Goal: Task Accomplishment & Management: Manage account settings

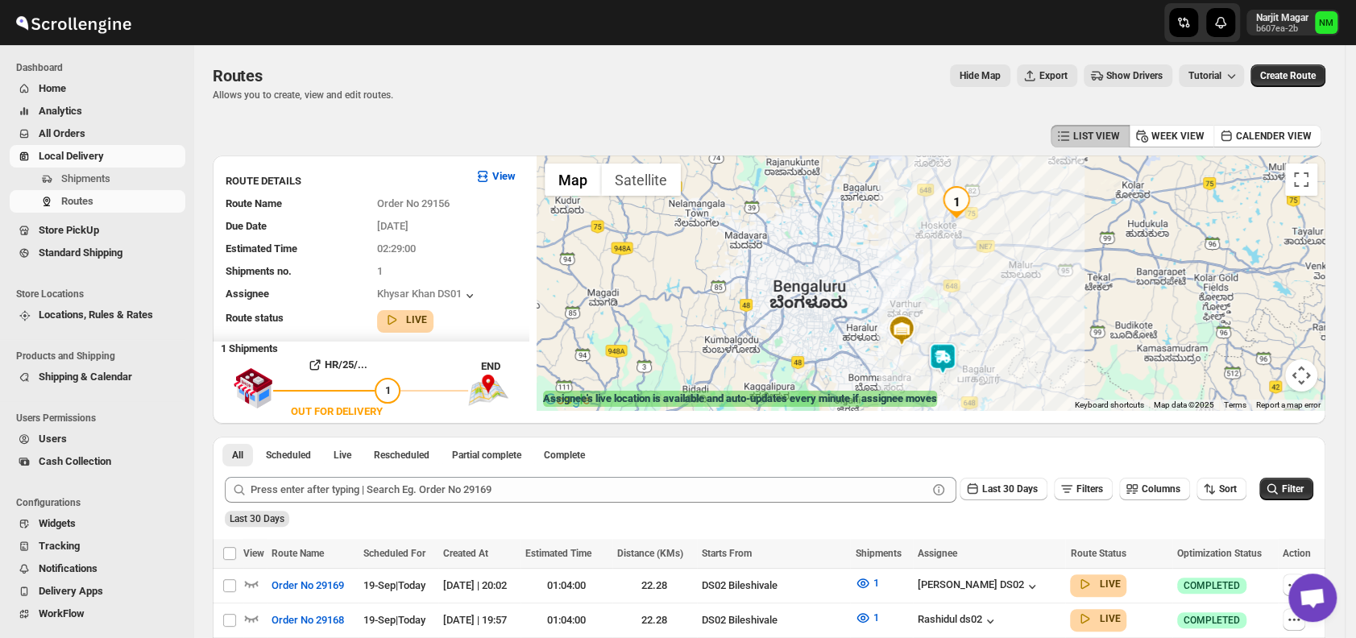
scroll to position [143, 0]
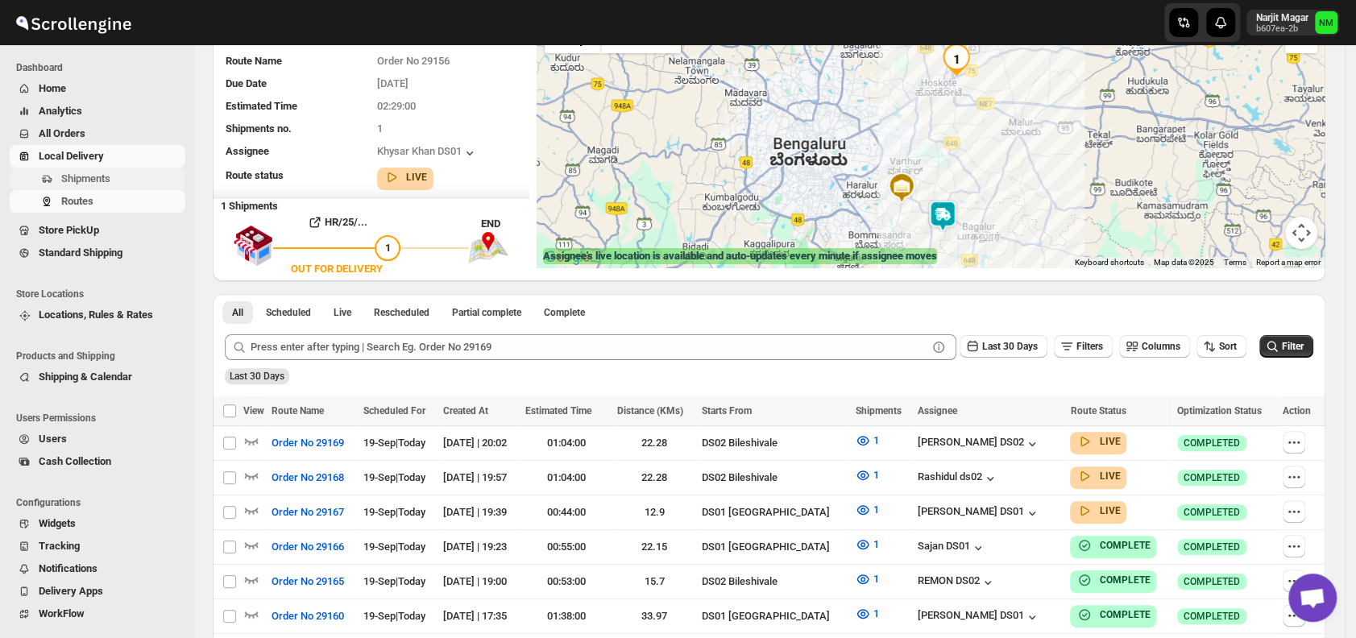
click at [106, 184] on span "Shipments" at bounding box center [85, 178] width 49 height 12
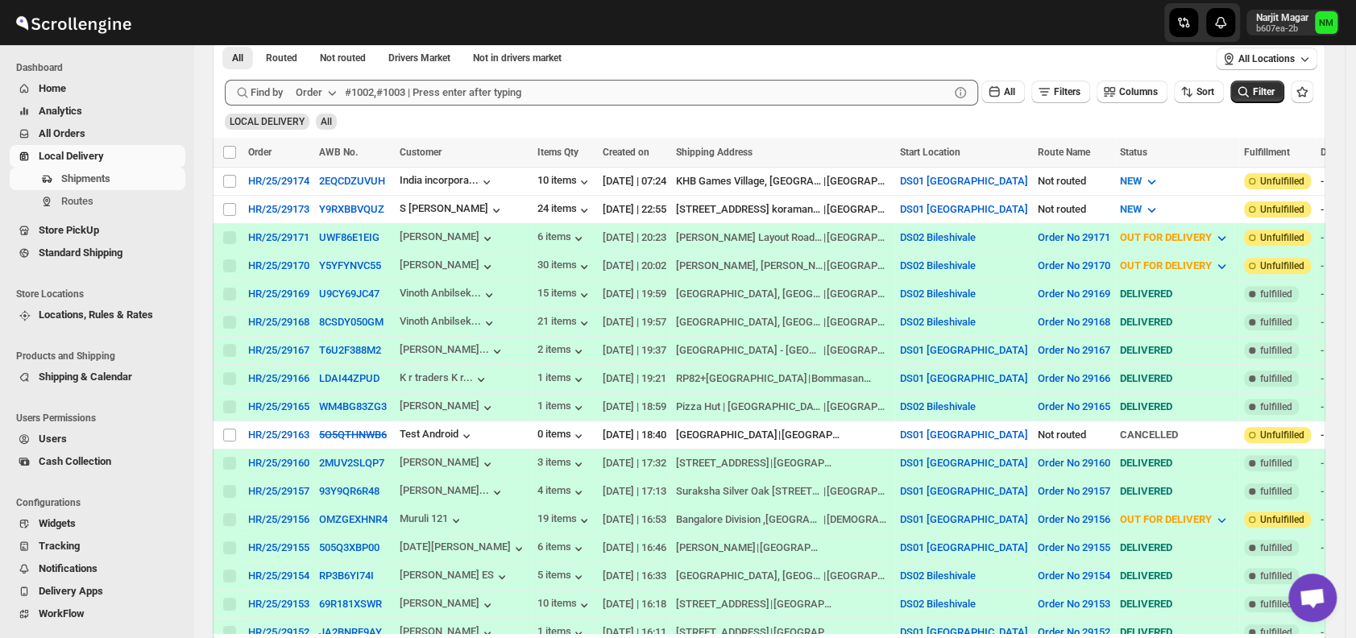
scroll to position [284, 0]
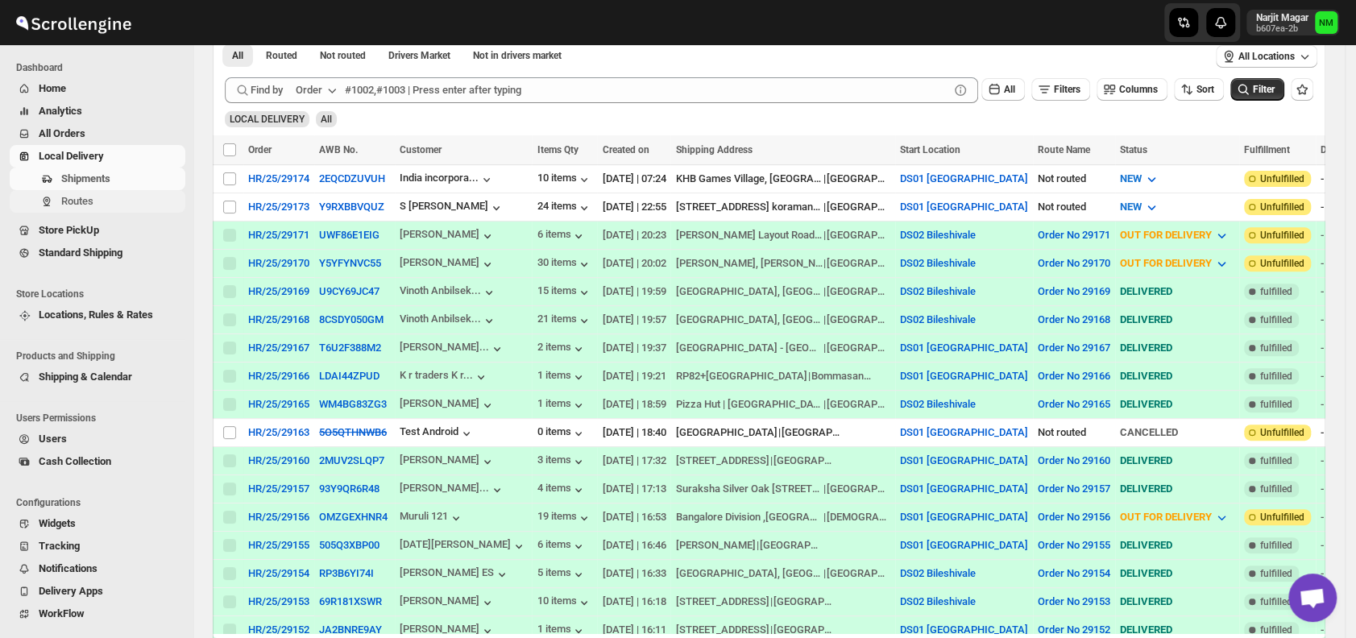
click at [94, 205] on span "Routes" at bounding box center [121, 201] width 121 height 16
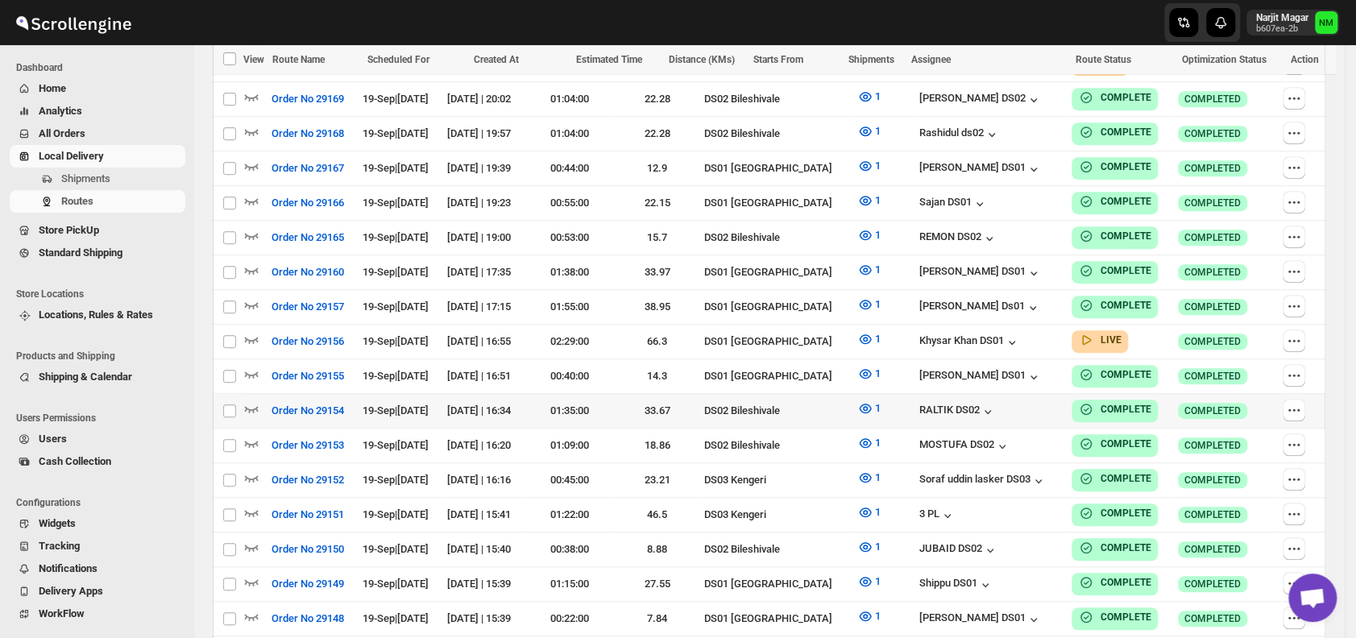
scroll to position [544, 0]
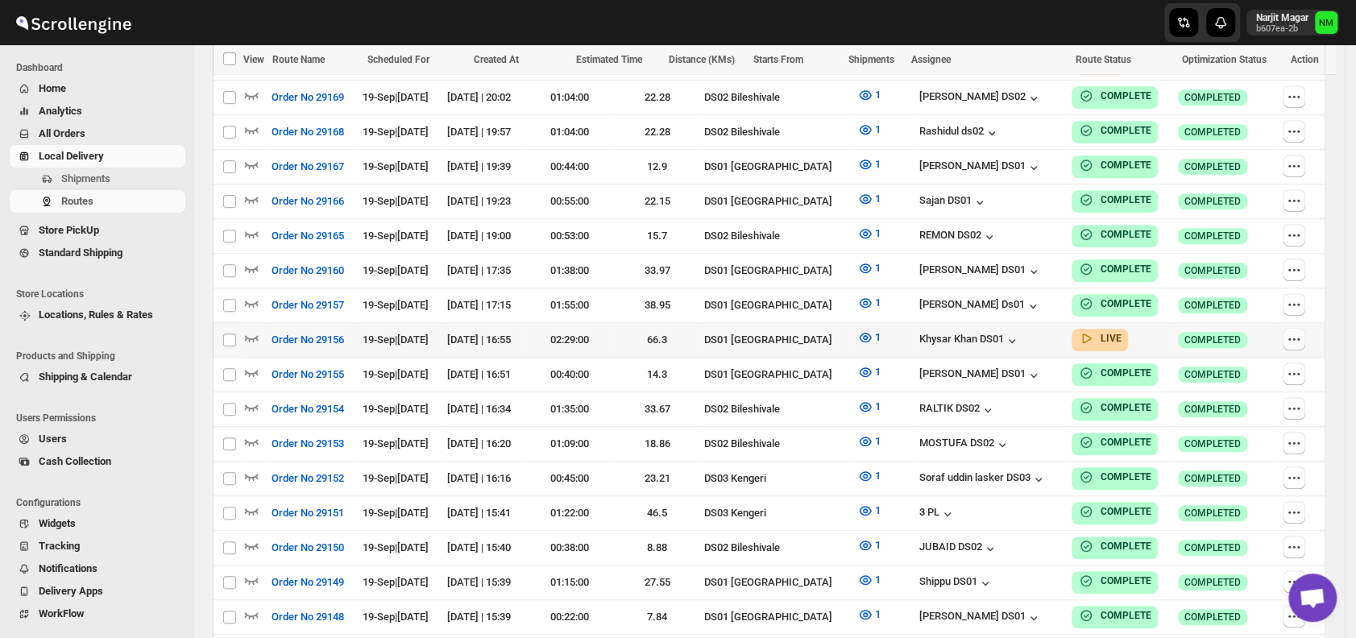
click at [1302, 331] on icon "button" at bounding box center [1293, 339] width 16 height 16
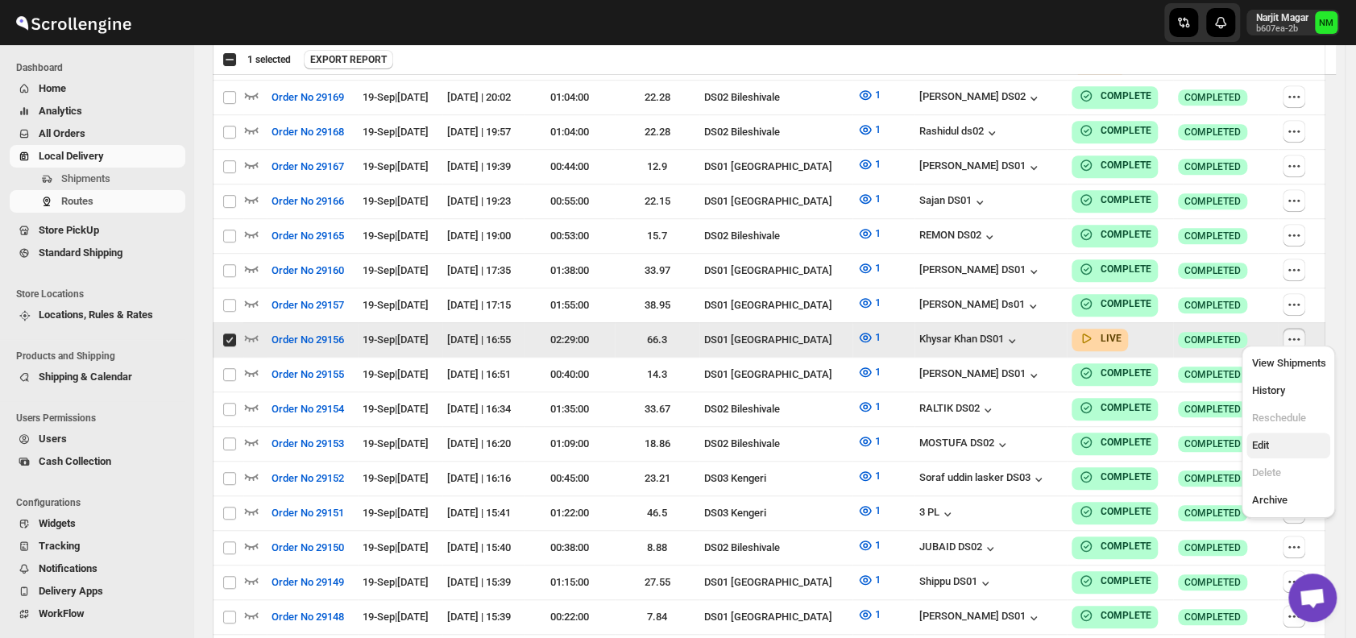
click at [1275, 447] on span "Edit" at bounding box center [1288, 445] width 74 height 16
checkbox input "false"
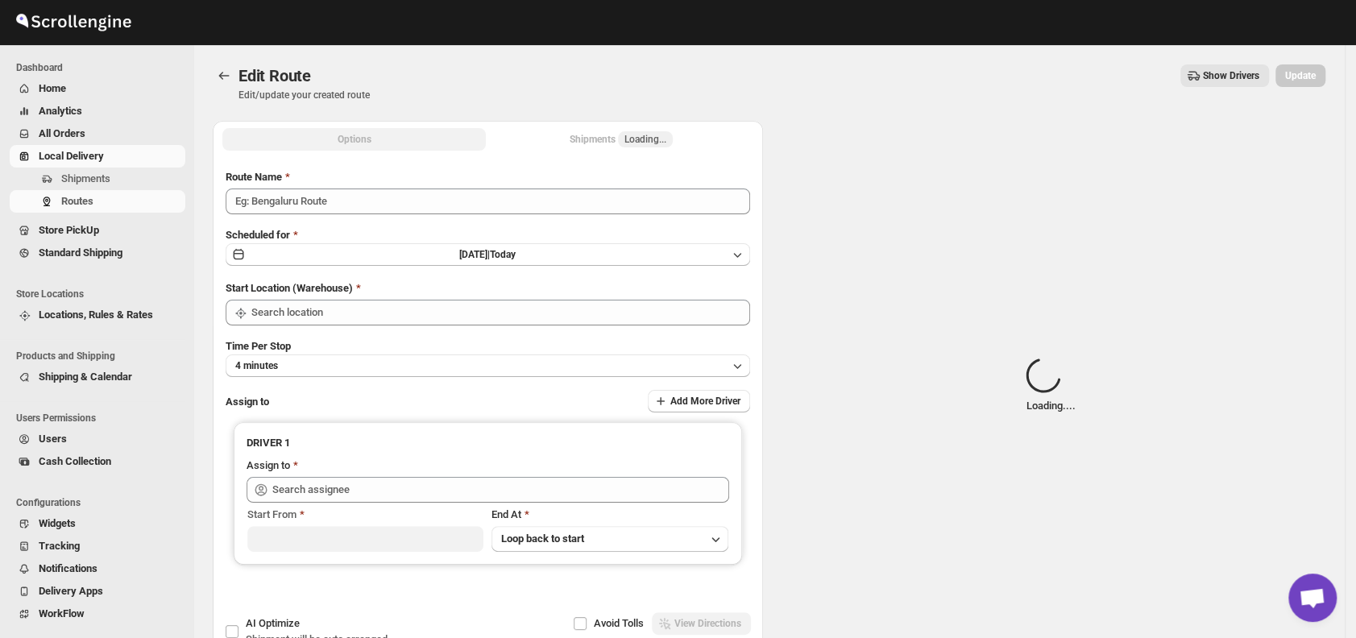
type input "Order No 29156"
type input "DS01 [GEOGRAPHIC_DATA]"
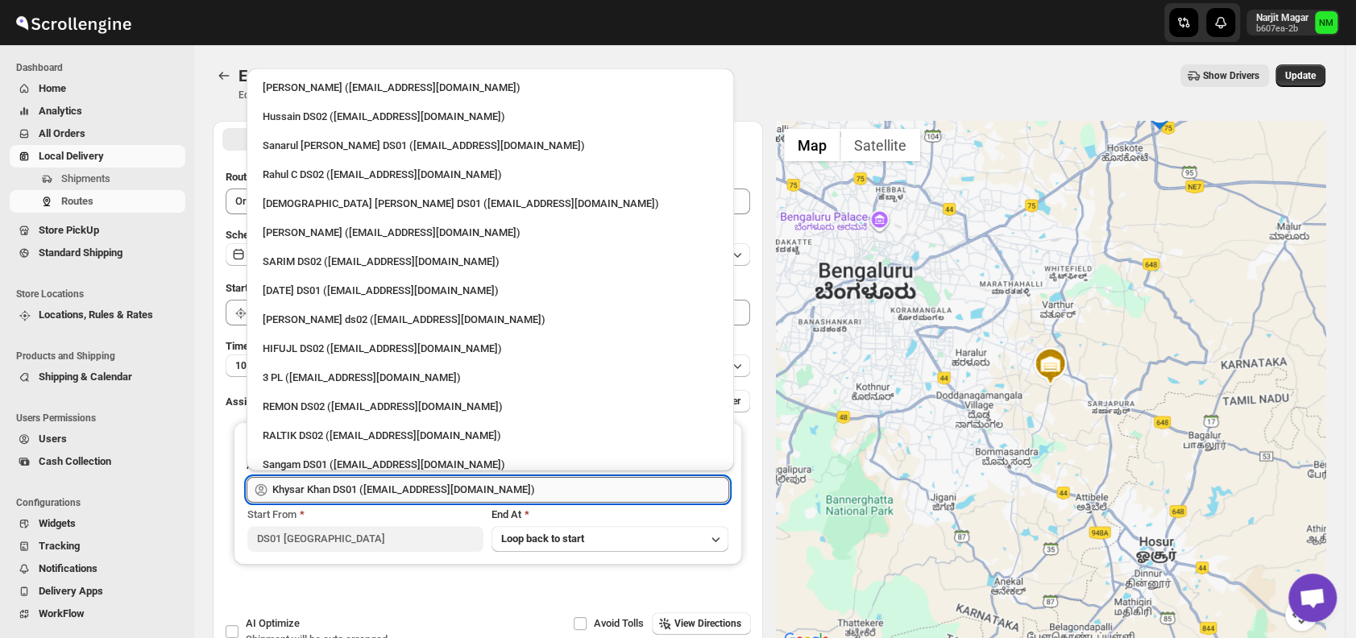
click at [584, 490] on input "Khysar Khan DS01 (wafad44248@cspaus.com)" at bounding box center [500, 490] width 457 height 26
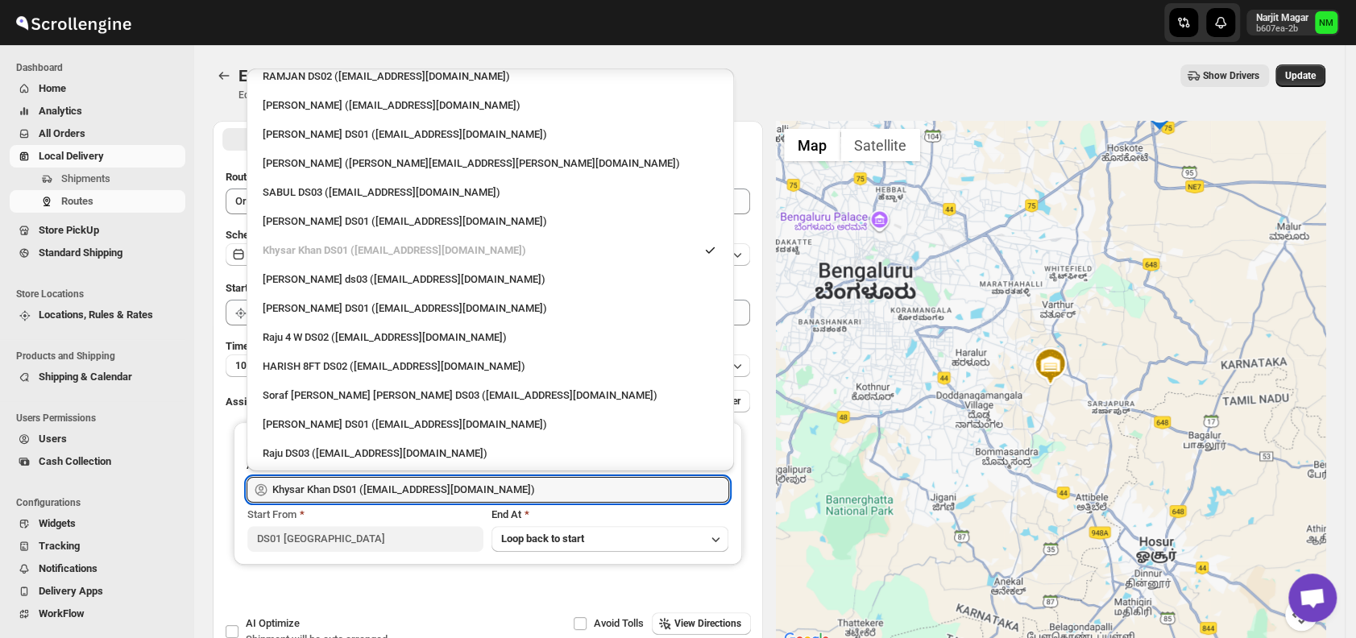
scroll to position [1388, 0]
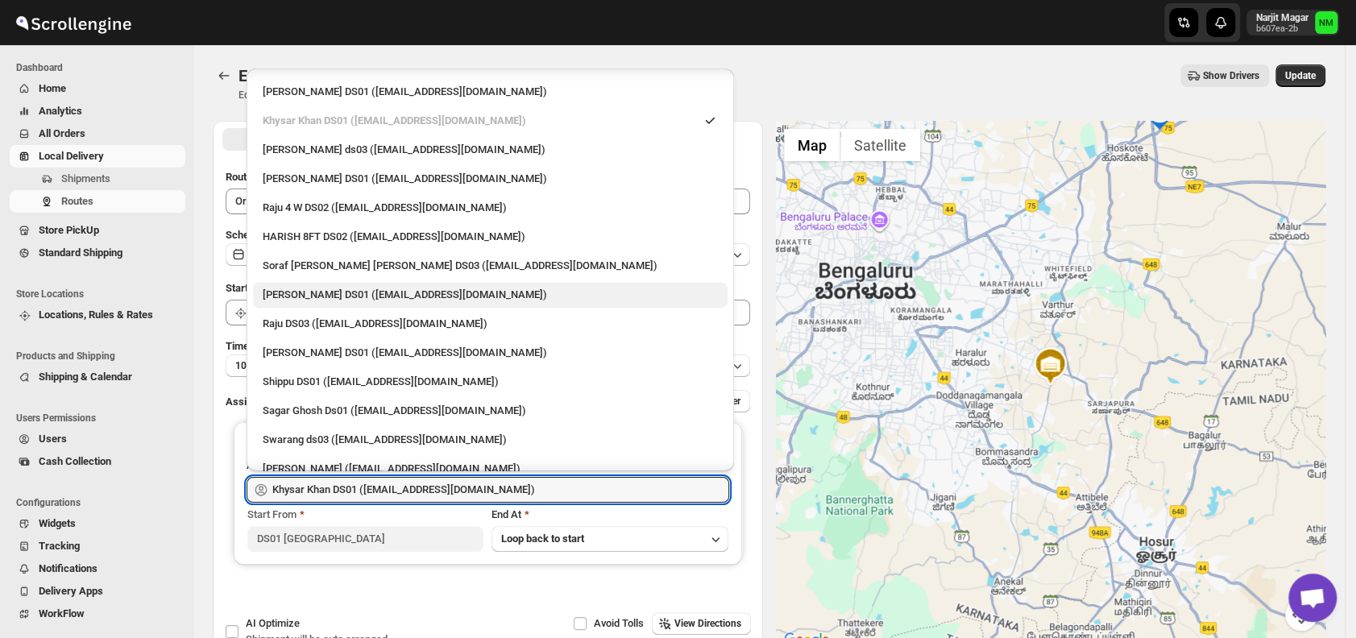
click at [284, 290] on div "Faijal Khan DS01 (tadij98822@cspaus.com)" at bounding box center [490, 295] width 455 height 16
type input "Faijal Khan DS01 (tadij98822@cspaus.com)"
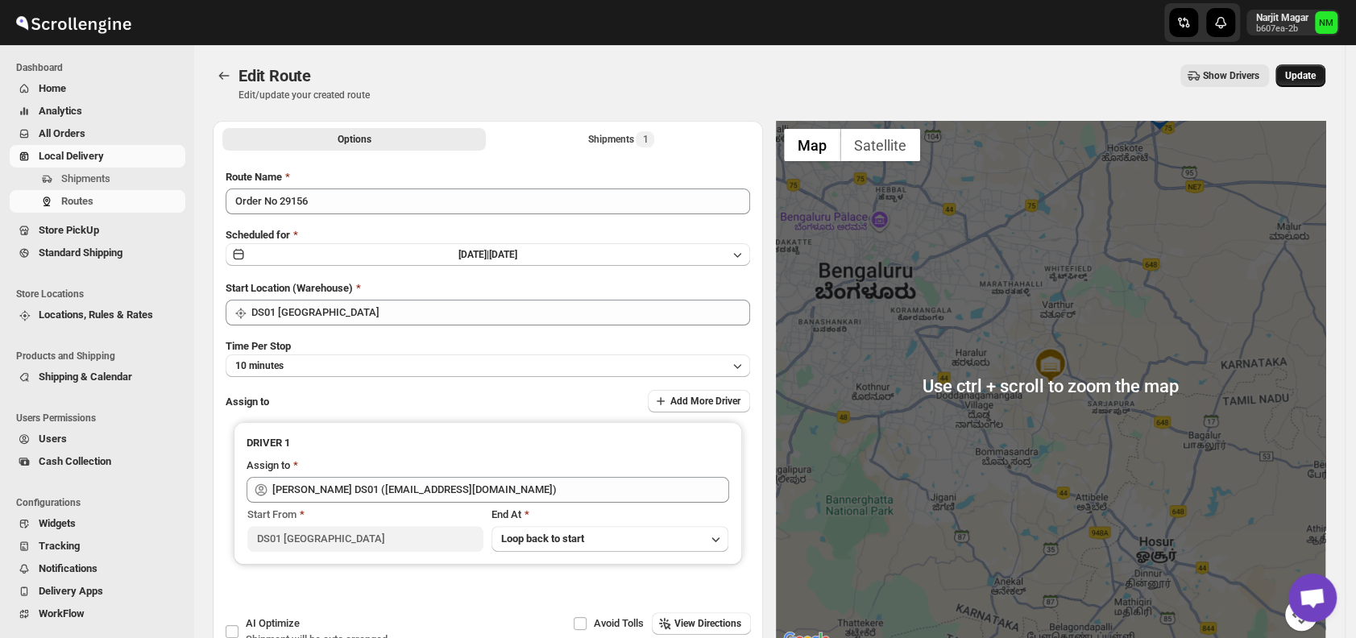
click at [1291, 82] on button "Update" at bounding box center [1300, 75] width 50 height 23
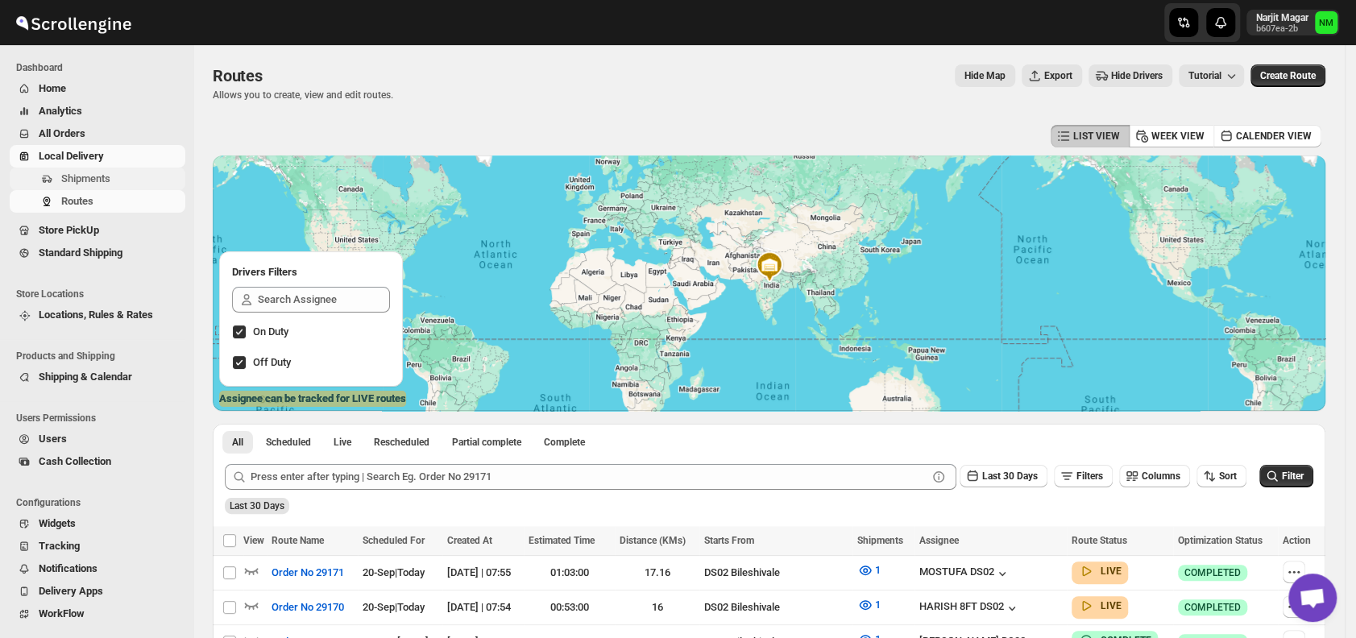
click at [116, 181] on span "Shipments" at bounding box center [121, 179] width 121 height 16
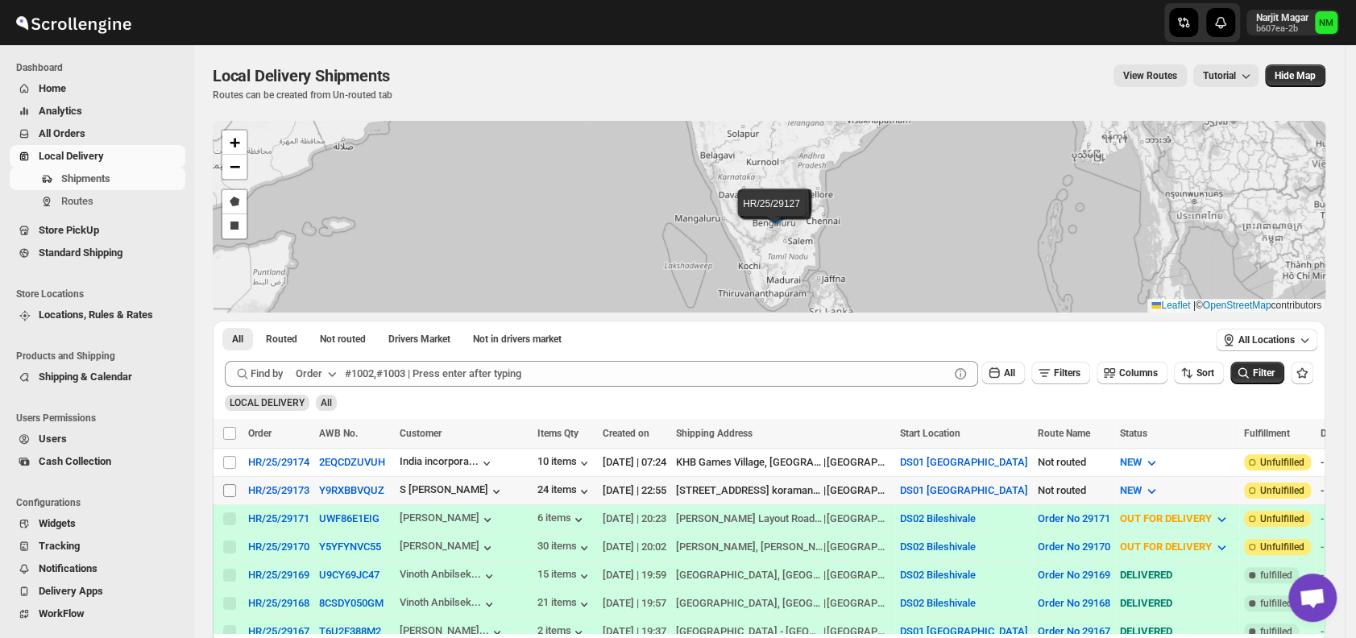
click at [231, 490] on input "Select shipment" at bounding box center [229, 490] width 13 height 13
checkbox input "true"
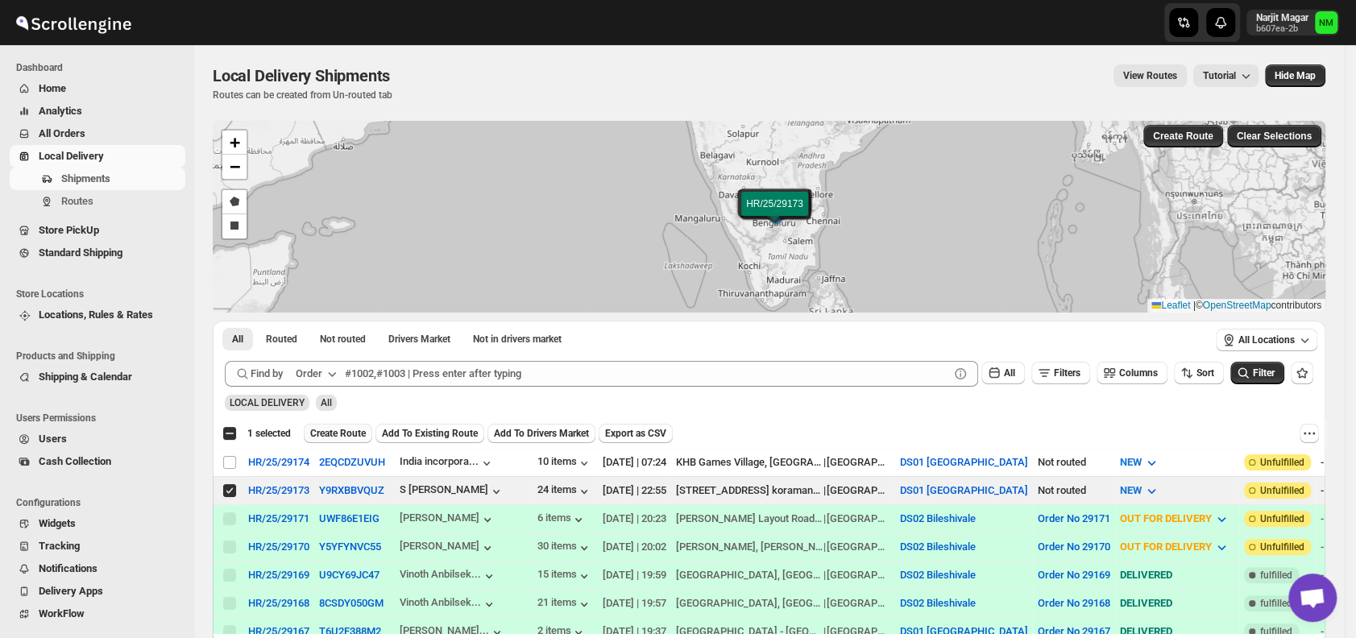
click at [322, 434] on span "Create Route" at bounding box center [338, 433] width 56 height 13
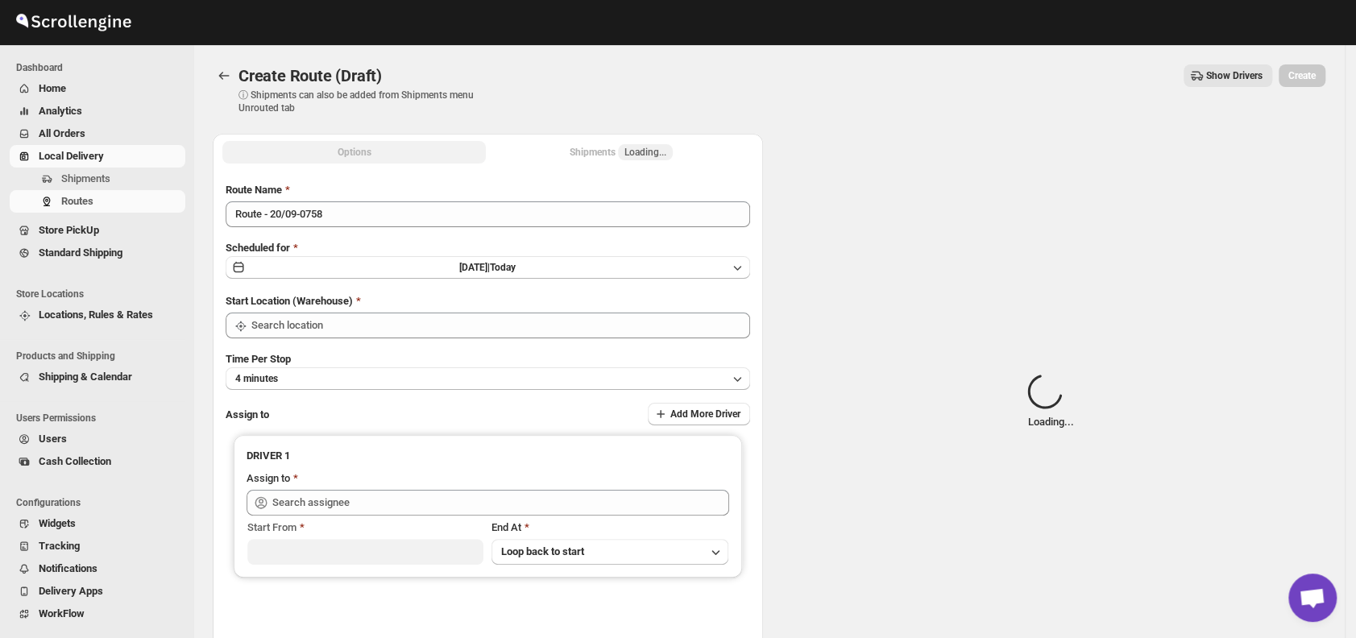
type input "DS01 [GEOGRAPHIC_DATA]"
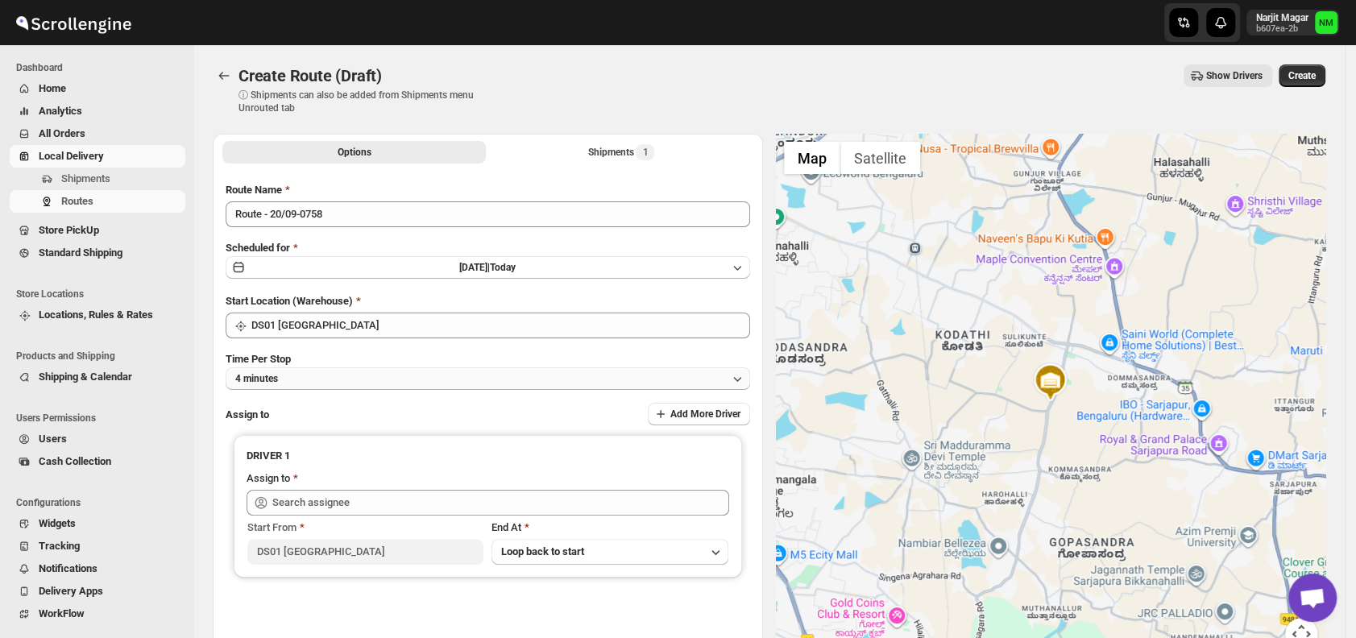
click at [383, 371] on button "4 minutes" at bounding box center [488, 378] width 524 height 23
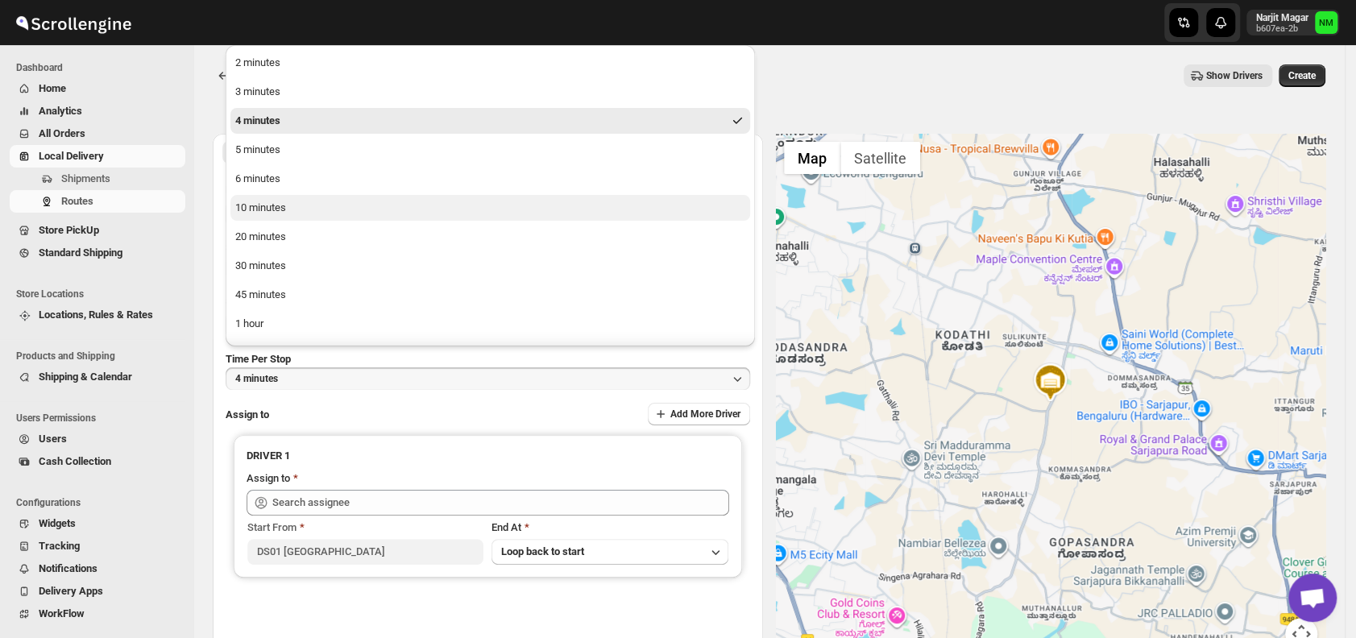
click at [302, 214] on button "10 minutes" at bounding box center [489, 208] width 519 height 26
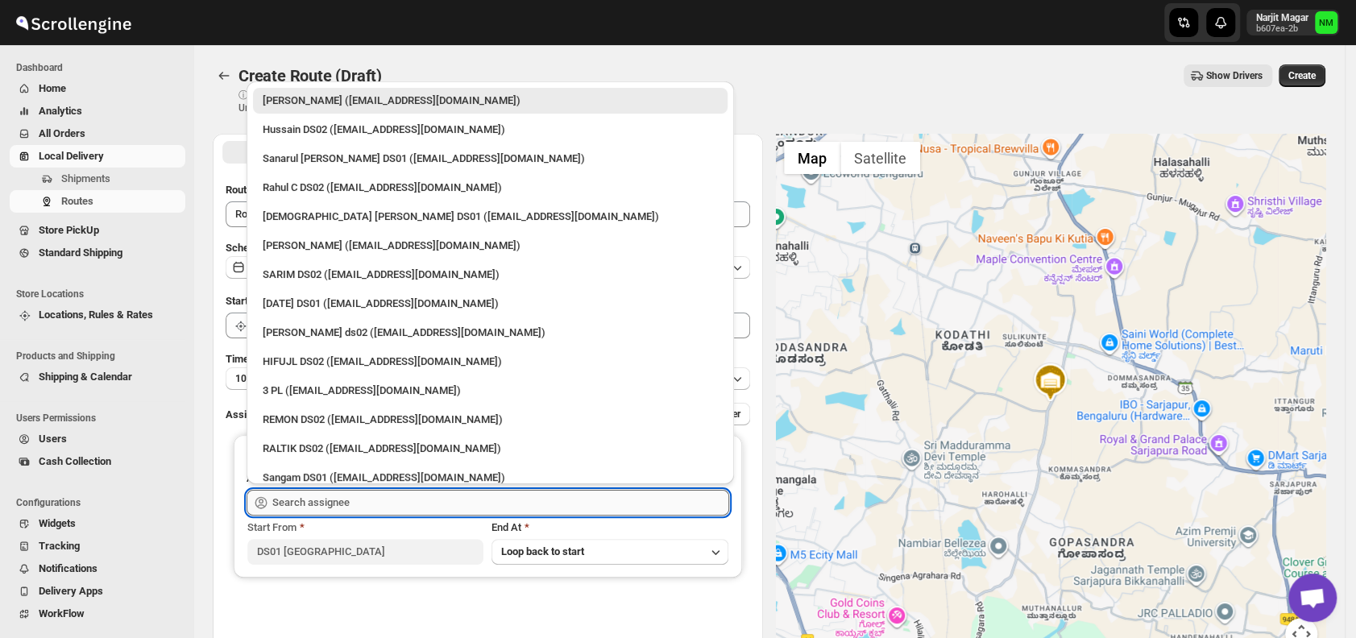
click at [358, 499] on input "text" at bounding box center [500, 503] width 457 height 26
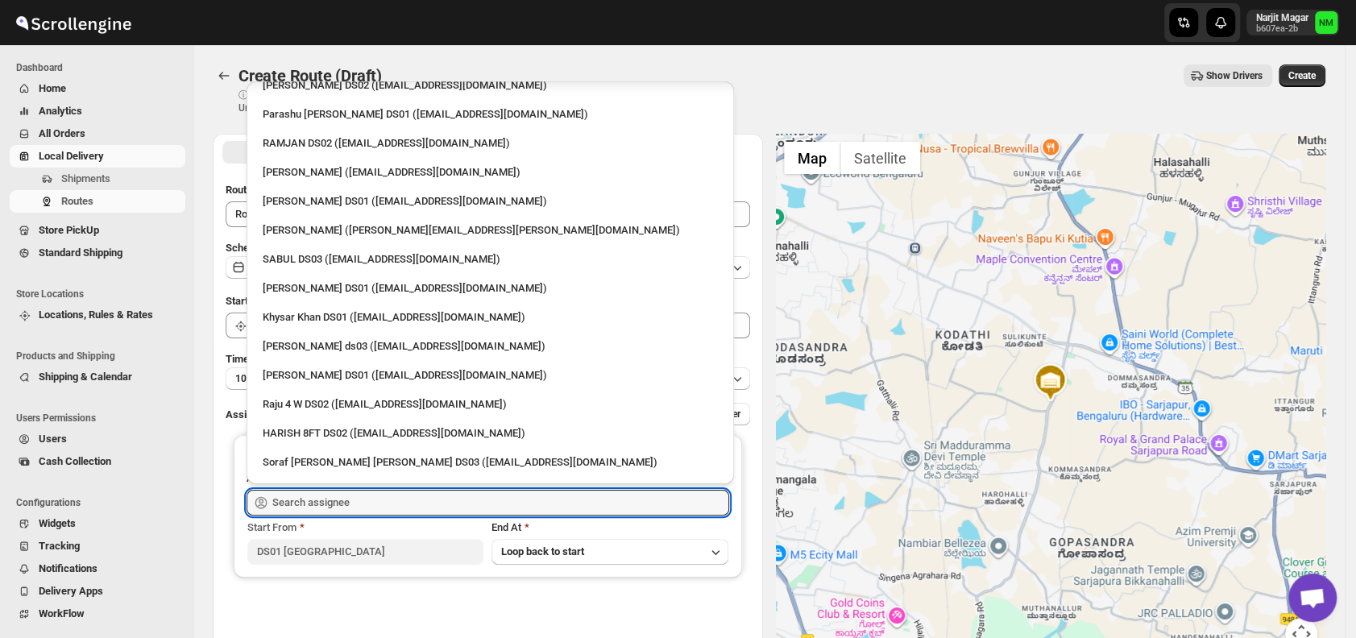
scroll to position [1433, 0]
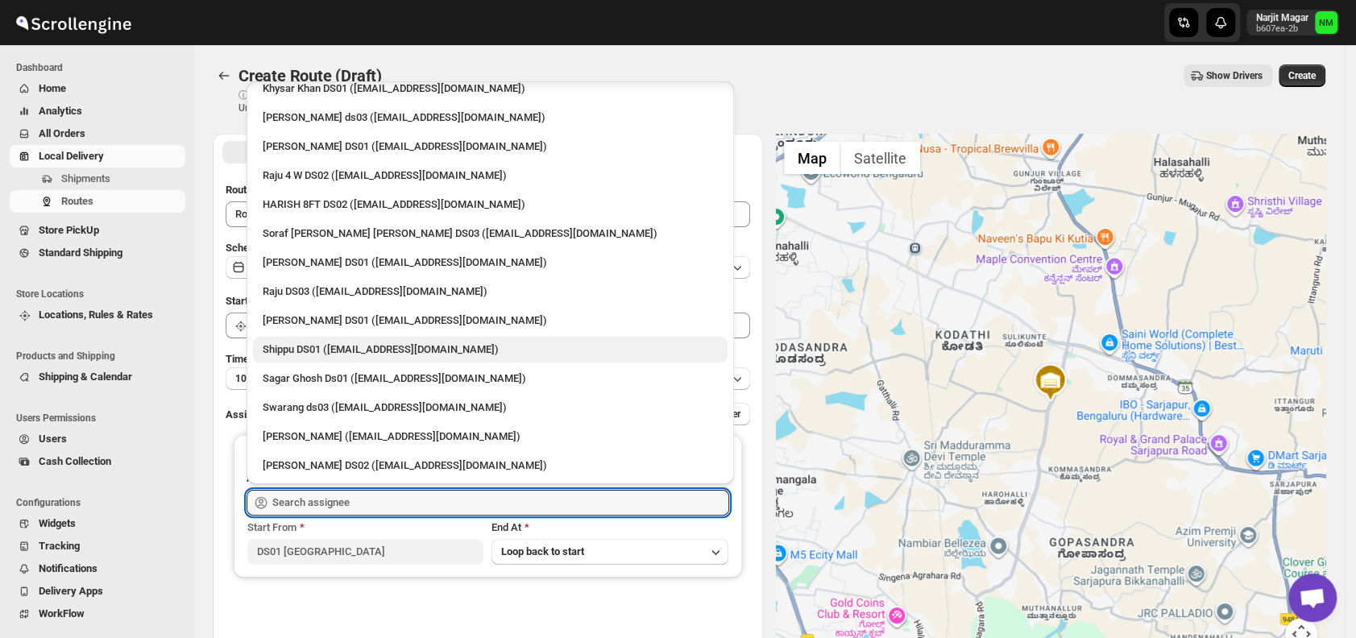
click at [309, 352] on div "Shippu DS01 (lahaye5487@certve.com)" at bounding box center [490, 349] width 455 height 16
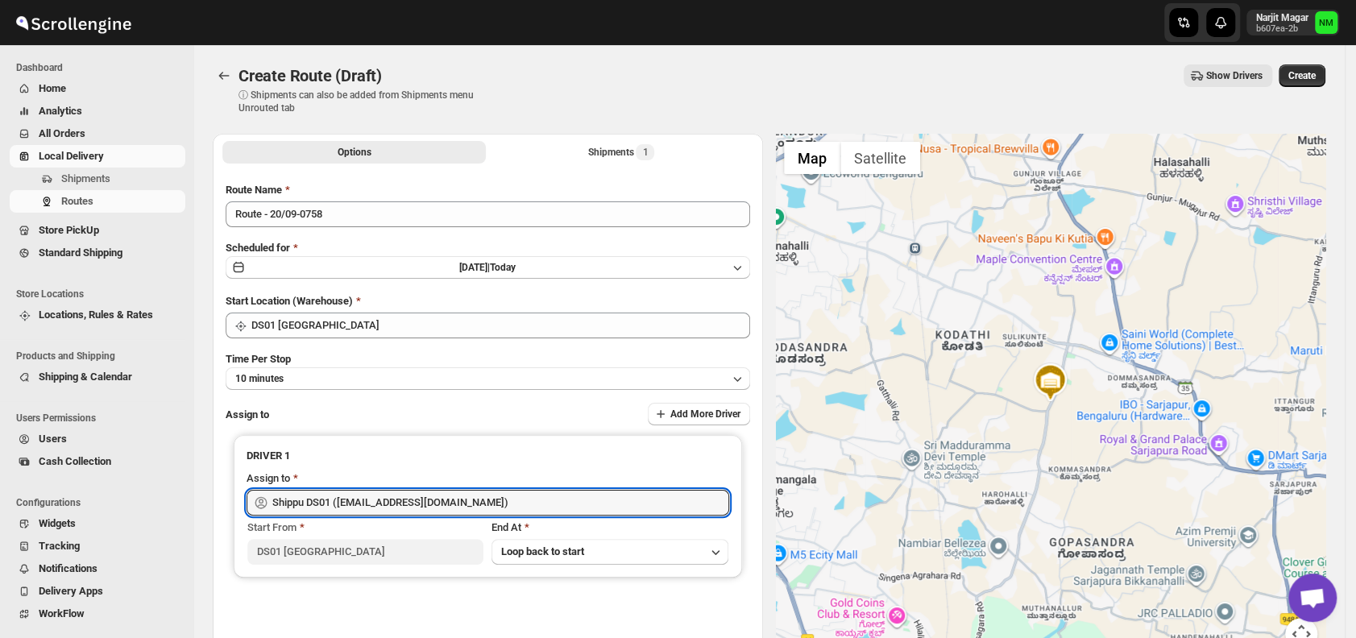
type input "Shippu DS01 (lahaye5487@certve.com)"
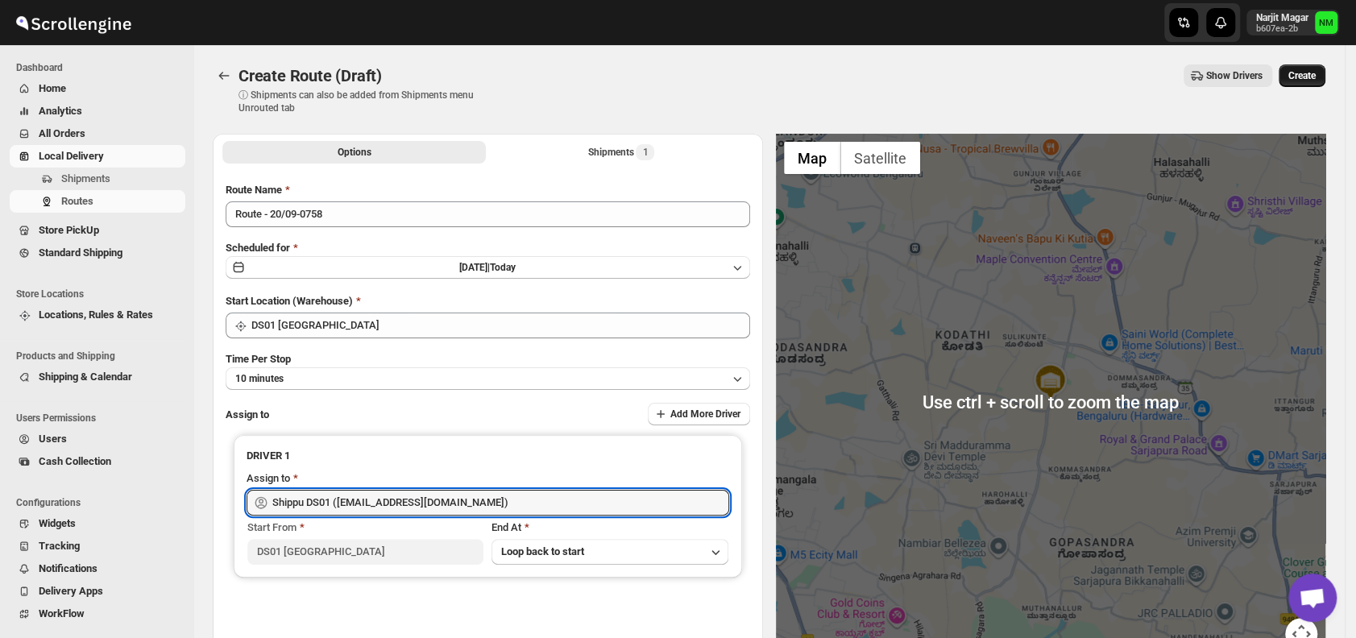
click at [1306, 81] on span "Create" at bounding box center [1301, 75] width 27 height 13
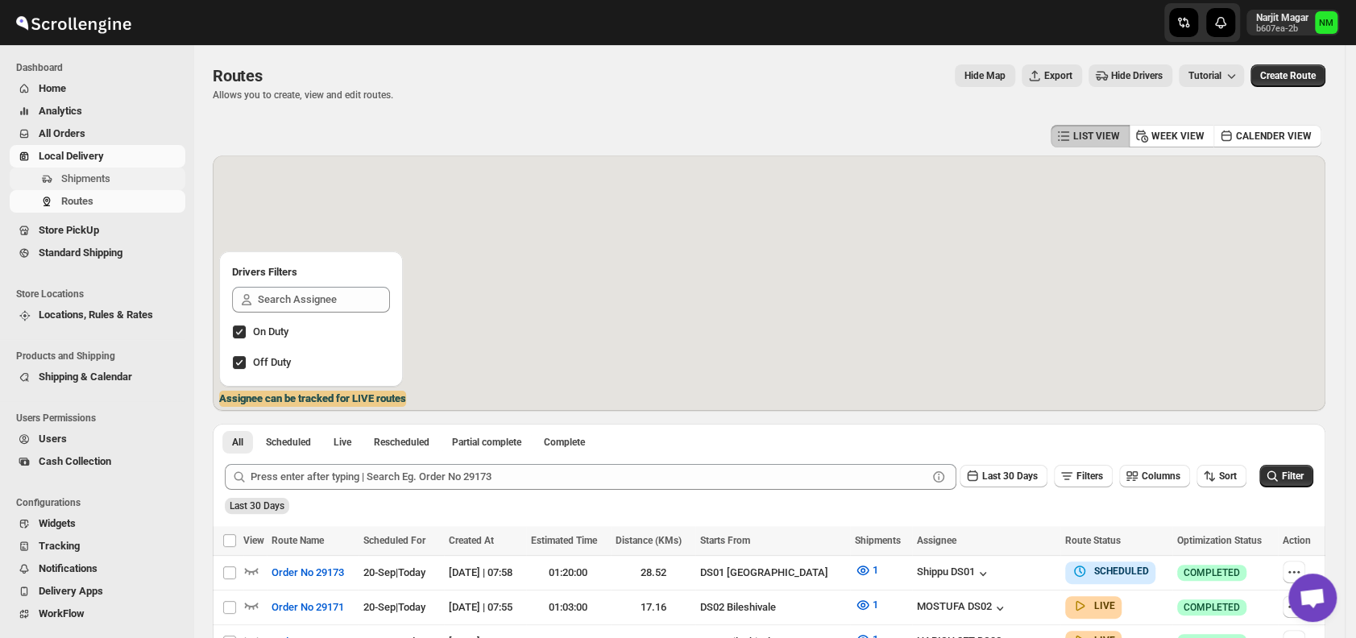
click at [130, 173] on span "Shipments" at bounding box center [121, 179] width 121 height 16
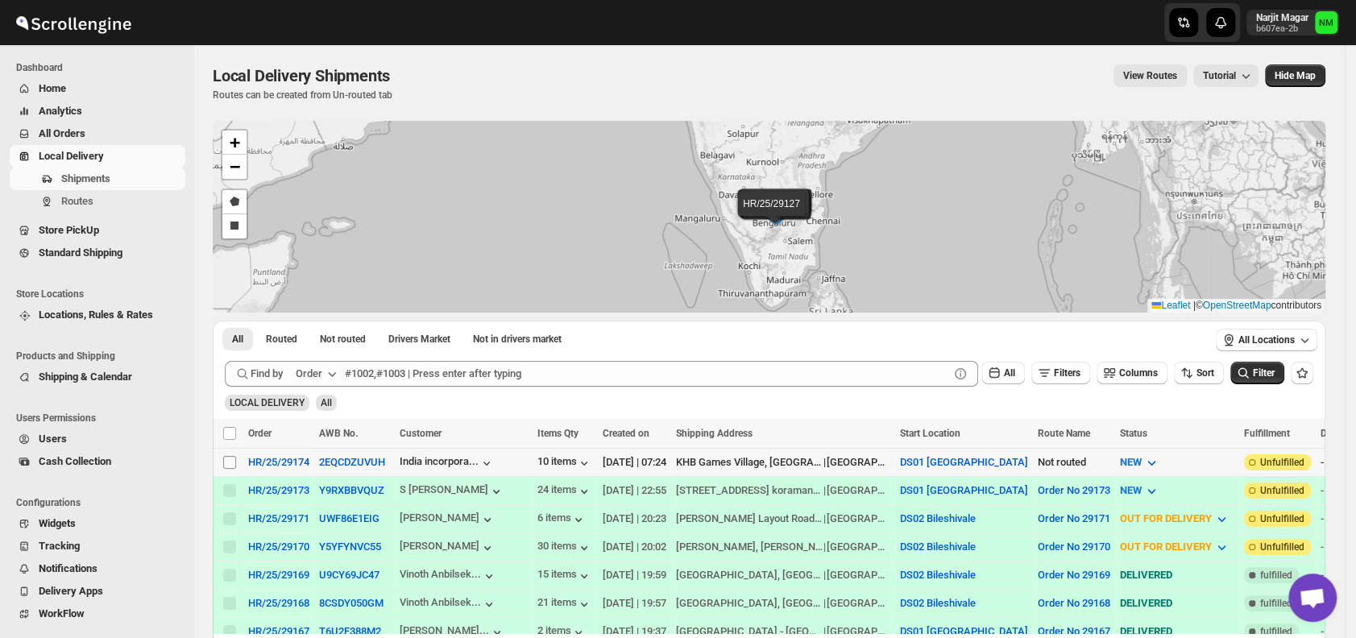
click at [234, 459] on input "Select shipment" at bounding box center [229, 462] width 13 height 13
checkbox input "true"
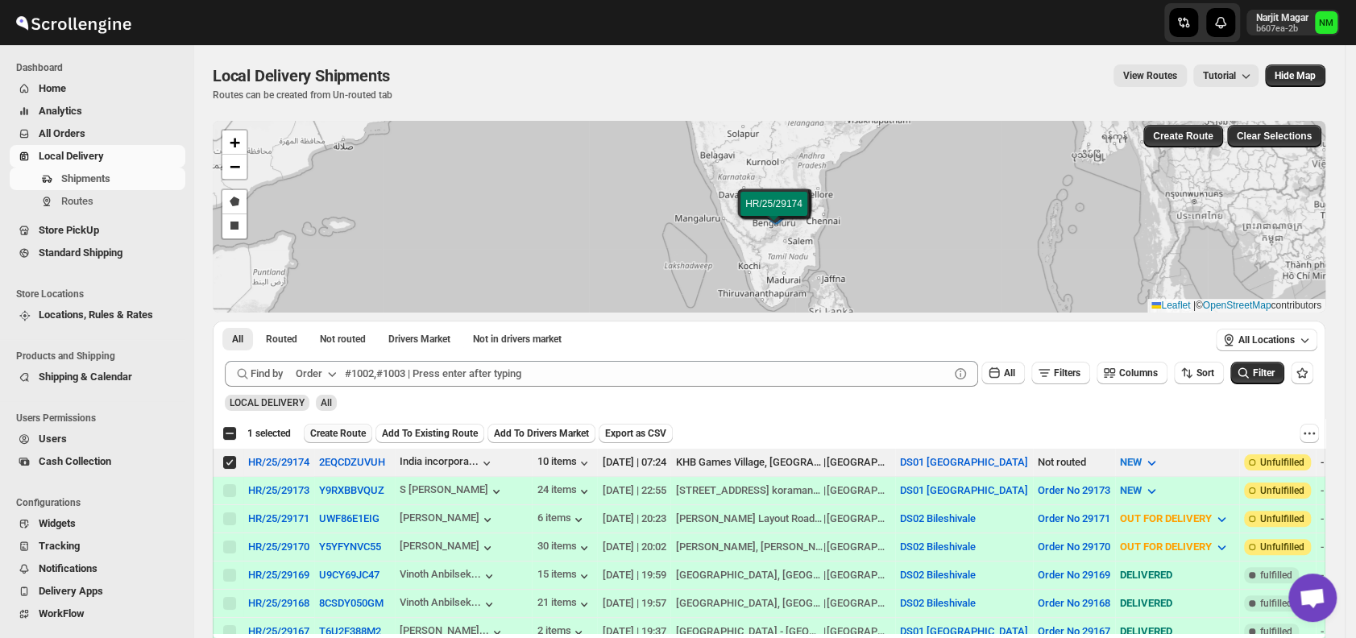
click at [339, 430] on span "Create Route" at bounding box center [338, 433] width 56 height 13
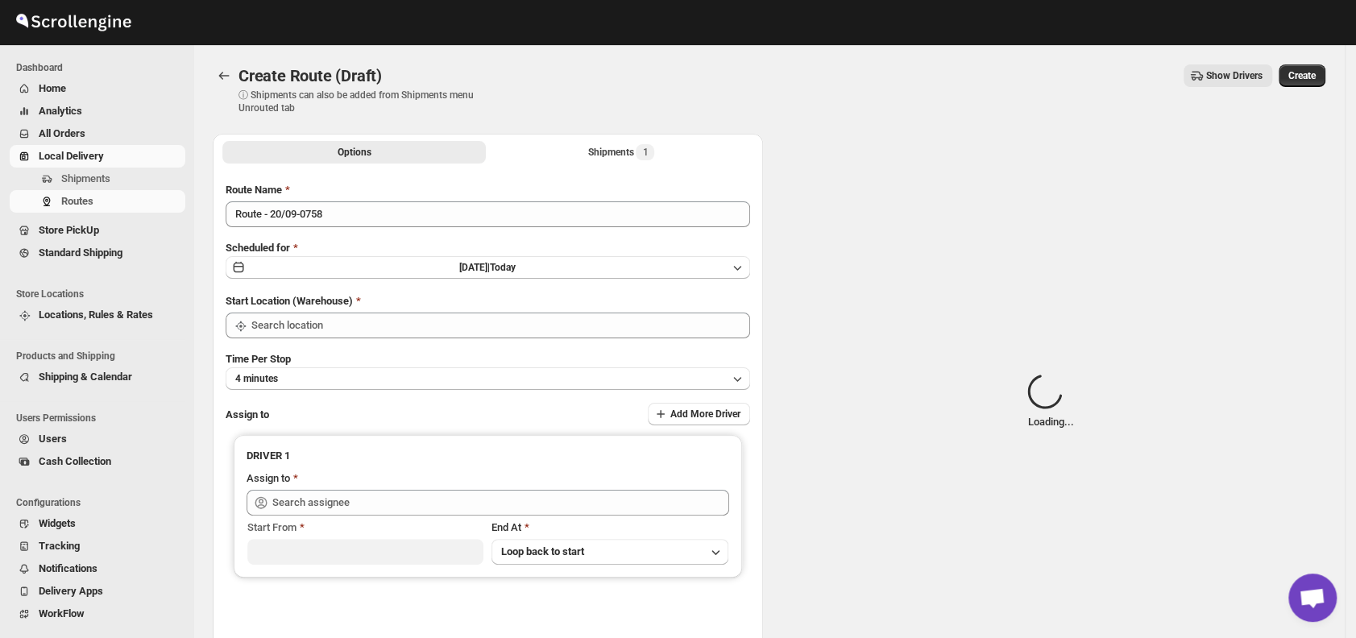
type input "DS01 [GEOGRAPHIC_DATA]"
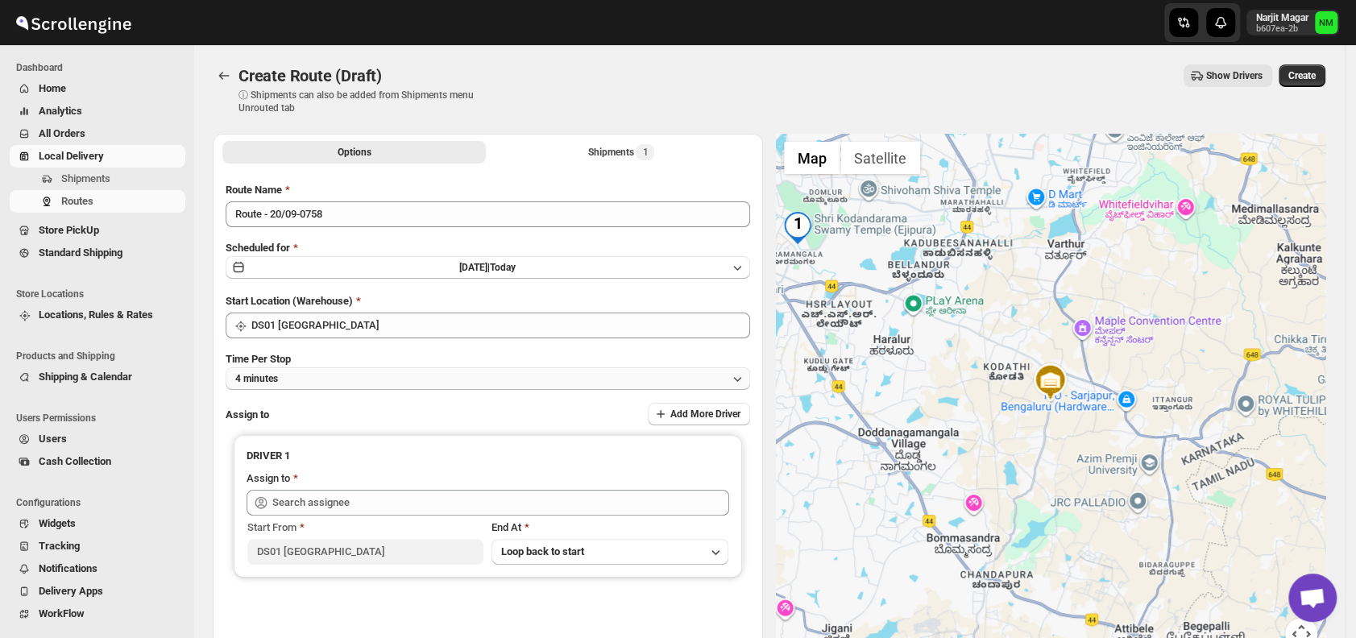
click at [337, 372] on button "4 minutes" at bounding box center [488, 378] width 524 height 23
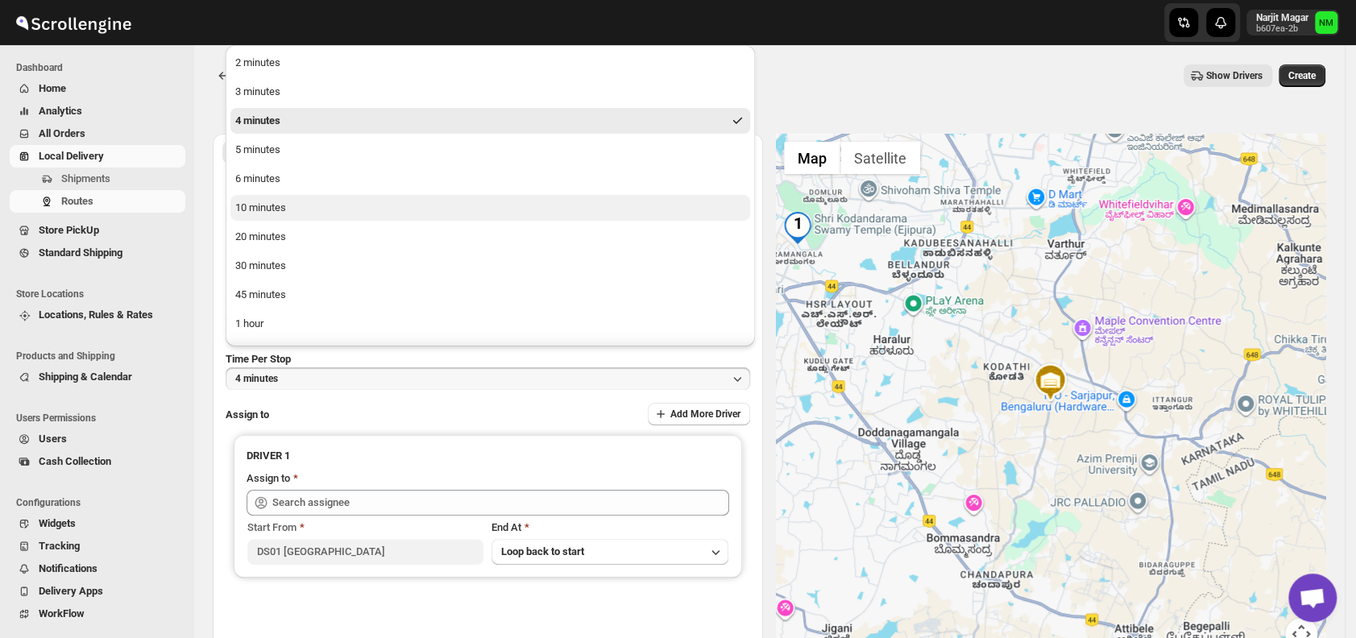
click at [284, 210] on div "10 minutes" at bounding box center [260, 208] width 51 height 16
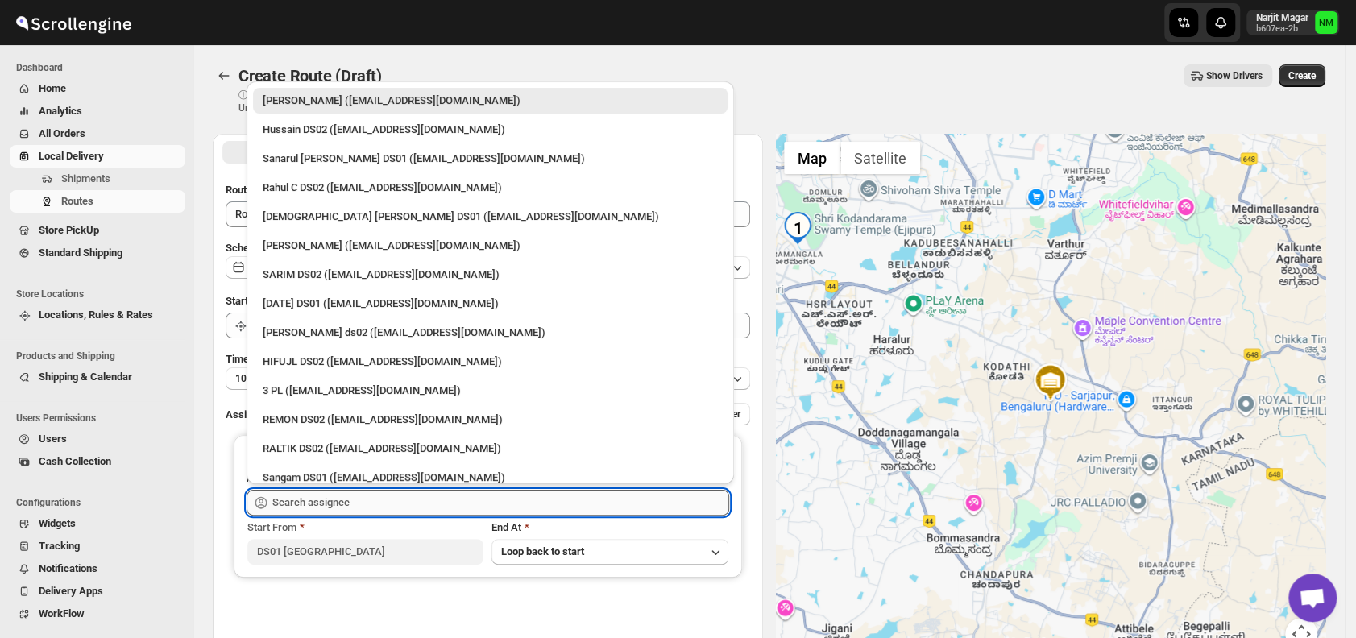
click at [428, 500] on input "text" at bounding box center [500, 503] width 457 height 26
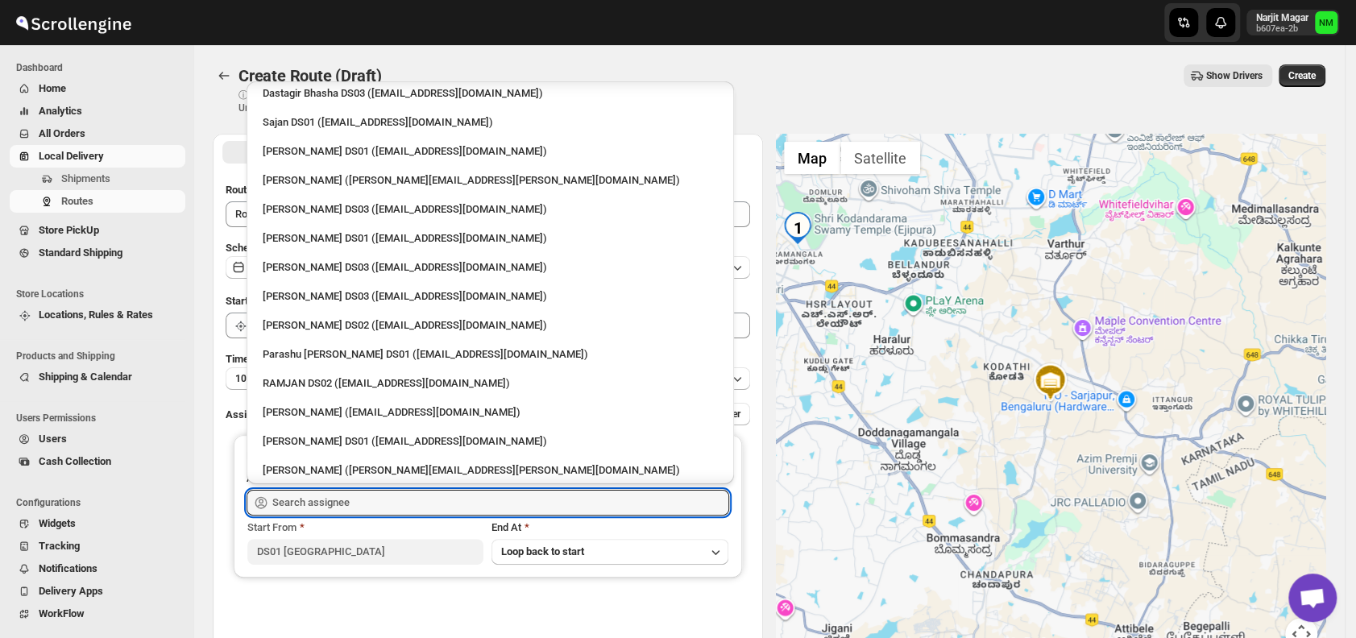
scroll to position [962, 0]
click at [329, 246] on div "[PERSON_NAME] DS01 ([EMAIL_ADDRESS][DOMAIN_NAME])" at bounding box center [490, 240] width 455 height 16
type input "[PERSON_NAME] DS01 ([EMAIL_ADDRESS][DOMAIN_NAME])"
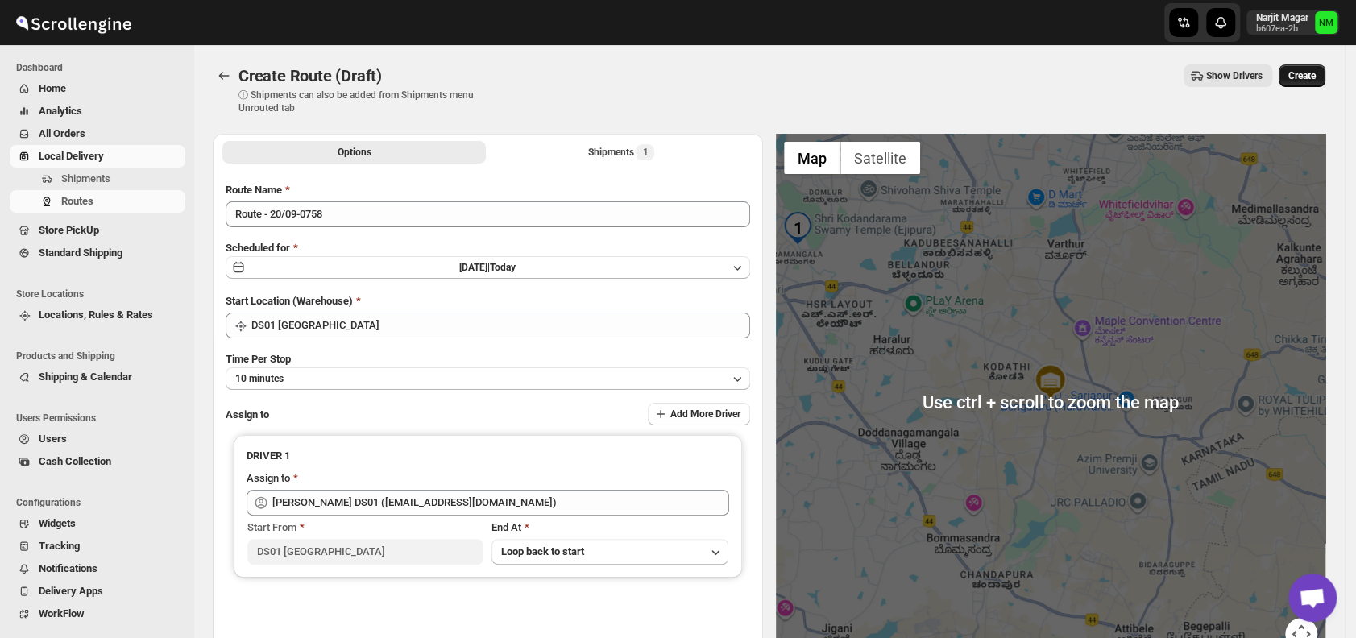
click at [1303, 81] on span "Create" at bounding box center [1301, 75] width 27 height 13
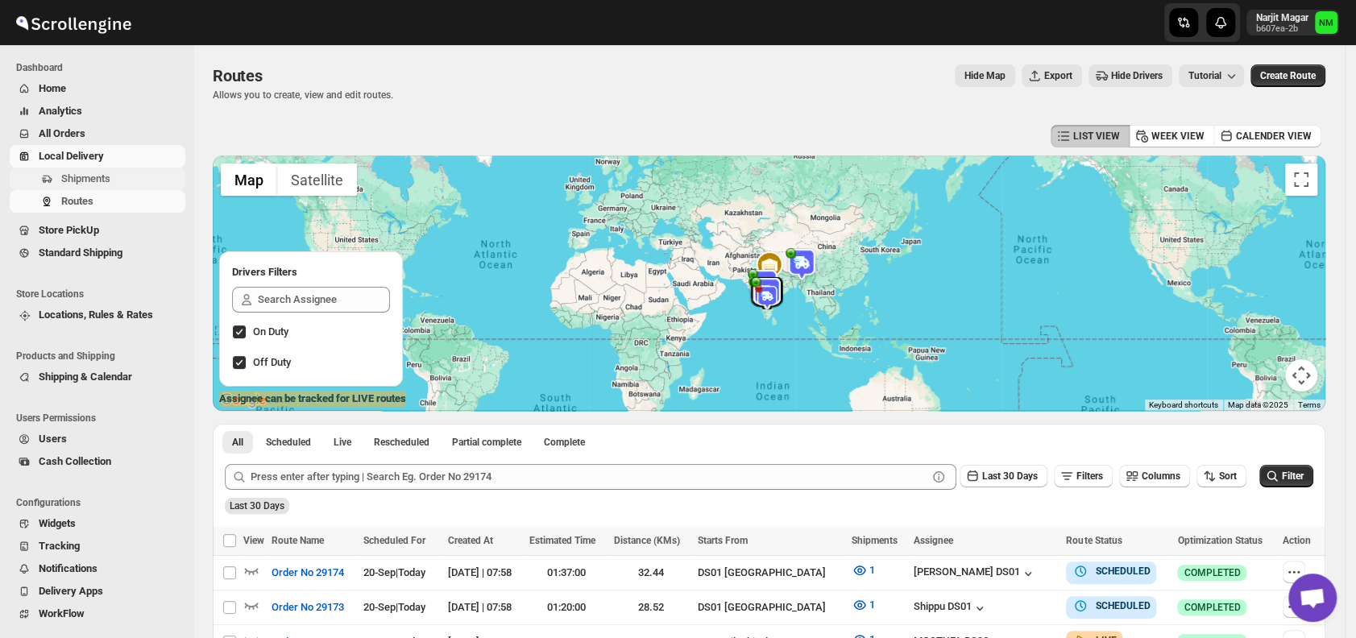
click at [118, 177] on span "Shipments" at bounding box center [121, 179] width 121 height 16
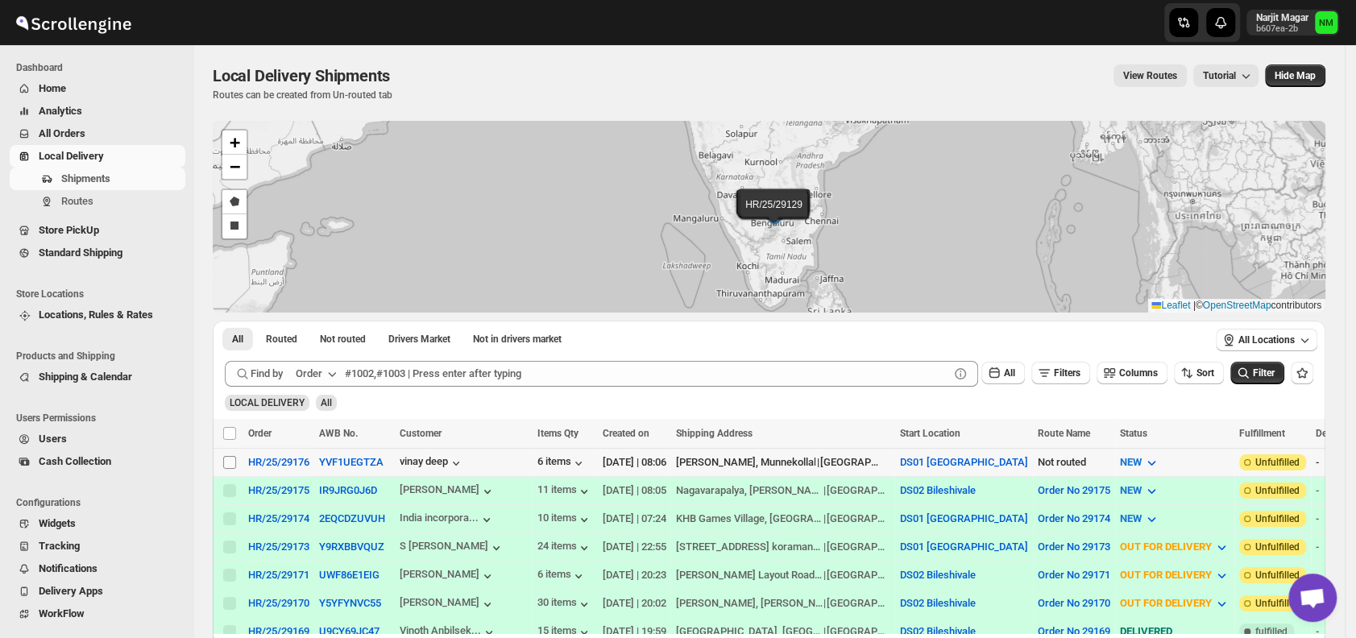
click at [230, 464] on input "Select shipment" at bounding box center [229, 462] width 13 height 13
checkbox input "true"
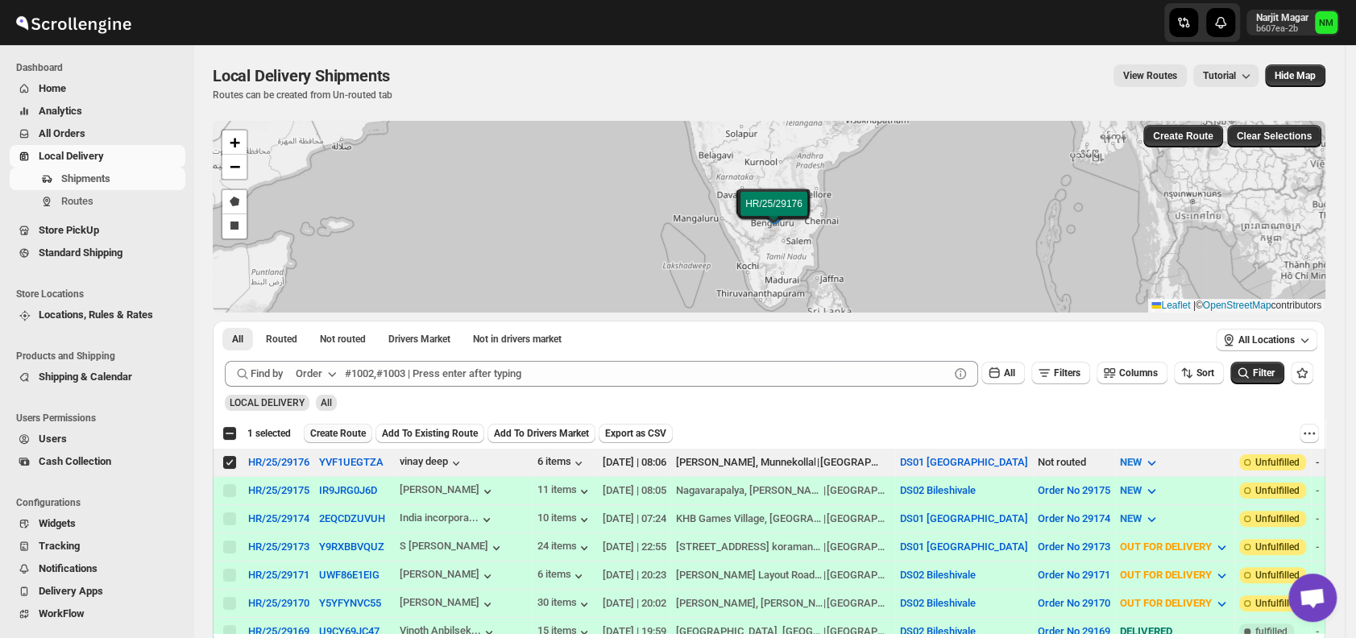
click at [320, 434] on span "Create Route" at bounding box center [338, 433] width 56 height 13
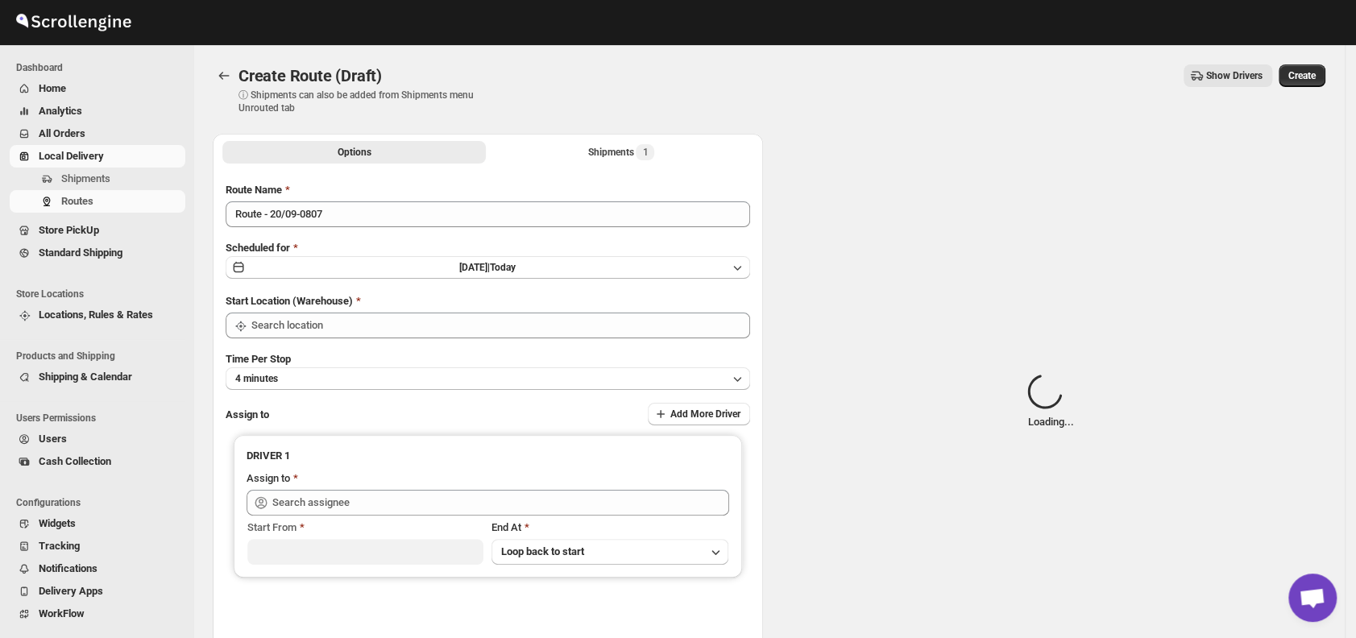
type input "DS01 [GEOGRAPHIC_DATA]"
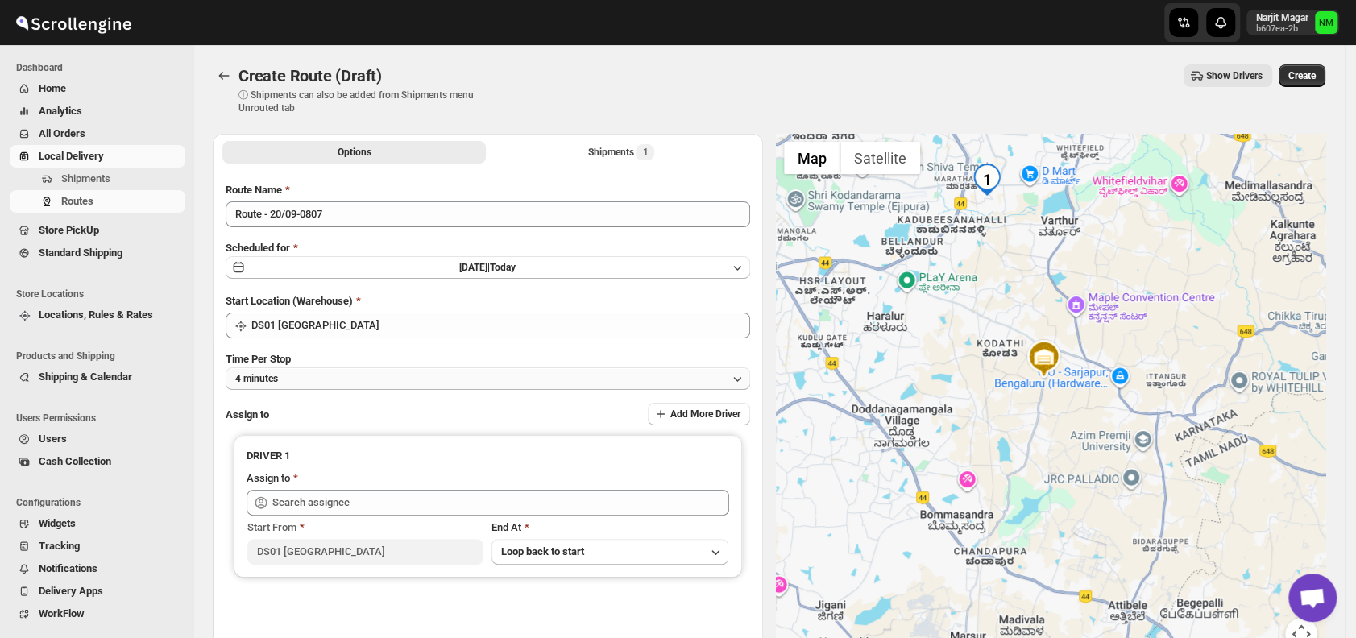
click at [343, 367] on button "4 minutes" at bounding box center [488, 378] width 524 height 23
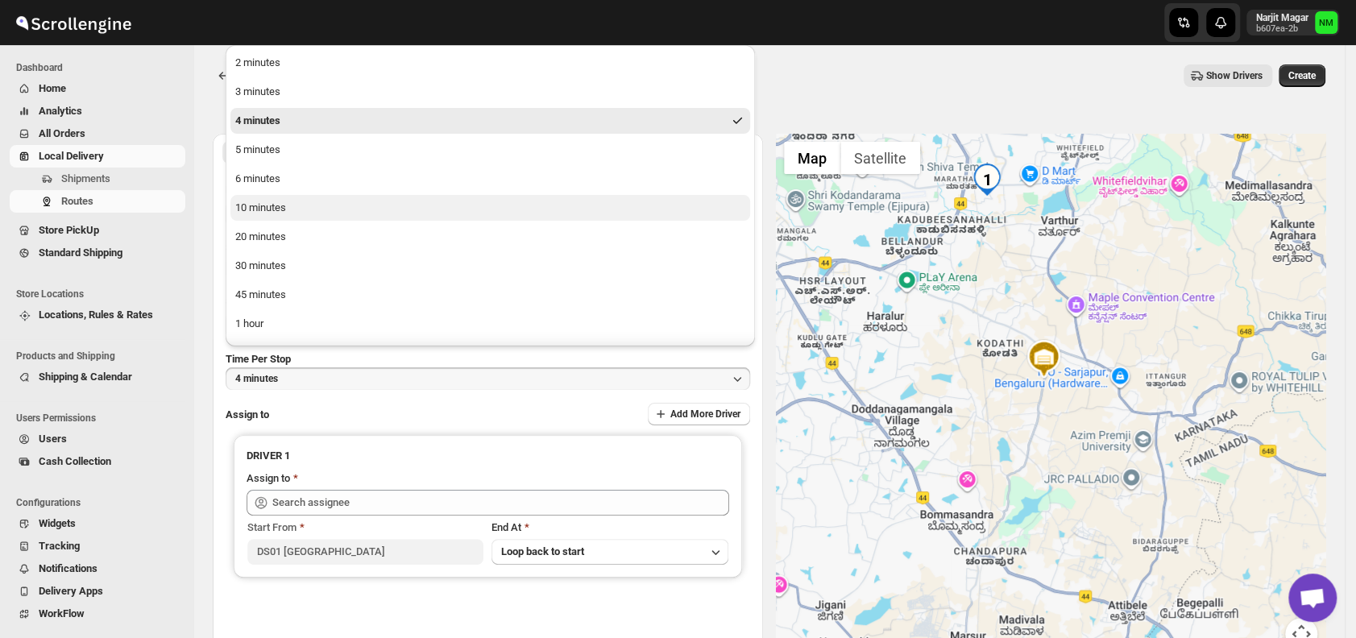
click at [279, 205] on div "10 minutes" at bounding box center [260, 208] width 51 height 16
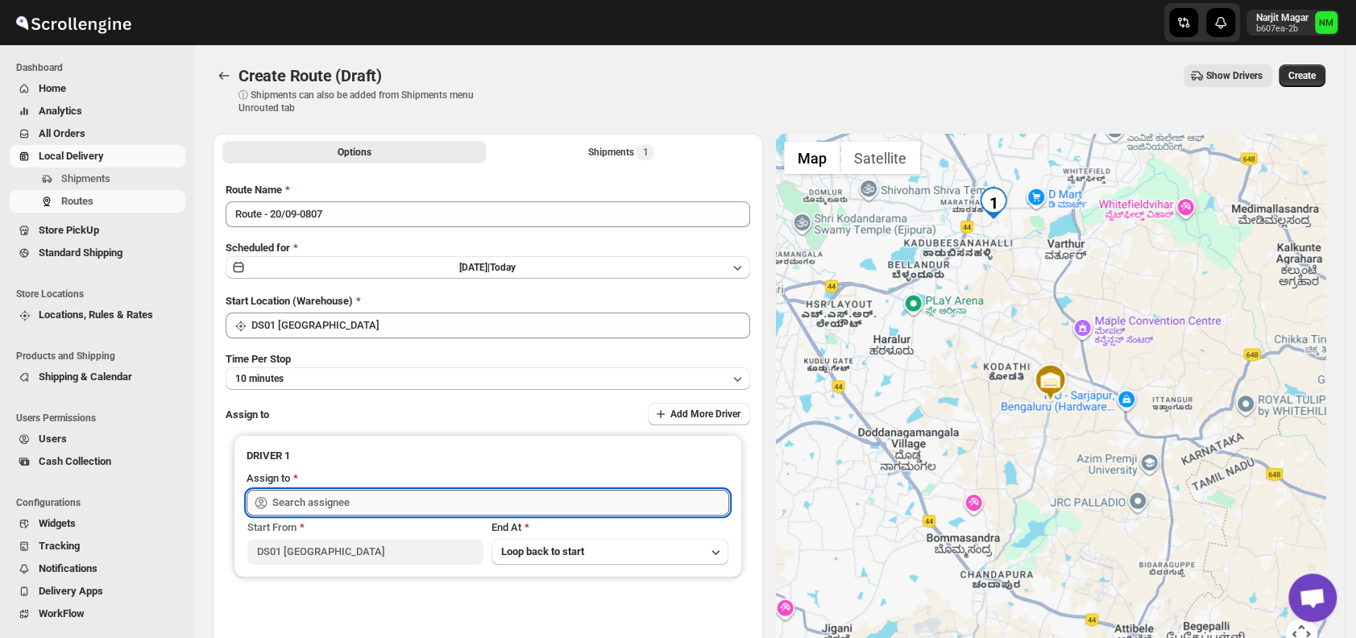
click at [347, 501] on input "text" at bounding box center [500, 503] width 457 height 26
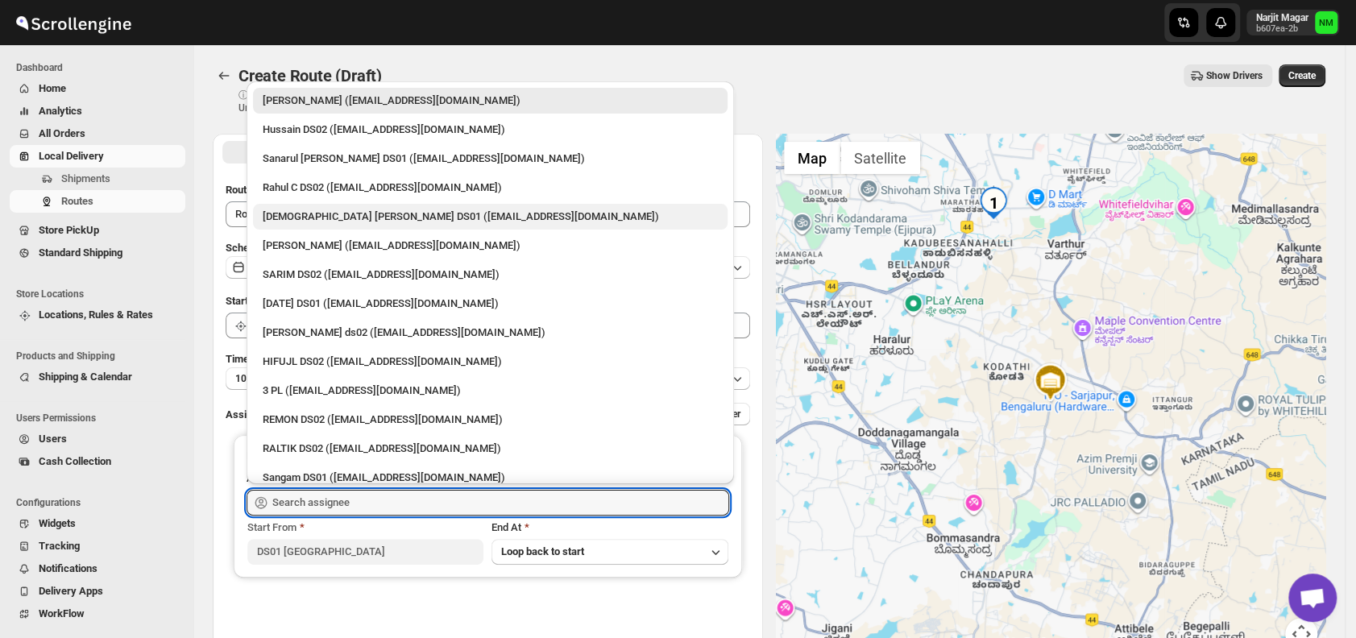
click at [336, 213] on div "[DEMOGRAPHIC_DATA] [PERSON_NAME] DS01 ([EMAIL_ADDRESS][DOMAIN_NAME])" at bounding box center [490, 217] width 455 height 16
type input "[DEMOGRAPHIC_DATA] [PERSON_NAME] DS01 ([EMAIL_ADDRESS][DOMAIN_NAME])"
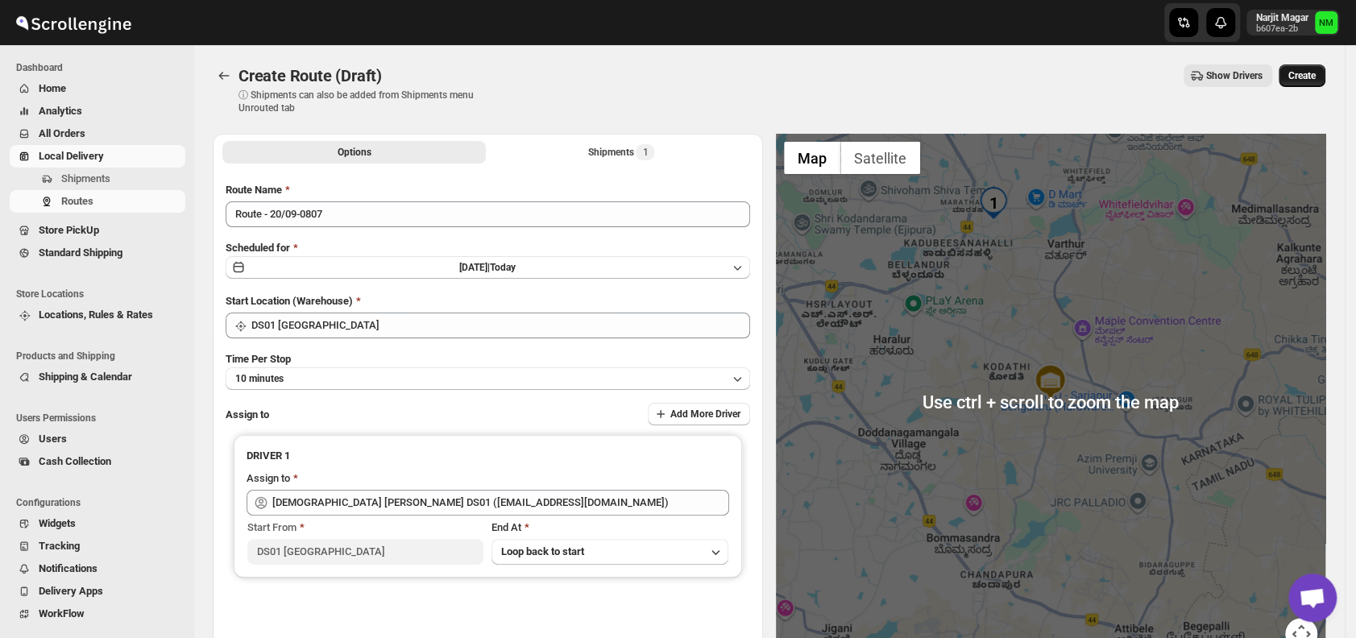
click at [1311, 76] on span "Create" at bounding box center [1301, 75] width 27 height 13
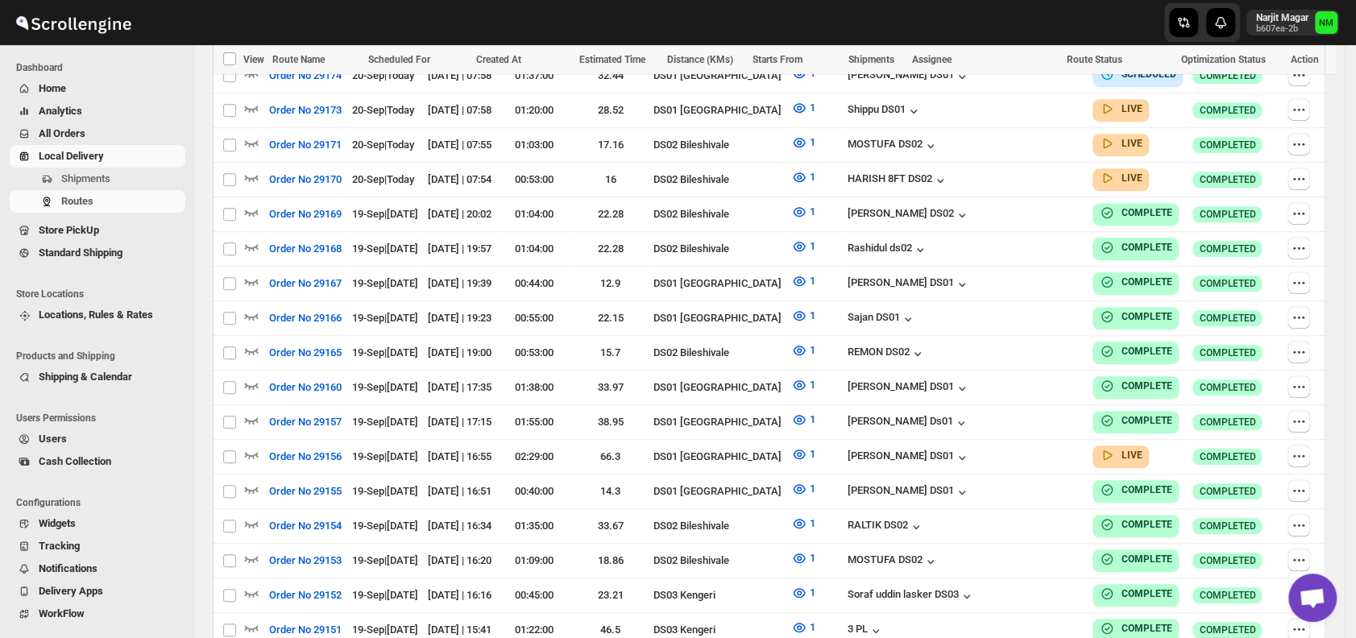
scroll to position [404, 0]
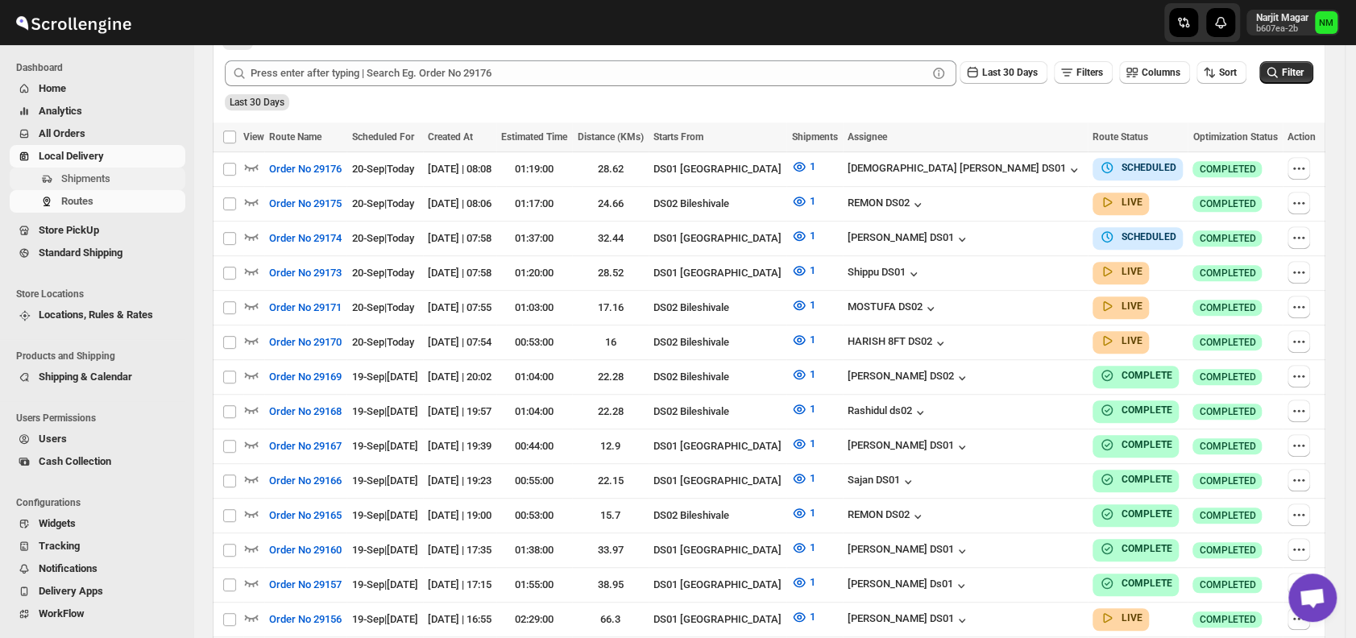
click at [56, 180] on button "Shipments" at bounding box center [98, 179] width 176 height 23
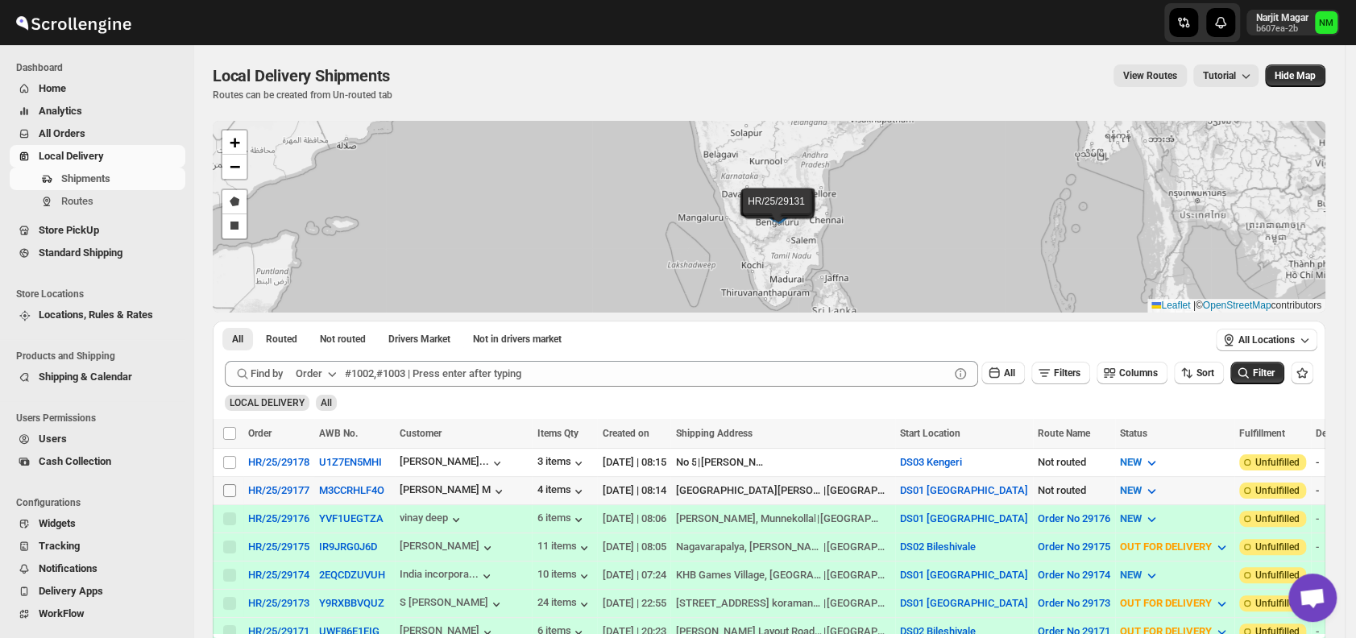
click at [233, 489] on input "Select shipment" at bounding box center [229, 490] width 13 height 13
checkbox input "true"
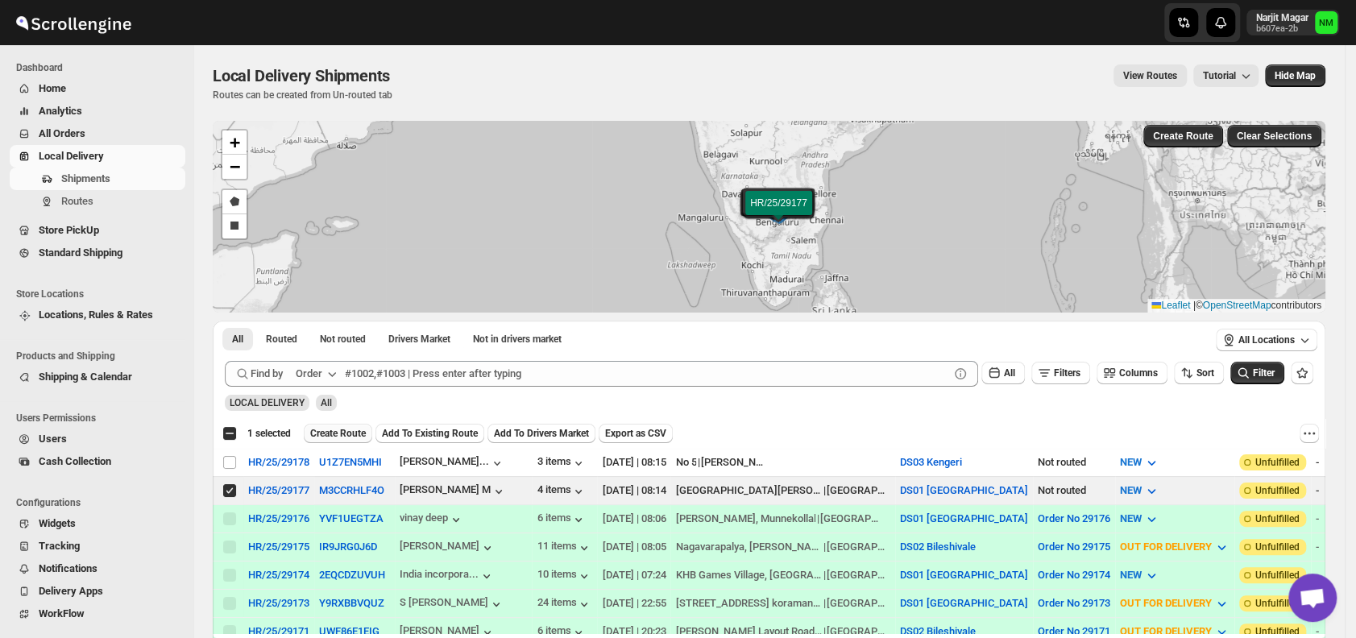
click at [327, 427] on span "Create Route" at bounding box center [338, 433] width 56 height 13
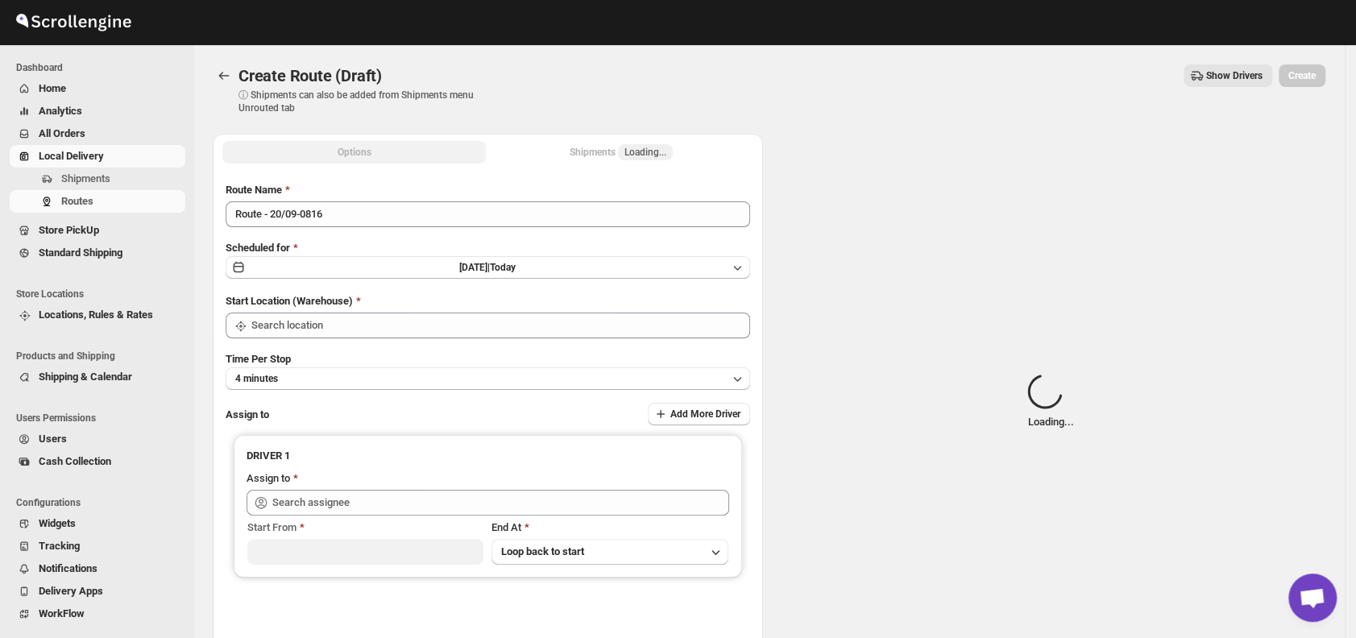
type input "DS01 [GEOGRAPHIC_DATA]"
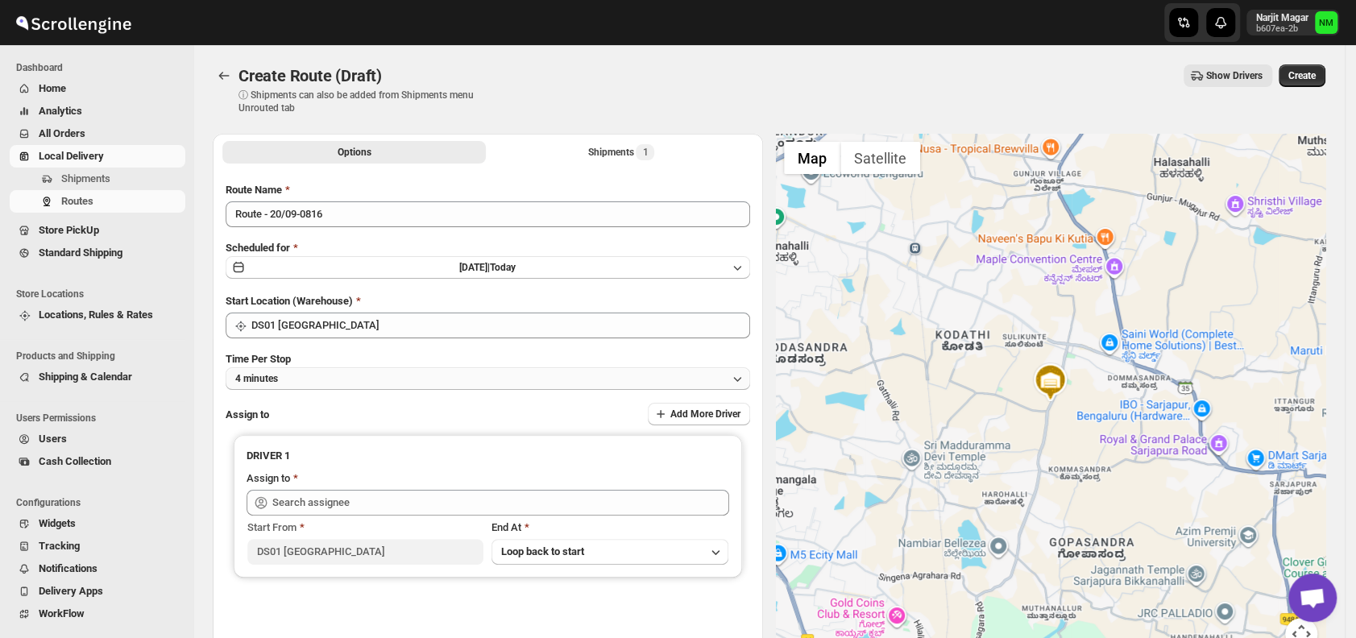
click at [348, 384] on button "4 minutes" at bounding box center [488, 378] width 524 height 23
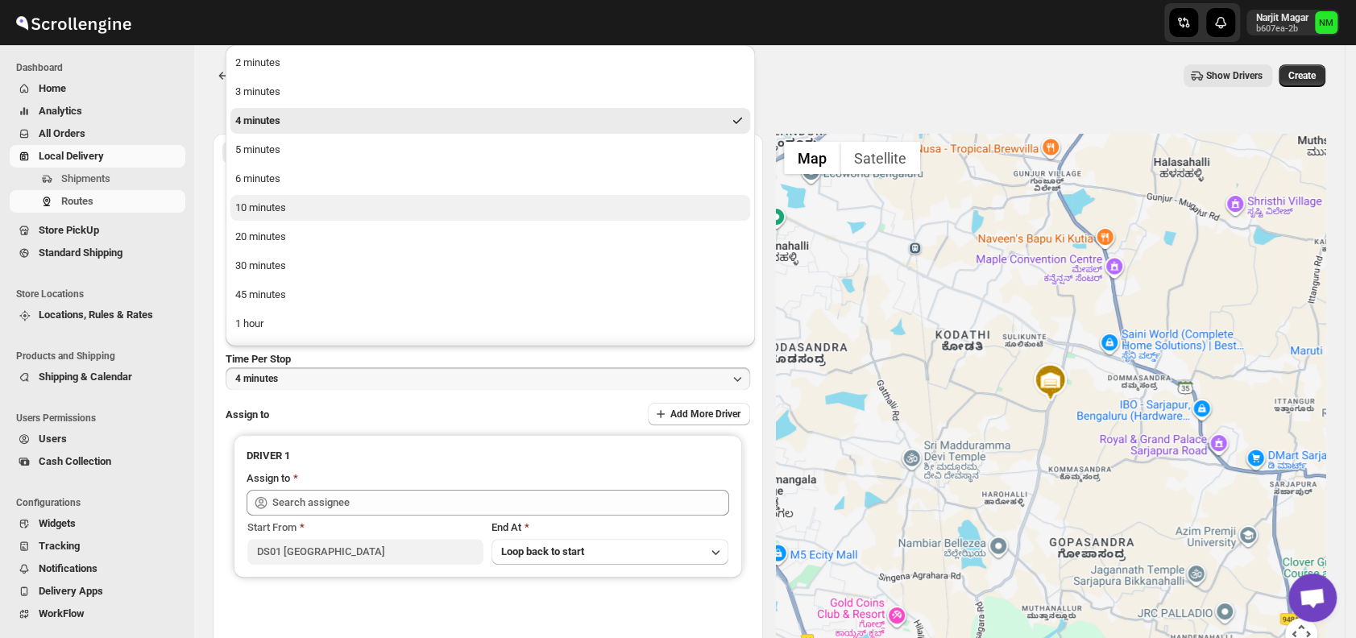
click at [322, 212] on button "10 minutes" at bounding box center [489, 208] width 519 height 26
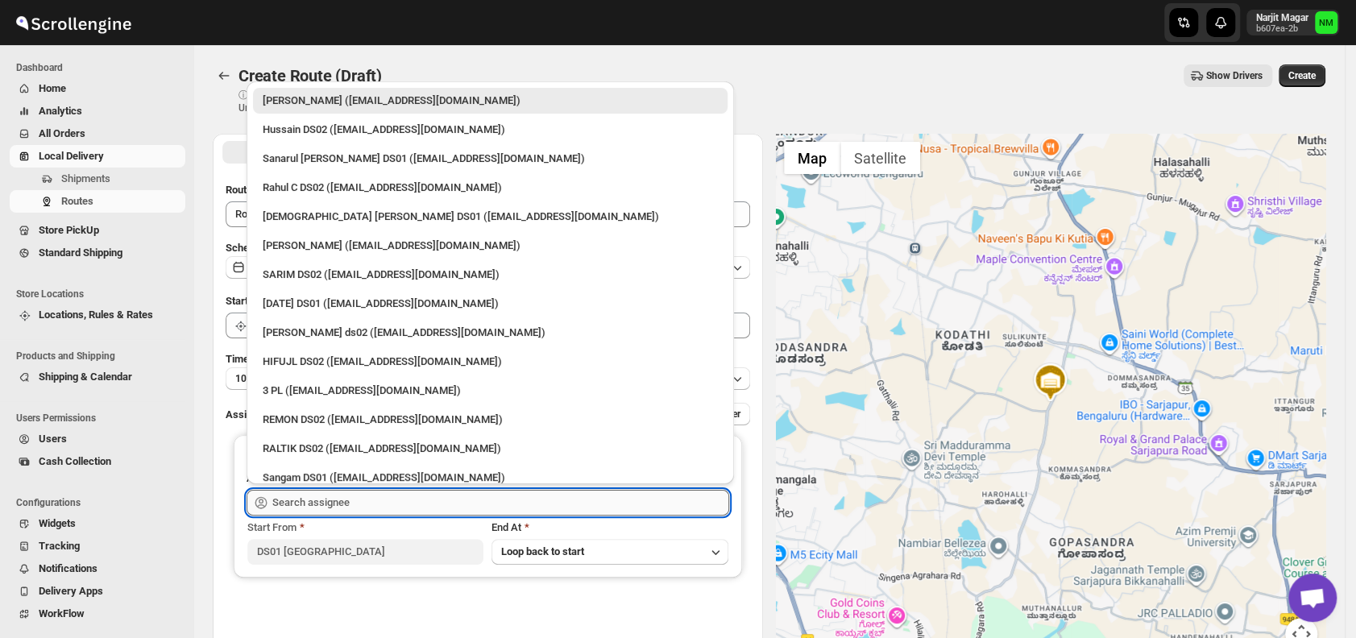
click at [381, 503] on input "text" at bounding box center [500, 503] width 457 height 26
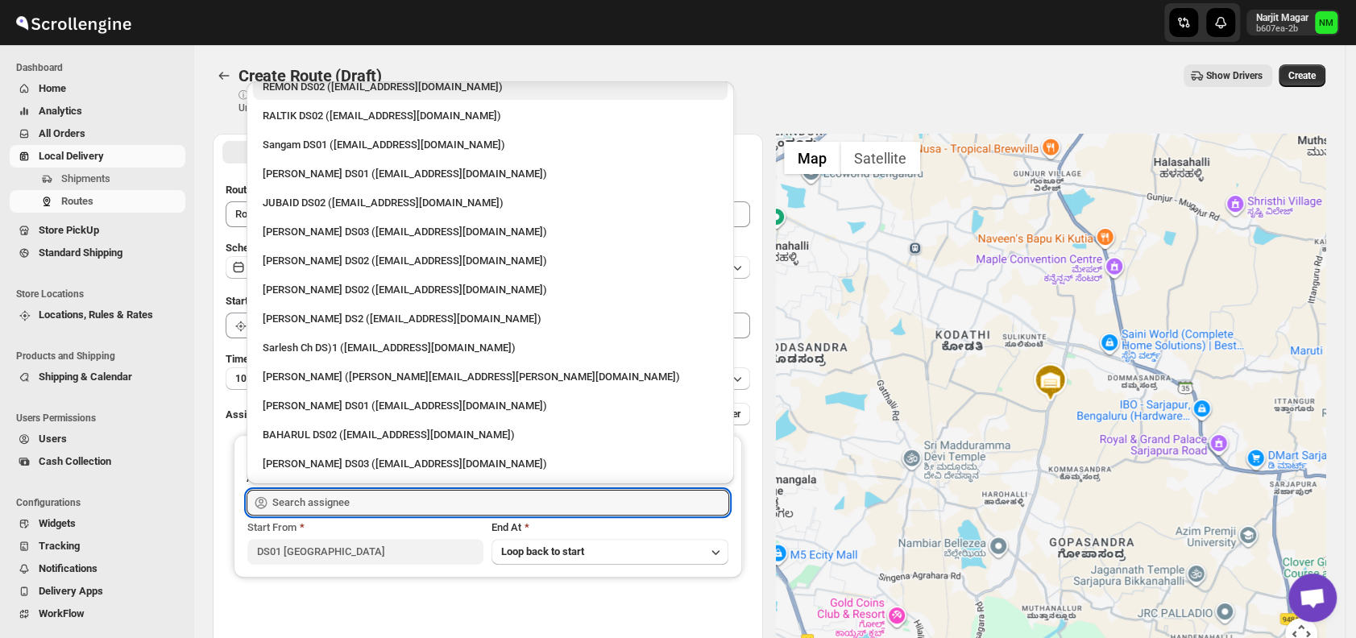
scroll to position [334, 0]
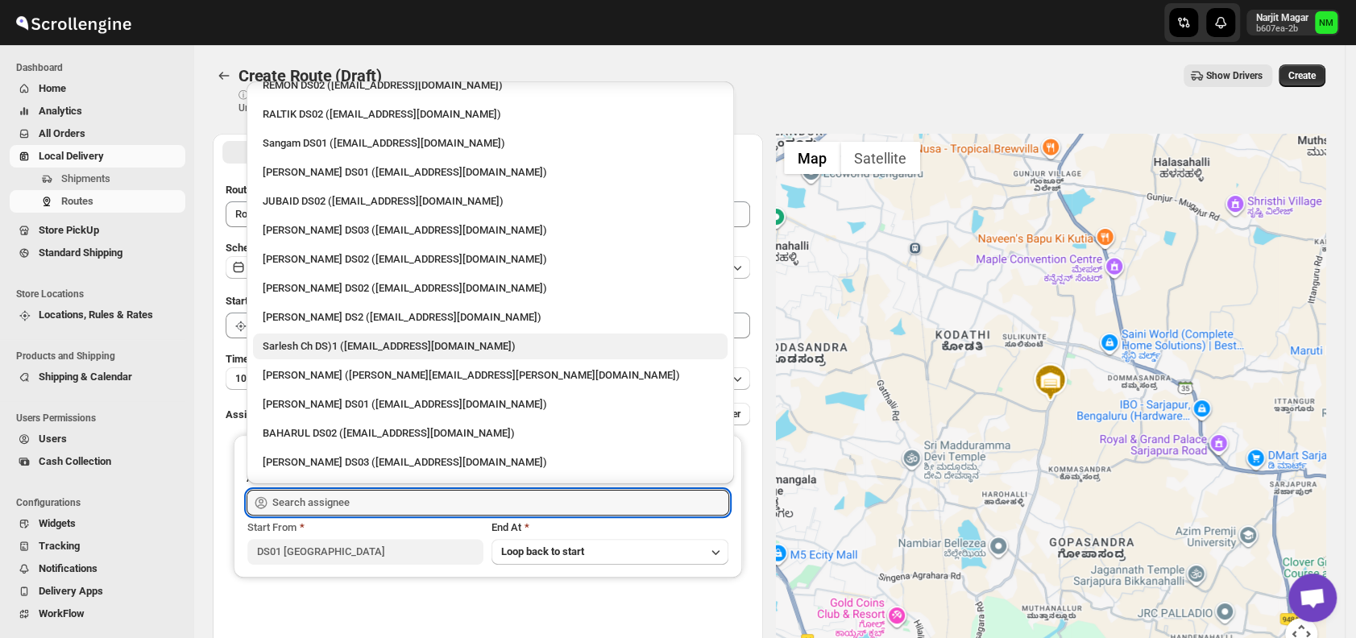
click at [333, 353] on div "Sarlesh Ch DS)1 ([EMAIL_ADDRESS][DOMAIN_NAME])" at bounding box center [490, 346] width 455 height 16
type input "Sarlesh Ch DS)1 ([EMAIL_ADDRESS][DOMAIN_NAME])"
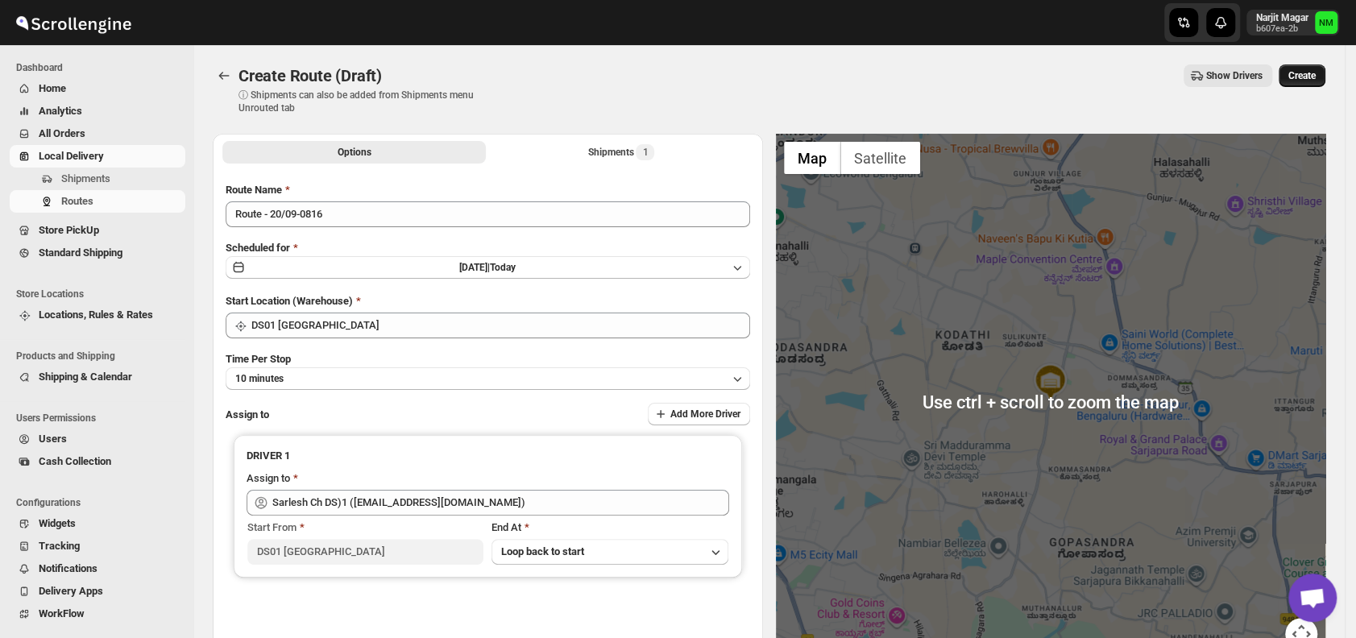
click at [1309, 80] on span "Create" at bounding box center [1301, 75] width 27 height 13
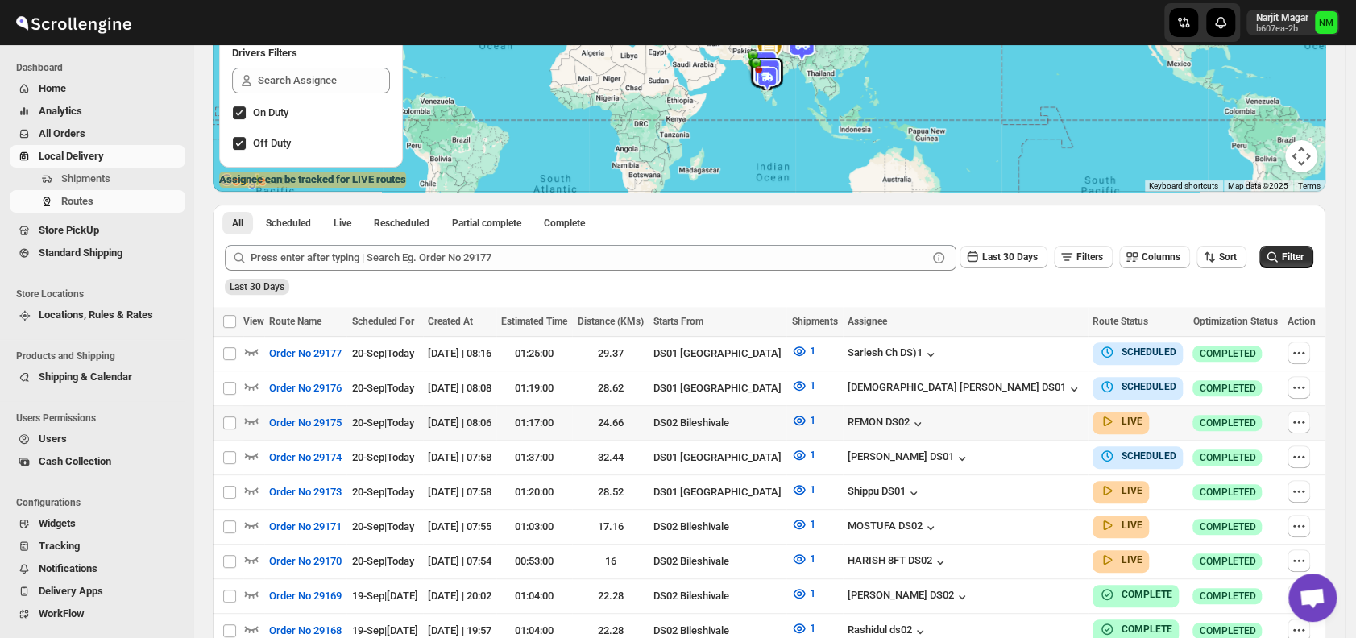
scroll to position [221, 0]
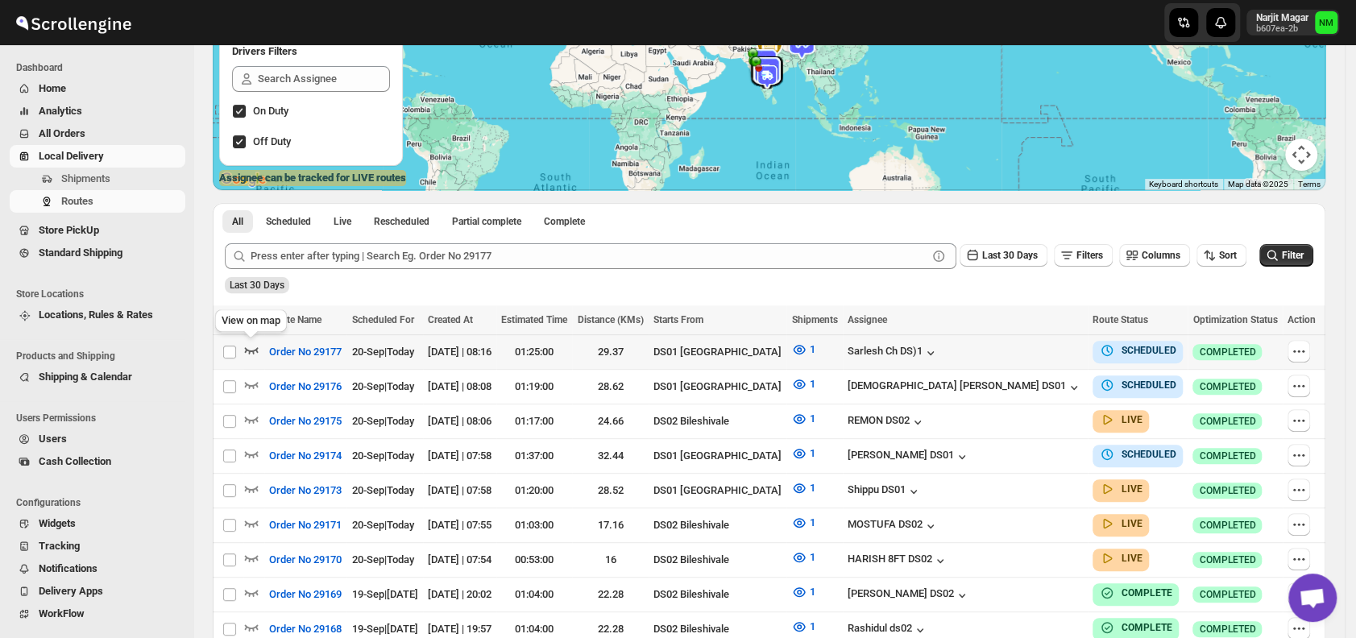
click at [252, 354] on icon "button" at bounding box center [251, 349] width 16 height 16
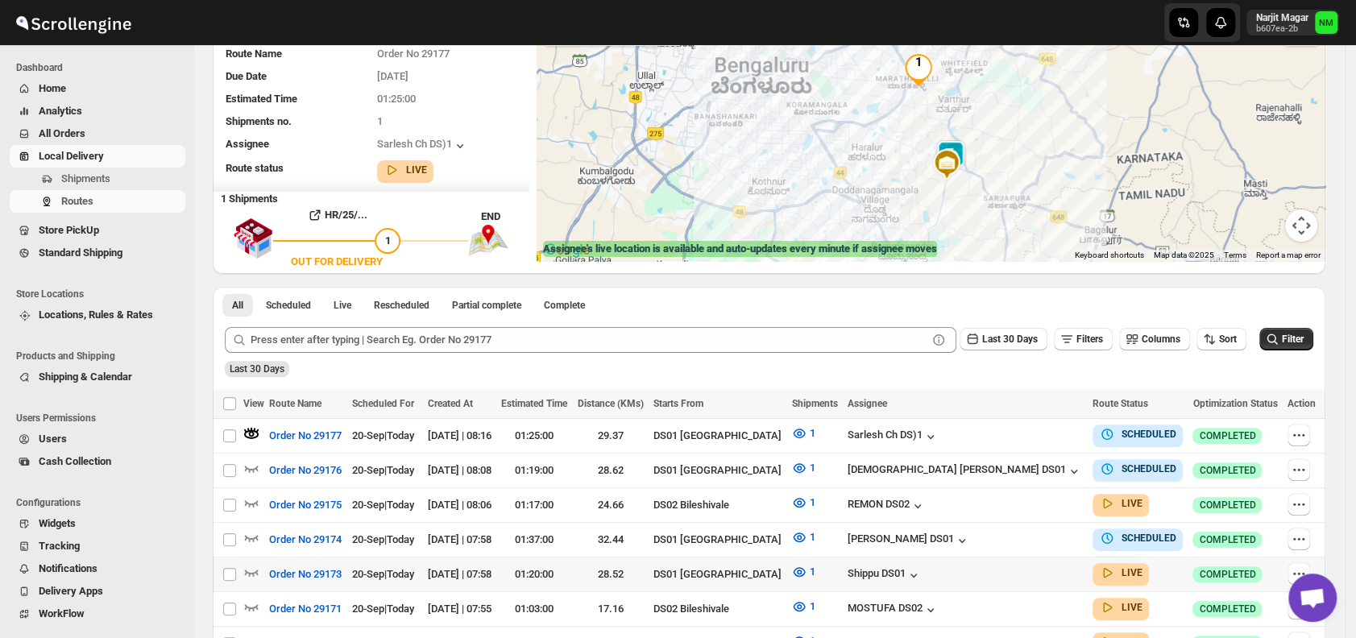
scroll to position [248, 0]
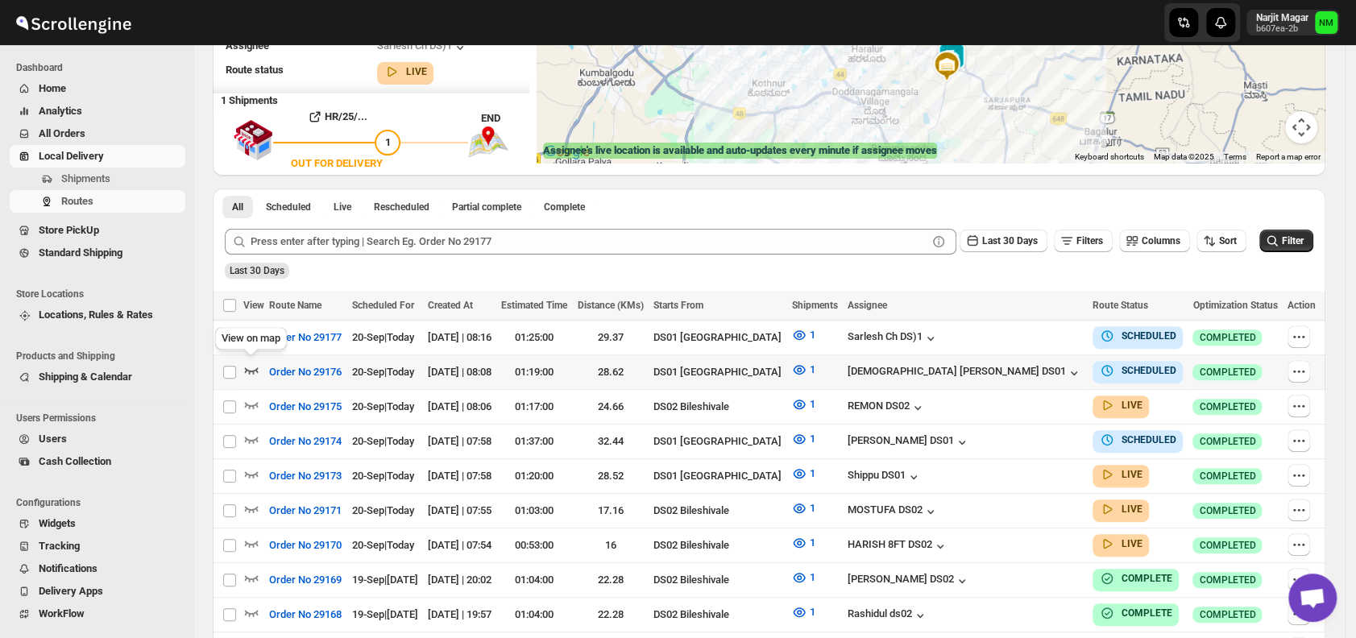
click at [254, 368] on icon "button" at bounding box center [252, 370] width 14 height 6
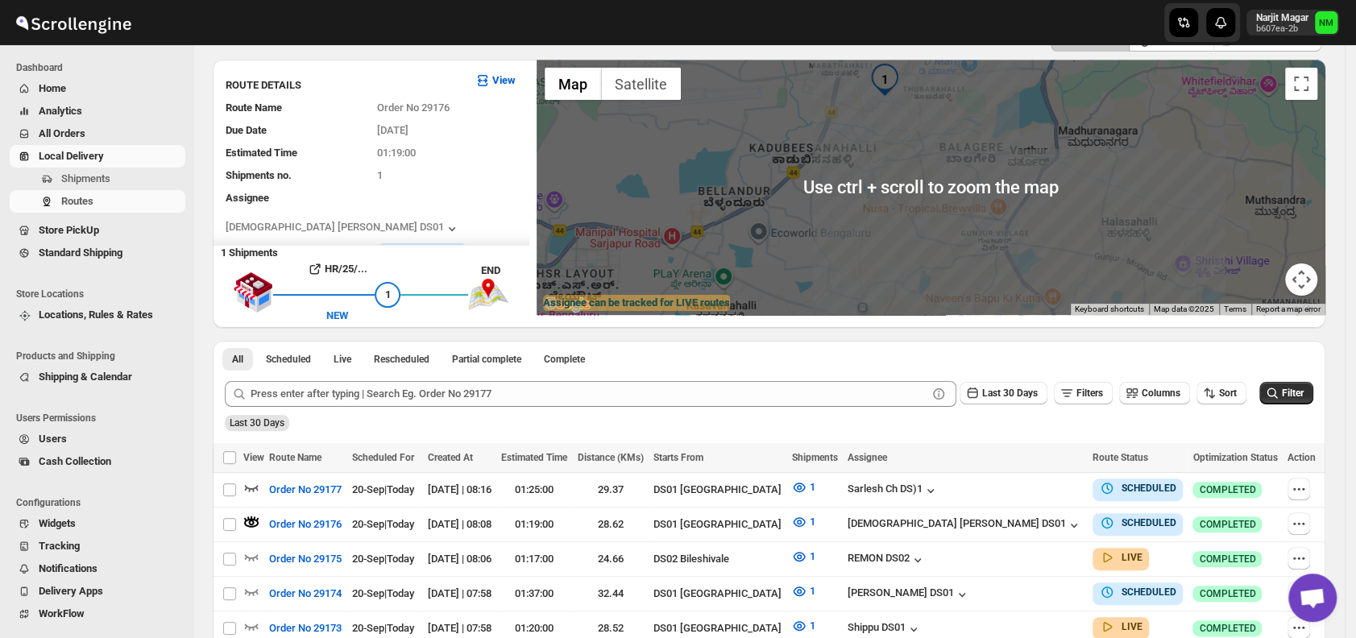
scroll to position [253, 0]
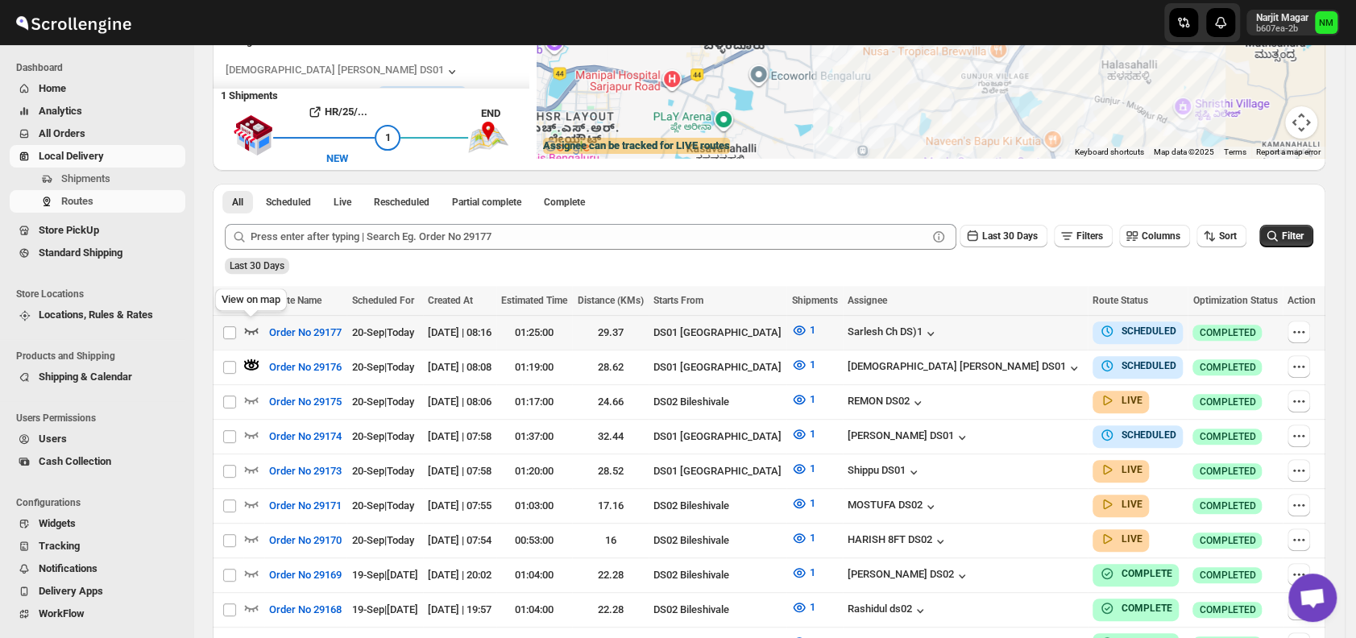
click at [251, 333] on icon "button" at bounding box center [251, 330] width 16 height 16
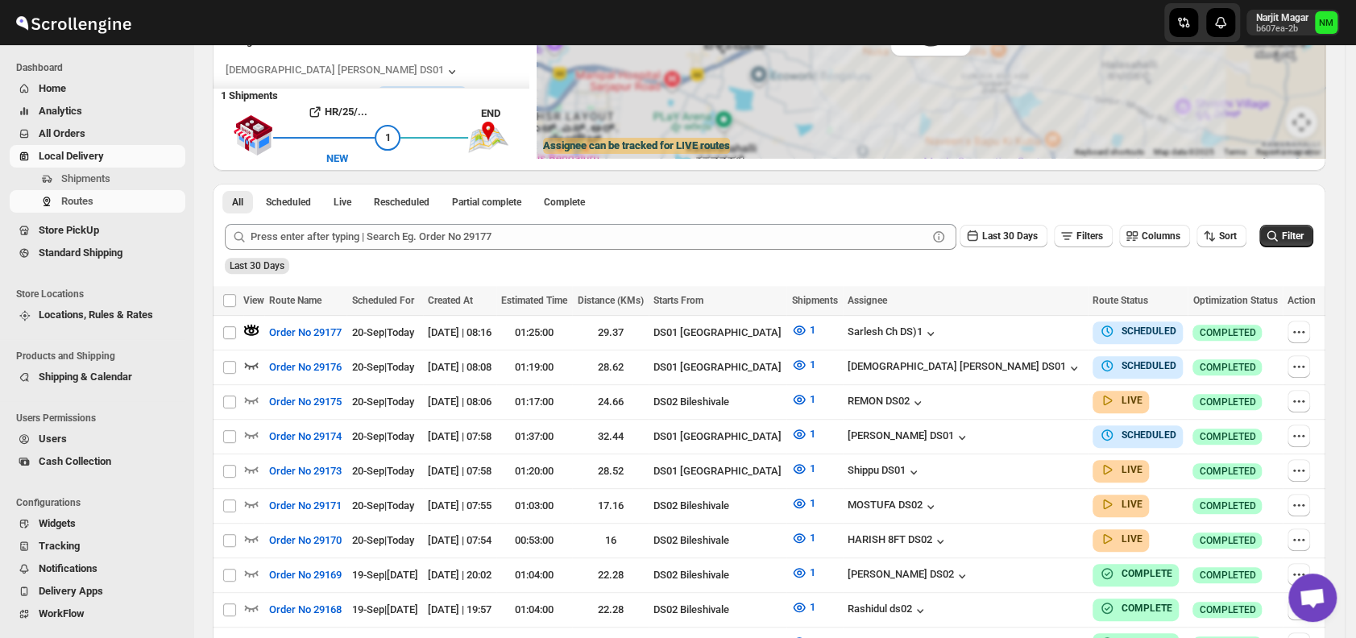
scroll to position [0, 0]
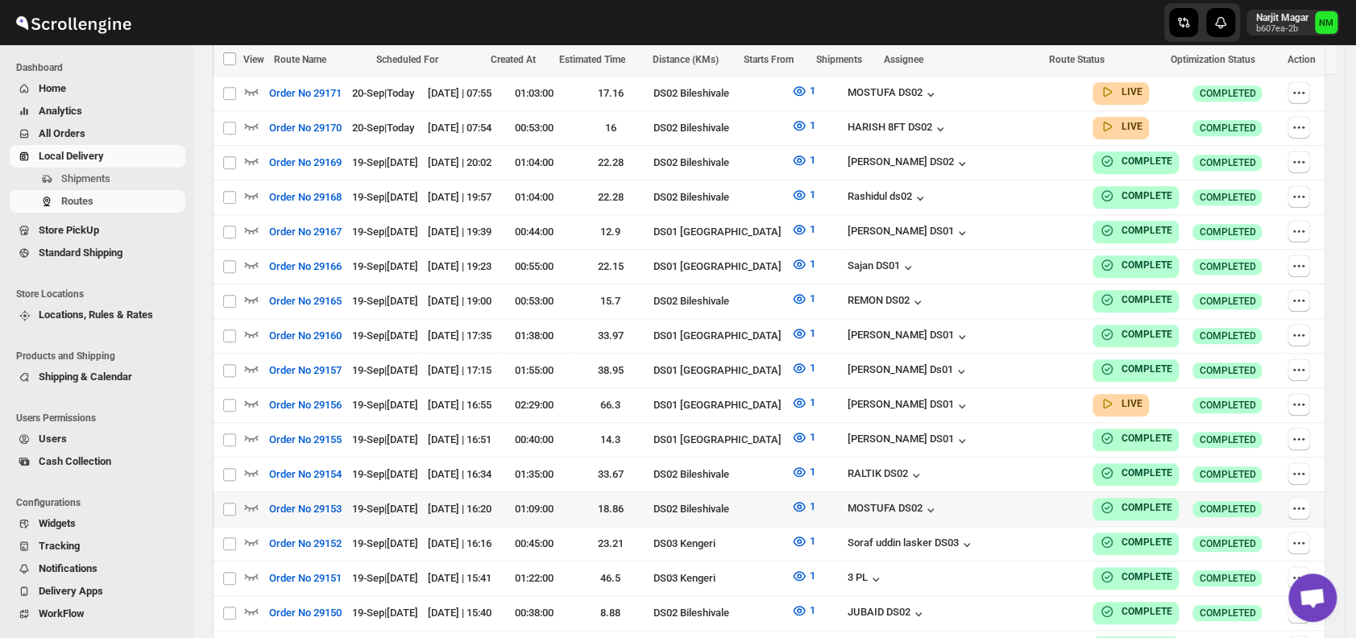
scroll to position [691, 0]
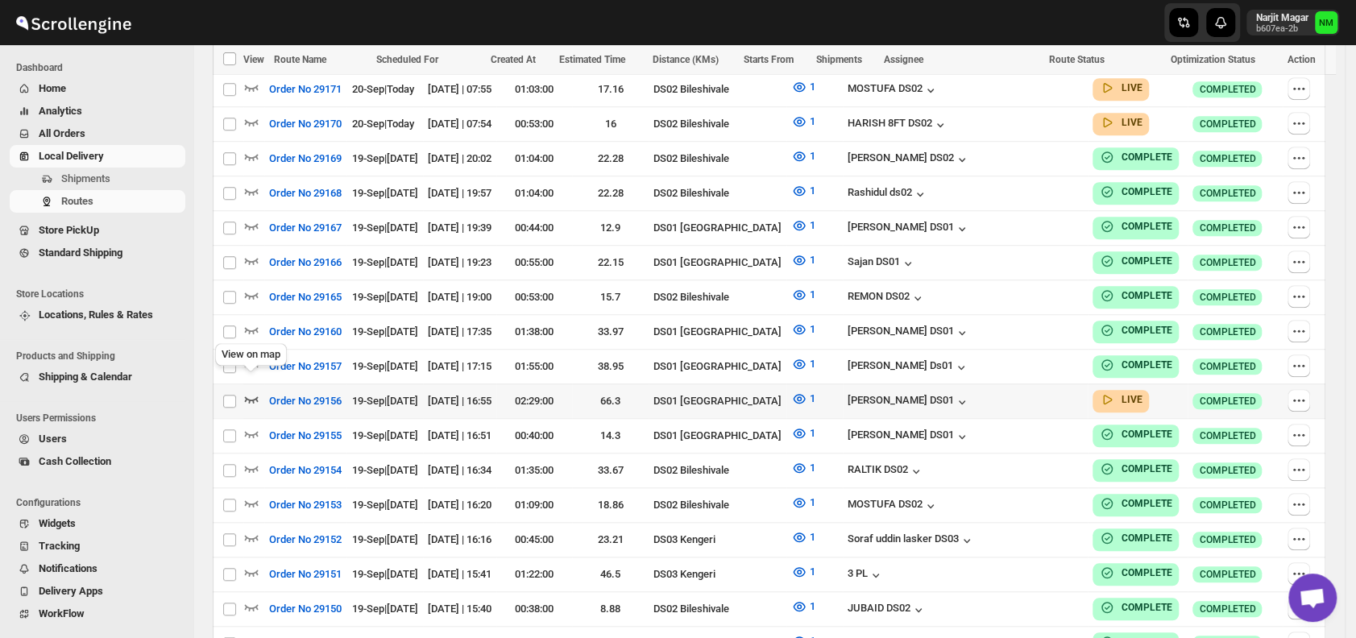
click at [251, 396] on icon "button" at bounding box center [252, 399] width 14 height 6
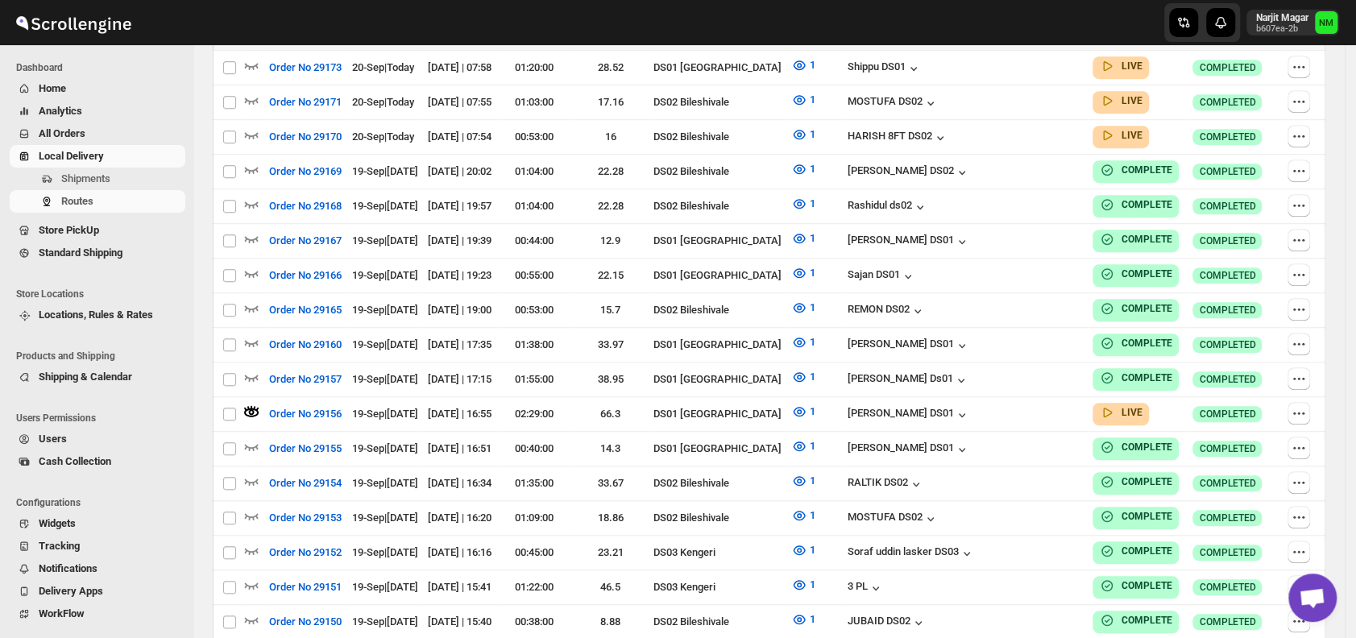
scroll to position [0, 0]
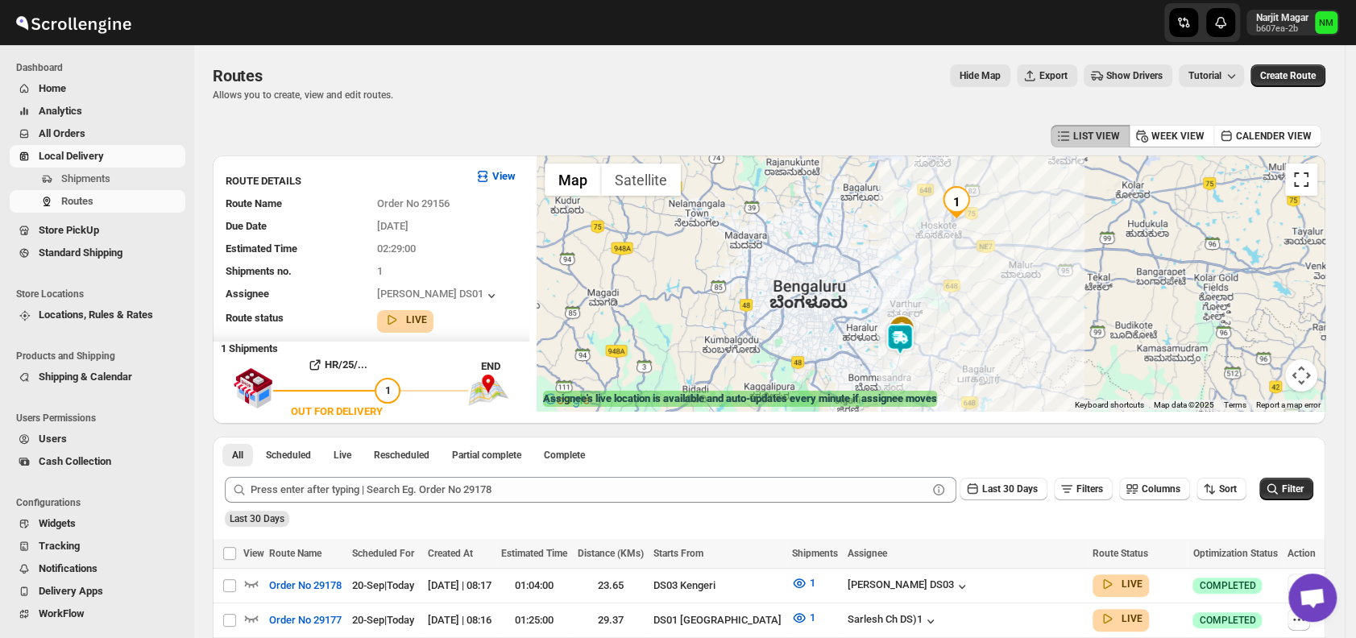
click at [1310, 182] on button "Toggle fullscreen view" at bounding box center [1301, 179] width 32 height 32
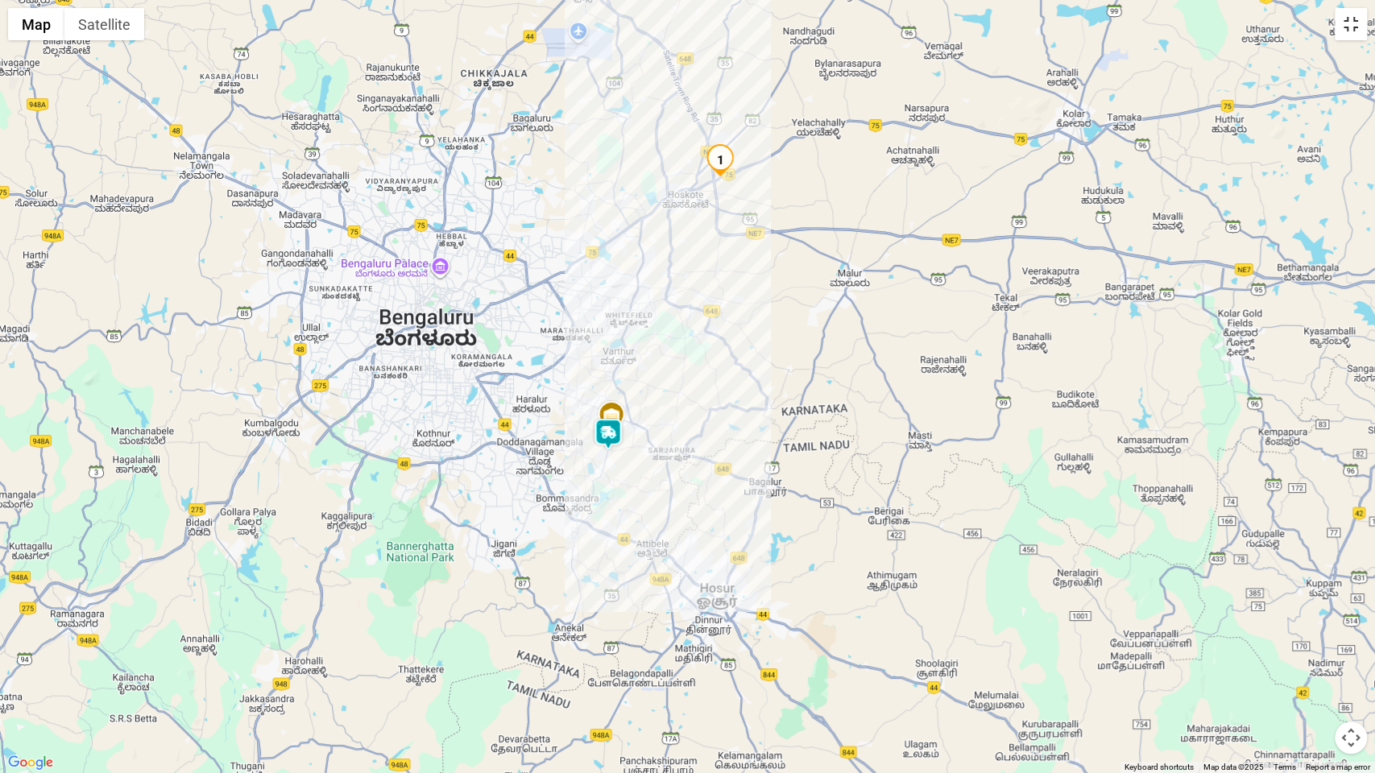
click at [1347, 29] on button "Toggle fullscreen view" at bounding box center [1351, 24] width 32 height 32
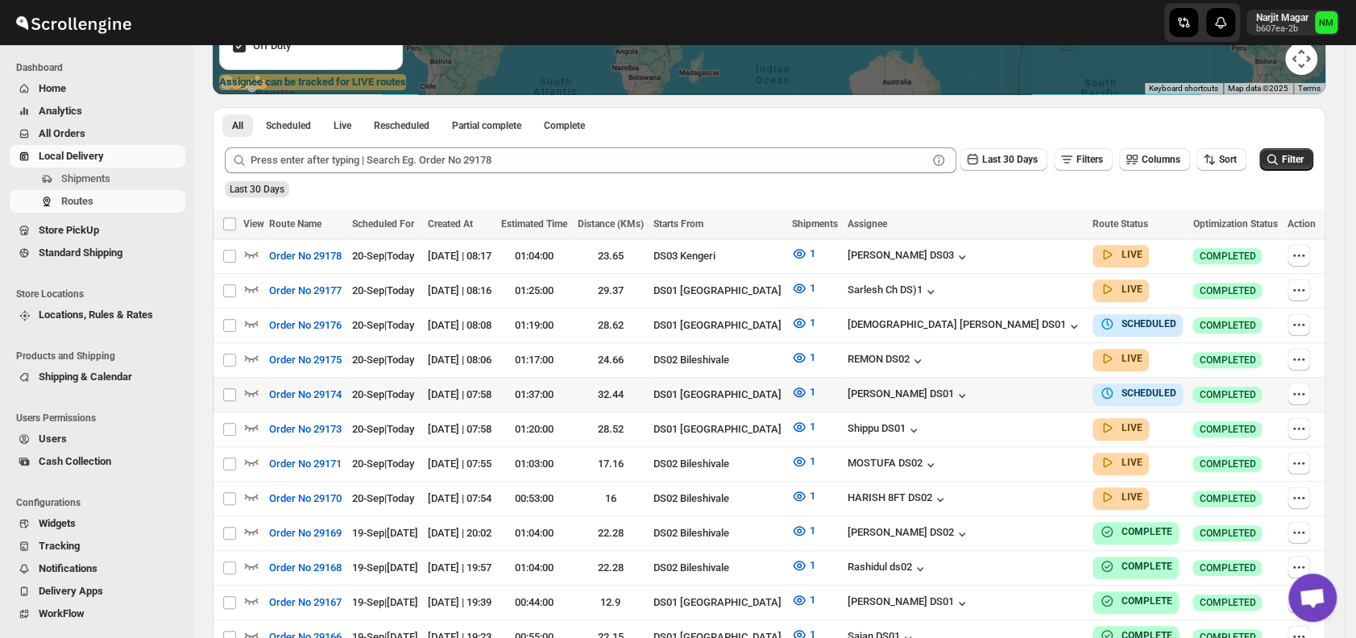
scroll to position [317, 0]
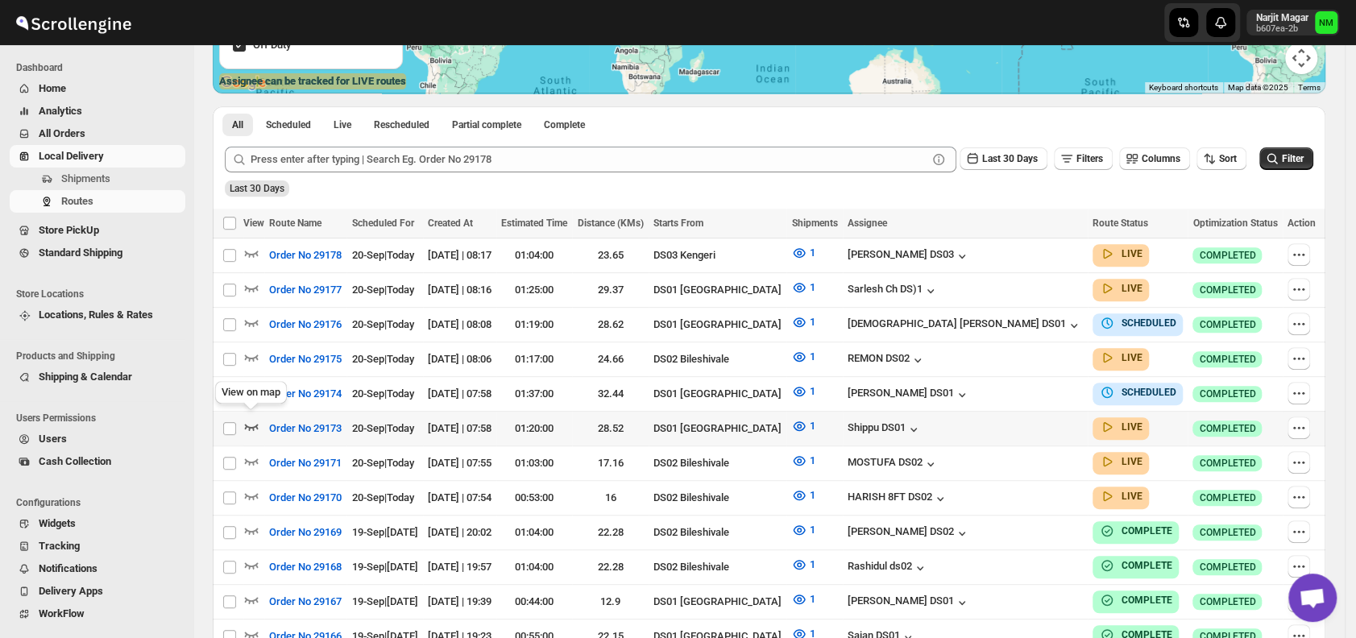
click at [254, 422] on icon "button" at bounding box center [251, 426] width 16 height 16
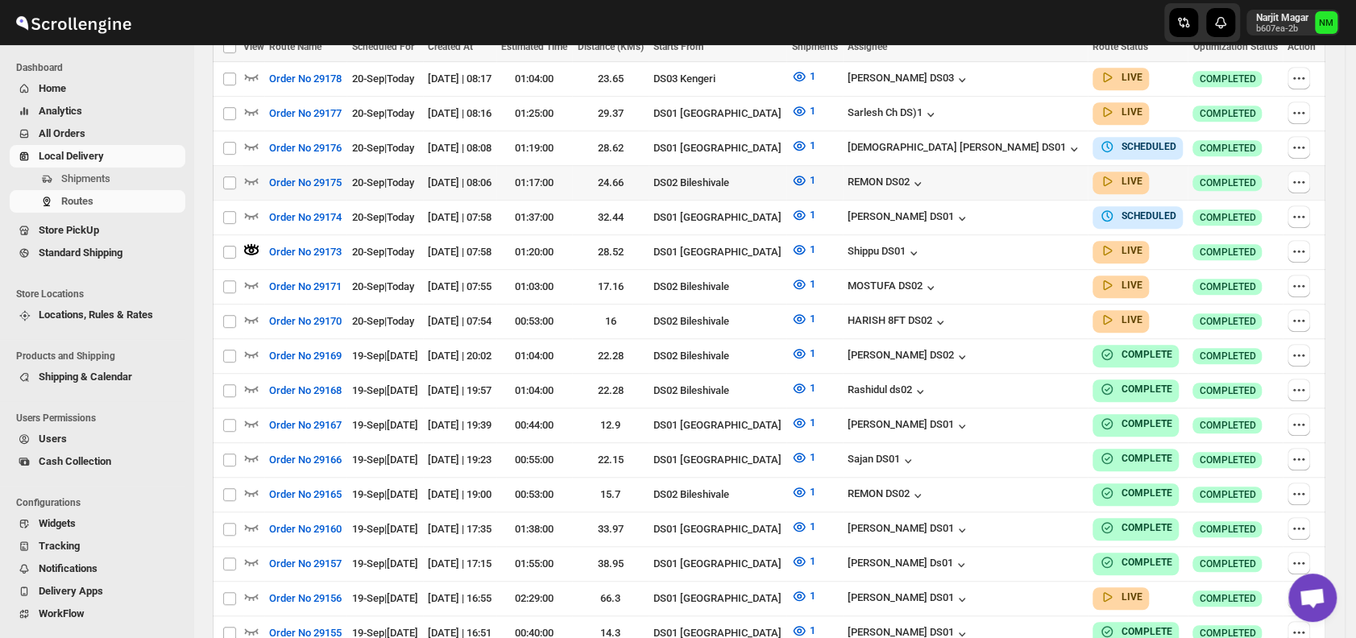
scroll to position [400, 0]
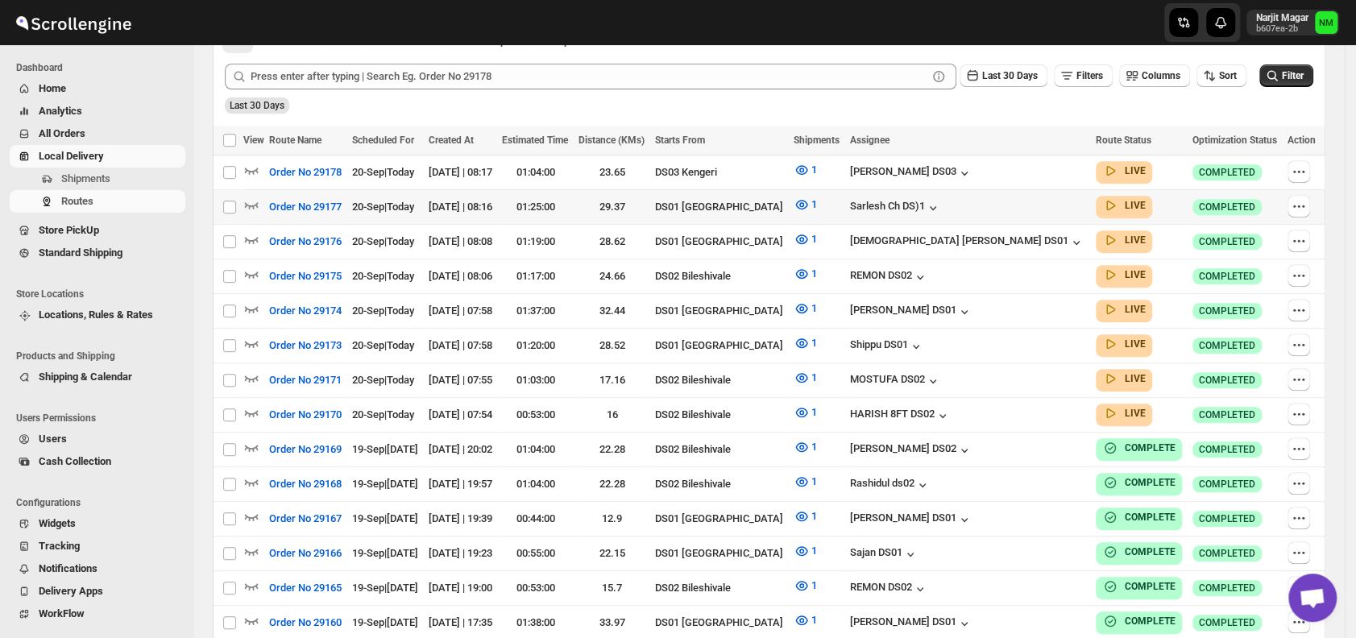
scroll to position [319, 0]
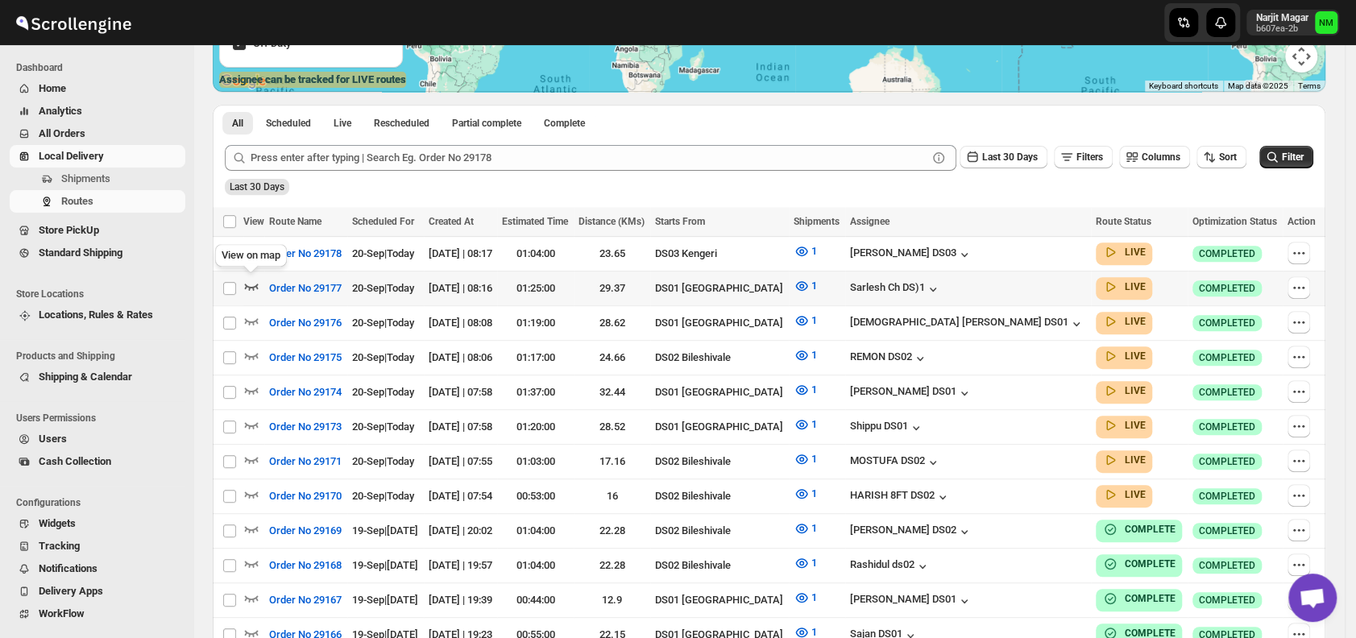
click at [251, 287] on icon "button" at bounding box center [251, 286] width 16 height 16
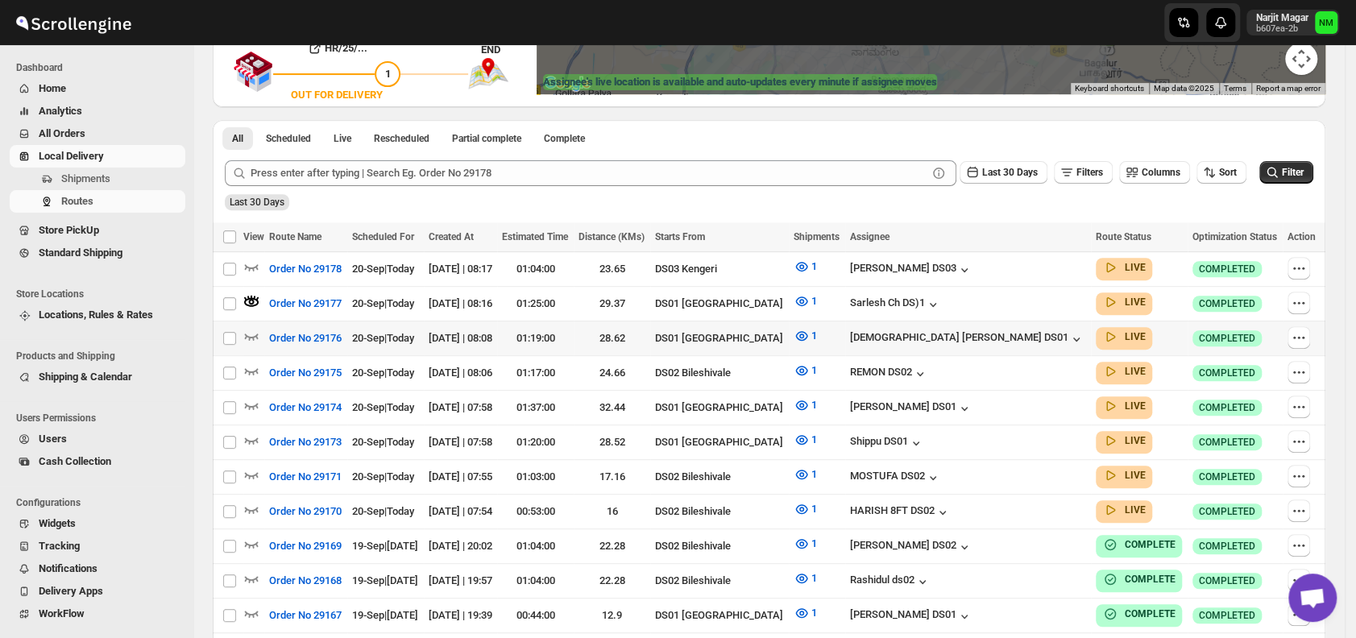
scroll to position [317, 0]
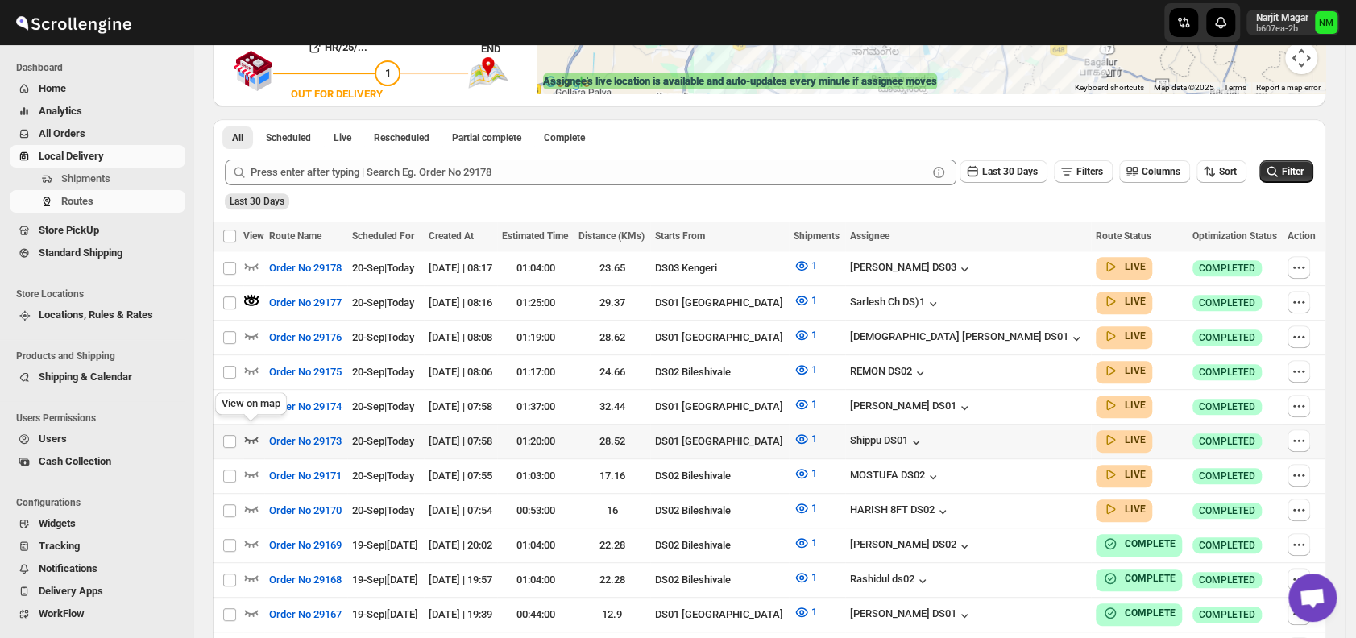
click at [250, 432] on icon "button" at bounding box center [251, 439] width 16 height 16
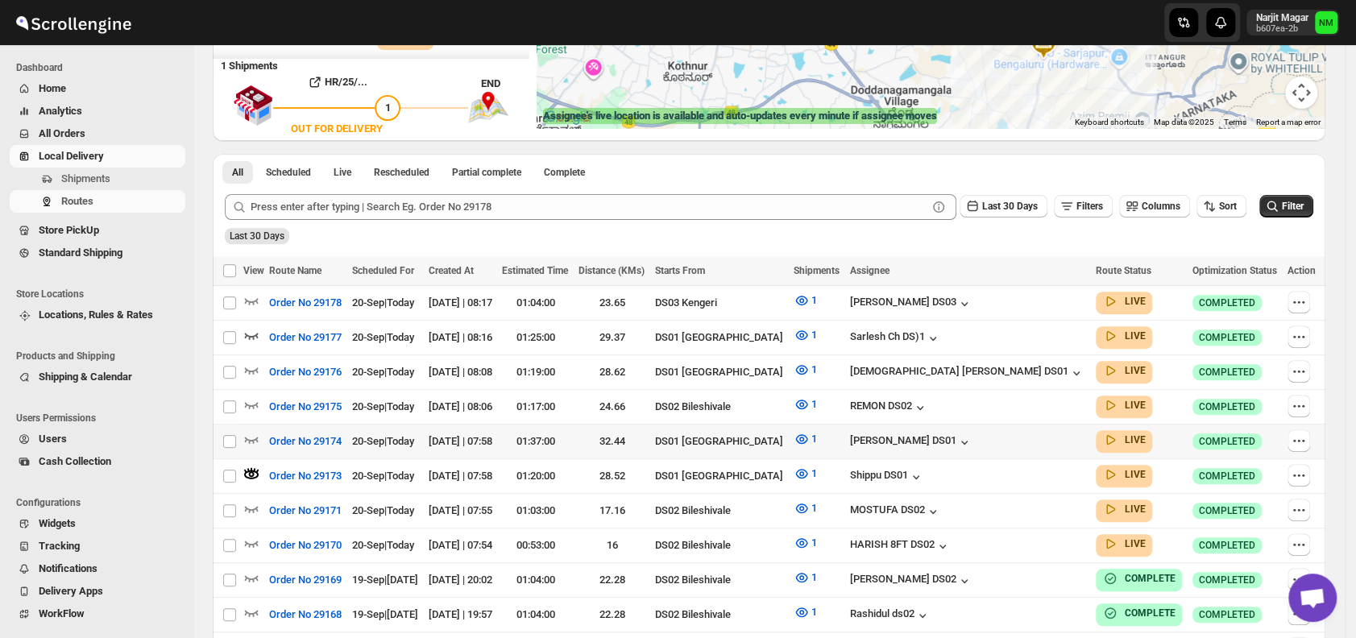
scroll to position [325, 0]
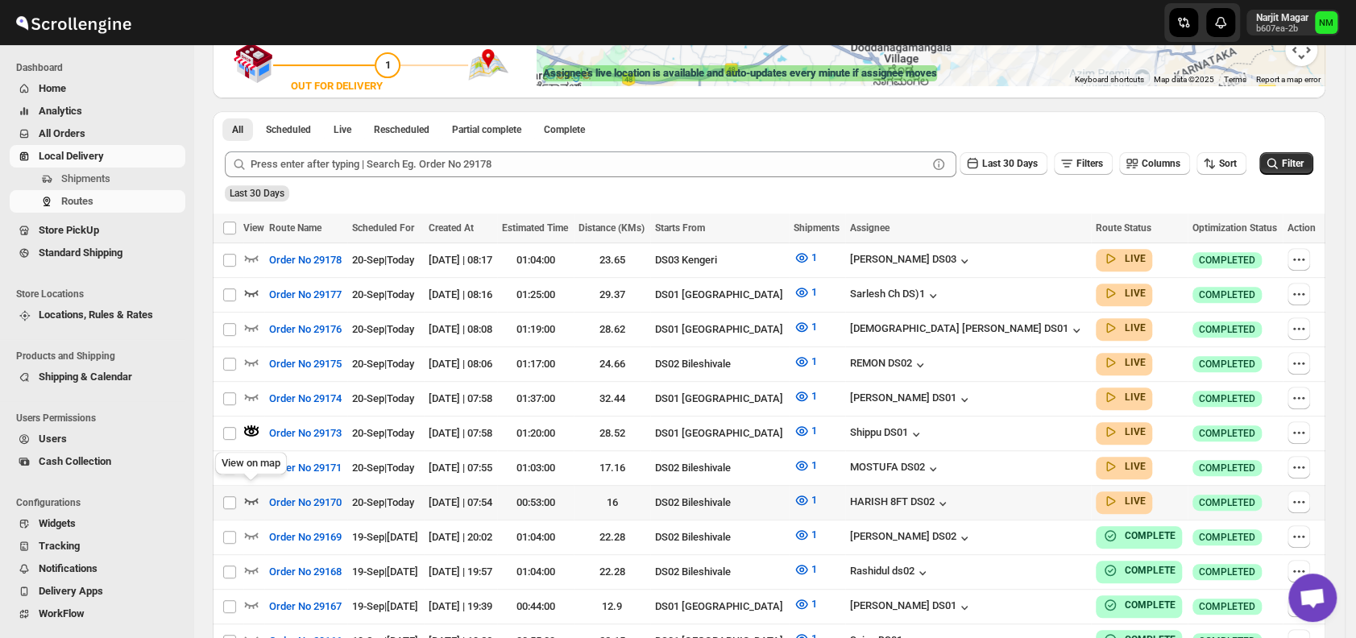
click at [253, 492] on icon "button" at bounding box center [251, 500] width 16 height 16
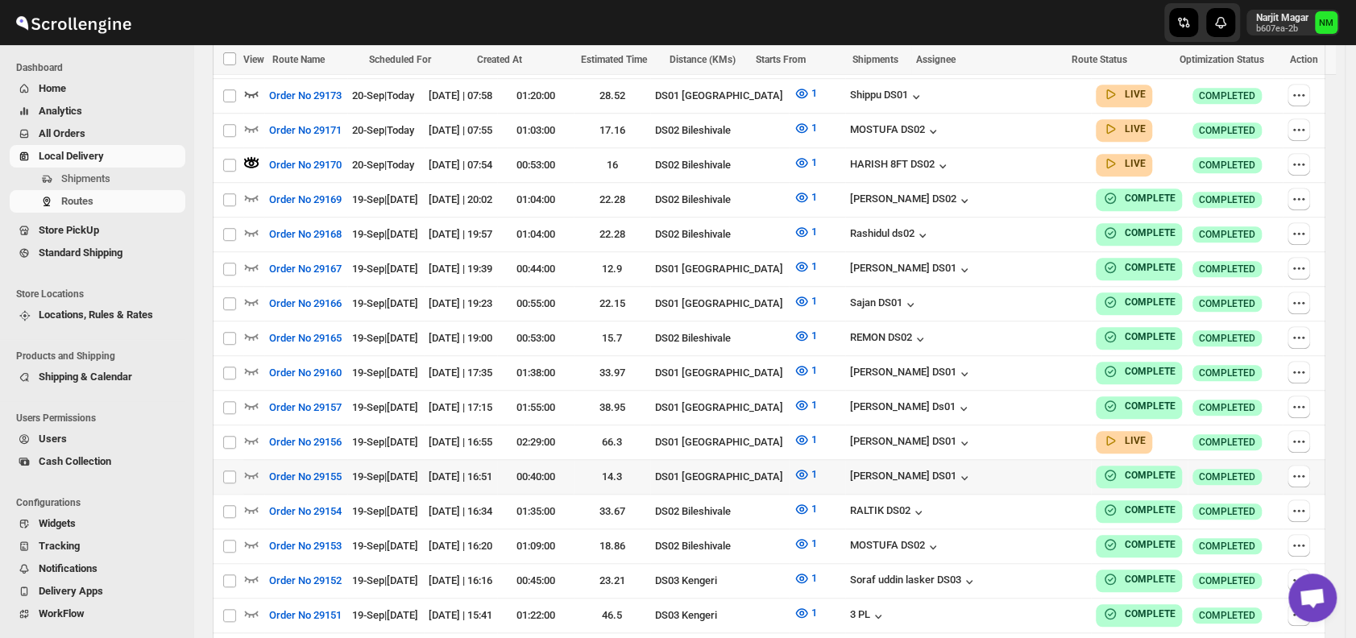
scroll to position [664, 0]
click at [245, 437] on icon "button" at bounding box center [252, 440] width 14 height 6
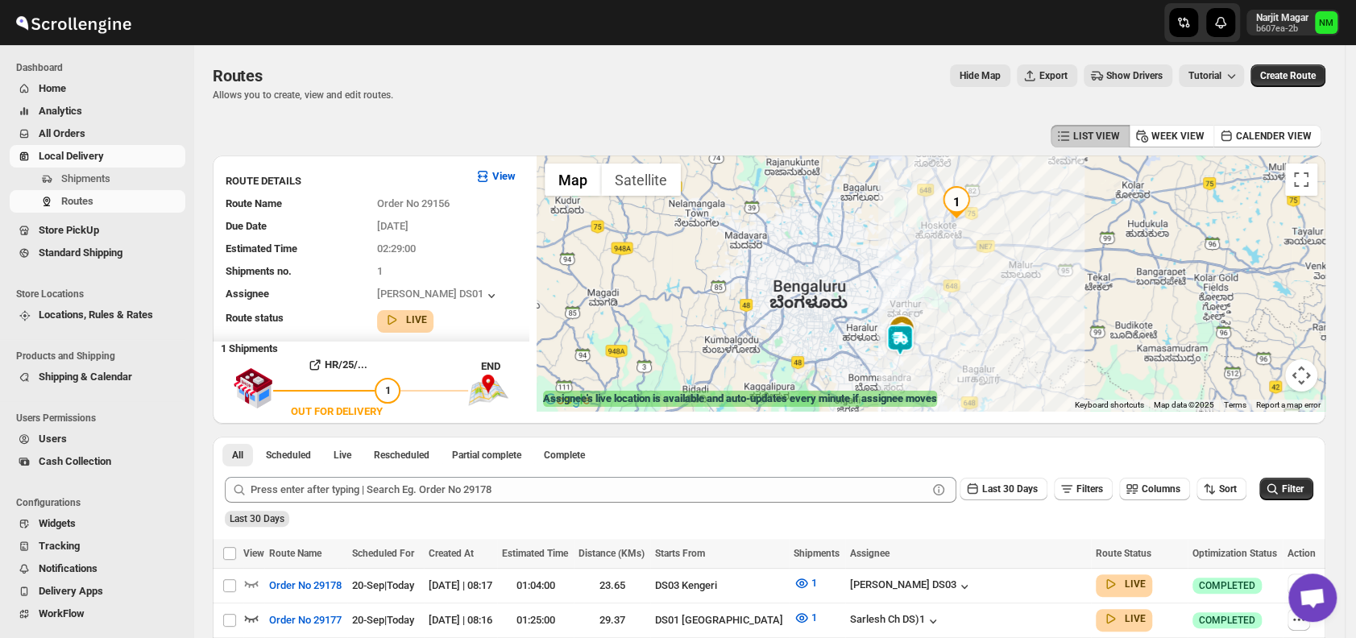
click at [898, 347] on img at bounding box center [900, 340] width 32 height 32
click at [969, 267] on button "Close" at bounding box center [957, 263] width 39 height 39
click at [1303, 181] on button "Toggle fullscreen view" at bounding box center [1301, 179] width 32 height 32
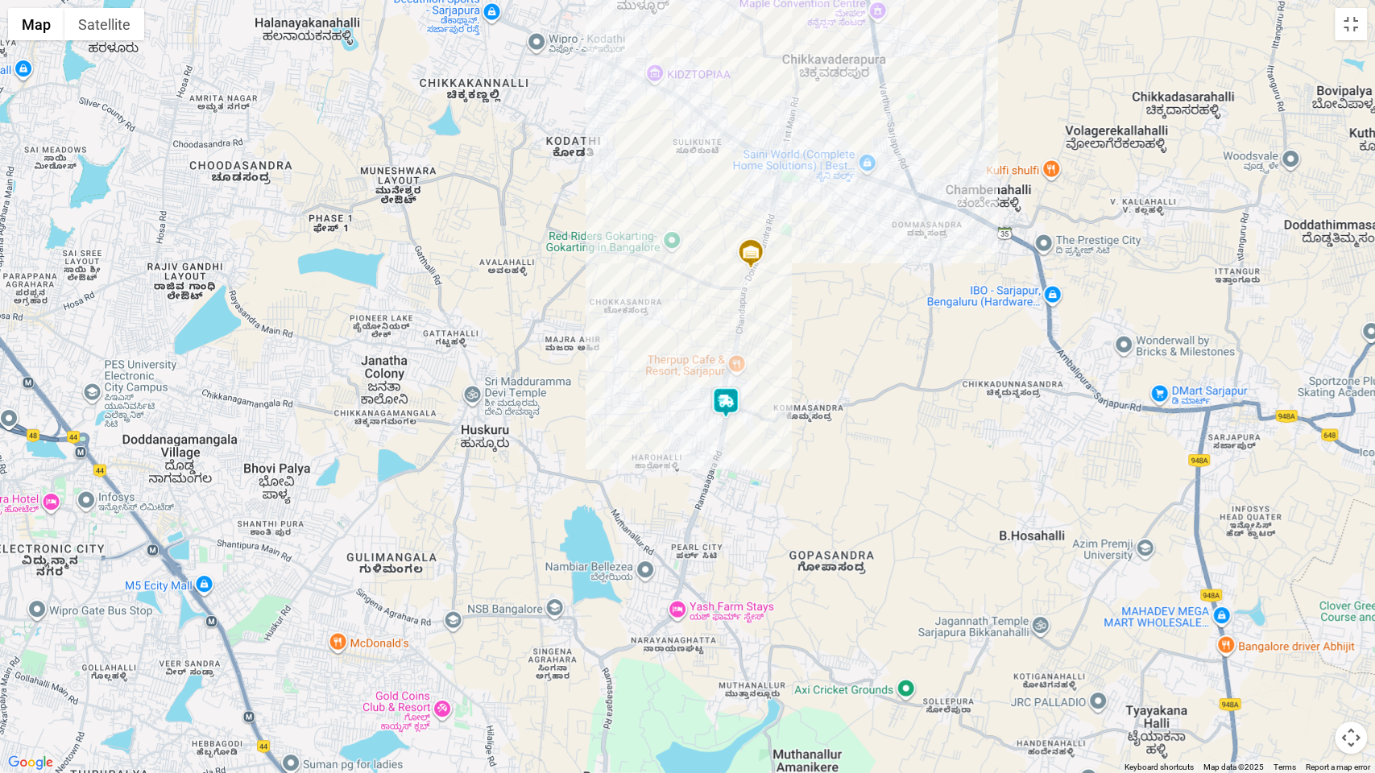
drag, startPoint x: 929, startPoint y: 349, endPoint x: 1033, endPoint y: 328, distance: 106.0
click at [1033, 328] on div at bounding box center [687, 386] width 1375 height 773
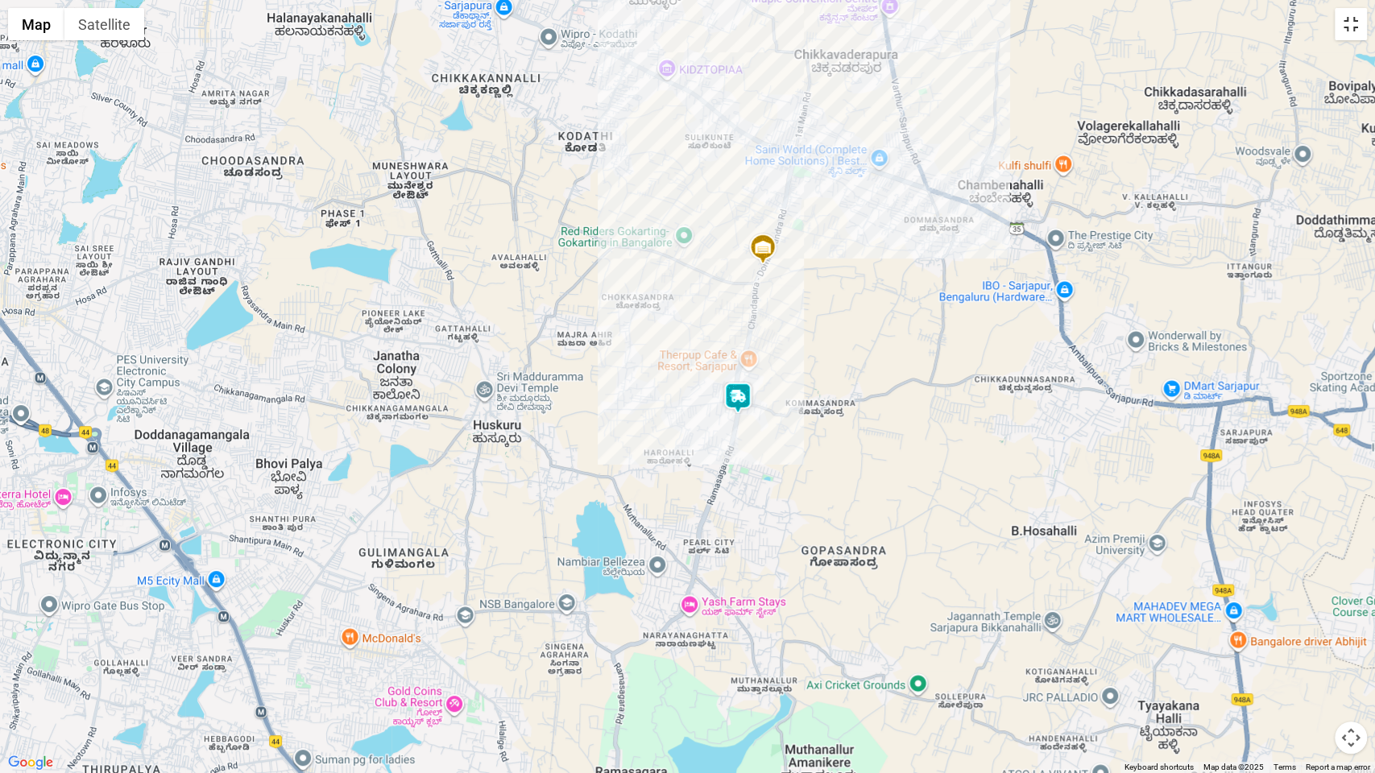
click at [1347, 35] on button "Toggle fullscreen view" at bounding box center [1351, 24] width 32 height 32
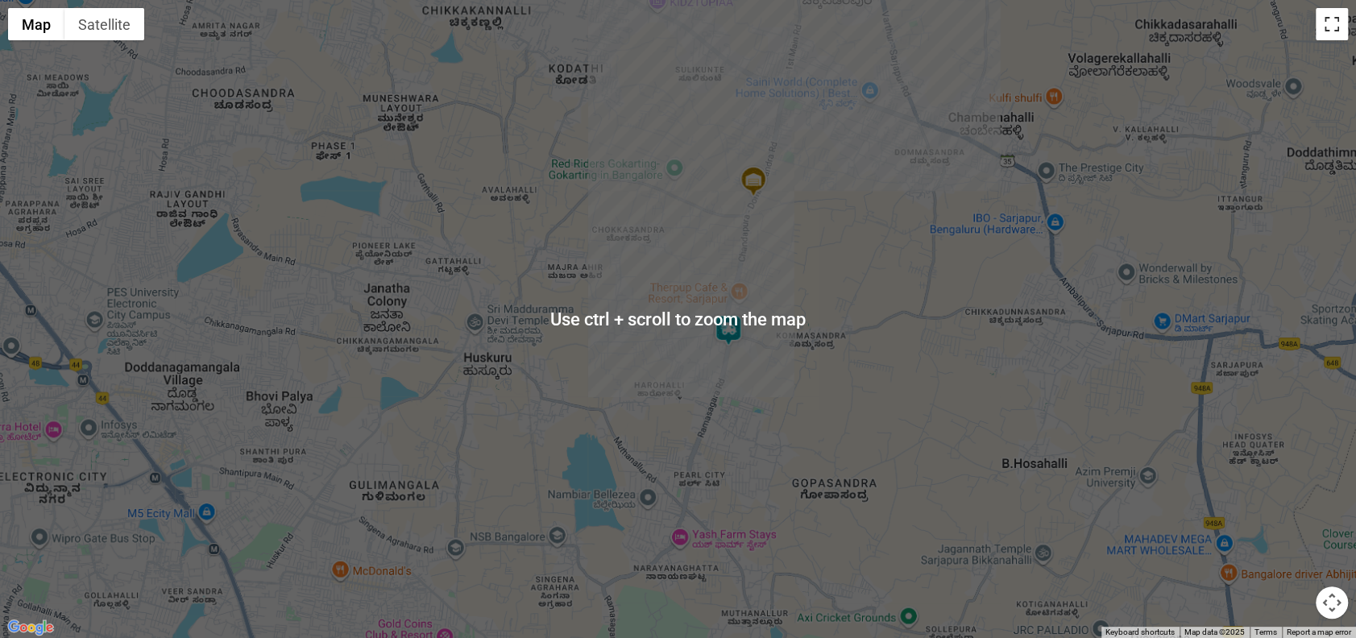
scroll to position [420, 0]
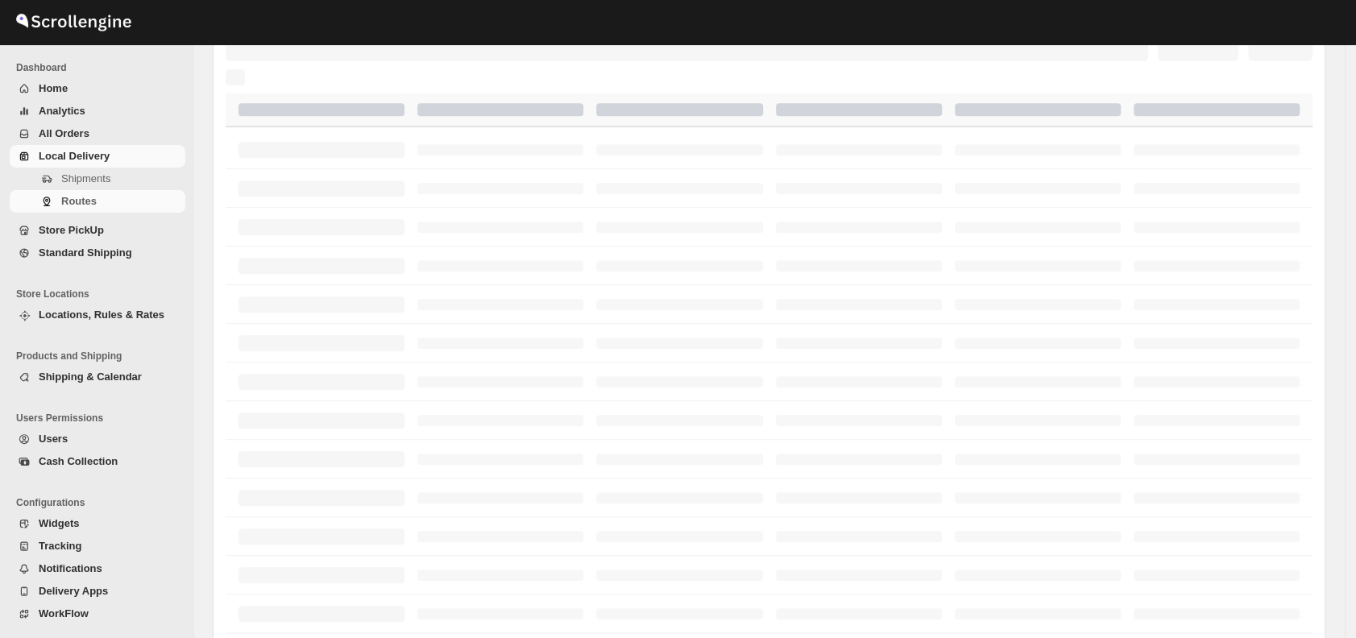
scroll to position [420, 0]
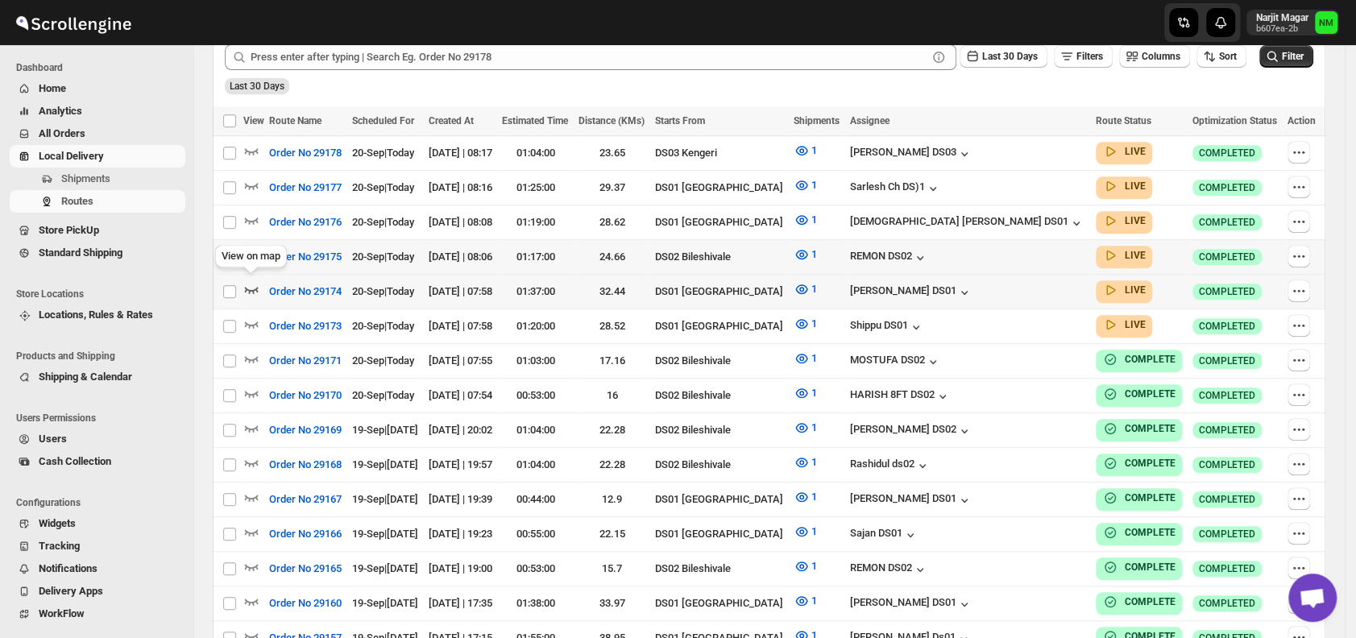
click at [245, 282] on icon "button" at bounding box center [251, 289] width 16 height 16
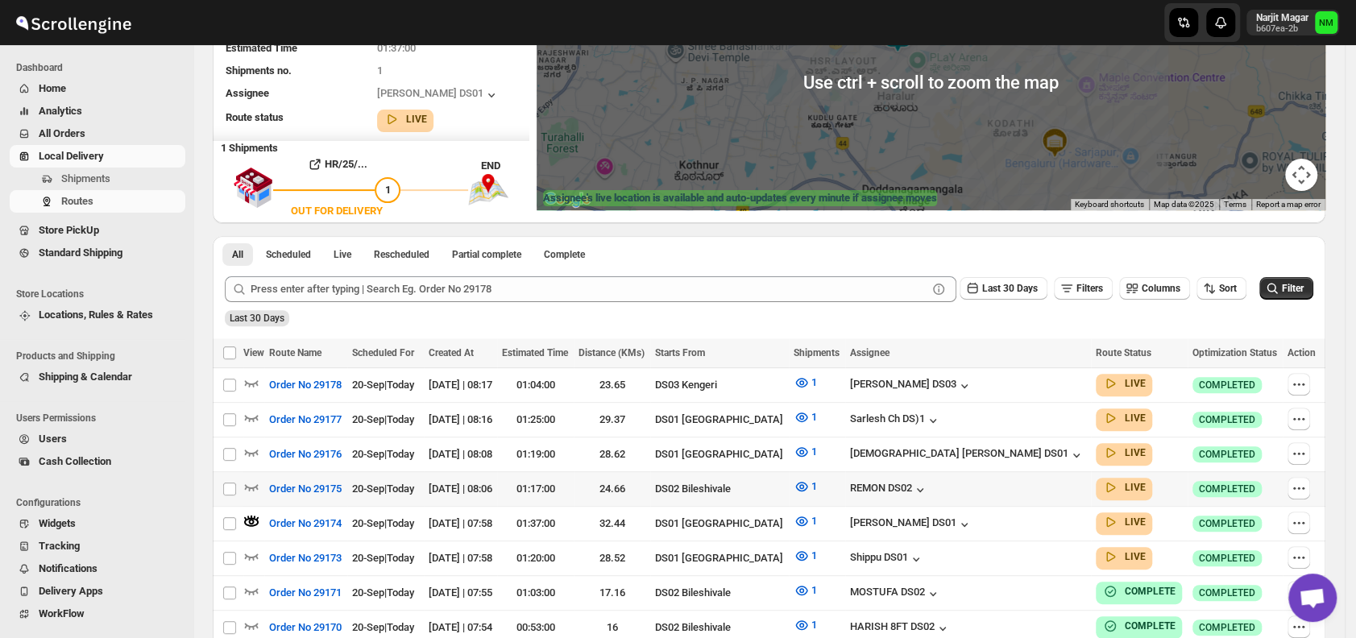
scroll to position [201, 0]
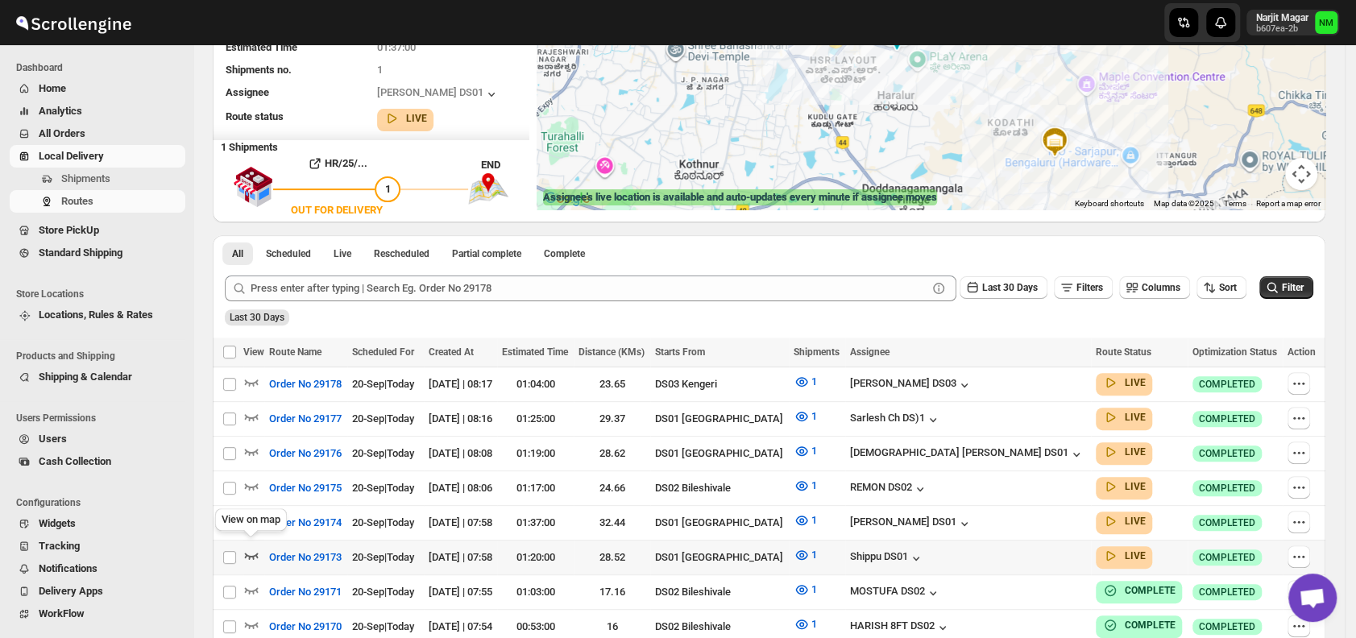
click at [253, 547] on icon "button" at bounding box center [251, 555] width 16 height 16
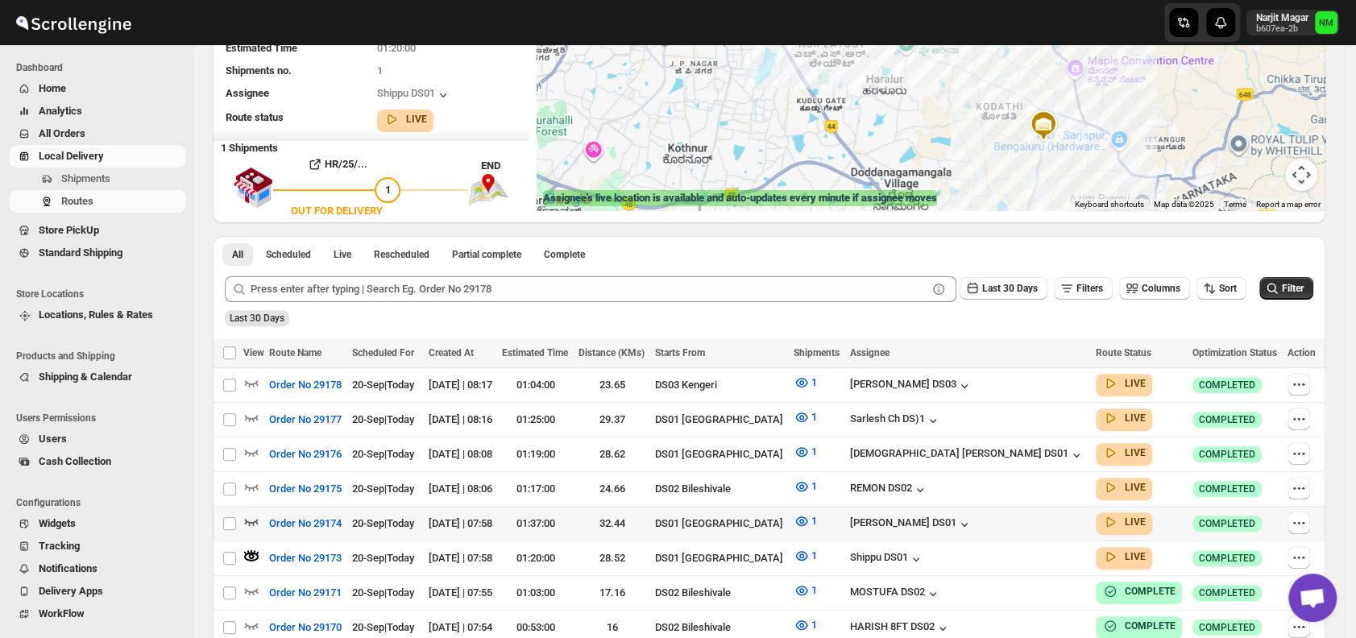
scroll to position [252, 0]
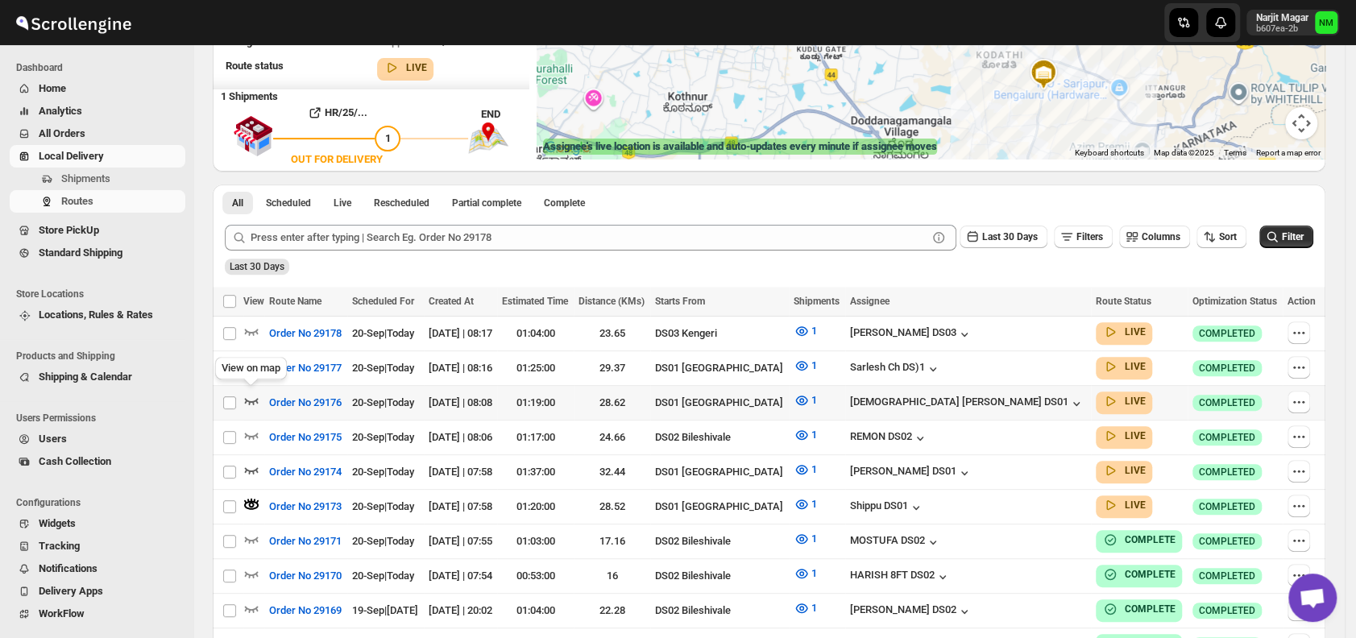
click at [249, 393] on icon "button" at bounding box center [251, 400] width 16 height 16
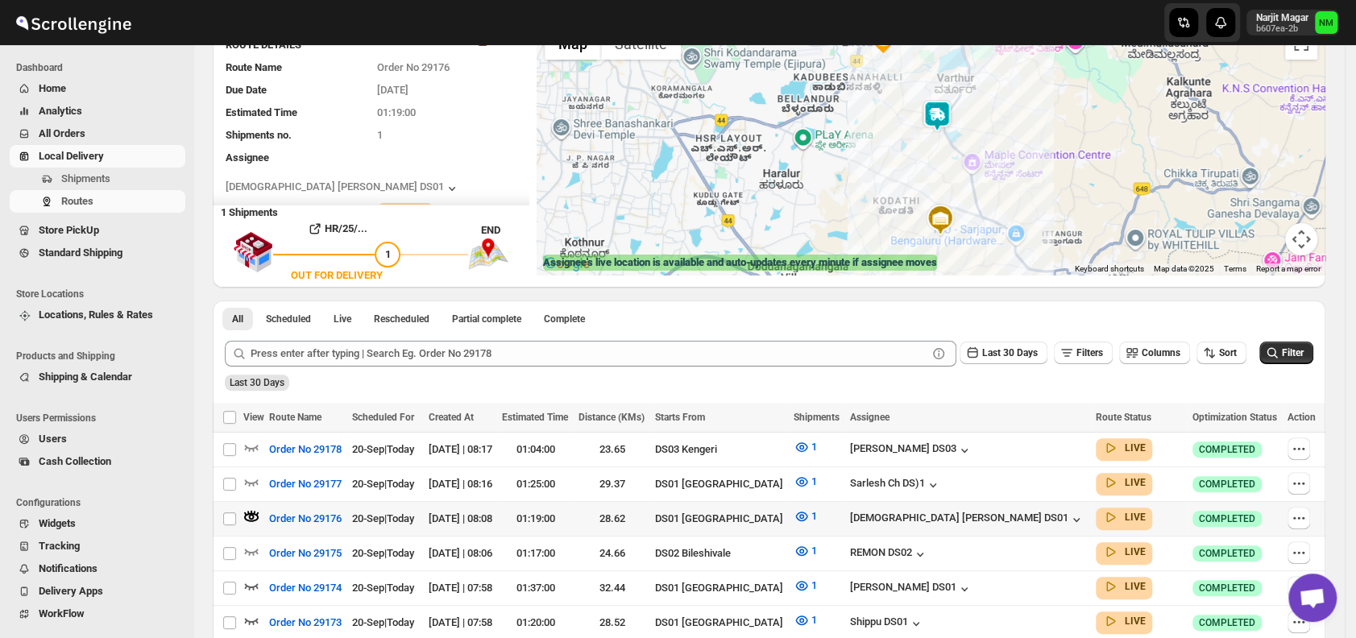
scroll to position [137, 0]
click at [248, 477] on icon "button" at bounding box center [251, 481] width 16 height 16
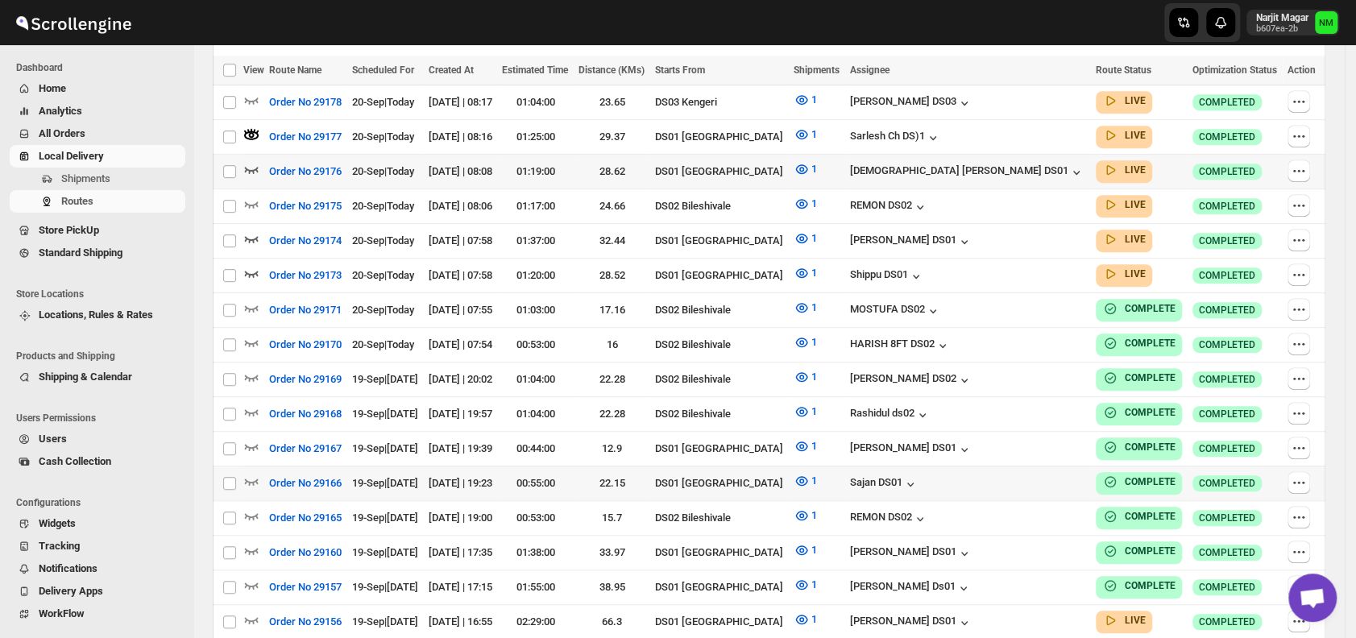
scroll to position [665, 0]
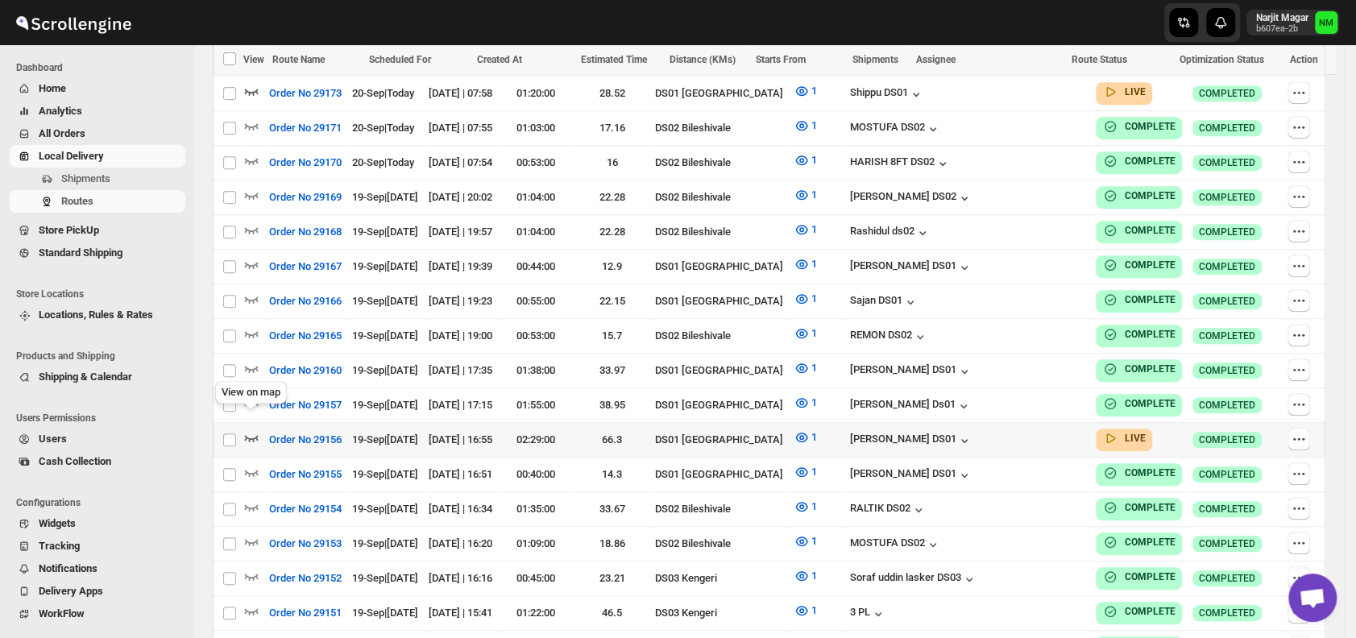
click at [247, 429] on icon "button" at bounding box center [251, 437] width 16 height 16
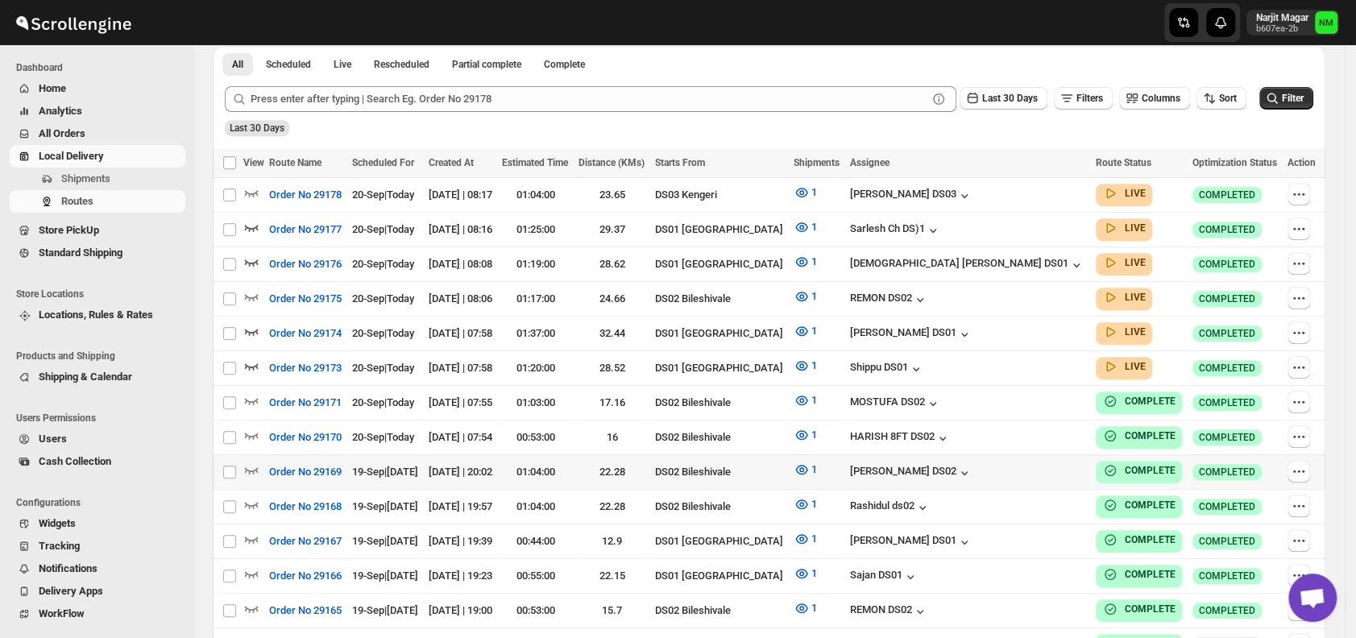
scroll to position [399, 0]
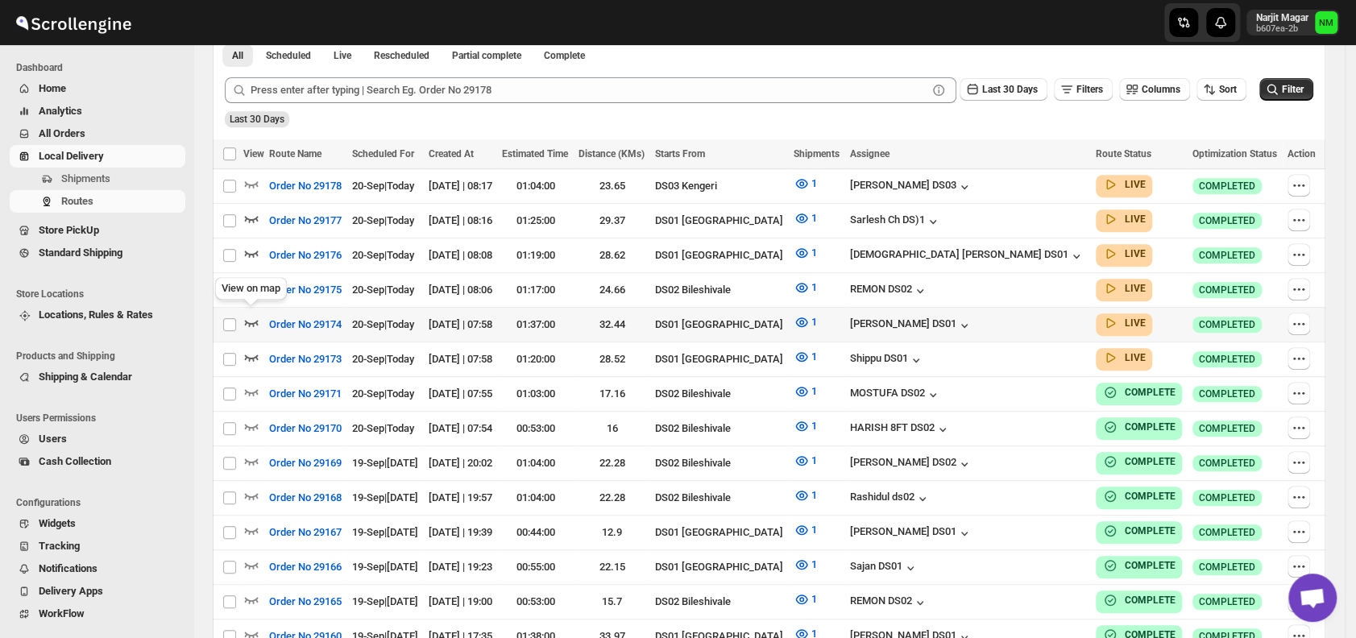
click at [254, 320] on icon "button" at bounding box center [252, 323] width 14 height 6
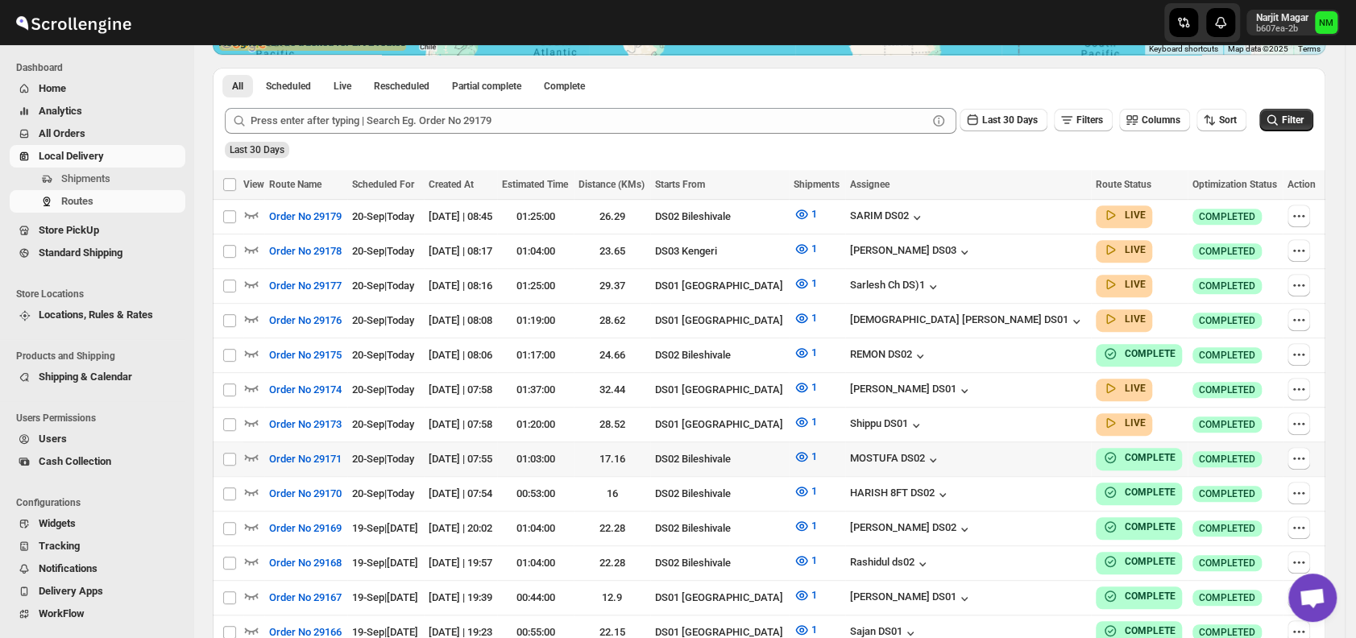
scroll to position [358, 0]
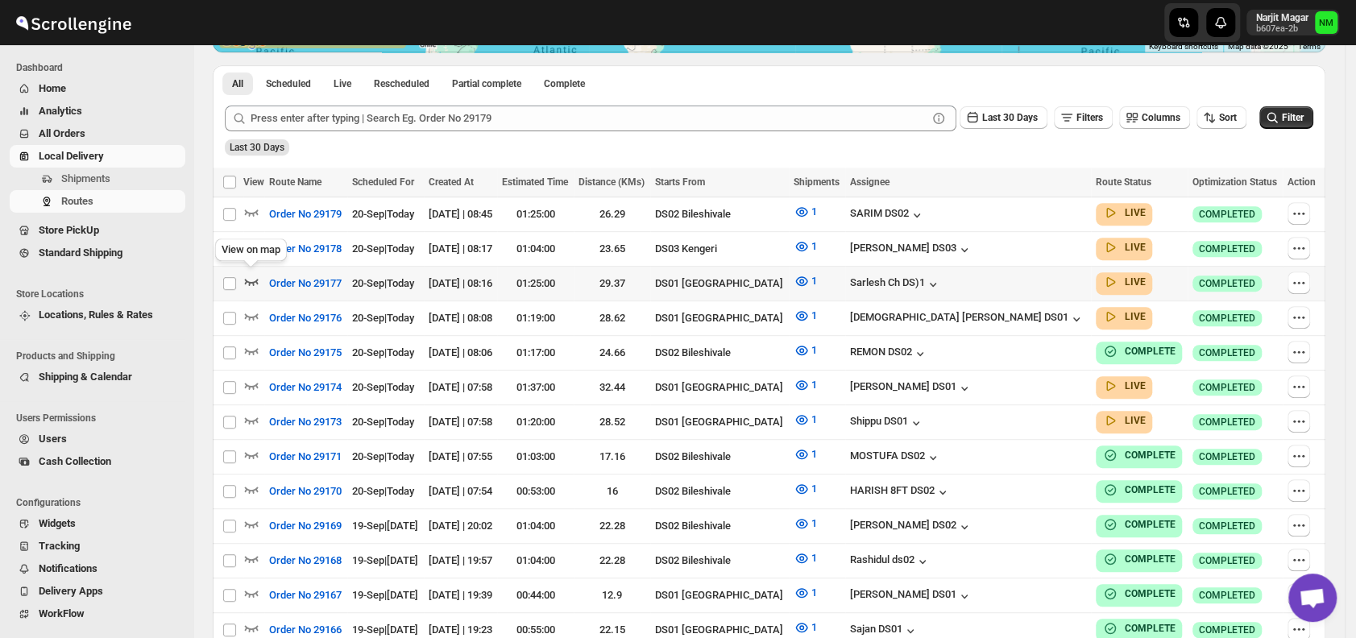
click at [253, 279] on icon "button" at bounding box center [252, 282] width 14 height 6
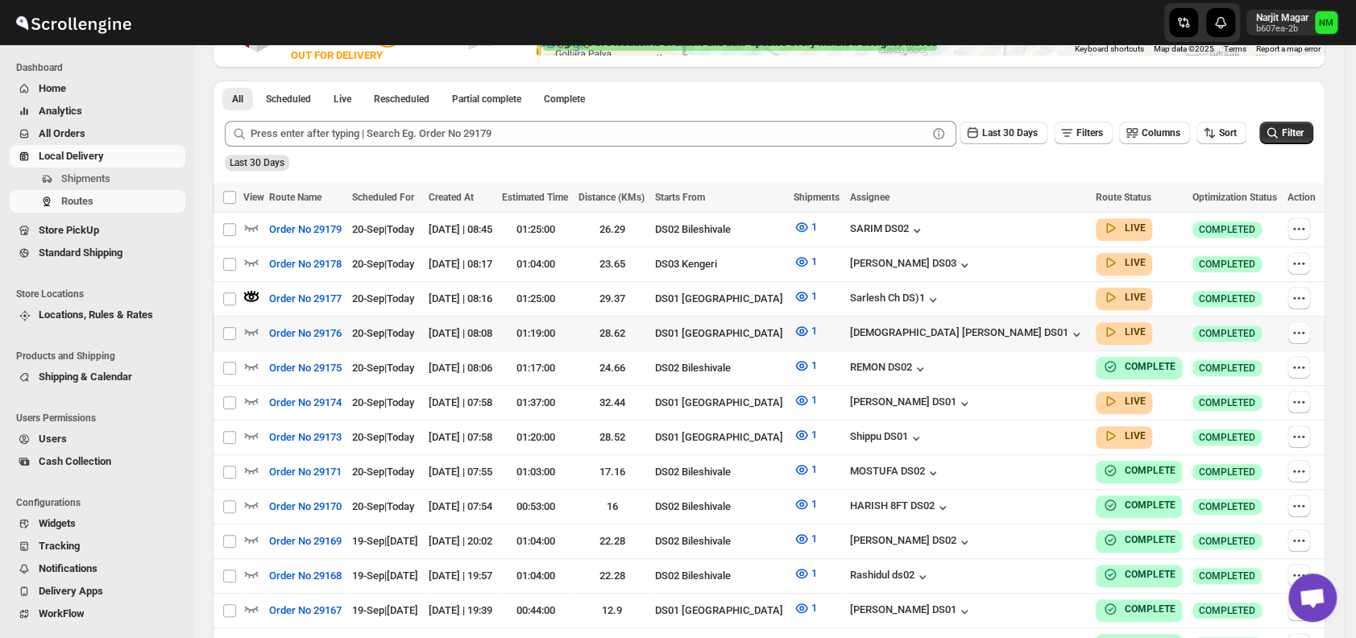
scroll to position [358, 0]
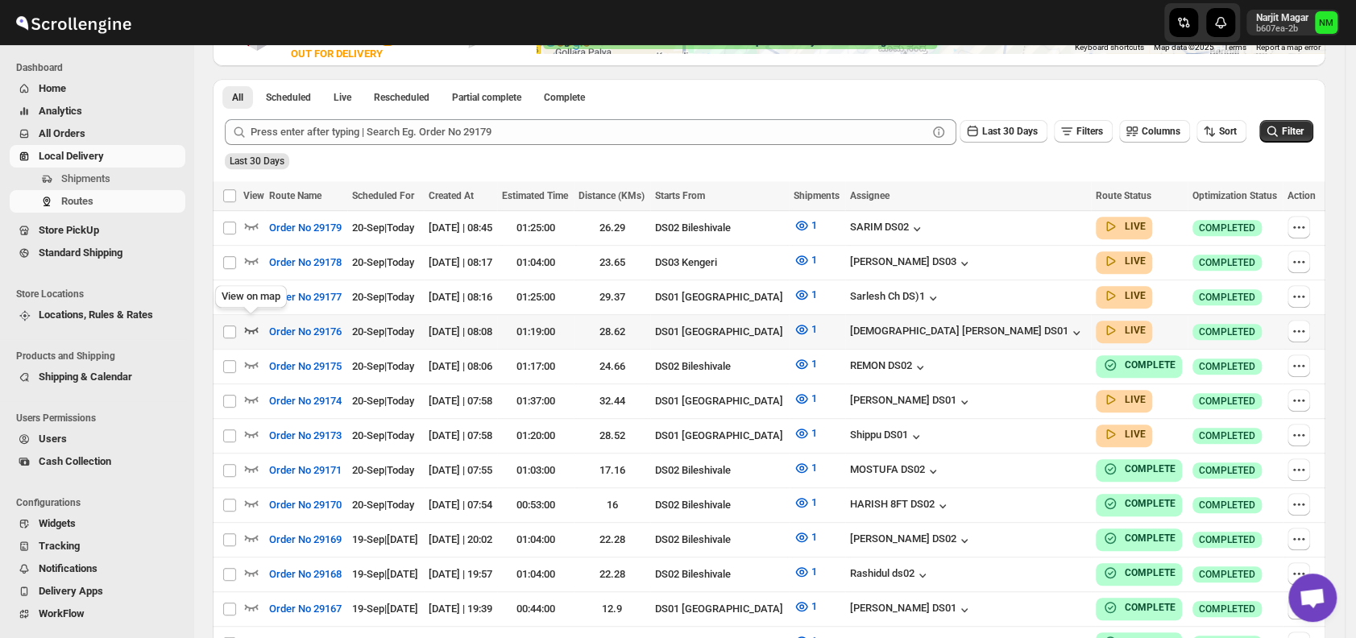
click at [254, 324] on icon "button" at bounding box center [251, 329] width 16 height 16
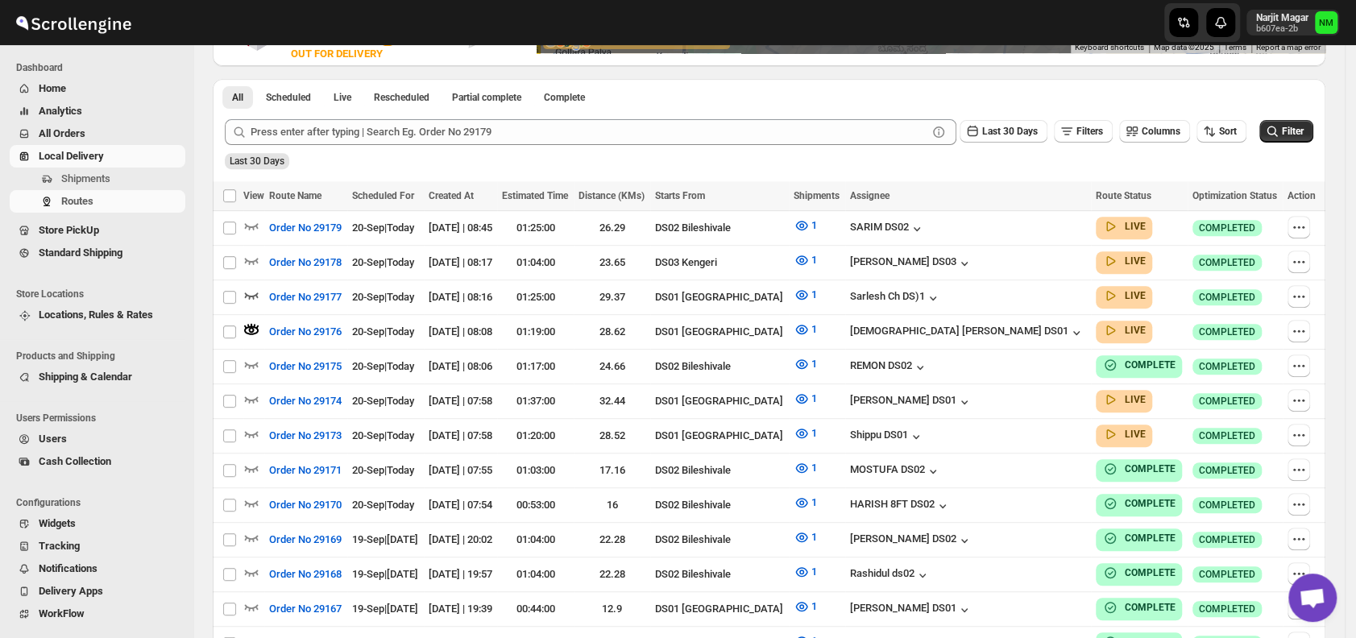
scroll to position [0, 0]
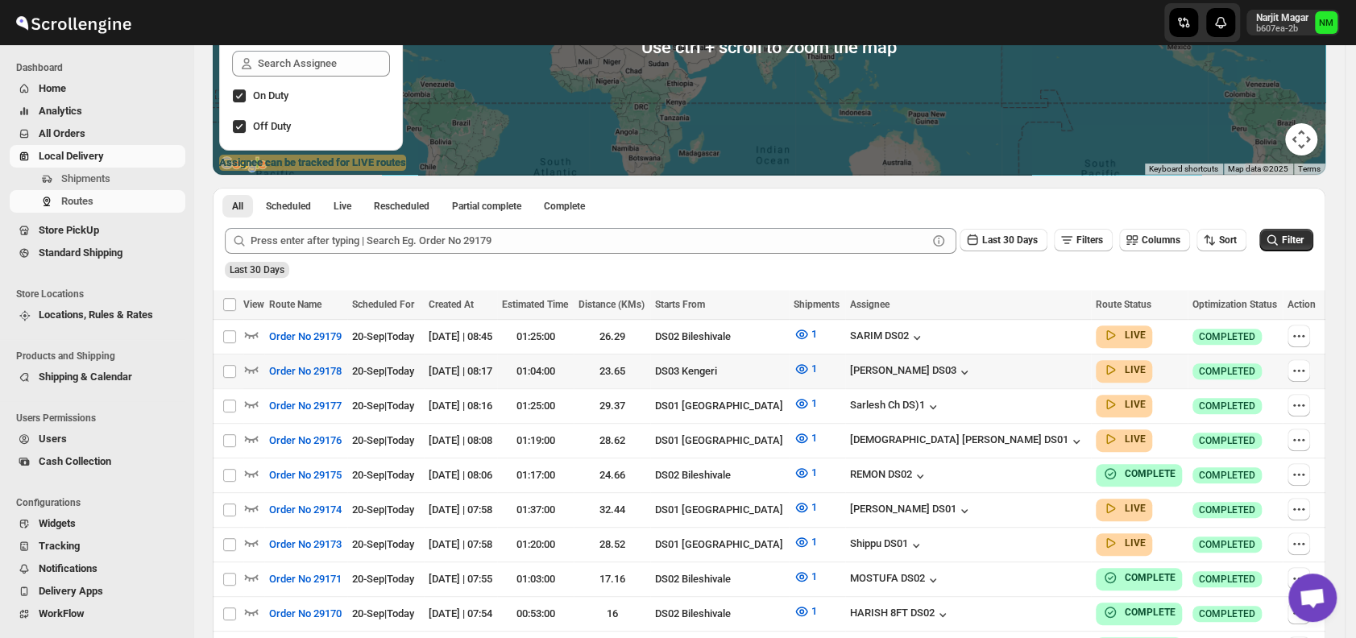
scroll to position [238, 0]
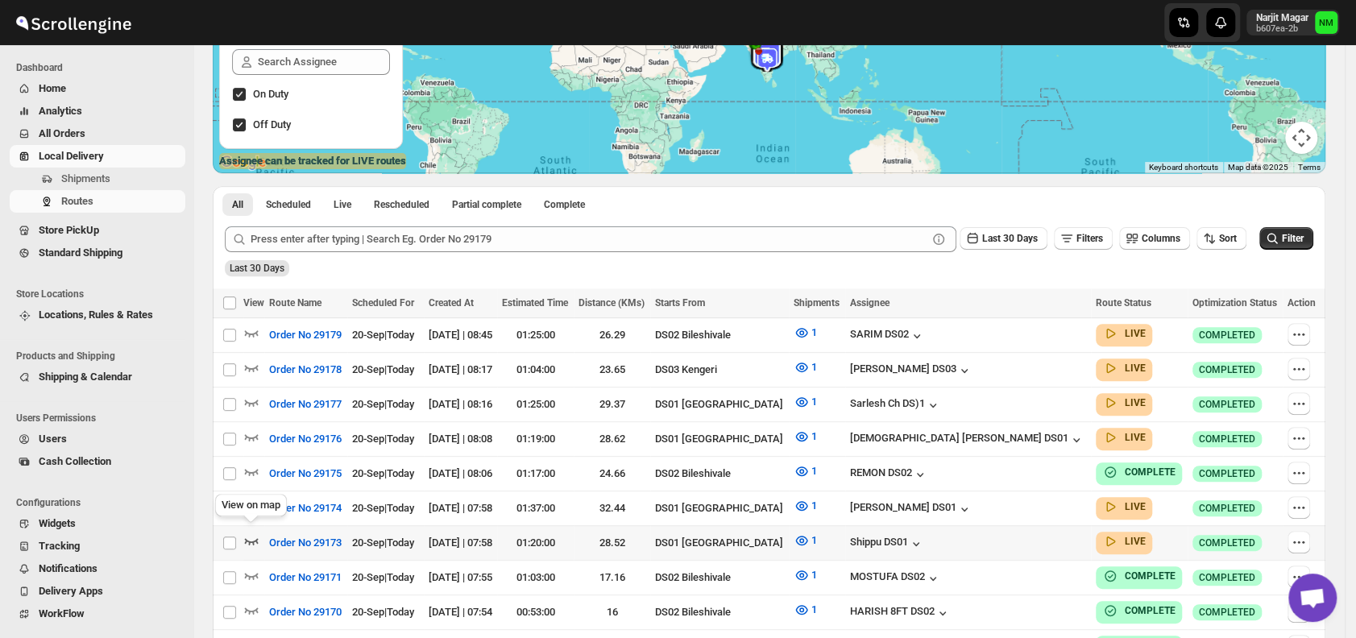
click at [250, 532] on icon "button" at bounding box center [251, 540] width 16 height 16
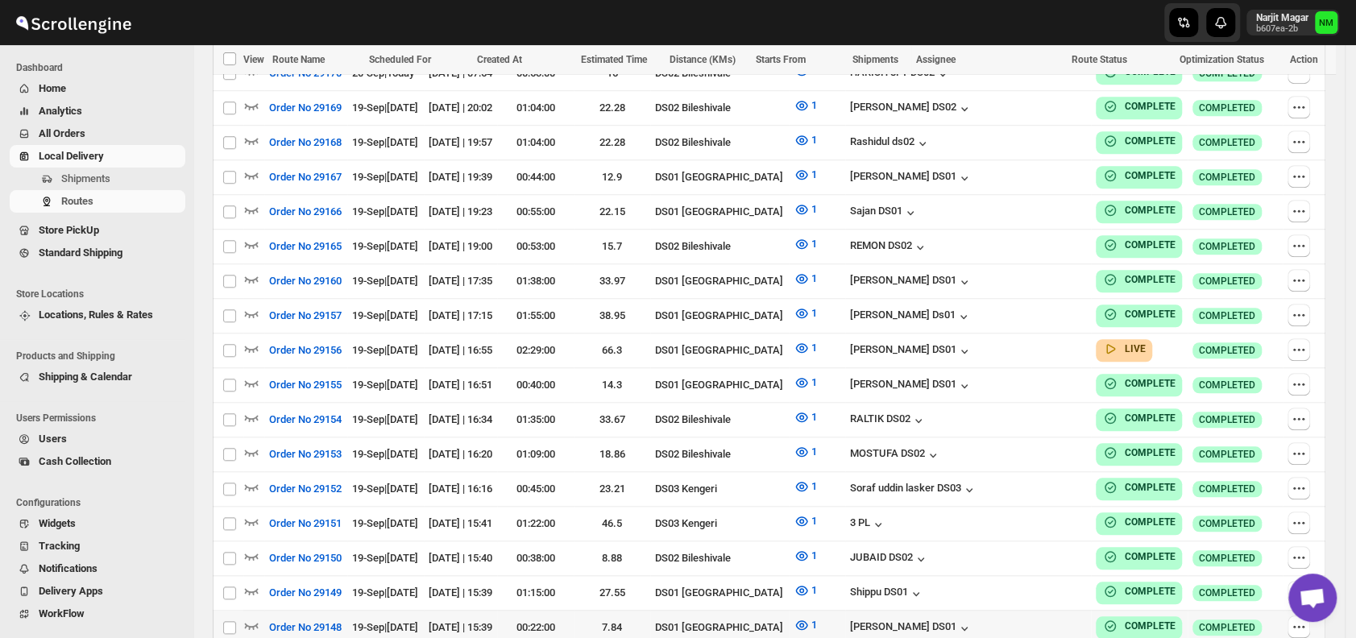
scroll to position [805, 0]
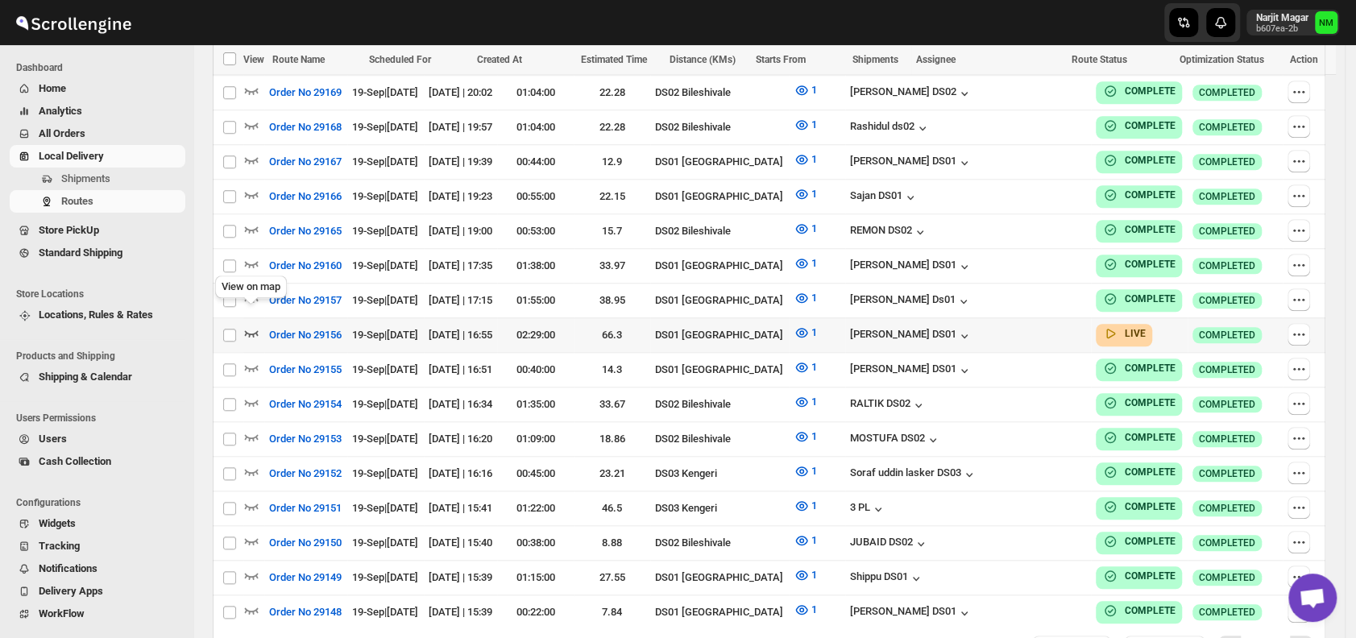
click at [258, 325] on icon "button" at bounding box center [251, 333] width 16 height 16
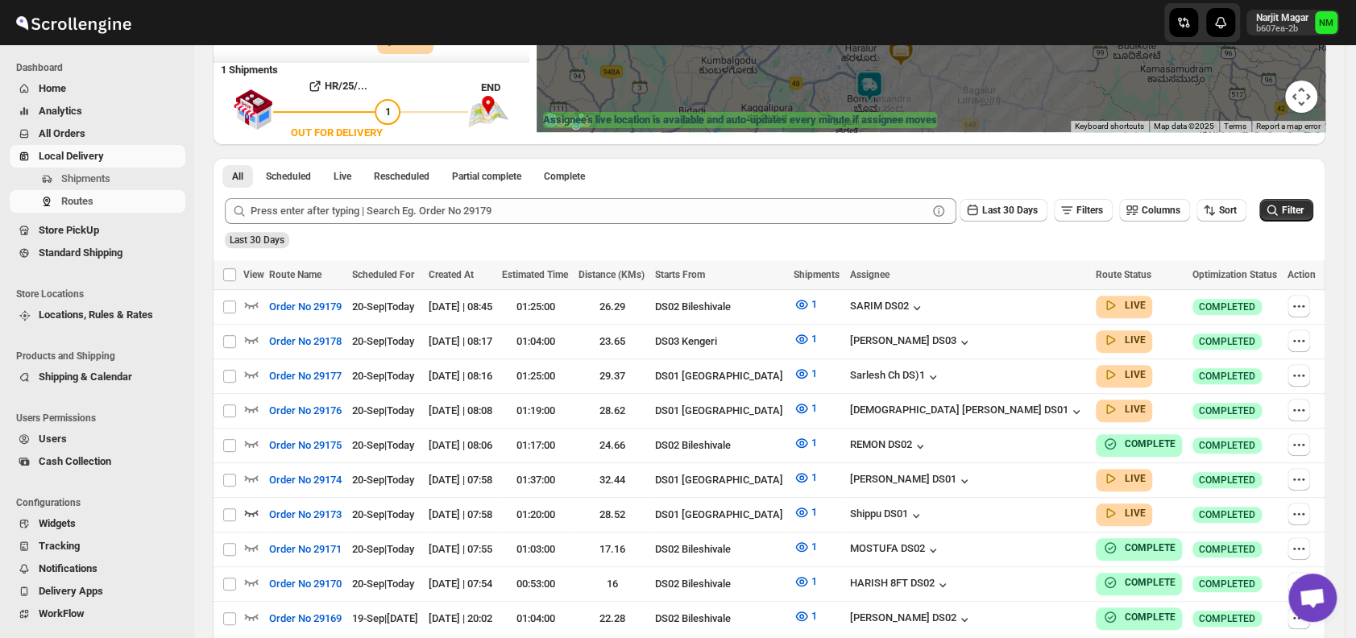
scroll to position [0, 0]
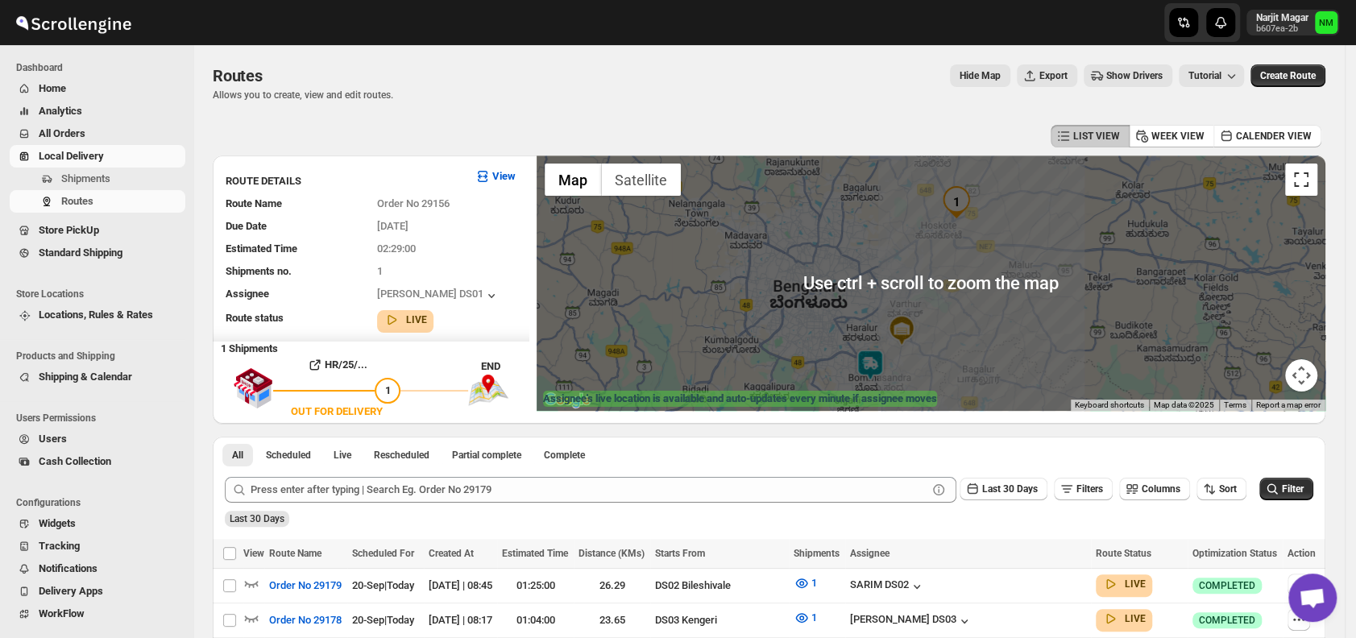
click at [1311, 184] on button "Toggle fullscreen view" at bounding box center [1301, 179] width 32 height 32
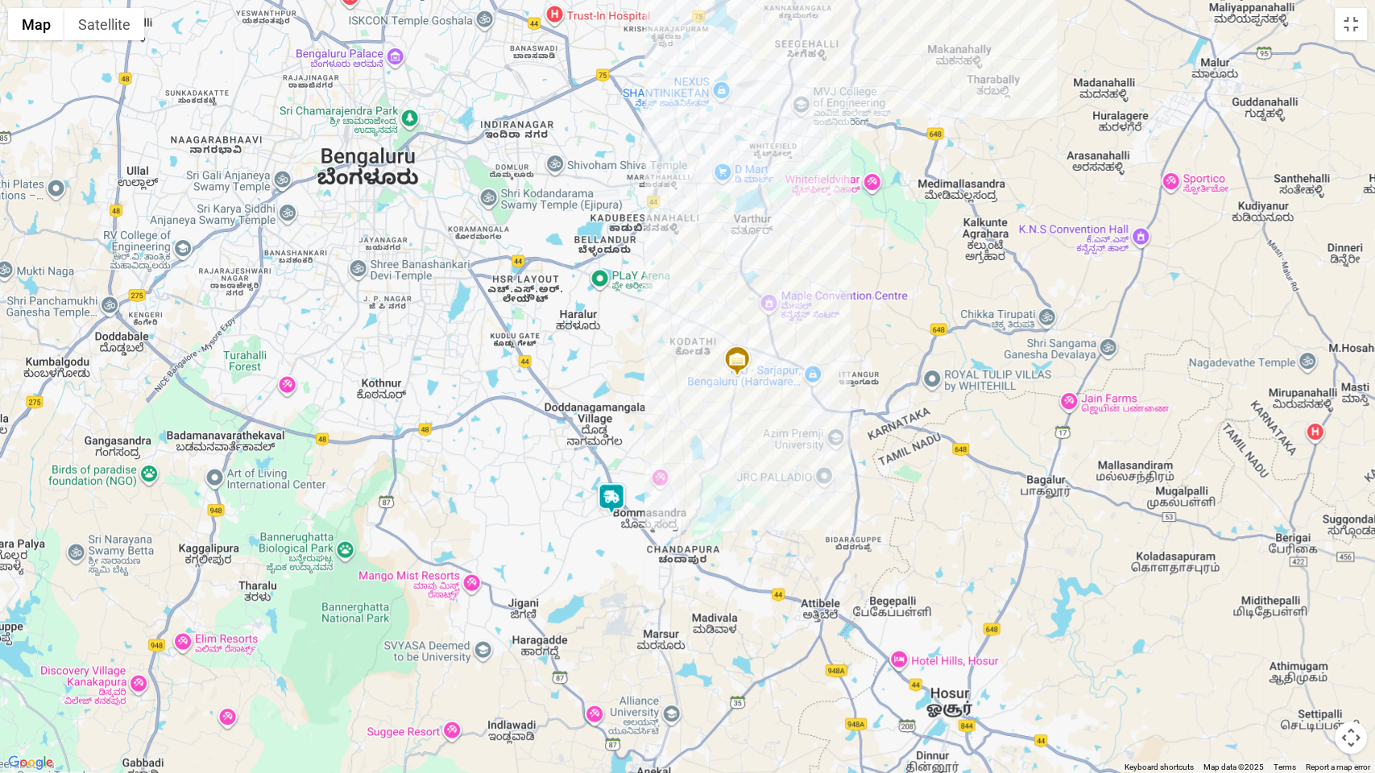
click at [614, 504] on img at bounding box center [611, 498] width 32 height 32
click at [676, 432] on button "Close" at bounding box center [668, 423] width 39 height 39
click at [1347, 35] on button "Toggle fullscreen view" at bounding box center [1351, 24] width 32 height 32
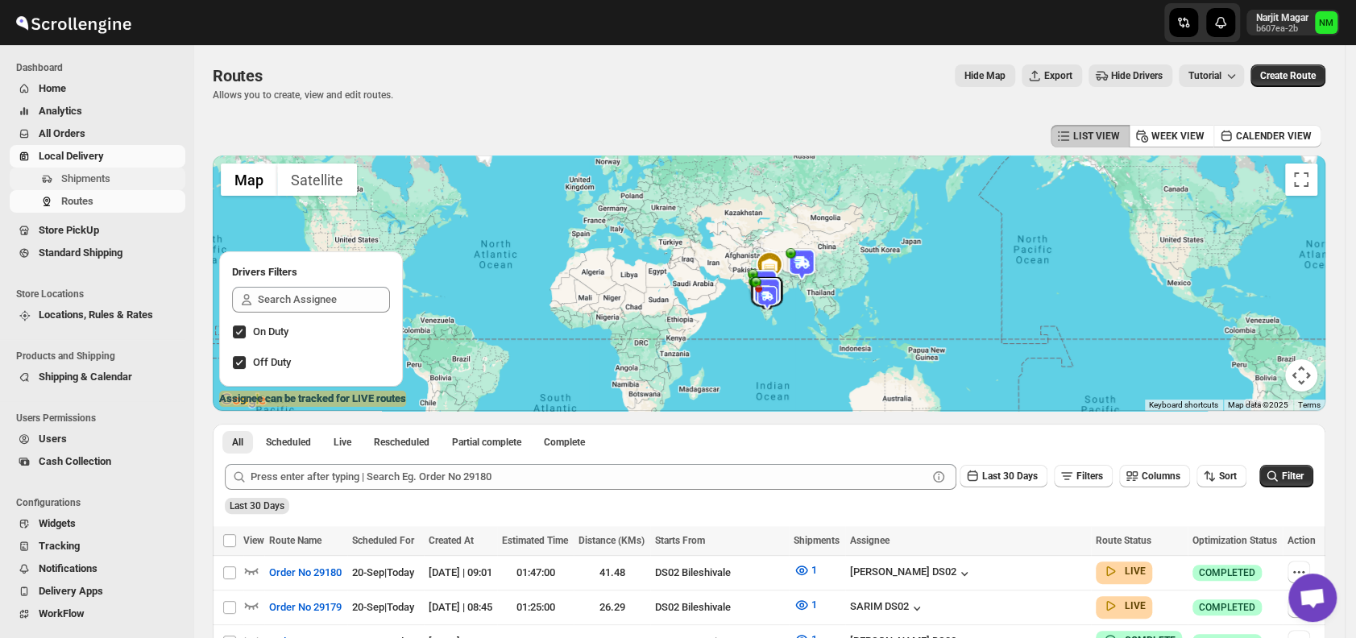
click at [117, 188] on button "Shipments" at bounding box center [98, 179] width 176 height 23
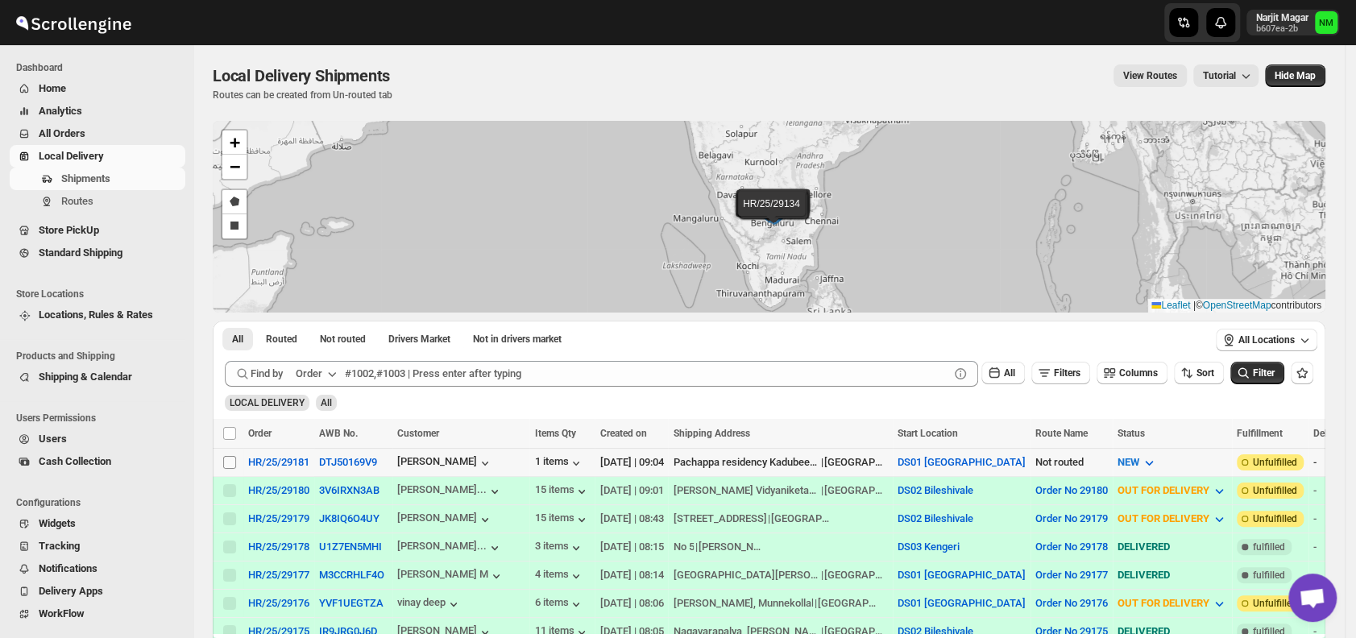
click at [227, 463] on input "Select shipment" at bounding box center [229, 462] width 13 height 13
checkbox input "true"
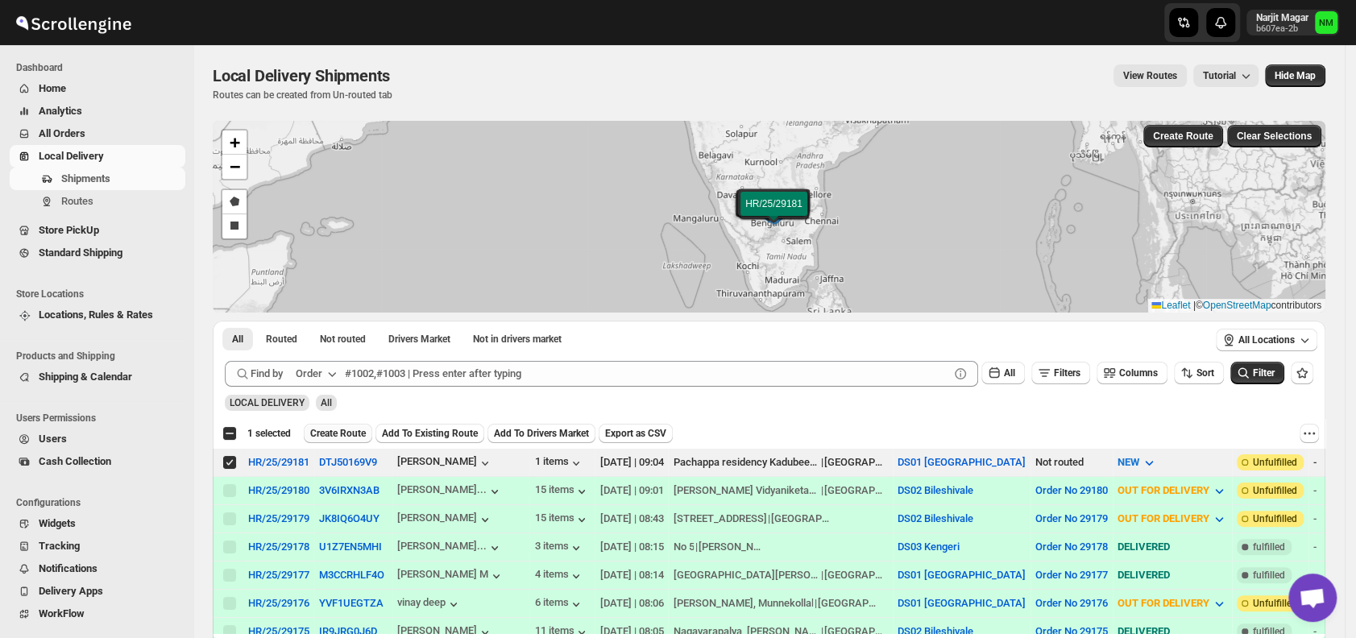
click at [341, 429] on span "Create Route" at bounding box center [338, 433] width 56 height 13
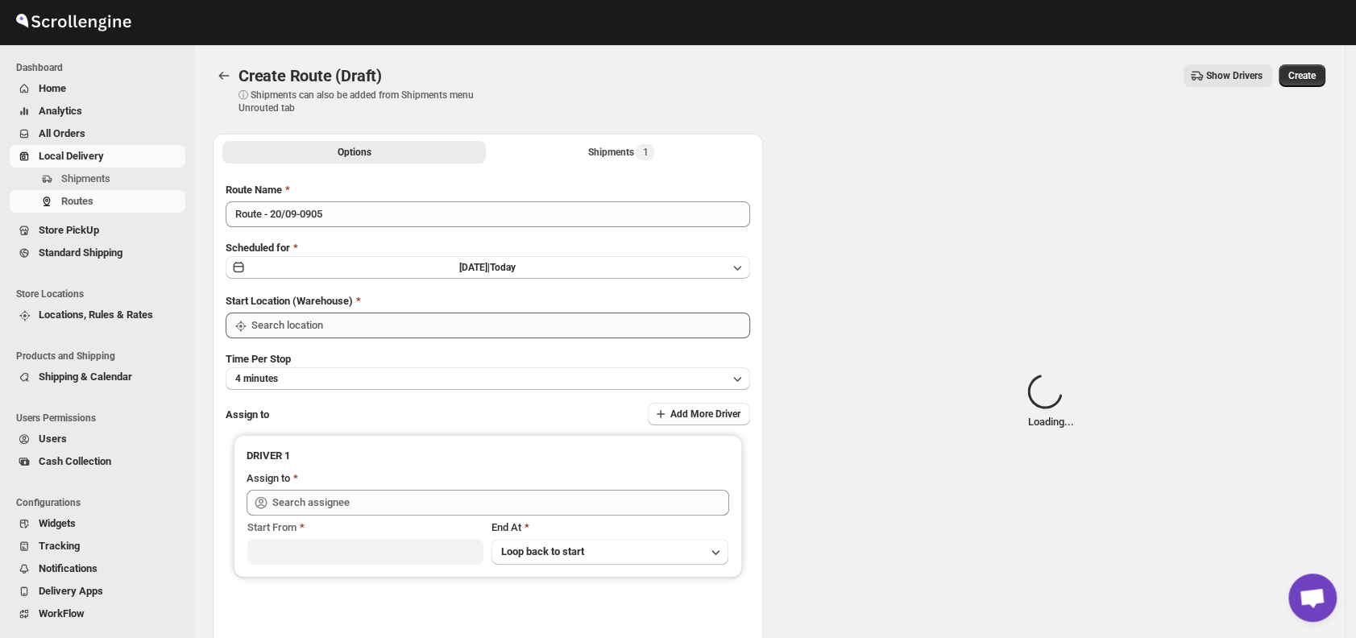
type input "DS01 [GEOGRAPHIC_DATA]"
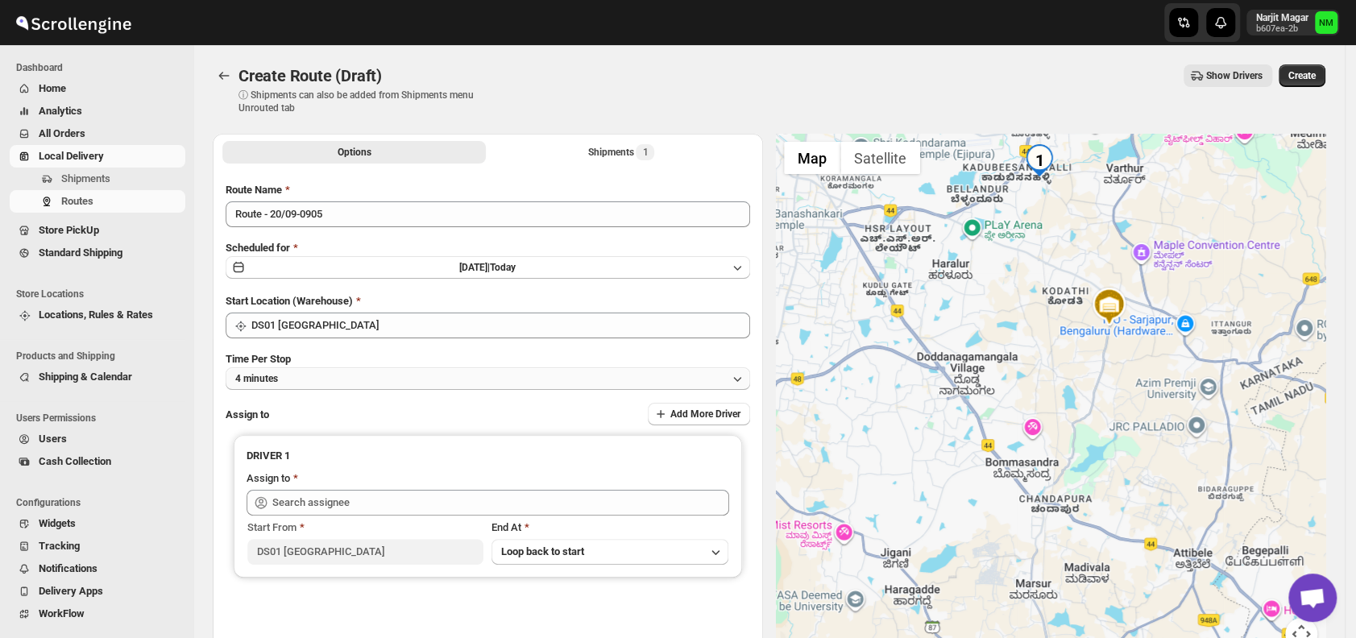
click at [308, 374] on button "4 minutes" at bounding box center [488, 378] width 524 height 23
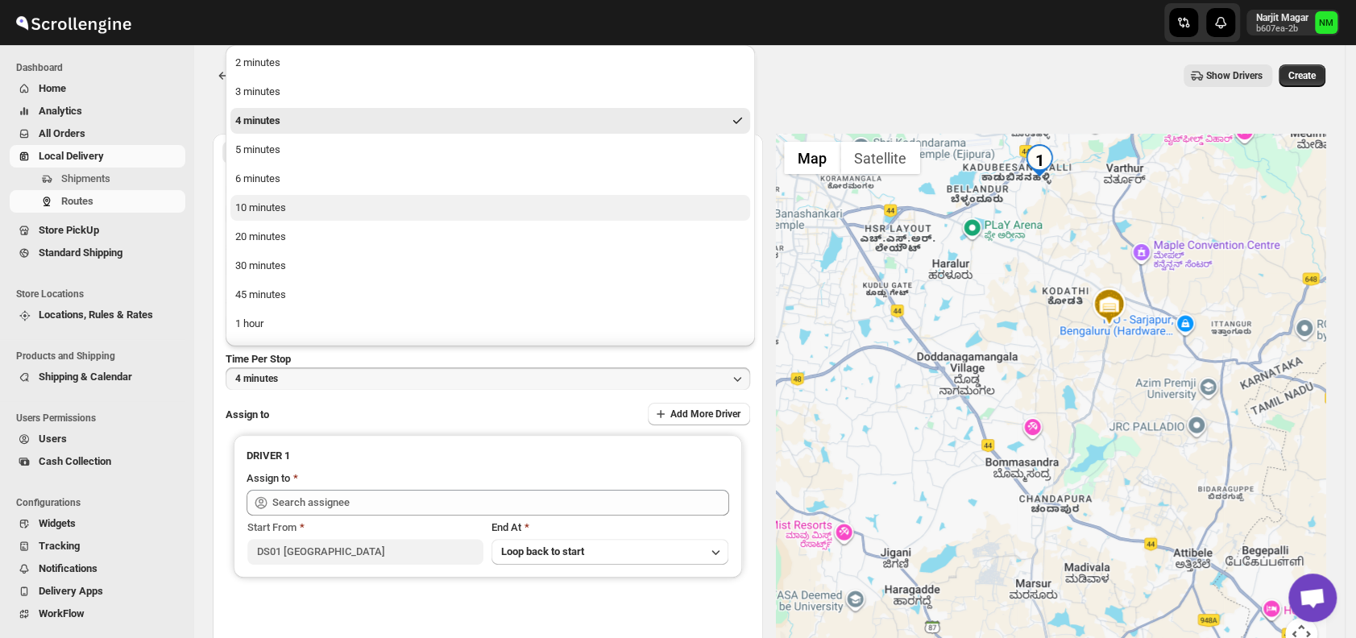
click at [284, 214] on div "10 minutes" at bounding box center [260, 208] width 51 height 16
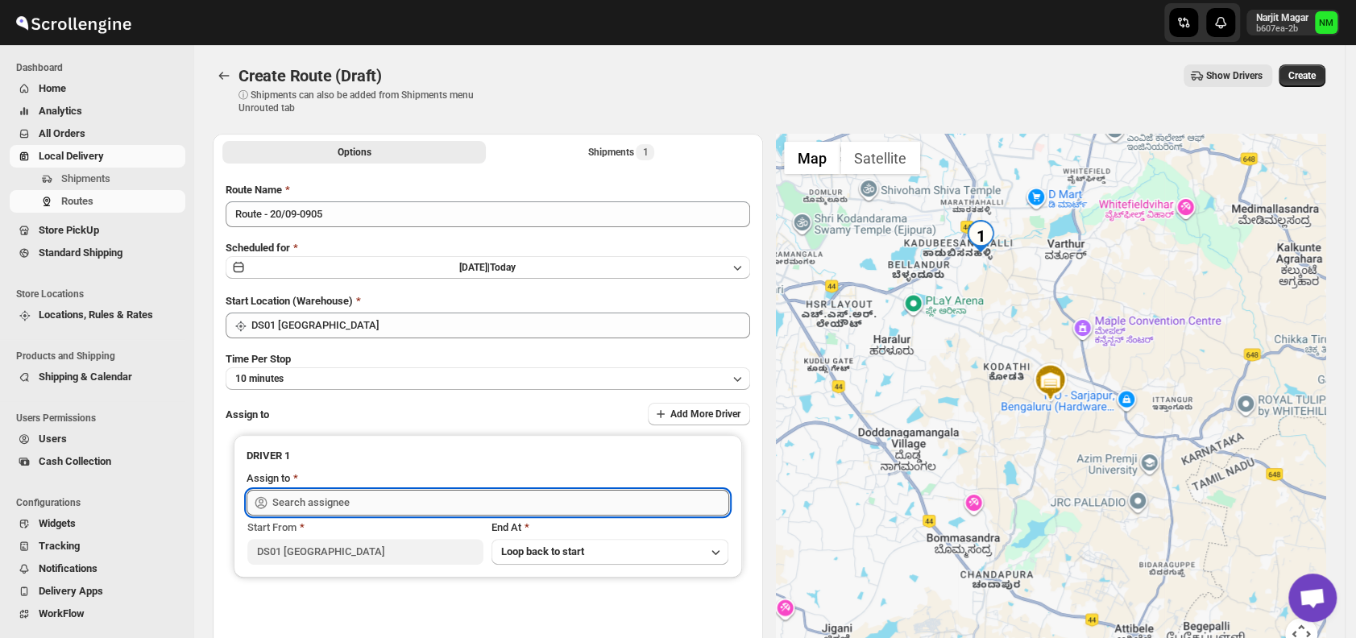
click at [379, 502] on input "text" at bounding box center [500, 503] width 457 height 26
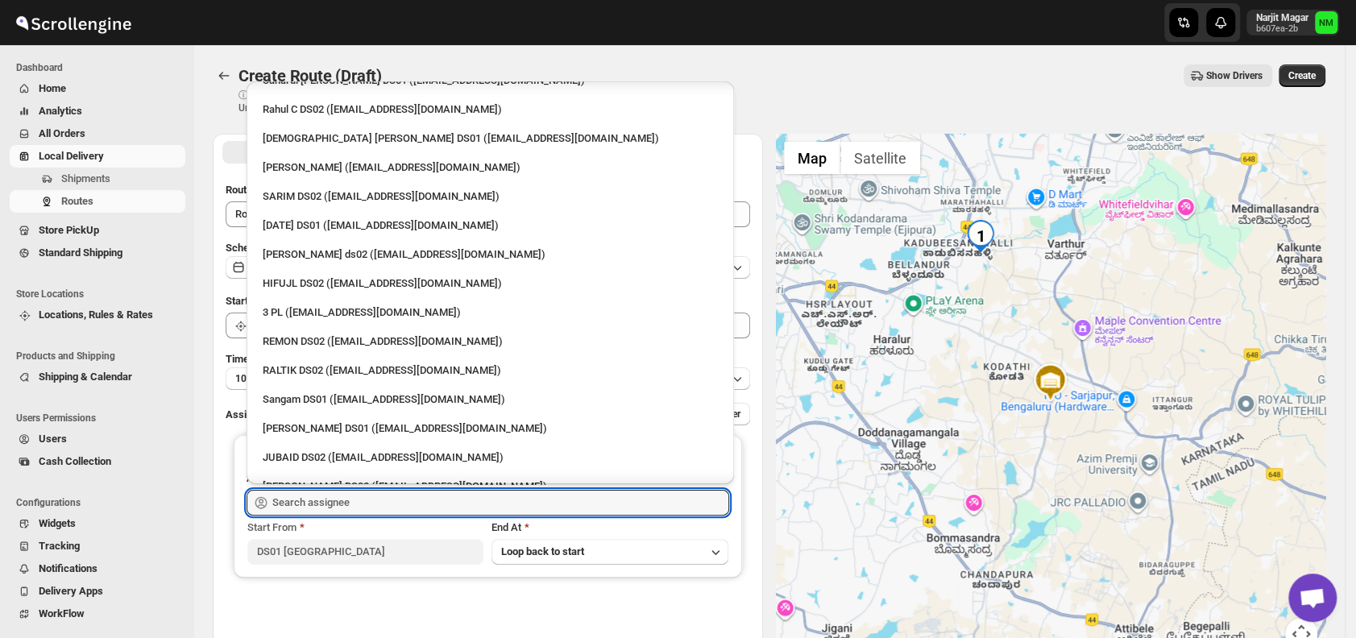
scroll to position [123, 0]
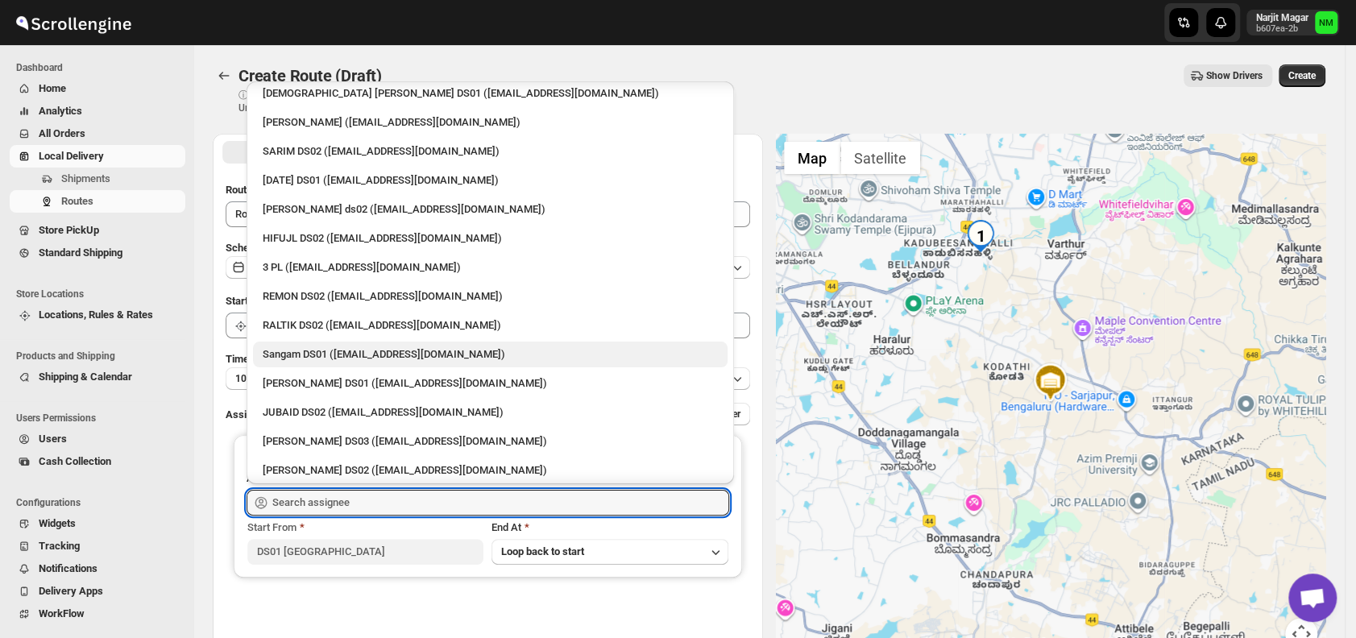
click at [335, 350] on div "Sangam DS01 ([EMAIL_ADDRESS][DOMAIN_NAME])" at bounding box center [490, 354] width 455 height 16
type input "Sangam DS01 ([EMAIL_ADDRESS][DOMAIN_NAME])"
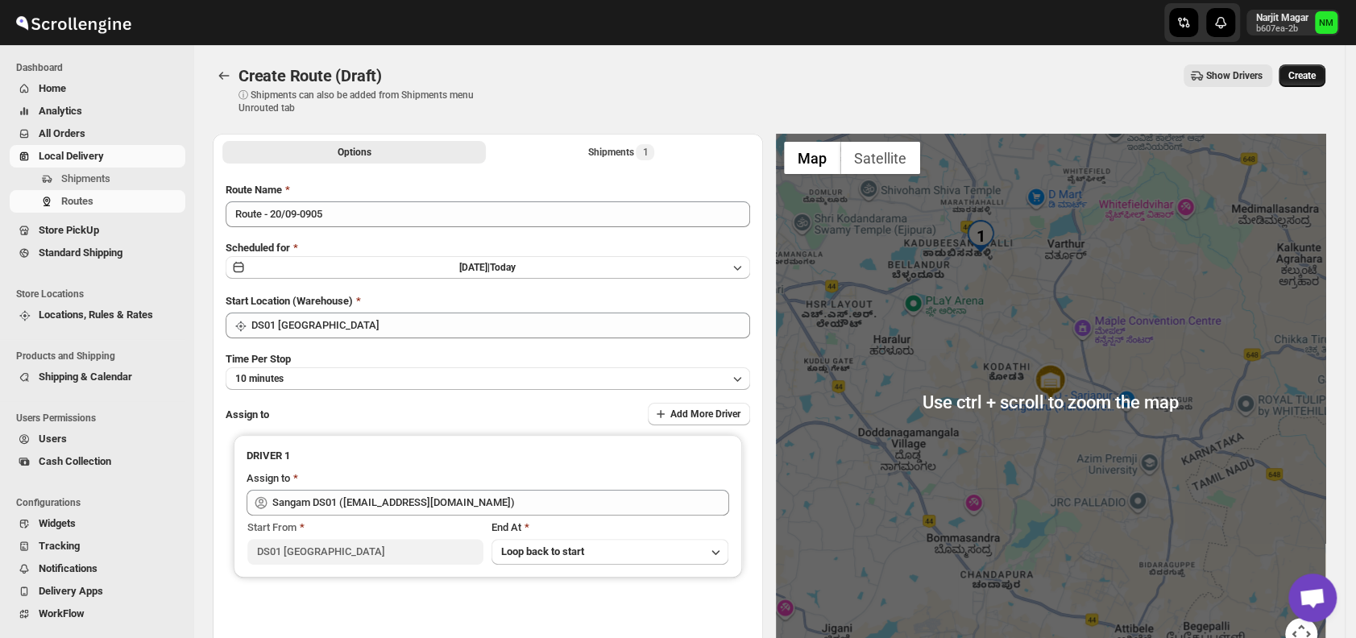
click at [1315, 71] on span "Create" at bounding box center [1301, 75] width 27 height 13
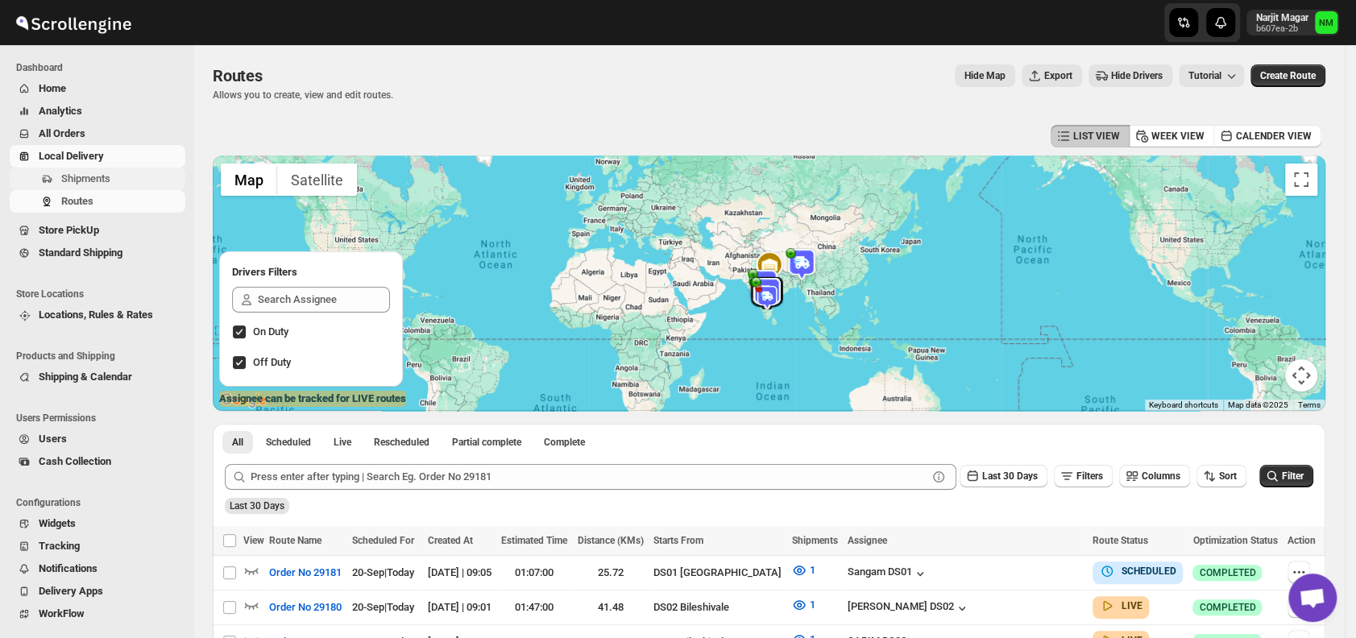
click at [102, 176] on span "Shipments" at bounding box center [85, 178] width 49 height 12
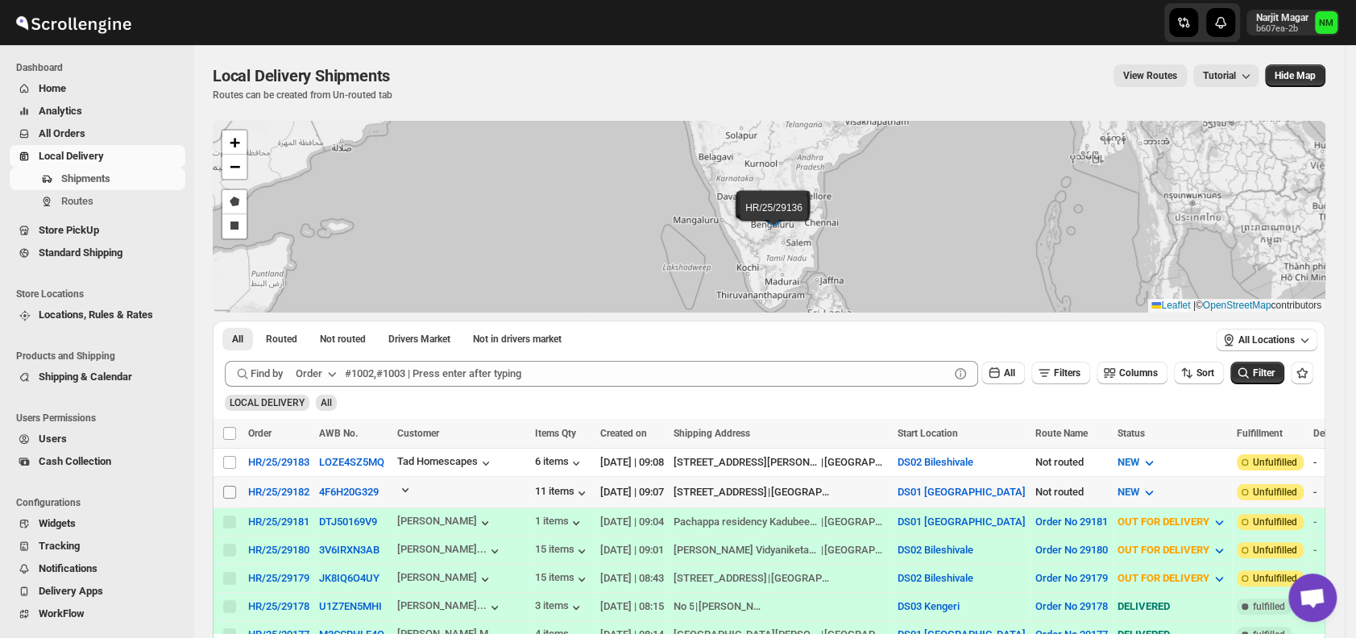
click at [226, 492] on input "Select shipment" at bounding box center [229, 492] width 13 height 13
checkbox input "true"
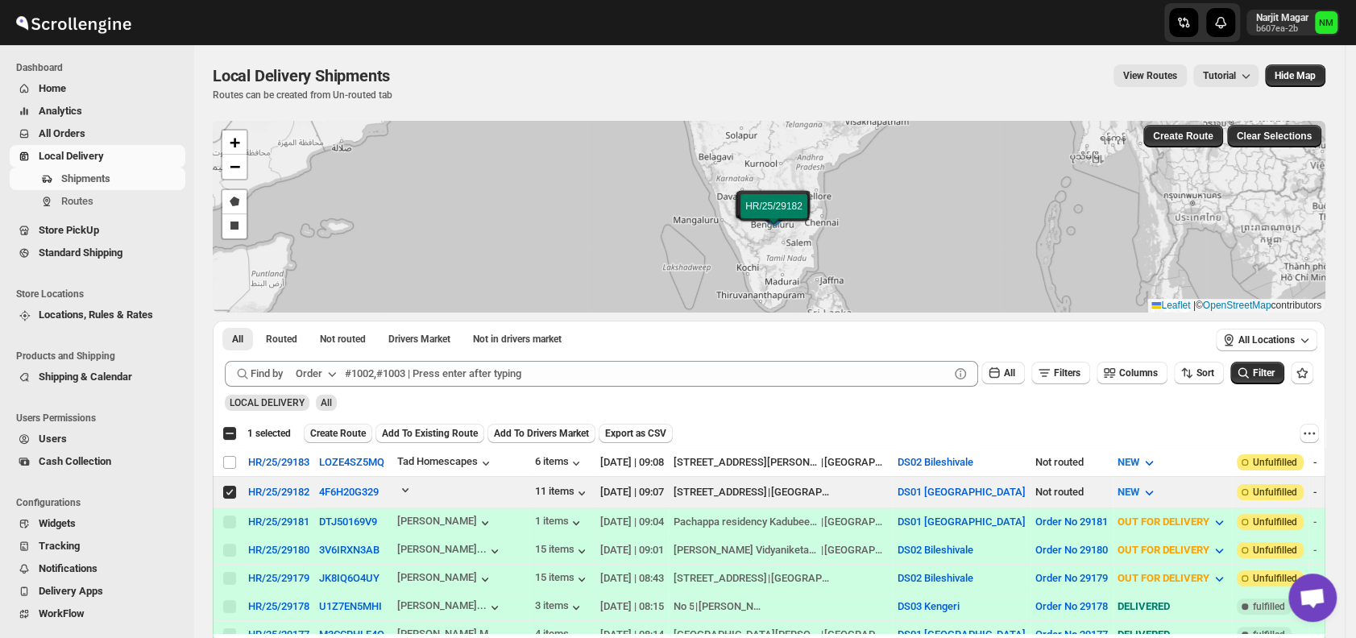
click at [339, 430] on span "Create Route" at bounding box center [338, 433] width 56 height 13
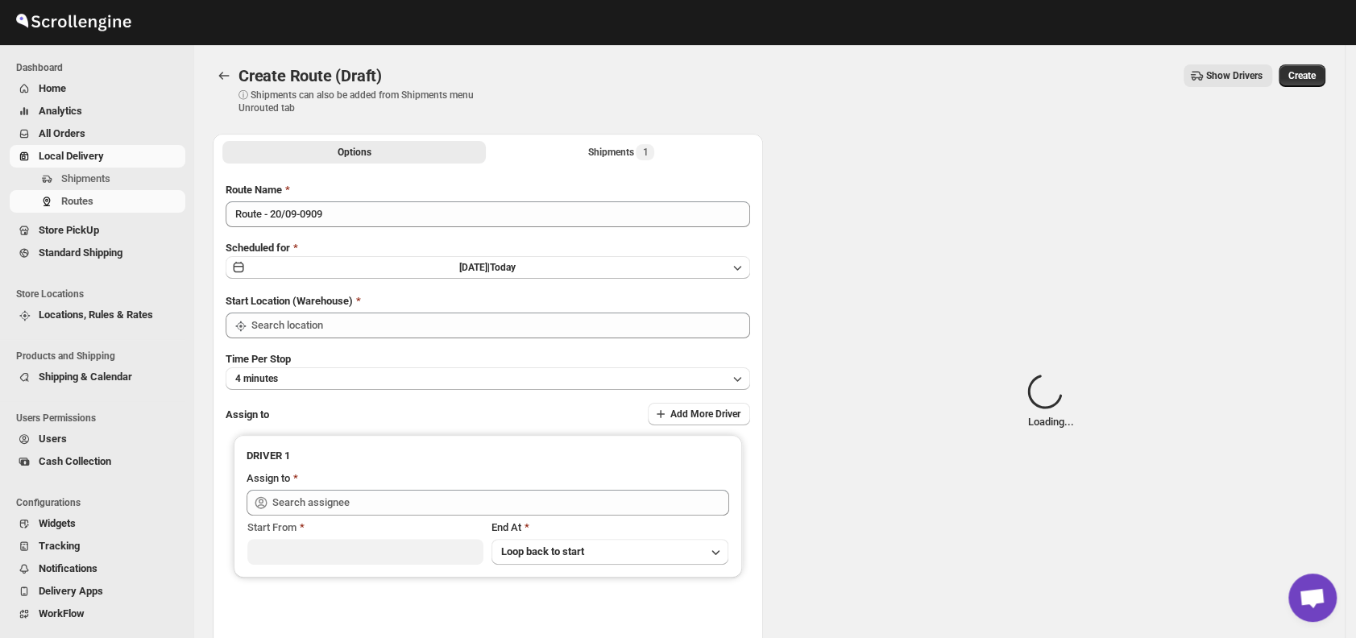
type input "DS01 [GEOGRAPHIC_DATA]"
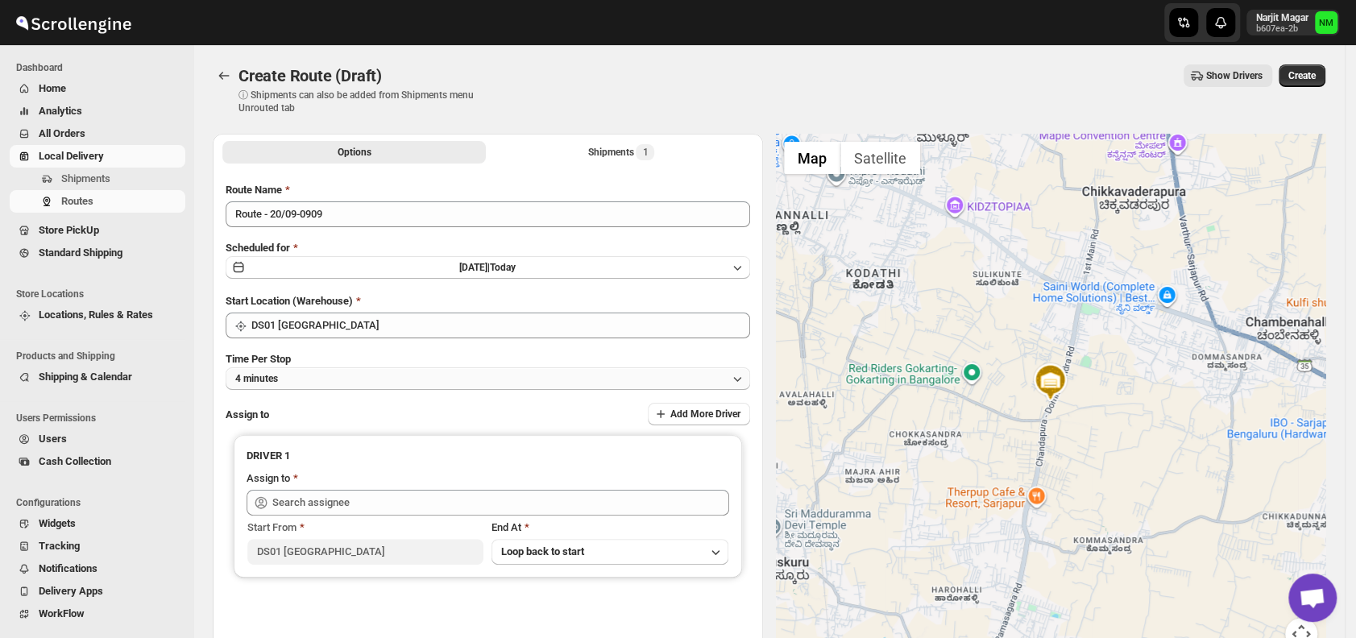
click at [379, 377] on button "4 minutes" at bounding box center [488, 378] width 524 height 23
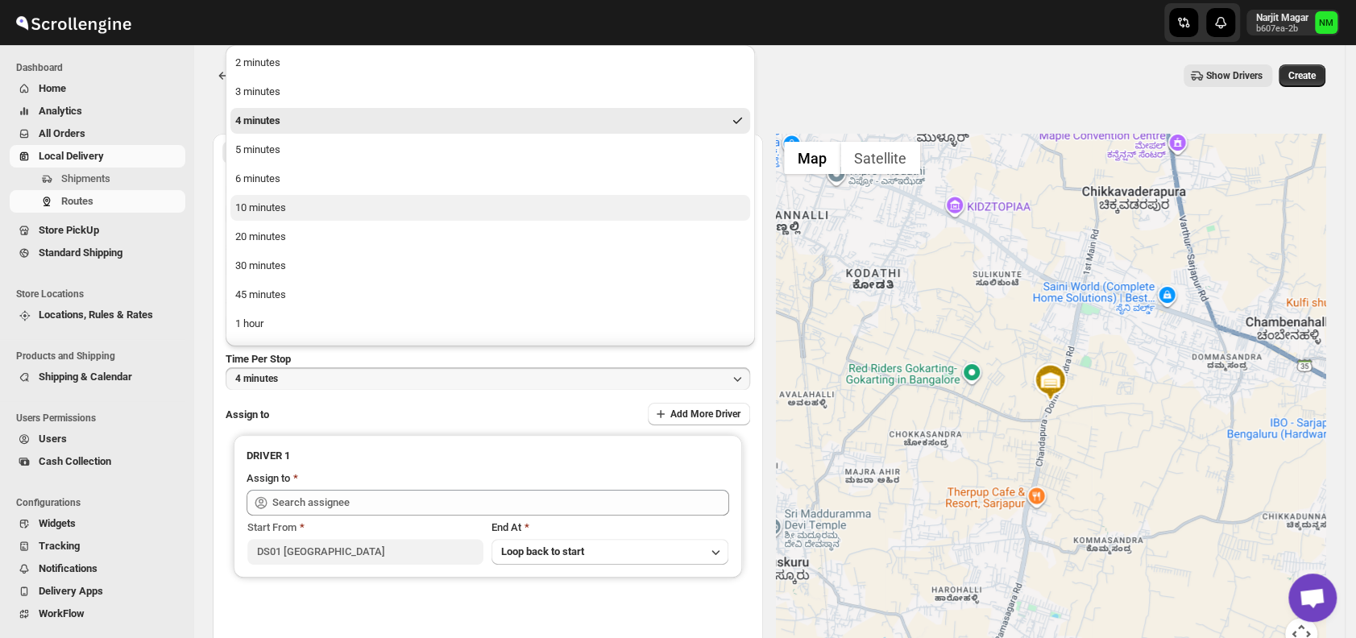
click at [318, 214] on button "10 minutes" at bounding box center [489, 208] width 519 height 26
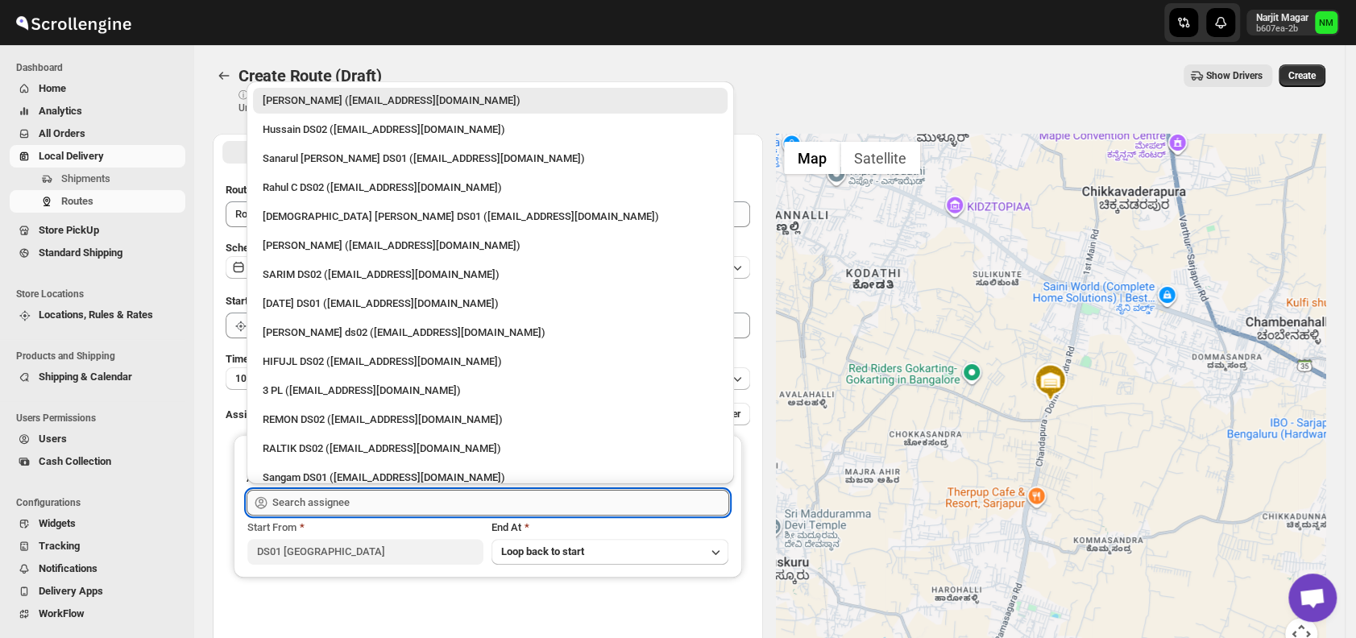
click at [344, 501] on input "text" at bounding box center [500, 503] width 457 height 26
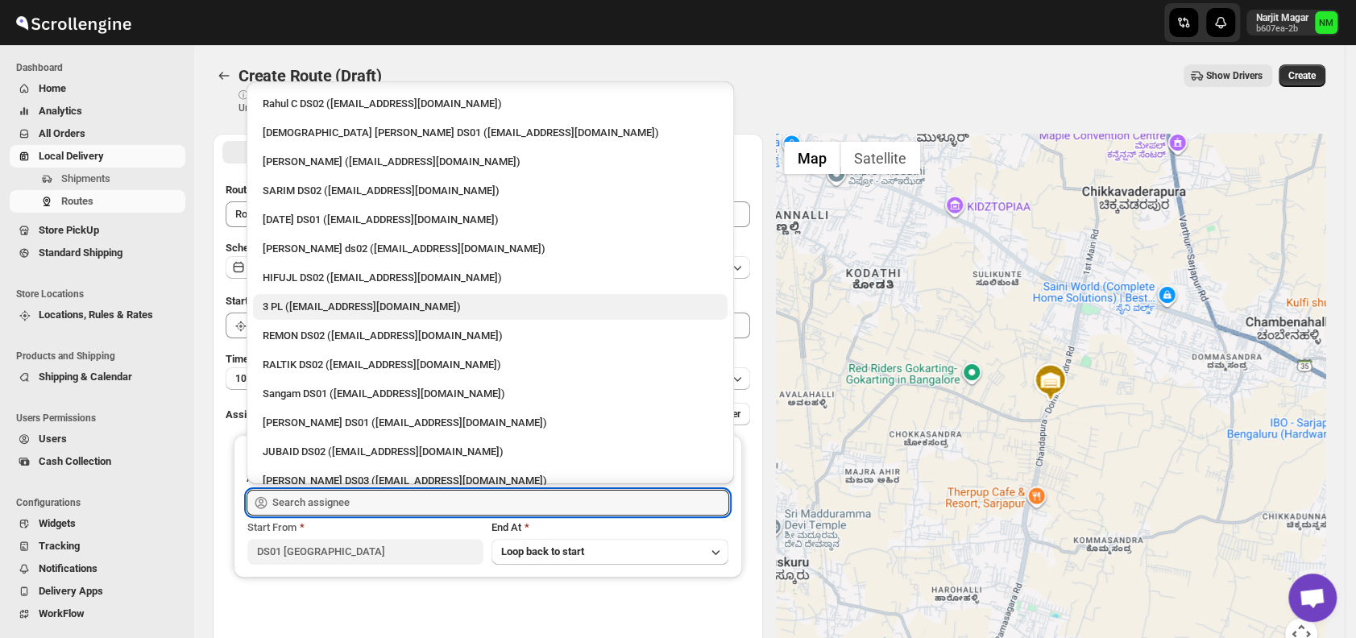
scroll to position [45, 0]
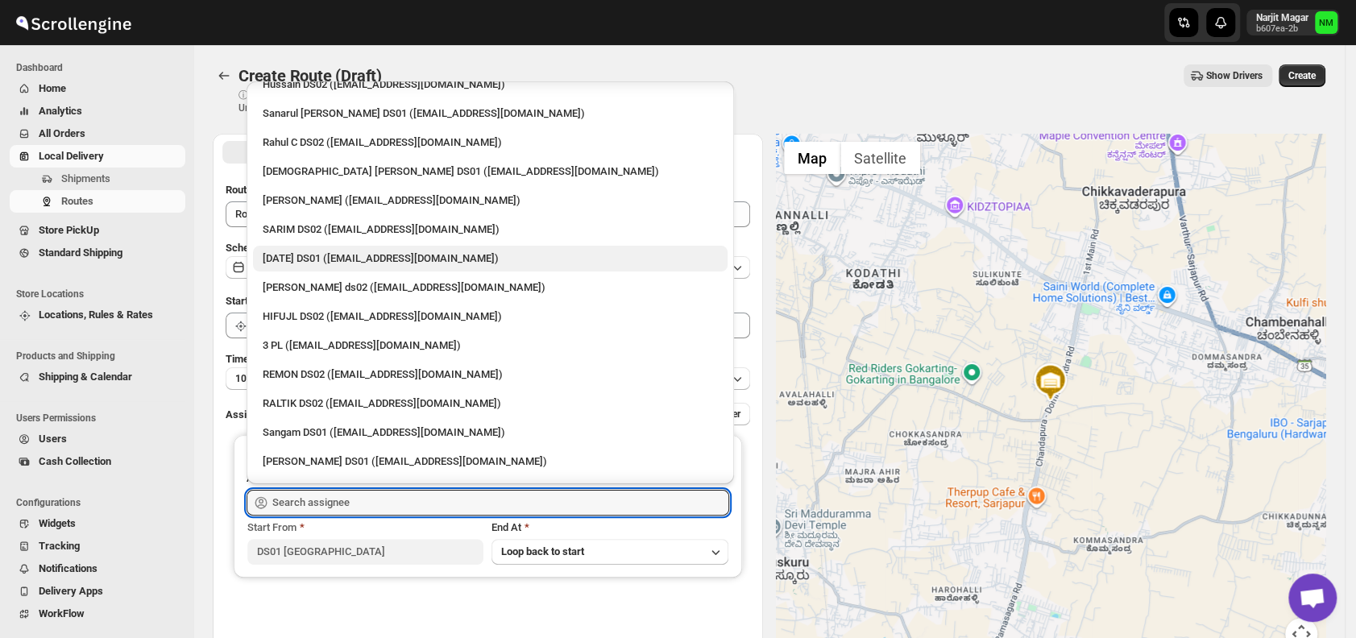
click at [329, 261] on div "Raja DS01 (gasecig398@owlny.com)" at bounding box center [490, 258] width 455 height 16
type input "Raja DS01 (gasecig398@owlny.com)"
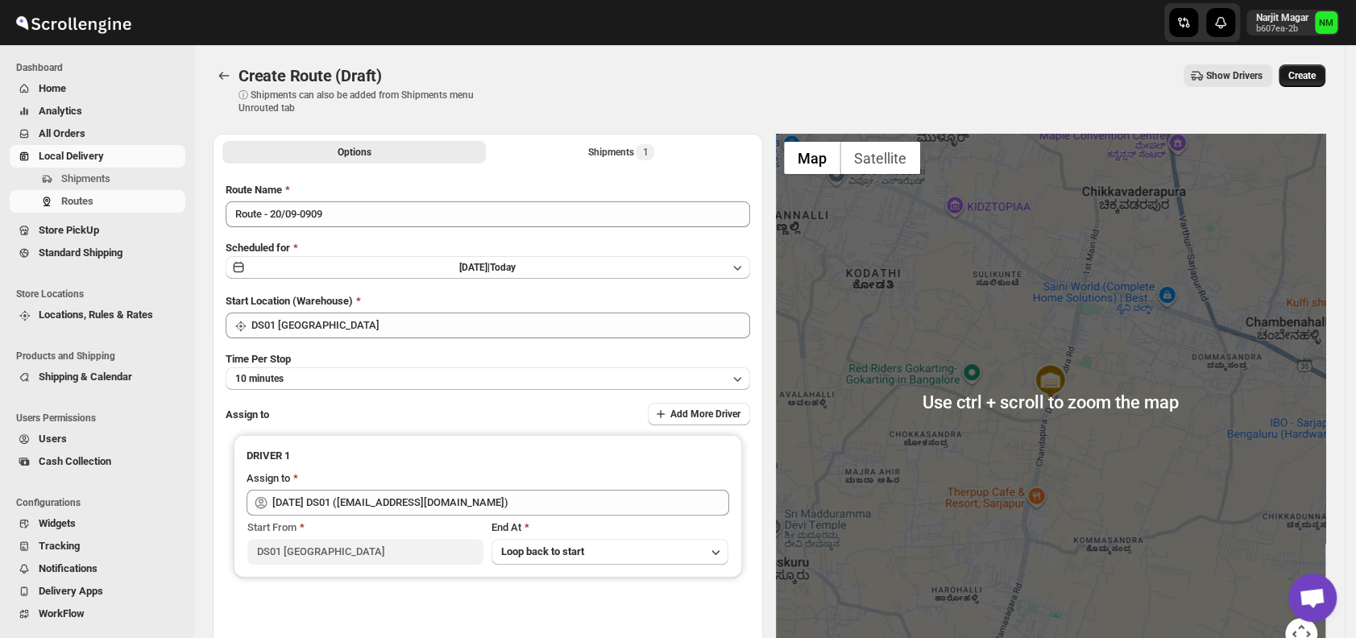
click at [1319, 68] on button "Create" at bounding box center [1301, 75] width 47 height 23
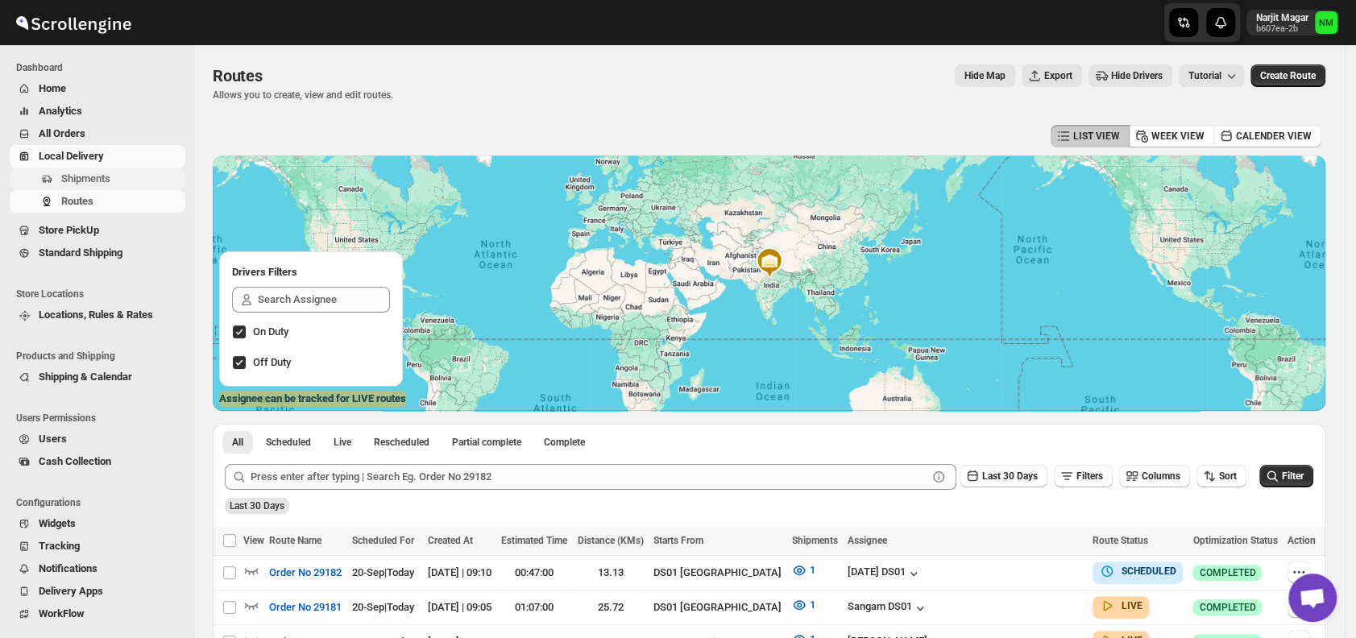
click at [130, 177] on span "Shipments" at bounding box center [121, 179] width 121 height 16
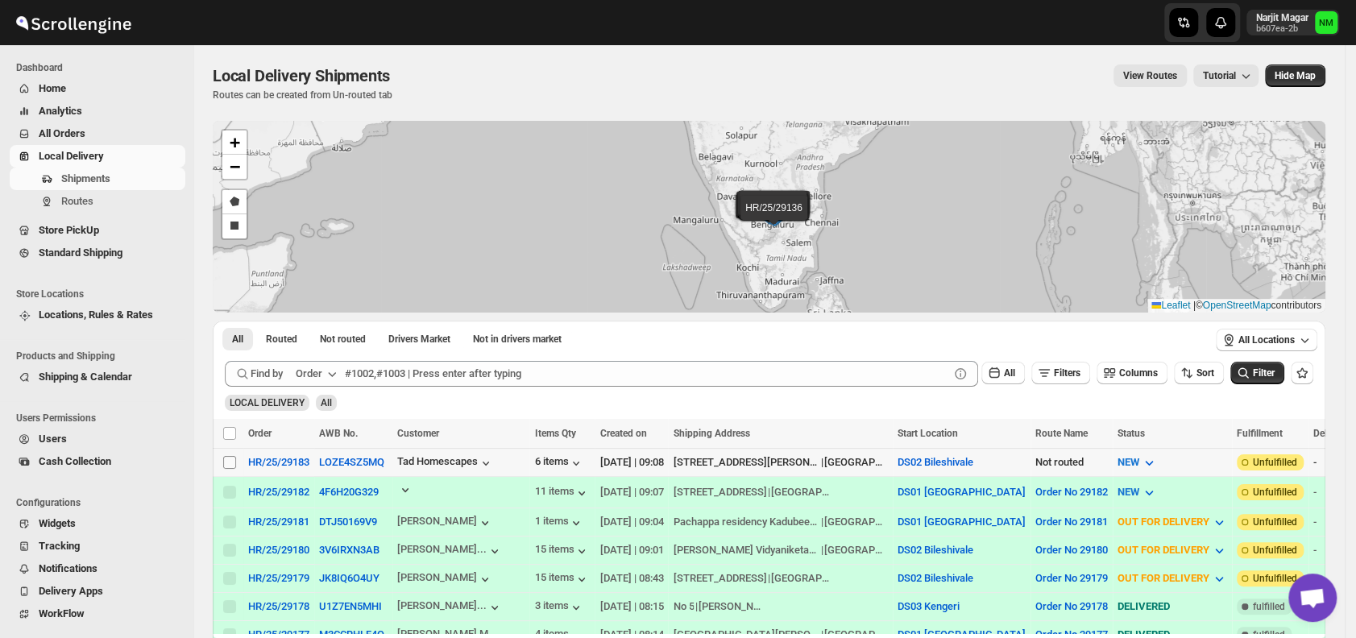
click at [234, 464] on input "Select shipment" at bounding box center [229, 462] width 13 height 13
checkbox input "true"
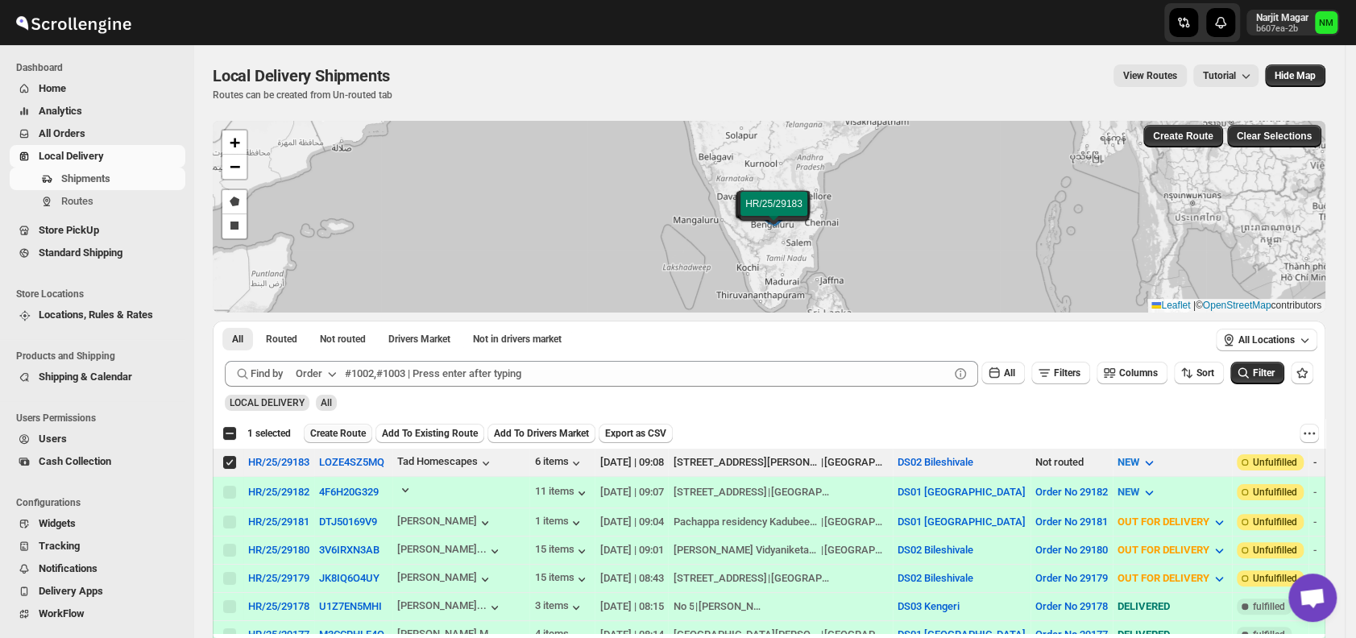
click at [335, 436] on span "Create Route" at bounding box center [338, 433] width 56 height 13
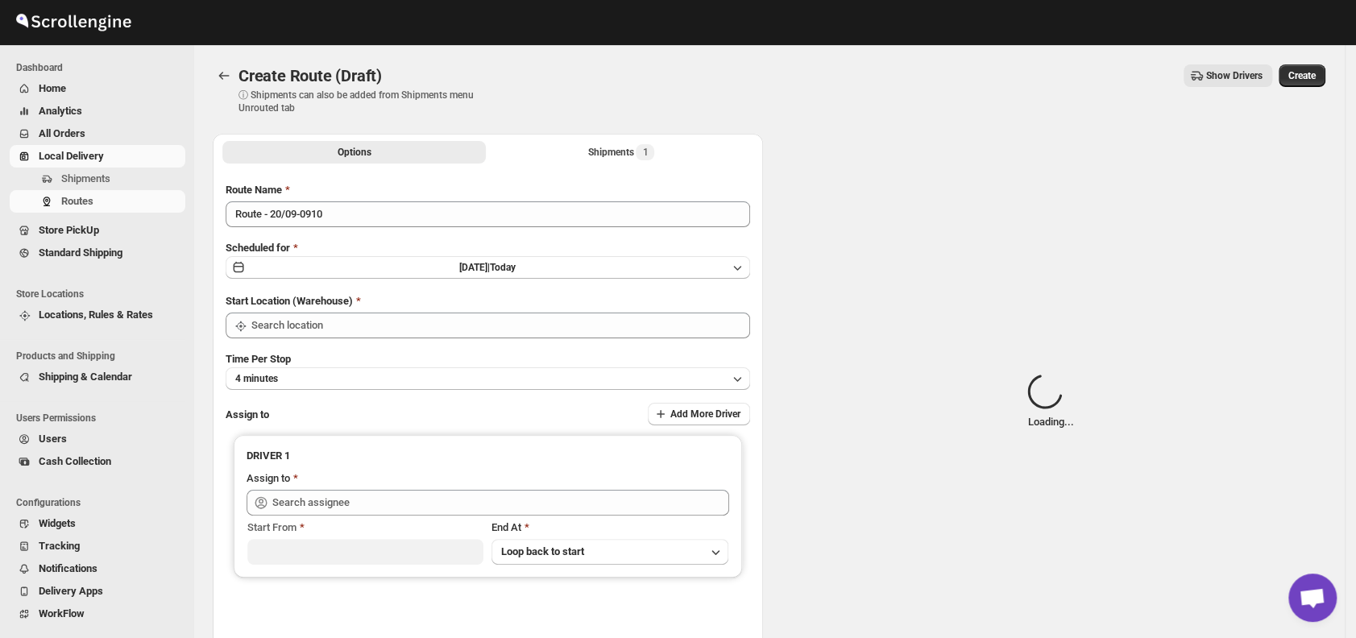
type input "DS02 Bileshivale"
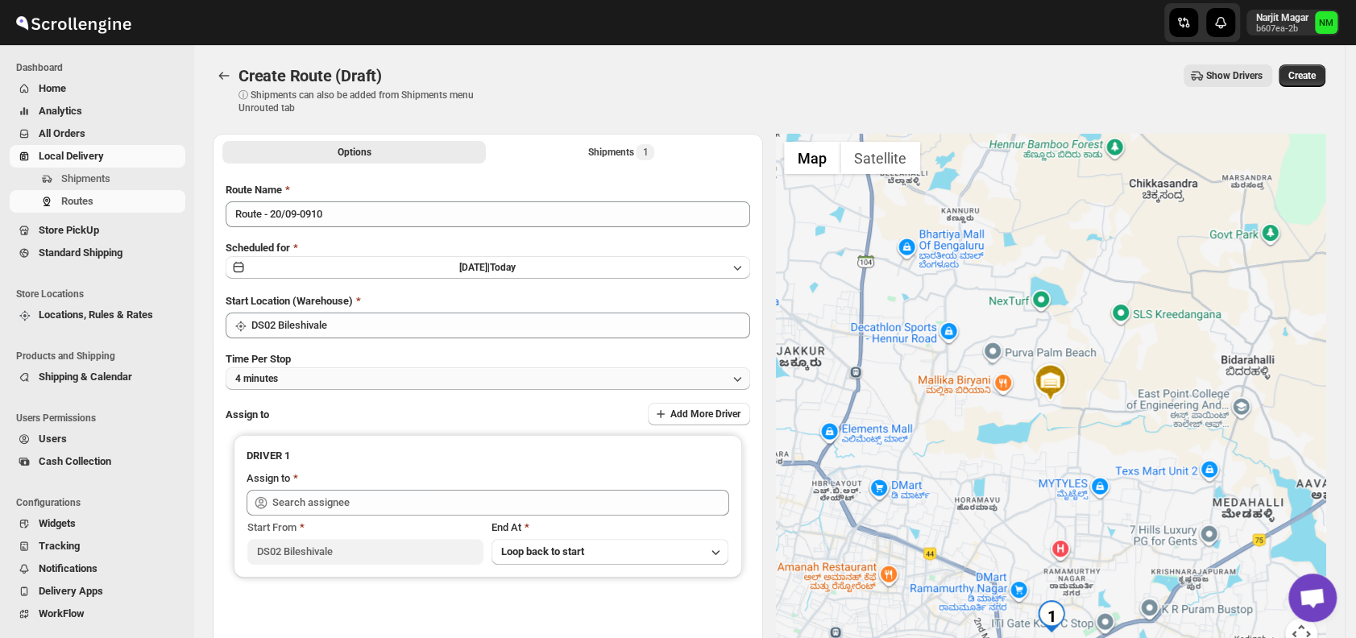
click at [357, 375] on button "4 minutes" at bounding box center [488, 378] width 524 height 23
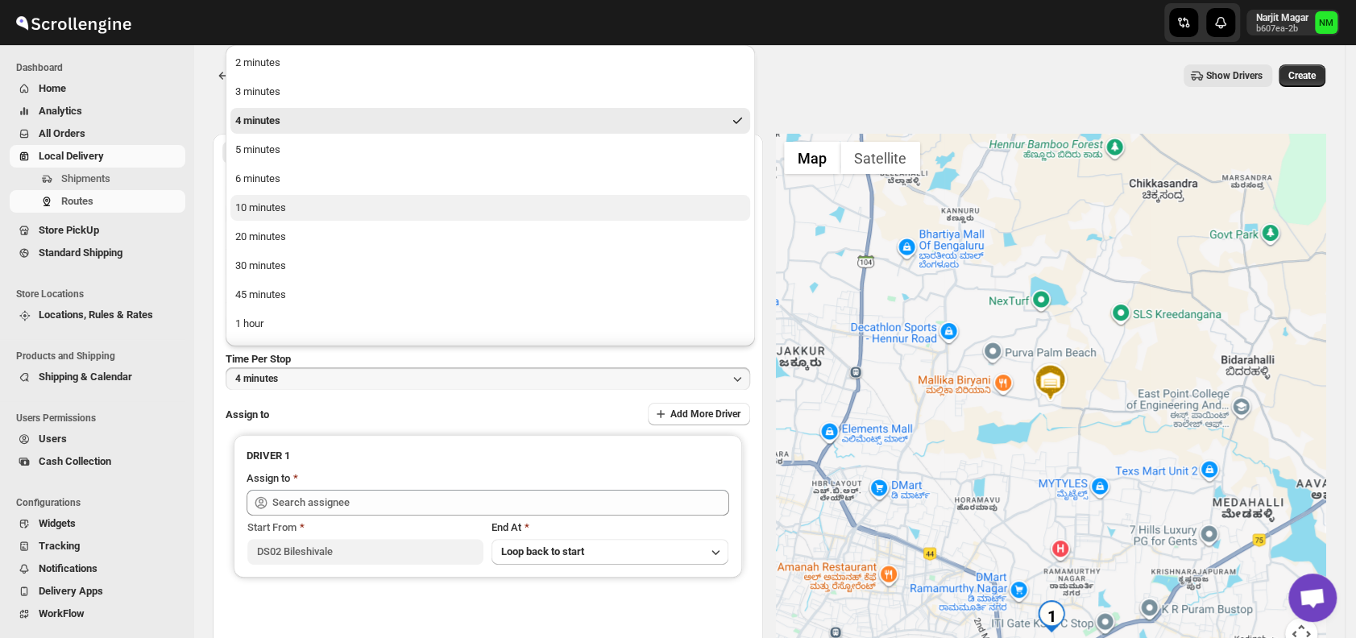
click at [295, 212] on button "10 minutes" at bounding box center [489, 208] width 519 height 26
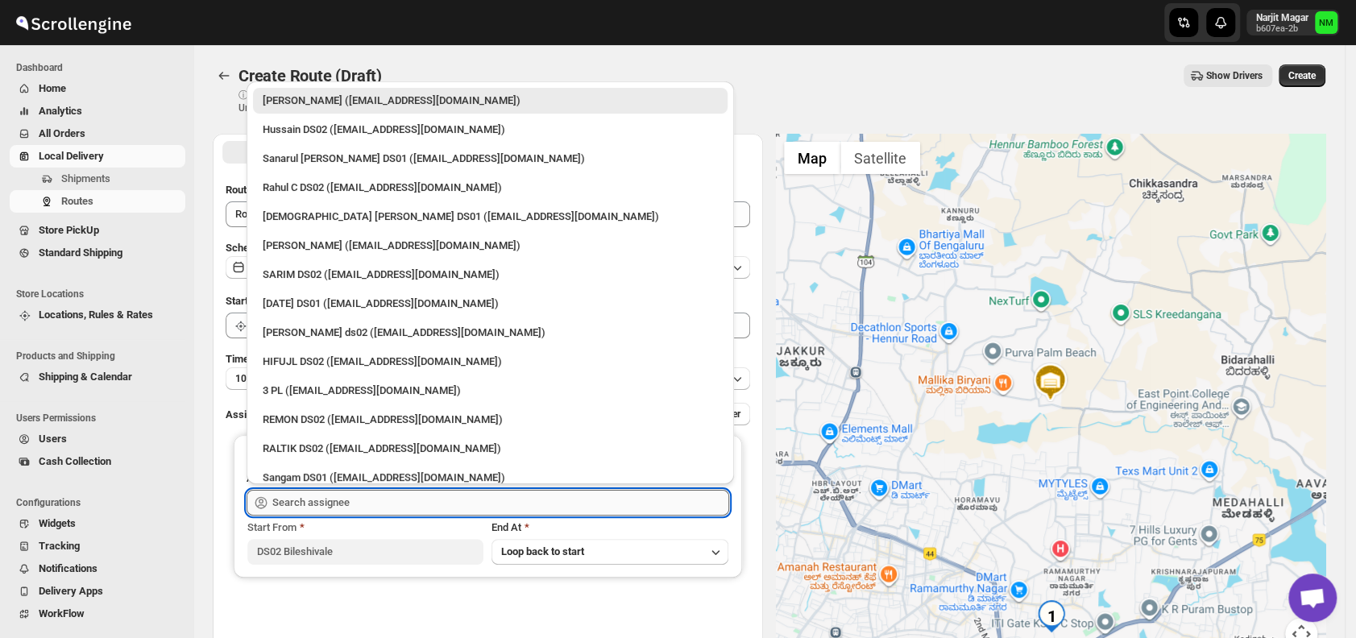
click at [387, 508] on input "text" at bounding box center [500, 503] width 457 height 26
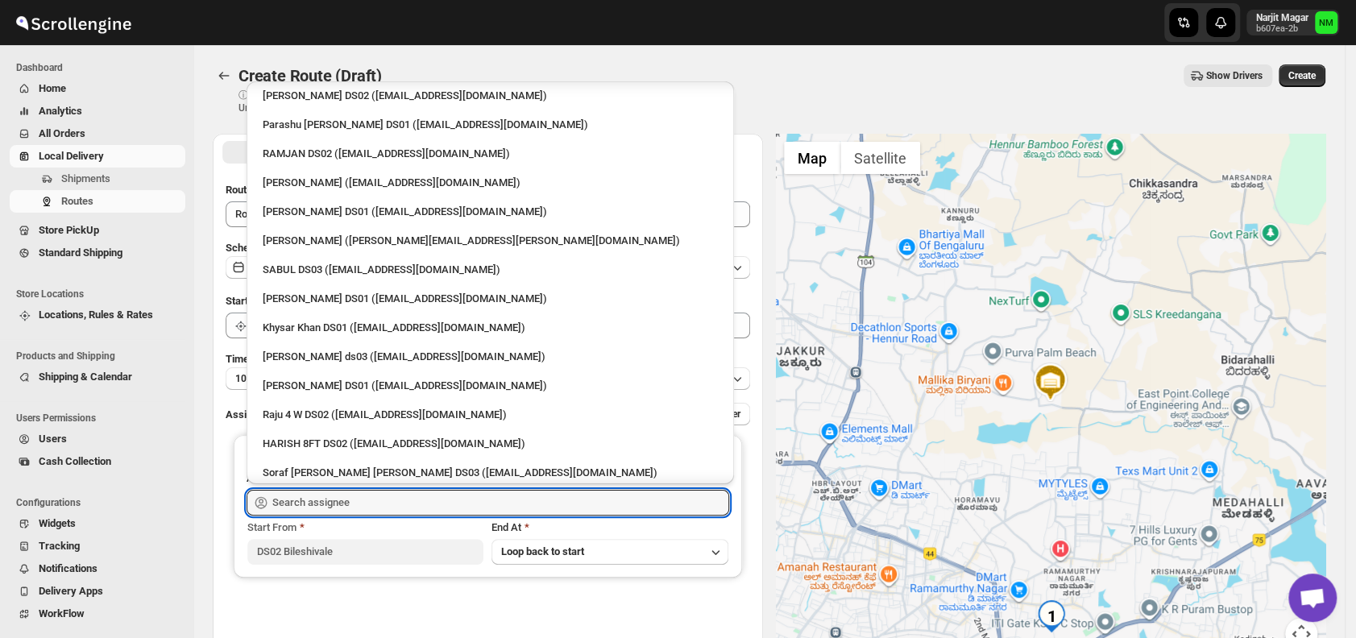
scroll to position [1192, 0]
click at [343, 221] on div "[PERSON_NAME] DS01 ([EMAIL_ADDRESS][DOMAIN_NAME])" at bounding box center [490, 214] width 474 height 26
type input "[PERSON_NAME] DS01 ([EMAIL_ADDRESS][DOMAIN_NAME])"
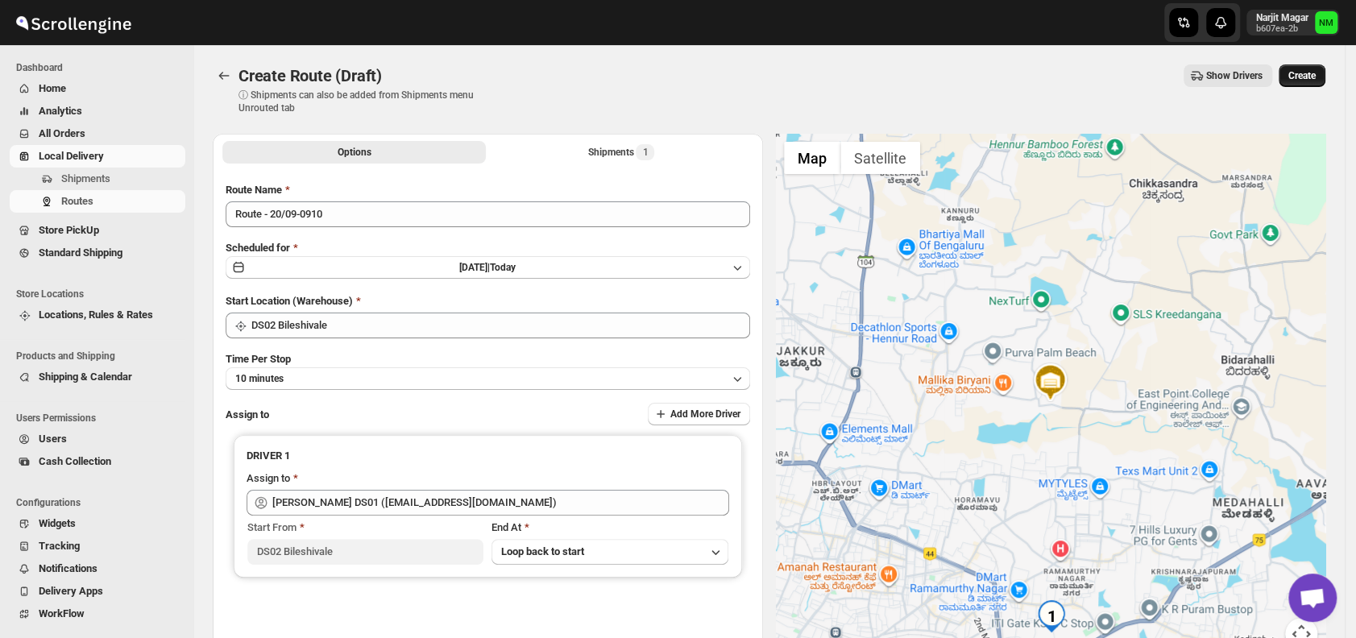
click at [1302, 83] on button "Create" at bounding box center [1301, 75] width 47 height 23
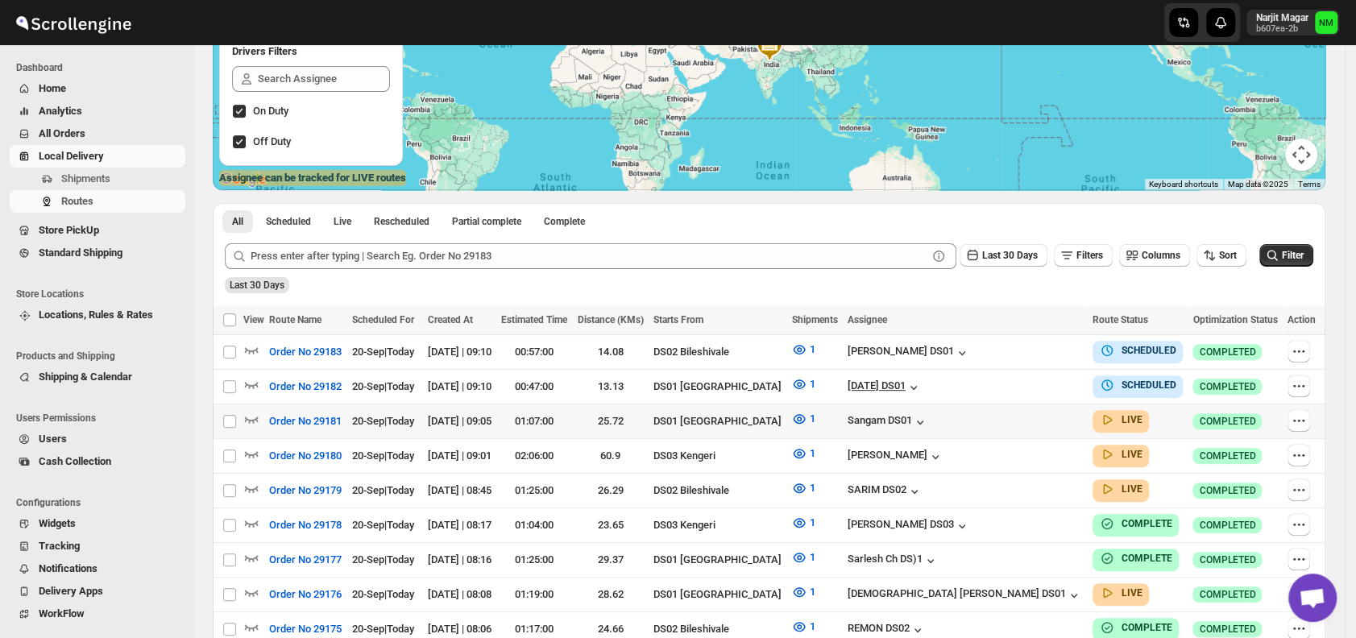
scroll to position [222, 0]
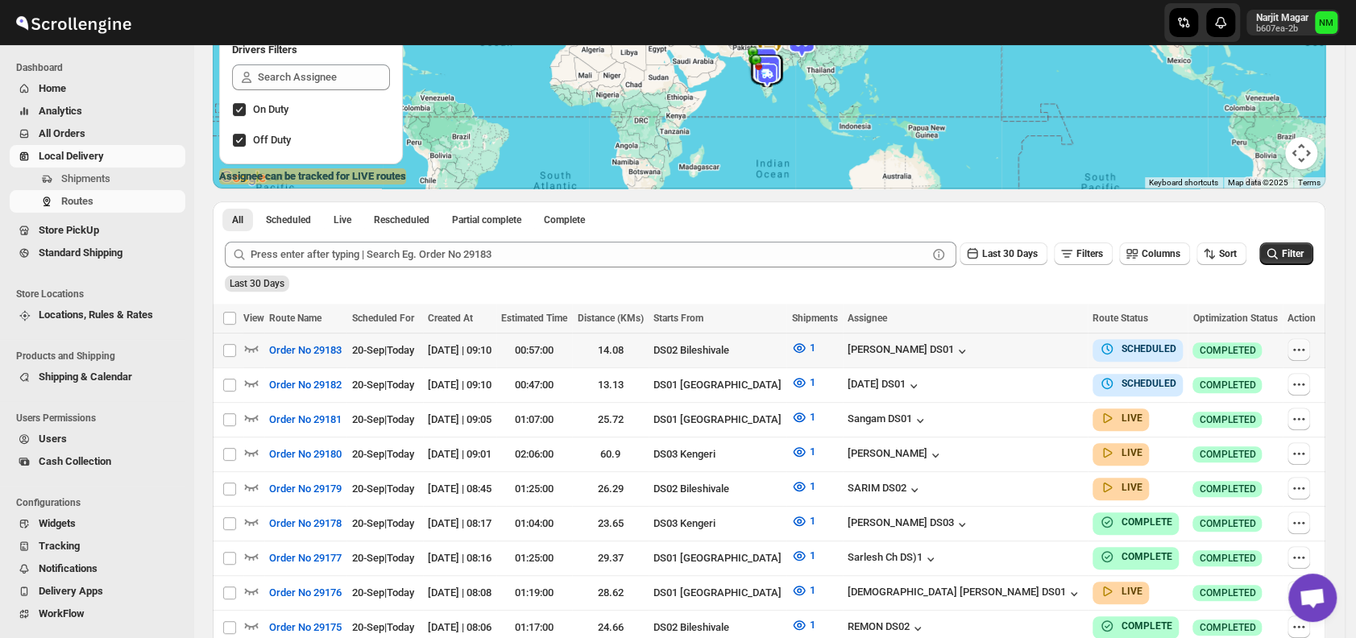
click at [1297, 346] on icon "button" at bounding box center [1298, 349] width 16 height 16
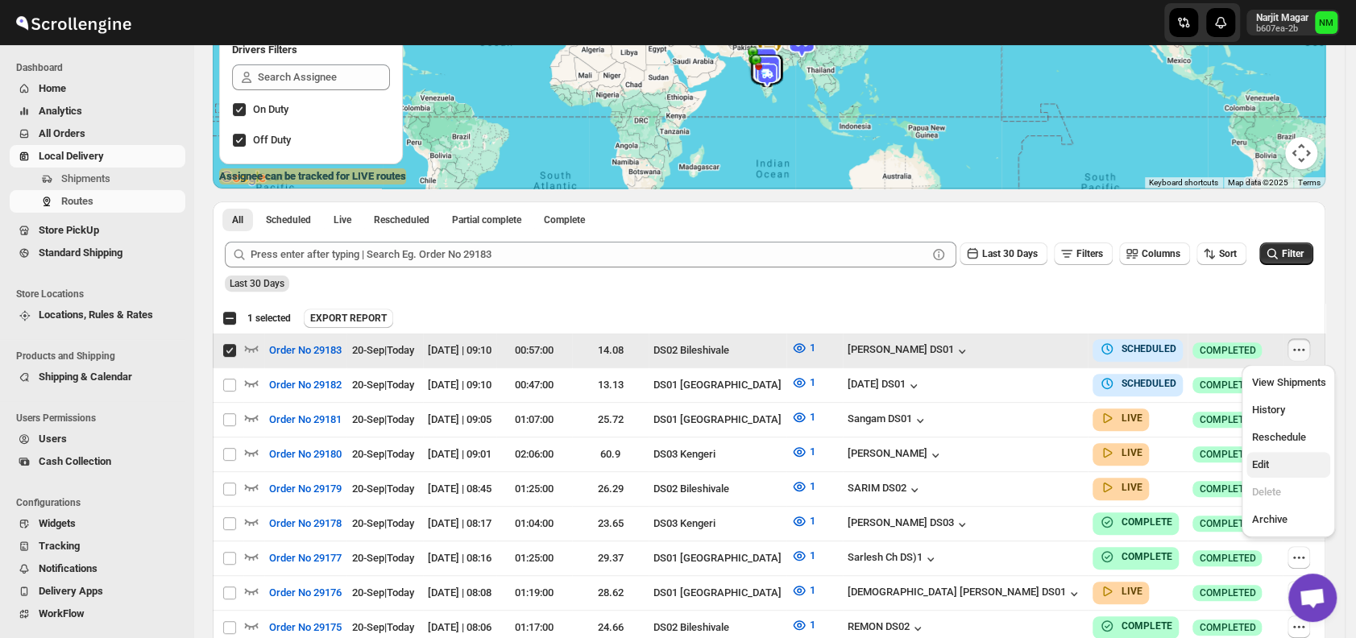
click at [1270, 462] on span "Edit" at bounding box center [1288, 465] width 74 height 16
checkbox input "false"
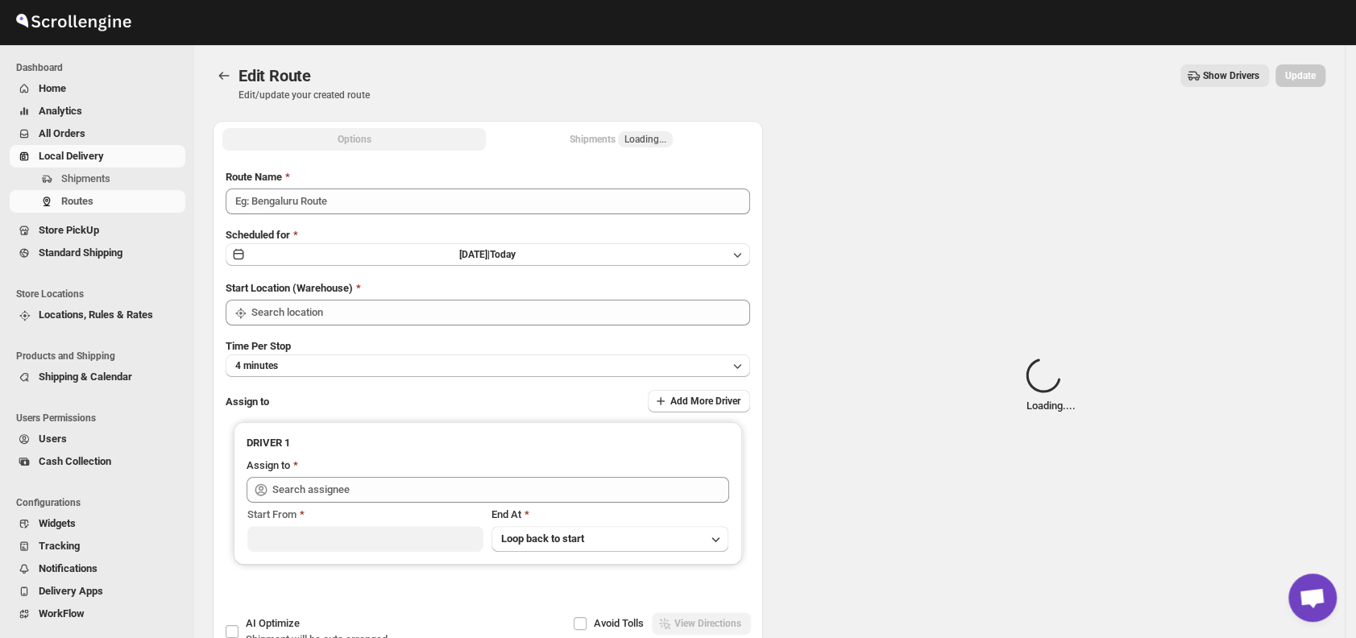
type input "Order No 29183"
type input "DS02 Bileshivale"
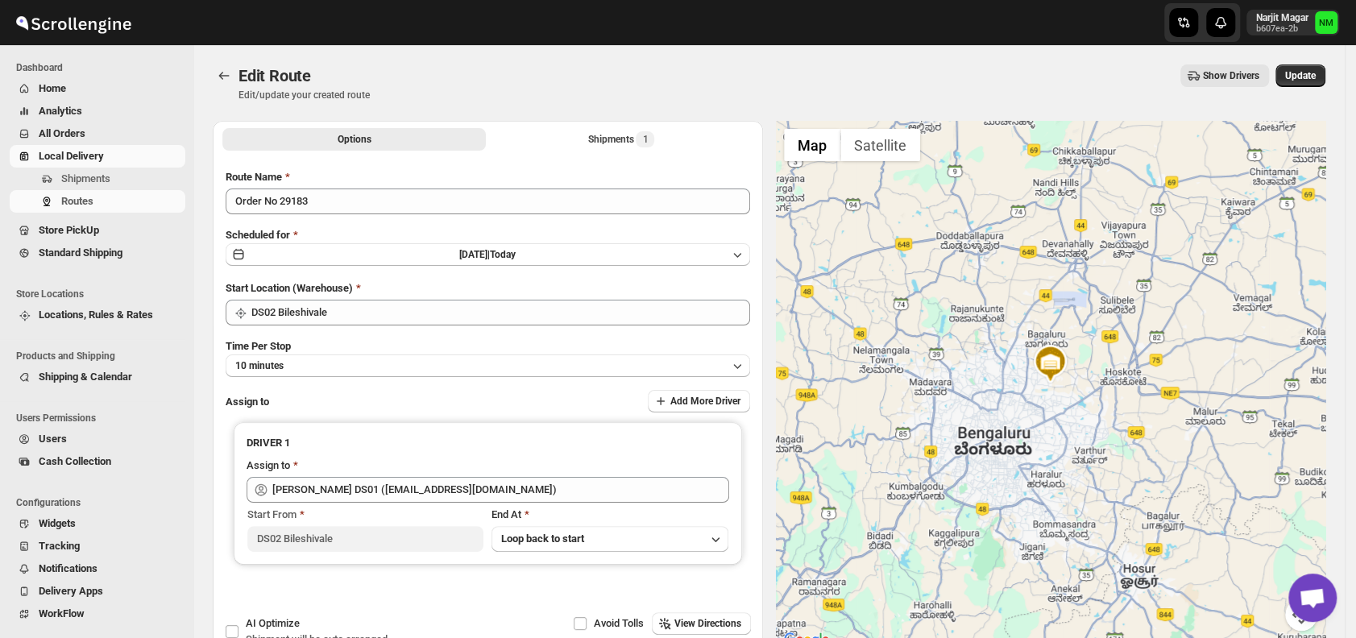
type input "[PERSON_NAME] DS01 ([EMAIL_ADDRESS][DOMAIN_NAME])"
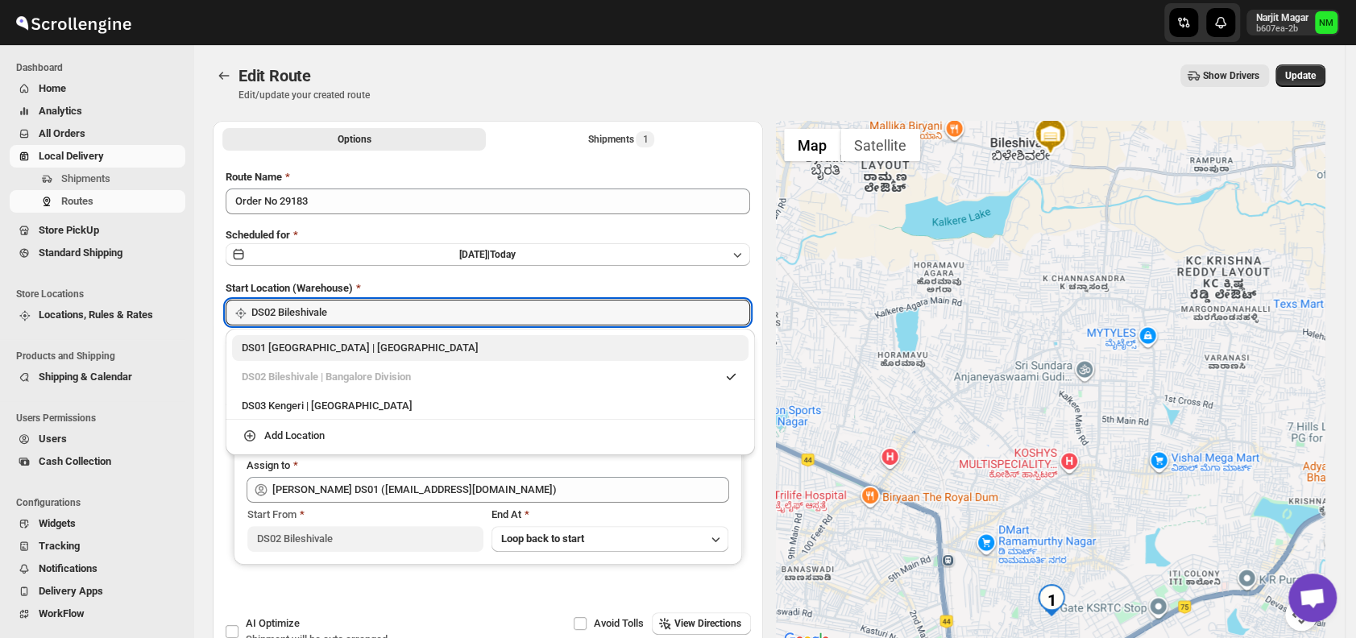
click at [258, 346] on div "DS01 Sarjapur | Bengaluru" at bounding box center [490, 348] width 497 height 16
type input "DS01 [GEOGRAPHIC_DATA]"
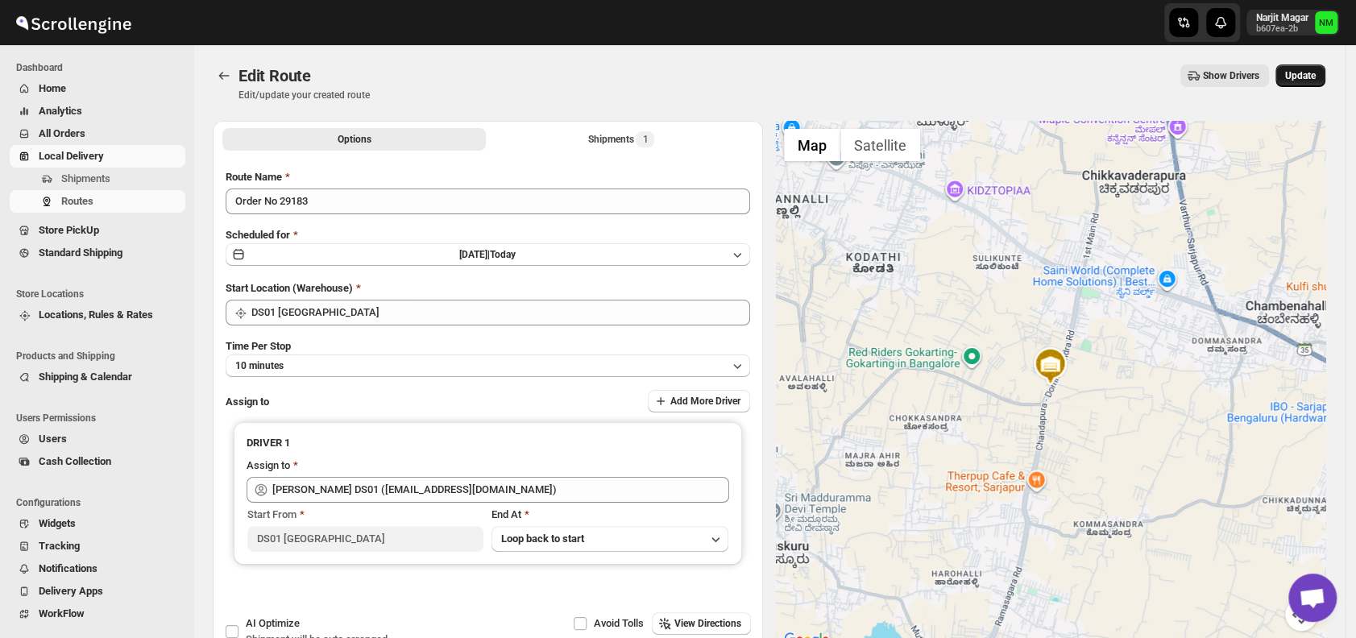
click at [1309, 73] on span "Update" at bounding box center [1300, 75] width 31 height 13
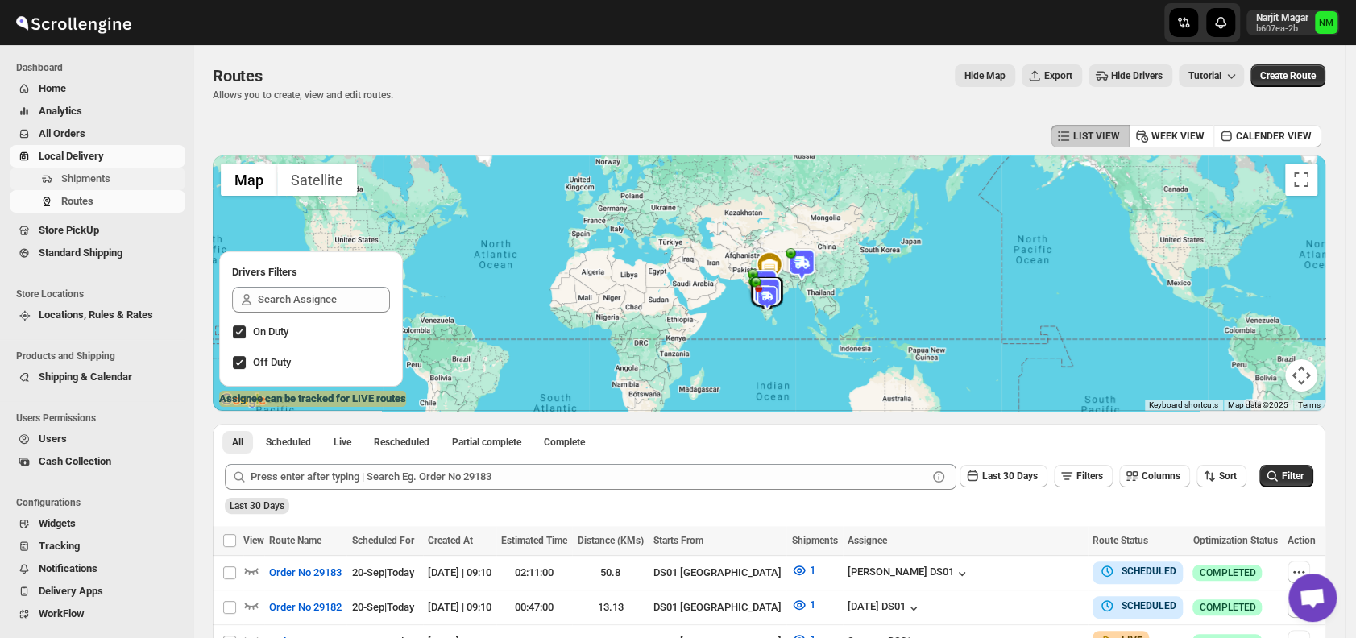
click at [91, 177] on span "Shipments" at bounding box center [85, 178] width 49 height 12
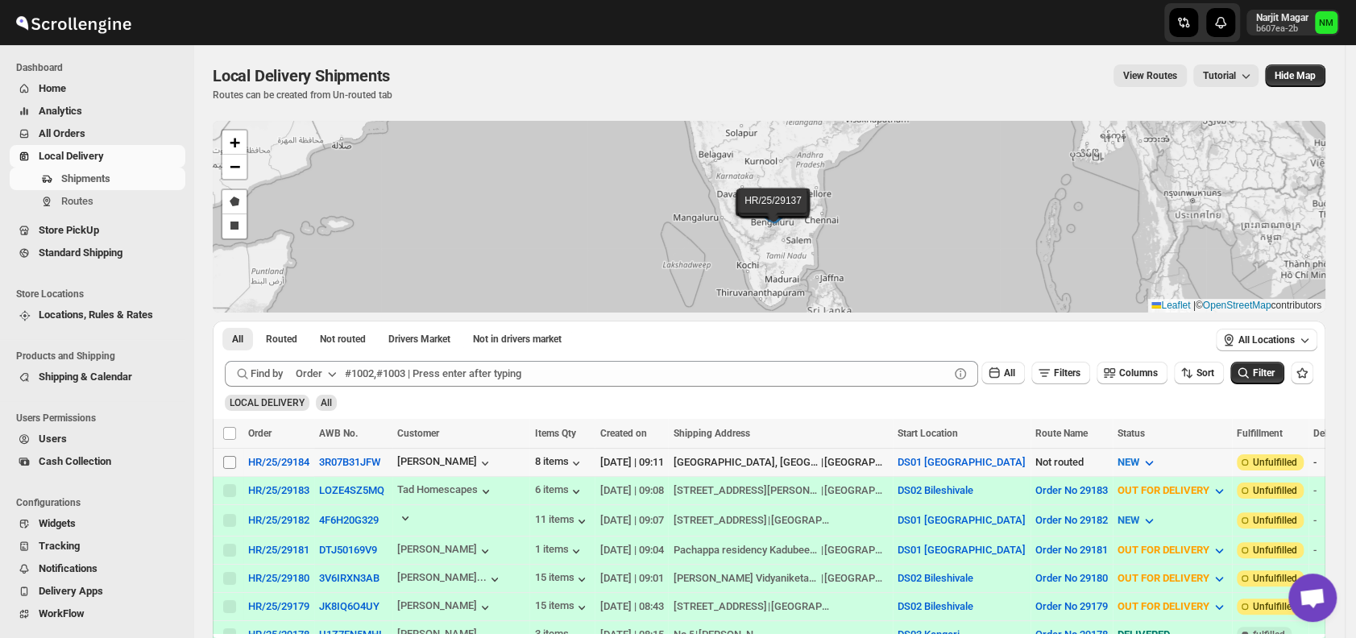
click at [232, 456] on input "Select shipment" at bounding box center [229, 462] width 13 height 13
checkbox input "true"
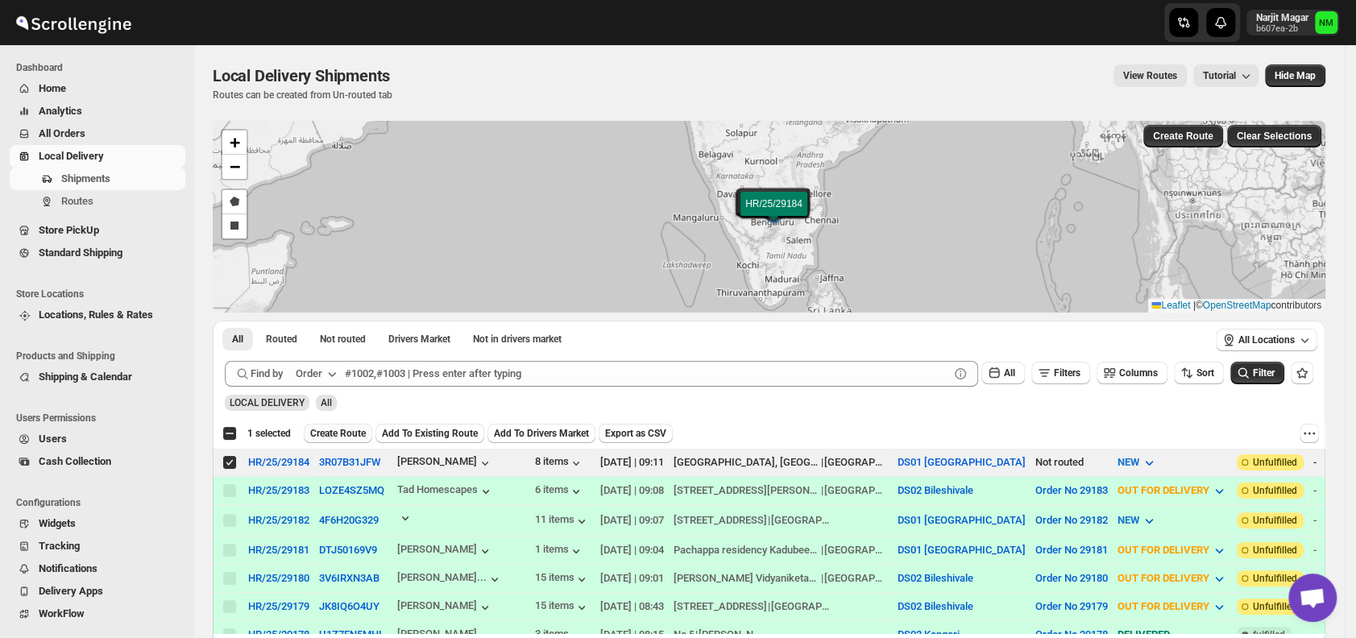
click at [346, 429] on span "Create Route" at bounding box center [338, 433] width 56 height 13
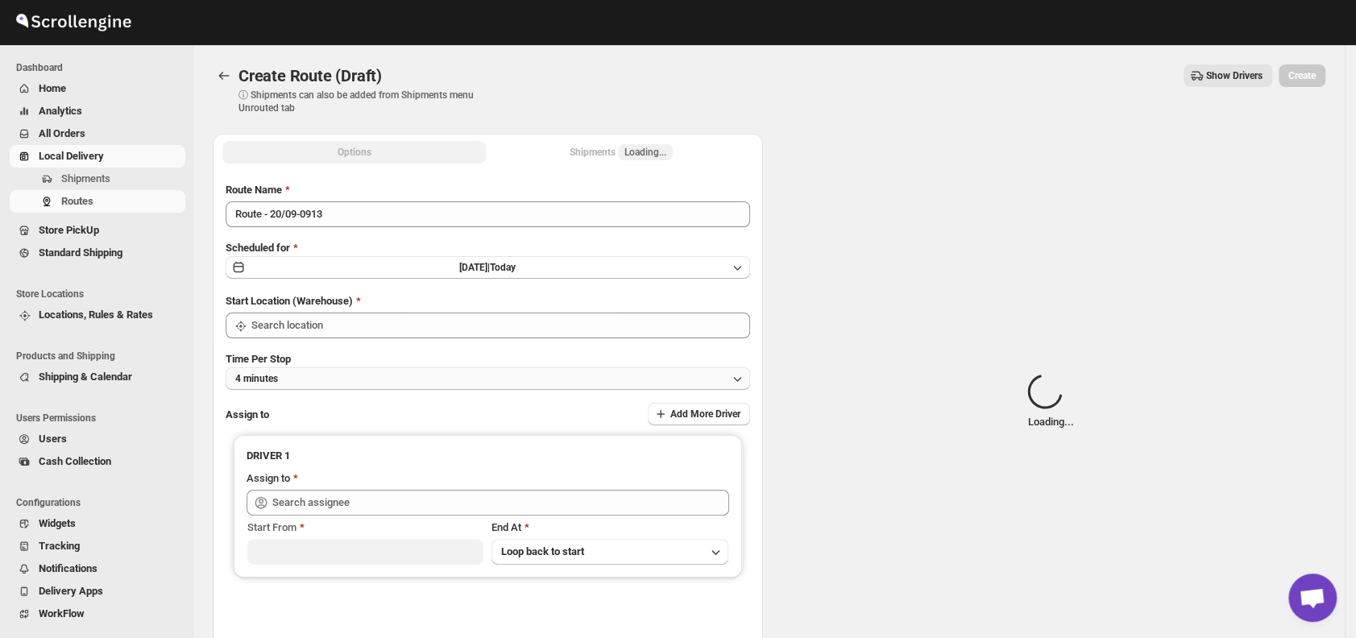
type input "DS01 [GEOGRAPHIC_DATA]"
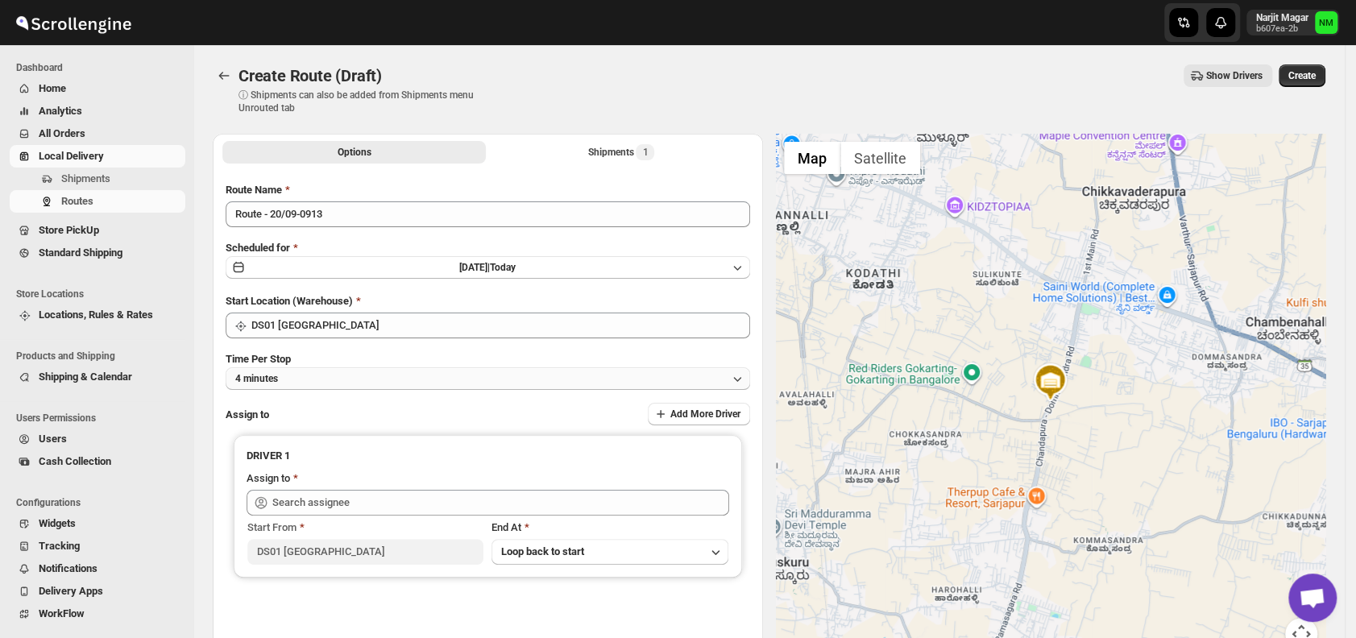
click at [379, 381] on button "4 minutes" at bounding box center [488, 378] width 524 height 23
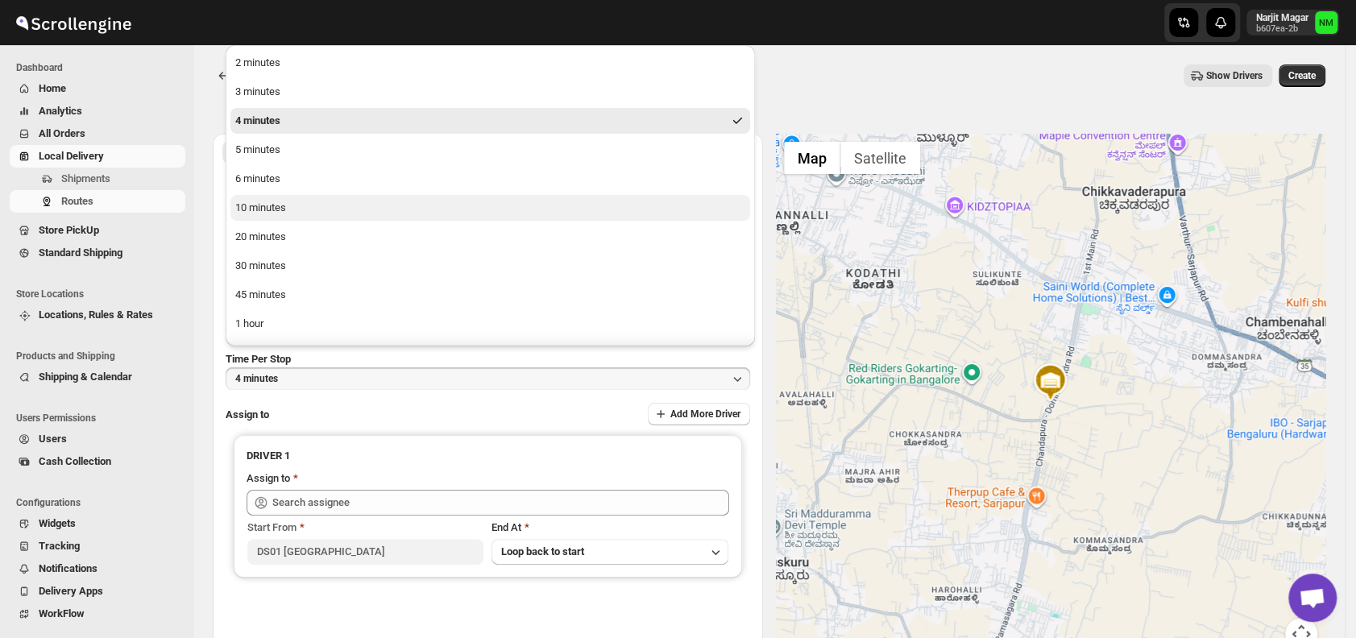
click at [284, 205] on div "10 minutes" at bounding box center [260, 208] width 51 height 16
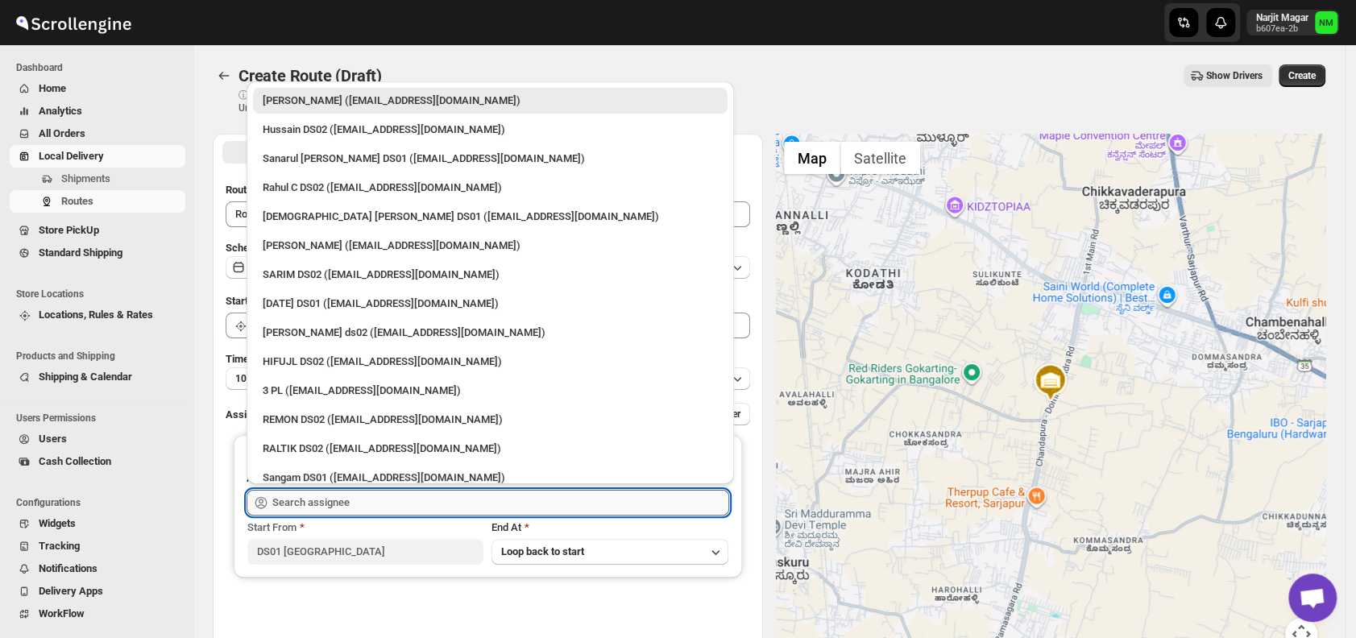
click at [370, 508] on input "text" at bounding box center [500, 503] width 457 height 26
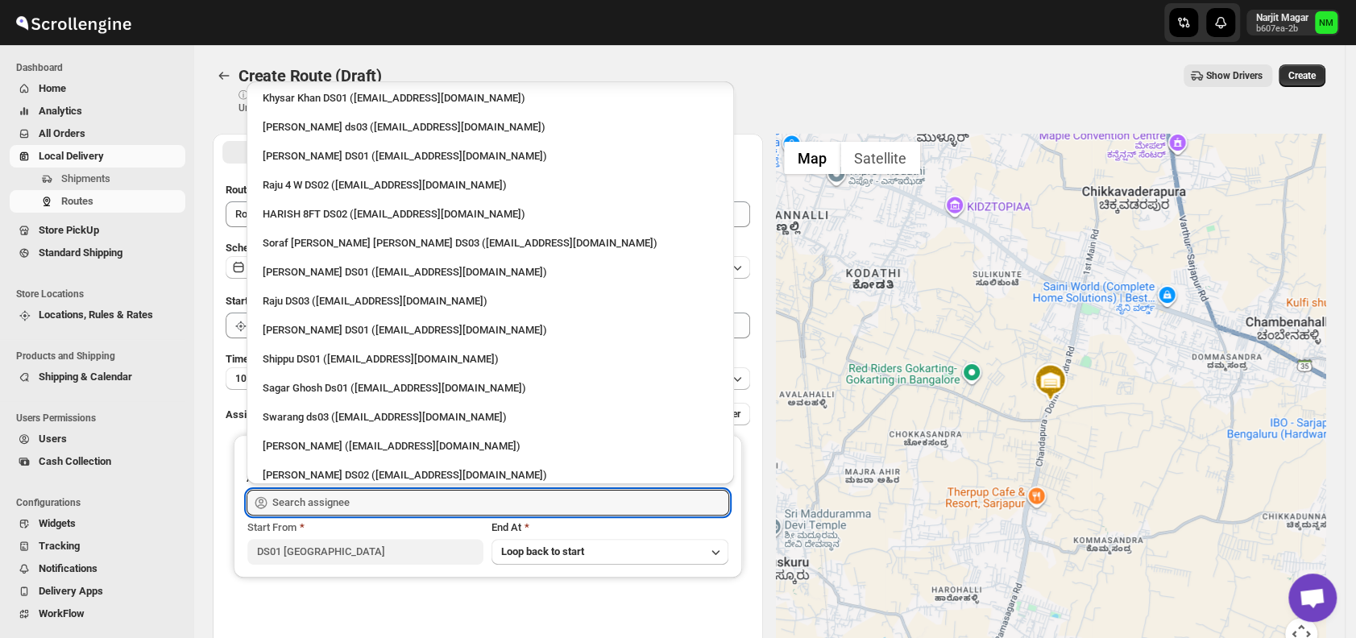
scroll to position [1433, 0]
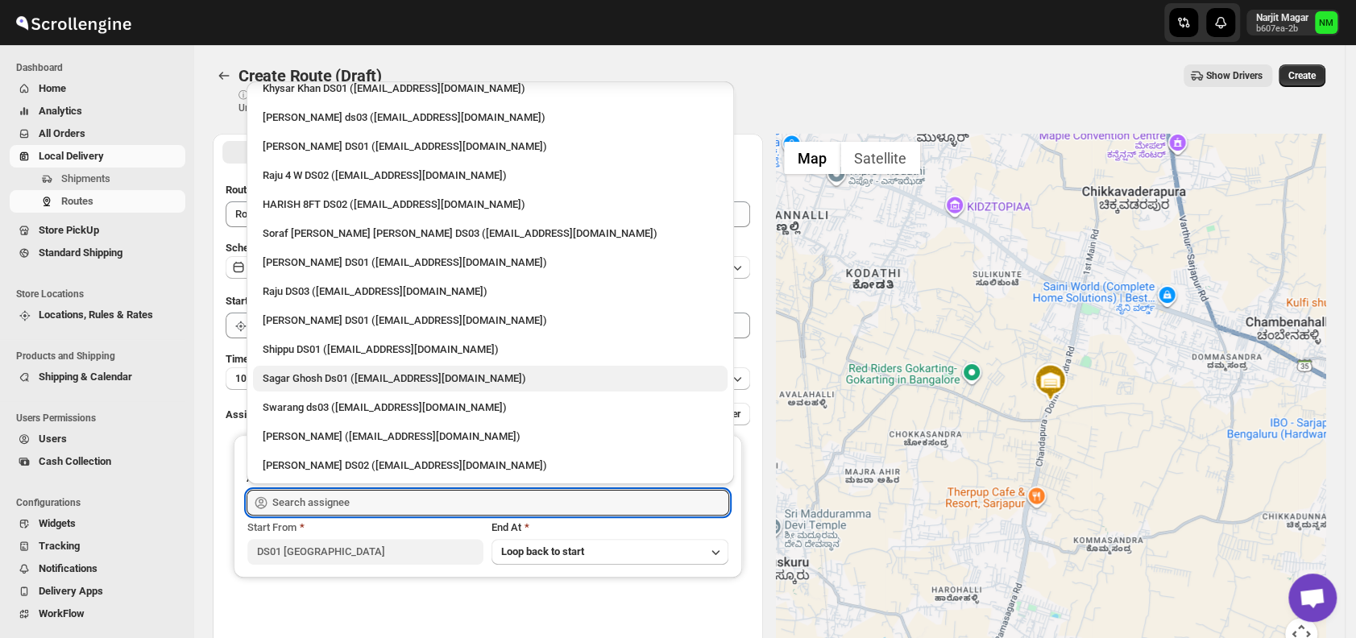
click at [301, 378] on div "Sagar Ghosh Ds01 (nenages934@ekuali.com)" at bounding box center [490, 378] width 455 height 16
type input "Sagar Ghosh Ds01 (nenages934@ekuali.com)"
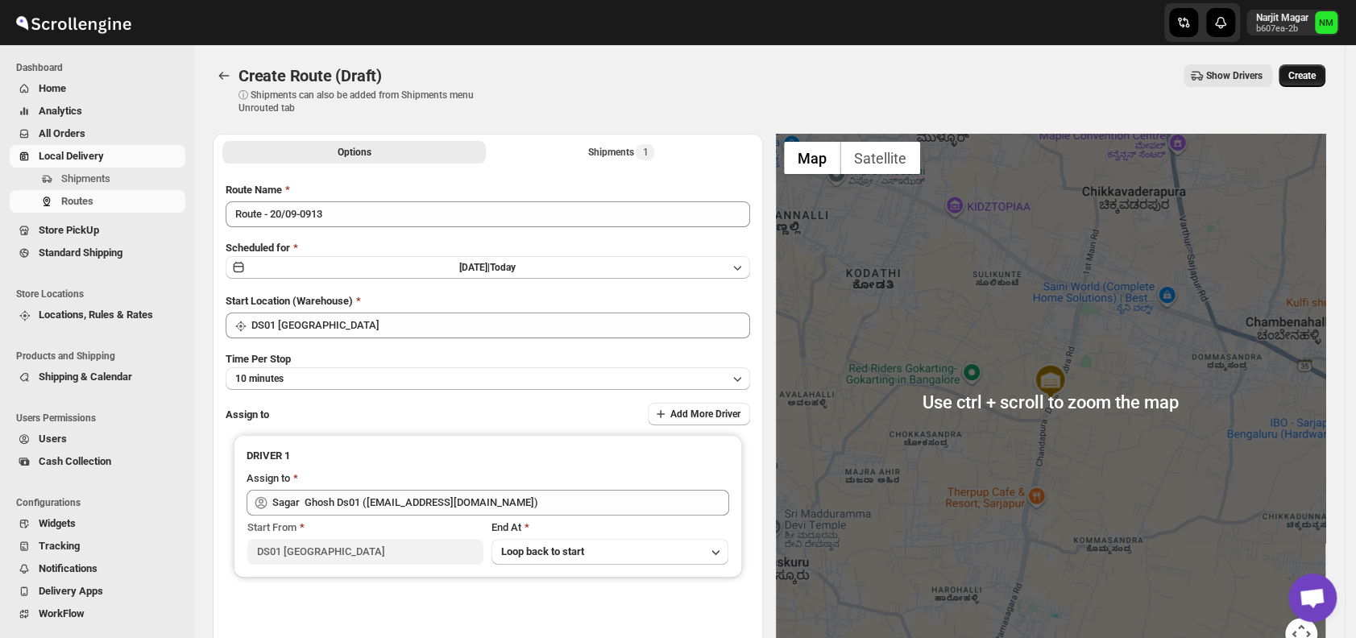
click at [1306, 75] on span "Create" at bounding box center [1301, 75] width 27 height 13
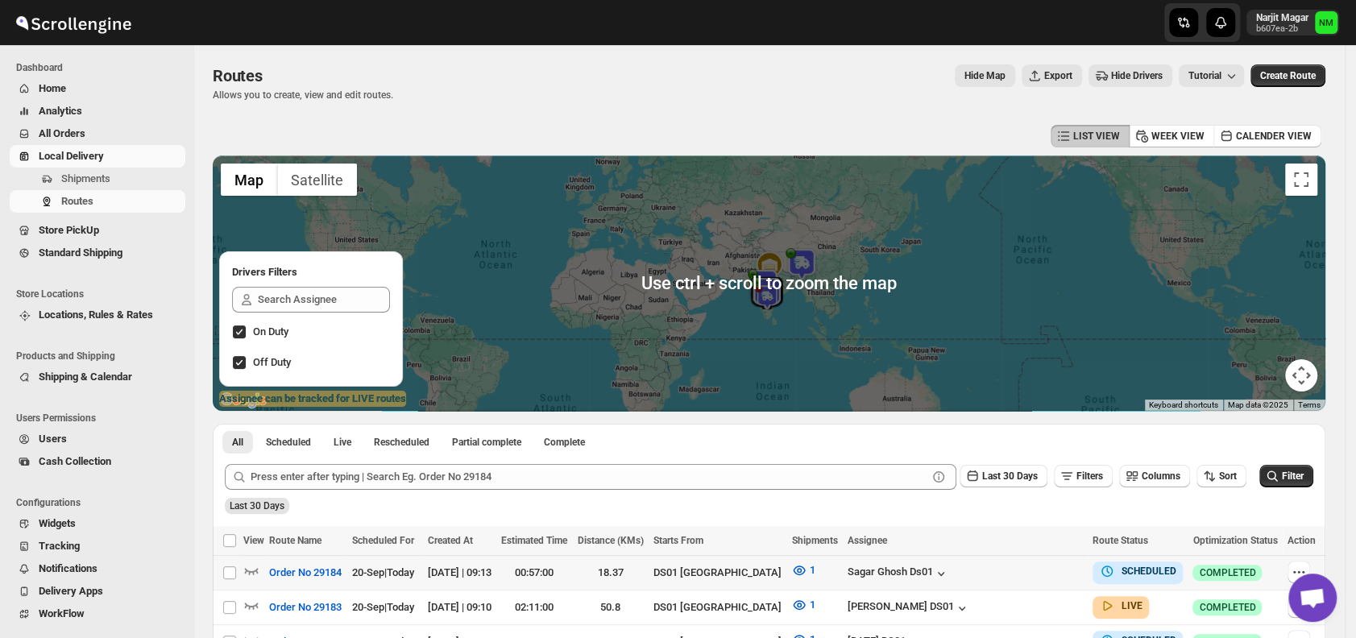
scroll to position [281, 0]
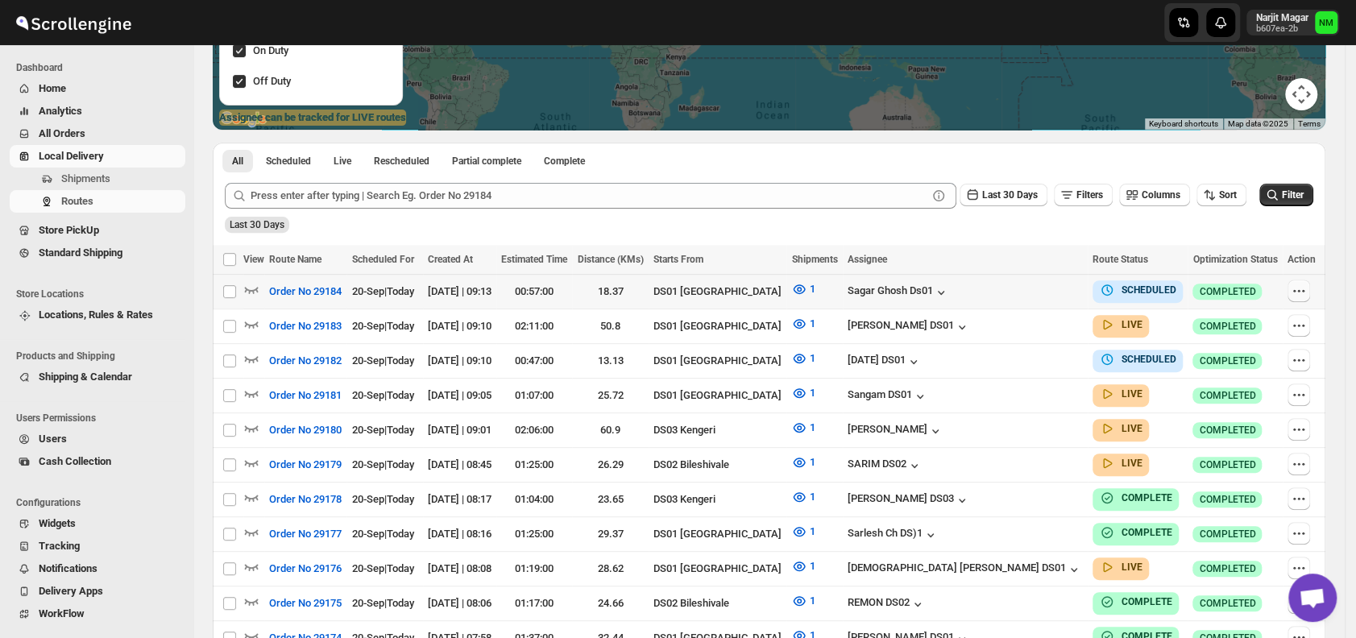
click at [1289, 285] on button "button" at bounding box center [1298, 290] width 23 height 23
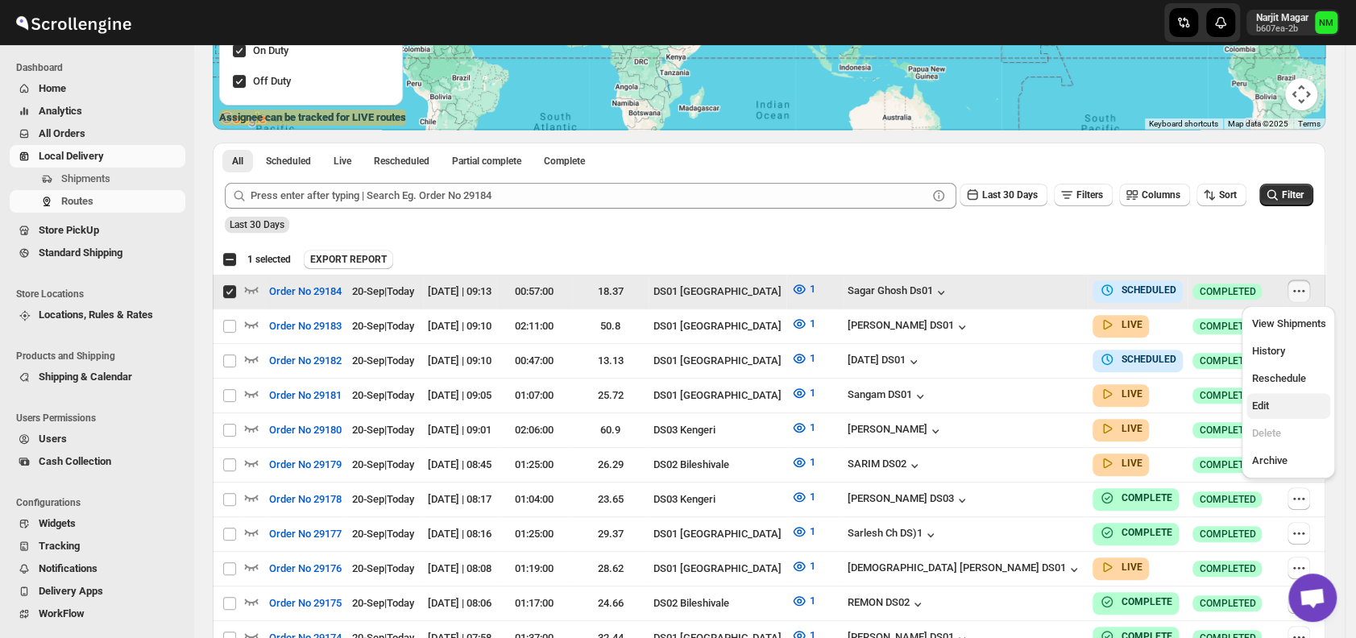
click at [1256, 399] on span "Edit" at bounding box center [1259, 405] width 17 height 12
checkbox input "false"
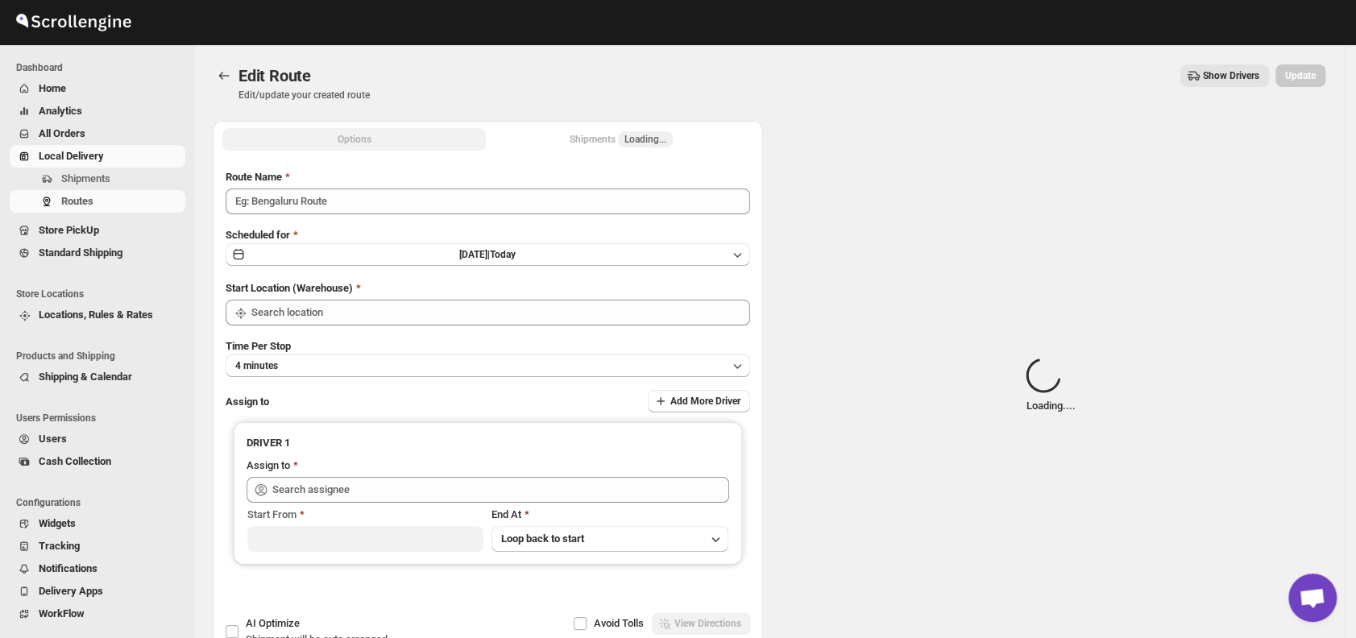
type input "Order No 29184"
type input "DS01 [GEOGRAPHIC_DATA]"
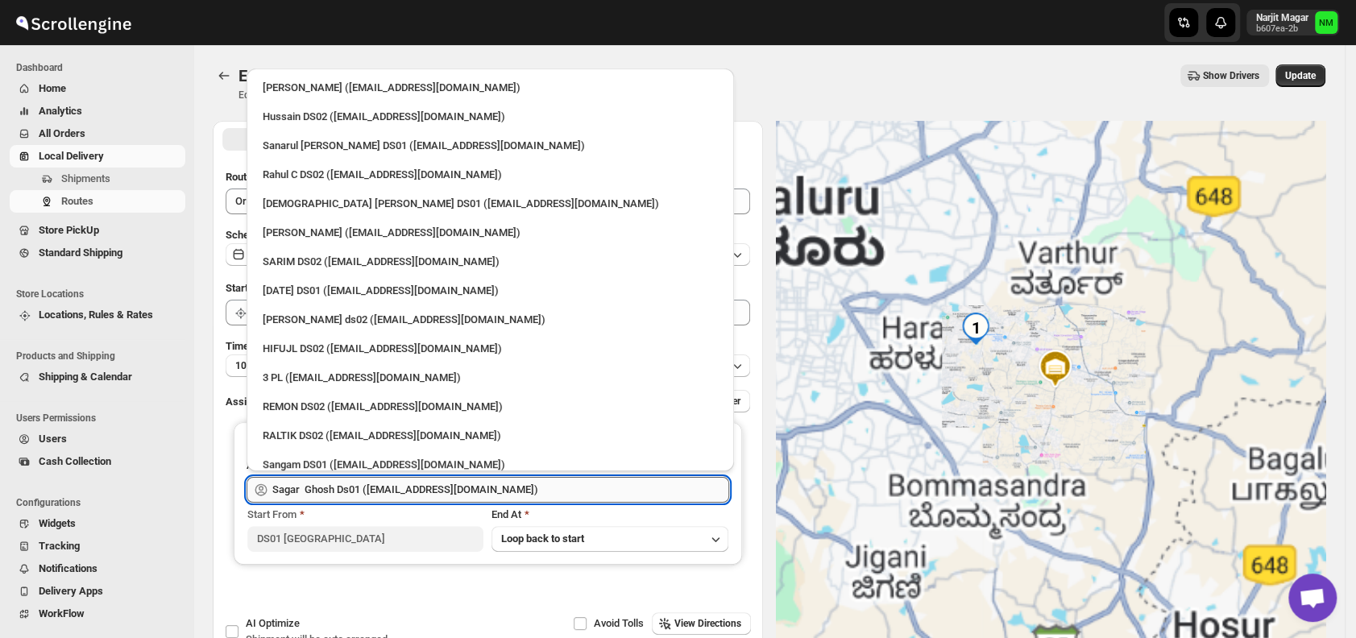
click at [438, 489] on input "Sagar Ghosh Ds01 ([EMAIL_ADDRESS][DOMAIN_NAME])" at bounding box center [500, 490] width 457 height 26
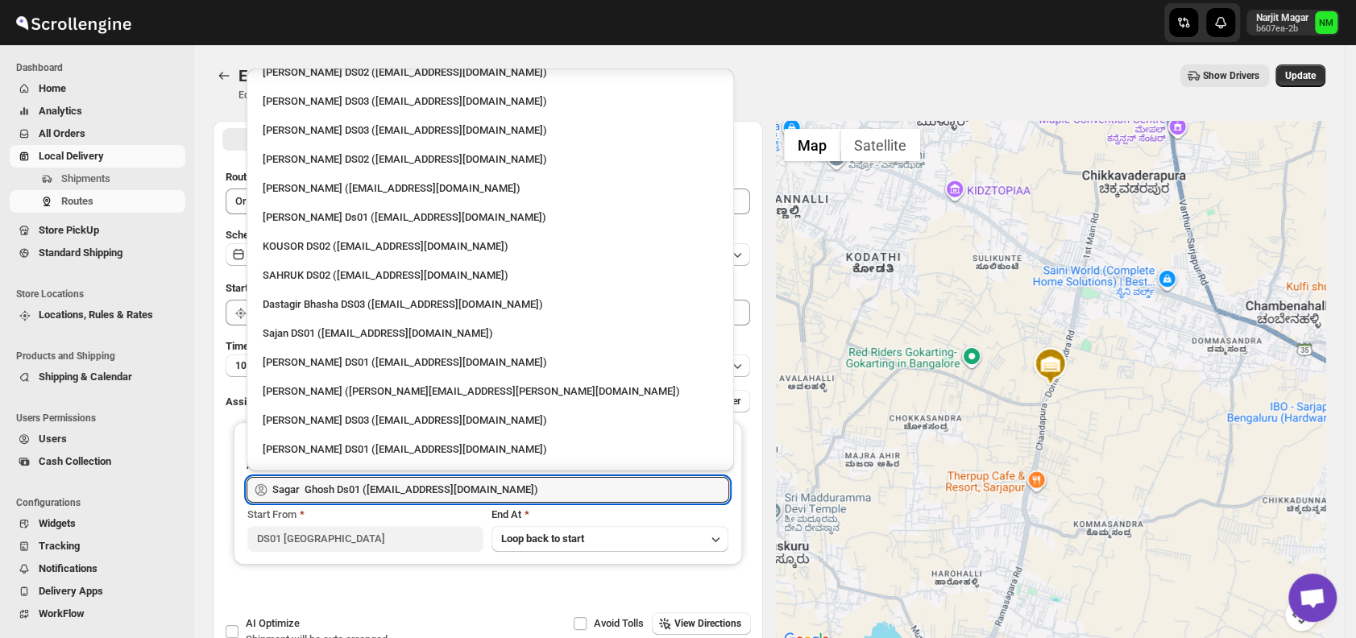
scroll to position [745, 0]
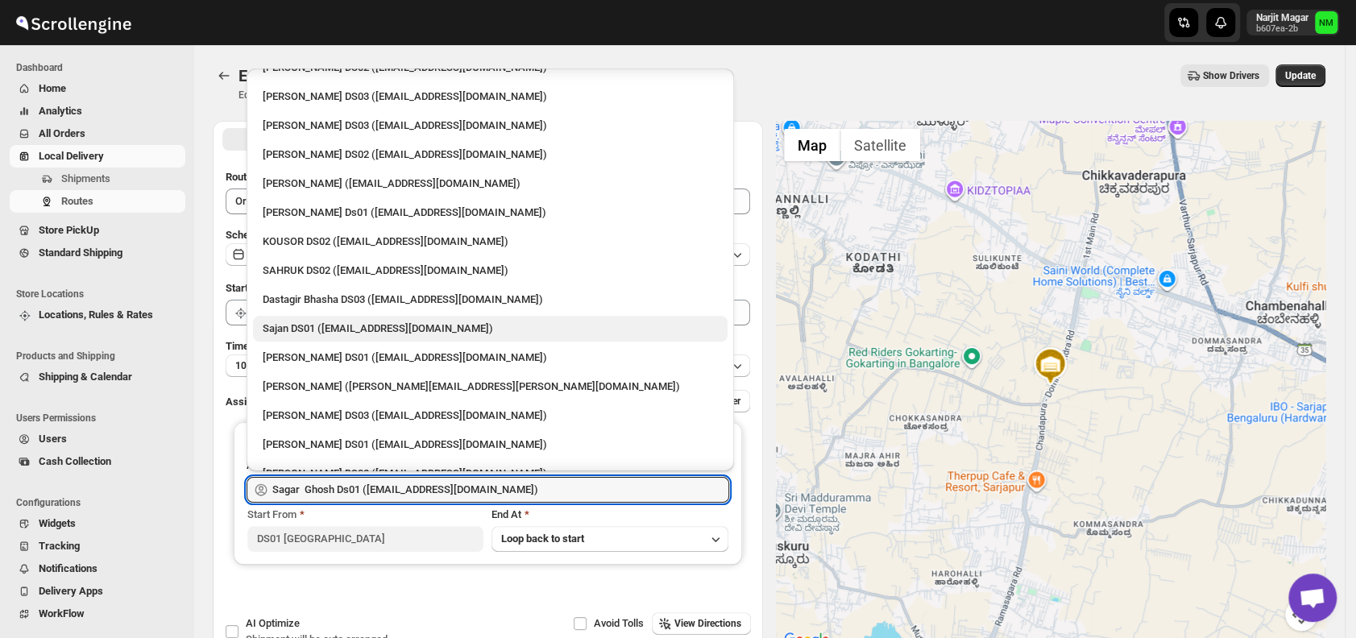
click at [318, 322] on div "Sajan DS01 ([EMAIL_ADDRESS][DOMAIN_NAME])" at bounding box center [490, 329] width 455 height 16
type input "Sajan DS01 ([EMAIL_ADDRESS][DOMAIN_NAME])"
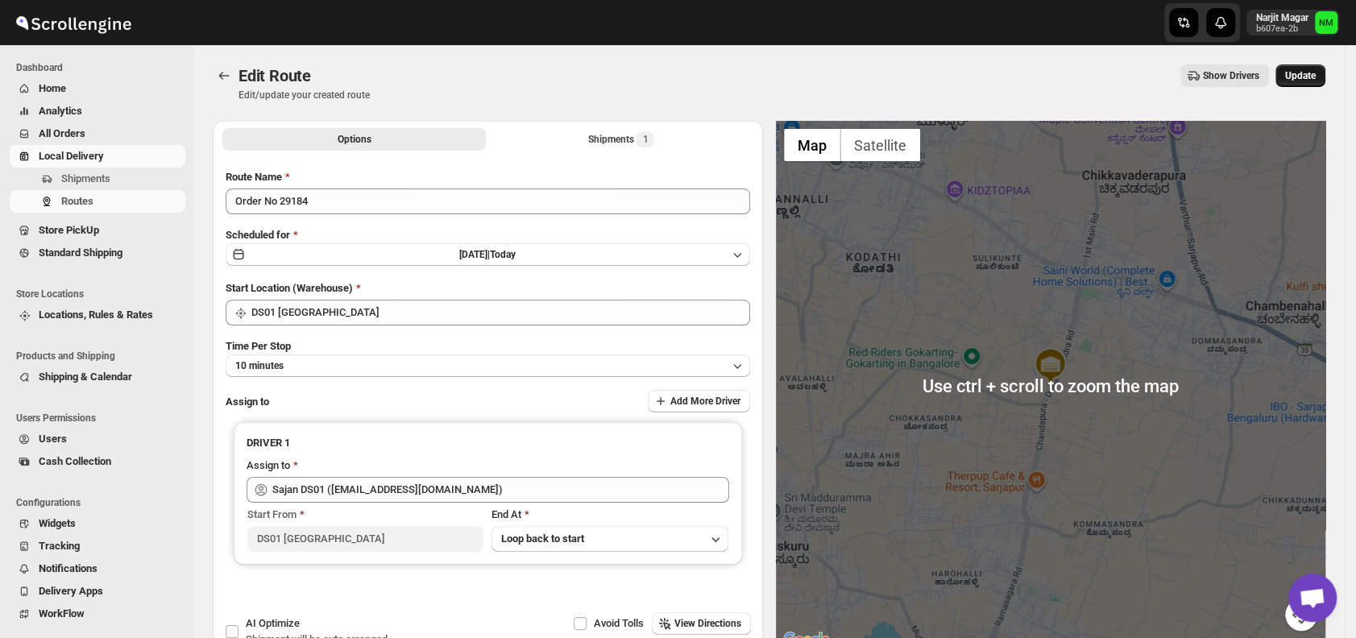
click at [1304, 77] on span "Update" at bounding box center [1300, 75] width 31 height 13
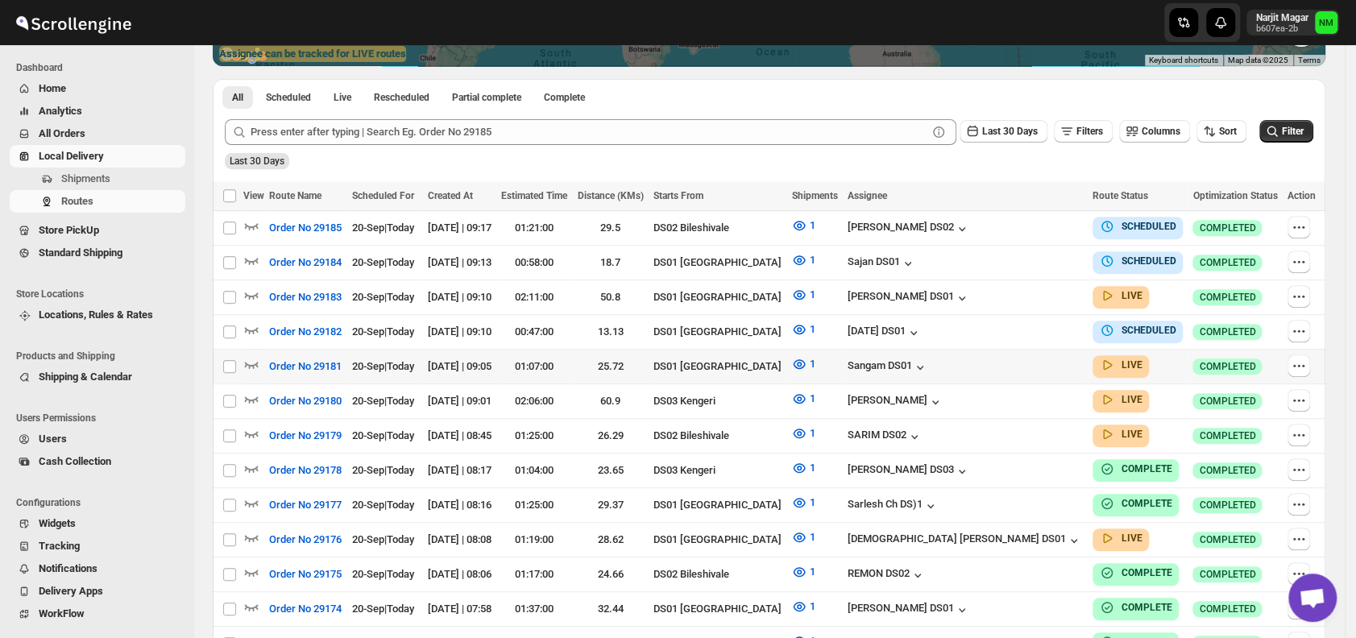
scroll to position [346, 0]
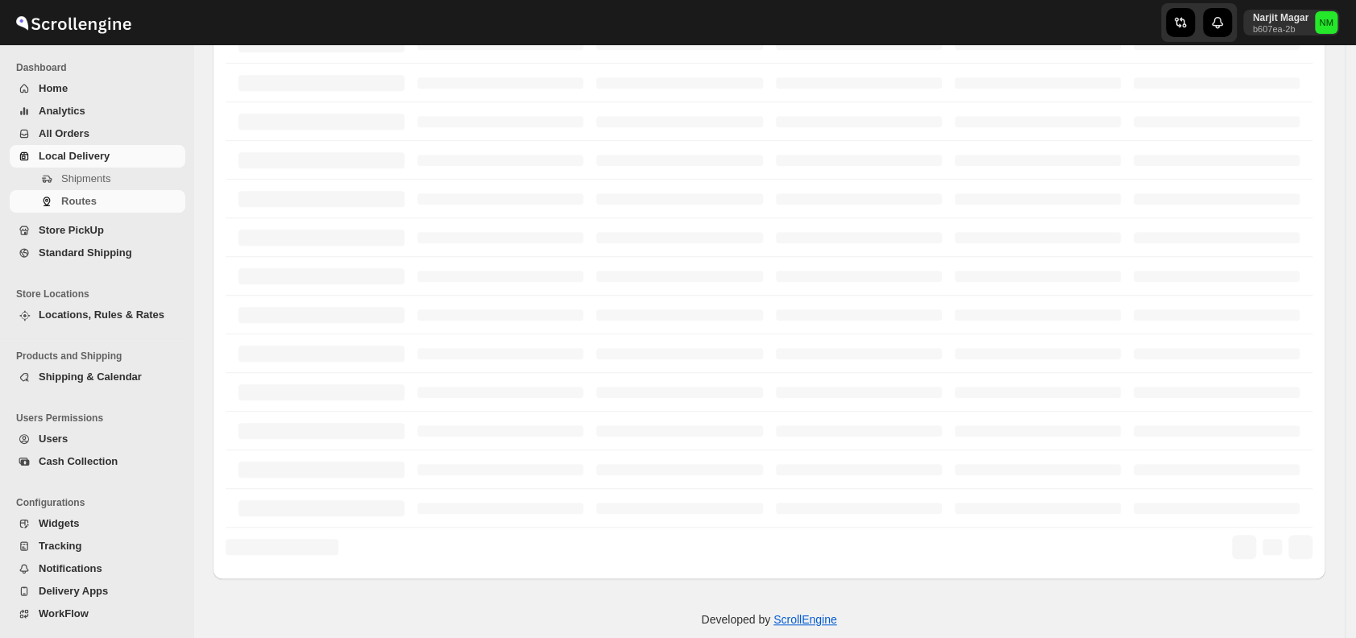
scroll to position [346, 0]
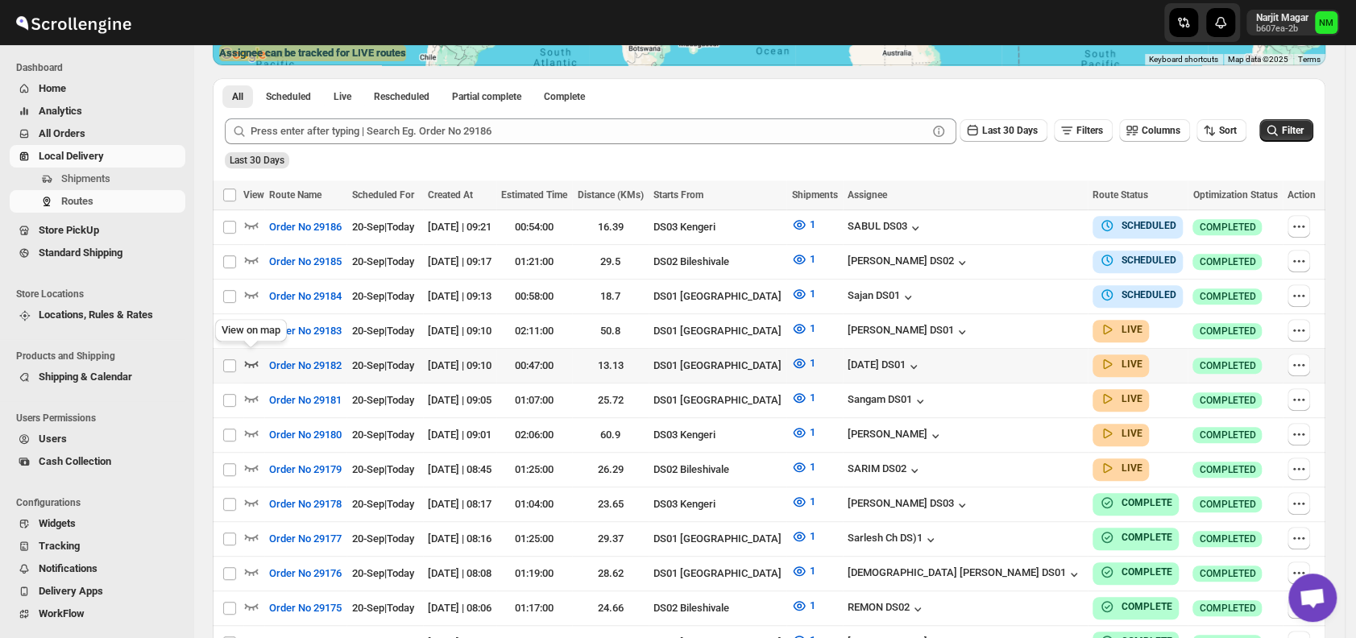
click at [258, 356] on icon "button" at bounding box center [251, 363] width 16 height 16
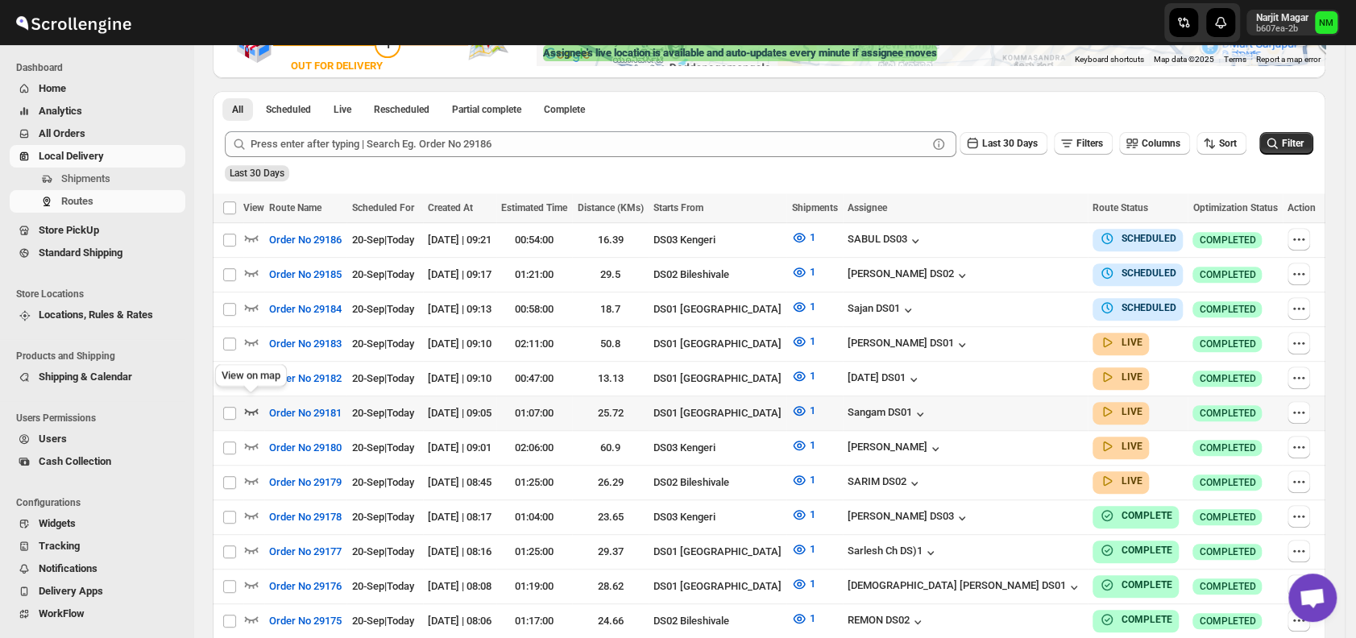
click at [257, 404] on icon "button" at bounding box center [251, 411] width 16 height 16
click at [251, 443] on icon "button" at bounding box center [252, 446] width 14 height 6
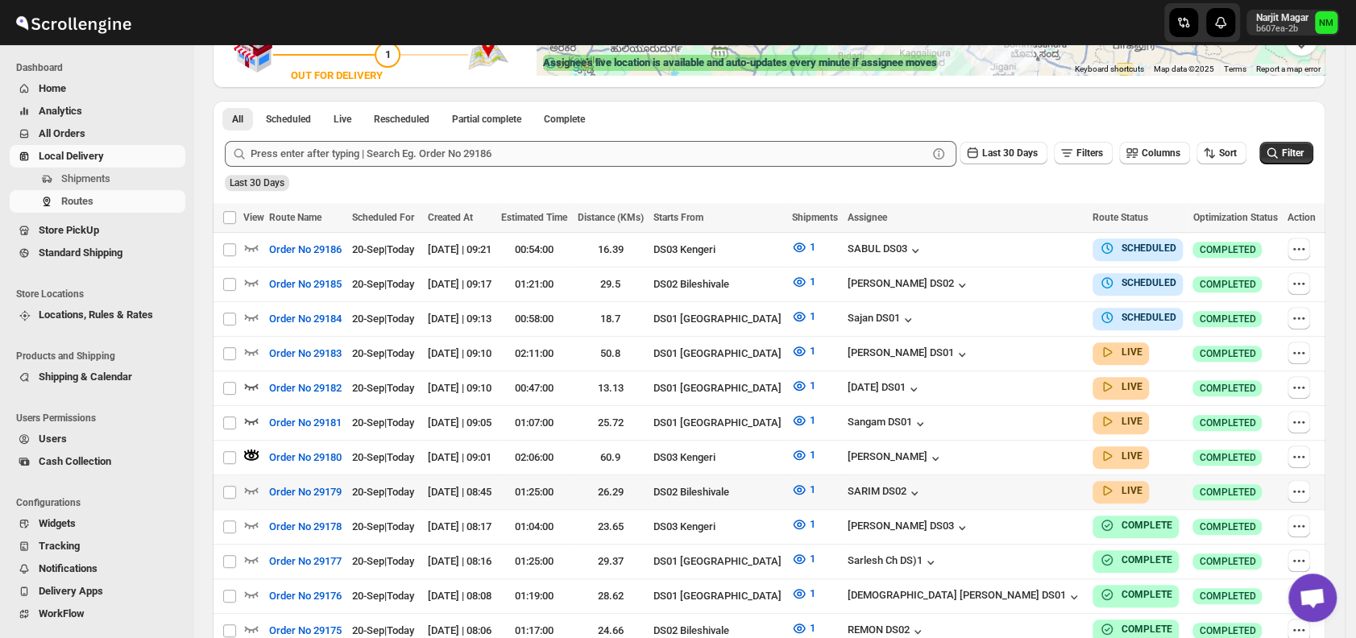
scroll to position [341, 0]
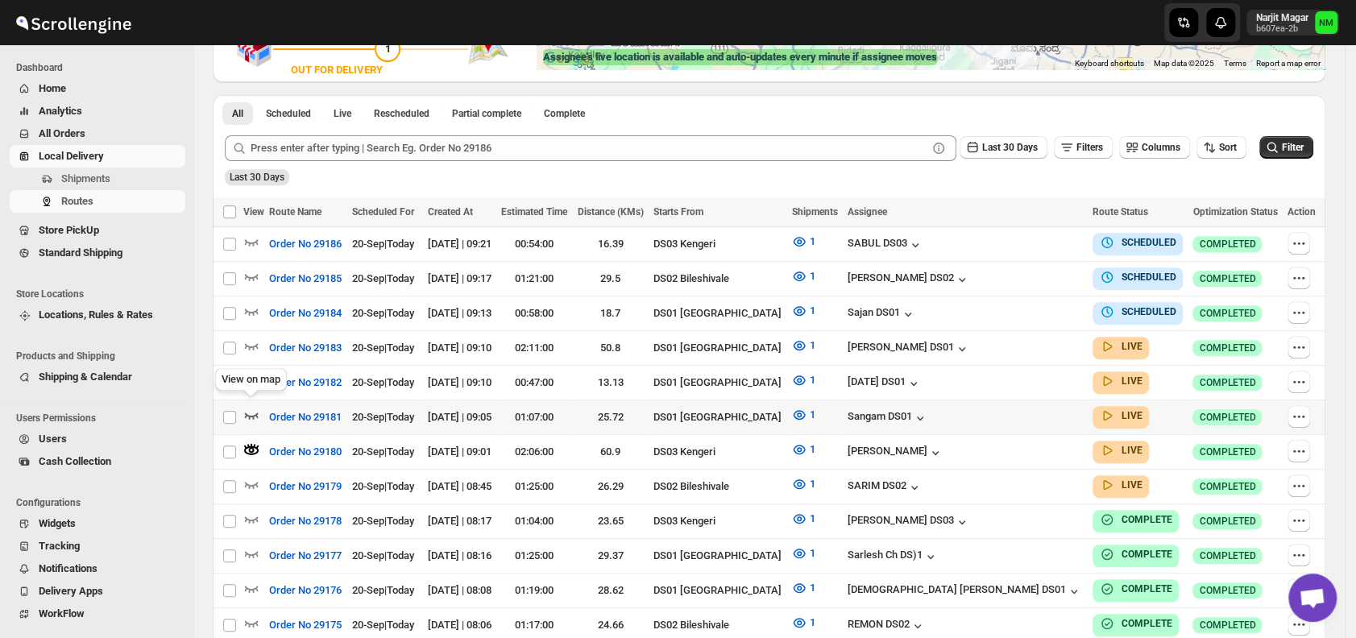
click at [253, 412] on icon "button" at bounding box center [252, 415] width 14 height 6
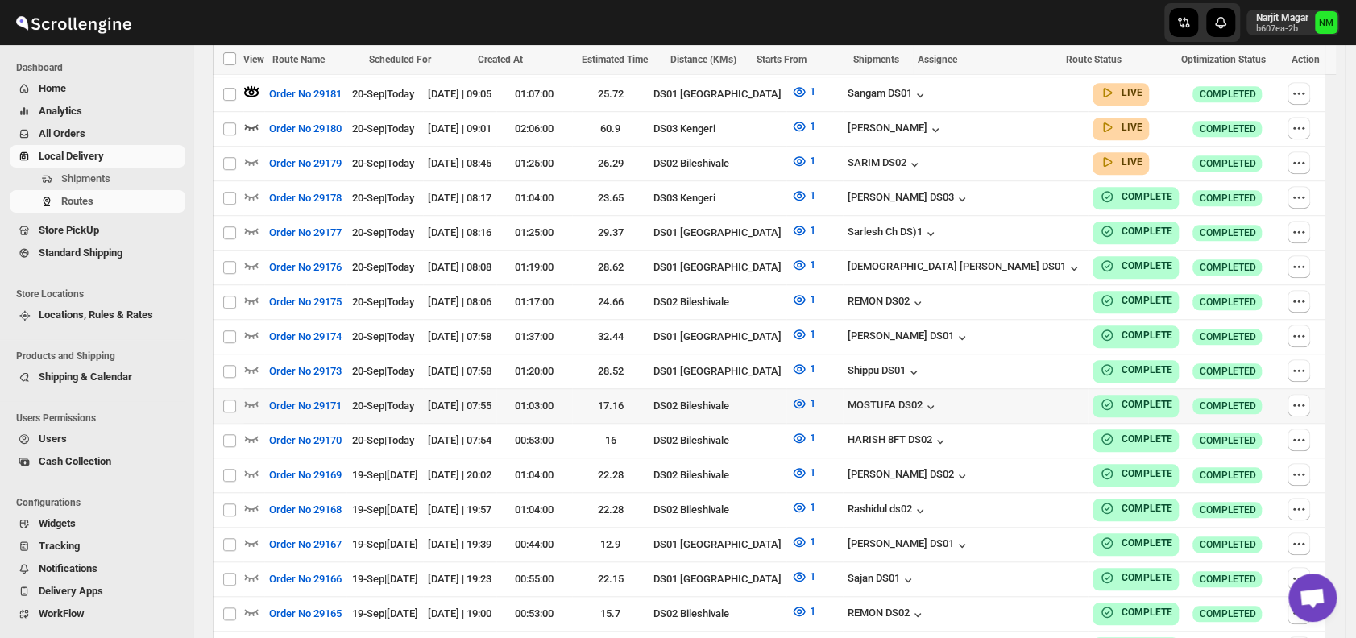
scroll to position [677, 0]
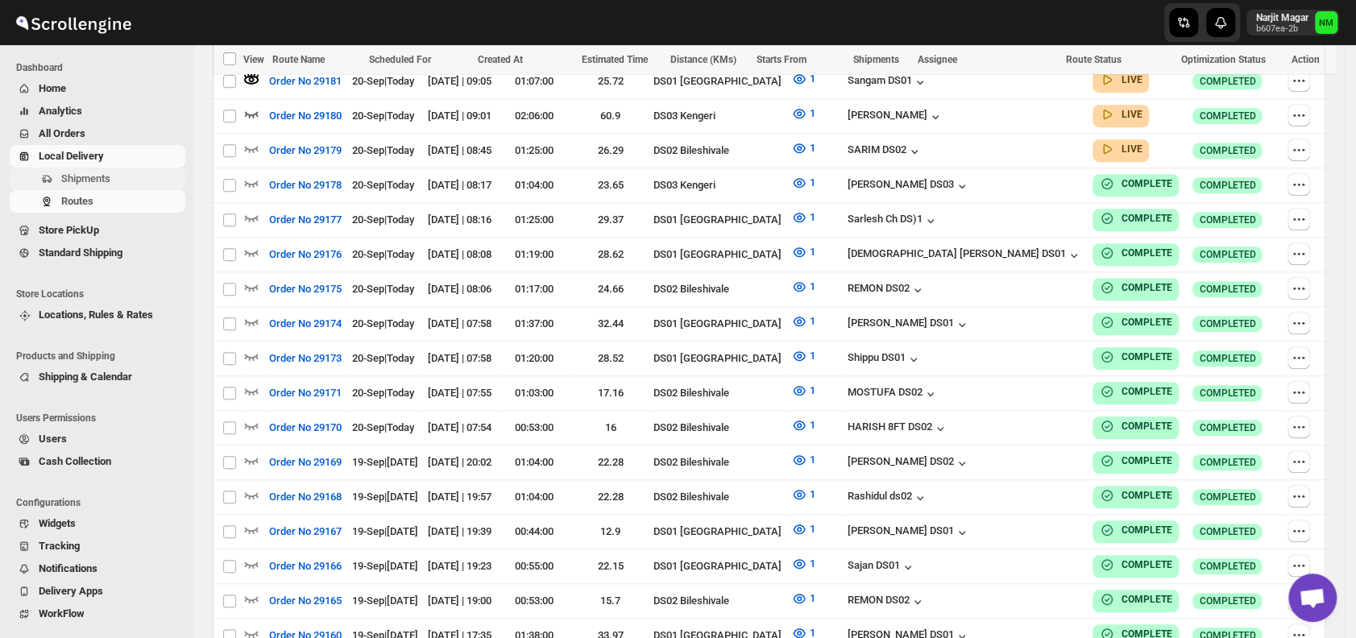
click at [123, 184] on span "Shipments" at bounding box center [121, 179] width 121 height 16
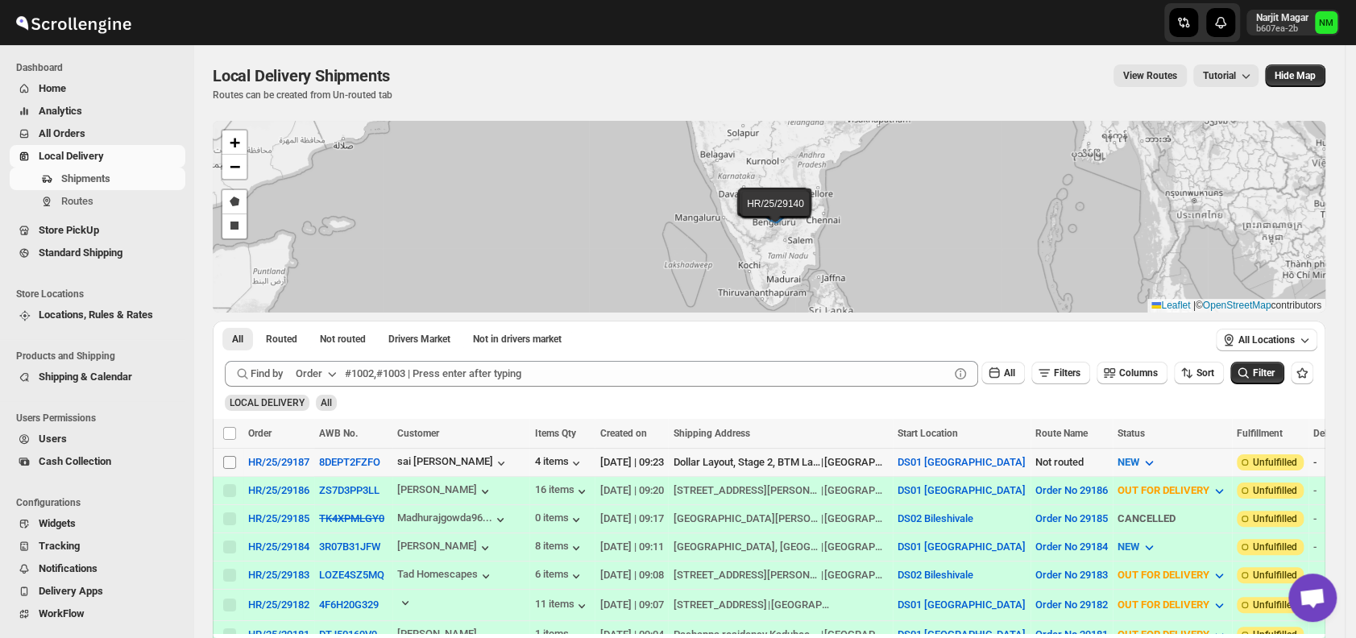
click at [230, 458] on input "Select shipment" at bounding box center [229, 462] width 13 height 13
checkbox input "true"
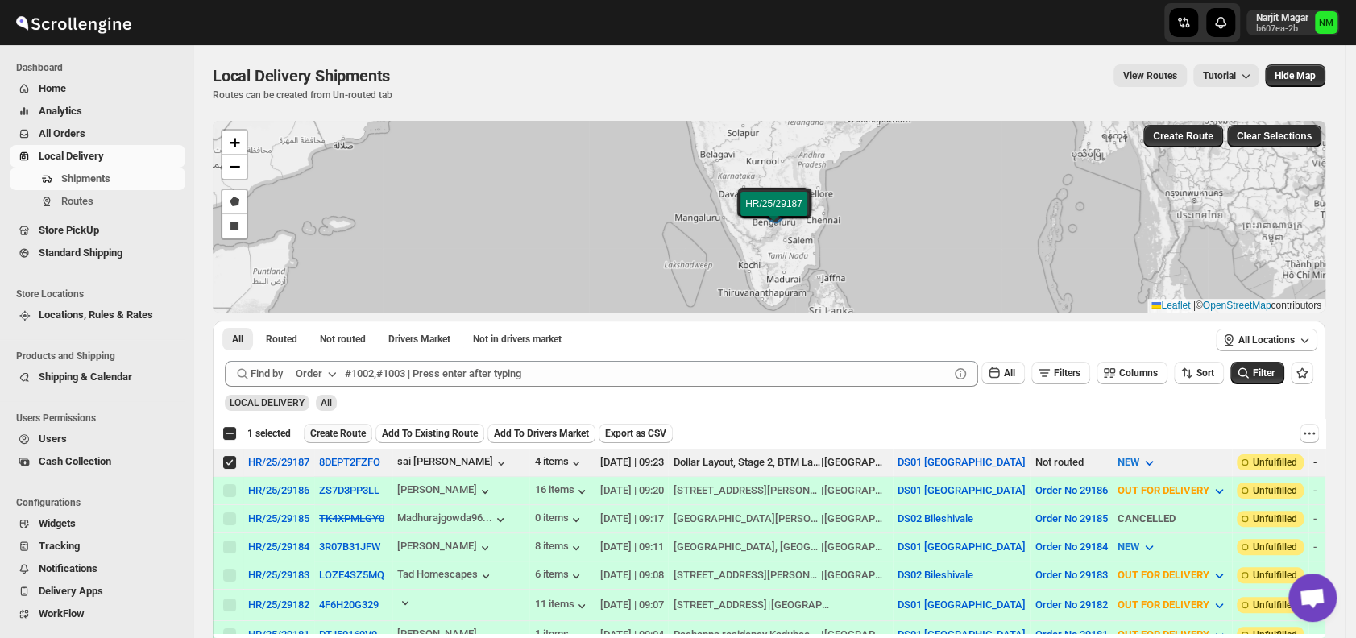
click at [316, 435] on span "Create Route" at bounding box center [338, 433] width 56 height 13
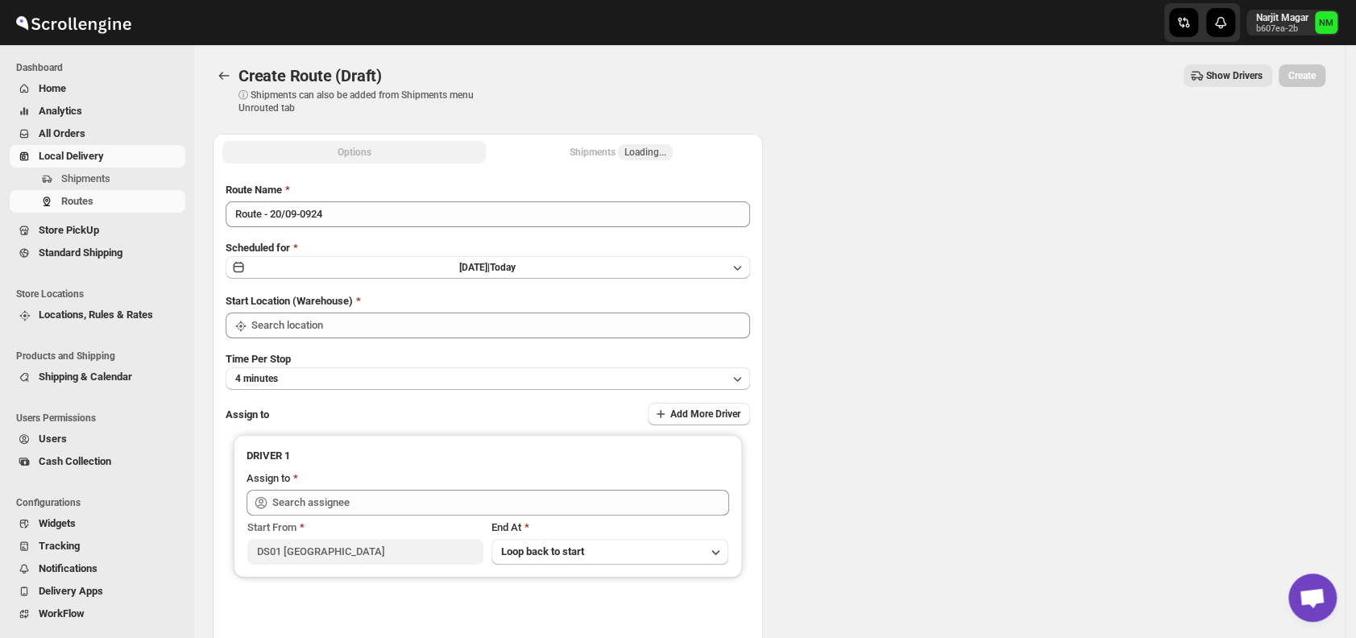
type input "DS01 [GEOGRAPHIC_DATA]"
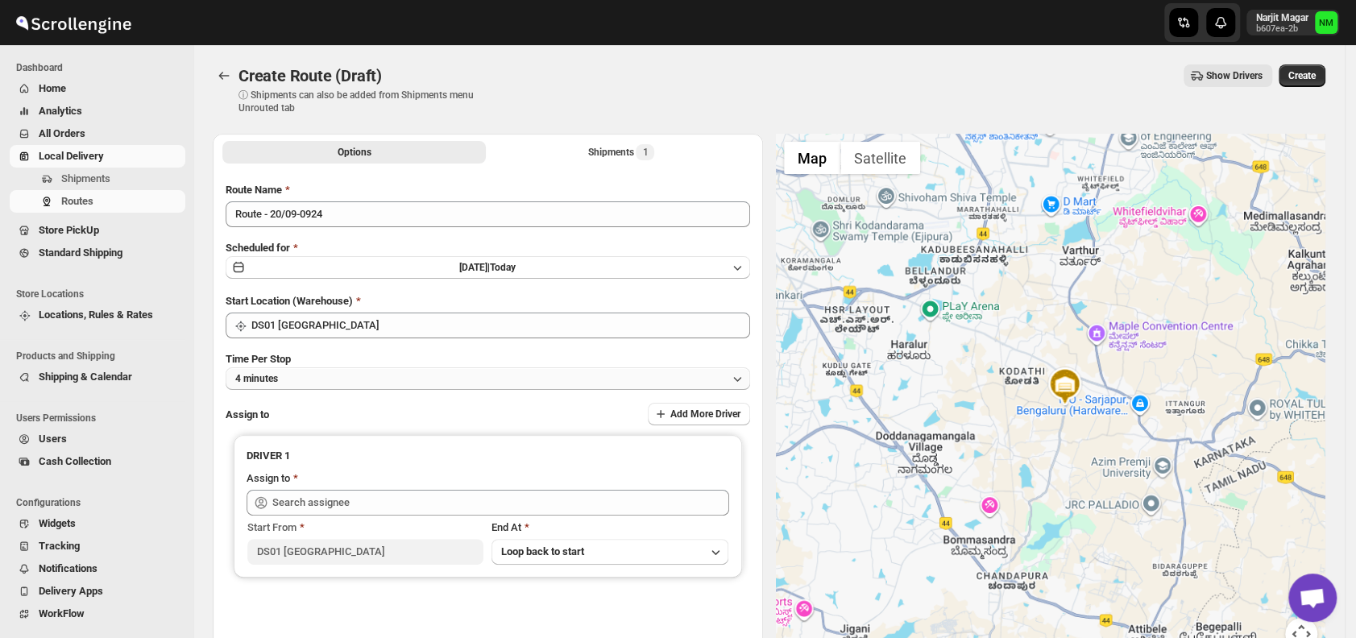
click at [380, 379] on button "4 minutes" at bounding box center [488, 378] width 524 height 23
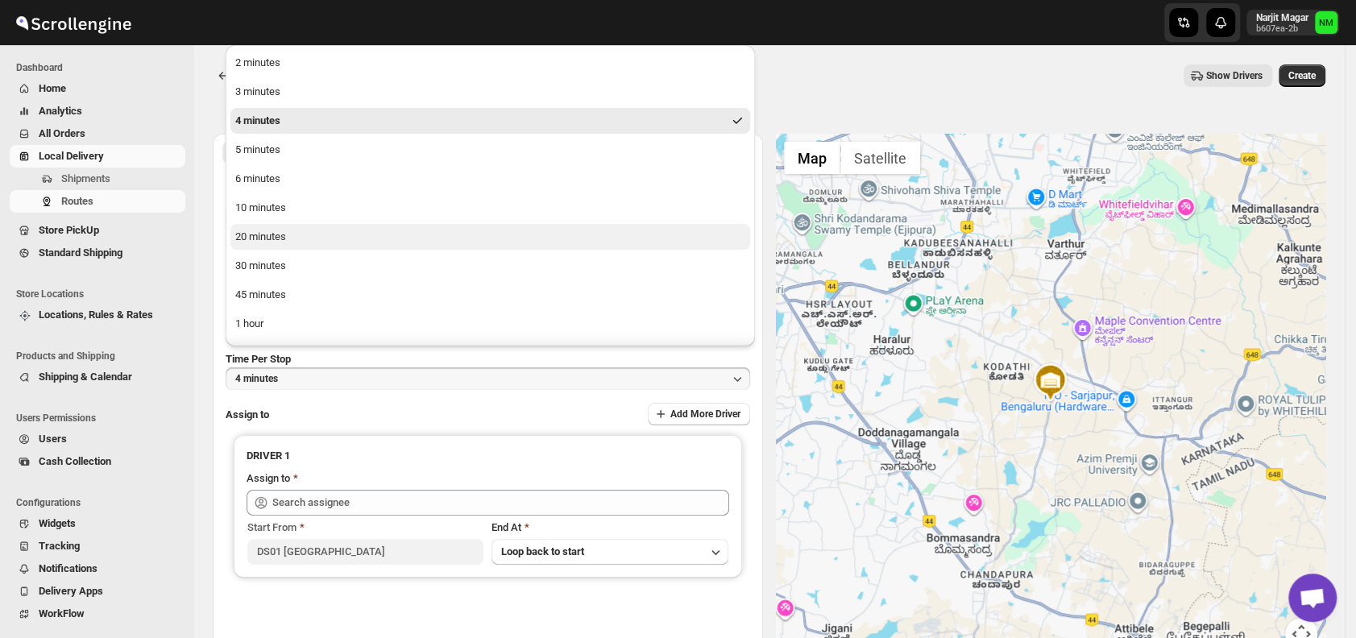
click at [296, 239] on button "20 minutes" at bounding box center [489, 237] width 519 height 26
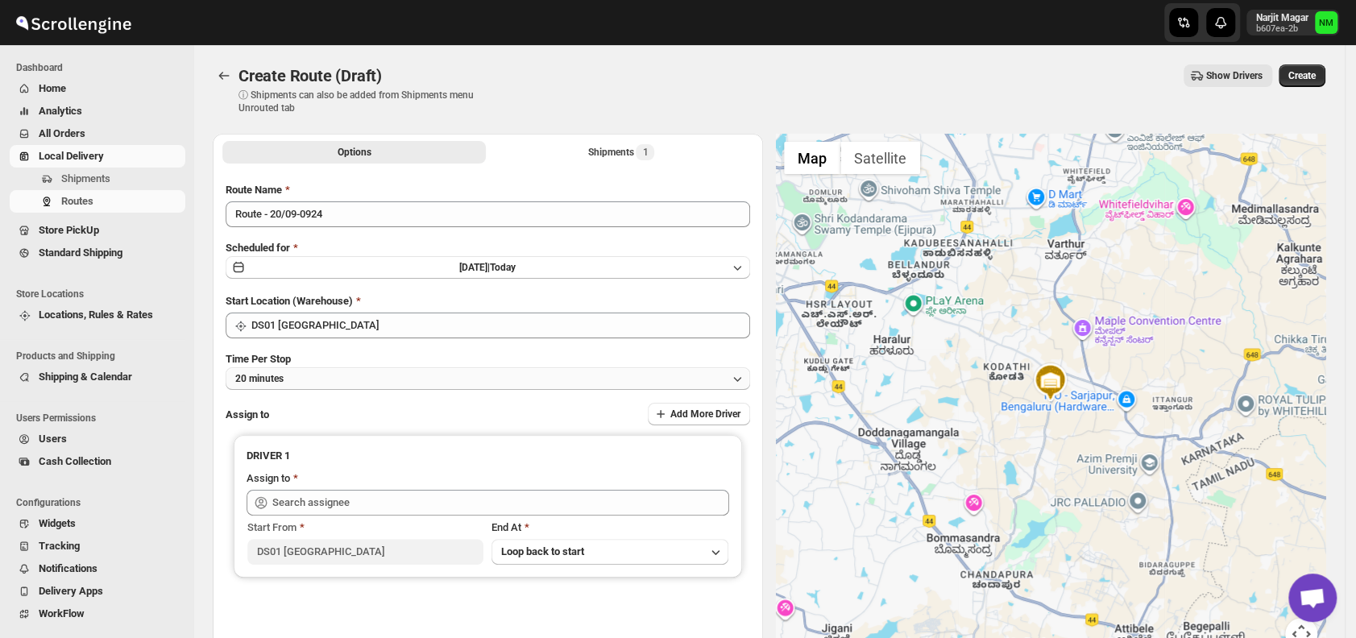
click at [322, 387] on button "20 minutes" at bounding box center [488, 378] width 524 height 23
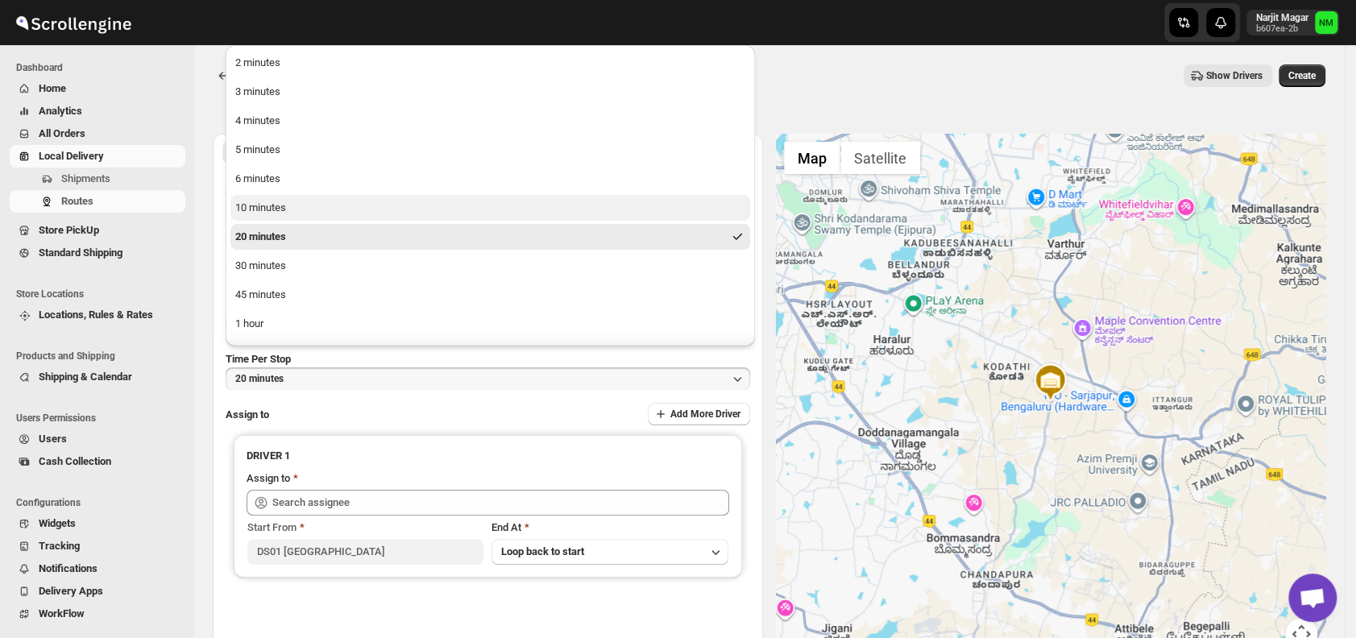
click at [279, 210] on div "10 minutes" at bounding box center [260, 208] width 51 height 16
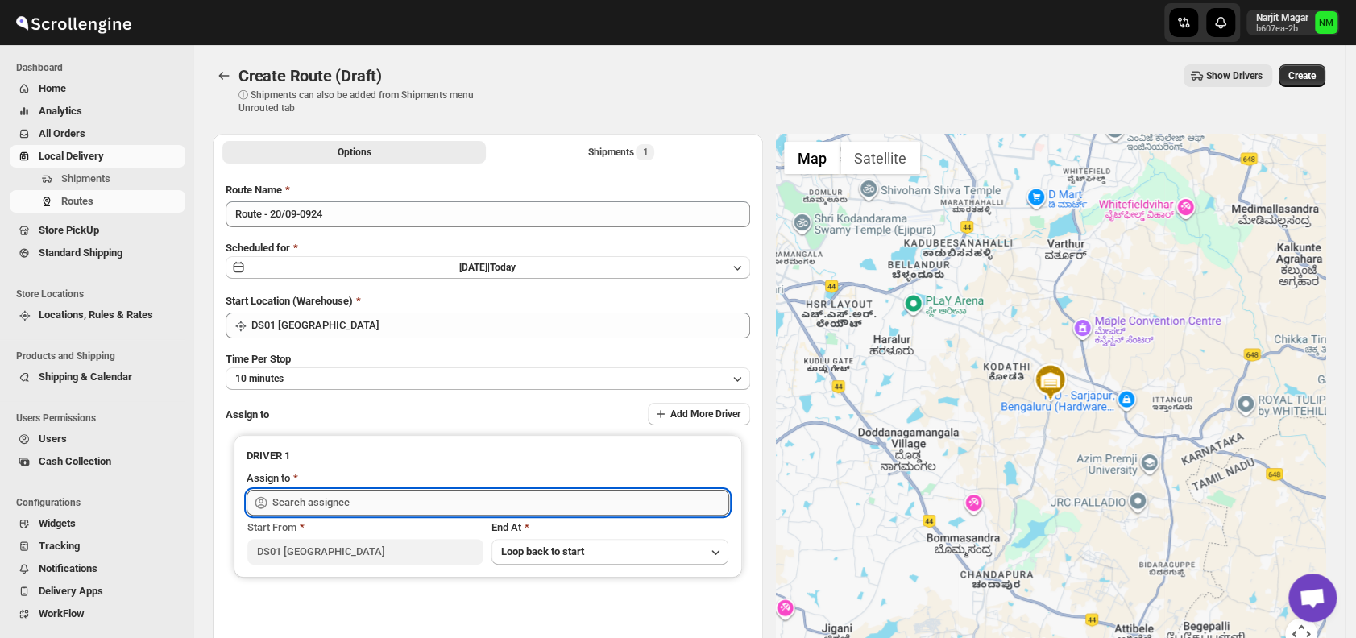
click at [442, 507] on input "text" at bounding box center [500, 503] width 457 height 26
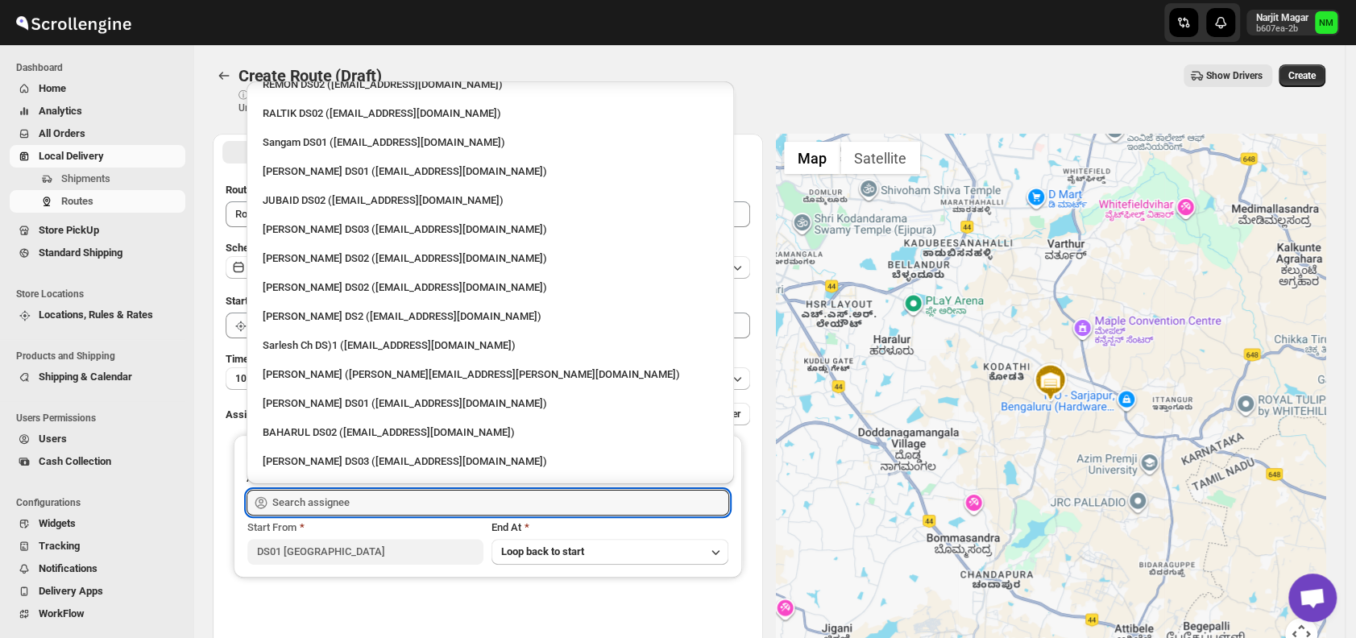
scroll to position [337, 0]
click at [313, 401] on div "[PERSON_NAME] DS01 ([EMAIL_ADDRESS][DOMAIN_NAME])" at bounding box center [490, 402] width 455 height 16
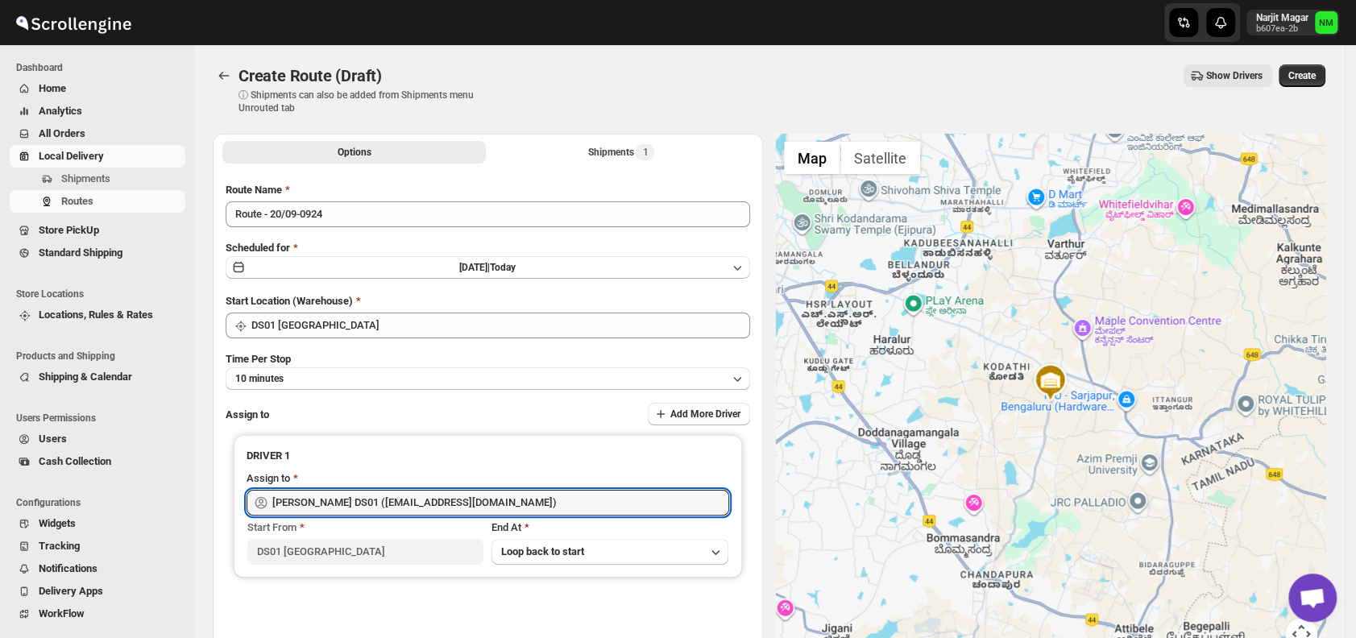
type input "[PERSON_NAME] DS01 ([EMAIL_ADDRESS][DOMAIN_NAME])"
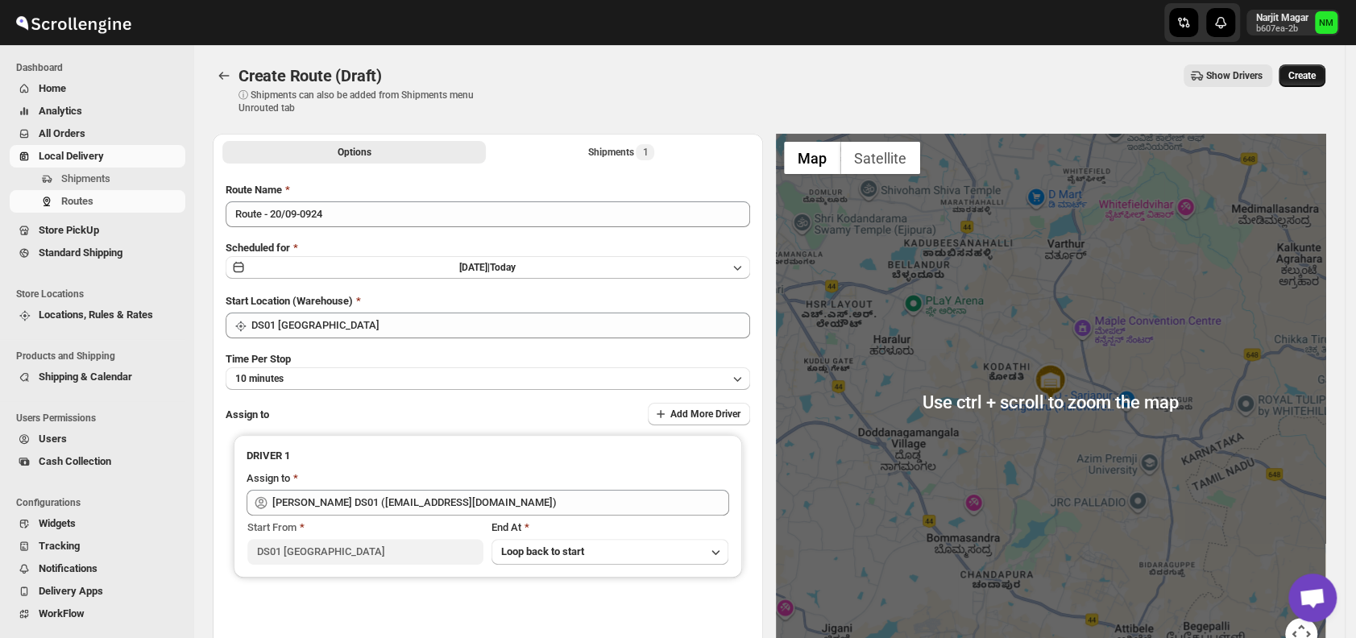
click at [1310, 77] on span "Create" at bounding box center [1301, 75] width 27 height 13
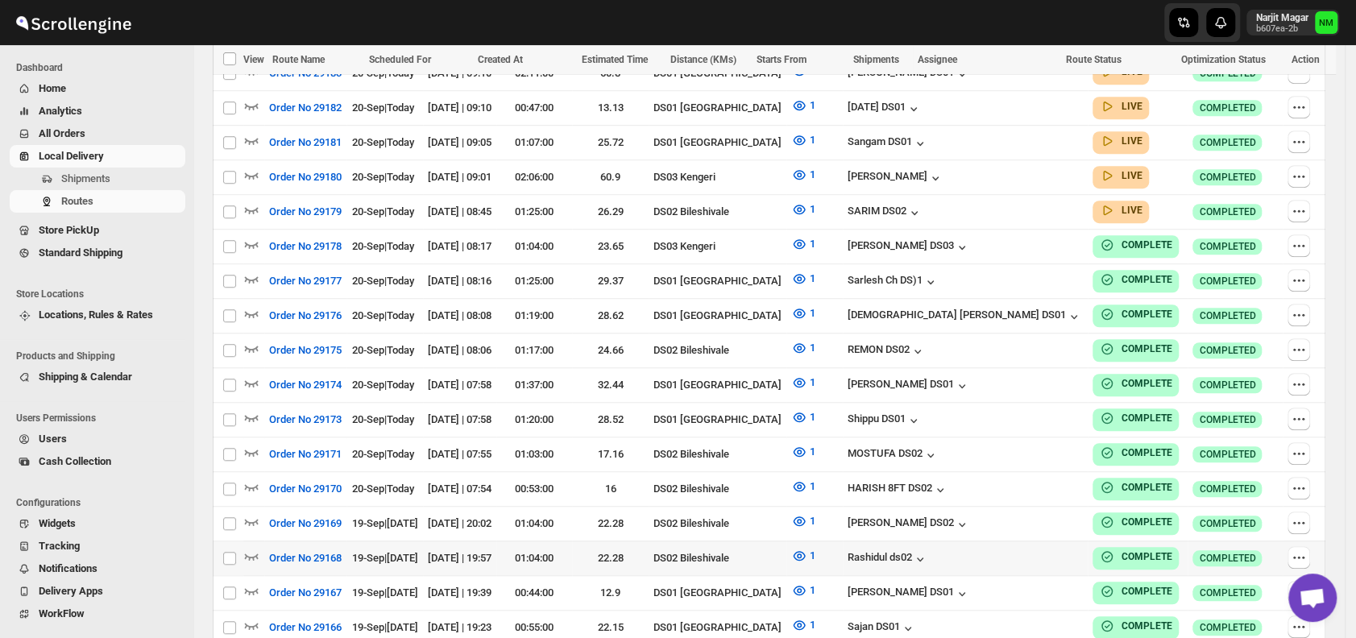
scroll to position [880, 0]
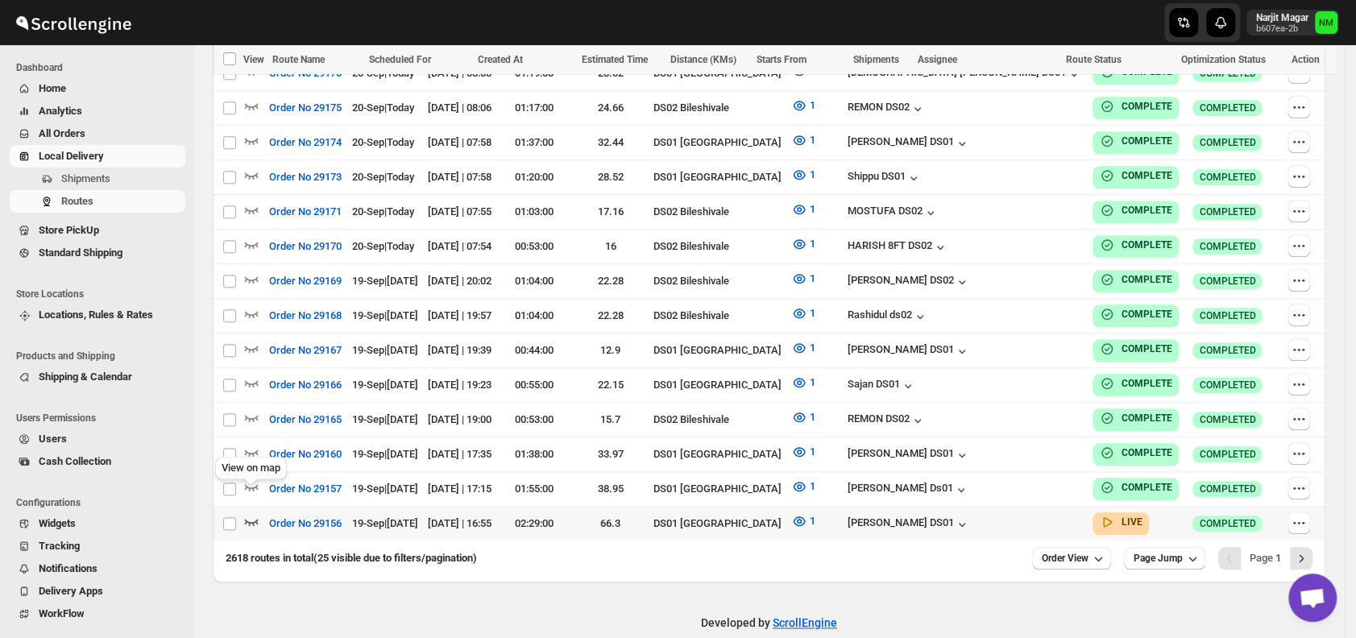
click at [253, 513] on icon "button" at bounding box center [251, 521] width 16 height 16
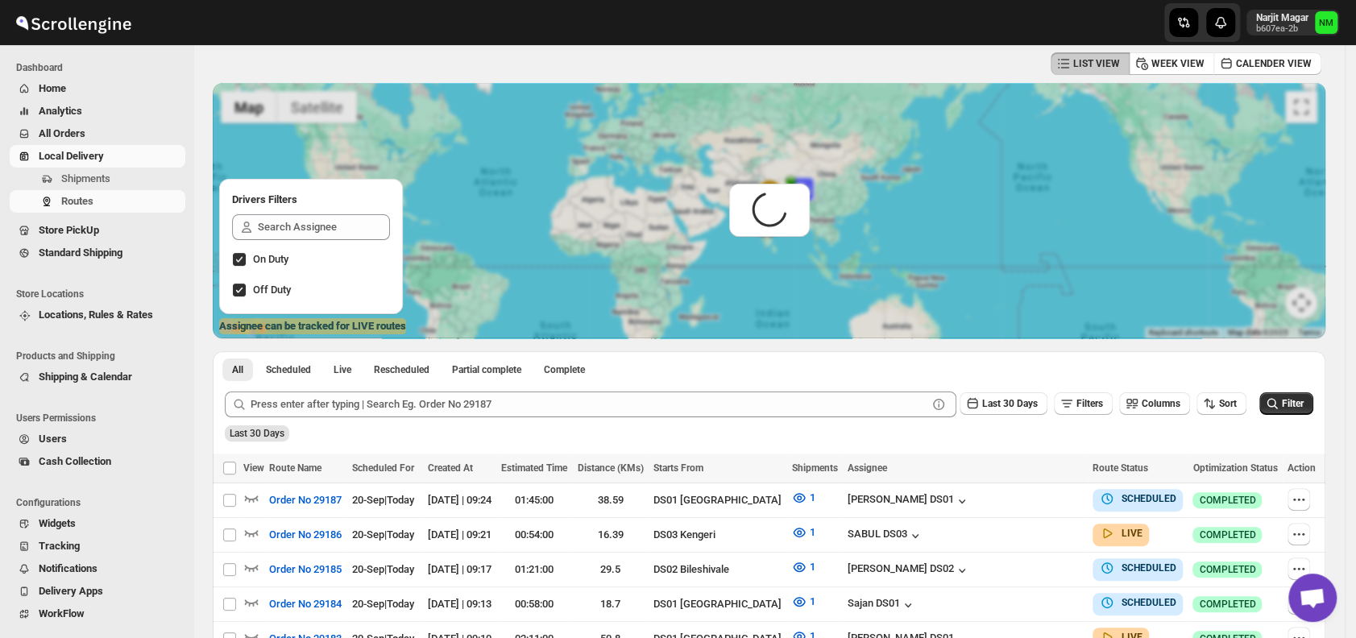
scroll to position [0, 0]
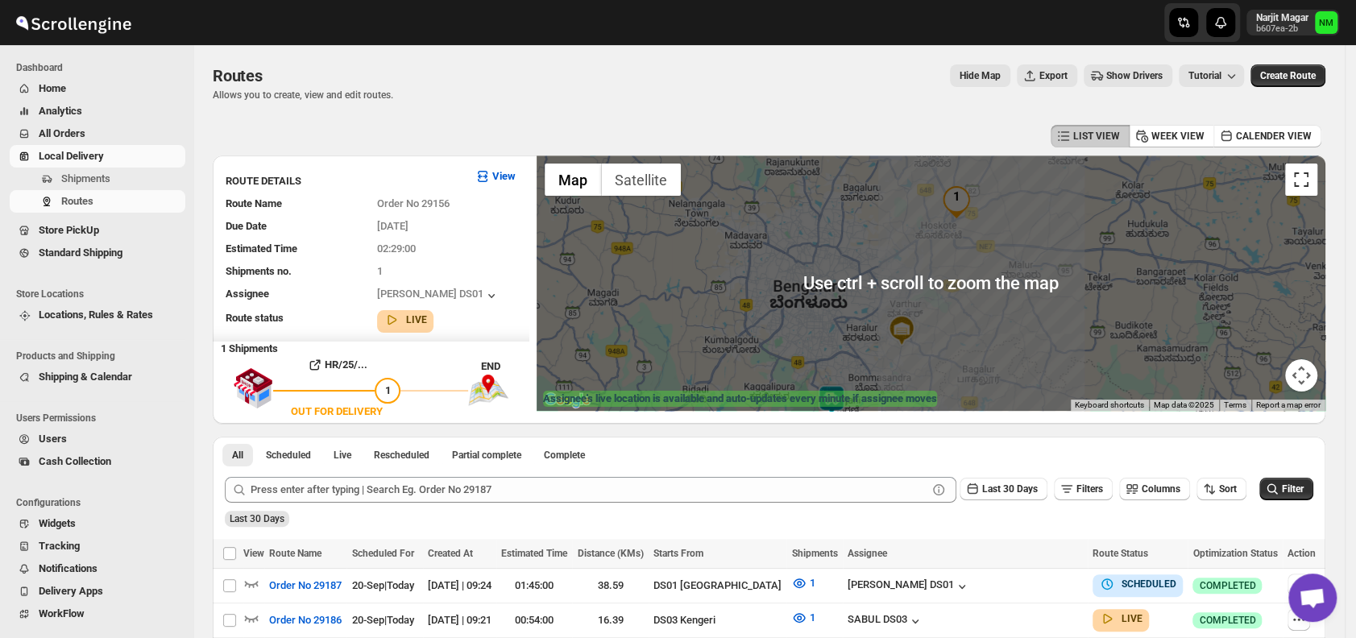
click at [1317, 181] on button "Toggle fullscreen view" at bounding box center [1301, 179] width 32 height 32
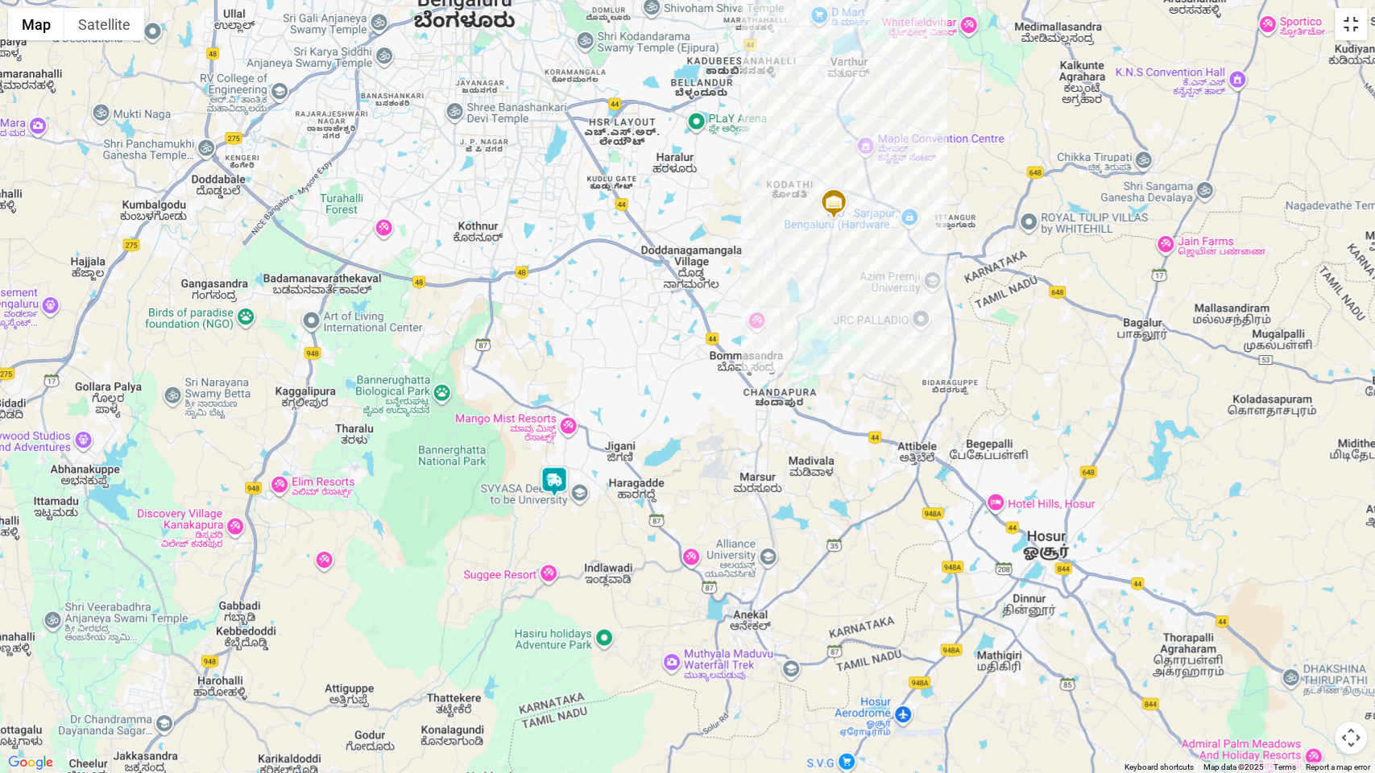
click at [1355, 32] on button "Toggle fullscreen view" at bounding box center [1351, 24] width 32 height 32
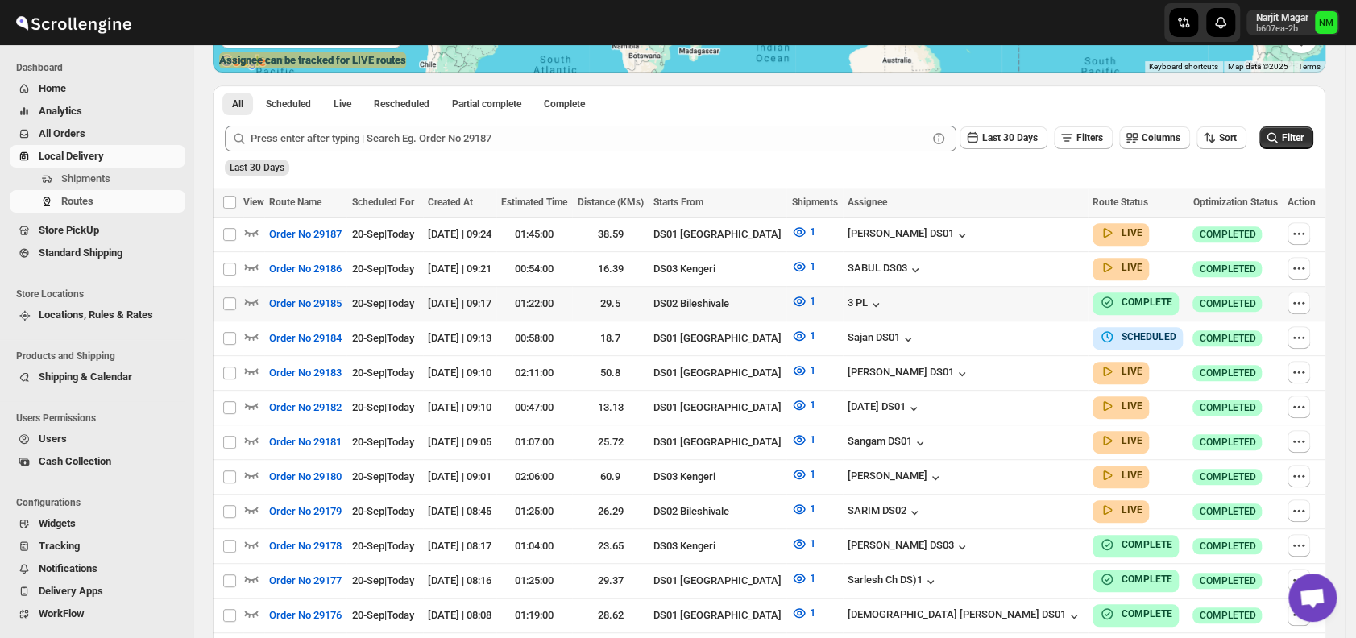
scroll to position [343, 0]
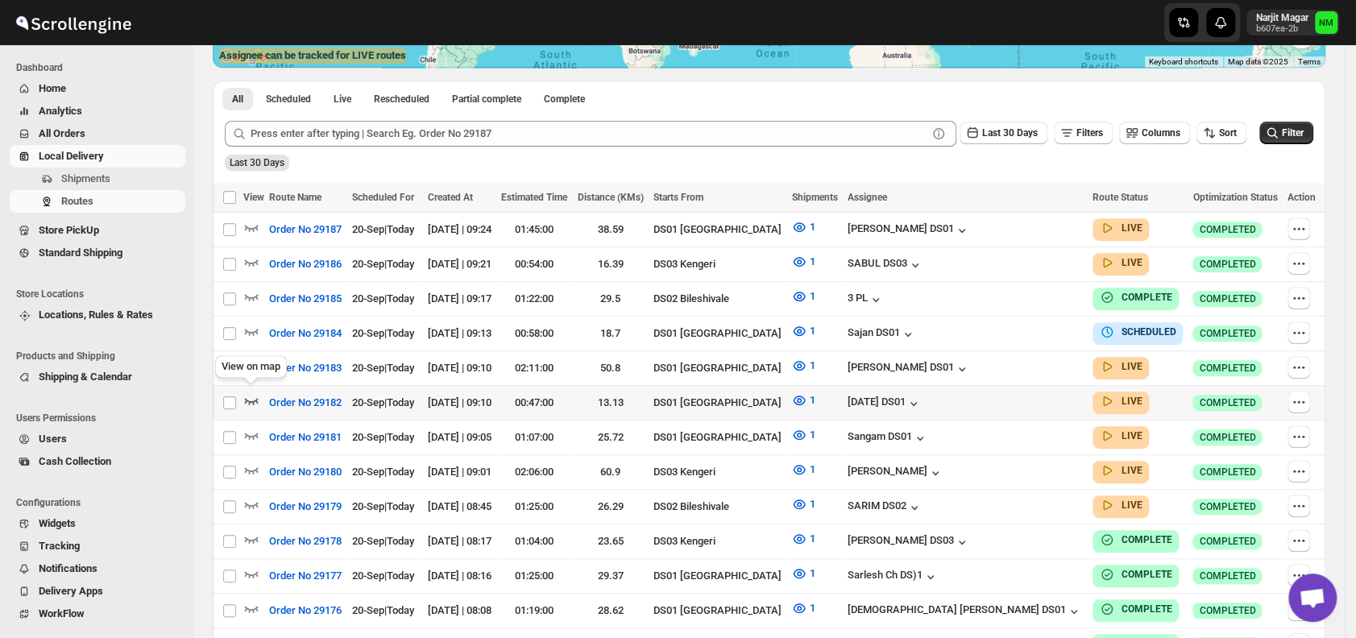
click at [251, 393] on icon "button" at bounding box center [251, 400] width 16 height 16
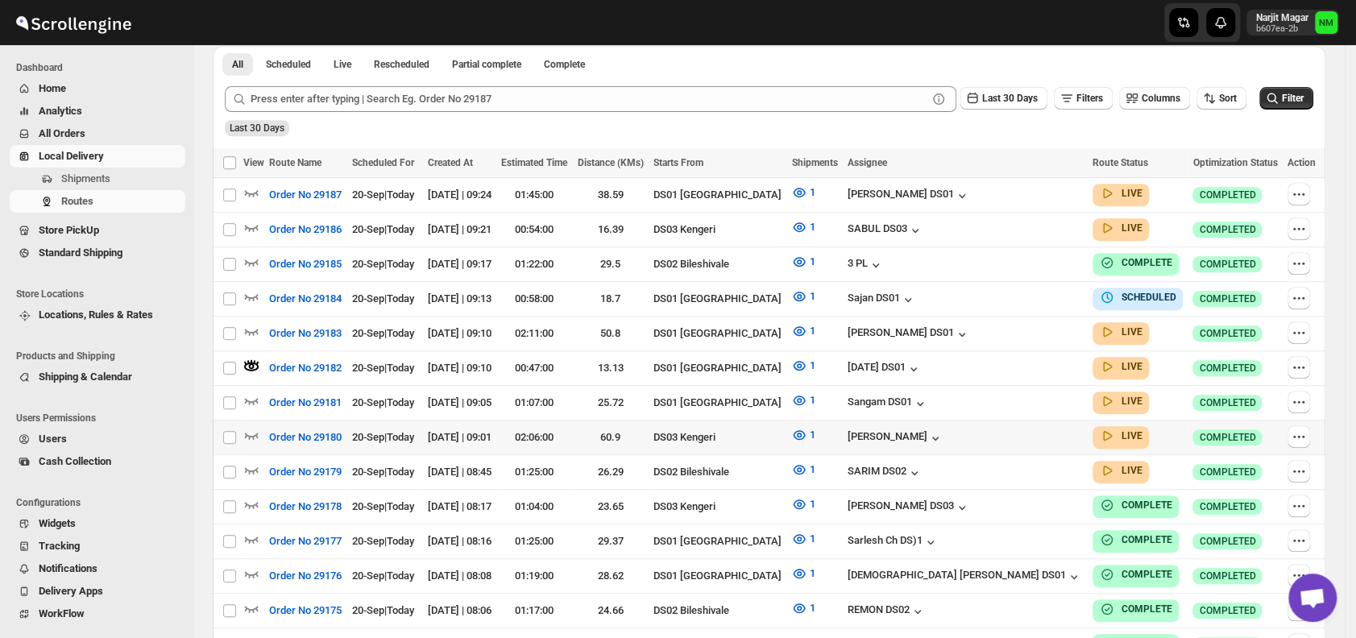
scroll to position [393, 0]
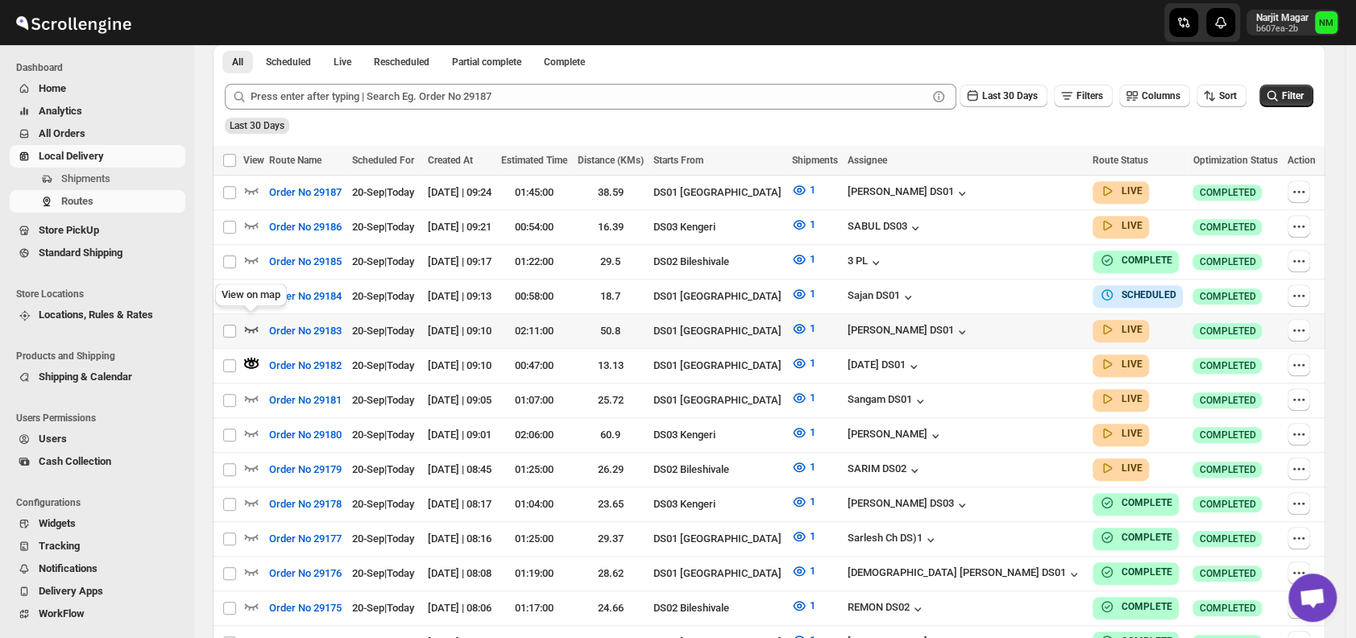
click at [250, 321] on icon "button" at bounding box center [251, 329] width 16 height 16
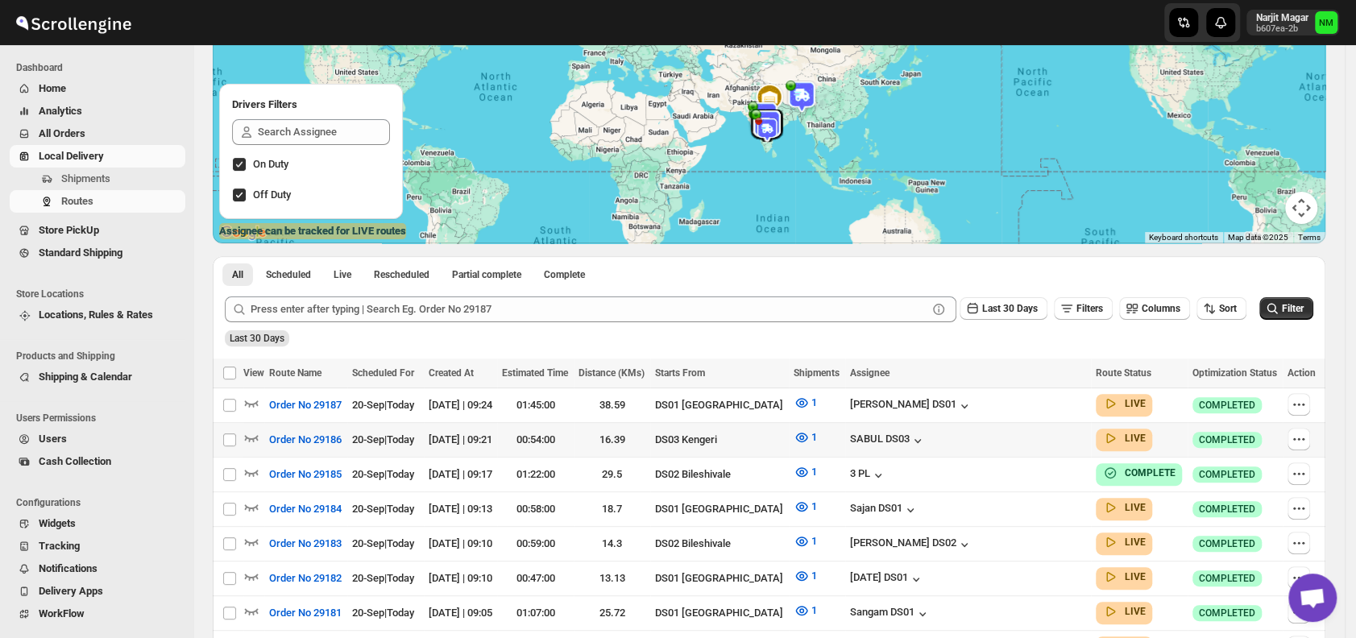
scroll to position [274, 0]
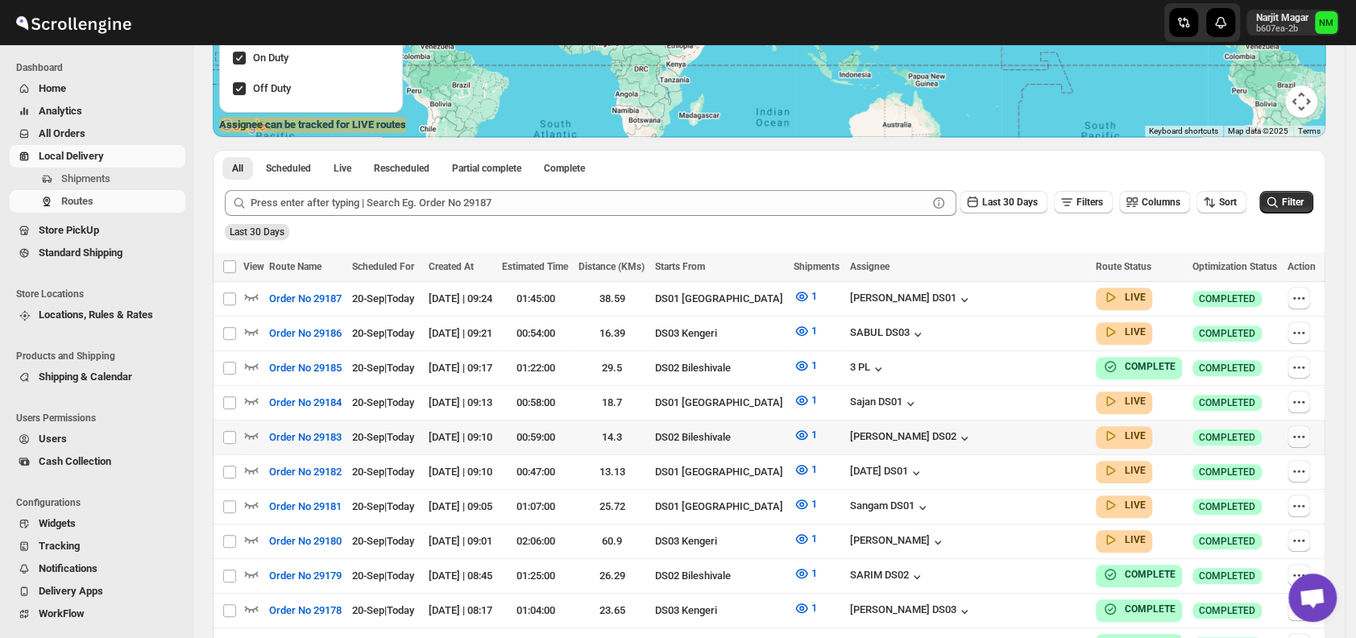
click at [1303, 432] on icon "button" at bounding box center [1298, 436] width 16 height 16
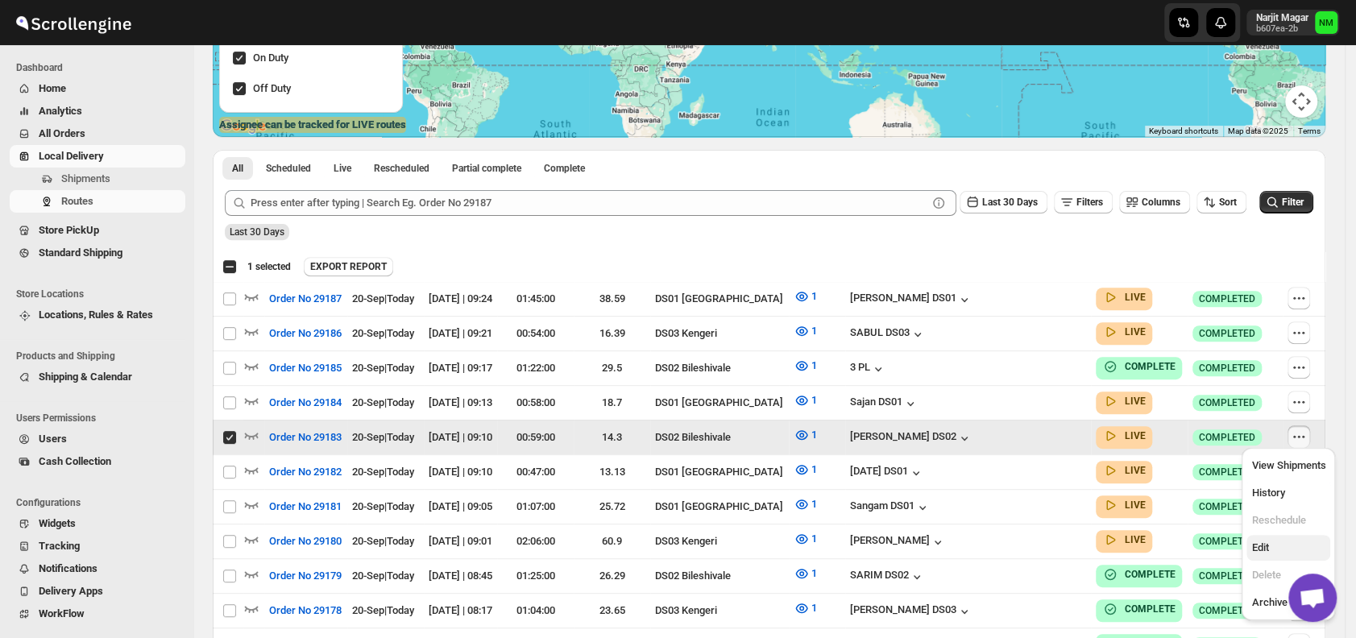
click at [1265, 541] on span "Edit" at bounding box center [1259, 547] width 17 height 12
checkbox input "false"
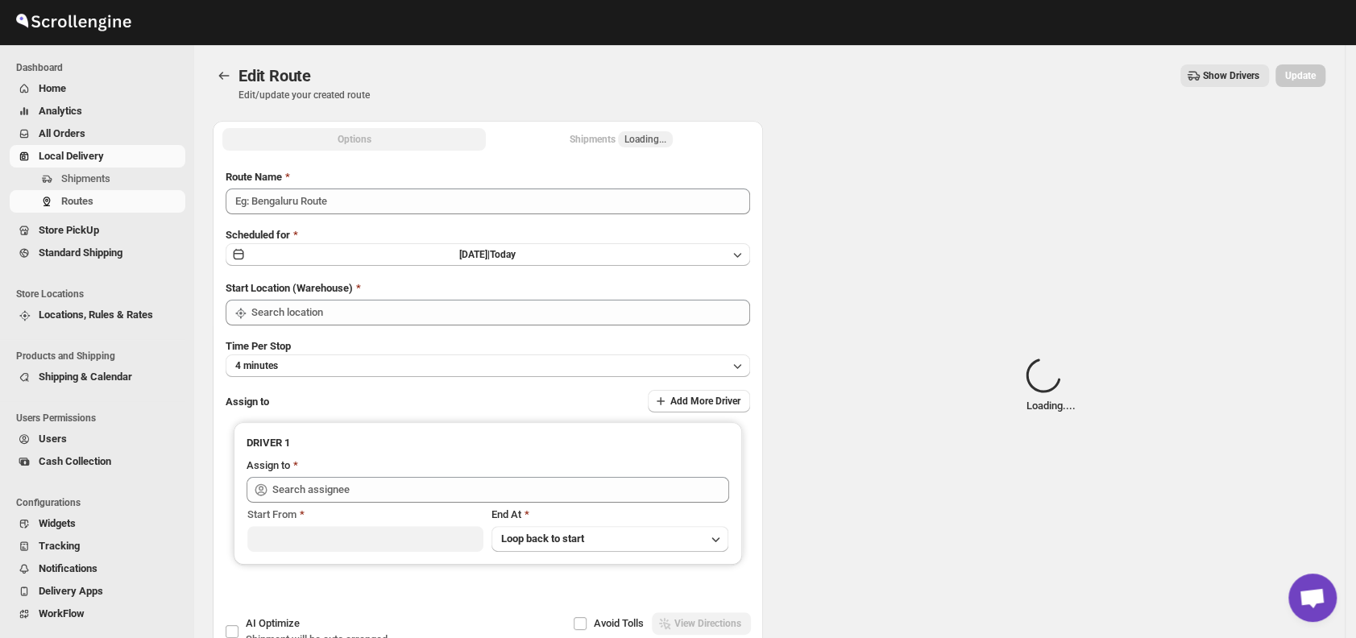
type input "Order No 29183"
type input "DS02 Bileshivale"
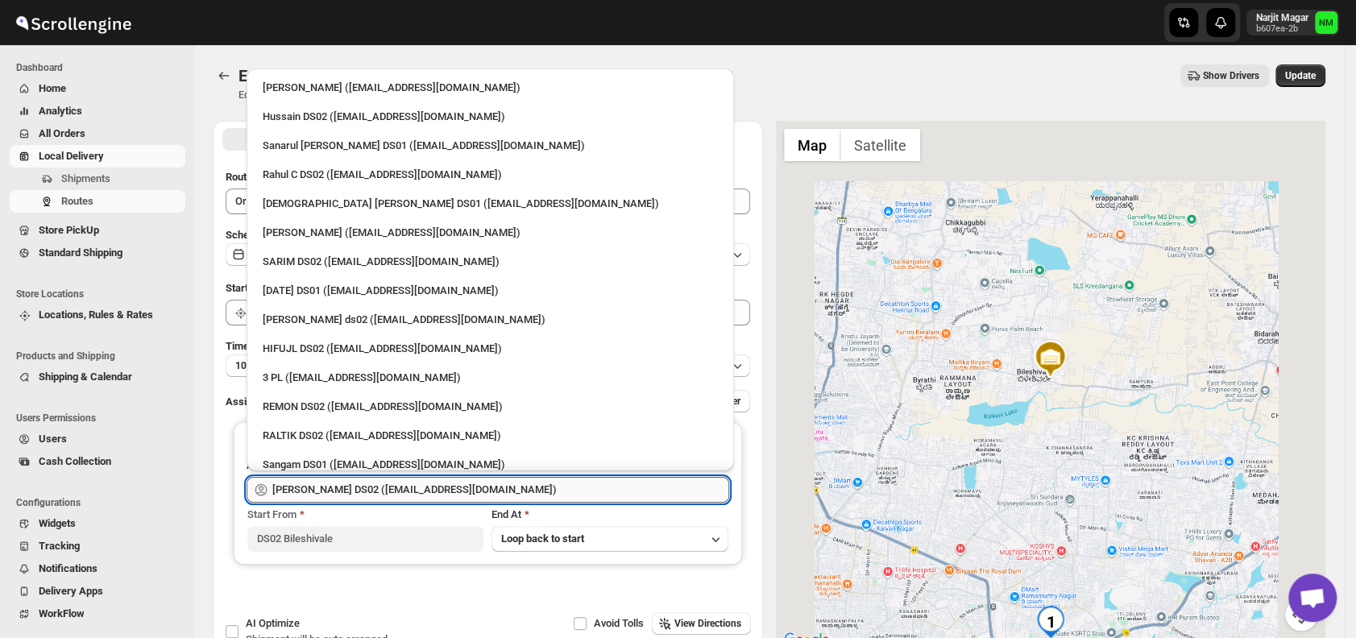
click at [495, 482] on input "[PERSON_NAME] DS02 ([EMAIL_ADDRESS][DOMAIN_NAME])" at bounding box center [500, 490] width 457 height 26
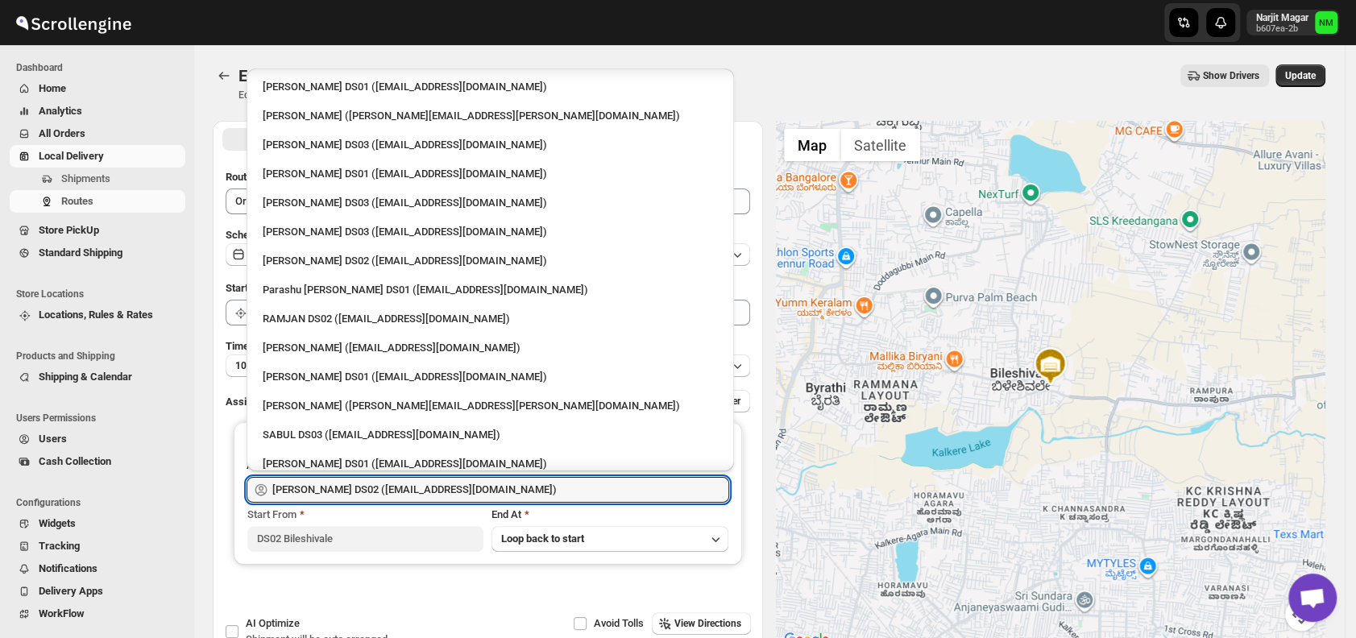
scroll to position [1020, 0]
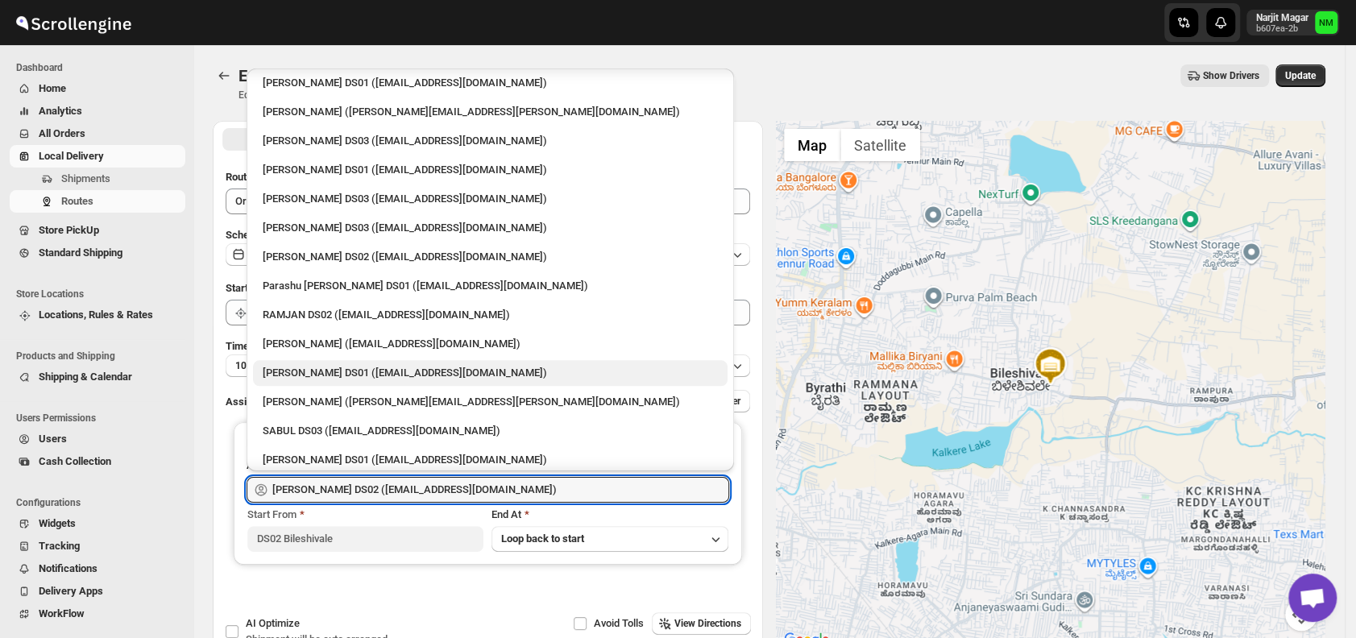
click at [304, 362] on div "[PERSON_NAME] DS01 ([EMAIL_ADDRESS][DOMAIN_NAME])" at bounding box center [490, 373] width 474 height 26
type input "[PERSON_NAME] DS01 ([EMAIL_ADDRESS][DOMAIN_NAME])"
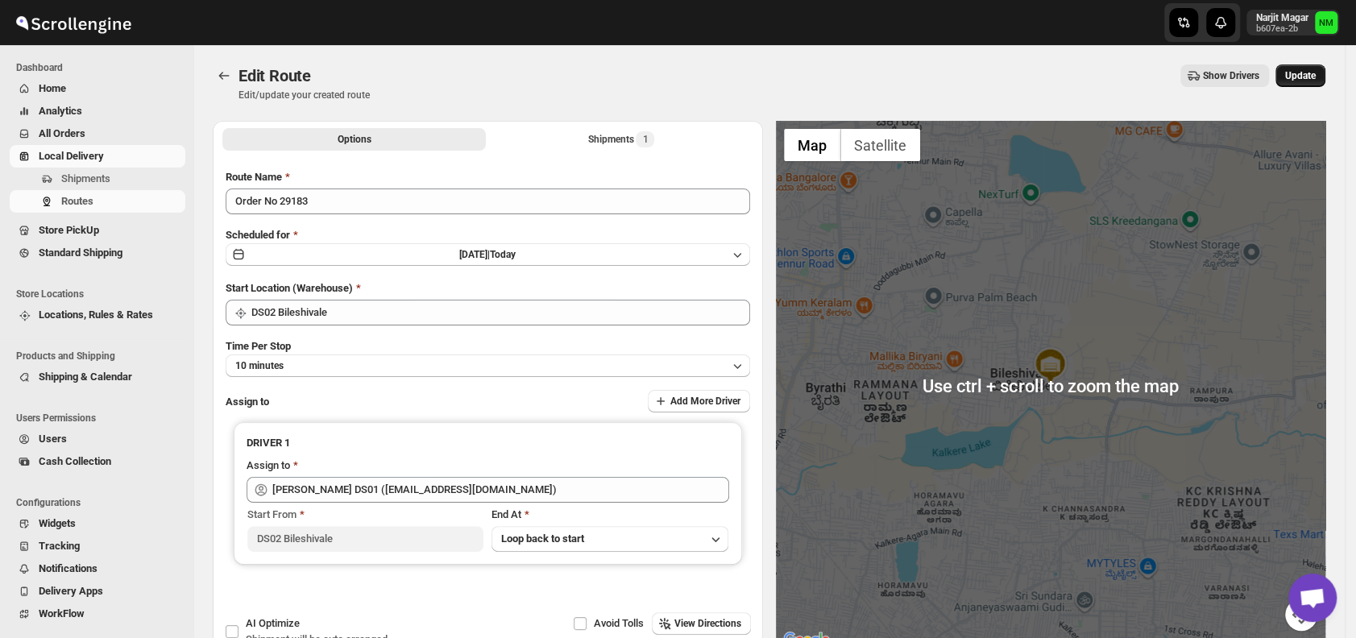
click at [1315, 72] on span "Update" at bounding box center [1300, 75] width 31 height 13
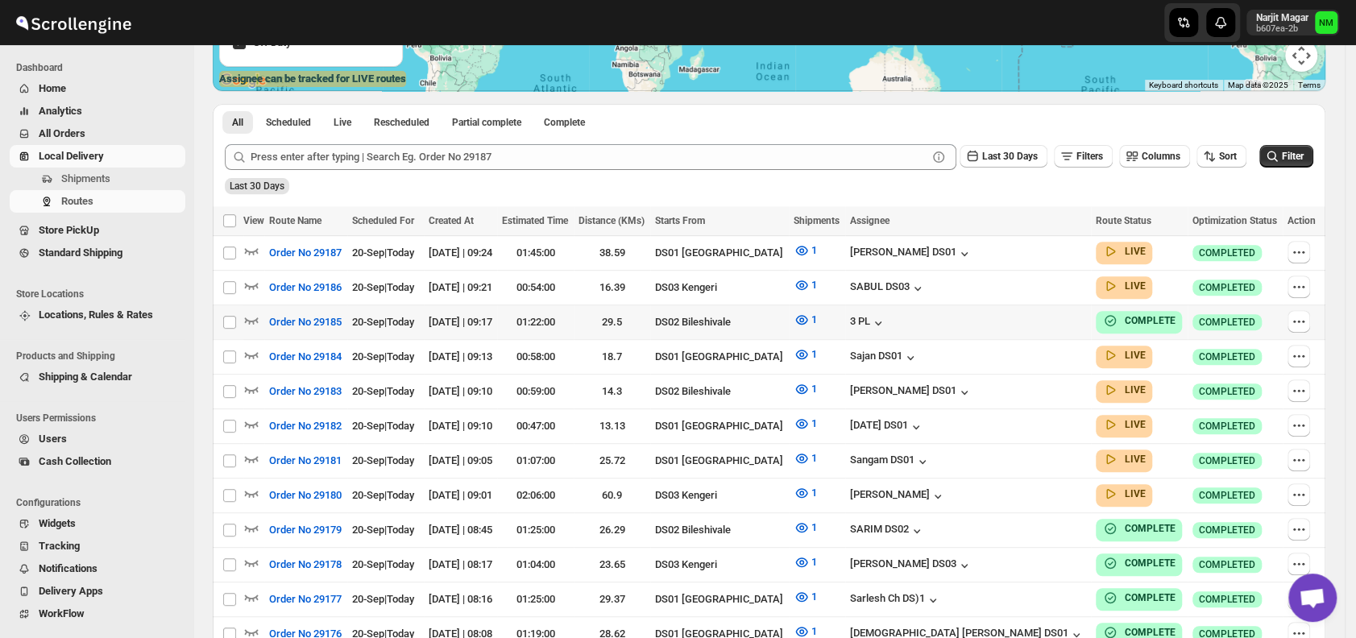
scroll to position [401, 0]
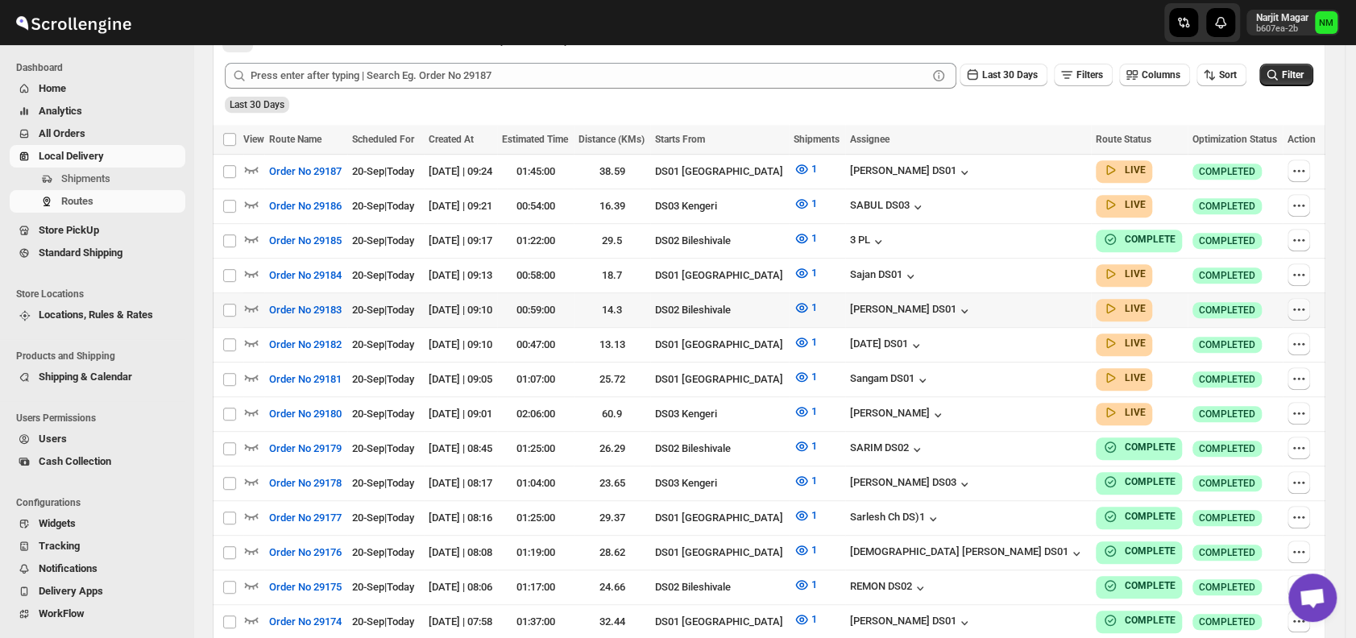
click at [1298, 301] on icon "button" at bounding box center [1298, 309] width 16 height 16
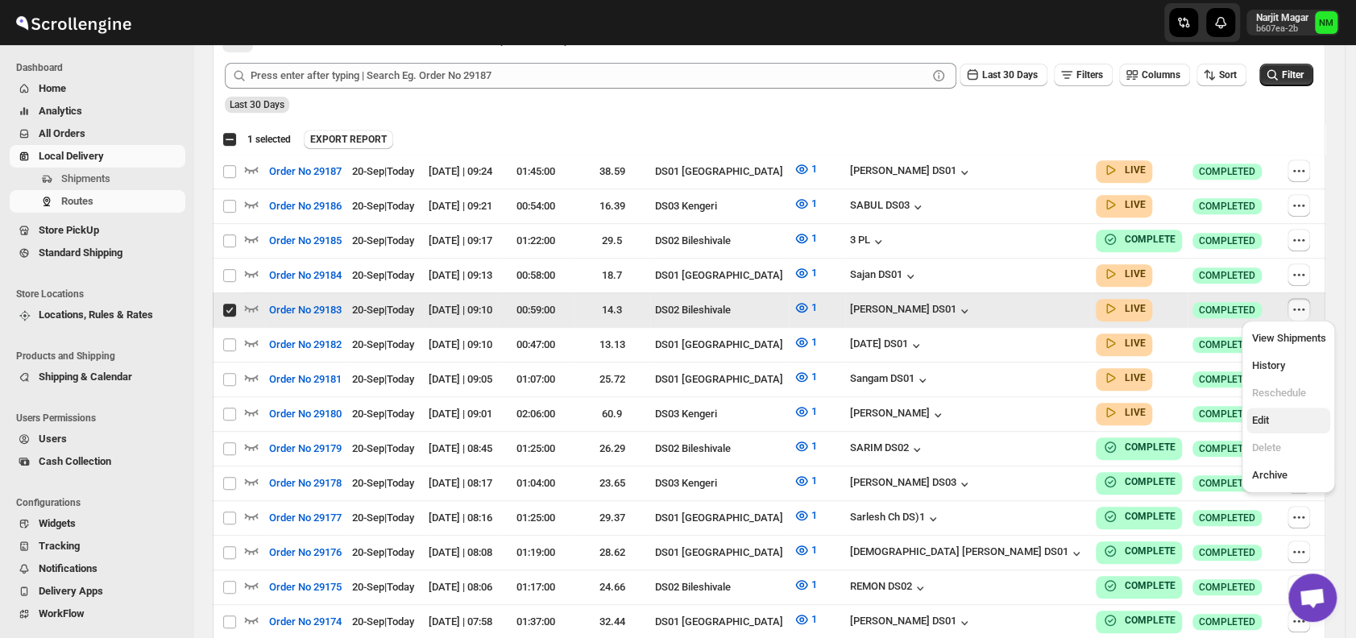
click at [1272, 421] on span "Edit" at bounding box center [1288, 420] width 74 height 16
checkbox input "false"
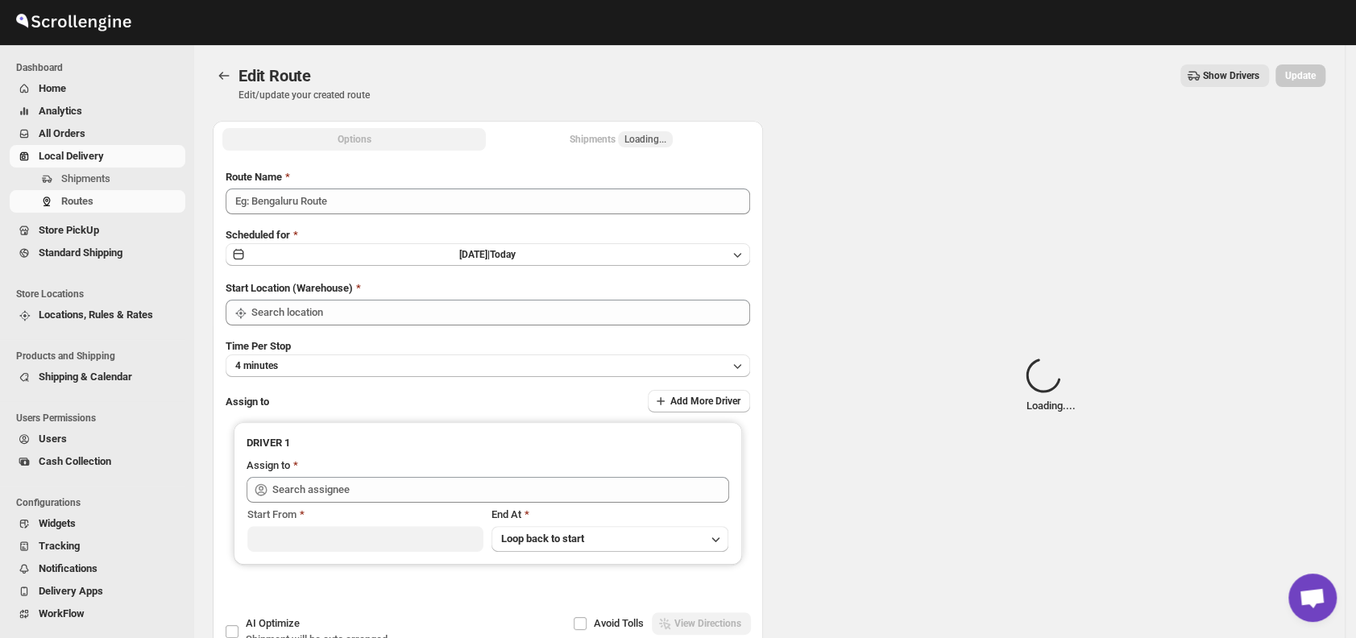
type input "Order No 29183"
type input "DS02 Bileshivale"
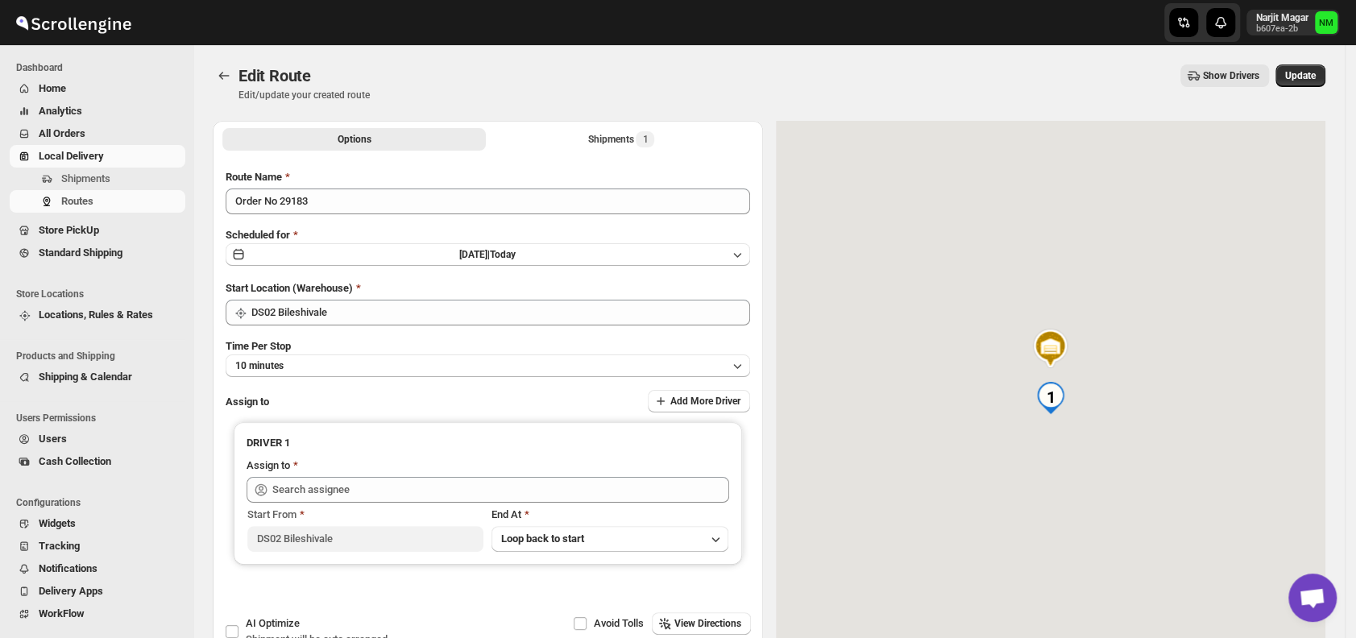
type input "[PERSON_NAME] DS01 ([EMAIL_ADDRESS][DOMAIN_NAME])"
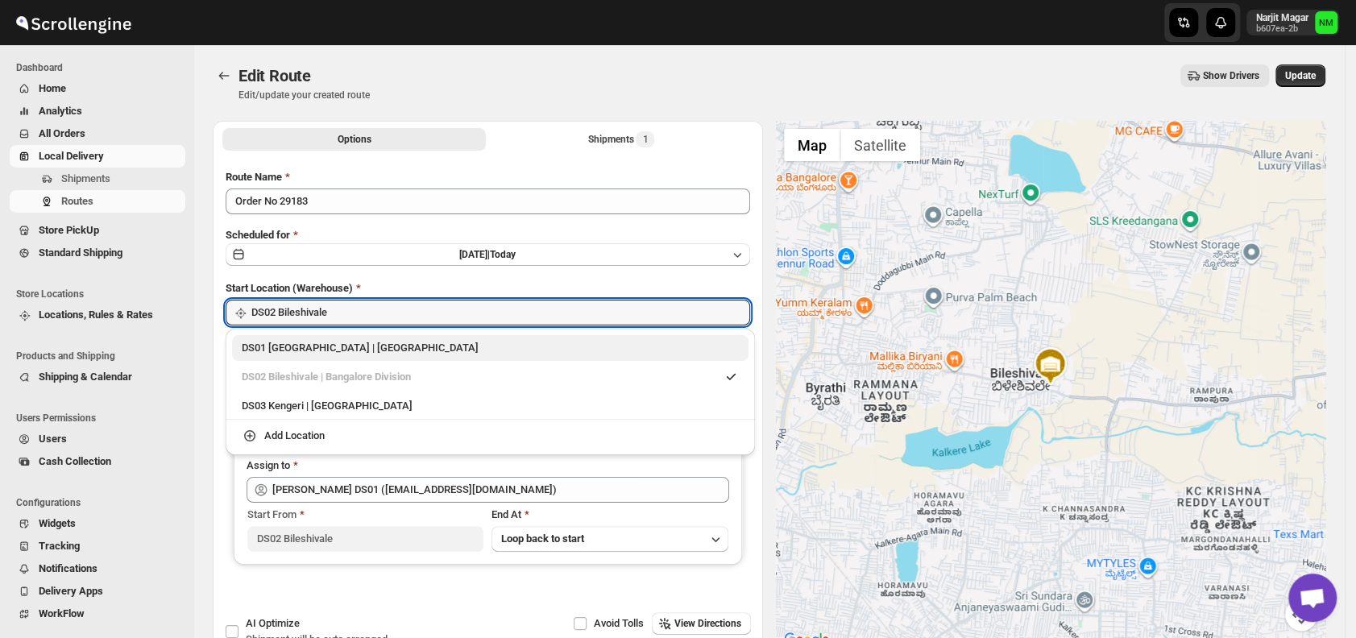
click at [251, 354] on div "DS01 Sarjapur | Bengaluru" at bounding box center [490, 348] width 497 height 16
type input "DS01 [GEOGRAPHIC_DATA]"
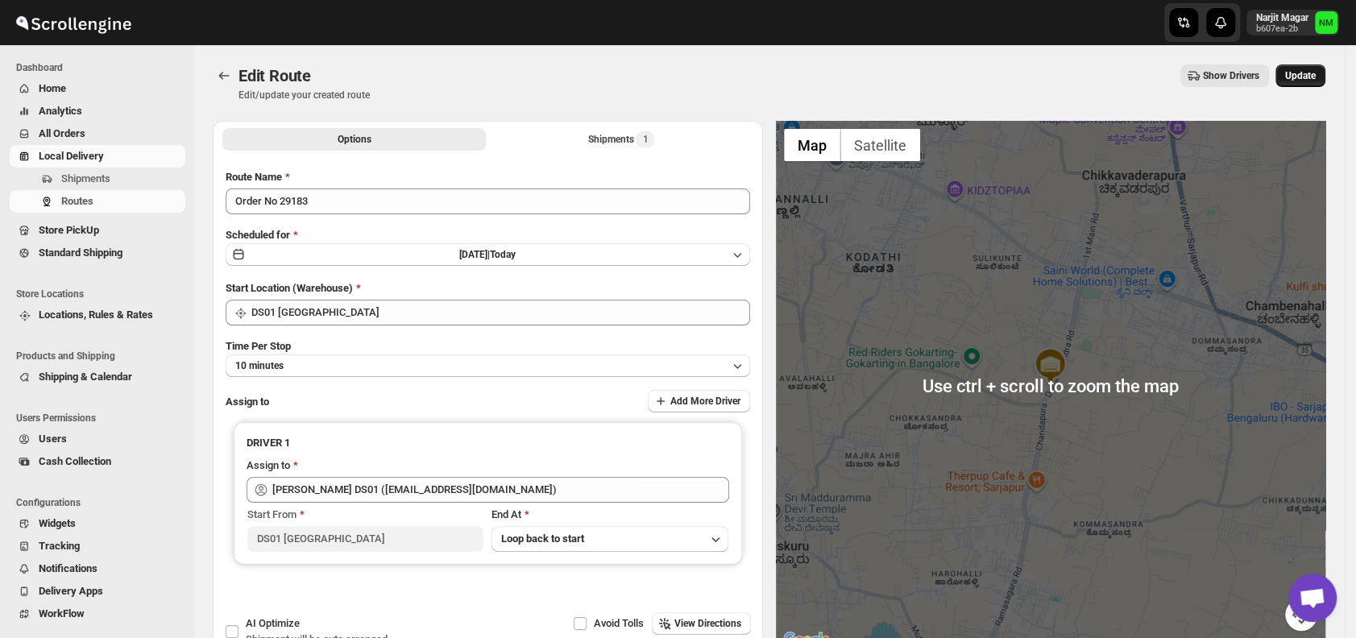
click at [1314, 71] on span "Update" at bounding box center [1300, 75] width 31 height 13
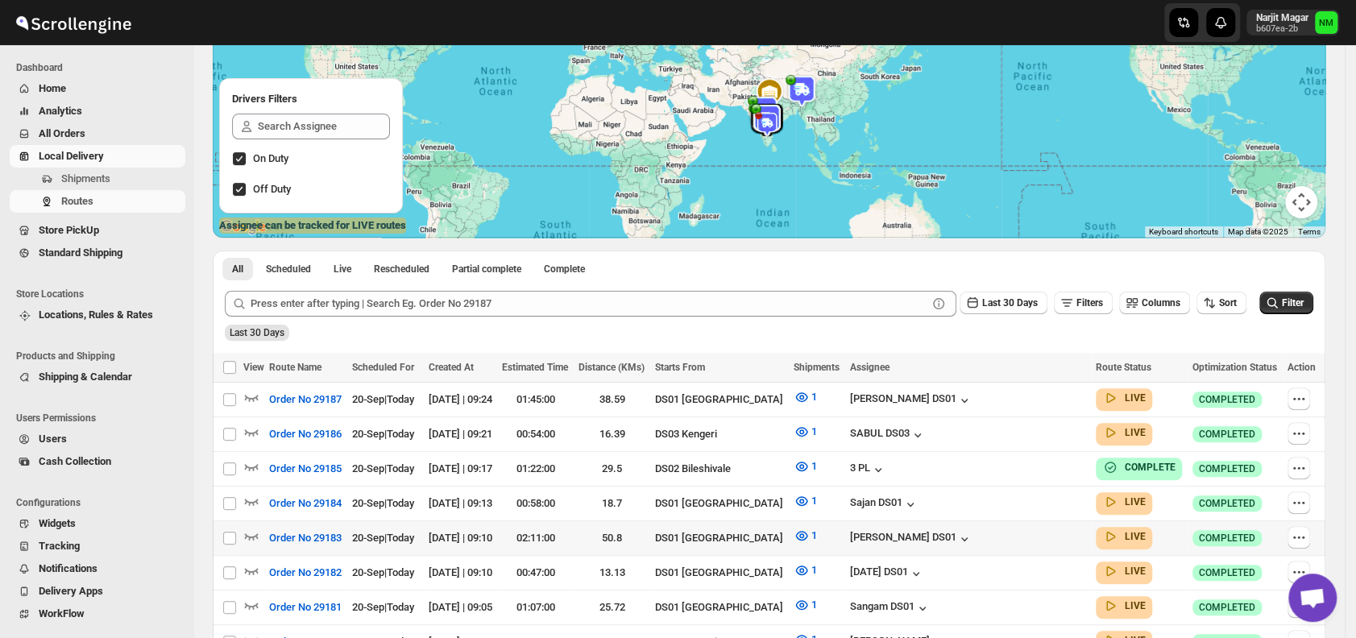
scroll to position [174, 0]
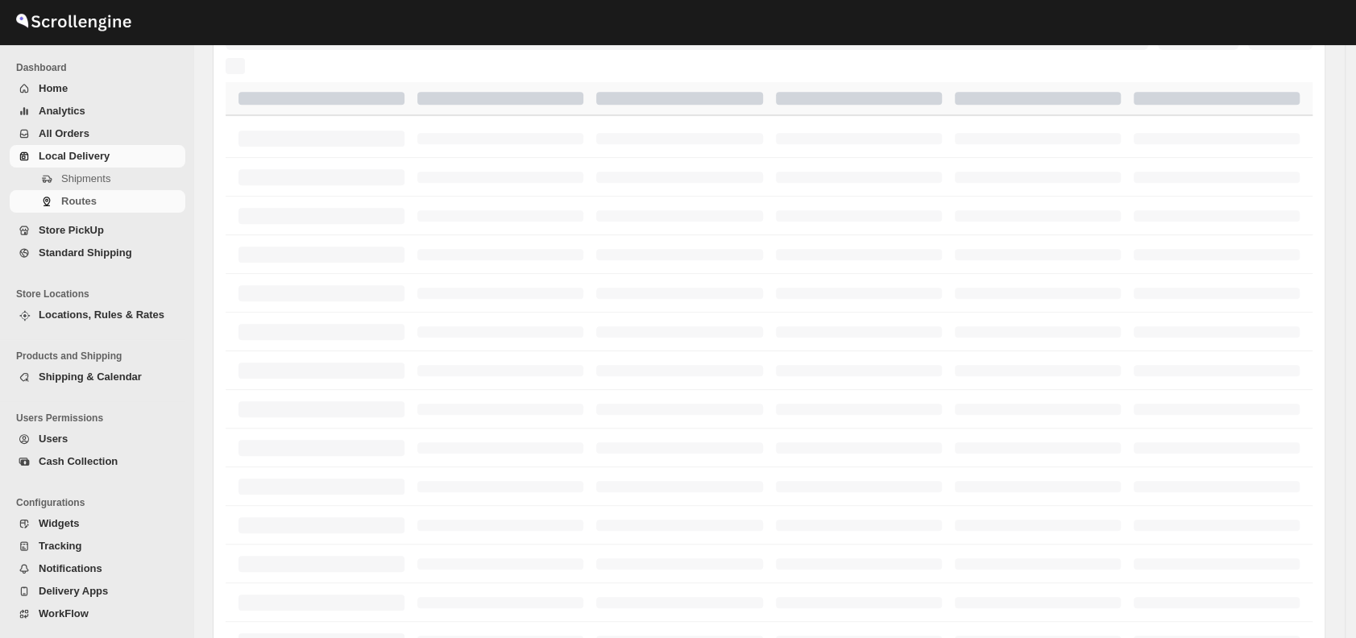
scroll to position [174, 0]
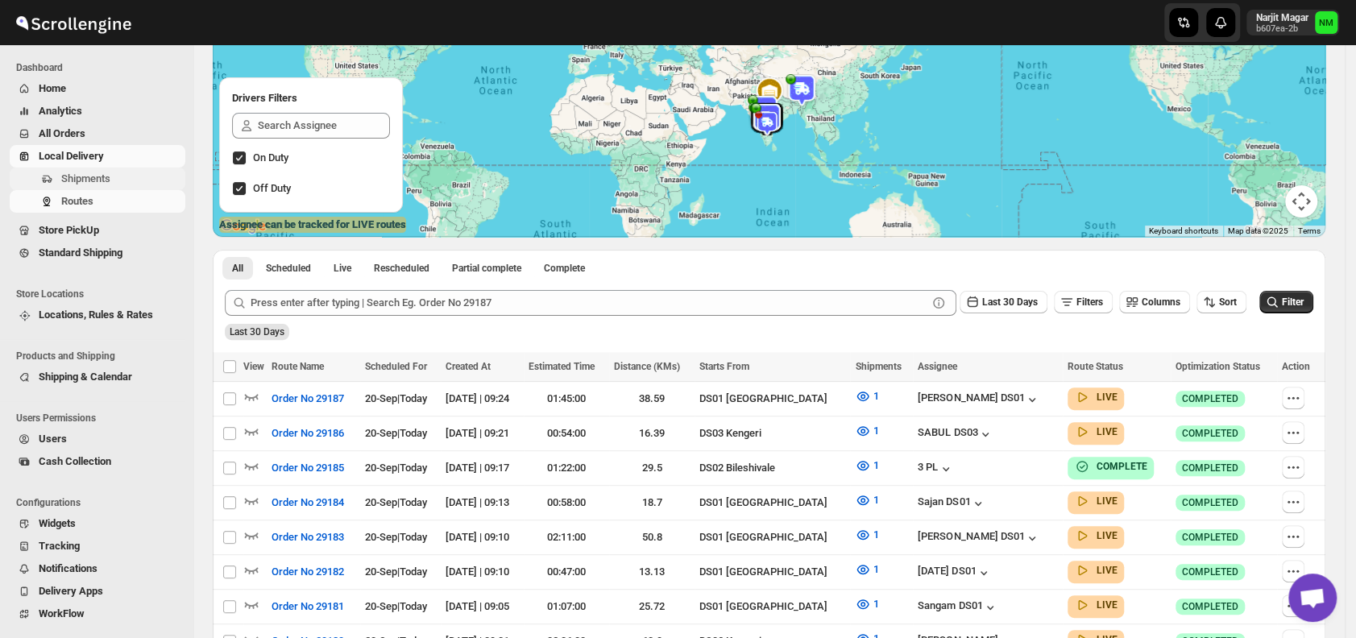
click at [109, 174] on span "Shipments" at bounding box center [85, 178] width 49 height 12
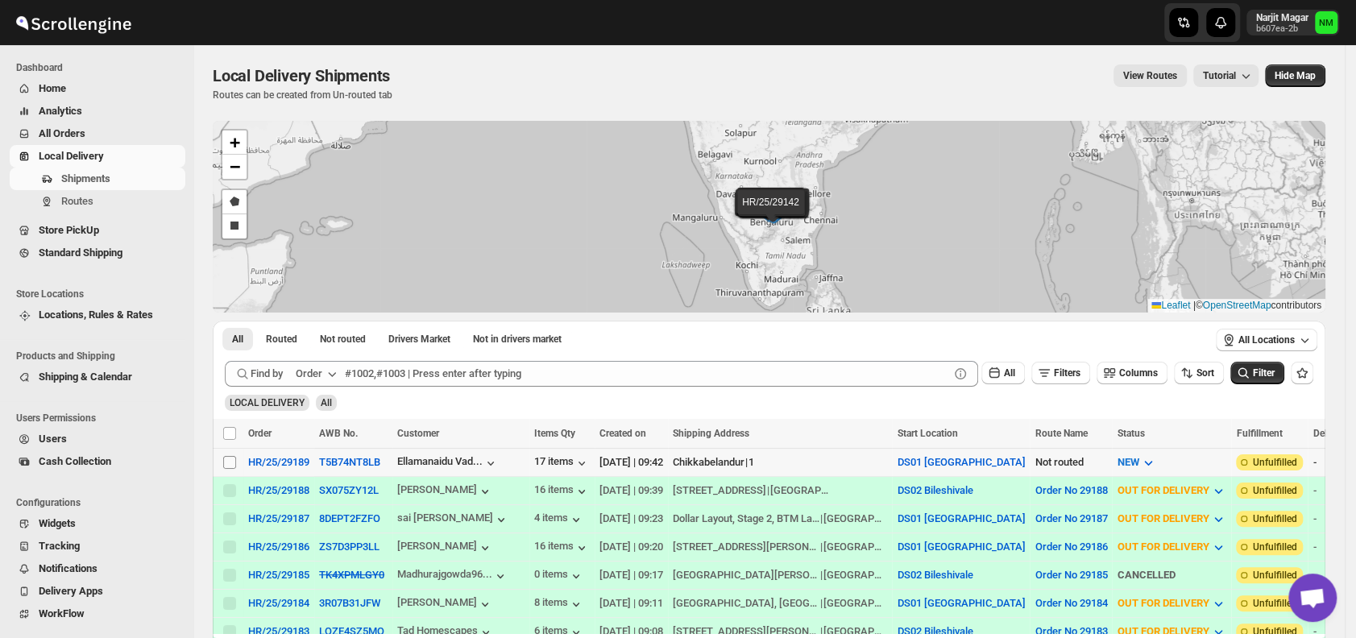
click at [227, 460] on input "Select shipment" at bounding box center [229, 462] width 13 height 13
checkbox input "true"
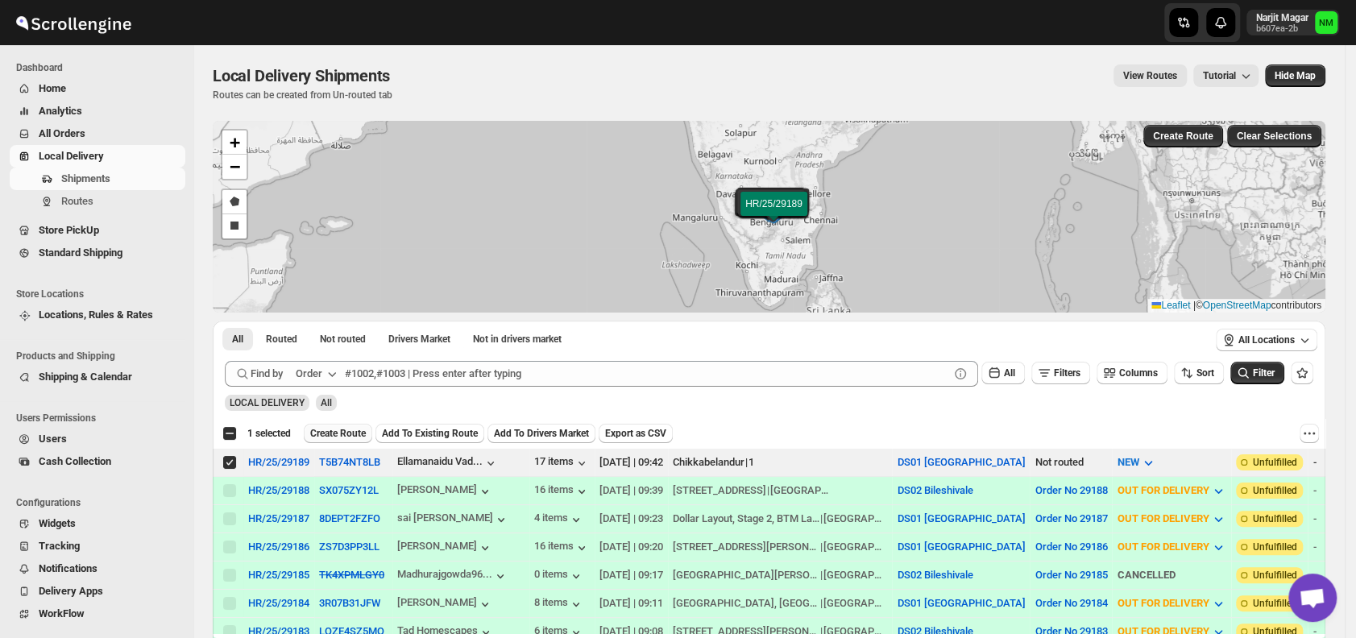
click at [319, 434] on span "Create Route" at bounding box center [338, 433] width 56 height 13
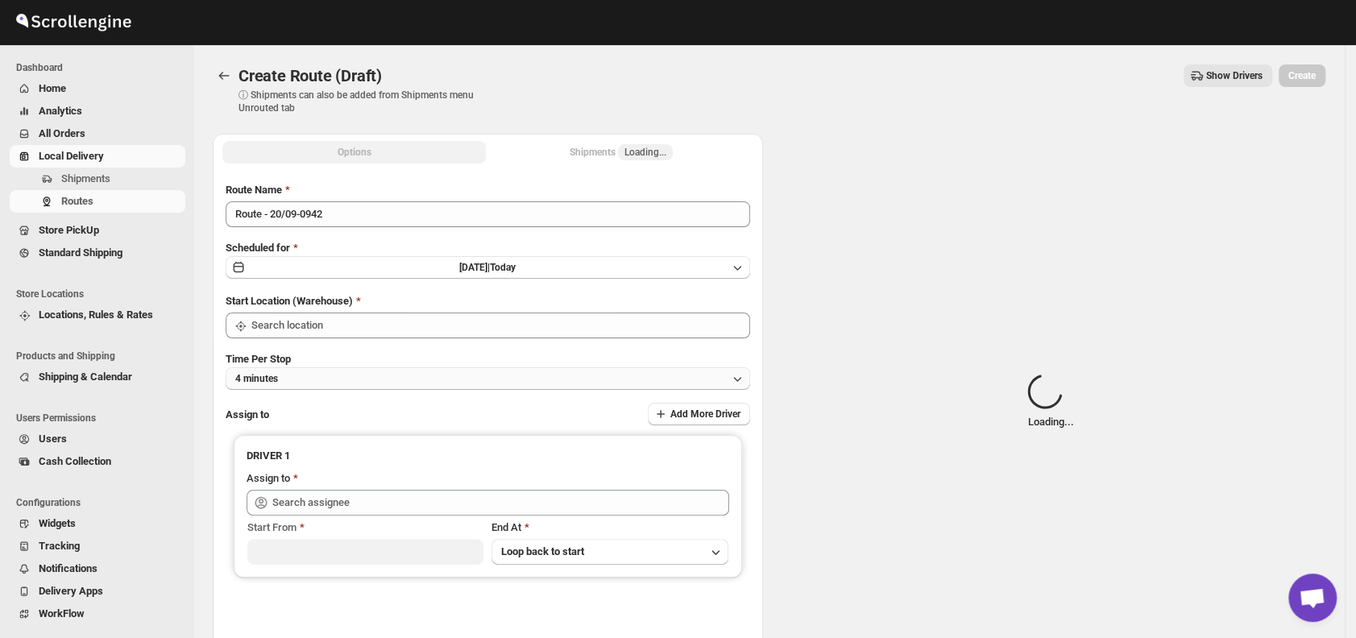
type input "DS01 [GEOGRAPHIC_DATA]"
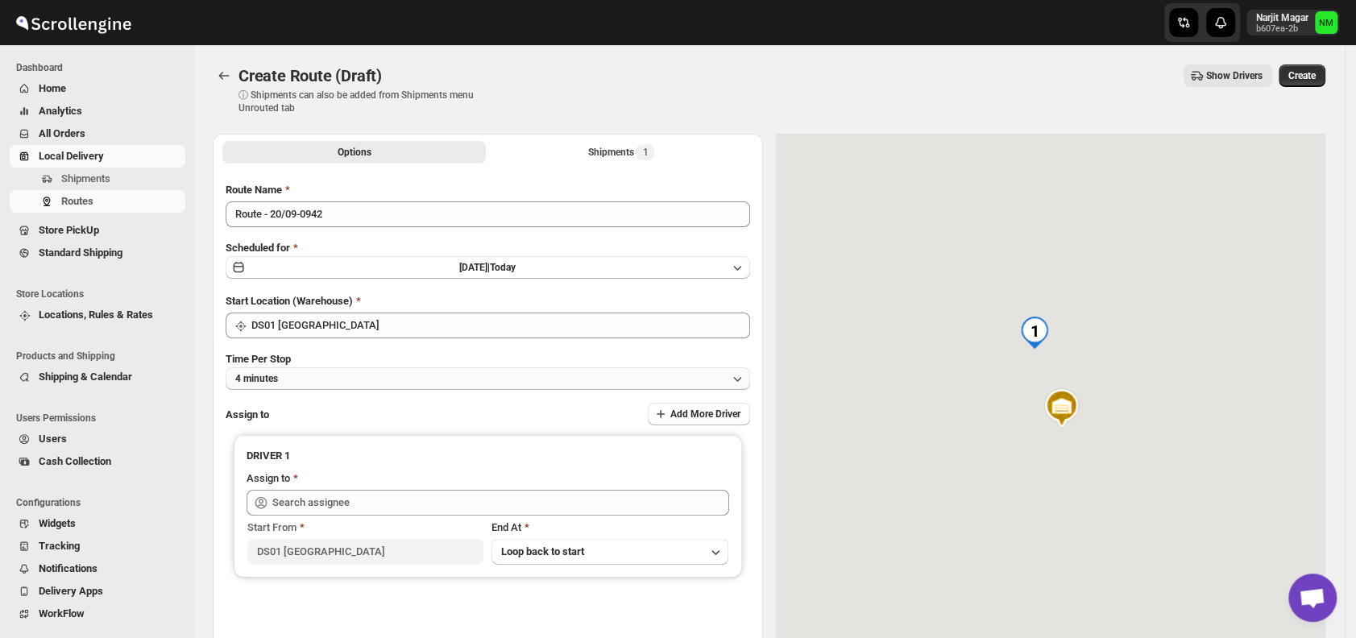
click at [361, 379] on button "4 minutes" at bounding box center [488, 378] width 524 height 23
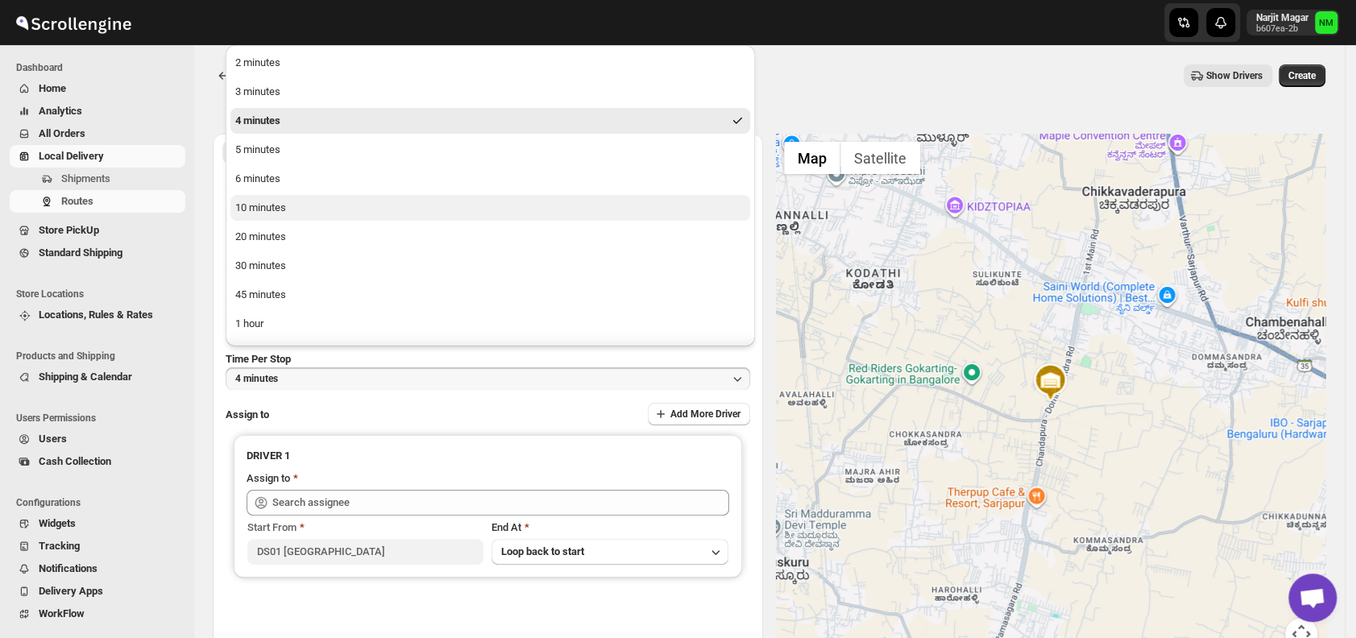
click at [302, 208] on button "10 minutes" at bounding box center [489, 208] width 519 height 26
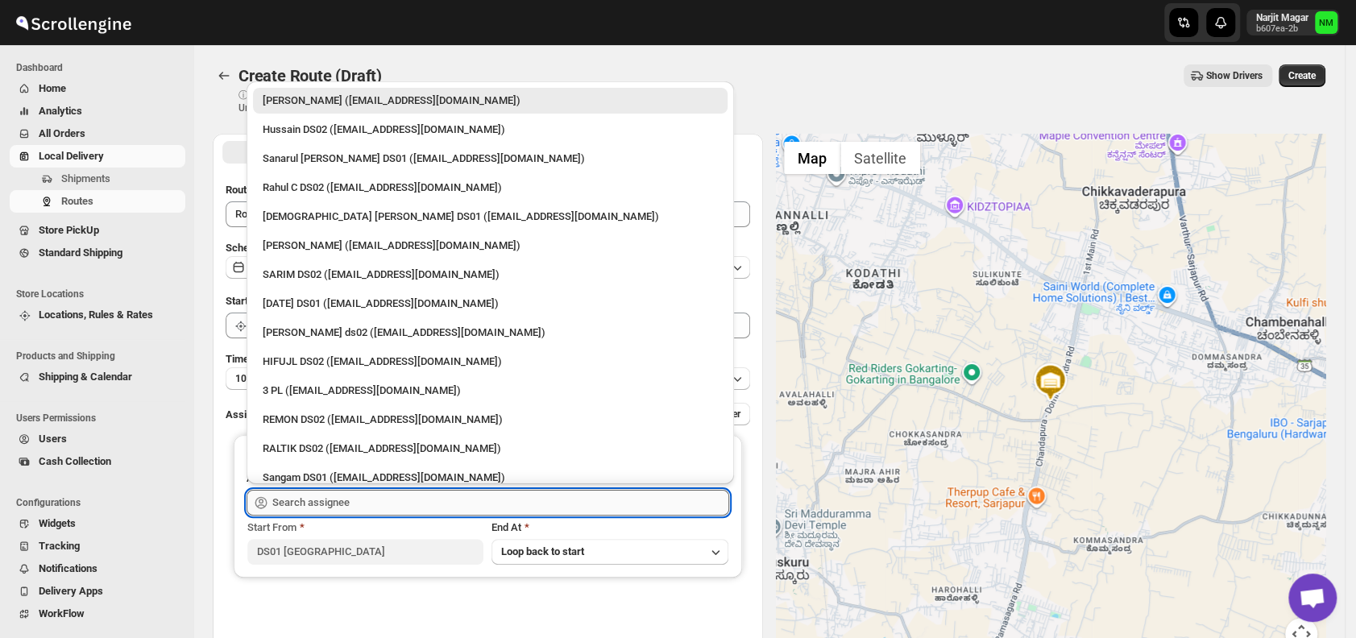
click at [362, 494] on input "text" at bounding box center [500, 503] width 457 height 26
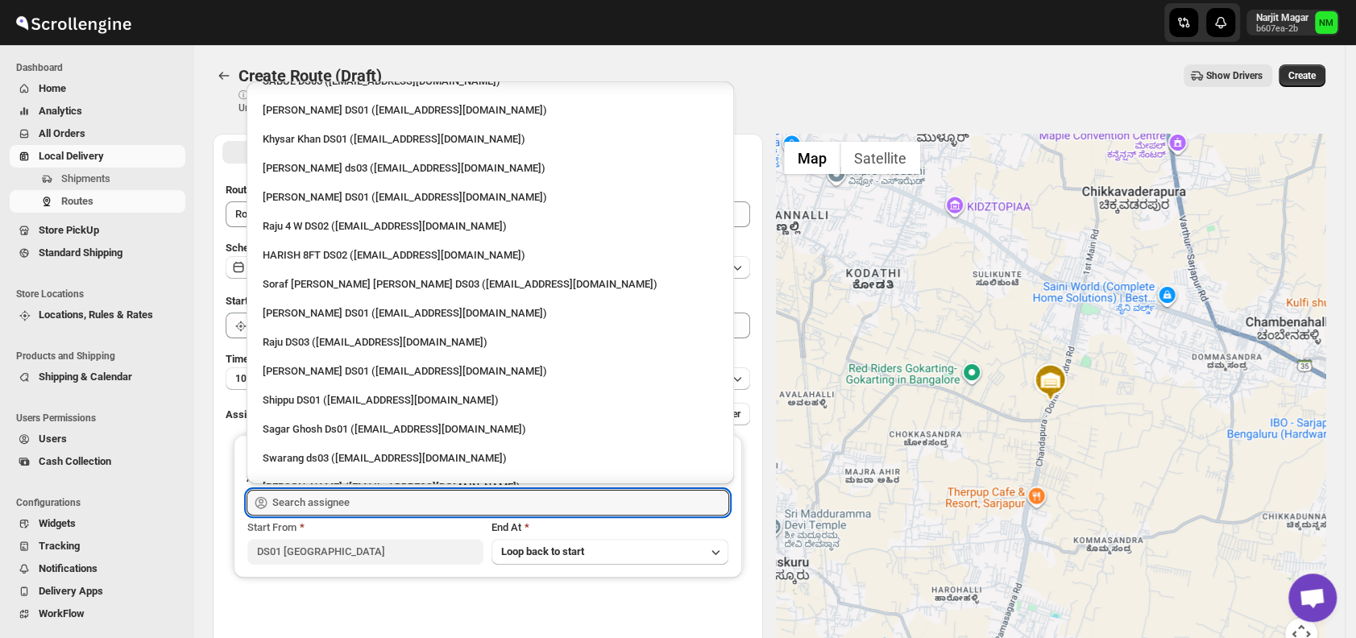
scroll to position [1433, 0]
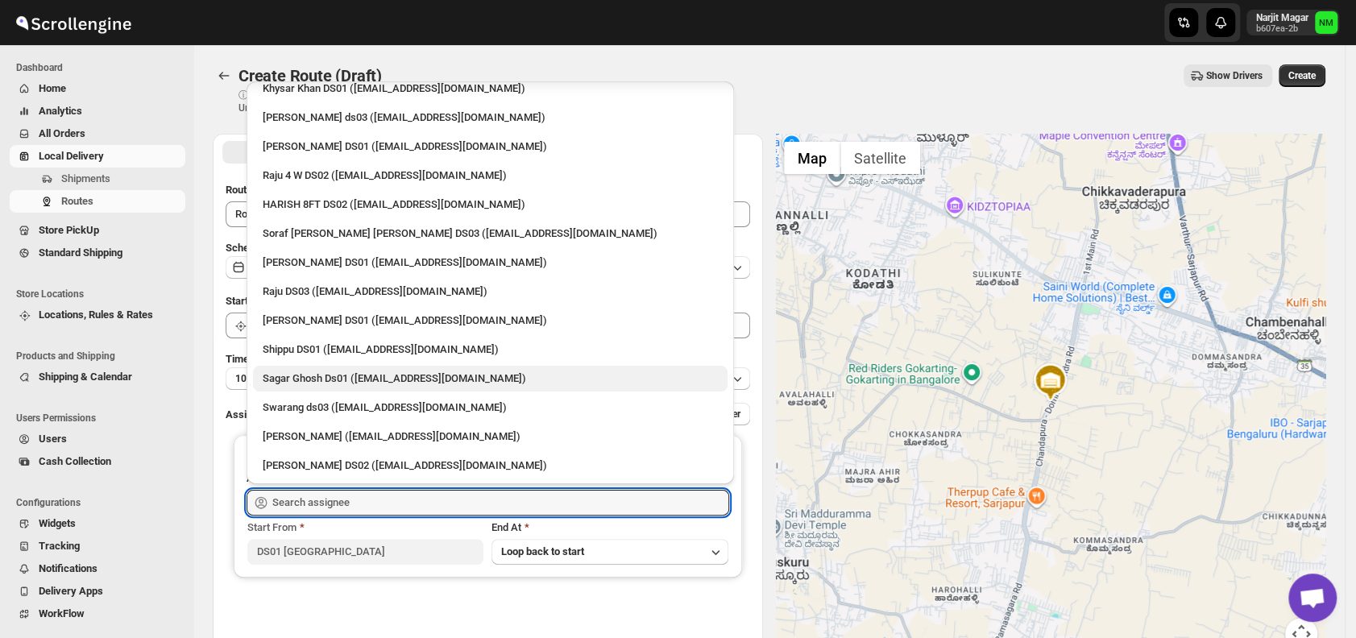
click at [310, 374] on div "Sagar Ghosh Ds01 (nenages934@ekuali.com)" at bounding box center [490, 378] width 455 height 16
type input "Sagar Ghosh Ds01 (nenages934@ekuali.com)"
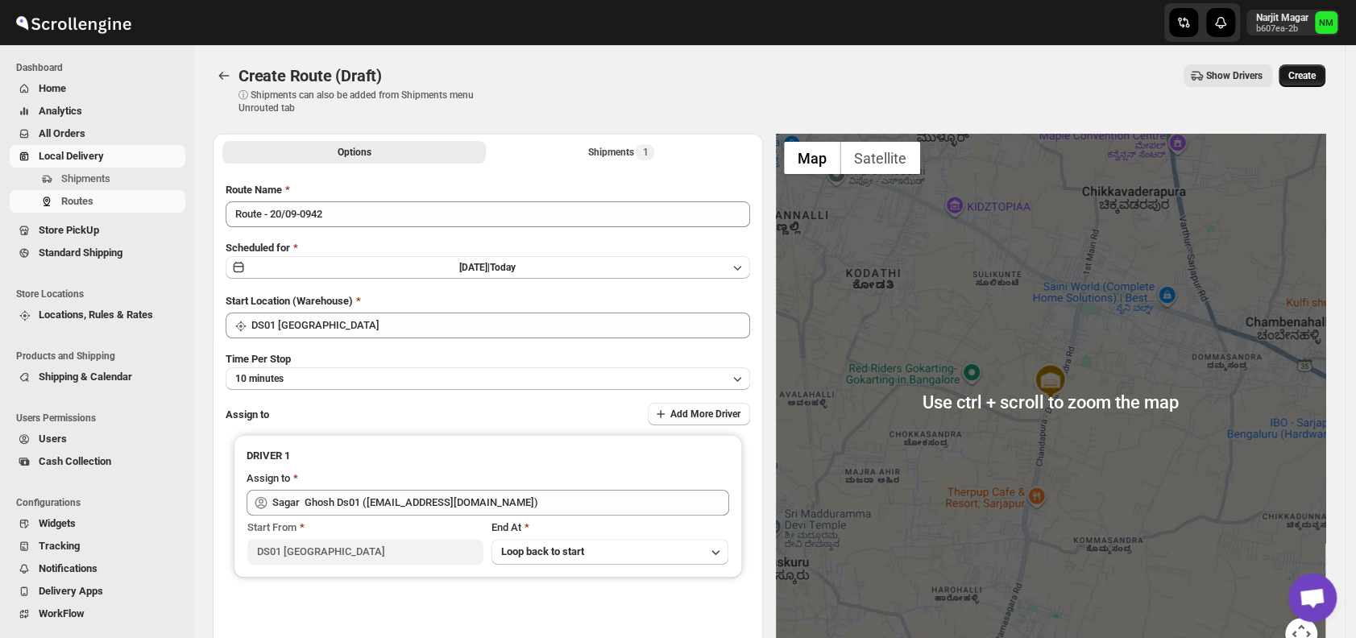
click at [1311, 76] on span "Create" at bounding box center [1301, 75] width 27 height 13
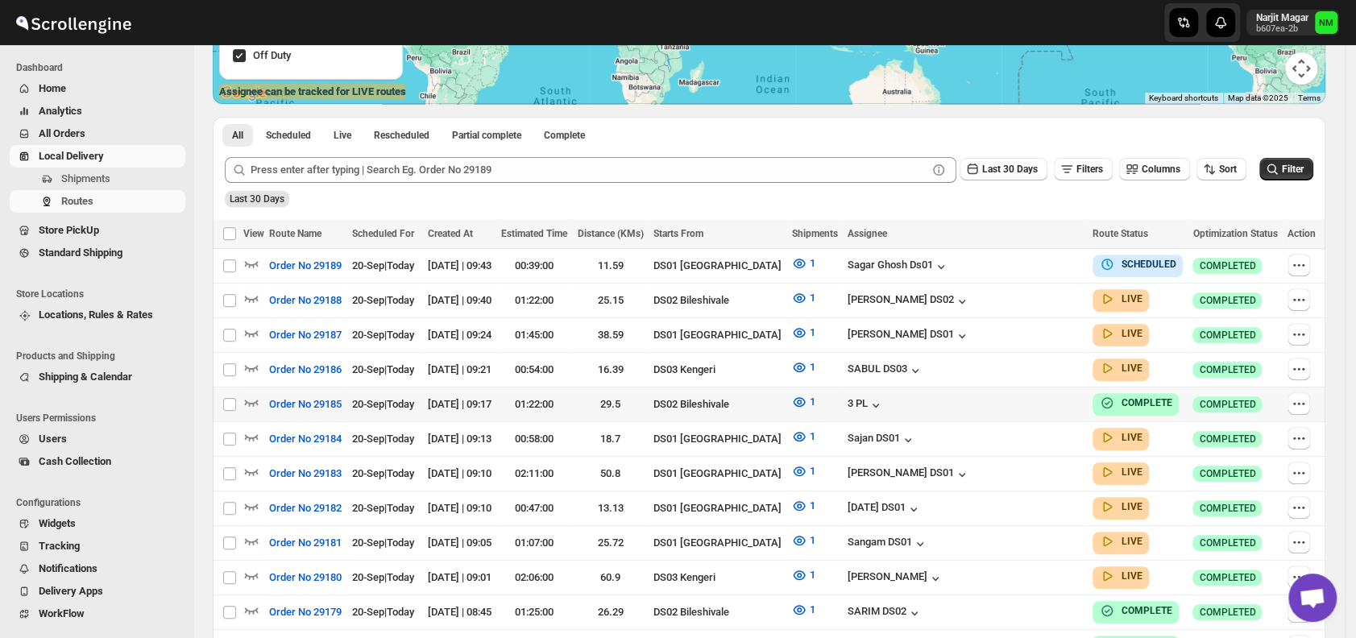
scroll to position [383, 0]
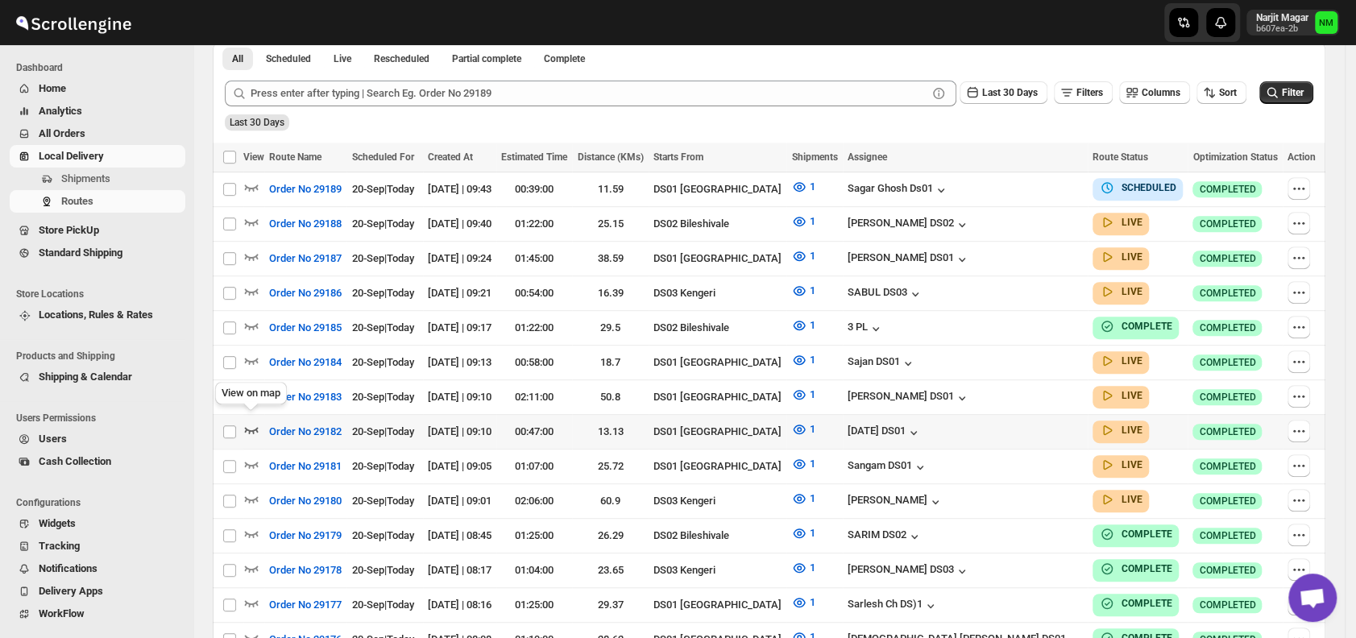
click at [244, 422] on icon "button" at bounding box center [251, 429] width 16 height 16
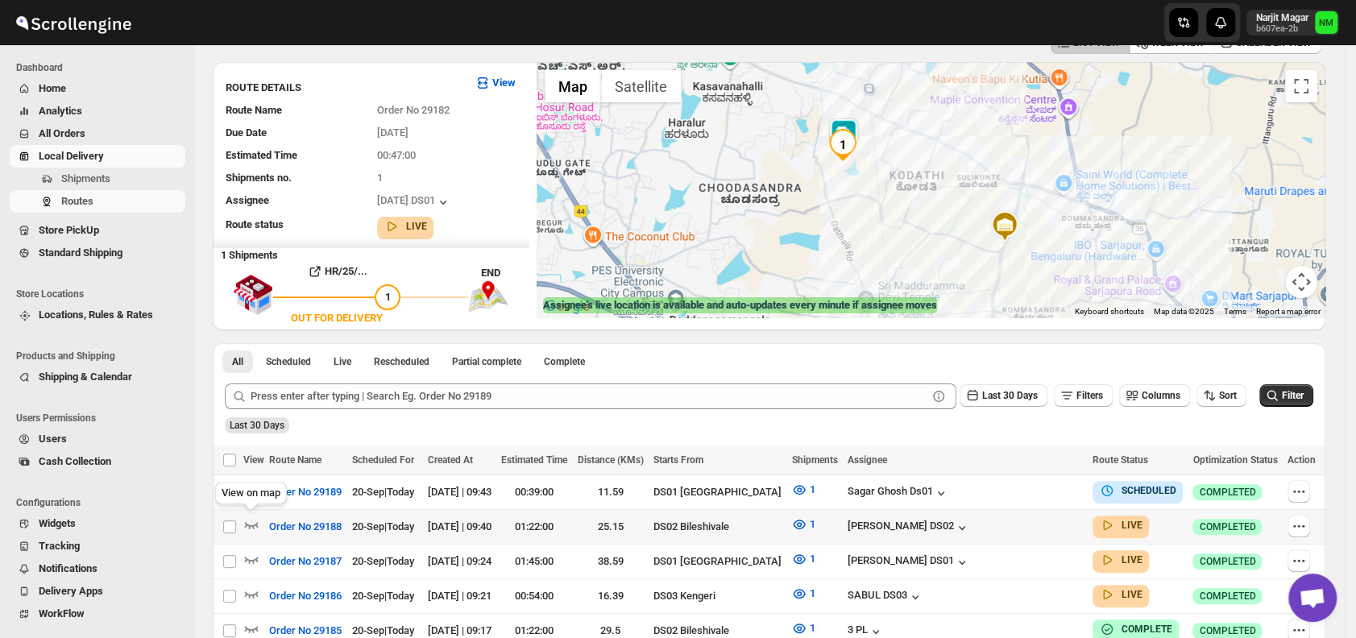
scroll to position [94, 0]
click at [252, 488] on icon "button" at bounding box center [252, 489] width 14 height 6
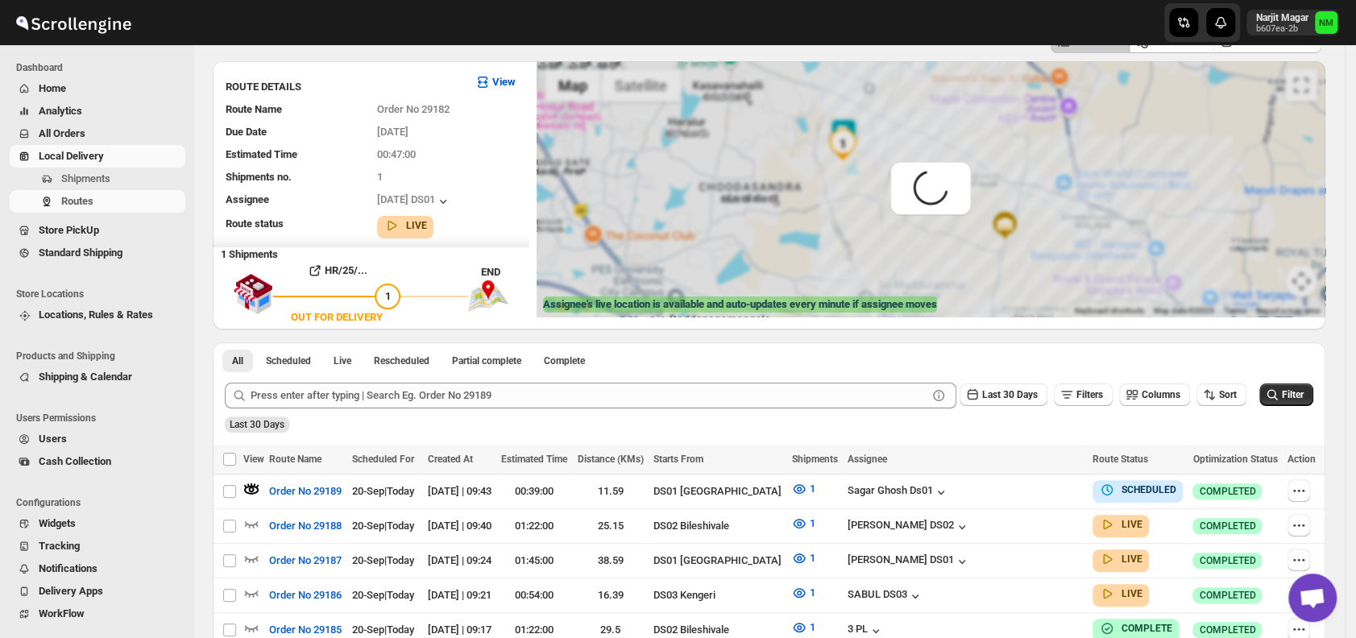
scroll to position [0, 0]
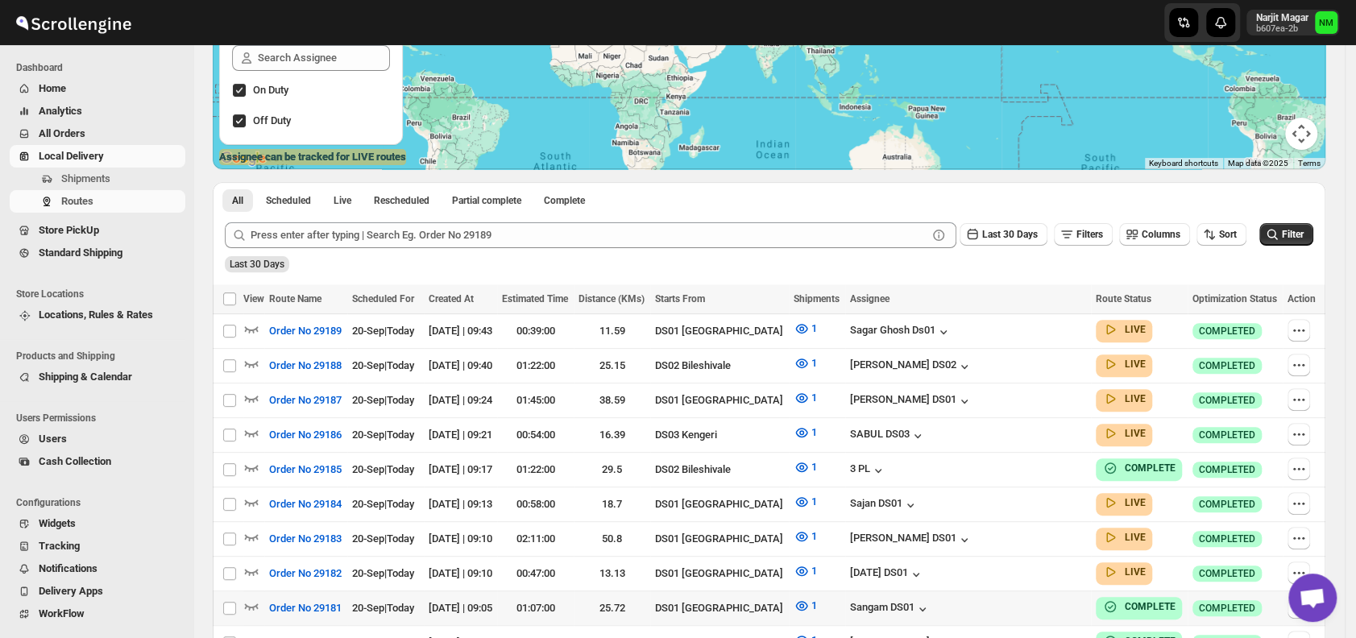
scroll to position [382, 0]
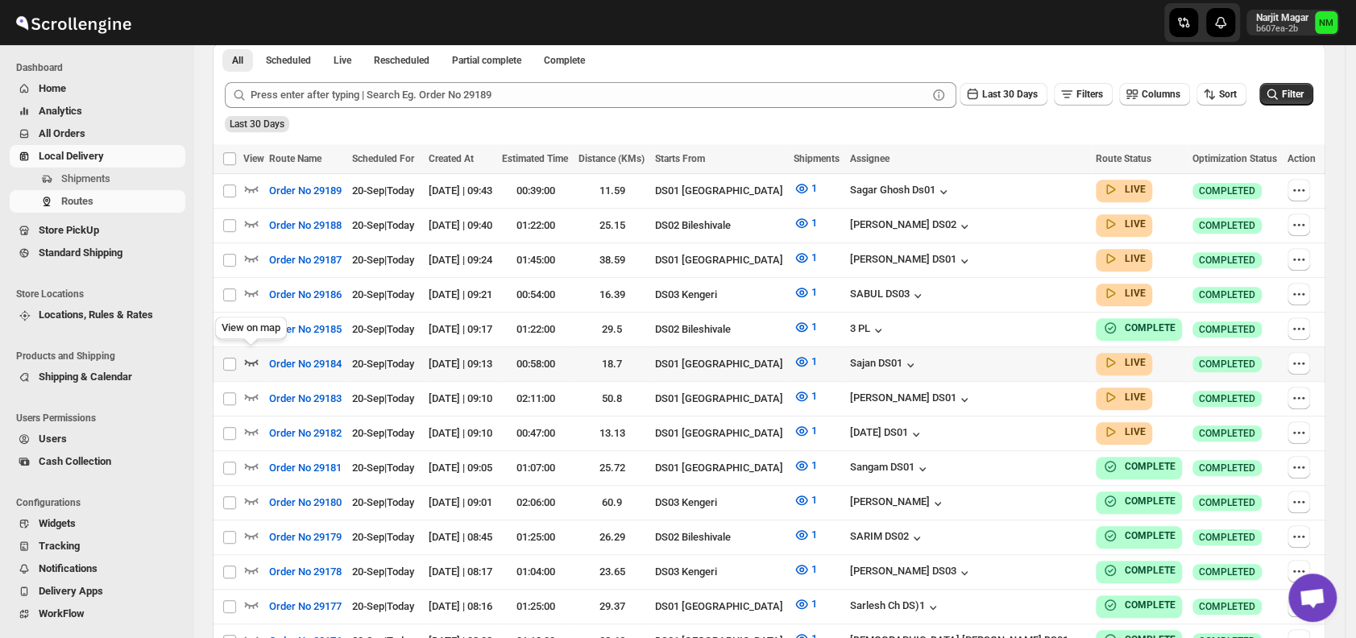
click at [250, 359] on icon "button" at bounding box center [252, 362] width 14 height 6
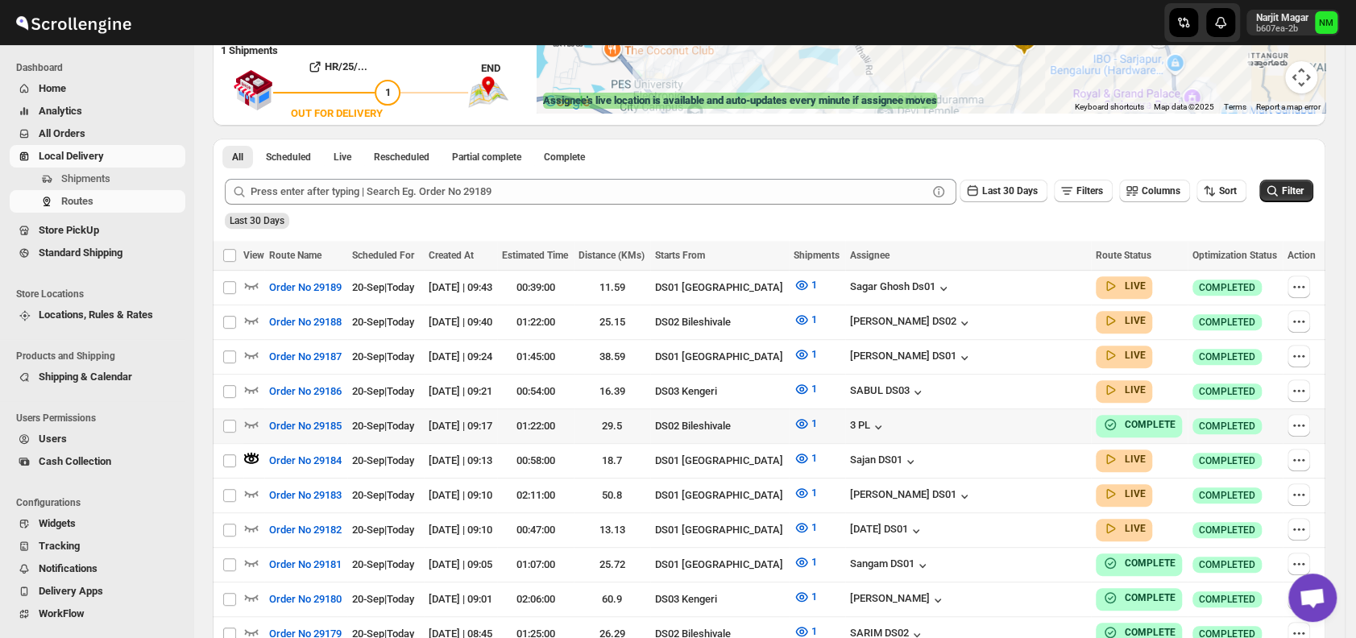
scroll to position [300, 0]
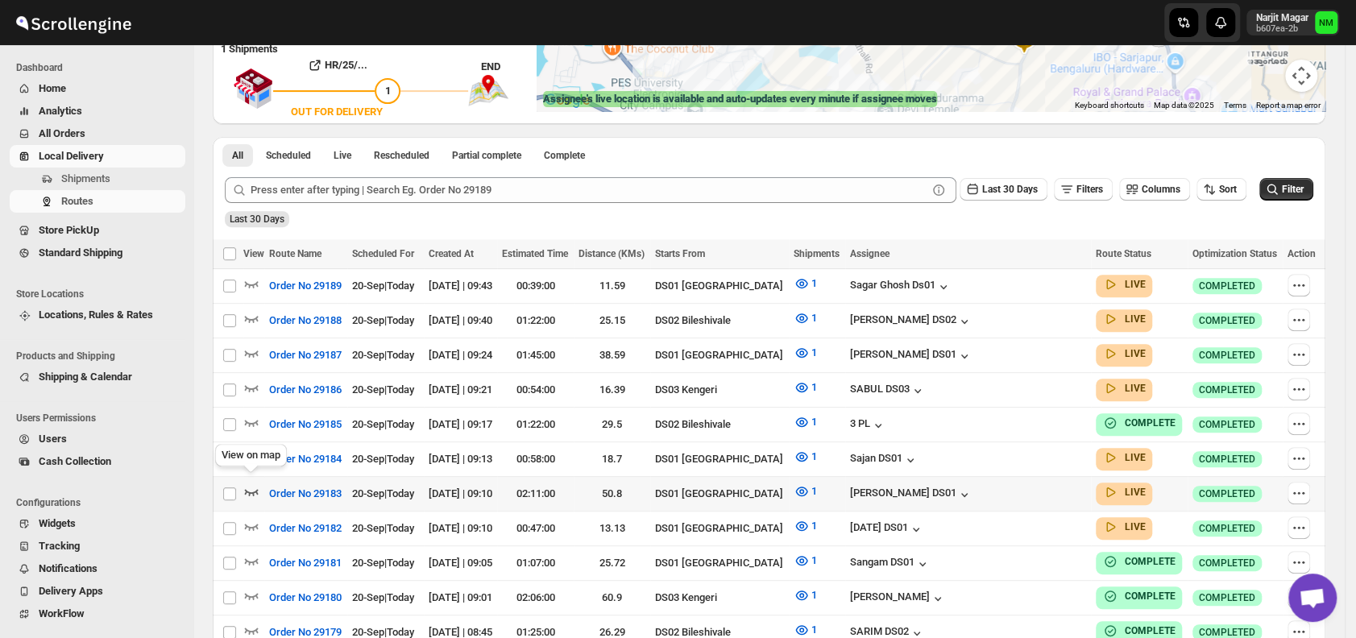
click at [255, 483] on icon "button" at bounding box center [251, 491] width 16 height 16
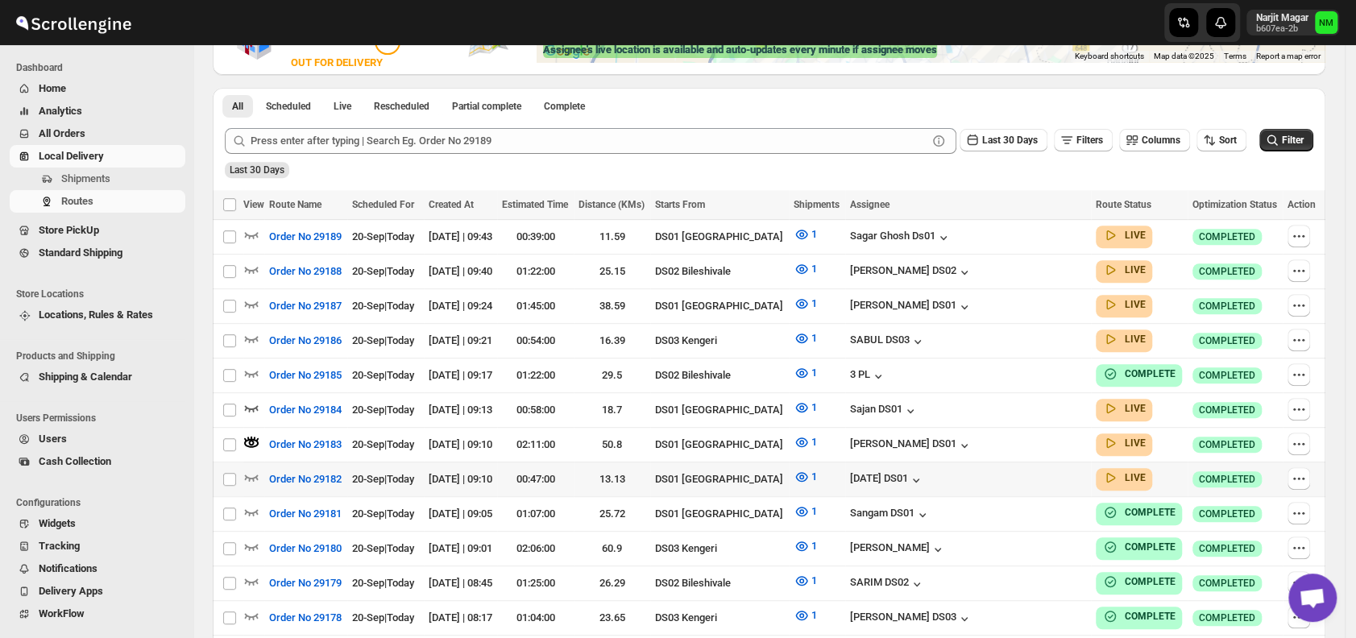
scroll to position [350, 0]
click at [246, 474] on icon "button" at bounding box center [252, 477] width 14 height 6
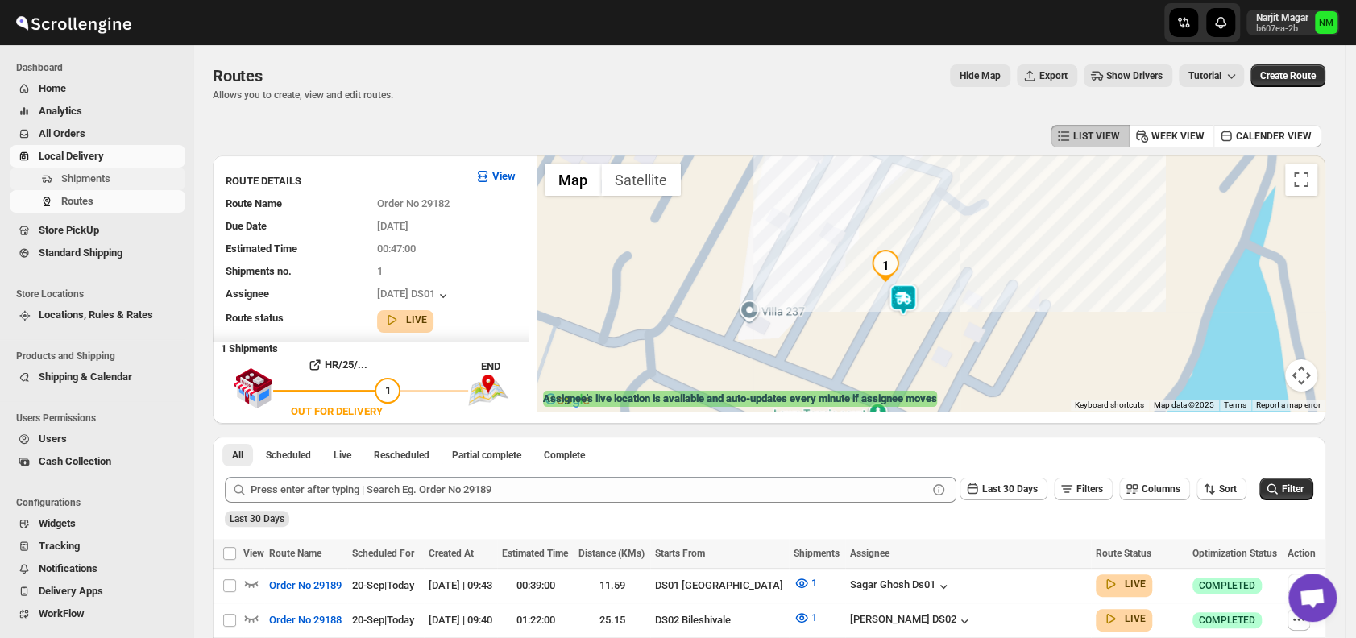
click at [111, 181] on span "Shipments" at bounding box center [121, 179] width 121 height 16
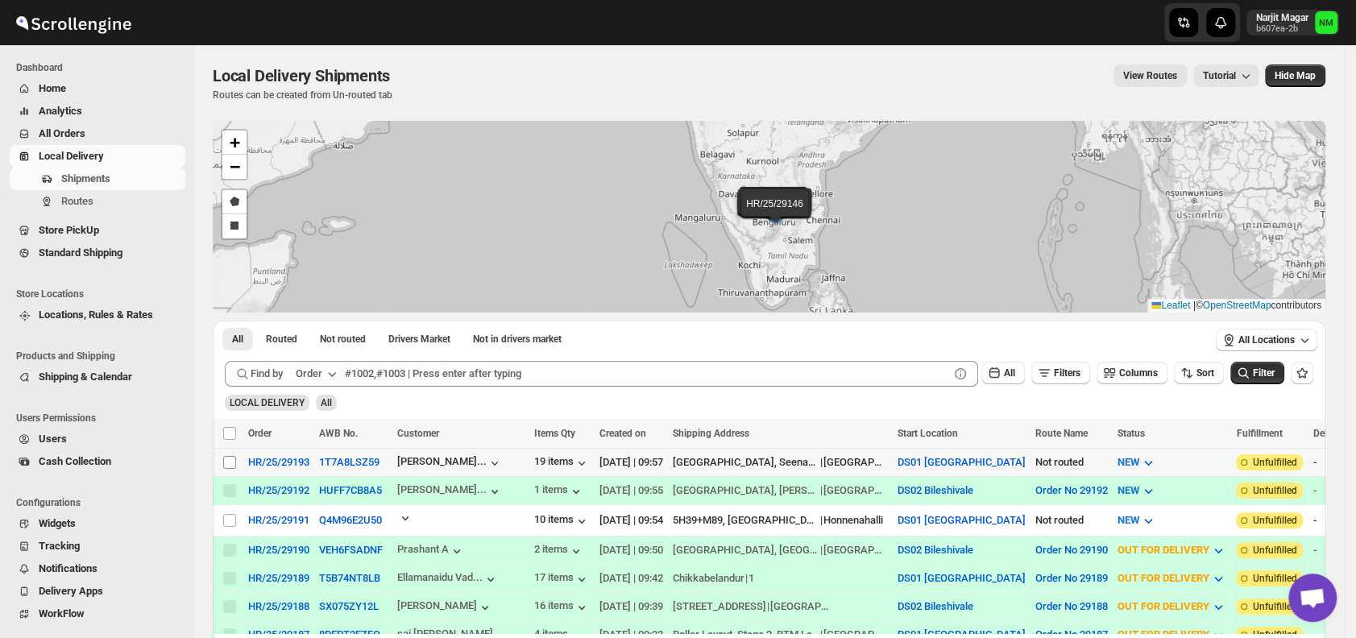
click at [229, 459] on input "Select shipment" at bounding box center [229, 462] width 13 height 13
checkbox input "true"
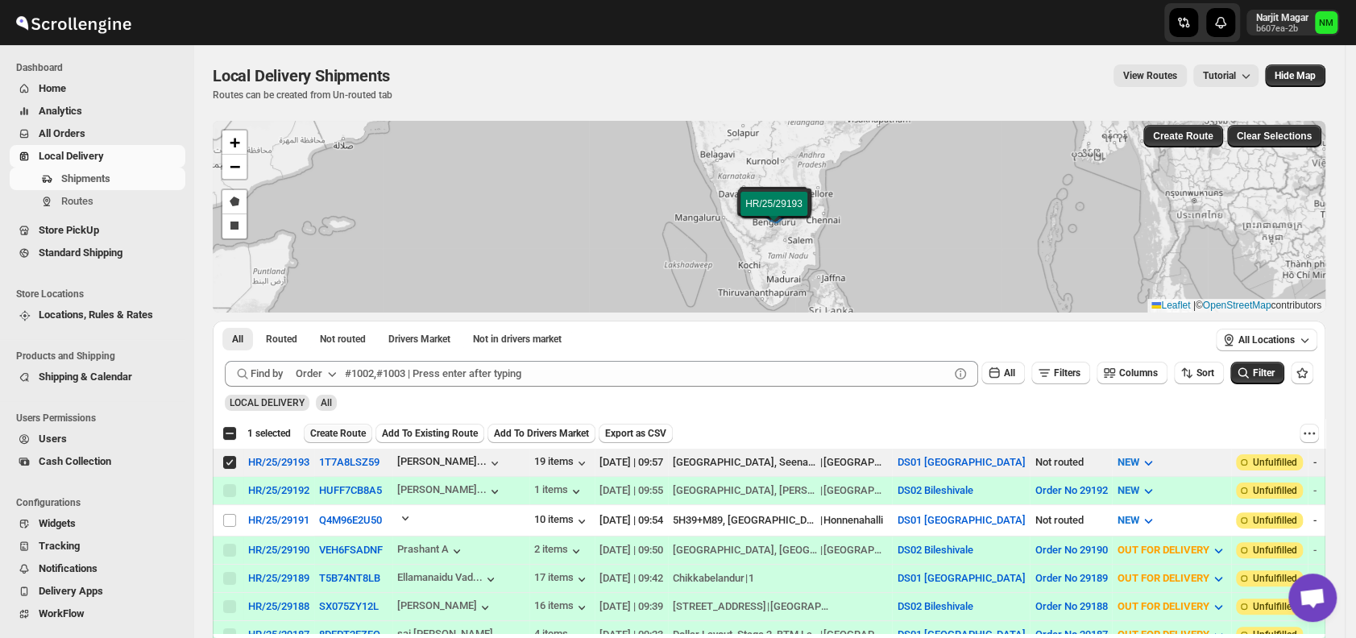
click at [326, 433] on span "Create Route" at bounding box center [338, 433] width 56 height 13
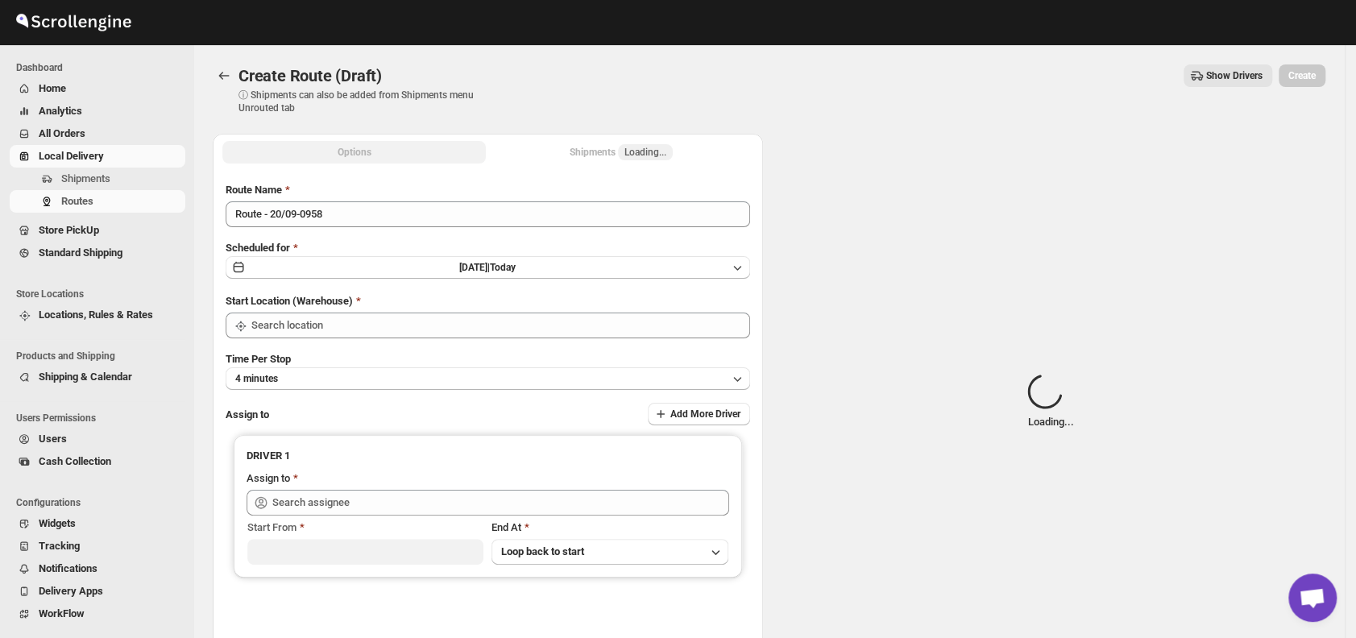
type input "DS01 [GEOGRAPHIC_DATA]"
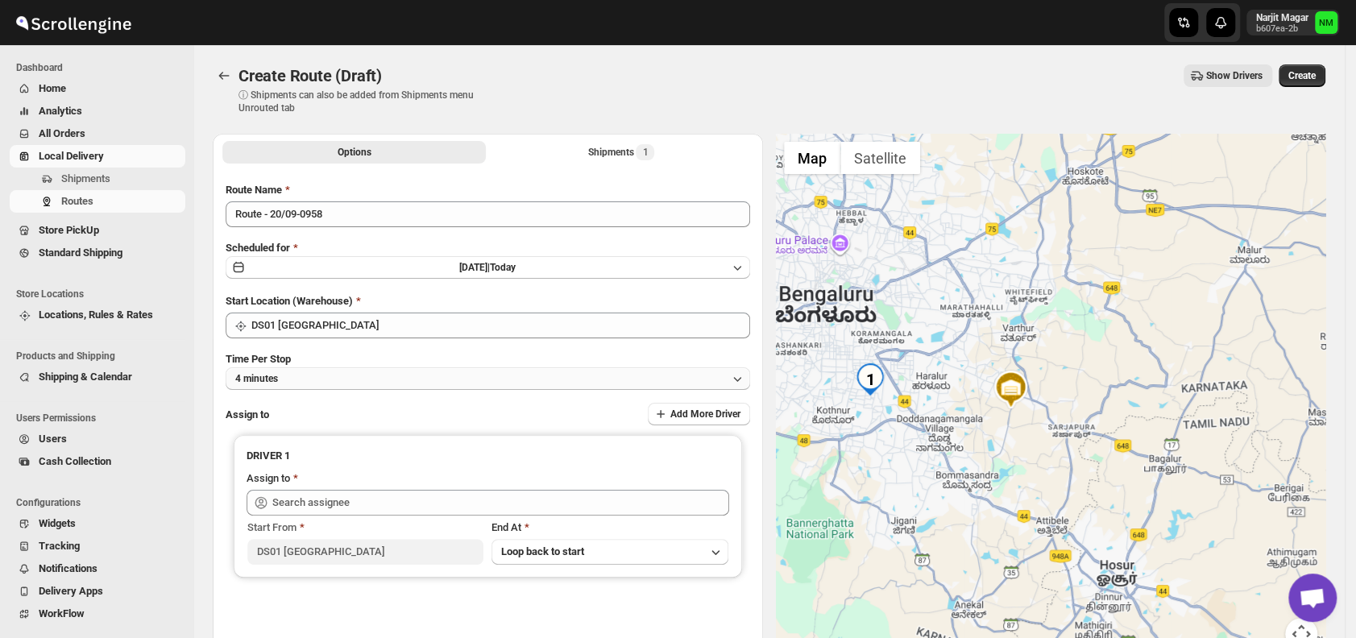
click at [377, 376] on button "4 minutes" at bounding box center [488, 378] width 524 height 23
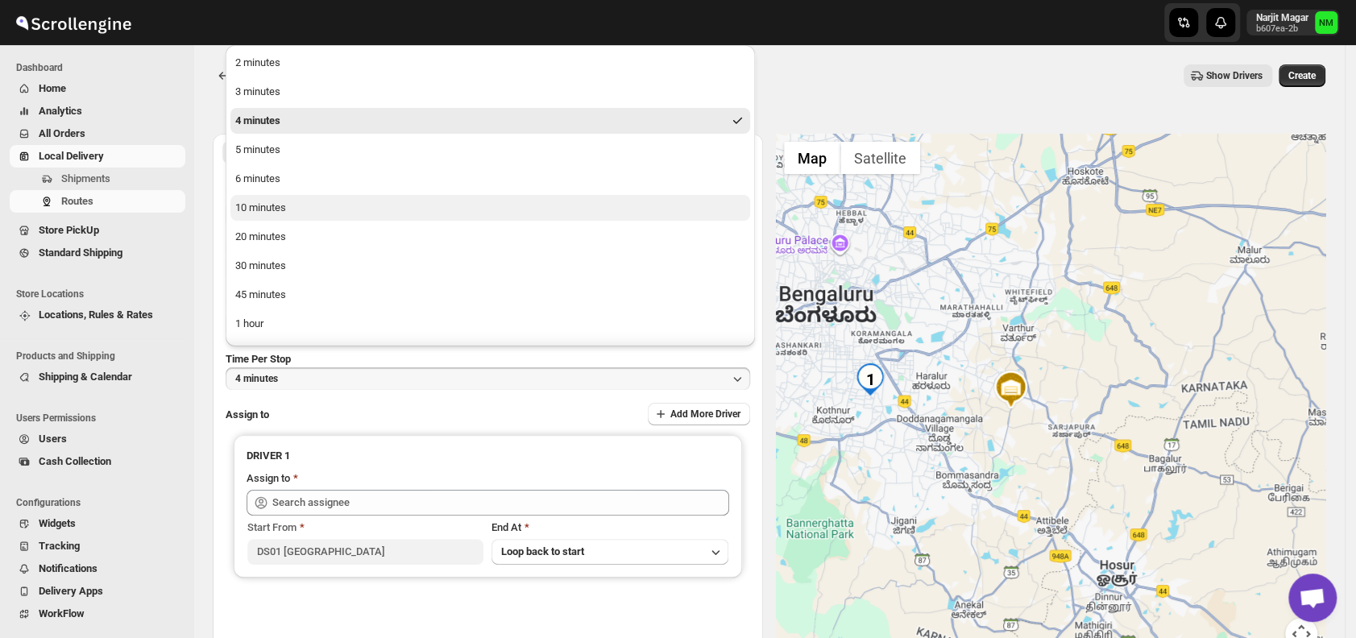
click at [294, 213] on button "10 minutes" at bounding box center [489, 208] width 519 height 26
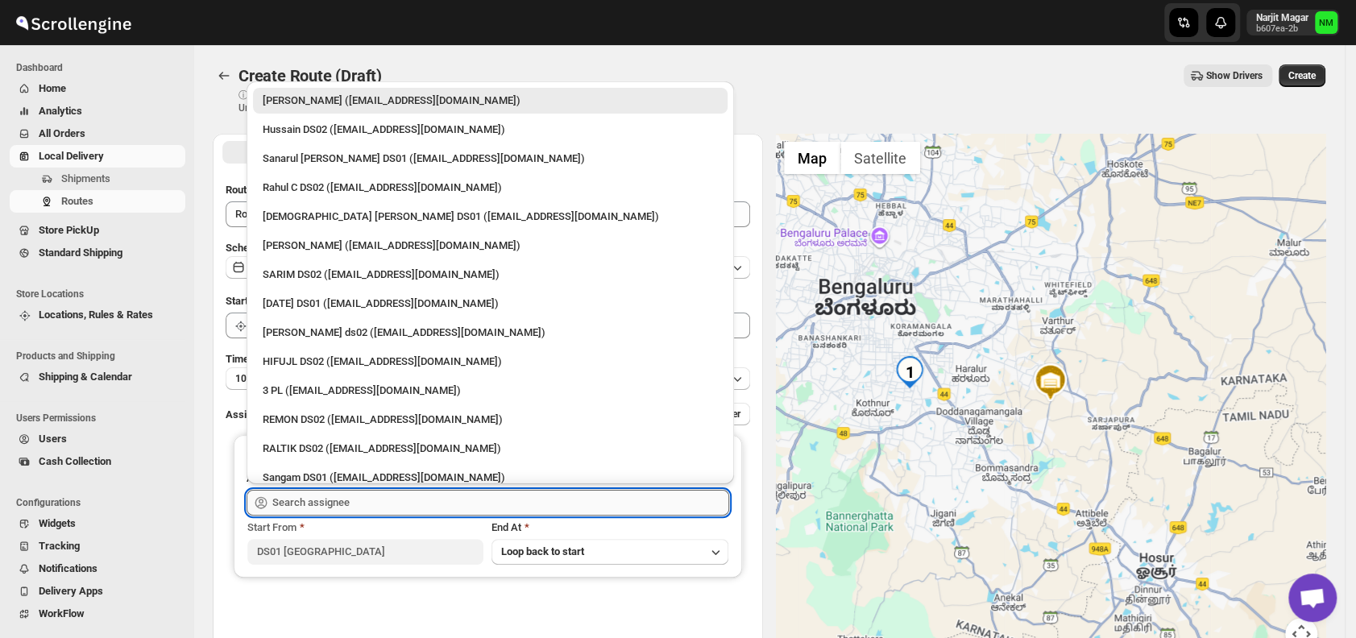
click at [399, 500] on input "text" at bounding box center [500, 503] width 457 height 26
click at [308, 247] on div "Vikas Rathod (lolegiy458@nalwan.com)" at bounding box center [490, 246] width 455 height 16
type input "Vikas Rathod (lolegiy458@nalwan.com)"
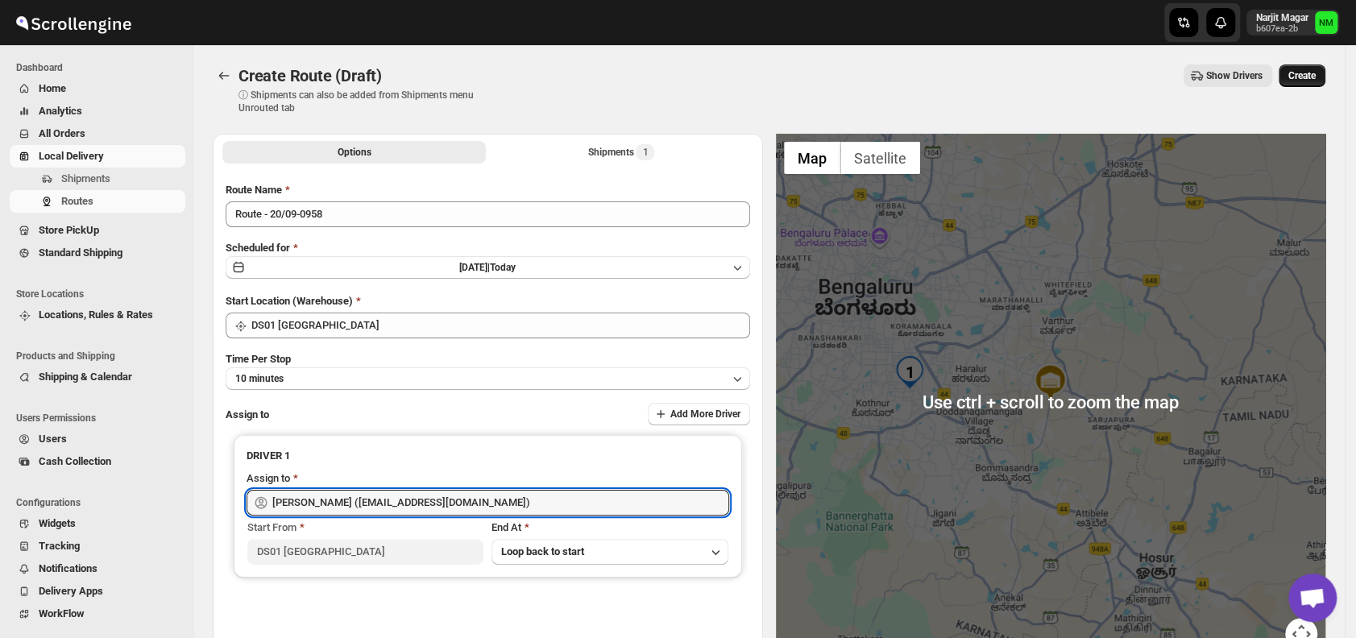
click at [1293, 83] on button "Create" at bounding box center [1301, 75] width 47 height 23
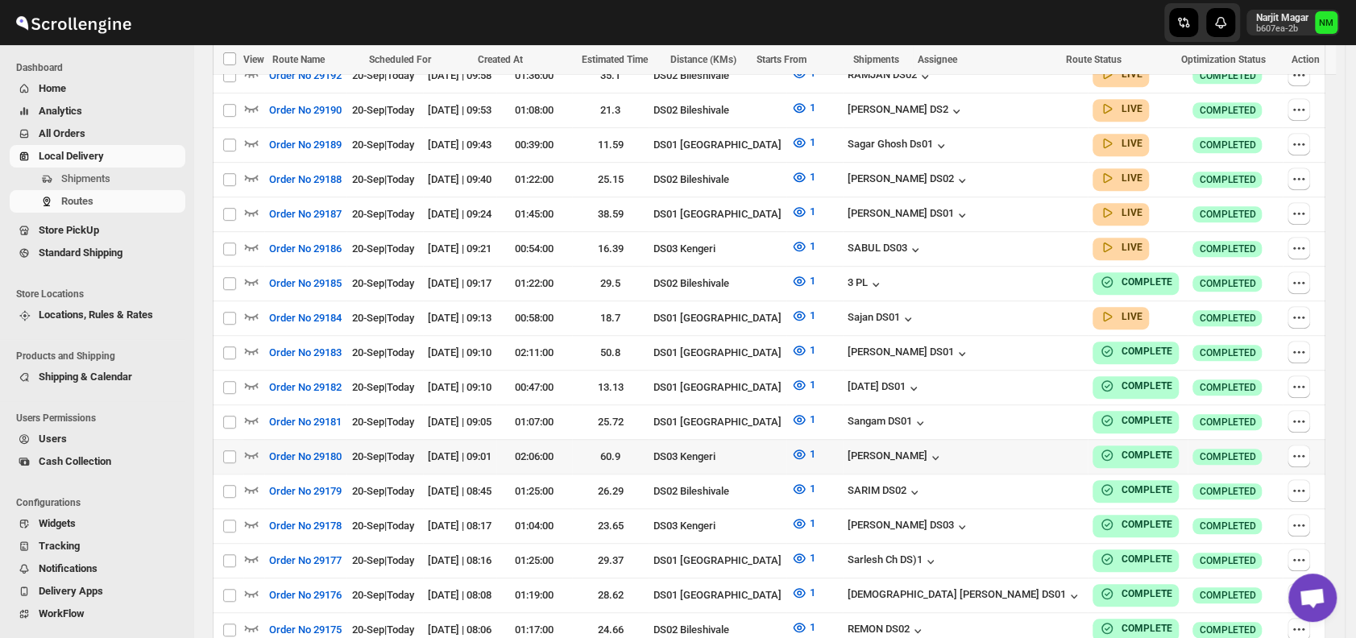
scroll to position [532, 0]
click at [251, 307] on icon "button" at bounding box center [251, 315] width 16 height 16
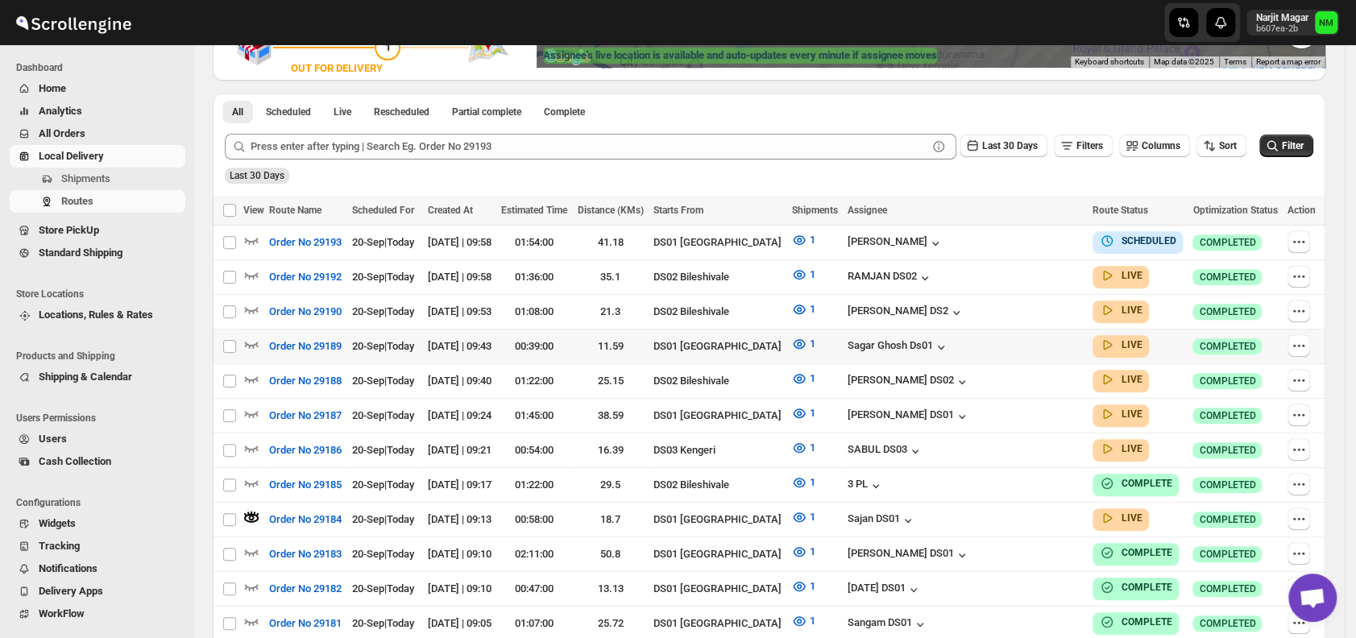
scroll to position [350, 0]
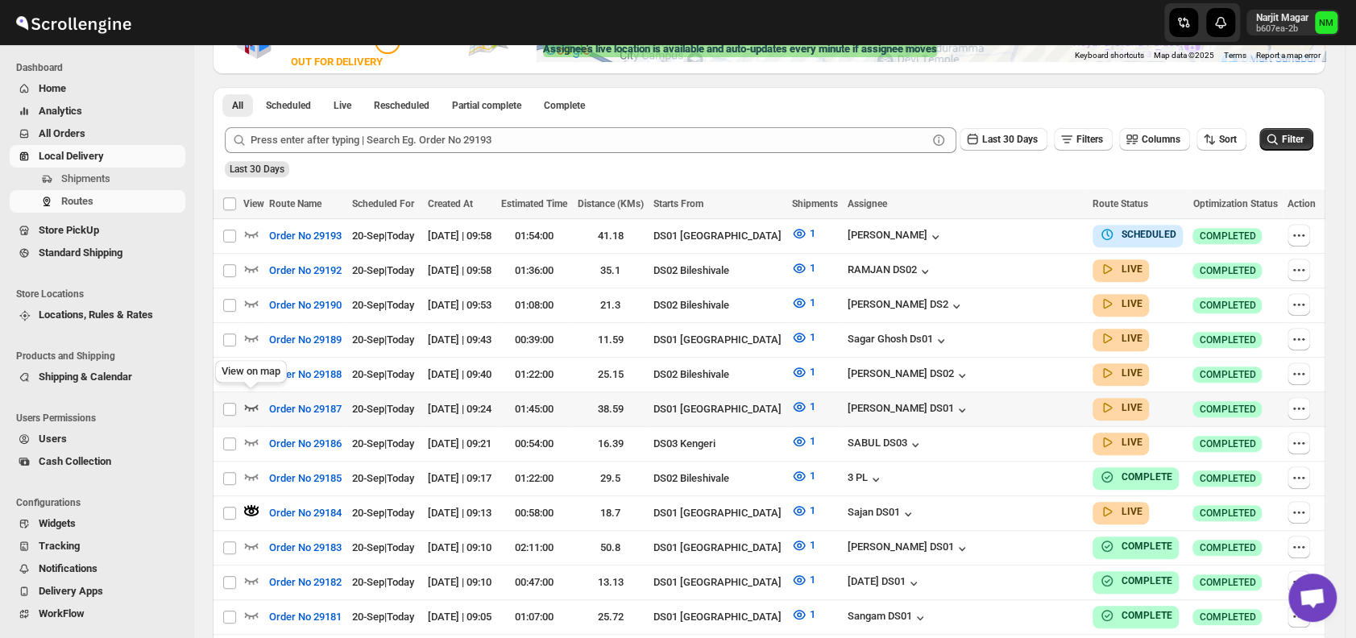
click at [247, 399] on icon "button" at bounding box center [251, 407] width 16 height 16
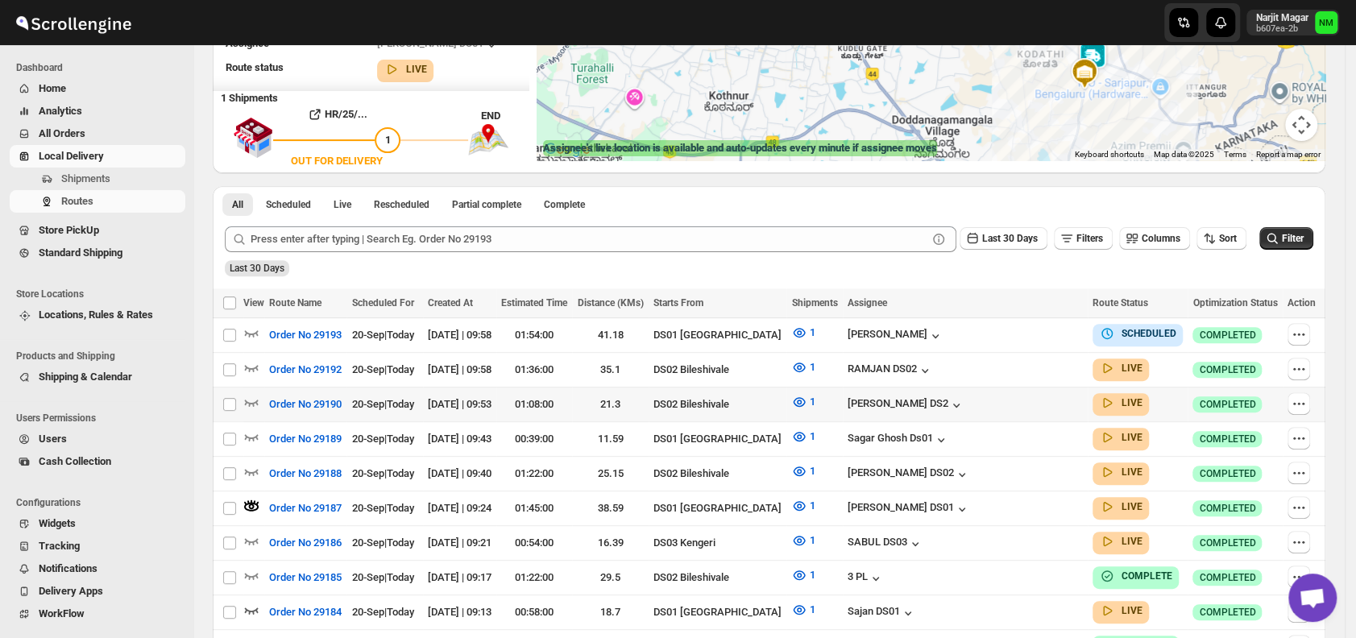
scroll to position [257, 0]
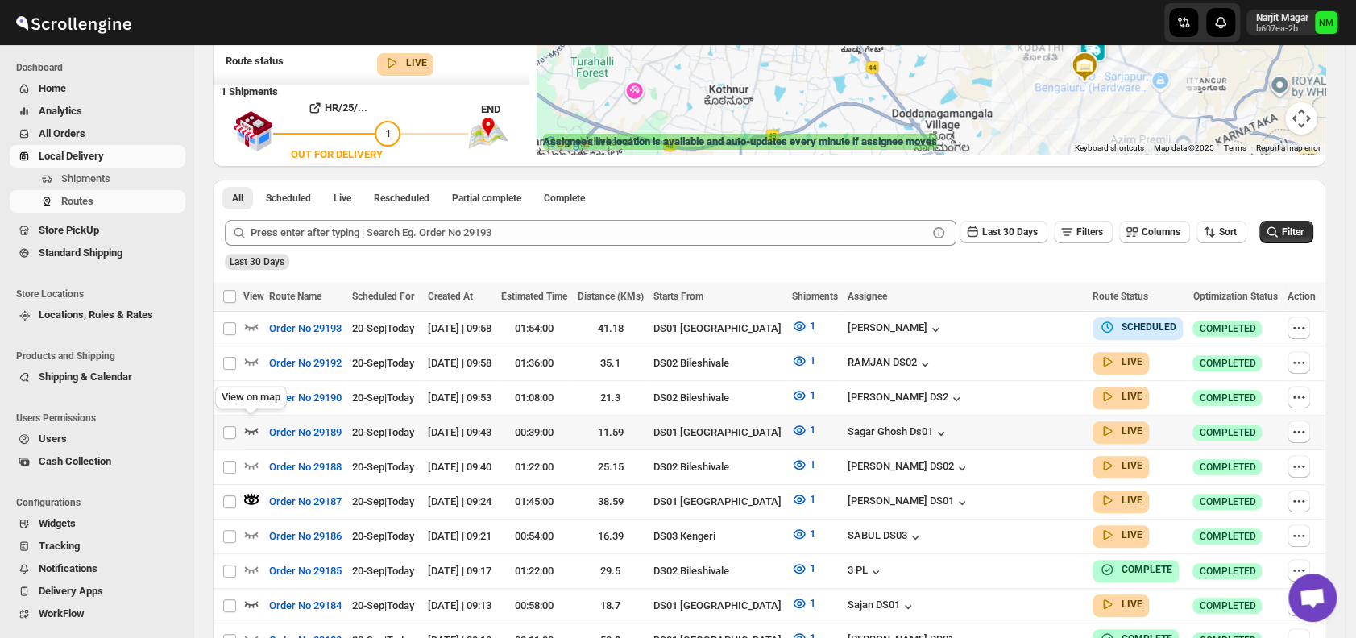
click at [255, 432] on icon "button" at bounding box center [251, 430] width 16 height 16
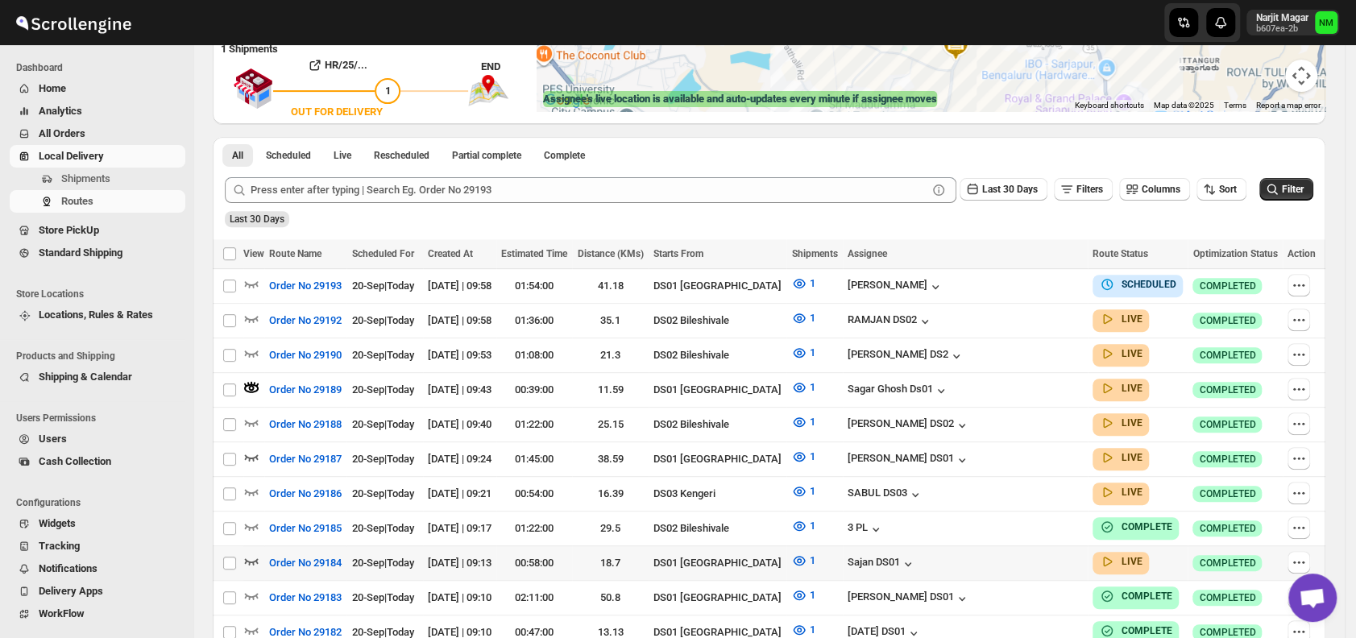
scroll to position [482, 0]
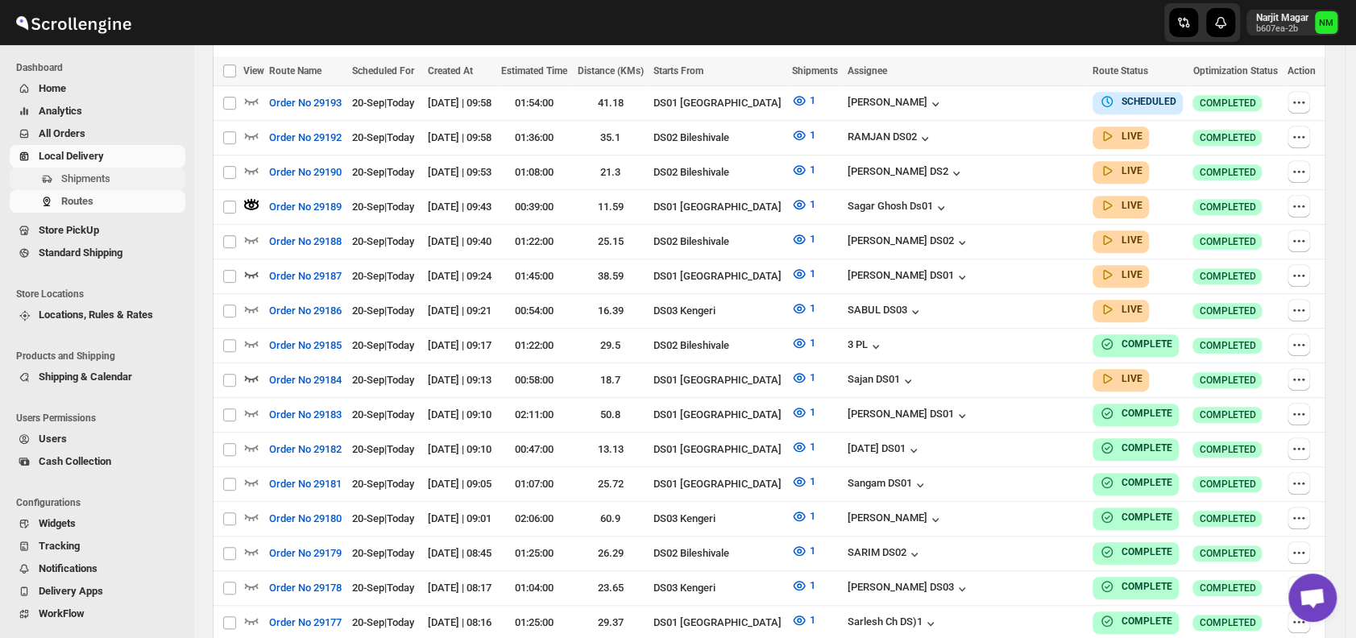
click at [115, 177] on span "Shipments" at bounding box center [121, 179] width 121 height 16
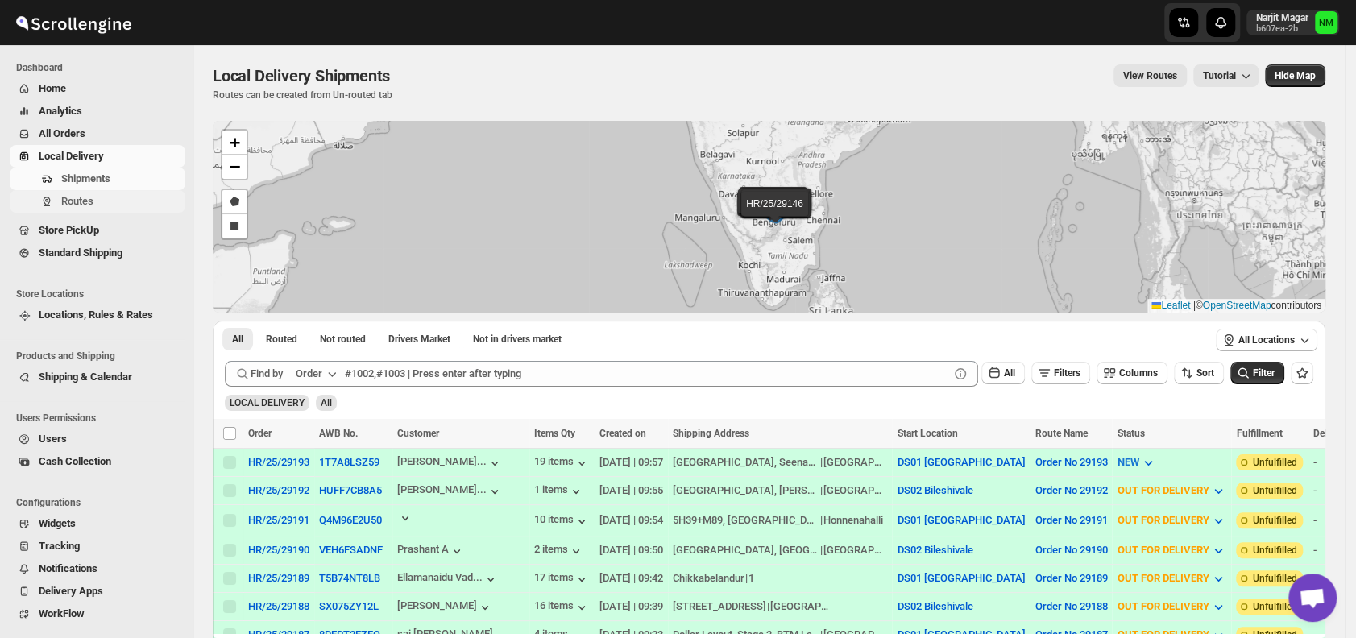
click at [89, 208] on span "Routes" at bounding box center [121, 201] width 121 height 16
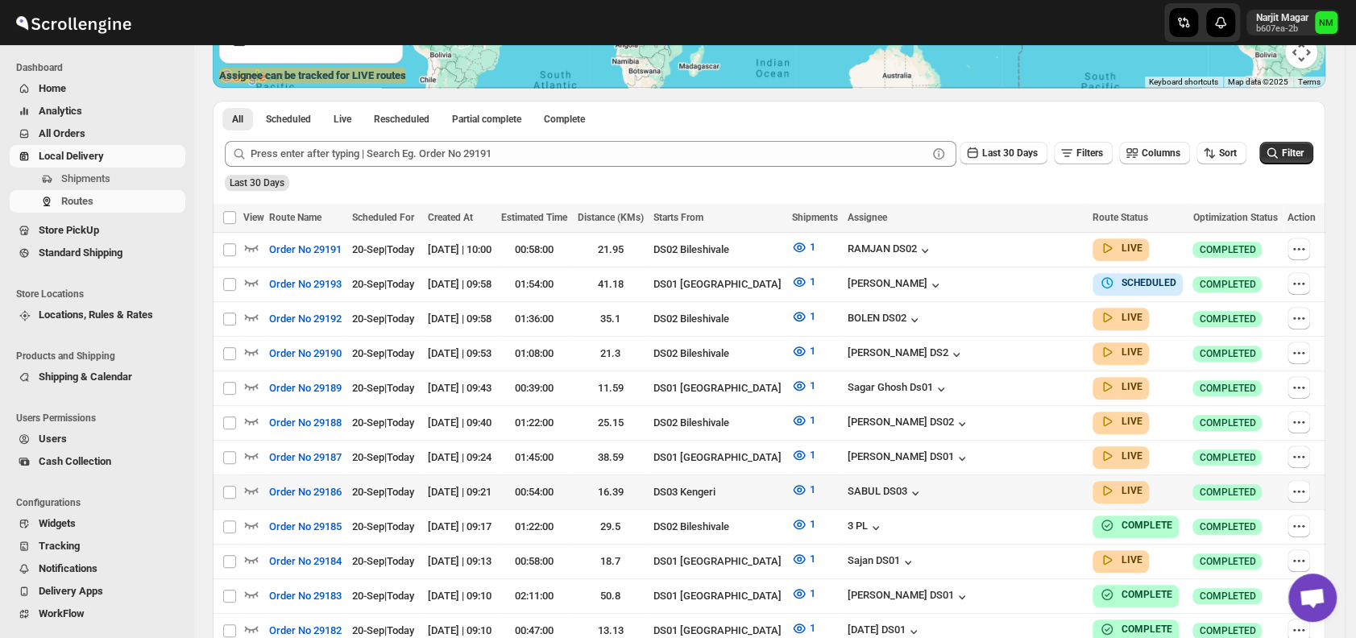
scroll to position [324, 0]
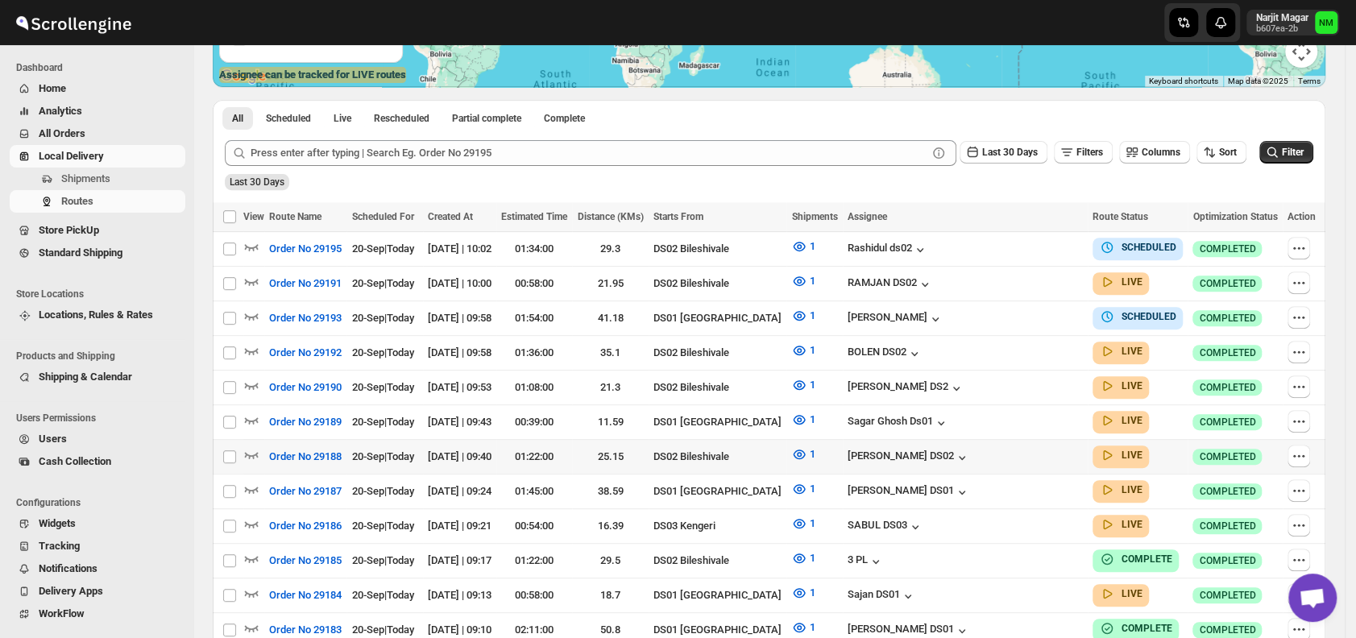
scroll to position [438, 0]
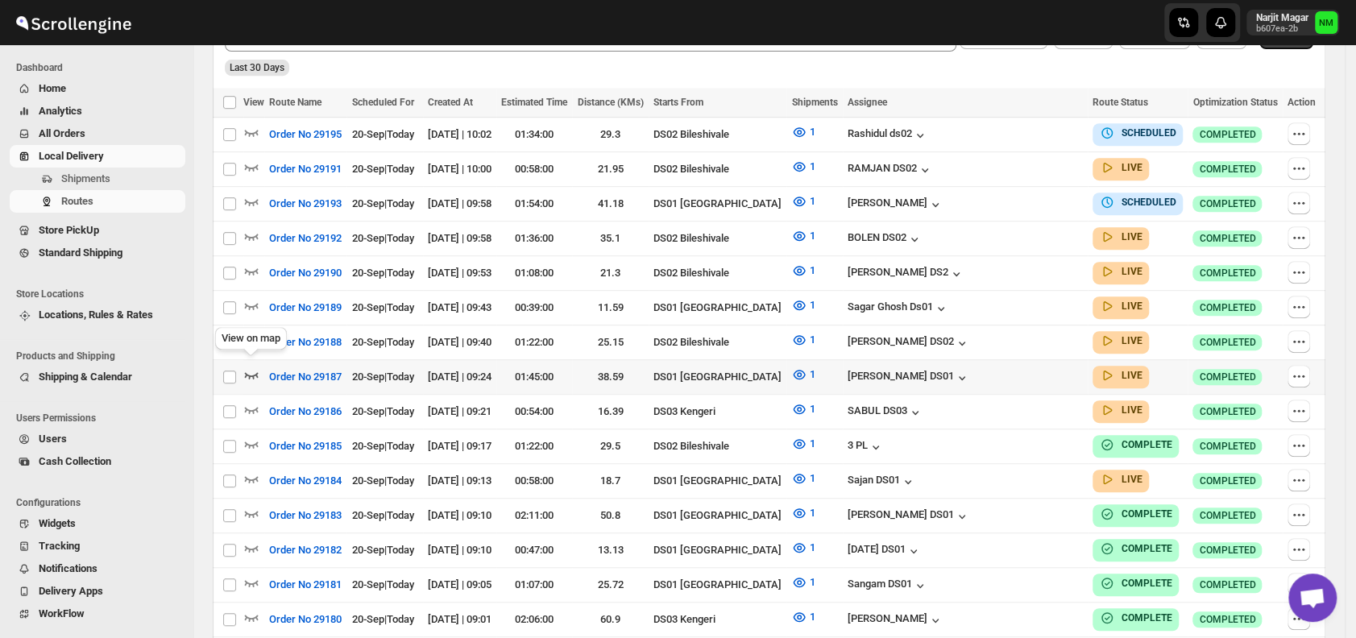
click at [250, 372] on icon "button" at bounding box center [252, 375] width 14 height 6
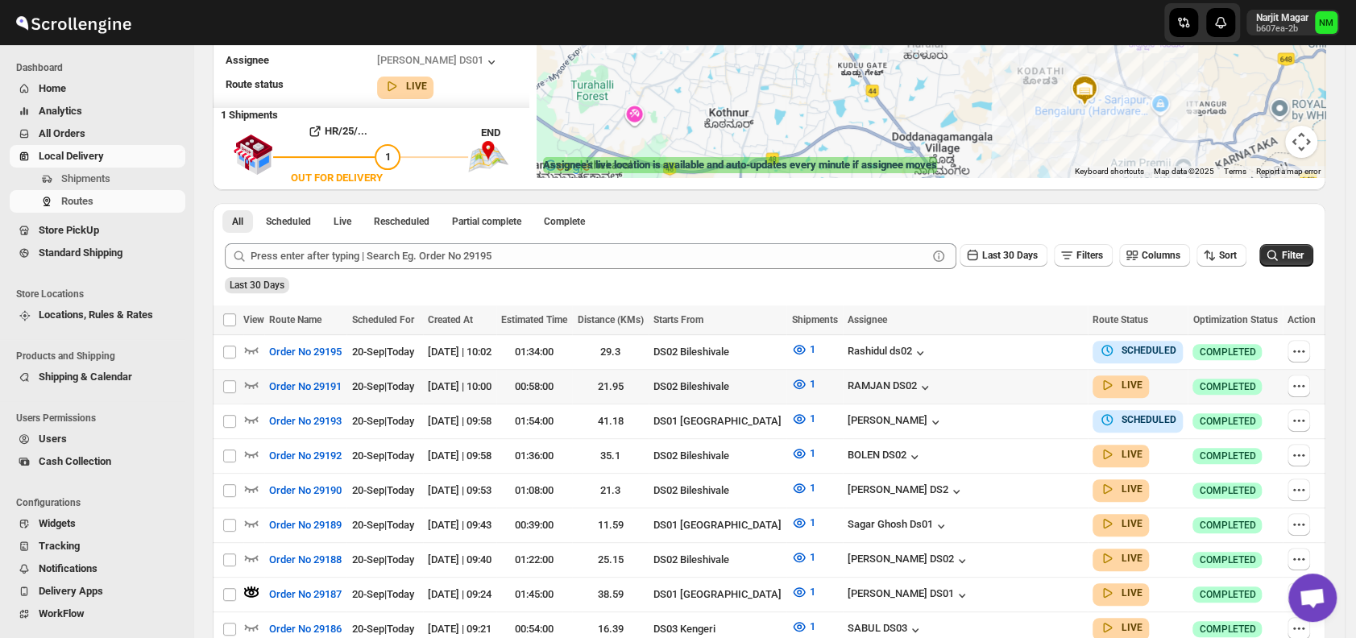
scroll to position [303, 0]
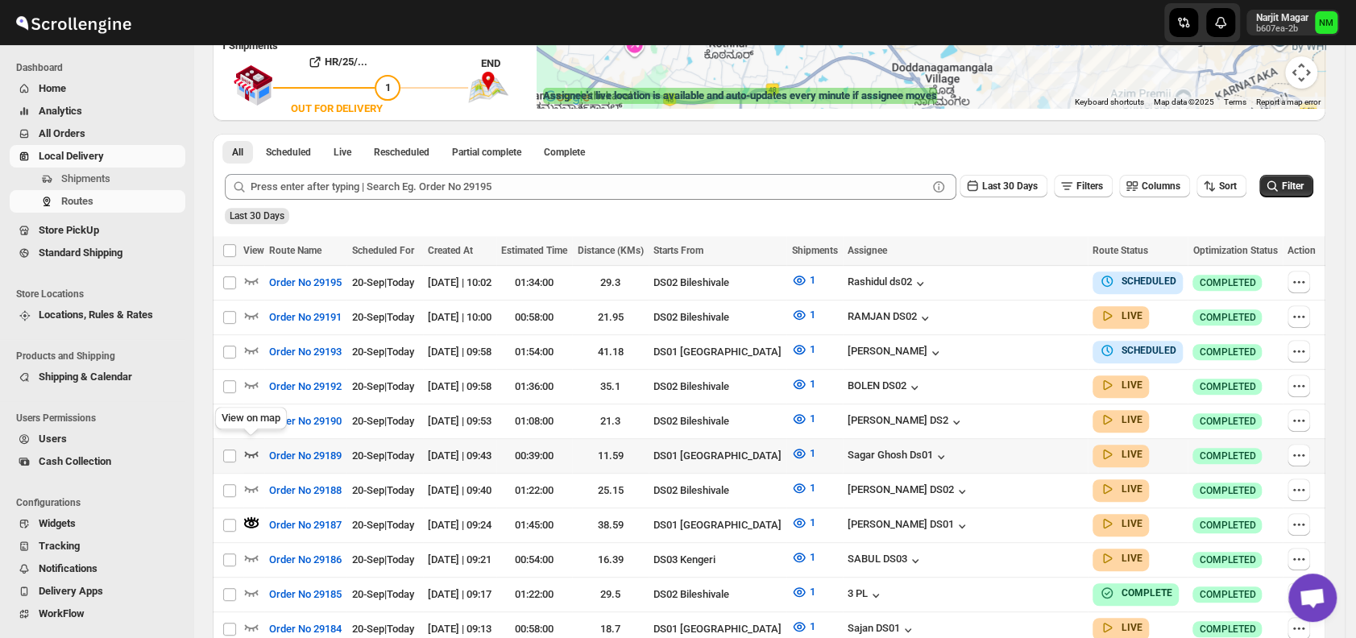
click at [255, 453] on icon "button" at bounding box center [251, 453] width 16 height 16
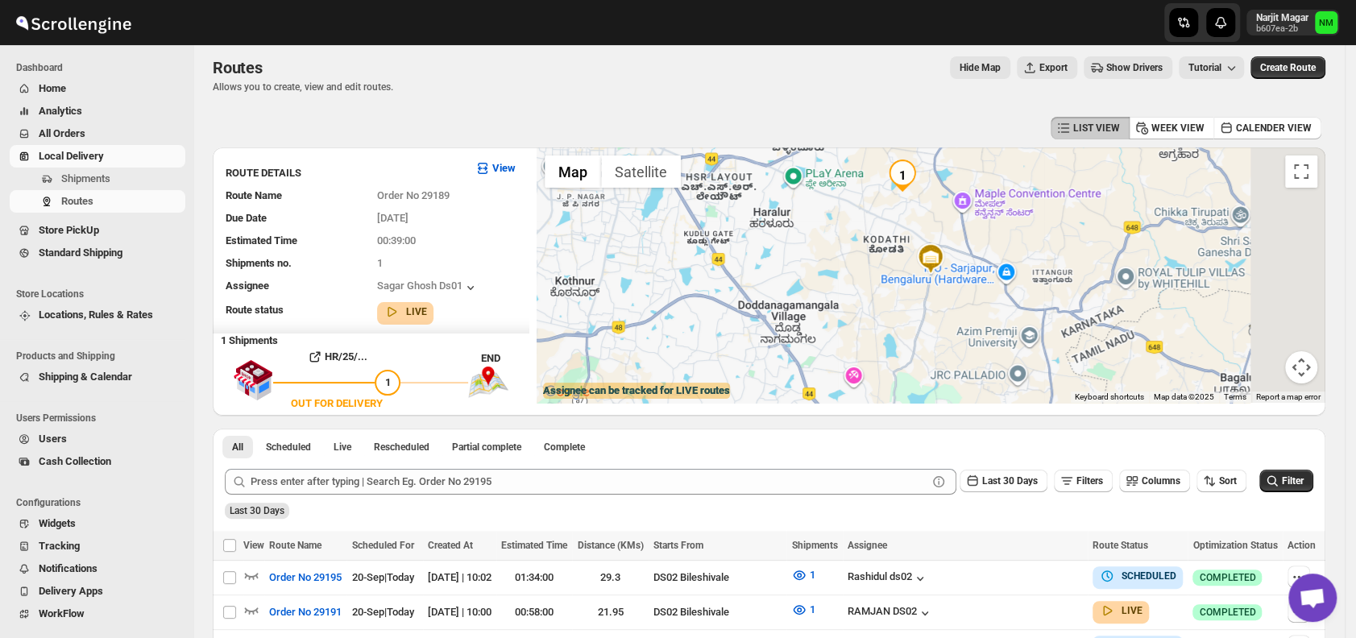
scroll to position [0, 0]
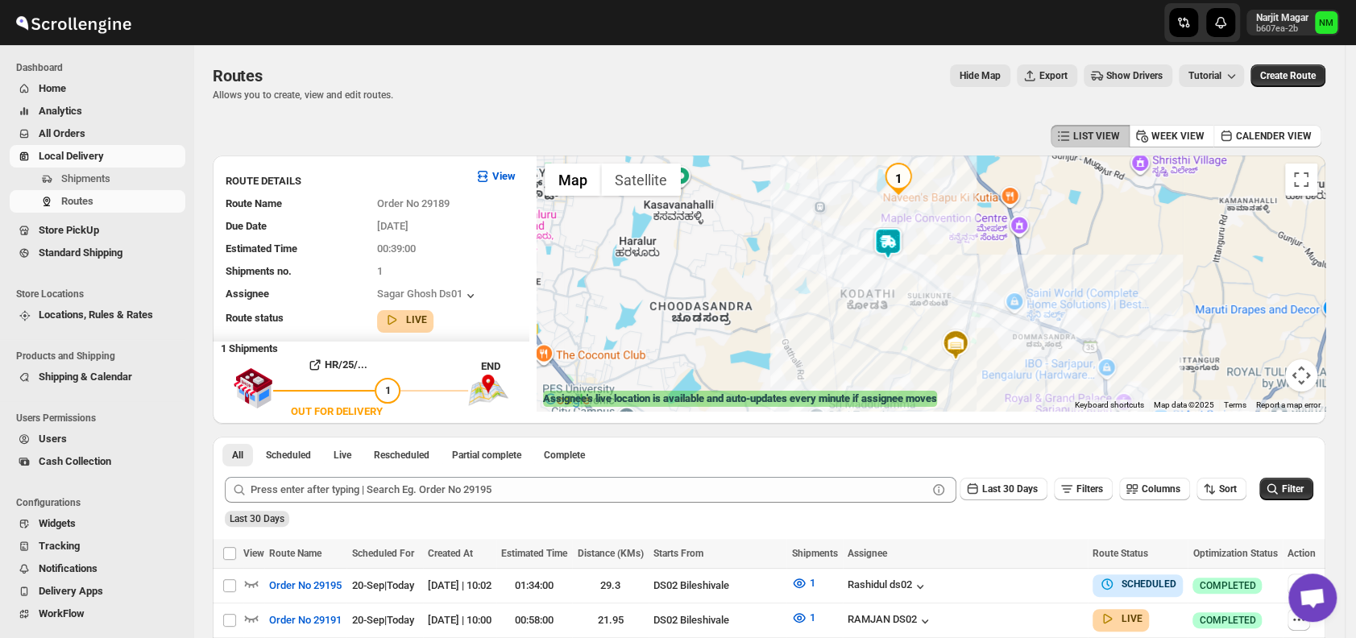
click at [882, 249] on img at bounding box center [887, 243] width 32 height 32
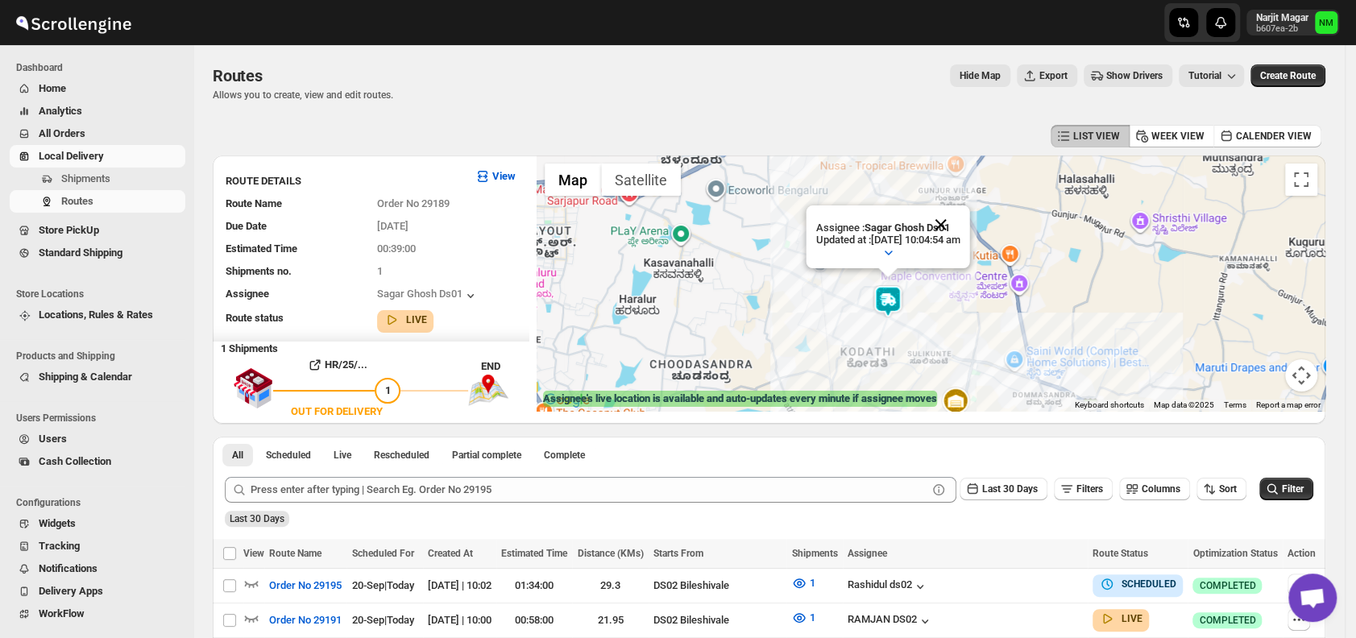
click at [960, 216] on button "Close" at bounding box center [940, 224] width 39 height 39
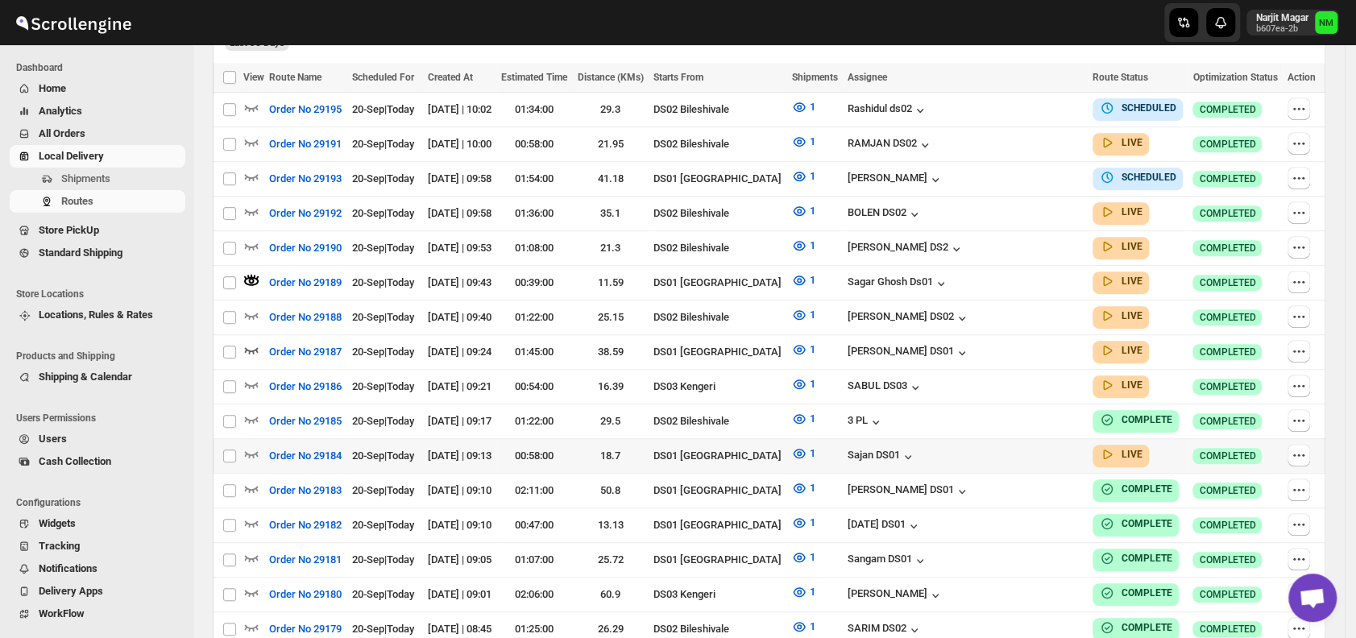
scroll to position [475, 0]
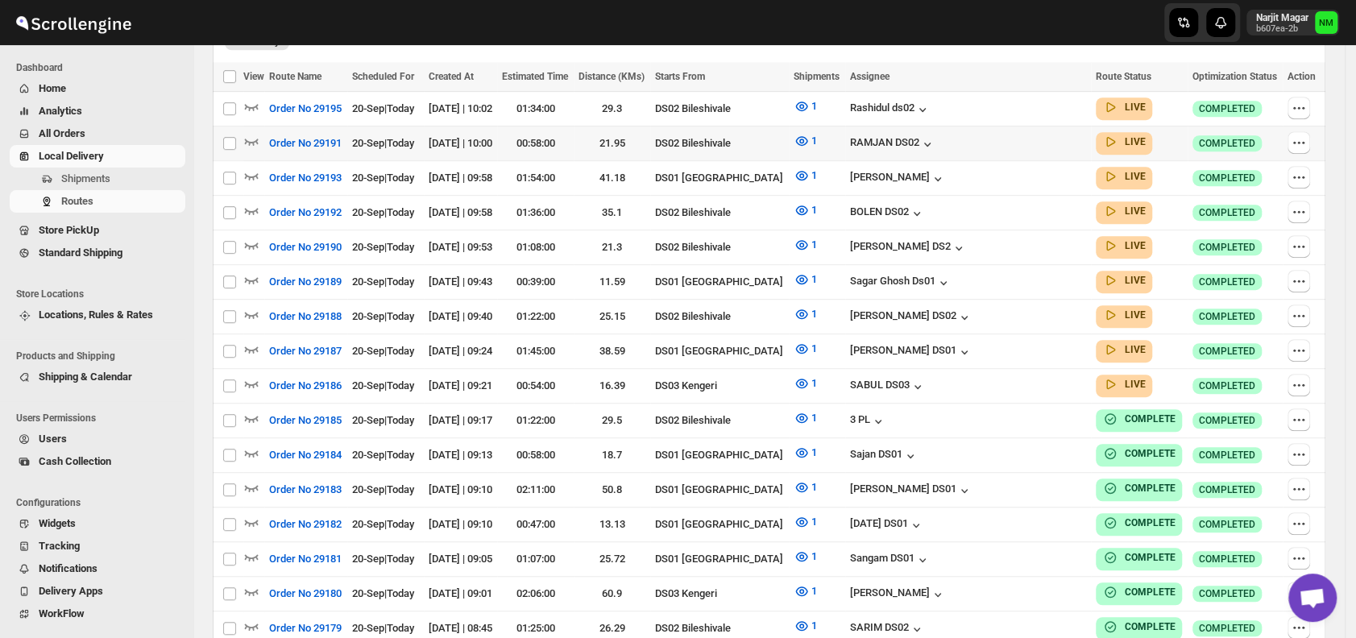
scroll to position [331, 0]
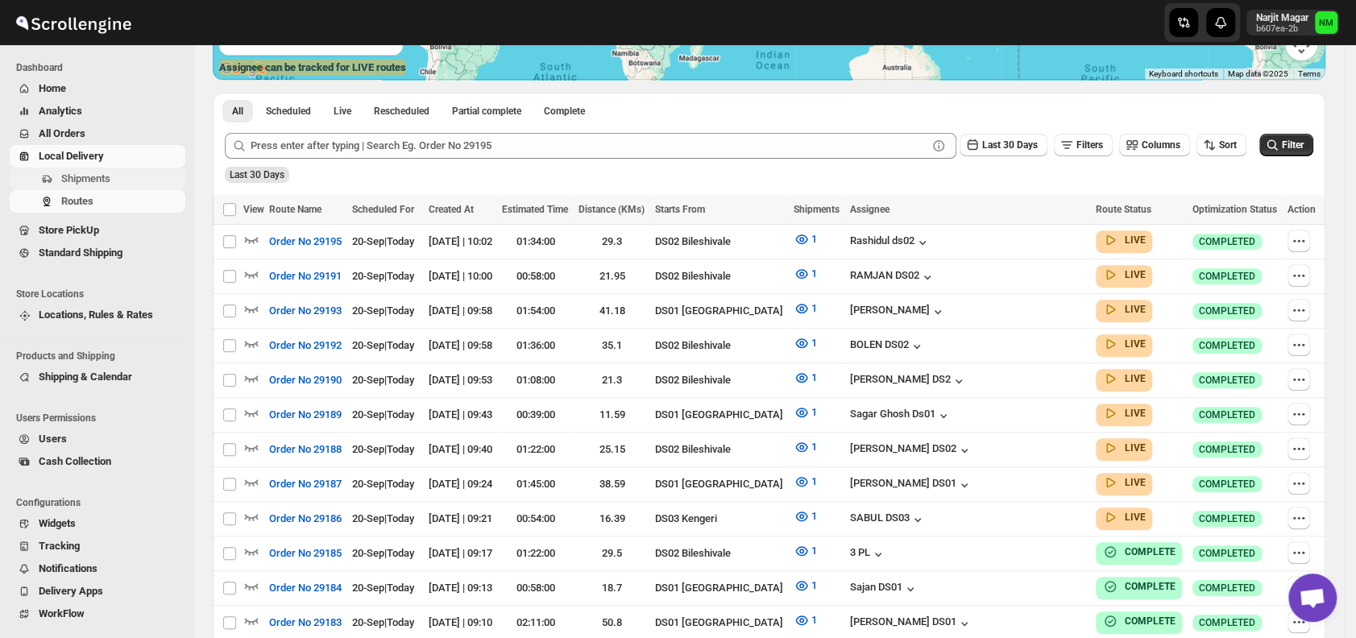
click at [106, 168] on button "Shipments" at bounding box center [98, 179] width 176 height 23
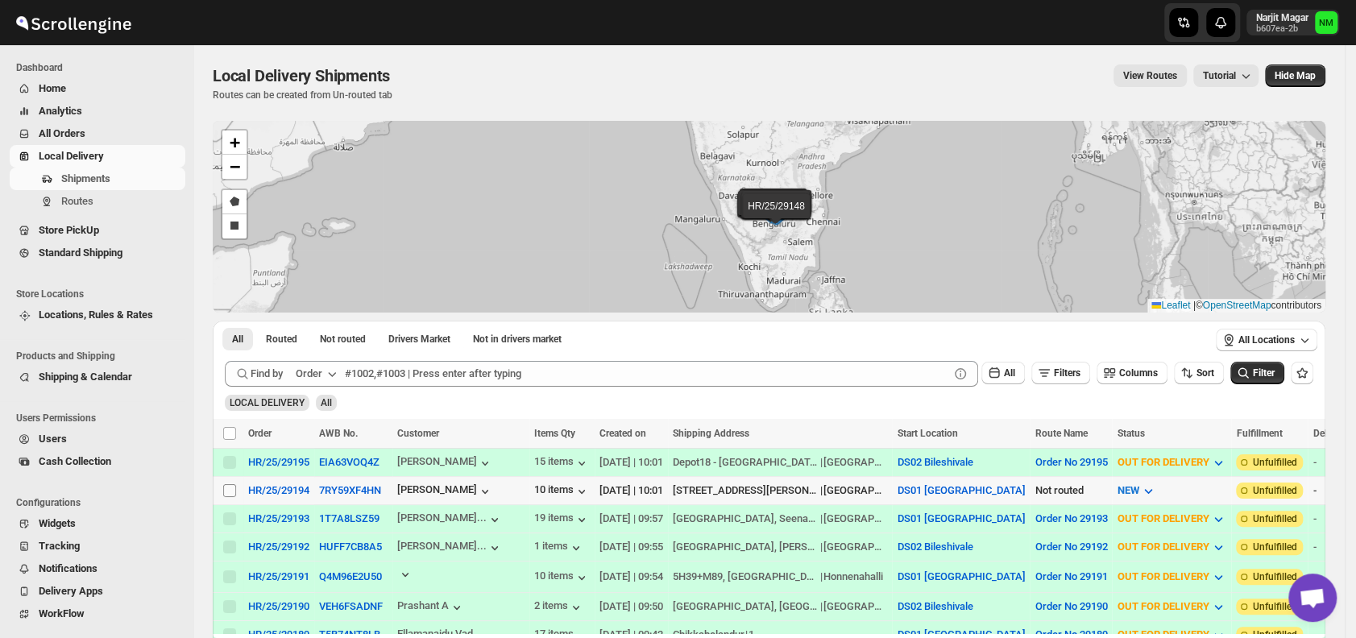
click at [223, 488] on input "Select shipment" at bounding box center [229, 490] width 13 height 13
checkbox input "true"
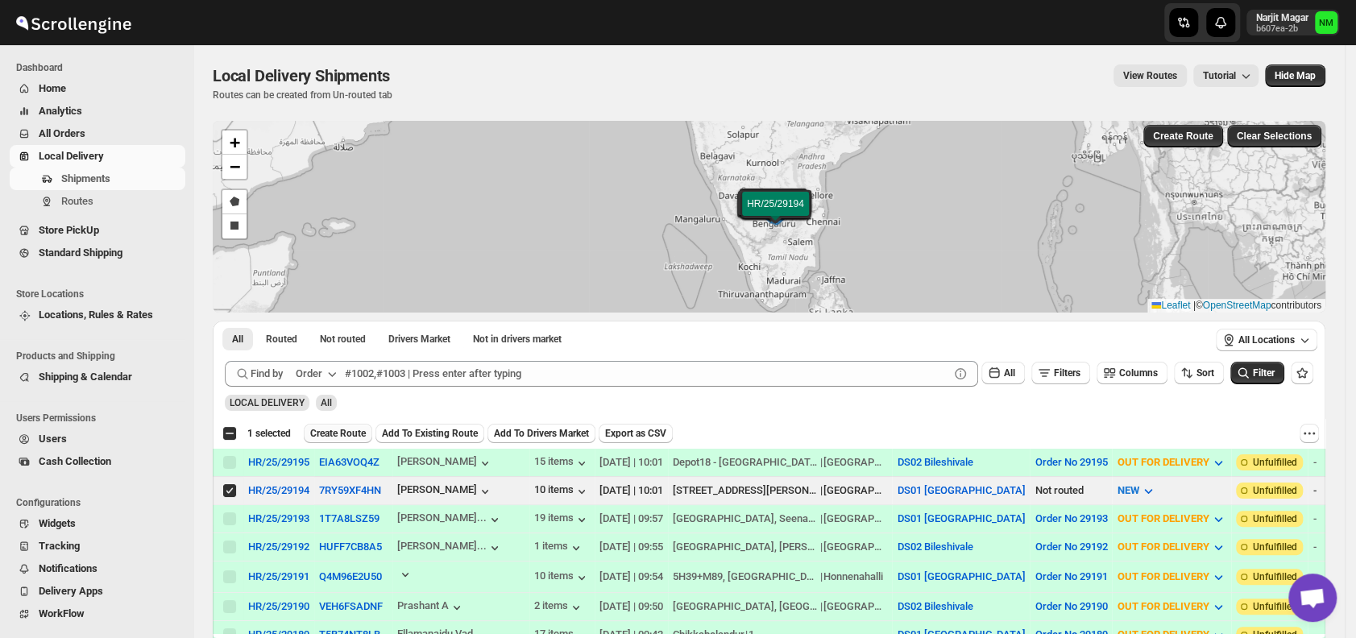
click at [333, 429] on span "Create Route" at bounding box center [338, 433] width 56 height 13
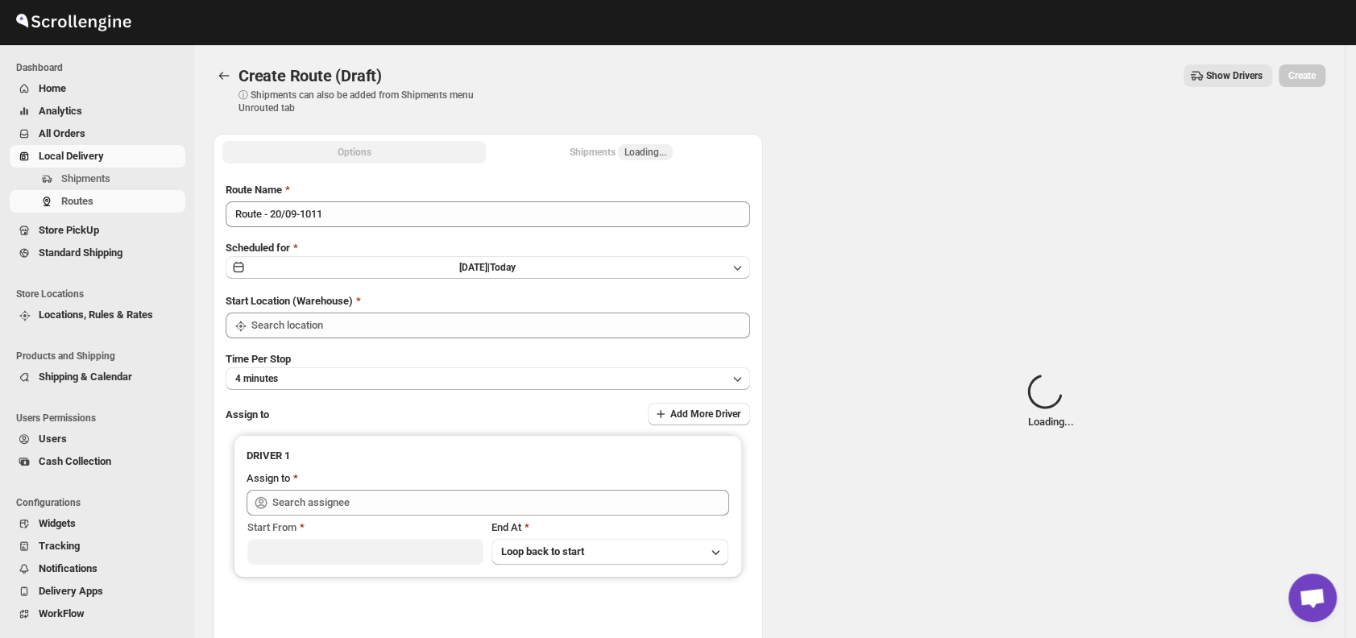
type input "DS01 [GEOGRAPHIC_DATA]"
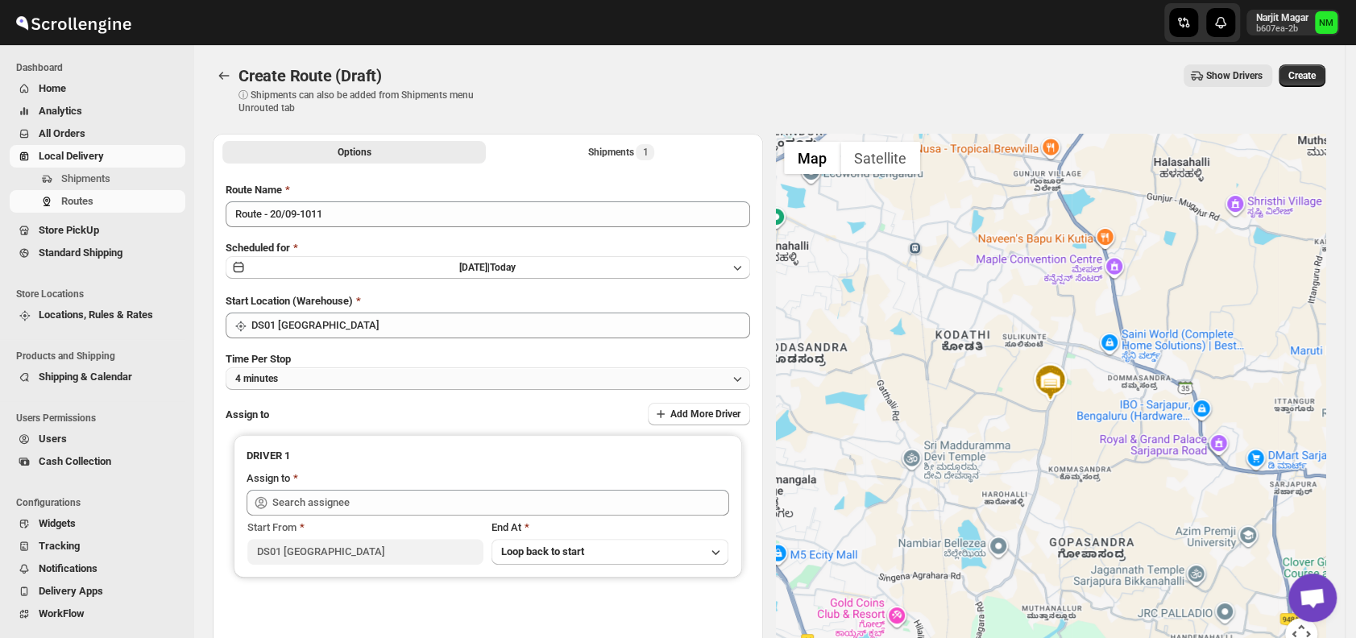
click at [328, 387] on button "4 minutes" at bounding box center [488, 378] width 524 height 23
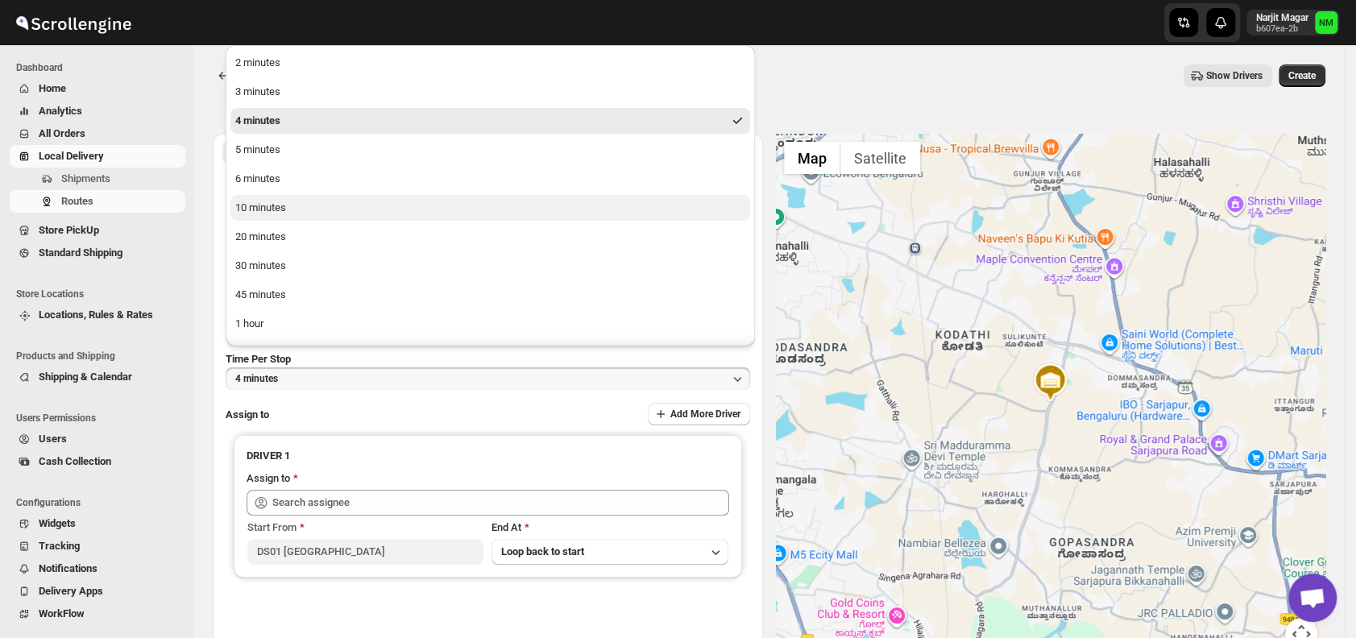
click at [290, 213] on button "10 minutes" at bounding box center [489, 208] width 519 height 26
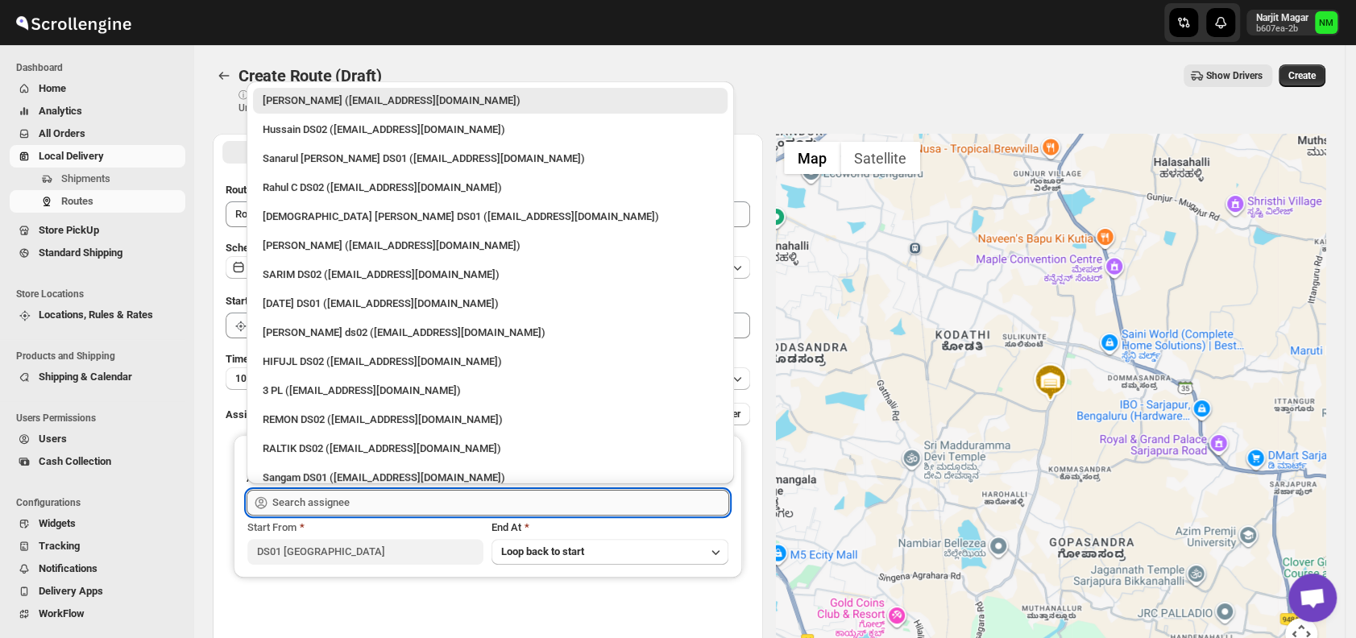
click at [362, 502] on input "text" at bounding box center [500, 503] width 457 height 26
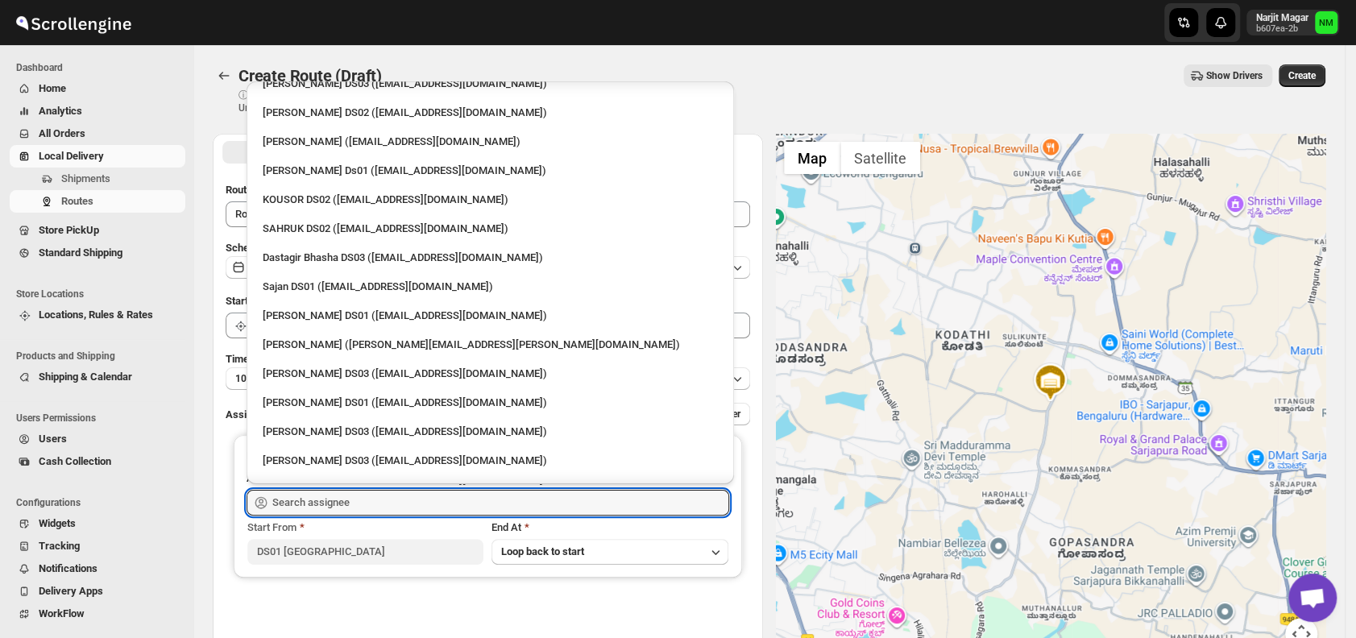
scroll to position [802, 0]
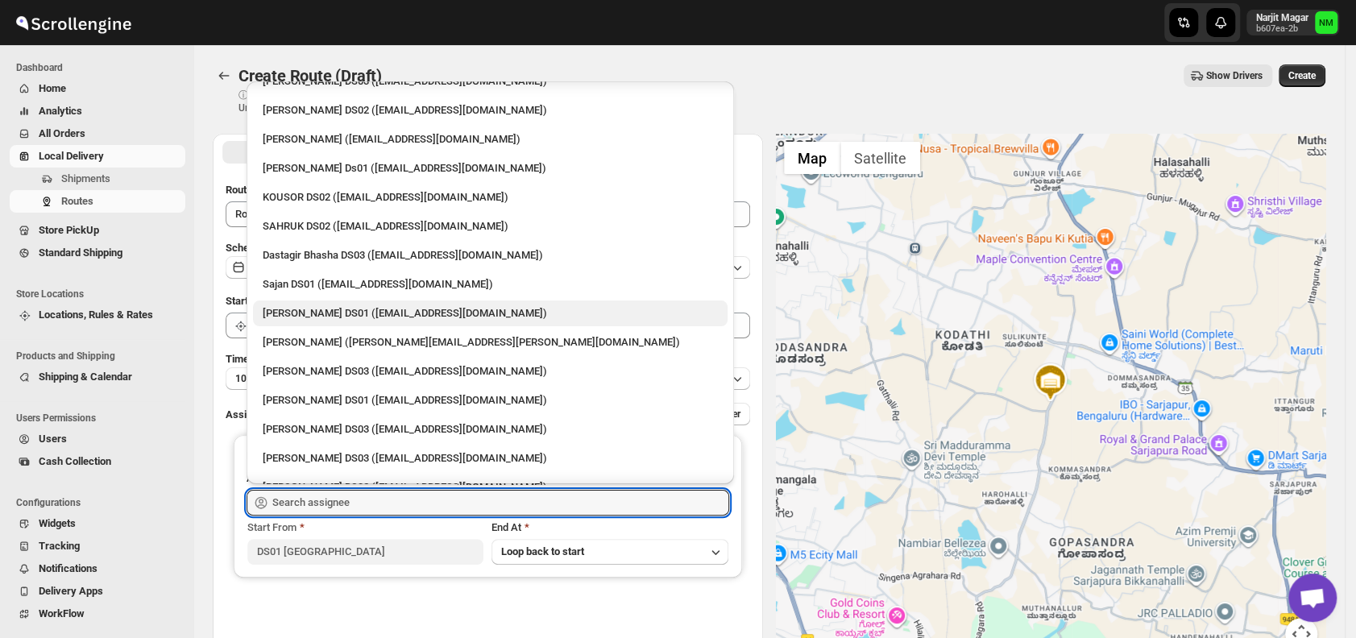
click at [321, 307] on div "[PERSON_NAME] DS01 ([EMAIL_ADDRESS][DOMAIN_NAME])" at bounding box center [490, 313] width 455 height 16
type input "[PERSON_NAME] DS01 ([EMAIL_ADDRESS][DOMAIN_NAME])"
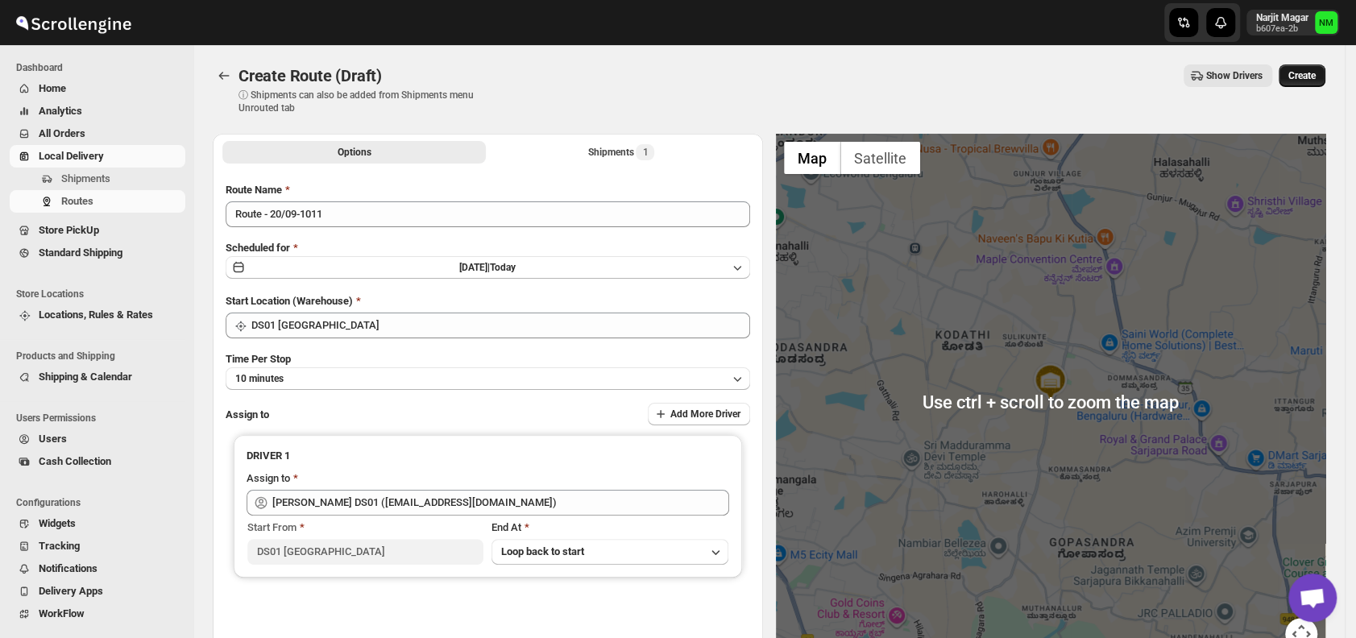
click at [1309, 81] on span "Create" at bounding box center [1301, 75] width 27 height 13
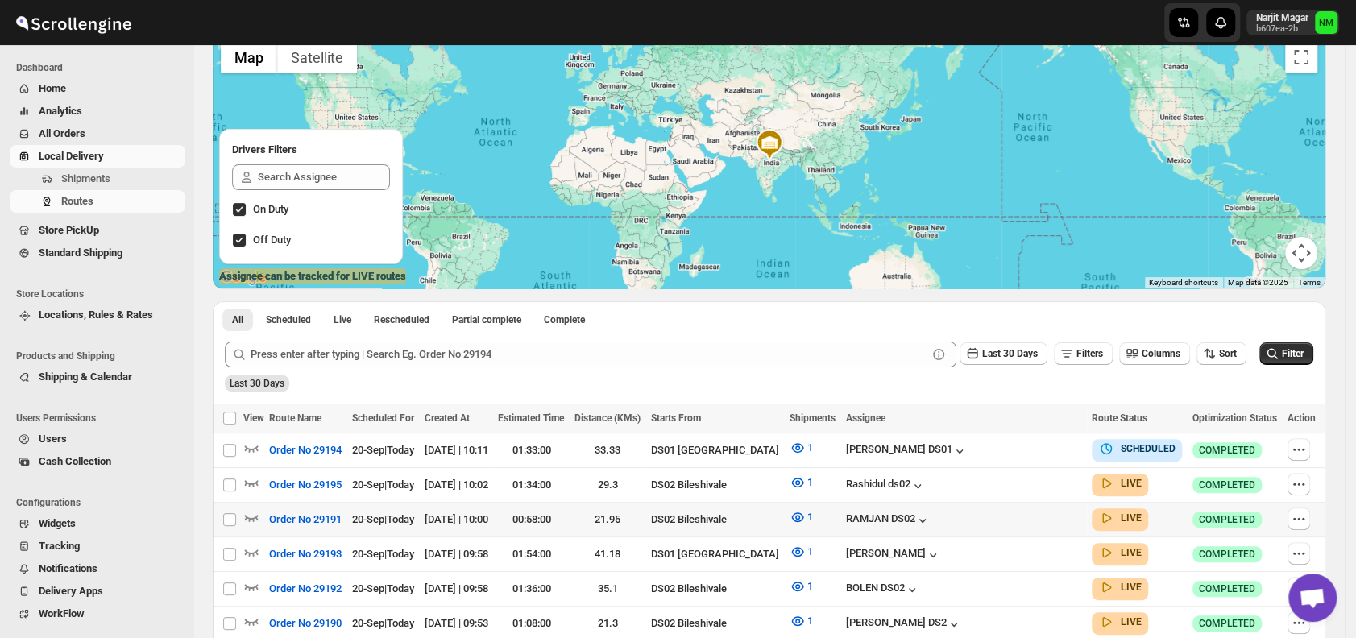
scroll to position [123, 0]
click at [113, 178] on span "Shipments" at bounding box center [121, 179] width 121 height 16
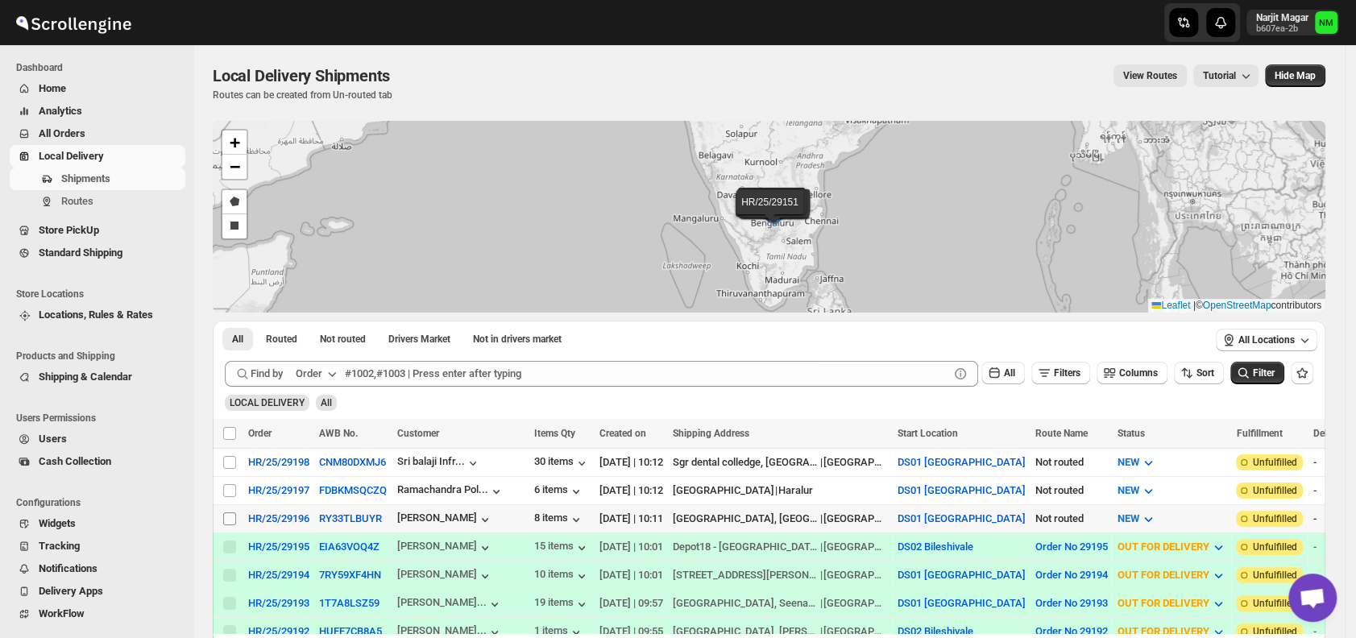
click at [230, 514] on input "Select shipment" at bounding box center [229, 518] width 13 height 13
checkbox input "true"
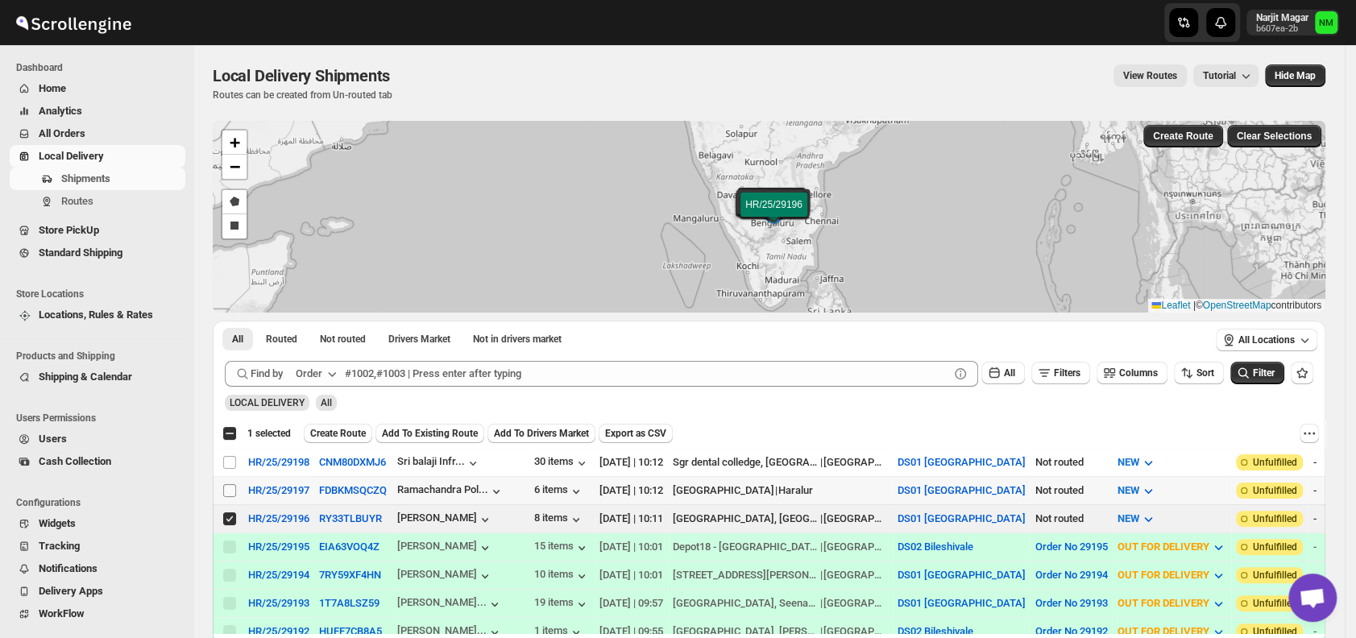
click at [229, 489] on input "Select shipment" at bounding box center [229, 490] width 13 height 13
checkbox input "true"
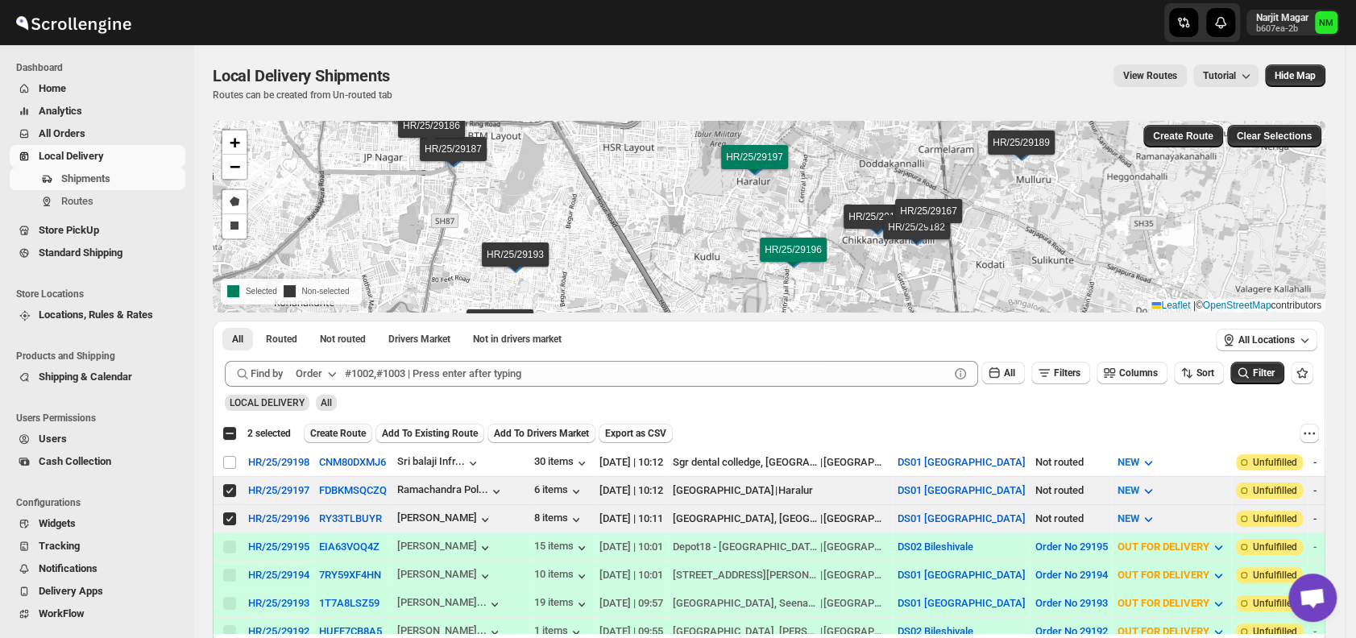
click at [327, 429] on span "Create Route" at bounding box center [338, 433] width 56 height 13
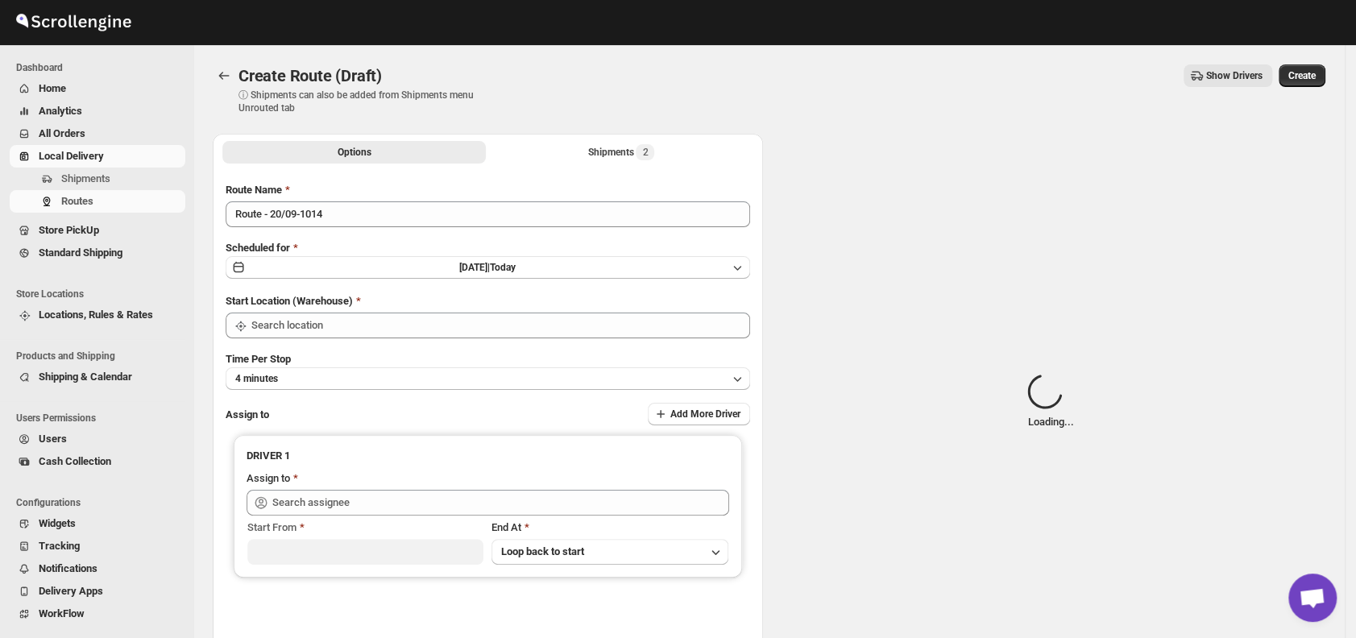
type input "DS01 [GEOGRAPHIC_DATA]"
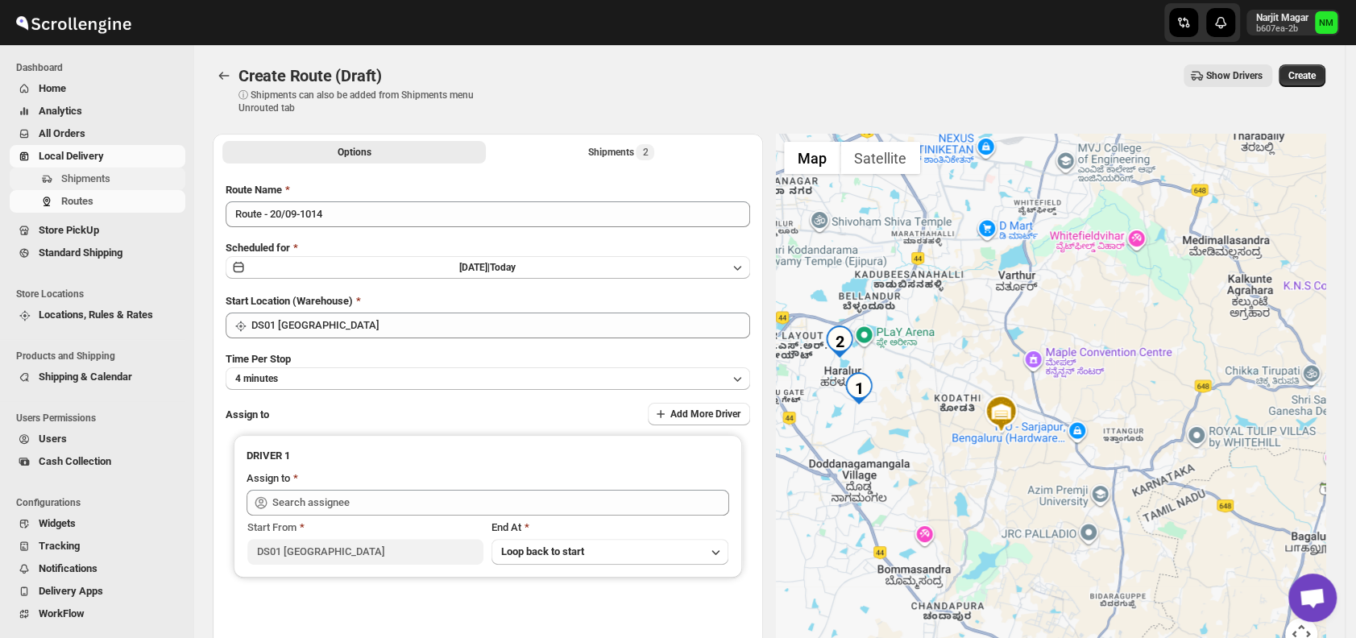
click at [128, 183] on span "Shipments" at bounding box center [121, 179] width 121 height 16
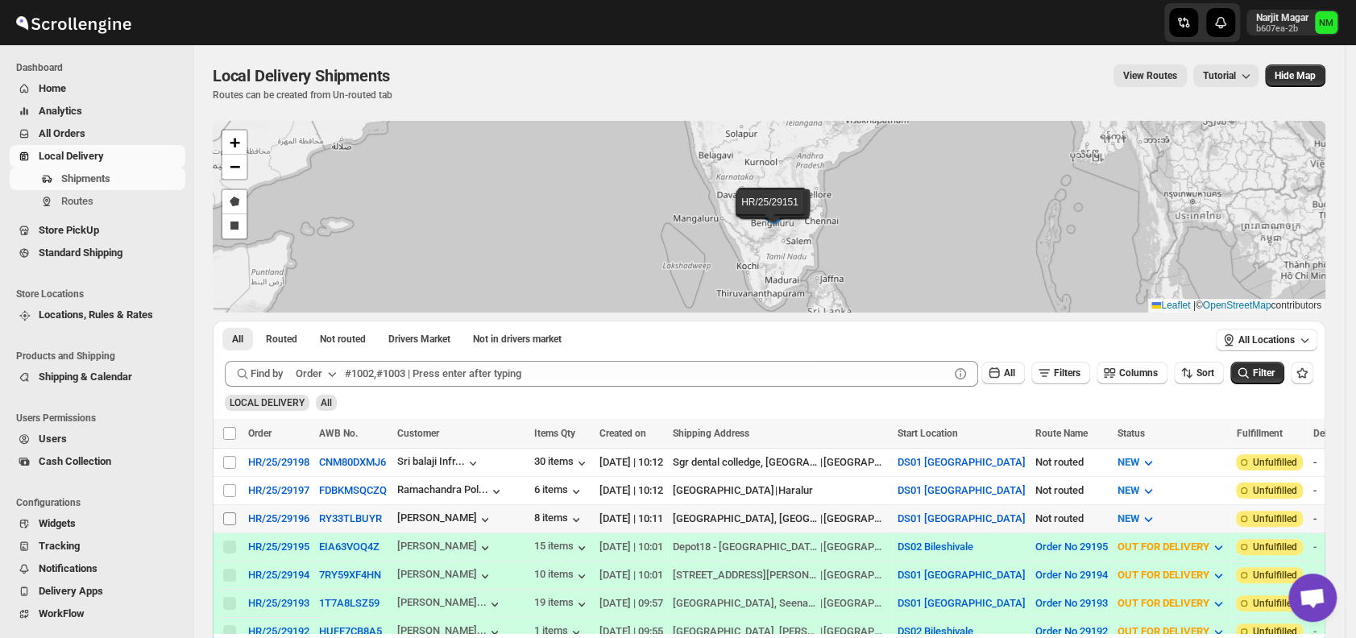
click at [229, 517] on input "Select shipment" at bounding box center [229, 518] width 13 height 13
checkbox input "true"
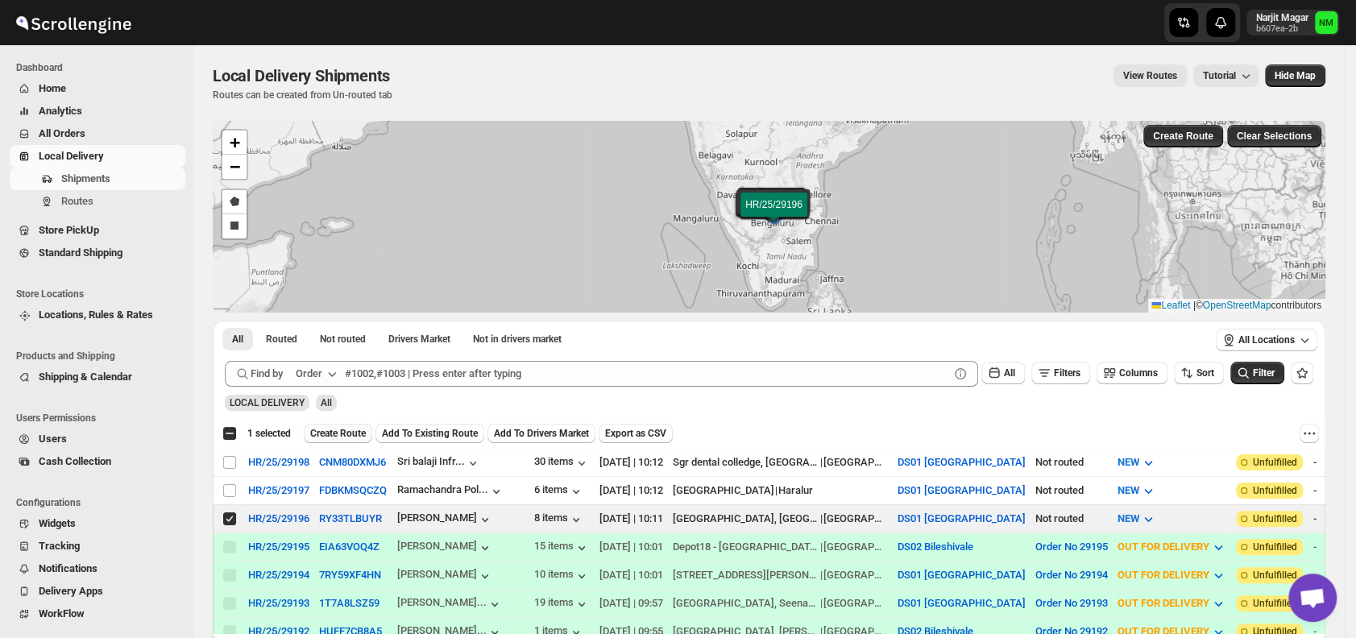
click at [327, 432] on span "Create Route" at bounding box center [338, 433] width 56 height 13
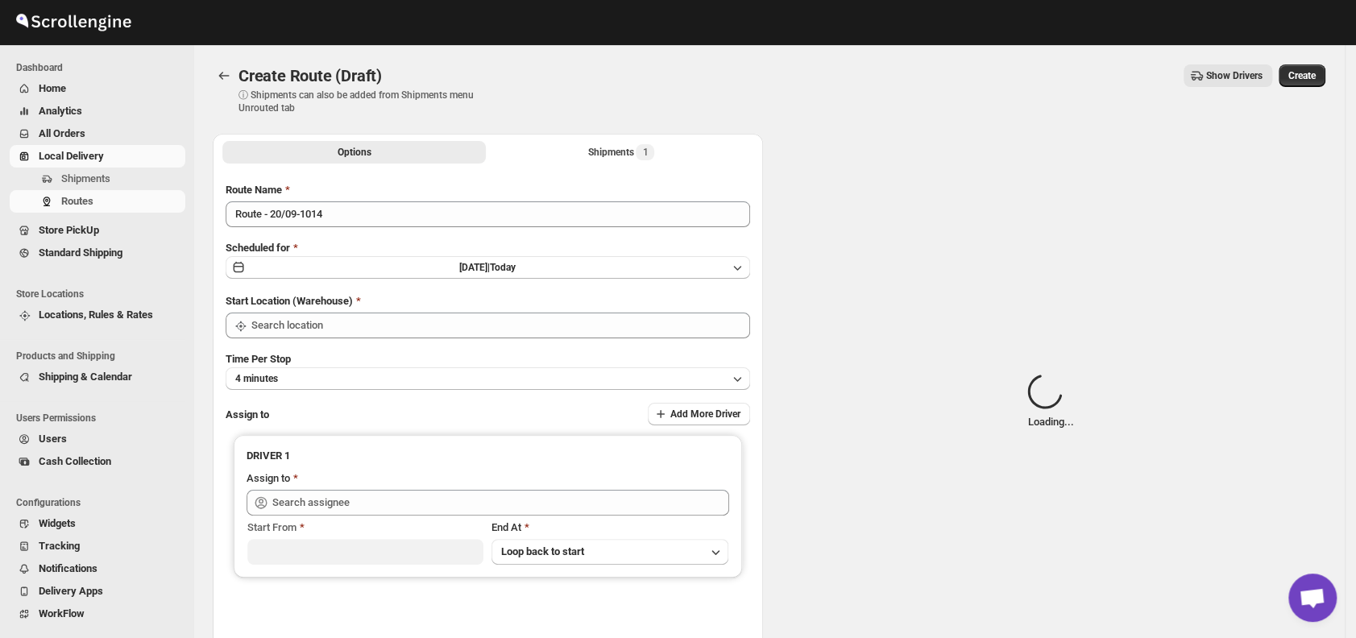
type input "DS01 [GEOGRAPHIC_DATA]"
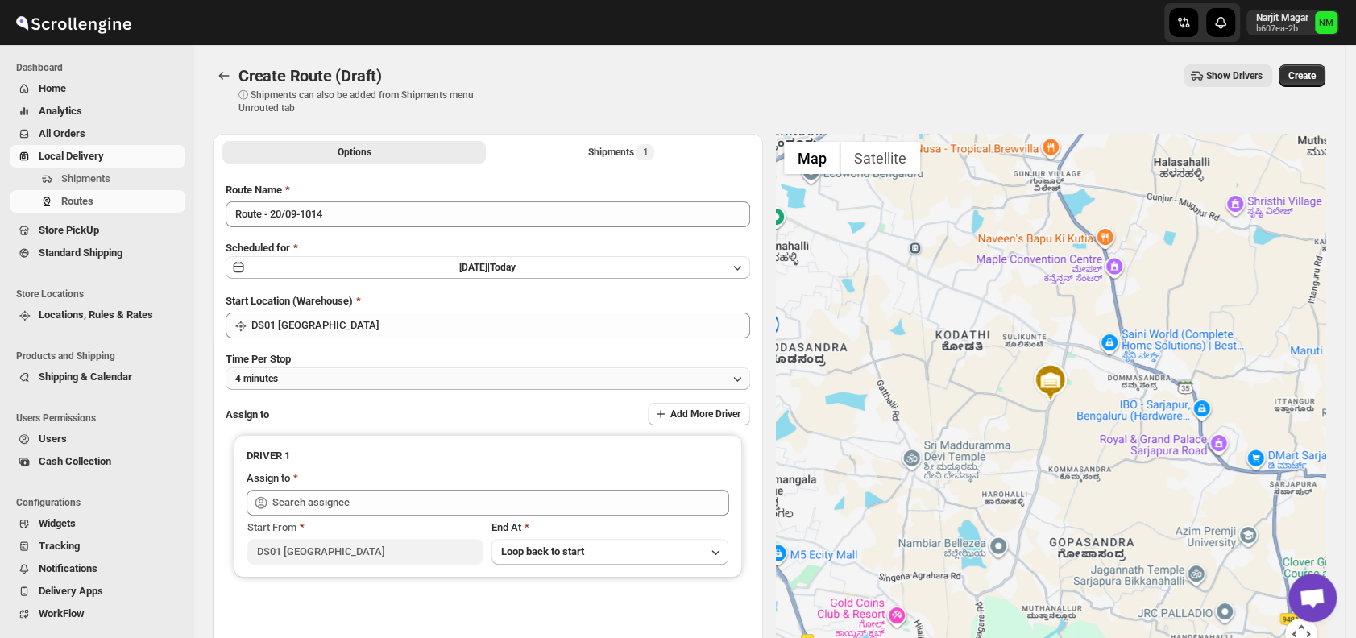
click at [346, 374] on button "4 minutes" at bounding box center [488, 378] width 524 height 23
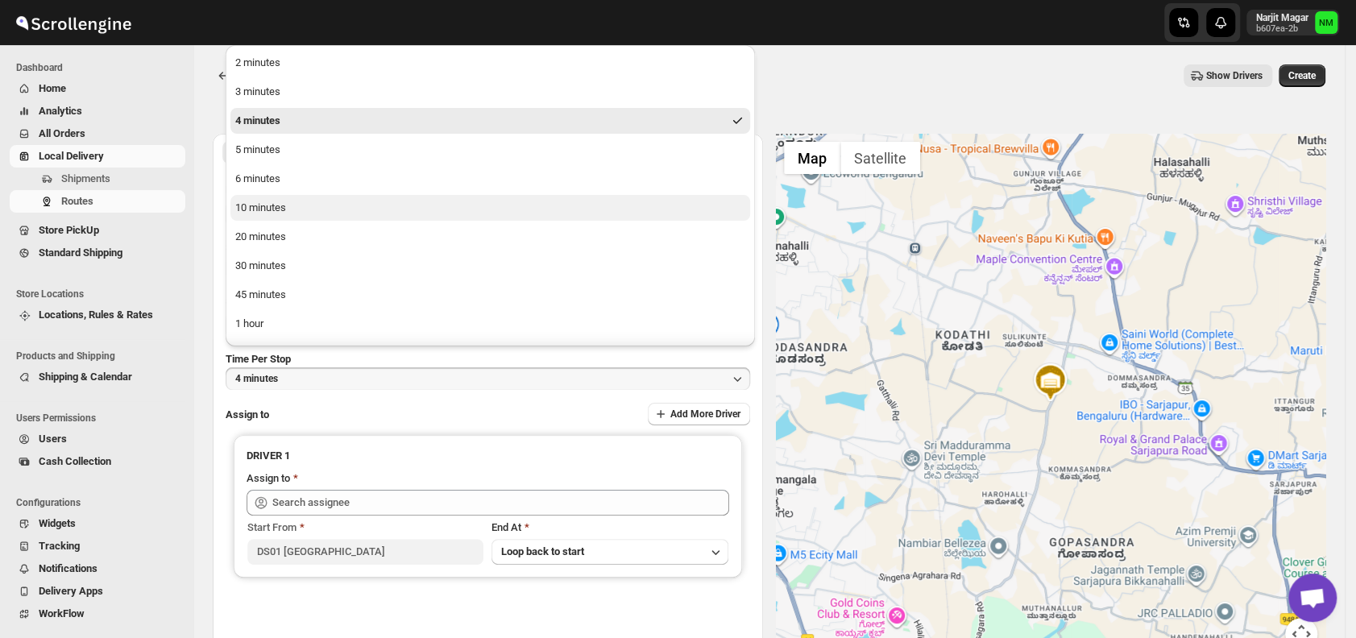
click at [327, 212] on button "10 minutes" at bounding box center [489, 208] width 519 height 26
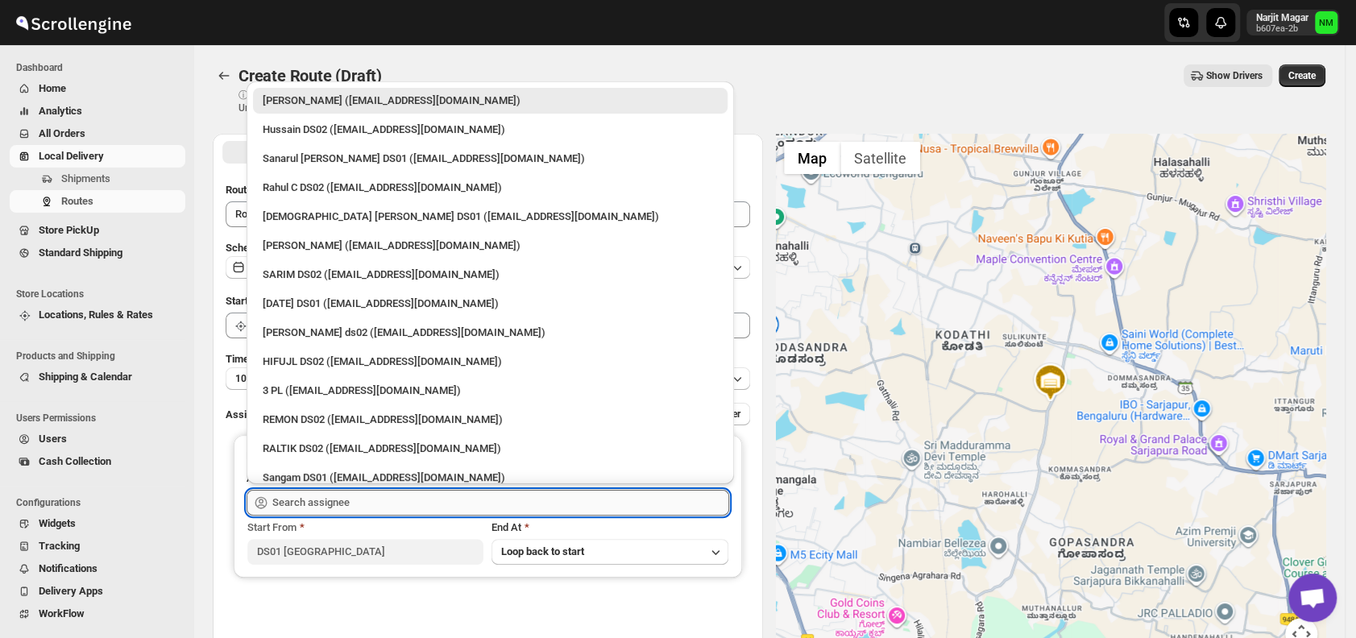
click at [364, 490] on input "text" at bounding box center [500, 503] width 457 height 26
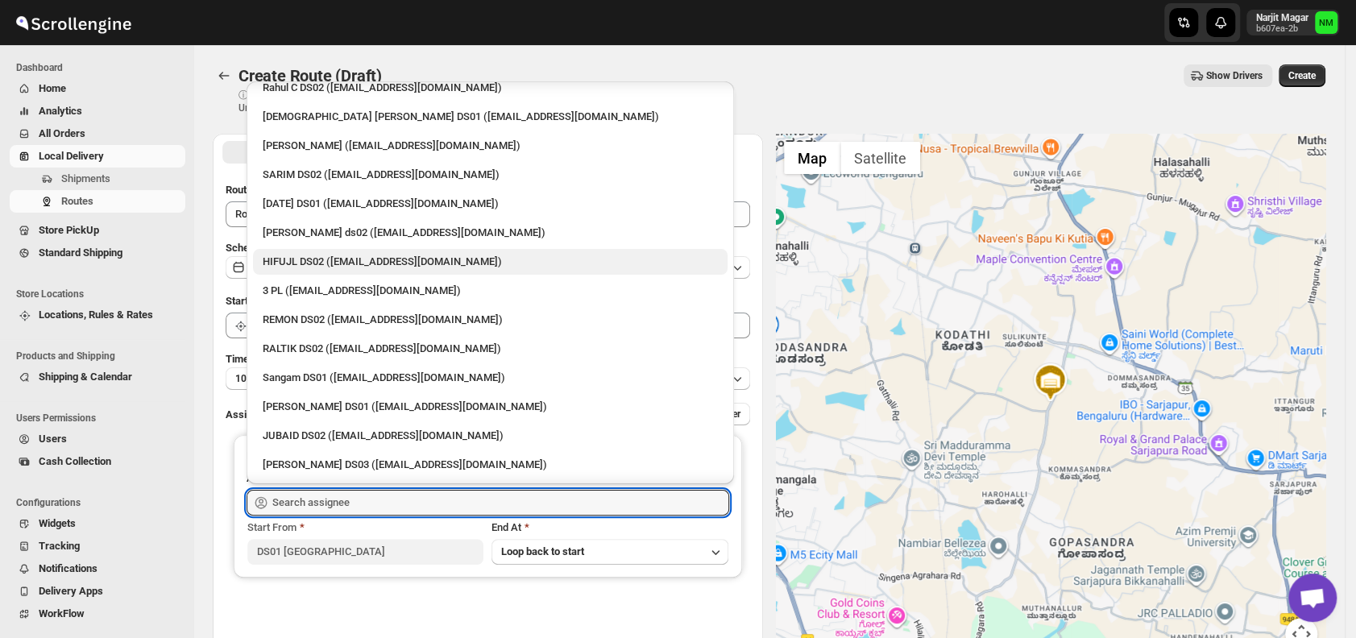
scroll to position [137, 0]
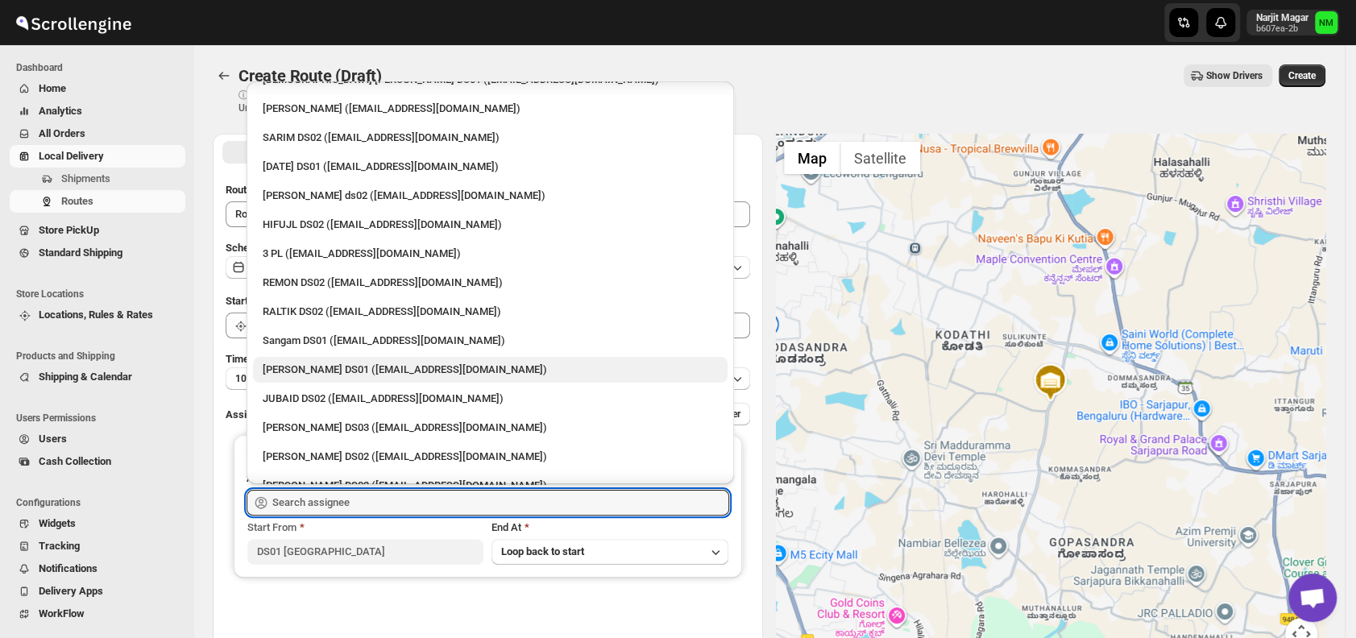
click at [309, 364] on div "Jahir Hussain DS01 (pegaya8076@excederm.com)" at bounding box center [490, 370] width 455 height 16
type input "Jahir Hussain DS01 (pegaya8076@excederm.com)"
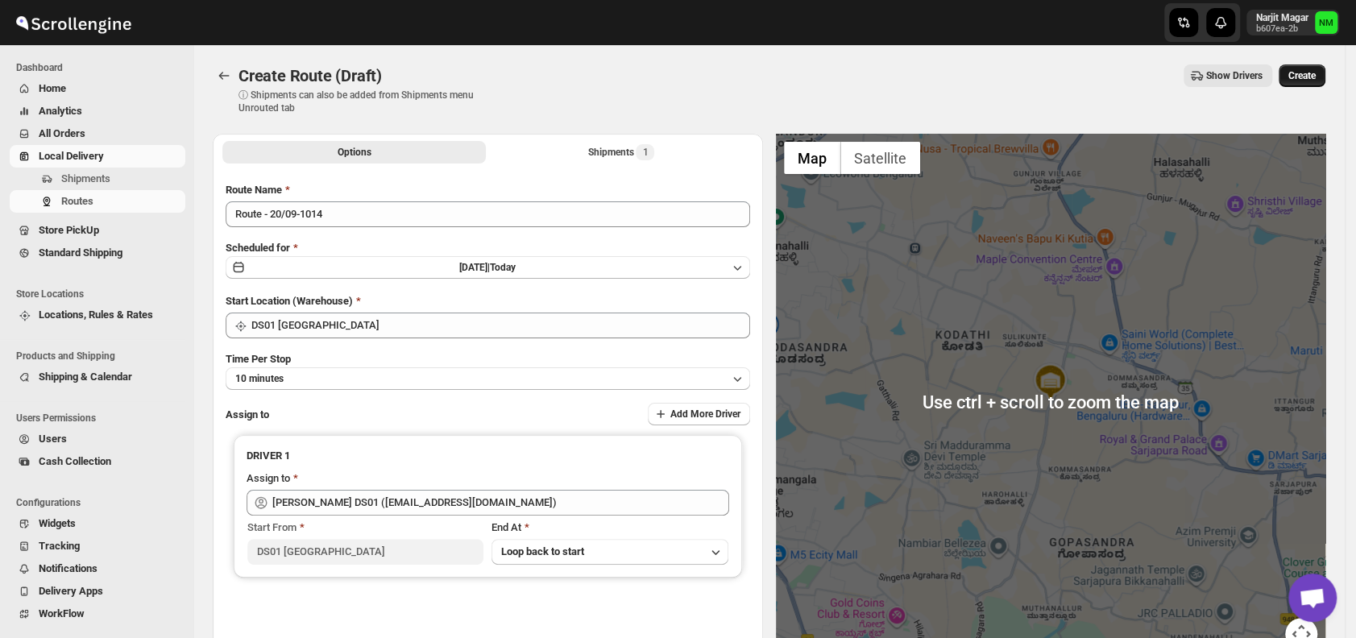
click at [1304, 79] on span "Create" at bounding box center [1301, 75] width 27 height 13
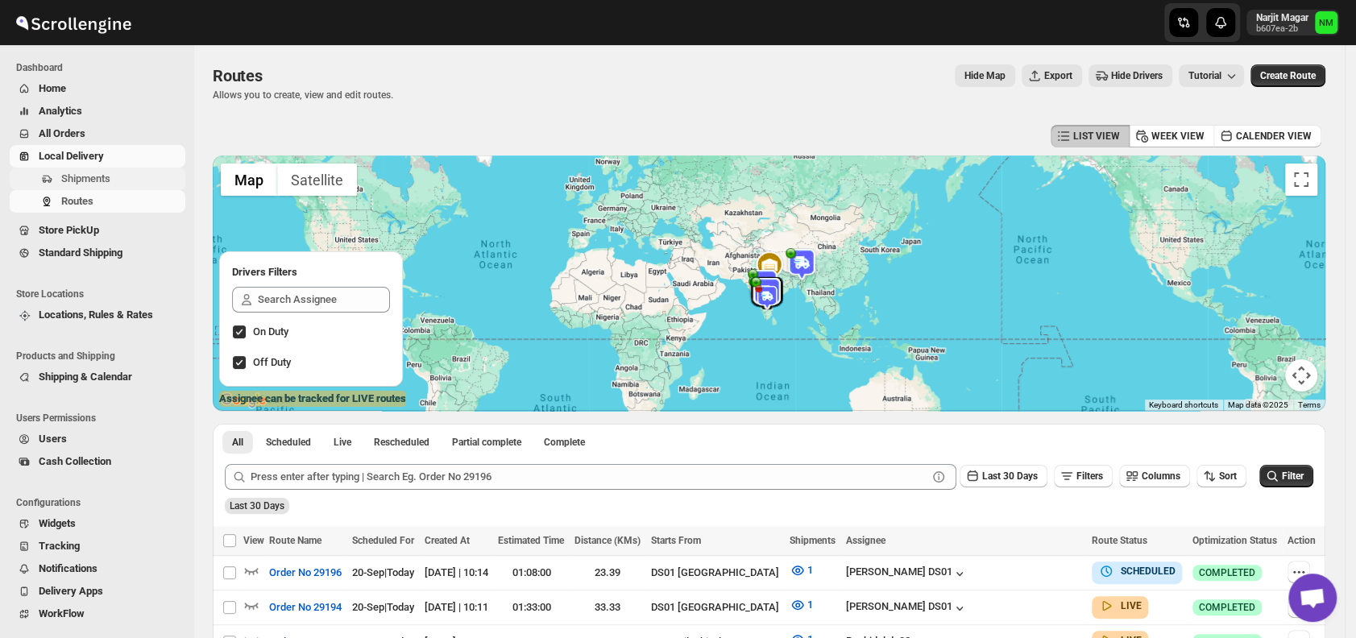
click at [79, 183] on span "Shipments" at bounding box center [85, 178] width 49 height 12
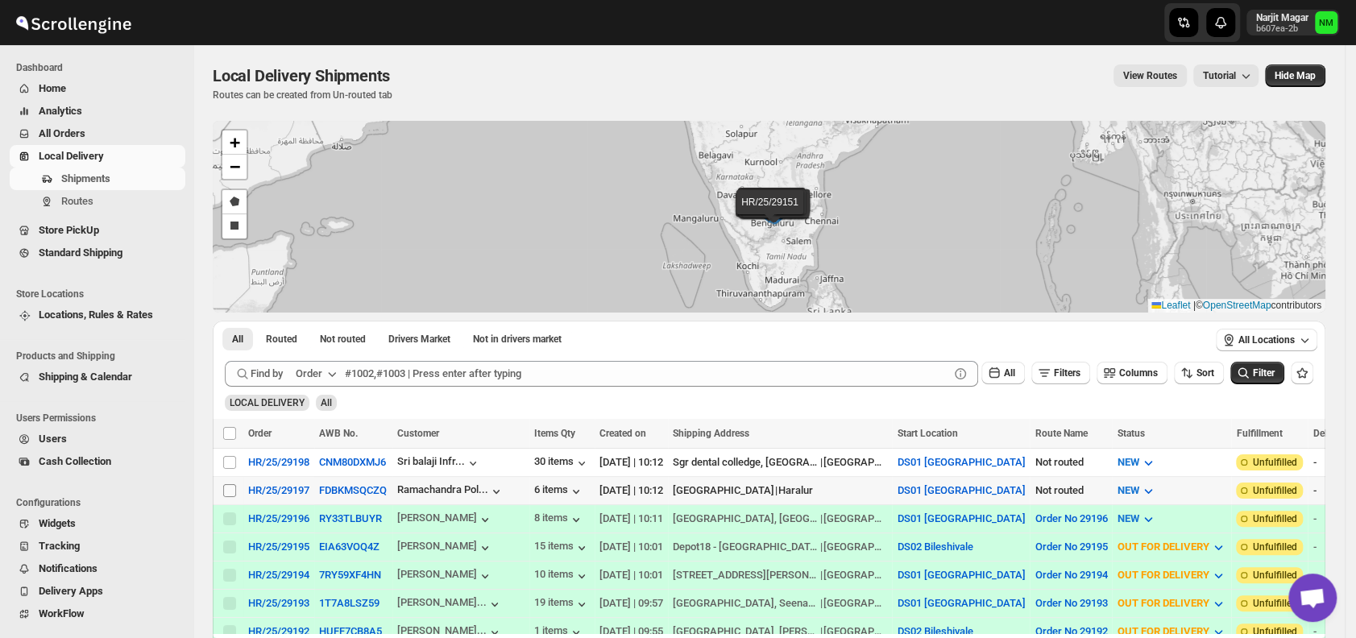
click at [230, 487] on input "Select shipment" at bounding box center [229, 490] width 13 height 13
checkbox input "true"
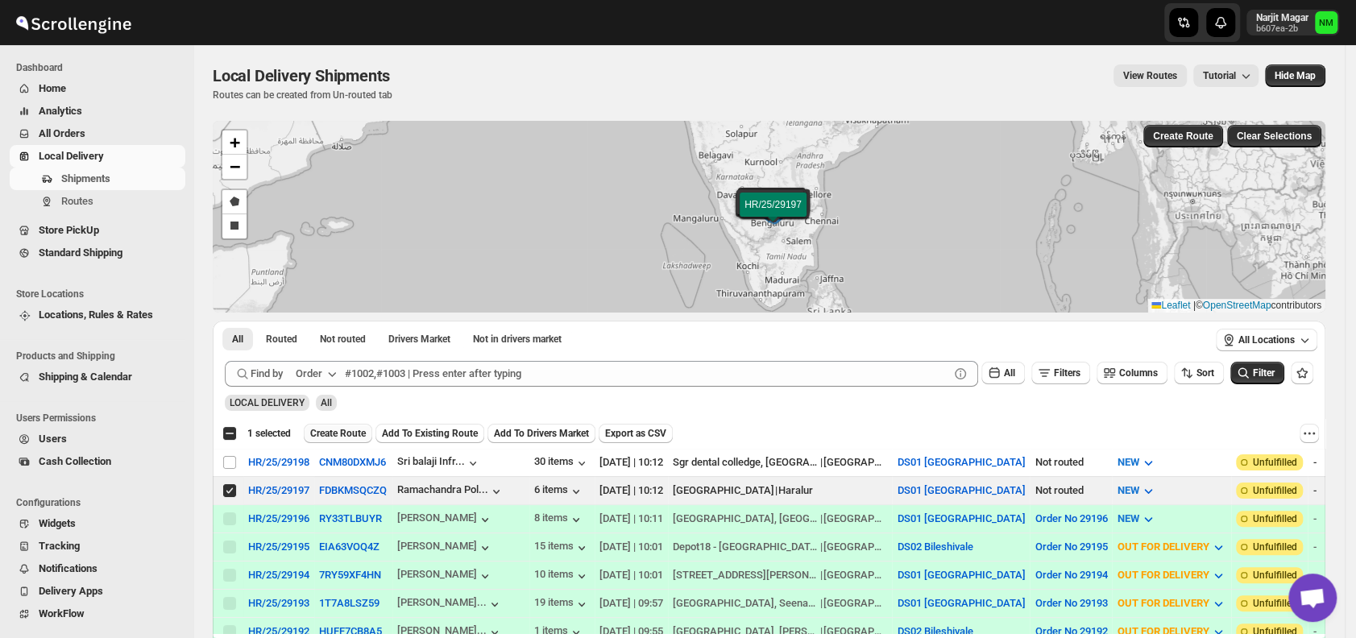
click at [323, 437] on span "Create Route" at bounding box center [338, 433] width 56 height 13
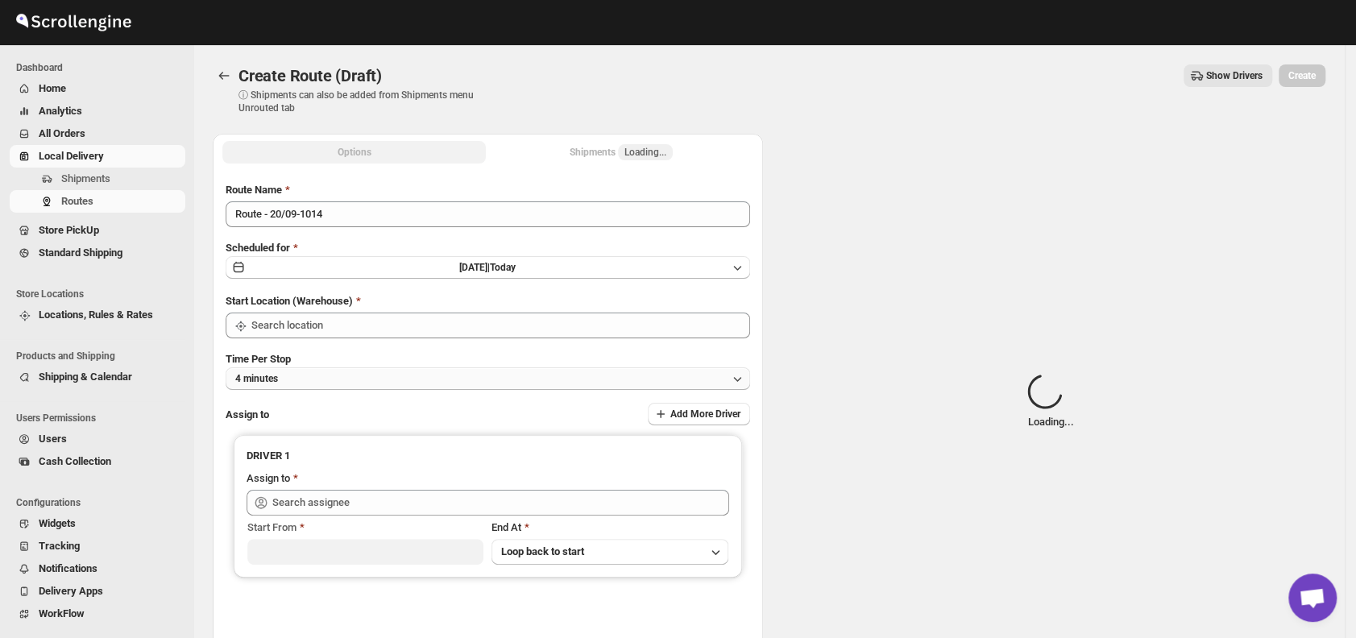
type input "DS01 [GEOGRAPHIC_DATA]"
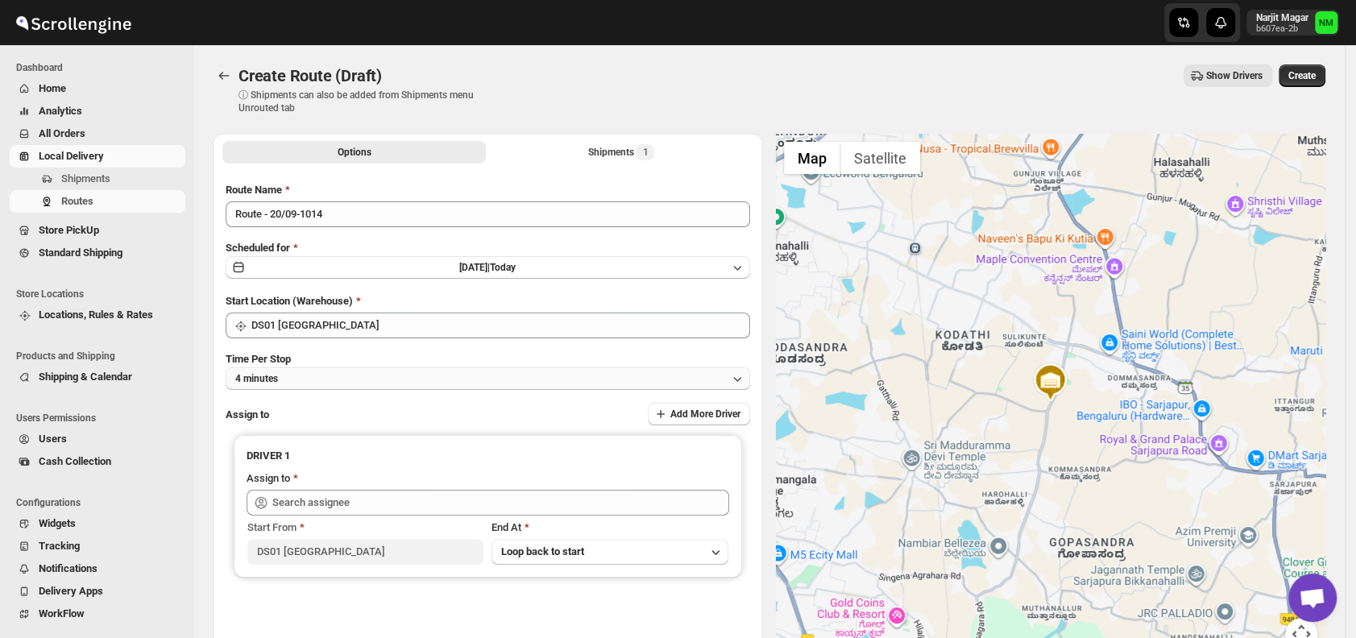
click at [337, 377] on button "4 minutes" at bounding box center [488, 378] width 524 height 23
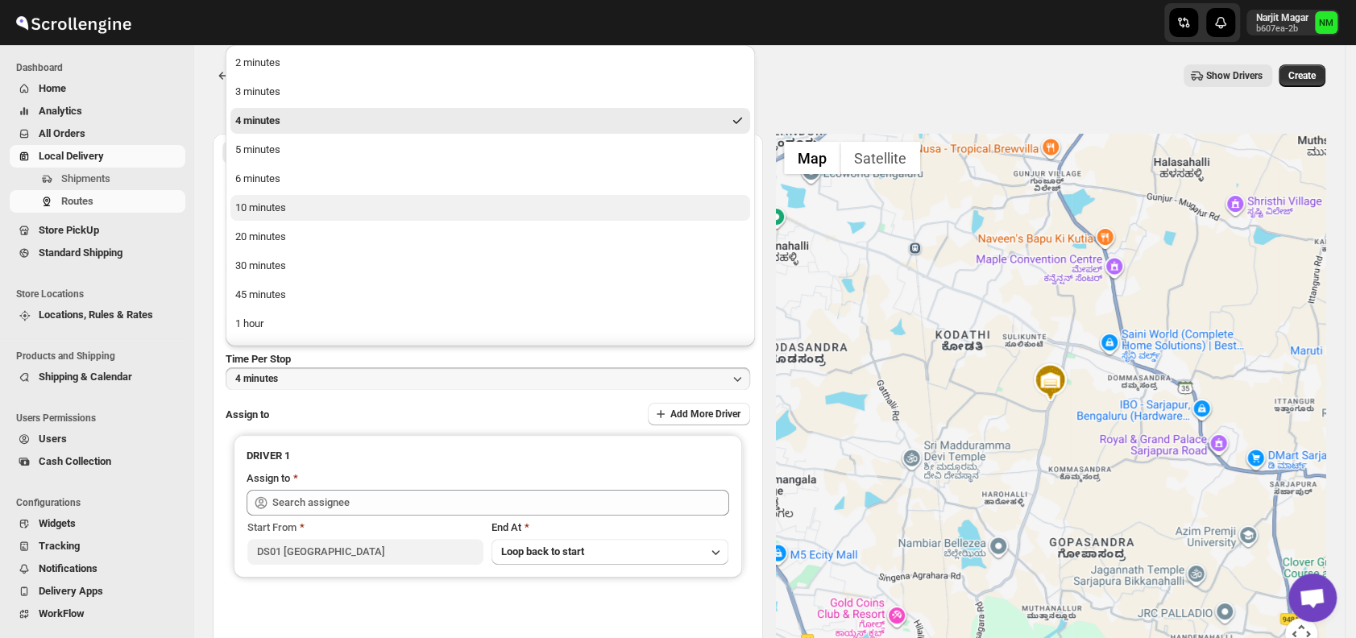
click at [284, 216] on button "10 minutes" at bounding box center [489, 208] width 519 height 26
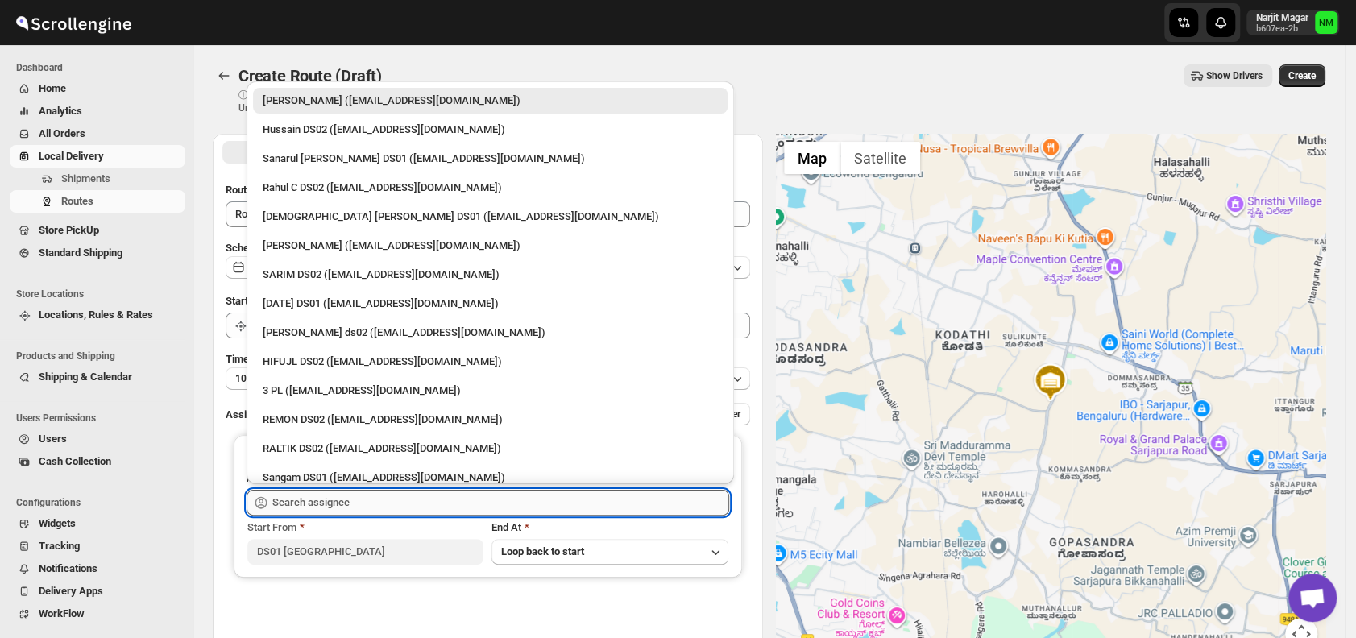
click at [367, 499] on input "text" at bounding box center [500, 503] width 457 height 26
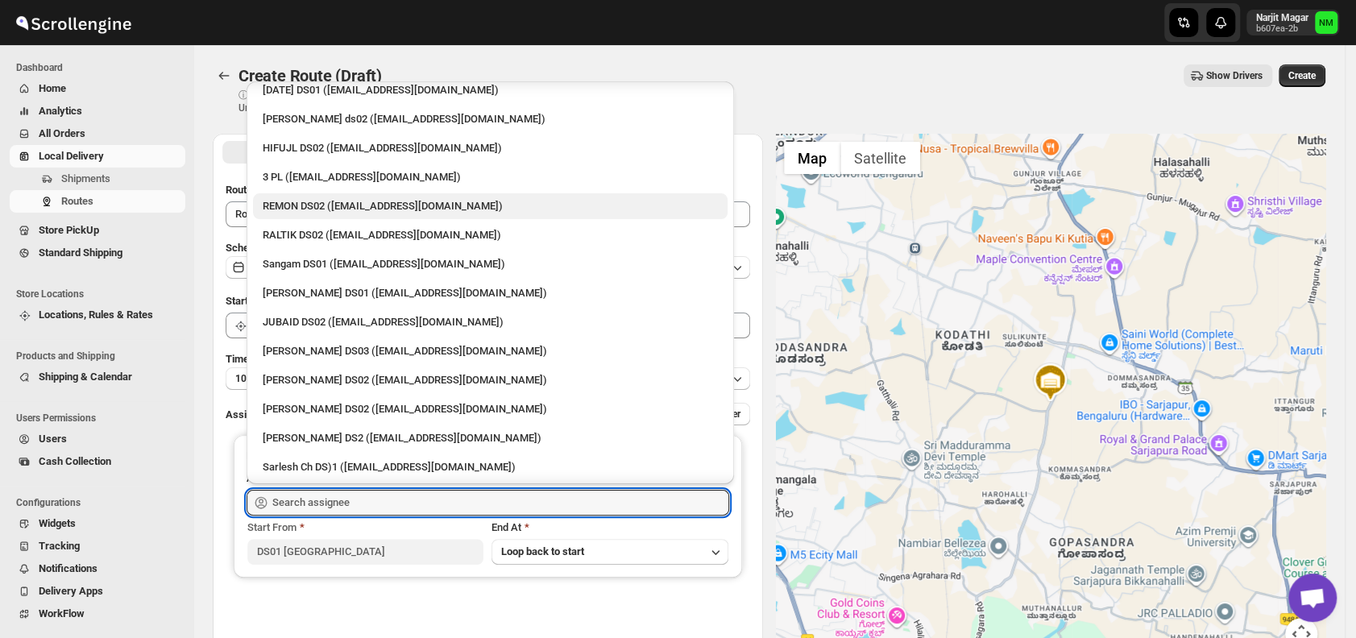
scroll to position [214, 0]
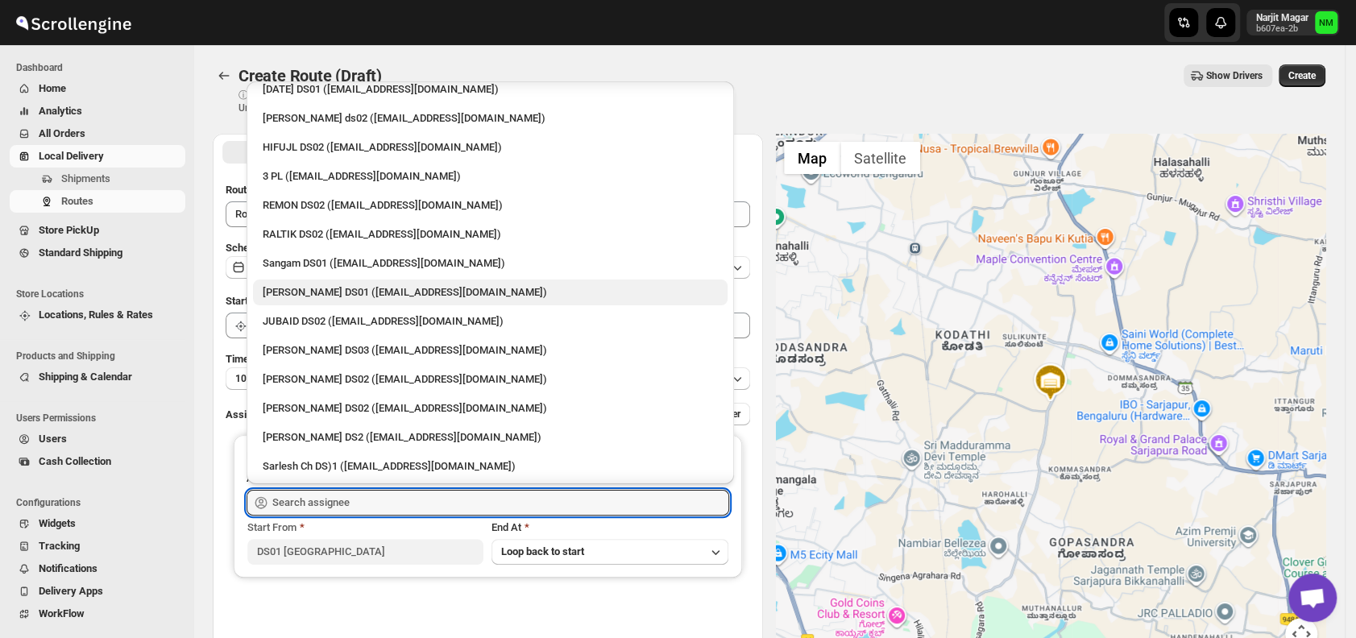
click at [319, 290] on div "Jahir Hussain DS01 (pegaya8076@excederm.com)" at bounding box center [490, 292] width 455 height 16
type input "Jahir Hussain DS01 (pegaya8076@excederm.com)"
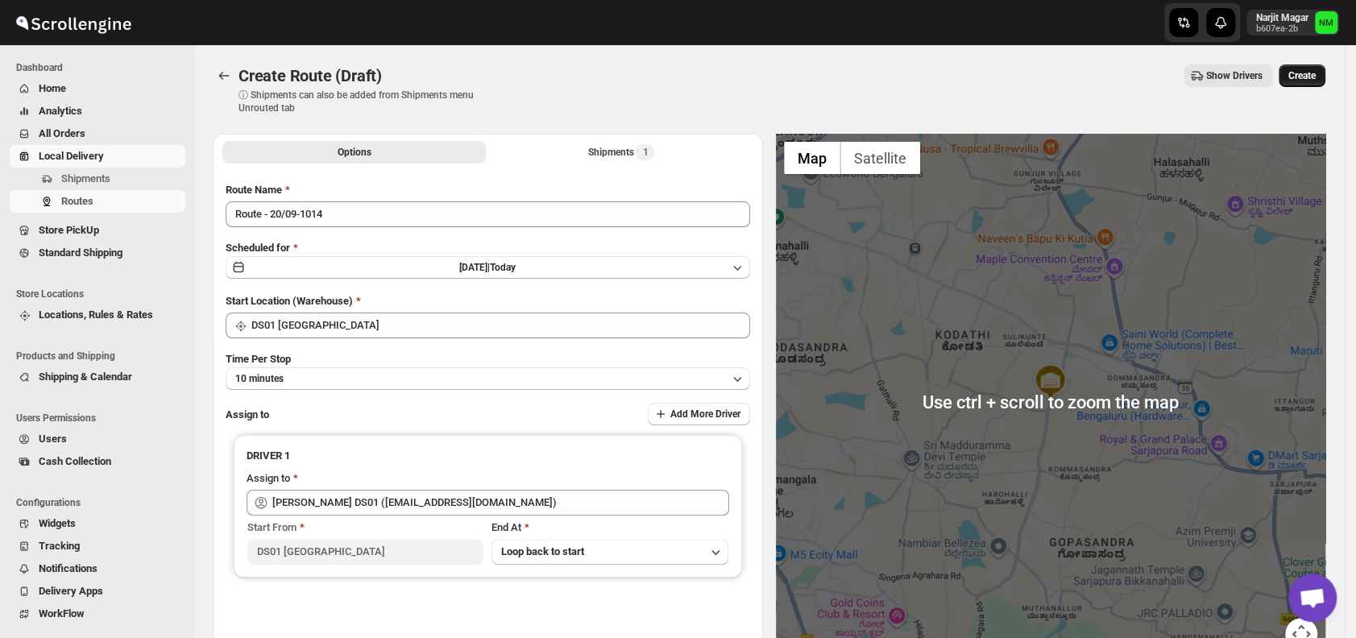
click at [1302, 76] on span "Create" at bounding box center [1301, 75] width 27 height 13
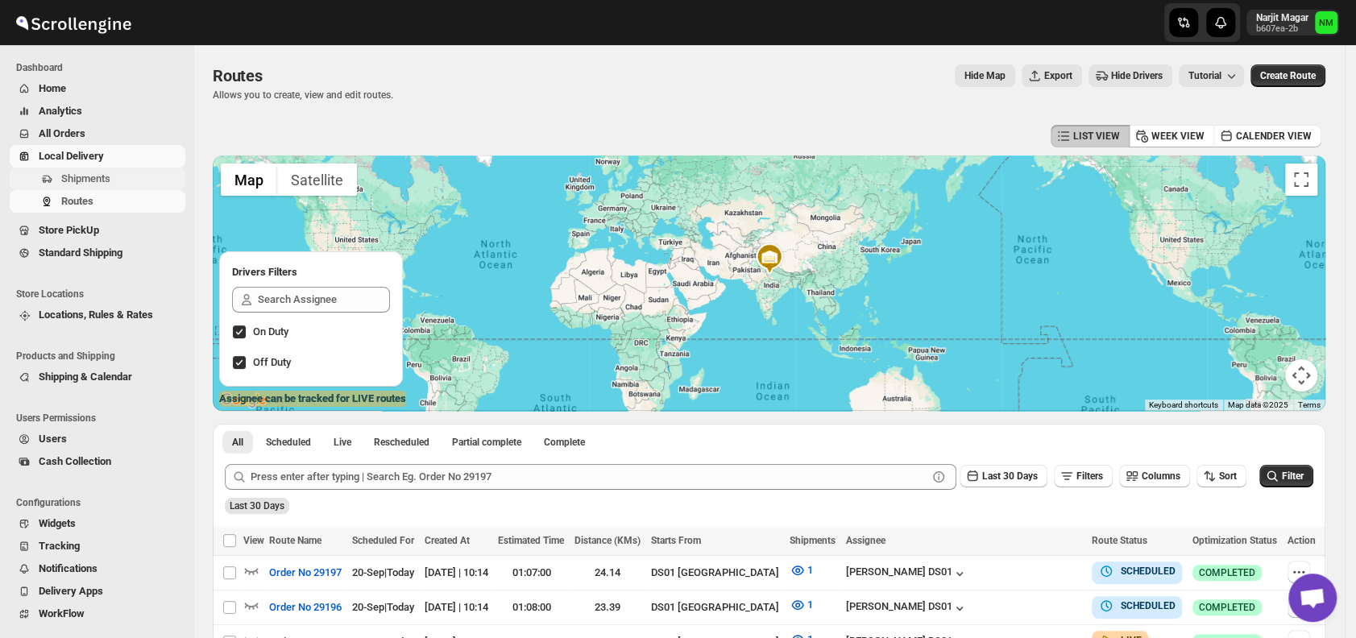
click at [117, 176] on span "Shipments" at bounding box center [121, 179] width 121 height 16
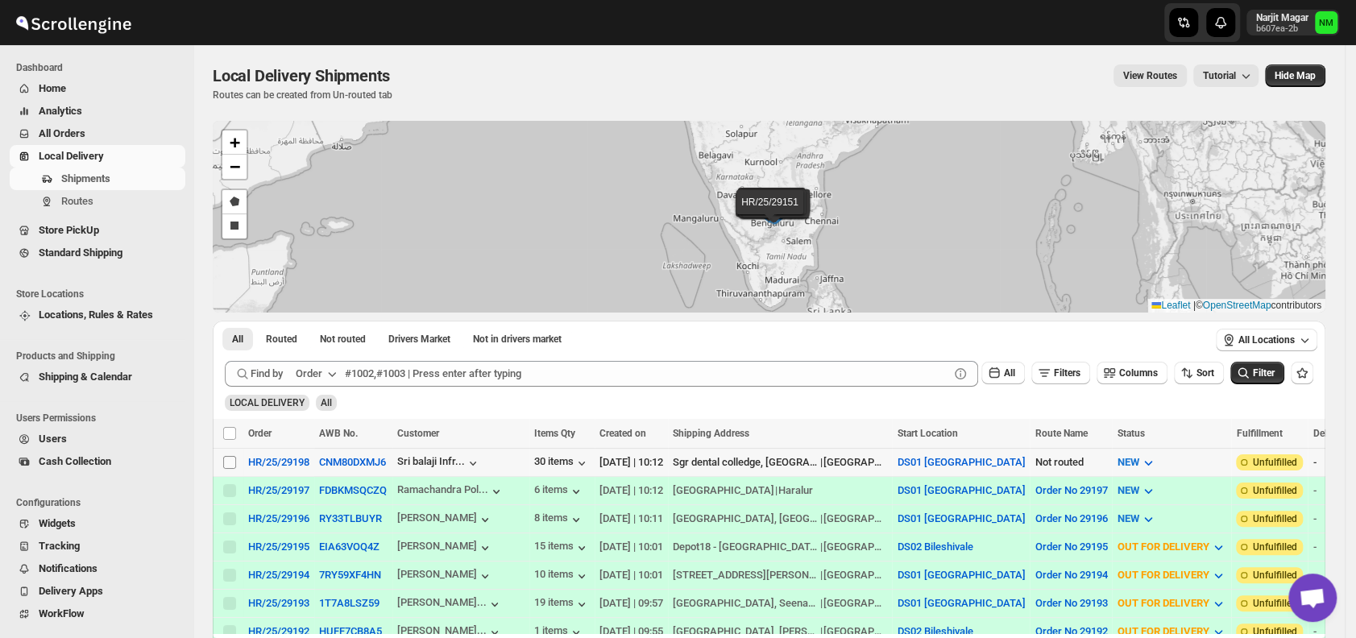
click at [227, 464] on input "Select shipment" at bounding box center [229, 462] width 13 height 13
checkbox input "true"
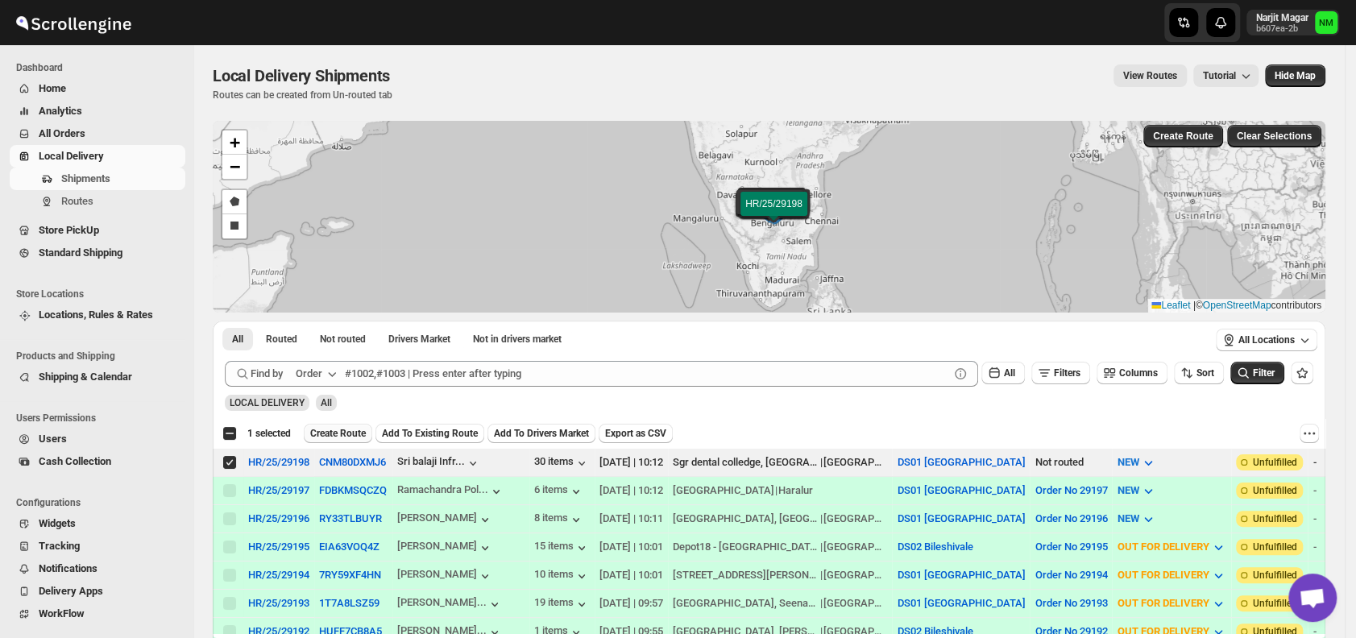
click at [352, 428] on span "Create Route" at bounding box center [338, 433] width 56 height 13
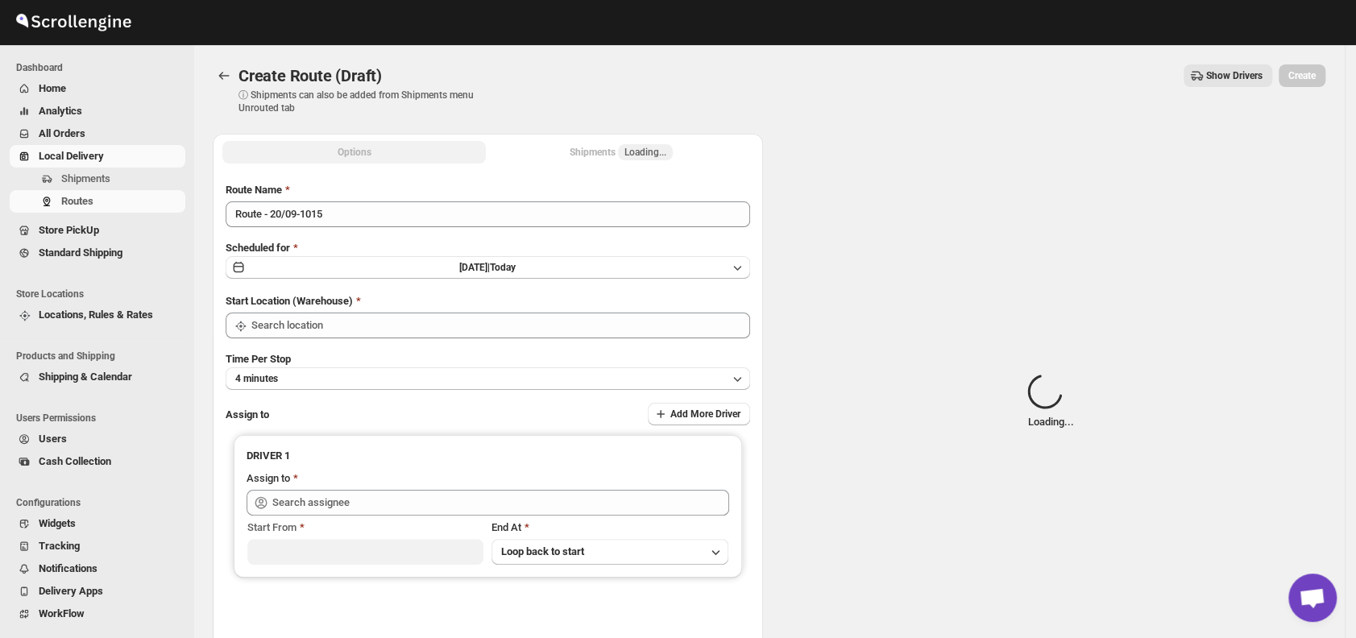
type input "DS01 [GEOGRAPHIC_DATA]"
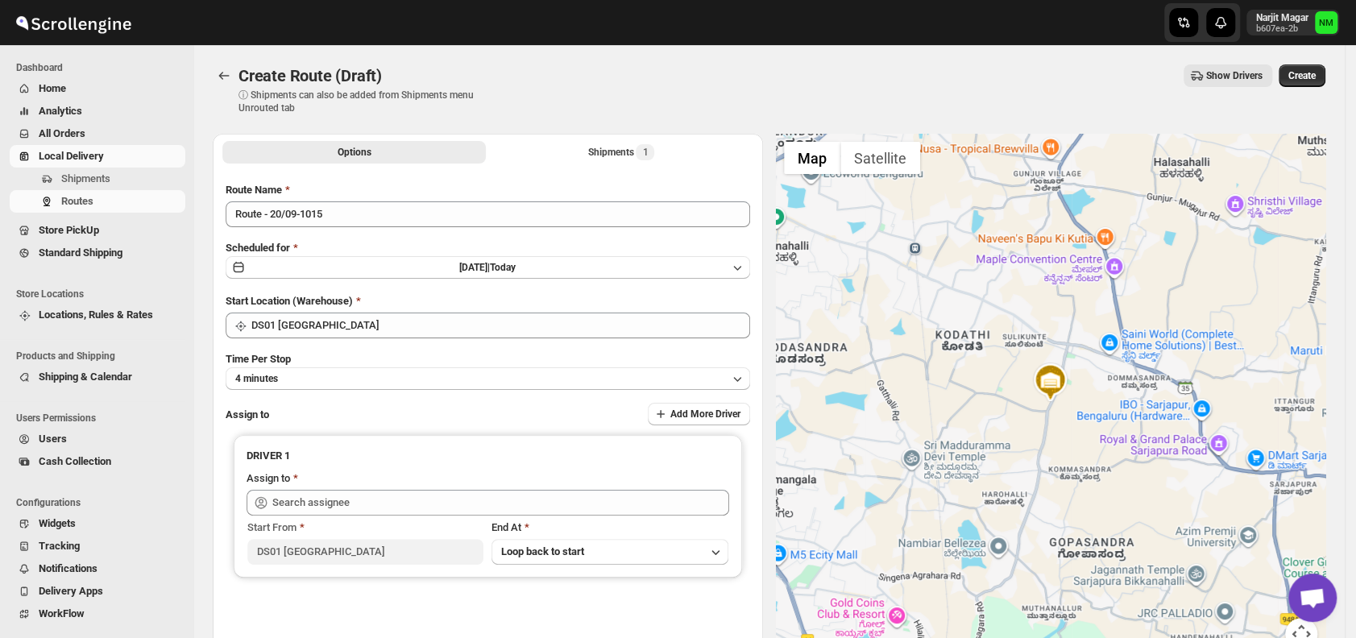
click at [391, 390] on div "Route Name Route - 20/09-1015 Scheduled for Sat Sep 20 2025 | Today Start Locat…" at bounding box center [488, 409] width 524 height 455
click at [389, 388] on button "4 minutes" at bounding box center [488, 378] width 524 height 23
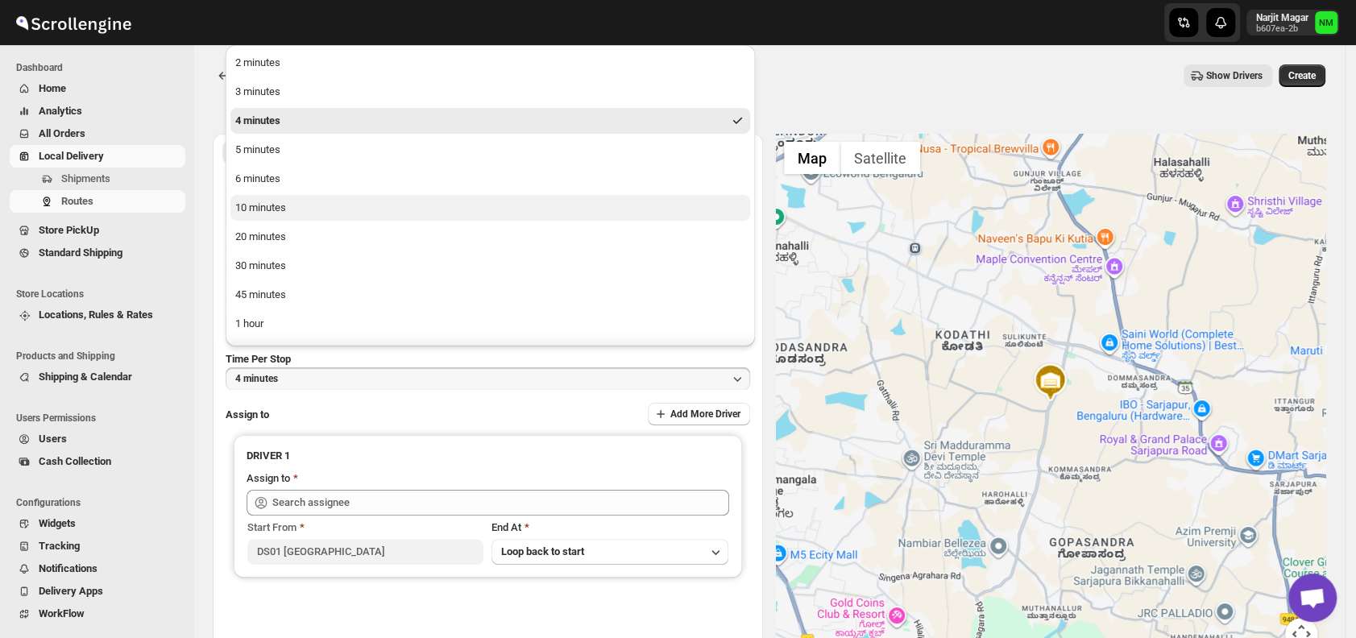
click at [291, 208] on button "10 minutes" at bounding box center [489, 208] width 519 height 26
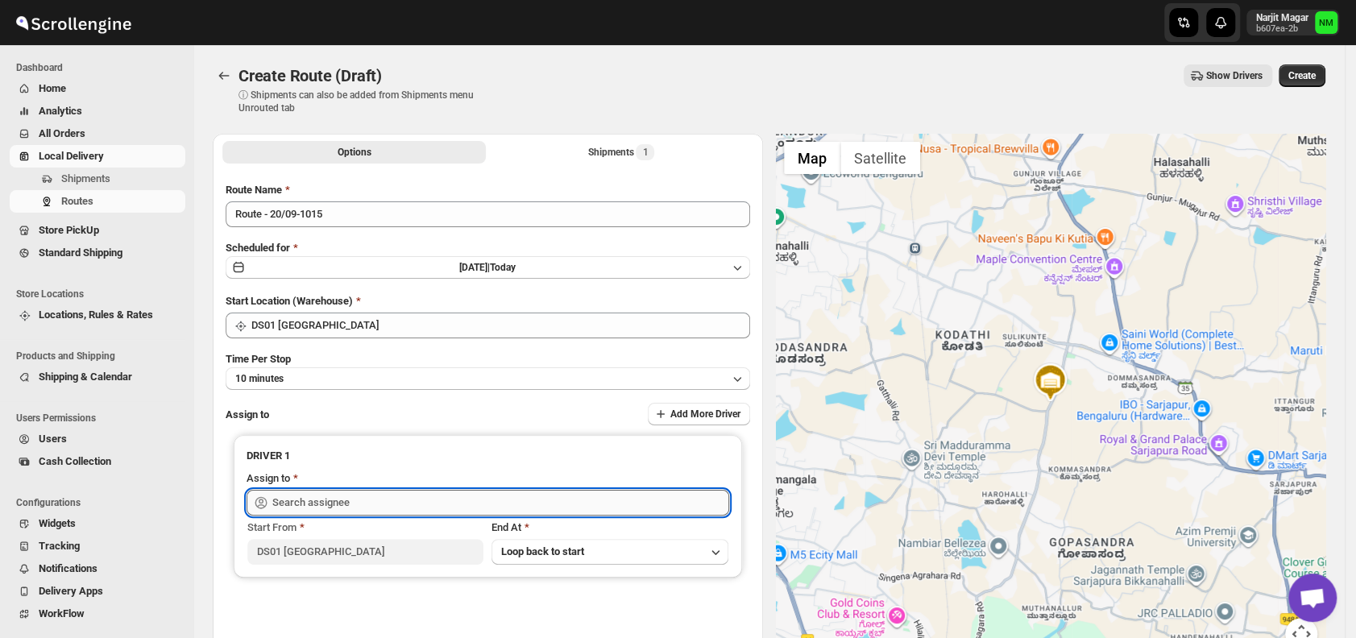
click at [372, 499] on input "text" at bounding box center [500, 503] width 457 height 26
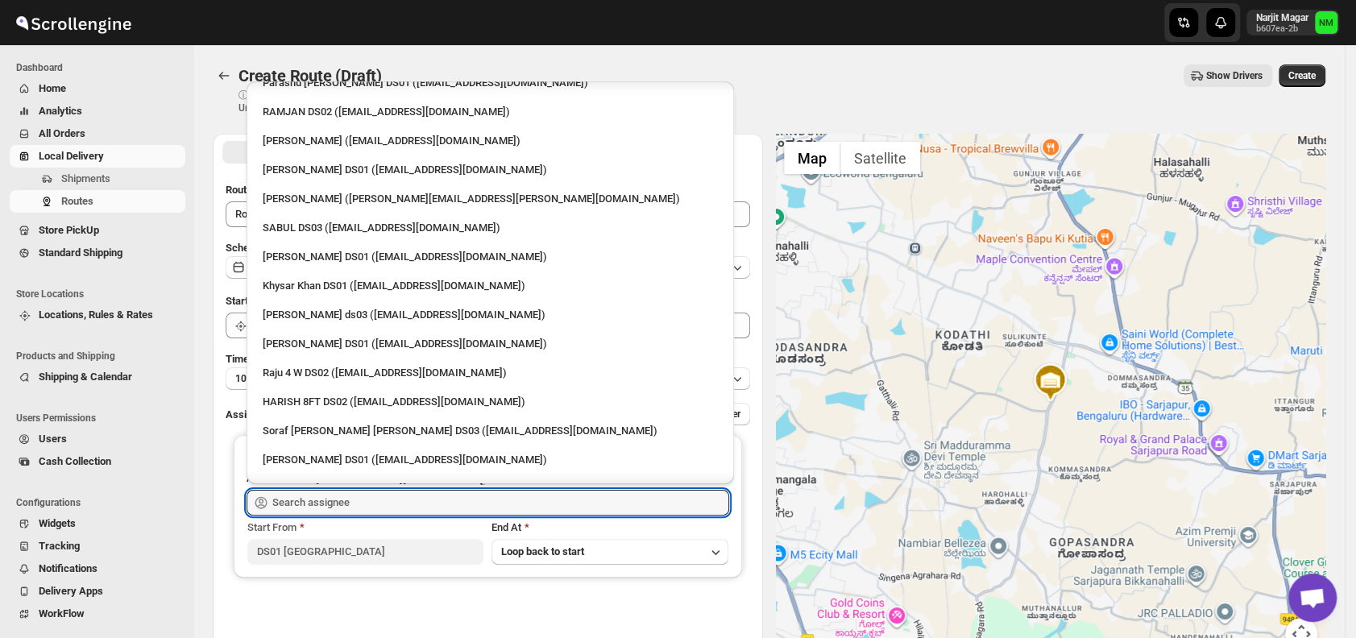
scroll to position [1205, 0]
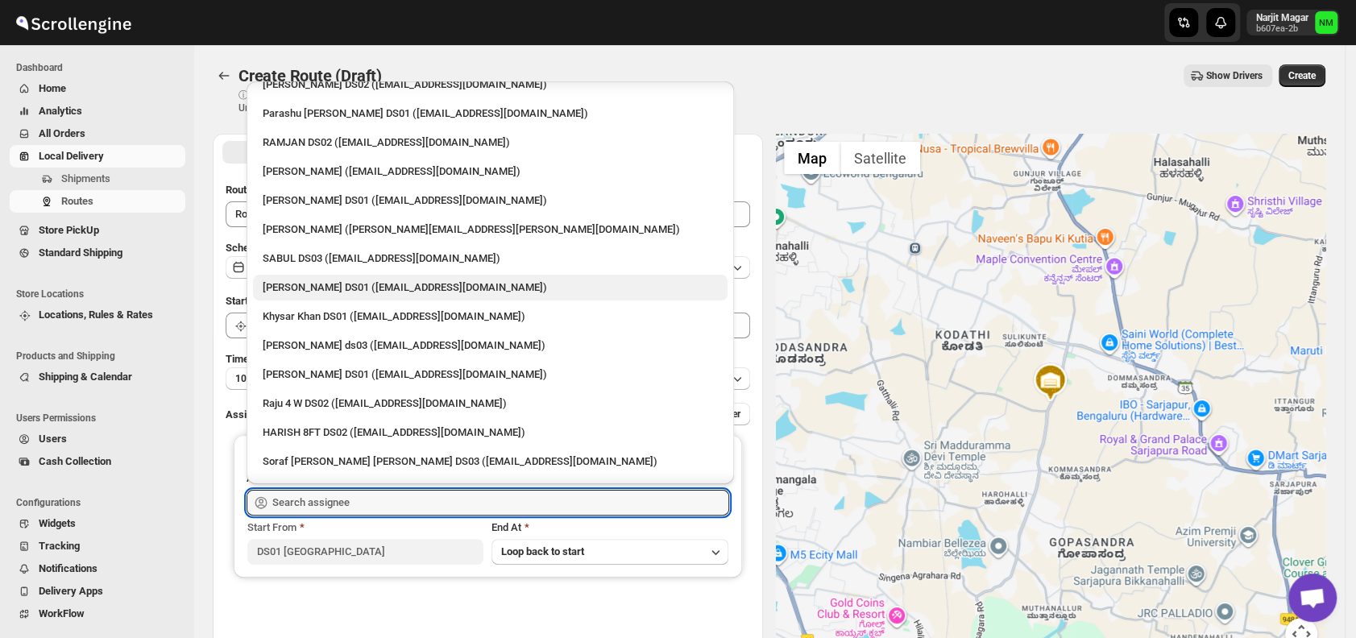
click at [332, 289] on div "Kousar Khan DS01 (kifikak673@cspaus.com)" at bounding box center [490, 287] width 455 height 16
type input "Kousar Khan DS01 (kifikak673@cspaus.com)"
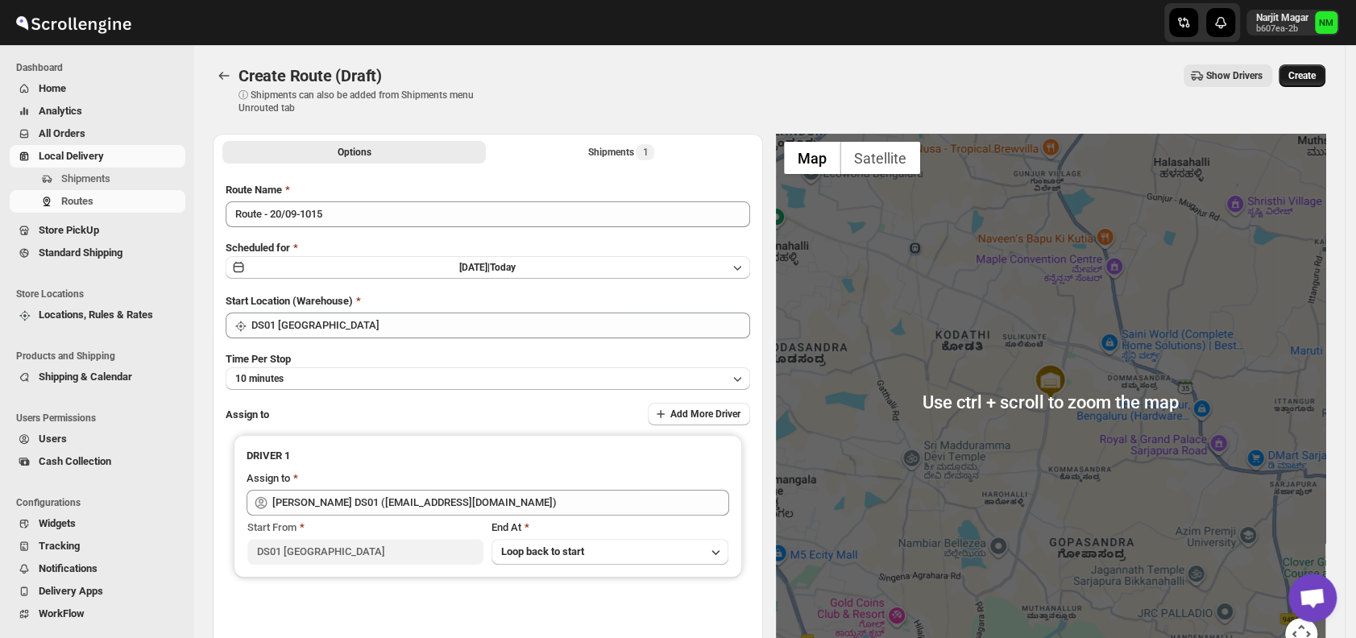
click at [1325, 79] on button "Create" at bounding box center [1301, 75] width 47 height 23
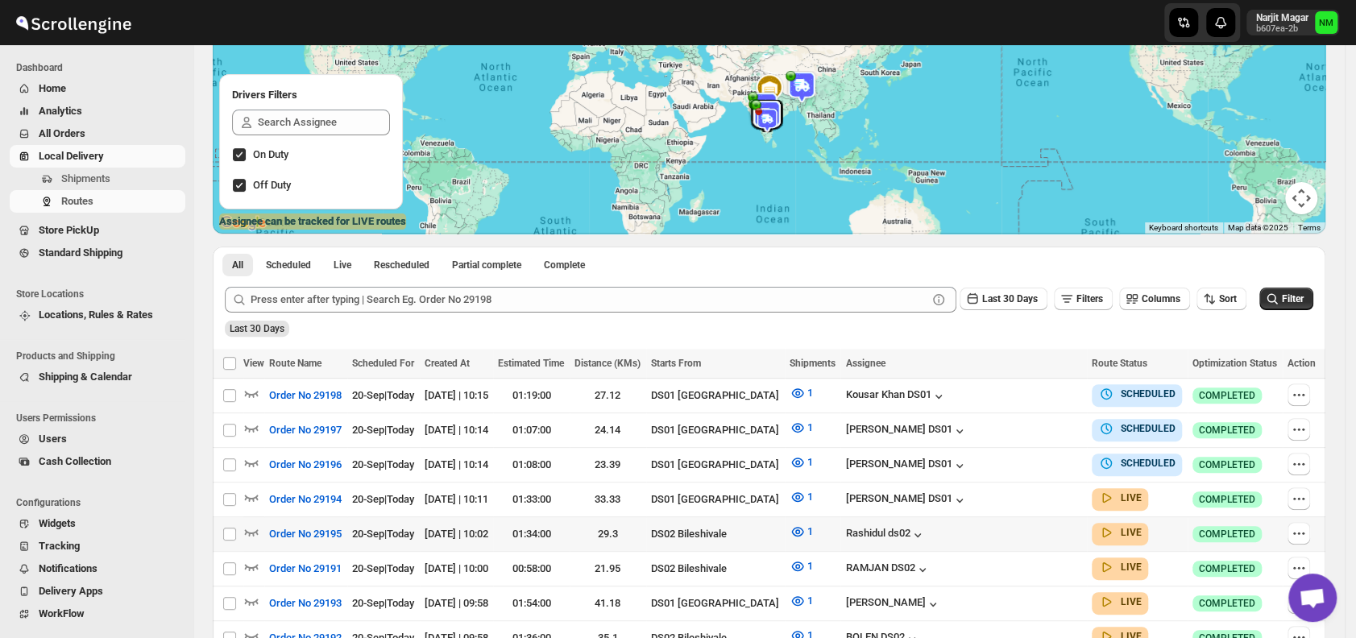
scroll to position [178, 0]
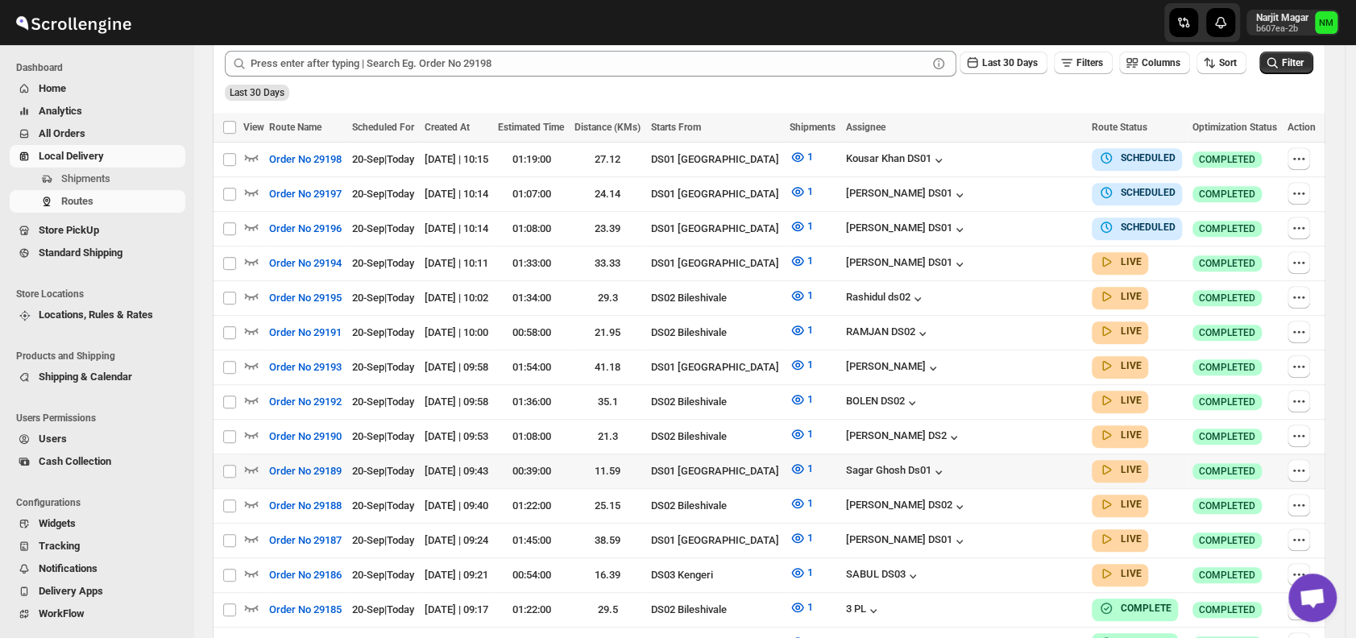
scroll to position [416, 0]
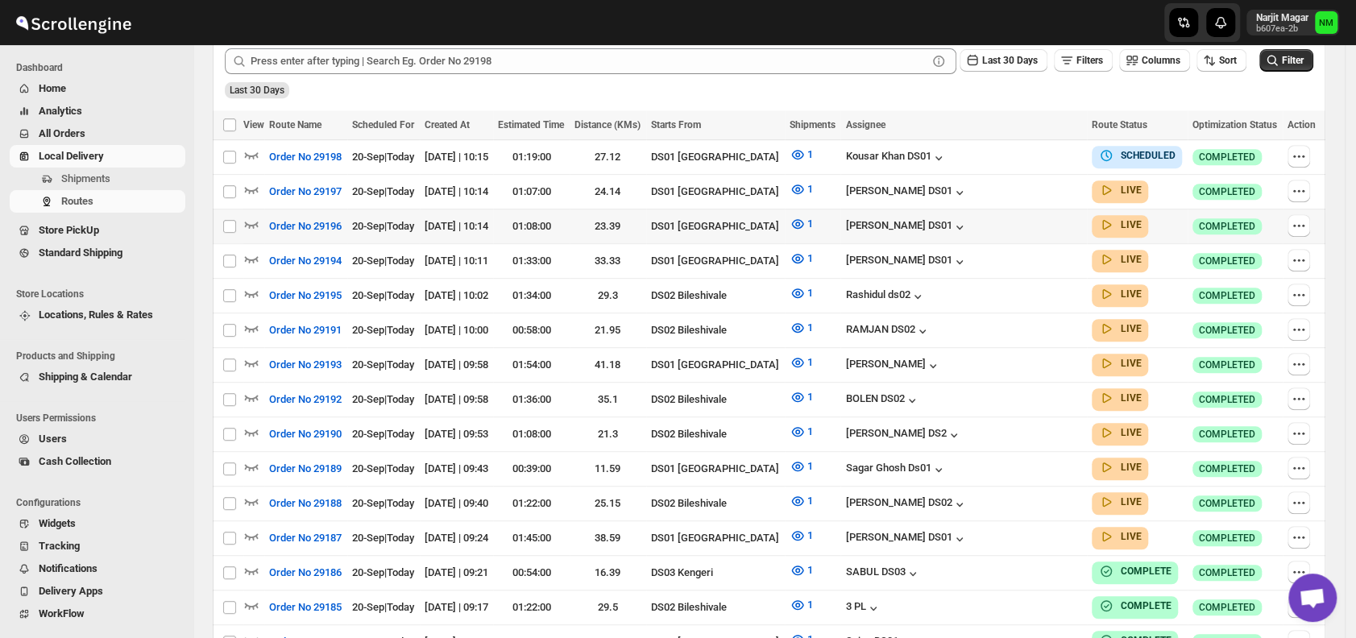
scroll to position [198, 0]
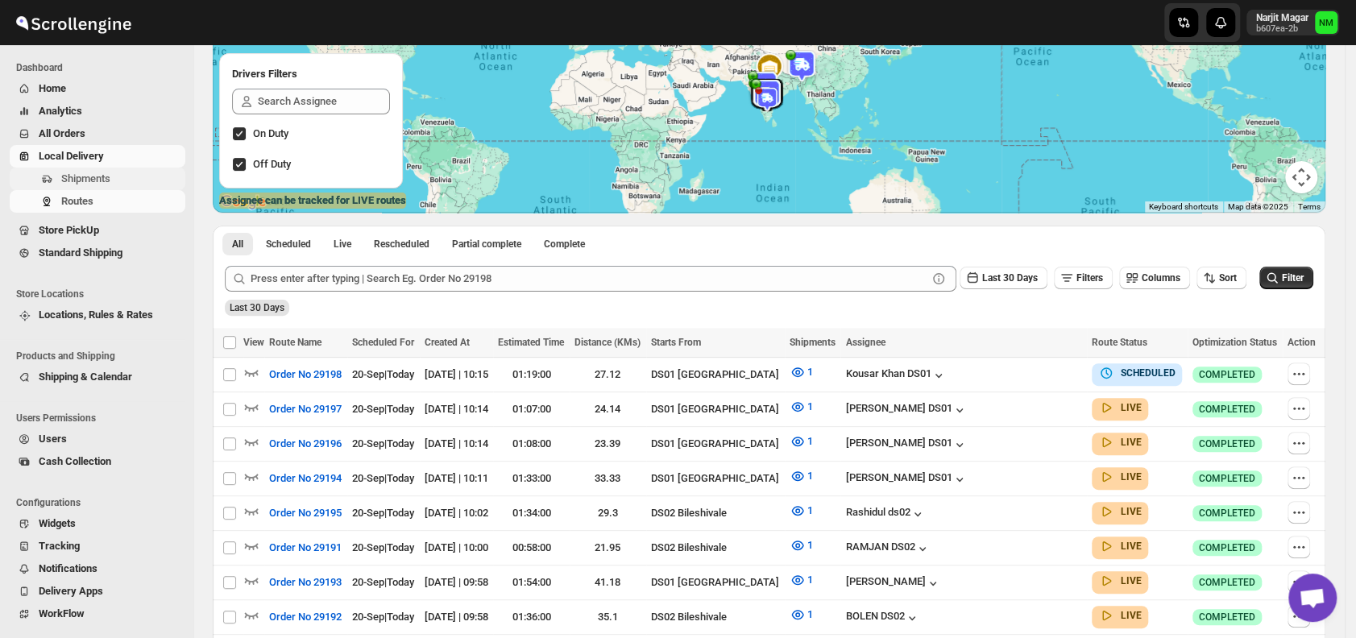
click at [112, 180] on span "Shipments" at bounding box center [121, 179] width 121 height 16
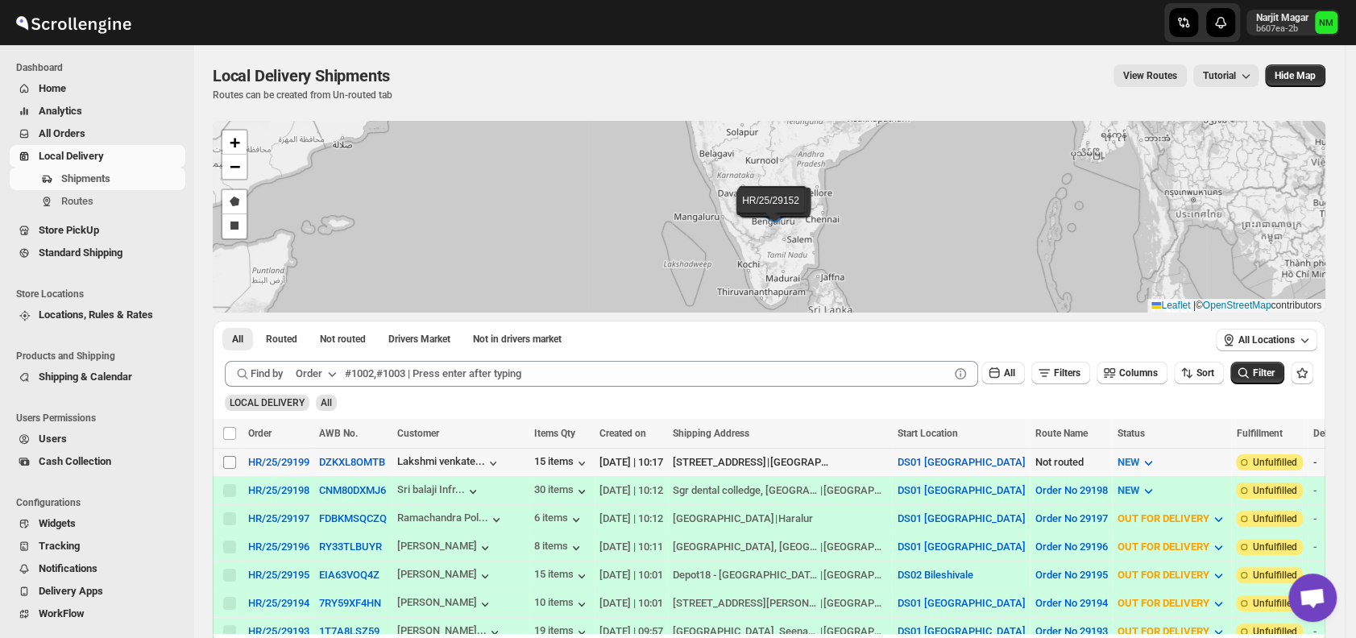
click at [230, 461] on input "Select shipment" at bounding box center [229, 462] width 13 height 13
checkbox input "true"
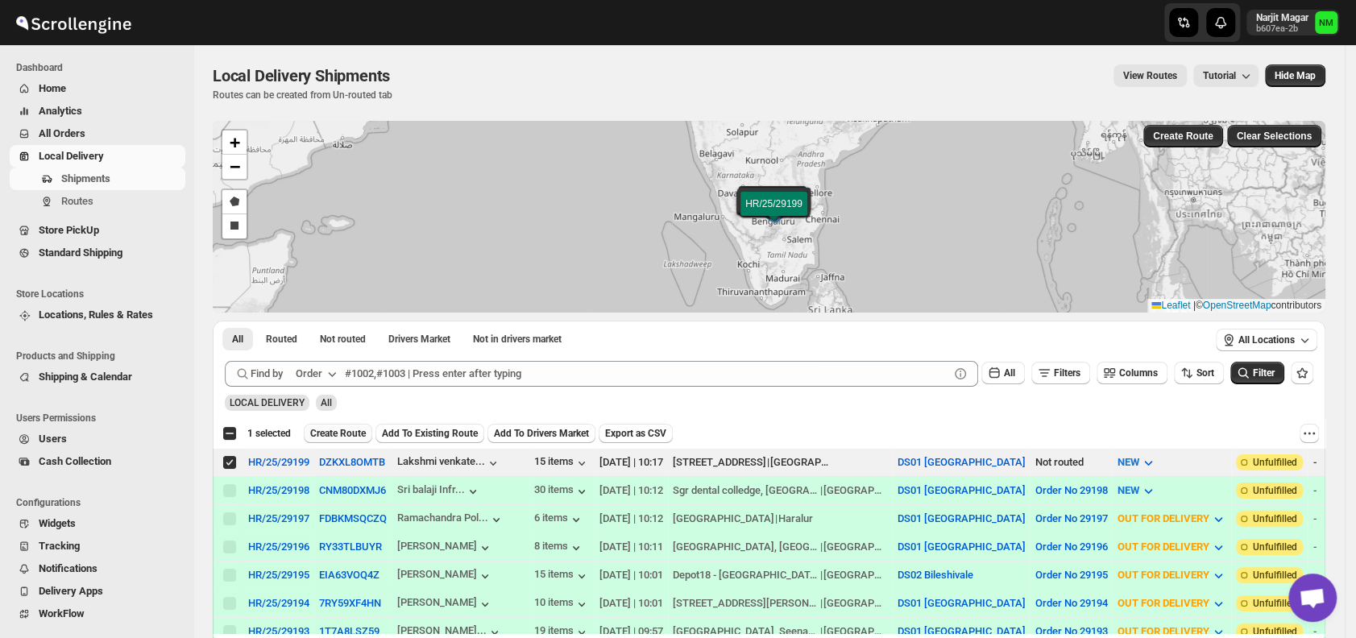
click at [321, 434] on span "Create Route" at bounding box center [338, 433] width 56 height 13
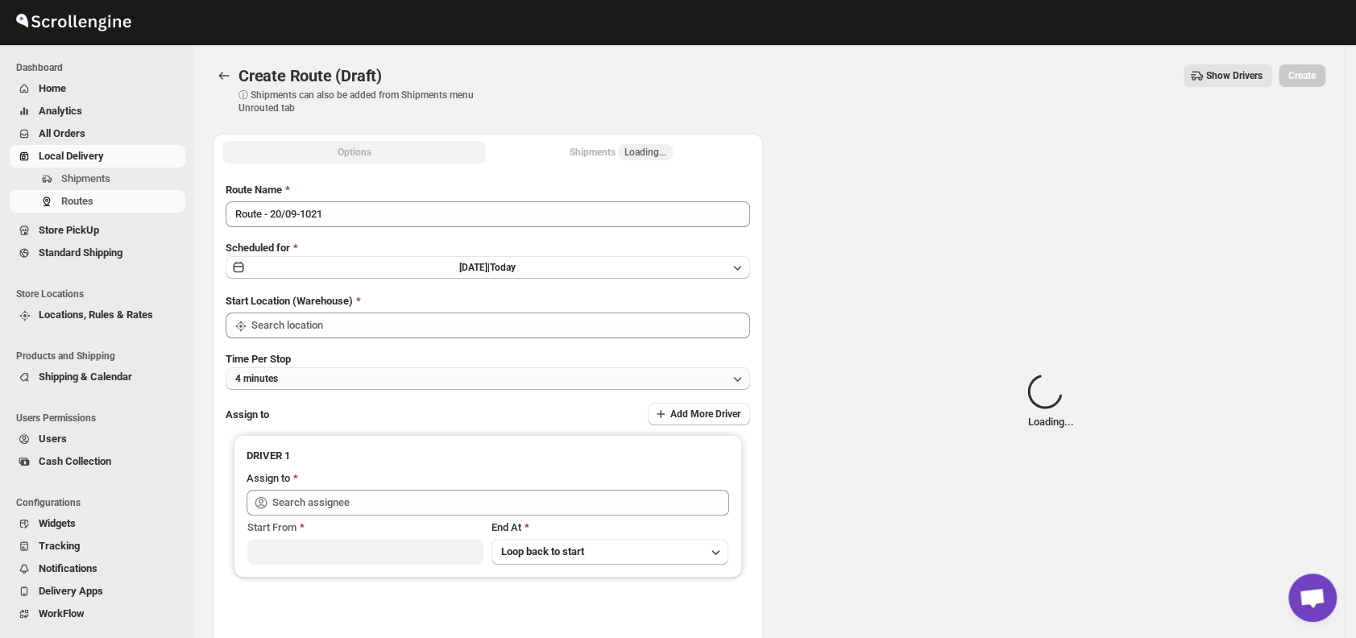
type input "DS01 [GEOGRAPHIC_DATA]"
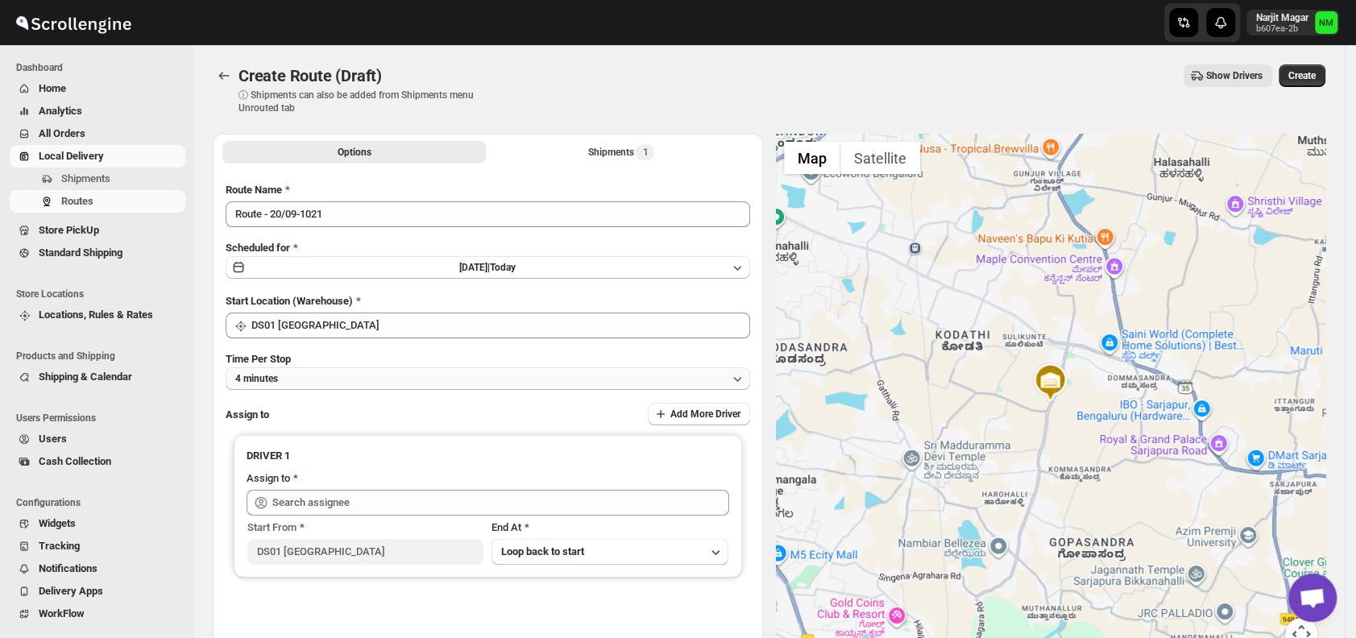
click at [376, 372] on button "4 minutes" at bounding box center [488, 378] width 524 height 23
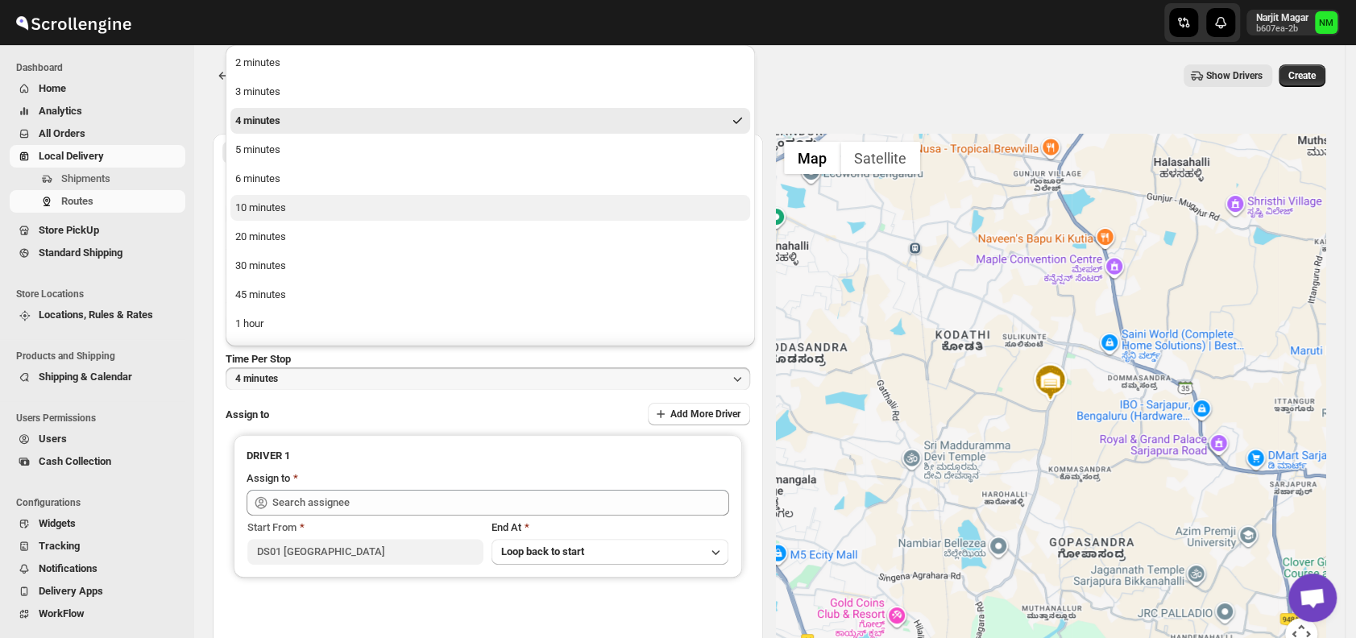
click at [278, 206] on div "10 minutes" at bounding box center [260, 208] width 51 height 16
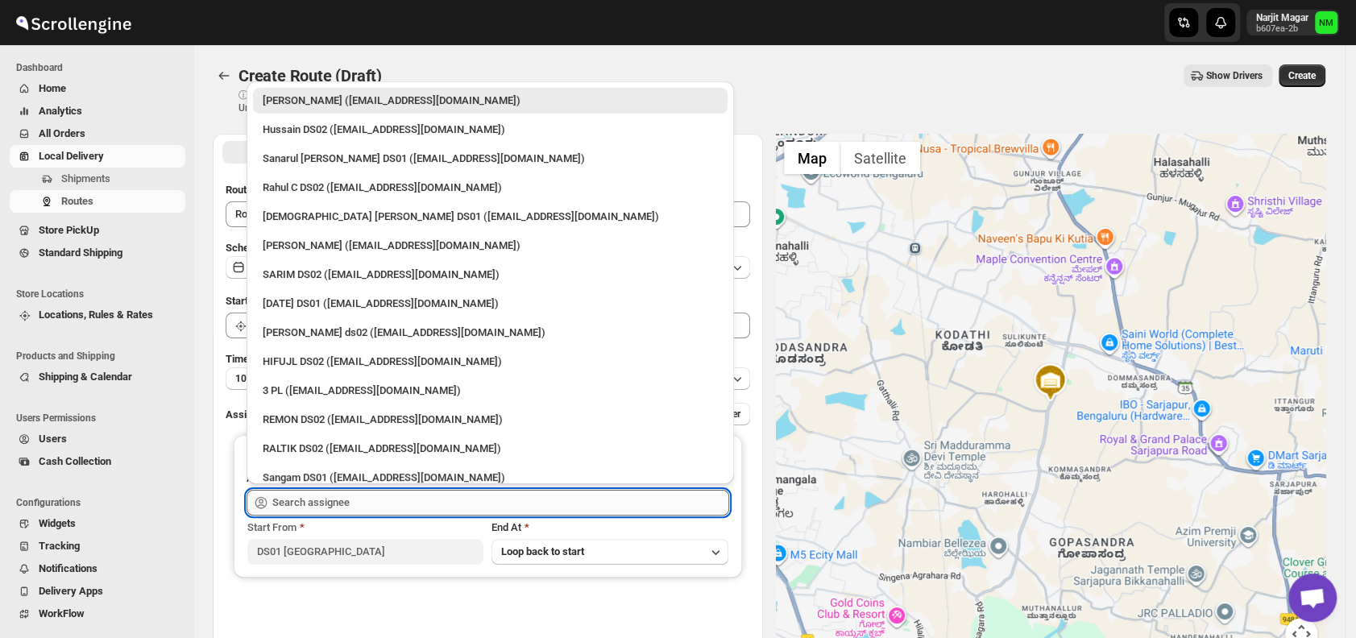
click at [383, 492] on input "text" at bounding box center [500, 503] width 457 height 26
click at [310, 216] on div "Islam Laskar DS01 (vixib74172@ikowat.com)" at bounding box center [490, 217] width 455 height 16
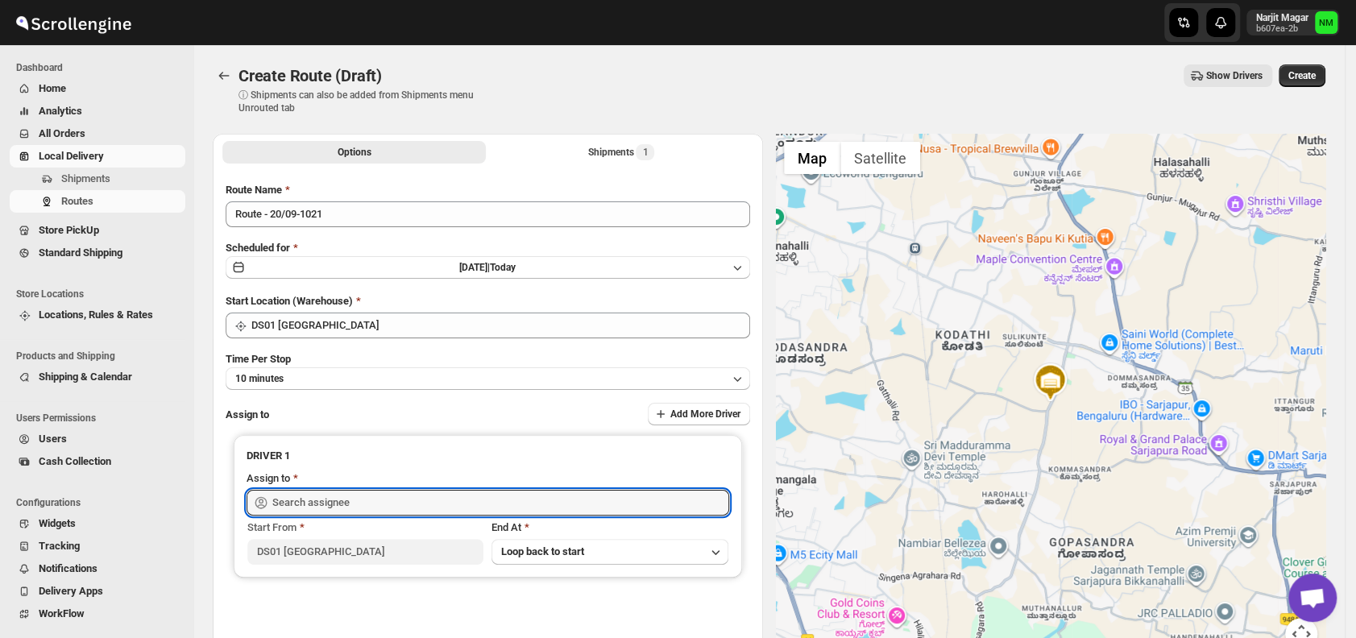
type input "Islam Laskar DS01 (vixib74172@ikowat.com)"
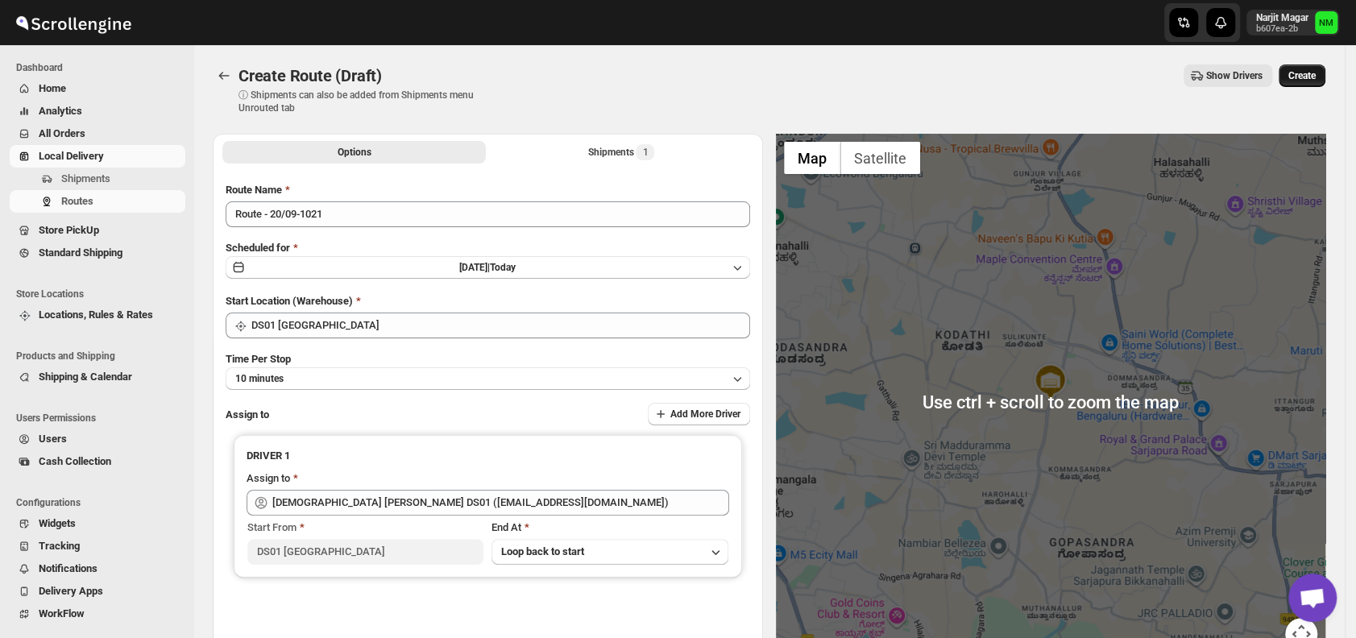
click at [1314, 72] on span "Create" at bounding box center [1301, 75] width 27 height 13
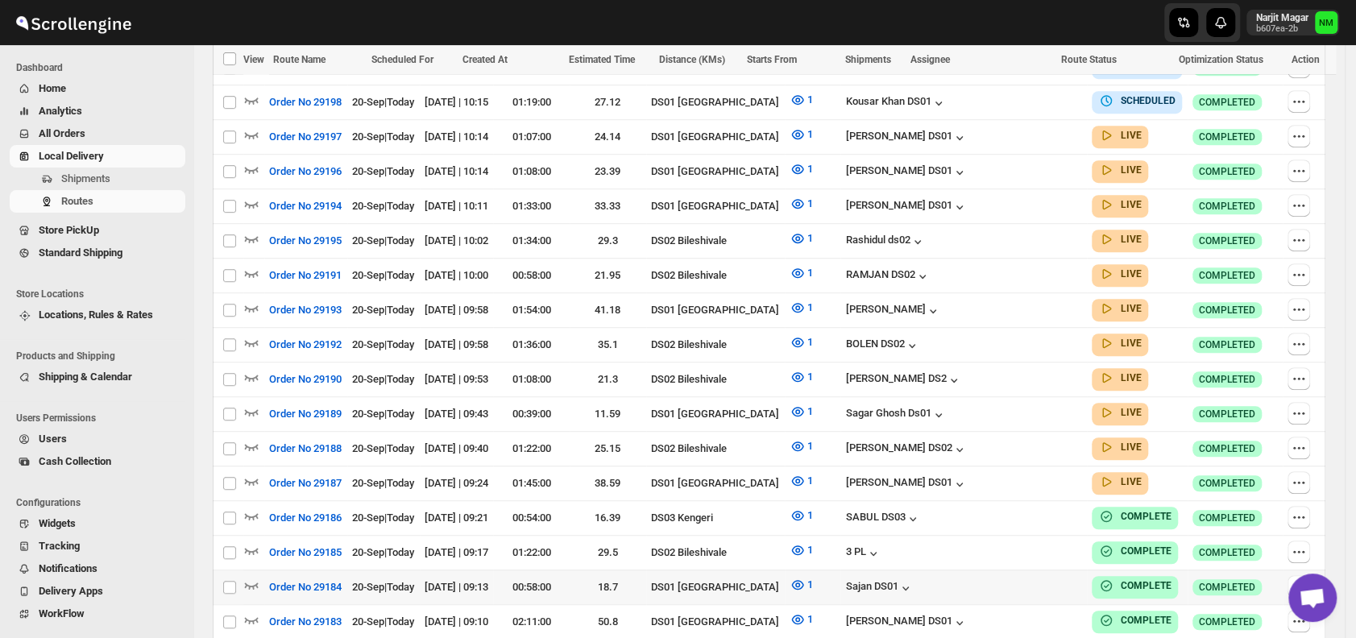
scroll to position [509, 0]
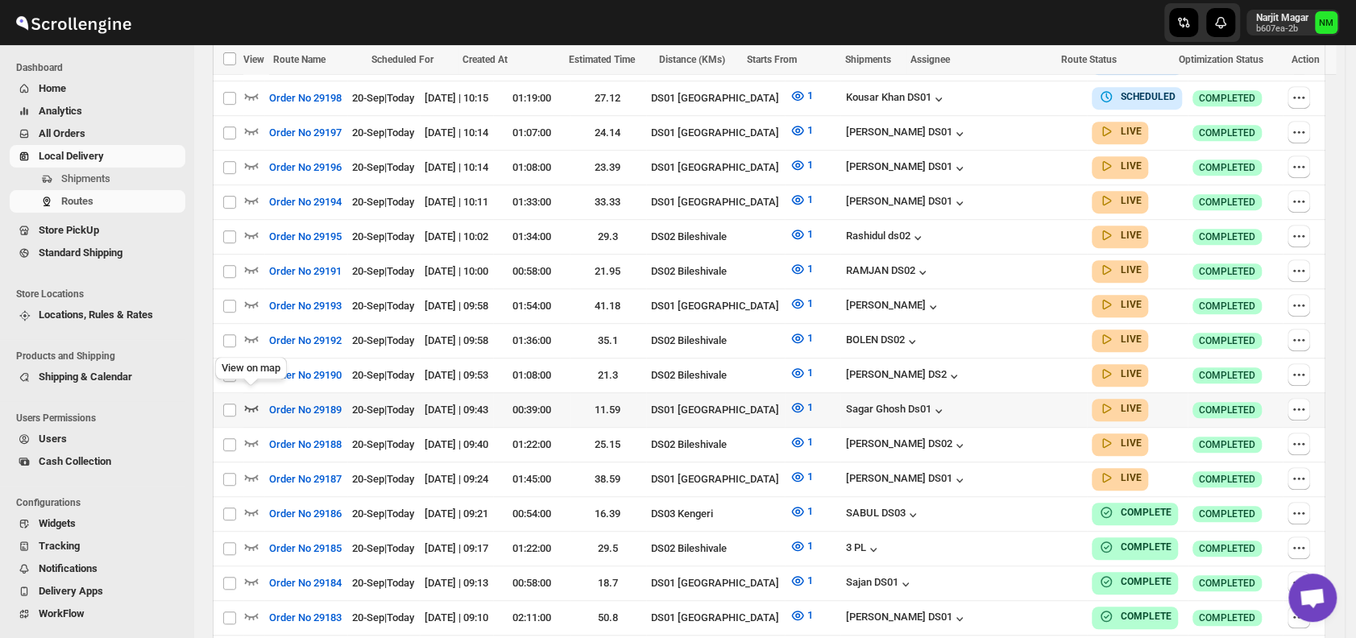
click at [256, 399] on icon "button" at bounding box center [251, 407] width 16 height 16
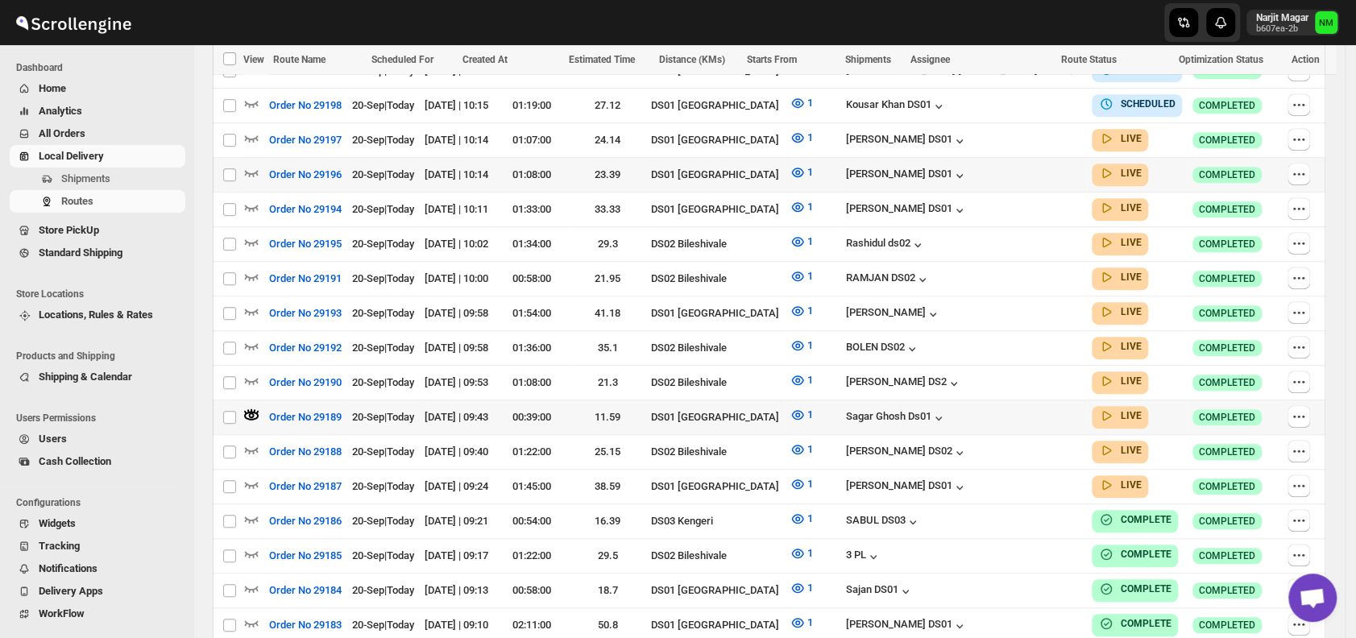
scroll to position [515, 0]
click at [251, 302] on icon "button" at bounding box center [251, 310] width 16 height 16
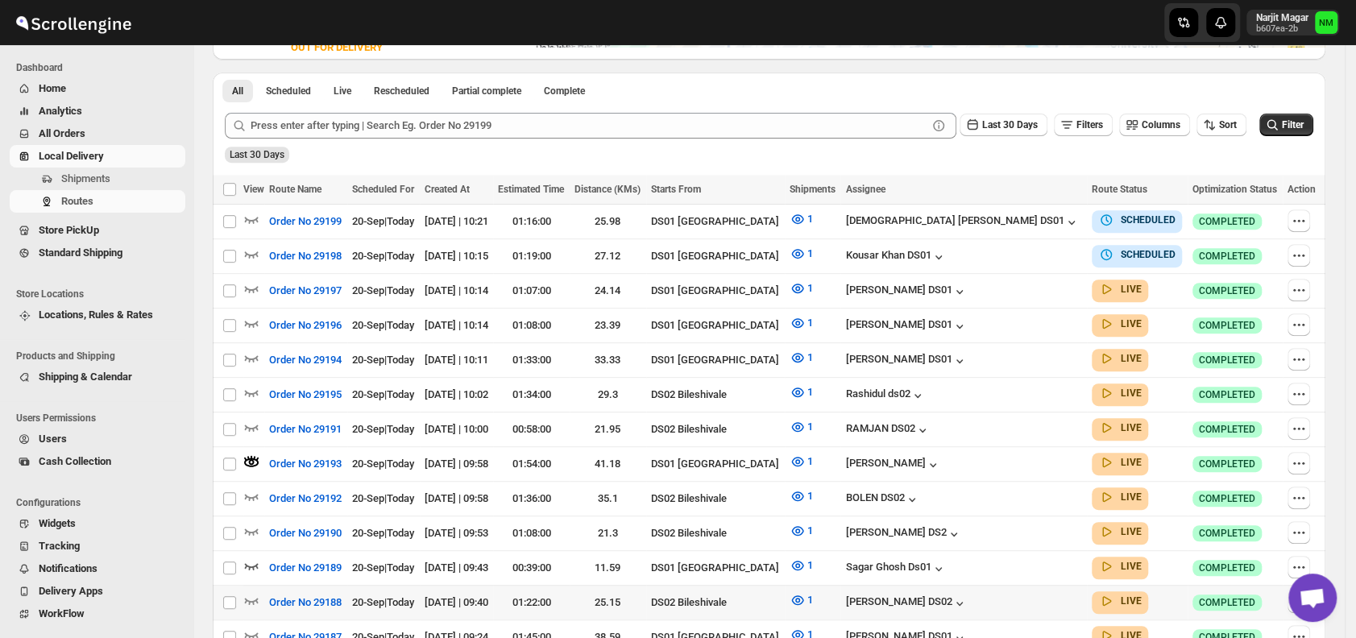
scroll to position [429, 0]
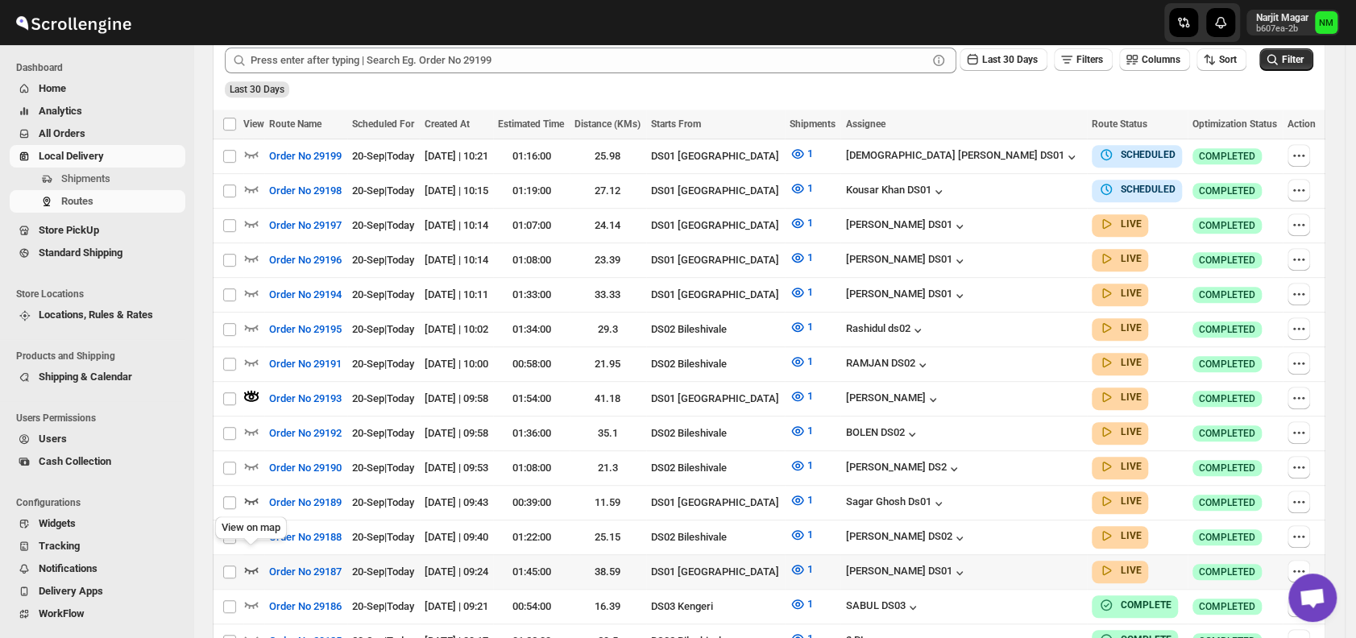
click at [256, 561] on icon "button" at bounding box center [251, 569] width 16 height 16
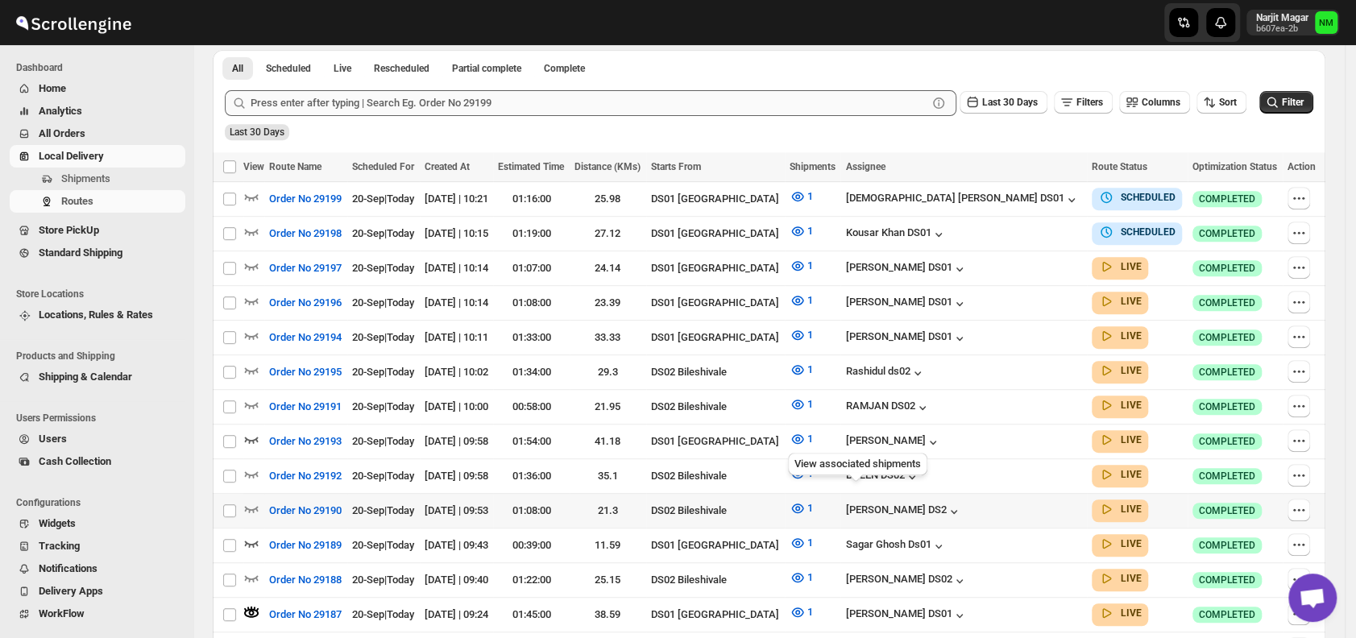
scroll to position [387, 0]
click at [107, 176] on span "Shipments" at bounding box center [85, 178] width 49 height 12
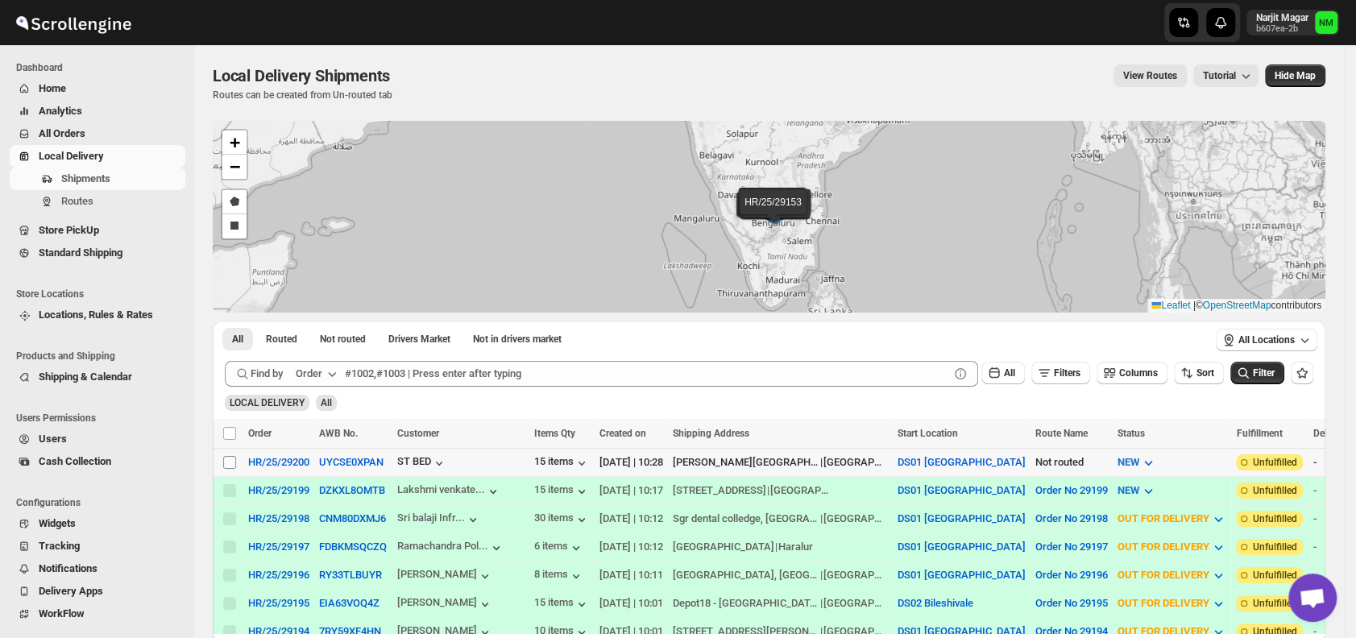
click at [230, 458] on input "Select shipment" at bounding box center [229, 462] width 13 height 13
checkbox input "true"
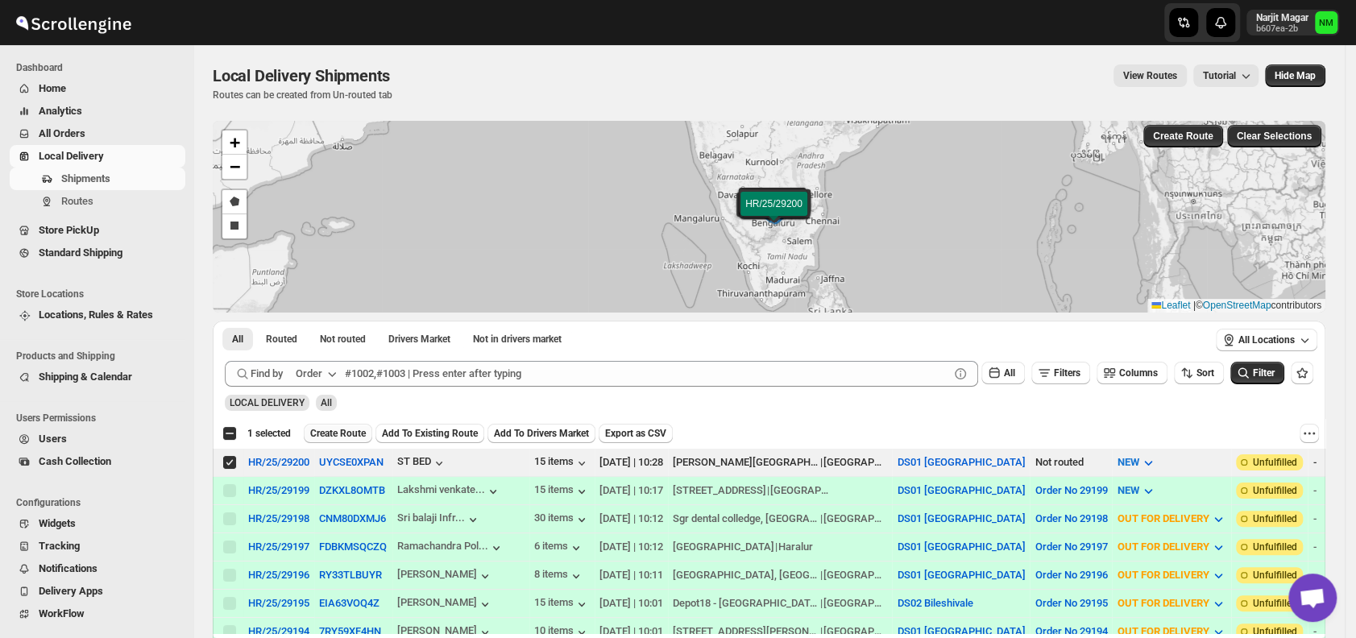
click at [341, 433] on span "Create Route" at bounding box center [338, 433] width 56 height 13
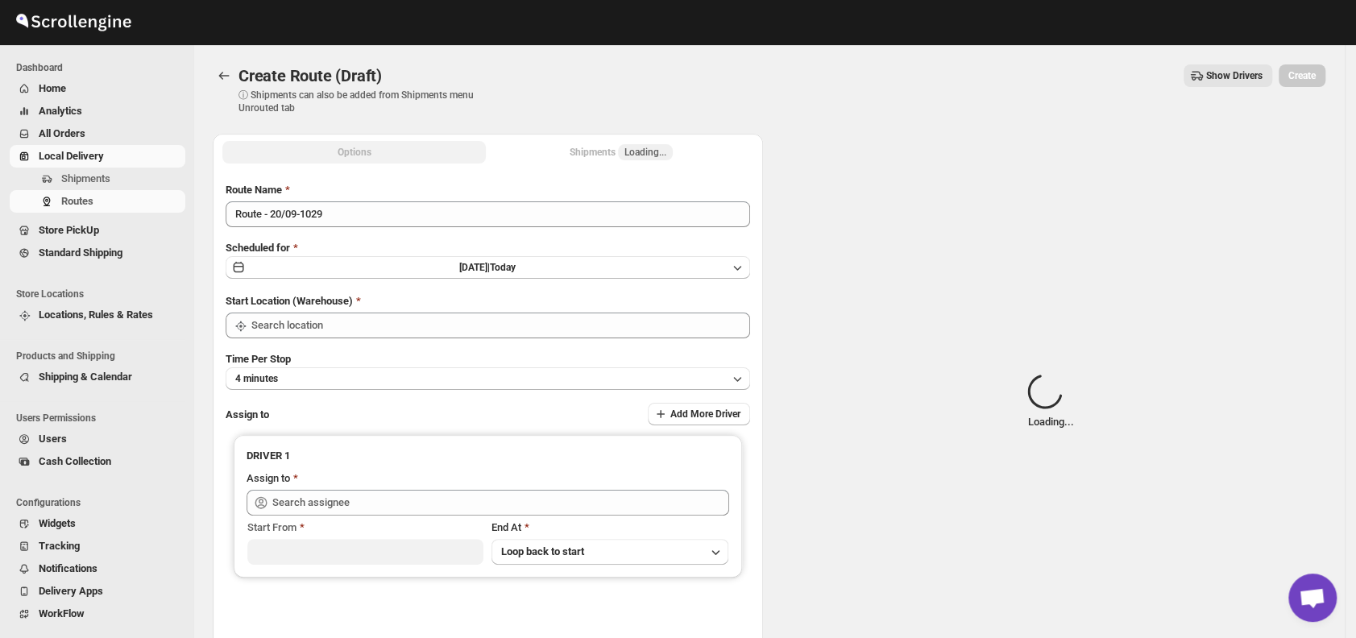
type input "DS01 [GEOGRAPHIC_DATA]"
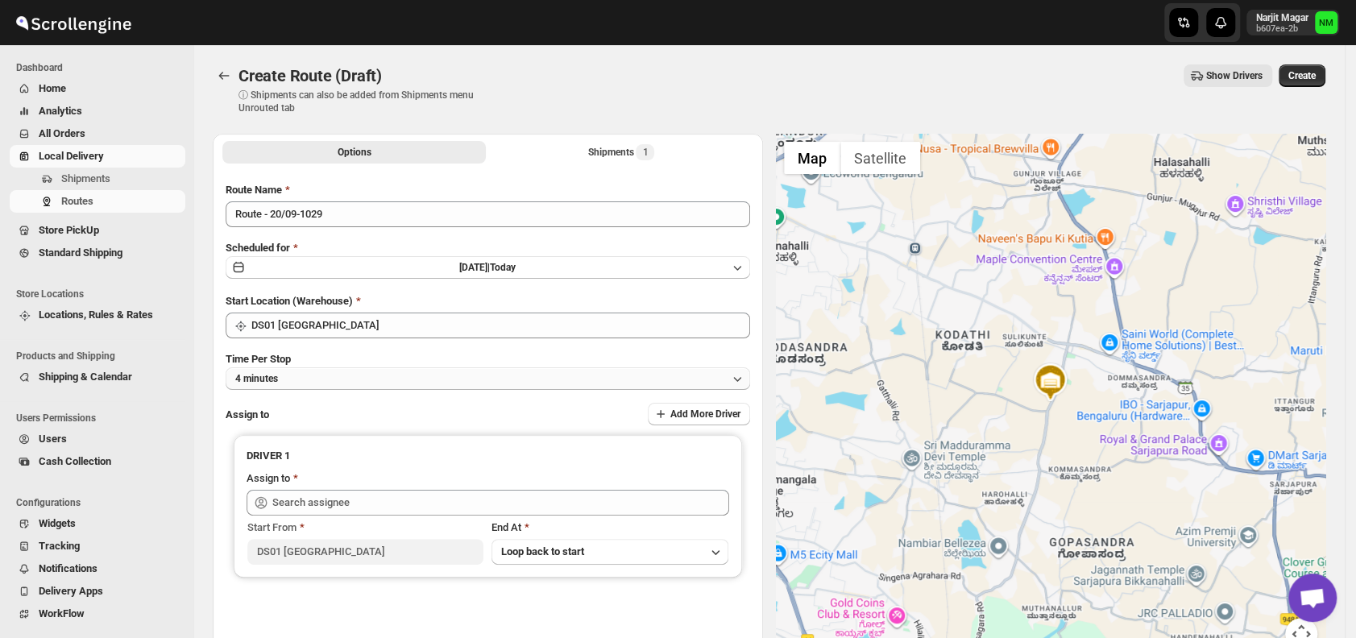
click at [336, 382] on button "4 minutes" at bounding box center [488, 378] width 524 height 23
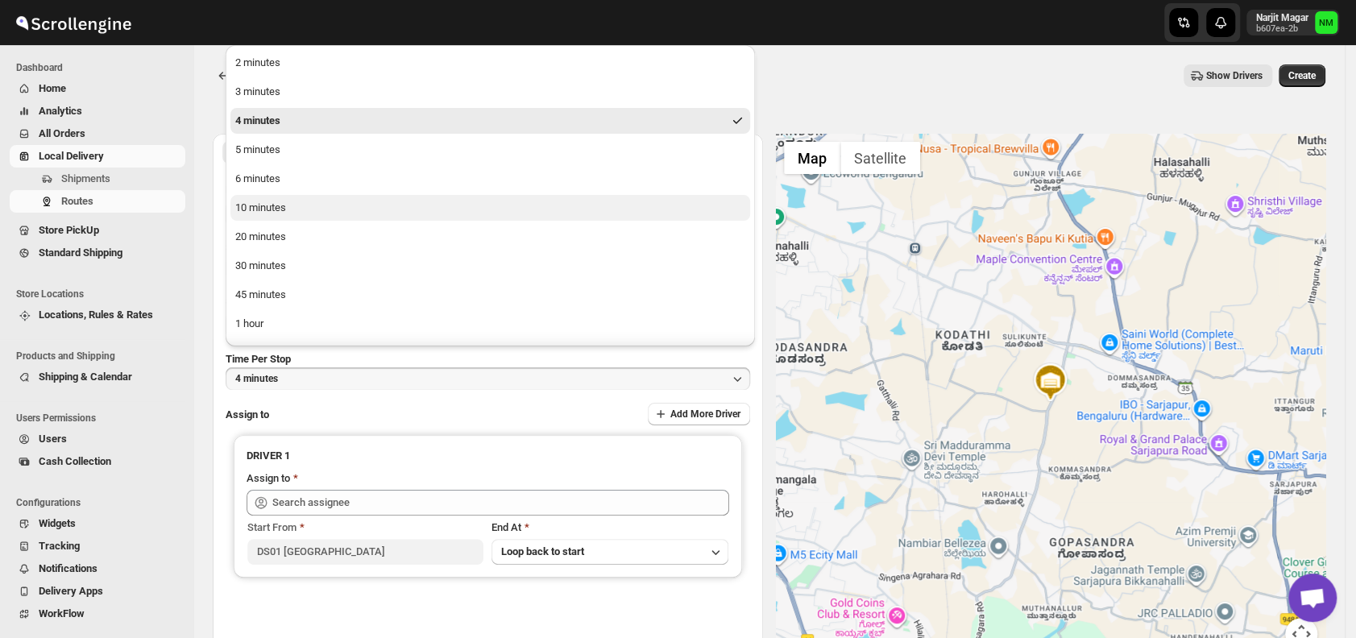
click at [280, 219] on button "10 minutes" at bounding box center [489, 208] width 519 height 26
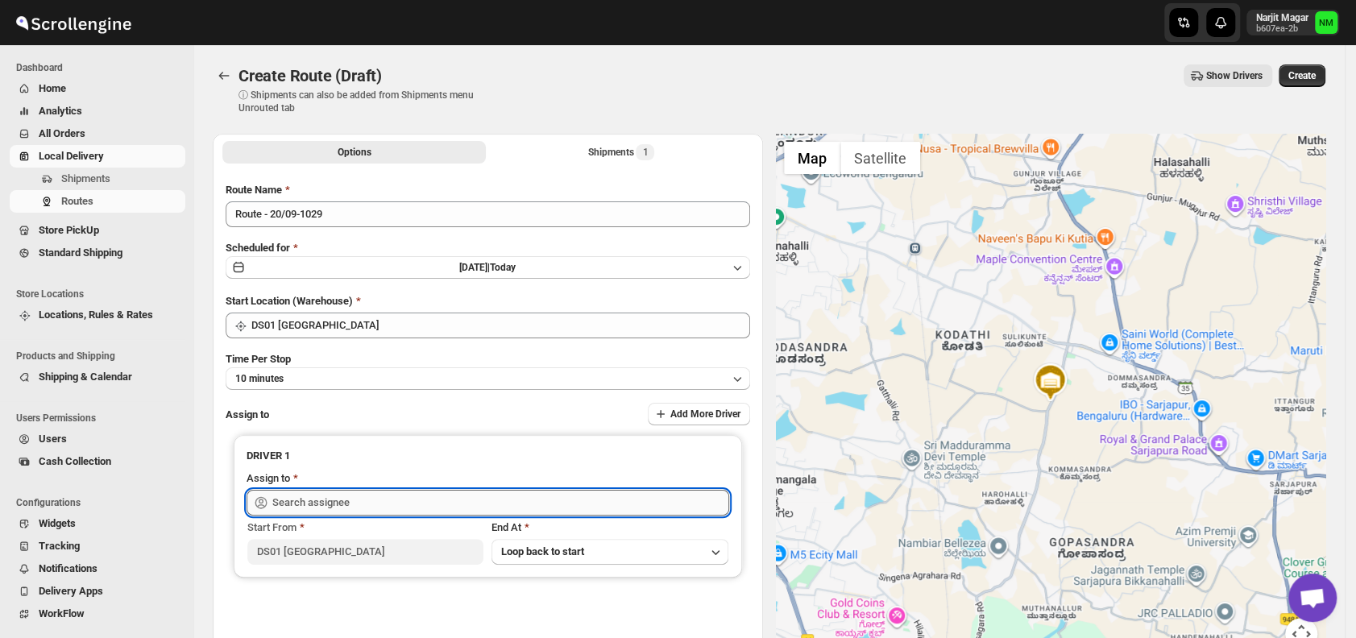
click at [364, 503] on input "text" at bounding box center [500, 503] width 457 height 26
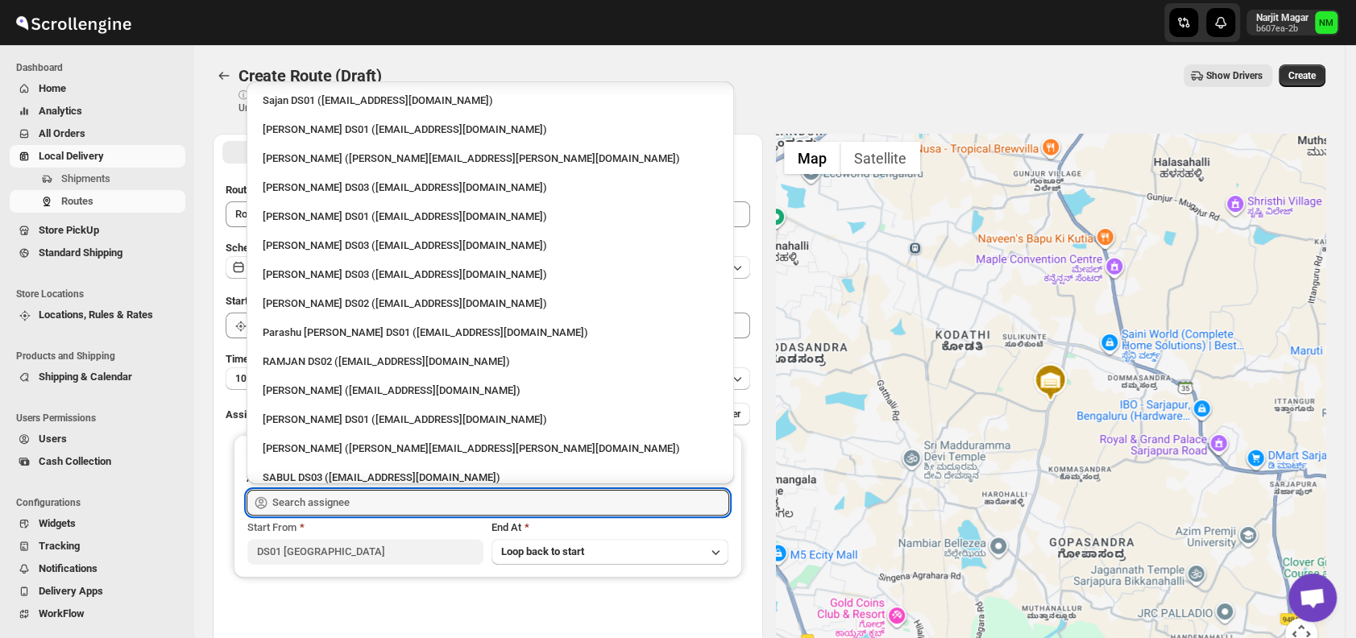
scroll to position [987, 0]
click at [317, 411] on div "Saharul DS01 (yedesam921@cavoyar.com)" at bounding box center [490, 419] width 455 height 16
type input "Saharul DS01 (yedesam921@cavoyar.com)"
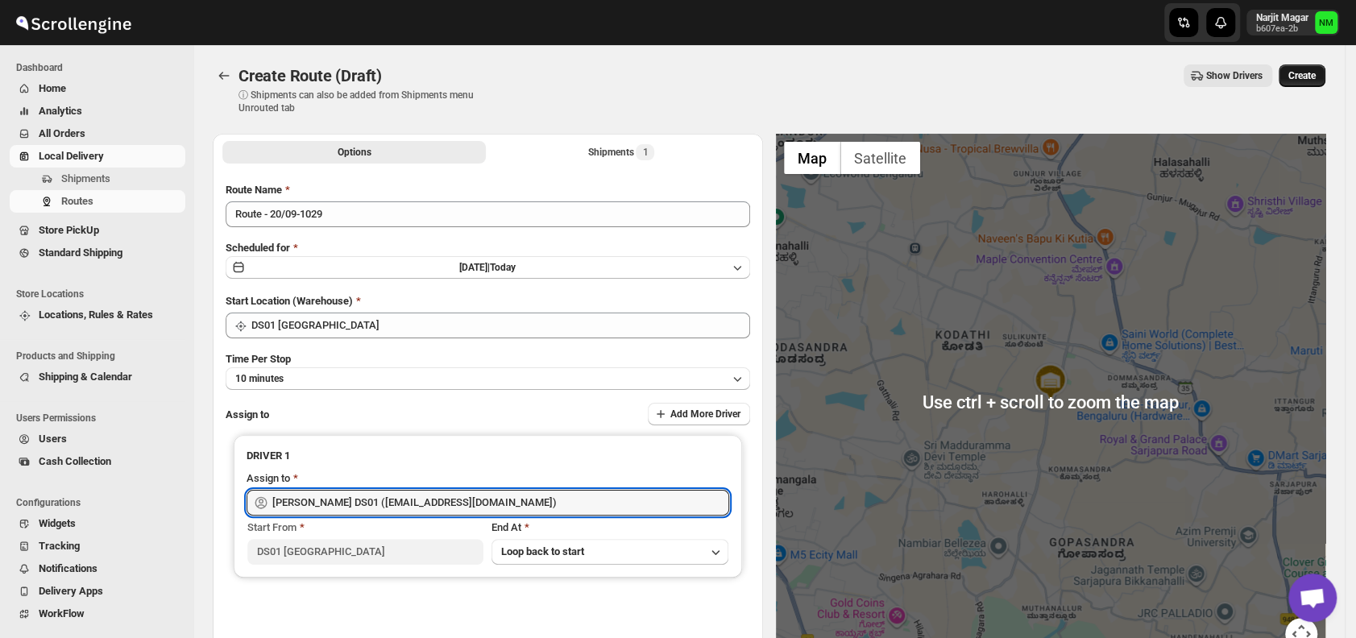
click at [1310, 82] on button "Create" at bounding box center [1301, 75] width 47 height 23
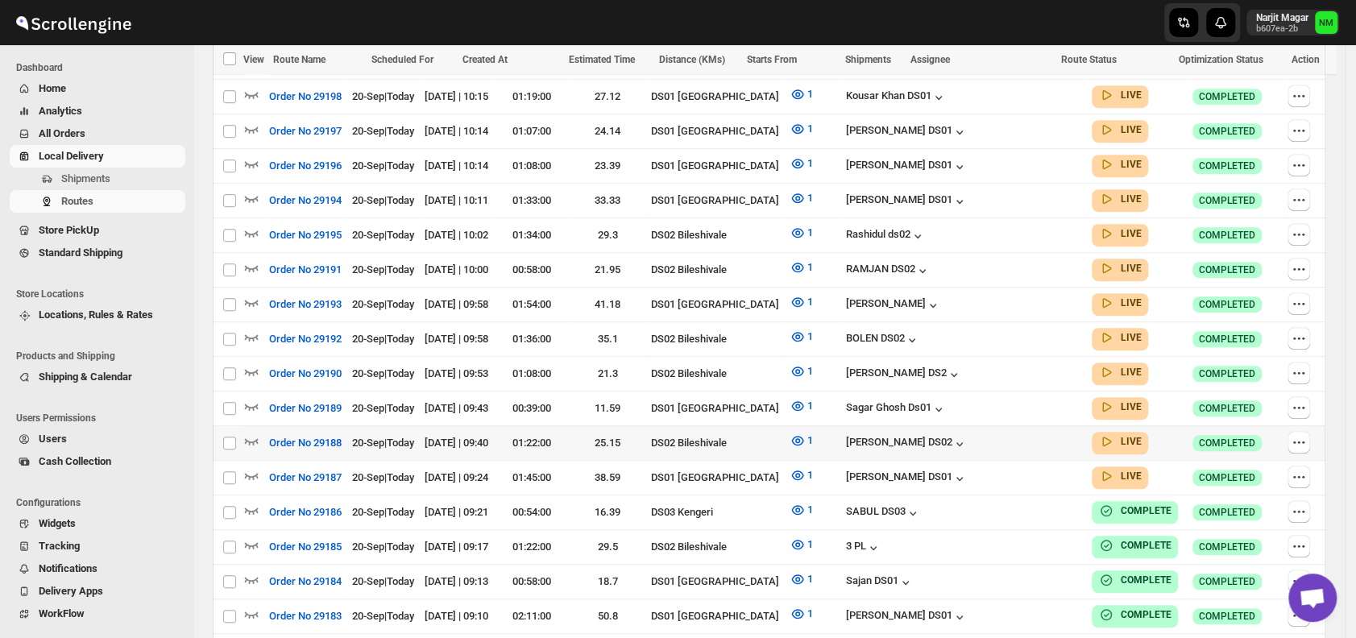
scroll to position [547, 0]
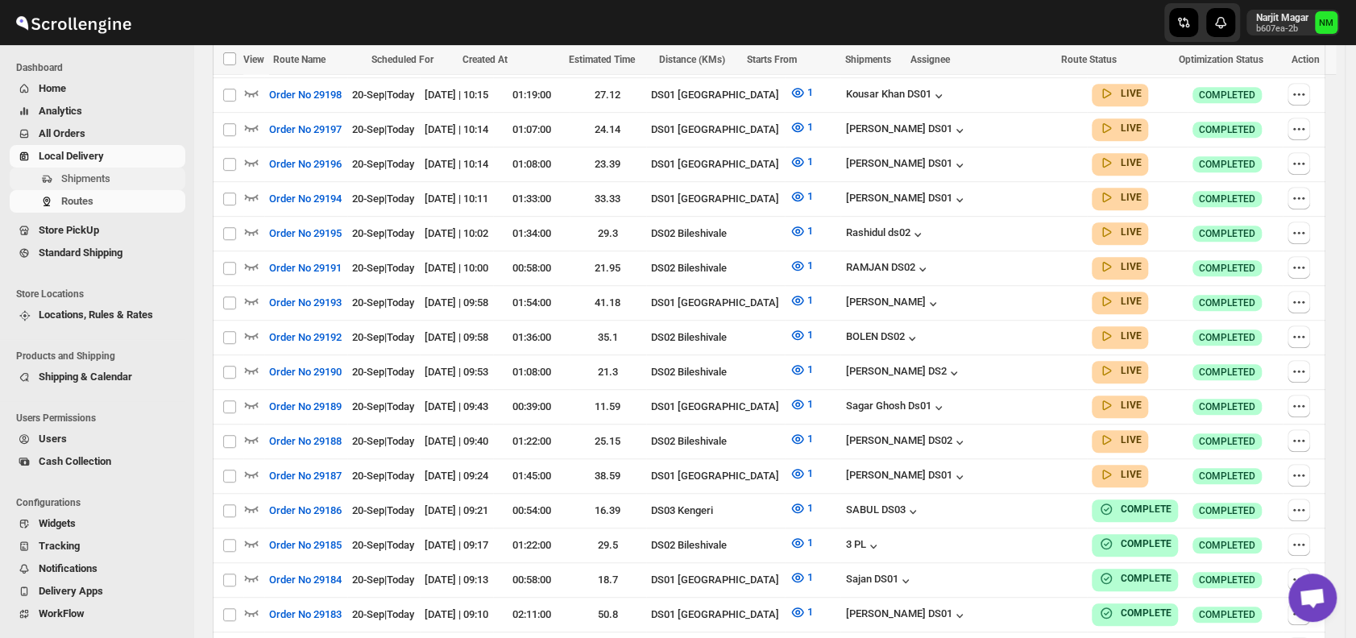
click at [106, 172] on span "Shipments" at bounding box center [85, 178] width 49 height 12
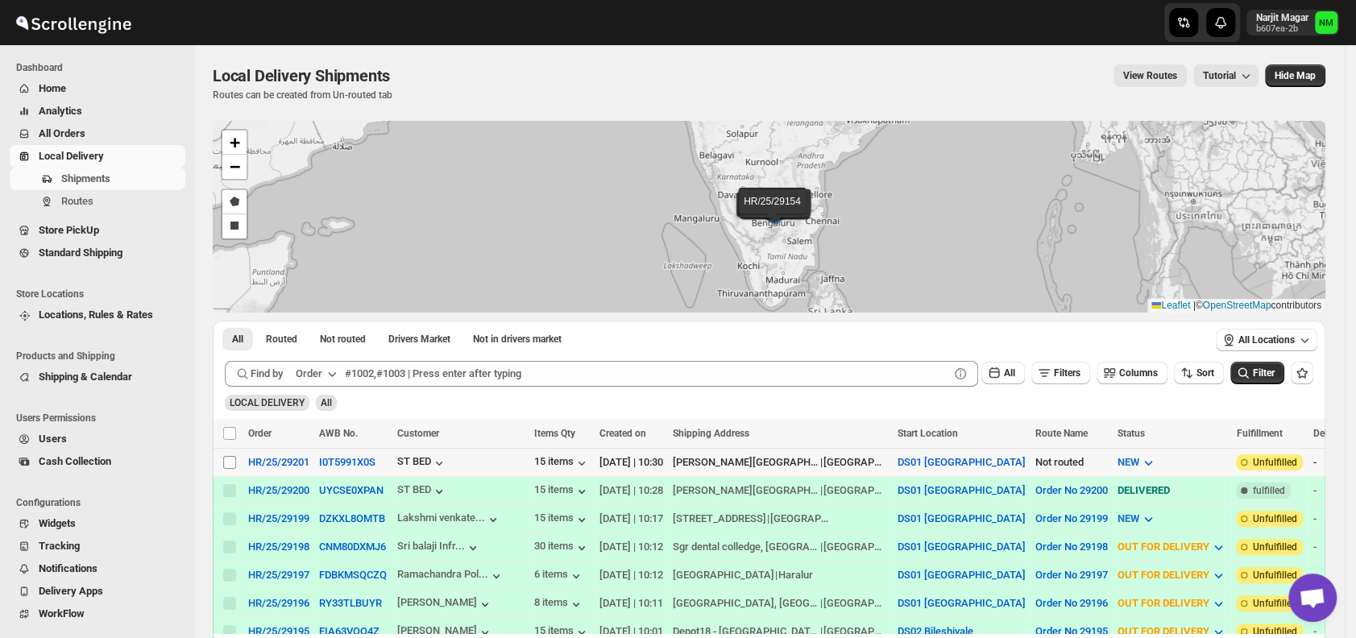
click at [230, 463] on input "Select shipment" at bounding box center [229, 462] width 13 height 13
checkbox input "true"
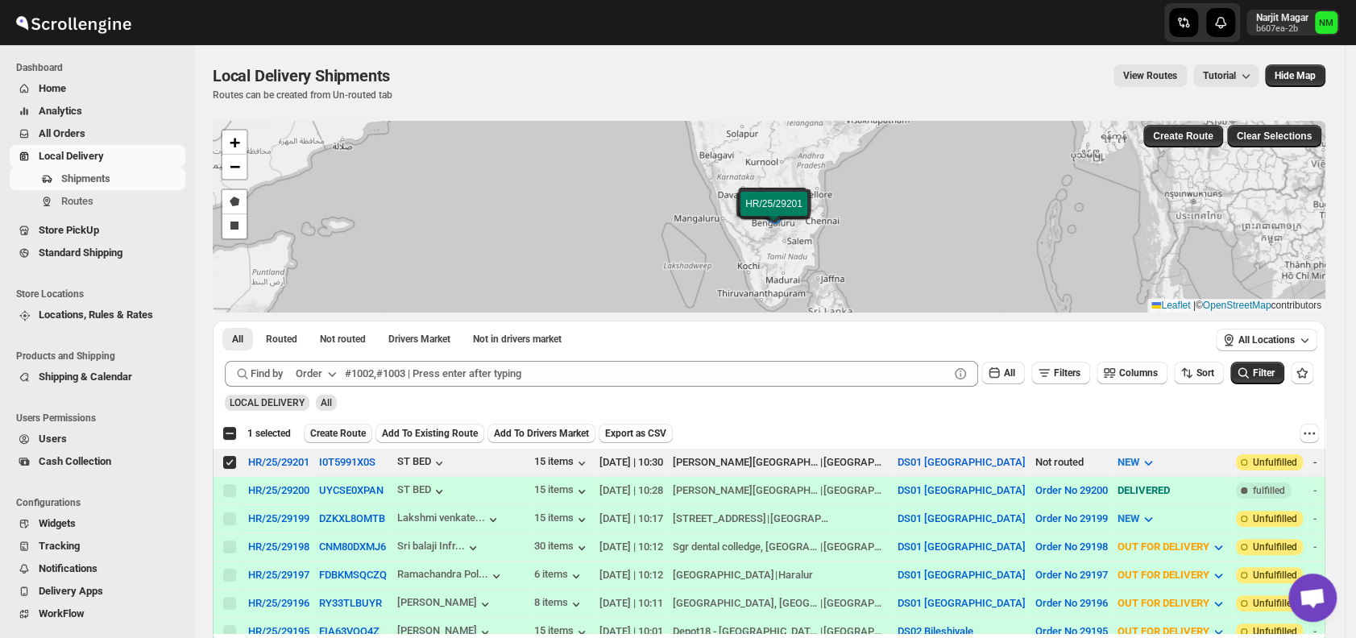
click at [328, 436] on span "Create Route" at bounding box center [338, 433] width 56 height 13
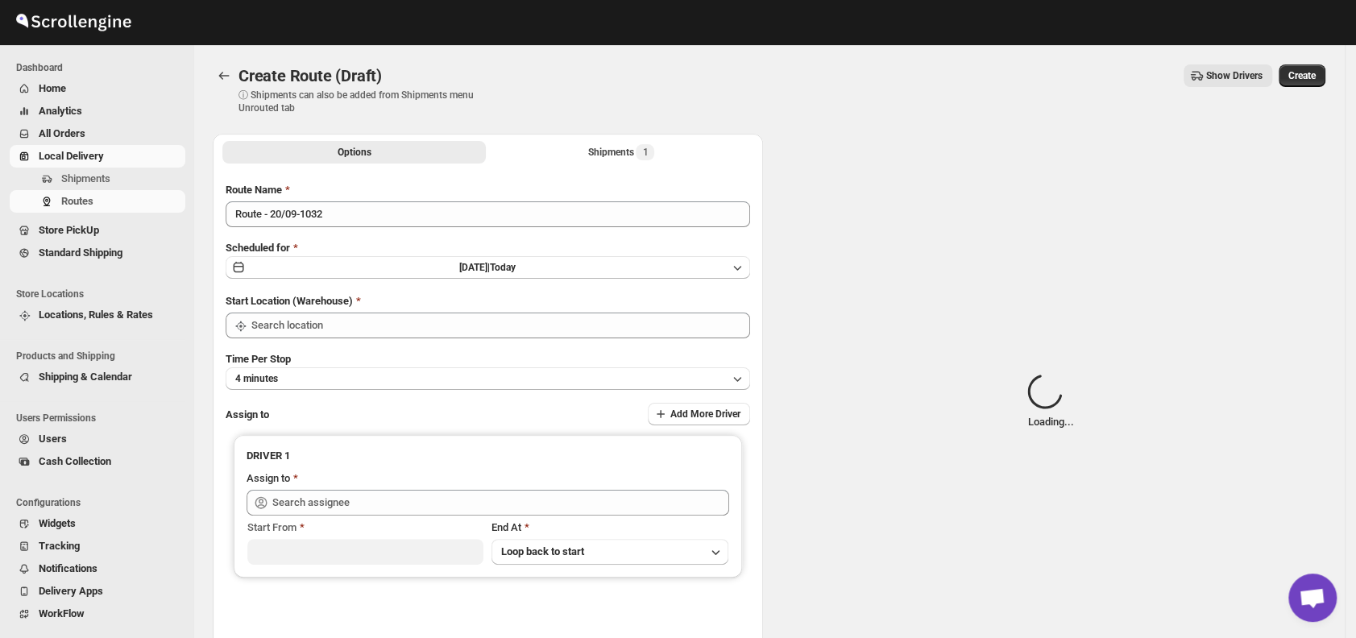
type input "DS01 [GEOGRAPHIC_DATA]"
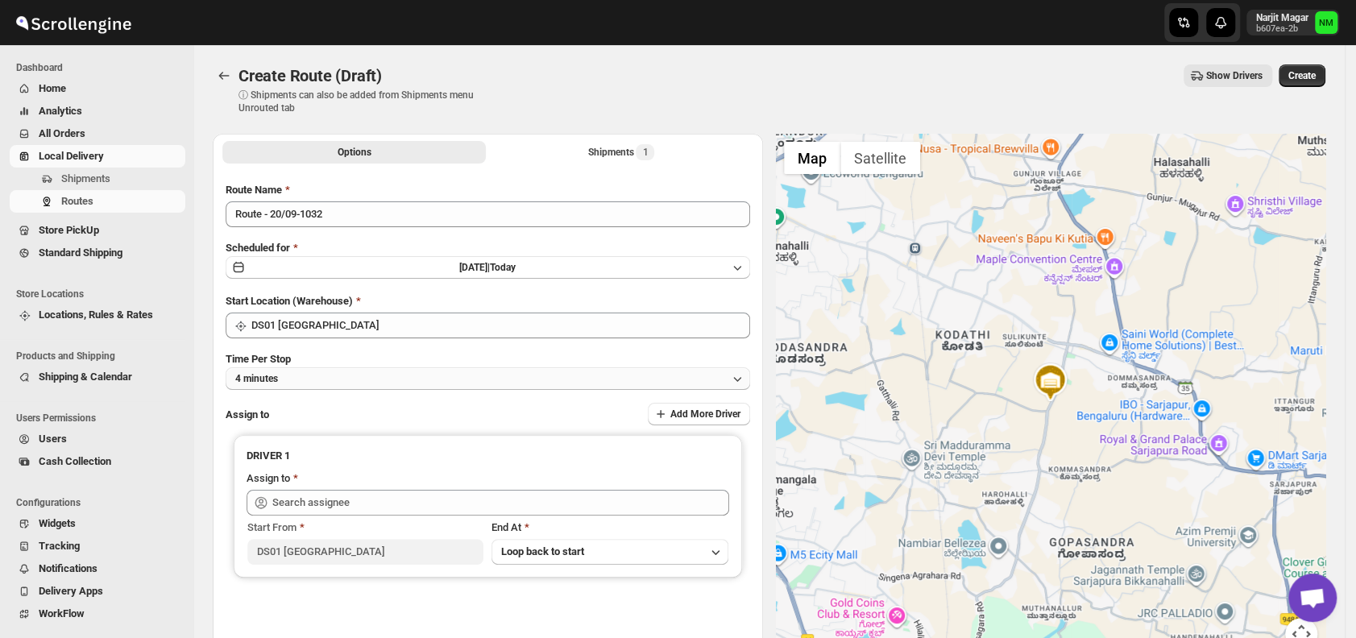
click at [375, 380] on button "4 minutes" at bounding box center [488, 378] width 524 height 23
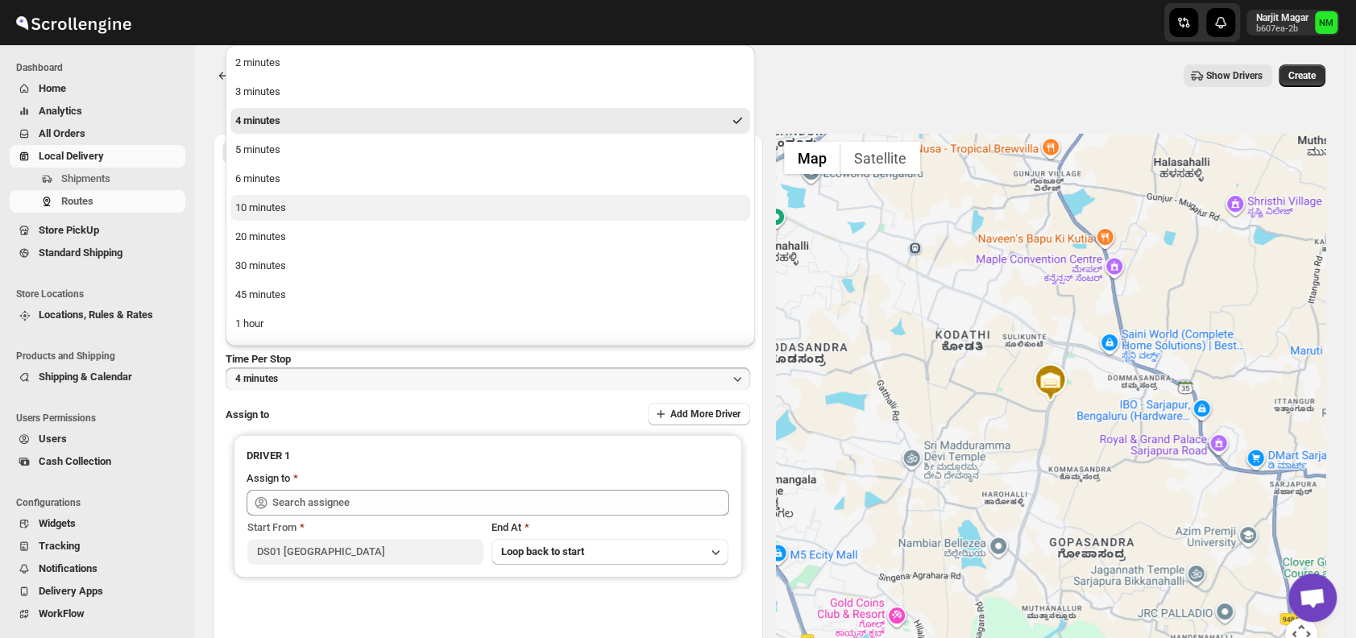
click at [284, 218] on button "10 minutes" at bounding box center [489, 208] width 519 height 26
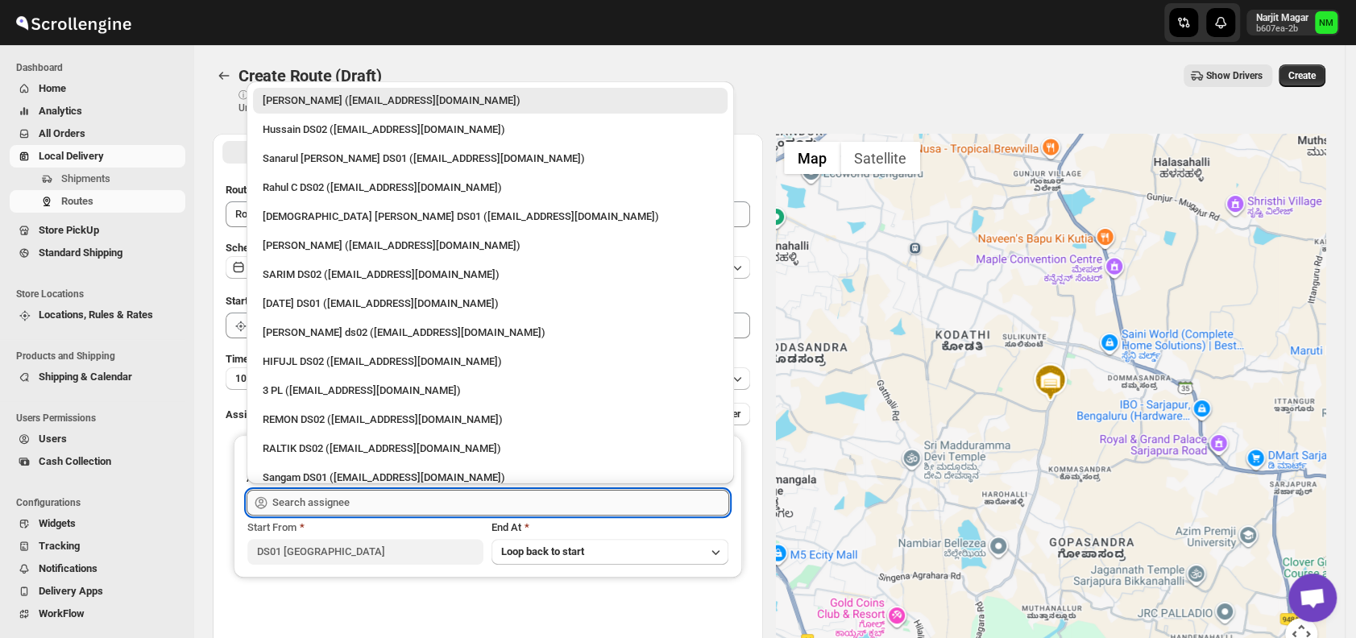
click at [374, 497] on input "text" at bounding box center [500, 503] width 457 height 26
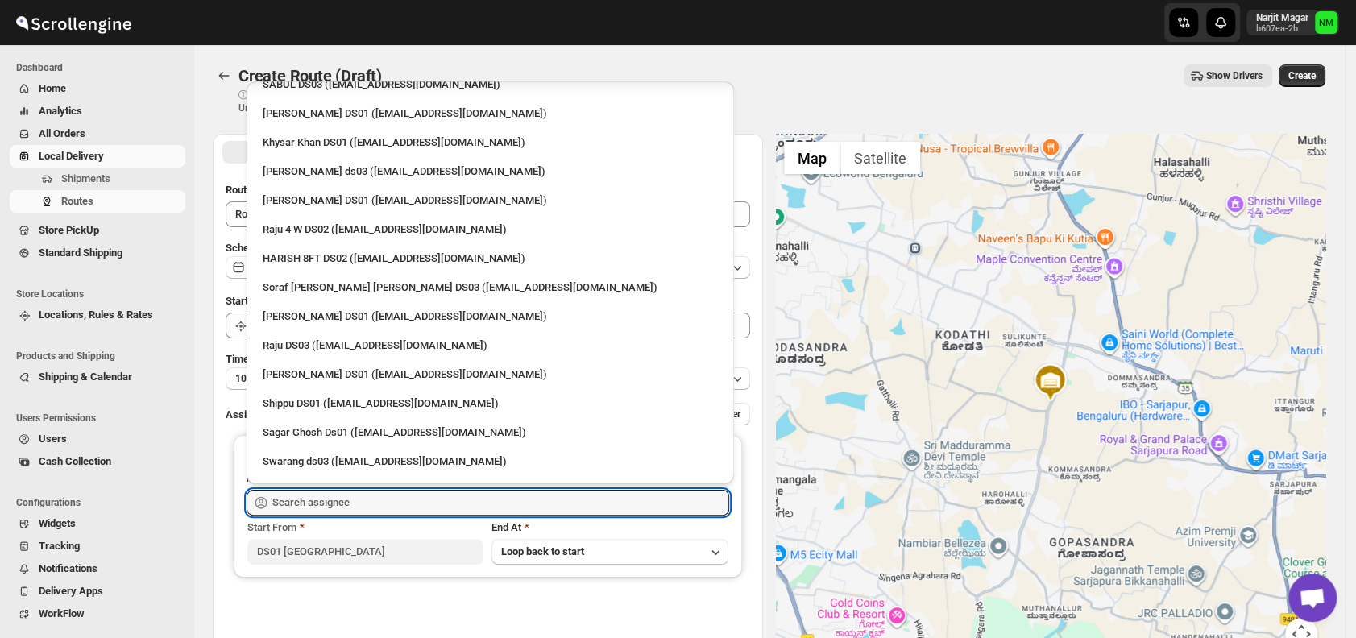
scroll to position [1433, 0]
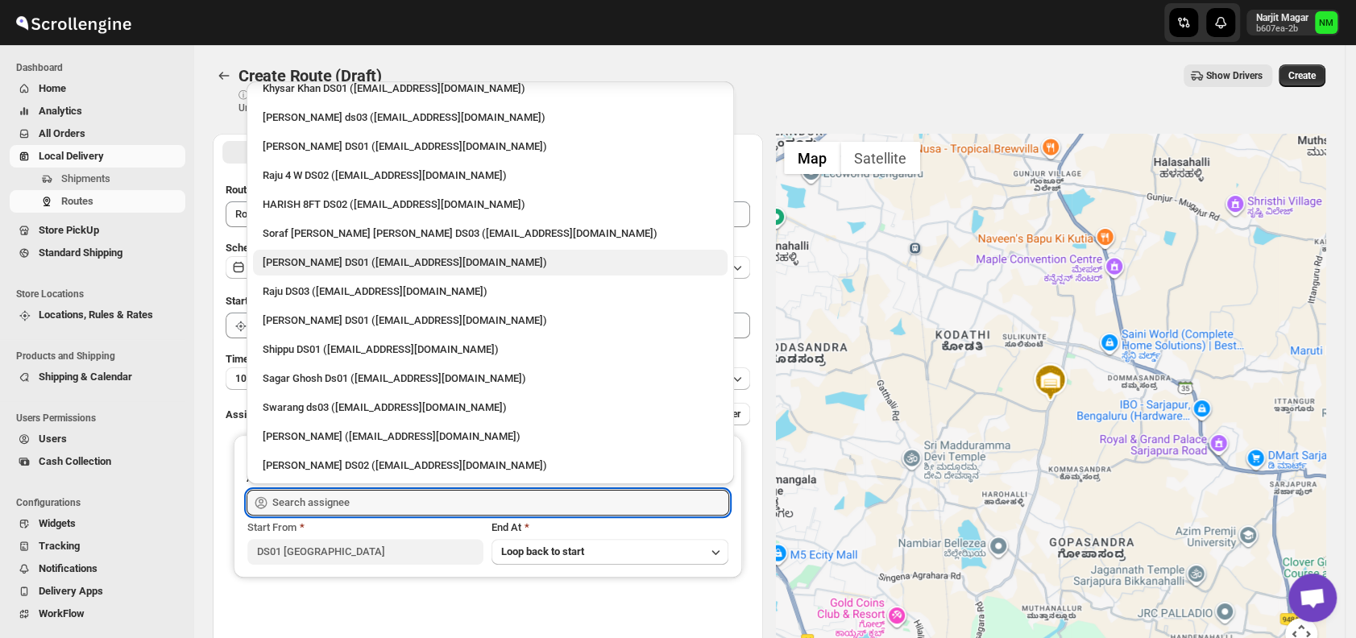
click at [296, 260] on div "Faijal Khan DS01 (tadij98822@cspaus.com)" at bounding box center [490, 263] width 455 height 16
type input "Faijal Khan DS01 (tadij98822@cspaus.com)"
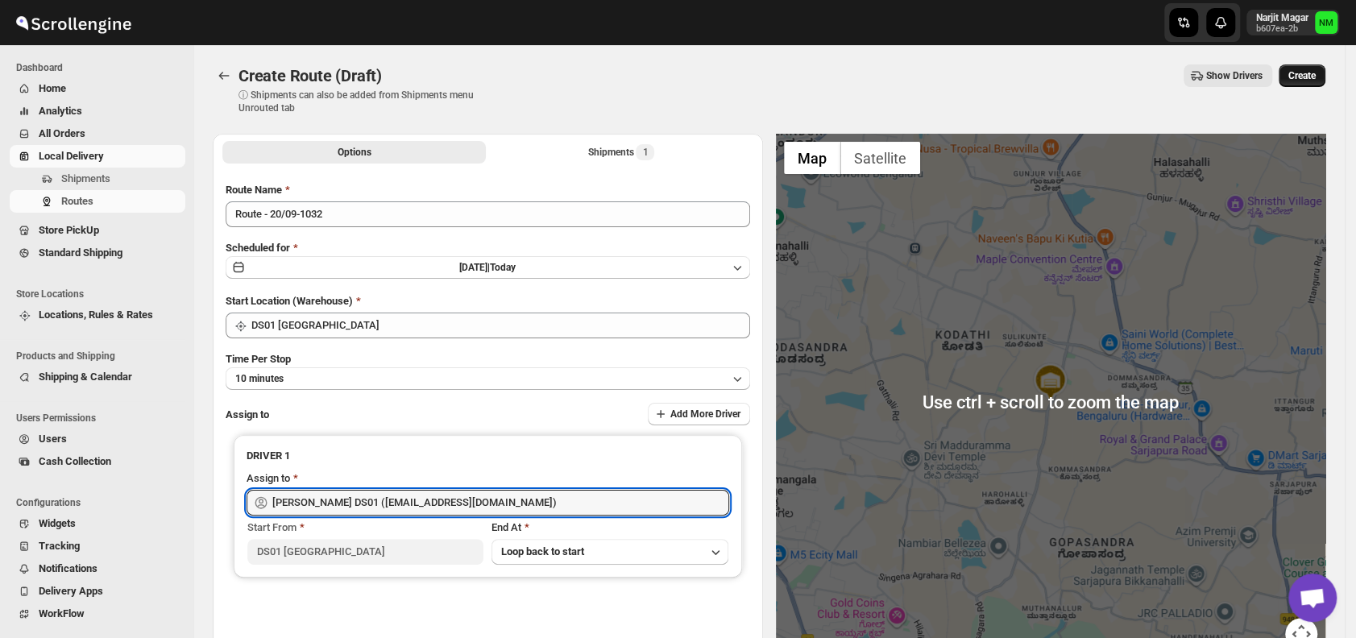
click at [1315, 73] on span "Create" at bounding box center [1301, 75] width 27 height 13
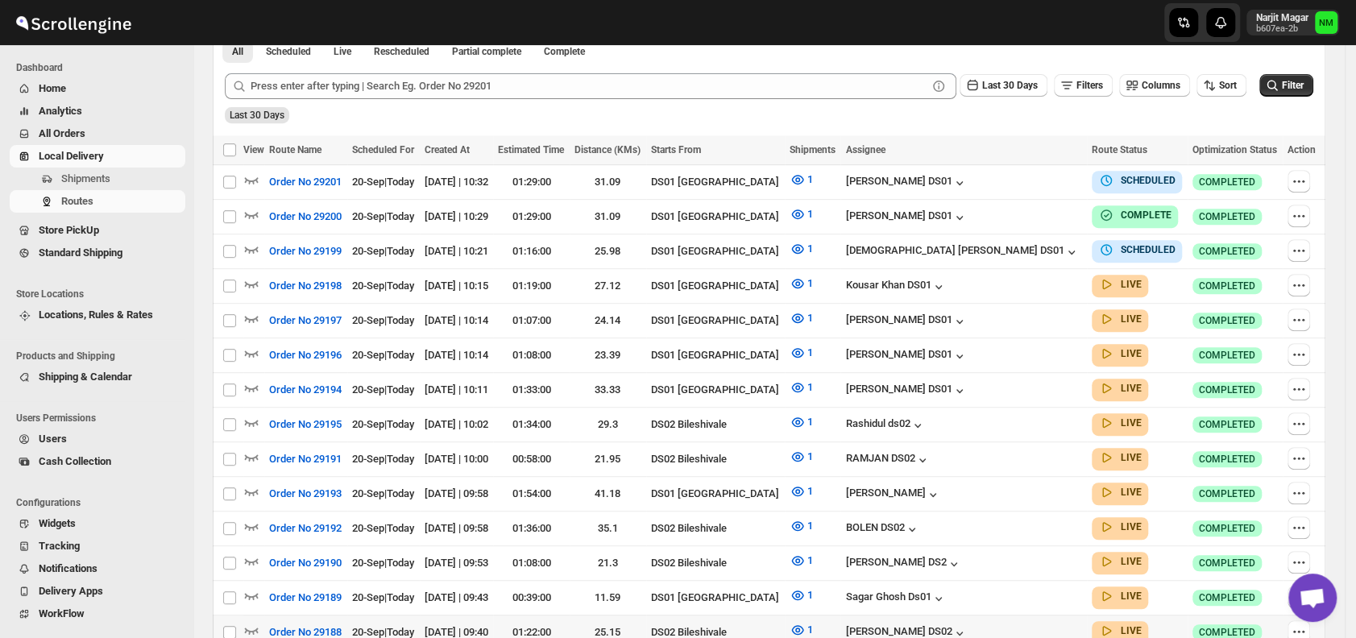
scroll to position [465, 0]
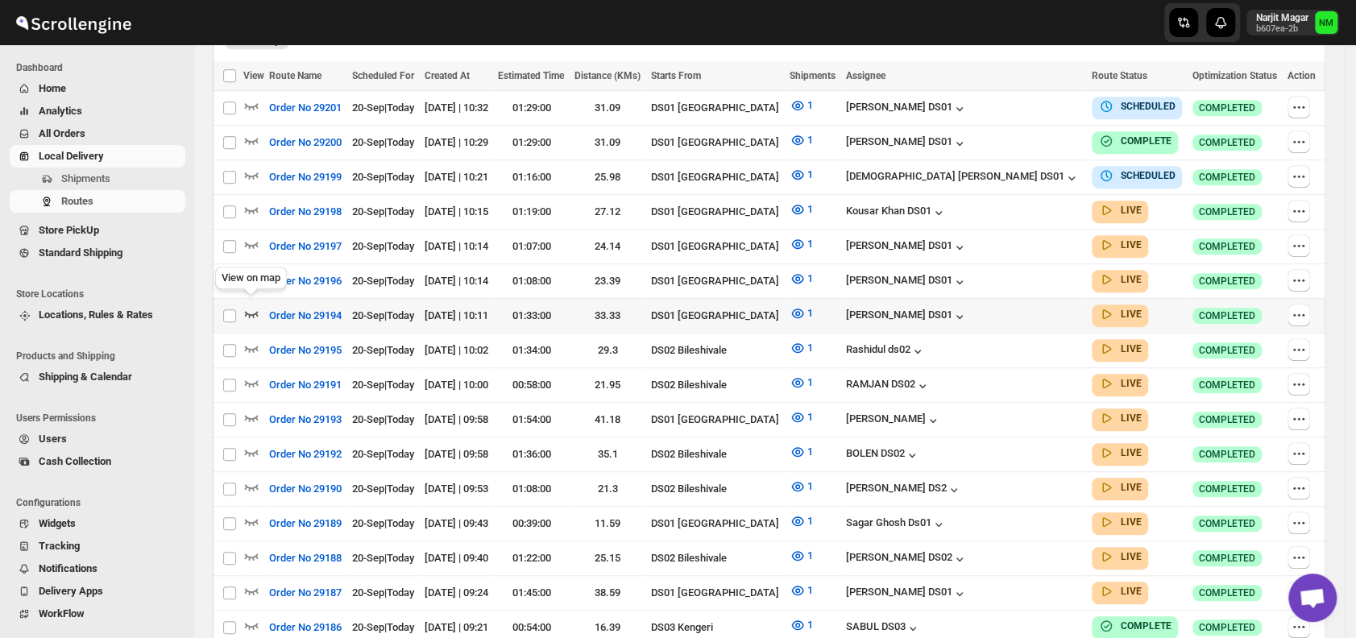
click at [258, 311] on icon "button" at bounding box center [252, 314] width 14 height 6
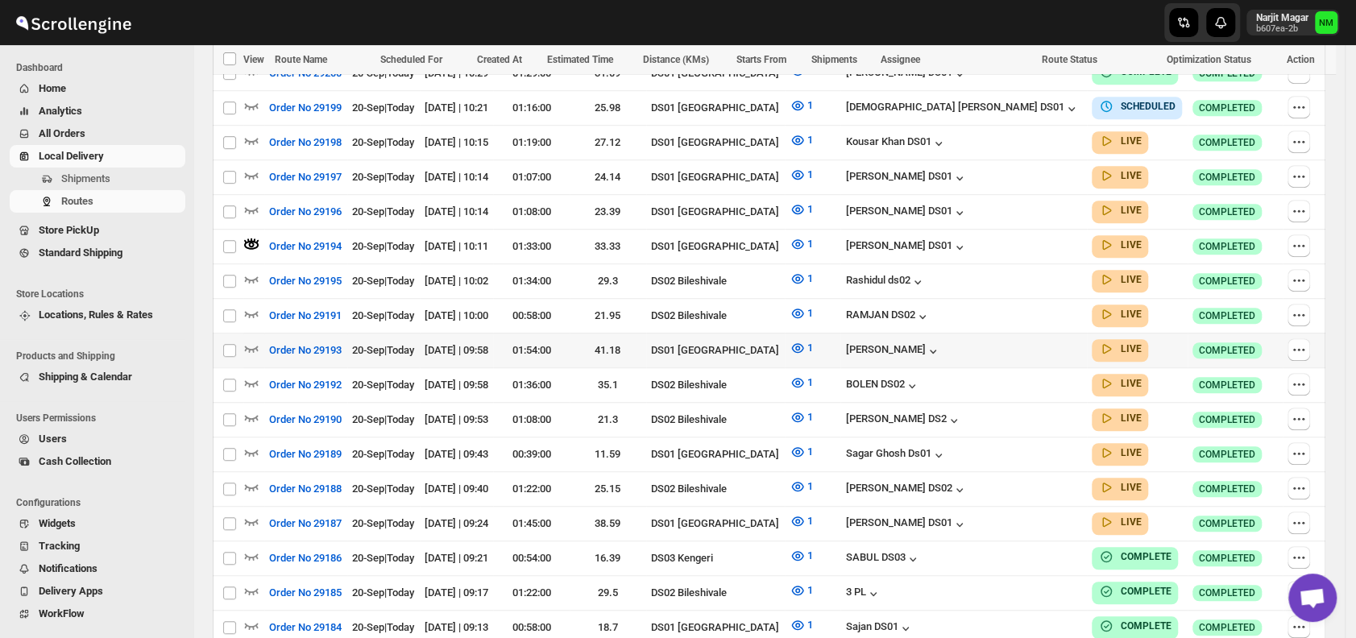
scroll to position [548, 0]
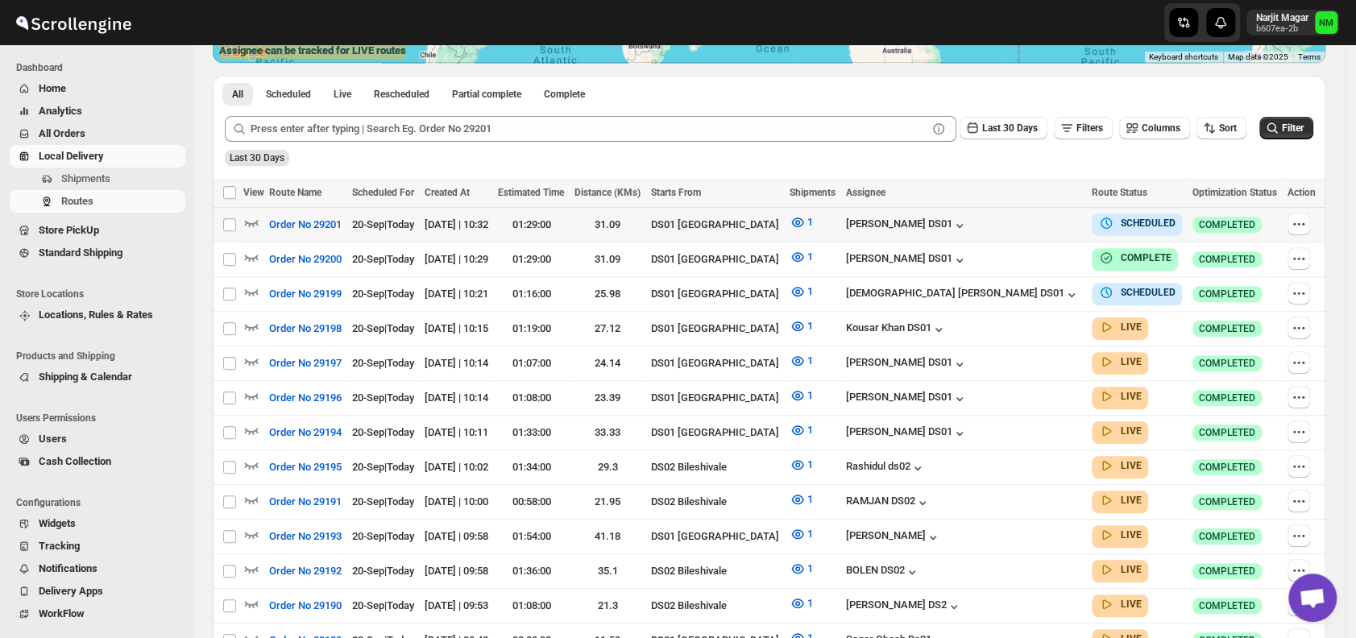
scroll to position [349, 0]
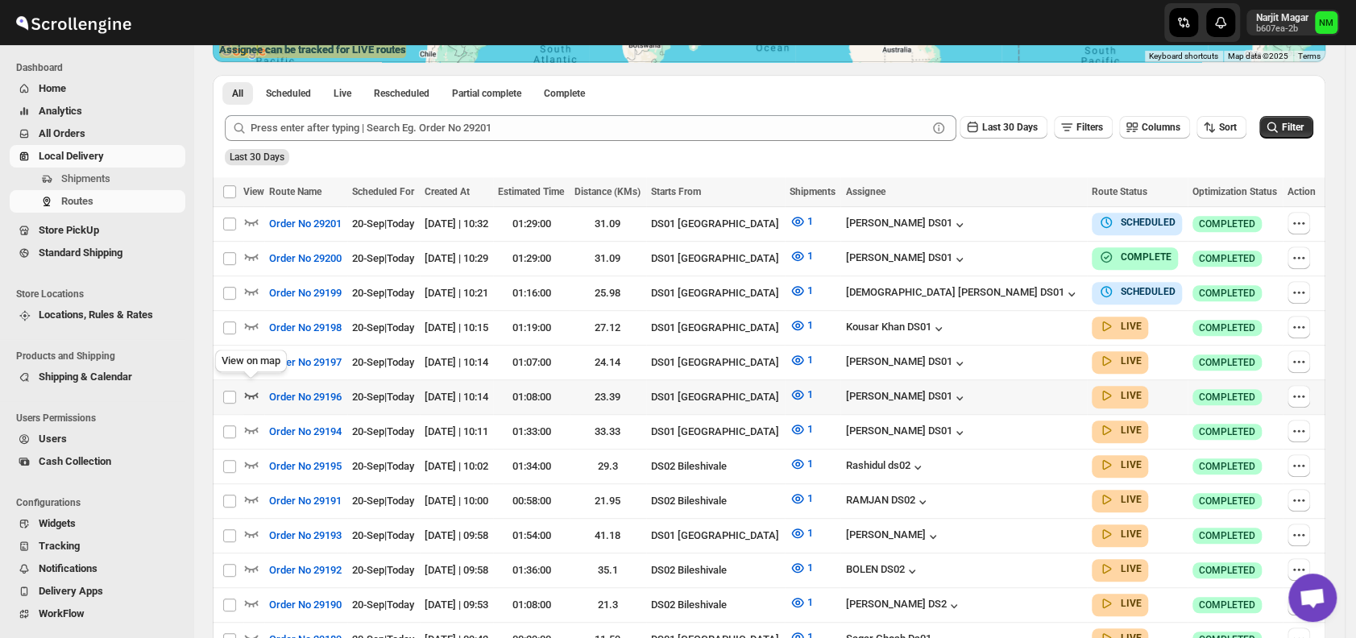
click at [248, 388] on icon "button" at bounding box center [251, 395] width 16 height 16
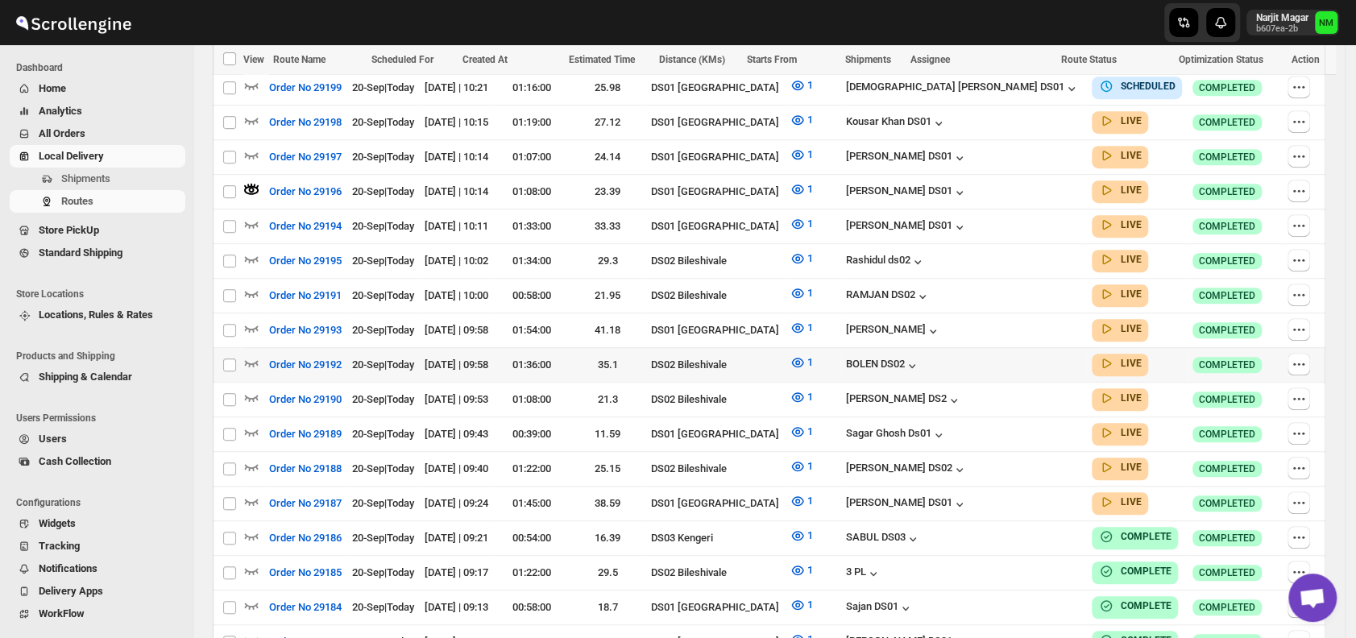
scroll to position [582, 0]
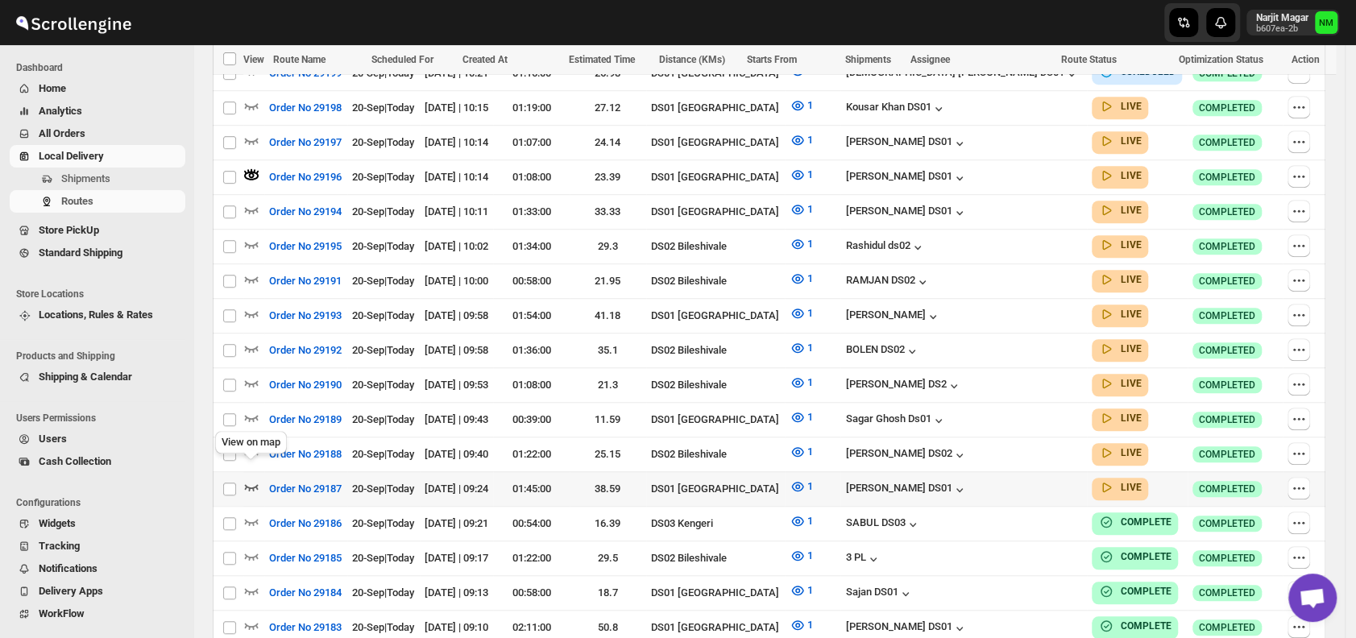
click at [253, 478] on icon "button" at bounding box center [251, 486] width 16 height 16
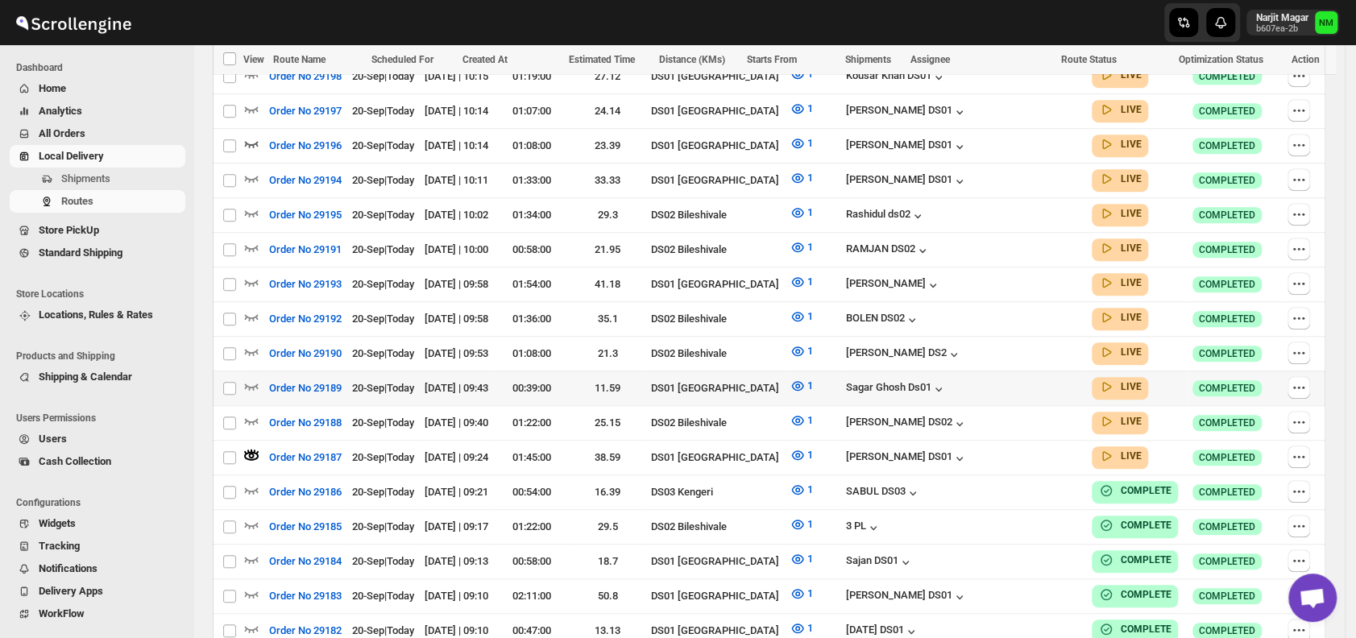
scroll to position [575, 0]
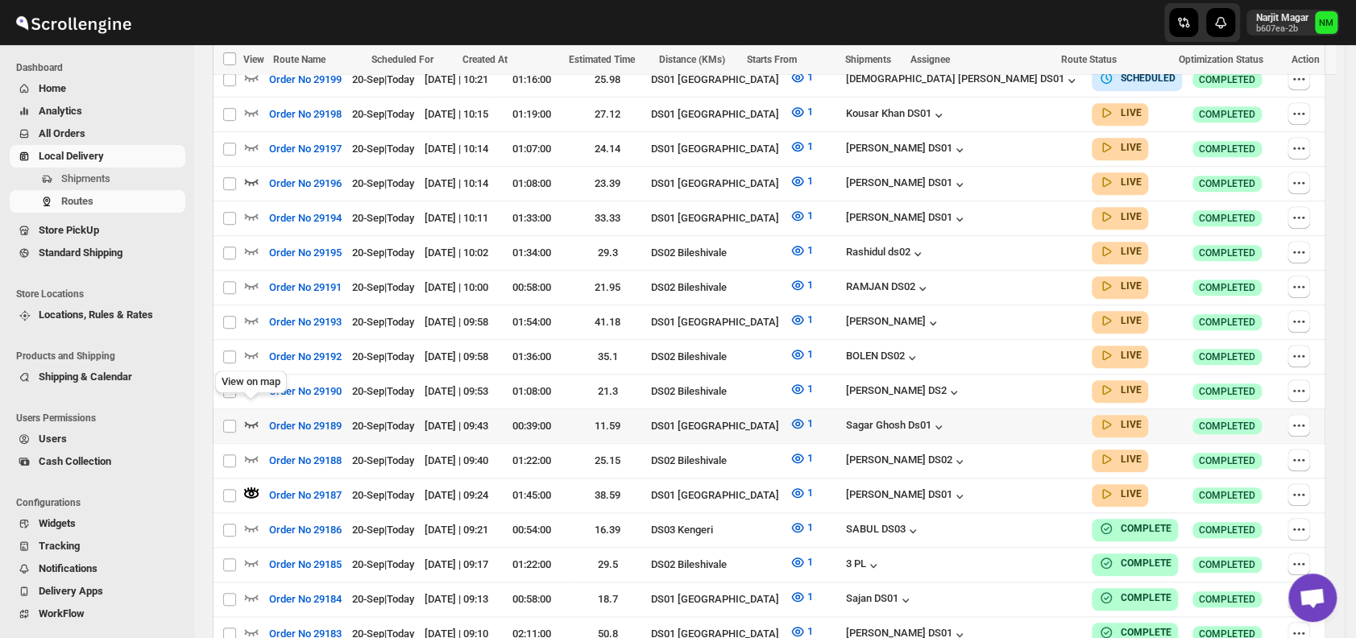
click at [253, 416] on icon "button" at bounding box center [251, 424] width 16 height 16
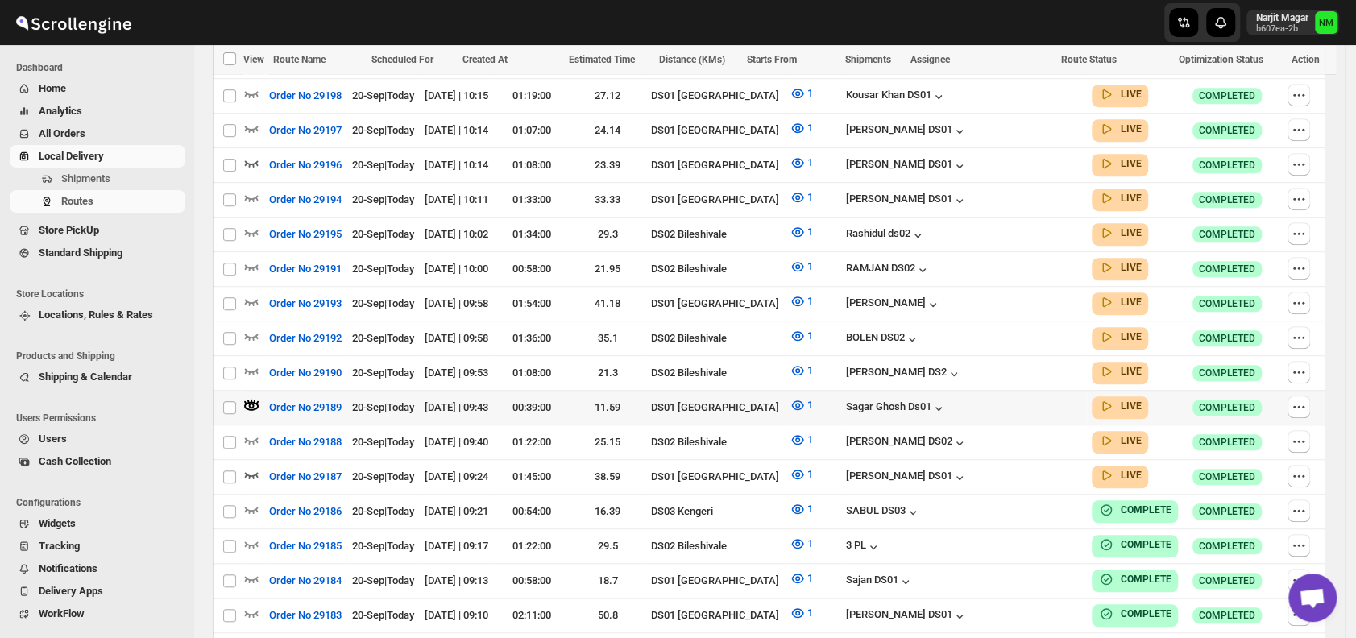
scroll to position [594, 0]
click at [256, 292] on icon "button" at bounding box center [251, 300] width 16 height 16
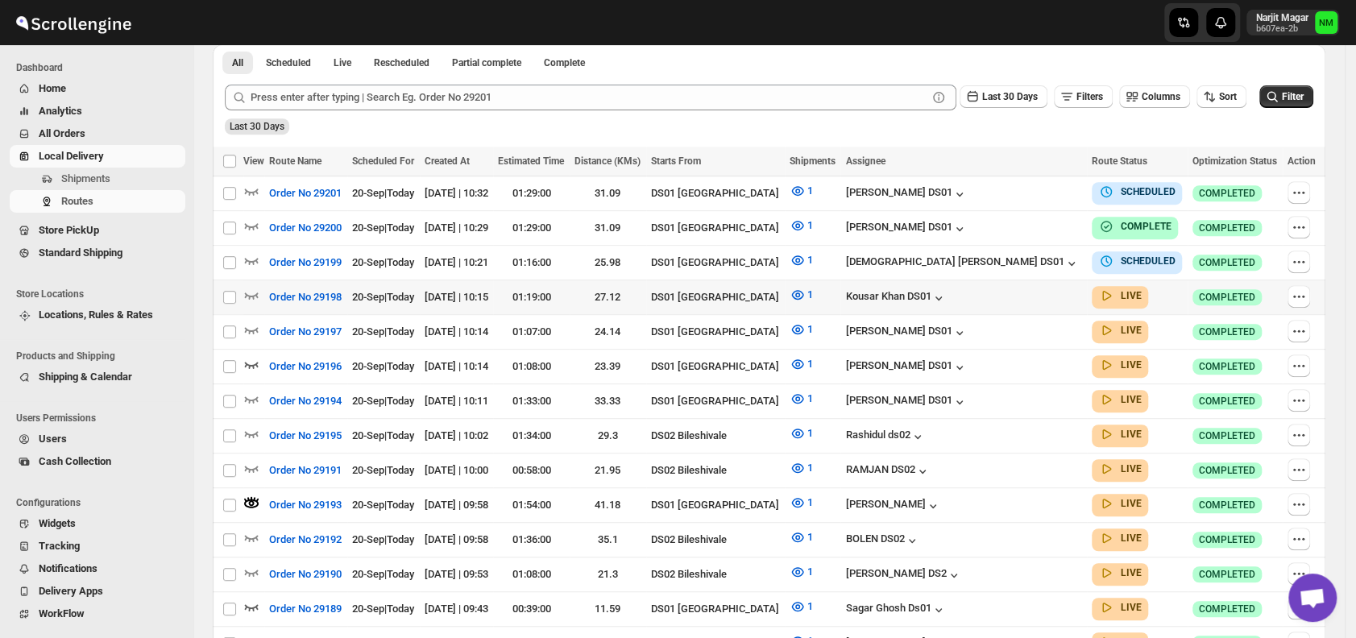
scroll to position [394, 0]
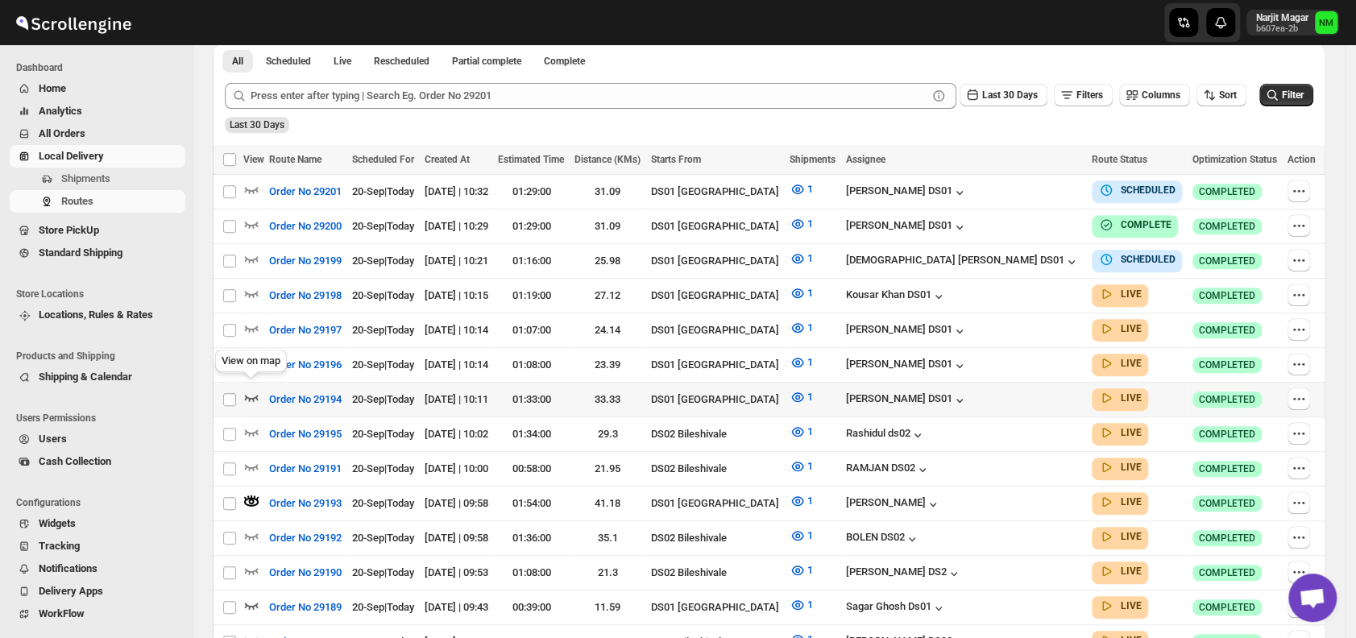
click at [250, 389] on icon "button" at bounding box center [251, 397] width 16 height 16
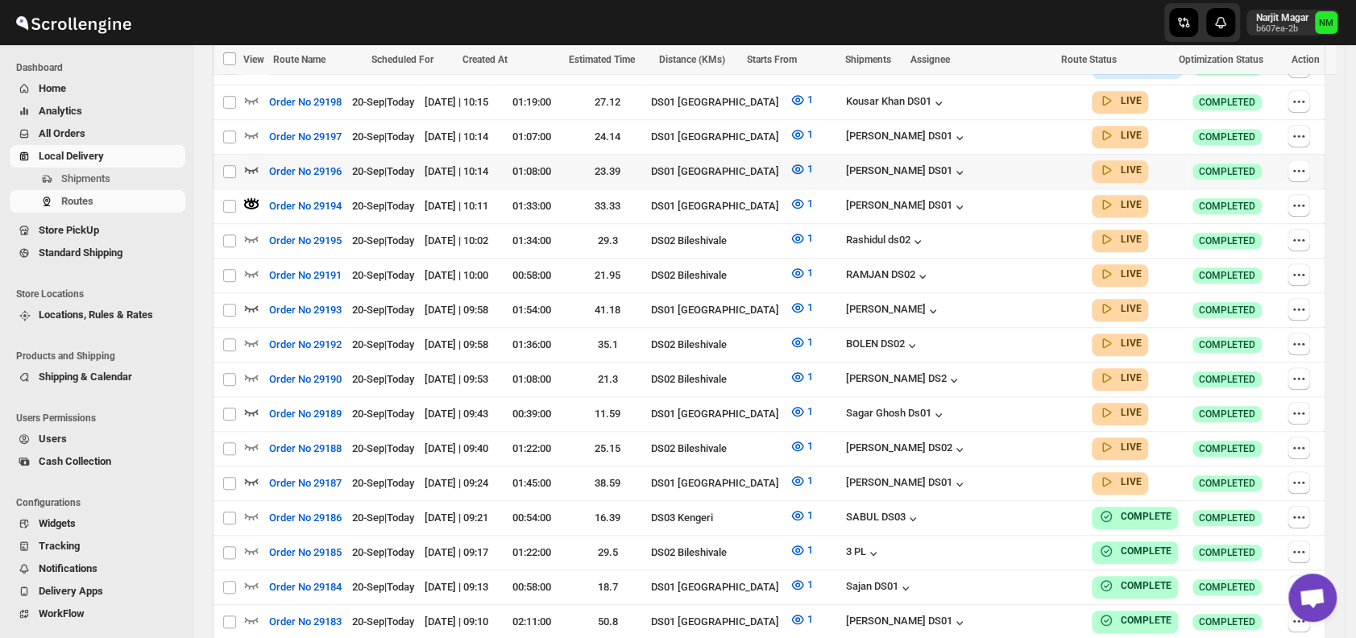
scroll to position [588, 0]
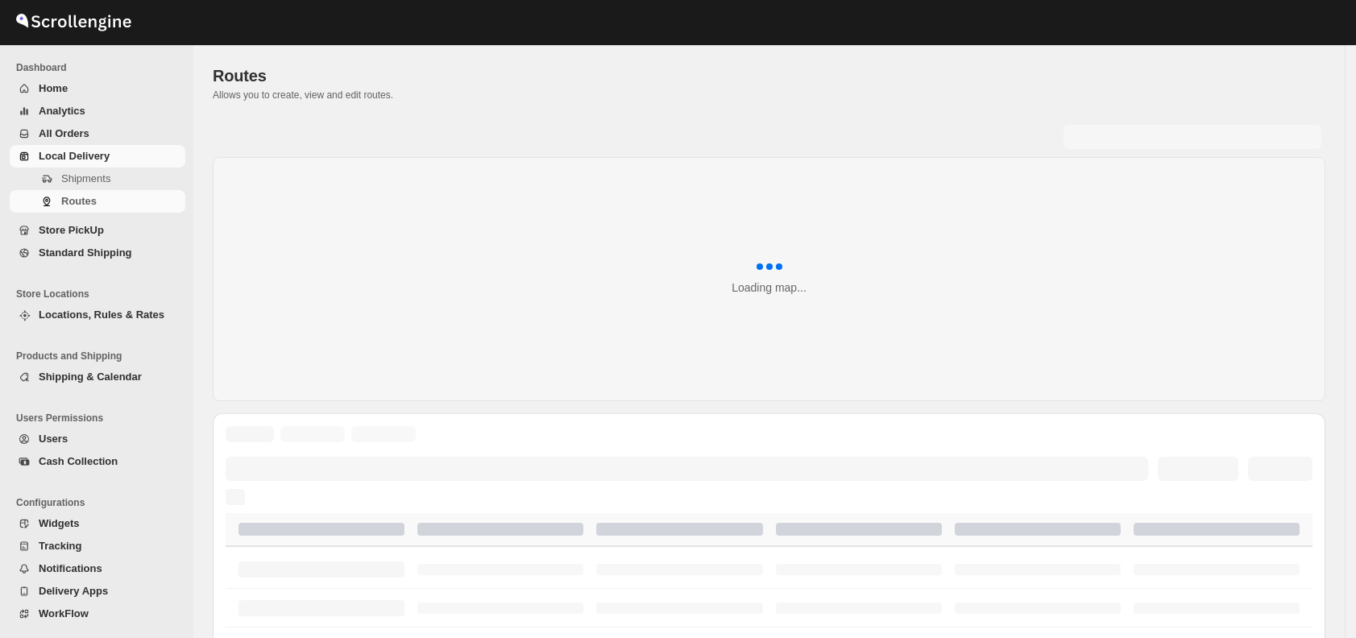
scroll to position [588, 0]
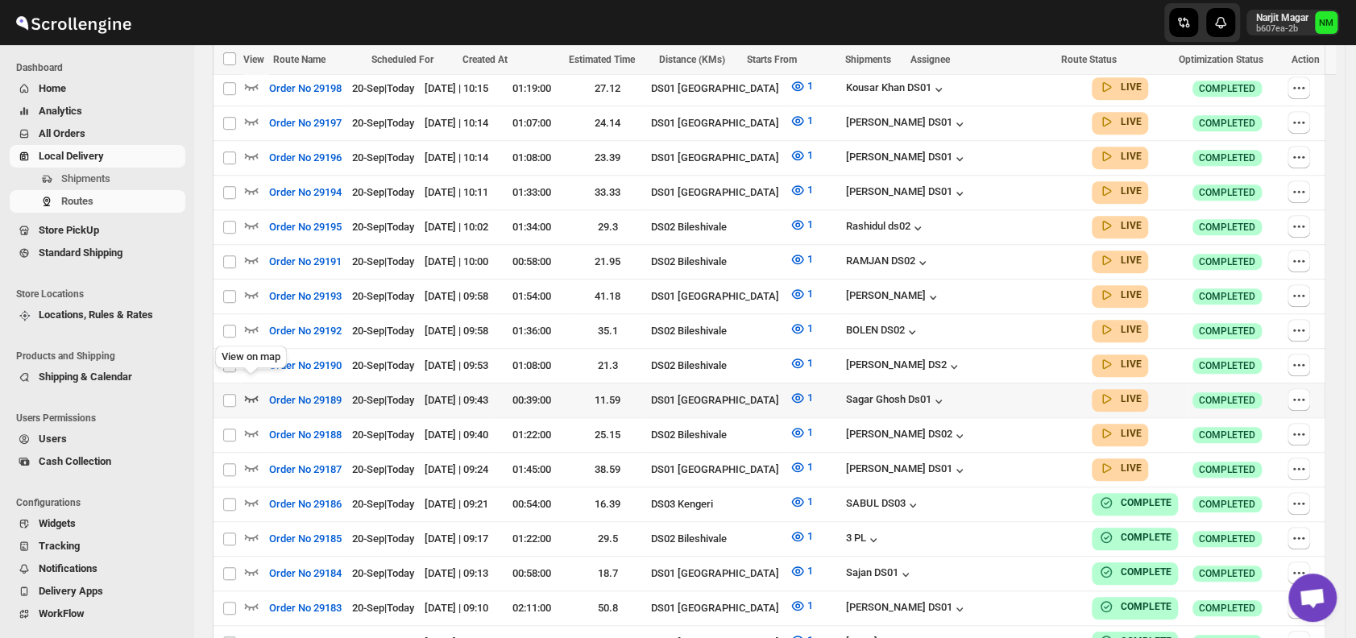
click at [254, 395] on icon "button" at bounding box center [252, 398] width 14 height 6
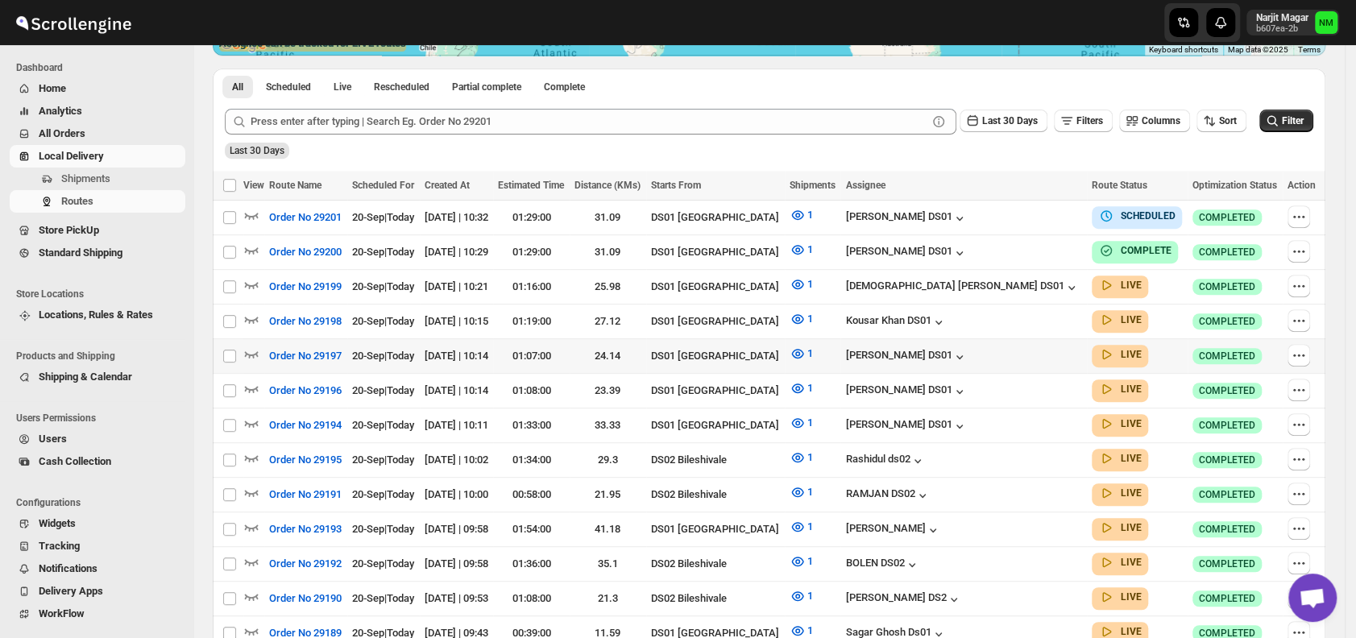
scroll to position [364, 0]
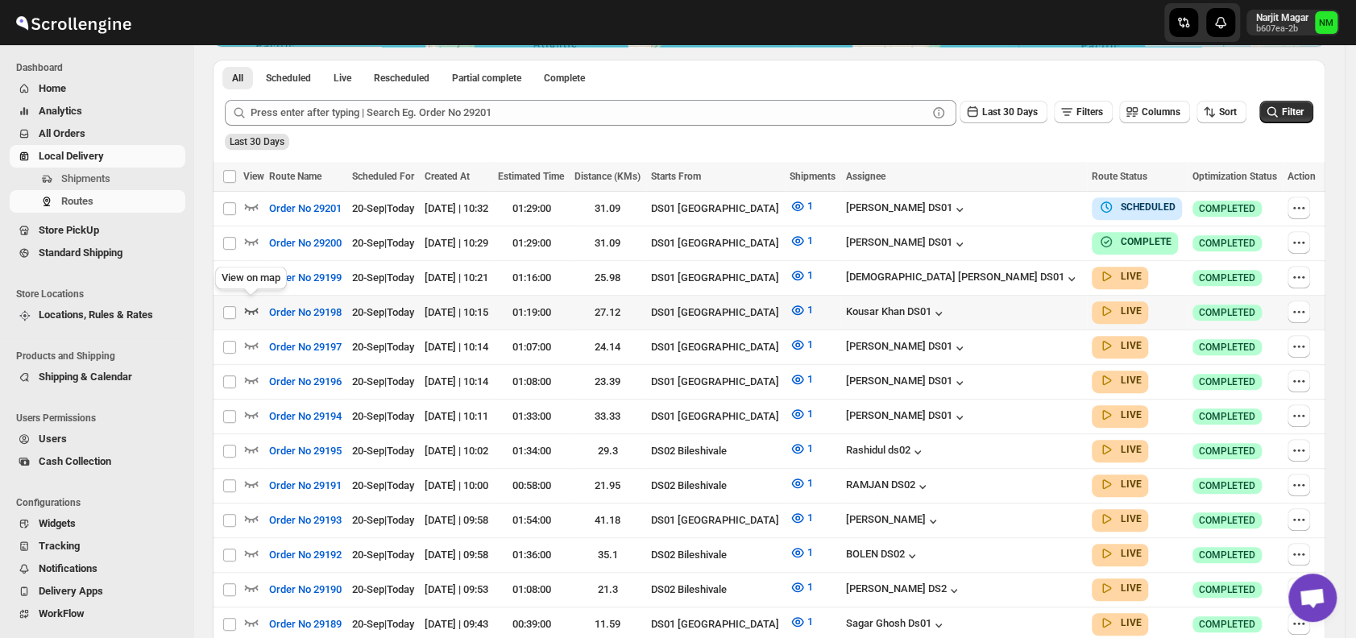
click at [251, 308] on icon "button" at bounding box center [252, 311] width 14 height 6
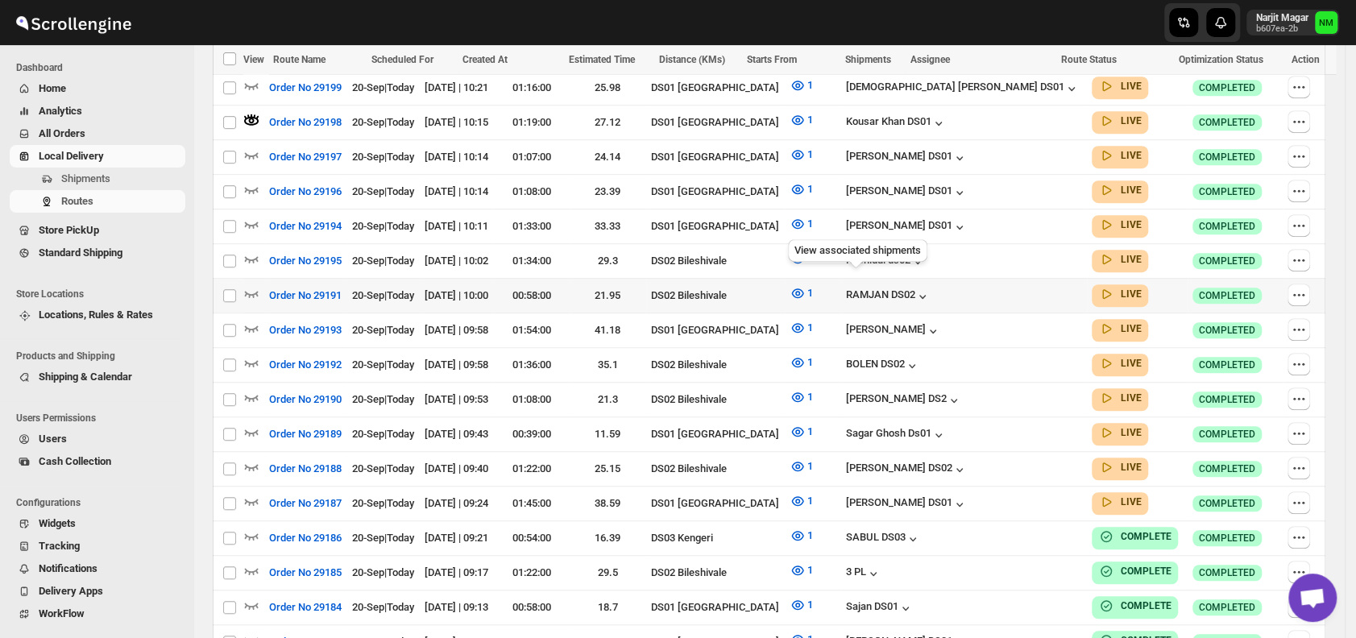
scroll to position [573, 0]
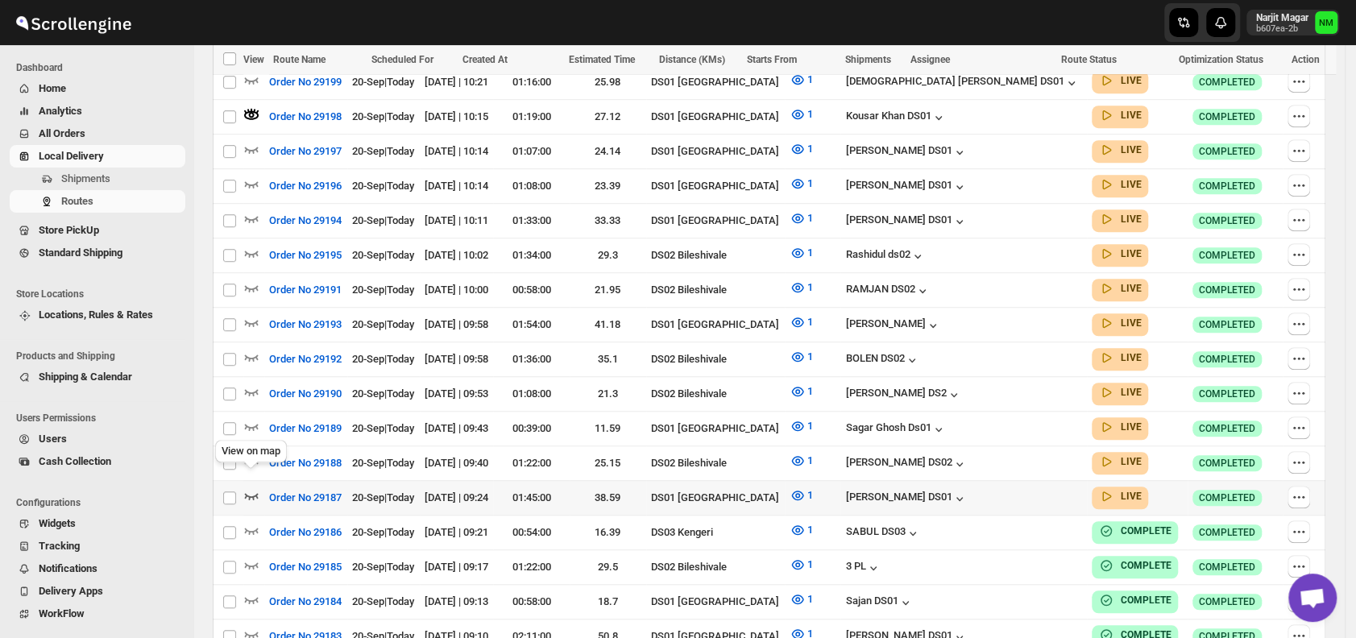
click at [250, 487] on icon "button" at bounding box center [251, 495] width 16 height 16
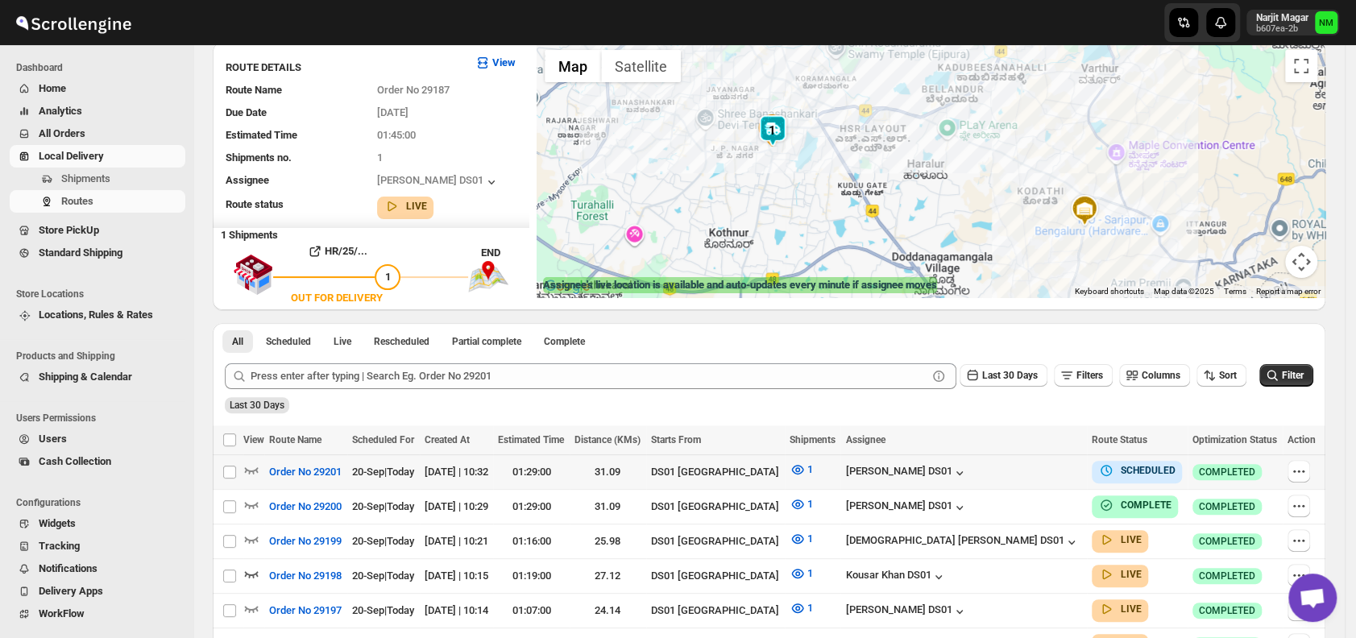
scroll to position [118, 0]
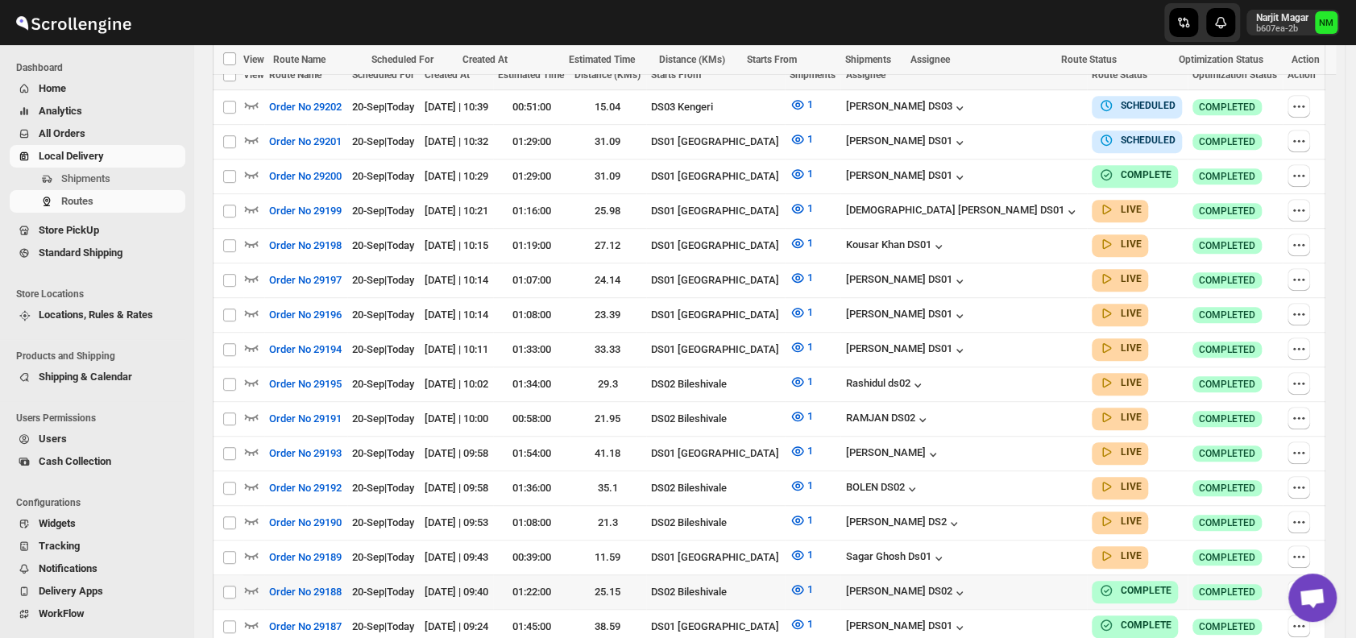
scroll to position [598, 0]
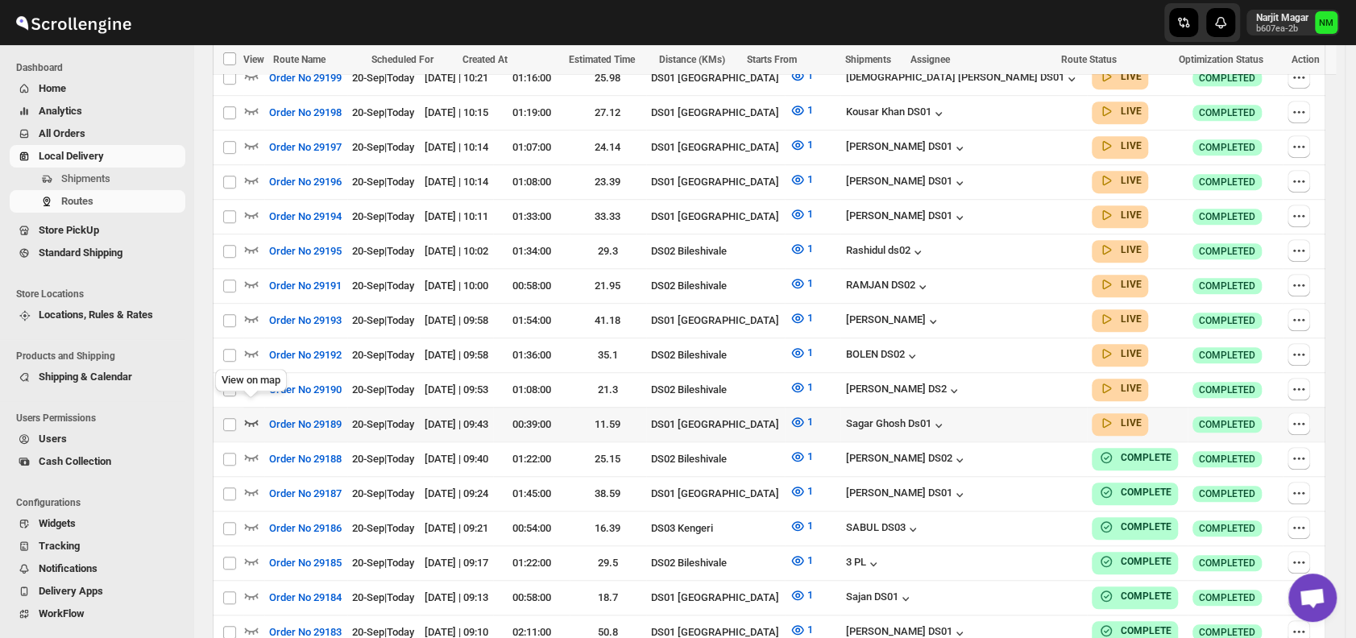
click at [254, 414] on icon "button" at bounding box center [251, 422] width 16 height 16
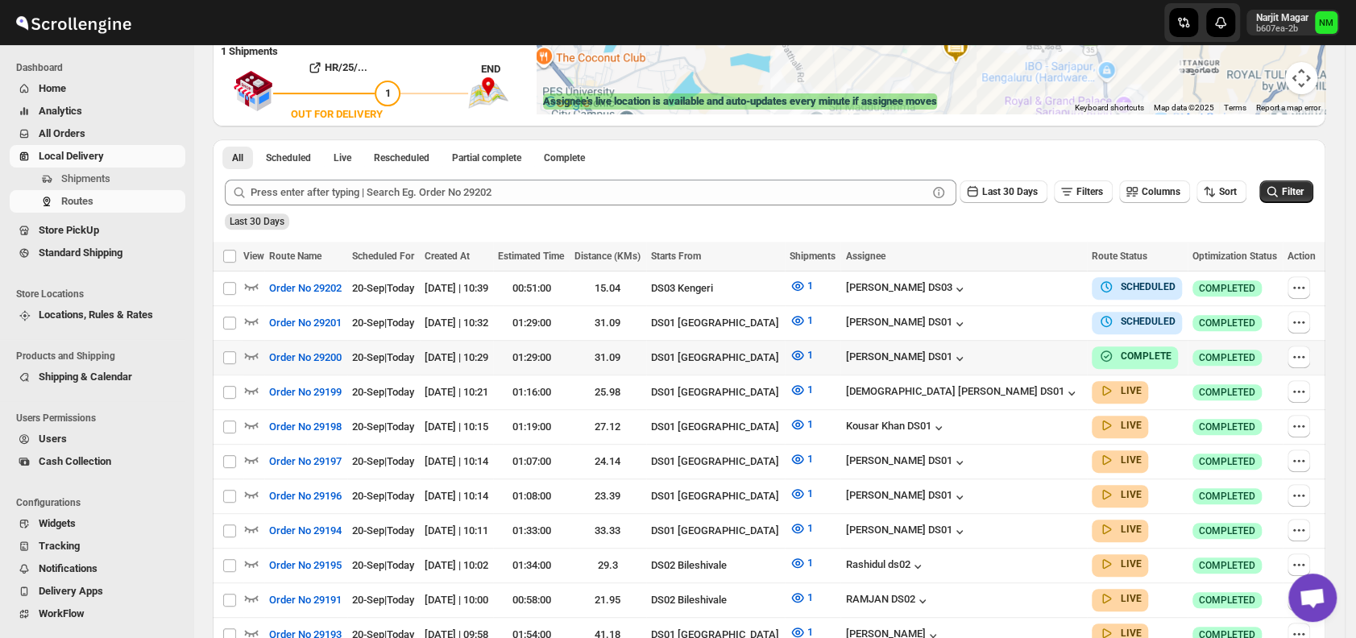
scroll to position [422, 0]
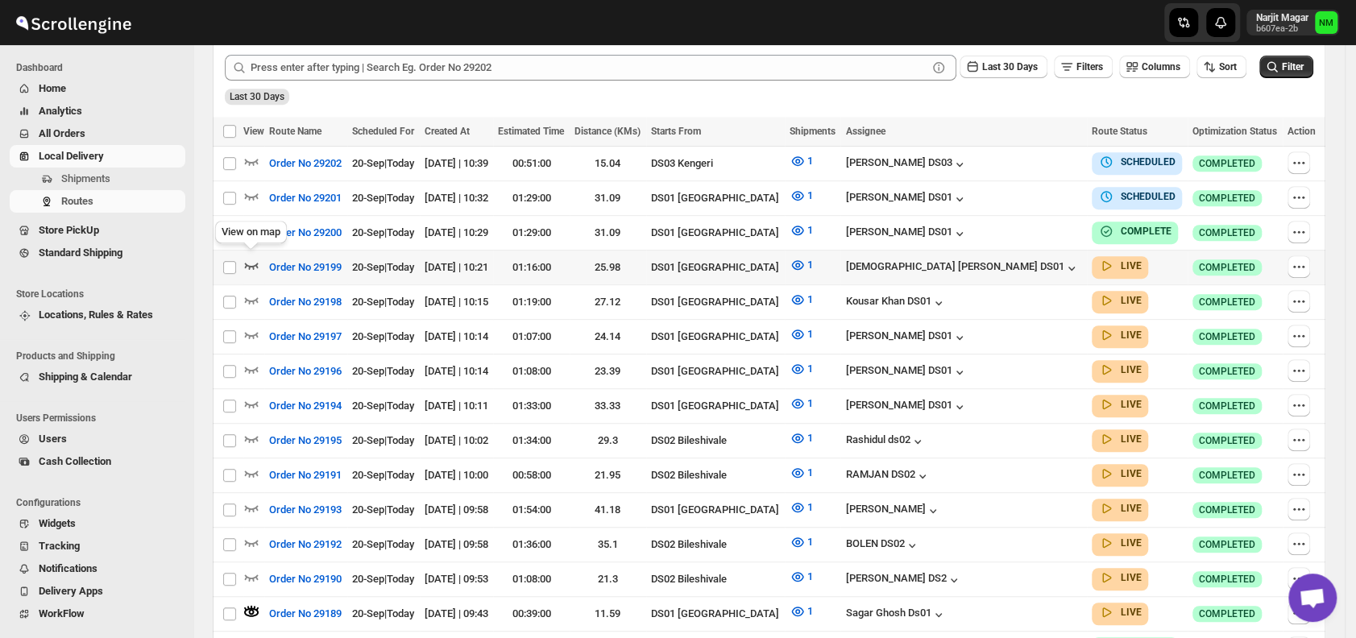
click at [251, 266] on icon "button" at bounding box center [251, 265] width 16 height 16
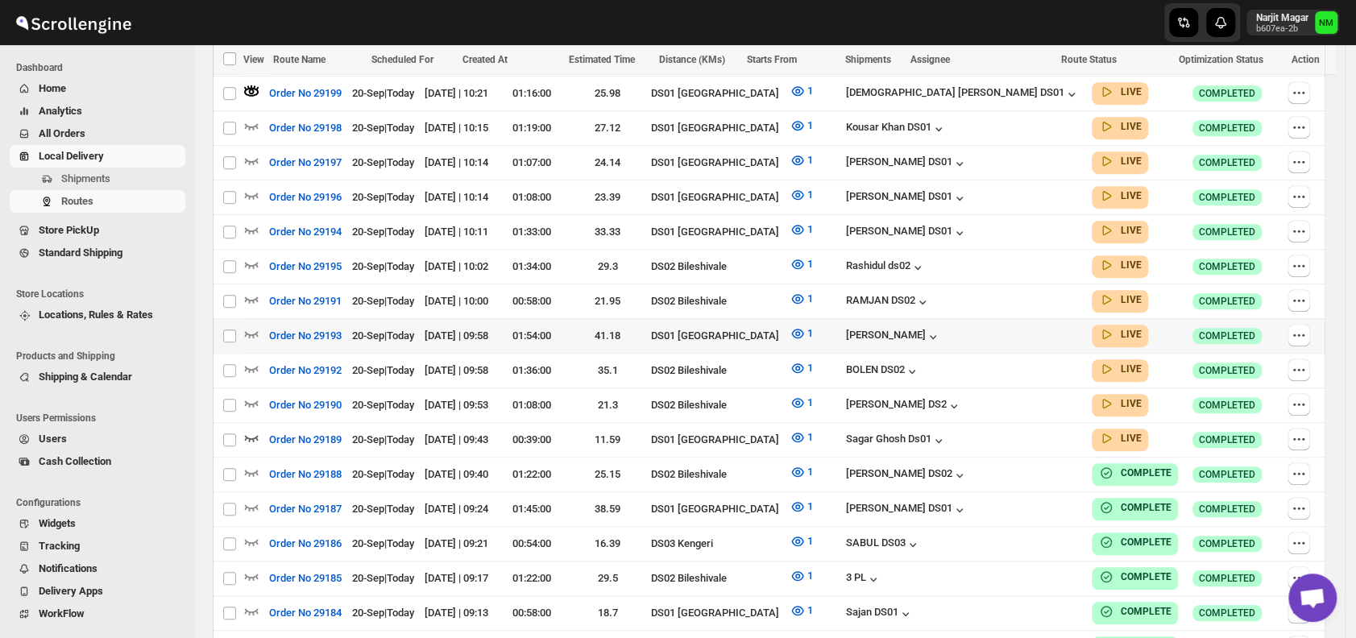
scroll to position [592, 0]
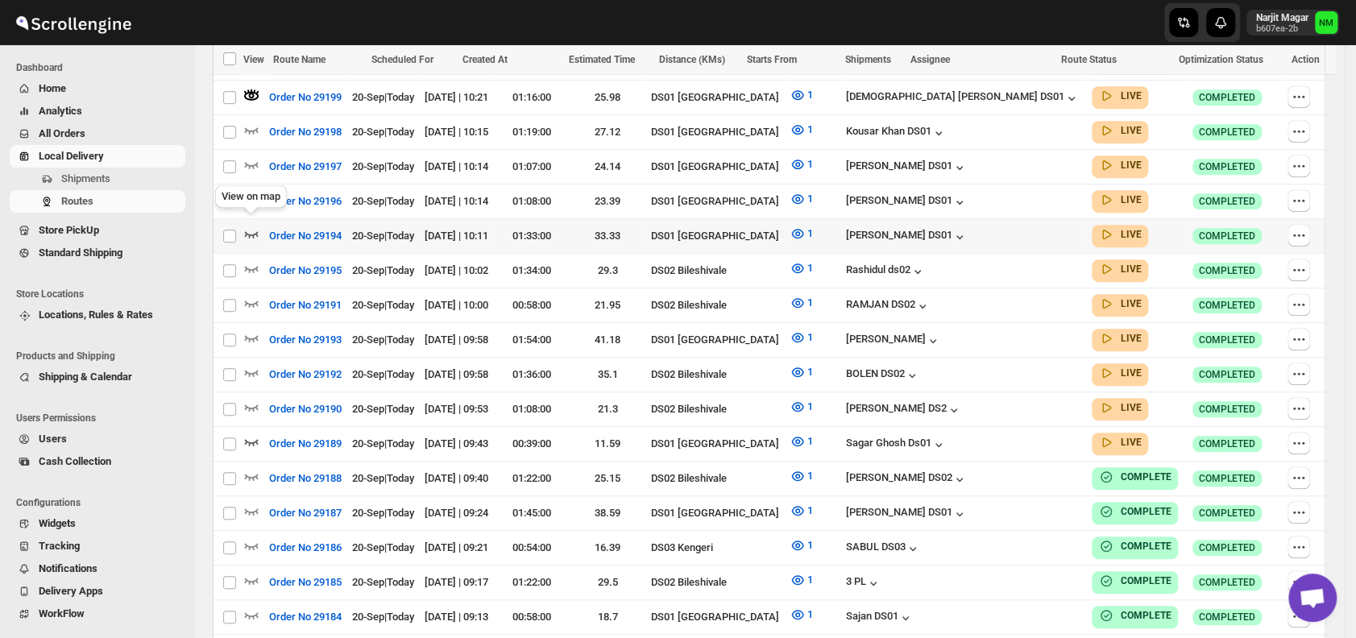
click at [256, 230] on icon "button" at bounding box center [251, 234] width 16 height 16
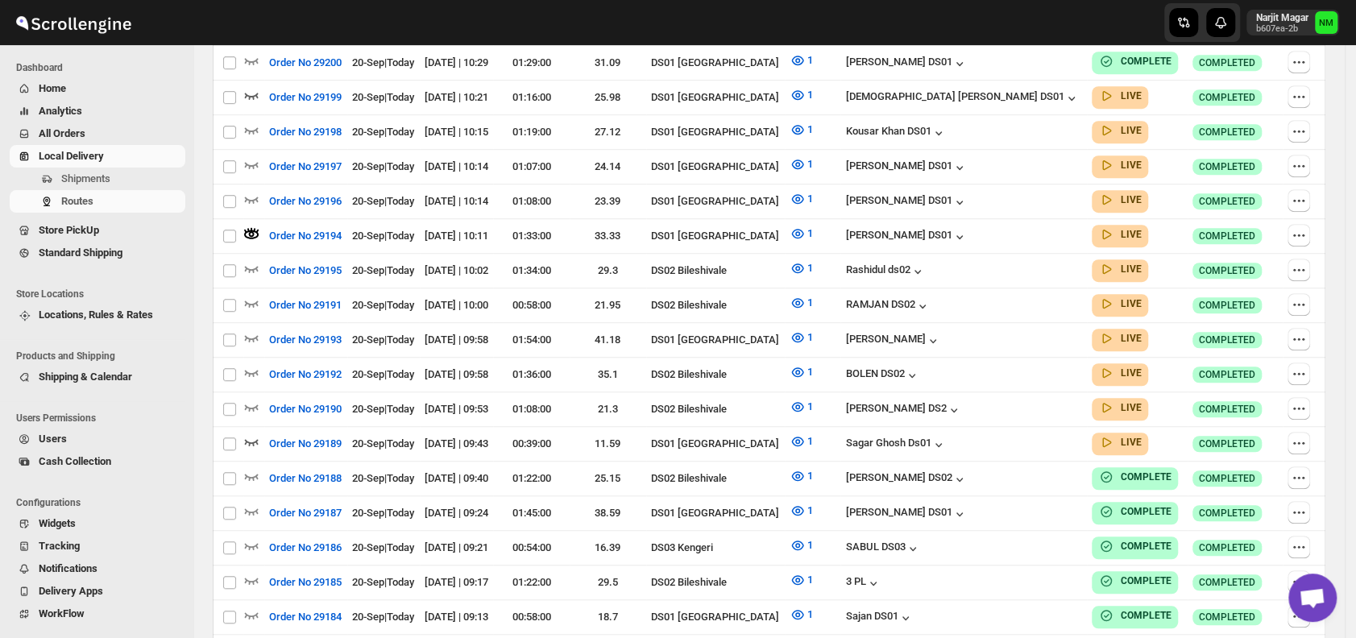
scroll to position [0, 0]
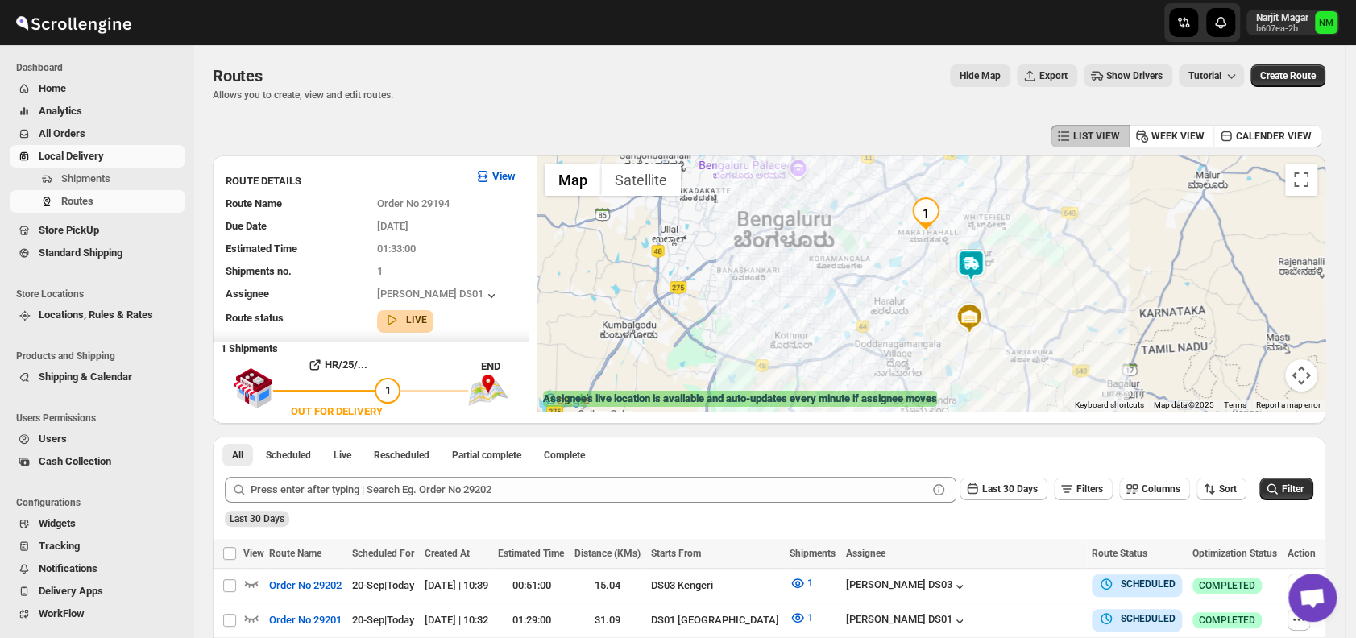
click at [978, 264] on img at bounding box center [970, 265] width 32 height 32
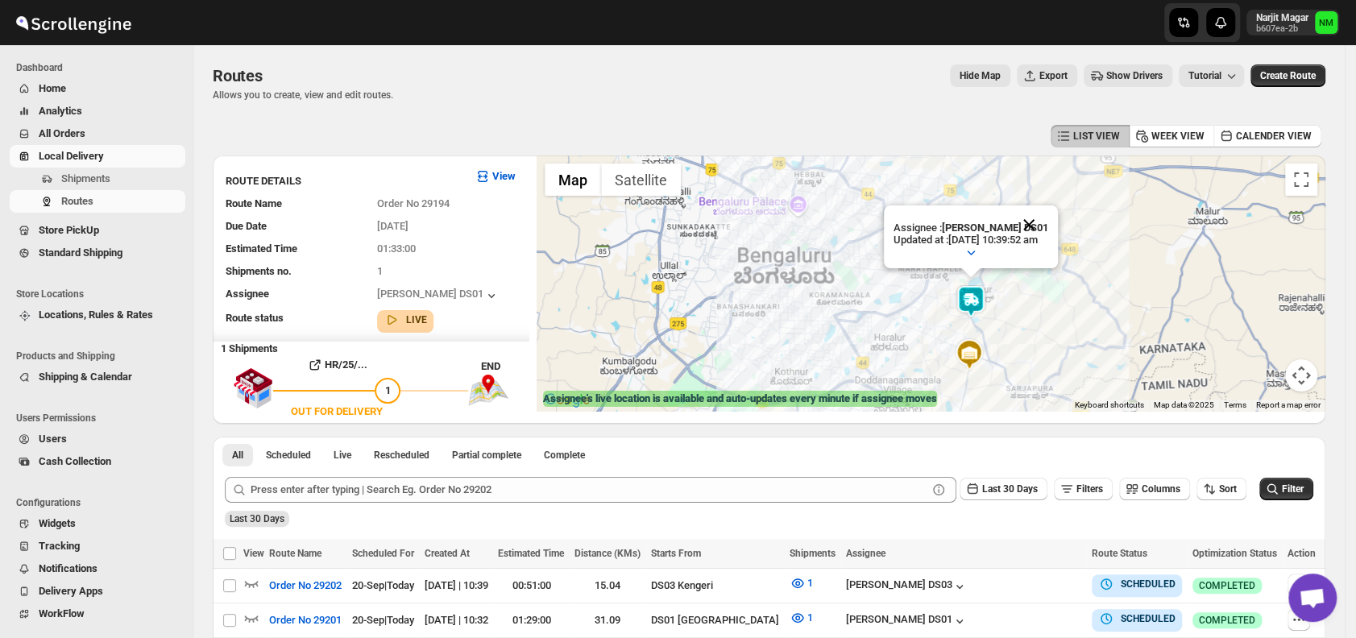
click at [1048, 225] on button "Close" at bounding box center [1028, 224] width 39 height 39
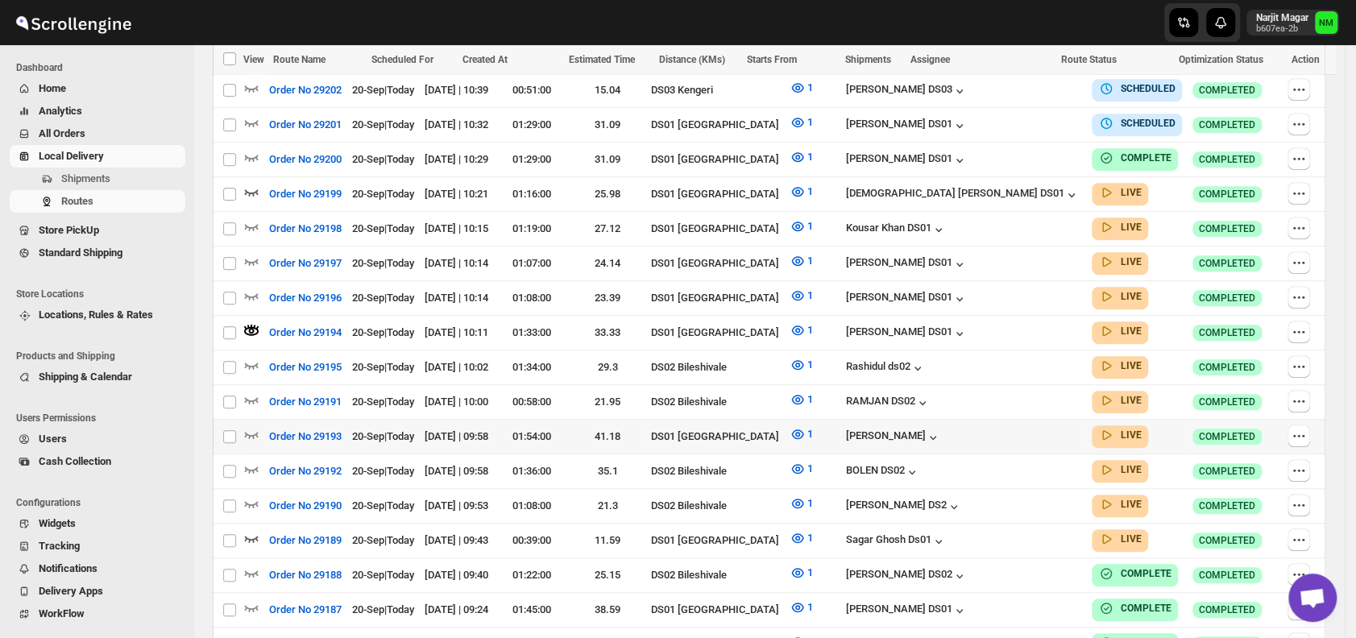
scroll to position [496, 0]
click at [252, 287] on icon "button" at bounding box center [251, 295] width 16 height 16
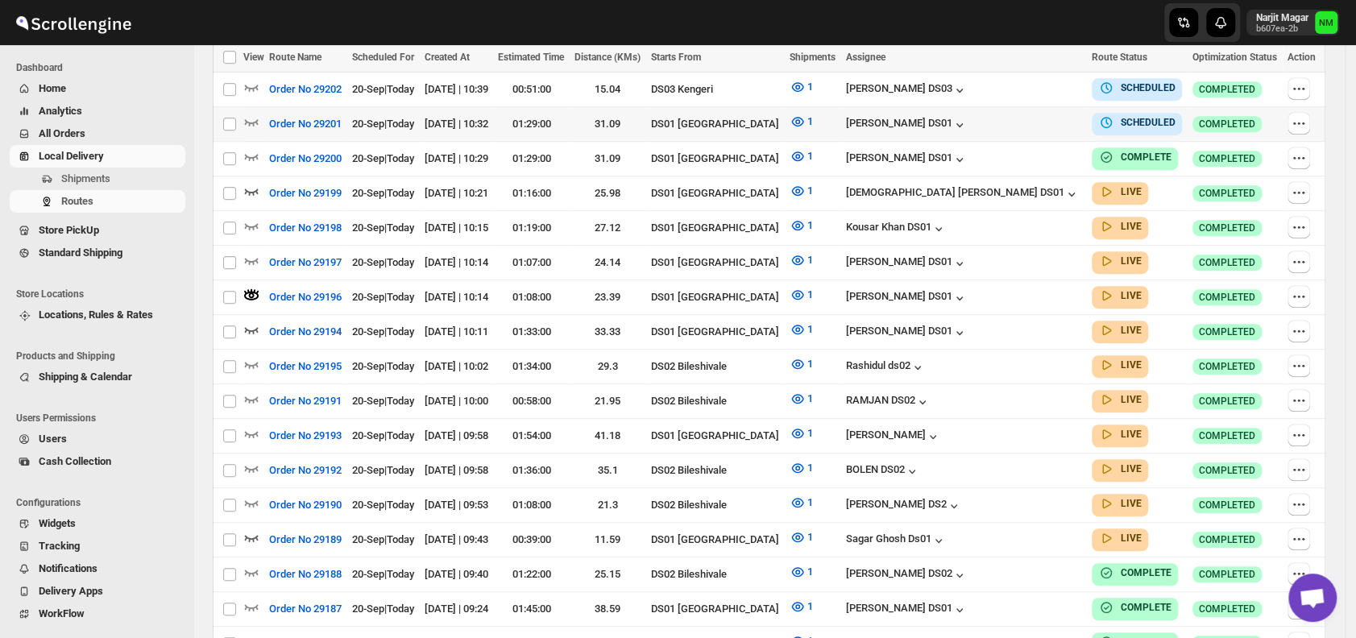
scroll to position [0, 0]
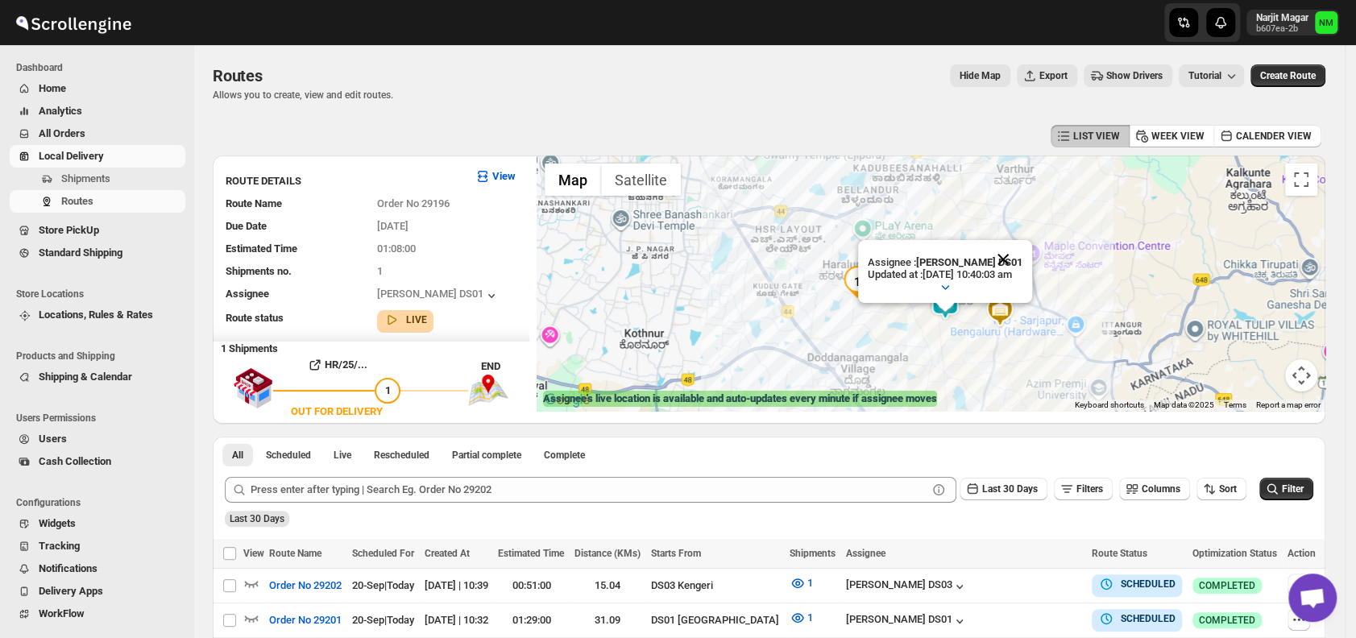
click at [1022, 259] on button "Close" at bounding box center [1002, 259] width 39 height 39
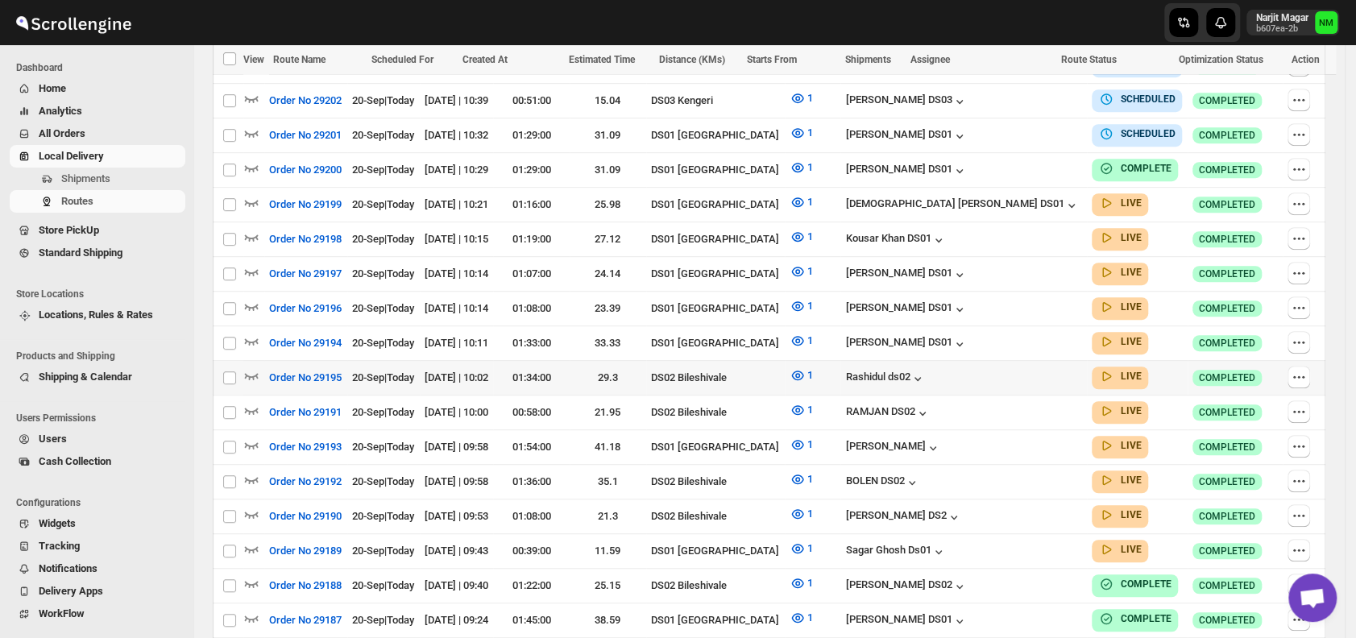
scroll to position [511, 0]
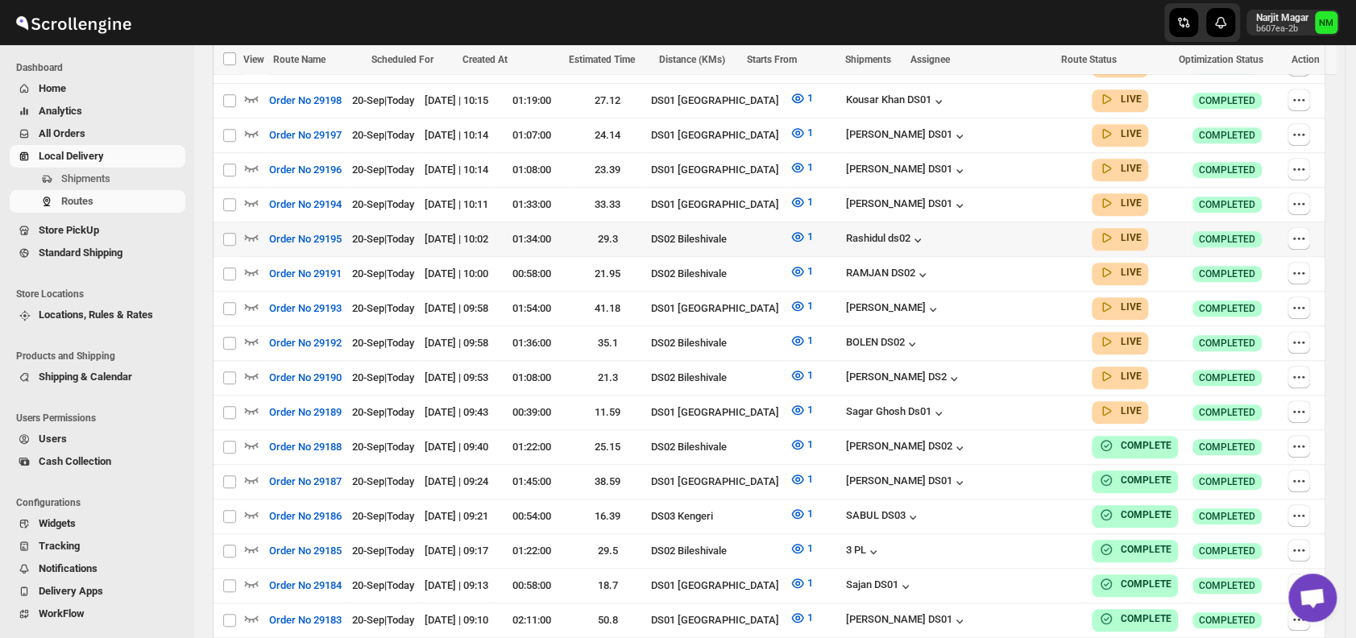
scroll to position [646, 0]
click at [252, 297] on icon "button" at bounding box center [251, 305] width 16 height 16
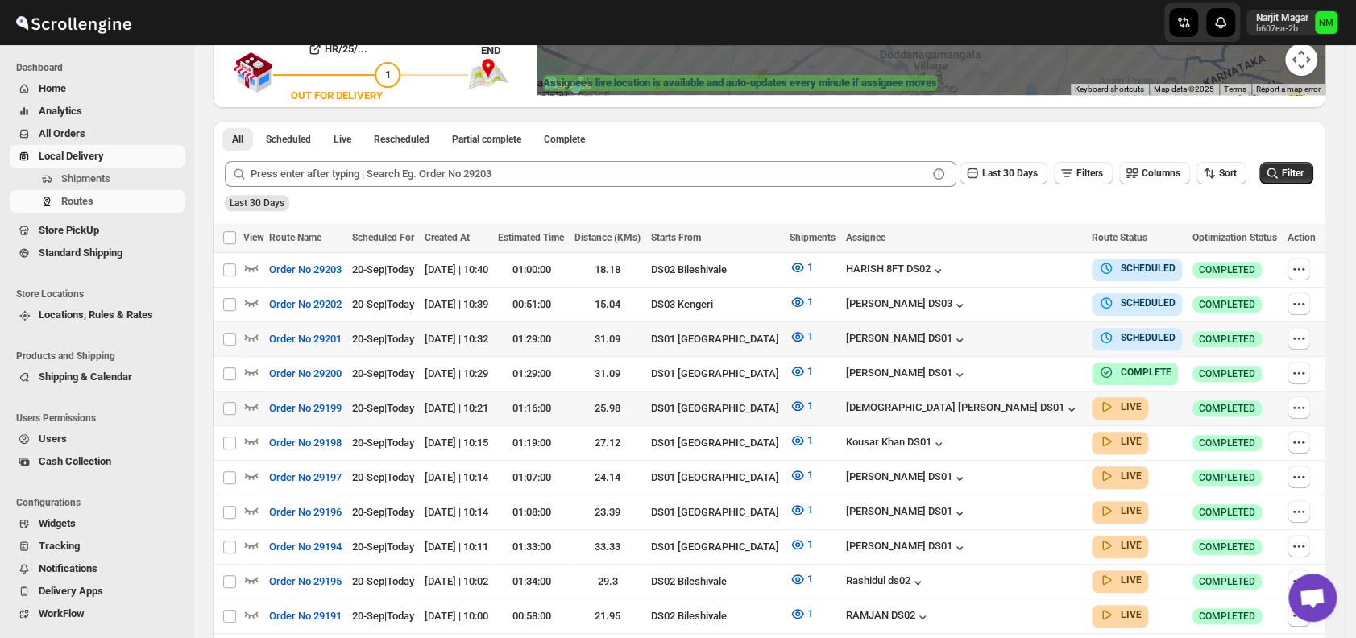
scroll to position [435, 0]
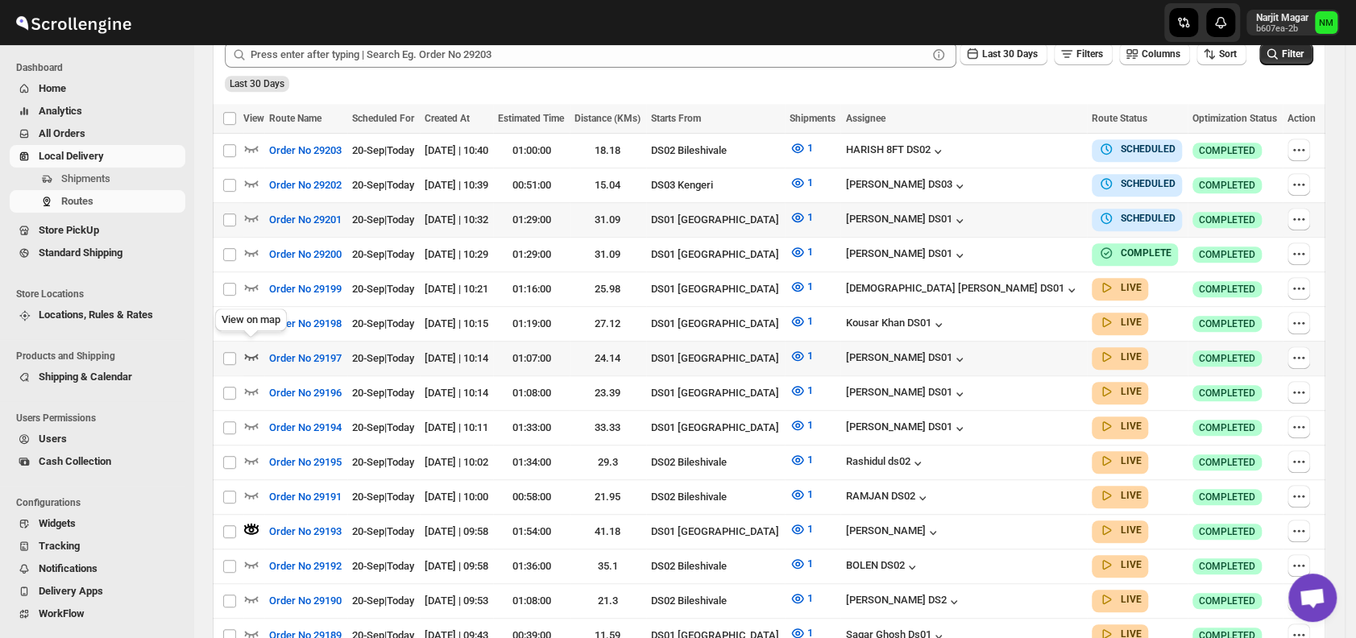
click at [253, 354] on icon "button" at bounding box center [252, 357] width 14 height 6
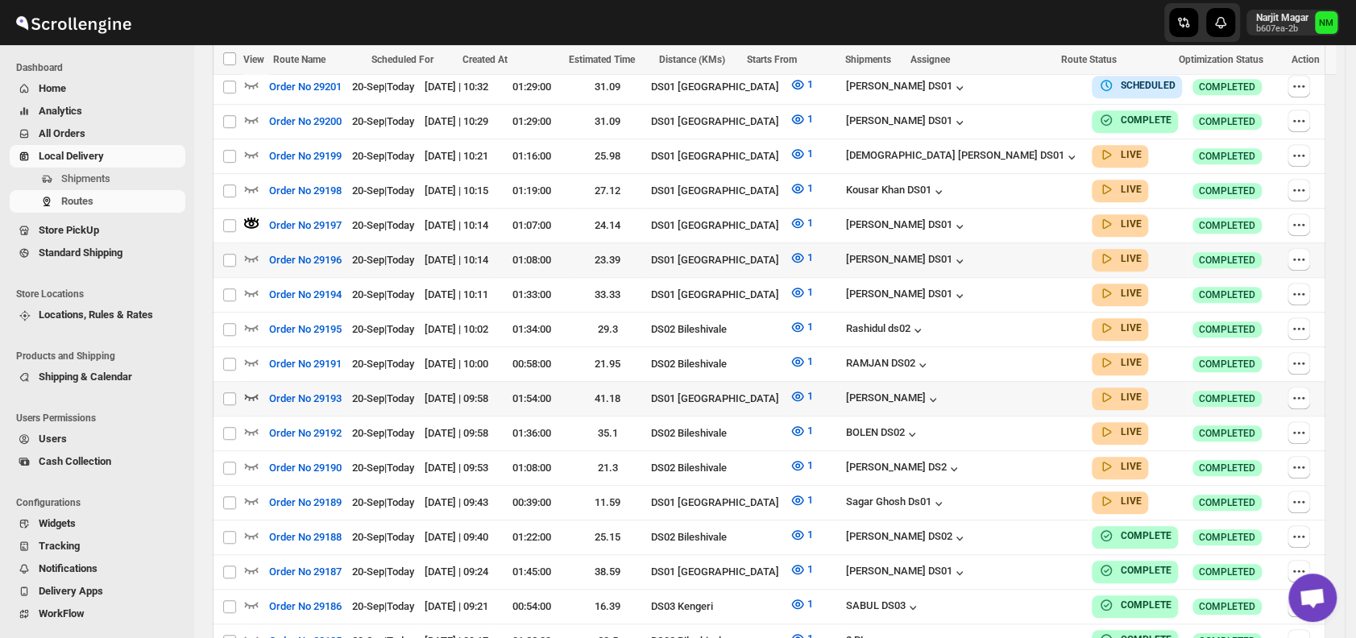
scroll to position [569, 0]
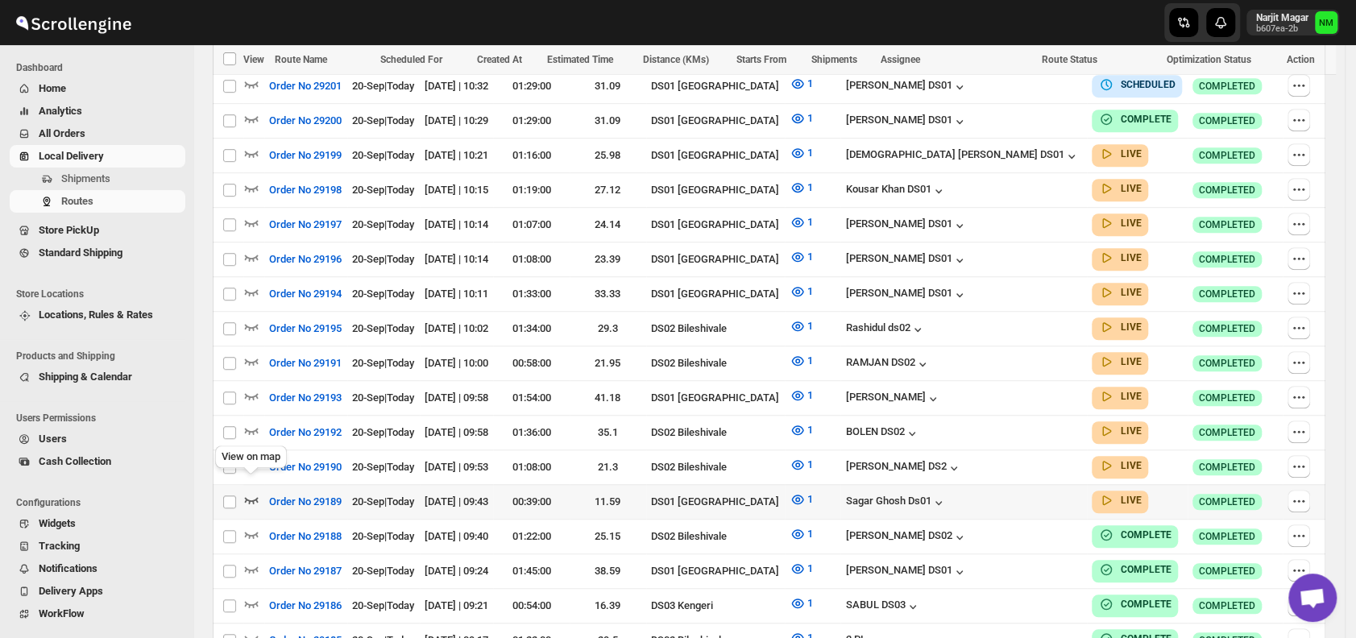
click at [246, 491] on icon "button" at bounding box center [251, 499] width 16 height 16
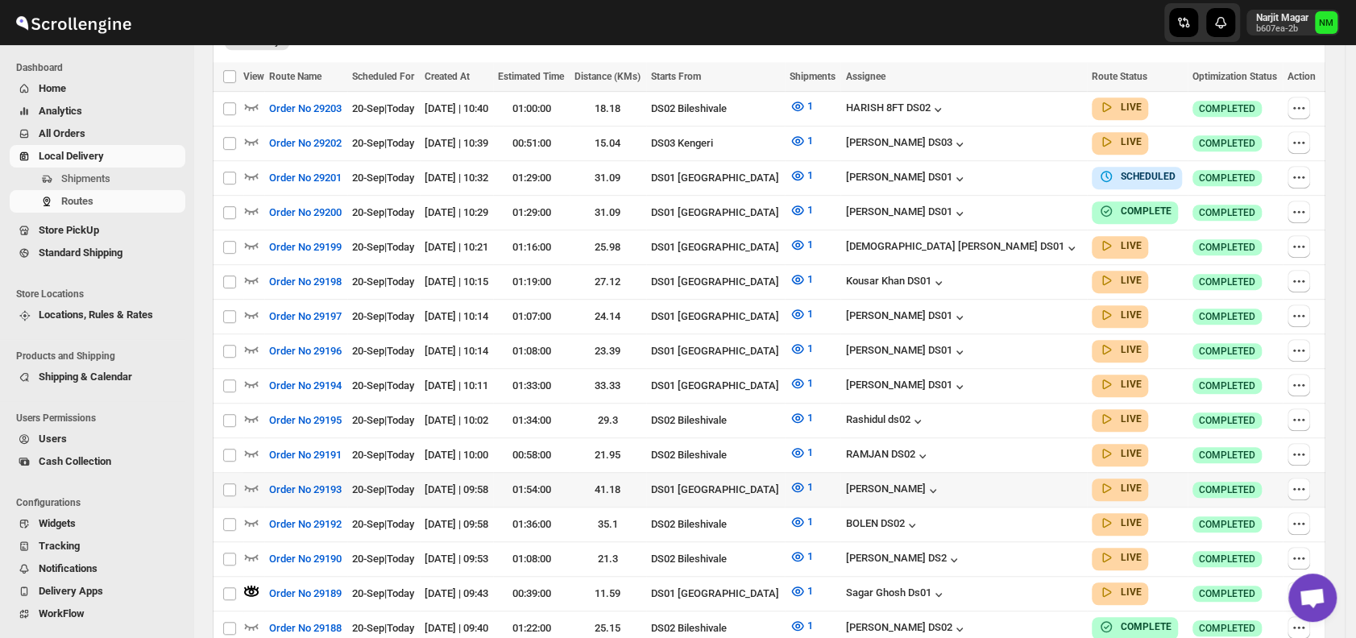
scroll to position [478, 0]
click at [250, 478] on icon "button" at bounding box center [251, 486] width 16 height 16
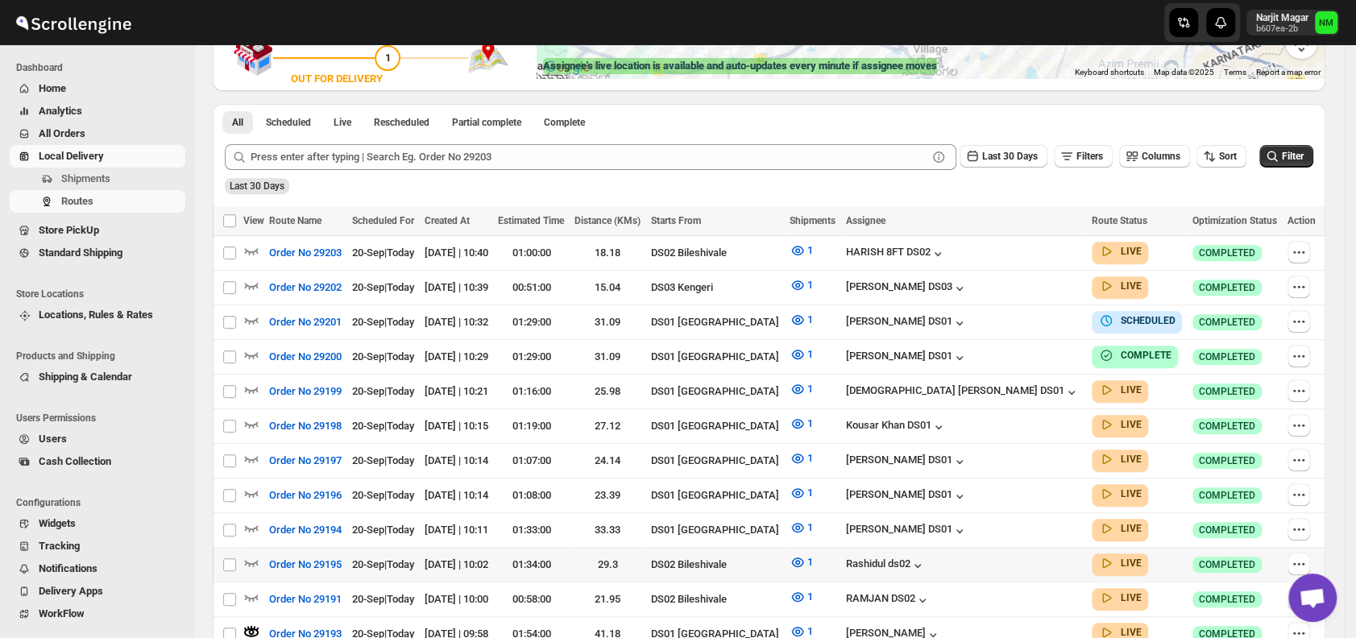
scroll to position [504, 0]
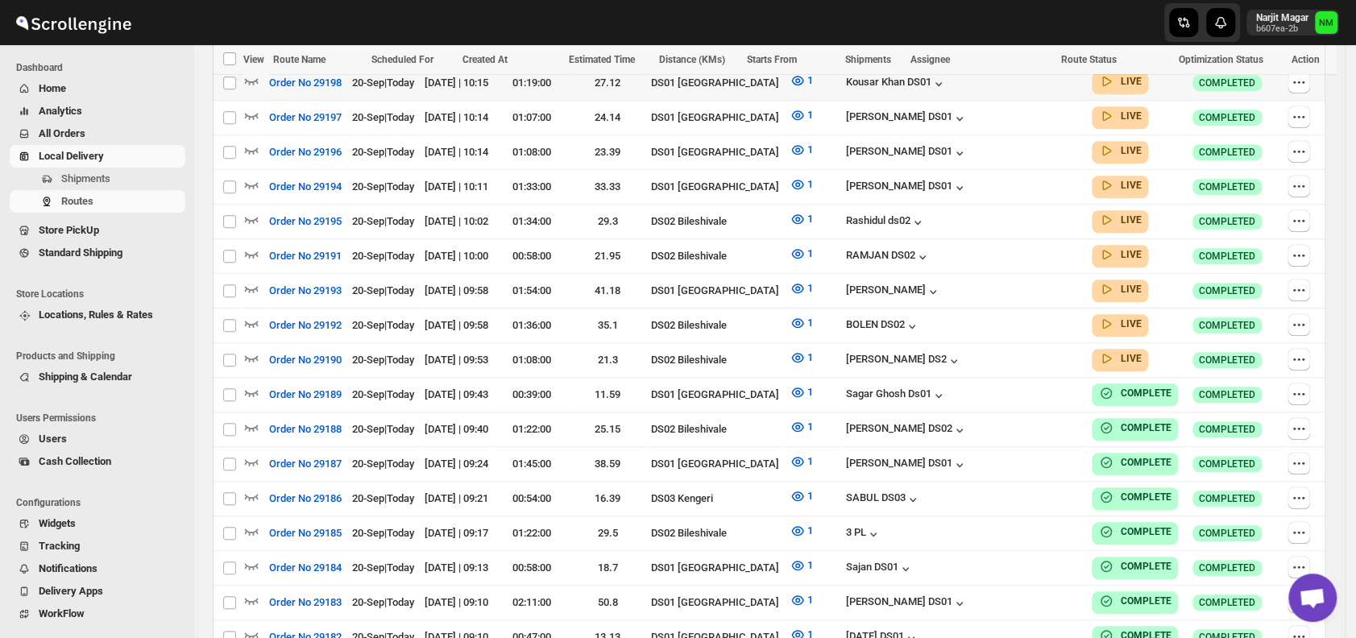
scroll to position [567, 0]
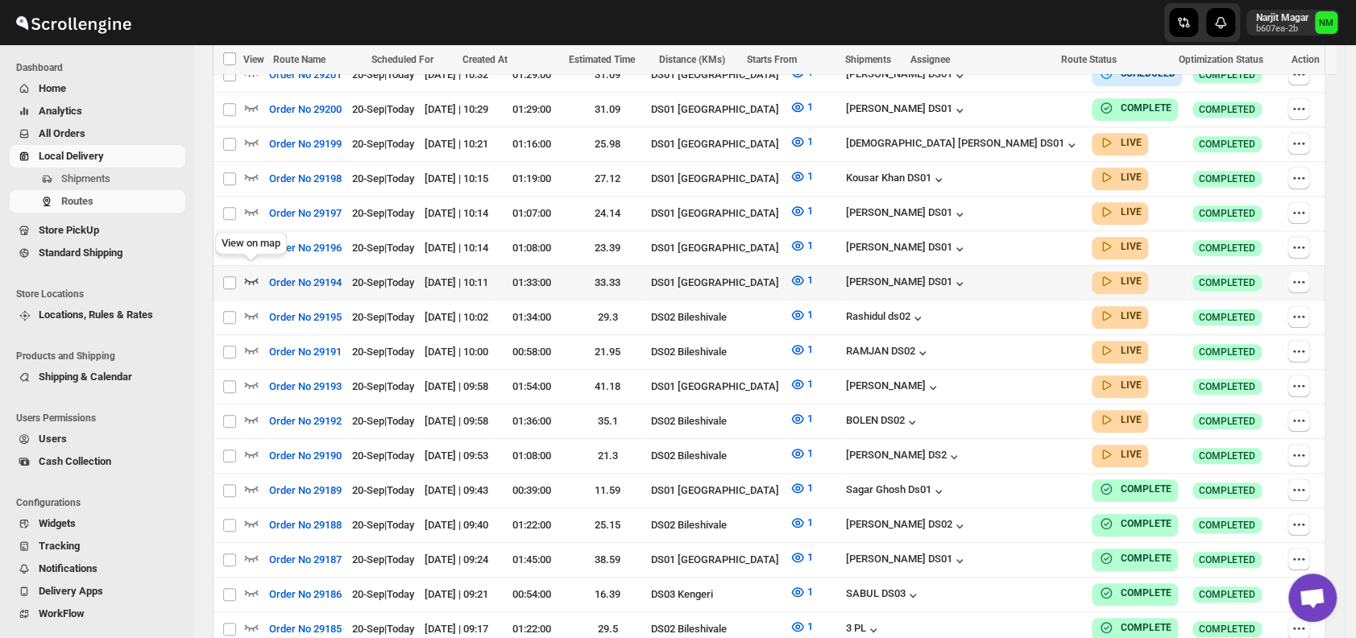
click at [247, 272] on icon "button" at bounding box center [251, 280] width 16 height 16
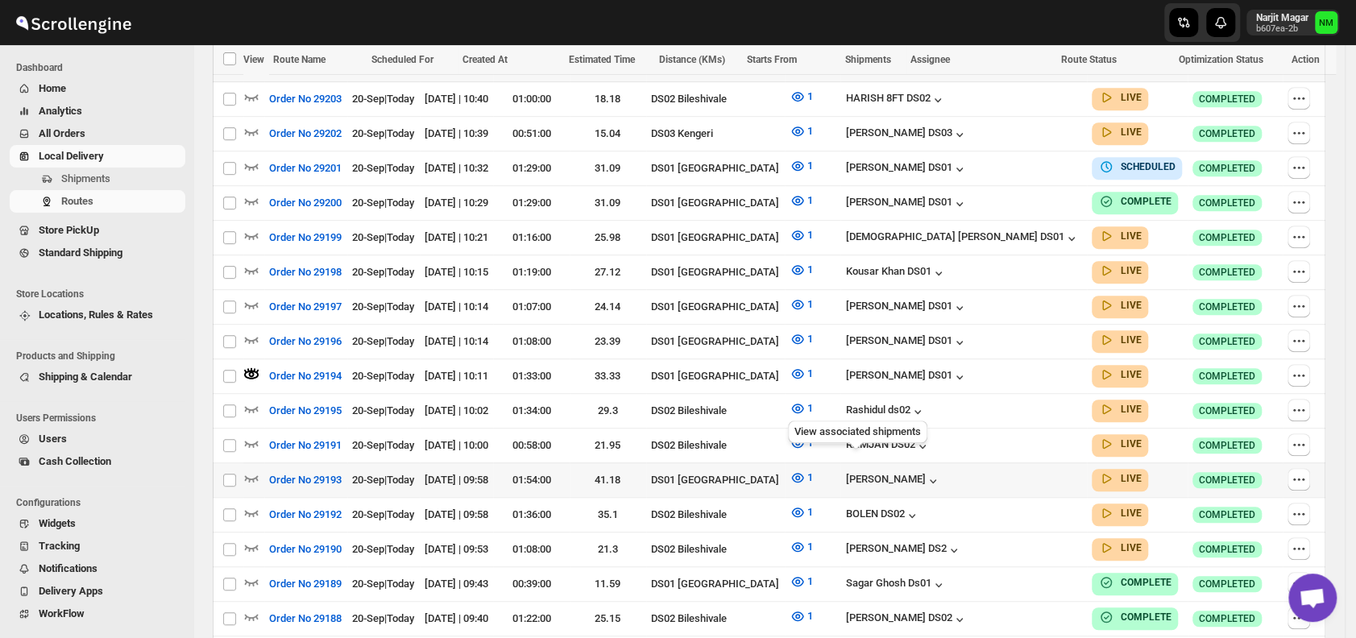
scroll to position [500, 0]
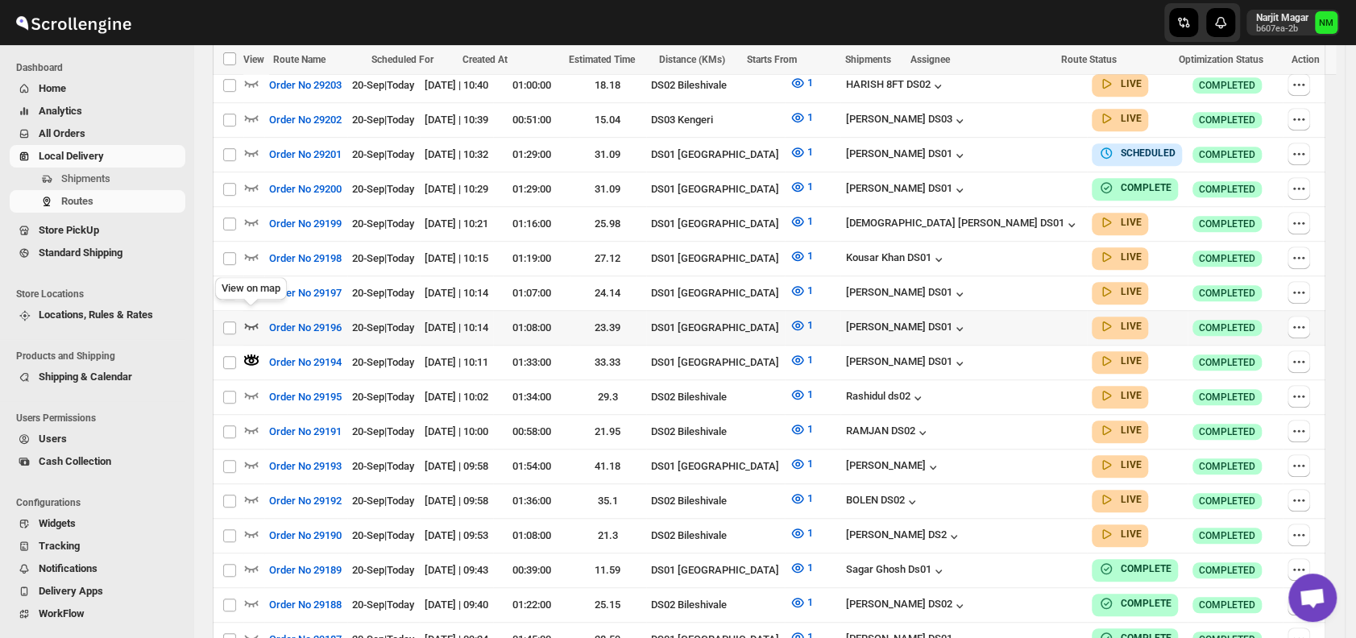
click at [245, 317] on icon "button" at bounding box center [251, 325] width 16 height 16
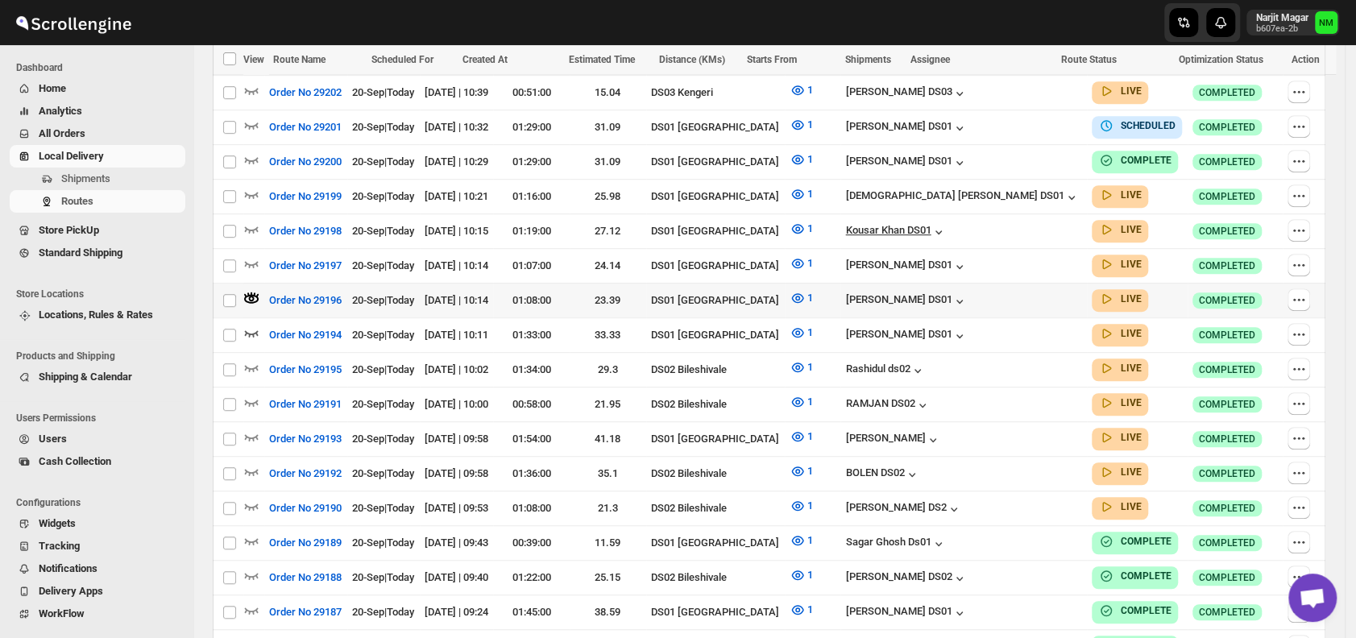
scroll to position [529, 0]
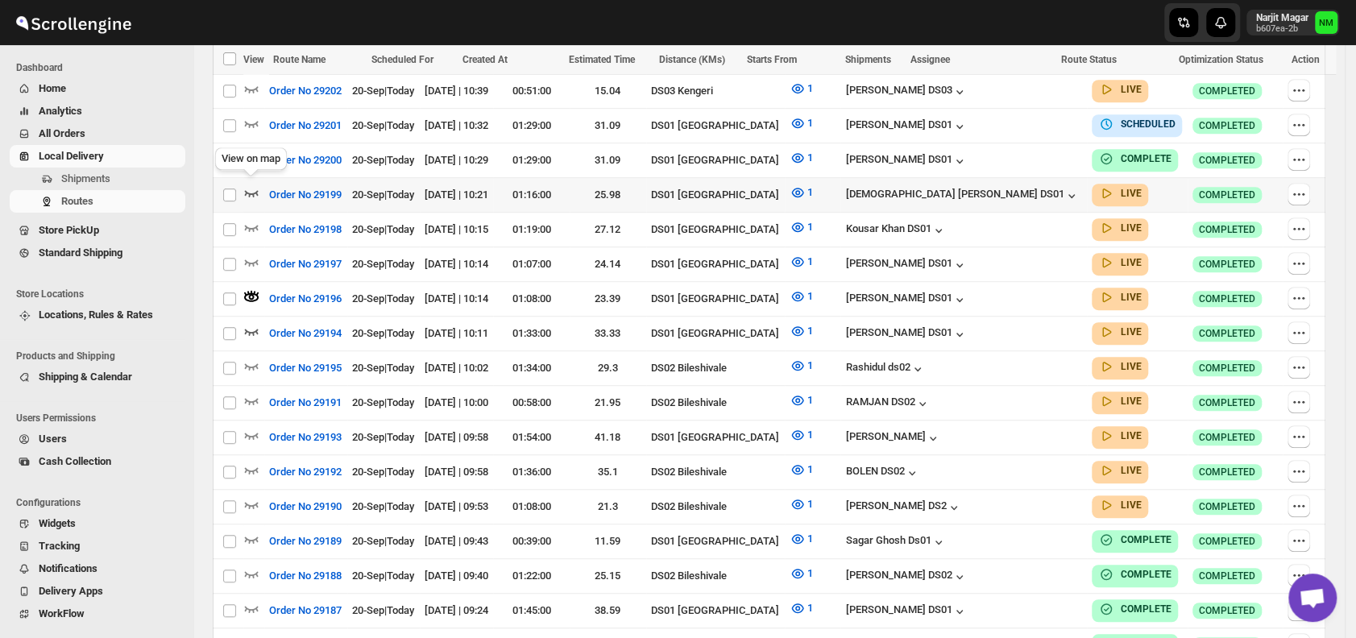
click at [247, 188] on icon "button" at bounding box center [251, 192] width 16 height 16
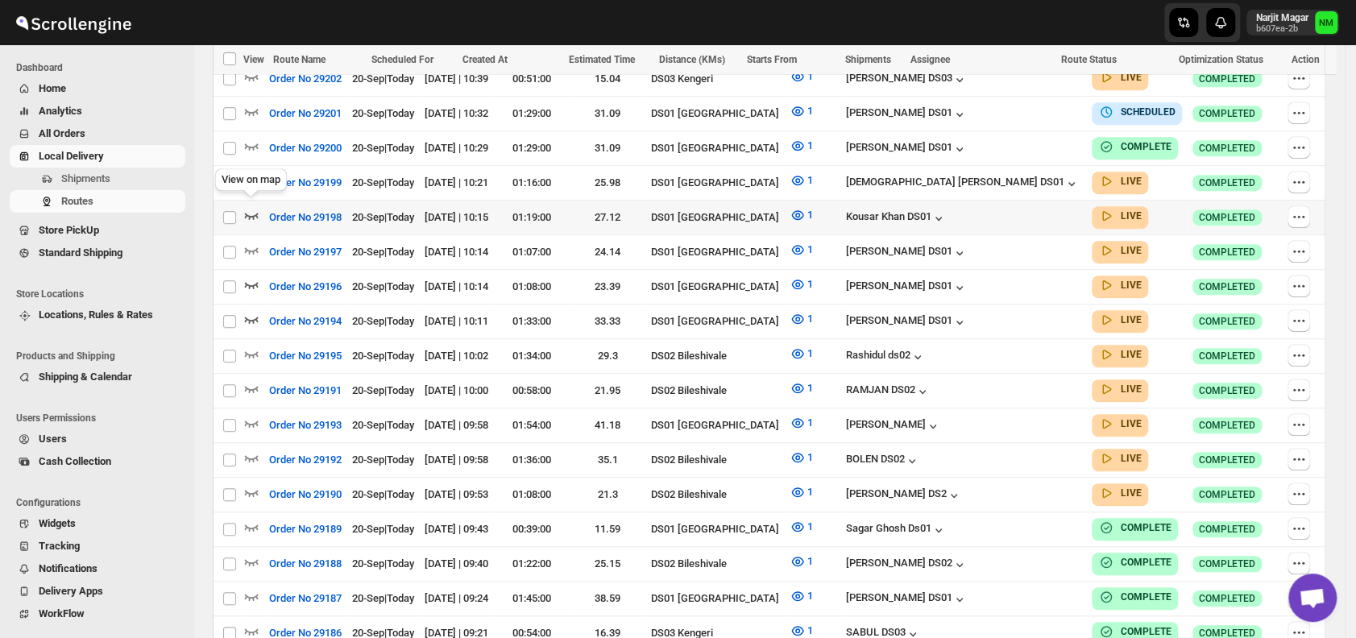
click at [255, 207] on icon "button" at bounding box center [251, 215] width 16 height 16
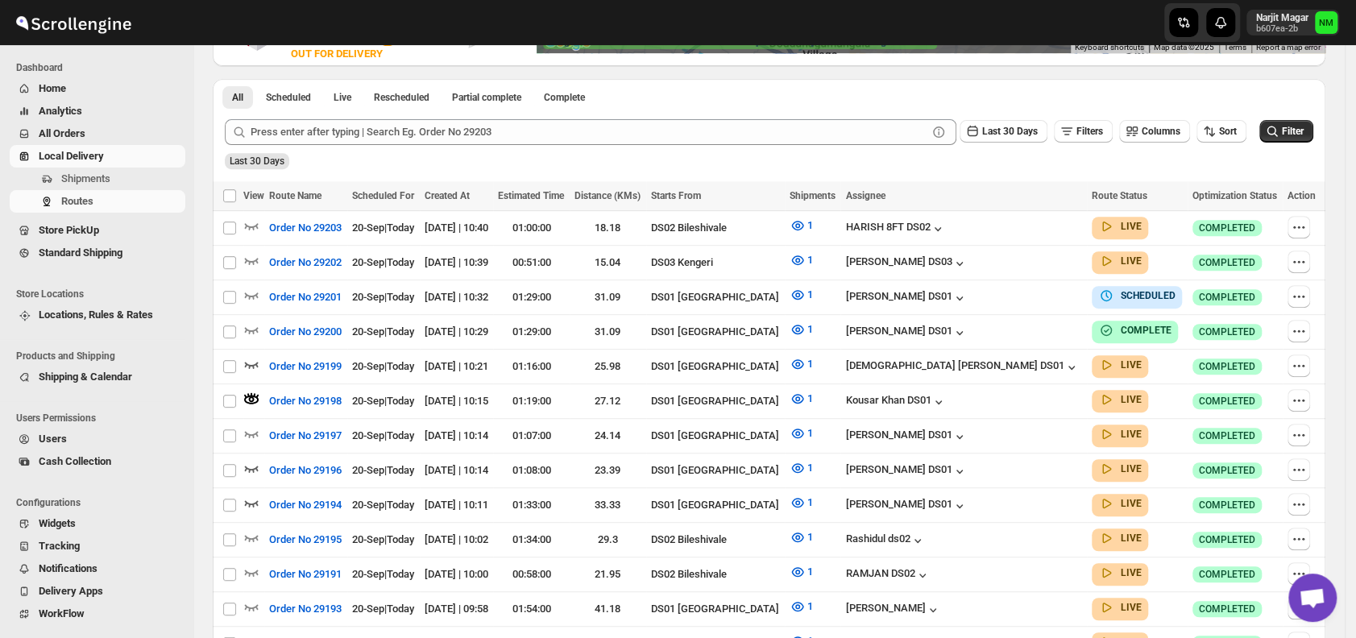
scroll to position [375, 0]
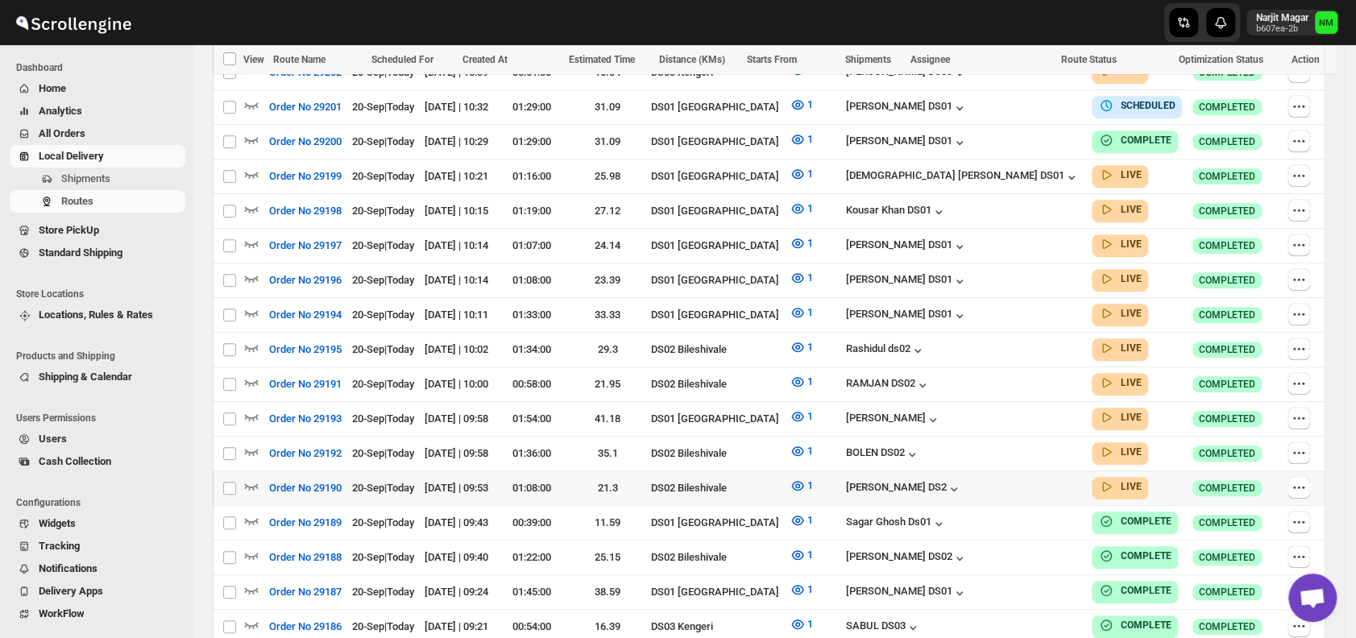
scroll to position [657, 0]
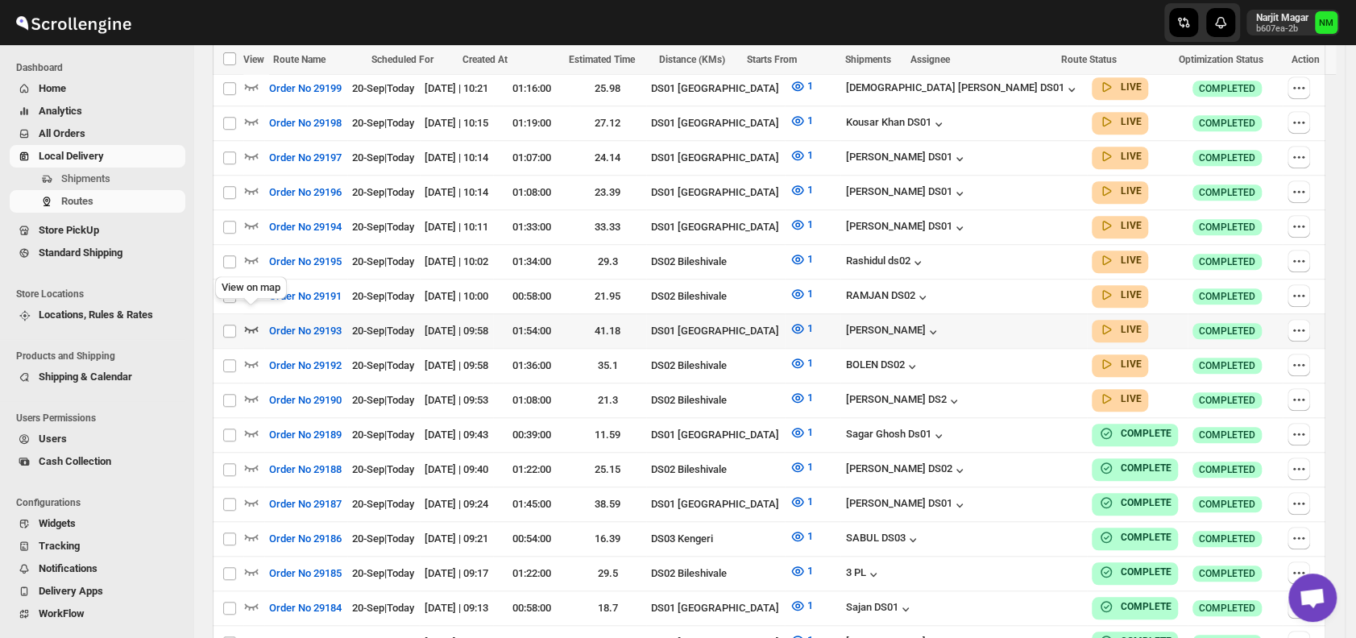
click at [255, 321] on icon "button" at bounding box center [251, 329] width 16 height 16
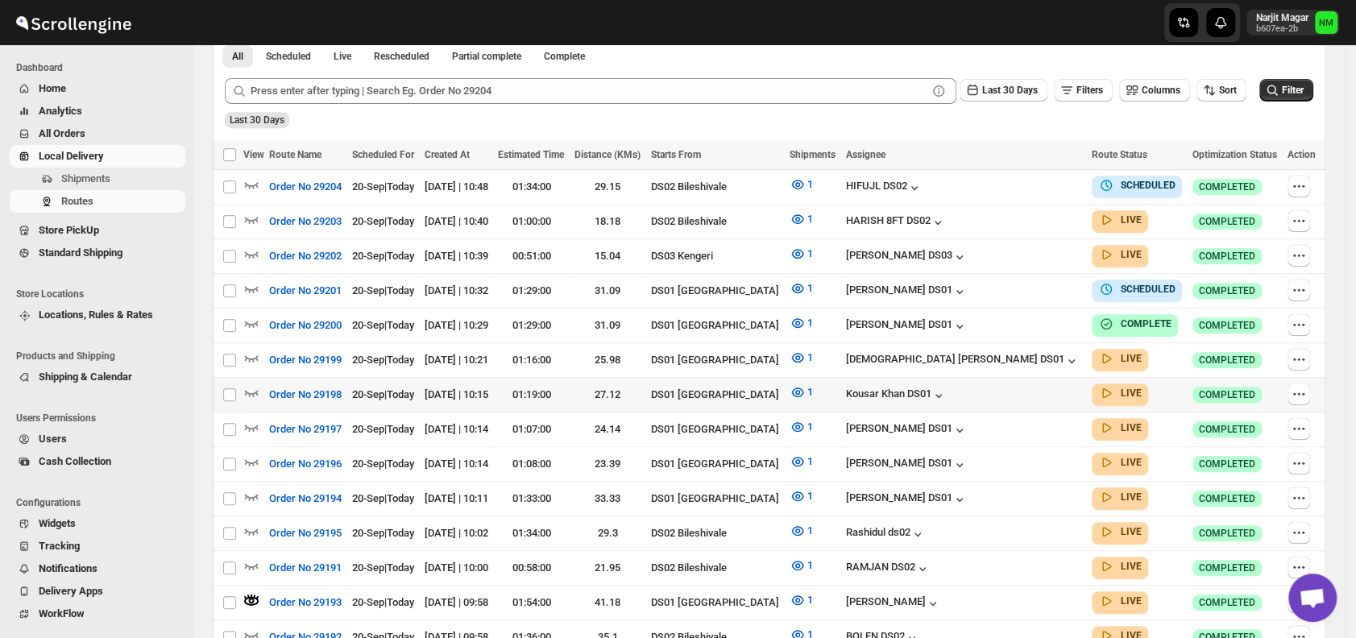
scroll to position [399, 0]
click at [249, 354] on icon "button" at bounding box center [252, 357] width 14 height 6
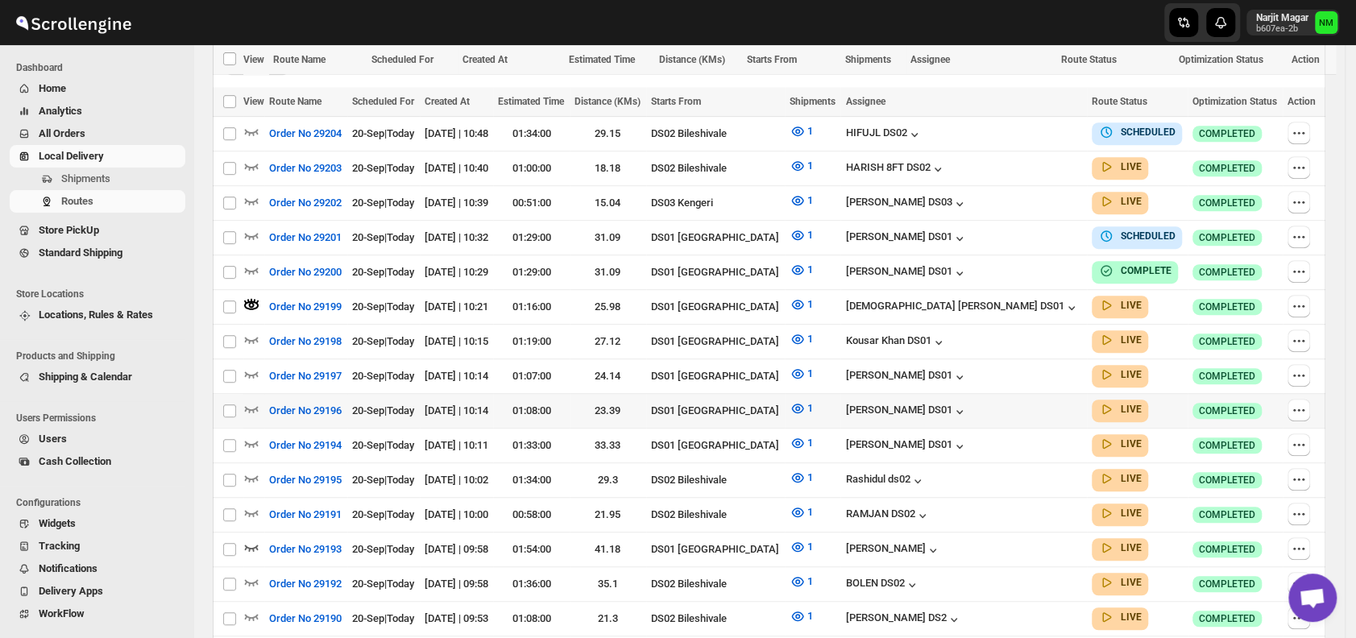
scroll to position [519, 0]
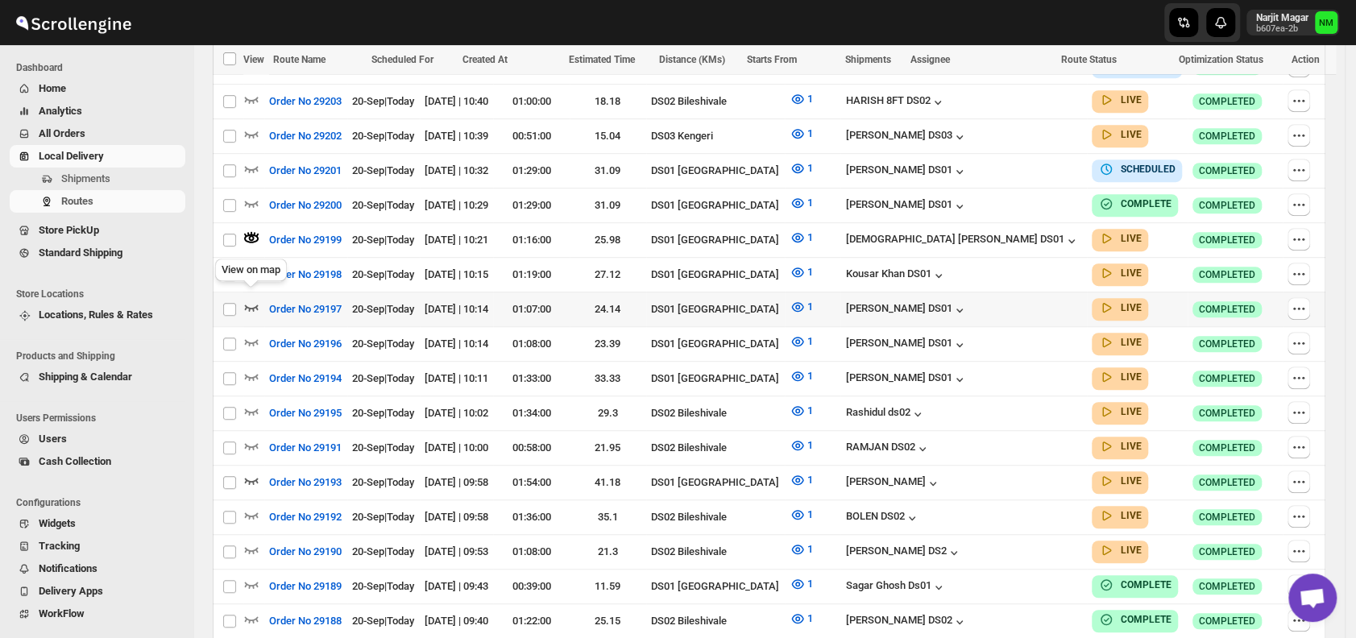
click at [251, 299] on icon "button" at bounding box center [251, 307] width 16 height 16
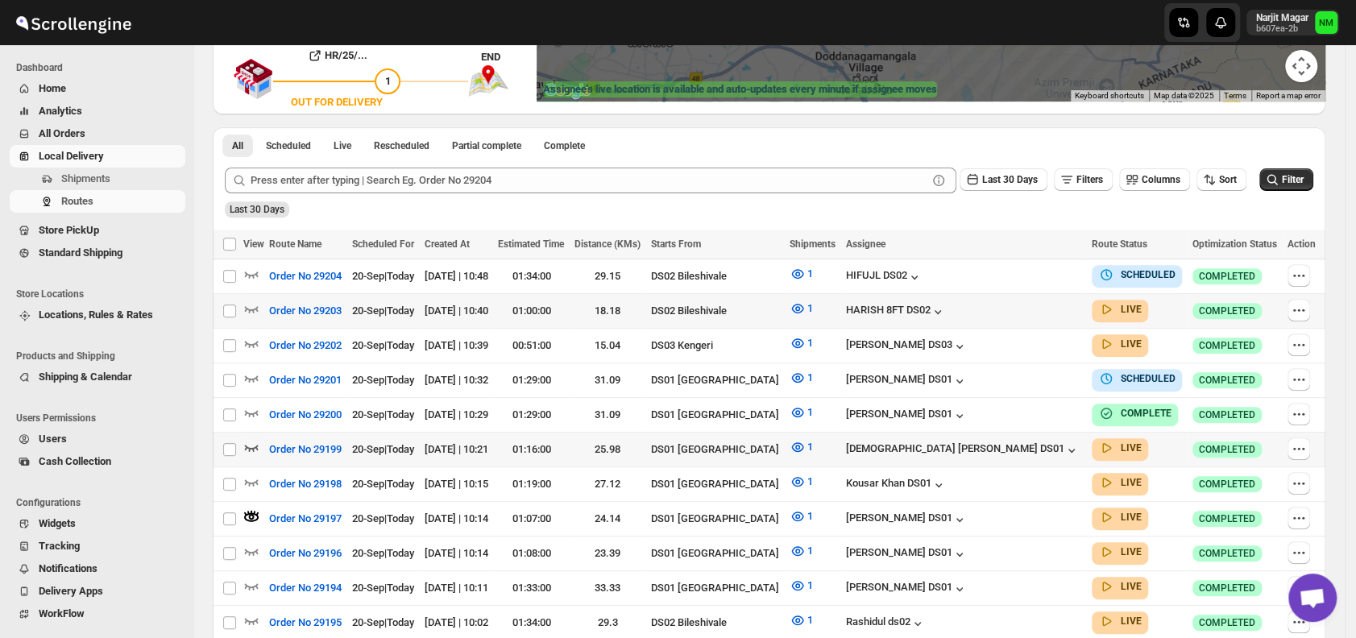
scroll to position [317, 0]
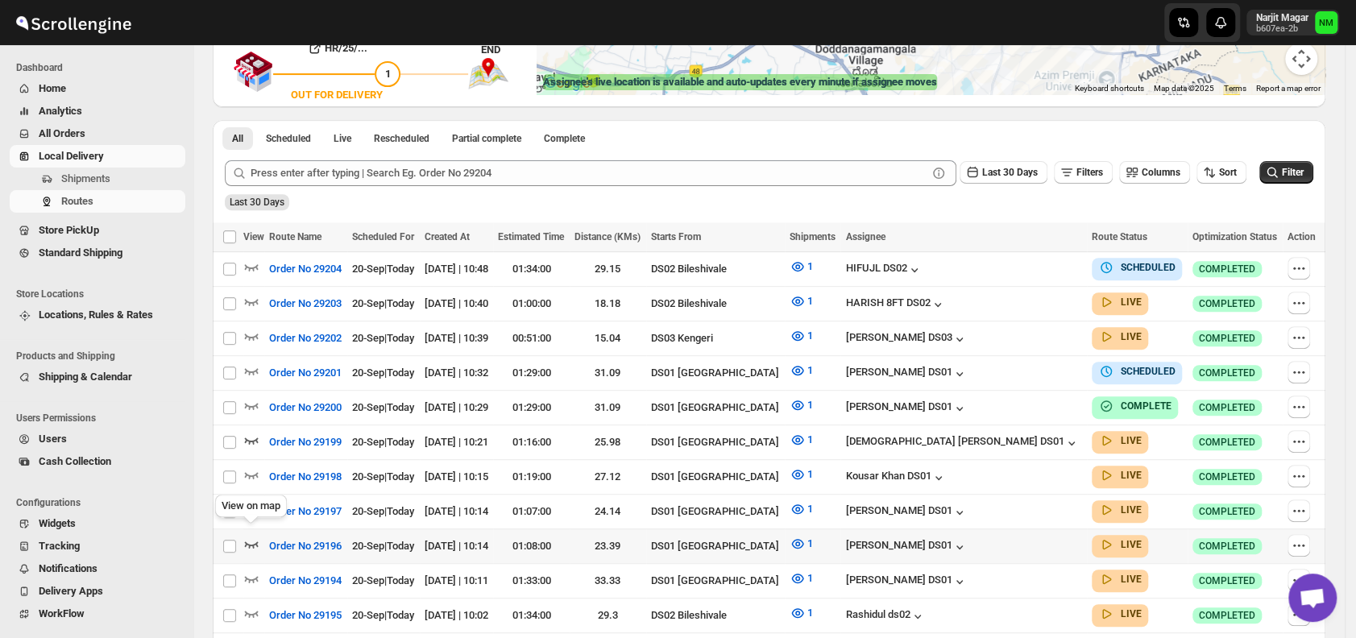
click at [253, 541] on icon "button" at bounding box center [252, 544] width 14 height 6
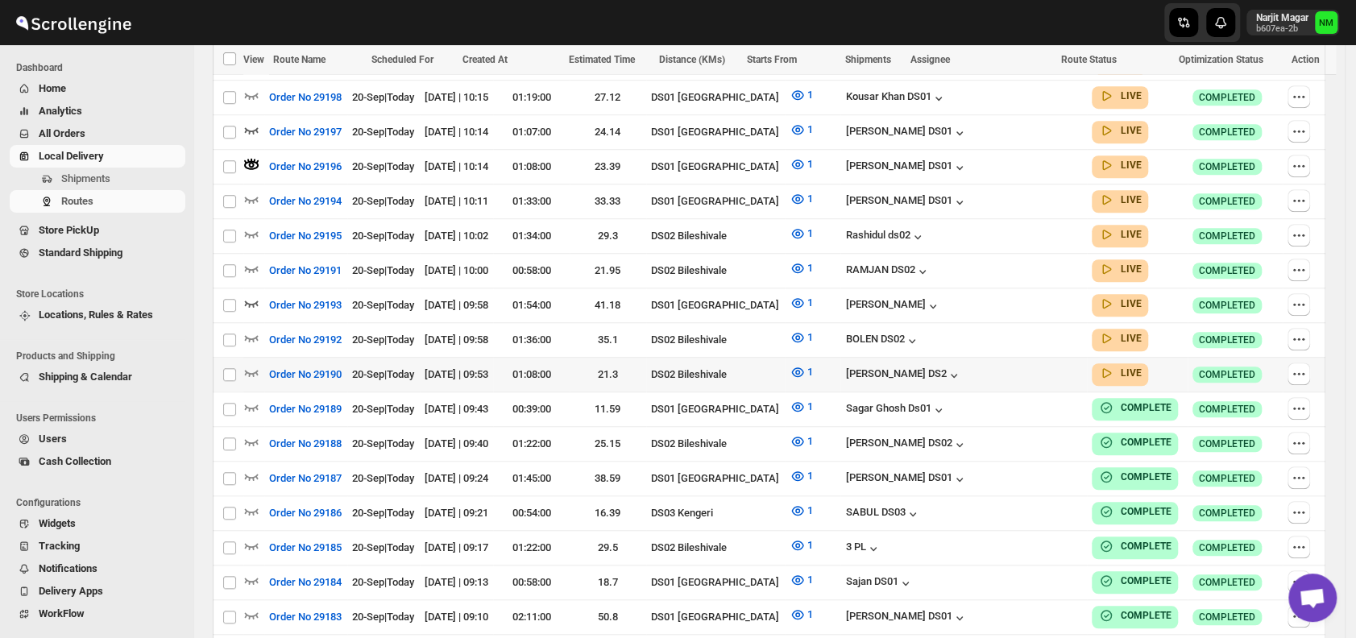
scroll to position [697, 0]
click at [250, 294] on icon "button" at bounding box center [251, 302] width 16 height 16
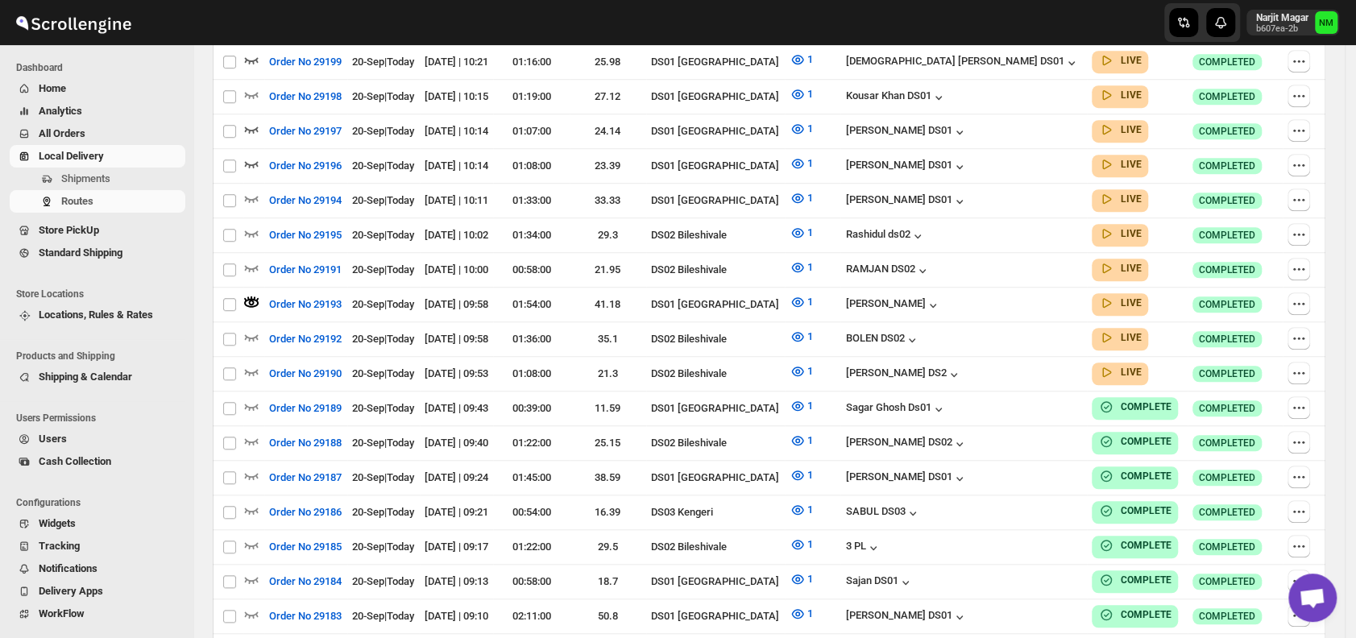
scroll to position [0, 0]
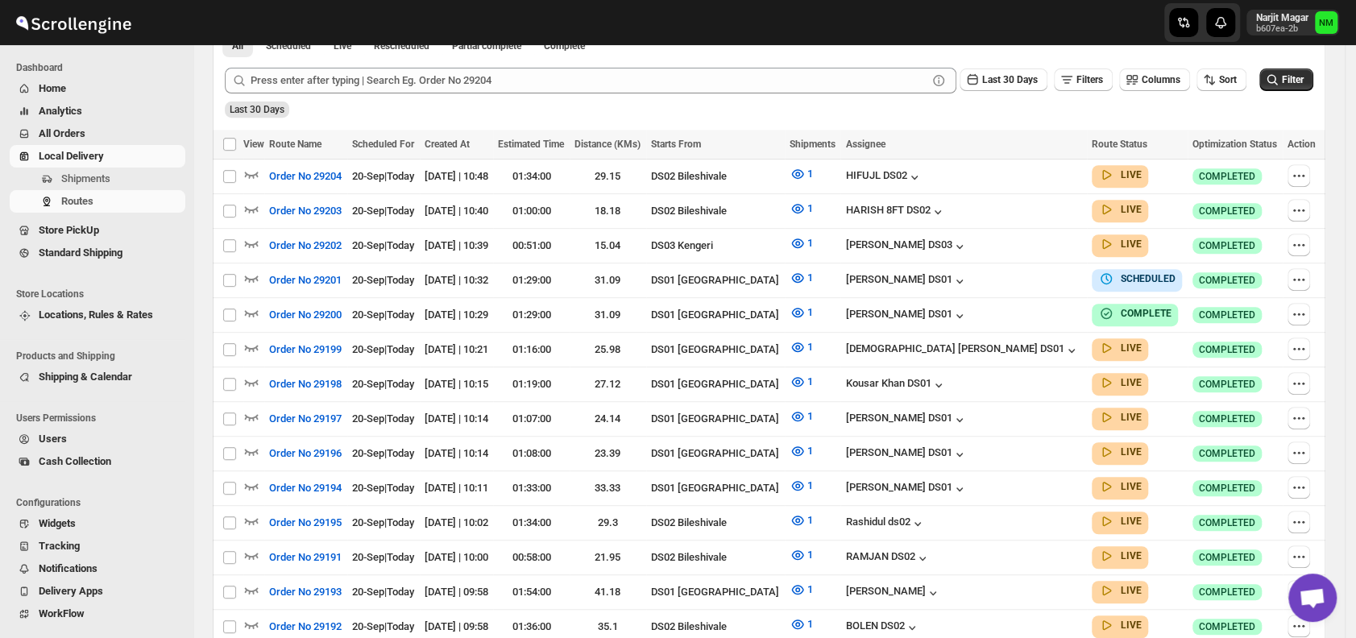
scroll to position [397, 0]
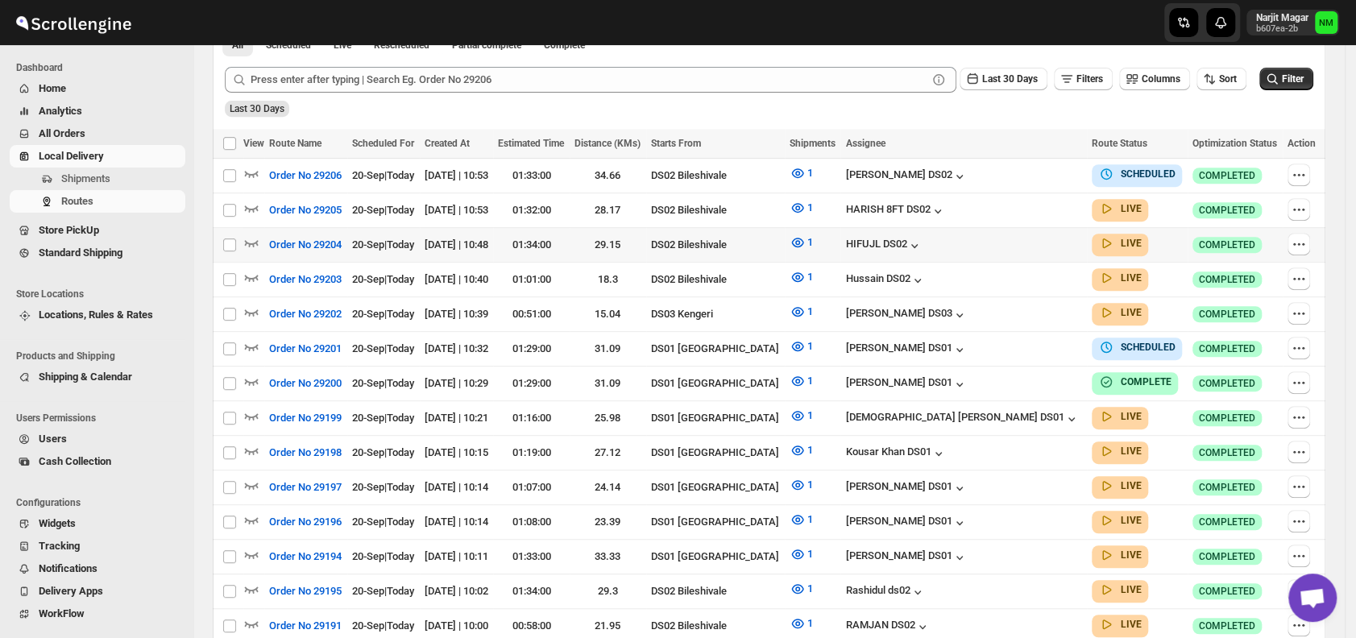
scroll to position [549, 0]
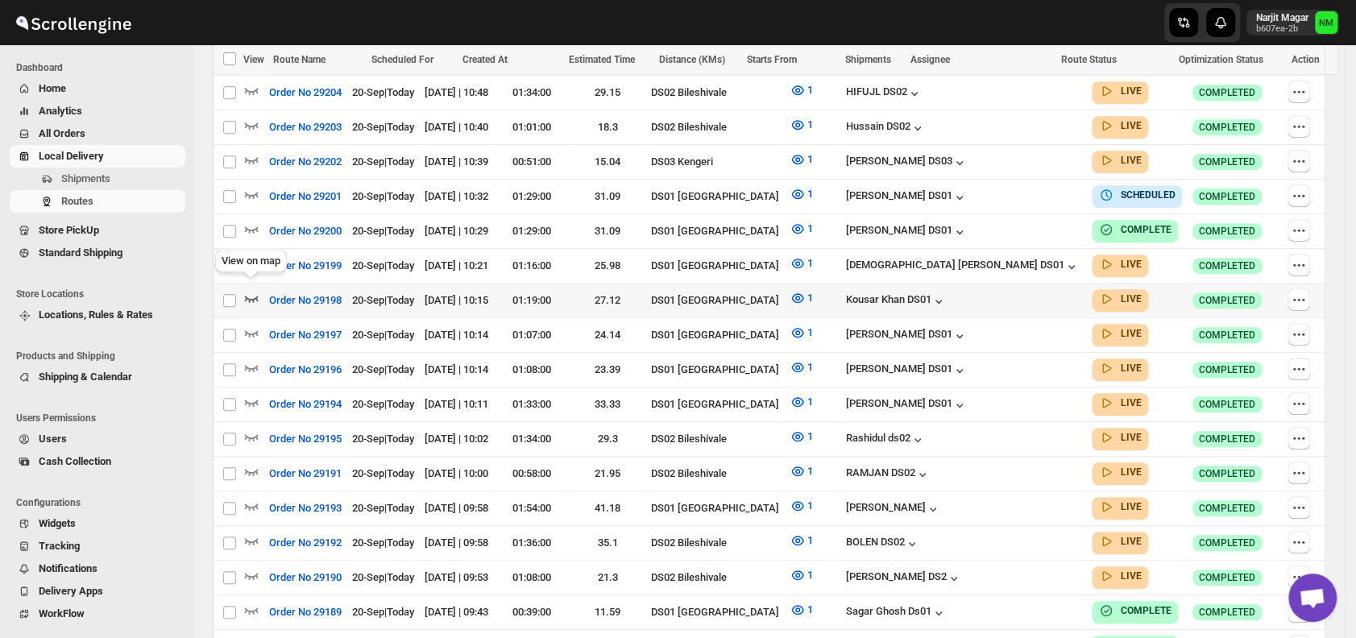
click at [245, 296] on icon "button" at bounding box center [252, 299] width 14 height 6
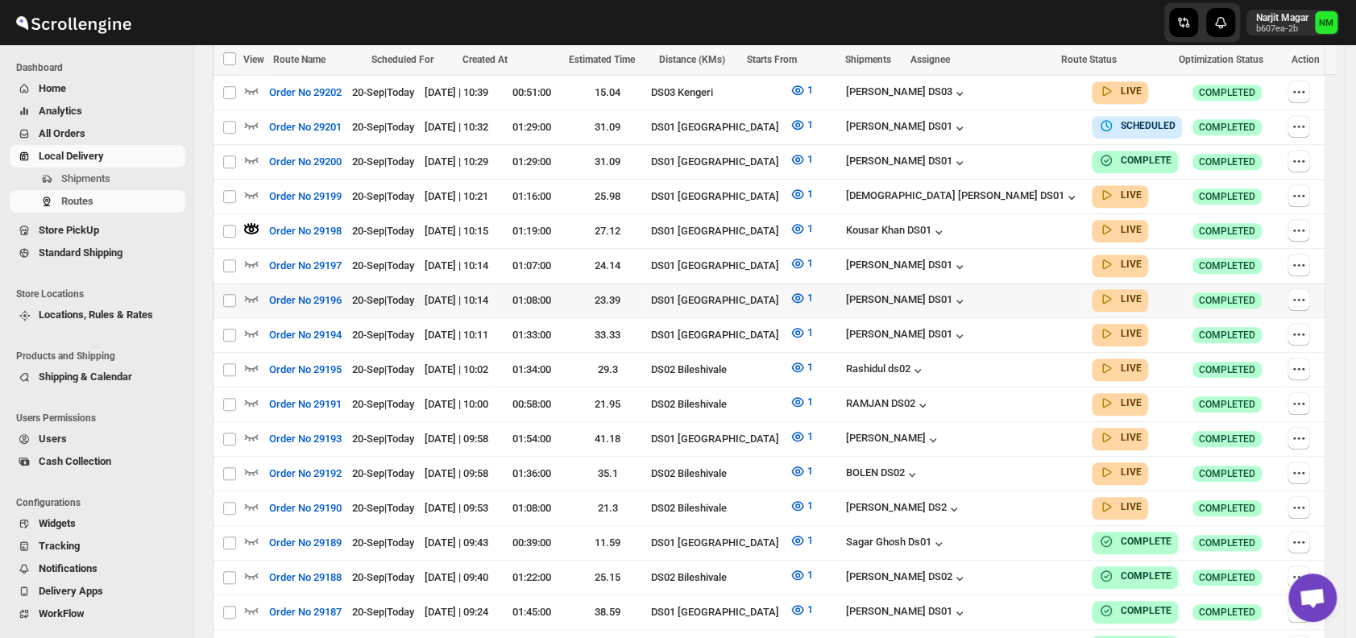
scroll to position [639, 0]
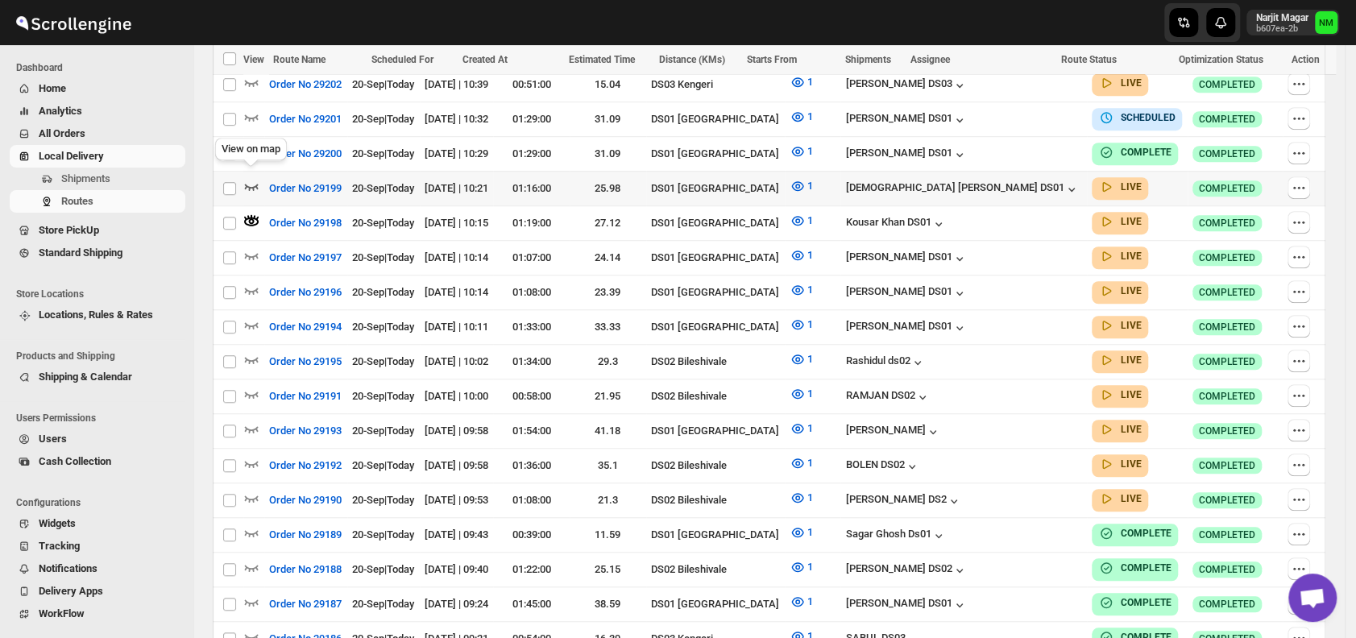
click at [250, 178] on icon "button" at bounding box center [251, 186] width 16 height 16
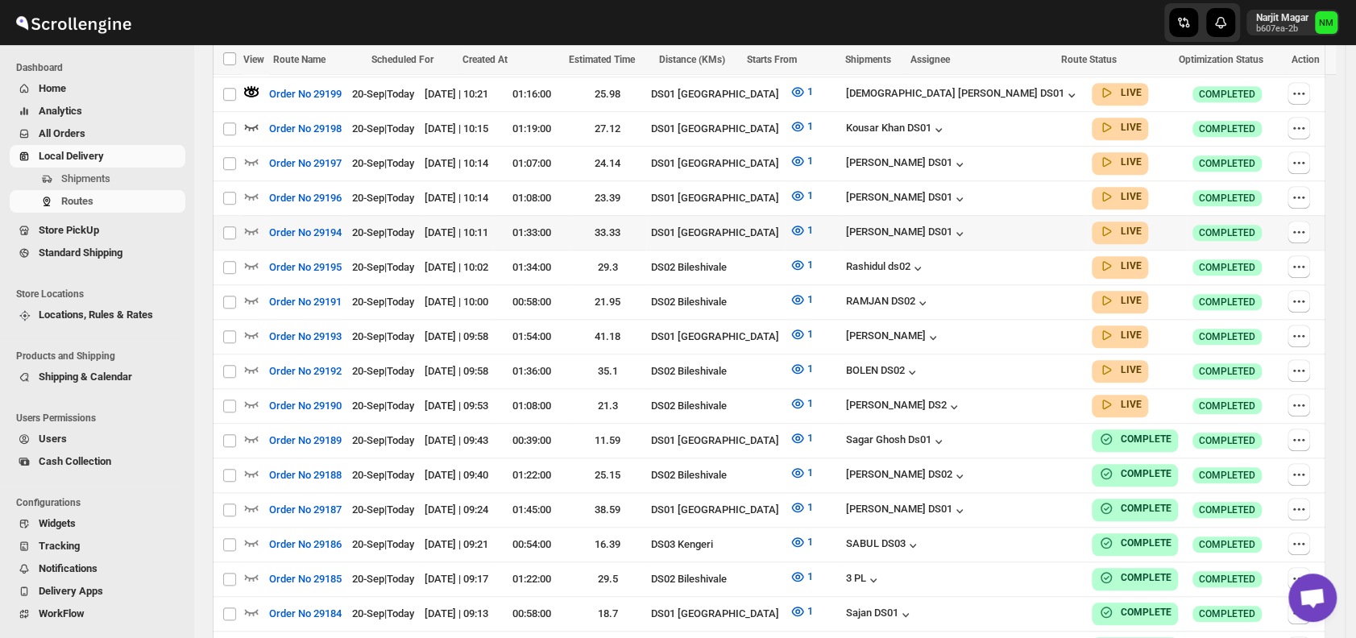
scroll to position [745, 0]
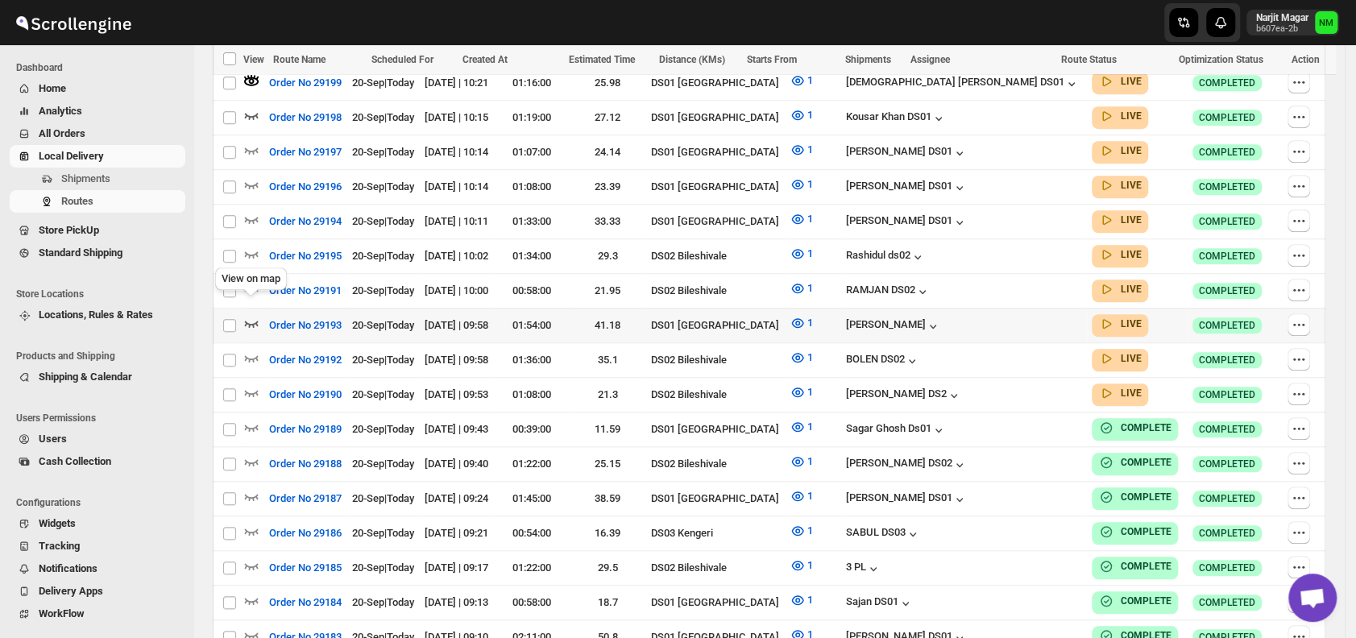
click at [251, 321] on icon "button" at bounding box center [252, 324] width 14 height 6
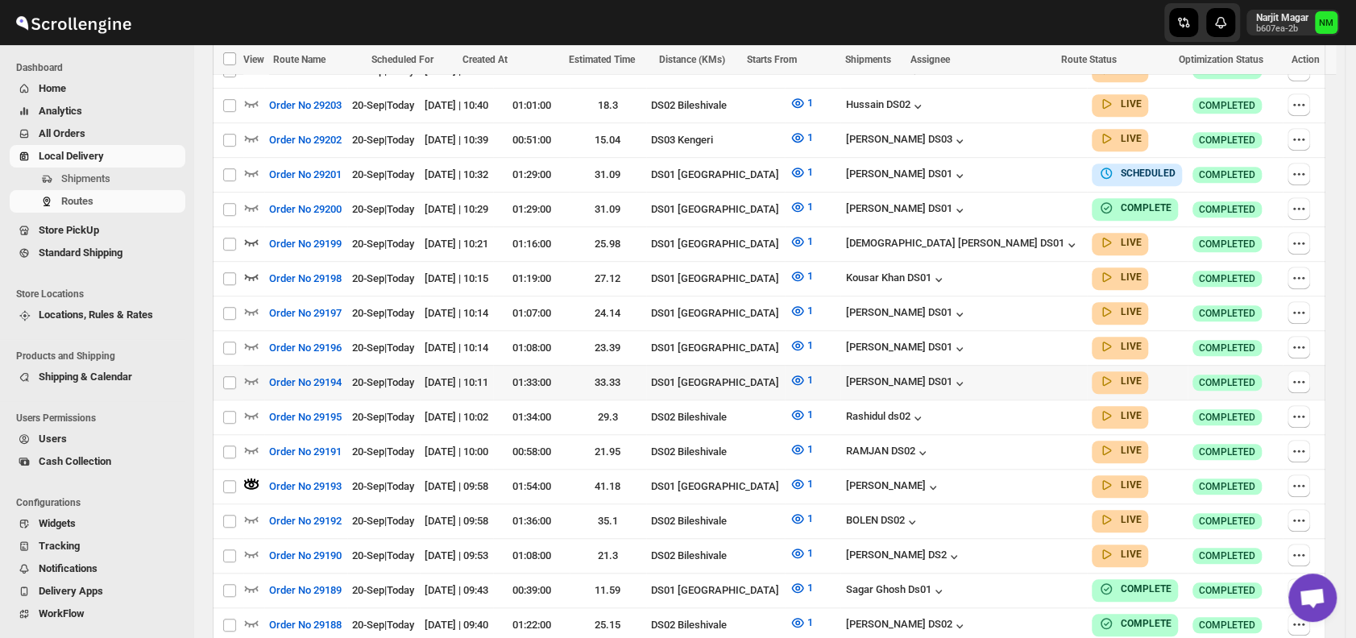
scroll to position [586, 0]
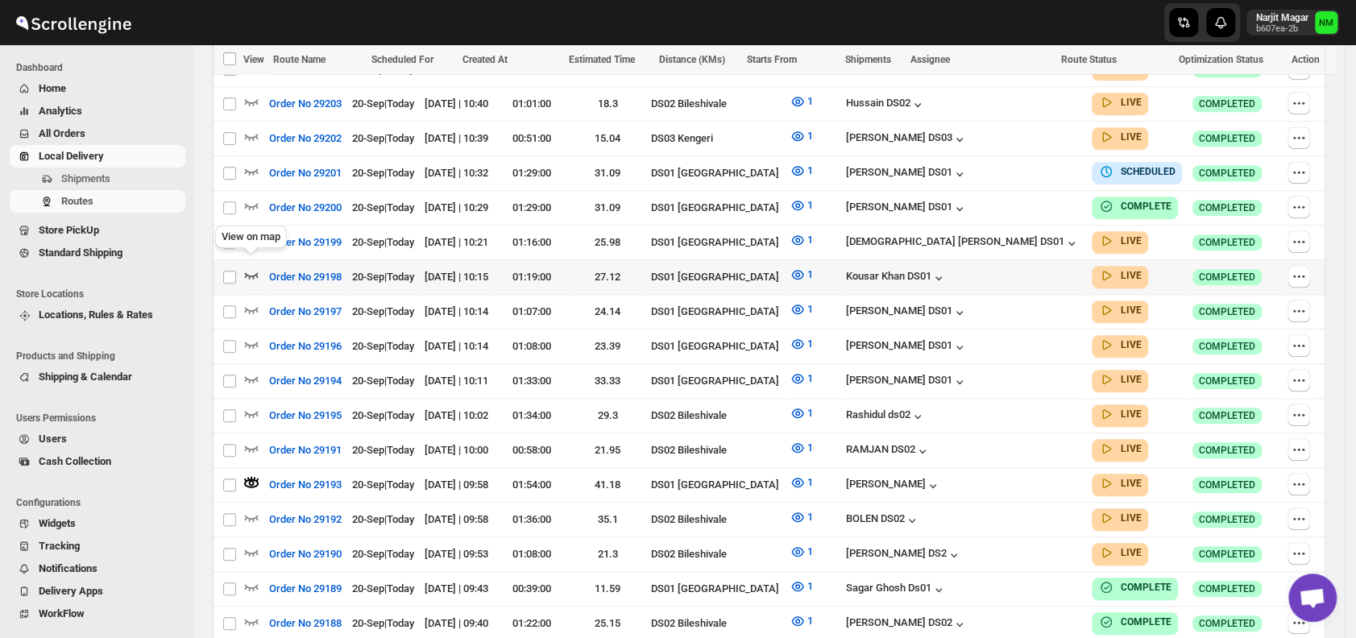
click at [249, 267] on icon "button" at bounding box center [251, 275] width 16 height 16
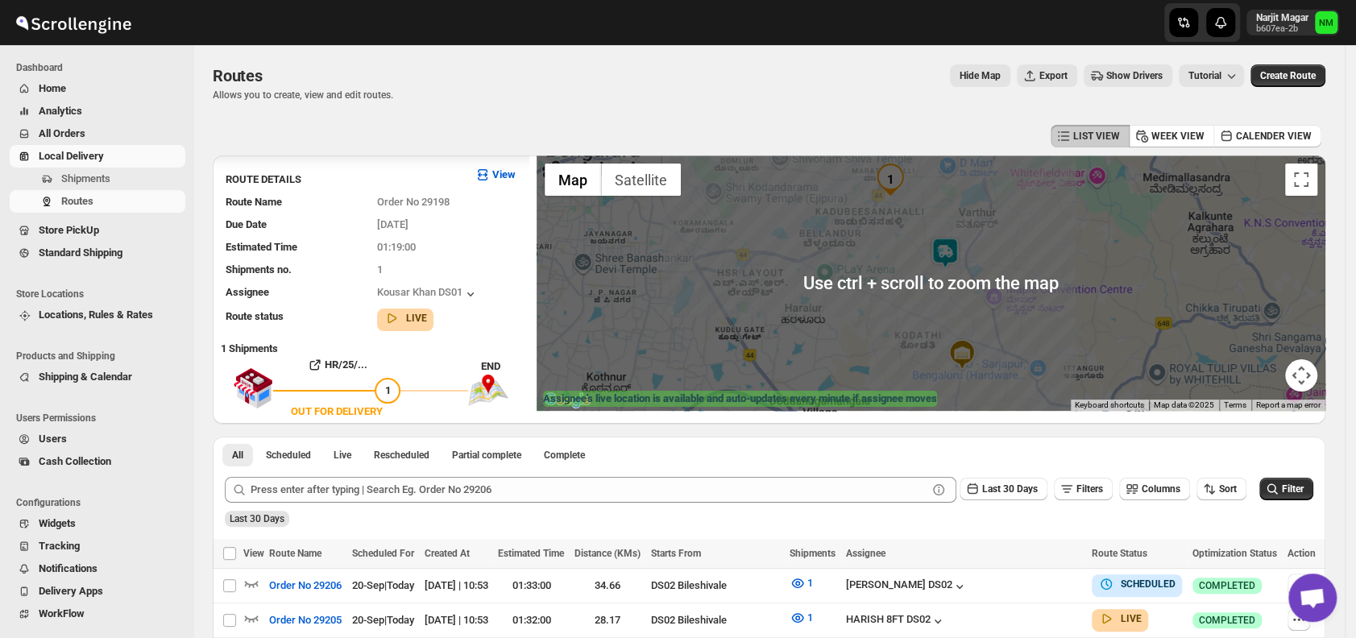
scroll to position [59, 0]
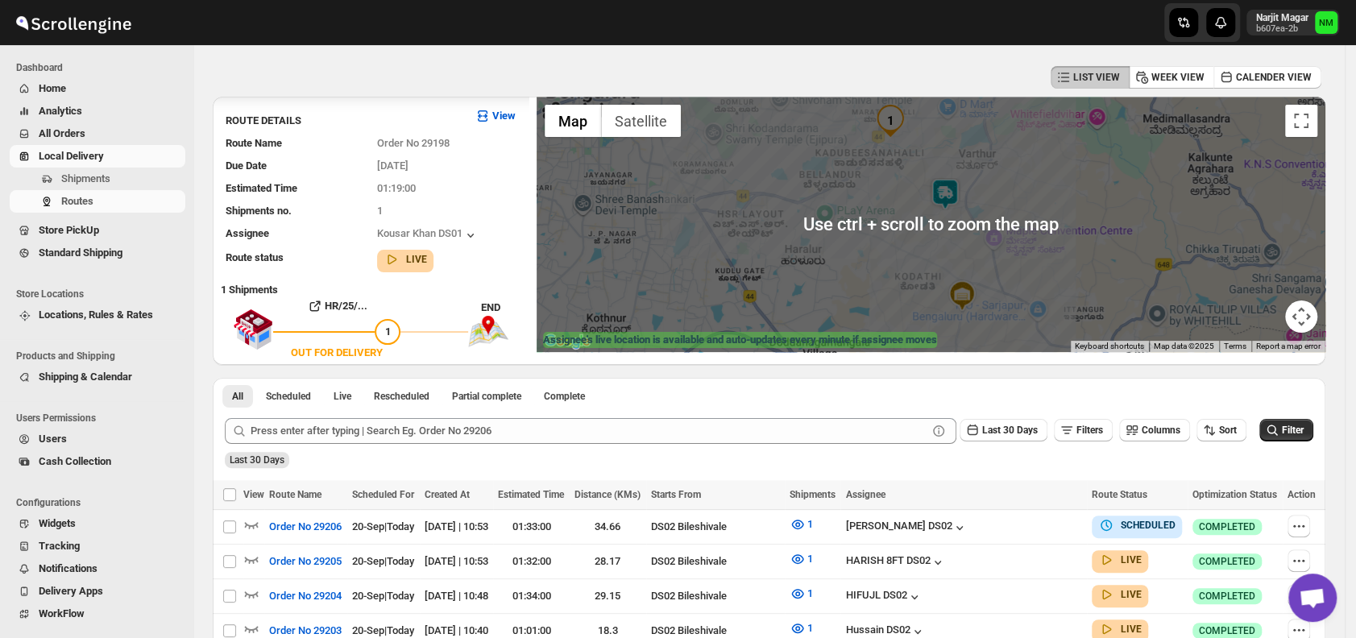
click at [950, 188] on img at bounding box center [945, 194] width 32 height 32
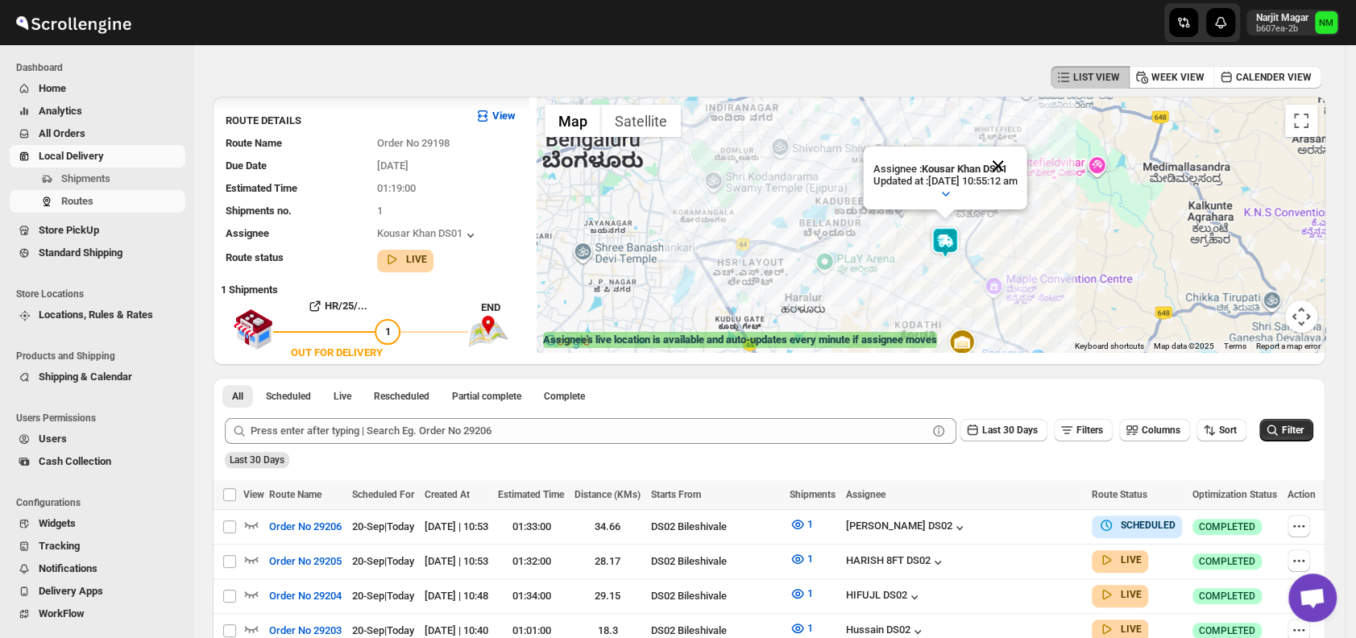
click at [1017, 160] on button "Close" at bounding box center [998, 166] width 39 height 39
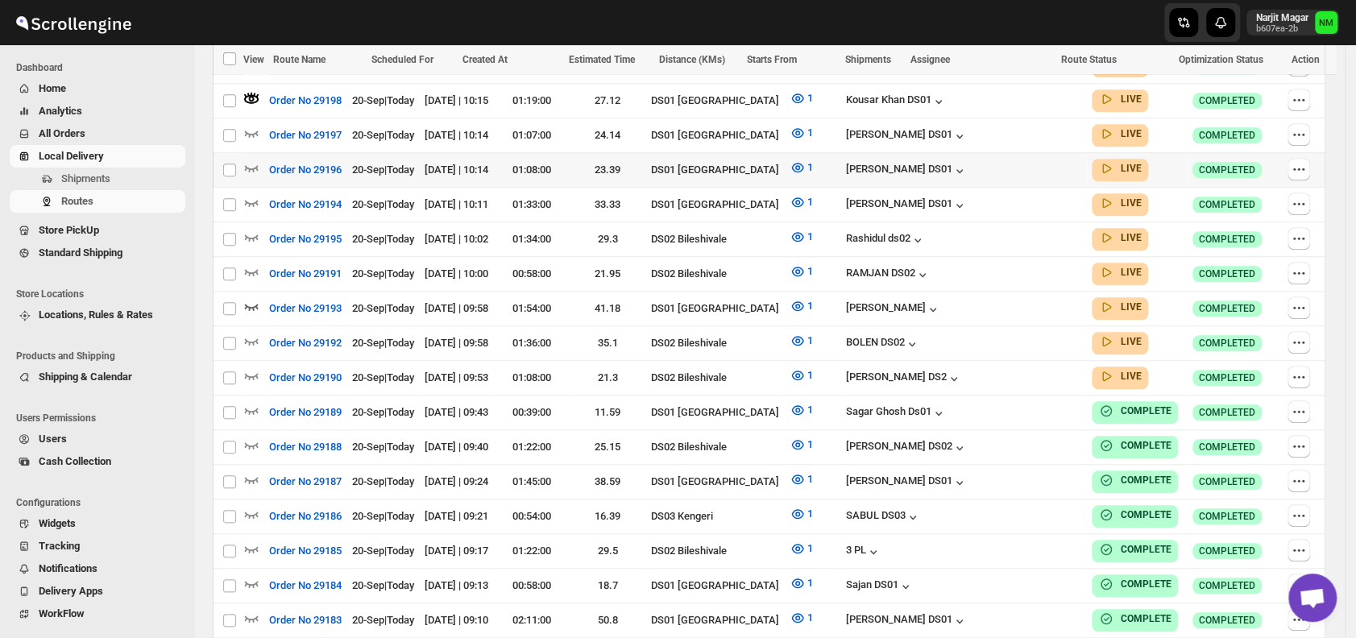
scroll to position [766, 0]
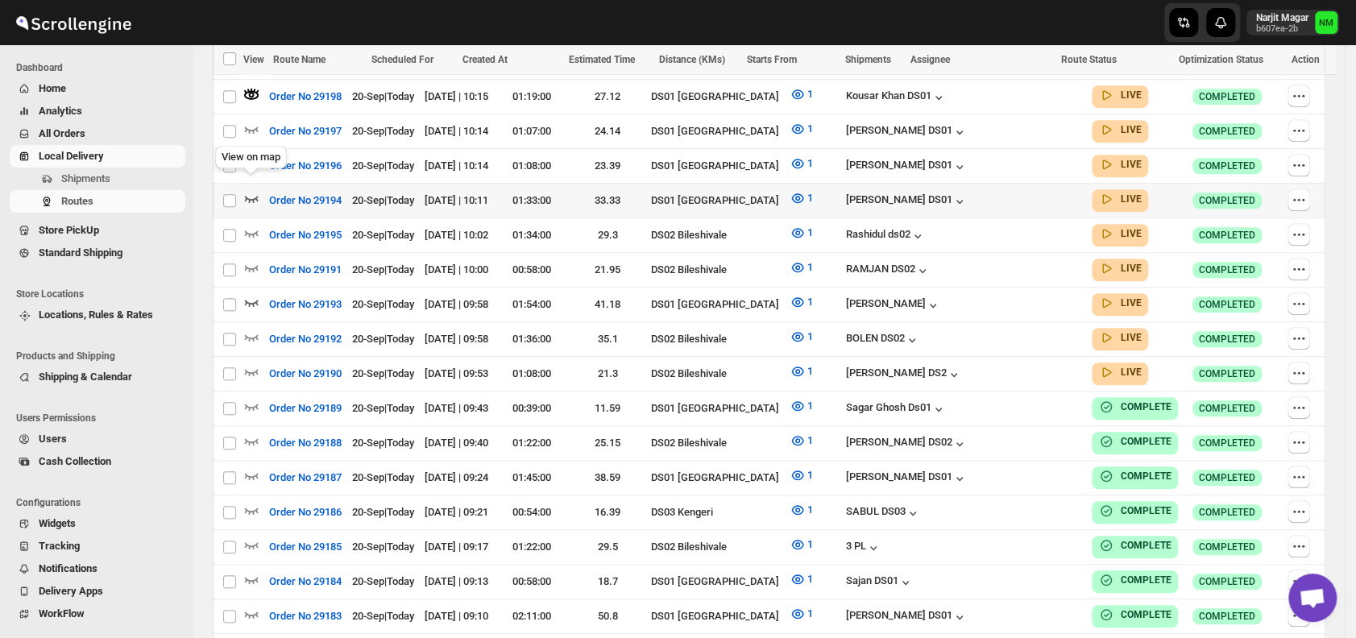
click at [251, 190] on icon "button" at bounding box center [251, 198] width 16 height 16
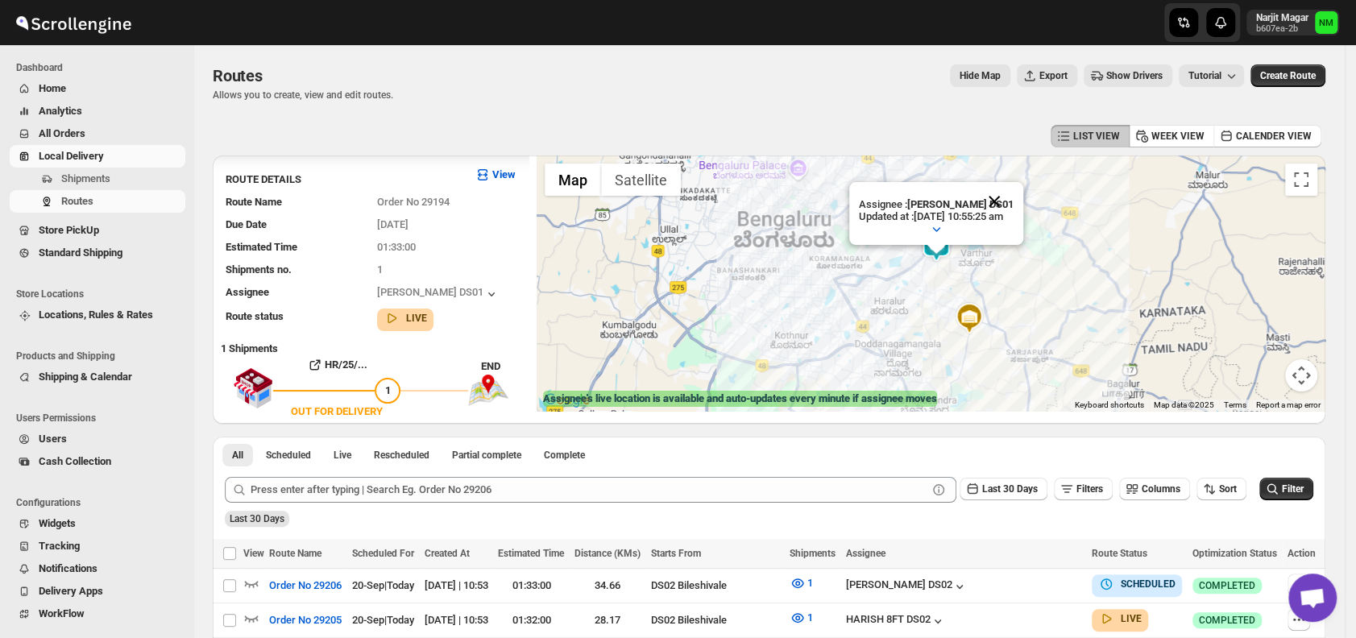
click at [1013, 197] on button "Close" at bounding box center [994, 201] width 39 height 39
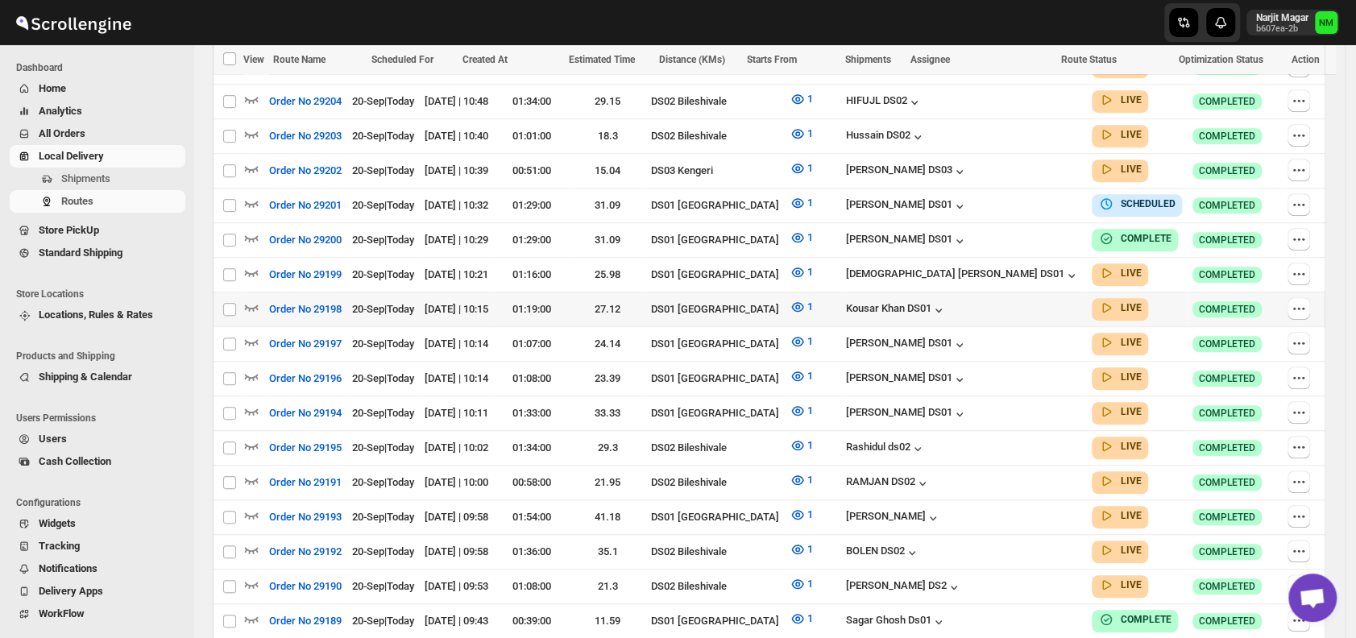
scroll to position [543, 0]
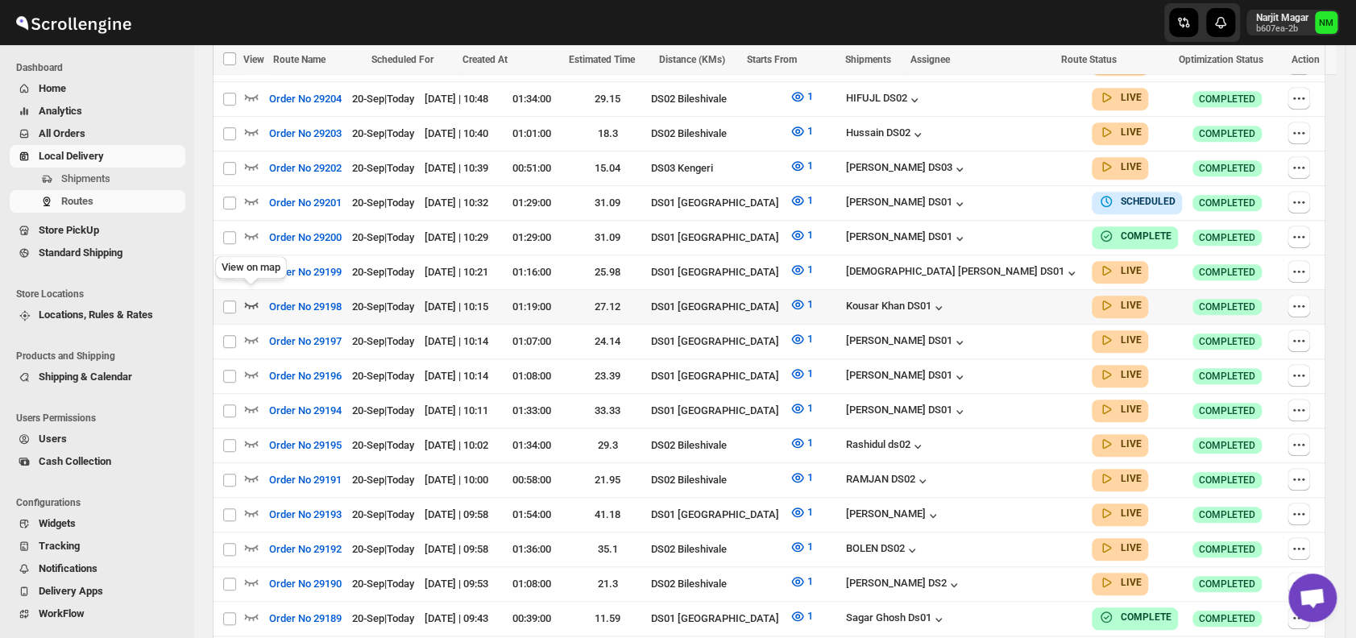
click at [253, 296] on icon "button" at bounding box center [251, 304] width 16 height 16
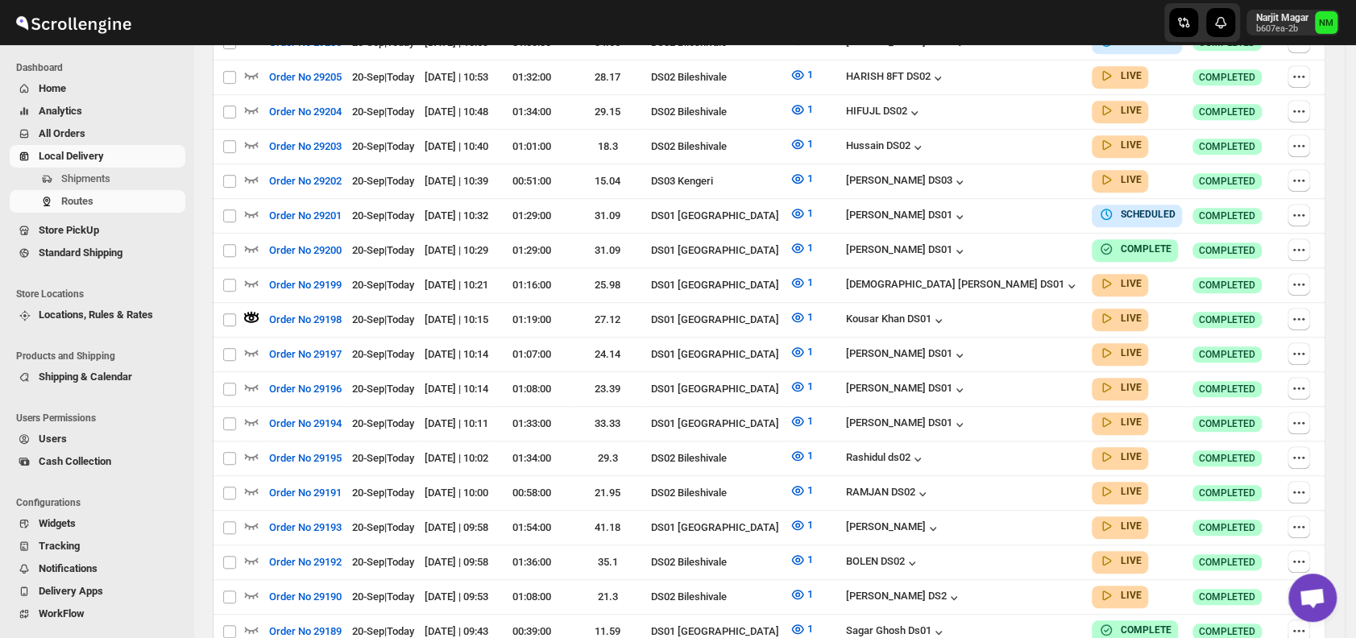
scroll to position [0, 0]
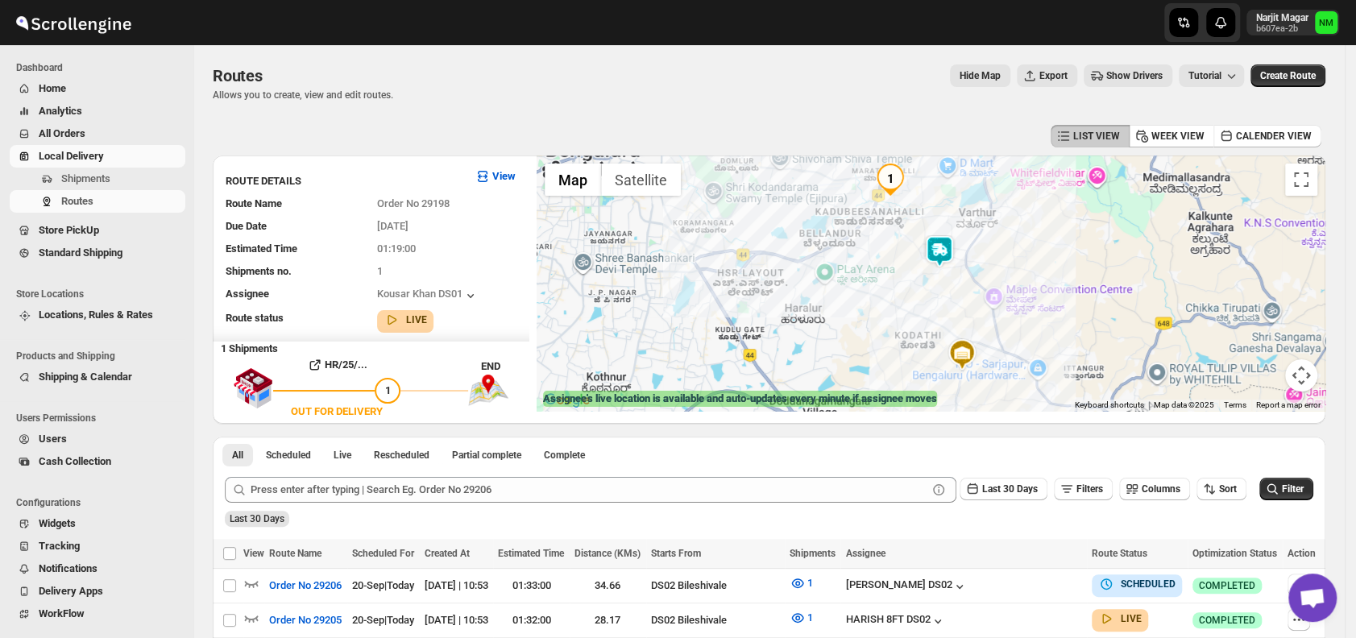
click at [947, 251] on img at bounding box center [939, 251] width 32 height 32
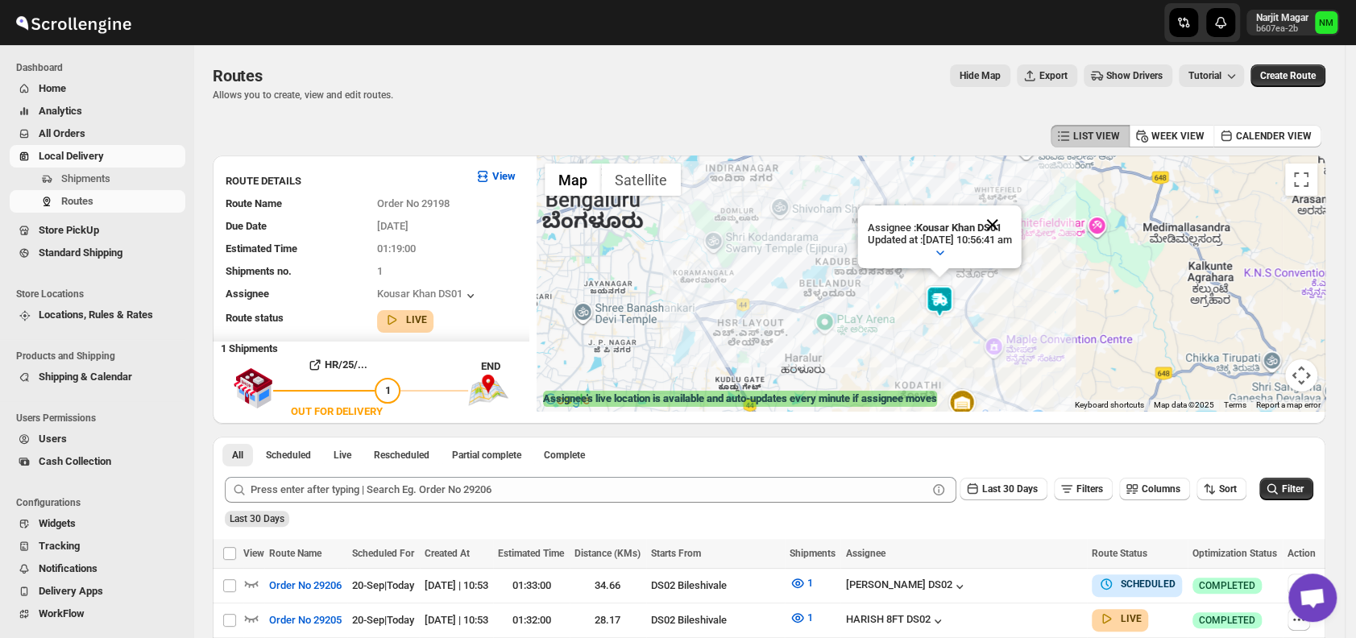
click at [1012, 221] on button "Close" at bounding box center [992, 224] width 39 height 39
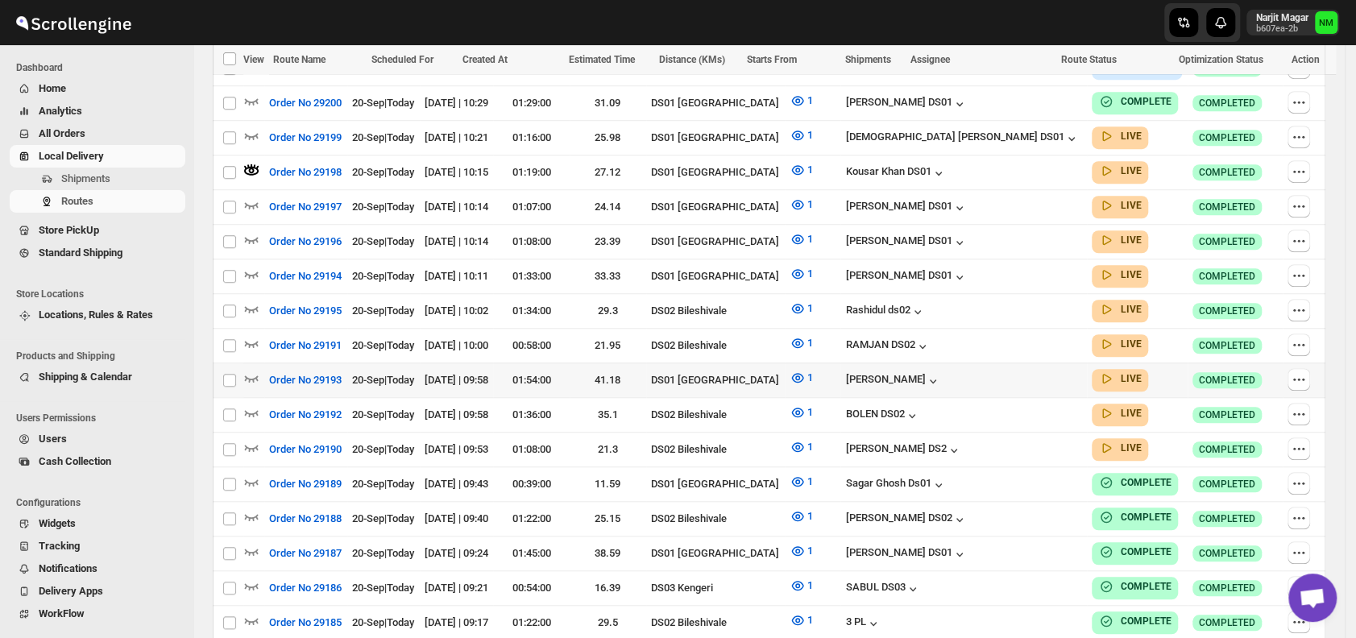
scroll to position [693, 0]
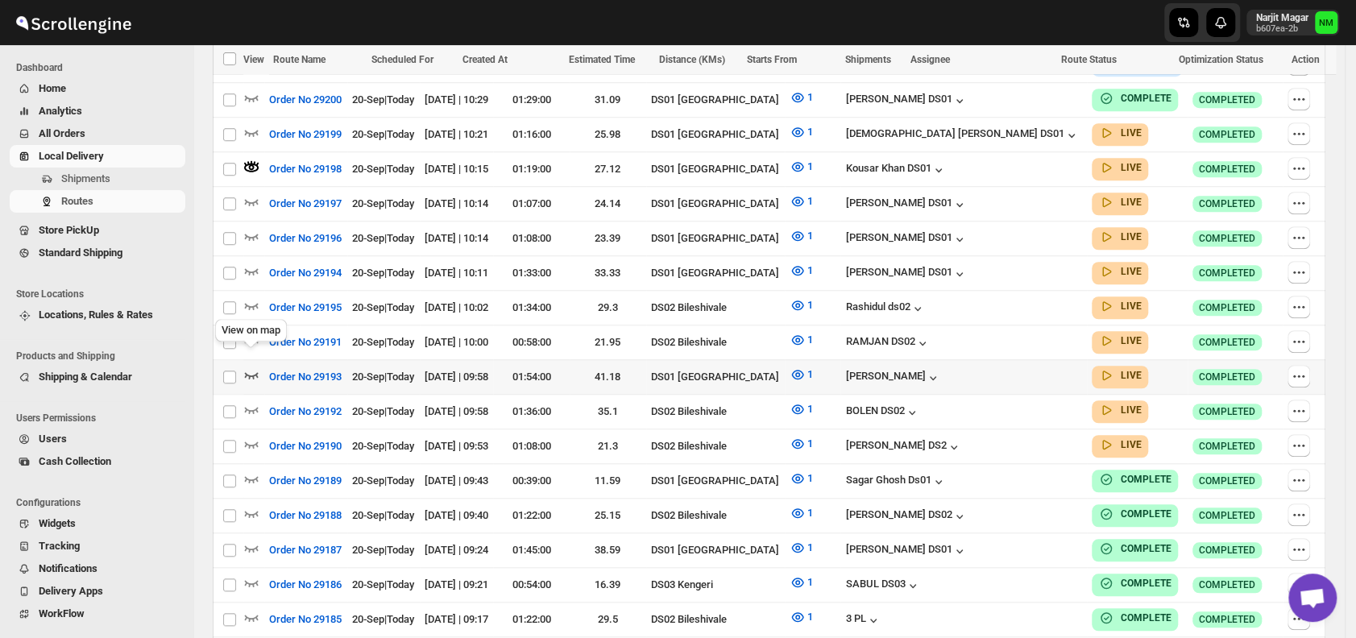
click at [257, 372] on icon "button" at bounding box center [252, 375] width 14 height 6
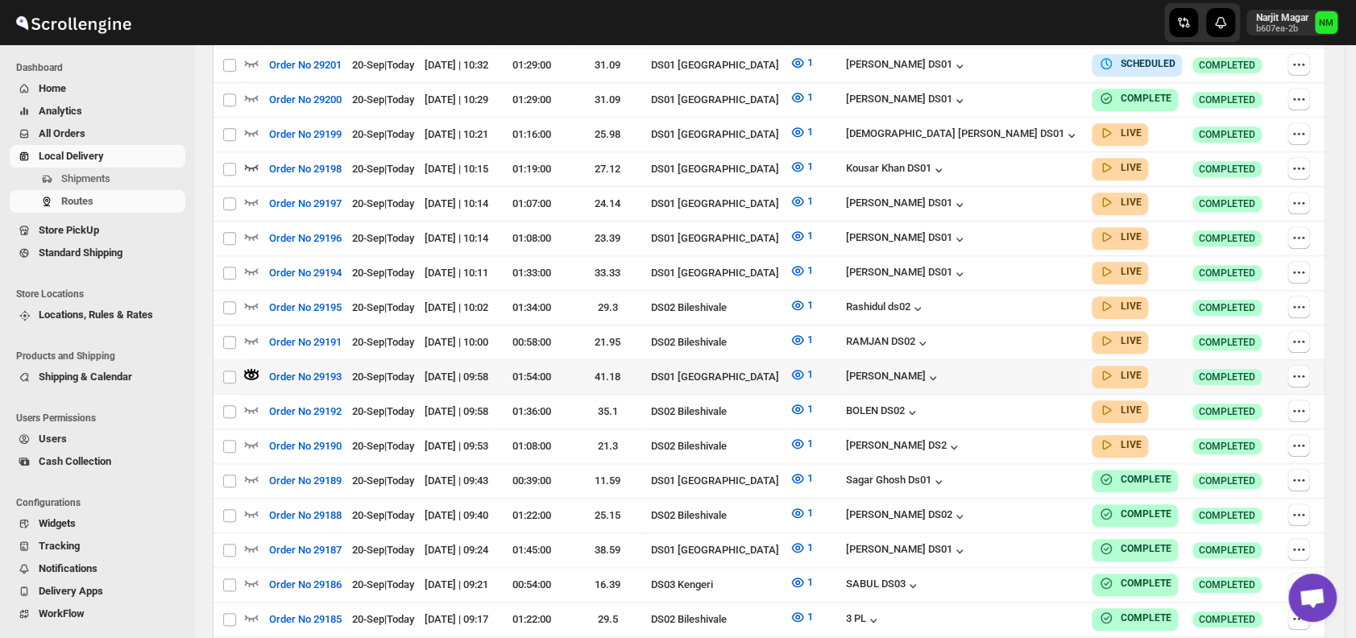
scroll to position [0, 0]
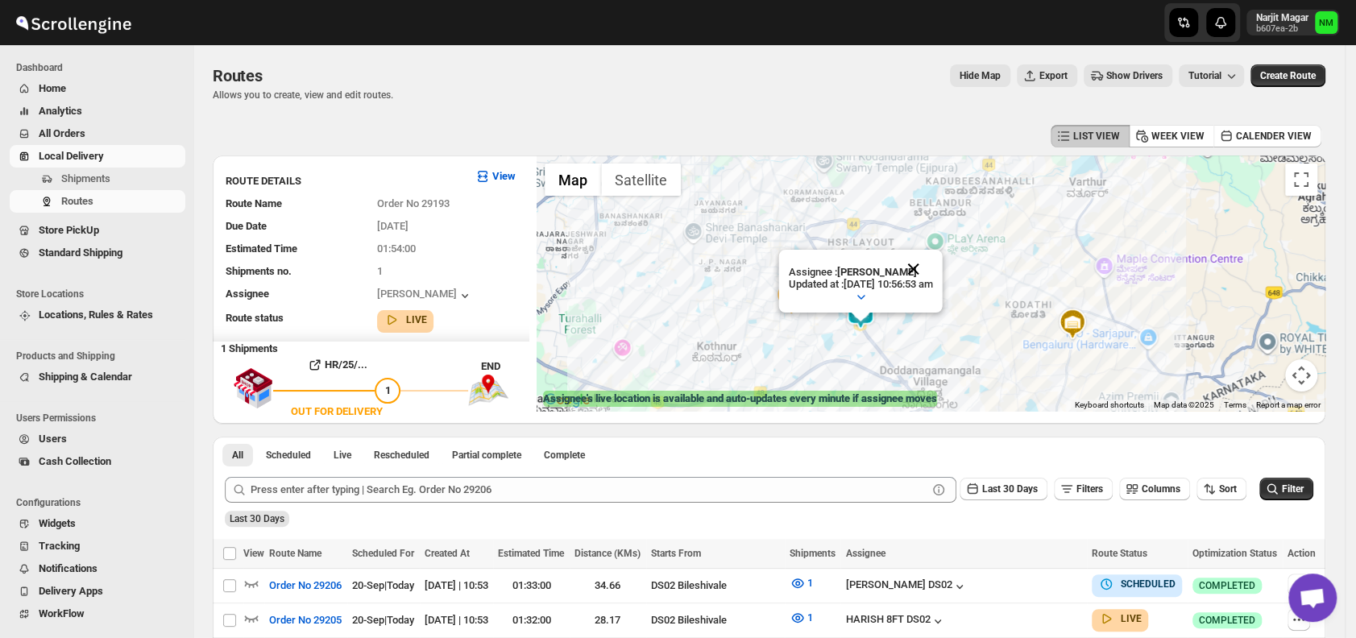
click at [933, 269] on button "Close" at bounding box center [913, 269] width 39 height 39
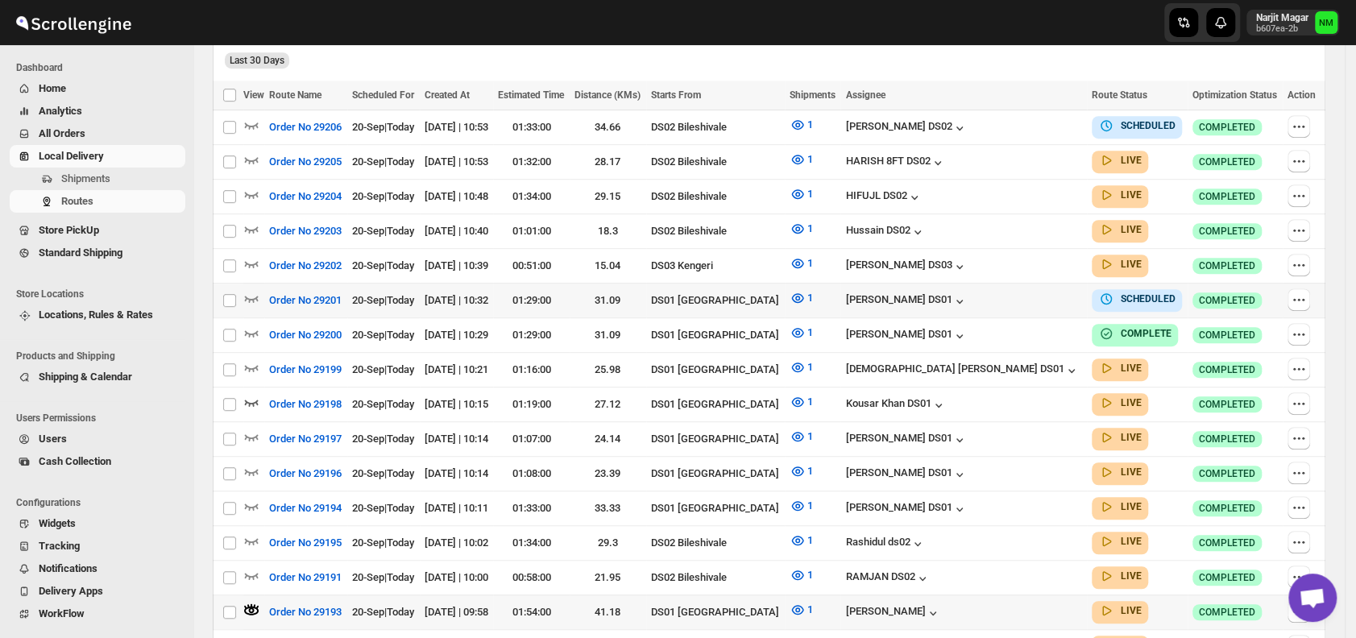
scroll to position [489, 0]
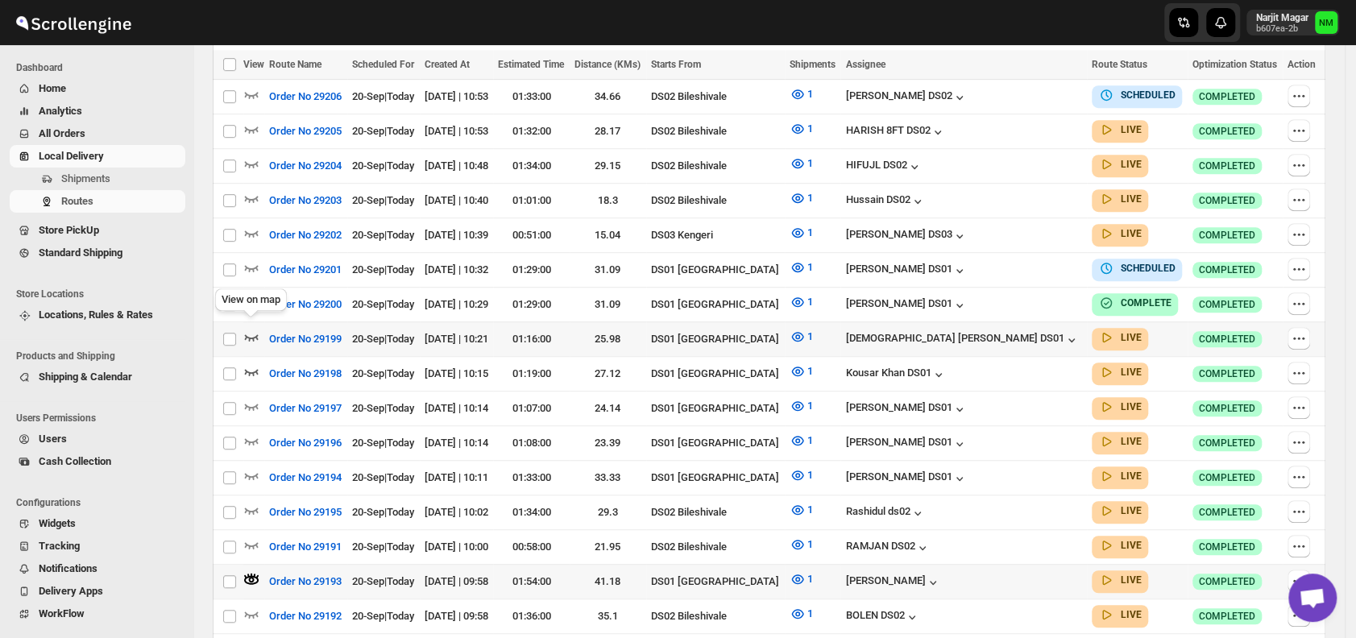
click at [255, 330] on icon "button" at bounding box center [251, 337] width 16 height 16
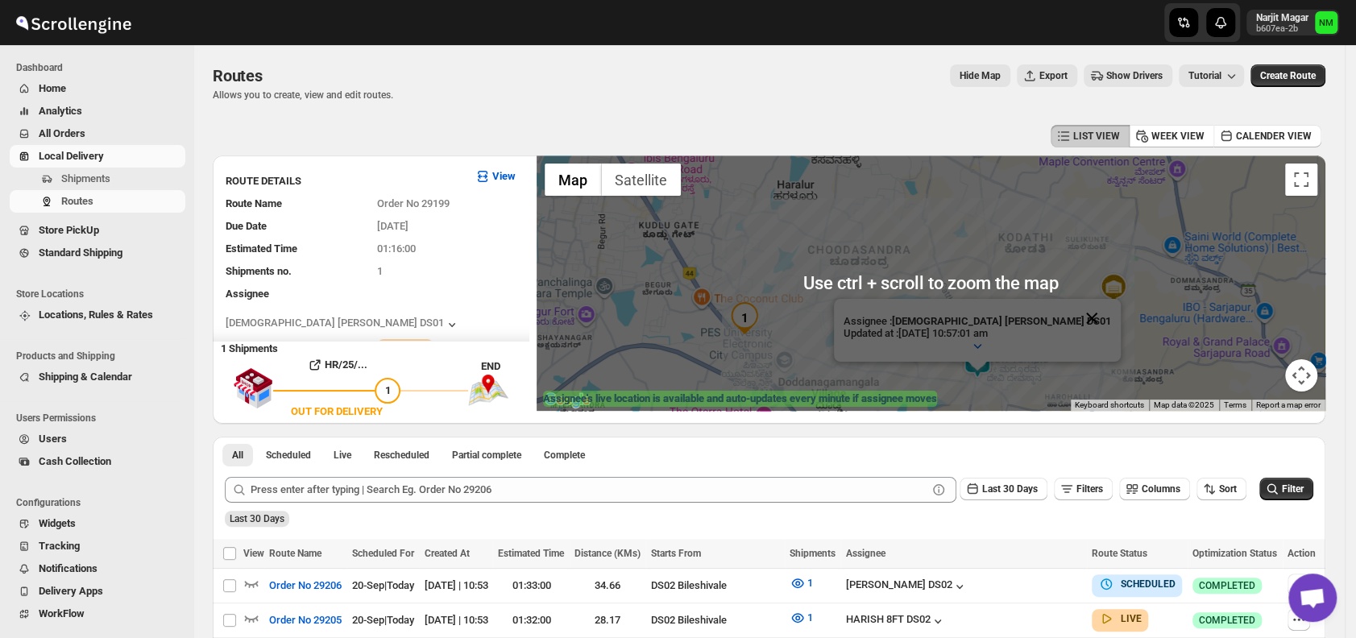
click at [1072, 309] on button "Close" at bounding box center [1091, 318] width 39 height 39
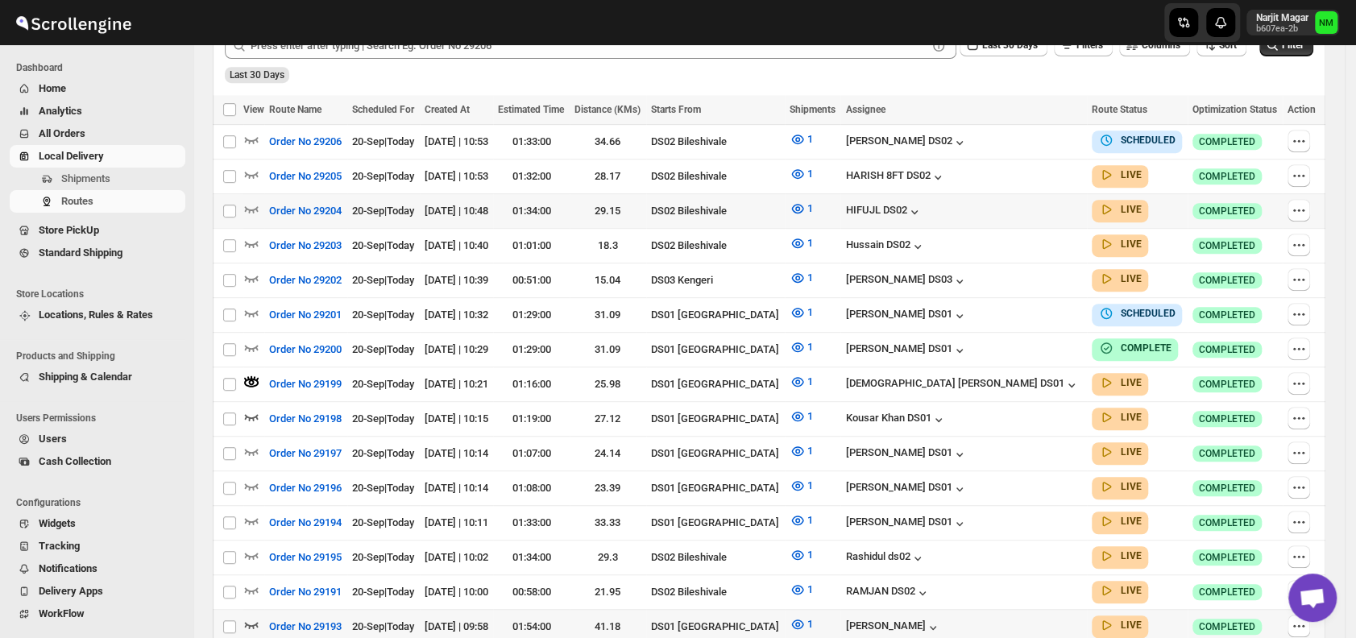
scroll to position [490, 0]
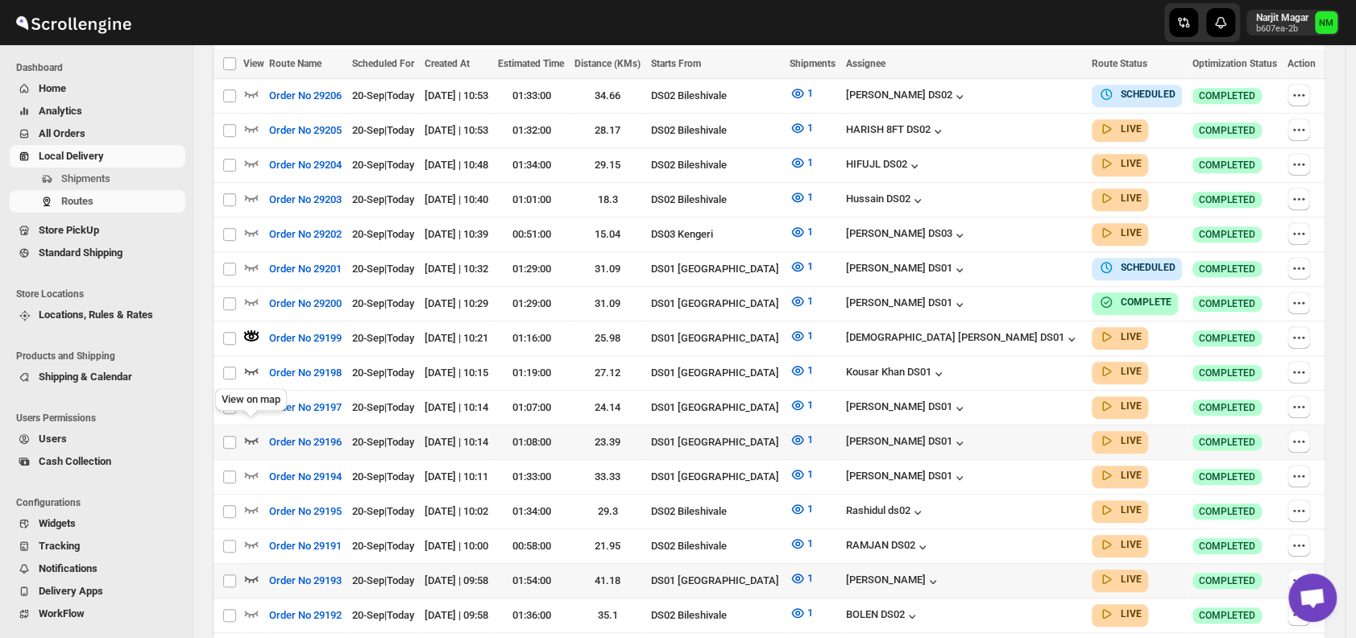
click at [258, 432] on icon "button" at bounding box center [251, 440] width 16 height 16
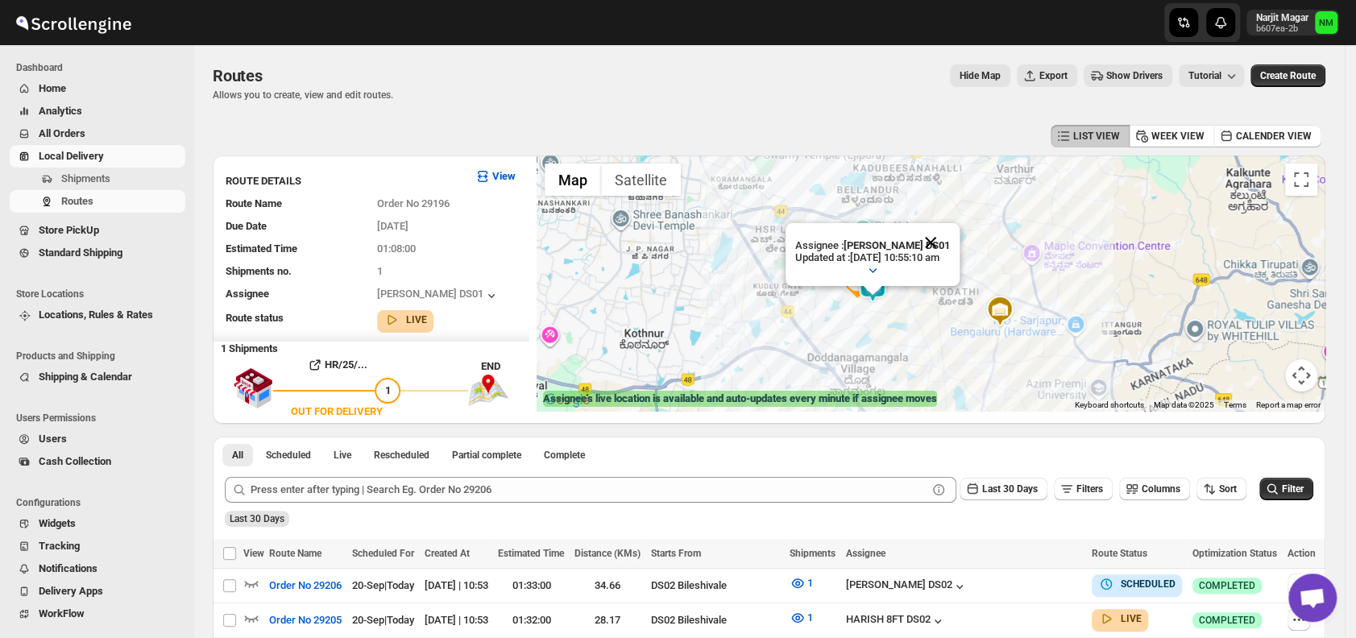
click at [950, 238] on button "Close" at bounding box center [930, 242] width 39 height 39
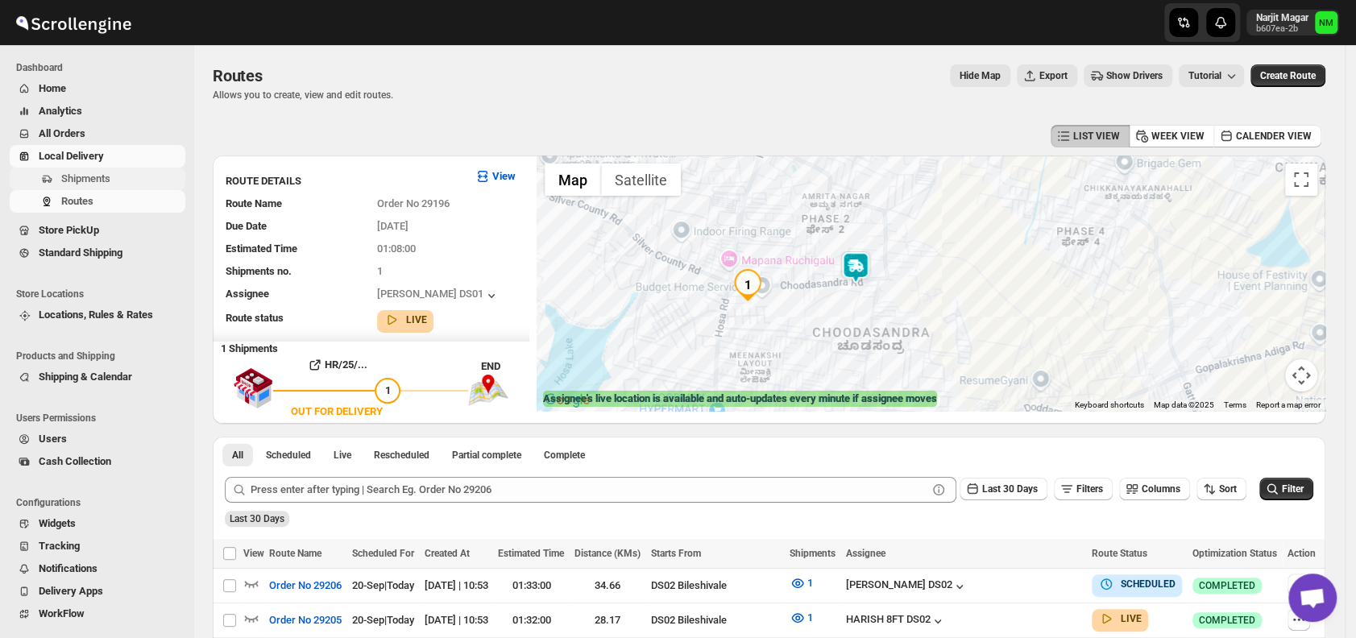
click at [96, 174] on span "Shipments" at bounding box center [85, 178] width 49 height 12
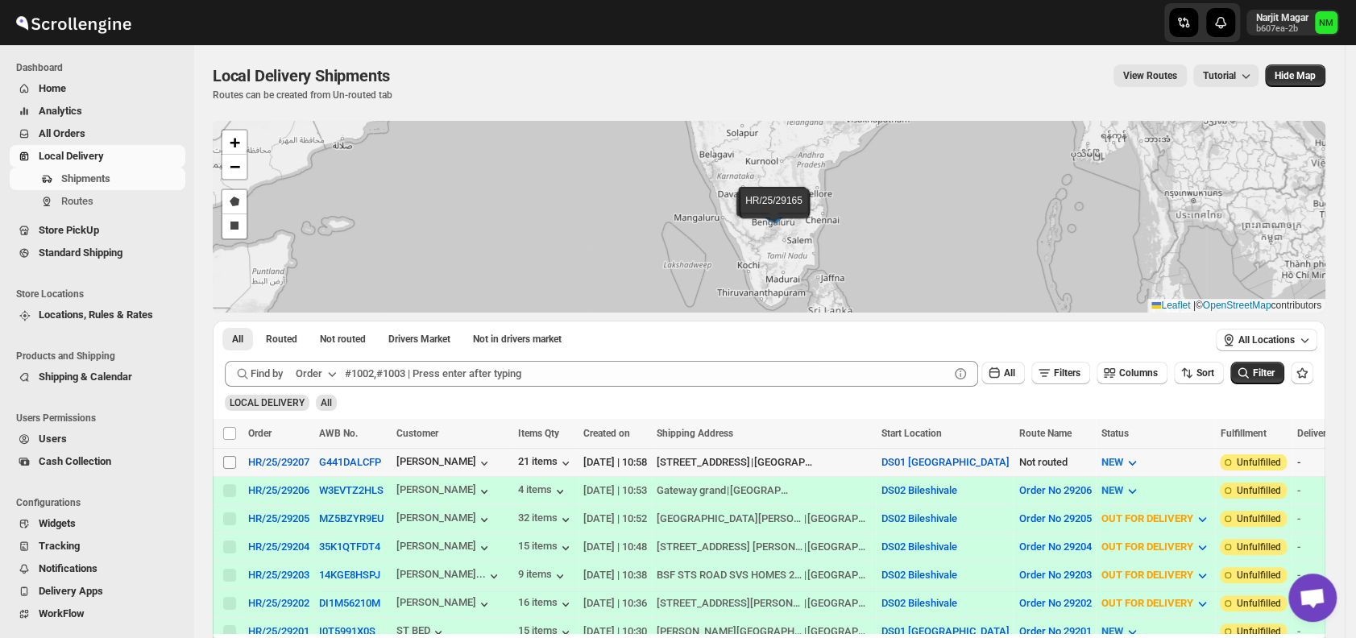
click at [225, 457] on input "Select shipment" at bounding box center [229, 462] width 13 height 13
checkbox input "true"
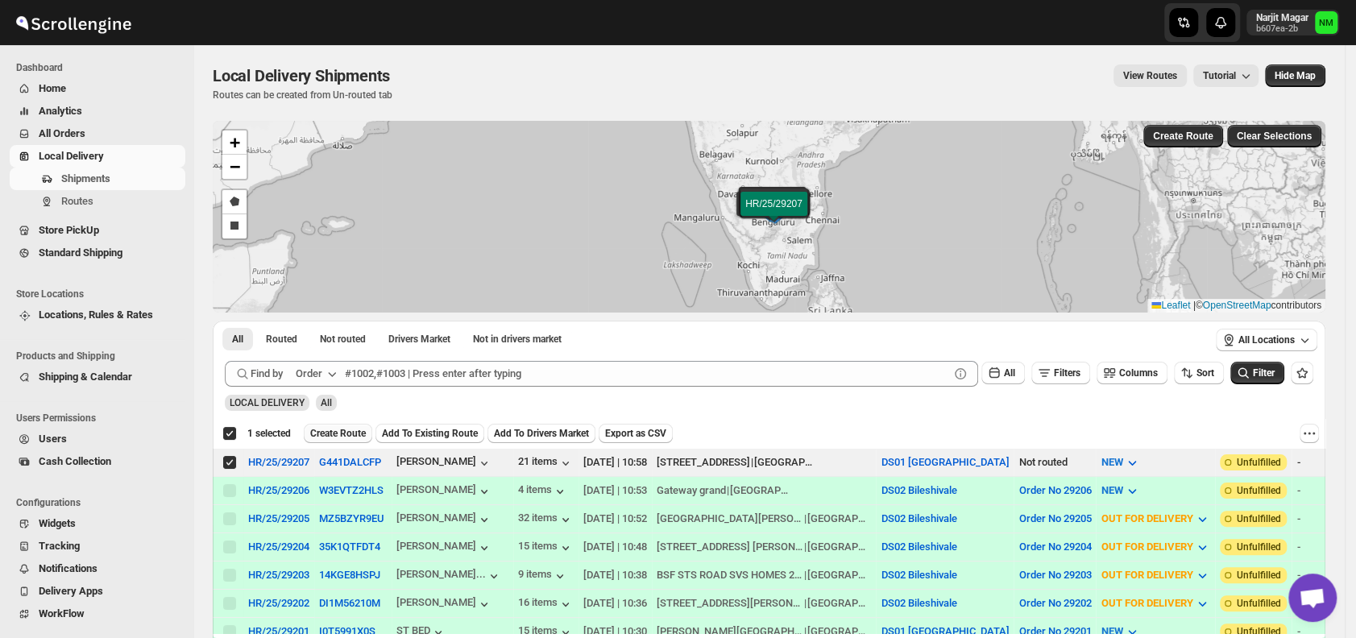
click at [336, 432] on span "Create Route" at bounding box center [338, 433] width 56 height 13
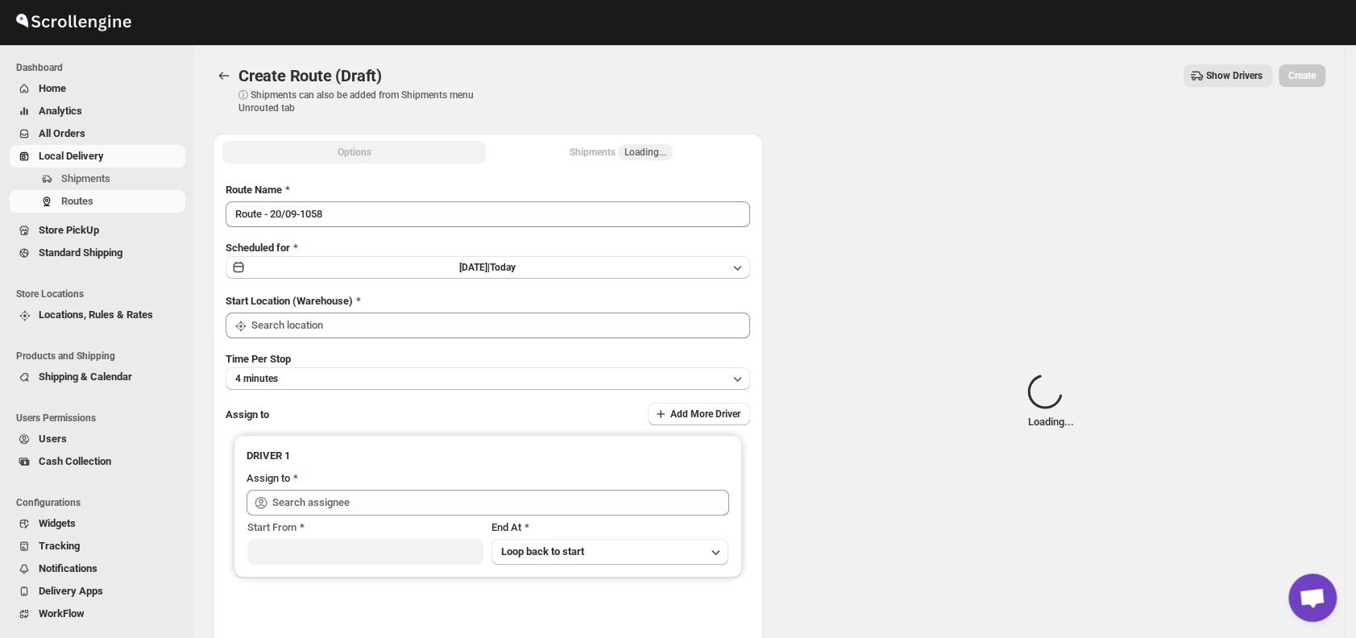
type input "DS01 [GEOGRAPHIC_DATA]"
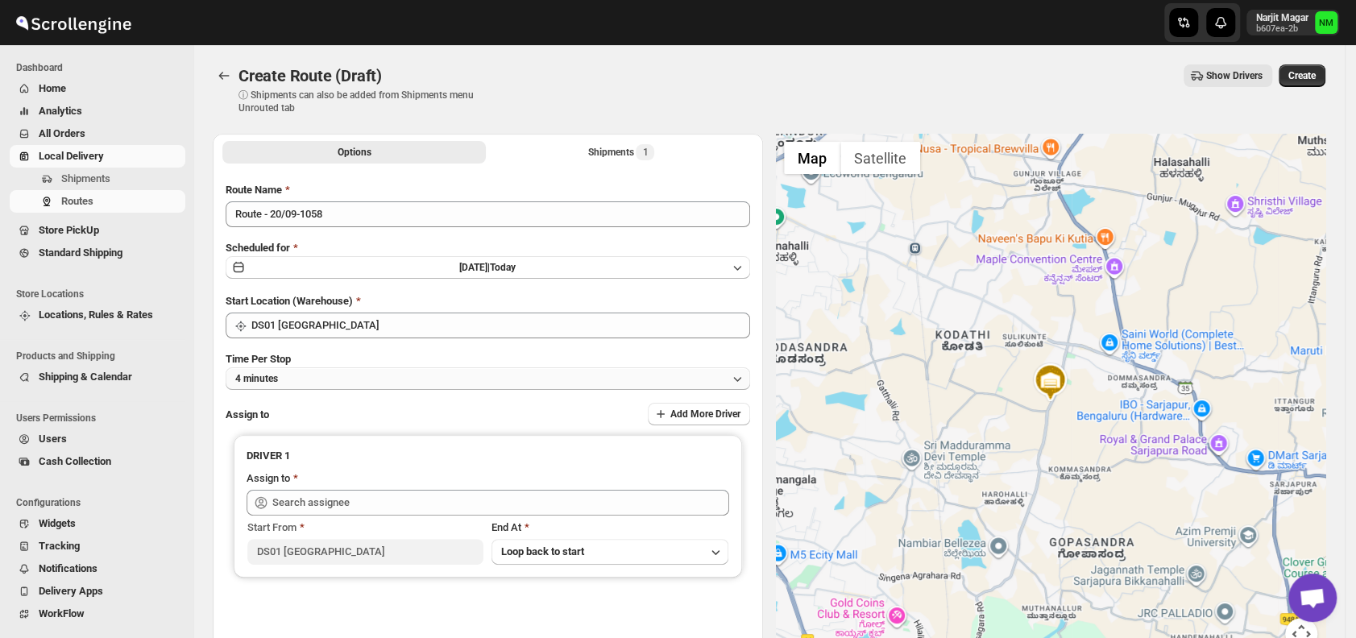
click at [387, 380] on button "4 minutes" at bounding box center [488, 378] width 524 height 23
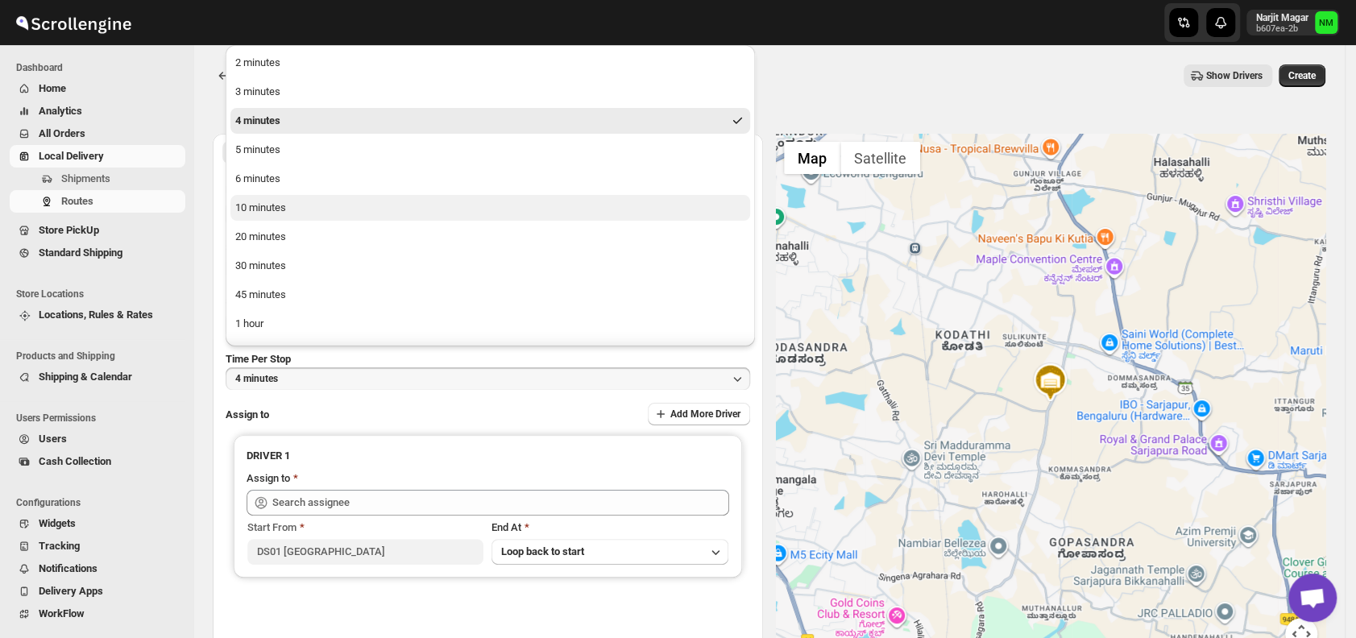
click at [329, 210] on button "10 minutes" at bounding box center [489, 208] width 519 height 26
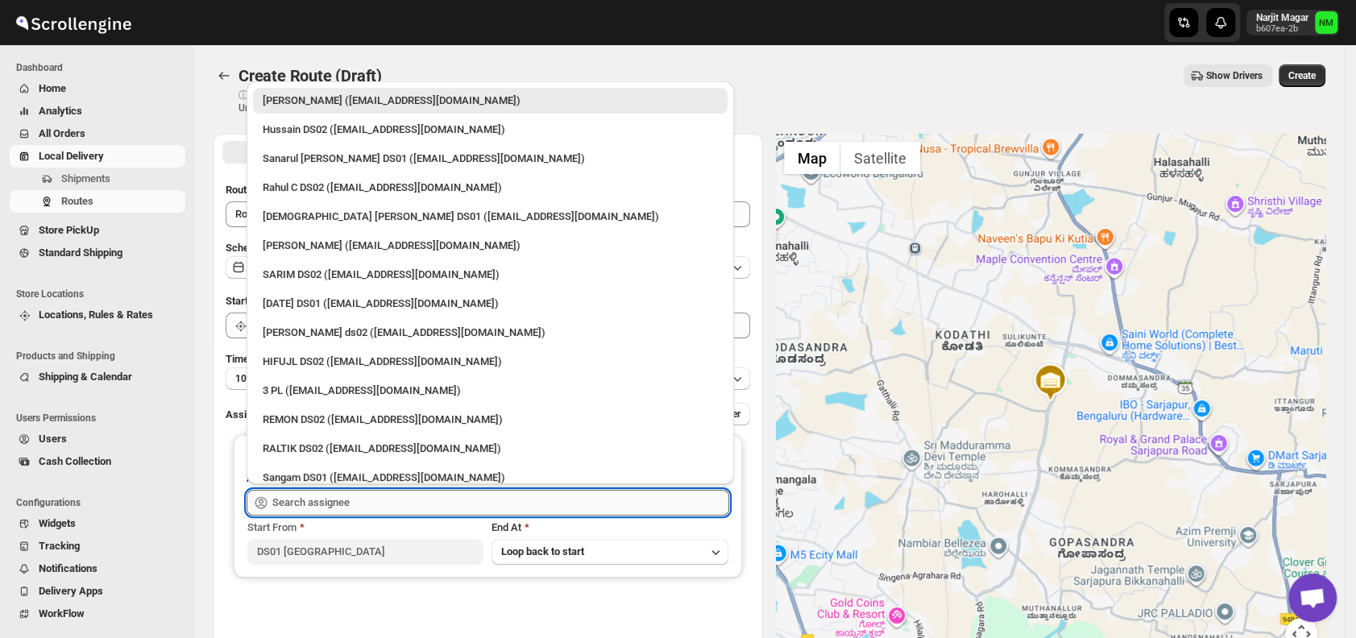
click at [399, 503] on input "text" at bounding box center [500, 503] width 457 height 26
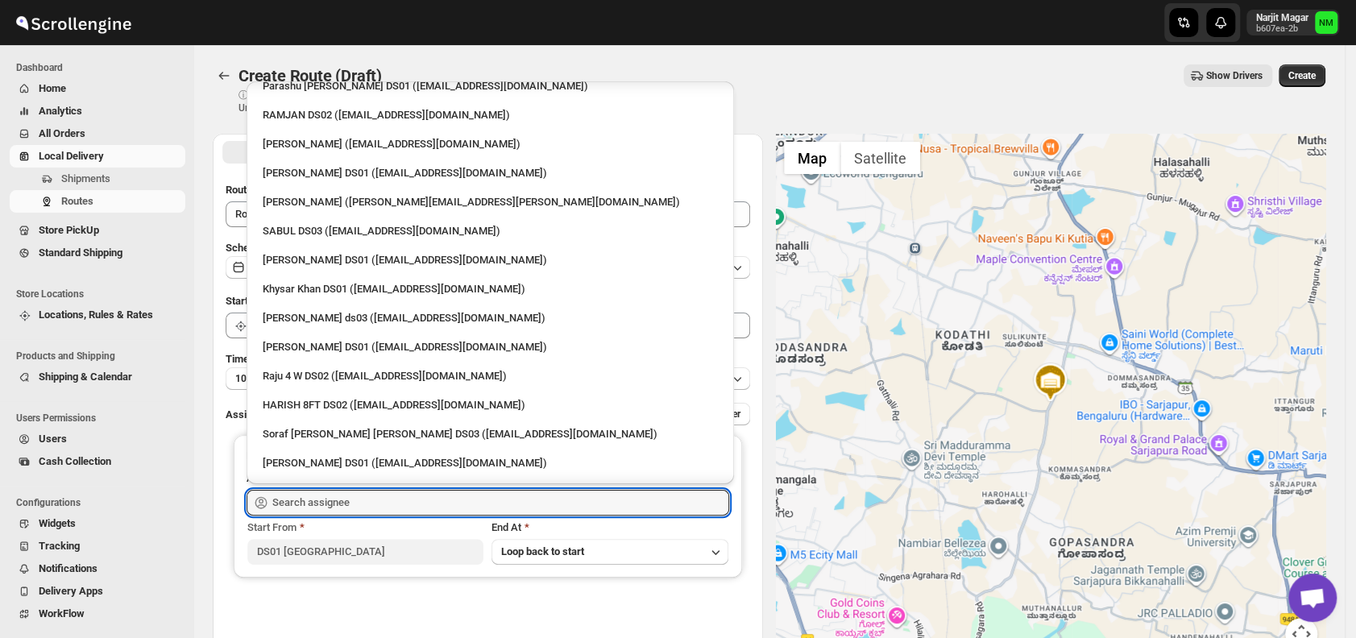
scroll to position [1231, 0]
click at [313, 176] on div "[PERSON_NAME] DS01 ([EMAIL_ADDRESS][DOMAIN_NAME])" at bounding box center [490, 175] width 455 height 16
type input "[PERSON_NAME] DS01 ([EMAIL_ADDRESS][DOMAIN_NAME])"
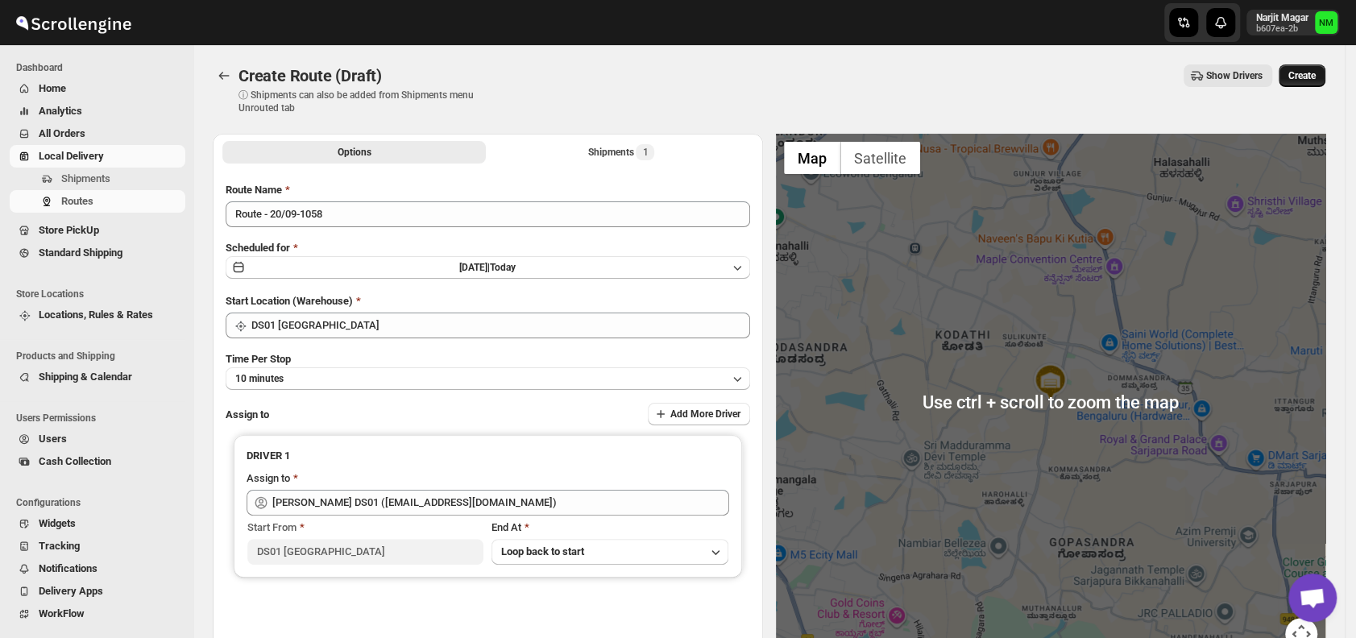
click at [1305, 86] on button "Create" at bounding box center [1301, 75] width 47 height 23
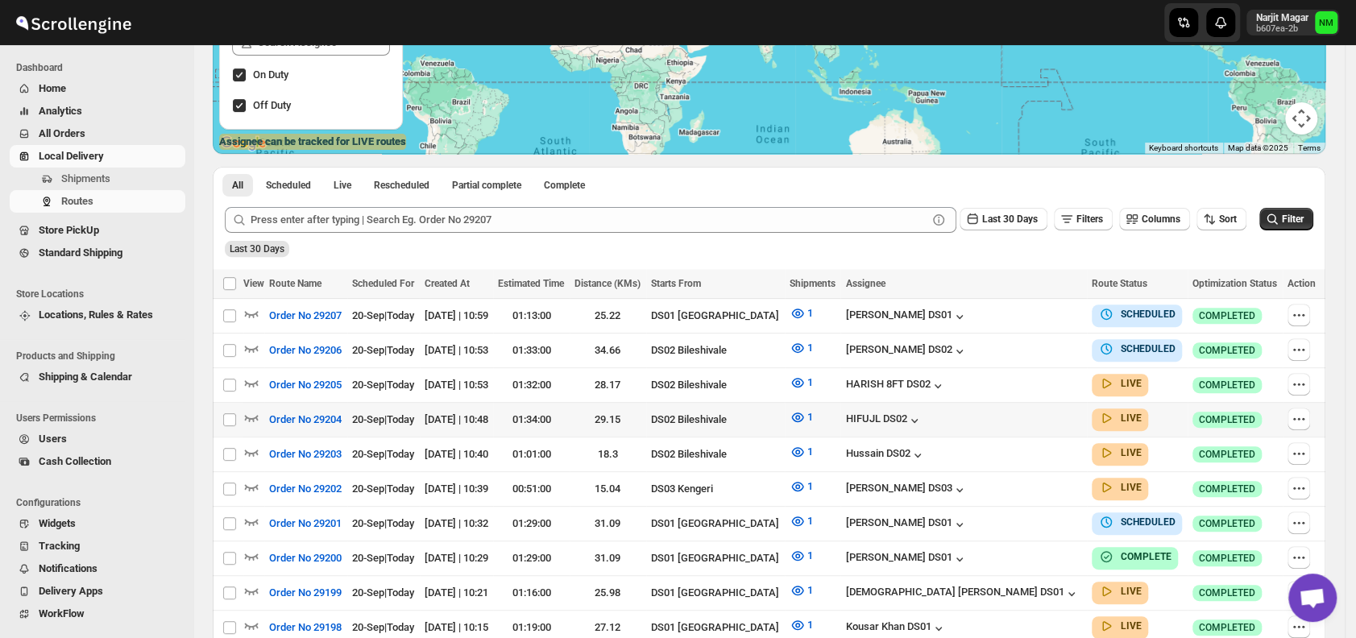
scroll to position [258, 0]
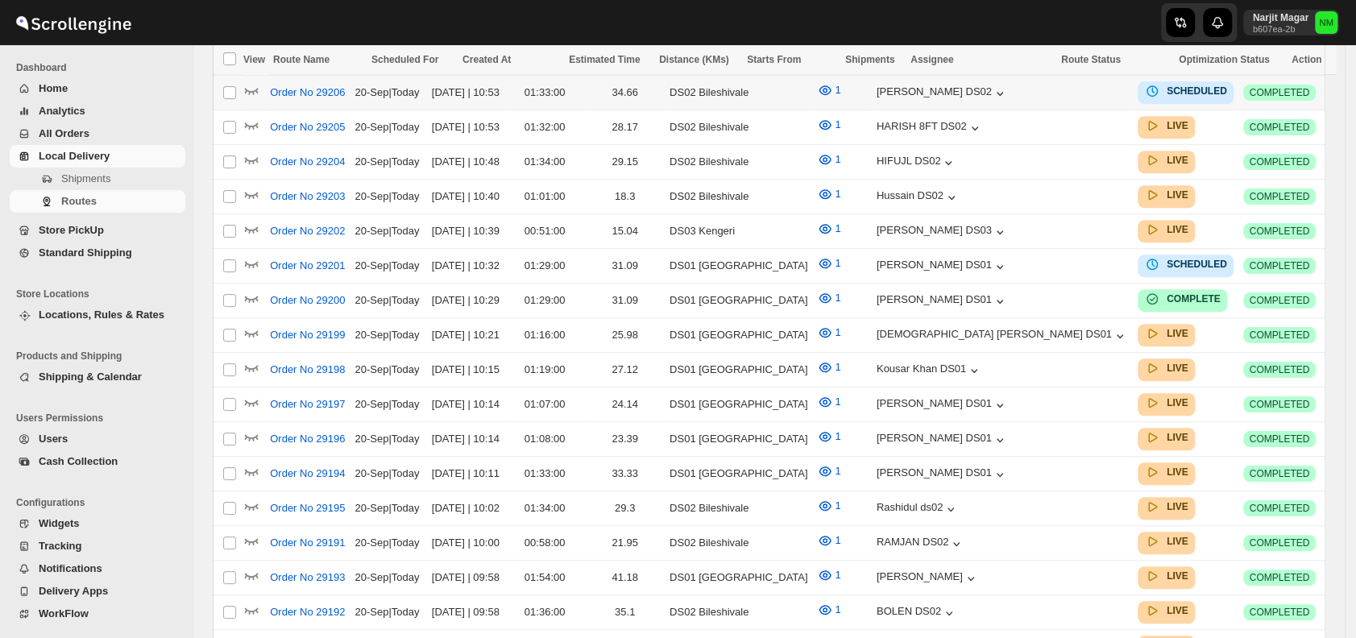
scroll to position [258, 0]
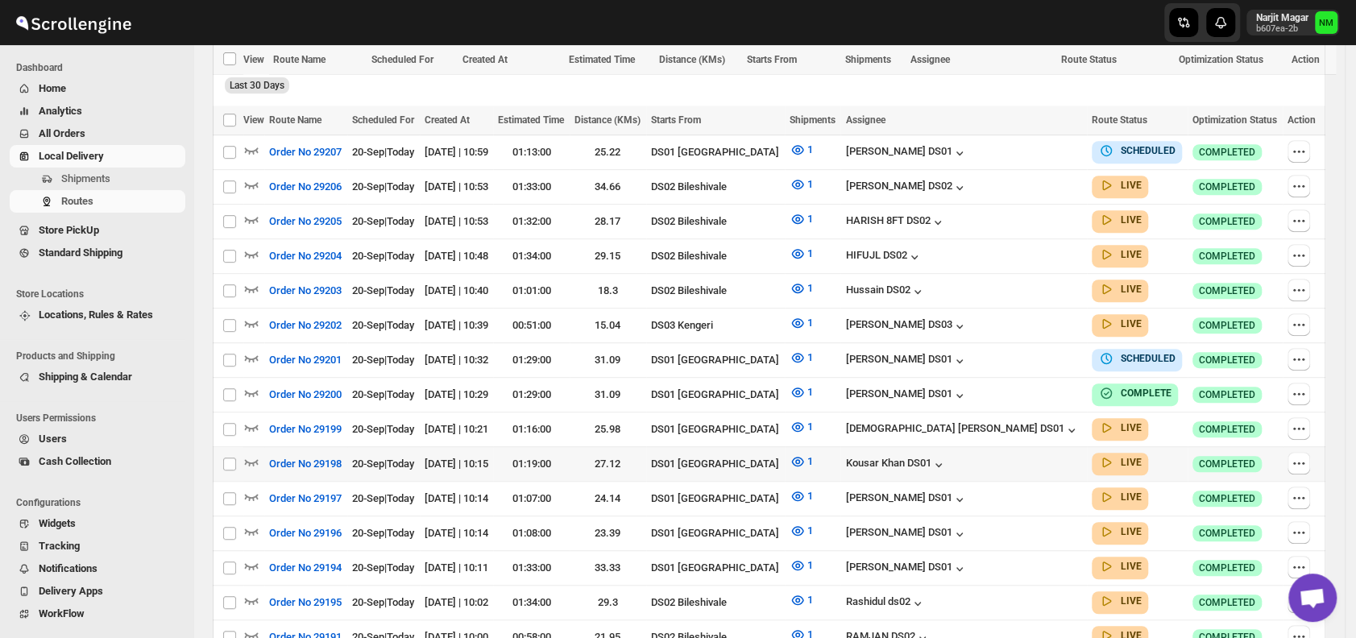
scroll to position [548, 0]
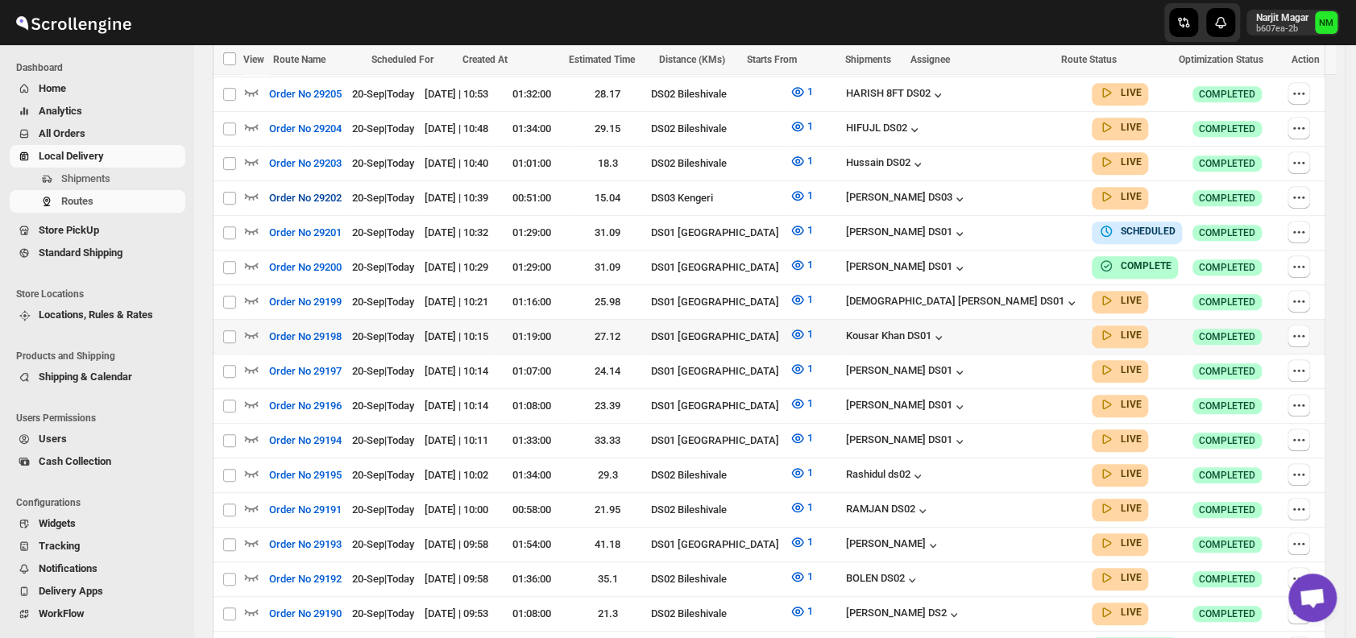
scroll to position [693, 0]
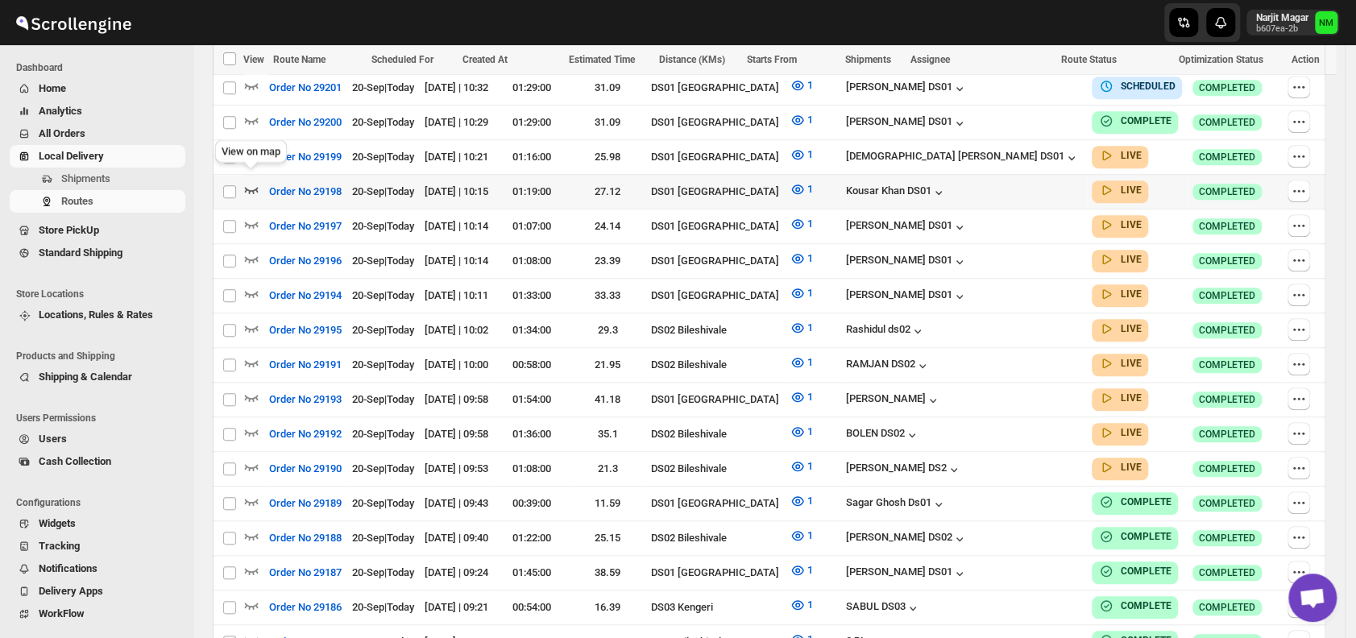
click at [248, 181] on icon "button" at bounding box center [251, 189] width 16 height 16
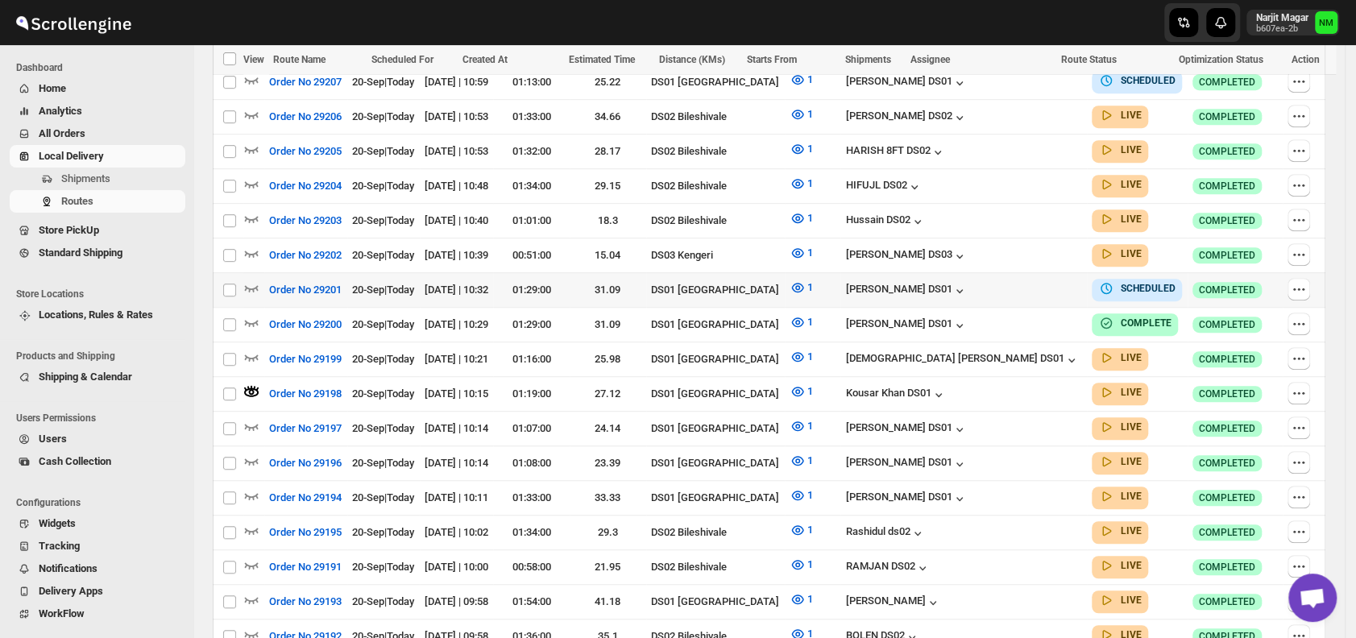
scroll to position [536, 0]
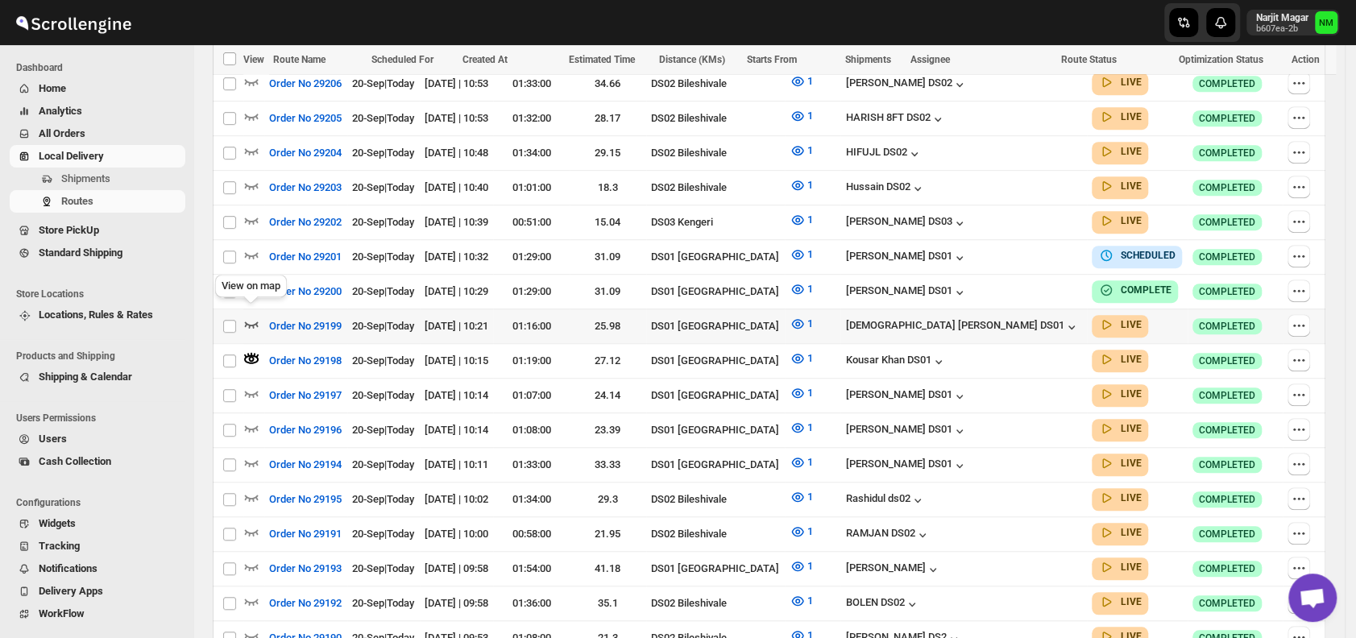
click at [254, 321] on icon "button" at bounding box center [252, 324] width 14 height 6
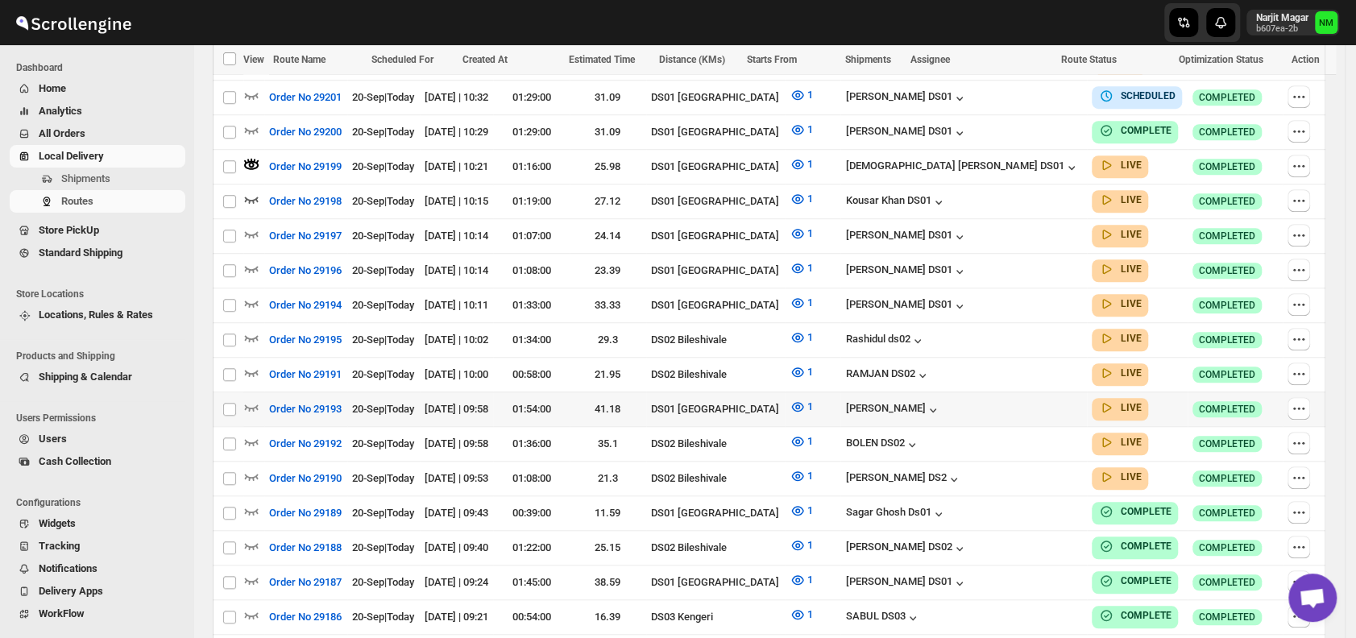
scroll to position [834, 0]
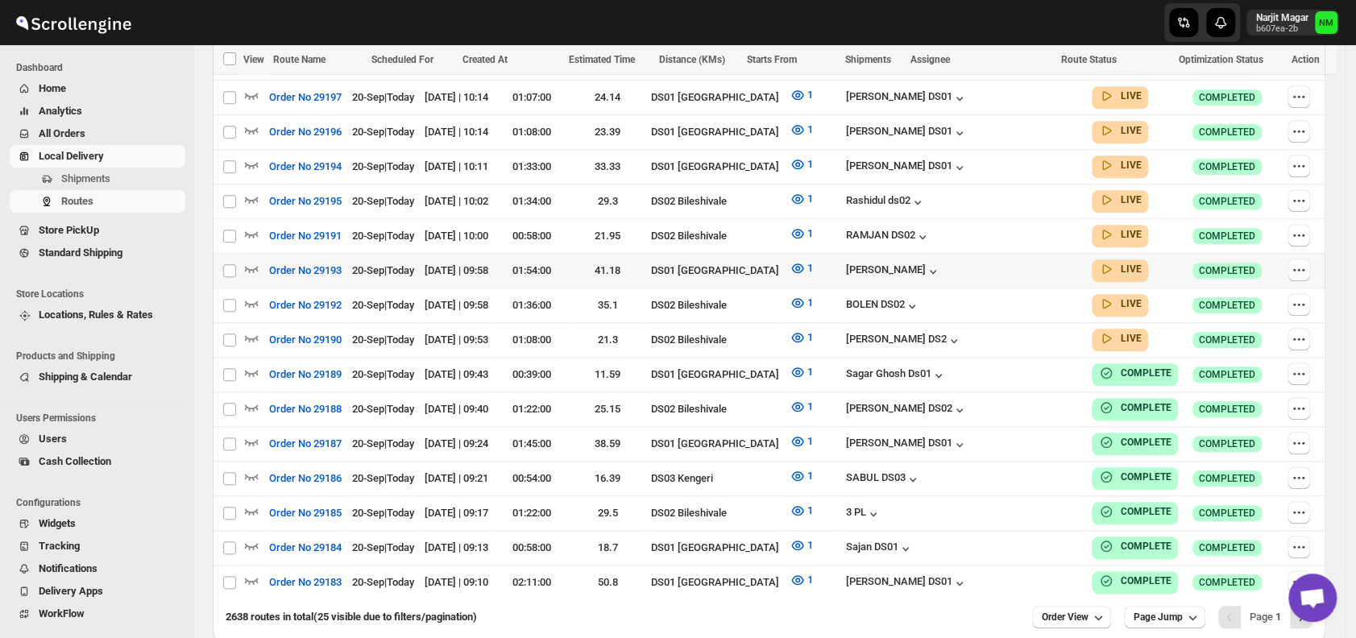
click at [242, 253] on td "Select route" at bounding box center [228, 270] width 31 height 35
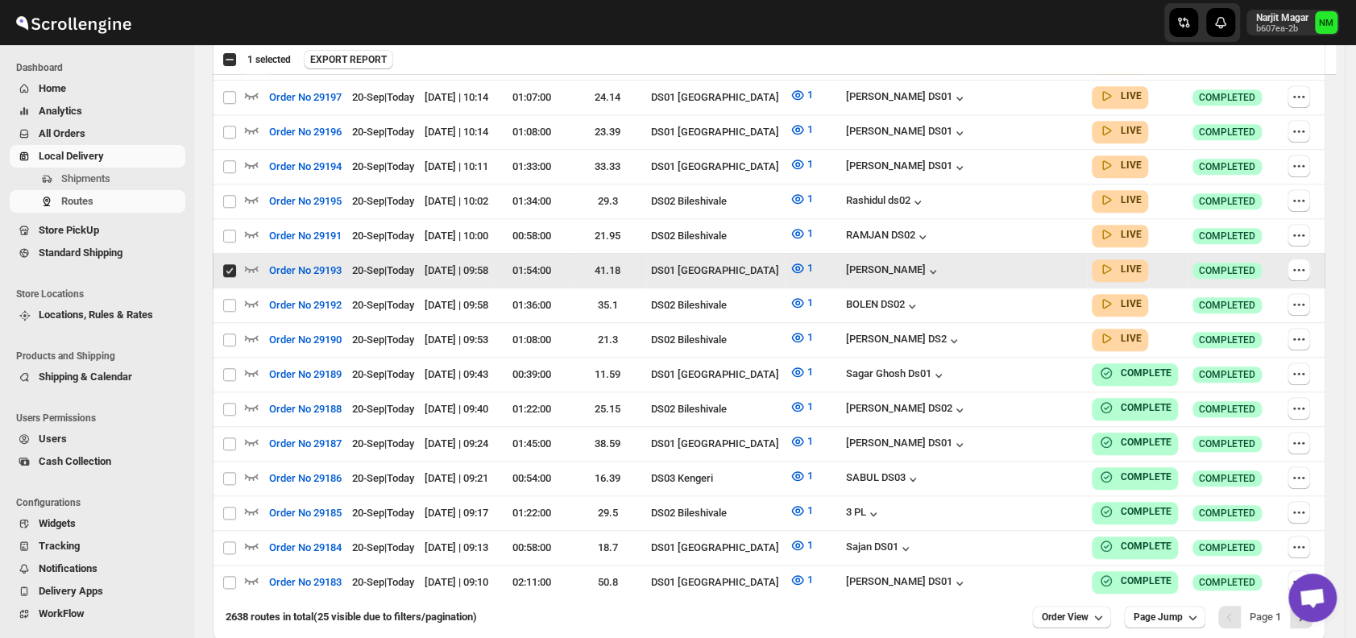
click at [231, 264] on input "Select route" at bounding box center [229, 270] width 13 height 13
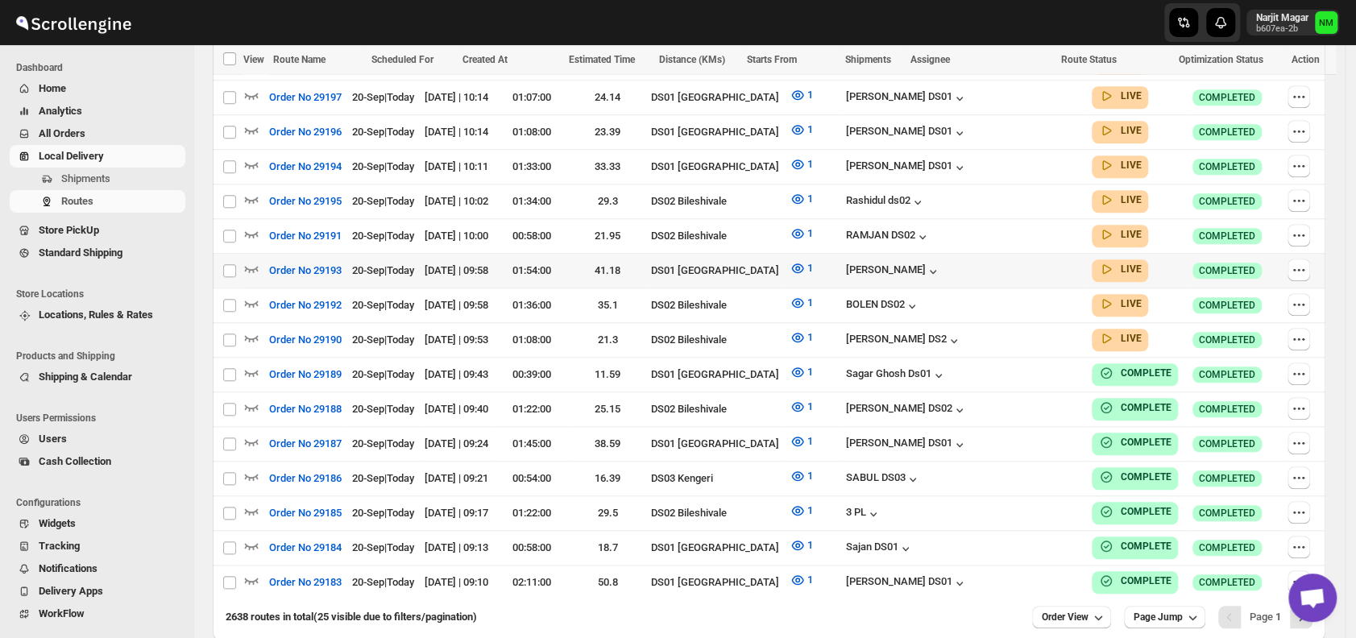
click at [242, 254] on td "Select route" at bounding box center [228, 270] width 31 height 35
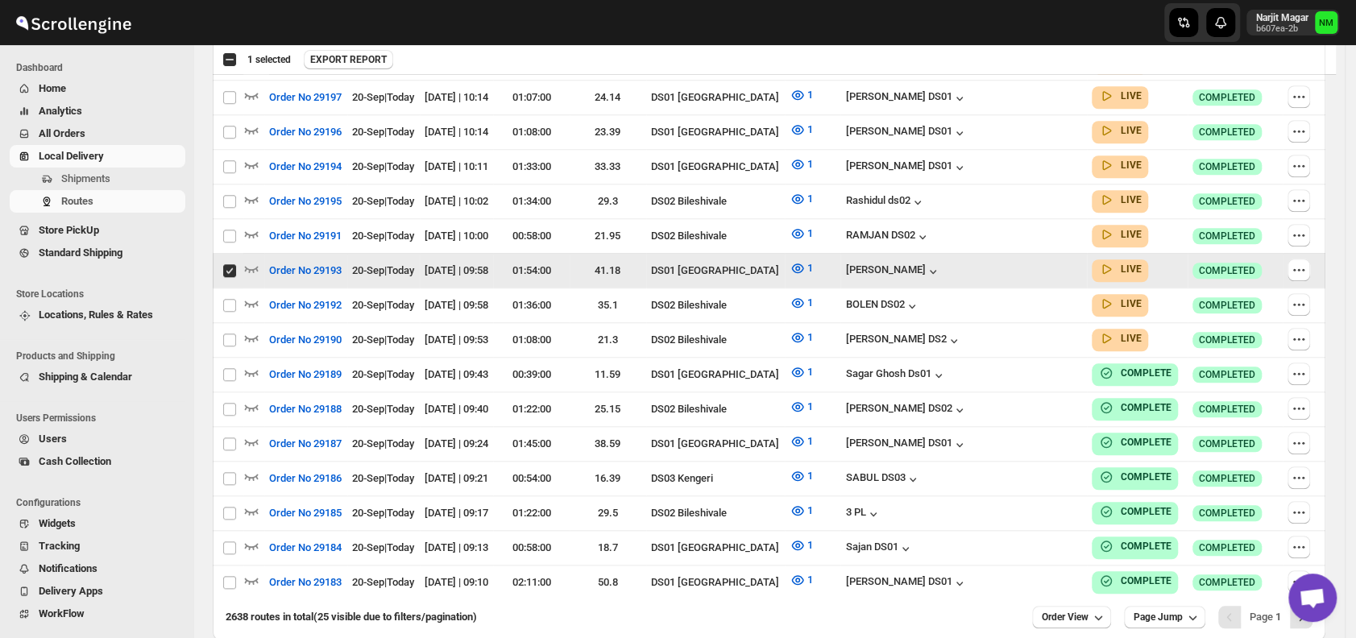
click at [242, 254] on td "Select route" at bounding box center [228, 270] width 31 height 35
checkbox input "false"
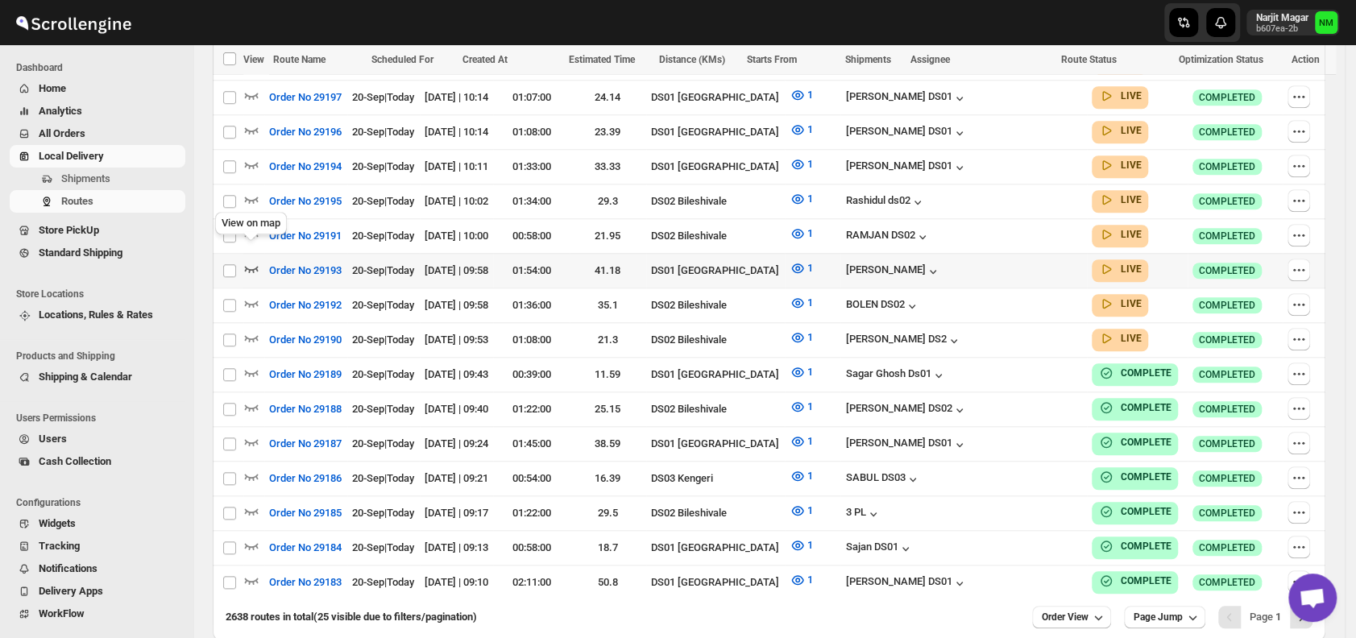
click at [246, 260] on icon "button" at bounding box center [251, 268] width 16 height 16
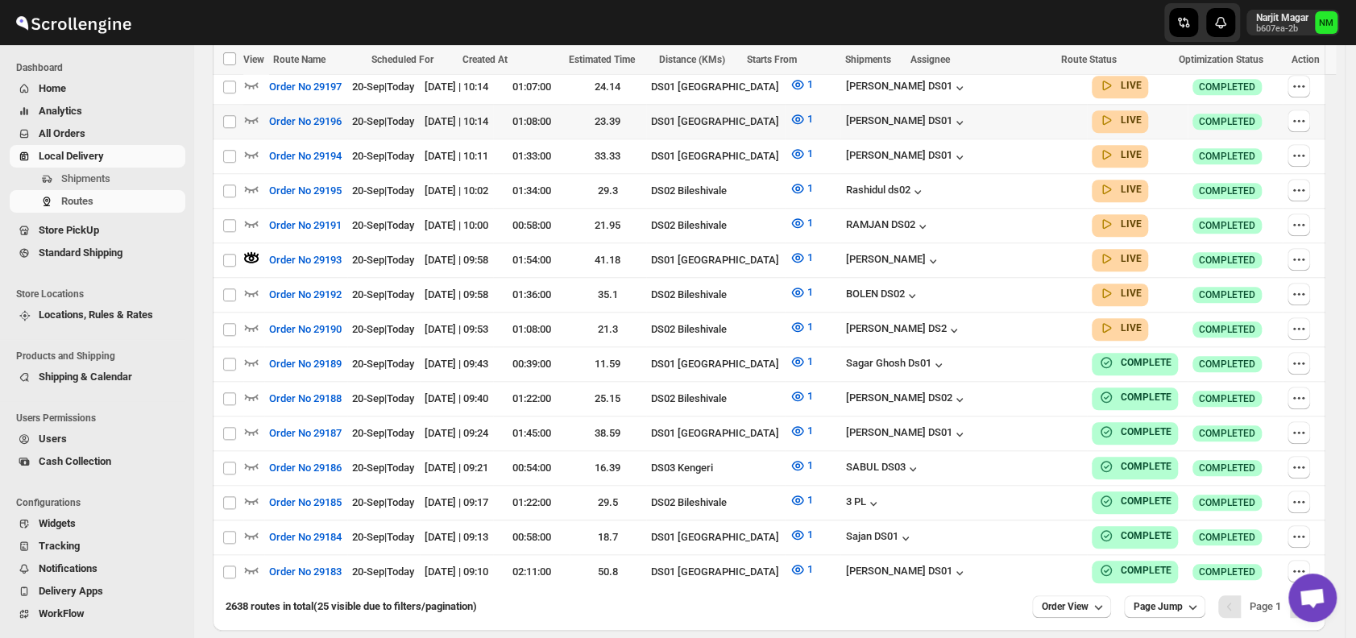
scroll to position [742, 0]
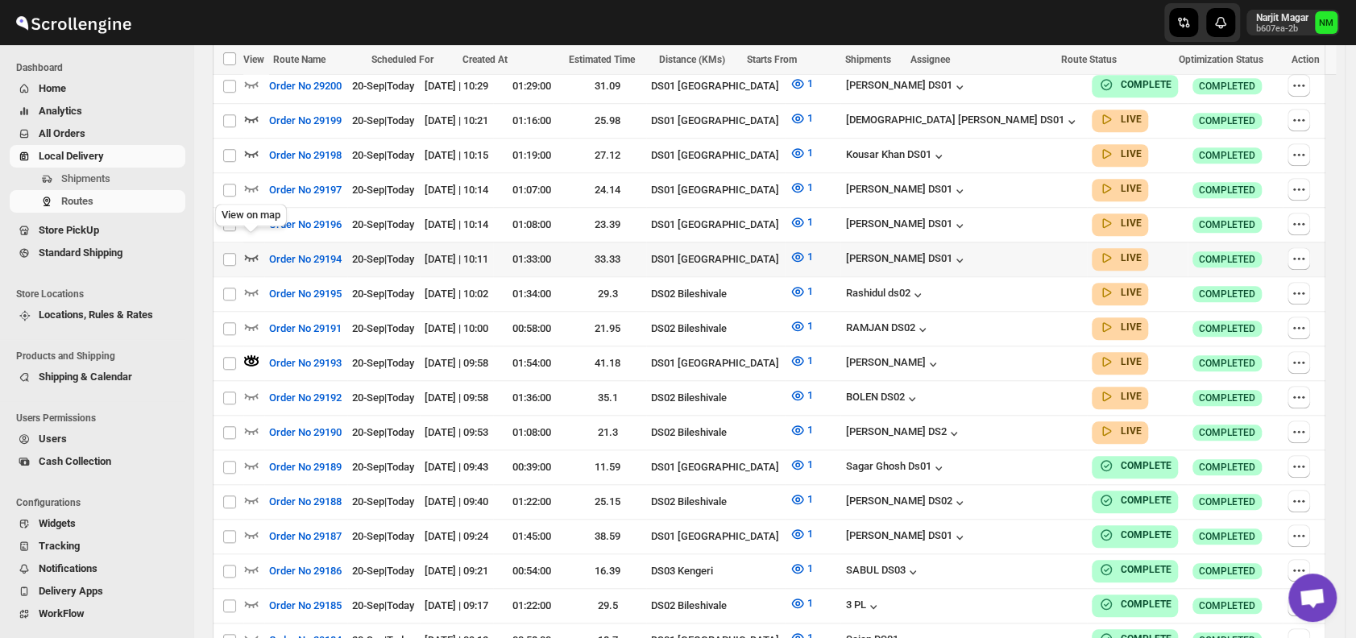
click at [251, 249] on icon "button" at bounding box center [251, 257] width 16 height 16
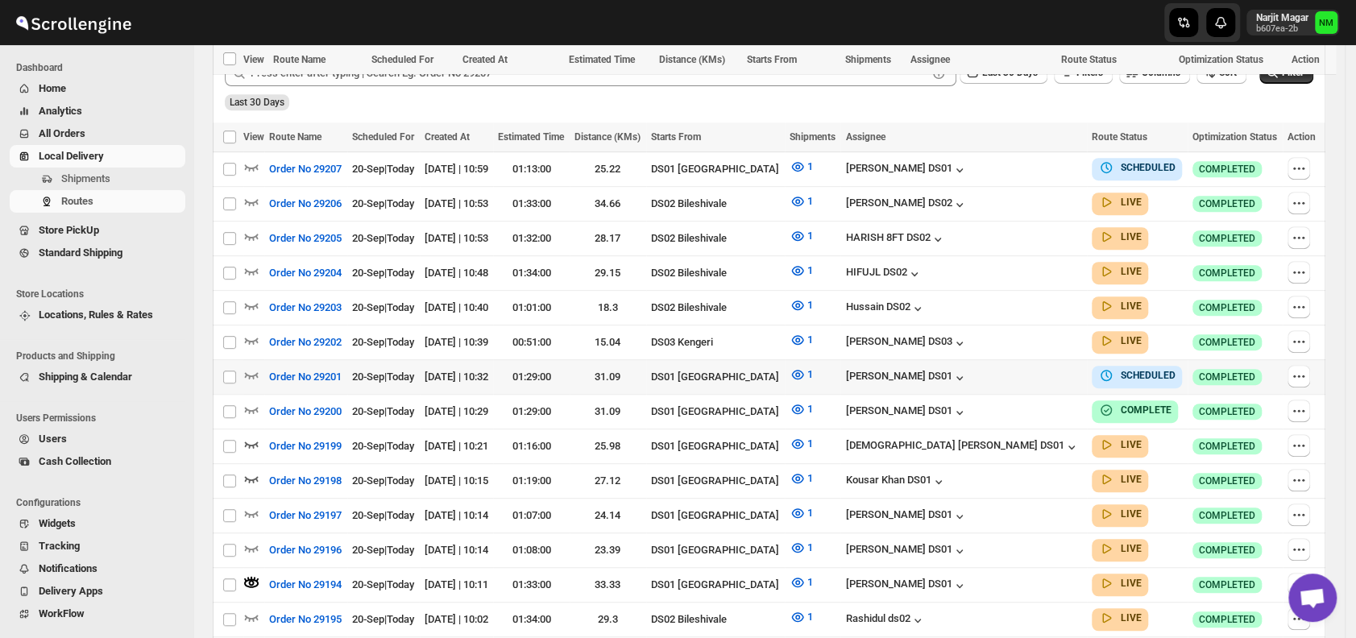
scroll to position [555, 0]
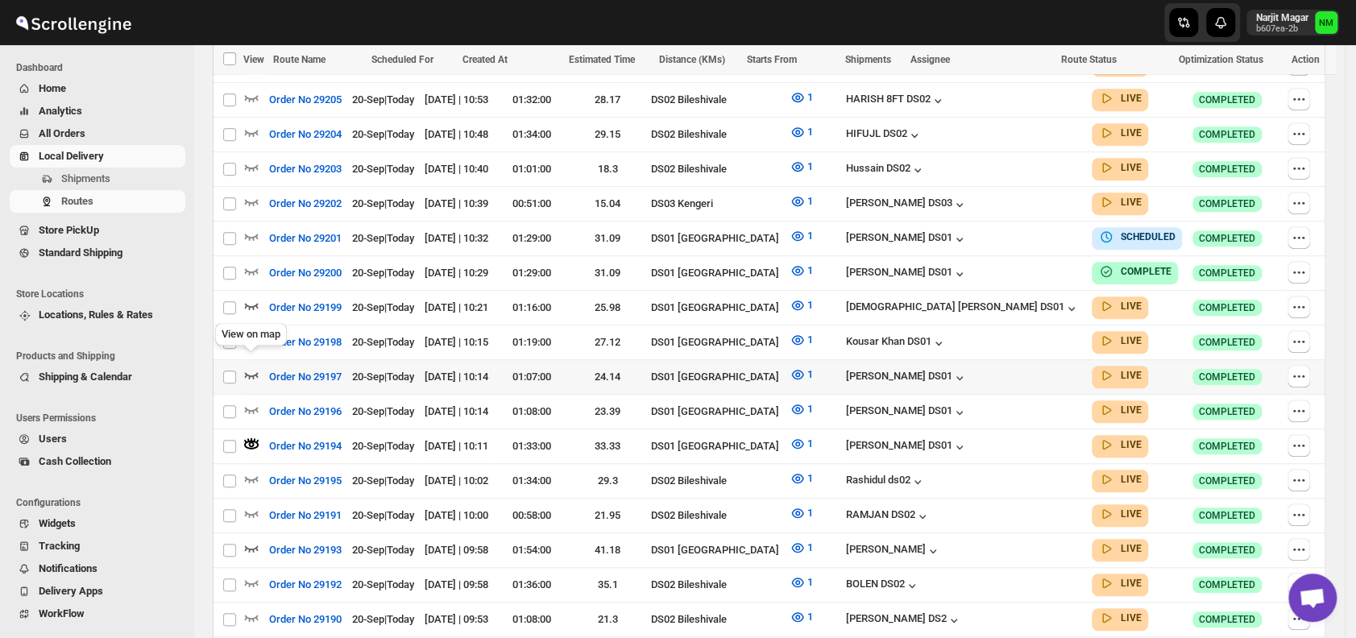
click at [250, 366] on icon "button" at bounding box center [251, 374] width 16 height 16
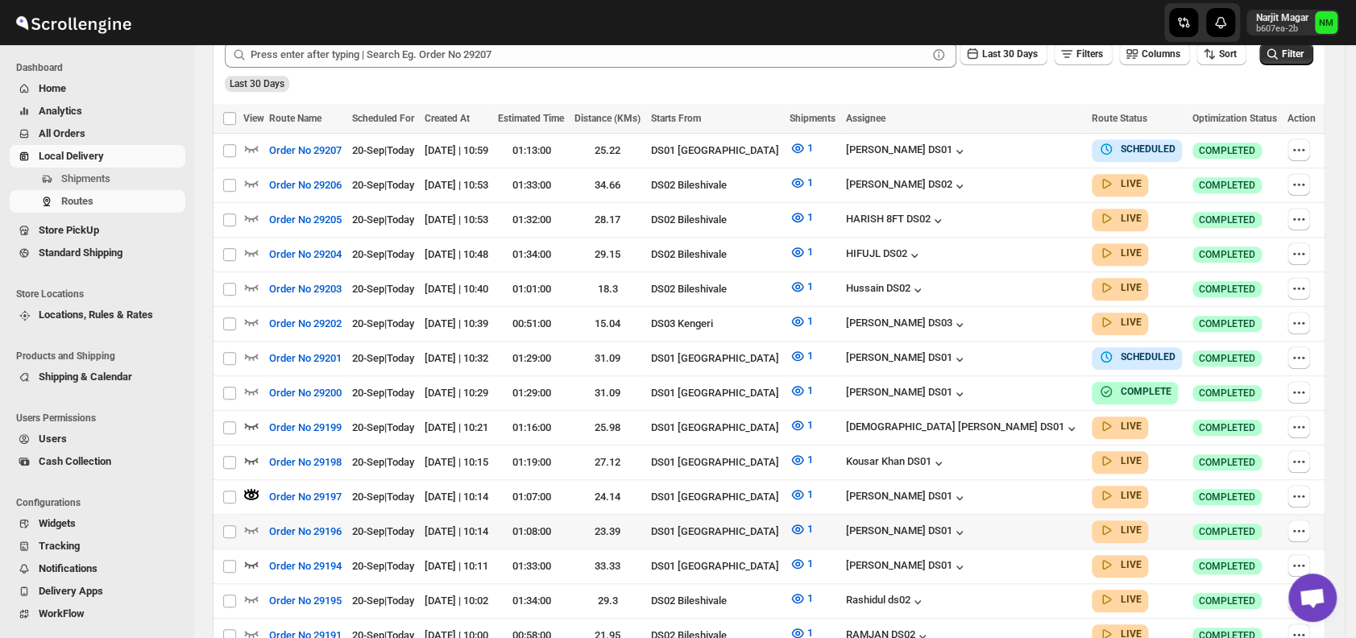
scroll to position [436, 0]
click at [252, 520] on icon "button" at bounding box center [251, 528] width 16 height 16
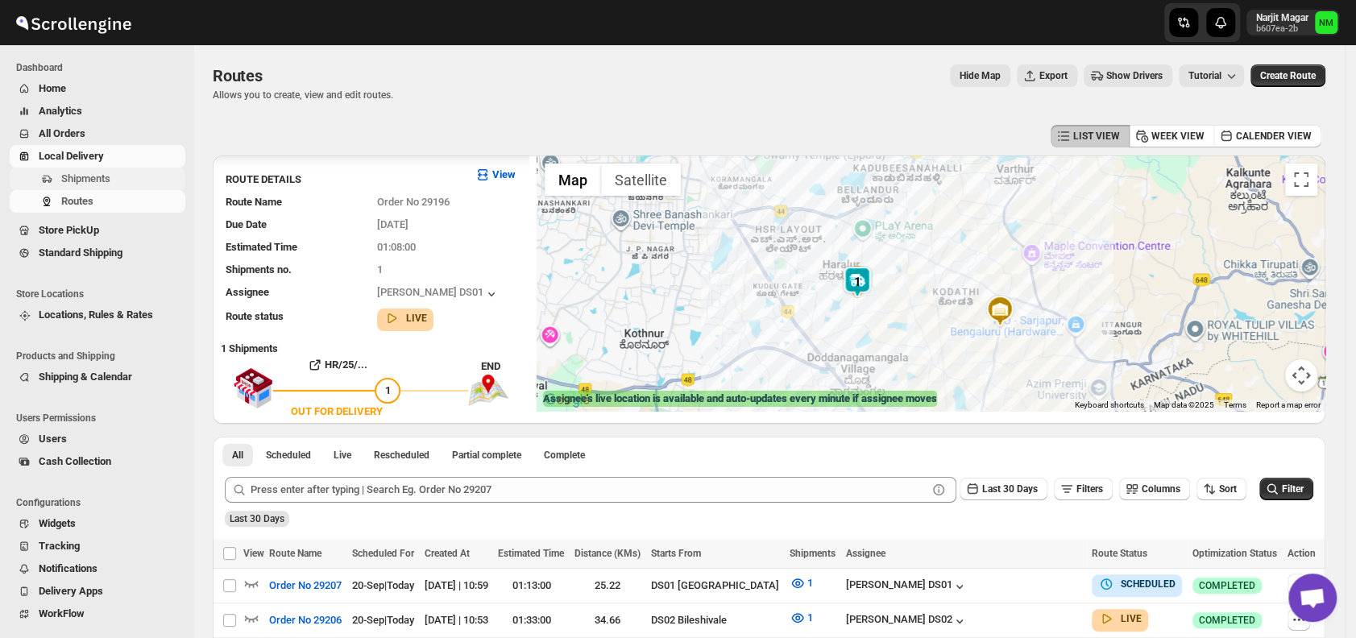
click at [102, 176] on span "Shipments" at bounding box center [85, 178] width 49 height 12
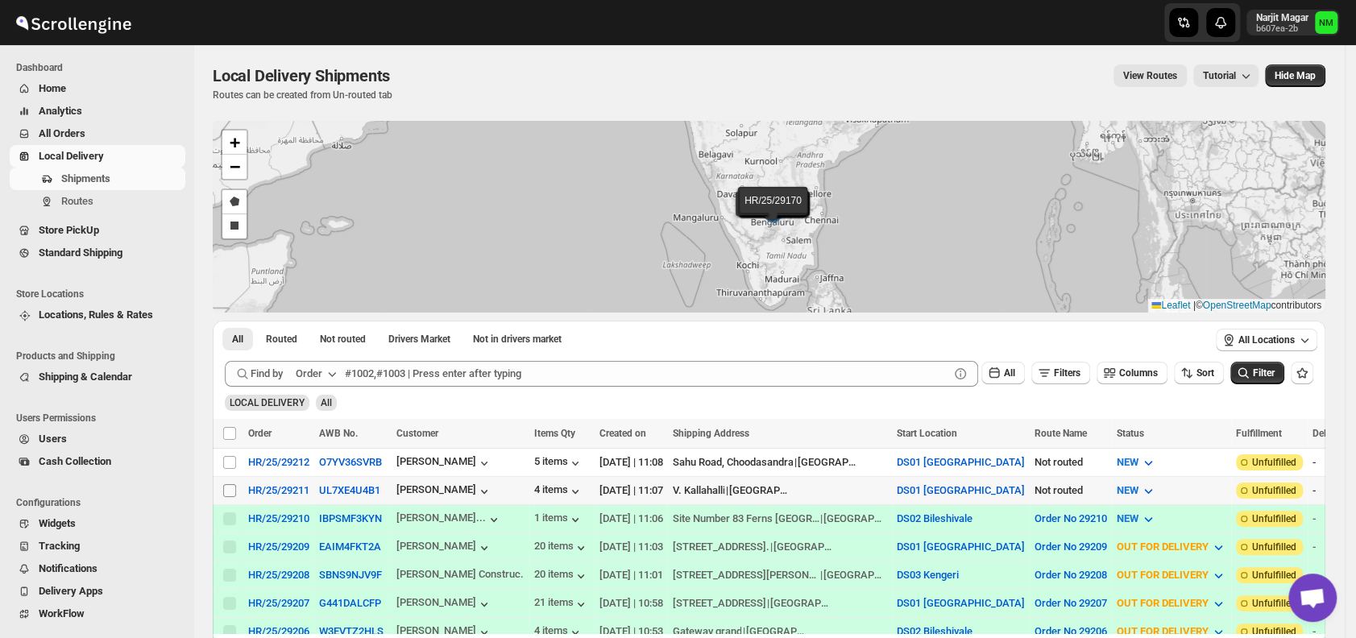
click at [226, 485] on input "Select shipment" at bounding box center [229, 490] width 13 height 13
checkbox input "true"
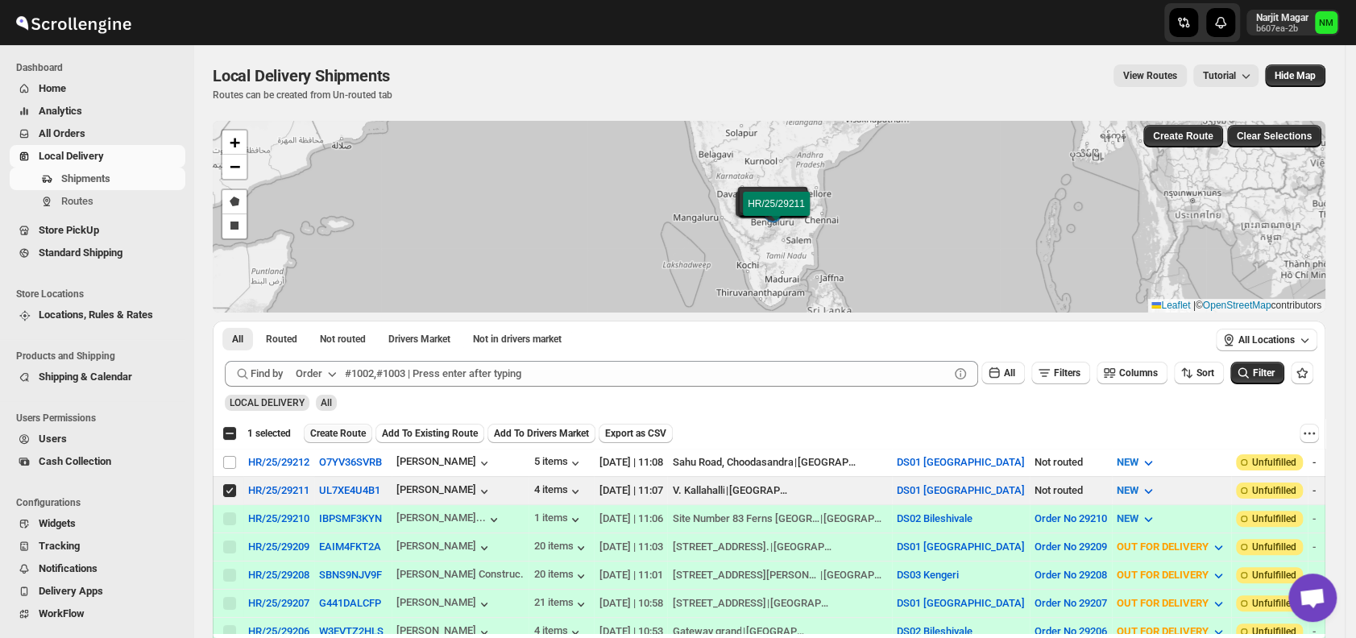
click at [327, 434] on span "Create Route" at bounding box center [338, 433] width 56 height 13
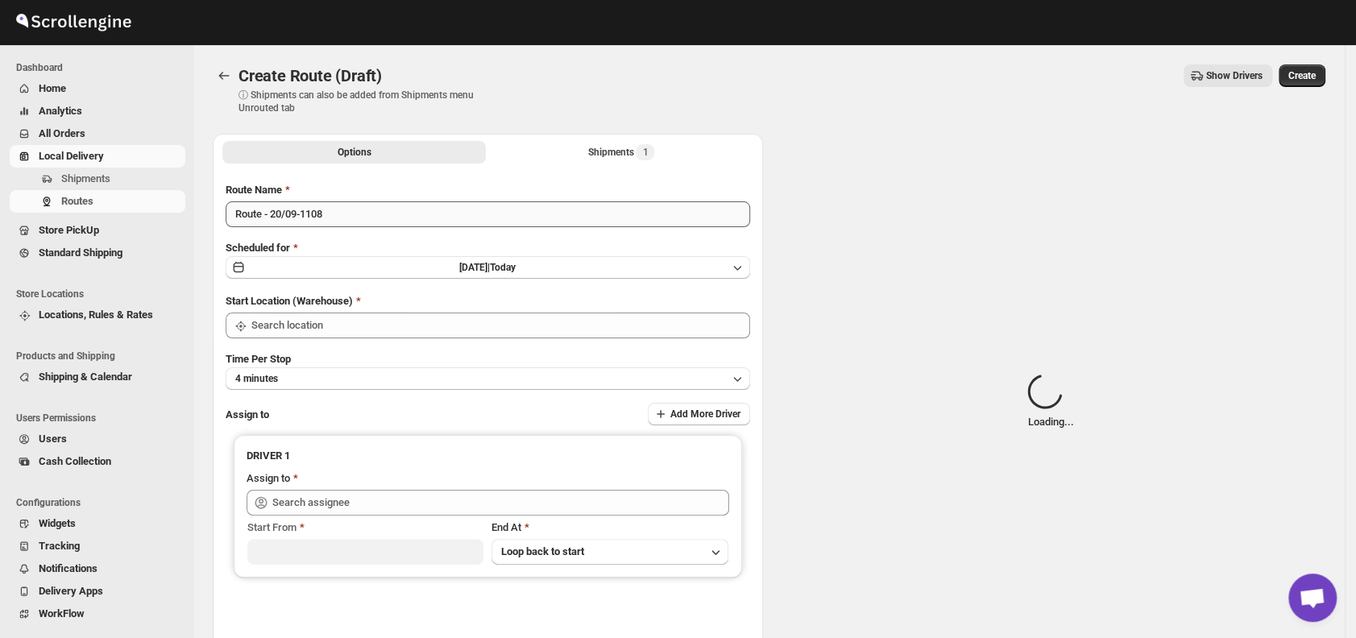
type input "DS01 [GEOGRAPHIC_DATA]"
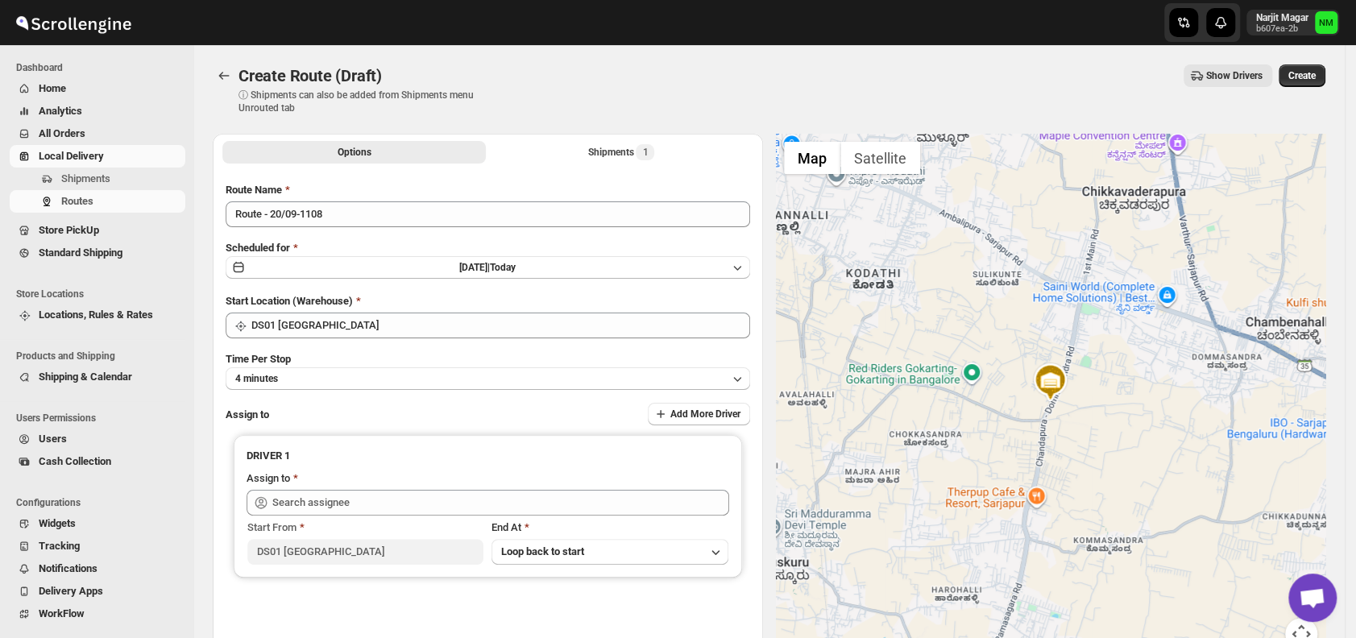
click at [353, 391] on div "Route Name Route - 20/09-1108 Scheduled for Sat Sep 20 2025 | Today Start Locat…" at bounding box center [488, 409] width 524 height 455
click at [344, 375] on button "4 minutes" at bounding box center [488, 378] width 524 height 23
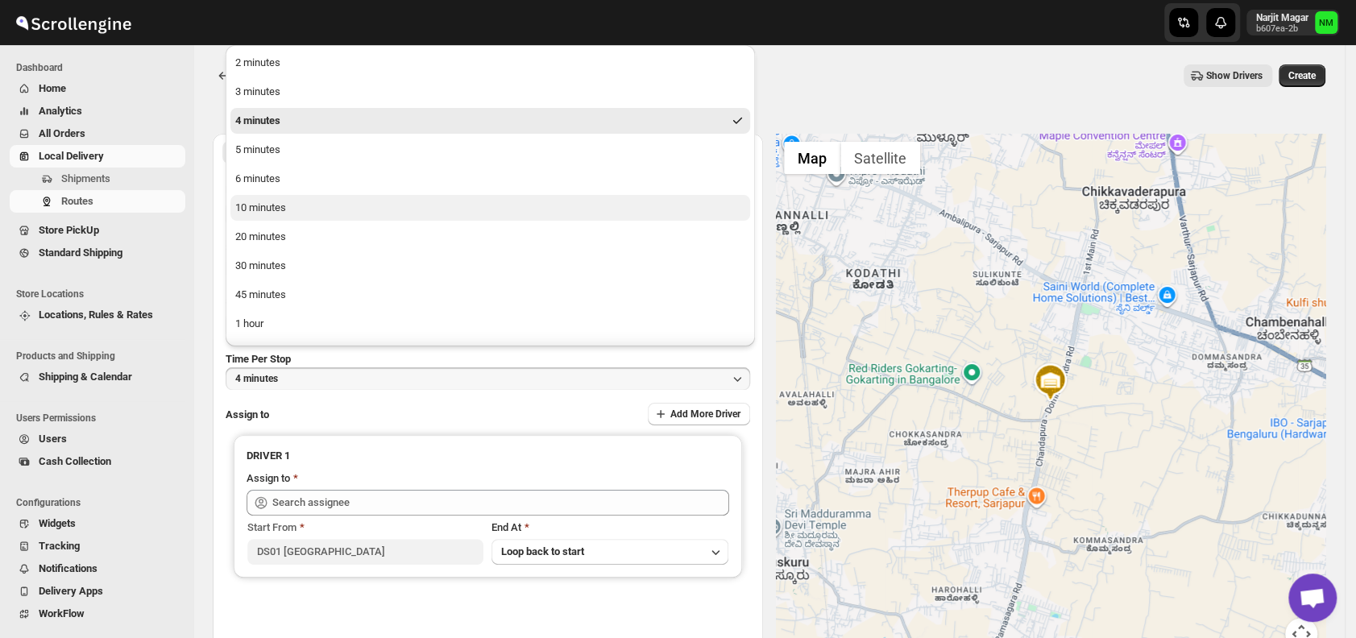
click at [313, 213] on button "10 minutes" at bounding box center [489, 208] width 519 height 26
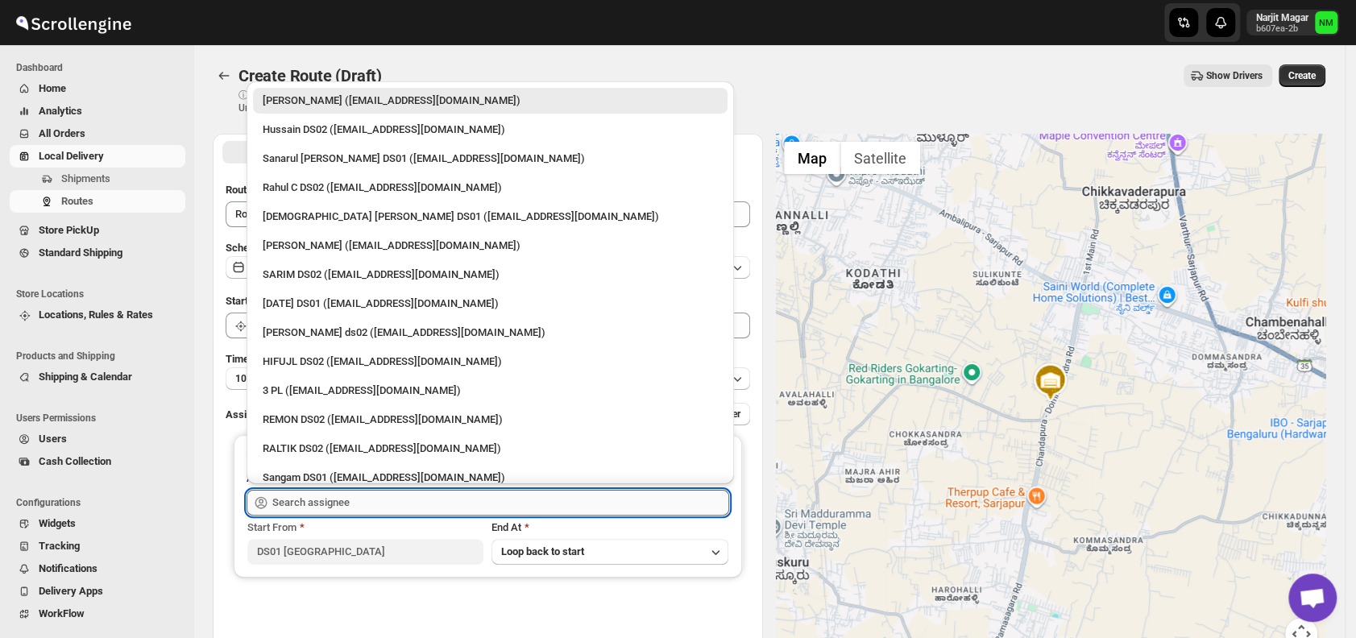
click at [355, 502] on input "text" at bounding box center [500, 503] width 457 height 26
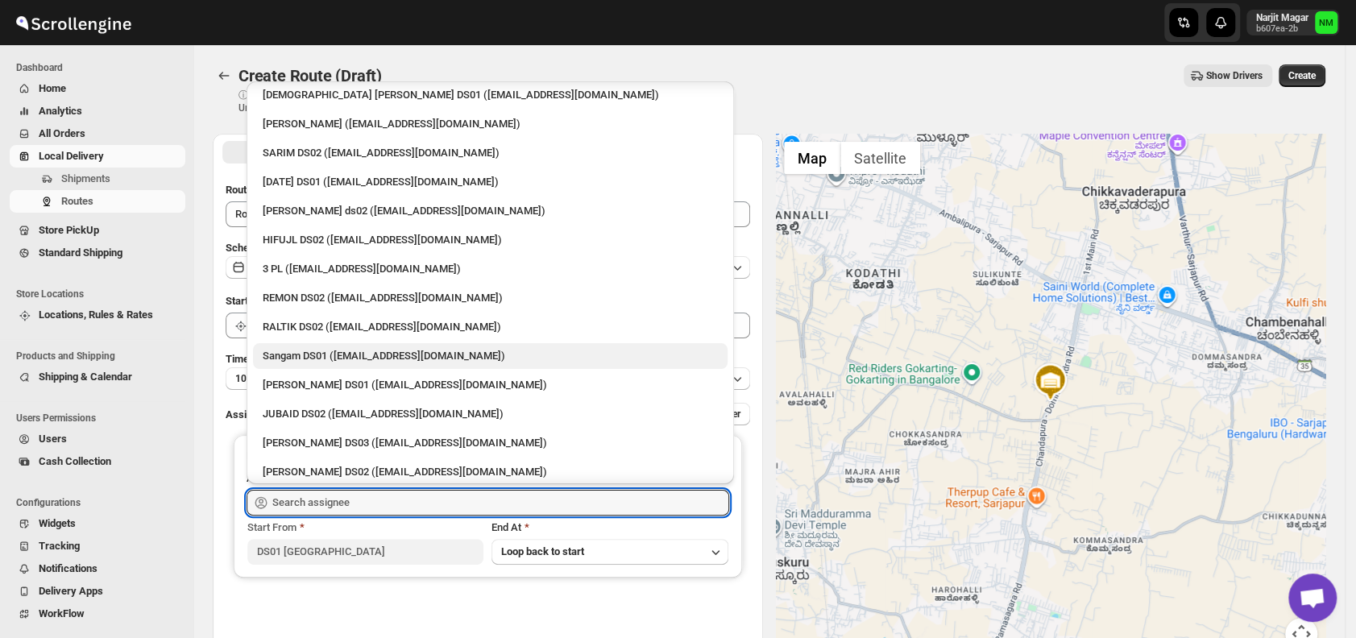
scroll to position [122, 0]
click at [310, 347] on div "Sangam DS01 ([EMAIL_ADDRESS][DOMAIN_NAME])" at bounding box center [490, 355] width 455 height 16
type input "Sangam DS01 ([EMAIL_ADDRESS][DOMAIN_NAME])"
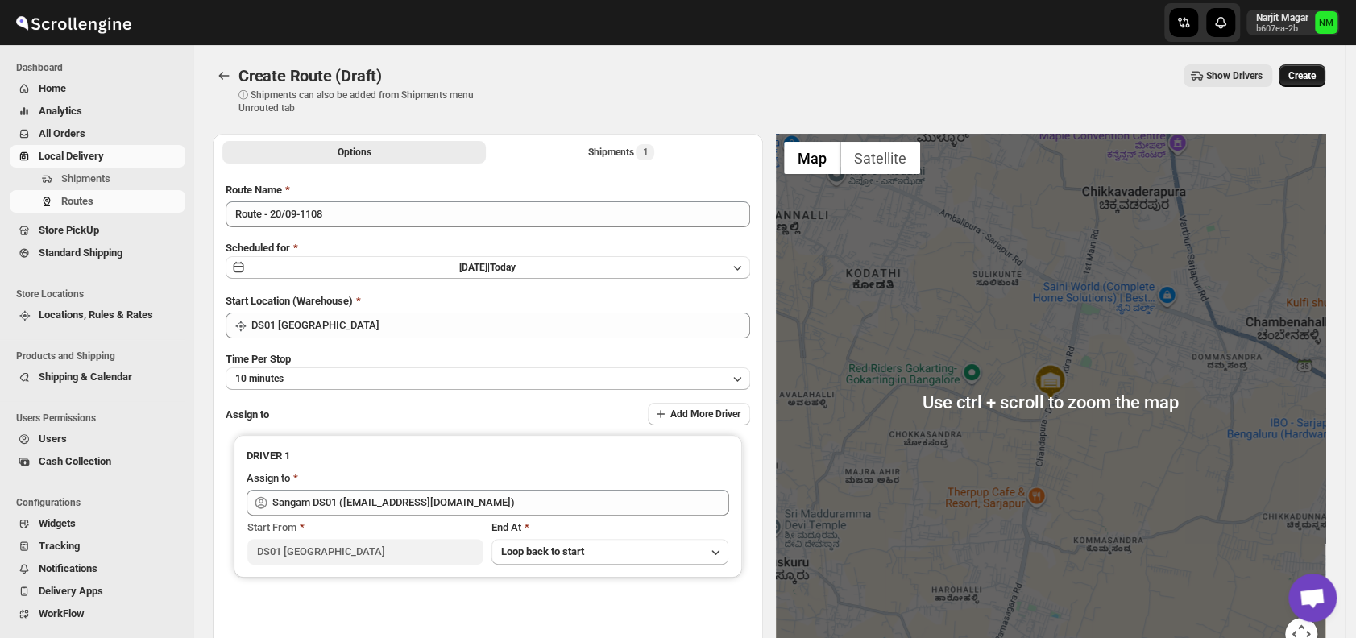
click at [1297, 77] on span "Create" at bounding box center [1301, 75] width 27 height 13
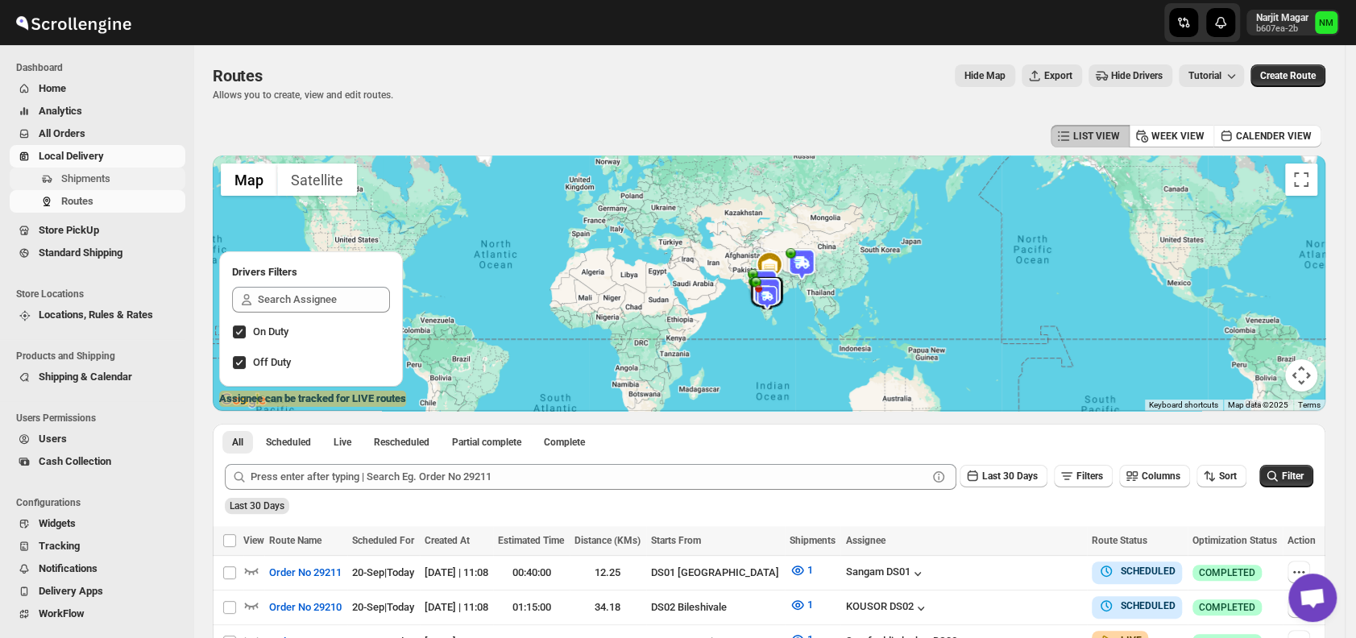
click at [114, 178] on span "Shipments" at bounding box center [121, 179] width 121 height 16
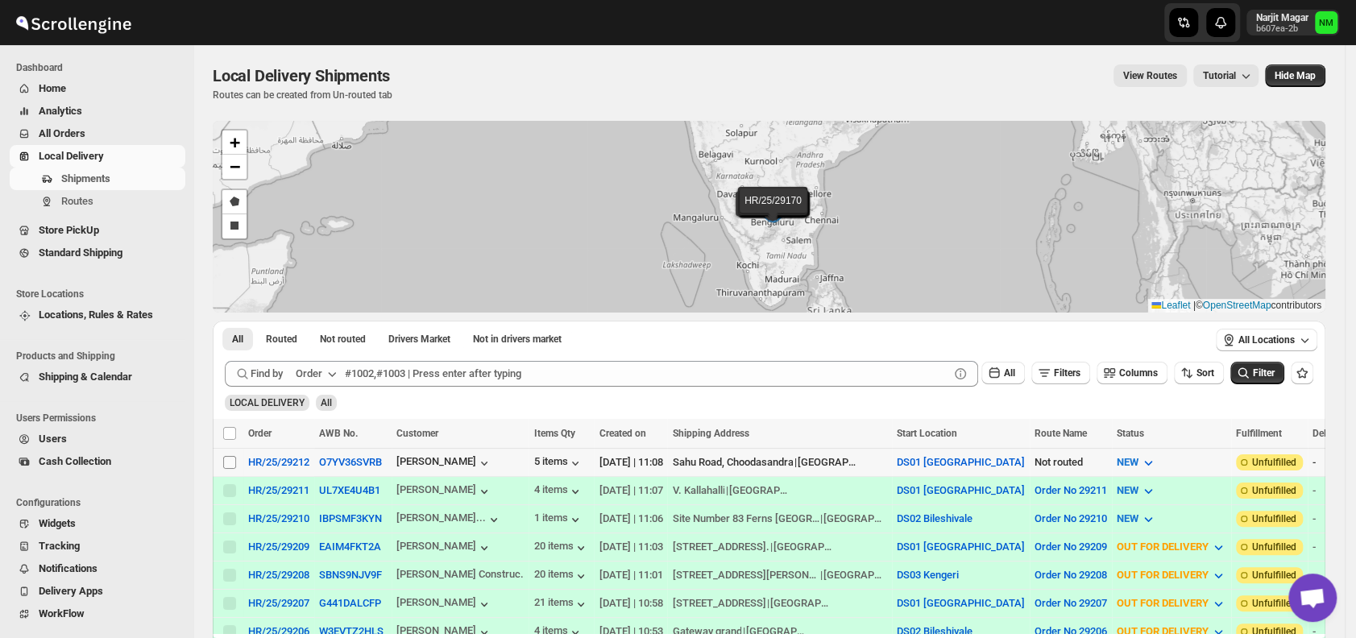
click at [226, 462] on input "Select shipment" at bounding box center [229, 462] width 13 height 13
checkbox input "true"
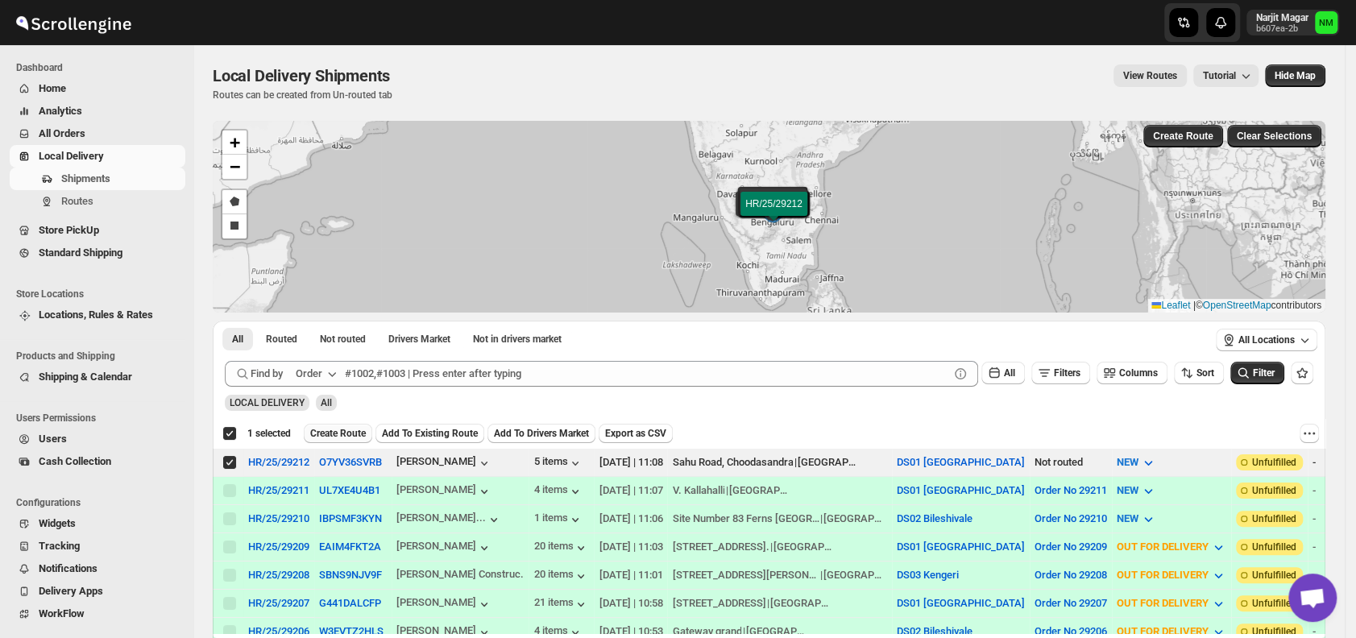
click at [323, 438] on span "Create Route" at bounding box center [338, 433] width 56 height 13
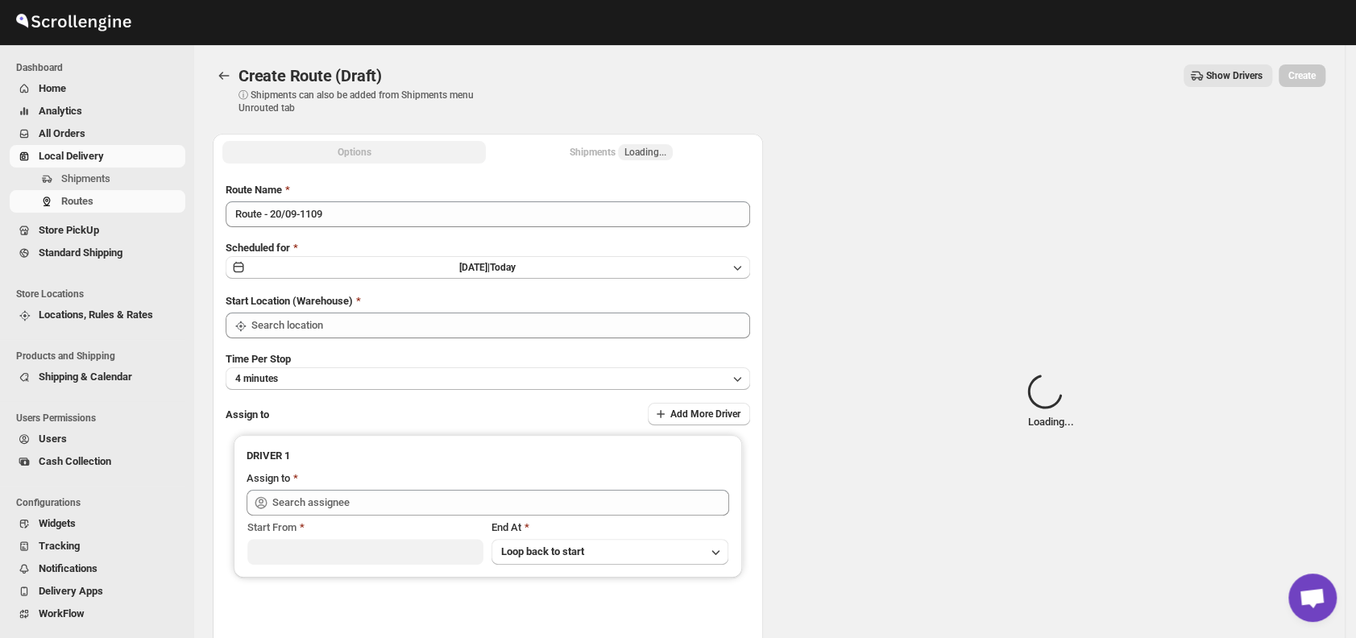
type input "DS01 [GEOGRAPHIC_DATA]"
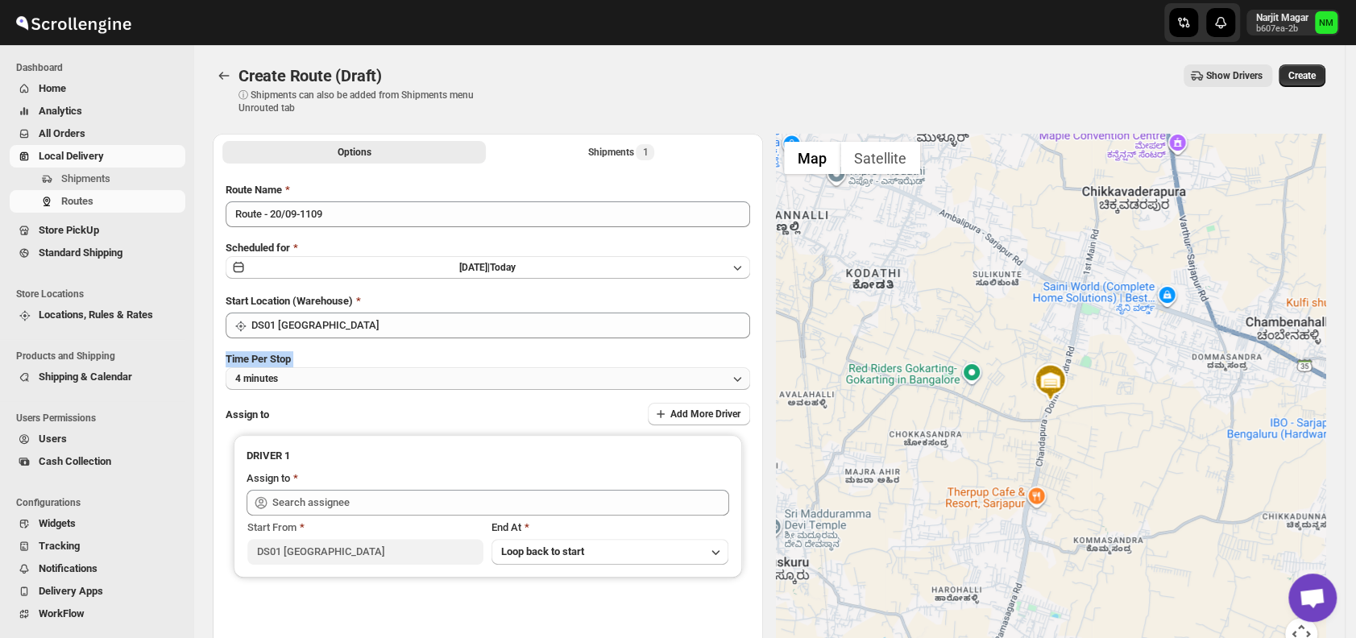
drag, startPoint x: 381, startPoint y: 363, endPoint x: 362, endPoint y: 387, distance: 29.8
click at [362, 387] on div "Time Per Stop 4 minutes" at bounding box center [488, 370] width 524 height 39
click at [362, 387] on button "4 minutes" at bounding box center [488, 378] width 524 height 23
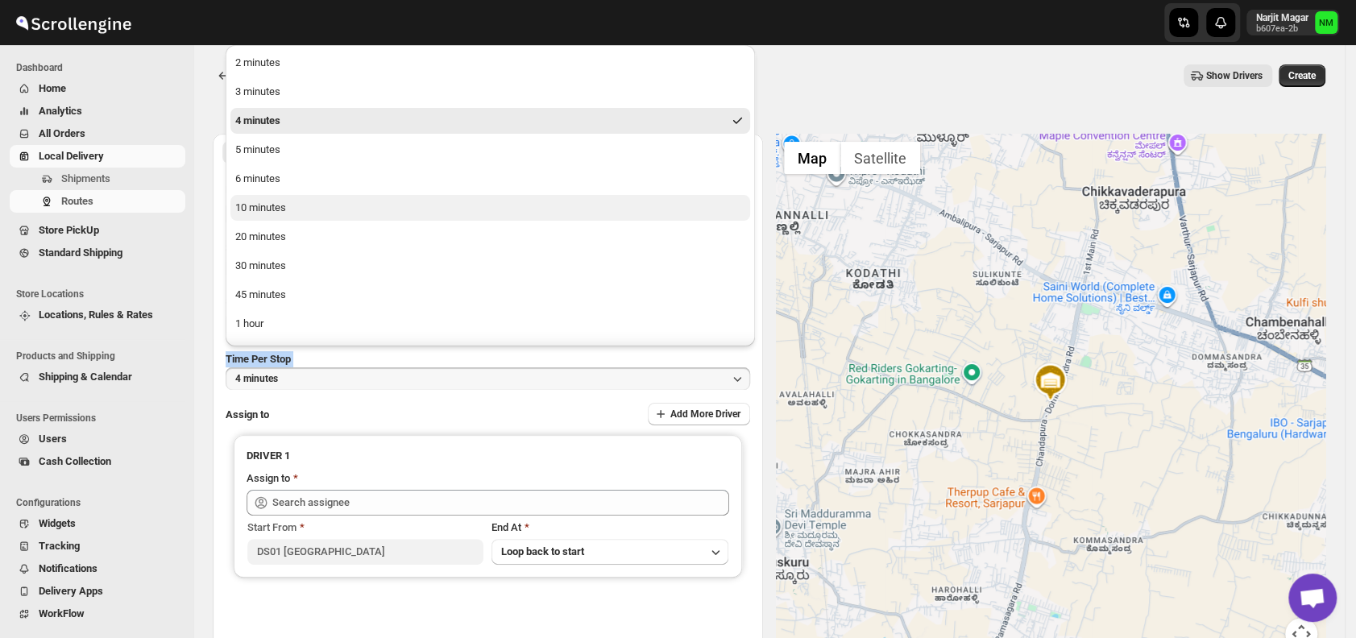
click at [270, 208] on div "10 minutes" at bounding box center [260, 208] width 51 height 16
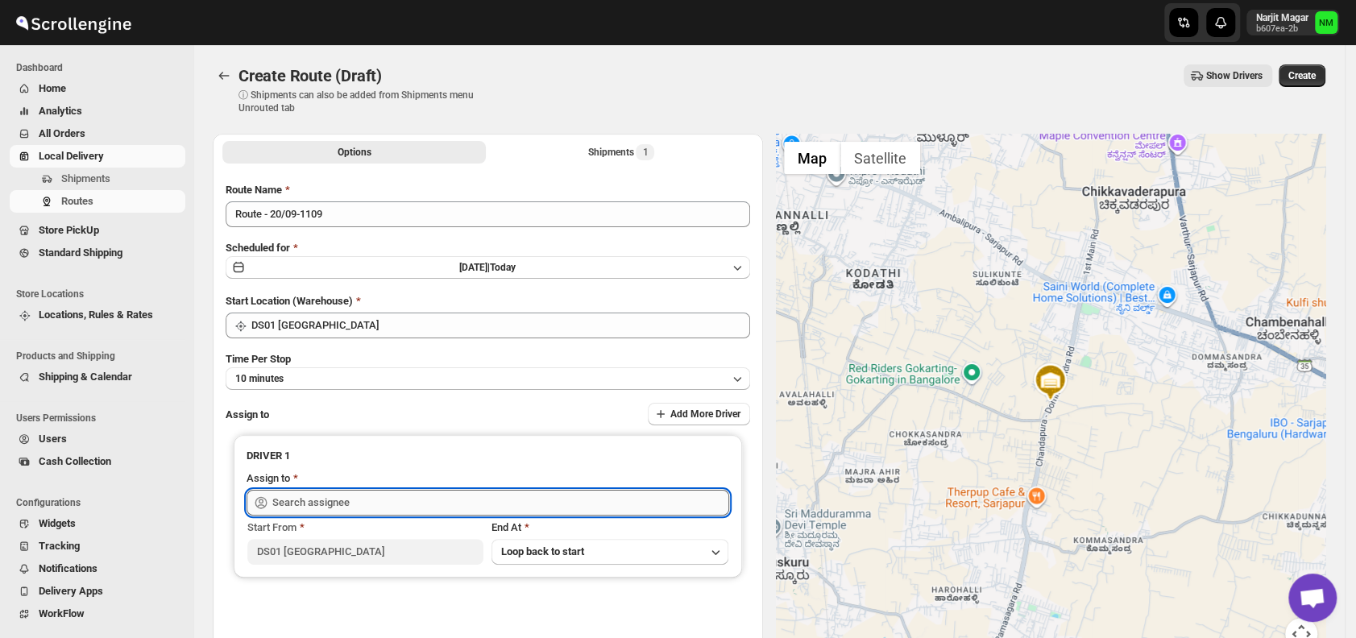
click at [361, 494] on input "text" at bounding box center [500, 503] width 457 height 26
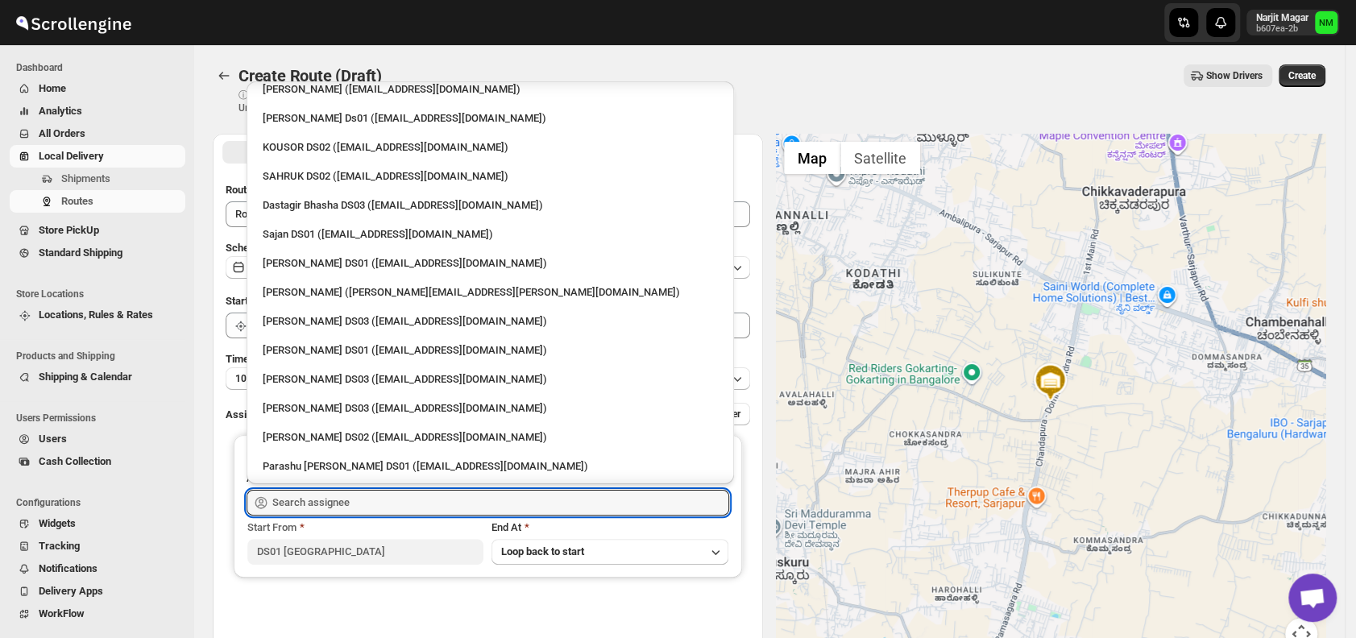
scroll to position [854, 0]
click at [325, 350] on div "Ashraf Ali DS01 (yoyovey222@0tires.com)" at bounding box center [490, 349] width 455 height 16
type input "Ashraf Ali DS01 (yoyovey222@0tires.com)"
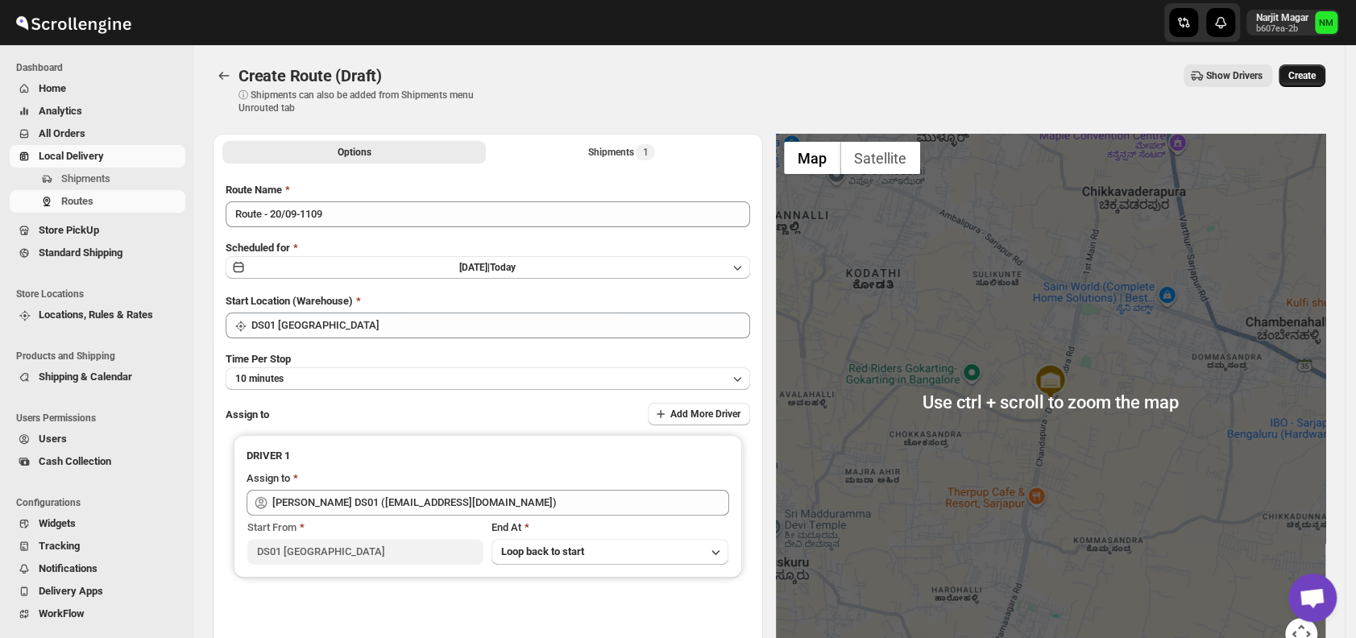
click at [1308, 81] on span "Create" at bounding box center [1301, 75] width 27 height 13
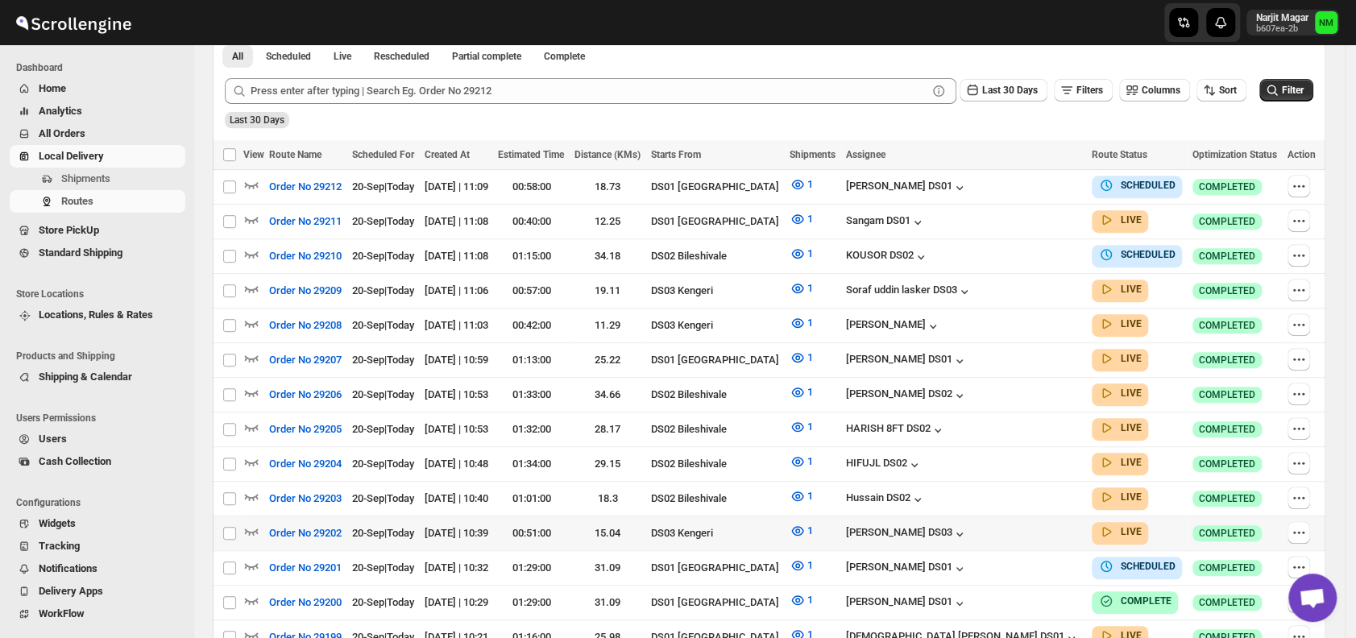
scroll to position [387, 0]
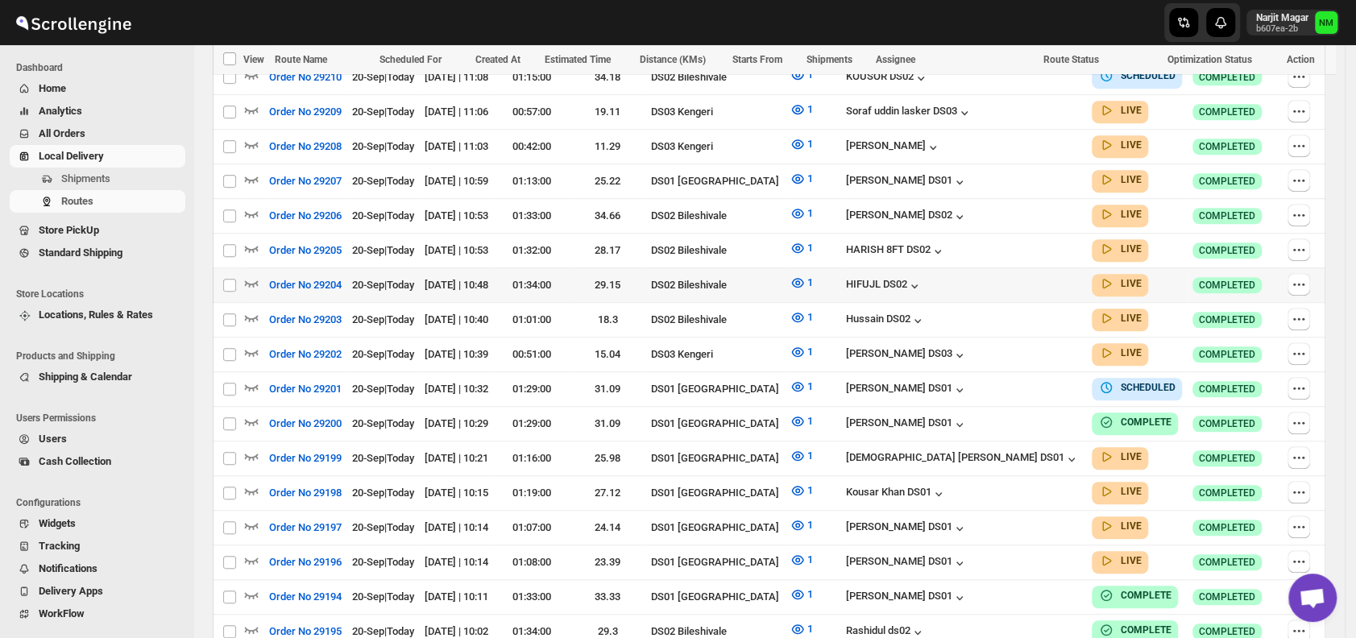
scroll to position [663, 0]
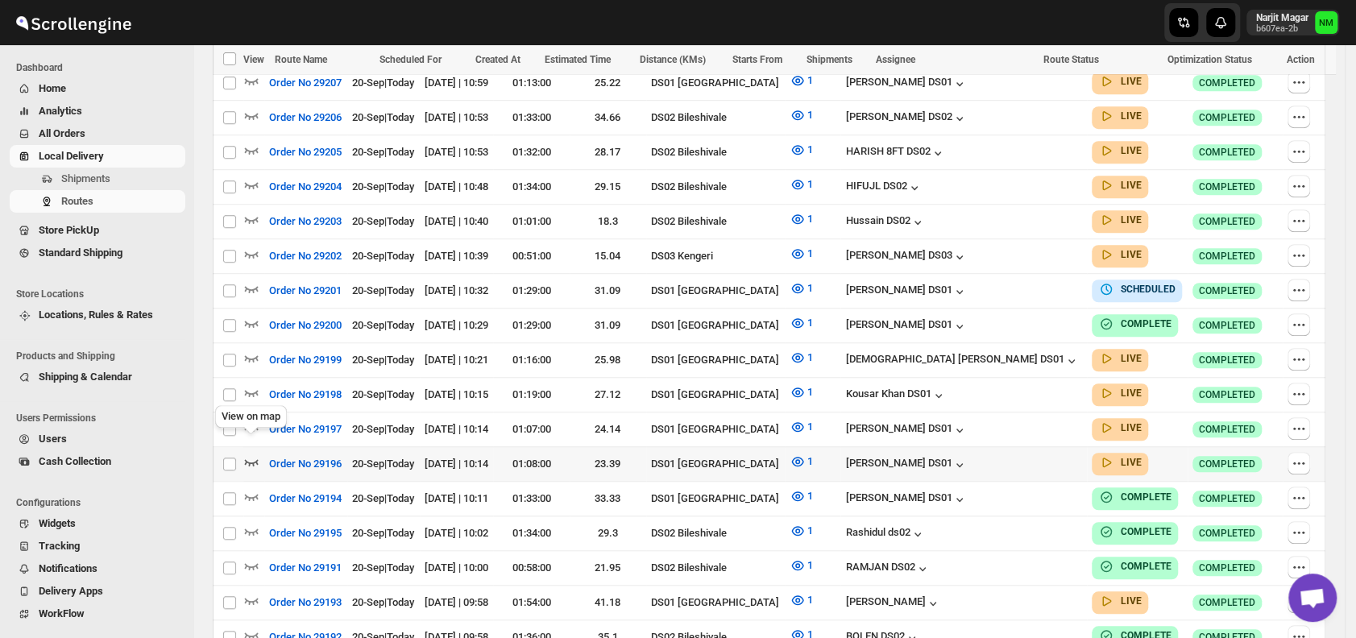
click at [251, 453] on icon "button" at bounding box center [251, 461] width 16 height 16
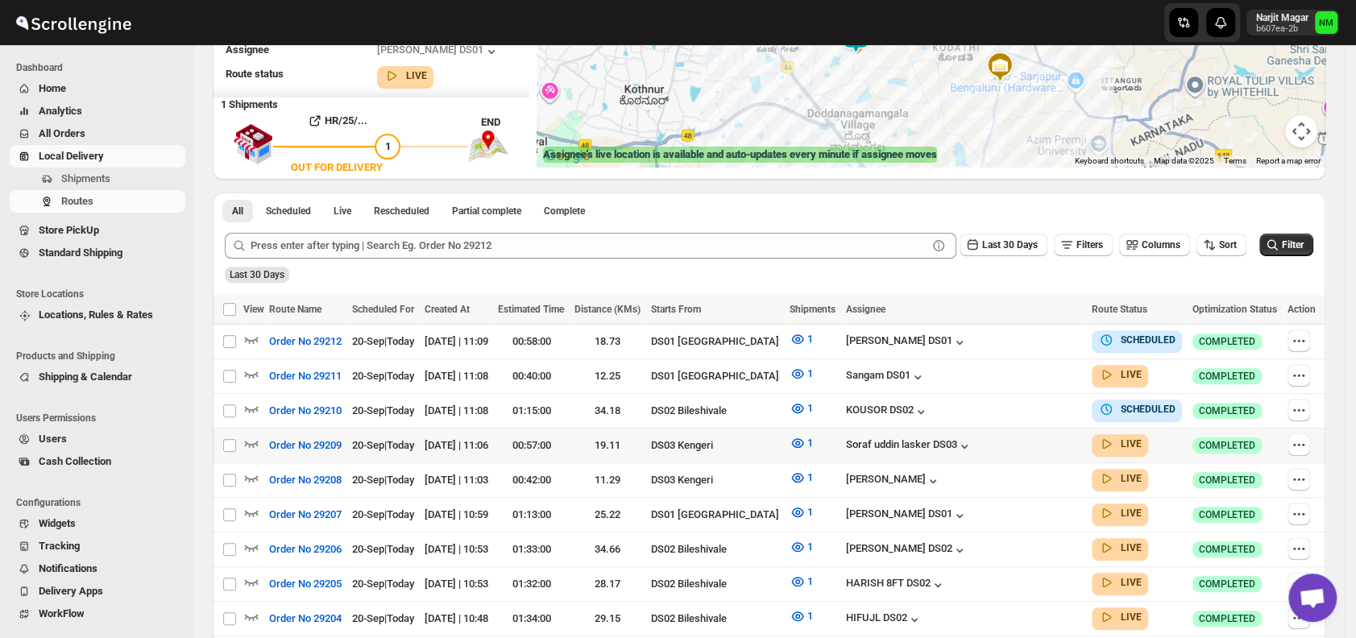
scroll to position [245, 0]
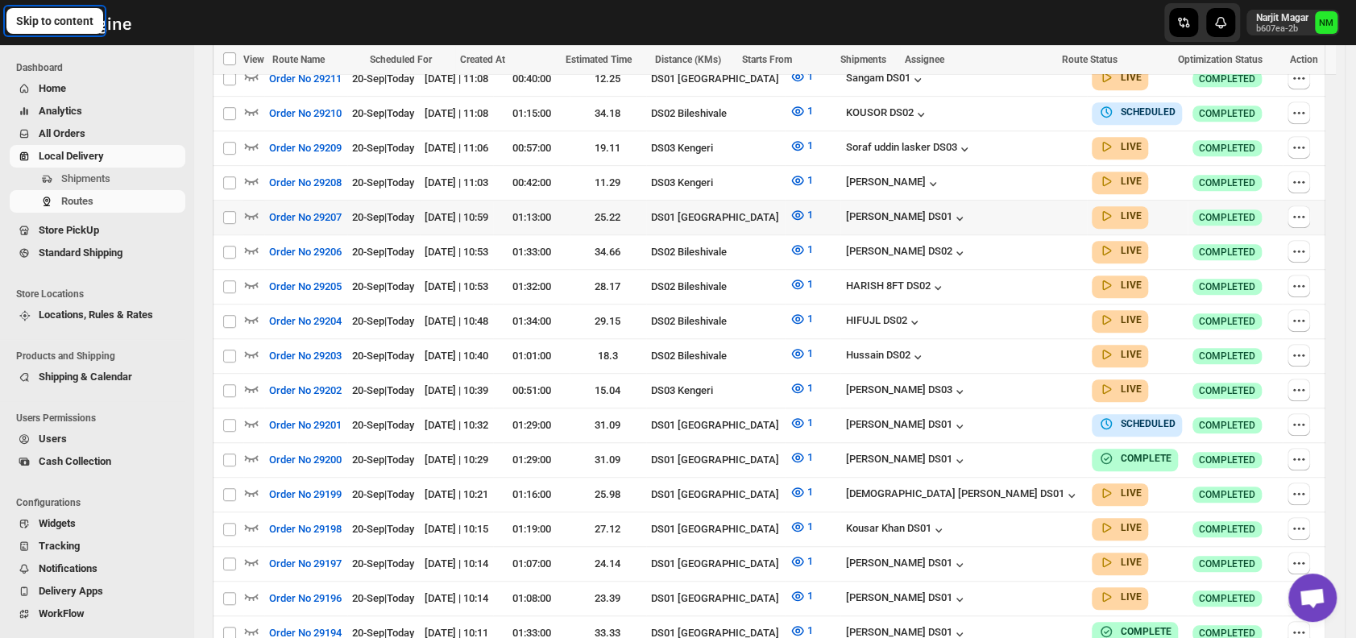
scroll to position [454, 0]
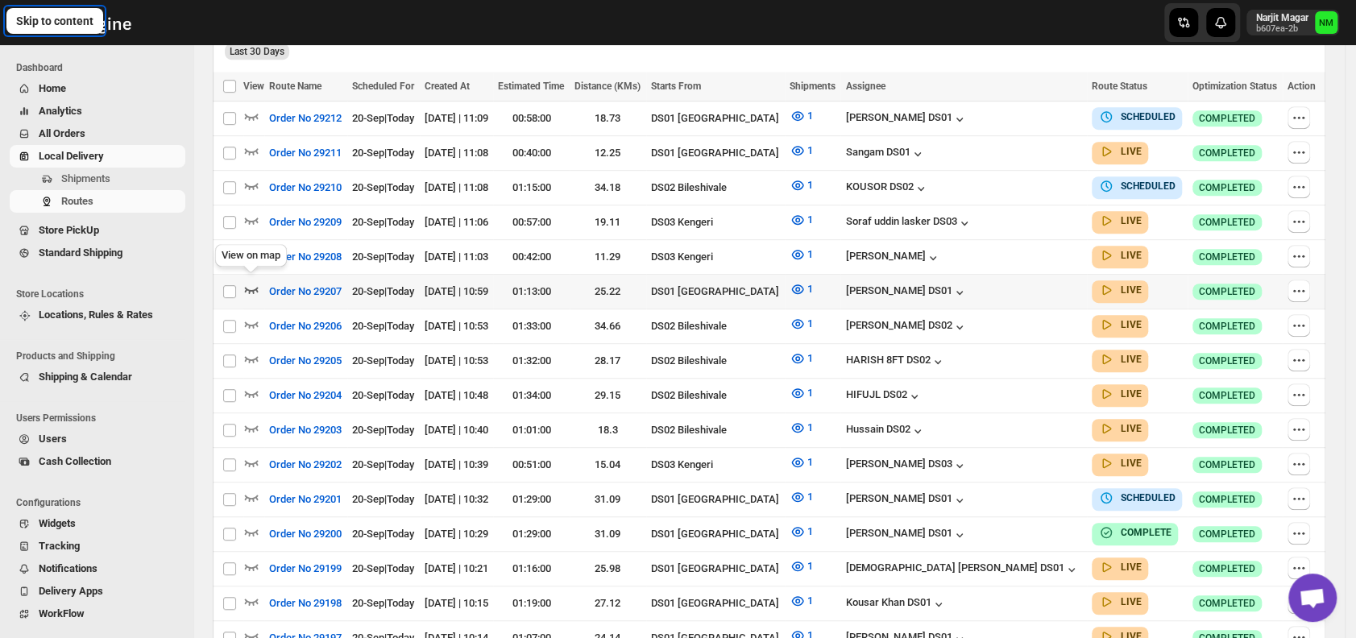
click at [251, 281] on icon "button" at bounding box center [251, 289] width 16 height 16
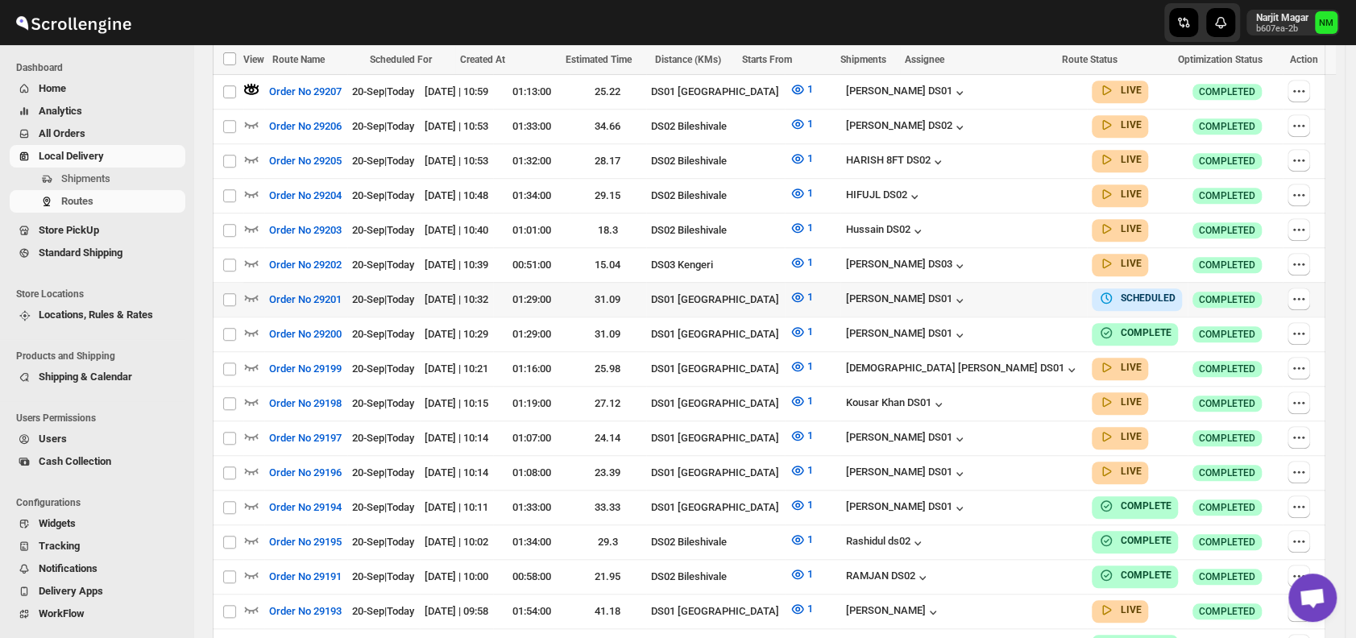
scroll to position [669, 0]
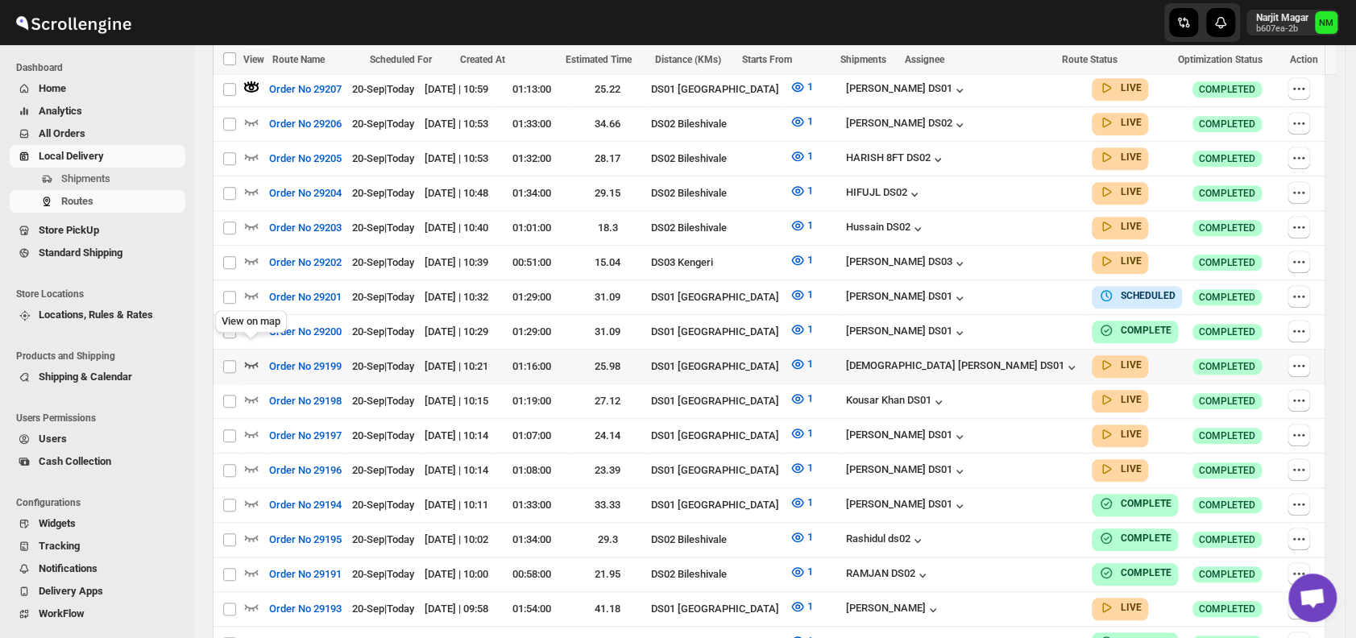
click at [249, 356] on icon "button" at bounding box center [251, 364] width 16 height 16
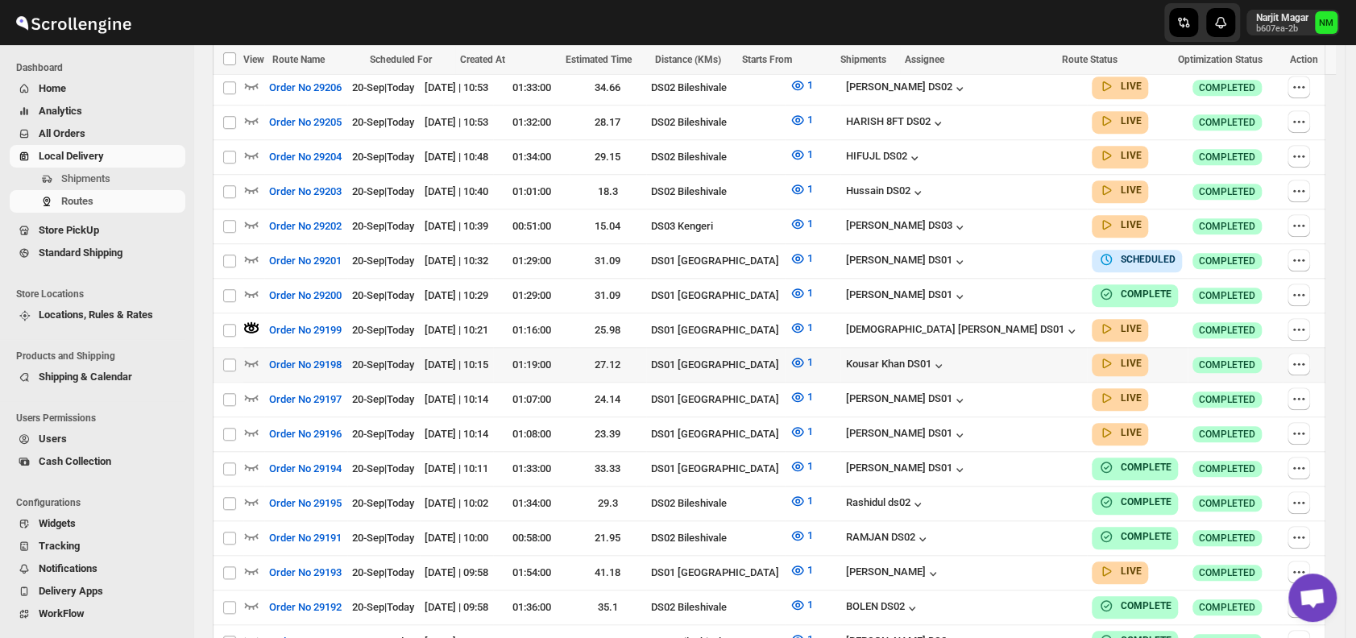
scroll to position [760, 0]
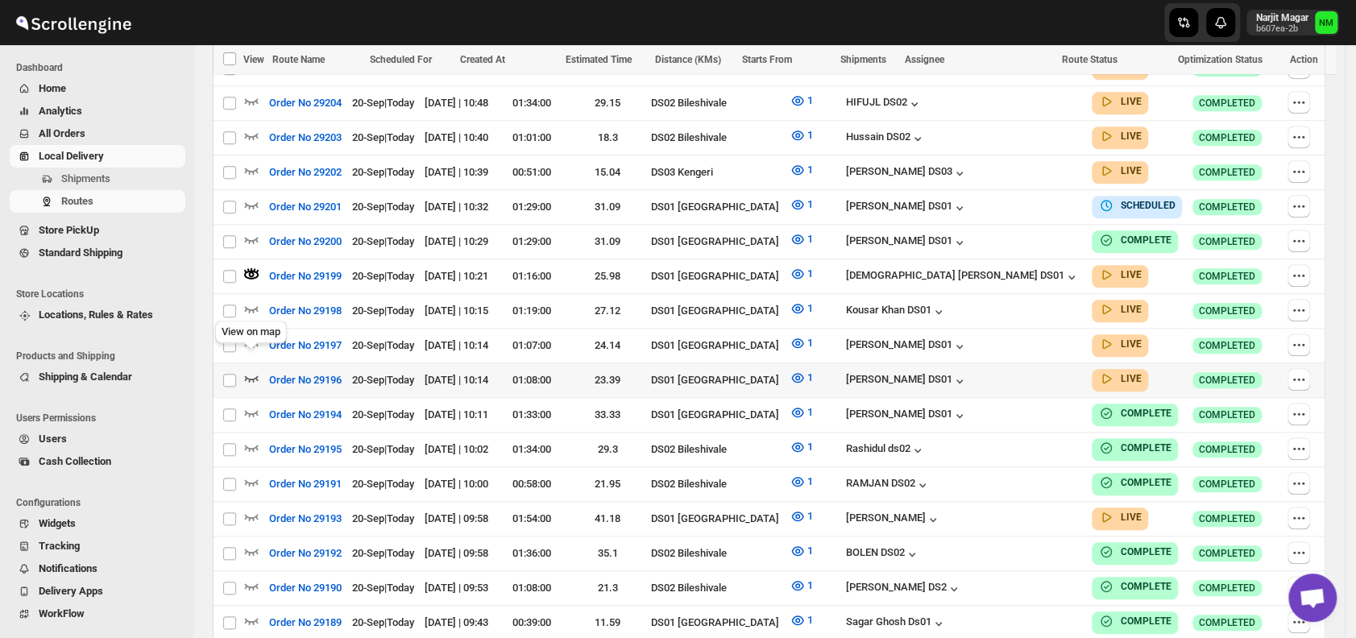
click at [253, 370] on icon "button" at bounding box center [251, 378] width 16 height 16
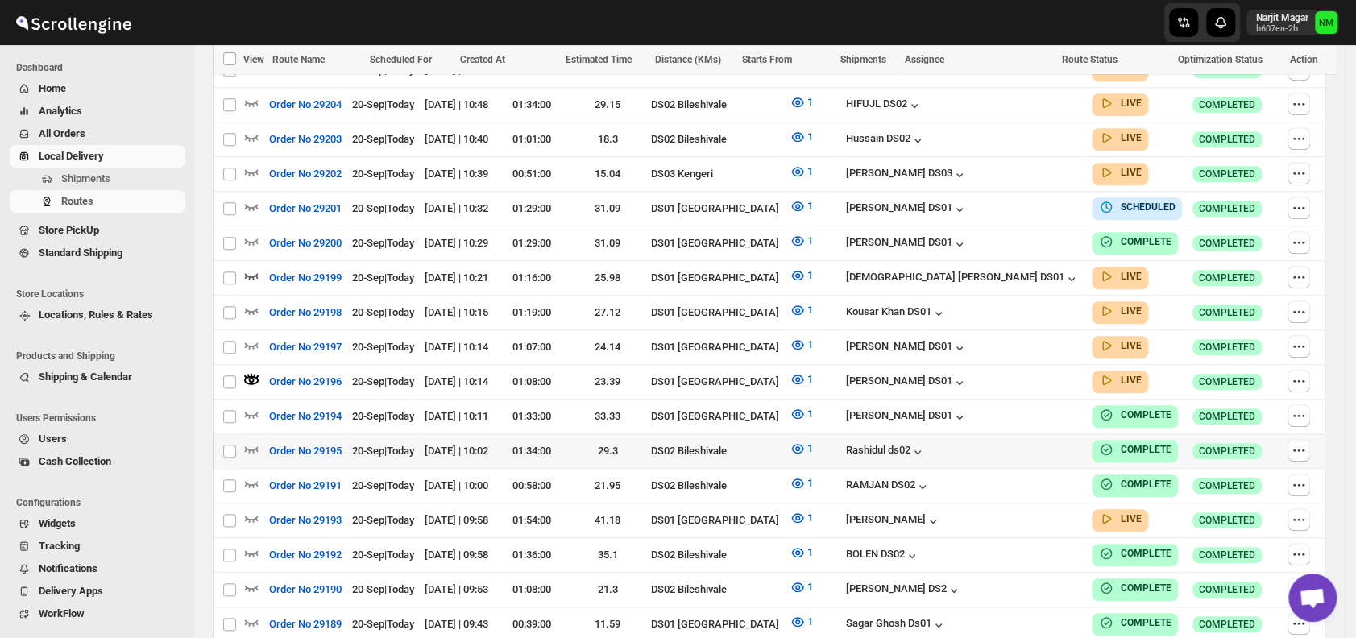
scroll to position [892, 0]
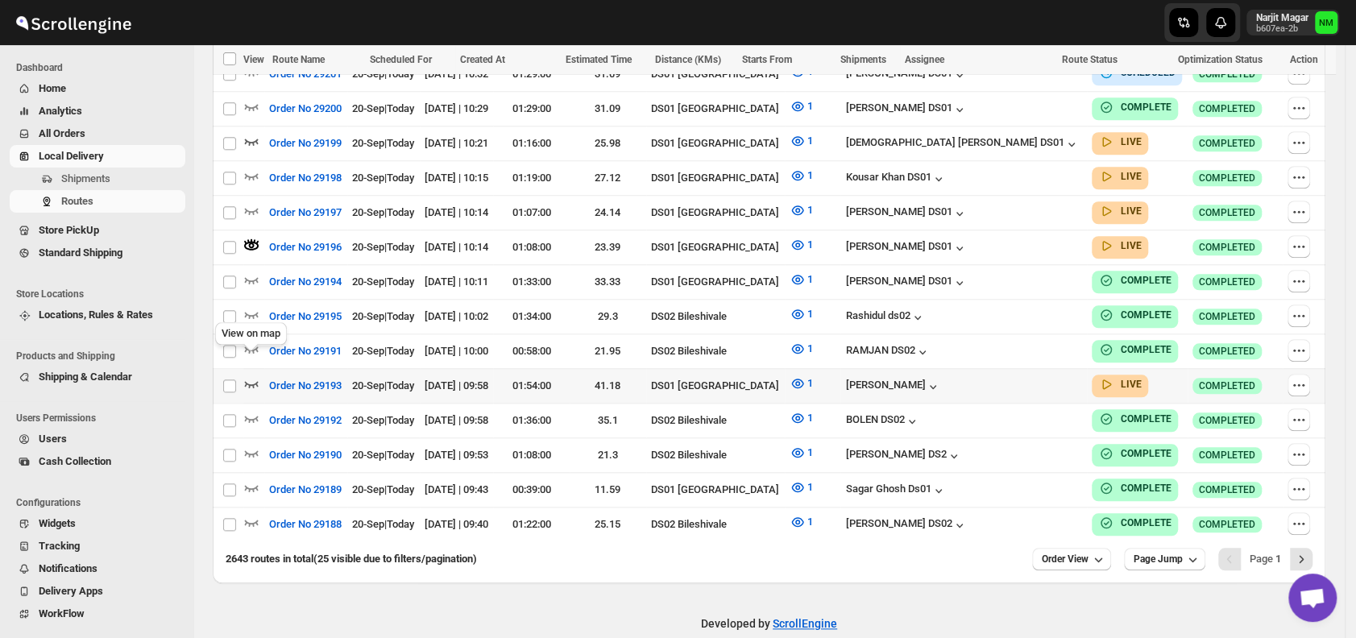
click at [251, 375] on icon "button" at bounding box center [251, 383] width 16 height 16
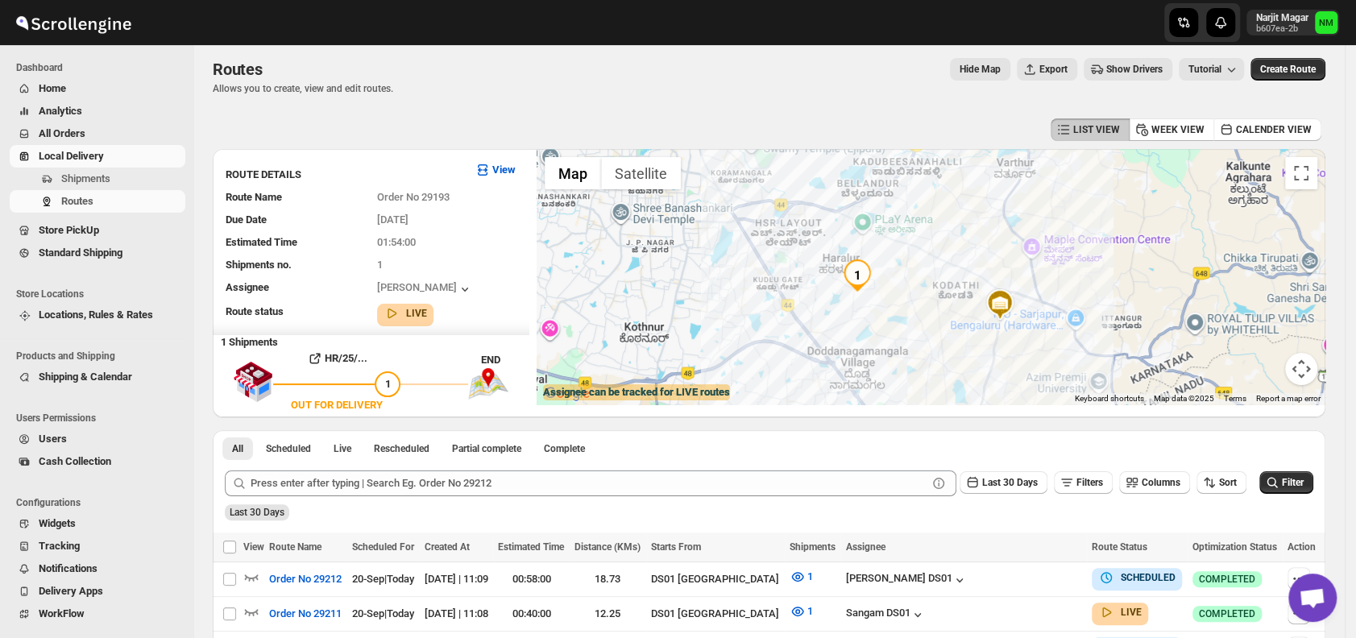
scroll to position [0, 0]
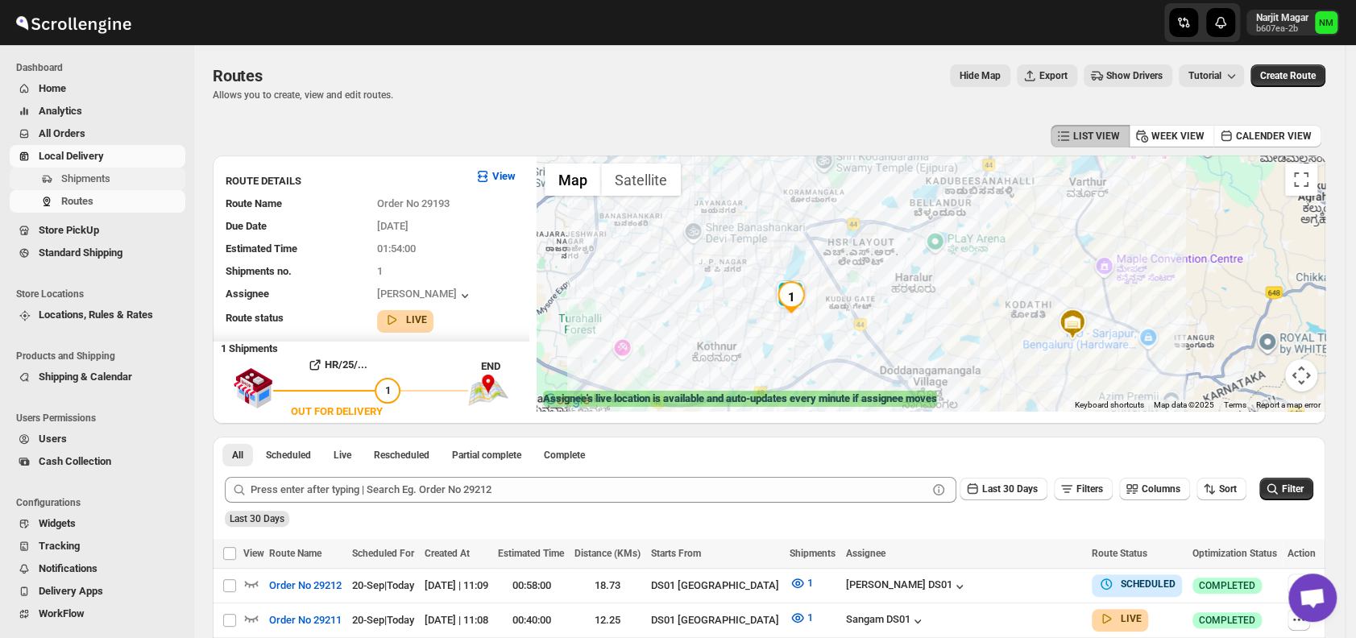
click at [101, 174] on span "Shipments" at bounding box center [85, 178] width 49 height 12
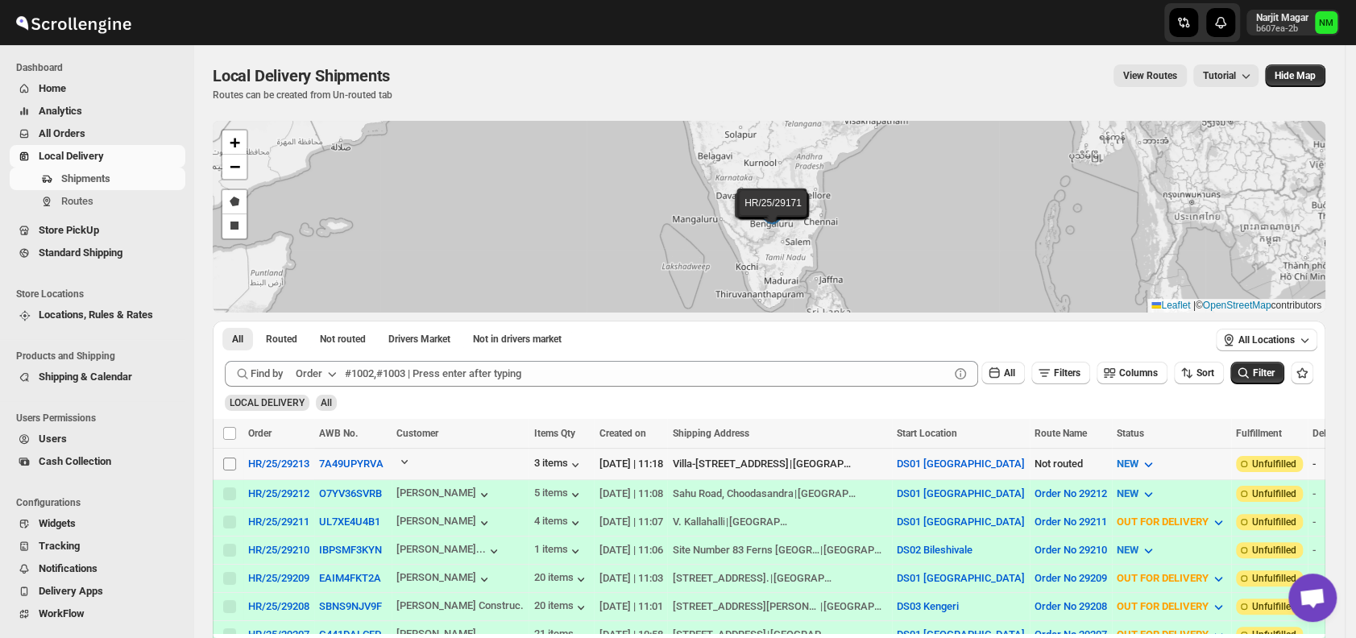
click at [227, 464] on input "Select shipment" at bounding box center [229, 463] width 13 height 13
checkbox input "true"
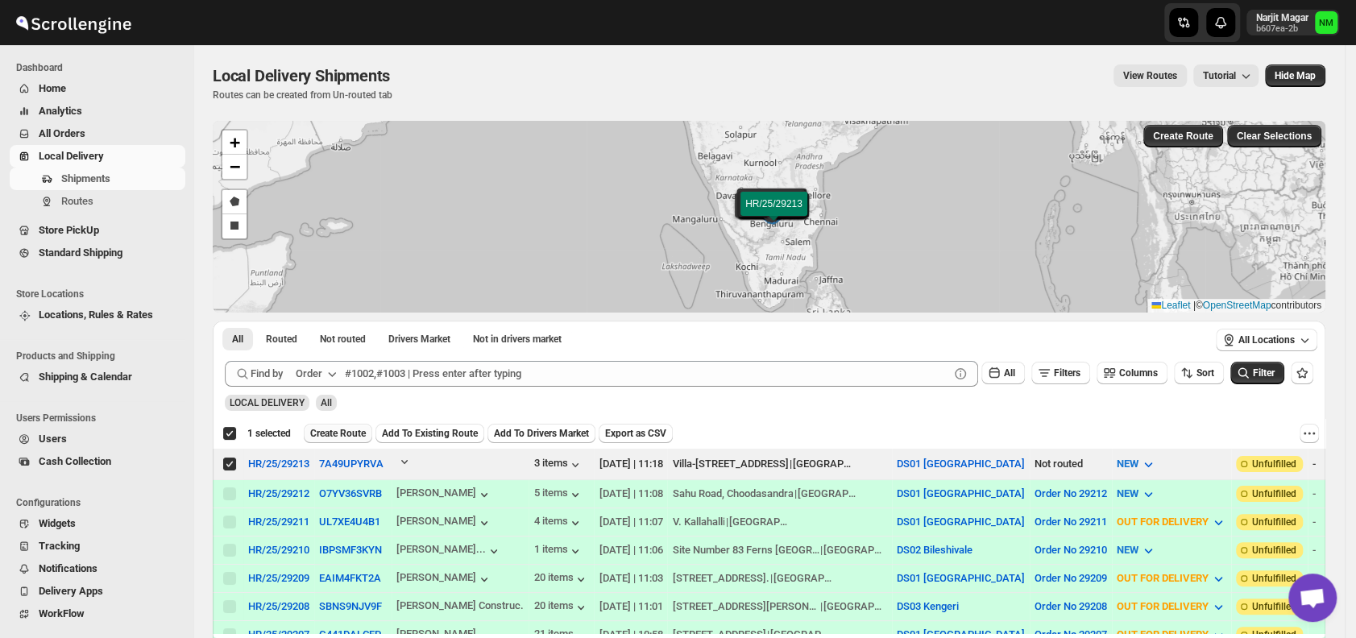
click at [337, 437] on span "Create Route" at bounding box center [338, 433] width 56 height 13
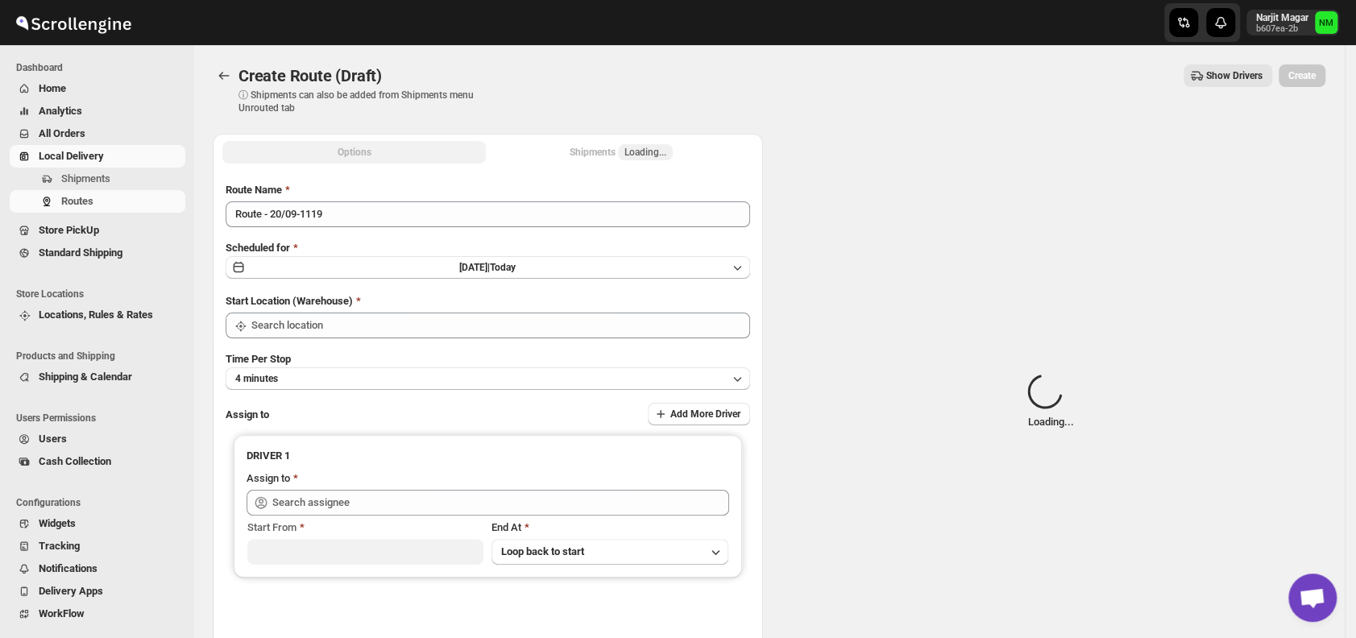
type input "DS01 [GEOGRAPHIC_DATA]"
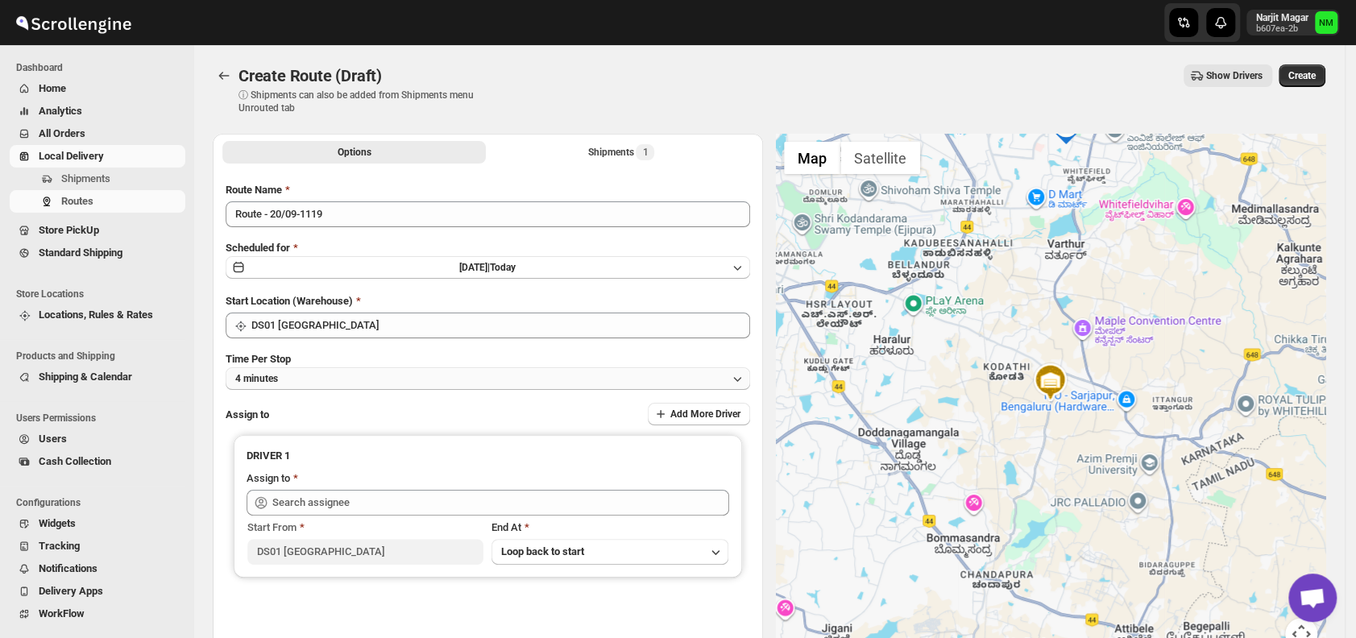
click at [386, 367] on button "4 minutes" at bounding box center [488, 378] width 524 height 23
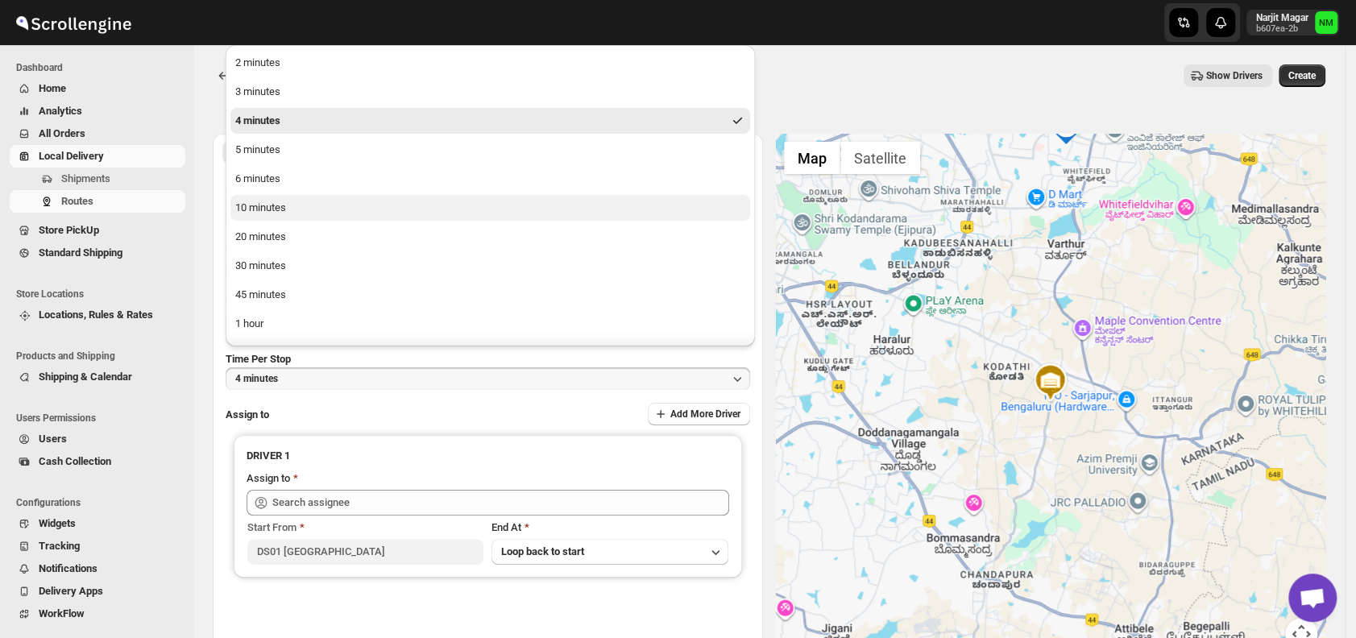
click at [263, 201] on div "10 minutes" at bounding box center [260, 208] width 51 height 16
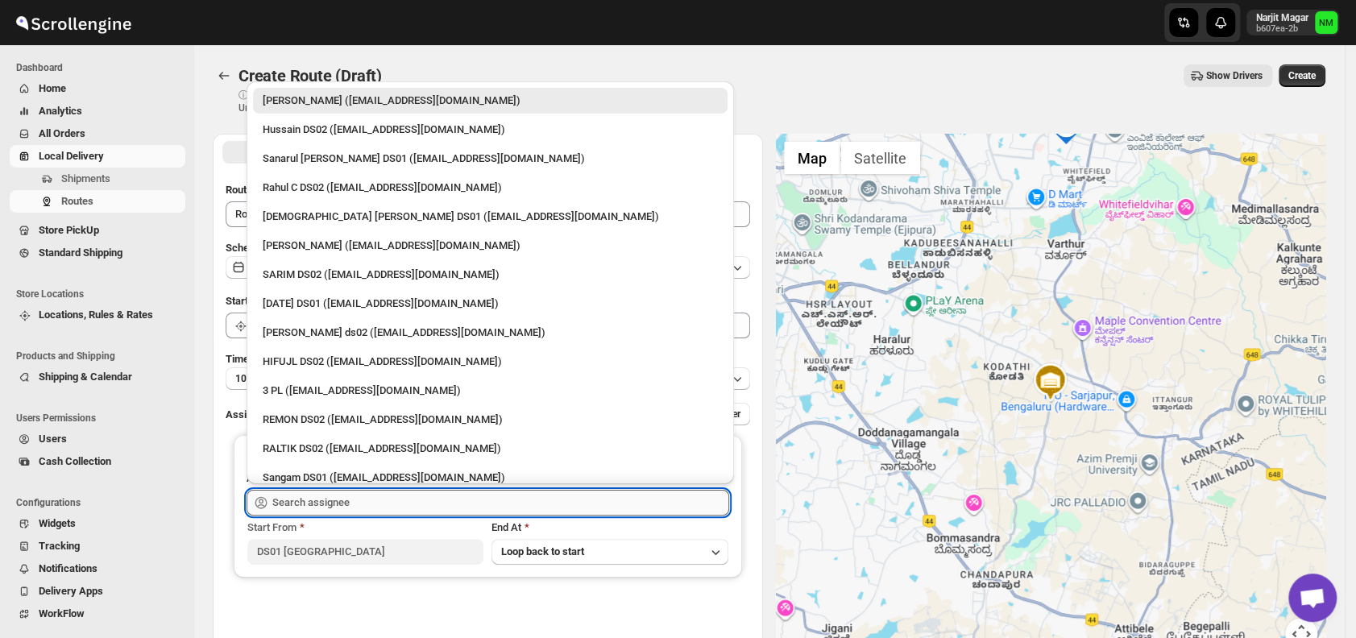
click at [351, 492] on input "text" at bounding box center [500, 503] width 457 height 26
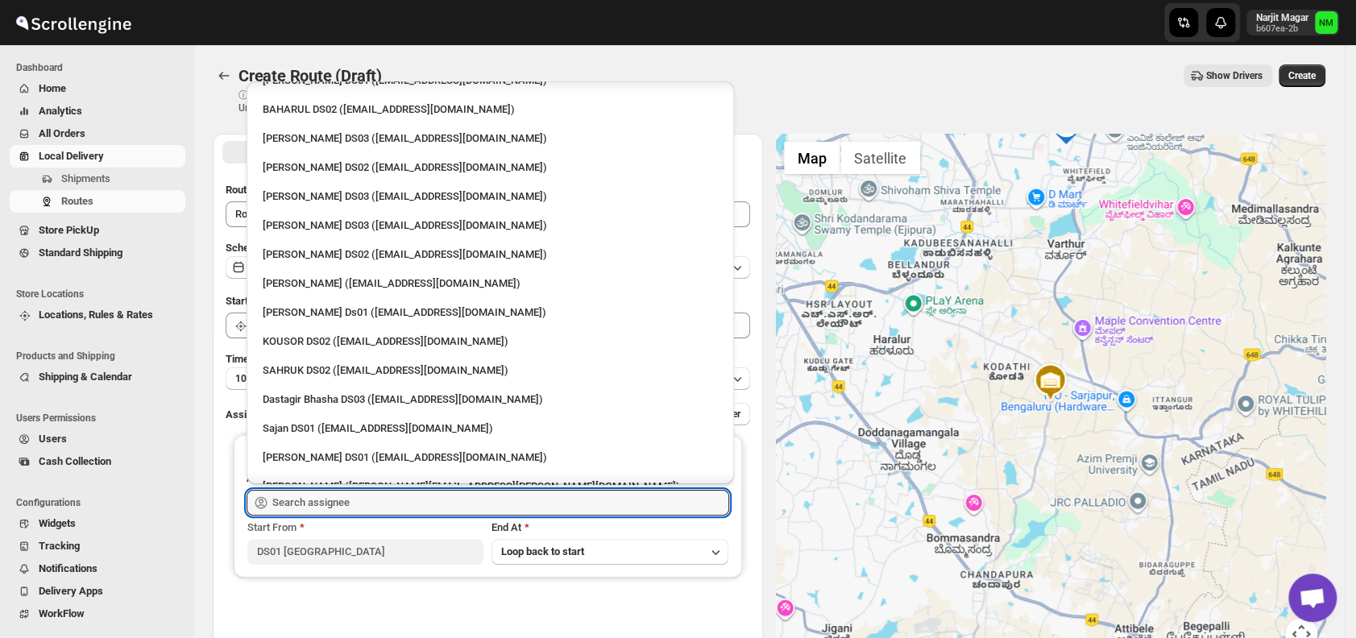
scroll to position [661, 0]
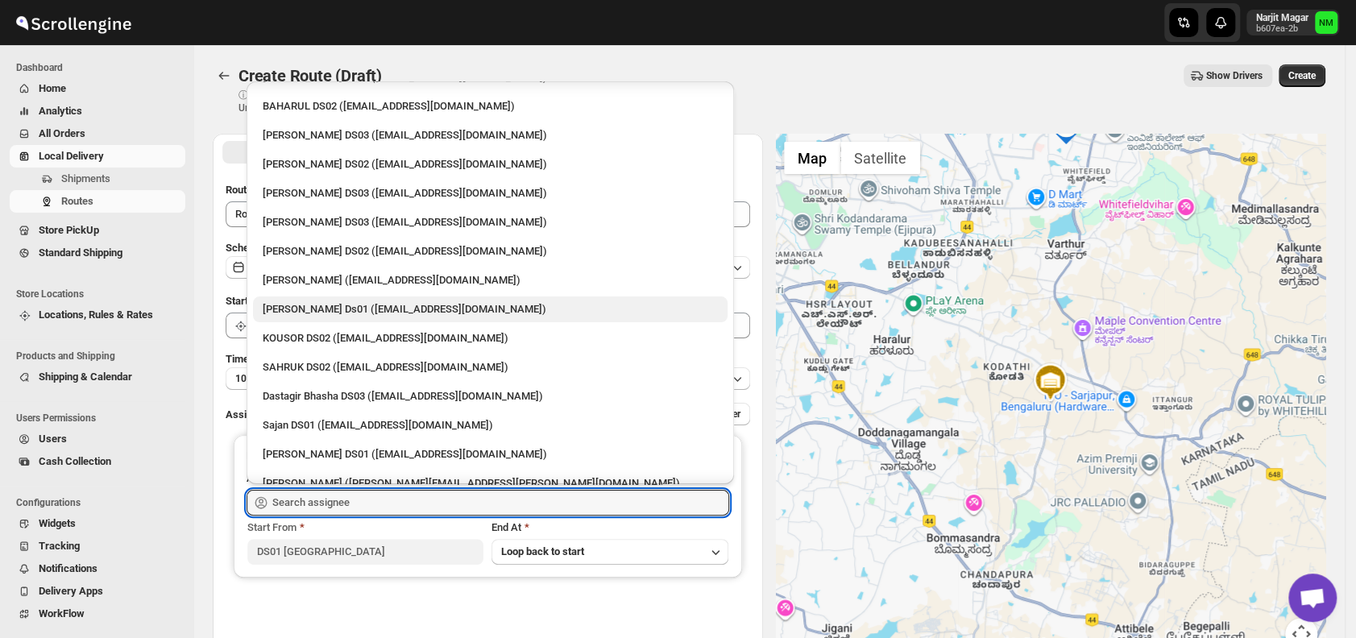
click at [309, 309] on div "Sourab Ghosh Ds01 (xadira4890@asimarif.com)" at bounding box center [490, 309] width 455 height 16
type input "Sourab Ghosh Ds01 (xadira4890@asimarif.com)"
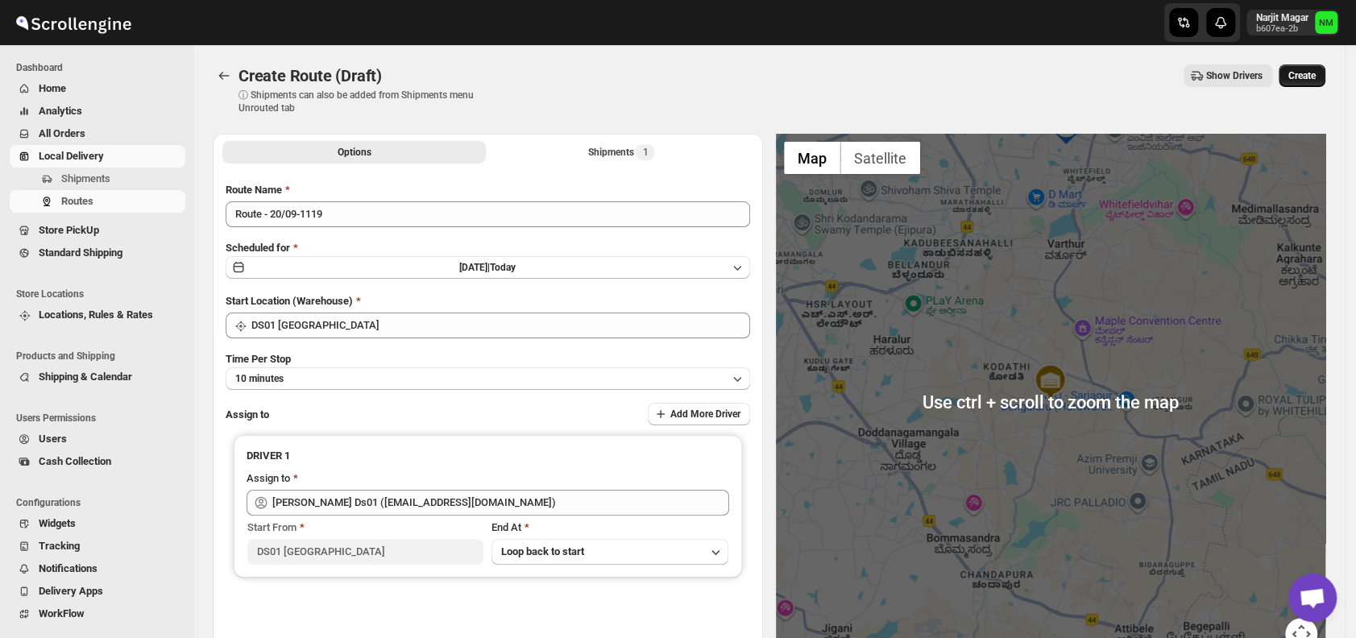
click at [1302, 76] on span "Create" at bounding box center [1301, 75] width 27 height 13
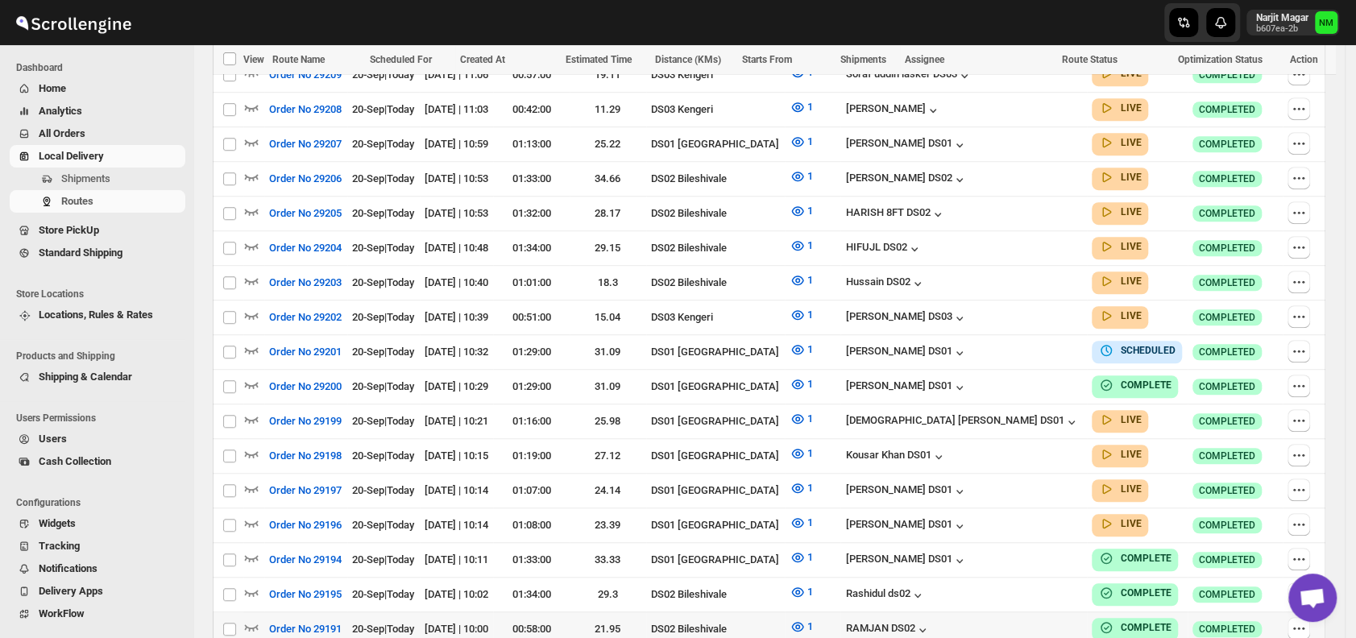
scroll to position [795, 0]
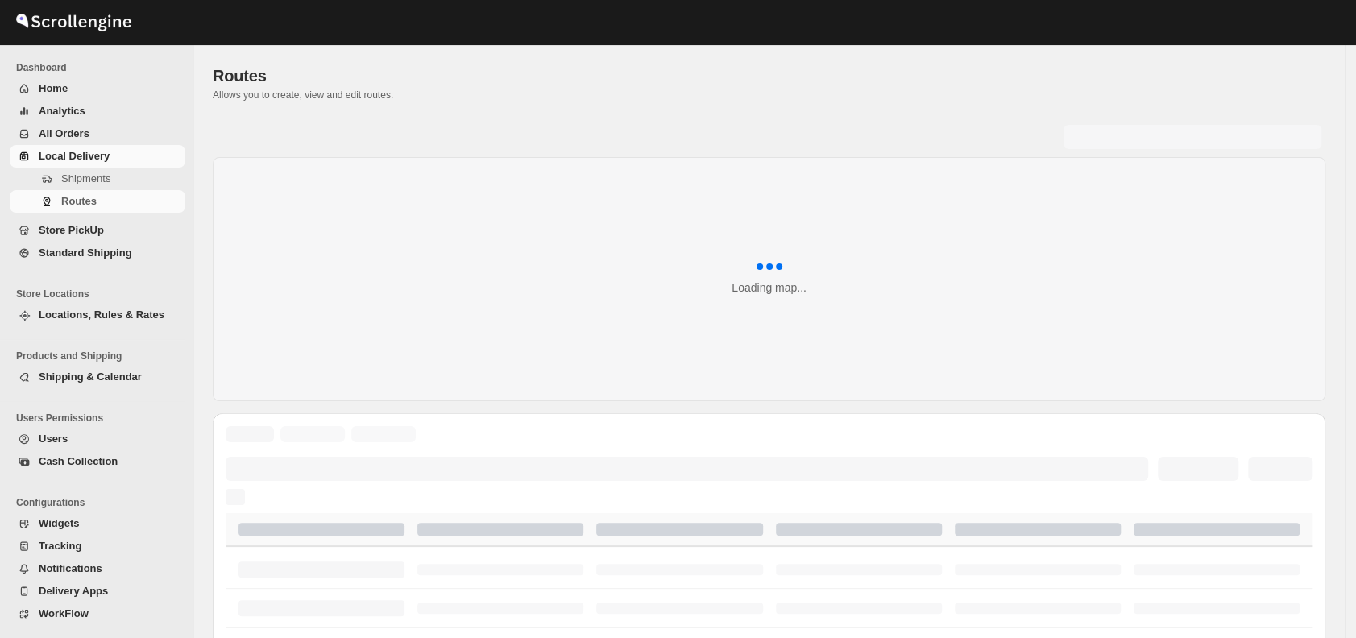
scroll to position [624, 0]
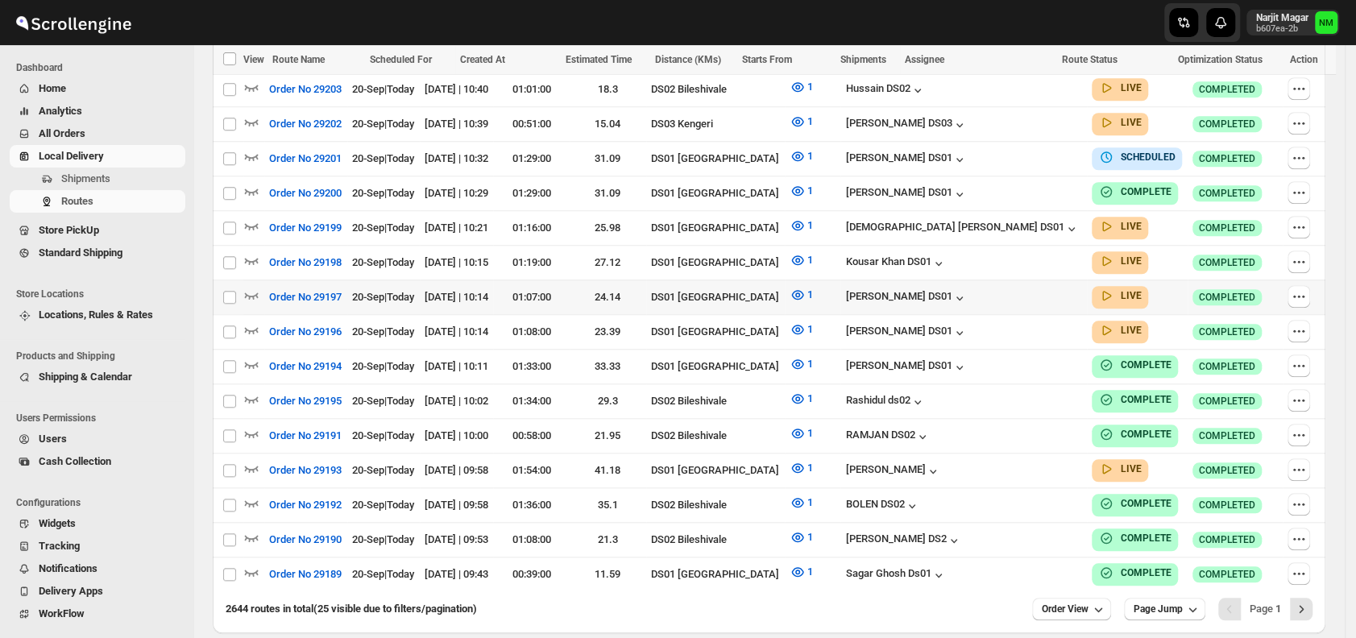
scroll to position [830, 0]
click at [256, 326] on icon "button" at bounding box center [252, 329] width 14 height 6
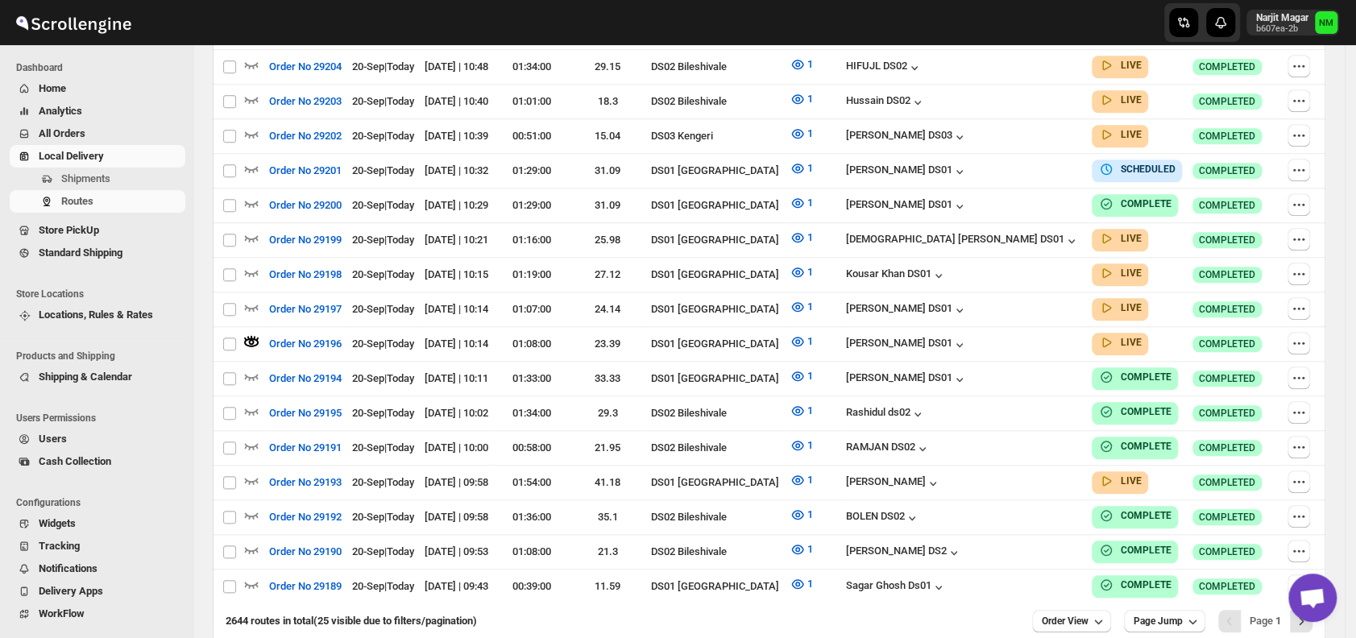
scroll to position [0, 0]
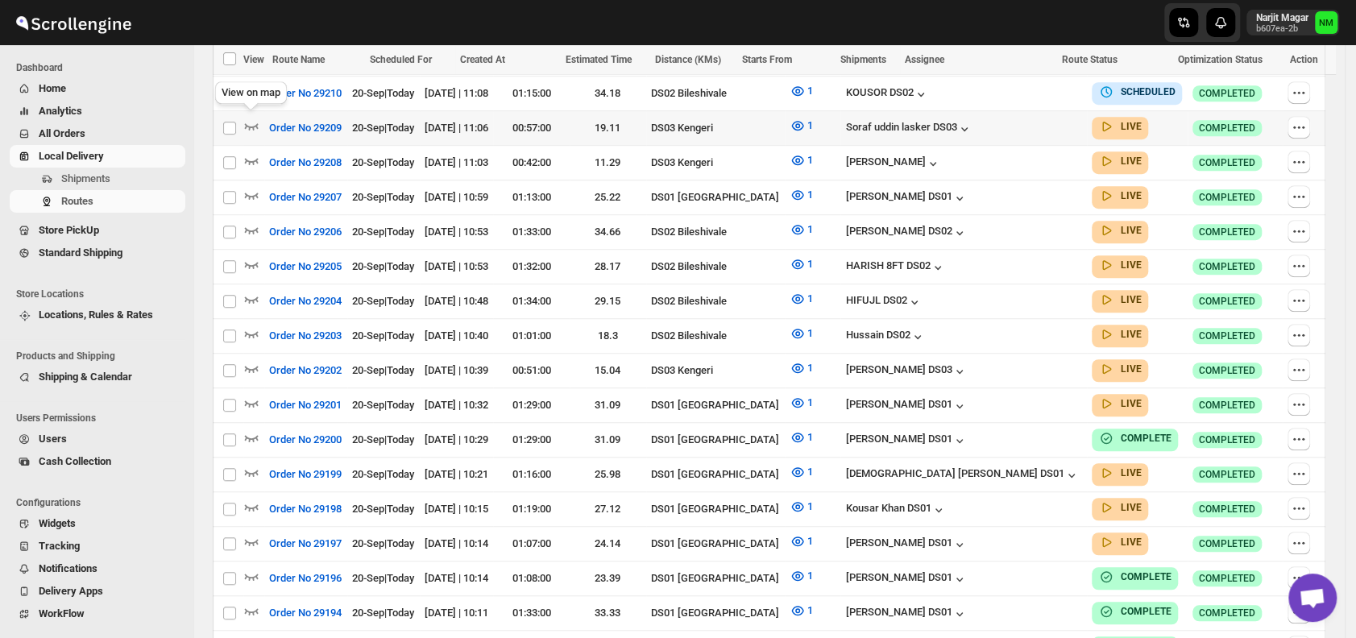
scroll to position [584, 0]
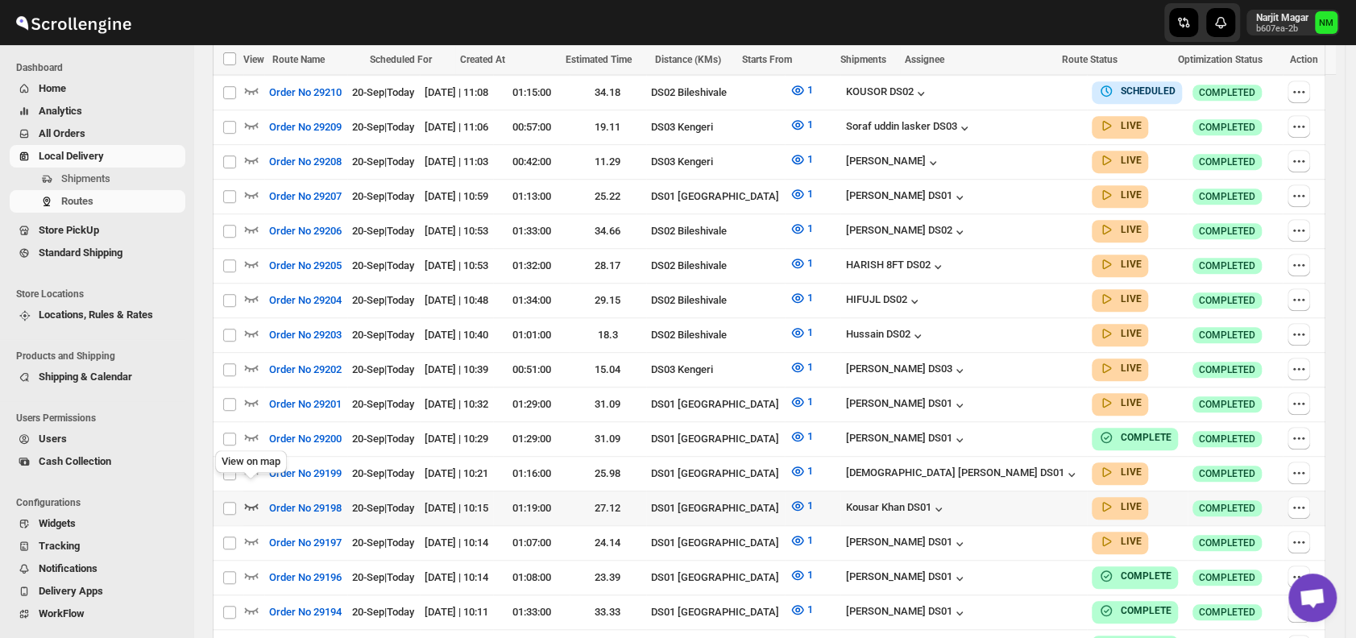
click at [251, 498] on icon "button" at bounding box center [251, 506] width 16 height 16
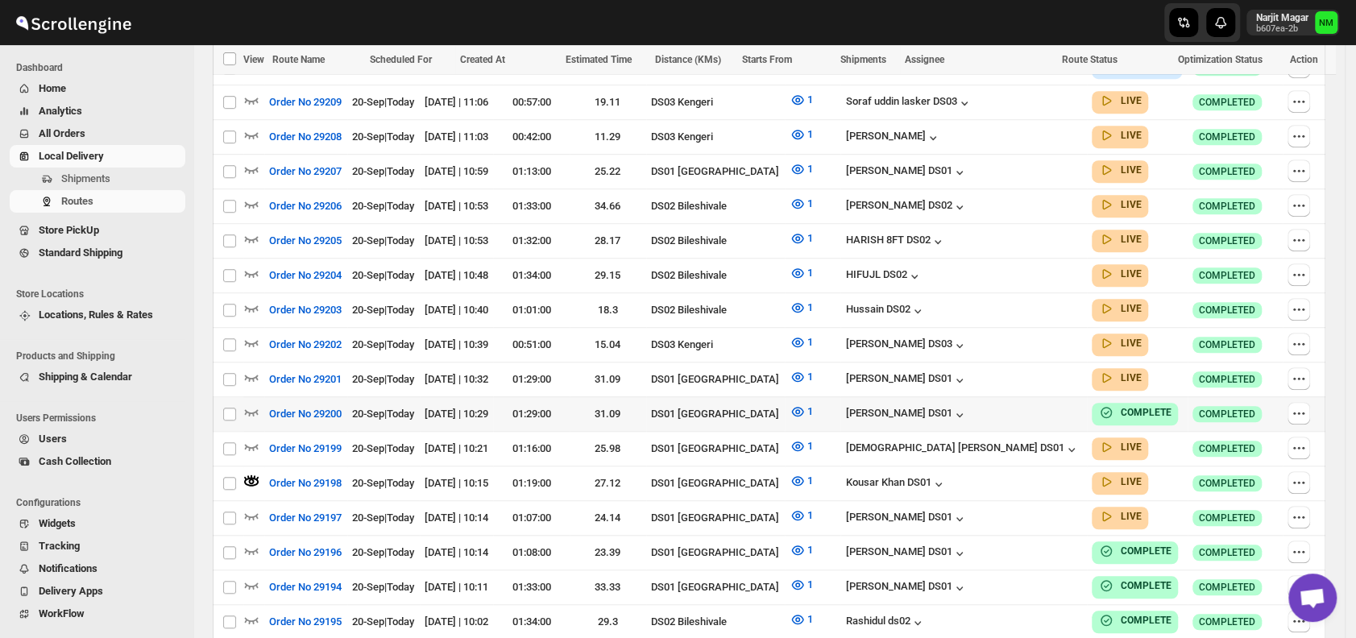
scroll to position [644, 0]
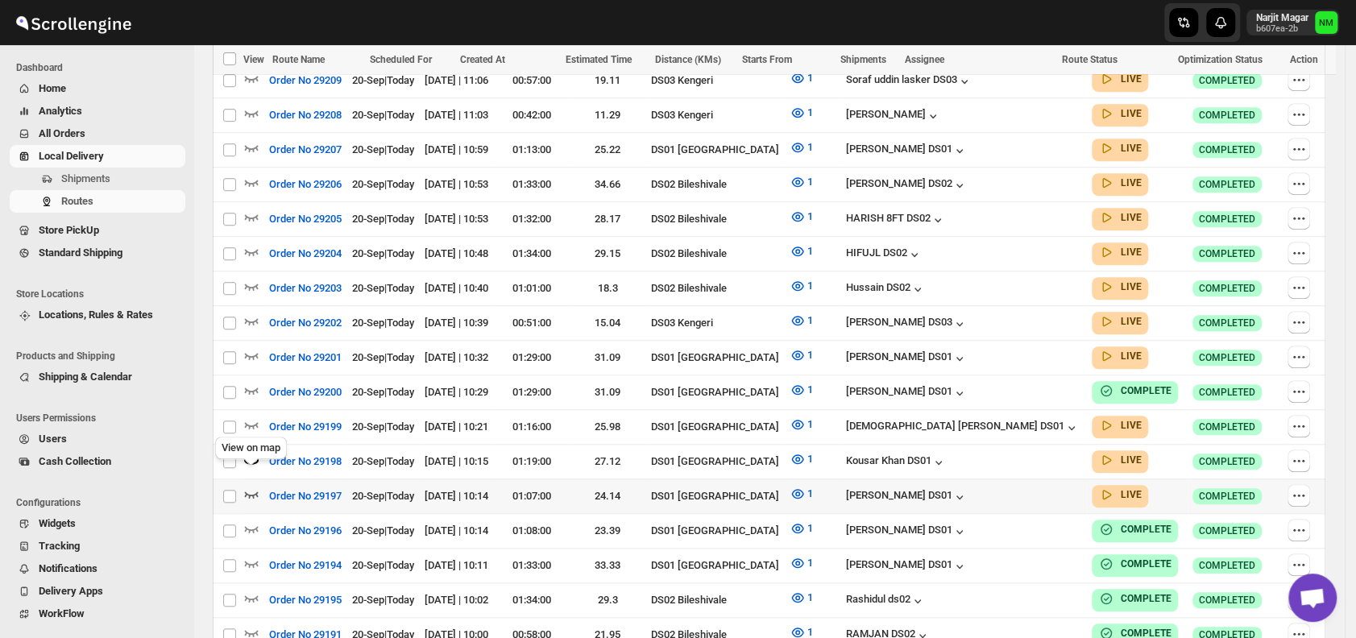
click at [253, 486] on icon "button" at bounding box center [251, 494] width 16 height 16
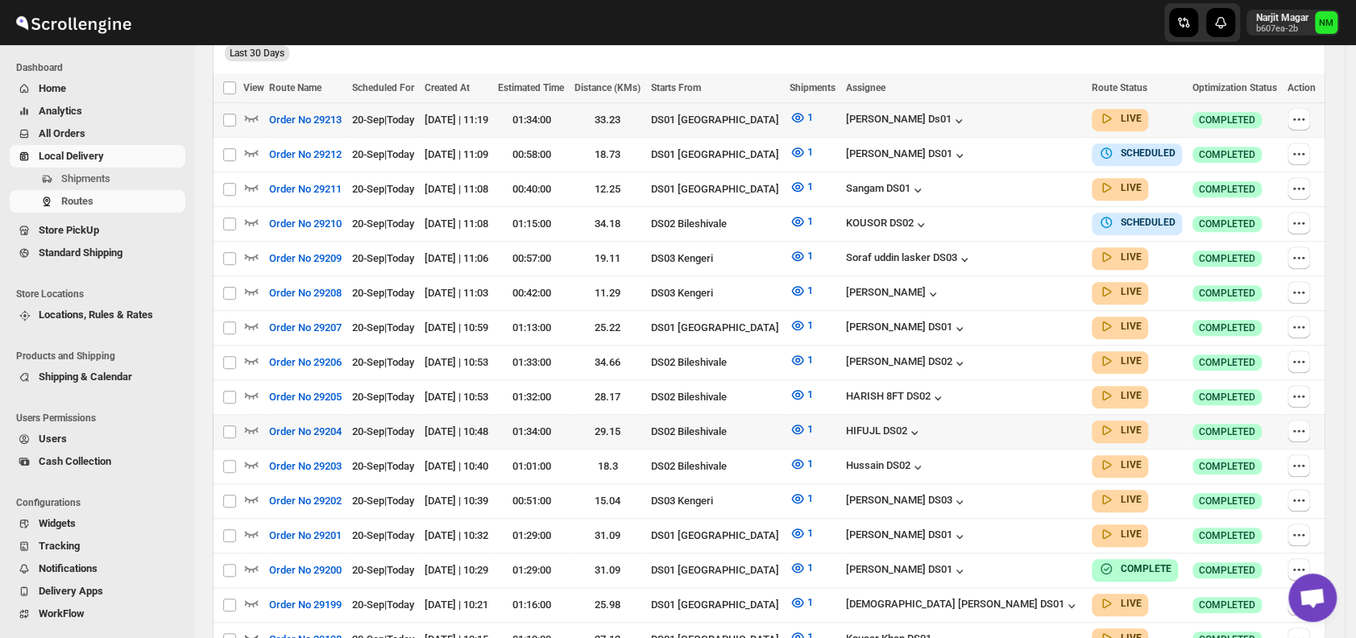
scroll to position [544, 0]
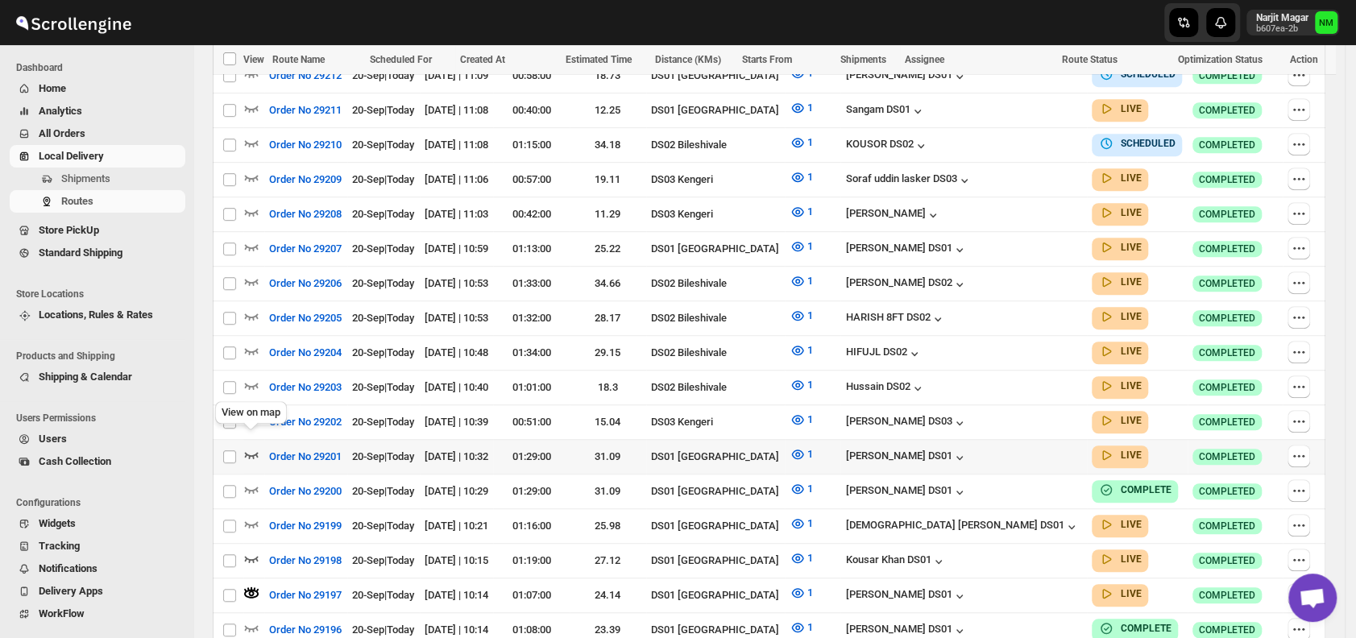
click at [254, 446] on icon "button" at bounding box center [251, 454] width 16 height 16
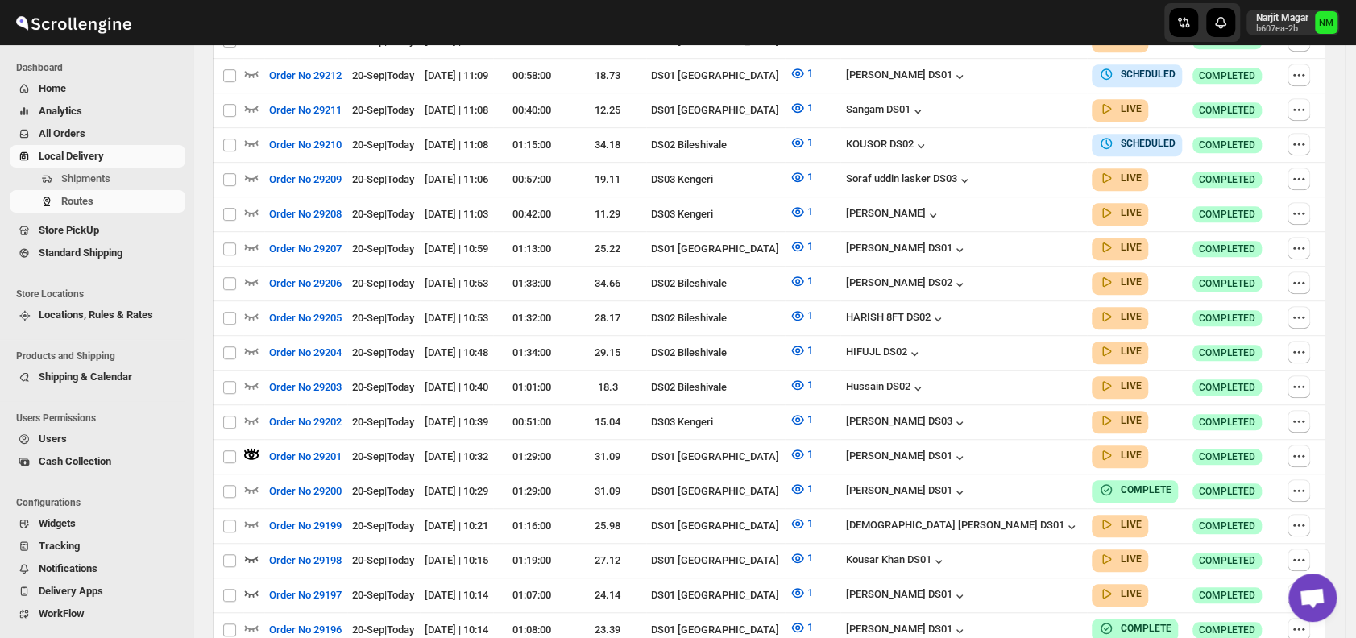
scroll to position [0, 0]
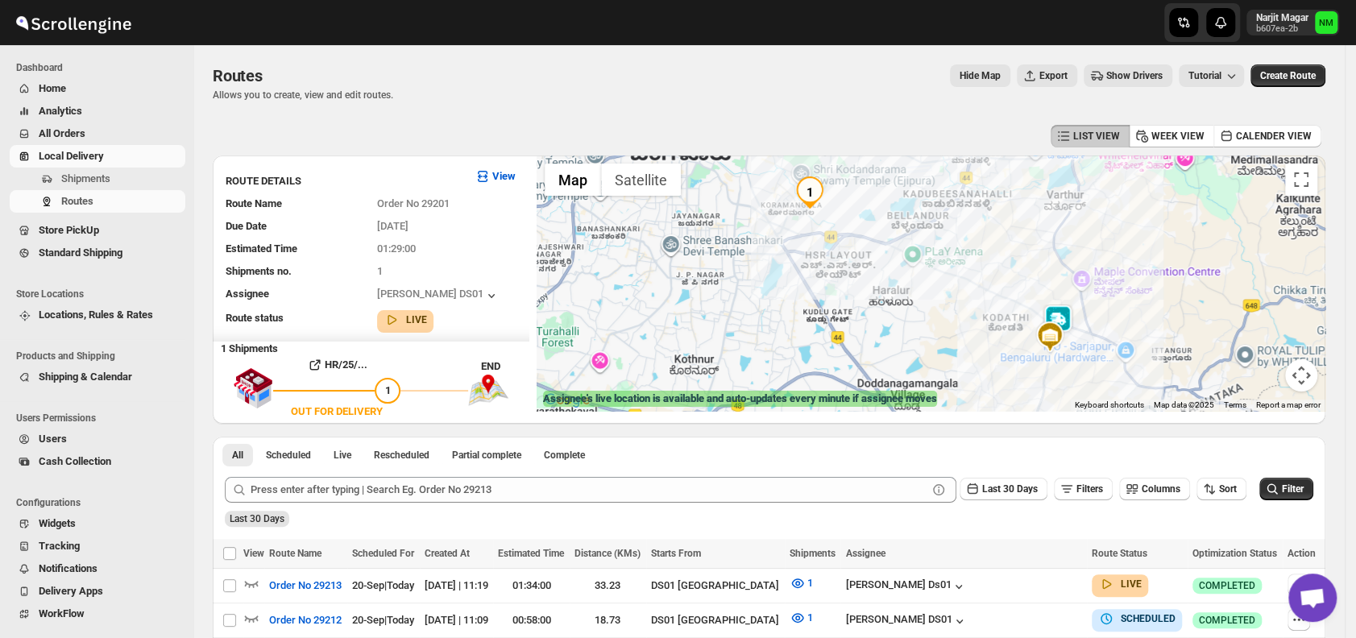
click at [1072, 317] on img at bounding box center [1057, 320] width 32 height 32
click at [1135, 242] on button "Close" at bounding box center [1115, 244] width 39 height 39
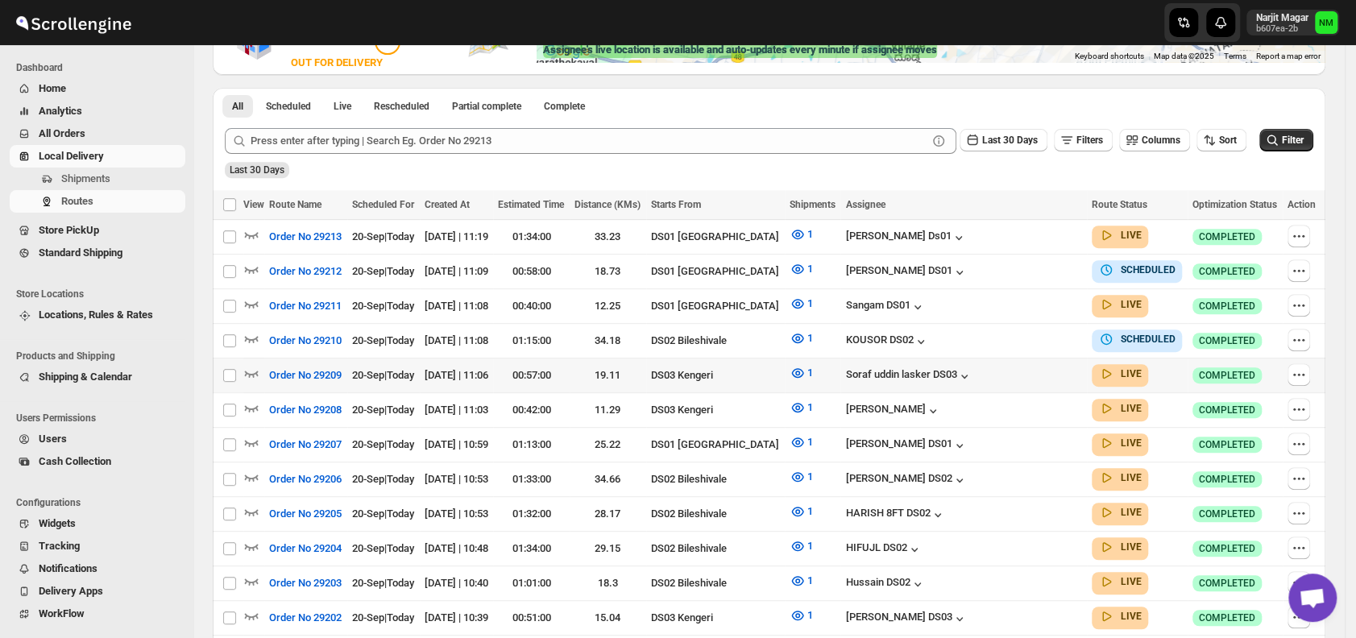
scroll to position [427, 0]
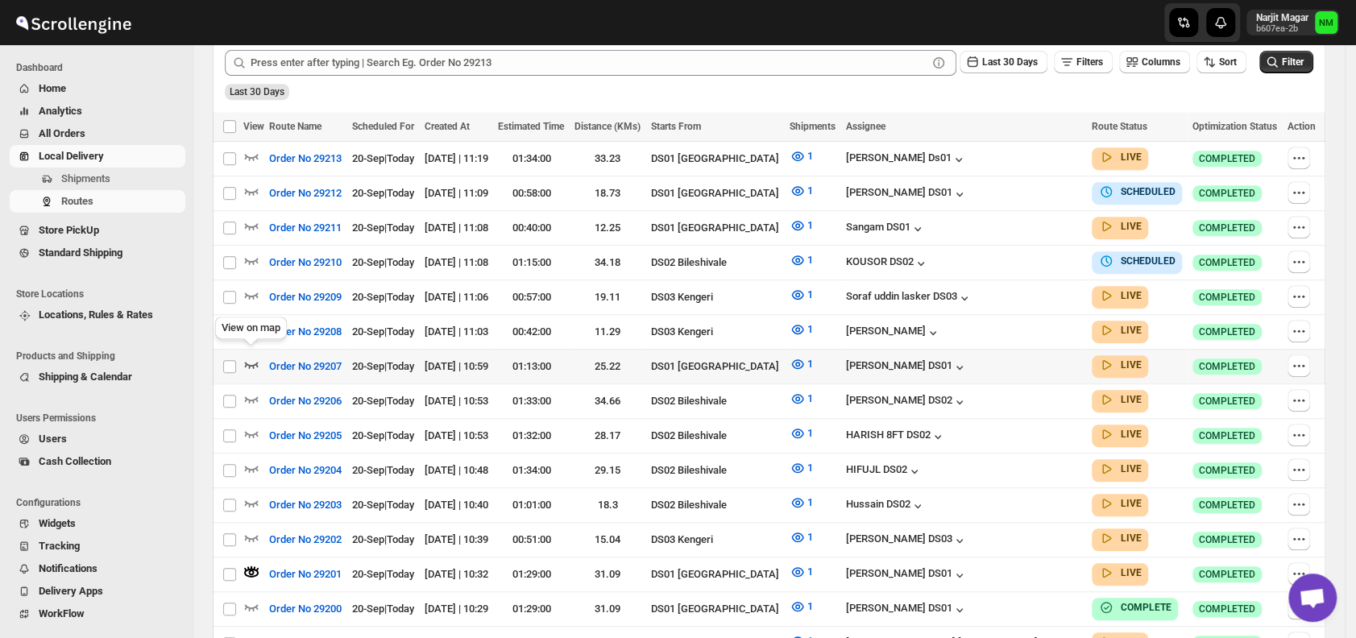
click at [246, 360] on icon "button" at bounding box center [251, 364] width 16 height 16
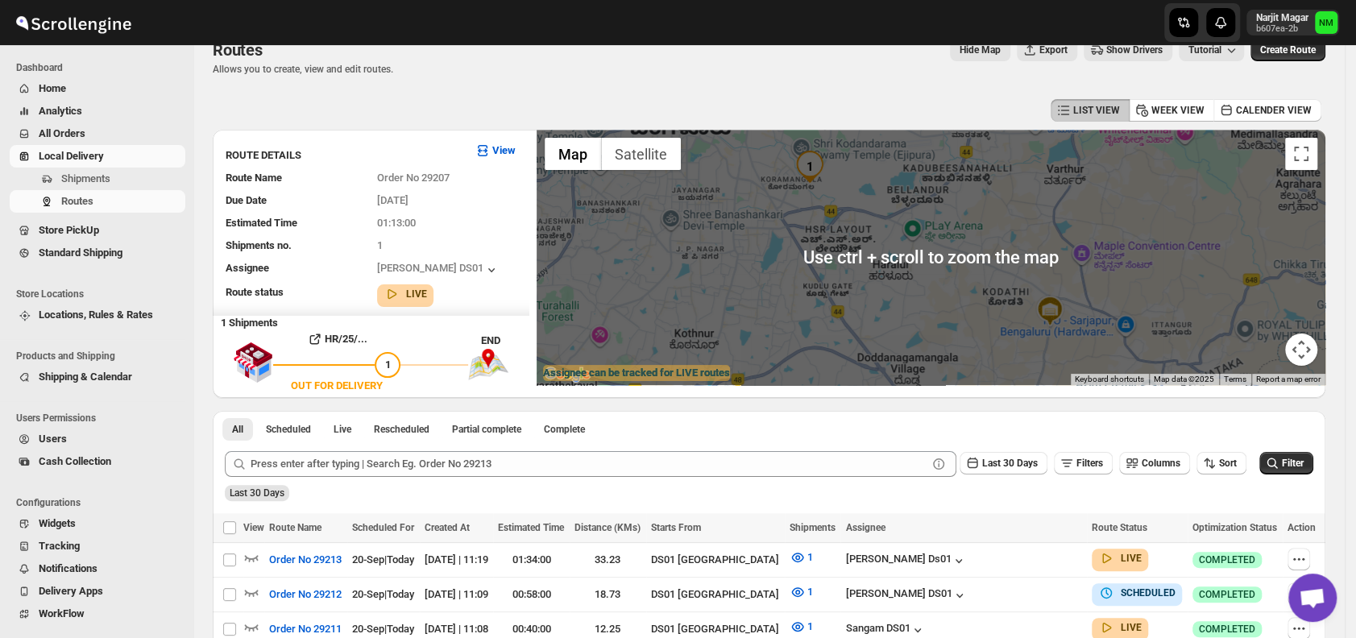
scroll to position [0, 0]
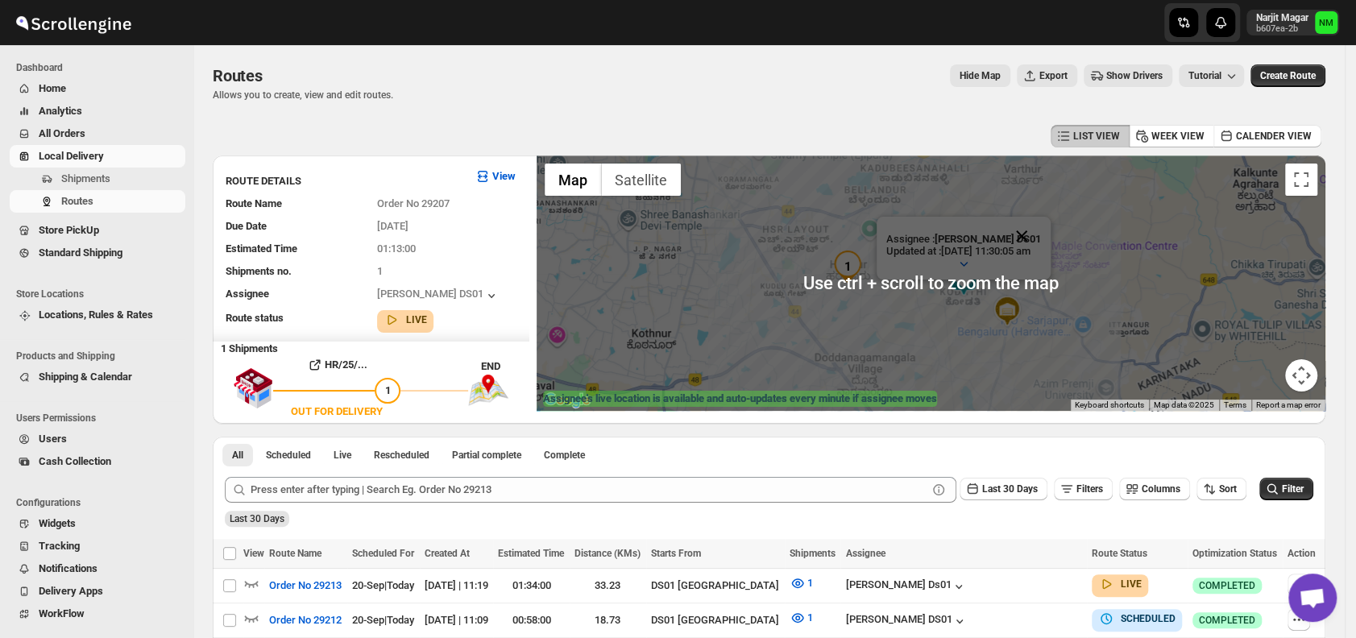
click at [1035, 232] on button "Close" at bounding box center [1021, 236] width 39 height 39
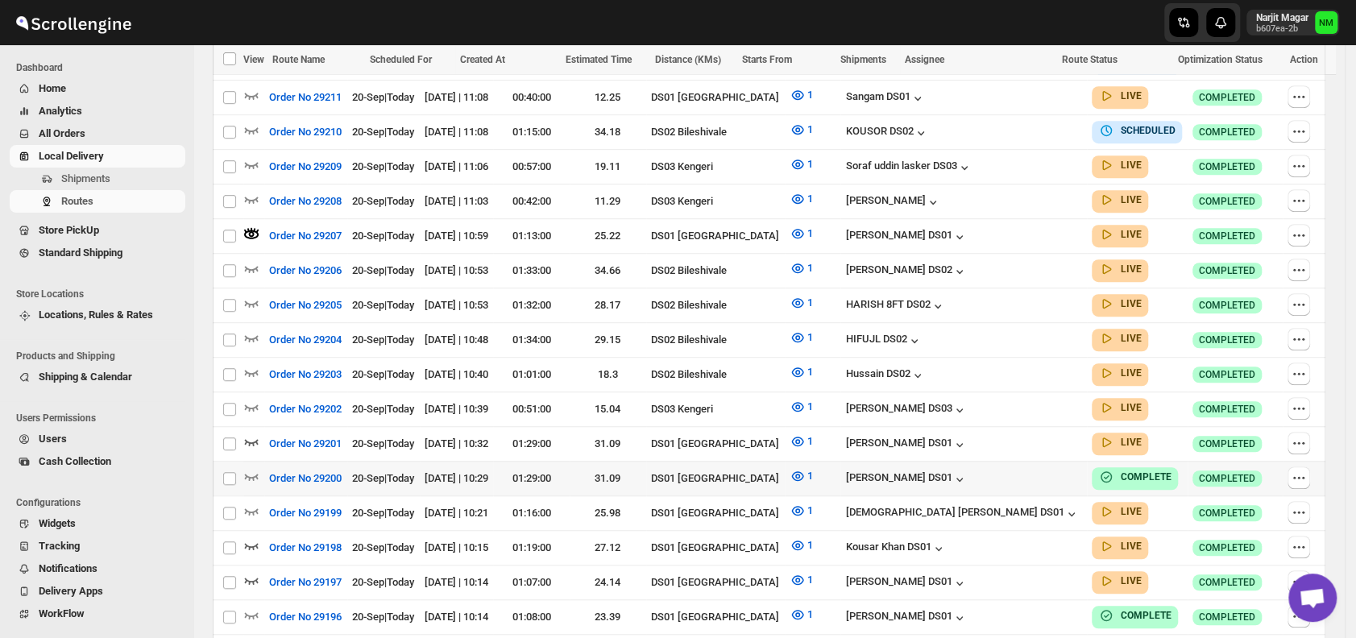
scroll to position [619, 0]
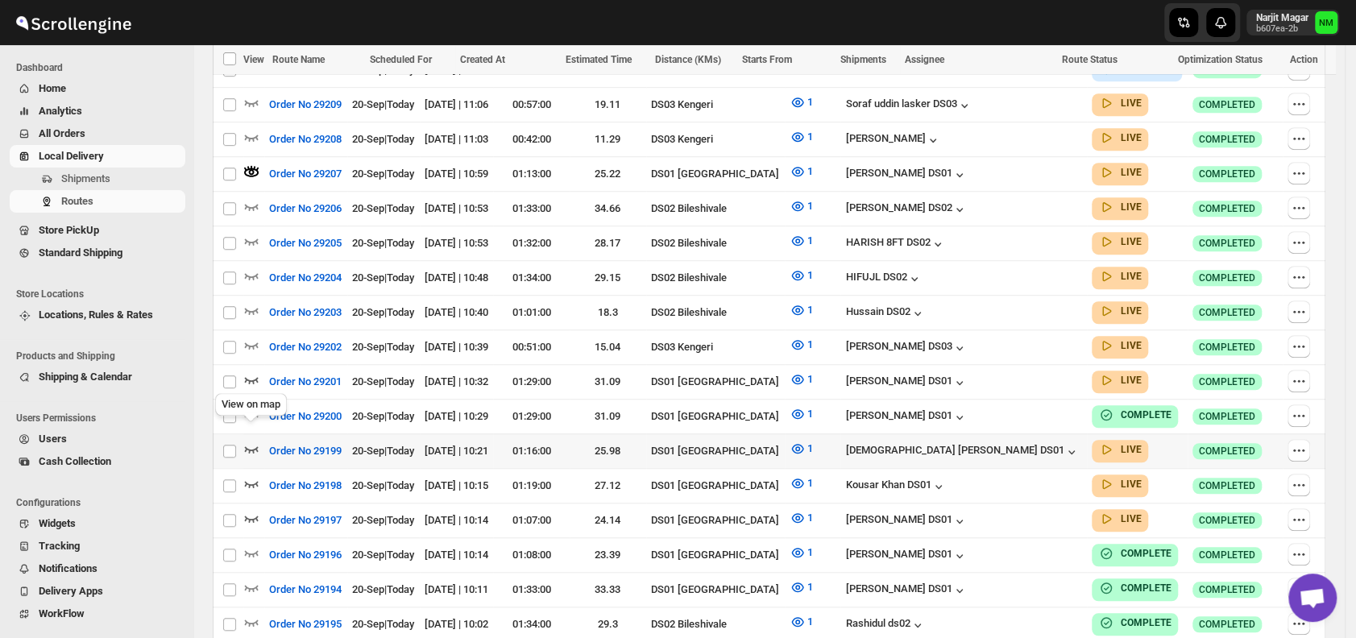
click at [246, 441] on icon "button" at bounding box center [251, 449] width 16 height 16
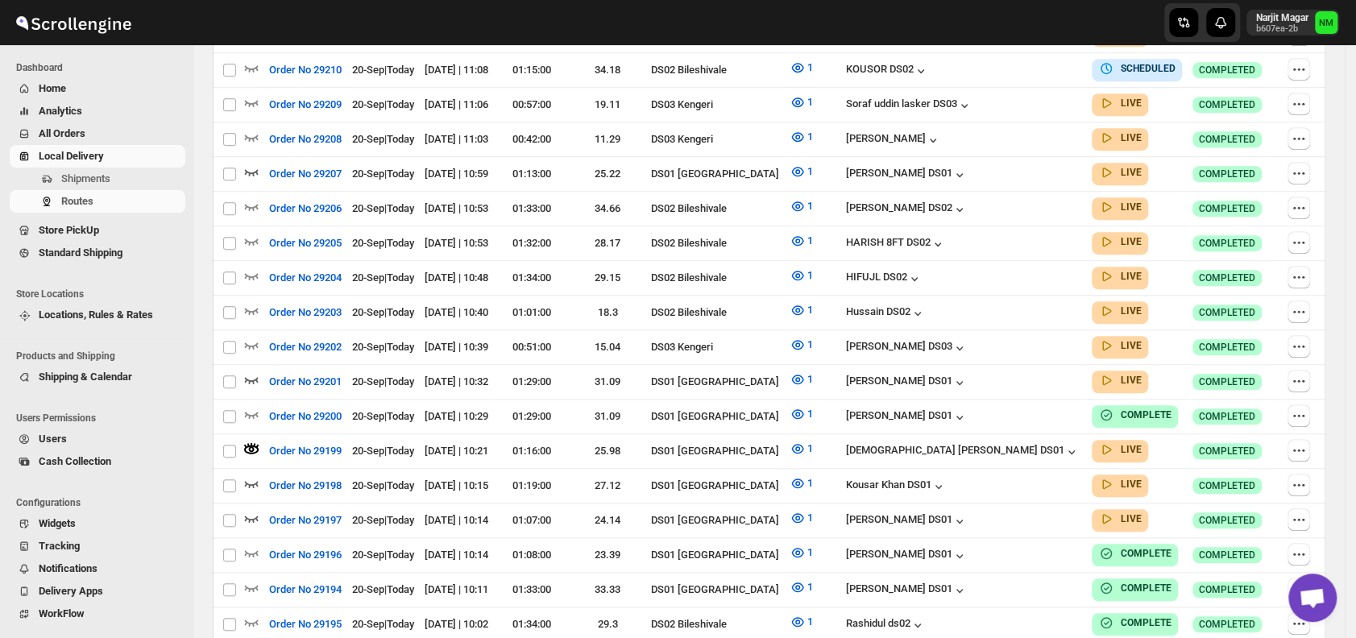
scroll to position [0, 0]
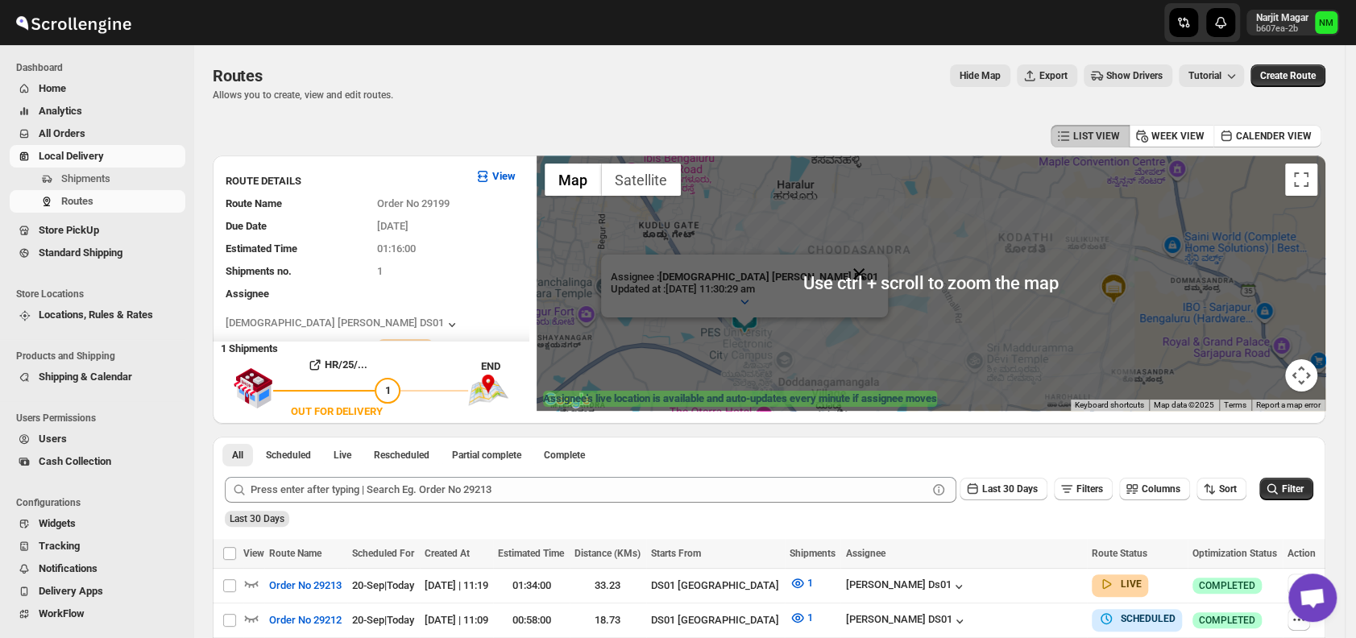
click at [839, 273] on button "Close" at bounding box center [858, 274] width 39 height 39
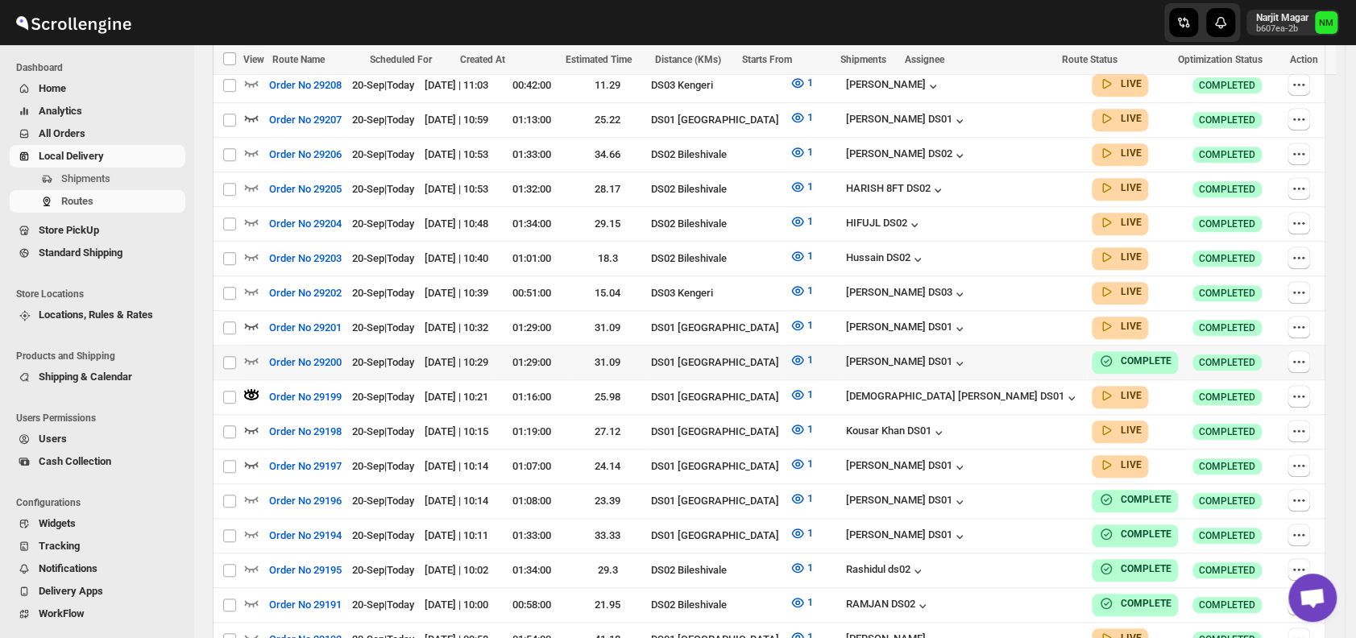
scroll to position [685, 0]
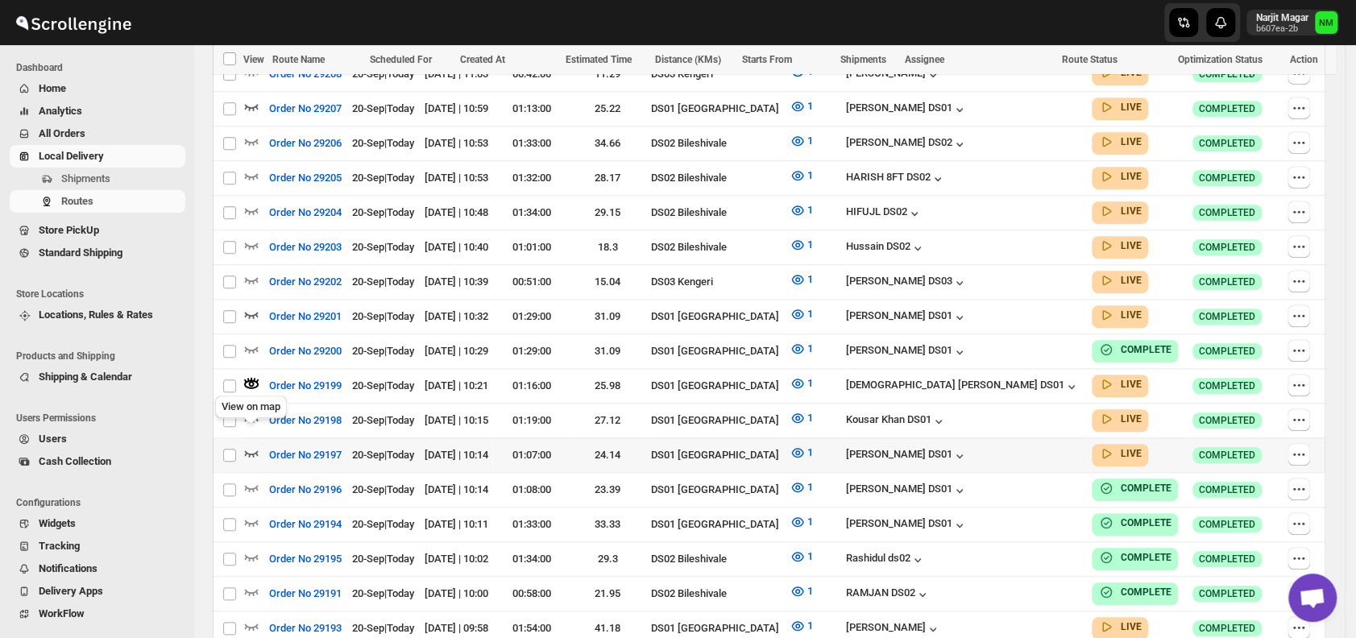
click at [253, 445] on icon "button" at bounding box center [251, 453] width 16 height 16
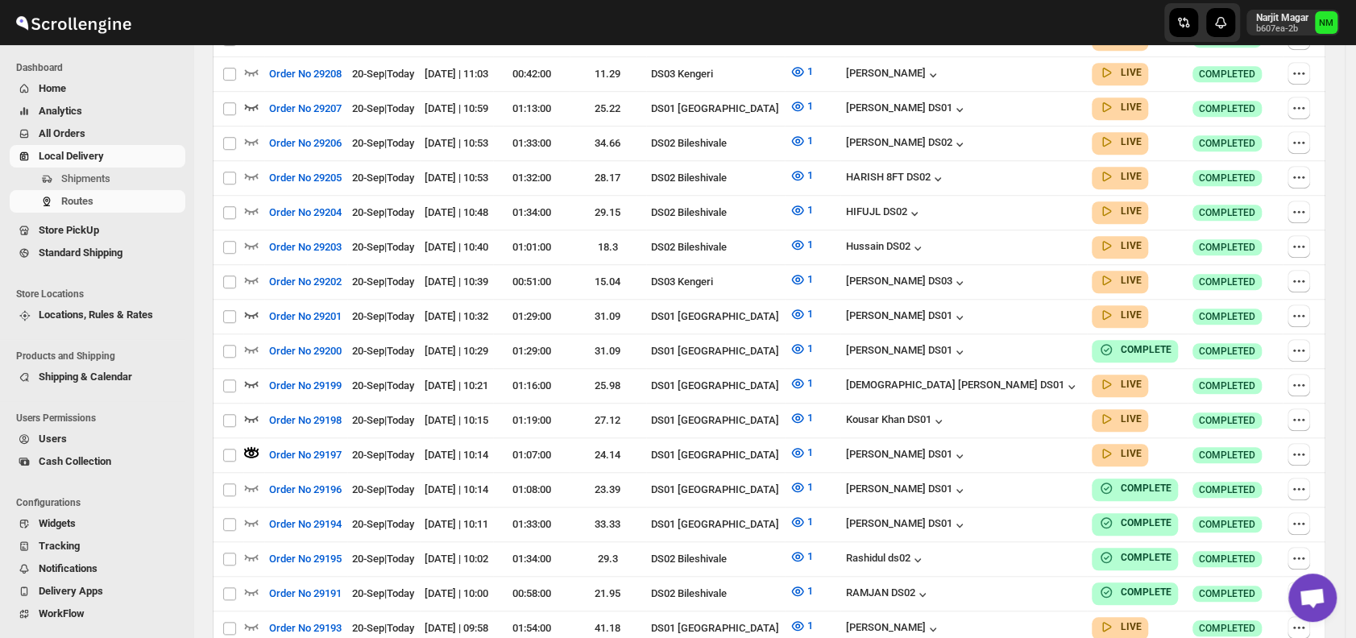
scroll to position [0, 0]
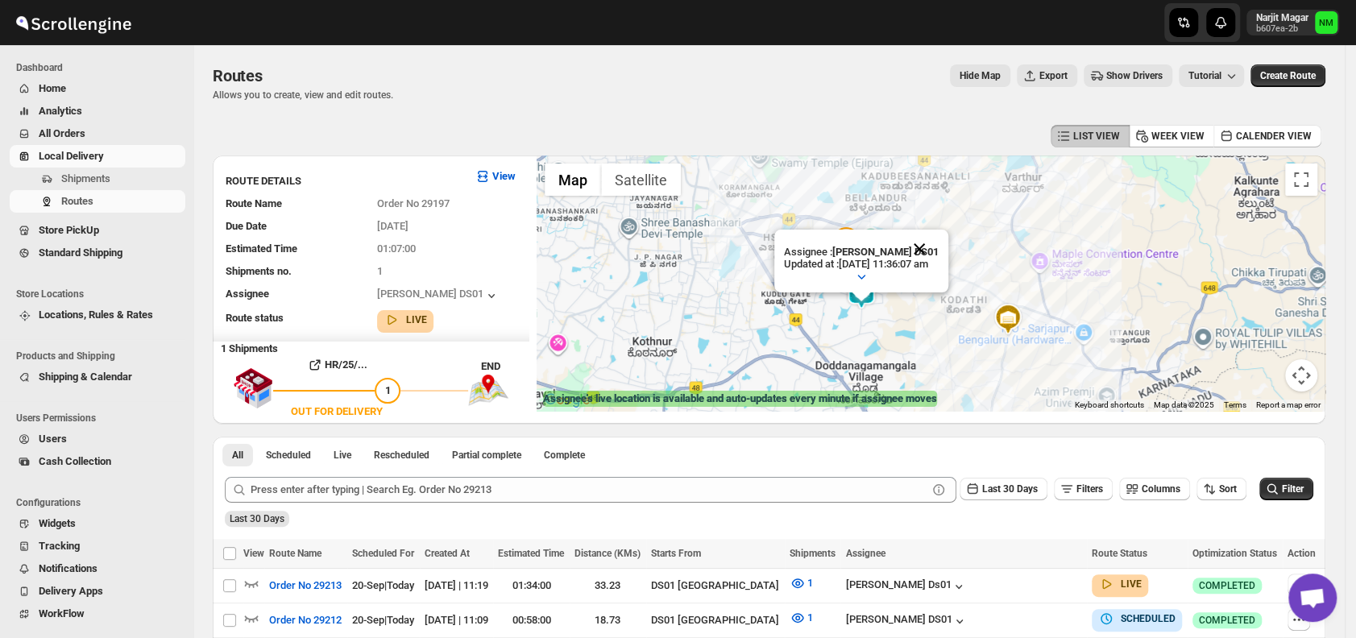
drag, startPoint x: 929, startPoint y: 243, endPoint x: 950, endPoint y: 241, distance: 21.1
click at [938, 241] on button "Close" at bounding box center [919, 249] width 39 height 39
click at [950, 241] on div at bounding box center [930, 282] width 788 height 255
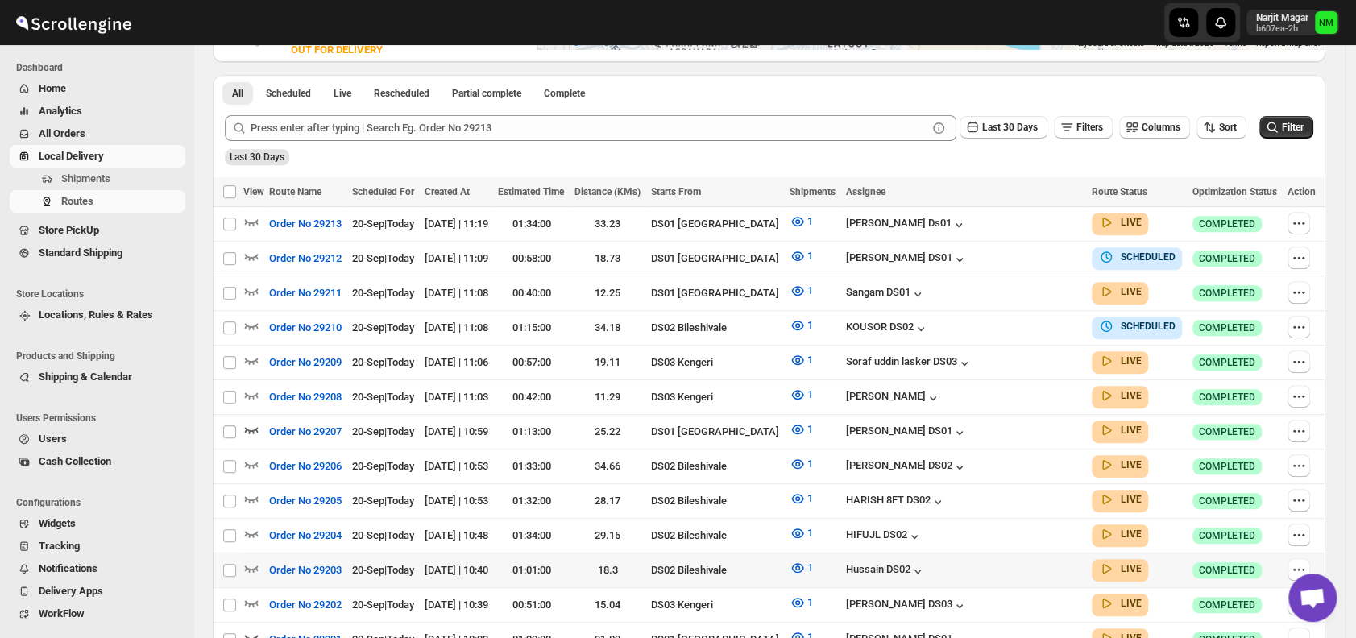
scroll to position [364, 0]
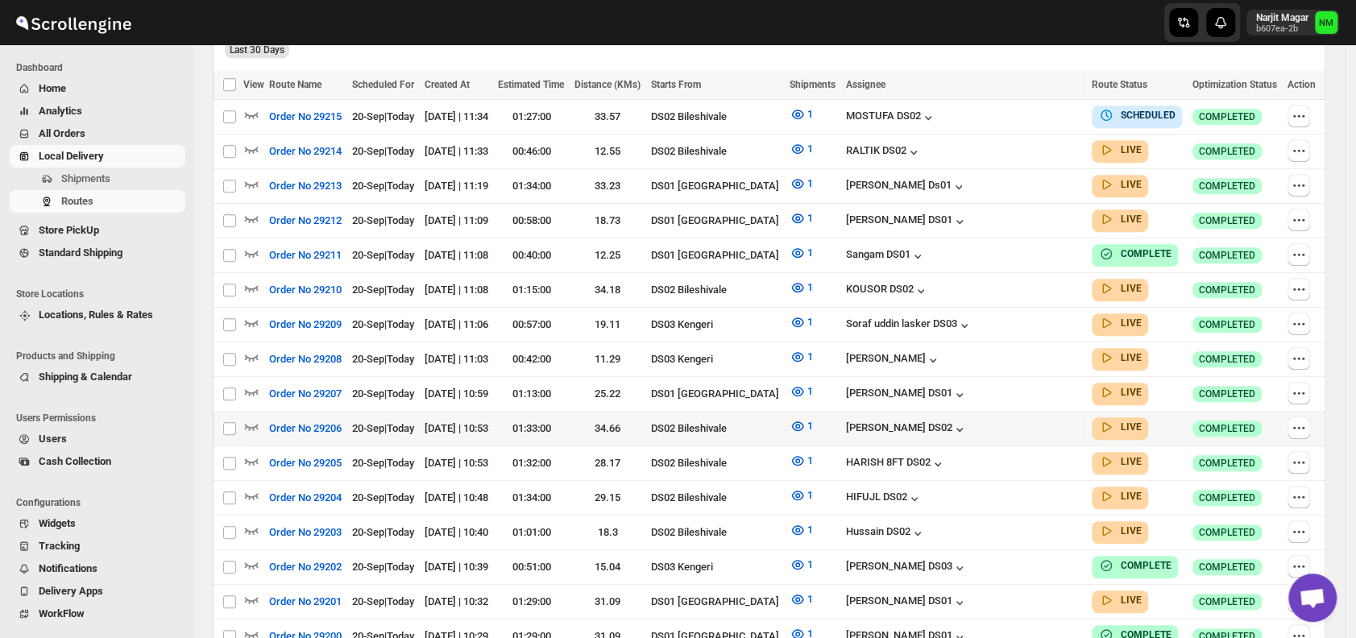
scroll to position [461, 0]
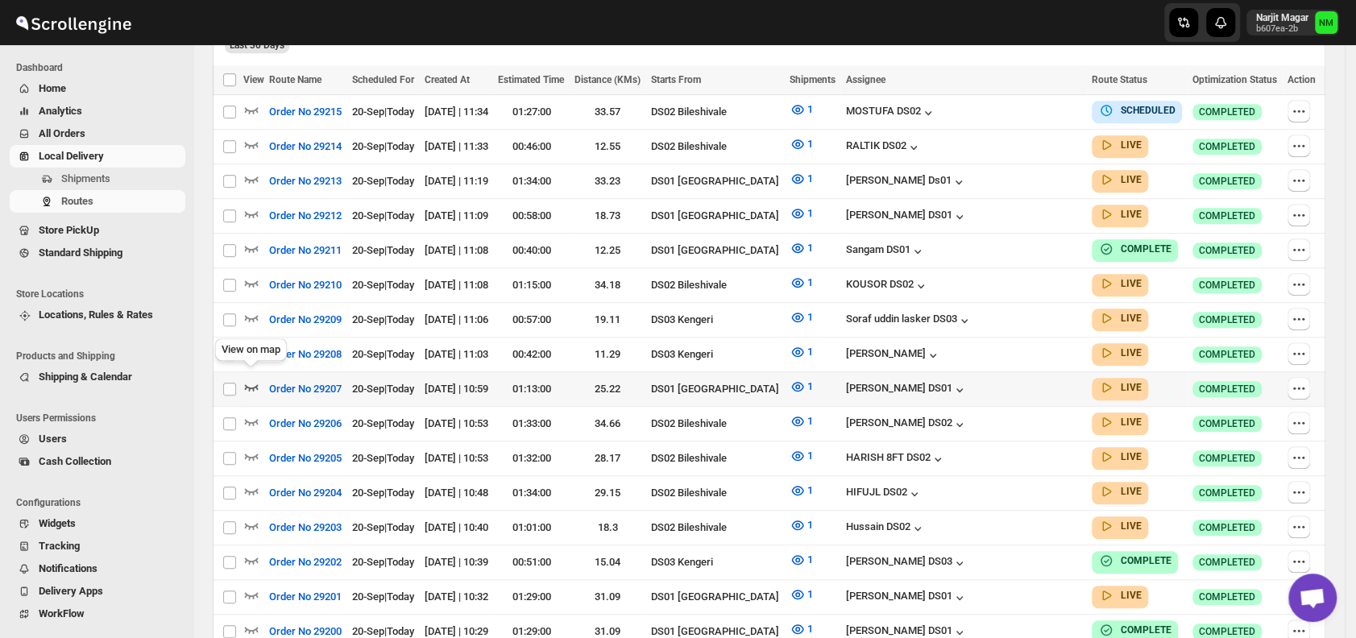
click at [252, 379] on icon "button" at bounding box center [251, 387] width 16 height 16
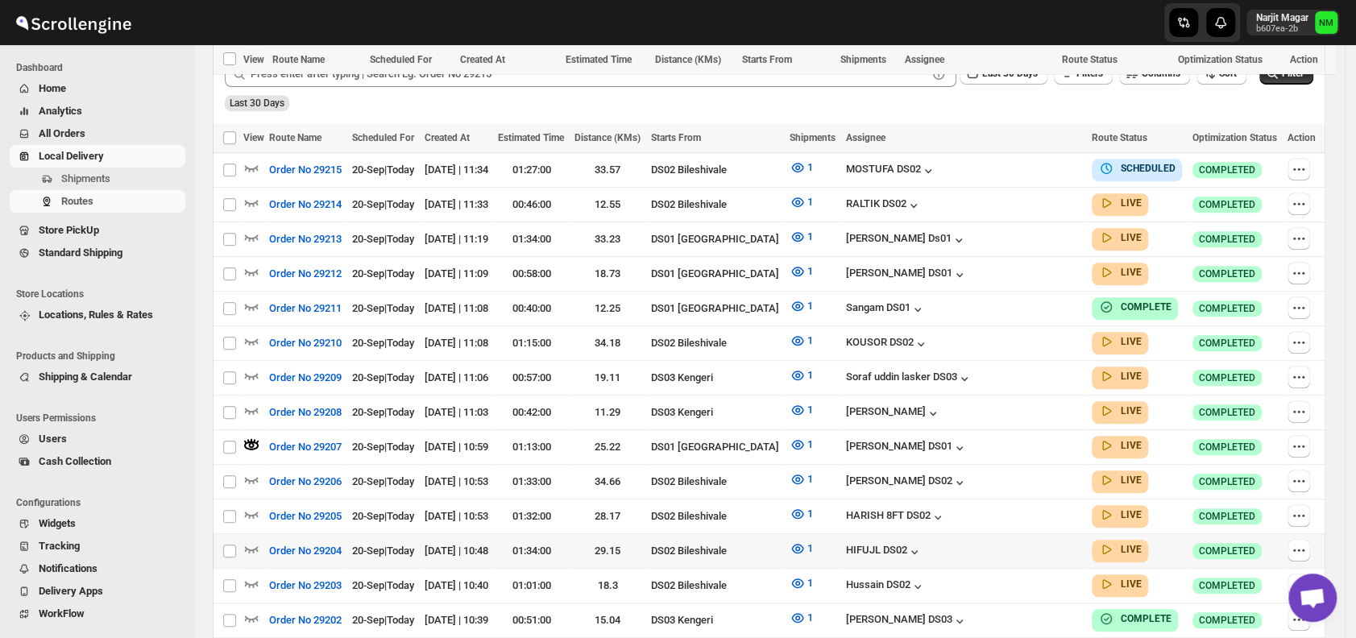
scroll to position [602, 0]
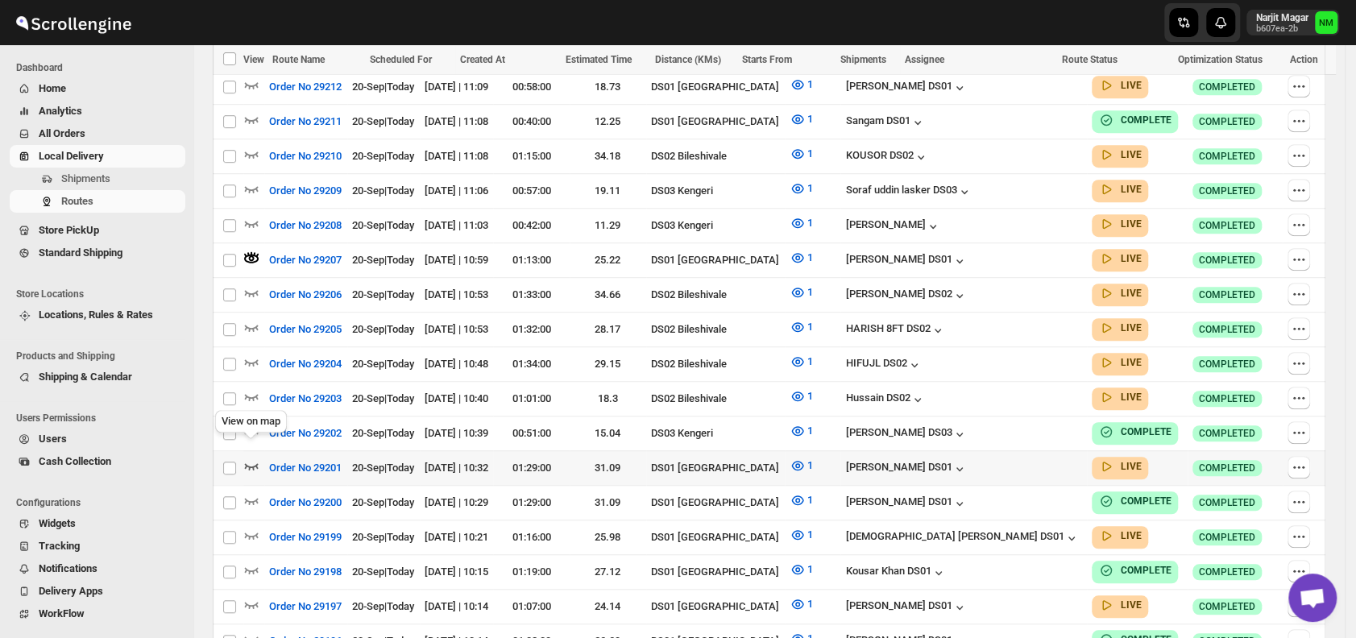
click at [252, 463] on icon "button" at bounding box center [252, 466] width 14 height 6
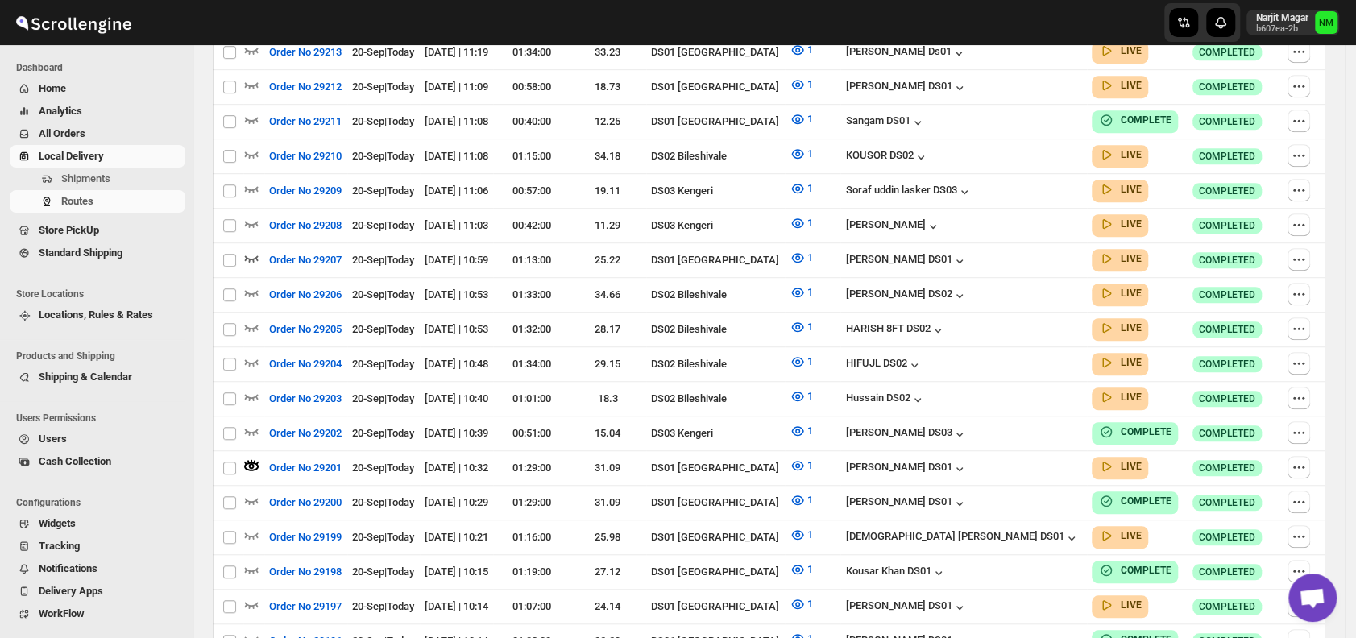
scroll to position [0, 0]
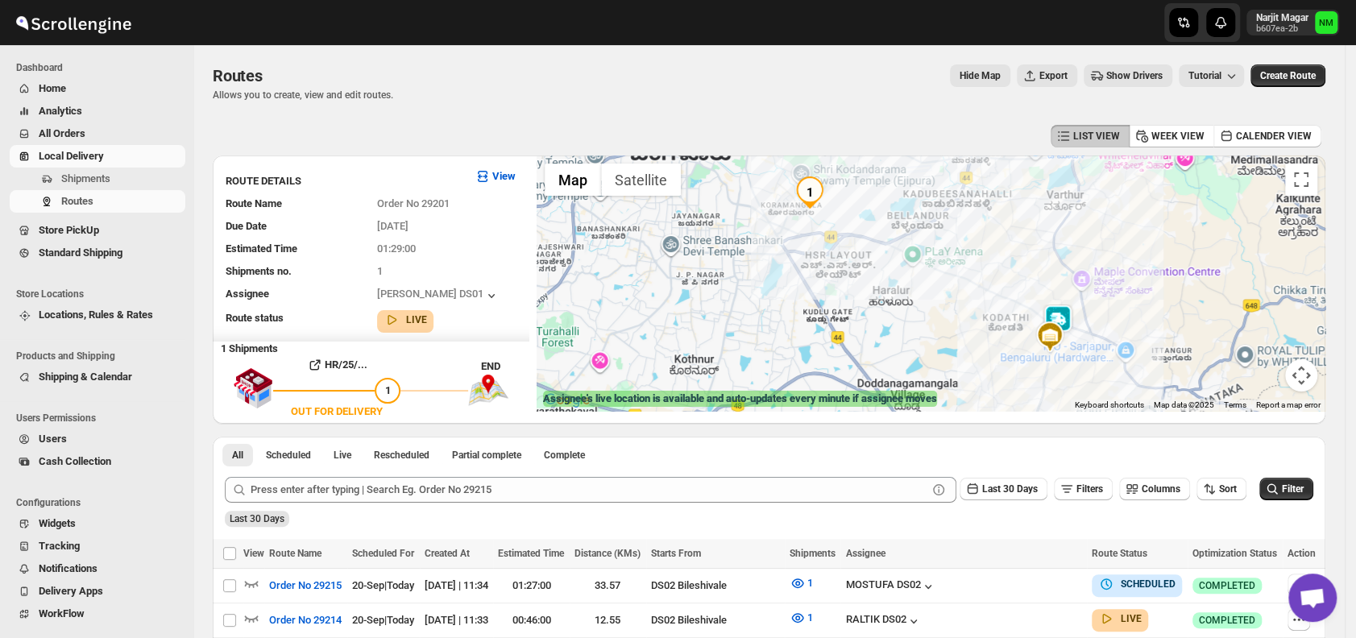
click at [1071, 316] on img at bounding box center [1057, 320] width 32 height 32
click at [1135, 236] on button "Close" at bounding box center [1115, 244] width 39 height 39
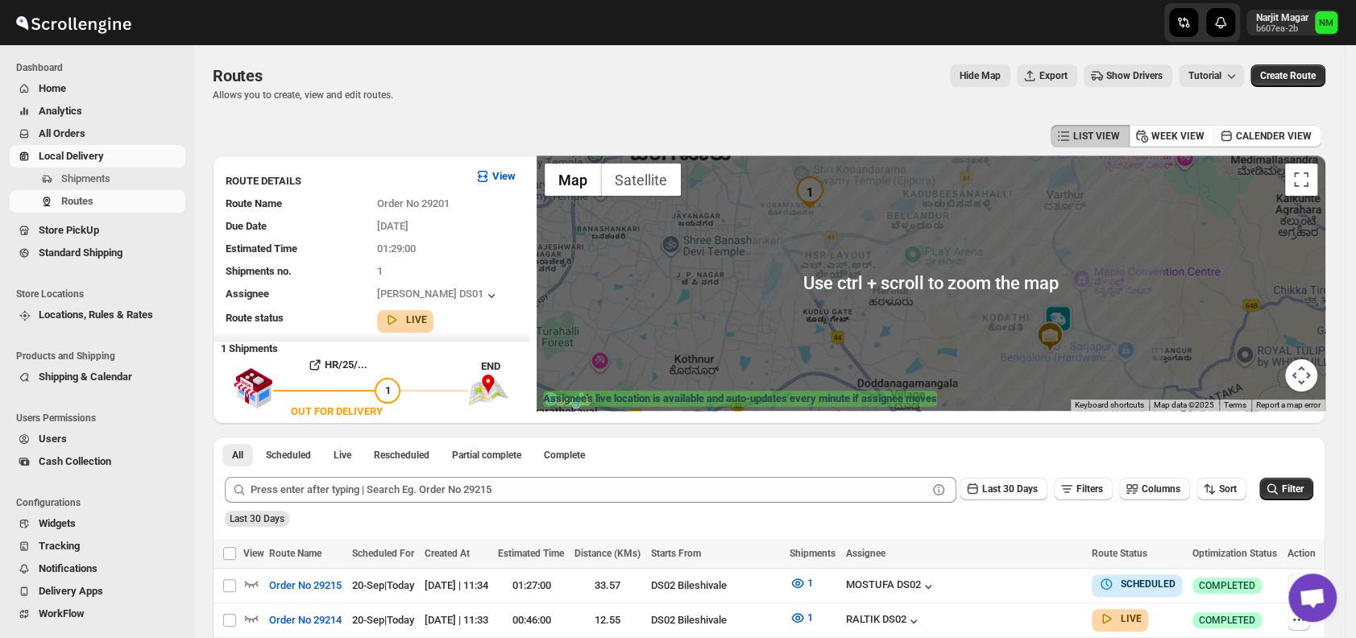
scroll to position [386, 0]
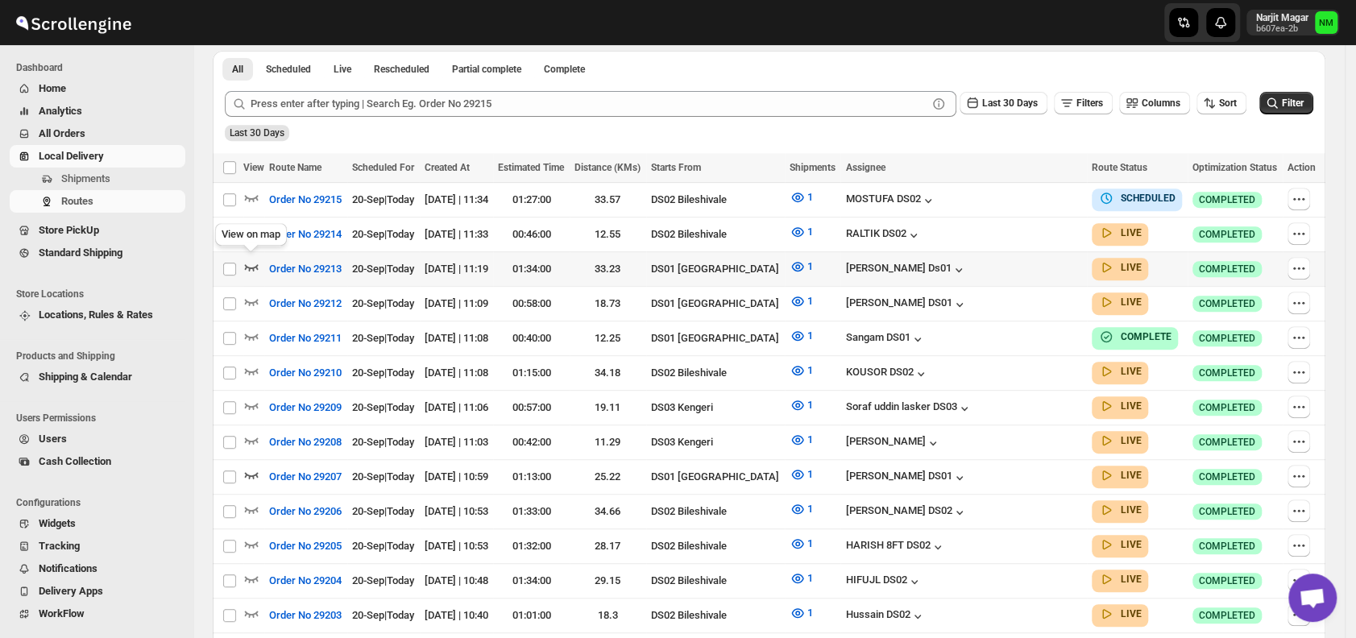
click at [253, 264] on icon "button" at bounding box center [252, 267] width 14 height 6
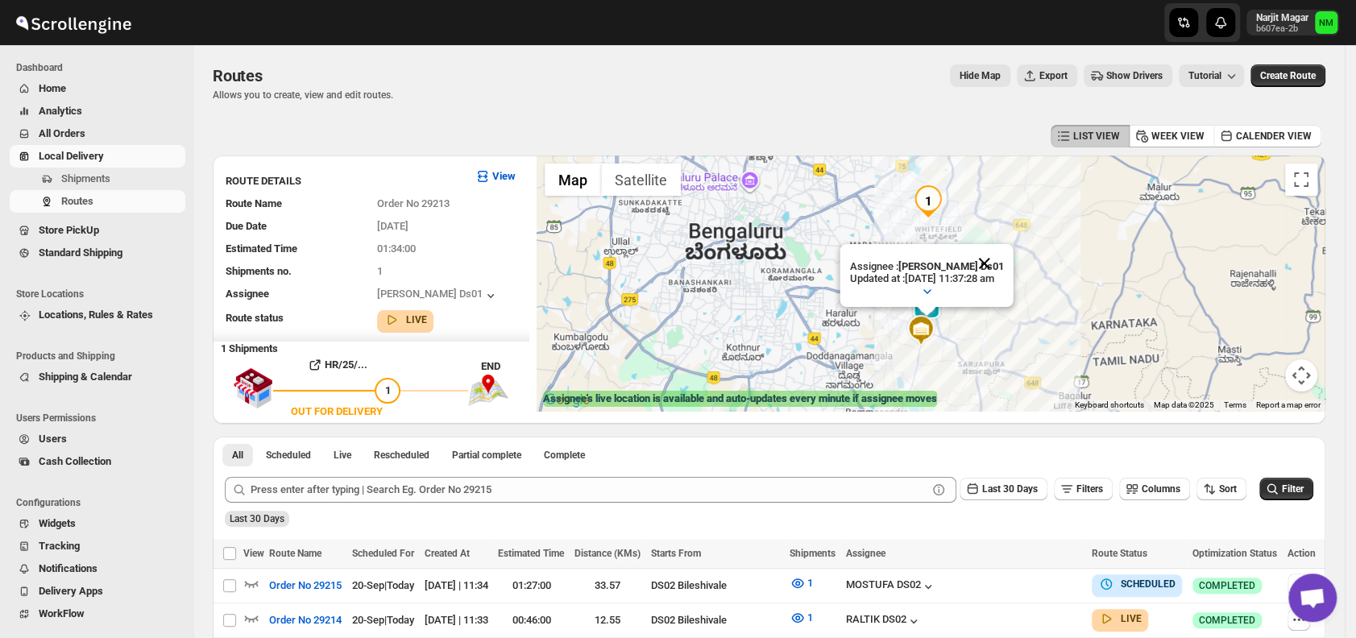
click at [1002, 257] on button "Close" at bounding box center [984, 263] width 39 height 39
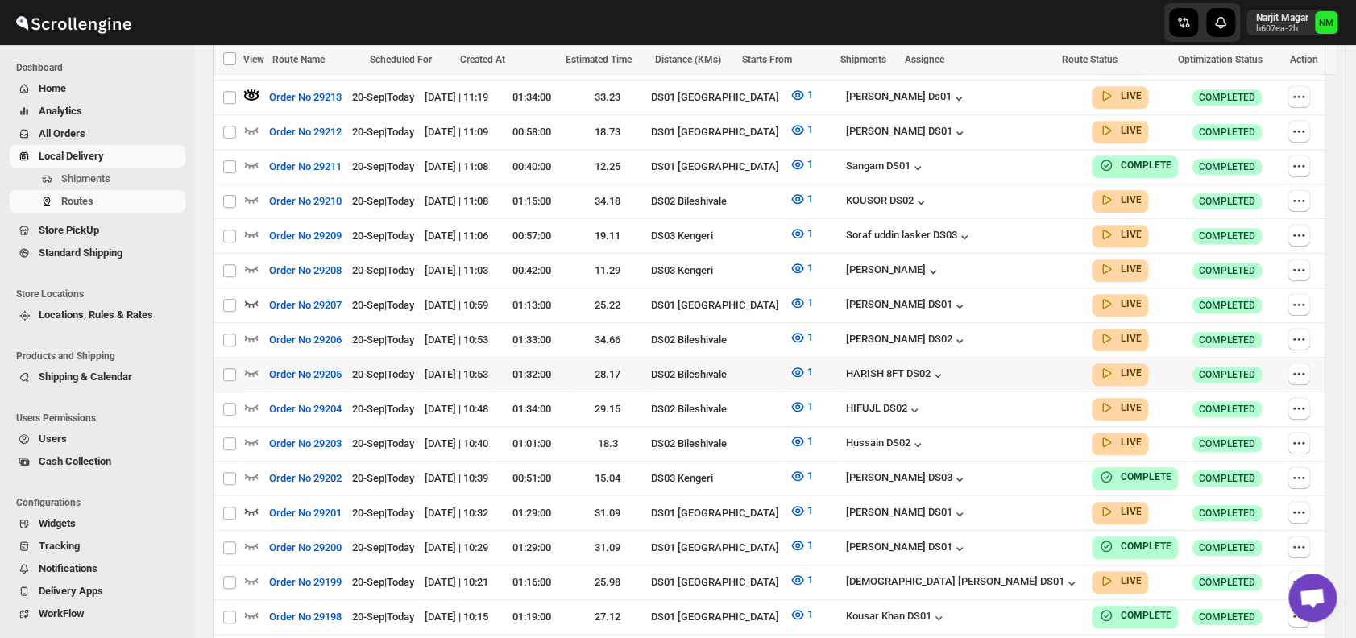
scroll to position [560, 0]
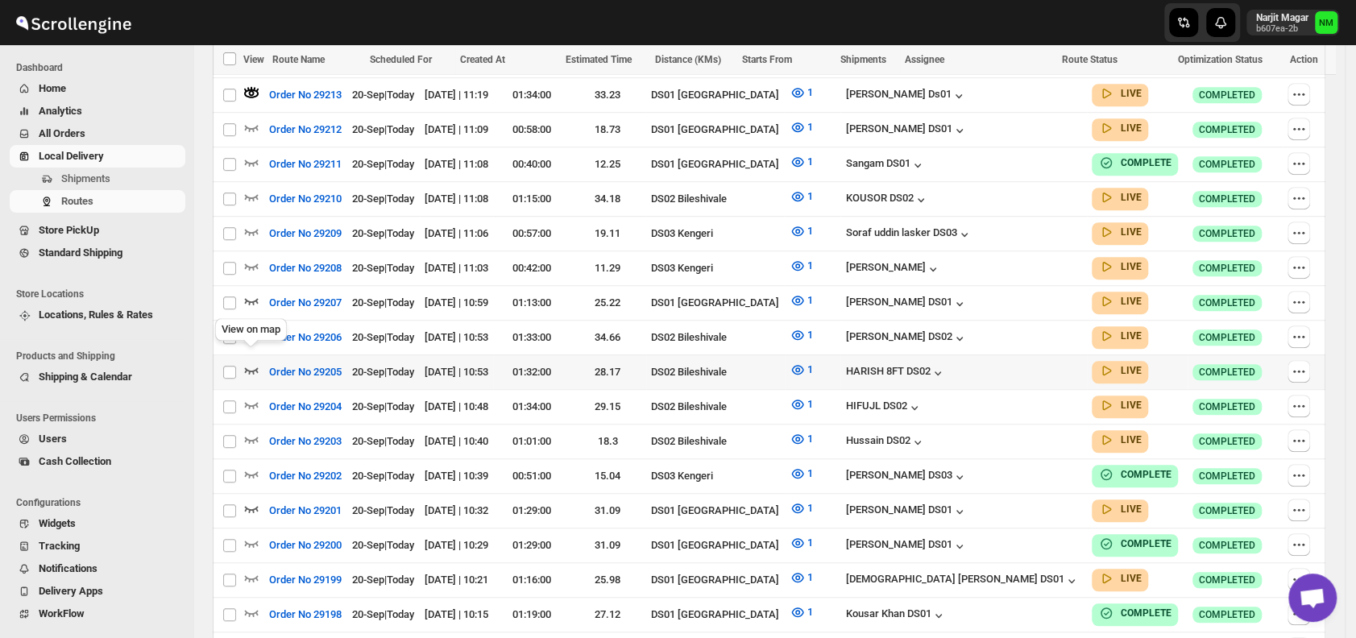
click at [254, 362] on icon "button" at bounding box center [251, 370] width 16 height 16
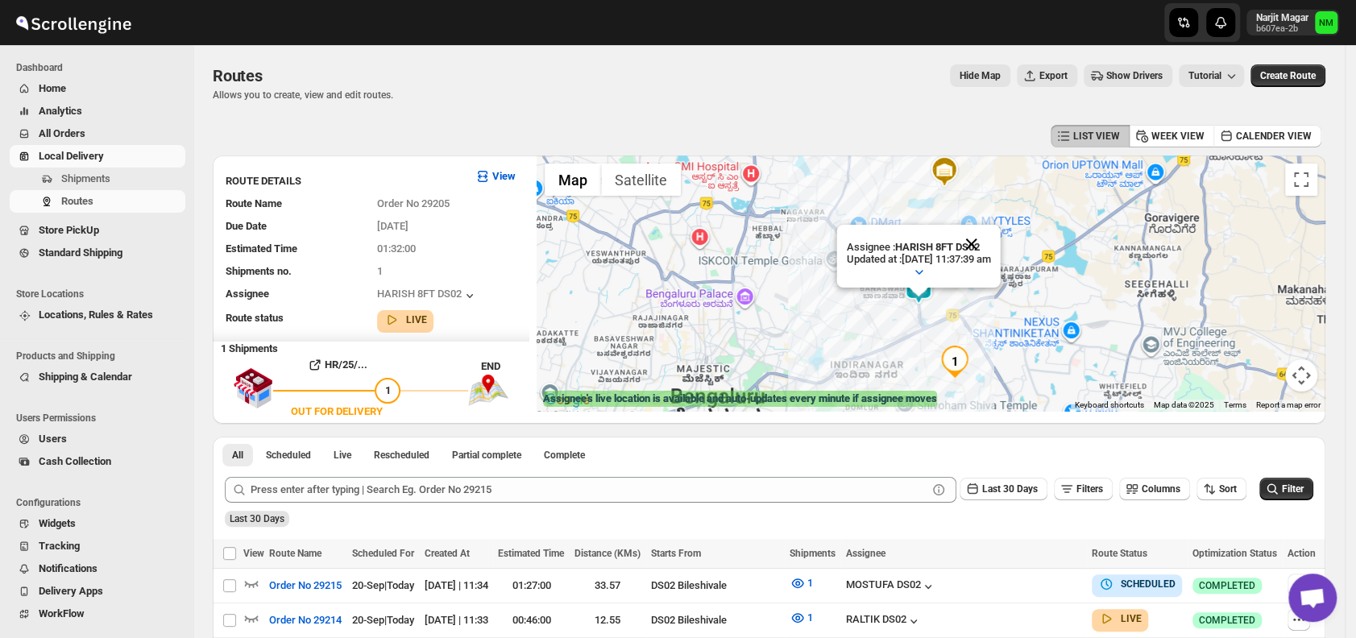
click at [991, 242] on button "Close" at bounding box center [971, 244] width 39 height 39
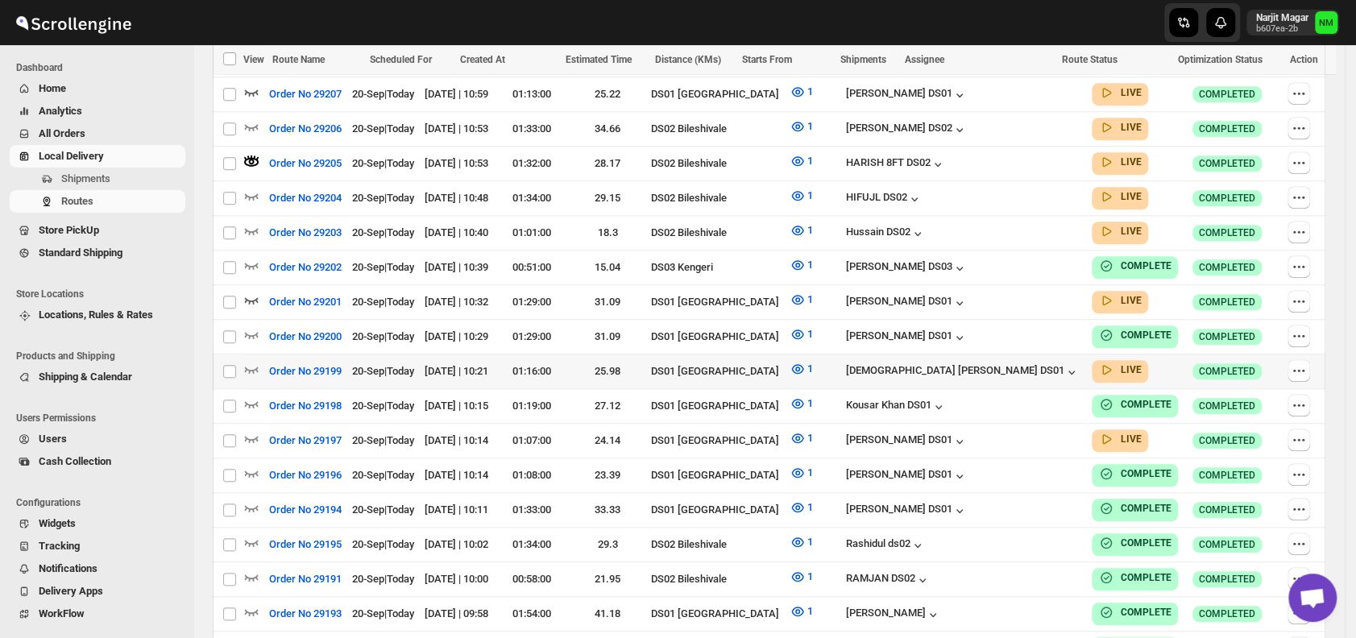
scroll to position [771, 0]
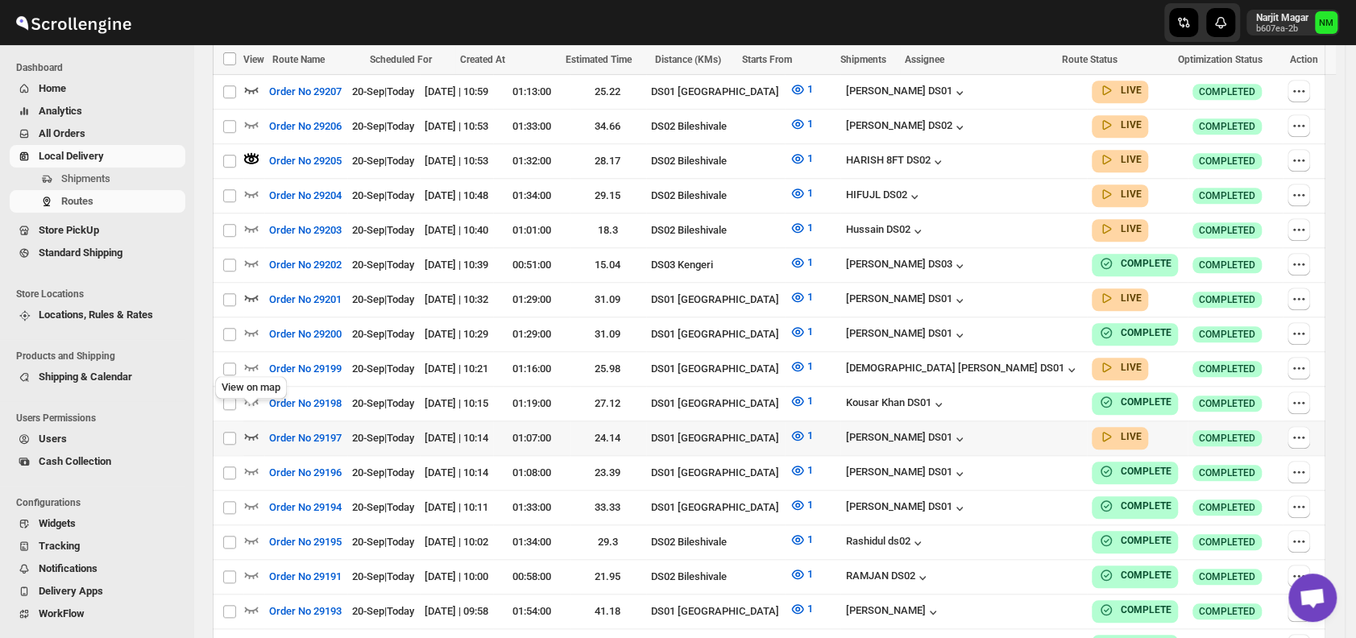
click at [247, 428] on icon "button" at bounding box center [251, 436] width 16 height 16
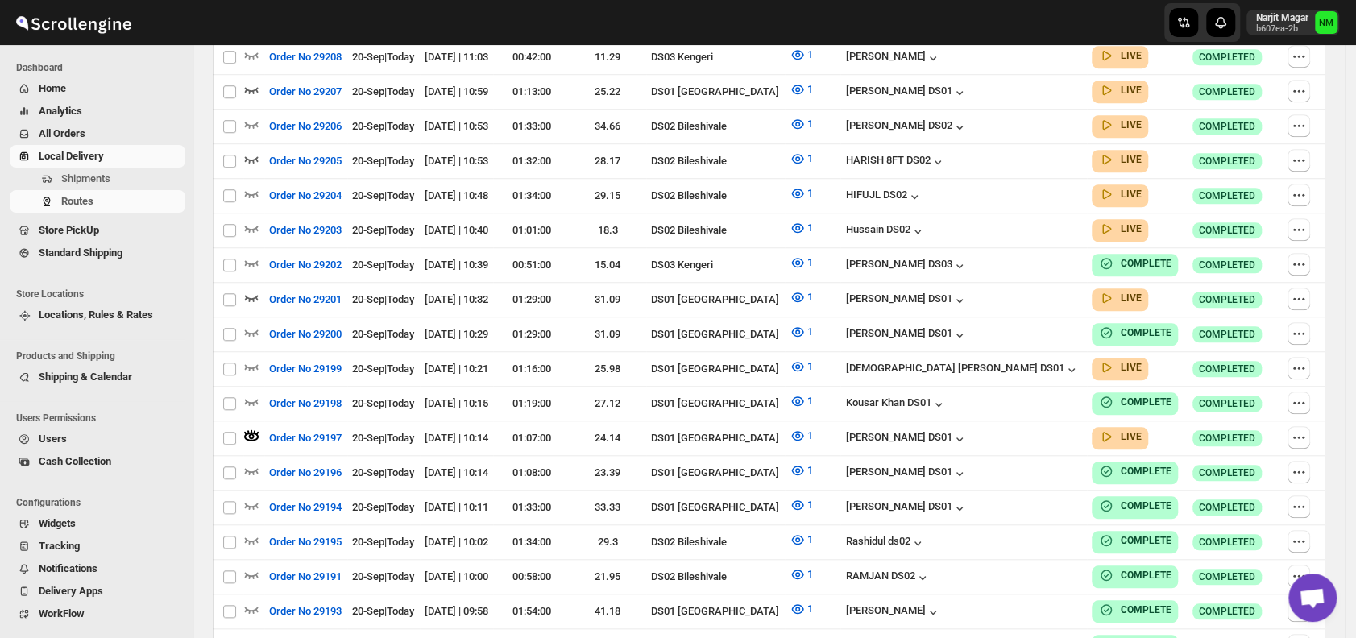
scroll to position [0, 0]
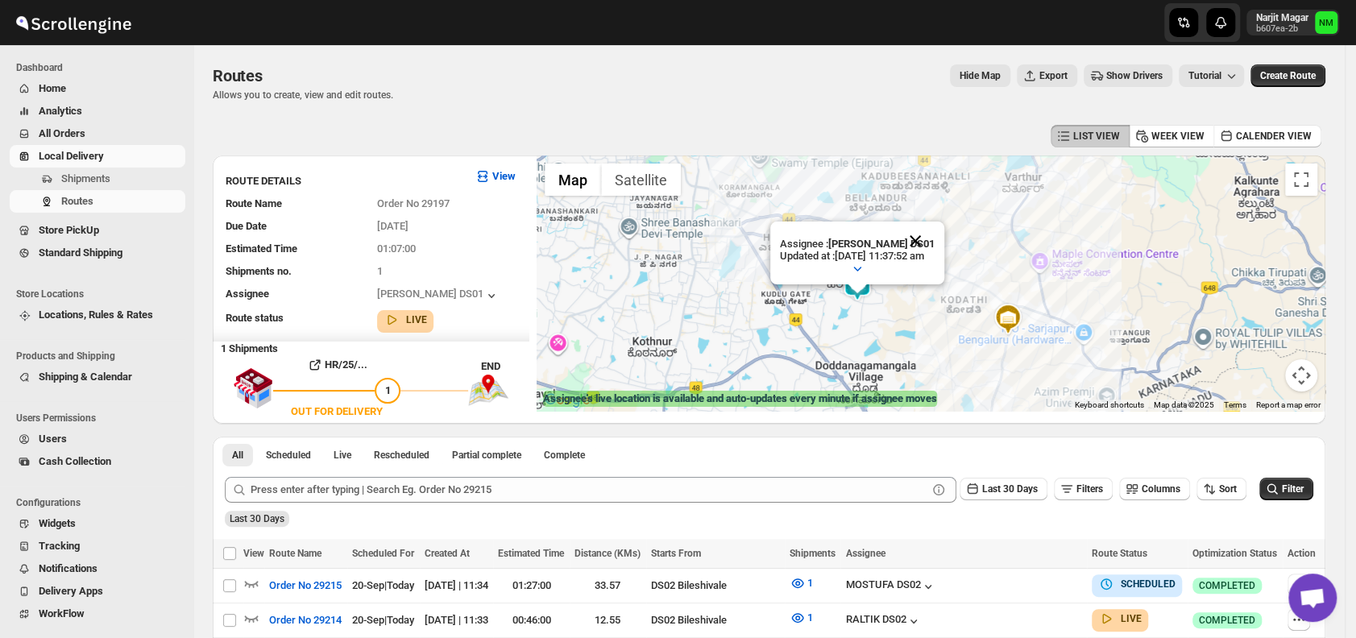
click at [934, 242] on button "Close" at bounding box center [915, 240] width 39 height 39
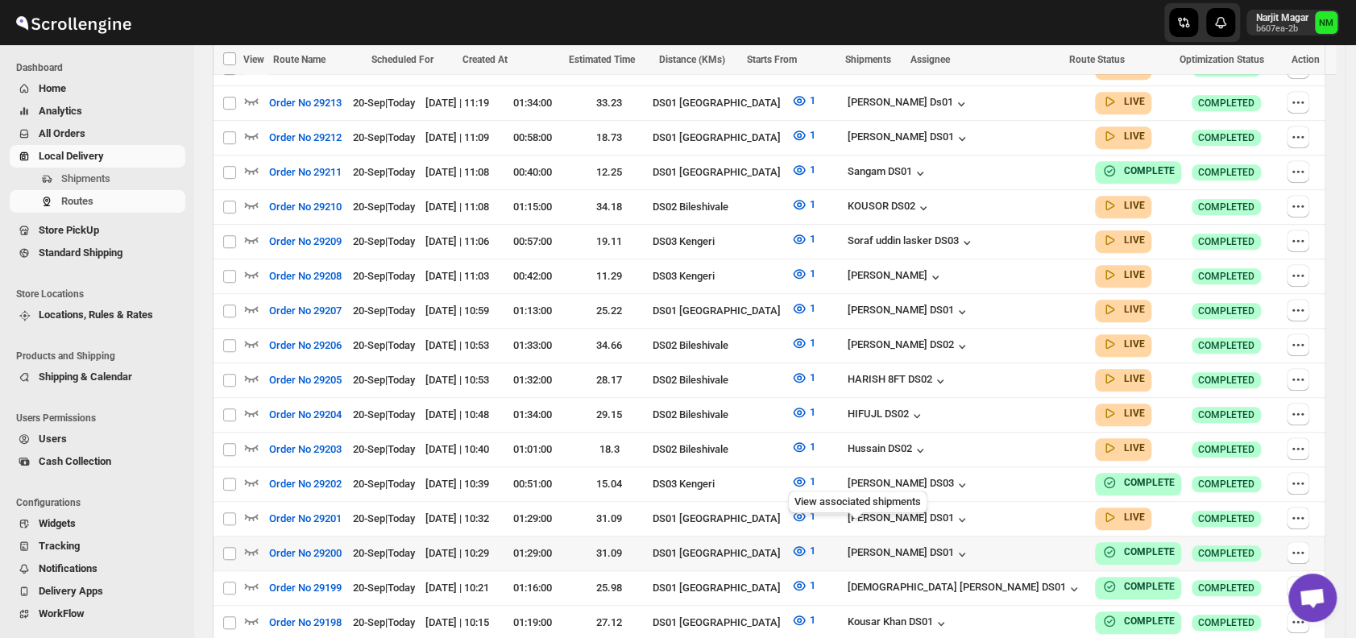
scroll to position [566, 0]
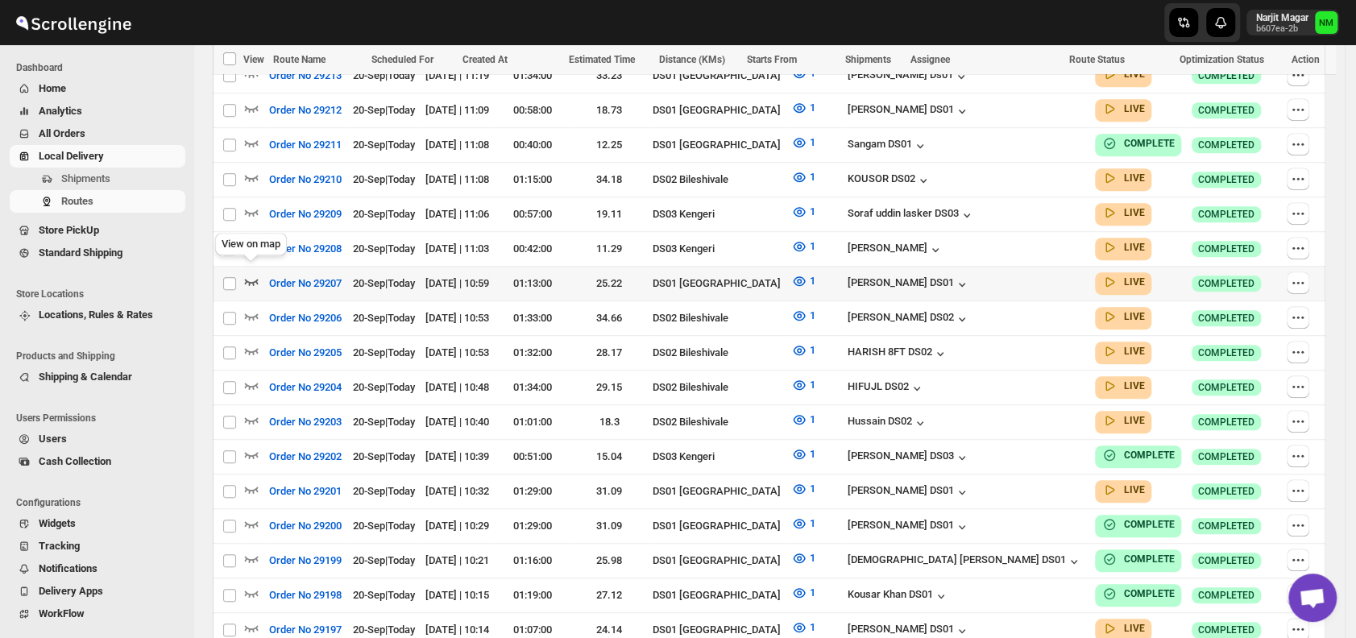
click at [256, 273] on icon "button" at bounding box center [251, 281] width 16 height 16
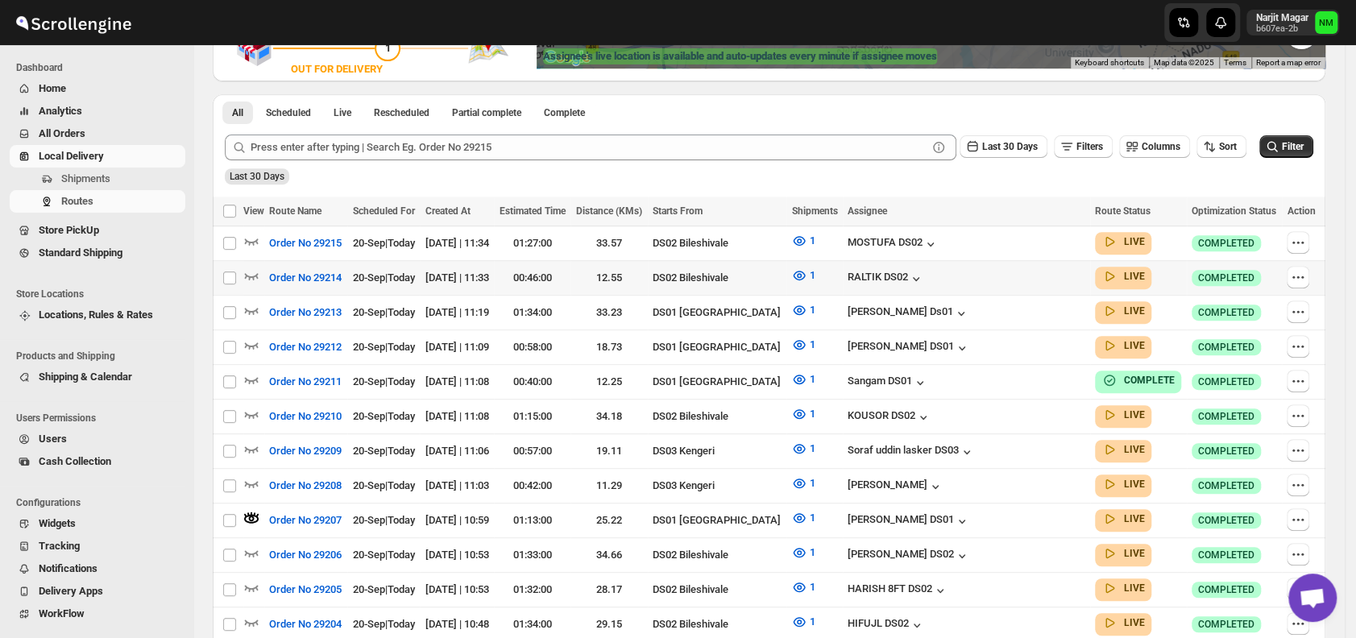
scroll to position [347, 0]
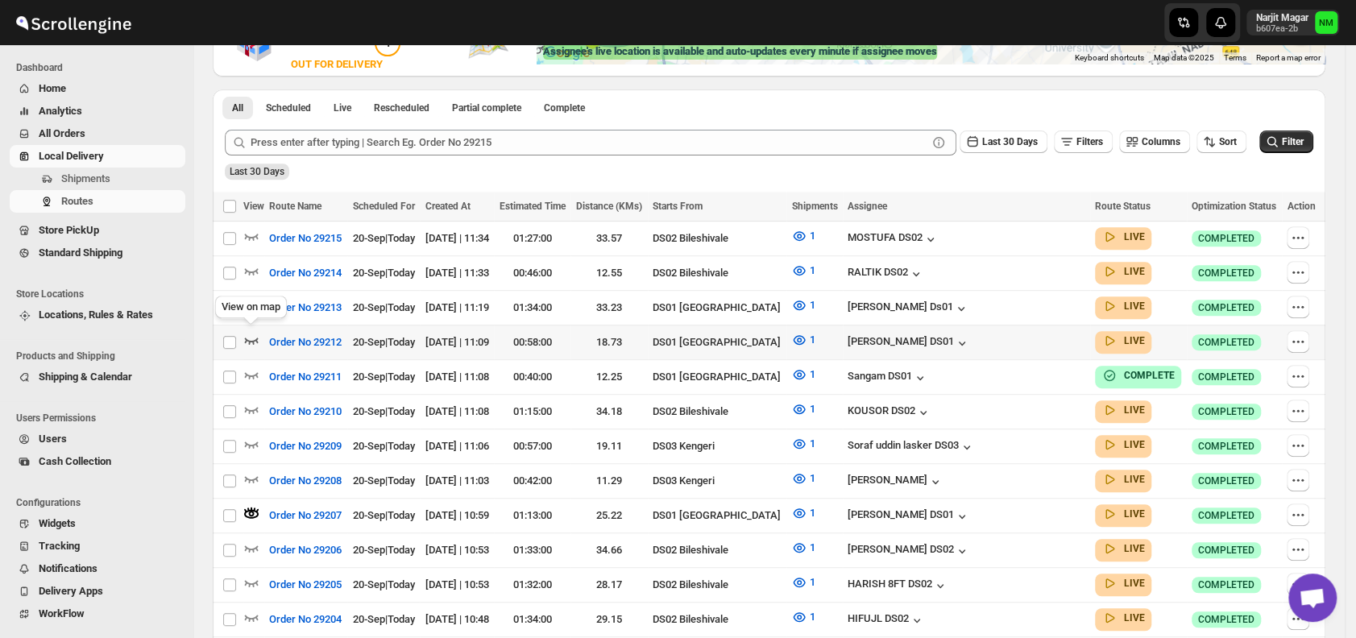
click at [254, 332] on icon "button" at bounding box center [251, 340] width 16 height 16
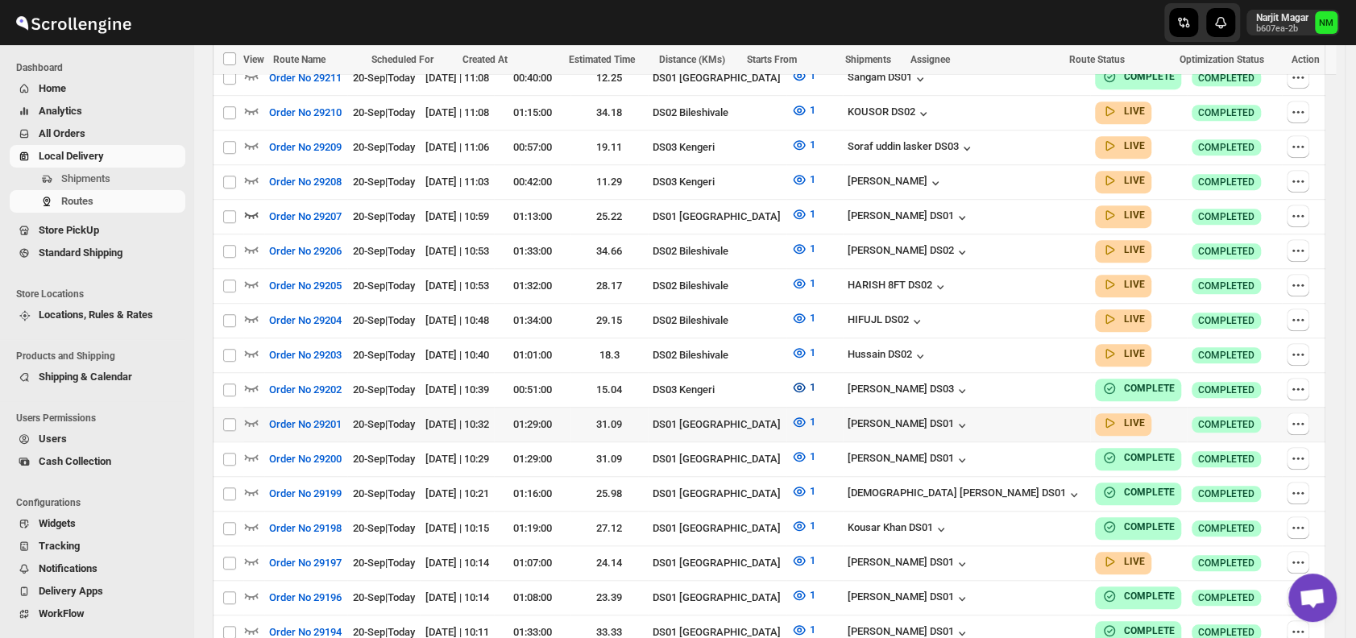
scroll to position [648, 0]
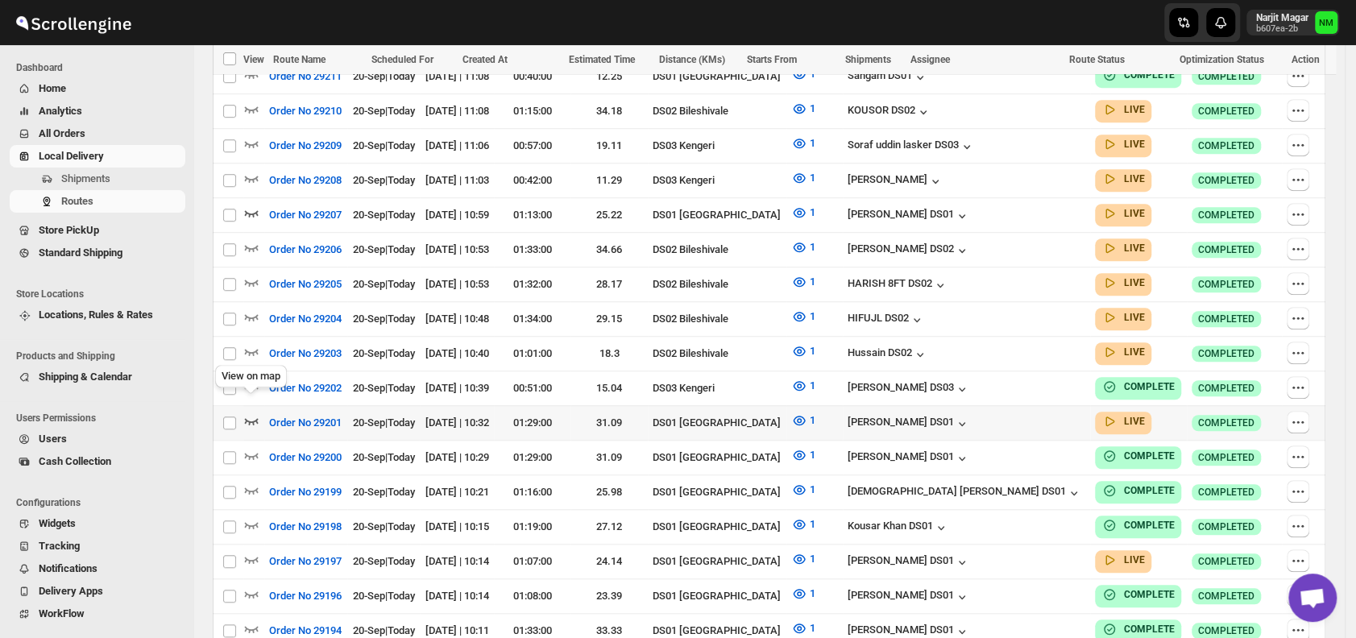
click at [250, 412] on icon "button" at bounding box center [251, 420] width 16 height 16
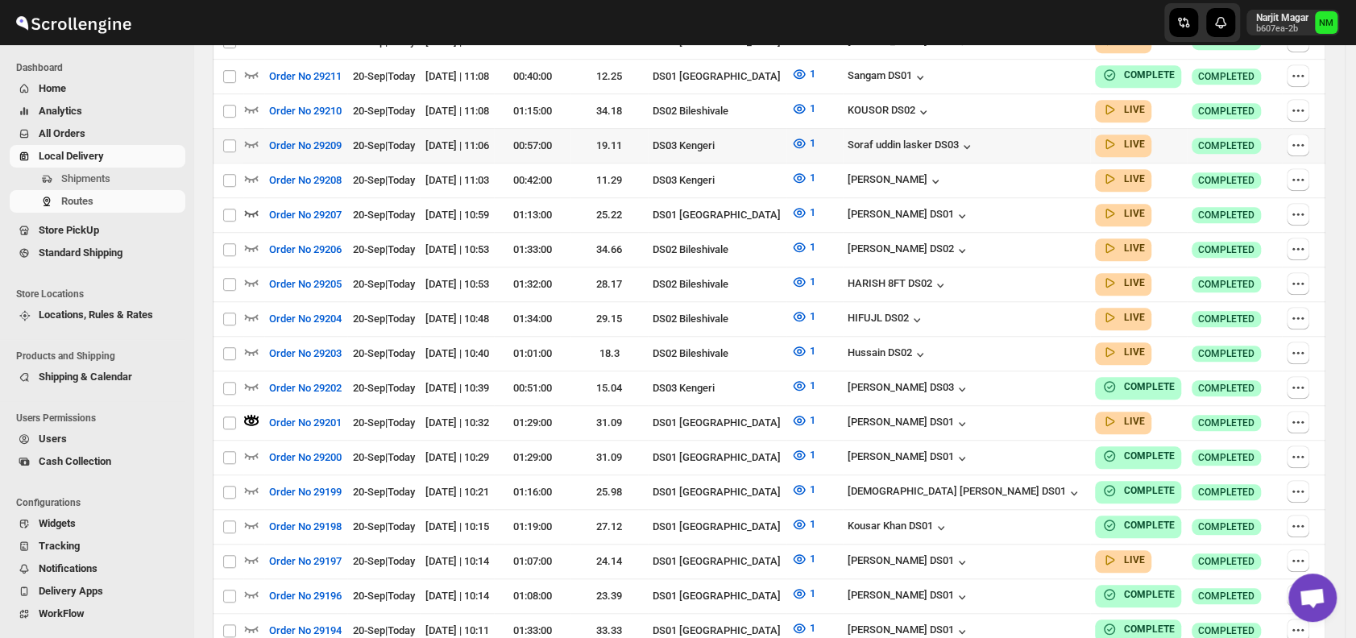
scroll to position [0, 0]
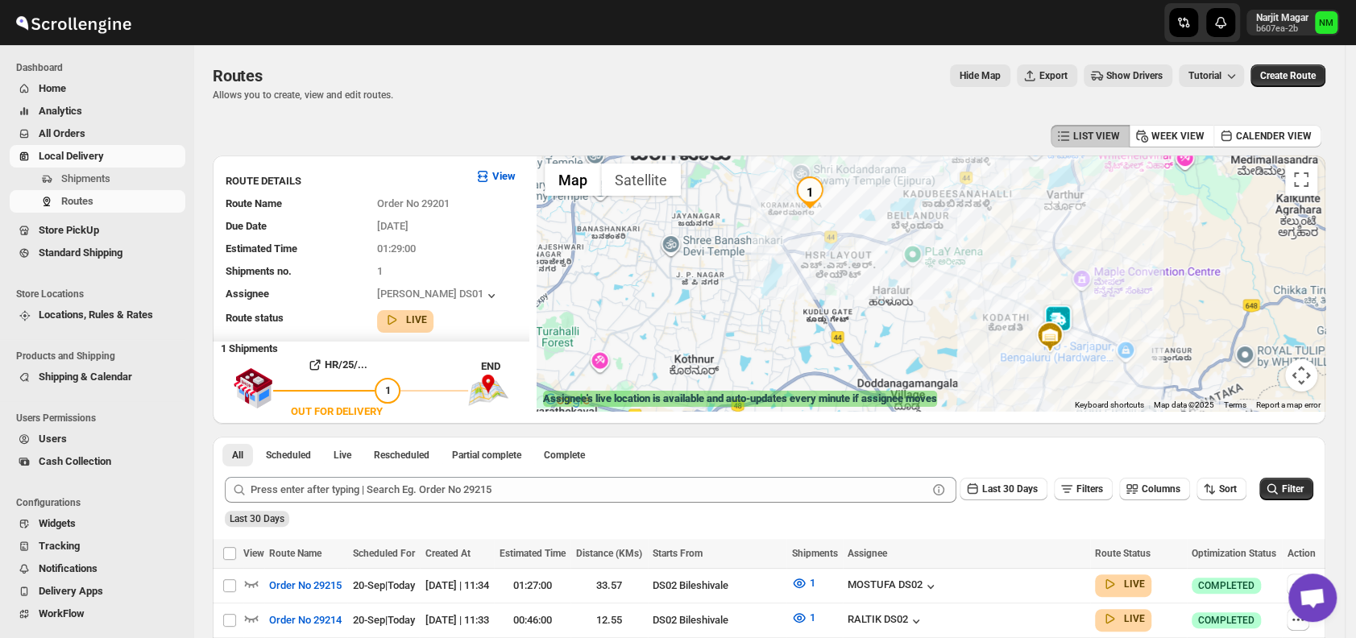
click at [1062, 316] on img at bounding box center [1057, 320] width 32 height 32
click at [1135, 240] on button "Close" at bounding box center [1115, 244] width 39 height 39
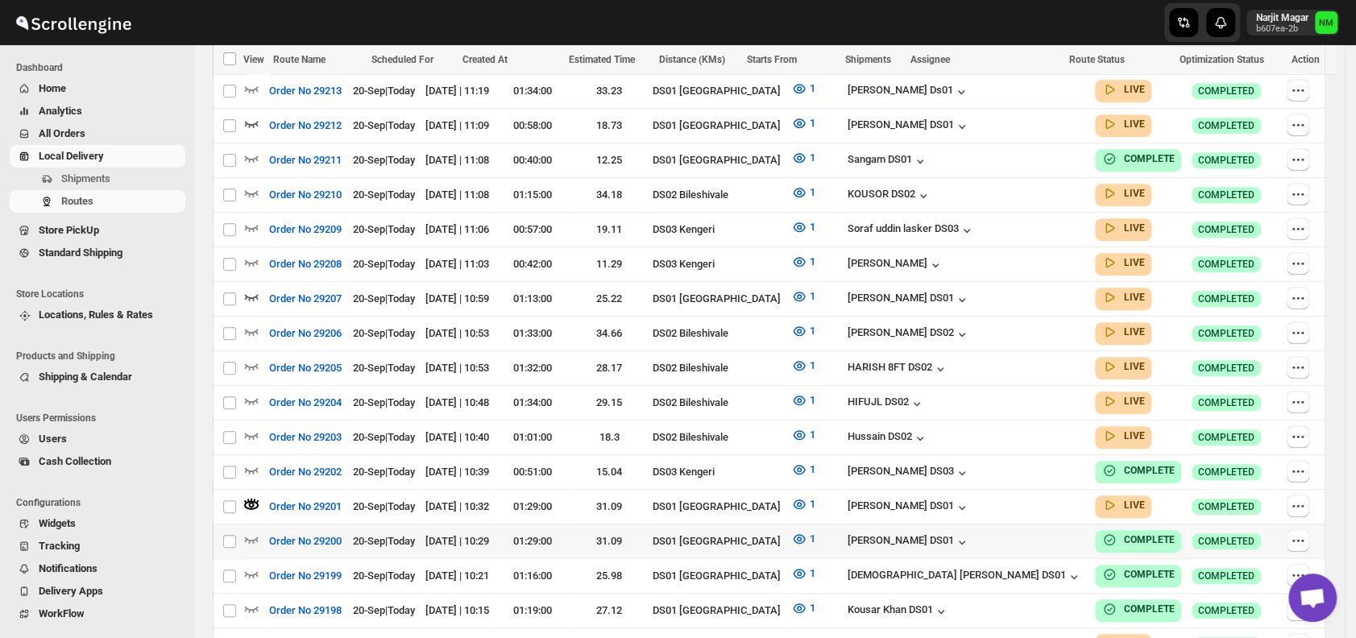
scroll to position [566, 0]
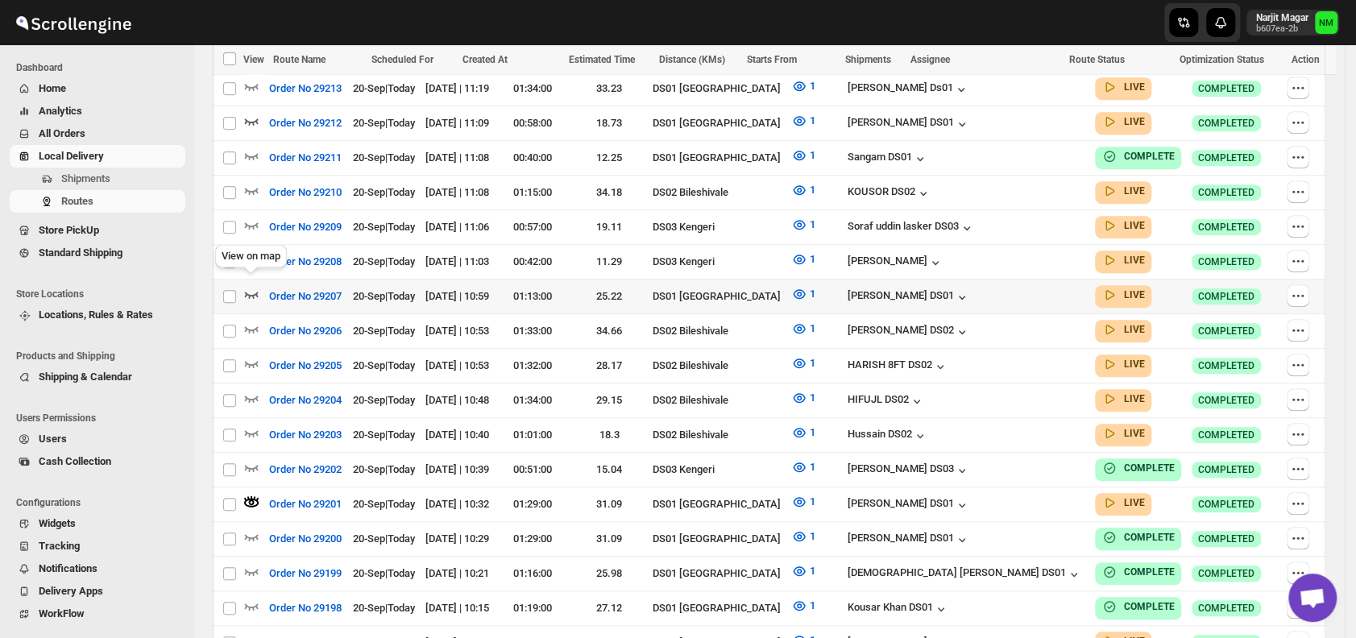
click at [251, 286] on icon "button" at bounding box center [251, 294] width 16 height 16
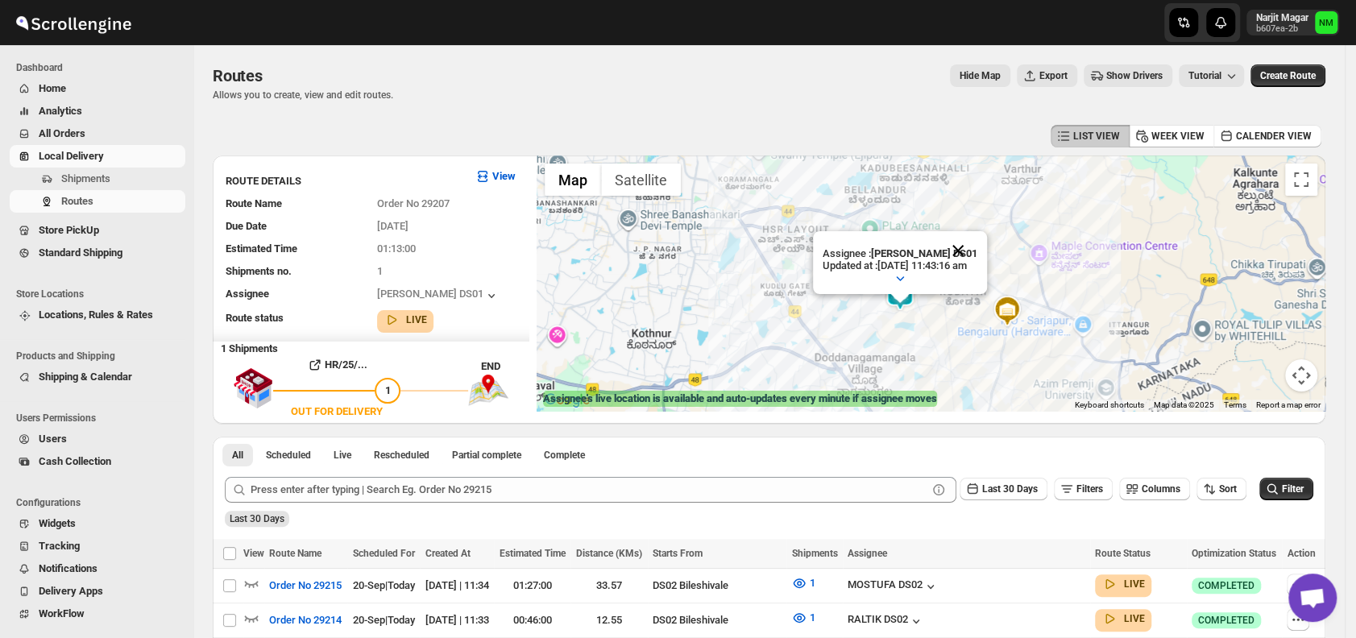
click at [977, 242] on button "Close" at bounding box center [957, 250] width 39 height 39
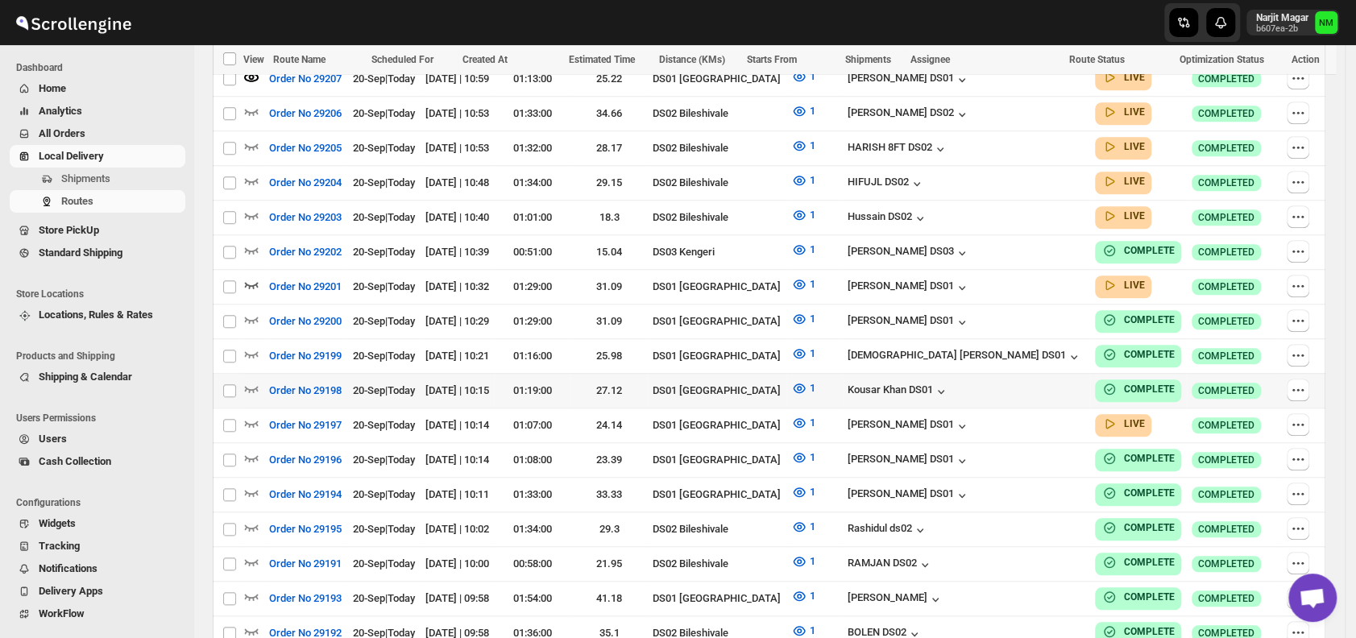
scroll to position [788, 0]
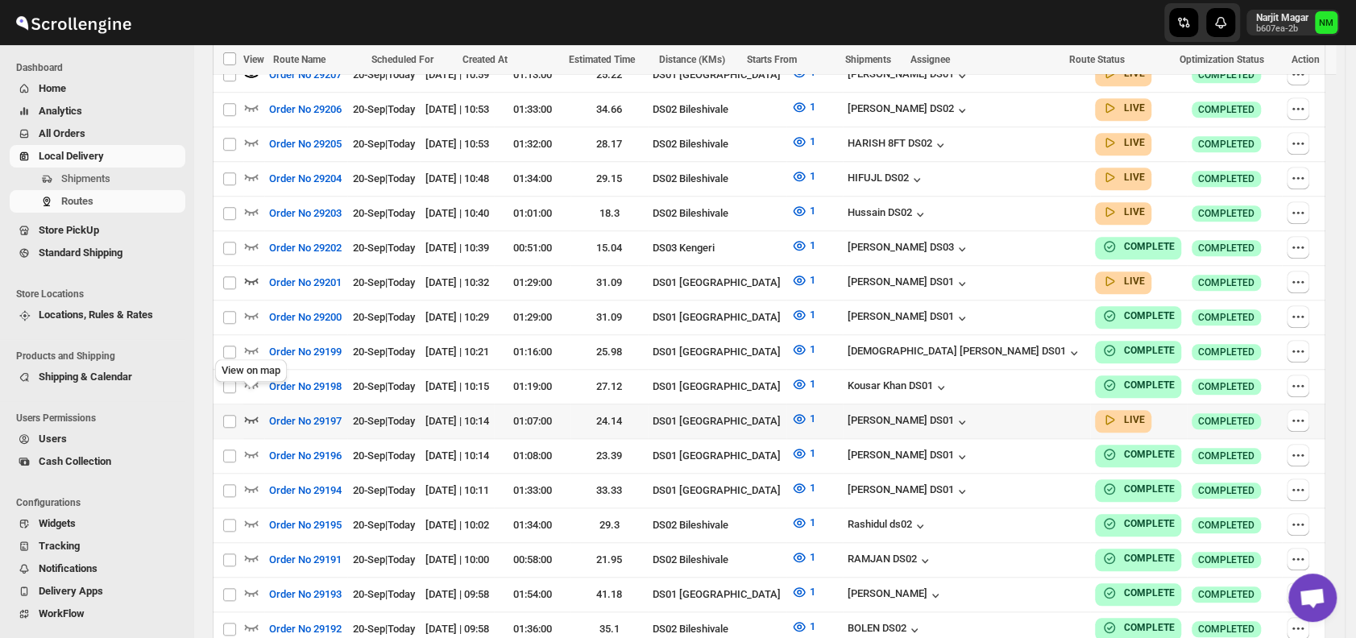
click at [253, 411] on icon "button" at bounding box center [251, 419] width 16 height 16
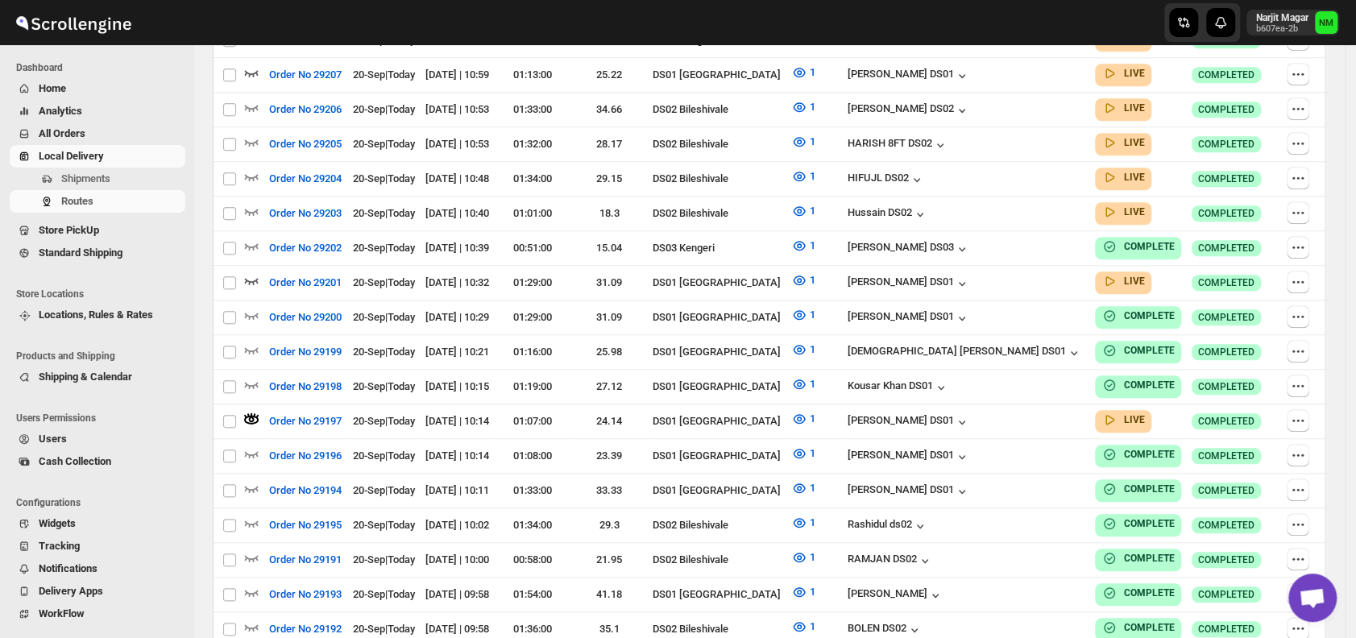
scroll to position [0, 0]
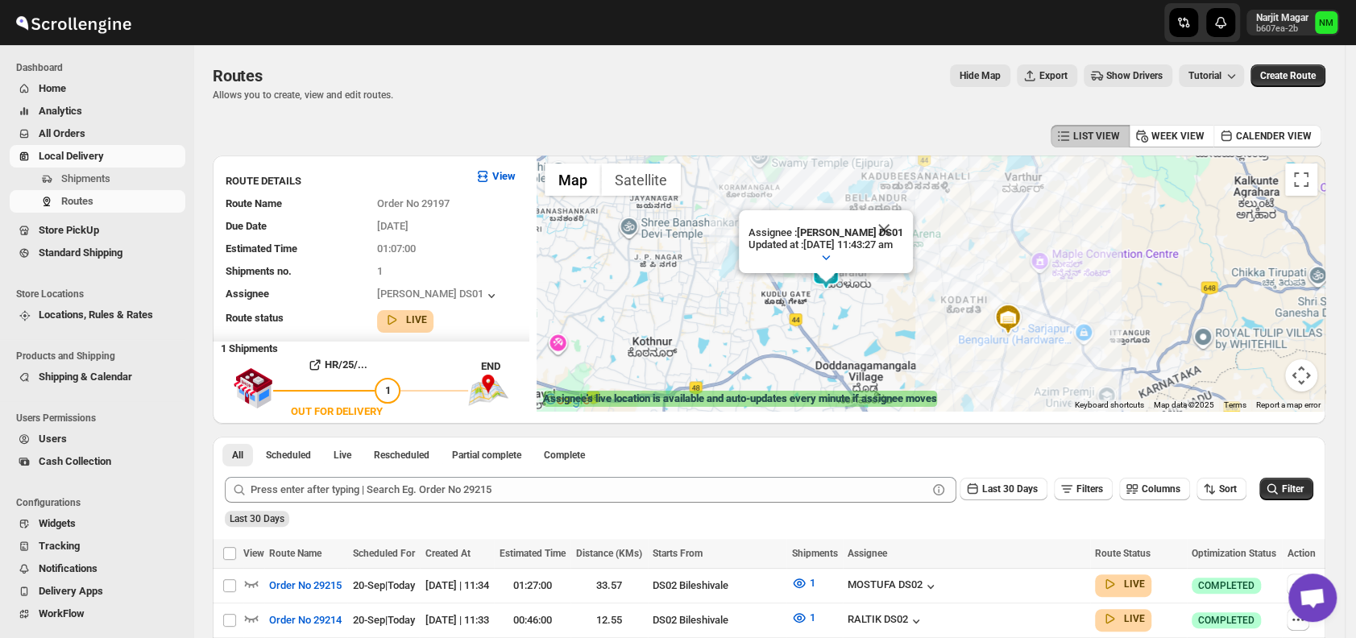
click at [913, 204] on div "Assignee : Jahir Hussain DS01 Updated at : 20/9/2025, 11:43:27 am Duty mode Ena…" at bounding box center [930, 282] width 788 height 255
click at [896, 235] on button "Close" at bounding box center [883, 229] width 39 height 39
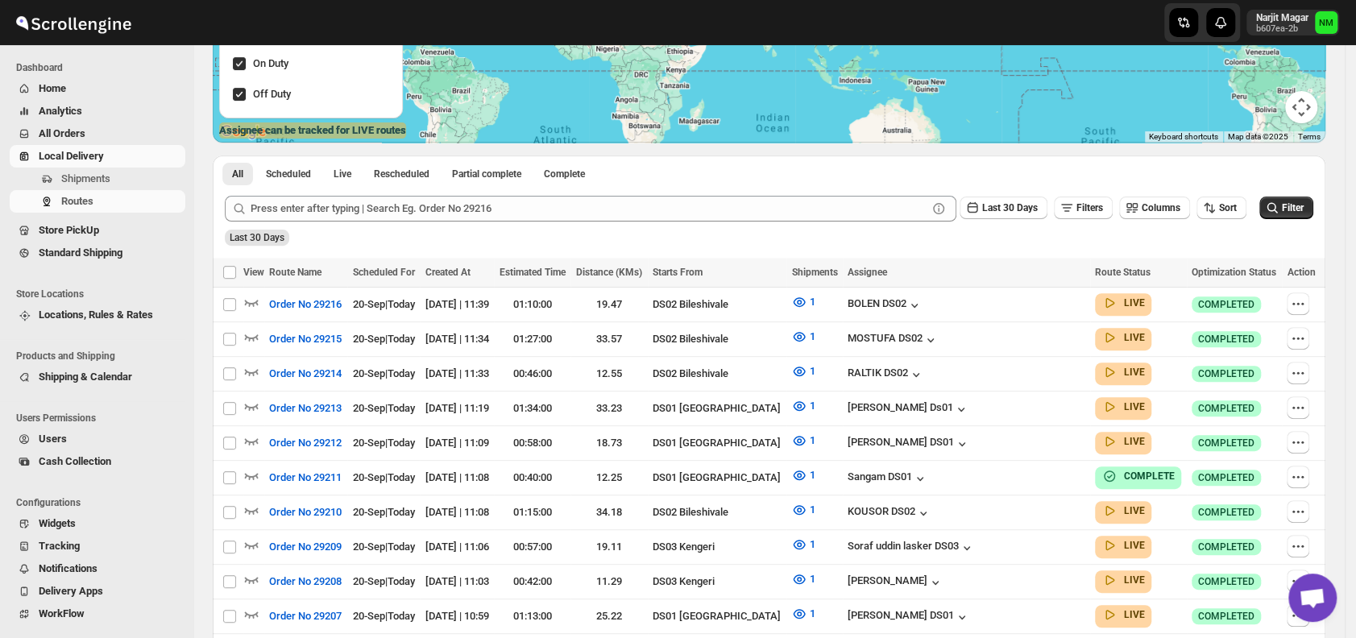
scroll to position [401, 0]
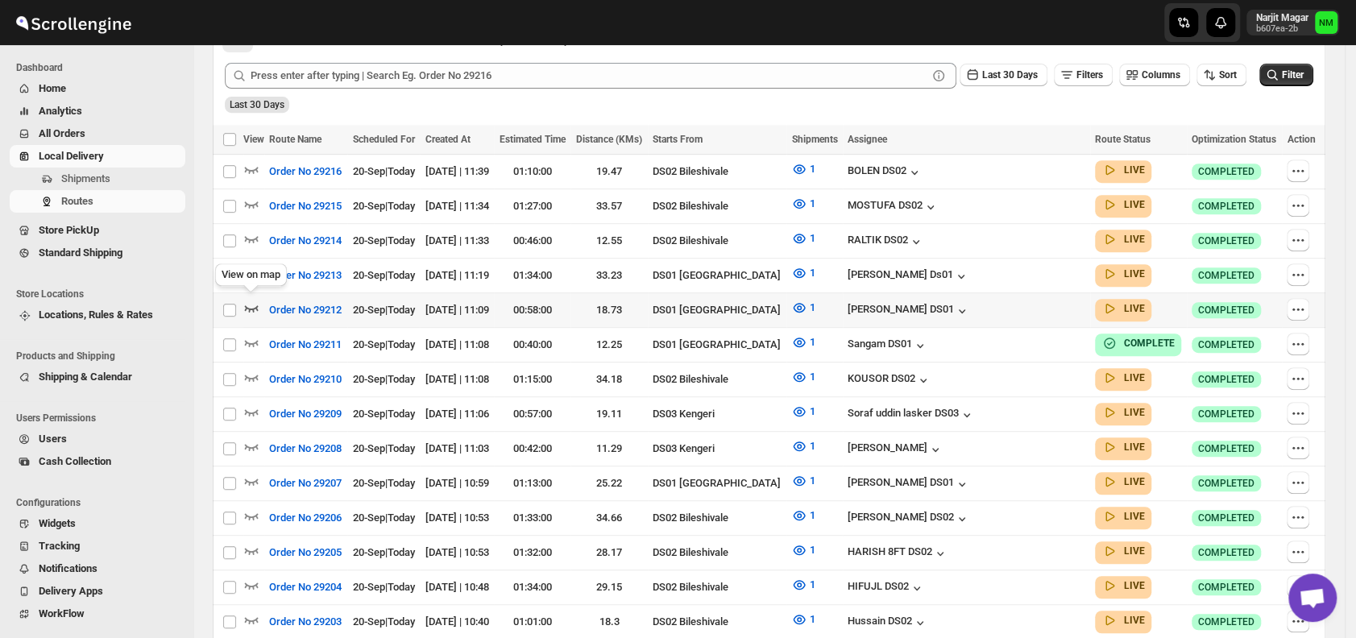
click at [255, 304] on icon "button" at bounding box center [251, 308] width 16 height 16
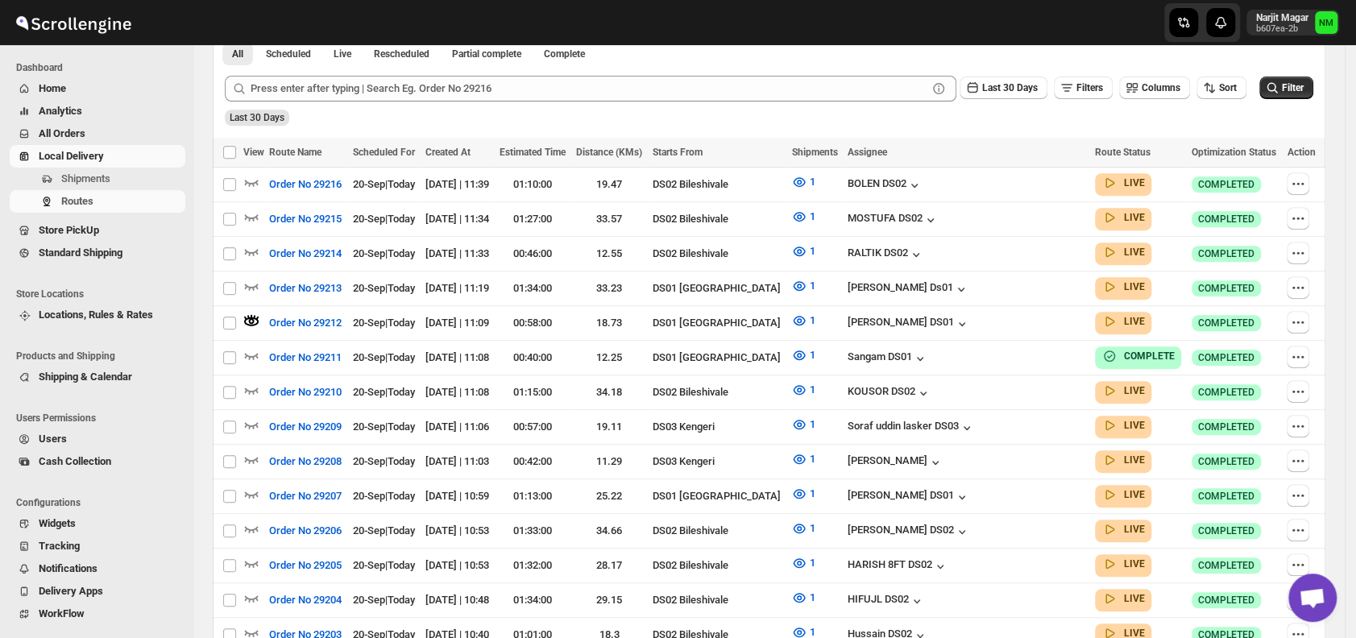
scroll to position [0, 0]
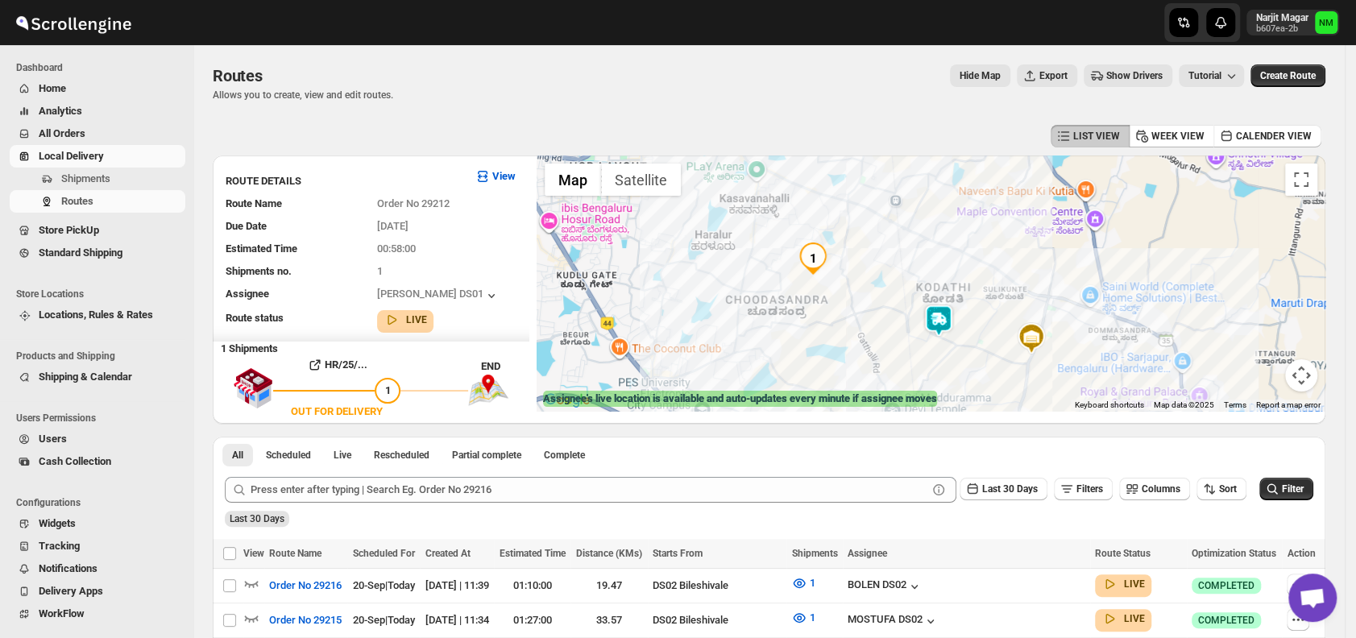
click at [951, 322] on img at bounding box center [938, 320] width 32 height 32
click at [1016, 245] on button "Close" at bounding box center [996, 244] width 39 height 39
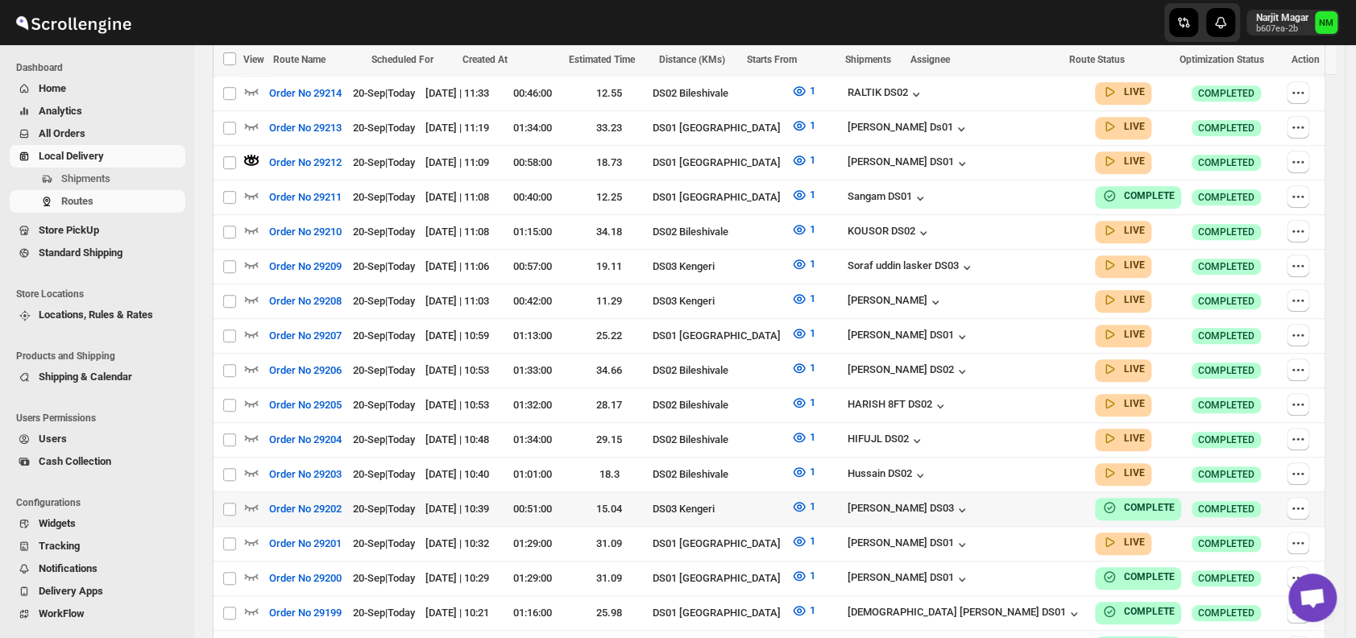
scroll to position [661, 0]
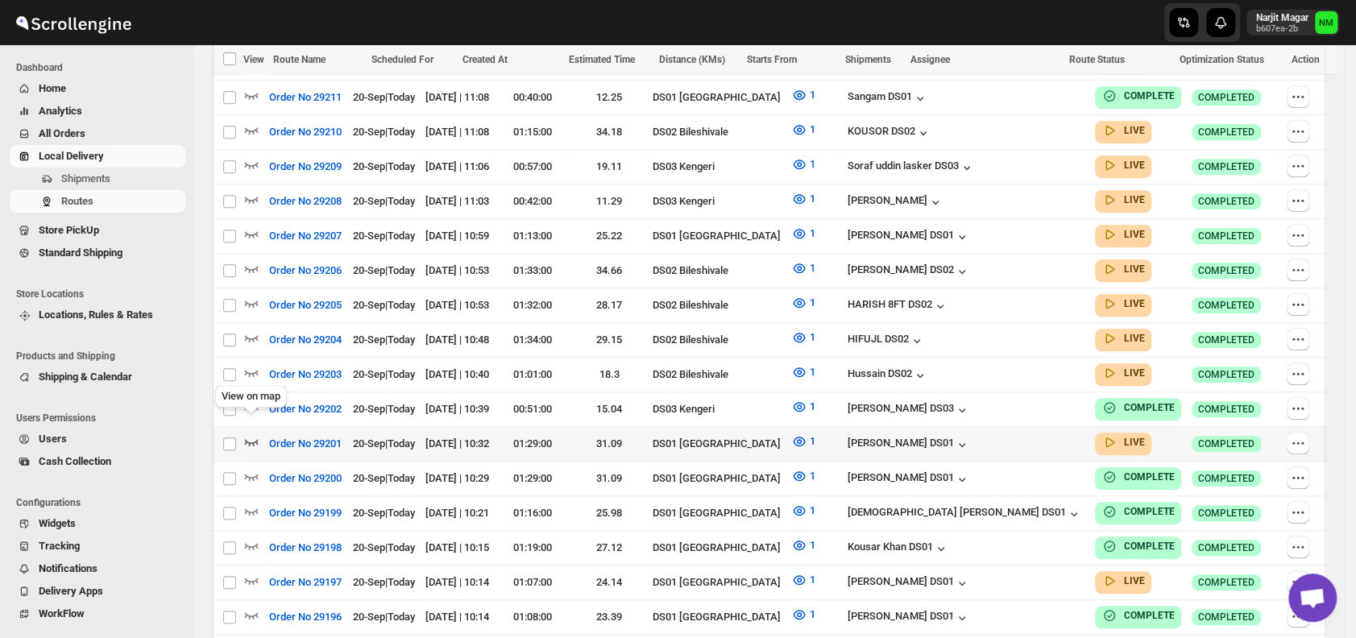
click at [254, 439] on icon "button" at bounding box center [252, 442] width 14 height 6
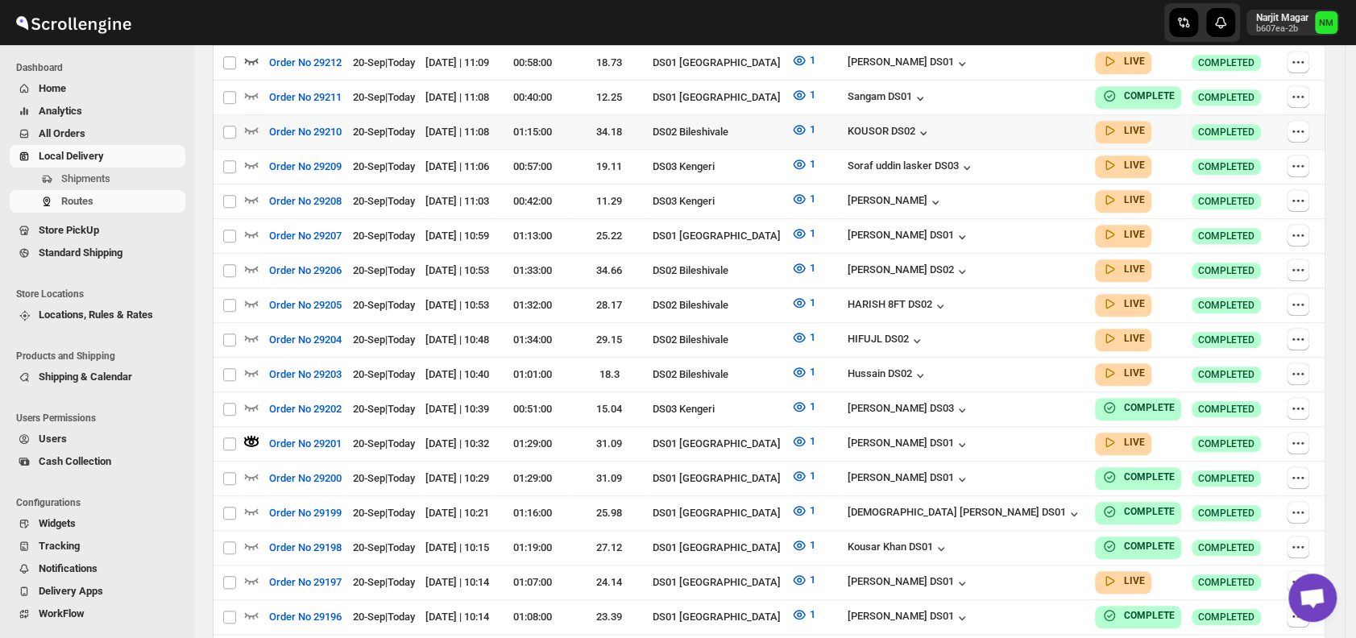
scroll to position [0, 0]
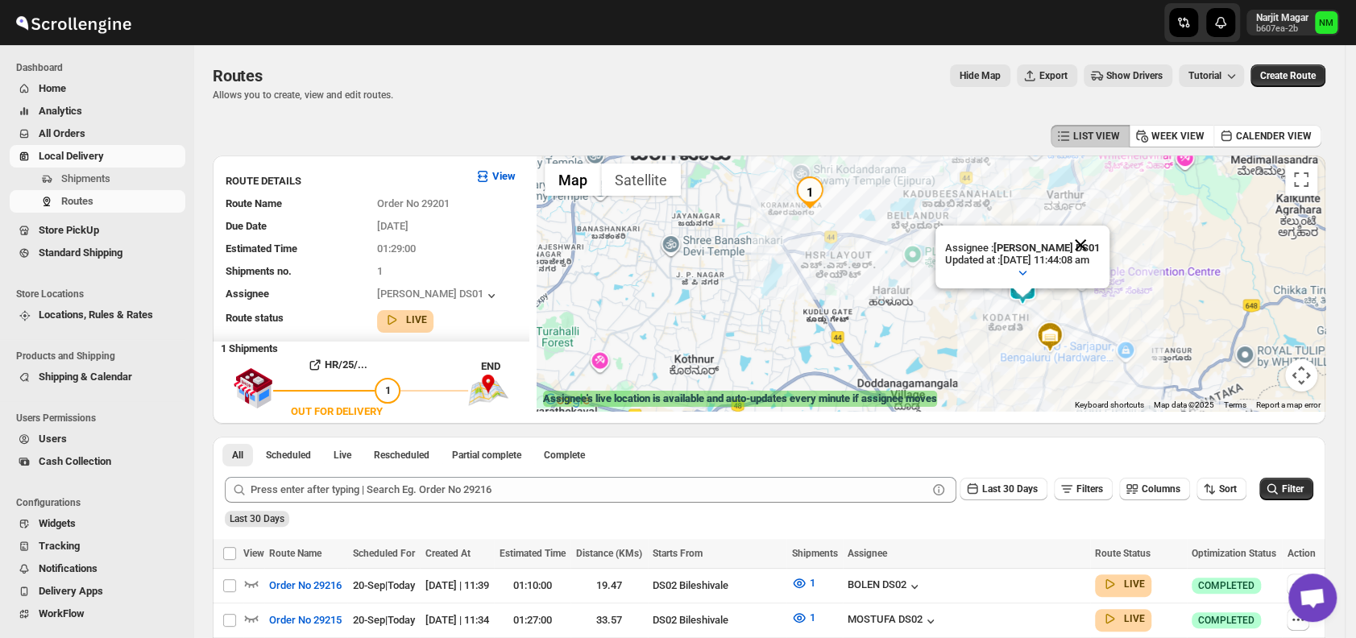
click at [1099, 240] on button "Close" at bounding box center [1080, 245] width 39 height 39
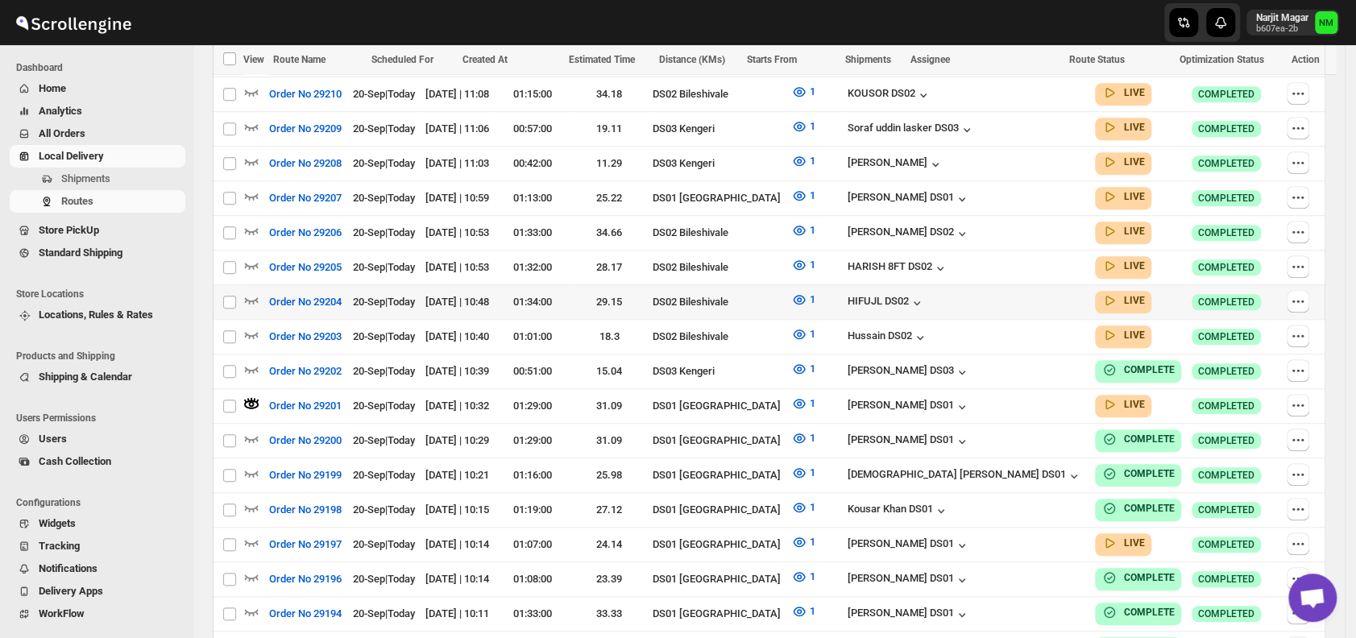
scroll to position [700, 0]
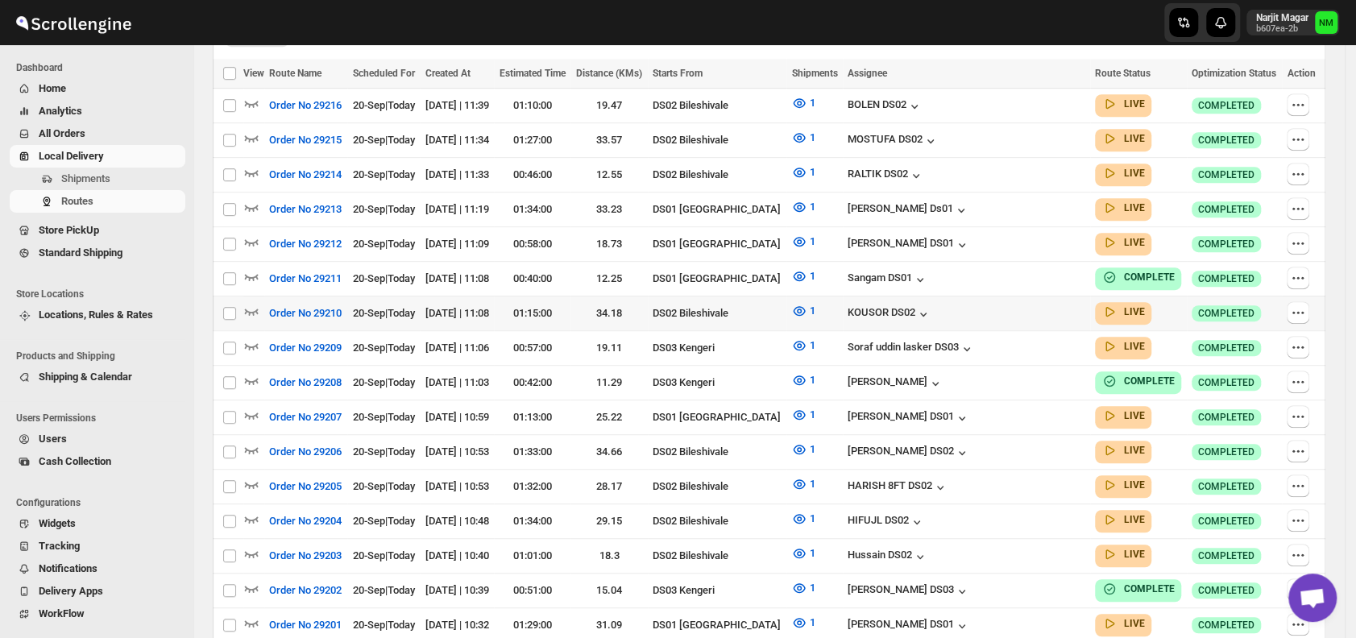
scroll to position [471, 0]
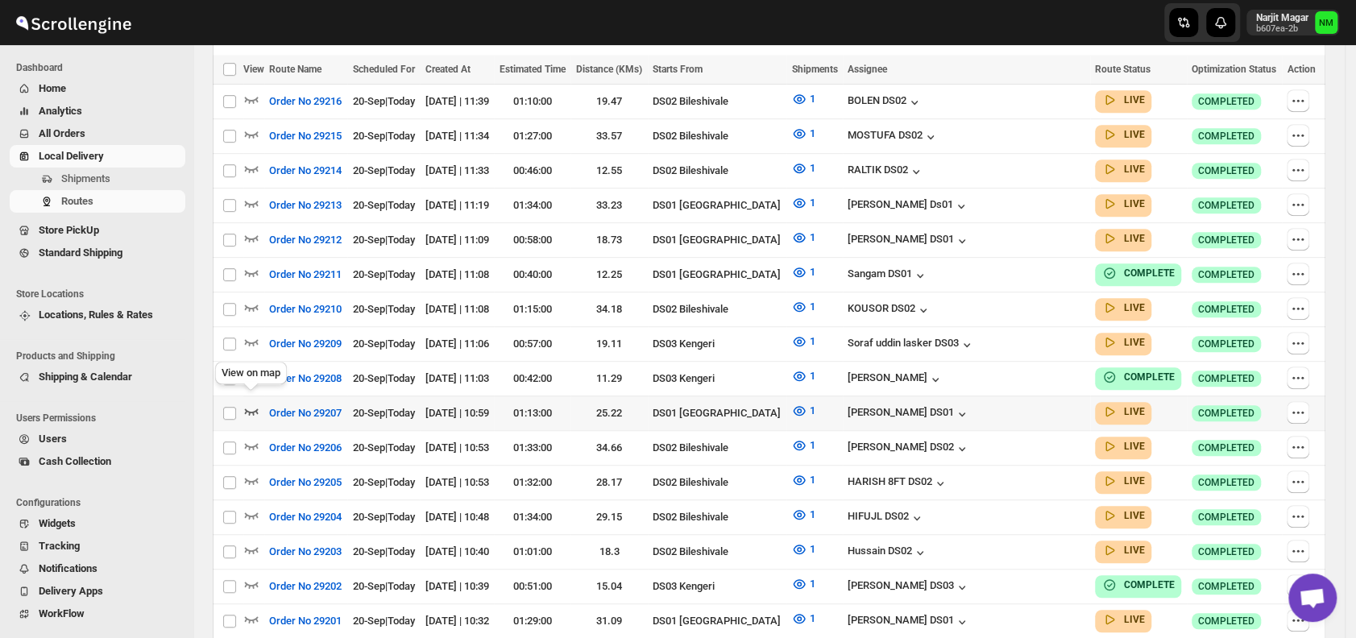
click at [251, 403] on icon "button" at bounding box center [251, 411] width 16 height 16
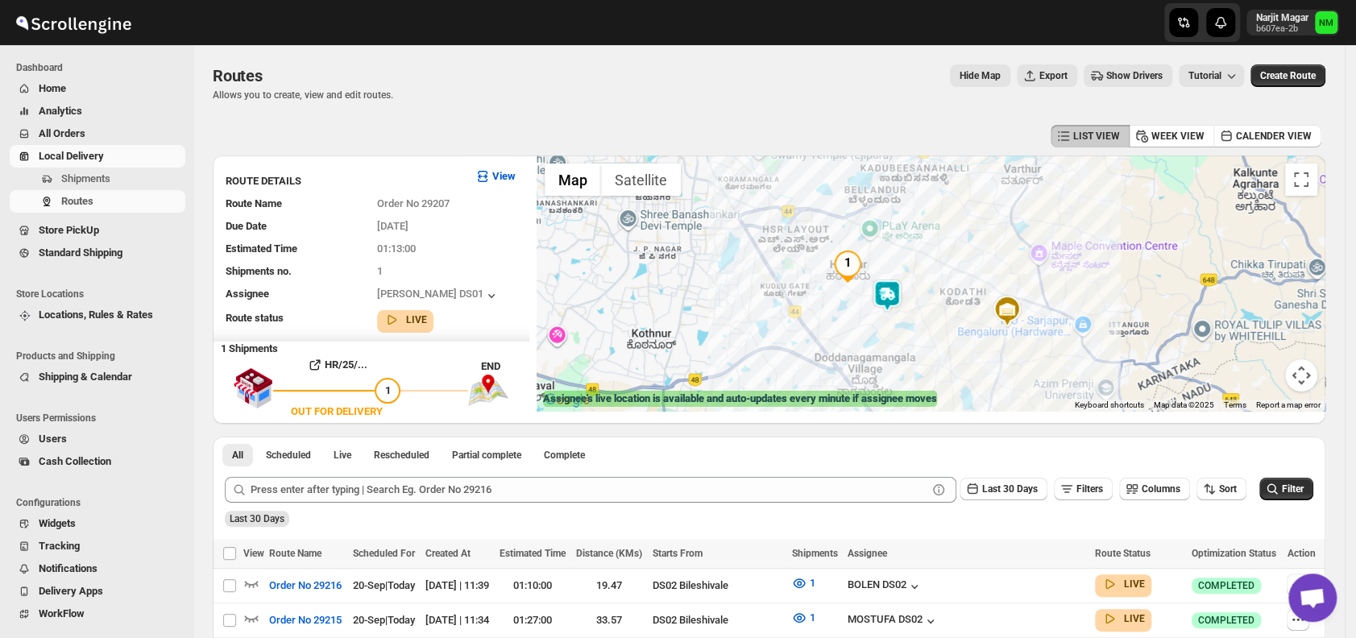
click at [899, 286] on img at bounding box center [887, 295] width 32 height 32
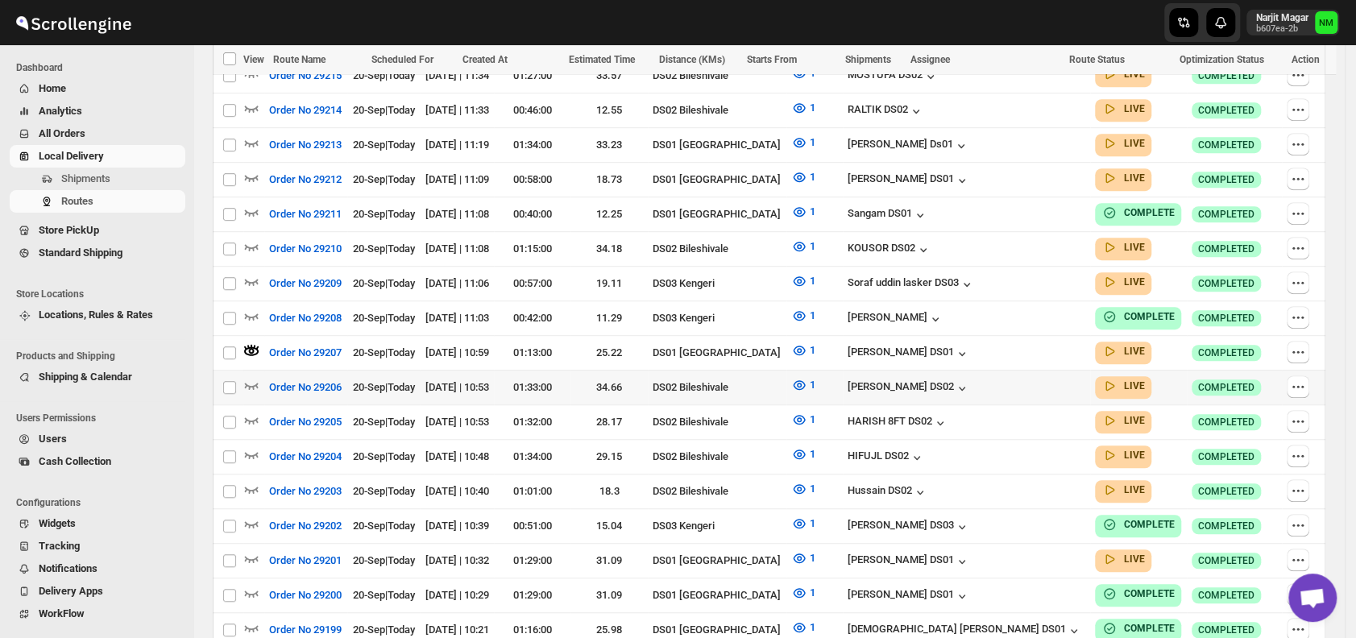
scroll to position [545, 0]
click at [252, 406] on div "View on map" at bounding box center [251, 414] width 78 height 35
click at [250, 382] on icon "button" at bounding box center [252, 385] width 14 height 6
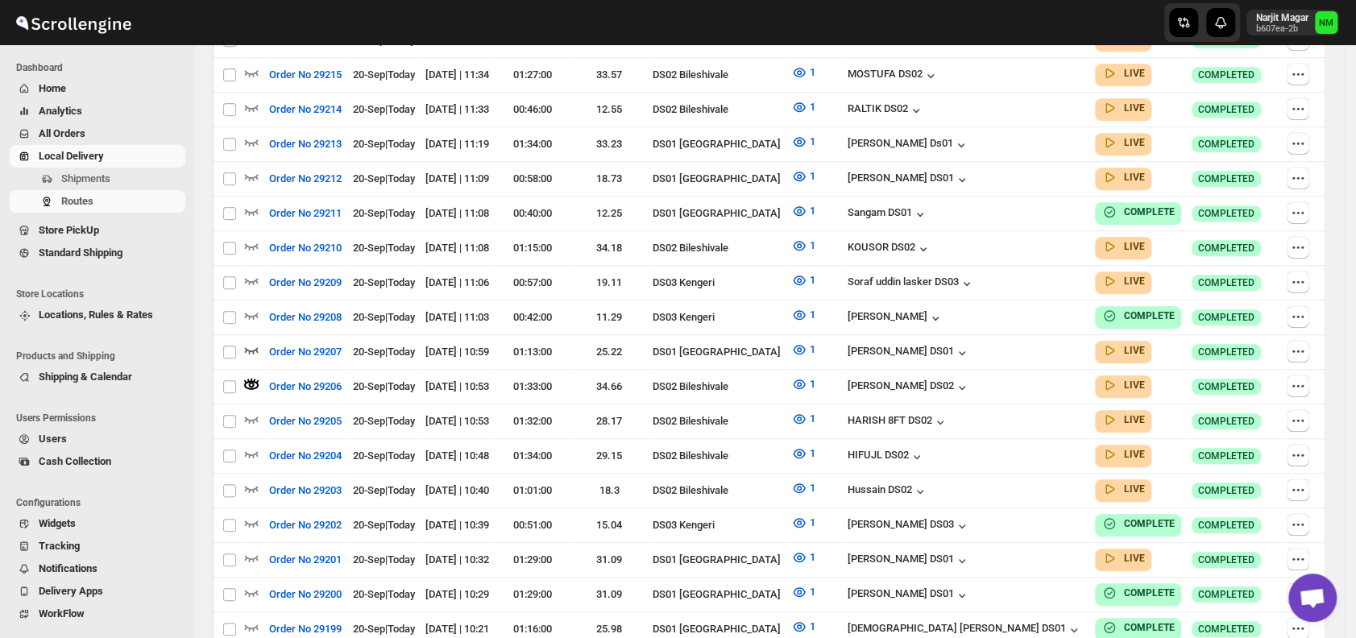
scroll to position [0, 0]
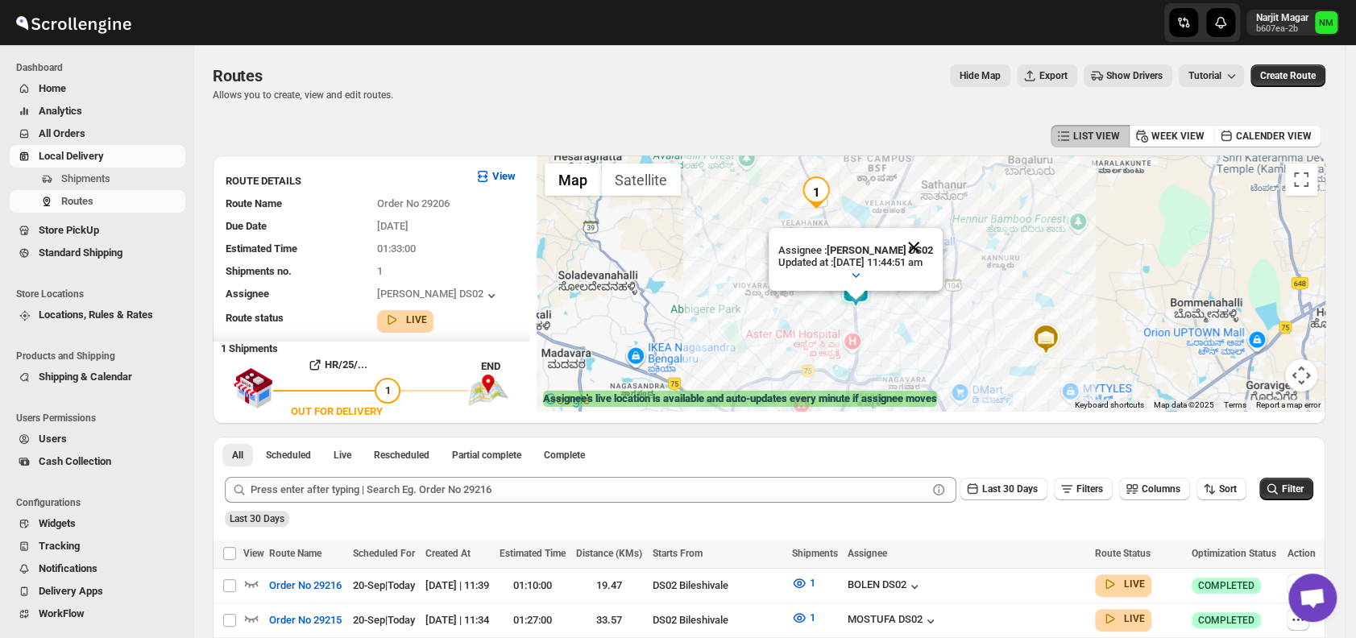
click at [933, 241] on button "Close" at bounding box center [913, 247] width 39 height 39
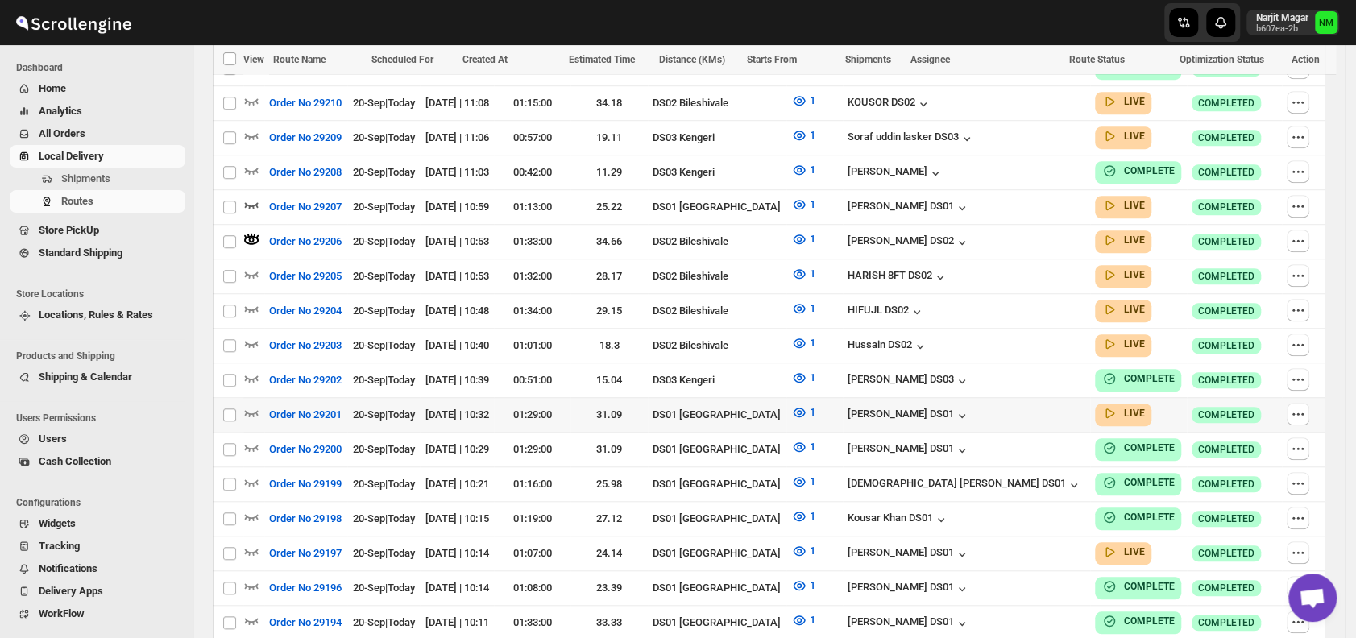
scroll to position [691, 0]
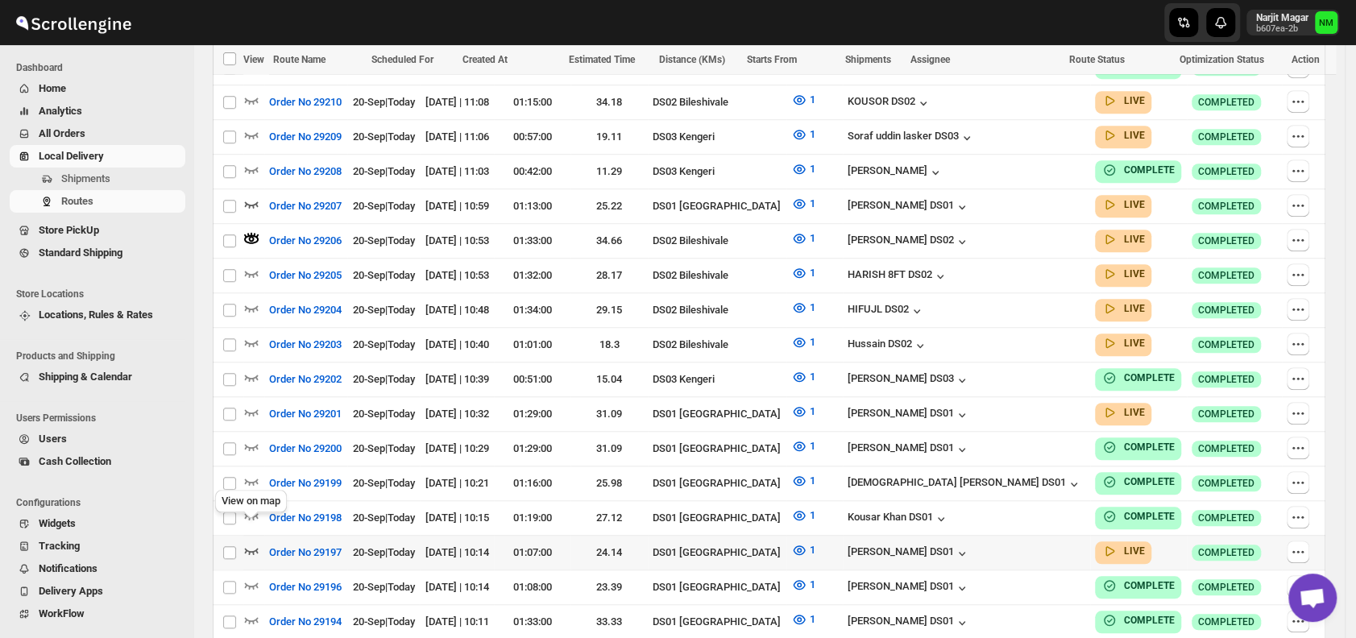
click at [250, 542] on icon "button" at bounding box center [251, 550] width 16 height 16
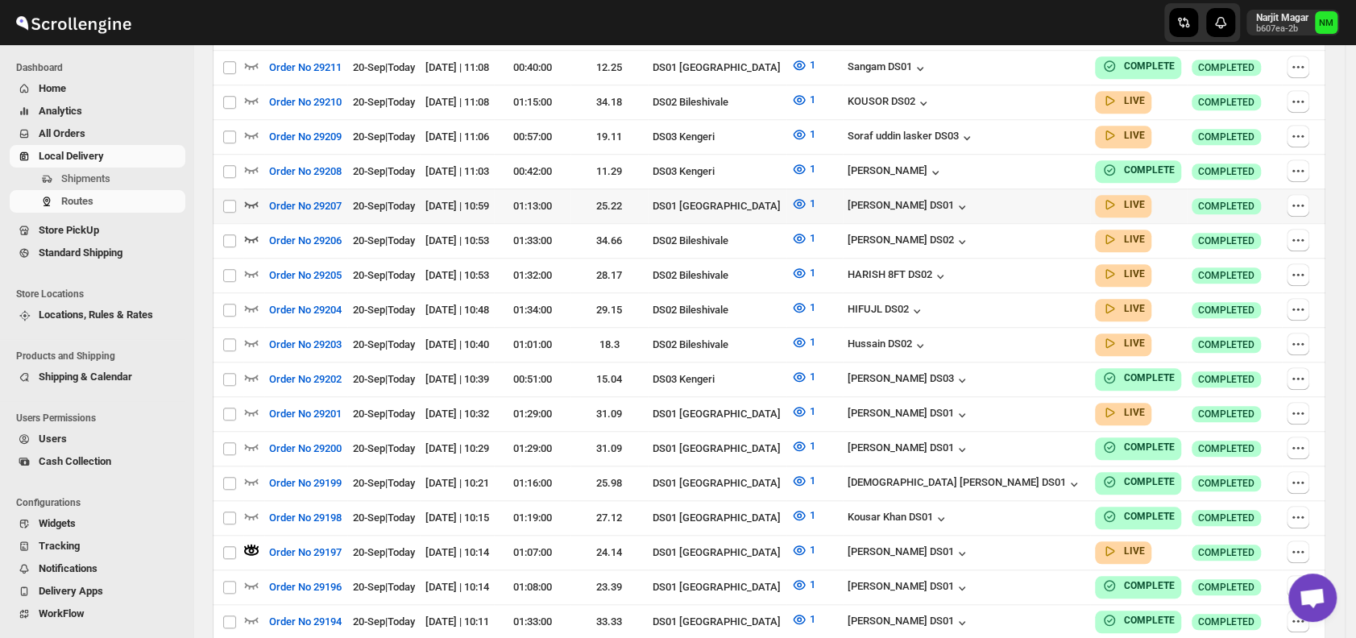
scroll to position [0, 0]
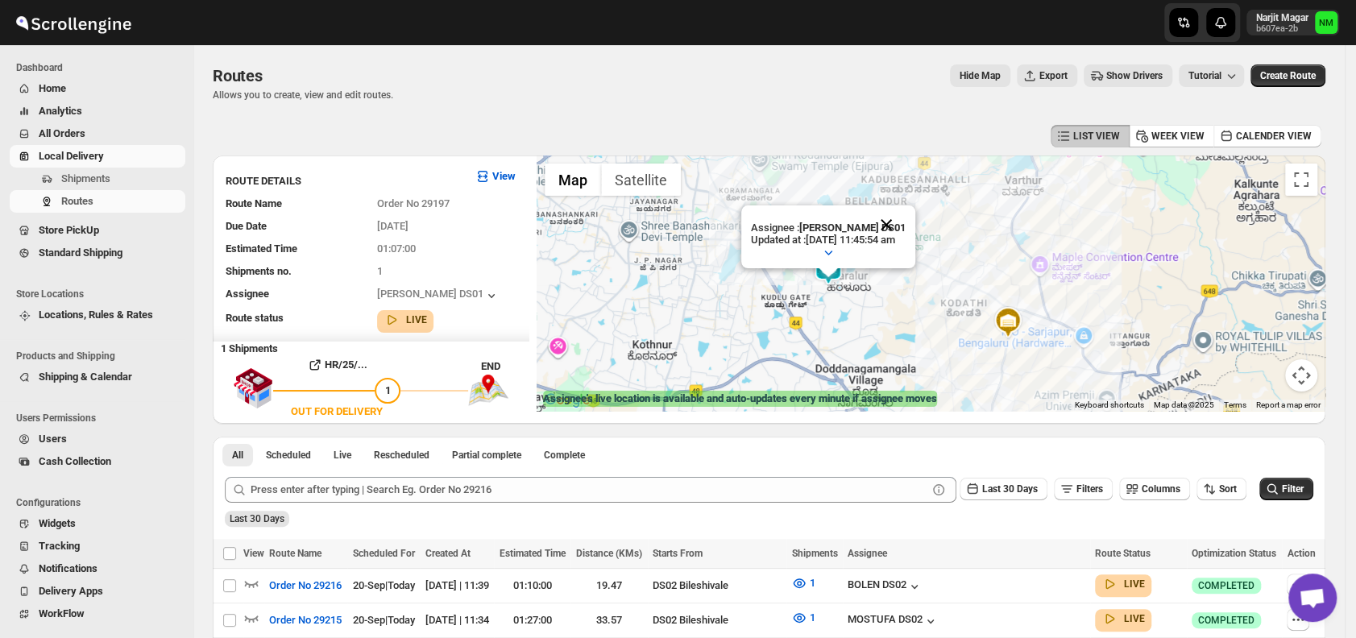
click at [905, 220] on button "Close" at bounding box center [886, 224] width 39 height 39
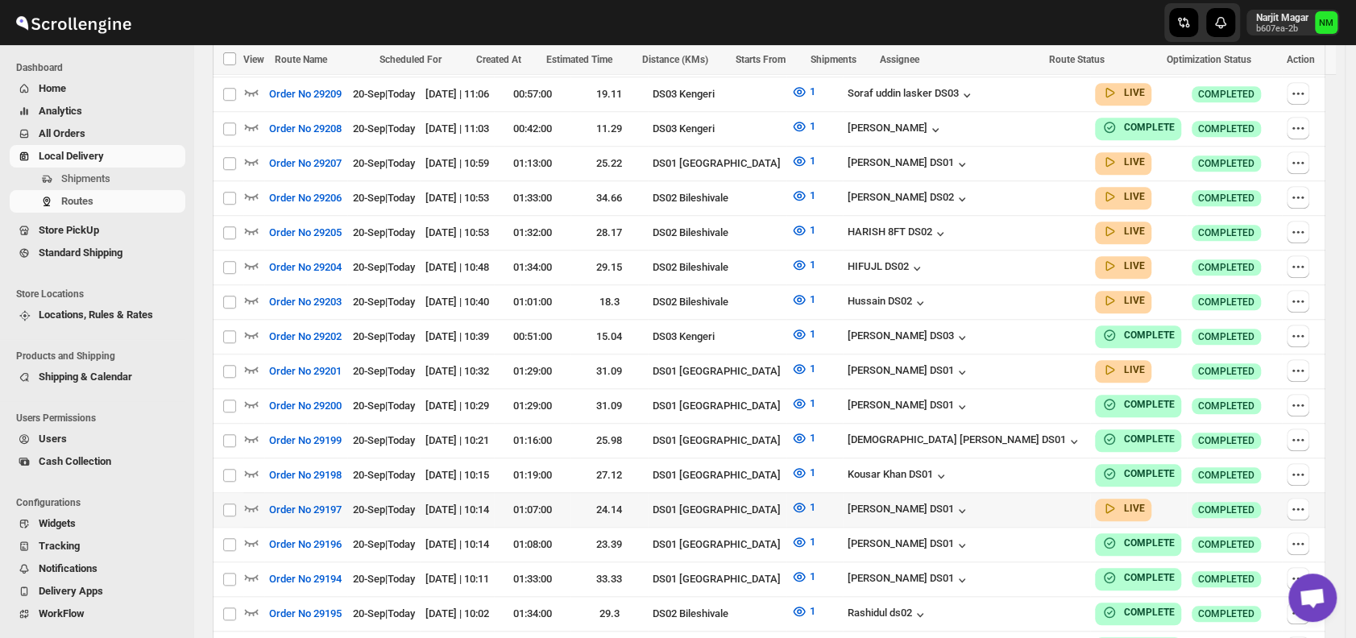
scroll to position [722, 0]
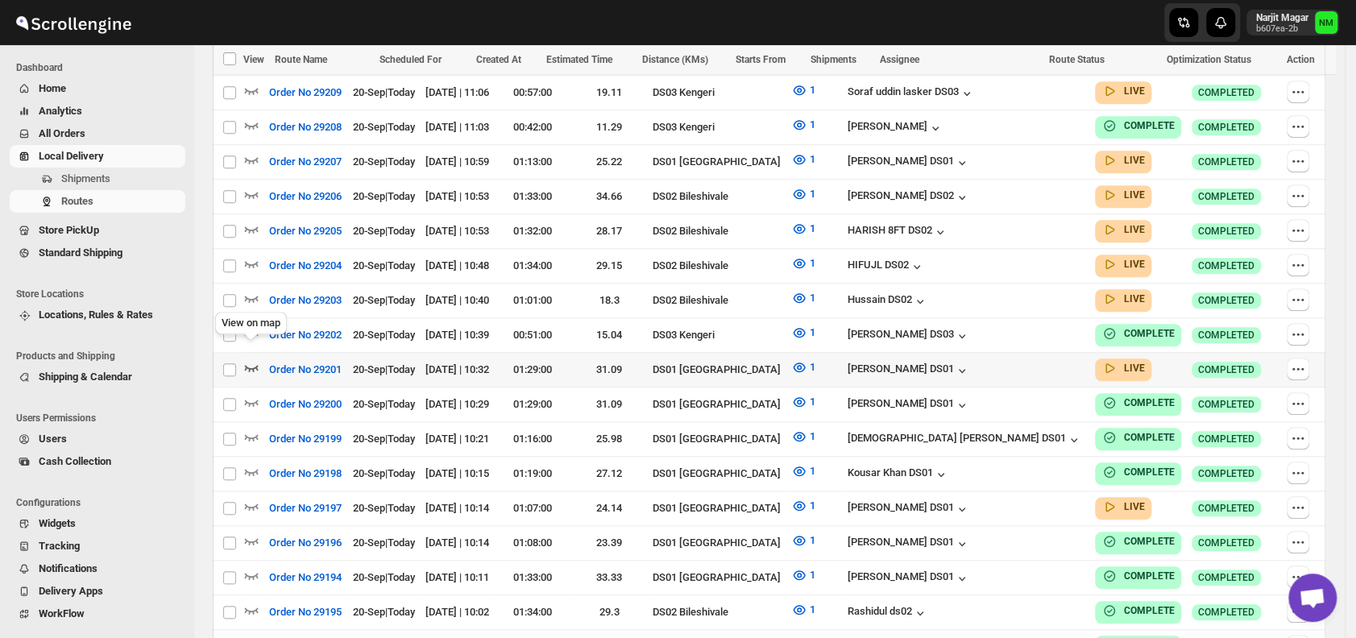
click at [254, 359] on icon "button" at bounding box center [251, 367] width 16 height 16
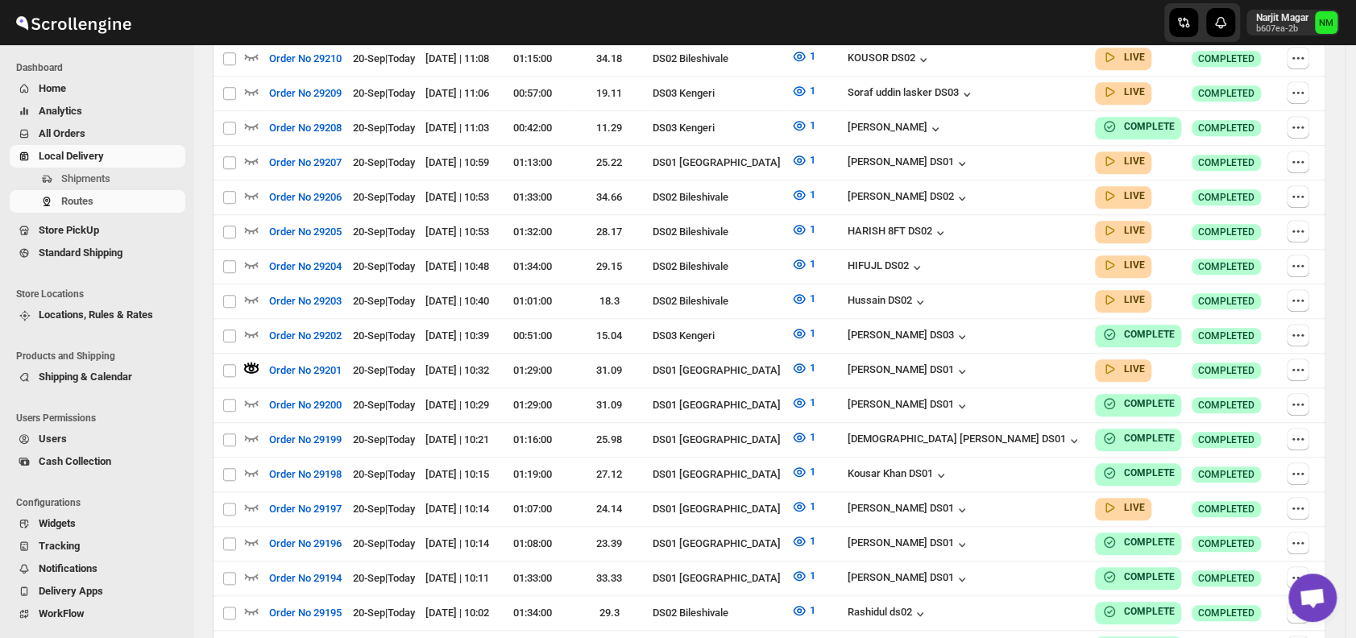
scroll to position [0, 0]
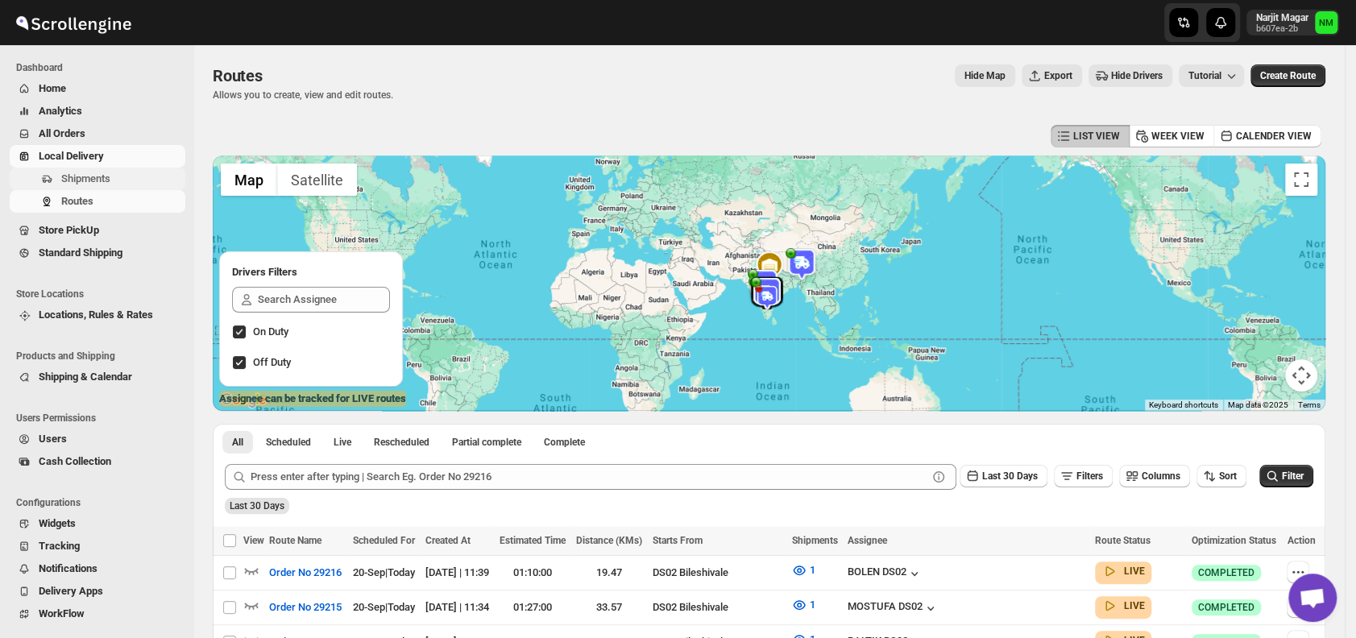
click at [69, 177] on span "Shipments" at bounding box center [85, 178] width 49 height 12
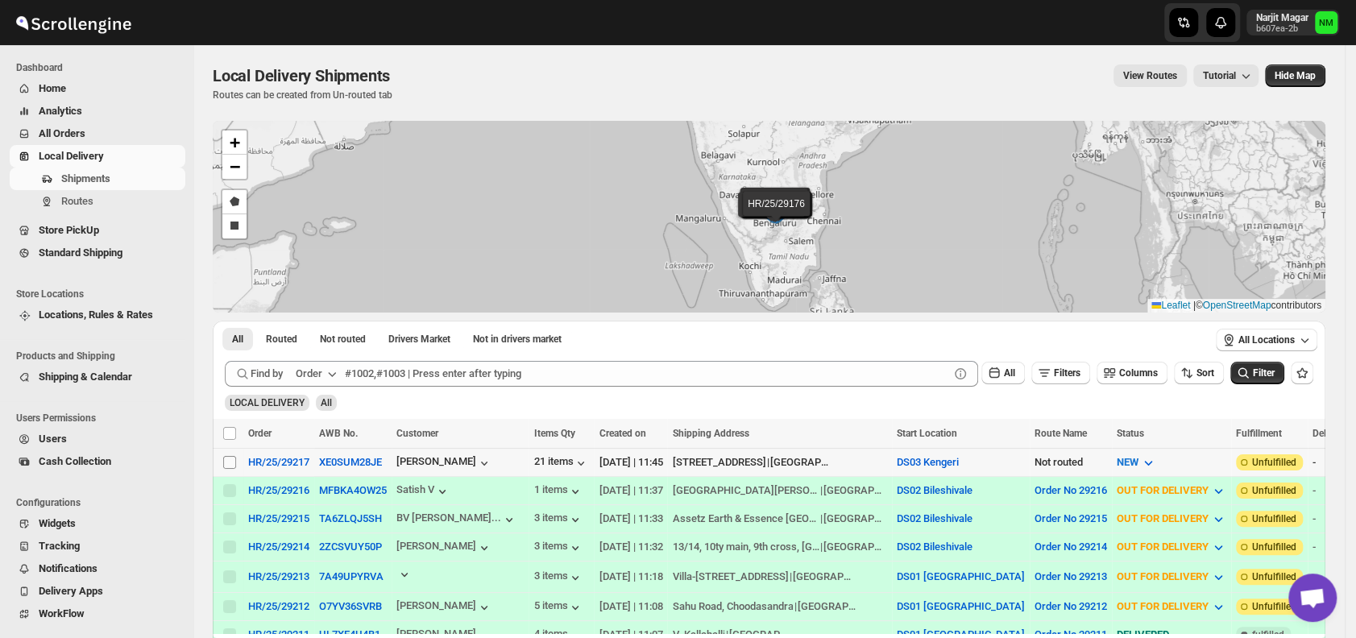
click at [234, 457] on input "Select shipment" at bounding box center [229, 462] width 13 height 13
checkbox input "true"
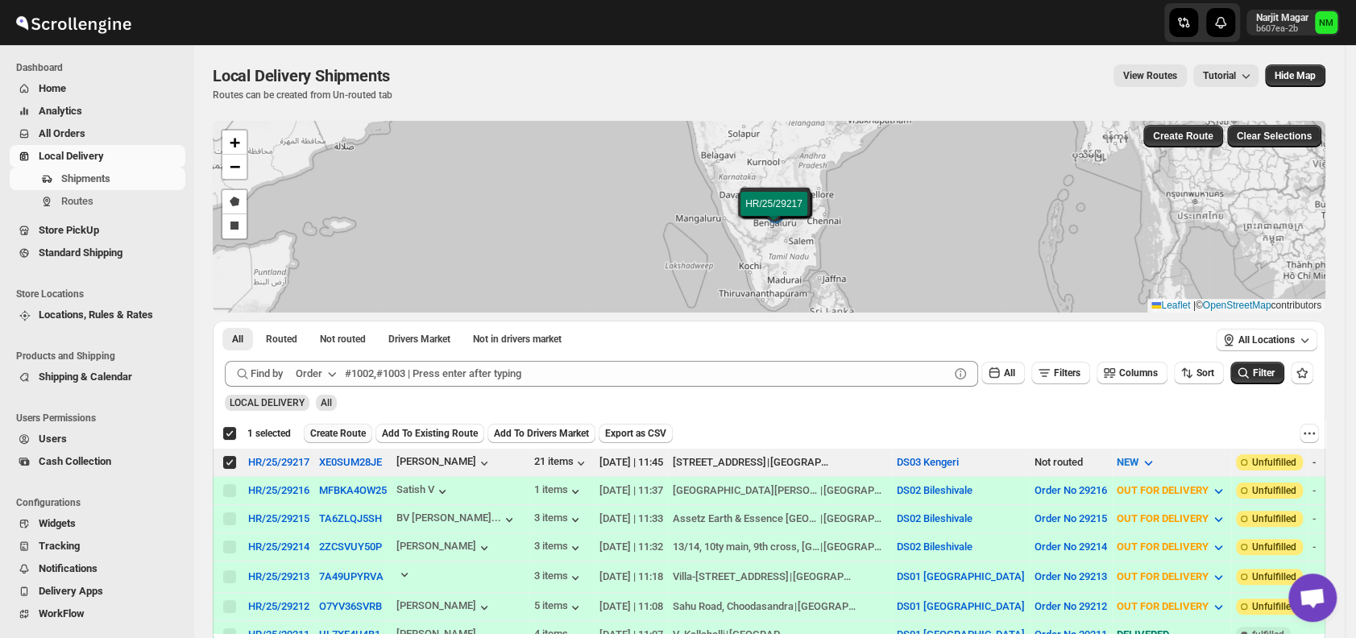
click at [354, 436] on span "Create Route" at bounding box center [338, 433] width 56 height 13
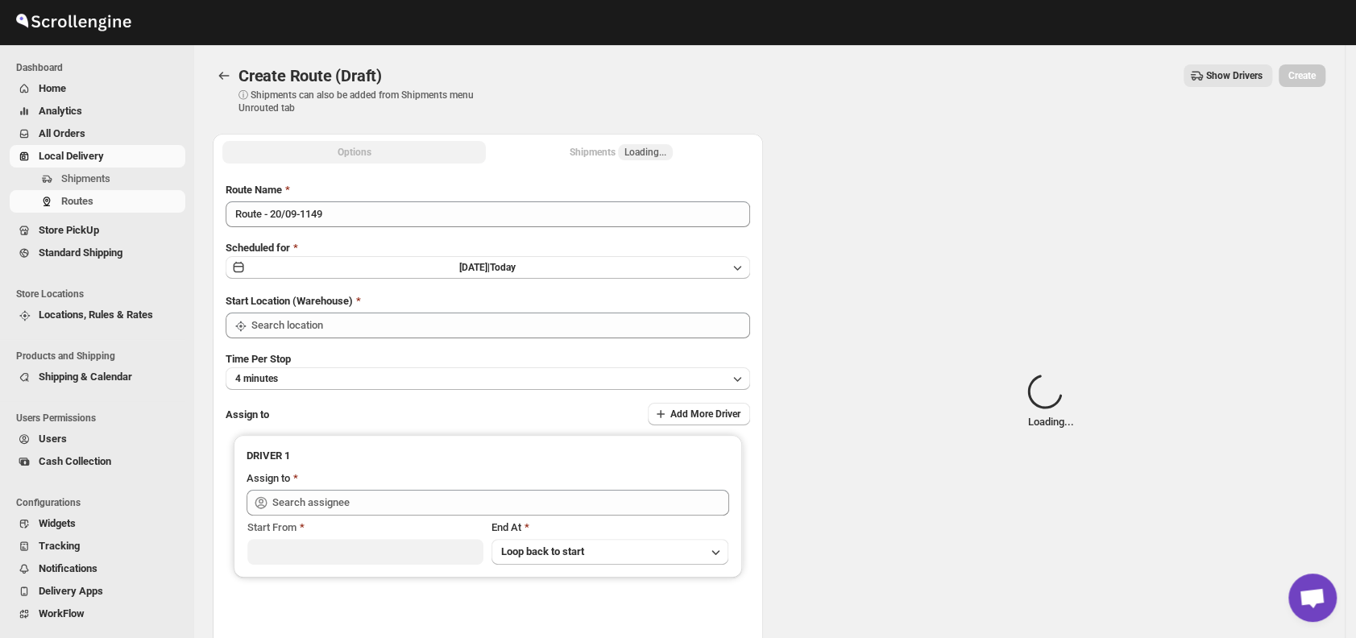
type input "DS03 Kengeri"
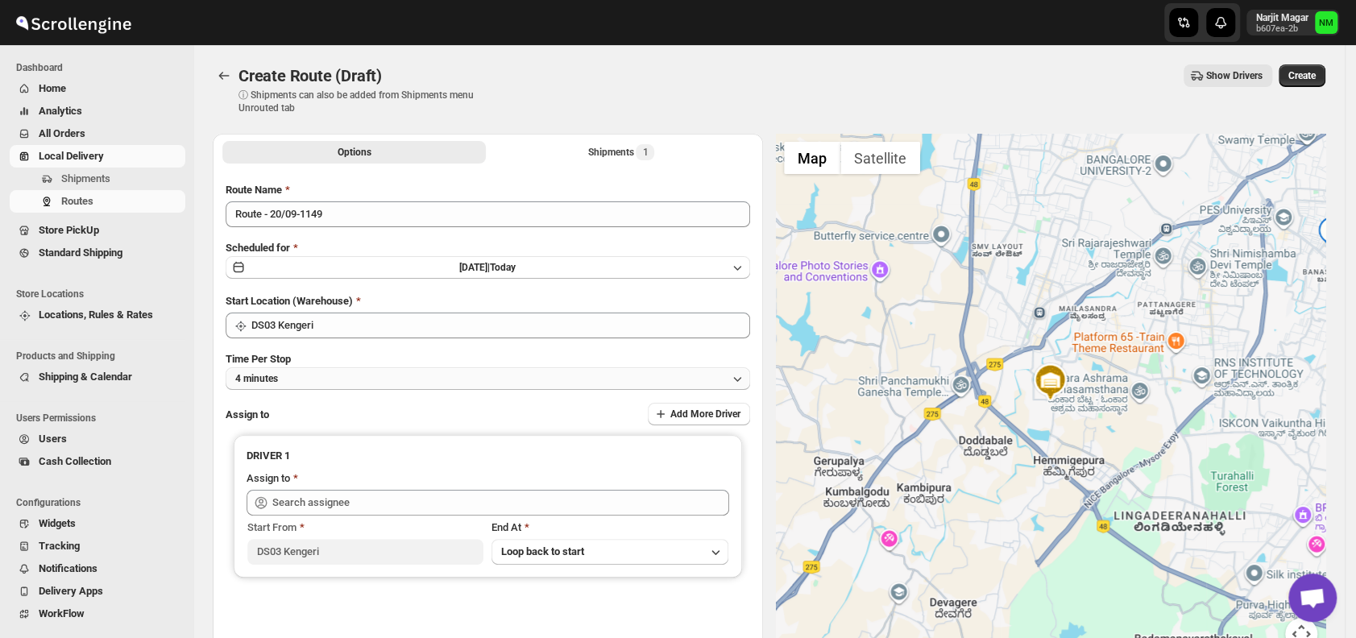
click at [346, 378] on button "4 minutes" at bounding box center [488, 378] width 524 height 23
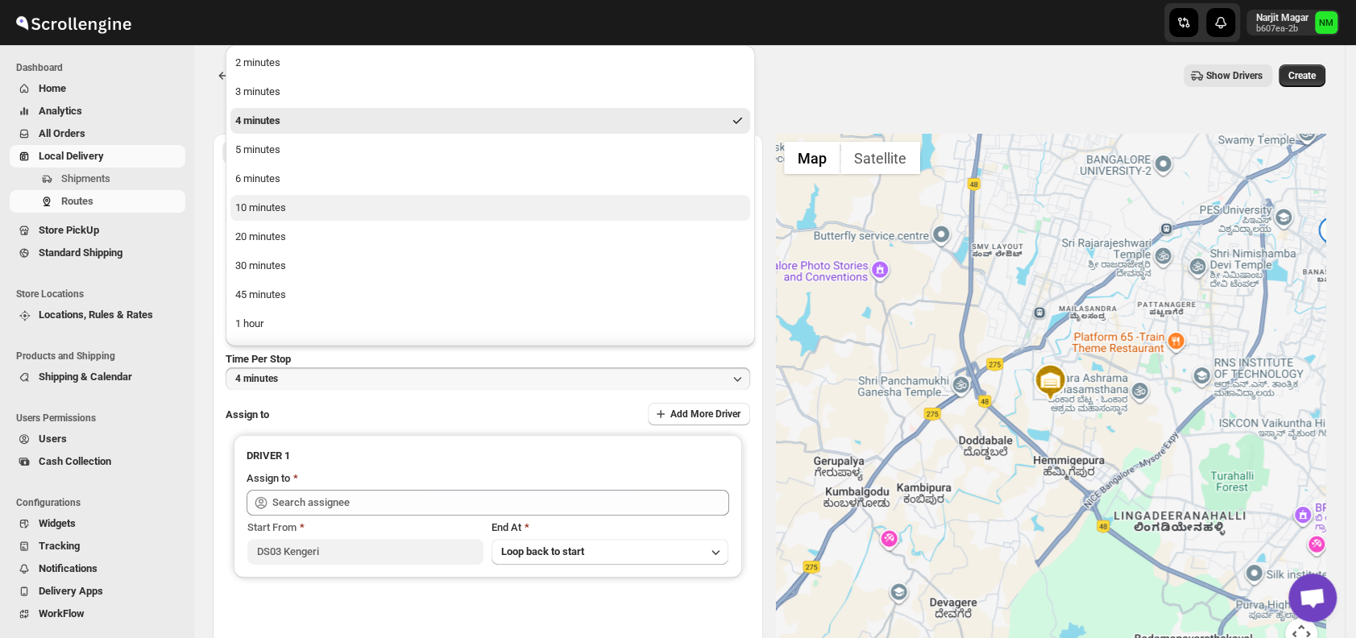
click at [266, 201] on div "10 minutes" at bounding box center [260, 208] width 51 height 16
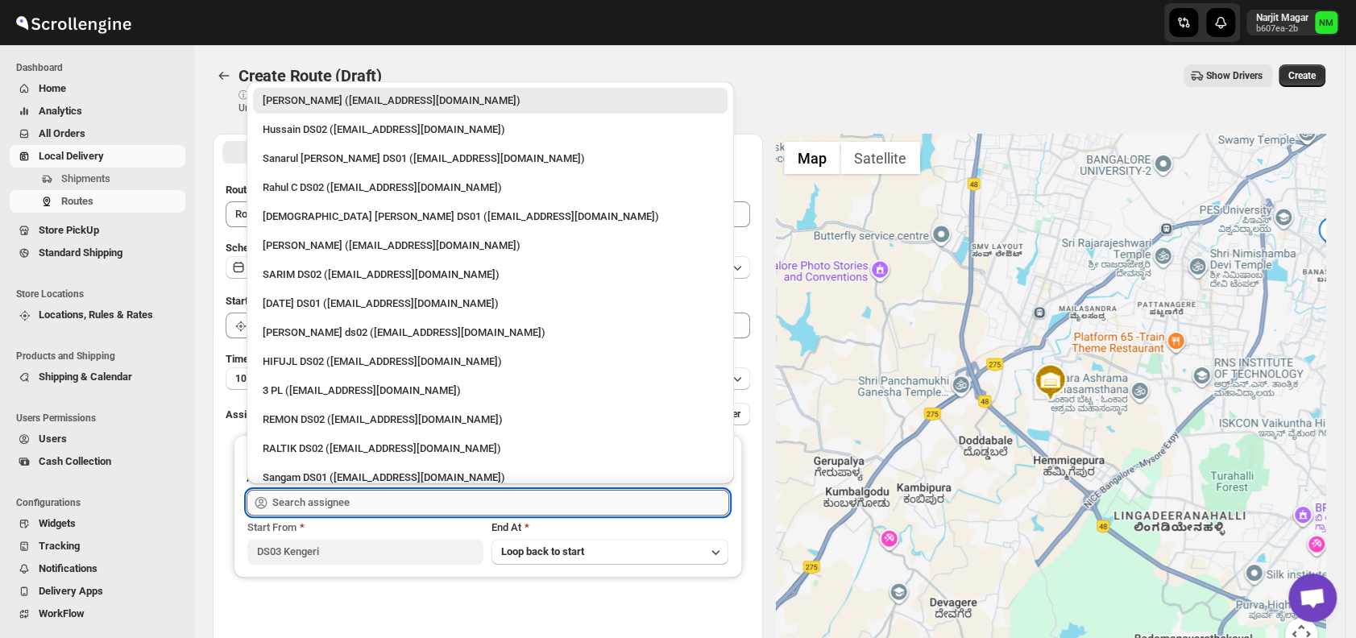
click at [367, 502] on input "text" at bounding box center [500, 503] width 457 height 26
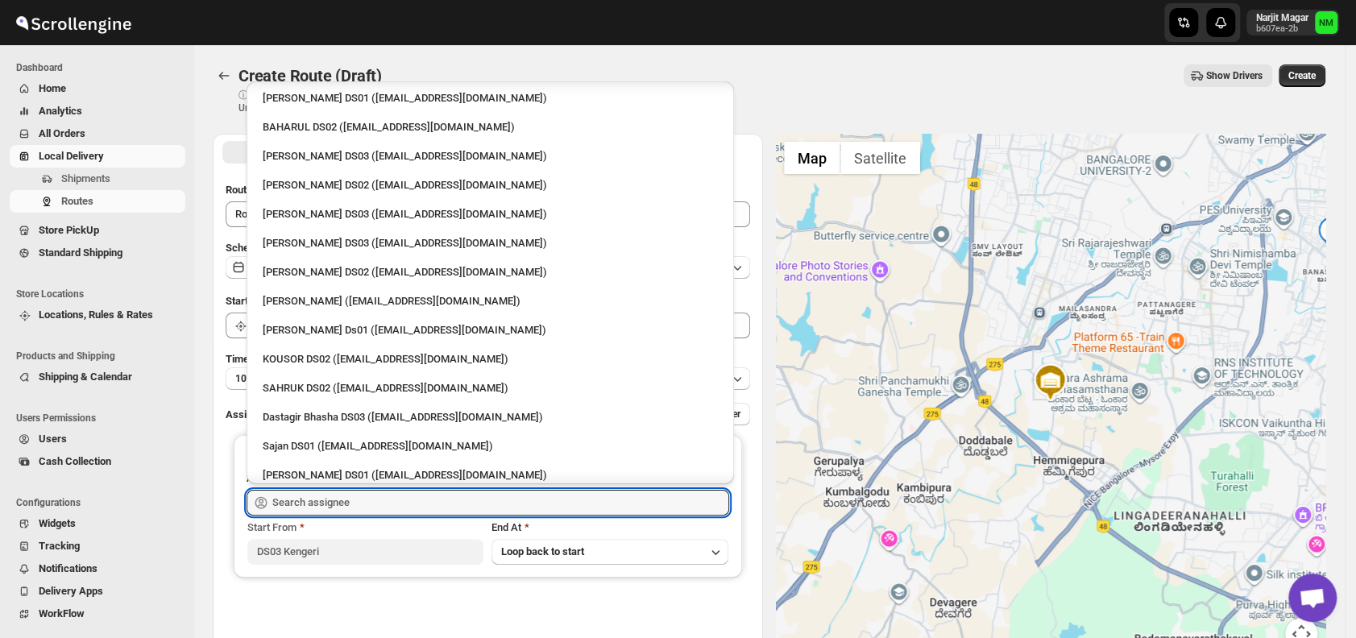
scroll to position [599, 0]
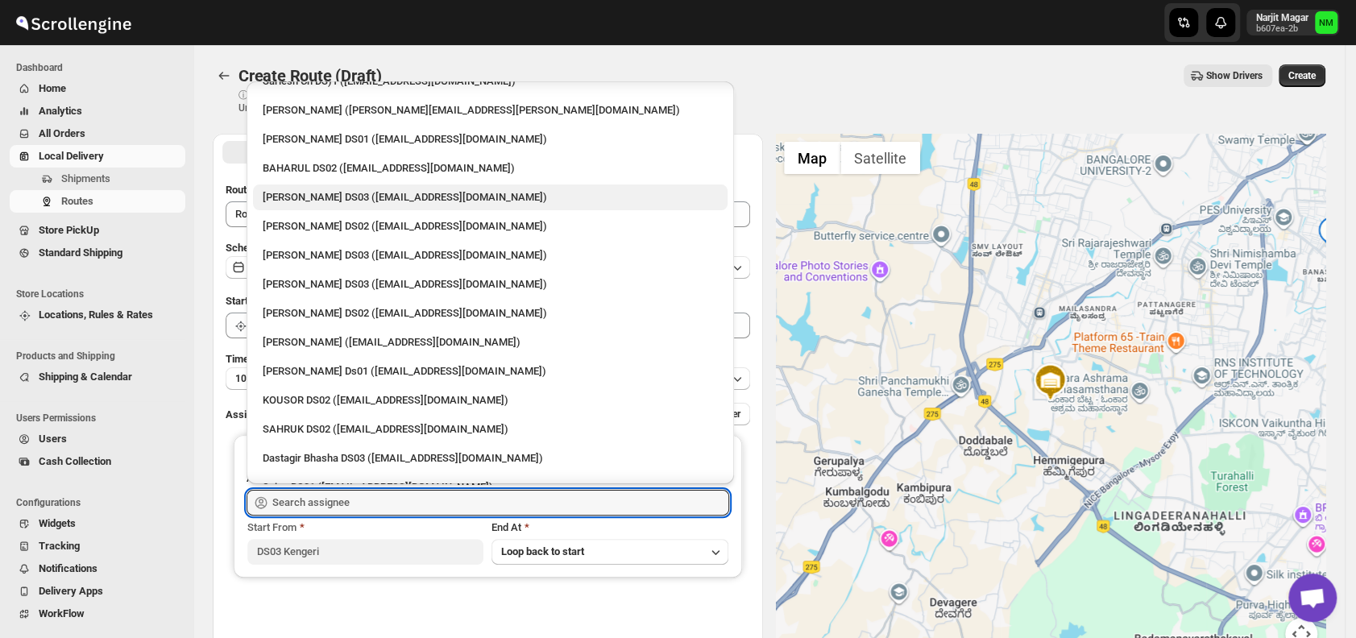
click at [329, 193] on div "[PERSON_NAME] DS03 ([EMAIL_ADDRESS][DOMAIN_NAME])" at bounding box center [490, 197] width 455 height 16
type input "[PERSON_NAME] DS03 ([EMAIL_ADDRESS][DOMAIN_NAME])"
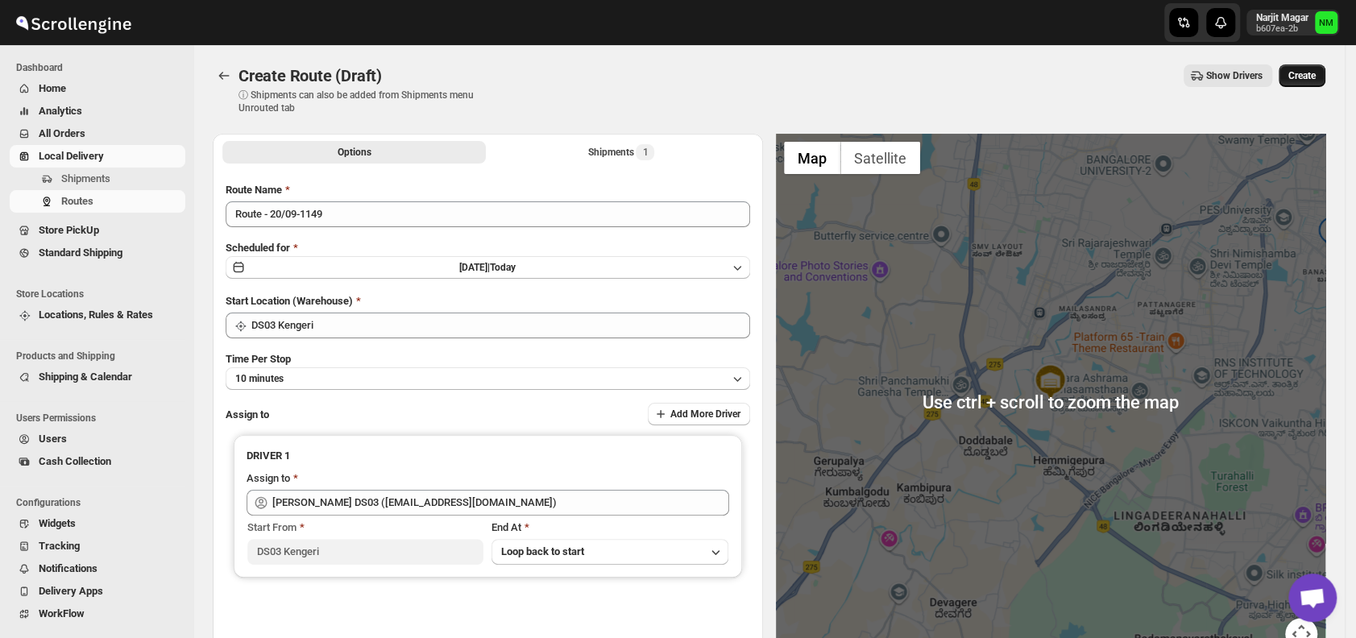
click at [1300, 72] on span "Create" at bounding box center [1301, 75] width 27 height 13
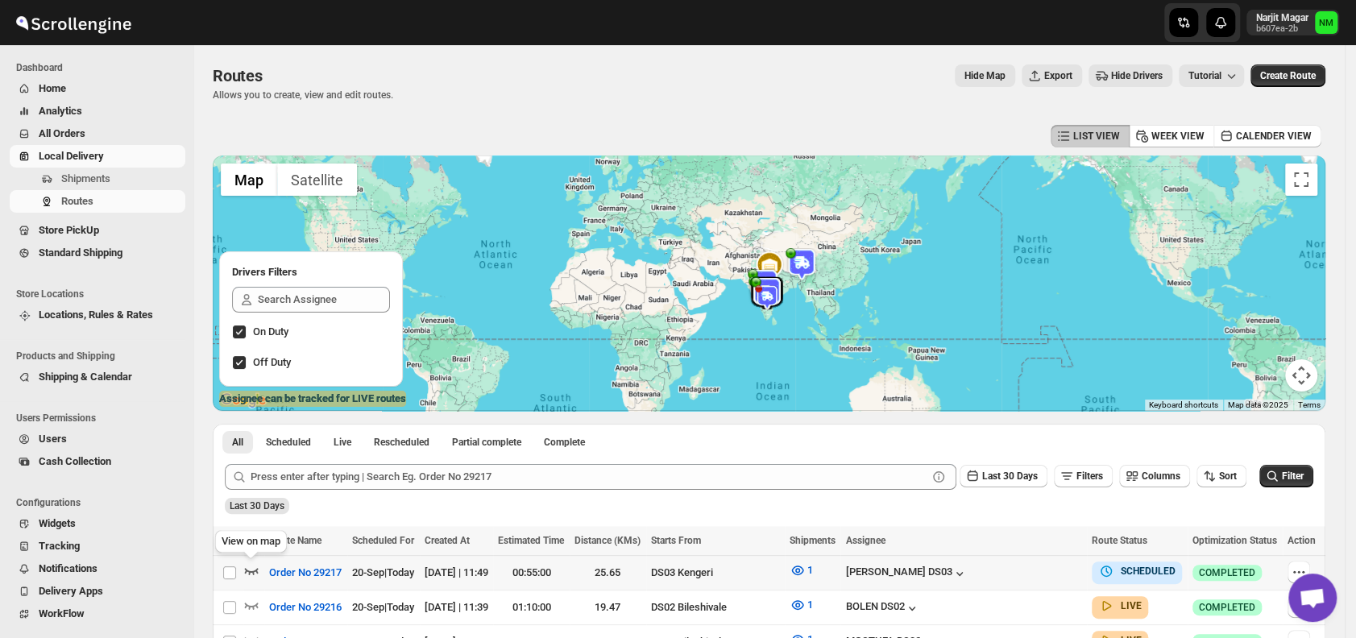
click at [251, 569] on icon "button" at bounding box center [251, 570] width 16 height 16
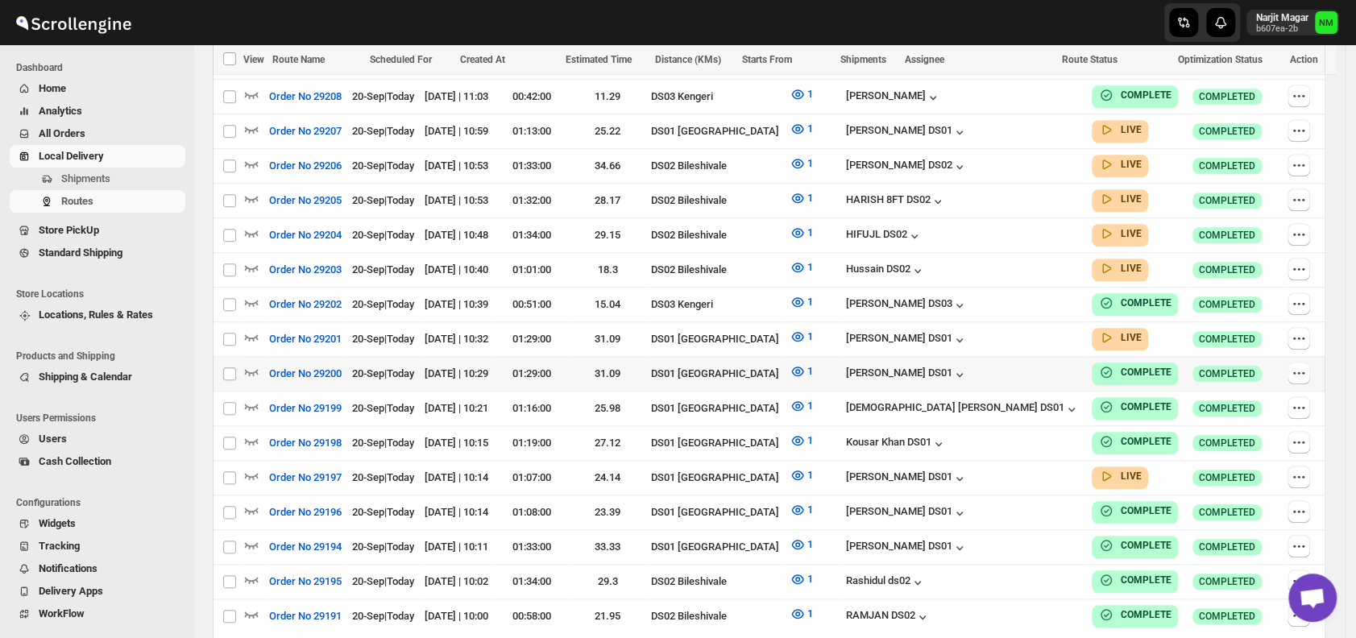
scroll to position [802, 0]
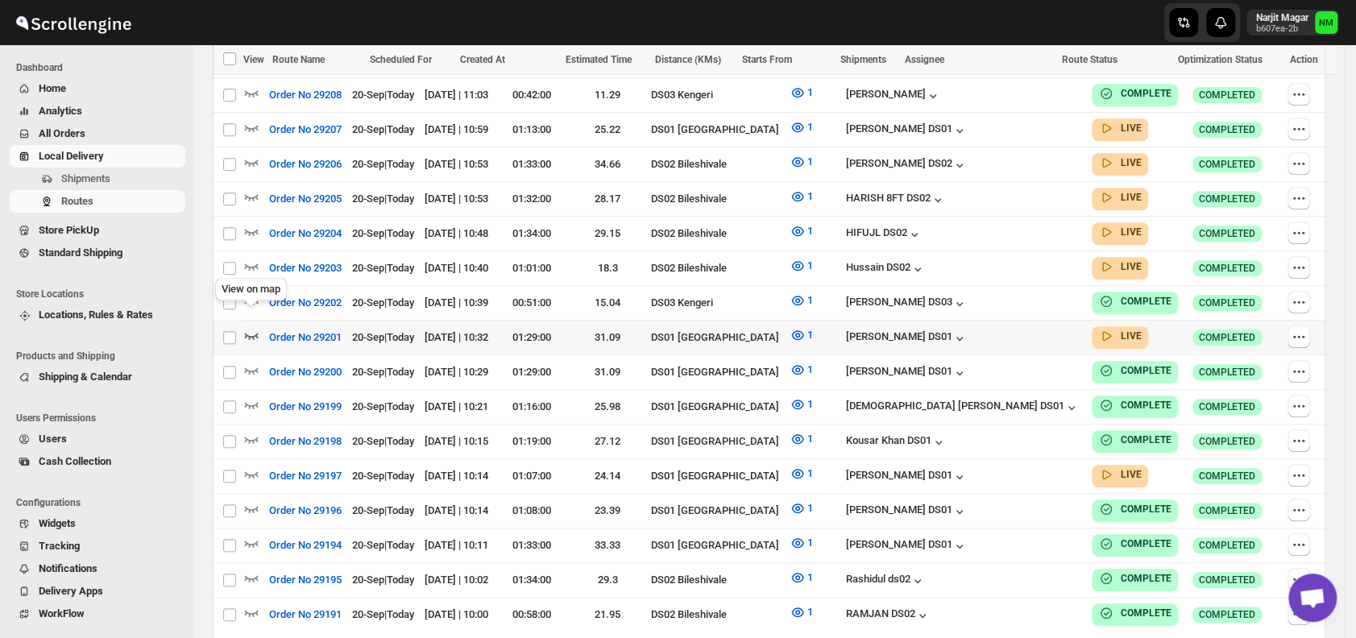
click at [249, 327] on icon "button" at bounding box center [251, 335] width 16 height 16
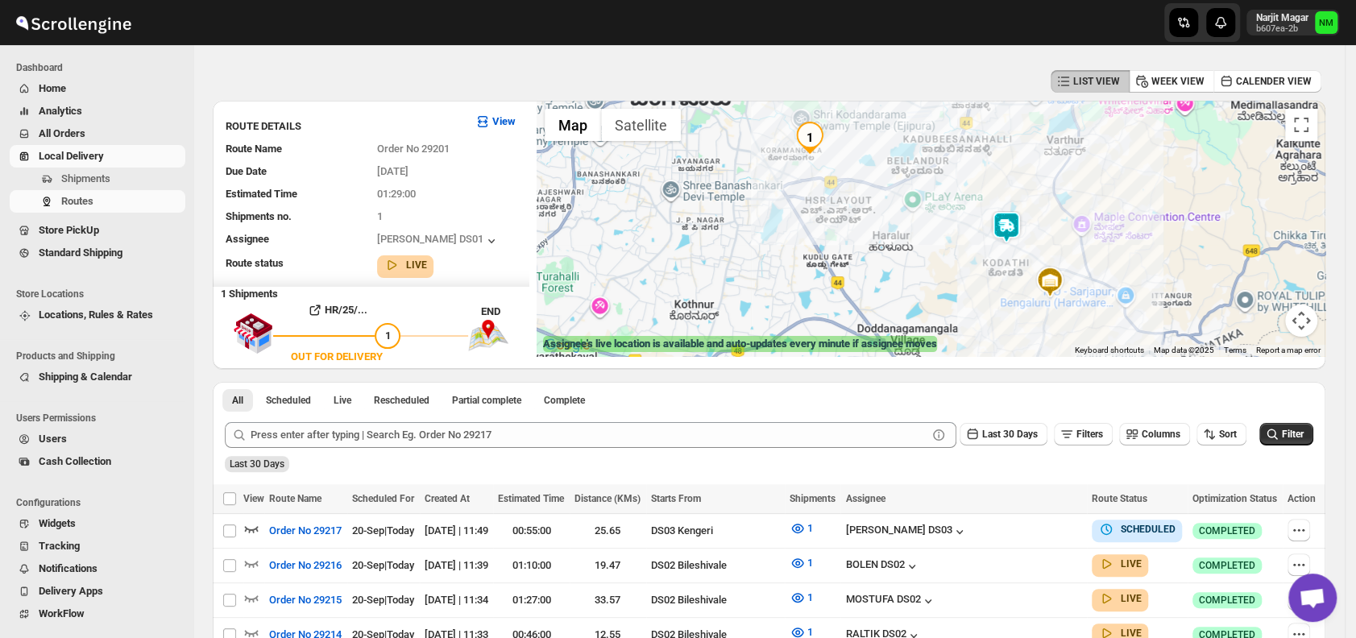
scroll to position [0, 0]
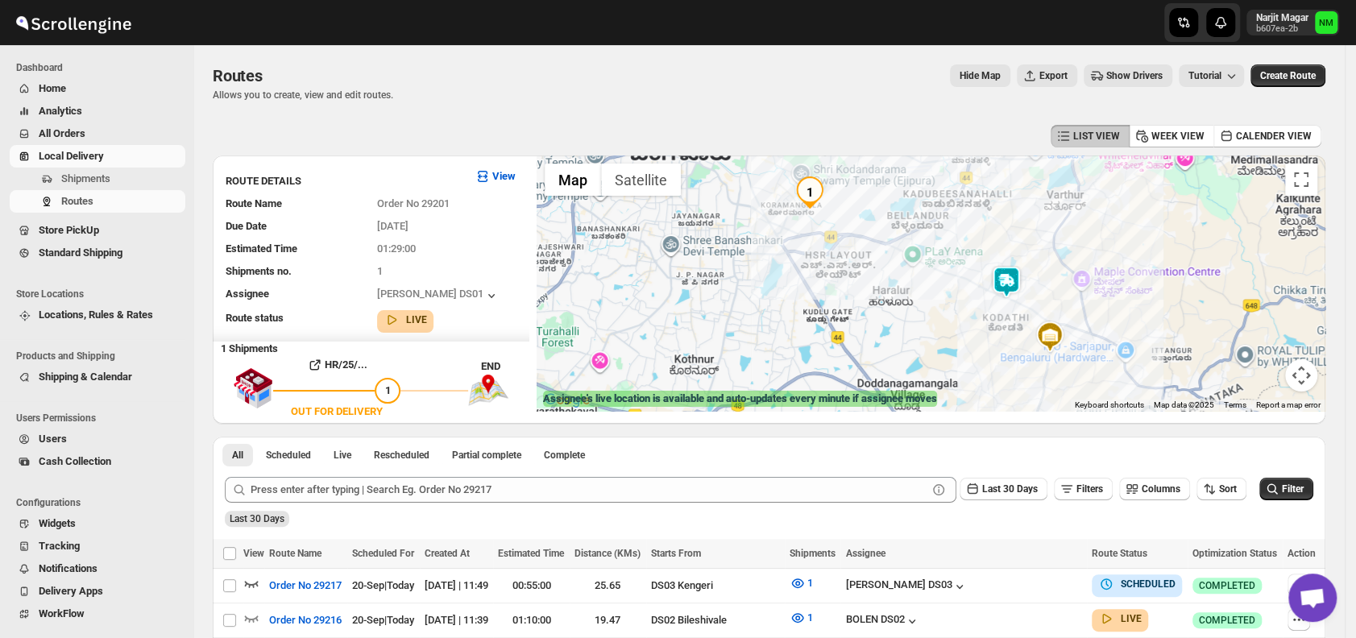
click at [1010, 271] on img at bounding box center [1006, 282] width 32 height 32
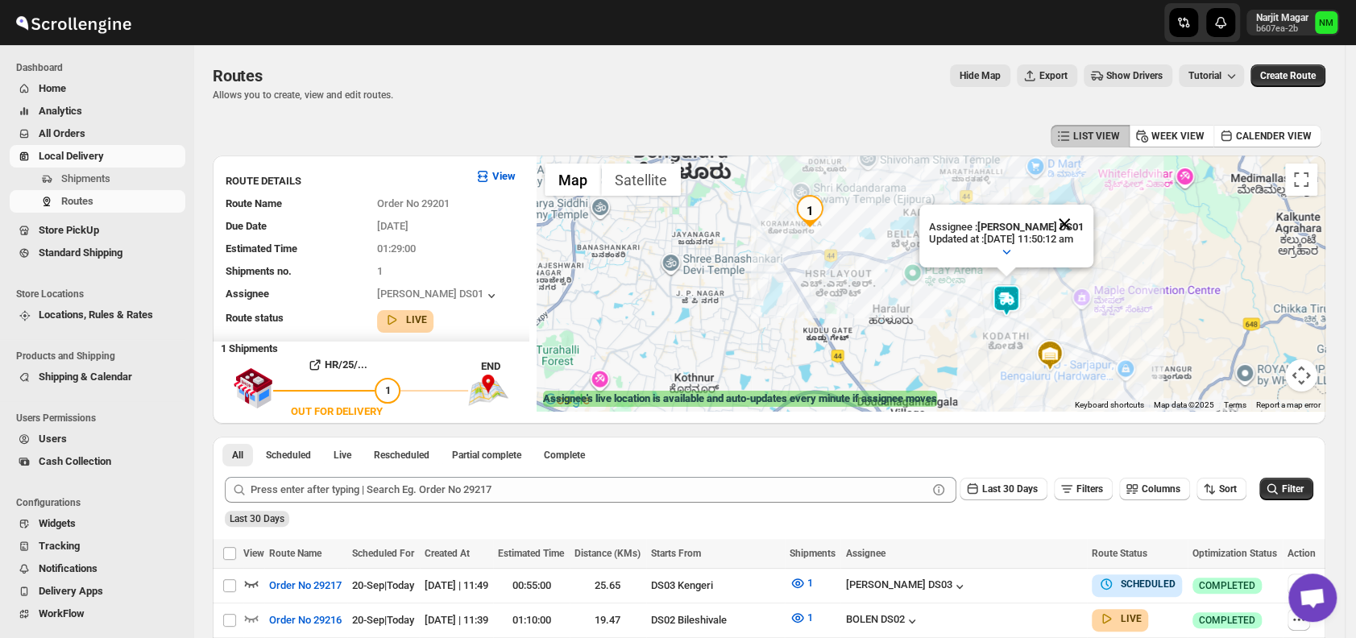
click at [1083, 222] on button "Close" at bounding box center [1064, 224] width 39 height 39
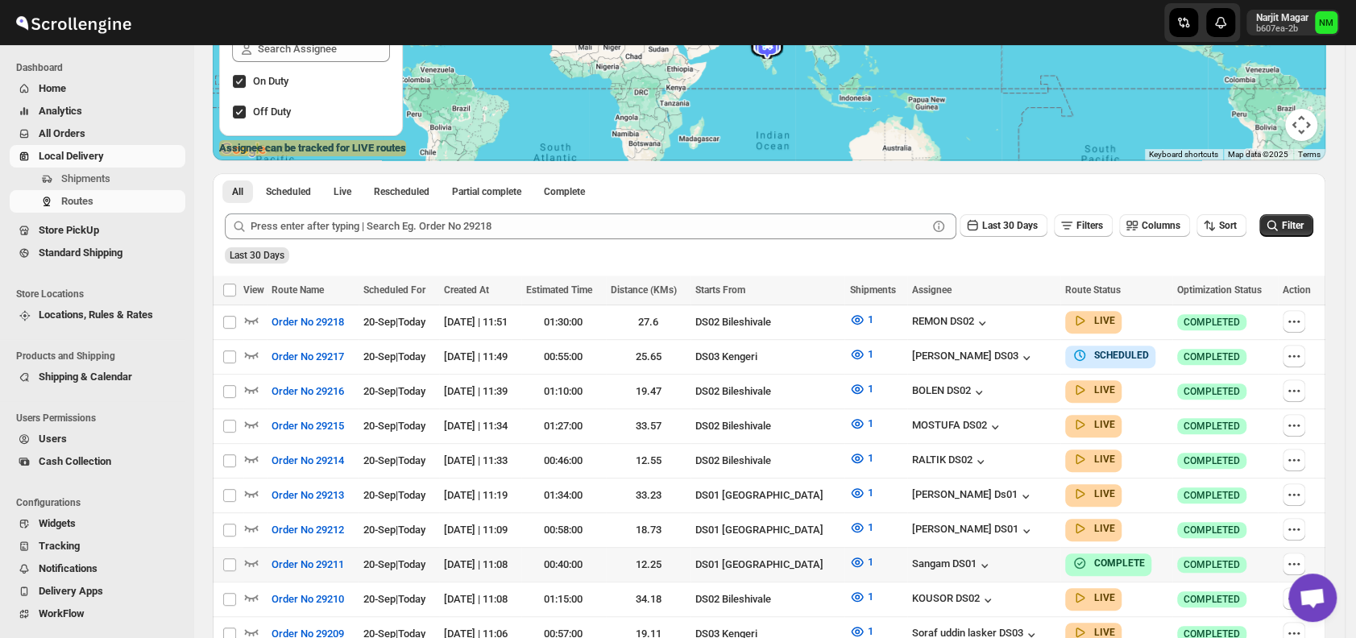
scroll to position [251, 0]
click at [89, 183] on span "Shipments" at bounding box center [85, 178] width 49 height 12
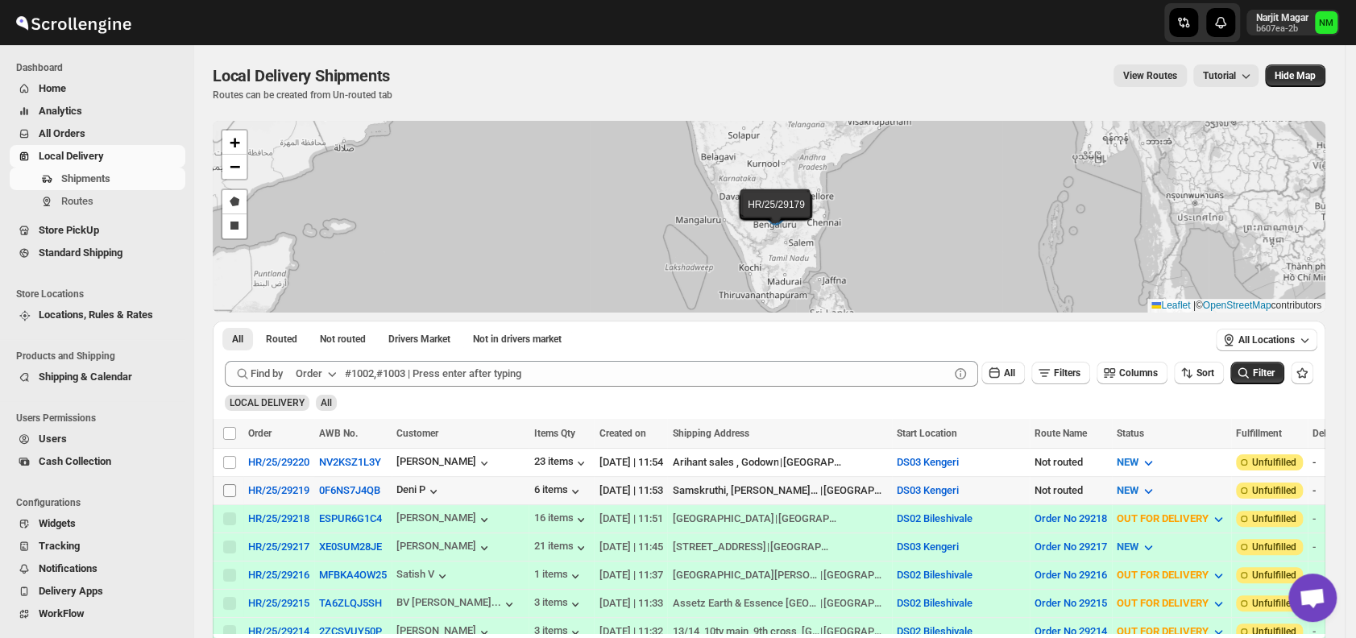
click at [226, 487] on input "Select shipment" at bounding box center [229, 490] width 13 height 13
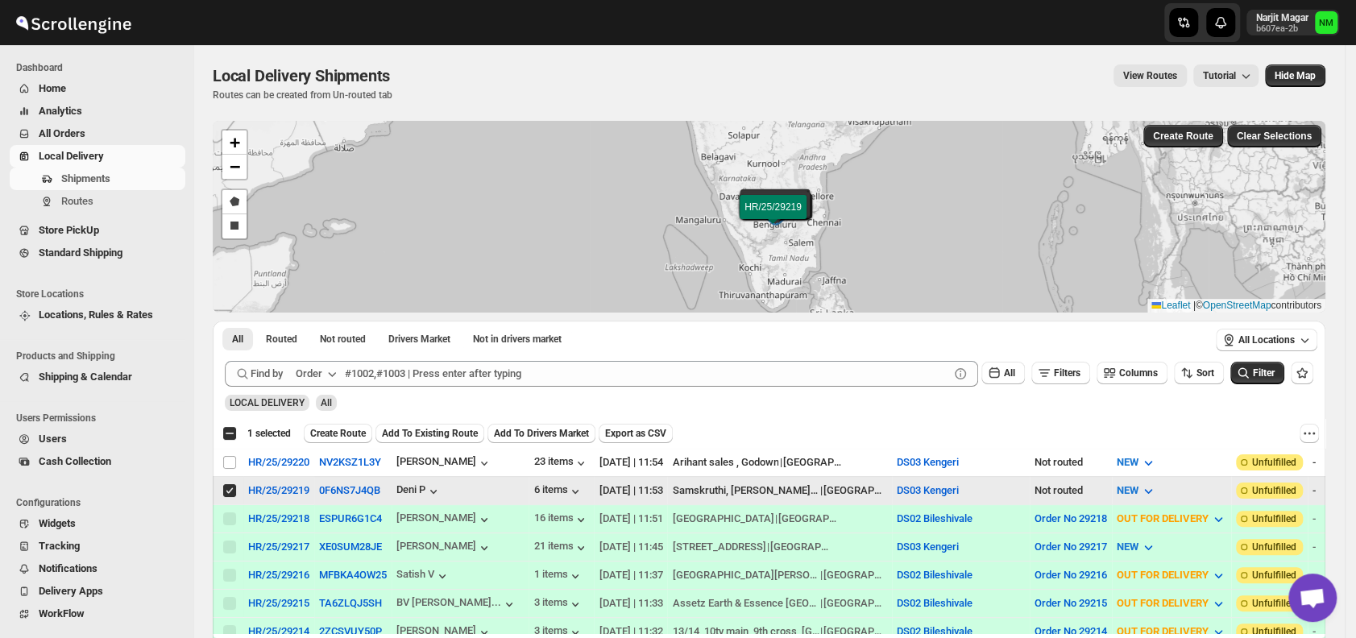
click at [226, 487] on input "Select shipment" at bounding box center [229, 490] width 13 height 13
checkbox input "false"
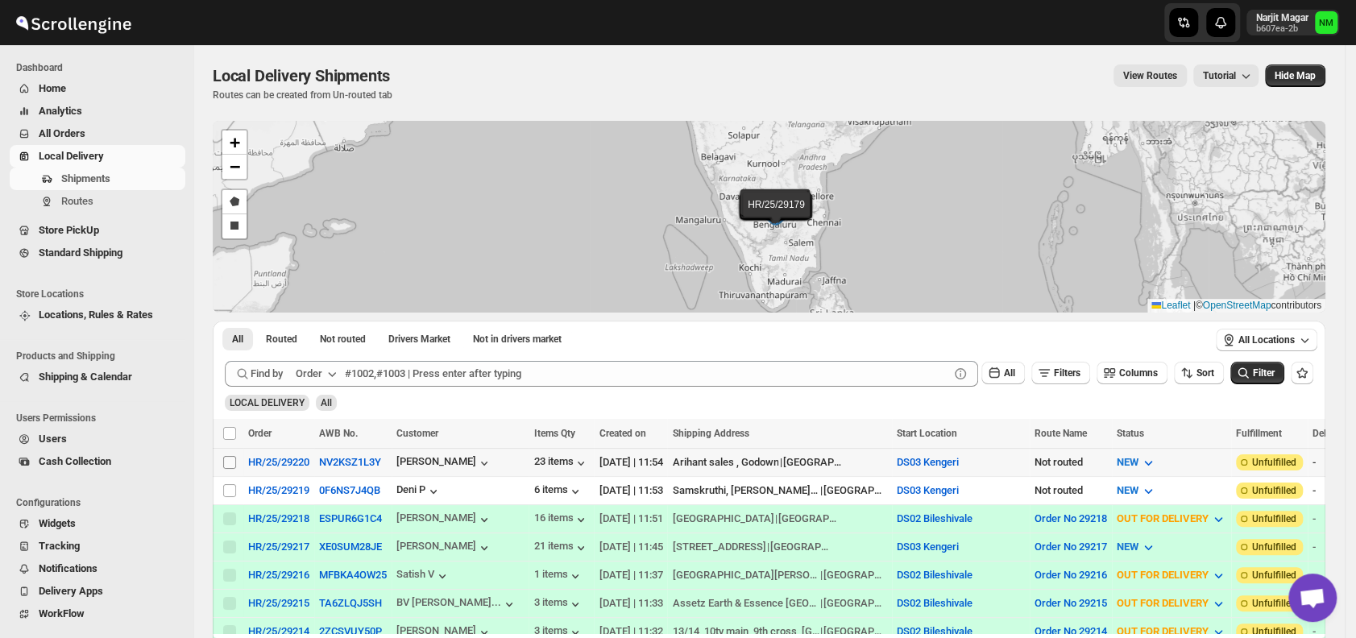
click at [230, 456] on input "Select shipment" at bounding box center [229, 462] width 13 height 13
checkbox input "true"
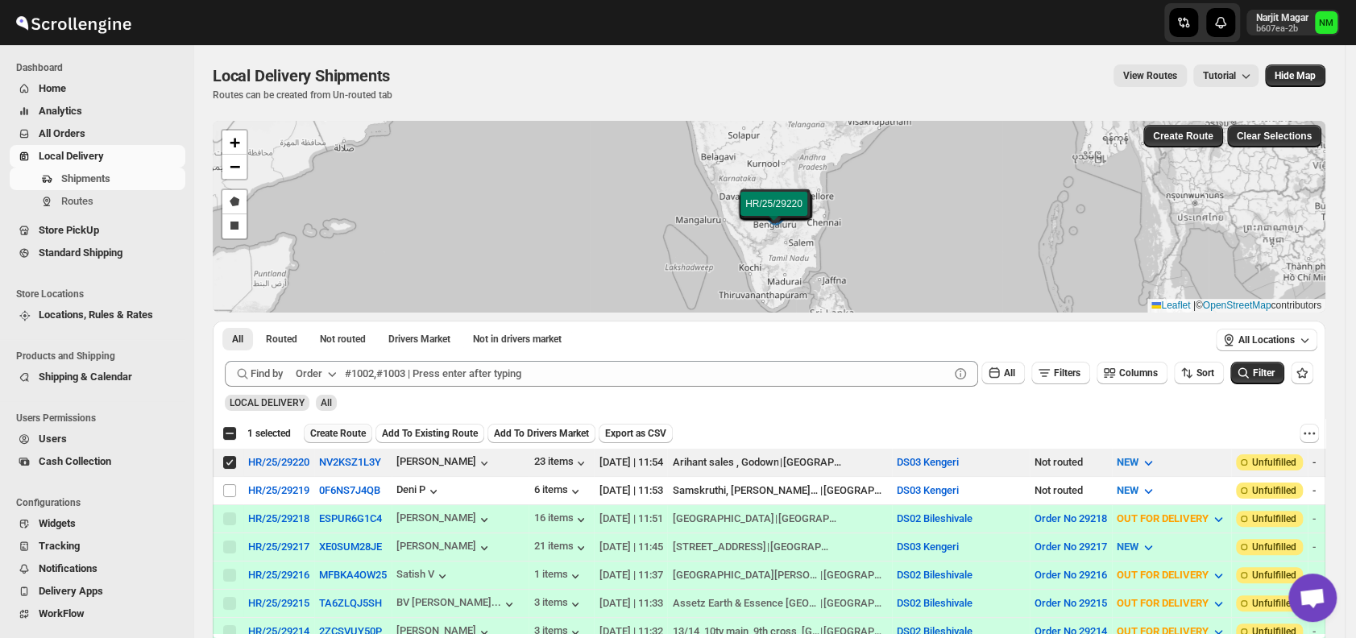
click at [329, 424] on button "Create Route" at bounding box center [338, 433] width 68 height 19
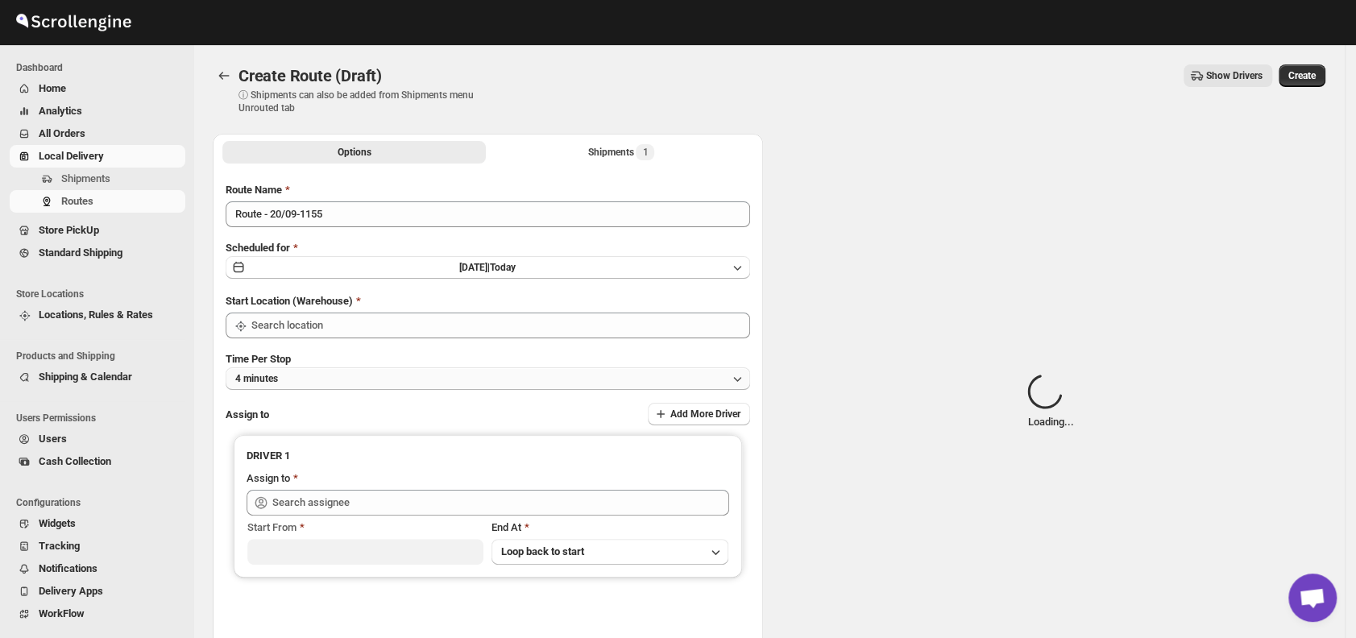
type input "DS03 Kengeri"
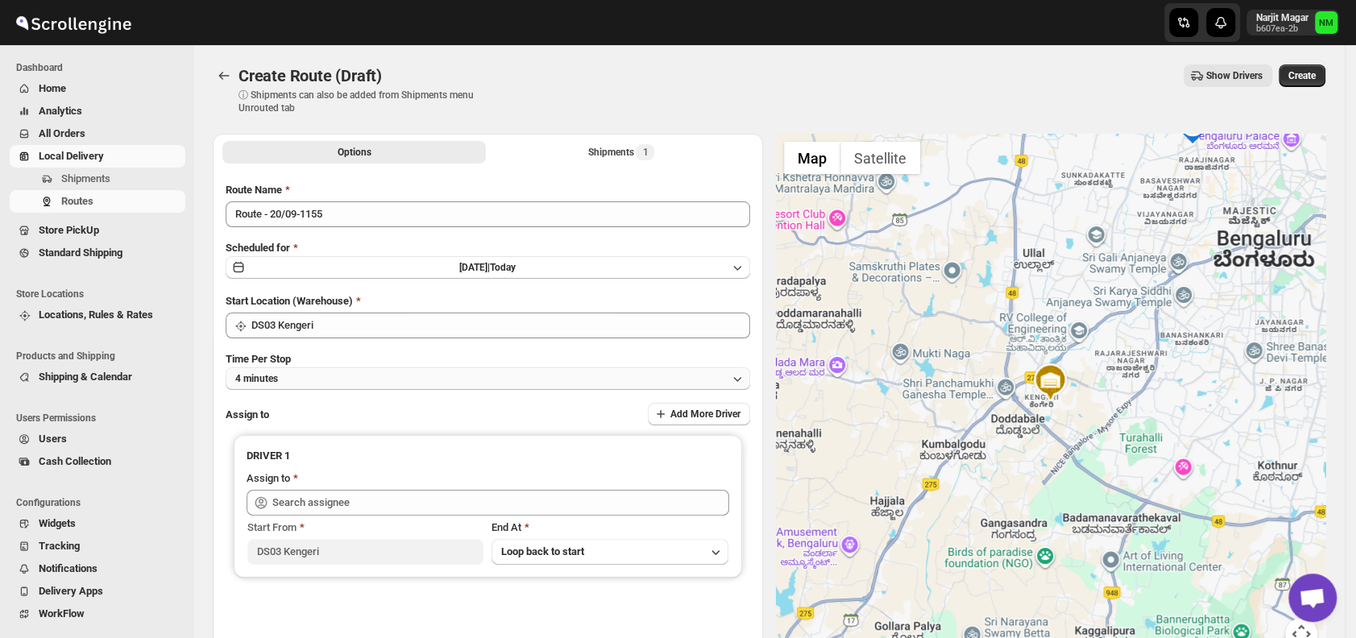
click at [328, 383] on button "4 minutes" at bounding box center [488, 378] width 524 height 23
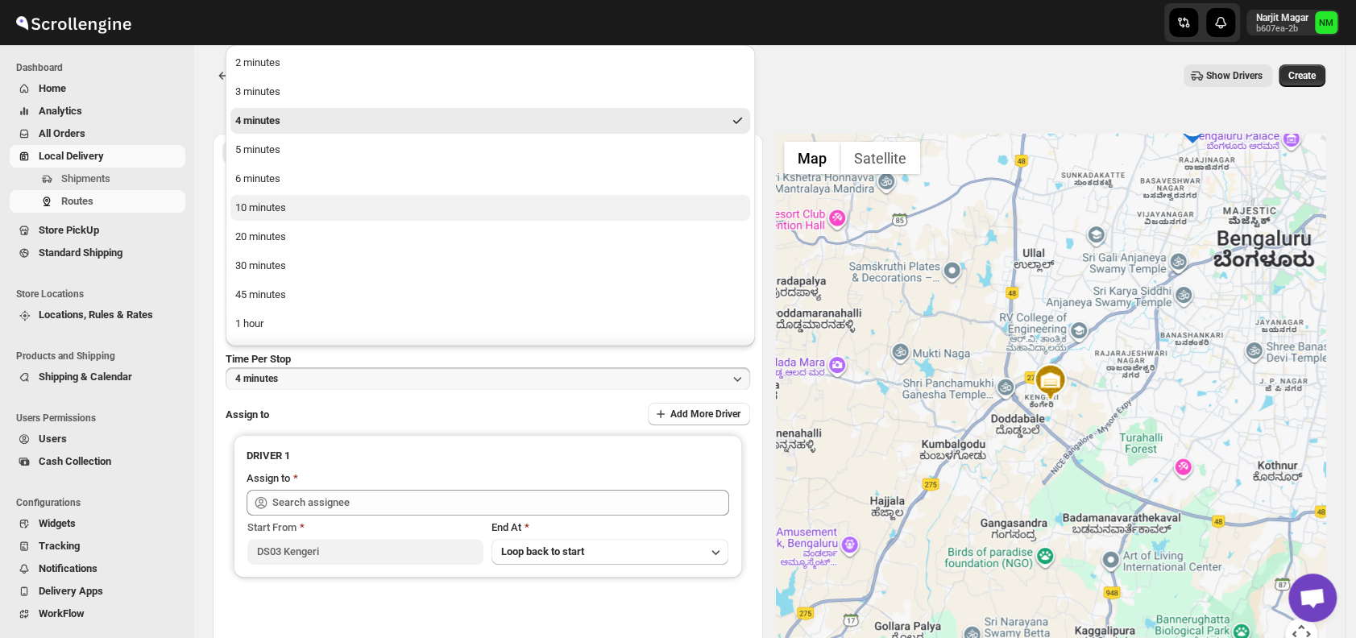
click at [275, 205] on div "10 minutes" at bounding box center [260, 208] width 51 height 16
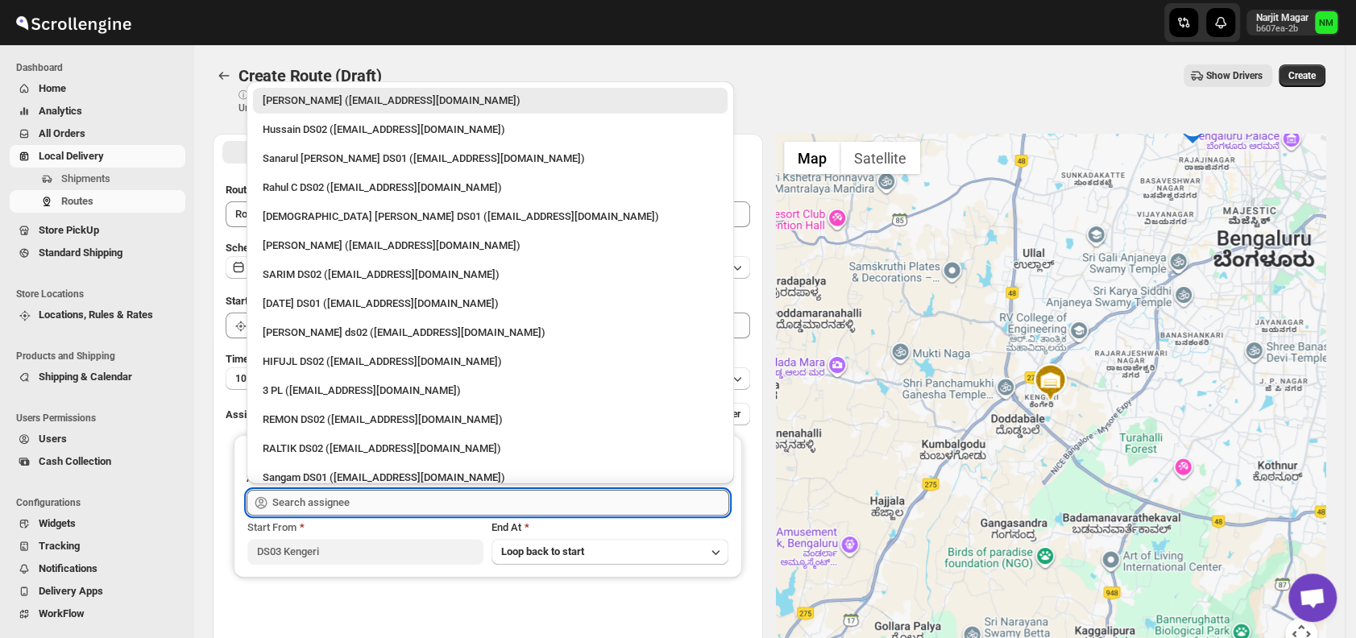
click at [358, 499] on input "text" at bounding box center [500, 503] width 457 height 26
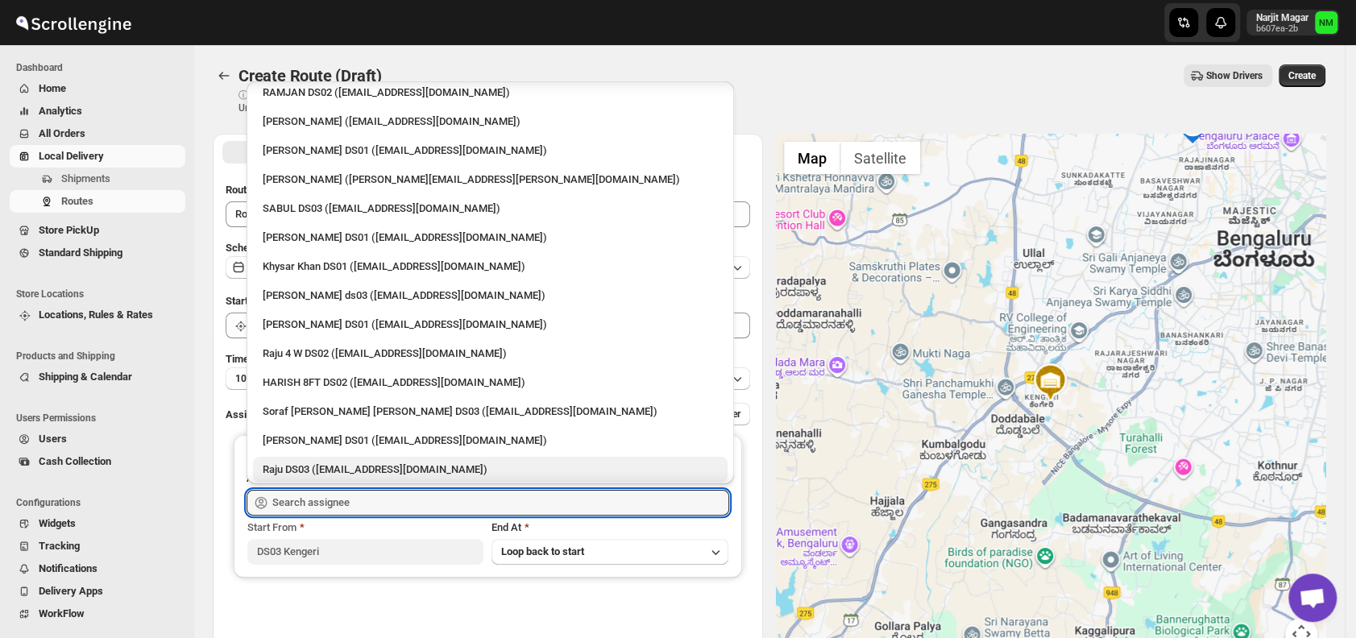
scroll to position [1252, 0]
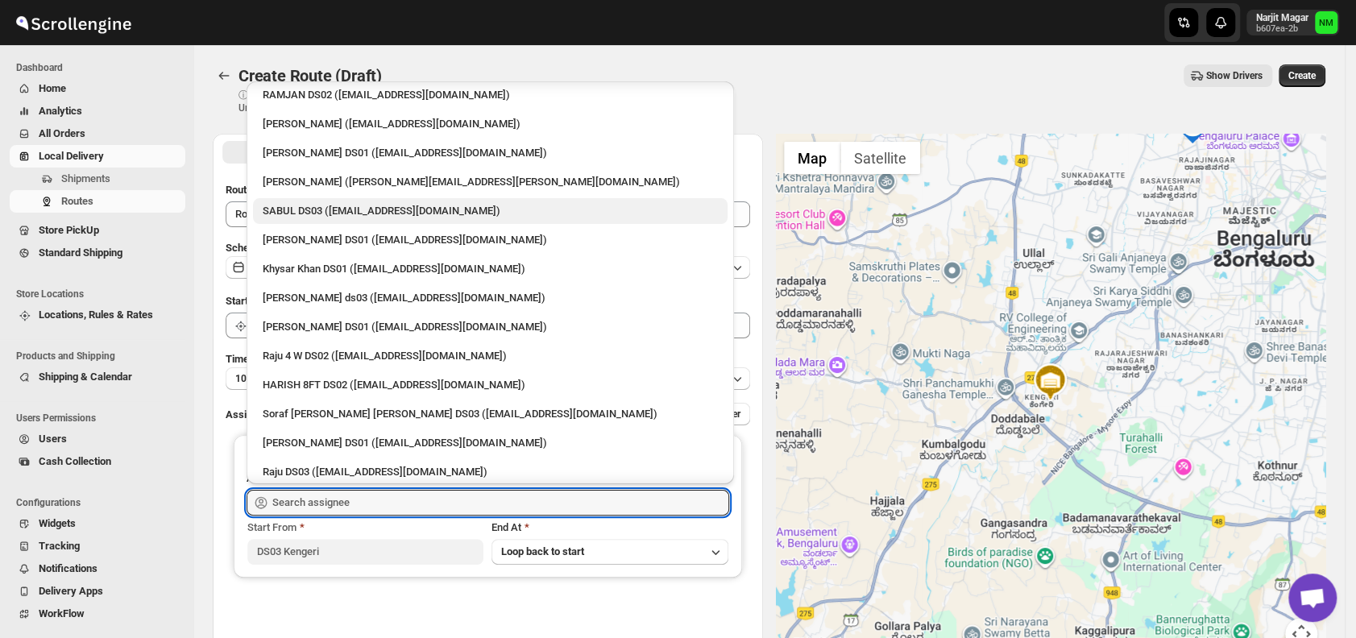
click at [352, 206] on div "SABUL DS03 ([EMAIL_ADDRESS][DOMAIN_NAME])" at bounding box center [490, 211] width 455 height 16
type input "SABUL DS03 (pokogin390@dextrago.com)"
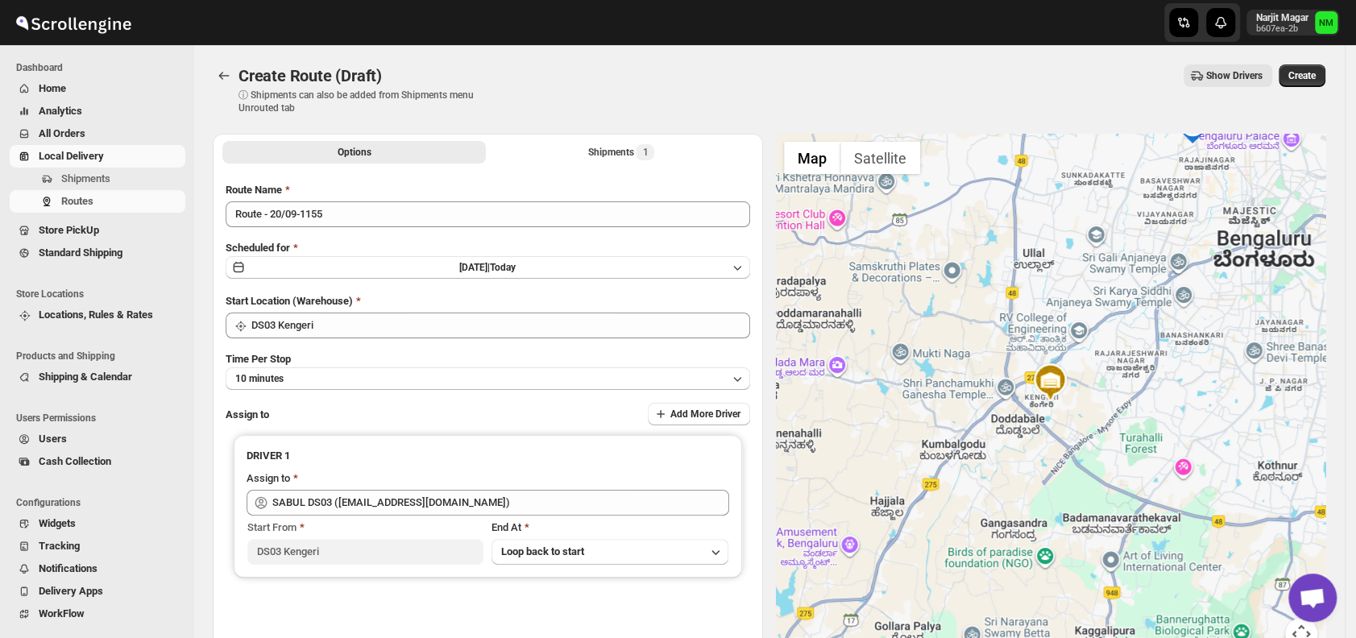
click at [1304, 90] on div "Create Route (Draft) ⓘ Shipments can also be added from Shipments menu Unrouted…" at bounding box center [769, 89] width 1112 height 50
click at [1306, 84] on button "Create" at bounding box center [1301, 75] width 47 height 23
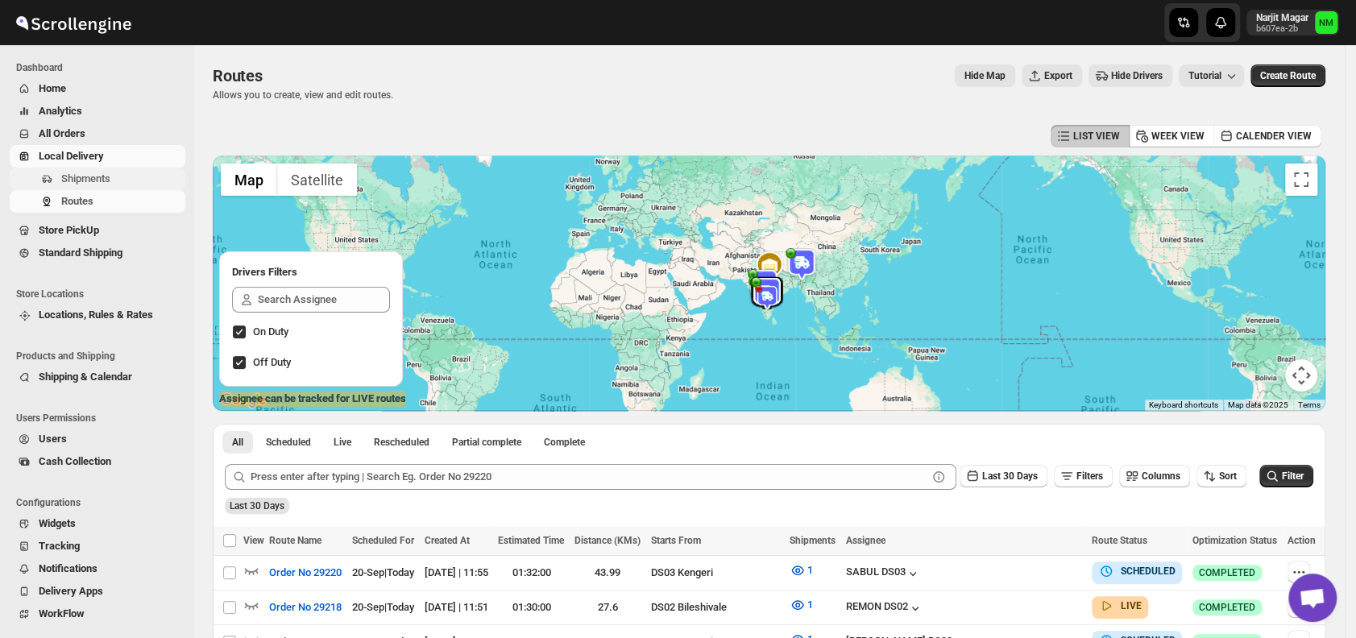
click at [107, 175] on span "Shipments" at bounding box center [85, 178] width 49 height 12
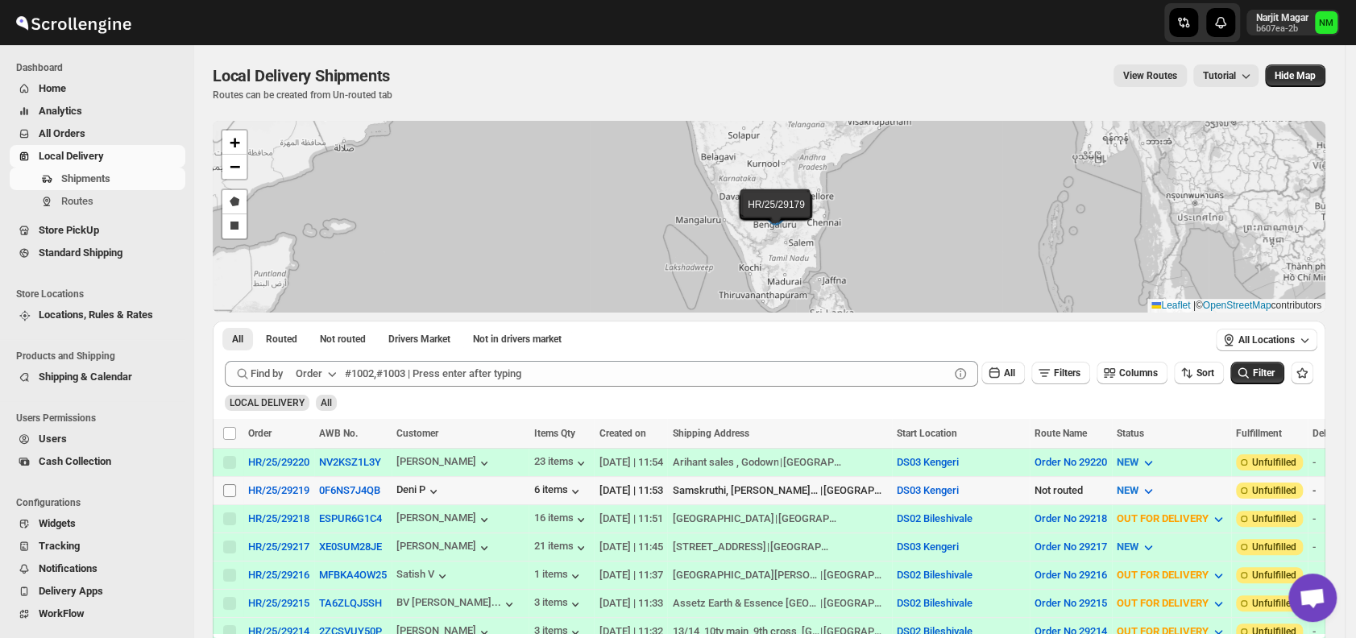
click at [224, 489] on input "Select shipment" at bounding box center [229, 490] width 13 height 13
checkbox input "true"
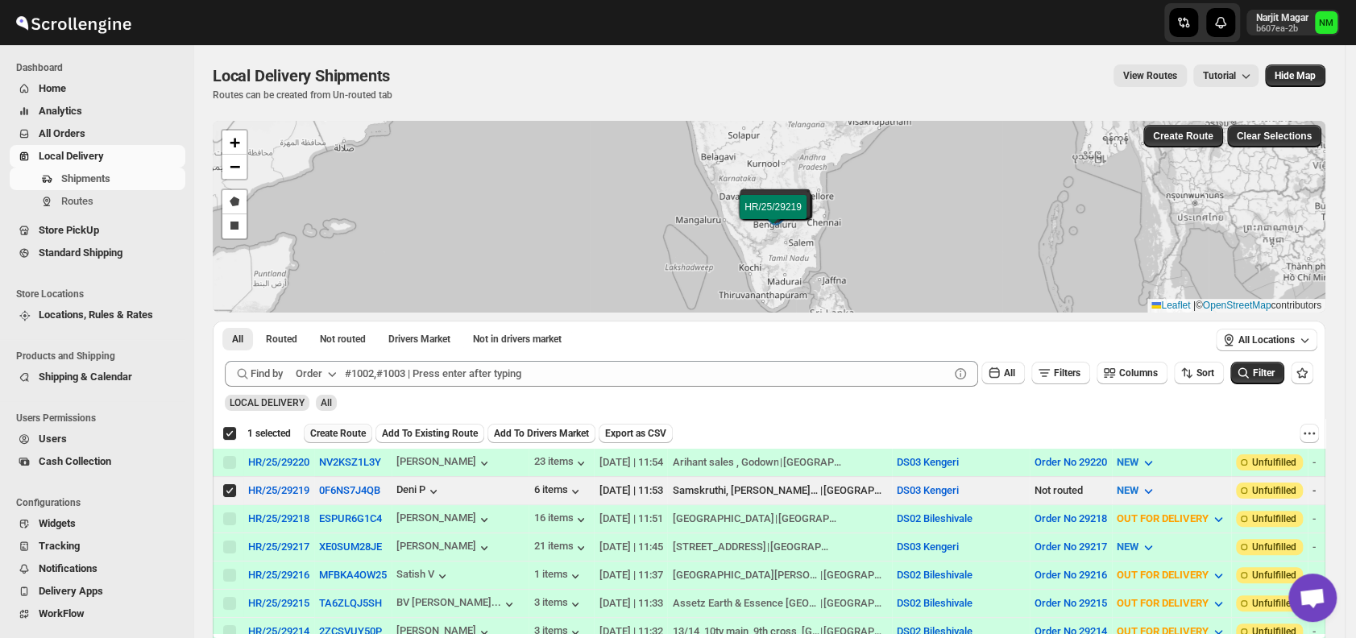
click at [324, 433] on span "Create Route" at bounding box center [338, 433] width 56 height 13
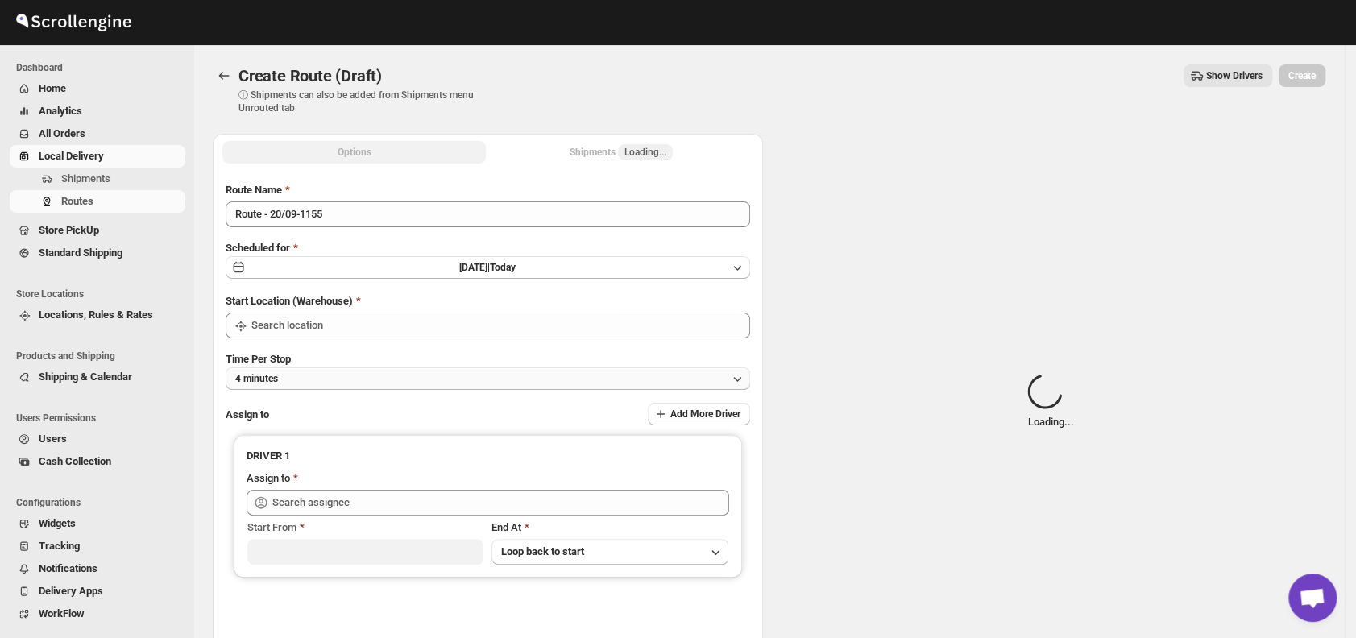
type input "DS03 Kengeri"
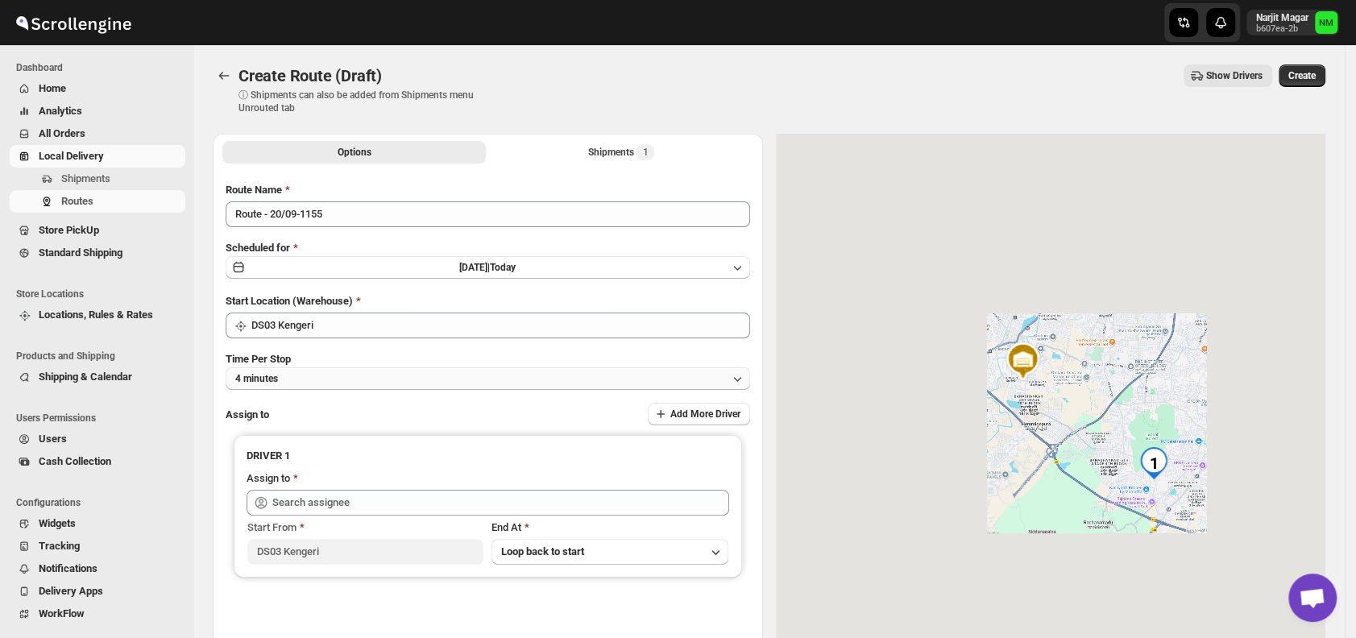
click at [363, 373] on button "4 minutes" at bounding box center [488, 378] width 524 height 23
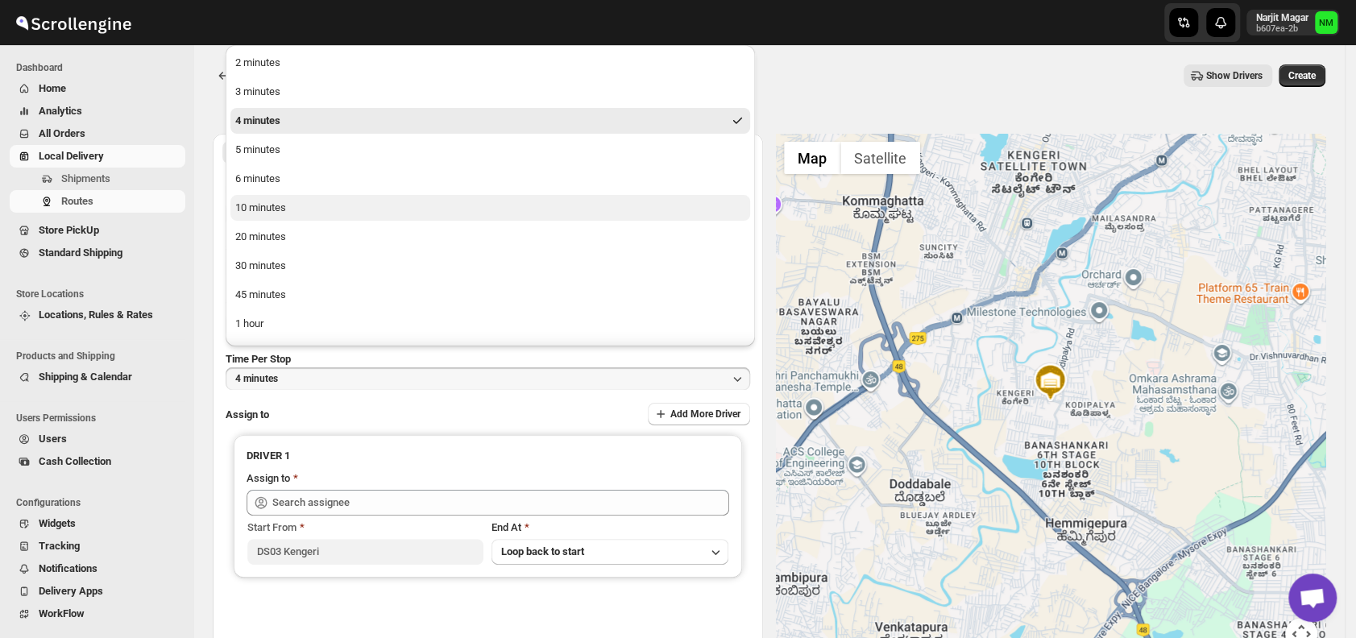
click at [313, 209] on button "10 minutes" at bounding box center [489, 208] width 519 height 26
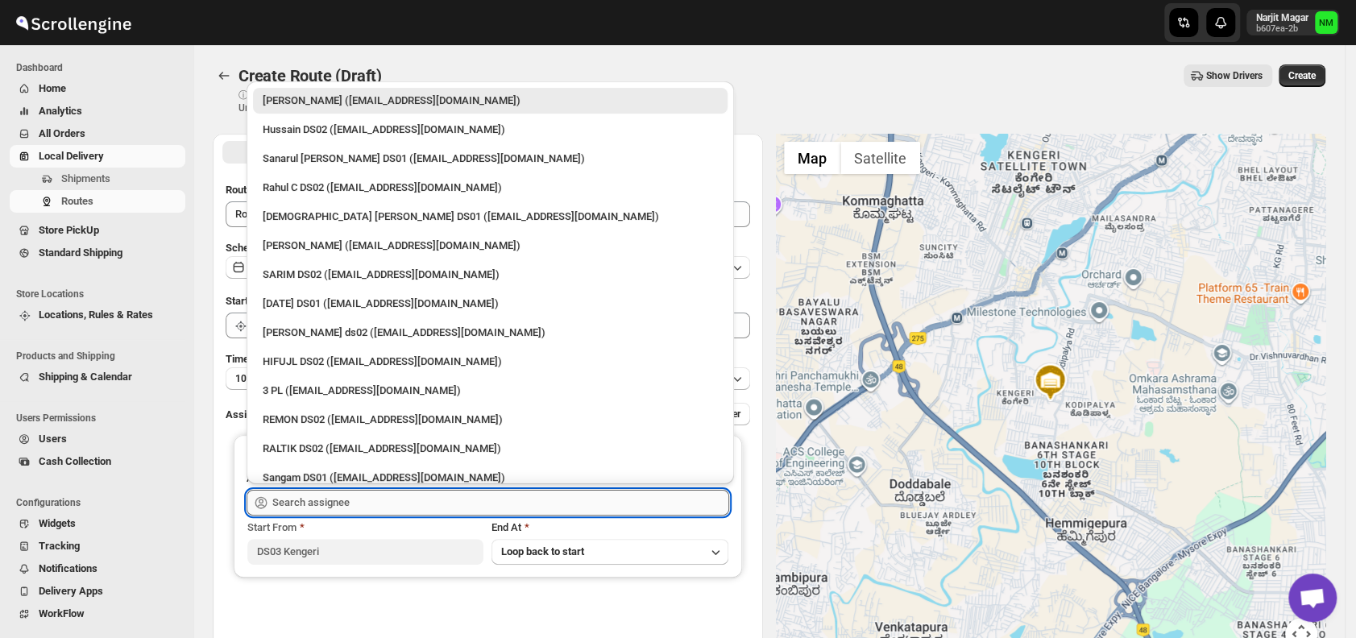
click at [375, 506] on input "text" at bounding box center [500, 503] width 457 height 26
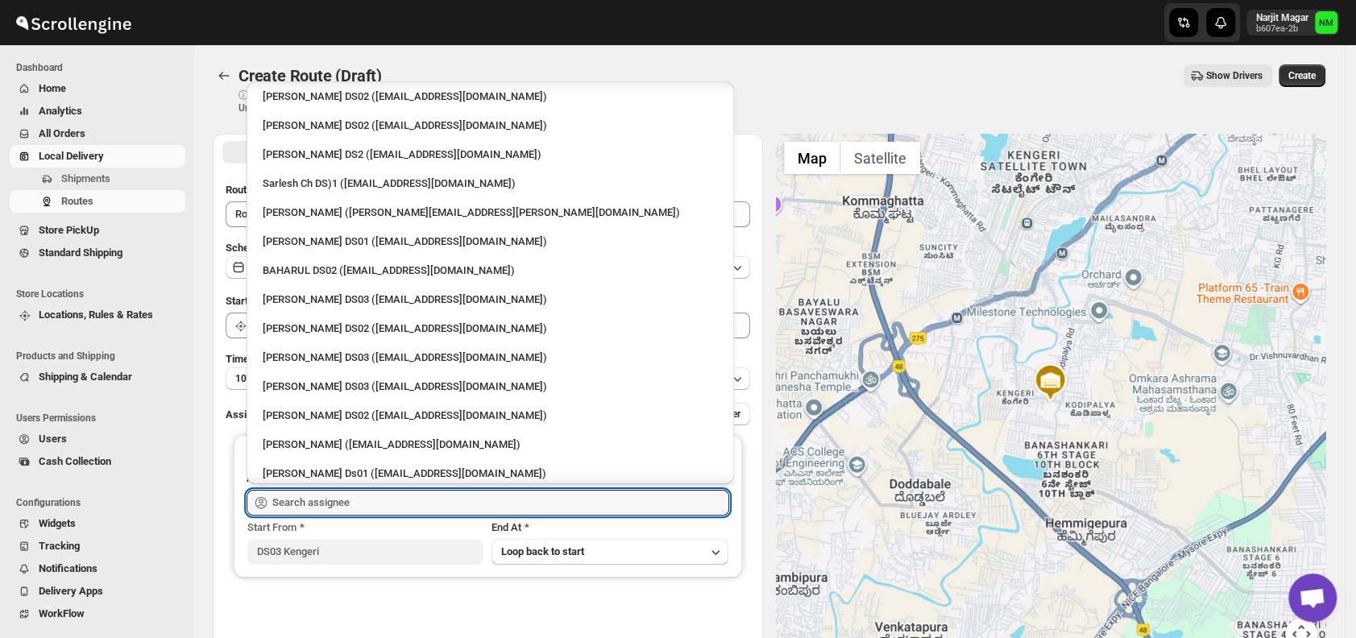
scroll to position [494, 0]
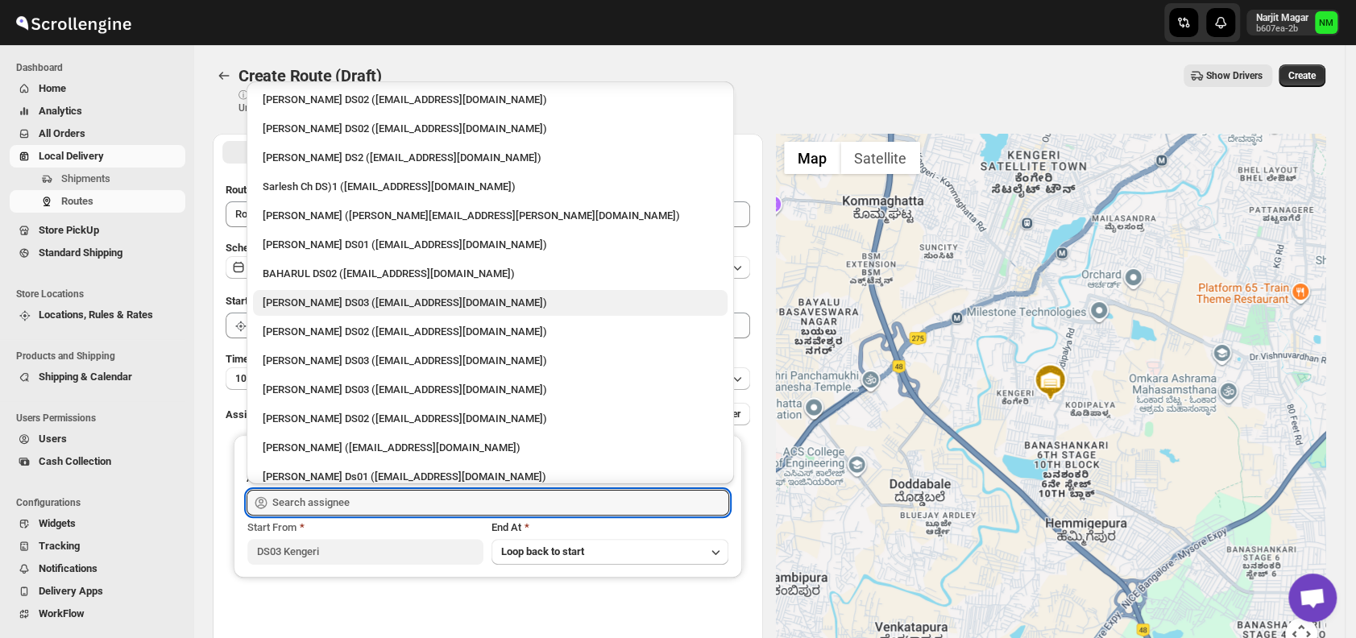
click at [361, 303] on div "[PERSON_NAME] DS03 ([EMAIL_ADDRESS][DOMAIN_NAME])" at bounding box center [490, 303] width 455 height 16
type input "[PERSON_NAME] DS03 ([EMAIL_ADDRESS][DOMAIN_NAME])"
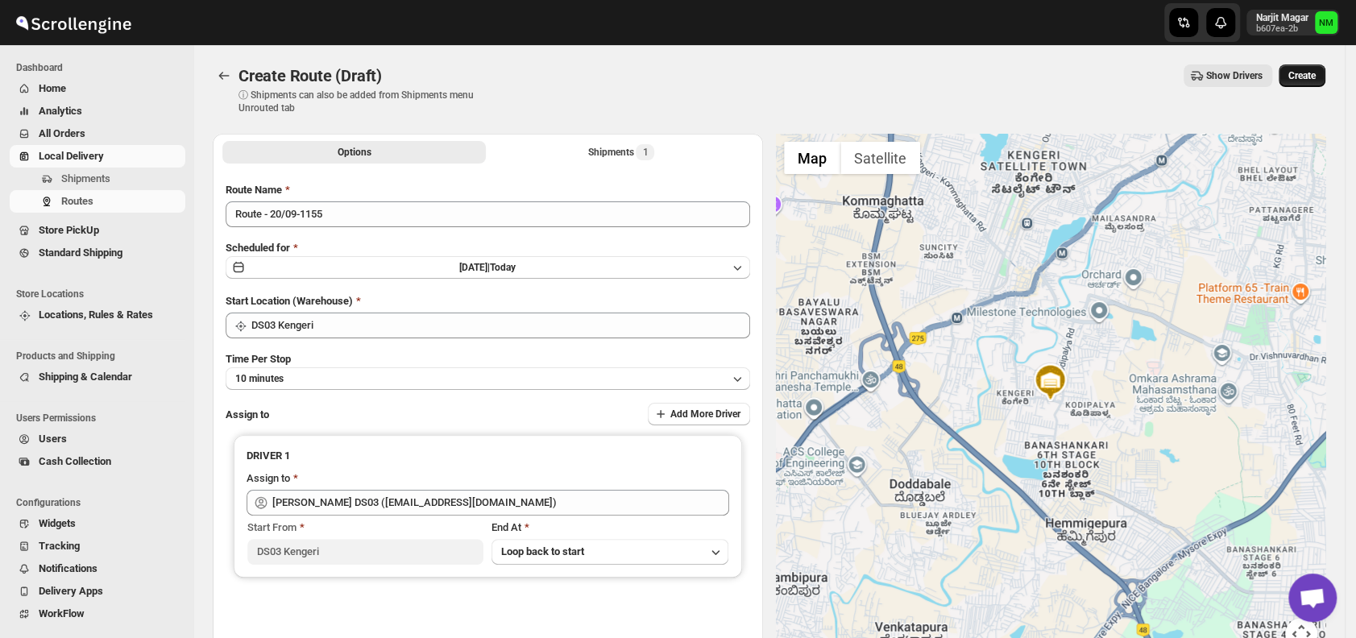
click at [1306, 80] on span "Create" at bounding box center [1301, 75] width 27 height 13
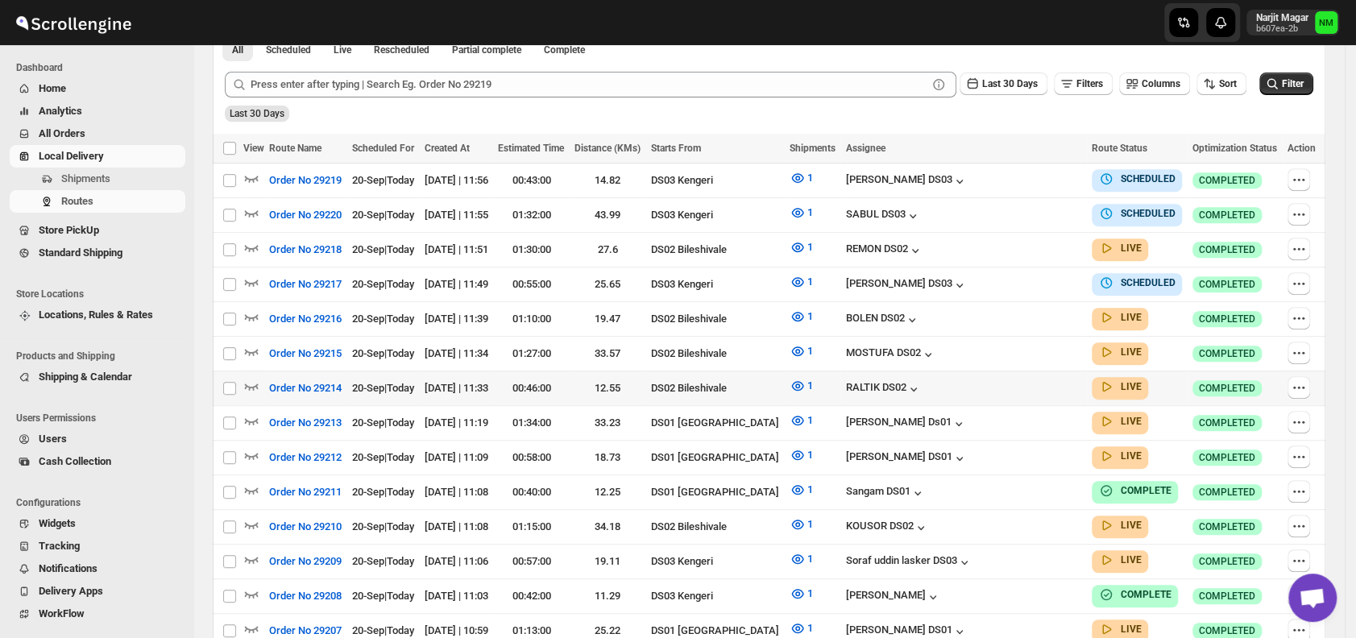
scroll to position [393, 0]
click at [255, 413] on icon "button" at bounding box center [251, 420] width 16 height 16
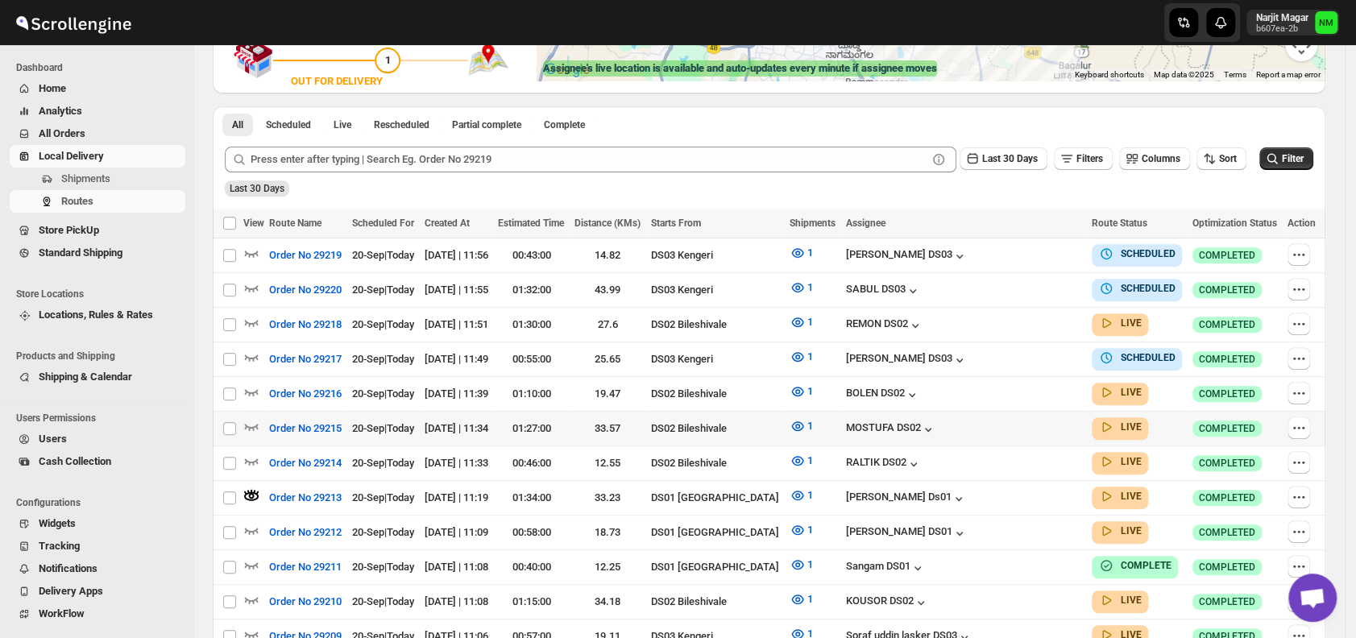
scroll to position [333, 0]
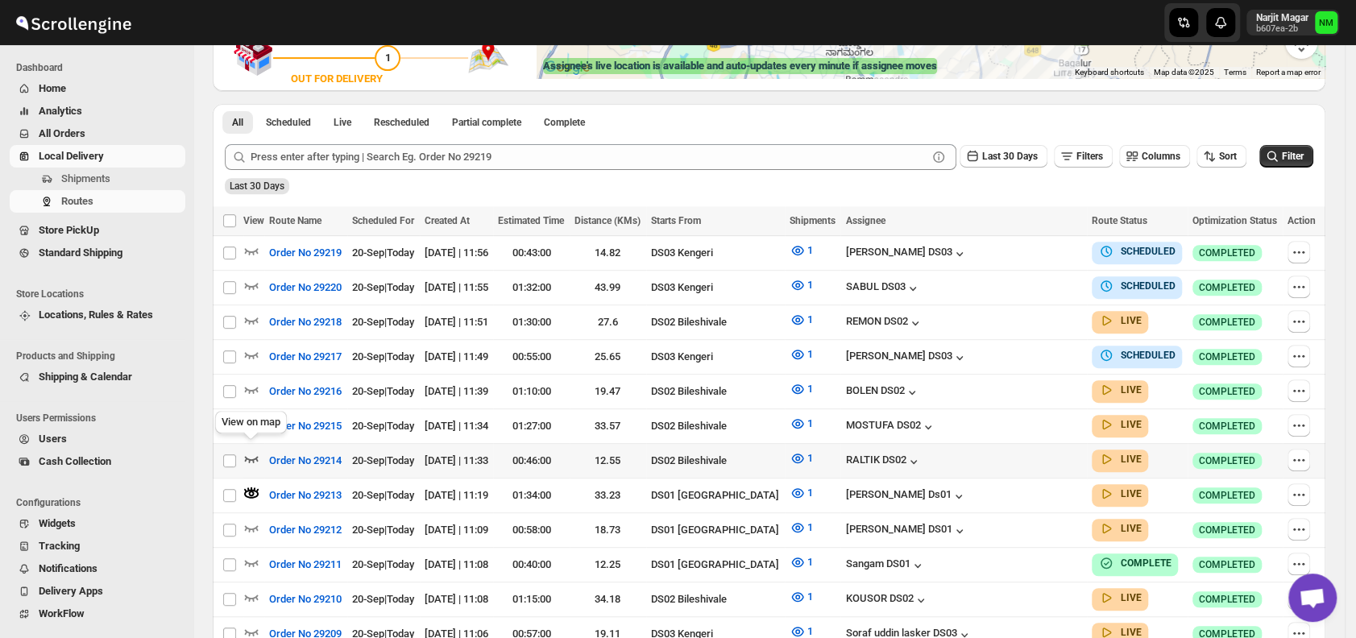
click at [256, 450] on icon "button" at bounding box center [251, 458] width 16 height 16
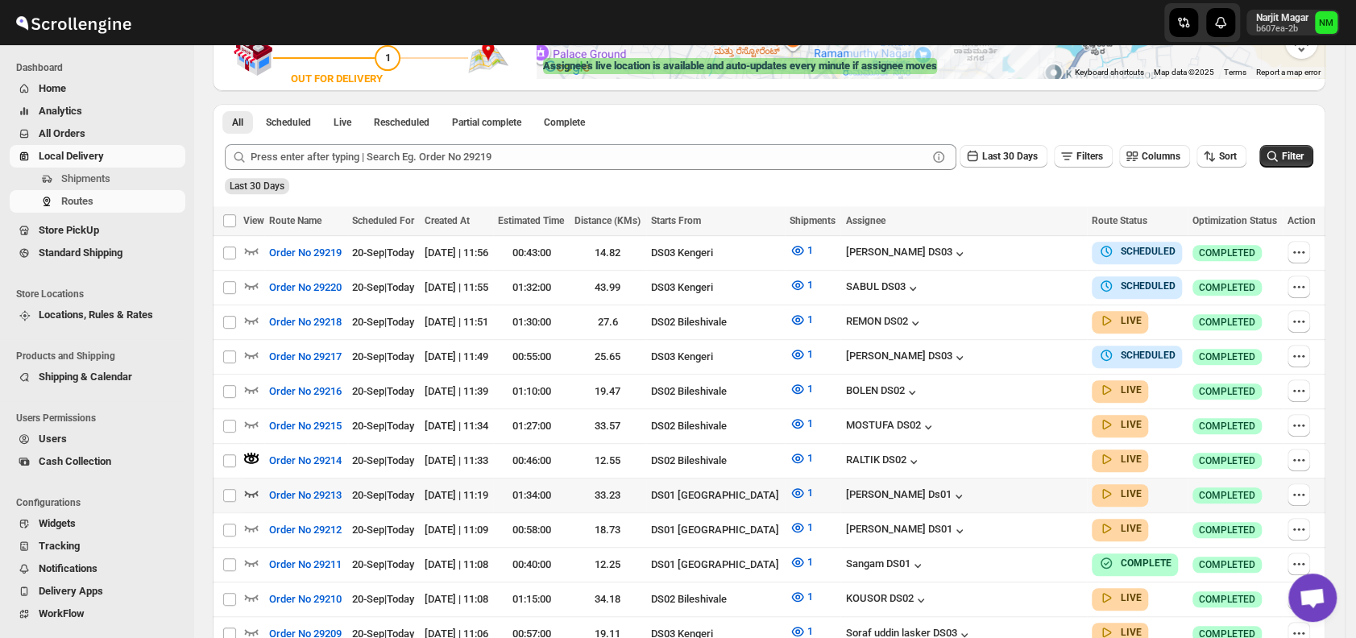
click at [259, 485] on div at bounding box center [253, 495] width 21 height 21
click at [252, 485] on icon "button" at bounding box center [251, 493] width 16 height 16
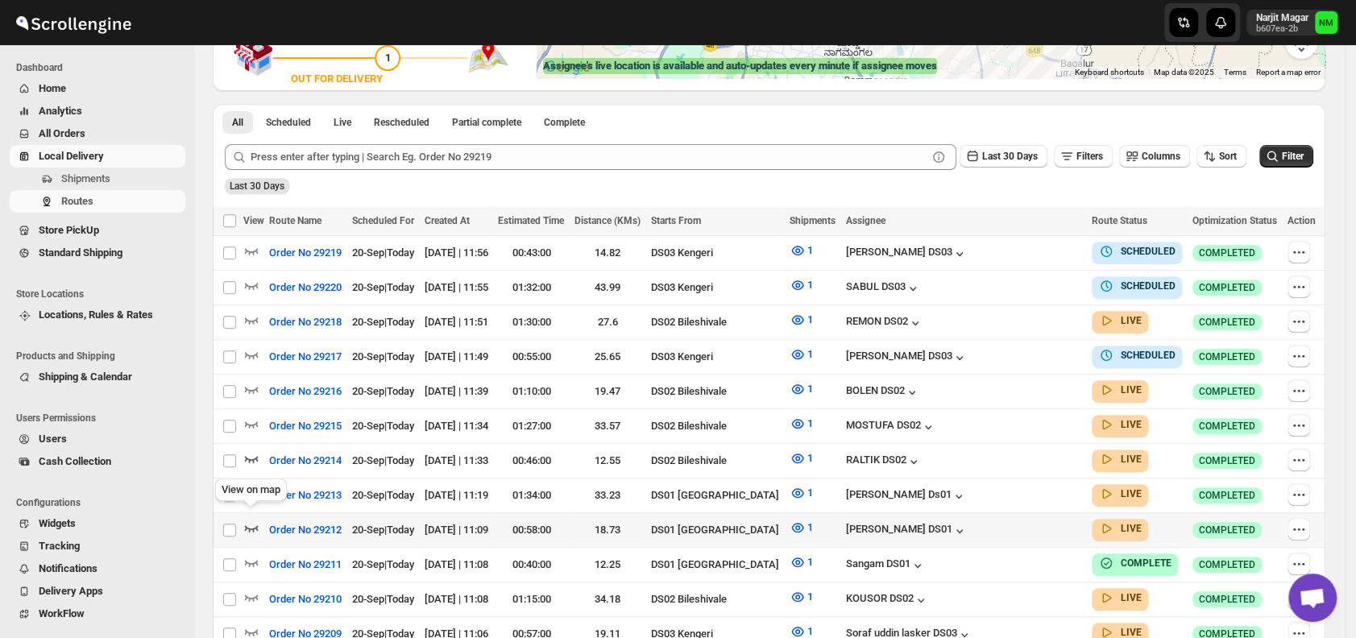
click at [251, 521] on icon "button" at bounding box center [251, 527] width 16 height 16
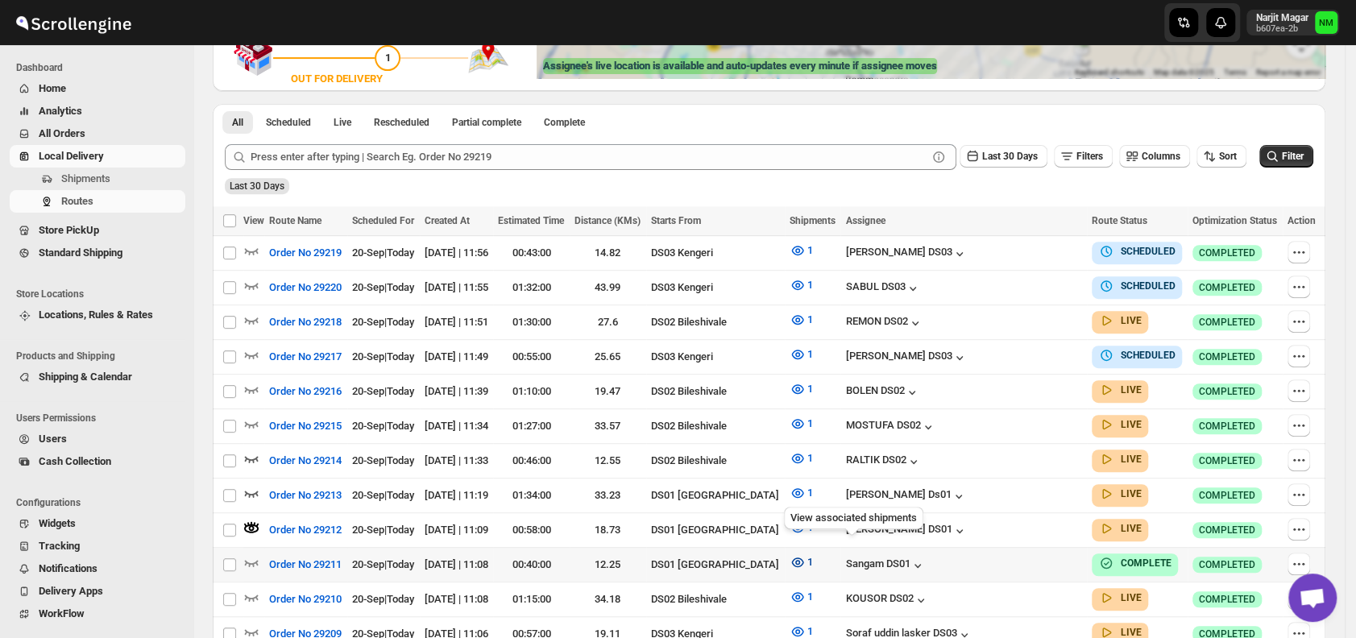
scroll to position [0, 0]
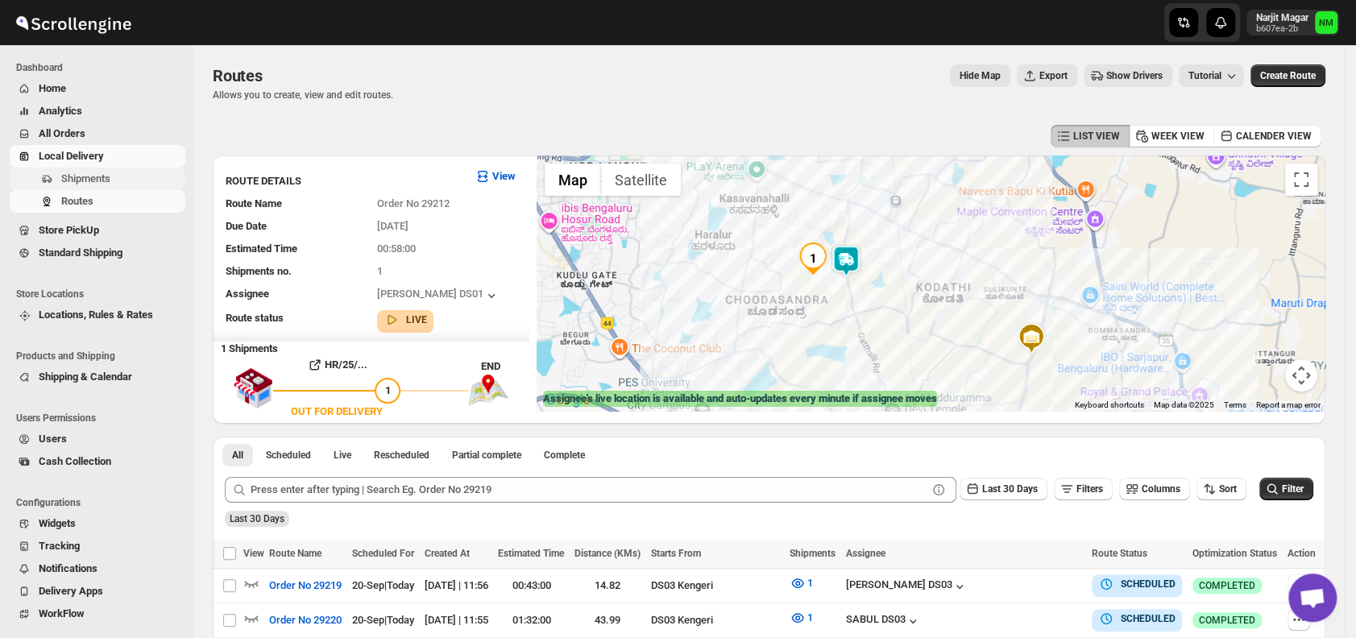
click at [94, 176] on span "Shipments" at bounding box center [85, 178] width 49 height 12
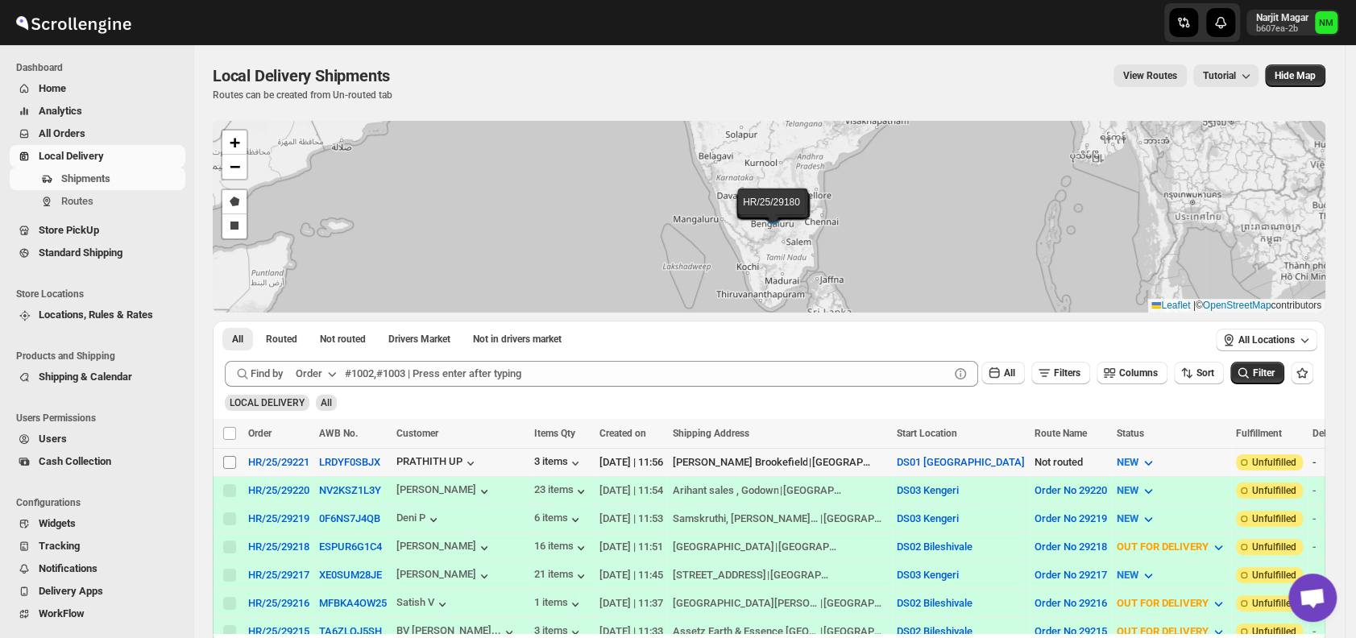
click at [224, 457] on input "Select shipment" at bounding box center [229, 462] width 13 height 13
checkbox input "true"
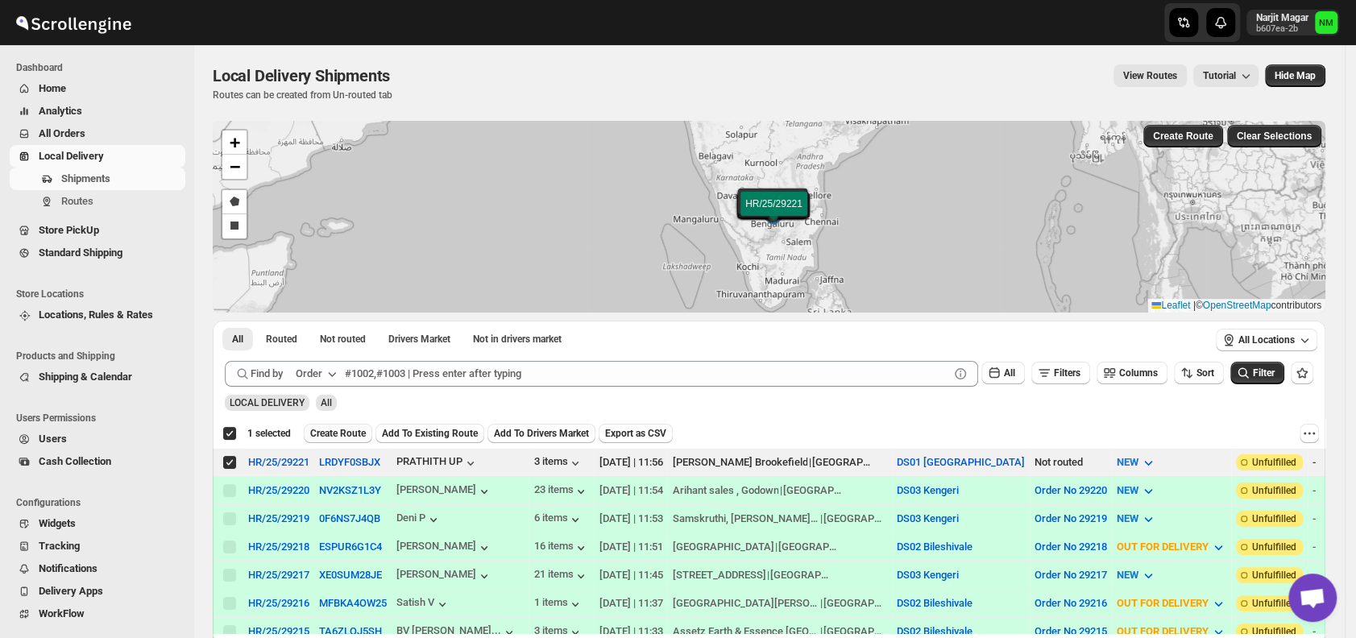
click at [314, 437] on span "Create Route" at bounding box center [338, 433] width 56 height 13
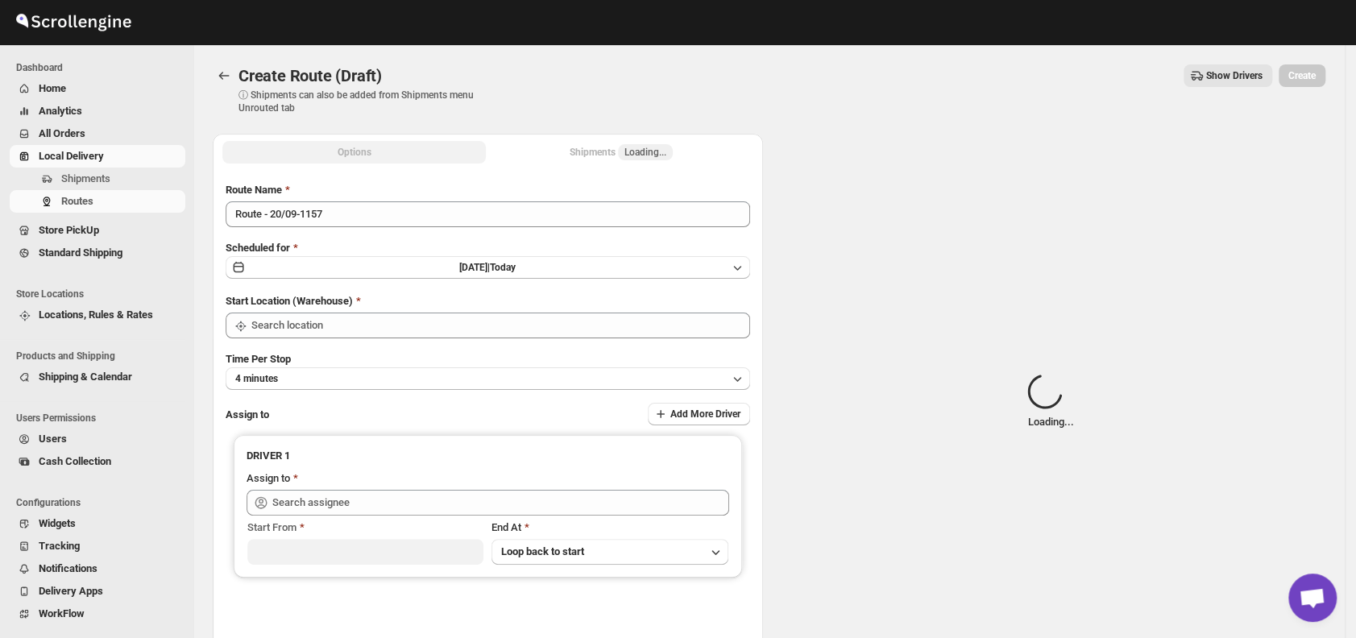
type input "DS01 [GEOGRAPHIC_DATA]"
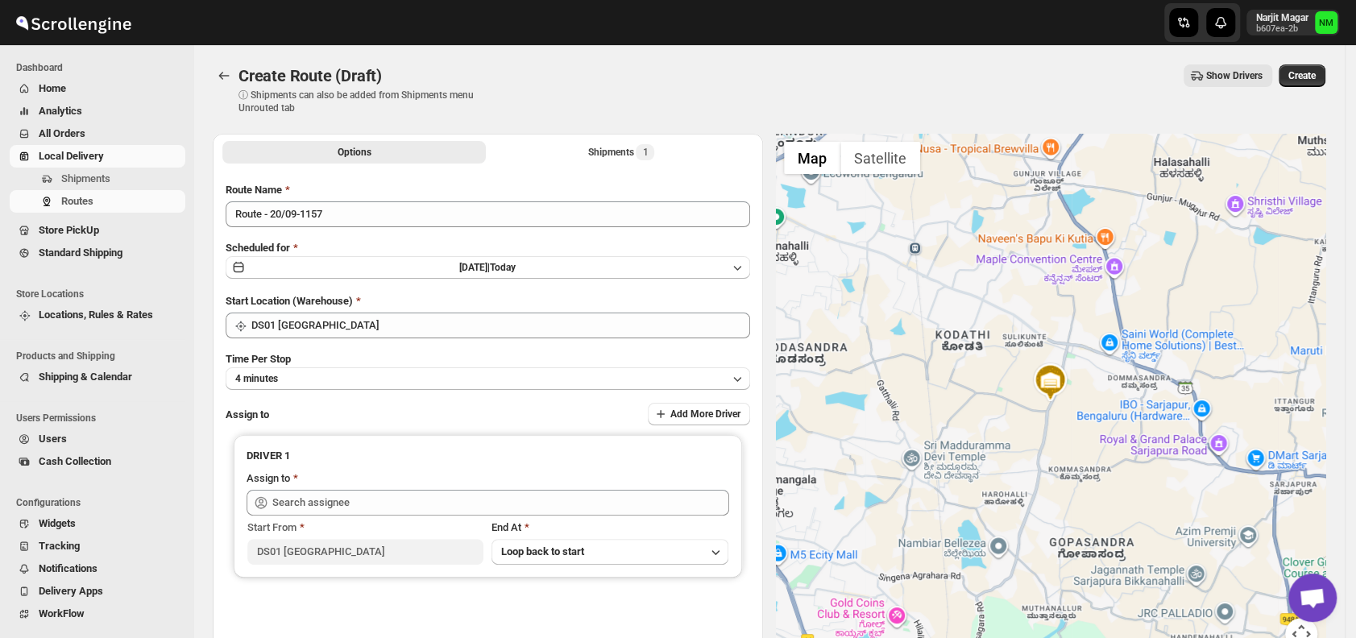
click at [387, 365] on div "Time Per Stop 4 minutes" at bounding box center [488, 370] width 524 height 39
click at [371, 380] on button "4 minutes" at bounding box center [488, 378] width 524 height 23
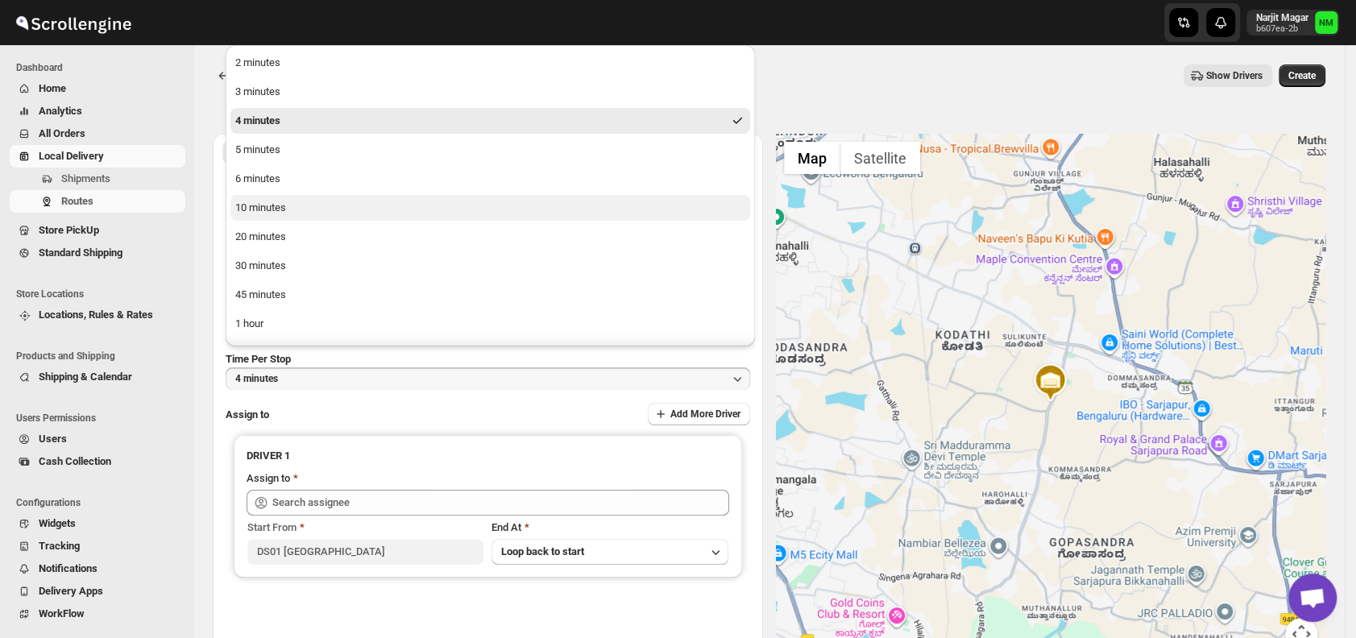
click at [289, 207] on button "10 minutes" at bounding box center [489, 208] width 519 height 26
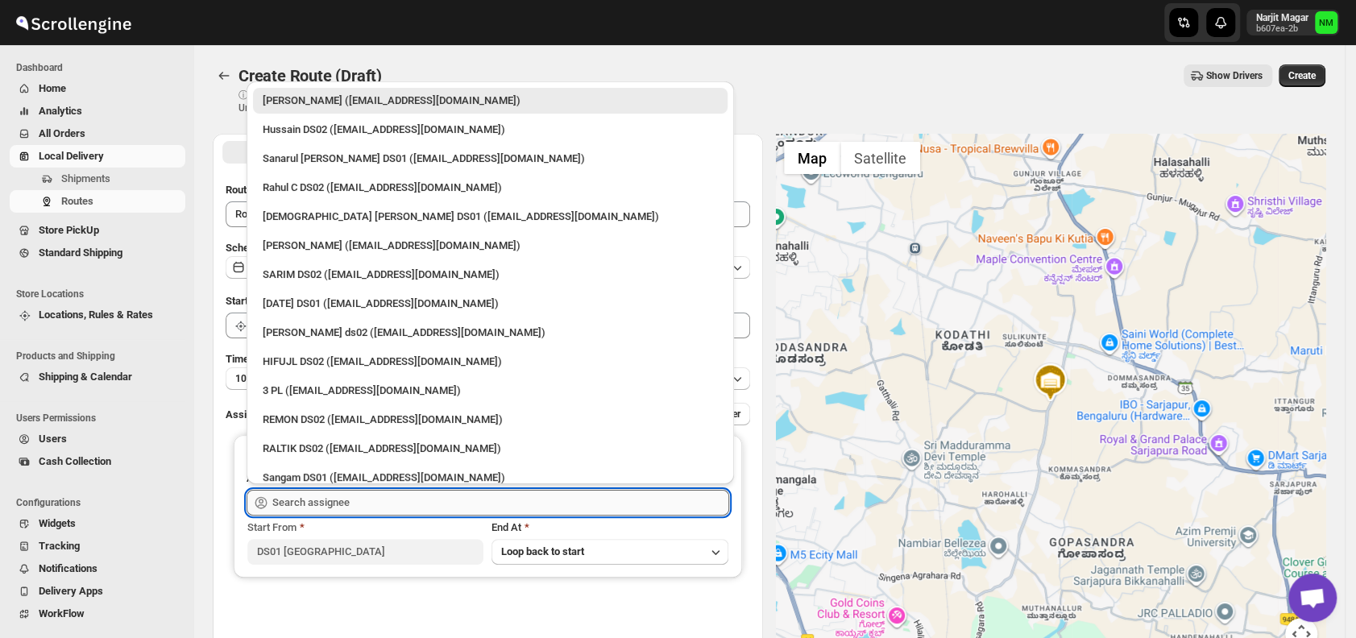
click at [380, 507] on input "text" at bounding box center [500, 503] width 457 height 26
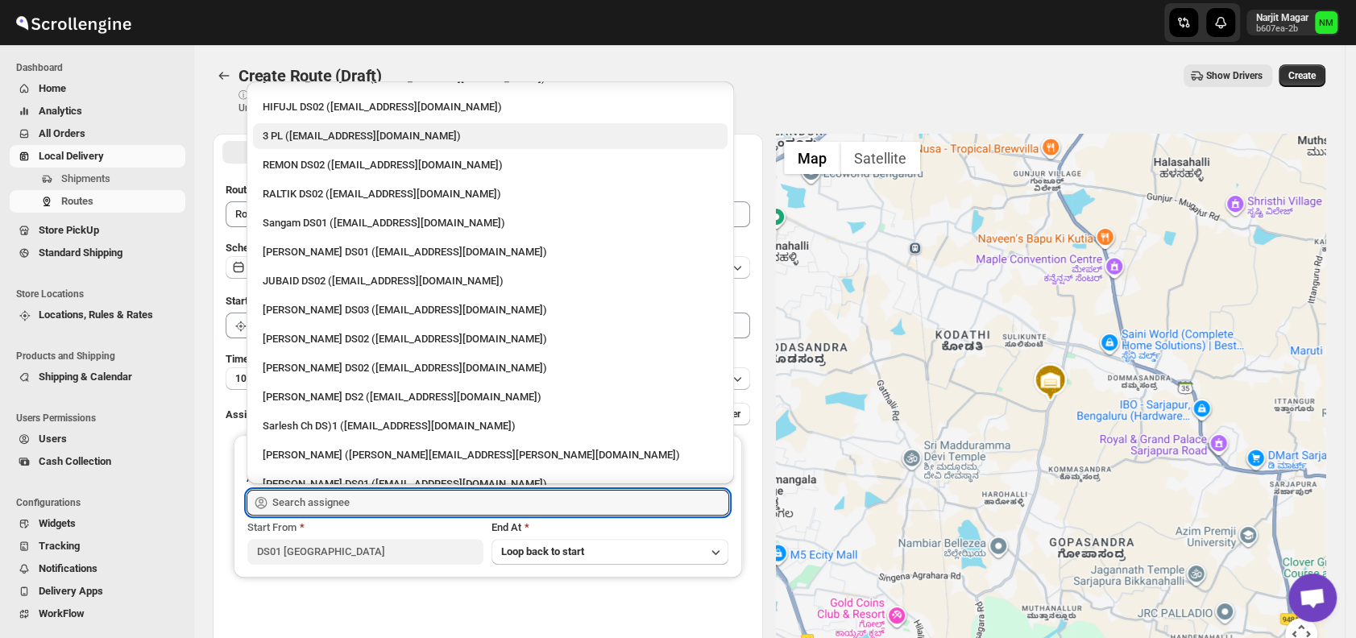
scroll to position [255, 0]
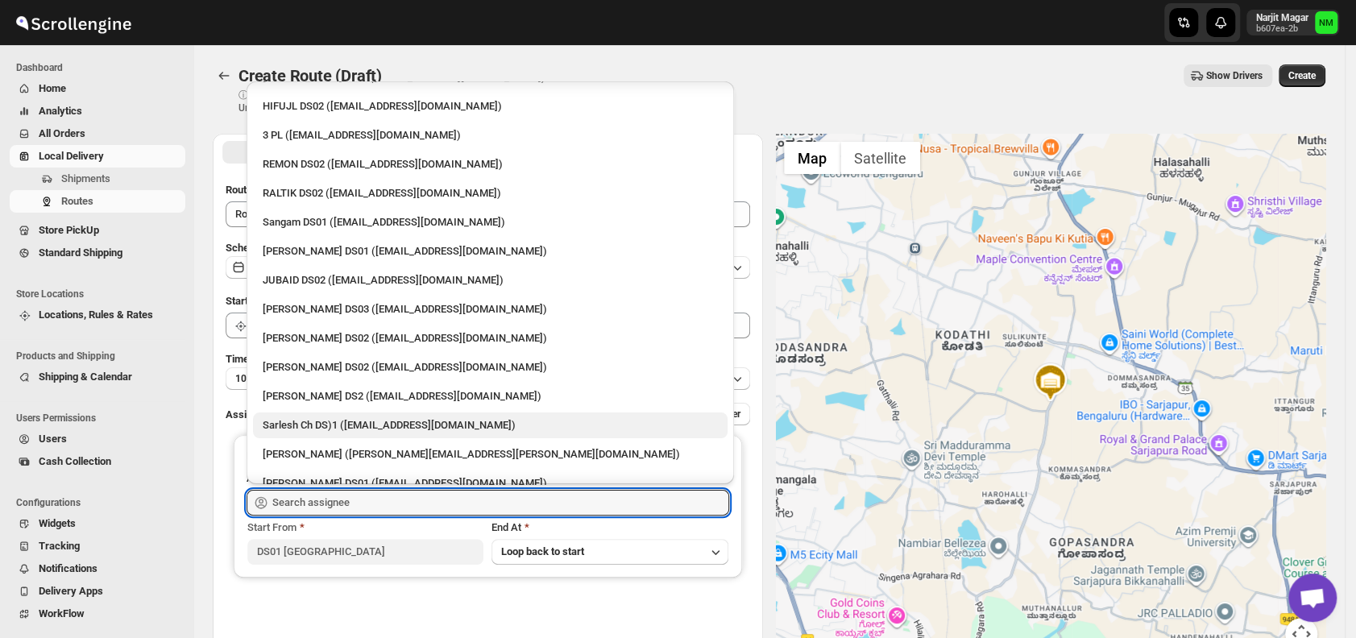
click at [308, 418] on div "Sarlesh Ch DS)1 ([EMAIL_ADDRESS][DOMAIN_NAME])" at bounding box center [490, 425] width 455 height 16
type input "Sarlesh Ch DS)1 ([EMAIL_ADDRESS][DOMAIN_NAME])"
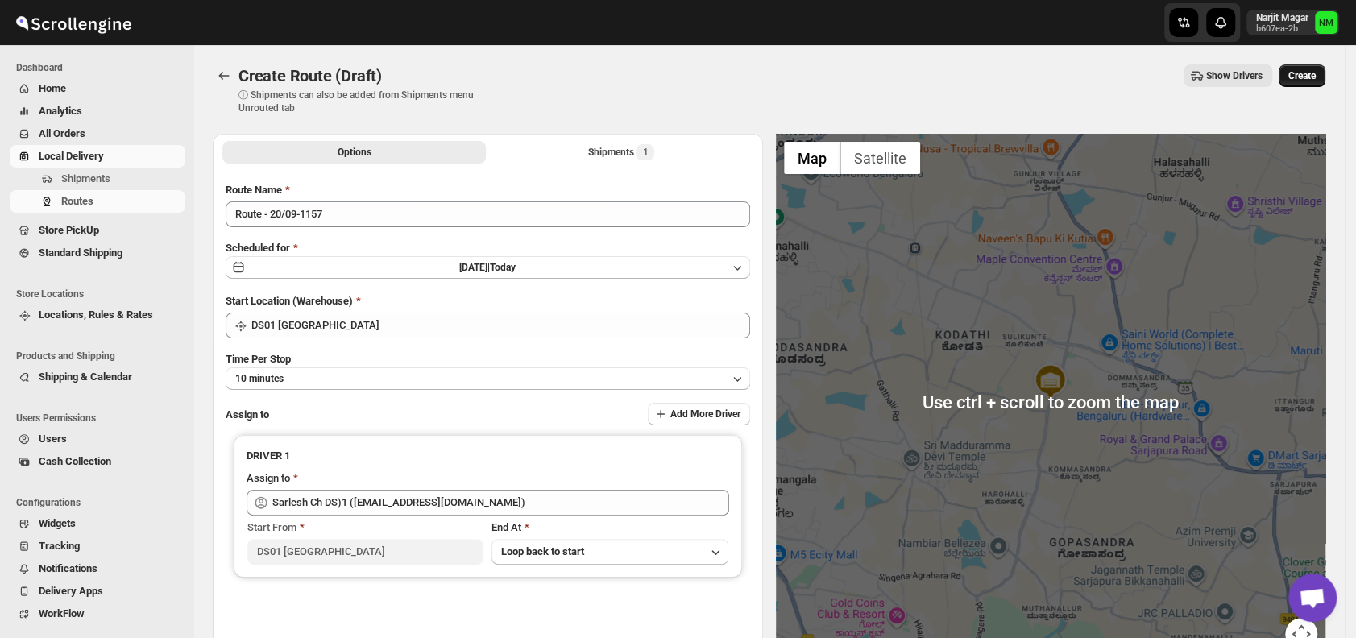
click at [1314, 84] on button "Create" at bounding box center [1301, 75] width 47 height 23
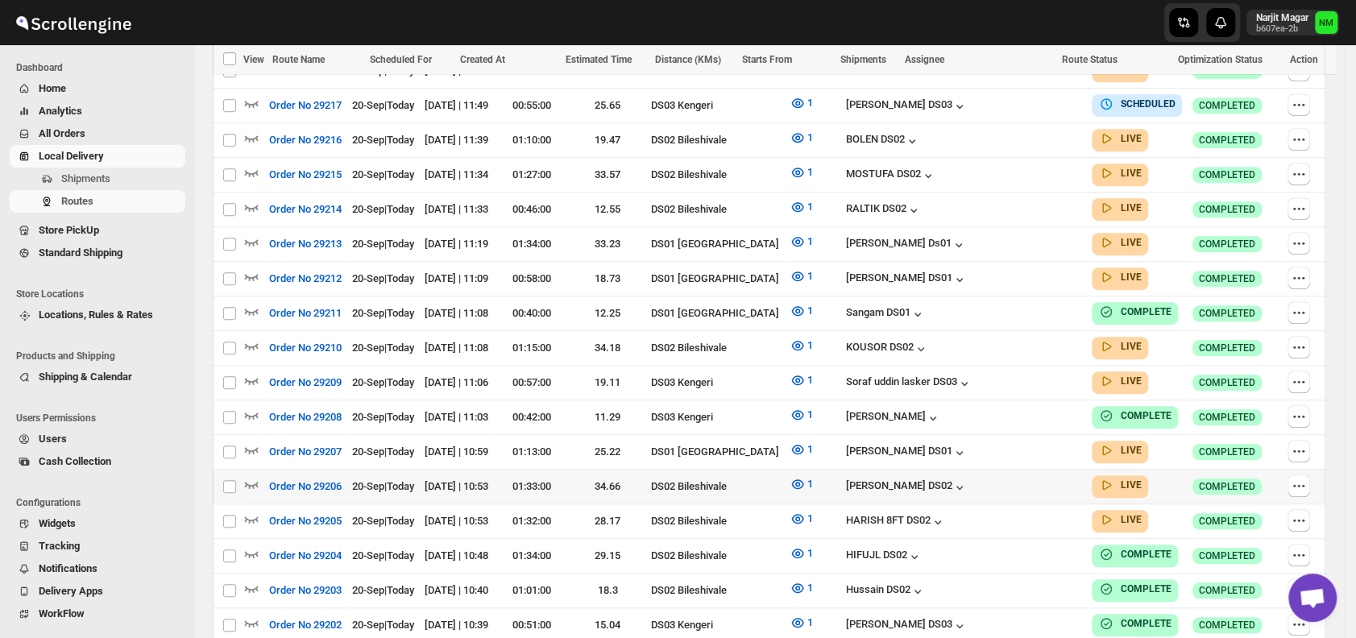
scroll to position [606, 0]
click at [254, 441] on icon "button" at bounding box center [251, 449] width 16 height 16
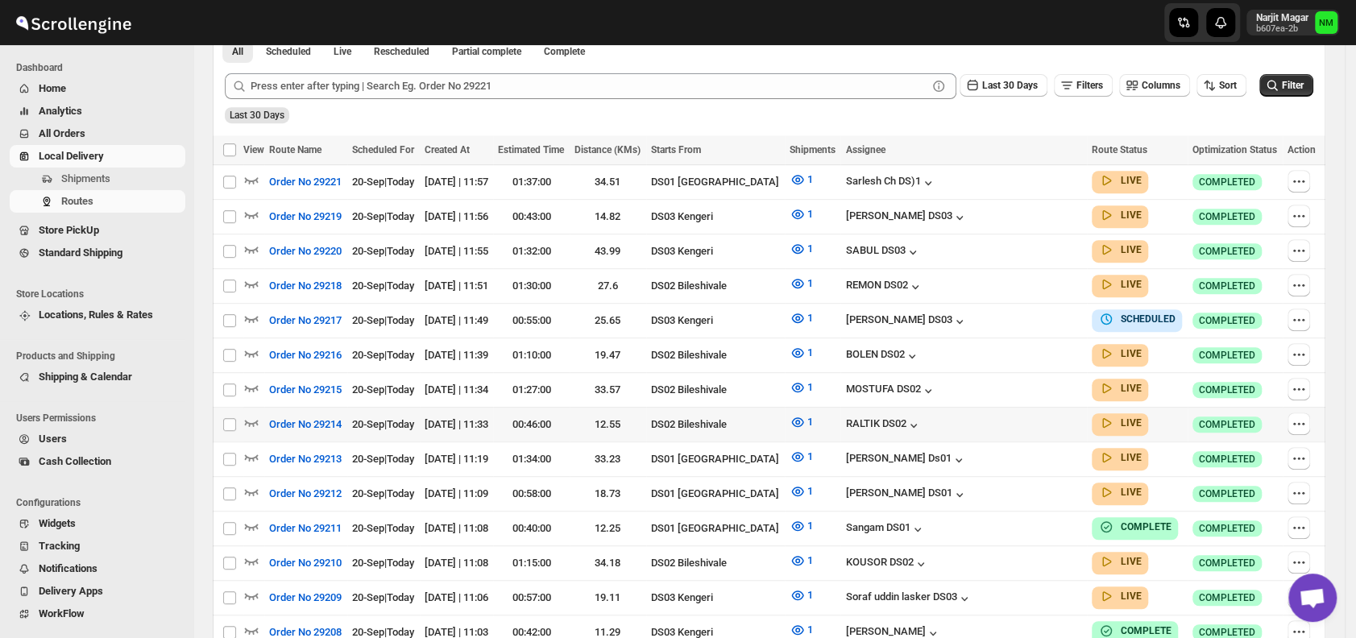
scroll to position [412, 0]
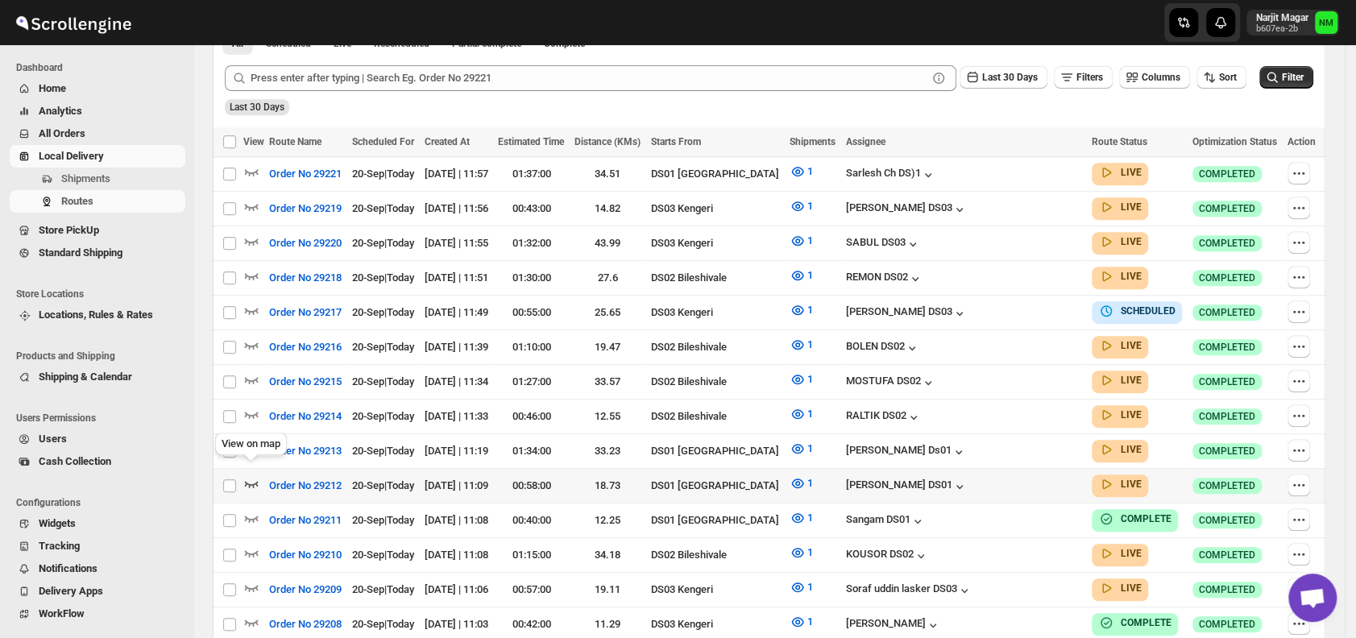
click at [255, 475] on icon "button" at bounding box center [251, 483] width 16 height 16
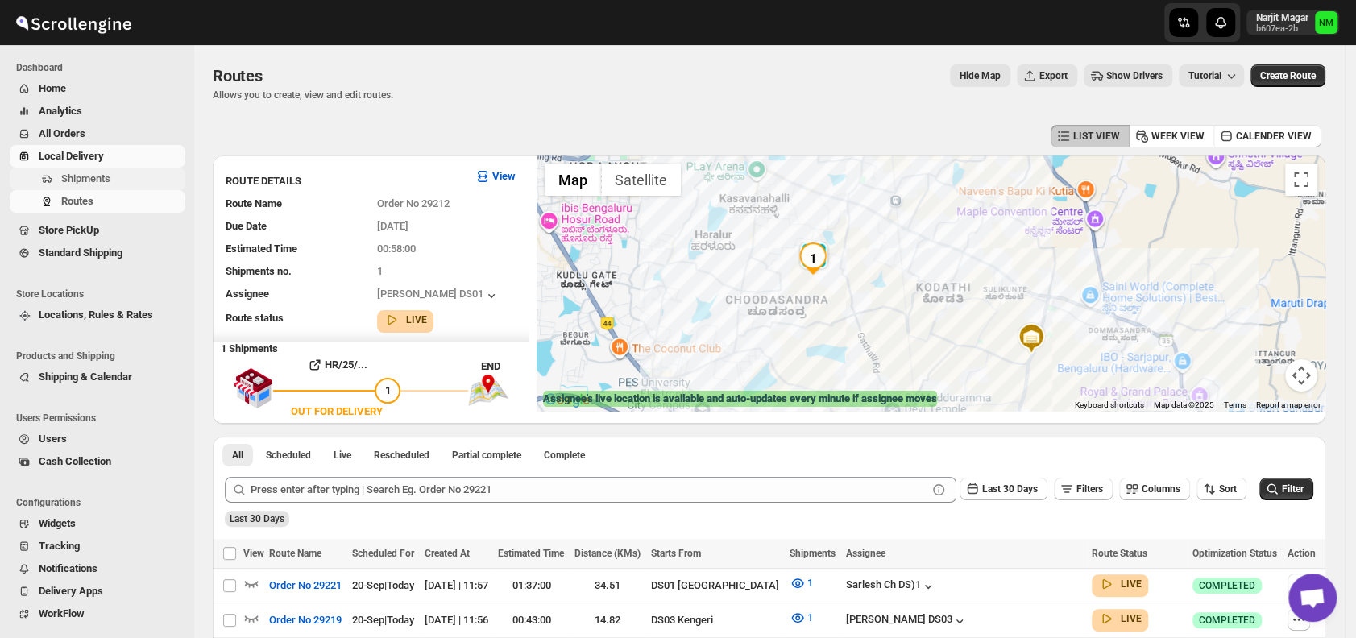
click at [111, 177] on span "Shipments" at bounding box center [121, 179] width 121 height 16
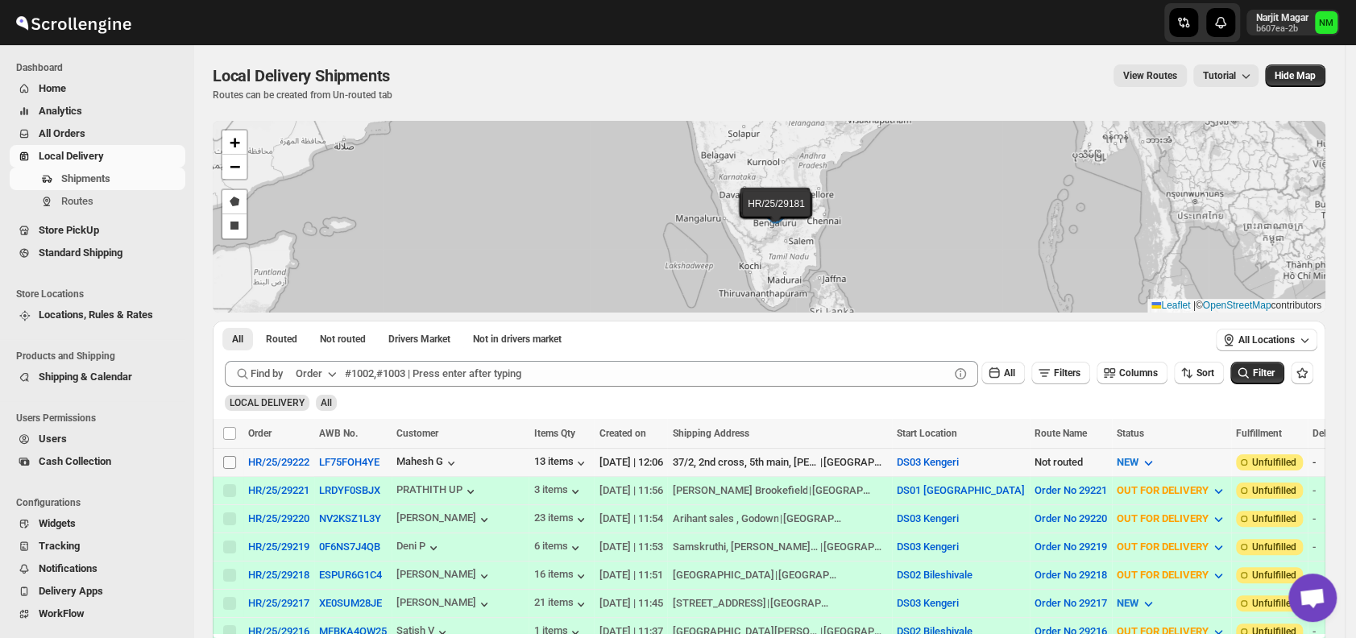
click at [232, 458] on input "Select shipment" at bounding box center [229, 462] width 13 height 13
checkbox input "true"
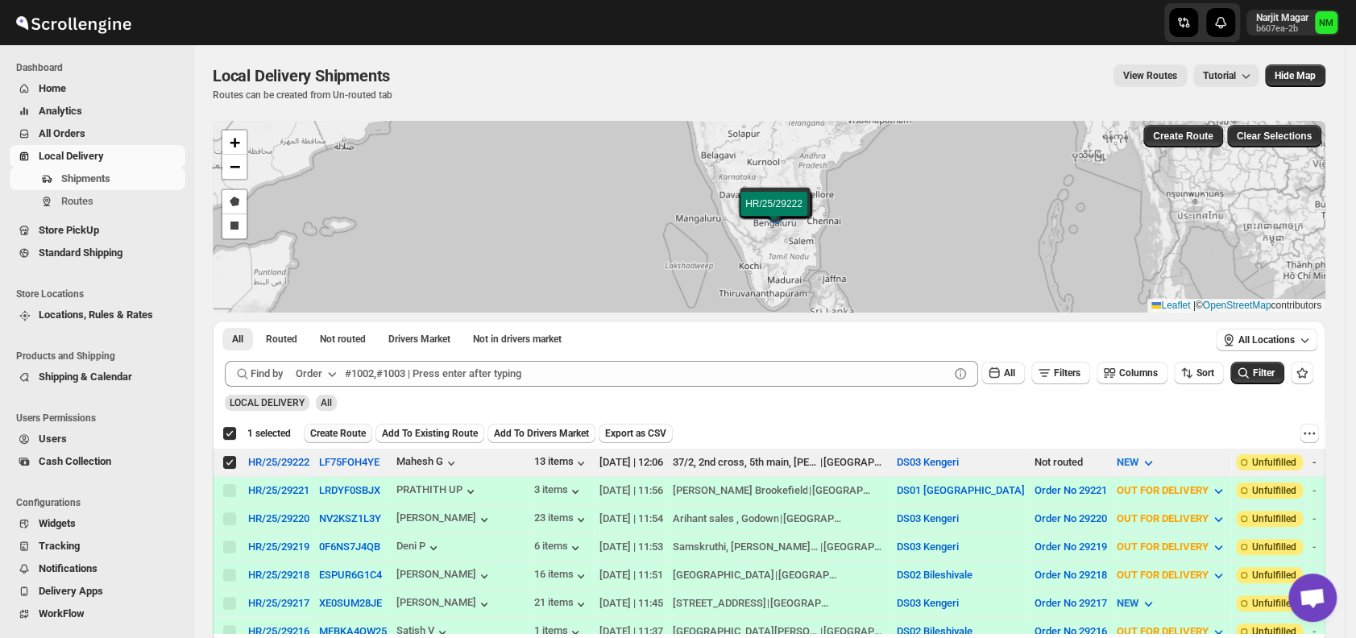
click at [341, 427] on span "Create Route" at bounding box center [338, 433] width 56 height 13
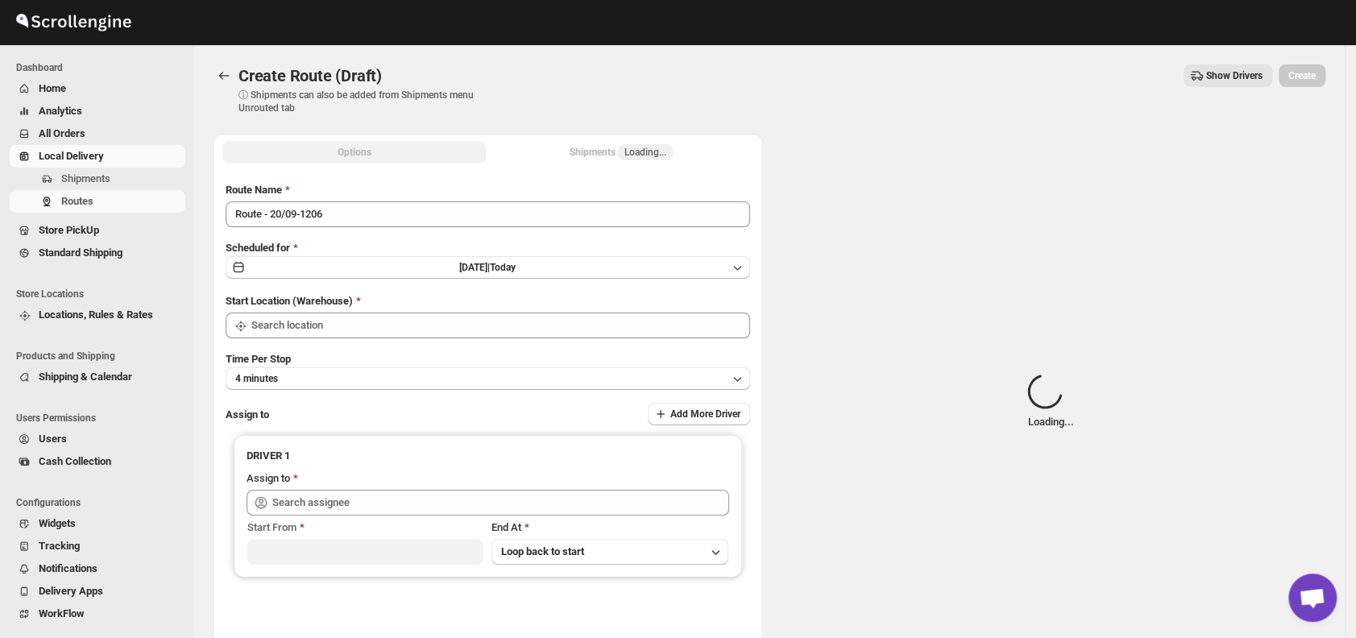
type input "DS03 Kengeri"
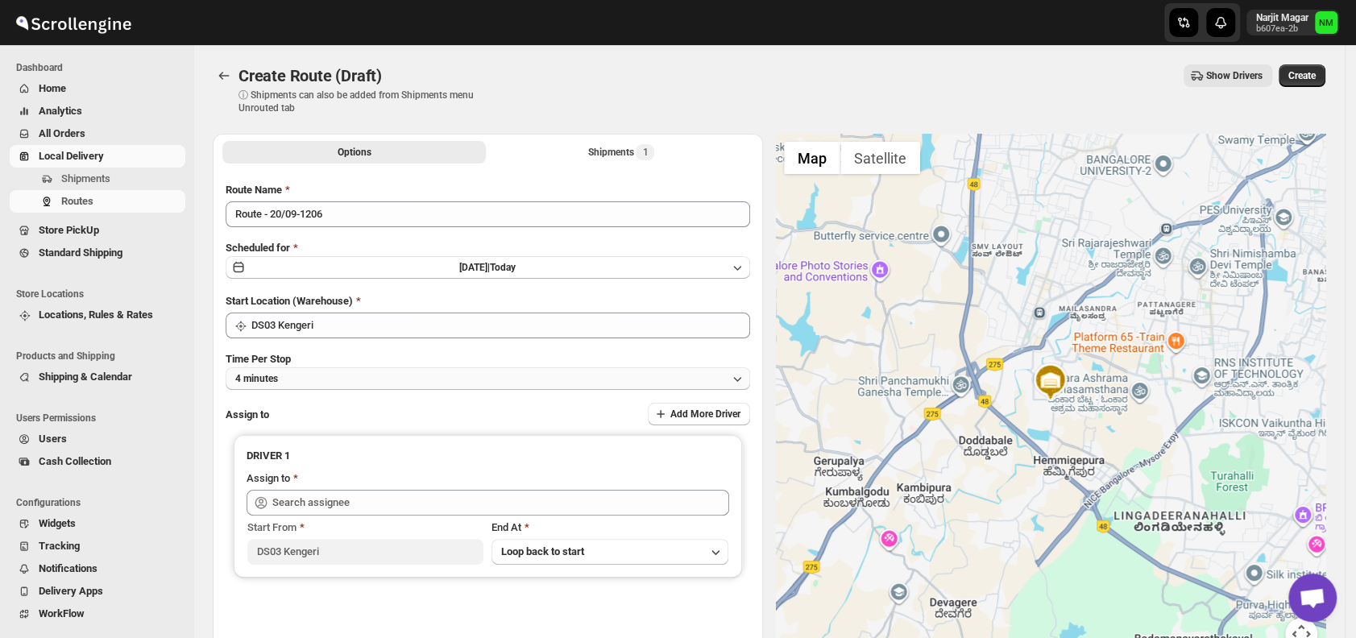
click at [360, 368] on button "4 minutes" at bounding box center [488, 378] width 524 height 23
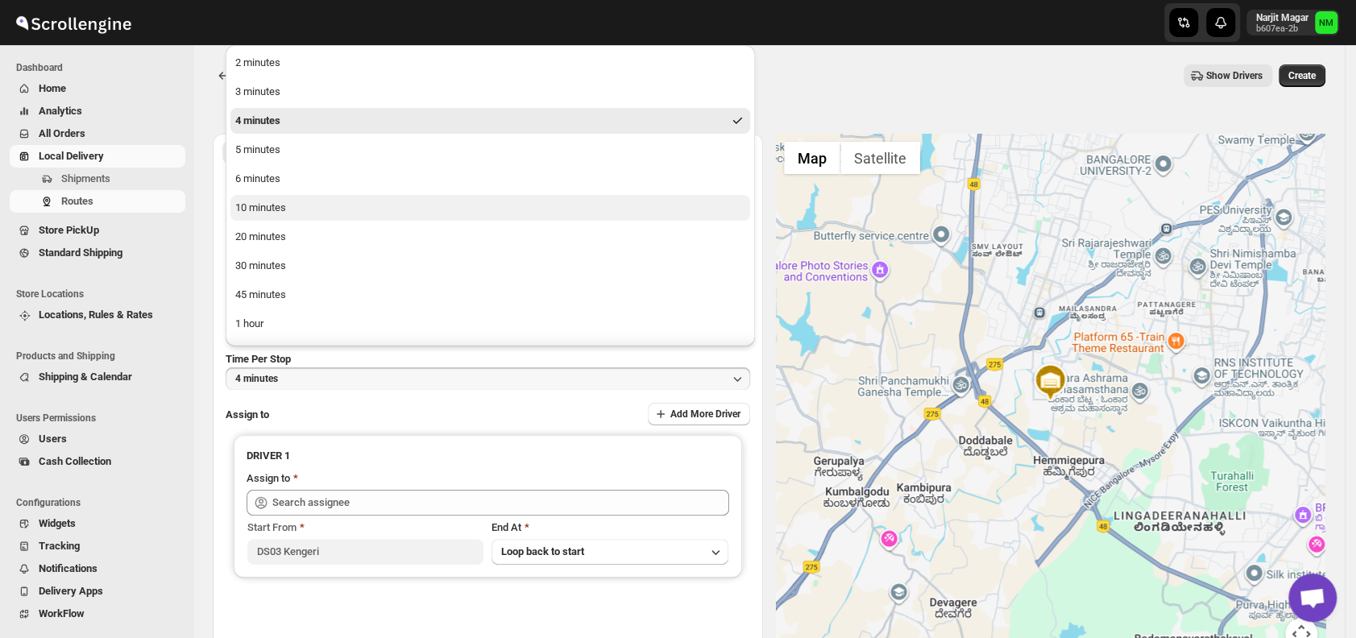
click at [279, 209] on div "10 minutes" at bounding box center [260, 208] width 51 height 16
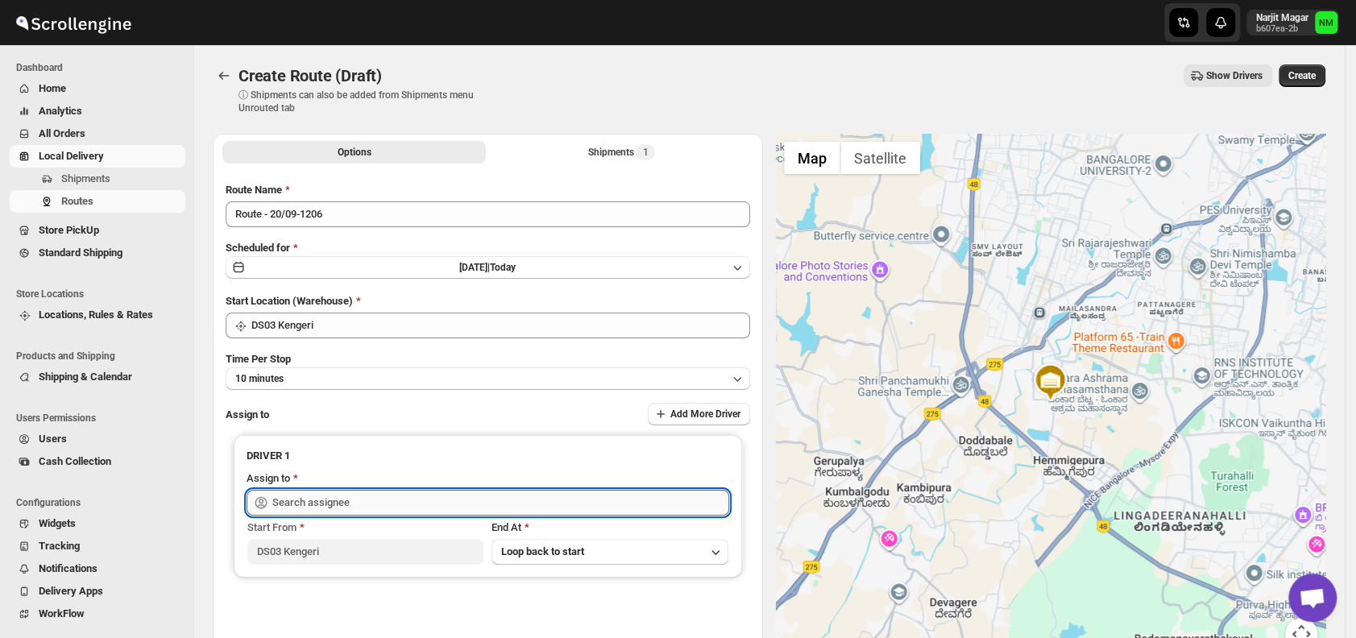
click at [364, 495] on input "text" at bounding box center [500, 503] width 457 height 26
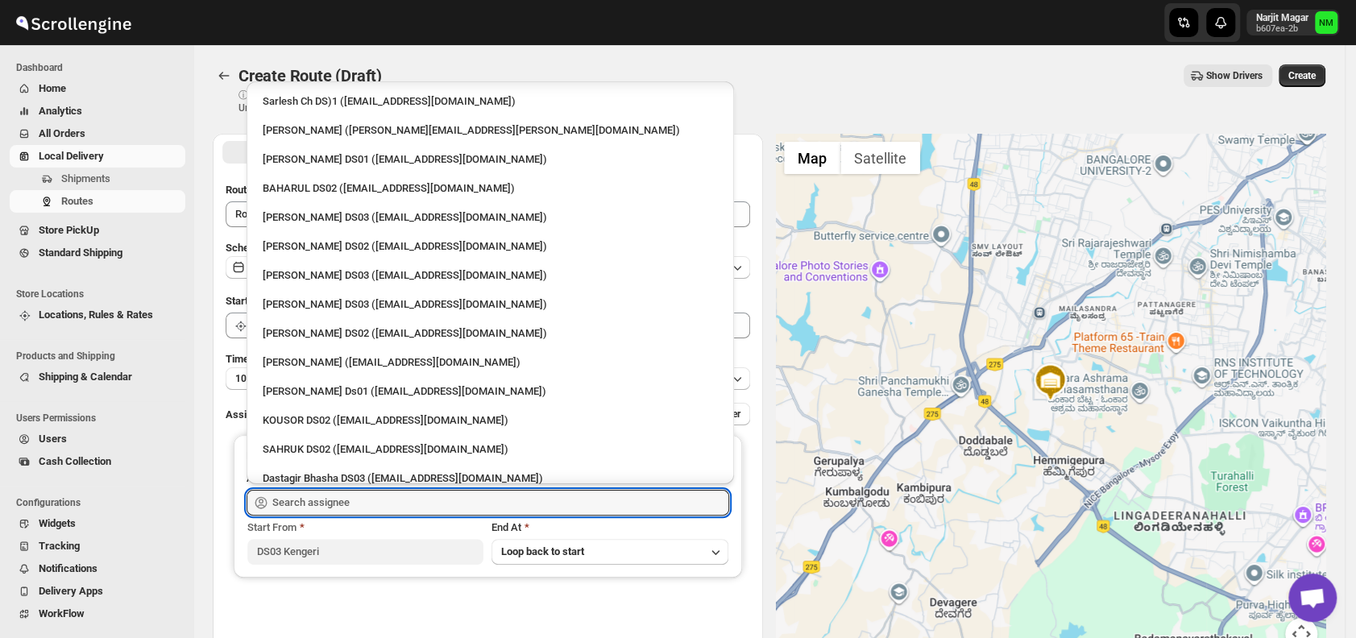
scroll to position [582, 0]
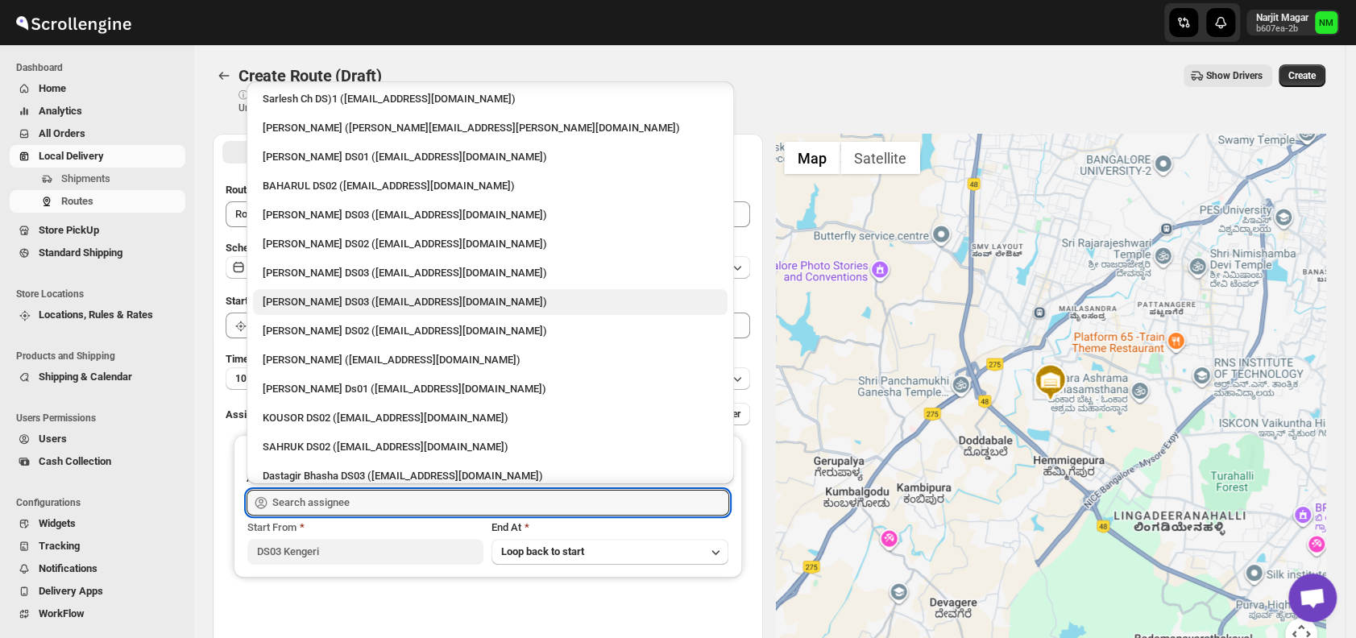
click at [311, 303] on div "ashik uddin DS03 (katiri8361@kimdyn.com)" at bounding box center [490, 302] width 455 height 16
type input "ashik uddin DS03 (katiri8361@kimdyn.com)"
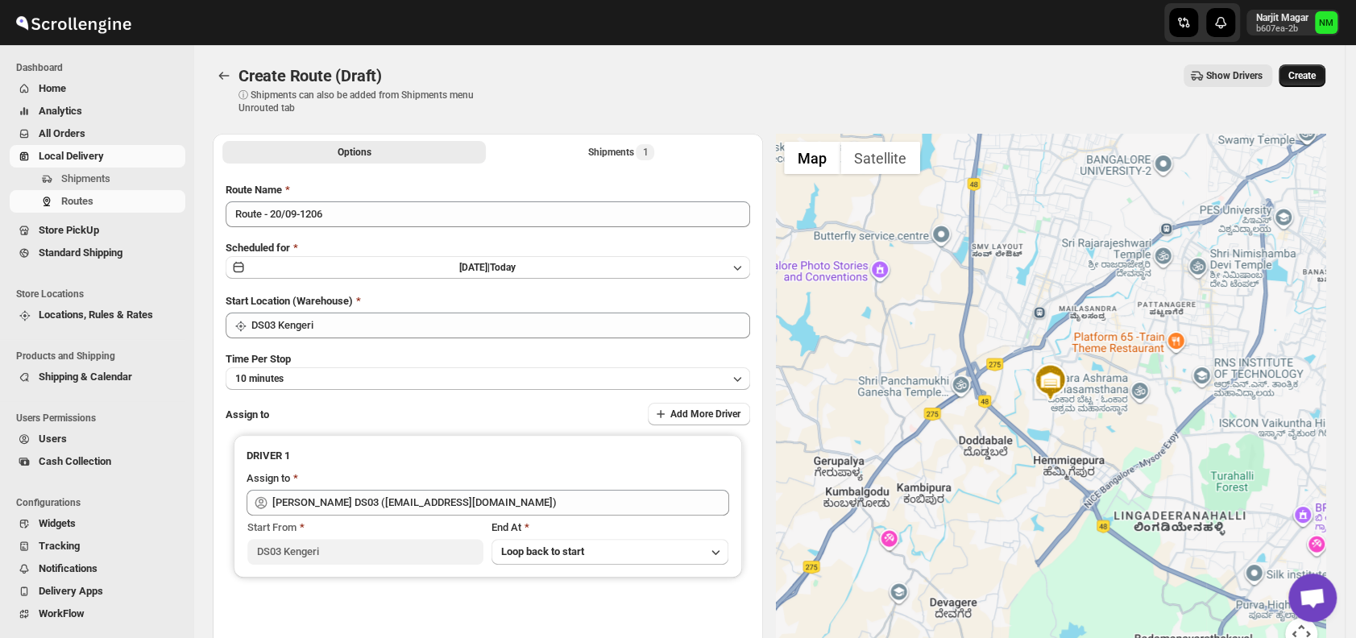
click at [1315, 77] on span "Create" at bounding box center [1301, 75] width 27 height 13
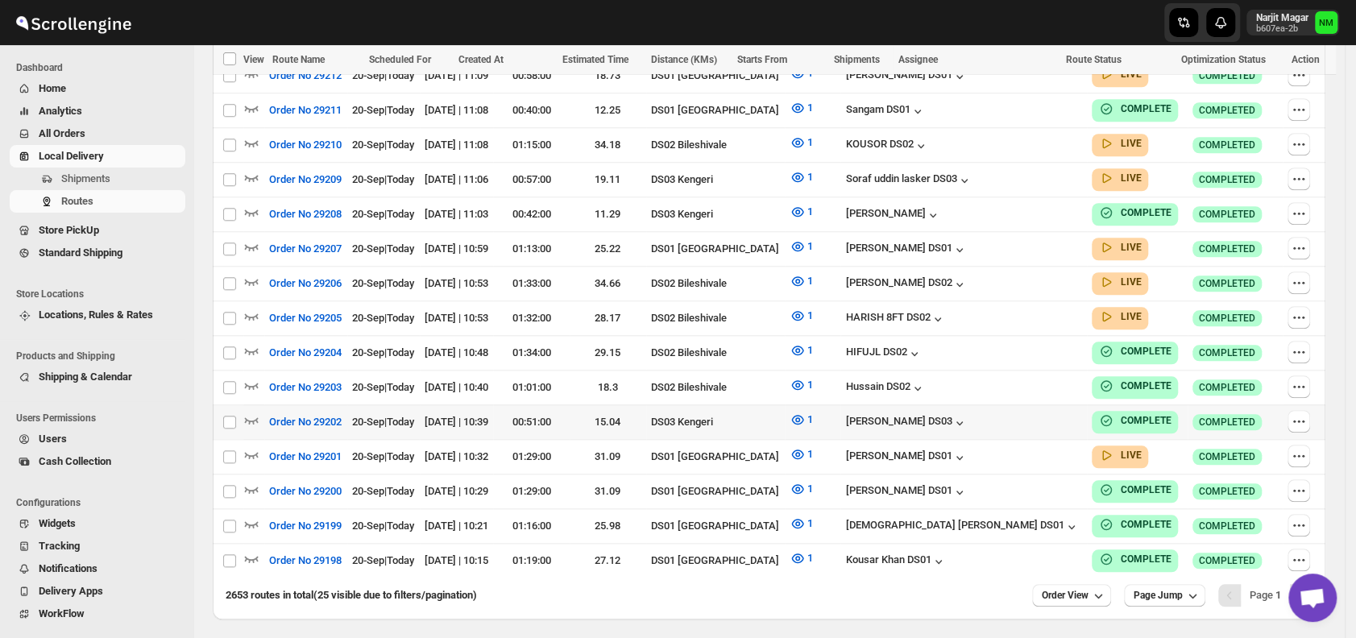
scroll to position [844, 0]
click at [257, 451] on icon "button" at bounding box center [252, 454] width 14 height 6
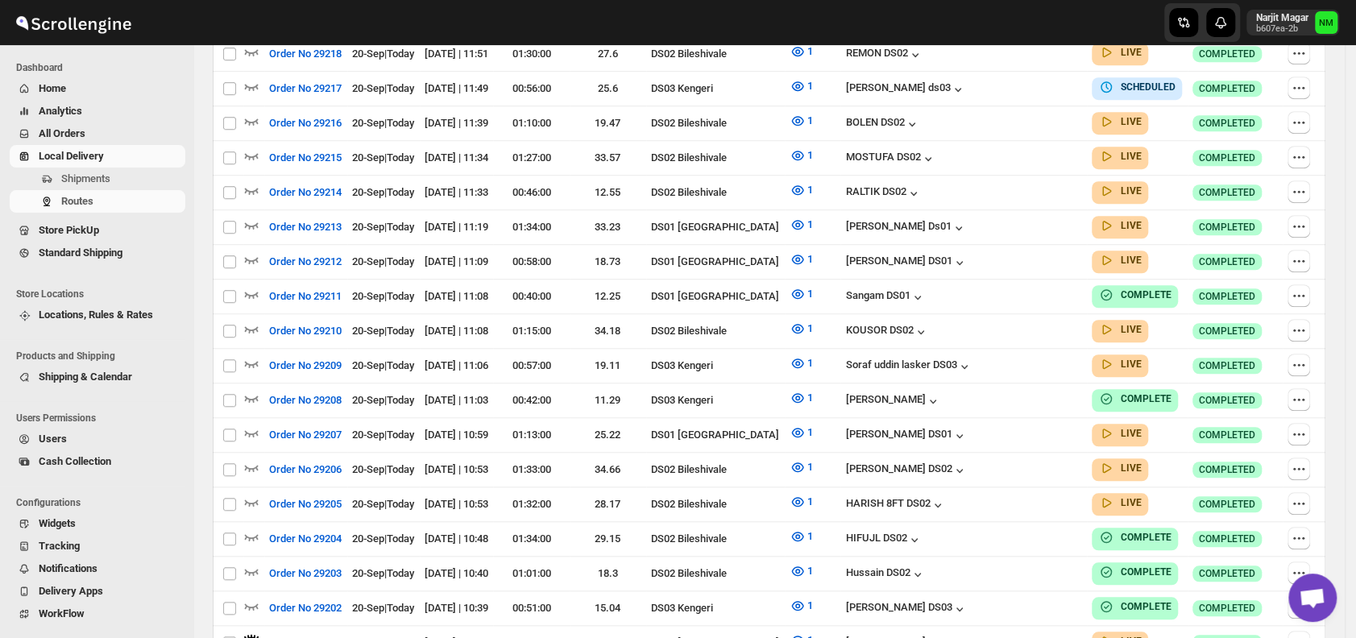
scroll to position [0, 0]
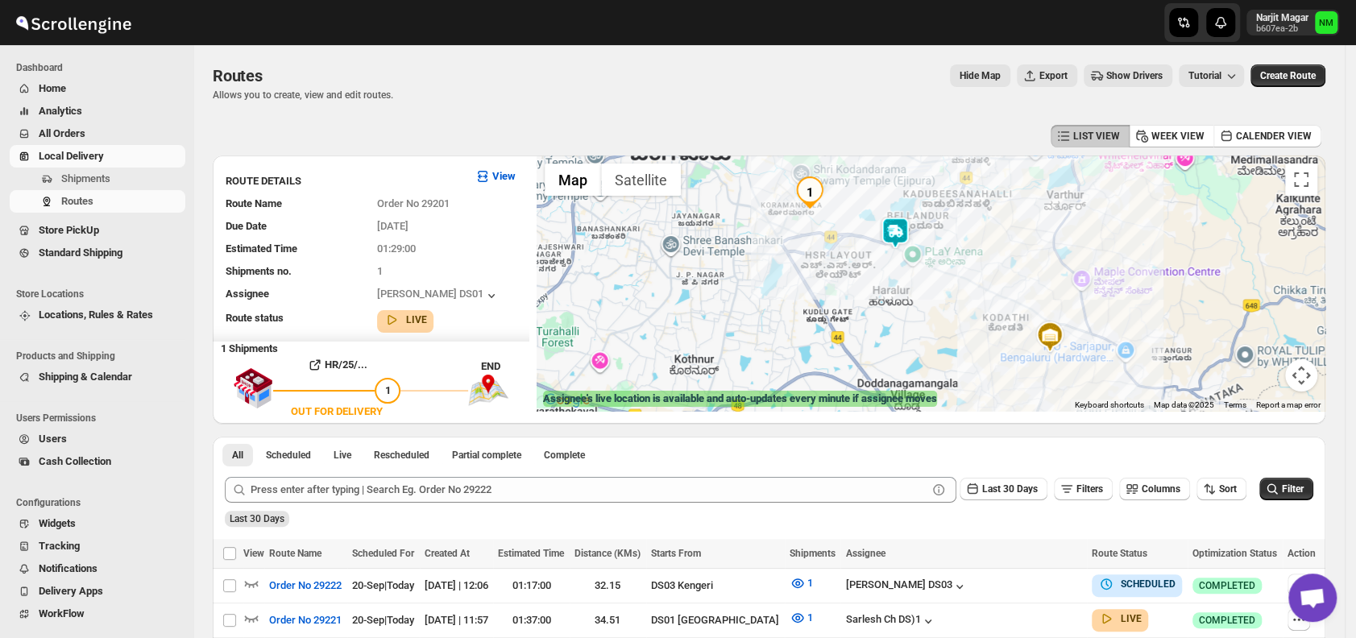
click at [118, 167] on link "Local Delivery" at bounding box center [98, 156] width 176 height 23
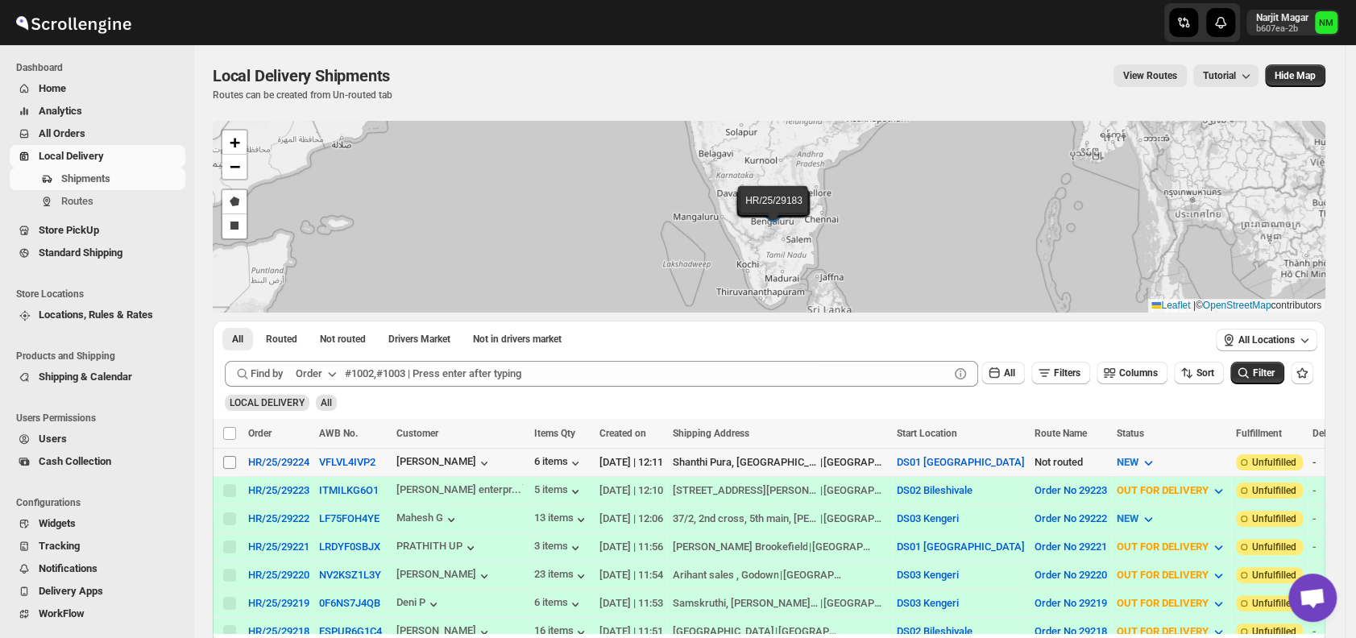
click at [231, 464] on input "Select shipment" at bounding box center [229, 462] width 13 height 13
checkbox input "true"
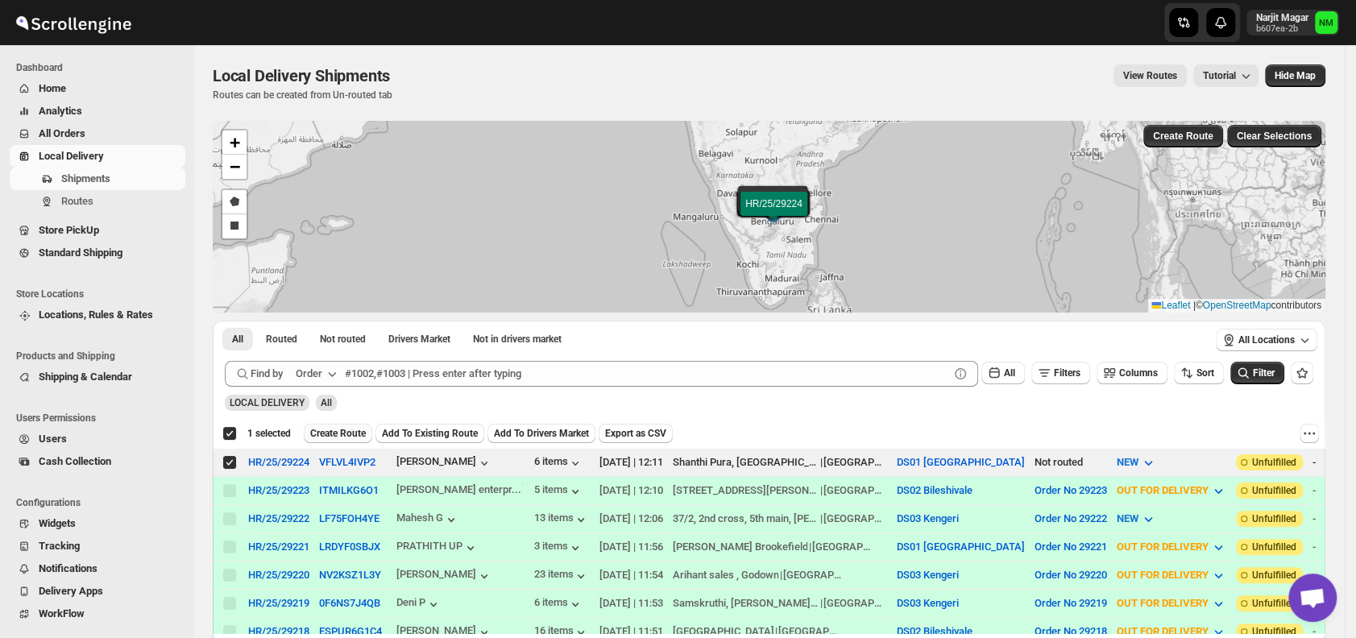
click at [331, 430] on span "Create Route" at bounding box center [338, 433] width 56 height 13
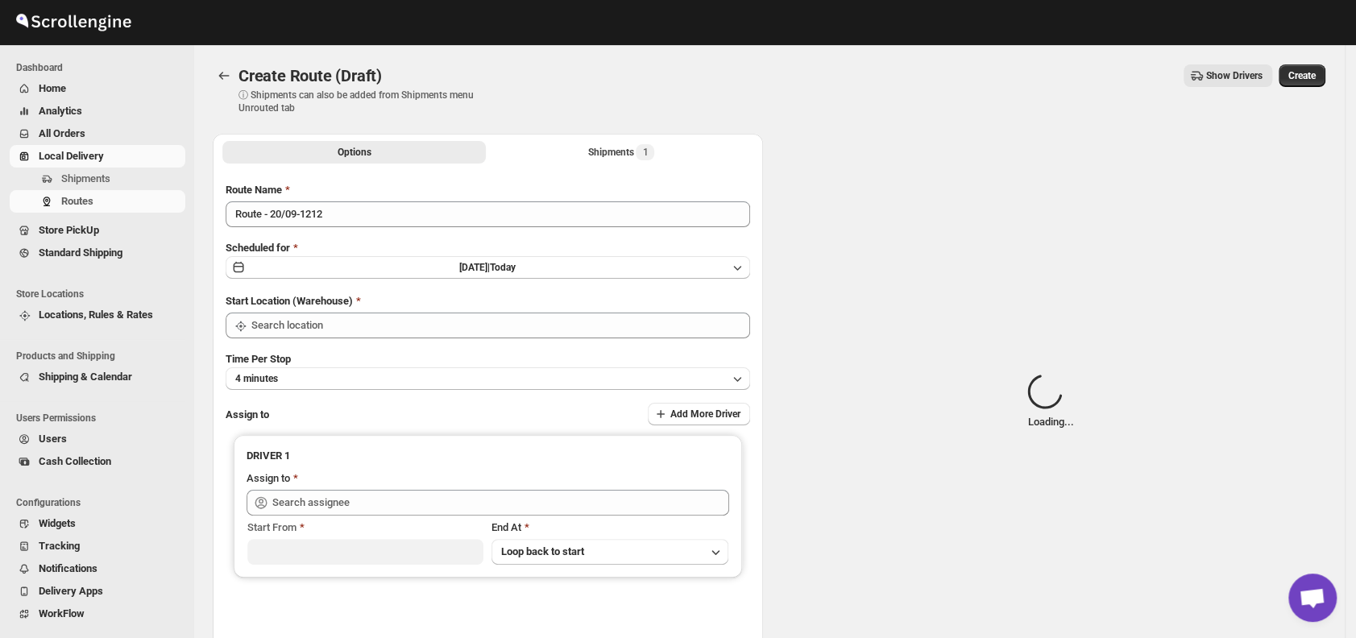
type input "DS01 [GEOGRAPHIC_DATA]"
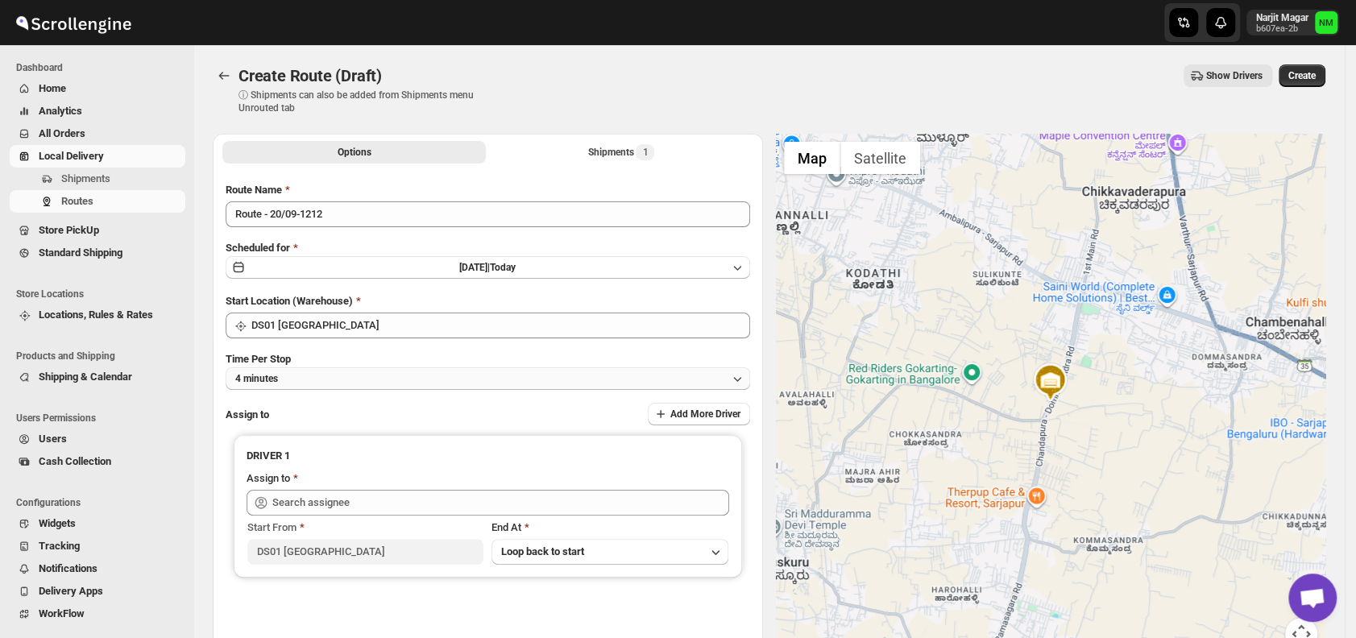
click at [302, 377] on button "4 minutes" at bounding box center [488, 378] width 524 height 23
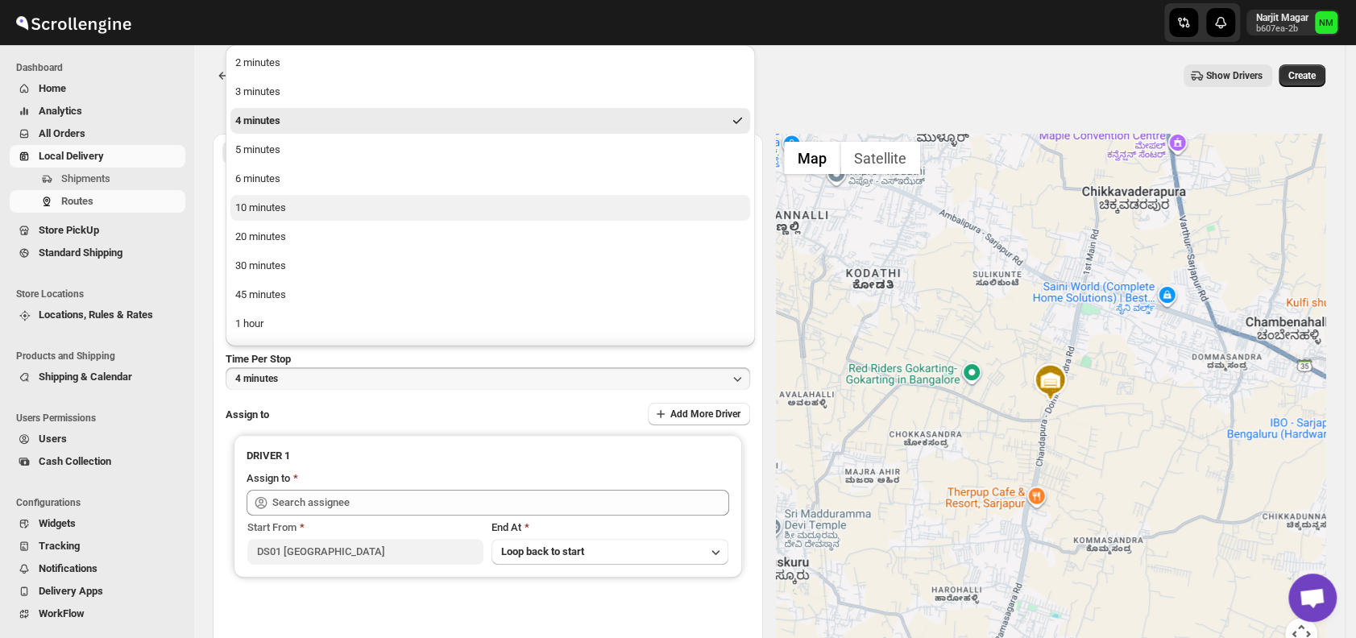
click at [275, 209] on div "10 minutes" at bounding box center [260, 208] width 51 height 16
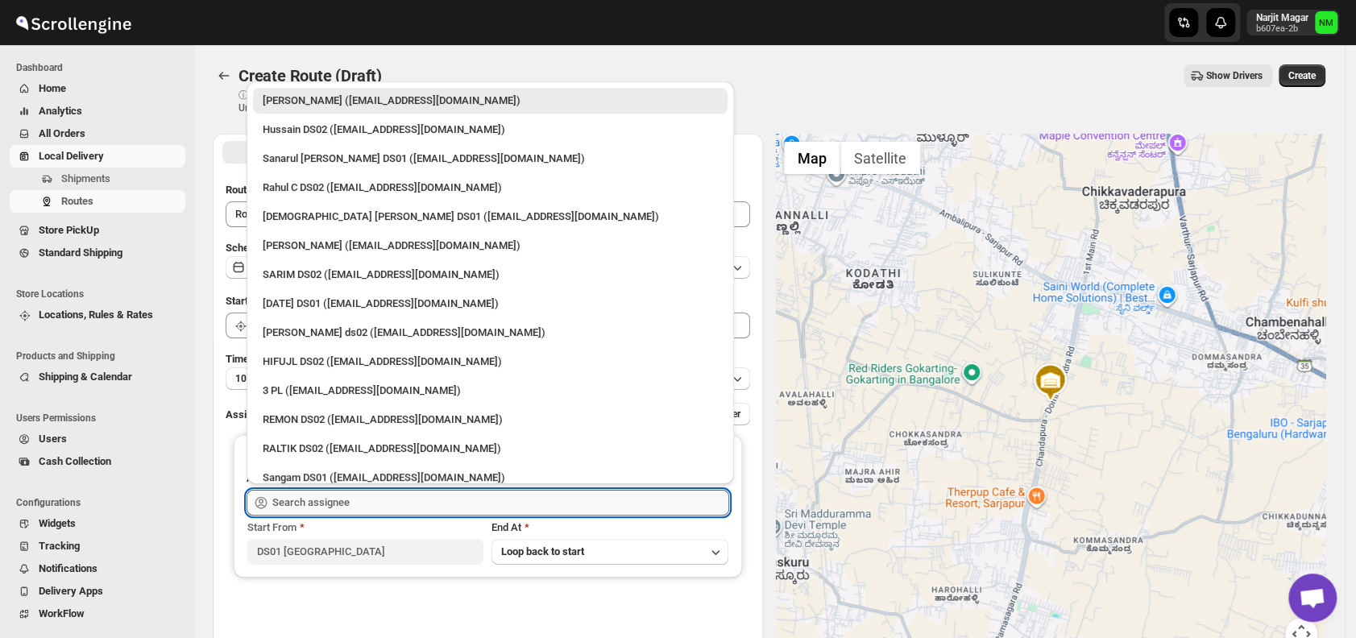
click at [421, 497] on input "text" at bounding box center [500, 503] width 457 height 26
click at [329, 299] on div "[DATE] DS01 ([EMAIL_ADDRESS][DOMAIN_NAME])" at bounding box center [490, 304] width 455 height 16
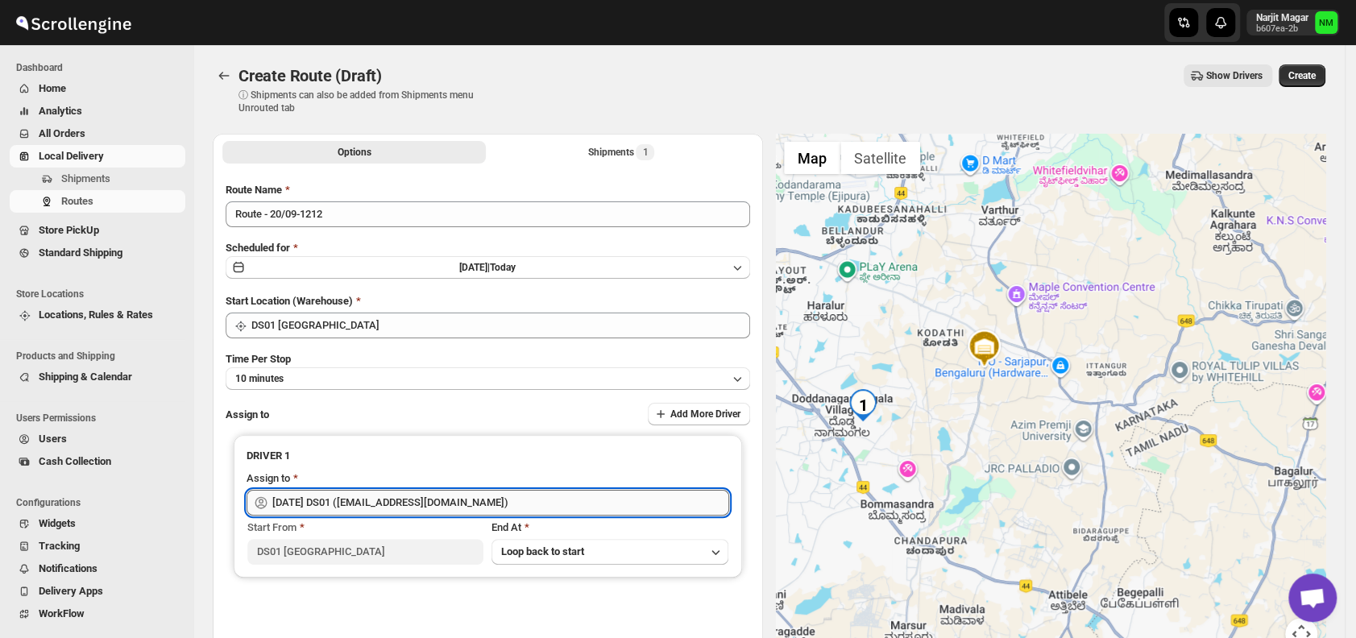
click at [458, 495] on input "[DATE] DS01 ([EMAIL_ADDRESS][DOMAIN_NAME])" at bounding box center [500, 503] width 457 height 26
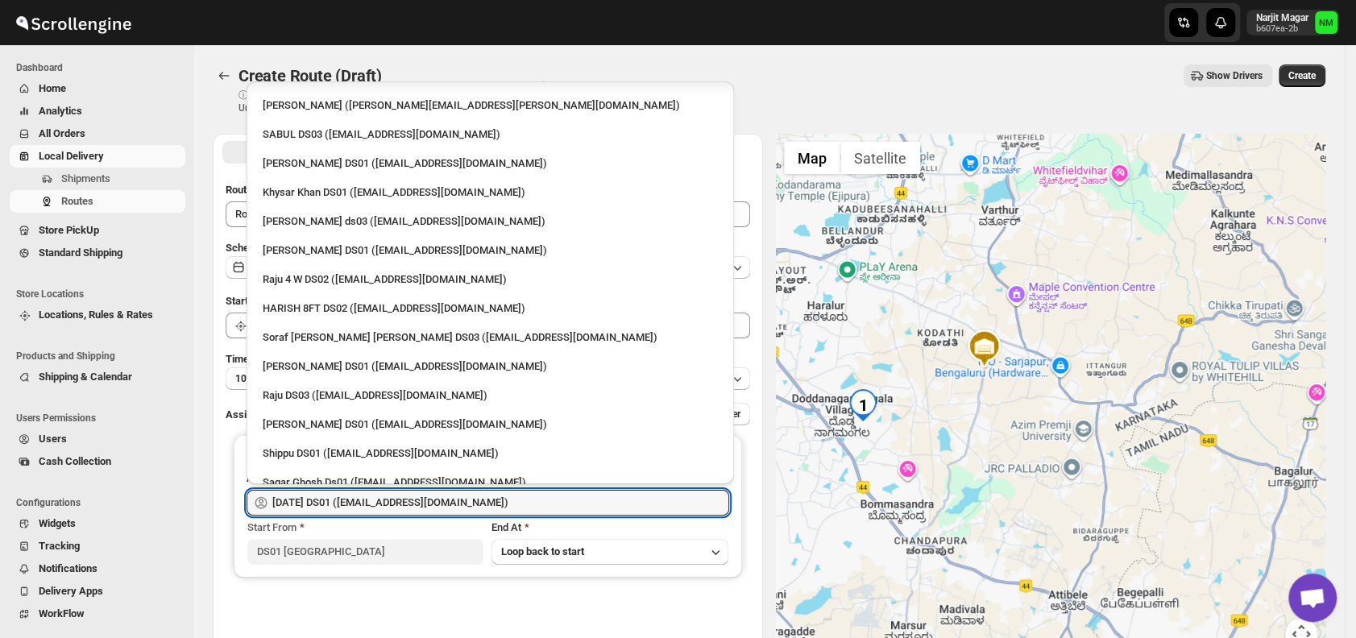
scroll to position [1433, 0]
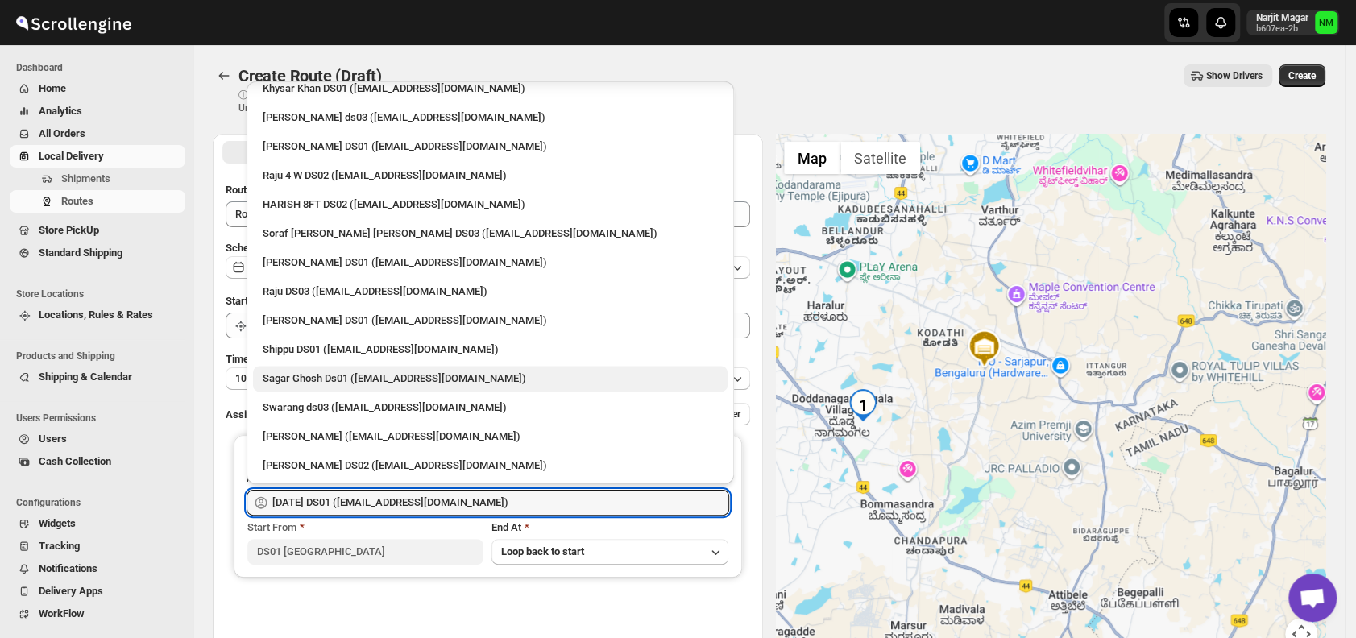
click at [322, 375] on div "Sagar Ghosh Ds01 ([EMAIL_ADDRESS][DOMAIN_NAME])" at bounding box center [490, 378] width 455 height 16
type input "Sagar Ghosh Ds01 ([EMAIL_ADDRESS][DOMAIN_NAME])"
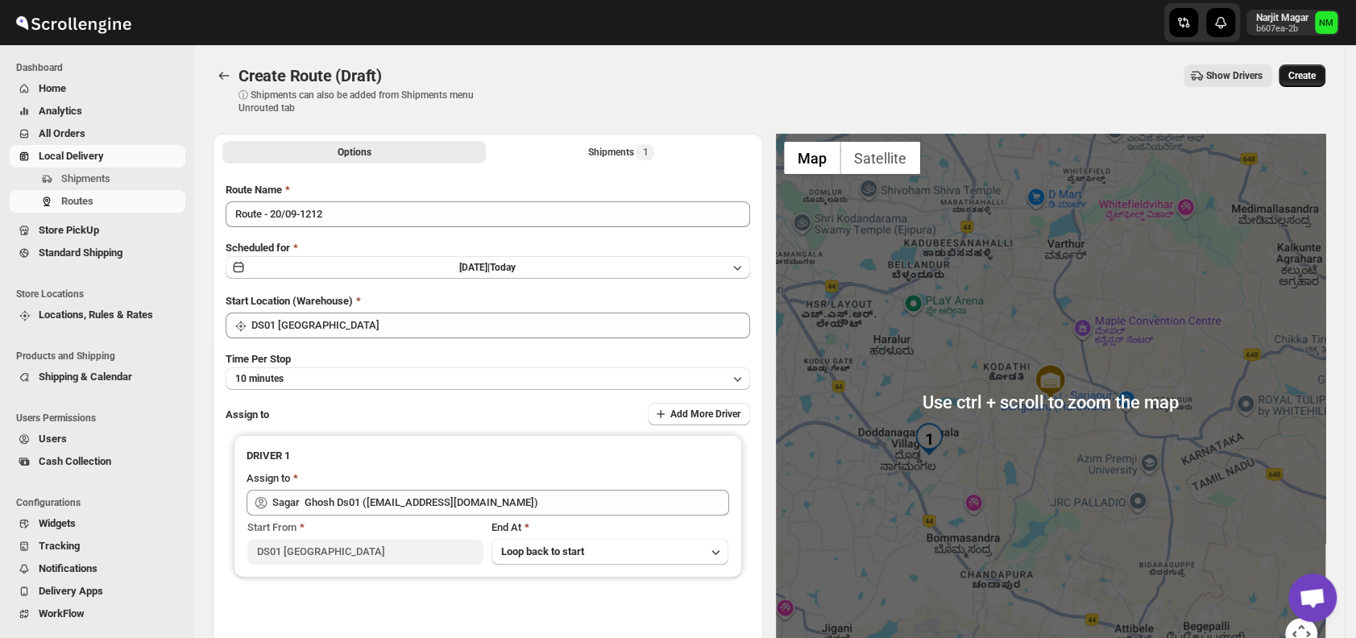
click at [1322, 67] on button "Create" at bounding box center [1301, 75] width 47 height 23
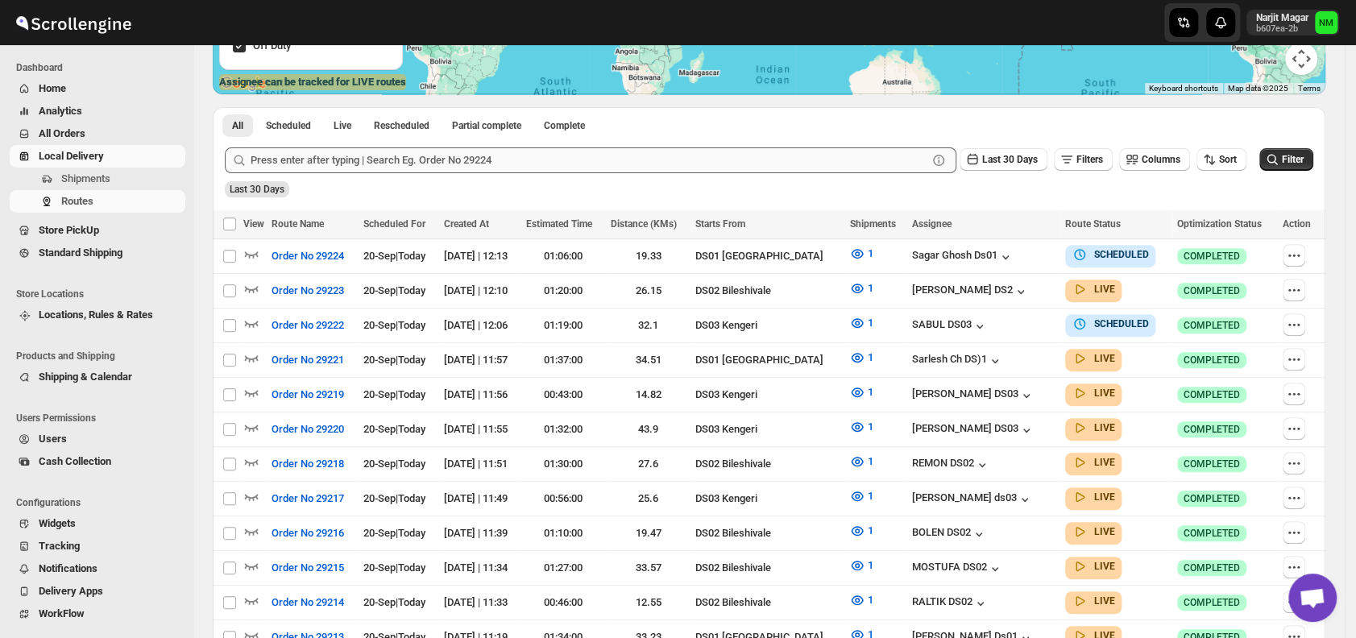
scroll to position [317, 0]
click at [128, 177] on span "Shipments" at bounding box center [121, 179] width 121 height 16
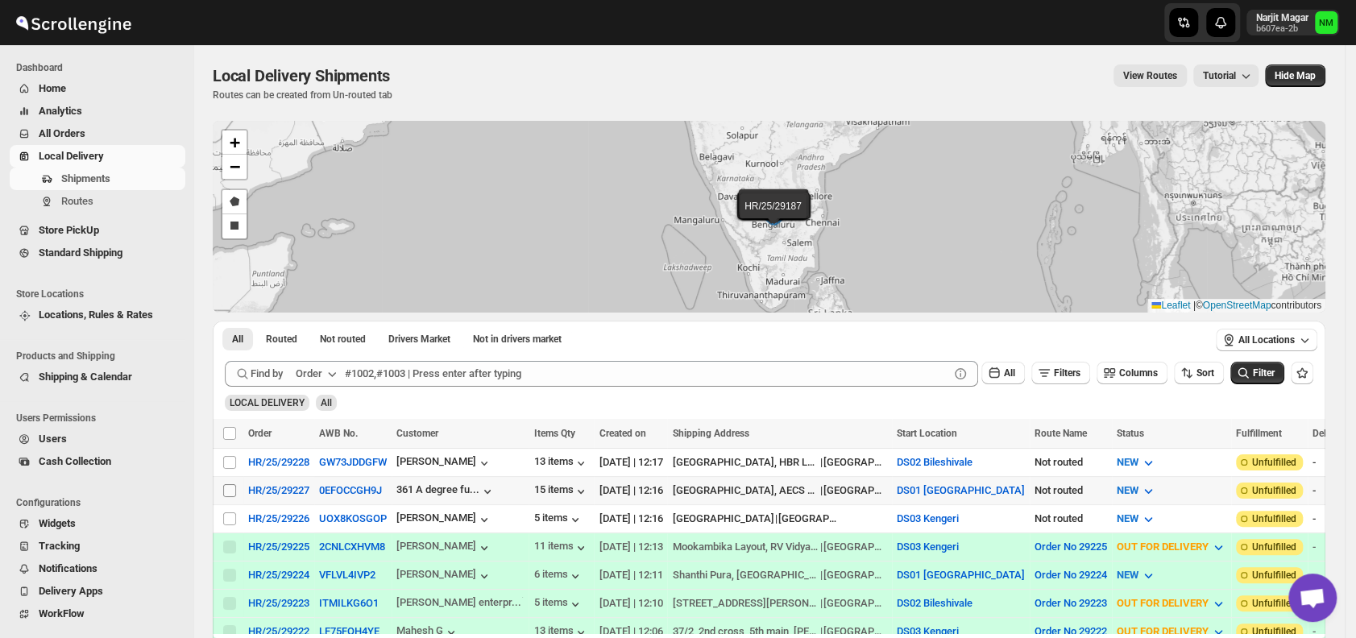
click at [229, 490] on input "Select shipment" at bounding box center [229, 490] width 13 height 13
checkbox input "true"
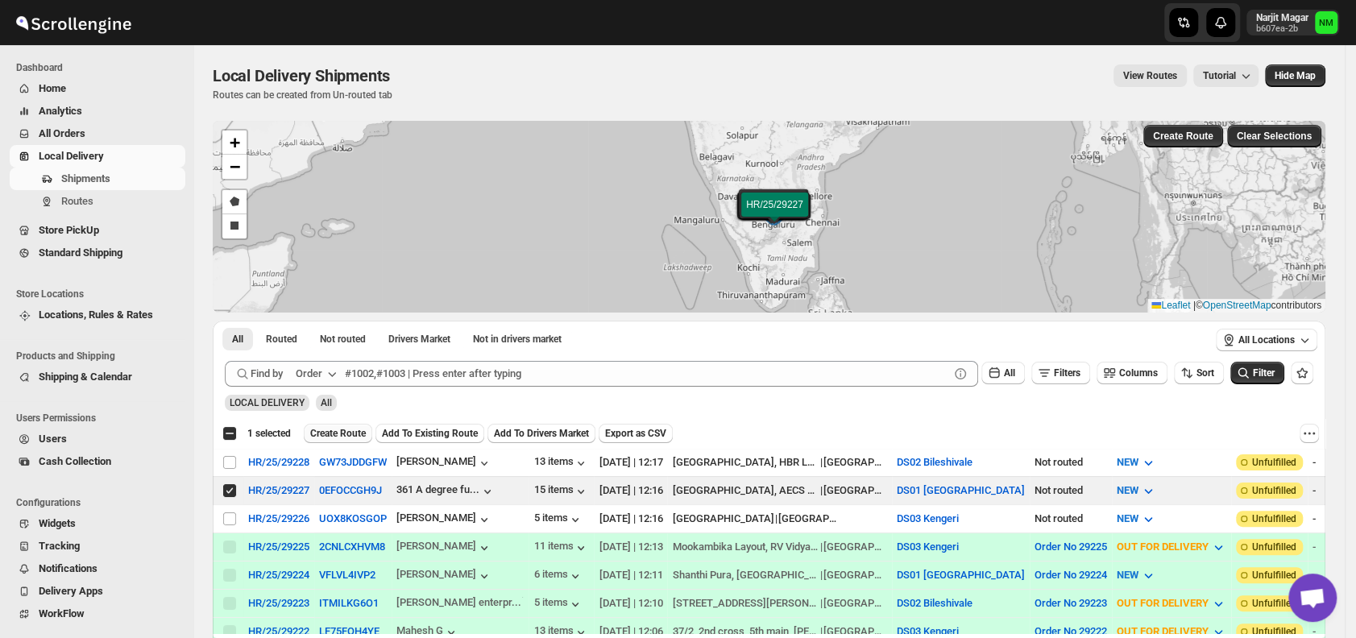
click at [331, 433] on span "Create Route" at bounding box center [338, 433] width 56 height 13
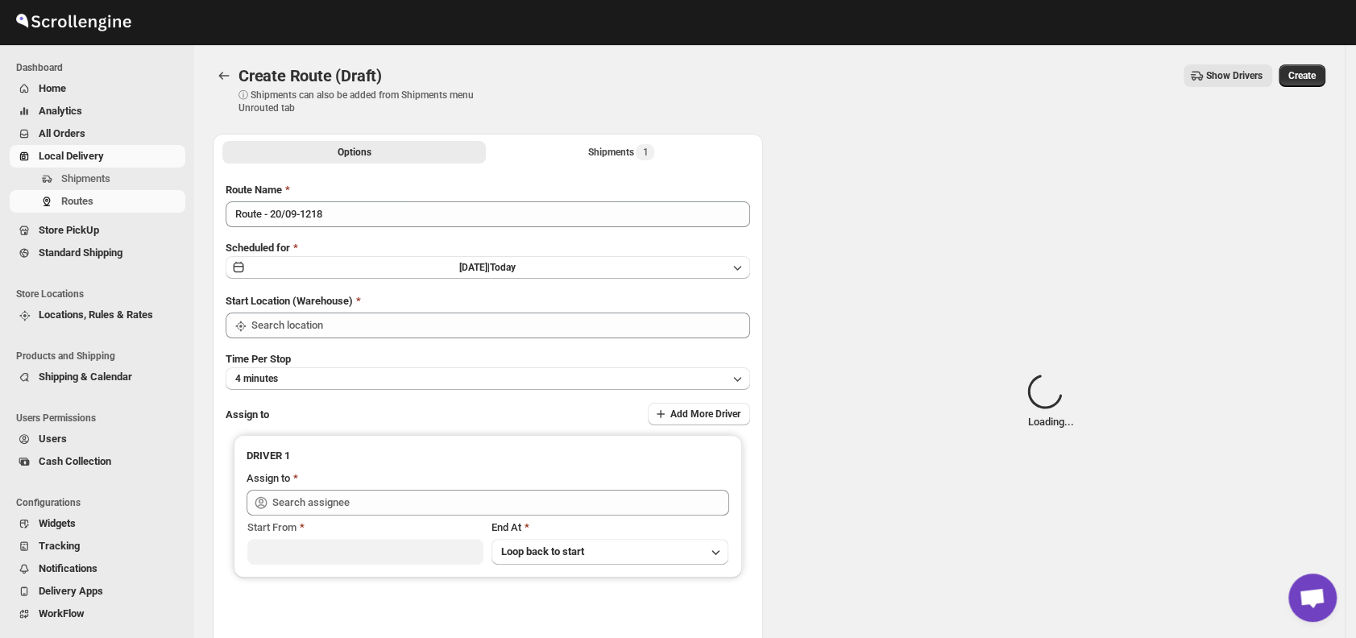
type input "DS01 [GEOGRAPHIC_DATA]"
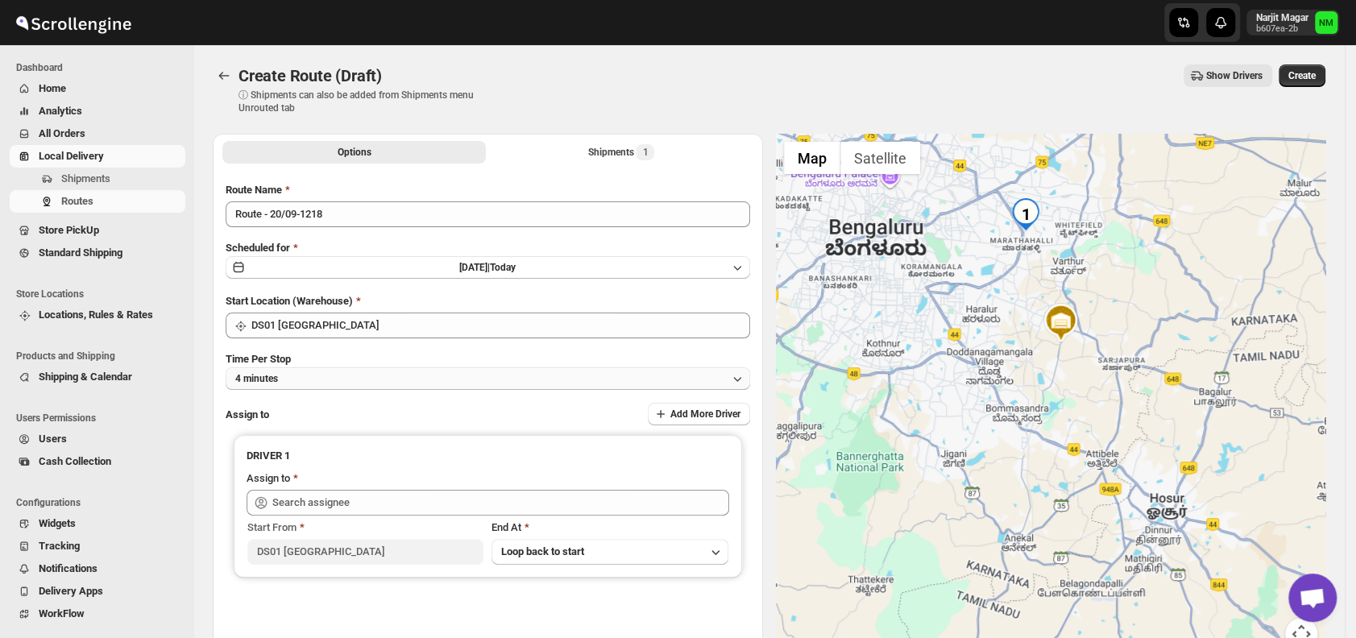
click at [335, 373] on button "4 minutes" at bounding box center [488, 378] width 524 height 23
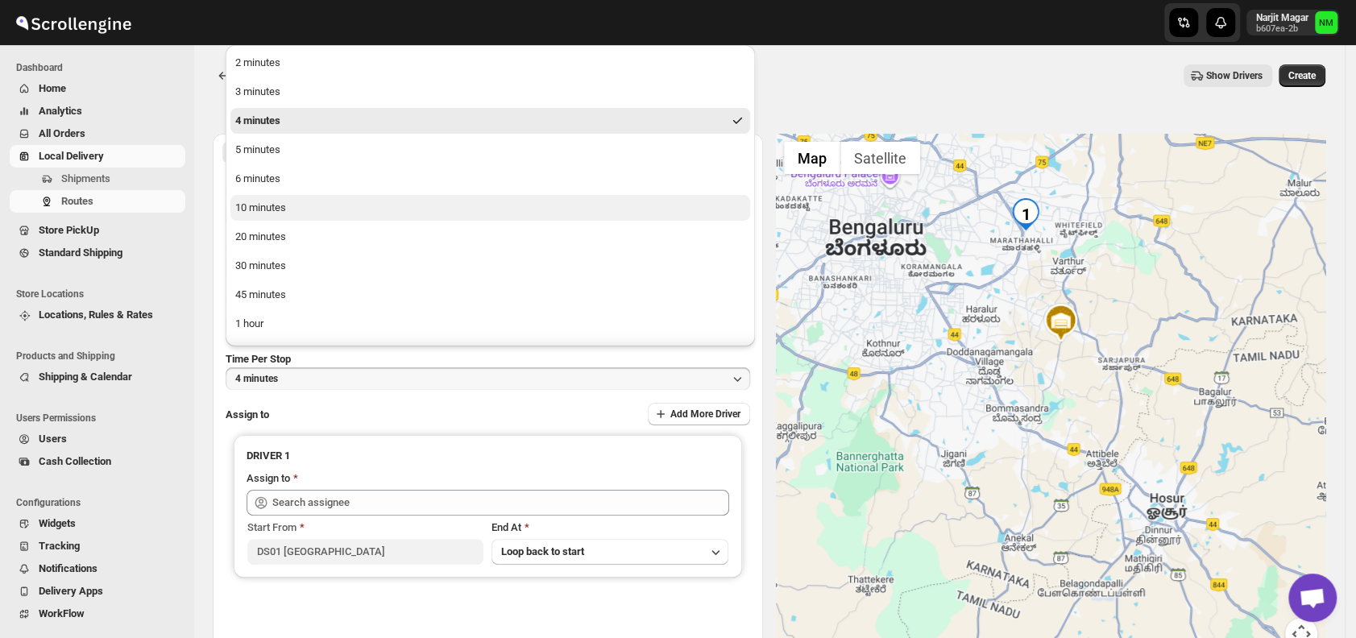
click at [288, 202] on button "10 minutes" at bounding box center [489, 208] width 519 height 26
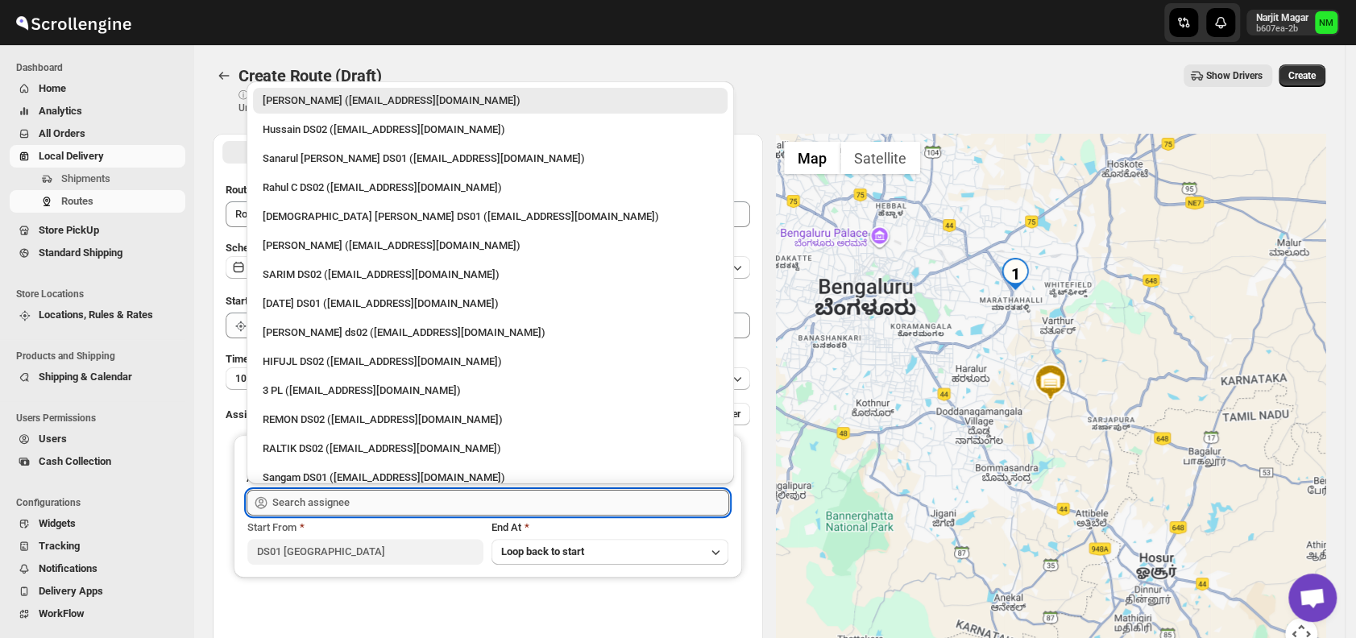
click at [368, 498] on input "text" at bounding box center [500, 503] width 457 height 26
click at [293, 308] on div "[DATE] DS01 ([EMAIL_ADDRESS][DOMAIN_NAME])" at bounding box center [490, 304] width 455 height 16
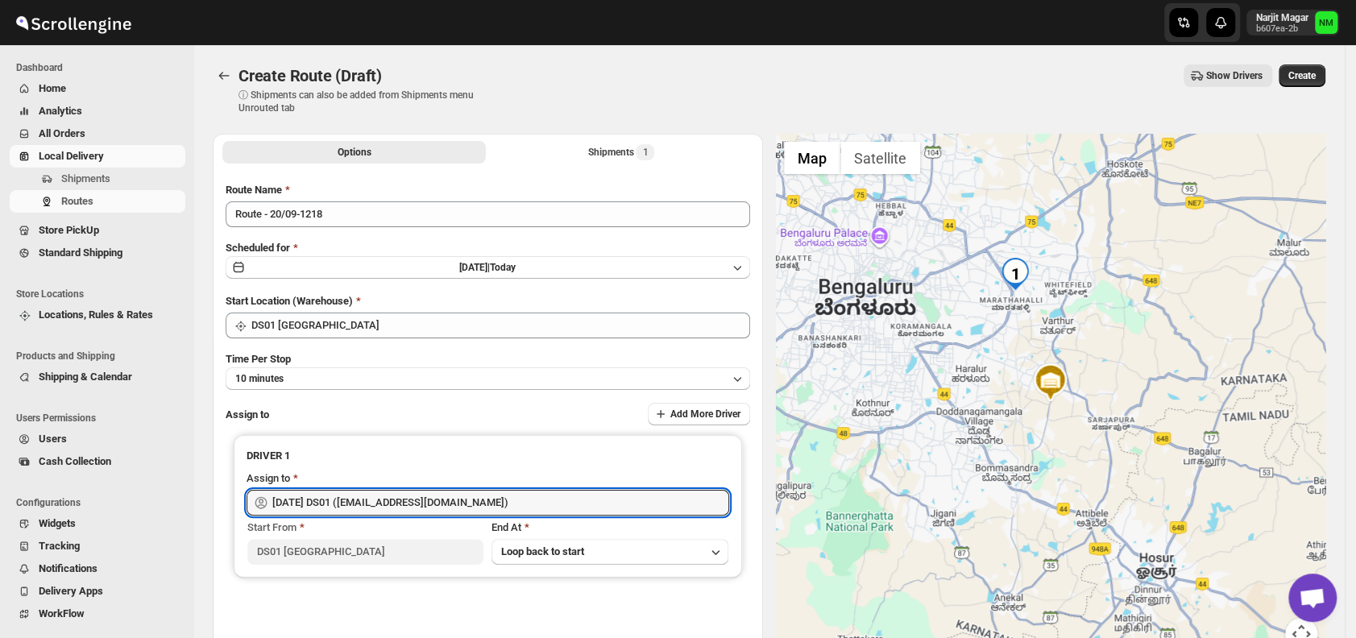
type input "[DATE] DS01 ([EMAIL_ADDRESS][DOMAIN_NAME])"
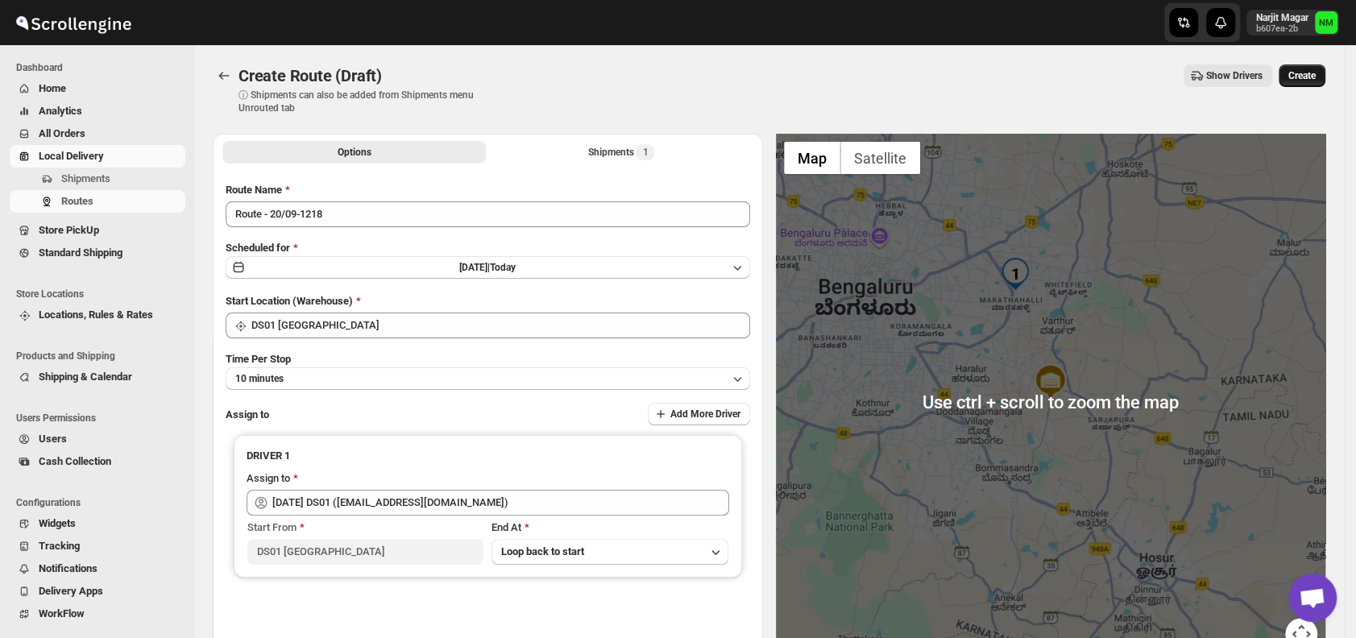
click at [1306, 74] on span "Create" at bounding box center [1301, 75] width 27 height 13
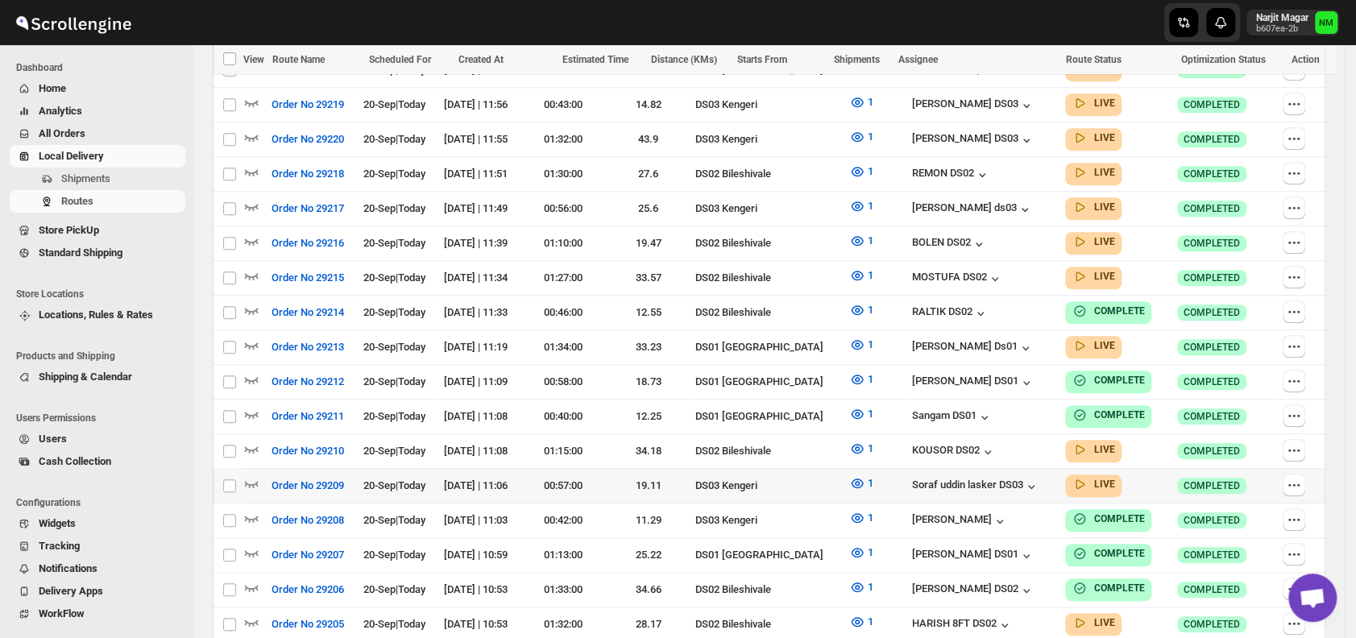
scroll to position [671, 0]
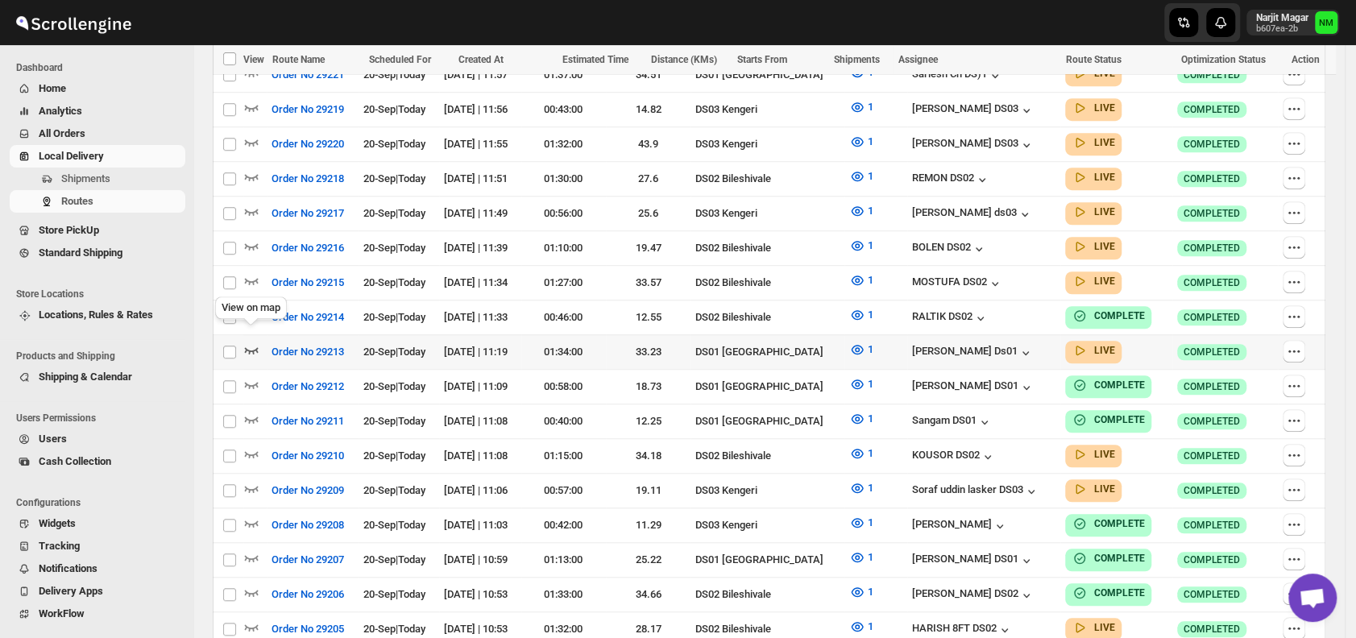
click at [252, 347] on icon "button" at bounding box center [252, 350] width 14 height 6
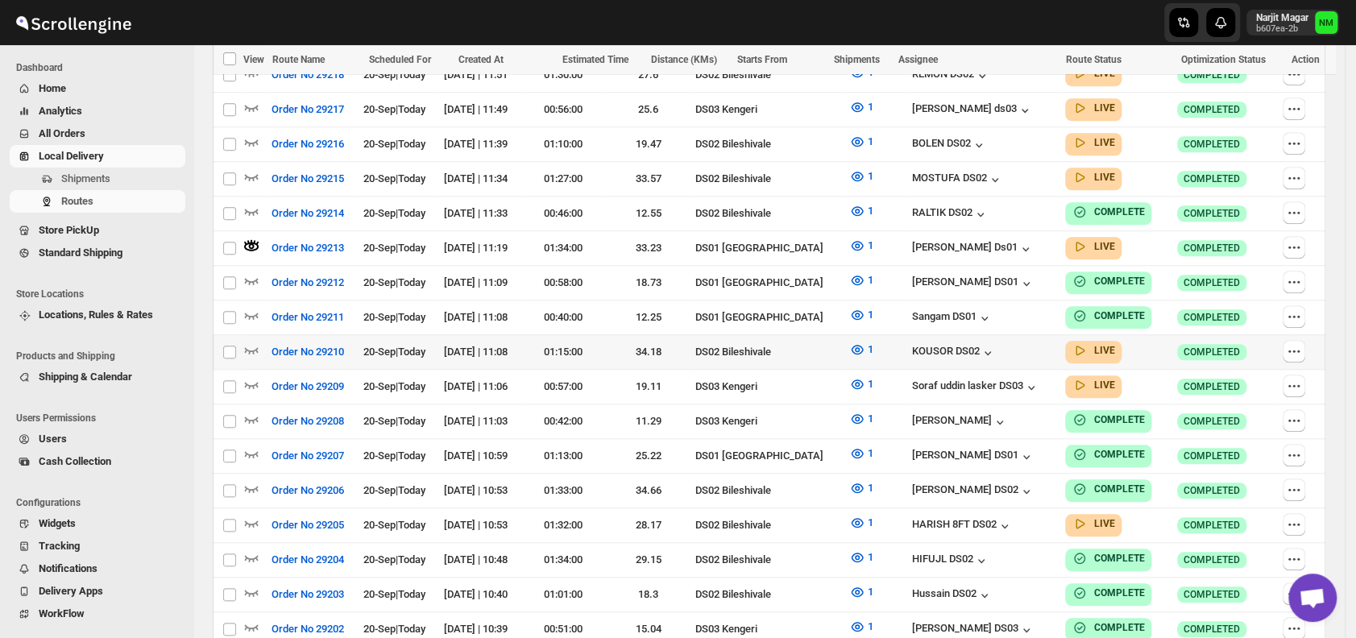
scroll to position [892, 0]
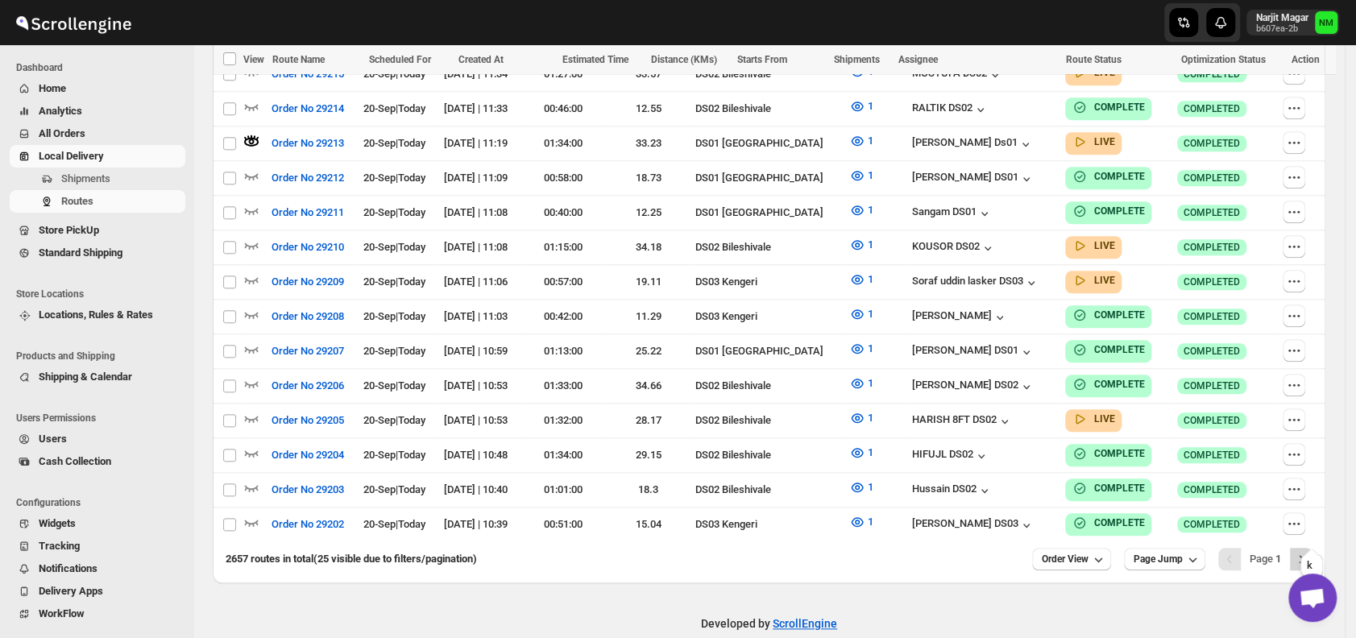
click at [1312, 548] on button "Next" at bounding box center [1300, 559] width 23 height 23
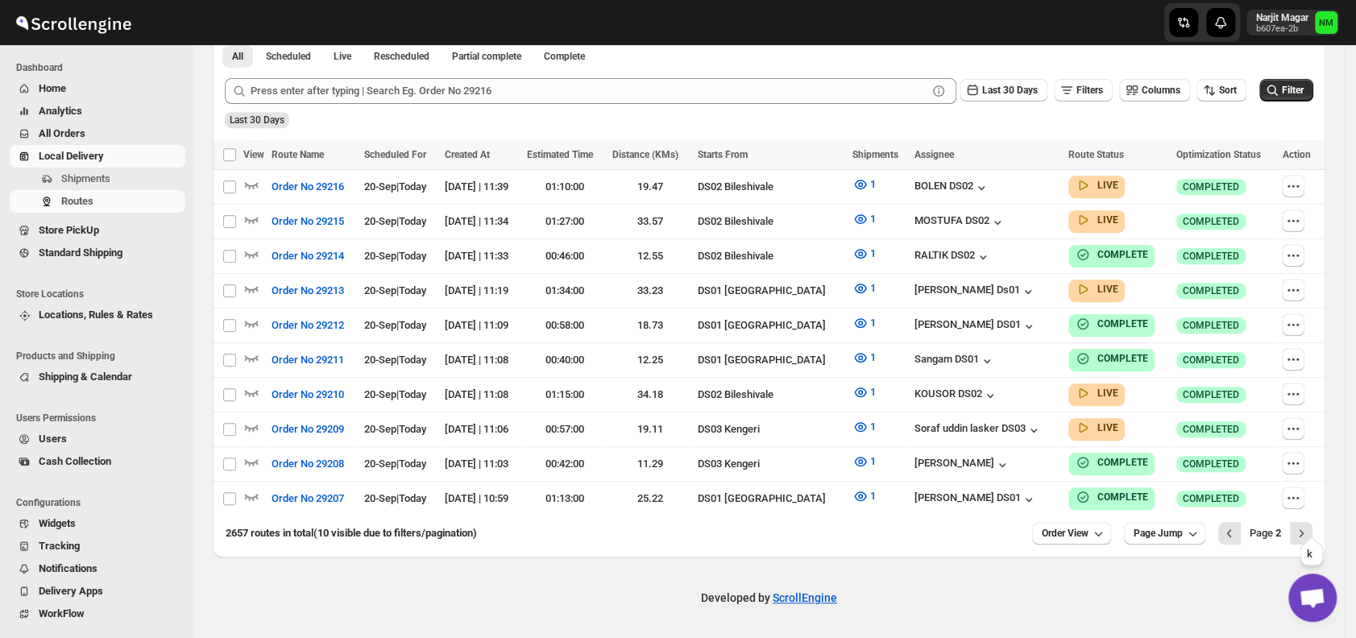
scroll to position [387, 0]
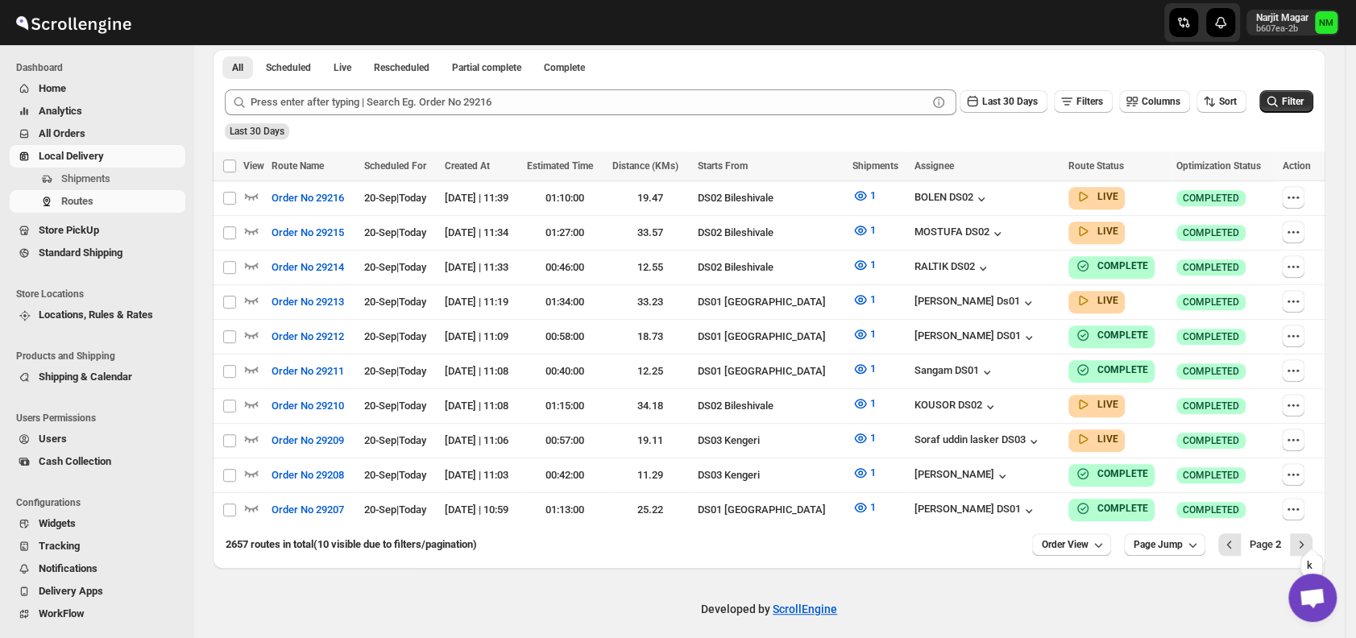
click at [1312, 533] on button "Next" at bounding box center [1300, 544] width 23 height 23
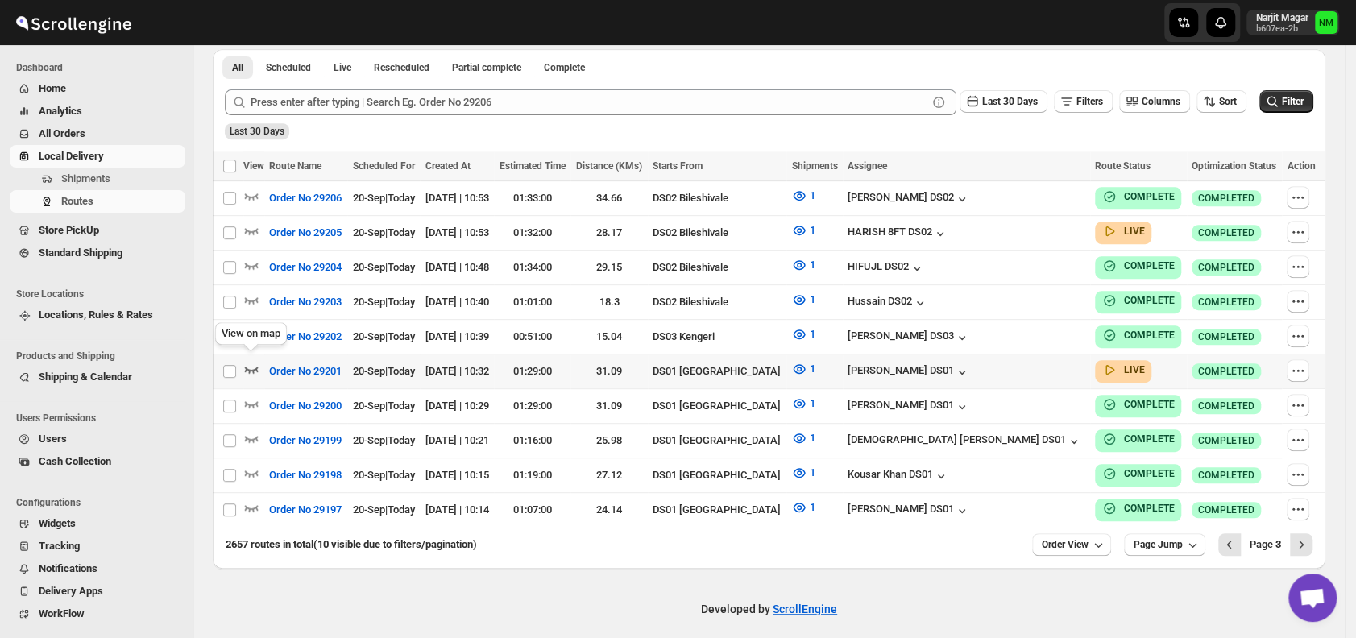
click at [251, 366] on icon "button" at bounding box center [252, 369] width 14 height 6
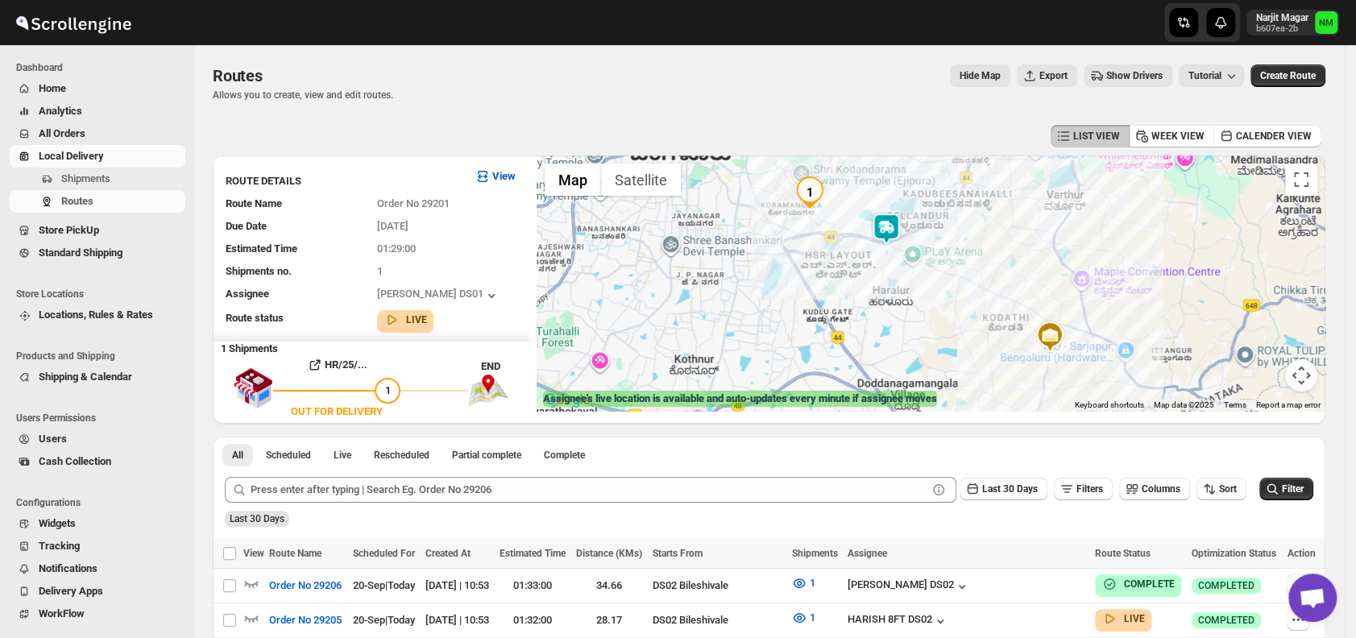
click at [892, 230] on img at bounding box center [886, 229] width 32 height 32
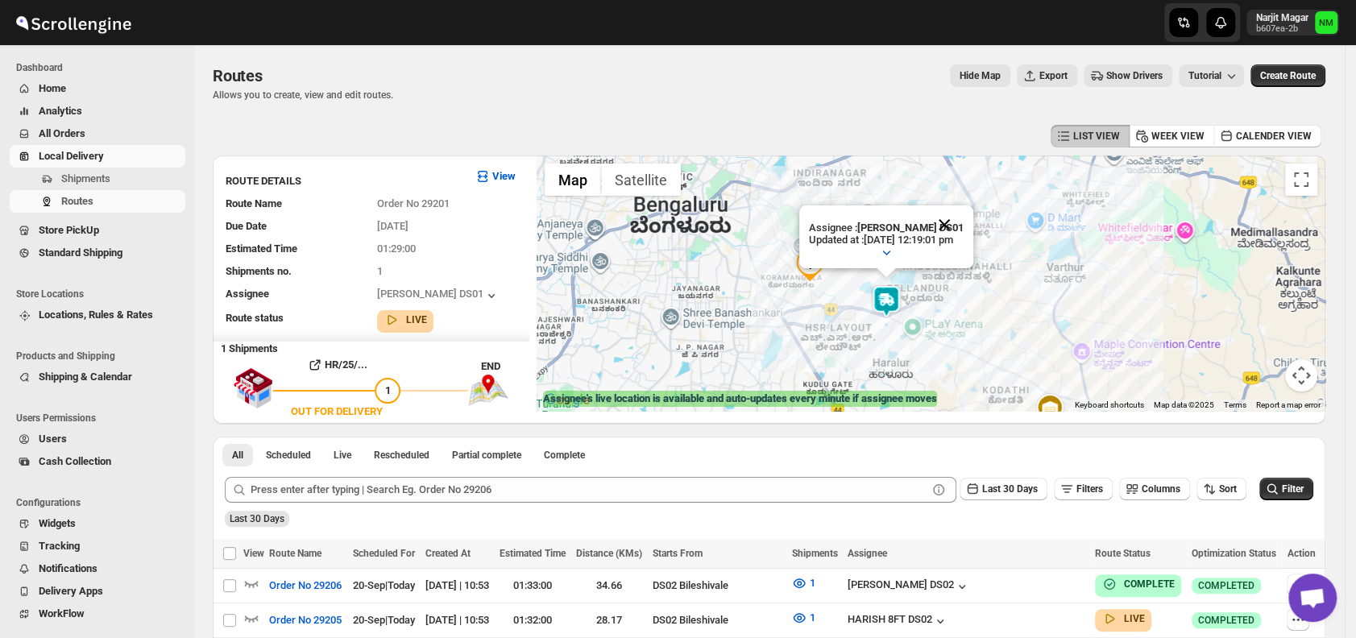
click at [963, 226] on button "Close" at bounding box center [944, 224] width 39 height 39
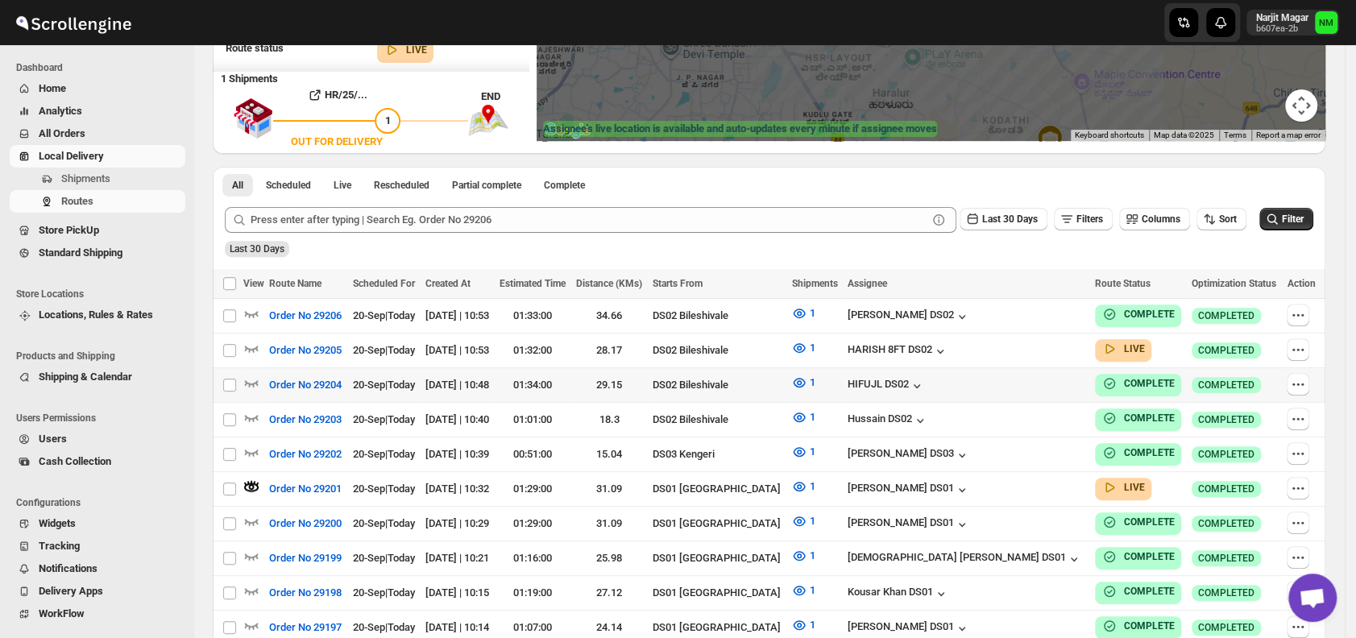
scroll to position [271, 0]
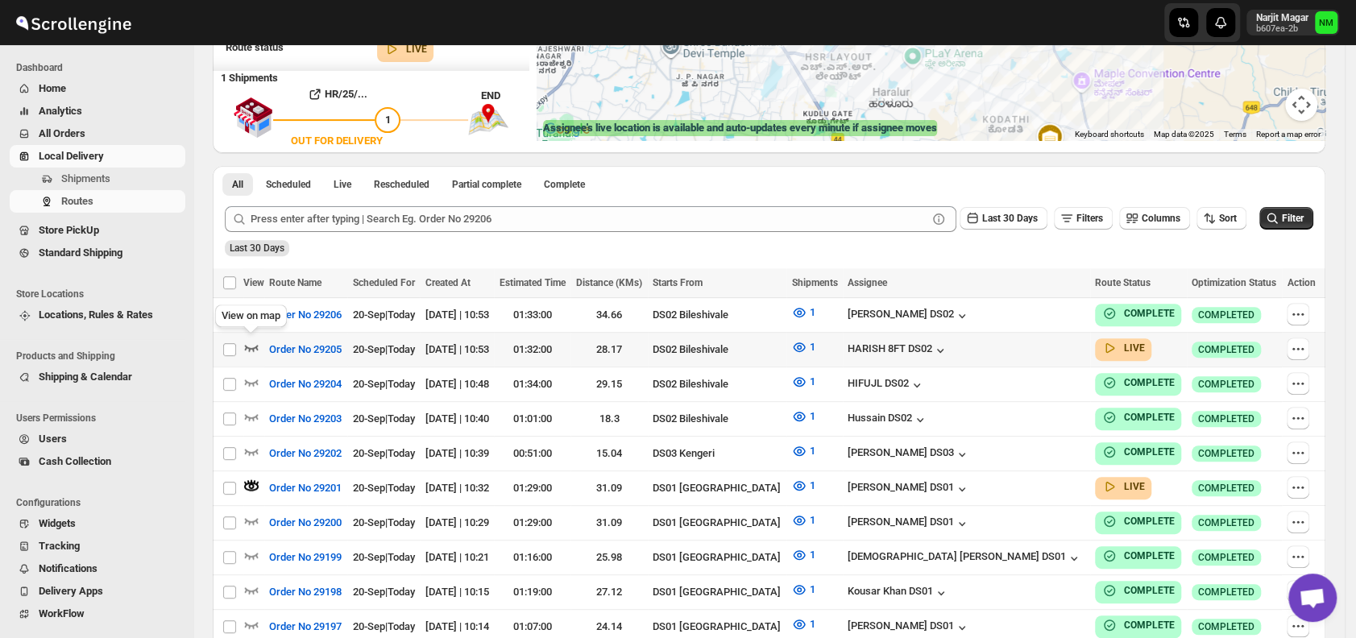
click at [251, 347] on icon "button" at bounding box center [251, 347] width 16 height 16
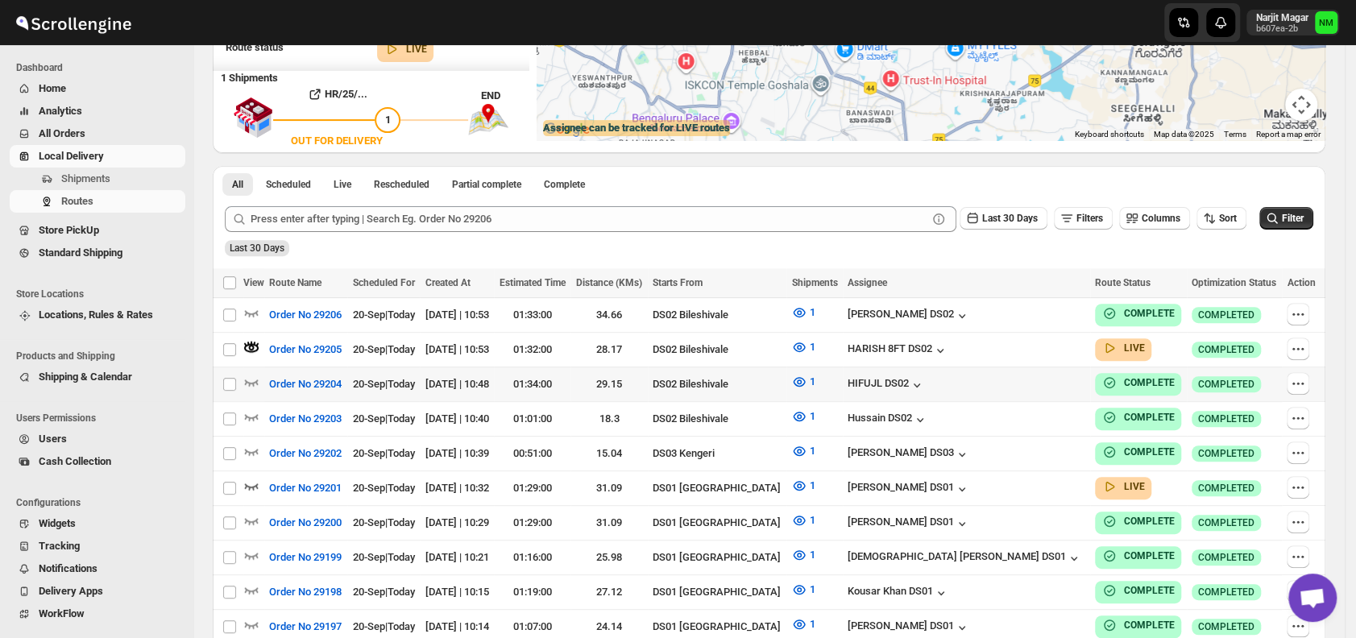
scroll to position [0, 0]
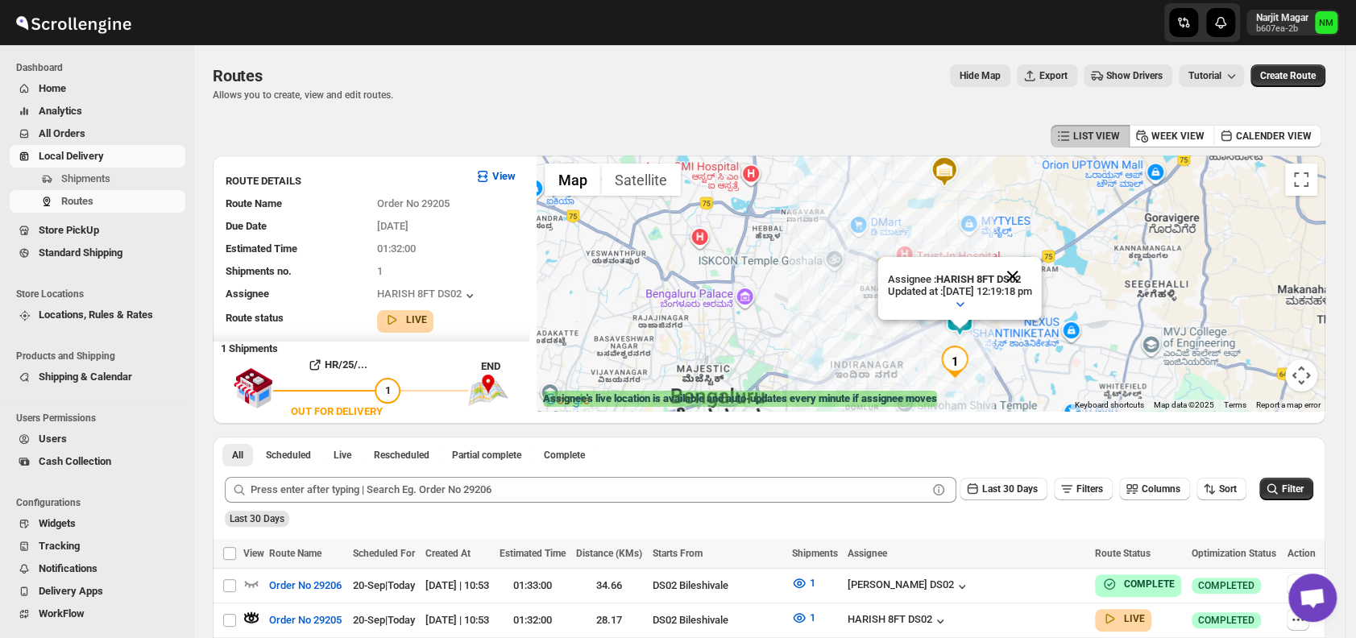
click at [1032, 271] on button "Close" at bounding box center [1012, 276] width 39 height 39
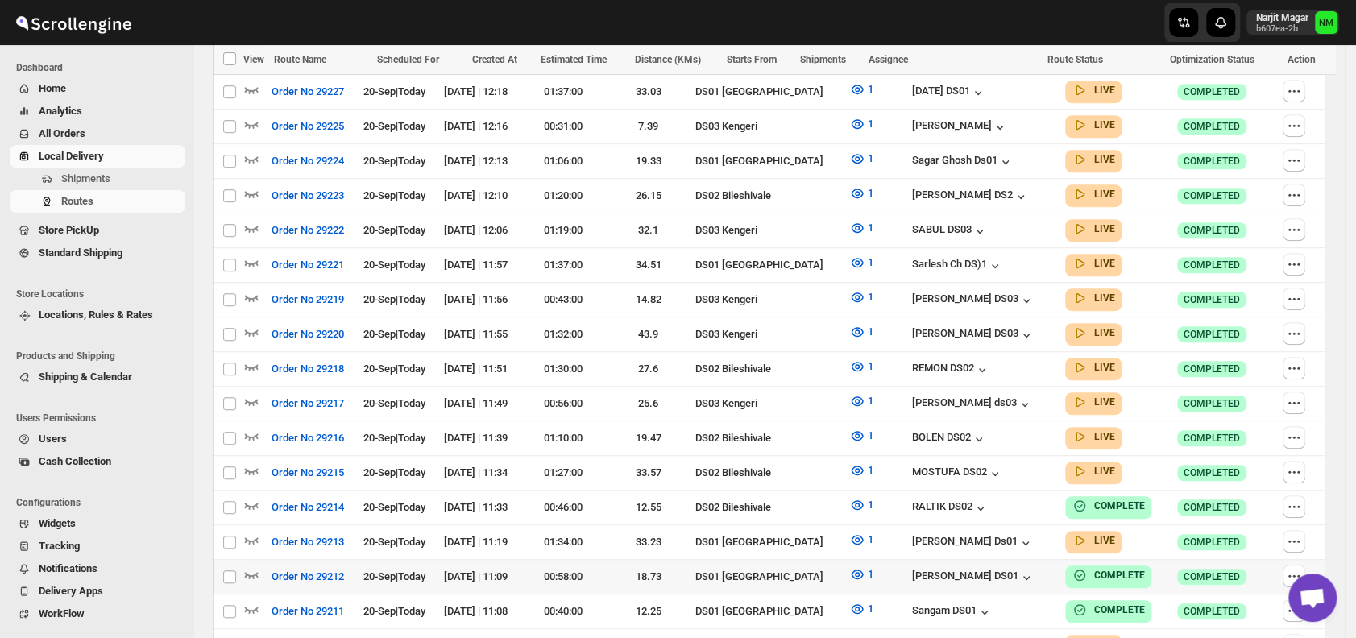
scroll to position [516, 0]
click at [250, 259] on icon "button" at bounding box center [252, 262] width 14 height 6
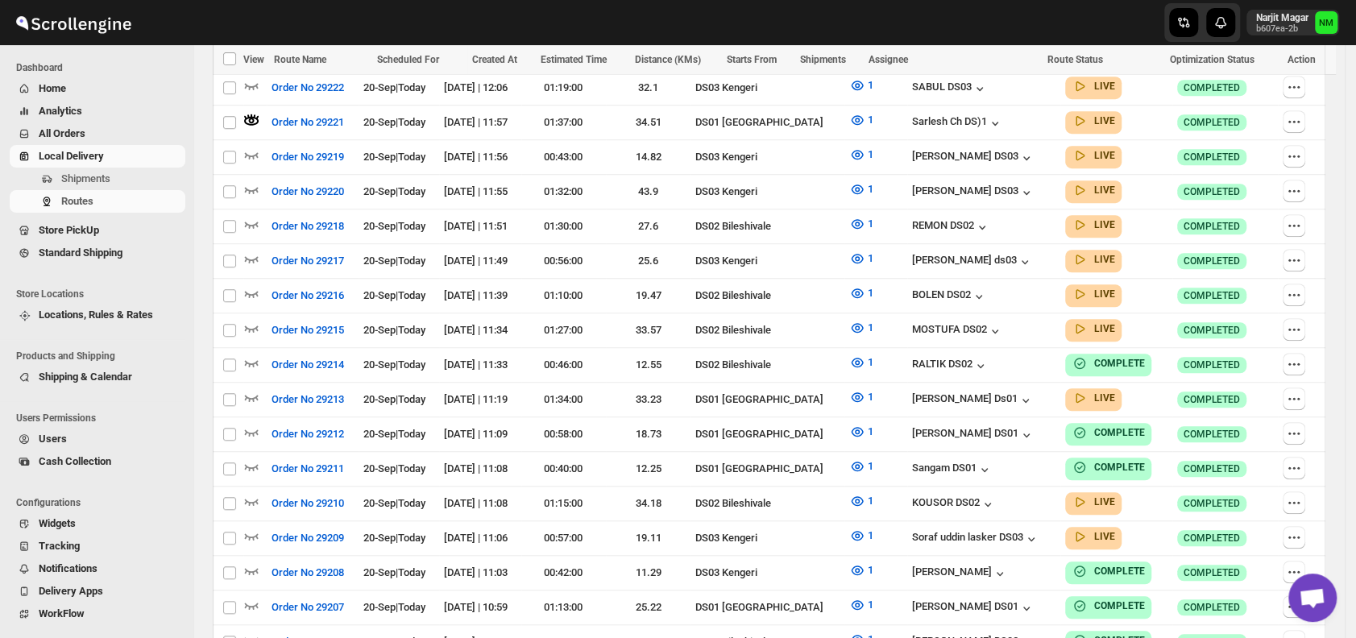
scroll to position [892, 0]
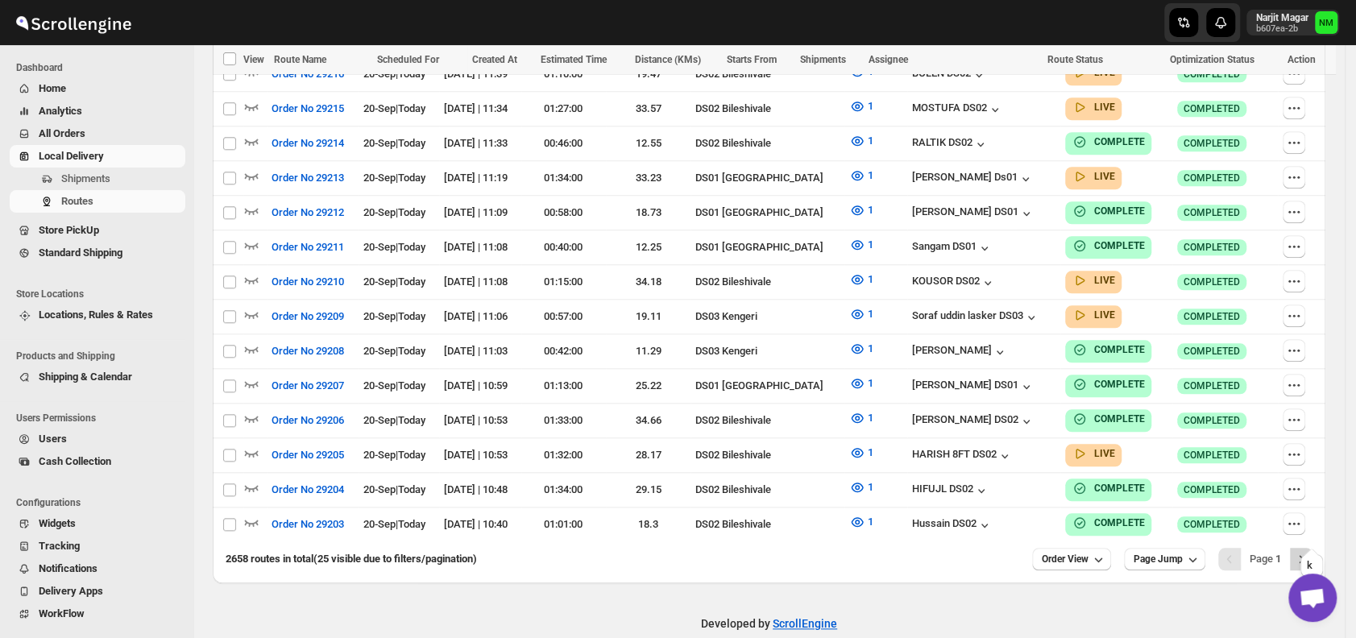
click at [1308, 551] on icon "Next" at bounding box center [1301, 559] width 16 height 16
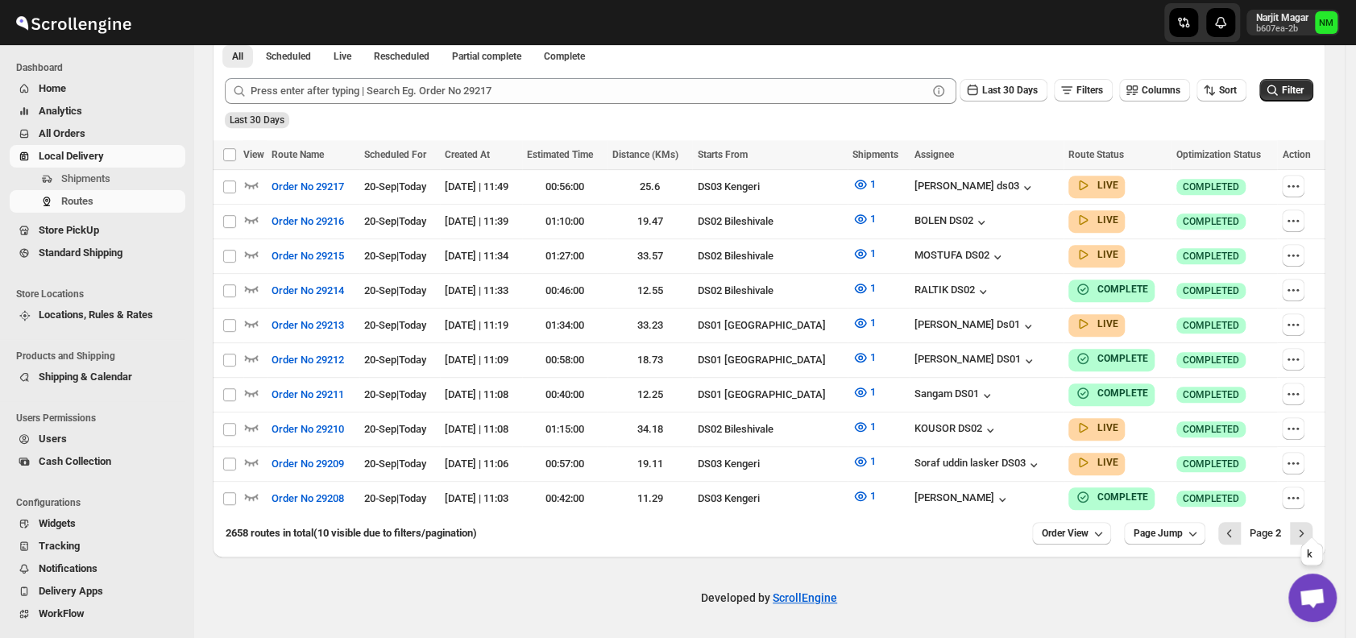
scroll to position [387, 0]
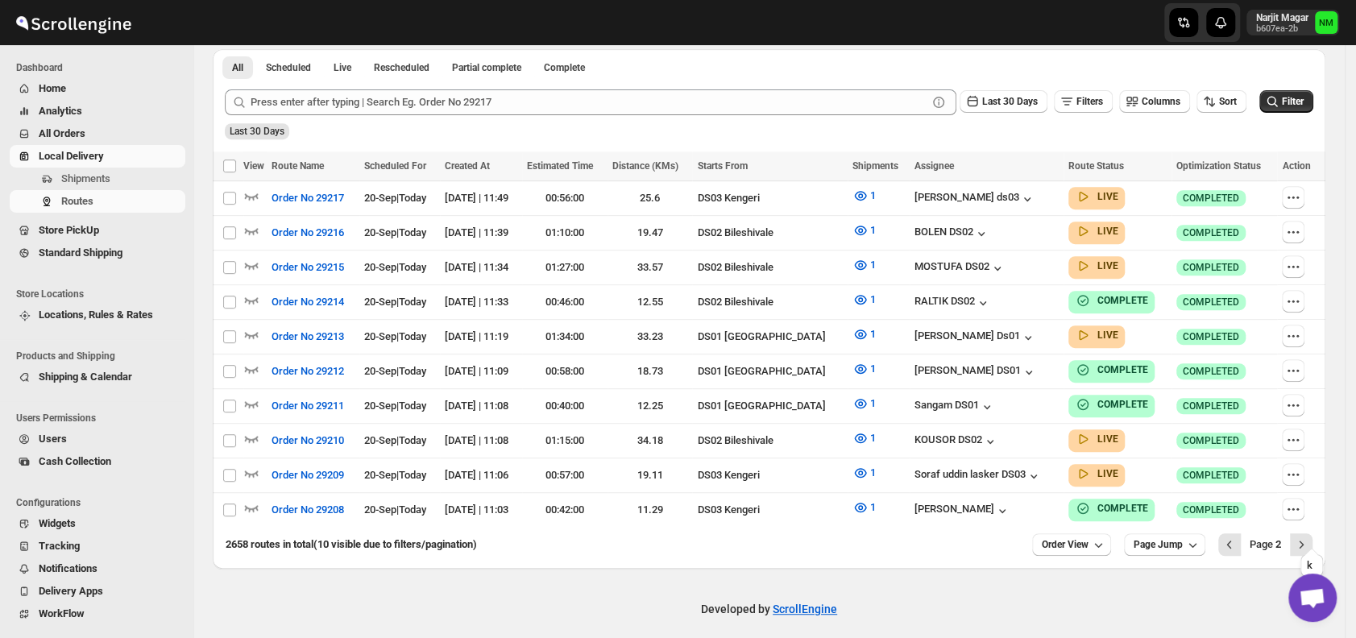
click at [1308, 536] on icon "Next" at bounding box center [1301, 544] width 16 height 16
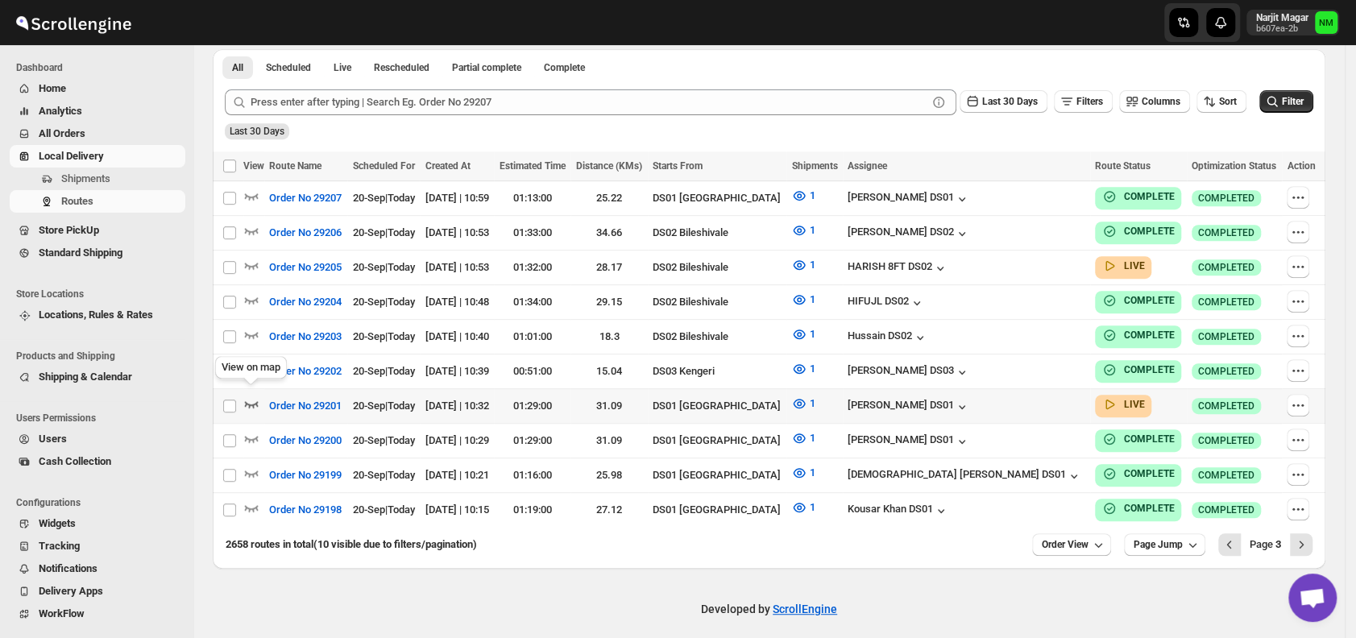
click at [255, 401] on icon "button" at bounding box center [252, 404] width 14 height 6
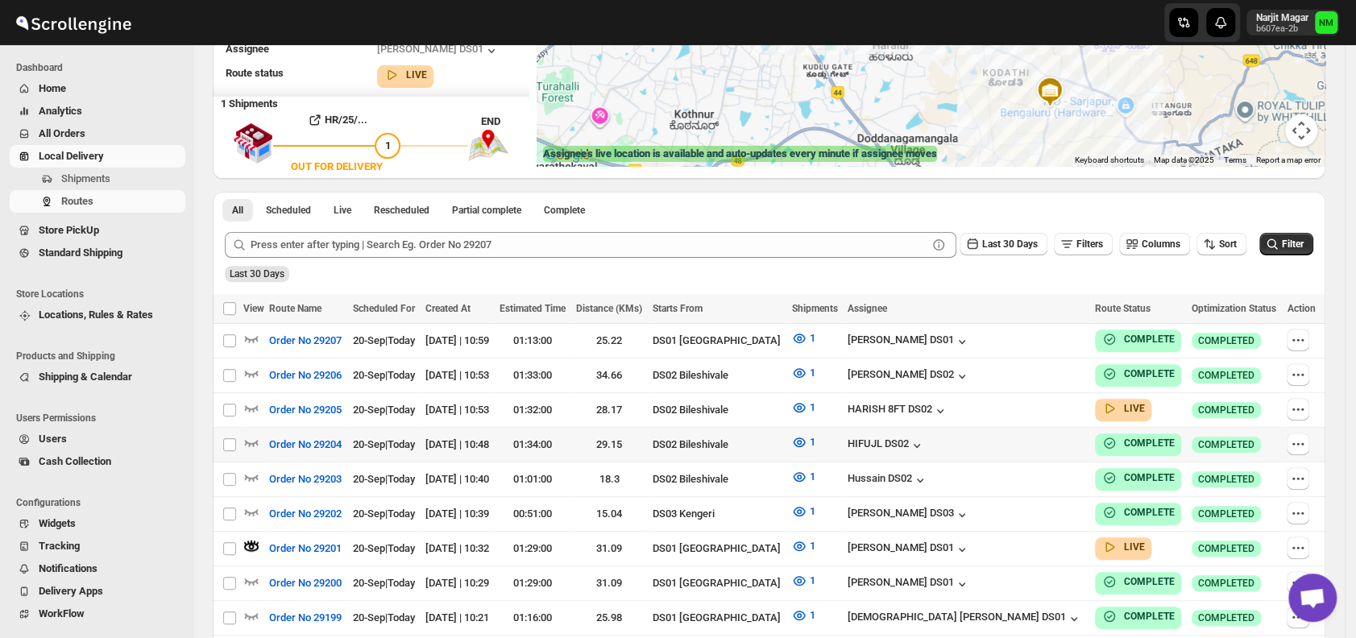
scroll to position [298, 0]
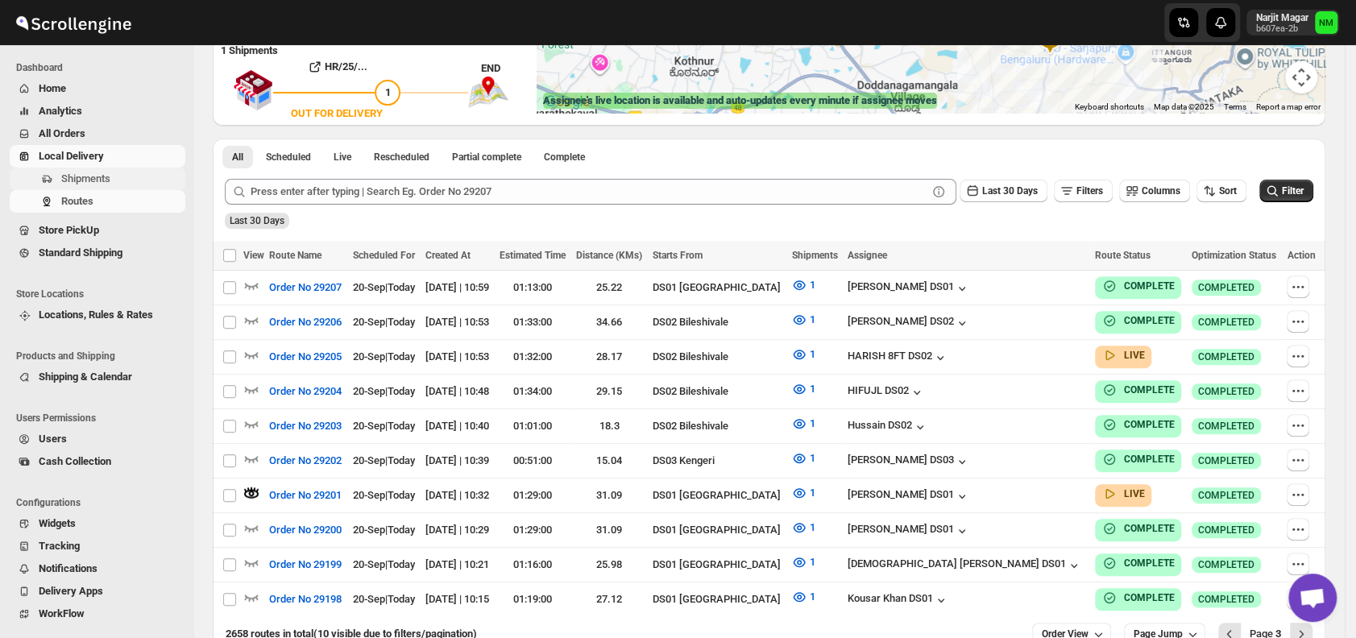
click at [97, 174] on span "Shipments" at bounding box center [85, 178] width 49 height 12
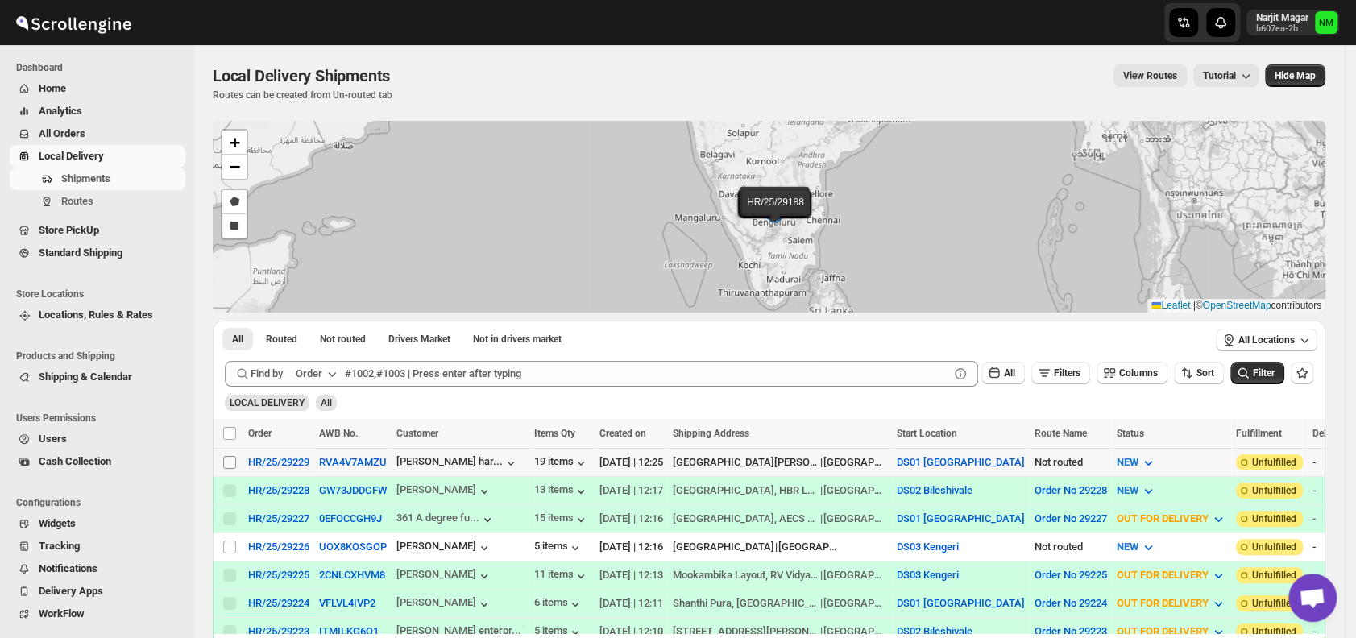
click at [230, 462] on input "Select shipment" at bounding box center [229, 462] width 13 height 13
checkbox input "true"
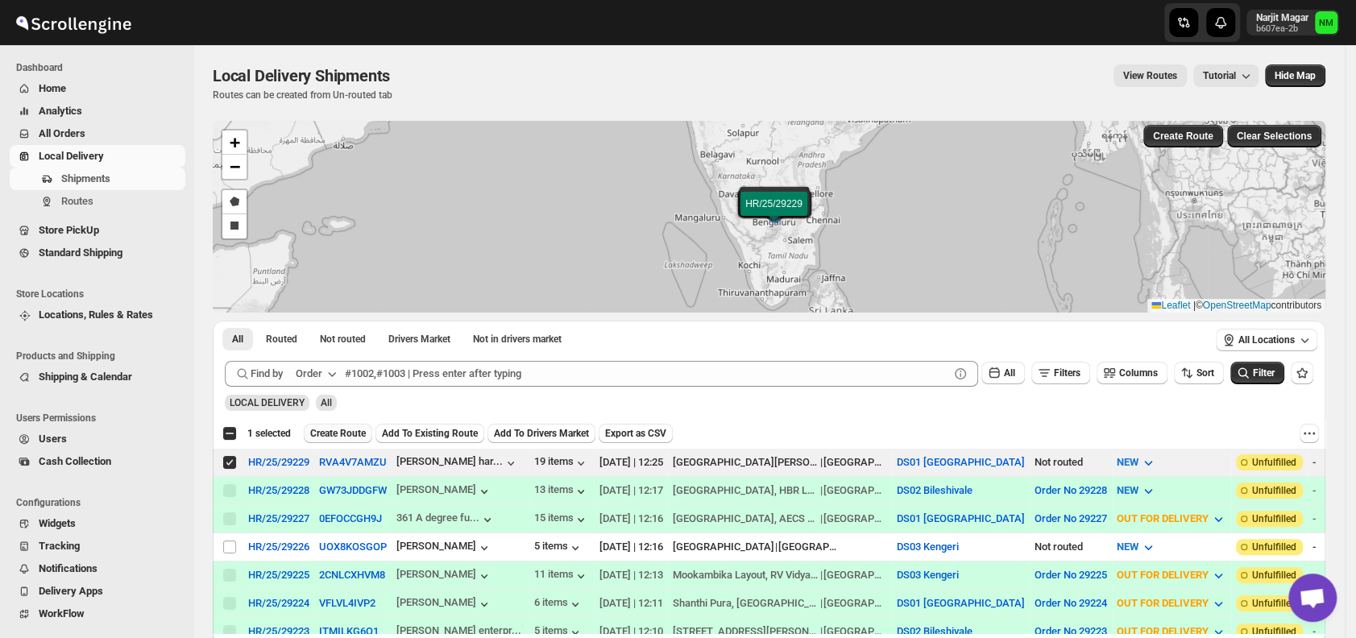
click at [333, 433] on span "Create Route" at bounding box center [338, 433] width 56 height 13
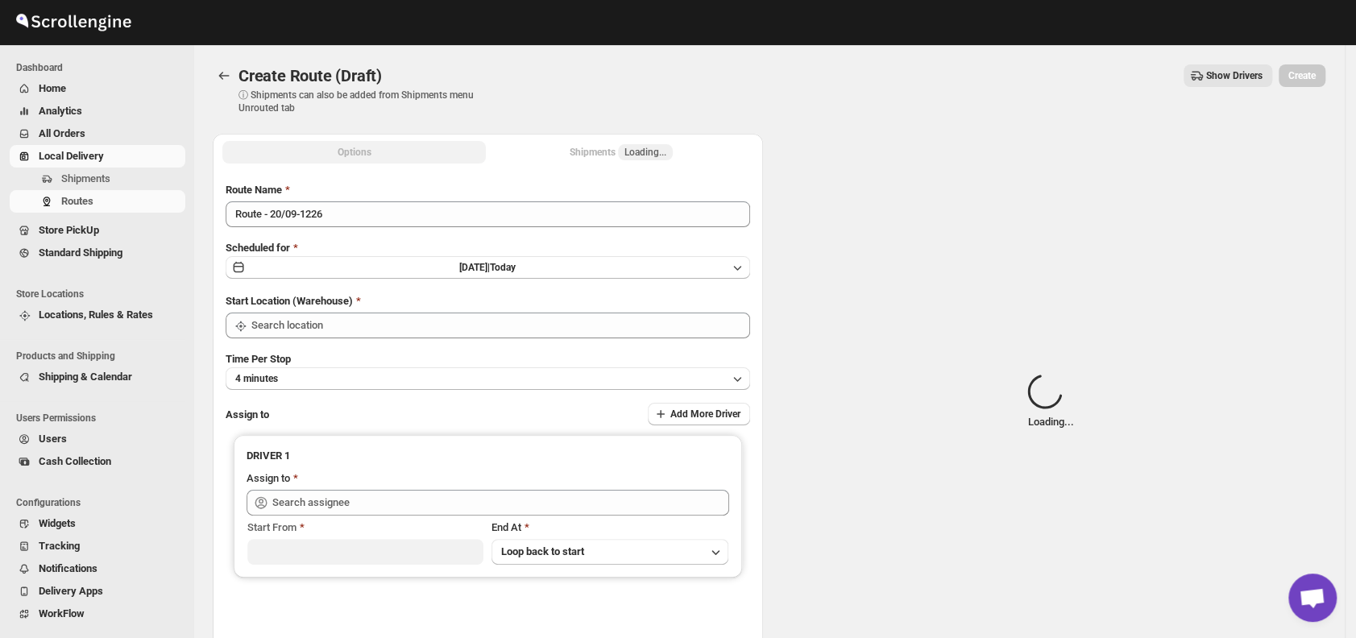
type input "DS01 [GEOGRAPHIC_DATA]"
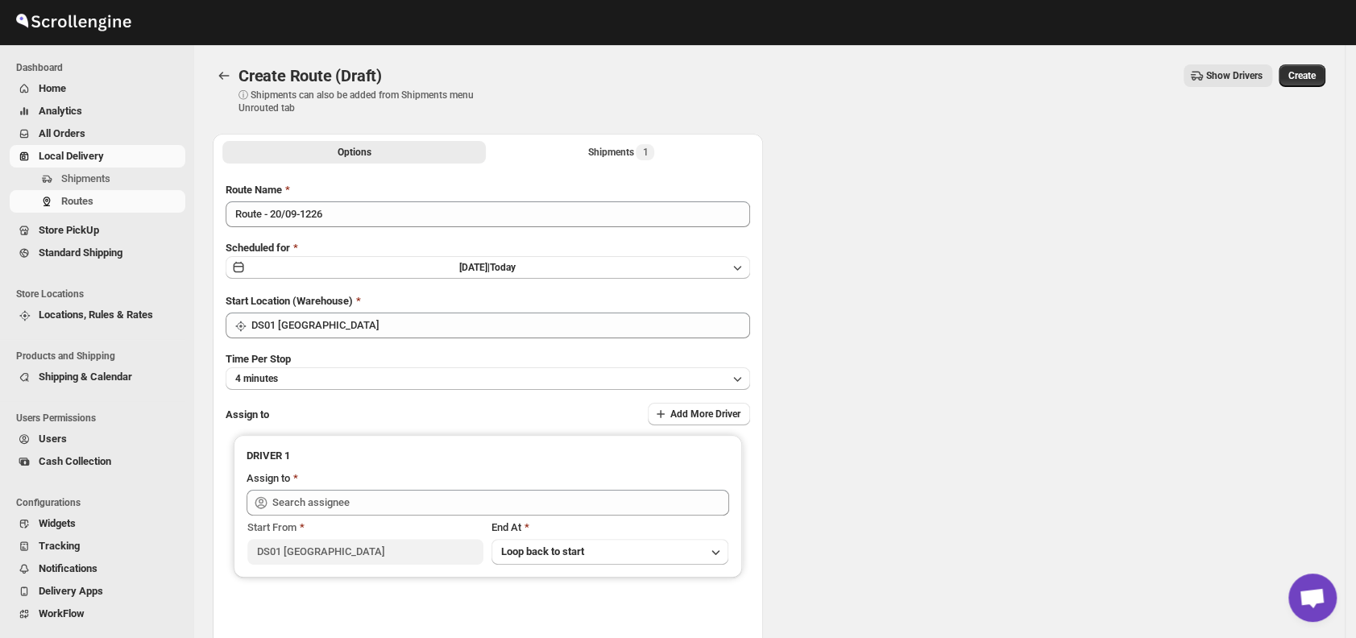
type input "DS01 [GEOGRAPHIC_DATA]"
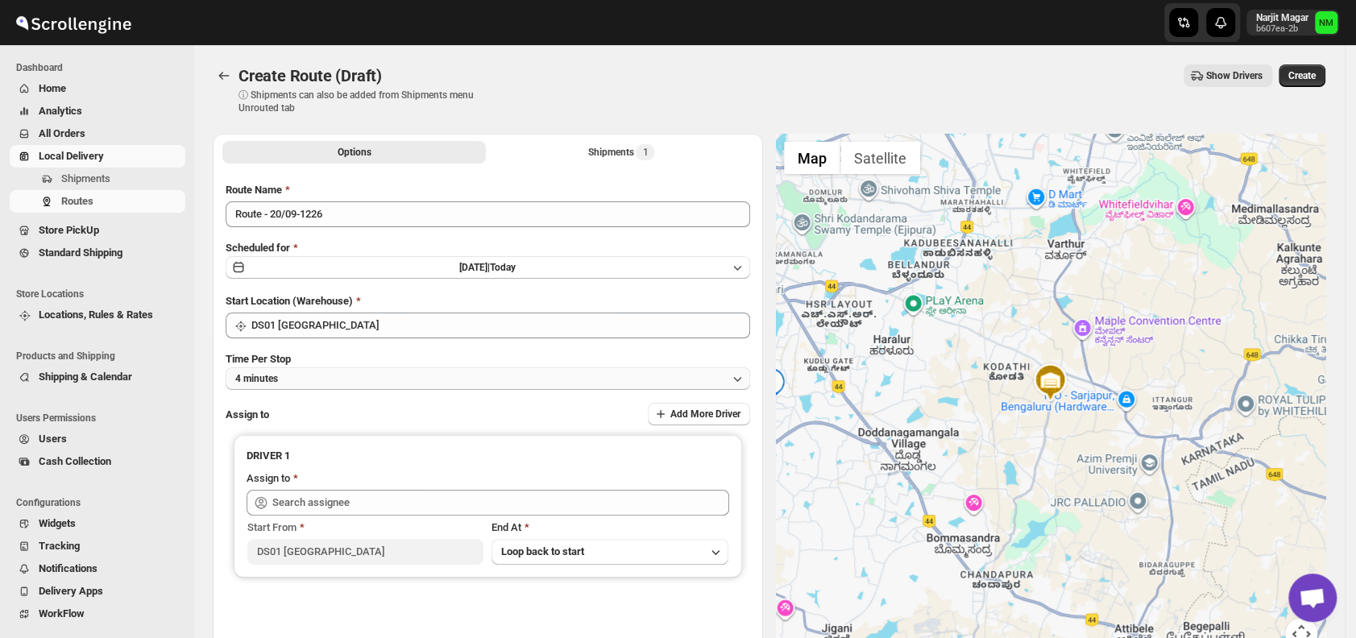
click at [354, 379] on button "4 minutes" at bounding box center [488, 378] width 524 height 23
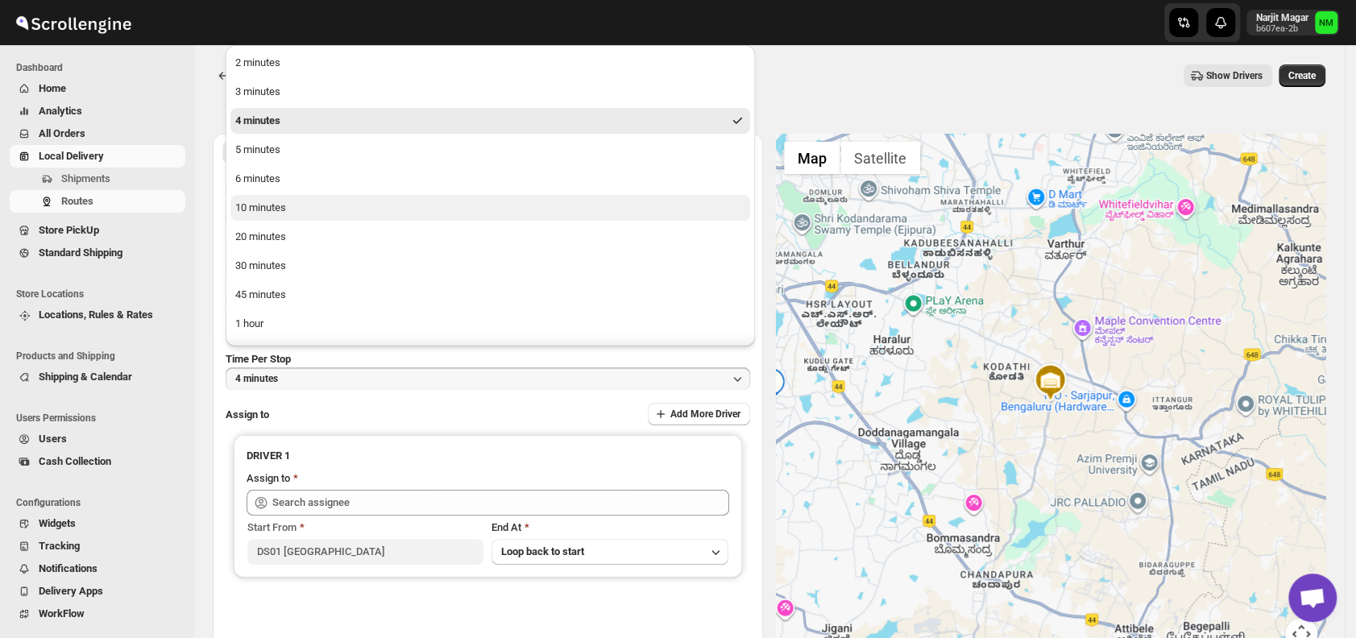
click at [302, 207] on button "10 minutes" at bounding box center [489, 208] width 519 height 26
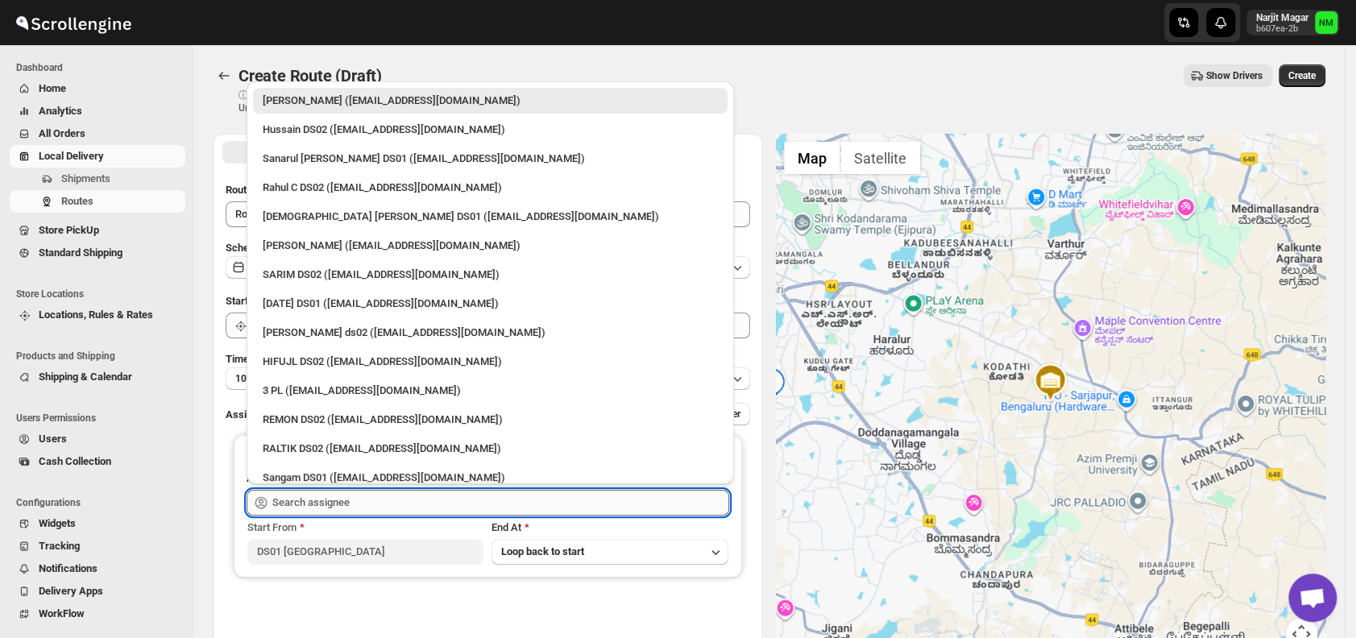
click at [356, 500] on input "text" at bounding box center [500, 503] width 457 height 26
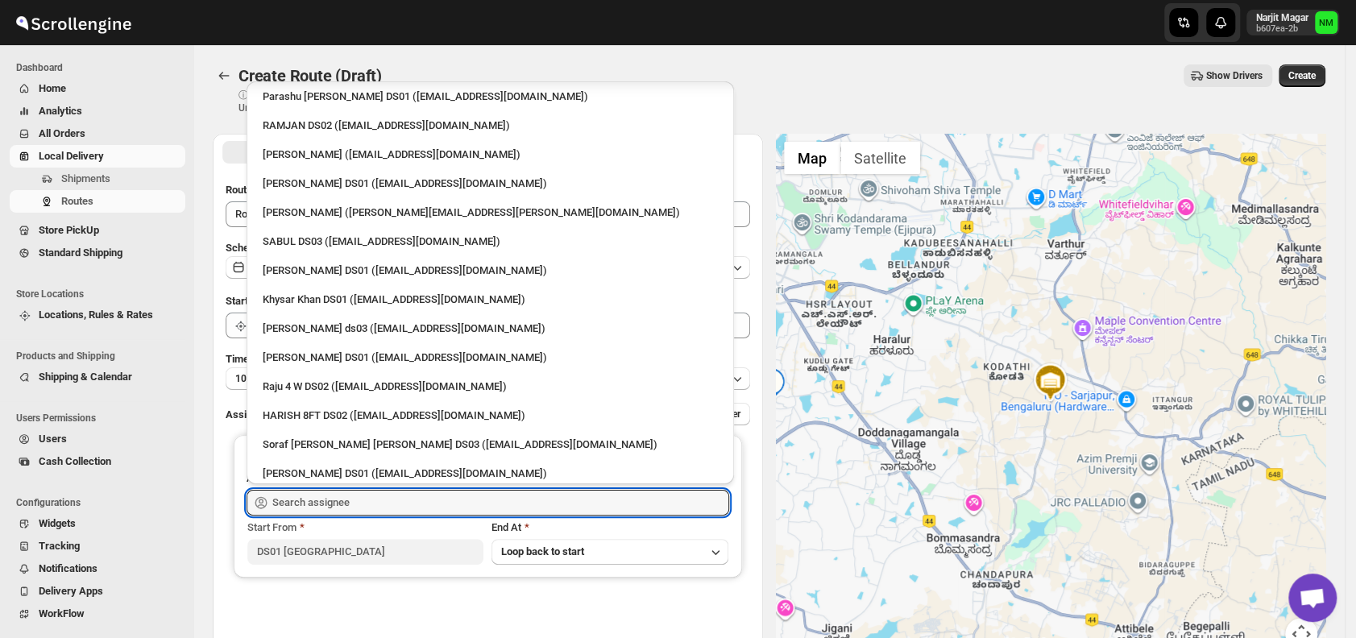
scroll to position [1433, 0]
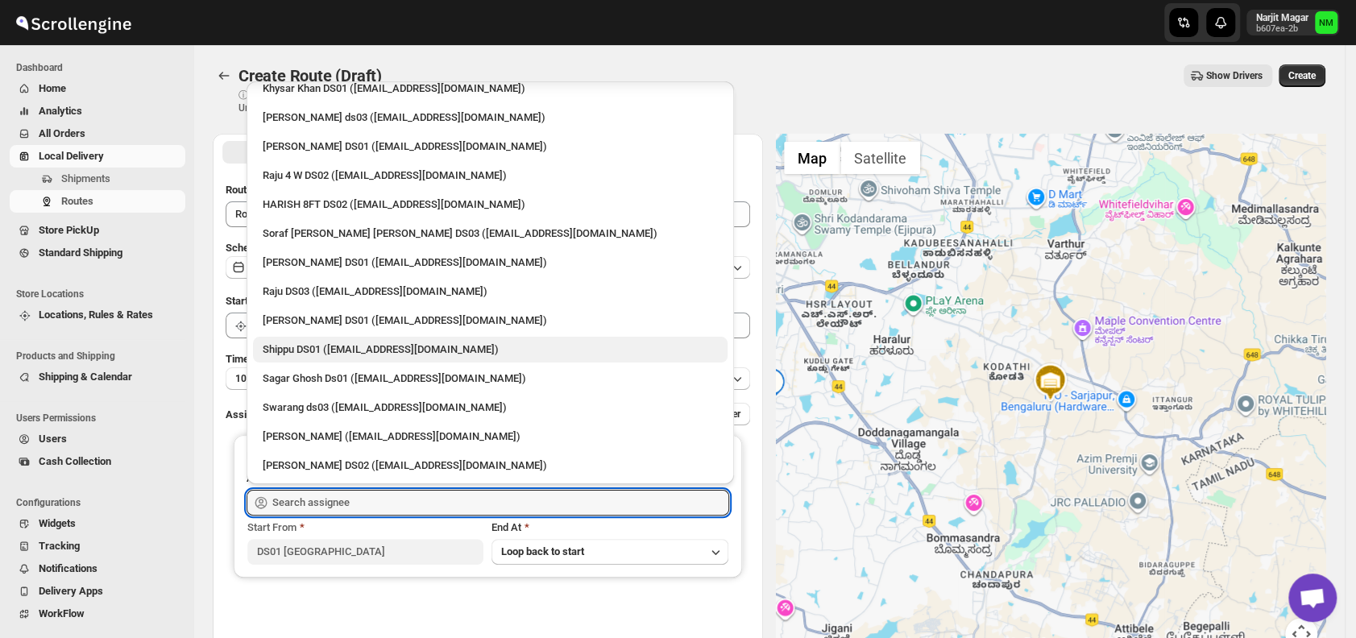
click at [326, 347] on div "Shippu DS01 ([EMAIL_ADDRESS][DOMAIN_NAME])" at bounding box center [490, 349] width 455 height 16
type input "Shippu DS01 ([EMAIL_ADDRESS][DOMAIN_NAME])"
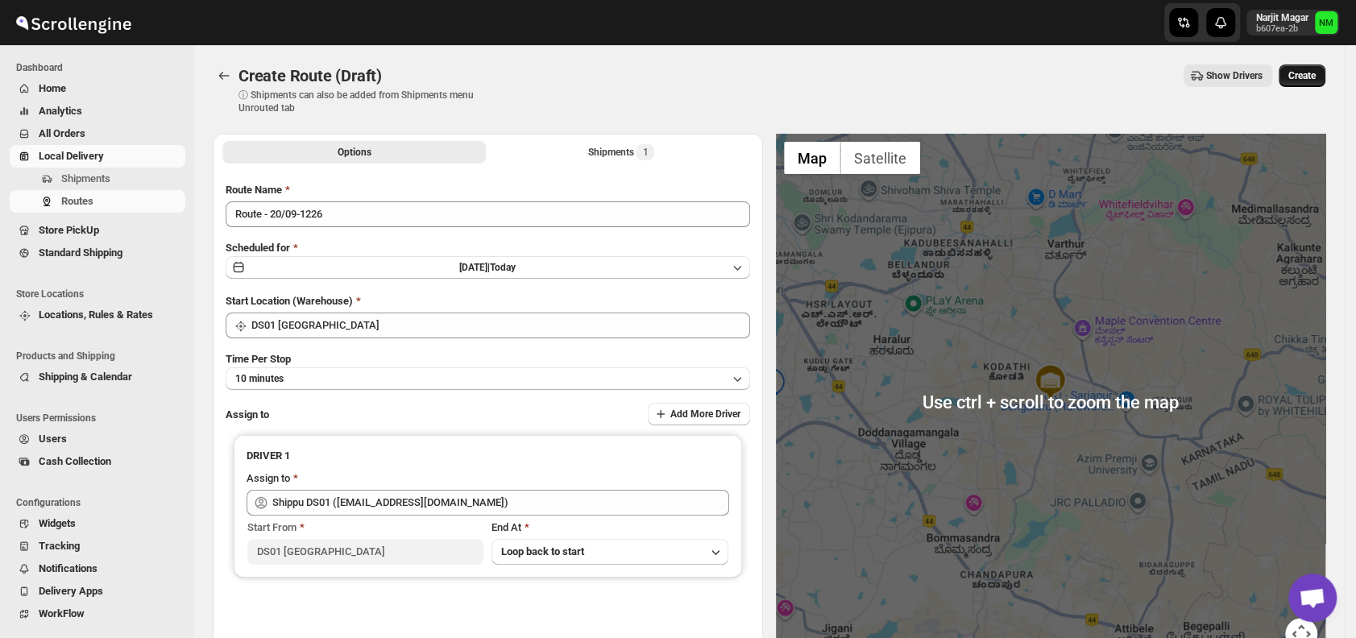
click at [1315, 77] on span "Create" at bounding box center [1301, 75] width 27 height 13
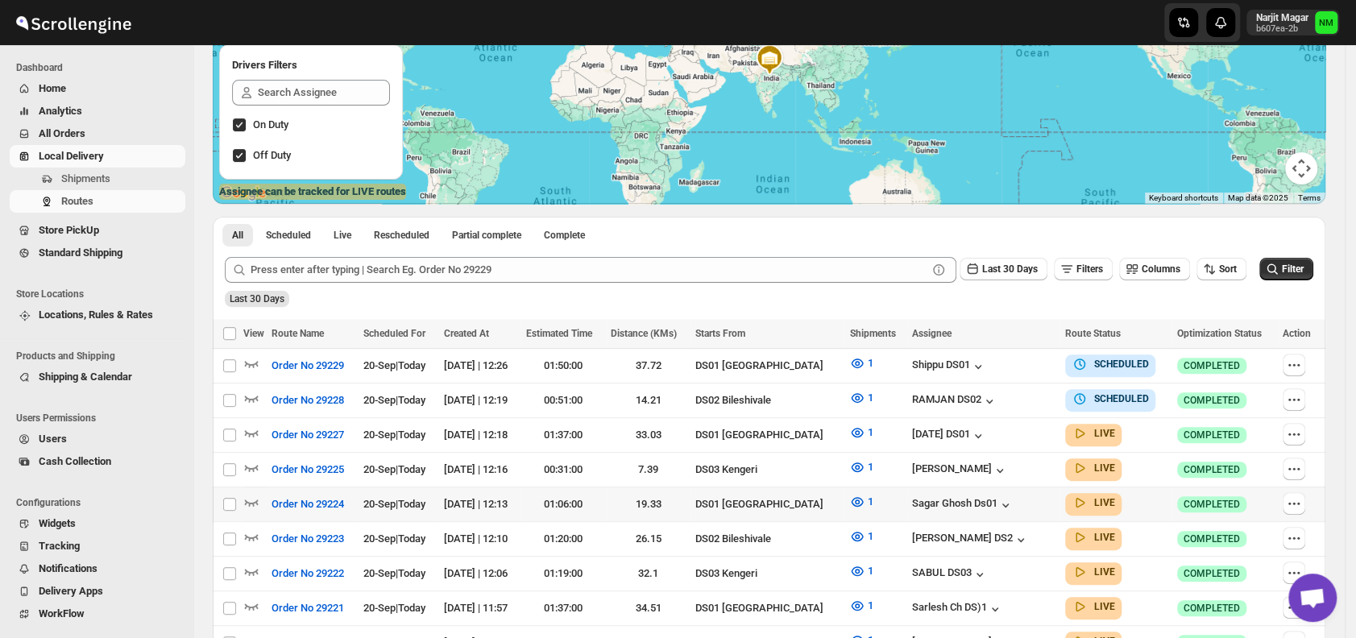
scroll to position [213, 0]
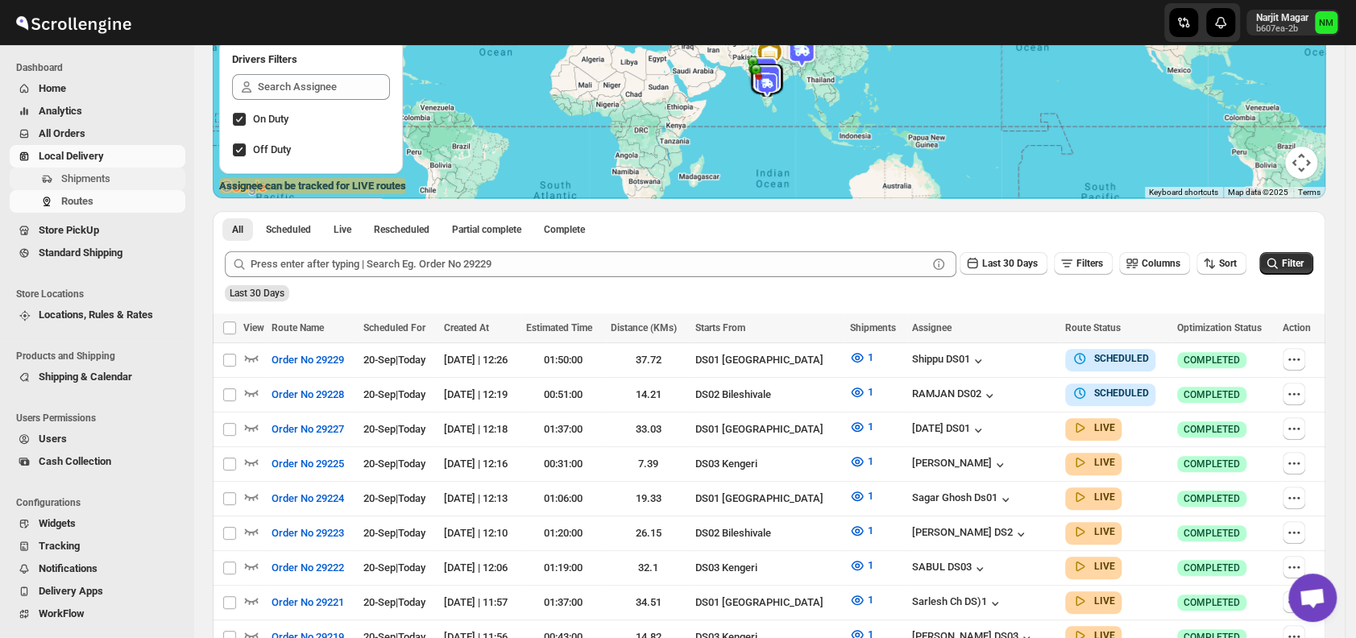
click at [122, 174] on span "Shipments" at bounding box center [121, 179] width 121 height 16
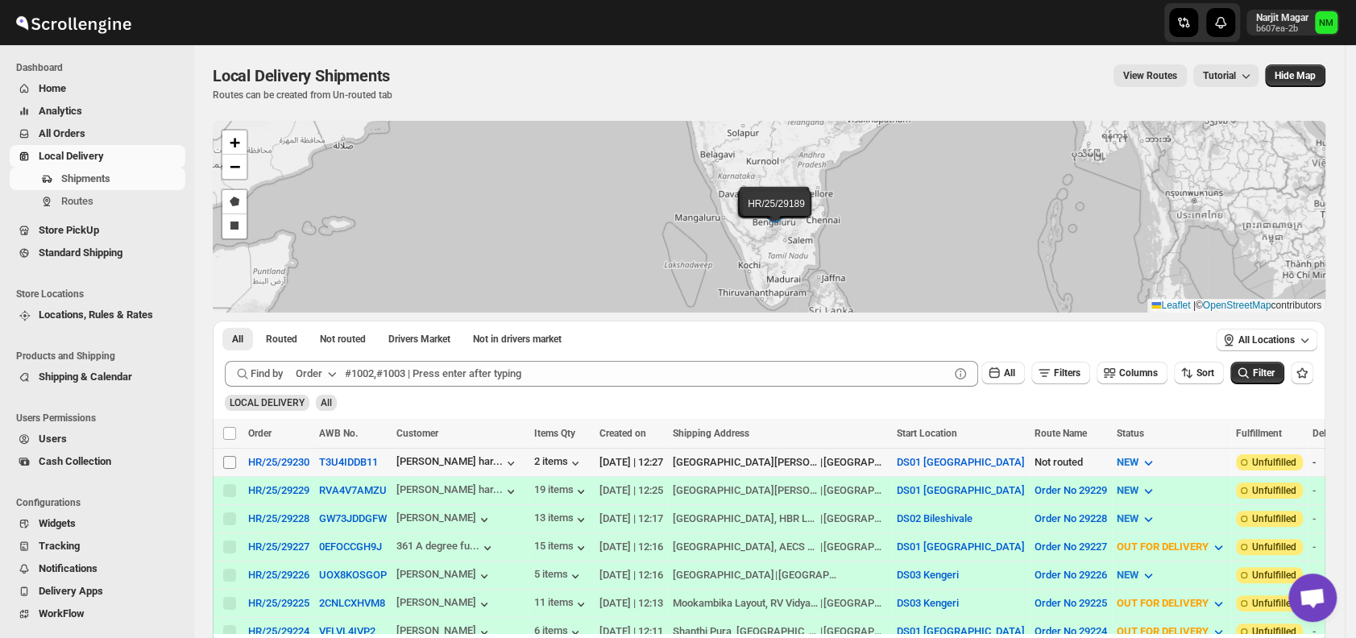
click at [222, 466] on span at bounding box center [229, 462] width 14 height 14
click at [223, 466] on input "Select shipment" at bounding box center [229, 462] width 13 height 13
checkbox input "false"
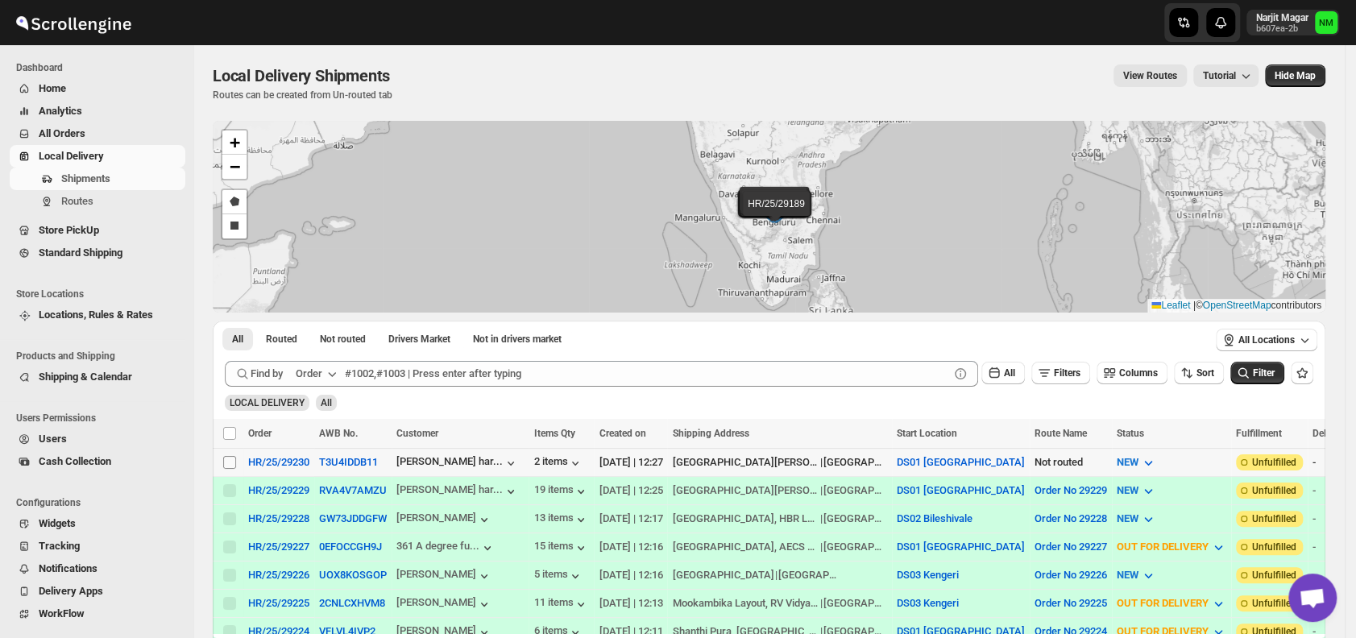
checkbox input "false"
click at [229, 455] on span at bounding box center [229, 462] width 14 height 14
click at [229, 456] on input "Select shipment" at bounding box center [229, 462] width 13 height 13
checkbox input "false"
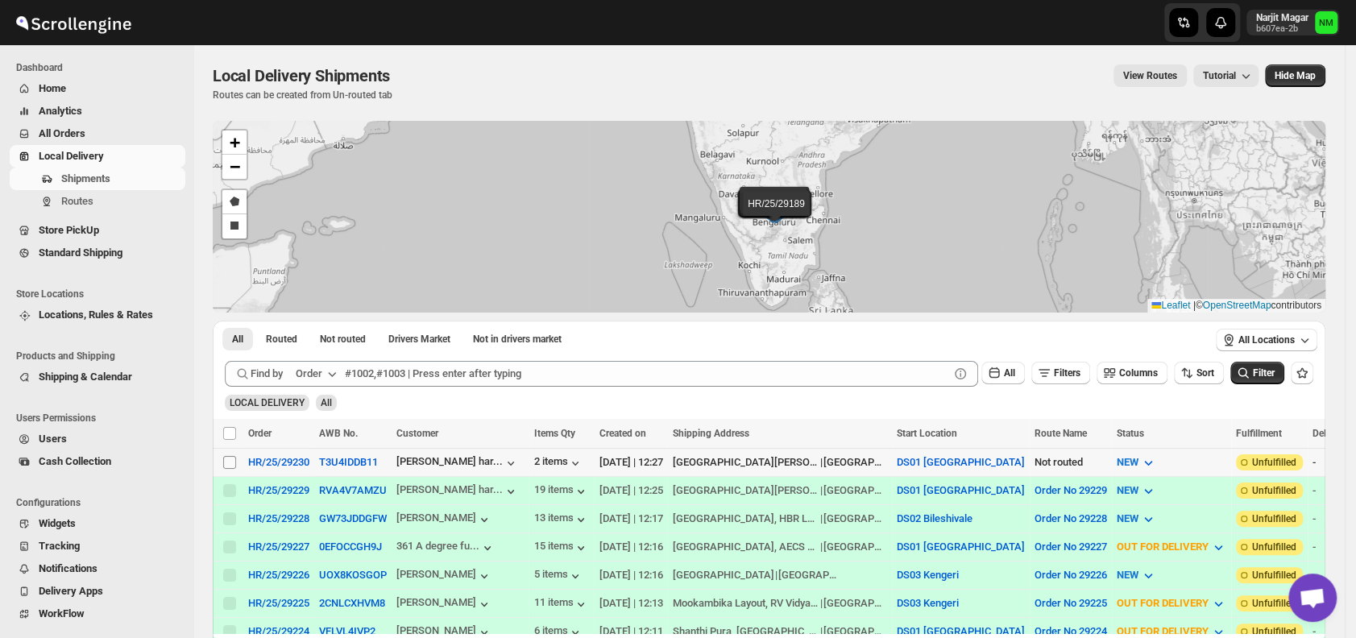
checkbox input "false"
click at [231, 457] on input "Select shipment" at bounding box center [229, 462] width 13 height 13
checkbox input "true"
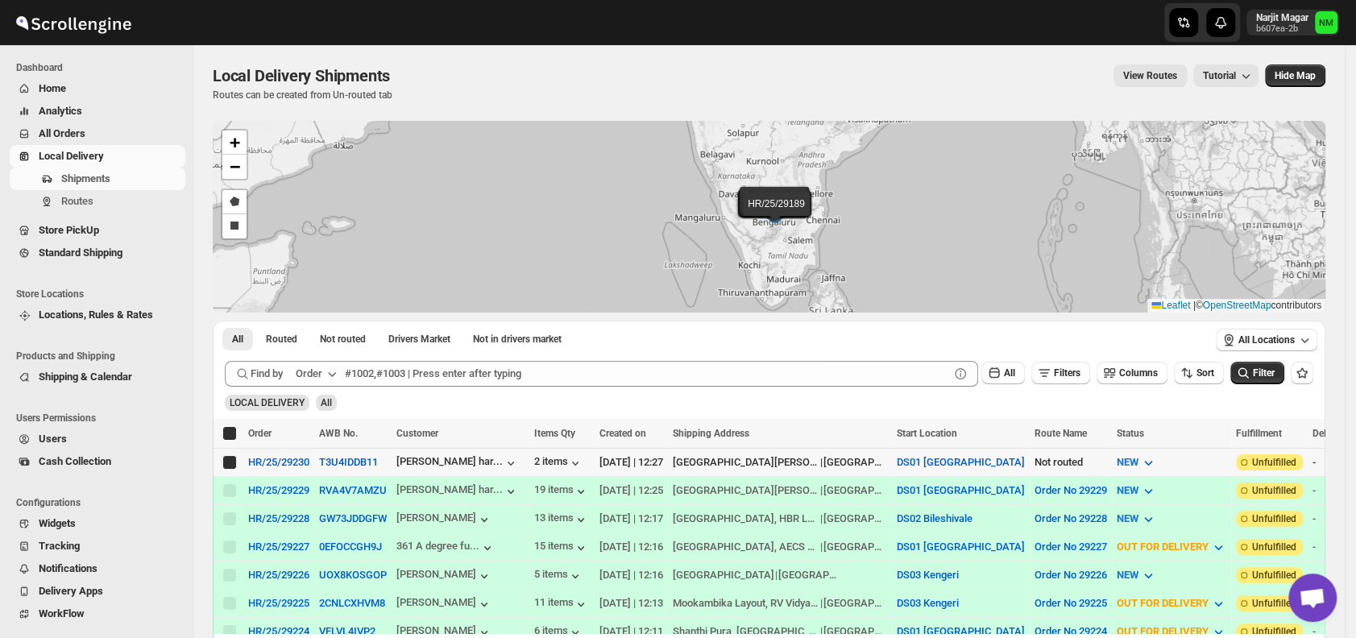
checkbox input "true"
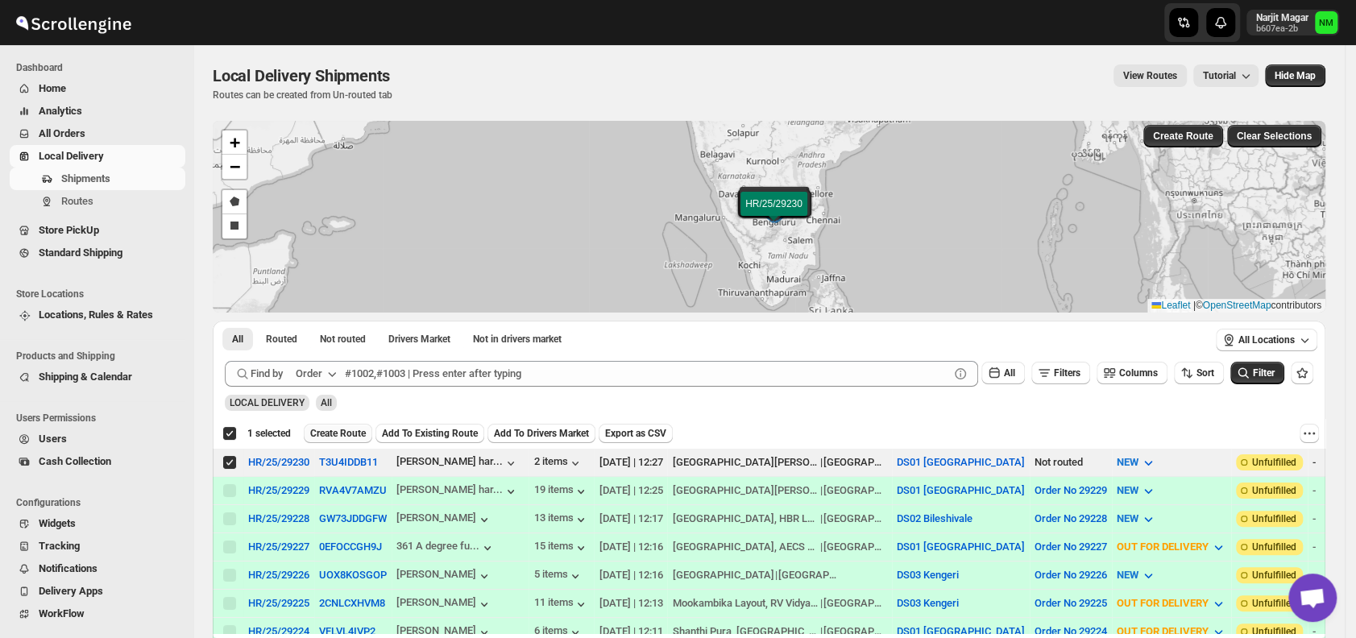
click at [335, 431] on span "Create Route" at bounding box center [338, 433] width 56 height 13
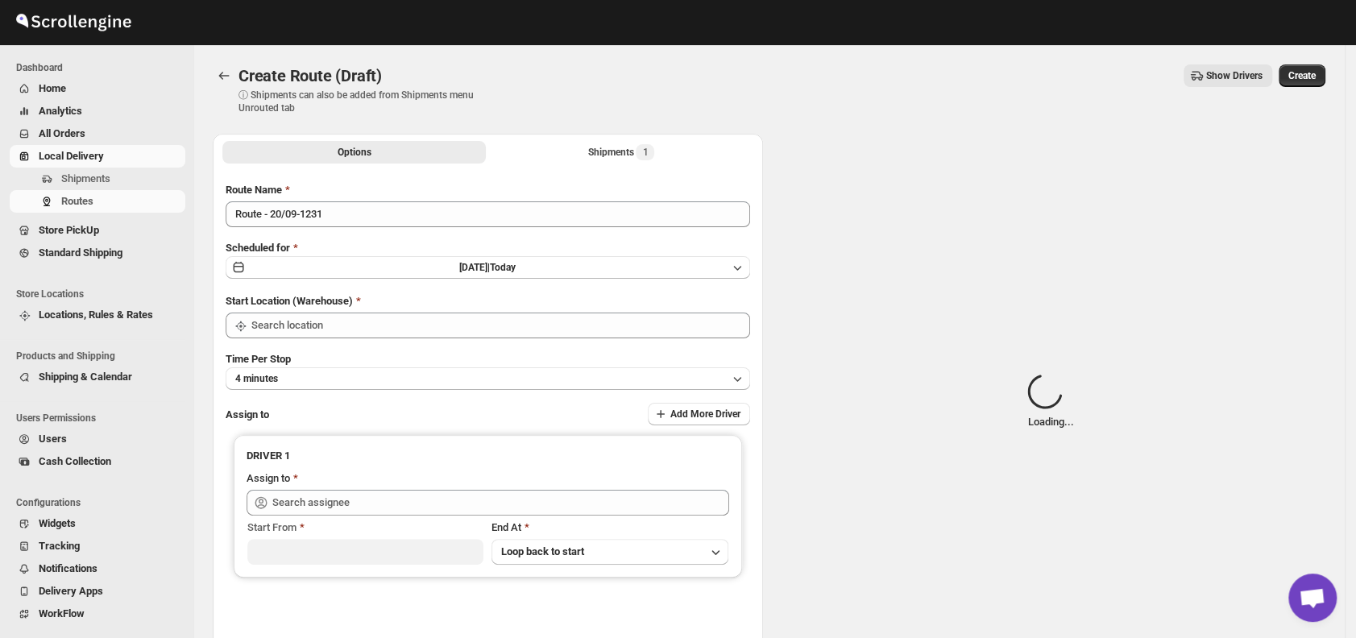
type input "DS01 [GEOGRAPHIC_DATA]"
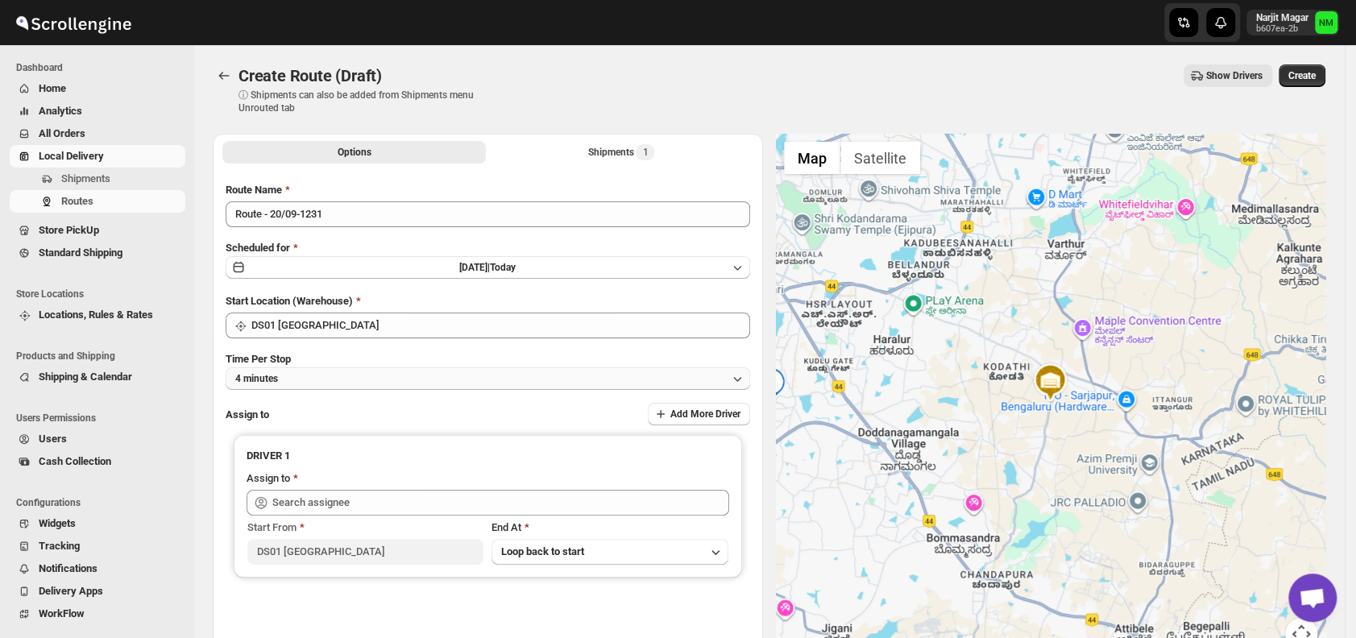
click at [337, 385] on button "4 minutes" at bounding box center [488, 378] width 524 height 23
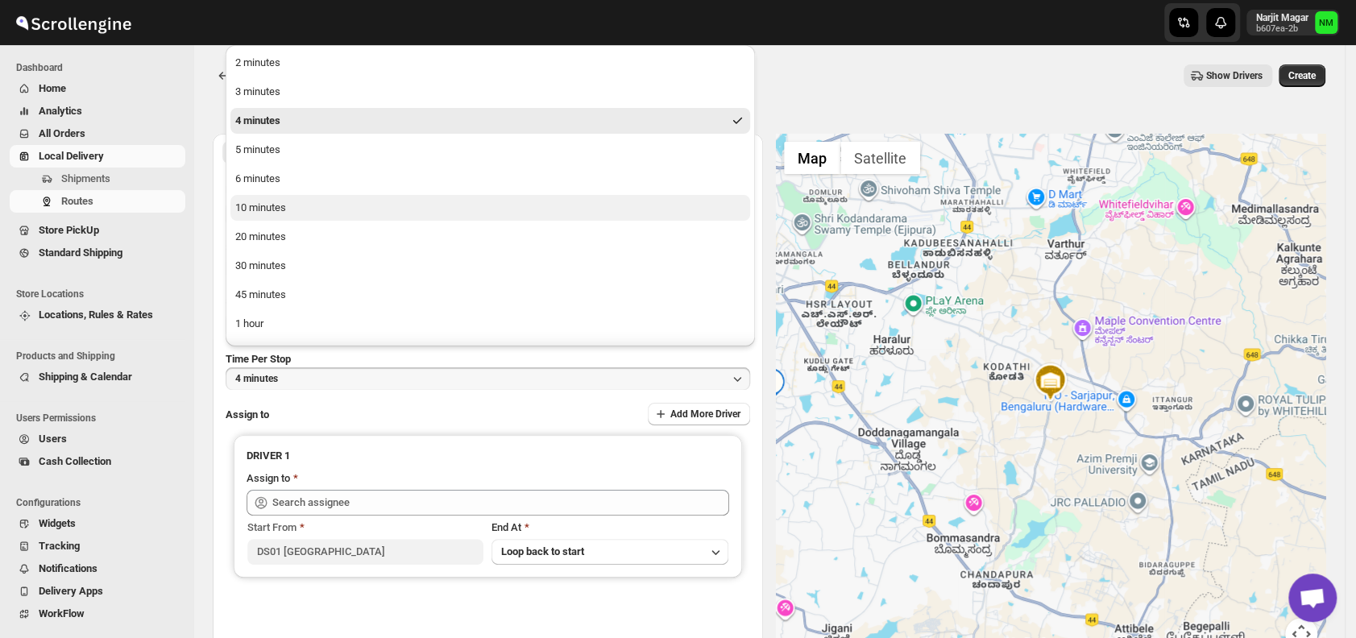
click at [271, 205] on div "10 minutes" at bounding box center [260, 208] width 51 height 16
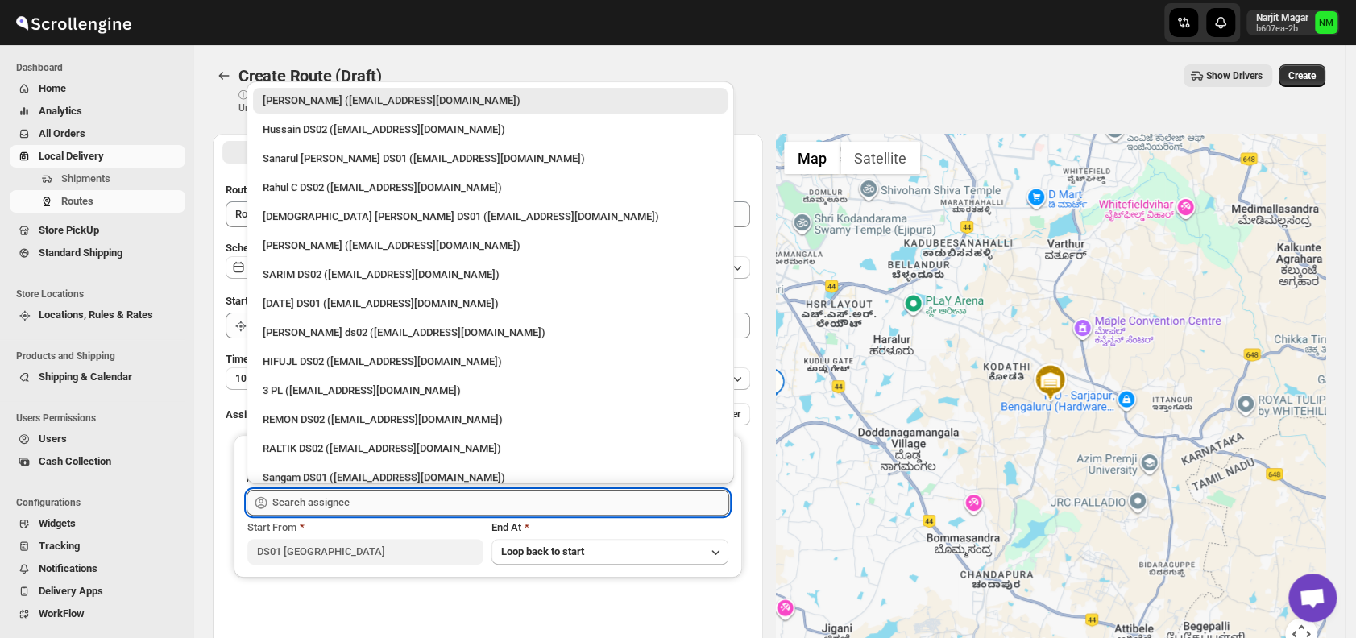
click at [404, 502] on input "text" at bounding box center [500, 503] width 457 height 26
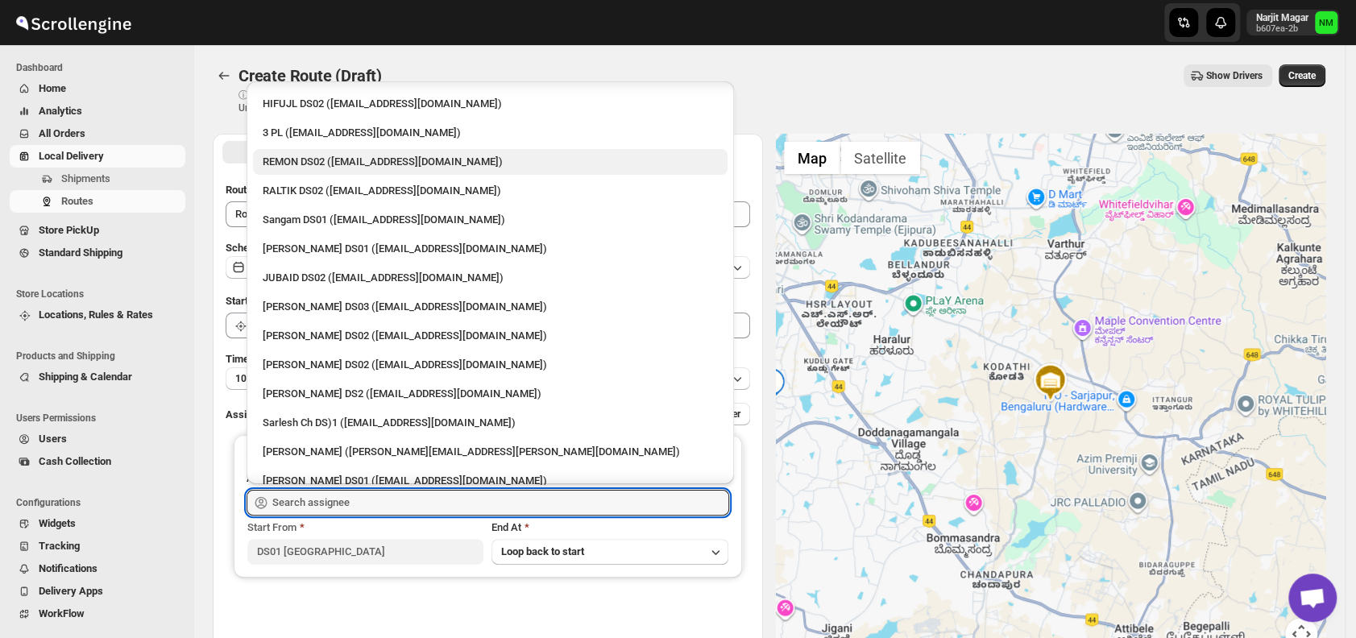
scroll to position [1433, 0]
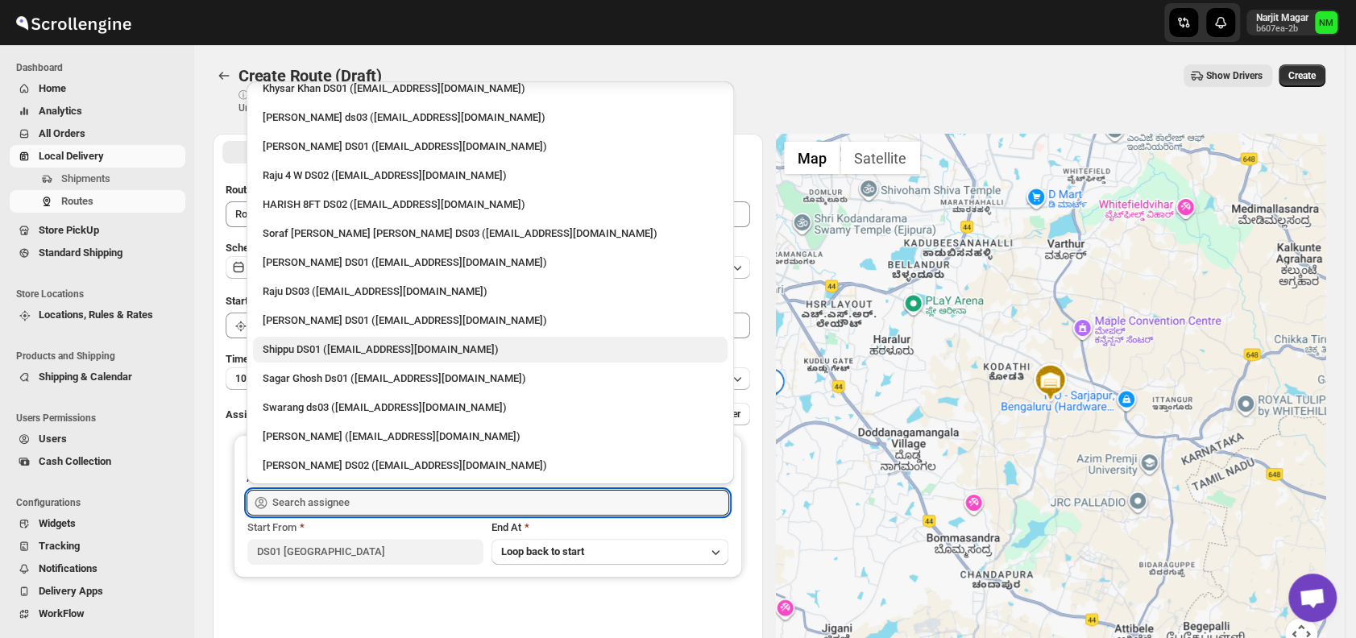
click at [308, 346] on div "Shippu DS01 (lahaye5487@certve.com)" at bounding box center [490, 349] width 455 height 16
type input "Shippu DS01 (lahaye5487@certve.com)"
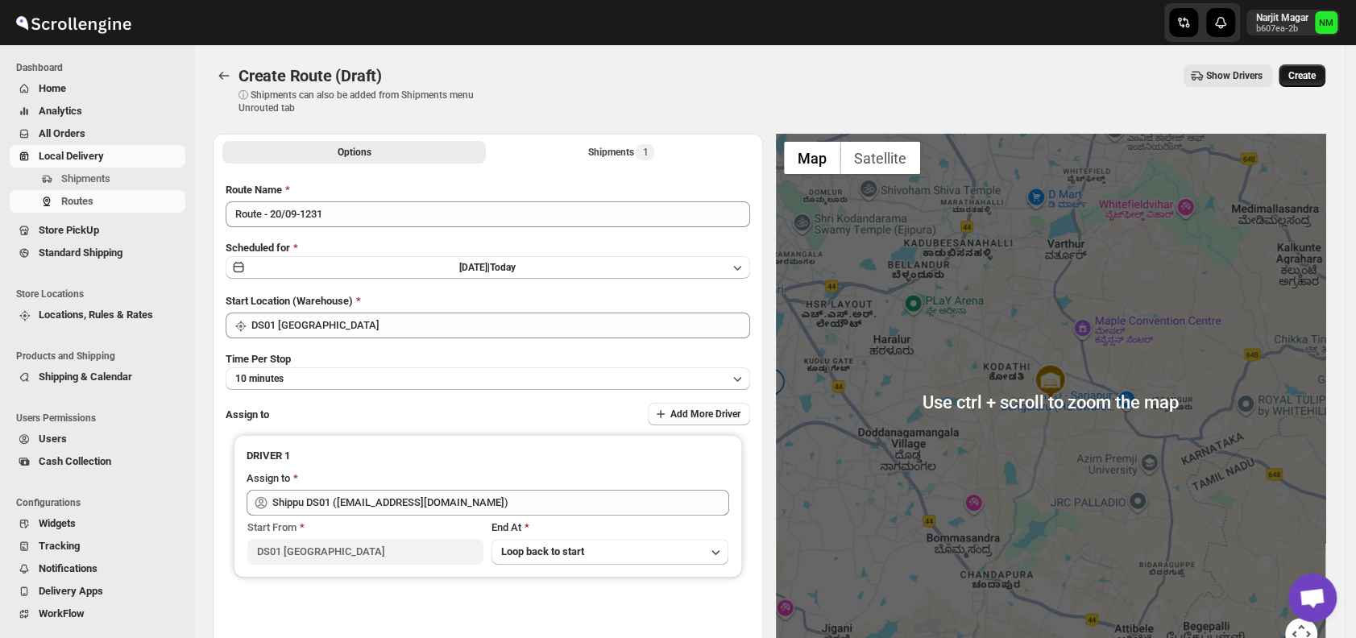
click at [1315, 72] on span "Create" at bounding box center [1301, 75] width 27 height 13
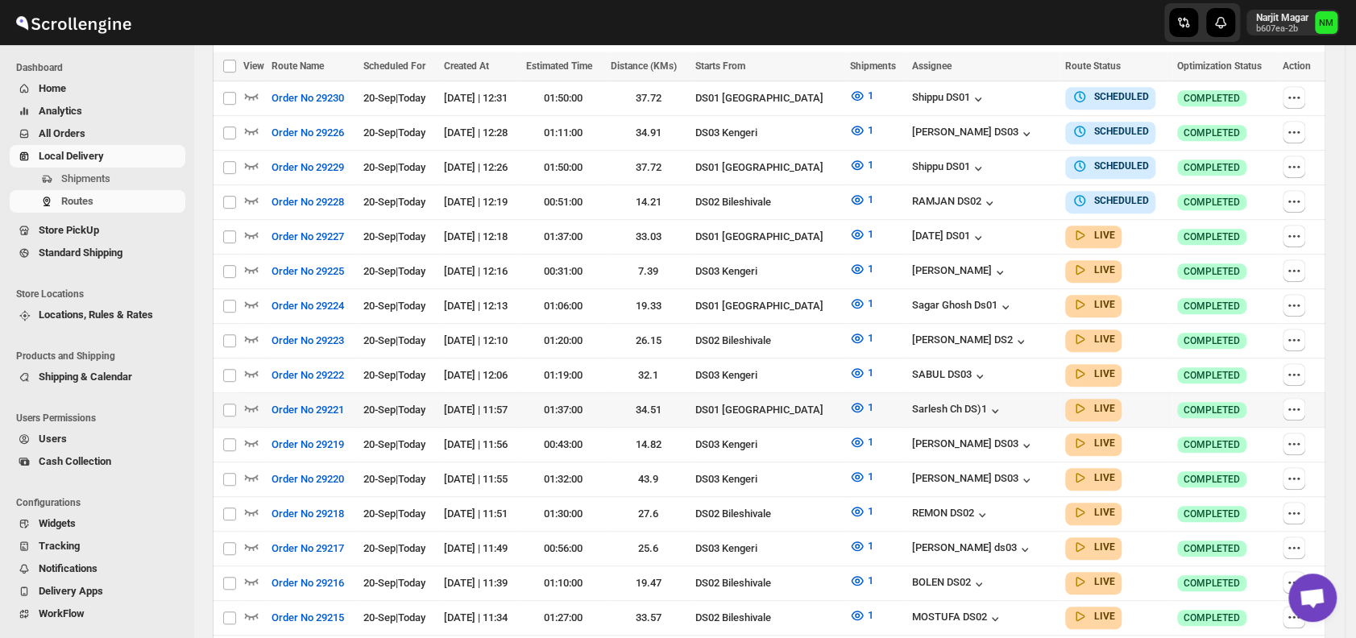
scroll to position [476, 0]
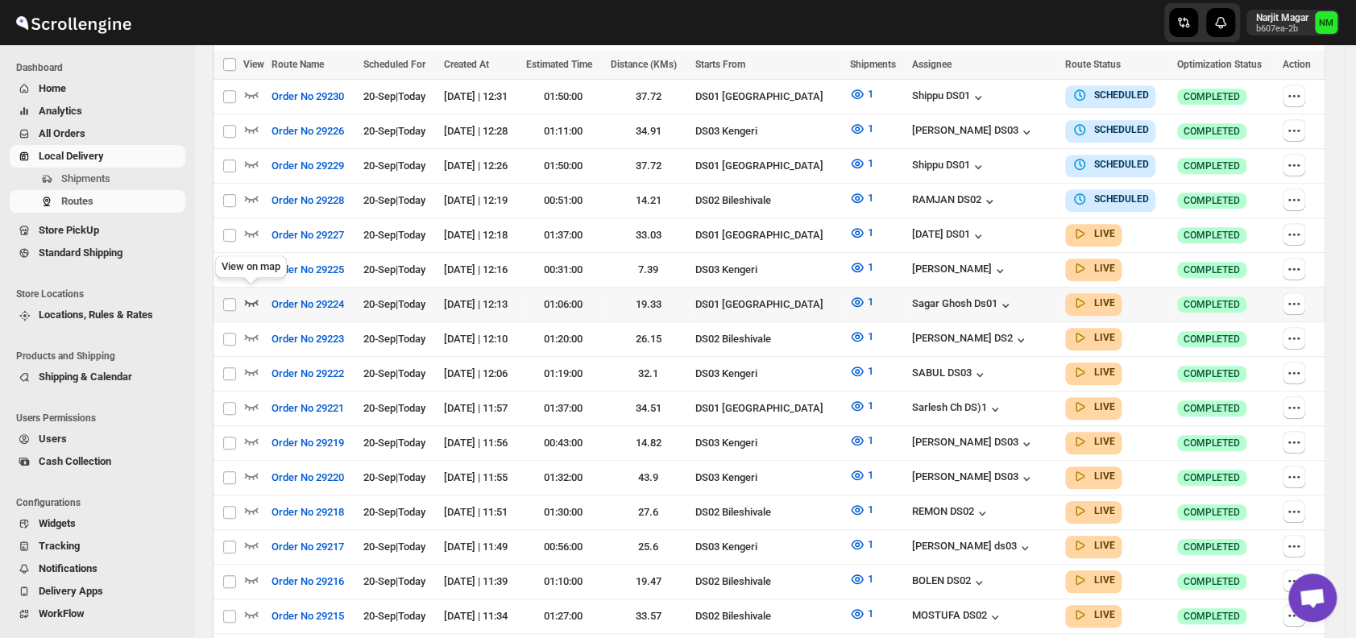
click at [251, 300] on icon "button" at bounding box center [252, 303] width 14 height 6
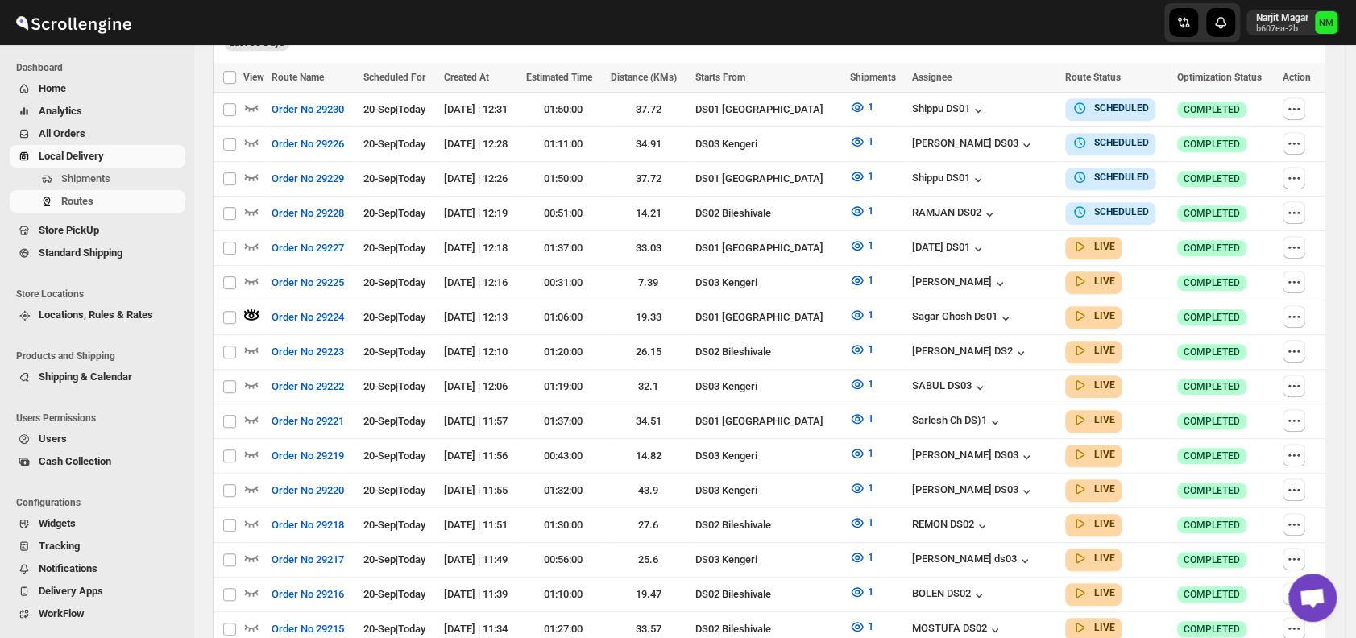
scroll to position [0, 0]
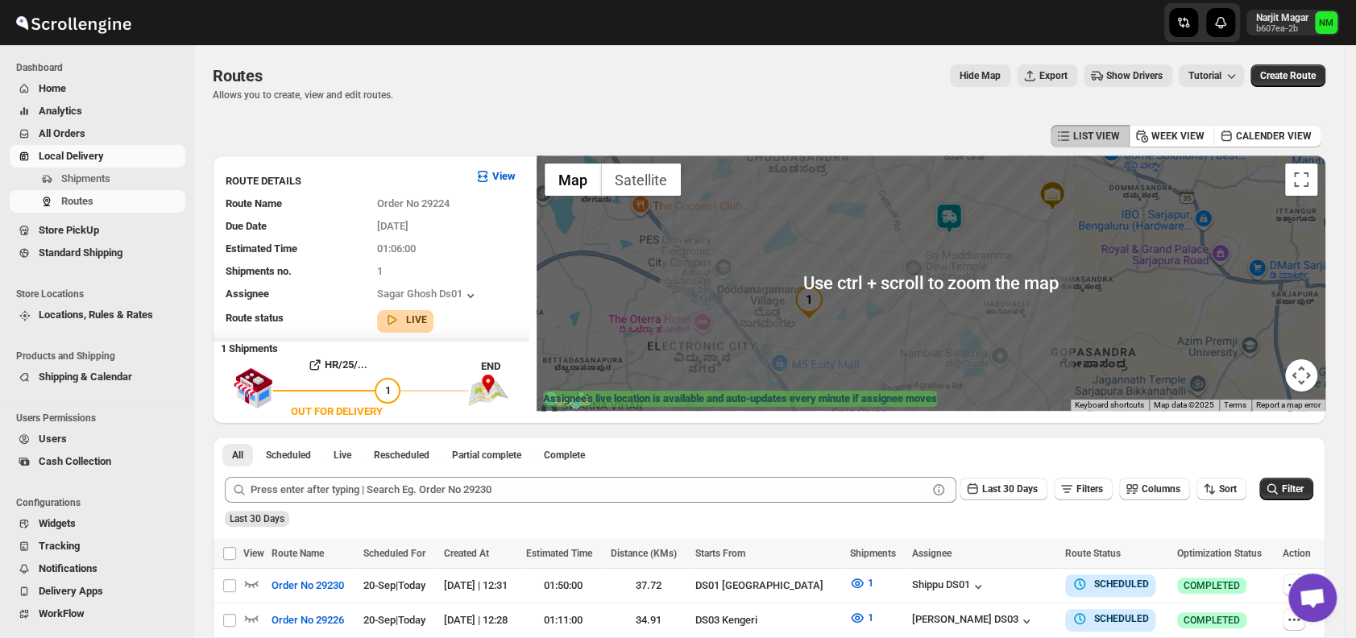
click at [951, 232] on img at bounding box center [949, 218] width 32 height 32
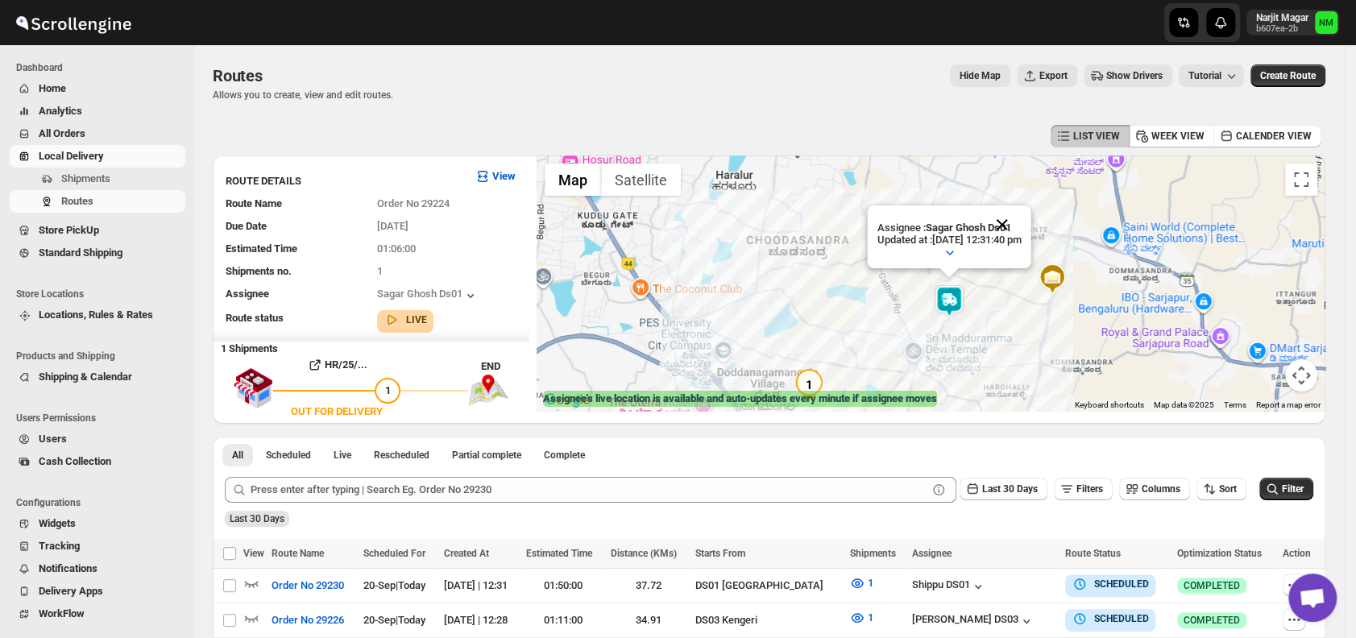
click at [1021, 226] on button "Close" at bounding box center [1002, 224] width 39 height 39
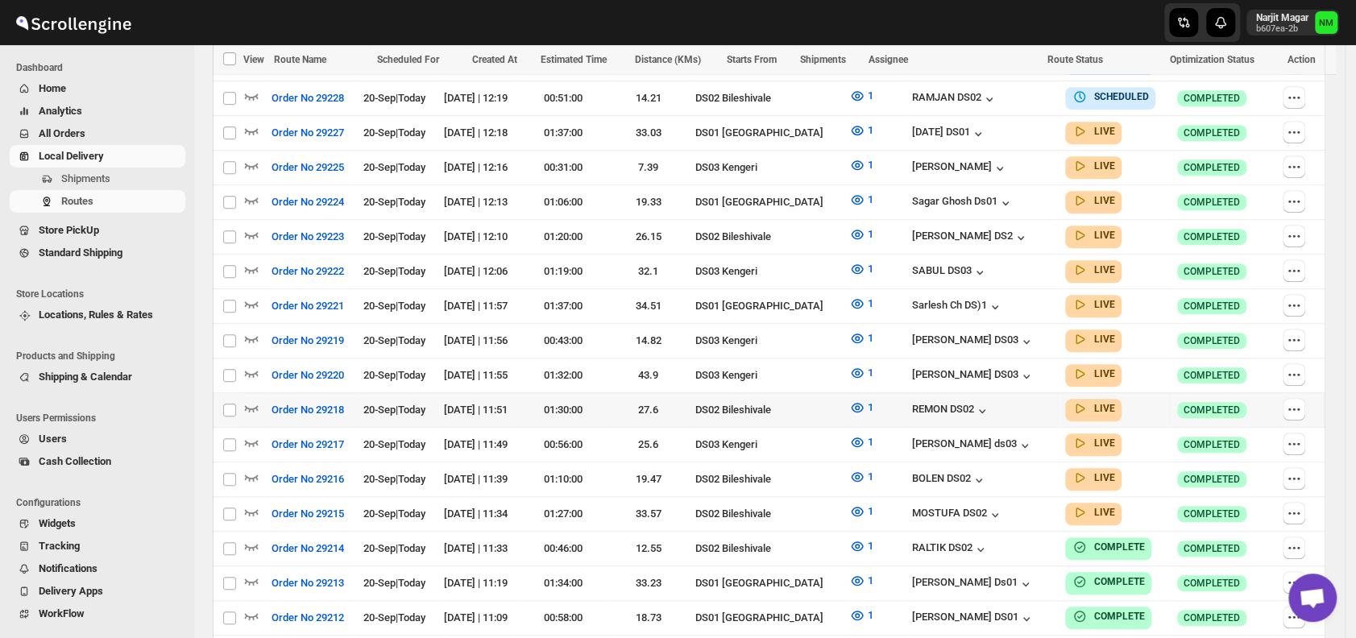
scroll to position [614, 0]
click at [254, 295] on icon "button" at bounding box center [251, 303] width 16 height 16
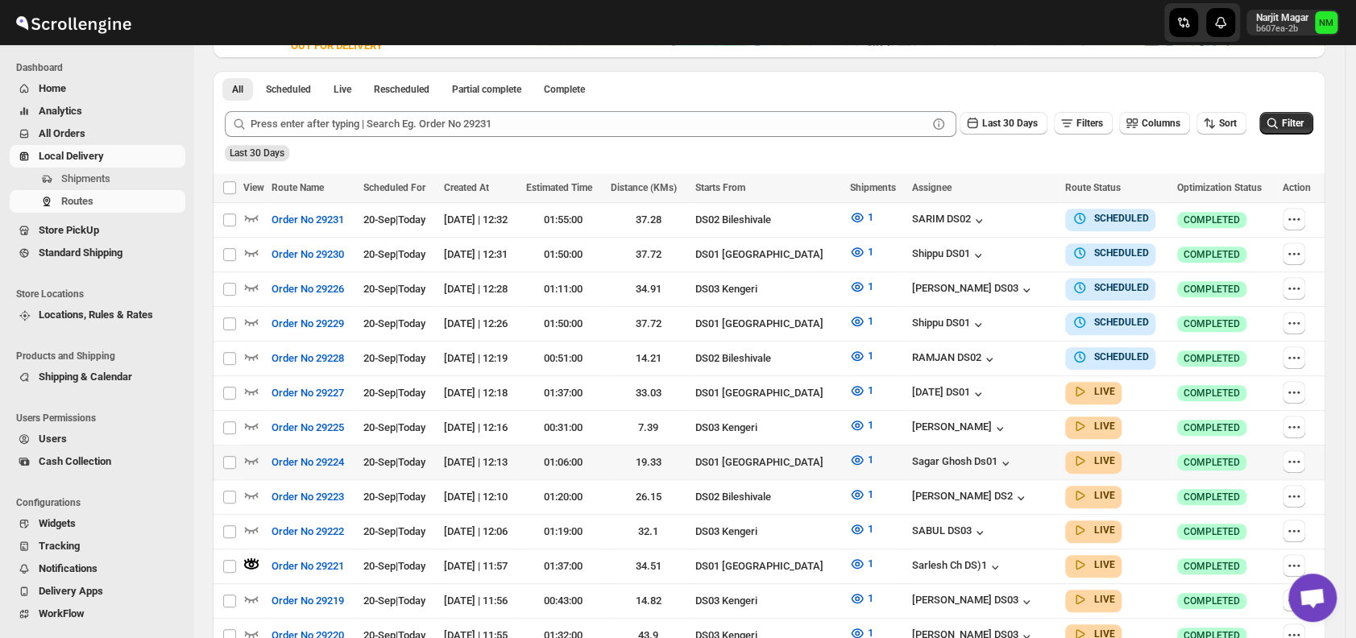
scroll to position [363, 0]
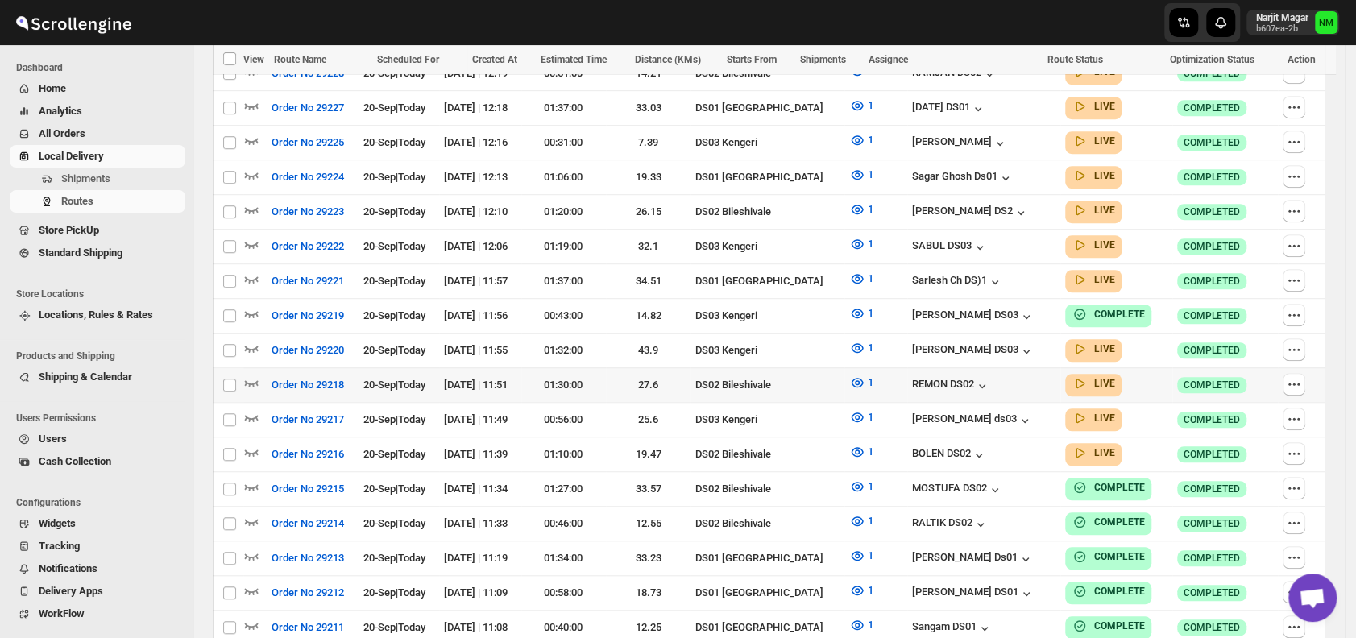
scroll to position [640, 0]
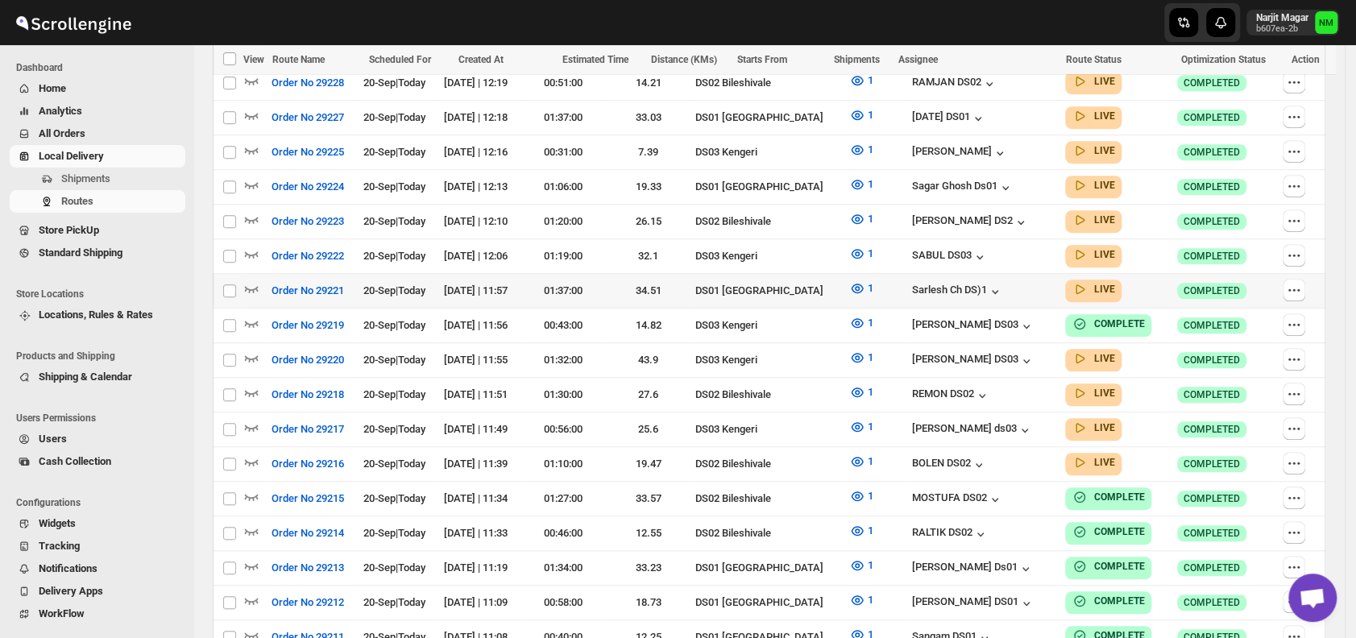
scroll to position [880, 0]
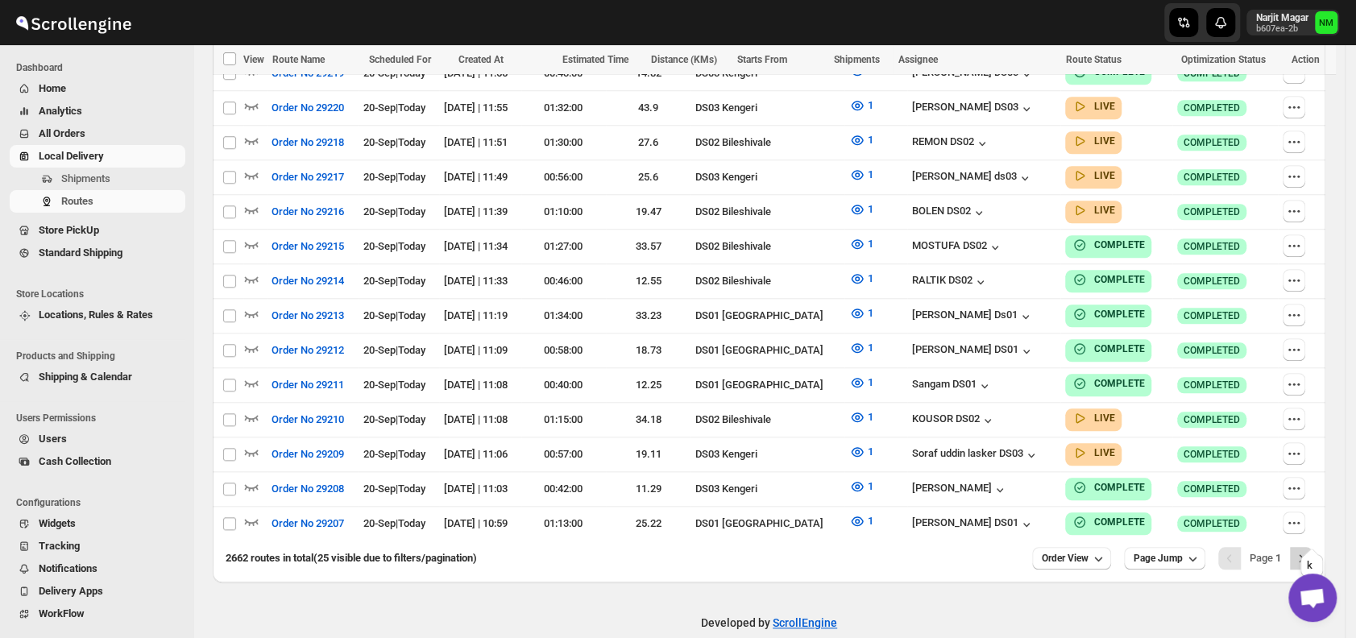
click at [1306, 550] on icon "Next" at bounding box center [1301, 558] width 16 height 16
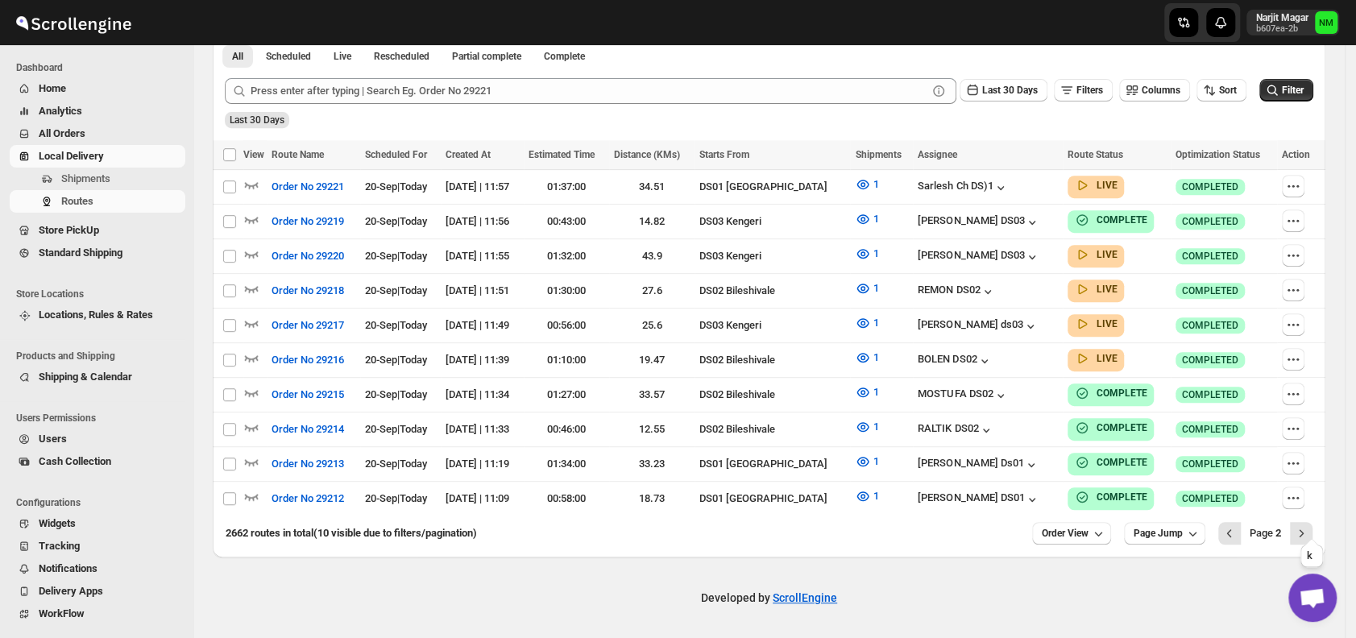
scroll to position [375, 0]
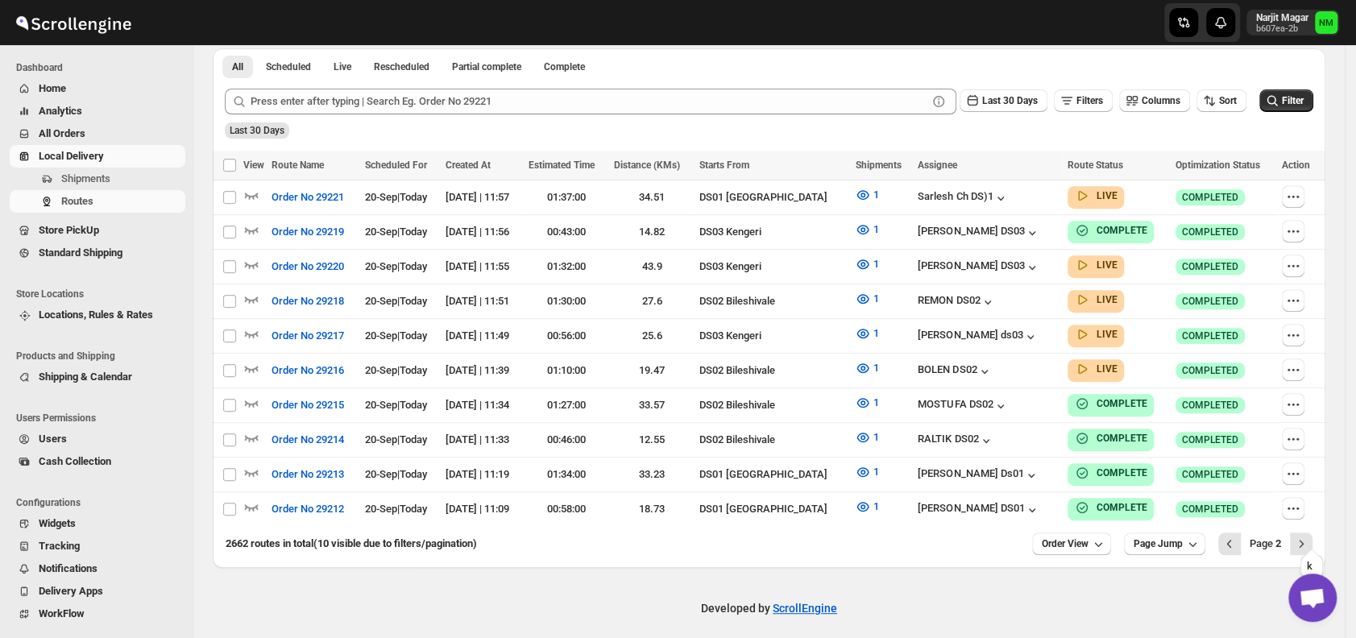
click at [1306, 536] on icon "Next" at bounding box center [1301, 544] width 16 height 16
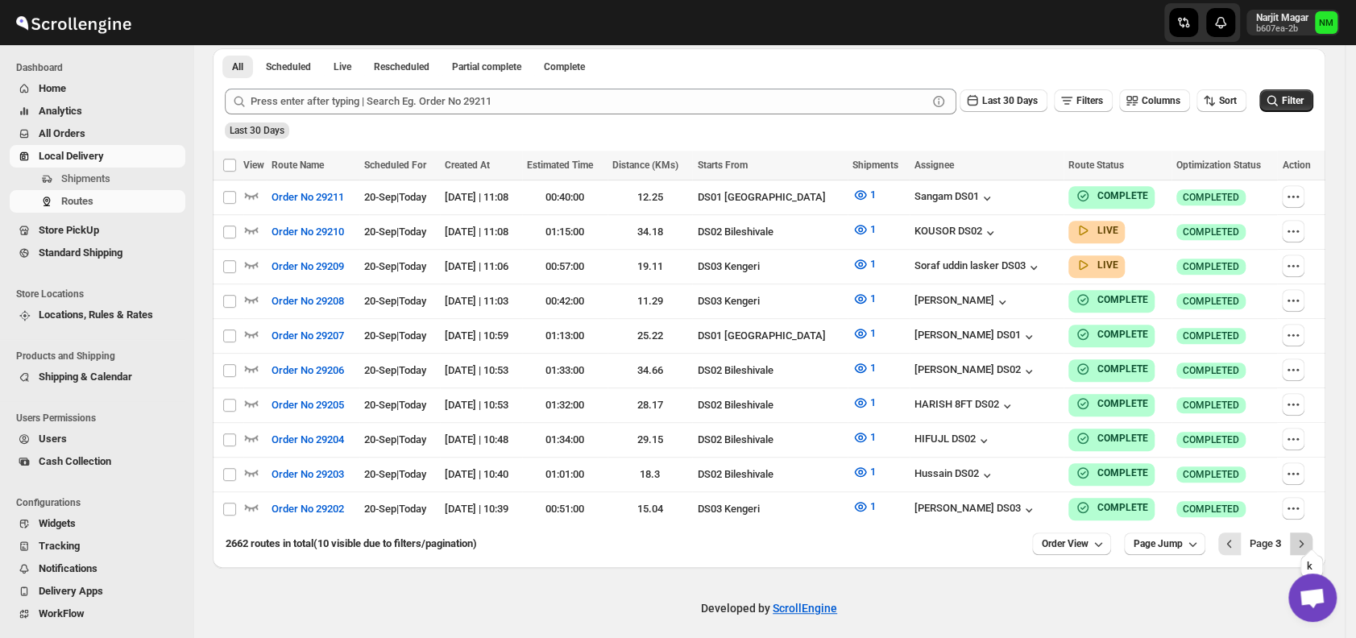
click at [1312, 539] on button "Next" at bounding box center [1300, 543] width 23 height 23
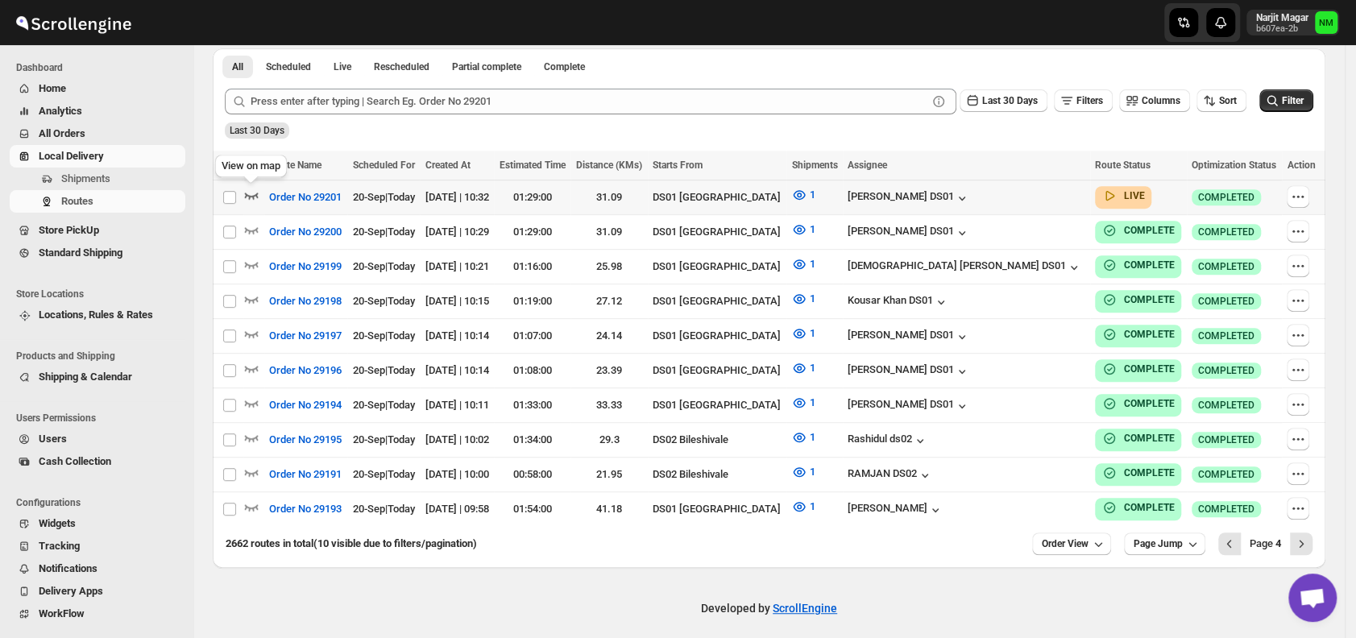
click at [256, 197] on icon "button" at bounding box center [251, 195] width 16 height 16
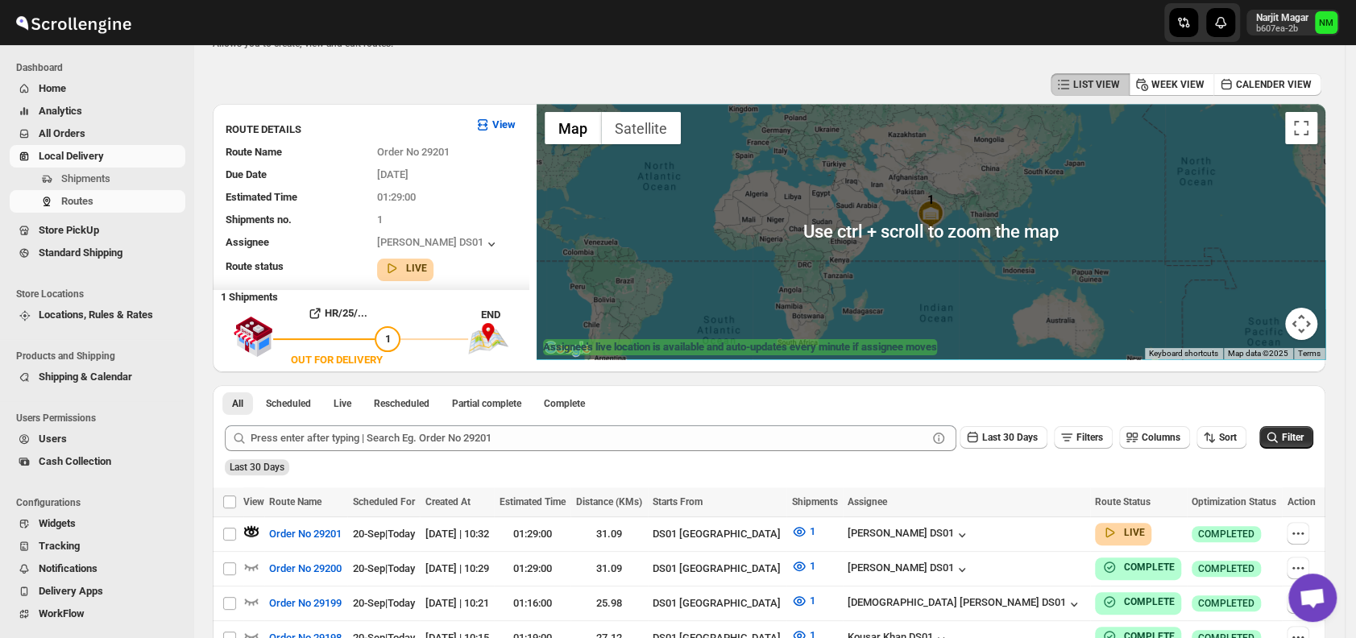
scroll to position [0, 0]
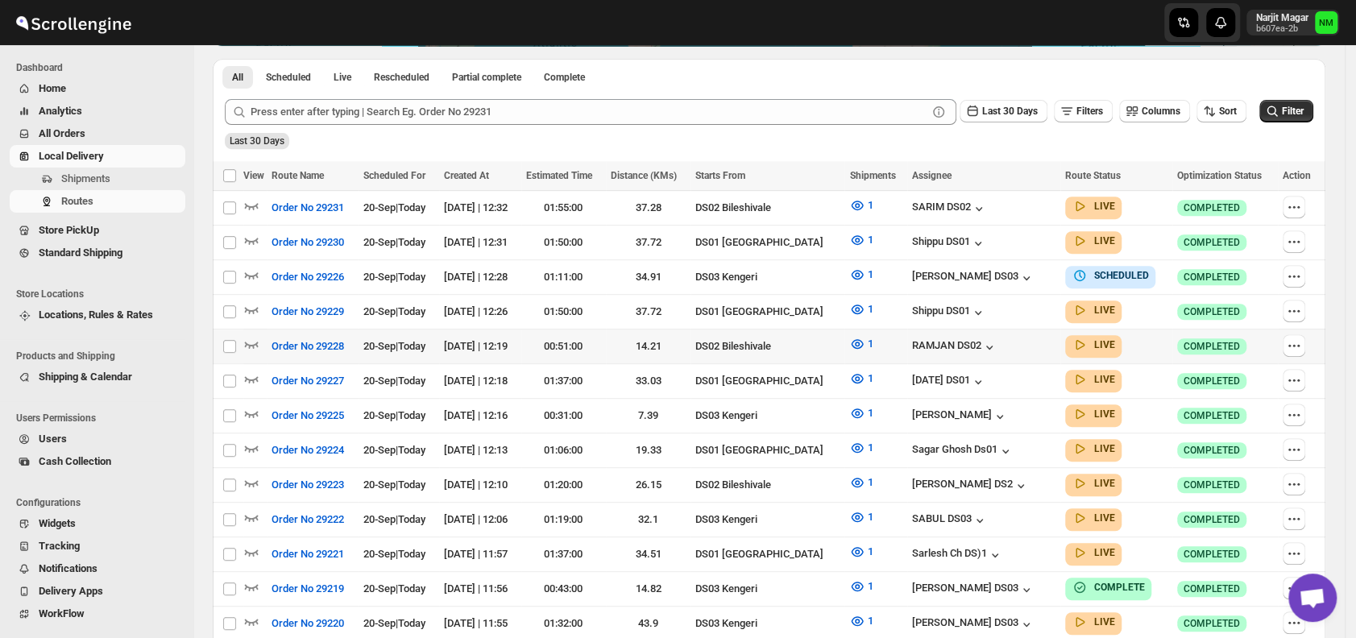
scroll to position [369, 0]
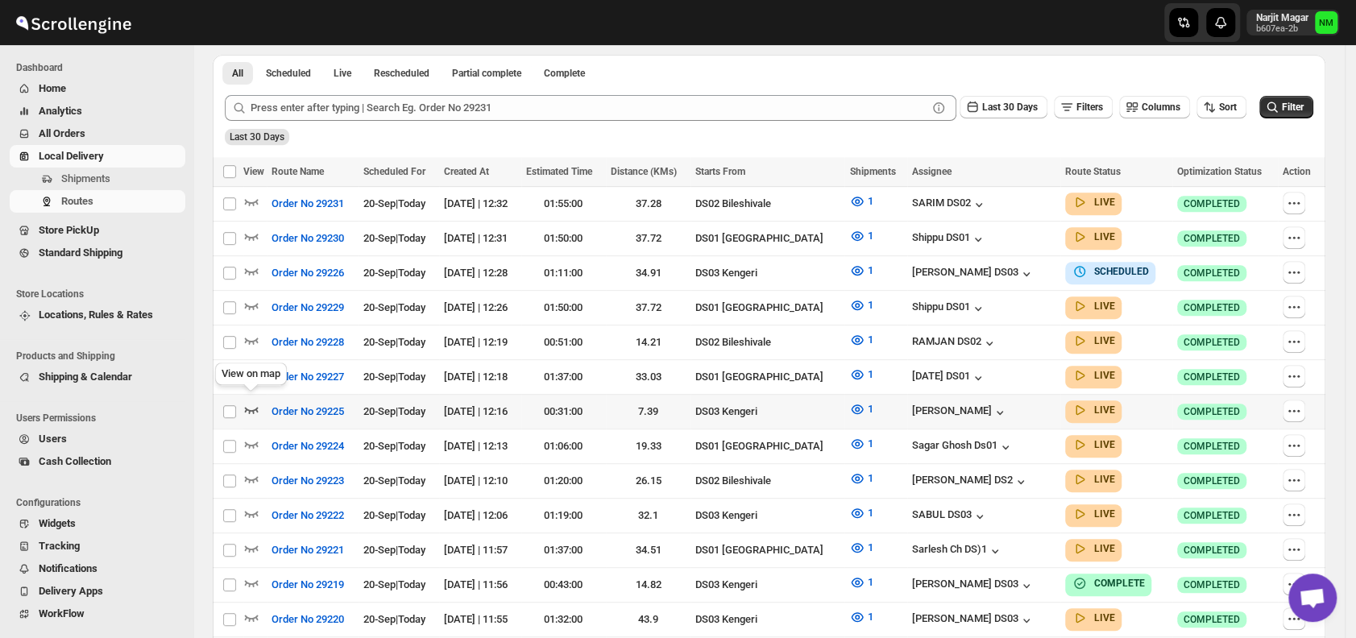
click at [251, 407] on icon "button" at bounding box center [252, 410] width 14 height 6
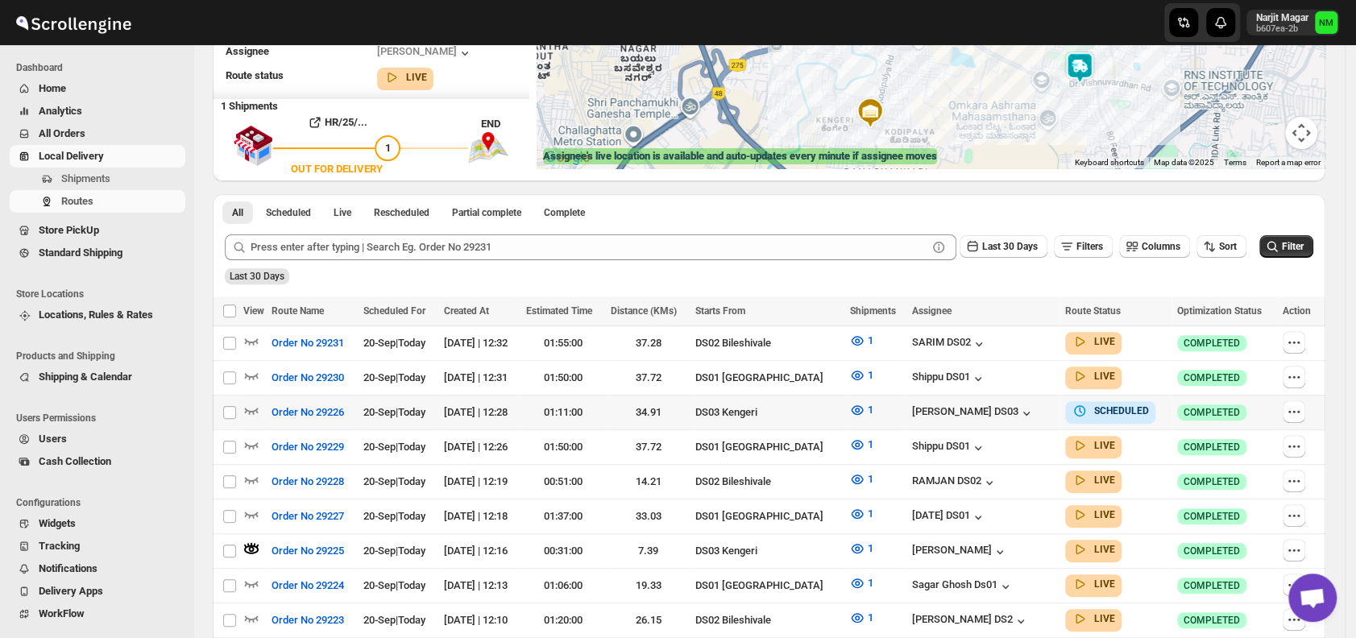
scroll to position [245, 0]
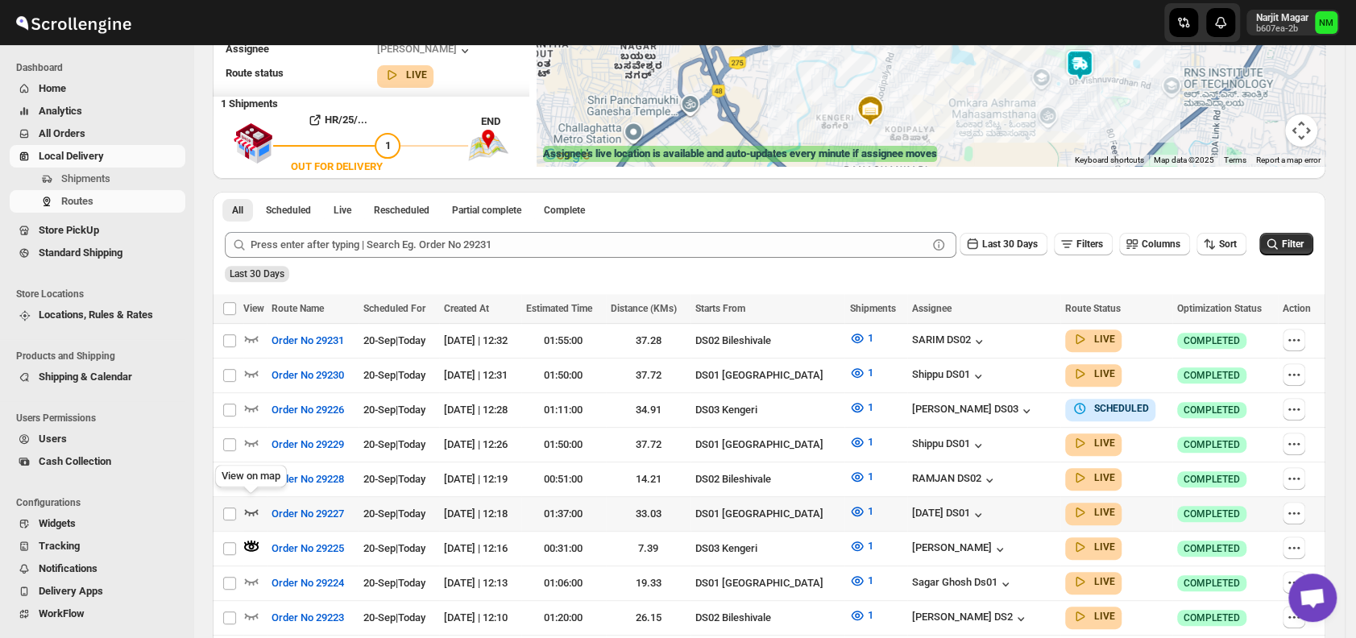
click at [255, 503] on icon "button" at bounding box center [251, 511] width 16 height 16
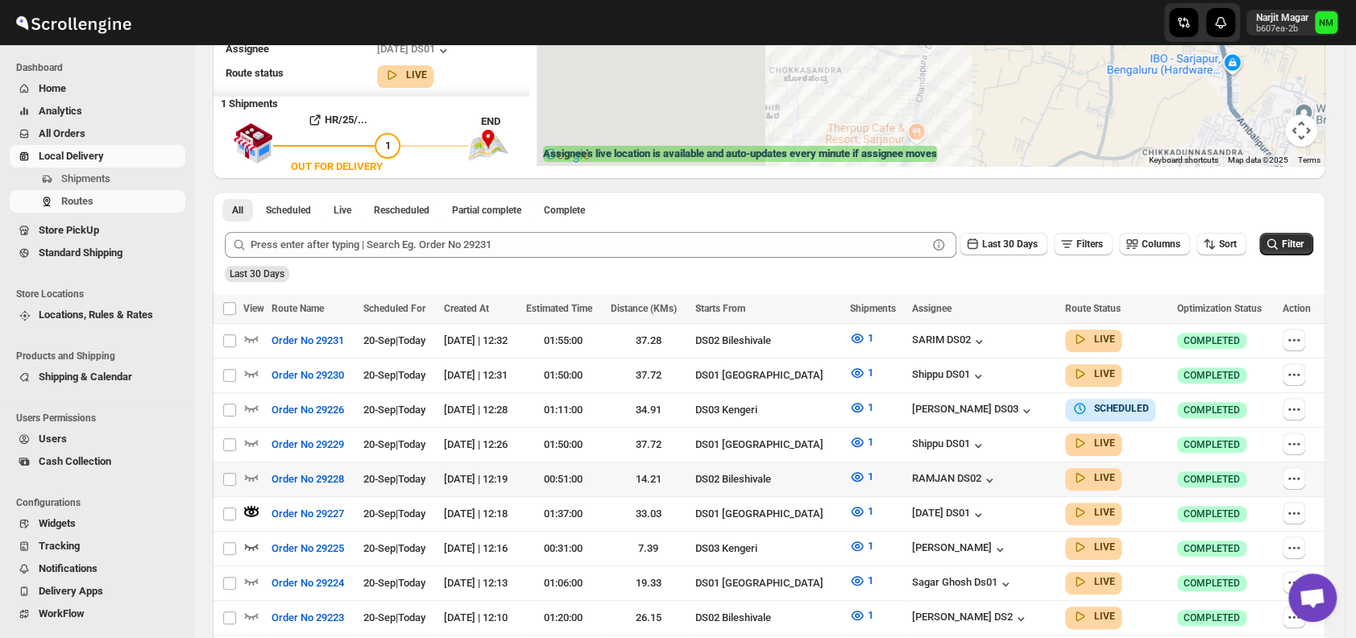
scroll to position [0, 0]
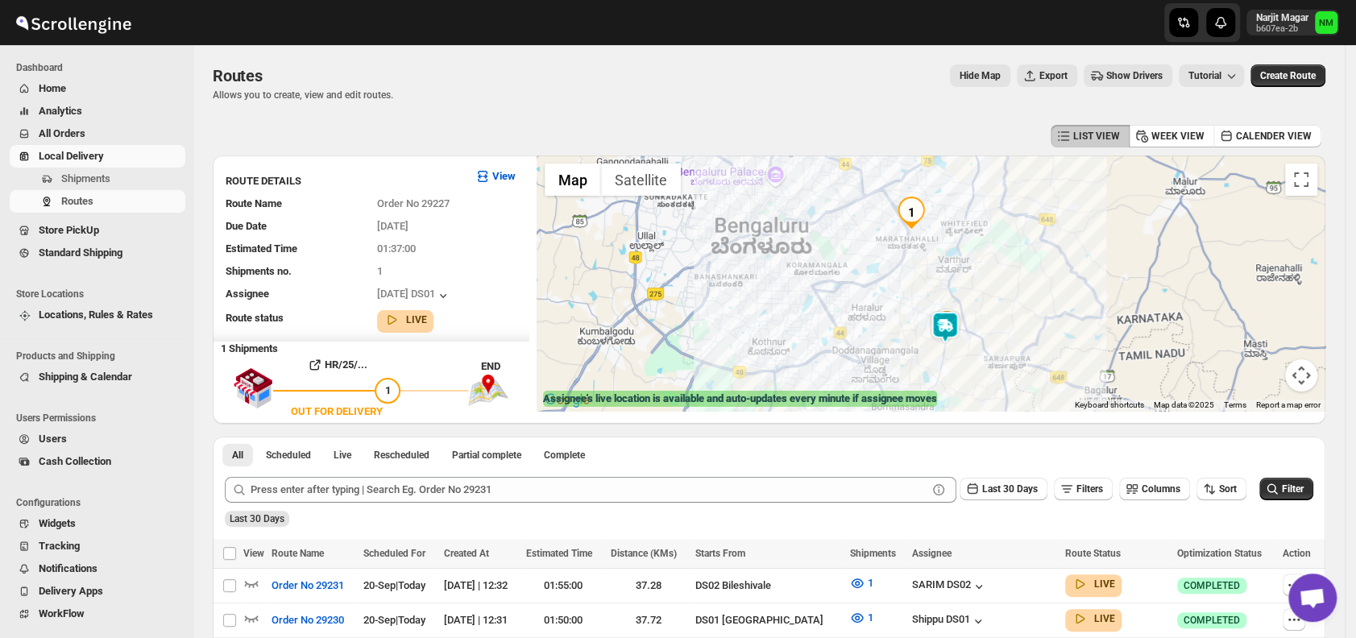
click at [947, 317] on img at bounding box center [945, 327] width 32 height 32
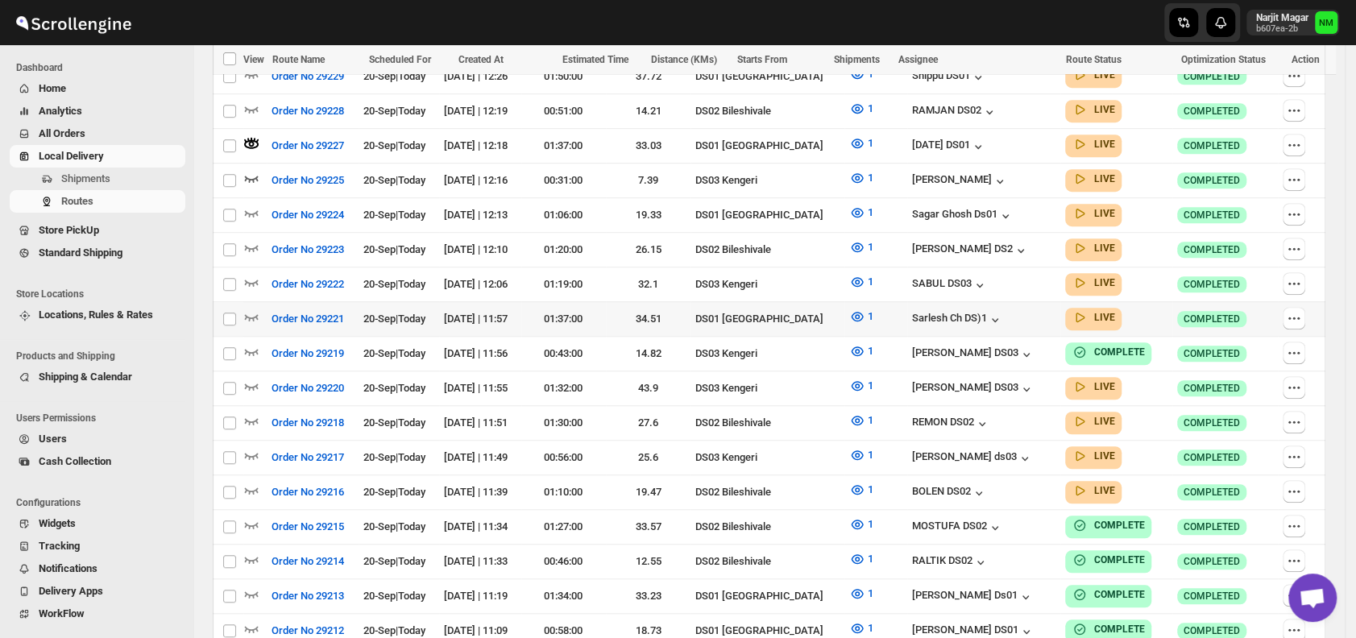
scroll to position [614, 0]
click at [252, 308] on icon "button" at bounding box center [251, 316] width 16 height 16
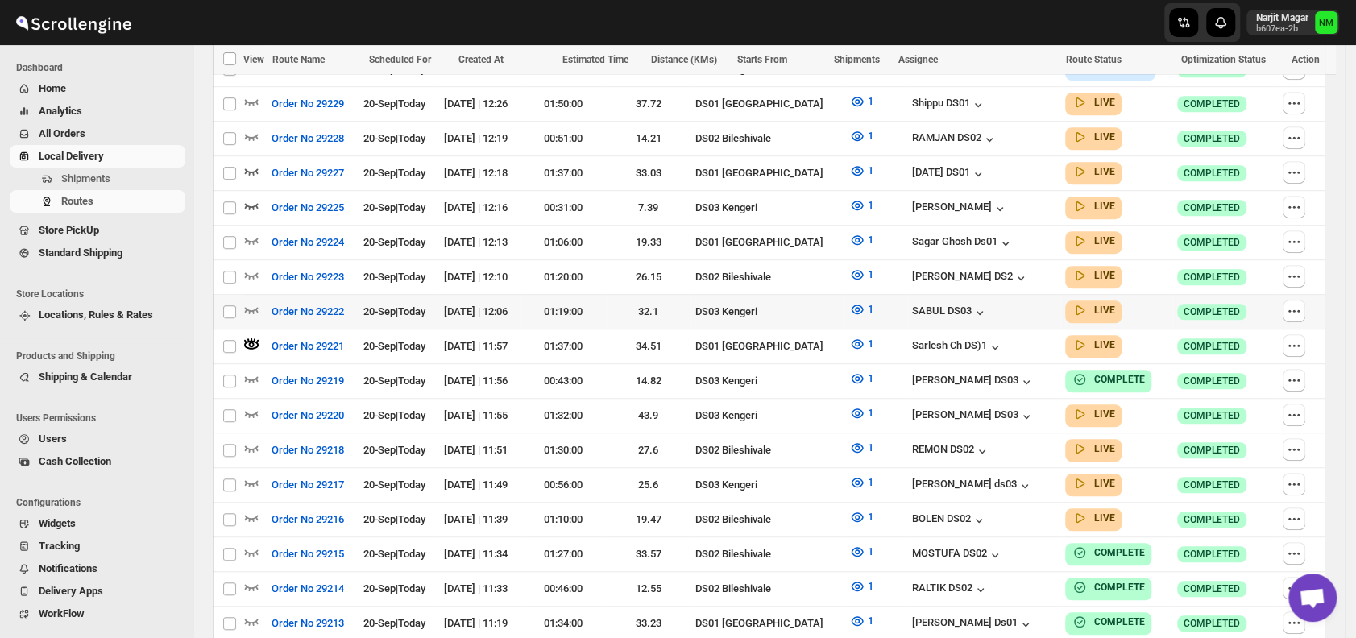
scroll to position [532, 0]
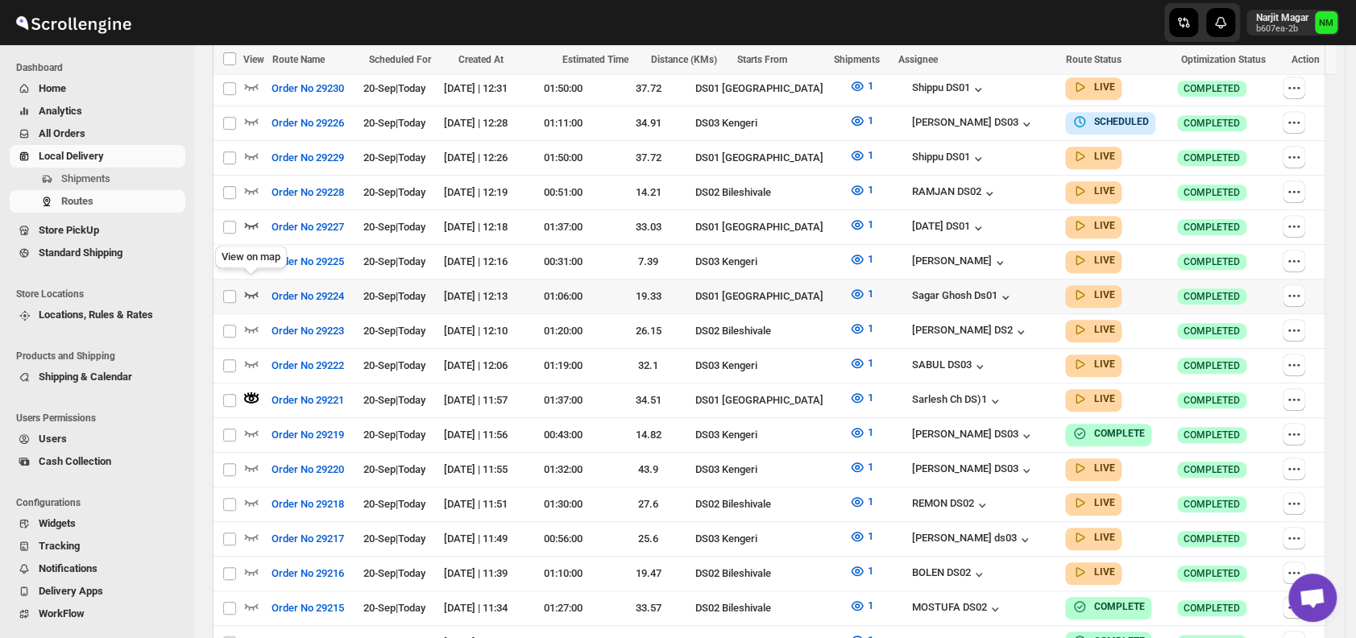
click at [255, 290] on icon "button" at bounding box center [251, 294] width 16 height 16
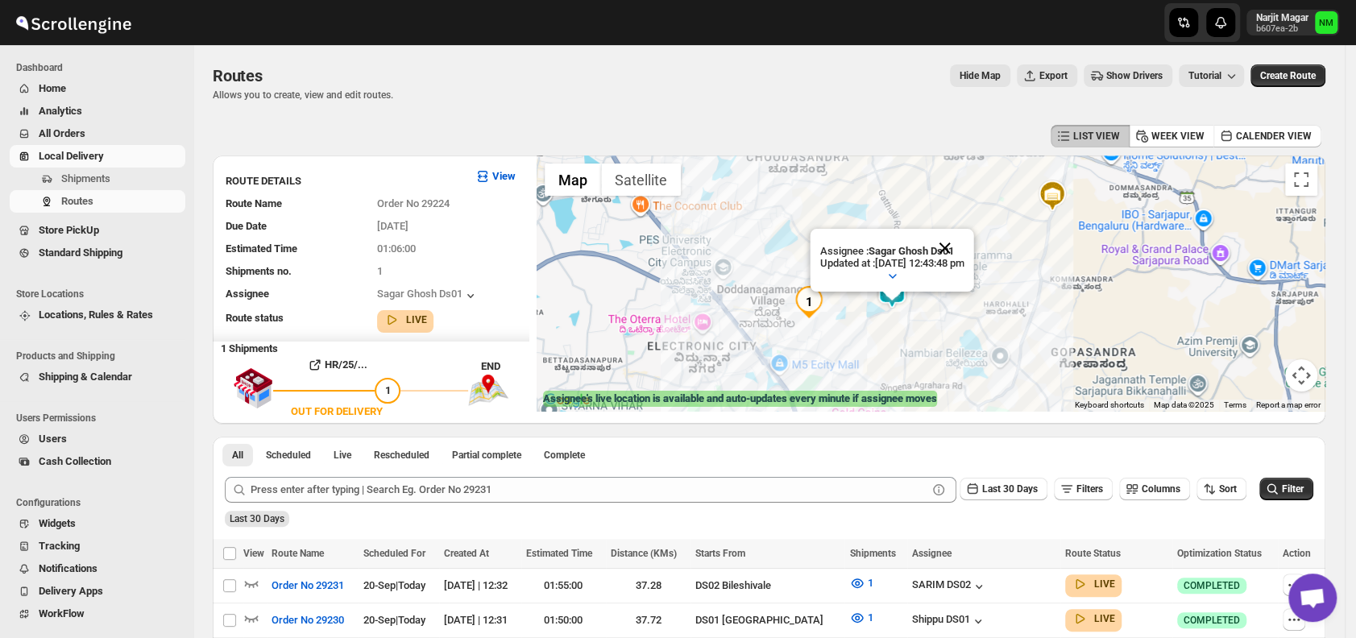
click at [964, 250] on button "Close" at bounding box center [944, 248] width 39 height 39
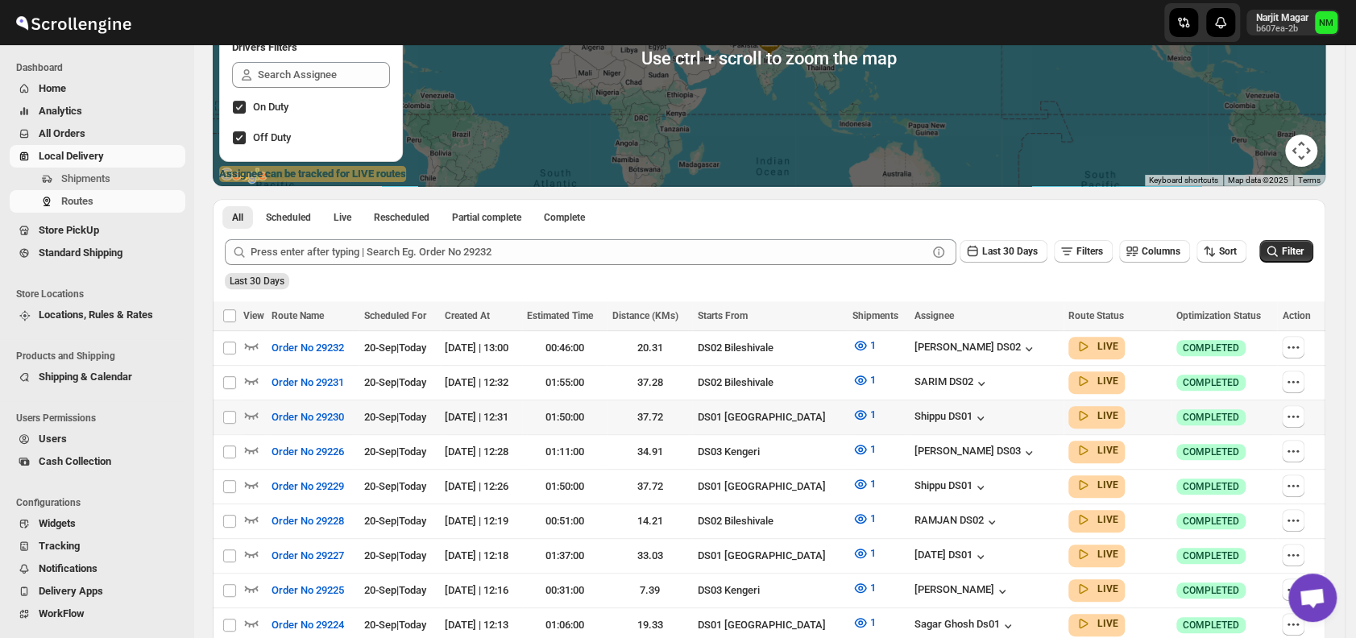
scroll to position [227, 0]
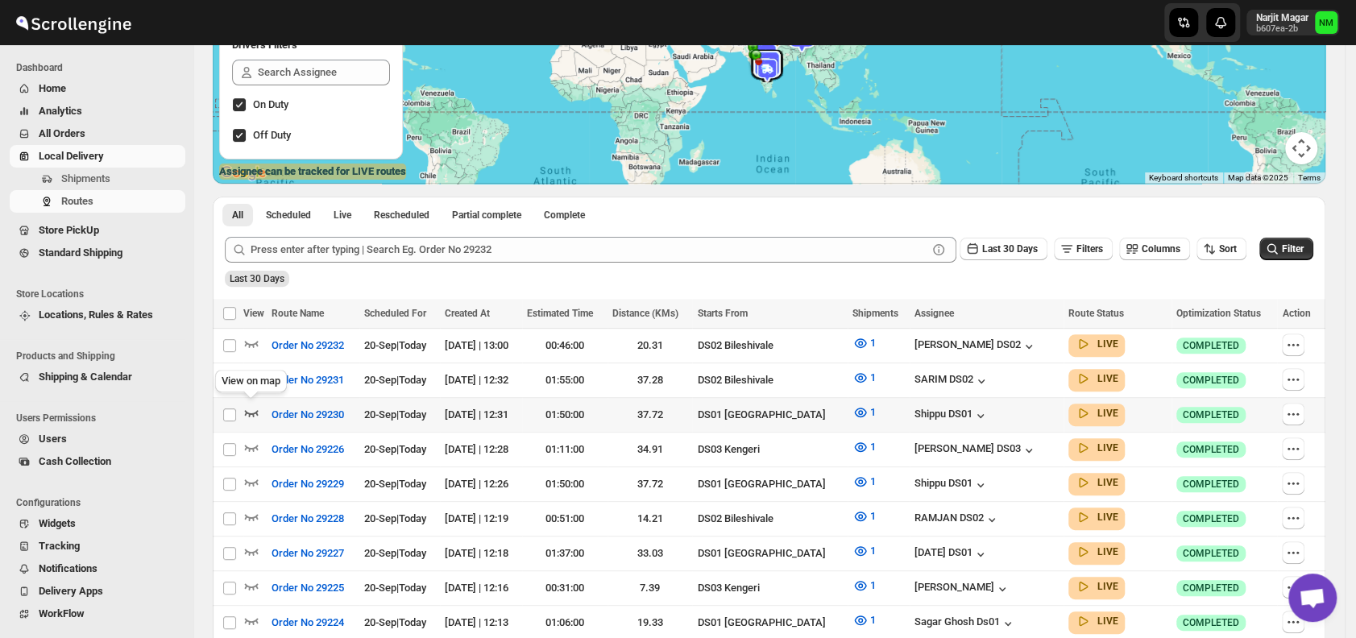
click at [249, 412] on icon "button" at bounding box center [252, 413] width 14 height 6
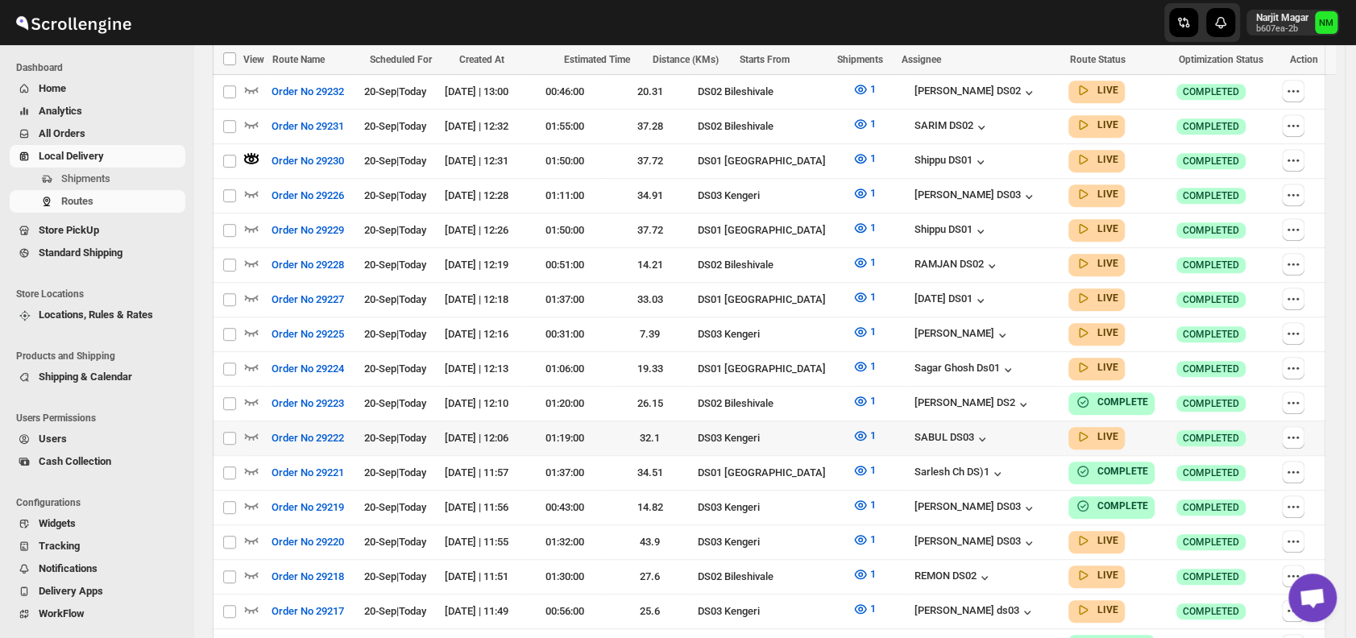
scroll to position [497, 0]
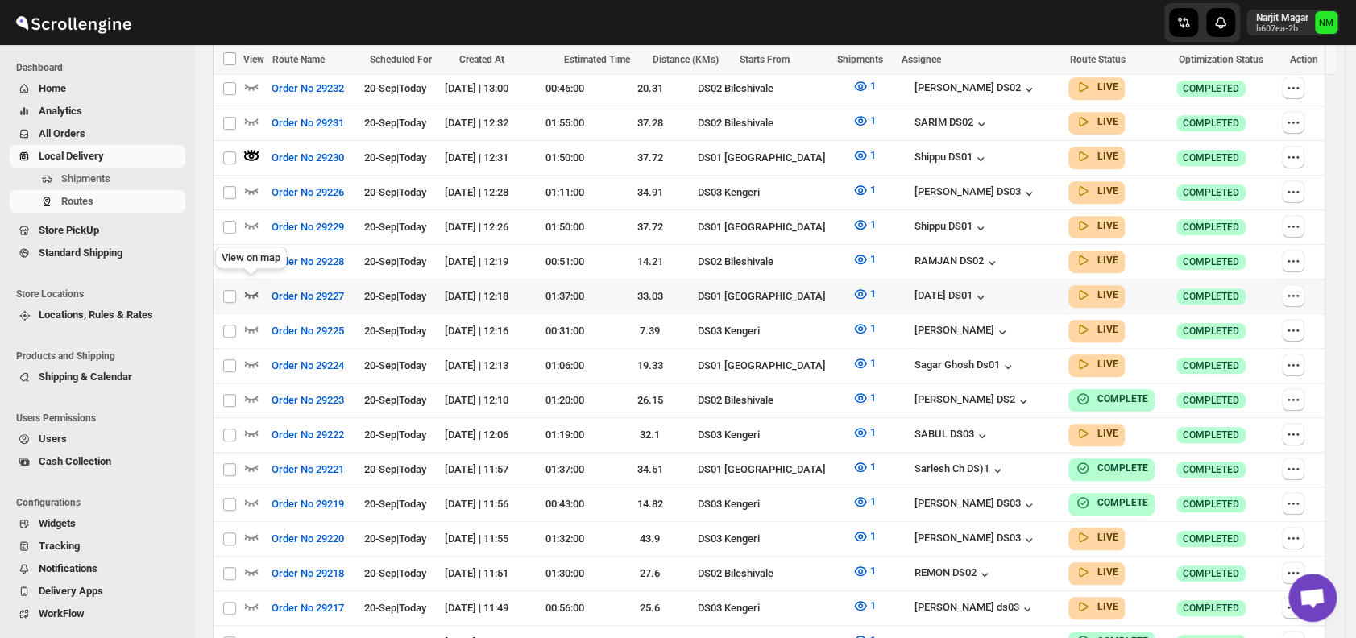
click at [250, 286] on icon "button" at bounding box center [251, 294] width 16 height 16
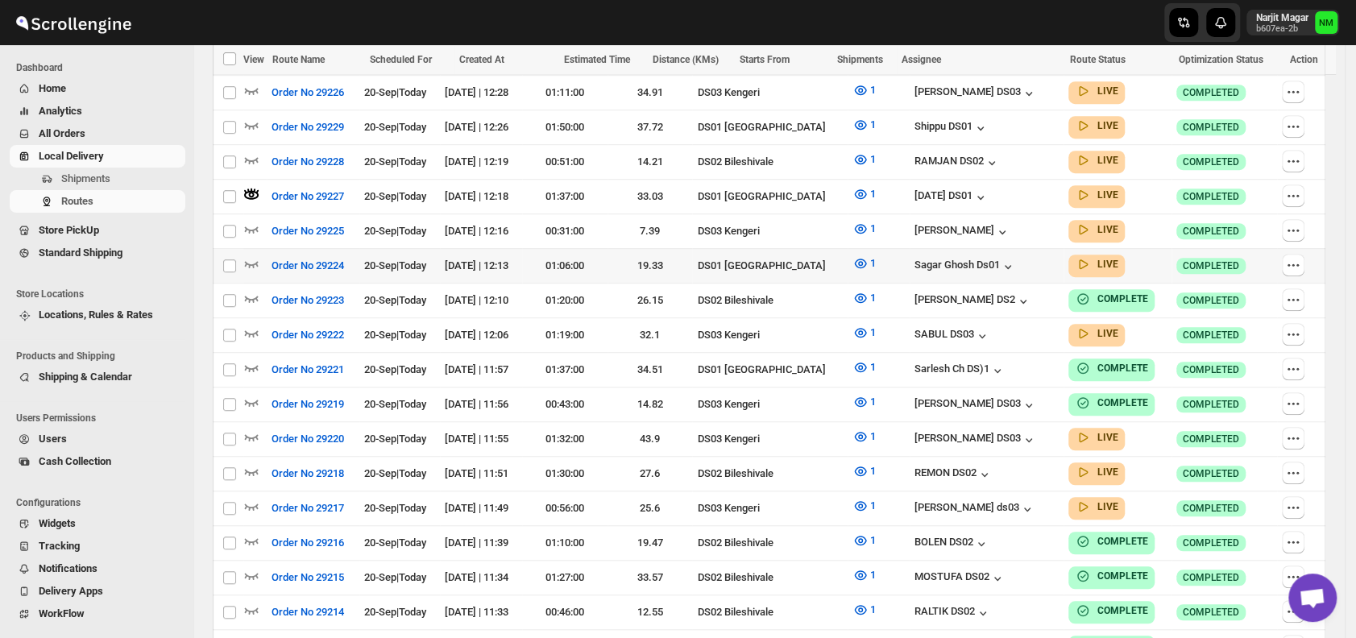
scroll to position [606, 0]
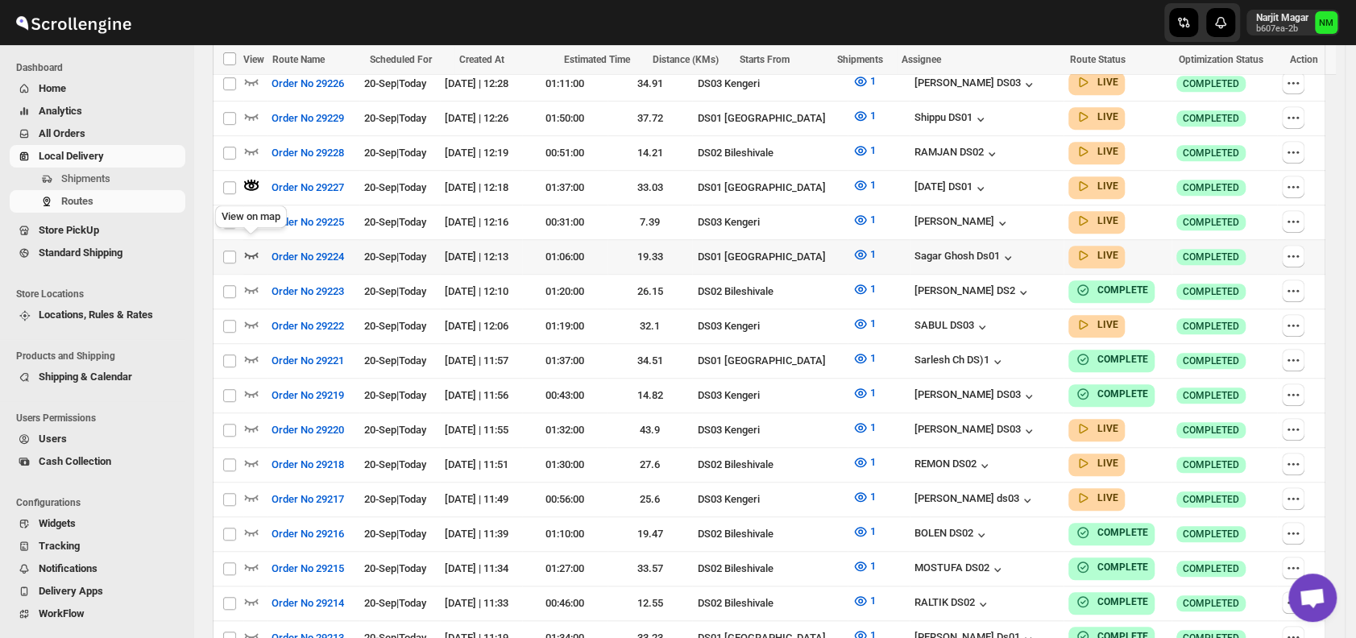
click at [255, 246] on icon "button" at bounding box center [251, 254] width 16 height 16
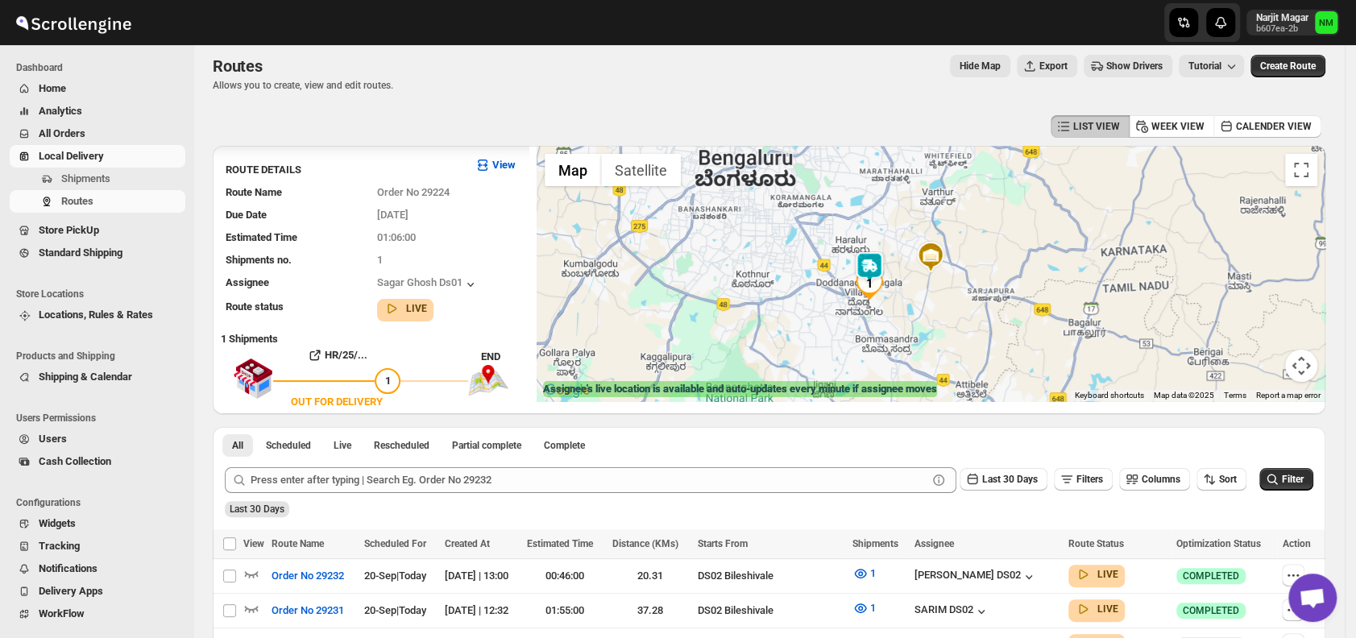
scroll to position [0, 0]
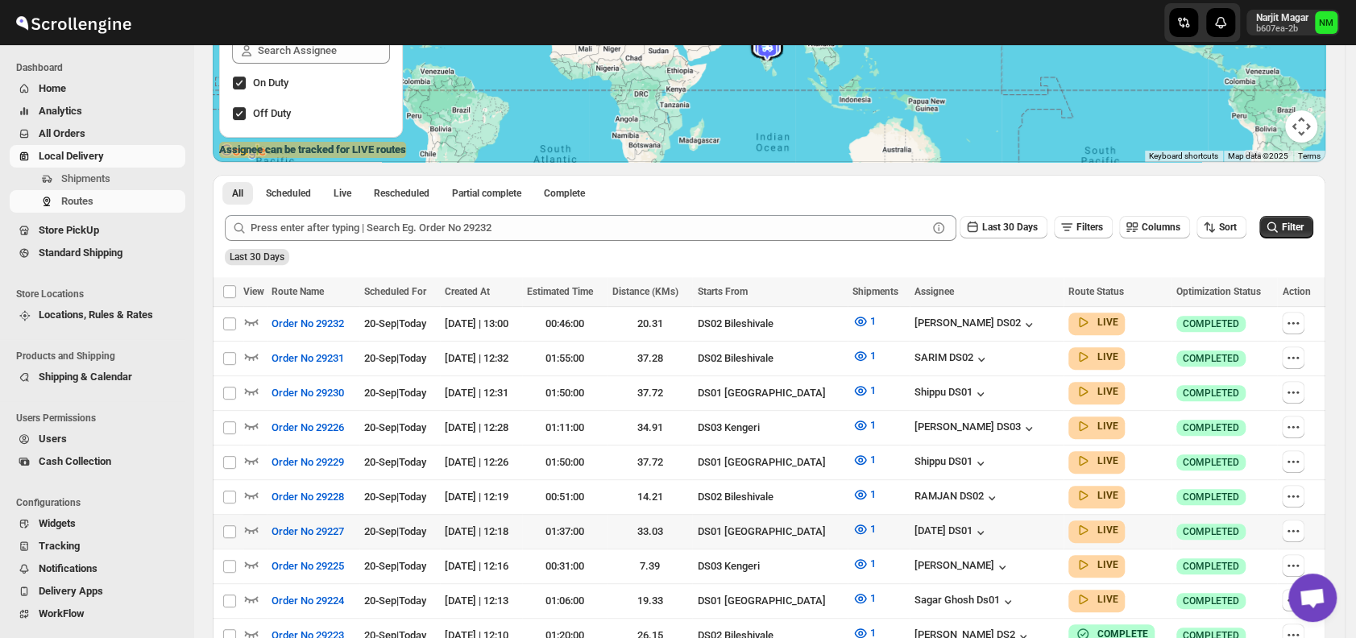
scroll to position [334, 0]
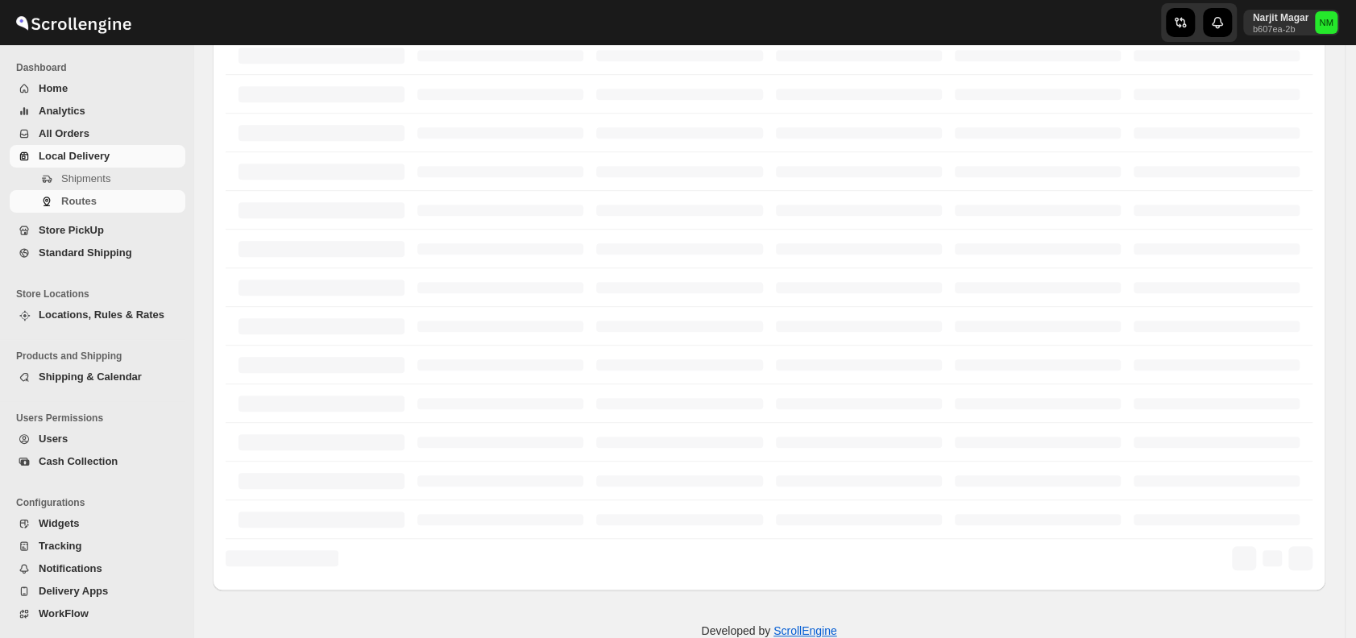
scroll to position [334, 0]
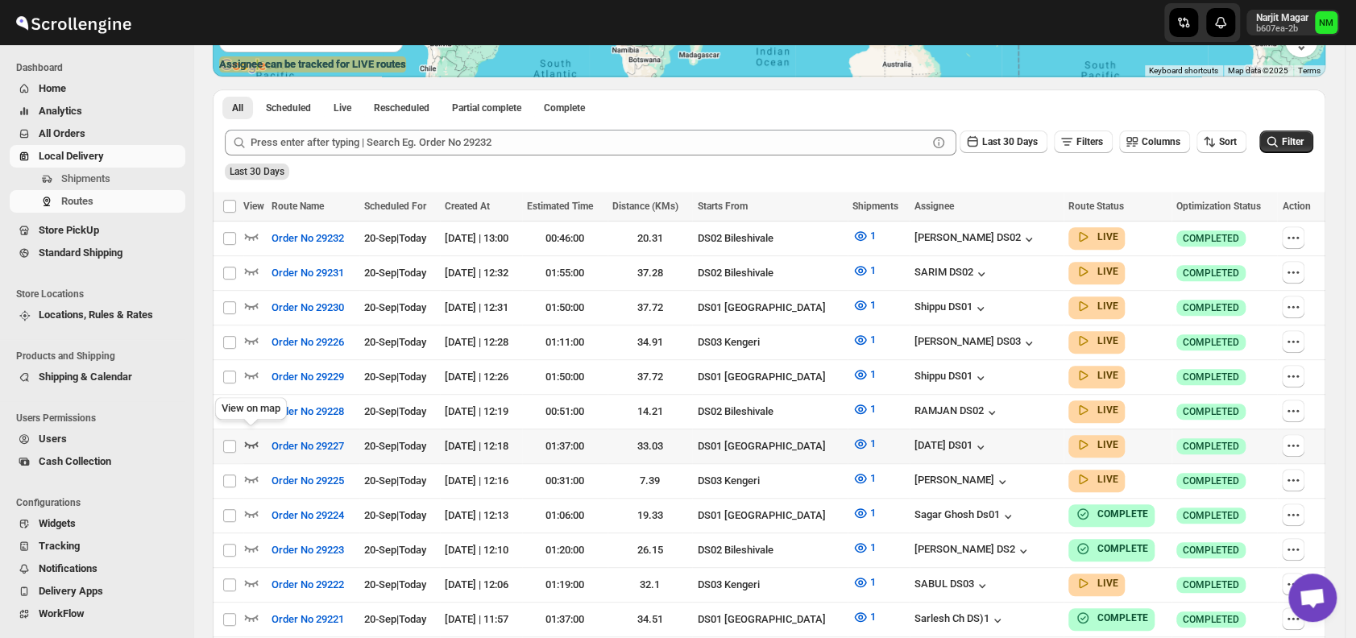
click at [249, 437] on icon "button" at bounding box center [251, 444] width 16 height 16
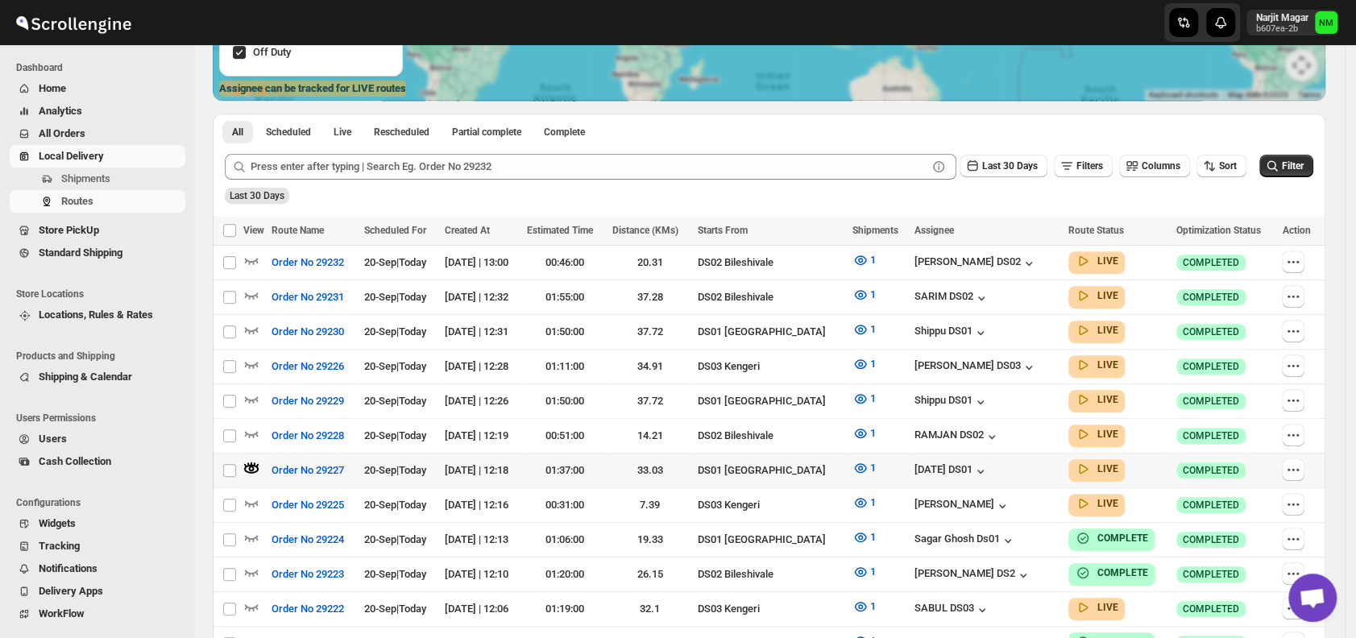
scroll to position [0, 0]
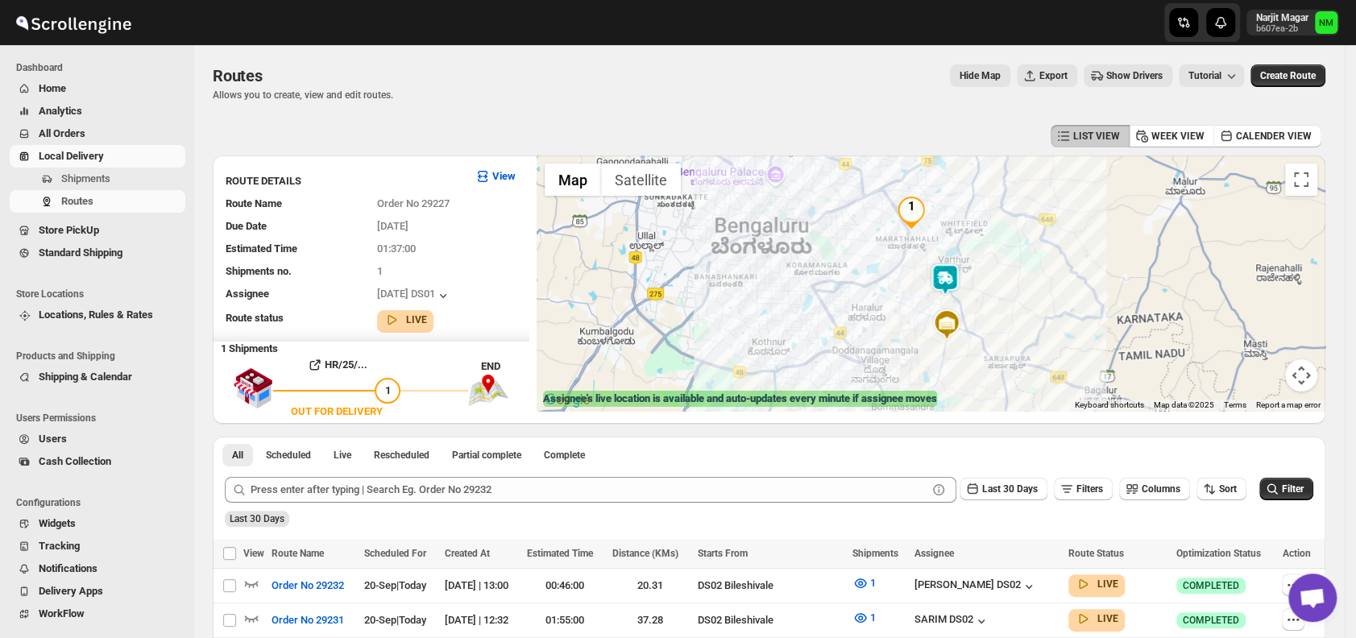
click at [952, 280] on img at bounding box center [945, 279] width 32 height 32
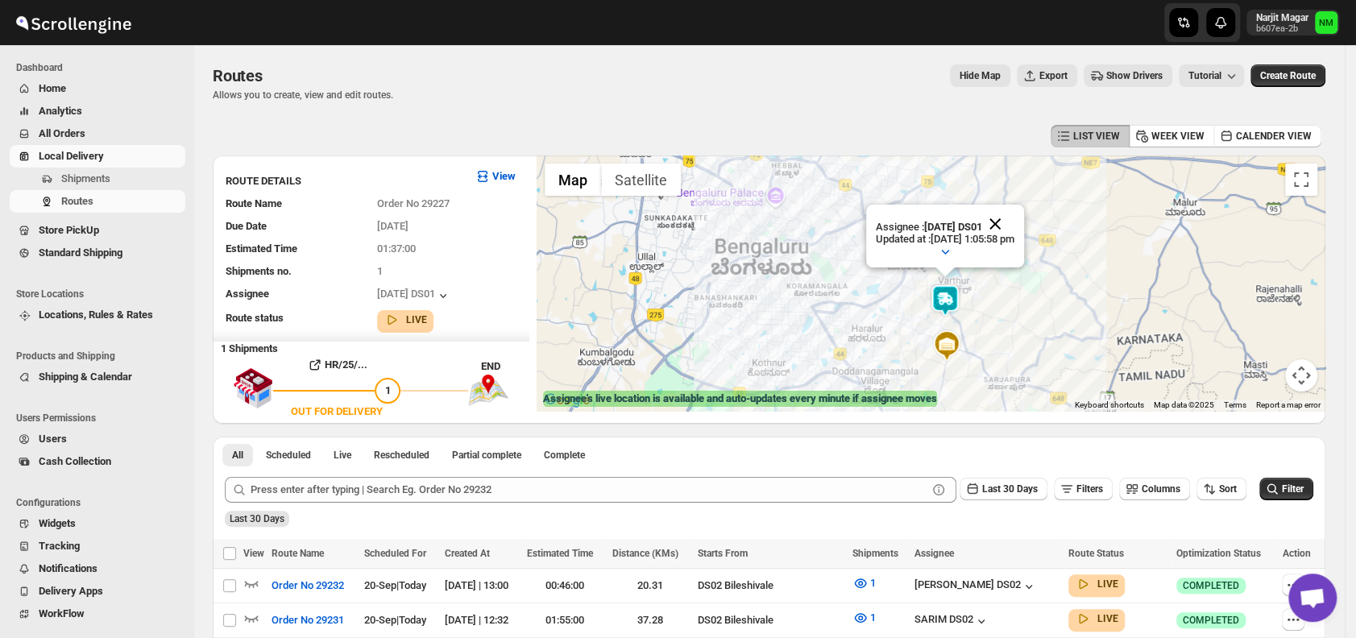
click at [1014, 225] on button "Close" at bounding box center [994, 224] width 39 height 39
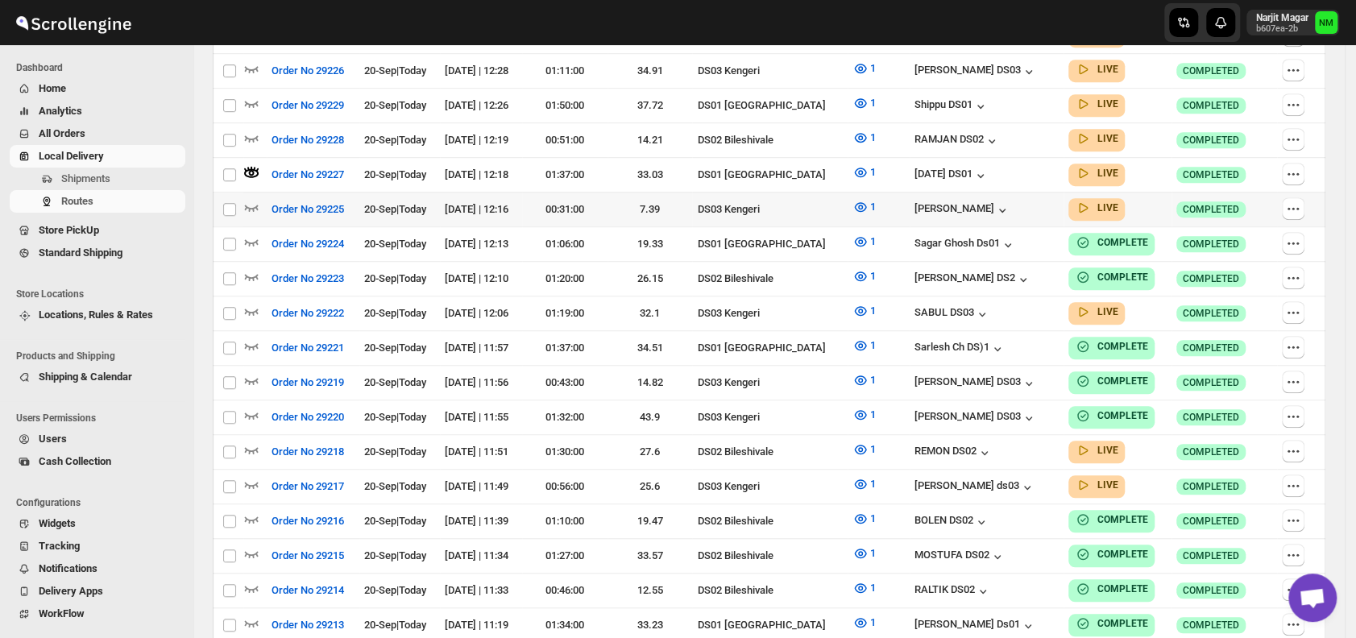
scroll to position [462, 0]
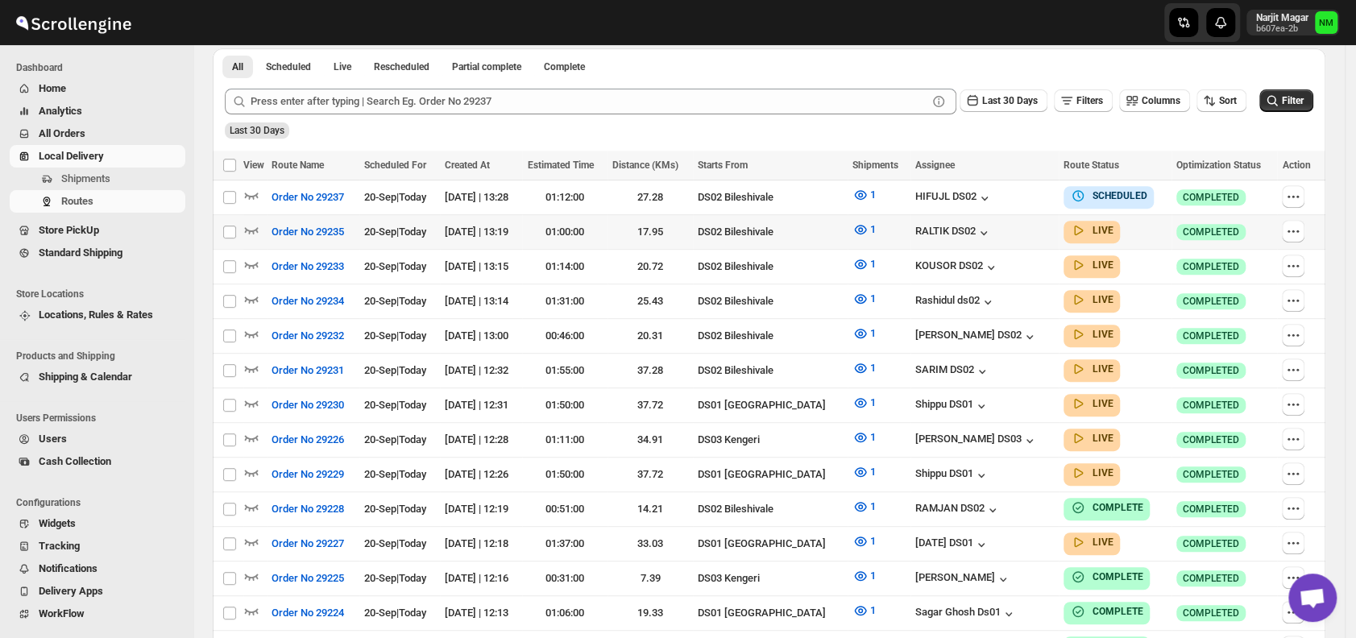
scroll to position [374, 0]
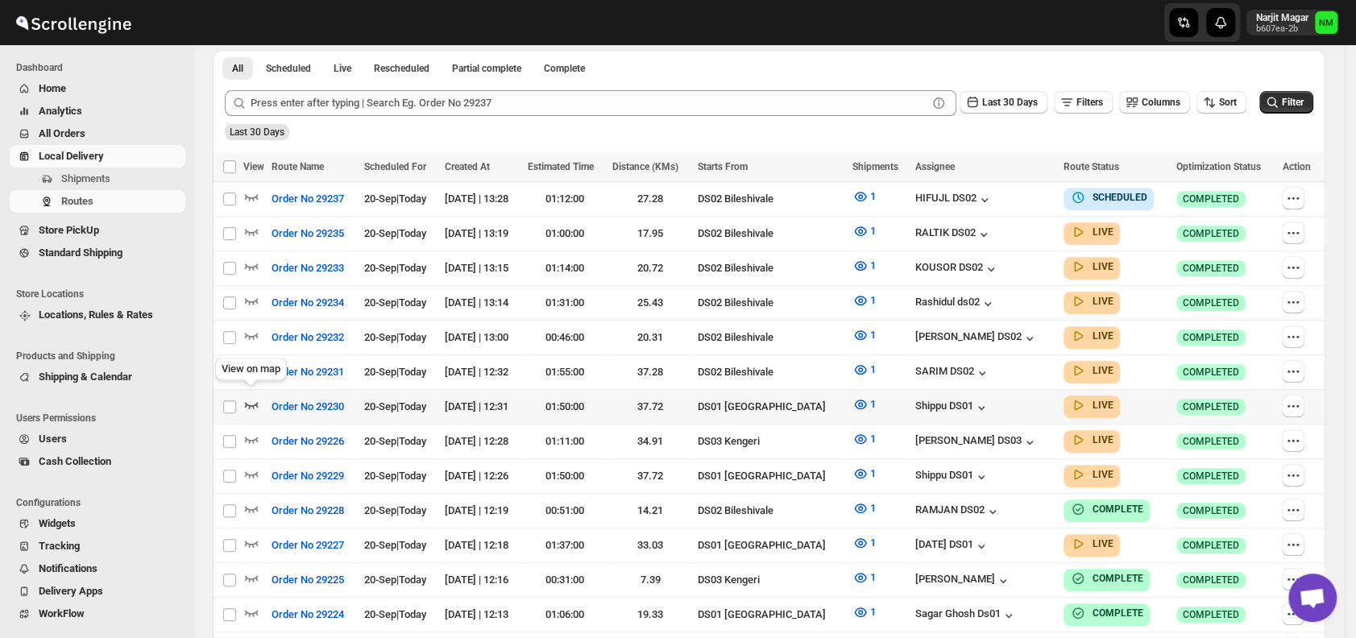
click at [250, 396] on icon "button" at bounding box center [251, 404] width 16 height 16
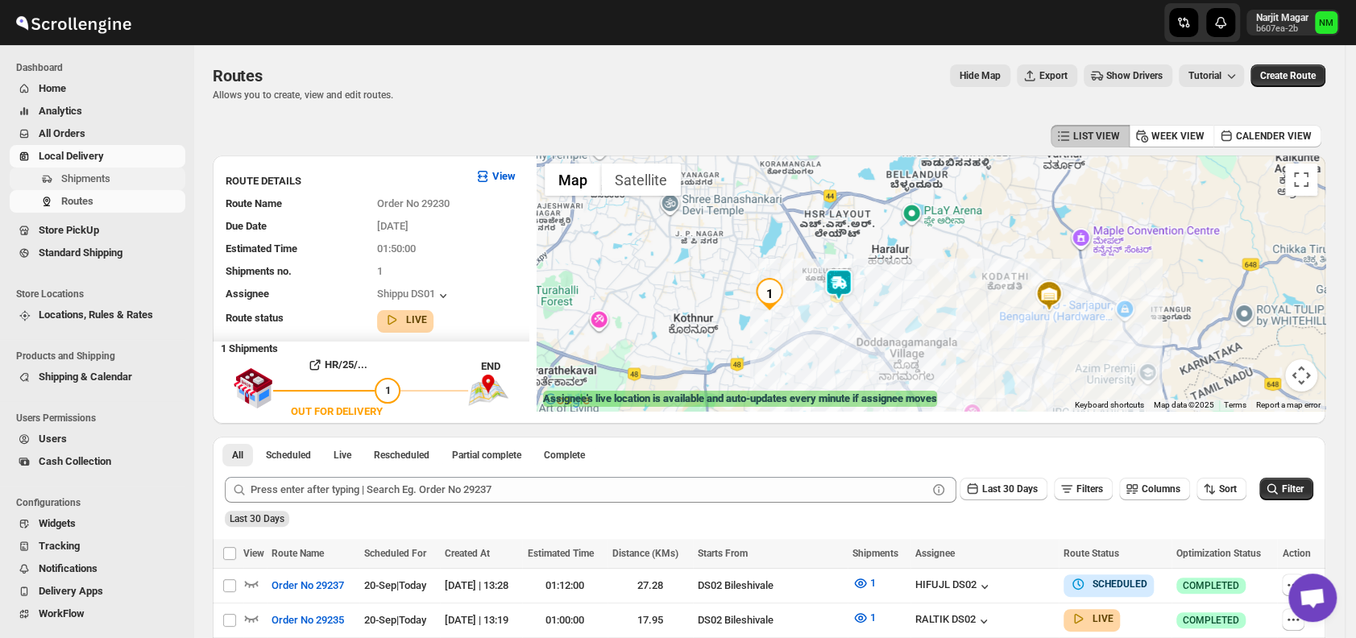
click at [83, 182] on span "Shipments" at bounding box center [85, 178] width 49 height 12
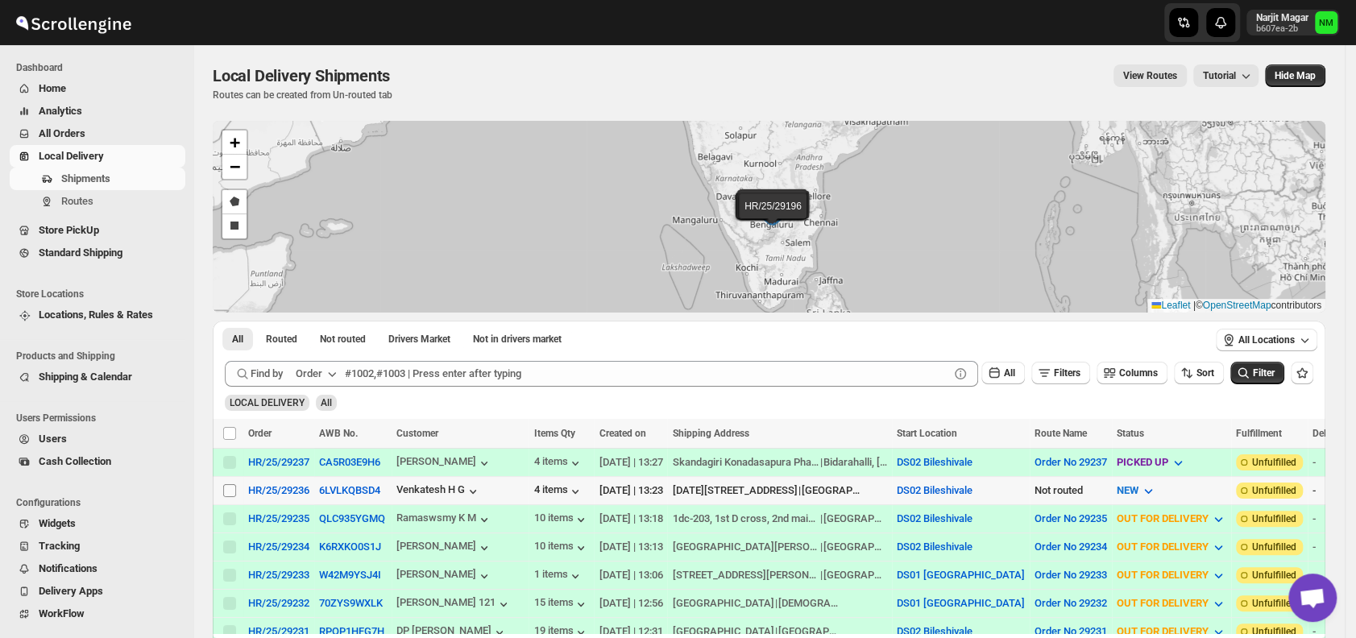
click at [225, 484] on input "Select shipment" at bounding box center [229, 490] width 13 height 13
checkbox input "true"
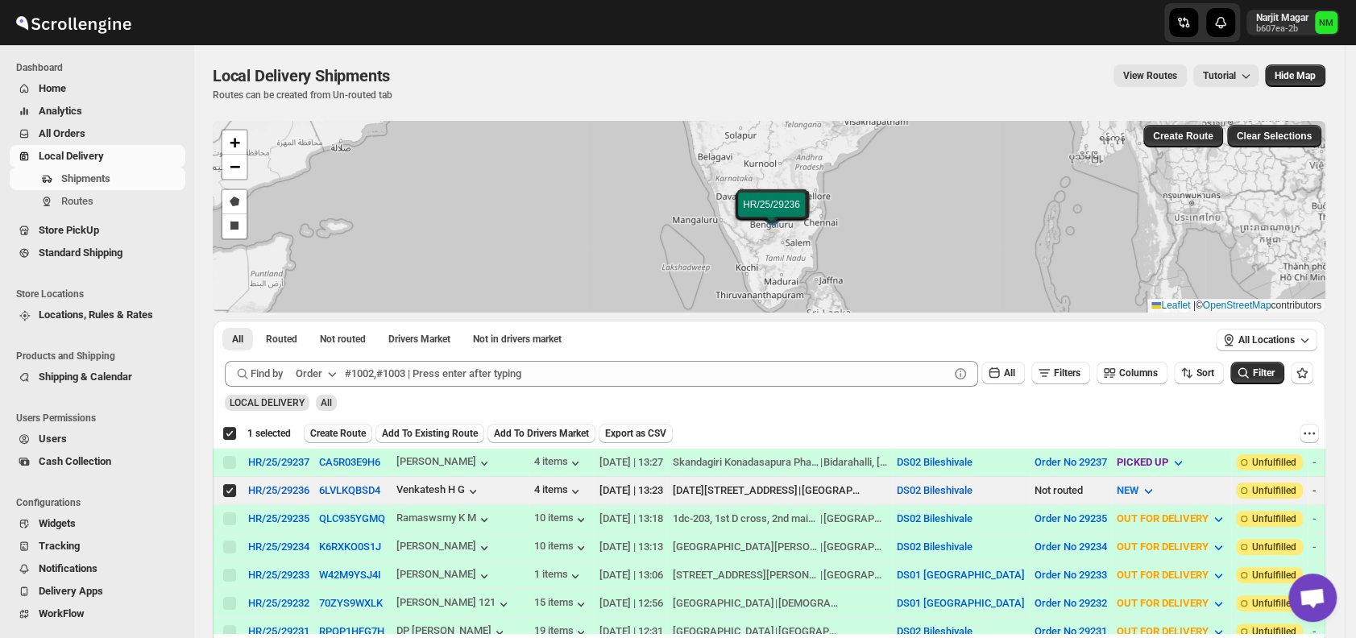
click at [346, 431] on span "Create Route" at bounding box center [338, 433] width 56 height 13
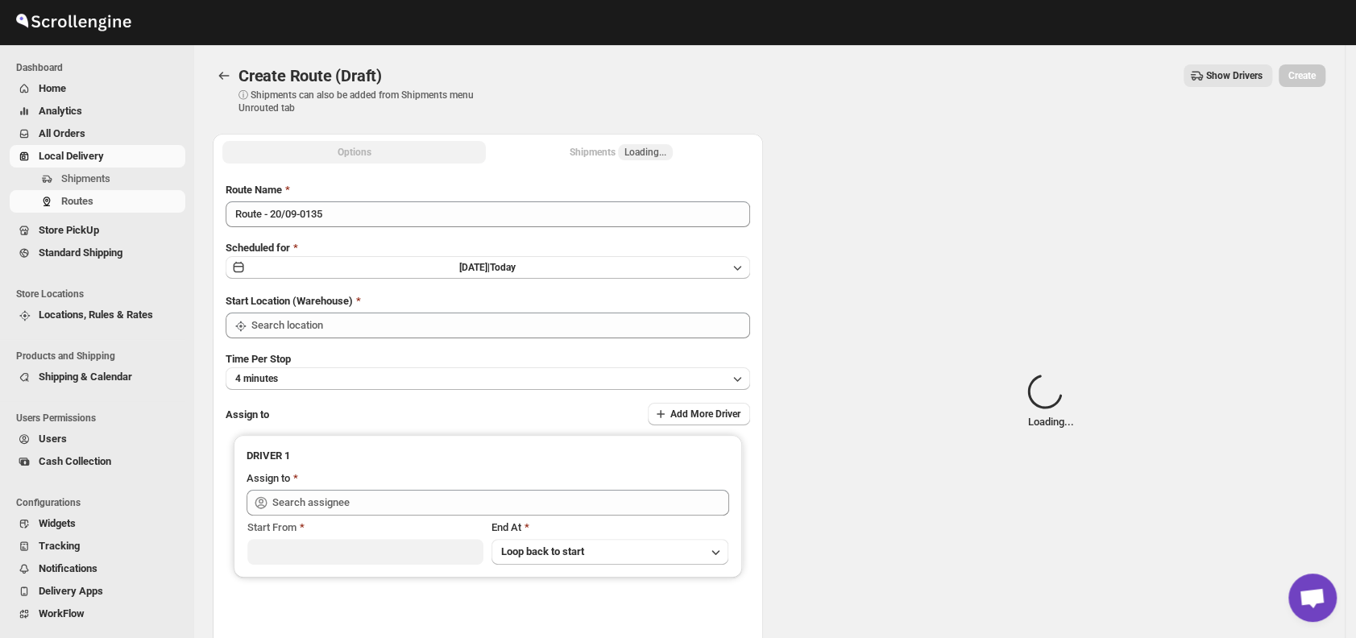
type input "DS02 Bileshivale"
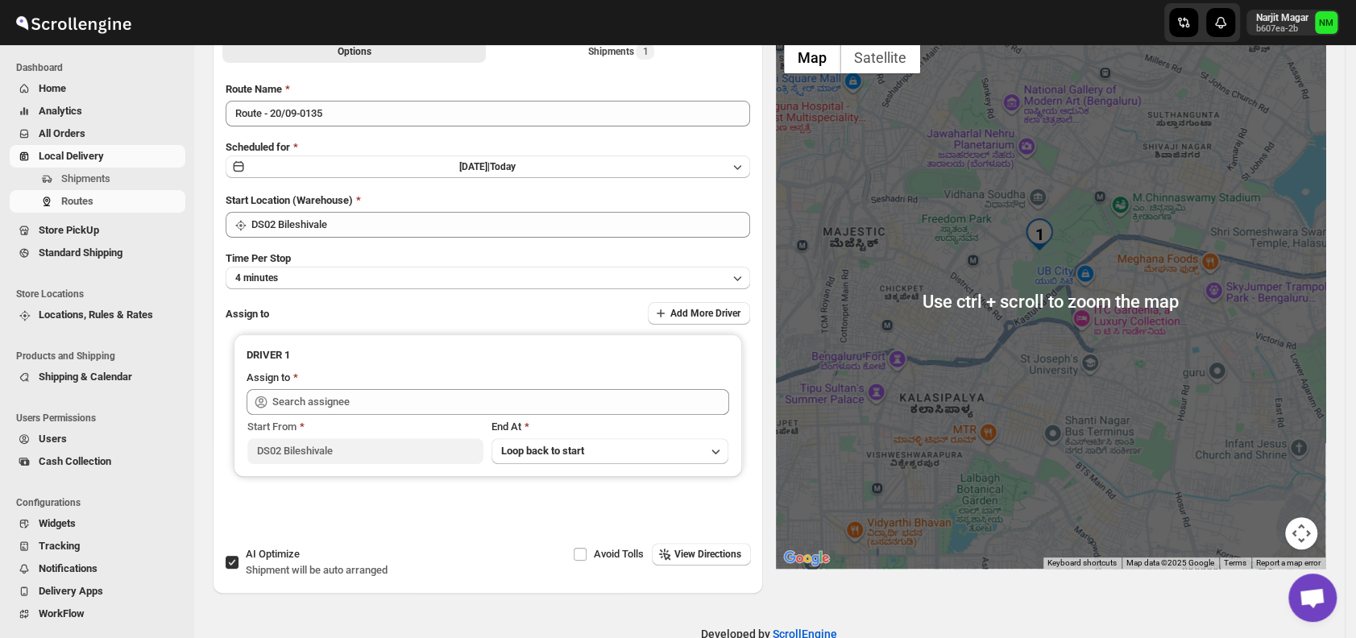
scroll to position [106, 0]
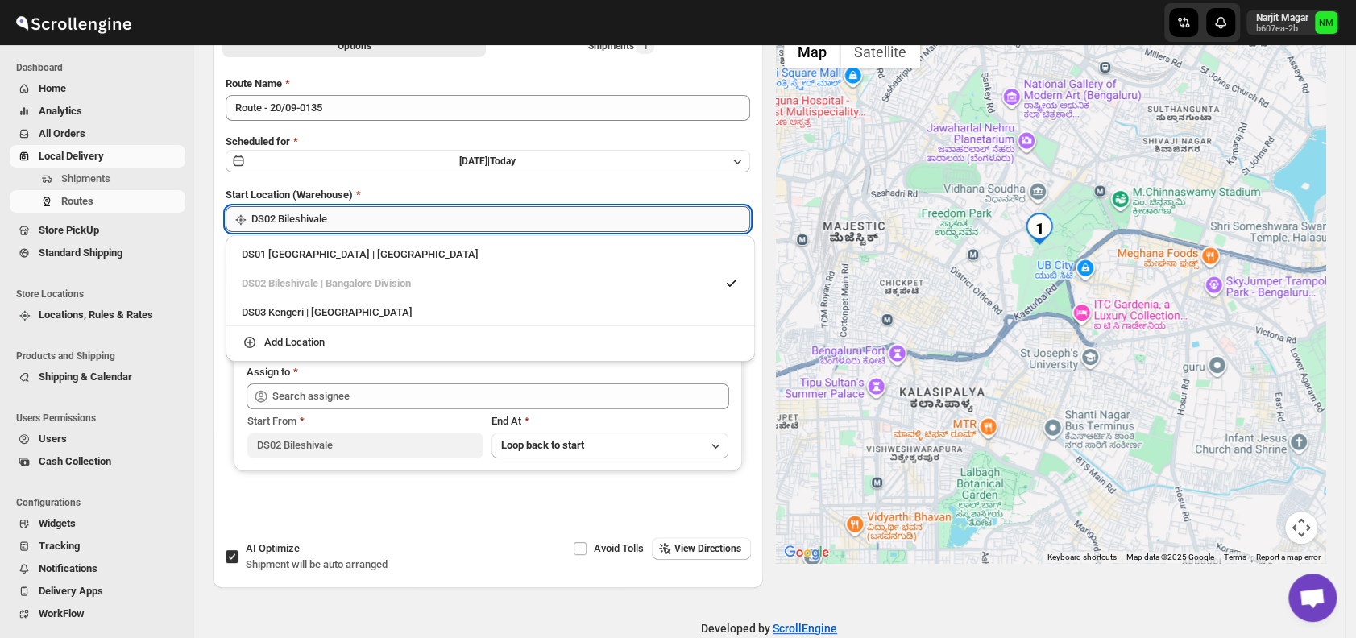
click at [387, 219] on input "DS02 Bileshivale" at bounding box center [500, 219] width 499 height 26
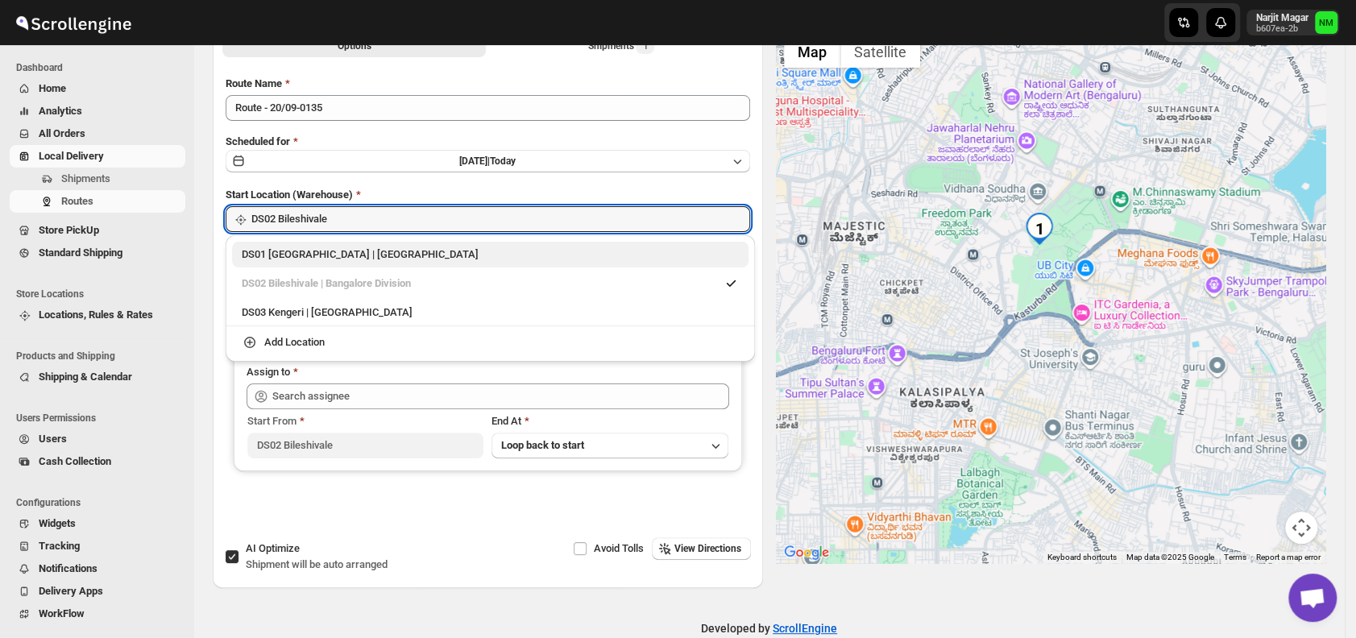
click at [269, 254] on div "DS01 [GEOGRAPHIC_DATA] | [GEOGRAPHIC_DATA]" at bounding box center [490, 254] width 497 height 16
type input "DS01 [GEOGRAPHIC_DATA]"
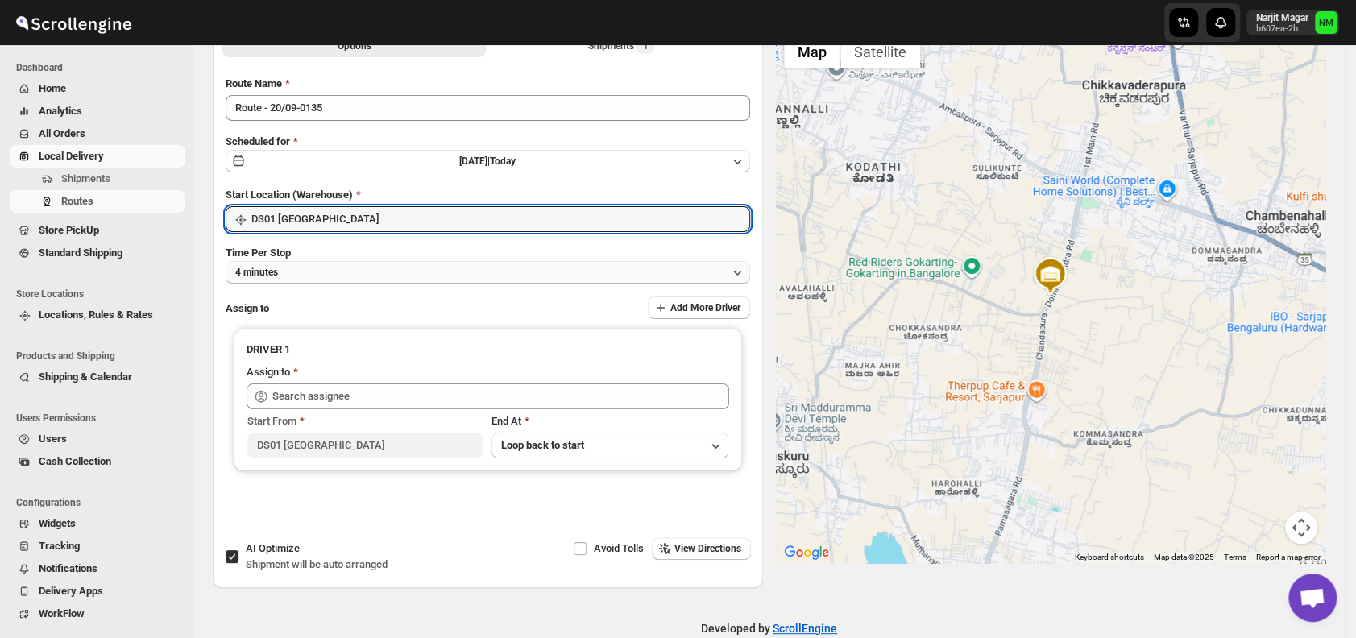
click at [322, 271] on button "4 minutes" at bounding box center [488, 272] width 524 height 23
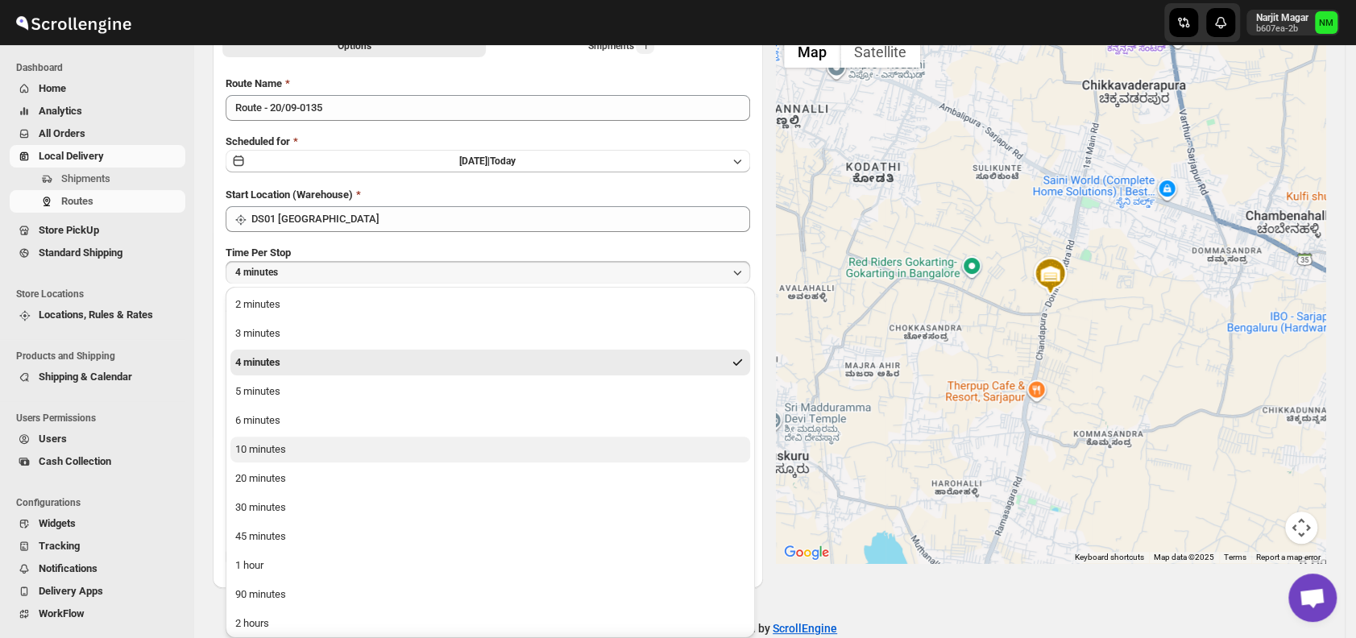
click at [284, 449] on div "10 minutes" at bounding box center [260, 449] width 51 height 16
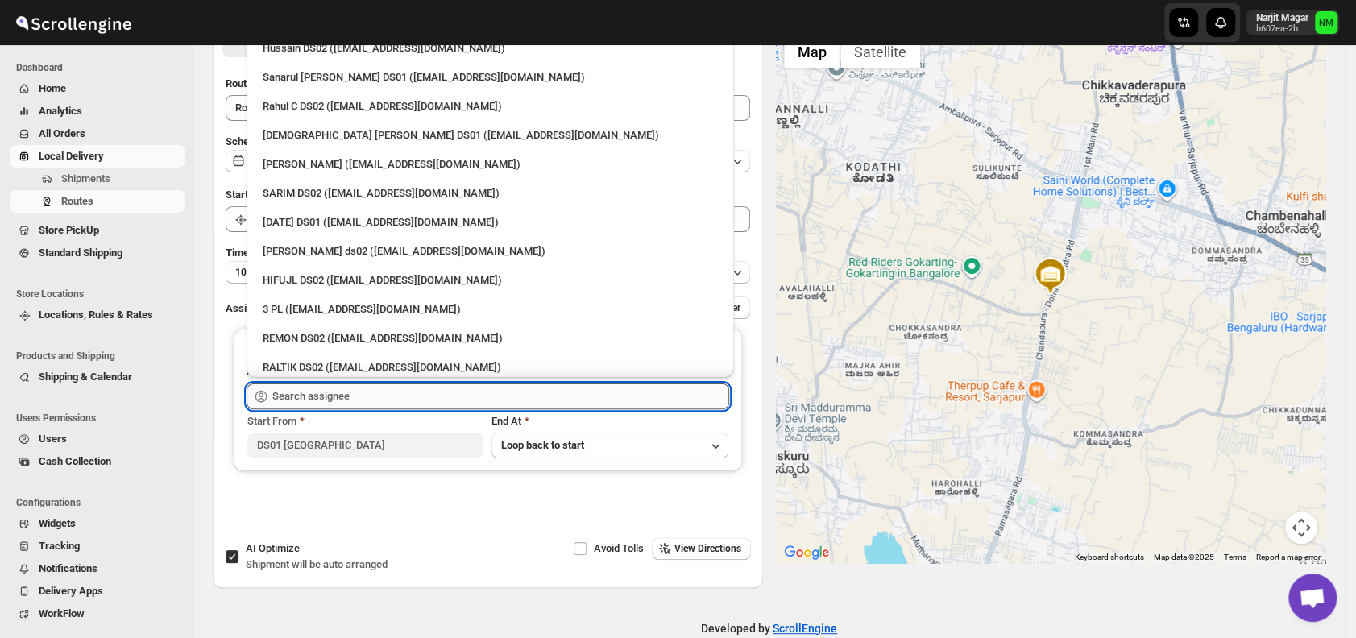
click at [336, 393] on input "text" at bounding box center [500, 396] width 457 height 26
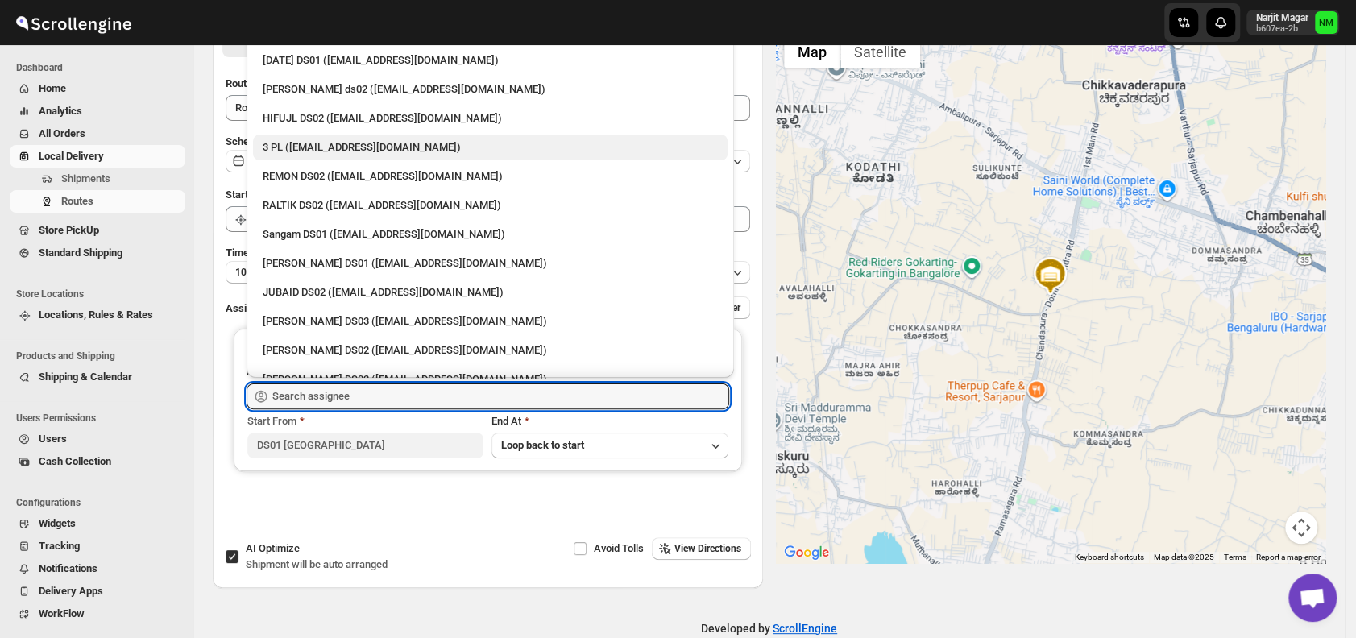
scroll to position [163, 0]
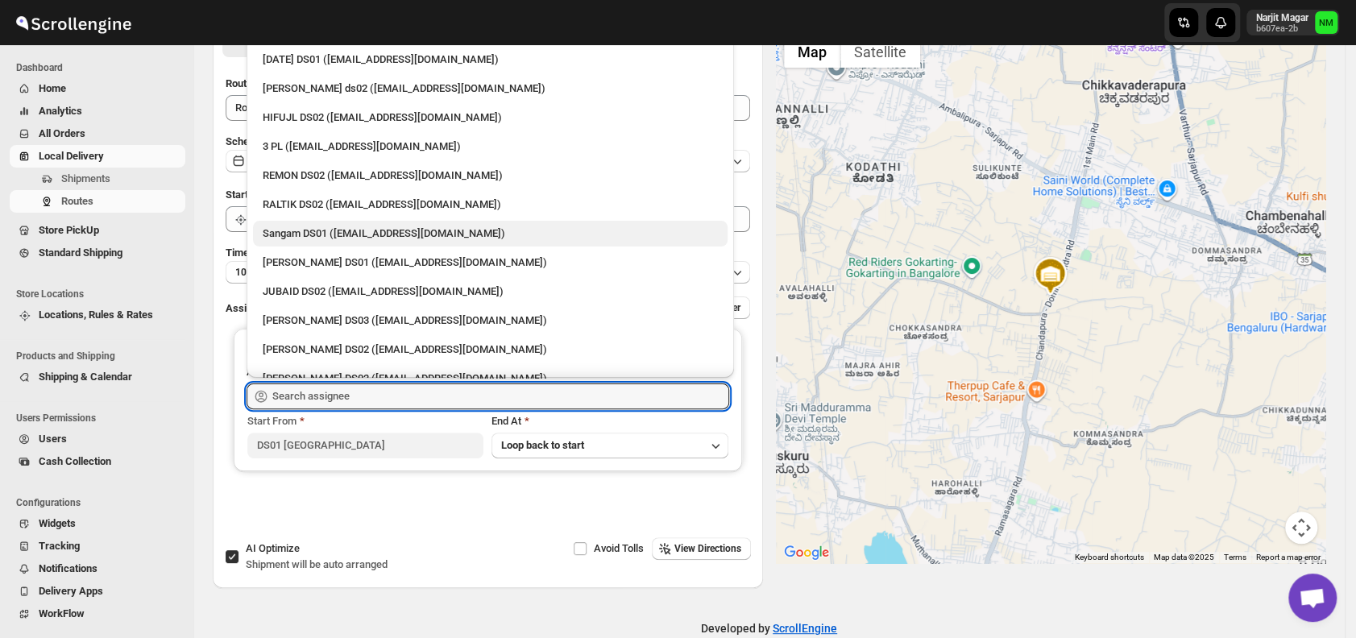
click at [286, 234] on div "Sangam DS01 ([EMAIL_ADDRESS][DOMAIN_NAME])" at bounding box center [490, 234] width 455 height 16
type input "Sangam DS01 ([EMAIL_ADDRESS][DOMAIN_NAME])"
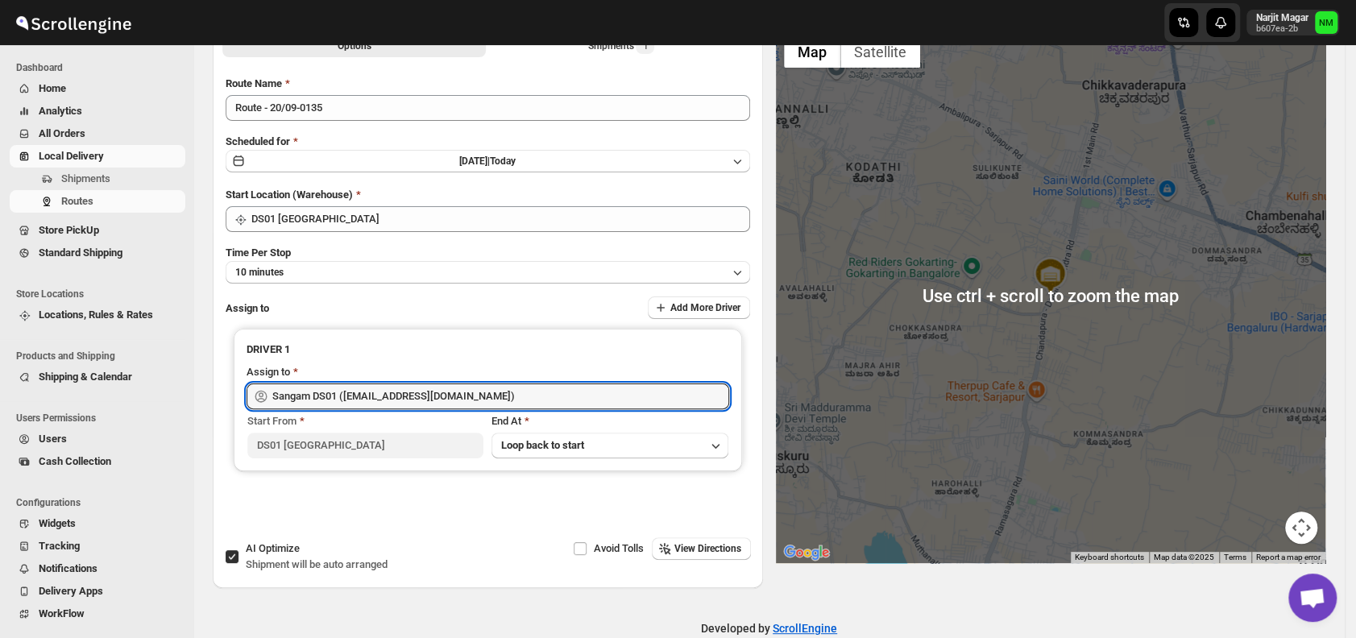
scroll to position [0, 0]
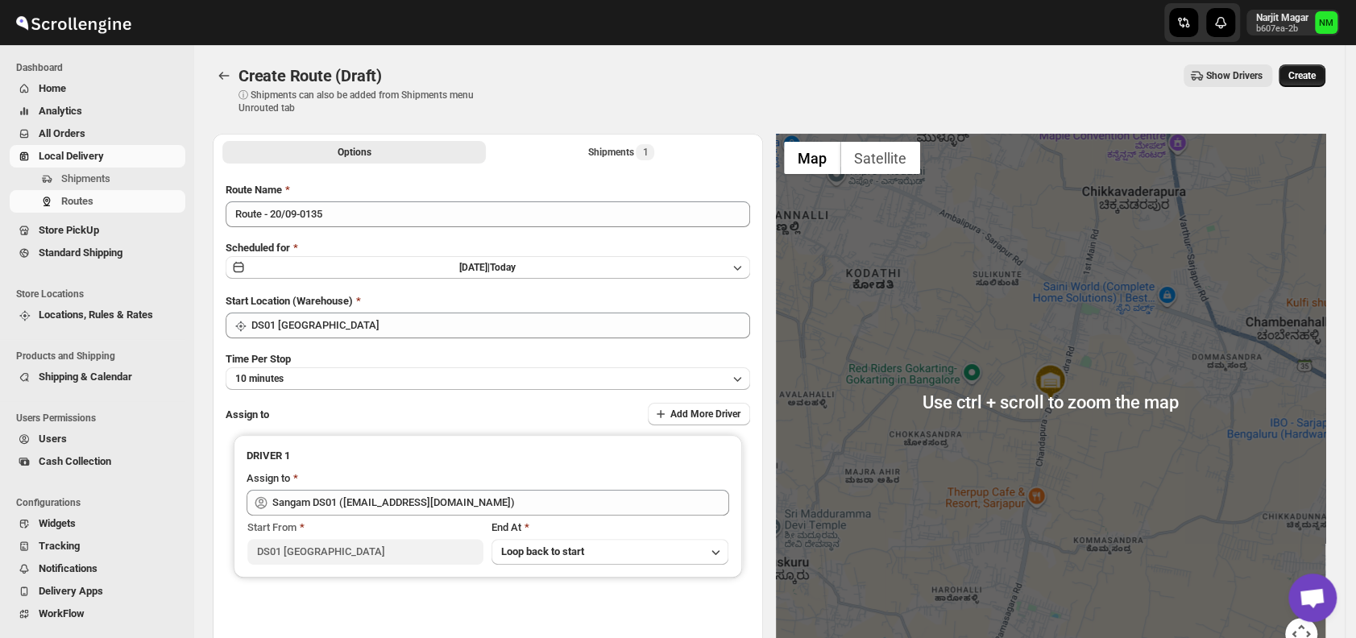
click at [1303, 81] on span "Create" at bounding box center [1301, 75] width 27 height 13
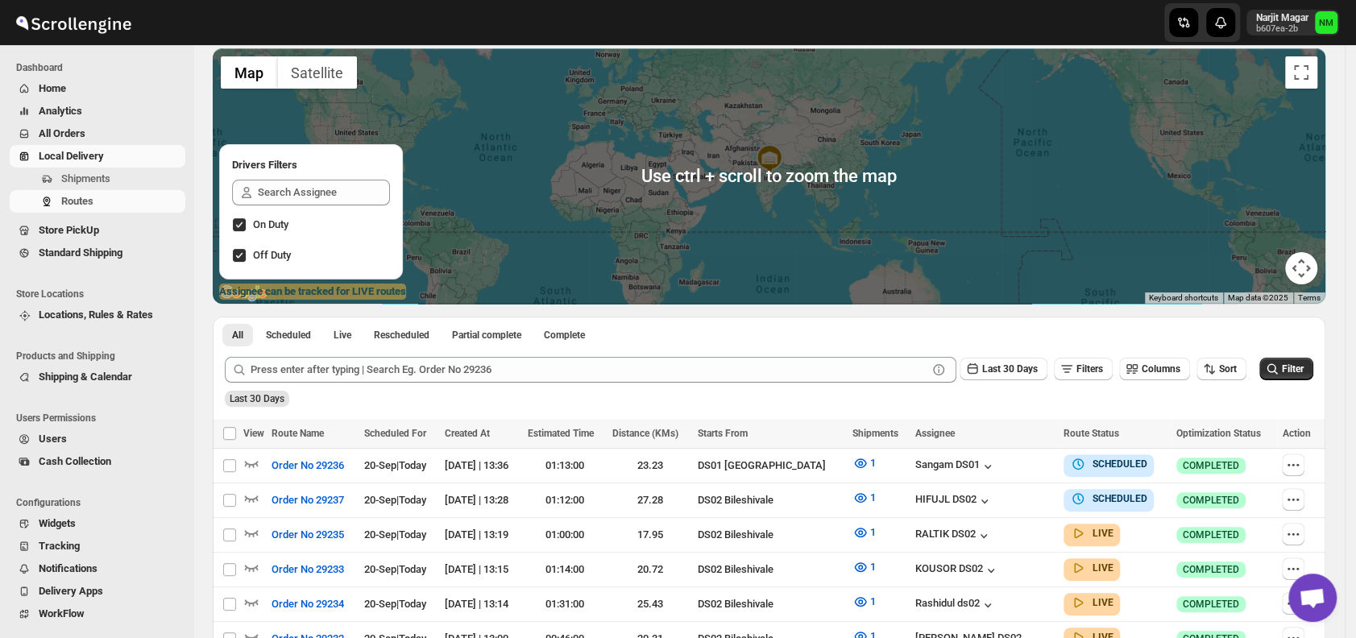
scroll to position [109, 0]
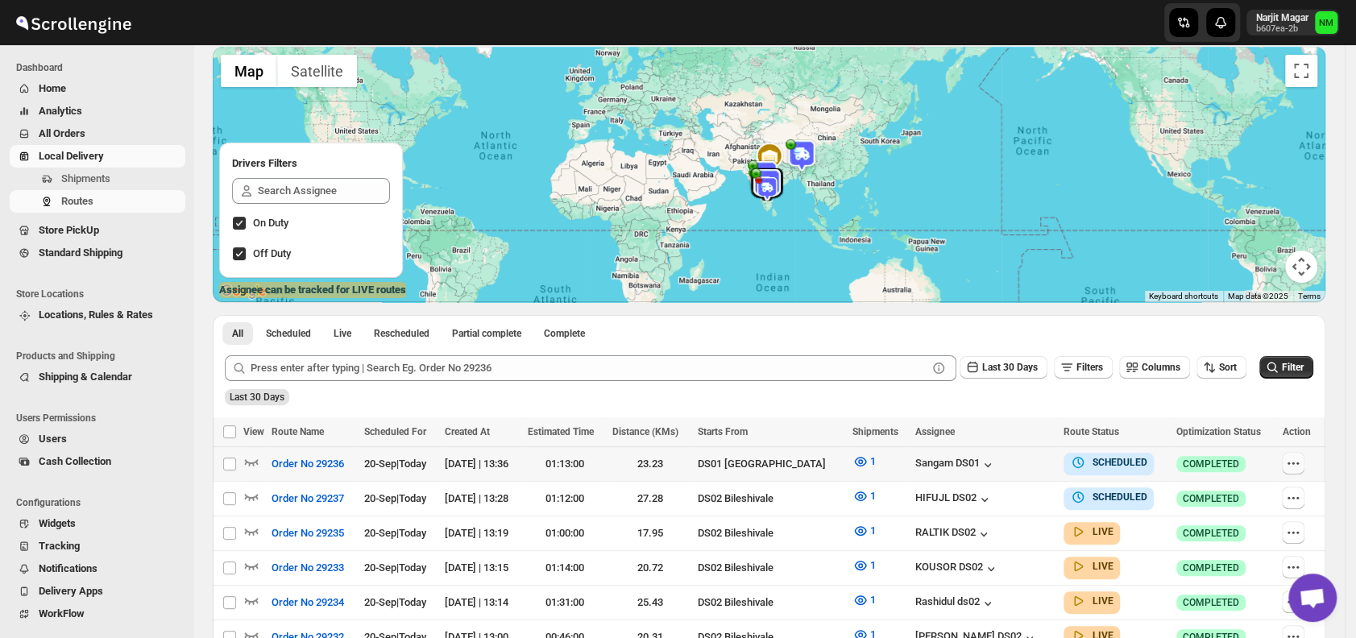
click at [1298, 456] on icon "button" at bounding box center [1293, 463] width 16 height 16
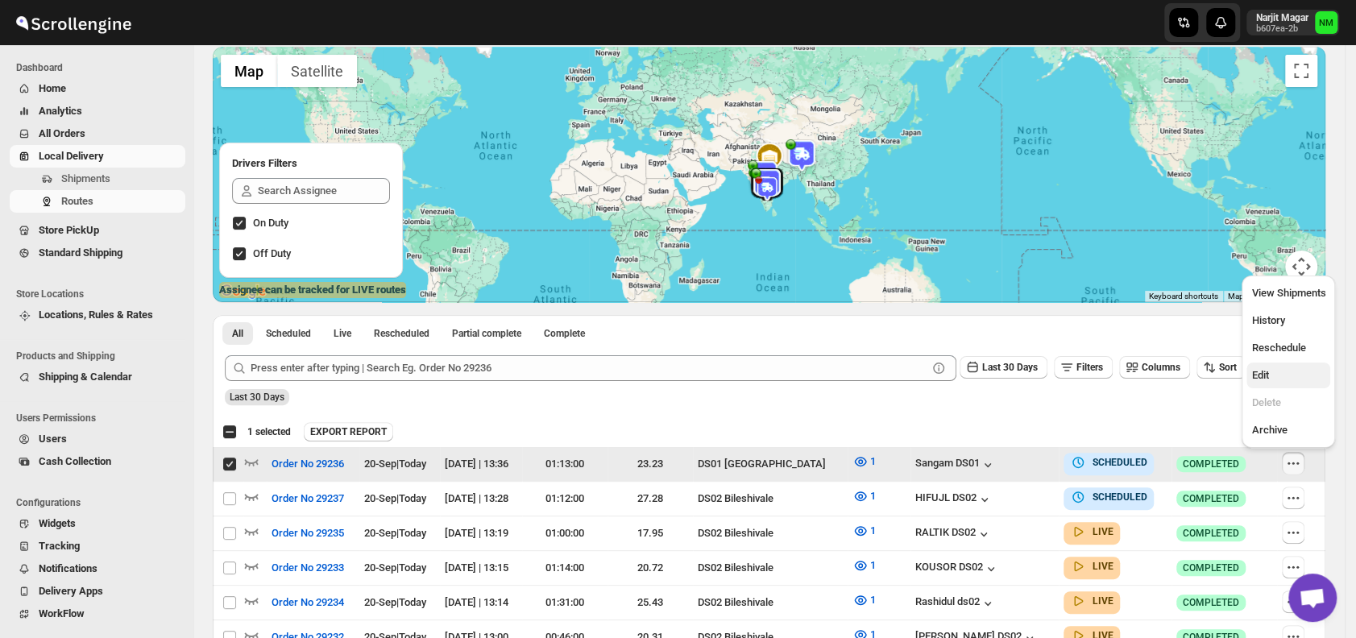
click at [1276, 373] on span "Edit" at bounding box center [1288, 375] width 74 height 16
checkbox input "false"
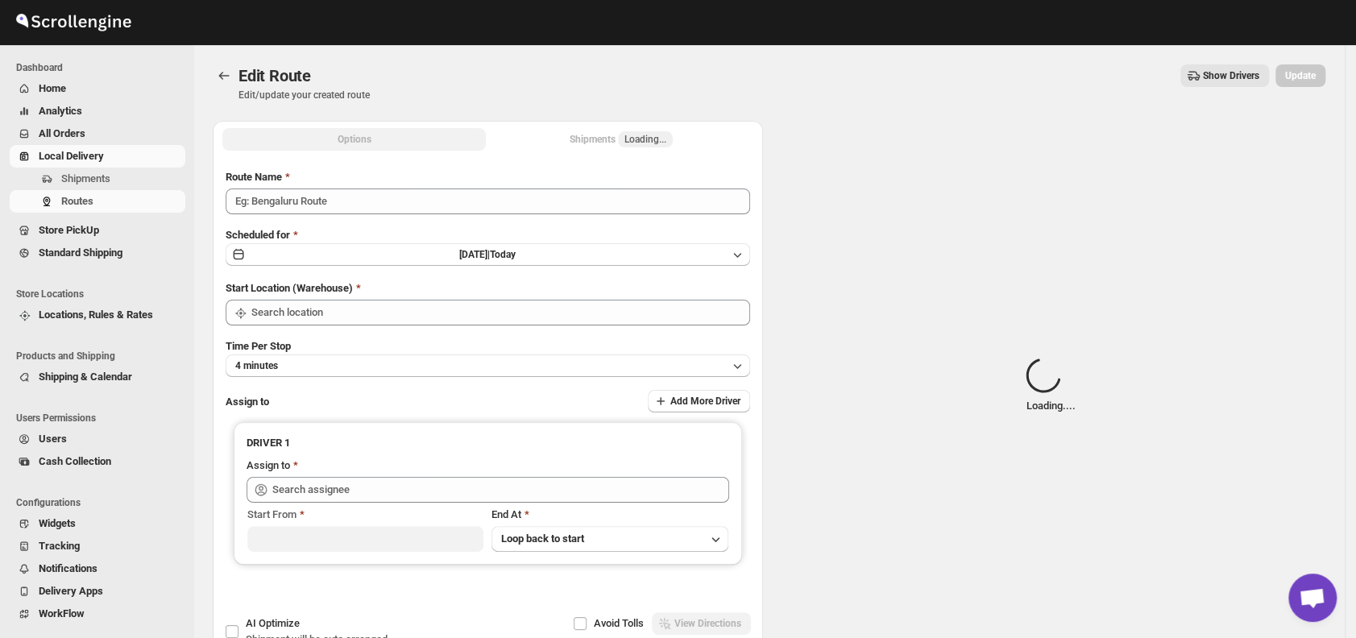
type input "Order No 29236"
type input "DS01 [GEOGRAPHIC_DATA]"
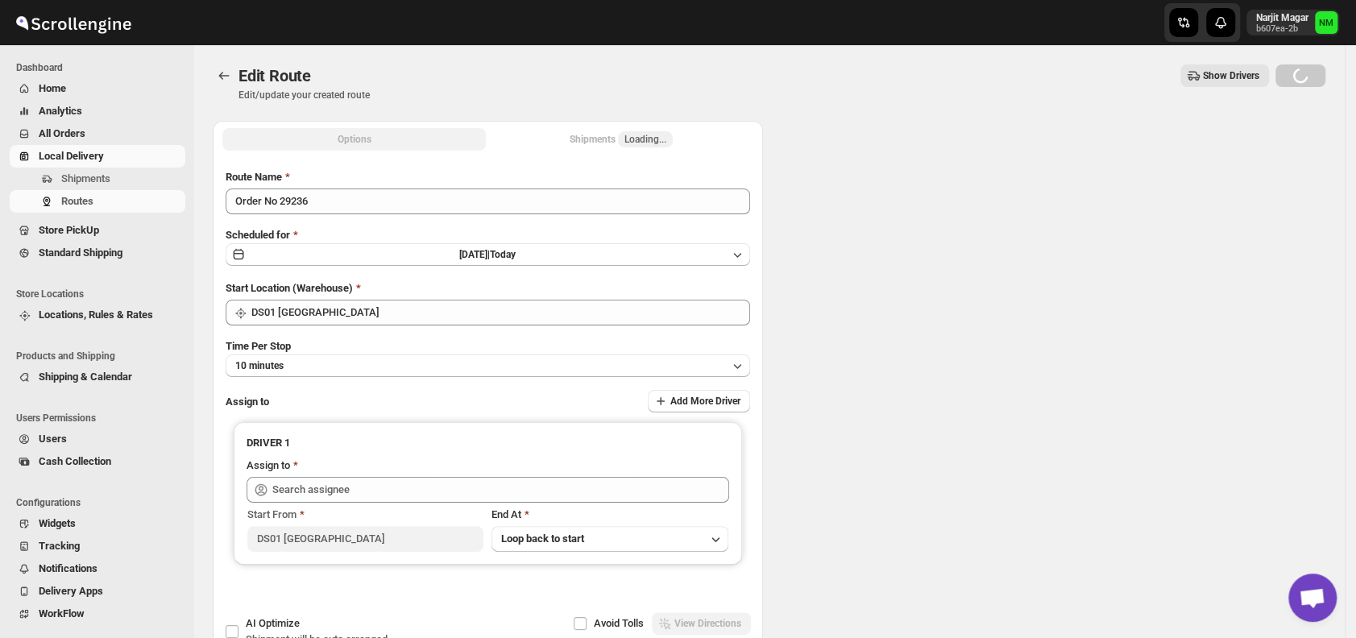
type input "DS01 [GEOGRAPHIC_DATA]"
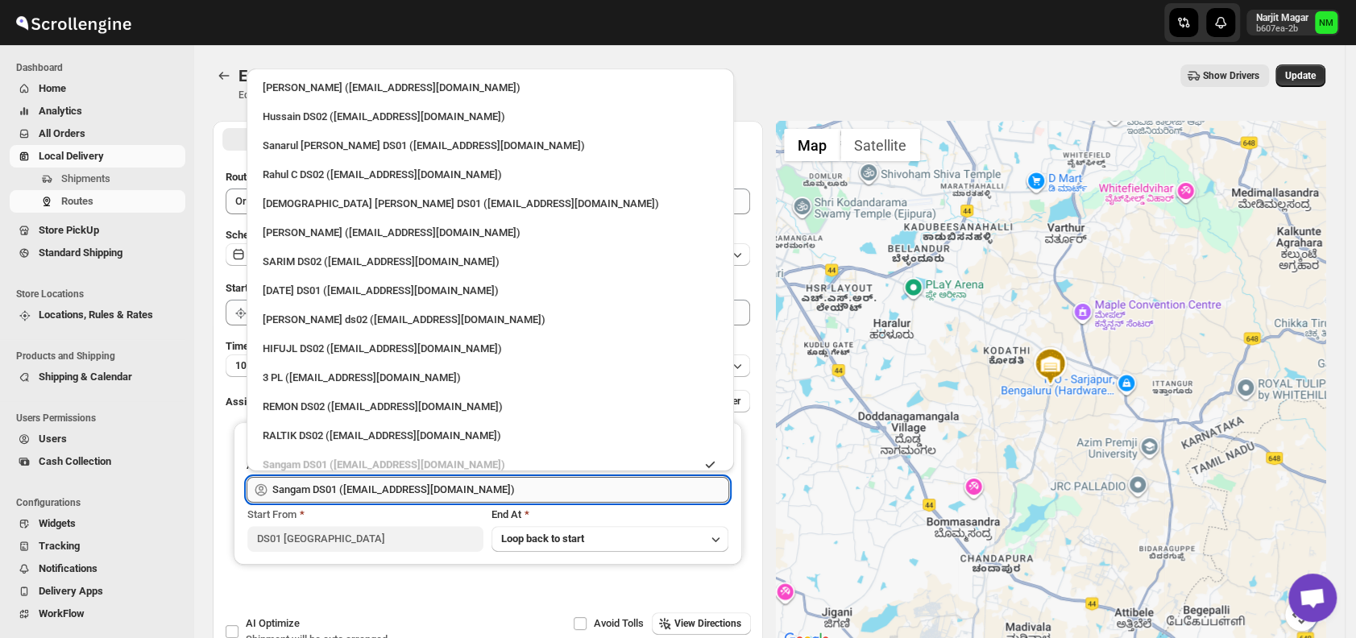
click at [532, 478] on input "Sangam DS01 ([EMAIL_ADDRESS][DOMAIN_NAME])" at bounding box center [500, 490] width 457 height 26
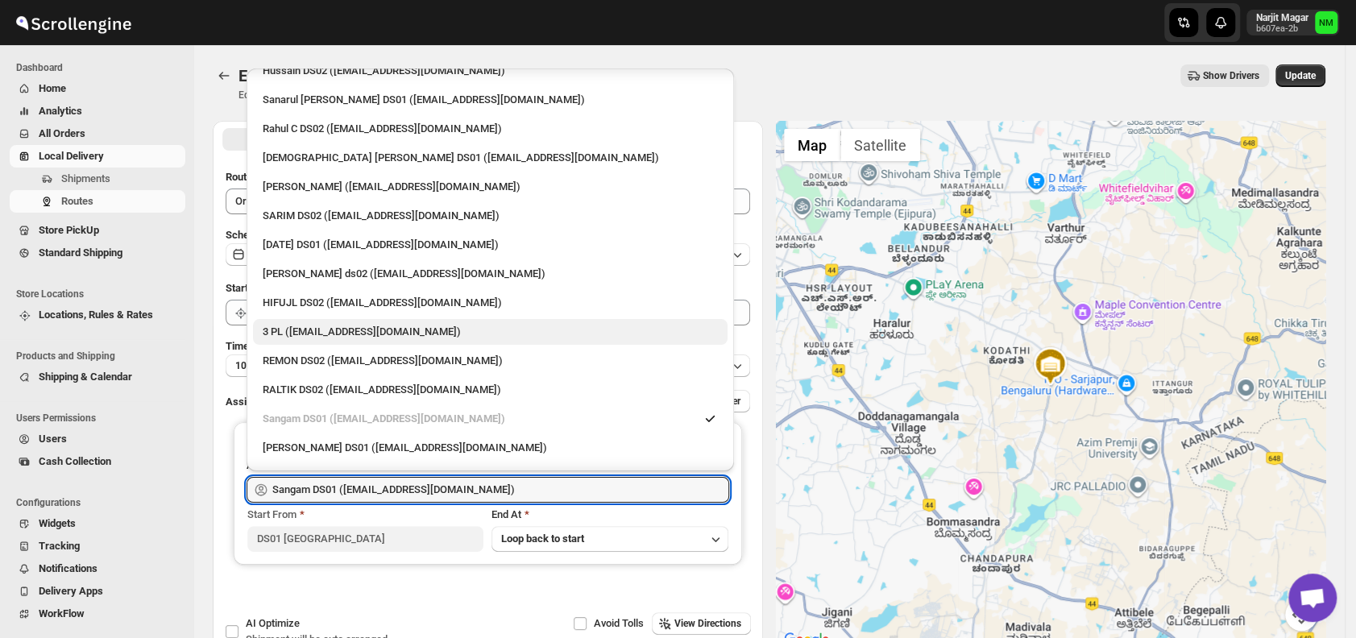
click at [327, 329] on div "3 PL ([EMAIL_ADDRESS][DOMAIN_NAME])" at bounding box center [490, 332] width 455 height 16
type input "3 PL ([EMAIL_ADDRESS][DOMAIN_NAME])"
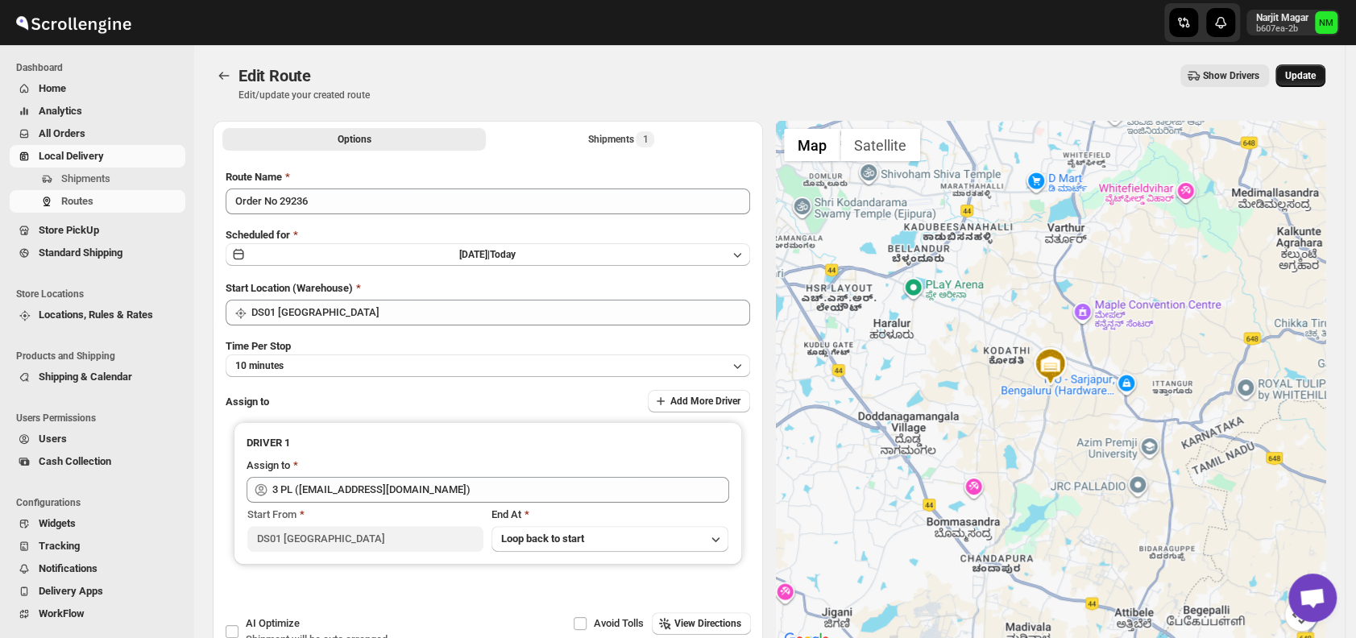
click at [1306, 78] on span "Update" at bounding box center [1300, 75] width 31 height 13
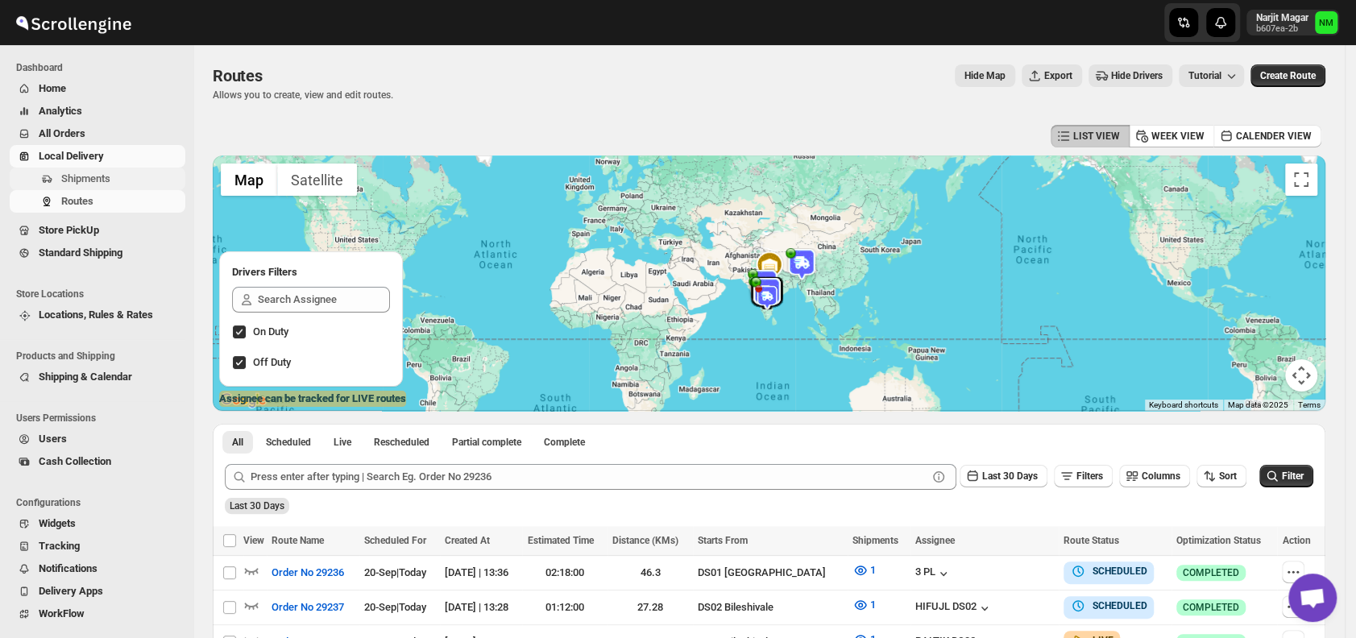
click at [68, 176] on span "Shipments" at bounding box center [85, 178] width 49 height 12
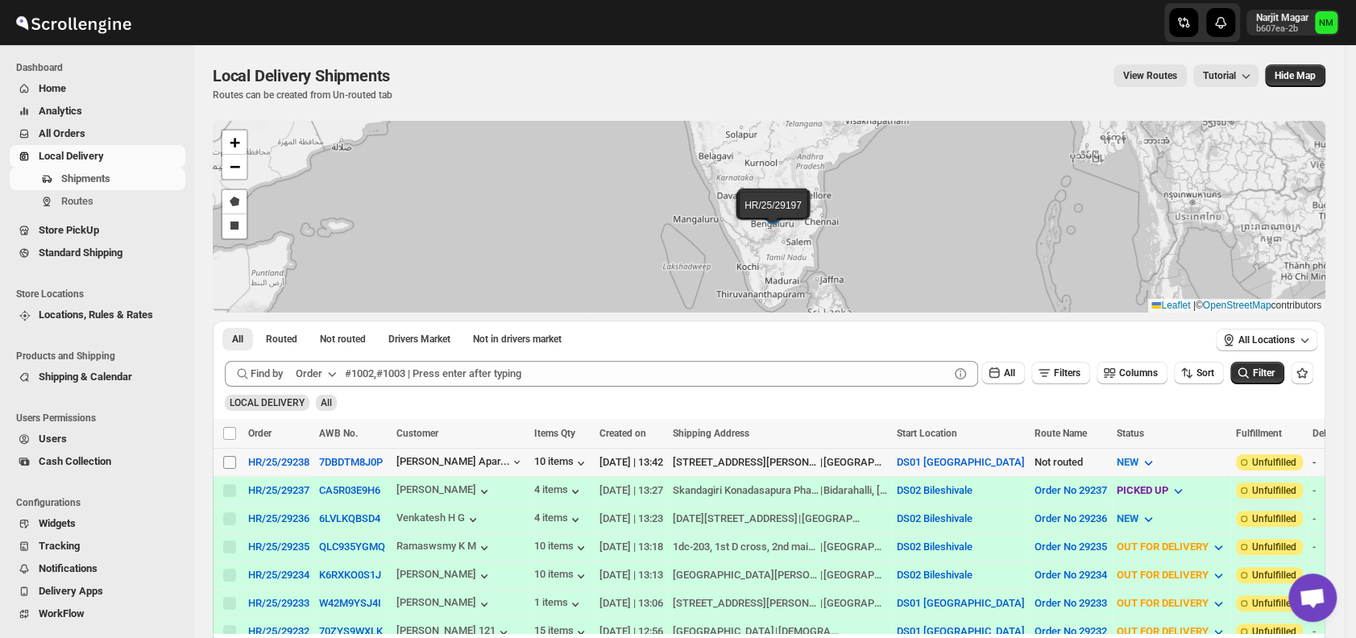
click at [226, 459] on input "Select shipment" at bounding box center [229, 462] width 13 height 13
checkbox input "true"
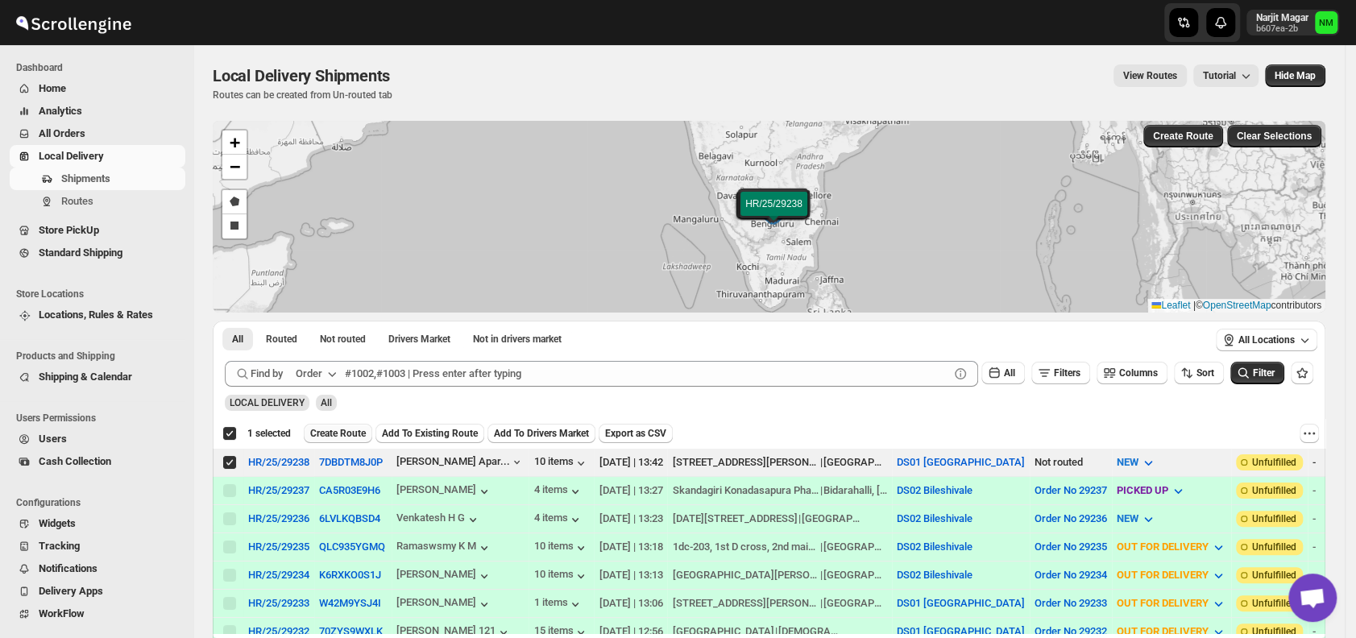
click at [331, 434] on span "Create Route" at bounding box center [338, 433] width 56 height 13
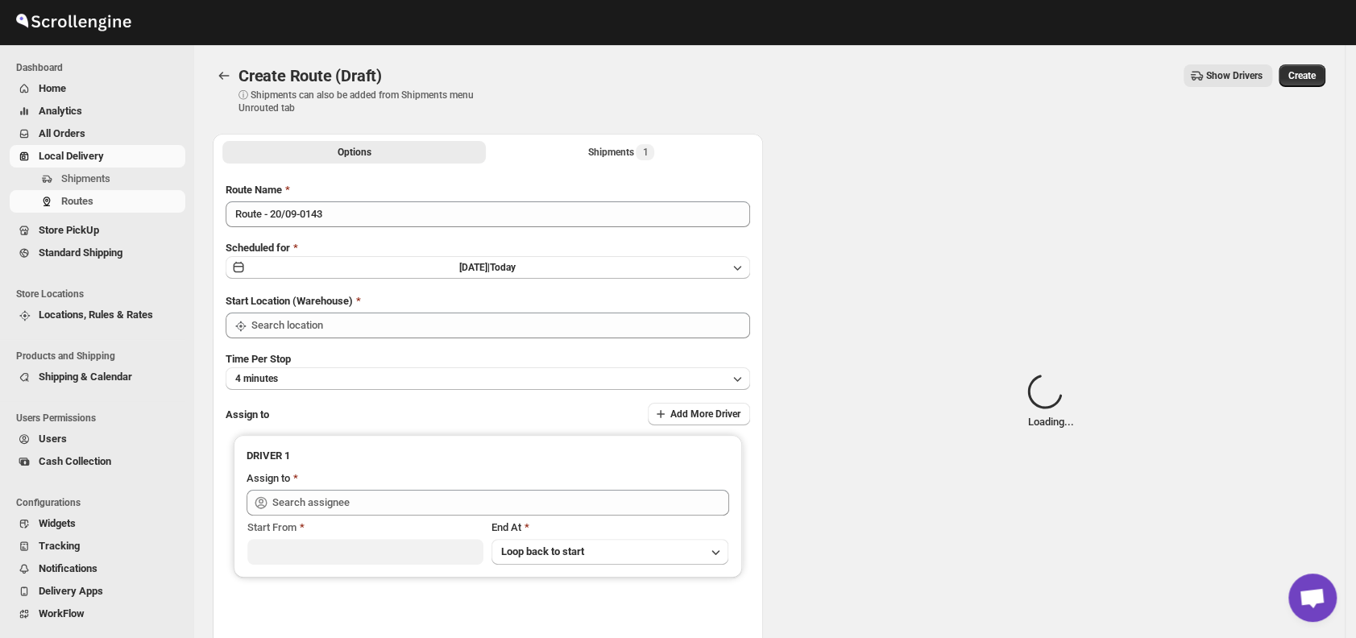
type input "DS01 [GEOGRAPHIC_DATA]"
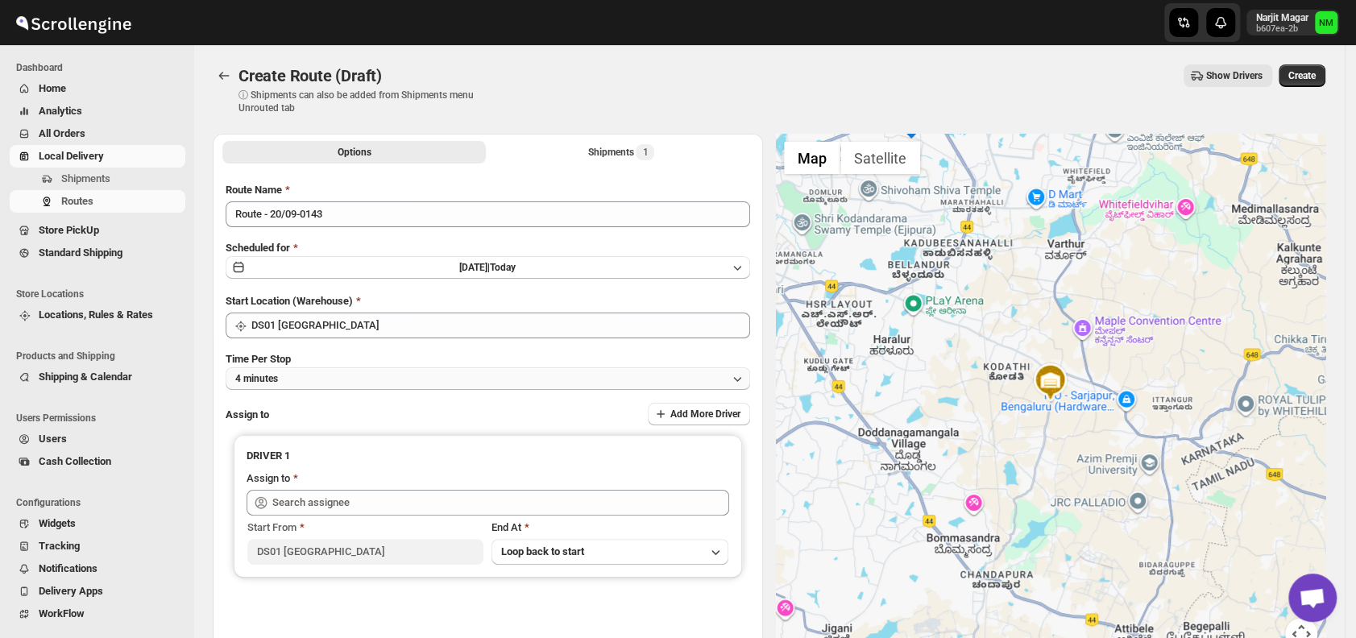
click at [352, 376] on button "4 minutes" at bounding box center [488, 378] width 524 height 23
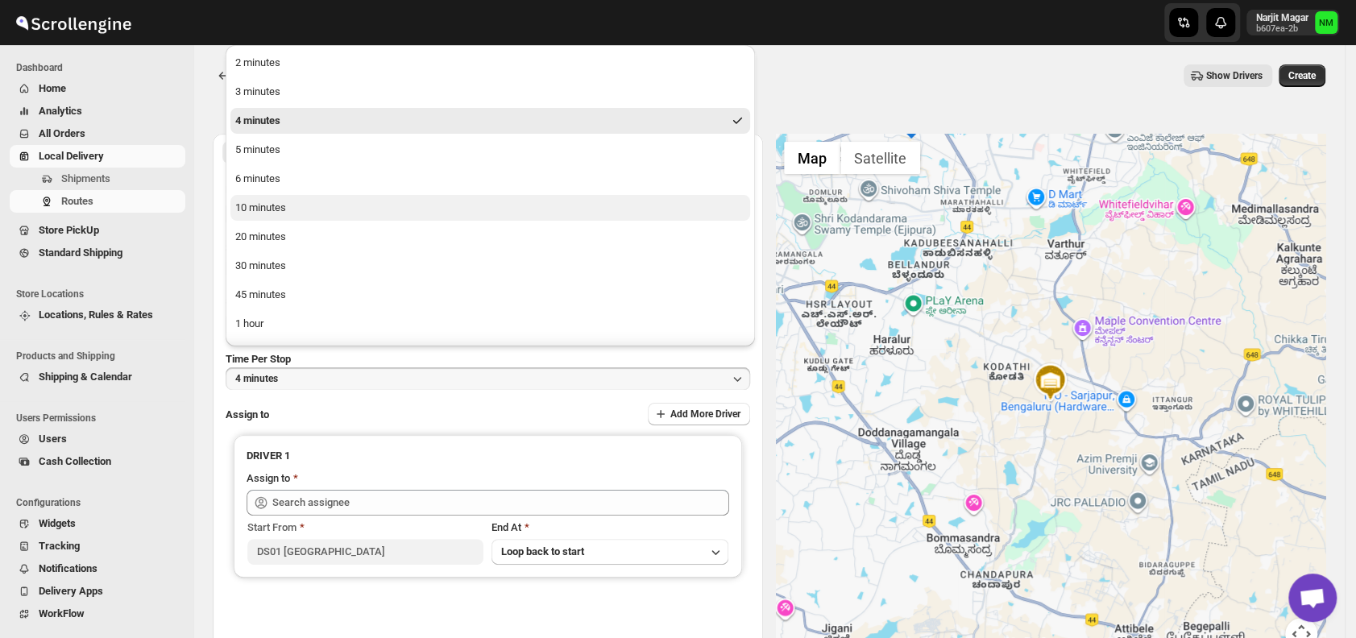
click at [296, 209] on button "10 minutes" at bounding box center [489, 208] width 519 height 26
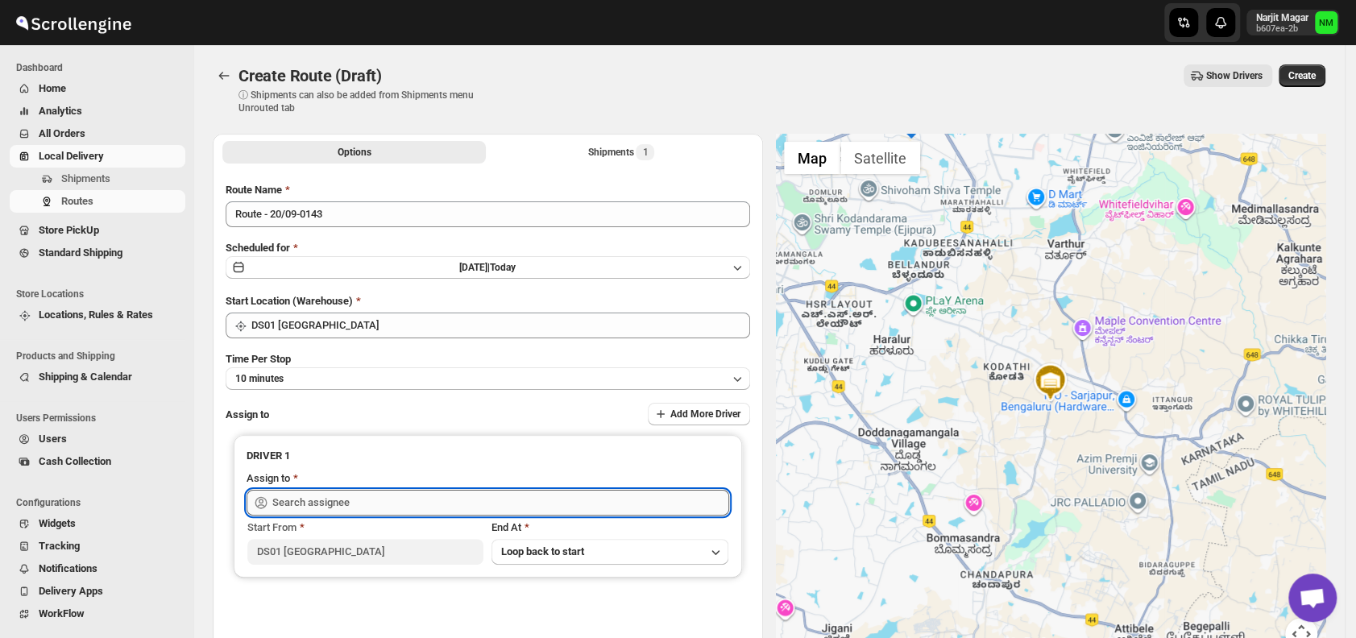
click at [367, 509] on input "text" at bounding box center [500, 503] width 457 height 26
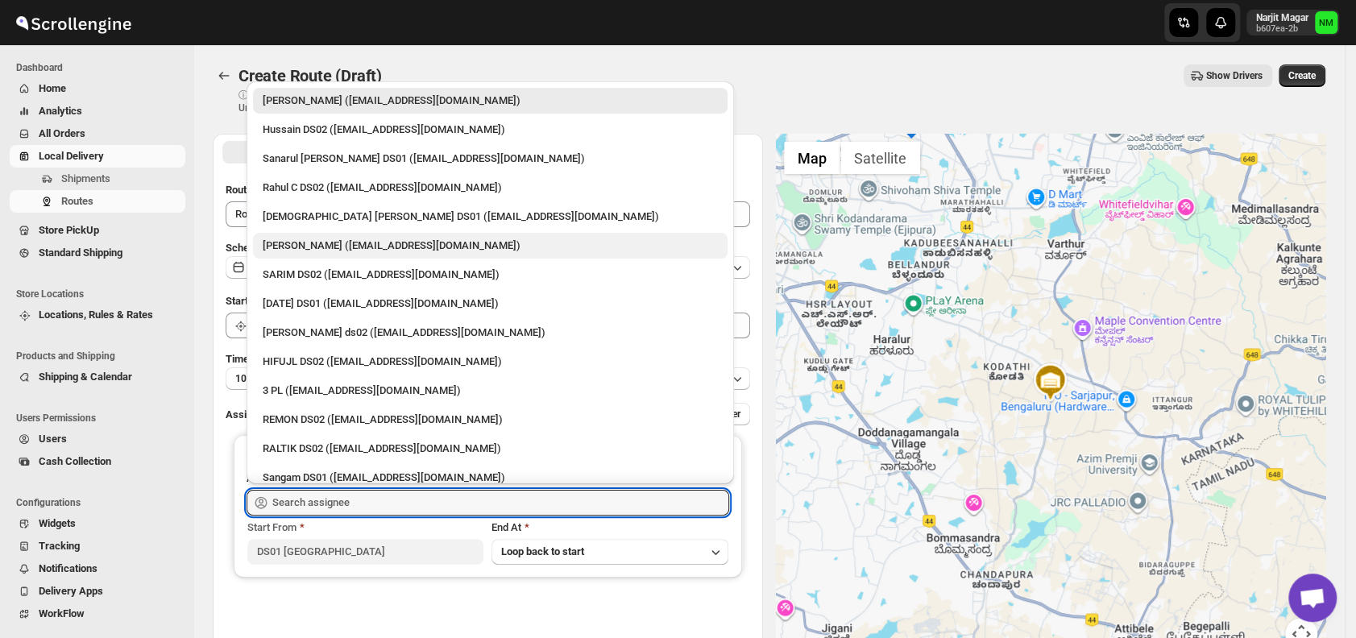
click at [292, 242] on div "[PERSON_NAME] ([EMAIL_ADDRESS][DOMAIN_NAME])" at bounding box center [490, 246] width 455 height 16
type input "[PERSON_NAME] ([EMAIL_ADDRESS][DOMAIN_NAME])"
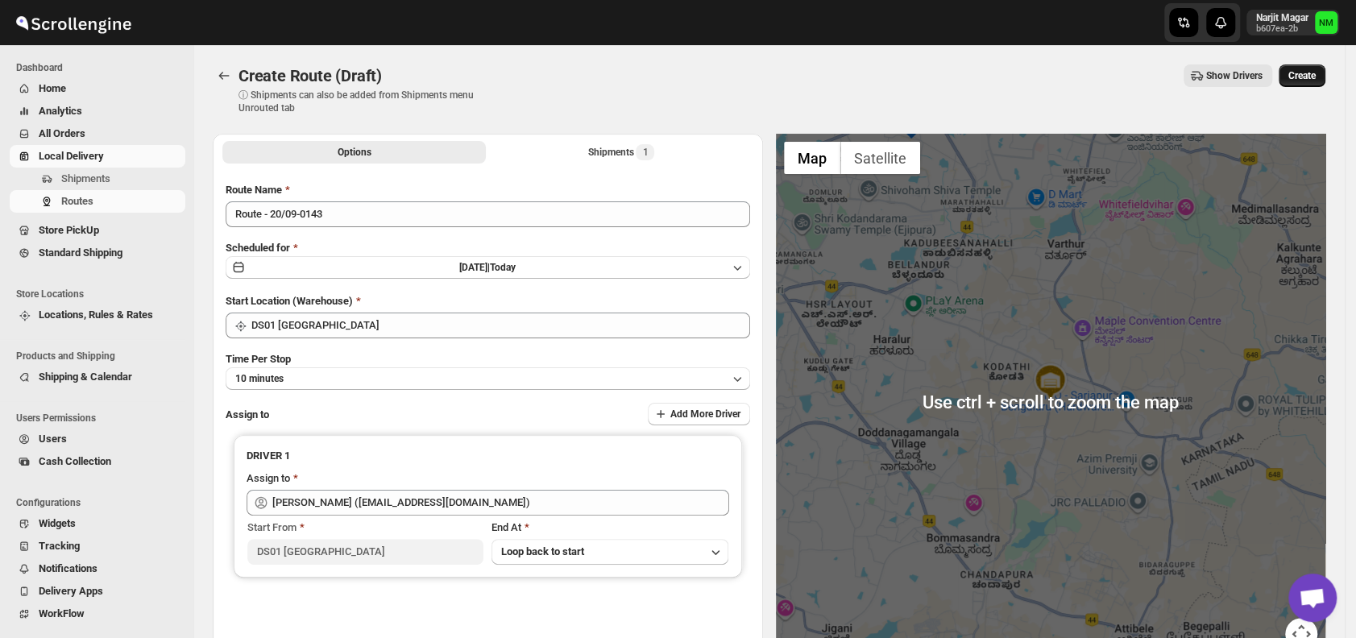
click at [1306, 68] on button "Create" at bounding box center [1301, 75] width 47 height 23
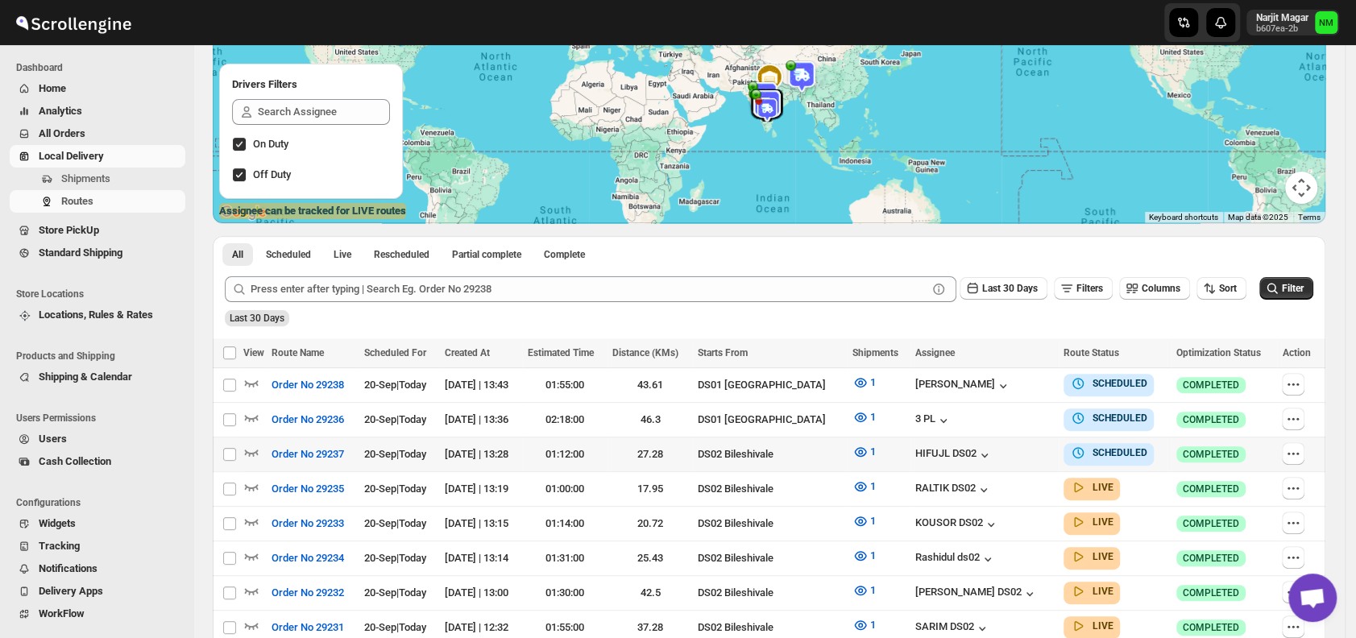
scroll to position [188, 0]
click at [110, 179] on span "Shipments" at bounding box center [121, 179] width 121 height 16
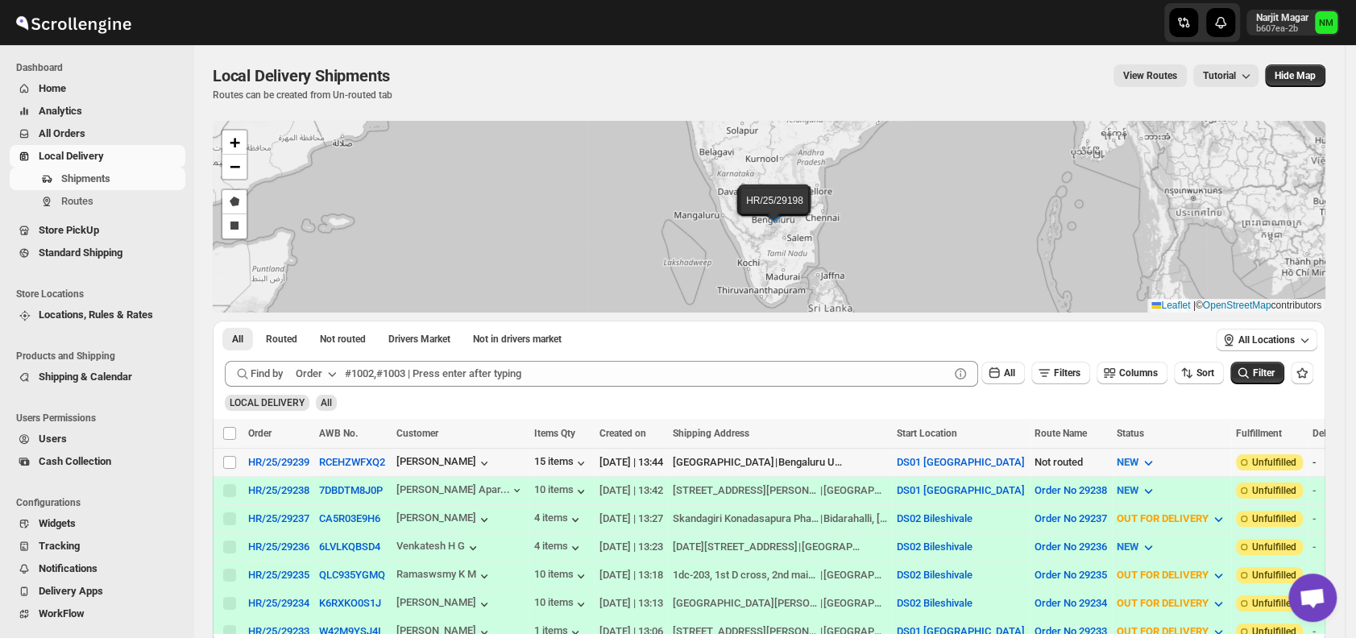
click at [237, 459] on div "Select shipment" at bounding box center [230, 462] width 16 height 14
checkbox input "true"
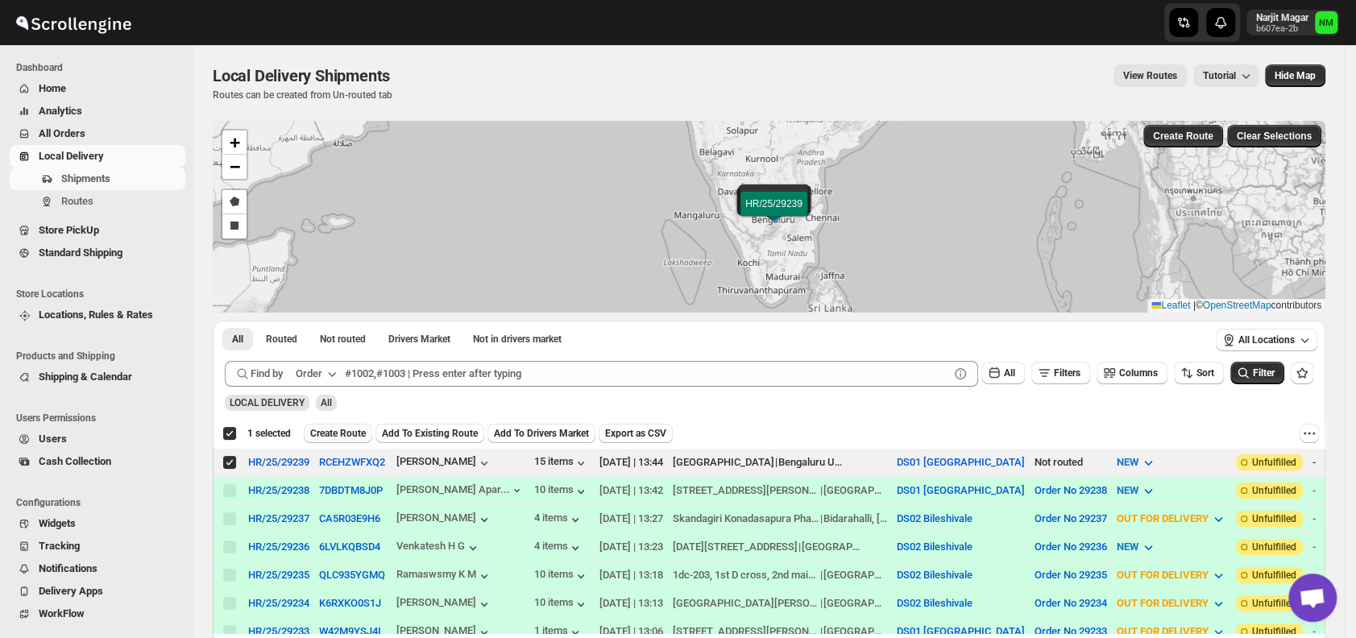
click at [336, 424] on button "Create Route" at bounding box center [338, 433] width 68 height 19
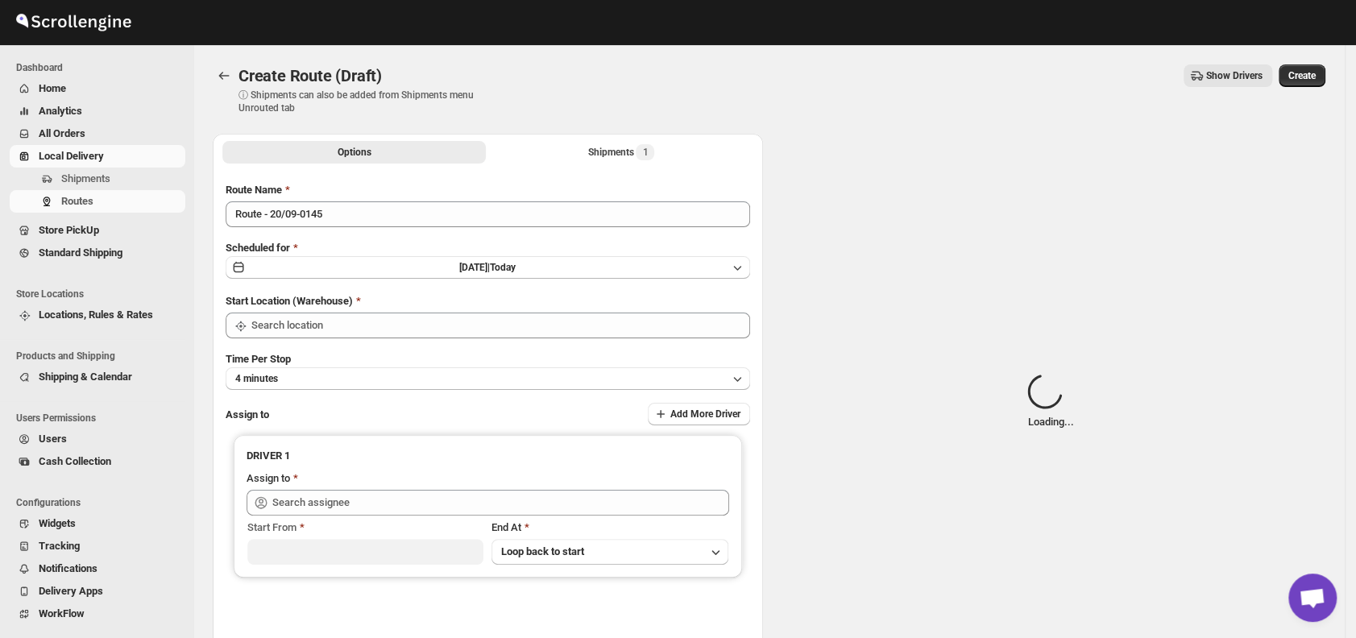
type input "DS01 [GEOGRAPHIC_DATA]"
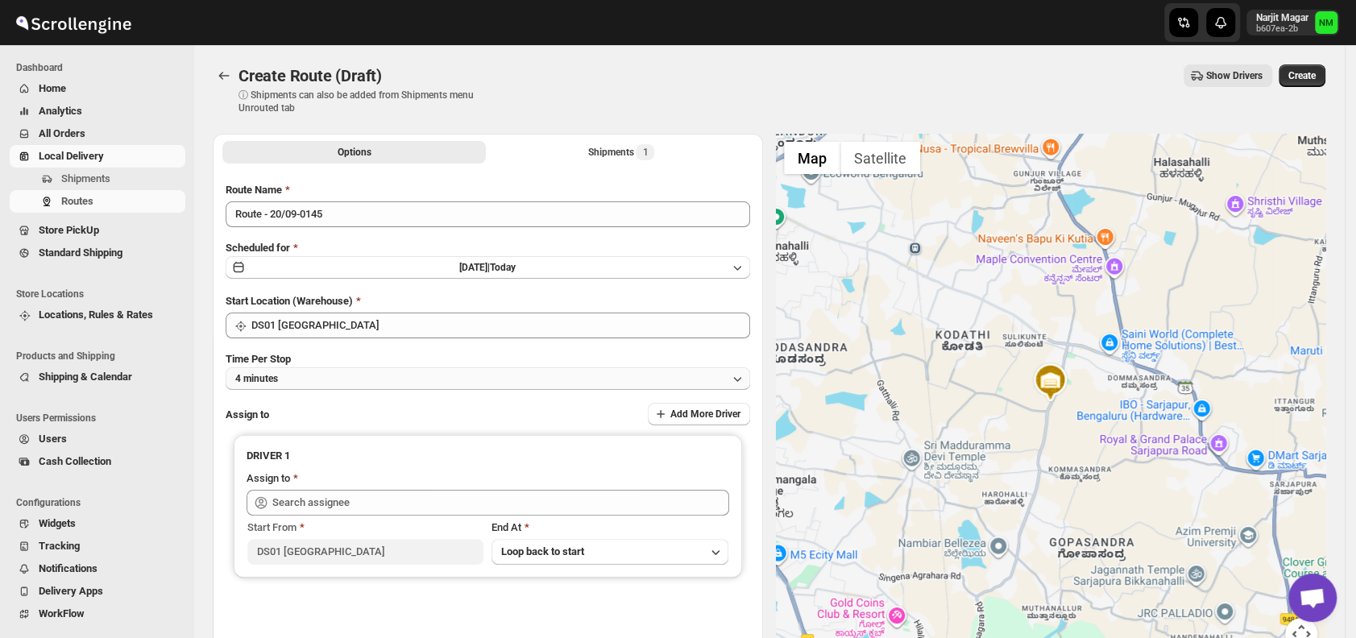
click at [324, 380] on button "4 minutes" at bounding box center [488, 378] width 524 height 23
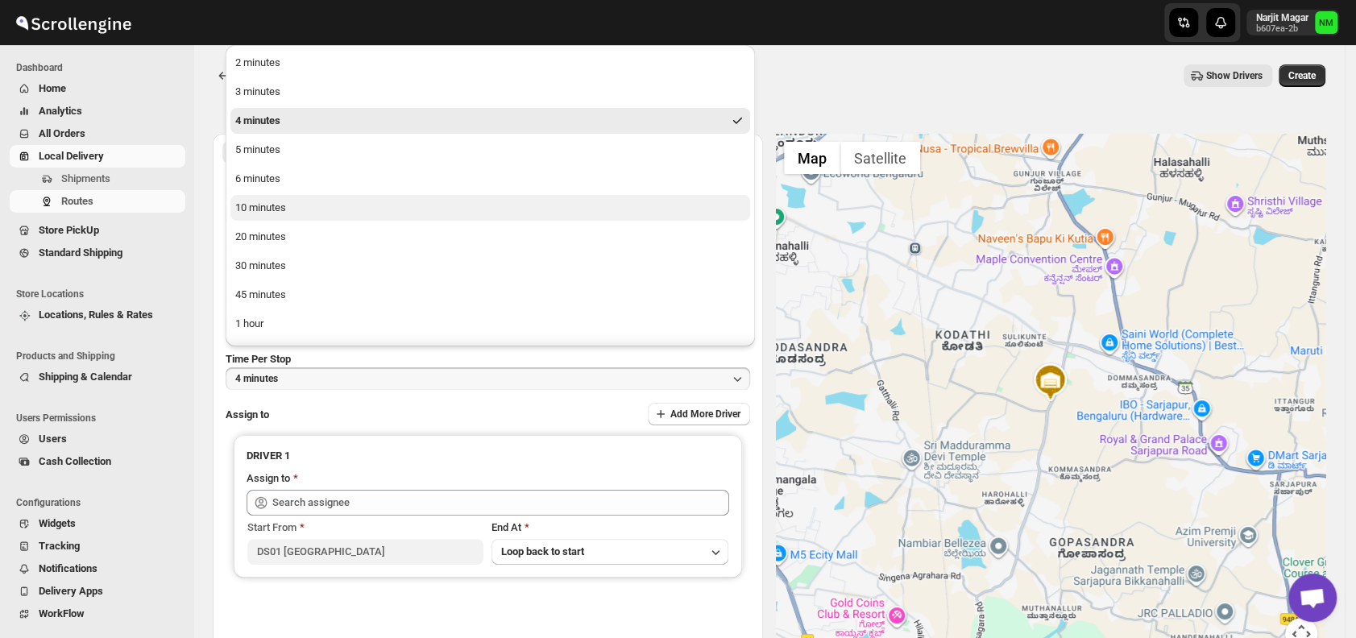
click at [288, 213] on button "10 minutes" at bounding box center [489, 208] width 519 height 26
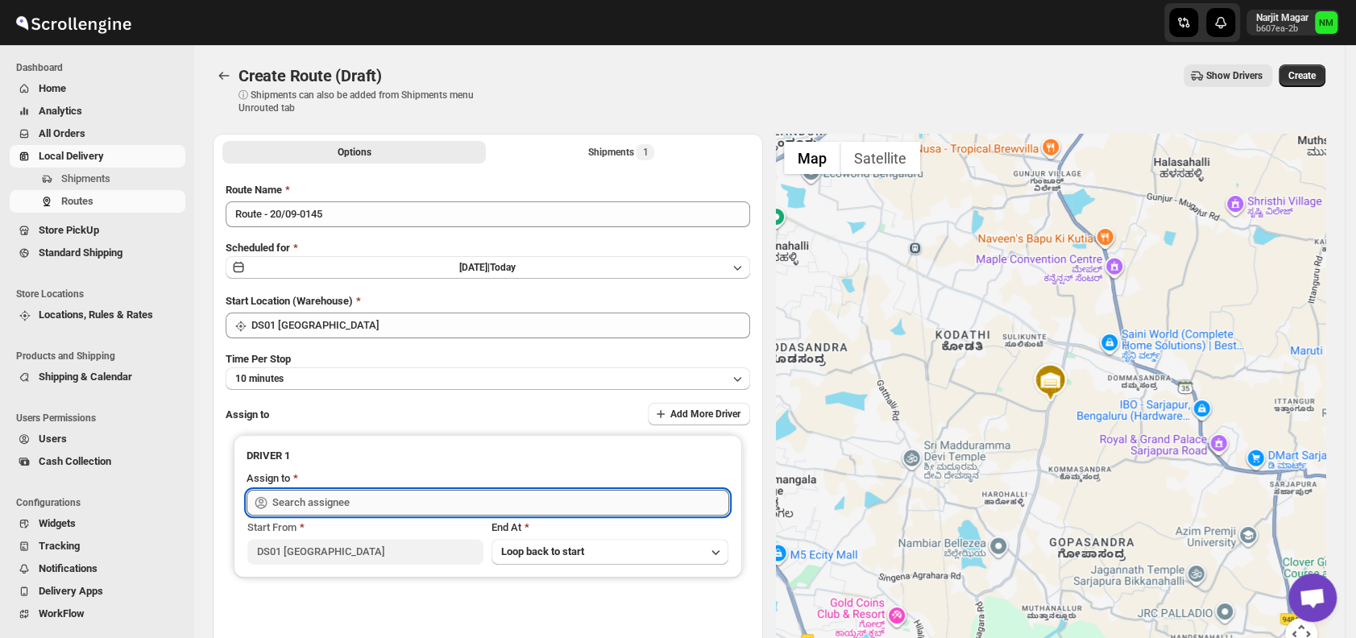
click at [327, 492] on input "text" at bounding box center [500, 503] width 457 height 26
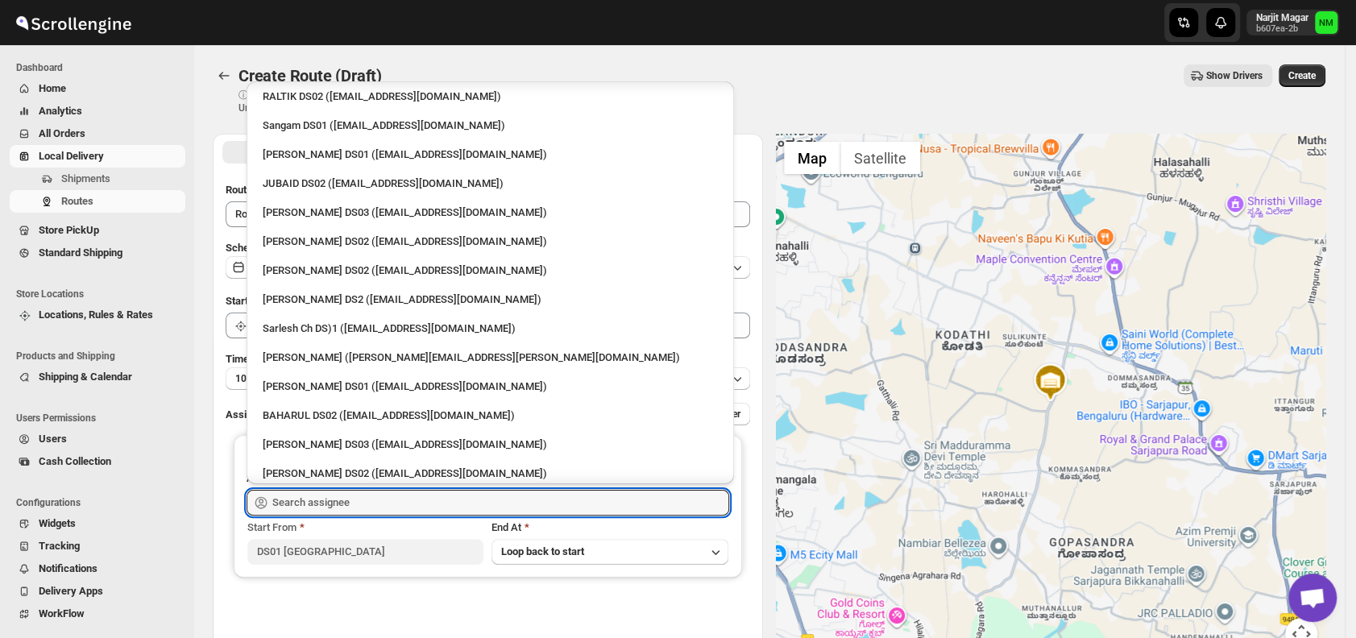
scroll to position [354, 0]
click at [325, 379] on div "[PERSON_NAME] DS01 ([EMAIL_ADDRESS][DOMAIN_NAME])" at bounding box center [490, 385] width 455 height 16
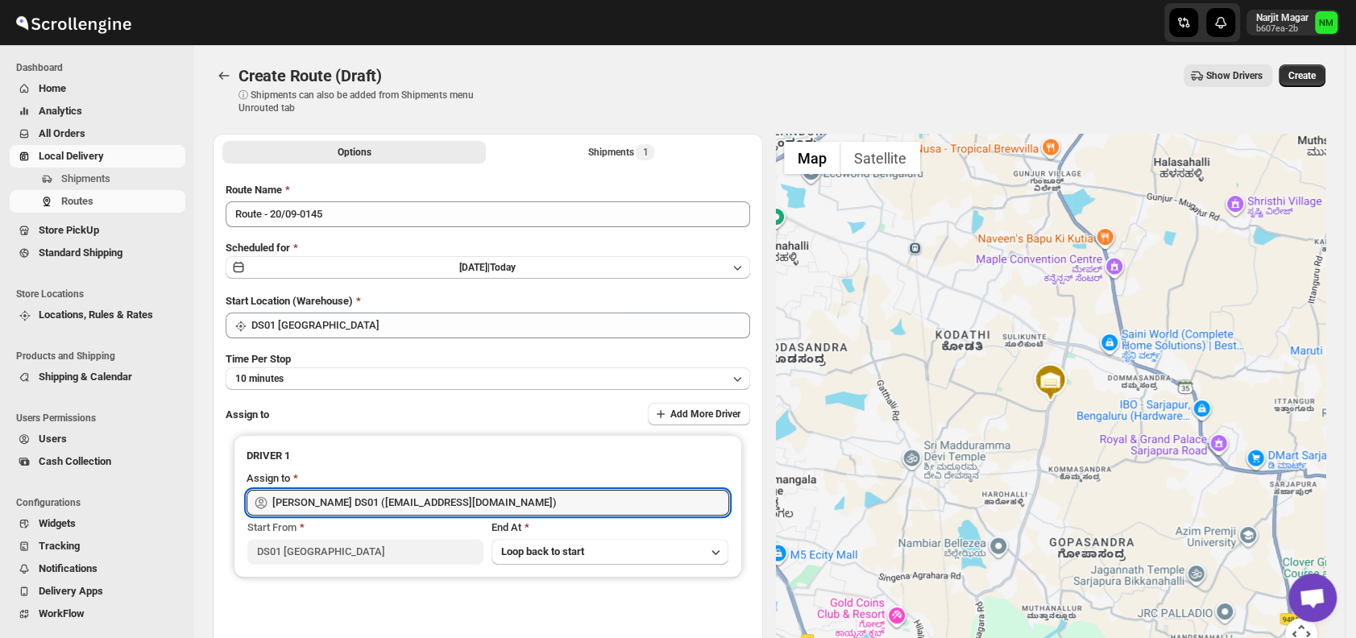
type input "[PERSON_NAME] DS01 ([EMAIL_ADDRESS][DOMAIN_NAME])"
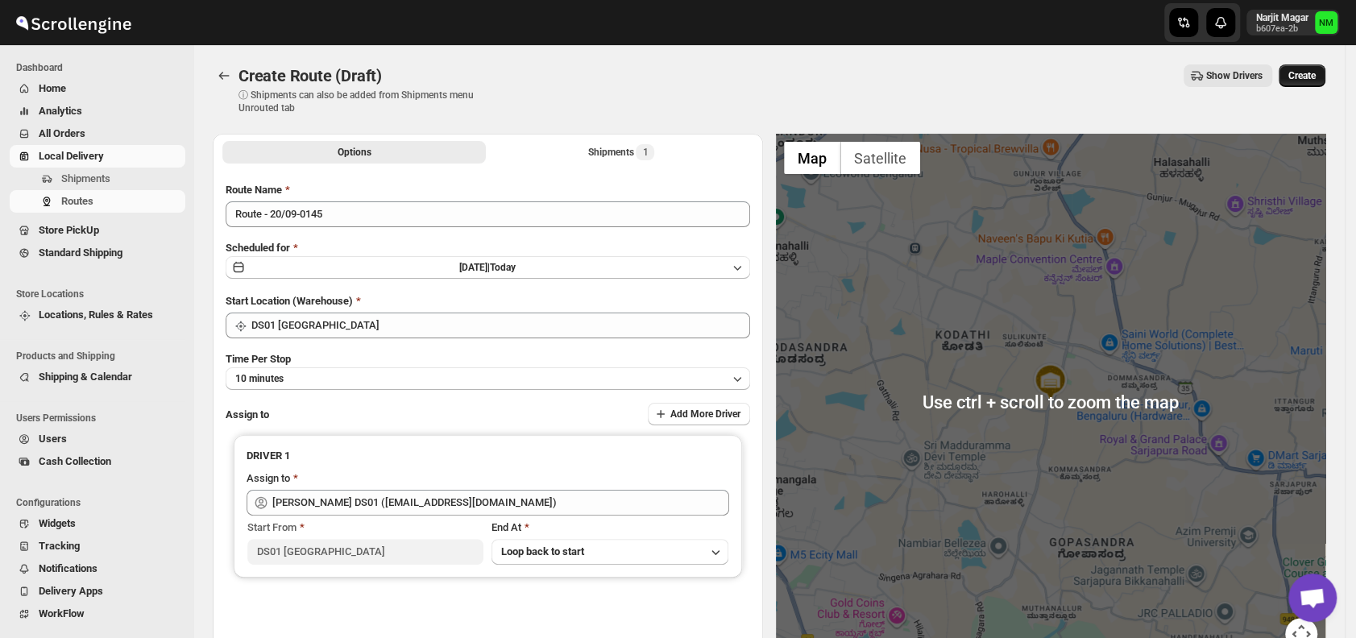
click at [1291, 82] on button "Create" at bounding box center [1301, 75] width 47 height 23
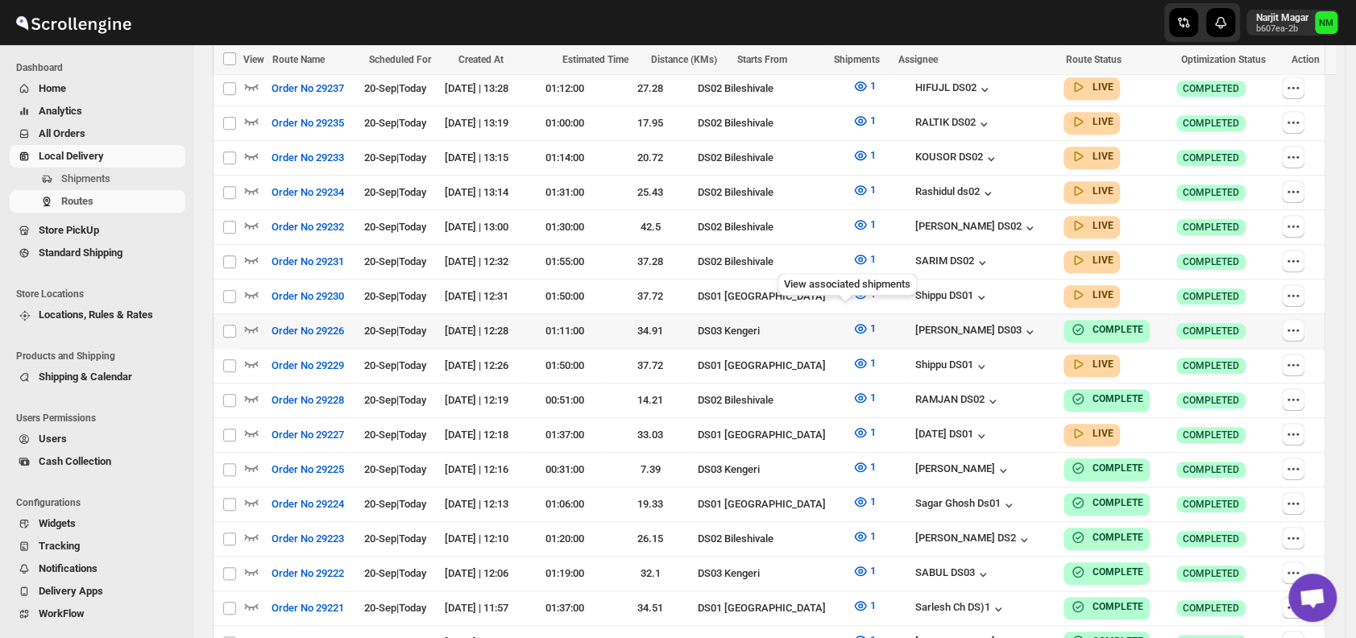
scroll to position [590, 0]
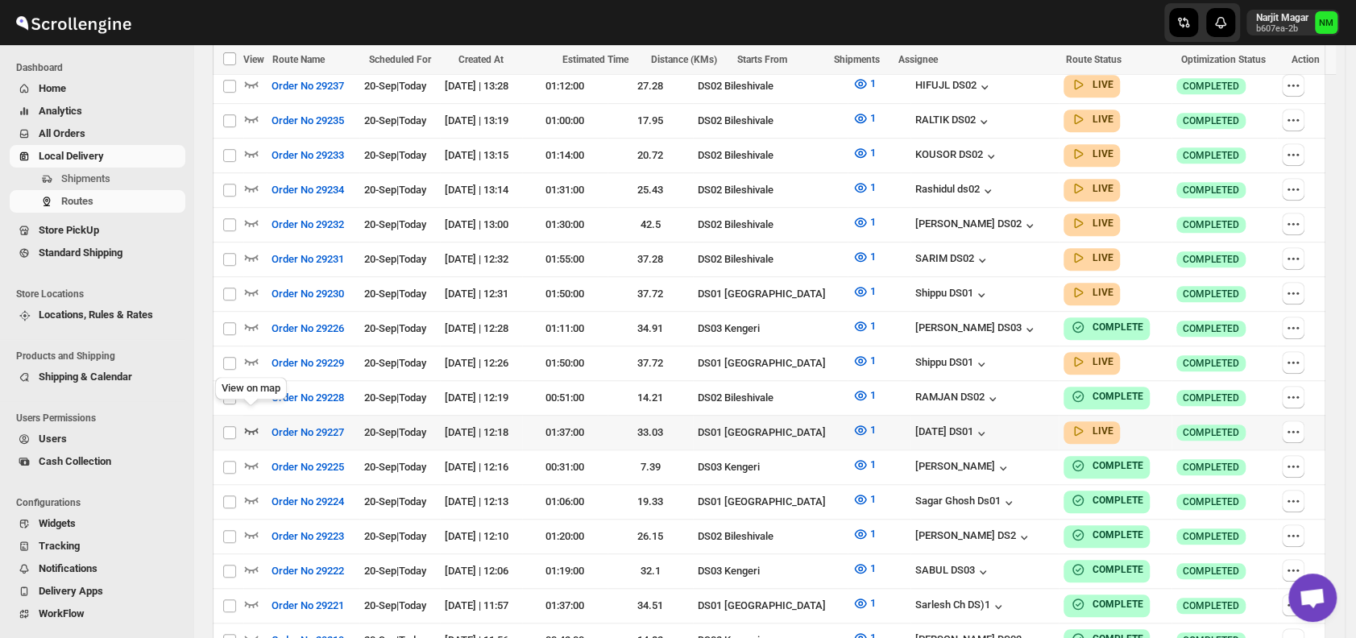
click at [254, 422] on icon "button" at bounding box center [251, 430] width 16 height 16
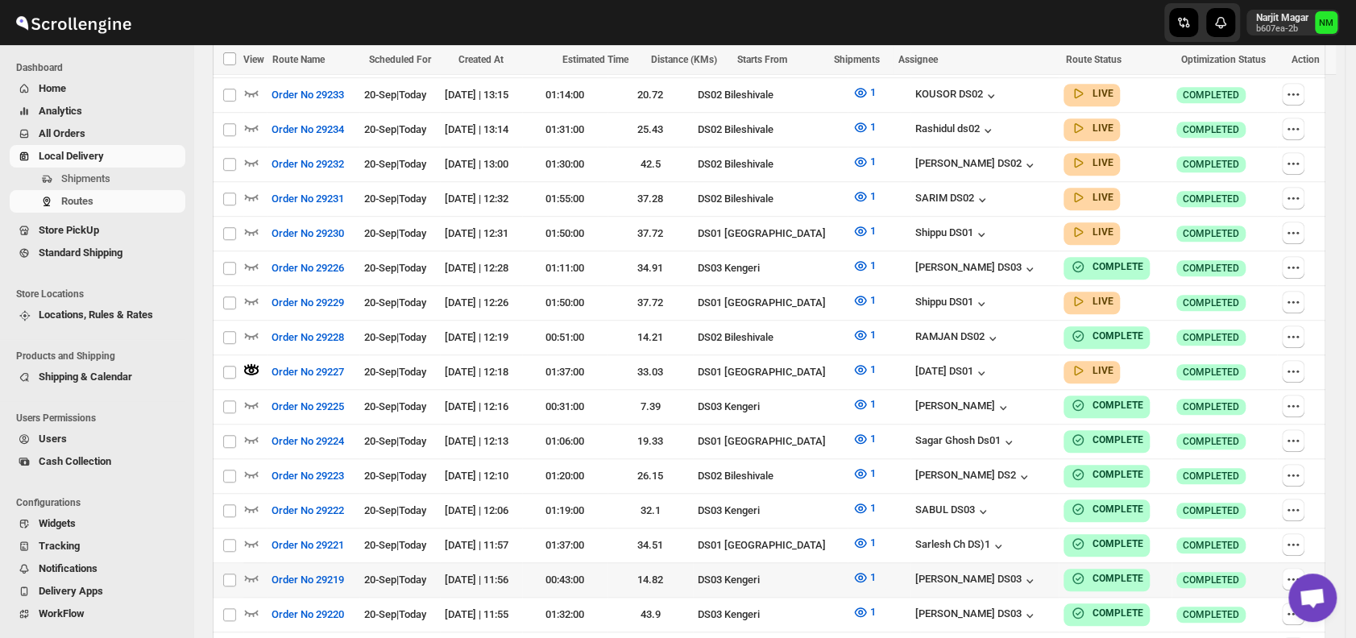
scroll to position [667, 0]
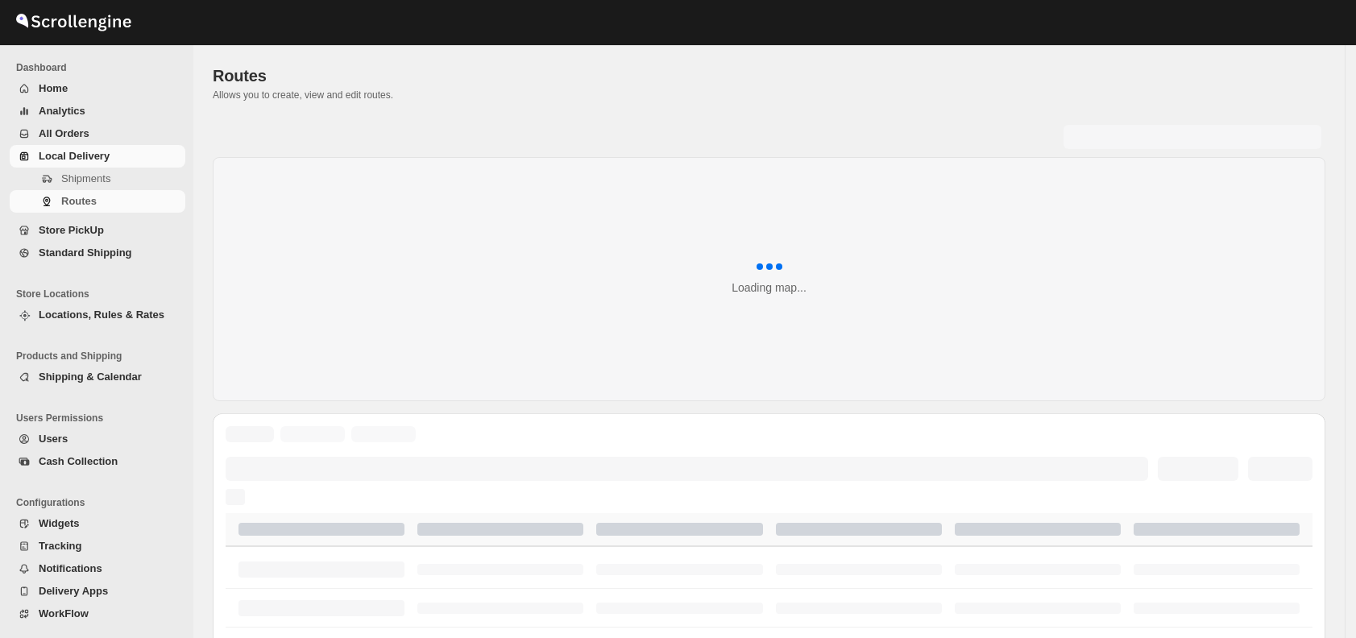
scroll to position [624, 0]
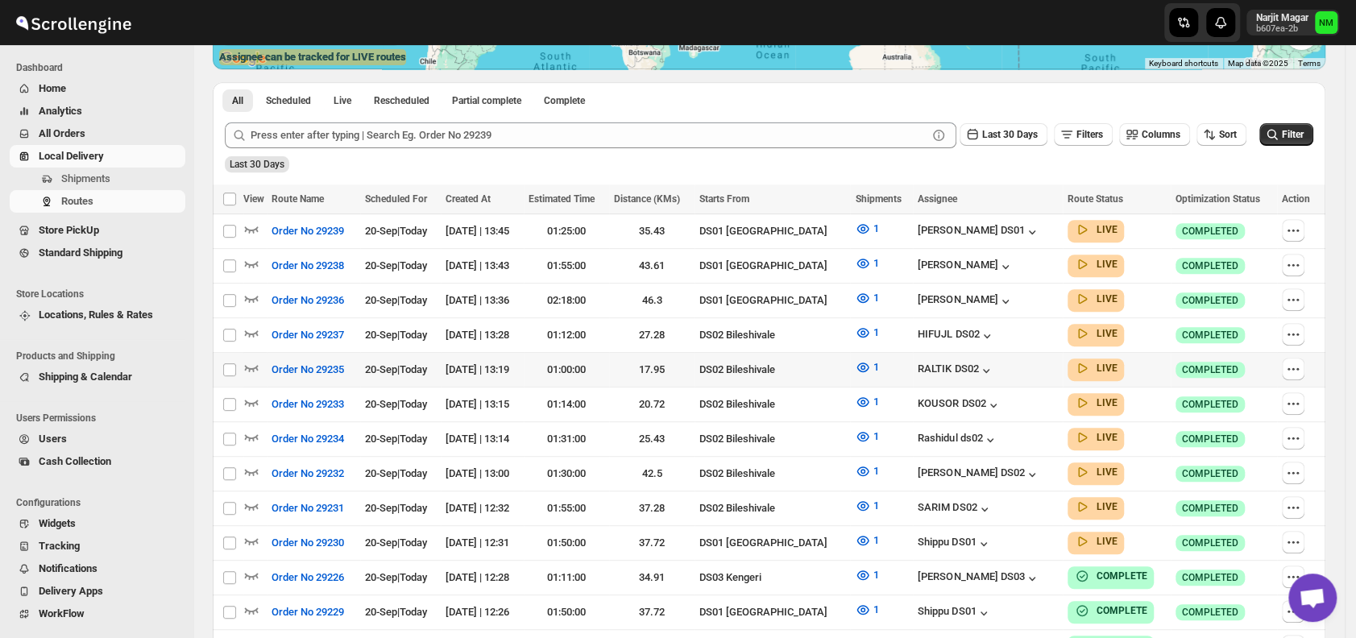
scroll to position [402, 0]
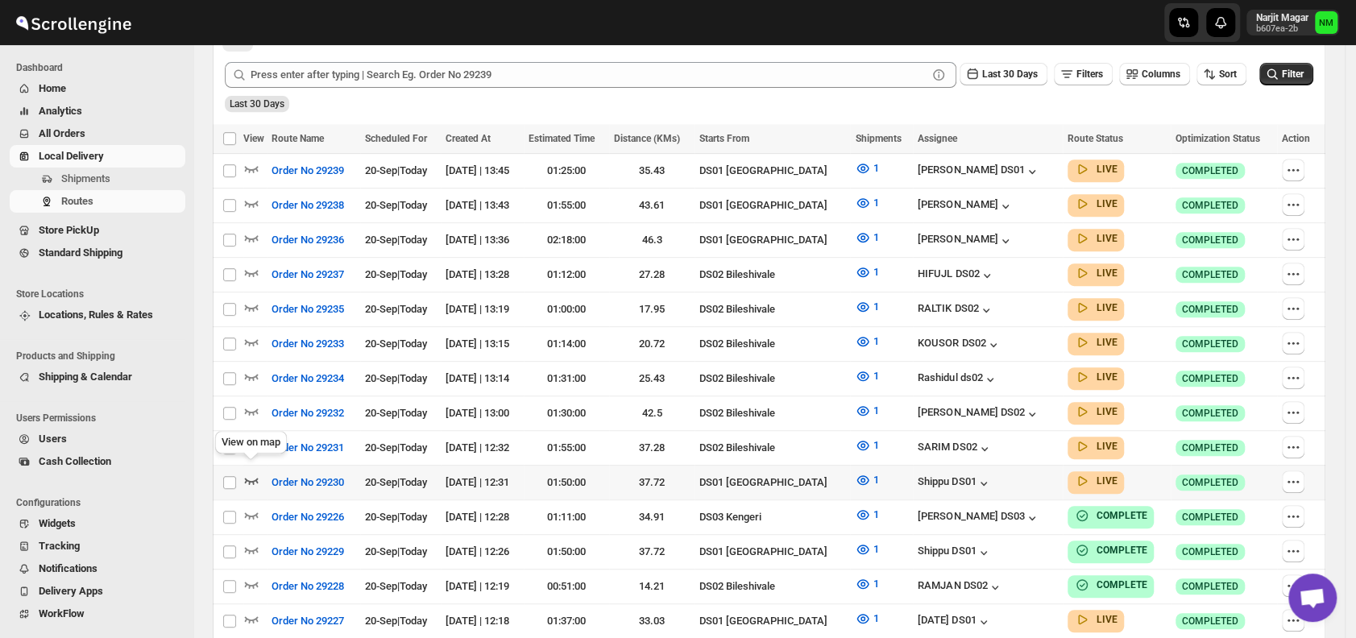
click at [247, 472] on icon "button" at bounding box center [251, 480] width 16 height 16
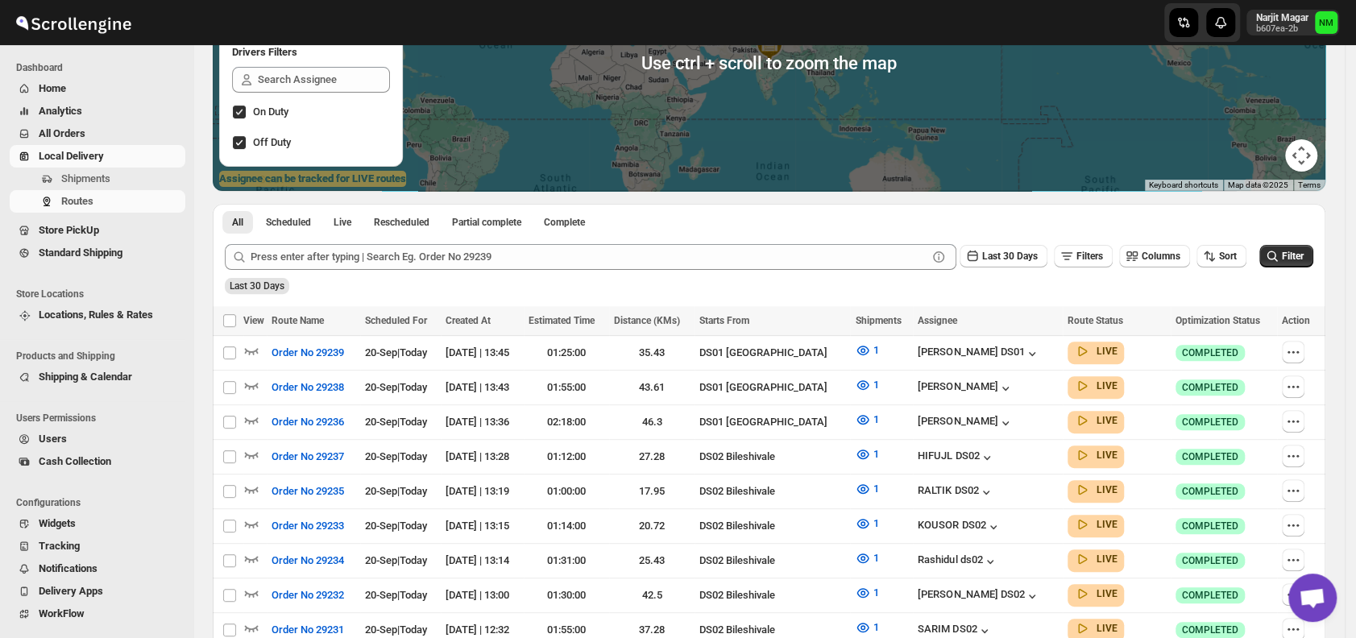
scroll to position [221, 0]
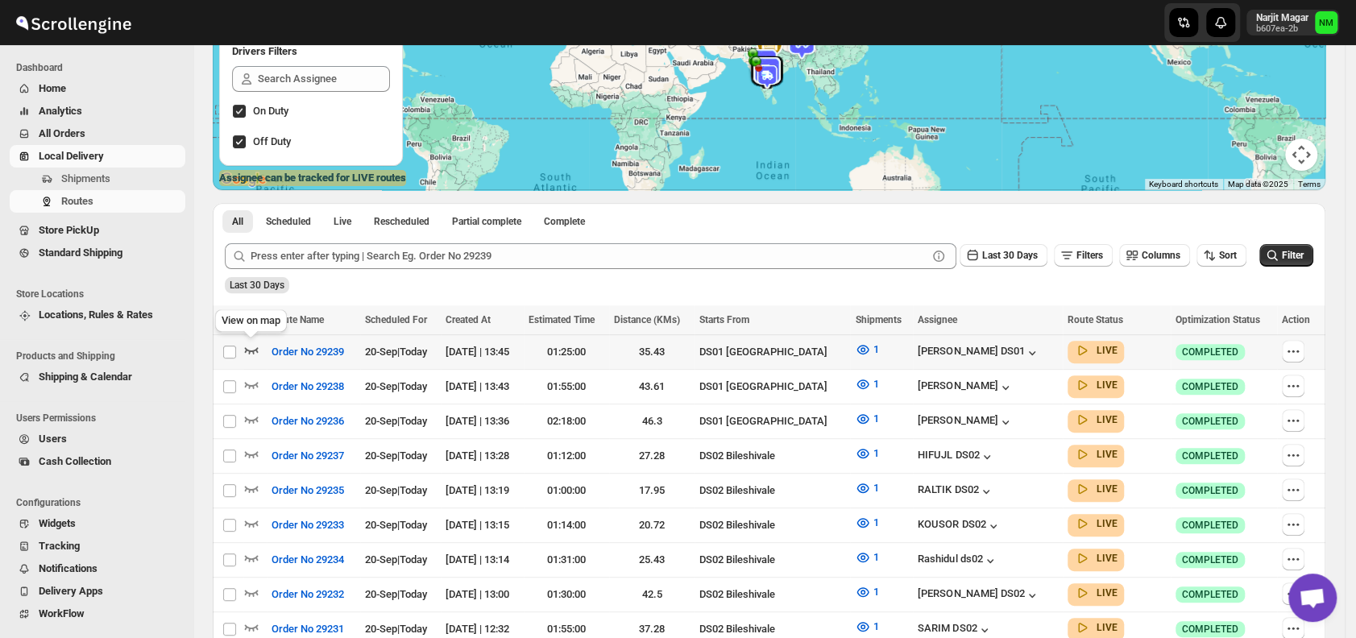
click at [251, 349] on icon "button" at bounding box center [251, 349] width 16 height 16
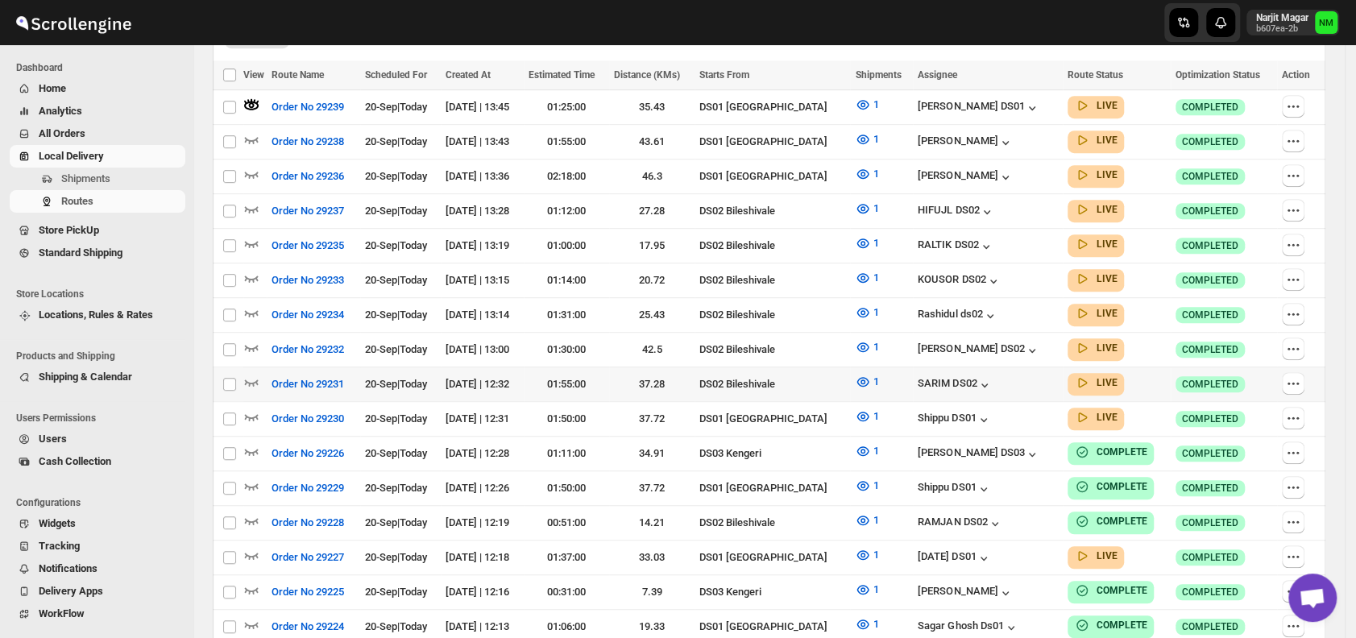
scroll to position [481, 0]
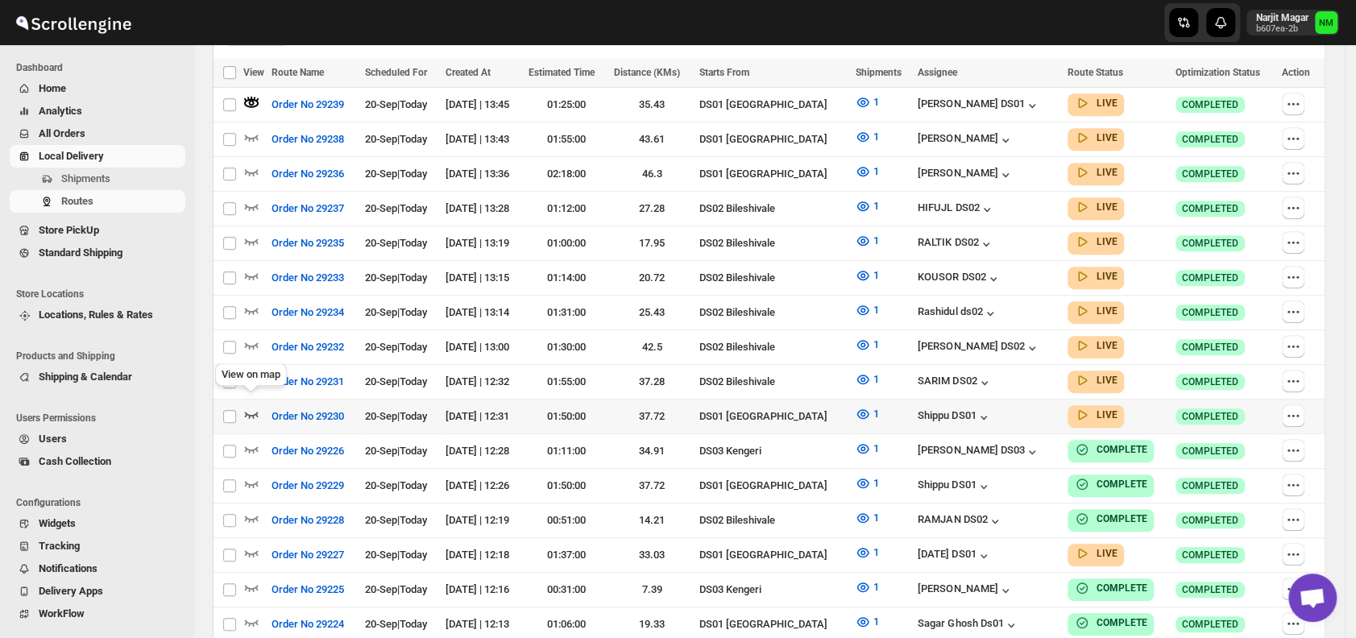
click at [255, 412] on icon "button" at bounding box center [252, 415] width 14 height 6
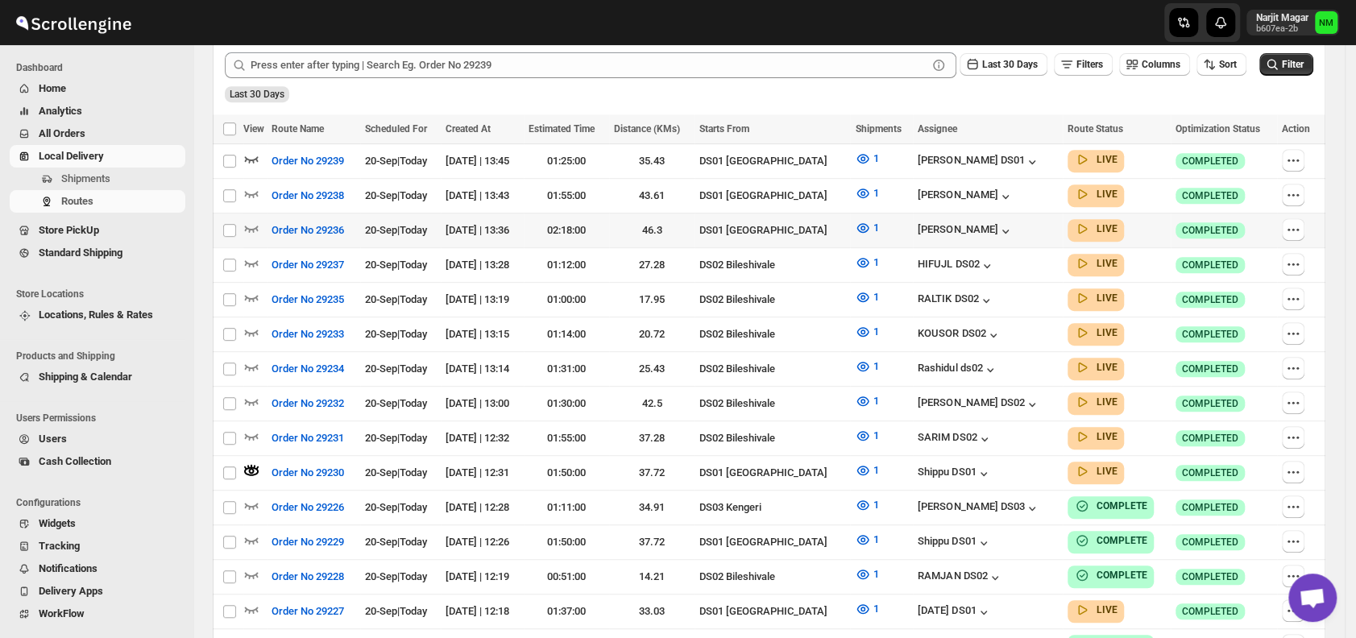
scroll to position [0, 0]
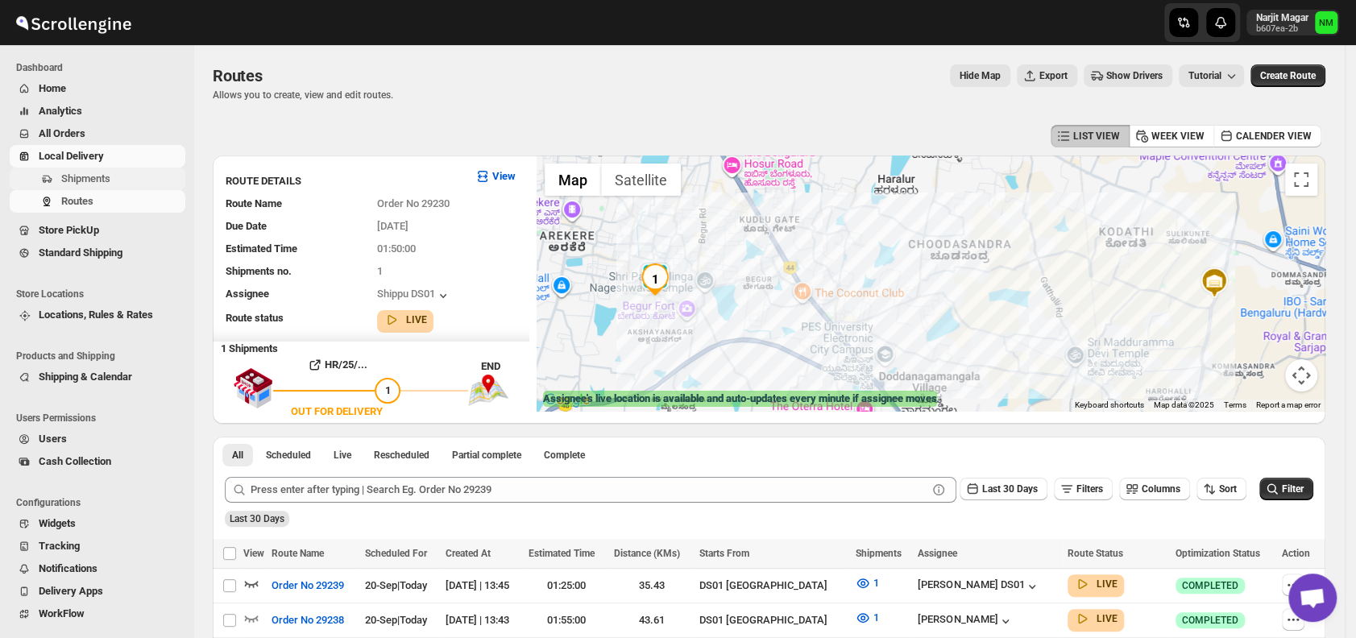
click at [87, 169] on button "Shipments" at bounding box center [98, 179] width 176 height 23
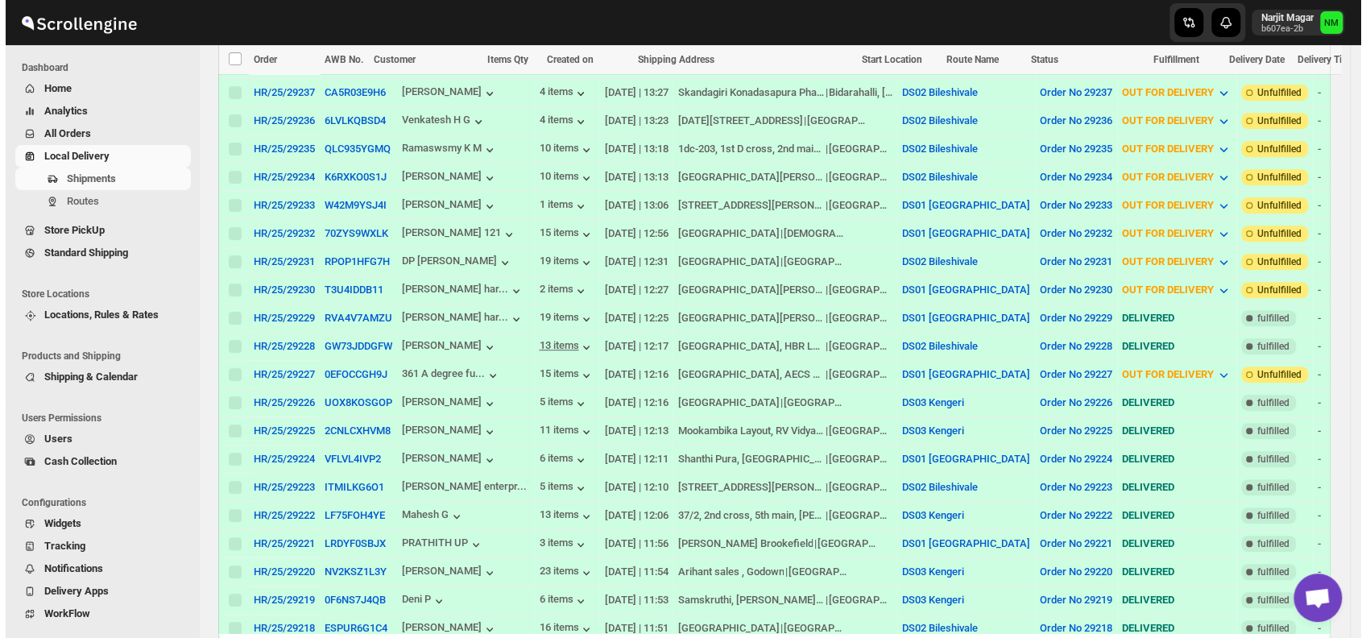
scroll to position [438, 0]
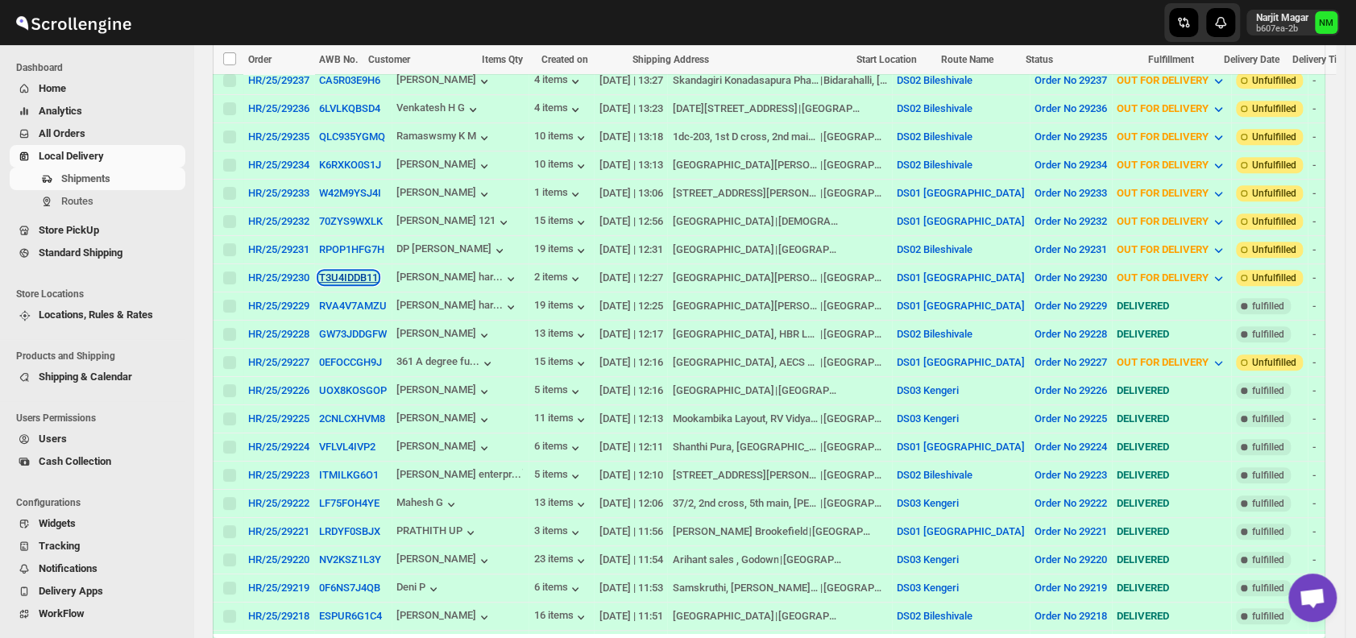
click at [337, 271] on button "T3U4IDDB11" at bounding box center [348, 277] width 59 height 12
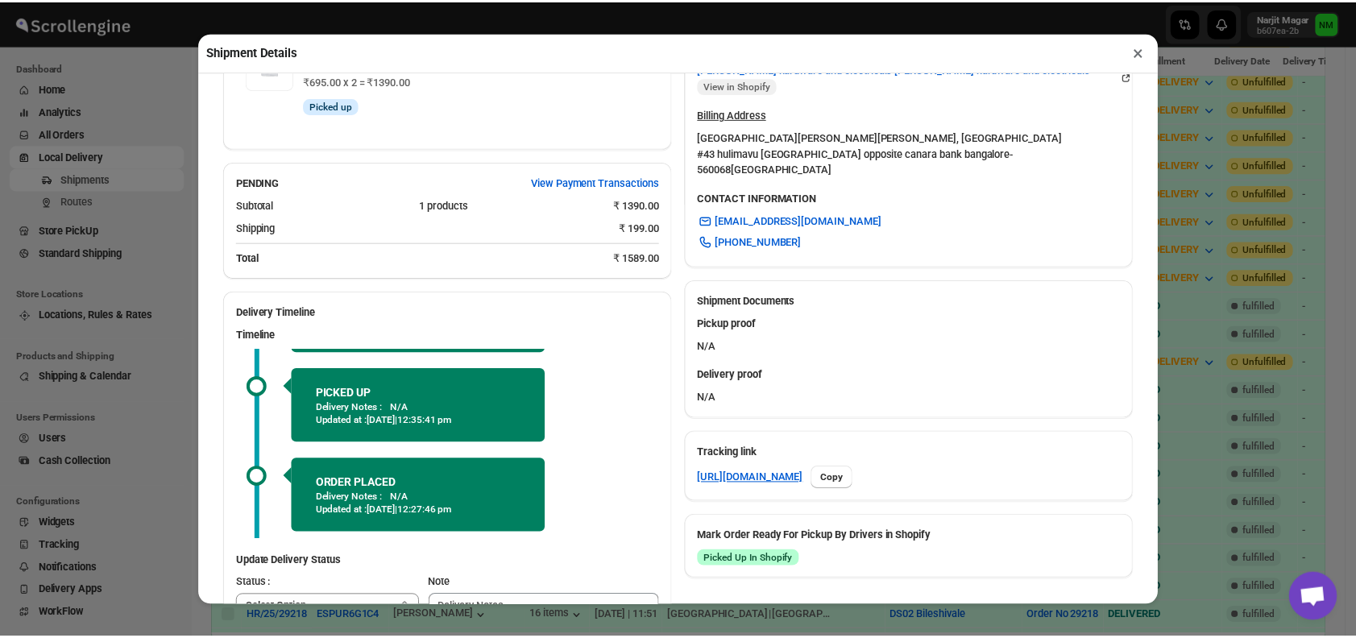
scroll to position [622, 0]
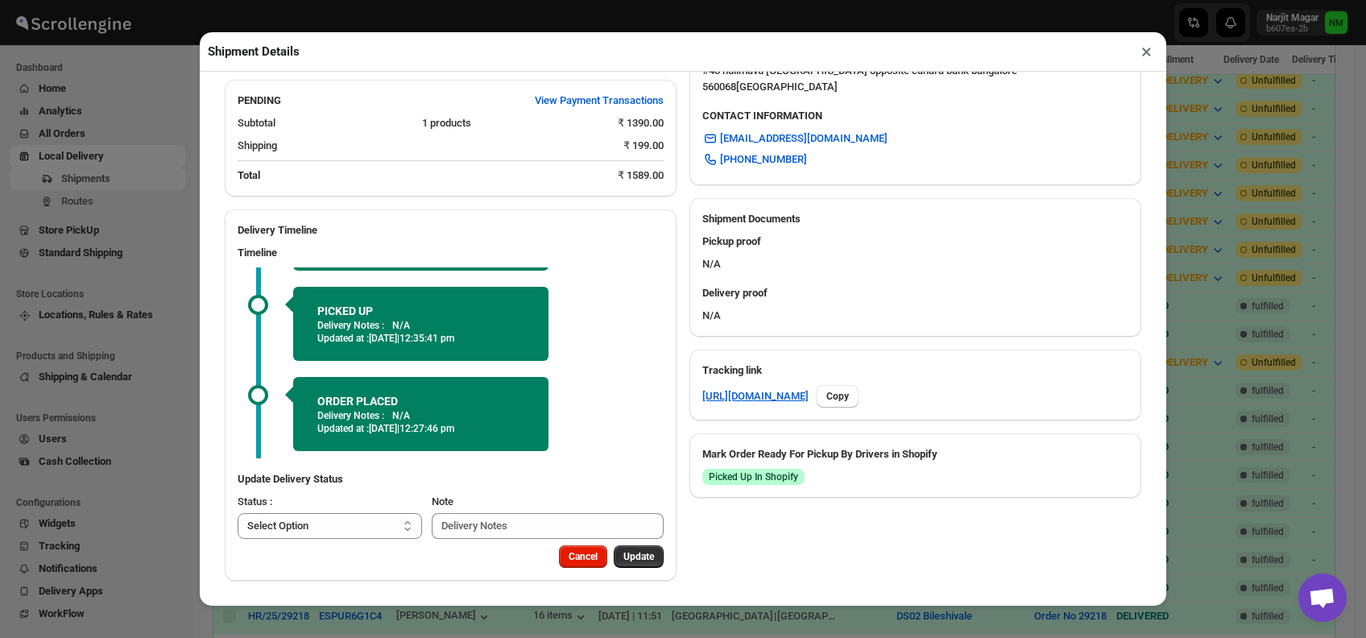
click at [1148, 57] on button "×" at bounding box center [1146, 51] width 23 height 23
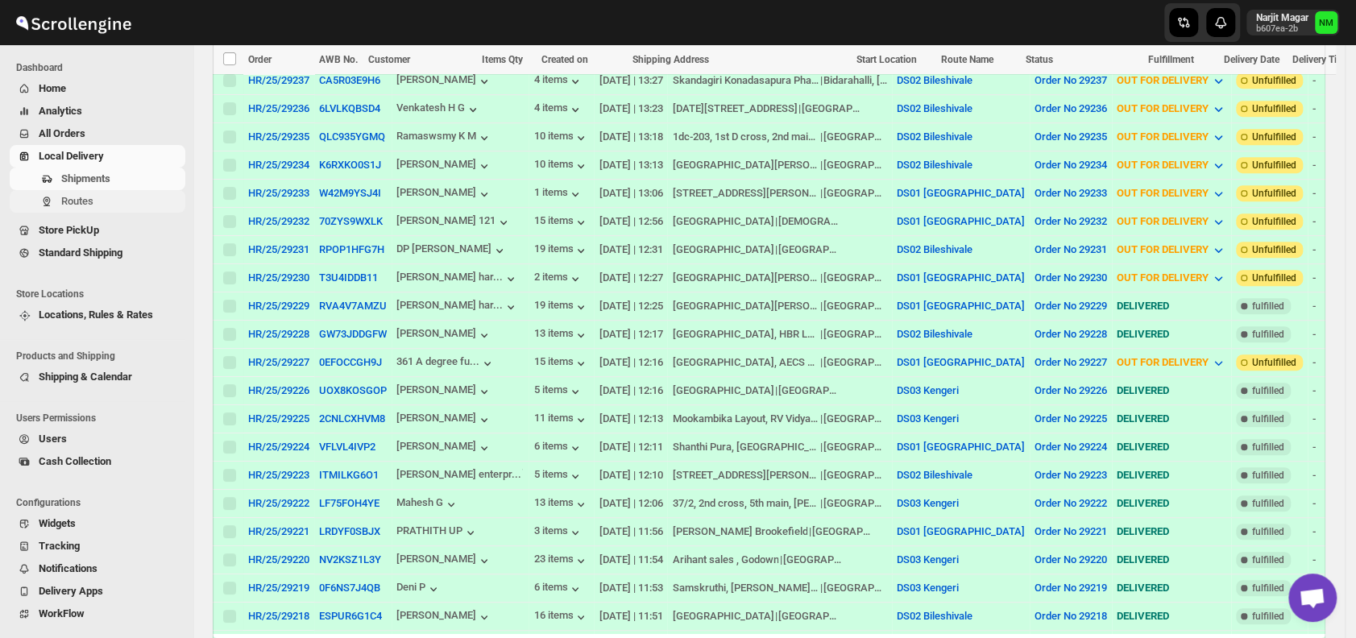
click at [125, 197] on span "Routes" at bounding box center [121, 201] width 121 height 16
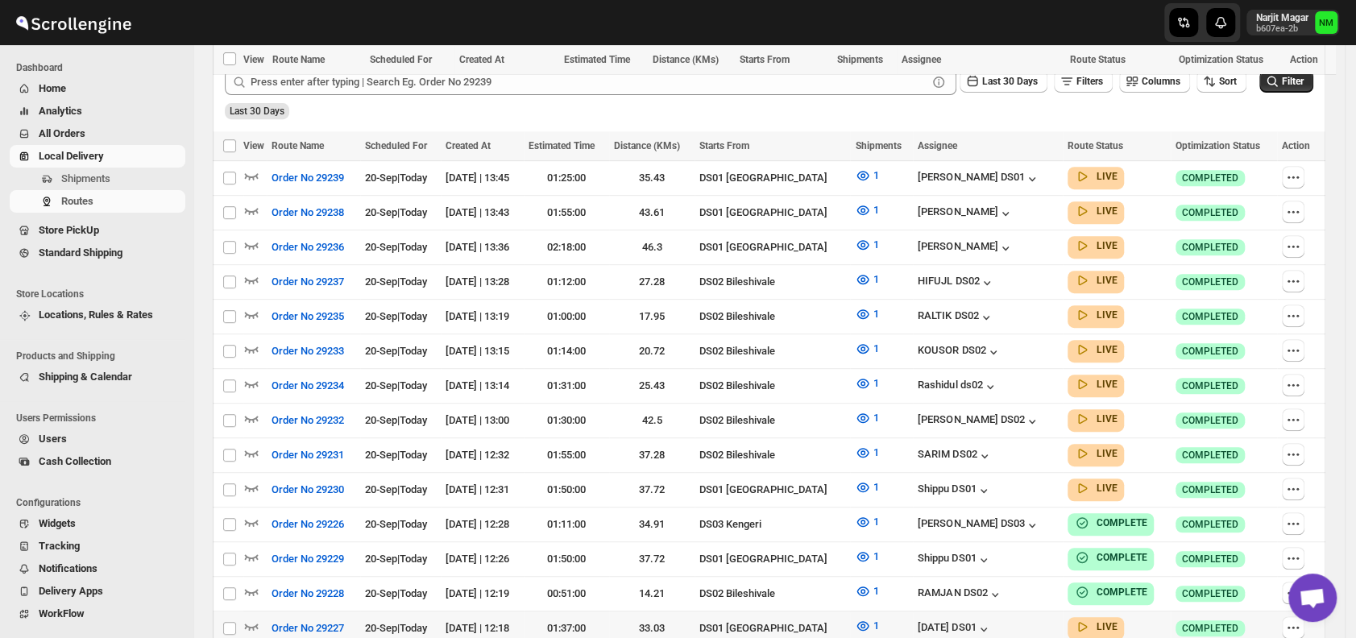
scroll to position [532, 0]
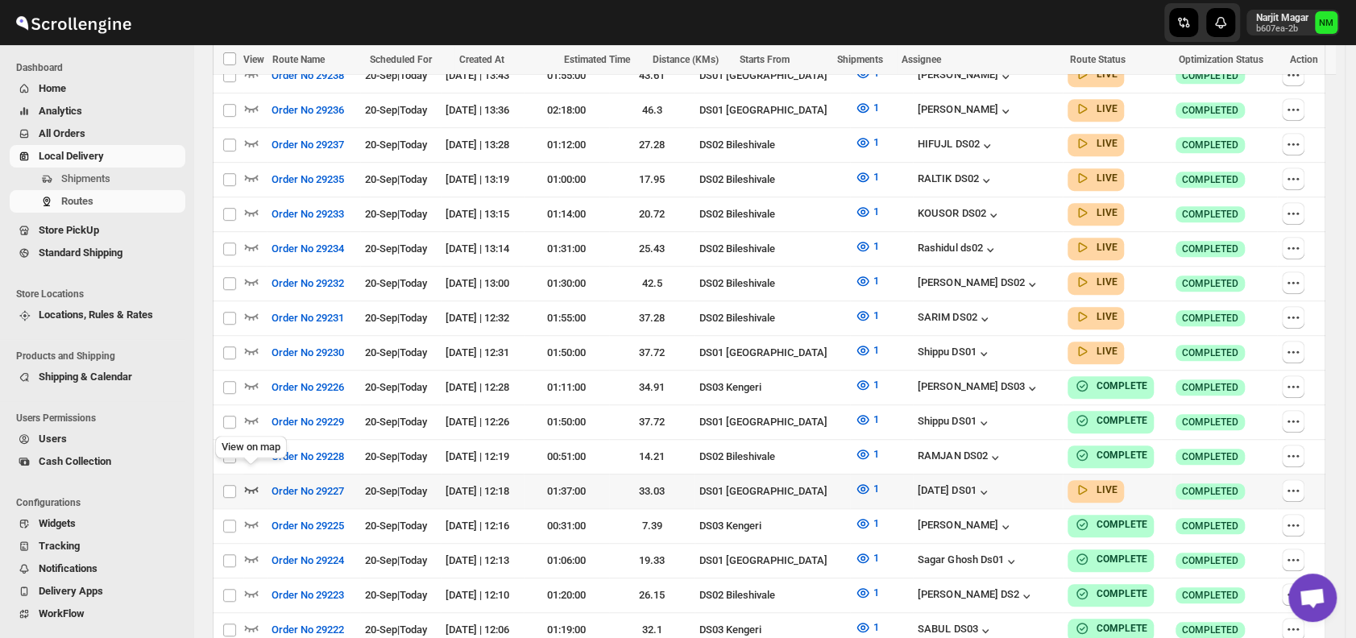
click at [253, 481] on icon "button" at bounding box center [251, 489] width 16 height 16
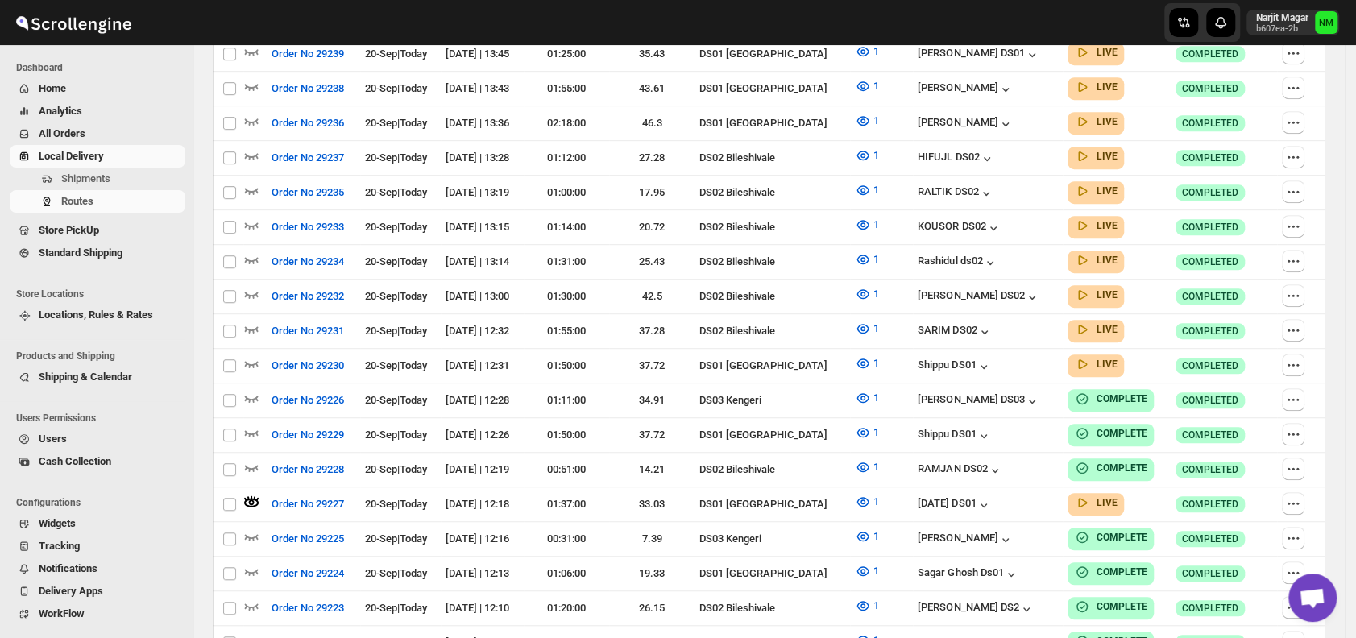
scroll to position [0, 0]
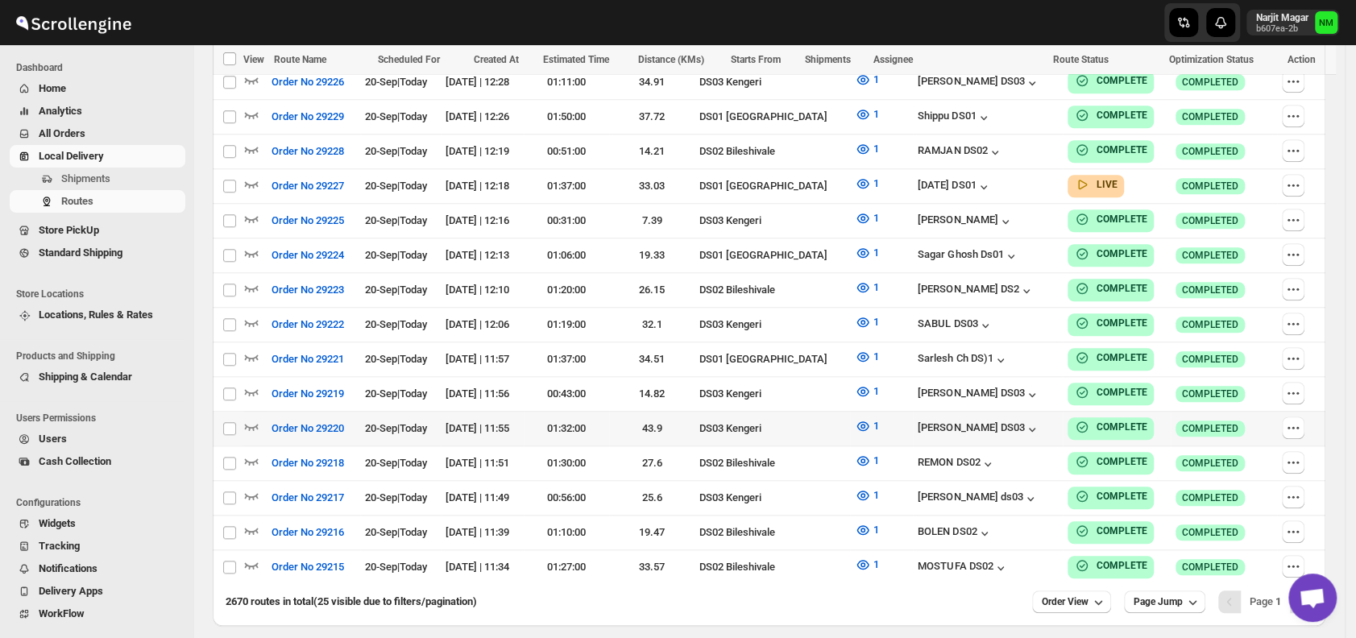
scroll to position [857, 0]
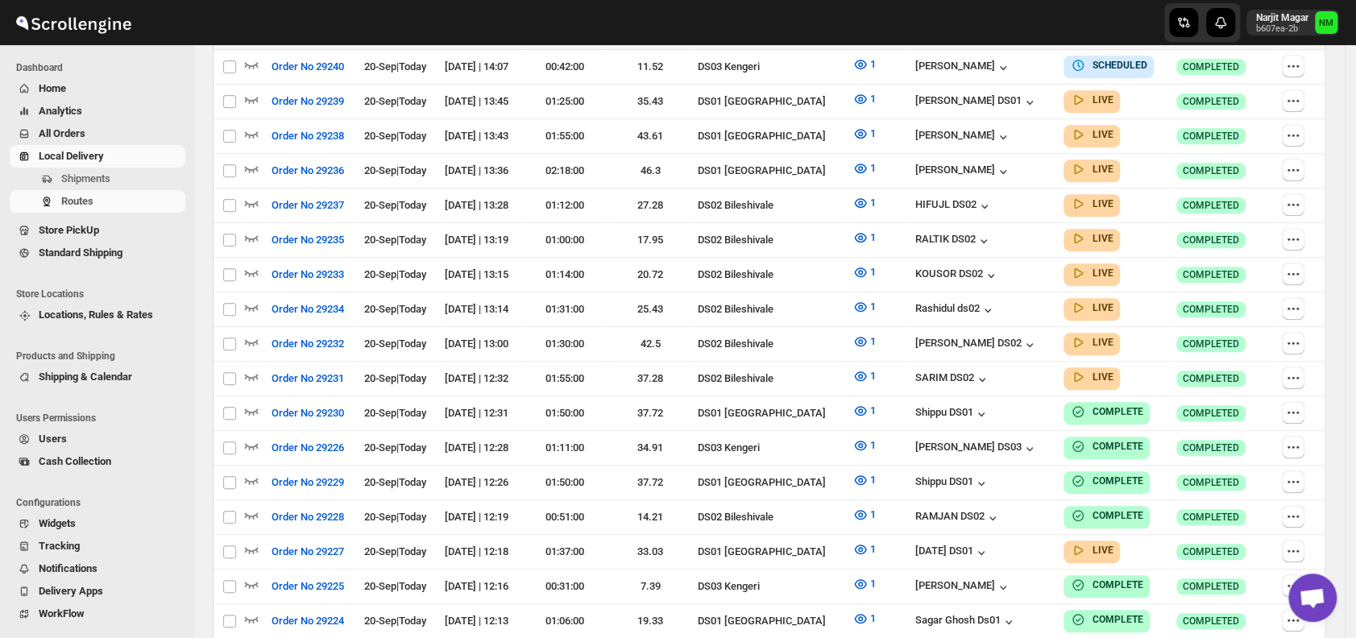
scroll to position [368, 0]
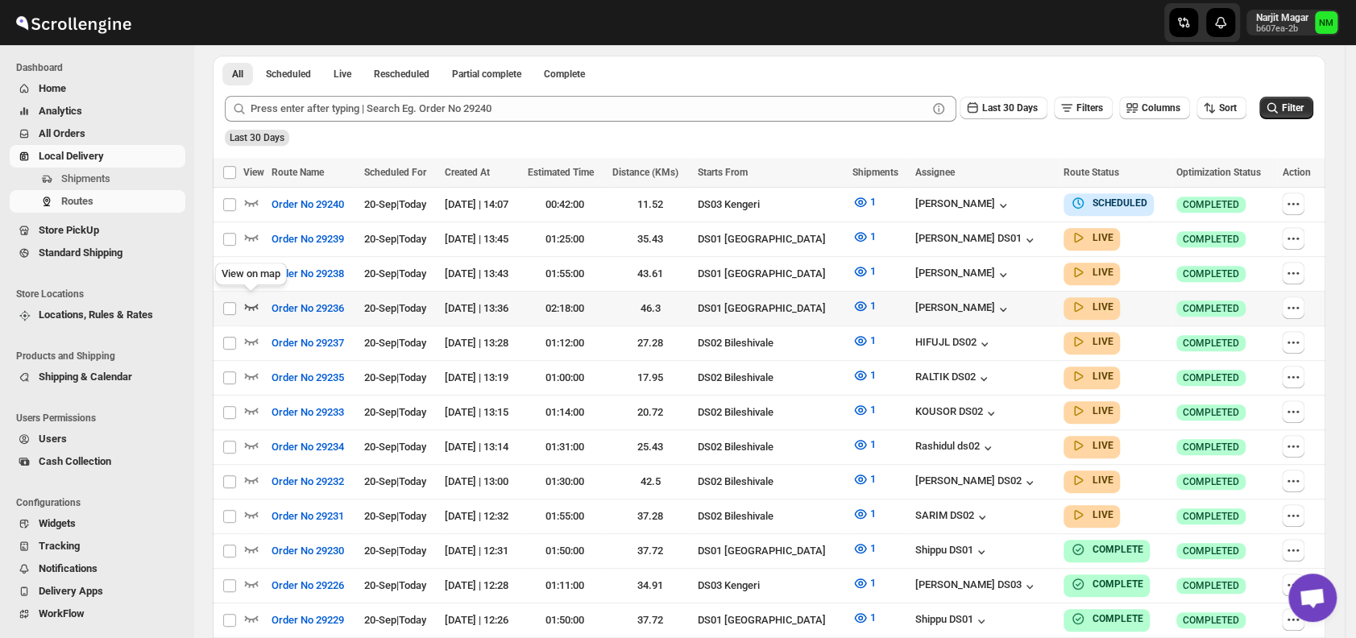
click at [252, 301] on icon "button" at bounding box center [251, 306] width 16 height 16
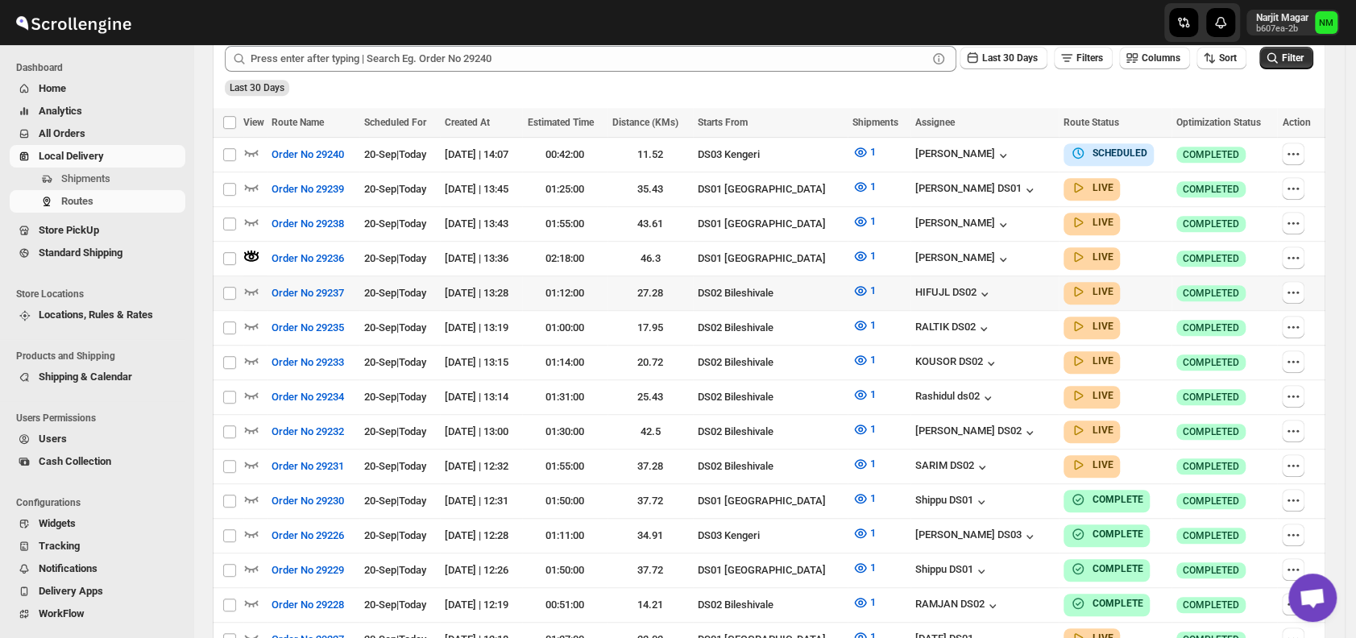
scroll to position [432, 0]
click at [1298, 255] on icon "button" at bounding box center [1293, 257] width 16 height 16
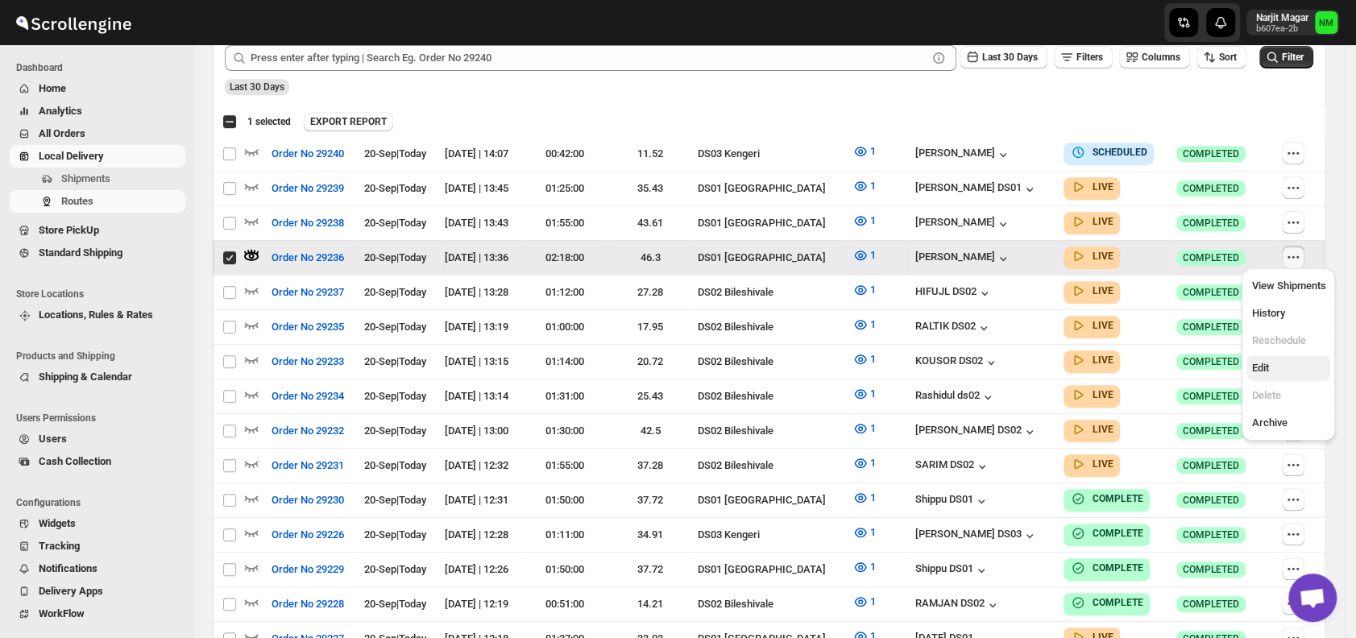
click at [1268, 367] on span "Edit" at bounding box center [1259, 368] width 17 height 12
checkbox input "false"
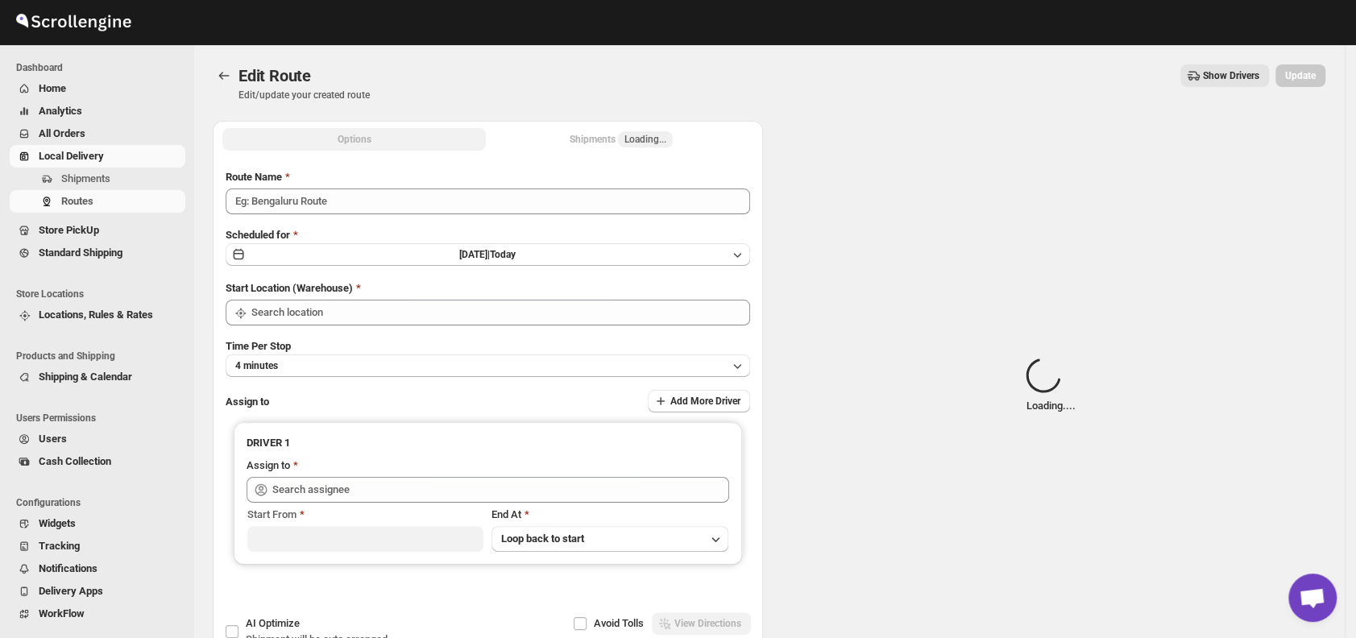
type input "Order No 29236"
type input "DS01 [GEOGRAPHIC_DATA]"
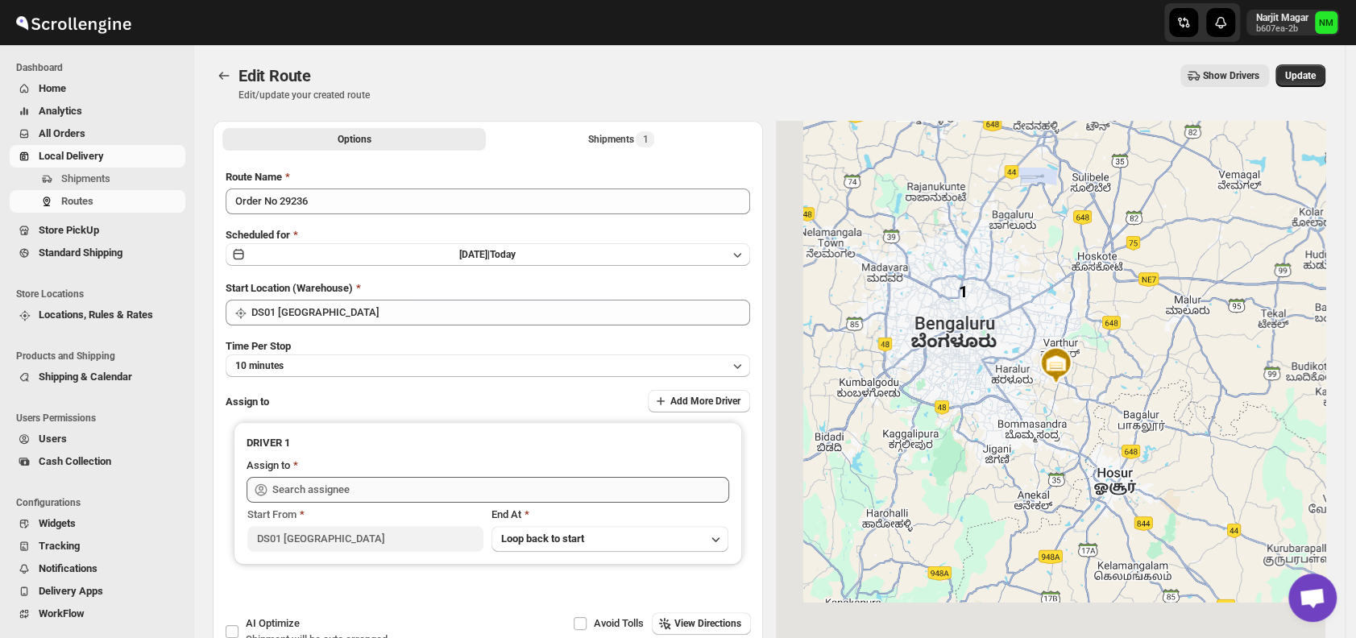
type input "[PERSON_NAME] ([EMAIL_ADDRESS][DOMAIN_NAME])"
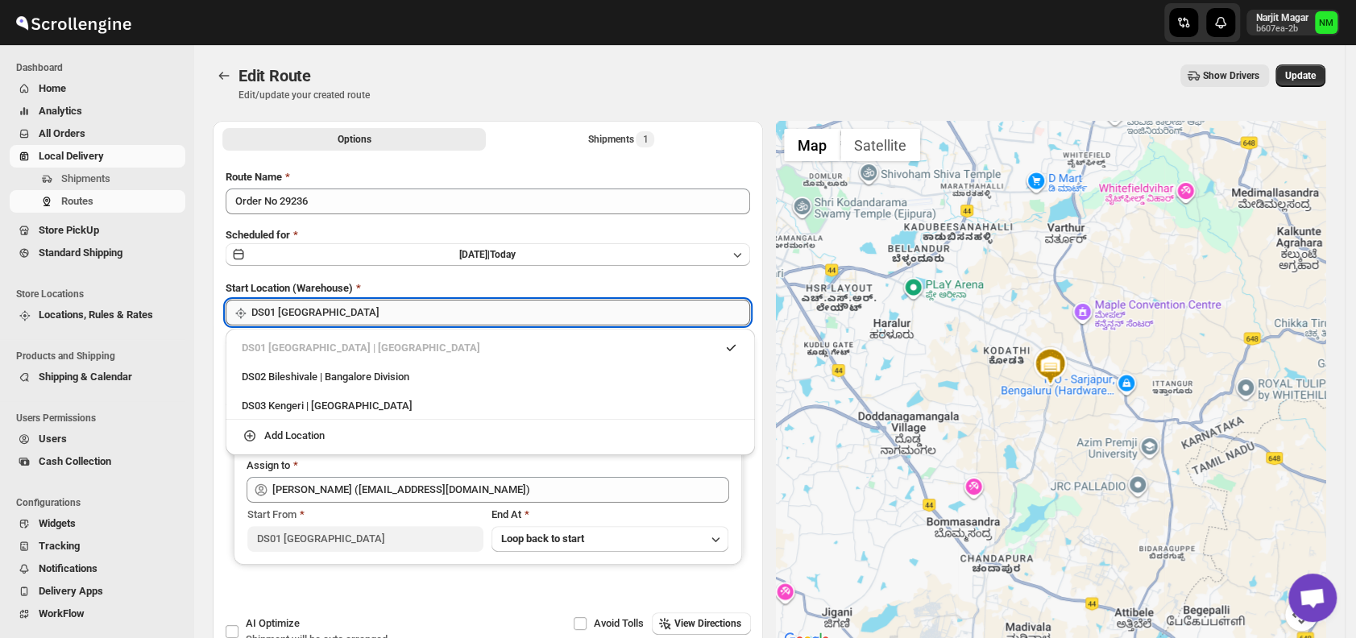
click at [398, 301] on input "DS01 [GEOGRAPHIC_DATA]" at bounding box center [500, 313] width 499 height 26
click at [259, 406] on div "DS03 Kengeri | [GEOGRAPHIC_DATA]" at bounding box center [490, 406] width 497 height 16
type input "DS03 Kengeri"
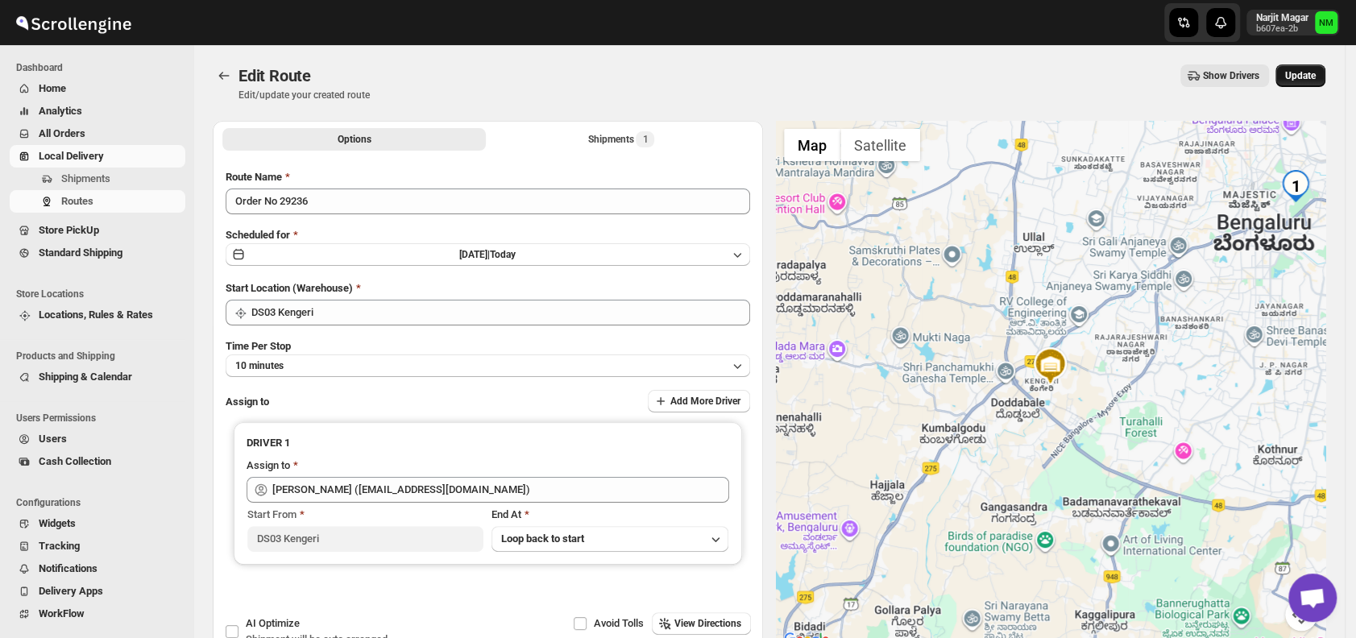
click at [1288, 85] on button "Update" at bounding box center [1300, 75] width 50 height 23
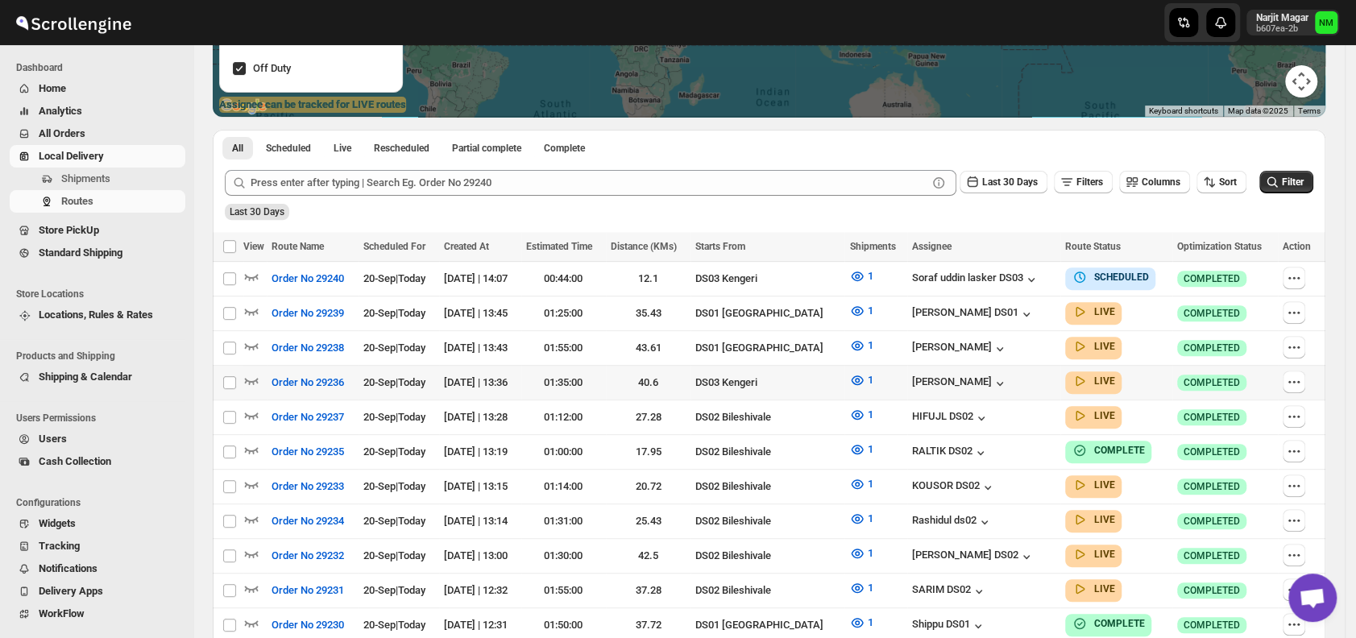
scroll to position [296, 0]
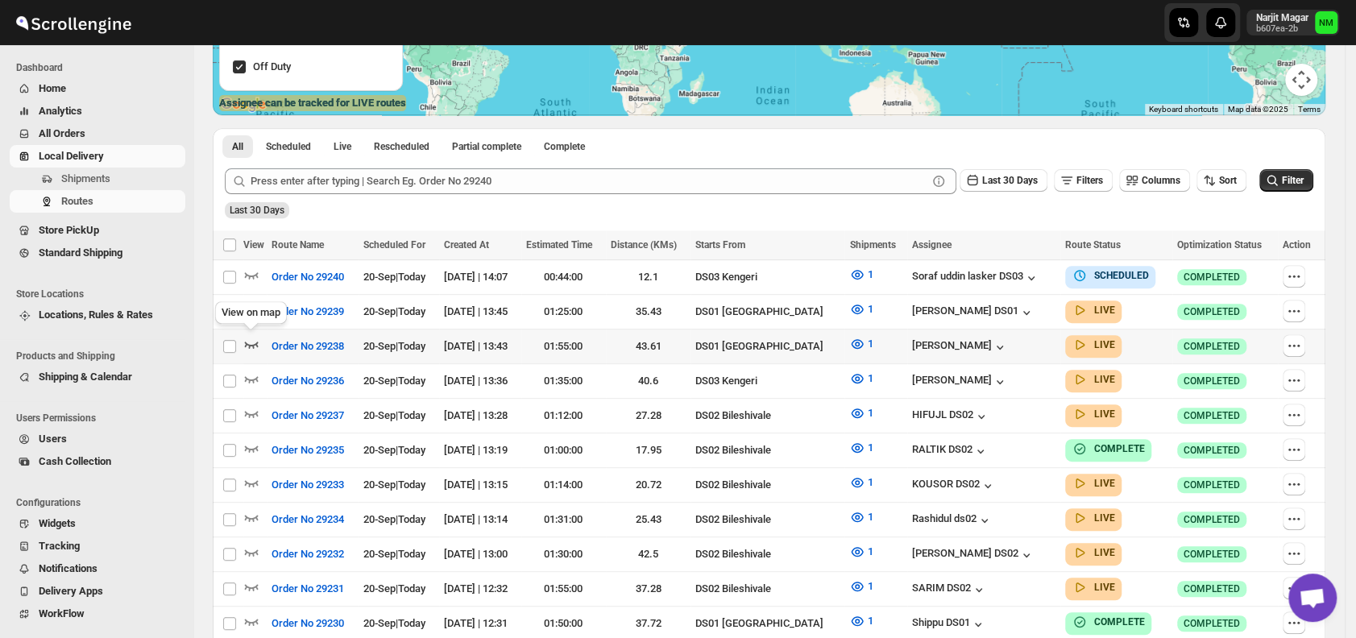
click at [253, 339] on icon "button" at bounding box center [251, 344] width 16 height 16
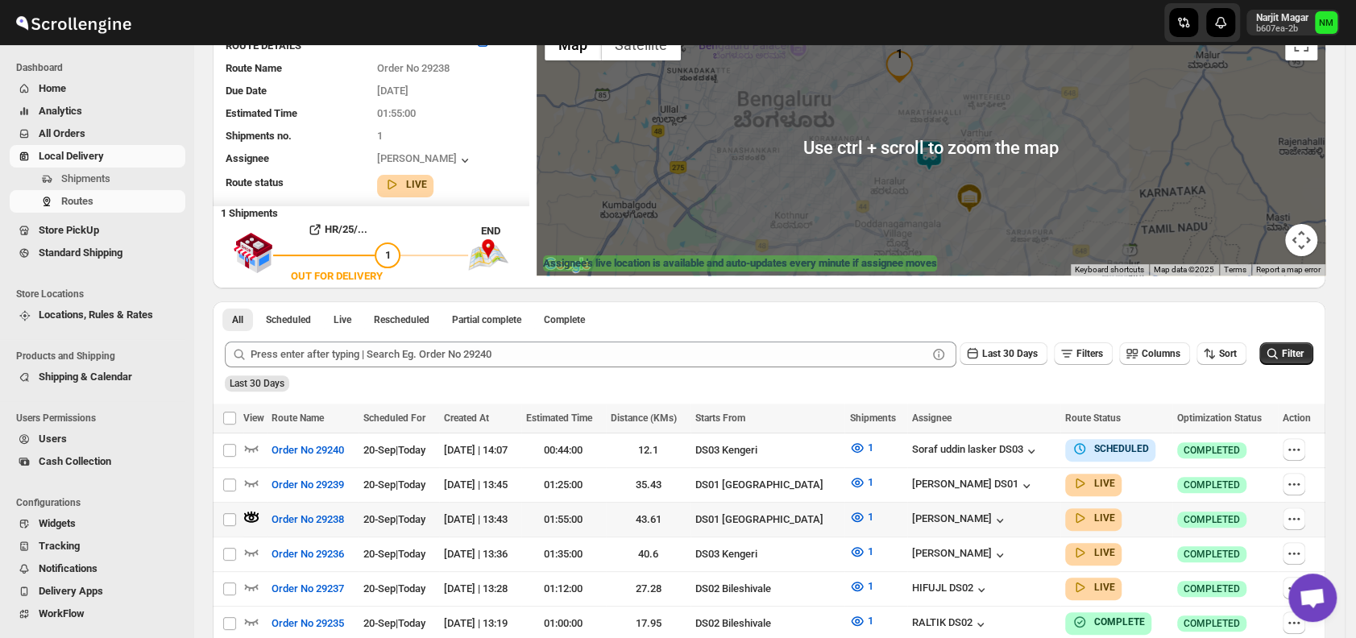
scroll to position [137, 0]
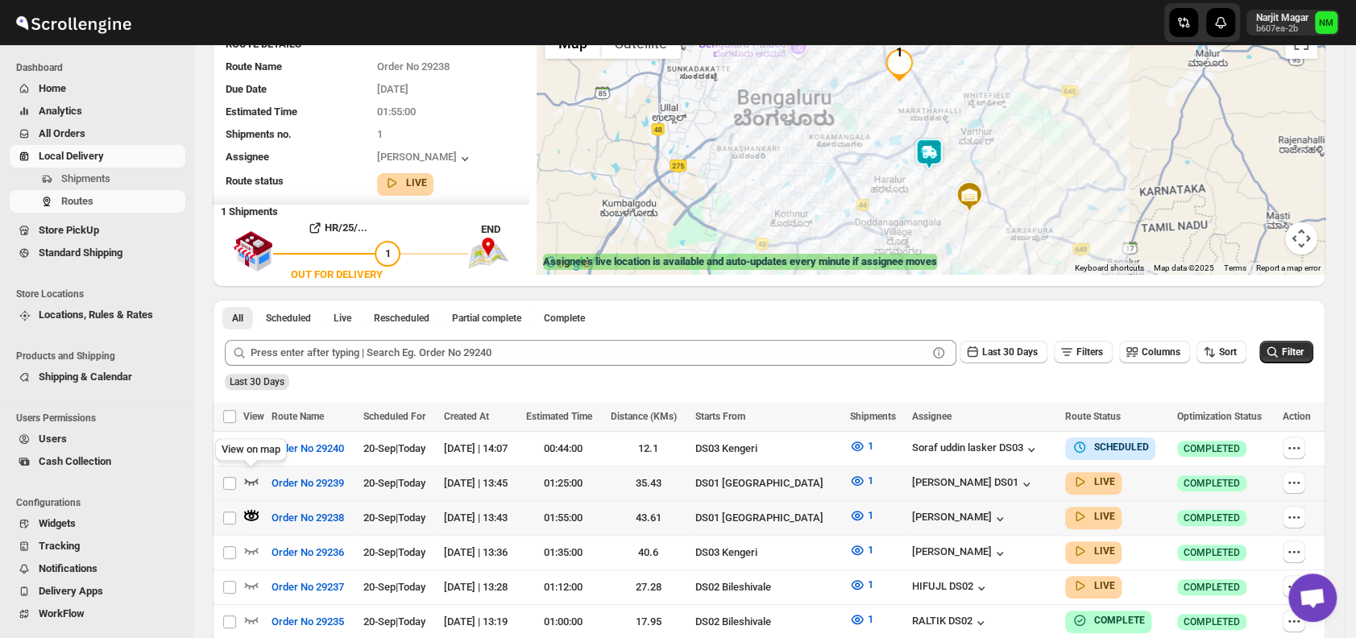
click at [250, 476] on icon "button" at bounding box center [251, 481] width 16 height 16
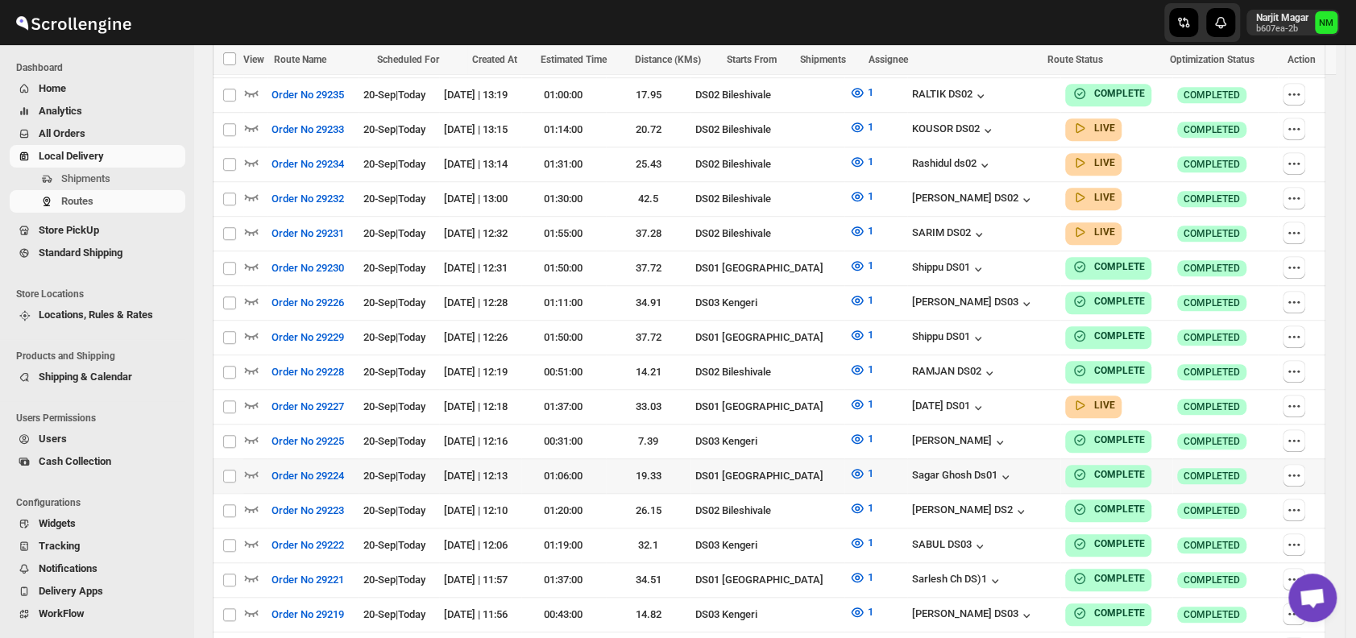
scroll to position [672, 0]
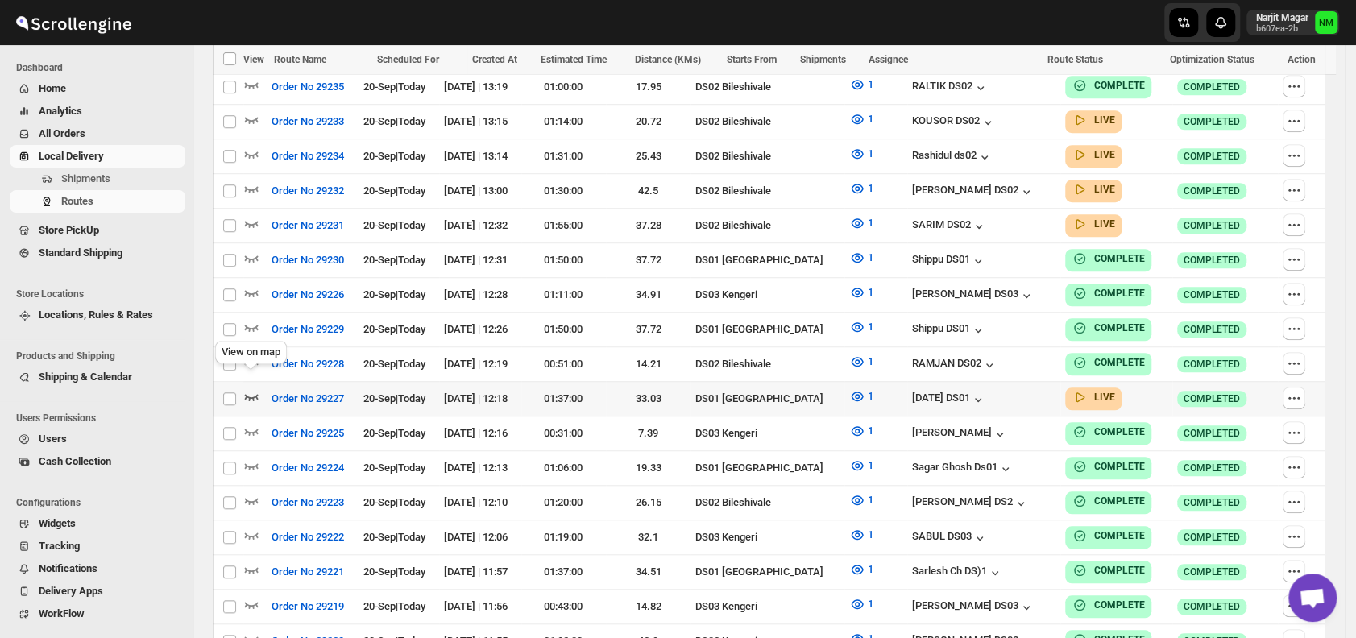
click at [258, 388] on icon "button" at bounding box center [251, 396] width 16 height 16
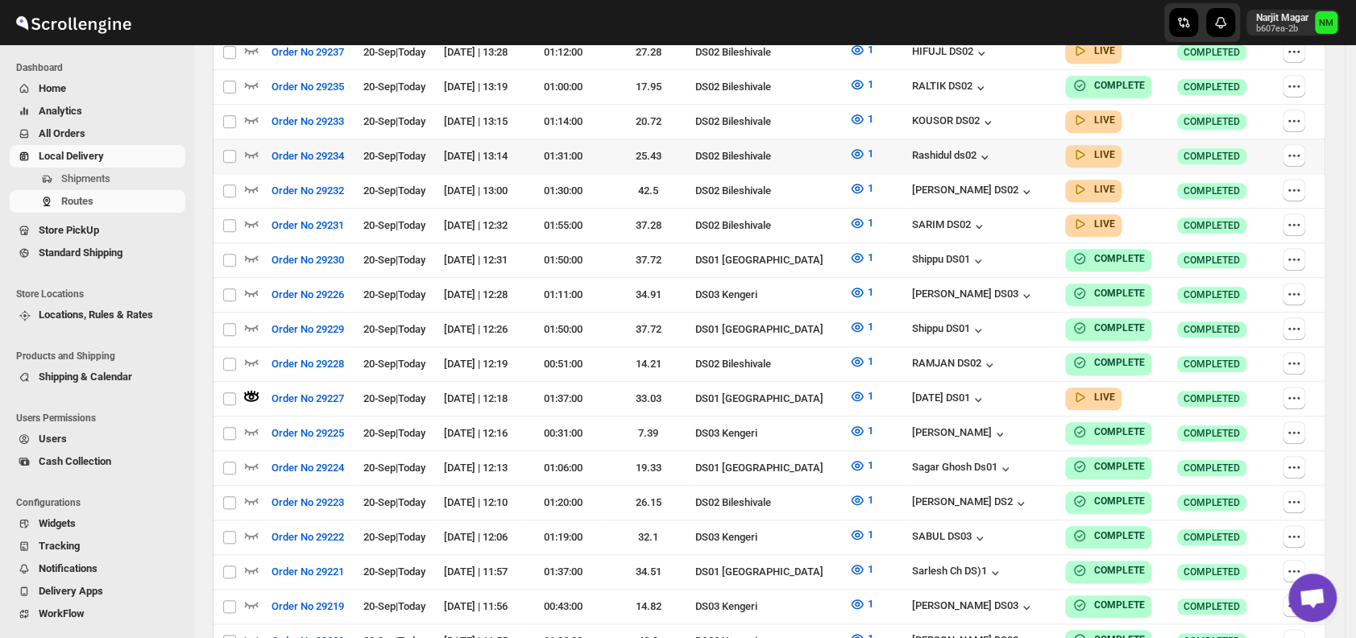
scroll to position [0, 0]
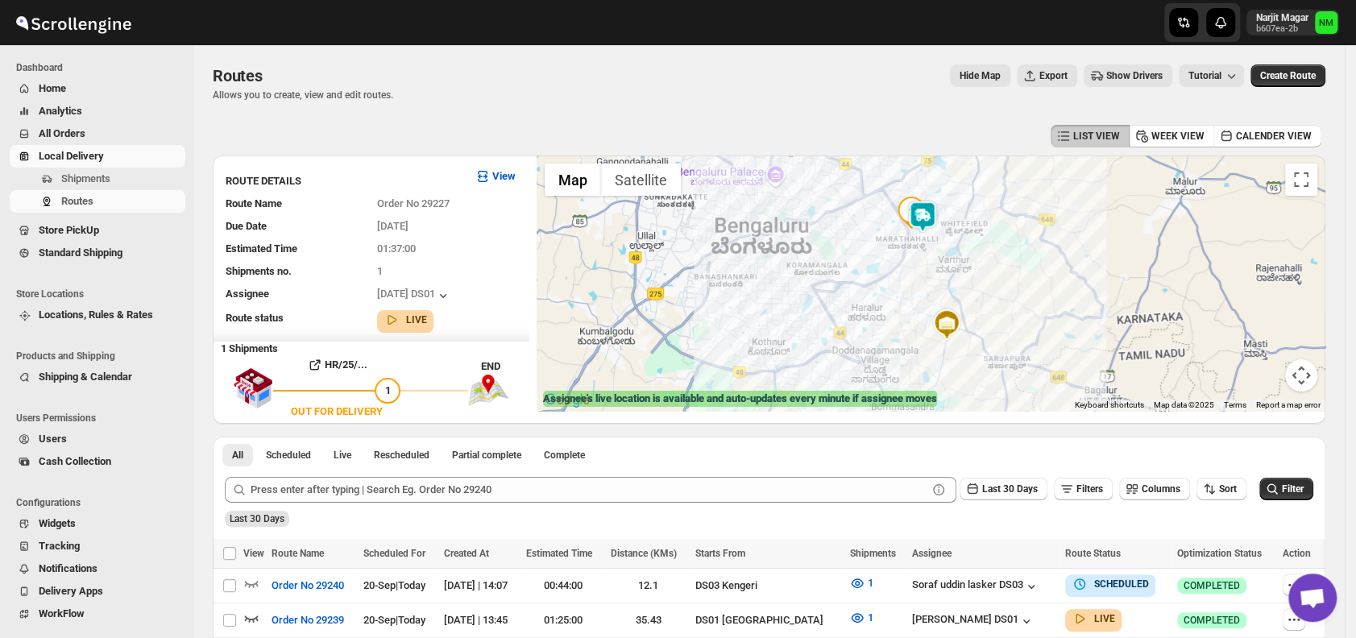
click at [928, 221] on img at bounding box center [922, 217] width 32 height 32
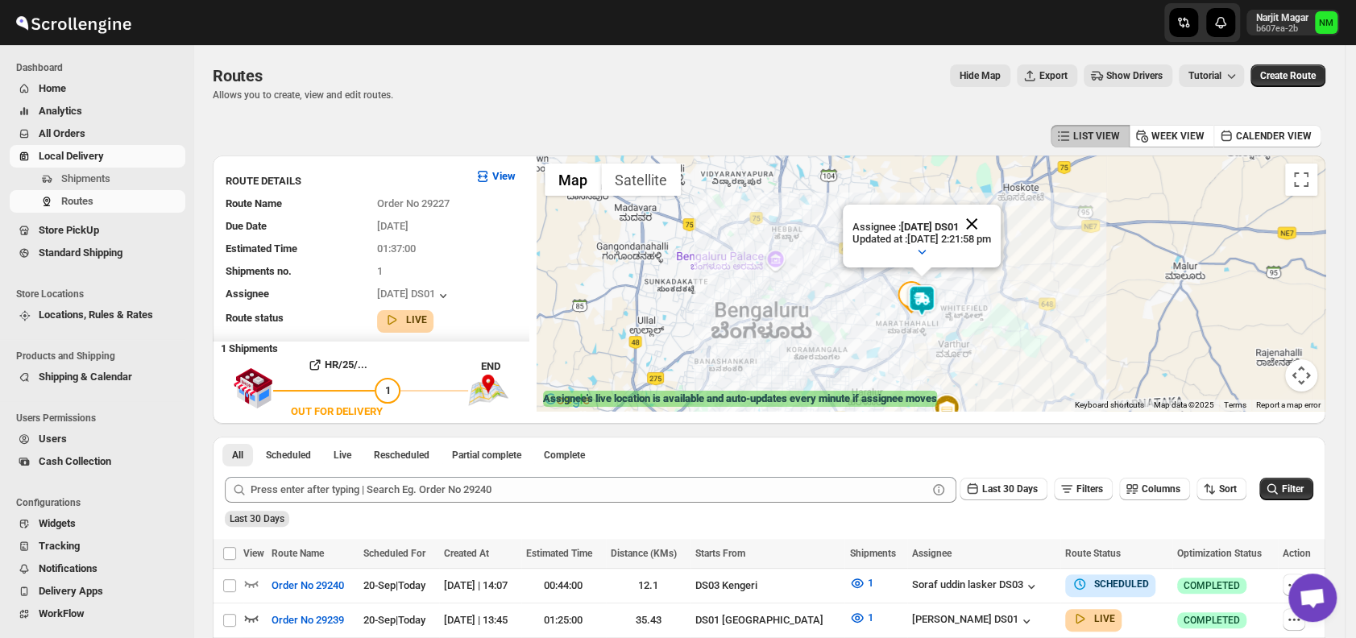
click at [991, 222] on button "Close" at bounding box center [971, 224] width 39 height 39
click at [100, 180] on span "Shipments" at bounding box center [85, 178] width 49 height 12
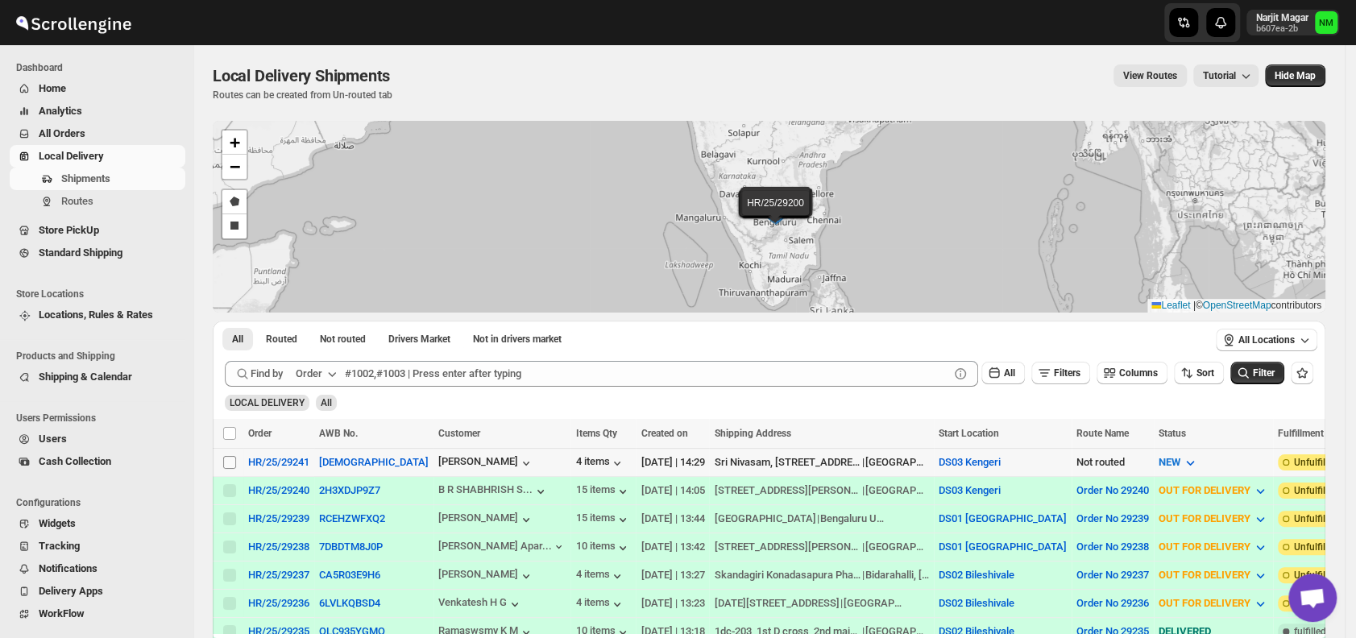
click at [227, 466] on input "Select shipment" at bounding box center [229, 462] width 13 height 13
checkbox input "true"
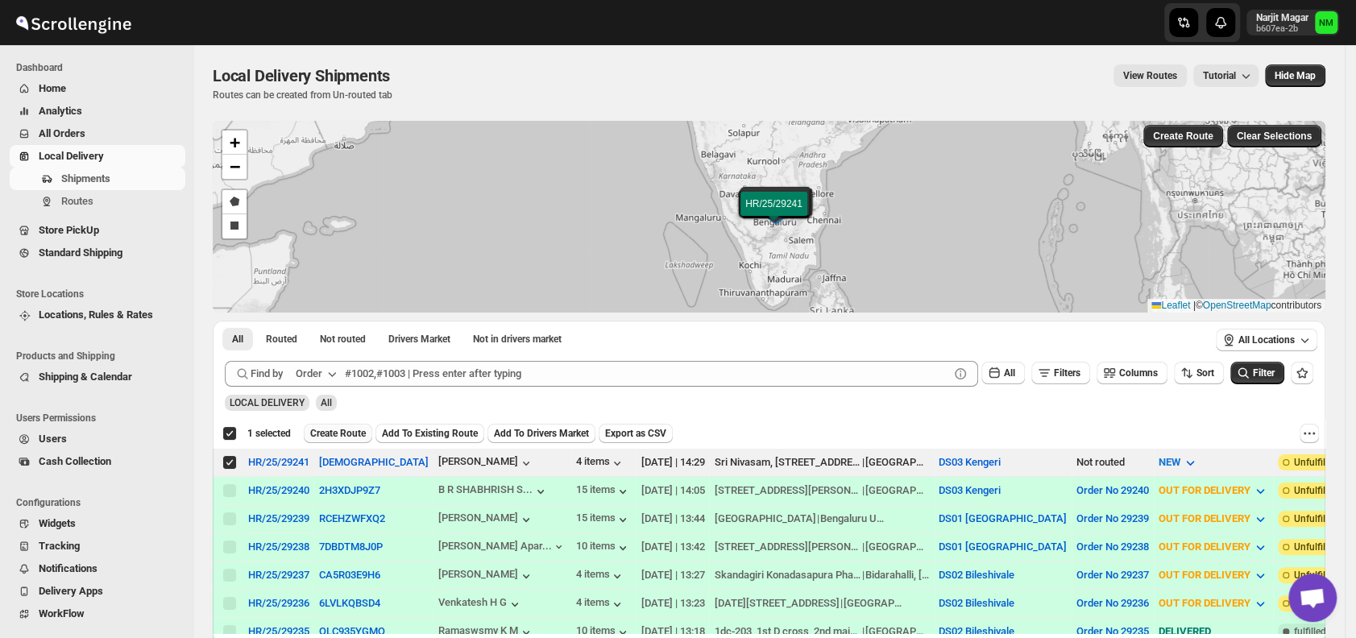
click at [333, 439] on button "Create Route" at bounding box center [338, 433] width 68 height 19
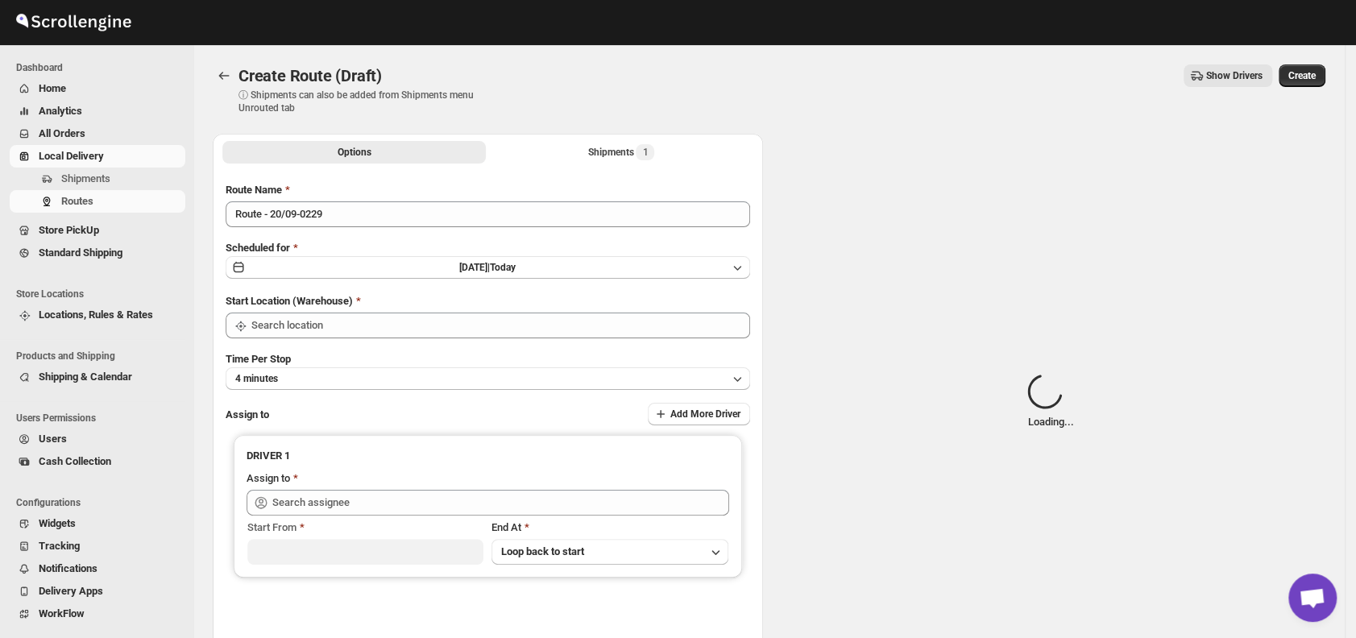
type input "DS03 Kengeri"
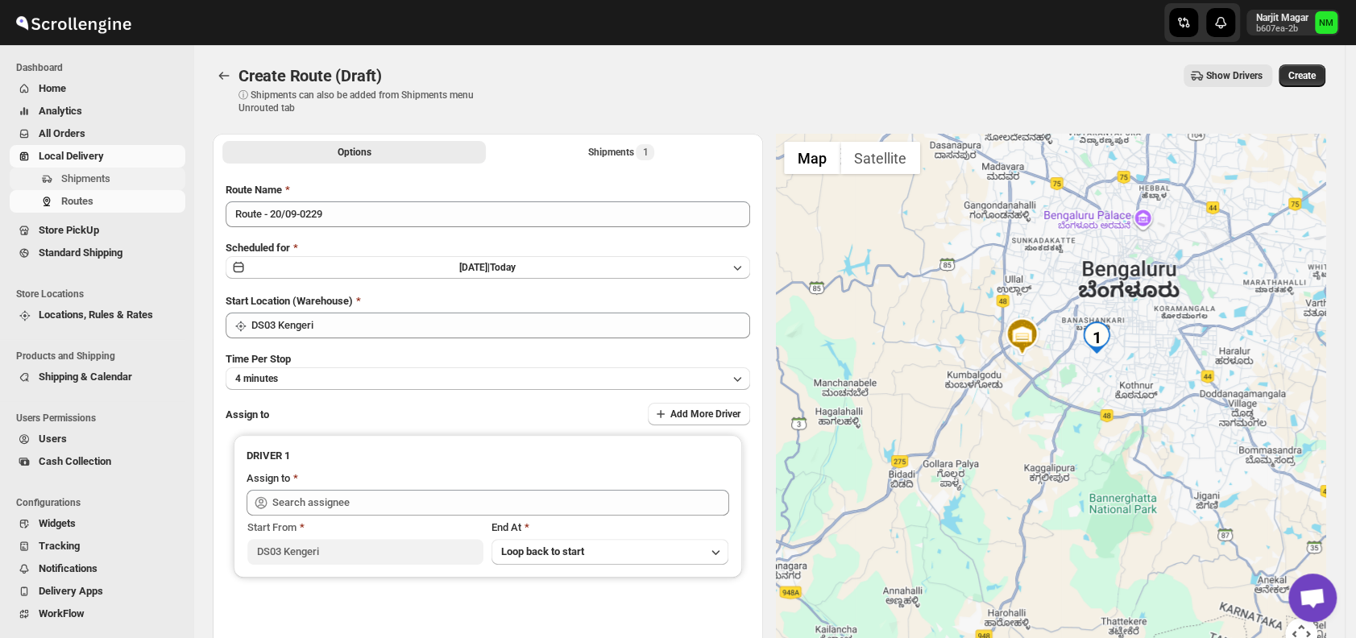
click at [78, 174] on span "Shipments" at bounding box center [85, 178] width 49 height 12
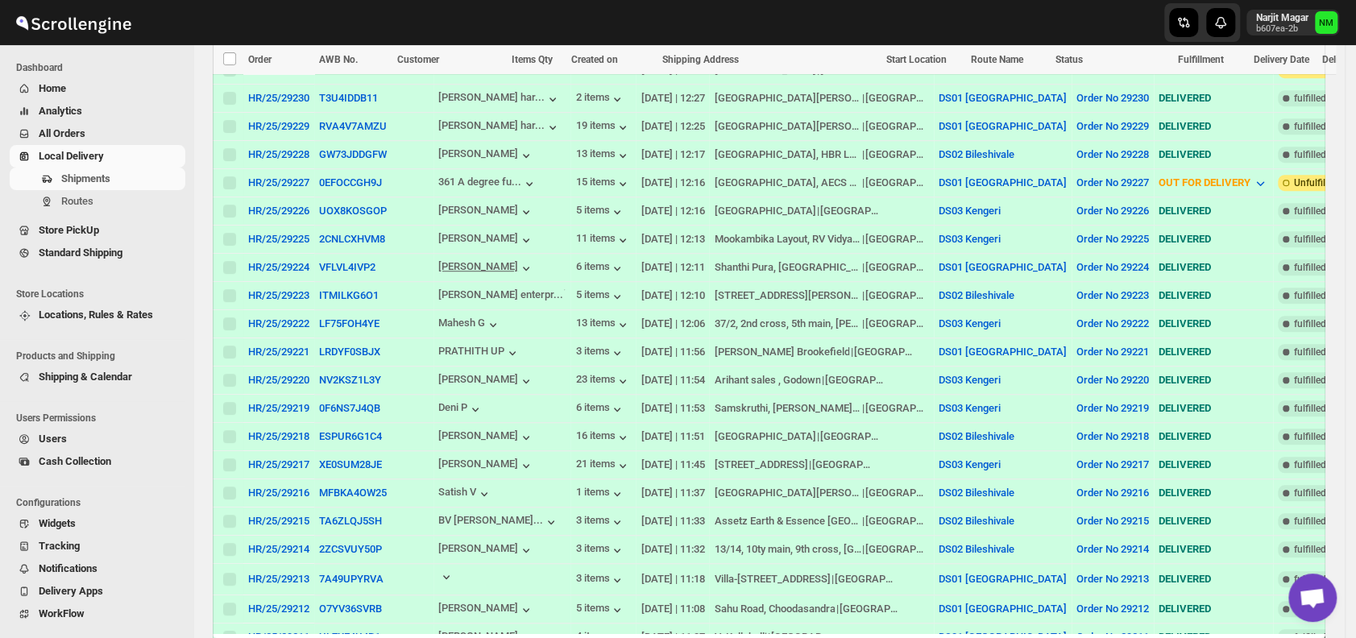
scroll to position [685, 0]
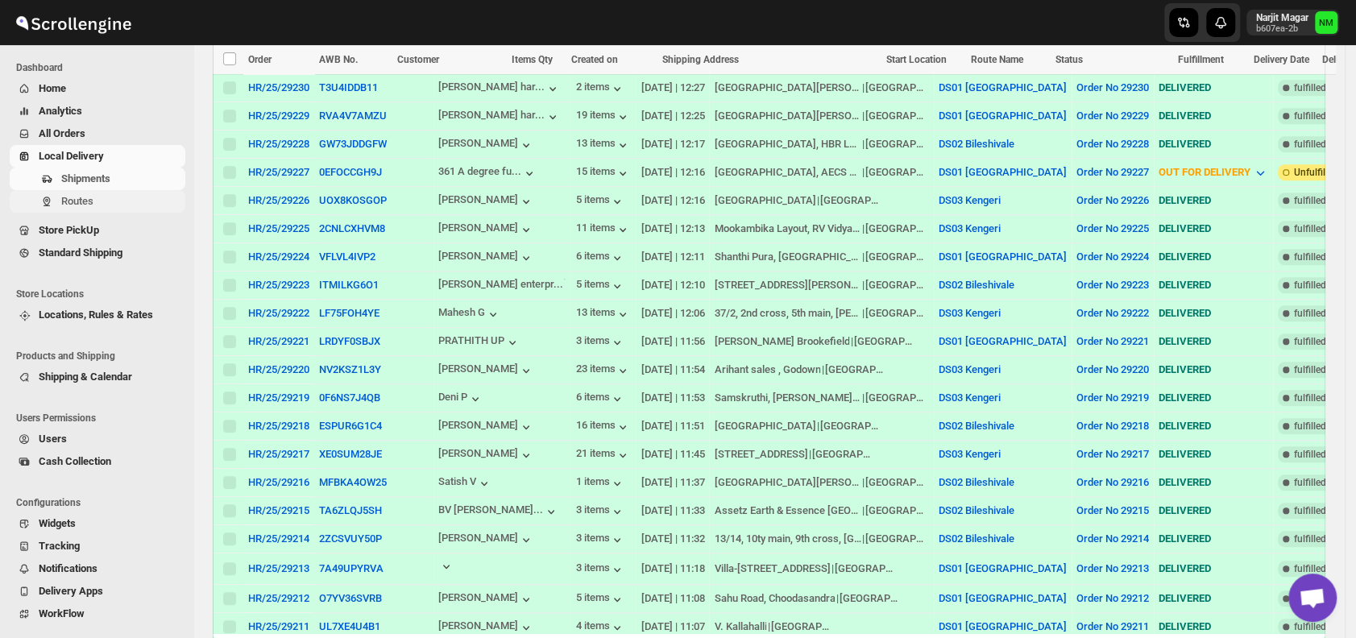
click at [97, 205] on span "Routes" at bounding box center [121, 201] width 121 height 16
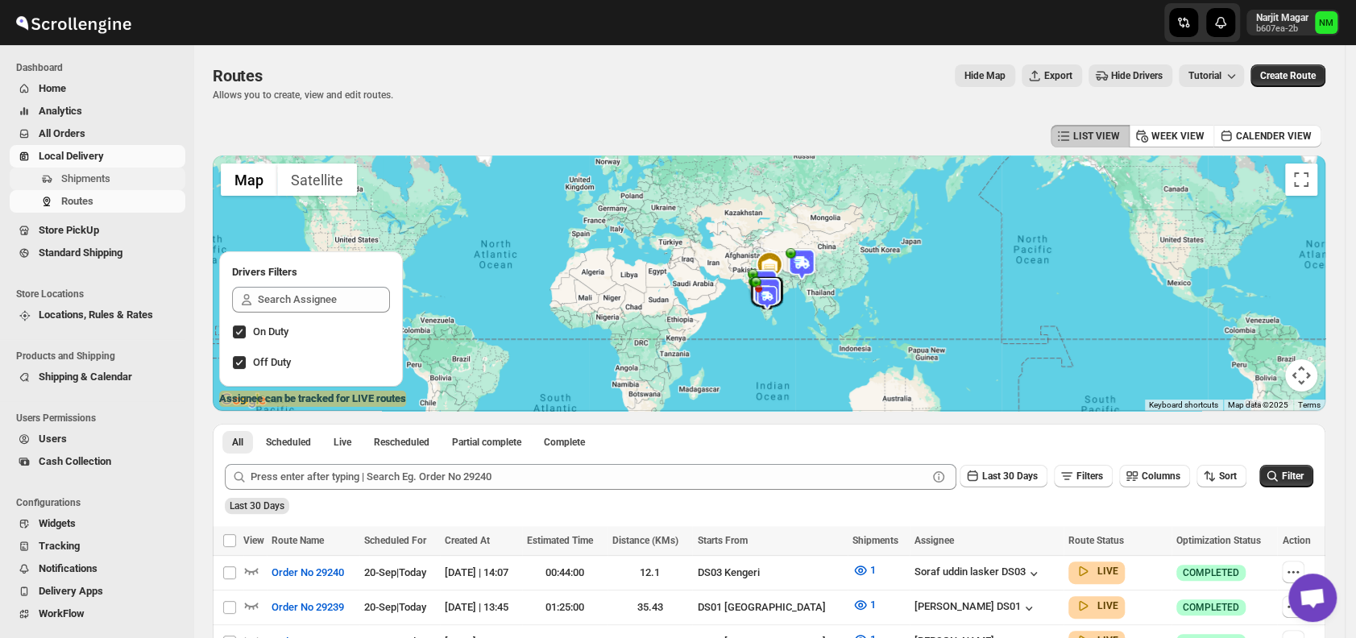
click at [89, 168] on button "Shipments" at bounding box center [98, 179] width 176 height 23
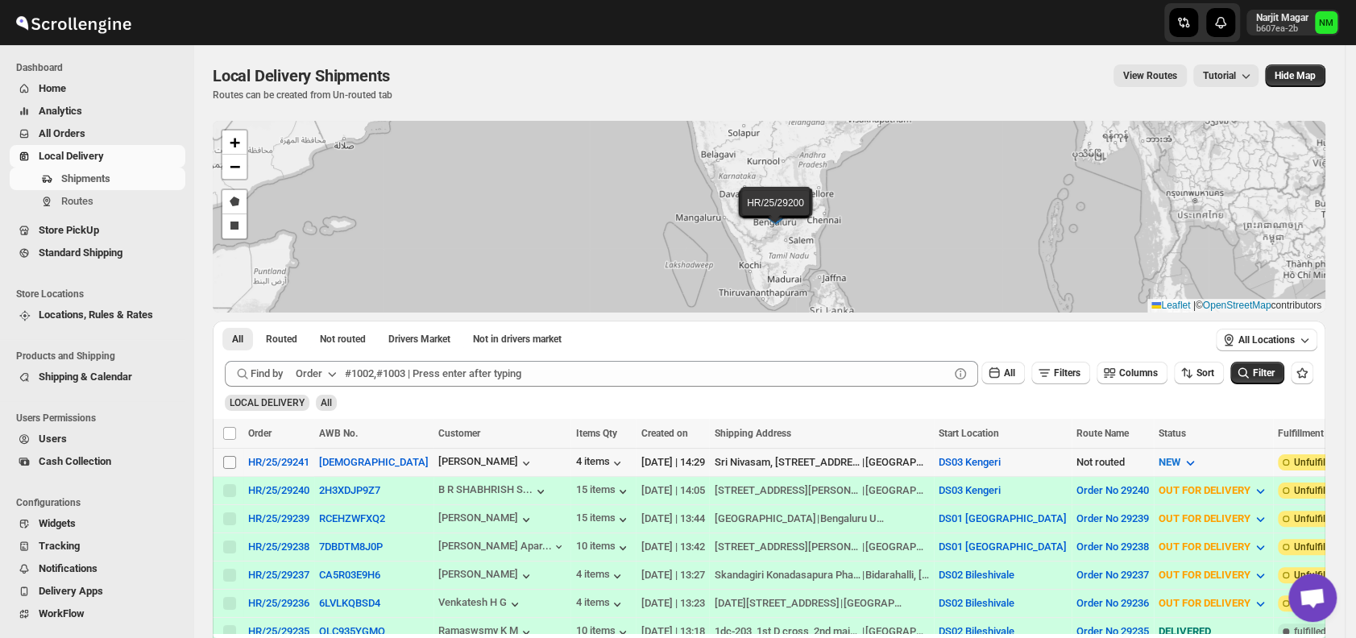
click at [227, 457] on input "Select shipment" at bounding box center [229, 462] width 13 height 13
checkbox input "true"
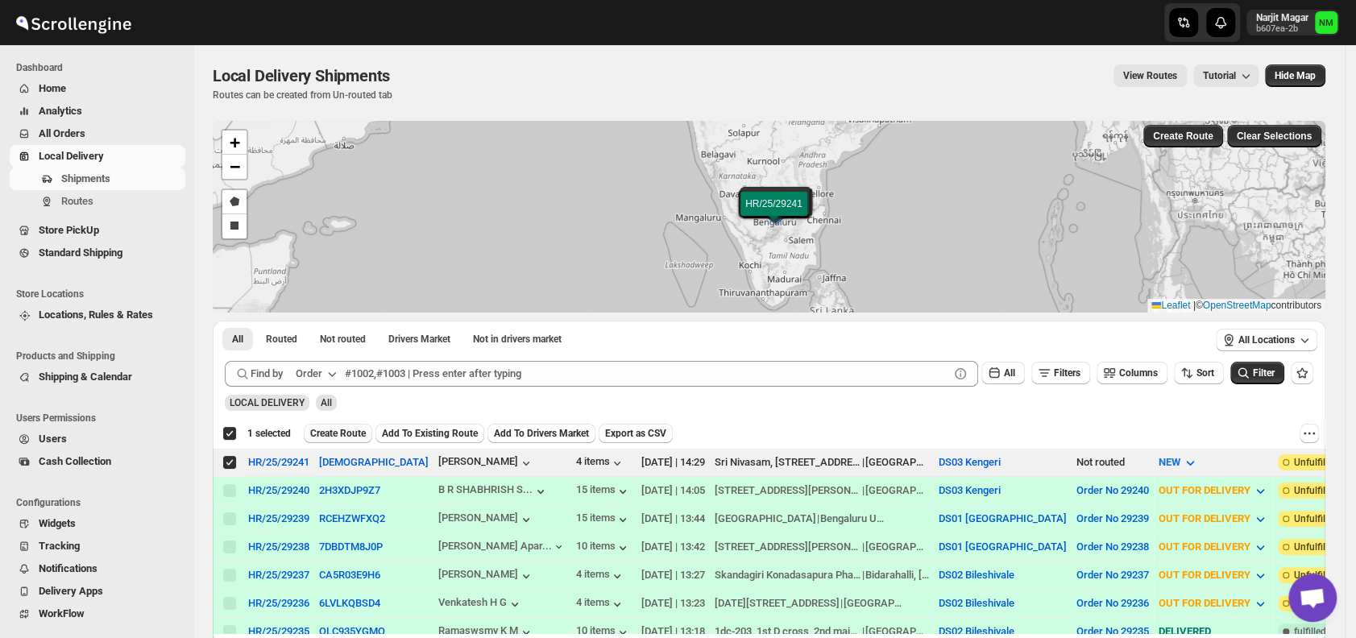
click at [335, 427] on span "Create Route" at bounding box center [338, 433] width 56 height 13
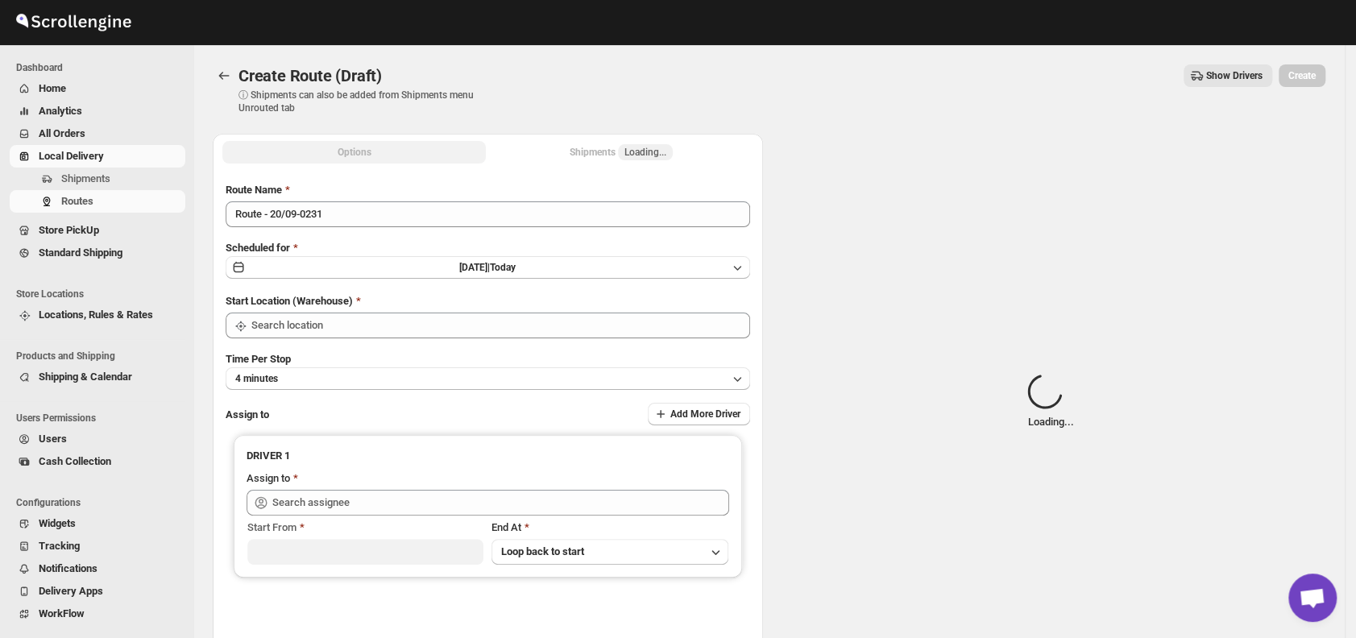
type input "DS03 Kengeri"
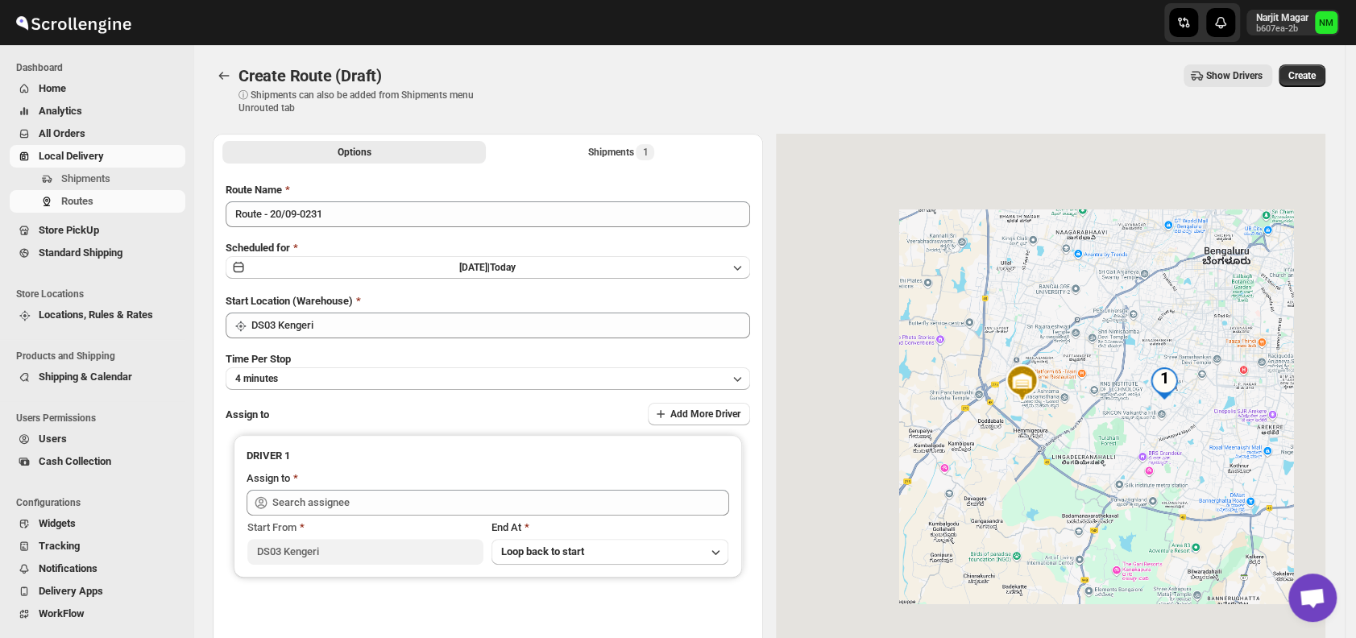
scroll to position [135, 0]
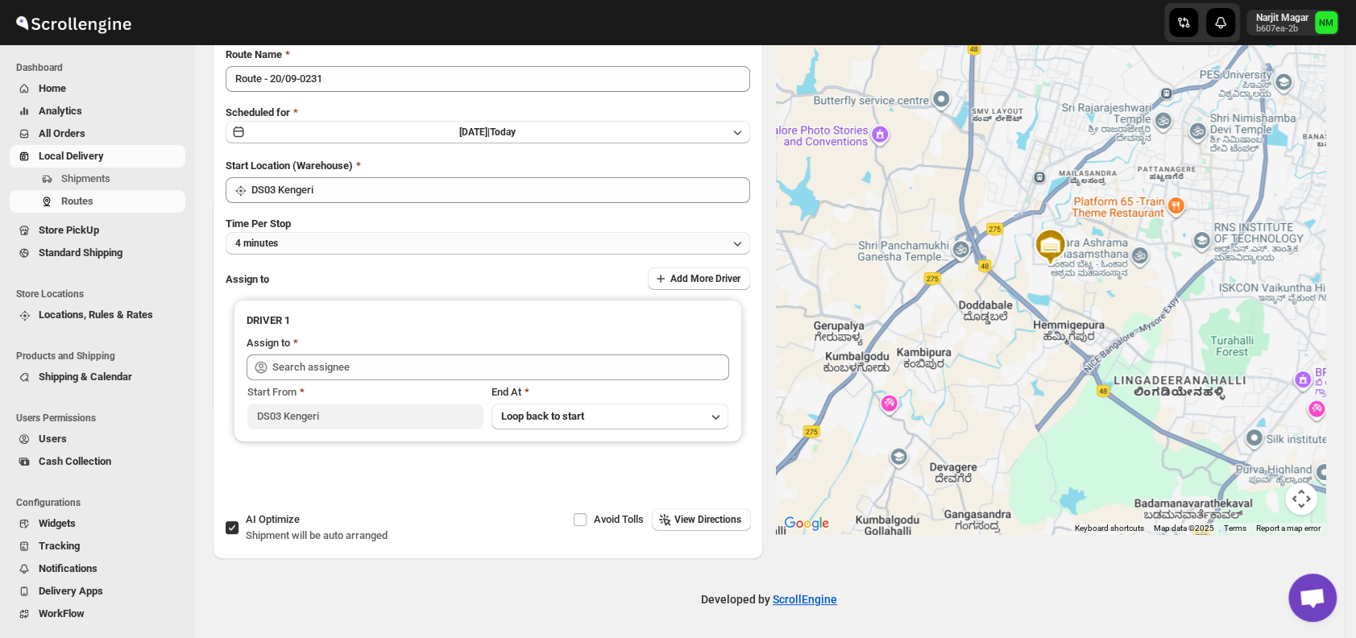
click at [347, 246] on button "4 minutes" at bounding box center [488, 243] width 524 height 23
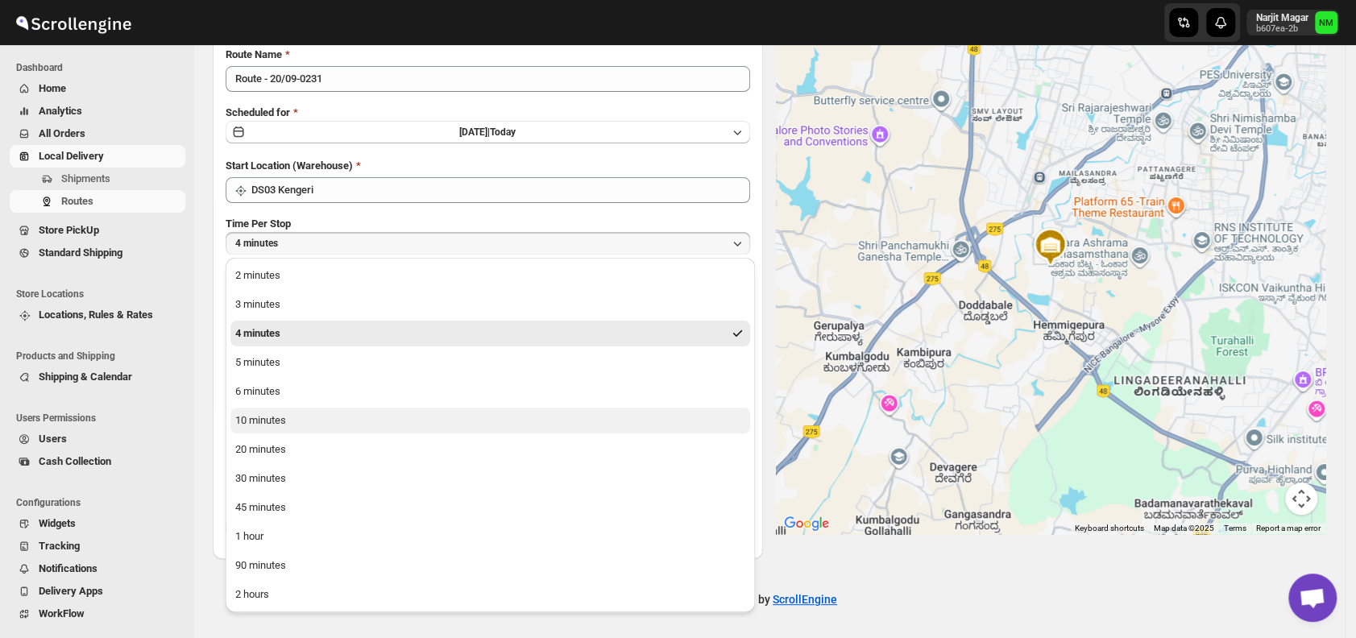
click at [335, 420] on button "10 minutes" at bounding box center [489, 421] width 519 height 26
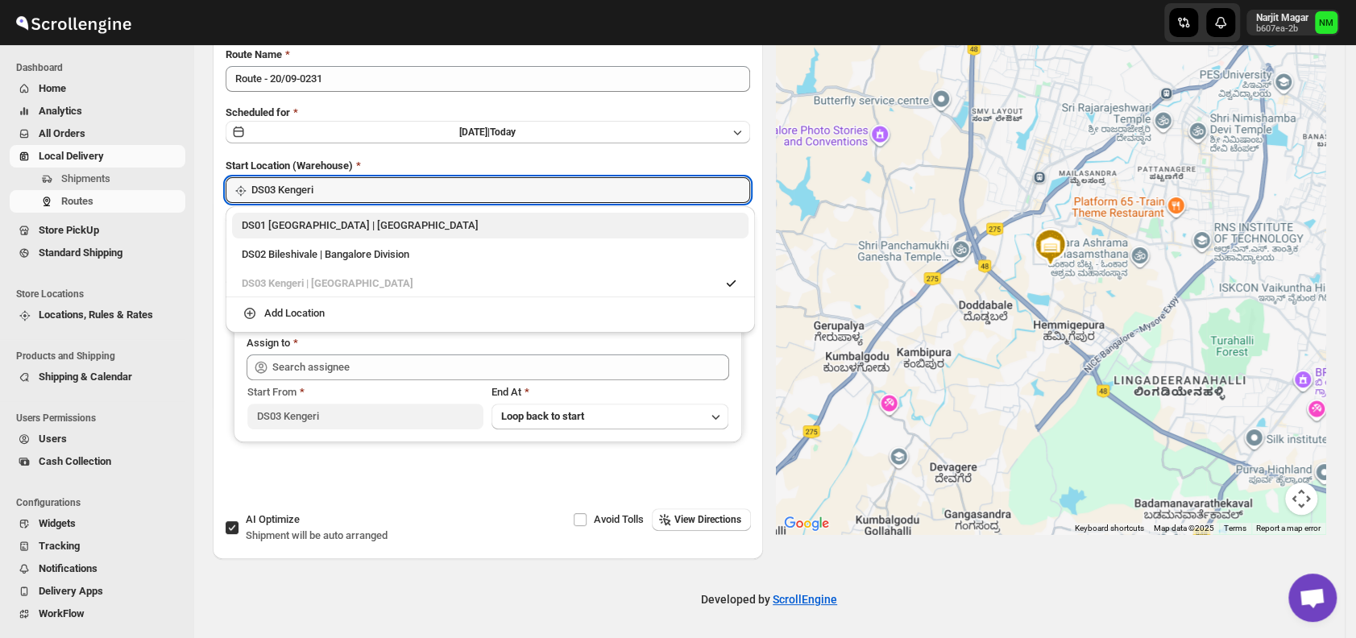
click at [250, 228] on div "DS01 [GEOGRAPHIC_DATA] | [GEOGRAPHIC_DATA]" at bounding box center [490, 225] width 497 height 16
type input "DS01 [GEOGRAPHIC_DATA]"
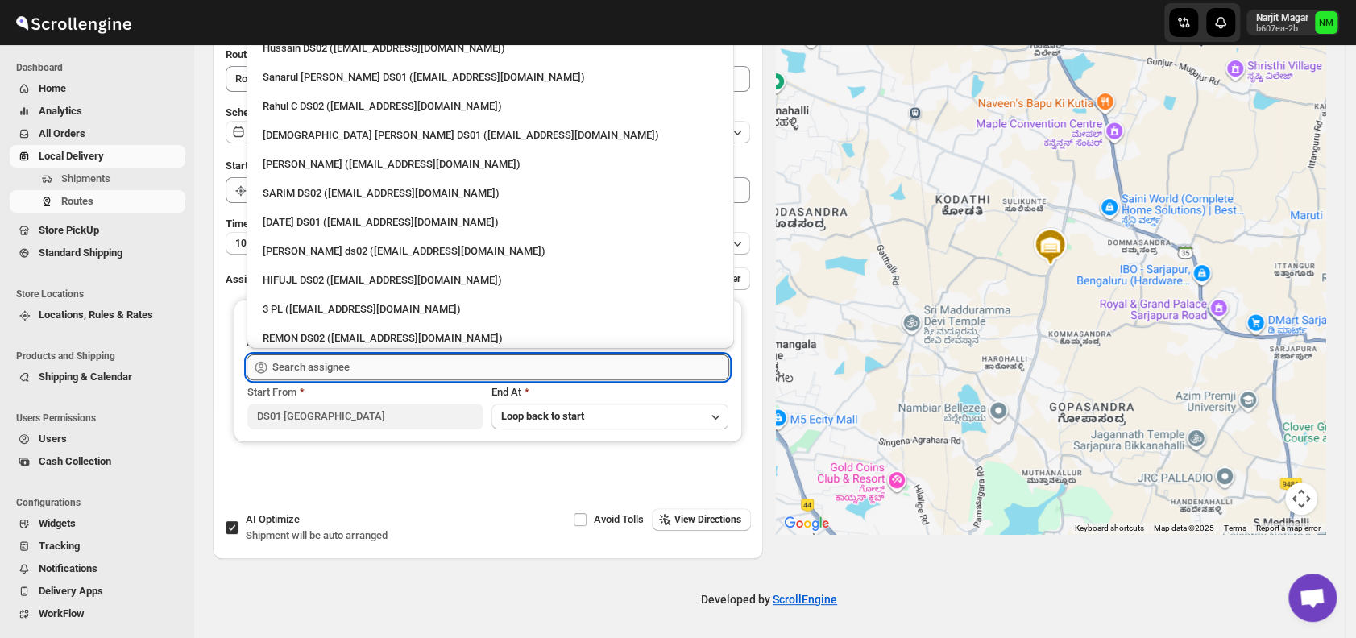
click at [433, 375] on input "text" at bounding box center [500, 367] width 457 height 26
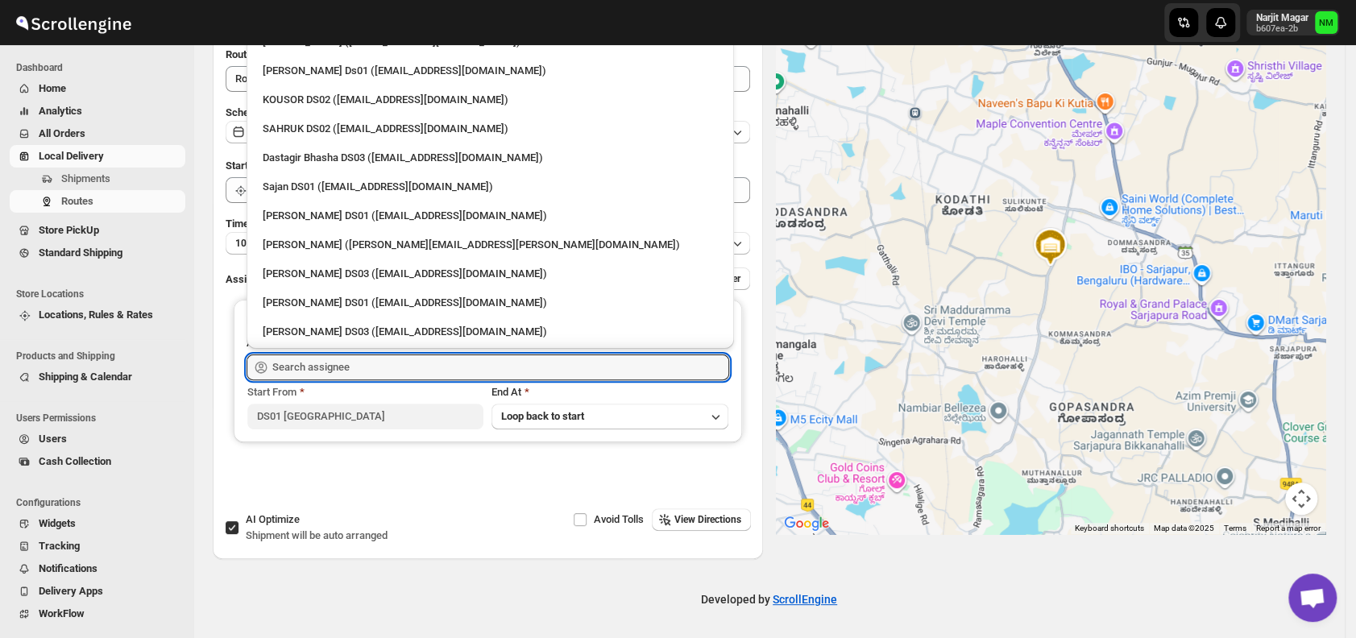
scroll to position [858, 0]
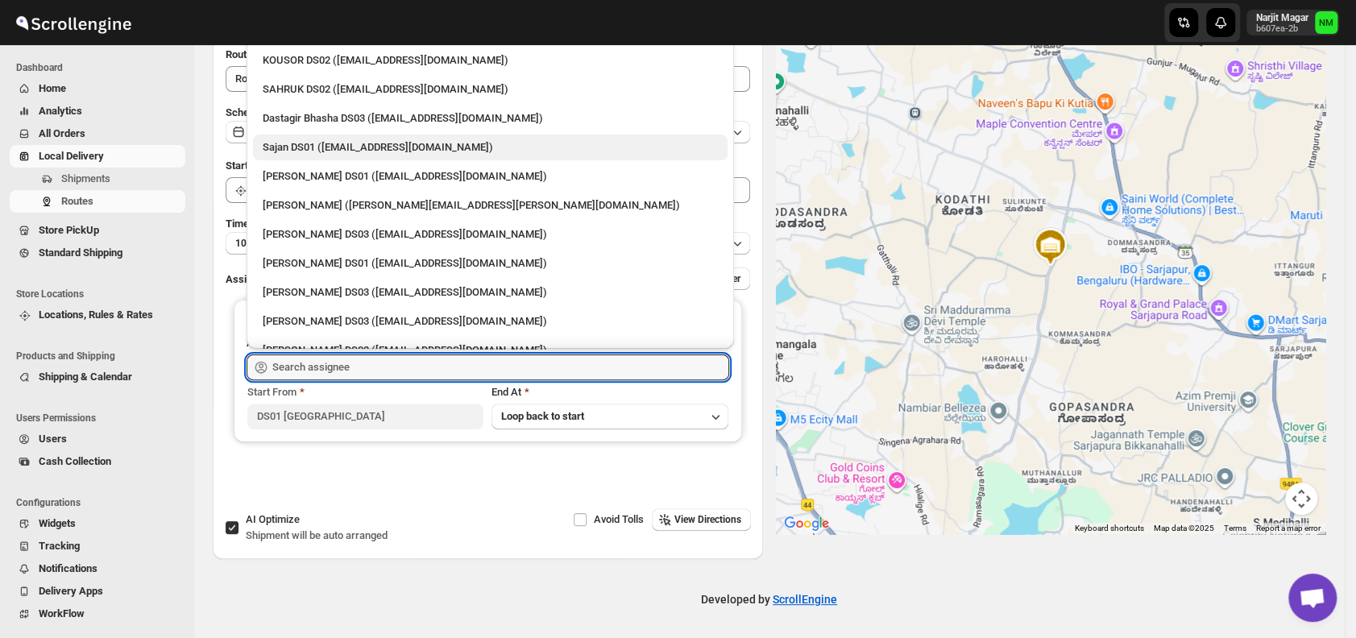
click at [316, 151] on div "Sajan DS01 (lofadat883@coderdir.com)" at bounding box center [490, 147] width 455 height 16
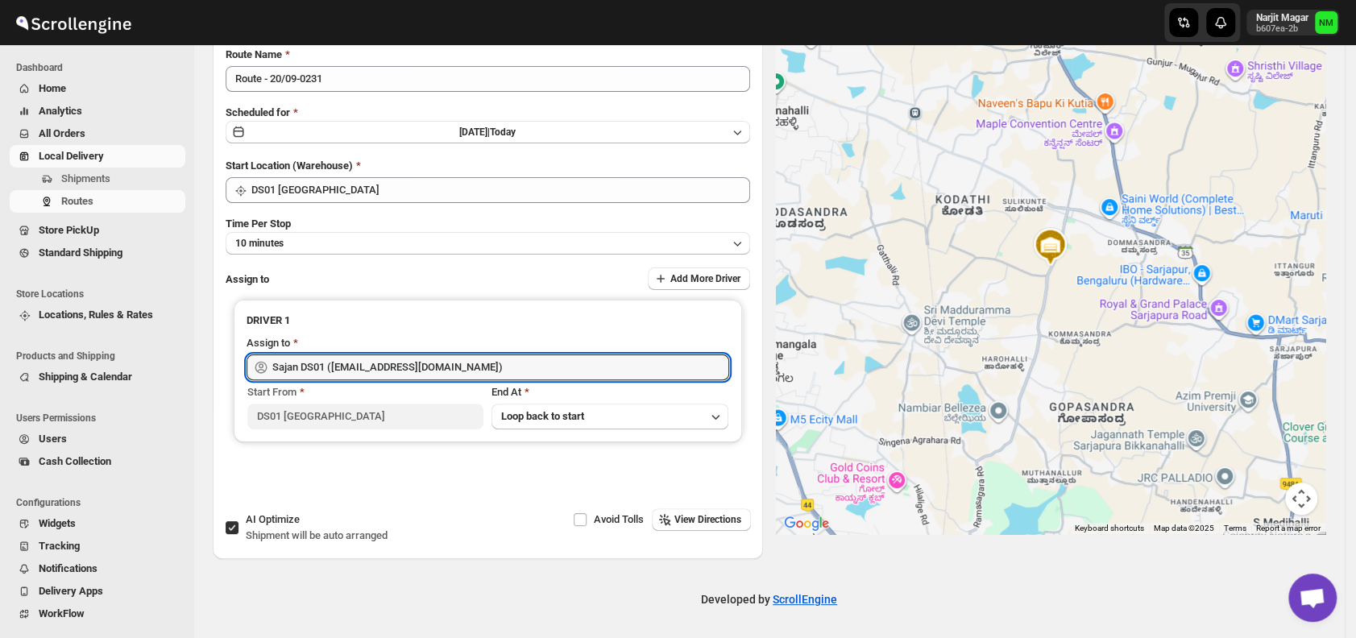
type input "Sajan DS01 (lofadat883@coderdir.com)"
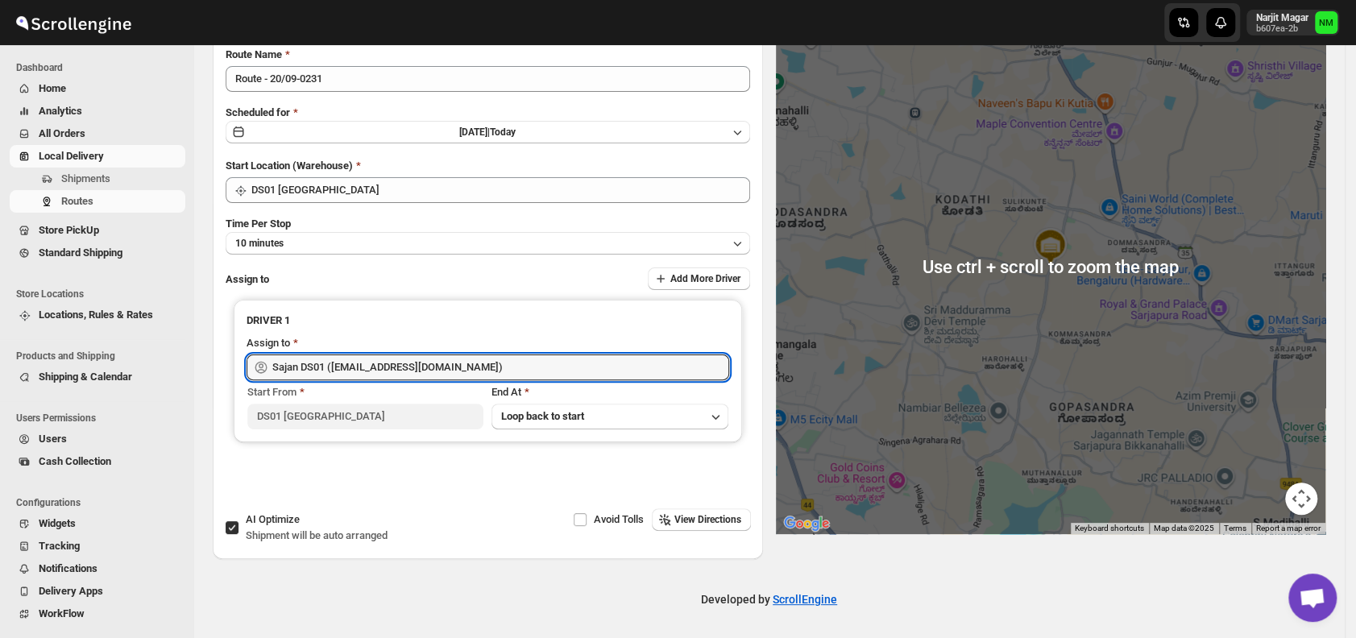
scroll to position [0, 0]
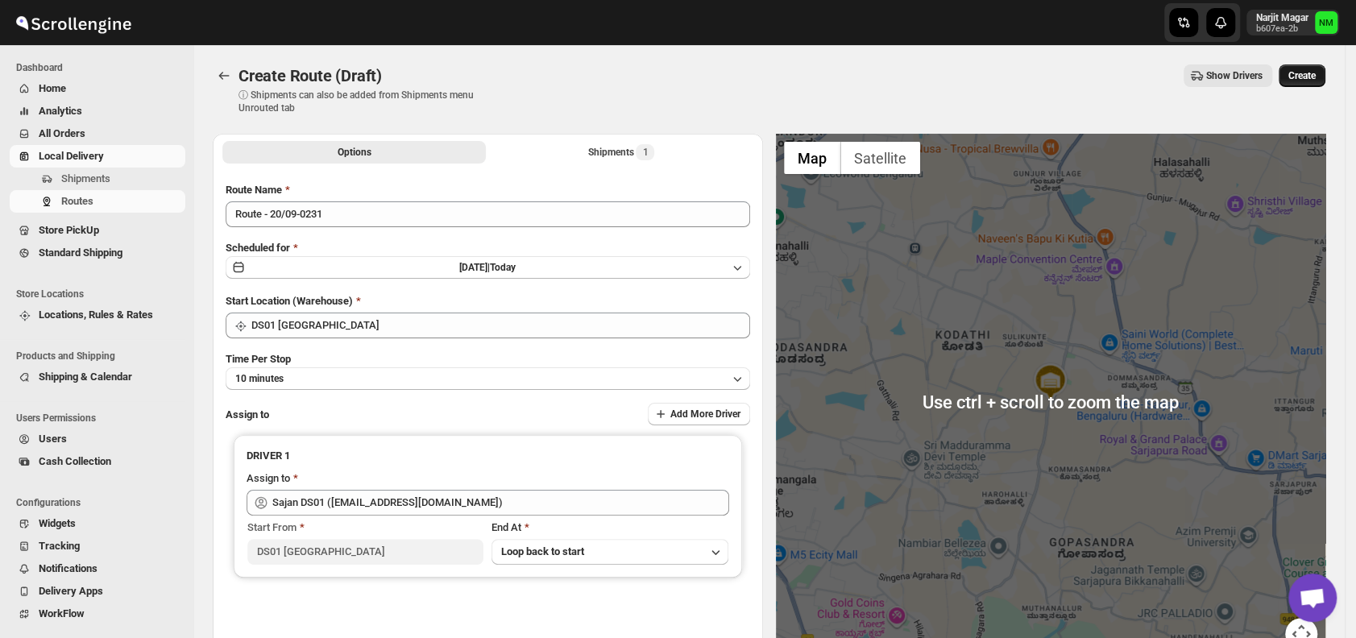
click at [1303, 84] on button "Create" at bounding box center [1301, 75] width 47 height 23
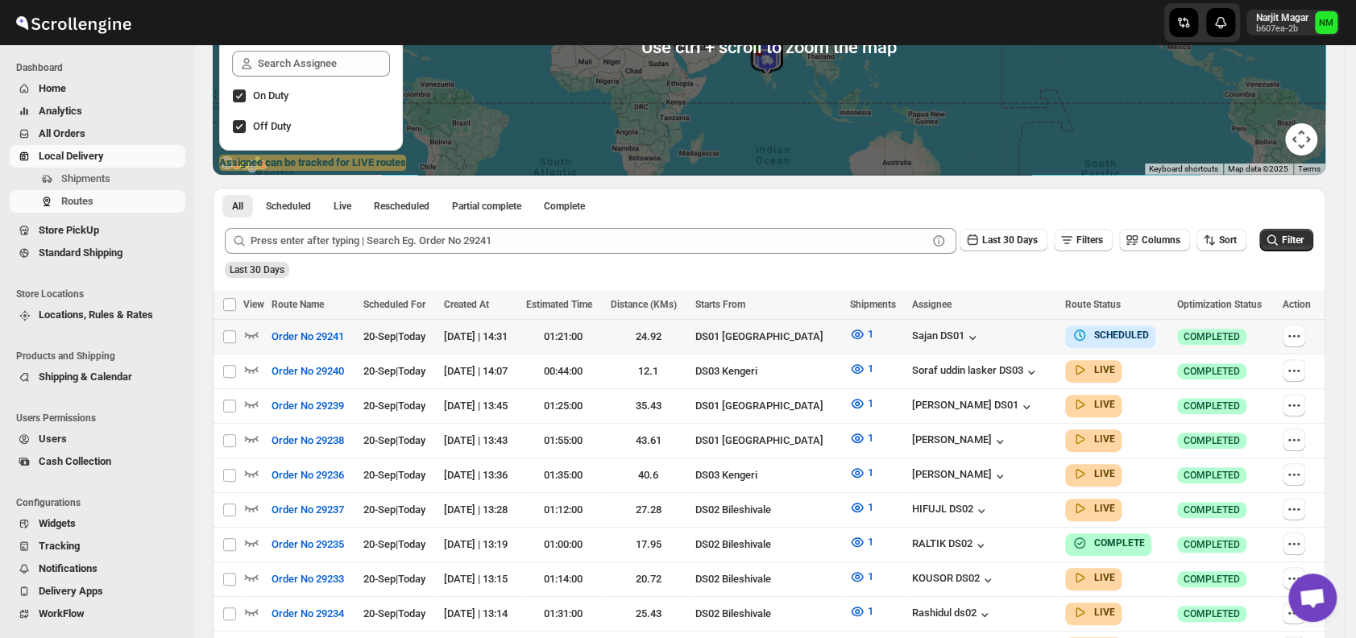
scroll to position [258, 0]
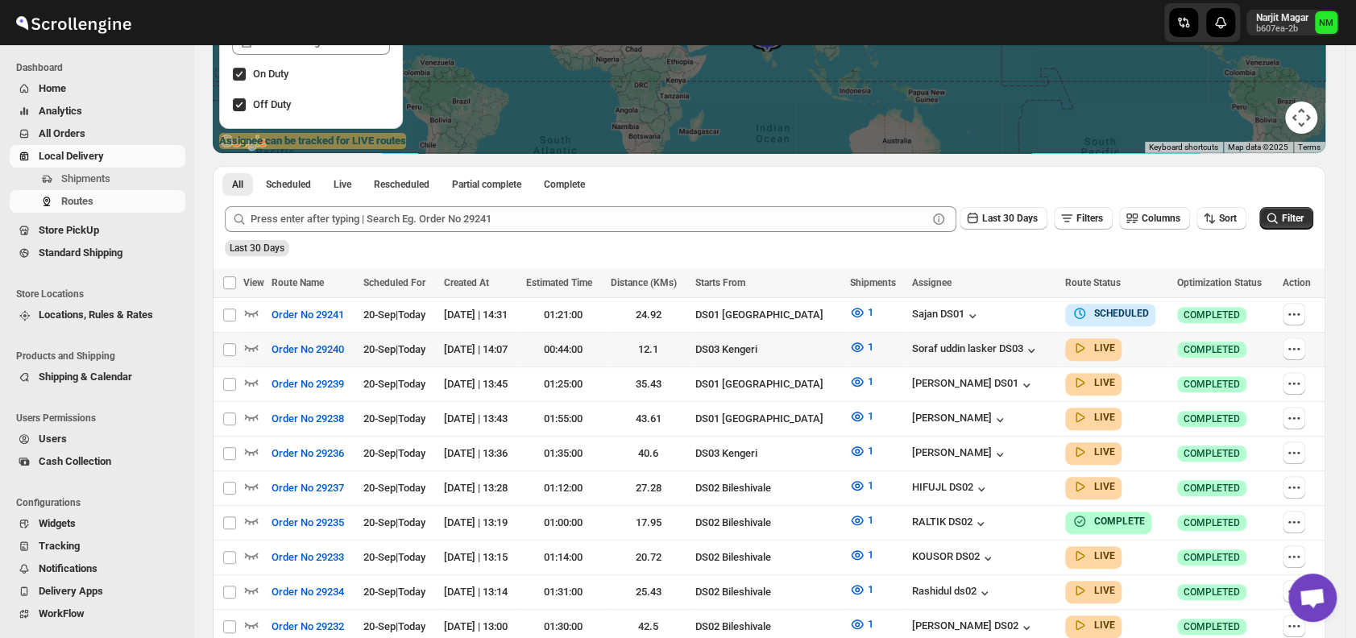
click at [991, 336] on td "Soraf uddin lasker DS03" at bounding box center [983, 349] width 153 height 35
checkbox input "true"
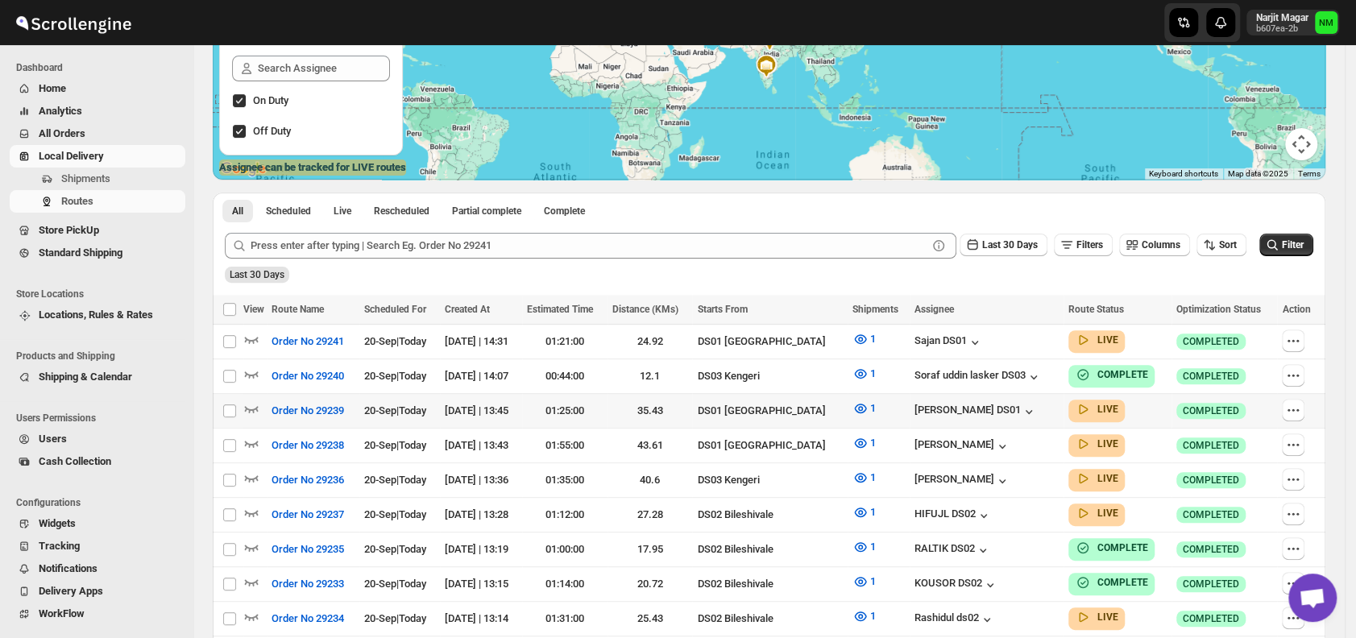
scroll to position [232, 0]
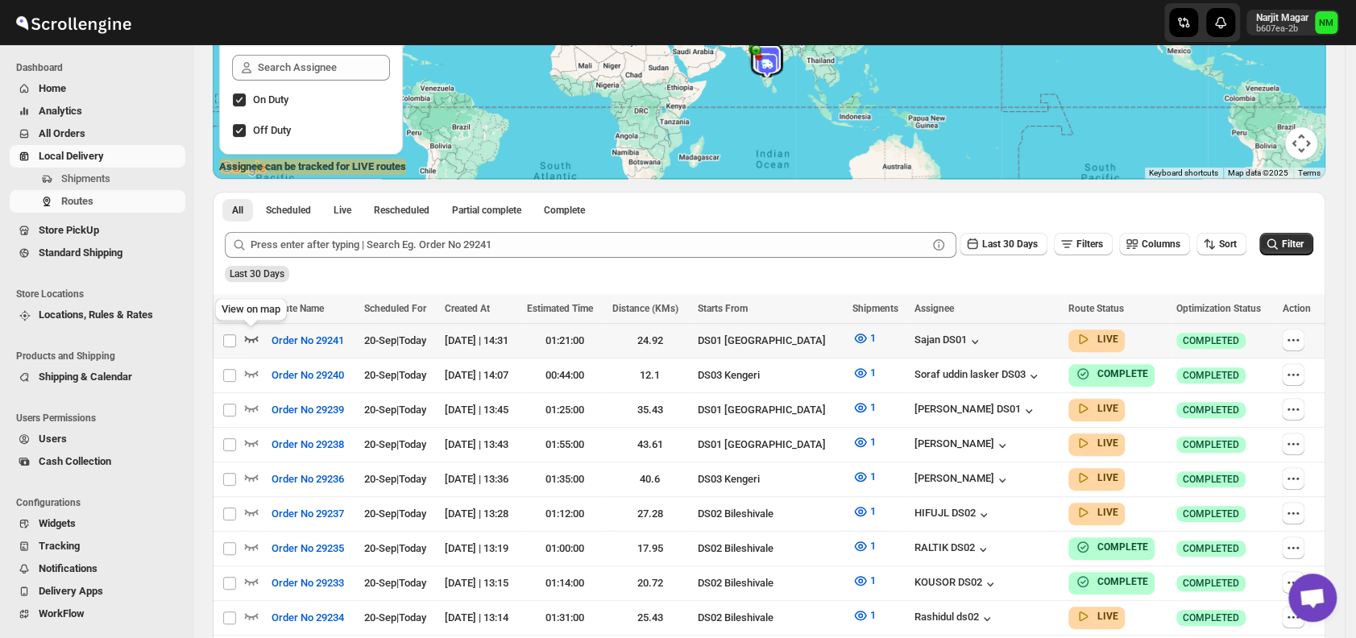
click at [254, 337] on icon "button" at bounding box center [251, 338] width 16 height 16
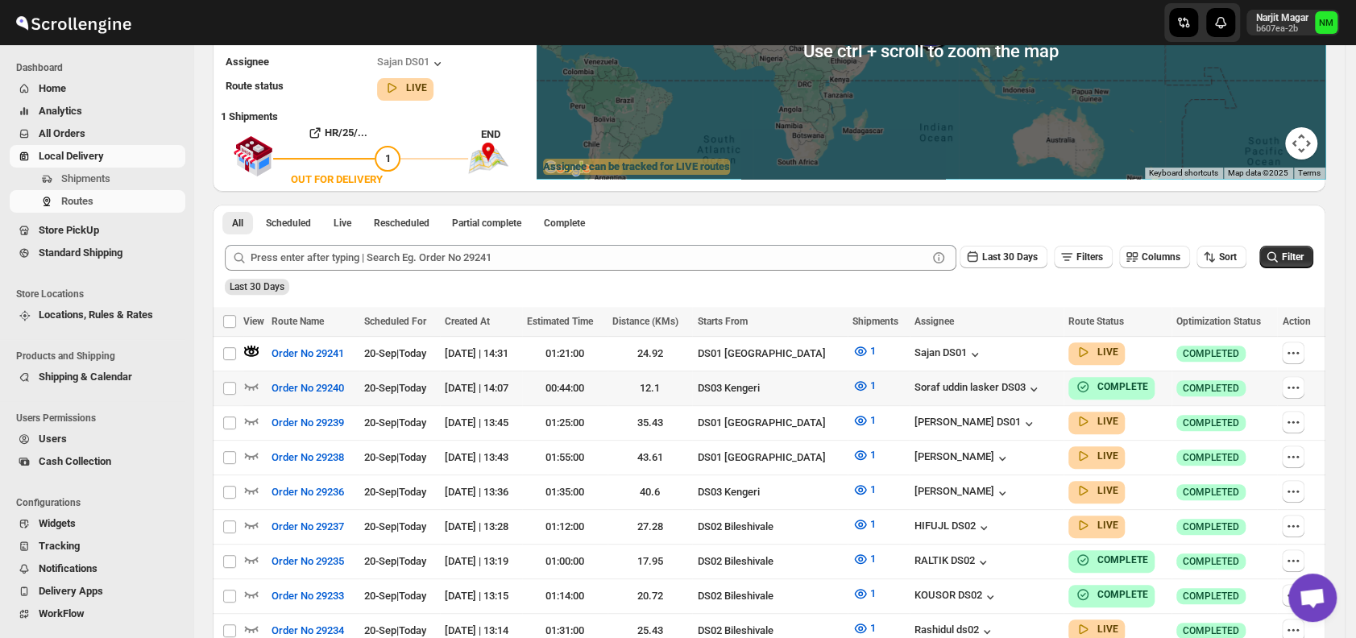
scroll to position [0, 0]
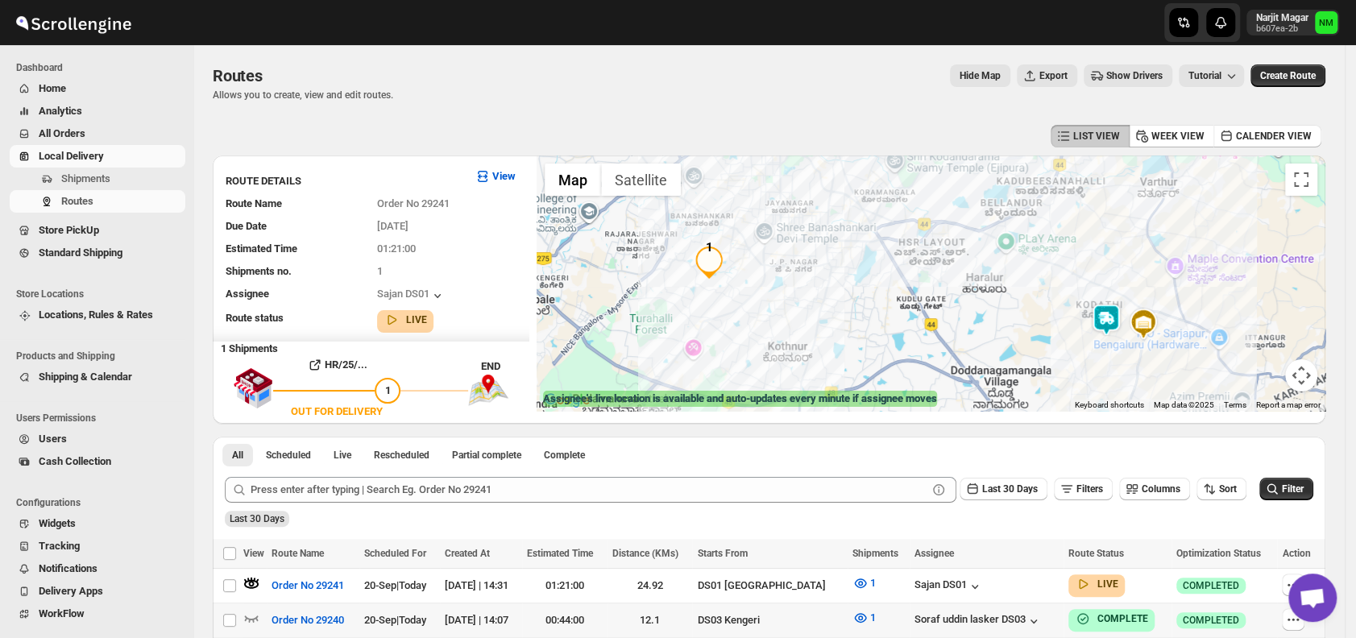
click at [1108, 321] on img at bounding box center [1106, 320] width 32 height 32
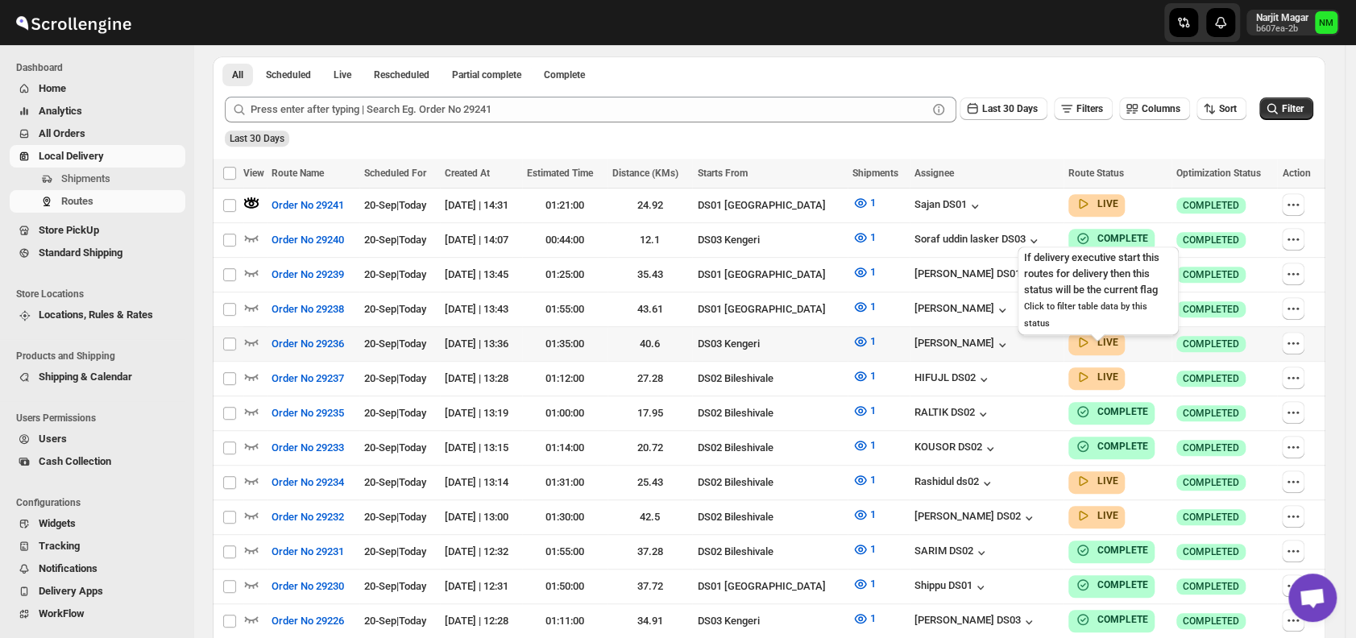
scroll to position [379, 0]
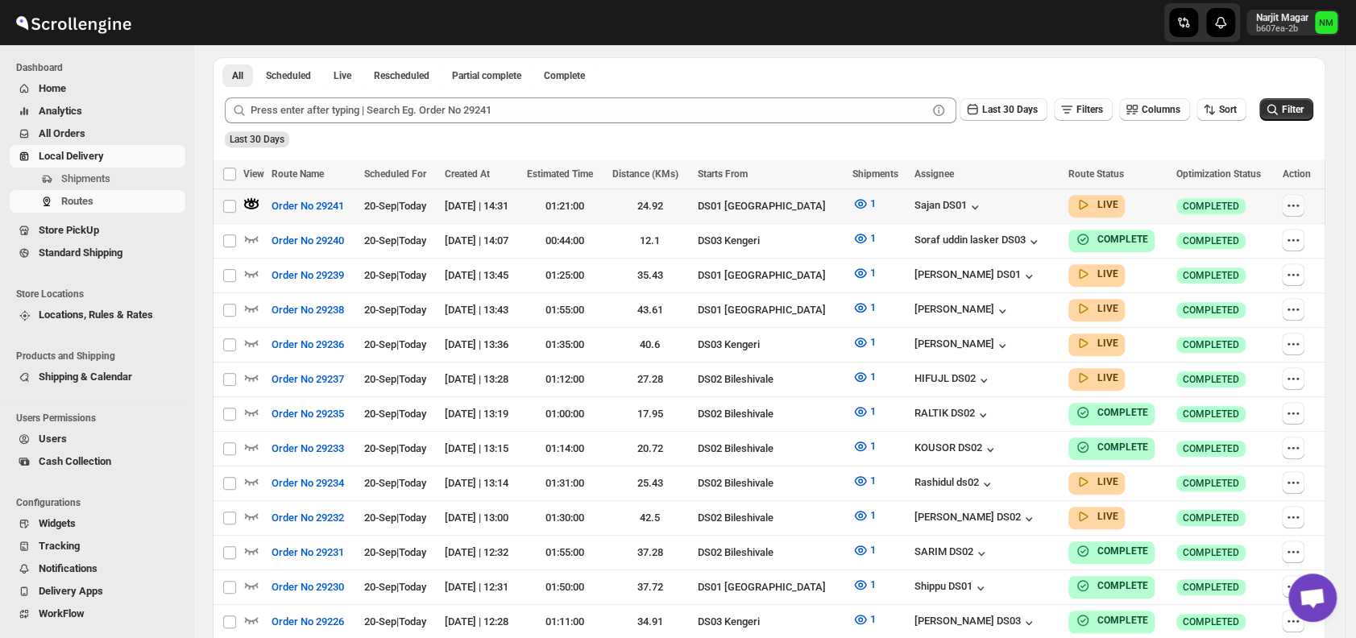
click at [1301, 200] on icon "button" at bounding box center [1293, 205] width 16 height 16
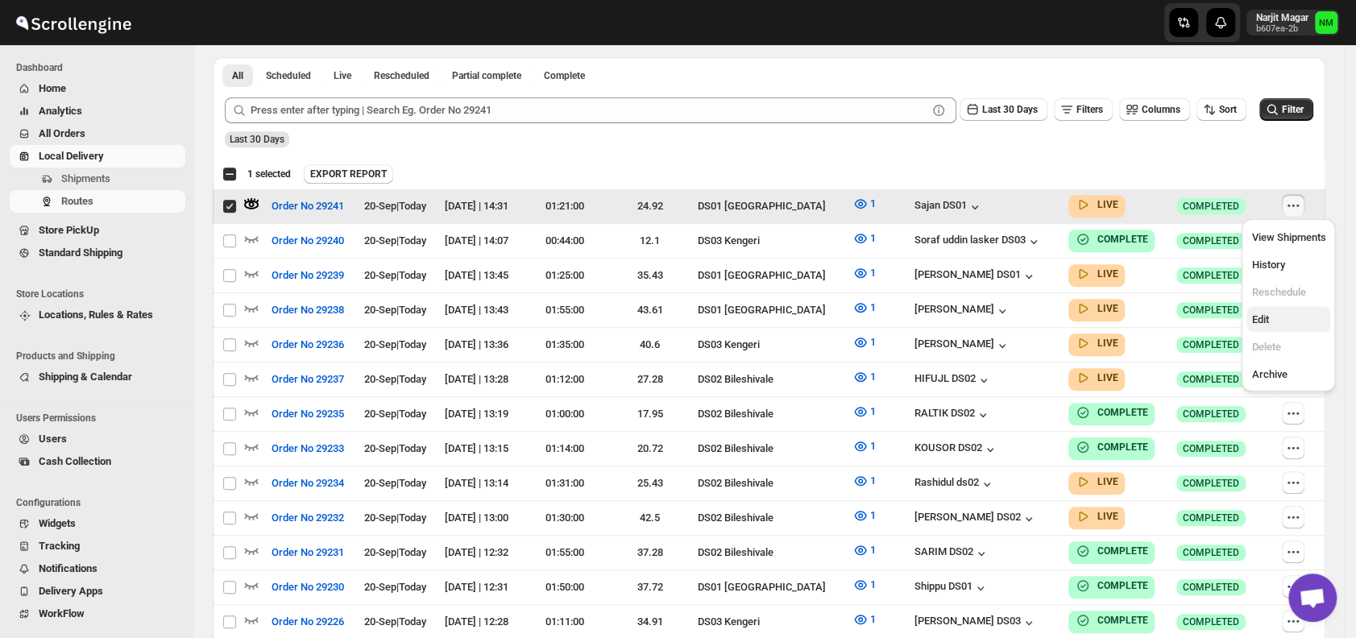
click at [1258, 315] on span "Edit" at bounding box center [1259, 319] width 17 height 12
checkbox input "false"
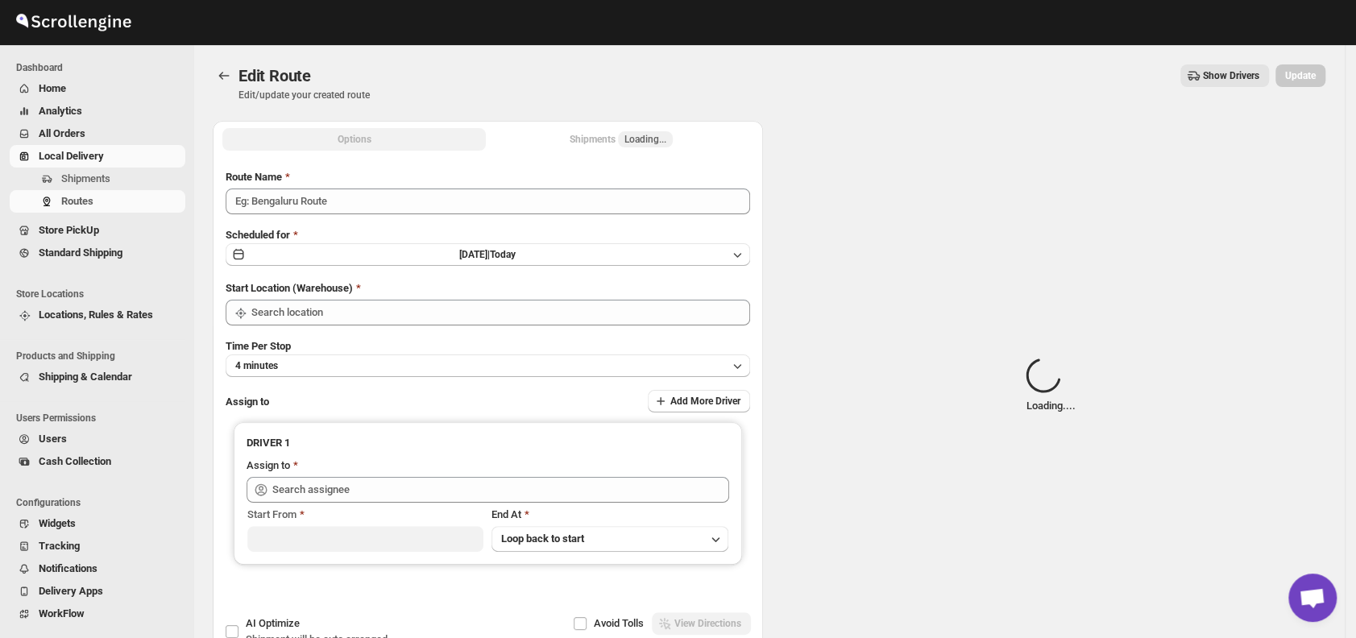
type input "Order No 29241"
type input "DS01 [GEOGRAPHIC_DATA]"
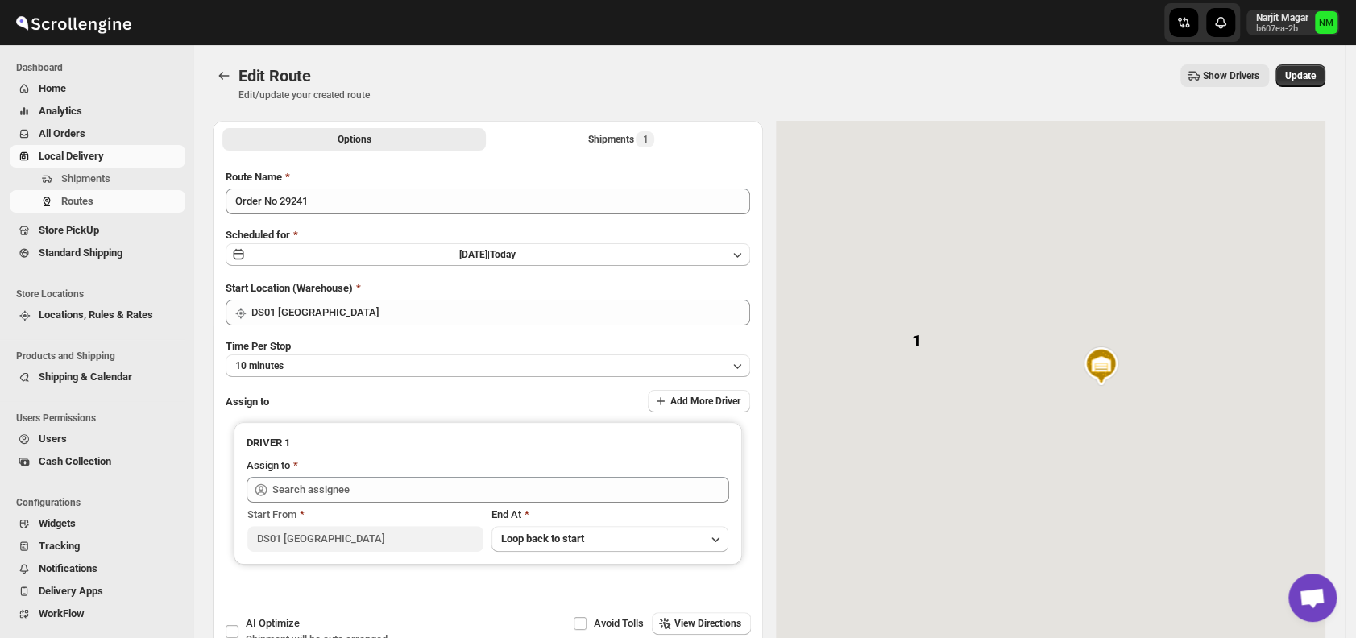
type input "Sajan DS01 ([EMAIL_ADDRESS][DOMAIN_NAME])"
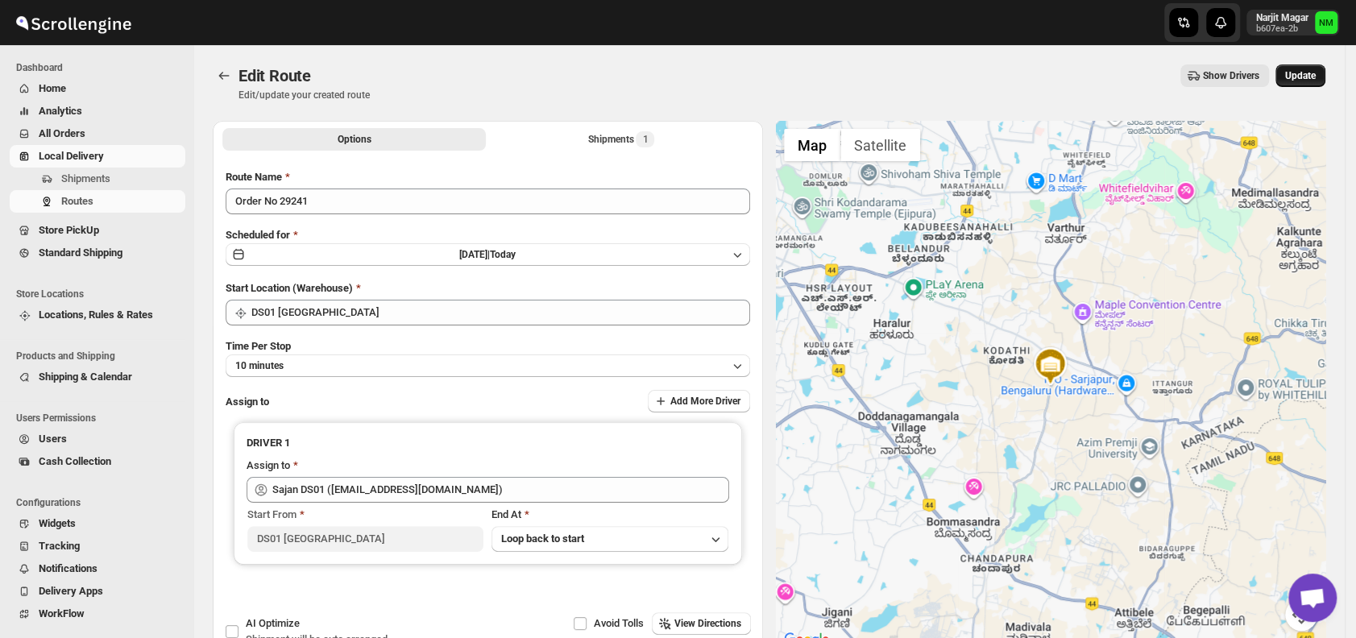
click at [1309, 68] on button "Update" at bounding box center [1300, 75] width 50 height 23
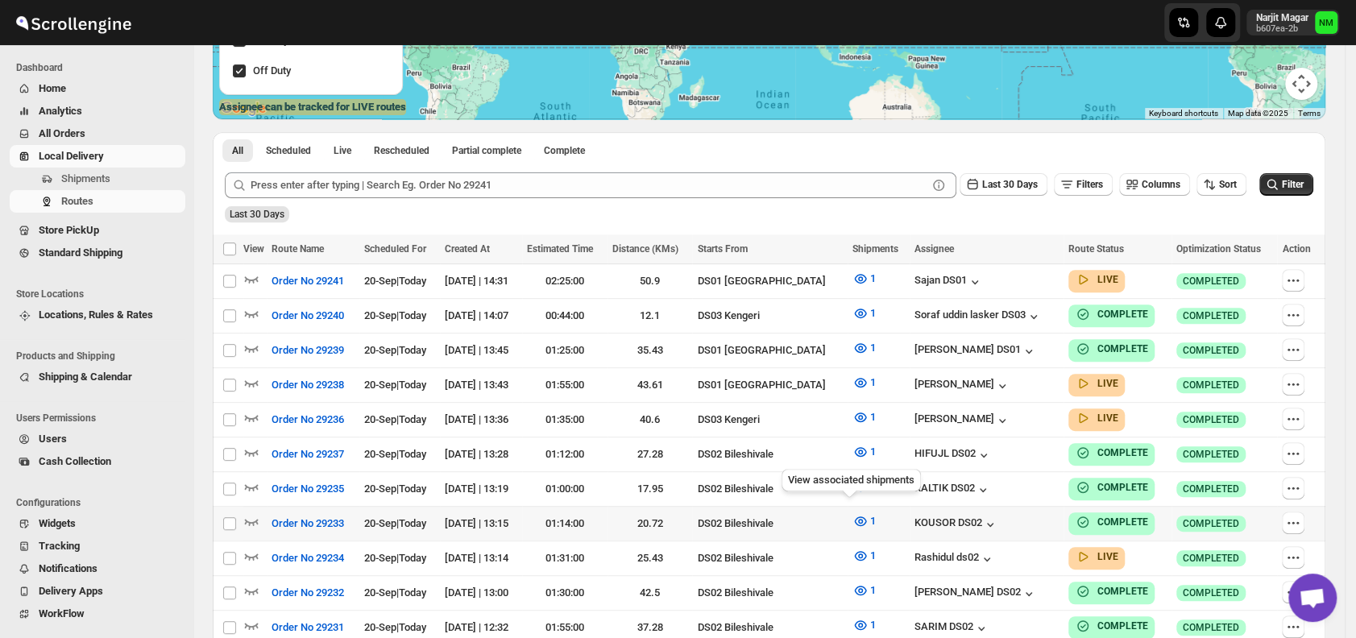
scroll to position [362, 0]
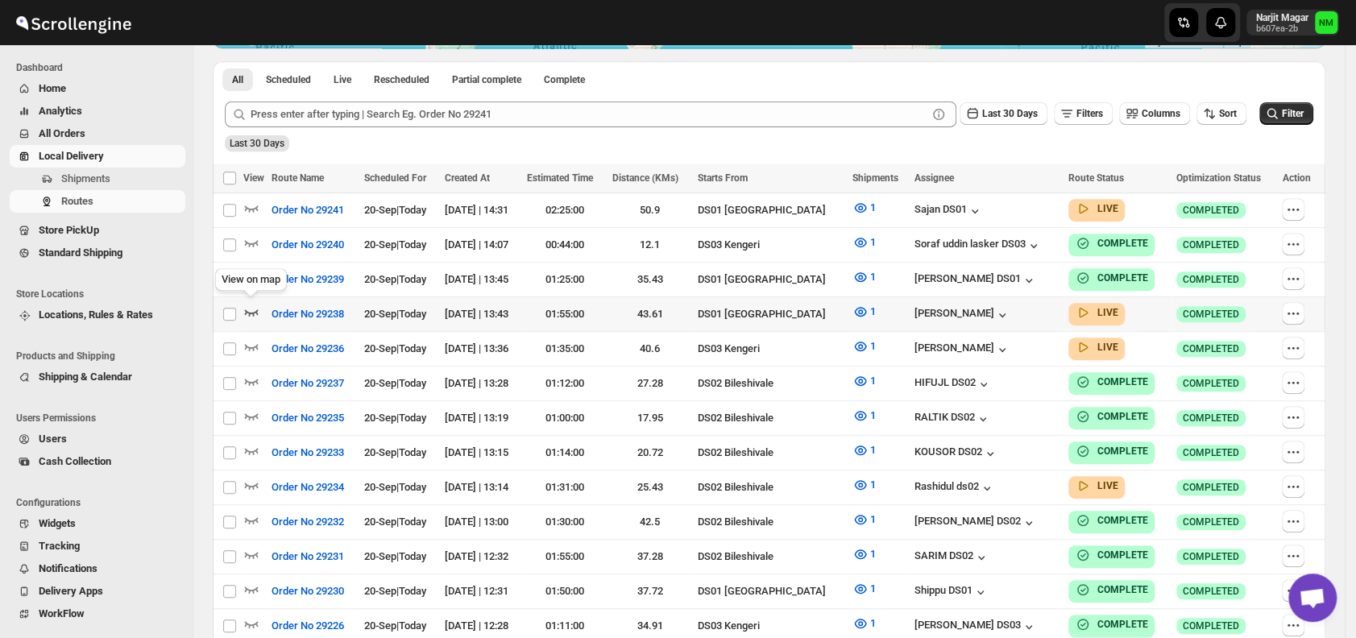
click at [254, 305] on icon "button" at bounding box center [251, 312] width 16 height 16
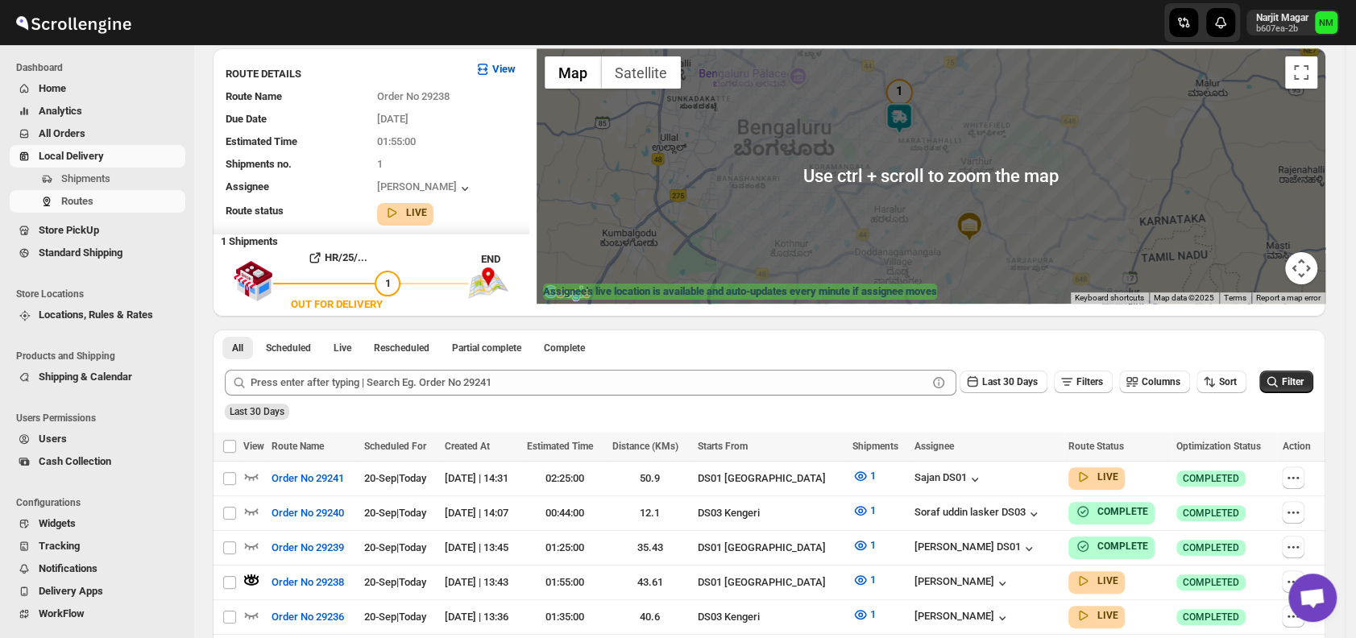
scroll to position [126, 0]
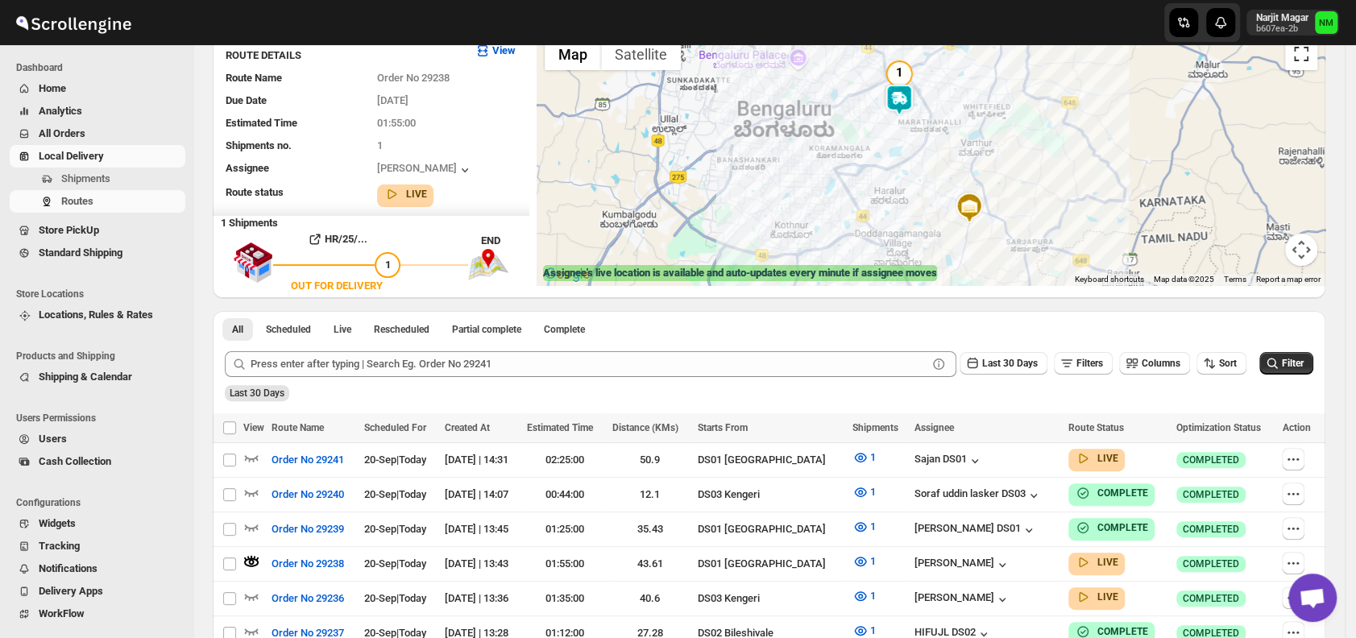
click at [1301, 60] on button "Toggle fullscreen view" at bounding box center [1301, 54] width 32 height 32
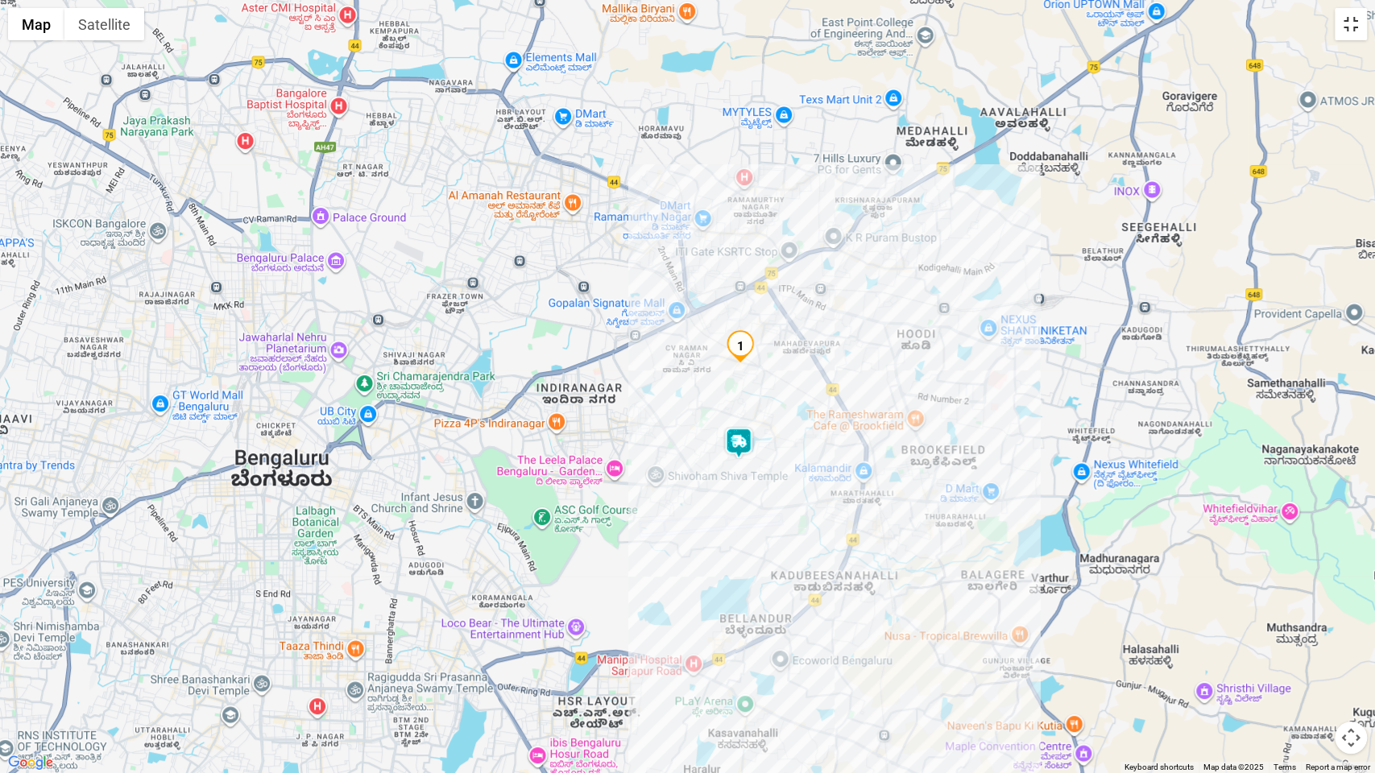
click at [1353, 36] on button "Toggle fullscreen view" at bounding box center [1351, 24] width 32 height 32
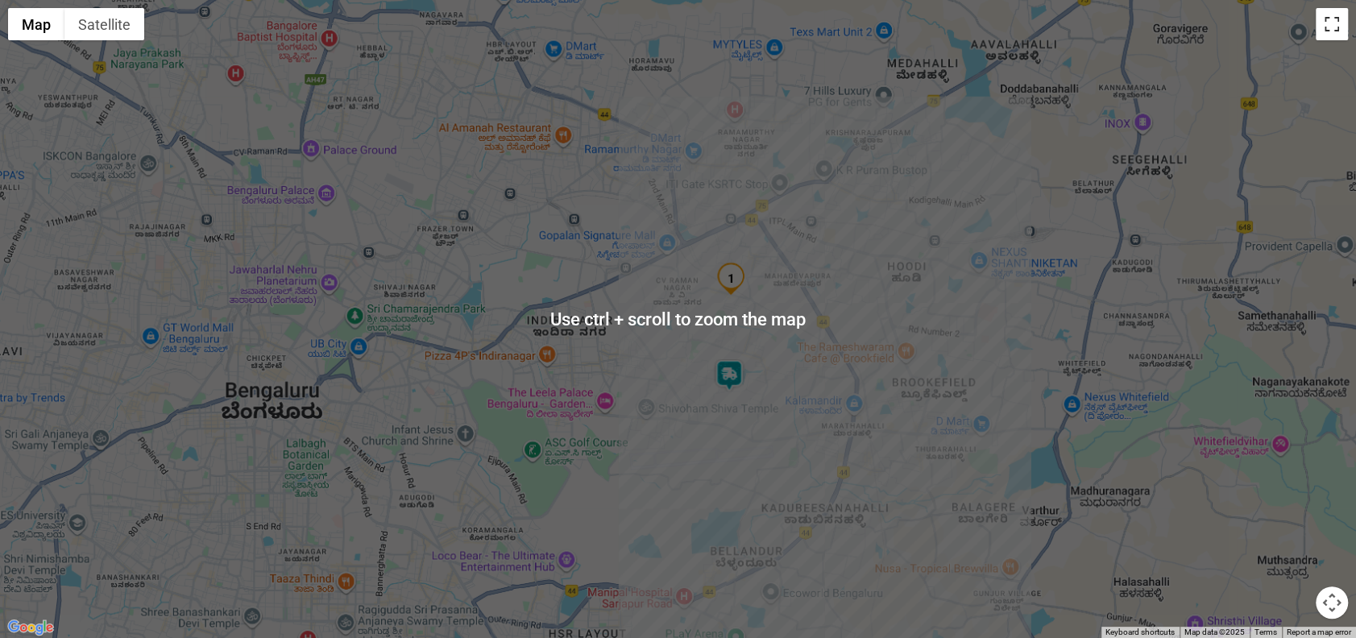
scroll to position [605, 0]
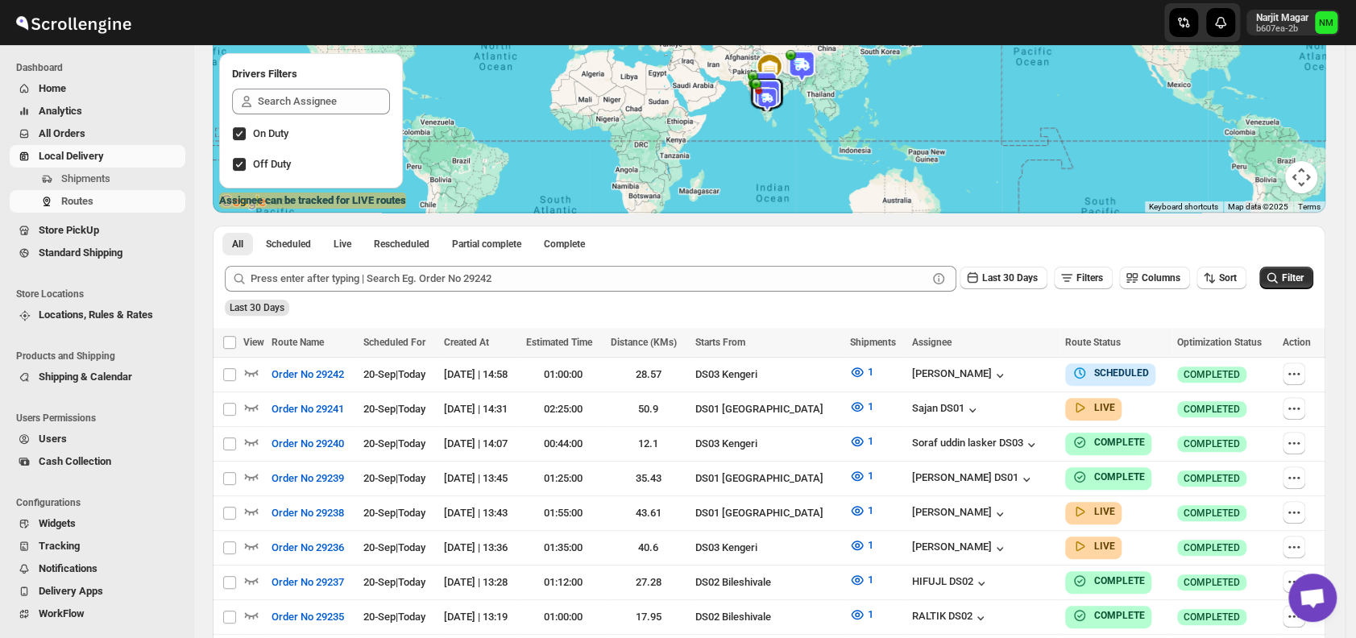
scroll to position [197, 0]
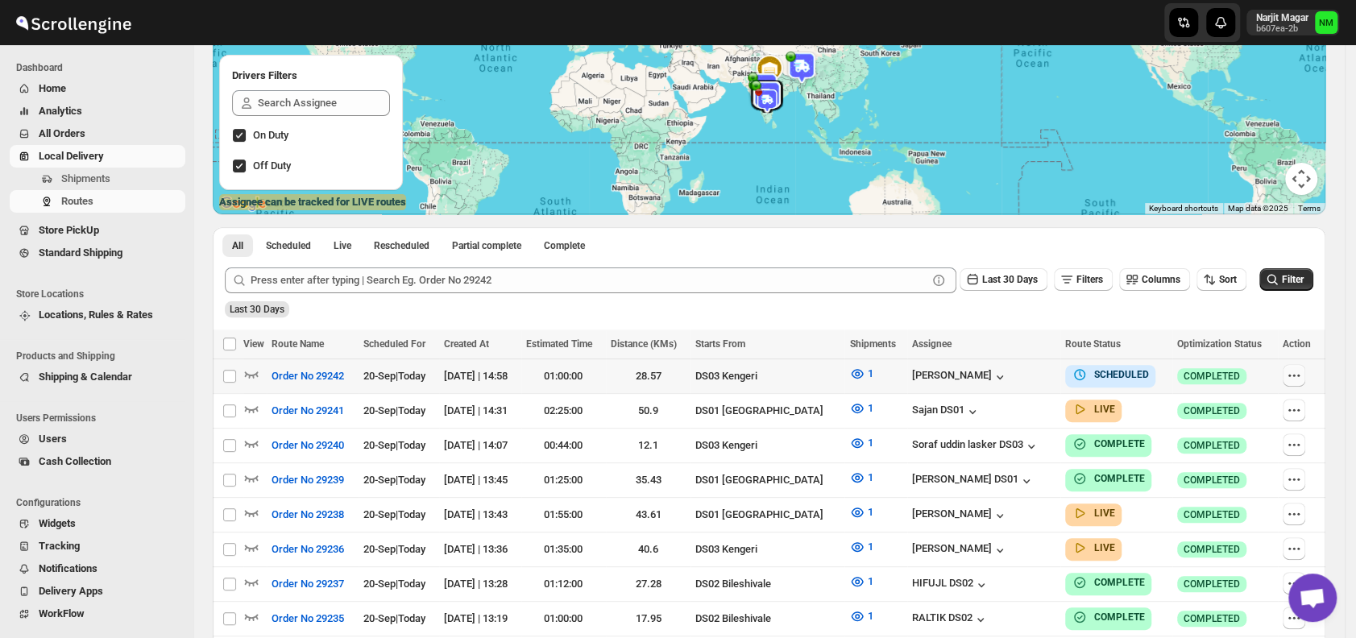
click at [1302, 369] on icon "button" at bounding box center [1293, 375] width 16 height 16
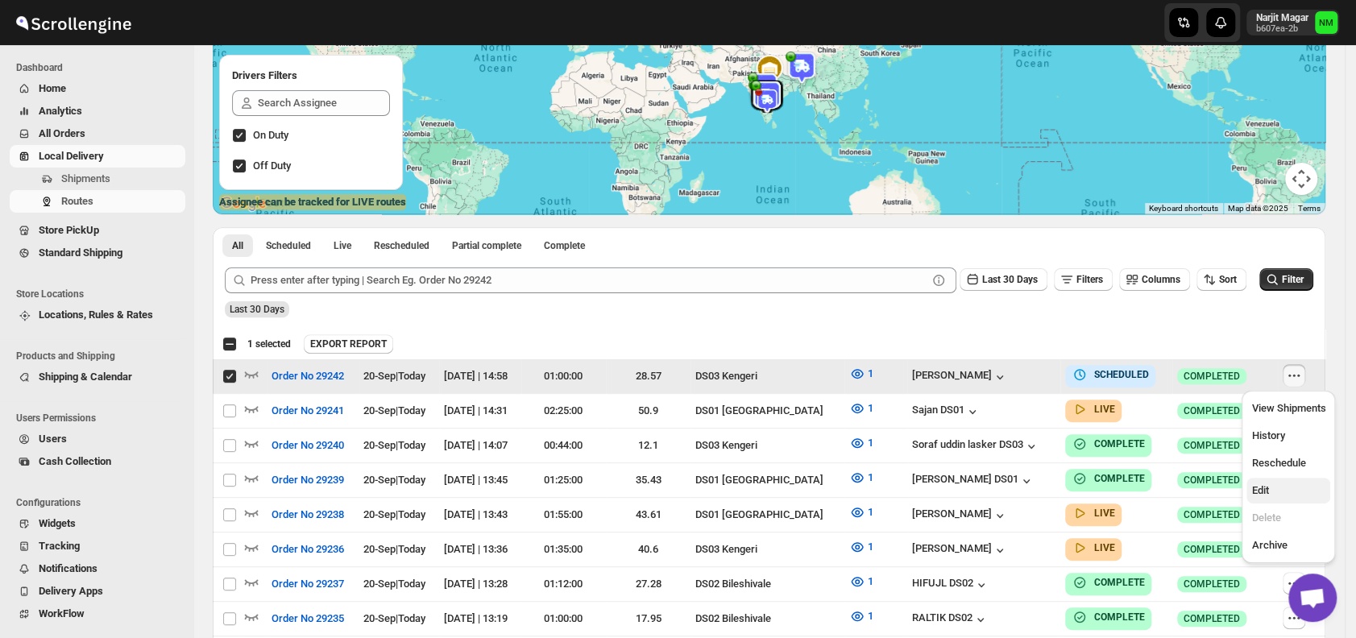
click at [1267, 496] on span "Edit" at bounding box center [1259, 490] width 17 height 12
checkbox input "false"
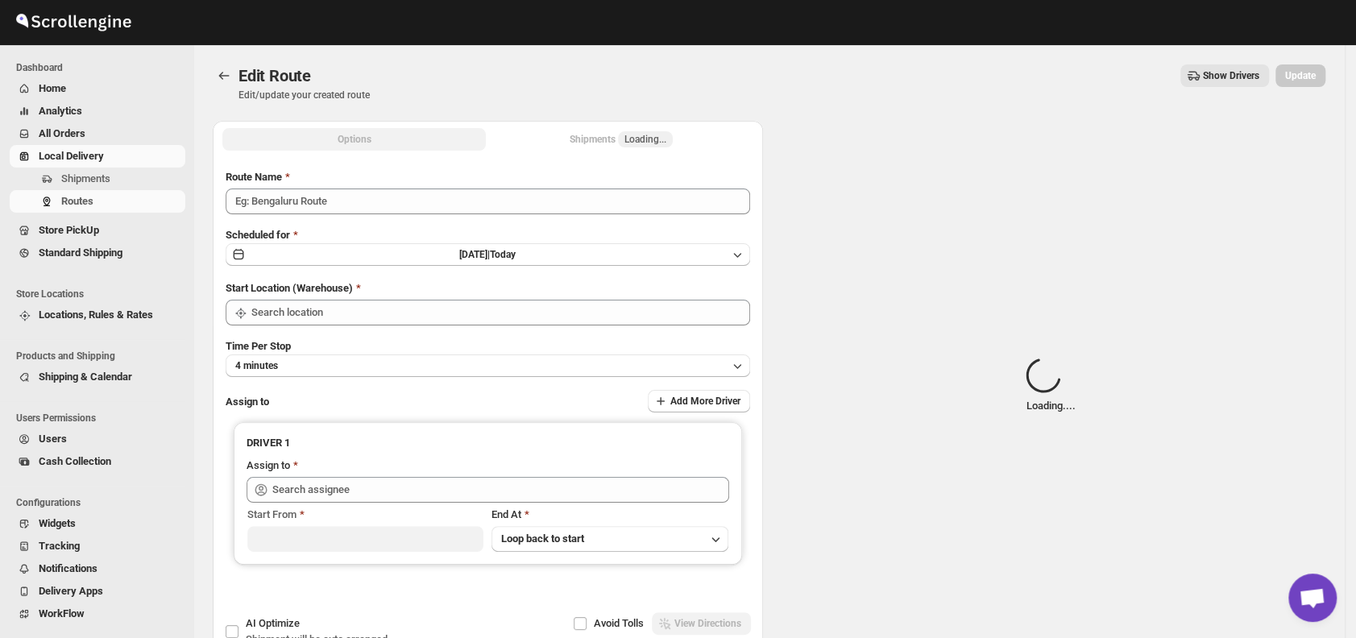
type input "Order No 29242"
type input "DS03 Kengeri"
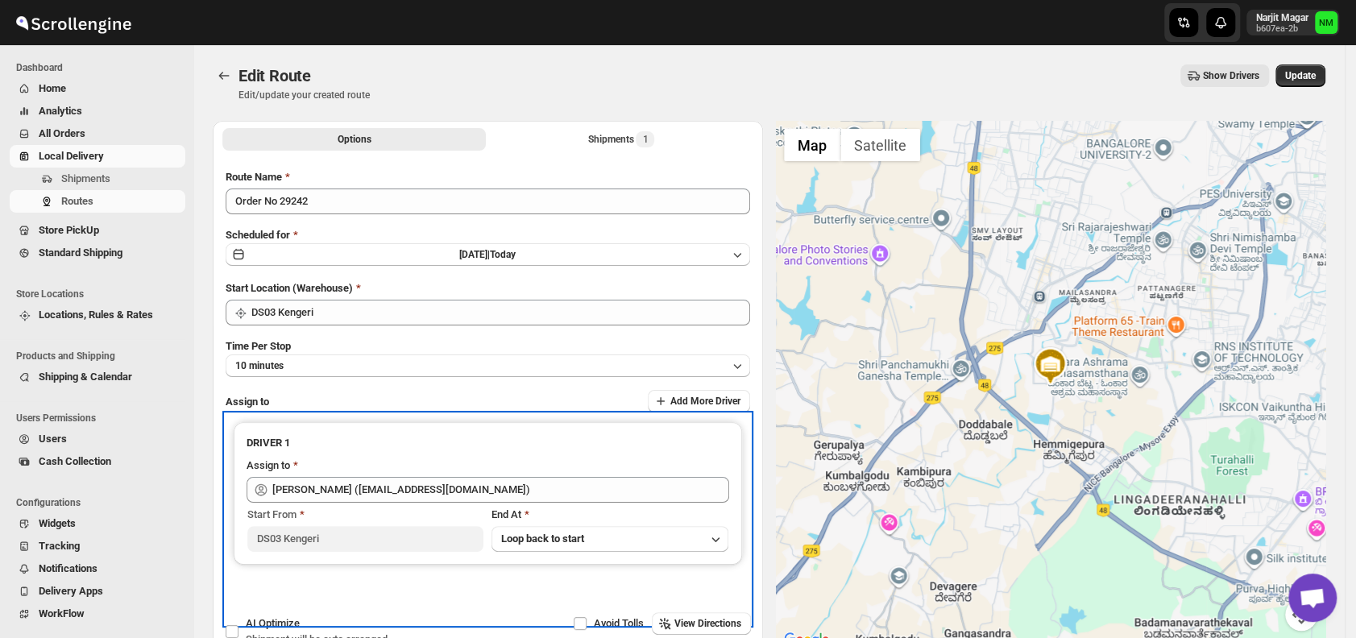
click at [553, 467] on div "Assign to" at bounding box center [487, 466] width 482 height 19
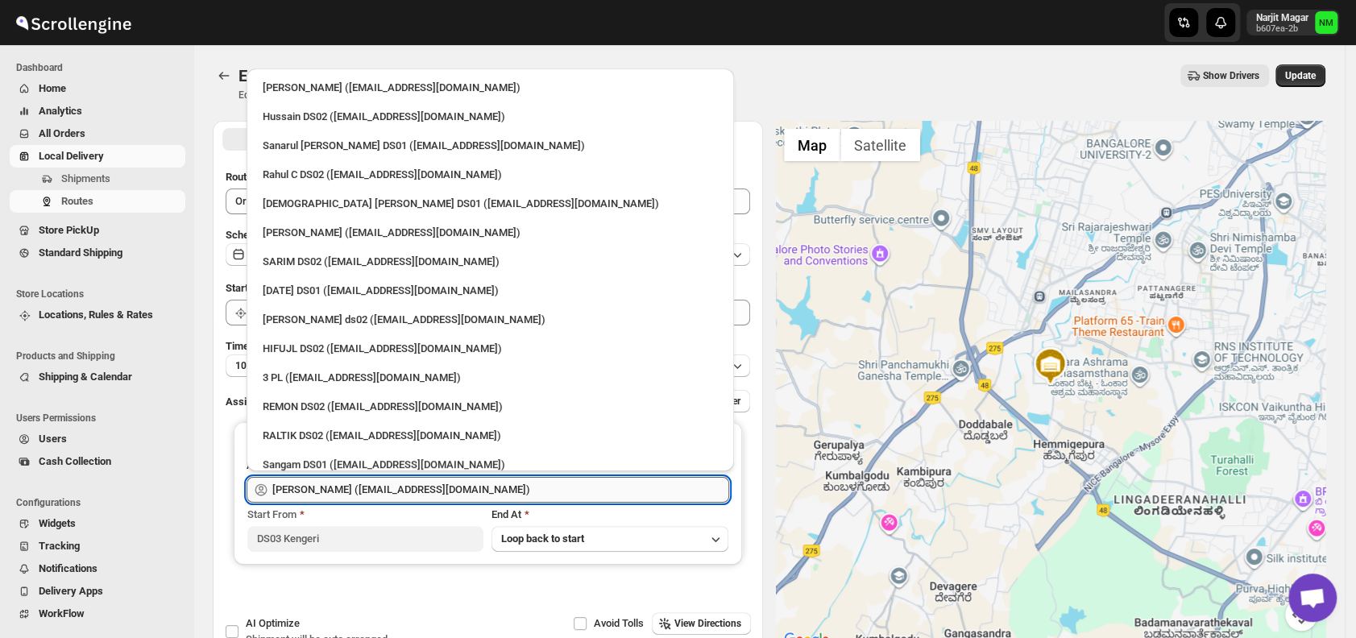
click at [548, 478] on input "[PERSON_NAME] ([EMAIL_ADDRESS][DOMAIN_NAME])" at bounding box center [500, 490] width 457 height 26
click at [393, 372] on div "3 PL ([EMAIL_ADDRESS][DOMAIN_NAME])" at bounding box center [490, 378] width 455 height 16
type input "3 PL ([EMAIL_ADDRESS][DOMAIN_NAME])"
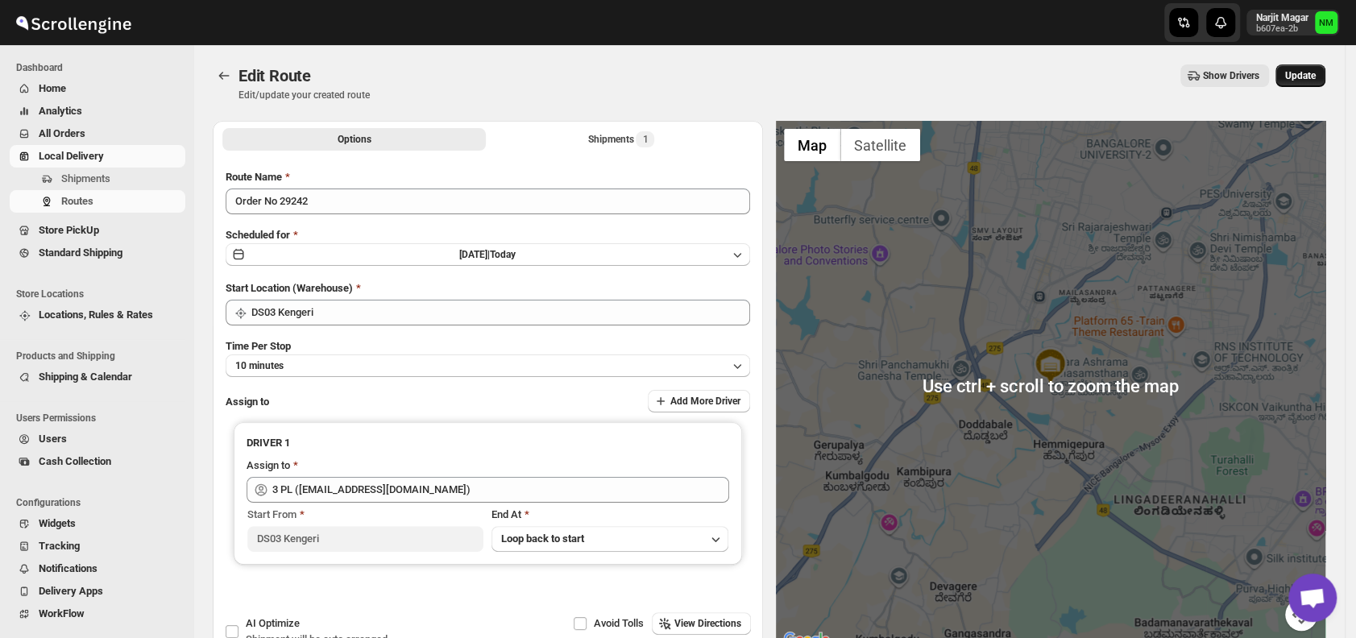
click at [1306, 64] on button "Update" at bounding box center [1300, 75] width 50 height 23
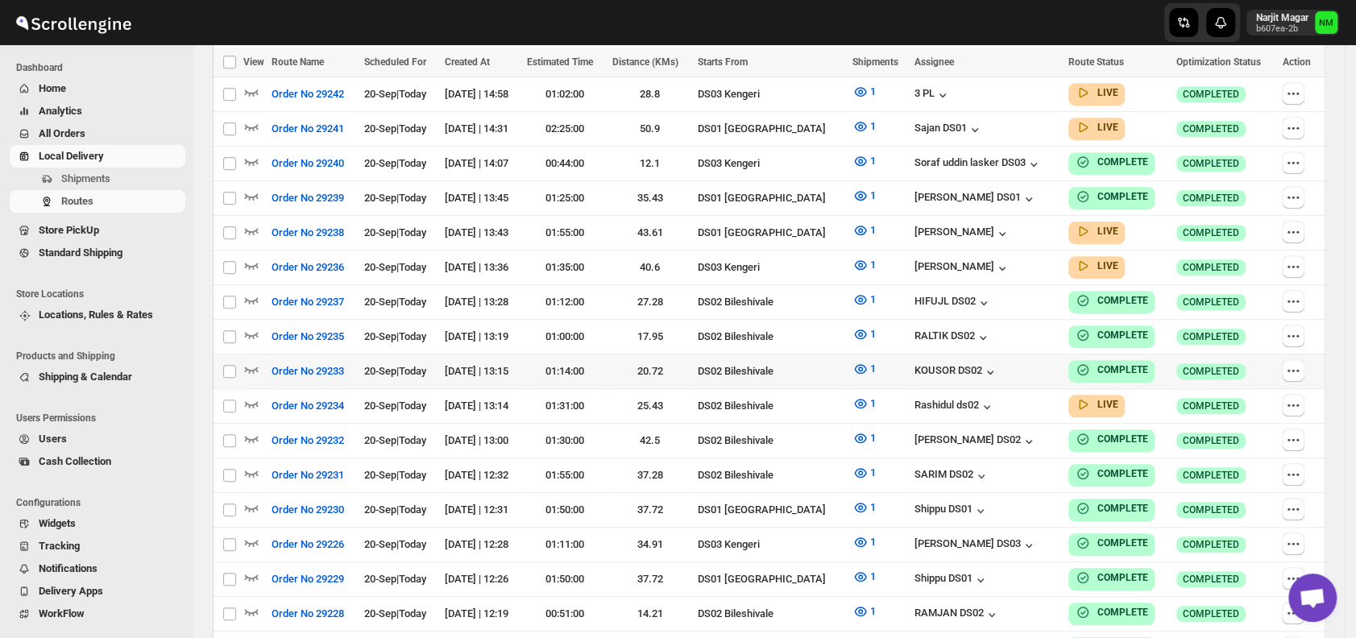
scroll to position [482, 0]
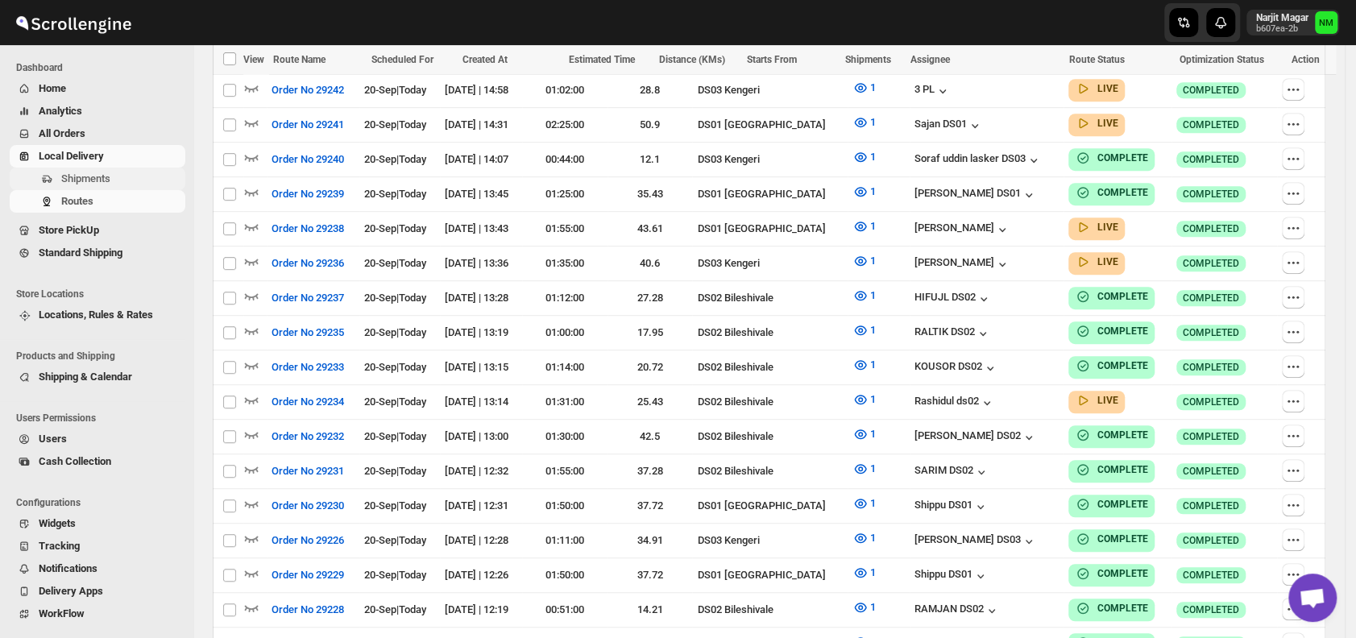
click at [118, 188] on button "Shipments" at bounding box center [98, 179] width 176 height 23
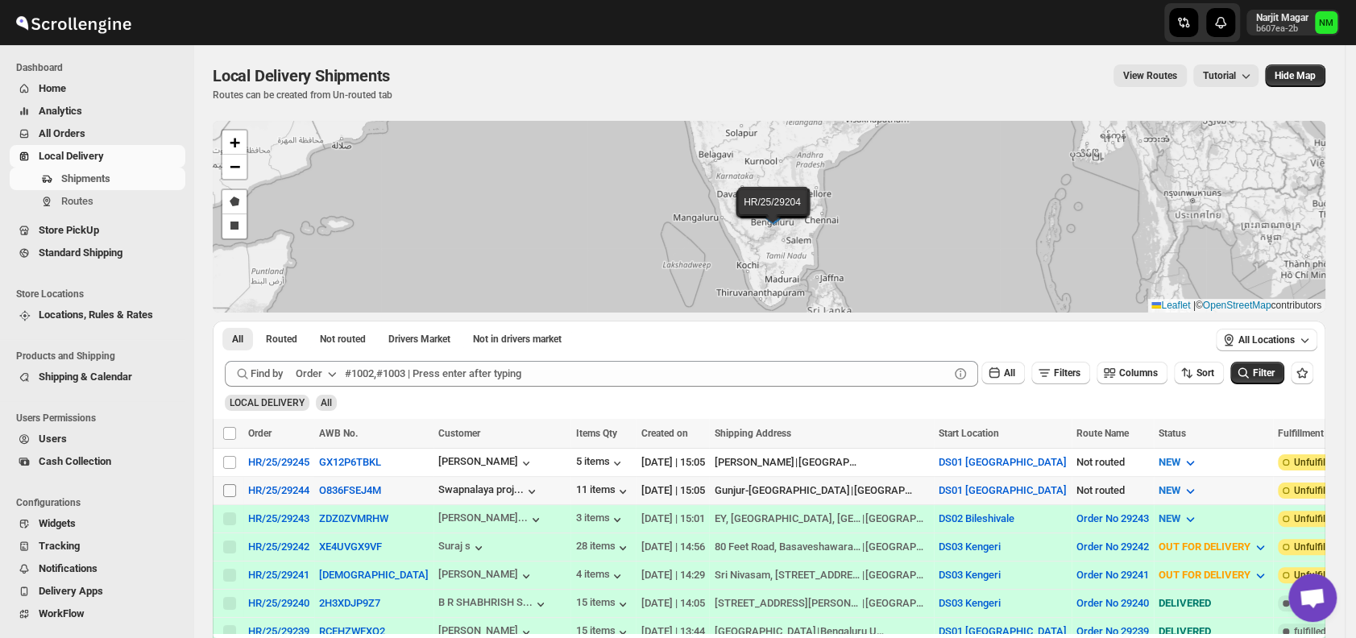
click at [232, 485] on input "Select shipment" at bounding box center [229, 490] width 13 height 13
checkbox input "true"
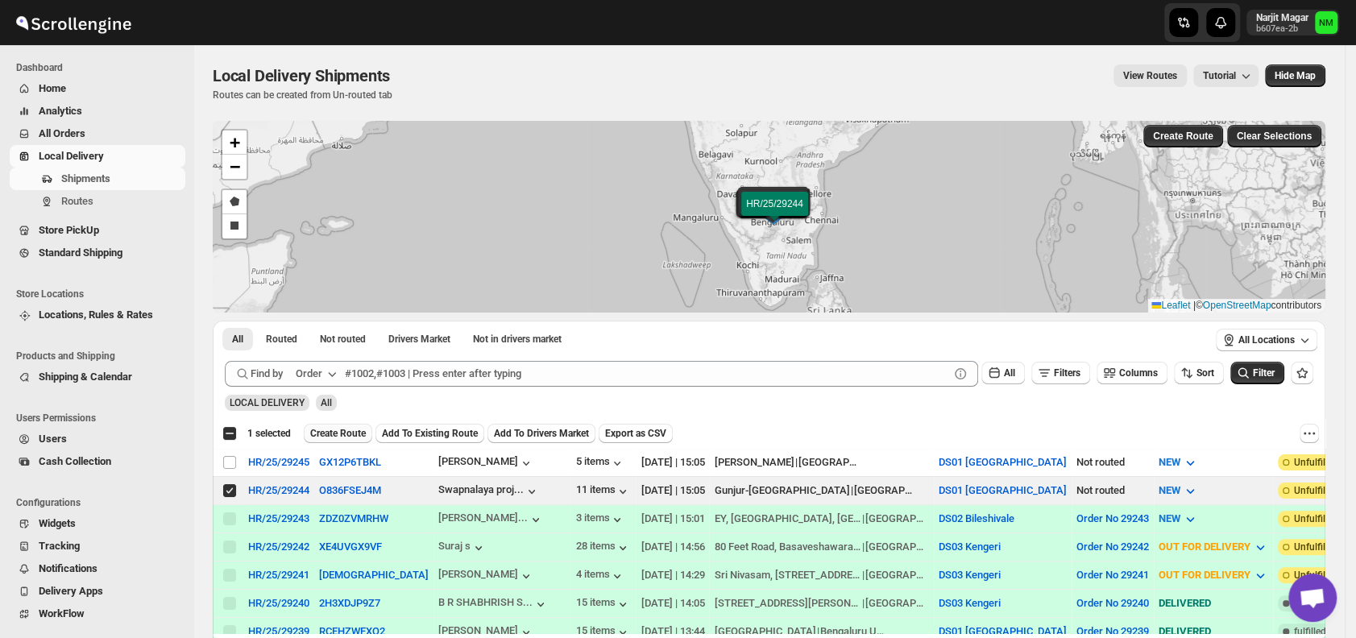
click at [326, 433] on span "Create Route" at bounding box center [338, 433] width 56 height 13
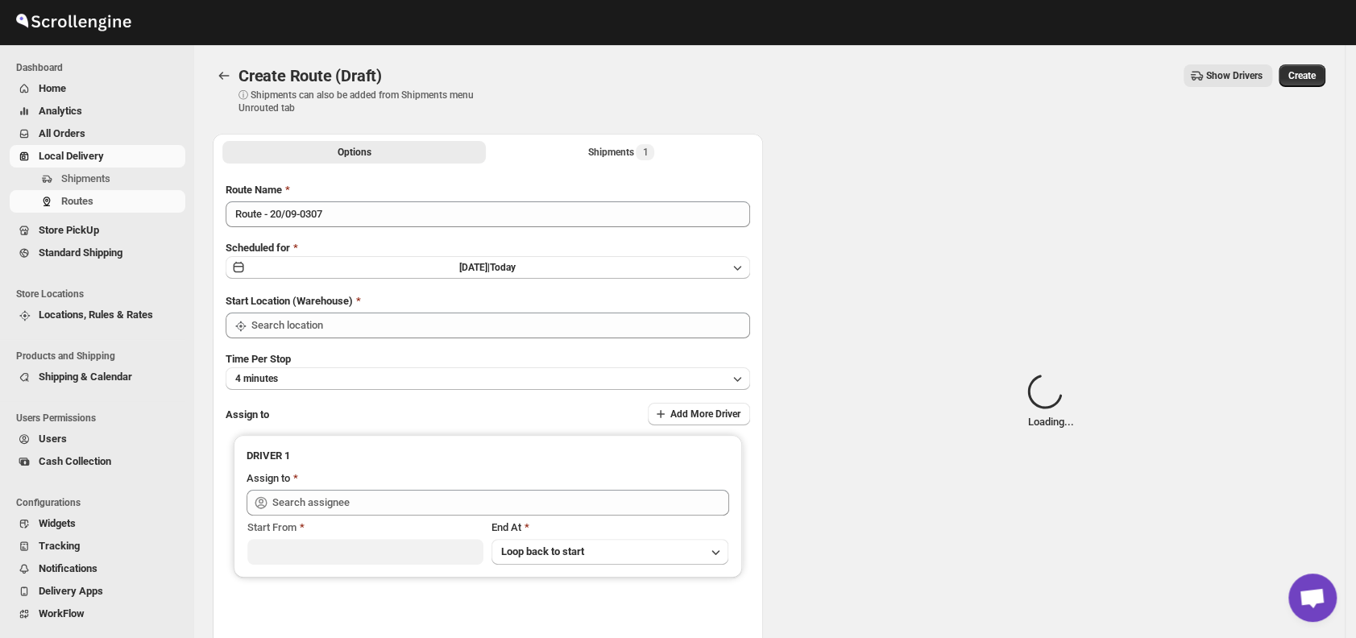
type input "DS01 [GEOGRAPHIC_DATA]"
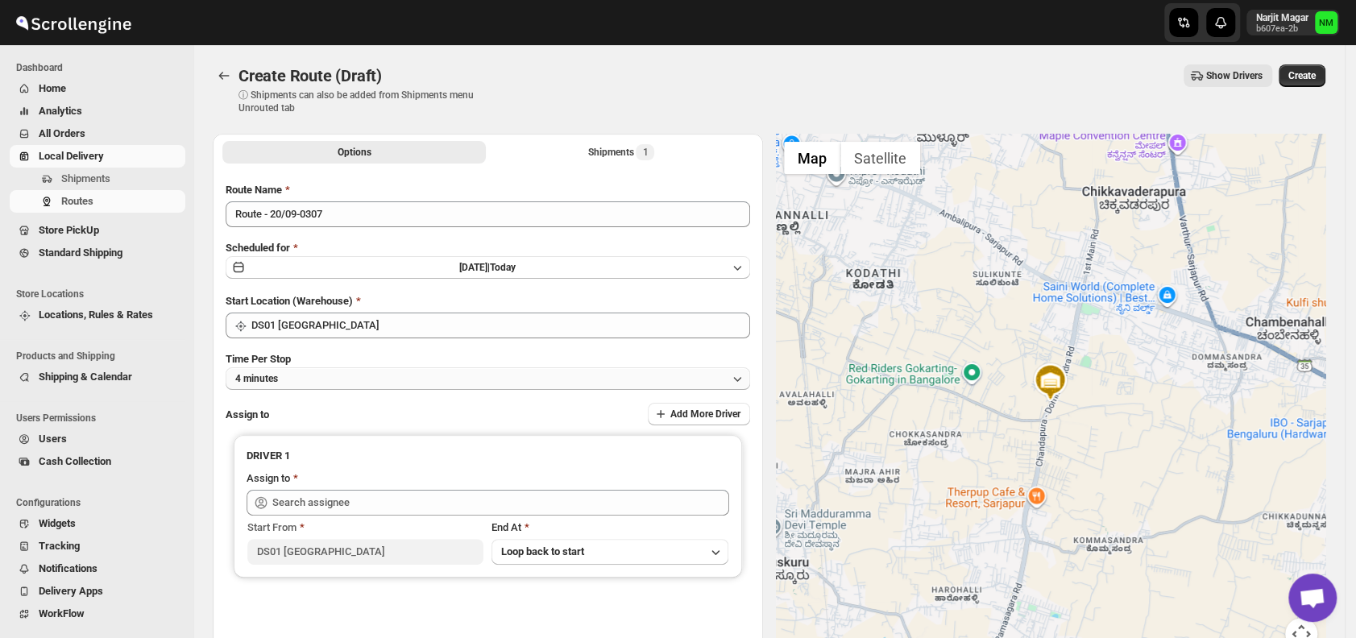
click at [366, 384] on button "4 minutes" at bounding box center [488, 378] width 524 height 23
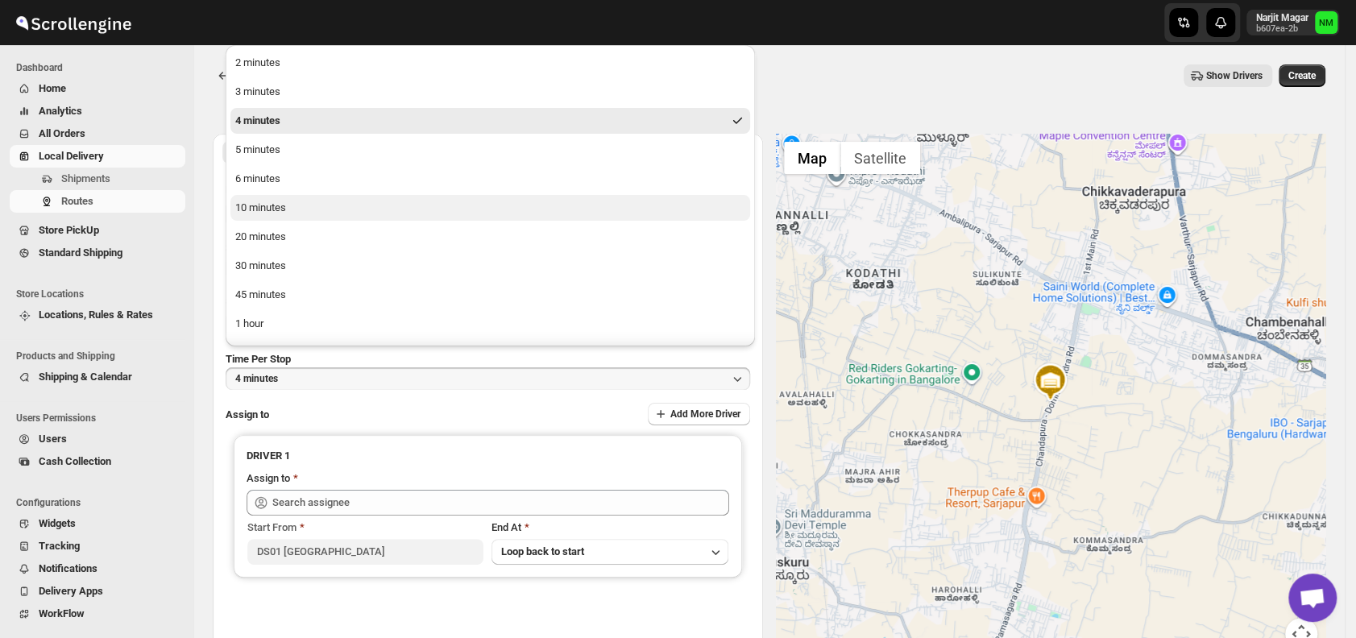
click at [306, 204] on button "10 minutes" at bounding box center [489, 208] width 519 height 26
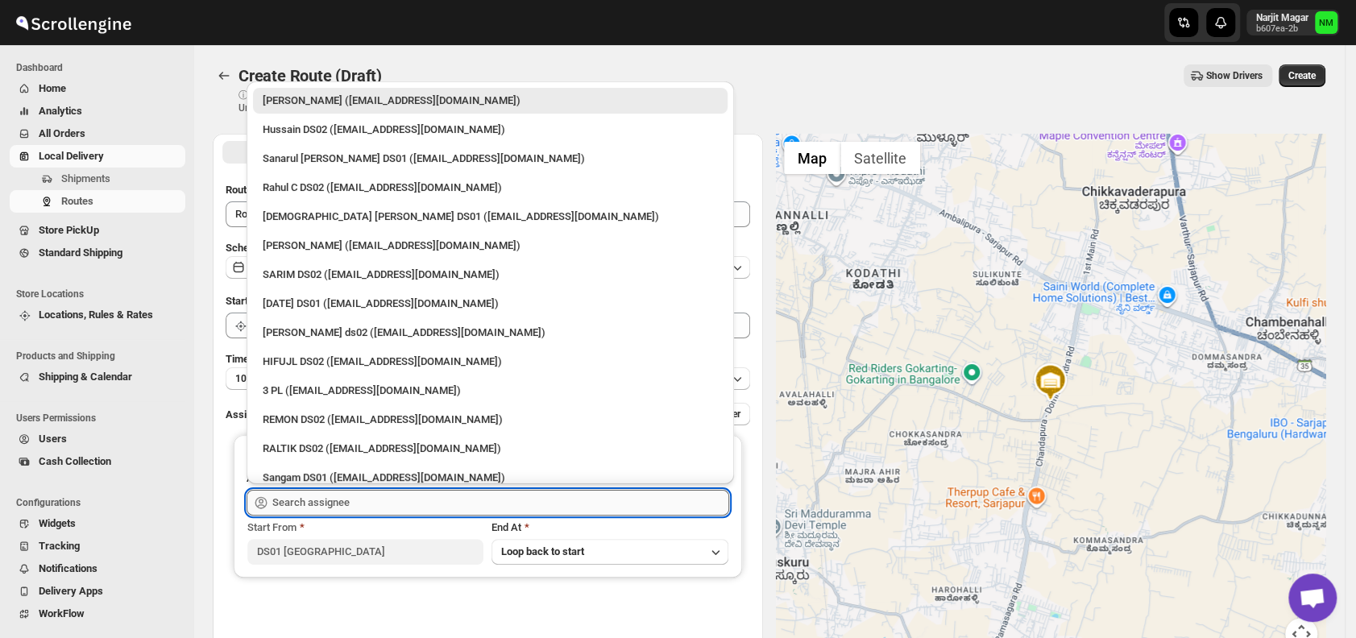
click at [399, 507] on input "text" at bounding box center [500, 503] width 457 height 26
click at [311, 217] on div "[DEMOGRAPHIC_DATA] [PERSON_NAME] DS01 ([EMAIL_ADDRESS][DOMAIN_NAME])" at bounding box center [490, 217] width 455 height 16
type input "[DEMOGRAPHIC_DATA] [PERSON_NAME] DS01 ([EMAIL_ADDRESS][DOMAIN_NAME])"
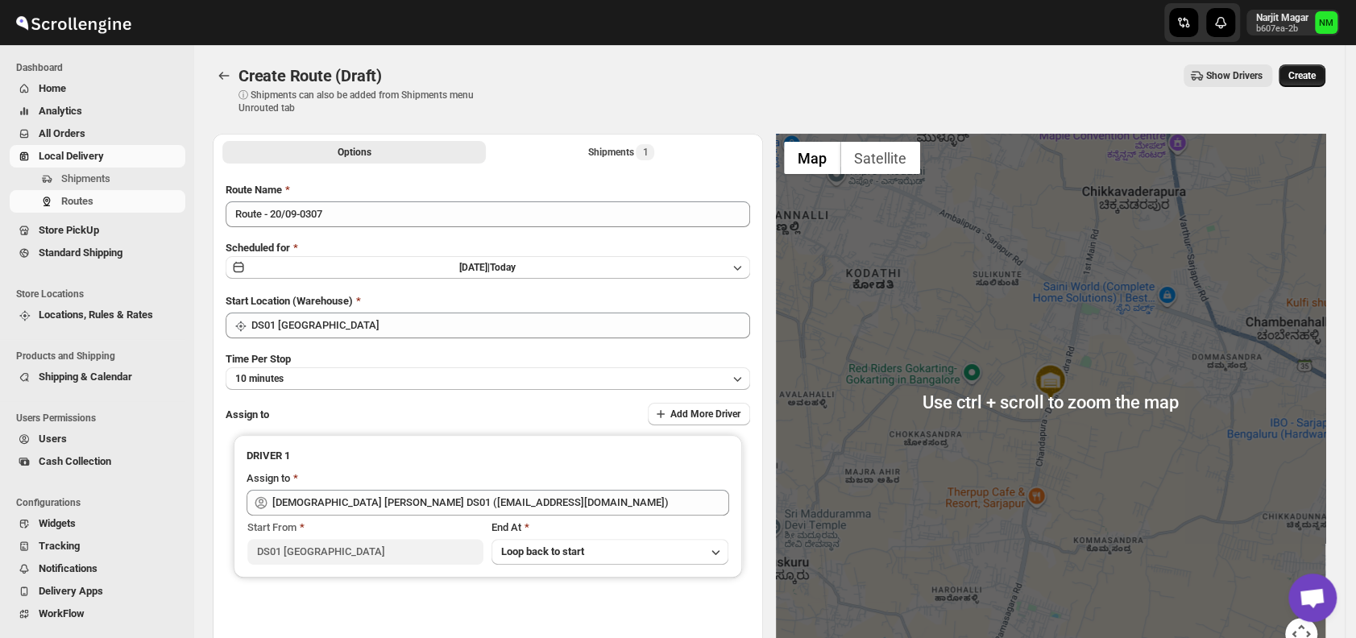
click at [1300, 82] on button "Create" at bounding box center [1301, 75] width 47 height 23
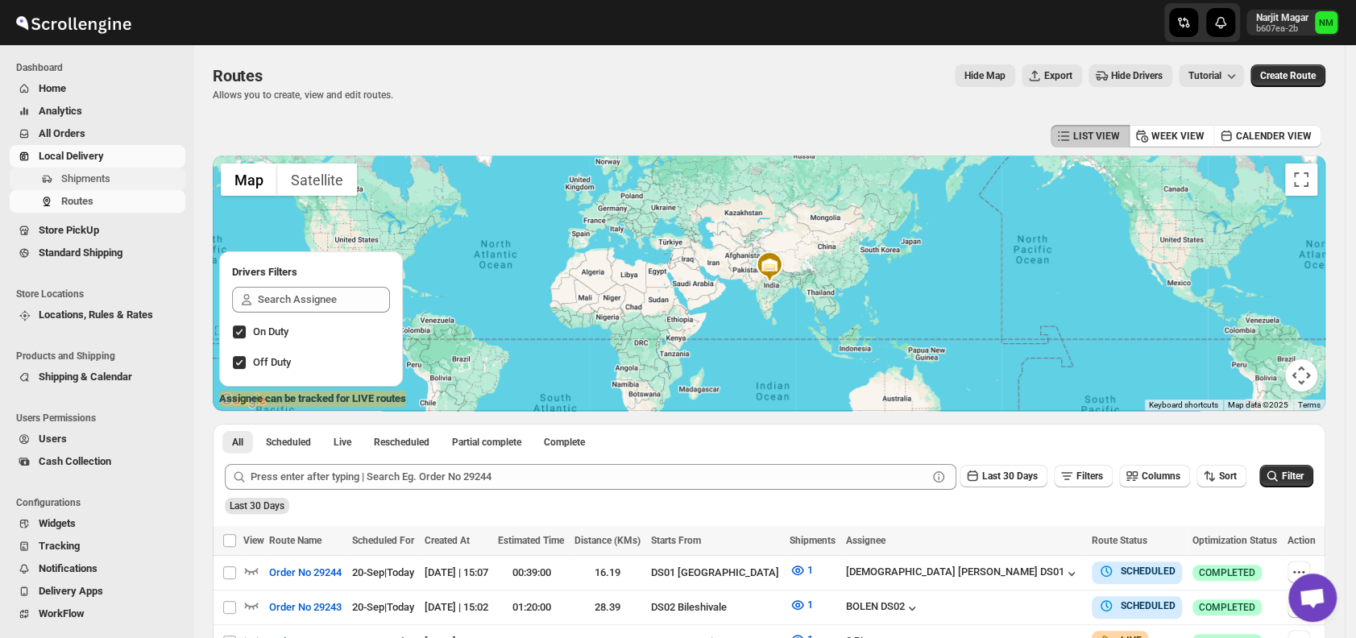
click at [106, 178] on span "Shipments" at bounding box center [85, 178] width 49 height 12
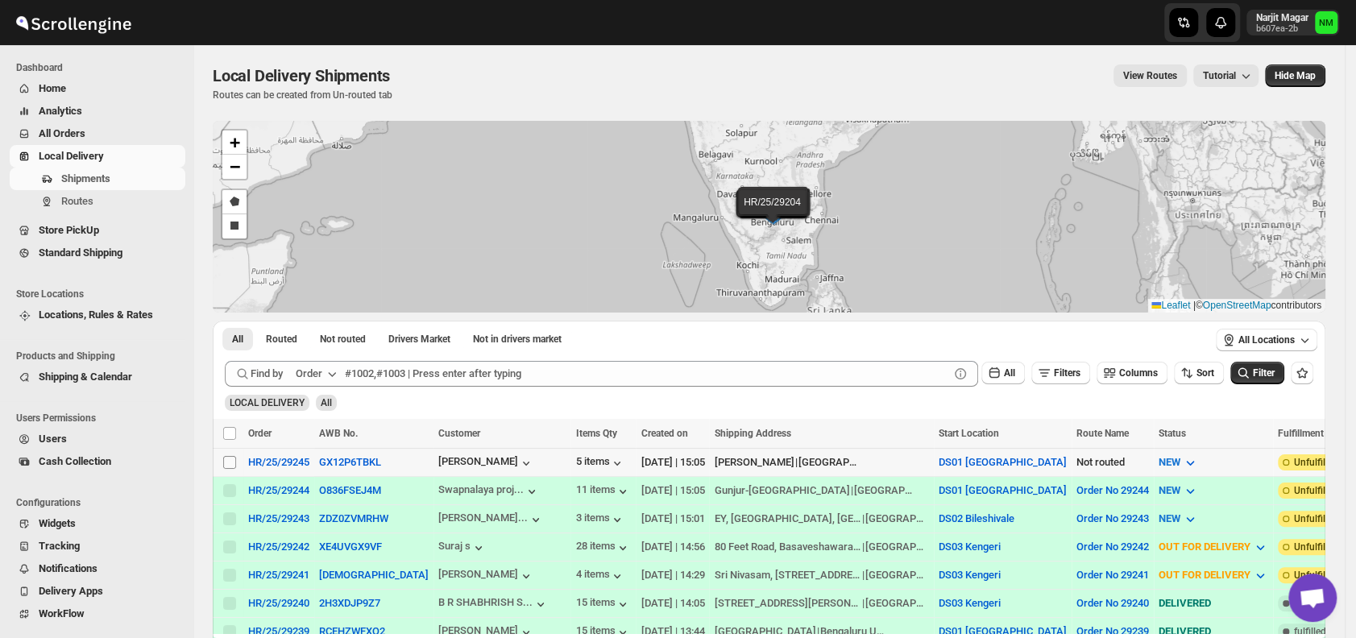
click at [226, 457] on input "Select shipment" at bounding box center [229, 462] width 13 height 13
checkbox input "true"
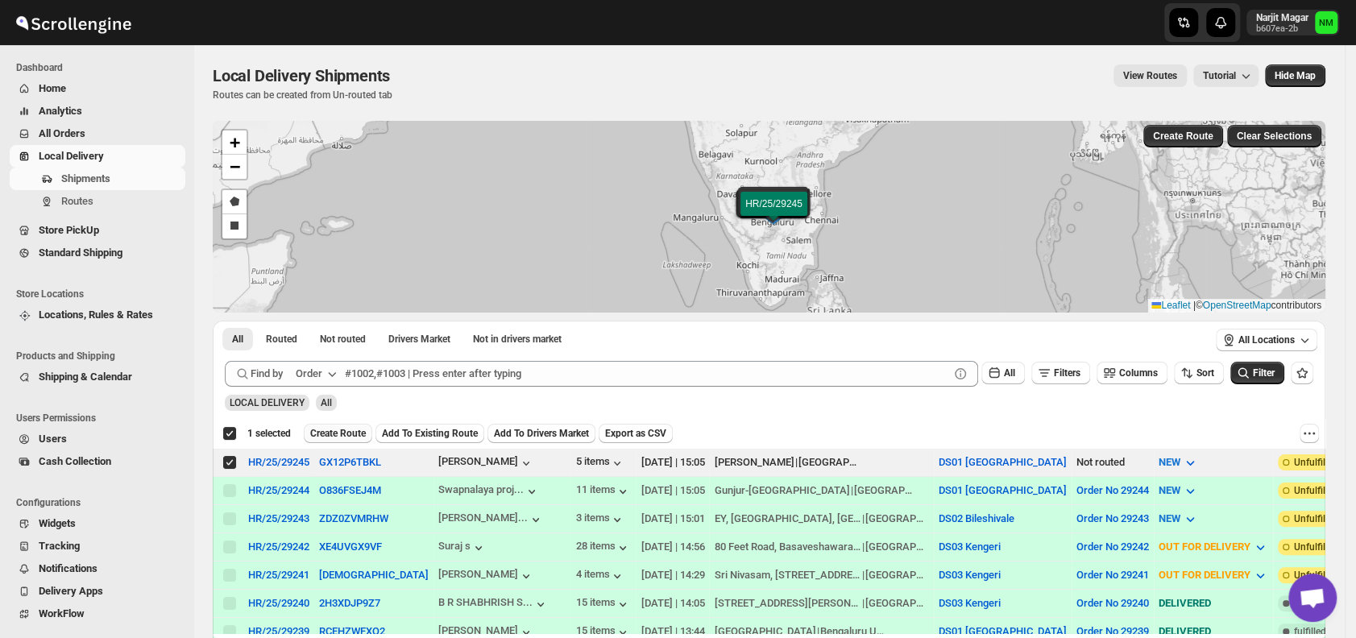
click at [337, 430] on span "Create Route" at bounding box center [338, 433] width 56 height 13
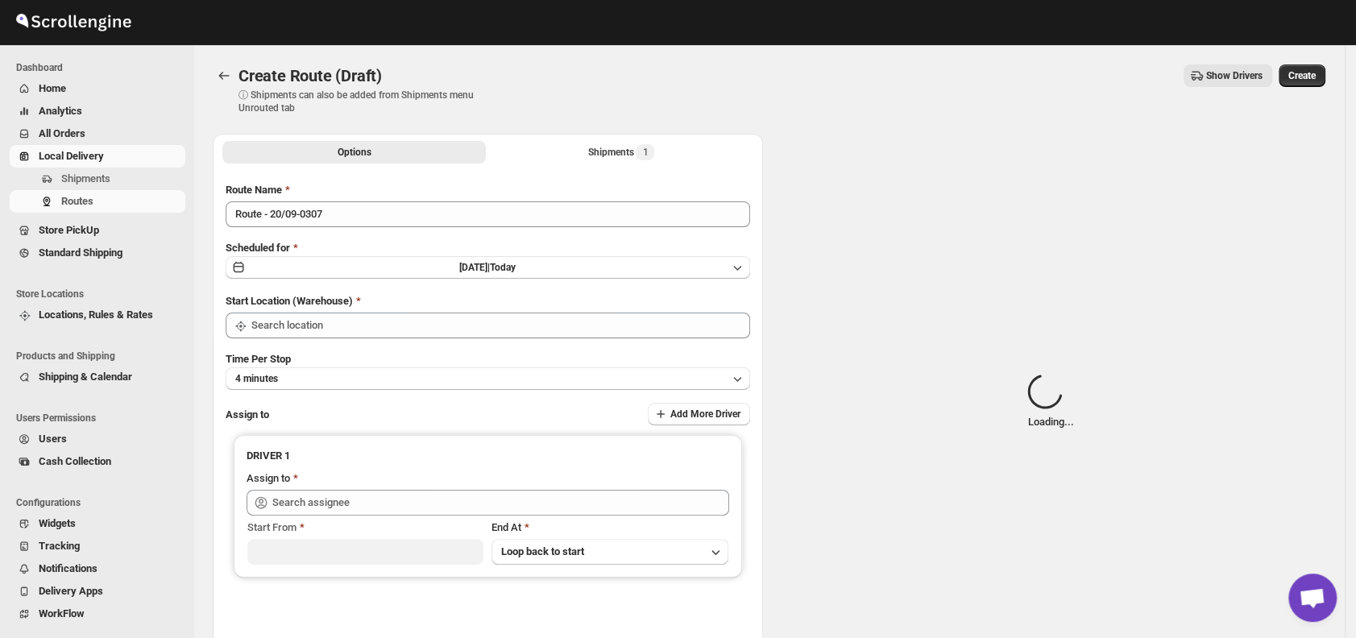
type input "DS01 [GEOGRAPHIC_DATA]"
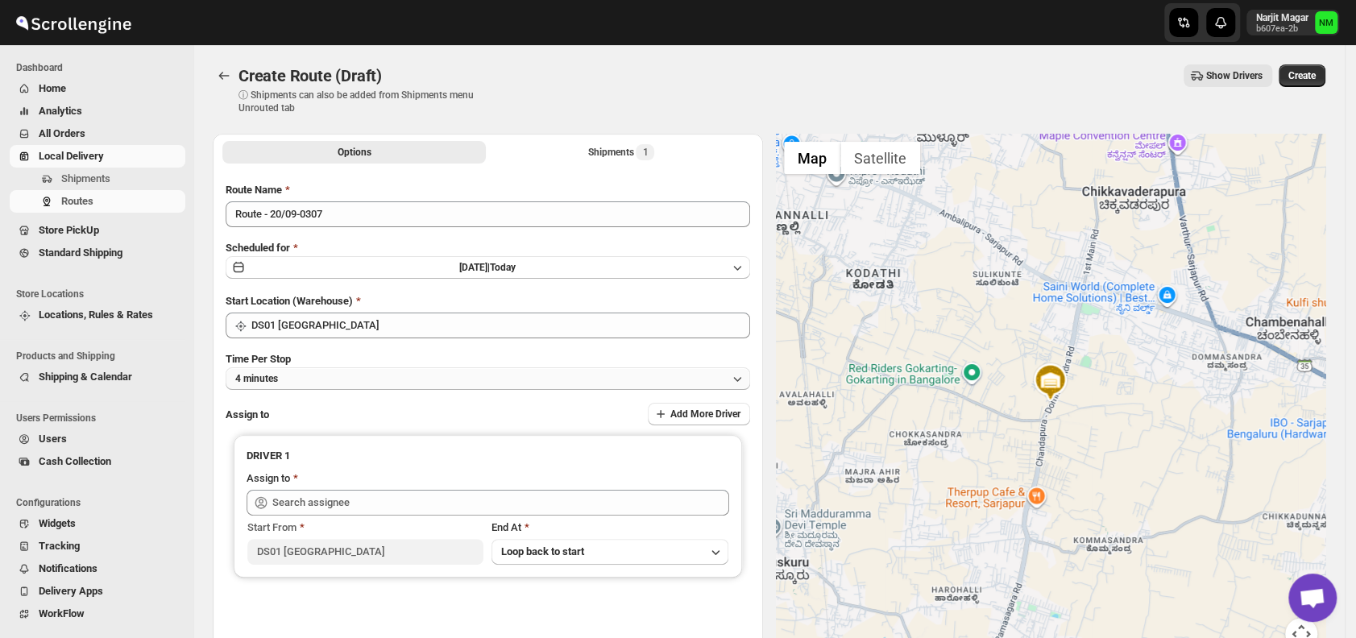
click at [350, 379] on button "4 minutes" at bounding box center [488, 378] width 524 height 23
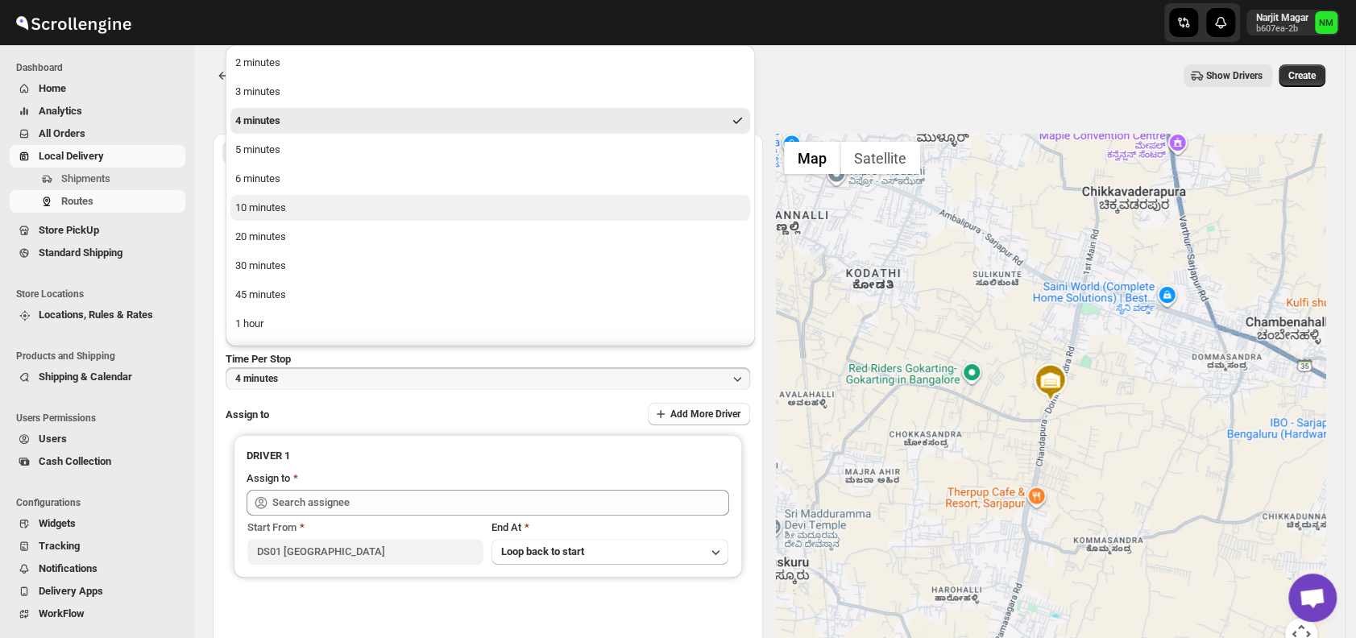
click at [303, 216] on button "10 minutes" at bounding box center [489, 208] width 519 height 26
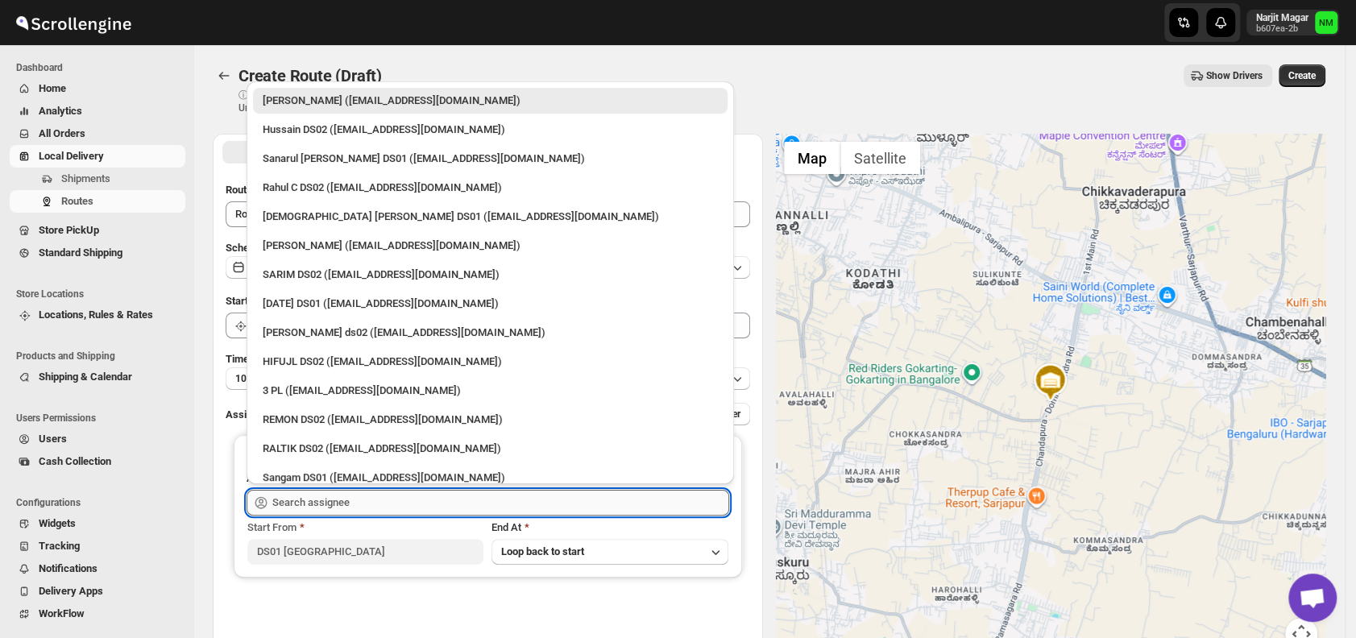
click at [373, 498] on input "text" at bounding box center [500, 503] width 457 height 26
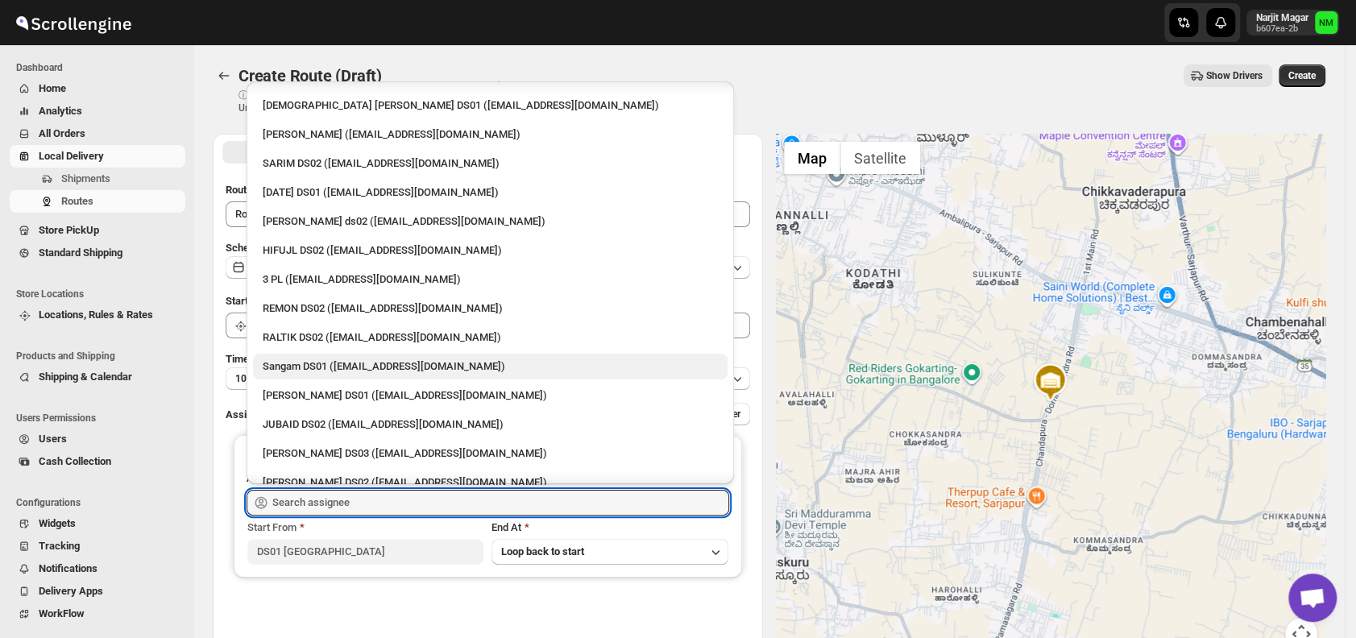
click at [358, 362] on div "Sangam DS01 ([EMAIL_ADDRESS][DOMAIN_NAME])" at bounding box center [490, 366] width 455 height 16
type input "Sangam DS01 ([EMAIL_ADDRESS][DOMAIN_NAME])"
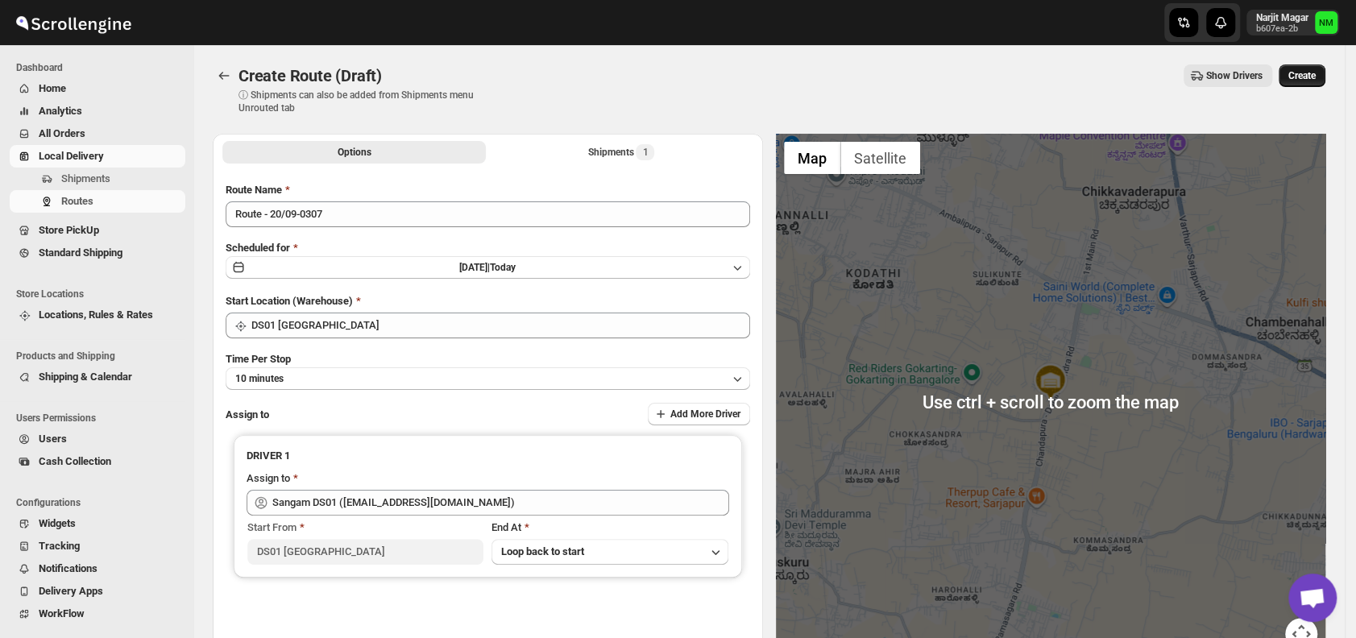
click at [1313, 82] on button "Create" at bounding box center [1301, 75] width 47 height 23
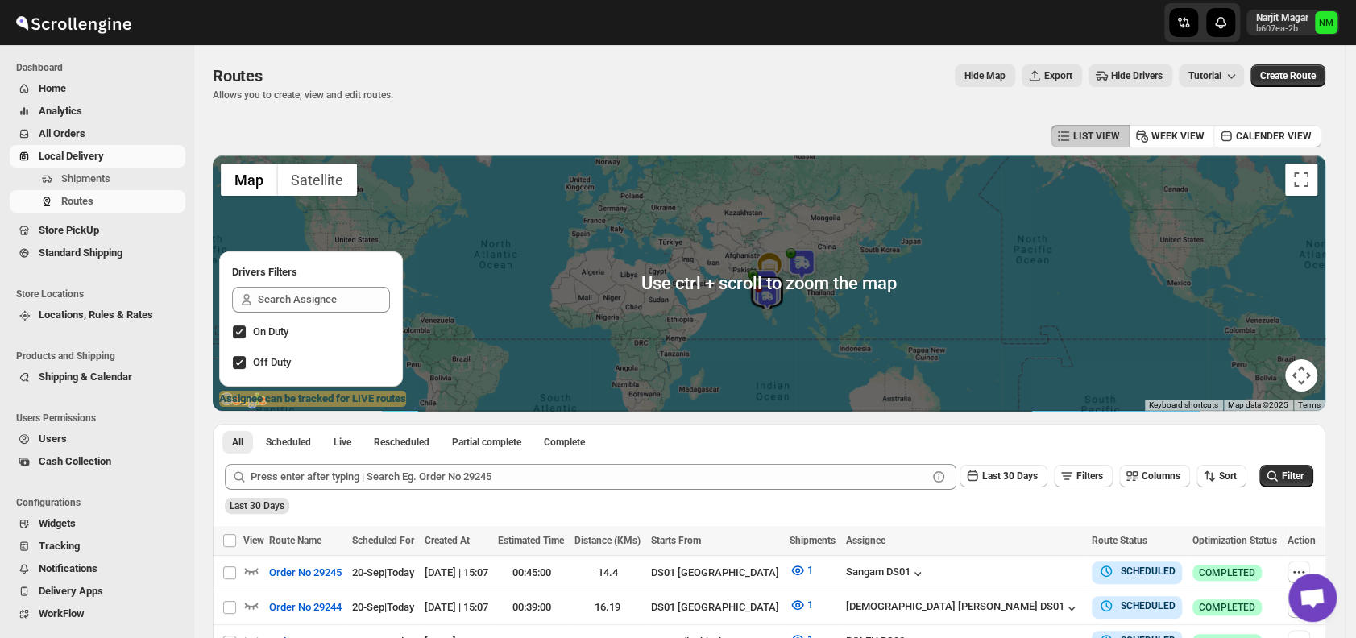
scroll to position [272, 0]
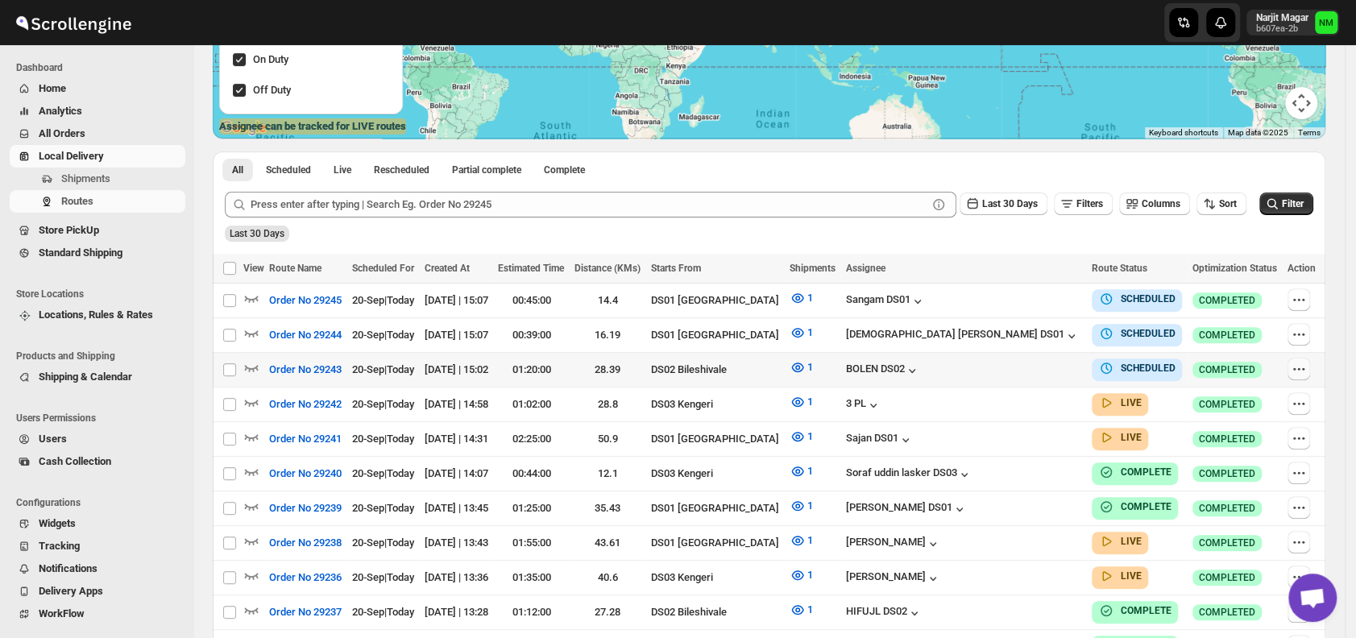
click at [1302, 362] on icon "button" at bounding box center [1298, 369] width 16 height 16
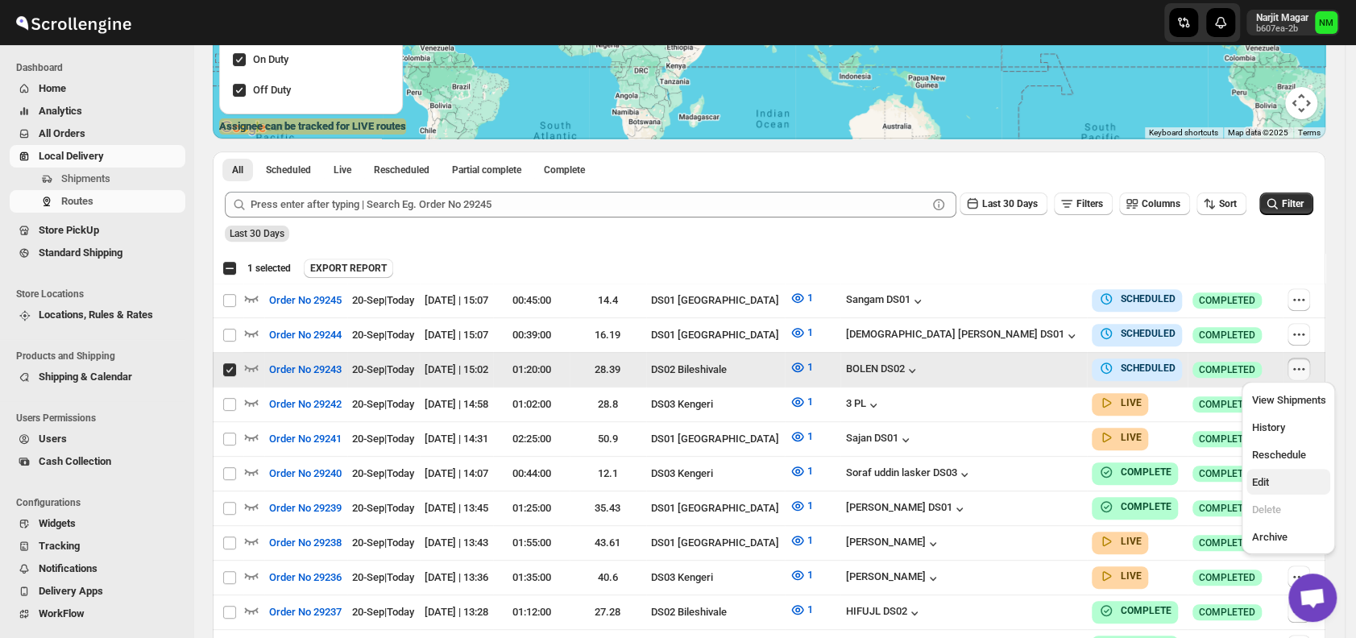
click at [1280, 485] on span "Edit" at bounding box center [1288, 482] width 74 height 16
checkbox input "false"
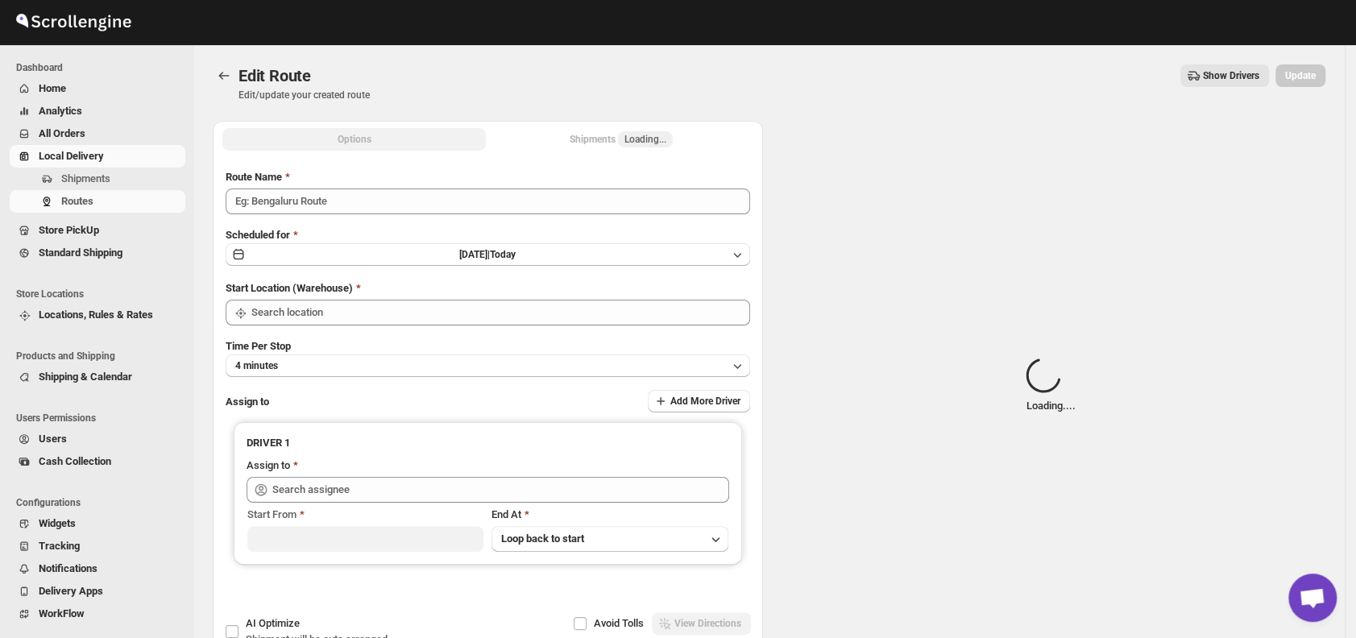
type input "Order No 29243"
type input "DS02 Bileshivale"
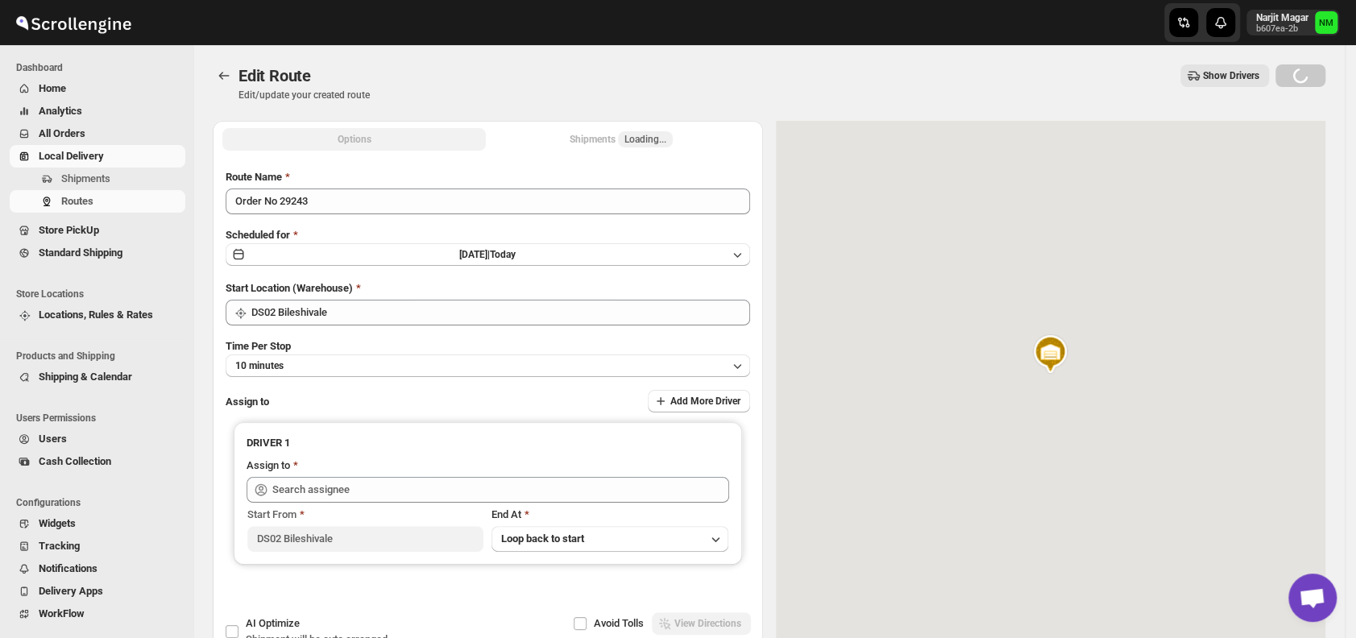
type input "[PERSON_NAME] DS02 ([EMAIL_ADDRESS][DOMAIN_NAME])"
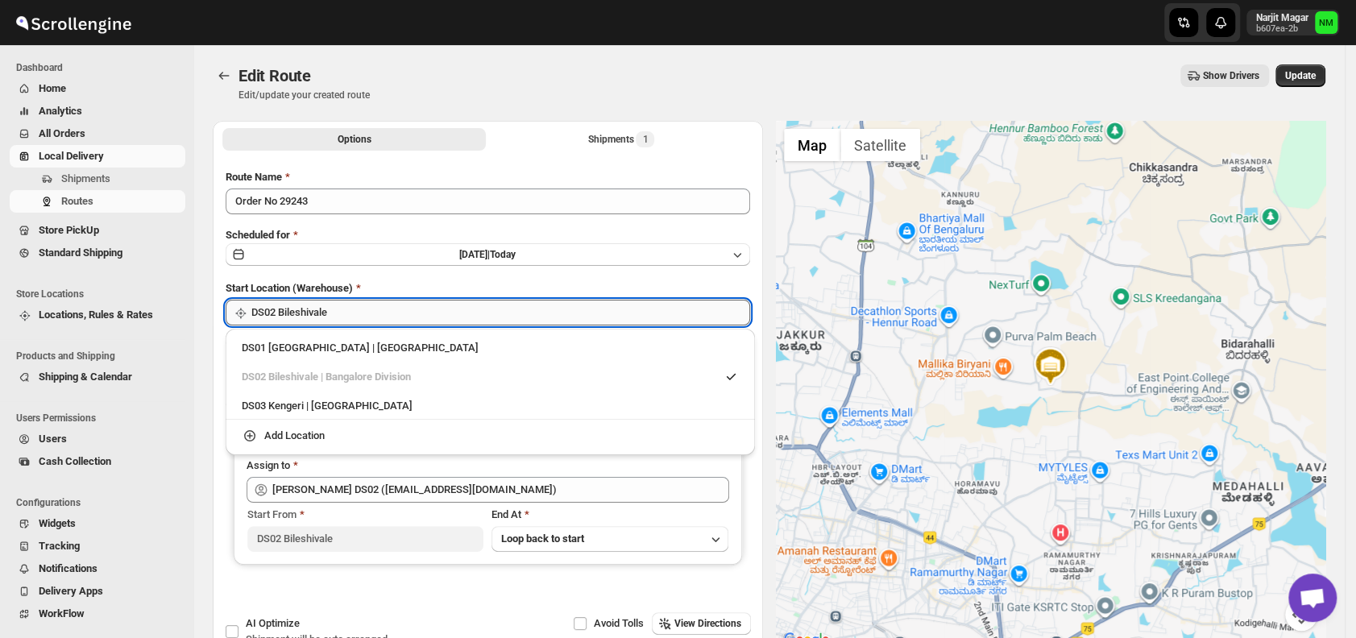
click at [459, 304] on input "DS02 Bileshivale" at bounding box center [500, 313] width 499 height 26
click at [248, 351] on div "DS01 Sarjapur | Bengaluru" at bounding box center [490, 348] width 497 height 16
type input "DS01 [GEOGRAPHIC_DATA]"
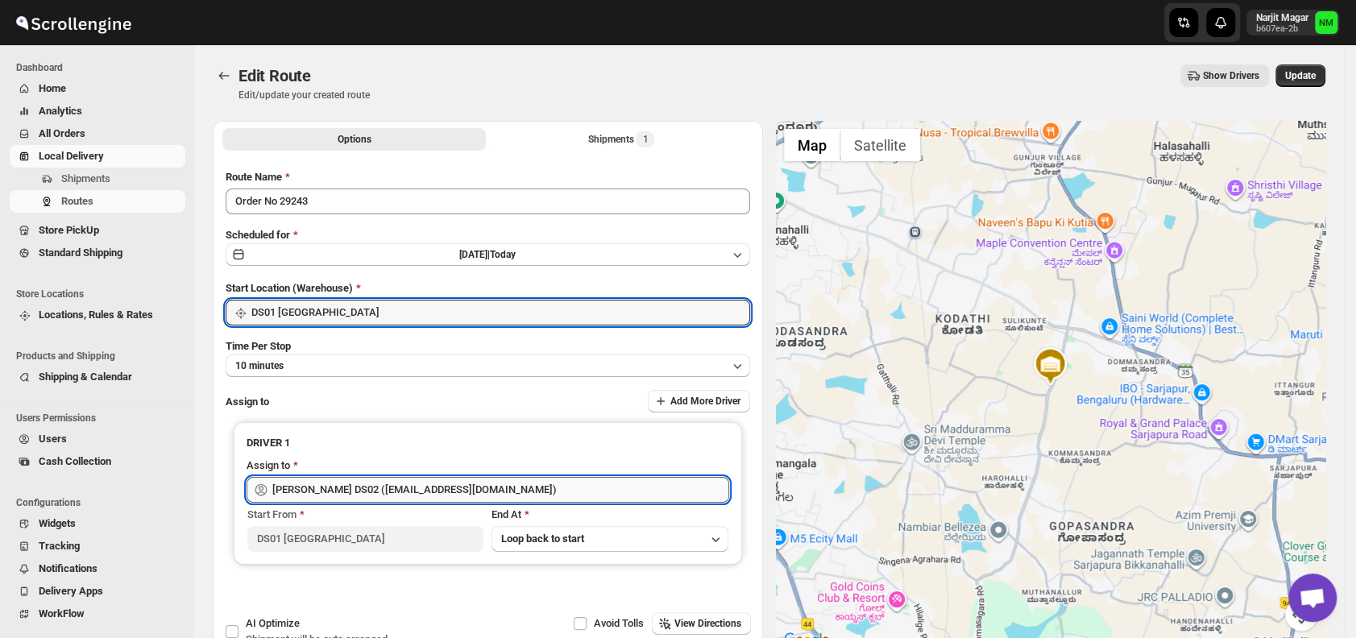
click at [514, 487] on input "[PERSON_NAME] DS02 ([EMAIL_ADDRESS][DOMAIN_NAME])" at bounding box center [500, 490] width 457 height 26
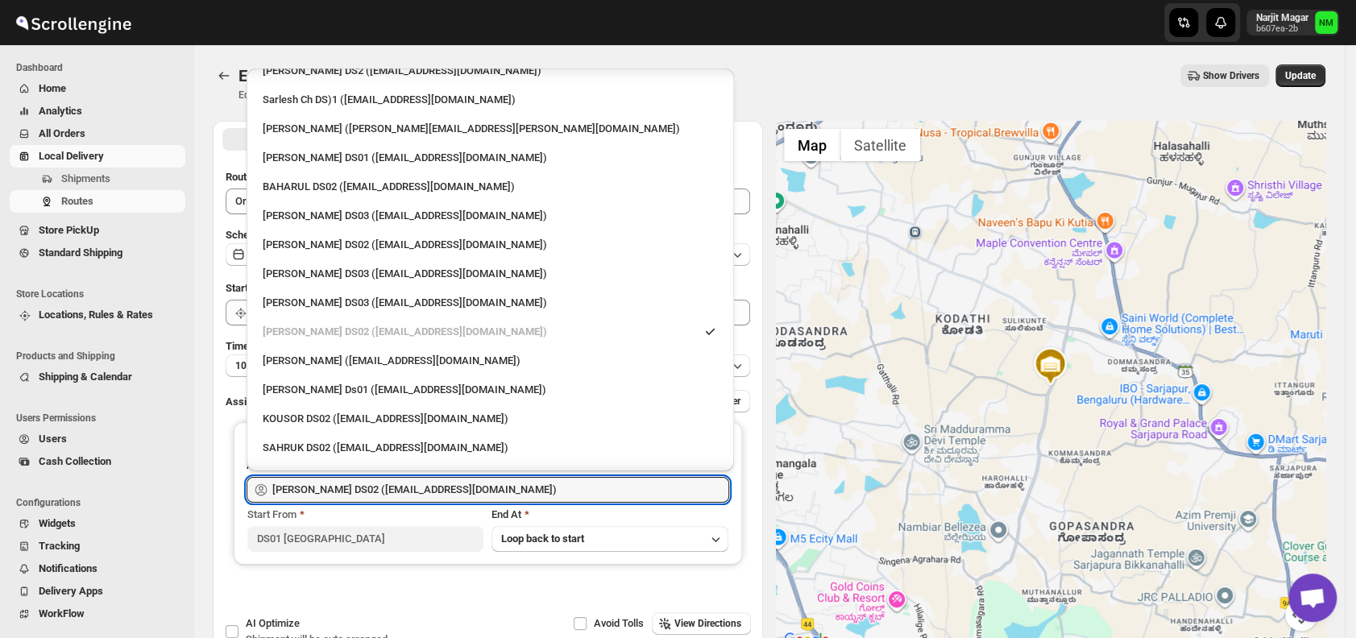
scroll to position [635, 0]
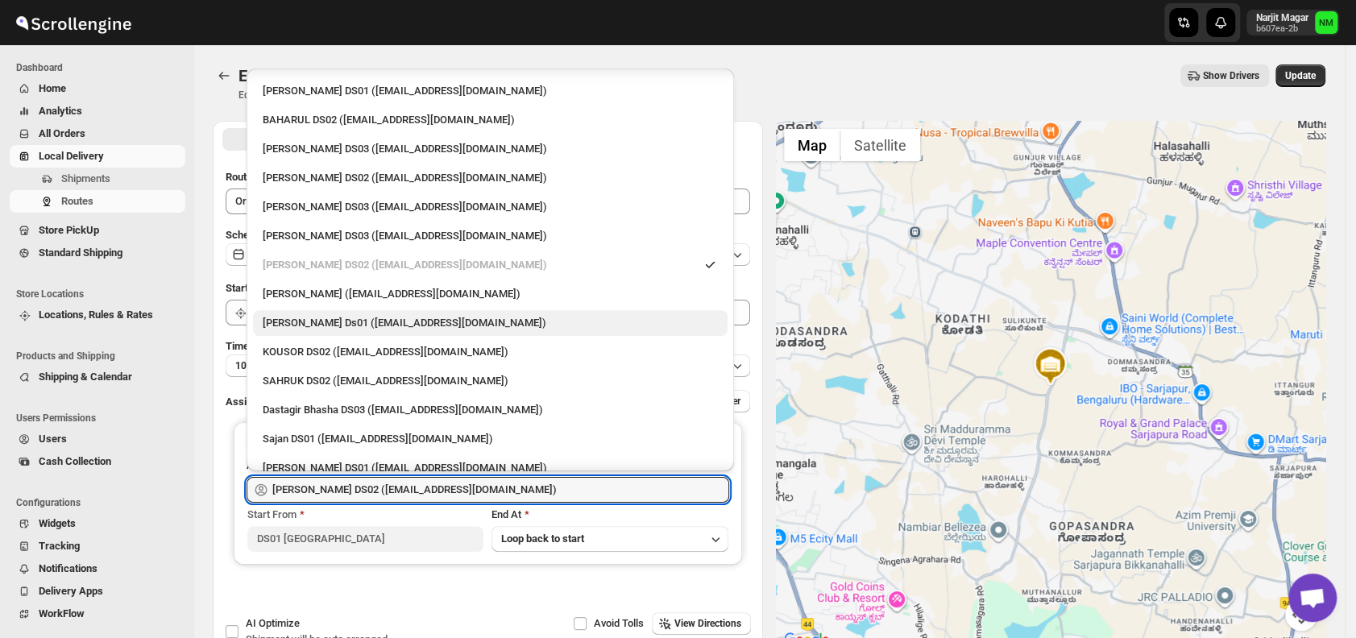
click at [328, 329] on div "[PERSON_NAME] Ds01 ([EMAIL_ADDRESS][DOMAIN_NAME])" at bounding box center [490, 323] width 455 height 16
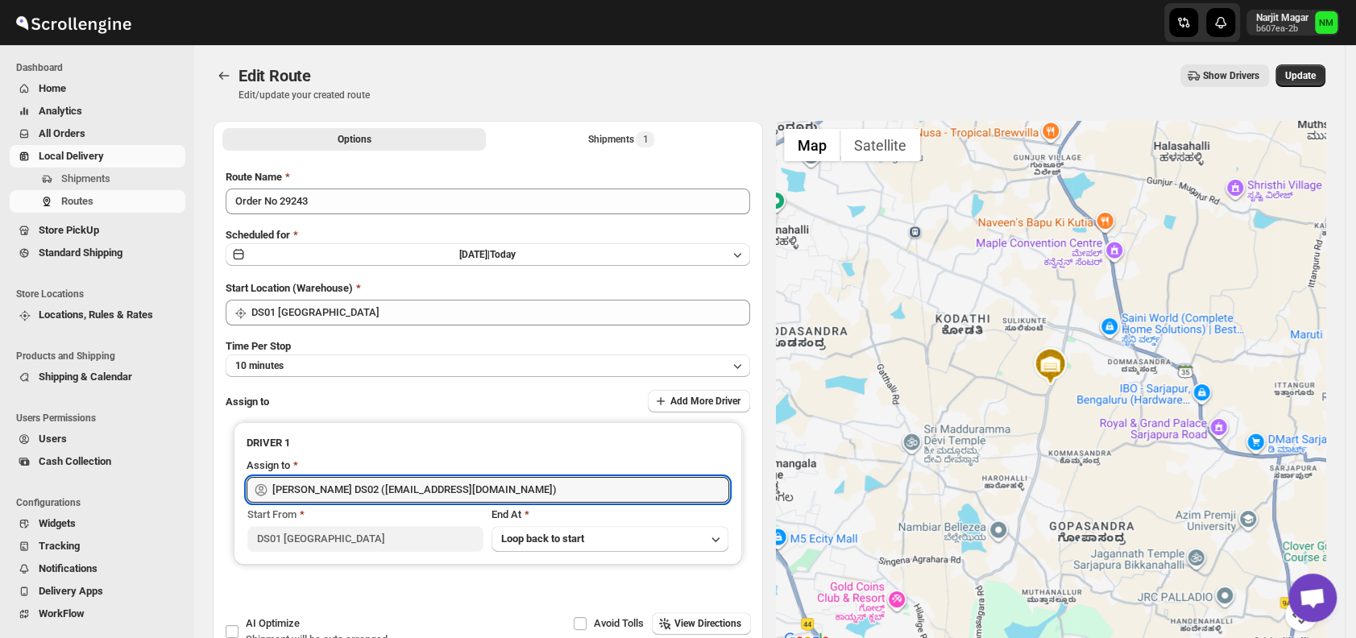
type input "[PERSON_NAME] Ds01 ([EMAIL_ADDRESS][DOMAIN_NAME])"
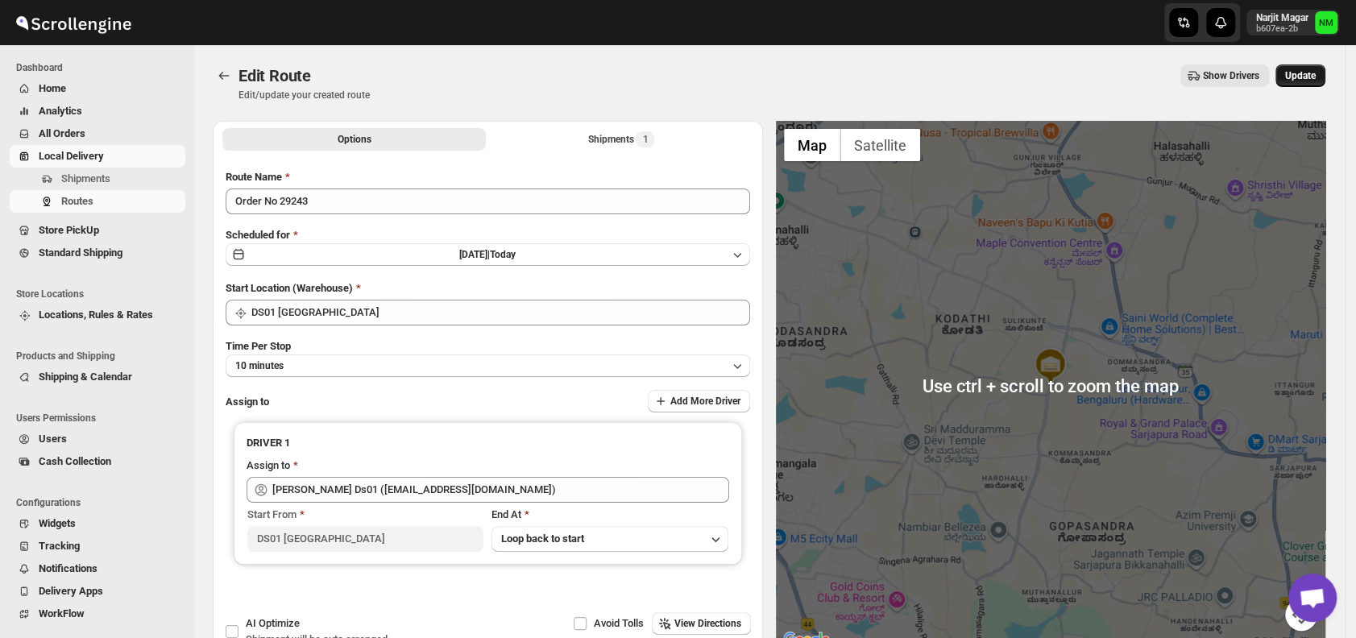
click at [1315, 77] on span "Update" at bounding box center [1300, 75] width 31 height 13
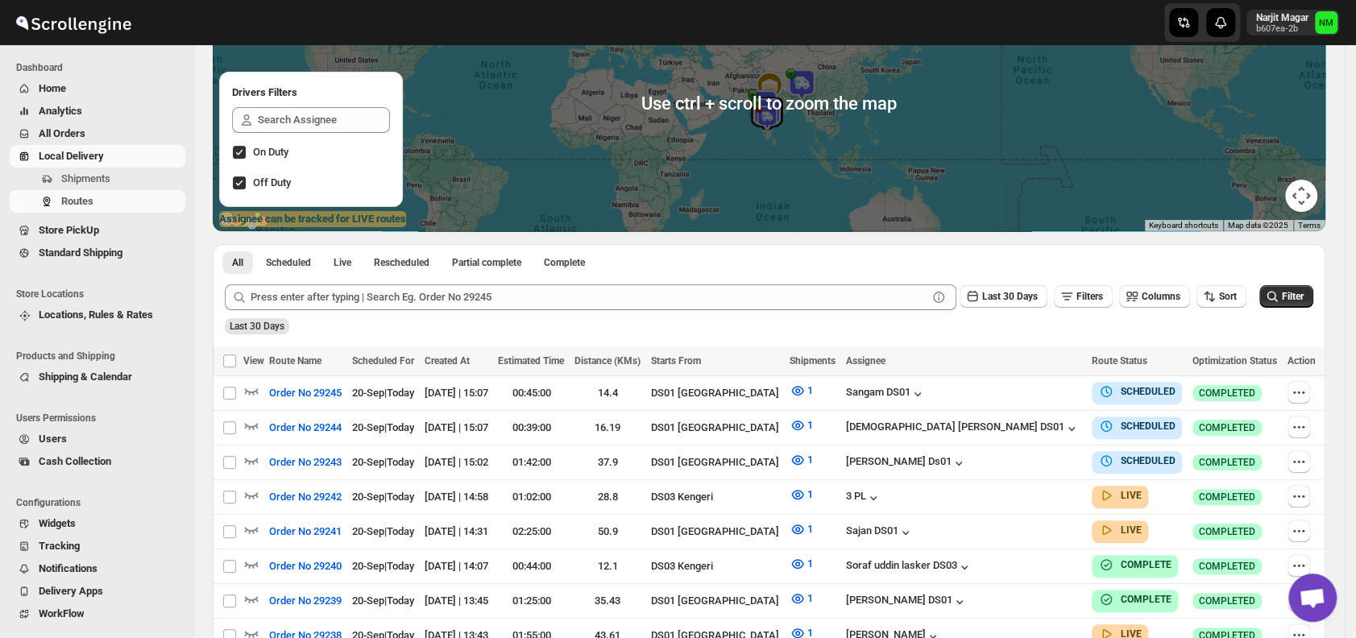
scroll to position [278, 0]
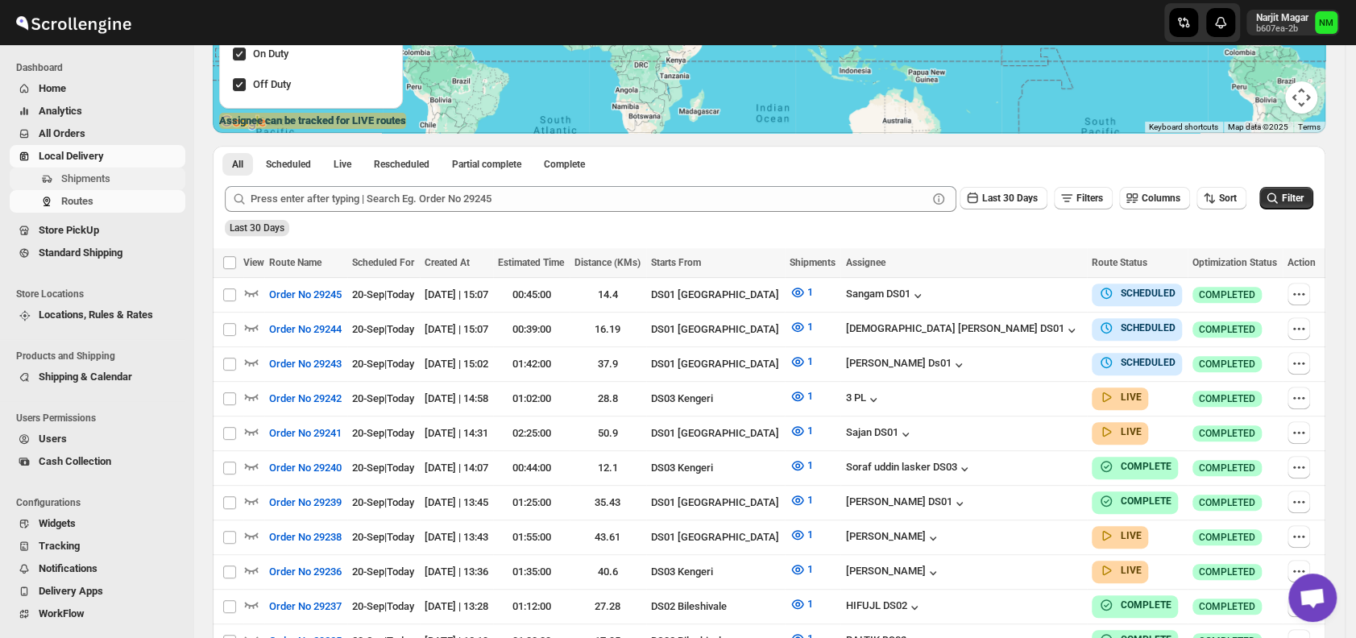
click at [112, 184] on span "Shipments" at bounding box center [121, 179] width 121 height 16
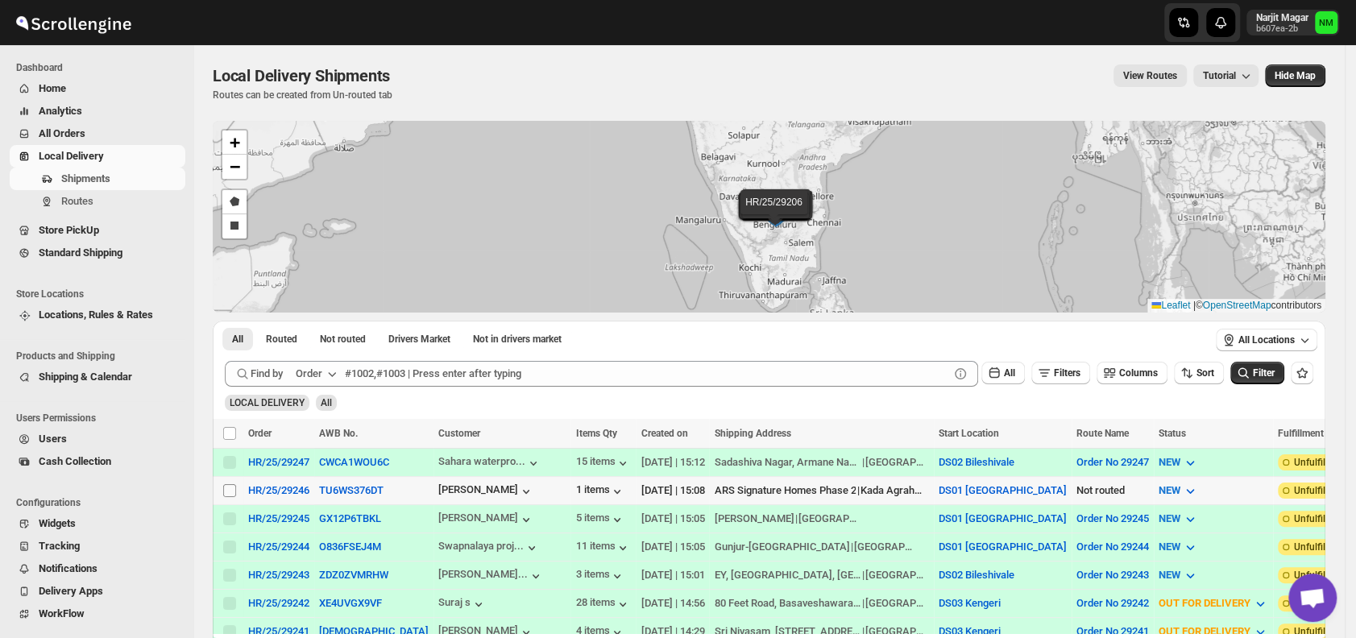
click at [232, 488] on input "Select shipment" at bounding box center [229, 490] width 13 height 13
checkbox input "true"
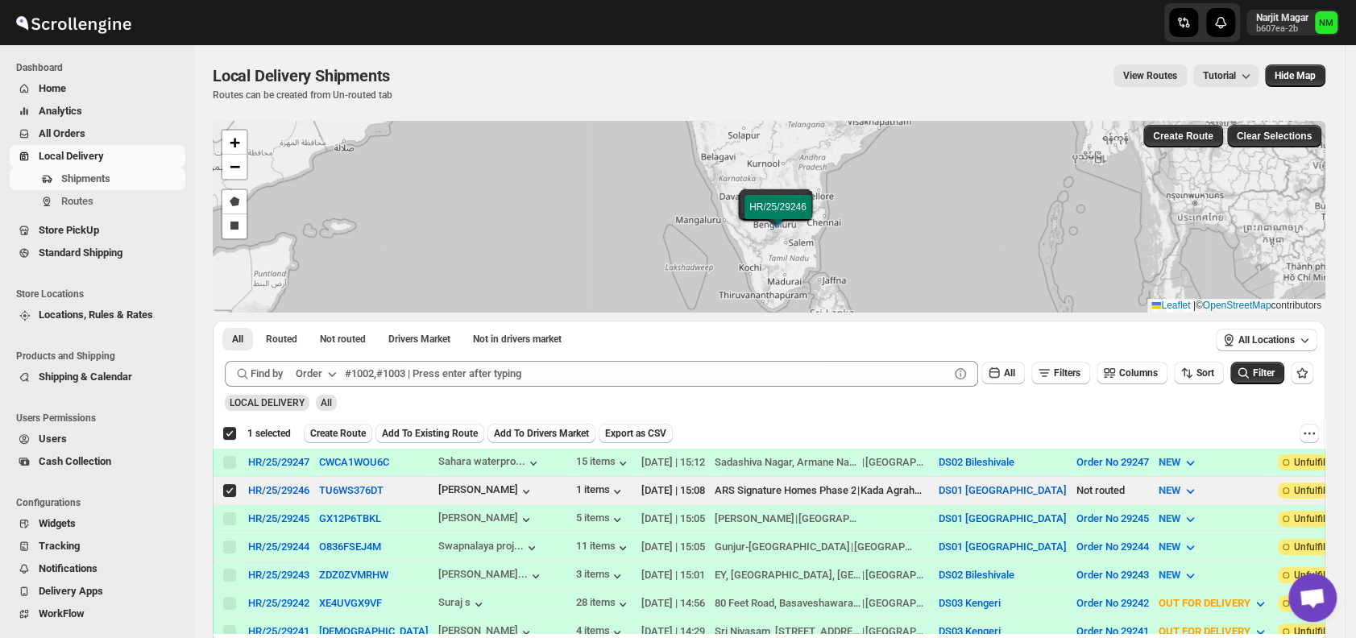
click at [329, 430] on span "Create Route" at bounding box center [338, 433] width 56 height 13
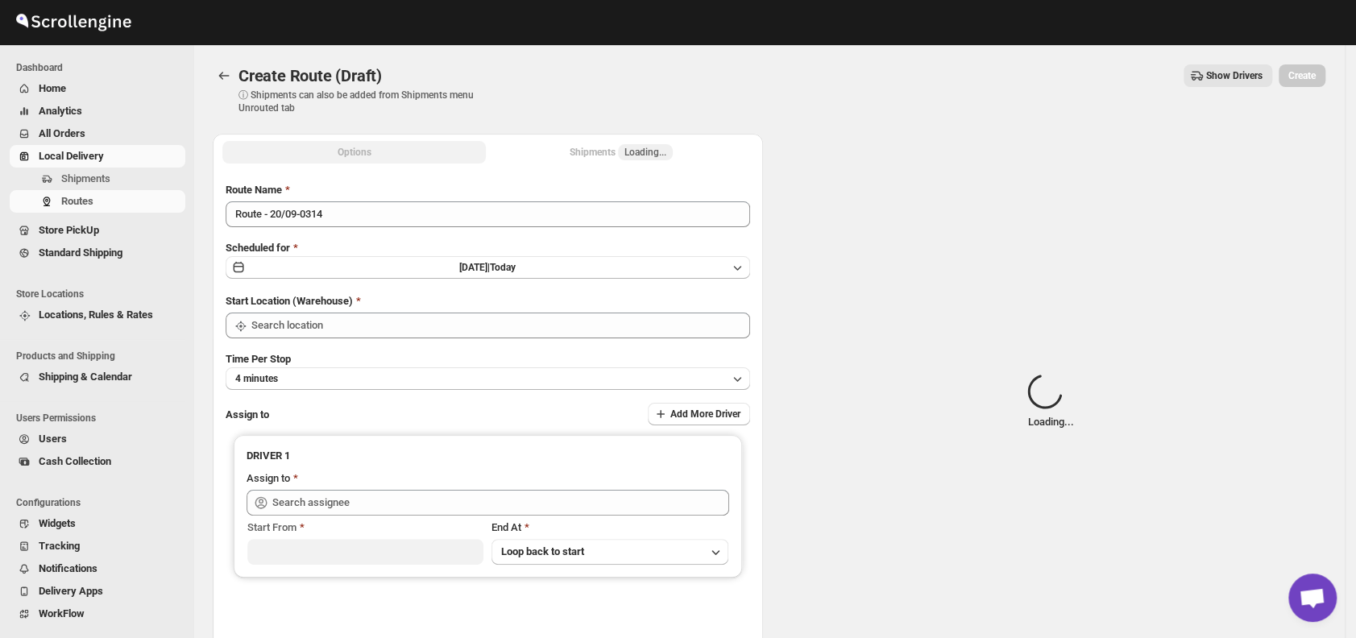
type input "DS01 [GEOGRAPHIC_DATA]"
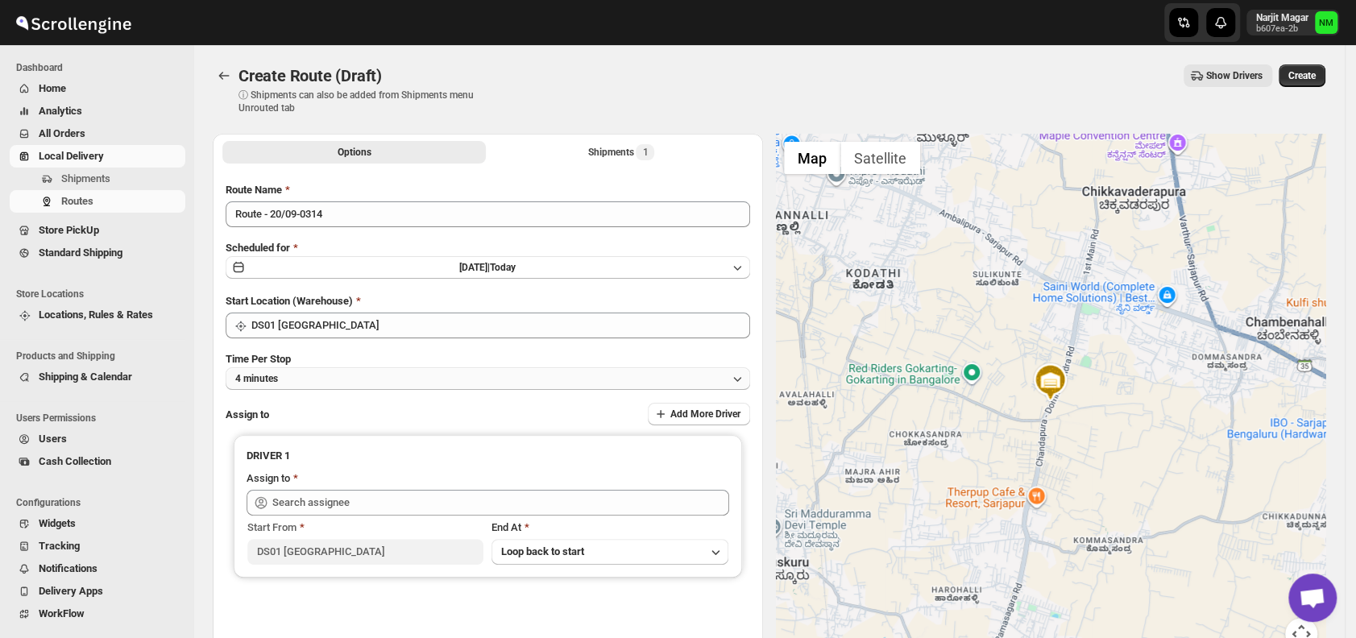
click at [327, 376] on button "4 minutes" at bounding box center [488, 378] width 524 height 23
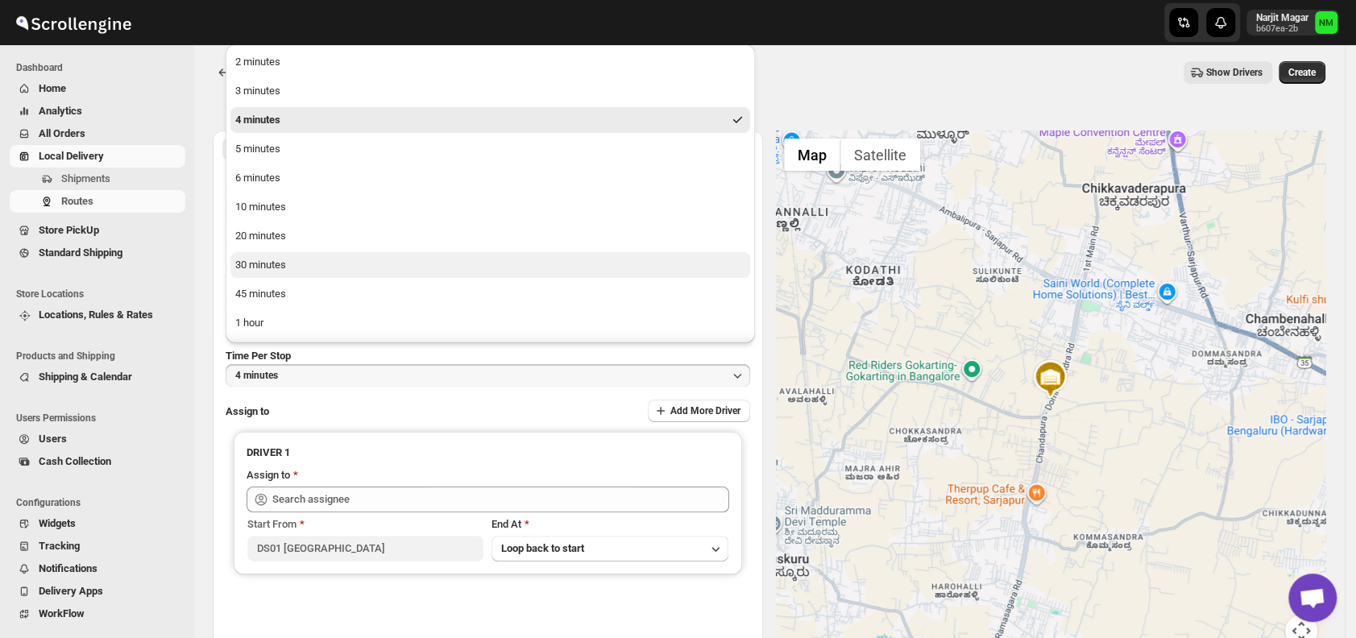
scroll to position [2, 0]
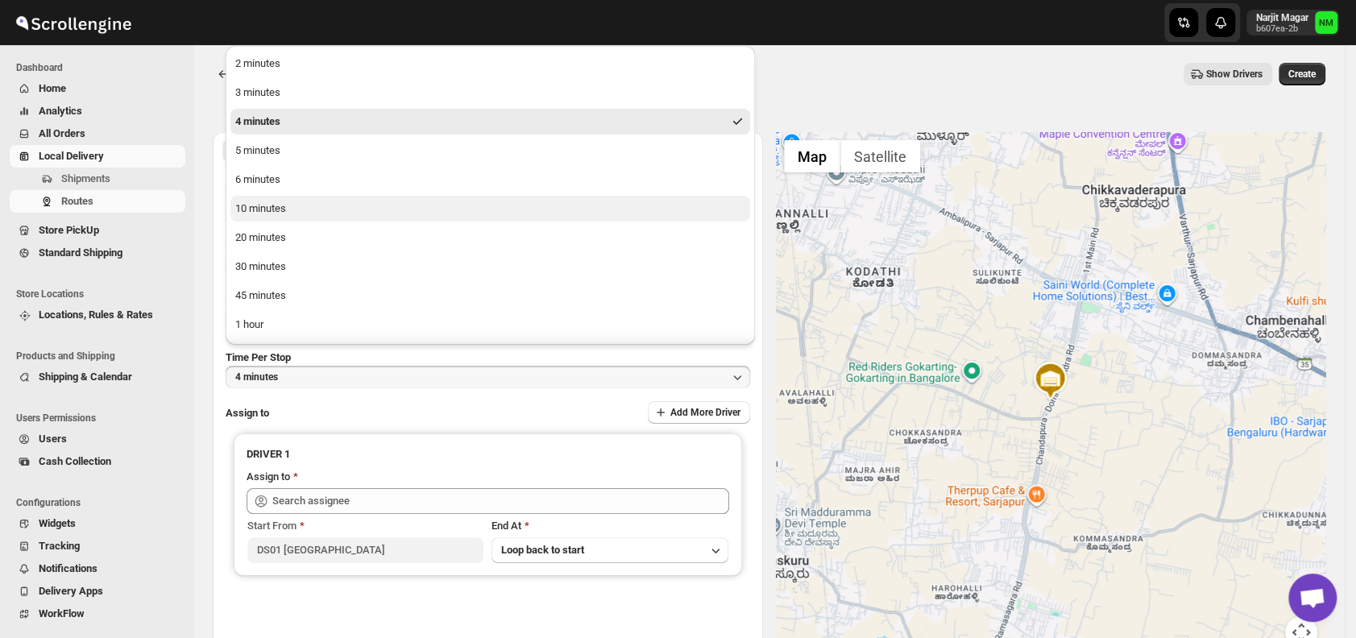
click at [279, 218] on button "10 minutes" at bounding box center [489, 209] width 519 height 26
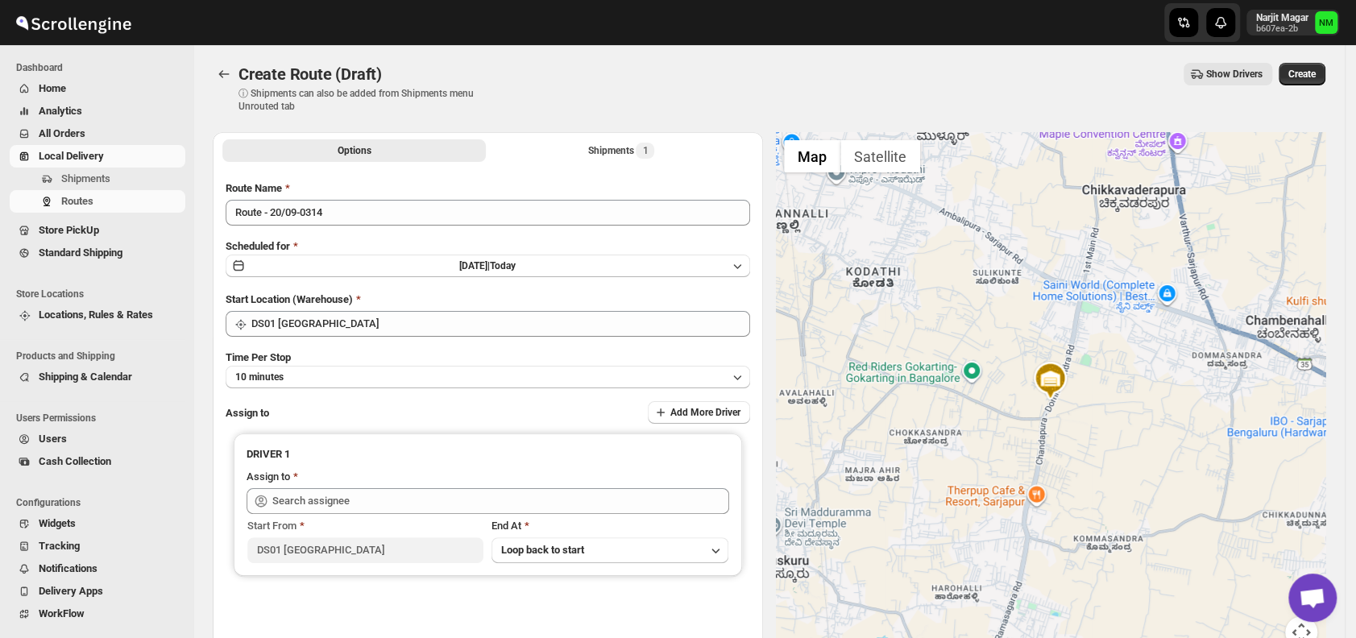
scroll to position [135, 0]
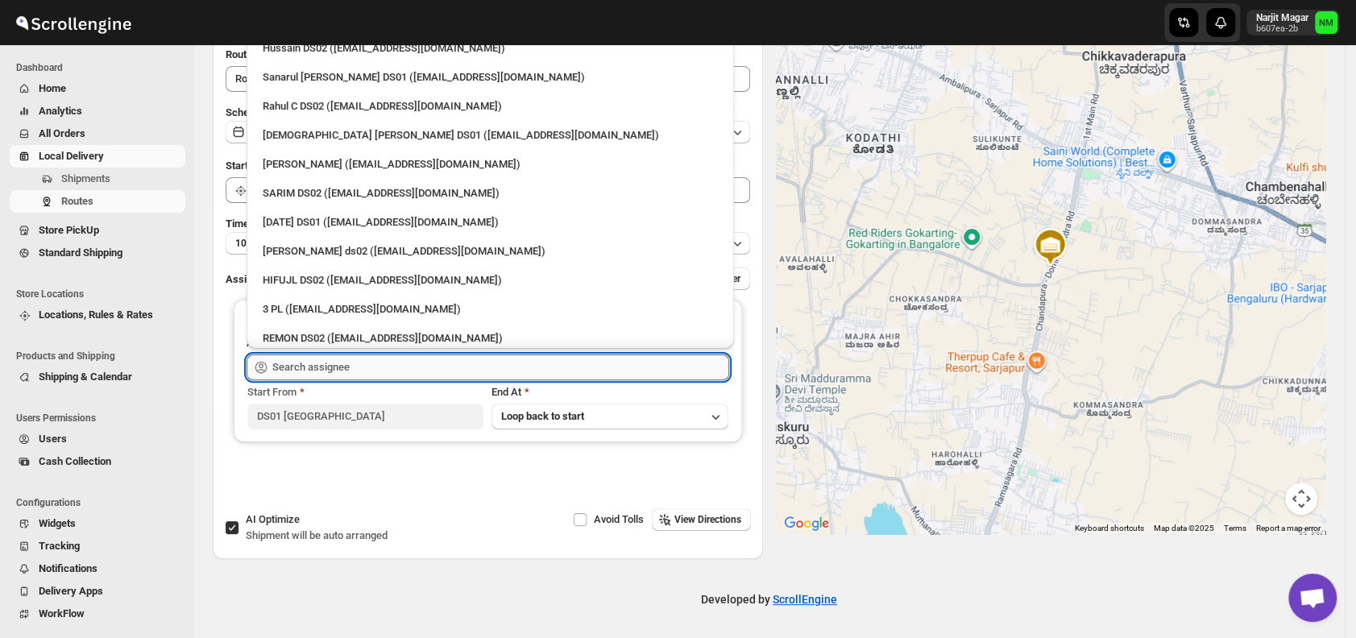
click at [365, 362] on input "text" at bounding box center [500, 367] width 457 height 26
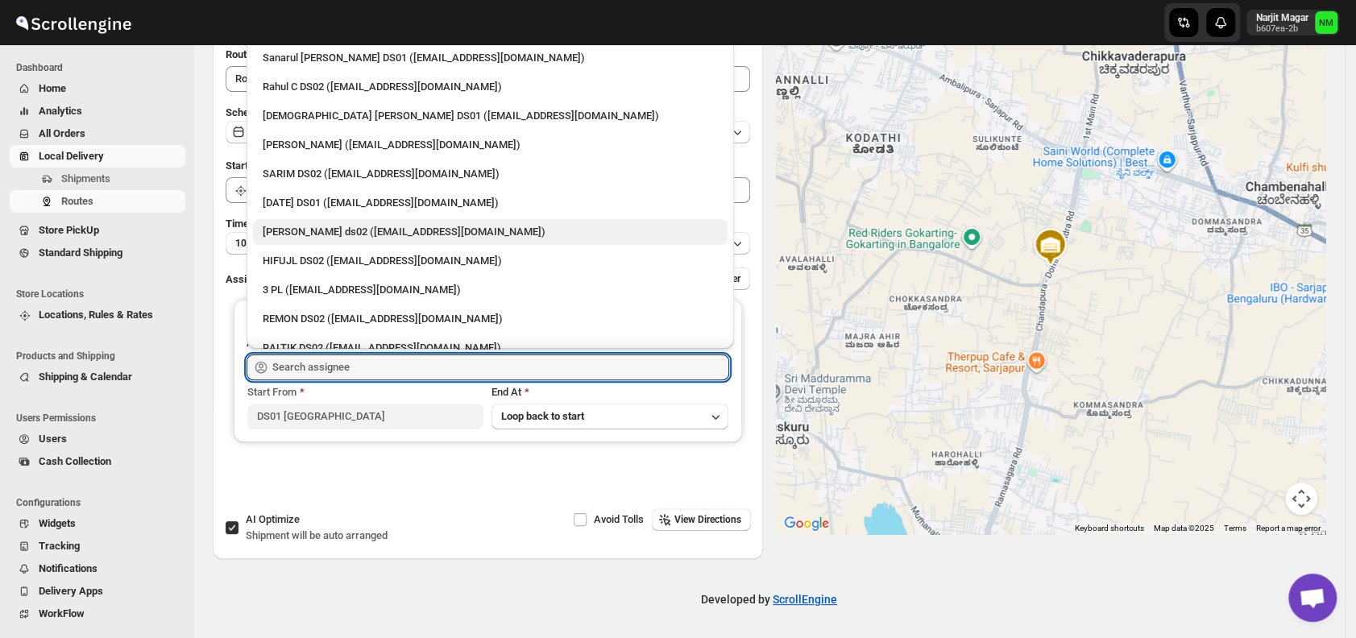
scroll to position [21, 0]
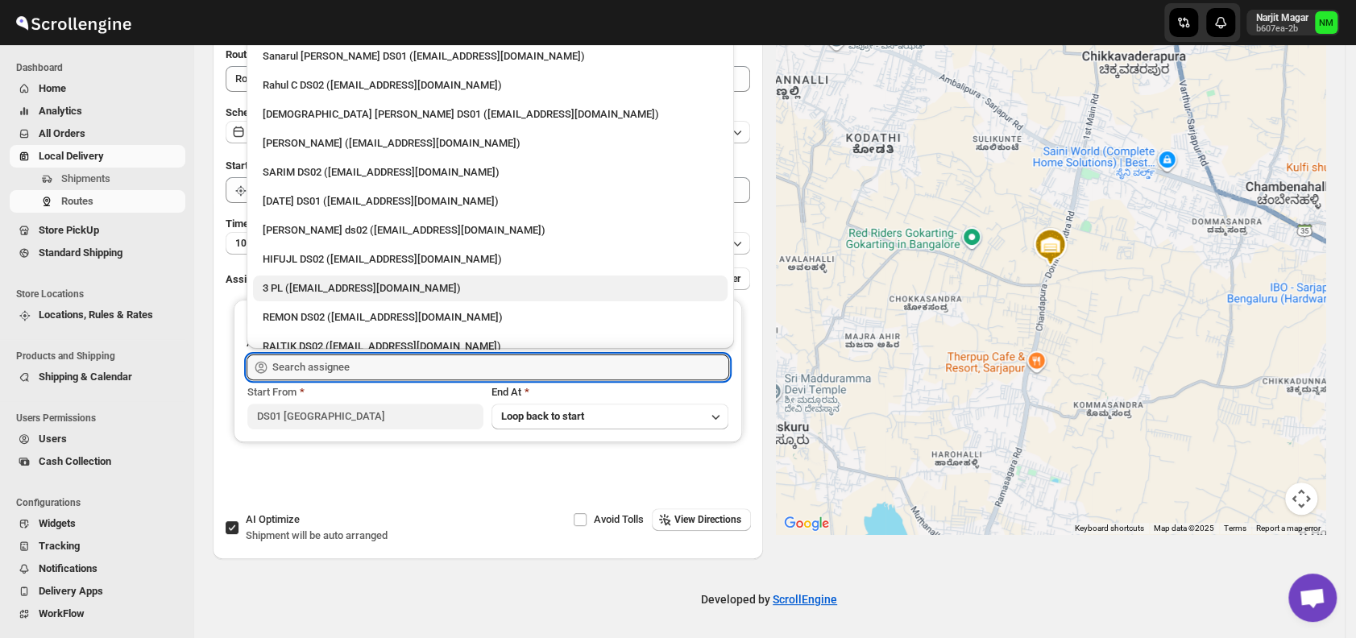
click at [318, 284] on div "3 PL ([EMAIL_ADDRESS][DOMAIN_NAME])" at bounding box center [490, 288] width 455 height 16
type input "3 PL ([EMAIL_ADDRESS][DOMAIN_NAME])"
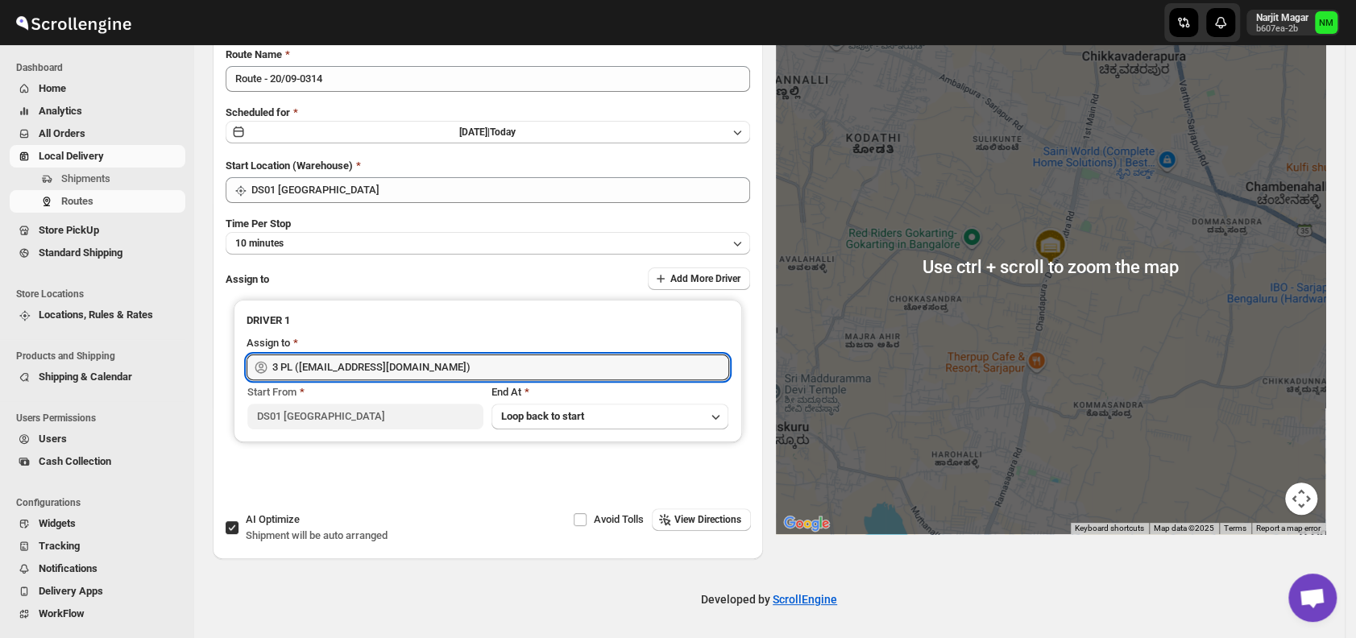
scroll to position [0, 0]
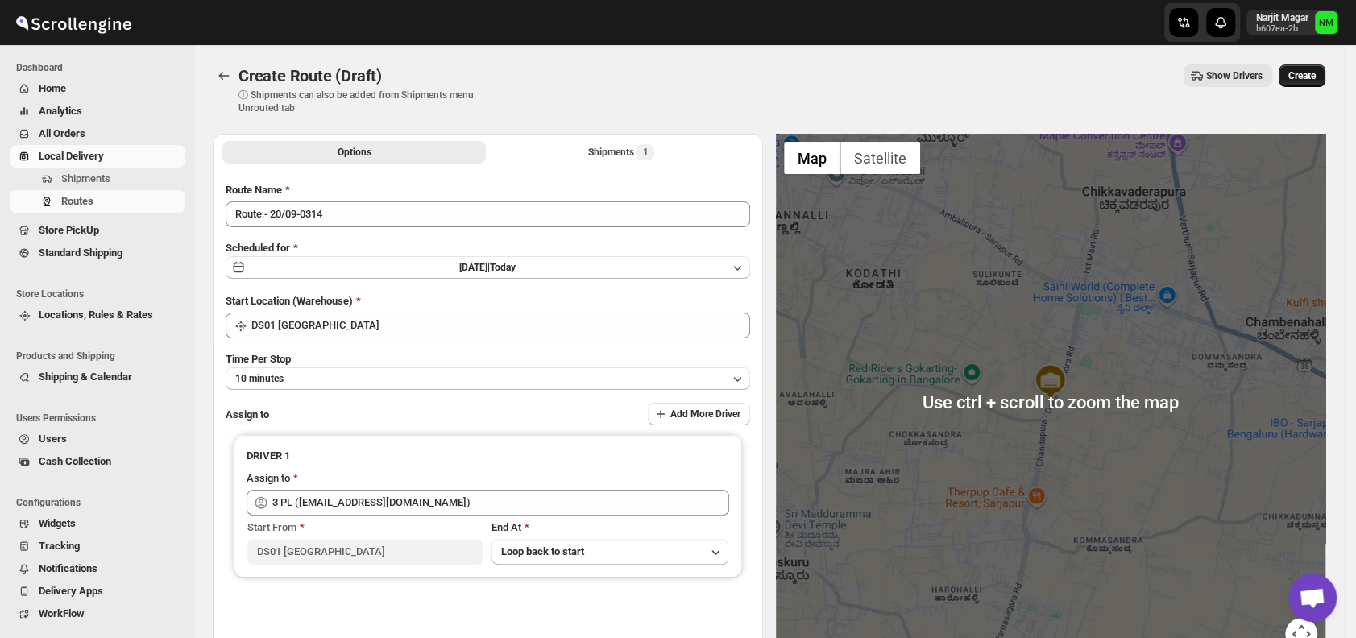
click at [1314, 83] on button "Create" at bounding box center [1301, 75] width 47 height 23
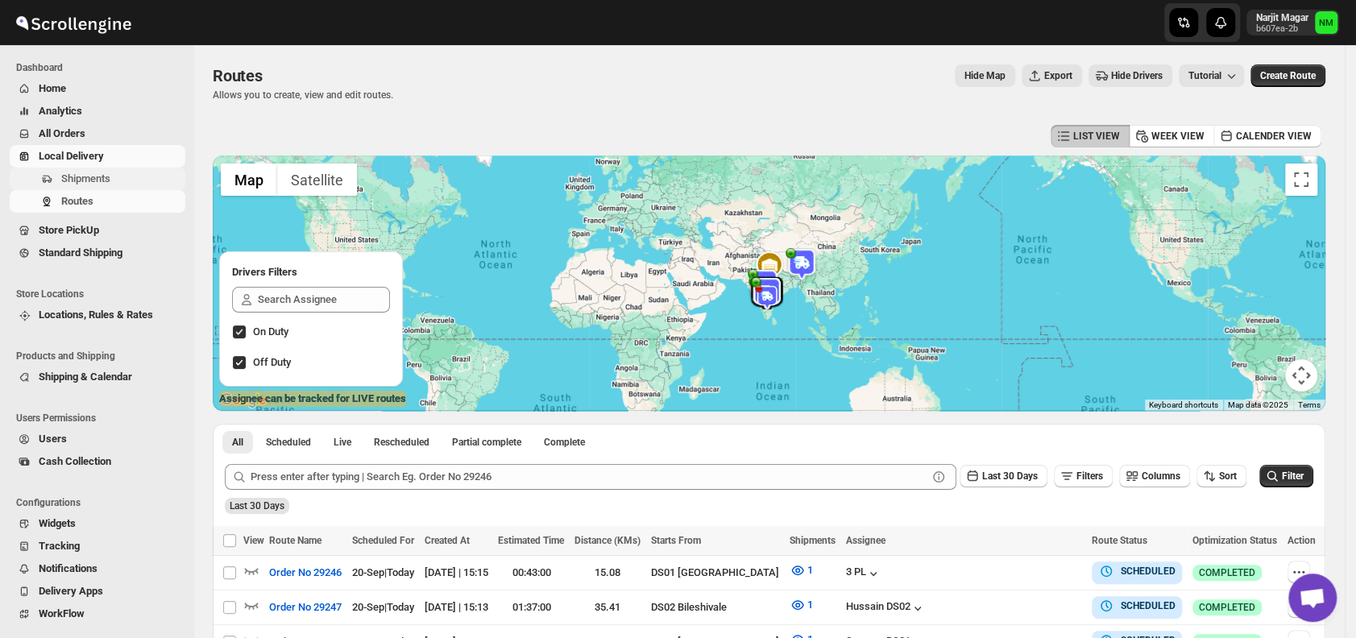
click at [80, 186] on span "Shipments" at bounding box center [121, 179] width 121 height 16
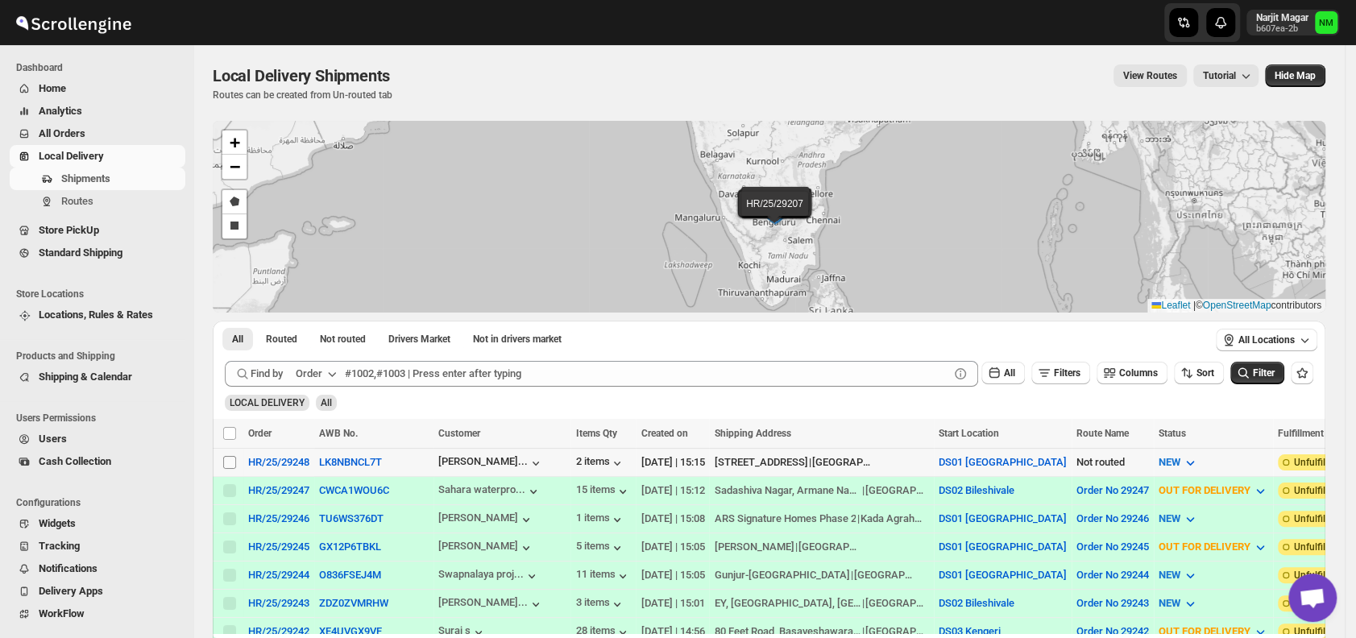
click at [226, 464] on input "Select shipment" at bounding box center [229, 462] width 13 height 13
checkbox input "true"
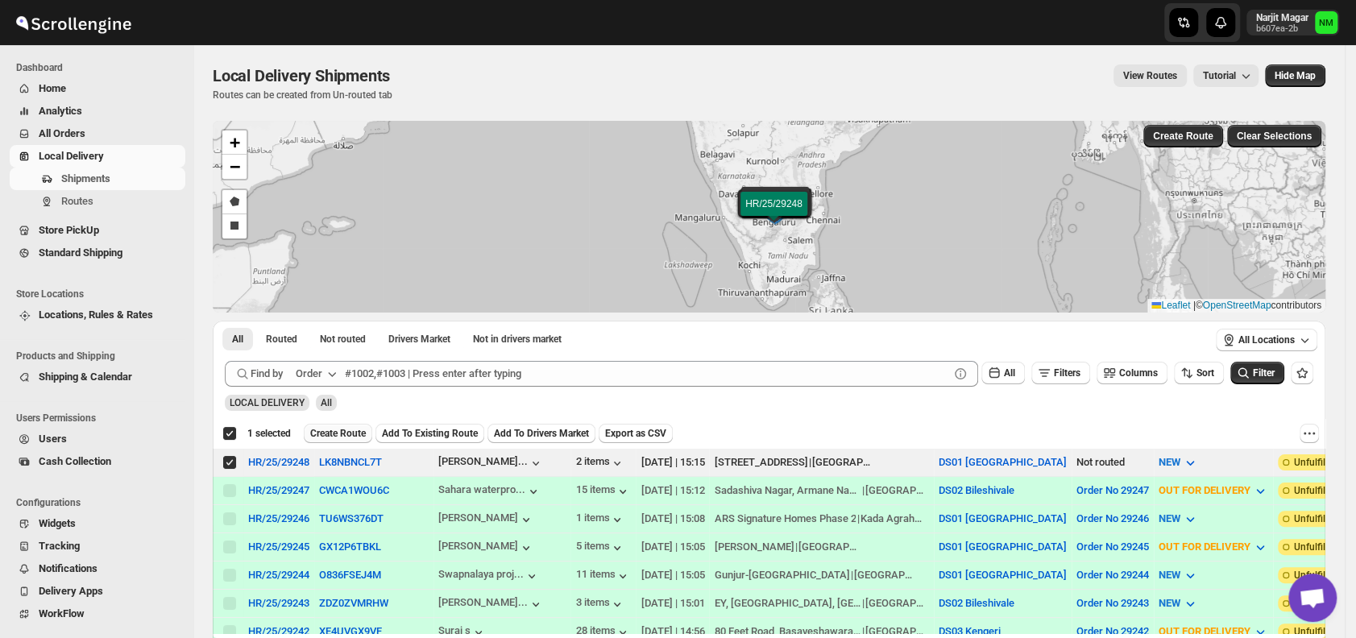
click at [337, 431] on span "Create Route" at bounding box center [338, 433] width 56 height 13
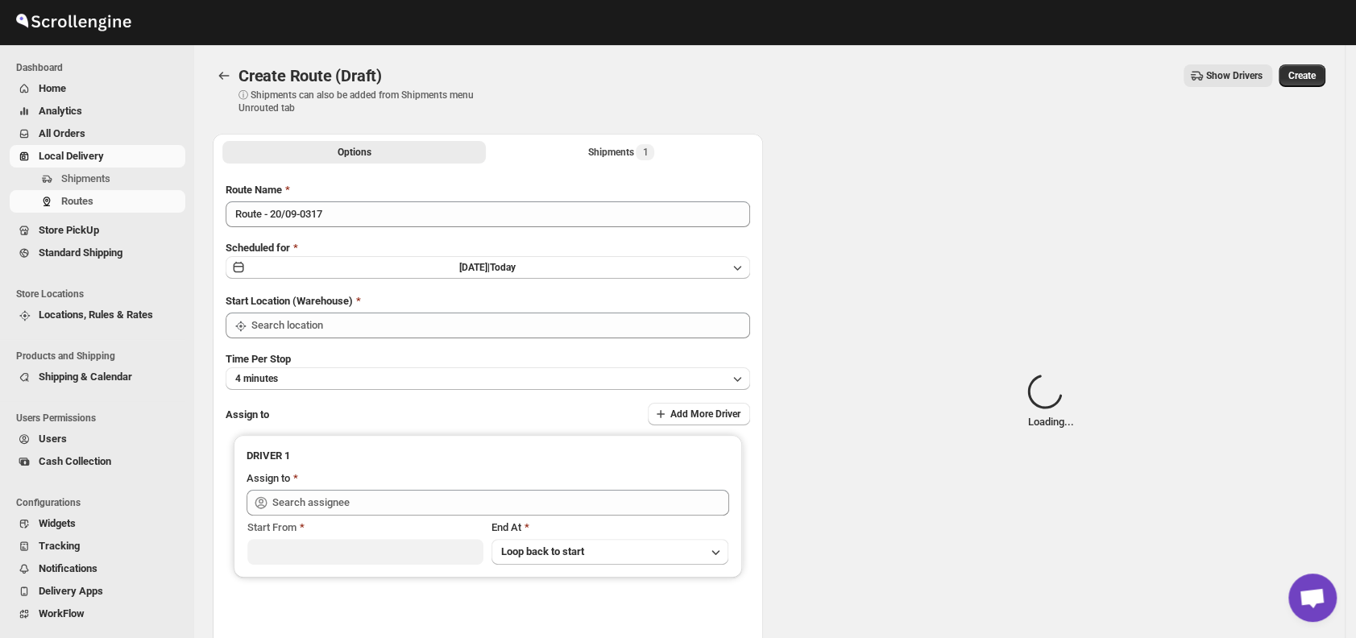
type input "DS01 [GEOGRAPHIC_DATA]"
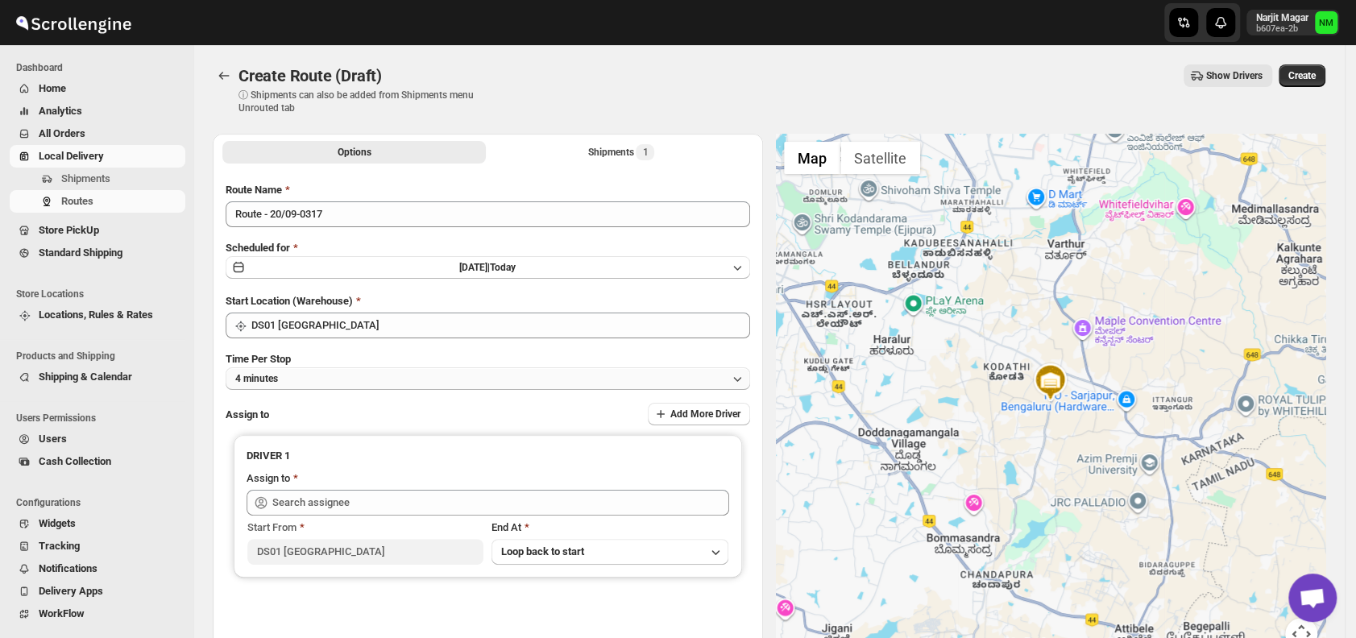
click at [375, 379] on button "4 minutes" at bounding box center [488, 378] width 524 height 23
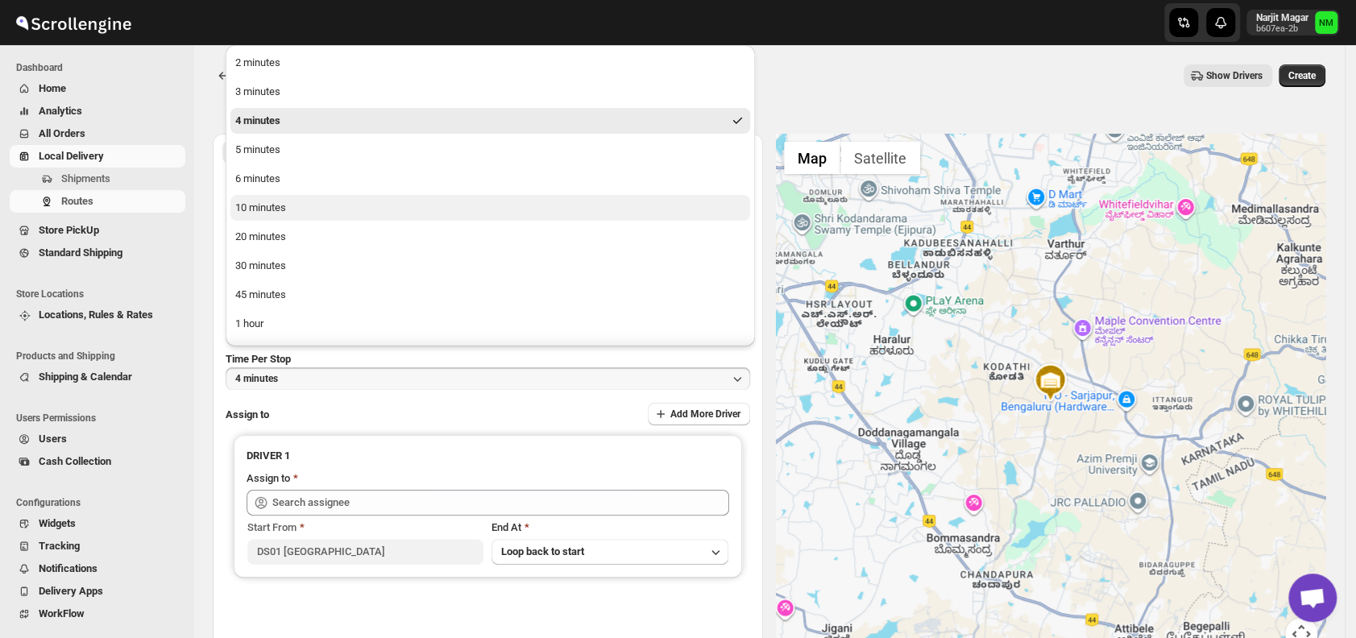
click at [295, 205] on button "10 minutes" at bounding box center [489, 208] width 519 height 26
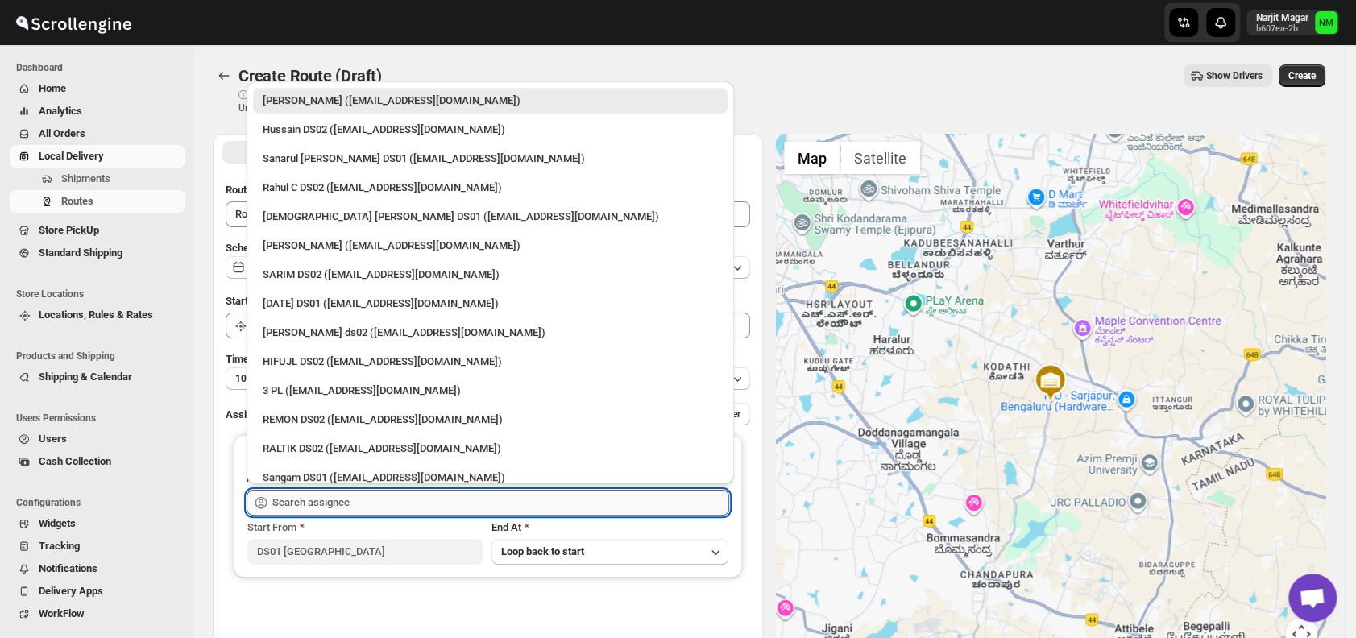
click at [393, 498] on input "text" at bounding box center [500, 503] width 457 height 26
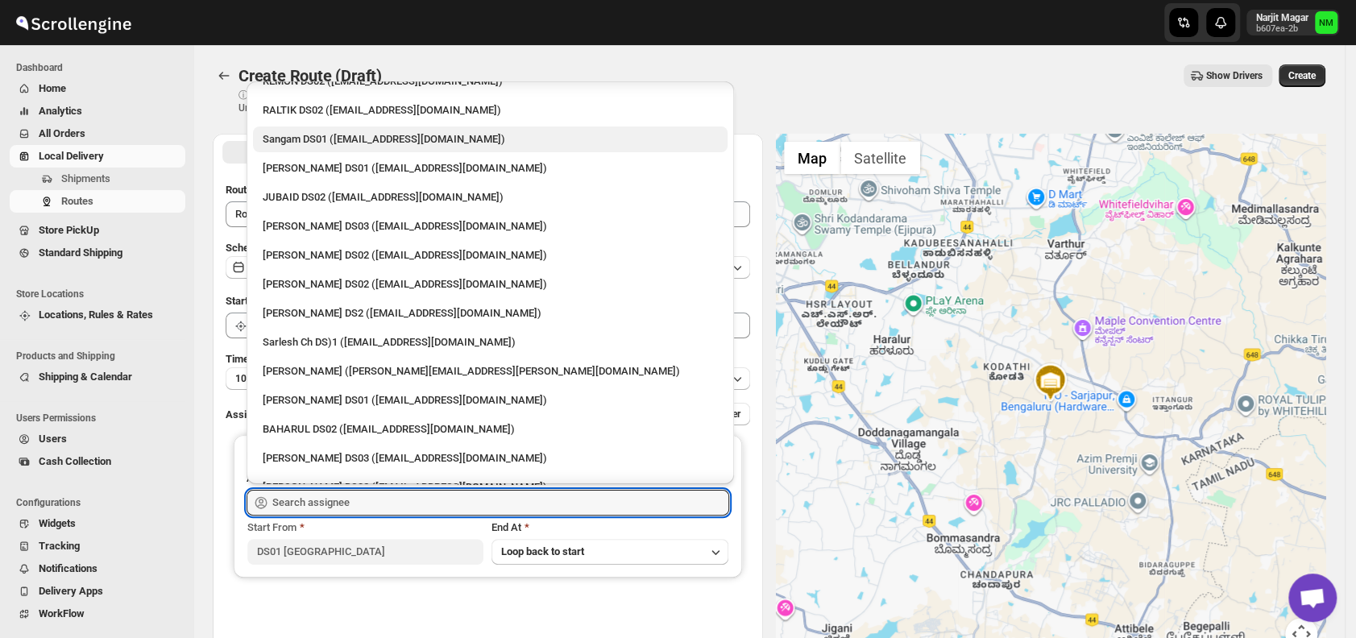
scroll to position [350, 0]
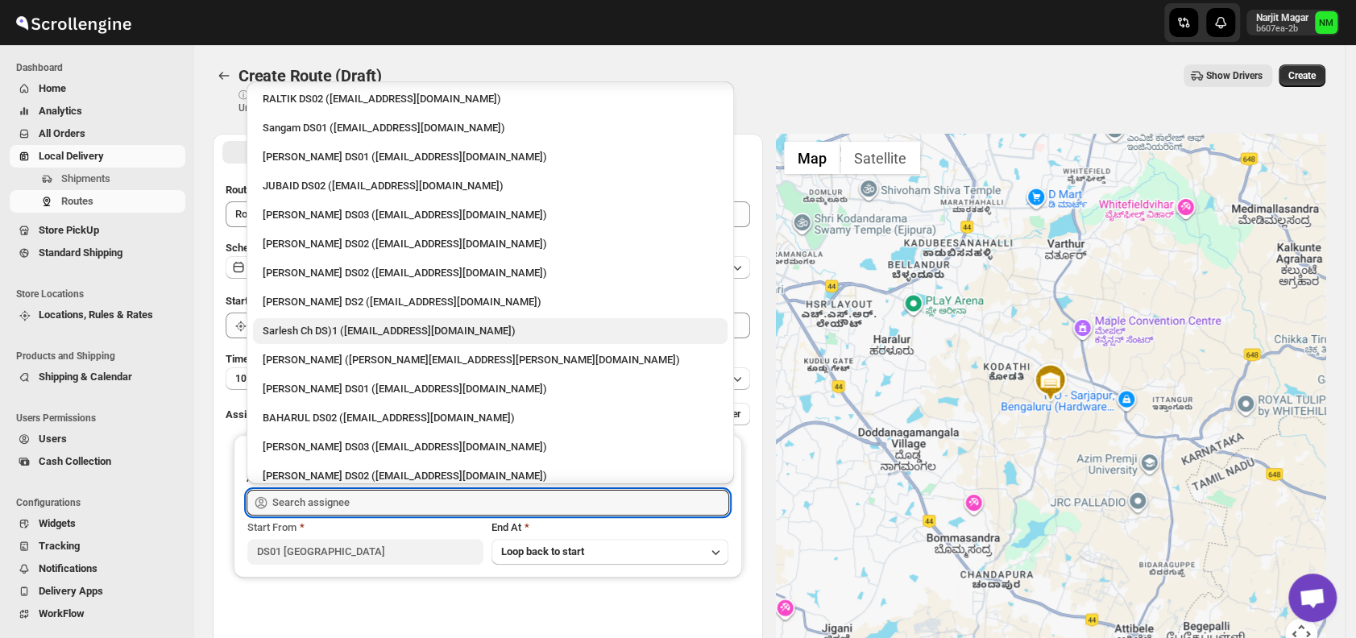
click at [310, 323] on div "Sarlesh Ch DS)1 (vinapi9521@jazipo.com)" at bounding box center [490, 331] width 455 height 16
type input "Sarlesh Ch DS)1 (vinapi9521@jazipo.com)"
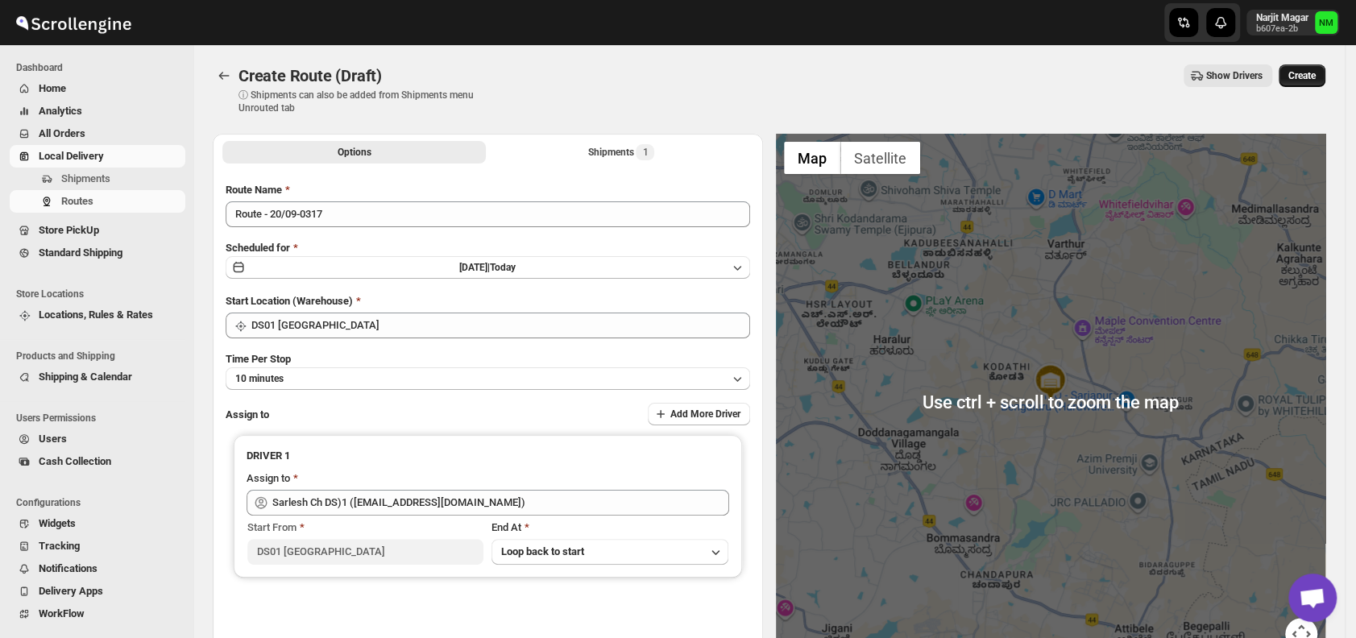
click at [1314, 77] on span "Create" at bounding box center [1301, 75] width 27 height 13
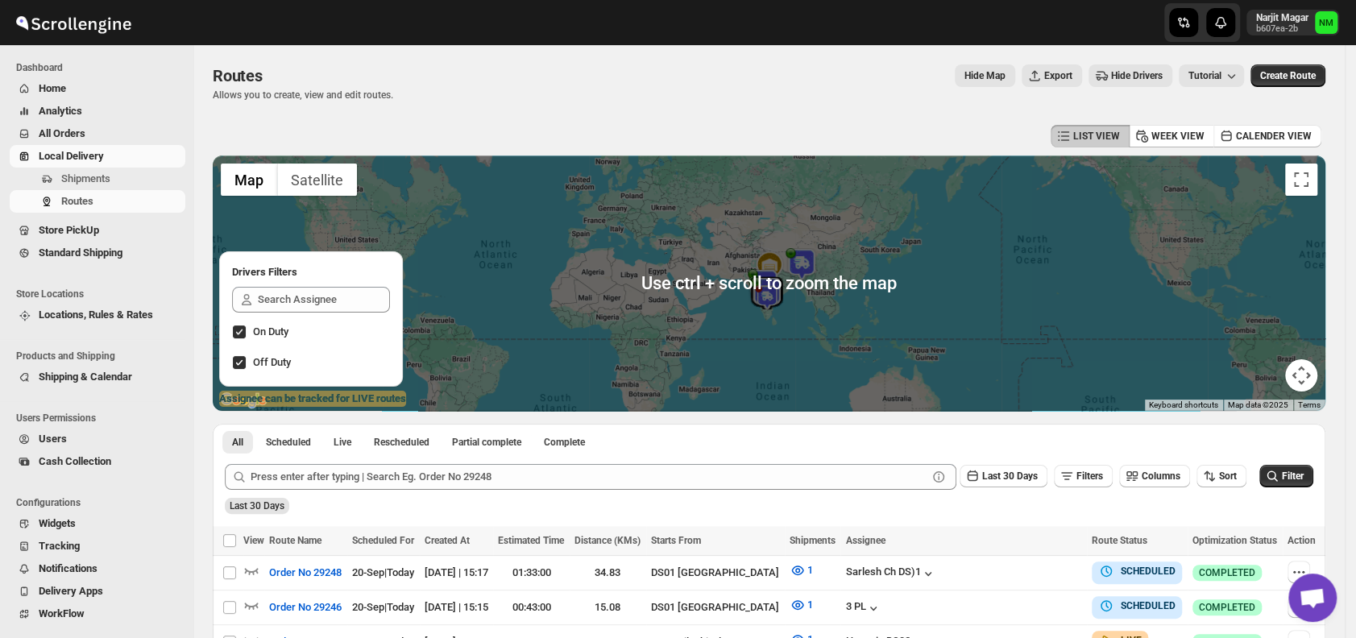
scroll to position [213, 0]
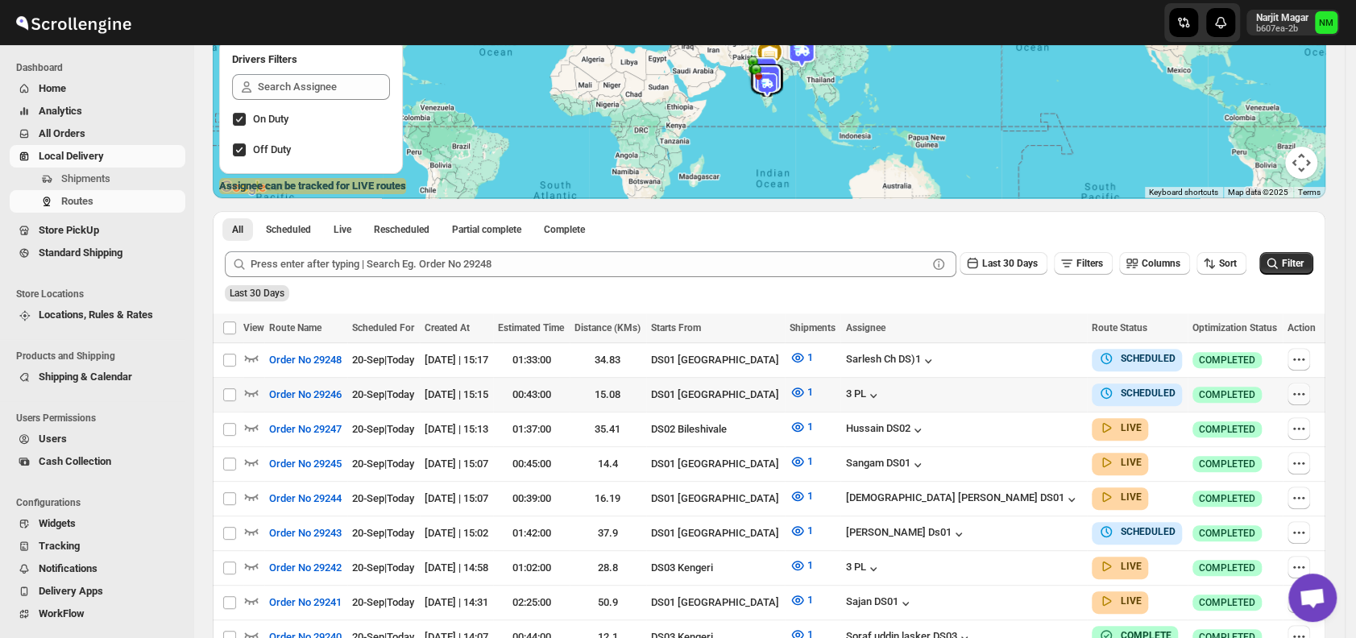
click at [1303, 397] on icon "button" at bounding box center [1298, 394] width 16 height 16
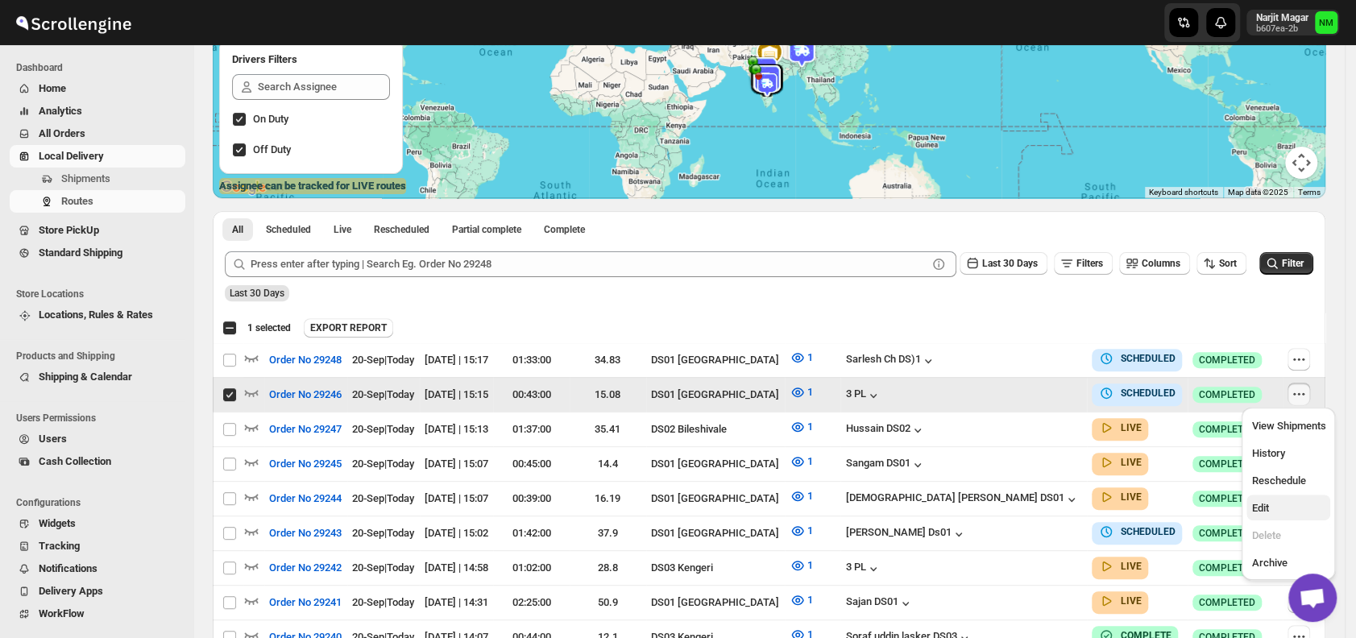
click at [1259, 503] on span "Edit" at bounding box center [1259, 508] width 17 height 12
checkbox input "false"
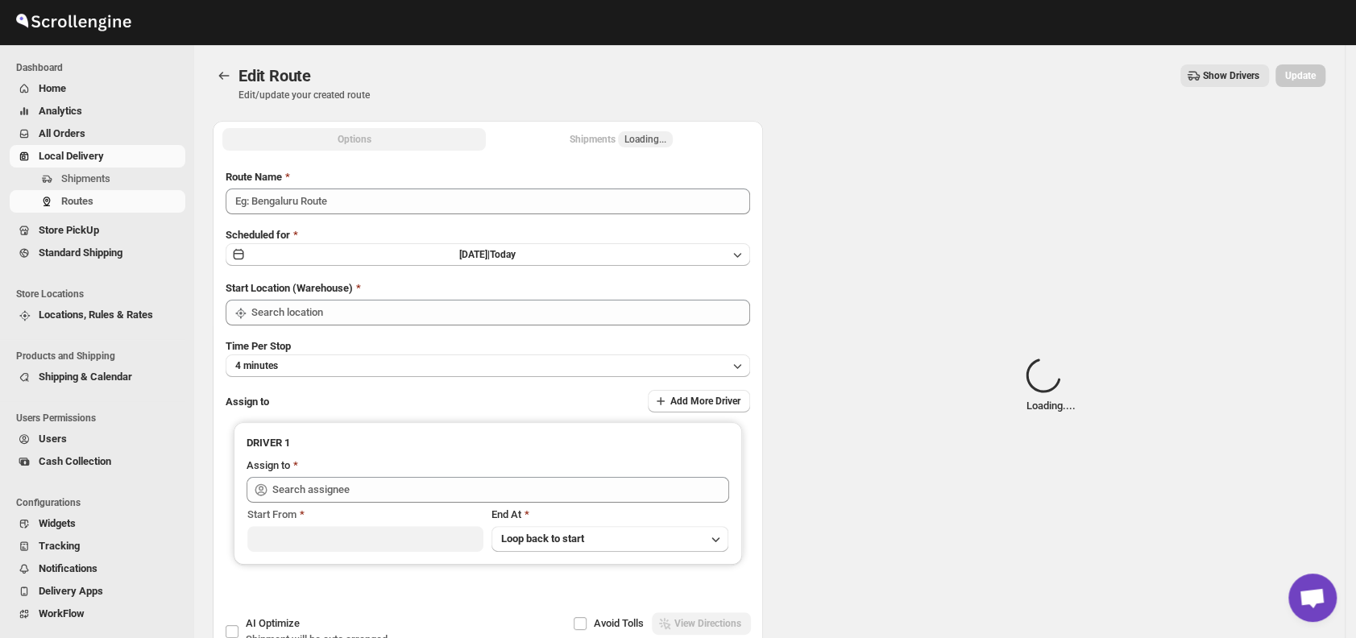
type input "Order No 29246"
type input "DS01 [GEOGRAPHIC_DATA]"
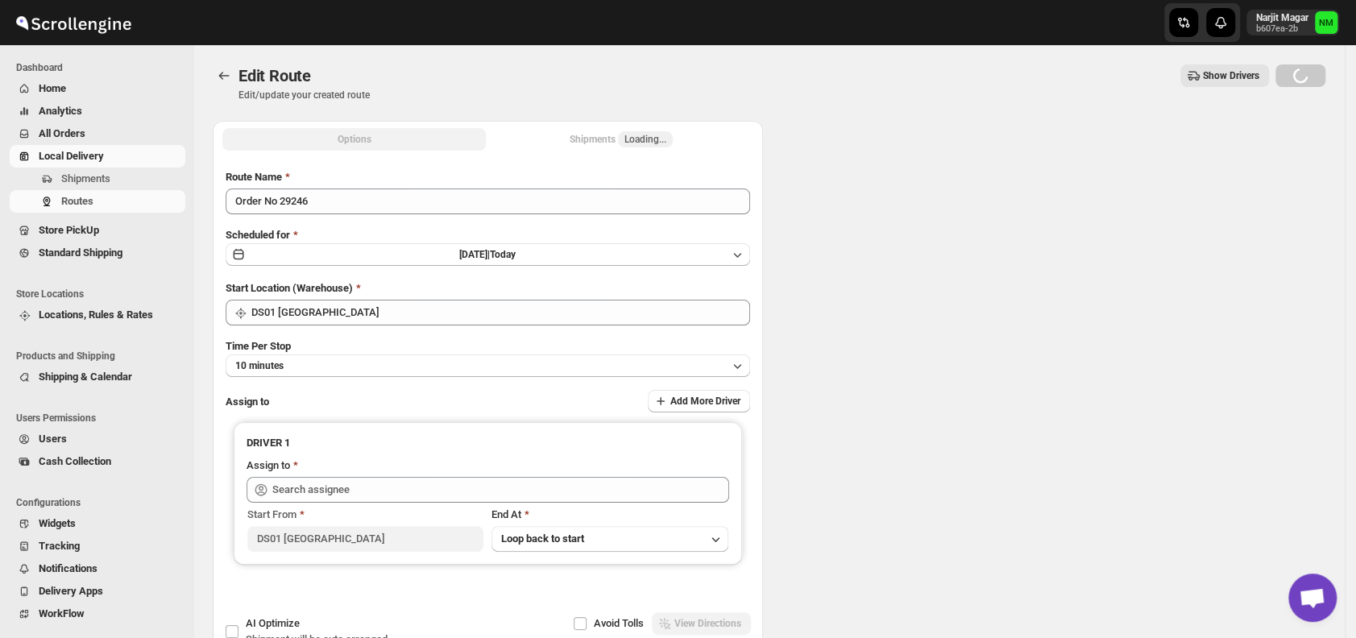
type input "DS01 [GEOGRAPHIC_DATA]"
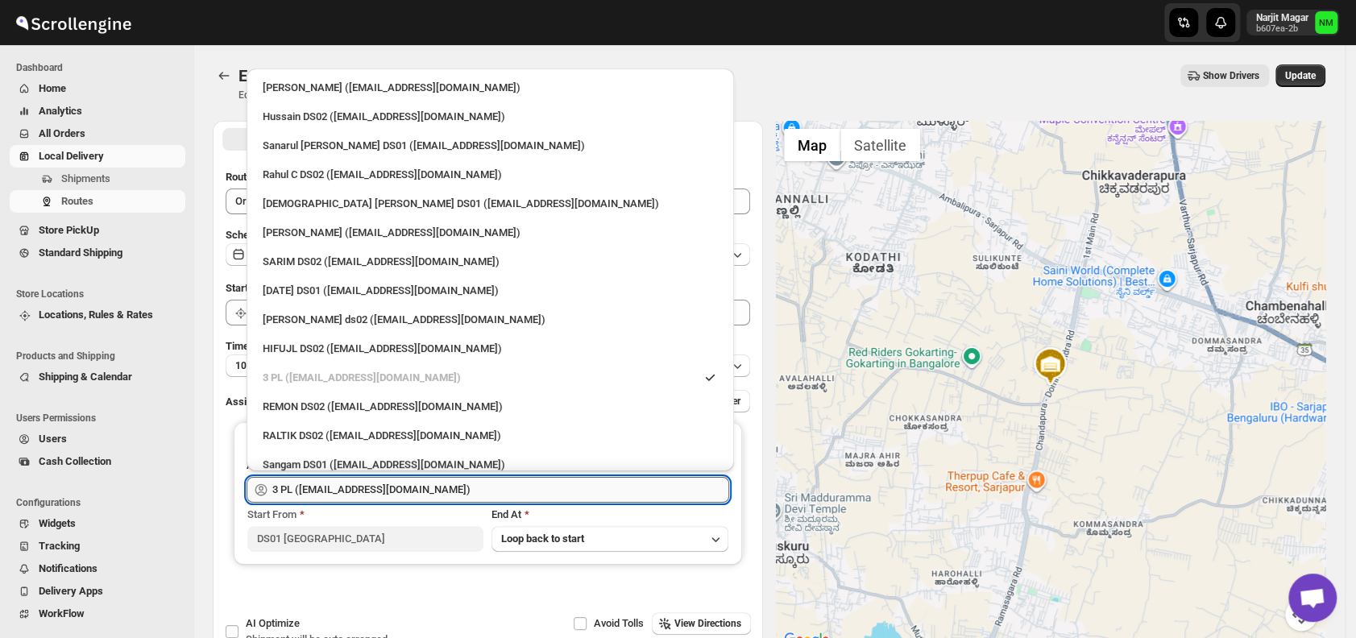
click at [529, 490] on input "3 PL (hello@home-run.co)" at bounding box center [500, 490] width 457 height 26
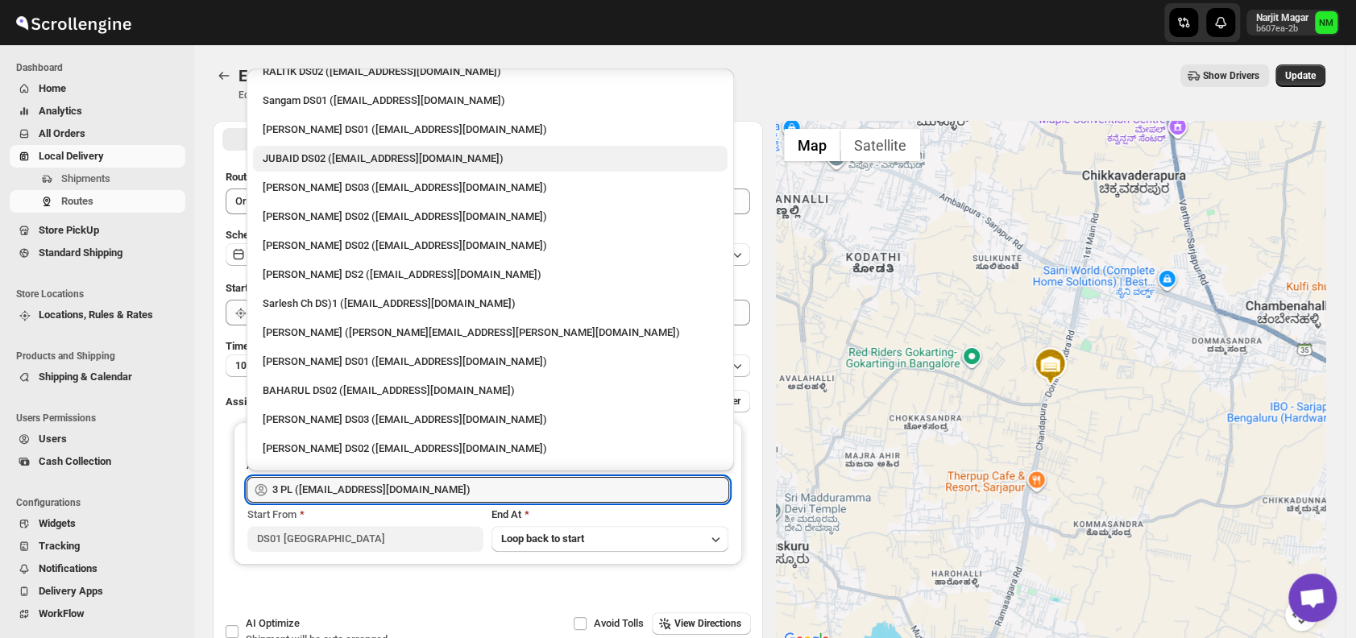
scroll to position [365, 0]
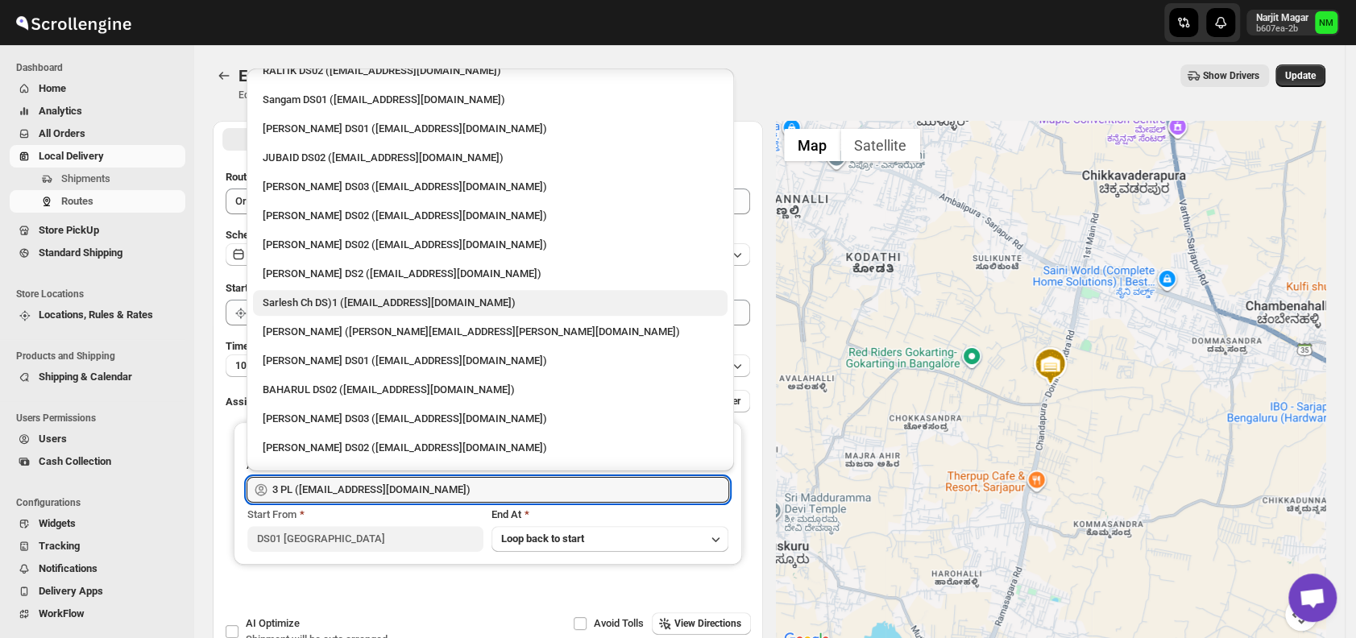
click at [335, 300] on div "Sarlesh Ch DS)1 (vinapi9521@jazipo.com)" at bounding box center [490, 303] width 455 height 16
type input "Sarlesh Ch DS)1 (vinapi9521@jazipo.com)"
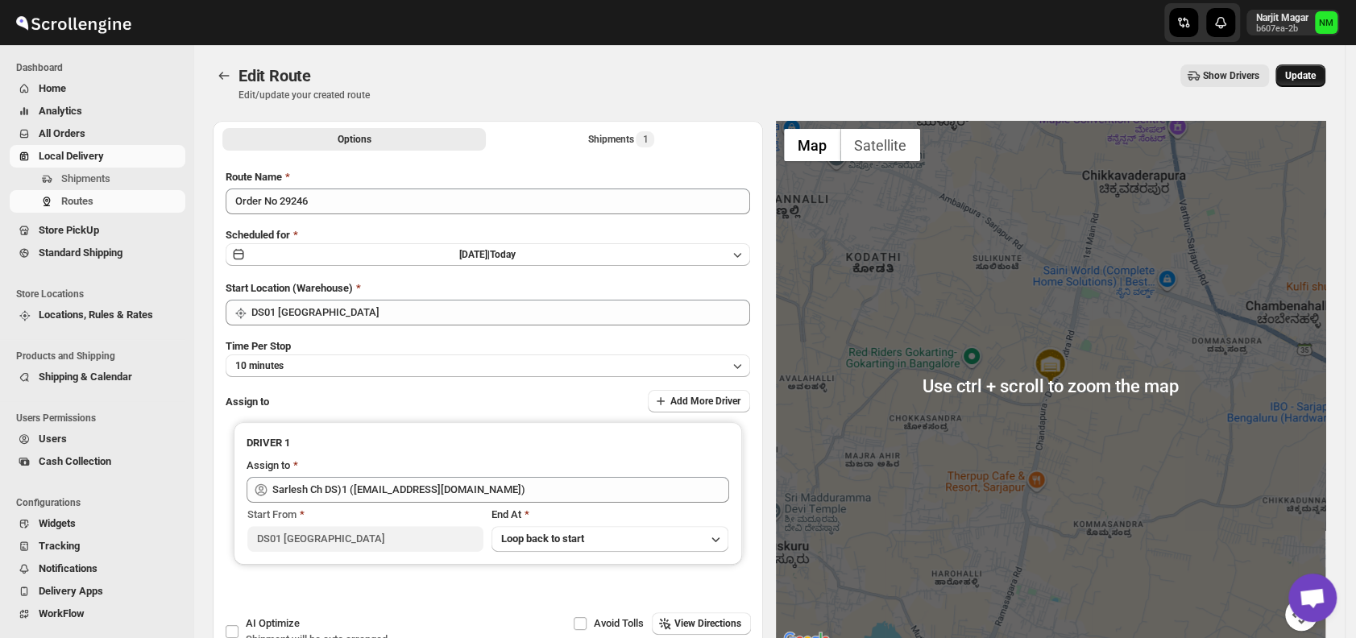
click at [1315, 77] on span "Update" at bounding box center [1300, 75] width 31 height 13
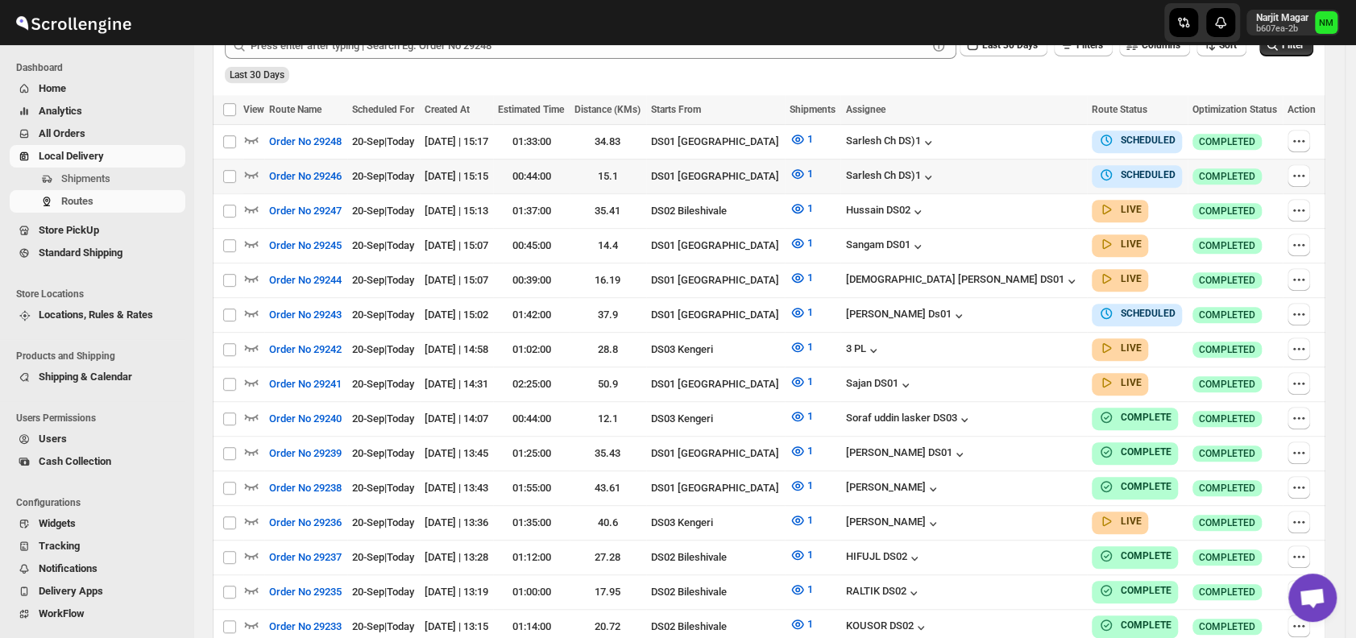
scroll to position [368, 0]
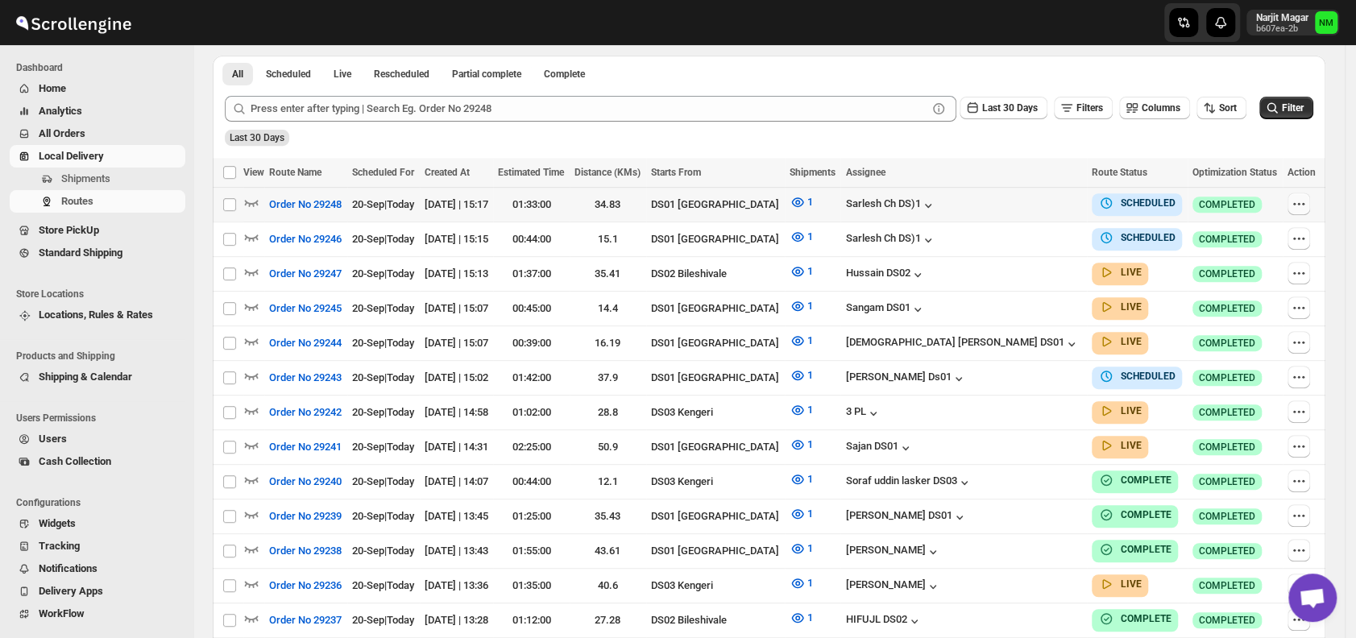
click at [1299, 204] on icon "button" at bounding box center [1298, 204] width 16 height 16
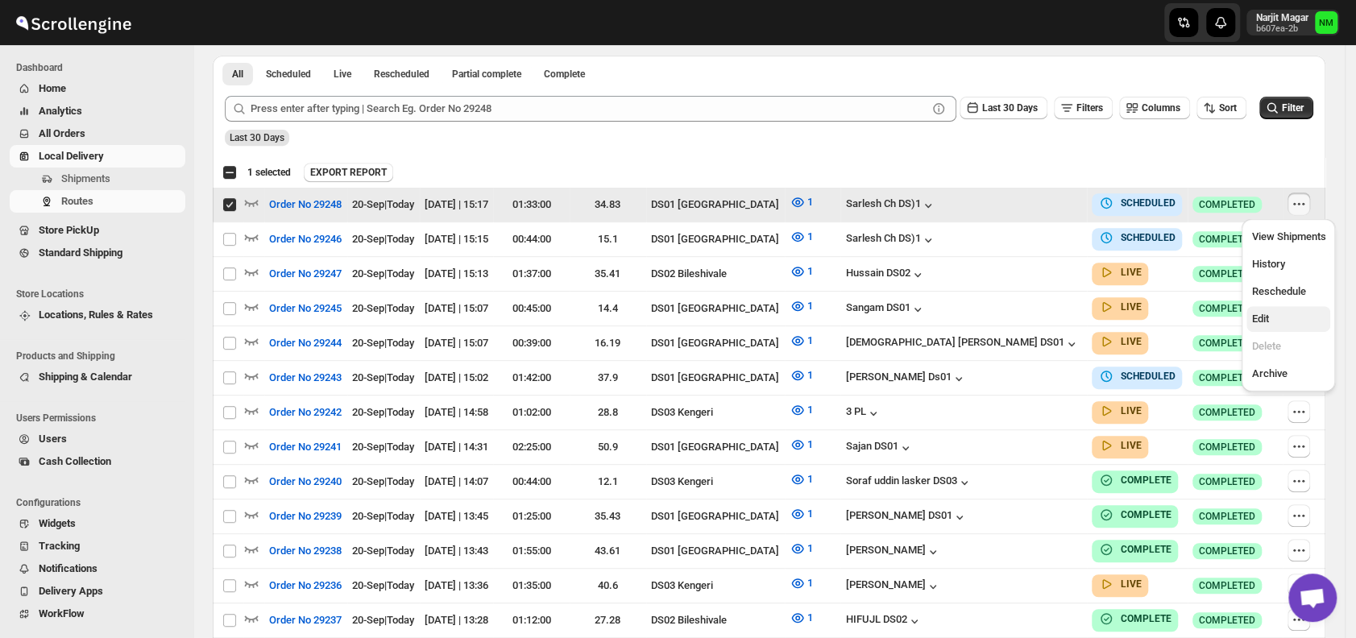
click at [1275, 322] on span "Edit" at bounding box center [1288, 319] width 74 height 16
checkbox input "false"
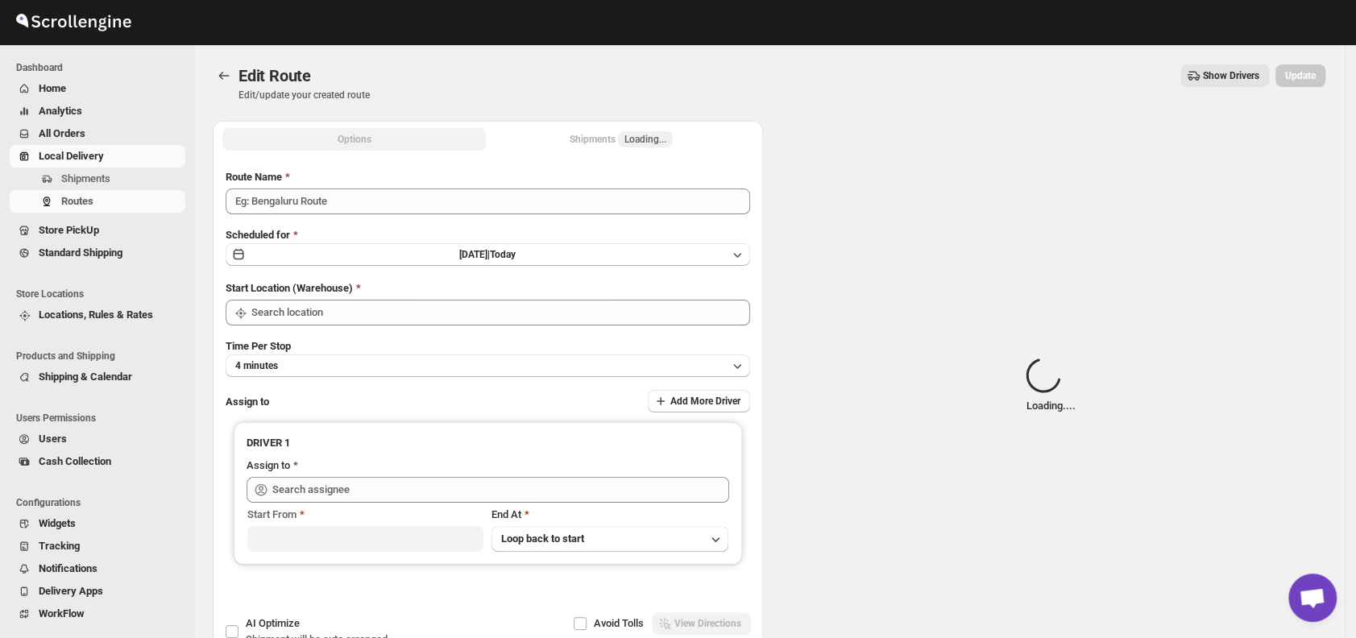
type input "Order No 29248"
type input "DS01 [GEOGRAPHIC_DATA]"
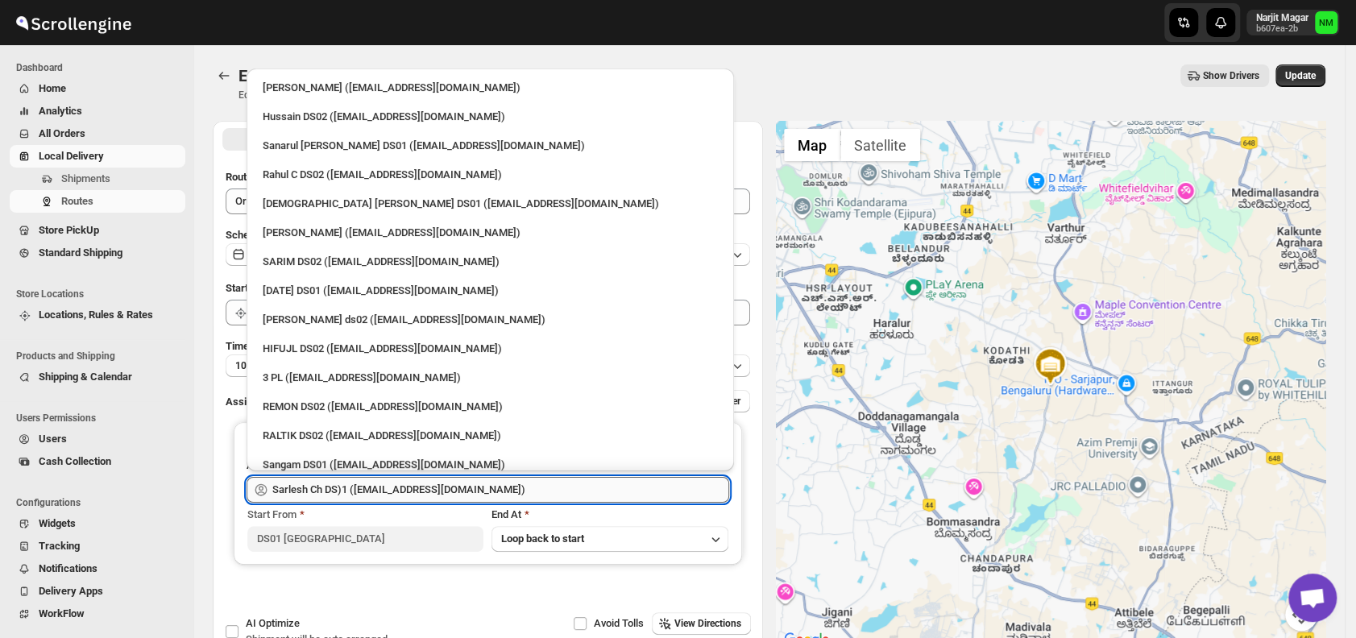
click at [507, 490] on input "Sarlesh Ch DS)1 ([EMAIL_ADDRESS][DOMAIN_NAME])" at bounding box center [500, 490] width 457 height 26
click at [383, 375] on div "3 PL ([EMAIL_ADDRESS][DOMAIN_NAME])" at bounding box center [490, 378] width 455 height 16
type input "3 PL ([EMAIL_ADDRESS][DOMAIN_NAME])"
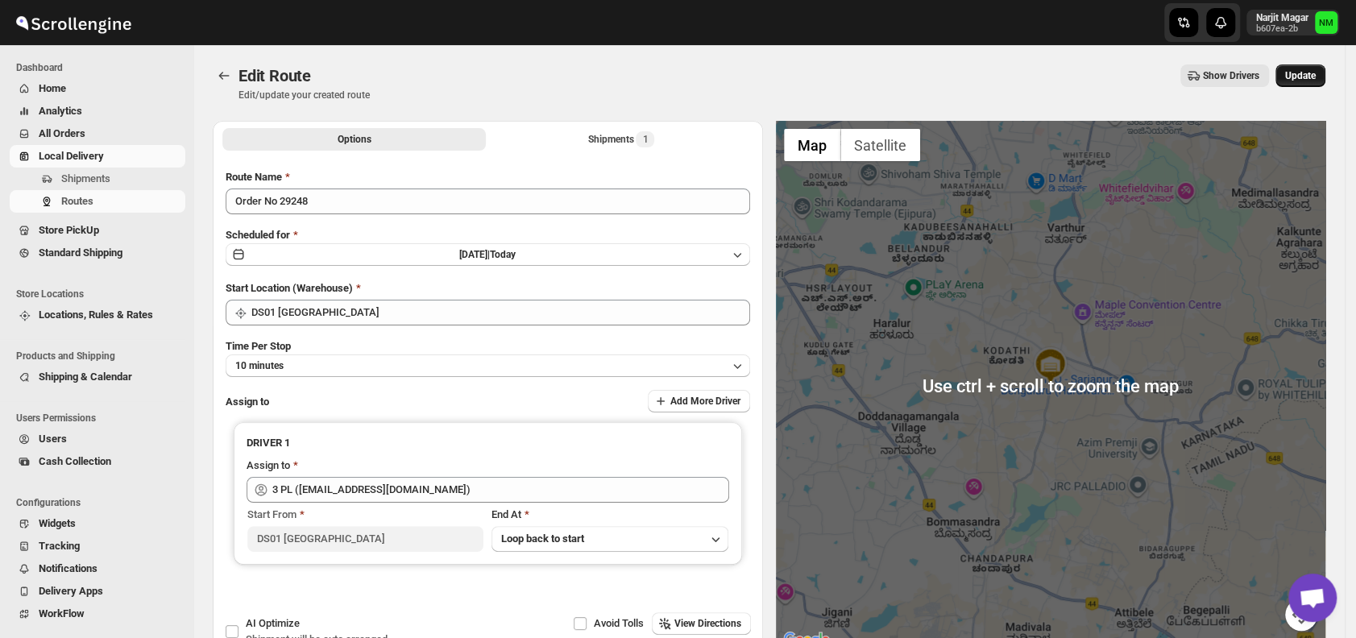
click at [1312, 80] on span "Update" at bounding box center [1300, 75] width 31 height 13
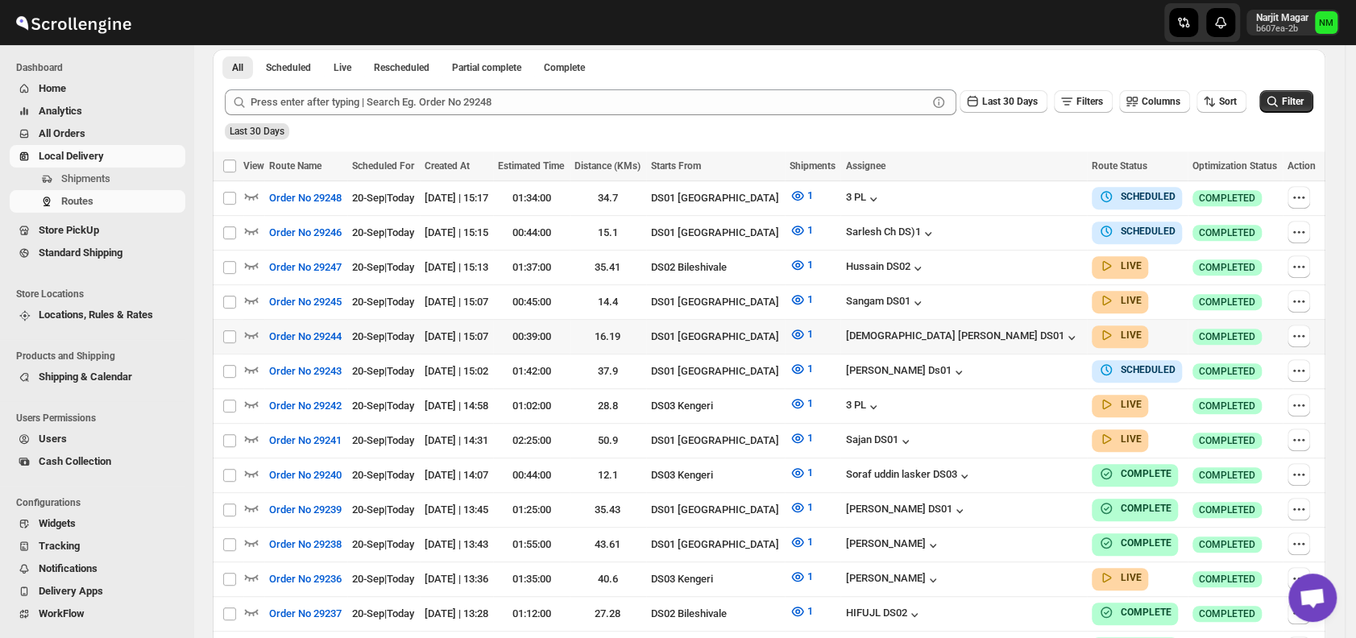
scroll to position [375, 0]
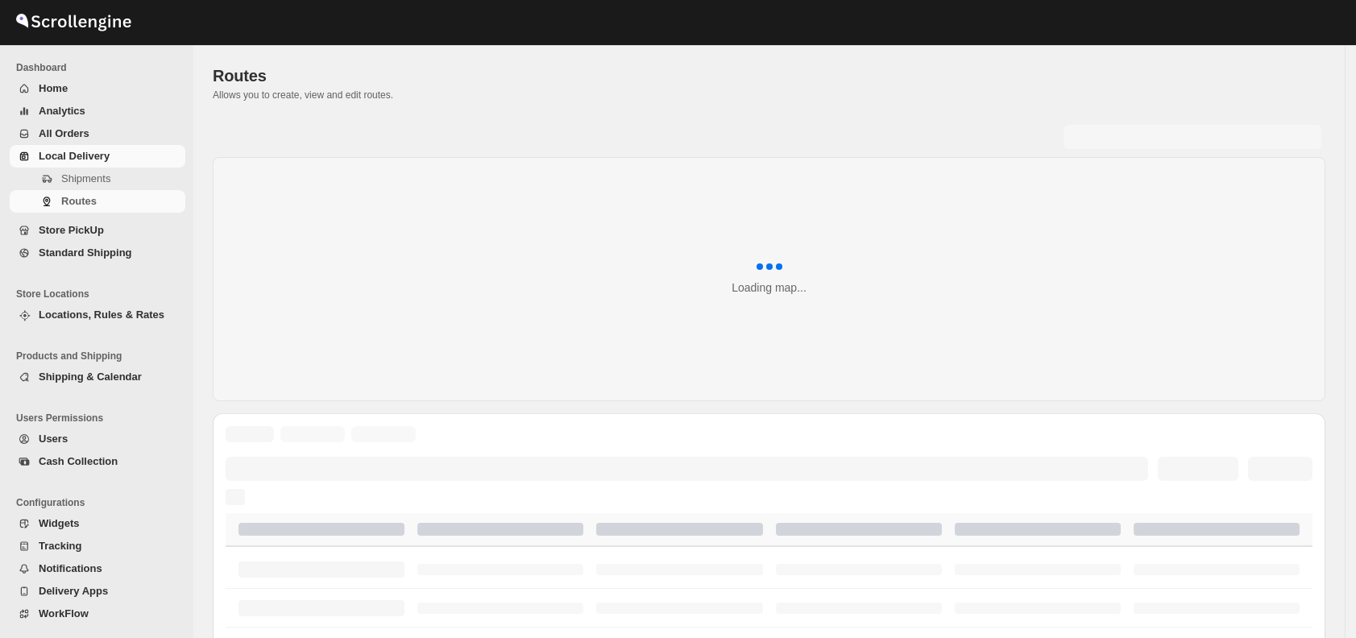
scroll to position [375, 0]
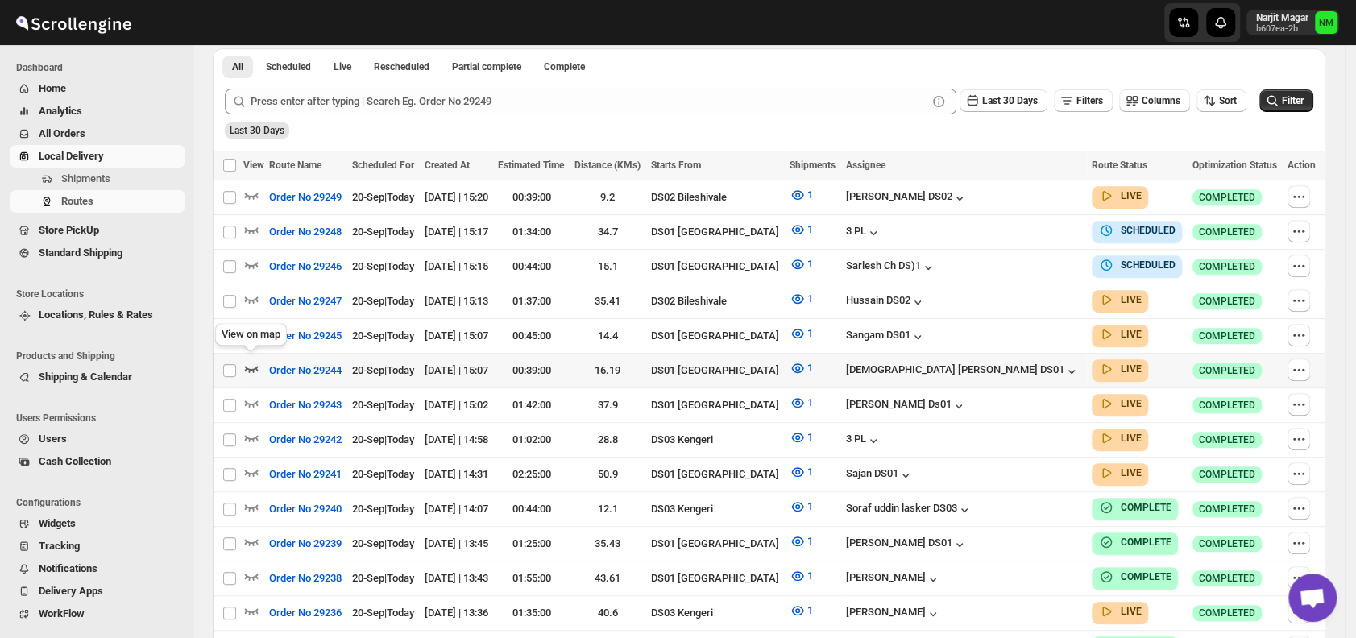
click at [250, 361] on icon "button" at bounding box center [251, 368] width 16 height 16
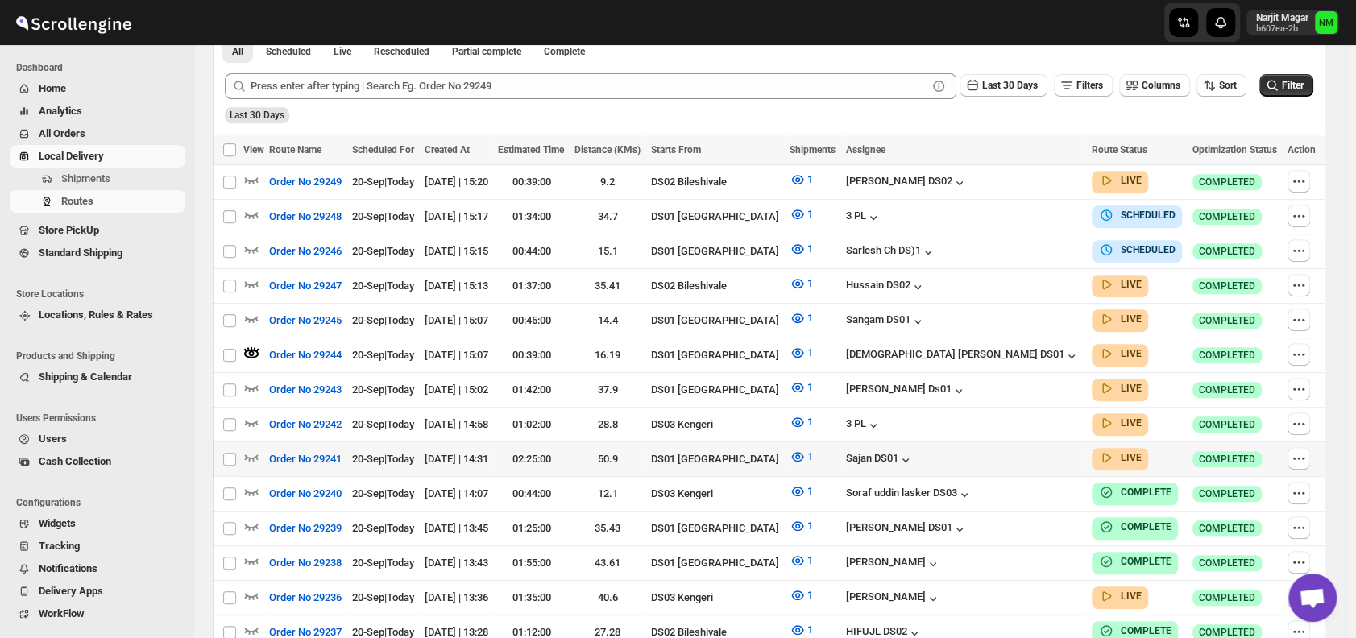
scroll to position [464, 0]
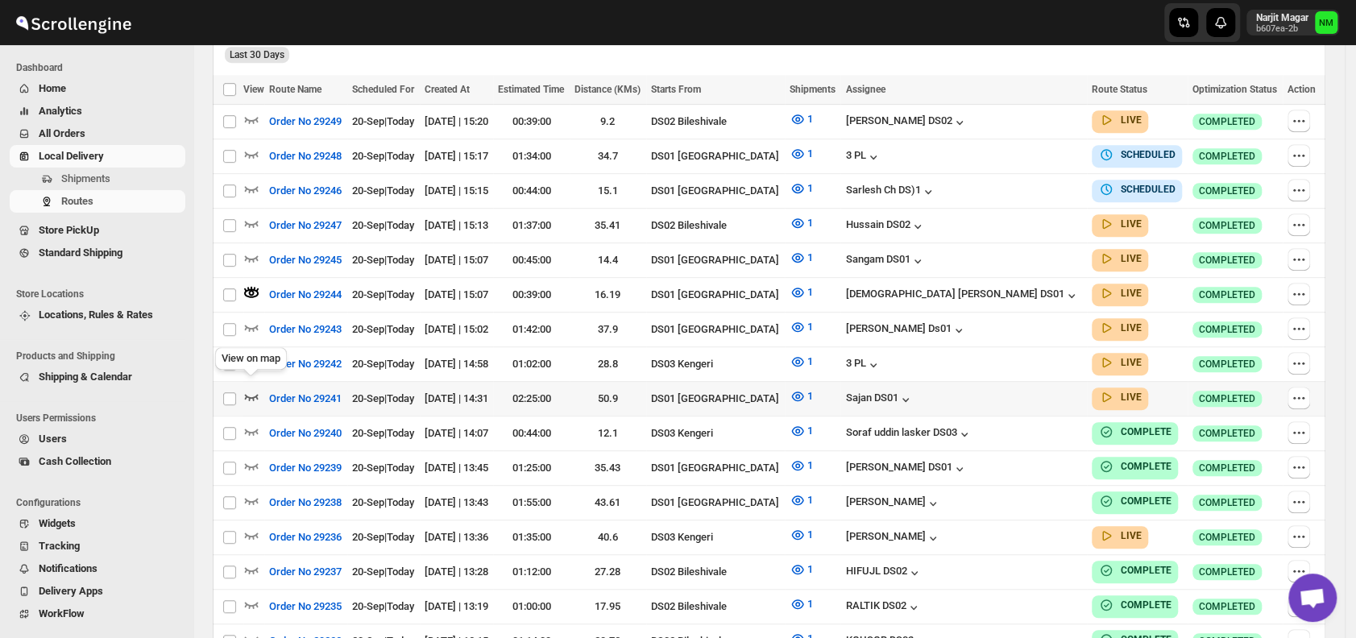
click at [255, 389] on icon "button" at bounding box center [251, 396] width 16 height 16
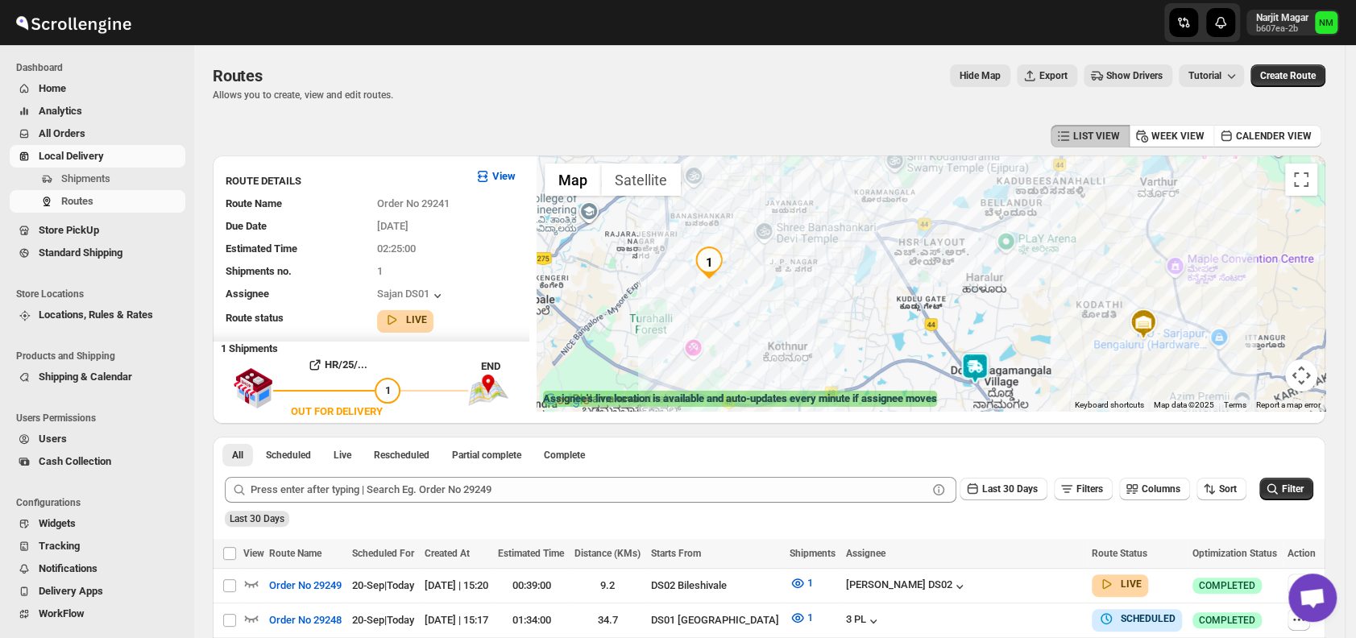
click at [991, 376] on img at bounding box center [974, 368] width 32 height 32
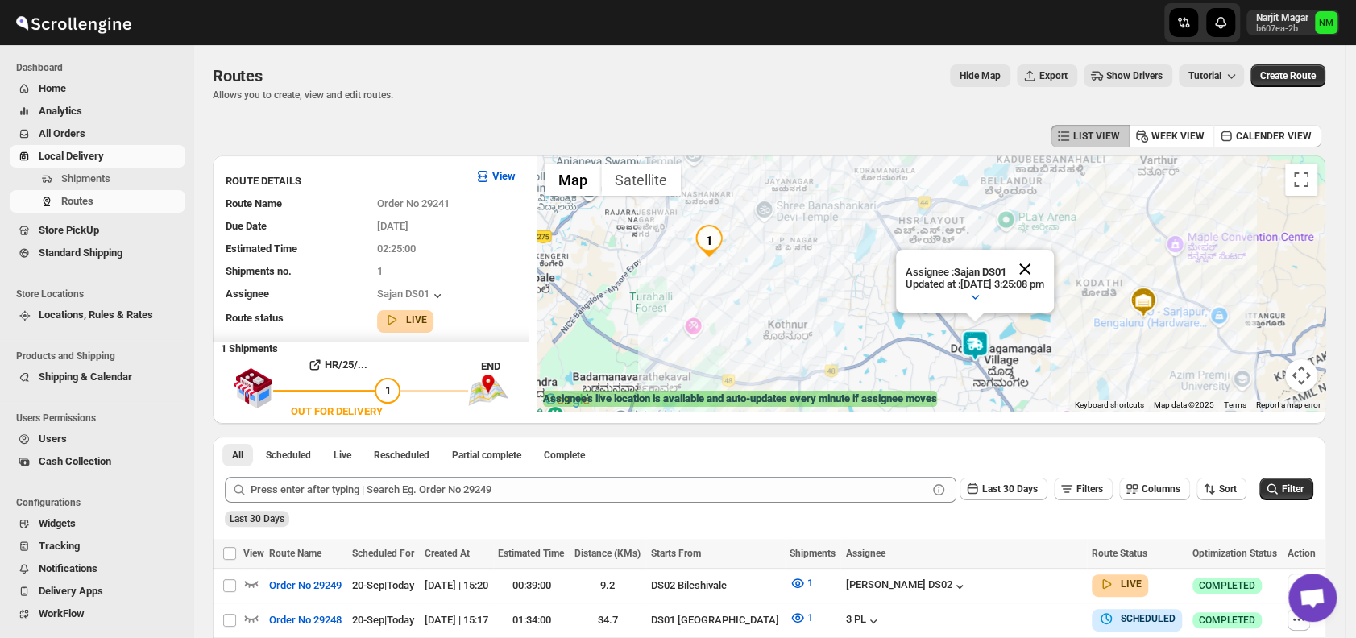
click at [1044, 267] on button "Close" at bounding box center [1024, 269] width 39 height 39
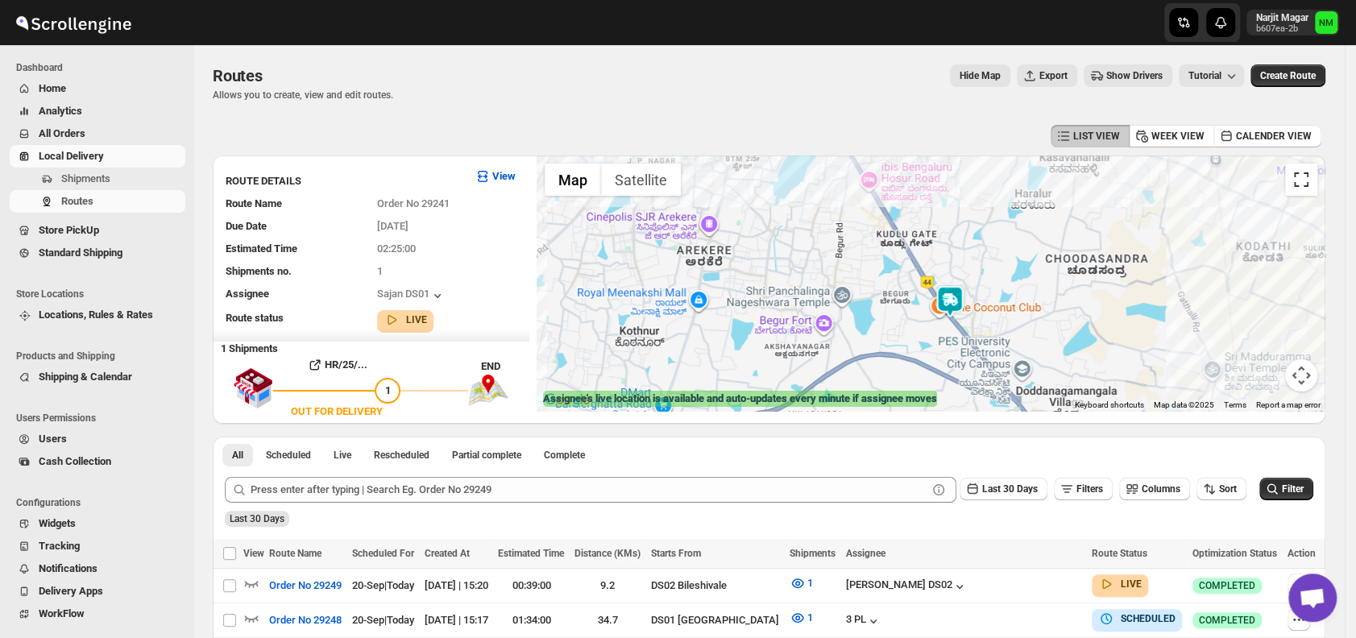
click at [1308, 189] on button "Toggle fullscreen view" at bounding box center [1301, 179] width 32 height 32
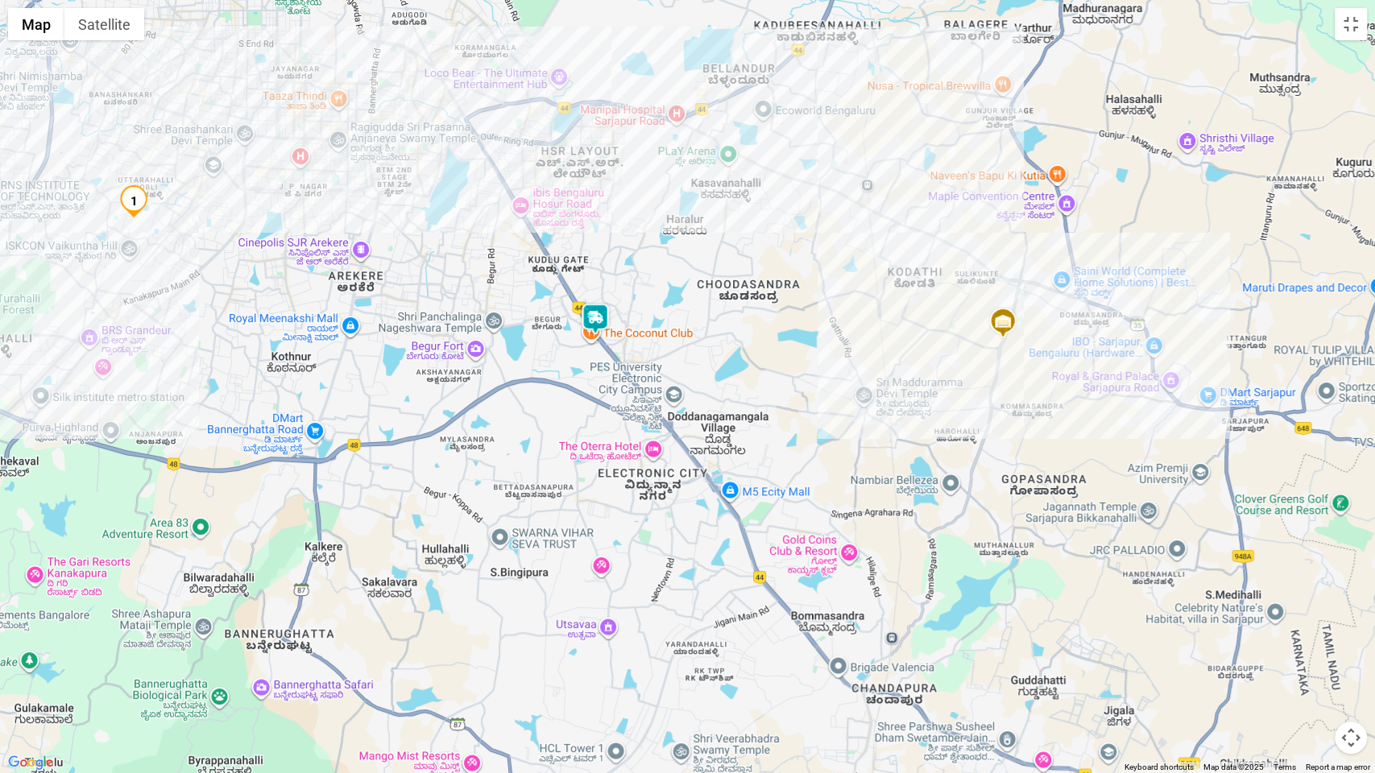
click at [1347, 43] on div at bounding box center [687, 386] width 1375 height 773
click at [1351, 34] on button "Toggle fullscreen view" at bounding box center [1351, 24] width 32 height 32
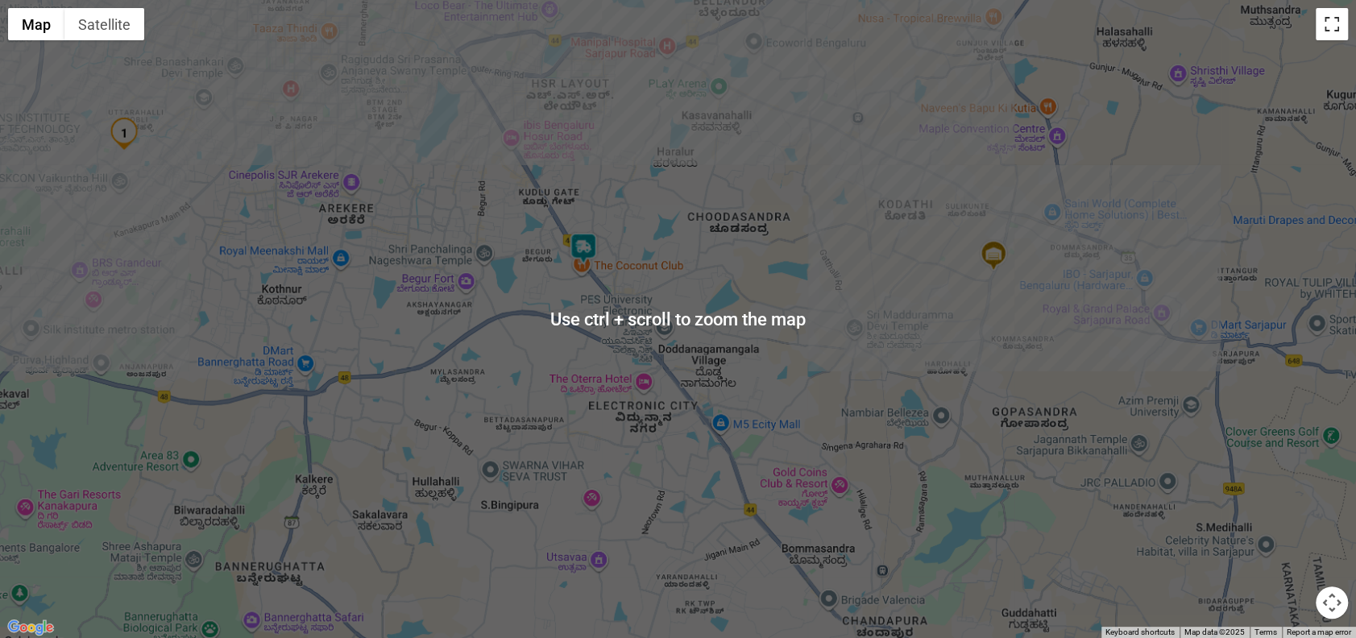
scroll to position [391, 0]
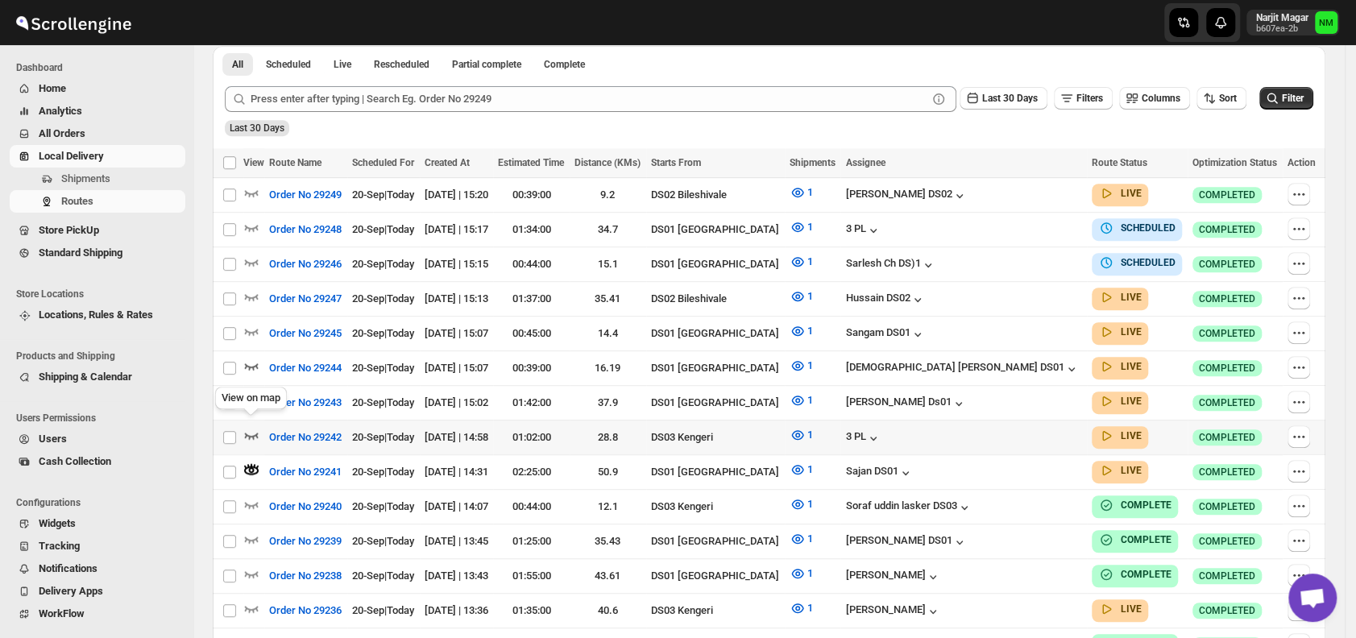
click at [251, 427] on icon "button" at bounding box center [251, 435] width 16 height 16
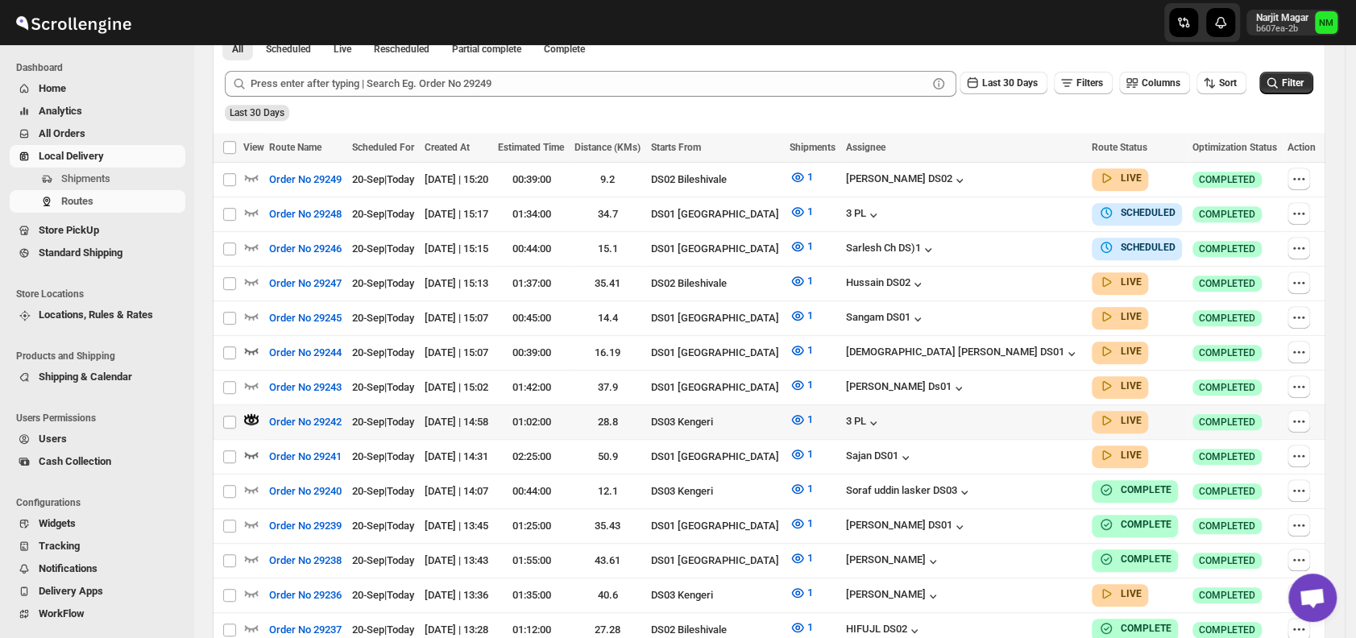
scroll to position [419, 0]
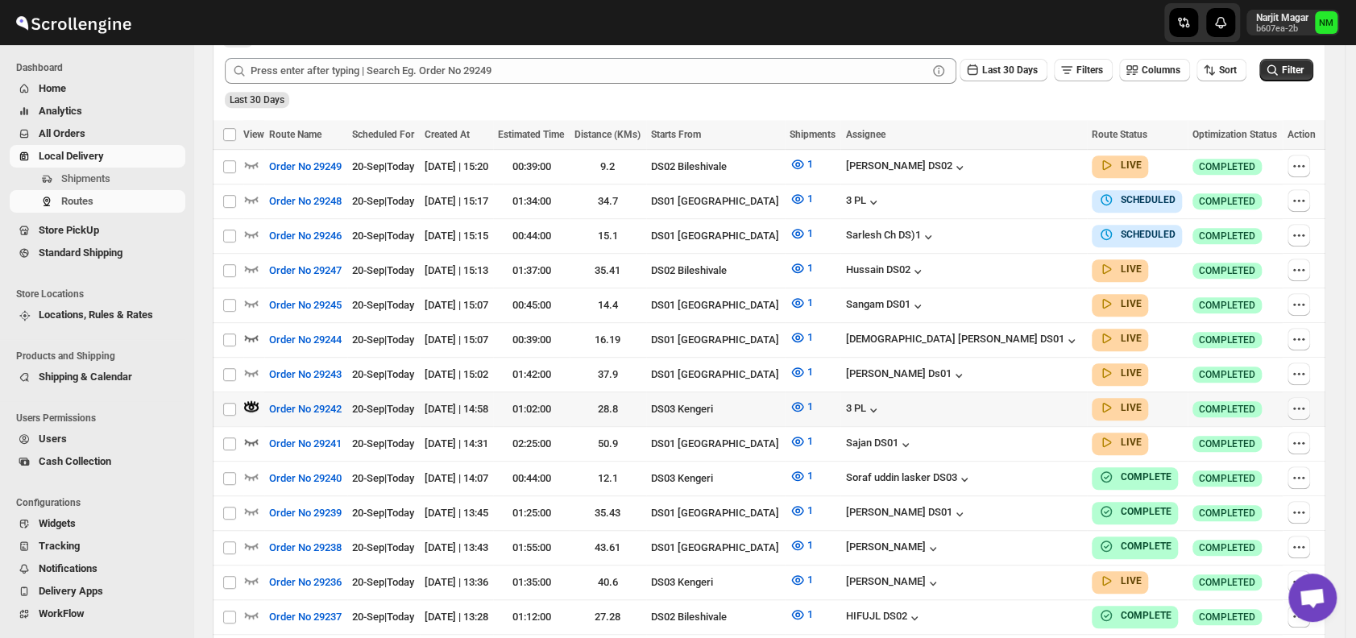
click at [1302, 400] on icon "button" at bounding box center [1298, 408] width 16 height 16
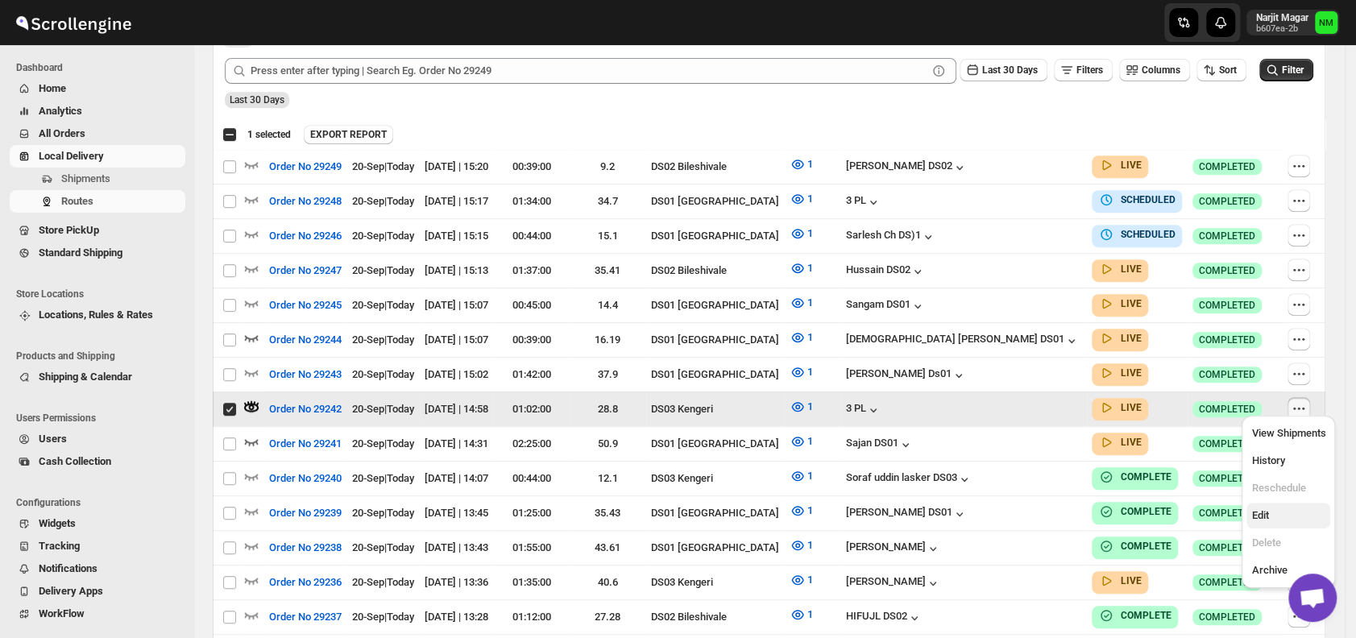
click at [1267, 511] on span "Edit" at bounding box center [1259, 515] width 17 height 12
checkbox input "false"
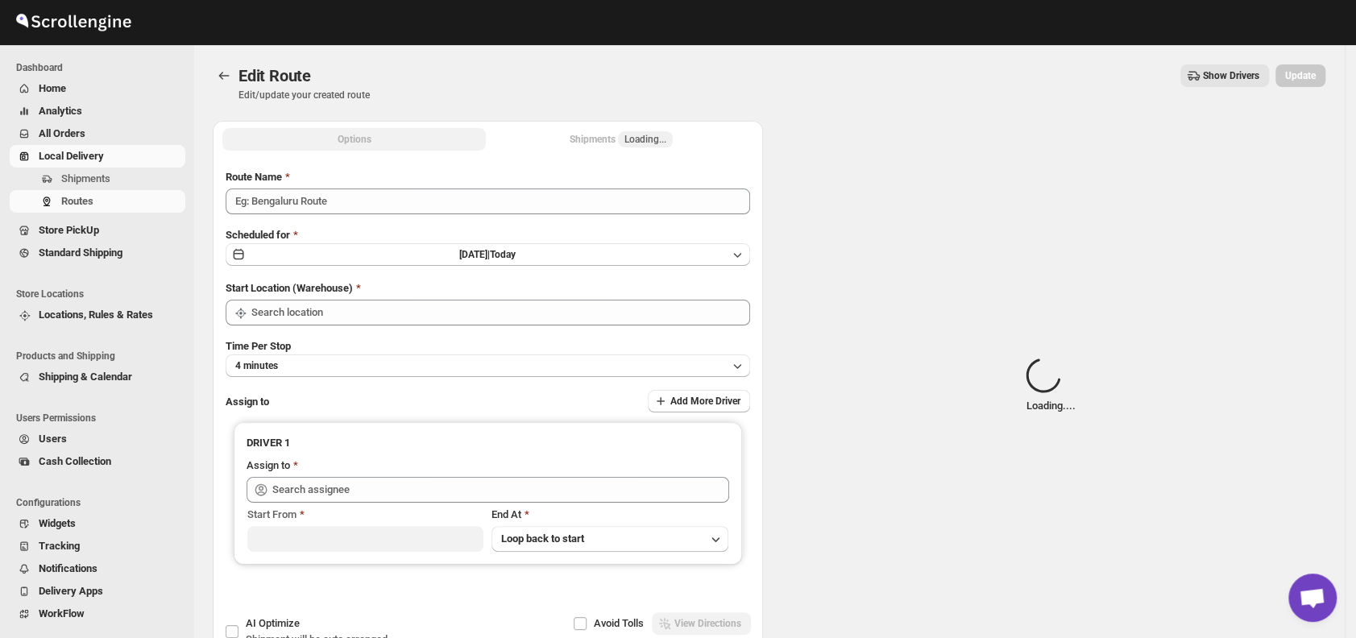
type input "Order No 29242"
type input "DS03 Kengeri"
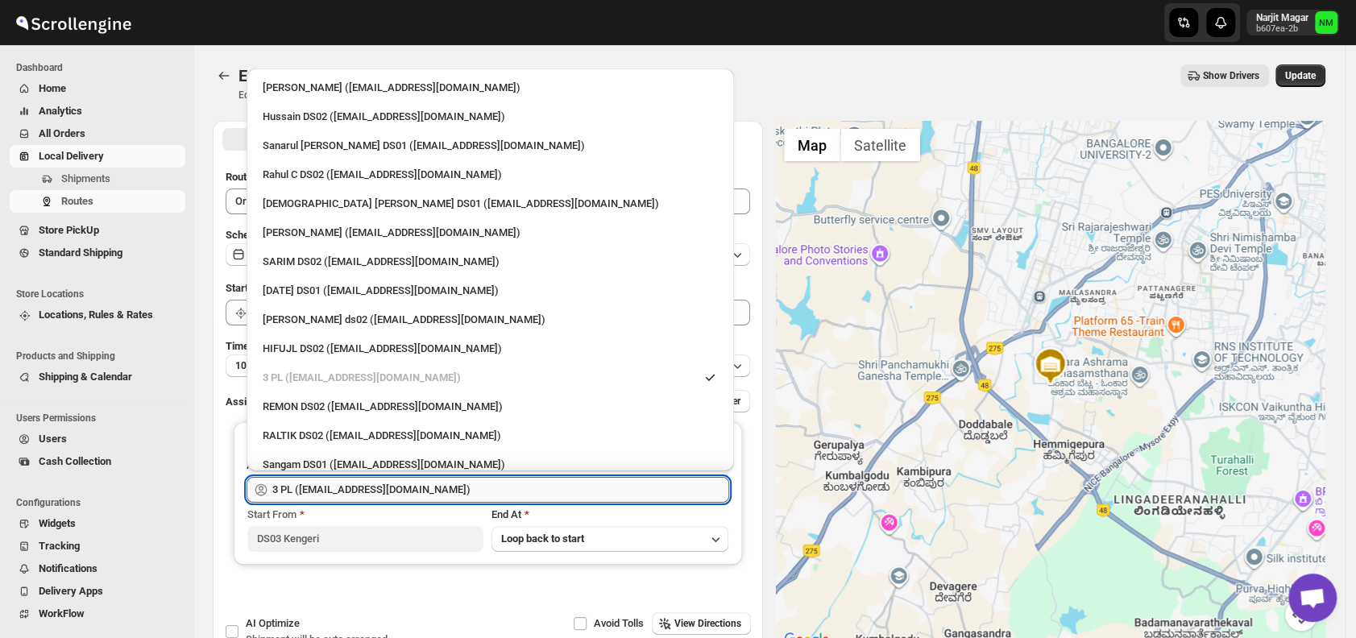
click at [408, 484] on input "3 PL ([EMAIL_ADDRESS][DOMAIN_NAME])" at bounding box center [500, 490] width 457 height 26
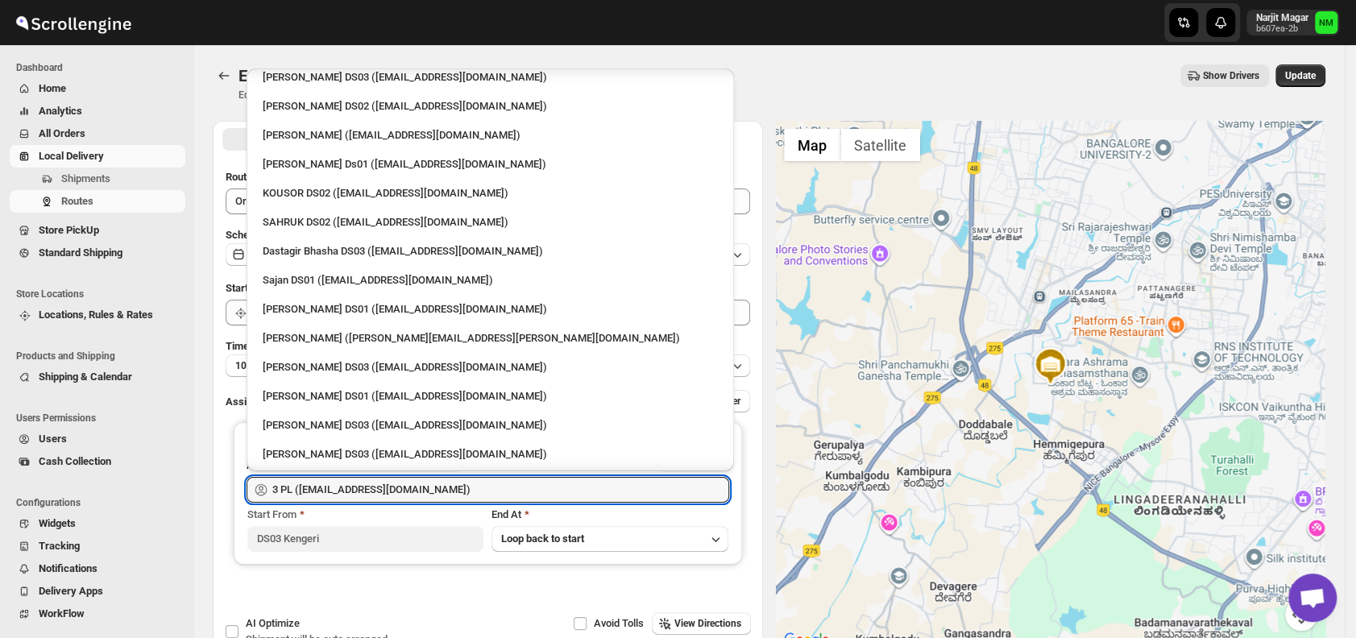
scroll to position [696, 0]
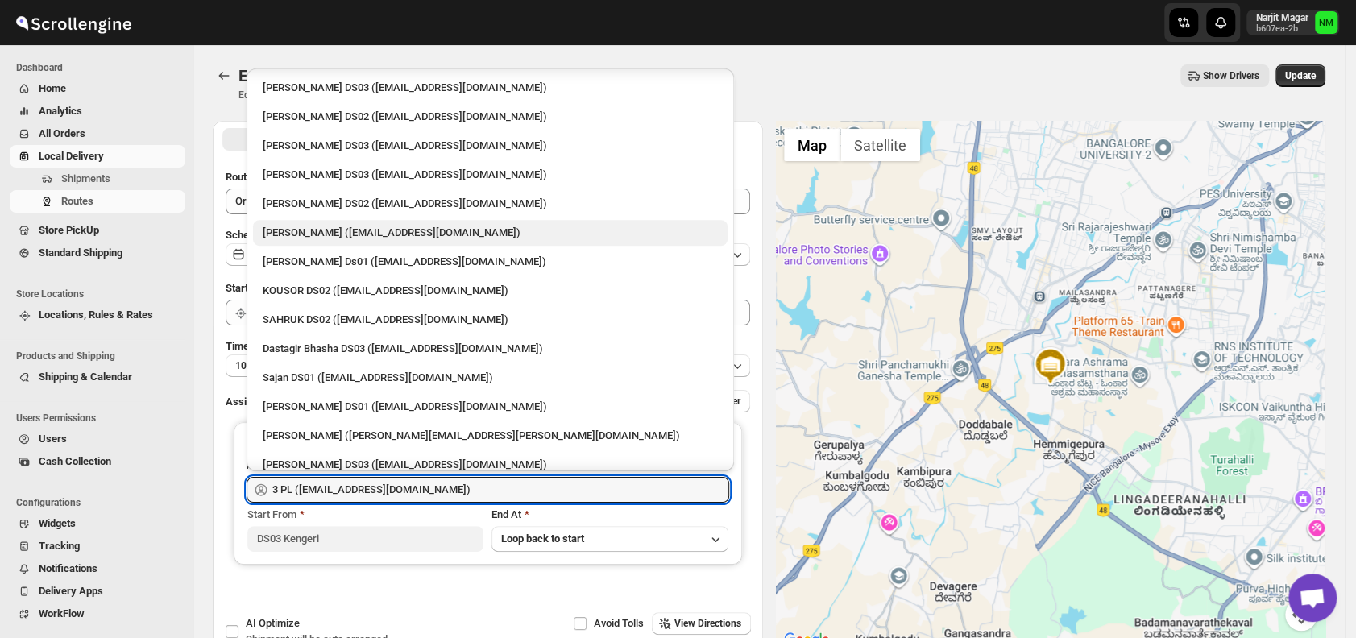
click at [334, 238] on div "[PERSON_NAME] ([EMAIL_ADDRESS][DOMAIN_NAME])" at bounding box center [490, 233] width 455 height 16
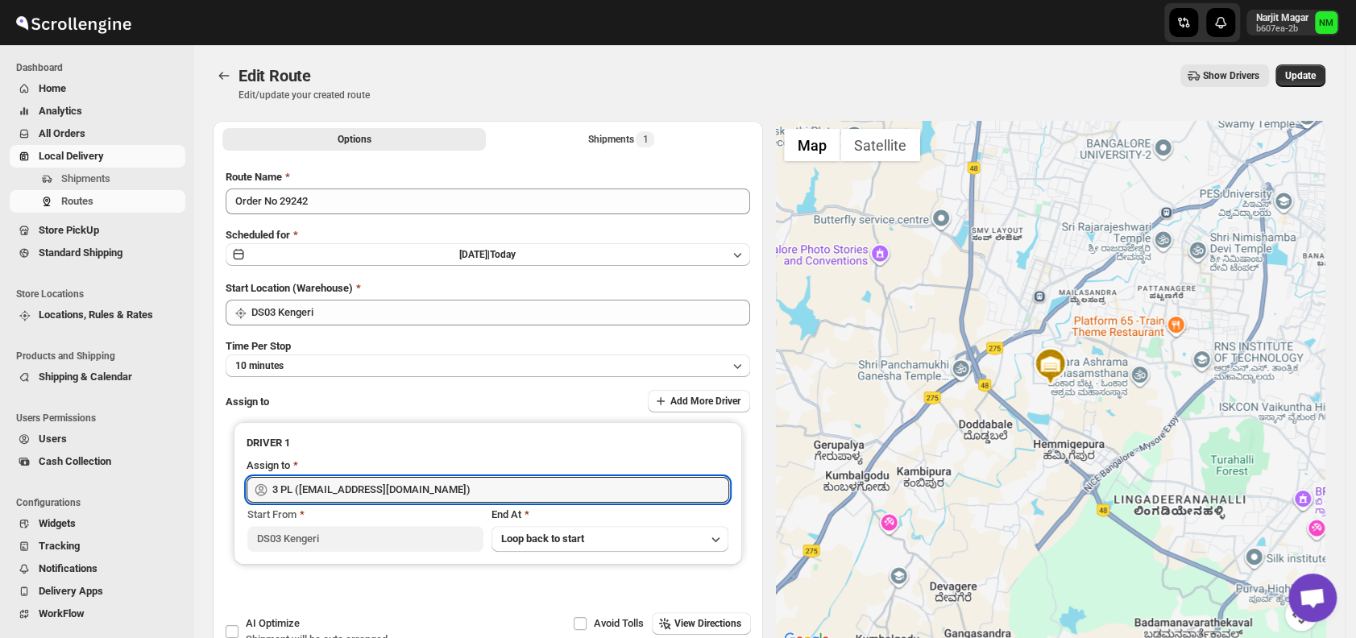
type input "[PERSON_NAME] ([EMAIL_ADDRESS][DOMAIN_NAME])"
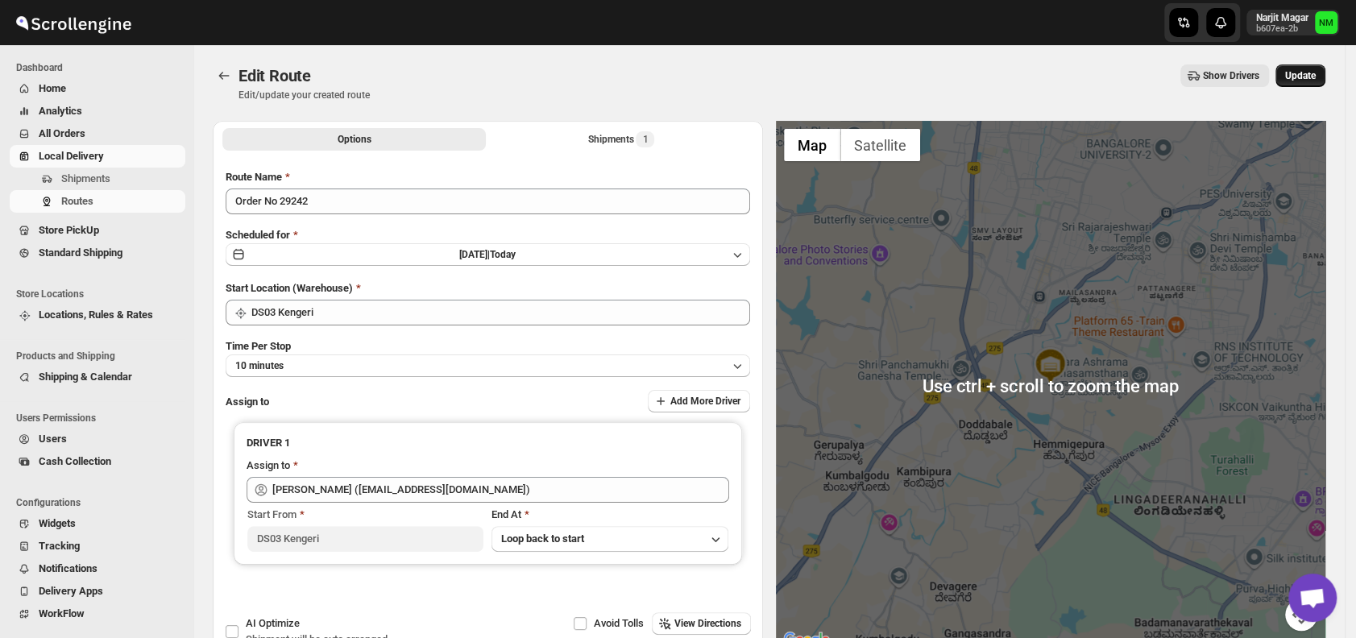
click at [1306, 84] on button "Update" at bounding box center [1300, 75] width 50 height 23
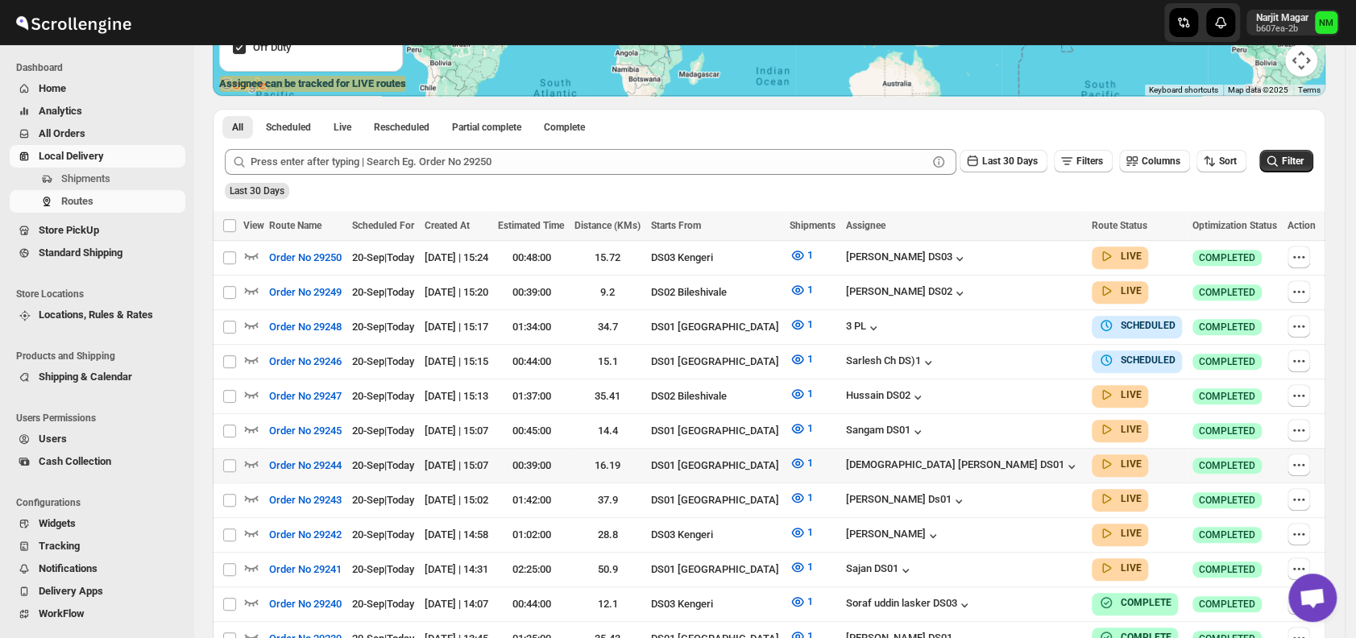
scroll to position [320, 0]
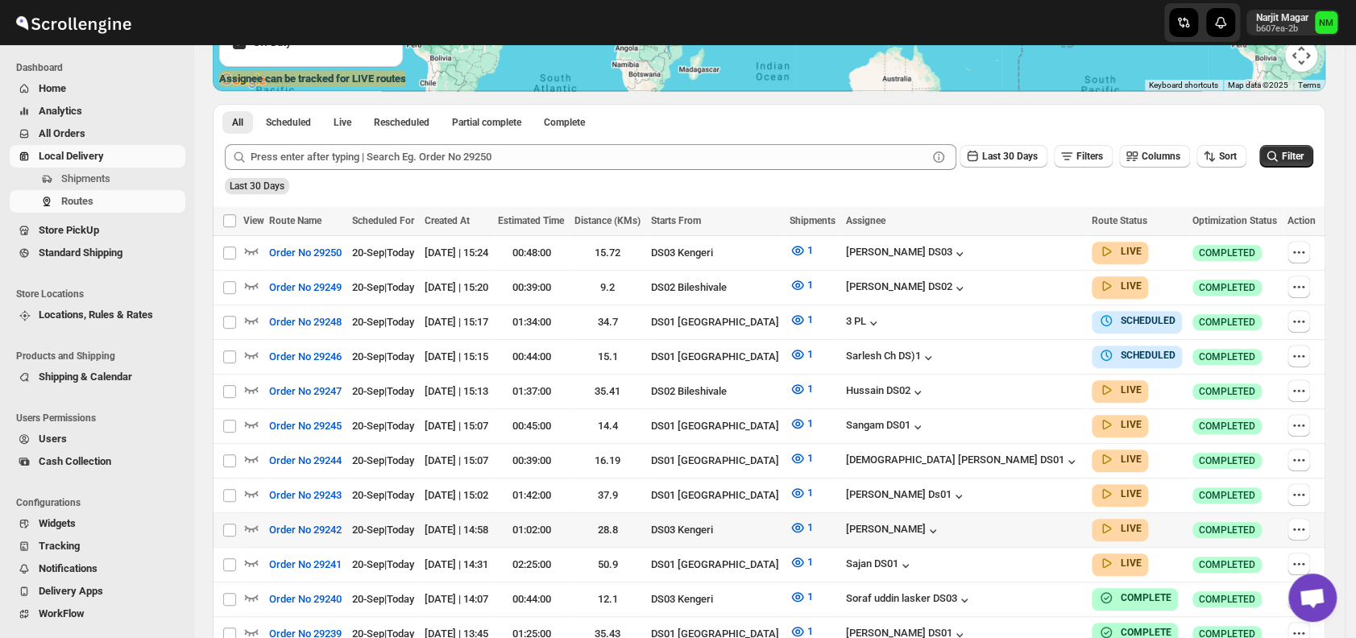
click at [259, 519] on div at bounding box center [253, 529] width 21 height 21
click at [253, 525] on icon "button" at bounding box center [252, 528] width 14 height 6
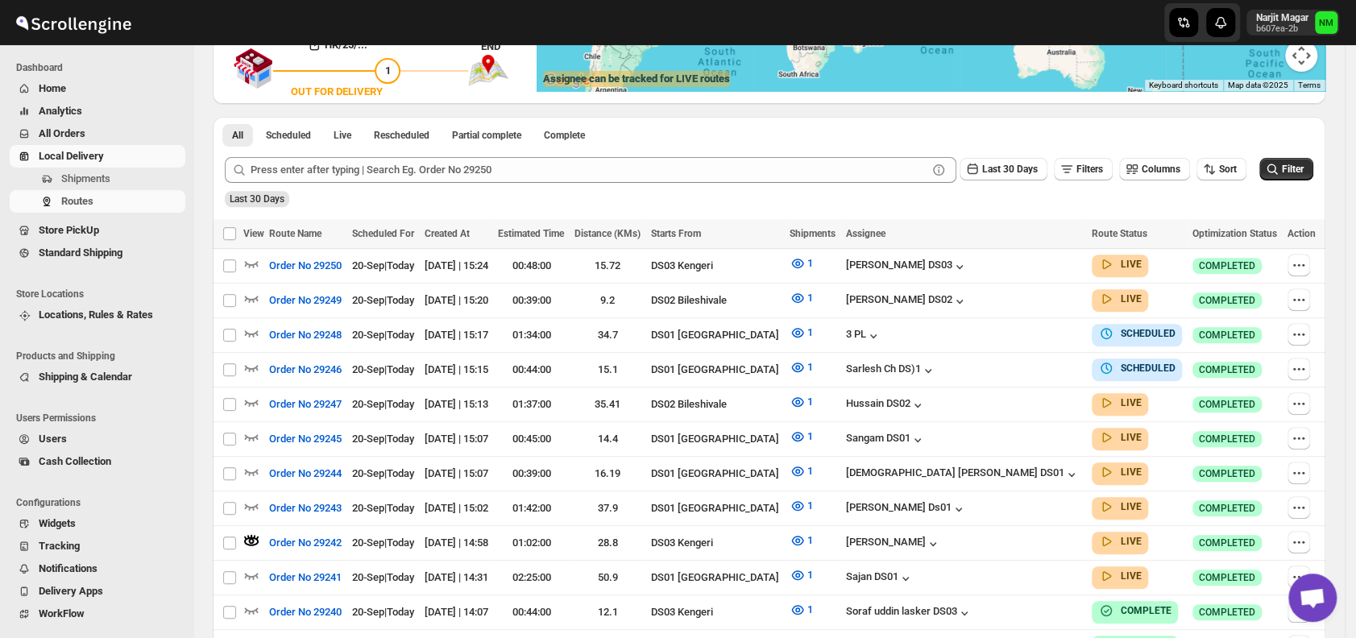
scroll to position [0, 0]
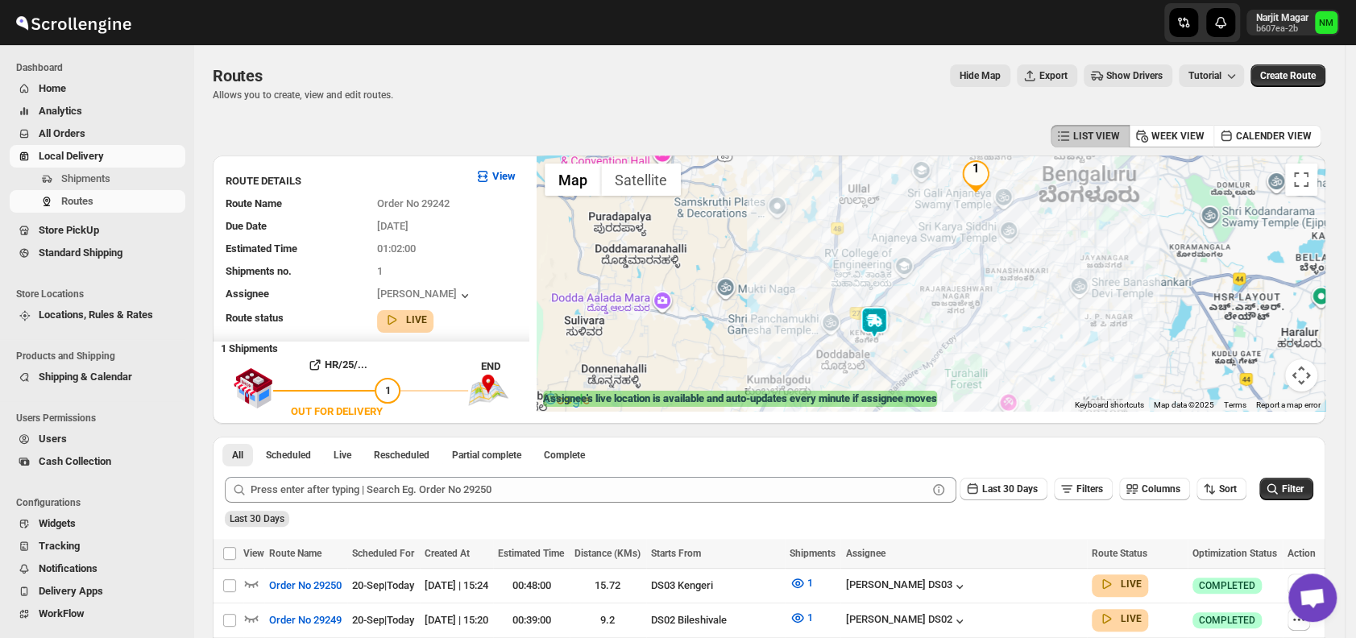
click at [872, 309] on img at bounding box center [874, 322] width 32 height 32
click at [943, 245] on button "Close" at bounding box center [923, 245] width 39 height 39
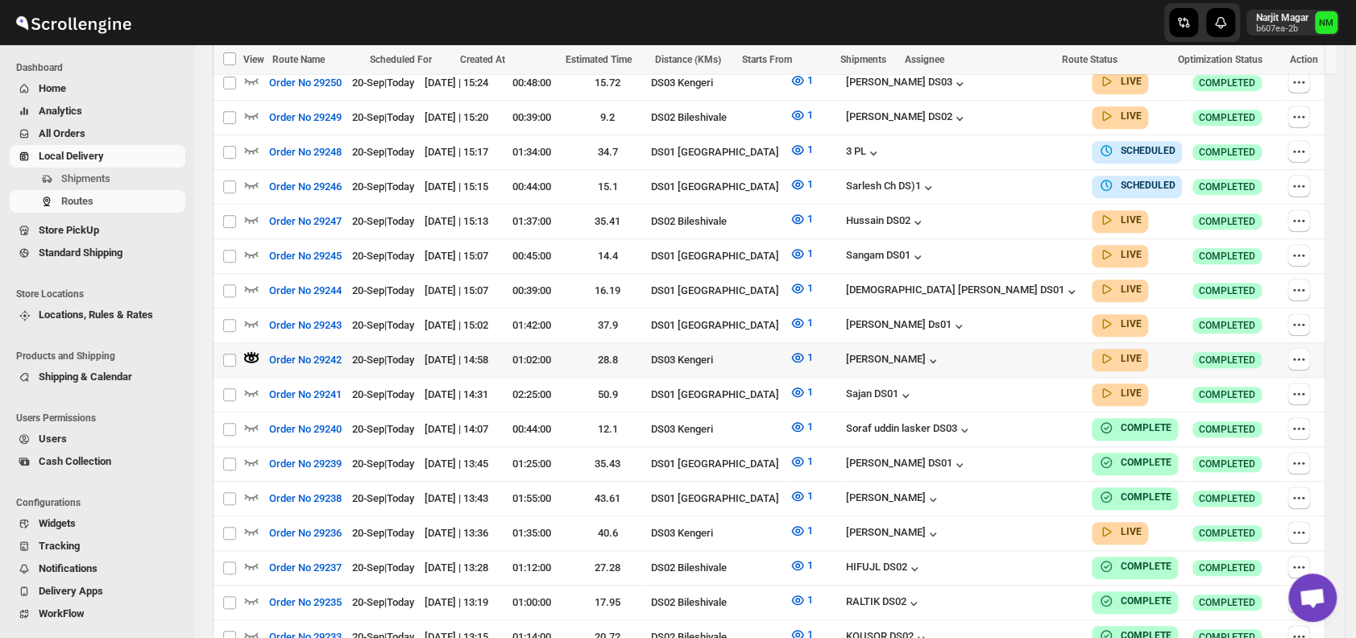
scroll to position [504, 0]
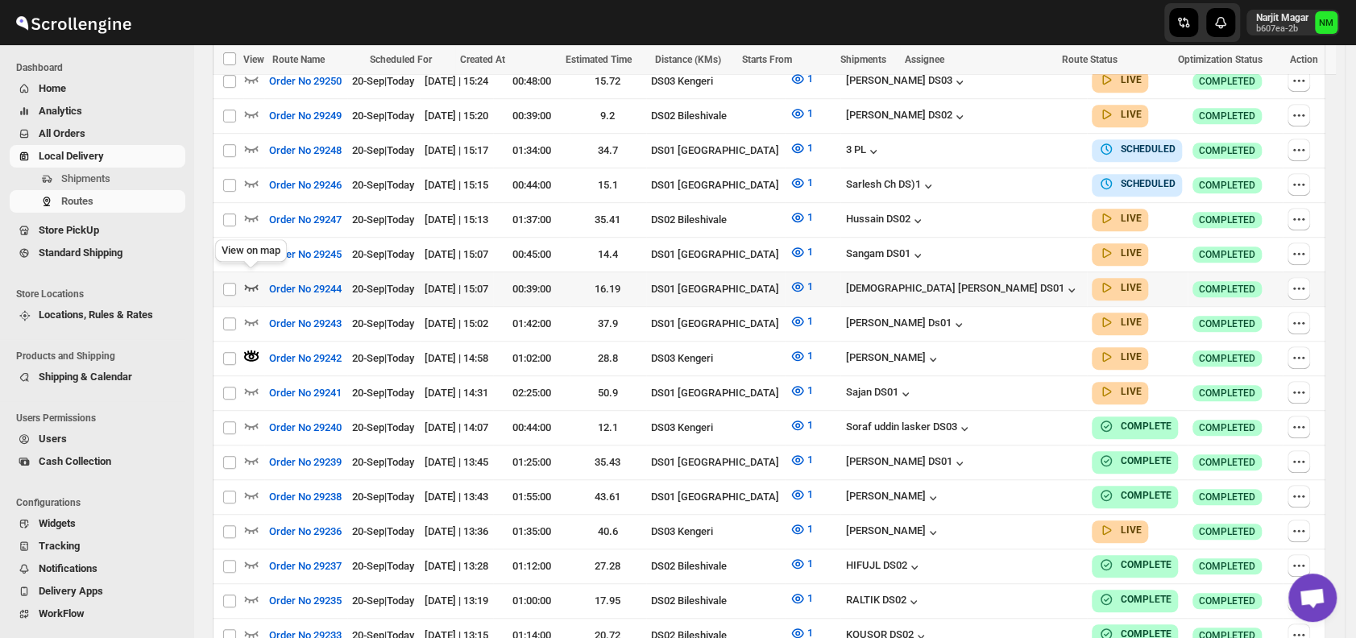
click at [250, 279] on icon "button" at bounding box center [251, 287] width 16 height 16
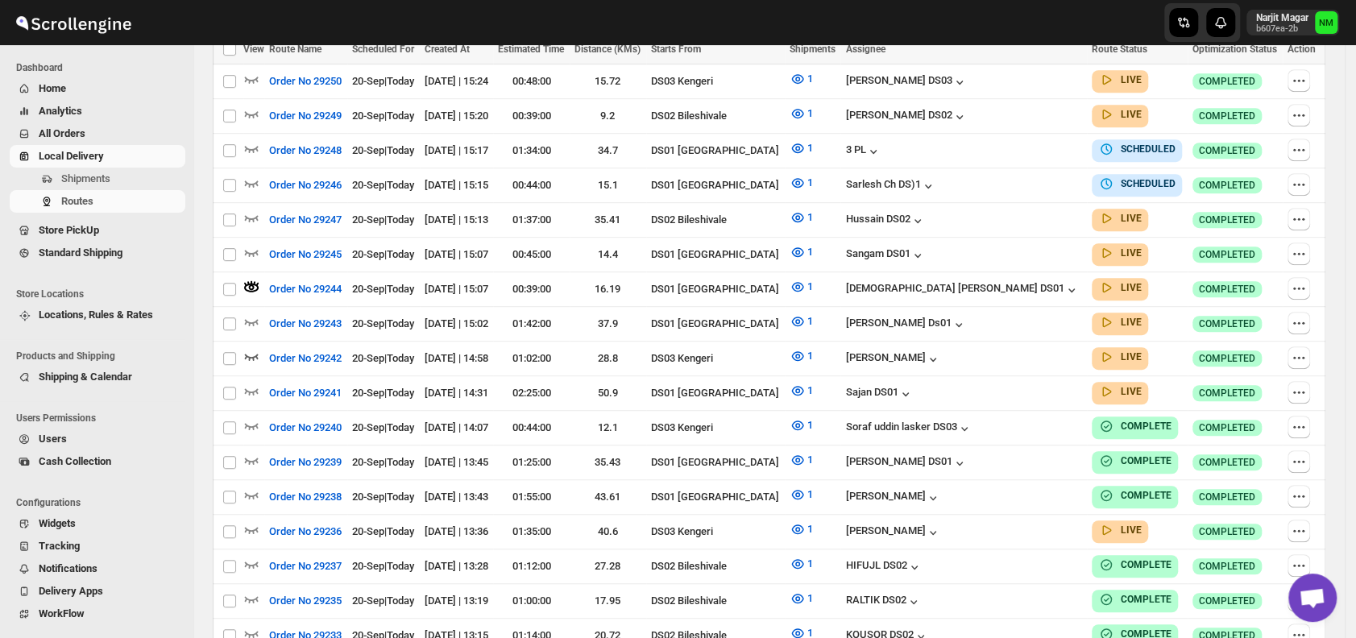
scroll to position [0, 0]
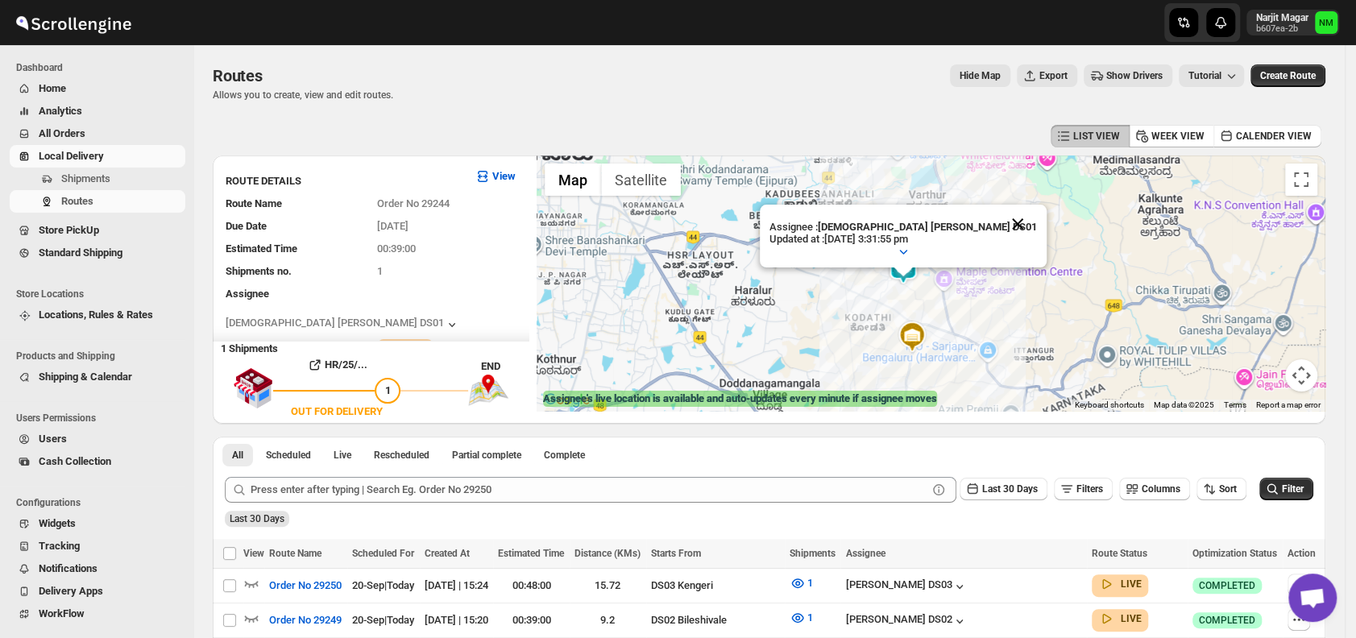
click at [998, 227] on button "Close" at bounding box center [1017, 224] width 39 height 39
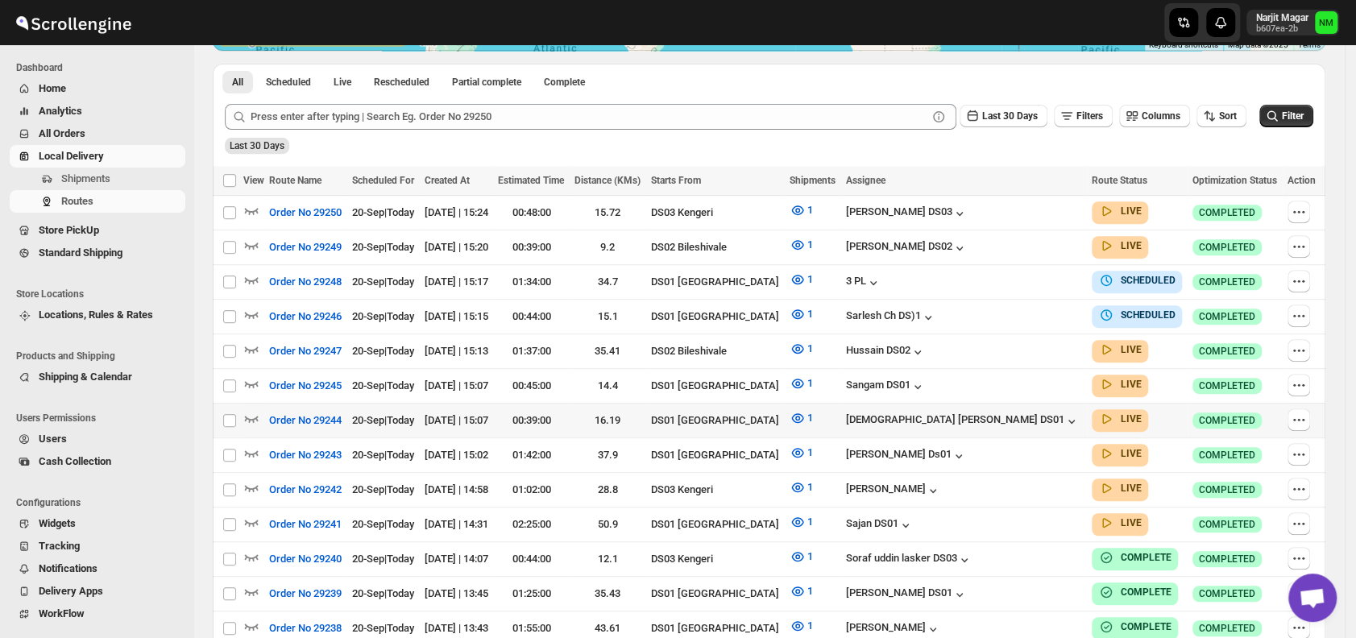
scroll to position [362, 0]
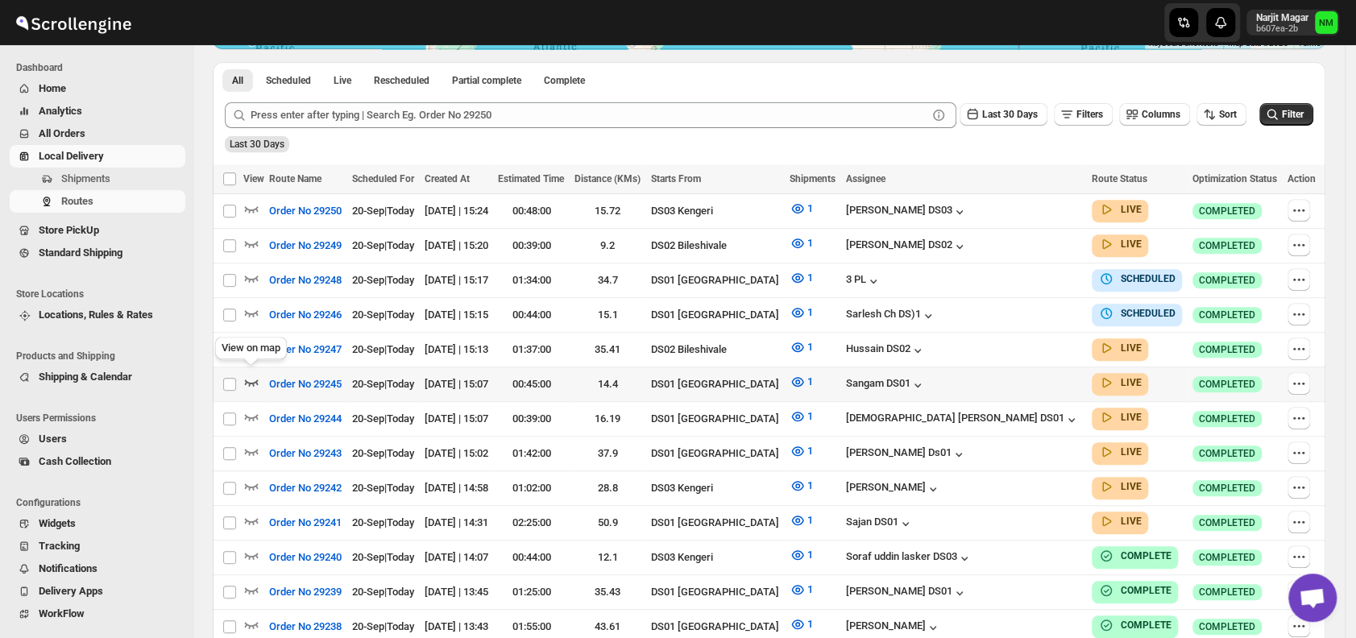
click at [251, 375] on icon "button" at bounding box center [251, 382] width 16 height 16
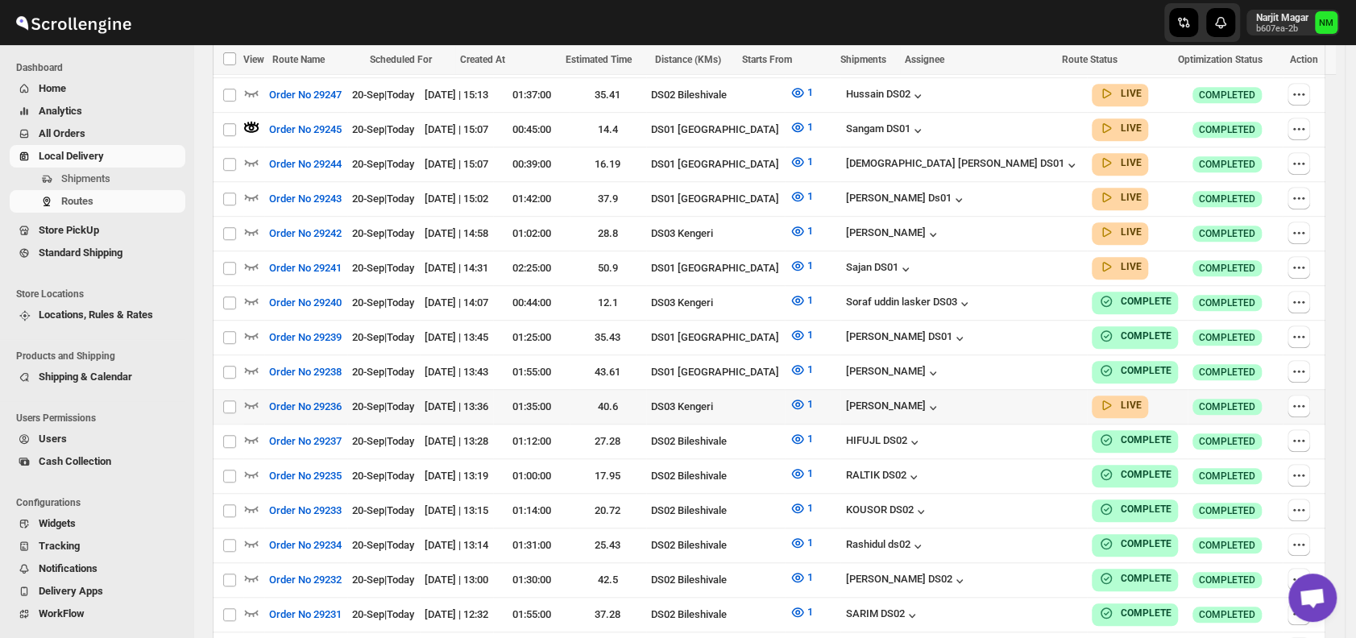
scroll to position [631, 0]
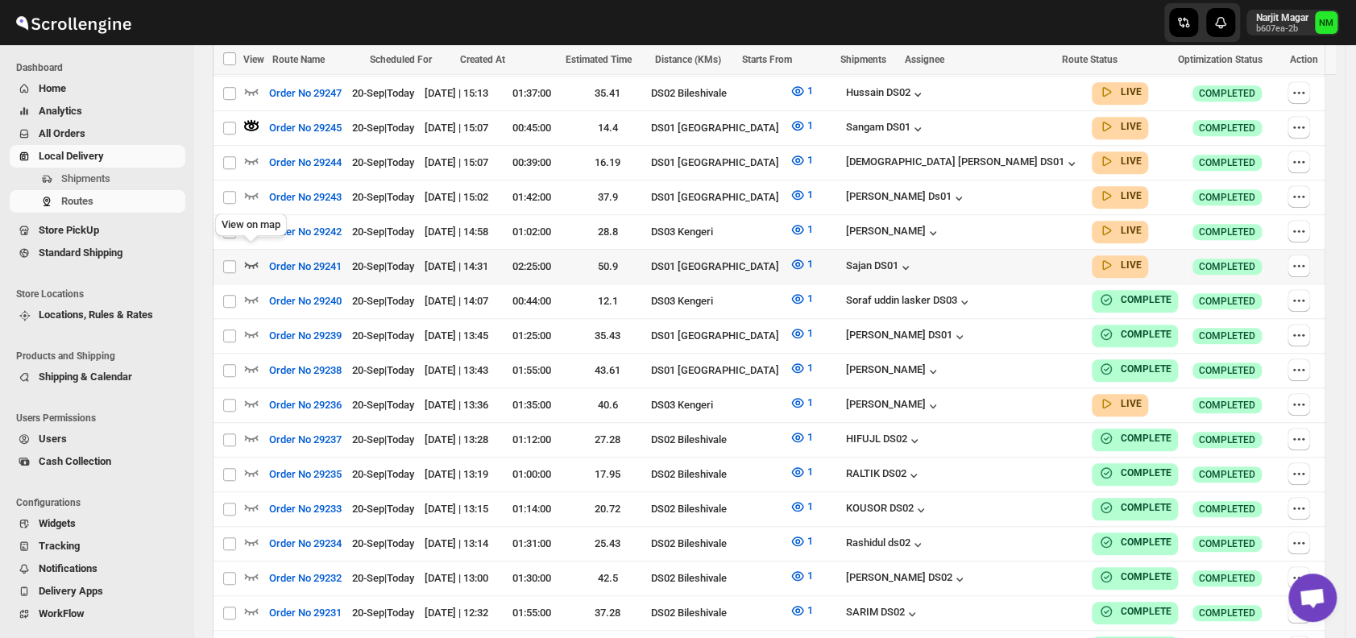
click at [253, 256] on icon "button" at bounding box center [251, 264] width 16 height 16
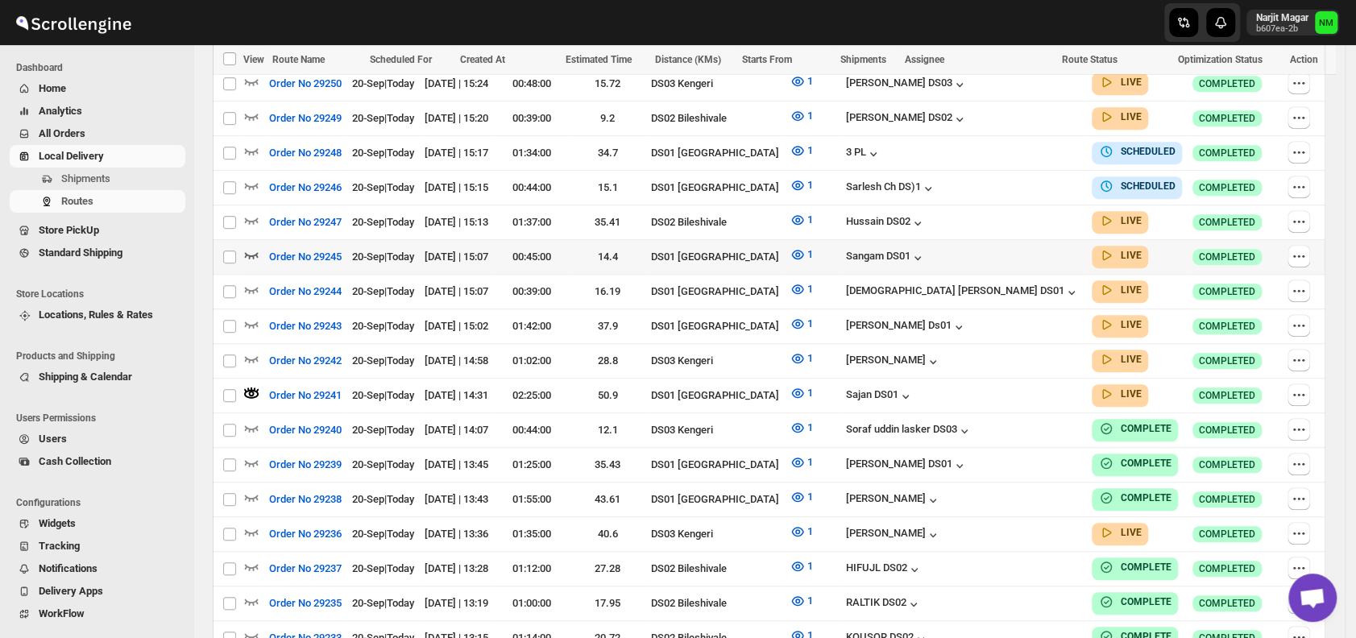
scroll to position [494, 0]
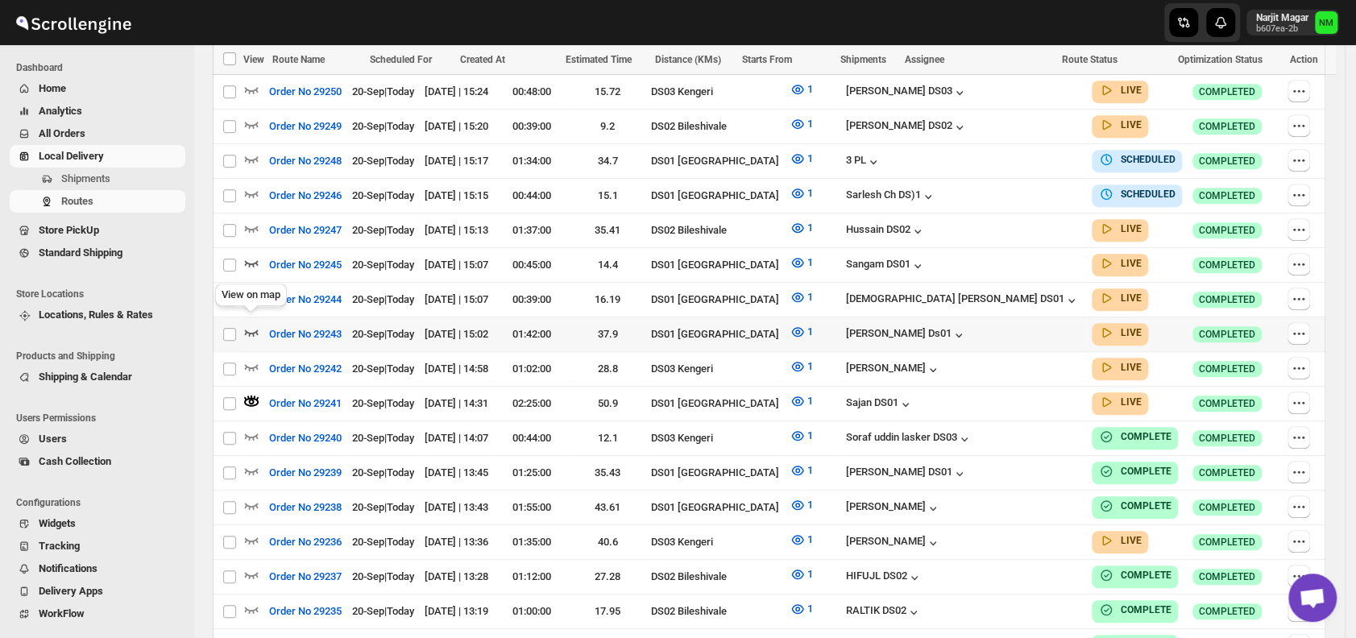
click at [248, 324] on icon "button" at bounding box center [251, 332] width 16 height 16
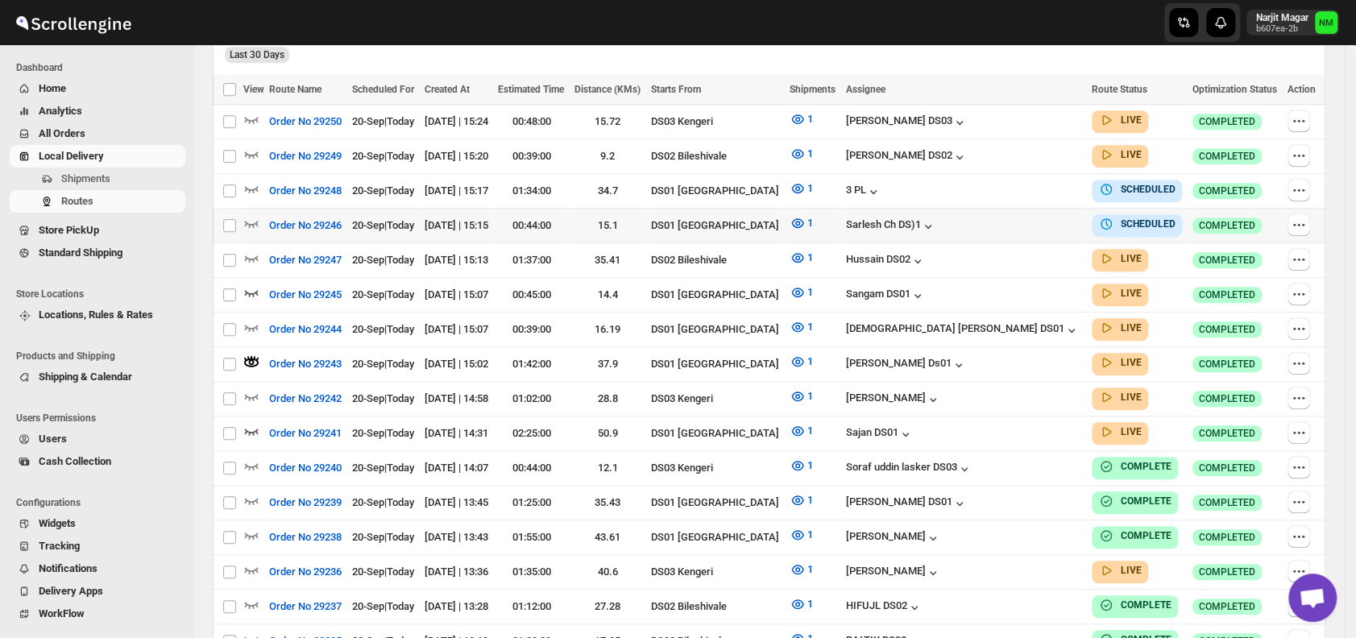
scroll to position [466, 0]
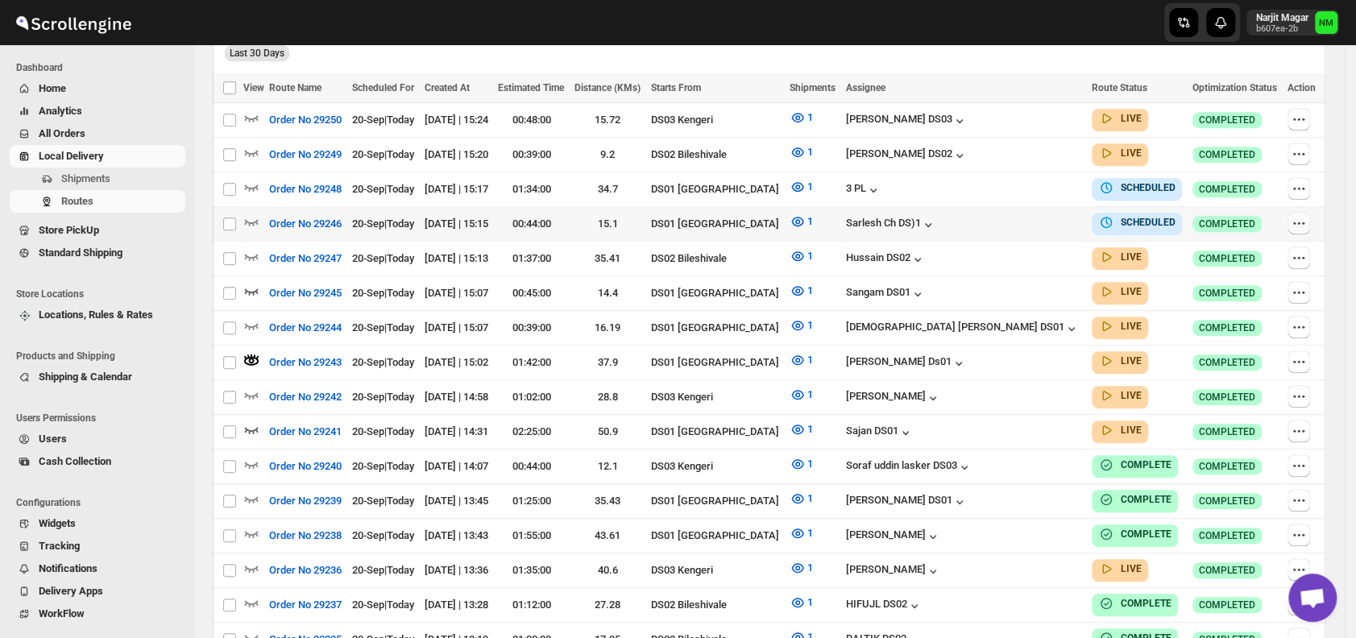
click at [1294, 215] on icon "button" at bounding box center [1298, 223] width 16 height 16
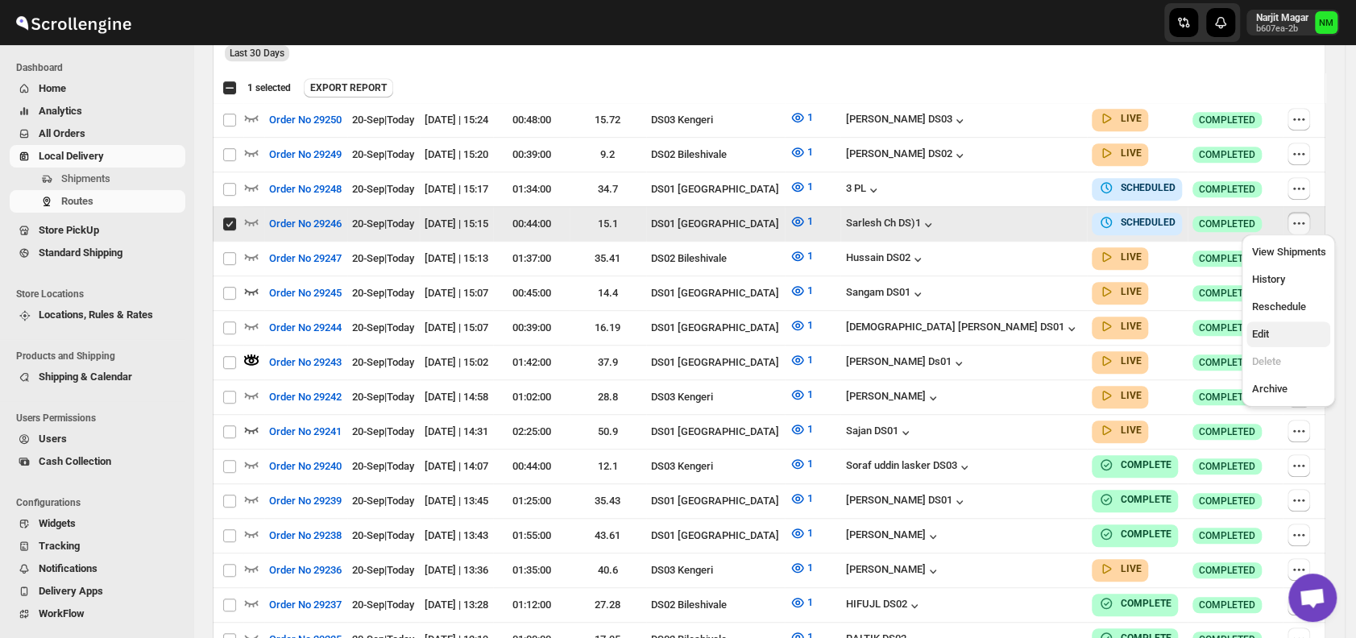
click at [1281, 332] on span "Edit" at bounding box center [1288, 334] width 74 height 16
checkbox input "false"
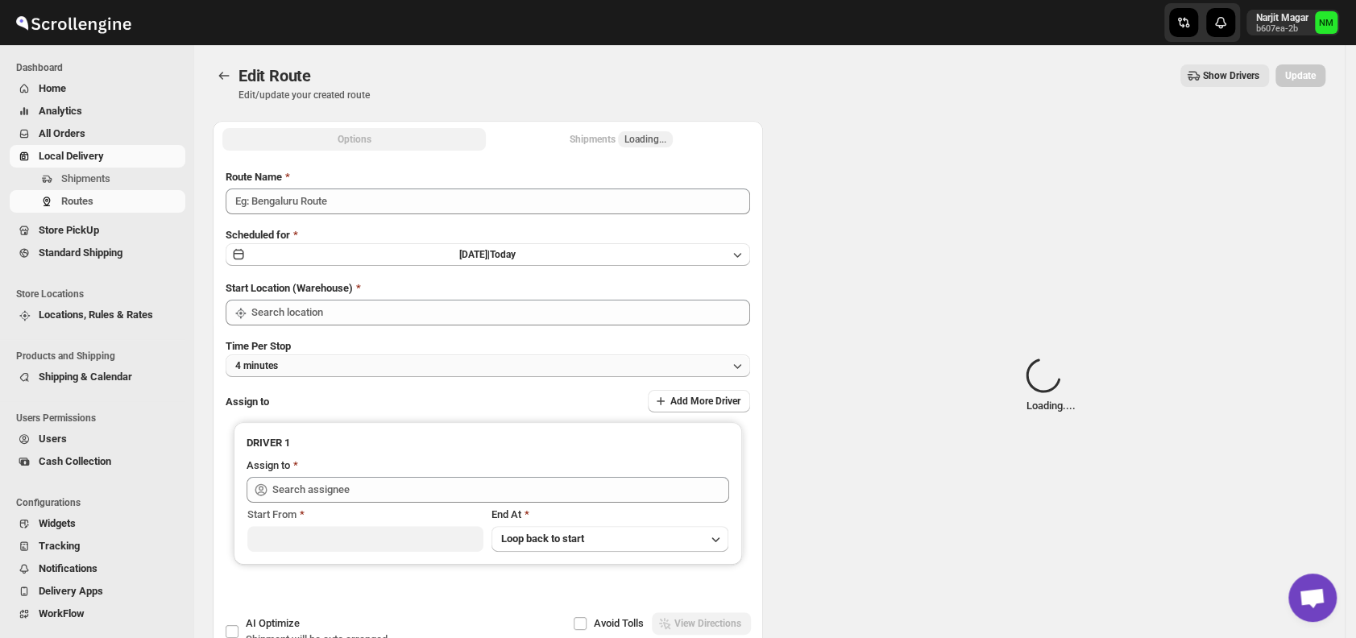
type input "Order No 29246"
type input "DS01 [GEOGRAPHIC_DATA]"
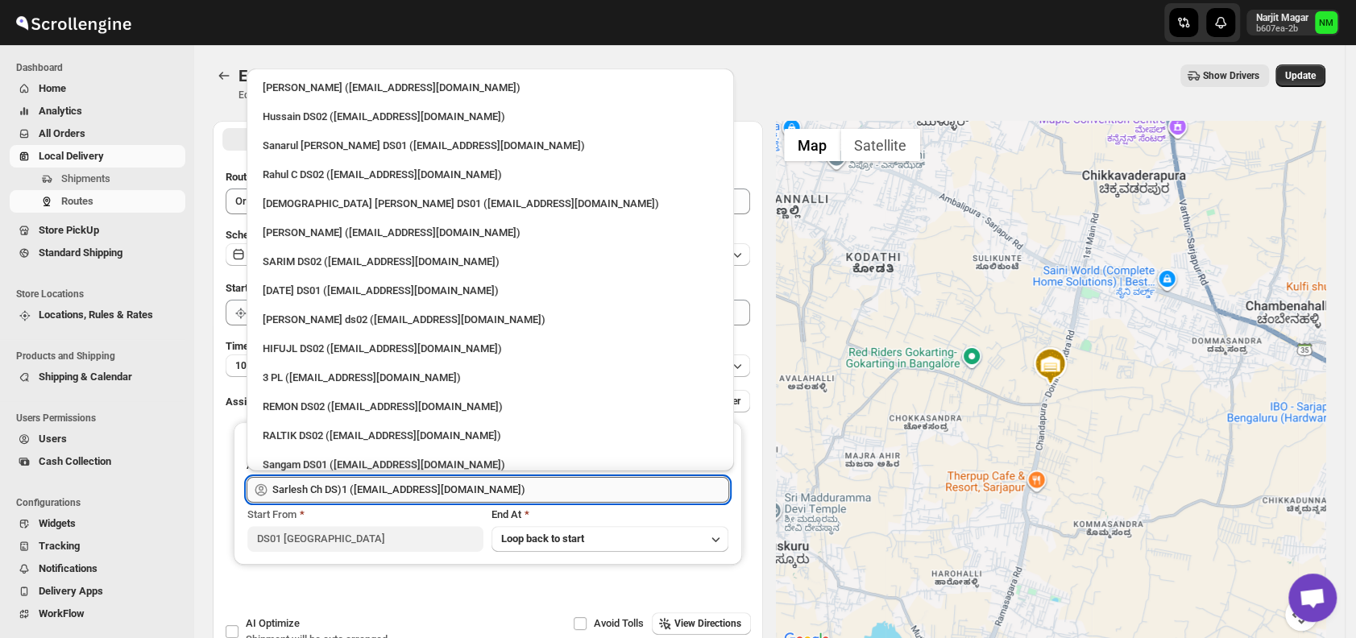
click at [512, 491] on input "Sarlesh Ch DS)1 ([EMAIL_ADDRESS][DOMAIN_NAME])" at bounding box center [500, 490] width 457 height 26
click at [379, 370] on div "3 PL ([EMAIL_ADDRESS][DOMAIN_NAME])" at bounding box center [490, 378] width 455 height 16
type input "3 PL ([EMAIL_ADDRESS][DOMAIN_NAME])"
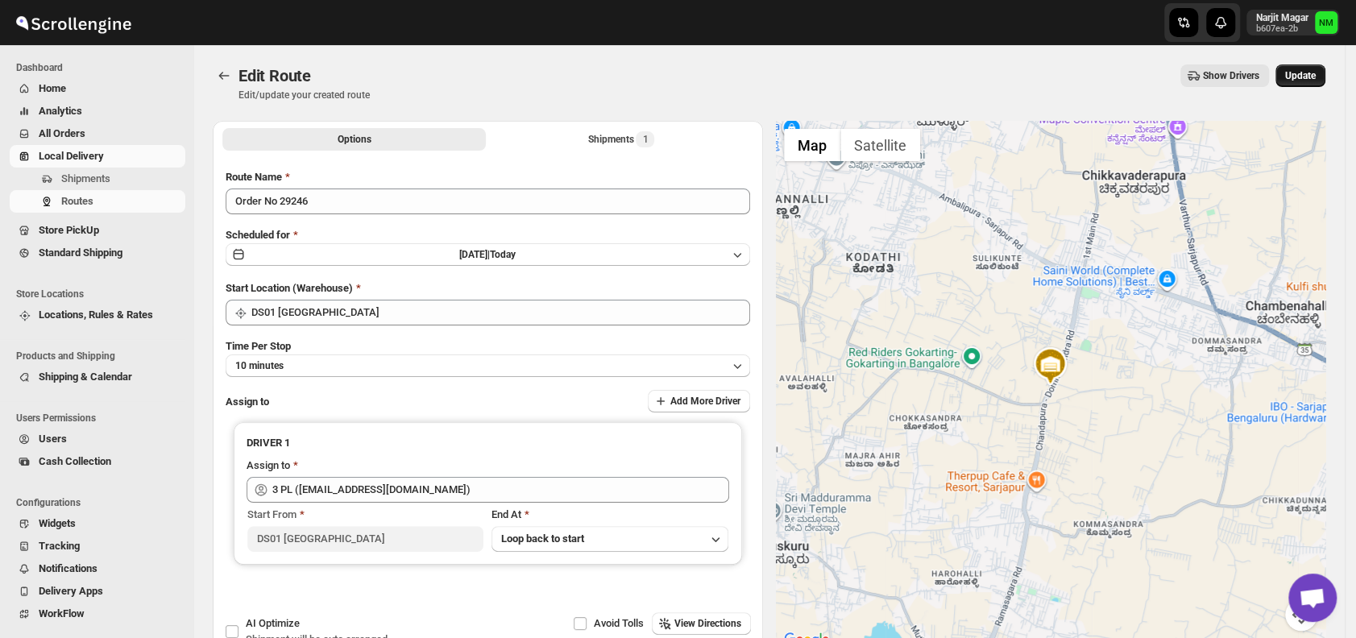
click at [1299, 76] on span "Update" at bounding box center [1300, 75] width 31 height 13
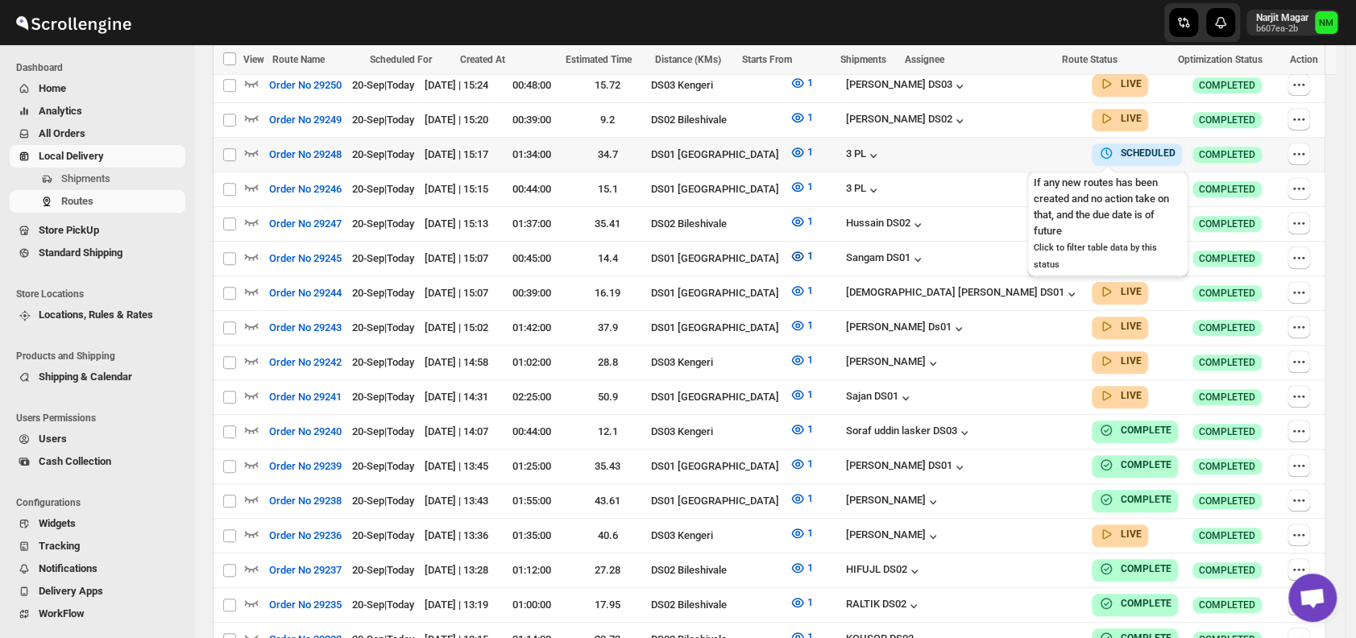
scroll to position [523, 0]
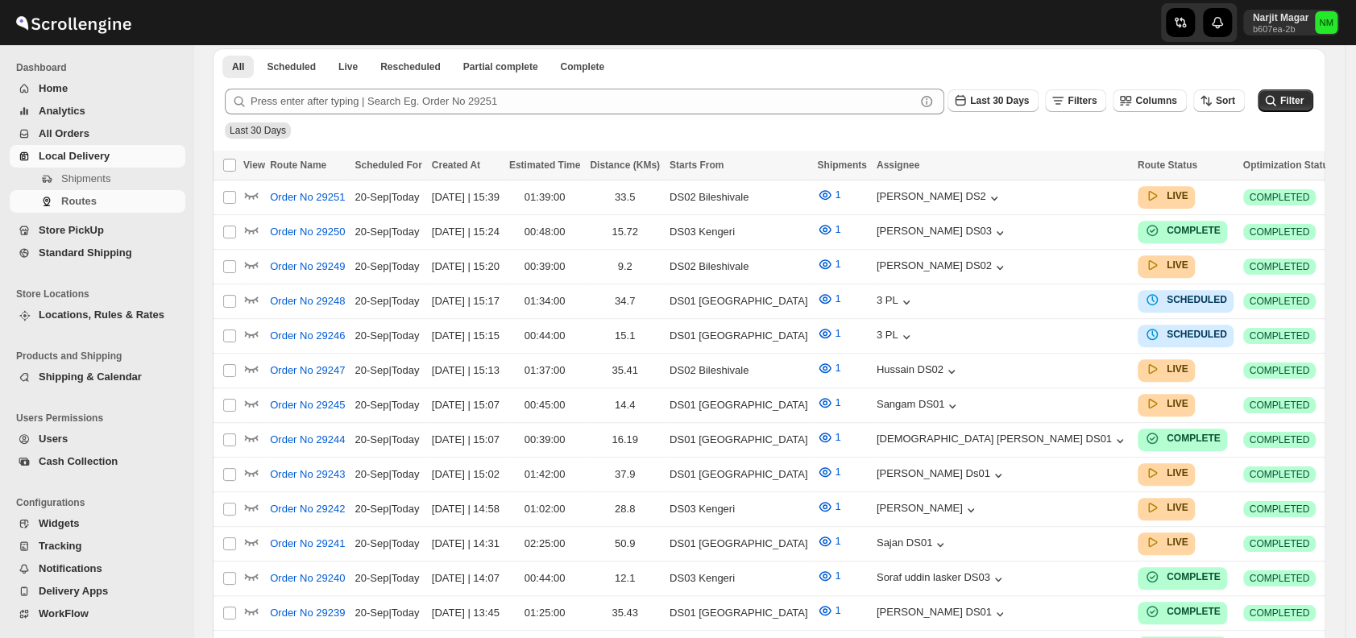
scroll to position [523, 0]
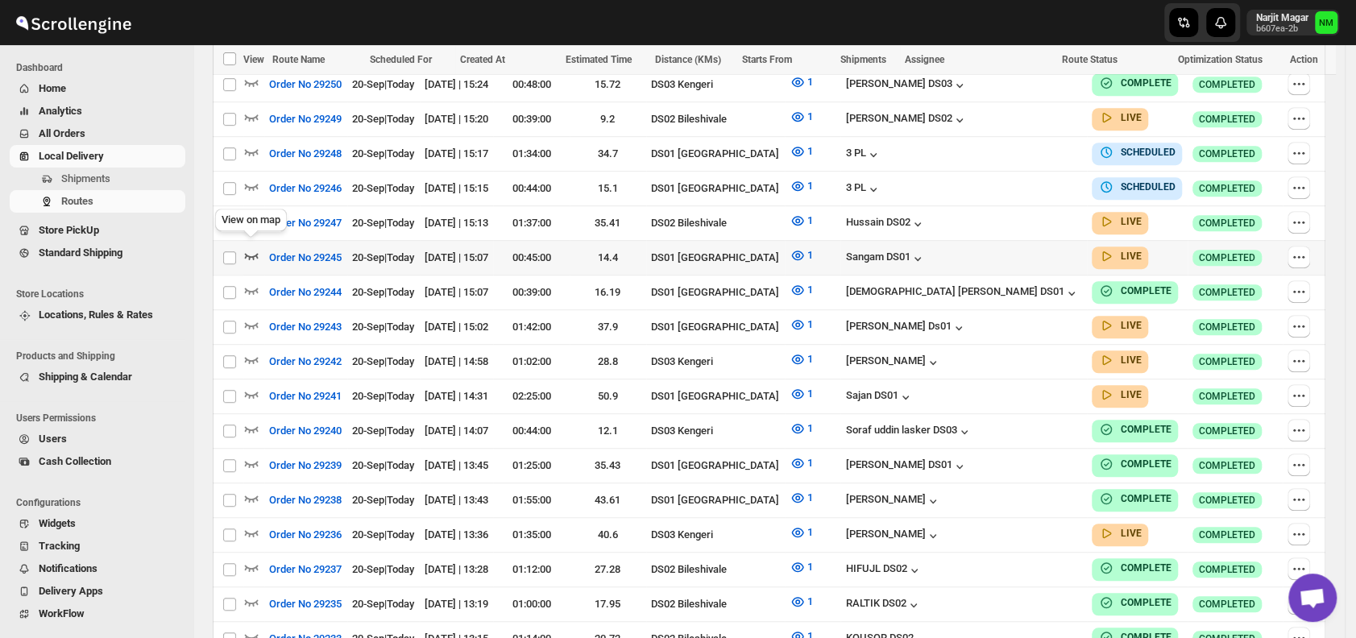
click at [246, 253] on icon "button" at bounding box center [252, 256] width 14 height 6
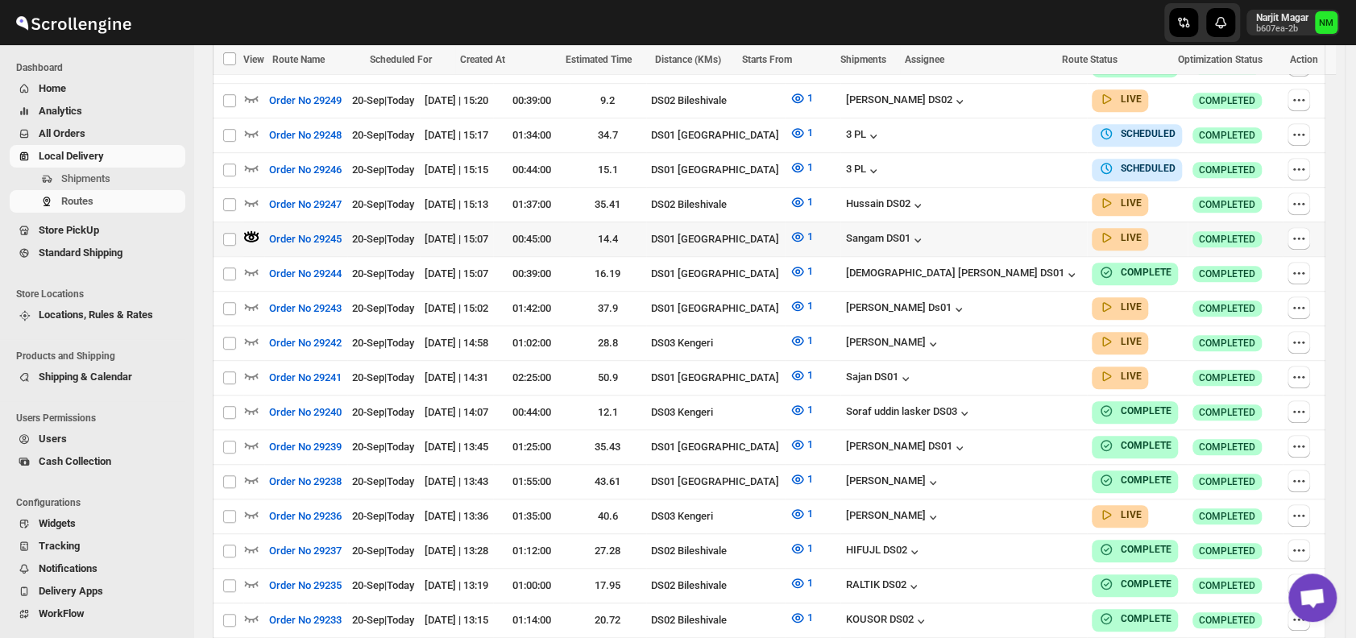
scroll to position [556, 0]
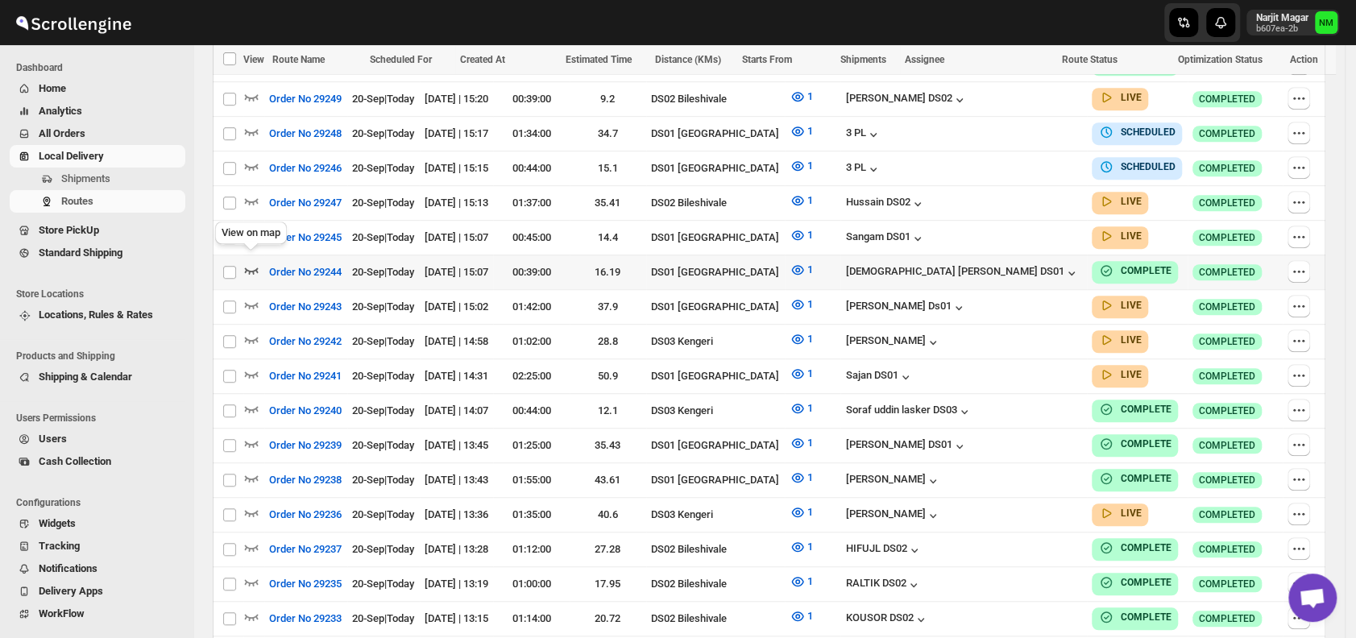
click at [255, 262] on icon "button" at bounding box center [251, 270] width 16 height 16
click at [256, 302] on icon "button" at bounding box center [252, 305] width 14 height 6
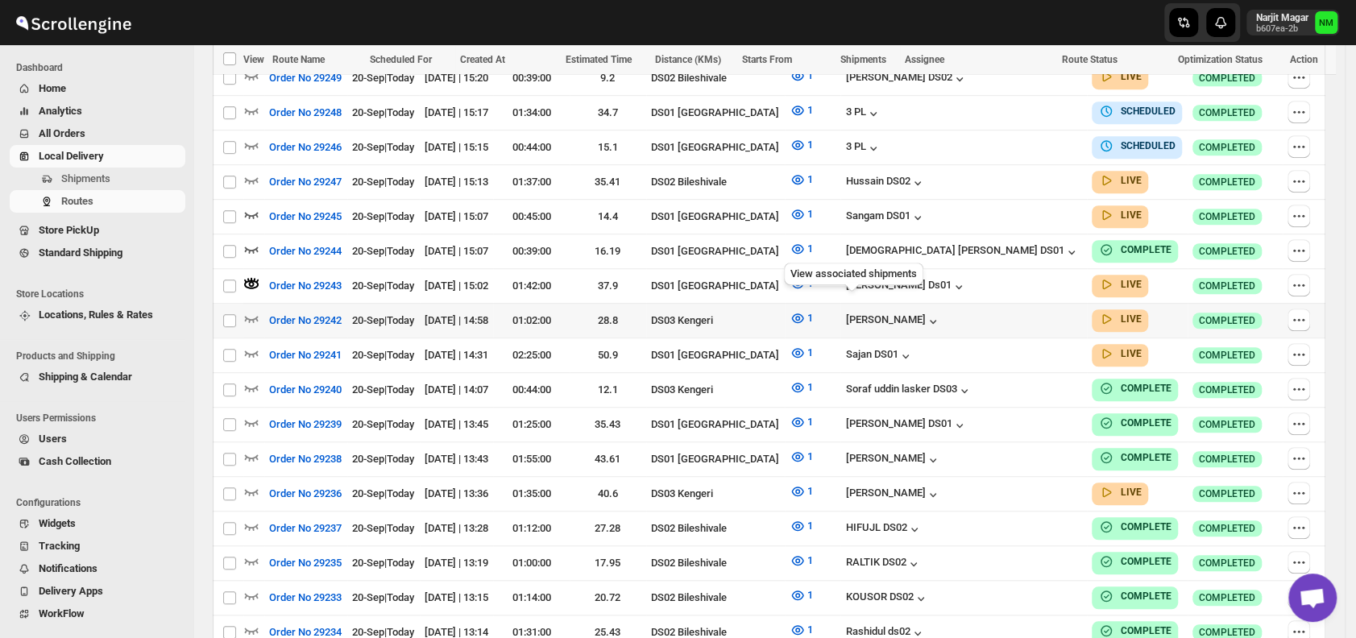
scroll to position [580, 0]
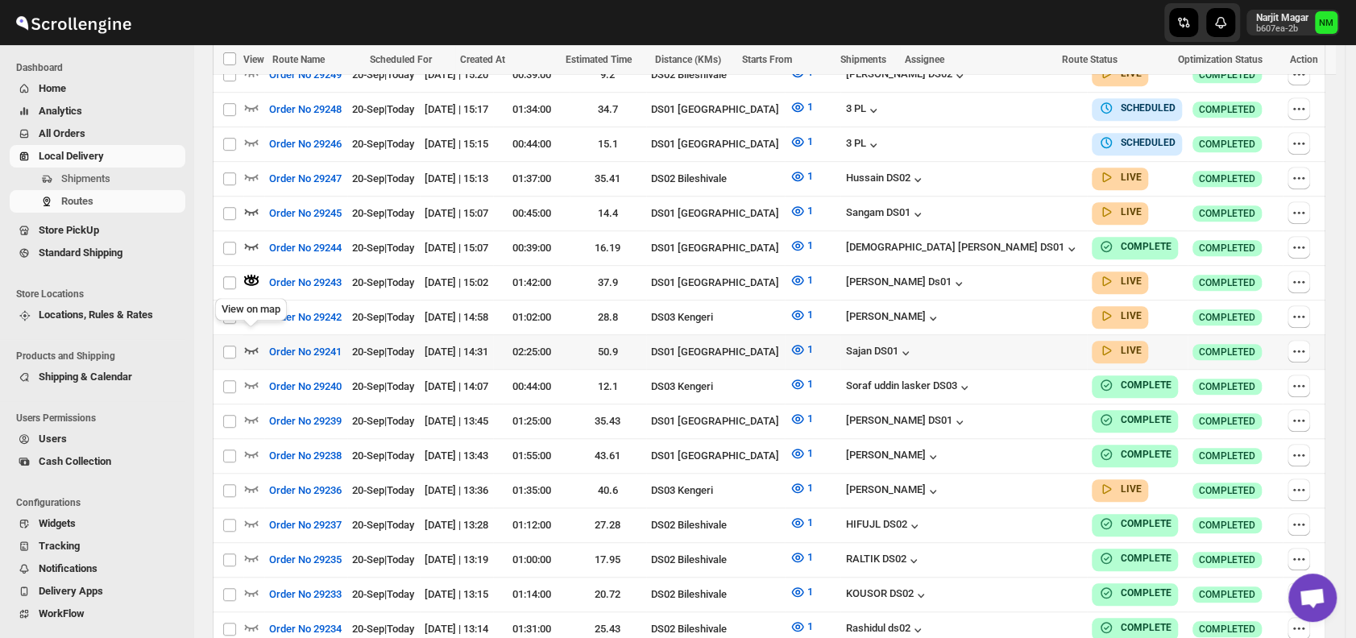
click at [251, 347] on icon "button" at bounding box center [252, 350] width 14 height 6
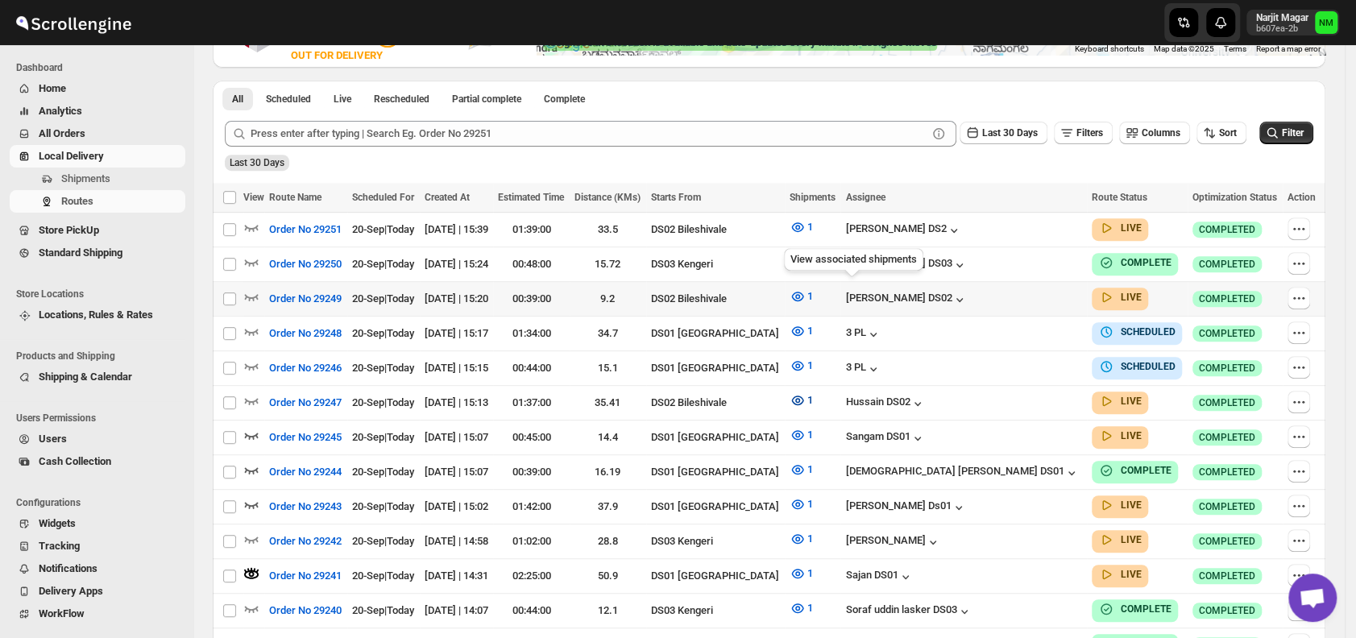
scroll to position [352, 0]
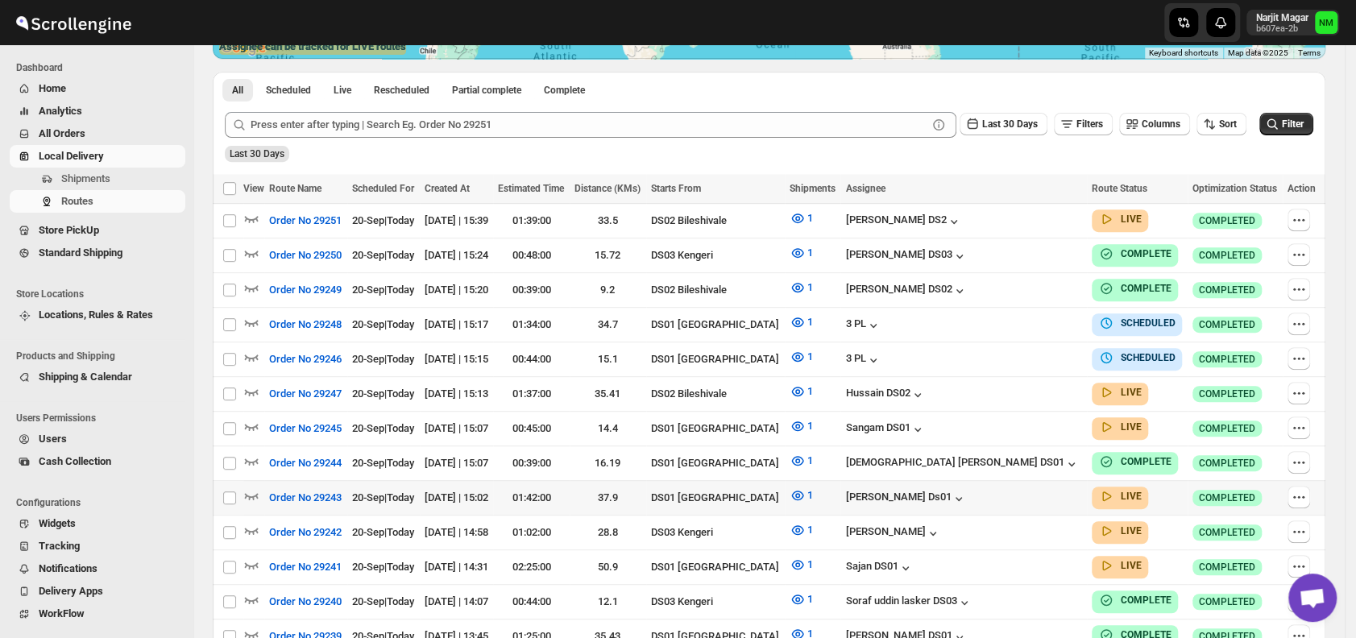
scroll to position [387, 0]
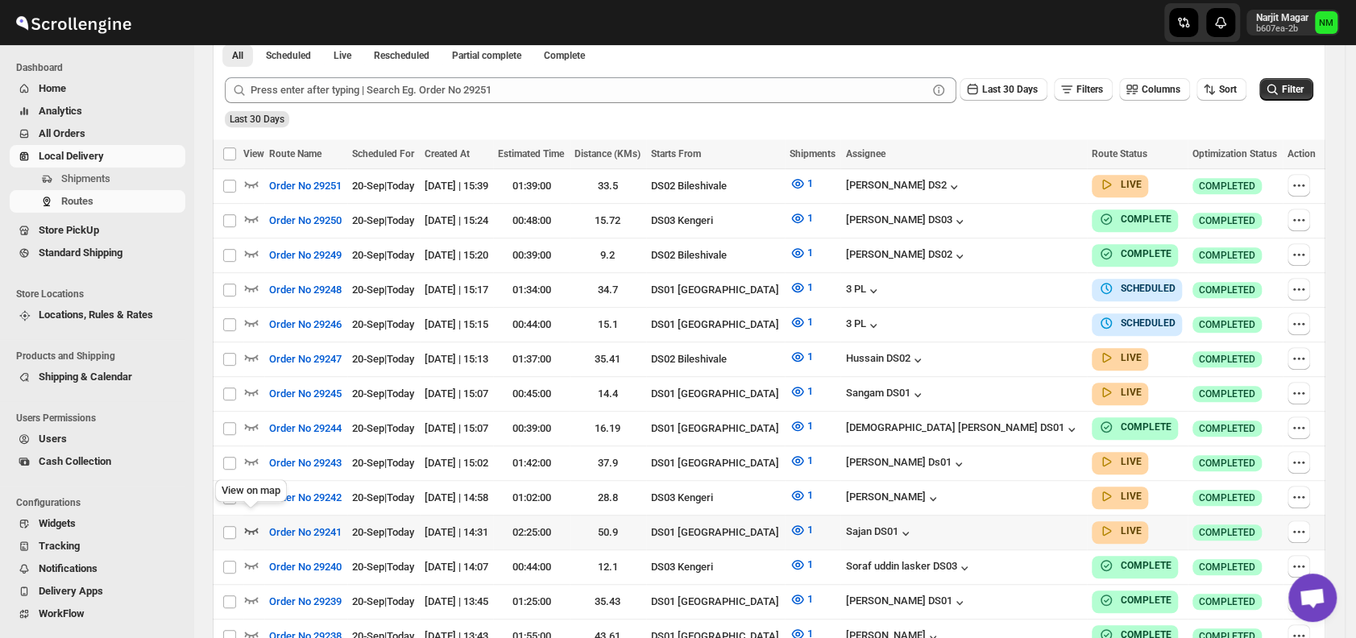
click at [255, 522] on icon "button" at bounding box center [251, 530] width 16 height 16
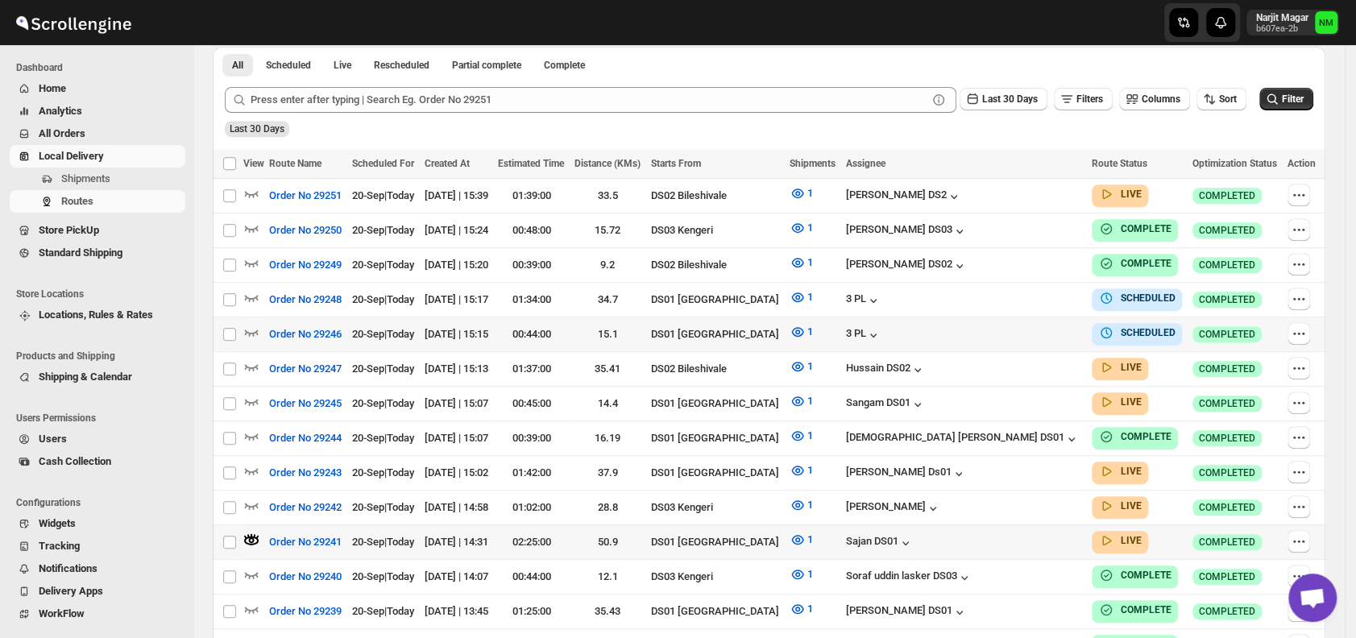
scroll to position [391, 0]
click at [251, 462] on icon "button" at bounding box center [251, 470] width 16 height 16
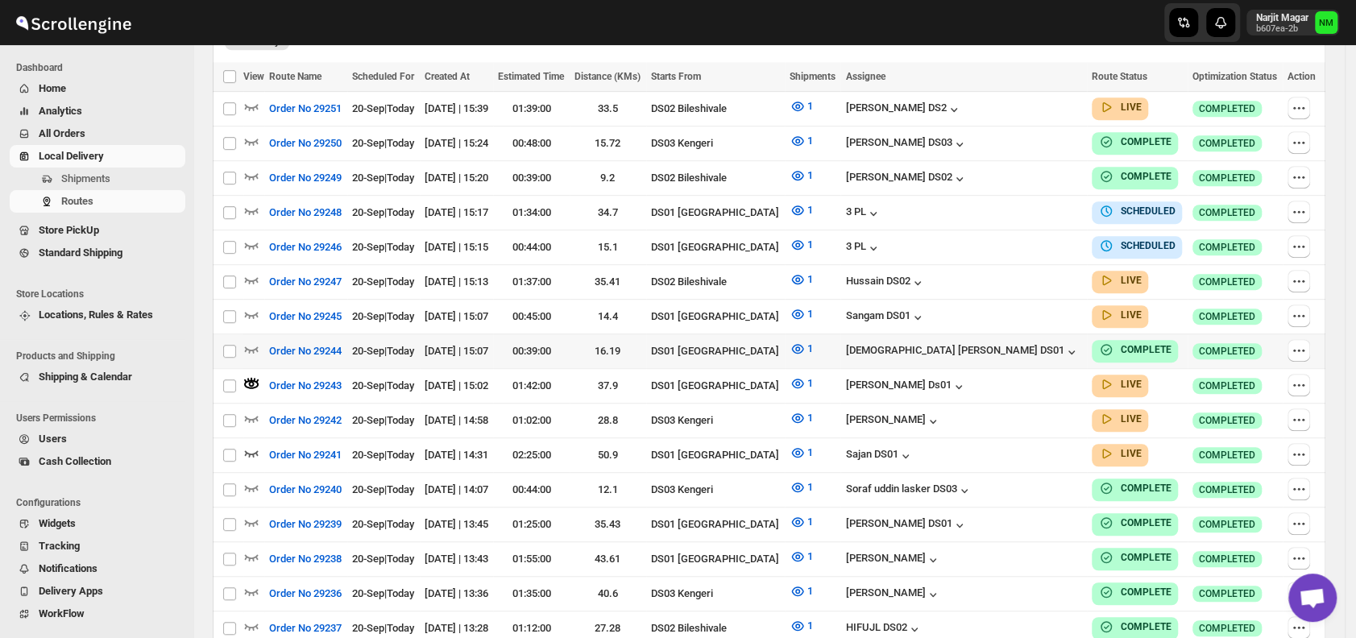
scroll to position [329, 0]
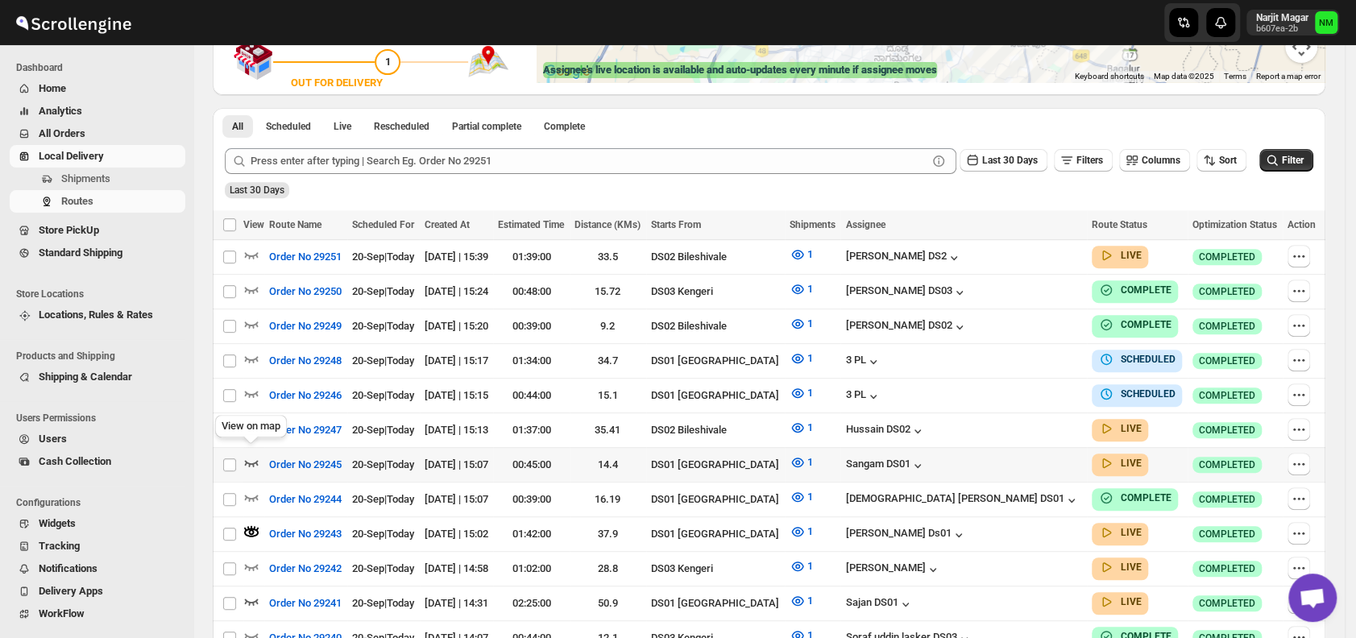
click at [255, 454] on icon "button" at bounding box center [251, 462] width 16 height 16
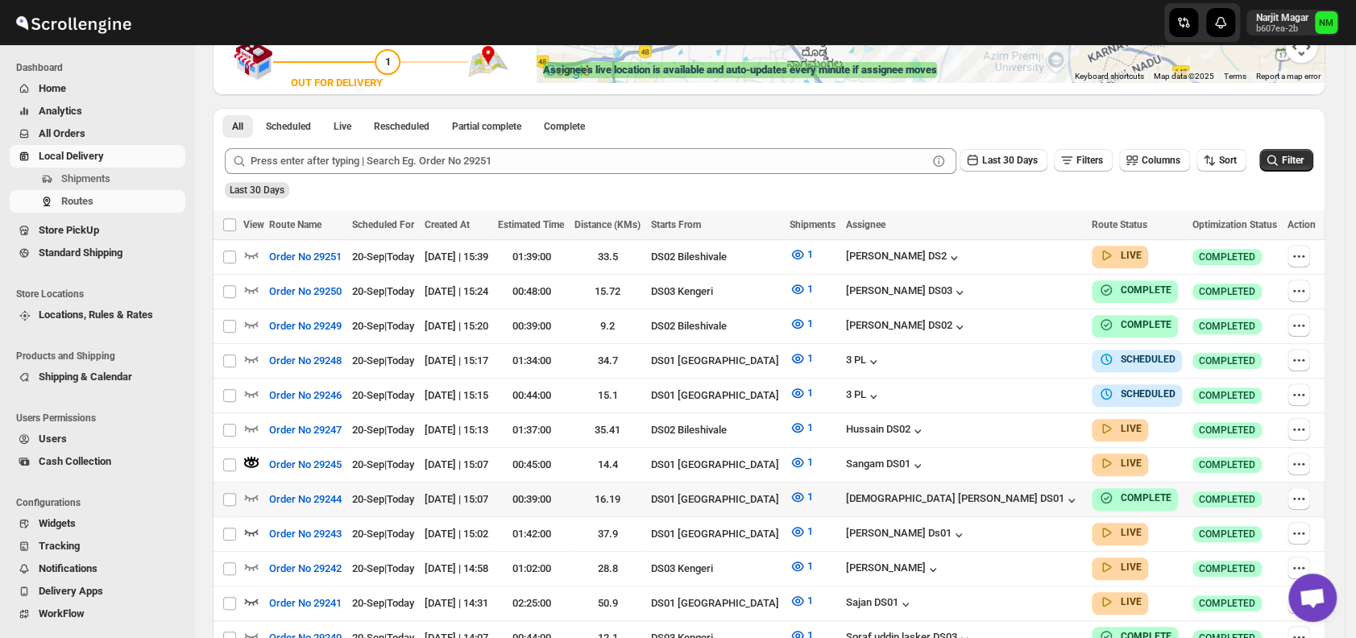
scroll to position [0, 0]
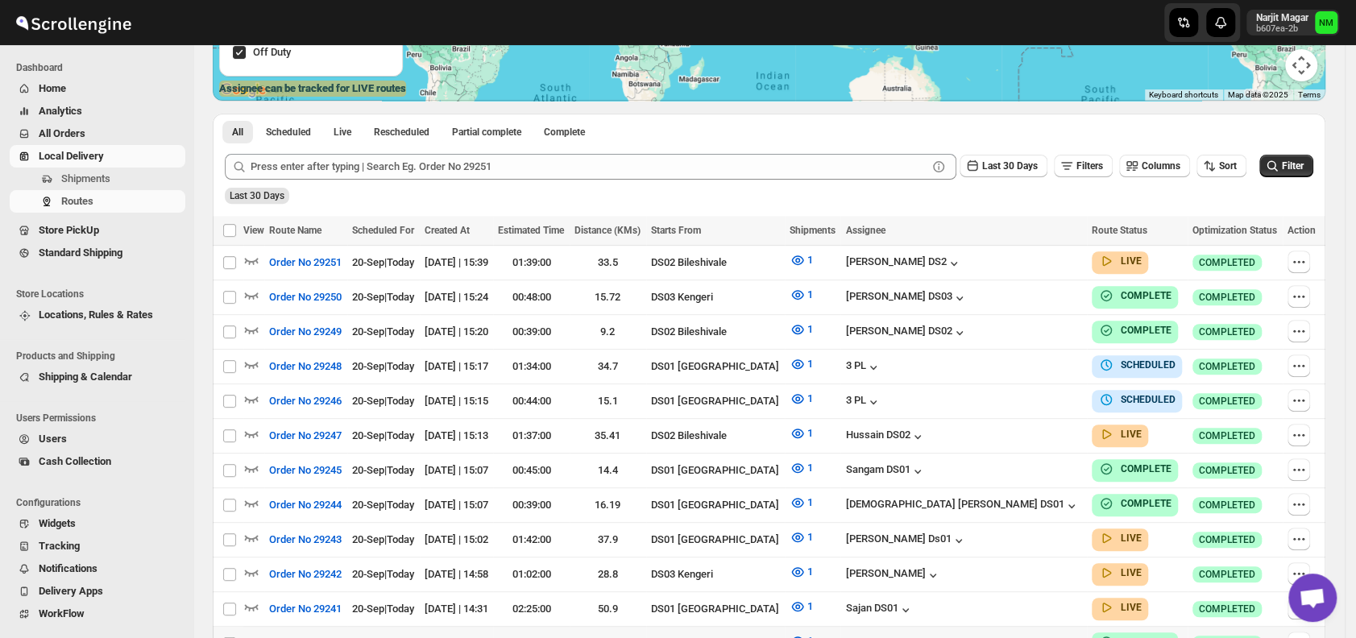
scroll to position [355, 0]
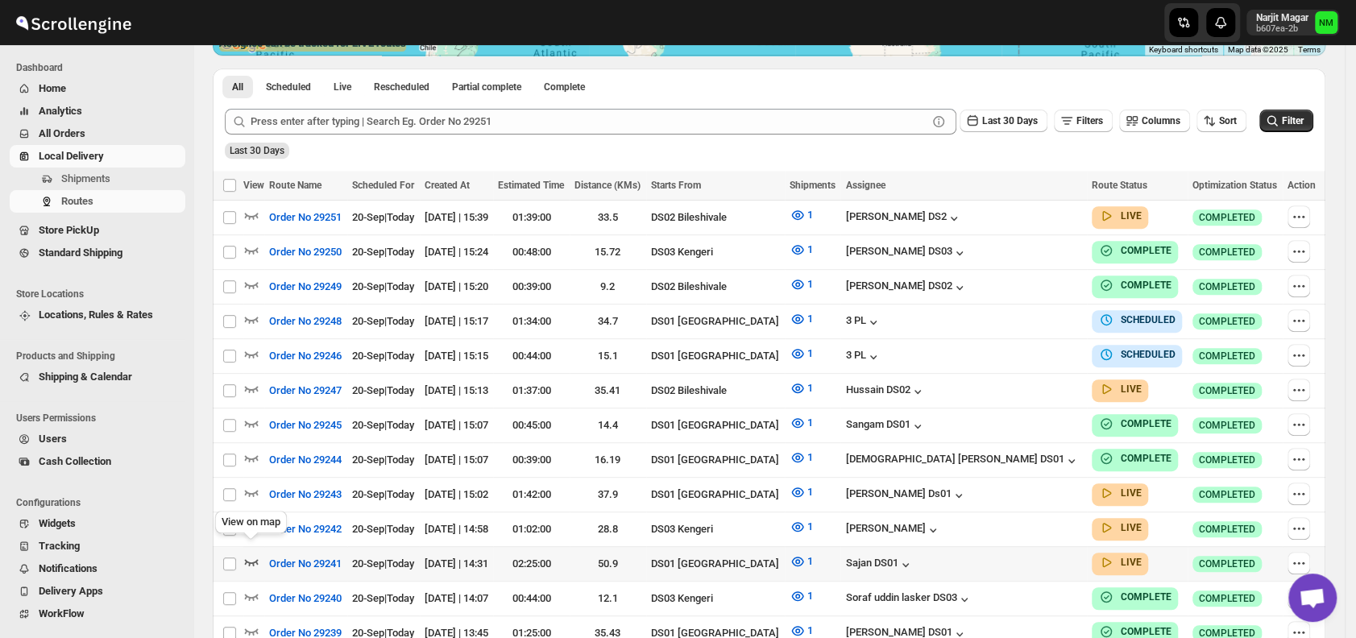
click at [258, 553] on icon "button" at bounding box center [251, 561] width 16 height 16
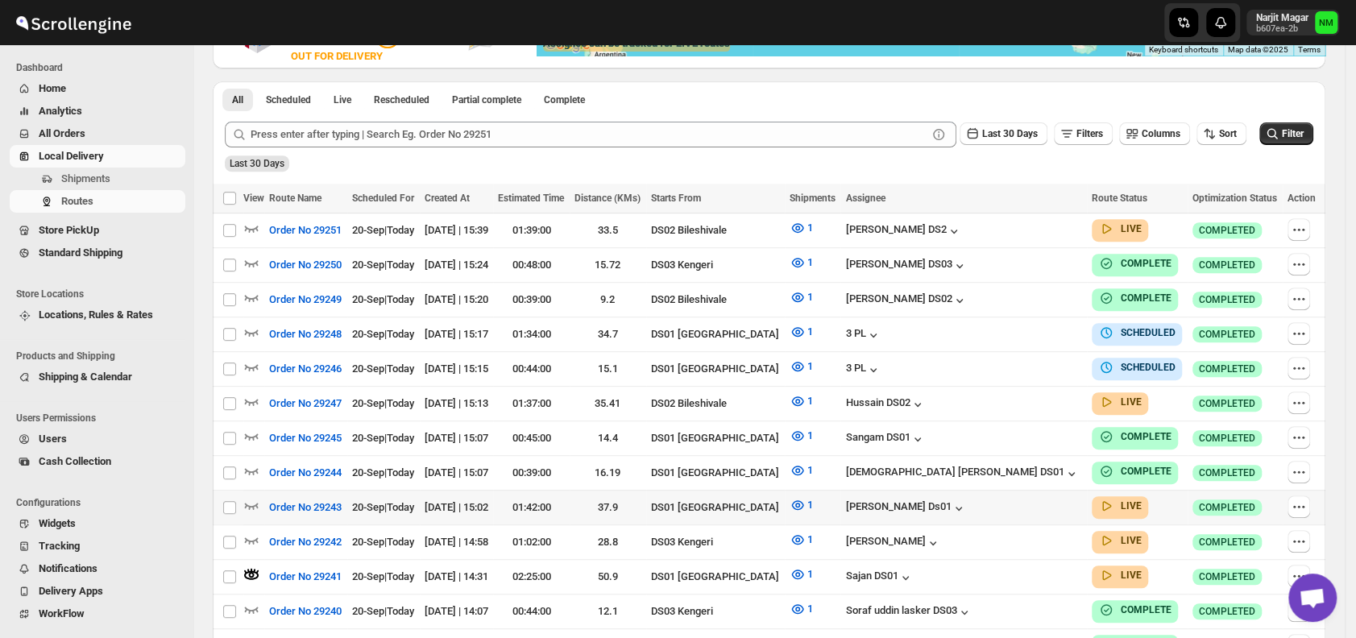
scroll to position [0, 0]
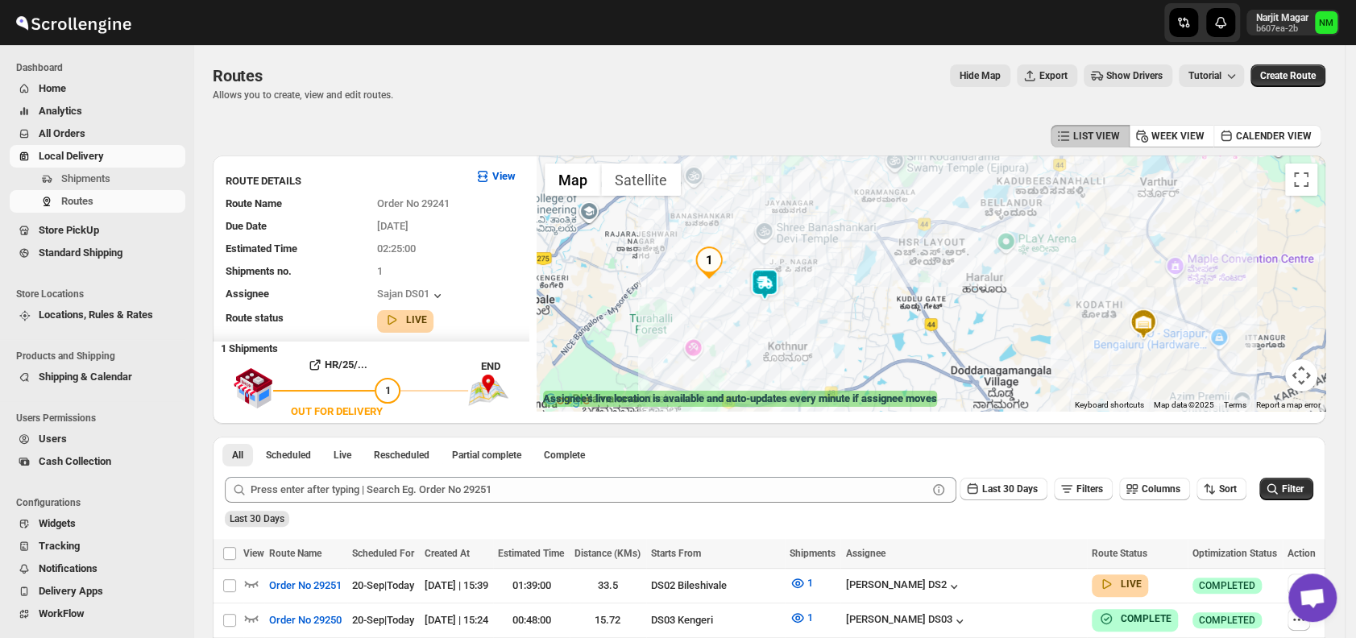
click at [775, 300] on div at bounding box center [930, 282] width 788 height 255
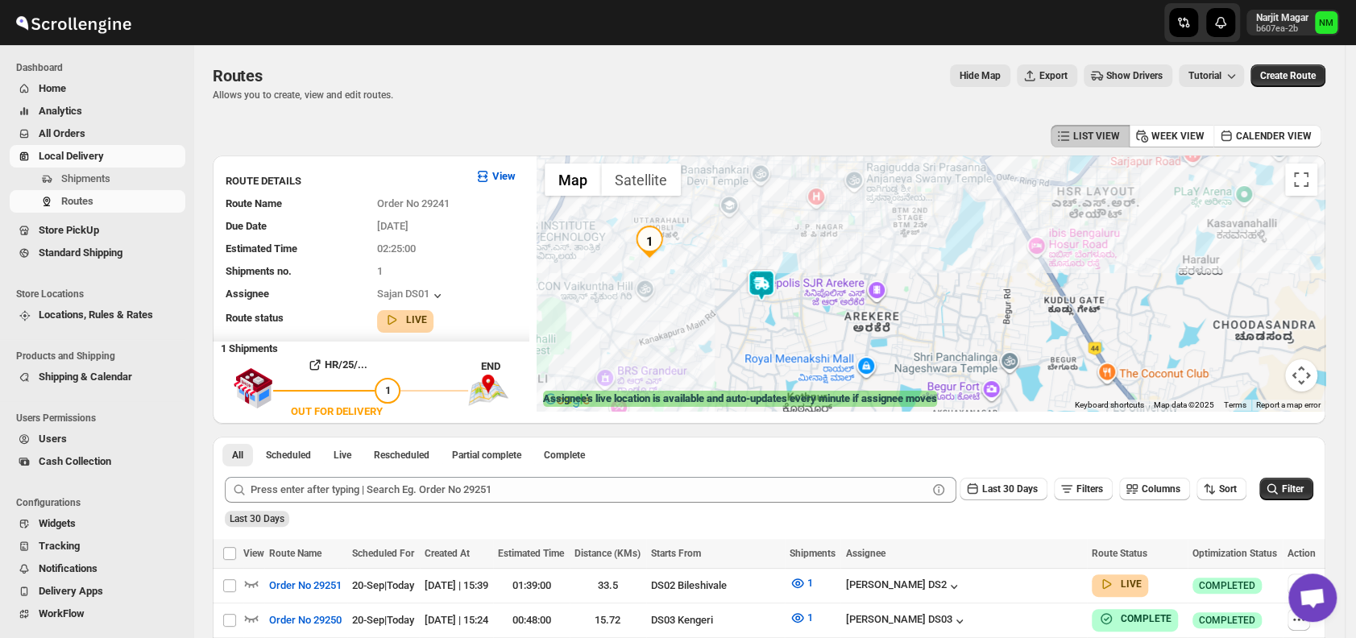
click at [767, 286] on img at bounding box center [761, 285] width 32 height 32
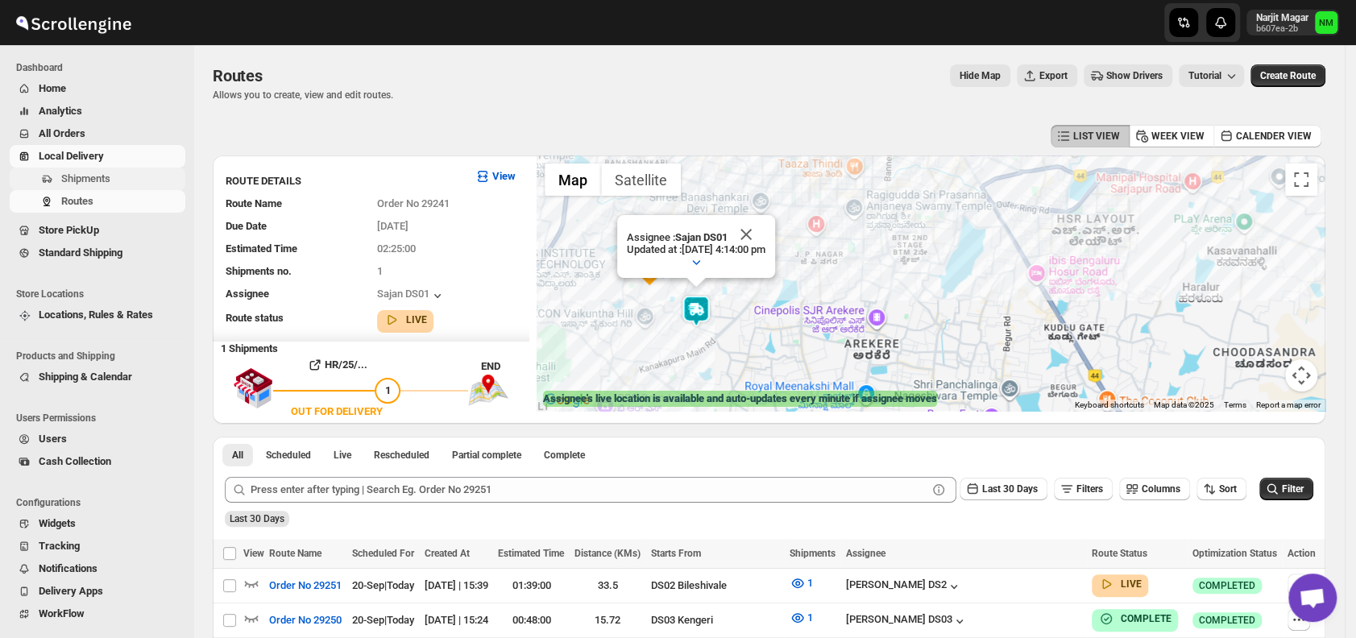
click at [63, 180] on span "Shipments" at bounding box center [85, 178] width 49 height 12
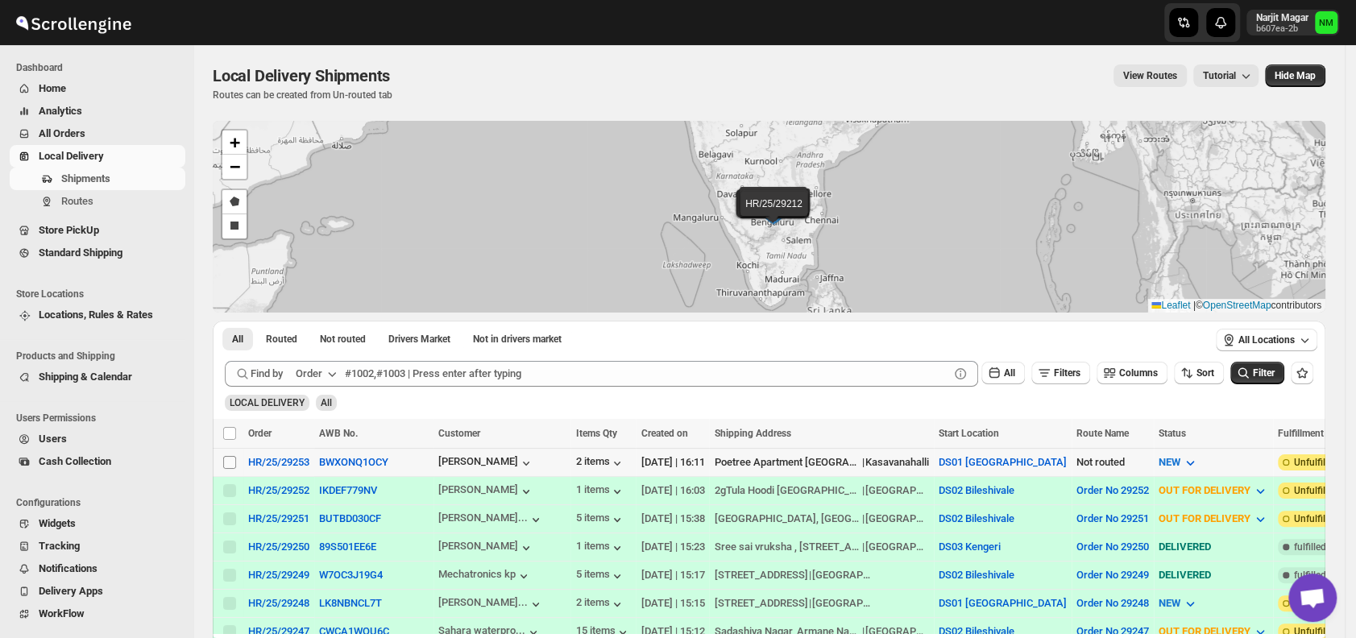
click at [230, 462] on input "Select shipment" at bounding box center [229, 462] width 13 height 13
checkbox input "true"
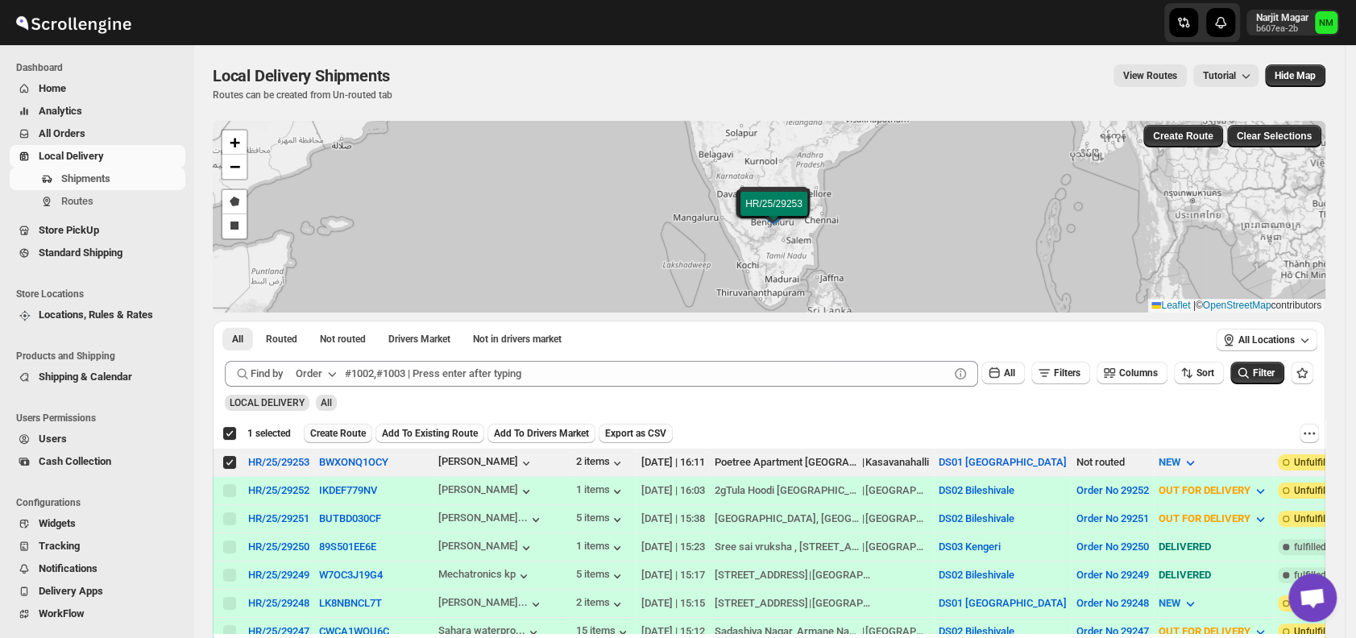
click at [332, 432] on span "Create Route" at bounding box center [338, 433] width 56 height 13
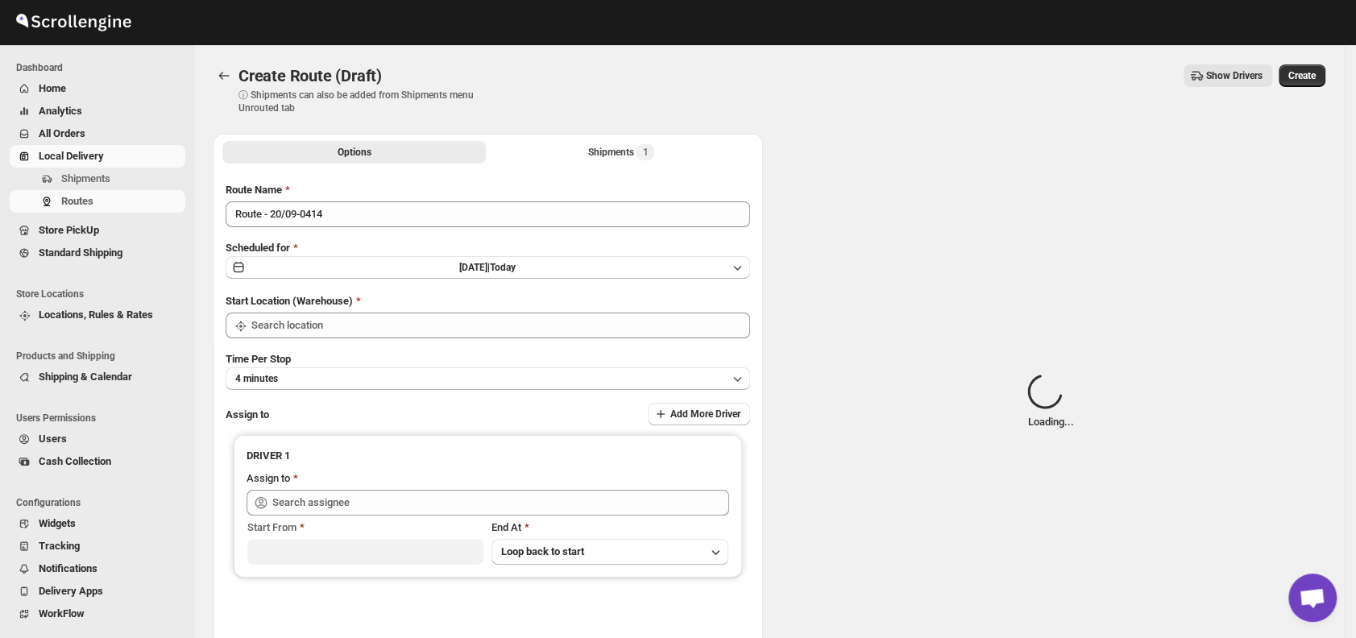
type input "DS01 [GEOGRAPHIC_DATA]"
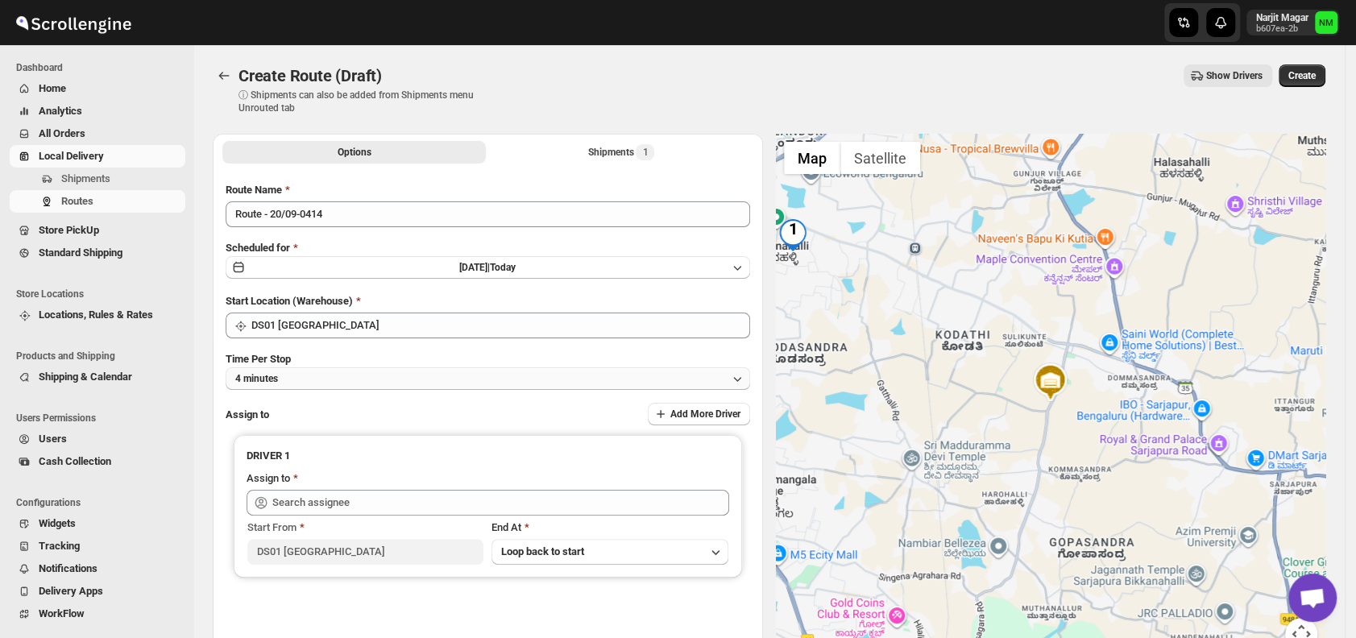
click at [317, 384] on button "4 minutes" at bounding box center [488, 378] width 524 height 23
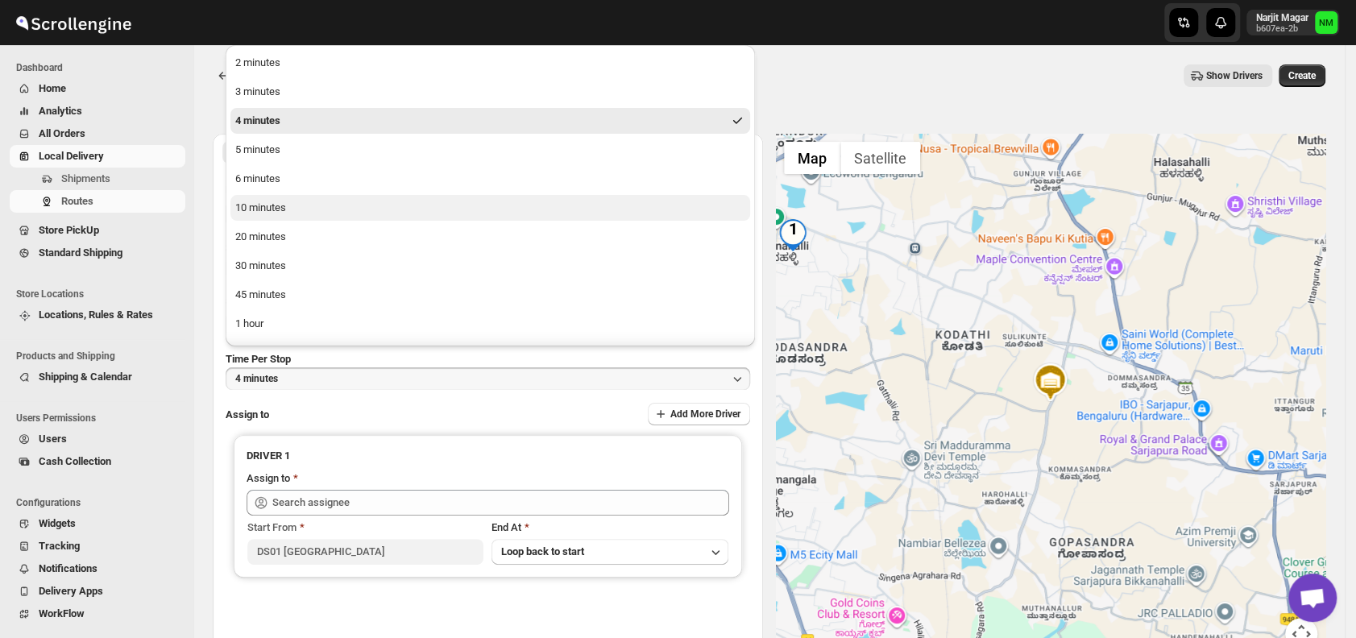
click at [309, 206] on button "10 minutes" at bounding box center [489, 208] width 519 height 26
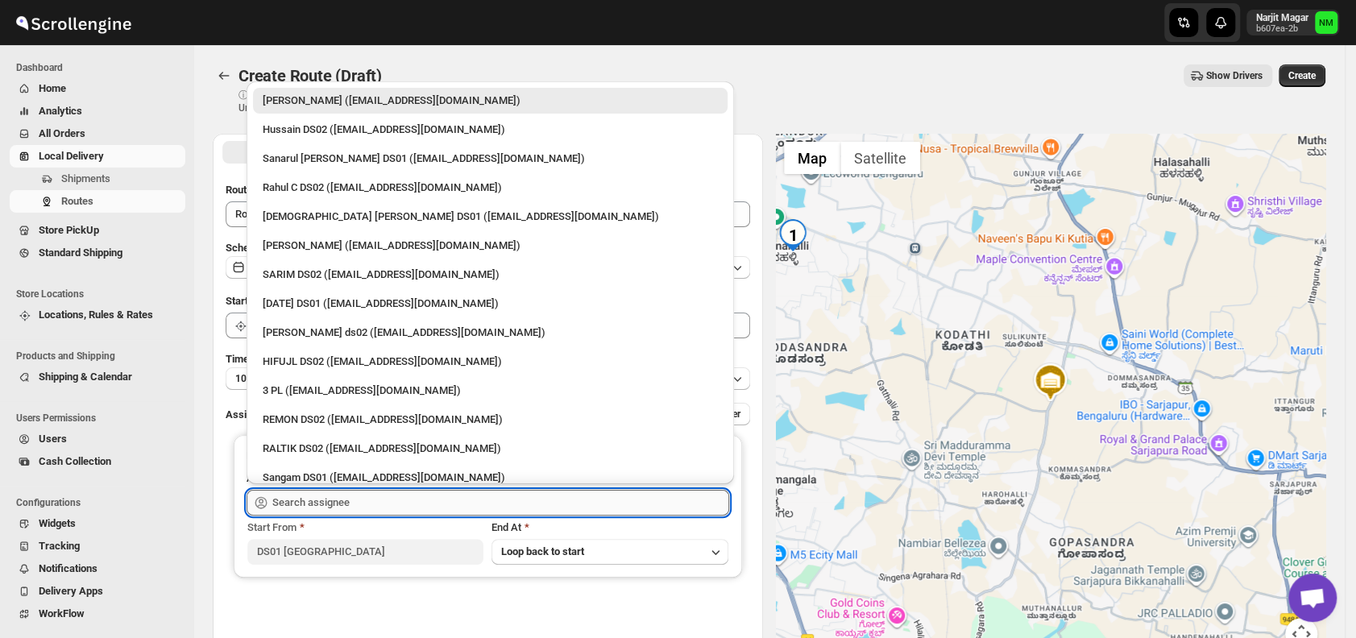
click at [362, 505] on input "text" at bounding box center [500, 503] width 457 height 26
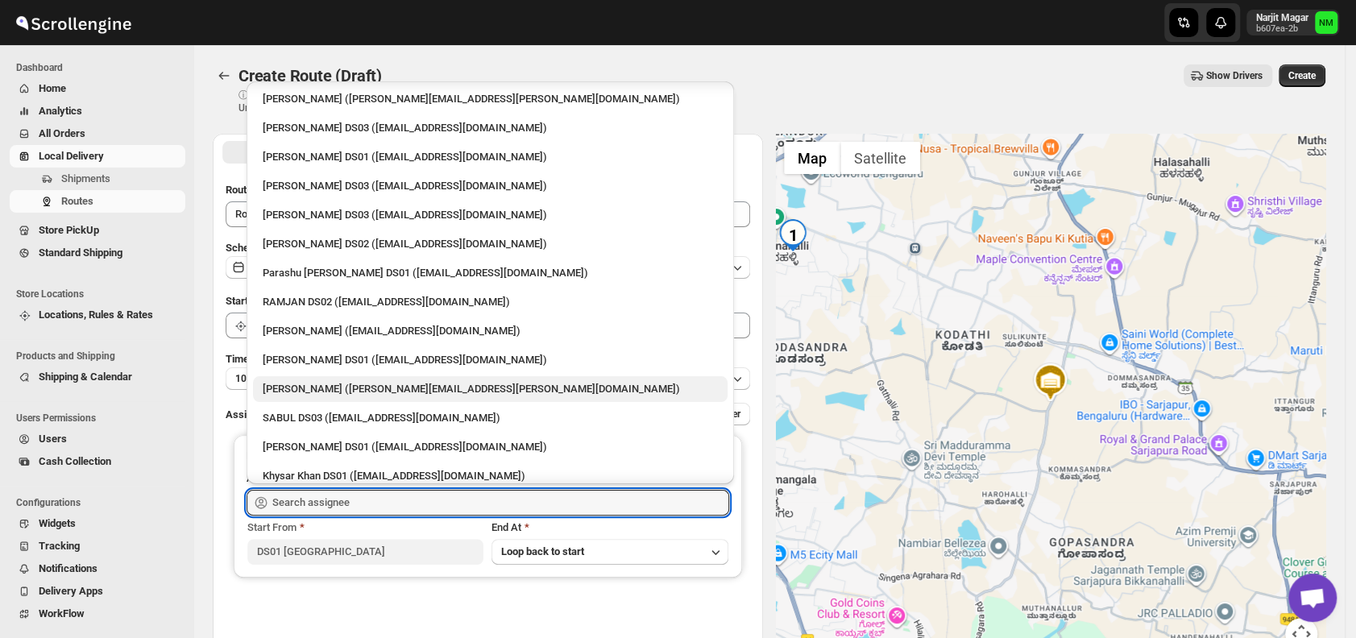
scroll to position [1038, 0]
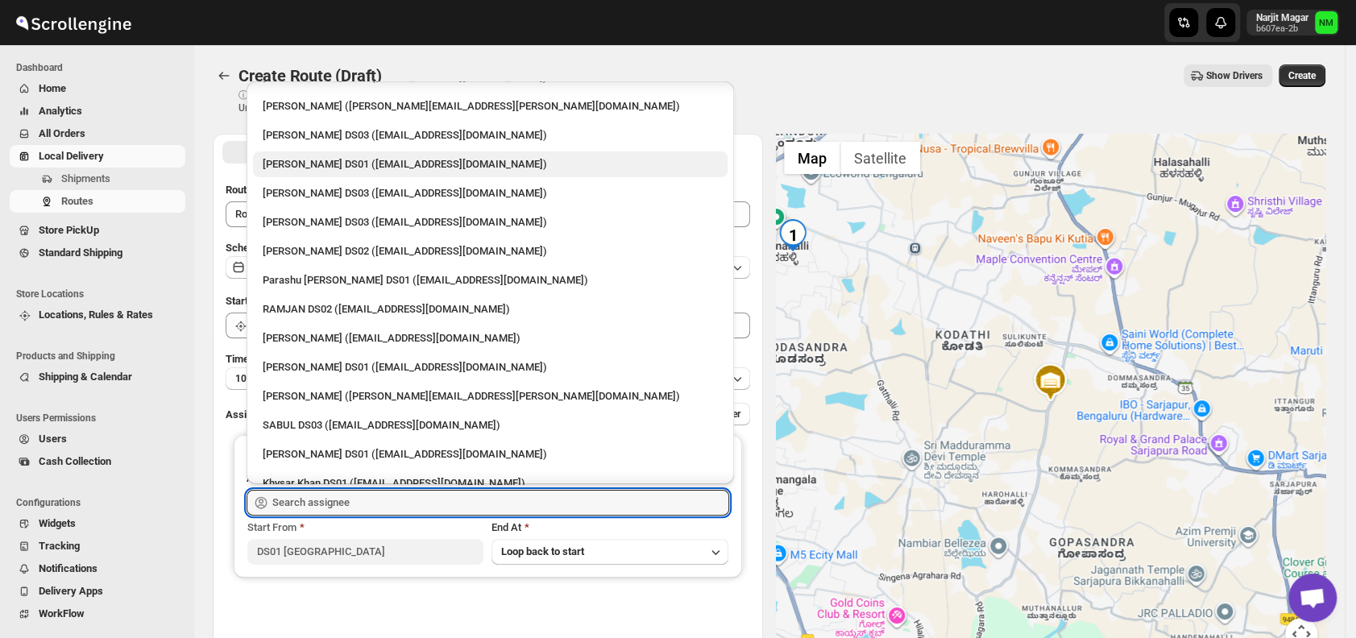
click at [353, 156] on div "[PERSON_NAME] DS01 ([EMAIL_ADDRESS][DOMAIN_NAME])" at bounding box center [490, 164] width 455 height 16
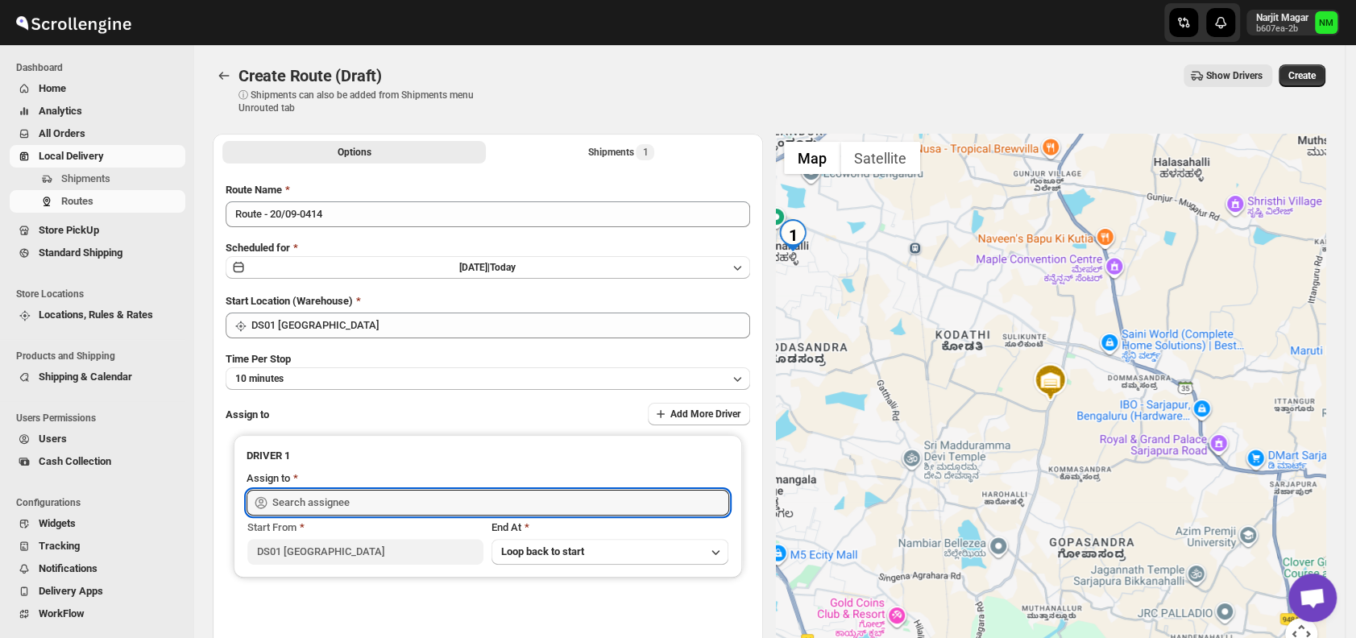
type input "[PERSON_NAME] DS01 ([EMAIL_ADDRESS][DOMAIN_NAME])"
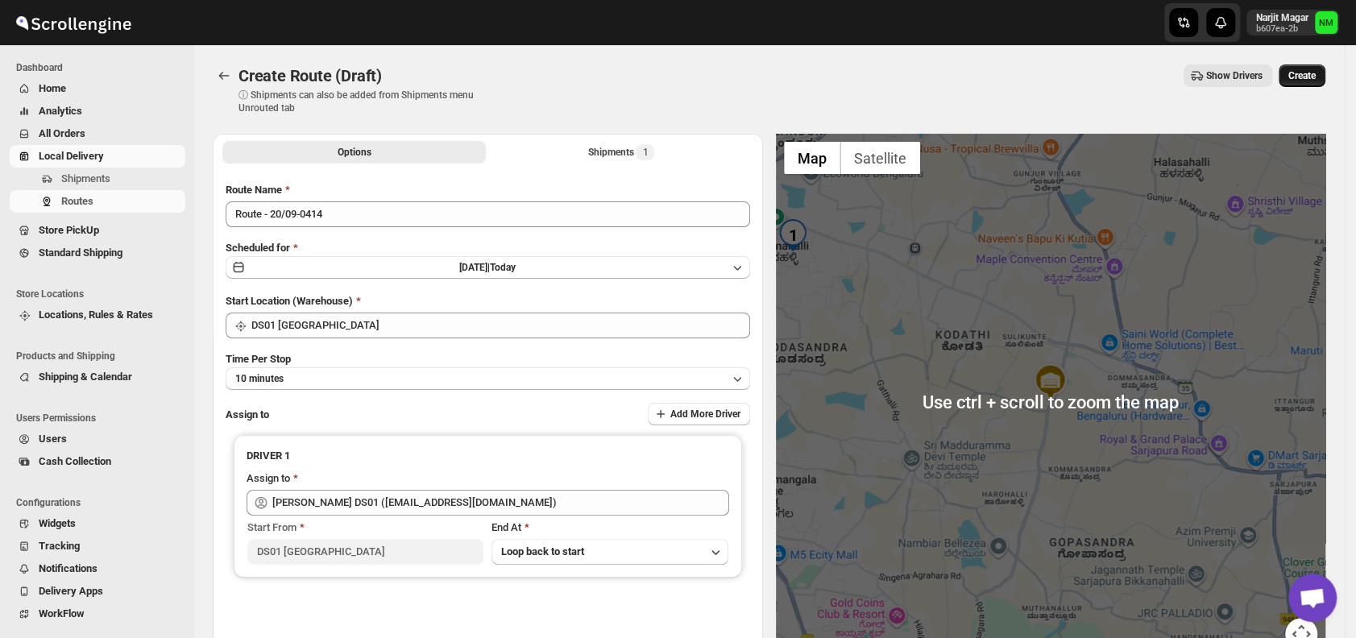
click at [1294, 85] on button "Create" at bounding box center [1301, 75] width 47 height 23
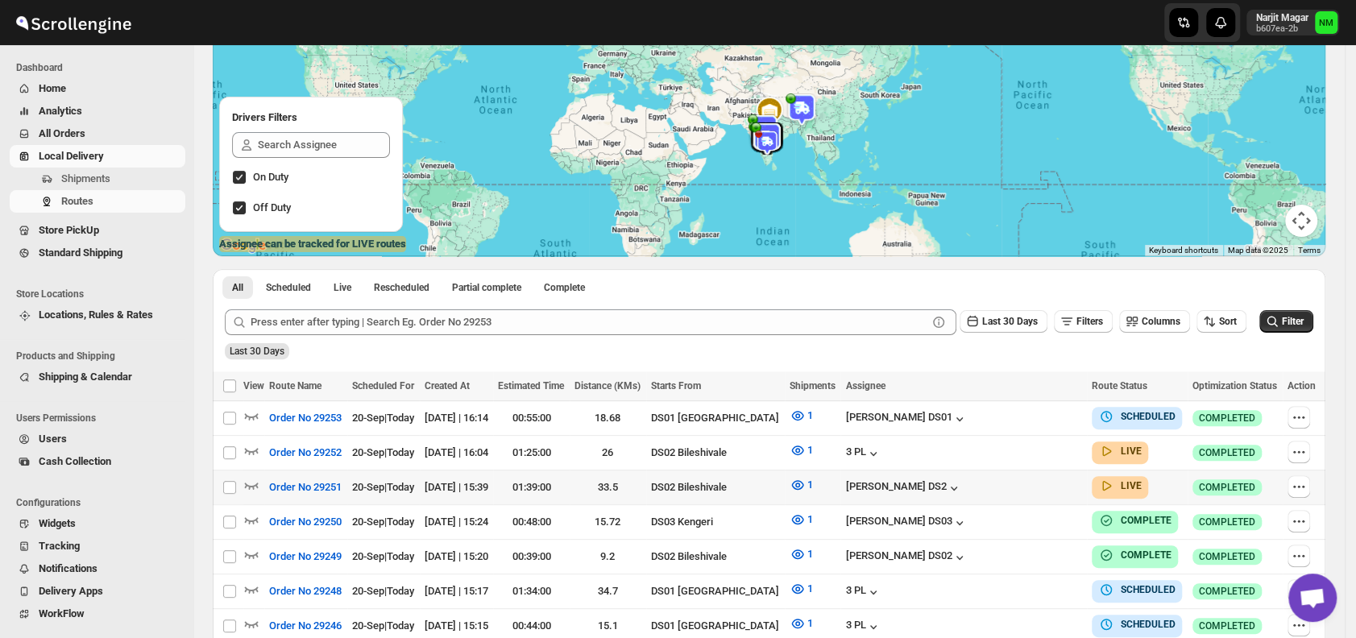
scroll to position [165, 0]
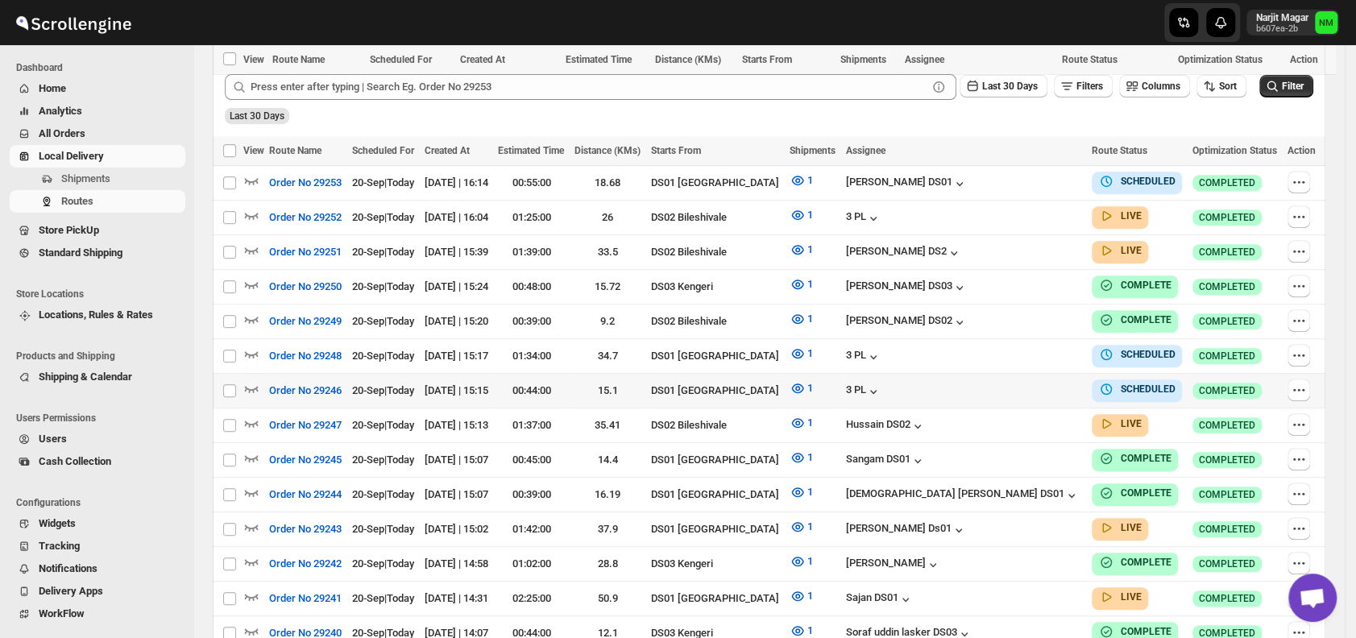
scroll to position [519, 0]
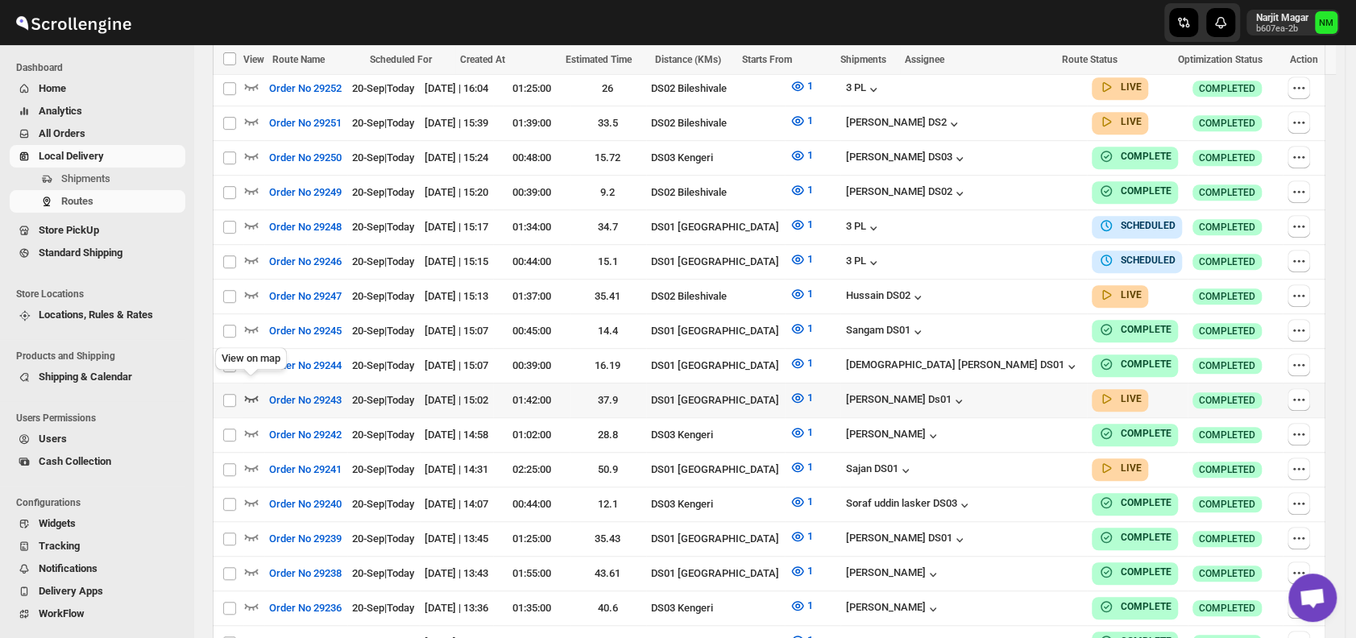
click at [250, 395] on icon "button" at bounding box center [252, 398] width 14 height 6
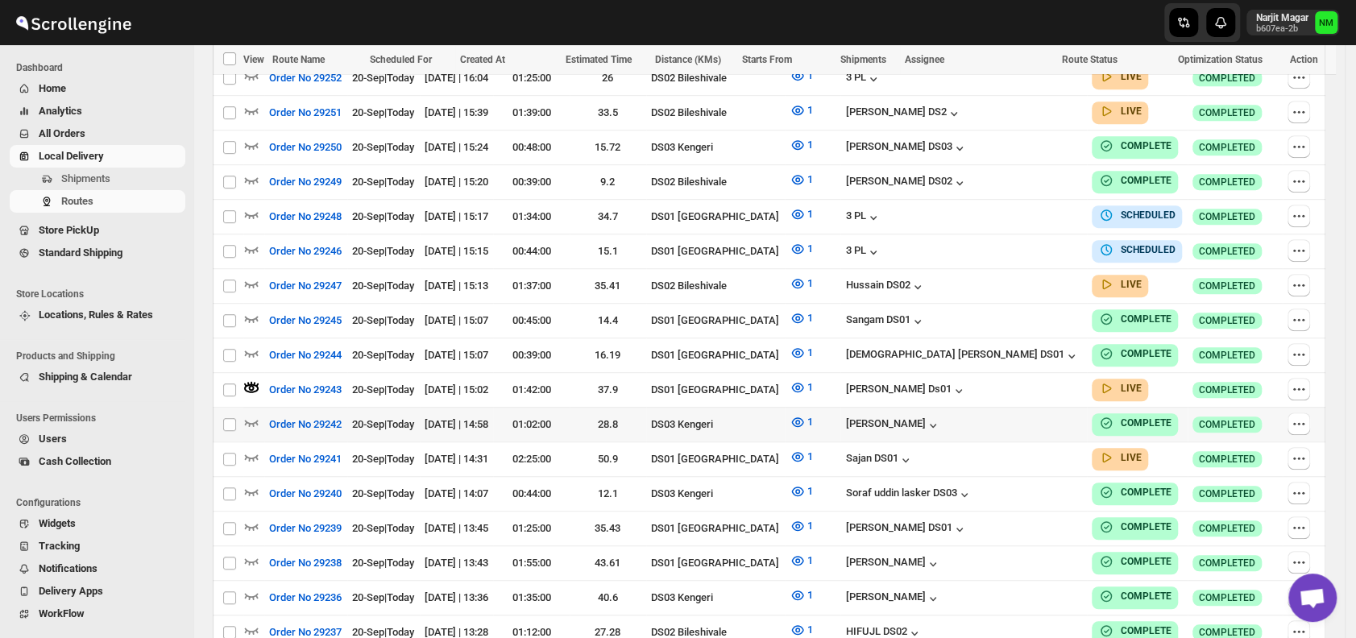
scroll to position [543, 0]
click at [252, 453] on icon "button" at bounding box center [252, 456] width 14 height 6
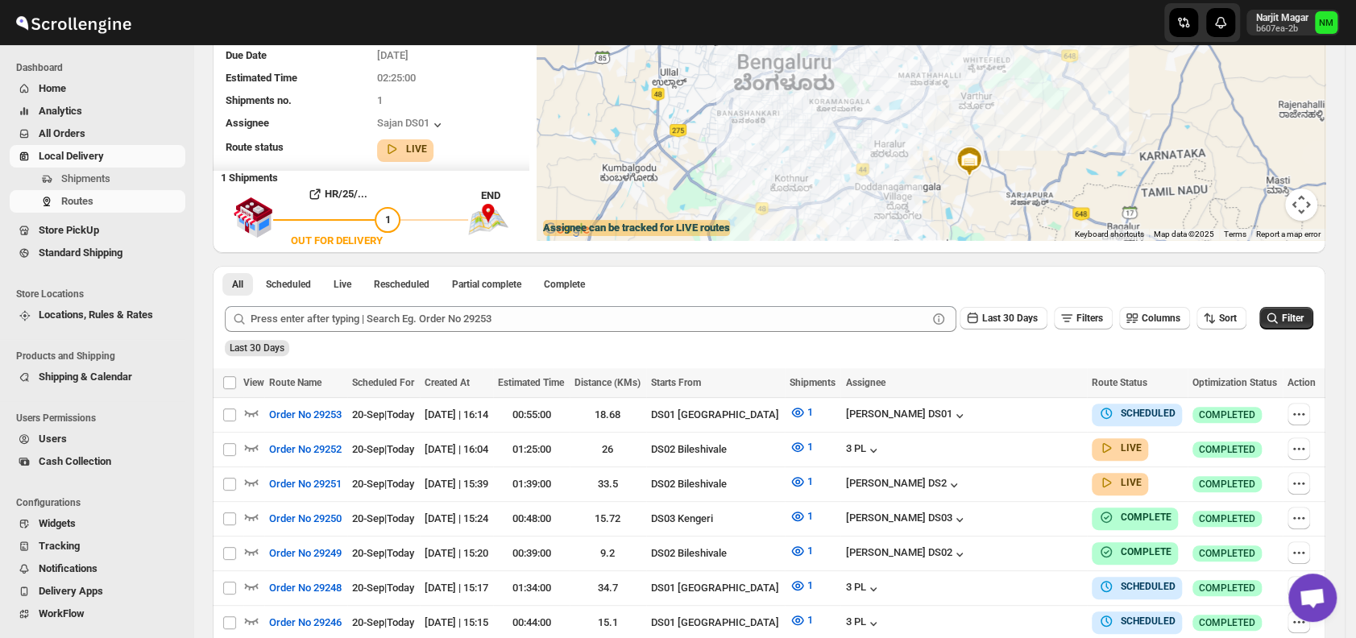
scroll to position [0, 0]
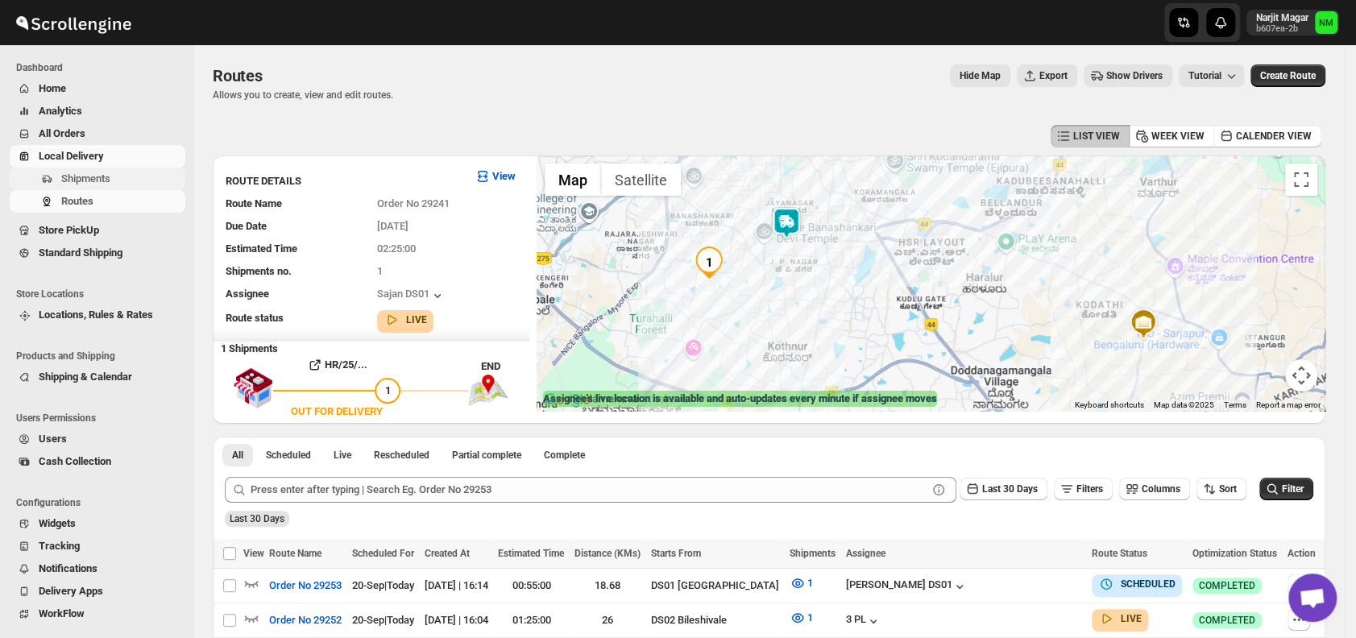
click at [89, 172] on span "Shipments" at bounding box center [85, 178] width 49 height 12
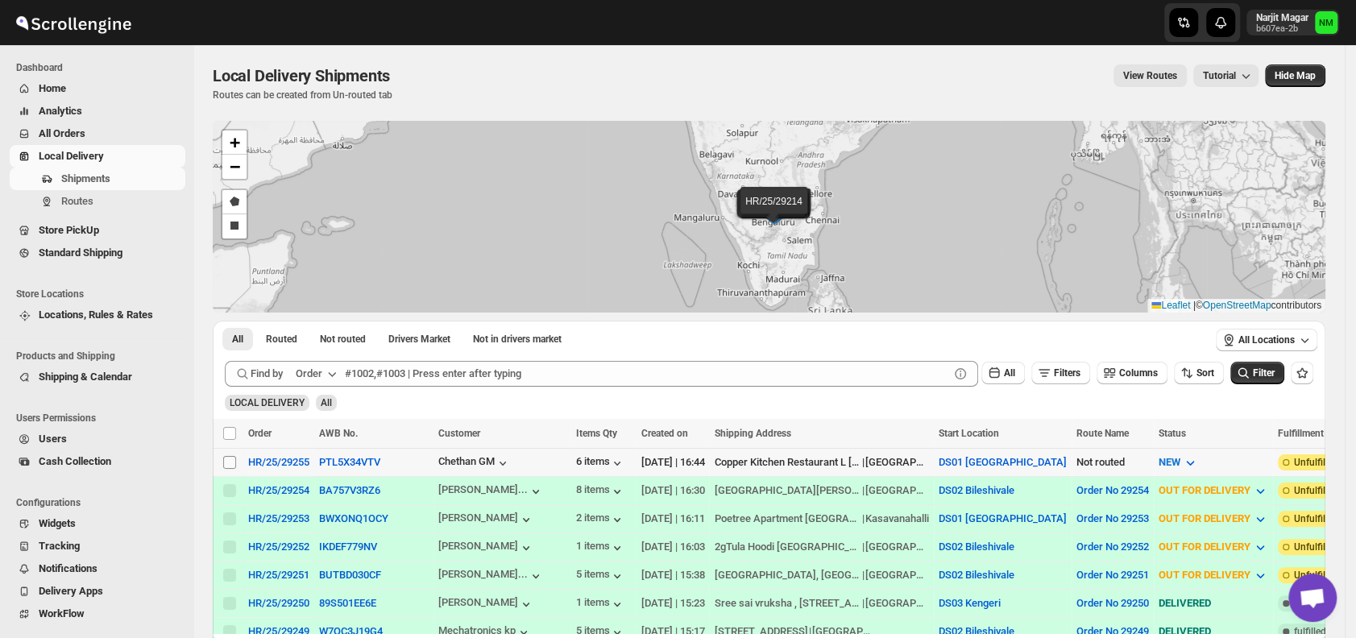
click at [225, 457] on input "Select shipment" at bounding box center [229, 462] width 13 height 13
checkbox input "true"
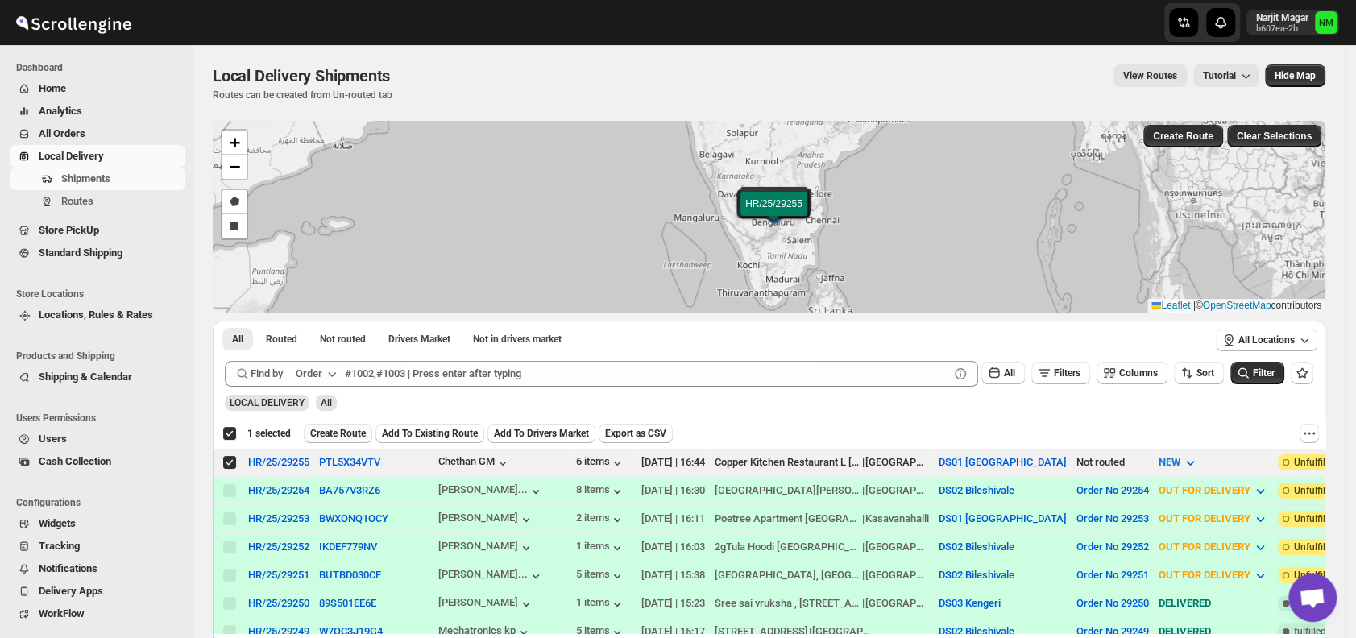
click at [333, 433] on span "Create Route" at bounding box center [338, 433] width 56 height 13
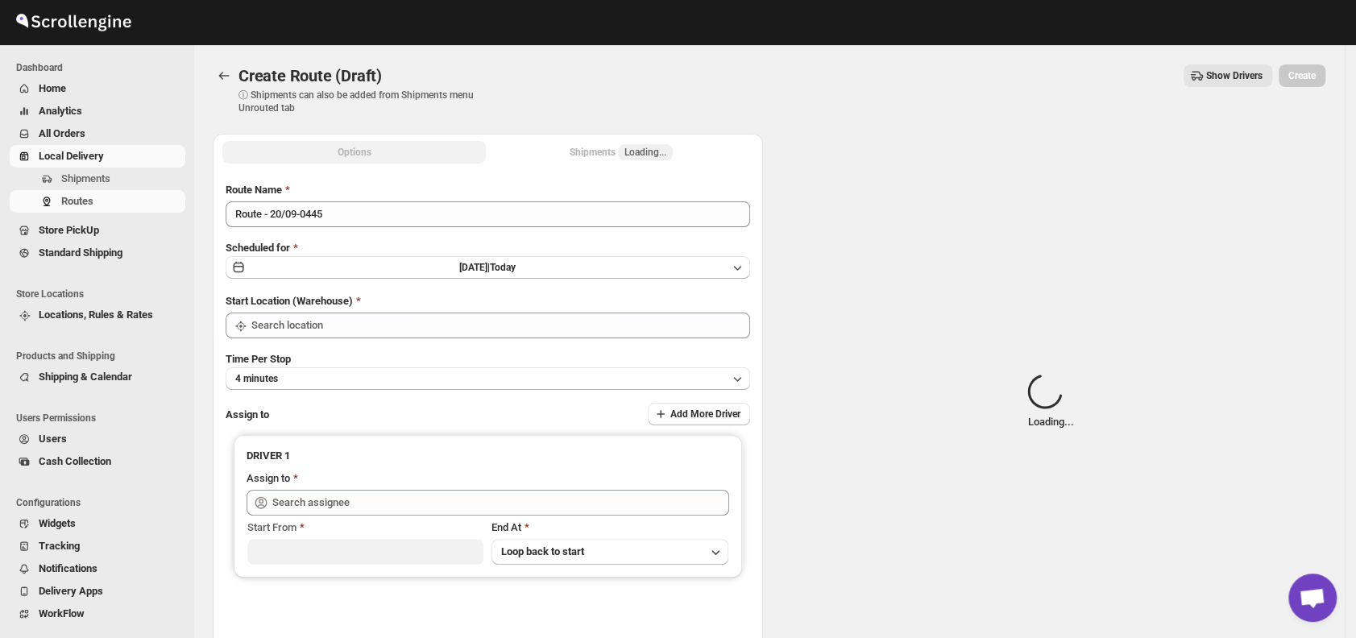
type input "DS01 [GEOGRAPHIC_DATA]"
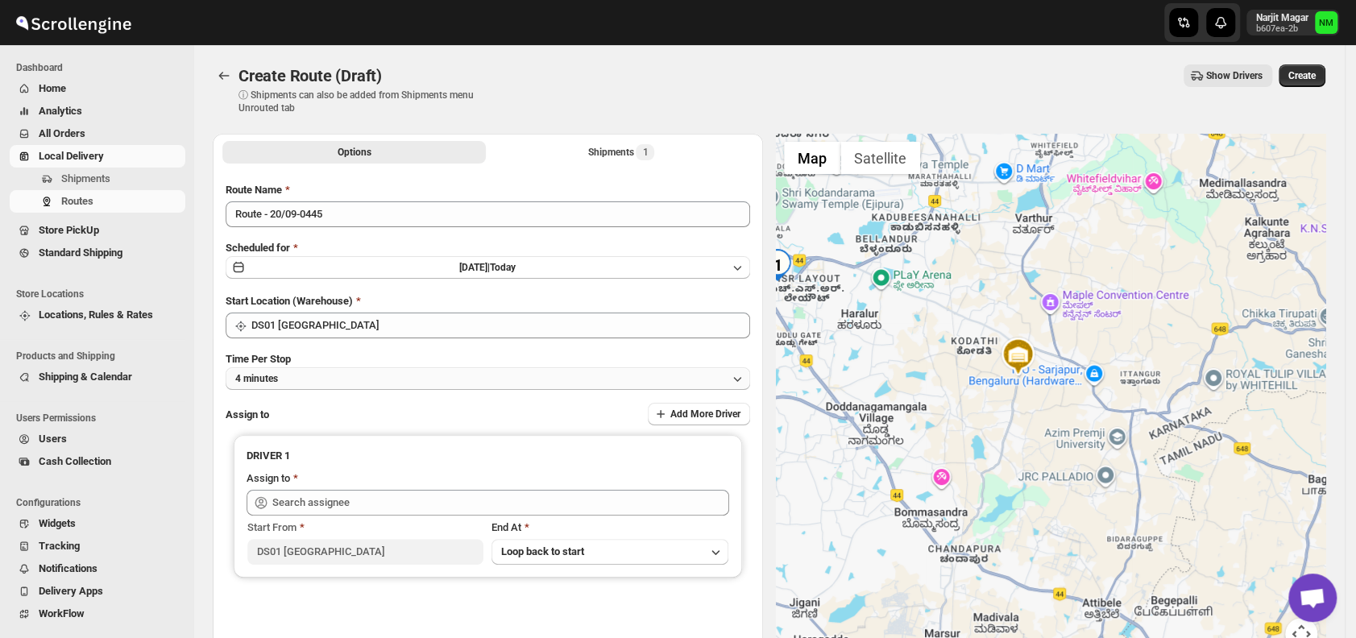
click at [329, 377] on button "4 minutes" at bounding box center [488, 378] width 524 height 23
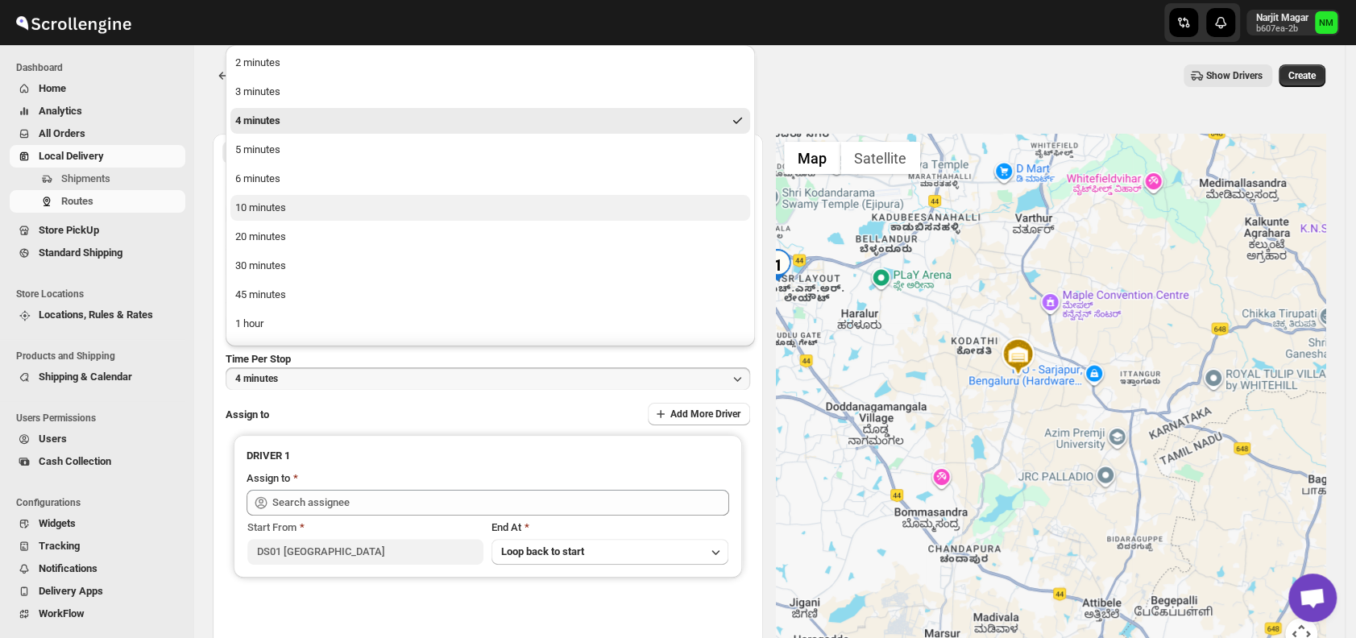
click at [264, 204] on div "10 minutes" at bounding box center [260, 208] width 51 height 16
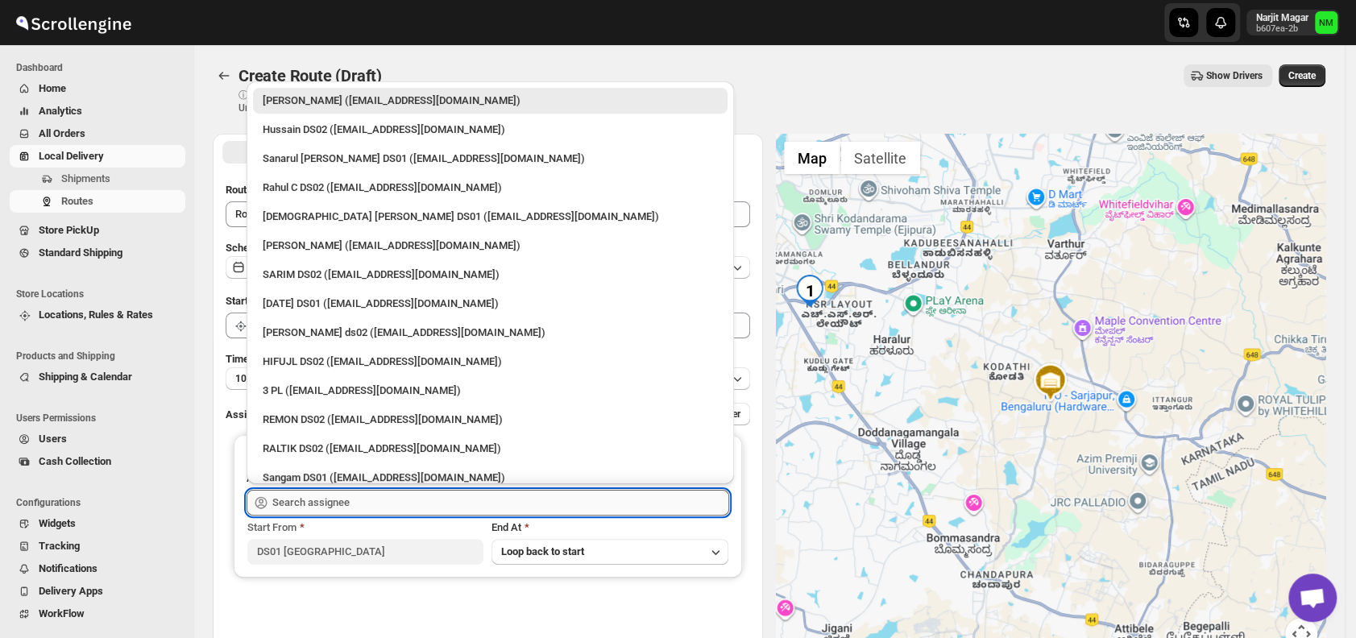
click at [432, 502] on input "text" at bounding box center [500, 503] width 457 height 26
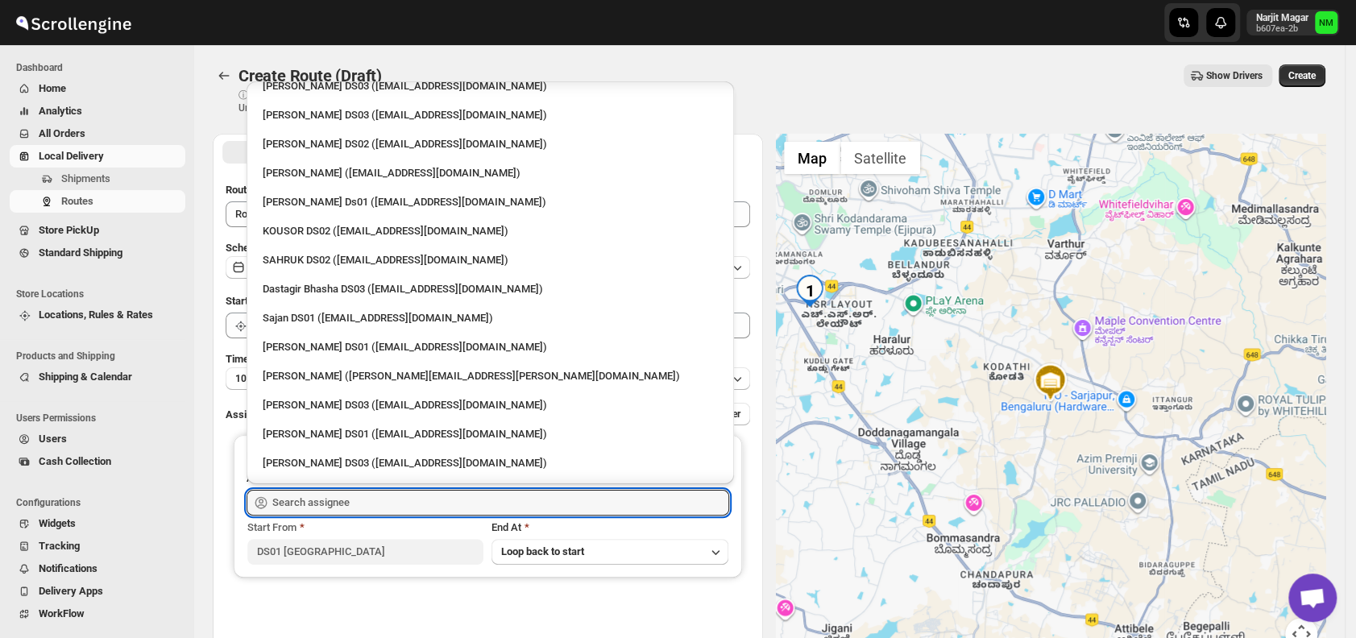
scroll to position [770, 0]
click at [328, 335] on div "[PERSON_NAME] DS01 ([EMAIL_ADDRESS][DOMAIN_NAME])" at bounding box center [490, 346] width 474 height 26
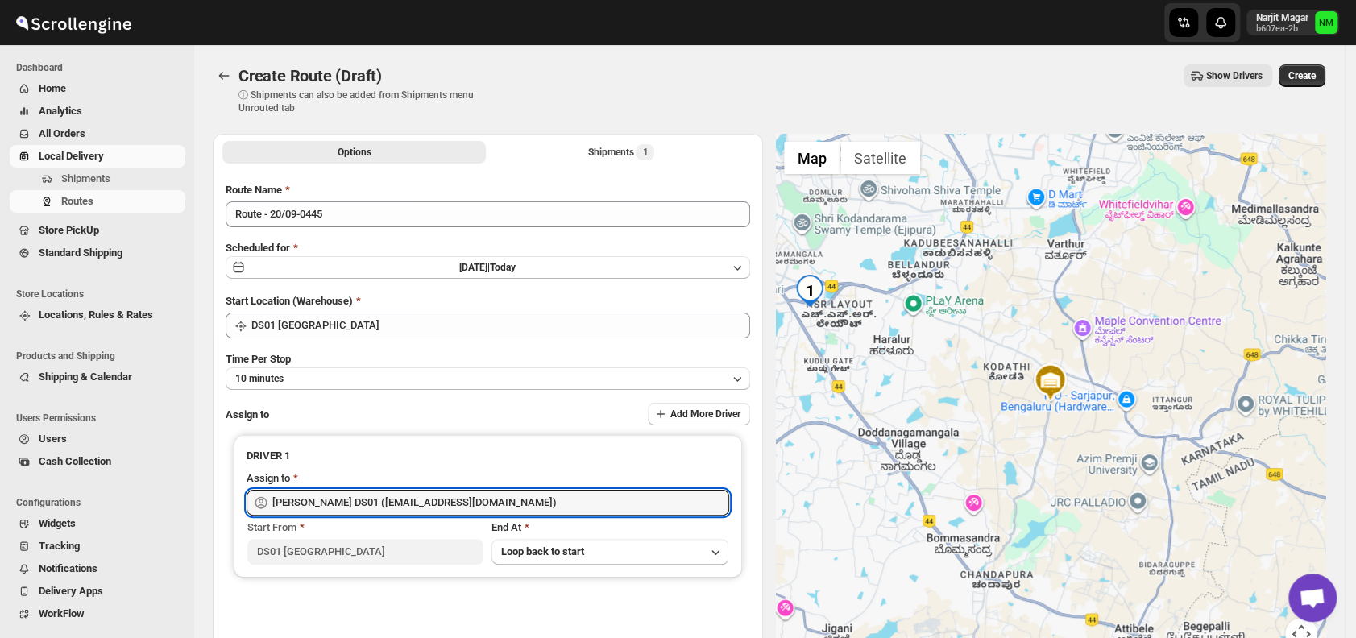
type input "[PERSON_NAME] DS01 ([EMAIL_ADDRESS][DOMAIN_NAME])"
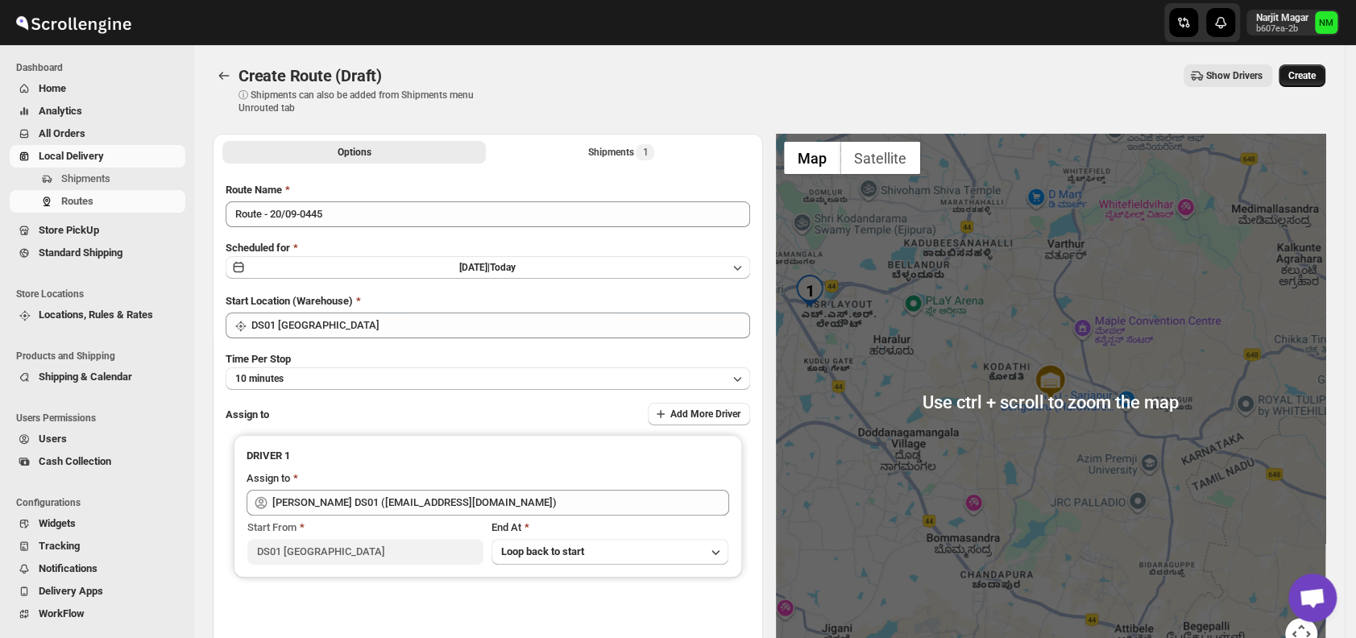
click at [1306, 77] on span "Create" at bounding box center [1301, 75] width 27 height 13
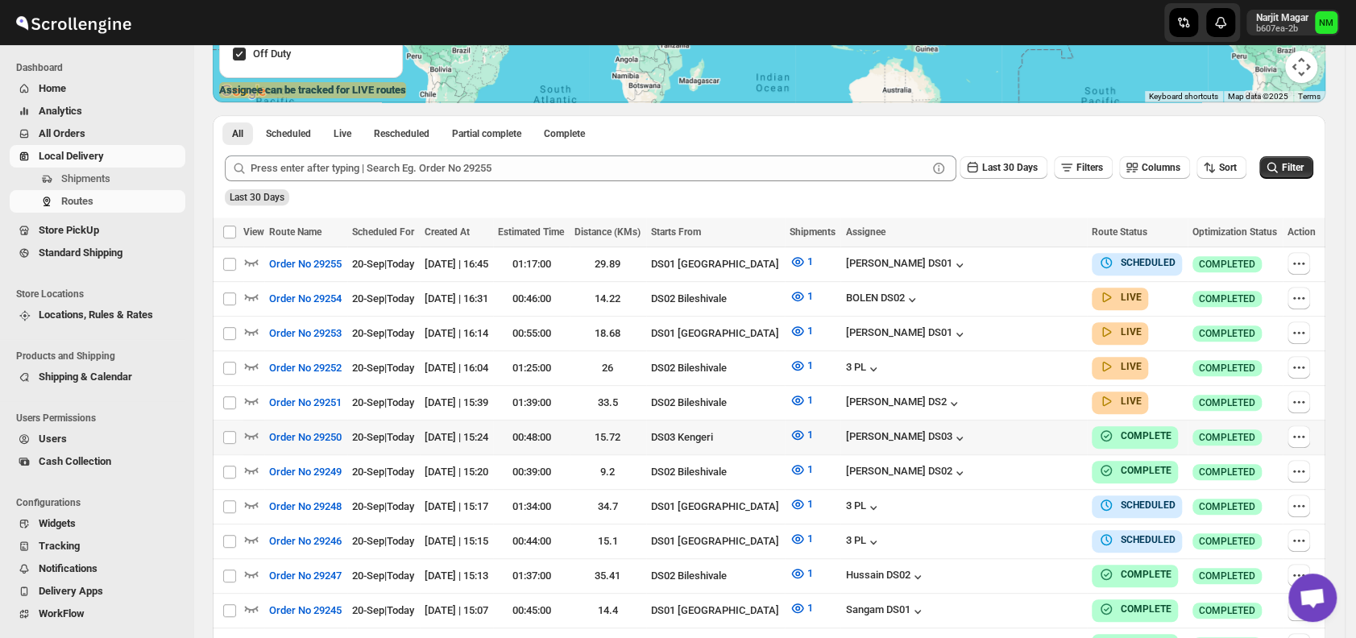
scroll to position [324, 0]
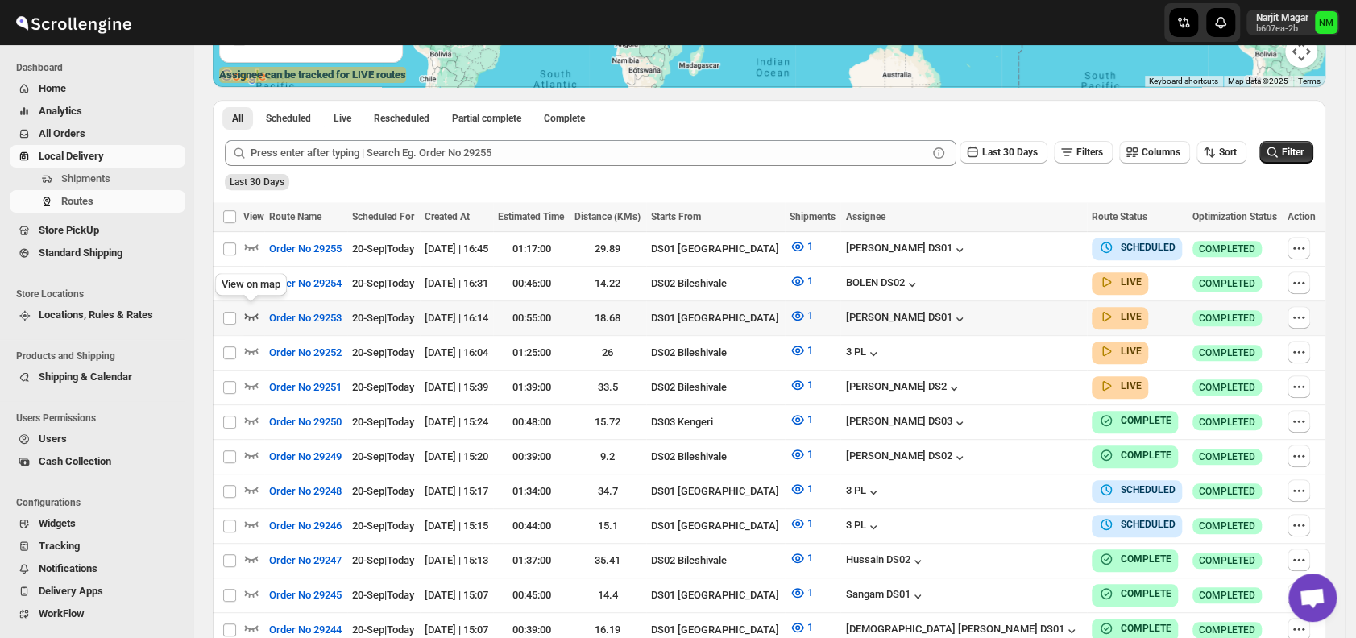
click at [253, 312] on icon "button" at bounding box center [251, 316] width 16 height 16
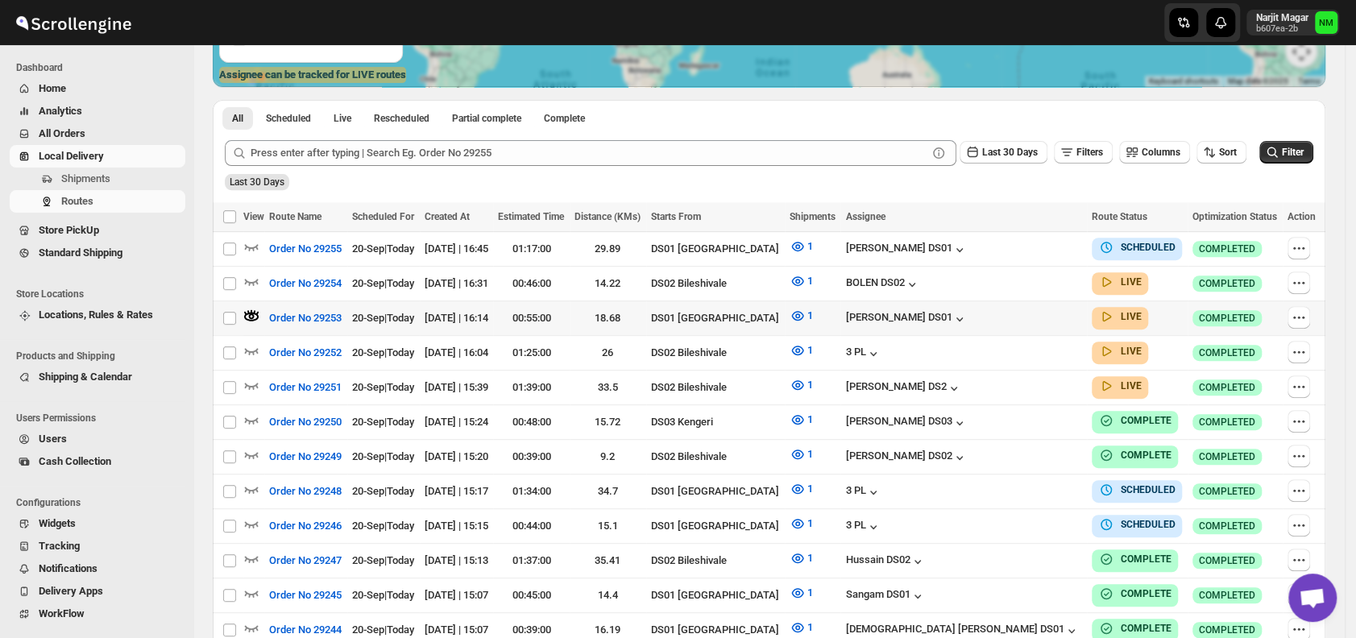
scroll to position [0, 0]
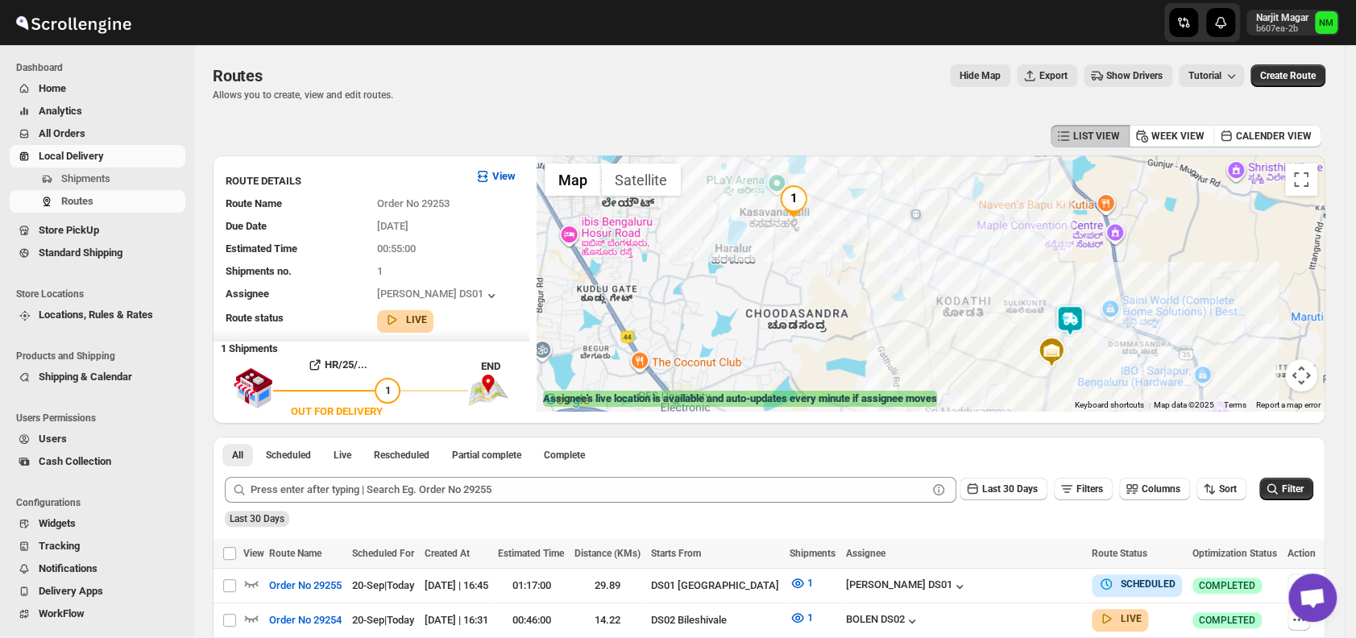
click at [1086, 312] on img at bounding box center [1069, 320] width 32 height 32
click at [1143, 241] on button "Close" at bounding box center [1127, 244] width 39 height 39
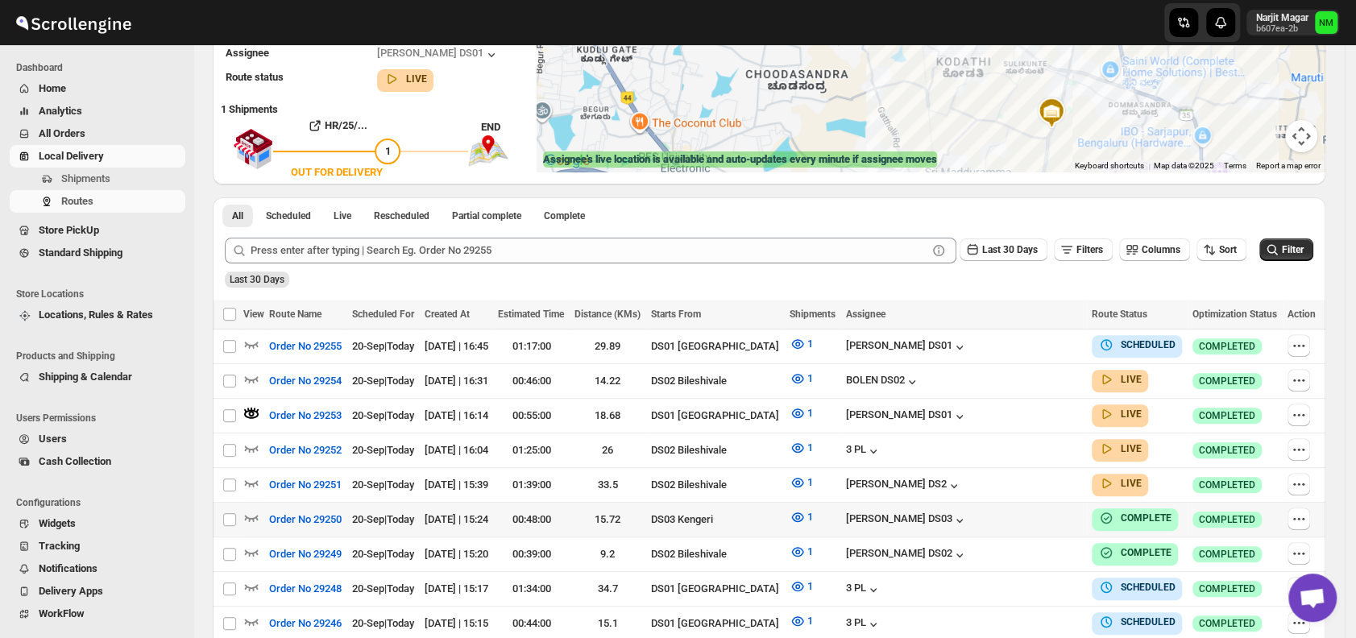
scroll to position [240, 0]
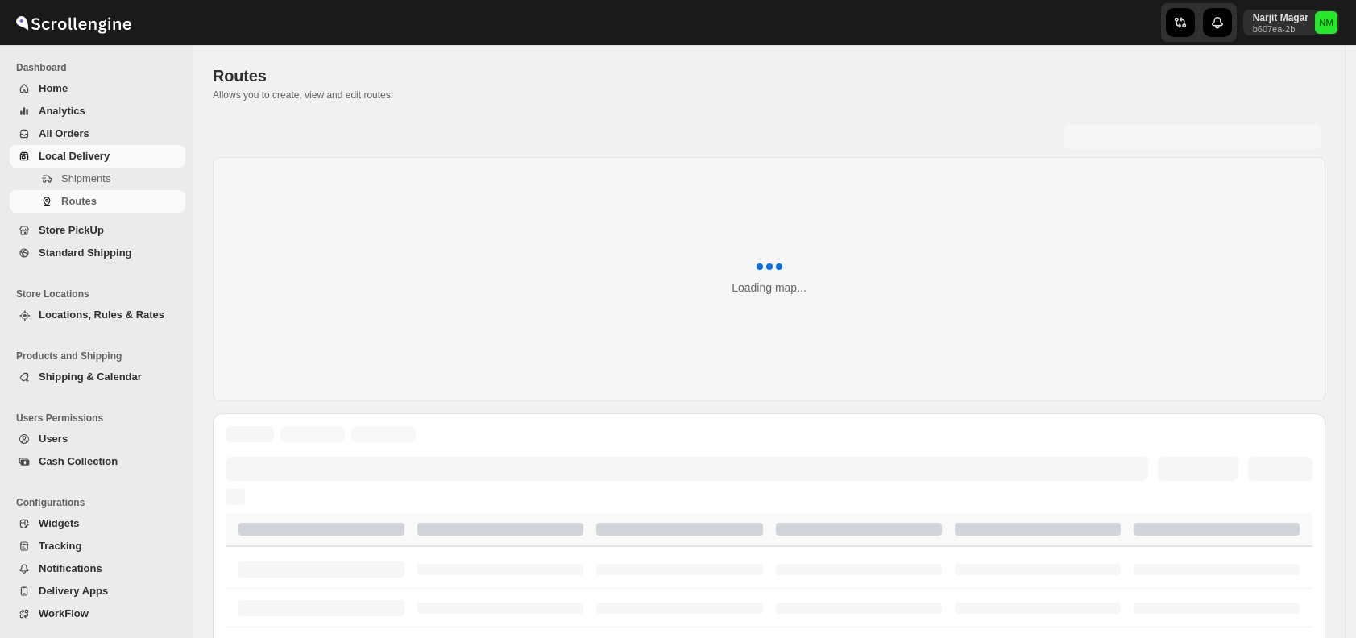
scroll to position [240, 0]
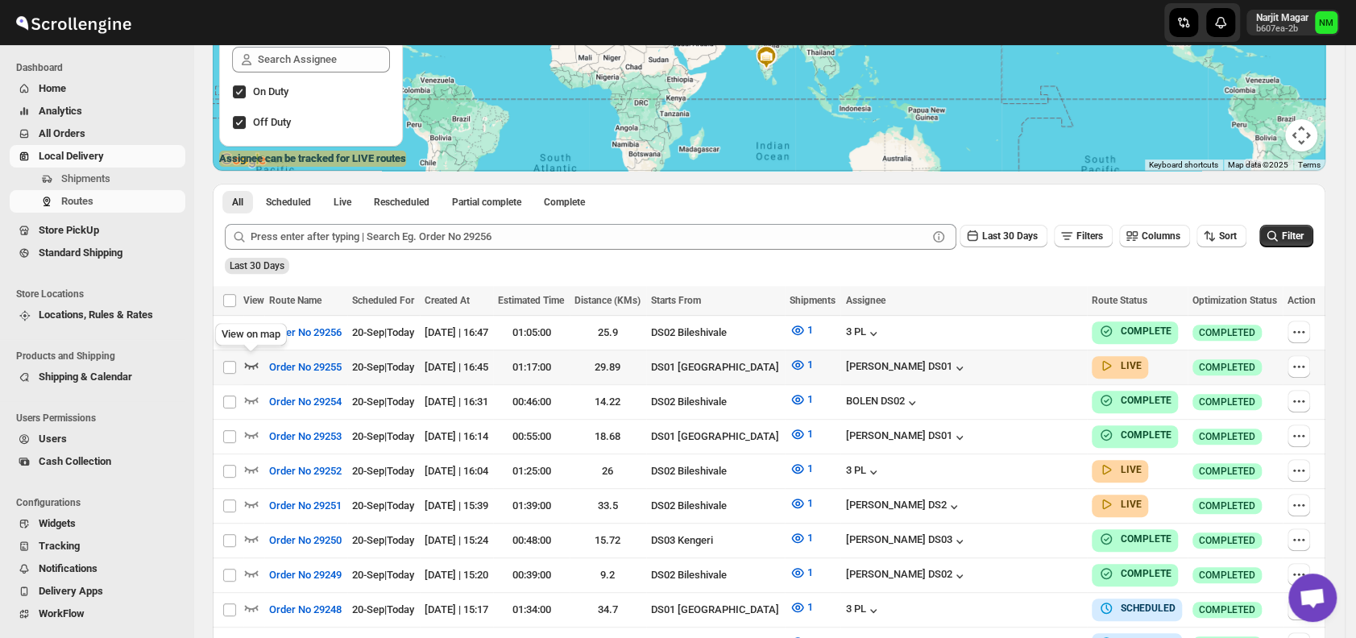
click at [251, 364] on icon "button" at bounding box center [252, 365] width 14 height 6
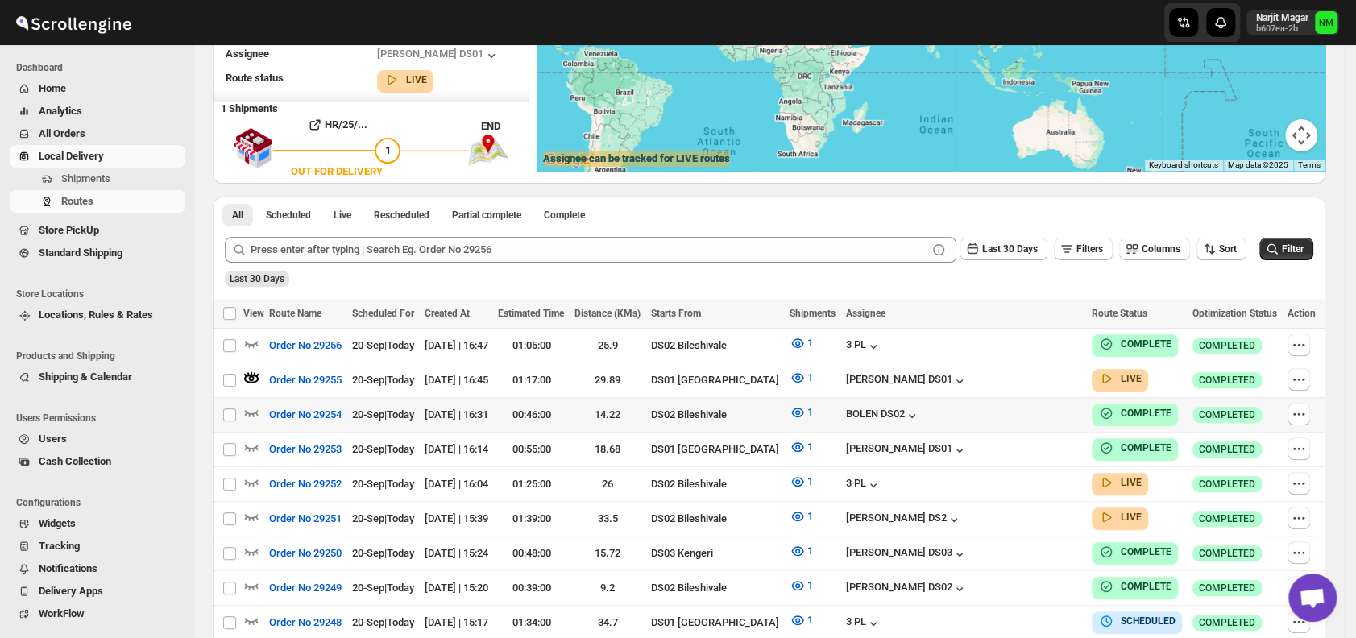
scroll to position [0, 0]
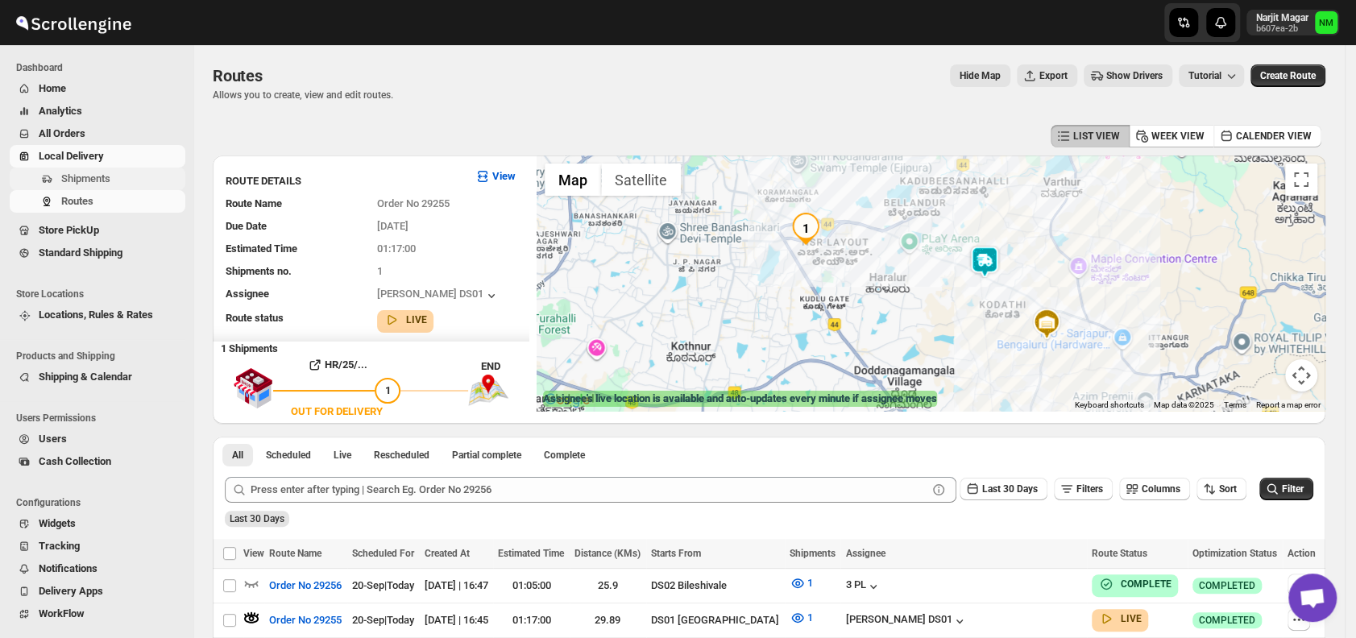
click at [73, 176] on span "Shipments" at bounding box center [85, 178] width 49 height 12
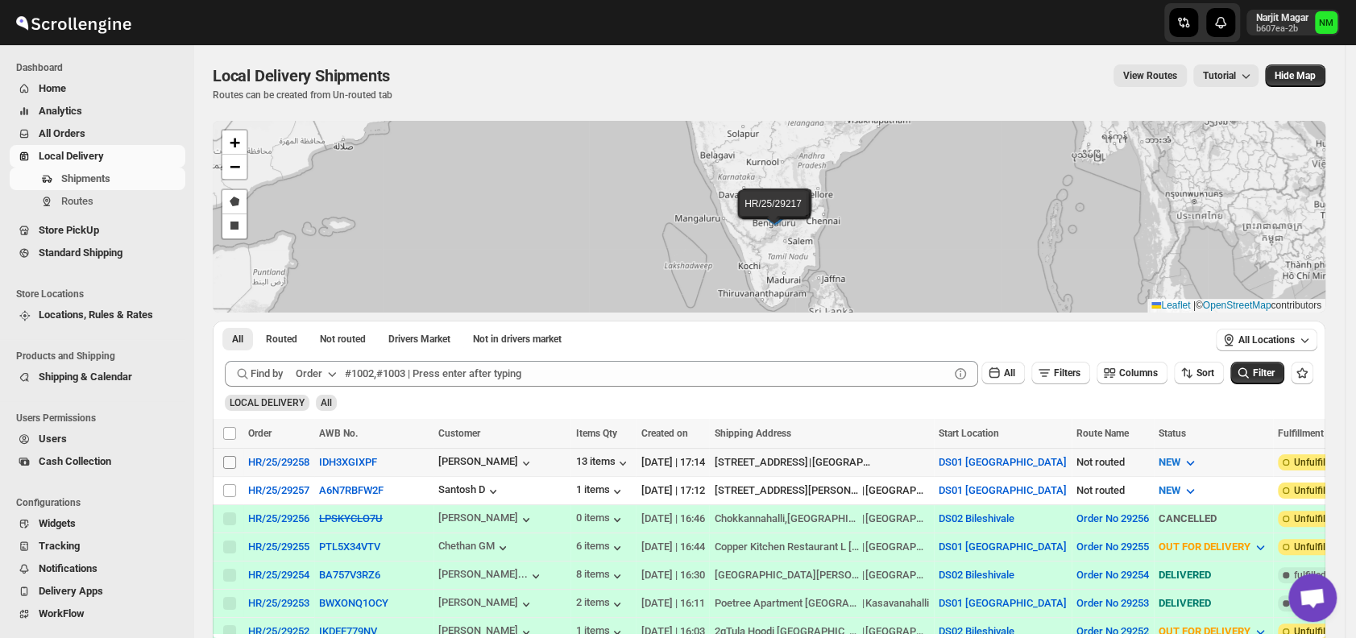
click at [231, 459] on input "Select shipment" at bounding box center [229, 462] width 13 height 13
checkbox input "true"
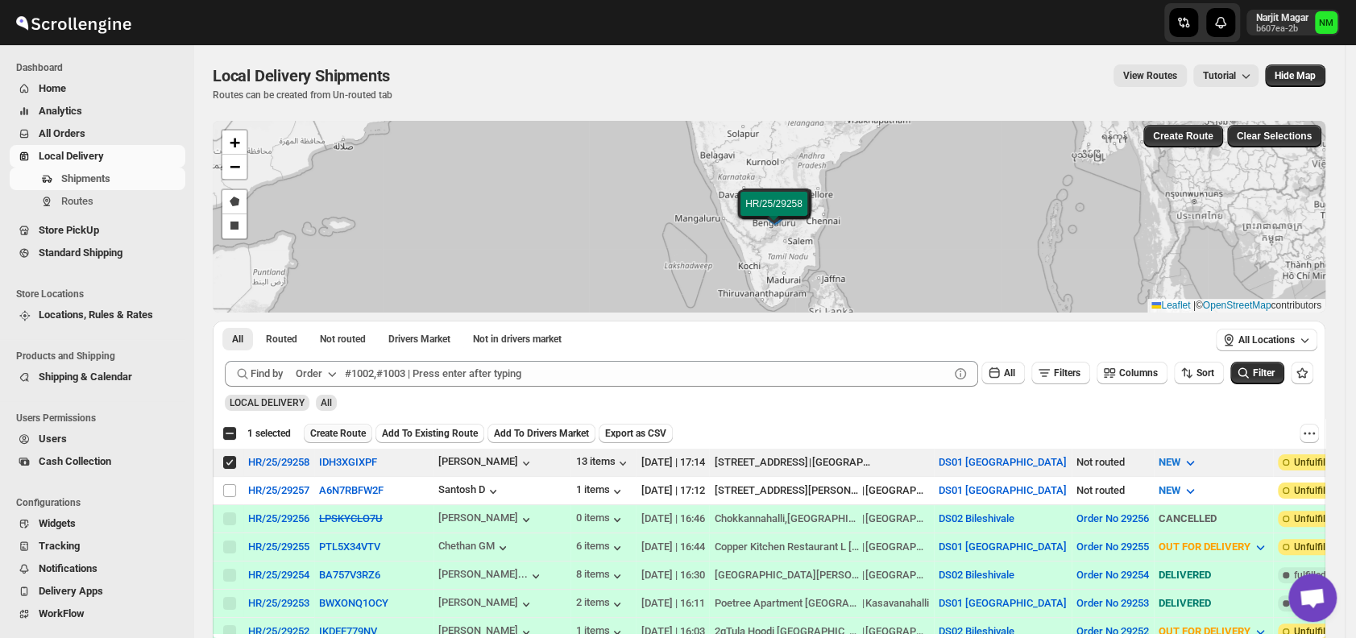
click at [333, 430] on span "Create Route" at bounding box center [338, 433] width 56 height 13
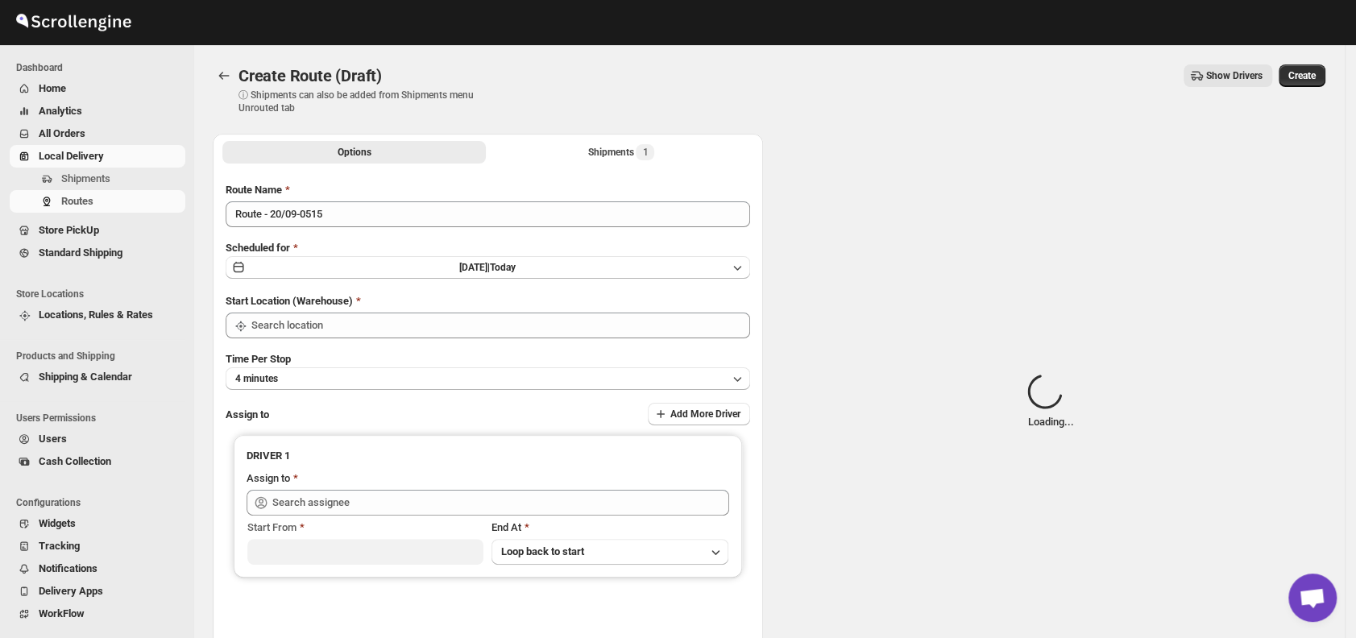
type input "DS01 [GEOGRAPHIC_DATA]"
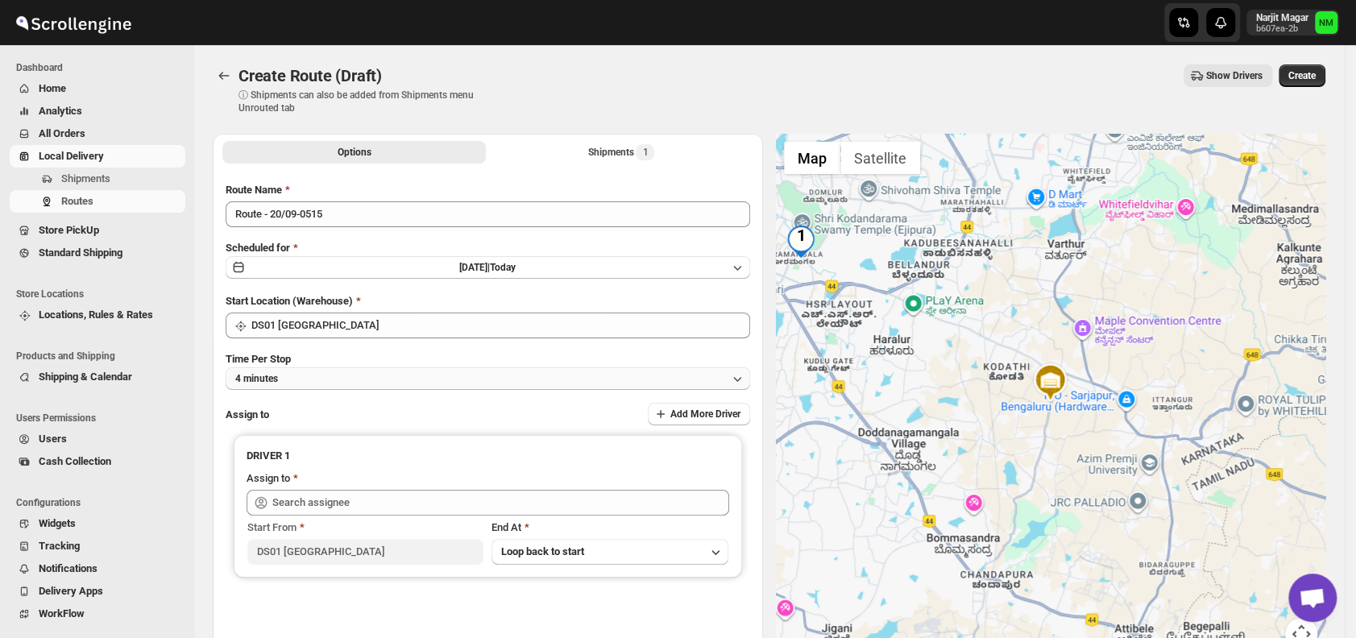
click at [341, 373] on button "4 minutes" at bounding box center [488, 378] width 524 height 23
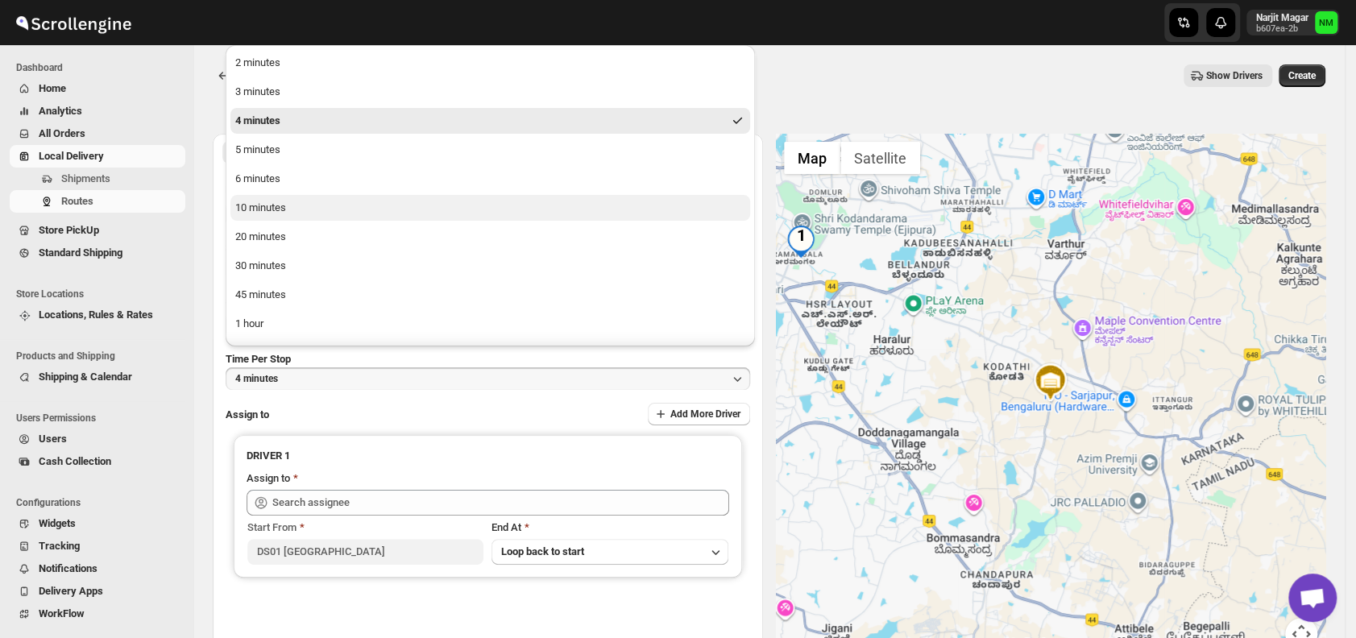
click at [284, 204] on div "10 minutes" at bounding box center [260, 208] width 51 height 16
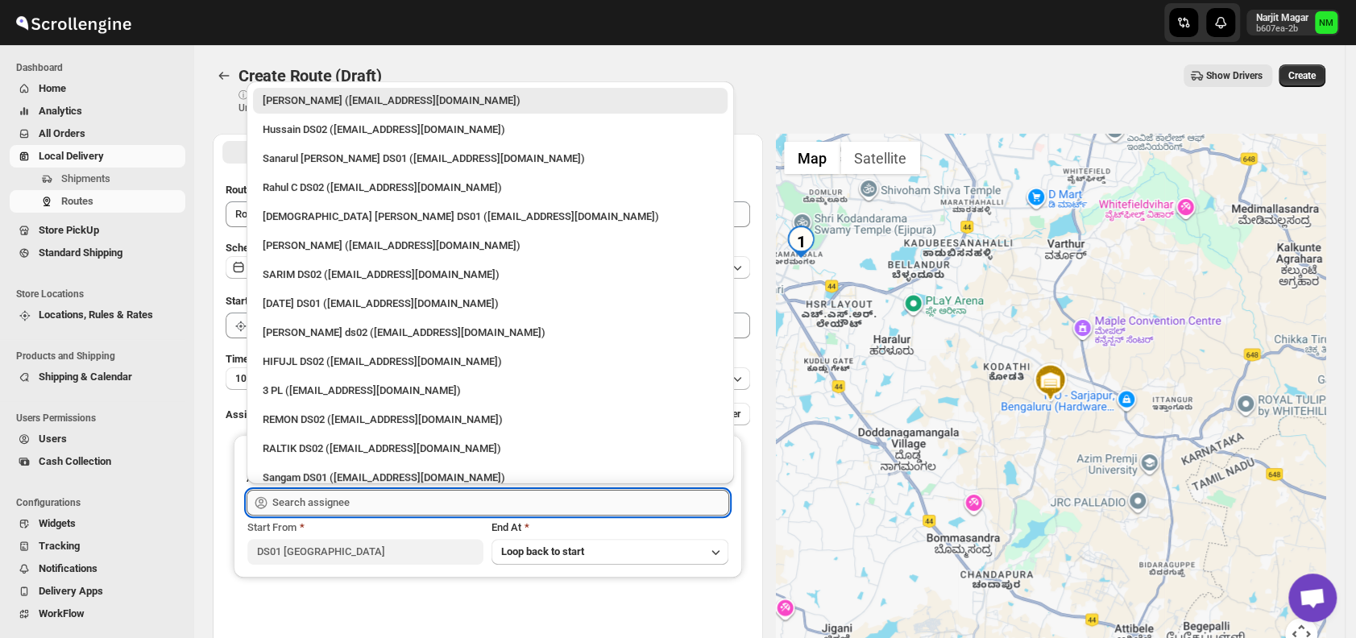
click at [335, 496] on input "text" at bounding box center [500, 503] width 457 height 26
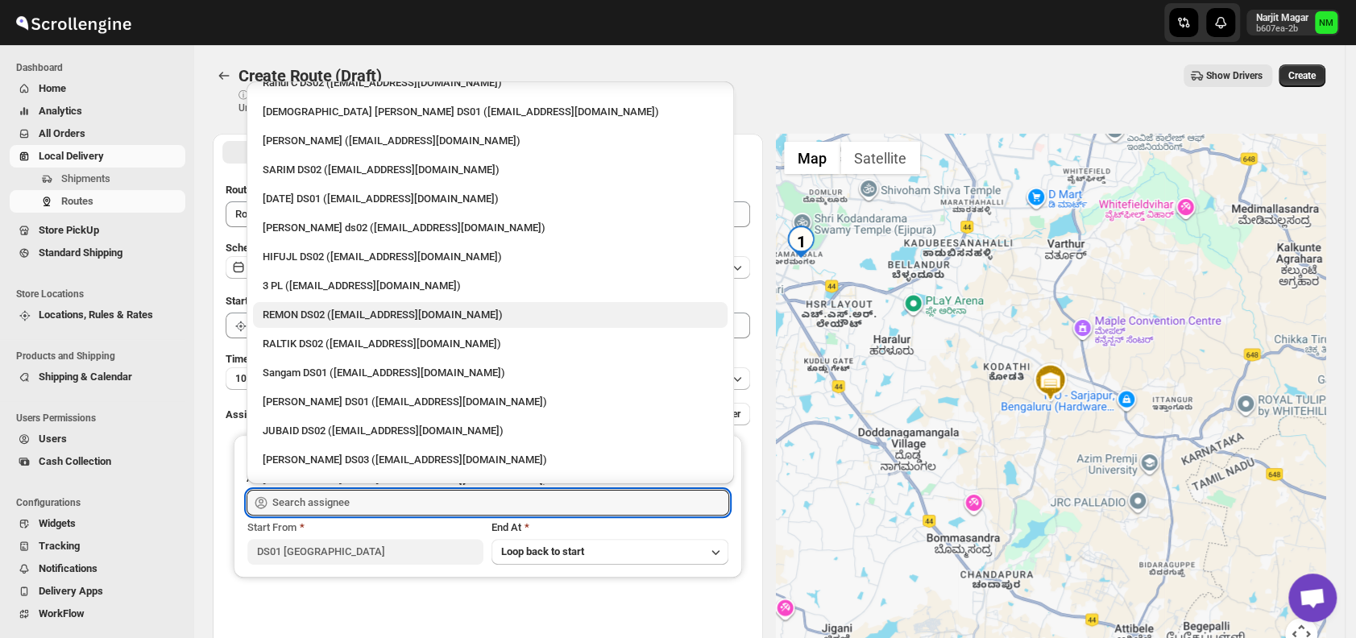
scroll to position [107, 0]
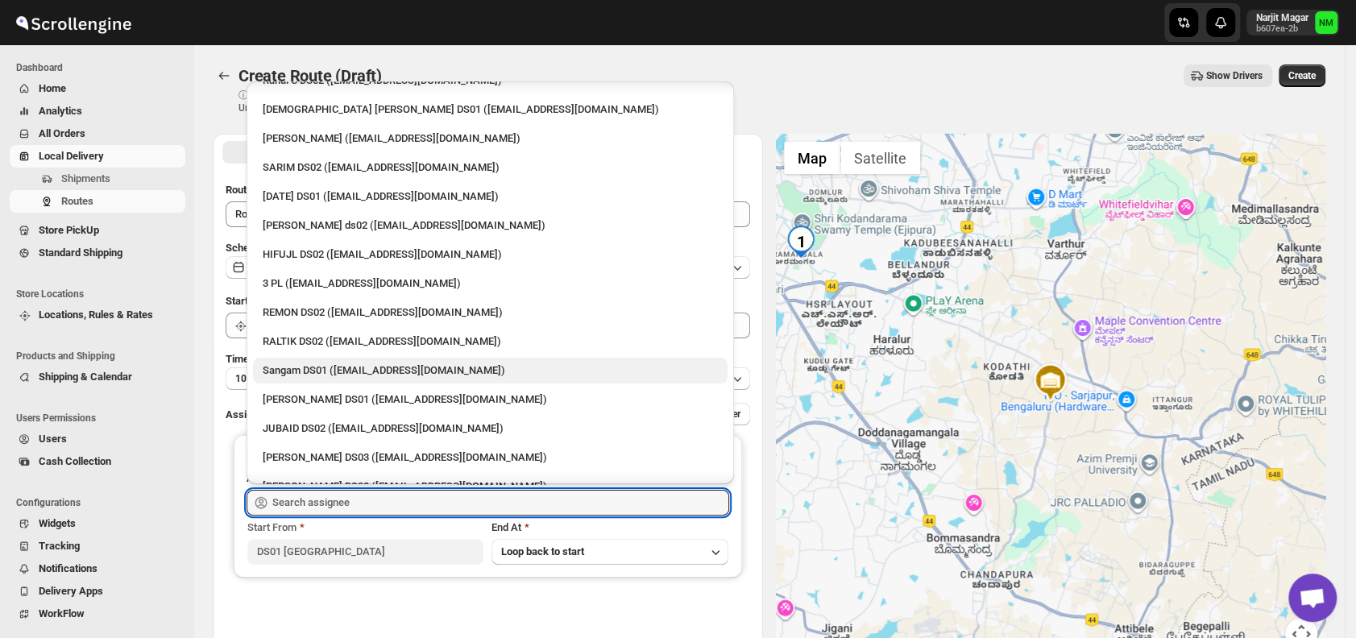
click at [308, 370] on div "Sangam DS01 ([EMAIL_ADDRESS][DOMAIN_NAME])" at bounding box center [490, 370] width 455 height 16
type input "Sangam DS01 ([EMAIL_ADDRESS][DOMAIN_NAME])"
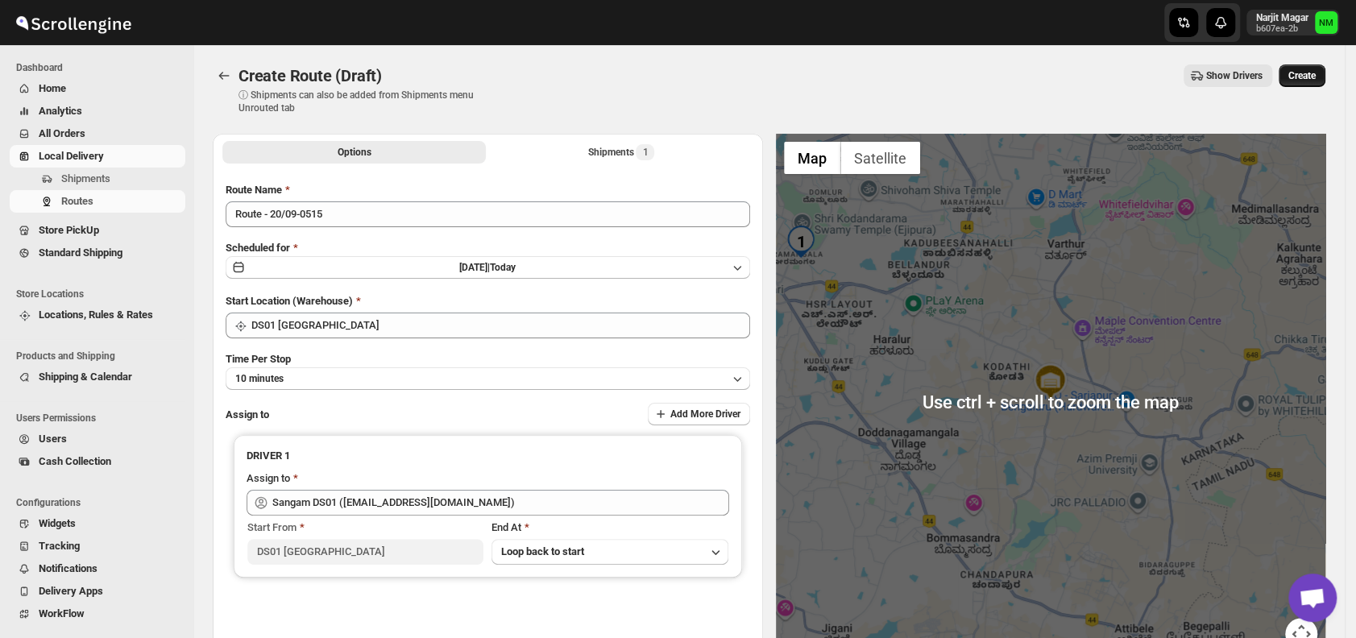
click at [1325, 74] on button "Create" at bounding box center [1301, 75] width 47 height 23
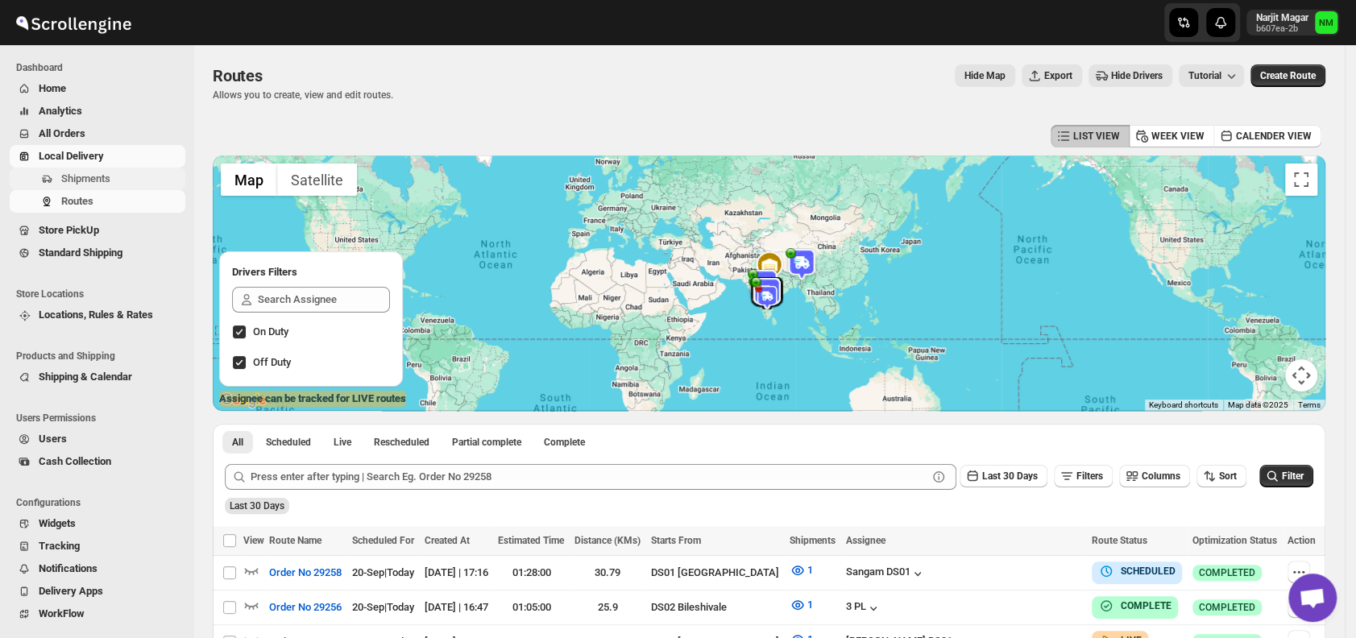
click at [89, 176] on span "Shipments" at bounding box center [85, 178] width 49 height 12
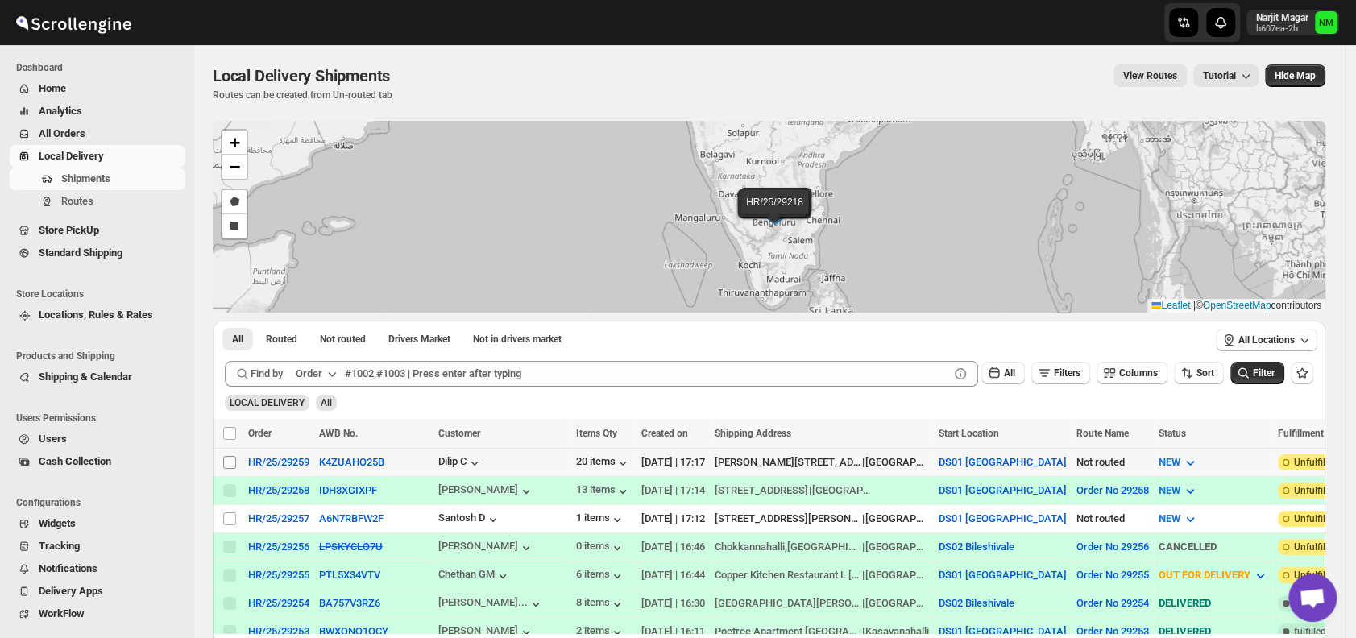
click at [232, 463] on input "Select shipment" at bounding box center [229, 462] width 13 height 13
checkbox input "true"
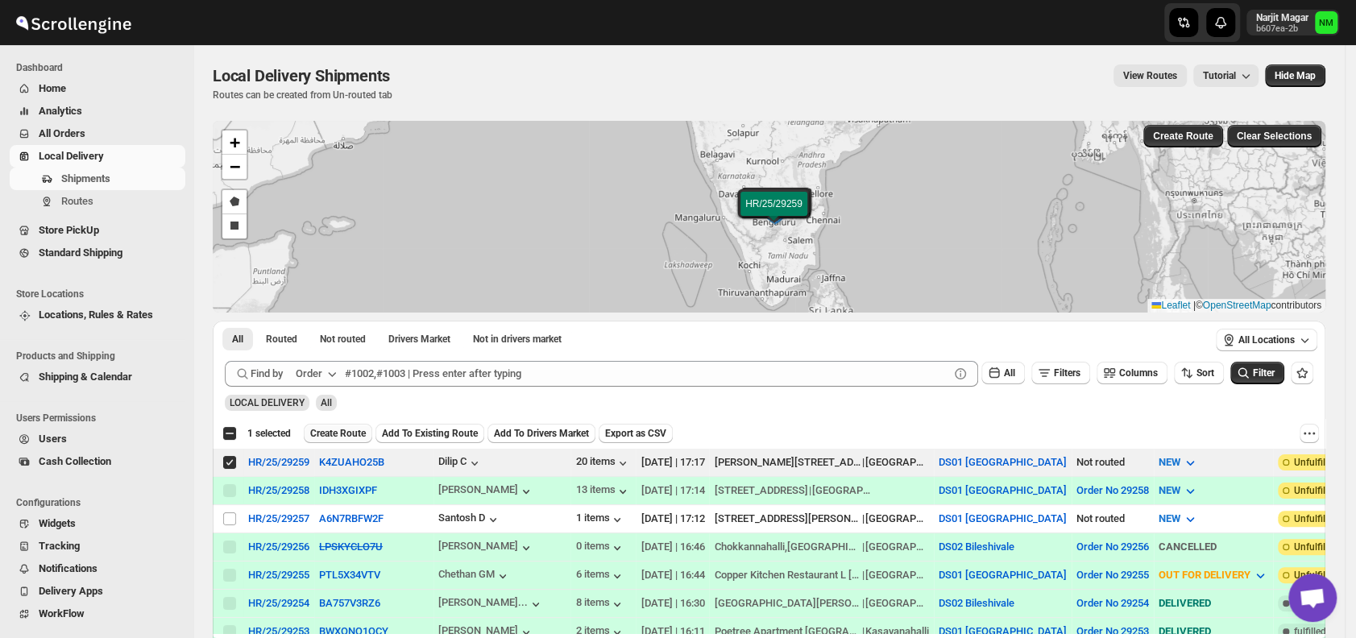
click at [317, 437] on span "Create Route" at bounding box center [338, 433] width 56 height 13
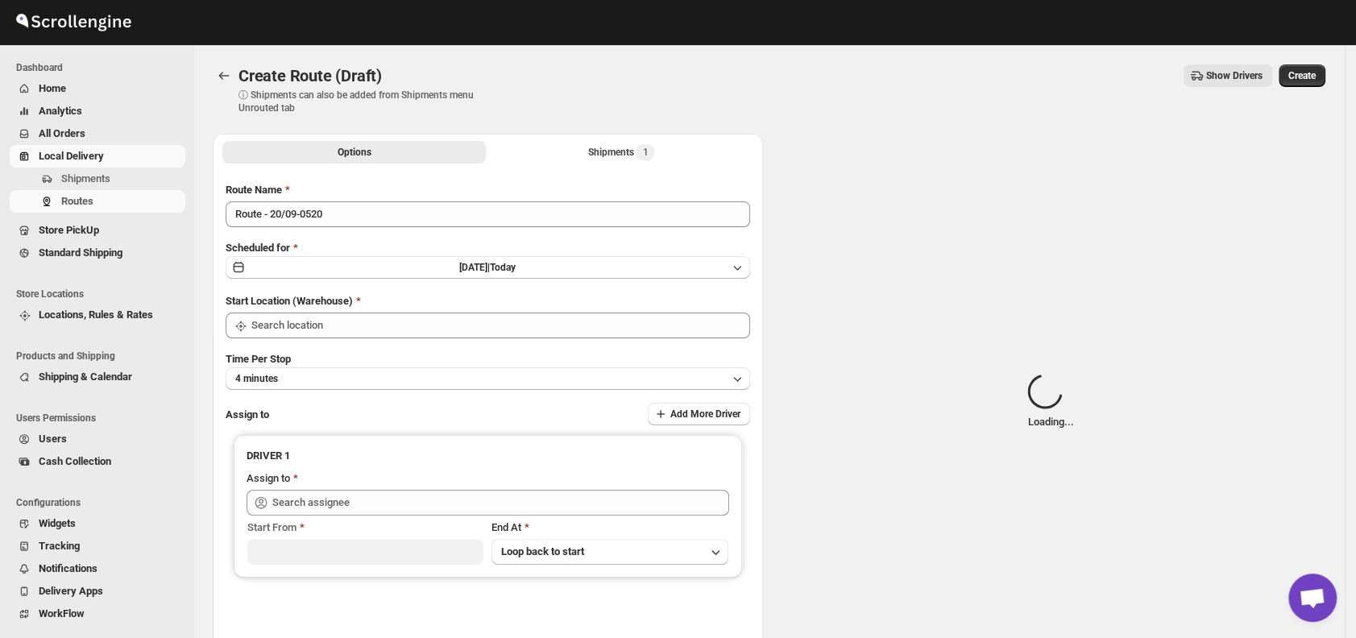
type input "DS01 [GEOGRAPHIC_DATA]"
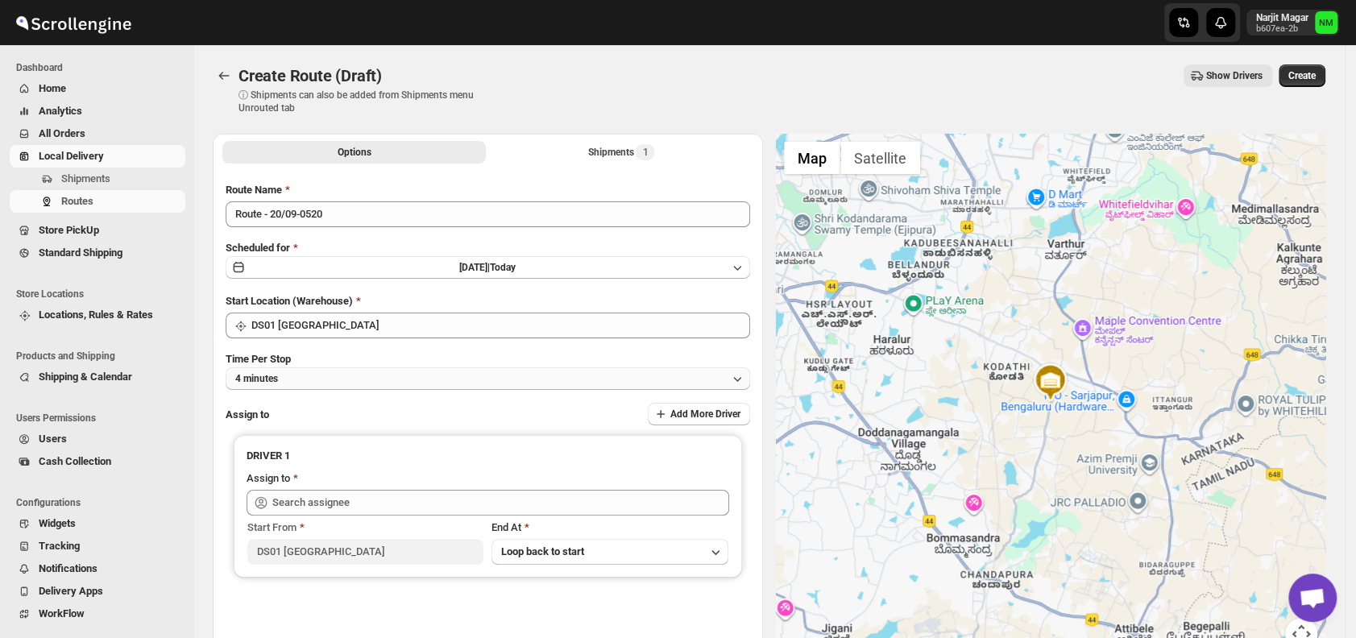
click at [374, 374] on button "4 minutes" at bounding box center [488, 378] width 524 height 23
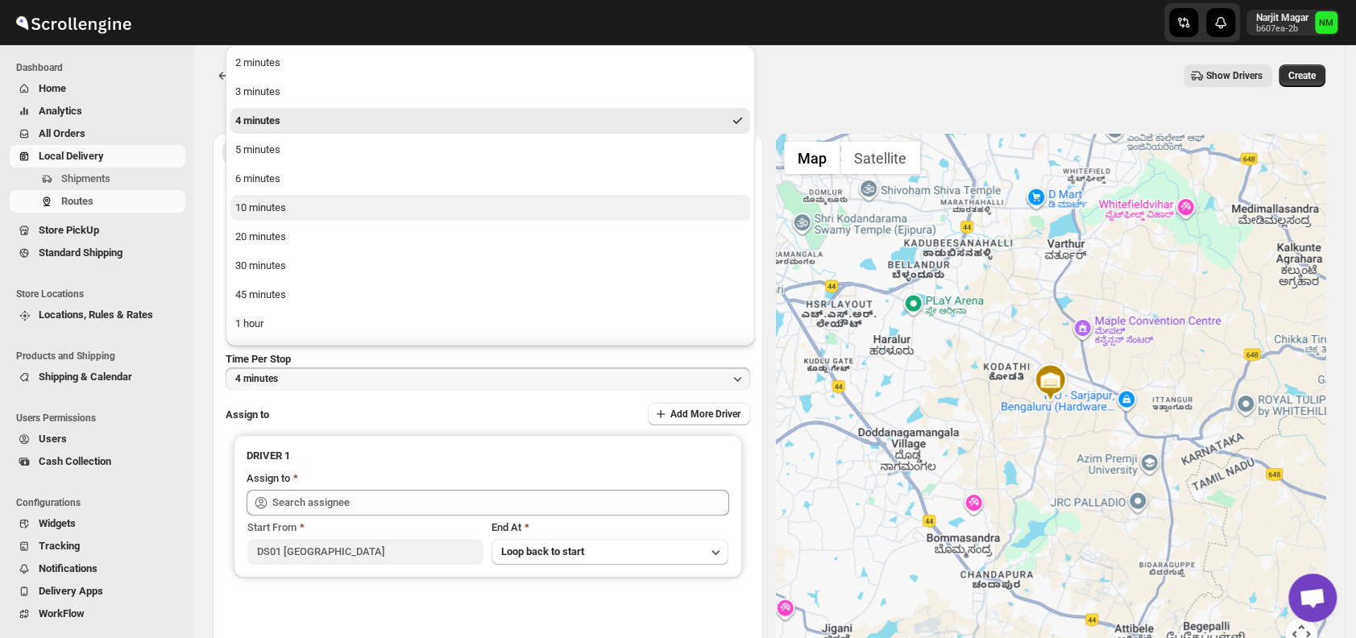
click at [290, 211] on button "10 minutes" at bounding box center [489, 208] width 519 height 26
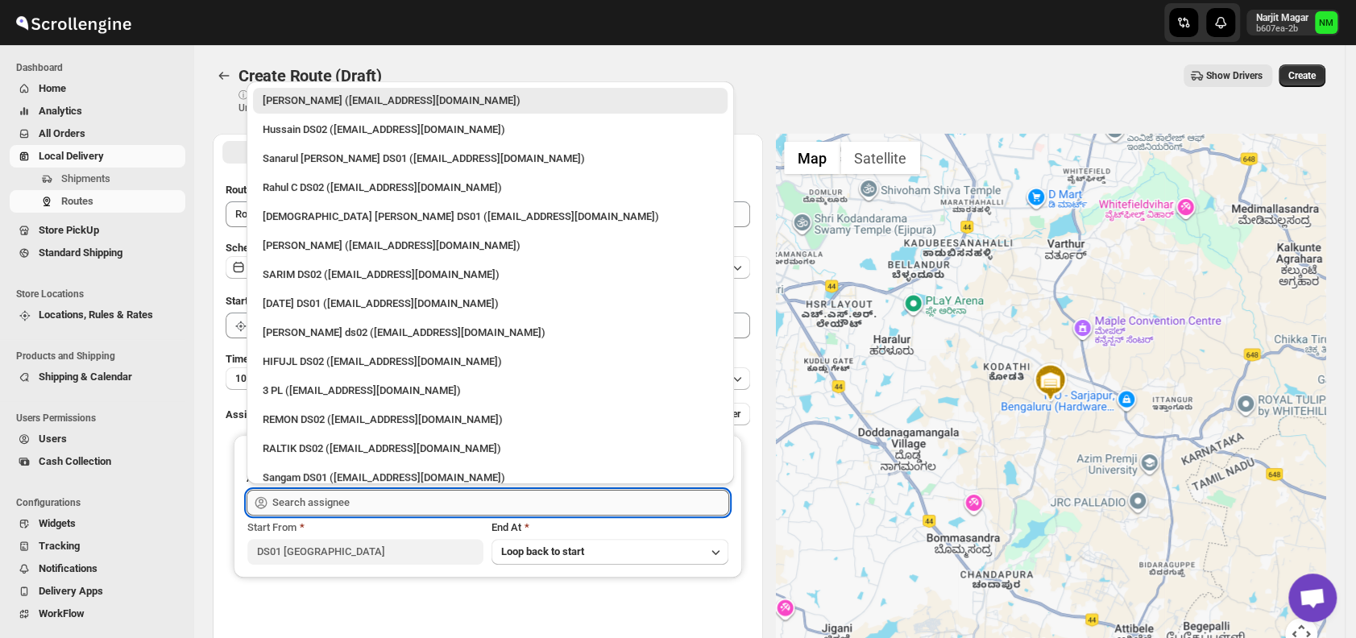
click at [387, 505] on input "text" at bounding box center [500, 503] width 457 height 26
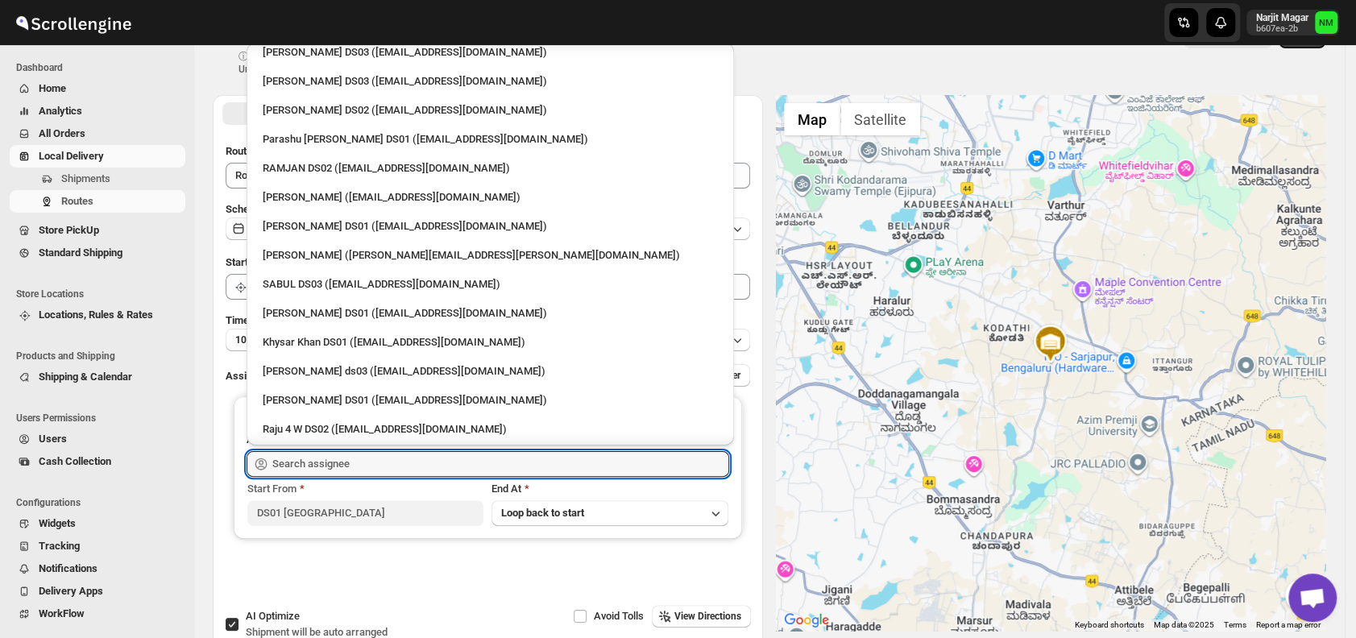
scroll to position [1136, 0]
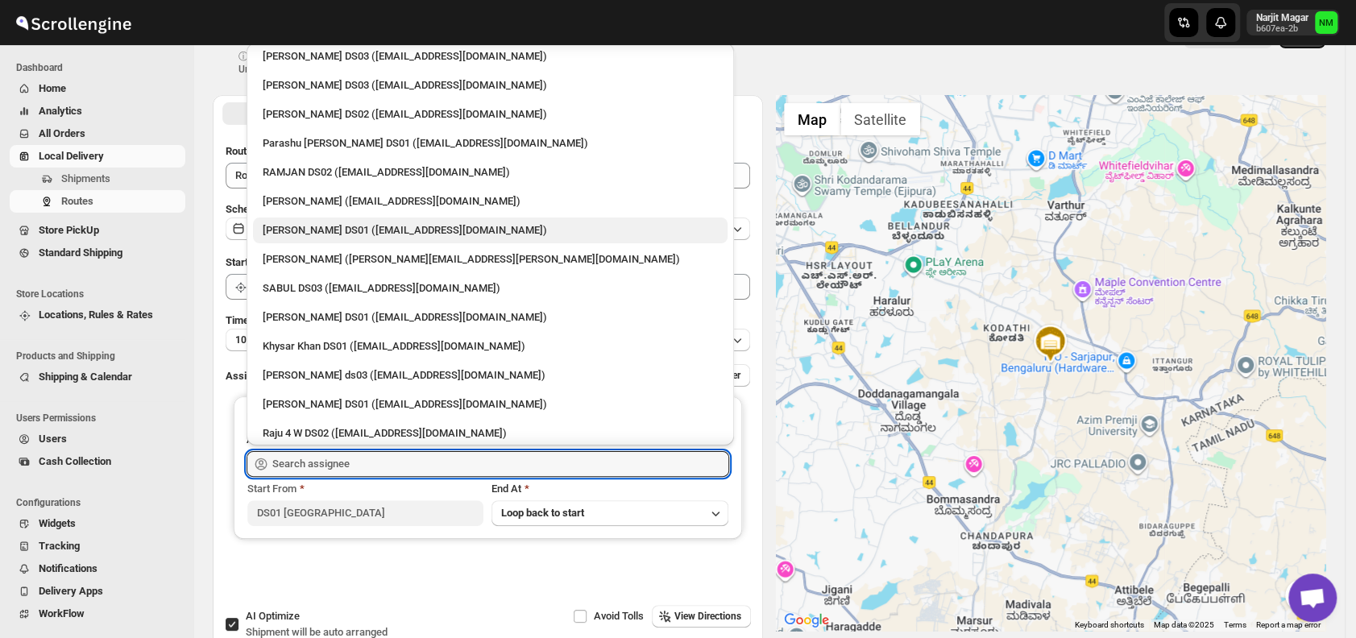
click at [303, 230] on div "[PERSON_NAME] DS01 ([EMAIL_ADDRESS][DOMAIN_NAME])" at bounding box center [490, 230] width 455 height 16
type input "[PERSON_NAME] DS01 ([EMAIL_ADDRESS][DOMAIN_NAME])"
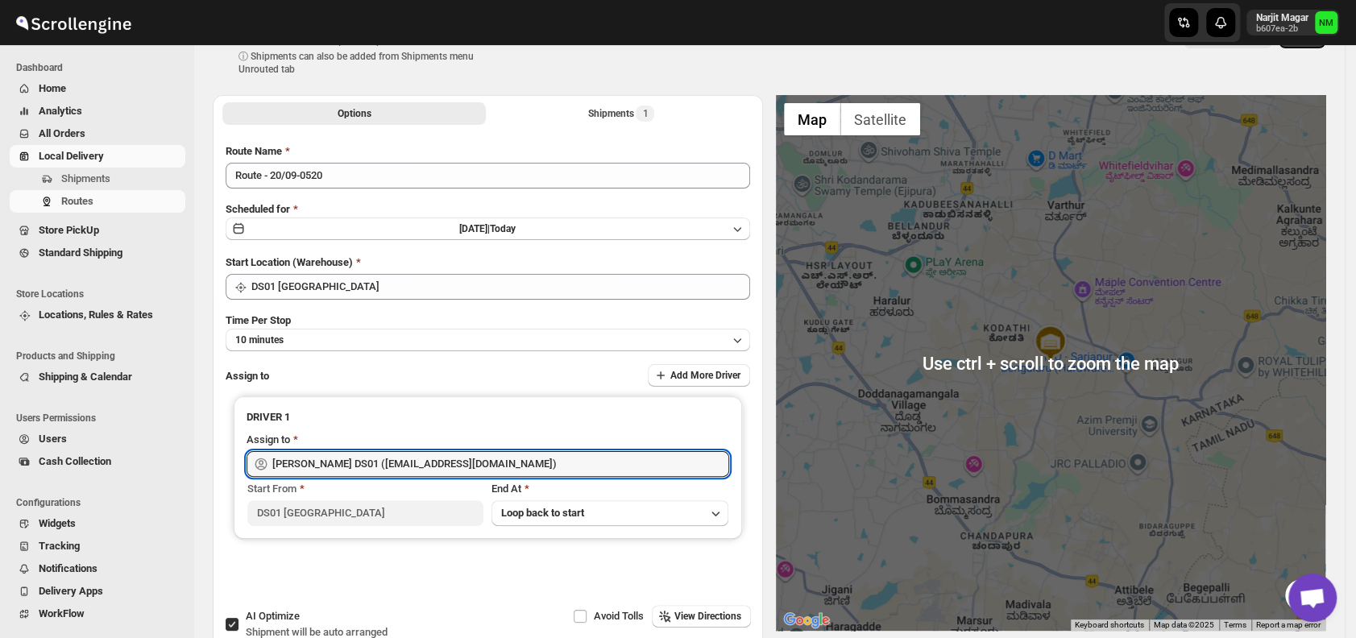
scroll to position [0, 0]
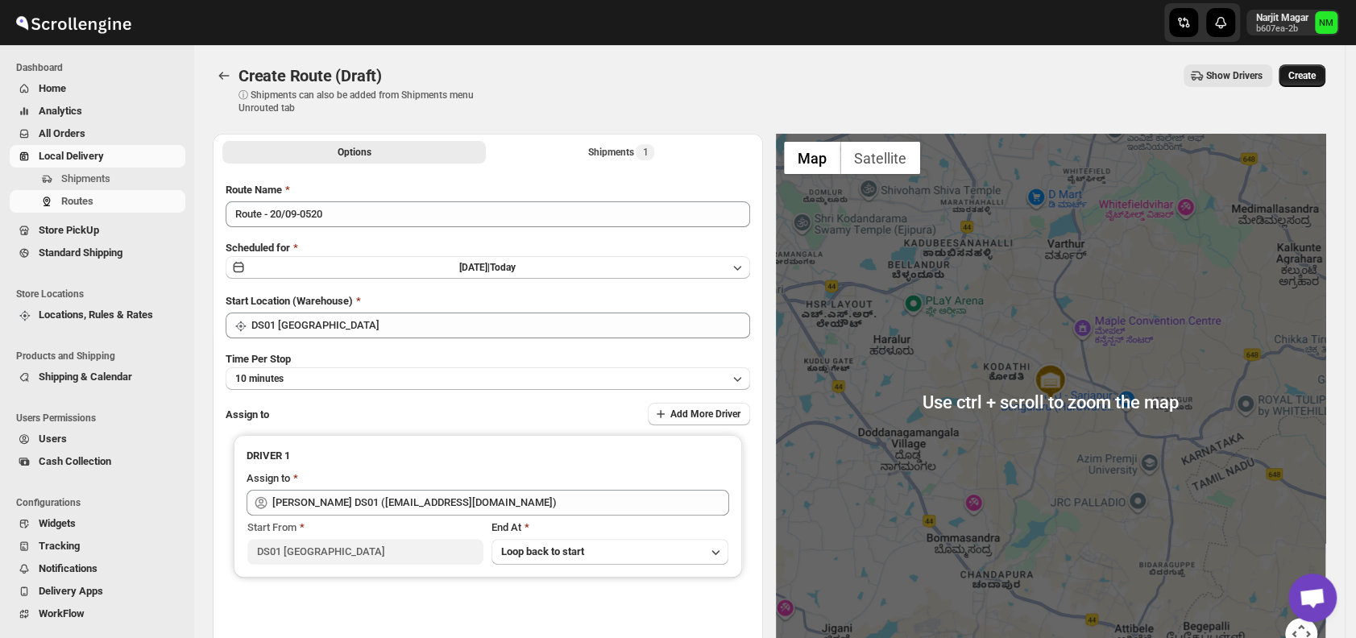
click at [1302, 81] on span "Create" at bounding box center [1301, 75] width 27 height 13
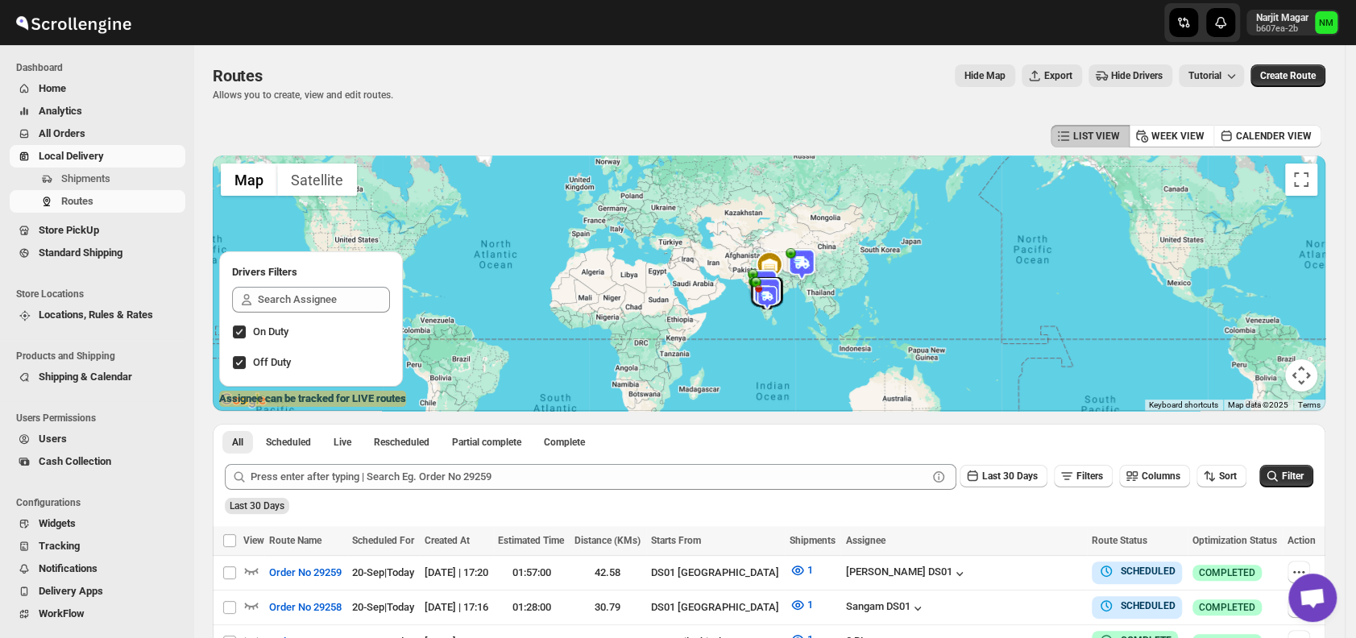
click at [669, 135] on div "LIST VIEW WEEK VIEW CALENDER VIEW" at bounding box center [769, 136] width 1112 height 31
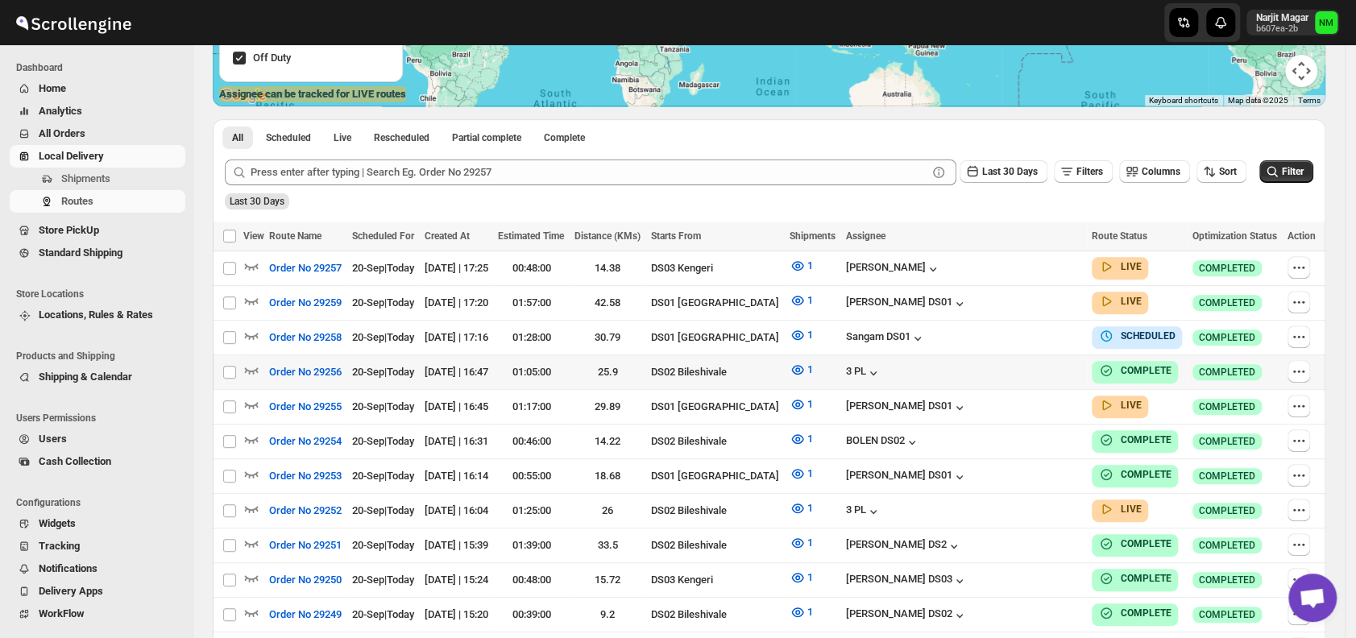
scroll to position [306, 0]
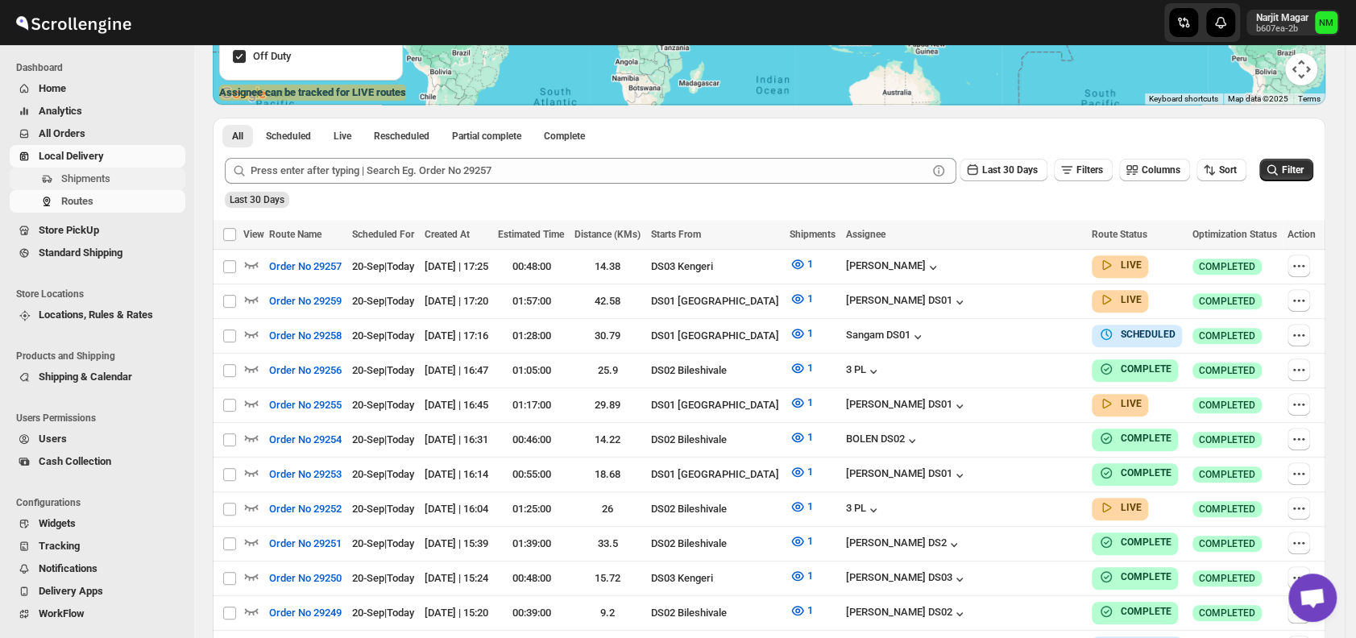
click at [101, 178] on span "Shipments" at bounding box center [85, 178] width 49 height 12
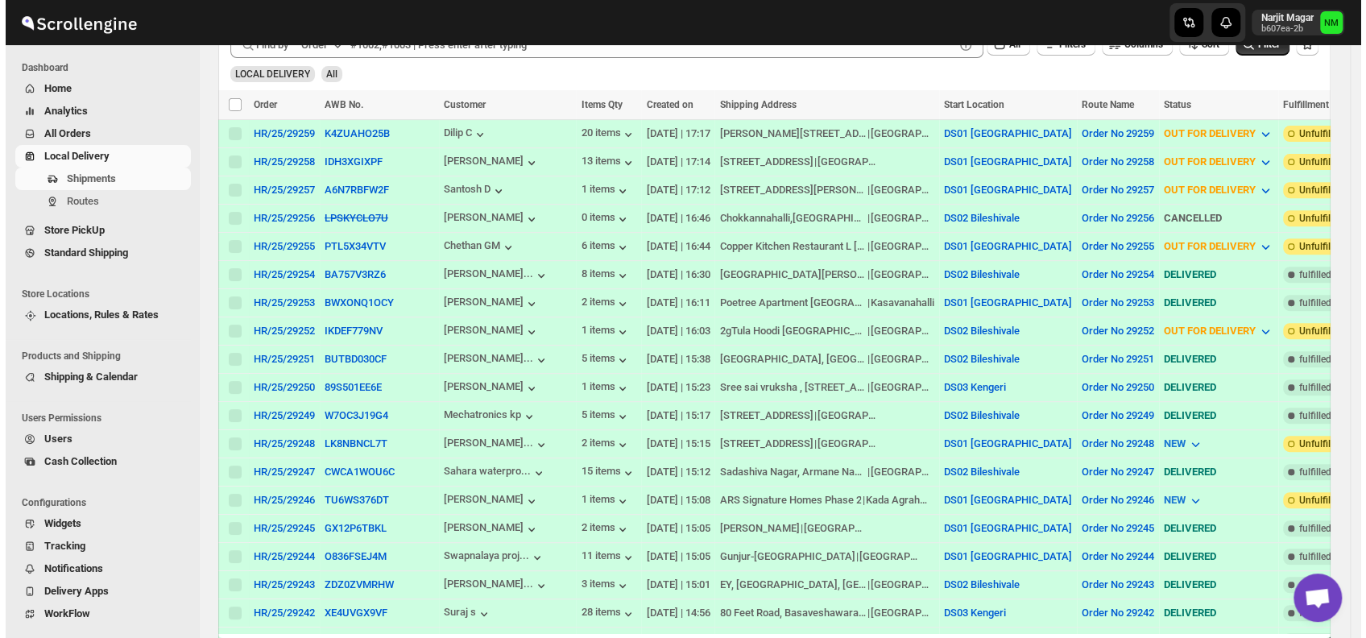
scroll to position [336, 0]
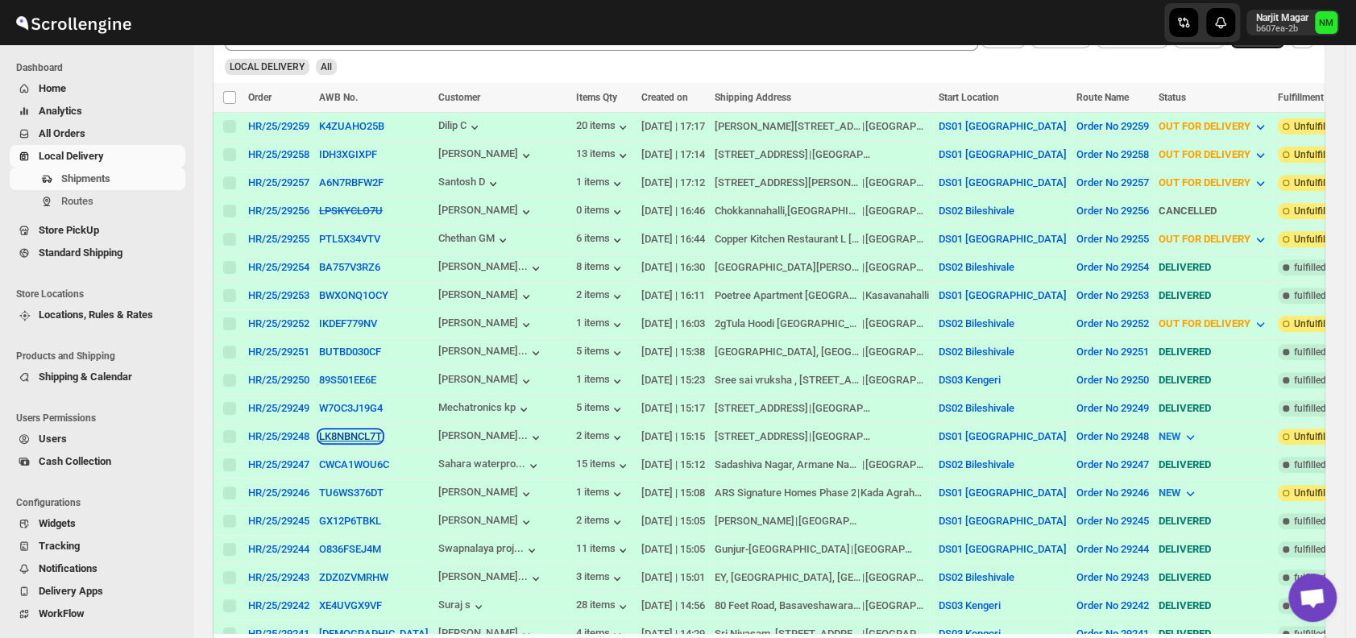
click at [321, 430] on button "LK8NBNCL7T" at bounding box center [350, 436] width 63 height 12
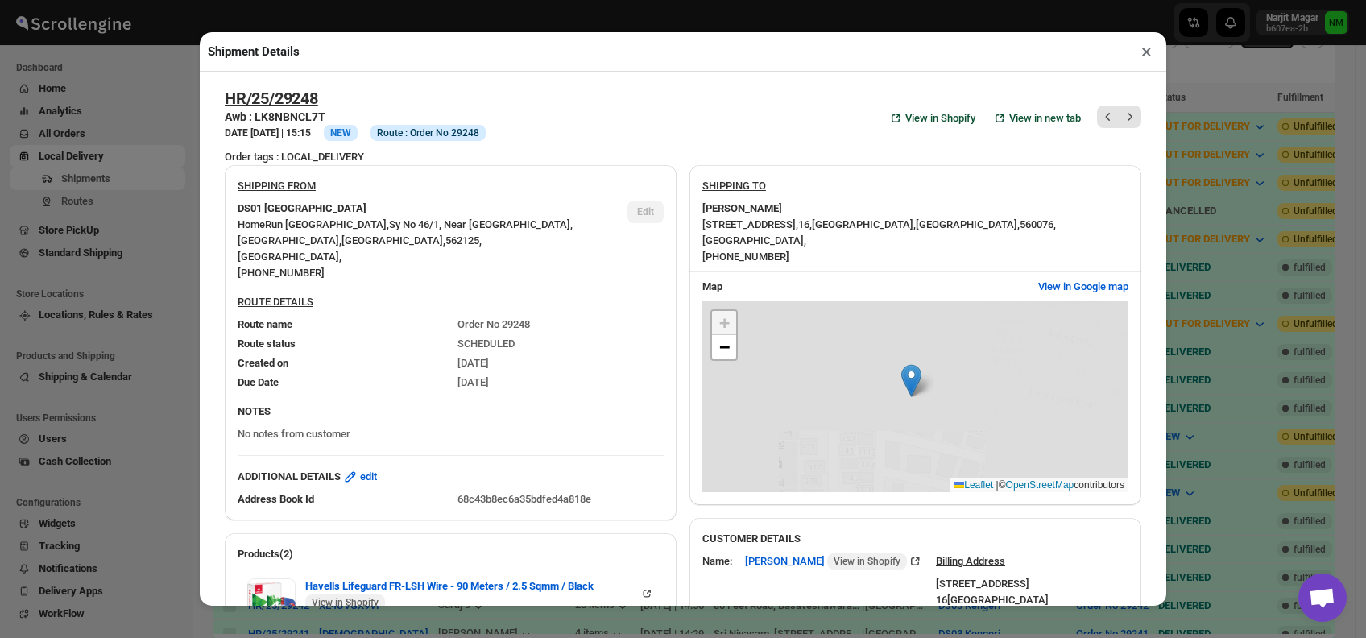
scroll to position [574, 0]
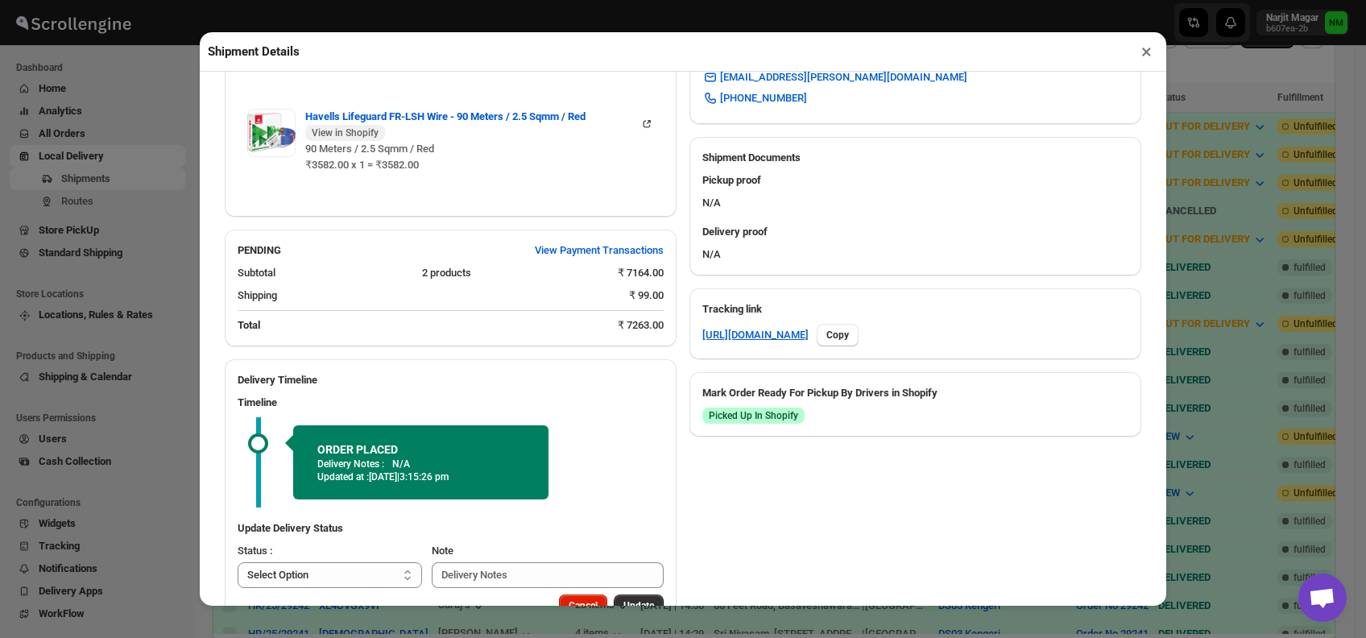
click at [367, 517] on div "Update Delivery Status Status : Select Option PICKED UP OUT FOR DELIVERY RESCHE…" at bounding box center [451, 554] width 452 height 81
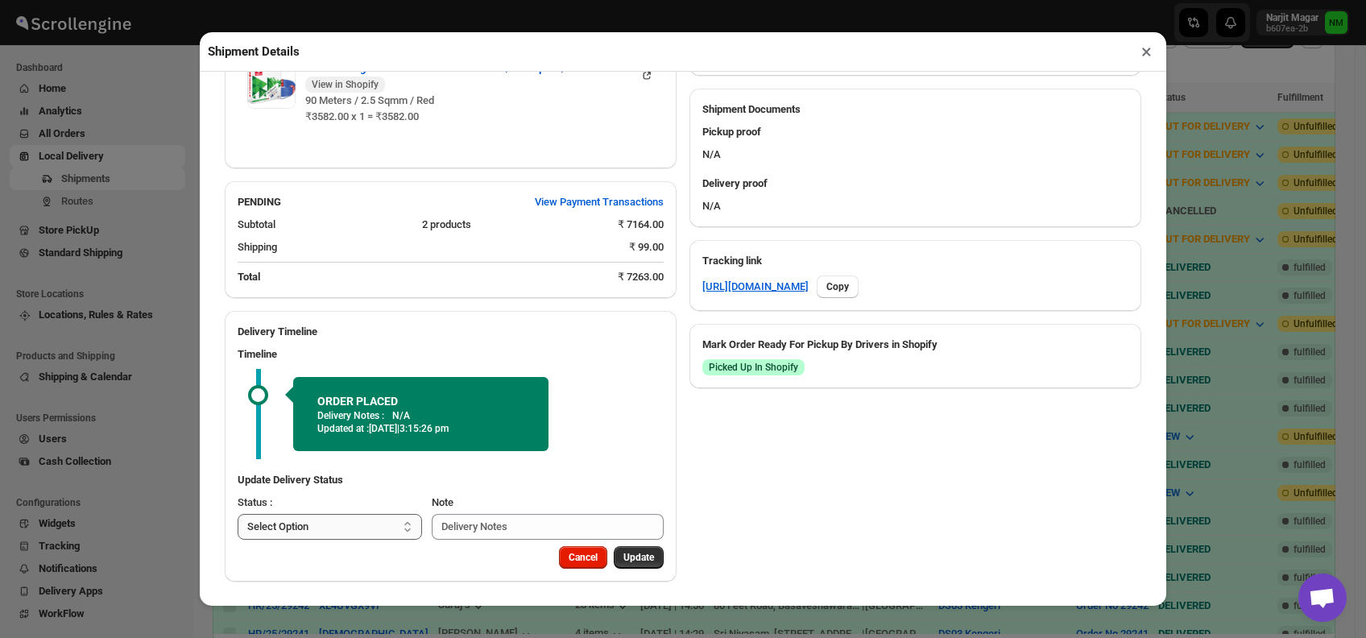
click at [343, 521] on select "Select Option PICKED UP OUT FOR DELIVERY RESCHEDULE DELIVERED CANCELLED" at bounding box center [330, 527] width 184 height 26
select select "PICKED_UP"
click at [238, 514] on select "Select Option PICKED UP OUT FOR DELIVERY RESCHEDULE DELIVERED CANCELLED" at bounding box center [330, 527] width 184 height 26
click at [621, 546] on button "Pick Products" at bounding box center [624, 557] width 80 height 23
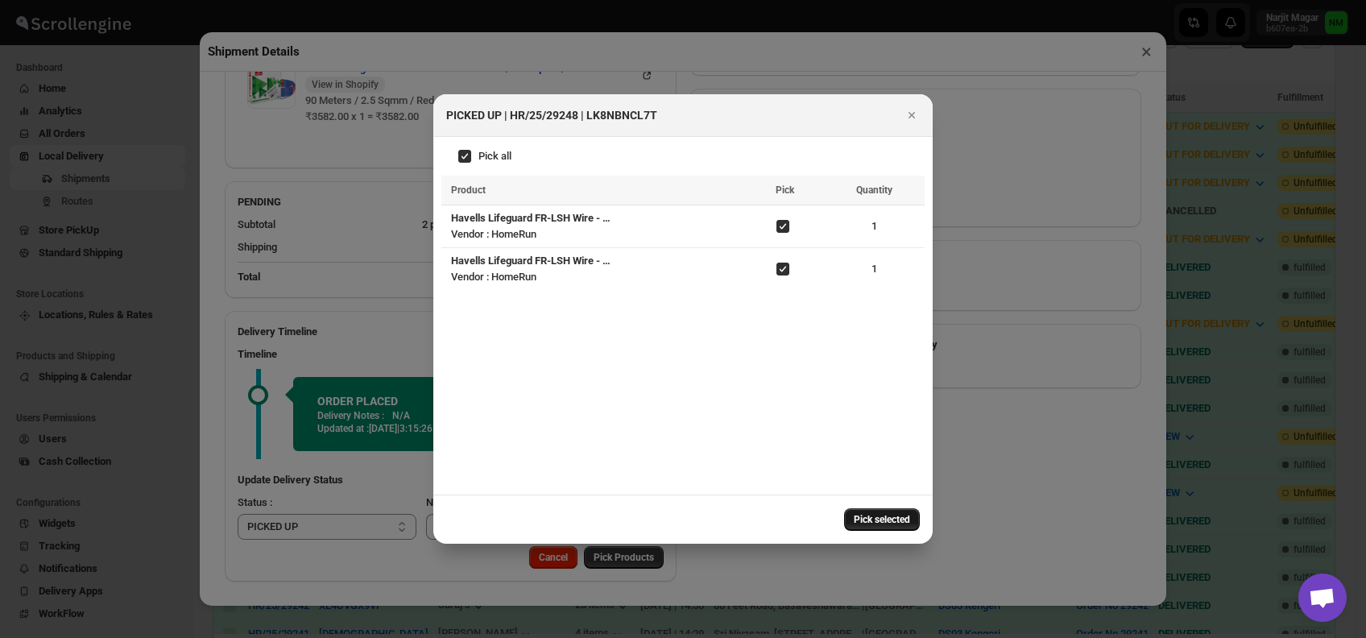
click at [863, 521] on span "Pick selected" at bounding box center [882, 519] width 56 height 13
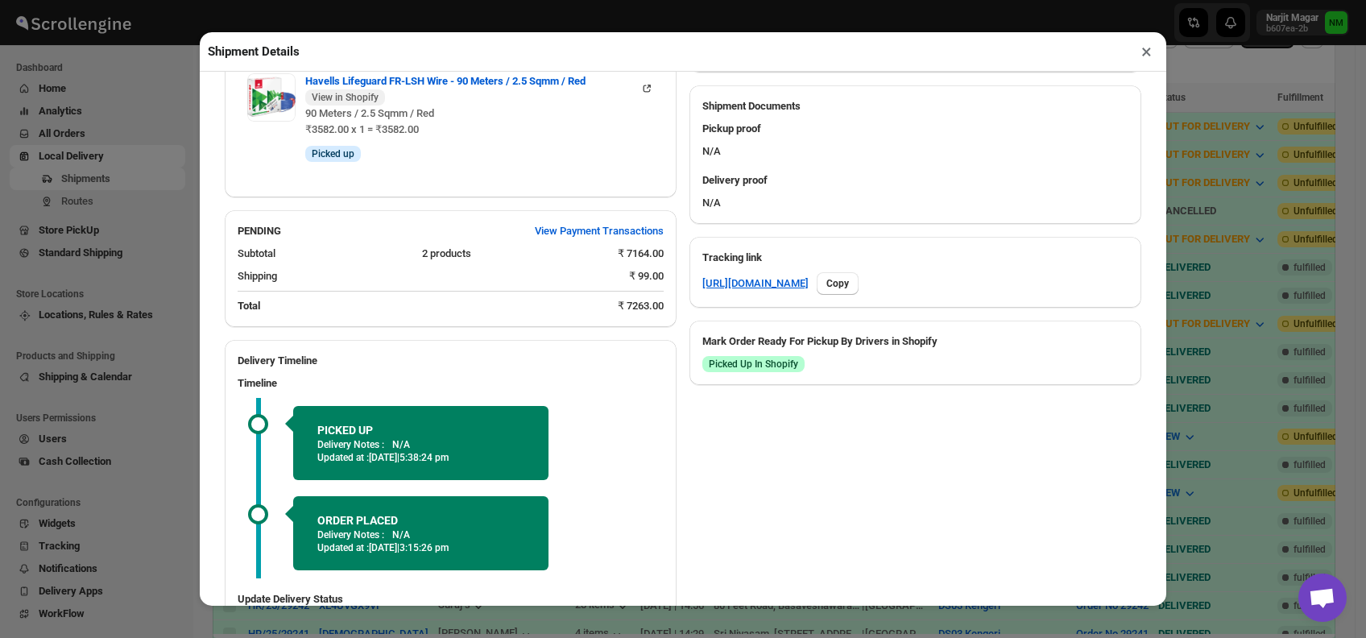
scroll to position [748, 0]
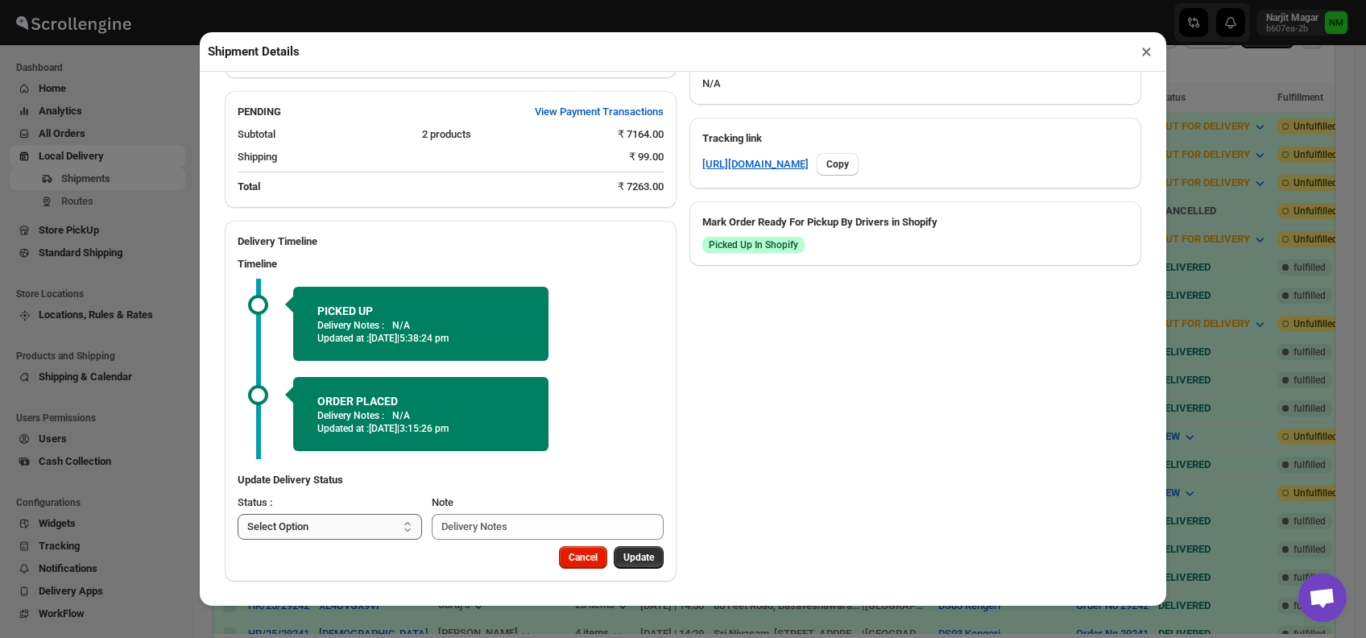
click at [347, 522] on select "Select Option PICKED UP OUT FOR DELIVERY RESCHEDULE DELIVERED CANCELLED" at bounding box center [330, 527] width 184 height 26
select select "OUT_FOR_DELIVERY"
click at [238, 514] on select "Select Option PICKED UP OUT FOR DELIVERY RESCHEDULE DELIVERED CANCELLED" at bounding box center [330, 527] width 184 height 26
click at [623, 551] on span "Update" at bounding box center [638, 557] width 31 height 13
select select
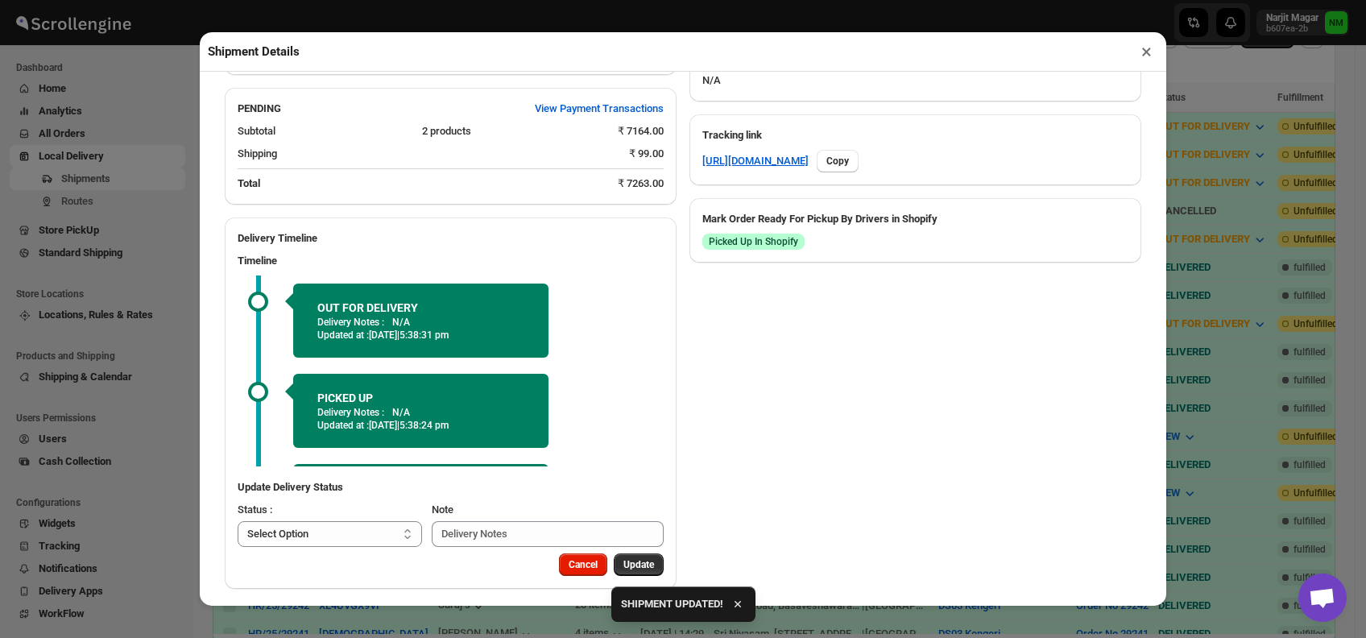
click at [1151, 52] on button "×" at bounding box center [1146, 51] width 23 height 23
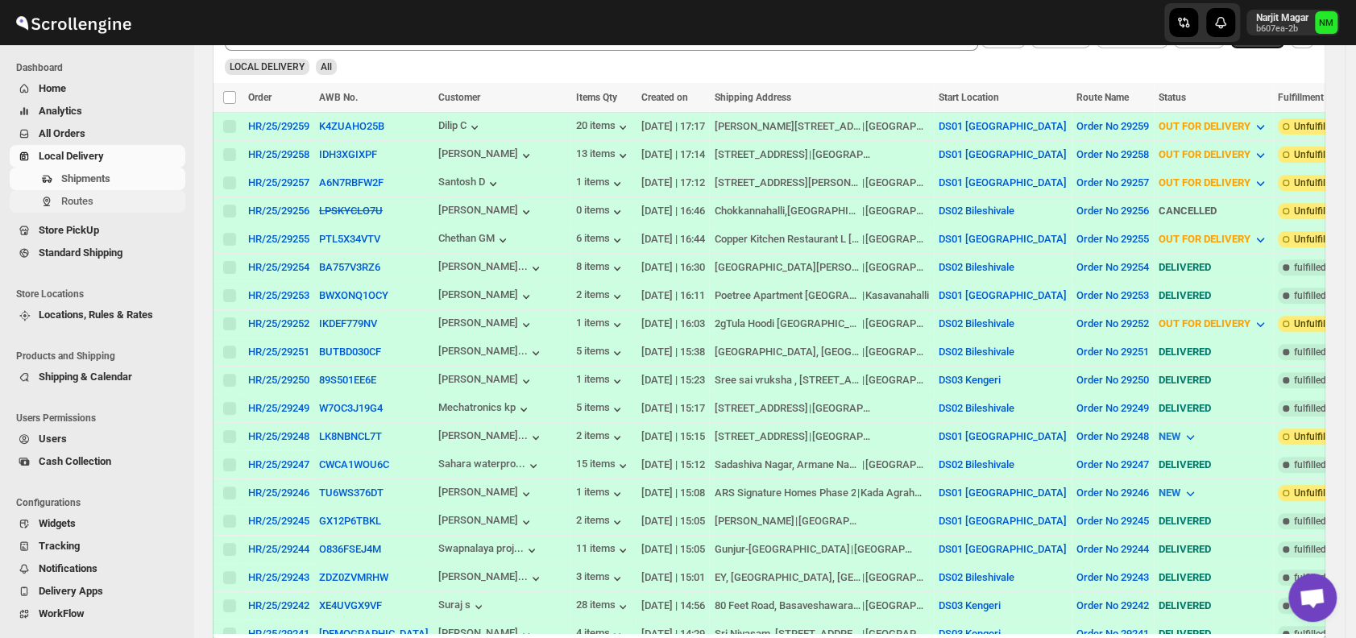
click at [60, 199] on button "Routes" at bounding box center [98, 201] width 176 height 23
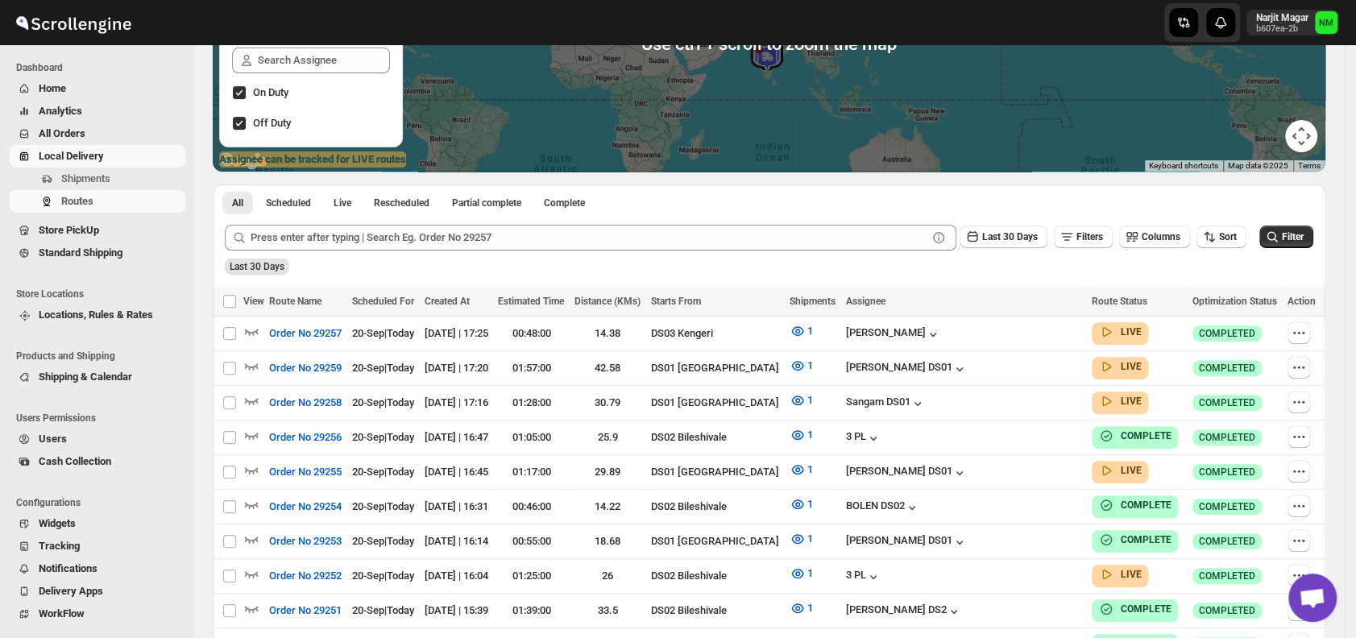
scroll to position [245, 0]
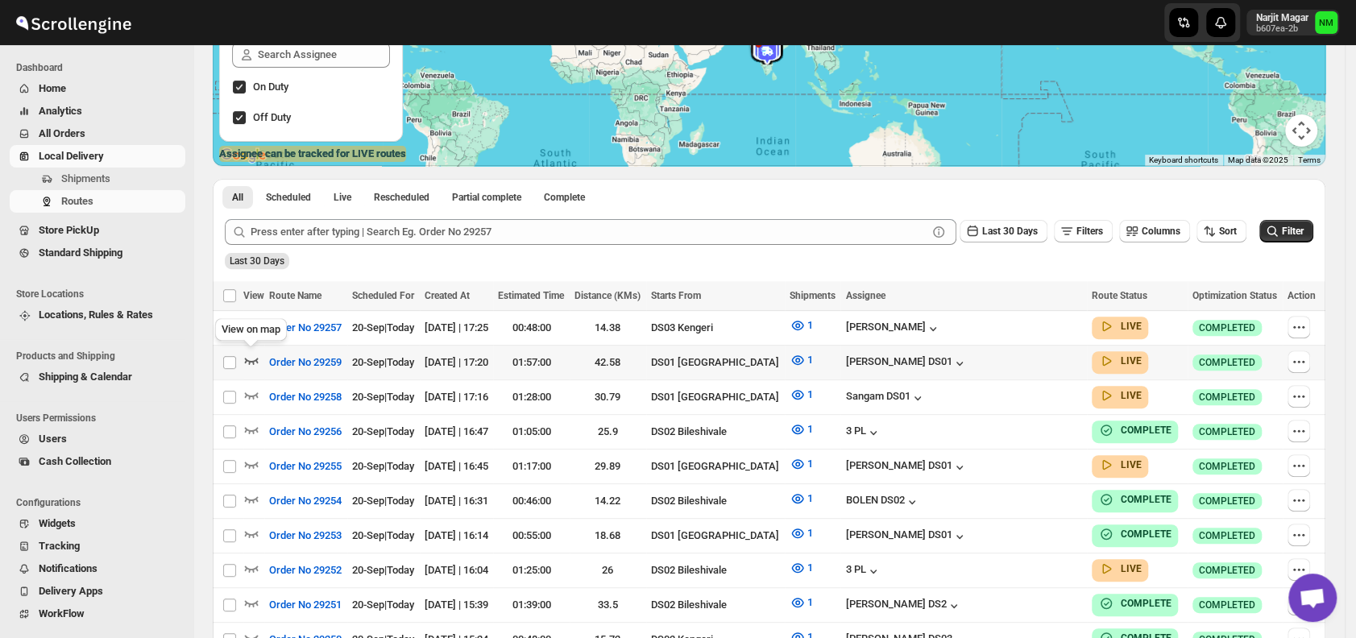
click at [256, 361] on icon "button" at bounding box center [252, 361] width 14 height 6
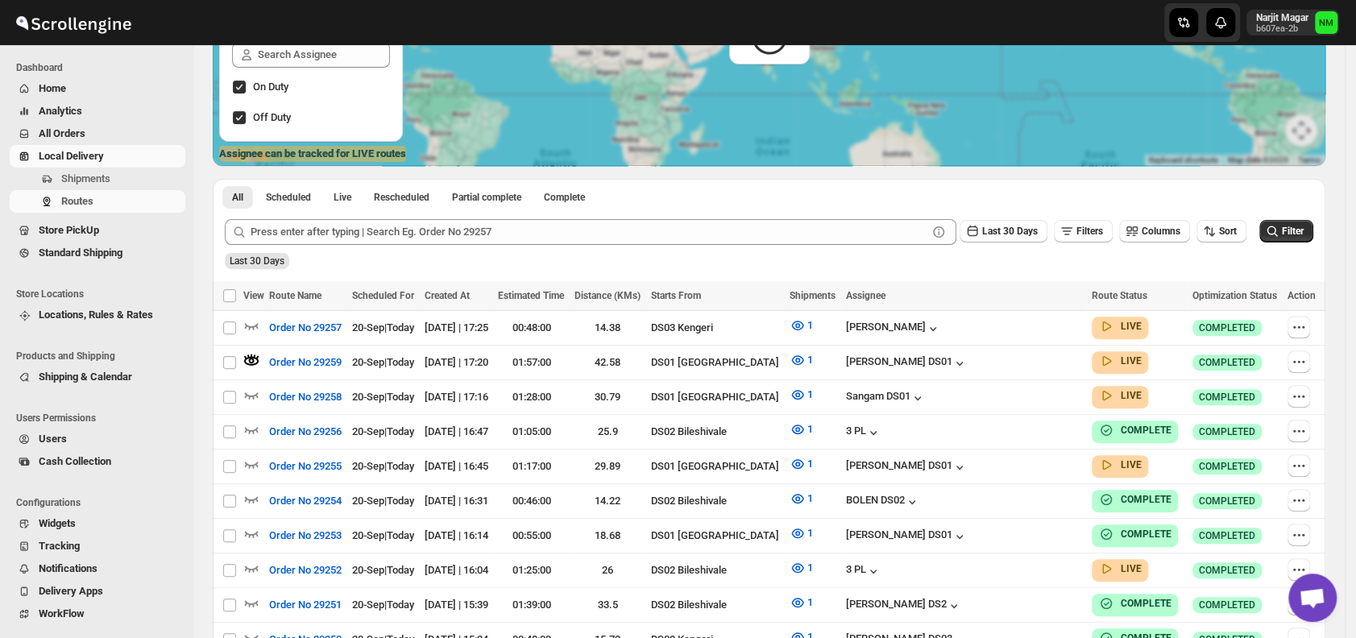
scroll to position [0, 0]
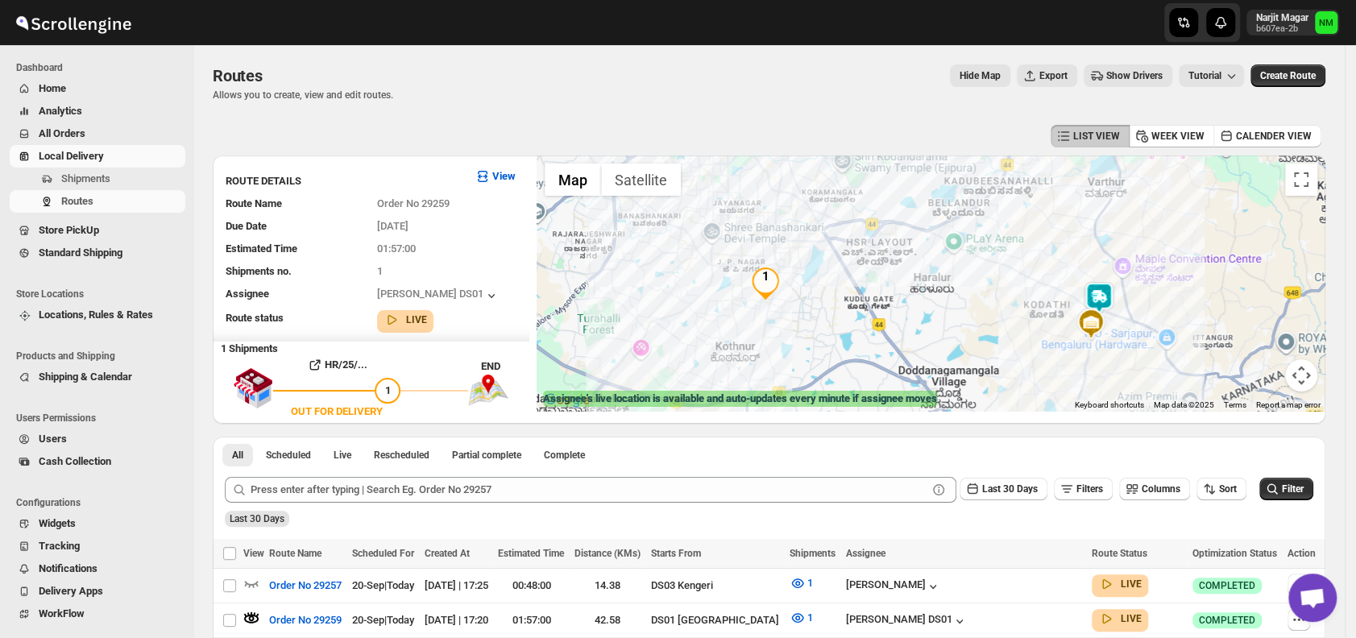
click at [1093, 292] on img at bounding box center [1098, 298] width 32 height 32
click at [1169, 220] on button "Close" at bounding box center [1156, 224] width 39 height 39
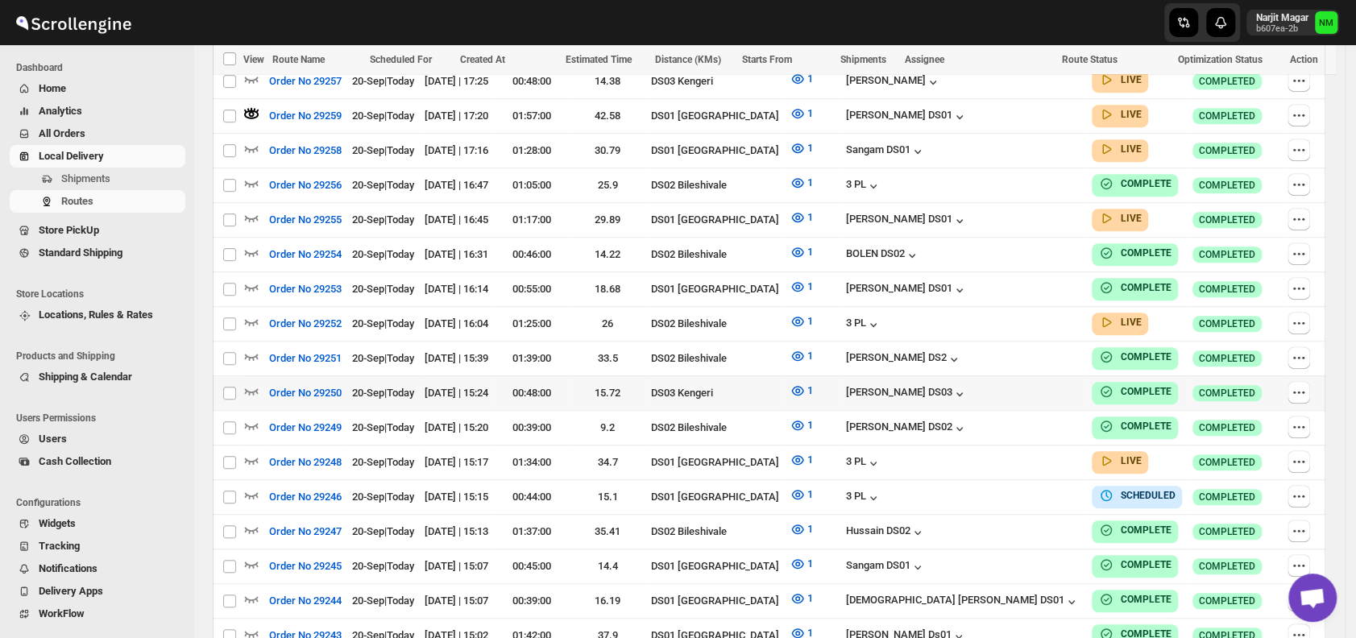
scroll to position [508, 0]
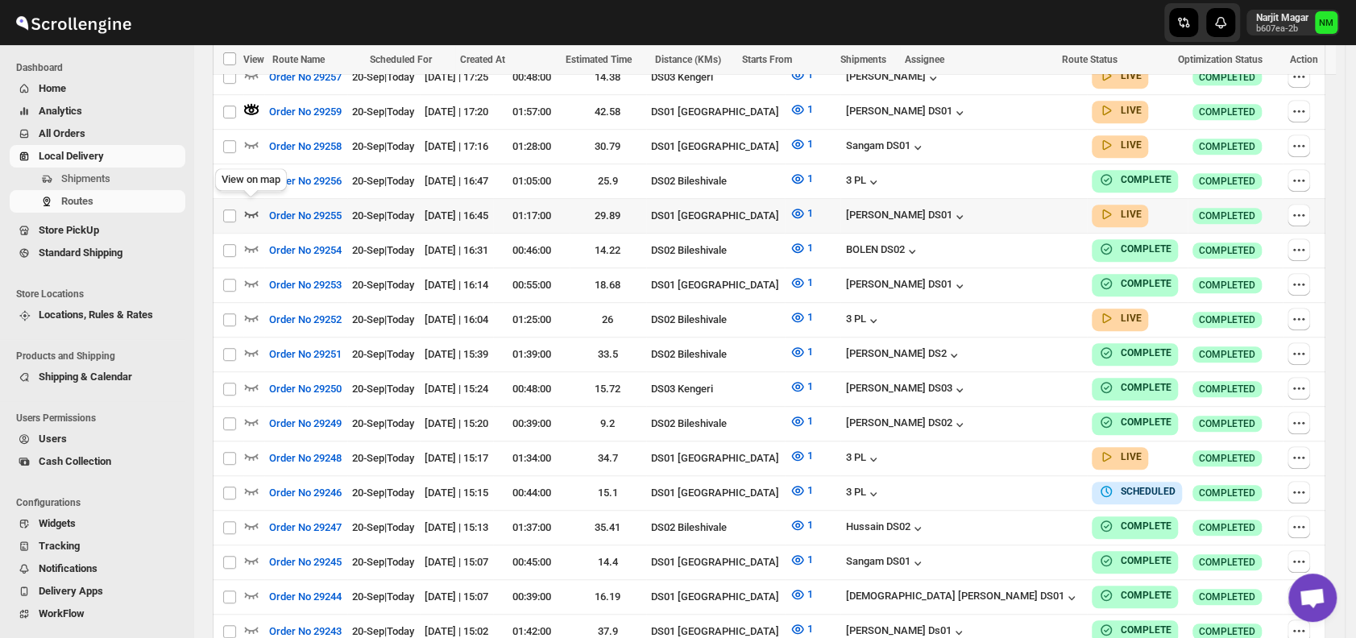
click at [250, 206] on icon "button" at bounding box center [251, 213] width 16 height 16
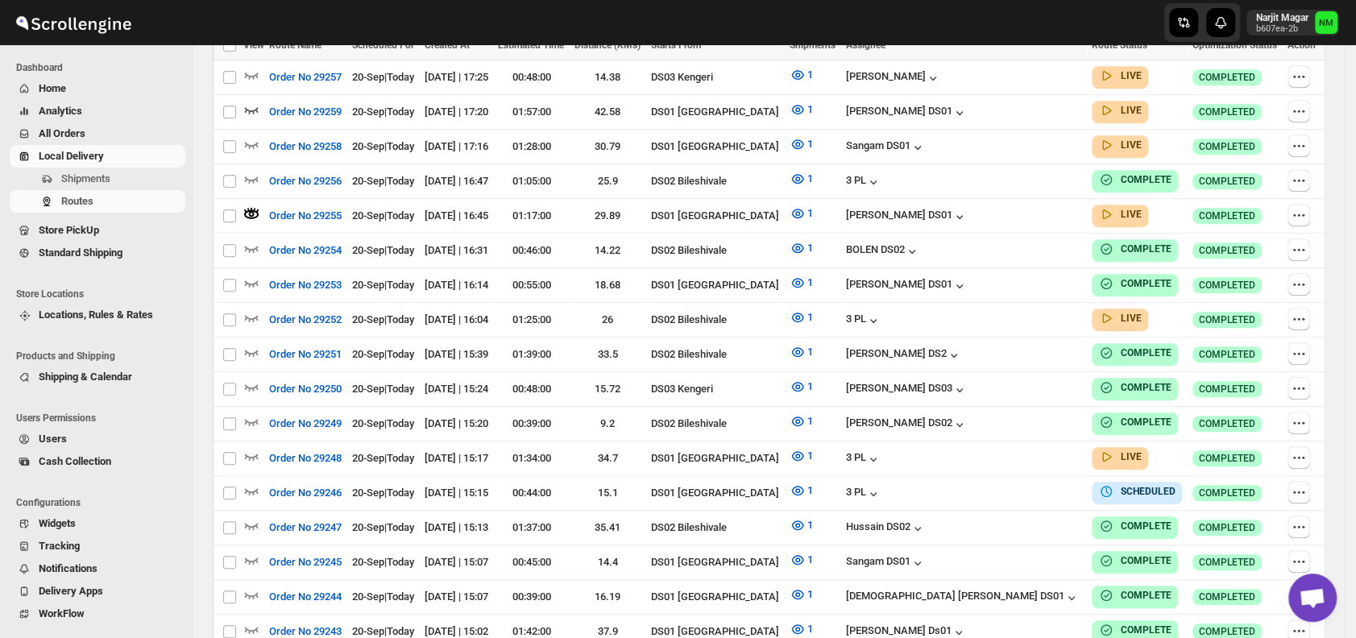
scroll to position [0, 0]
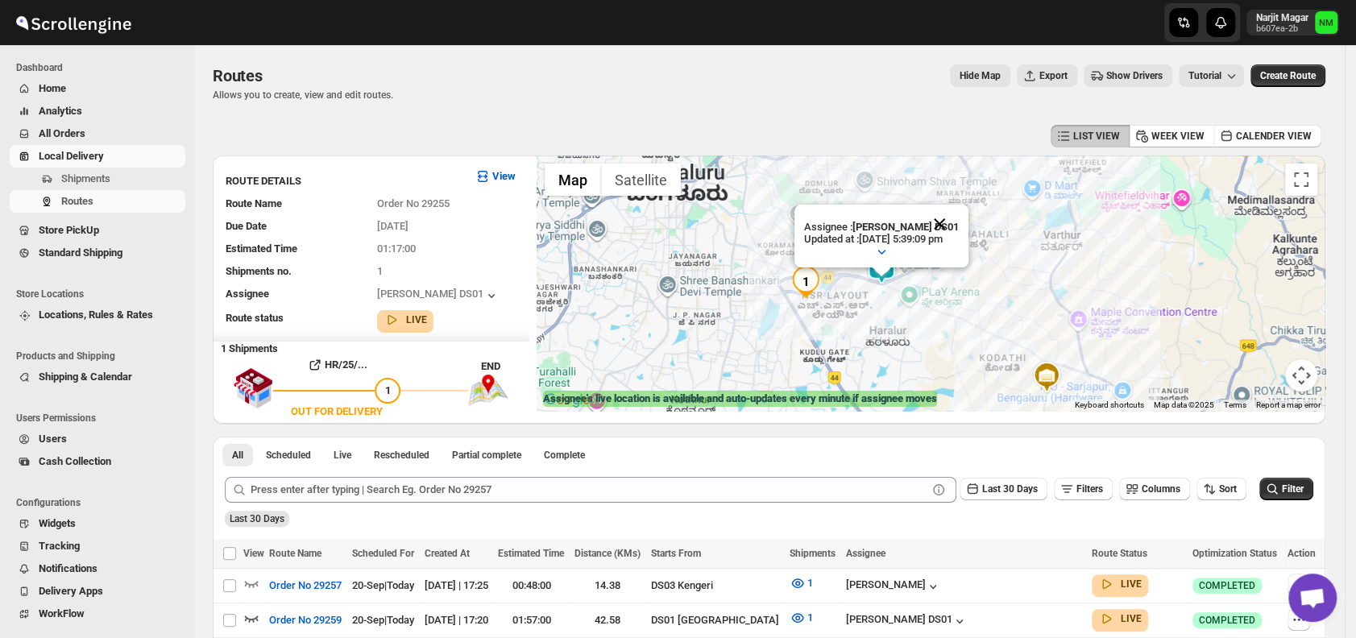
click at [958, 217] on button "Close" at bounding box center [939, 224] width 39 height 39
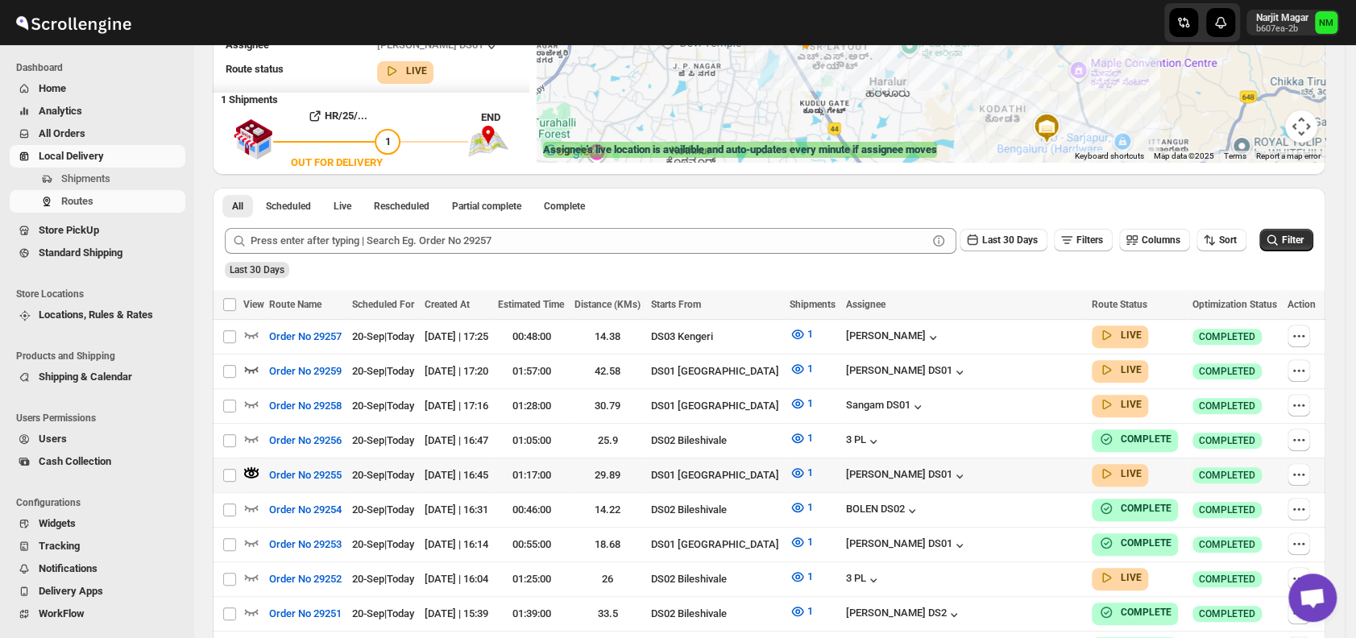
scroll to position [374, 0]
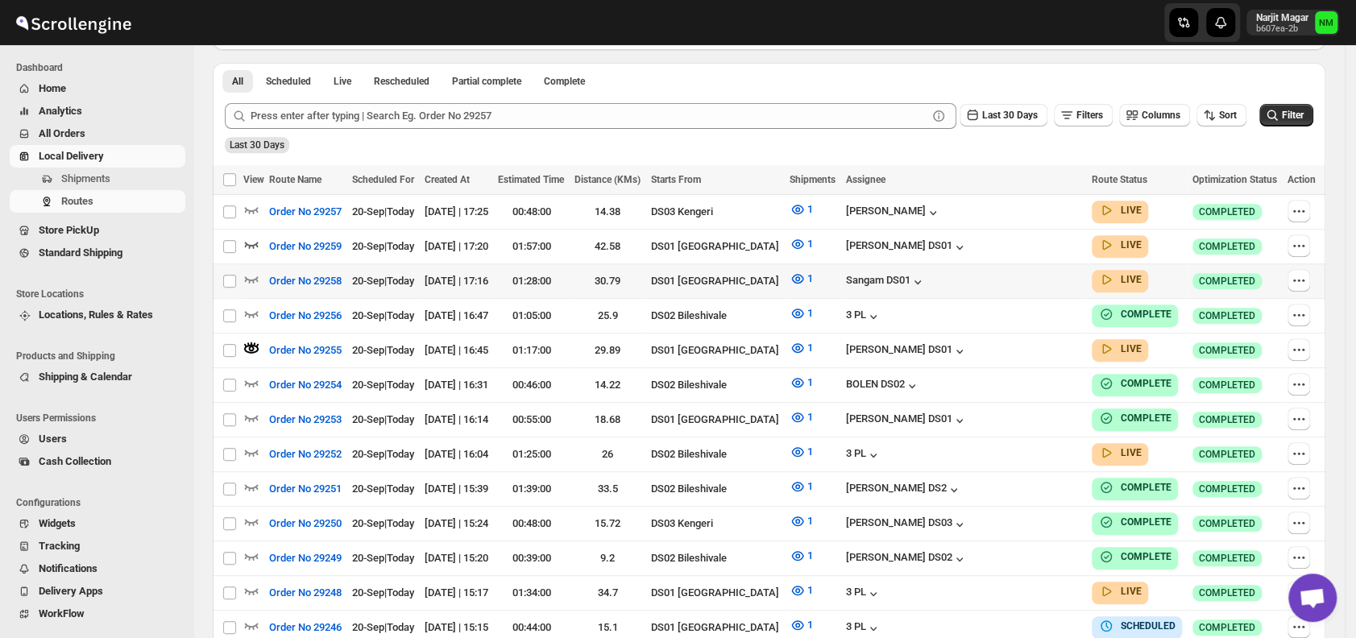
click at [259, 277] on div at bounding box center [253, 281] width 21 height 21
click at [251, 277] on icon "button" at bounding box center [252, 279] width 14 height 6
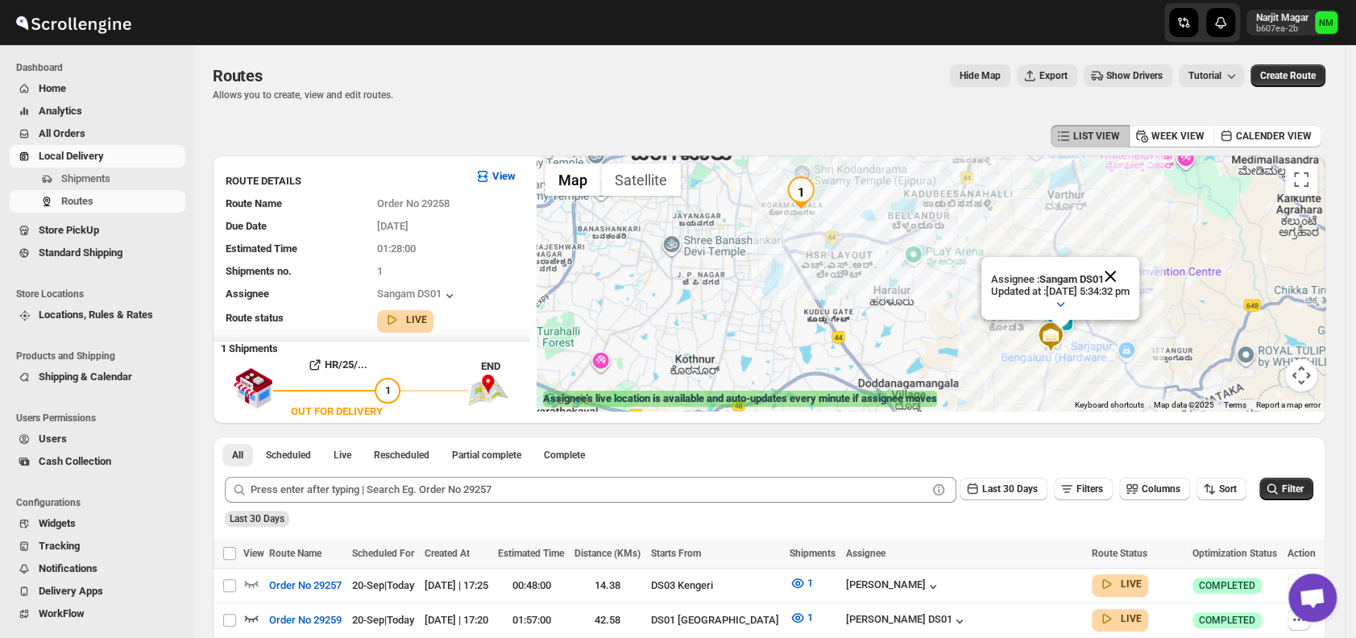
click at [1124, 264] on button "Close" at bounding box center [1110, 276] width 39 height 39
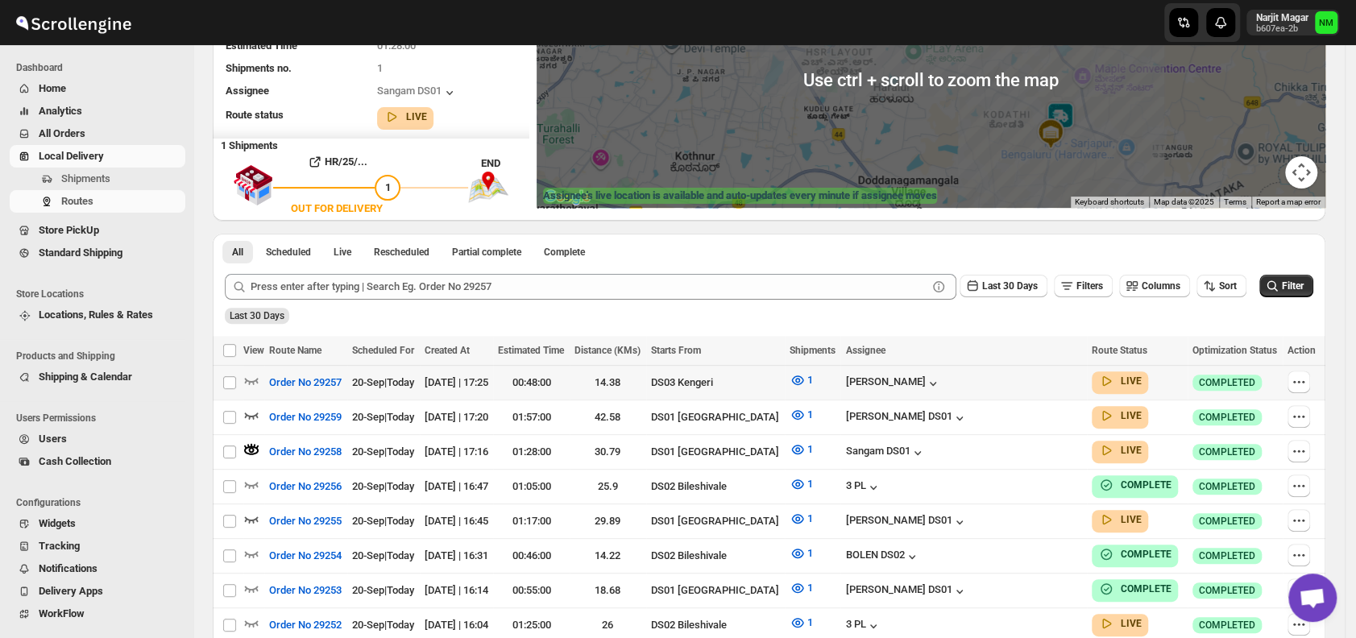
scroll to position [204, 0]
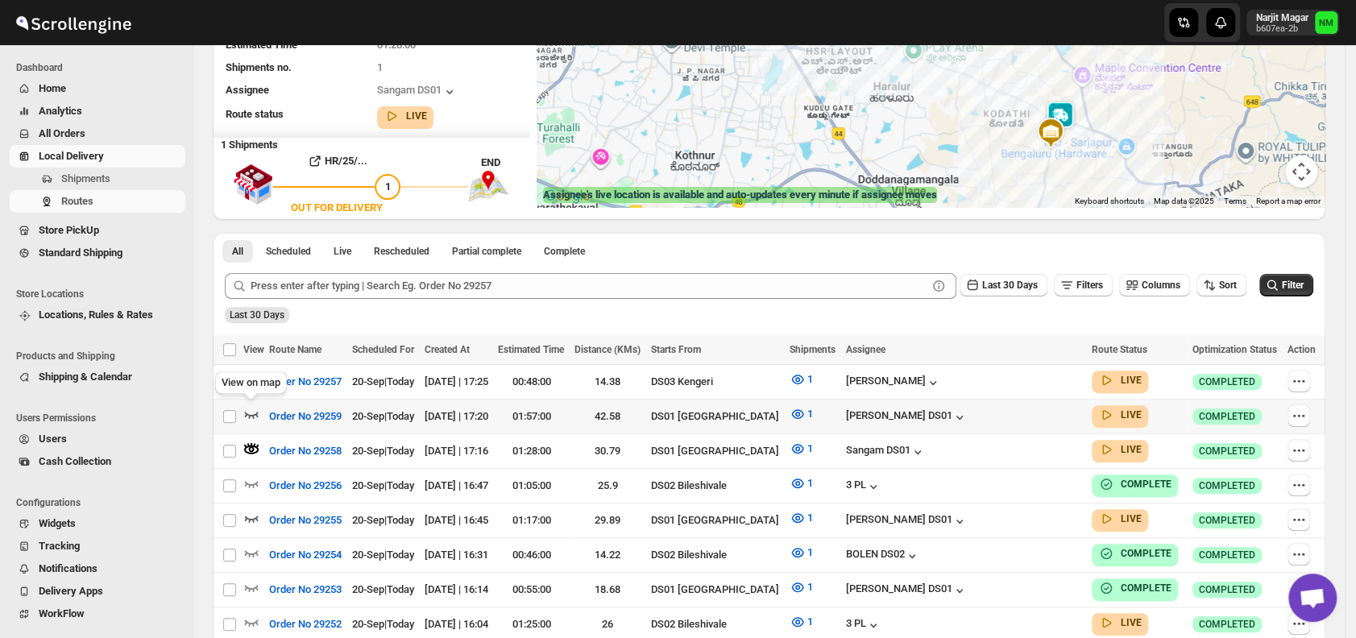
click at [255, 413] on icon "button" at bounding box center [251, 414] width 16 height 16
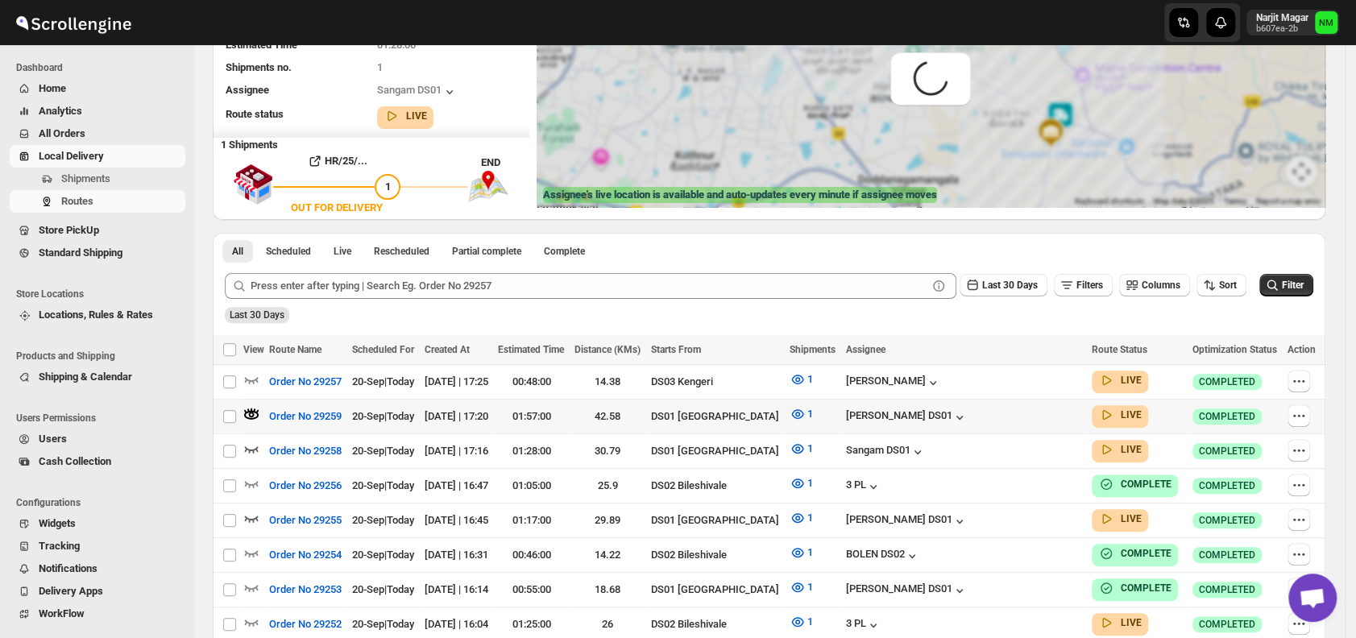
scroll to position [0, 0]
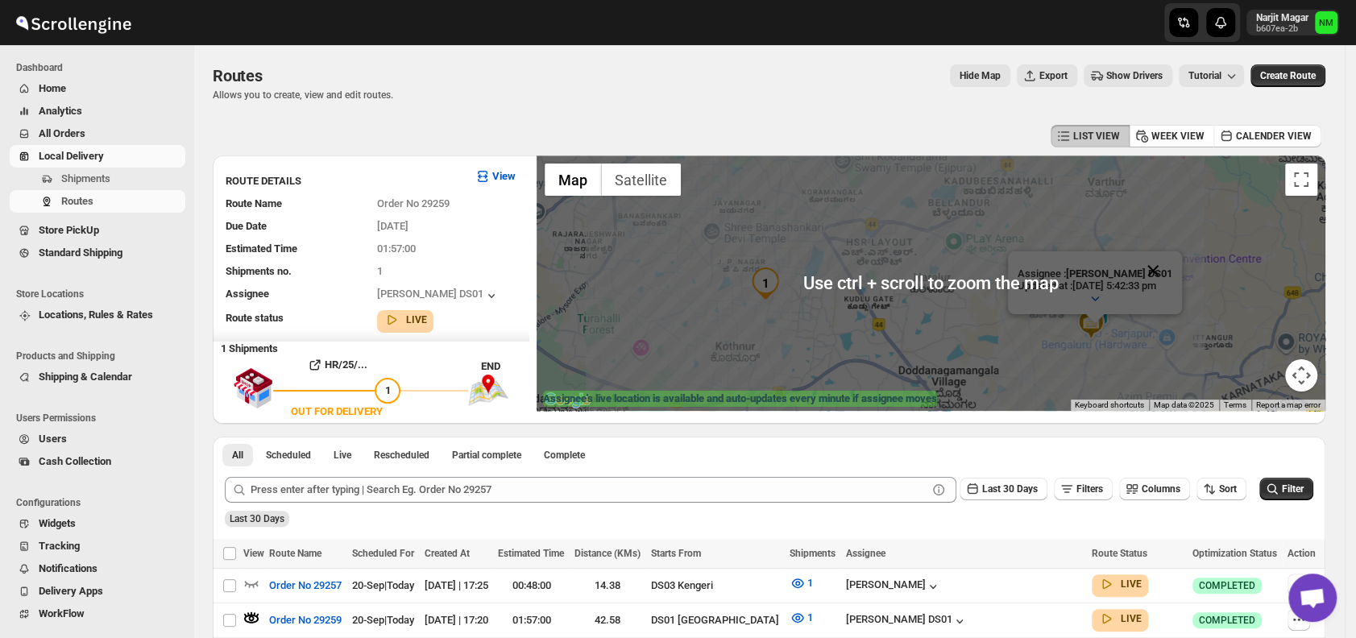
click at [1172, 264] on button "Close" at bounding box center [1152, 270] width 39 height 39
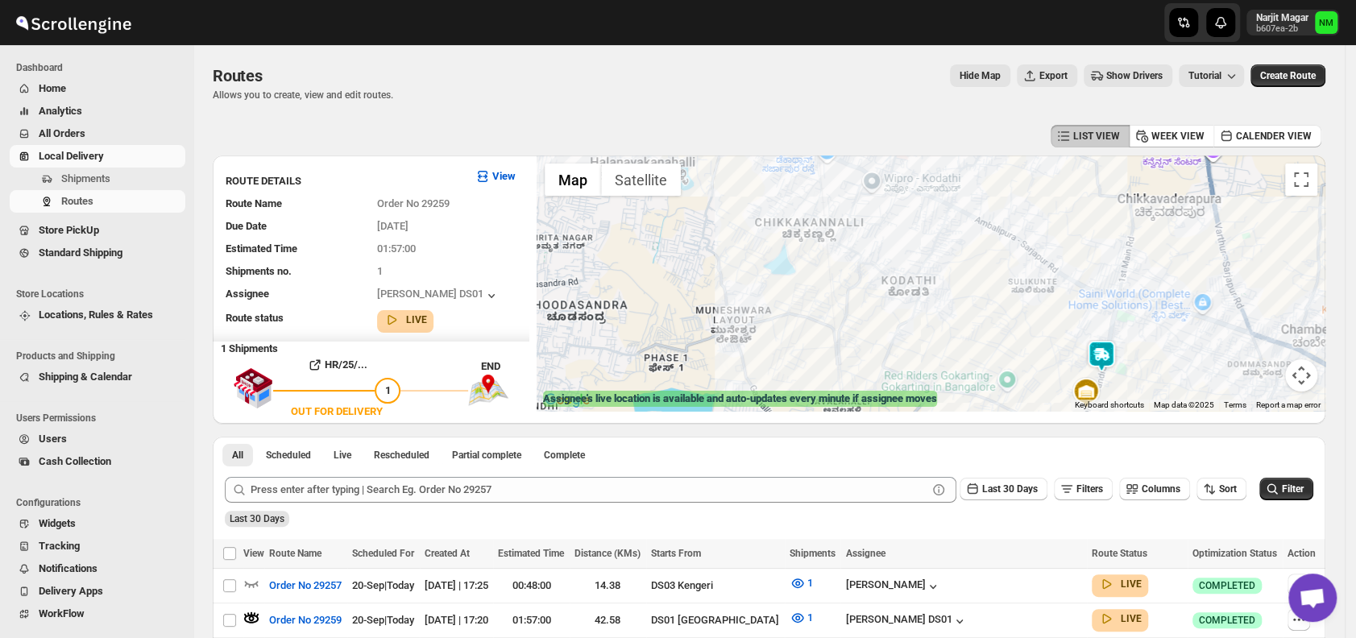
click at [1099, 359] on img at bounding box center [1101, 356] width 32 height 32
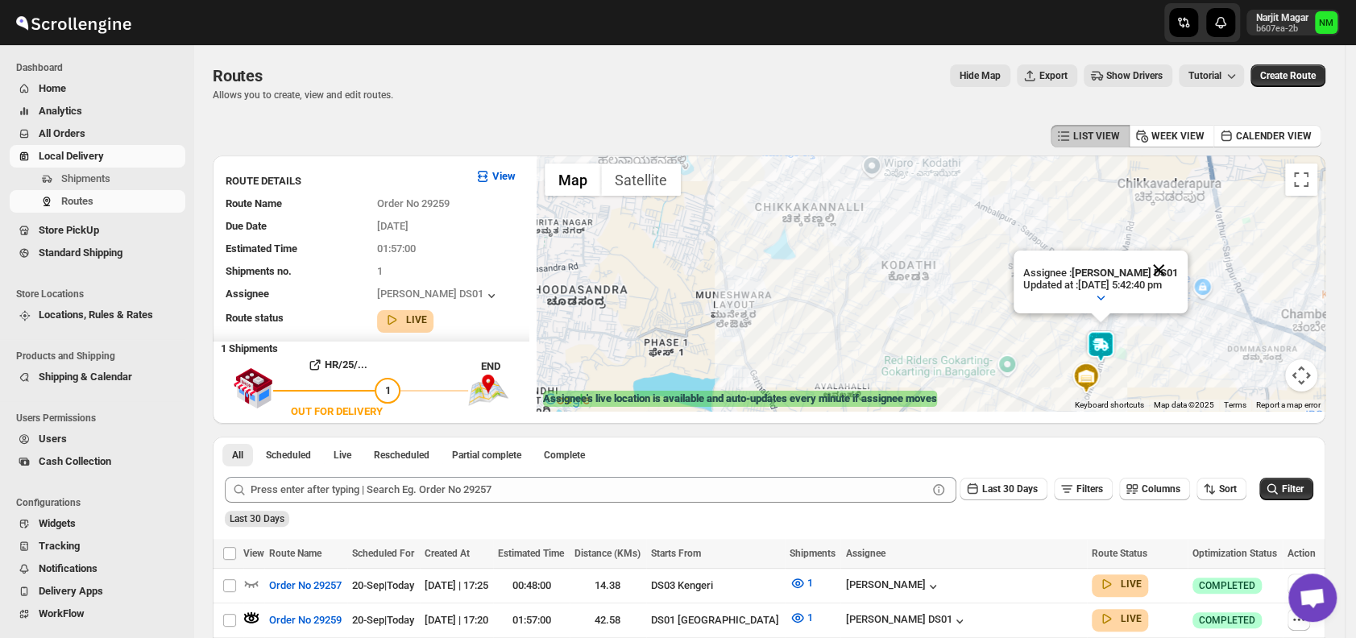
click at [1178, 259] on button "Close" at bounding box center [1158, 269] width 39 height 39
click at [96, 180] on span "Shipments" at bounding box center [85, 178] width 49 height 12
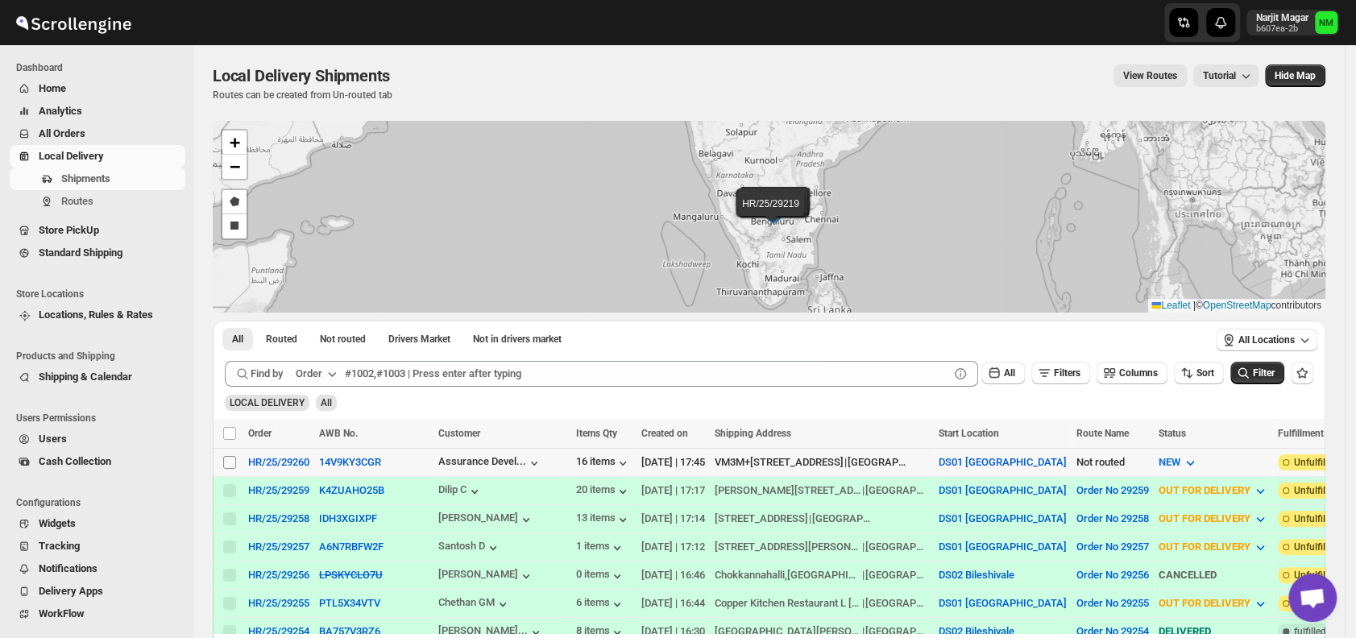
click at [226, 462] on input "Select shipment" at bounding box center [229, 462] width 13 height 13
checkbox input "true"
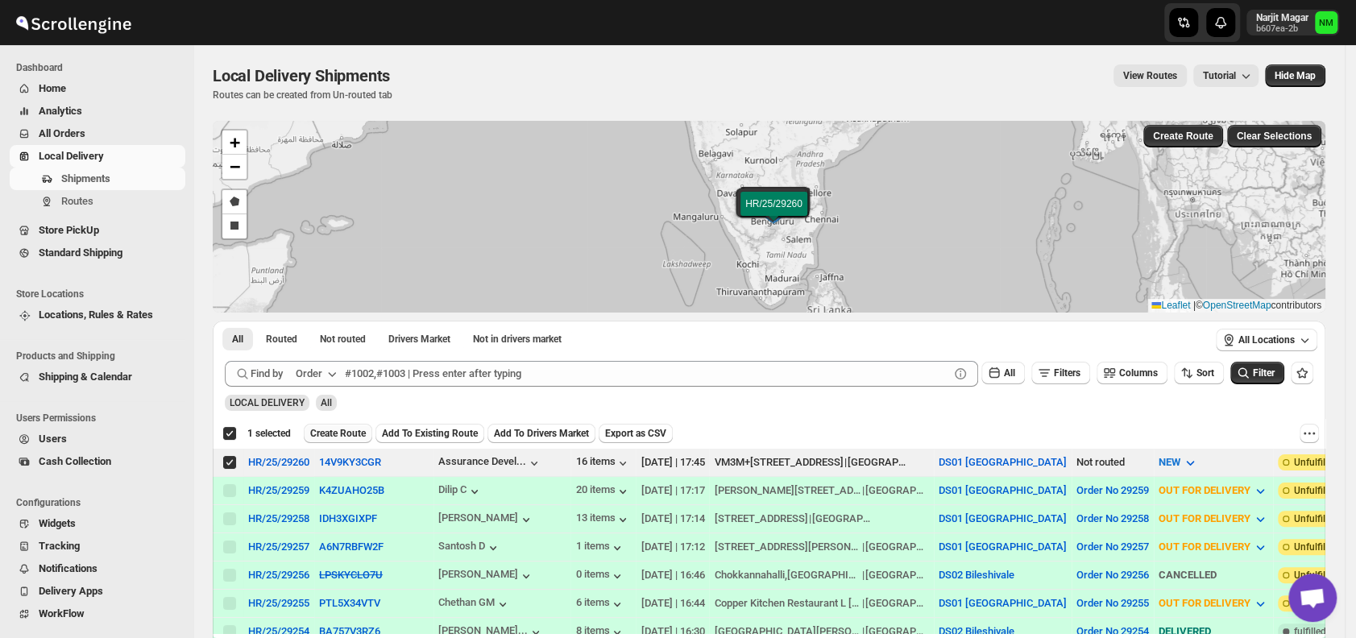
click at [325, 435] on span "Create Route" at bounding box center [338, 433] width 56 height 13
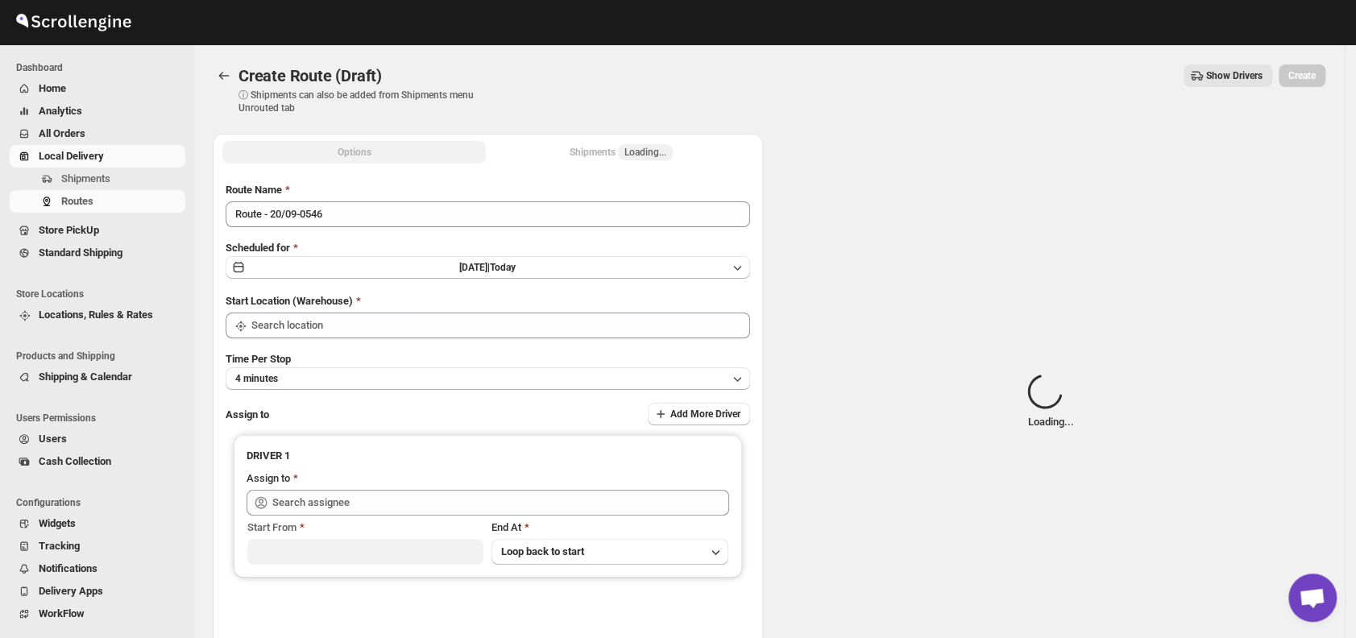
type input "DS01 [GEOGRAPHIC_DATA]"
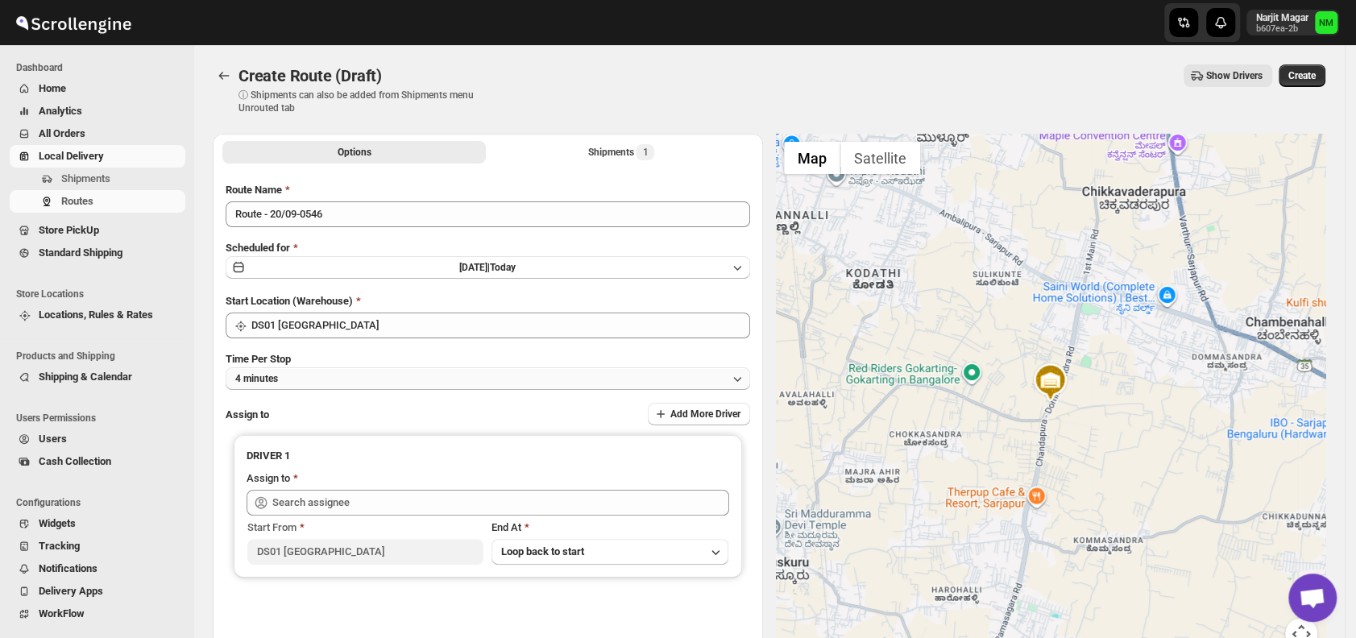
click at [360, 383] on button "4 minutes" at bounding box center [488, 378] width 524 height 23
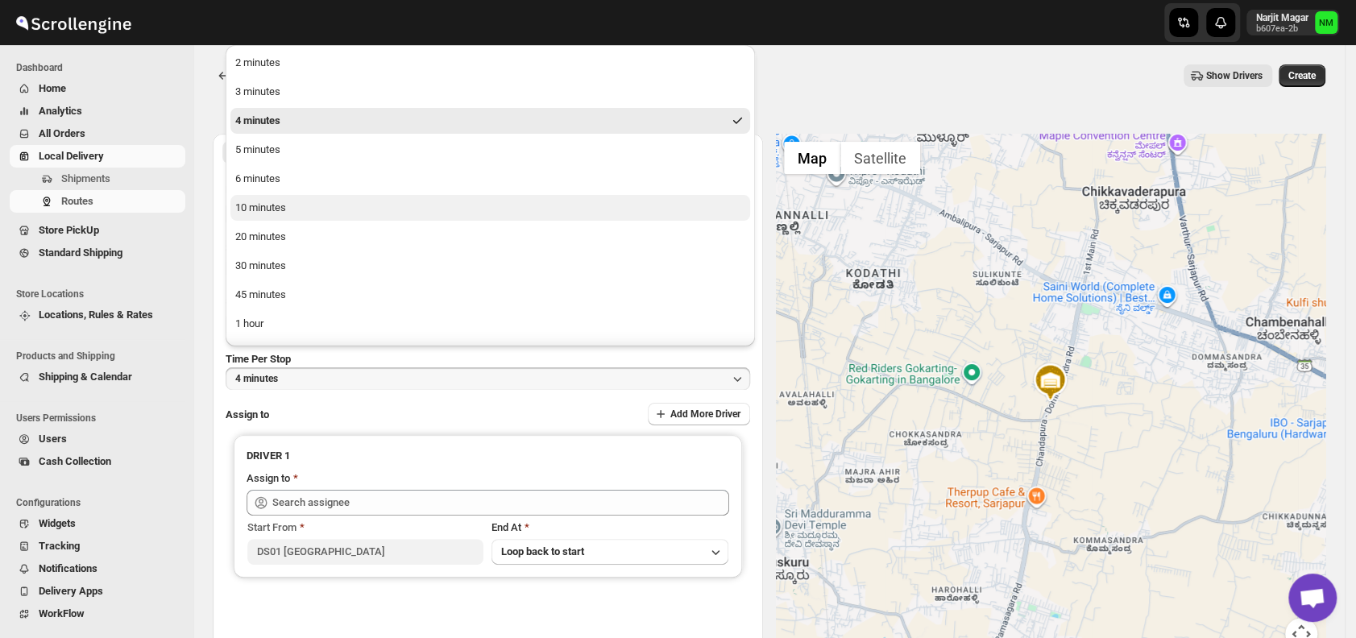
click at [270, 210] on div "10 minutes" at bounding box center [260, 208] width 51 height 16
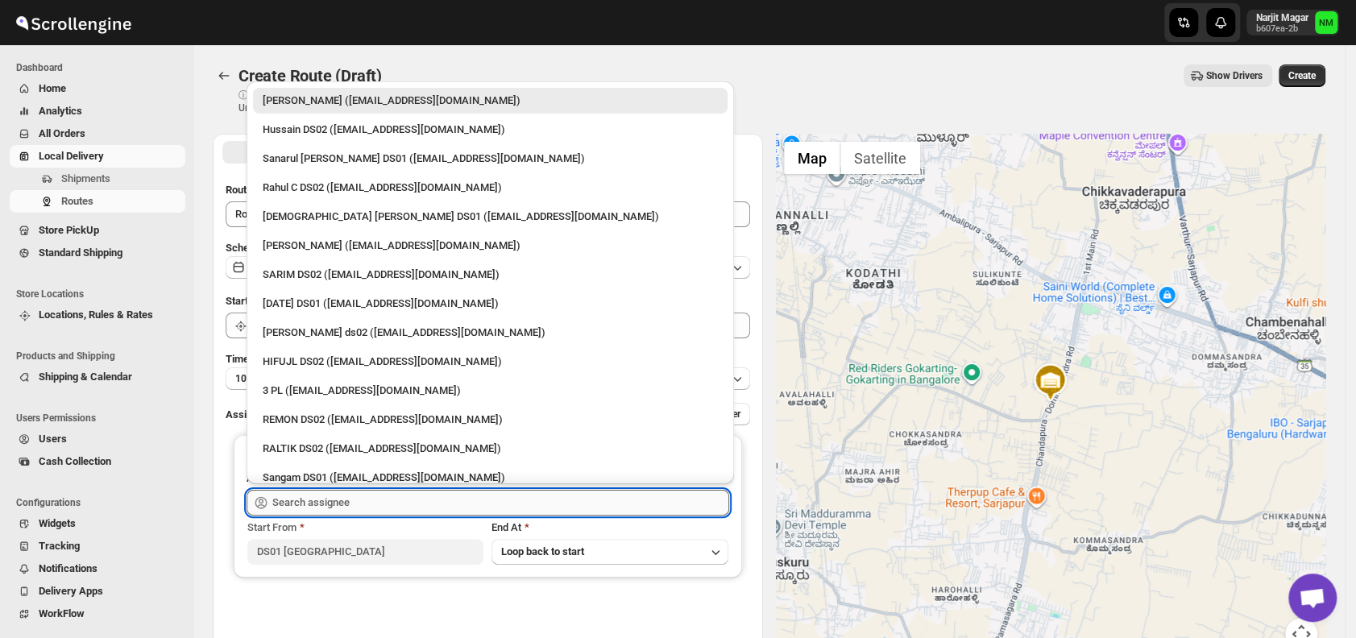
click at [346, 495] on input "text" at bounding box center [500, 503] width 457 height 26
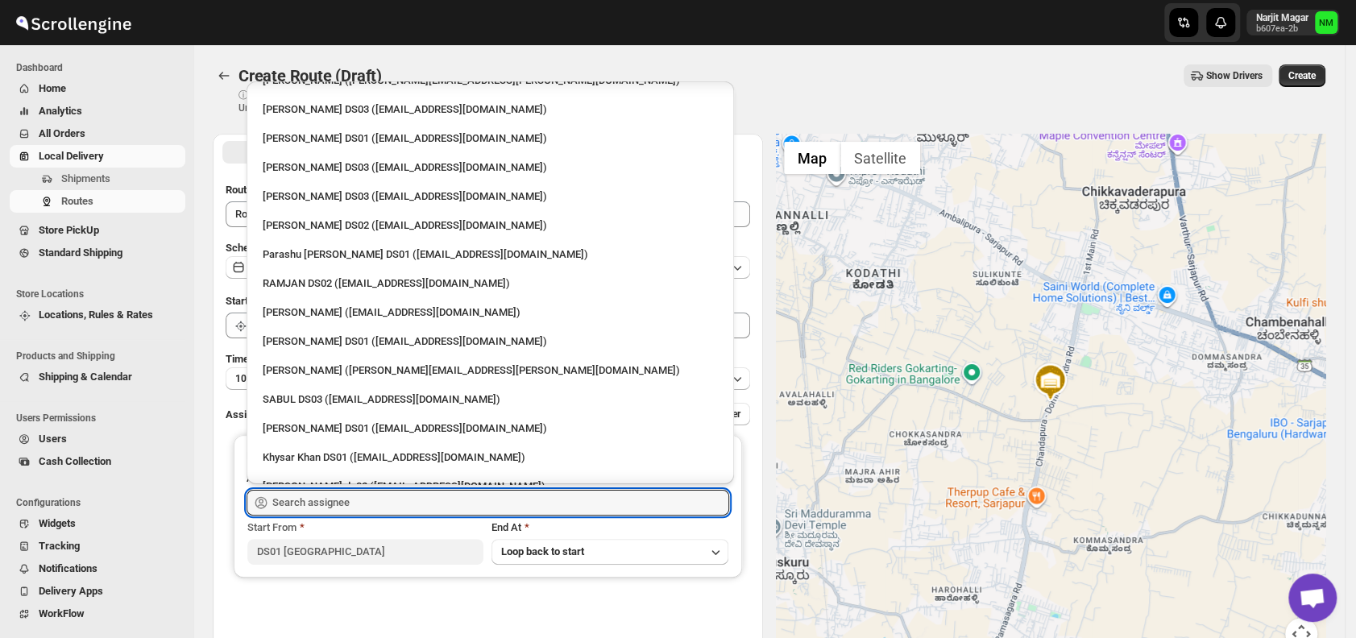
scroll to position [1433, 0]
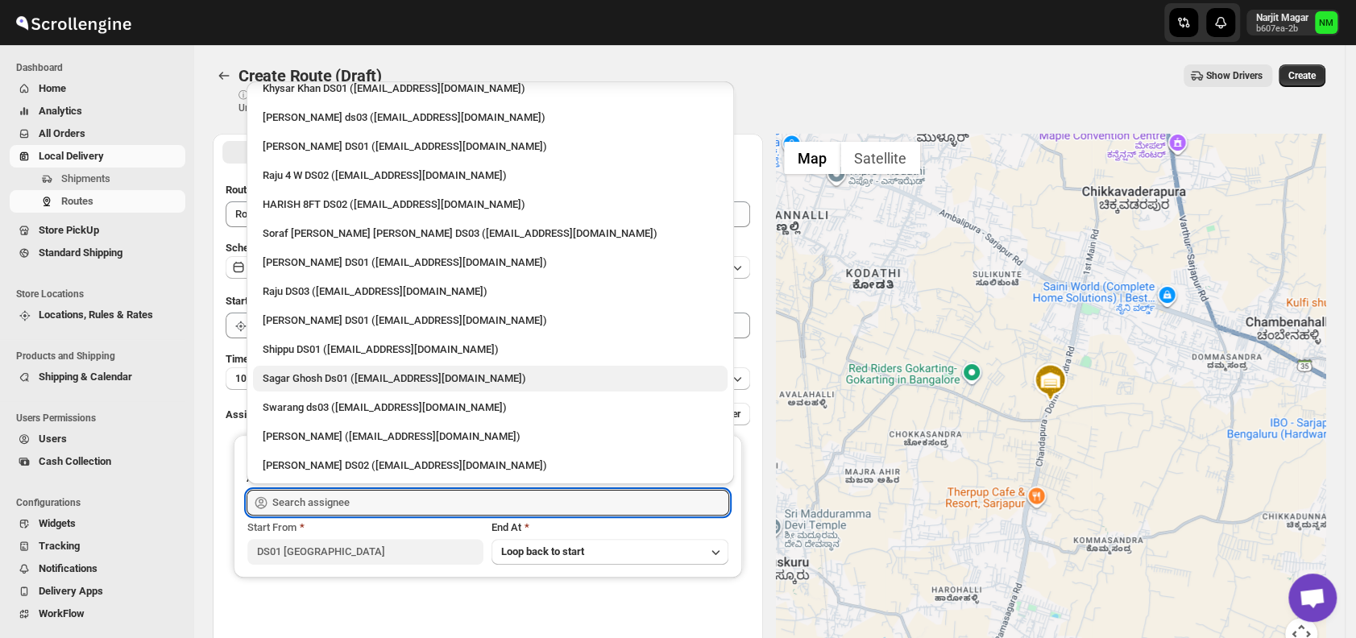
click at [317, 378] on div "Sagar Ghosh Ds01 (nenages934@ekuali.com)" at bounding box center [490, 378] width 455 height 16
type input "Sagar Ghosh Ds01 (nenages934@ekuali.com)"
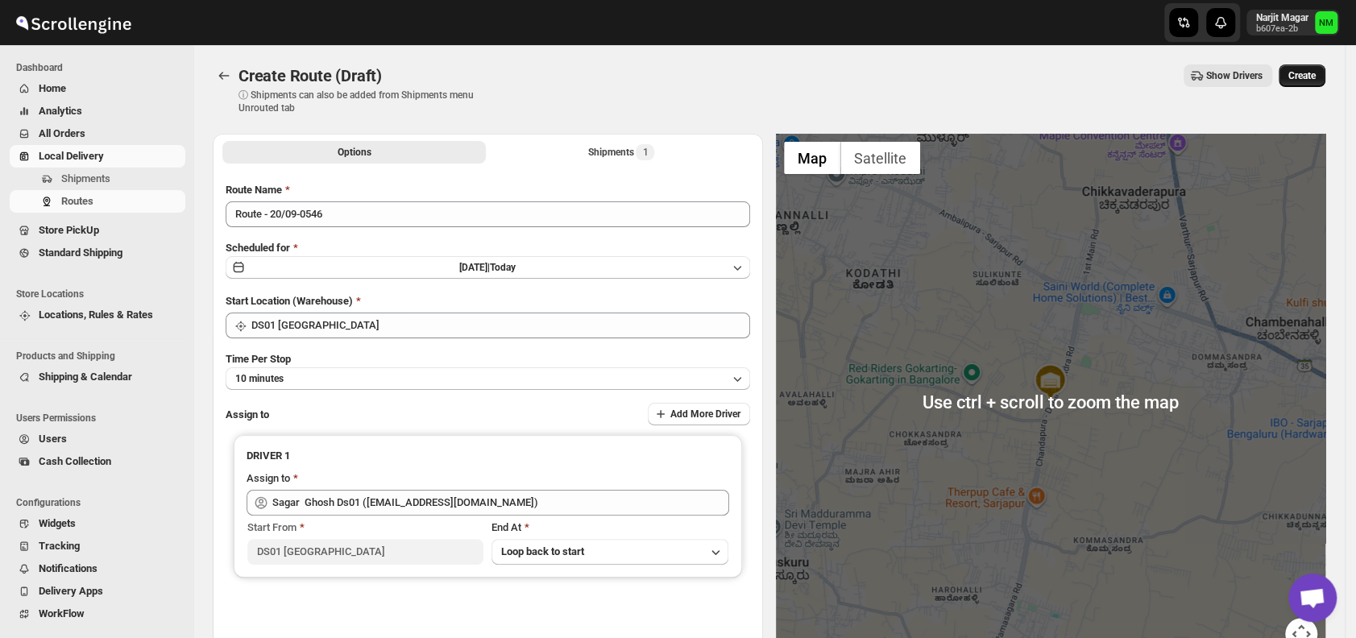
click at [1318, 68] on button "Create" at bounding box center [1301, 75] width 47 height 23
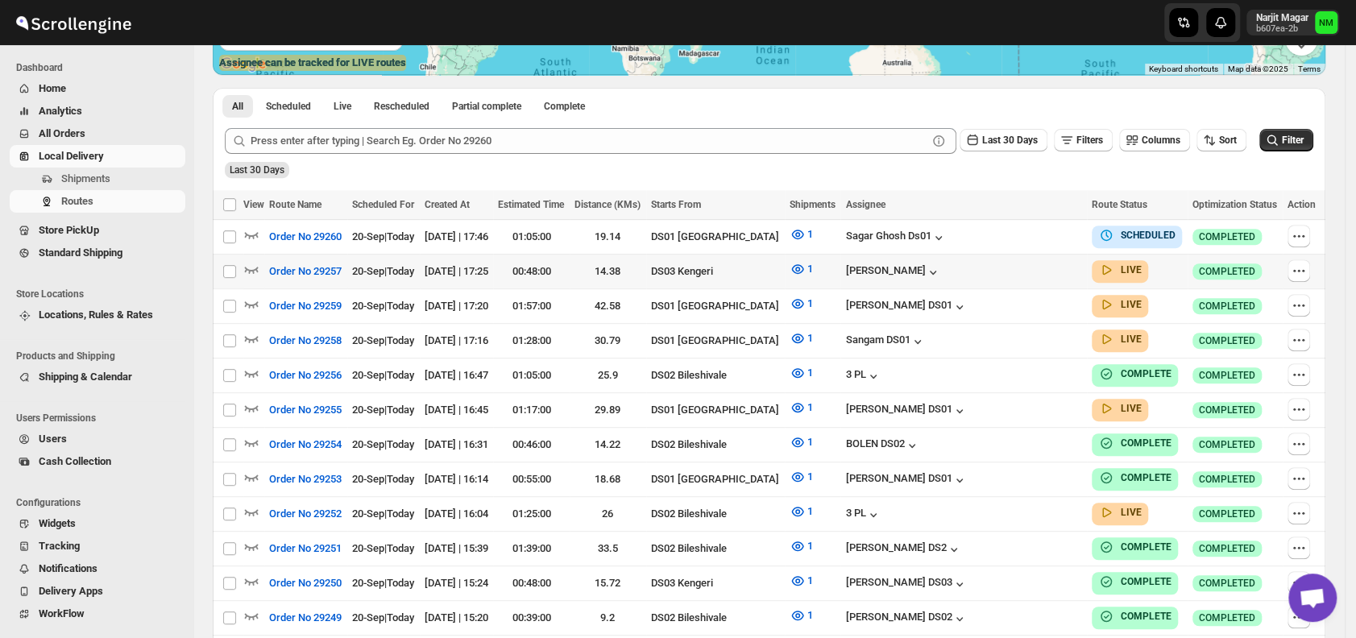
scroll to position [334, 0]
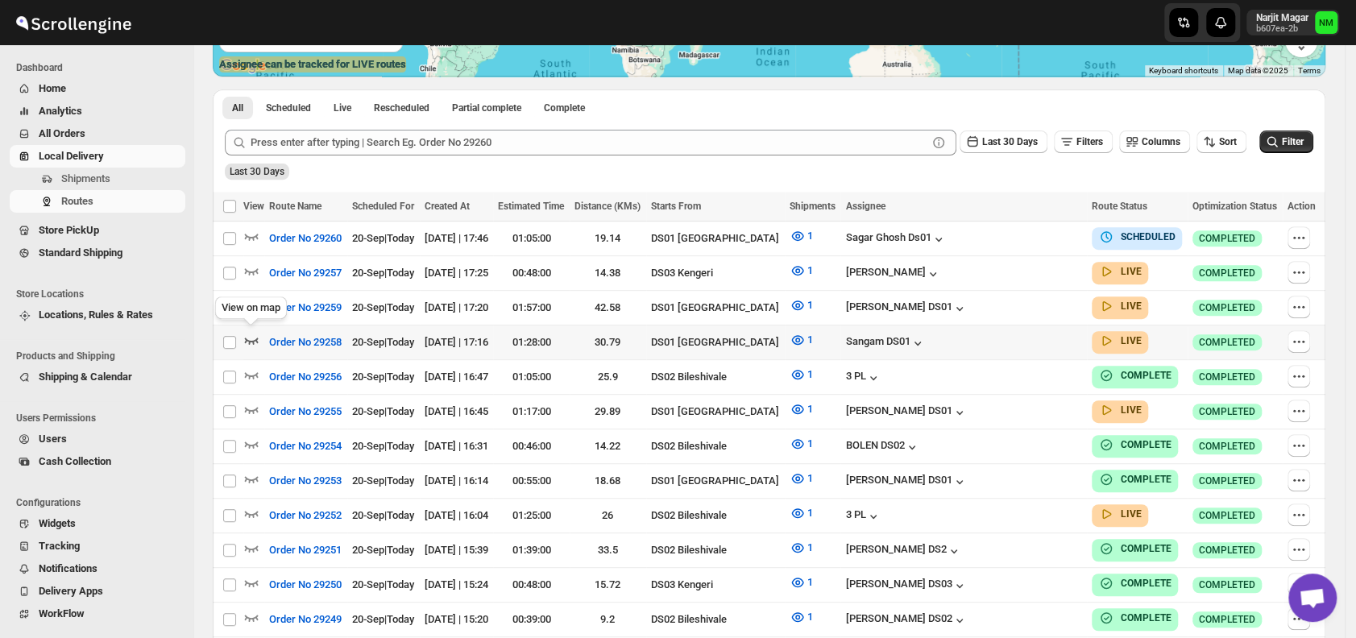
click at [251, 334] on icon "button" at bounding box center [251, 340] width 16 height 16
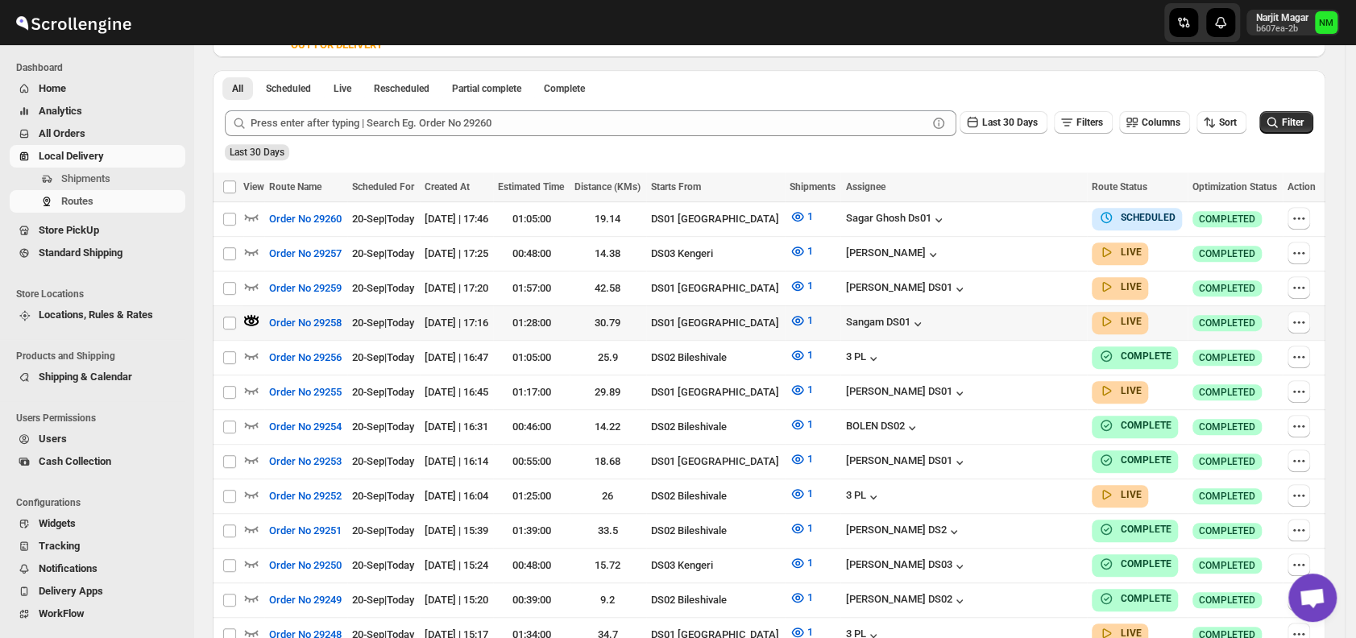
scroll to position [371, 0]
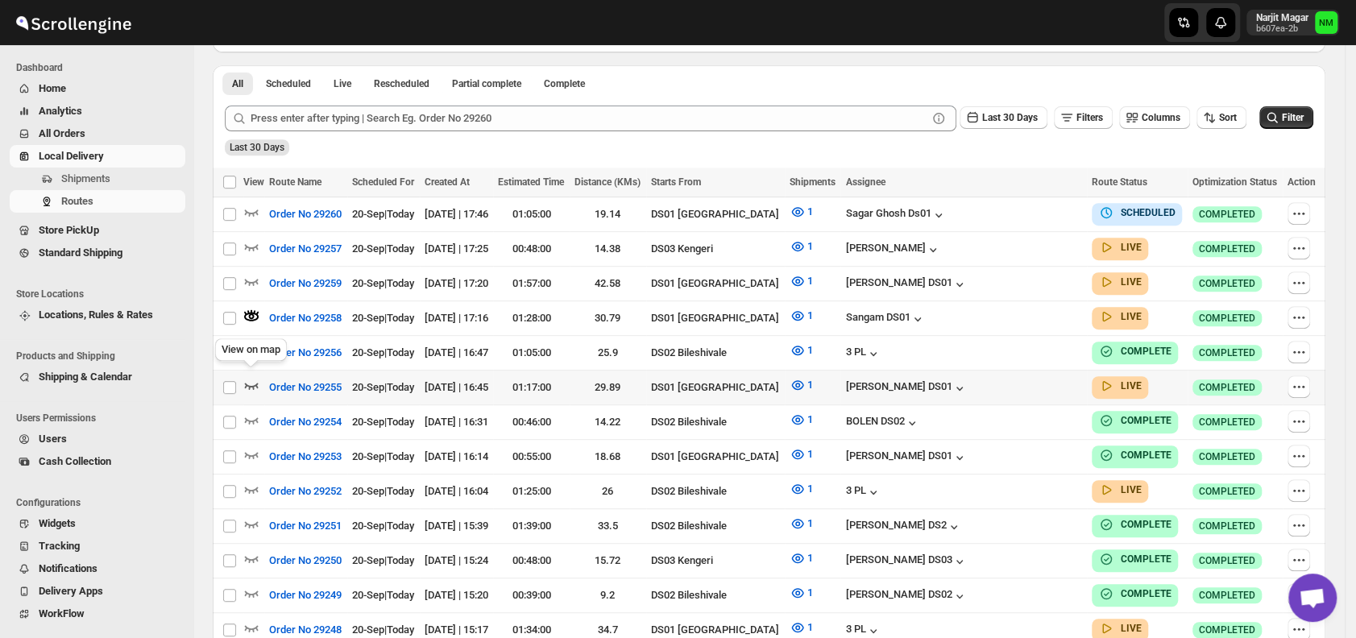
click at [254, 377] on icon "button" at bounding box center [251, 385] width 16 height 16
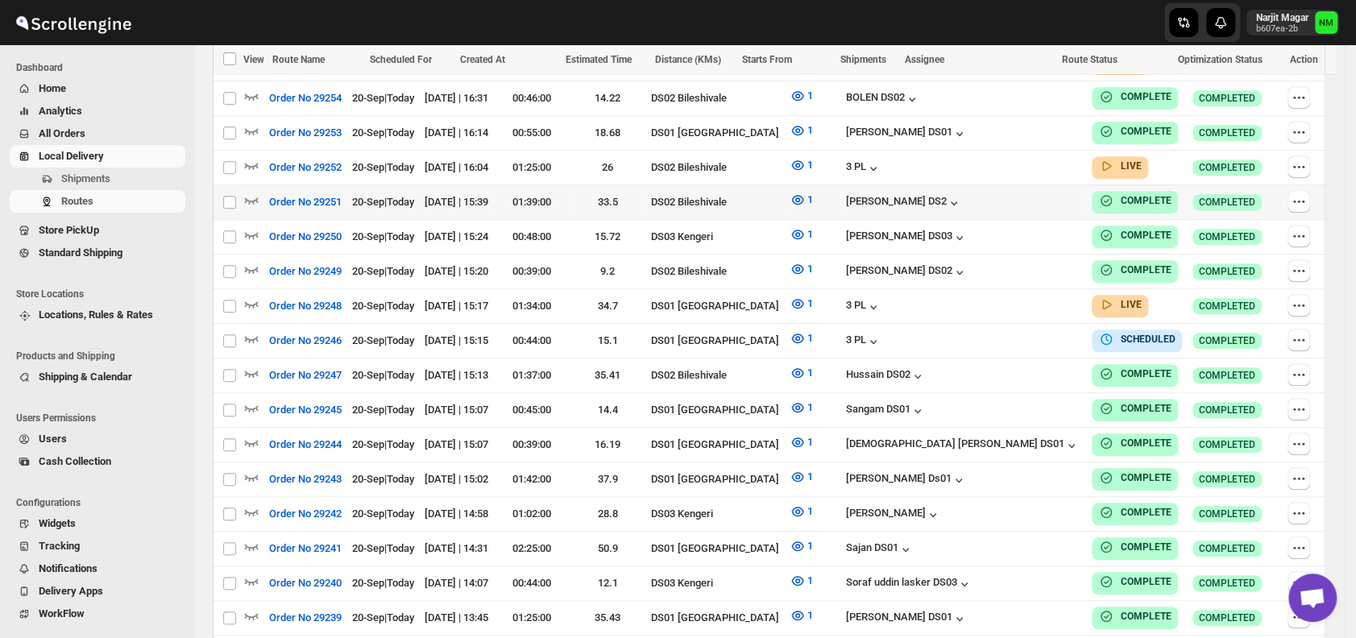
scroll to position [719, 0]
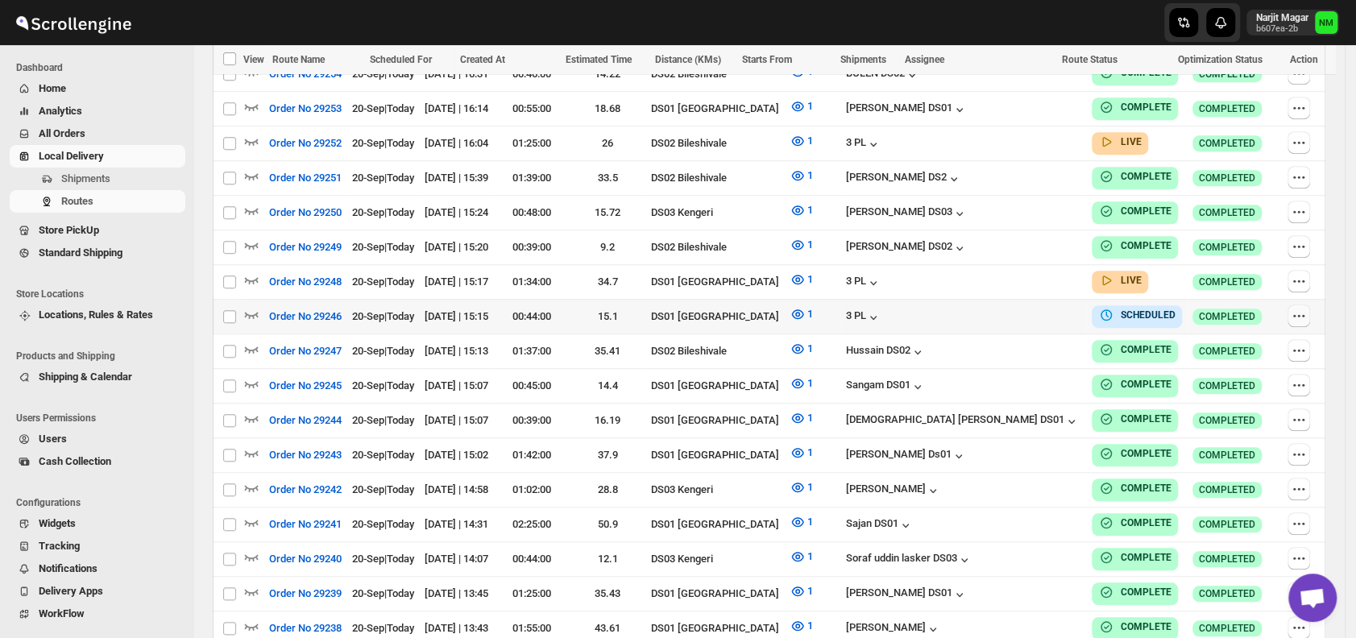
click at [1302, 308] on icon "button" at bounding box center [1298, 316] width 16 height 16
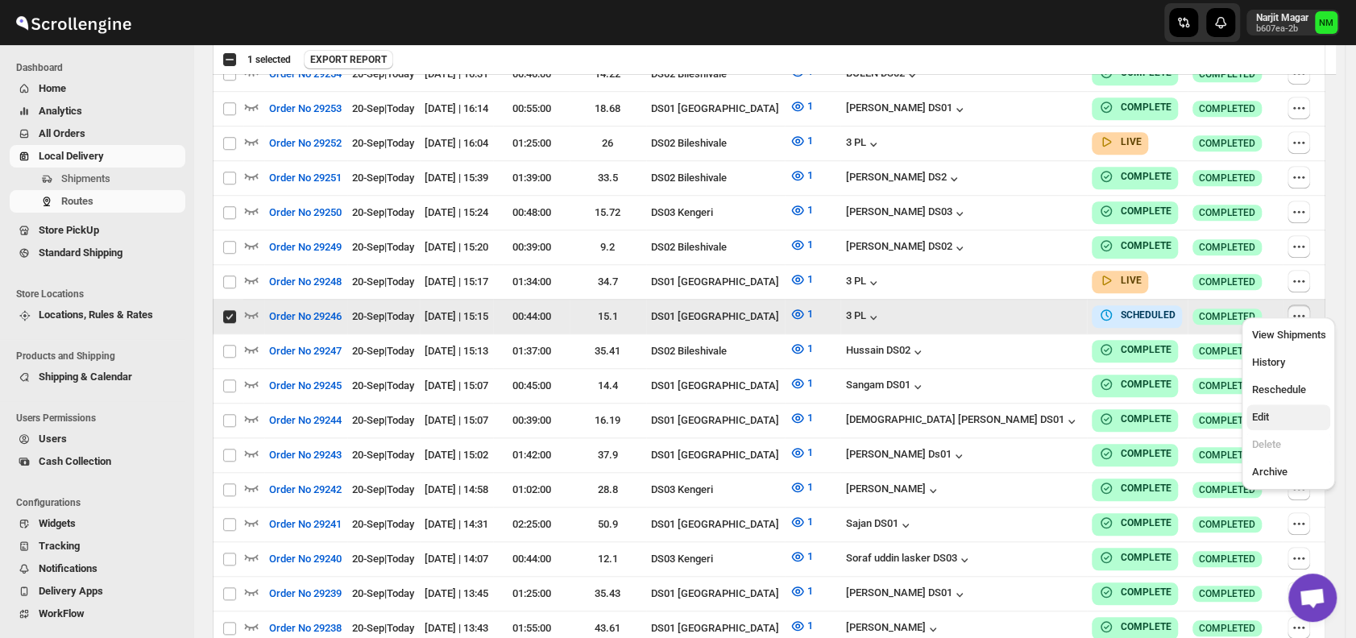
click at [1267, 414] on span "Edit" at bounding box center [1259, 417] width 17 height 12
checkbox input "false"
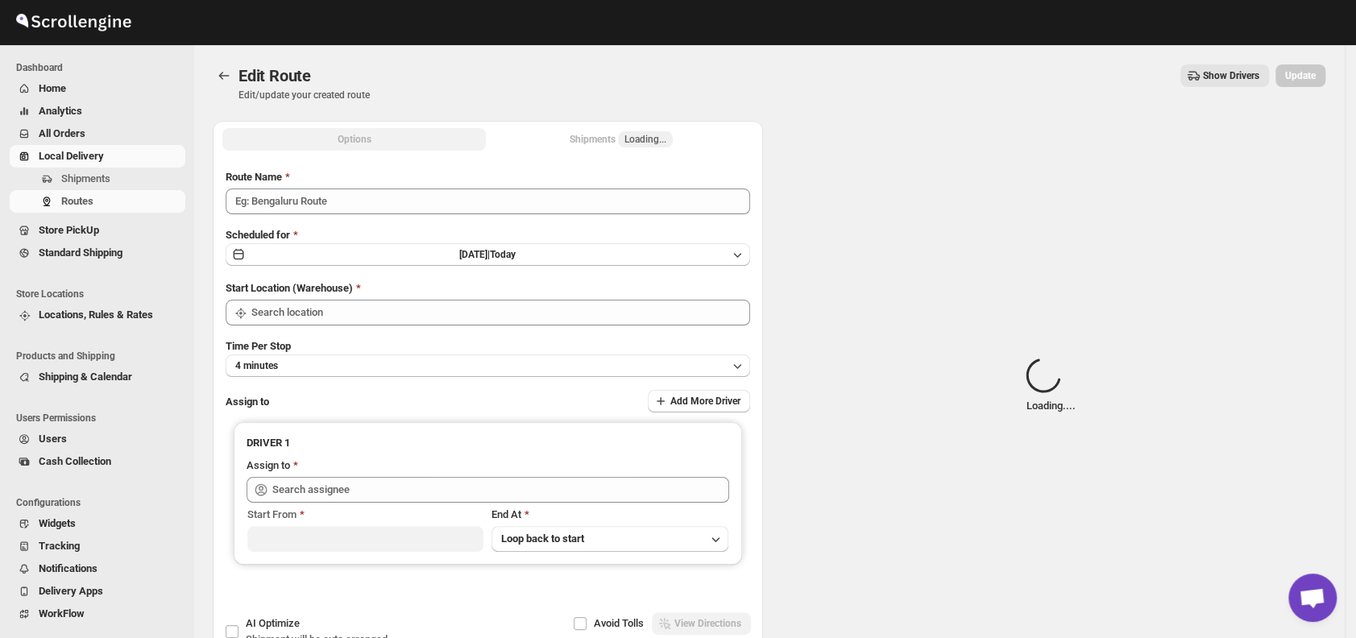
type input "Order No 29246"
type input "DS01 [GEOGRAPHIC_DATA]"
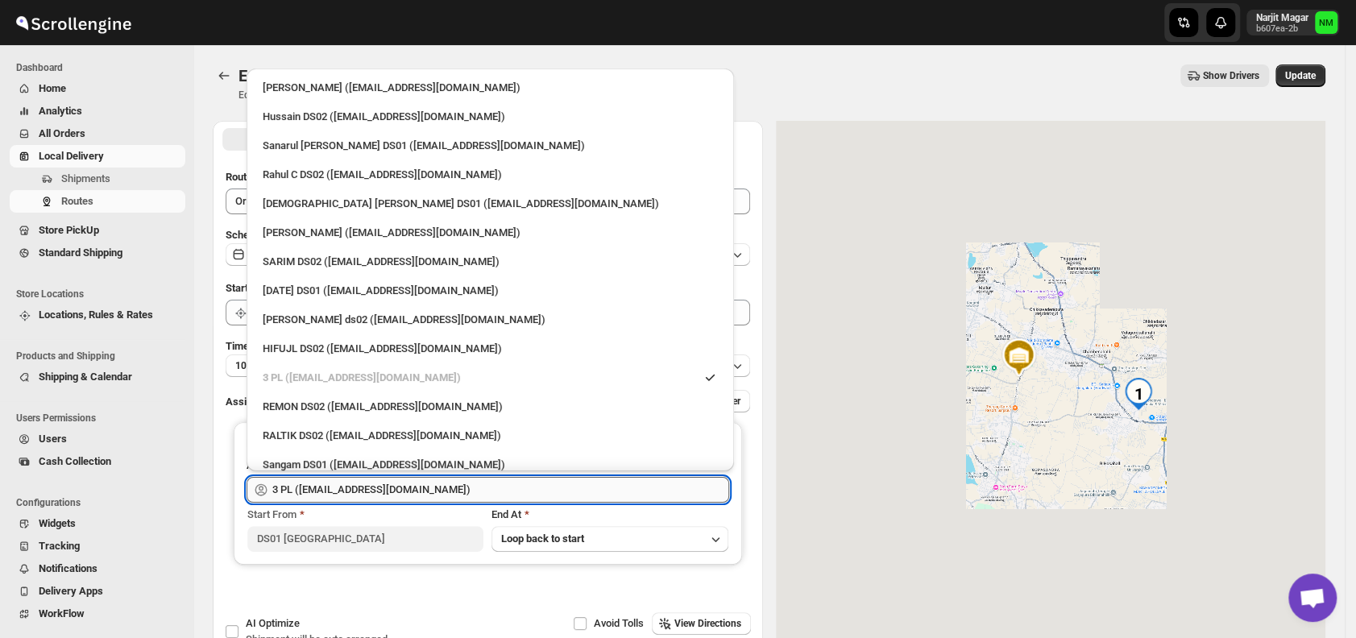
click at [456, 493] on input "3 PL (hello@home-run.co)" at bounding box center [500, 490] width 457 height 26
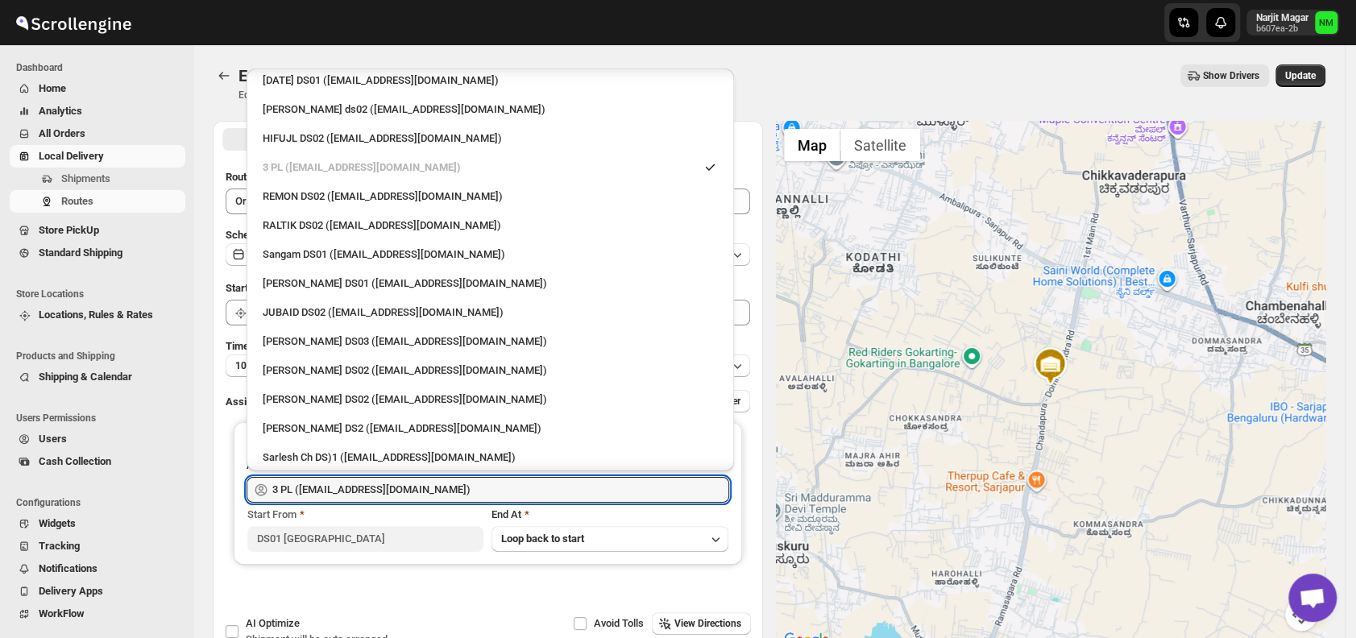
scroll to position [231, 0]
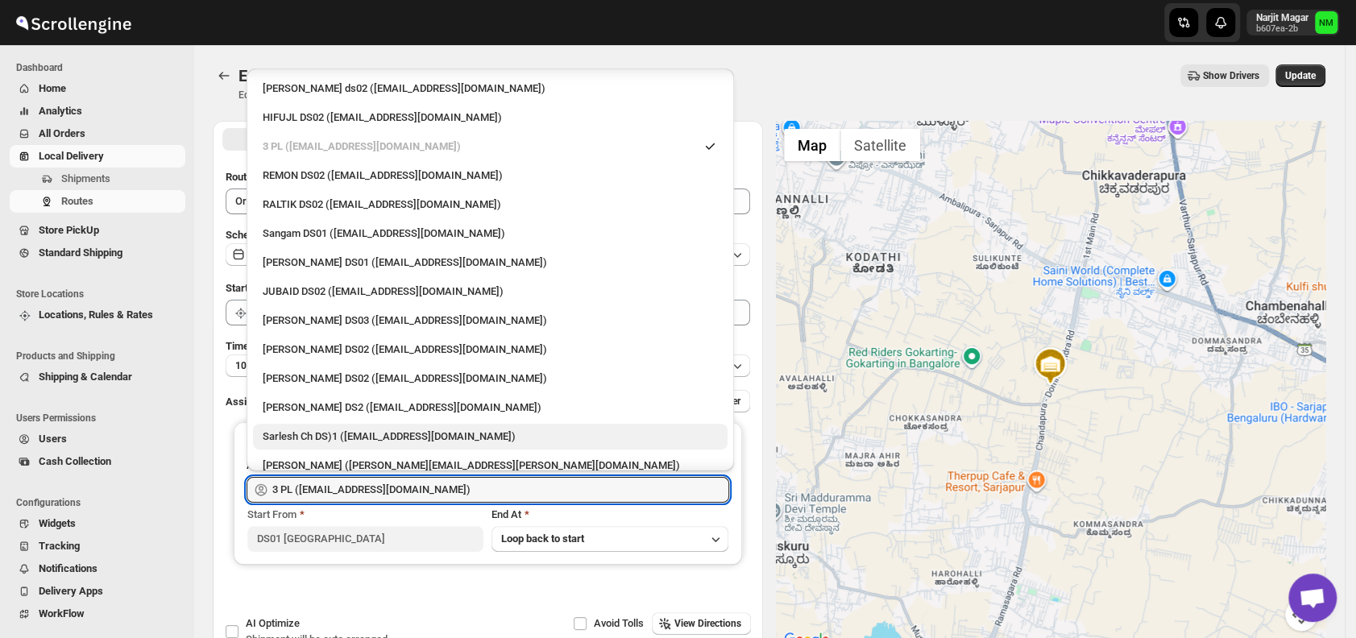
click at [319, 435] on div "Sarlesh Ch DS)1 (vinapi9521@jazipo.com)" at bounding box center [490, 436] width 455 height 16
type input "Sarlesh Ch DS)1 (vinapi9521@jazipo.com)"
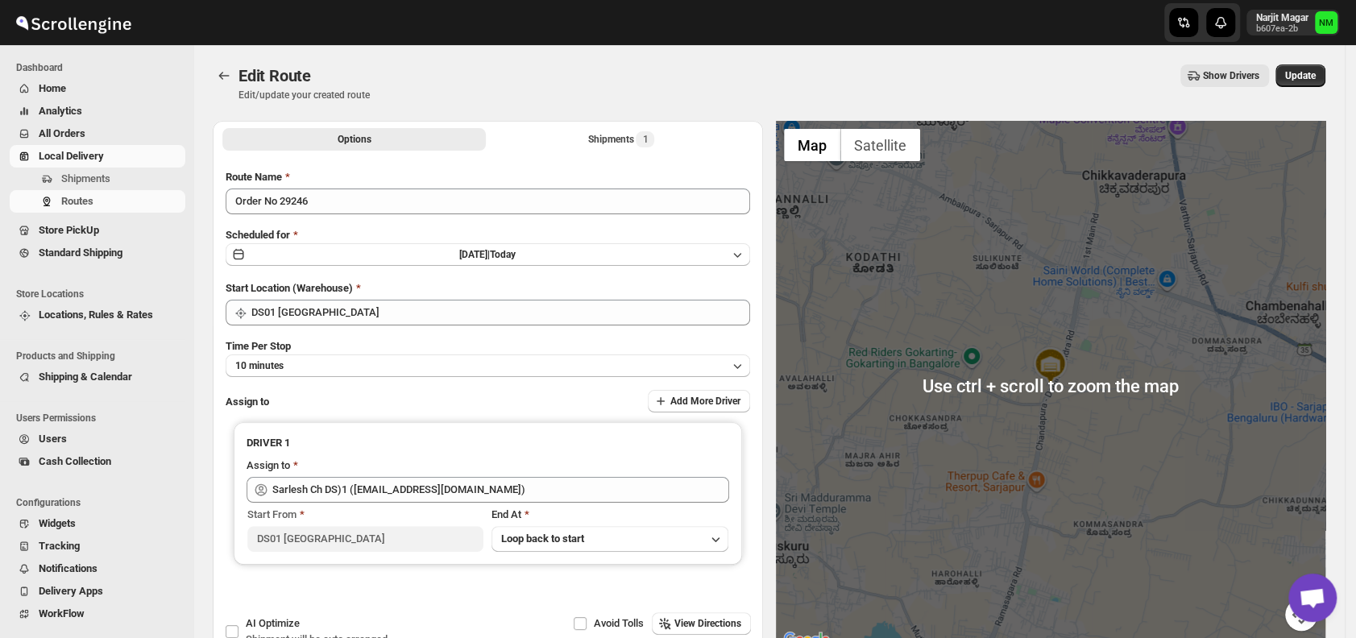
click at [1293, 88] on div "Edit Route Edit/update your created route Show Drivers More actions Show Driver…" at bounding box center [769, 82] width 1112 height 37
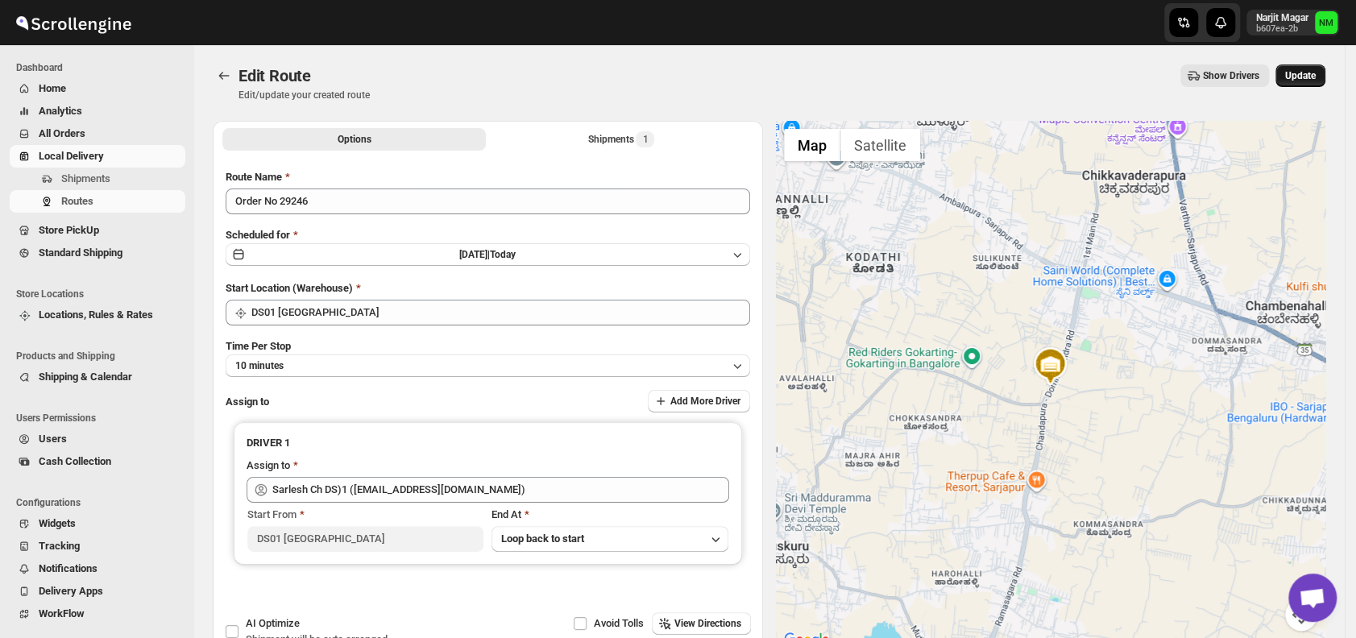
click at [1296, 82] on button "Update" at bounding box center [1300, 75] width 50 height 23
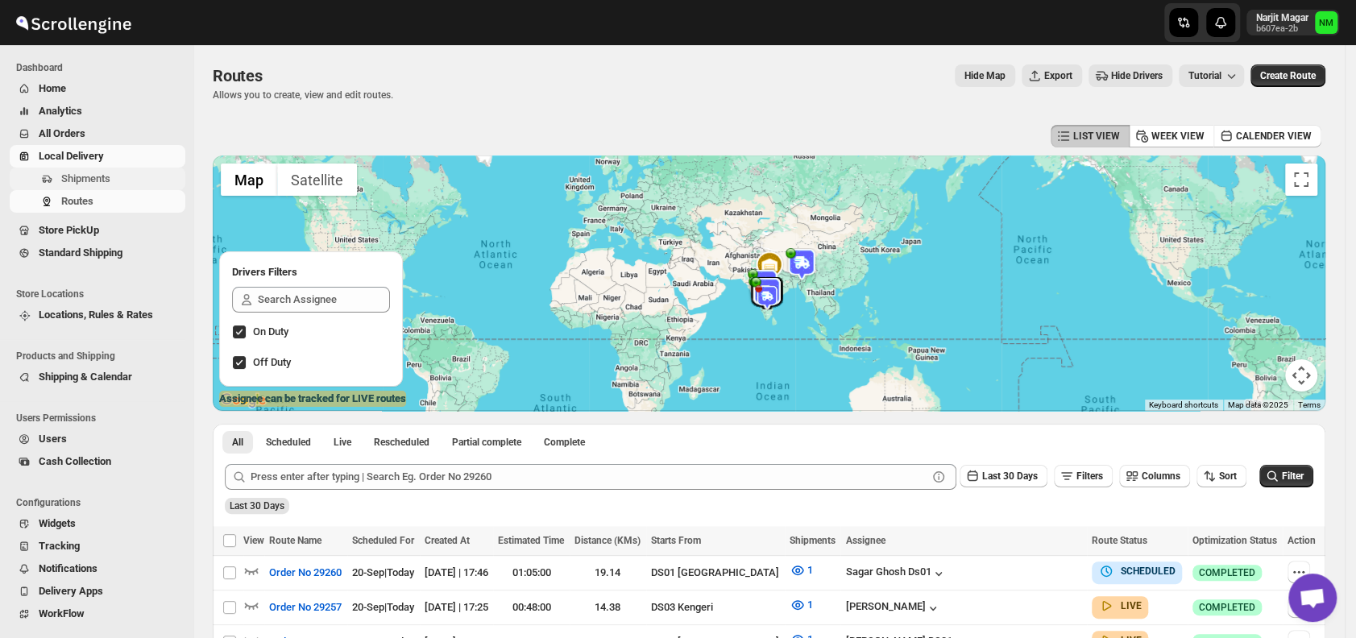
click at [105, 183] on span "Shipments" at bounding box center [85, 178] width 49 height 12
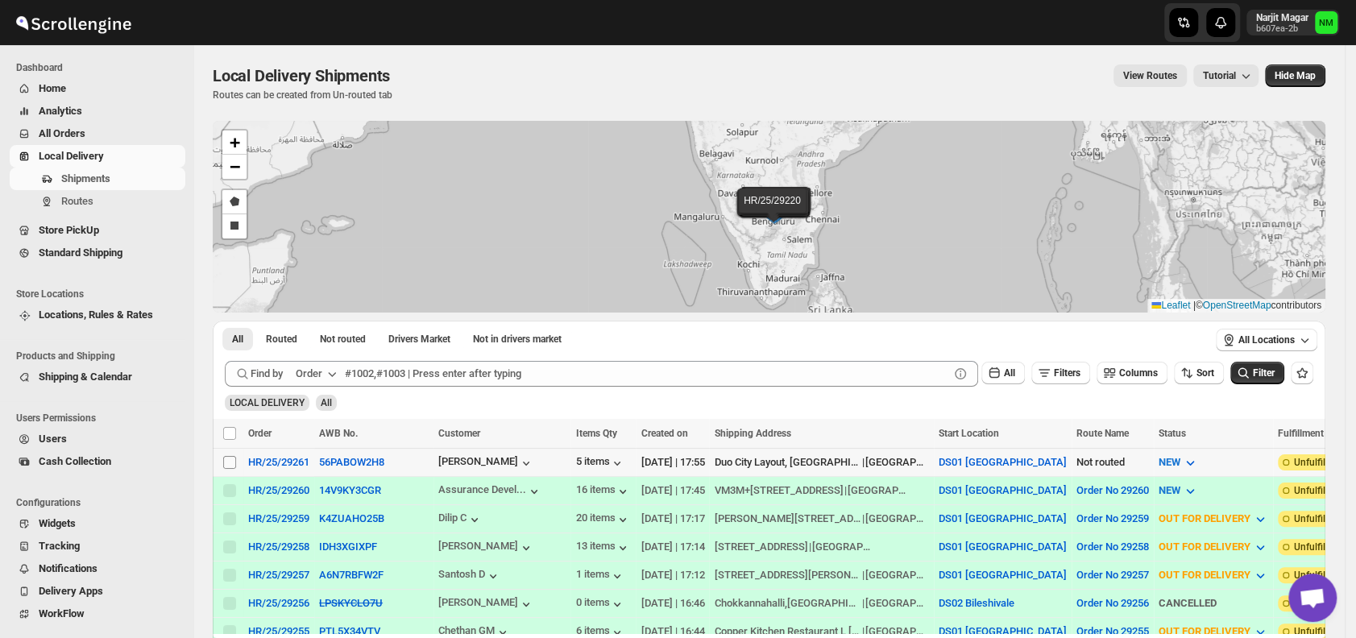
click at [226, 457] on input "Select shipment" at bounding box center [229, 462] width 13 height 13
checkbox input "true"
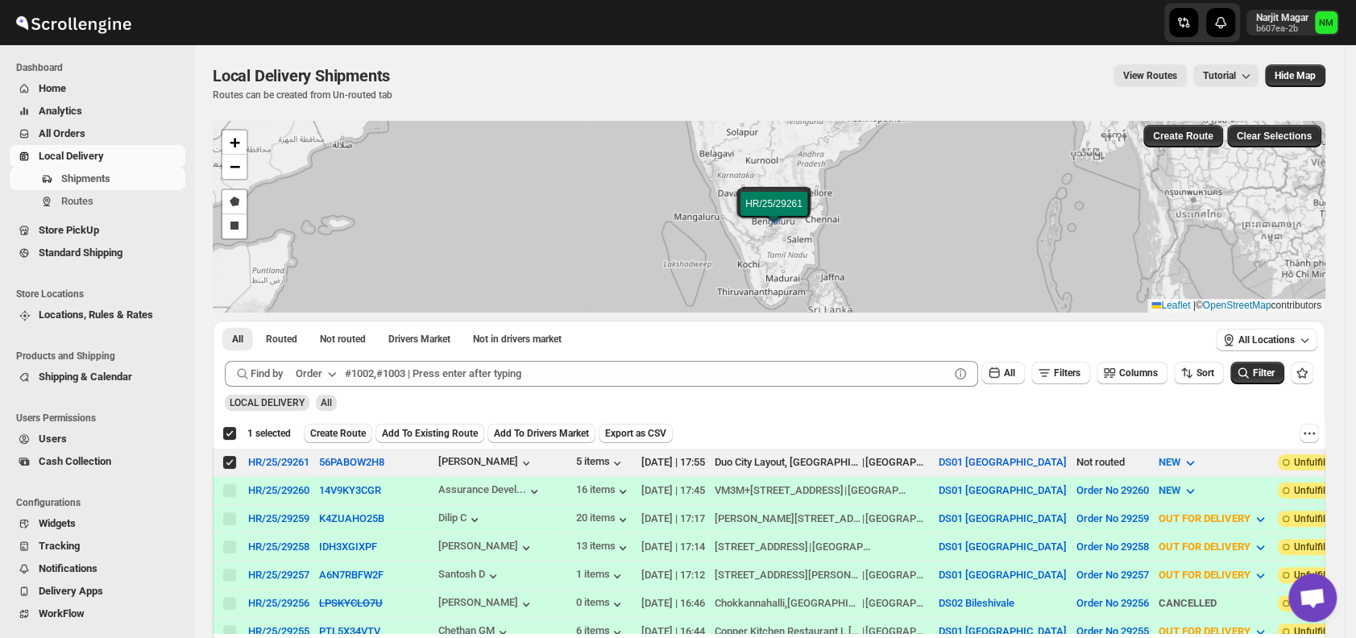
click at [335, 429] on span "Create Route" at bounding box center [338, 433] width 56 height 13
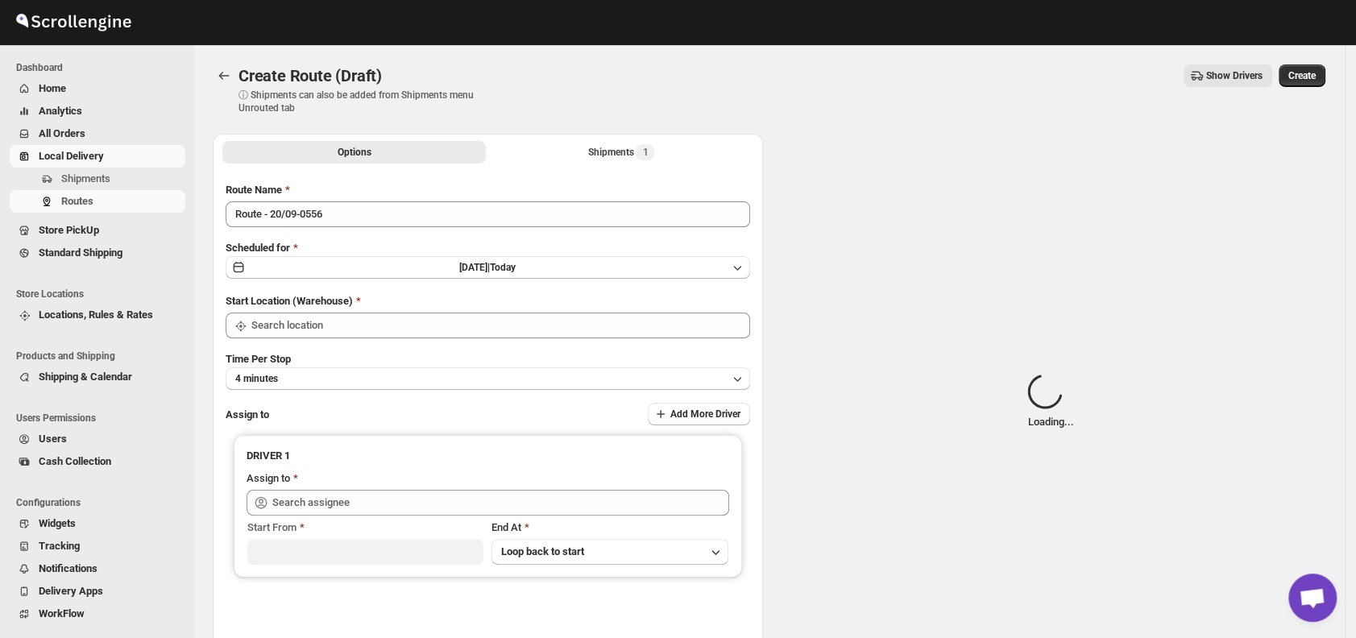
type input "DS01 [GEOGRAPHIC_DATA]"
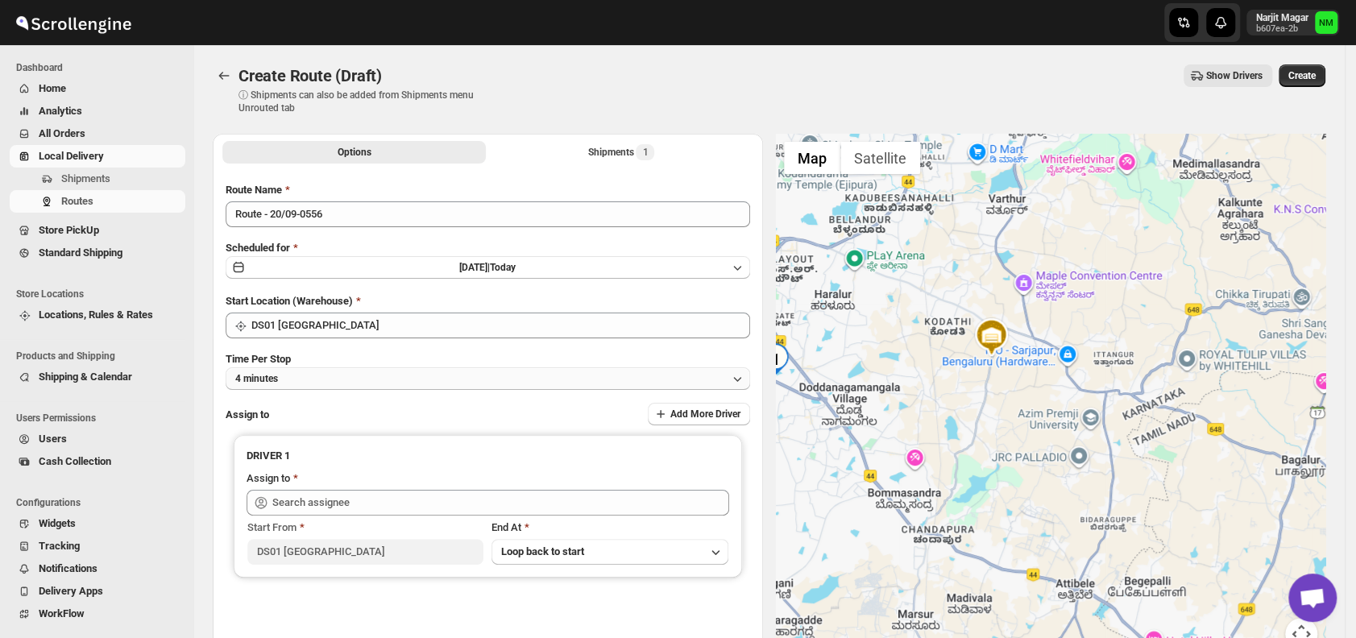
click at [373, 380] on button "4 minutes" at bounding box center [488, 378] width 524 height 23
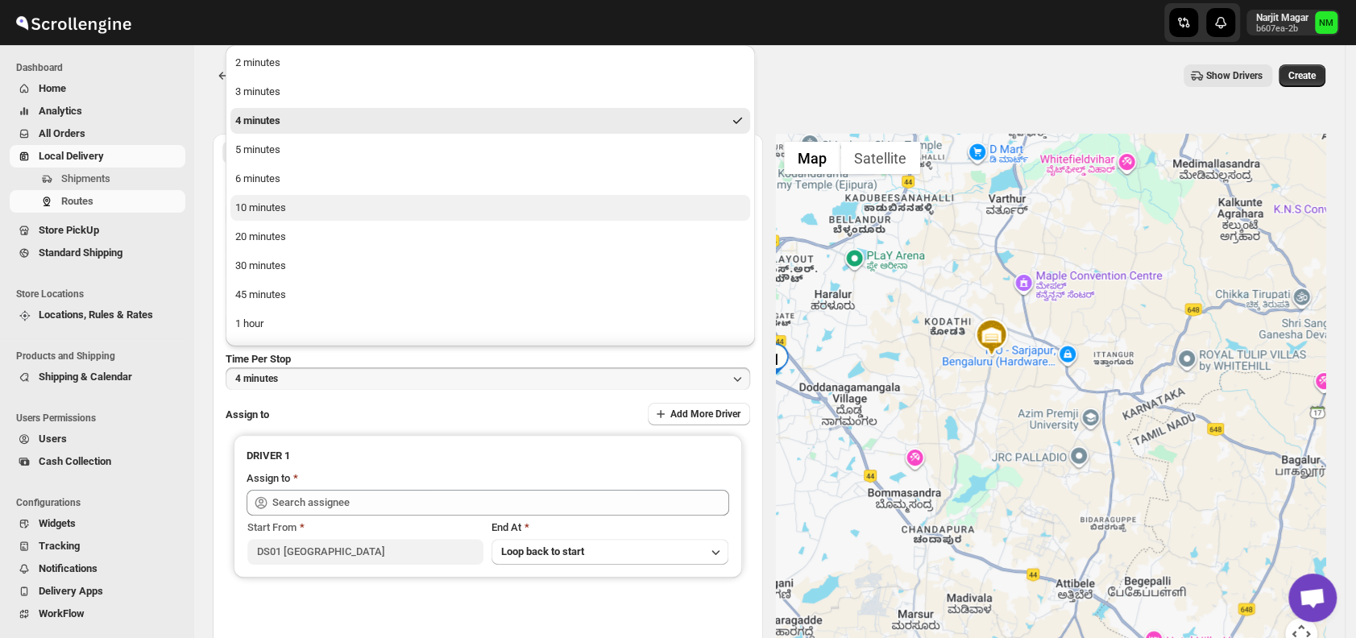
click at [320, 212] on button "10 minutes" at bounding box center [489, 208] width 519 height 26
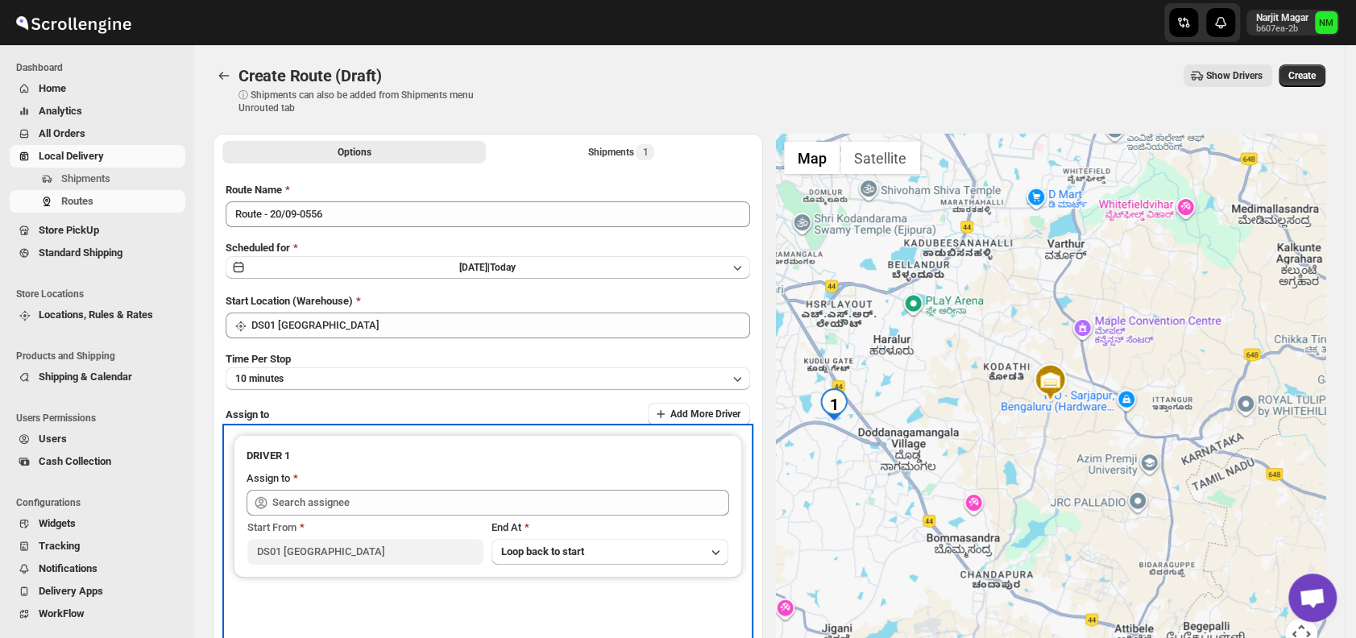
click at [399, 484] on div "Assign to" at bounding box center [487, 479] width 482 height 19
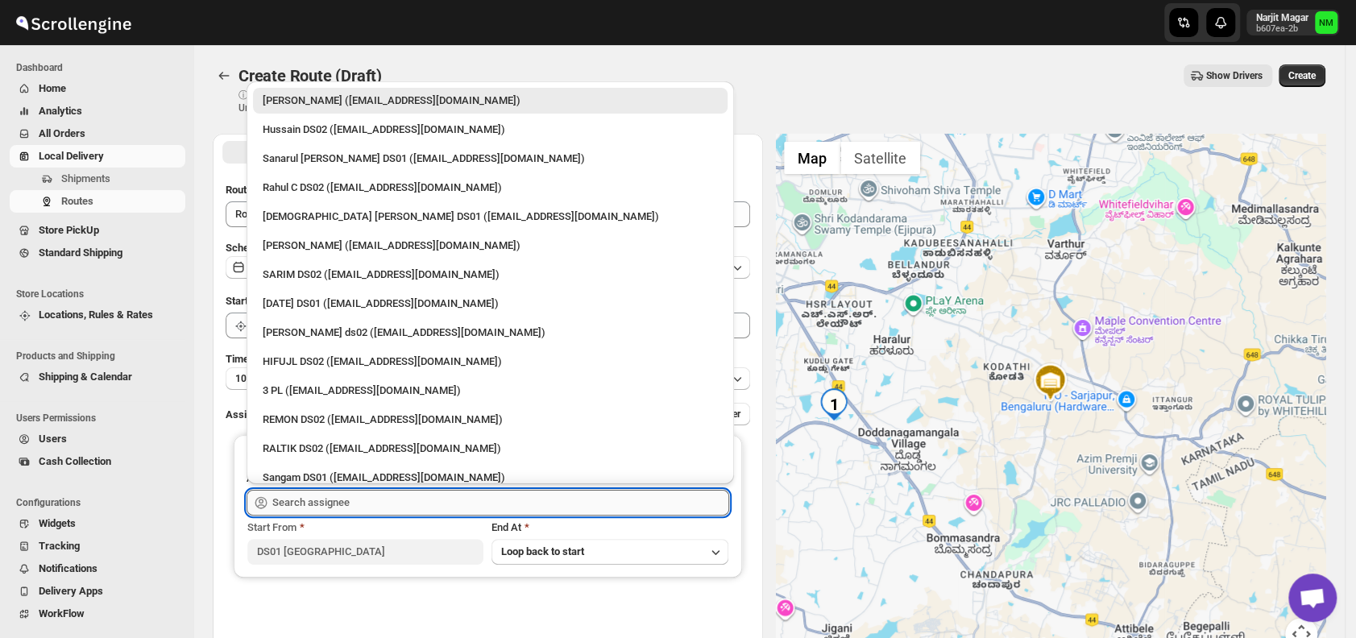
click at [338, 495] on input "text" at bounding box center [500, 503] width 457 height 26
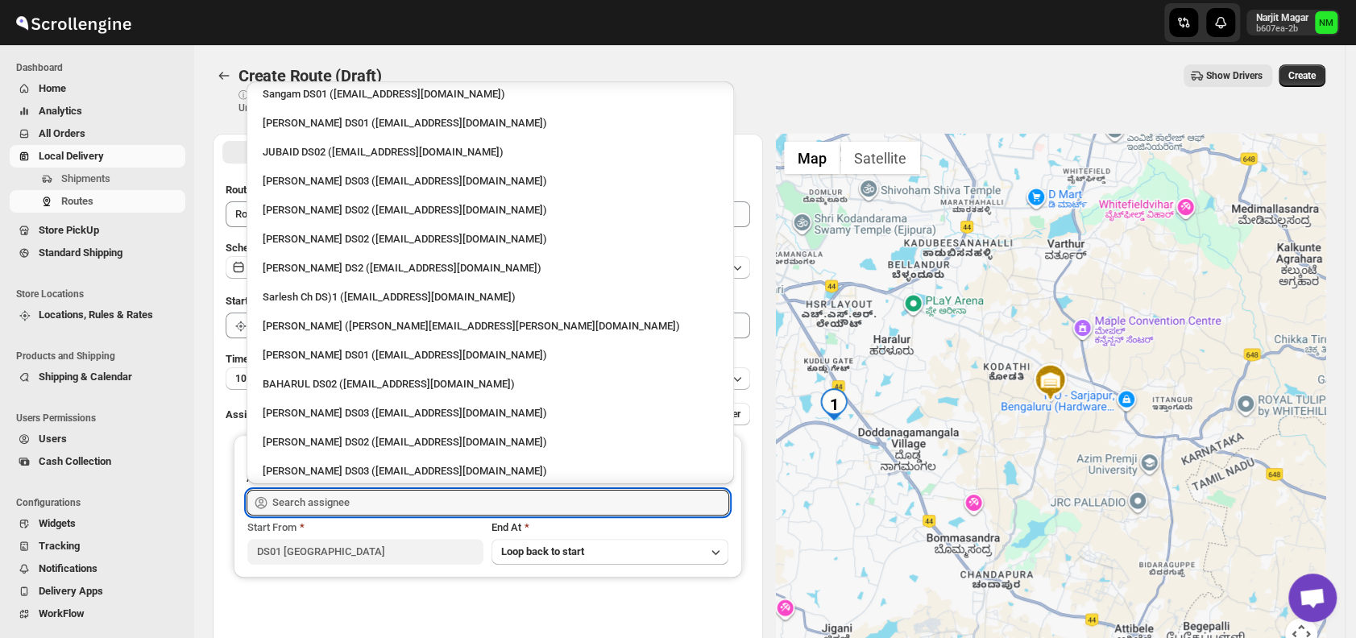
scroll to position [394, 0]
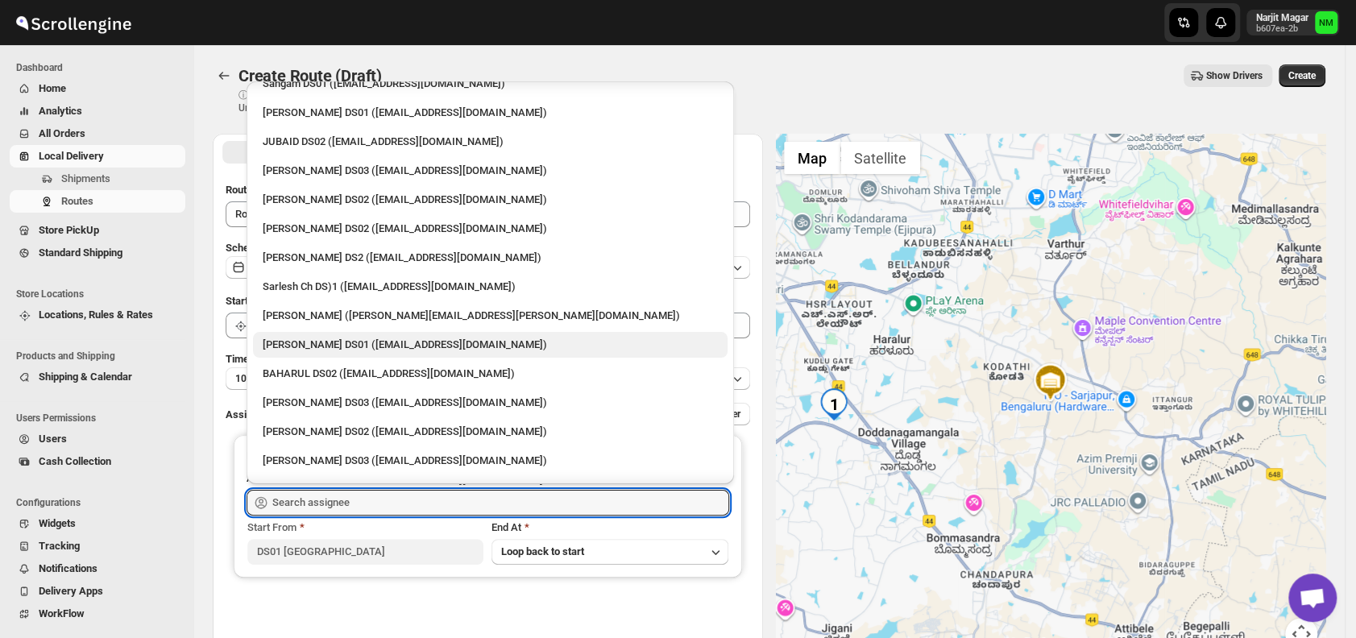
click at [300, 337] on div "Siraj Uddin DS01 (sopom53870@leabro.com)" at bounding box center [490, 345] width 455 height 16
type input "Siraj Uddin DS01 (sopom53870@leabro.com)"
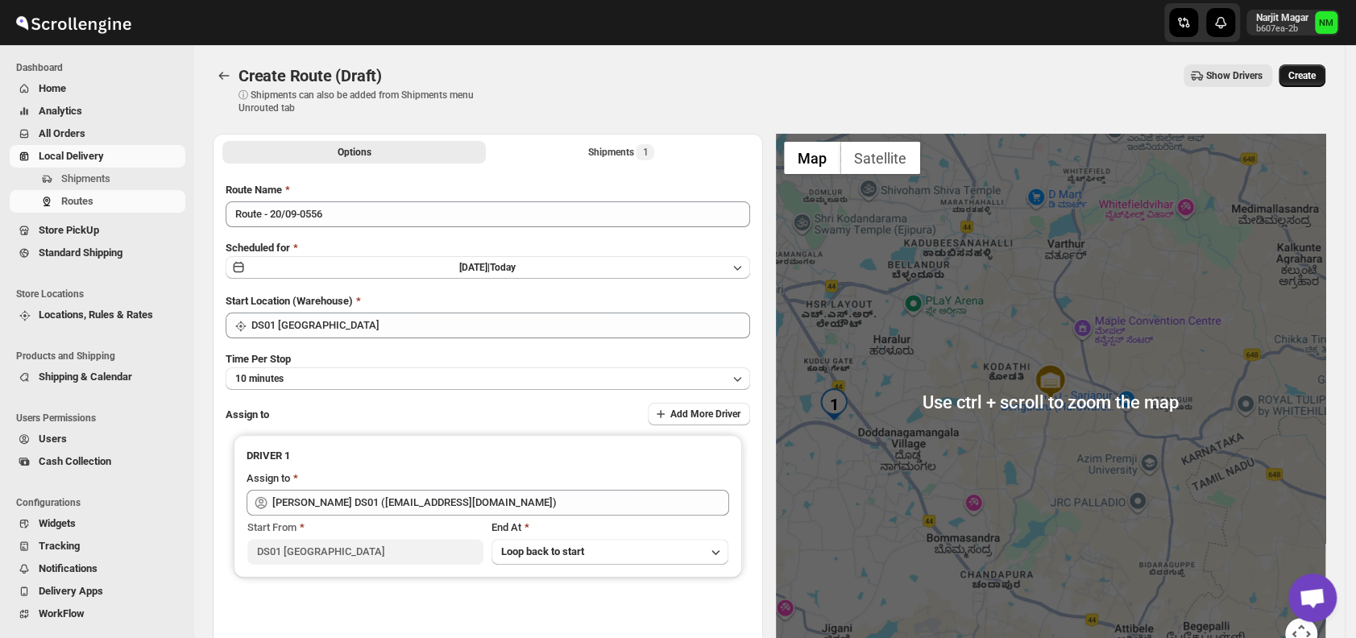
click at [1311, 77] on span "Create" at bounding box center [1301, 75] width 27 height 13
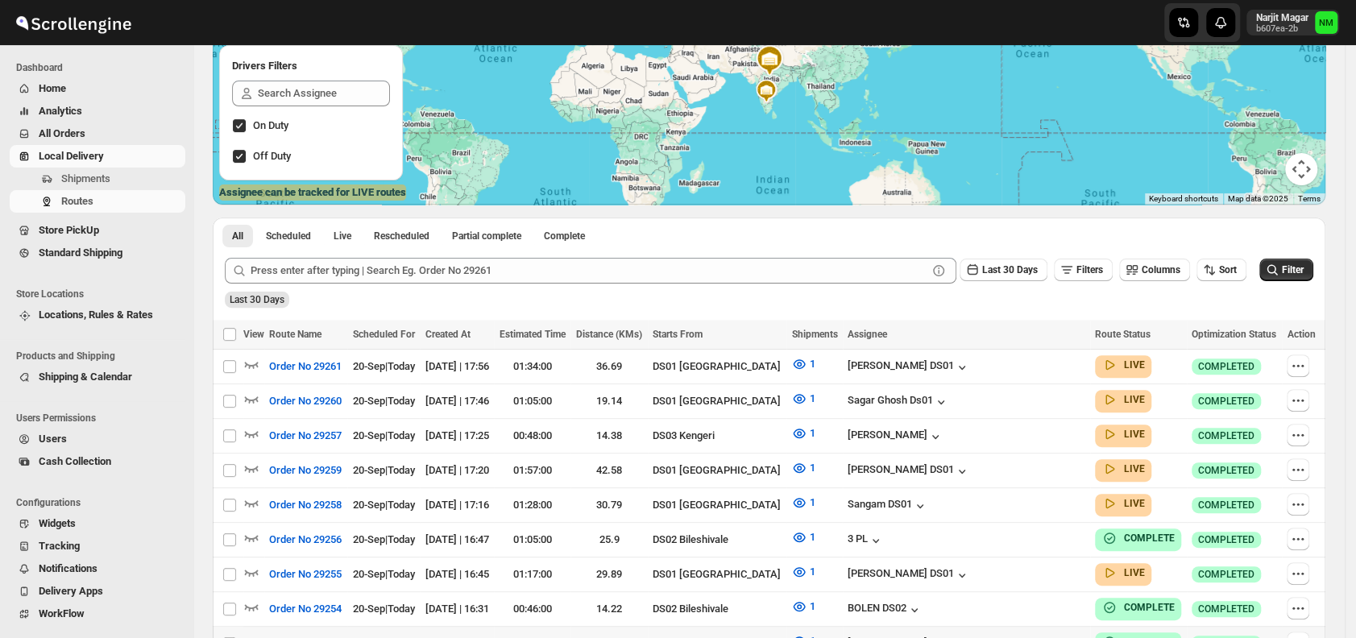
scroll to position [362, 0]
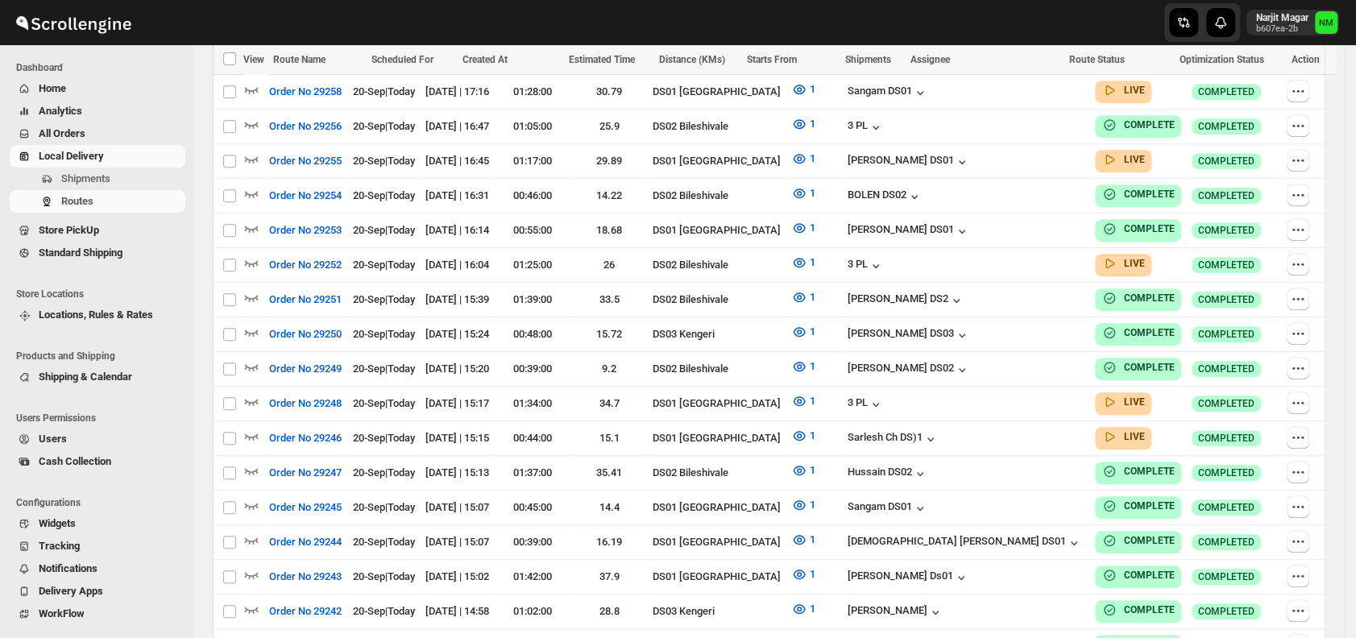
scroll to position [362, 0]
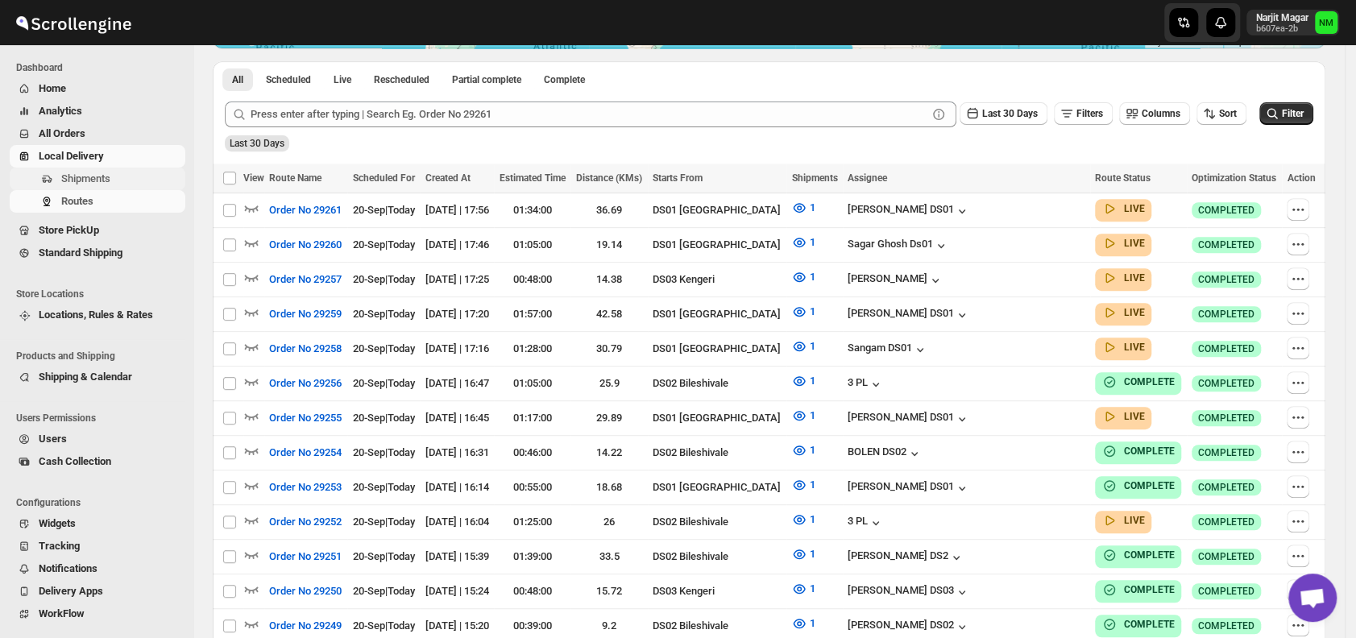
click at [98, 184] on span "Shipments" at bounding box center [85, 178] width 49 height 12
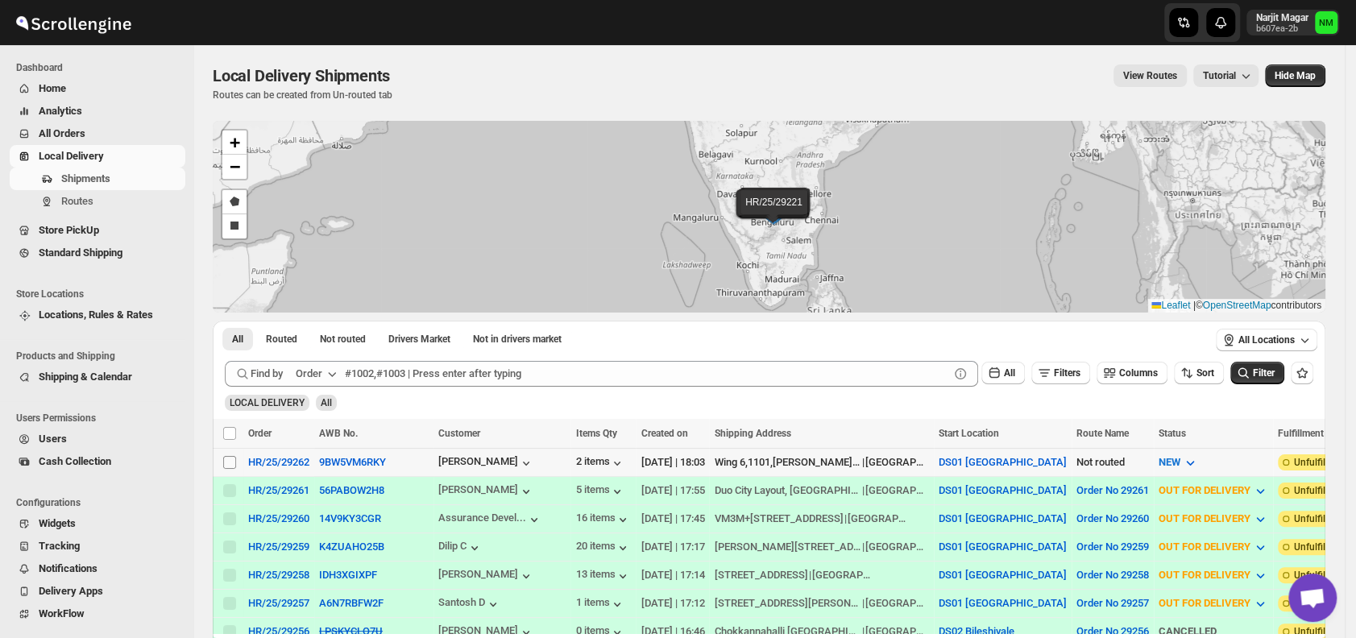
click at [234, 463] on input "Select shipment" at bounding box center [229, 462] width 13 height 13
checkbox input "true"
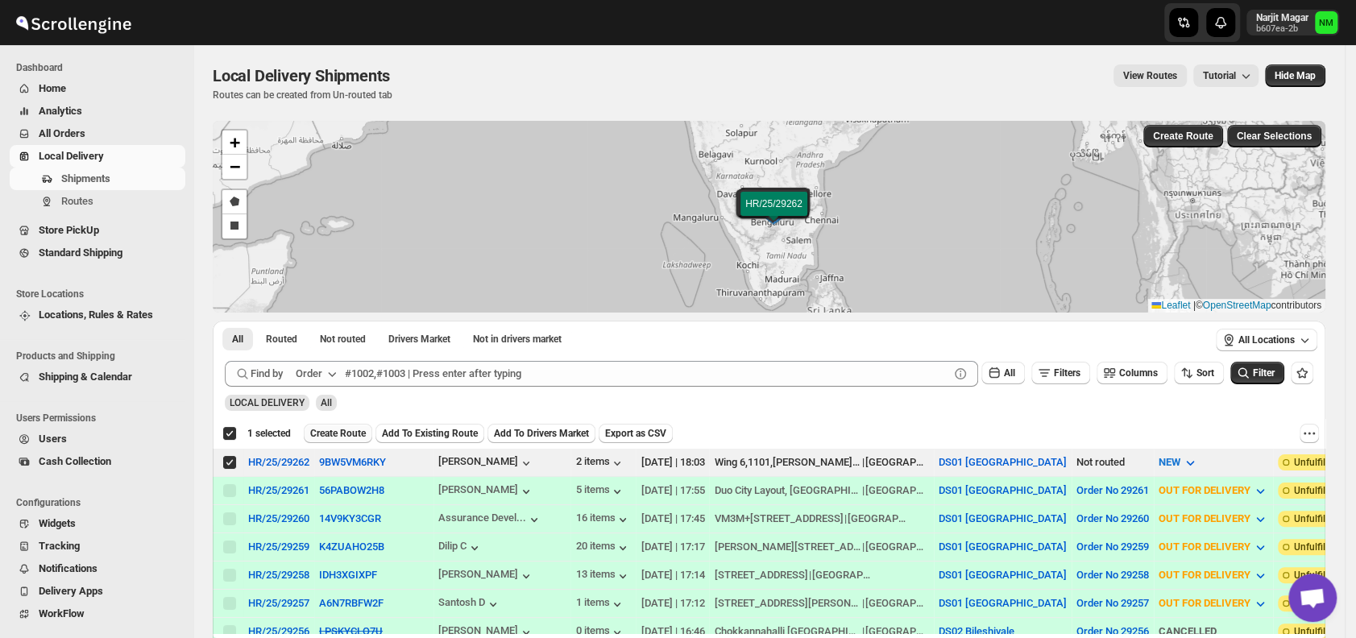
click at [335, 433] on span "Create Route" at bounding box center [338, 433] width 56 height 13
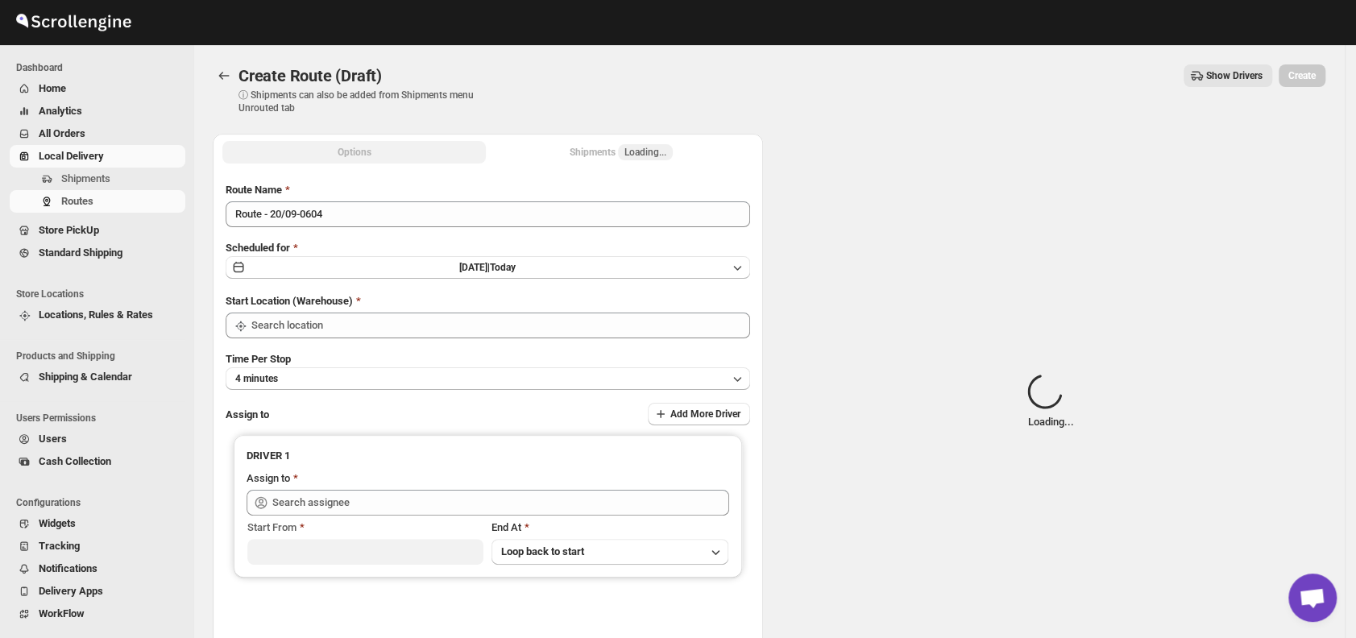
type input "DS01 [GEOGRAPHIC_DATA]"
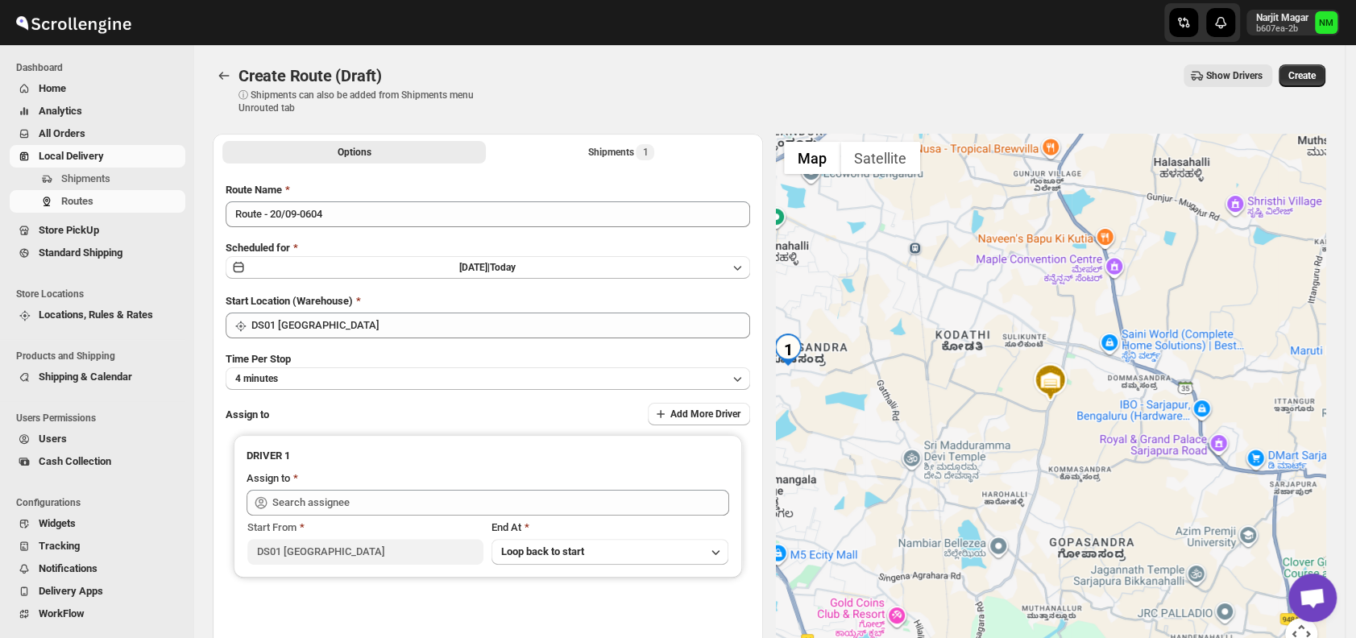
click at [347, 395] on div "Route Name Route - 20/09-0604 Scheduled for Sat Sep 20 2025 | Today Start Locat…" at bounding box center [488, 409] width 524 height 455
click at [324, 367] on button "4 minutes" at bounding box center [488, 378] width 524 height 23
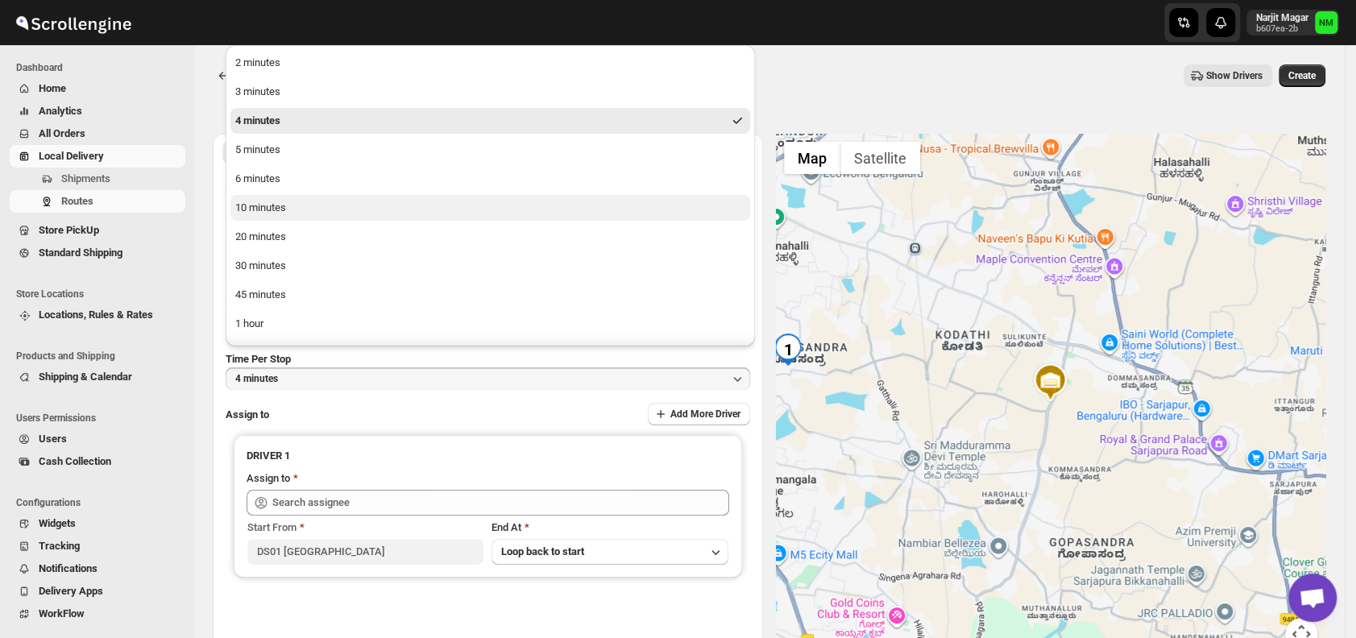
click at [283, 207] on div "10 minutes" at bounding box center [260, 208] width 51 height 16
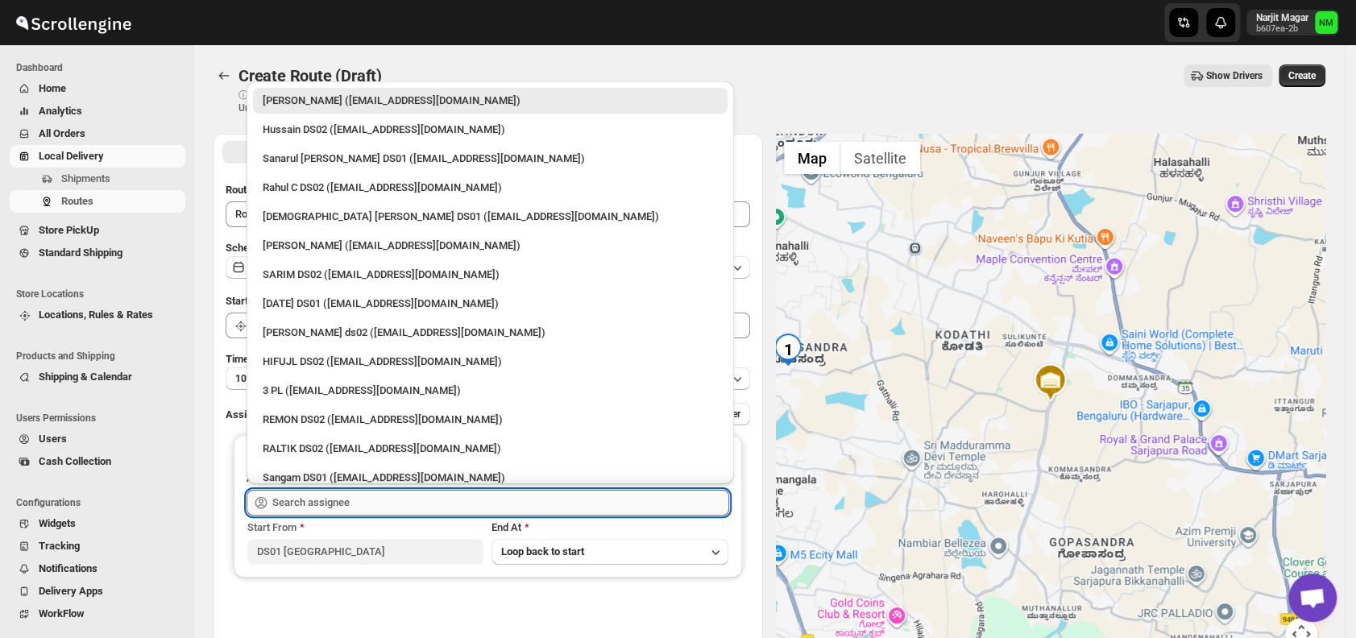
click at [390, 503] on input "text" at bounding box center [500, 503] width 457 height 26
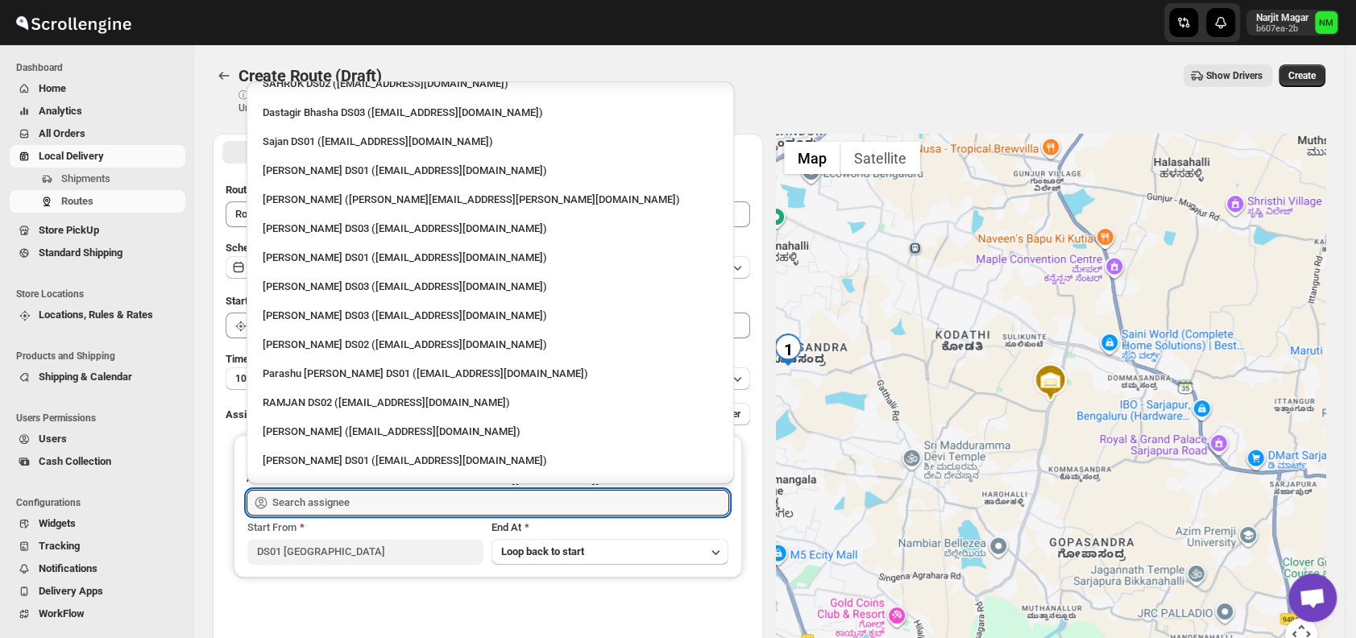
scroll to position [844, 0]
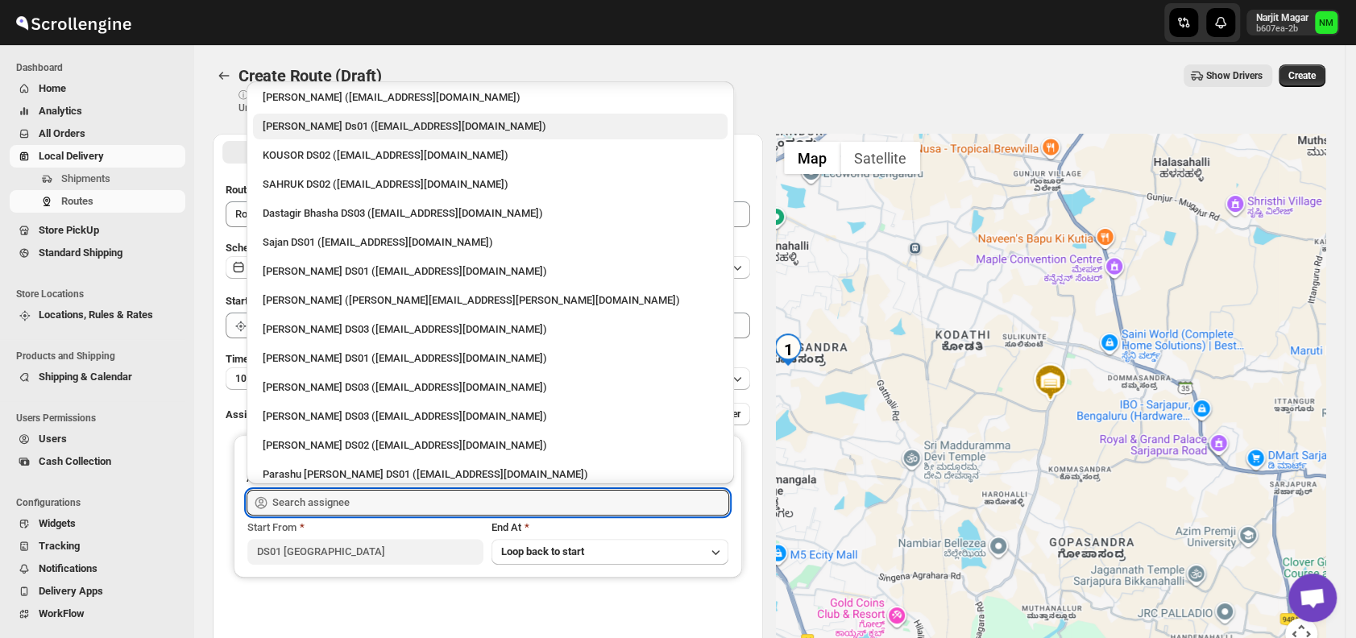
click at [309, 124] on div "Sourab Ghosh Ds01 (xadira4890@asimarif.com)" at bounding box center [490, 126] width 455 height 16
type input "Sourab Ghosh Ds01 (xadira4890@asimarif.com)"
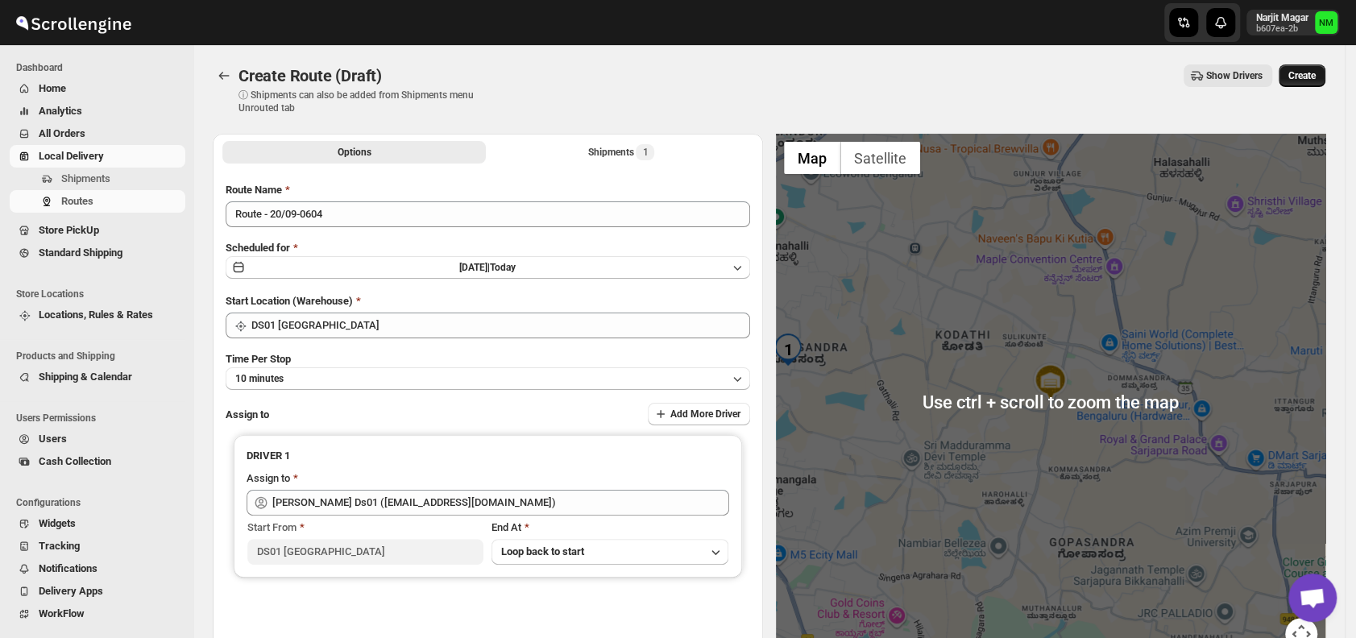
click at [1310, 68] on button "Create" at bounding box center [1301, 75] width 47 height 23
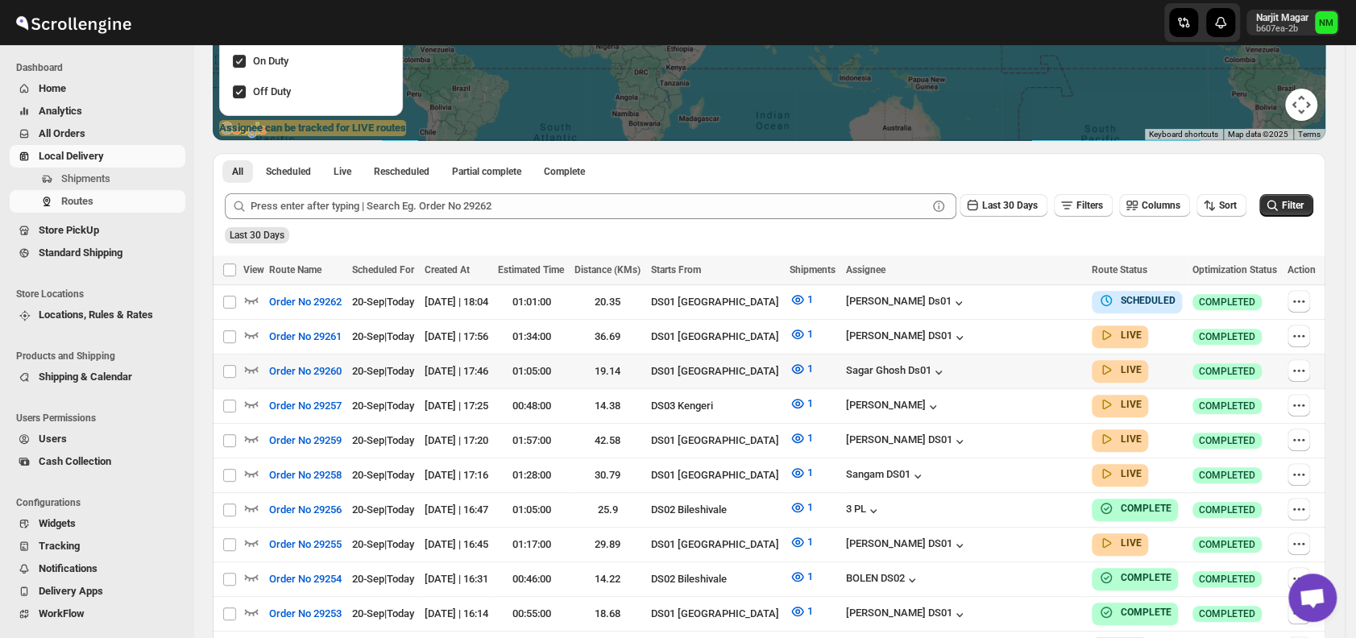
scroll to position [333, 0]
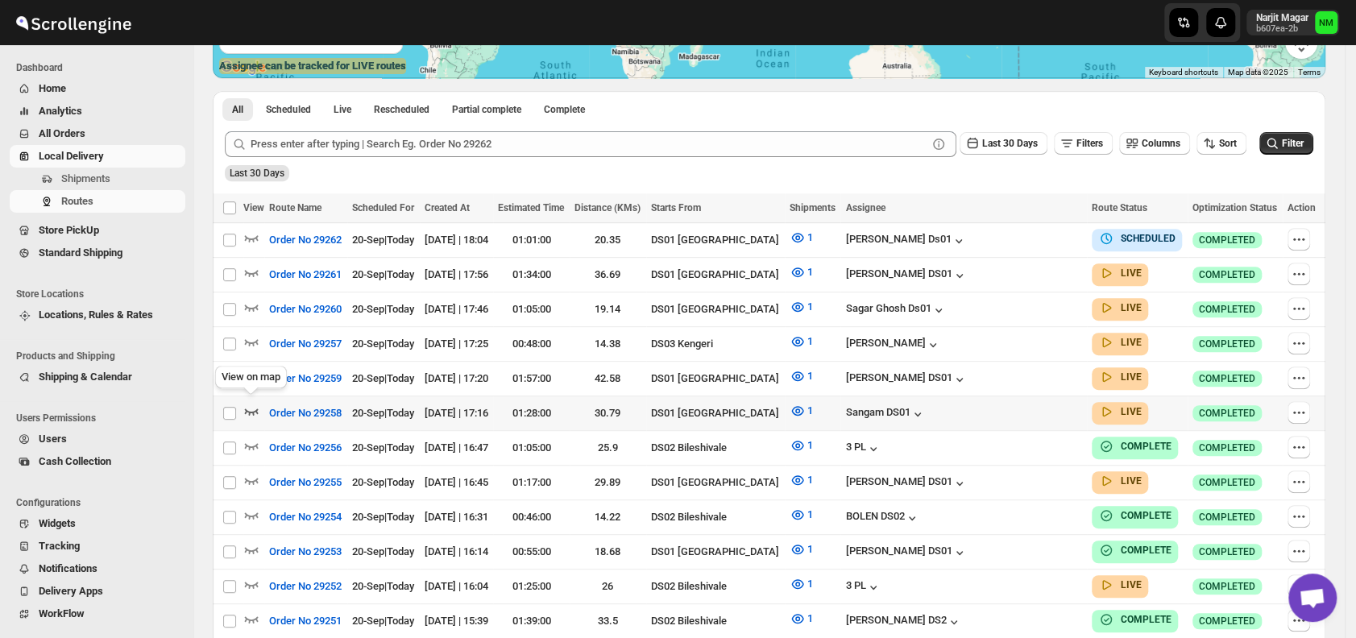
click at [250, 408] on icon "button" at bounding box center [252, 411] width 14 height 6
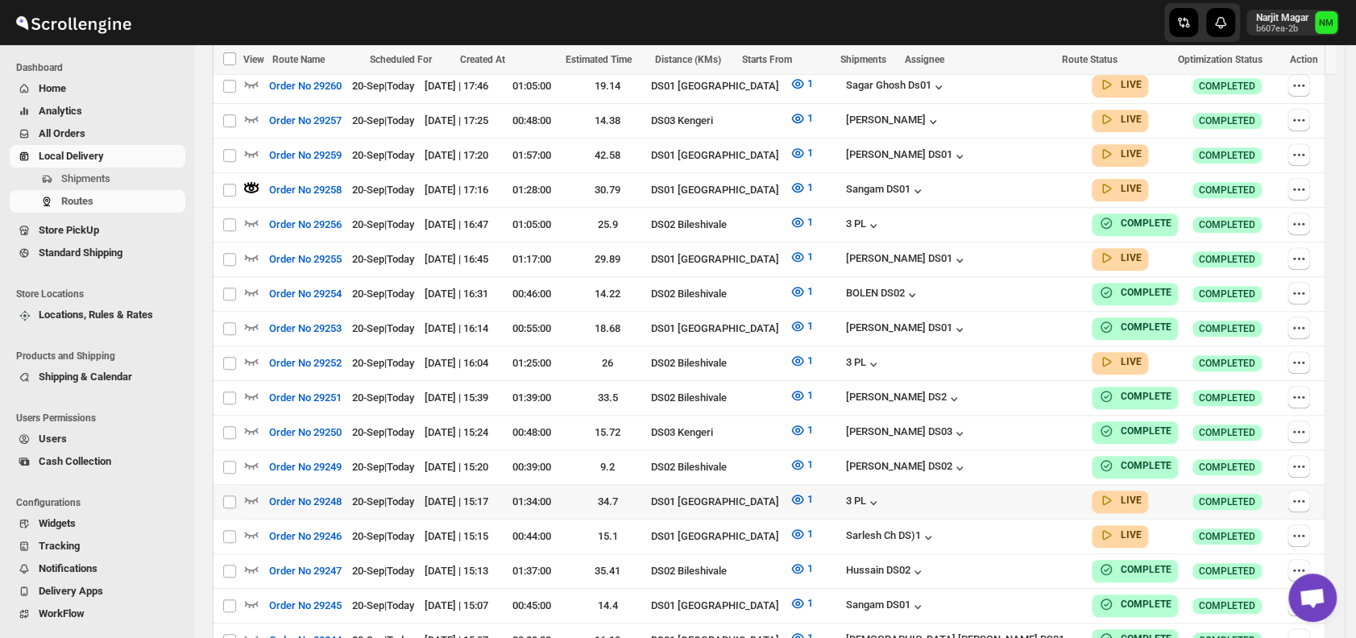
scroll to position [570, 0]
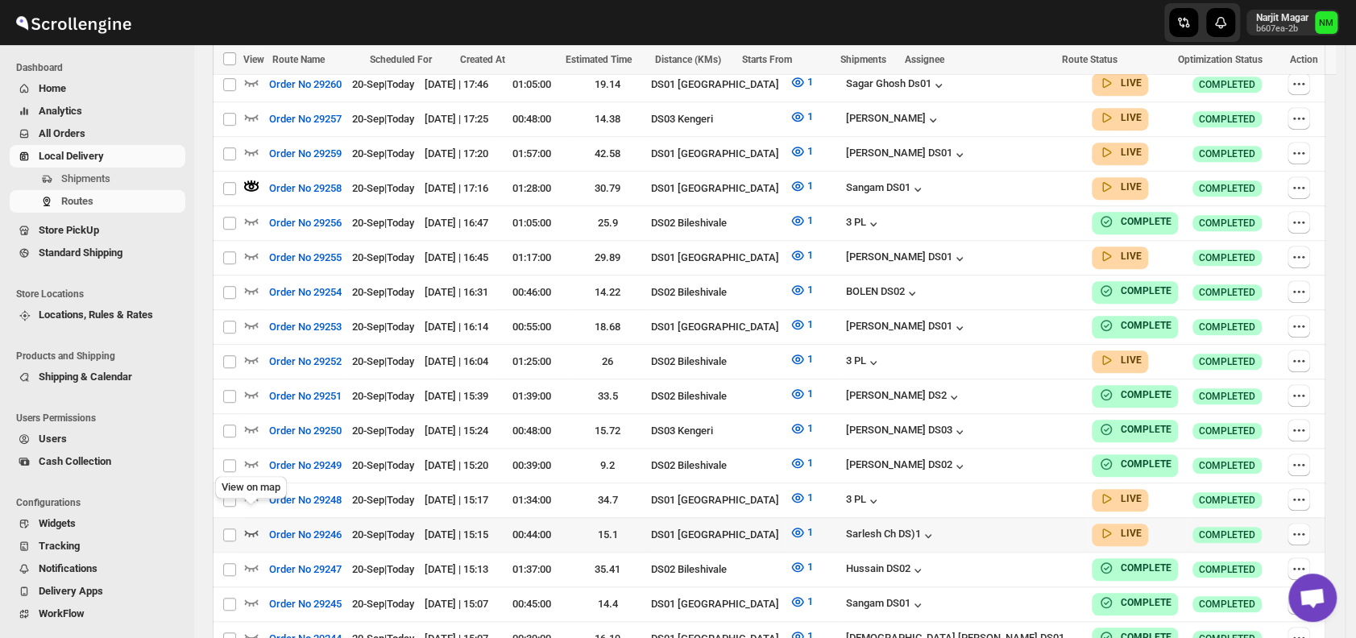
click at [250, 530] on icon "button" at bounding box center [252, 533] width 14 height 6
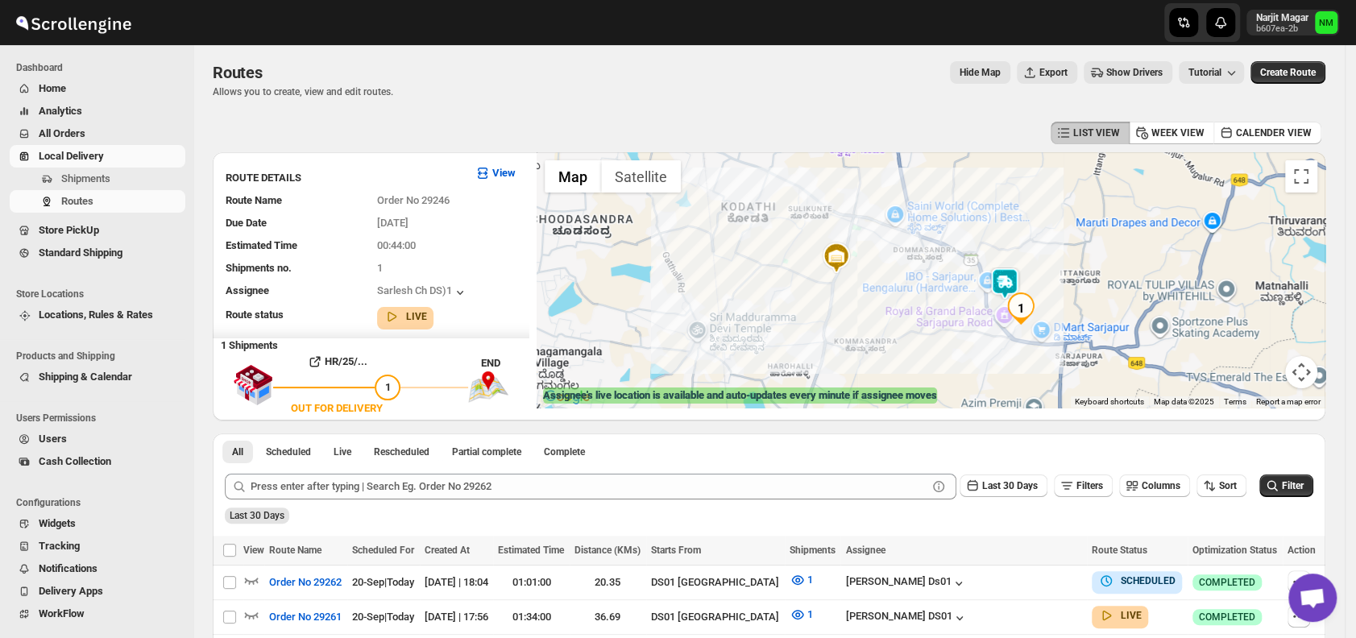
scroll to position [0, 0]
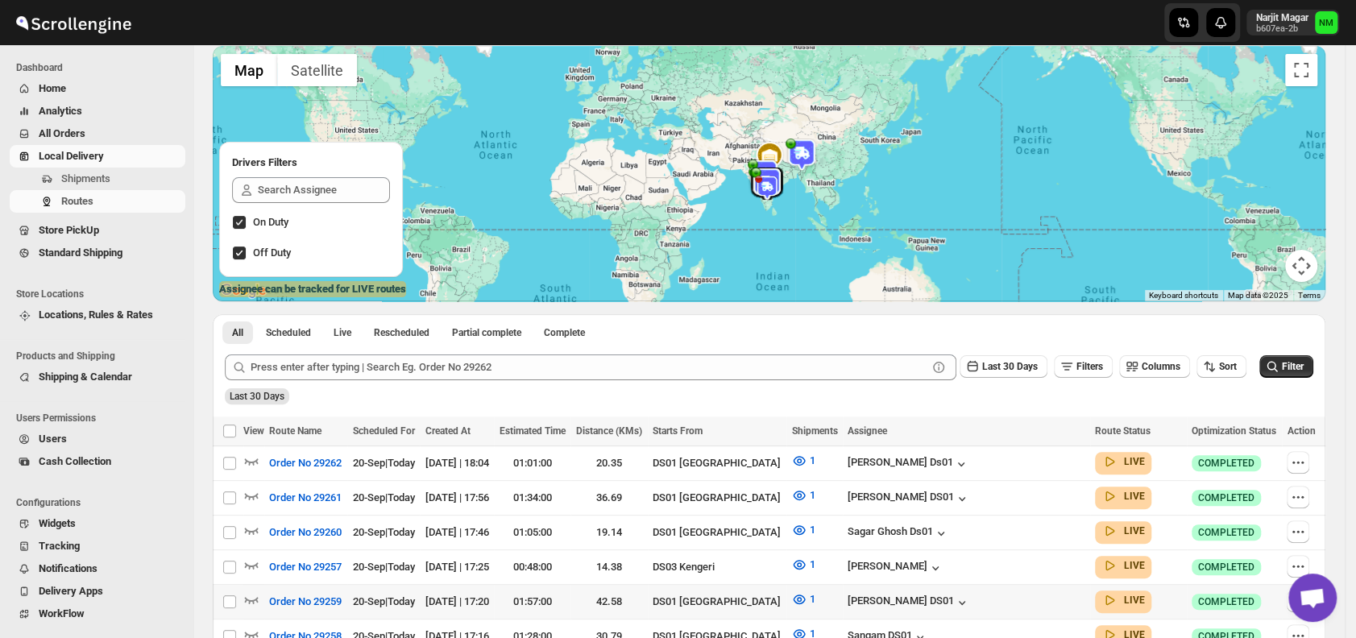
scroll to position [208, 0]
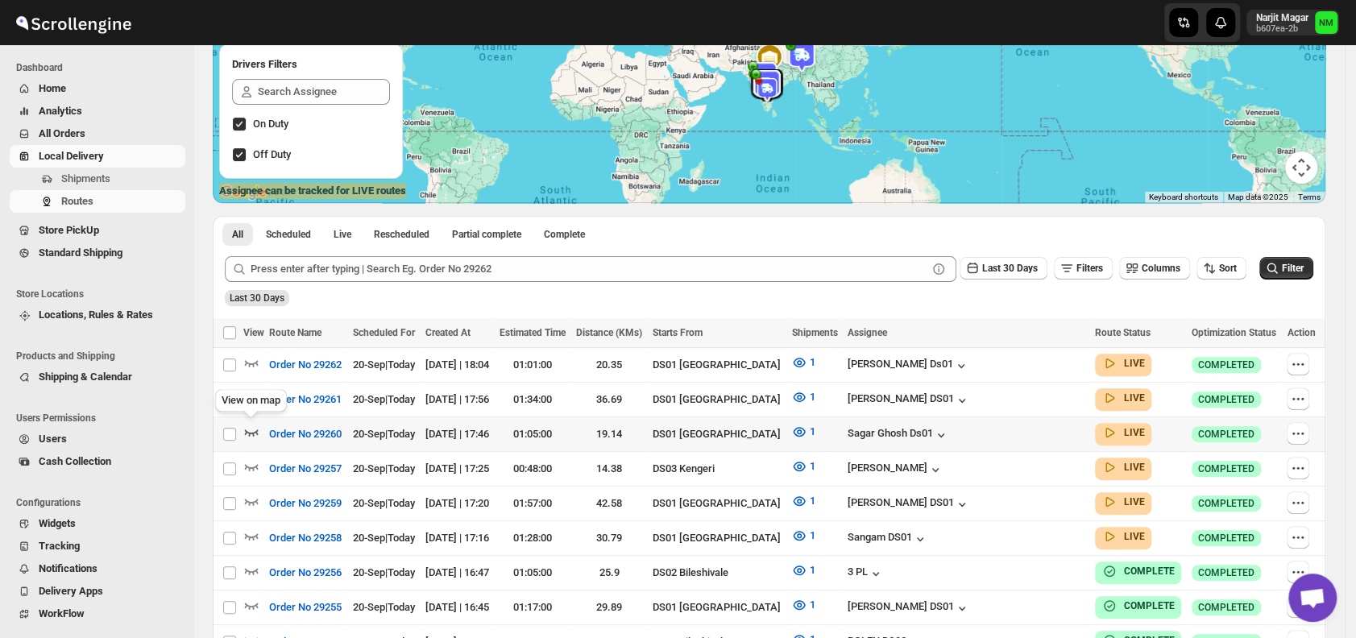
click at [253, 426] on icon "button" at bounding box center [251, 432] width 16 height 16
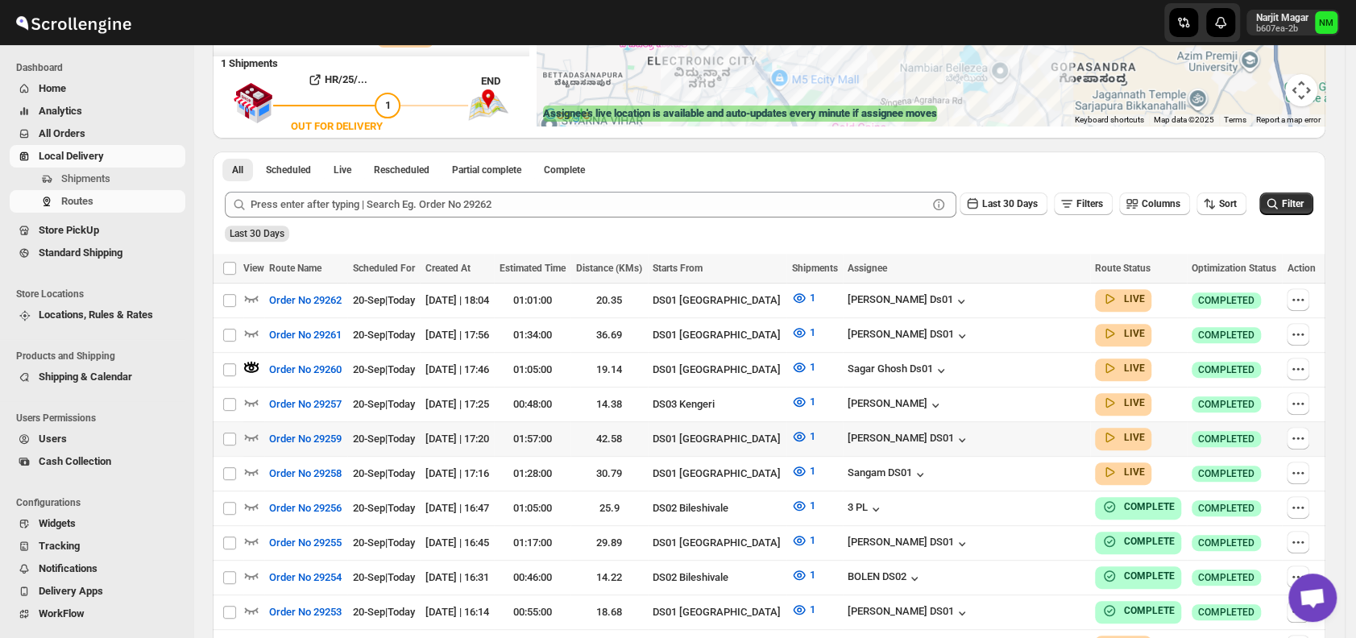
scroll to position [271, 0]
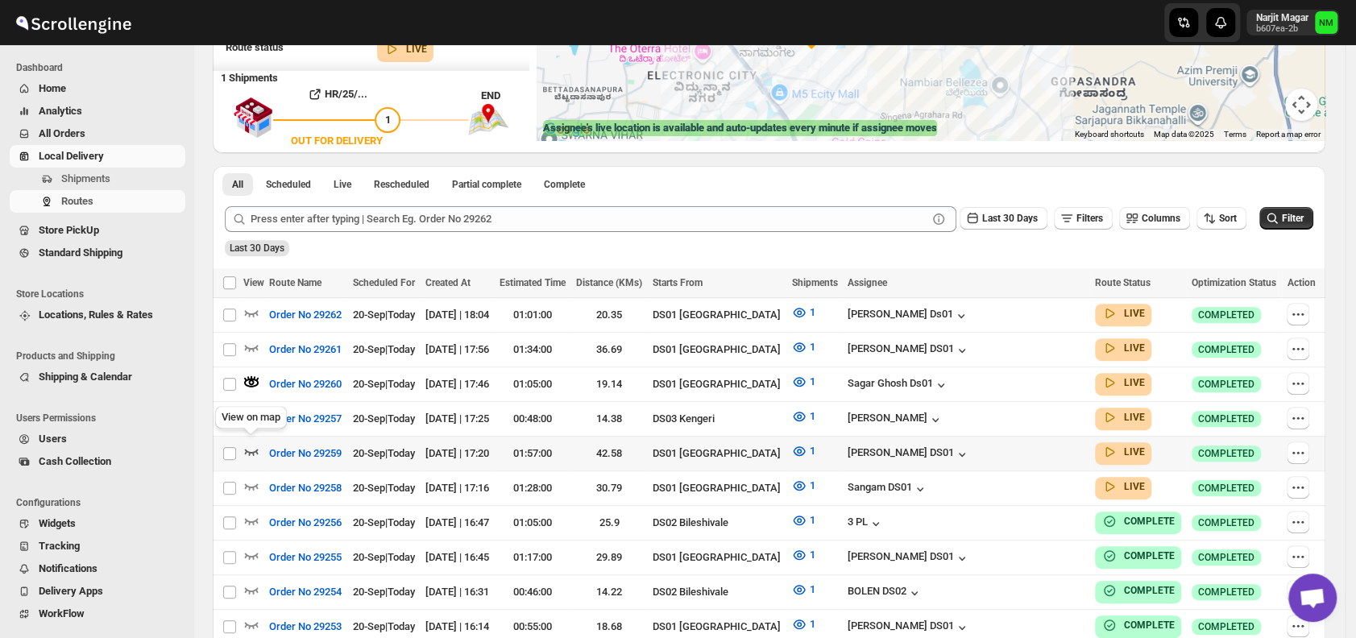
click at [251, 449] on icon "button" at bounding box center [252, 452] width 14 height 6
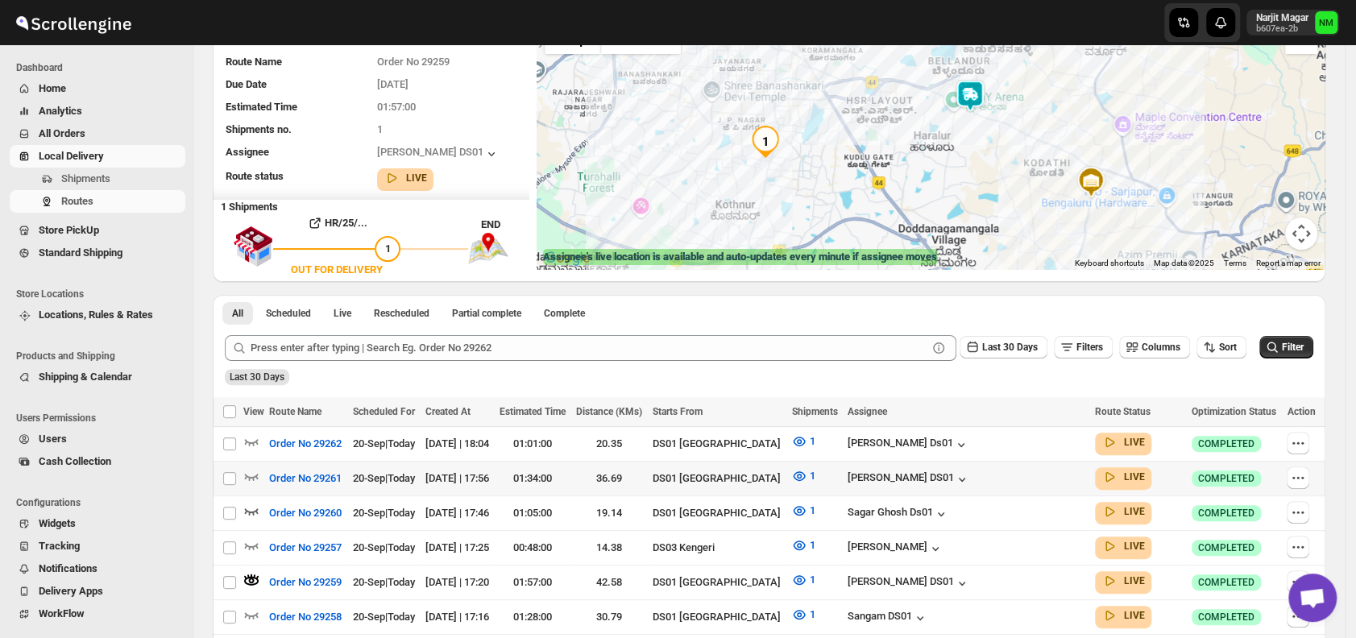
scroll to position [232, 0]
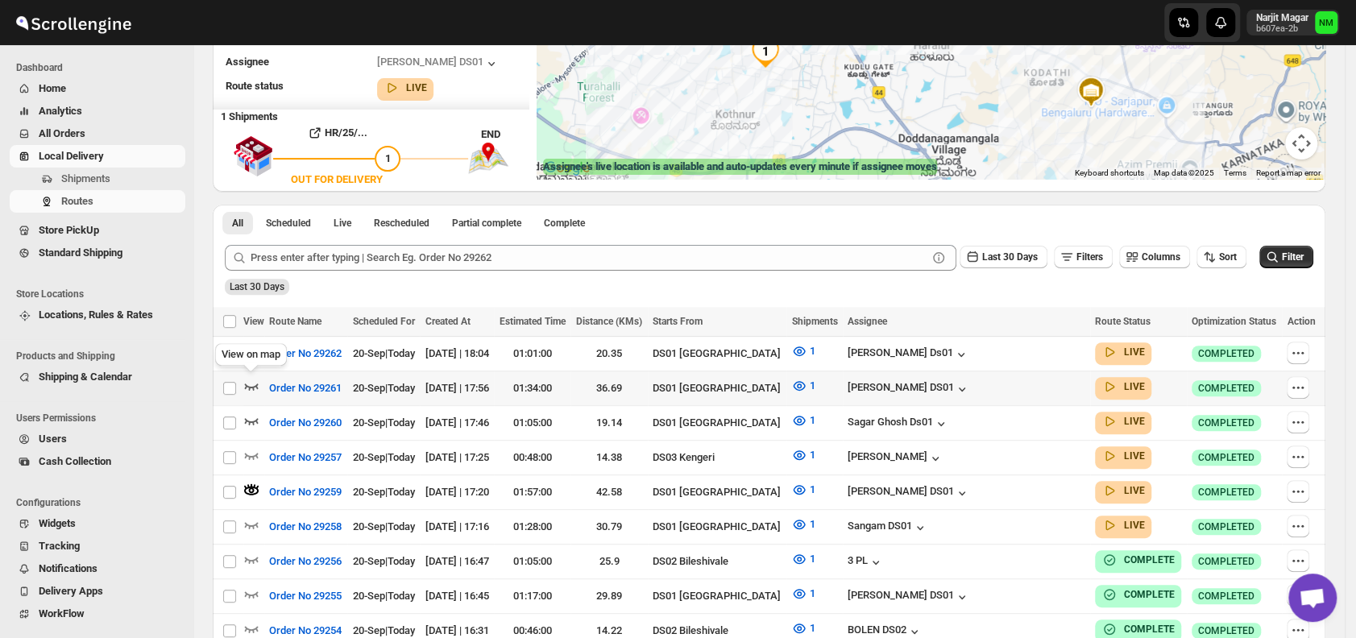
click at [253, 383] on icon "button" at bounding box center [251, 386] width 16 height 16
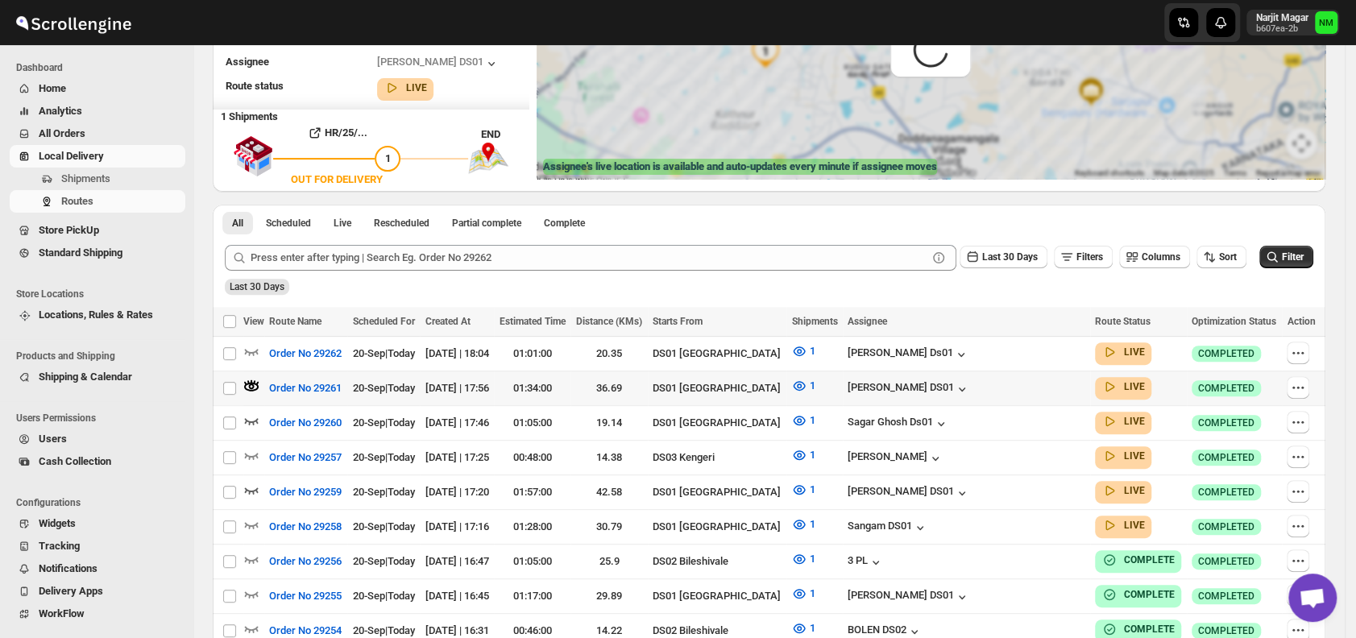
scroll to position [39, 0]
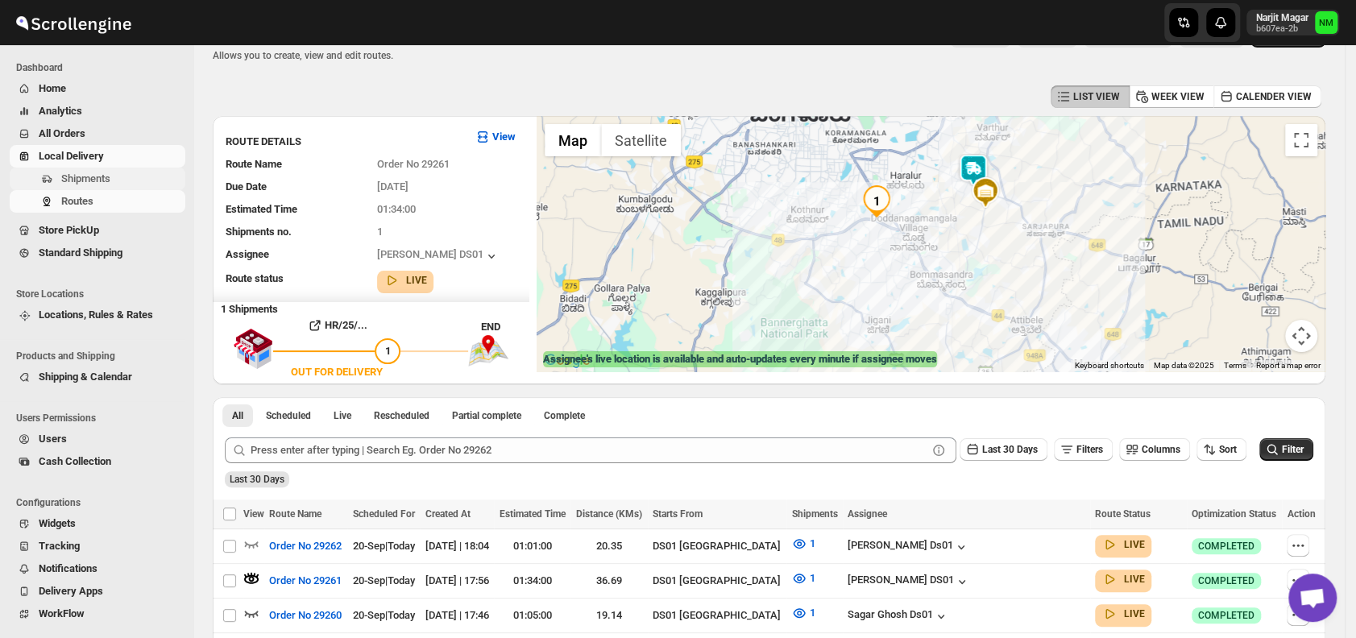
click at [110, 178] on span "Shipments" at bounding box center [121, 179] width 121 height 16
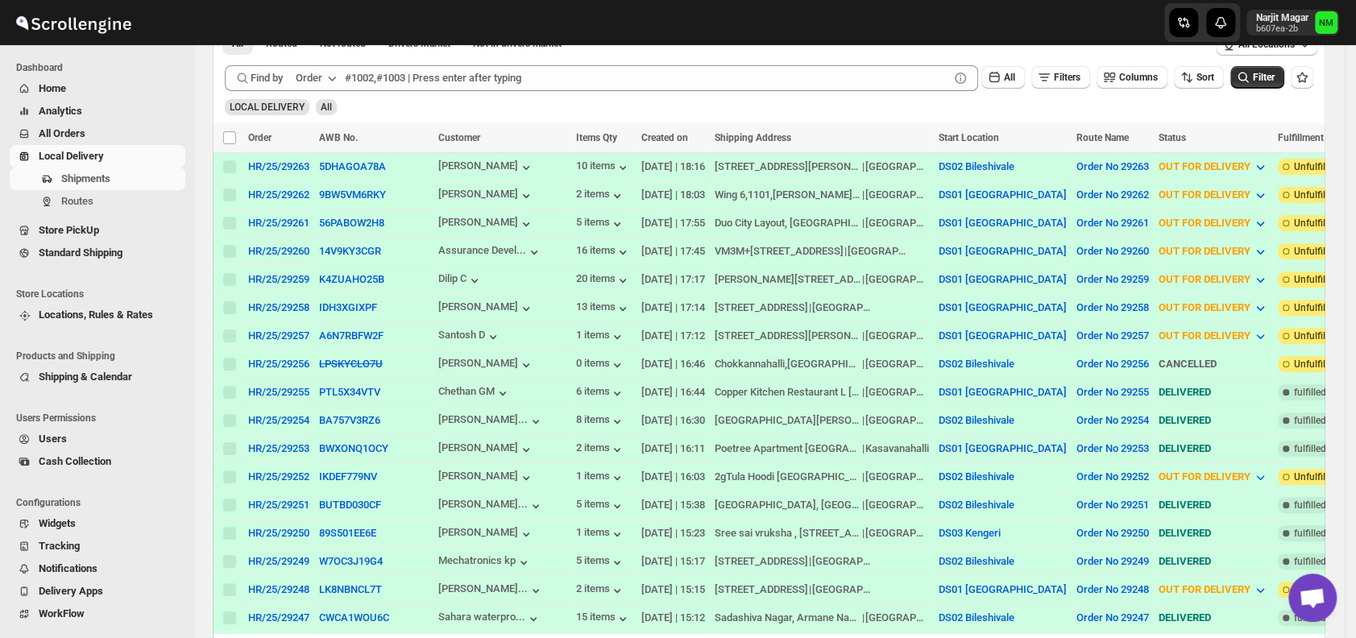
scroll to position [300, 0]
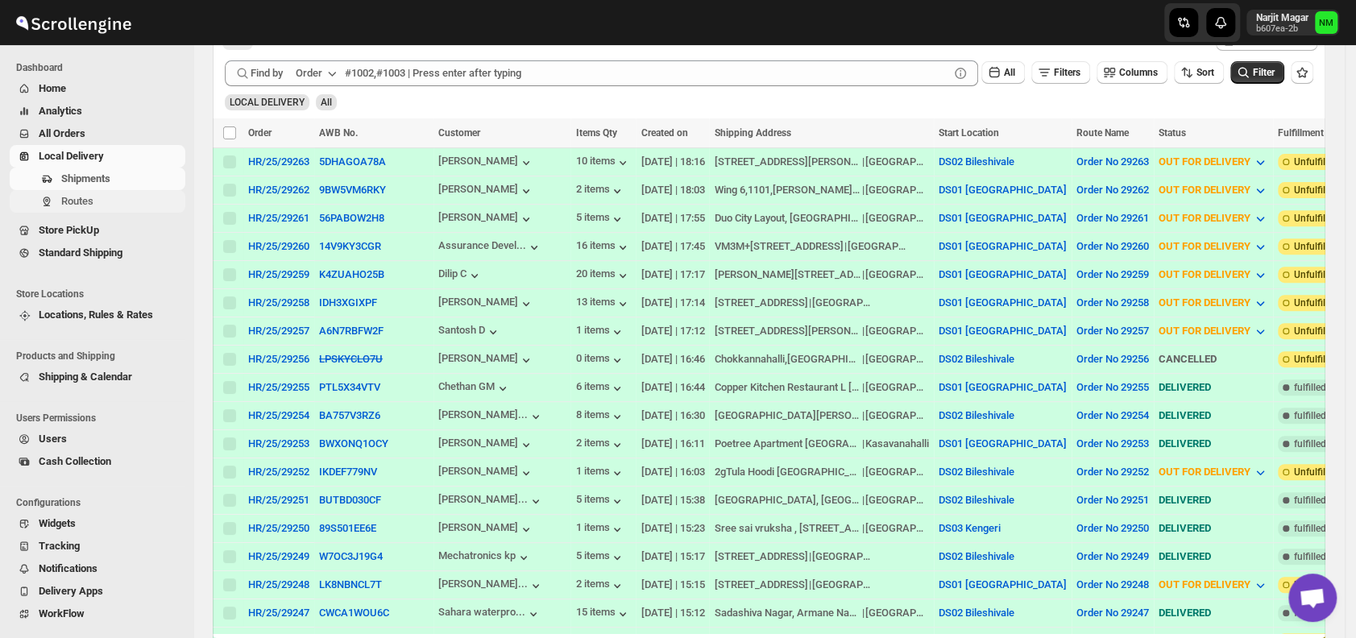
click at [110, 210] on button "Routes" at bounding box center [98, 201] width 176 height 23
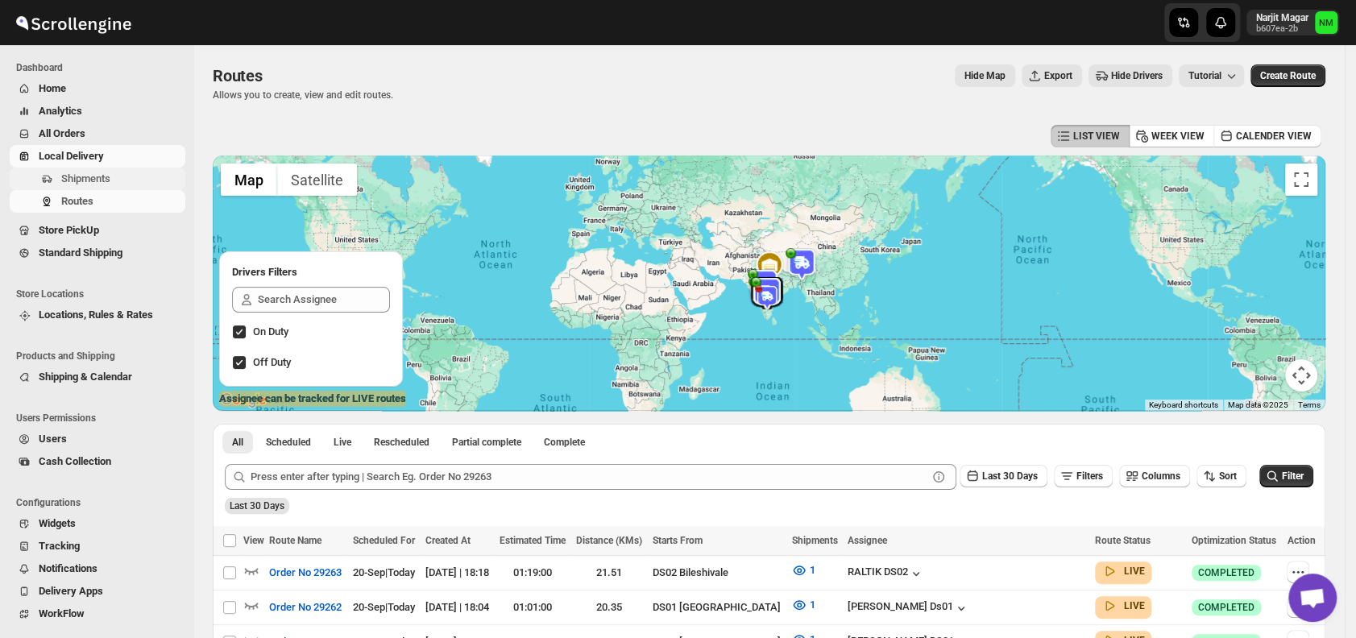
click at [94, 184] on span "Shipments" at bounding box center [85, 178] width 49 height 12
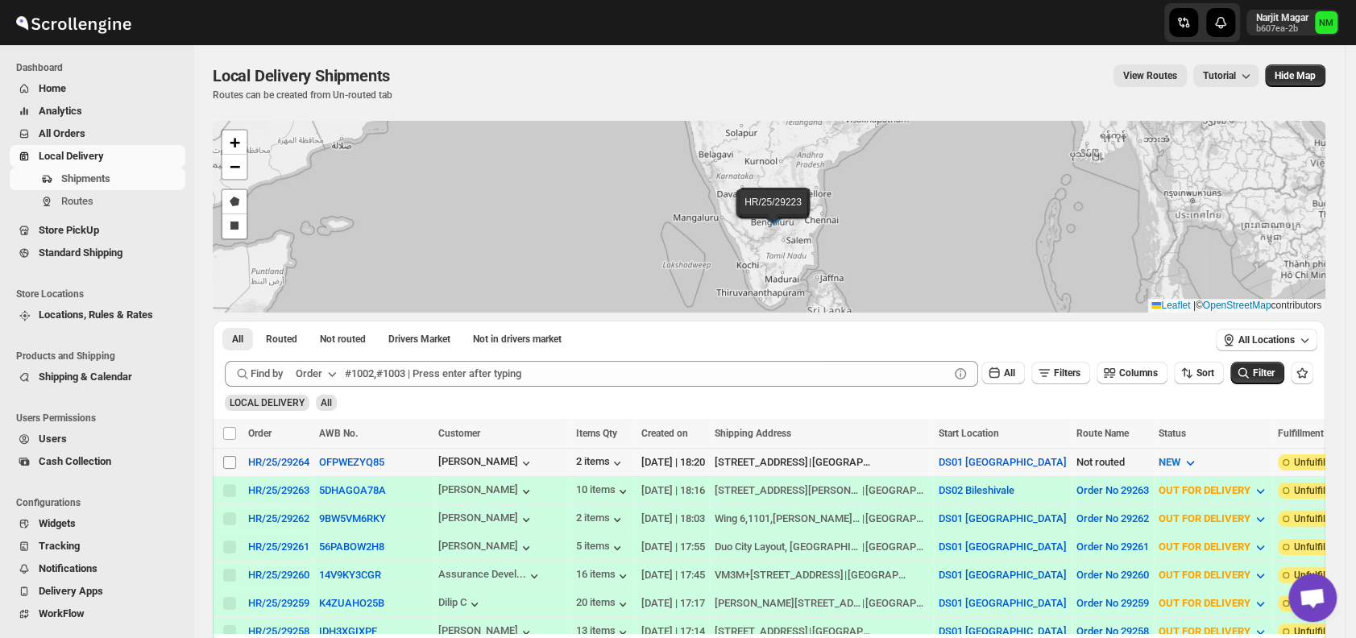
click at [226, 457] on input "Select shipment" at bounding box center [229, 462] width 13 height 13
checkbox input "true"
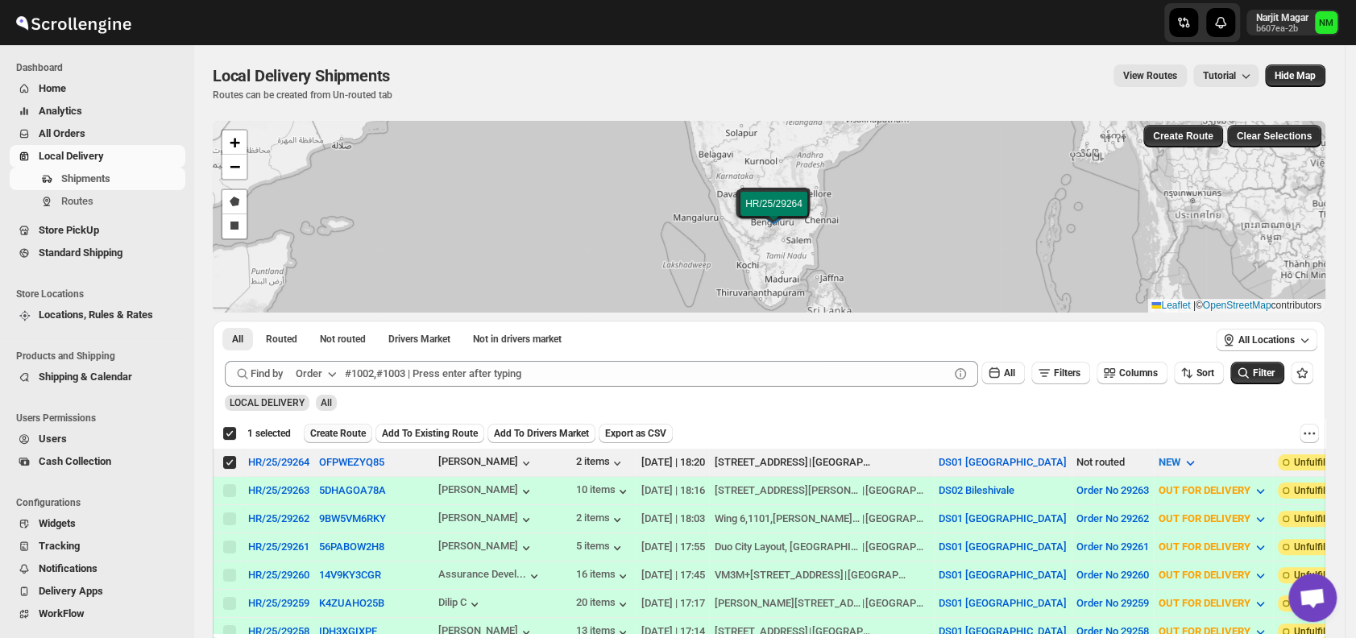
click at [326, 431] on span "Create Route" at bounding box center [338, 433] width 56 height 13
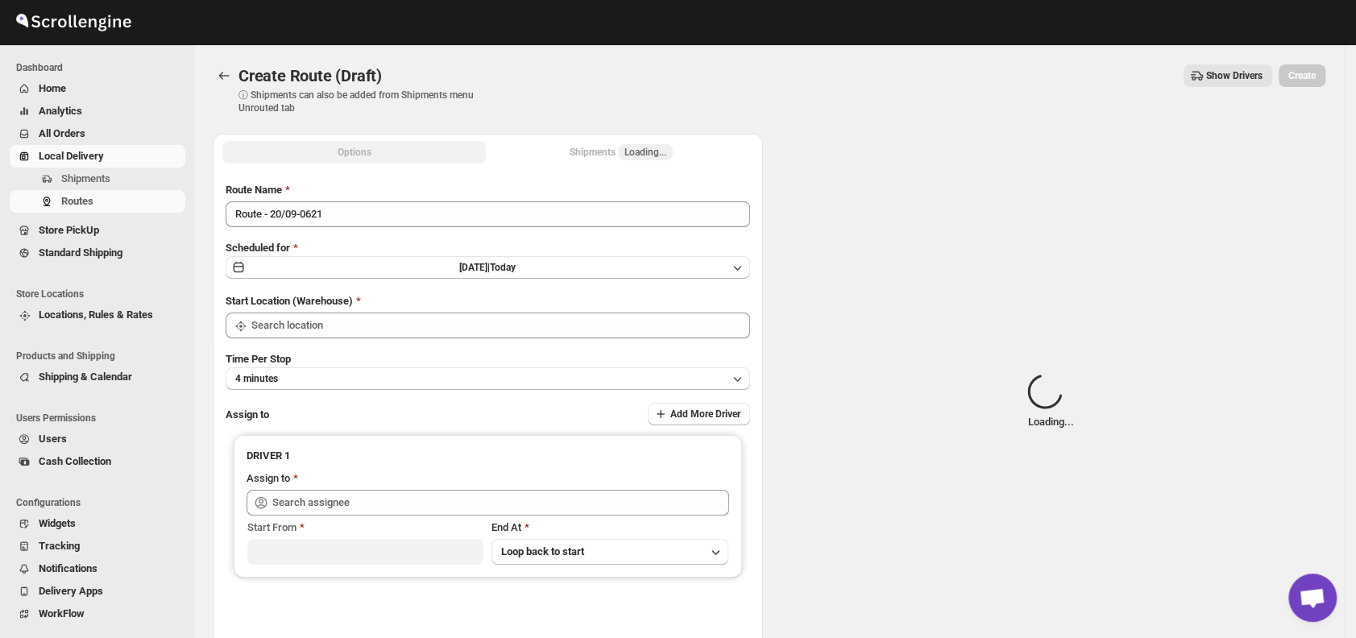
type input "DS01 [GEOGRAPHIC_DATA]"
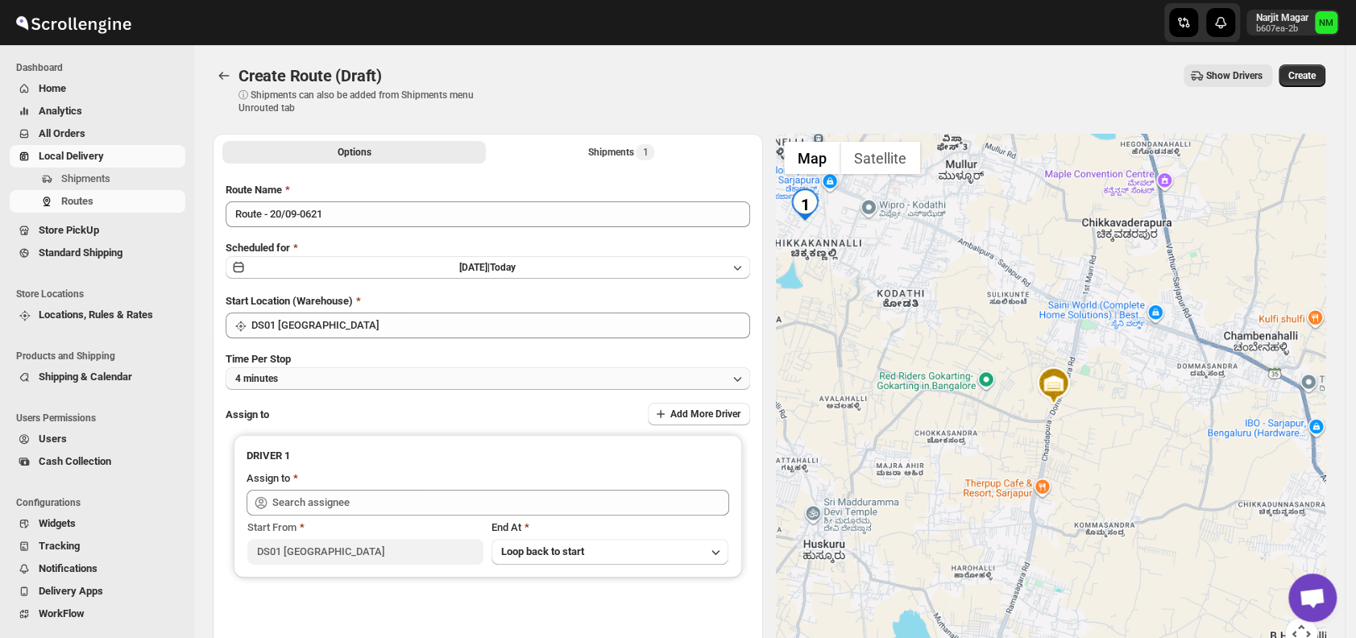
click at [379, 370] on button "4 minutes" at bounding box center [488, 378] width 524 height 23
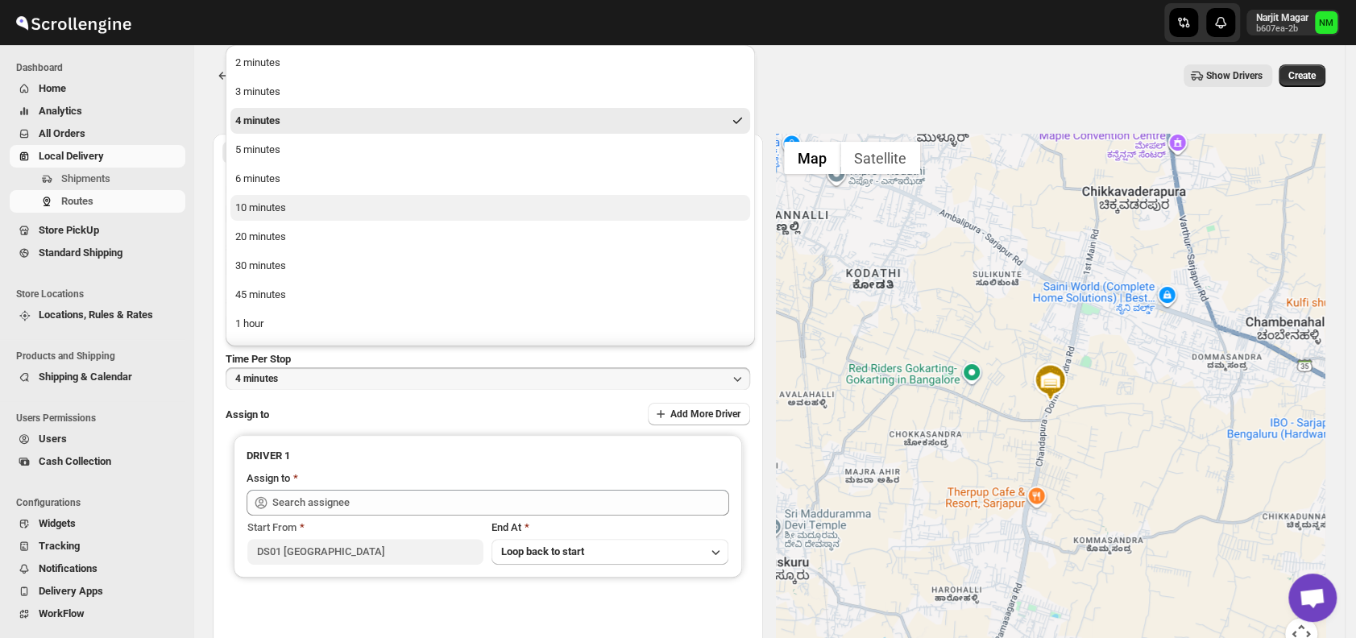
click at [280, 213] on div "10 minutes" at bounding box center [260, 208] width 51 height 16
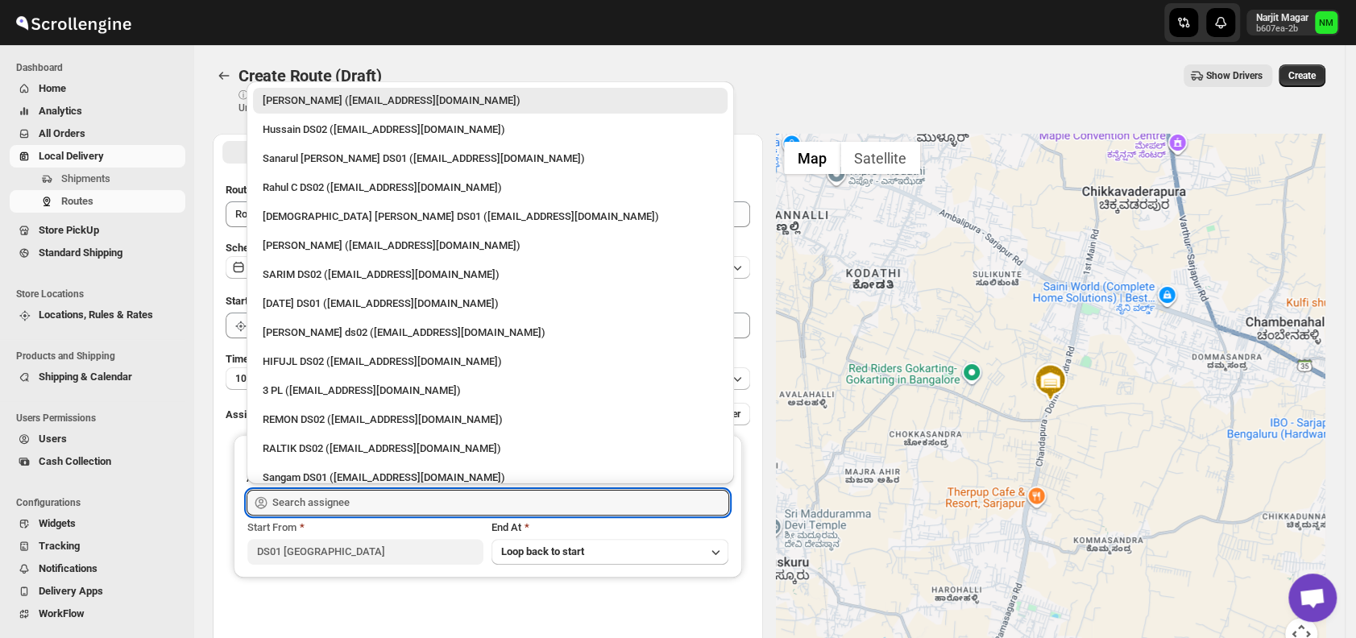
drag, startPoint x: 361, startPoint y: 500, endPoint x: 395, endPoint y: 353, distance: 151.4
click at [395, 353] on div "Skip to content Narjit Magar b607ea-2b NM Dashboard Home Analytics All Orders L…" at bounding box center [678, 387] width 1356 height 775
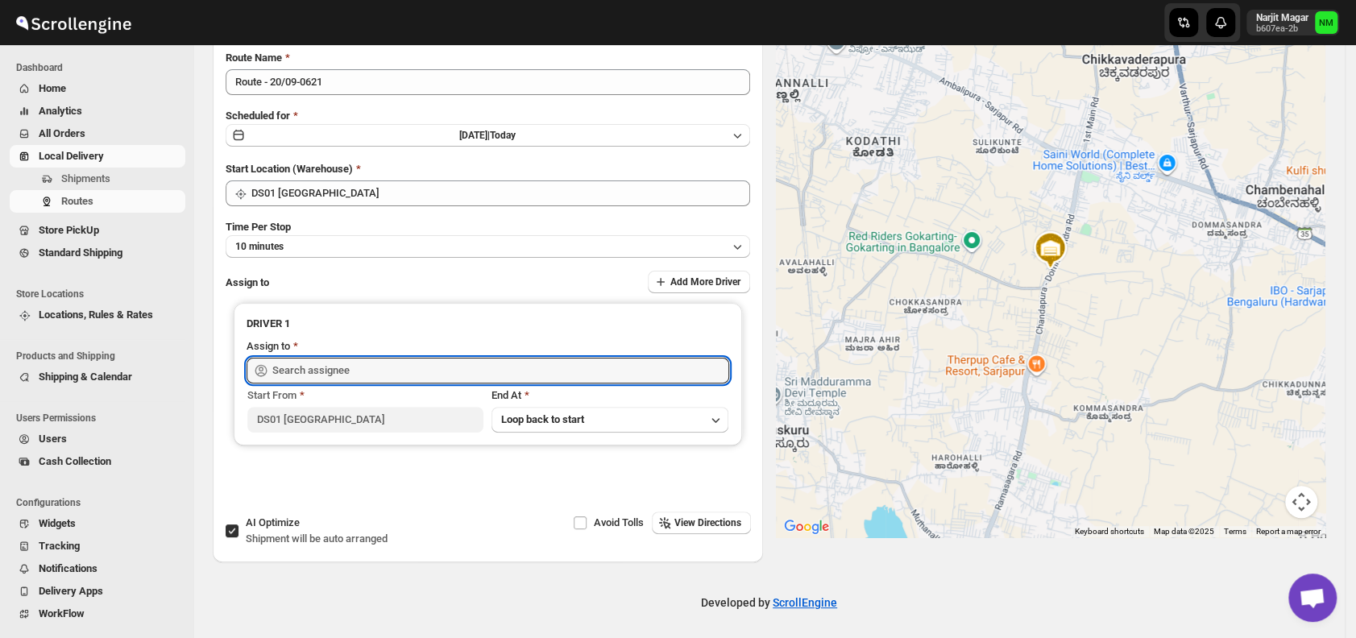
scroll to position [135, 0]
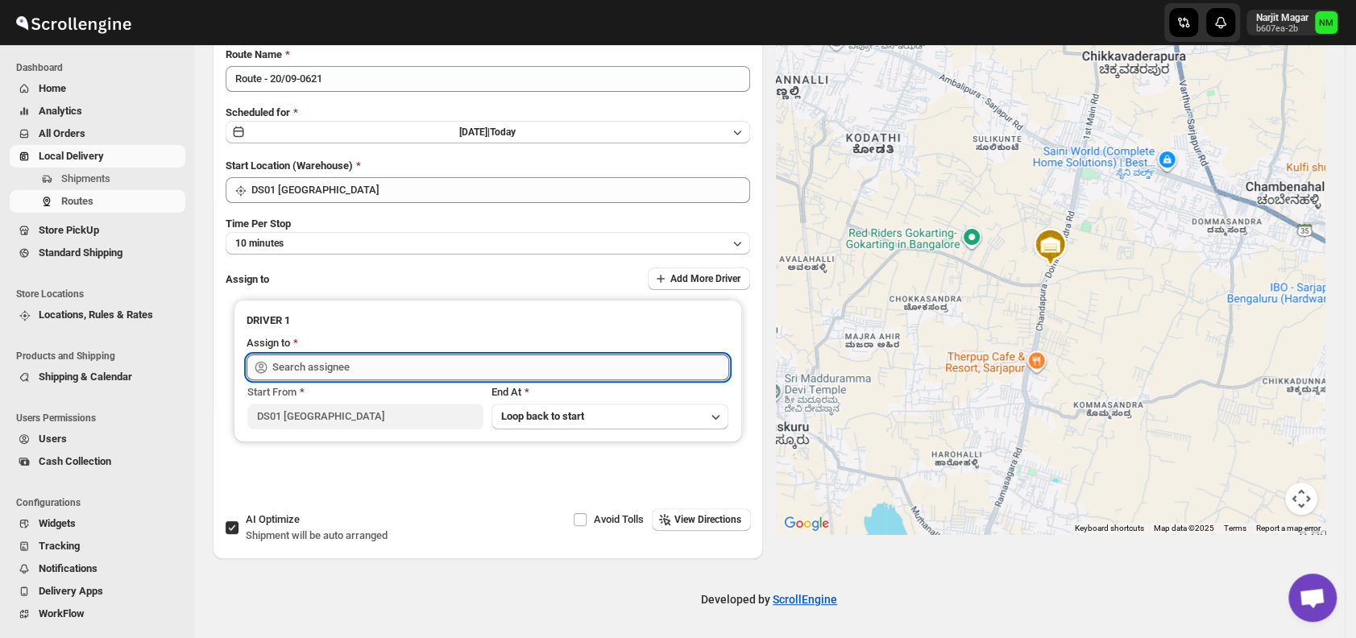
click at [381, 362] on input "text" at bounding box center [500, 367] width 457 height 26
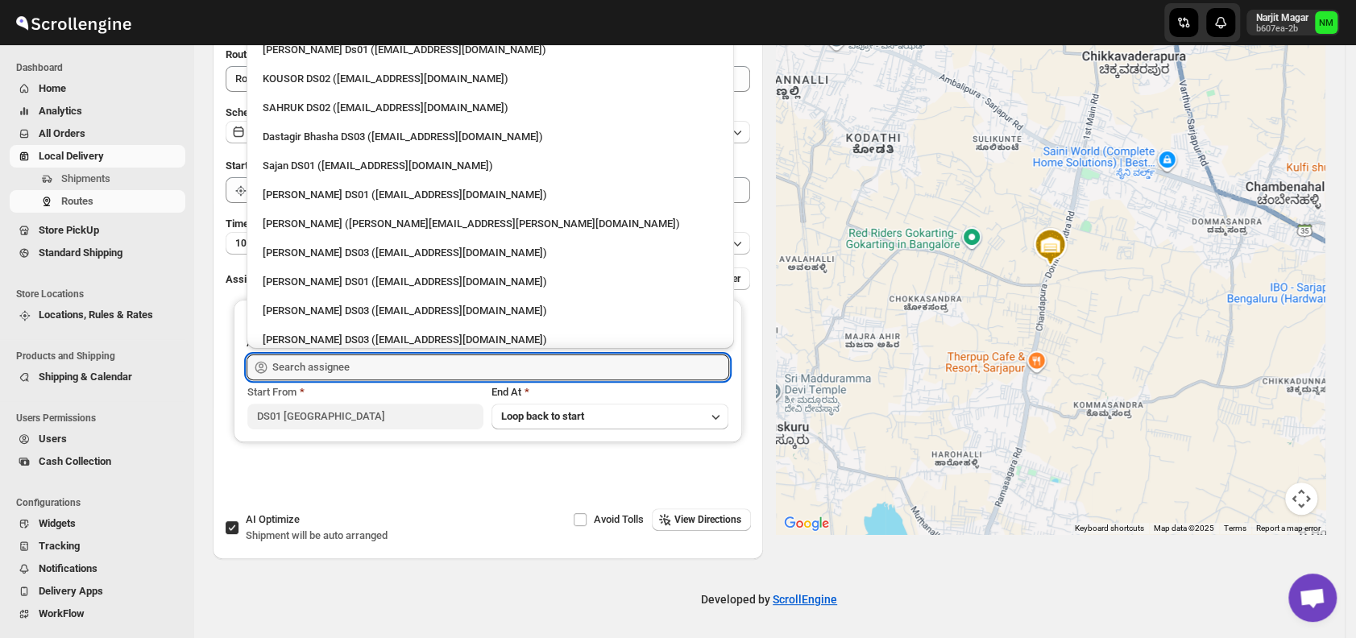
scroll to position [841, 0]
click at [293, 154] on div "Sajan DS01 ([EMAIL_ADDRESS][DOMAIN_NAME])" at bounding box center [490, 164] width 474 height 26
type input "Sajan DS01 ([EMAIL_ADDRESS][DOMAIN_NAME])"
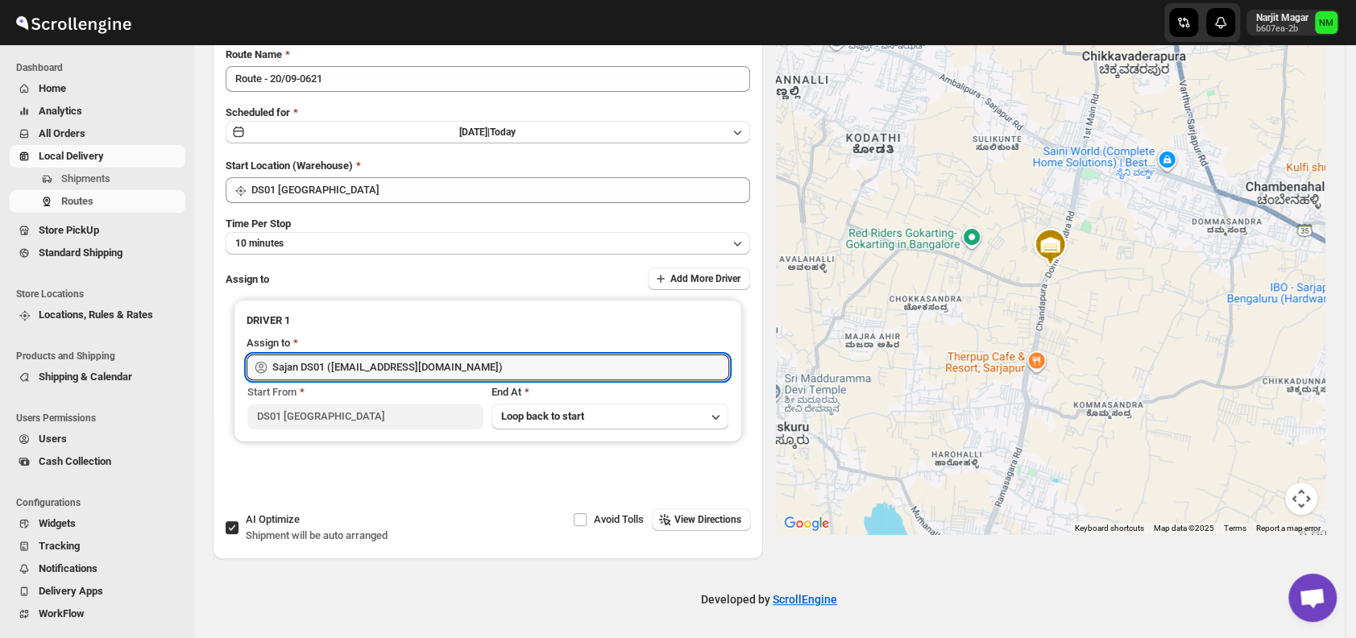
scroll to position [0, 0]
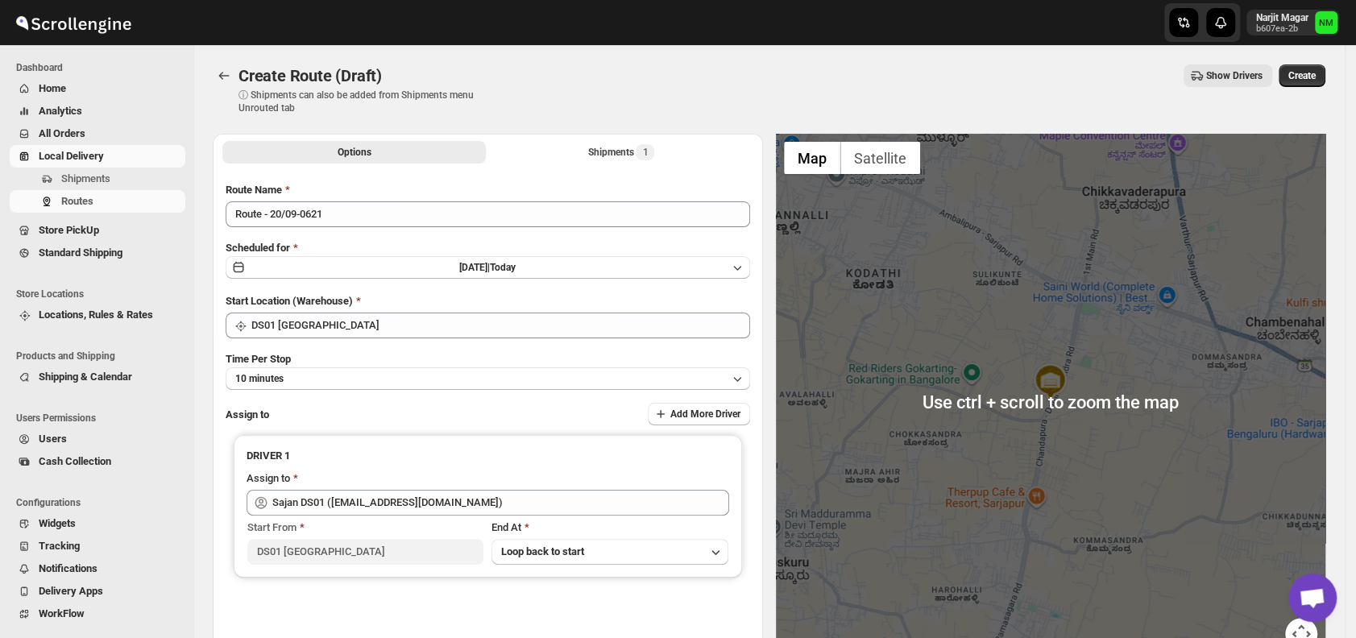
drag, startPoint x: 1347, startPoint y: 66, endPoint x: 1314, endPoint y: 87, distance: 39.1
click at [1314, 87] on div "Create Route (Draft). This page is ready Create Route (Draft) ⓘ Shipments can a…" at bounding box center [768, 369] width 1151 height 649
click at [1314, 87] on div "Create Route (Draft) ⓘ Shipments can also be added from Shipments menu Unrouted…" at bounding box center [769, 89] width 1112 height 50
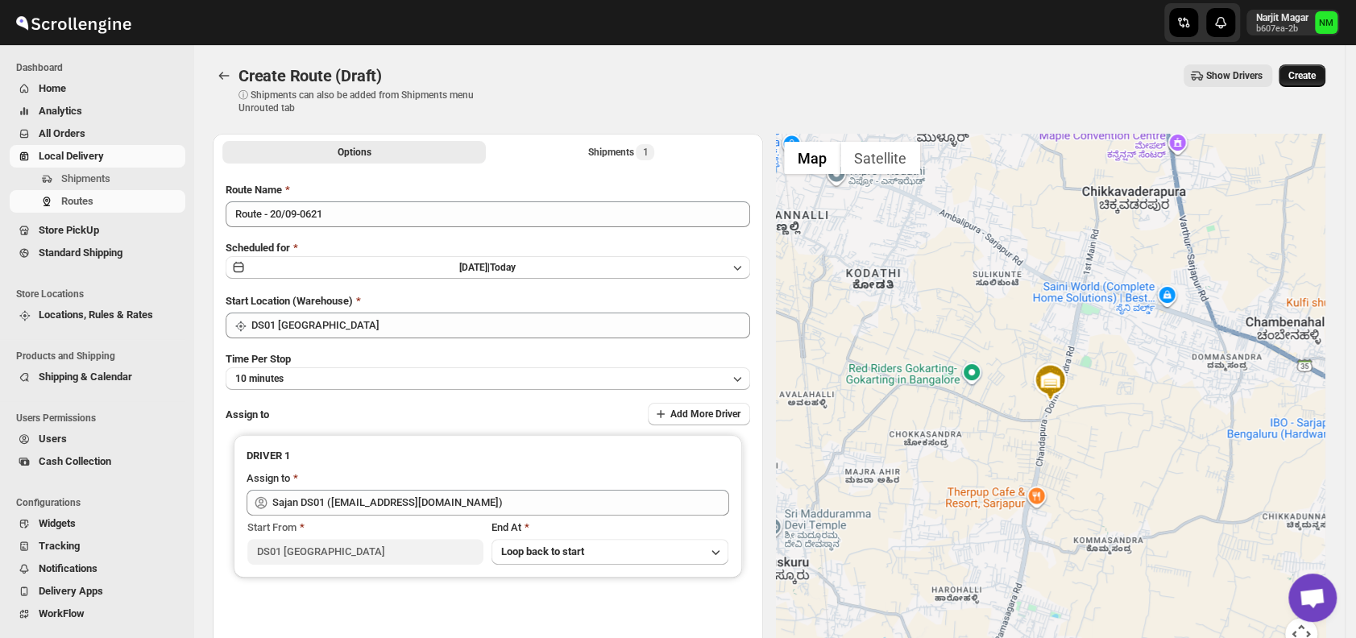
drag, startPoint x: 1302, startPoint y: 93, endPoint x: 1308, endPoint y: 81, distance: 13.0
click at [1308, 81] on div "Create Route (Draft) ⓘ Shipments can also be added from Shipments menu Unrouted…" at bounding box center [769, 89] width 1112 height 50
click at [1308, 81] on span "Create" at bounding box center [1301, 75] width 27 height 13
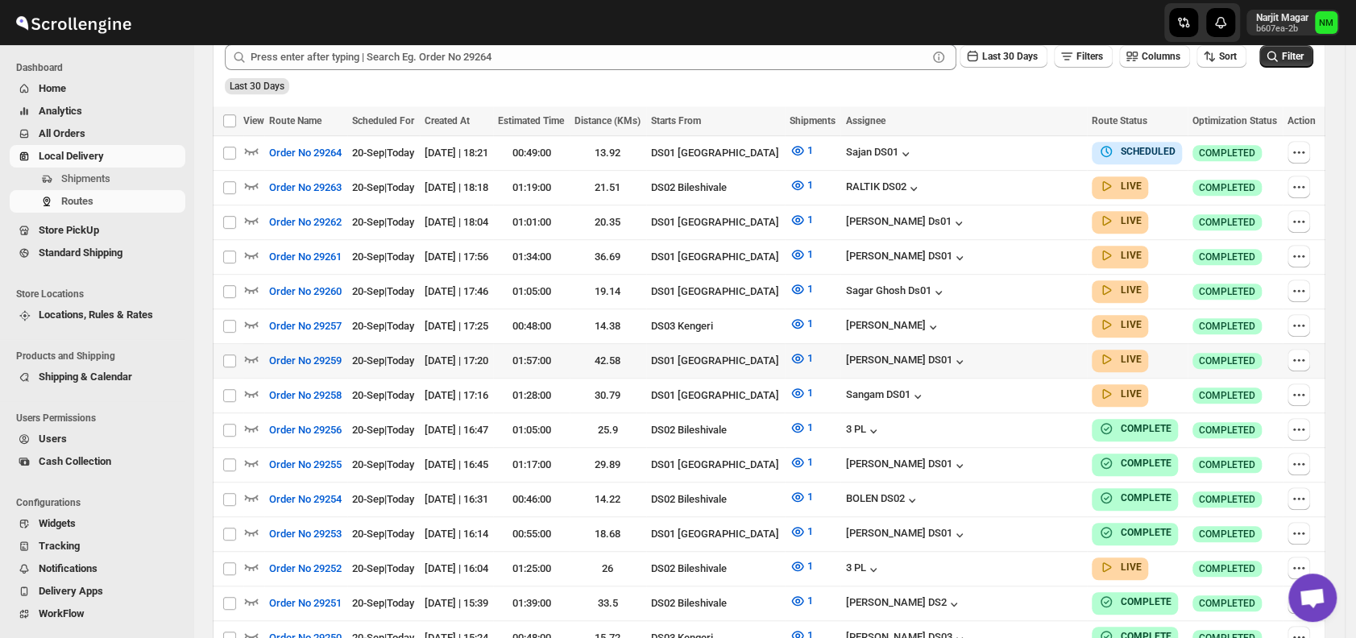
scroll to position [422, 0]
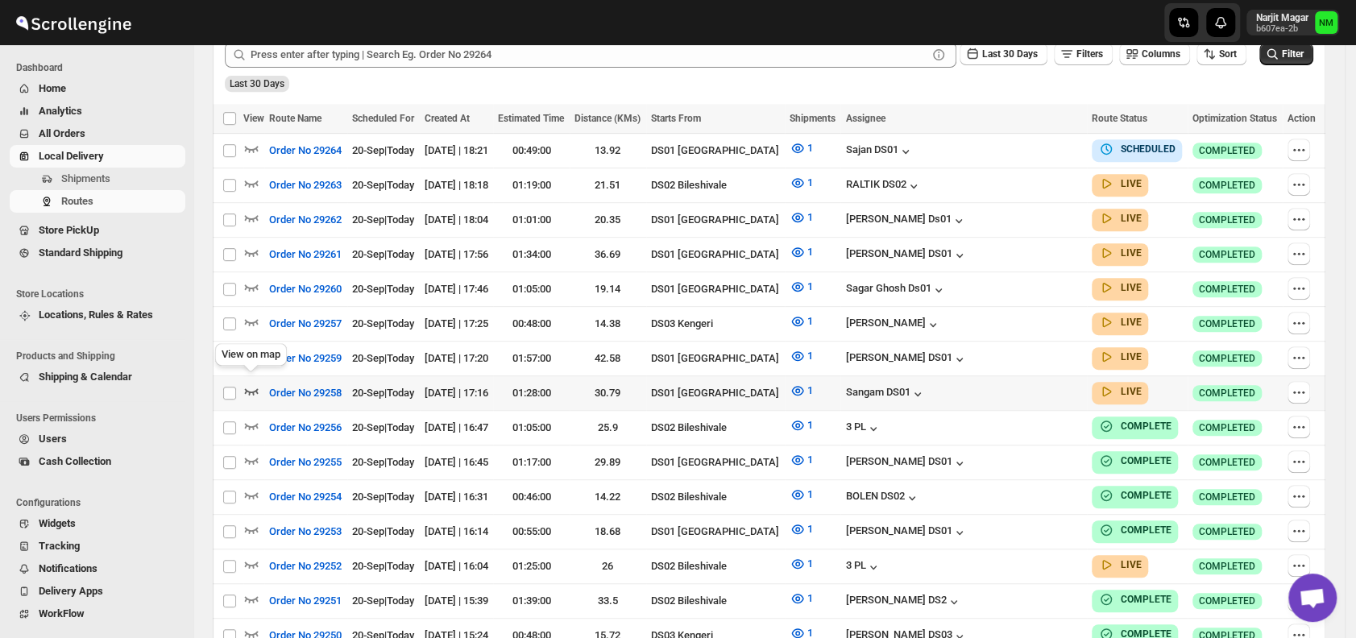
click at [255, 383] on icon "button" at bounding box center [251, 391] width 16 height 16
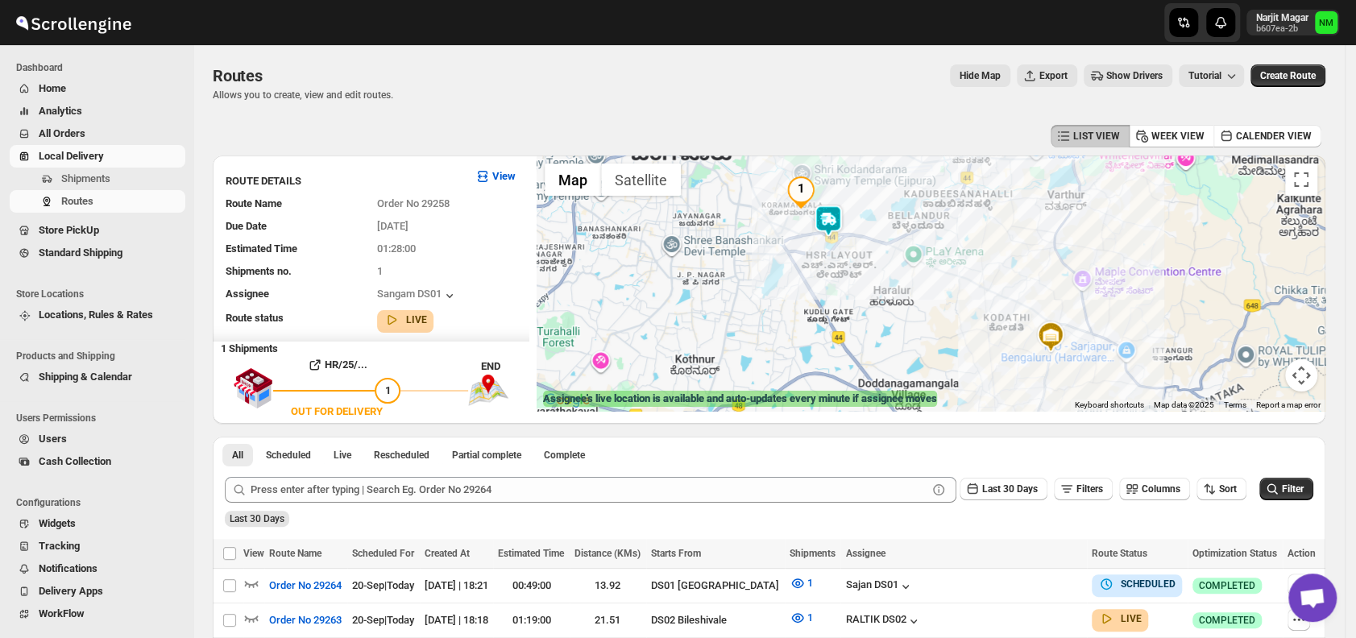
click at [844, 220] on img at bounding box center [828, 221] width 32 height 32
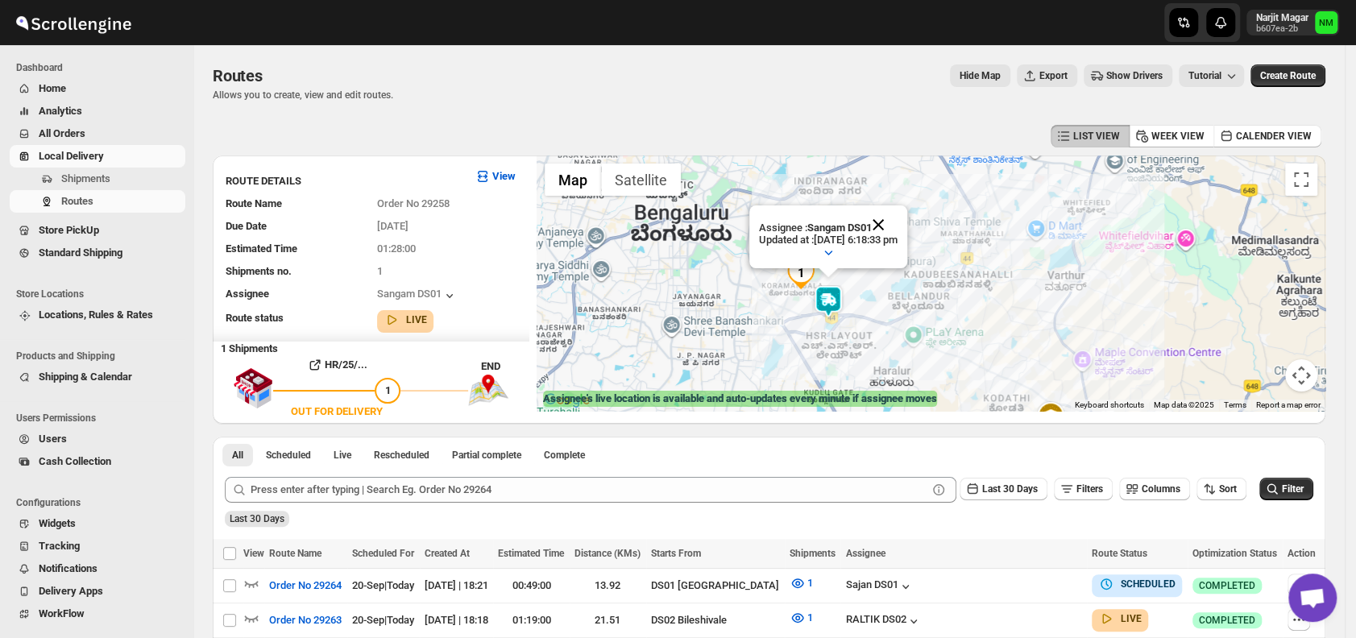
click at [897, 217] on button "Close" at bounding box center [878, 224] width 39 height 39
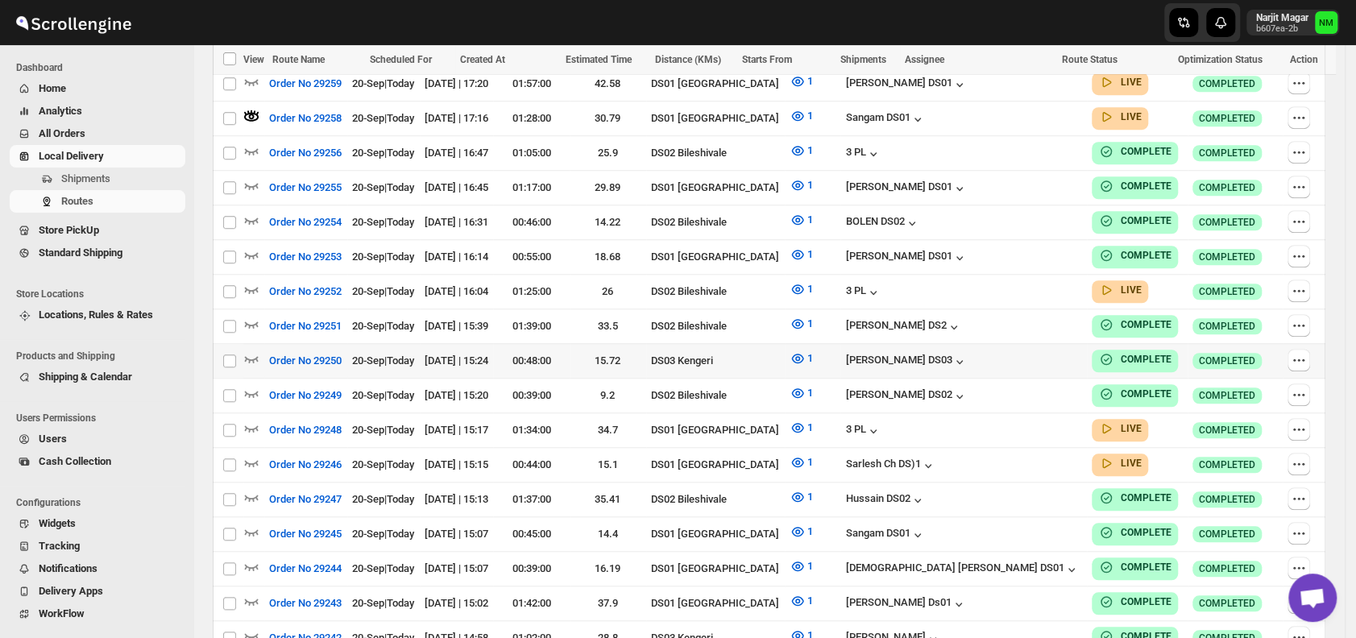
scroll to position [721, 0]
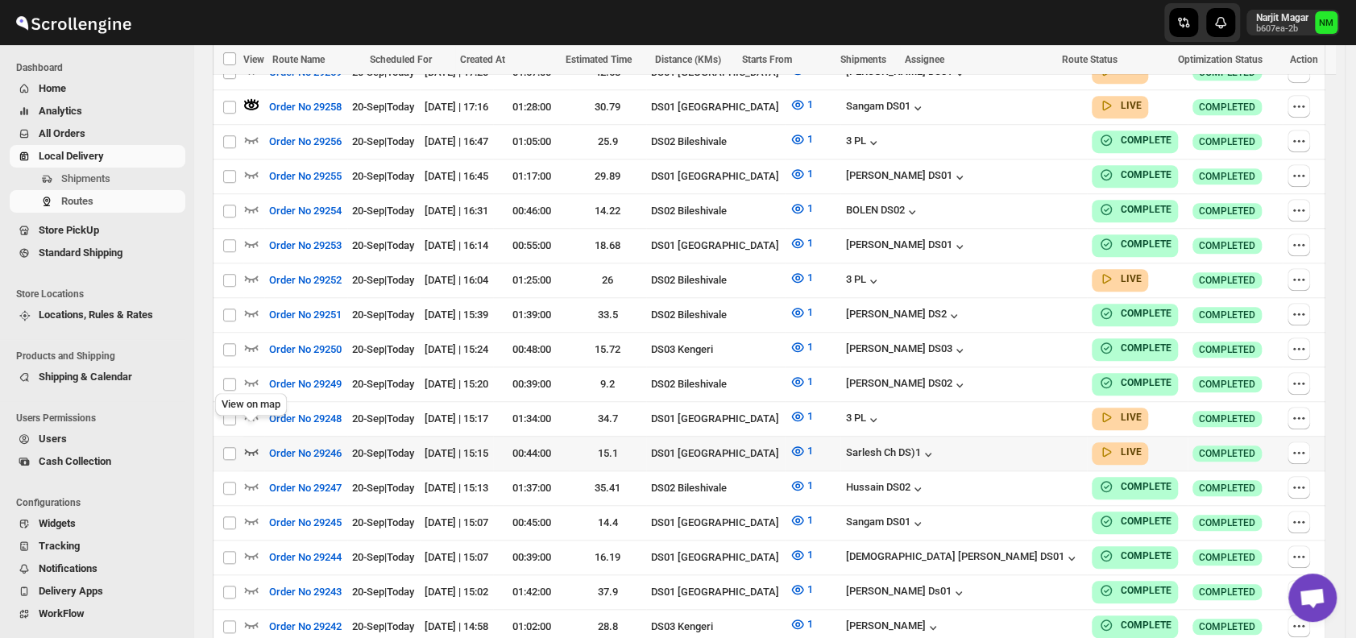
click at [251, 443] on icon "button" at bounding box center [251, 451] width 16 height 16
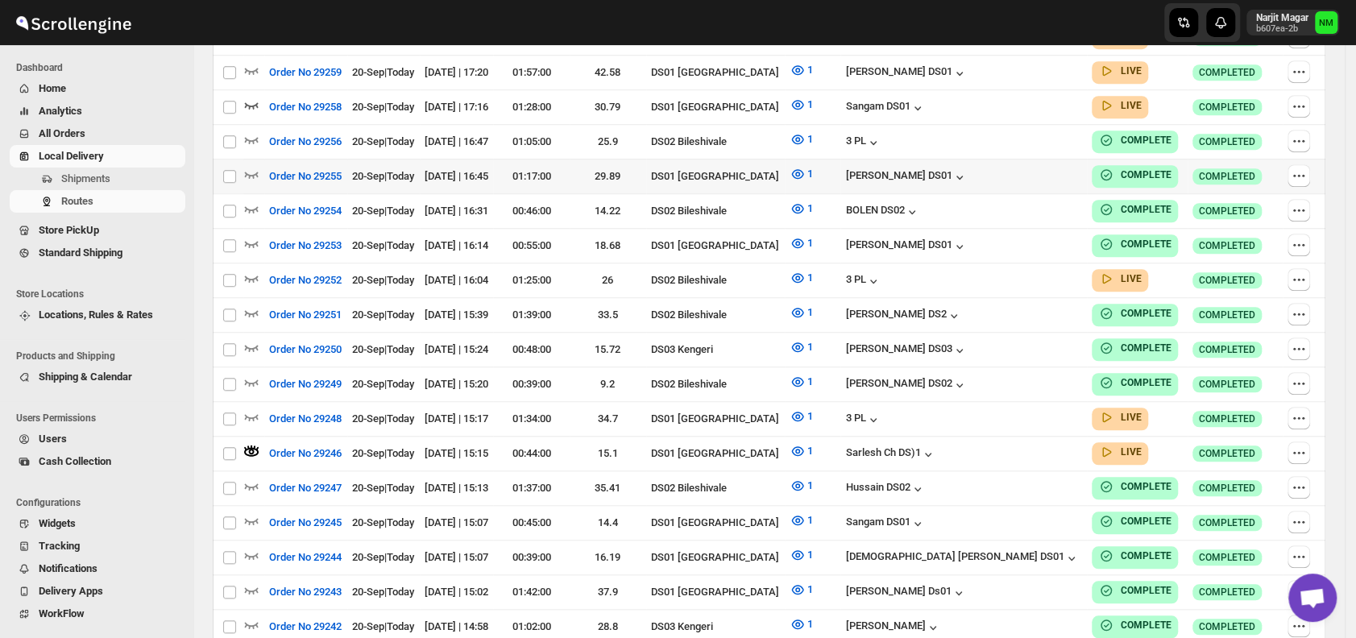
scroll to position [0, 0]
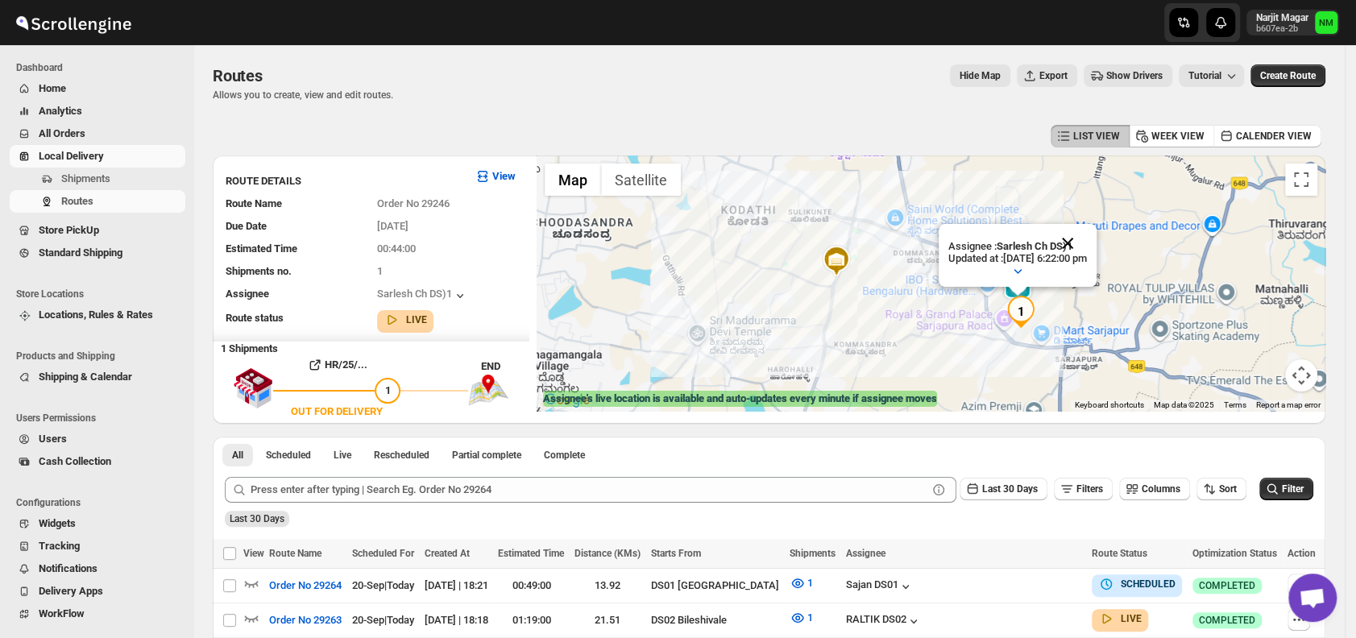
click at [1086, 230] on button "Close" at bounding box center [1067, 243] width 39 height 39
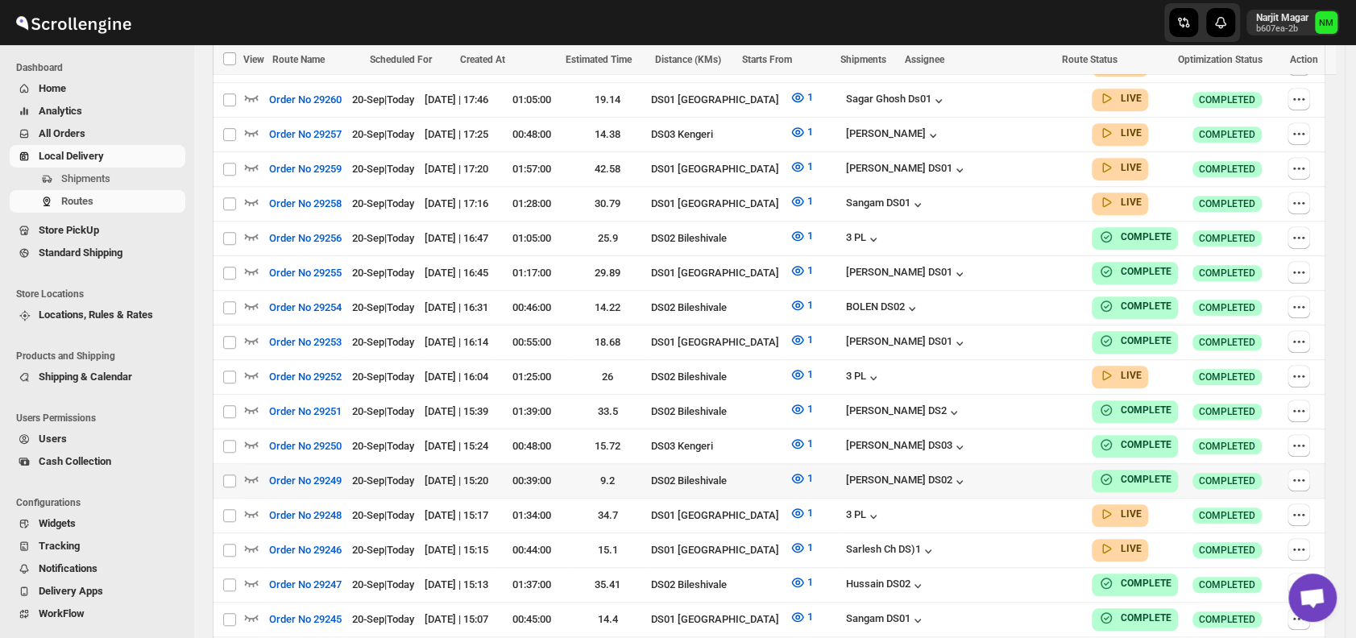
scroll to position [612, 0]
click at [90, 182] on span "Shipments" at bounding box center [85, 178] width 49 height 12
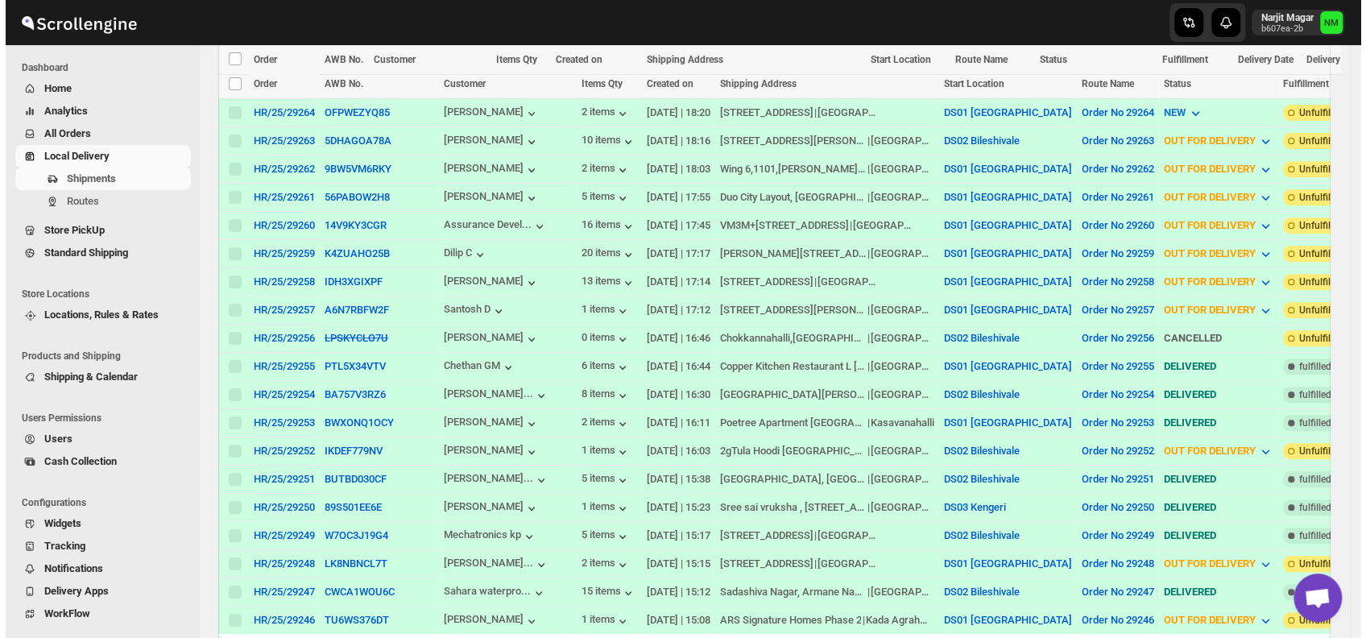
scroll to position [517, 0]
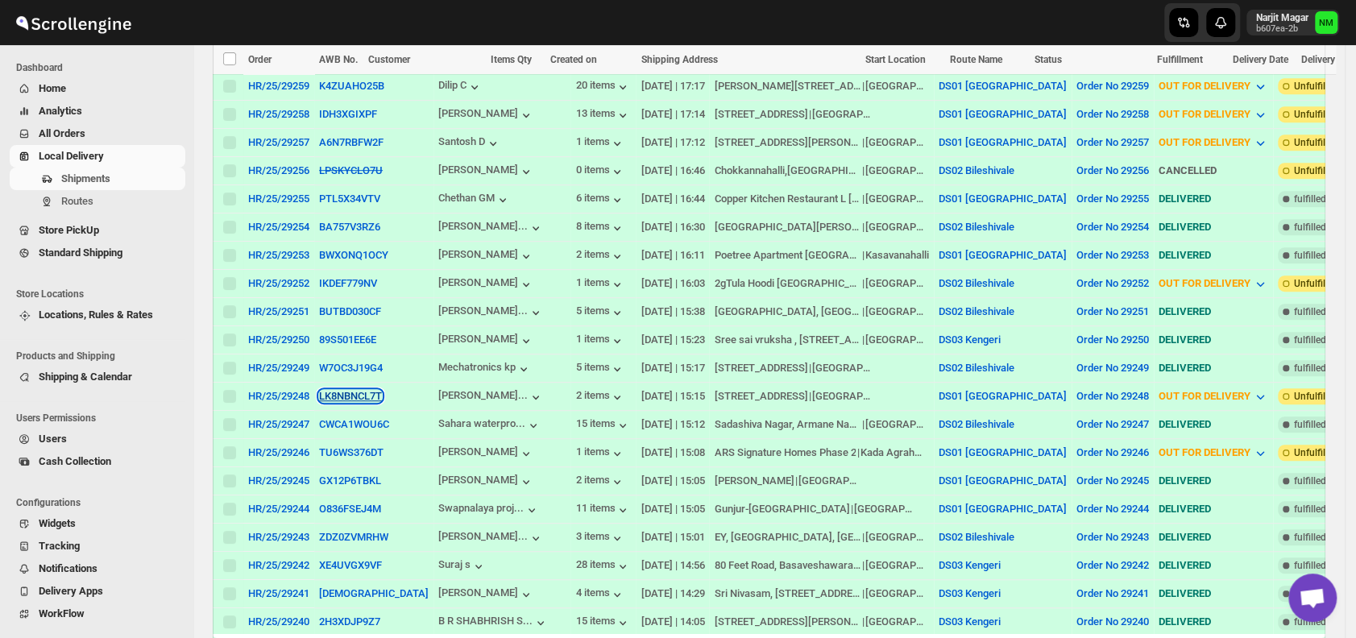
click at [354, 390] on button "LK8NBNCL7T" at bounding box center [350, 396] width 63 height 12
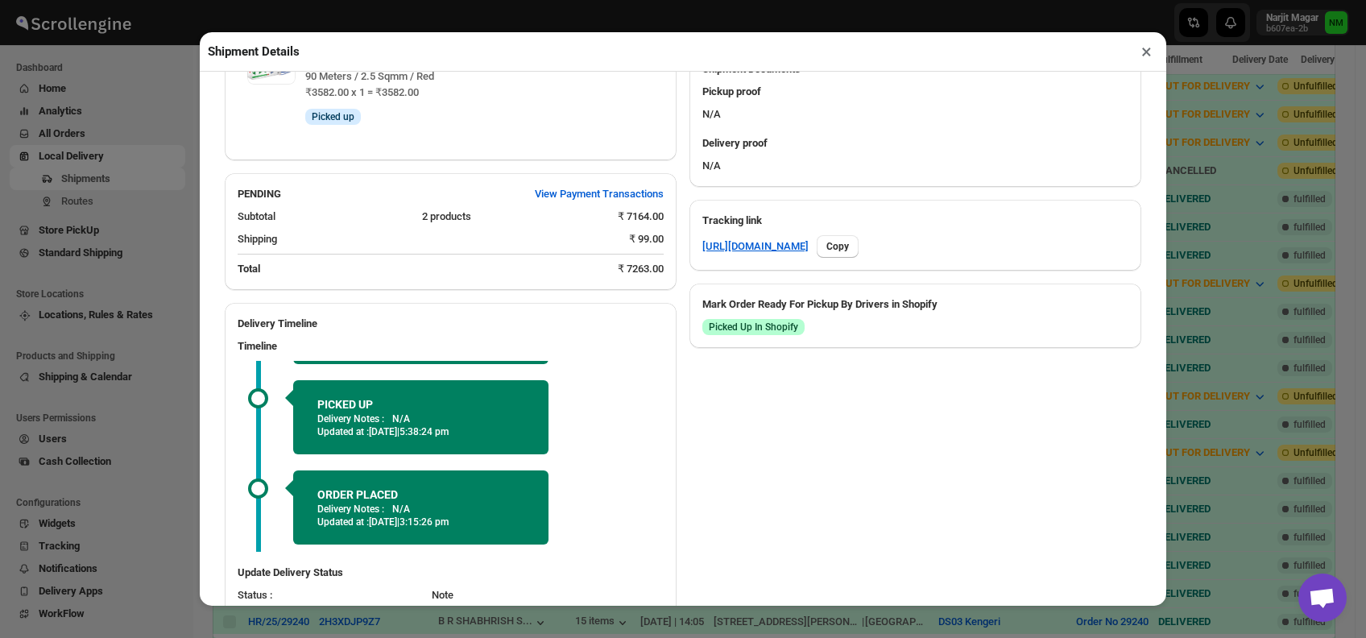
scroll to position [760, 0]
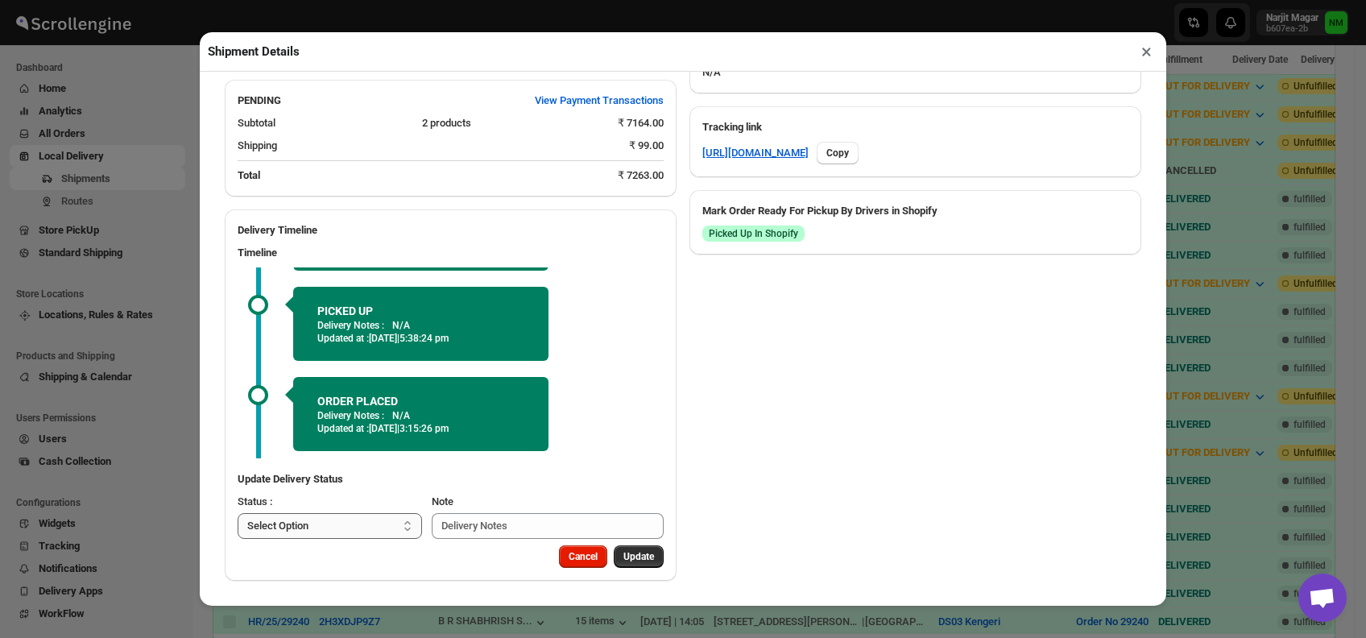
click at [341, 522] on select "Select Option PICKED UP OUT FOR DELIVERY RESCHEDULE DELIVERED CANCELLED" at bounding box center [330, 526] width 184 height 26
select select "DELIVERED"
click at [238, 513] on select "Select Option PICKED UP OUT FOR DELIVERY RESCHEDULE DELIVERED CANCELLED" at bounding box center [330, 526] width 184 height 26
click at [623, 562] on span "Update" at bounding box center [638, 556] width 31 height 13
select select
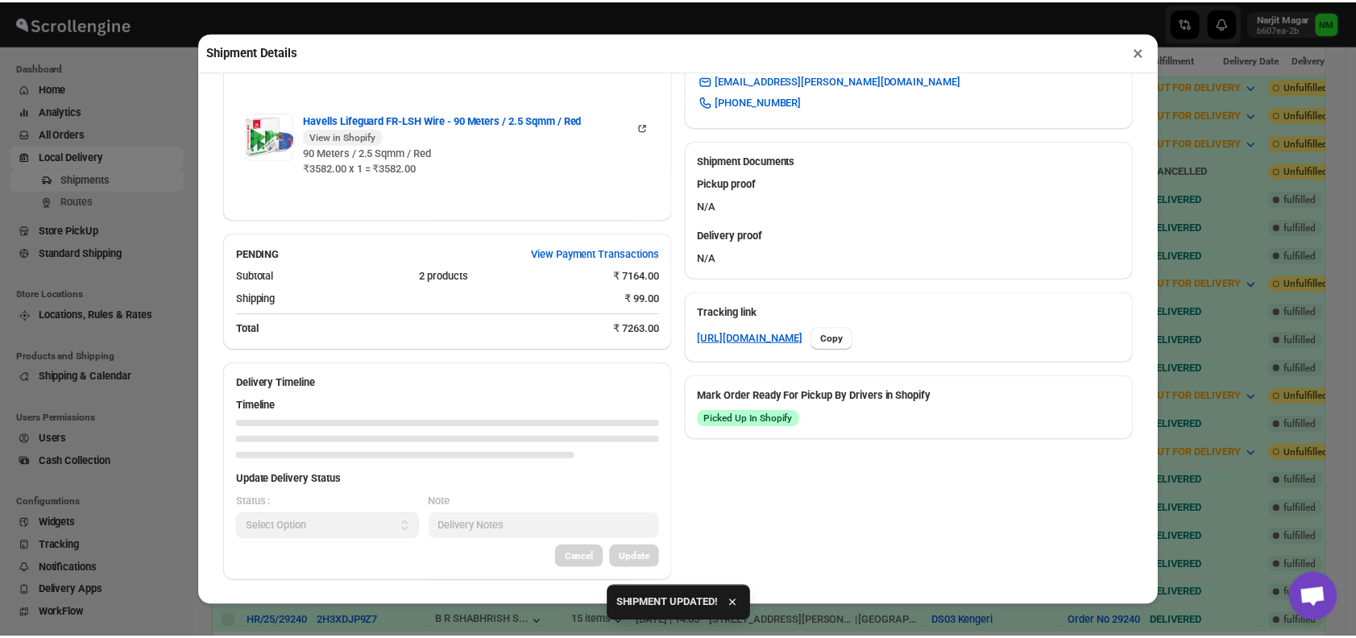
scroll to position [727, 0]
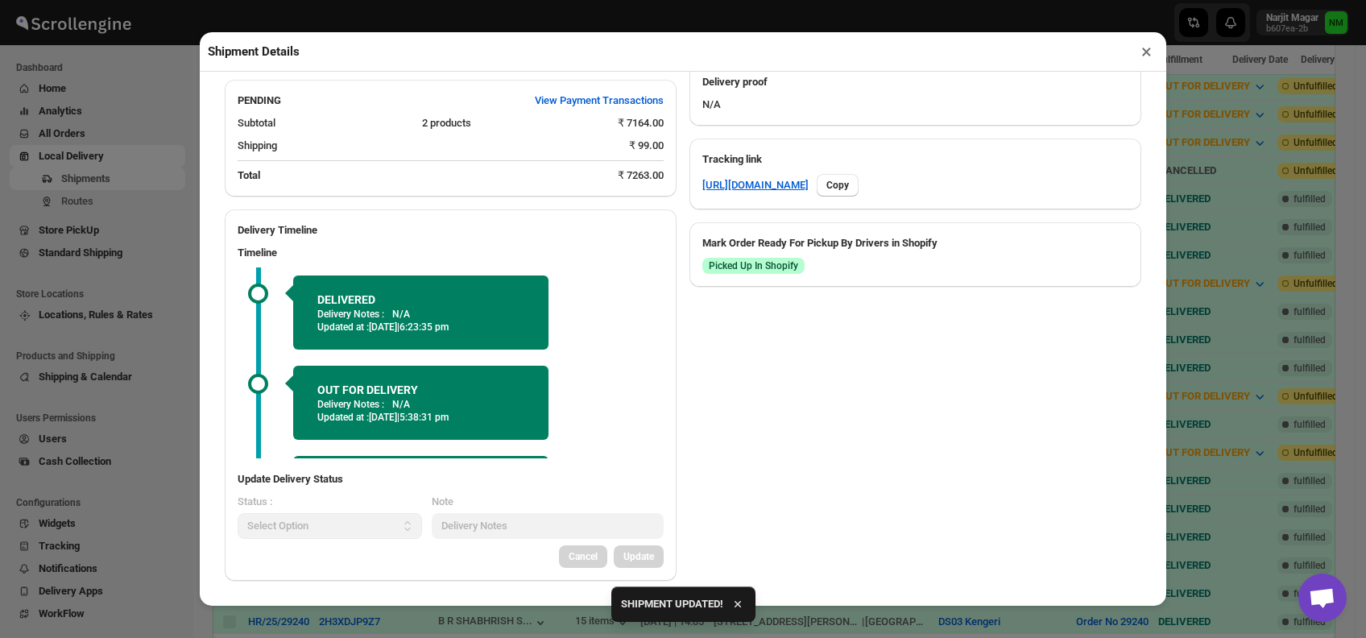
click at [1144, 58] on button "×" at bounding box center [1146, 51] width 23 height 23
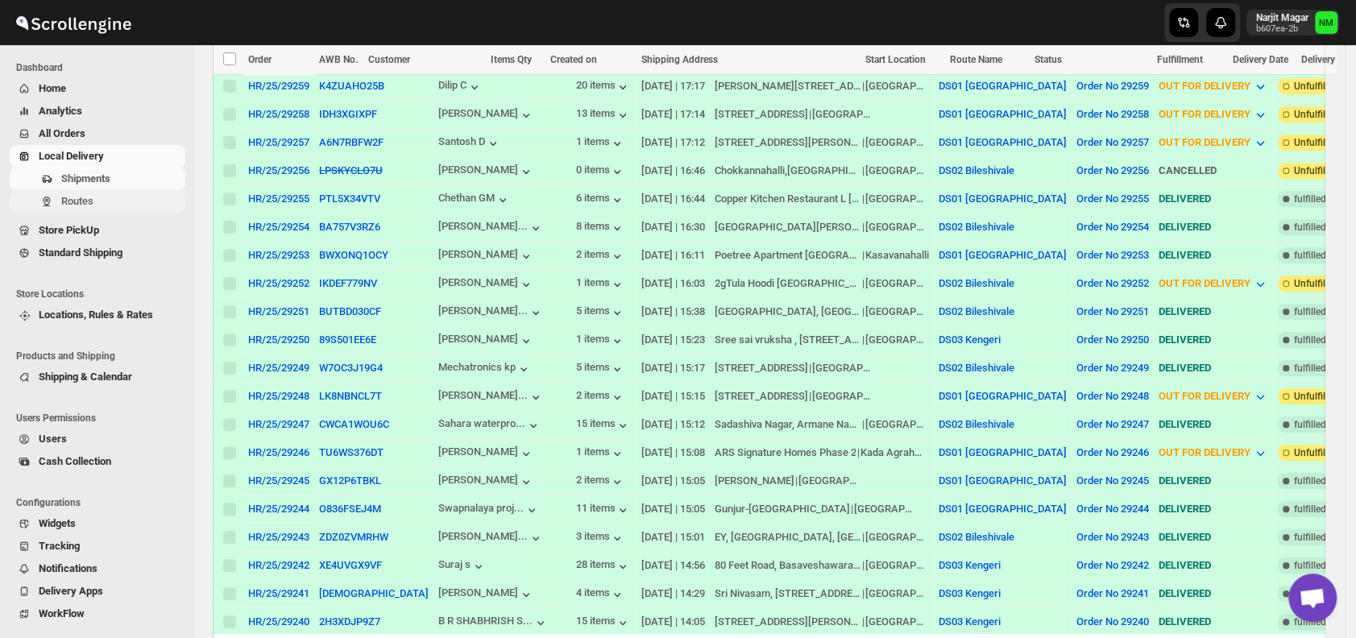
click at [109, 201] on span "Routes" at bounding box center [121, 201] width 121 height 16
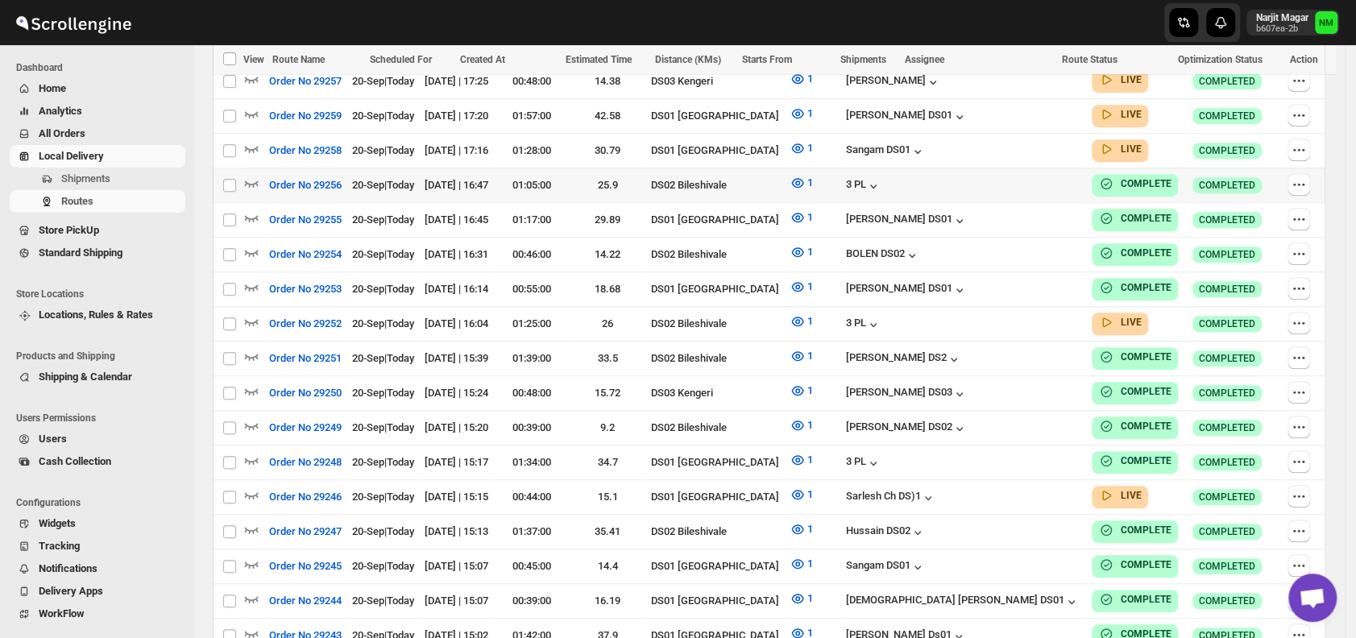
scroll to position [665, 0]
click at [245, 491] on icon "button" at bounding box center [252, 494] width 14 height 6
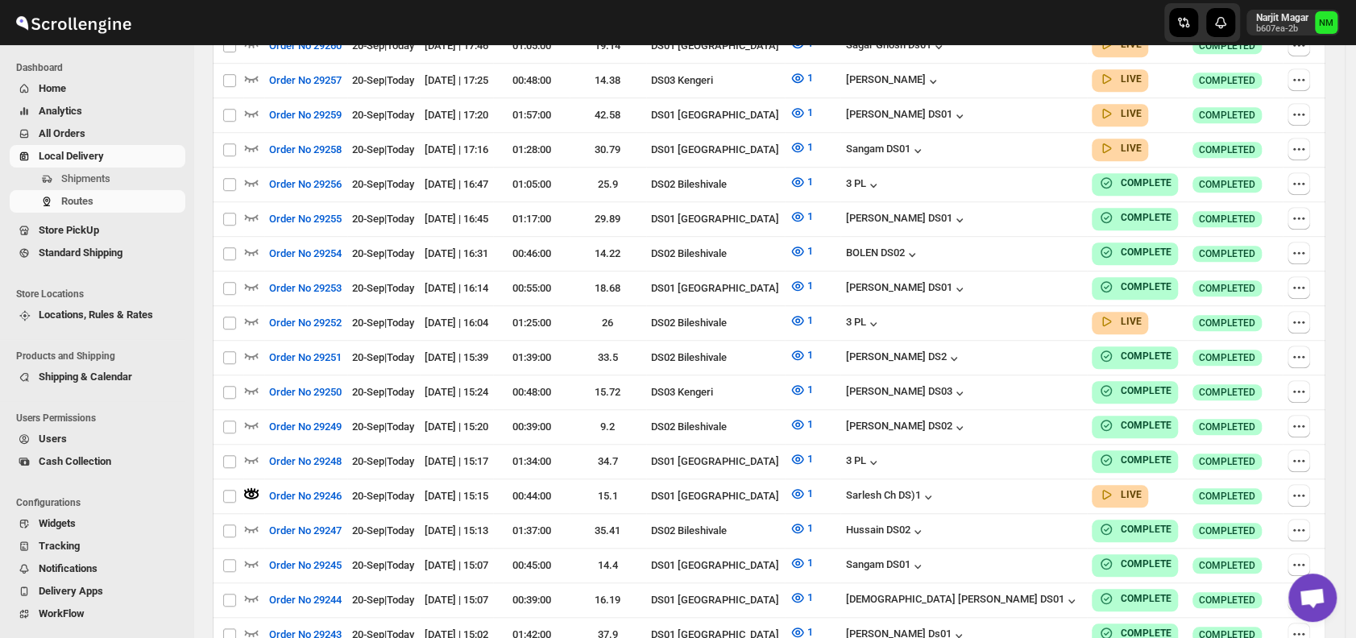
scroll to position [0, 0]
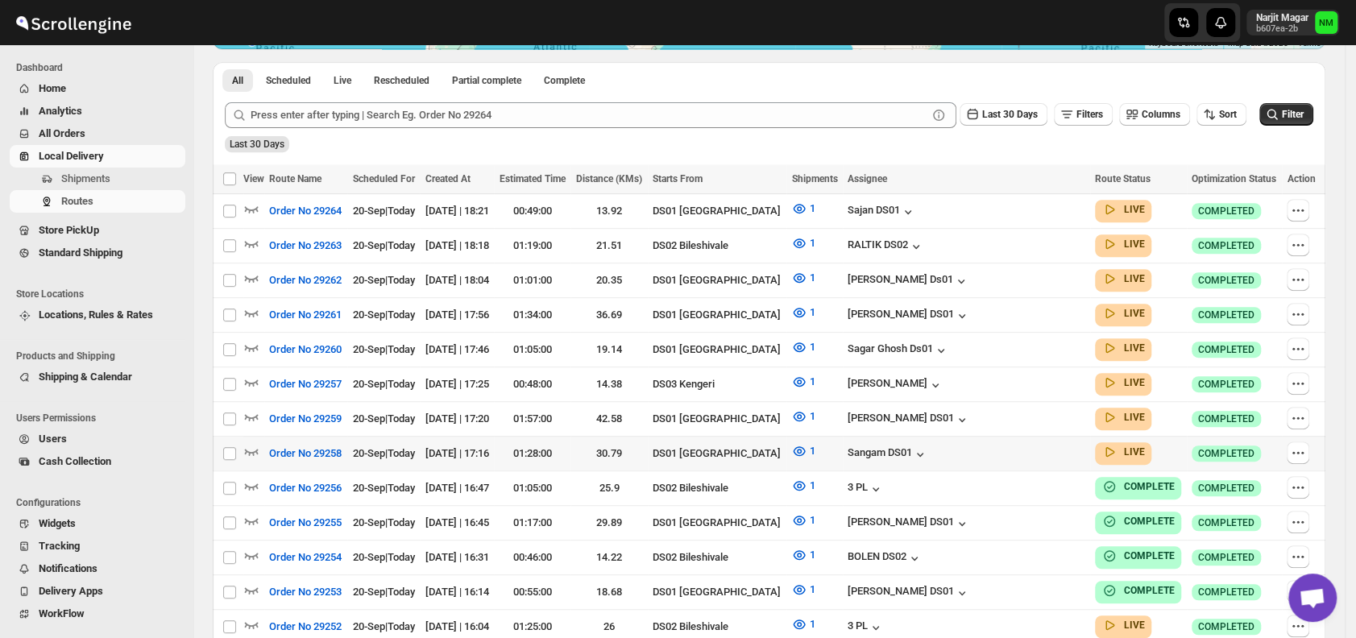
scroll to position [362, 0]
click at [259, 442] on div at bounding box center [253, 452] width 21 height 21
click at [242, 444] on td "Select route" at bounding box center [228, 452] width 31 height 35
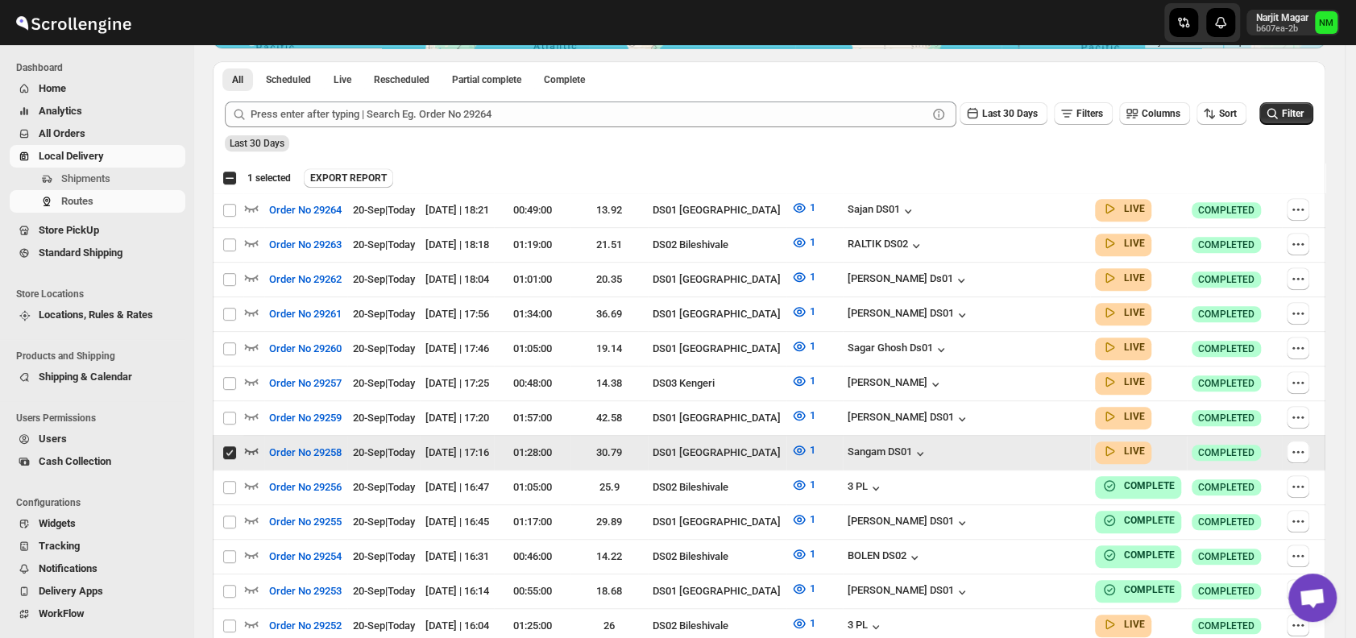
click at [242, 444] on td "Select route" at bounding box center [228, 452] width 31 height 35
checkbox input "false"
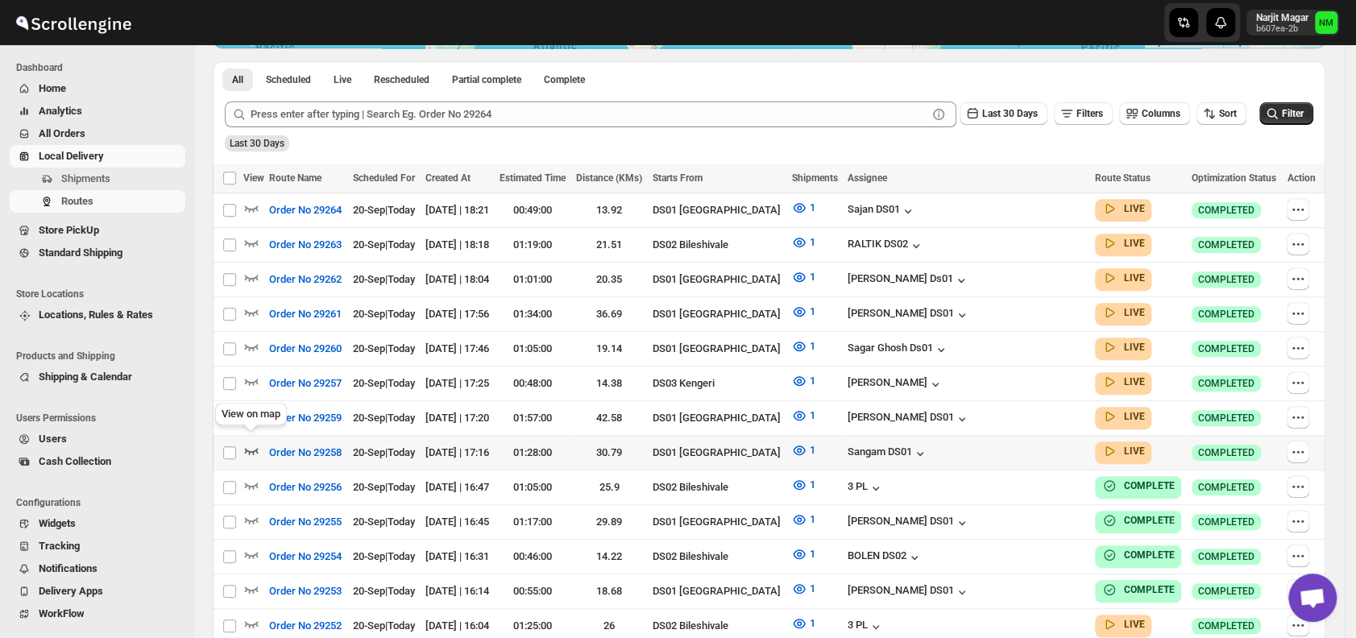
click at [248, 448] on icon "button" at bounding box center [252, 451] width 14 height 6
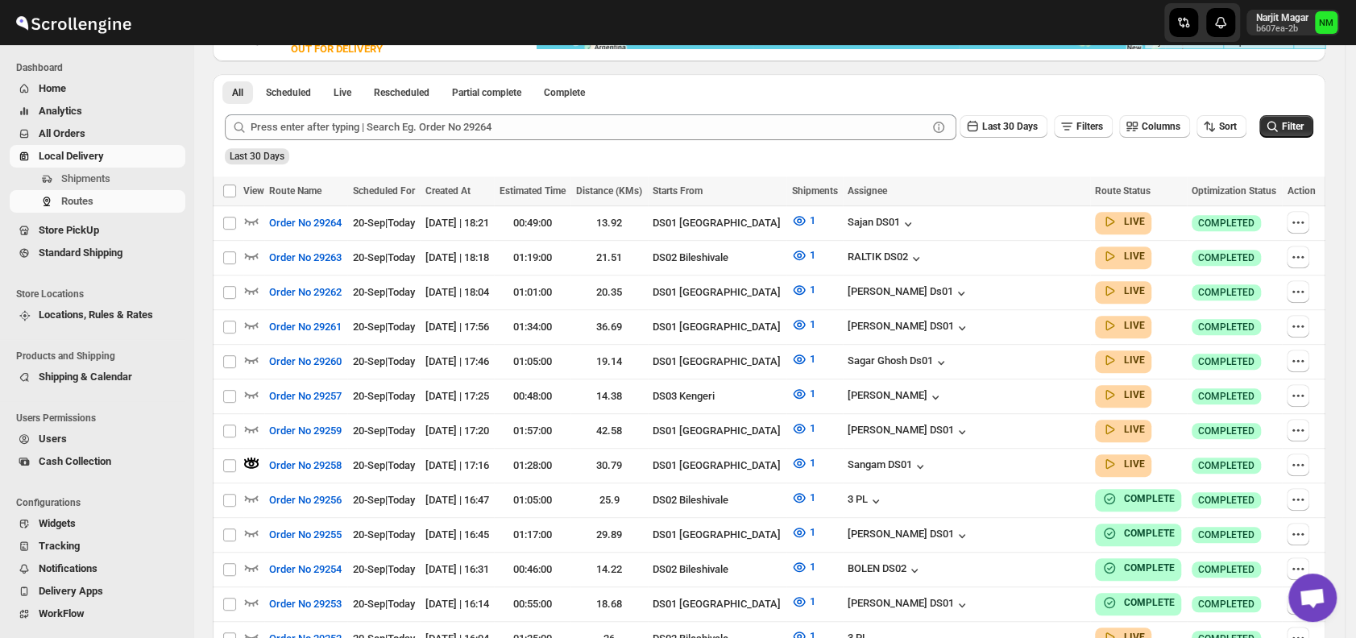
scroll to position [0, 0]
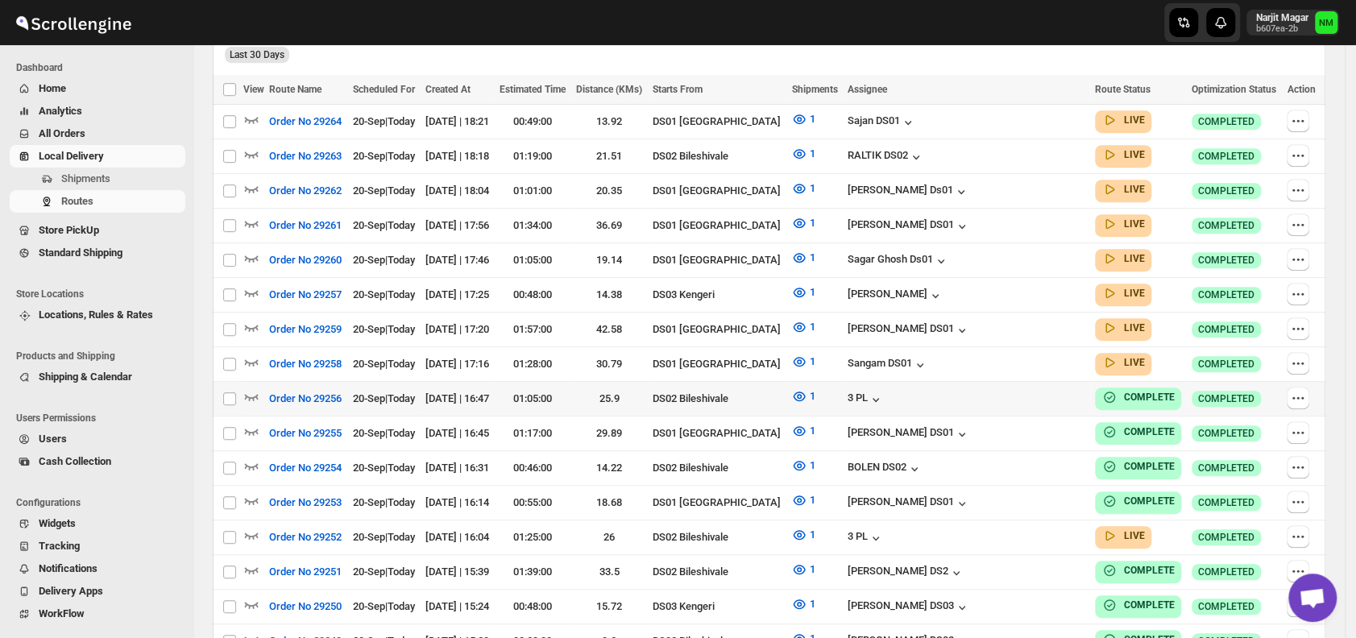
scroll to position [452, 0]
click at [250, 250] on icon "button" at bounding box center [251, 257] width 16 height 16
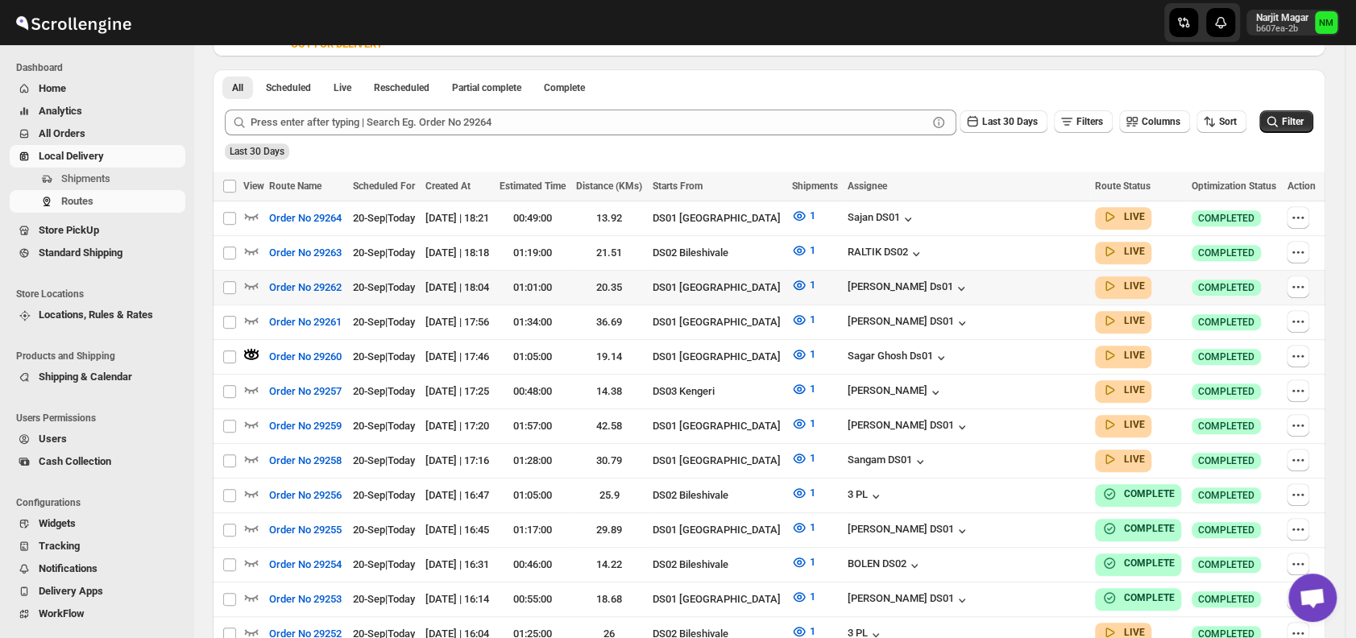
scroll to position [371, 0]
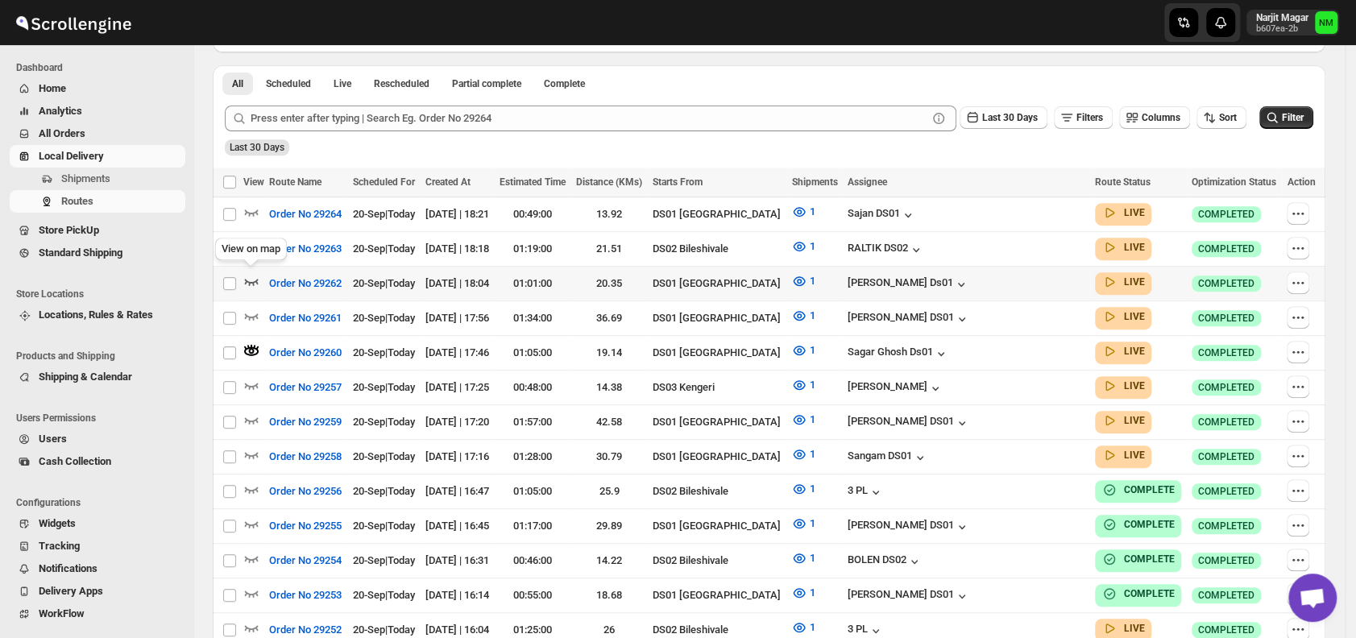
click at [256, 273] on icon "button" at bounding box center [251, 281] width 16 height 16
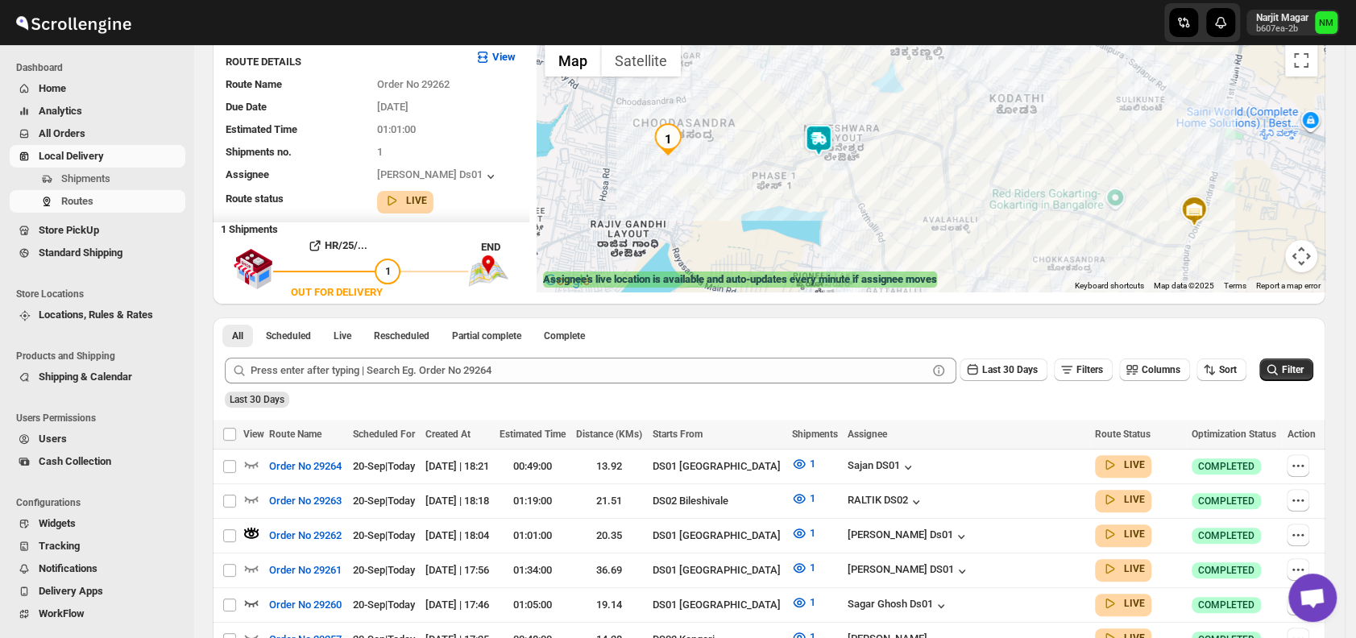
scroll to position [109, 0]
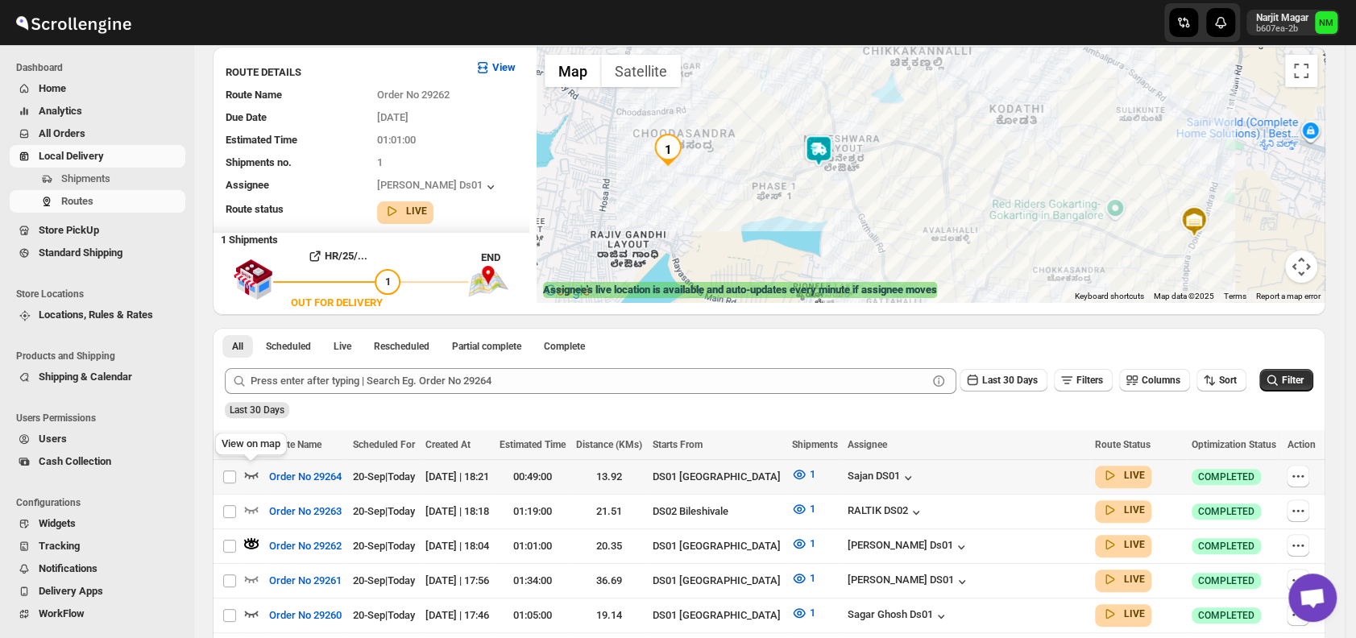
click at [249, 474] on icon "button" at bounding box center [252, 475] width 14 height 6
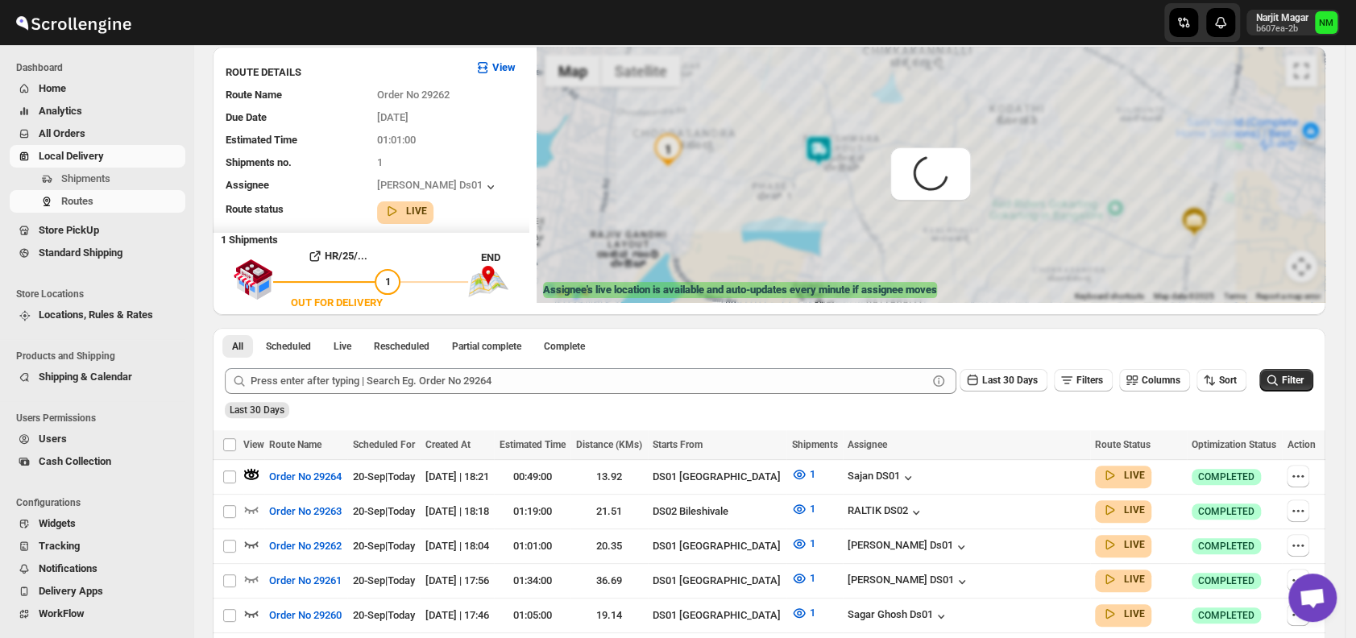
scroll to position [0, 0]
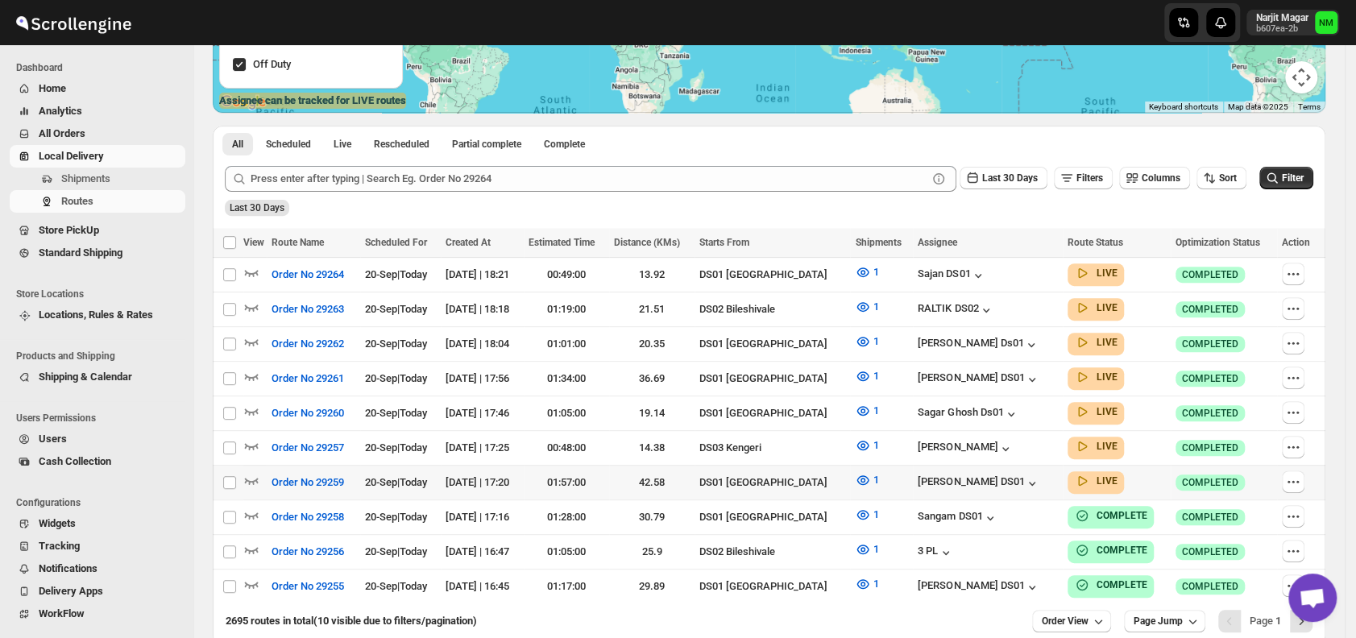
scroll to position [375, 0]
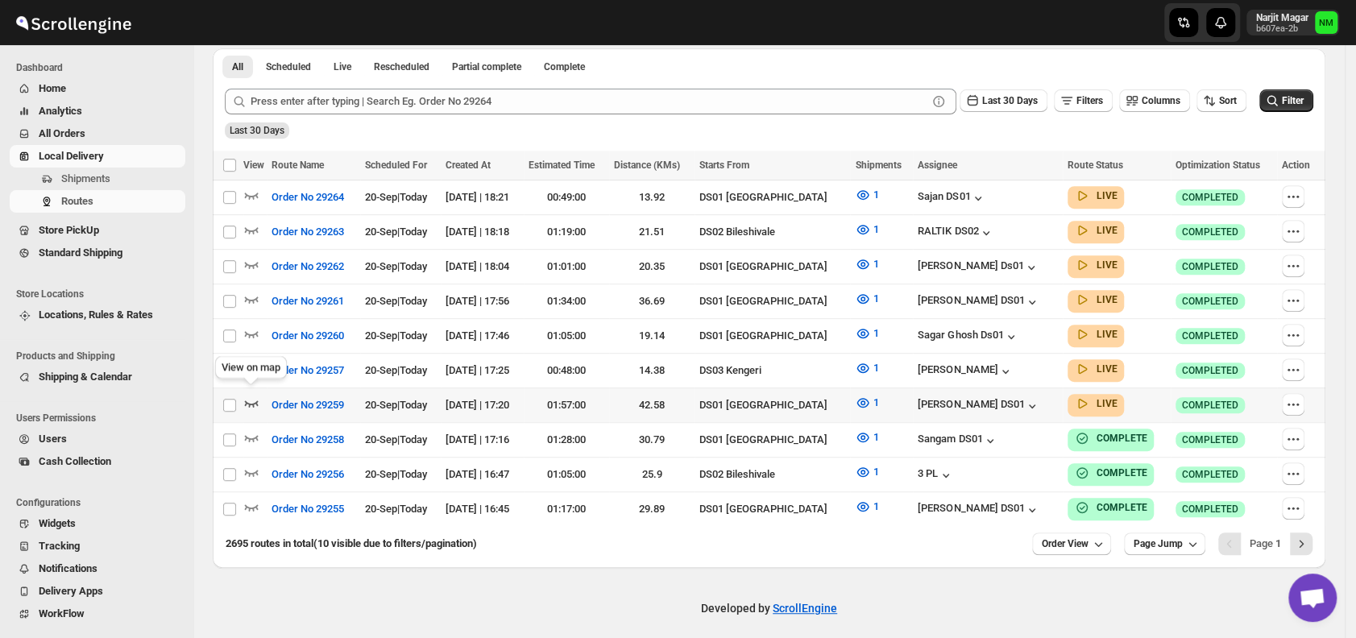
click at [252, 395] on icon "button" at bounding box center [251, 403] width 16 height 16
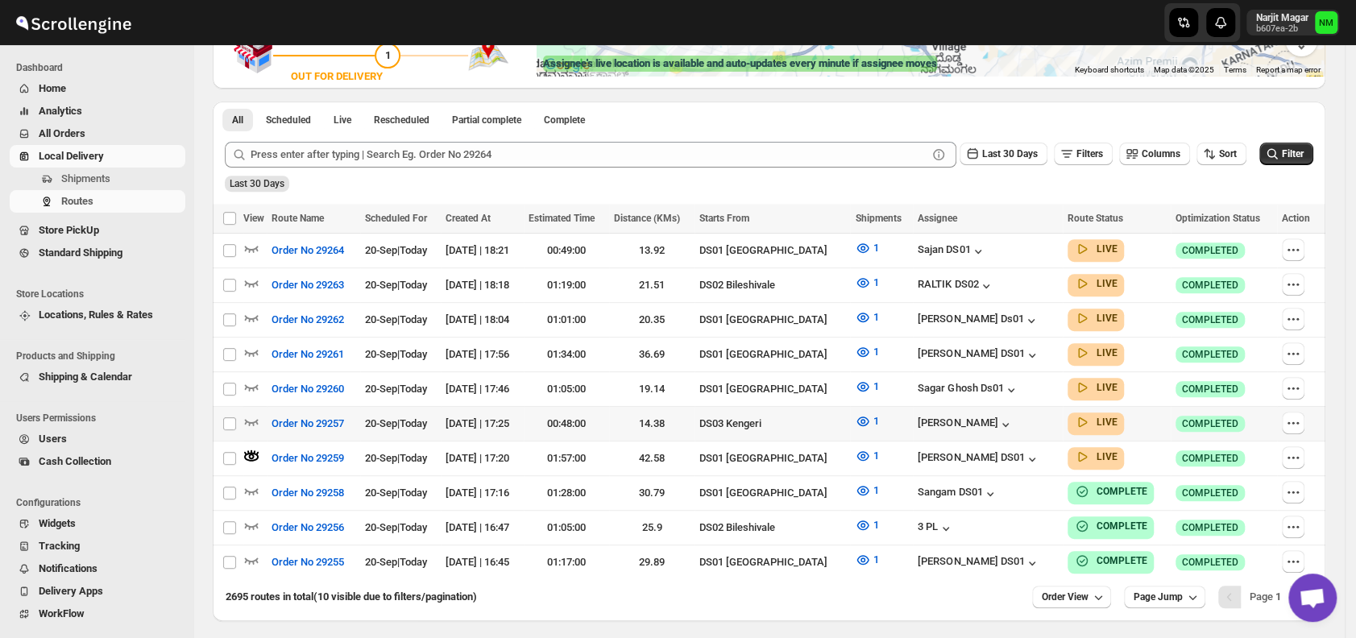
scroll to position [336, 0]
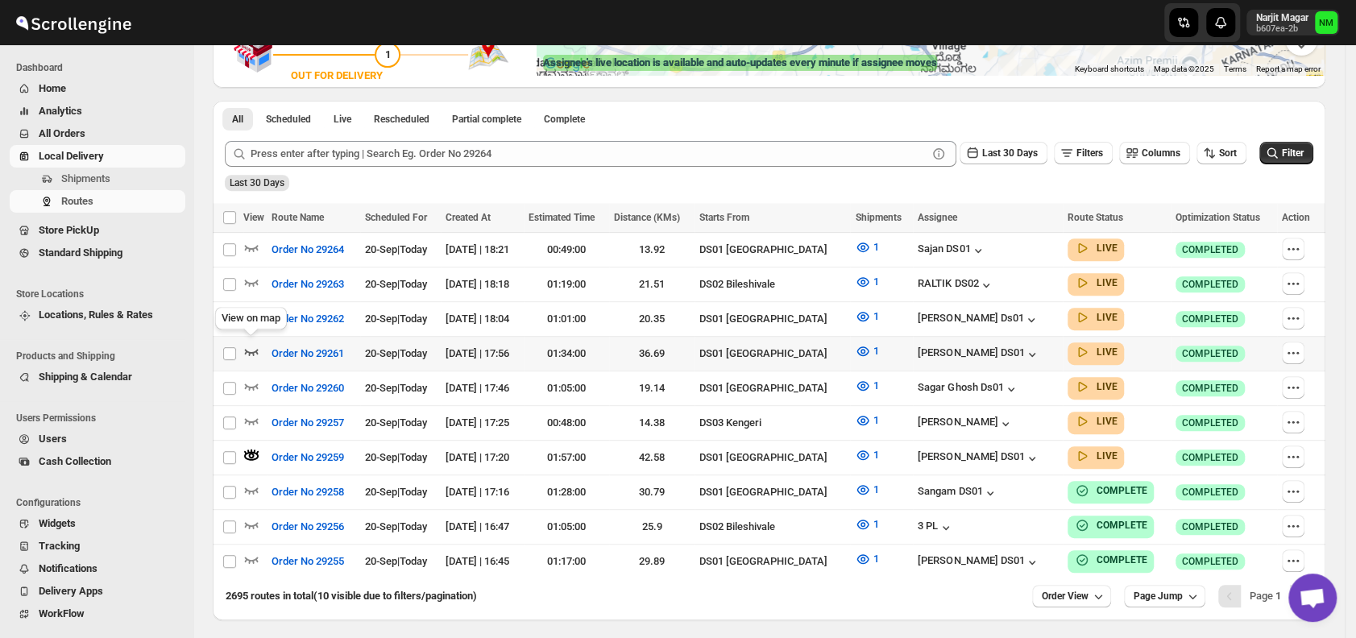
click at [251, 346] on icon "button" at bounding box center [251, 351] width 16 height 16
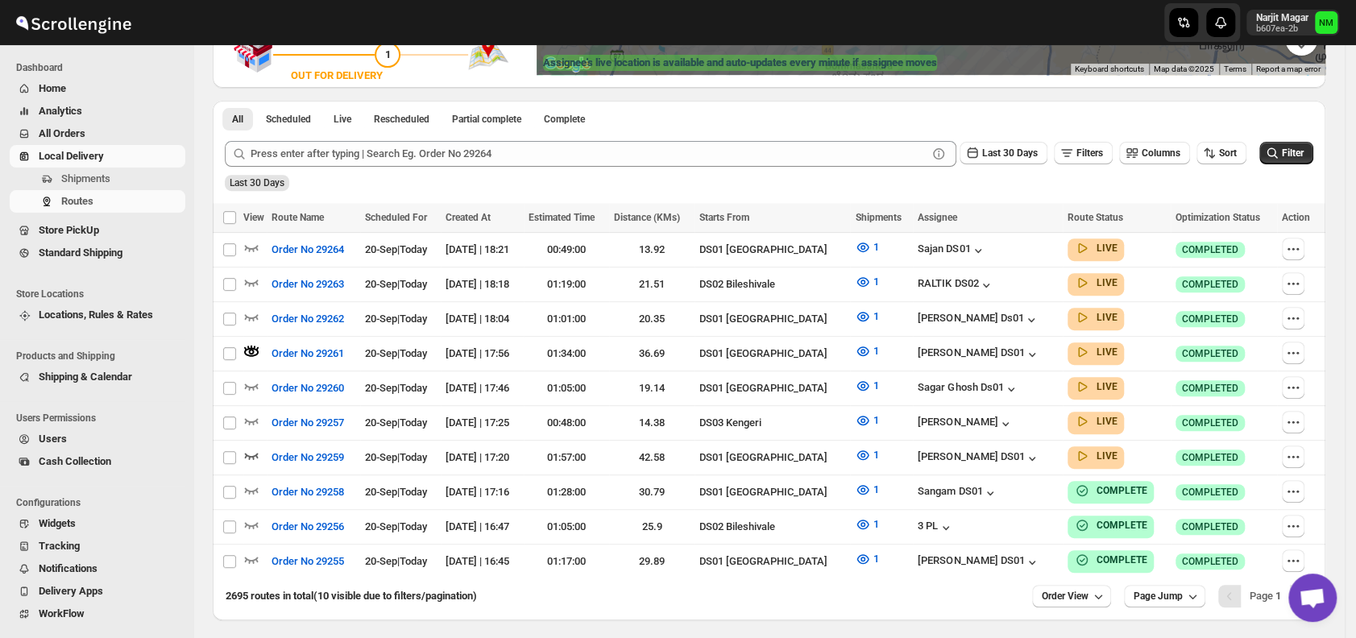
scroll to position [0, 0]
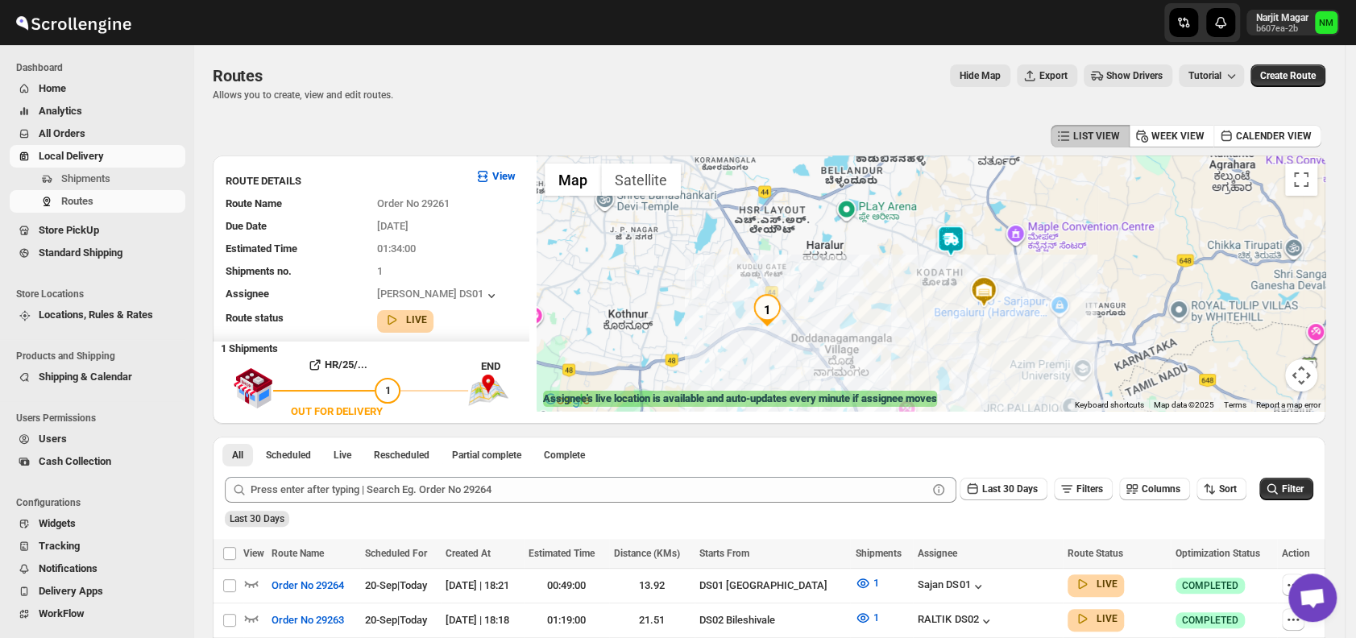
click at [965, 235] on img at bounding box center [950, 241] width 32 height 32
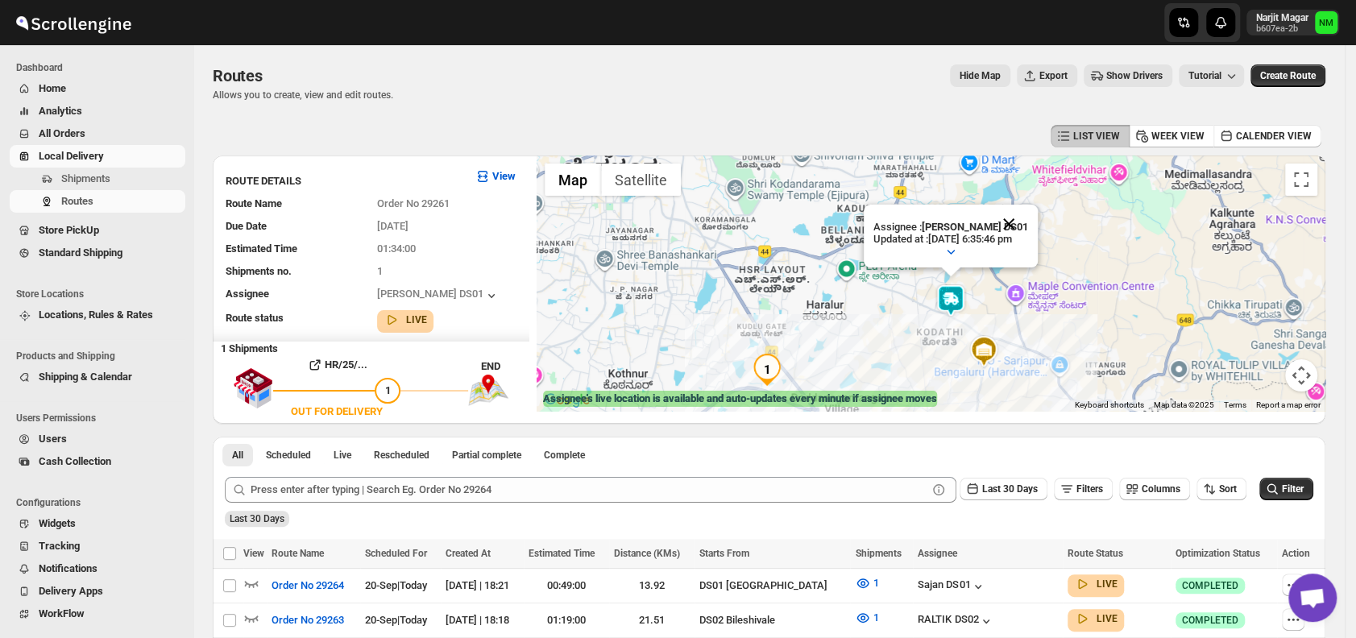
click at [1028, 225] on button "Close" at bounding box center [1008, 224] width 39 height 39
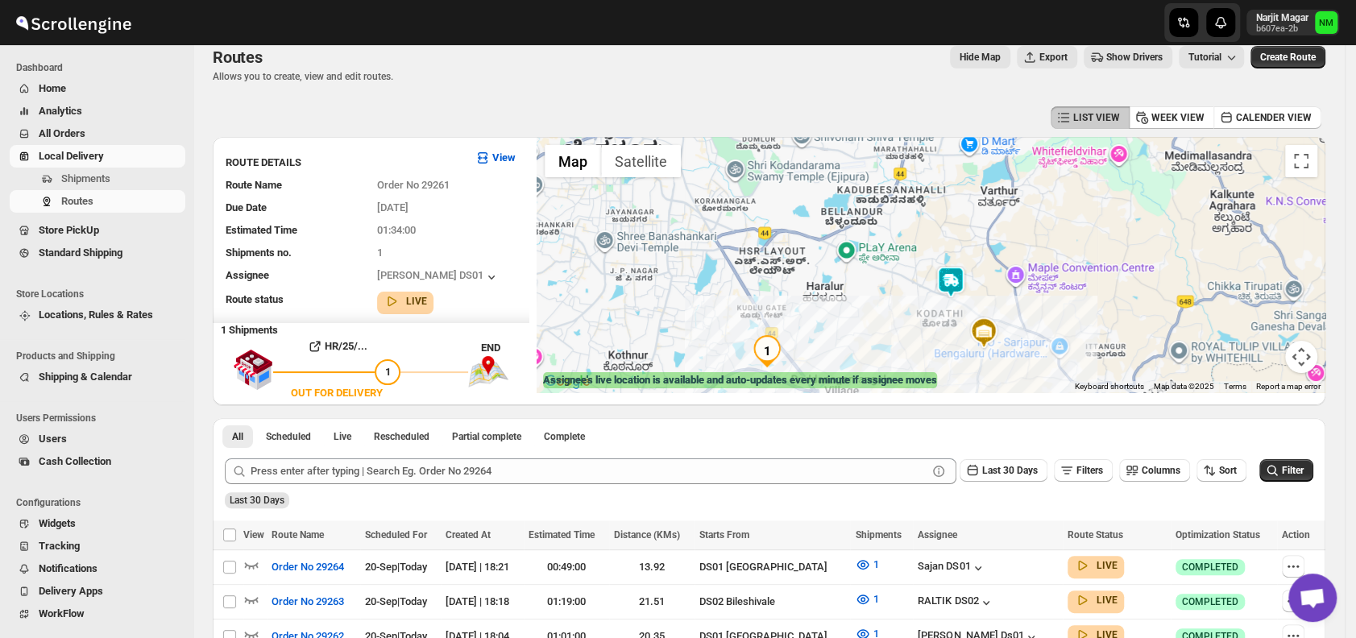
scroll to position [12, 0]
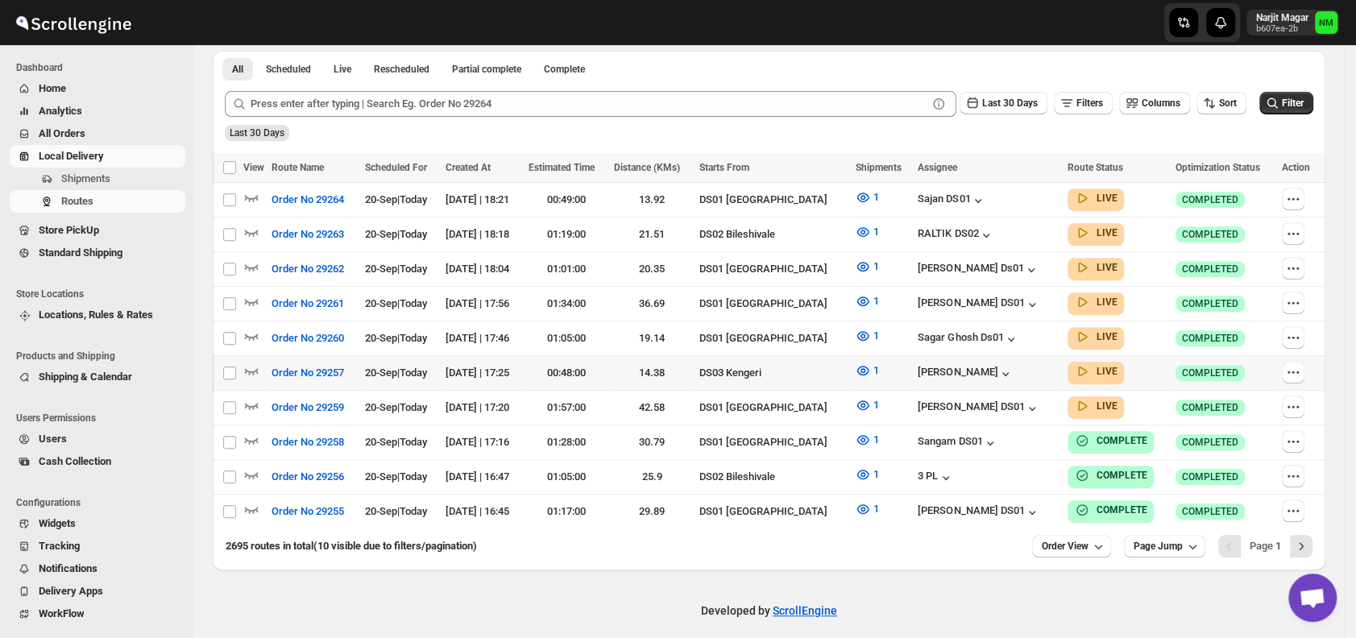
scroll to position [375, 0]
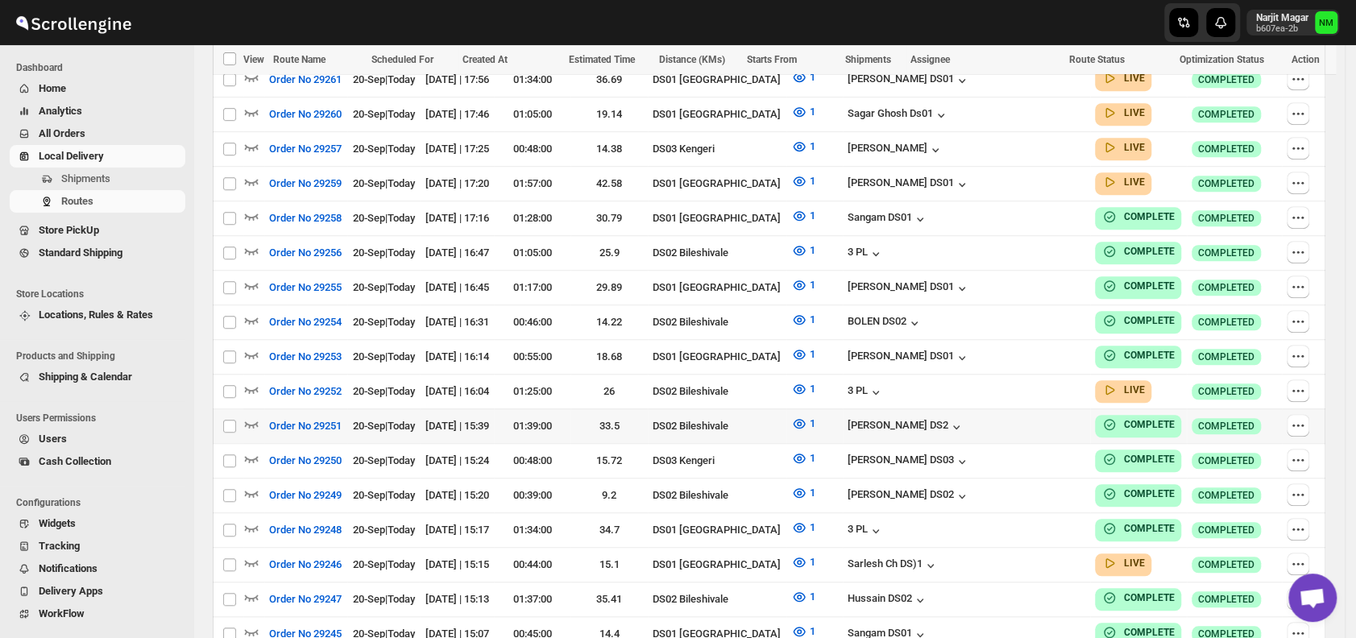
scroll to position [605, 0]
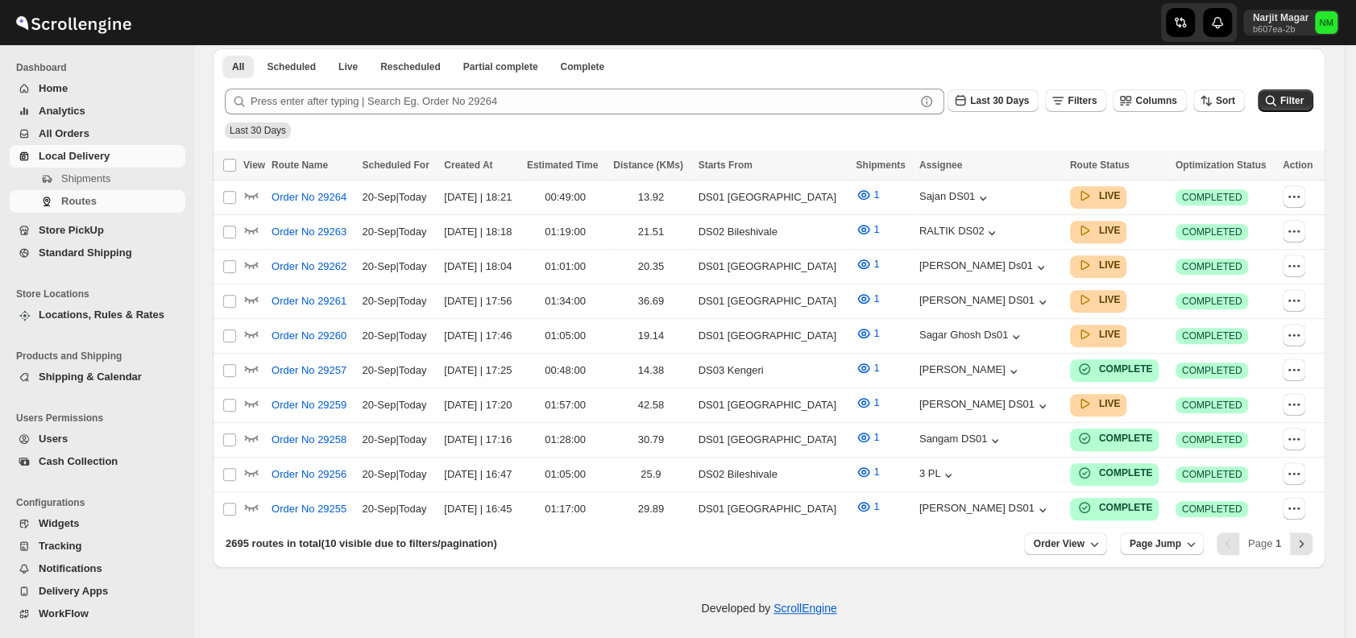
scroll to position [605, 0]
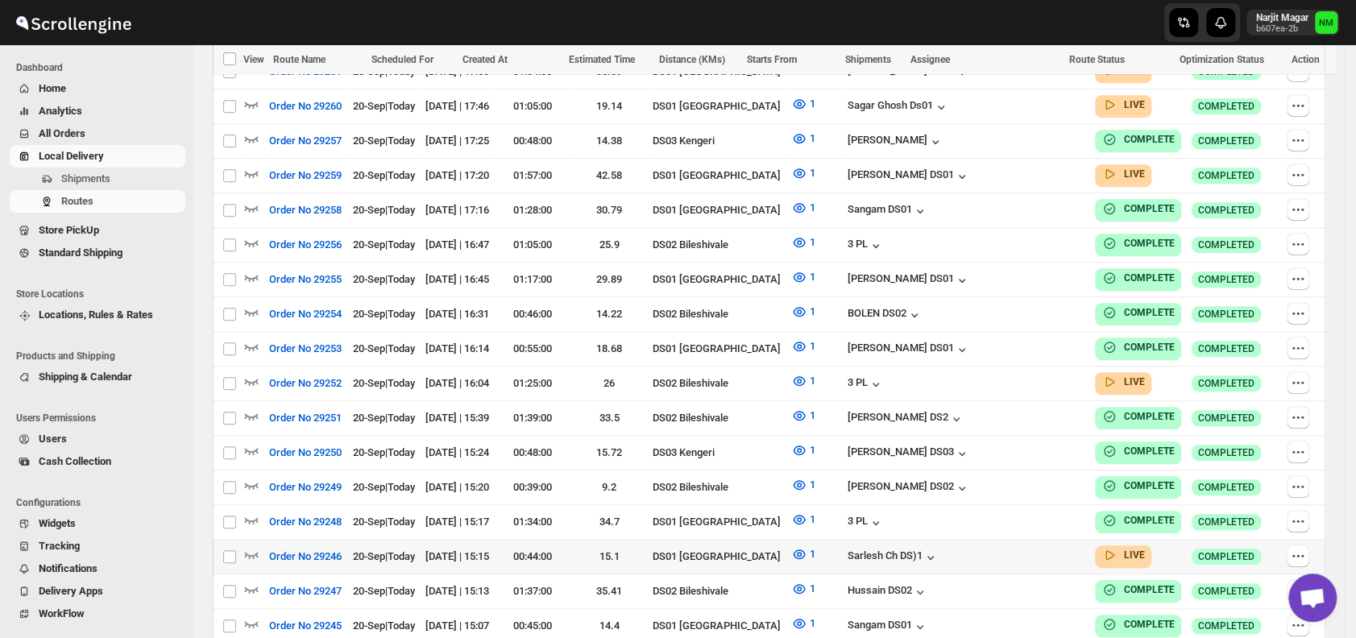
click at [251, 539] on td at bounding box center [253, 556] width 21 height 35
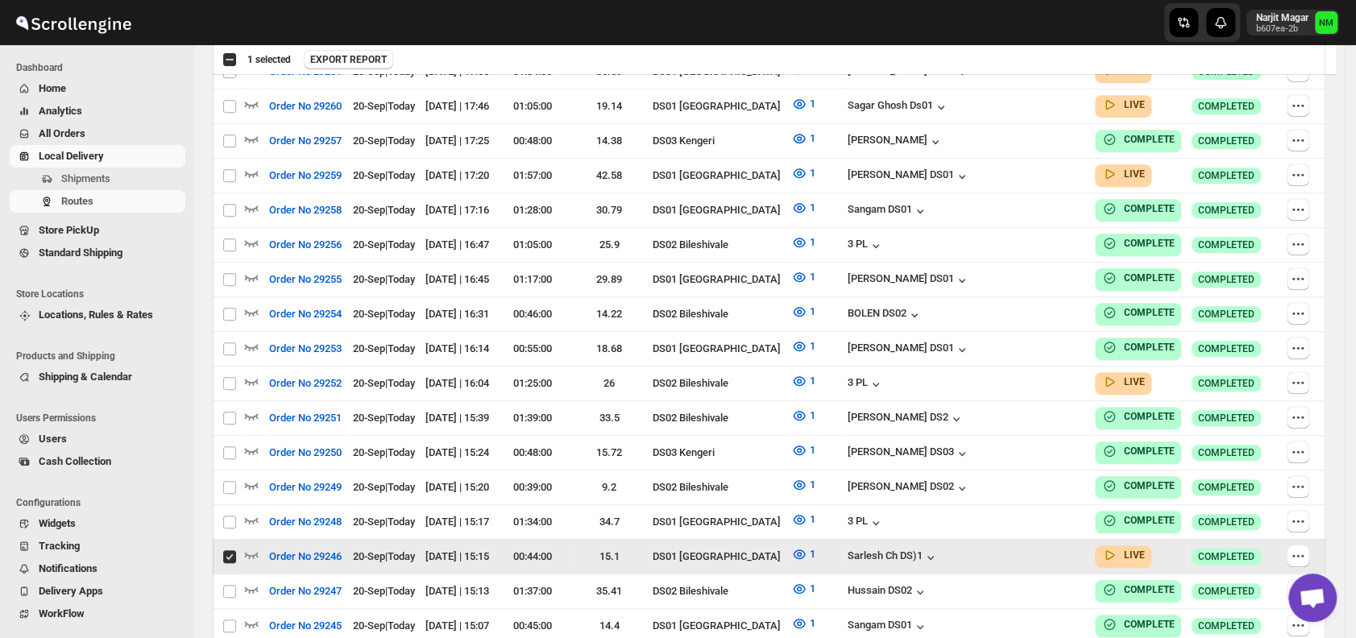
click at [240, 539] on td "Select route" at bounding box center [228, 556] width 31 height 35
checkbox input "false"
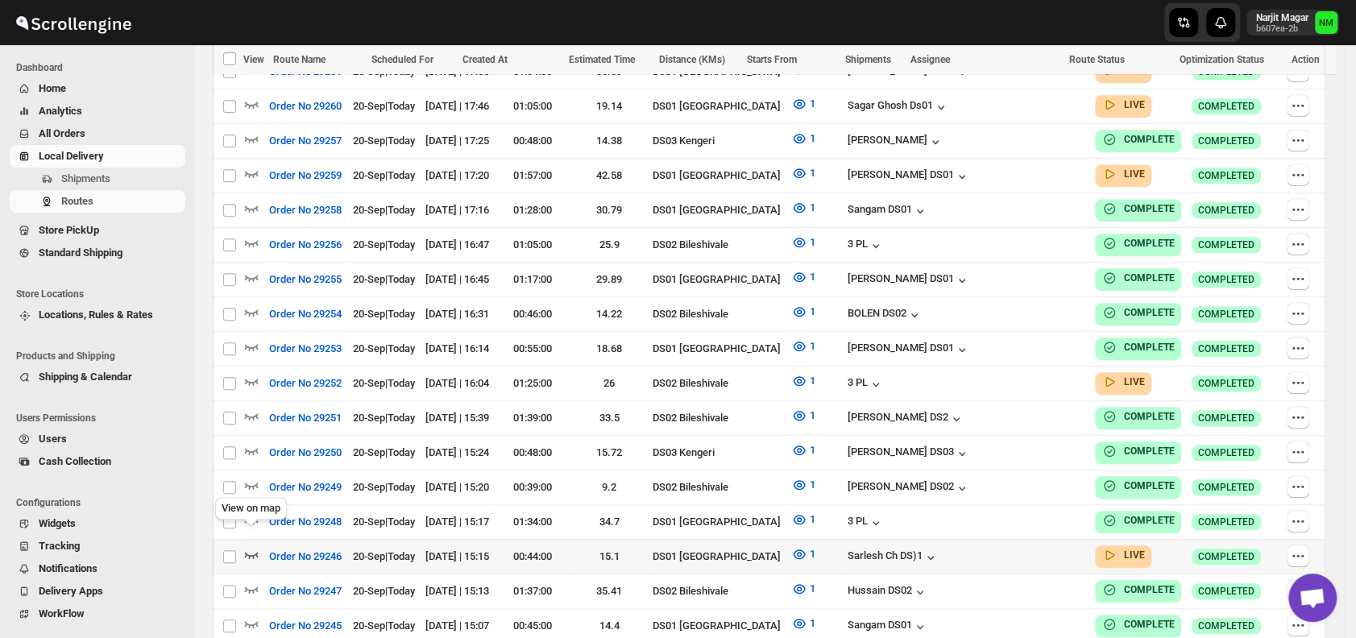
click at [249, 552] on icon "button" at bounding box center [252, 555] width 14 height 6
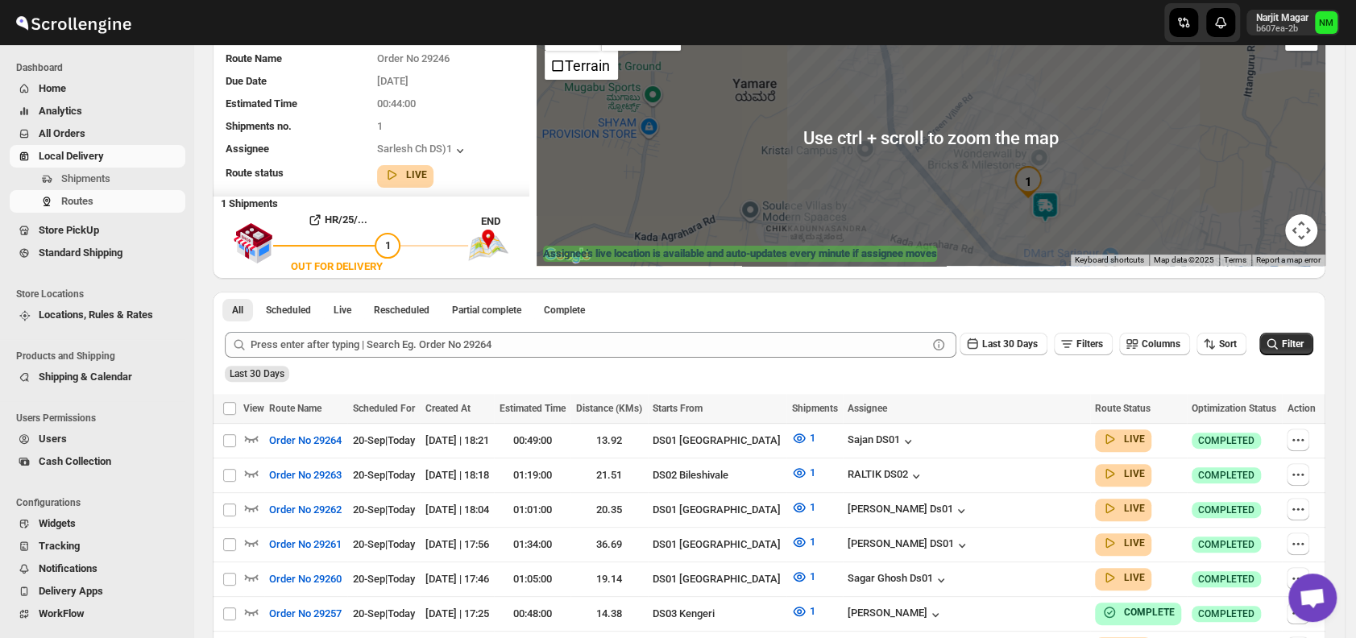
scroll to position [146, 0]
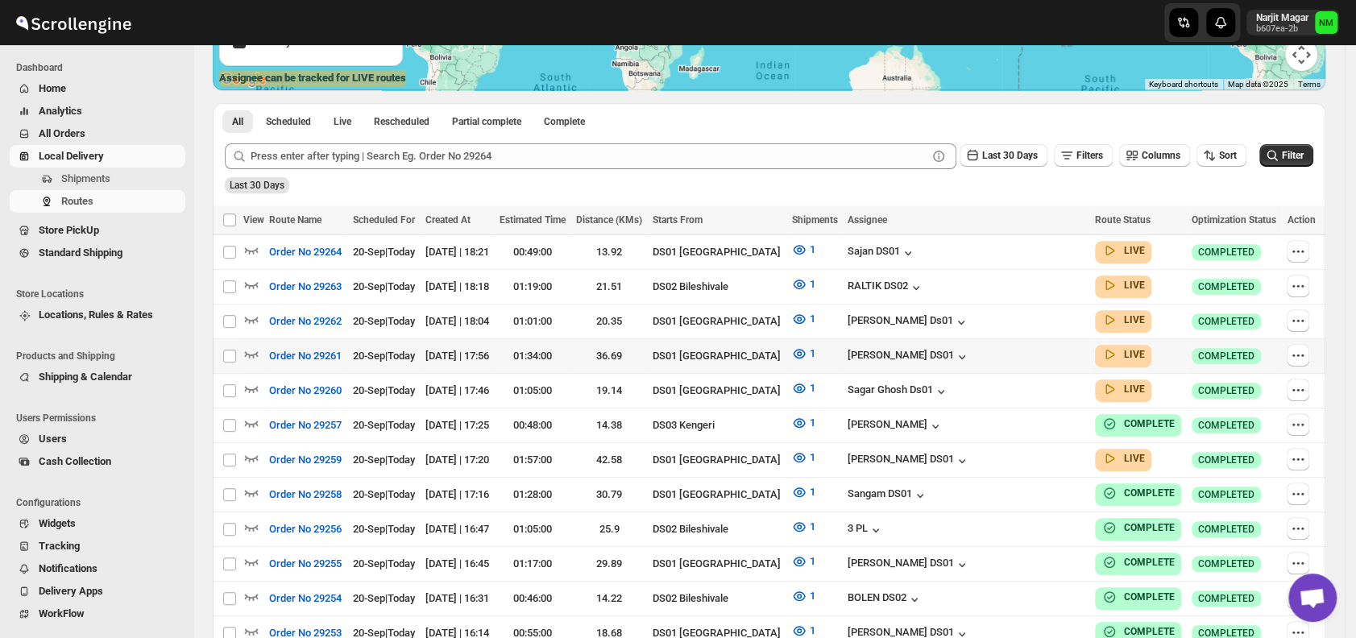
scroll to position [329, 0]
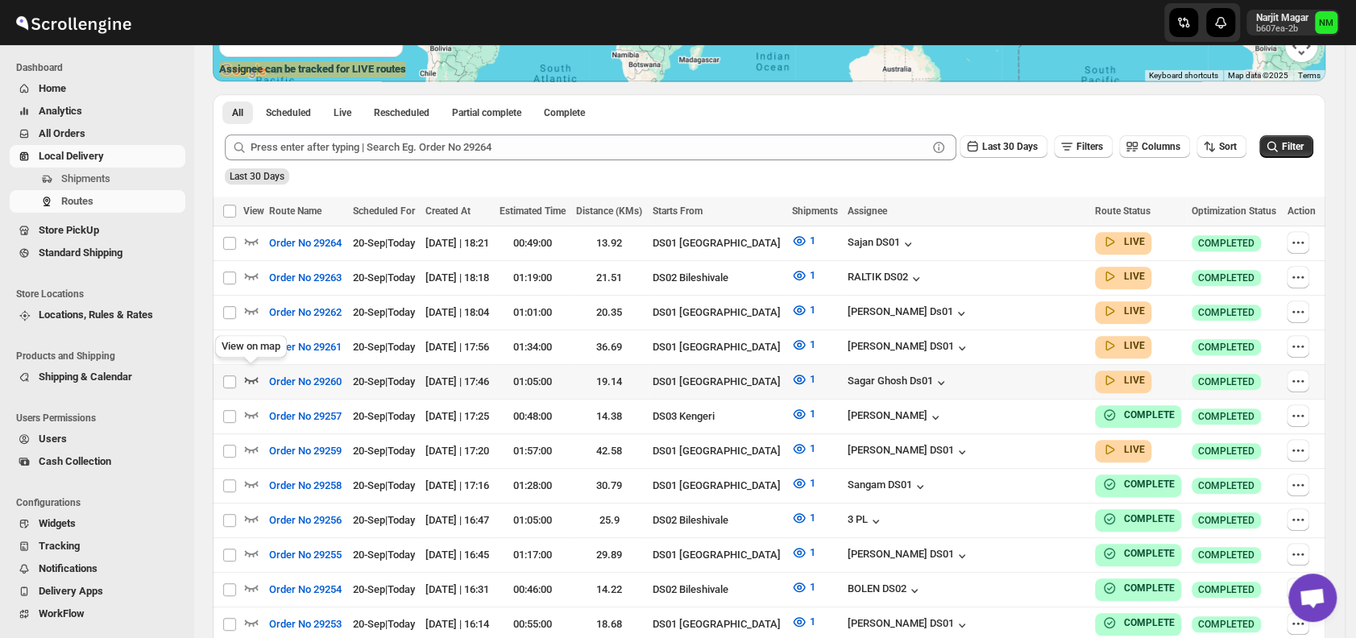
click at [253, 374] on icon "button" at bounding box center [251, 379] width 16 height 16
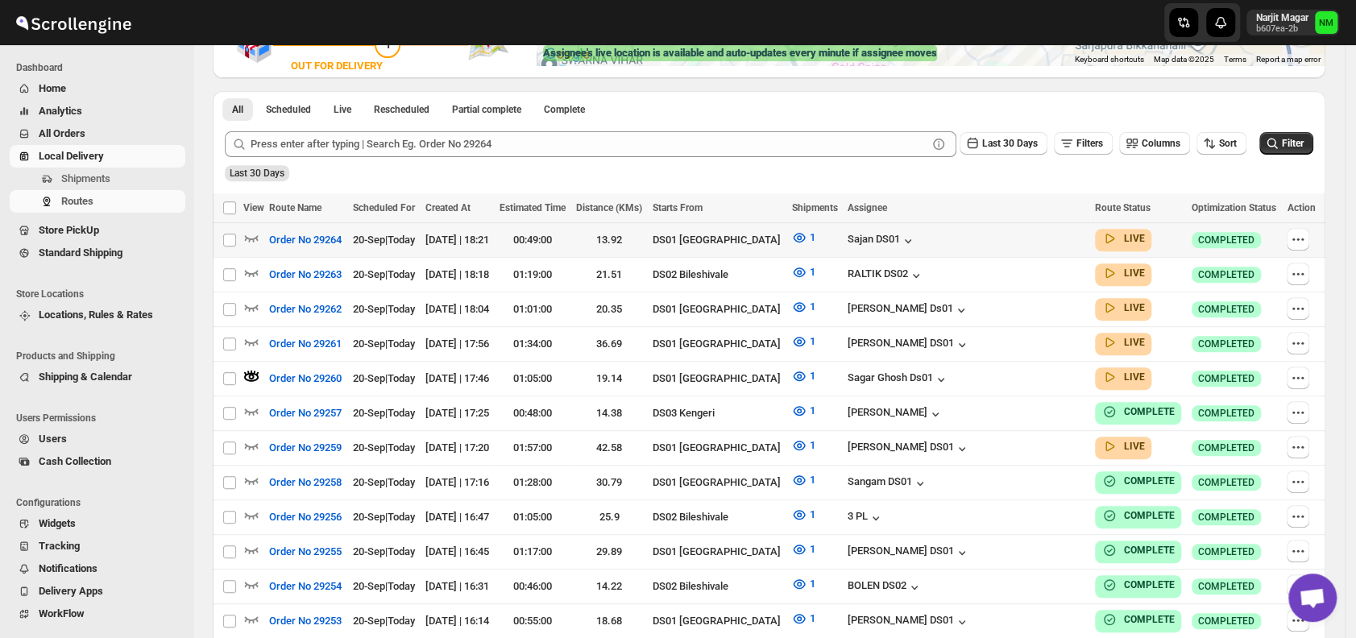
scroll to position [345, 0]
click at [250, 438] on icon "button" at bounding box center [251, 446] width 16 height 16
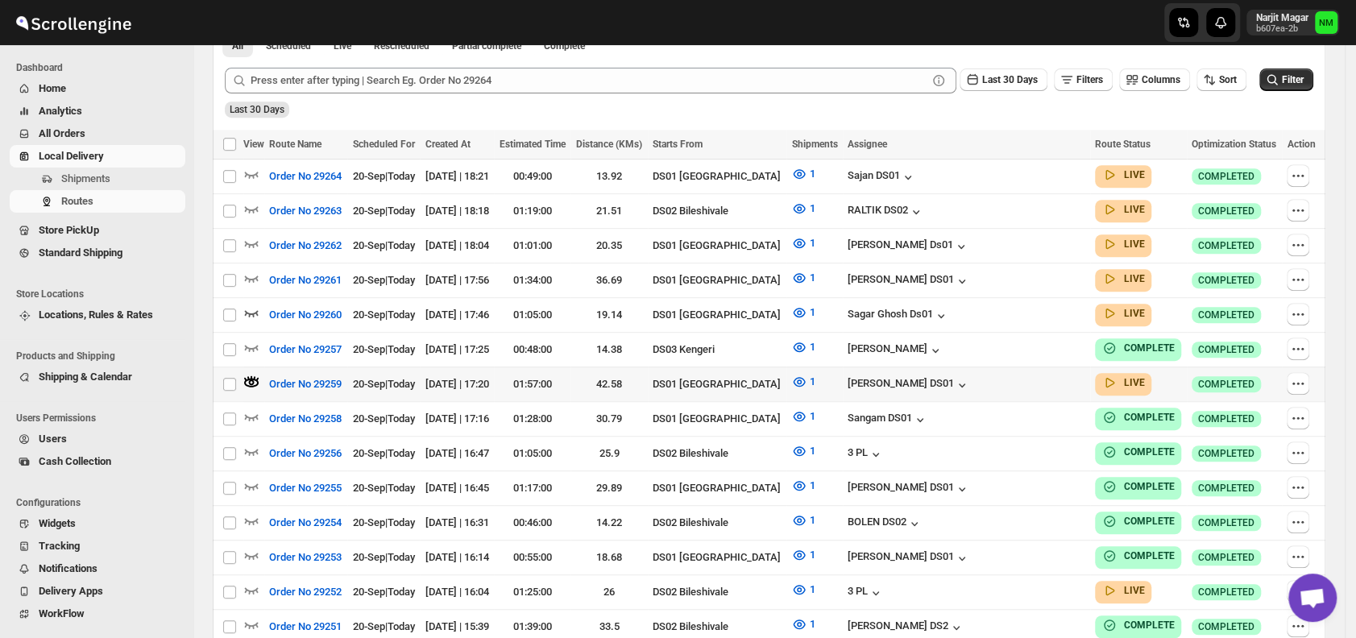
scroll to position [416, 0]
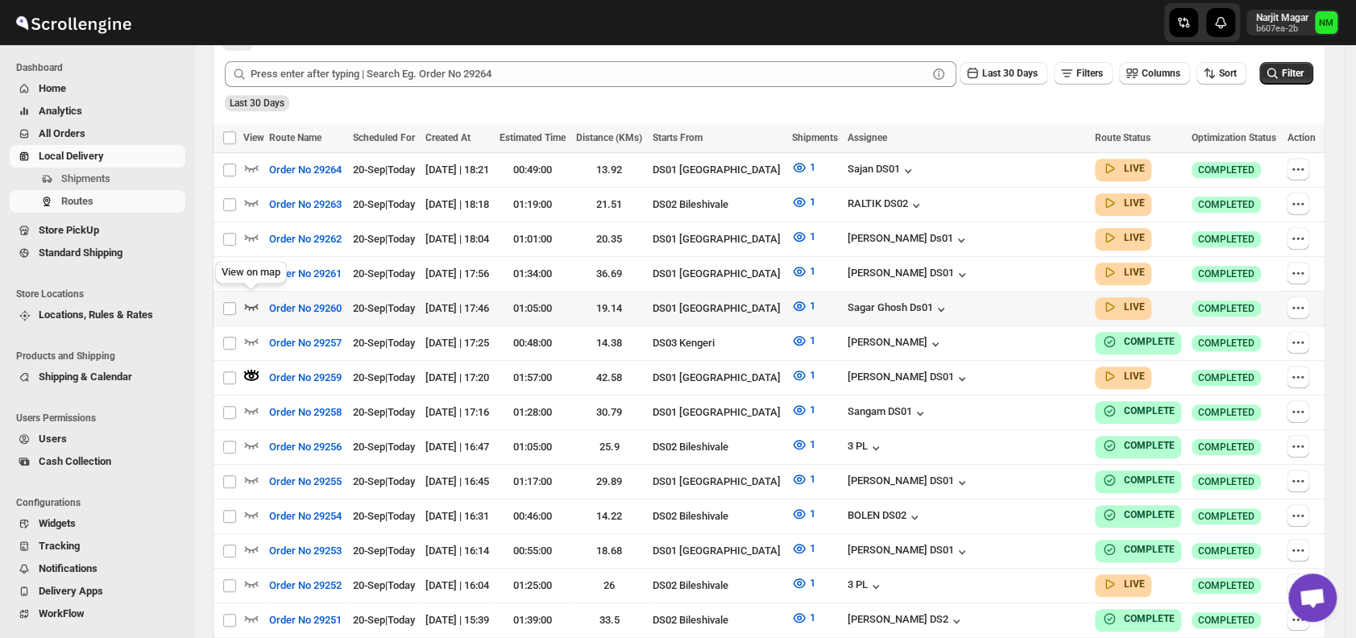
click at [255, 303] on icon "button" at bounding box center [251, 306] width 16 height 16
click at [252, 265] on icon "button" at bounding box center [251, 271] width 16 height 16
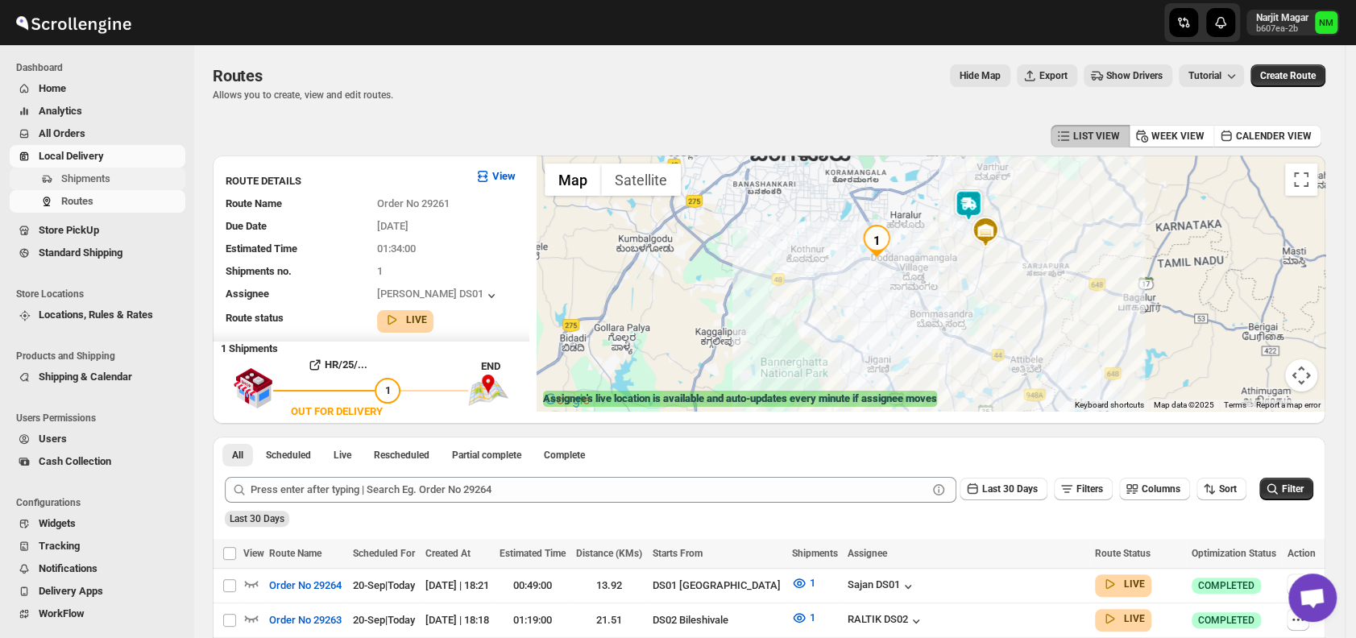
click at [108, 180] on span "Shipments" at bounding box center [85, 178] width 49 height 12
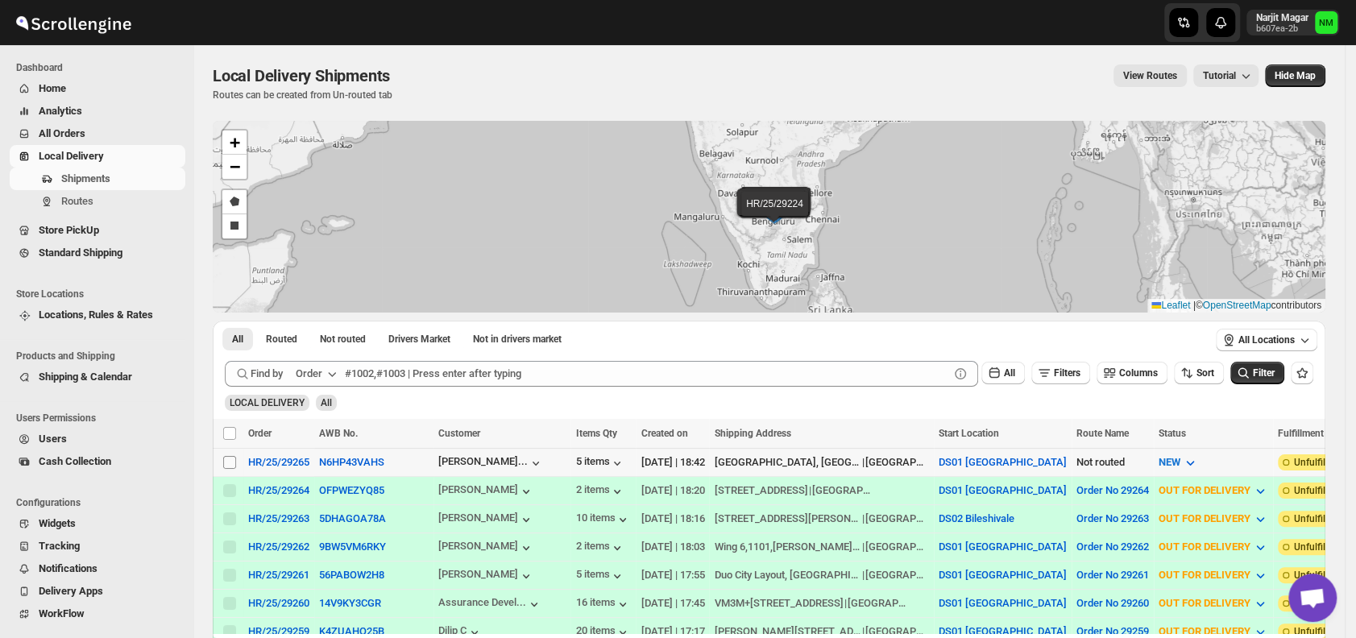
click at [229, 459] on input "Select shipment" at bounding box center [229, 462] width 13 height 13
checkbox input "true"
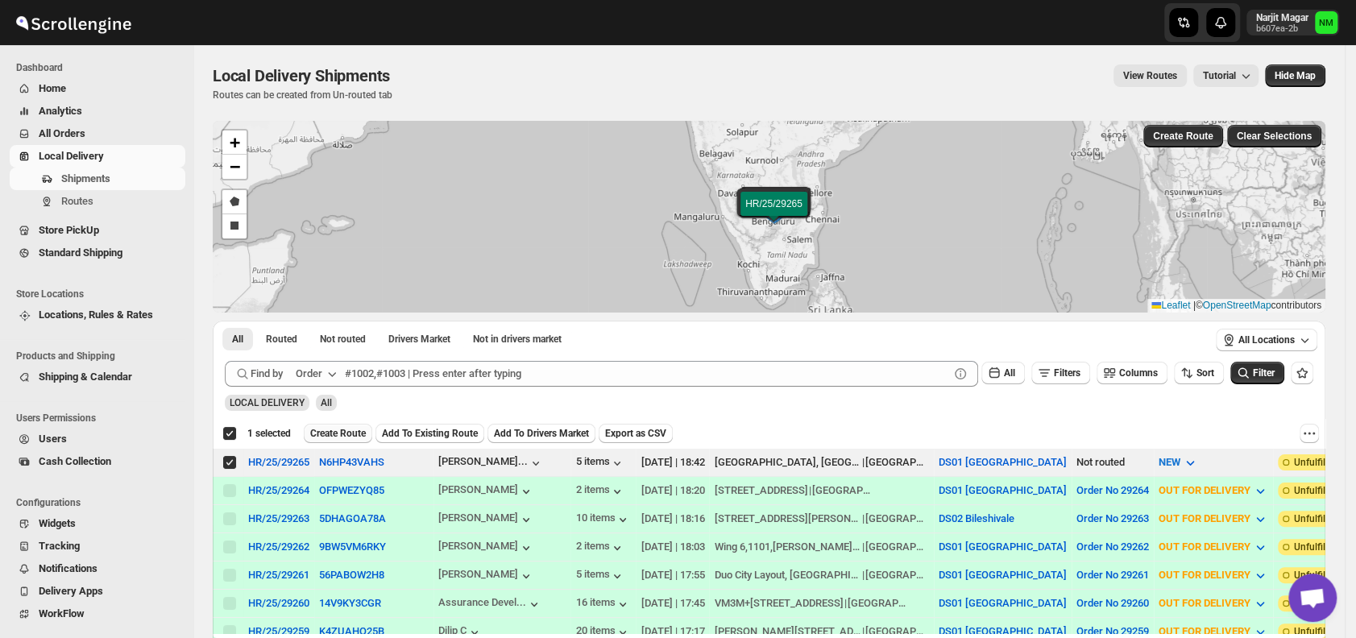
click at [352, 430] on span "Create Route" at bounding box center [338, 433] width 56 height 13
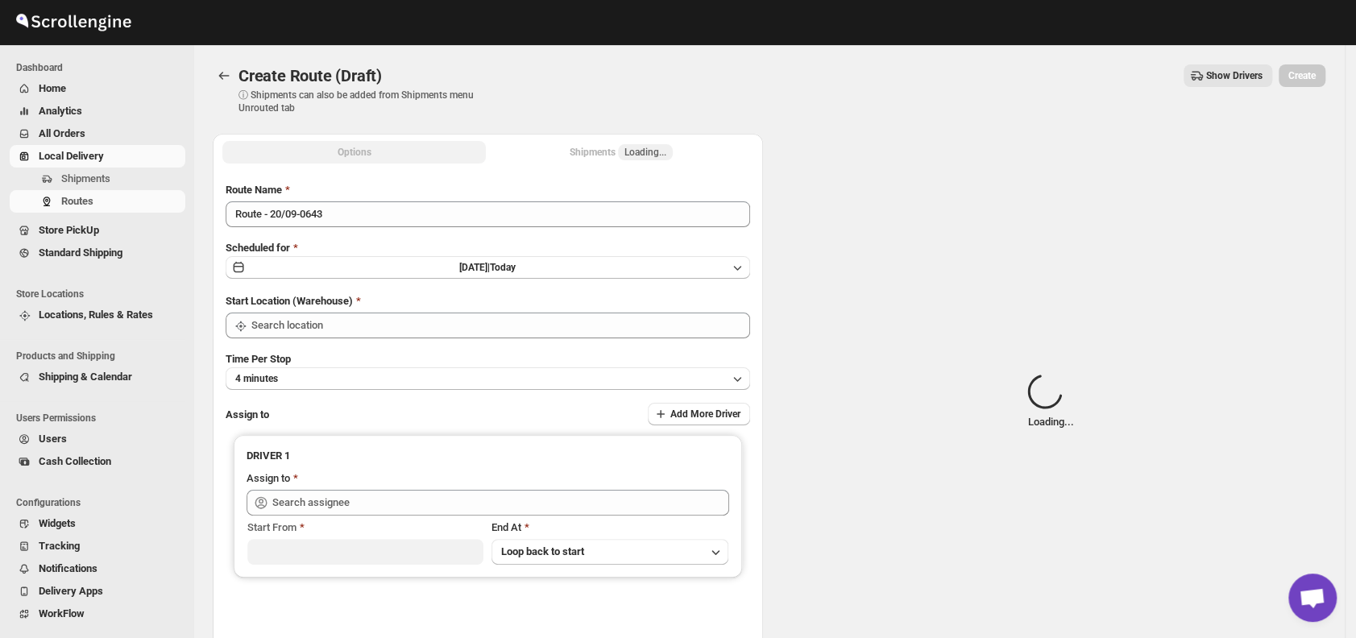
type input "DS01 [GEOGRAPHIC_DATA]"
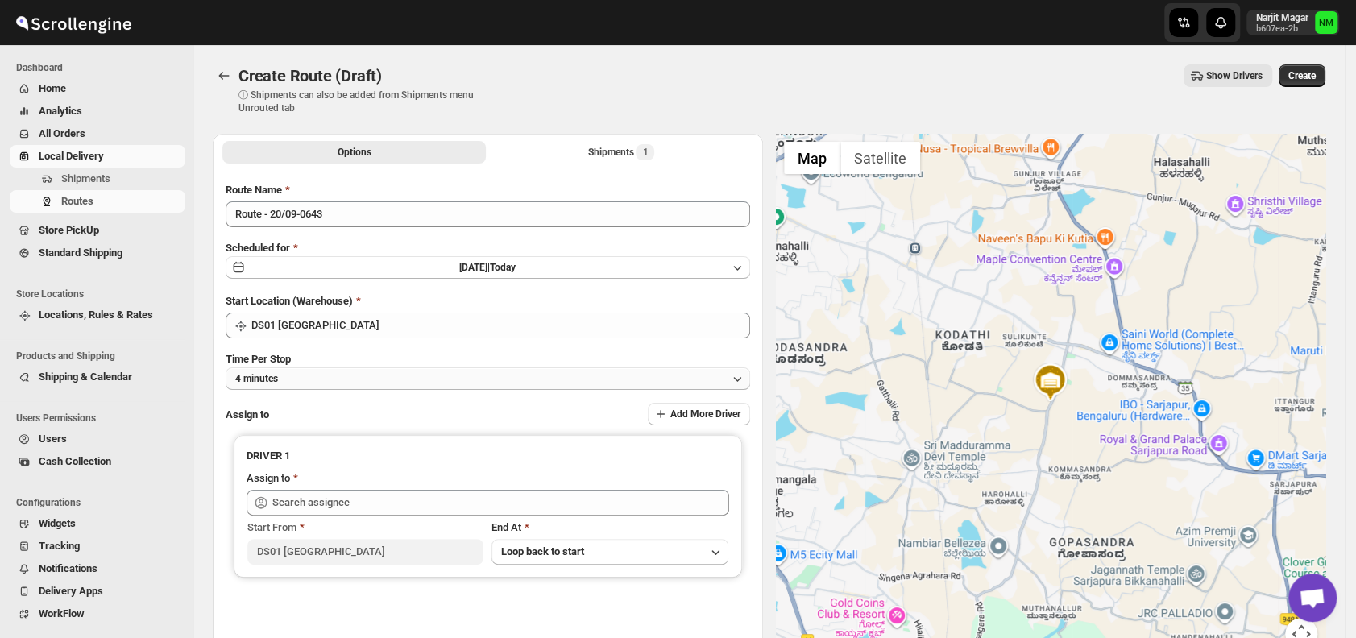
click at [303, 379] on button "4 minutes" at bounding box center [488, 378] width 524 height 23
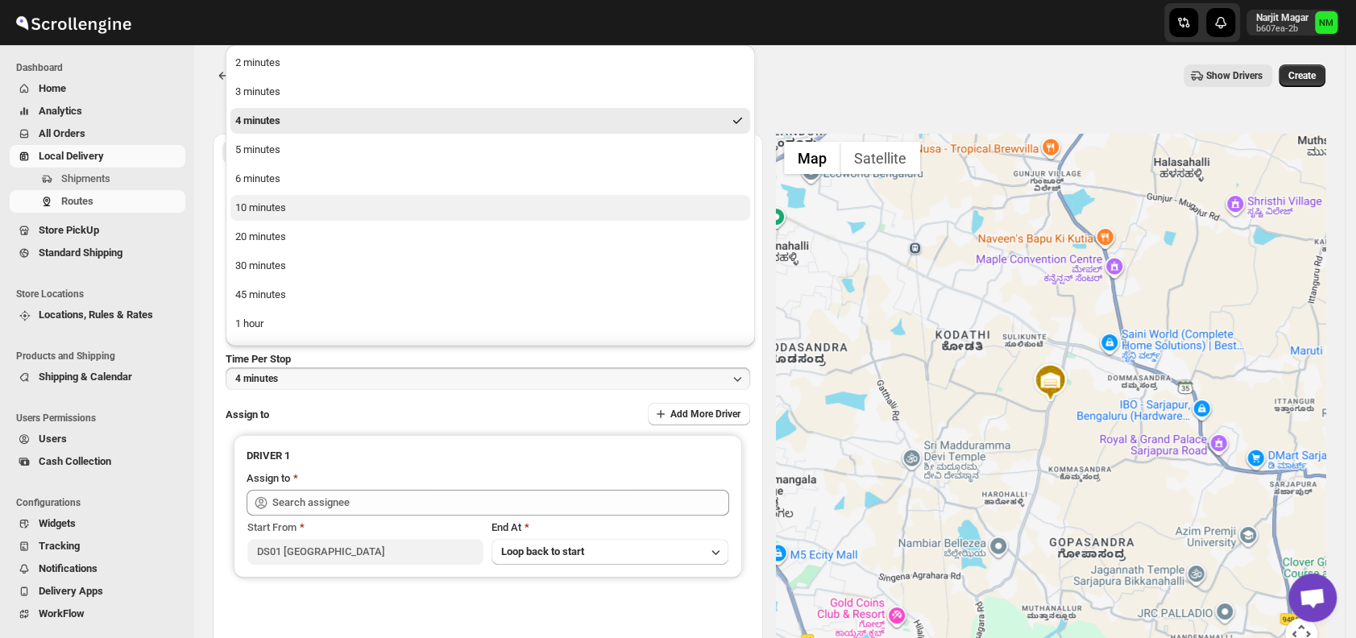
click at [267, 209] on div "10 minutes" at bounding box center [260, 208] width 51 height 16
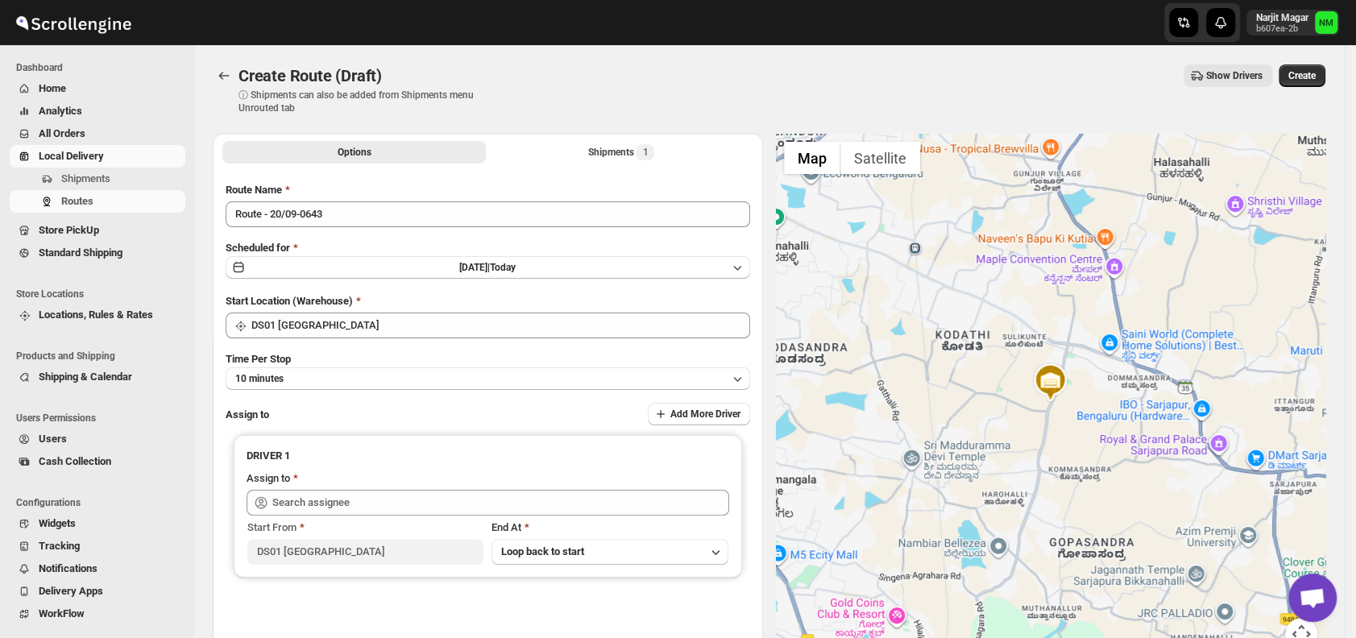
scroll to position [135, 0]
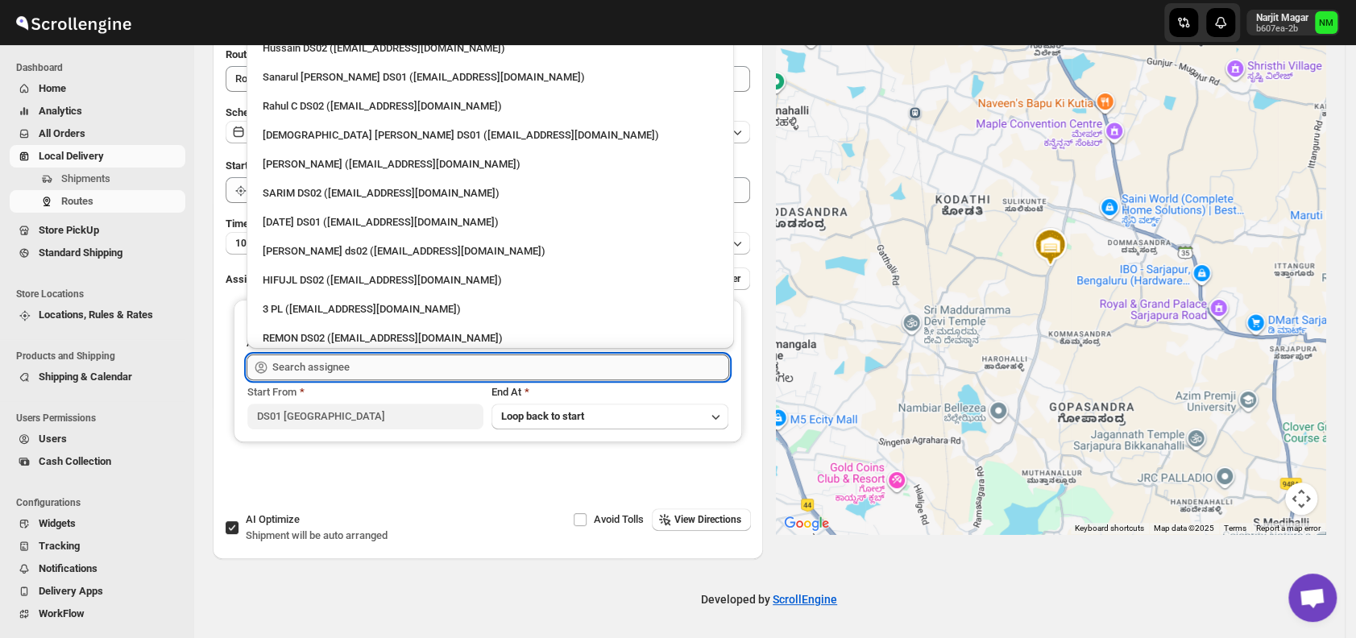
click at [369, 374] on input "text" at bounding box center [500, 367] width 457 height 26
click at [306, 137] on div "[DEMOGRAPHIC_DATA] [PERSON_NAME] DS01 ([EMAIL_ADDRESS][DOMAIN_NAME])" at bounding box center [490, 135] width 455 height 16
type input "[DEMOGRAPHIC_DATA] [PERSON_NAME] DS01 ([EMAIL_ADDRESS][DOMAIN_NAME])"
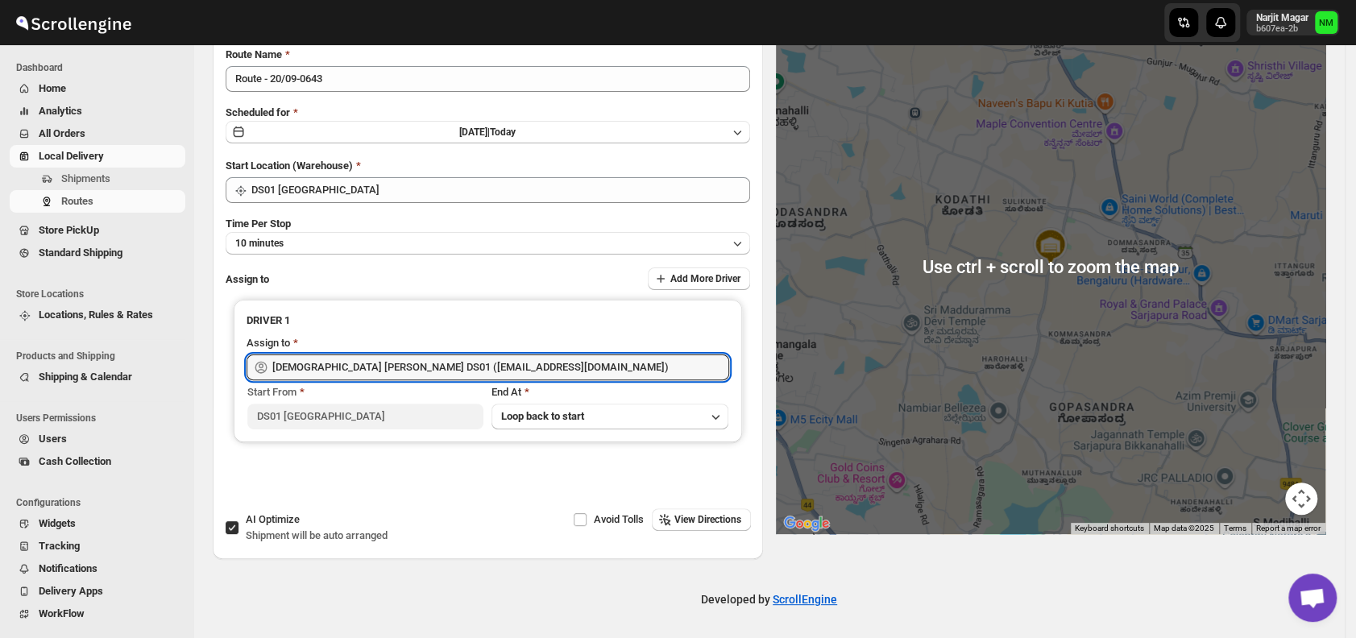
scroll to position [0, 0]
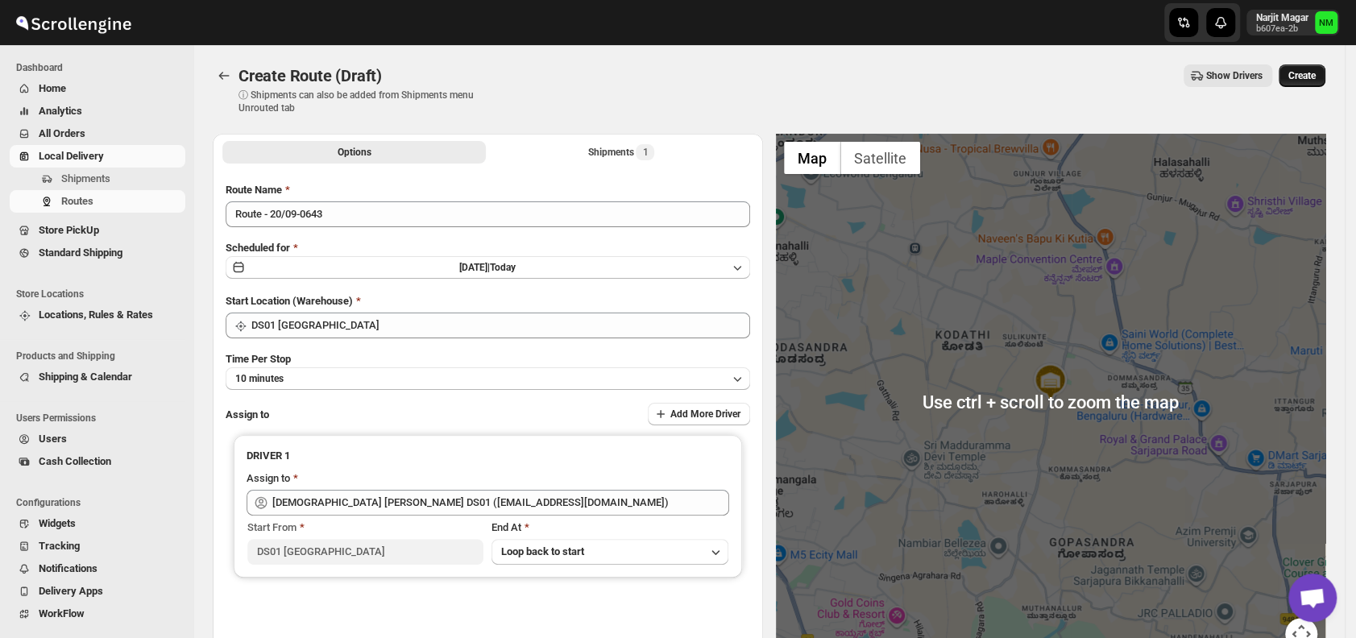
click at [1298, 75] on span "Create" at bounding box center [1301, 75] width 27 height 13
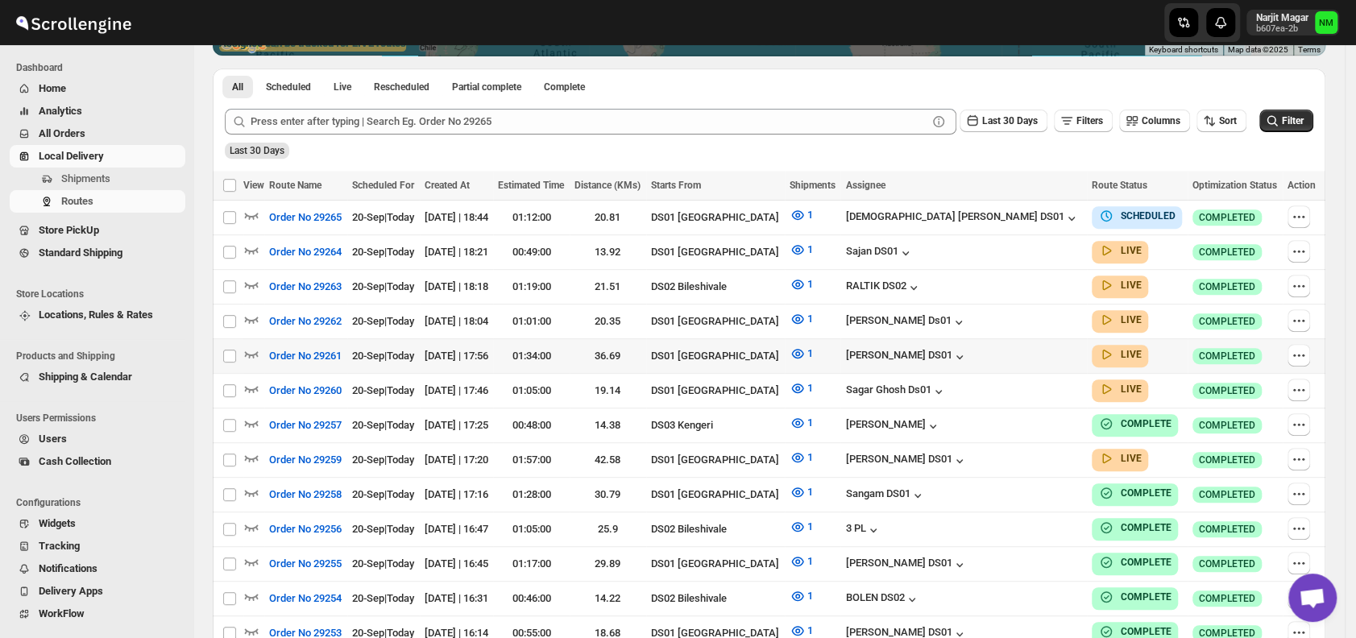
scroll to position [365, 0]
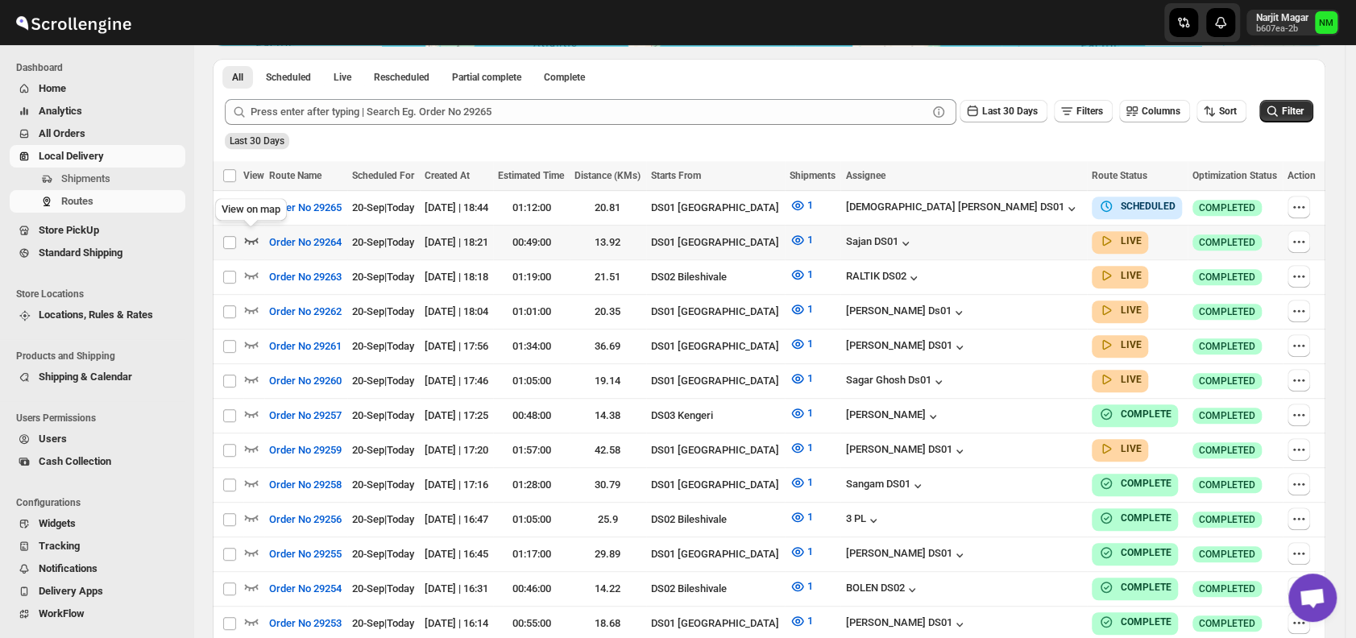
click at [252, 232] on icon "button" at bounding box center [251, 240] width 16 height 16
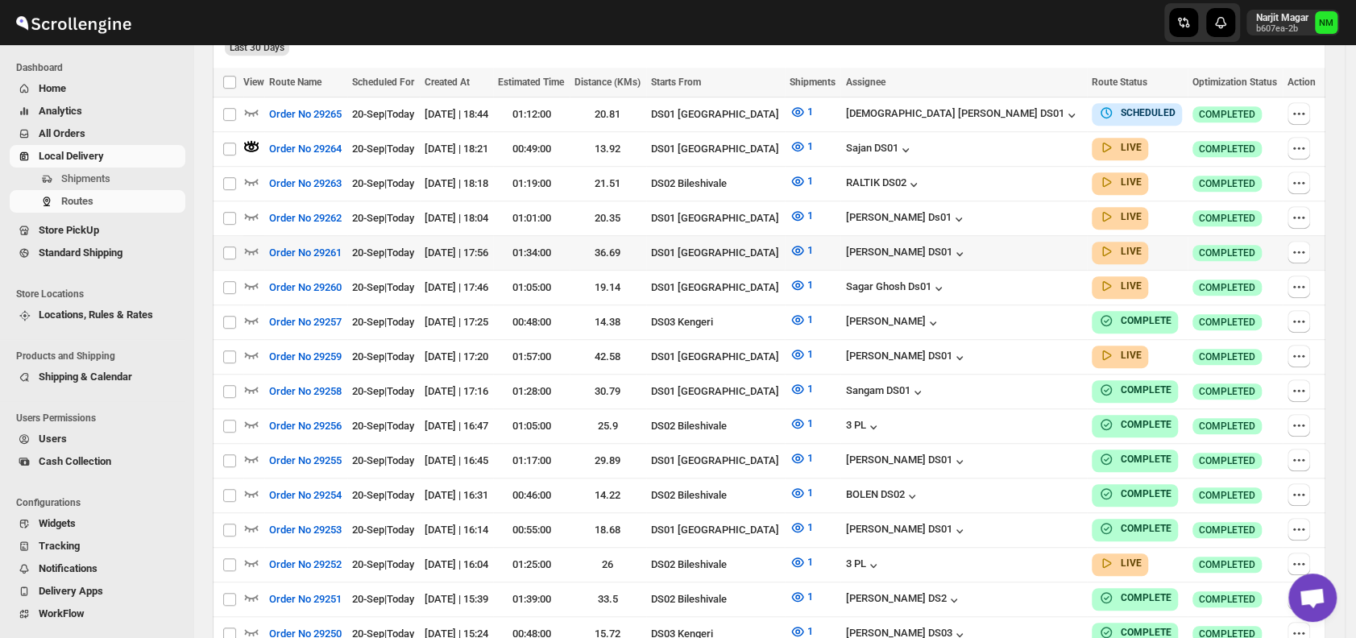
scroll to position [474, 0]
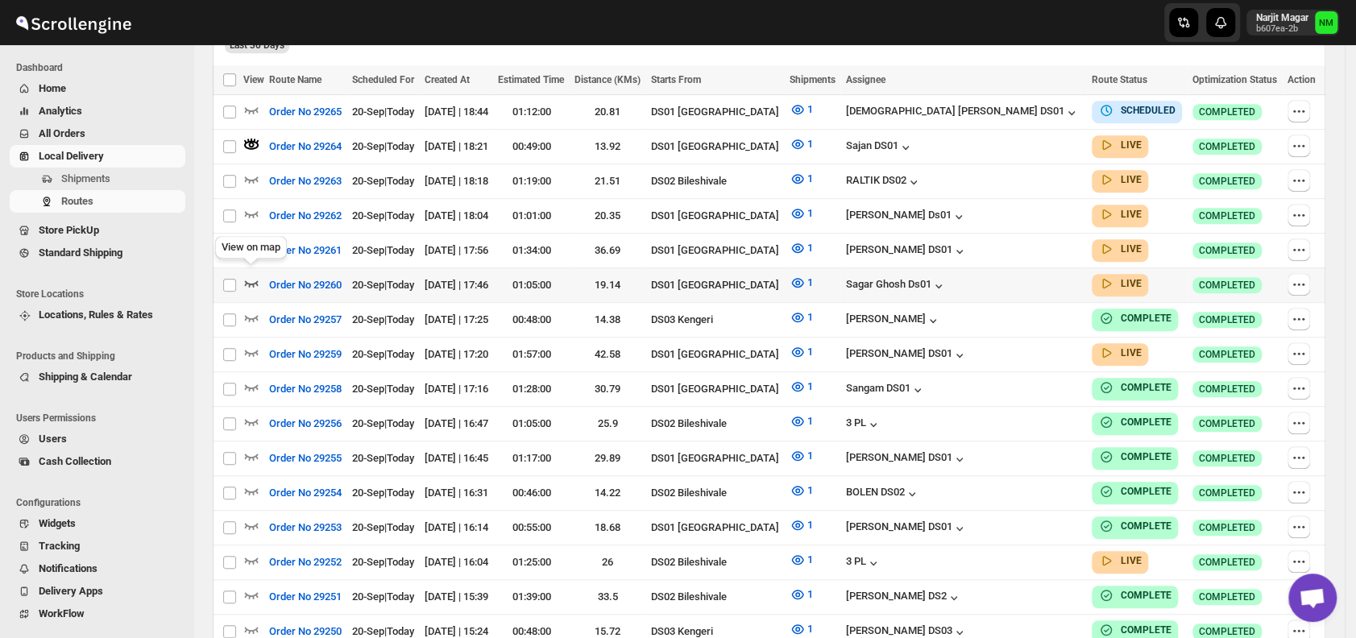
click at [251, 278] on icon "button" at bounding box center [251, 283] width 16 height 16
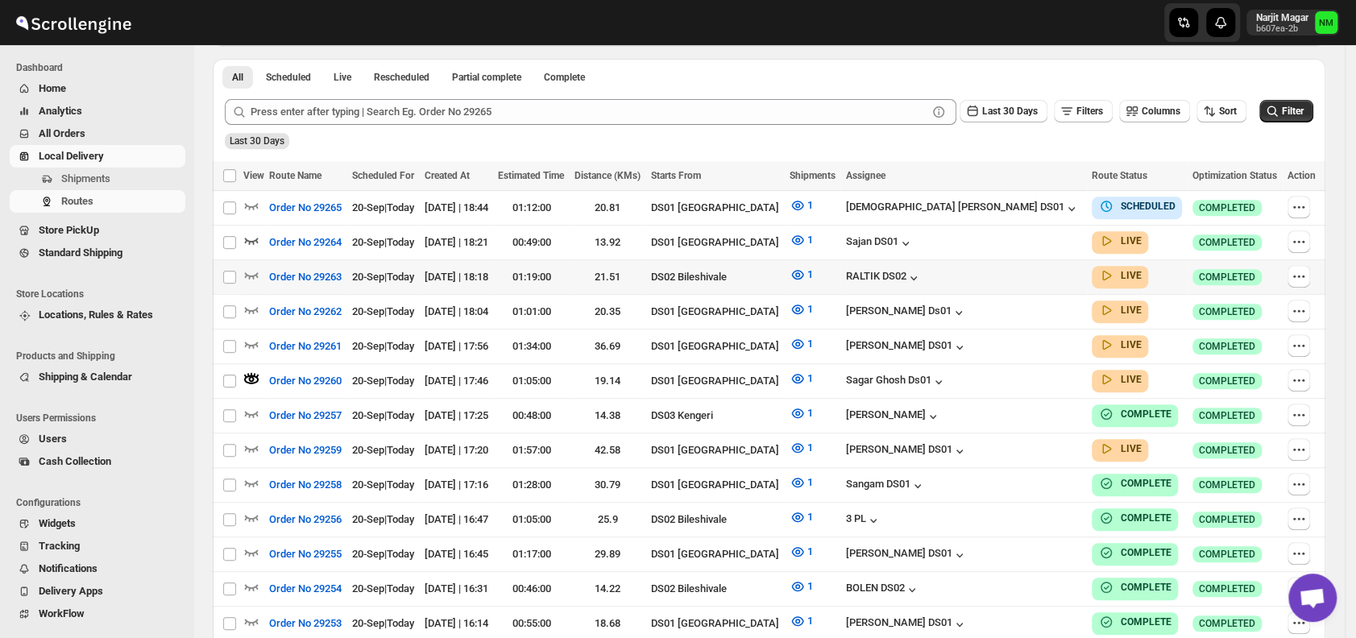
scroll to position [379, 0]
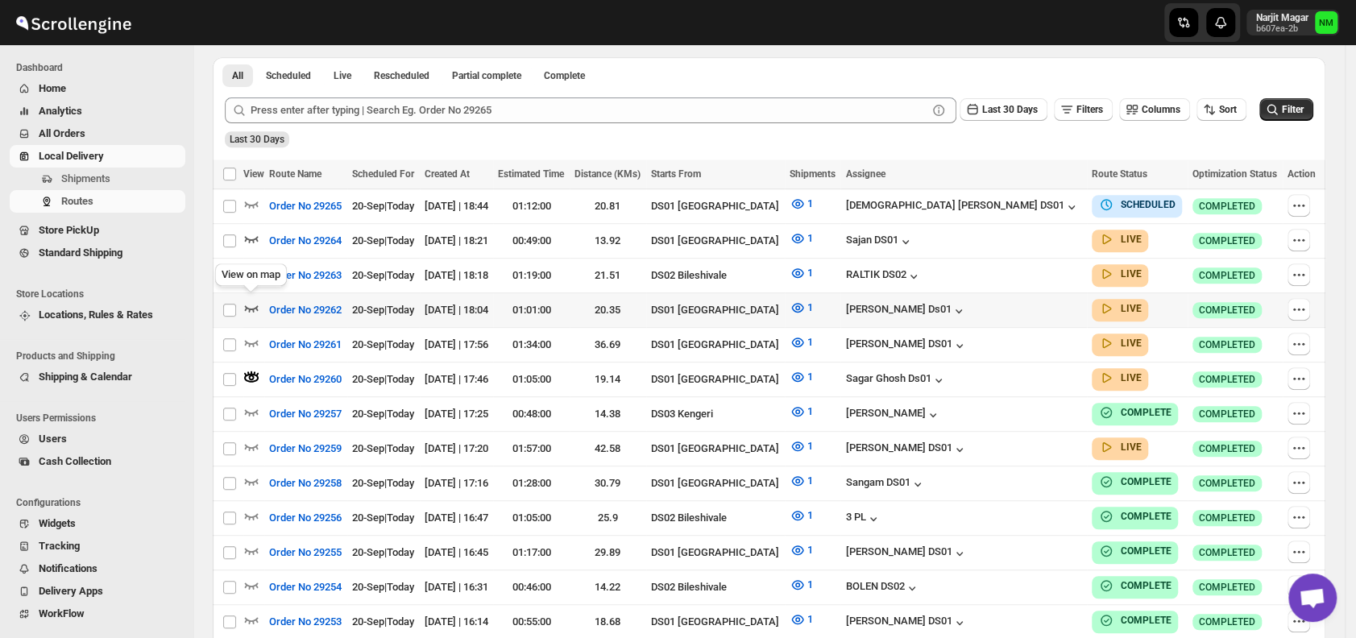
click at [254, 300] on icon "button" at bounding box center [251, 308] width 16 height 16
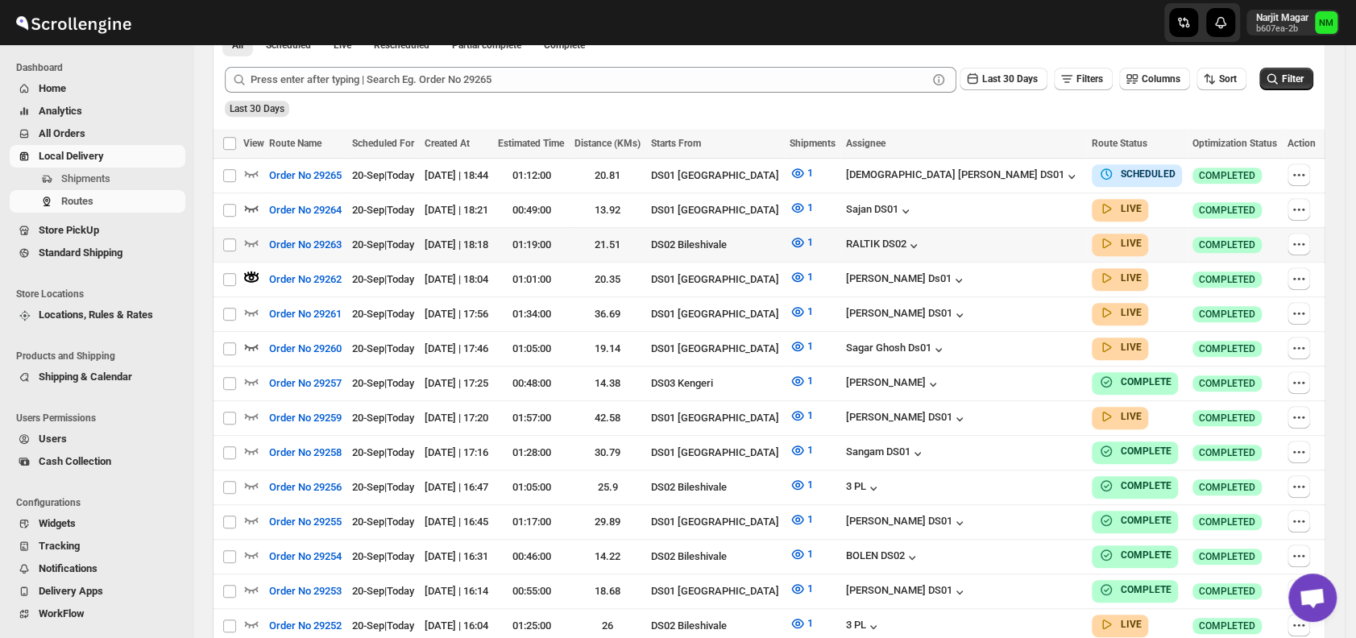
scroll to position [0, 0]
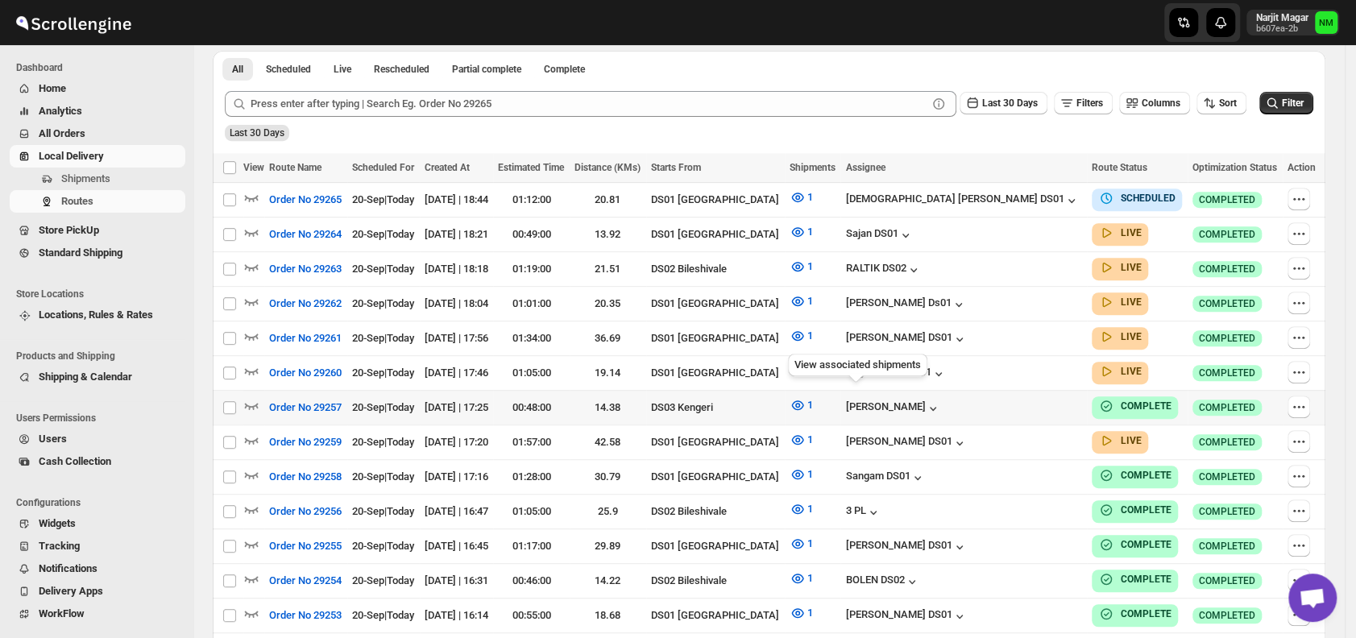
scroll to position [374, 0]
click at [114, 185] on span "Shipments" at bounding box center [121, 179] width 121 height 16
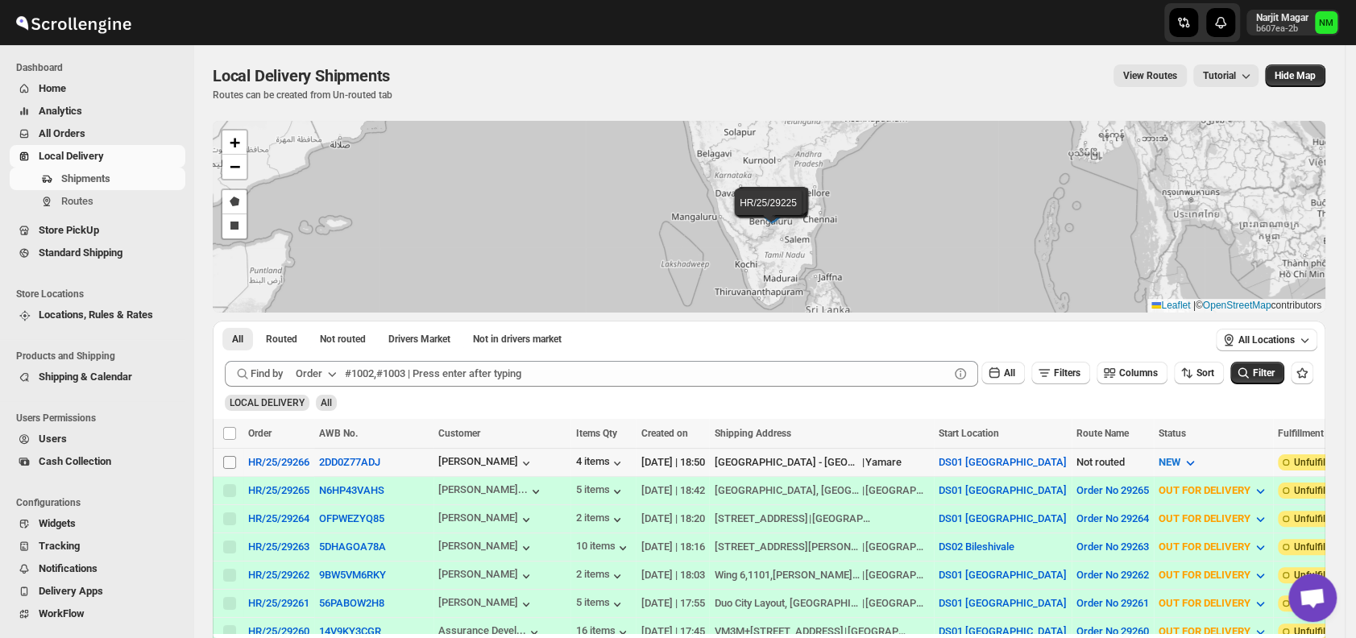
click at [226, 461] on input "Select shipment" at bounding box center [229, 462] width 13 height 13
checkbox input "true"
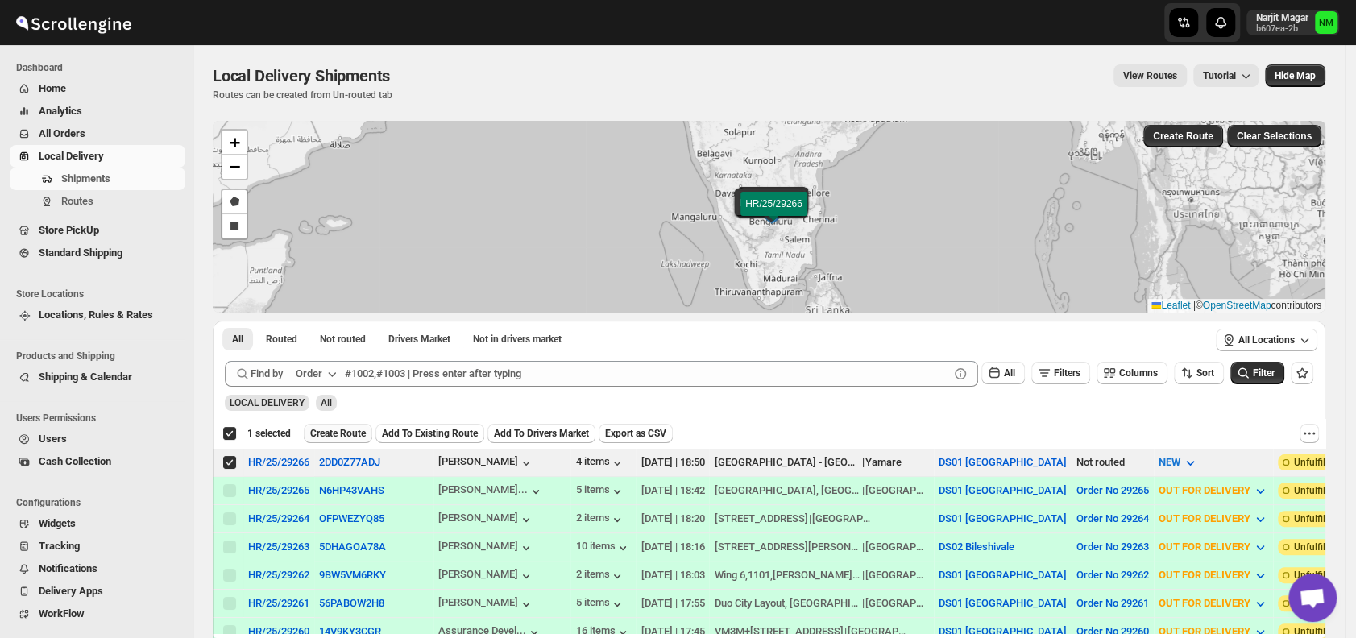
click at [315, 433] on span "Create Route" at bounding box center [338, 433] width 56 height 13
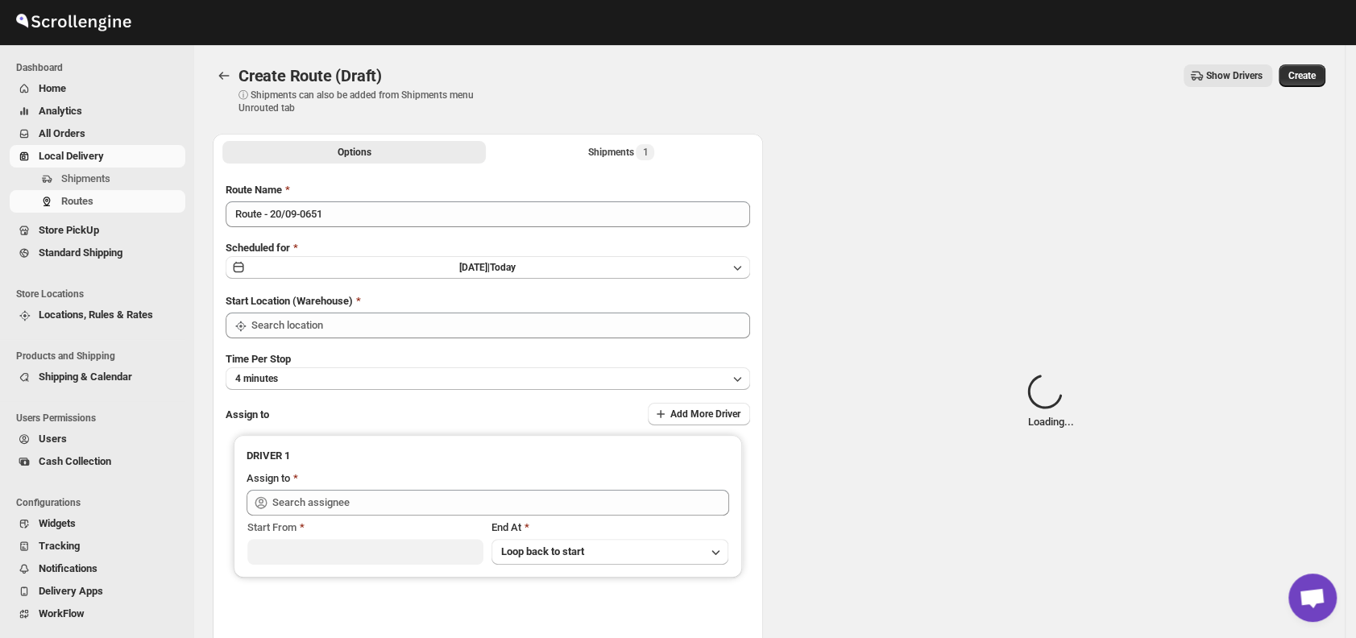
type input "DS01 [GEOGRAPHIC_DATA]"
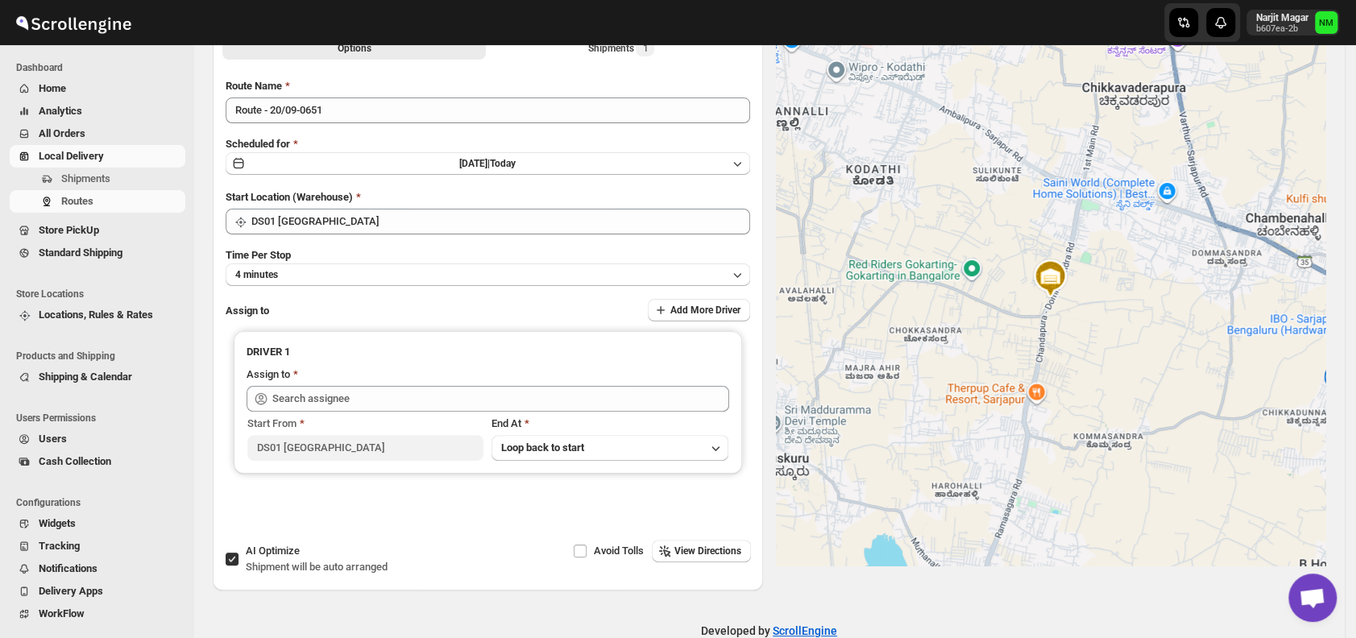
scroll to position [105, 0]
click at [355, 271] on button "4 minutes" at bounding box center [488, 274] width 524 height 23
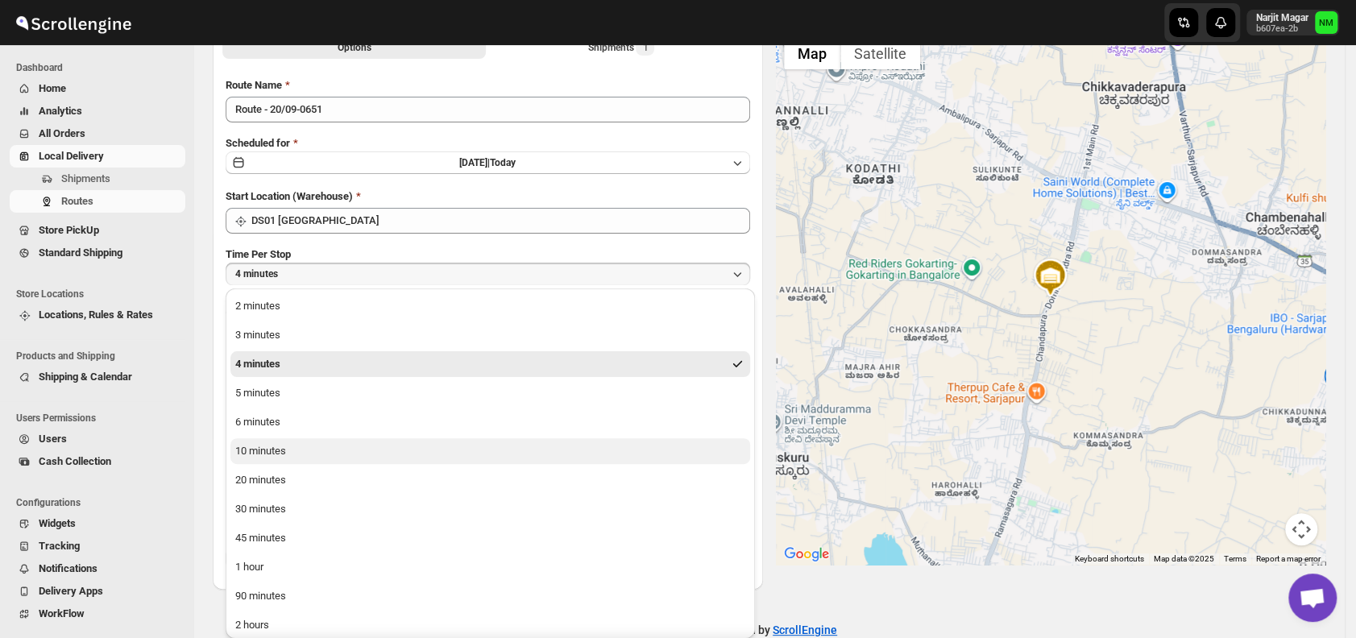
click at [278, 443] on div "10 minutes" at bounding box center [260, 451] width 51 height 16
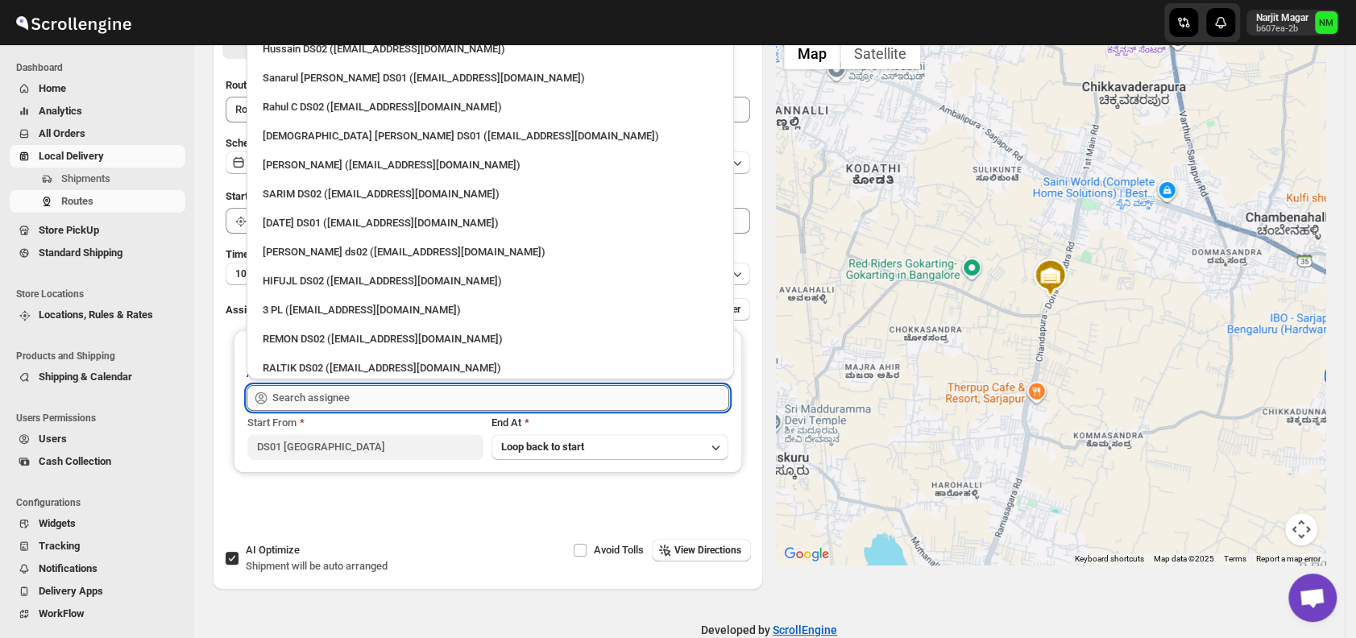
click at [389, 392] on input "text" at bounding box center [500, 398] width 457 height 26
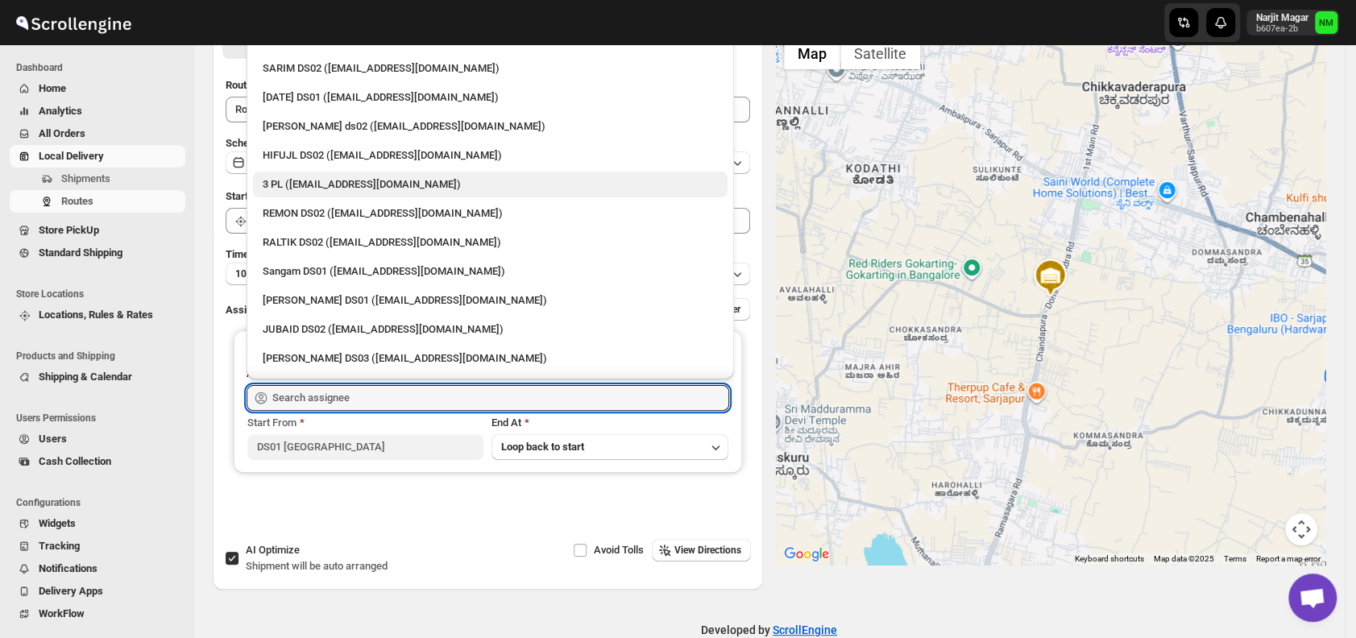
scroll to position [0, 0]
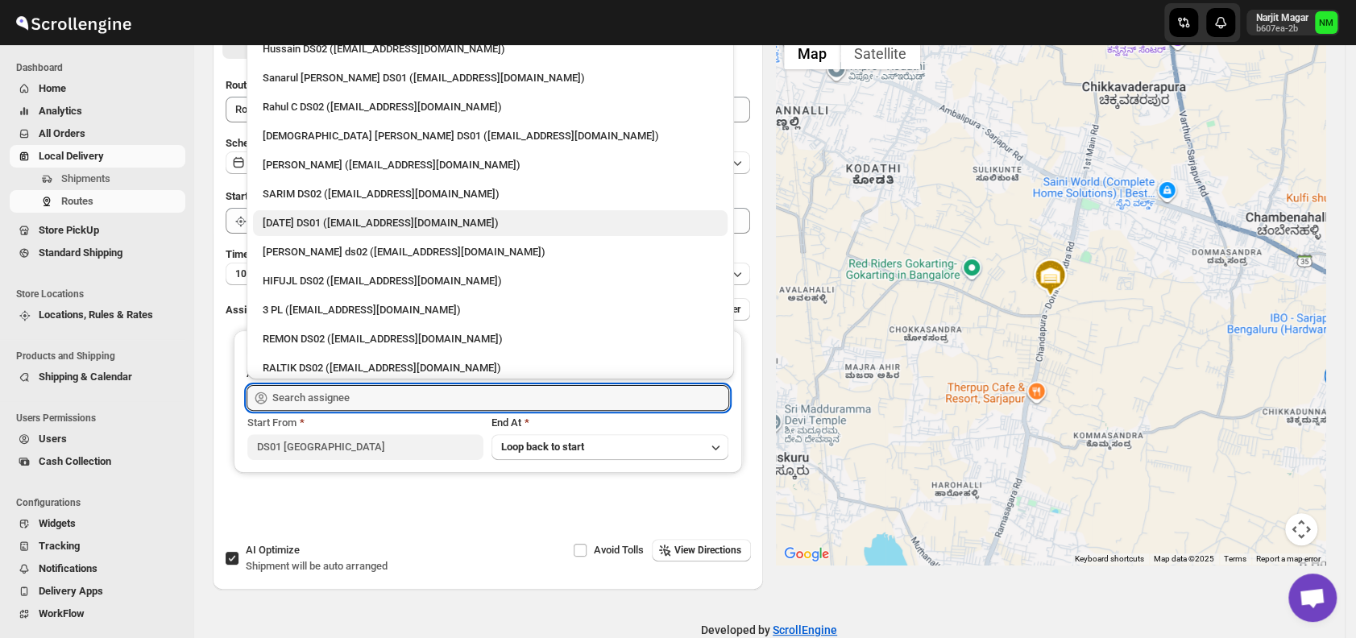
click at [293, 219] on div "Raja DS01 (gasecig398@owlny.com)" at bounding box center [490, 223] width 455 height 16
type input "Raja DS01 (gasecig398@owlny.com)"
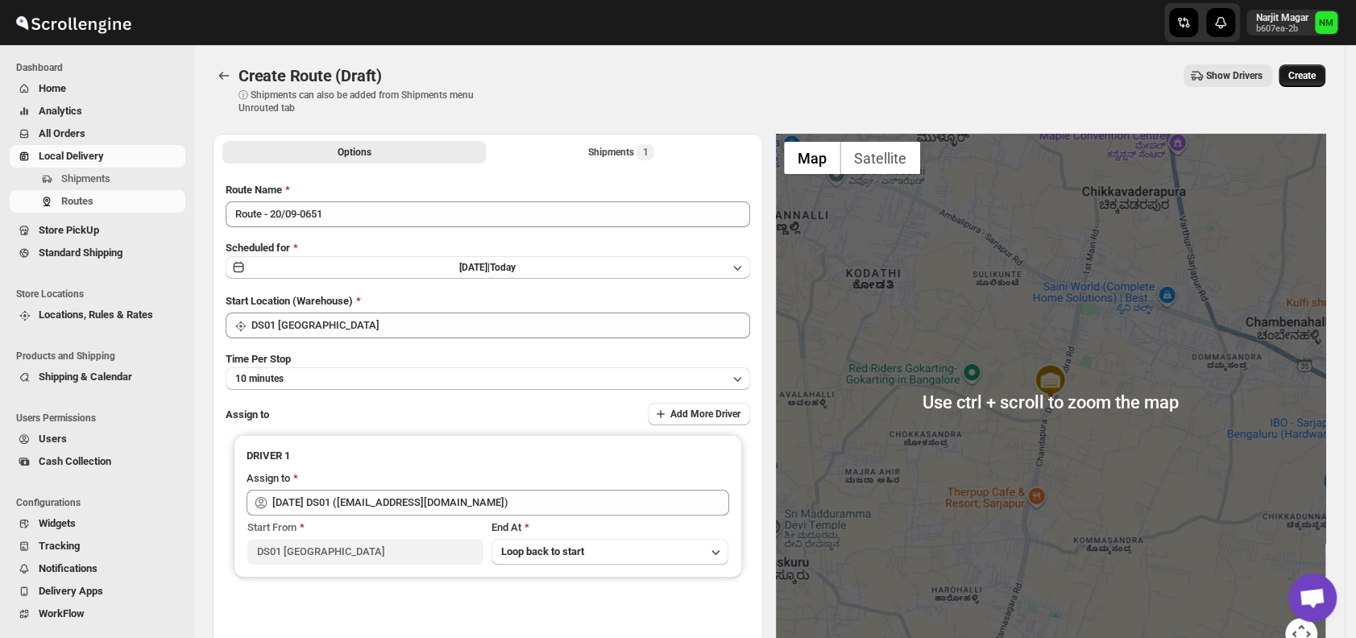
click at [1306, 77] on span "Create" at bounding box center [1301, 75] width 27 height 13
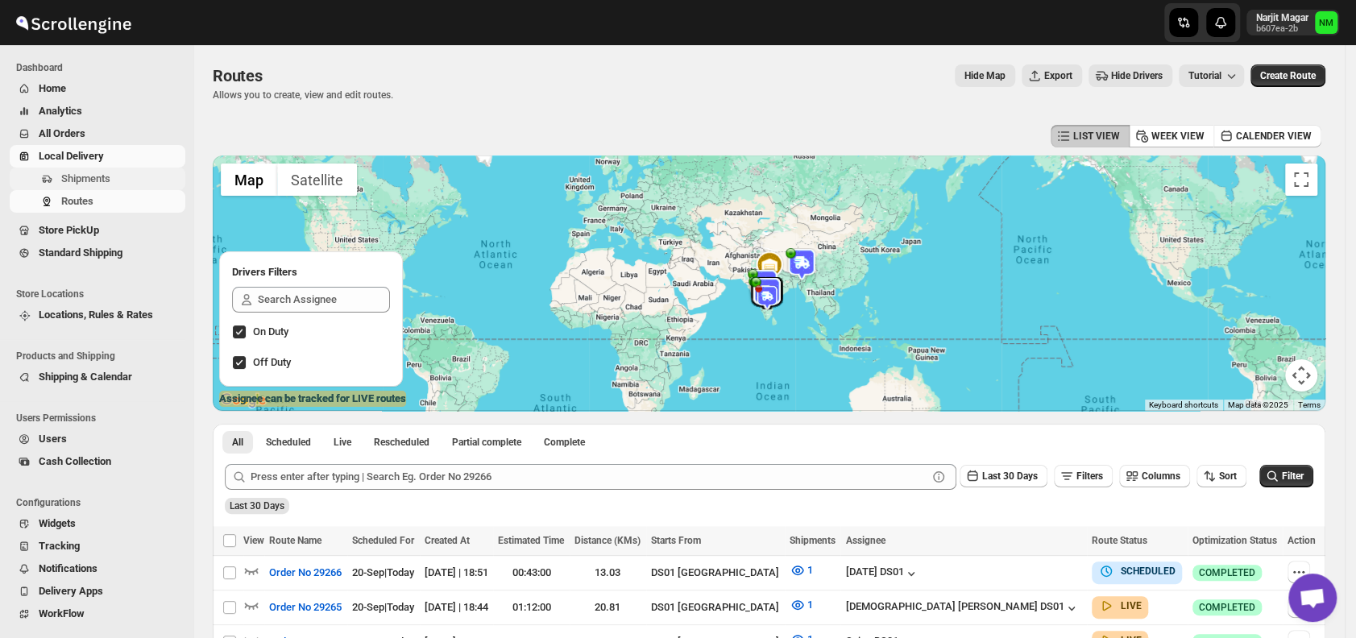
click at [116, 179] on span "Shipments" at bounding box center [121, 179] width 121 height 16
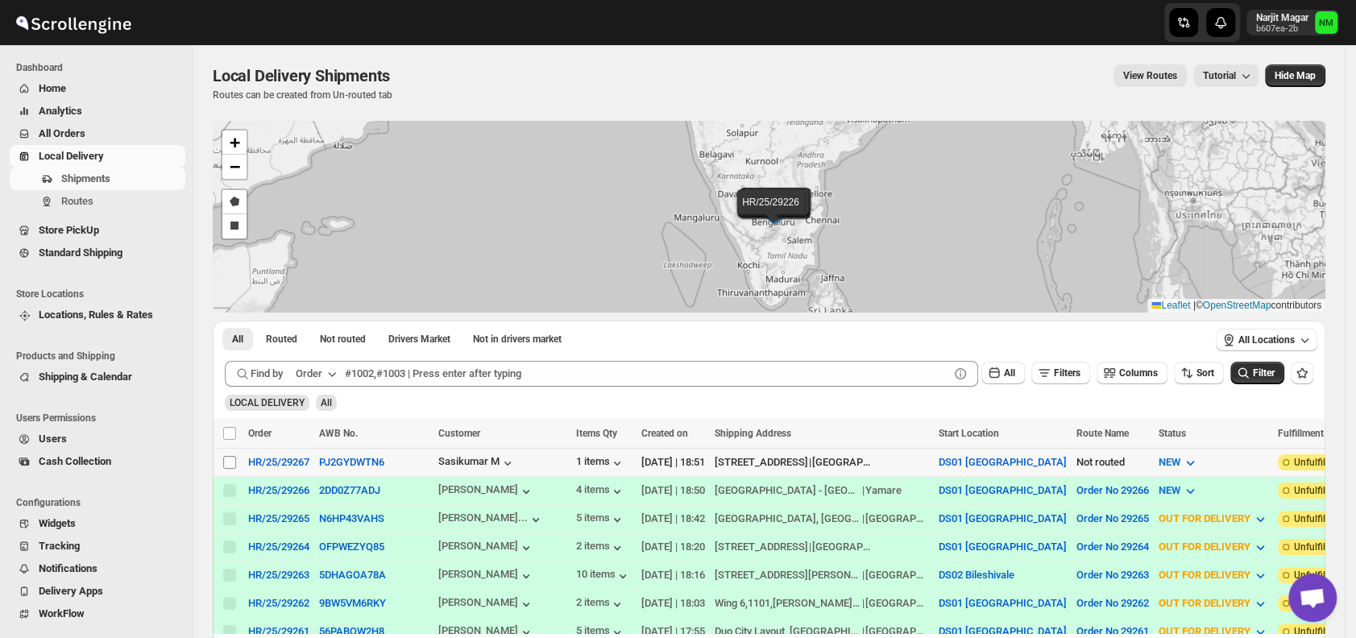
click at [230, 457] on input "Select shipment" at bounding box center [229, 462] width 13 height 13
checkbox input "true"
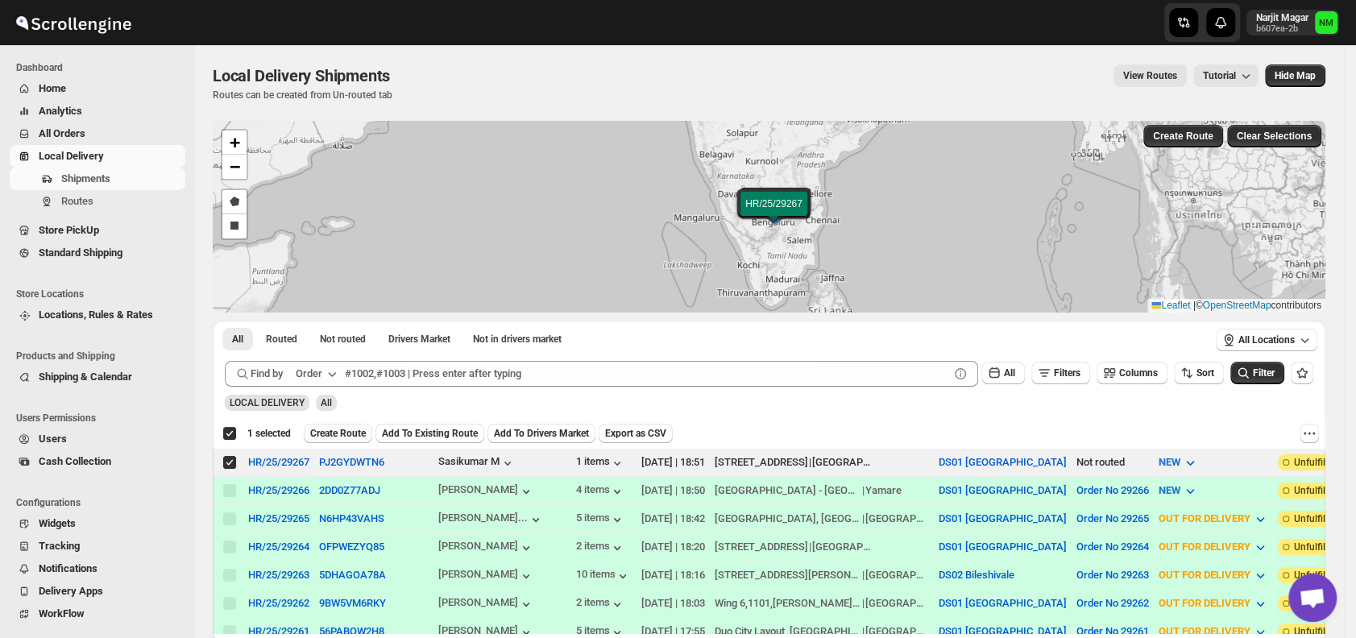
click at [323, 433] on span "Create Route" at bounding box center [338, 433] width 56 height 13
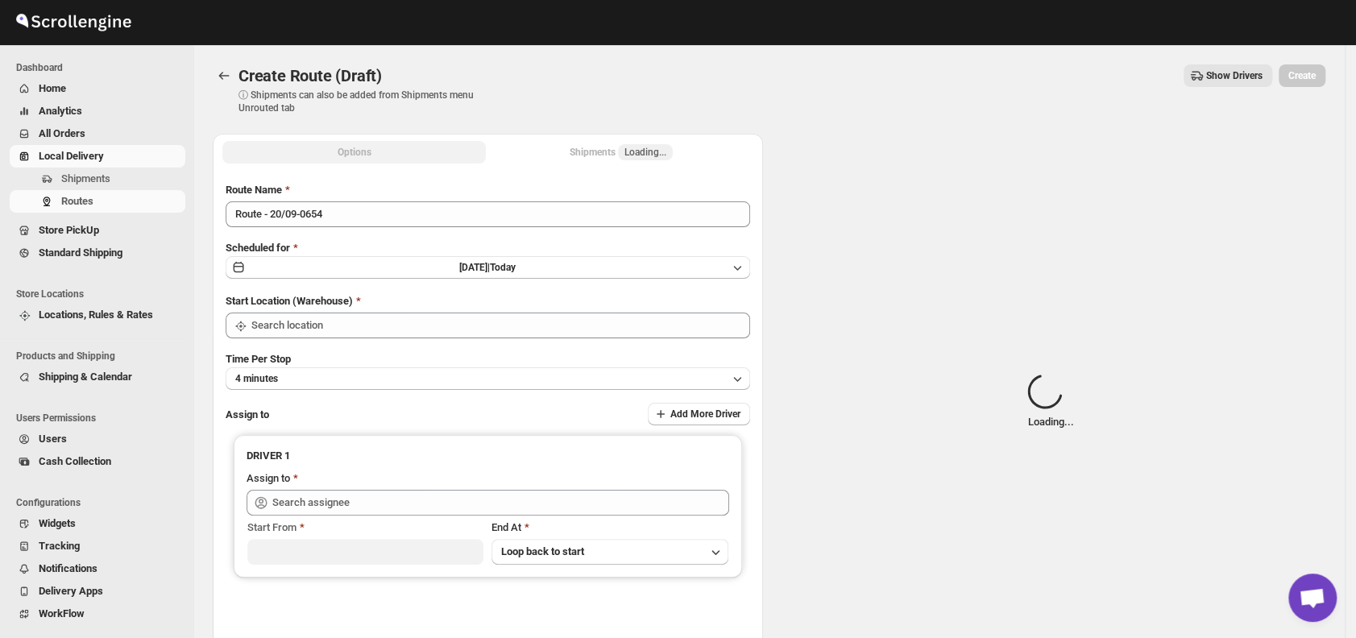
type input "DS01 [GEOGRAPHIC_DATA]"
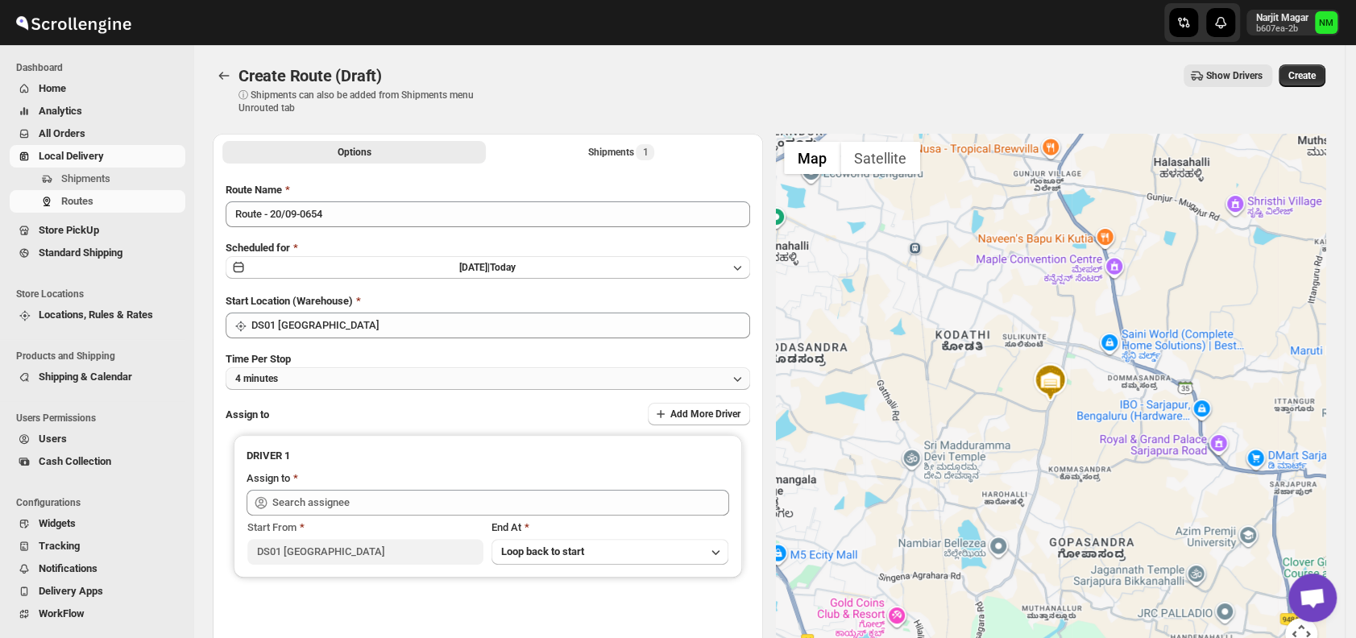
click at [332, 384] on button "4 minutes" at bounding box center [488, 378] width 524 height 23
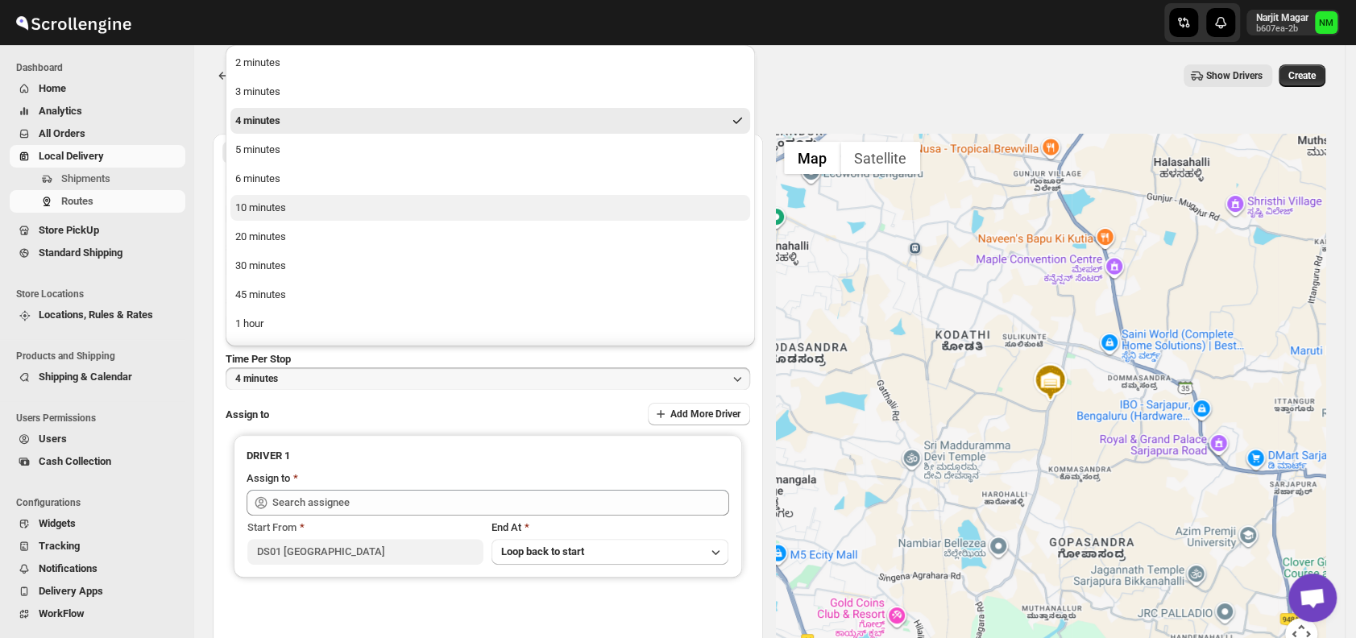
click at [273, 212] on div "10 minutes" at bounding box center [260, 208] width 51 height 16
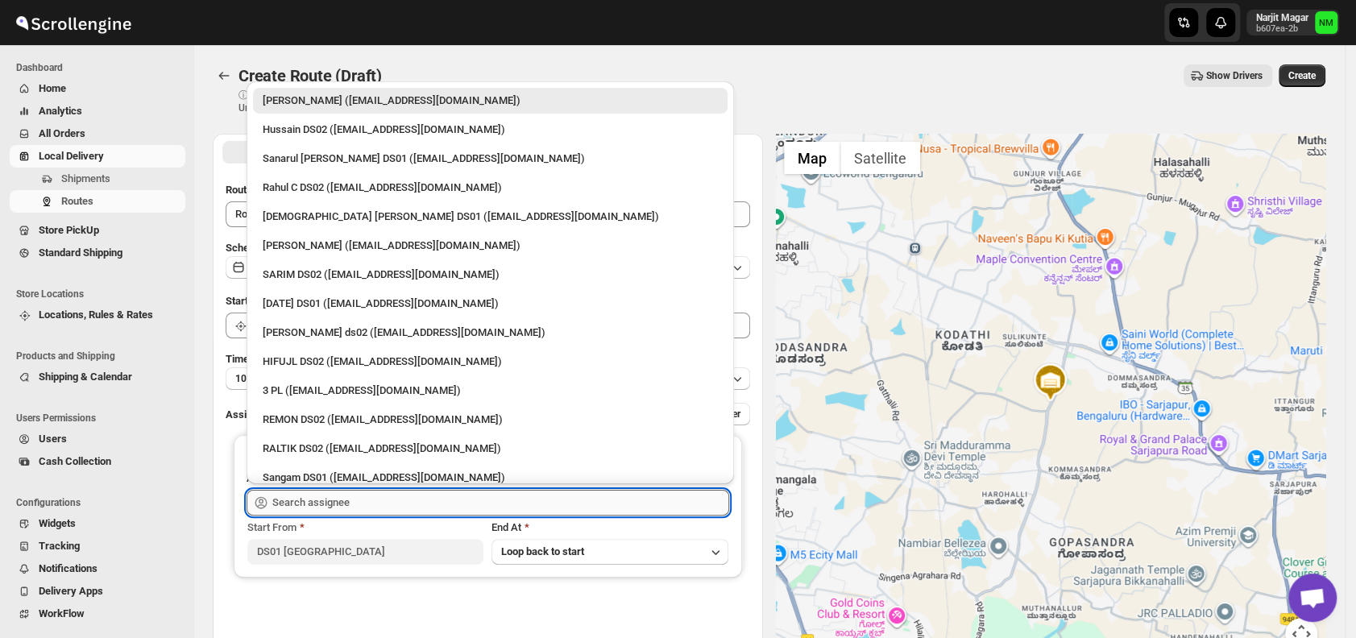
click at [350, 497] on input "text" at bounding box center [500, 503] width 457 height 26
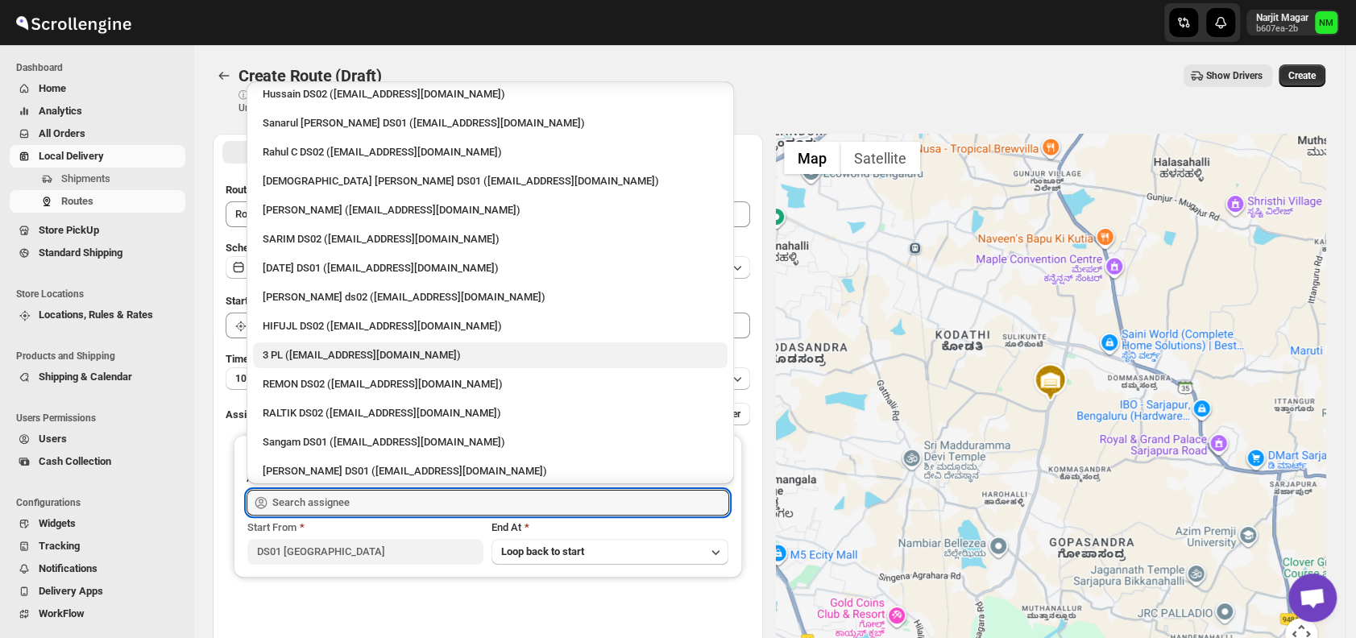
scroll to position [34, 0]
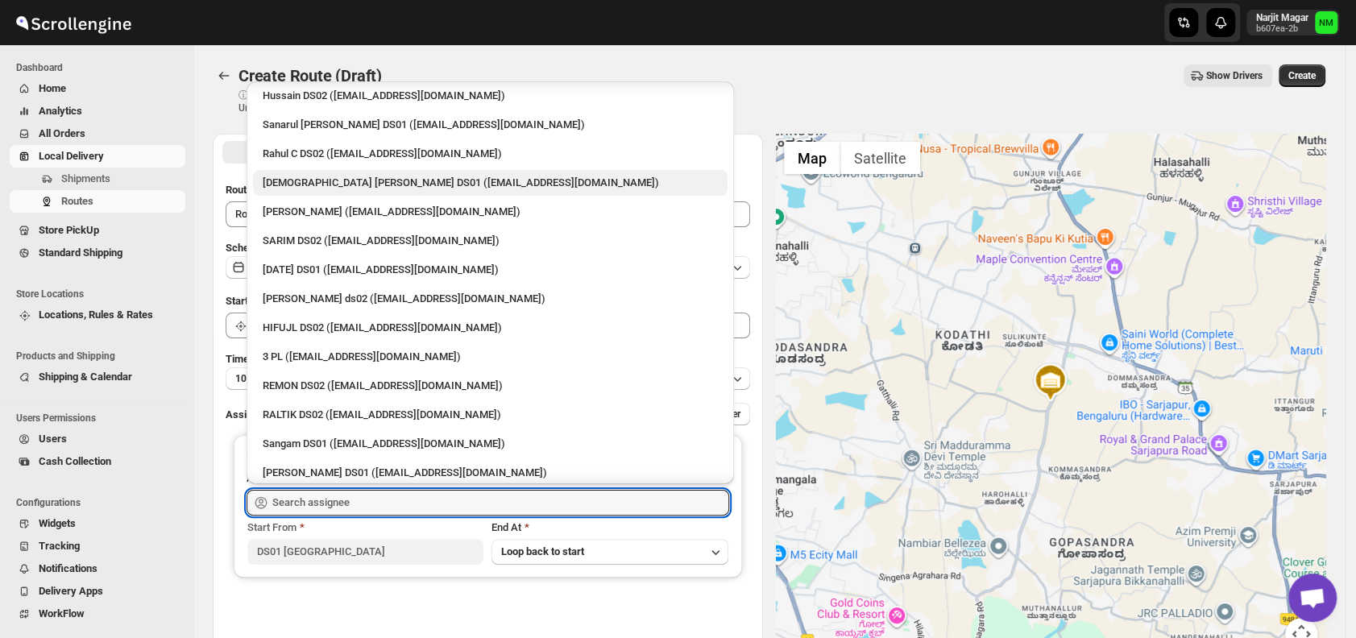
click at [312, 191] on div "Islam Laskar DS01 (vixib74172@ikowat.com)" at bounding box center [490, 183] width 474 height 26
type input "Islam Laskar DS01 (vixib74172@ikowat.com)"
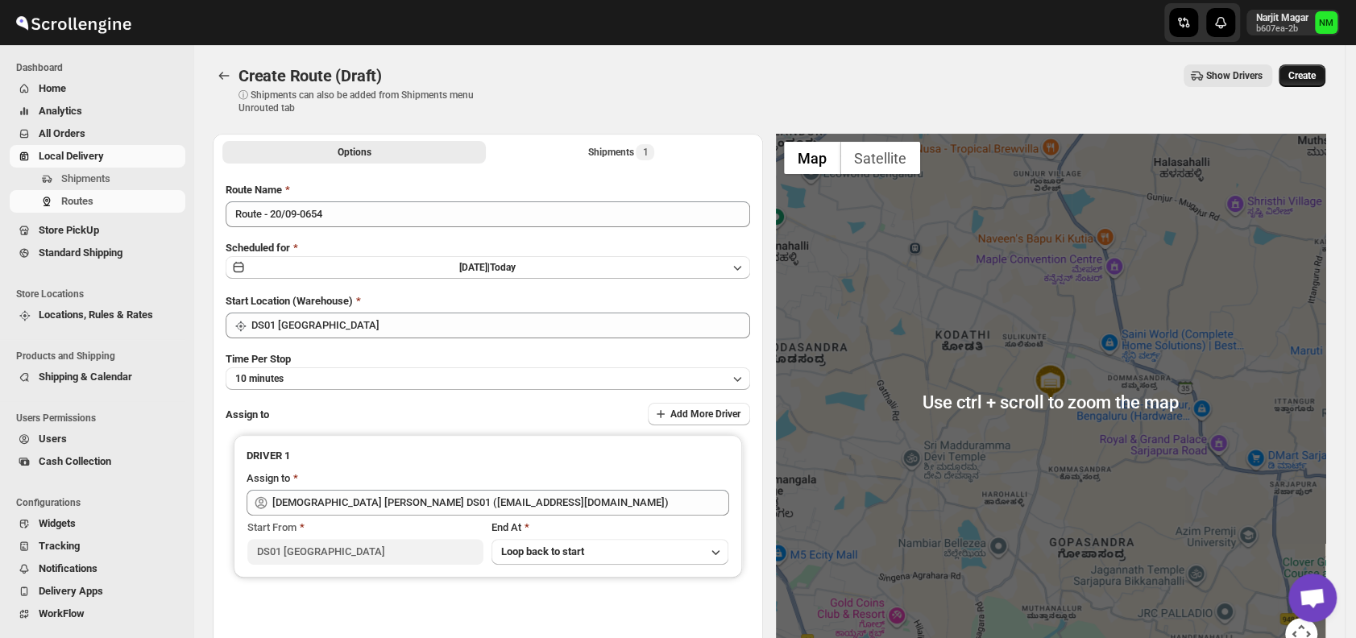
click at [1319, 68] on button "Create" at bounding box center [1301, 75] width 47 height 23
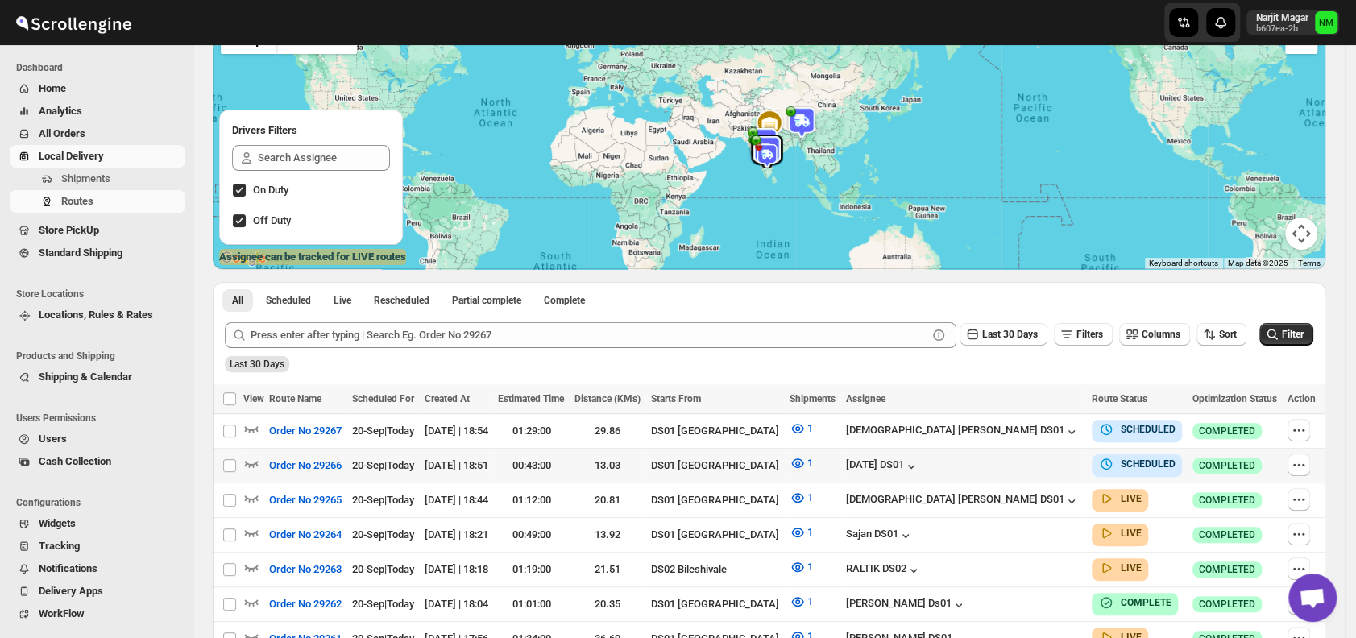
scroll to position [204, 0]
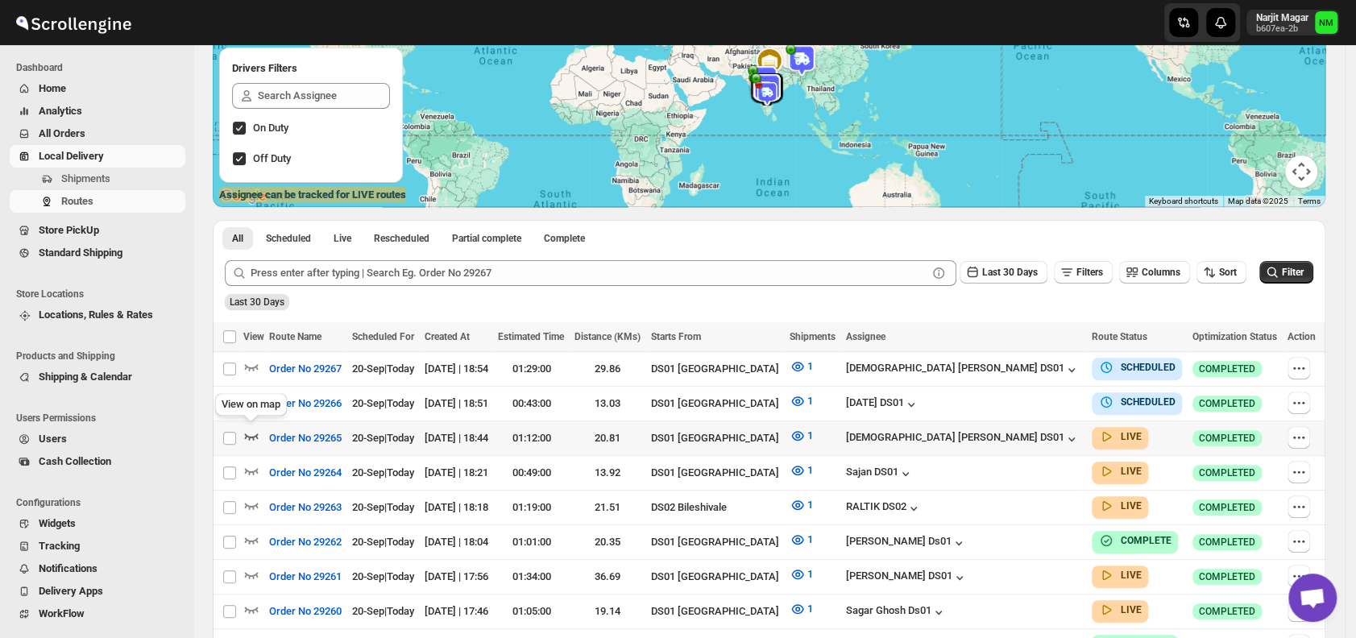
click at [255, 432] on icon "button" at bounding box center [251, 436] width 16 height 16
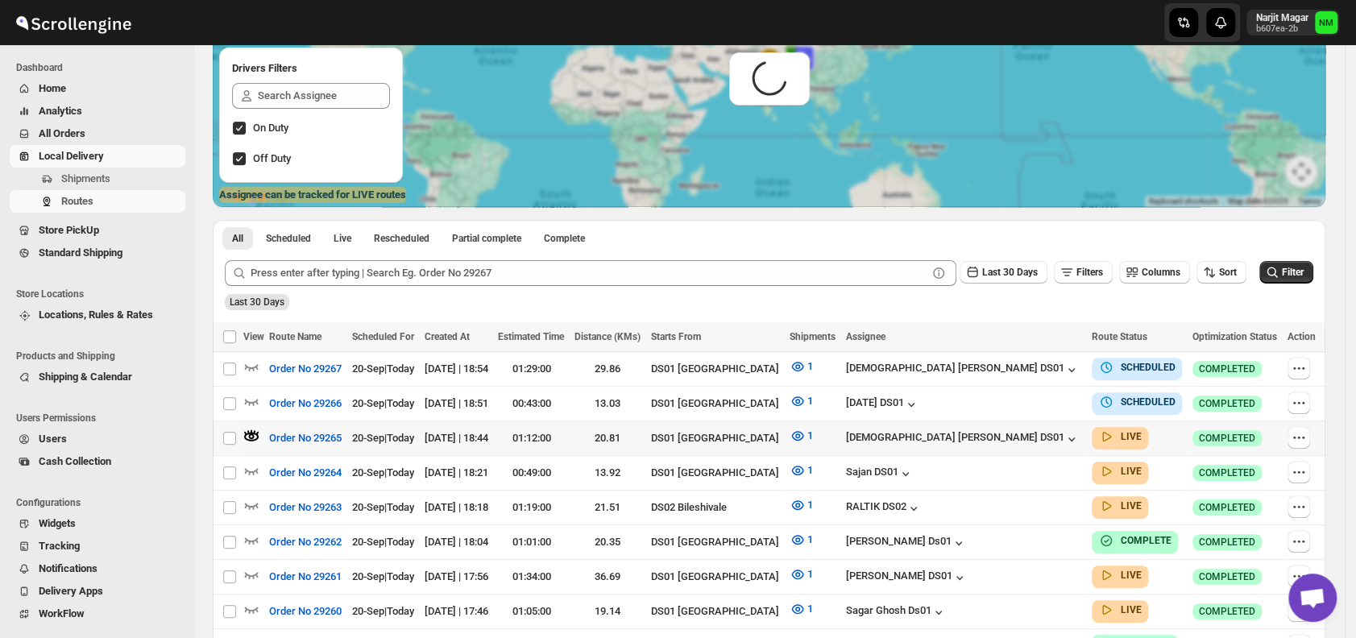
scroll to position [0, 0]
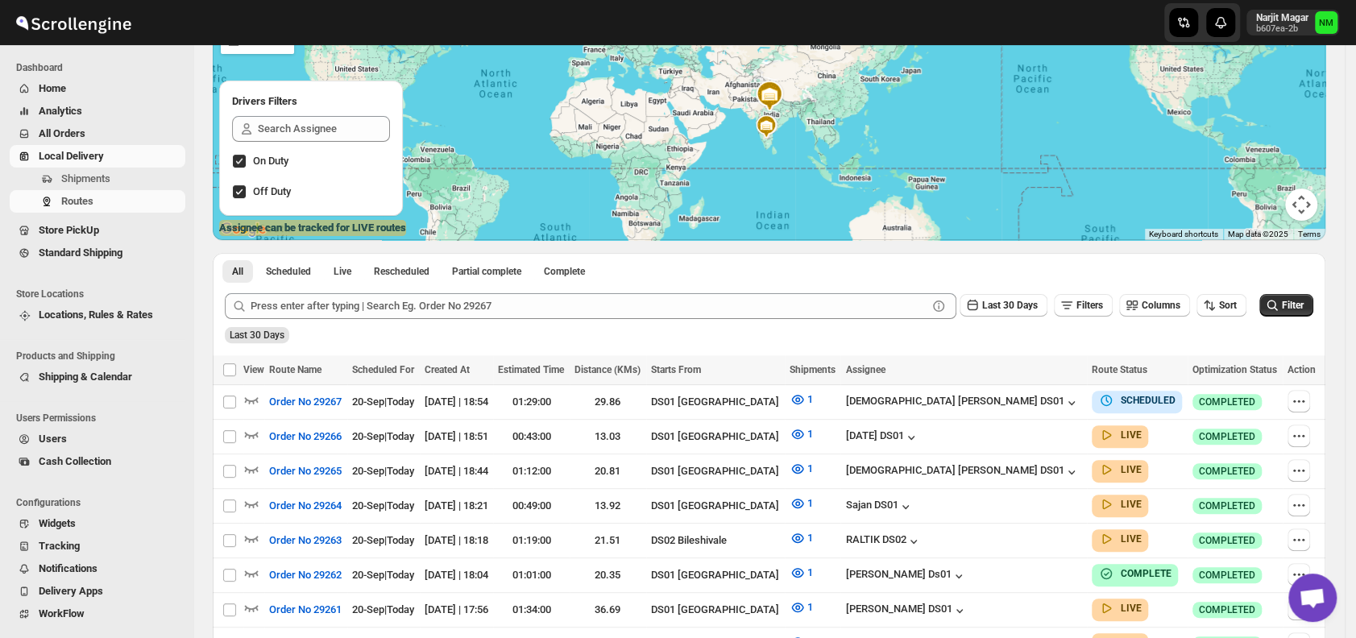
scroll to position [172, 0]
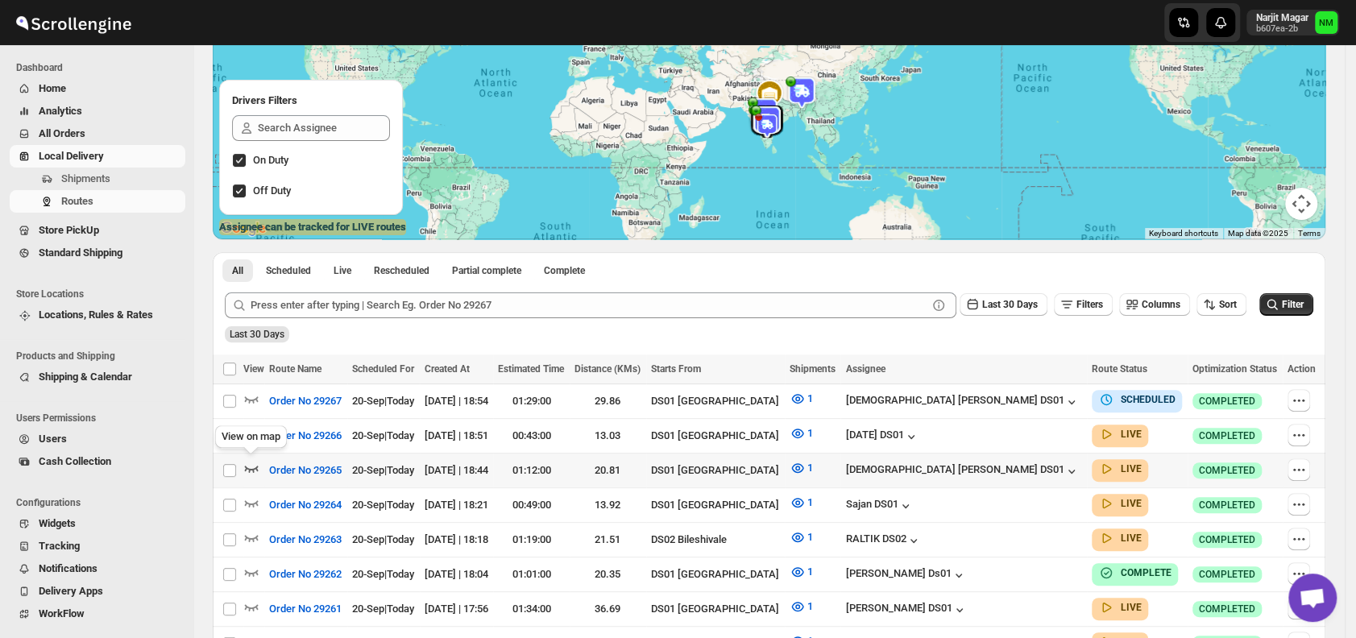
click at [250, 466] on icon "button" at bounding box center [252, 469] width 14 height 6
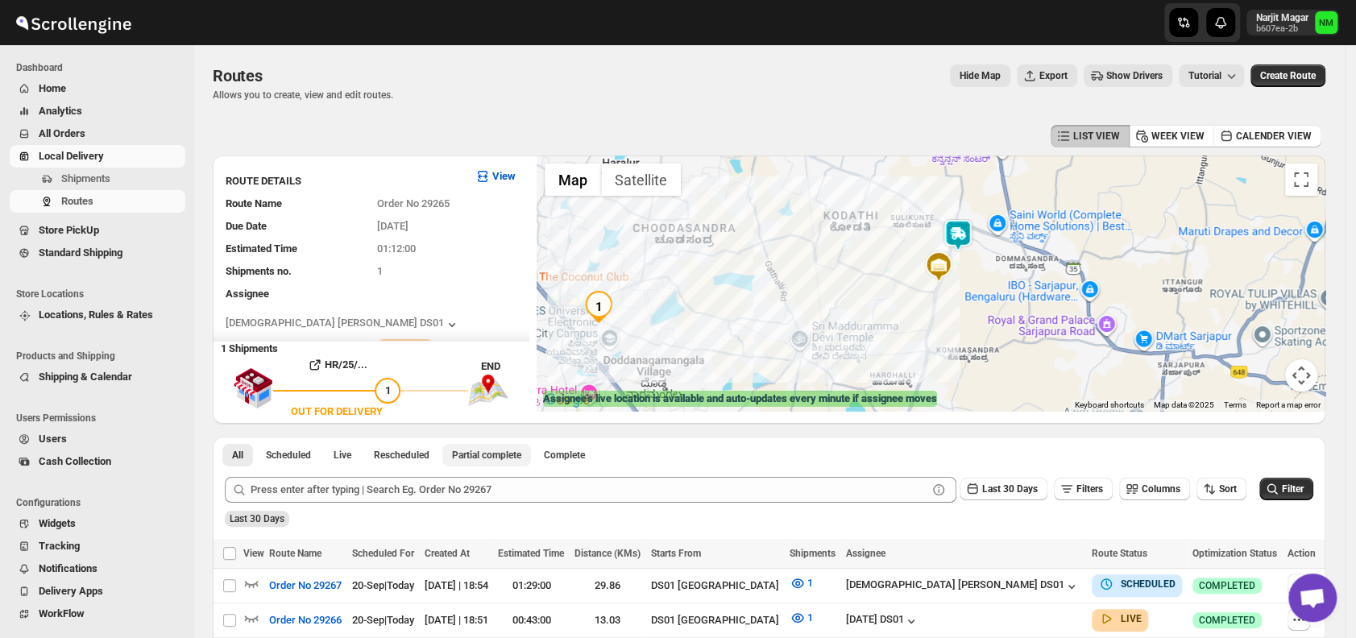
scroll to position [104, 0]
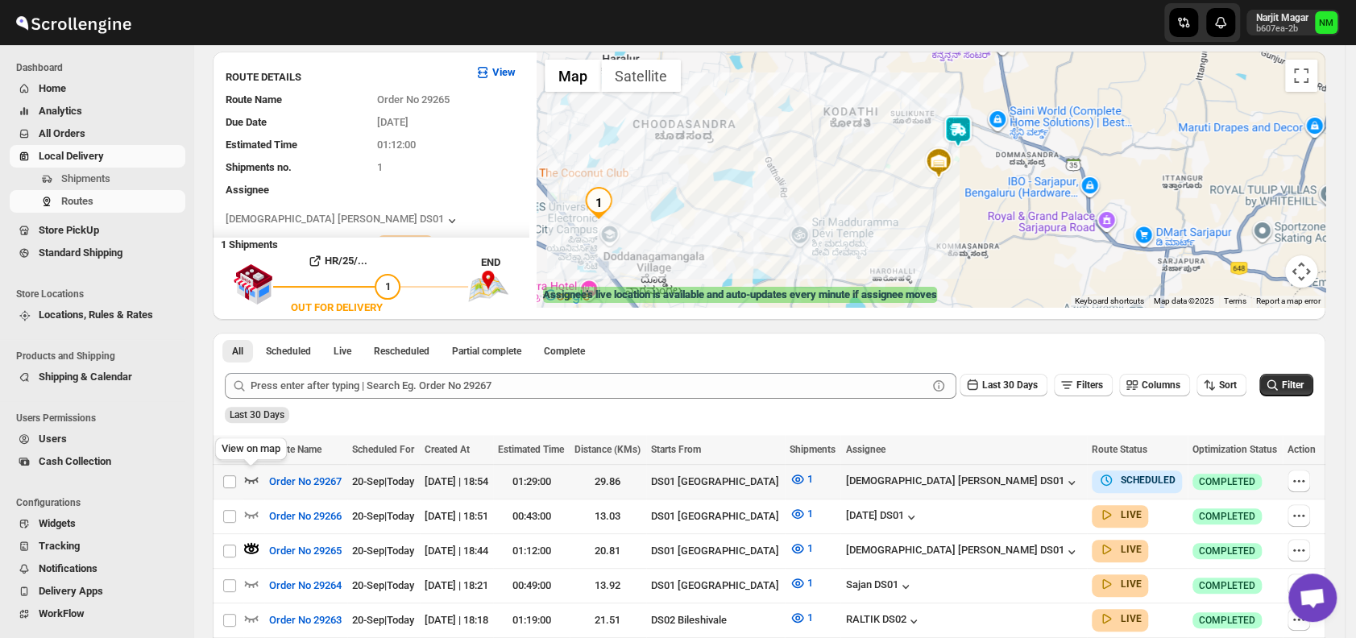
click at [253, 477] on icon "button" at bounding box center [251, 479] width 16 height 16
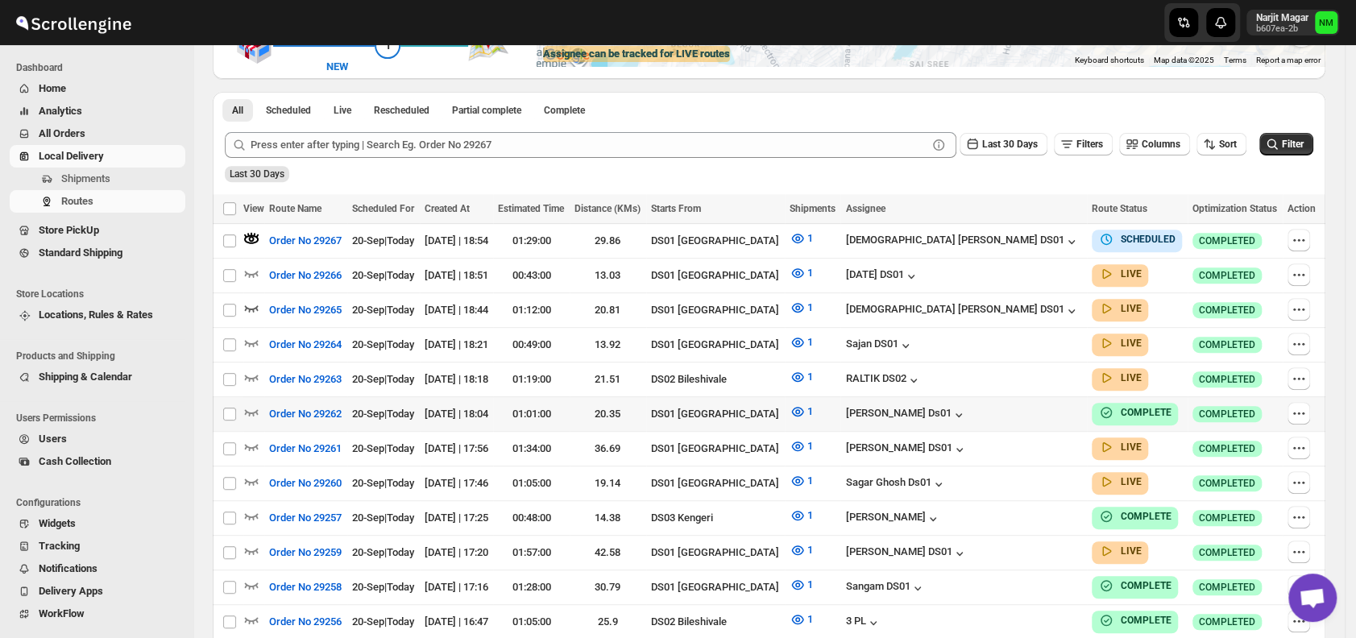
scroll to position [382, 0]
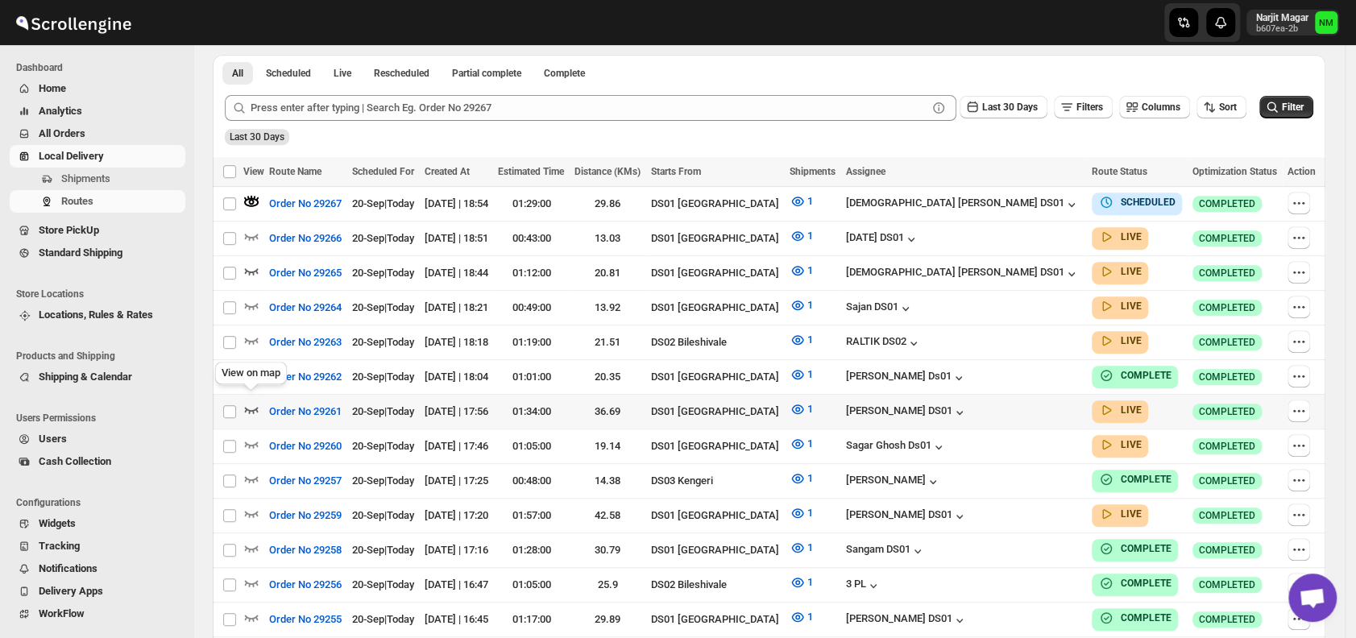
click at [249, 401] on icon "button" at bounding box center [251, 409] width 16 height 16
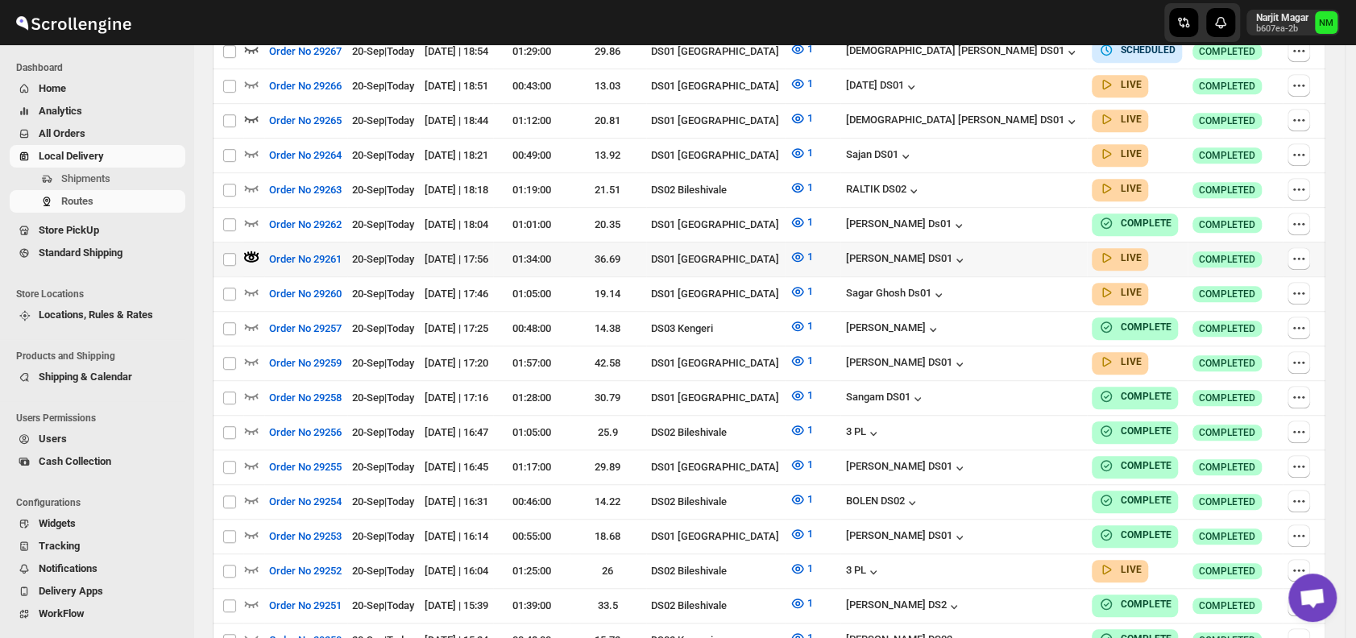
scroll to position [435, 0]
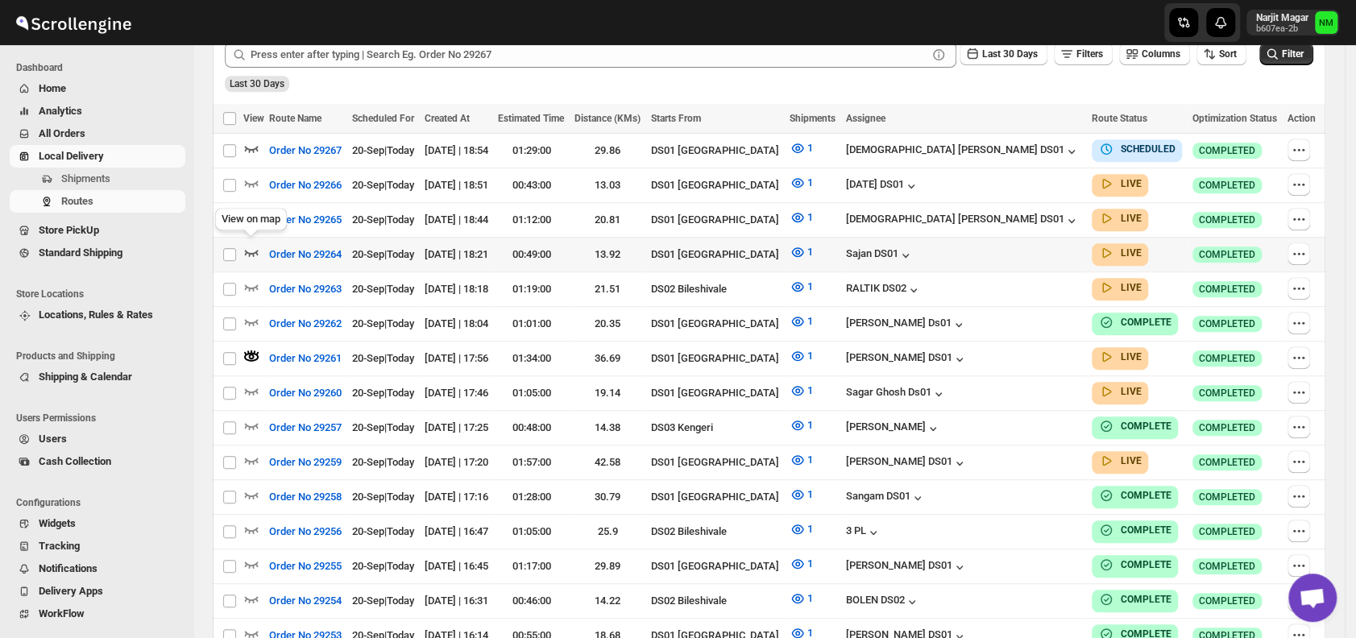
click at [250, 246] on icon "button" at bounding box center [251, 252] width 16 height 16
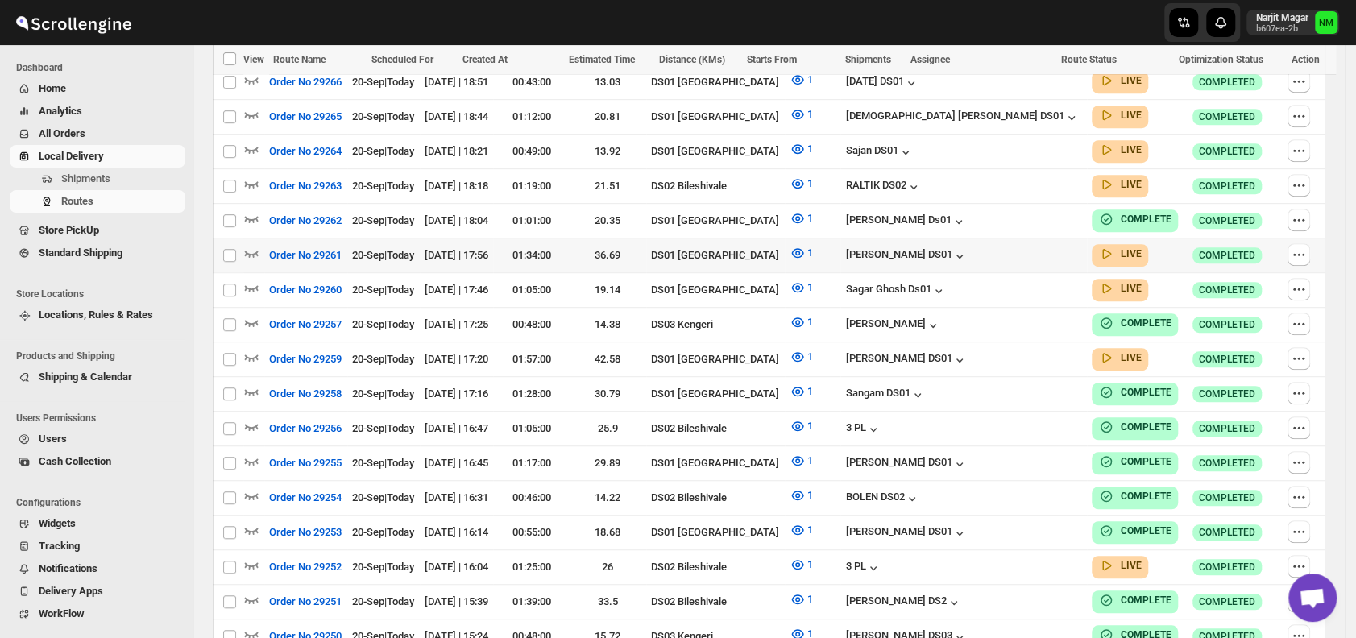
scroll to position [526, 0]
click at [255, 354] on icon "button" at bounding box center [252, 357] width 14 height 6
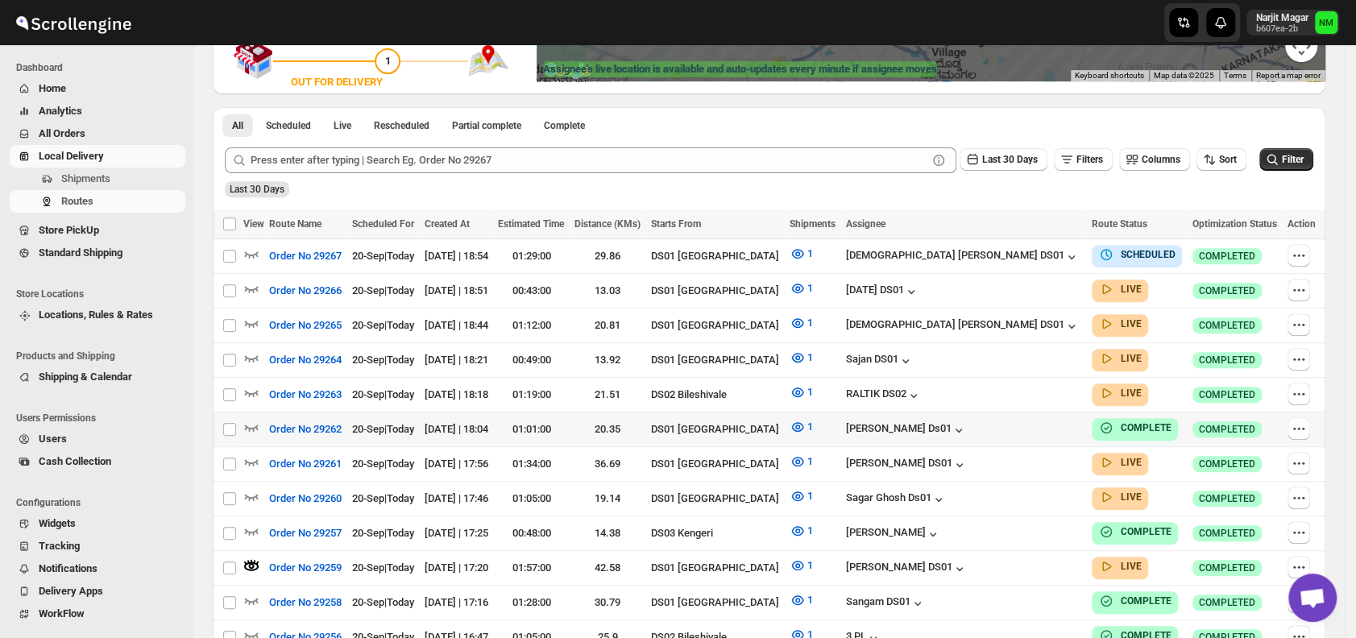
scroll to position [461, 0]
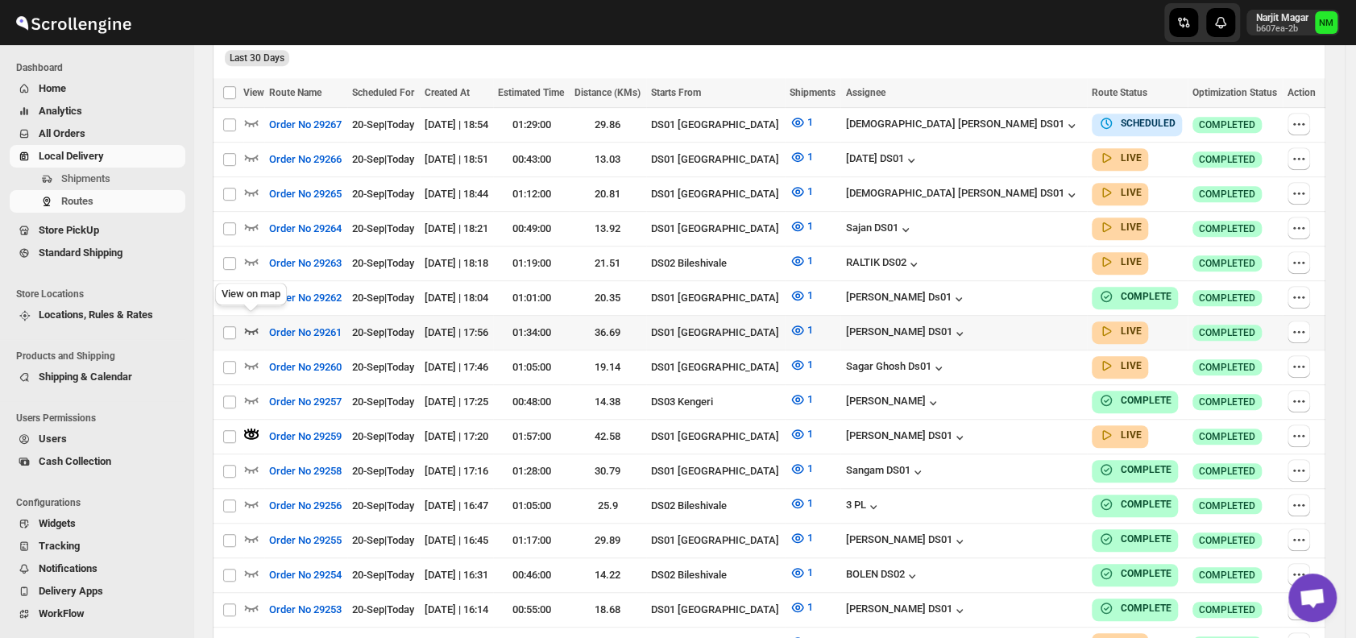
click at [250, 328] on icon "button" at bounding box center [252, 331] width 14 height 6
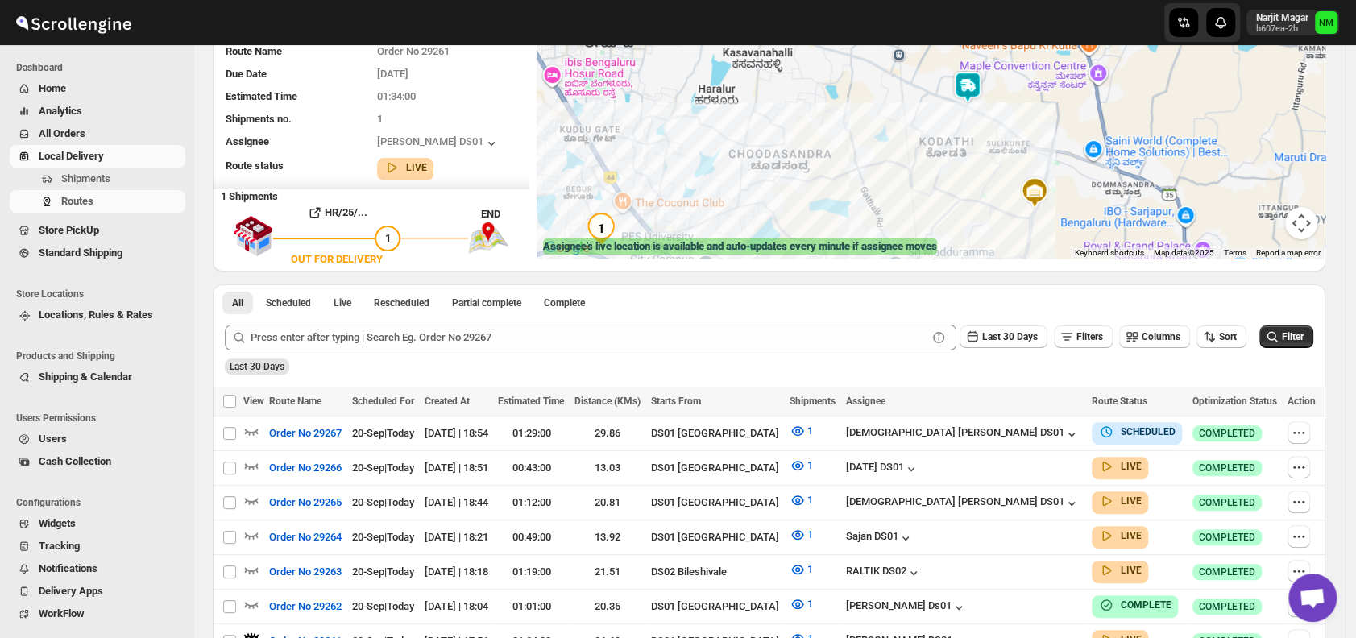
click at [979, 75] on img at bounding box center [967, 87] width 32 height 32
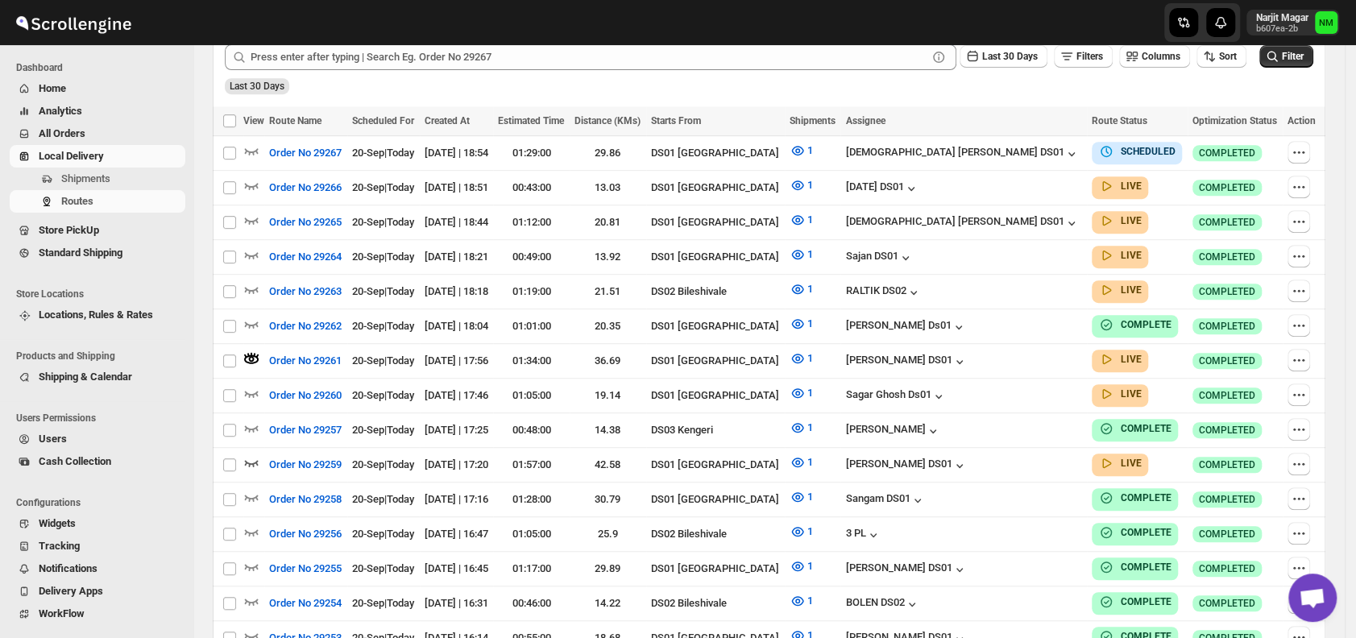
scroll to position [432, 0]
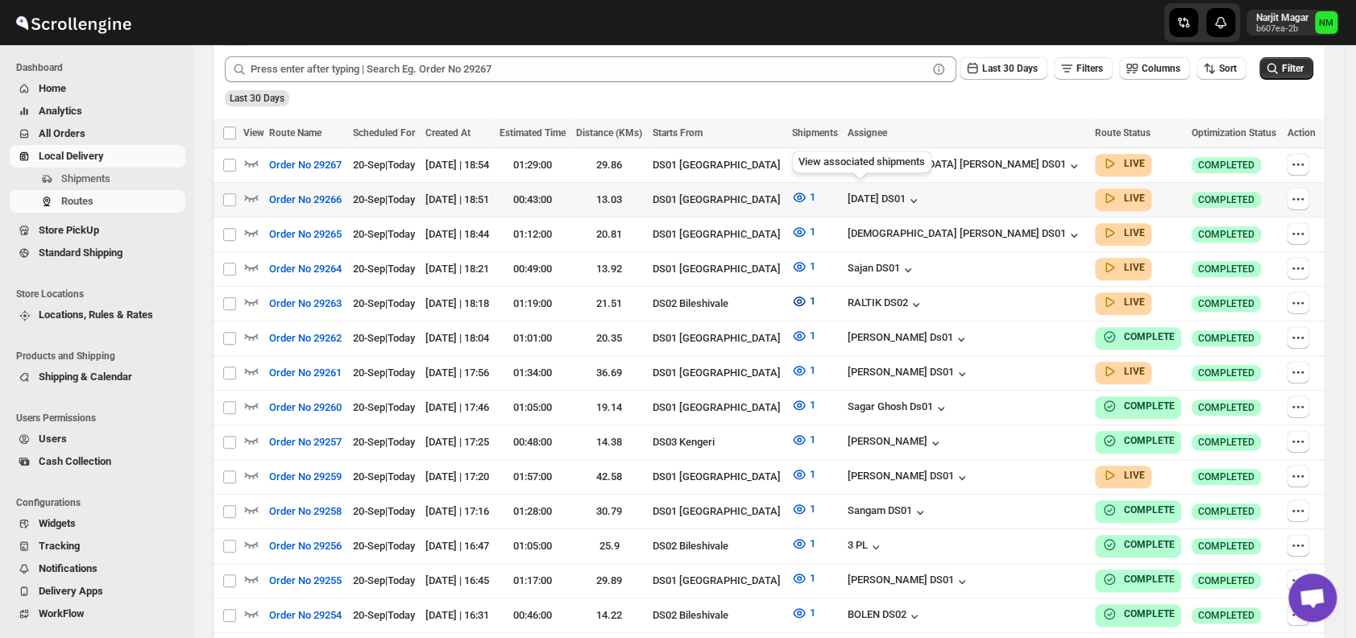
scroll to position [297, 0]
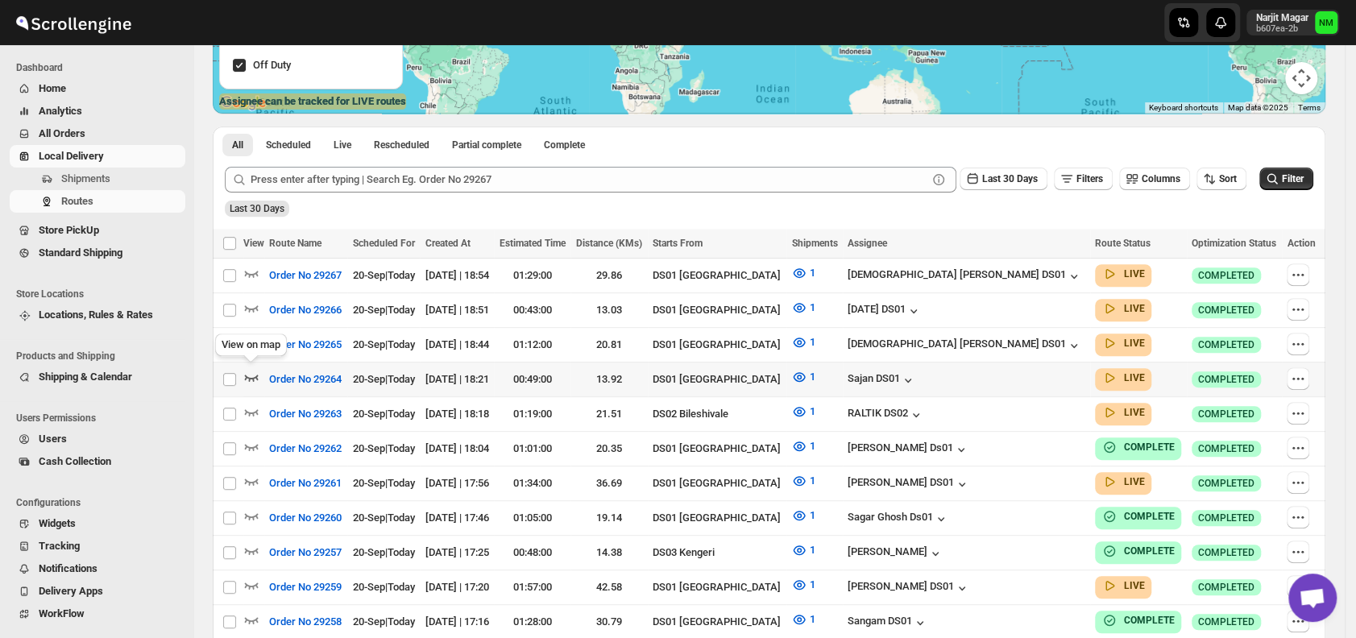
click at [252, 370] on icon "button" at bounding box center [251, 377] width 16 height 16
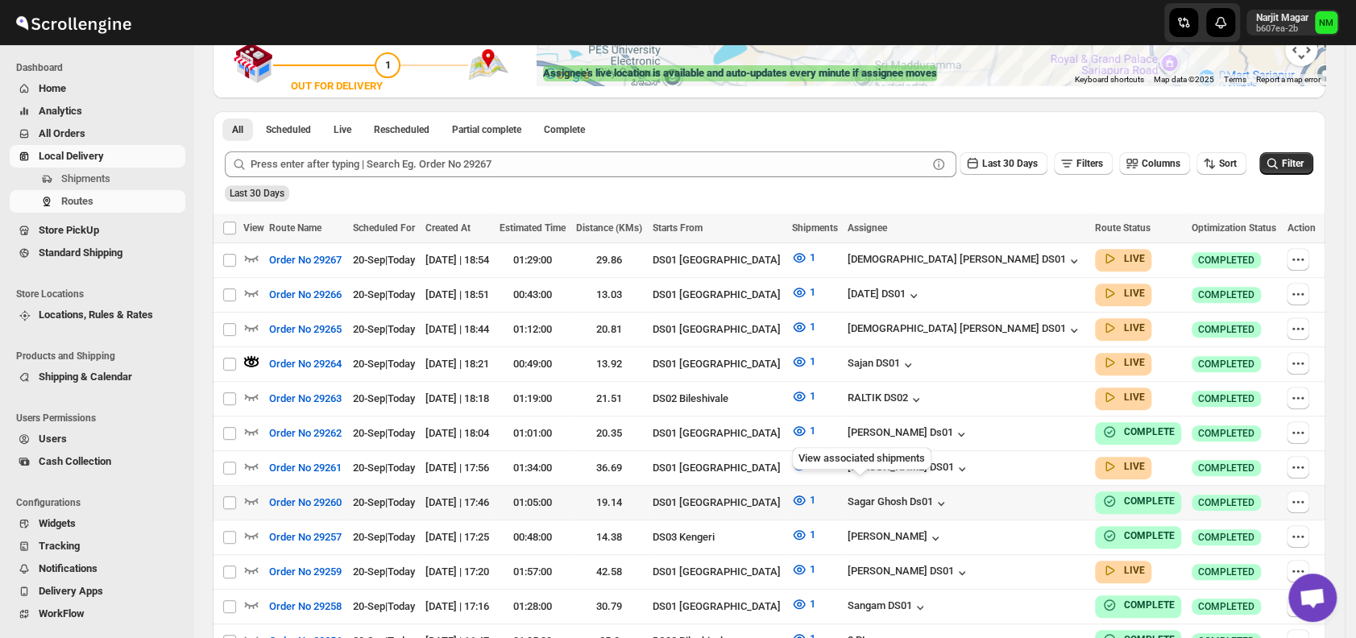
scroll to position [414, 0]
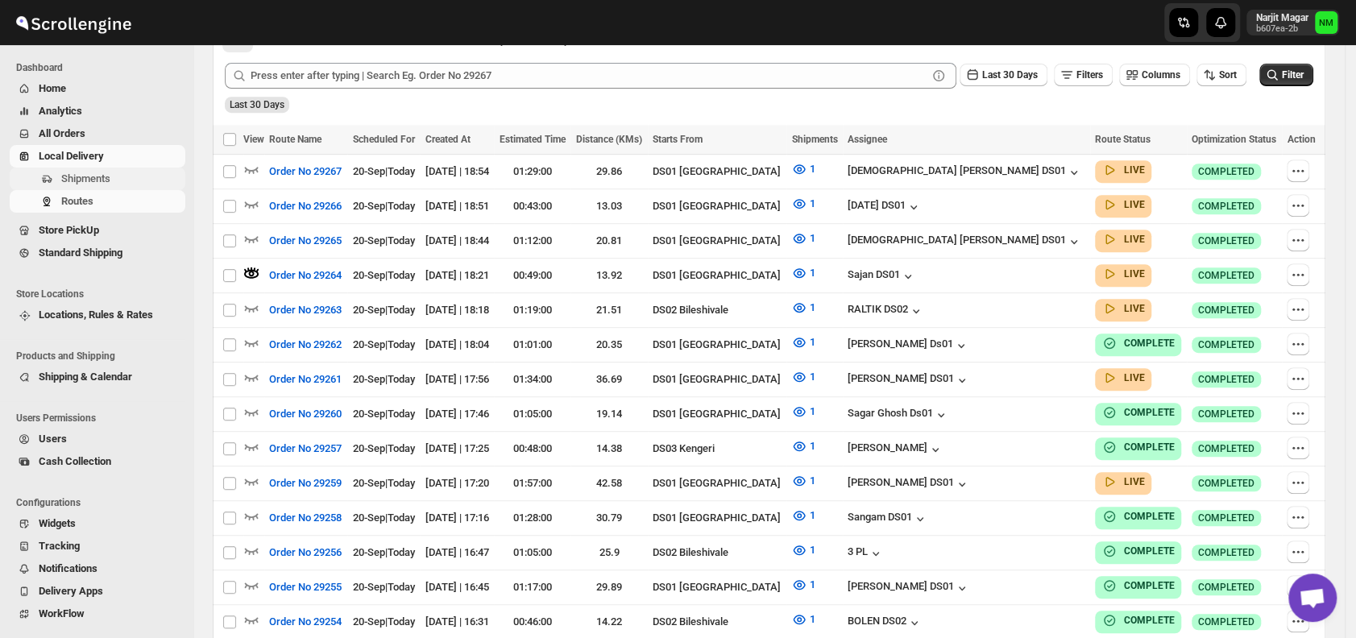
click at [84, 178] on span "Shipments" at bounding box center [85, 178] width 49 height 12
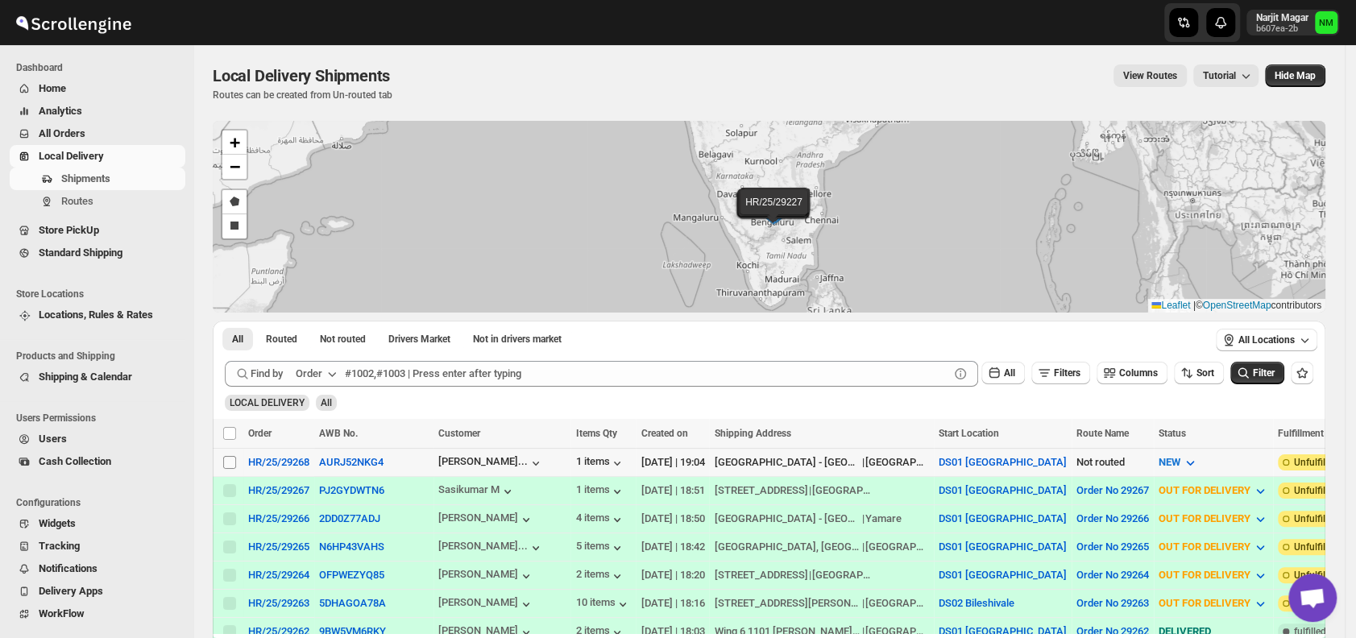
click at [224, 460] on input "Select shipment" at bounding box center [229, 462] width 13 height 13
checkbox input "true"
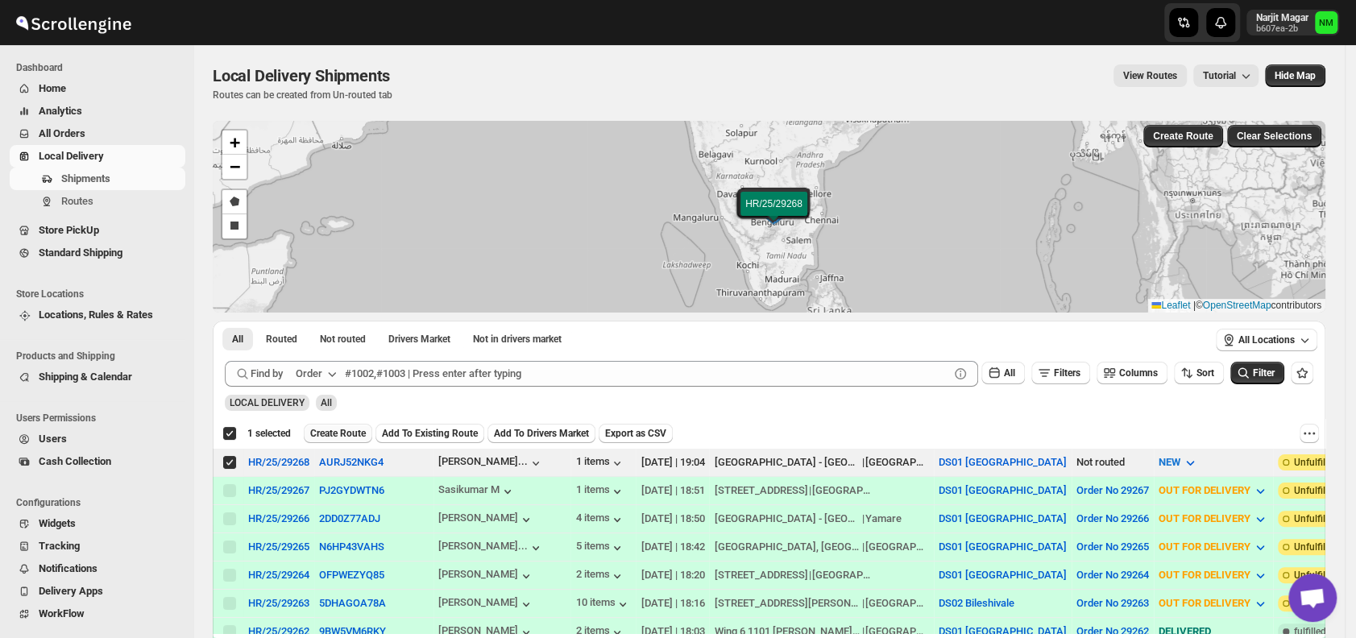
click at [346, 424] on button "Create Route" at bounding box center [338, 433] width 68 height 19
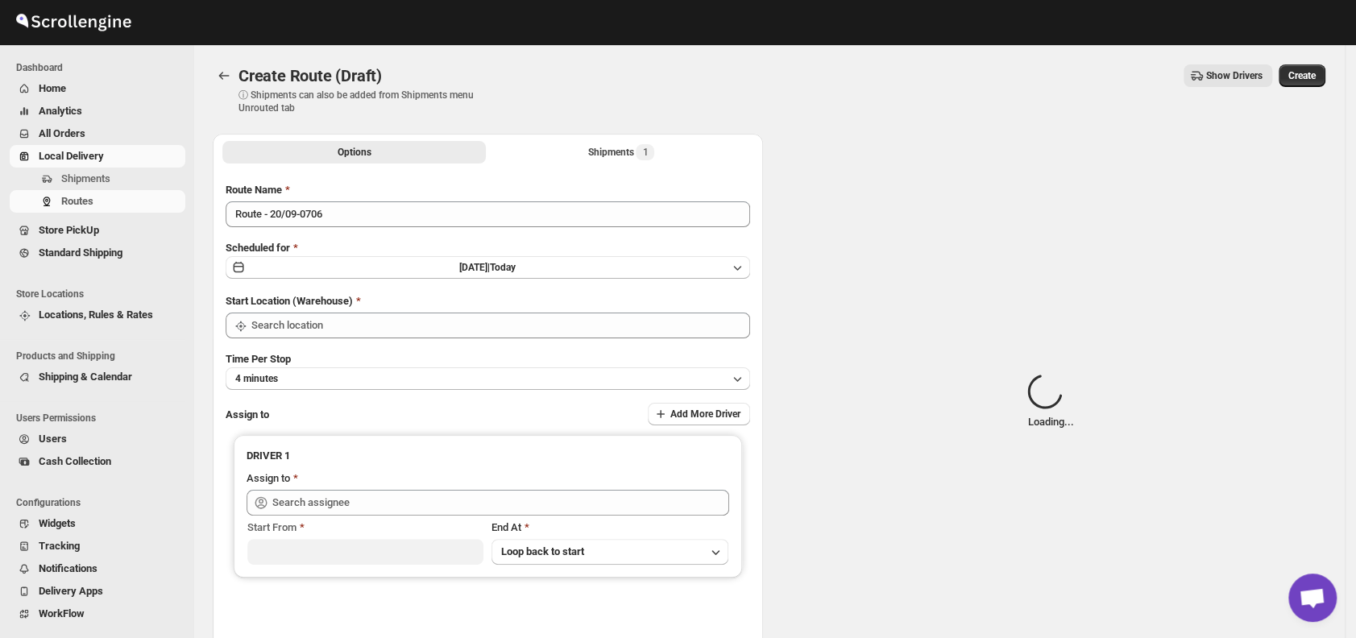
type input "DS01 [GEOGRAPHIC_DATA]"
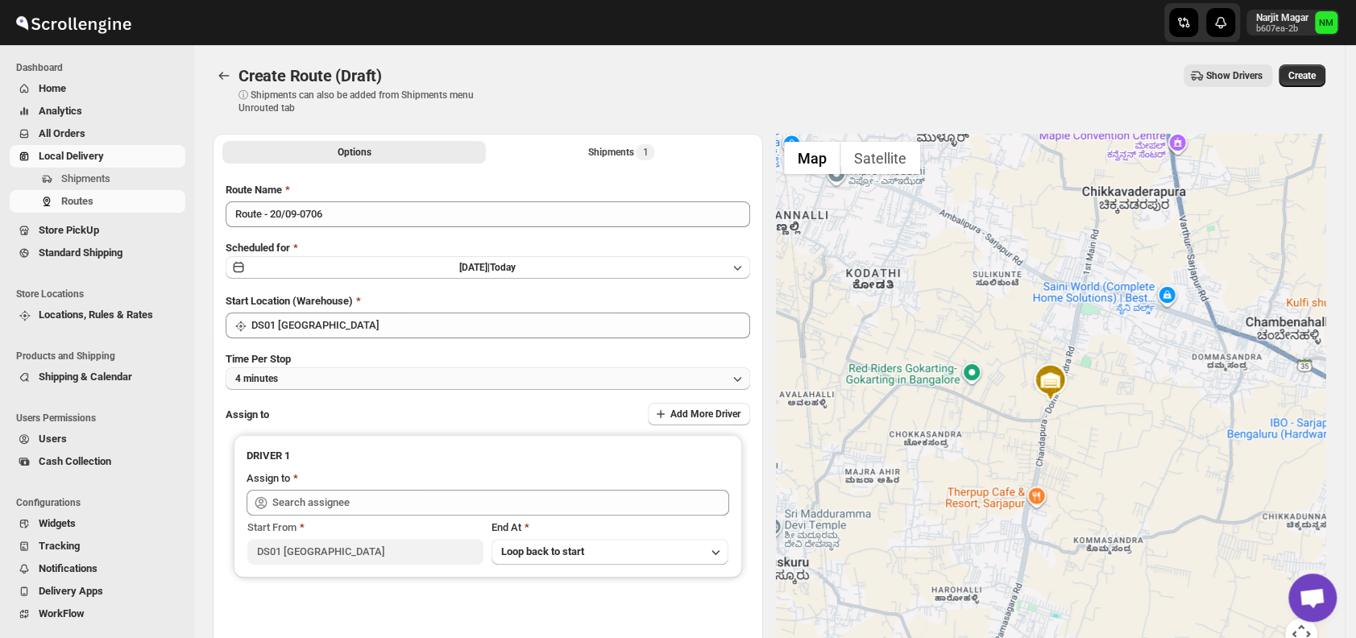
click at [349, 381] on button "4 minutes" at bounding box center [488, 378] width 524 height 23
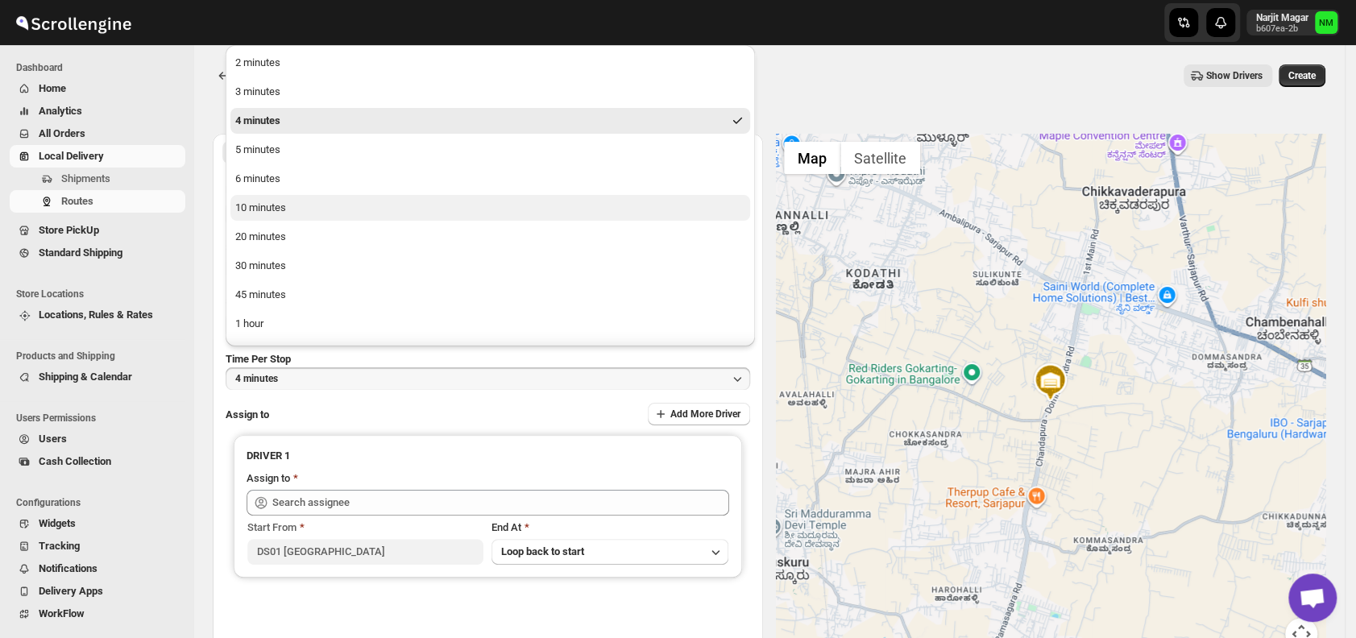
click at [299, 213] on button "10 minutes" at bounding box center [489, 208] width 519 height 26
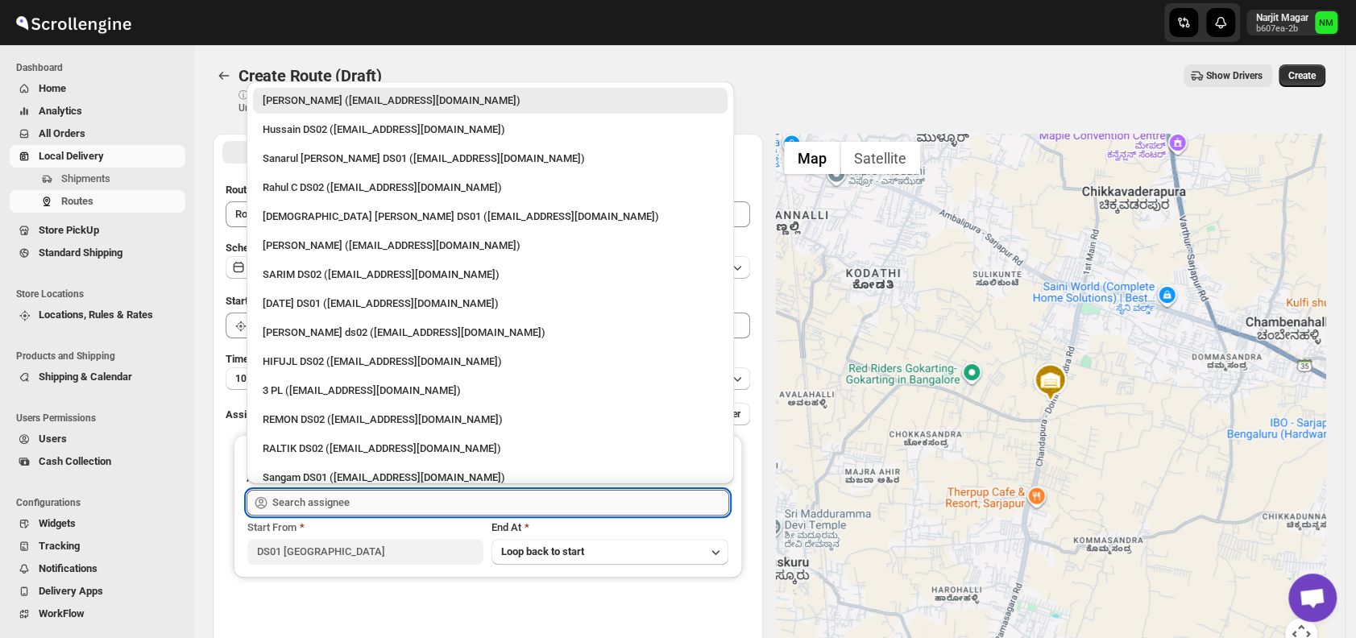
click at [407, 511] on input "text" at bounding box center [500, 503] width 457 height 26
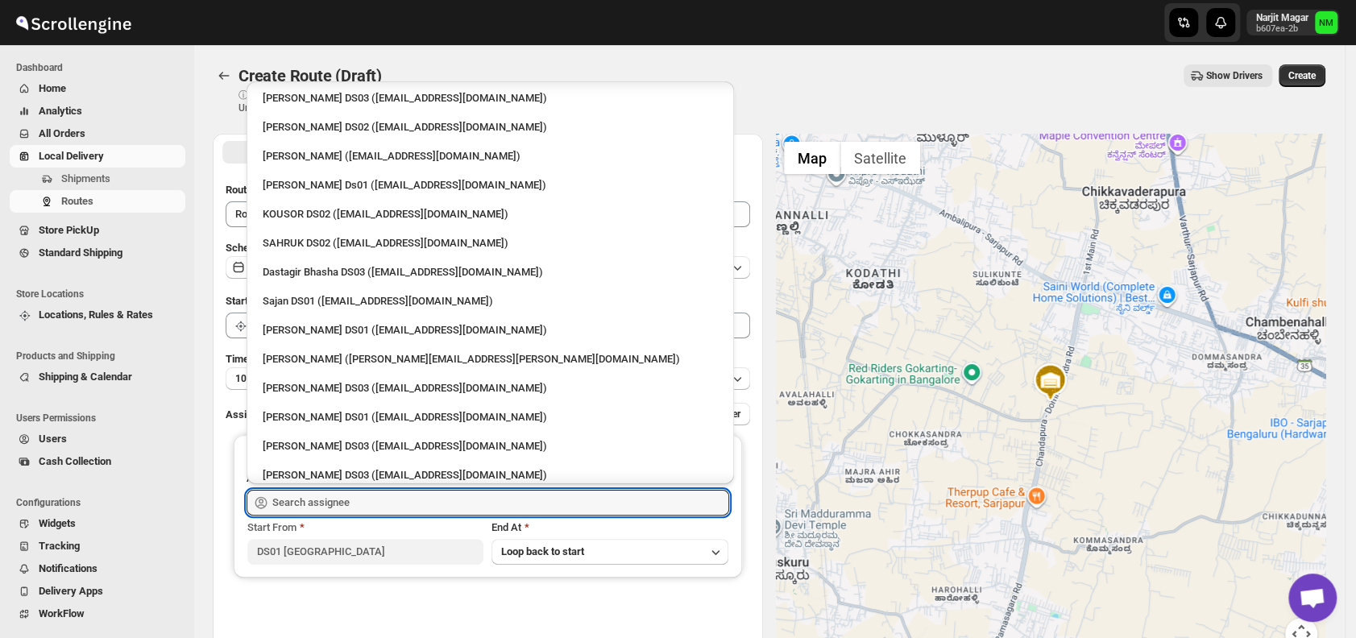
scroll to position [805, 0]
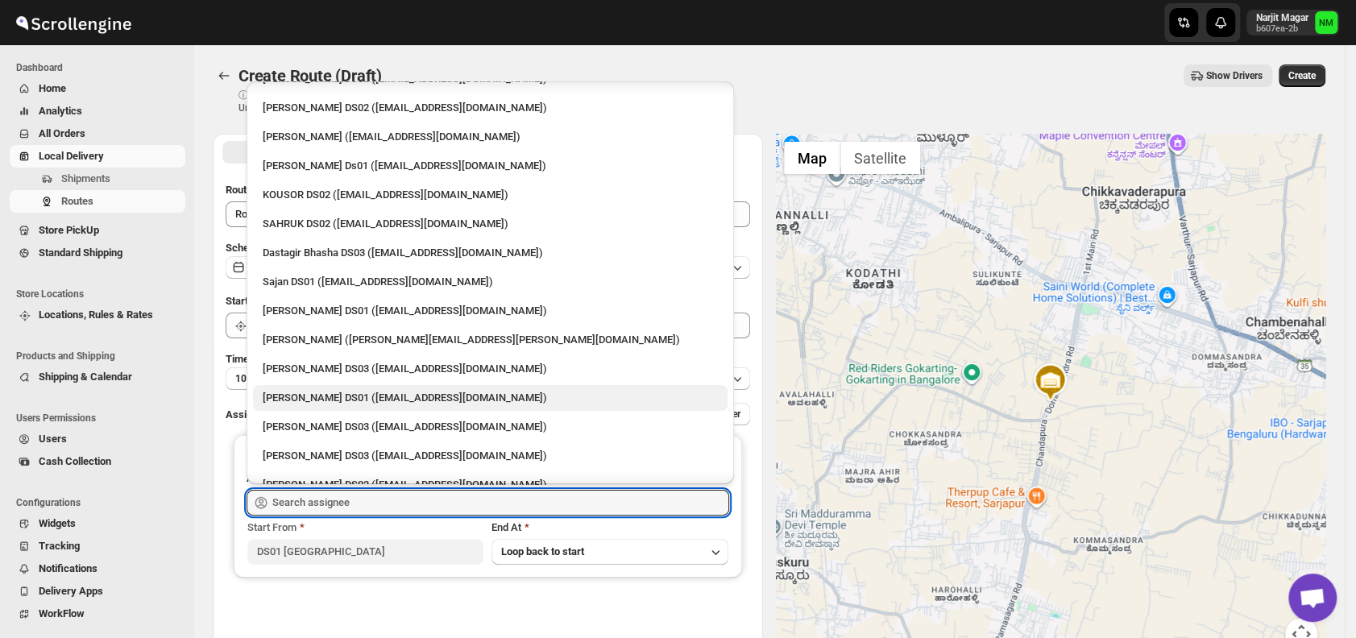
click at [319, 393] on div "[PERSON_NAME] DS01 ([EMAIL_ADDRESS][DOMAIN_NAME])" at bounding box center [490, 398] width 455 height 16
type input "[PERSON_NAME] DS01 ([EMAIL_ADDRESS][DOMAIN_NAME])"
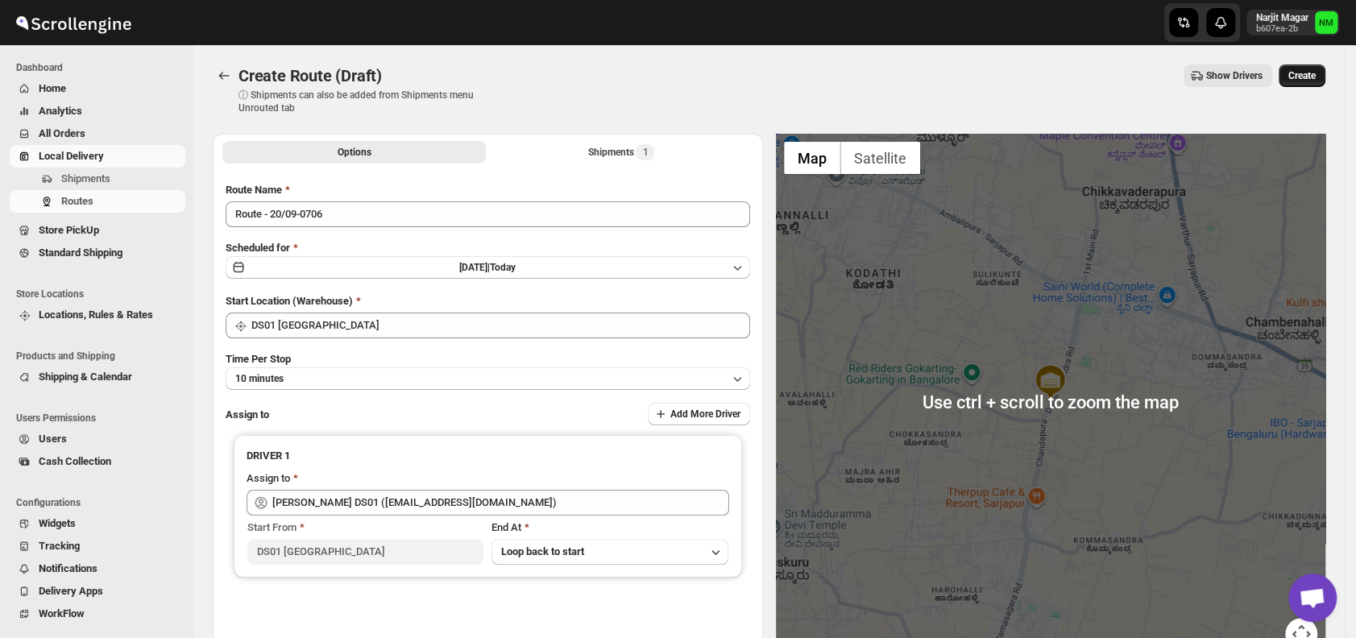
click at [1306, 76] on span "Create" at bounding box center [1301, 75] width 27 height 13
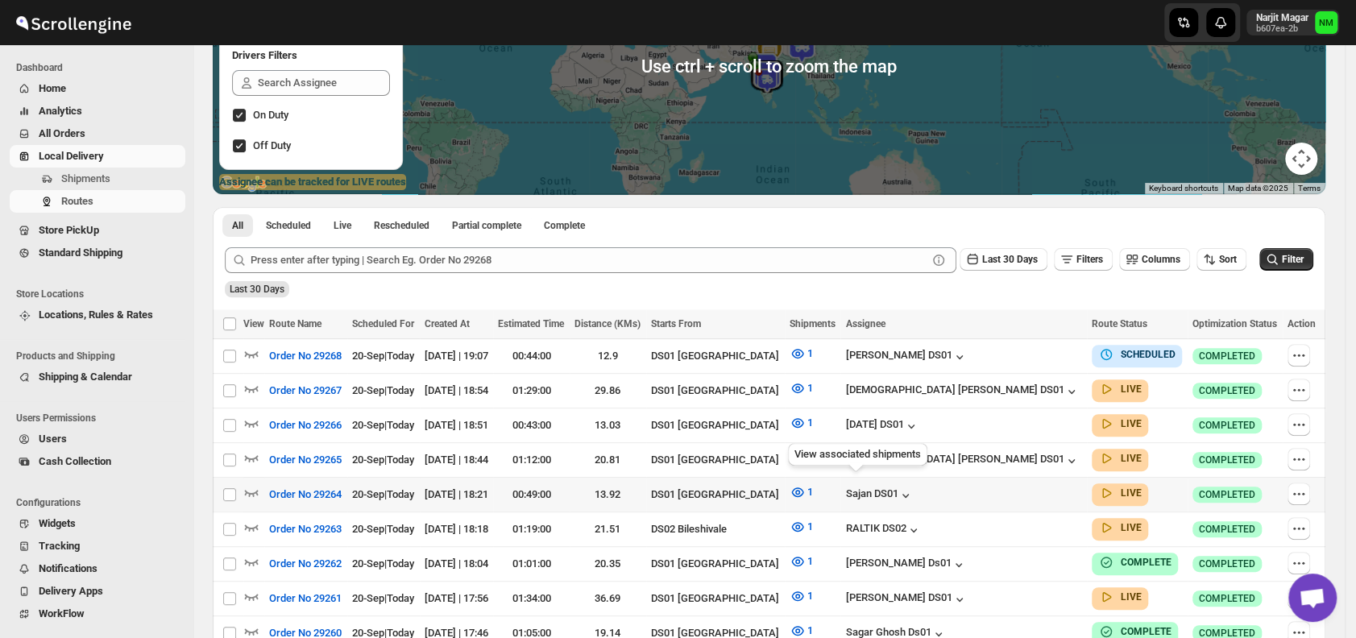
scroll to position [352, 0]
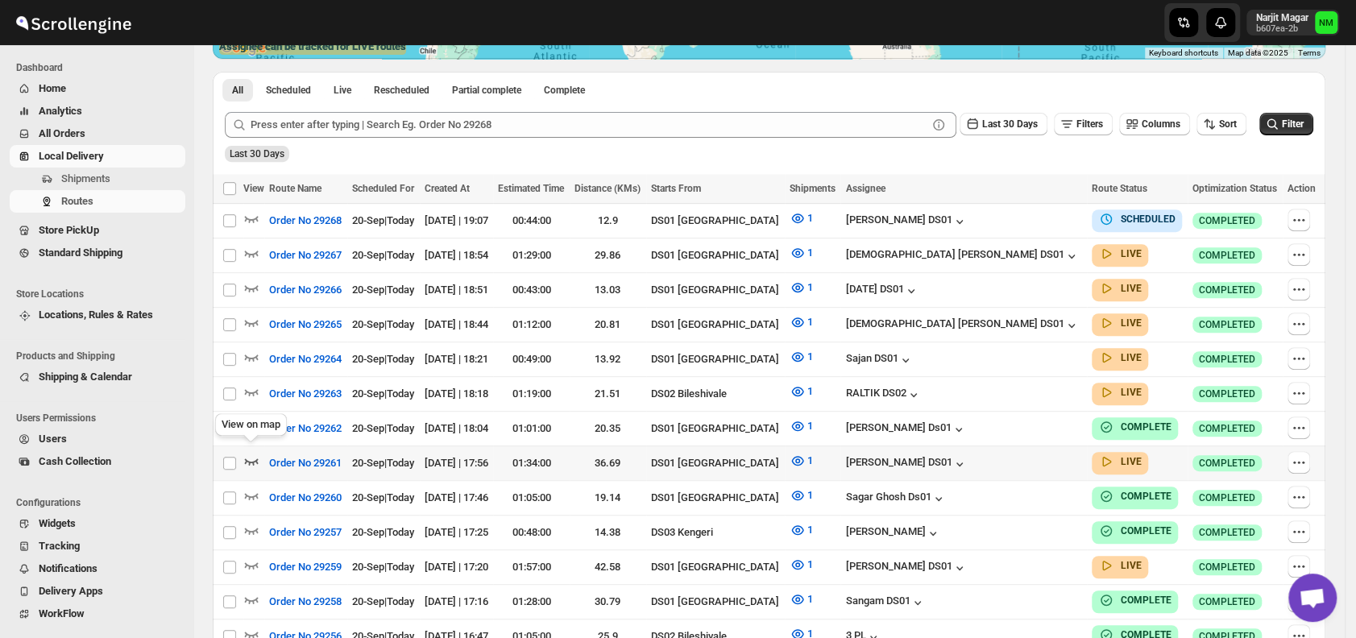
click at [252, 453] on icon "button" at bounding box center [251, 461] width 16 height 16
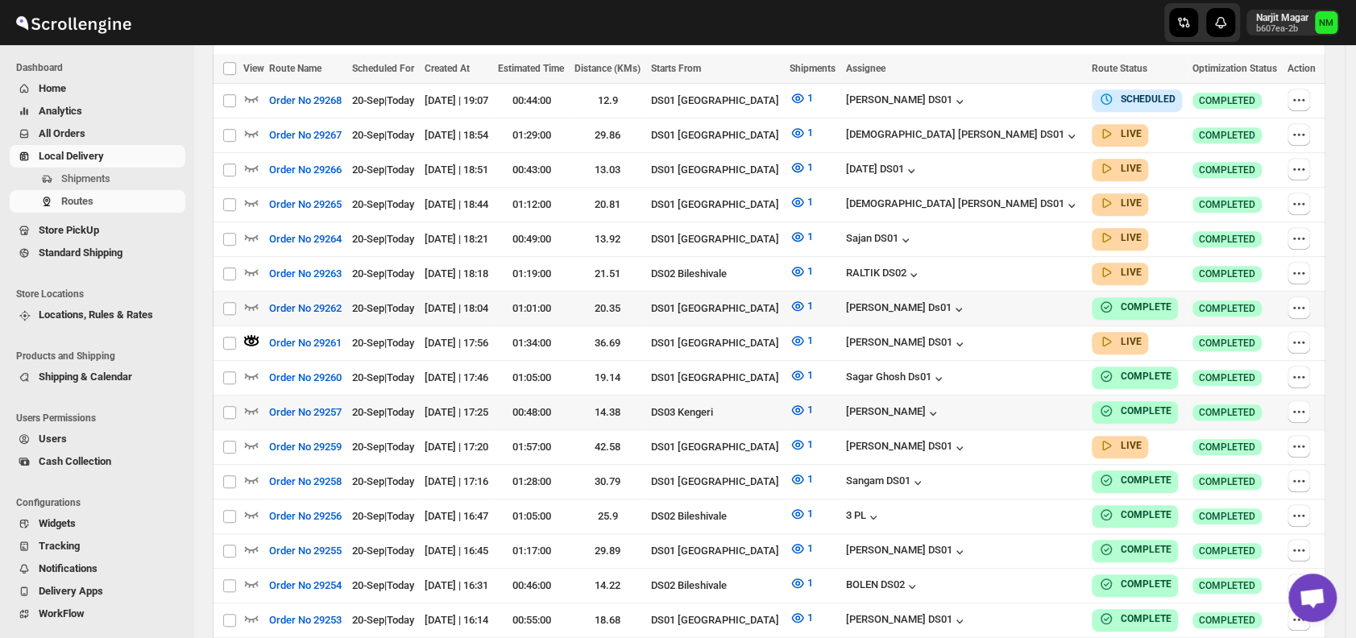
scroll to position [486, 0]
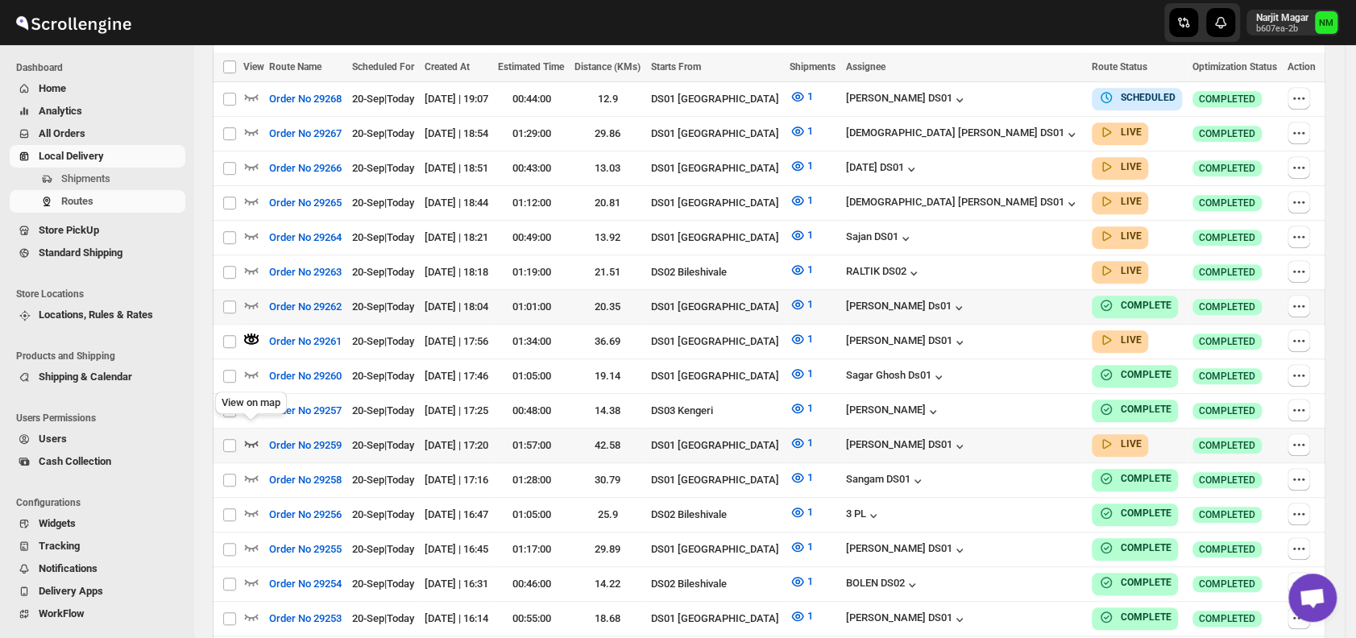
click at [255, 435] on icon "button" at bounding box center [251, 443] width 16 height 16
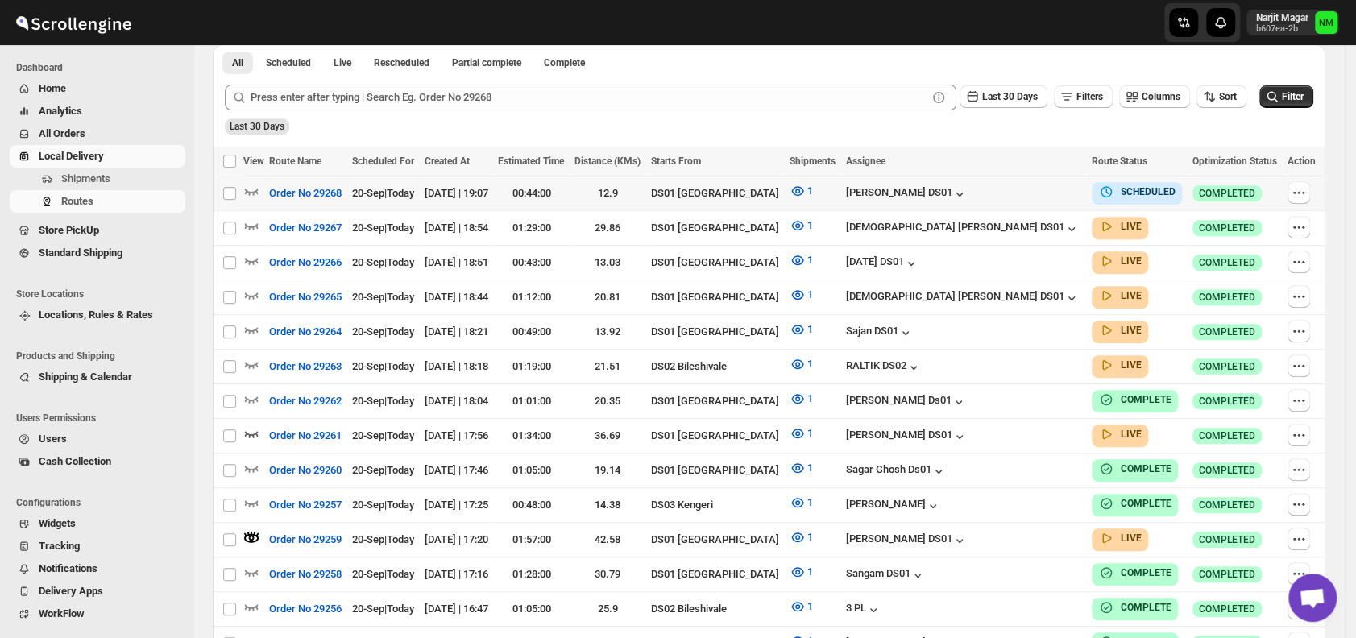
scroll to position [387, 0]
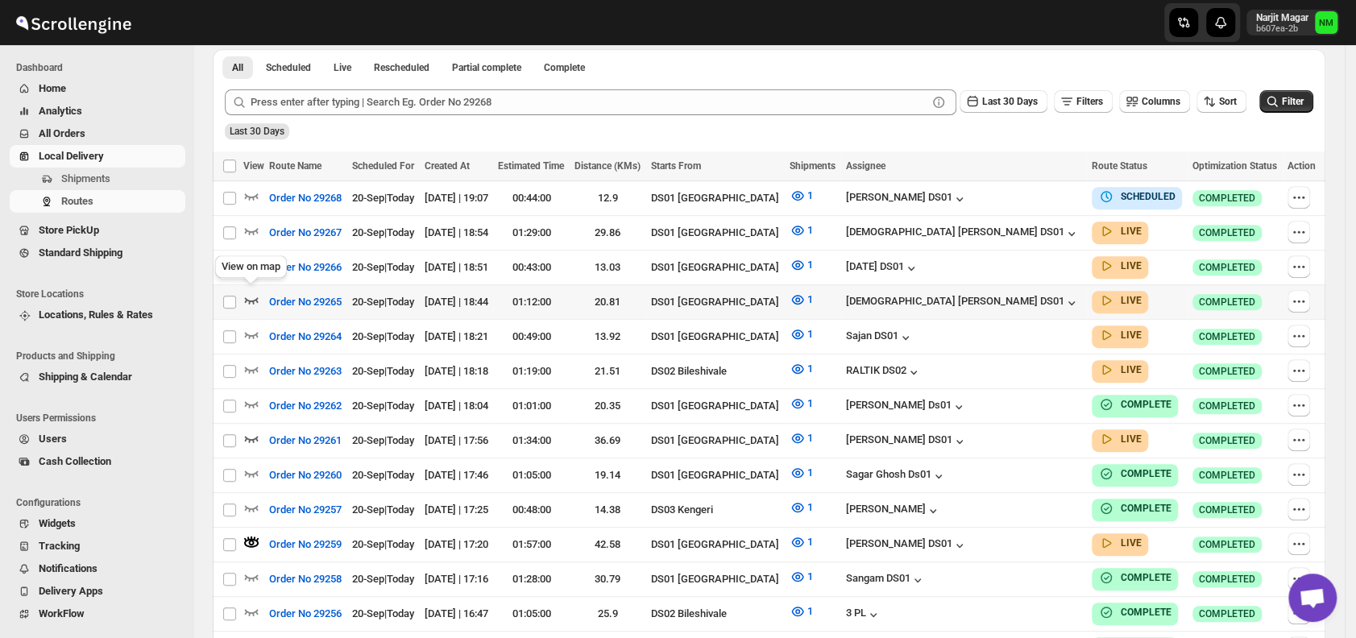
click at [252, 294] on icon "button" at bounding box center [251, 300] width 16 height 16
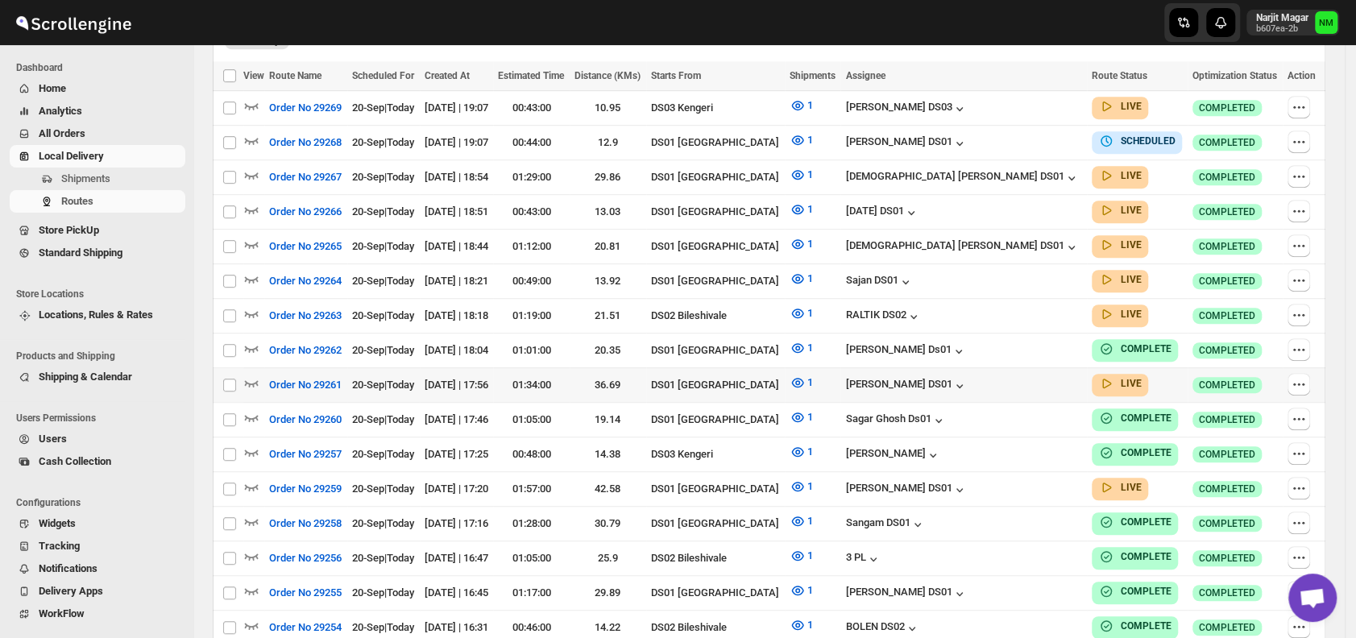
scroll to position [412, 0]
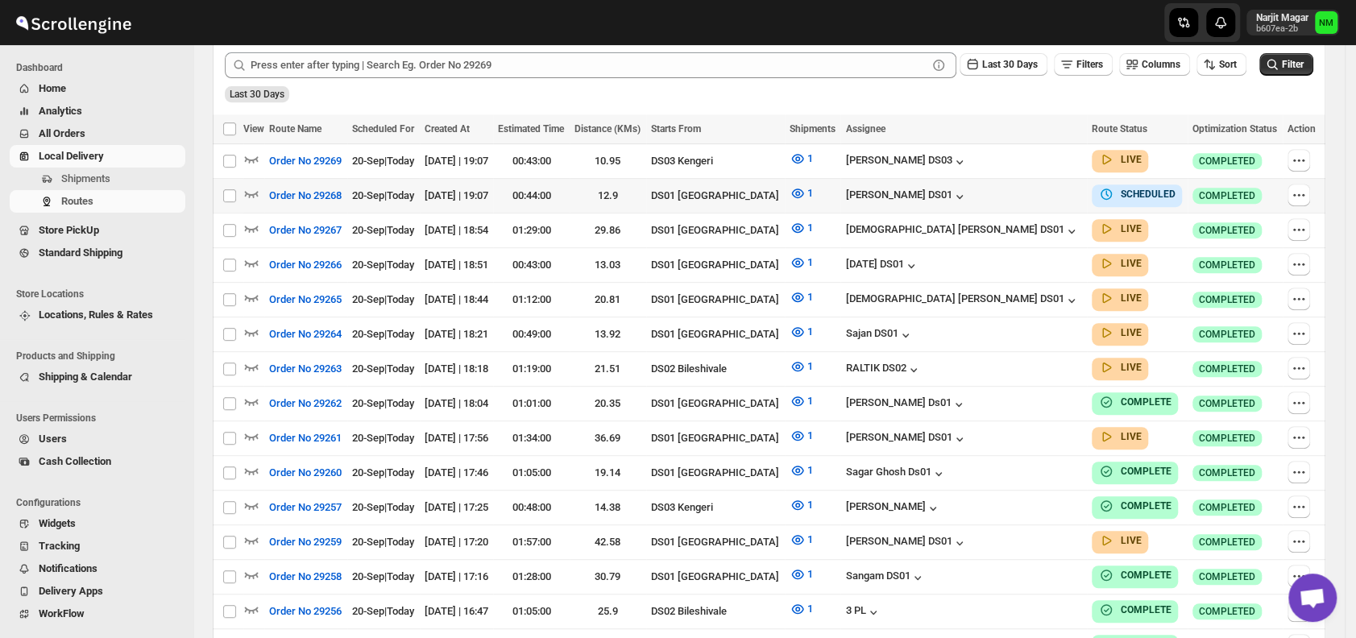
click at [1289, 192] on td at bounding box center [1303, 195] width 43 height 35
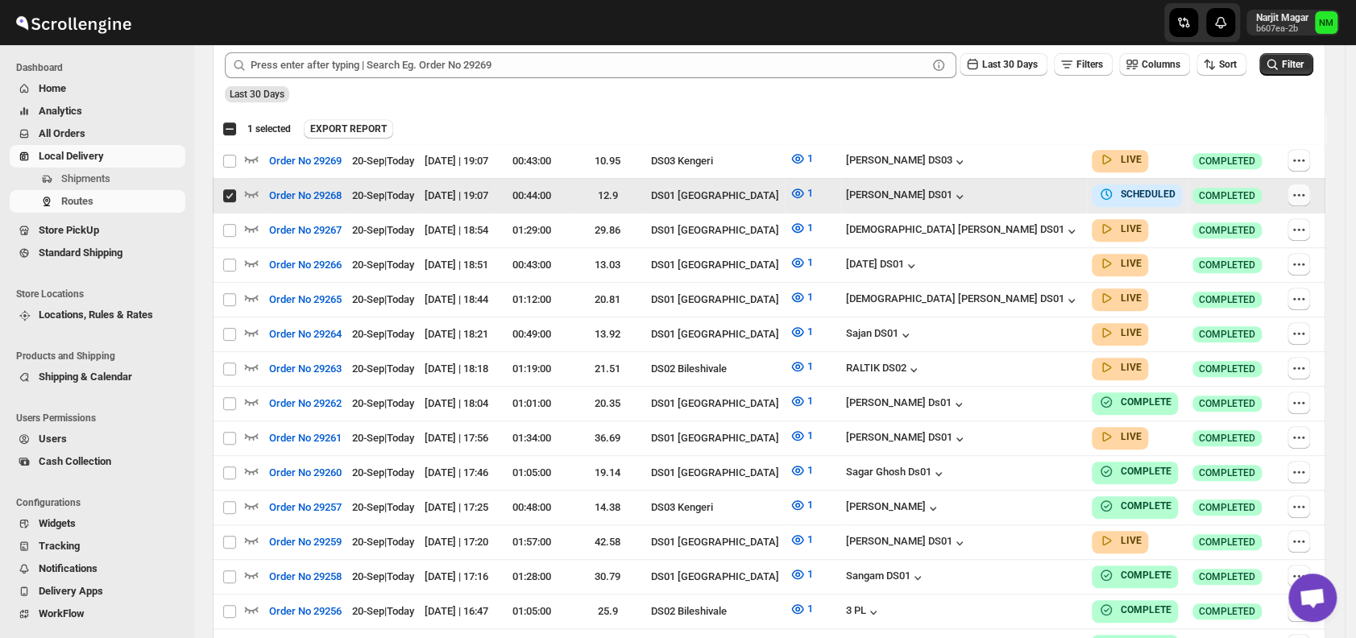
click at [1306, 188] on icon "button" at bounding box center [1298, 195] width 16 height 16
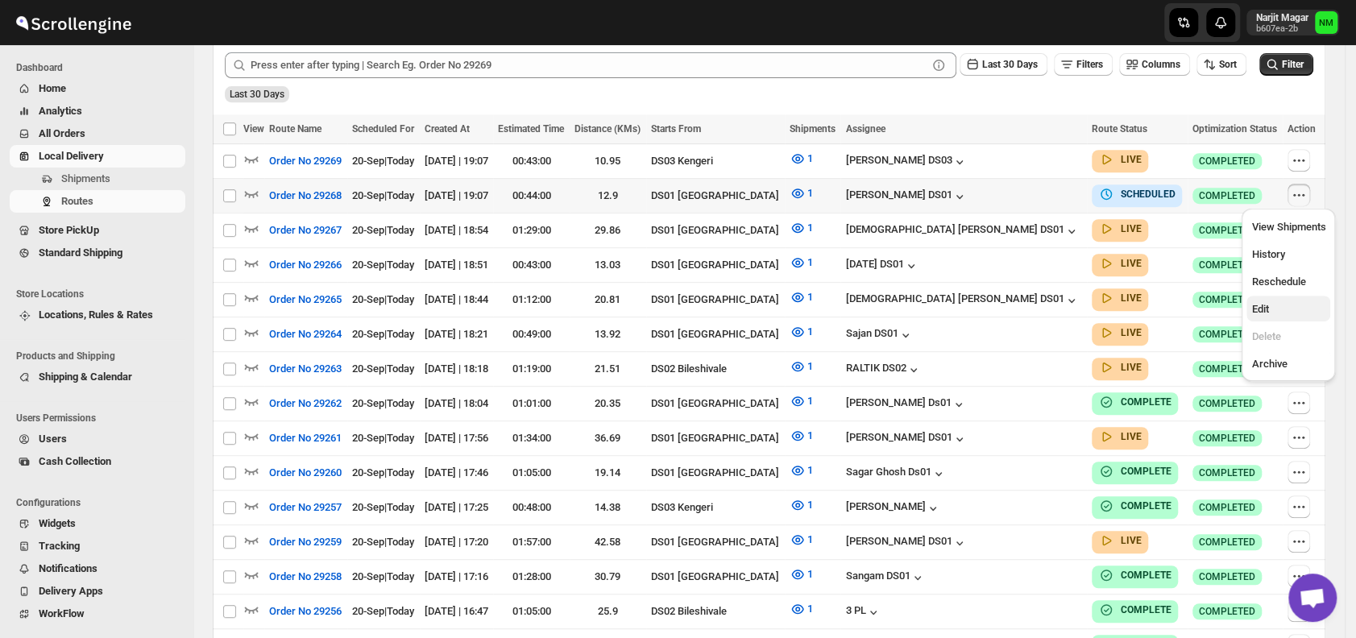
click at [1285, 298] on button "Edit" at bounding box center [1288, 309] width 84 height 26
checkbox input "true"
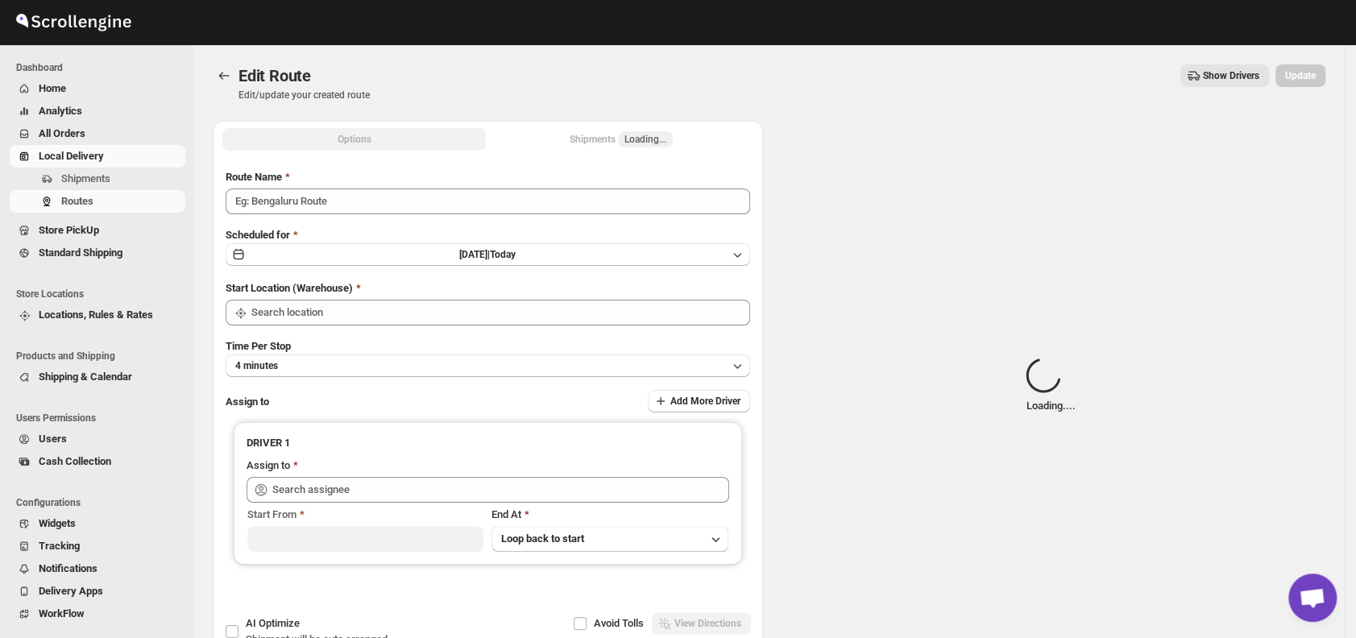
type input "Order No 29268"
type input "DS01 [GEOGRAPHIC_DATA]"
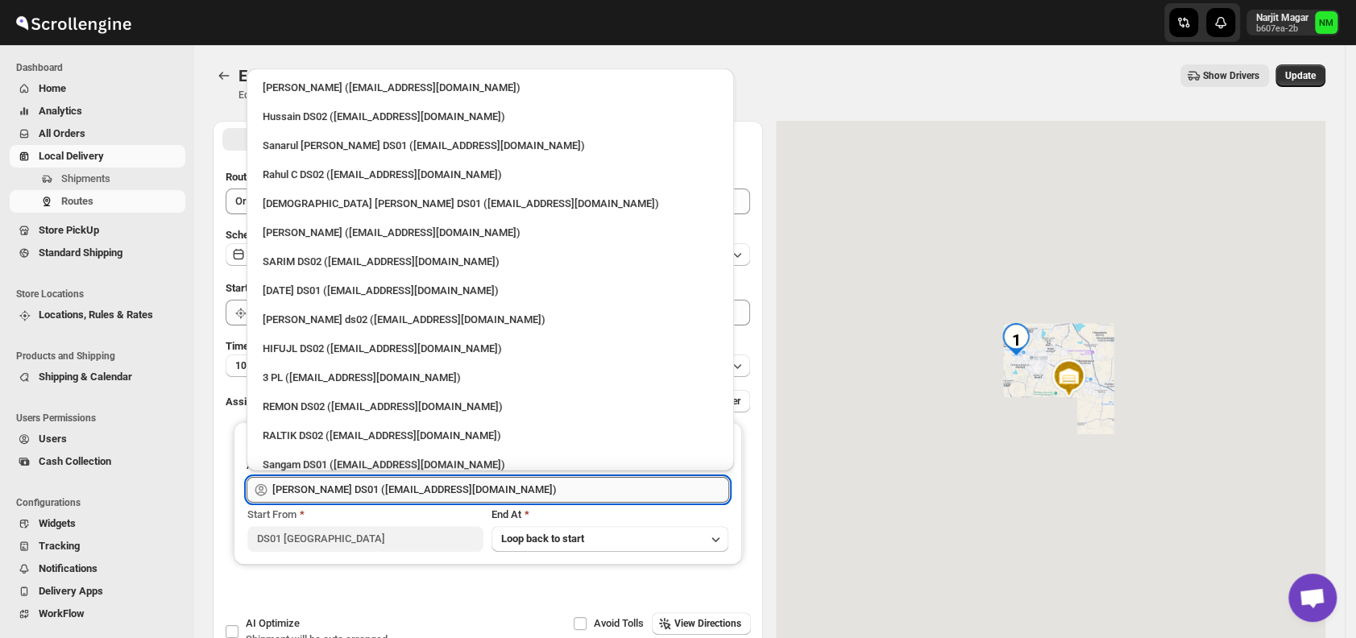
click at [468, 486] on input "[PERSON_NAME] DS01 ([EMAIL_ADDRESS][DOMAIN_NAME])" at bounding box center [500, 490] width 457 height 26
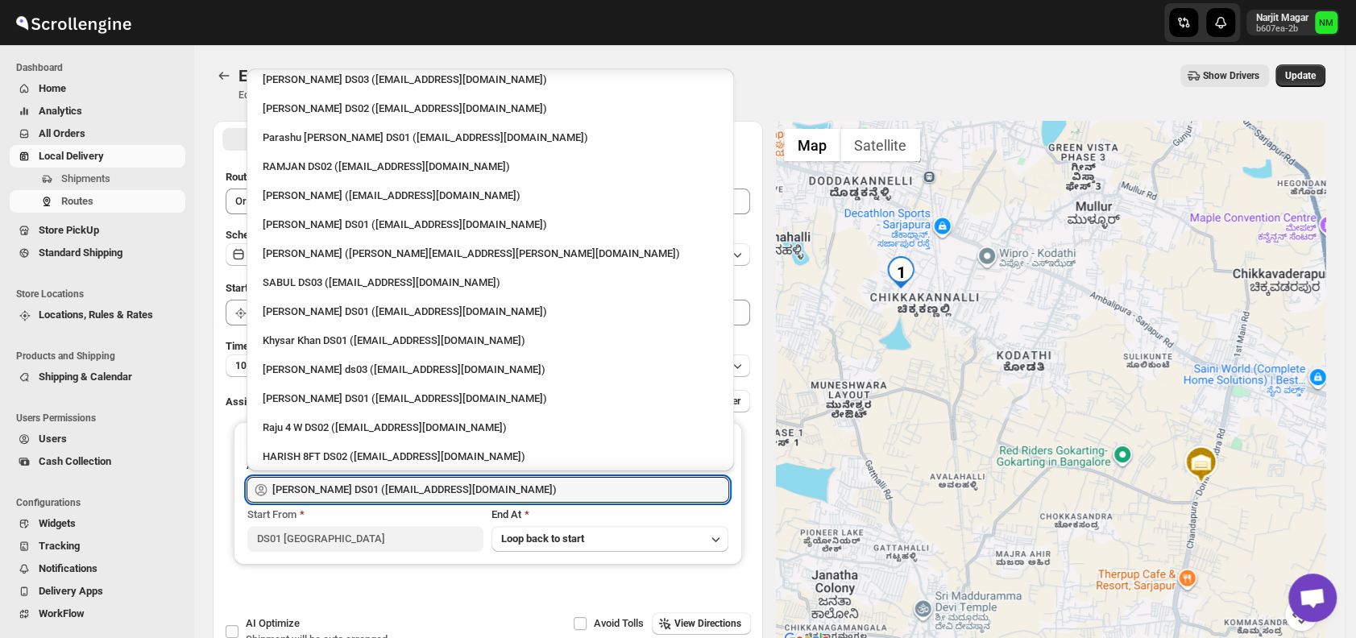
scroll to position [1169, 0]
click at [318, 315] on div "[PERSON_NAME] DS01 ([EMAIL_ADDRESS][DOMAIN_NAME])" at bounding box center [490, 310] width 455 height 16
type input "[PERSON_NAME] DS01 ([EMAIL_ADDRESS][DOMAIN_NAME])"
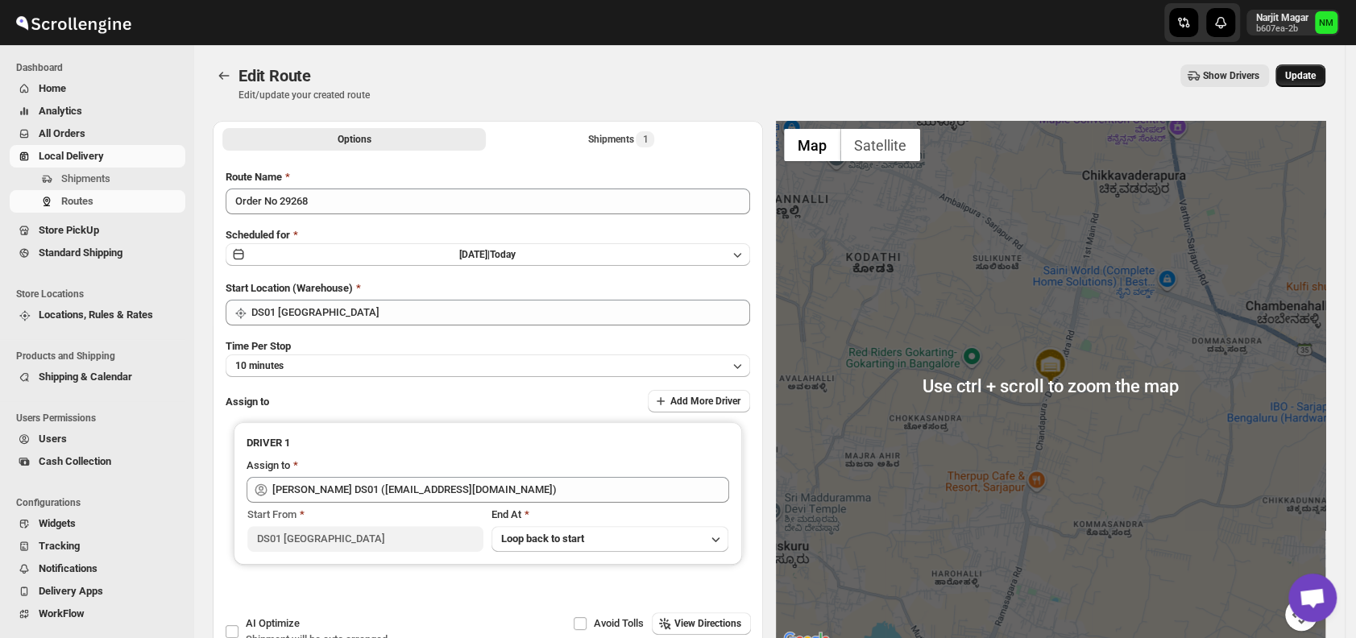
click at [1299, 84] on button "Update" at bounding box center [1300, 75] width 50 height 23
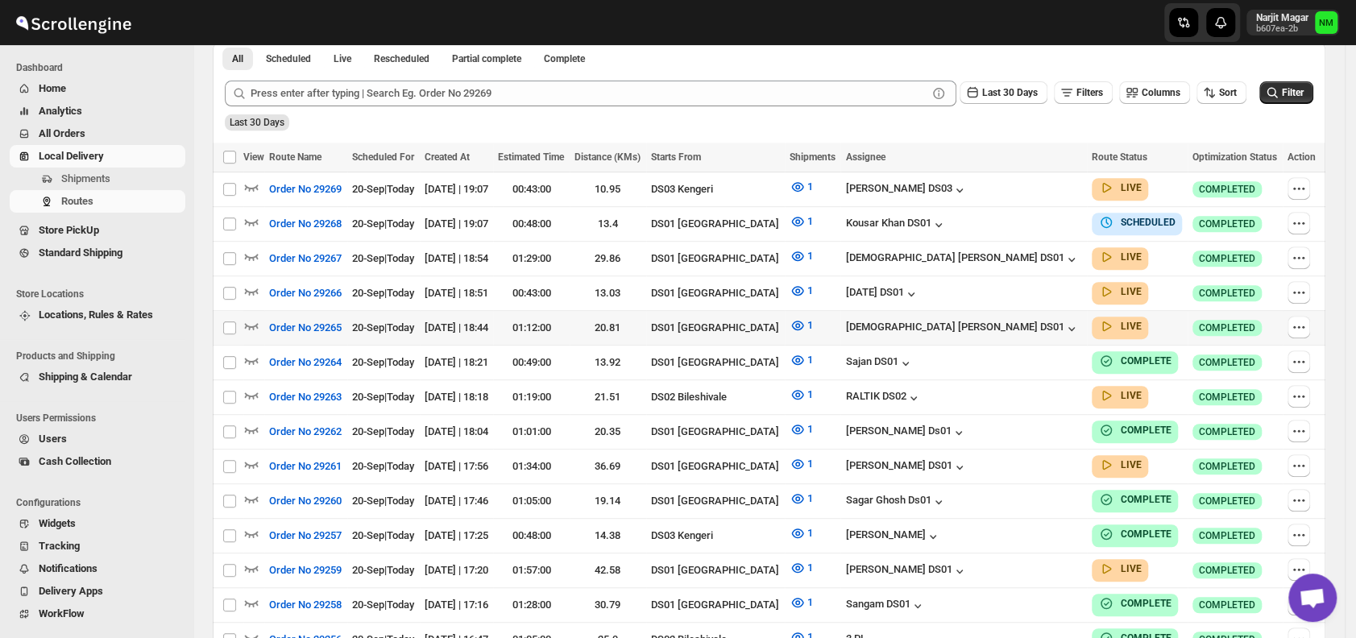
scroll to position [384, 0]
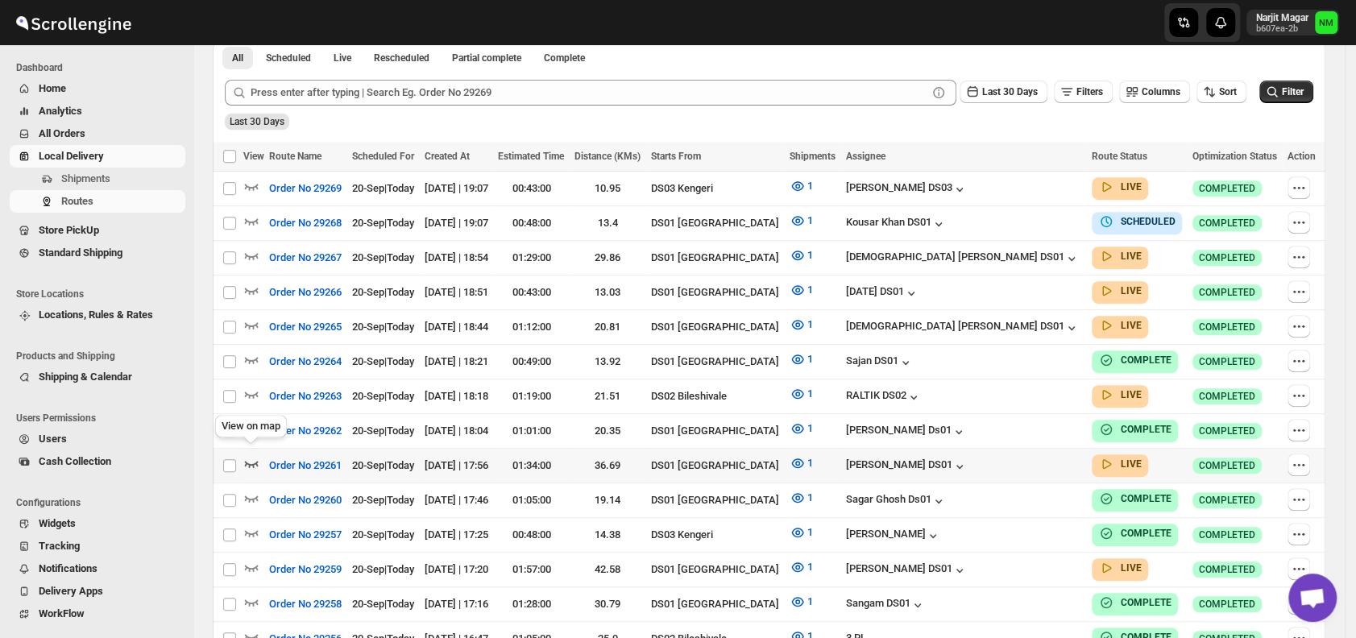
click at [250, 455] on icon "button" at bounding box center [251, 463] width 16 height 16
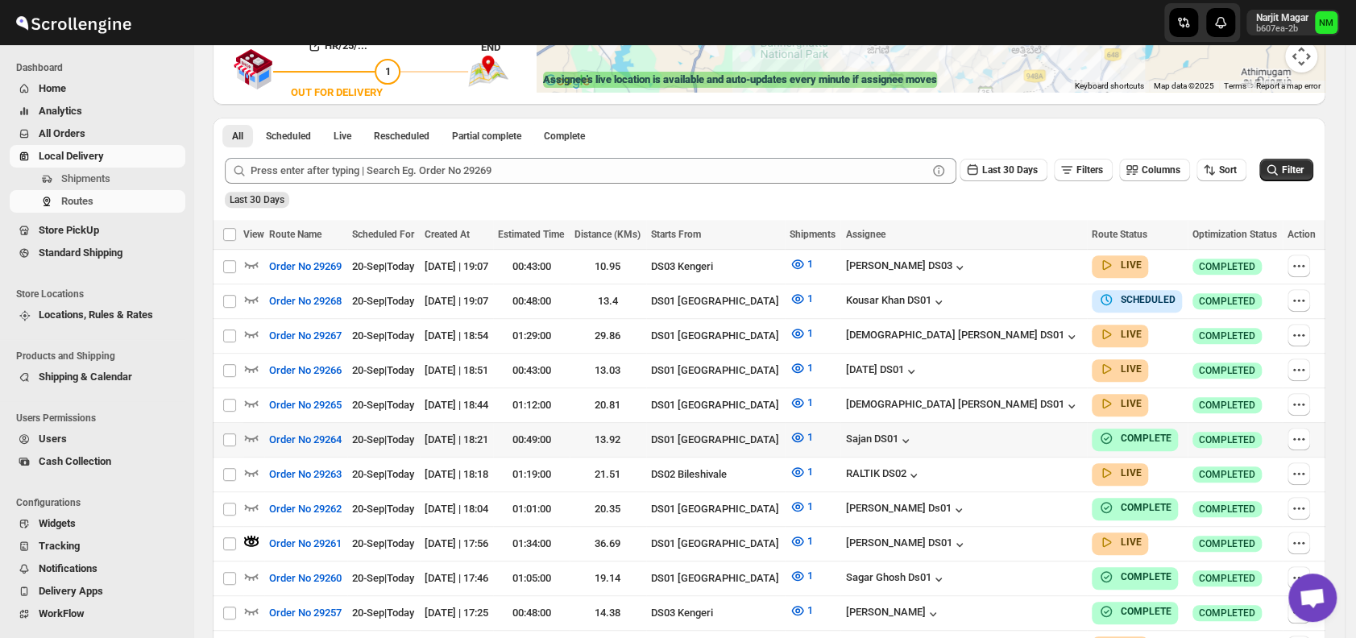
scroll to position [324, 0]
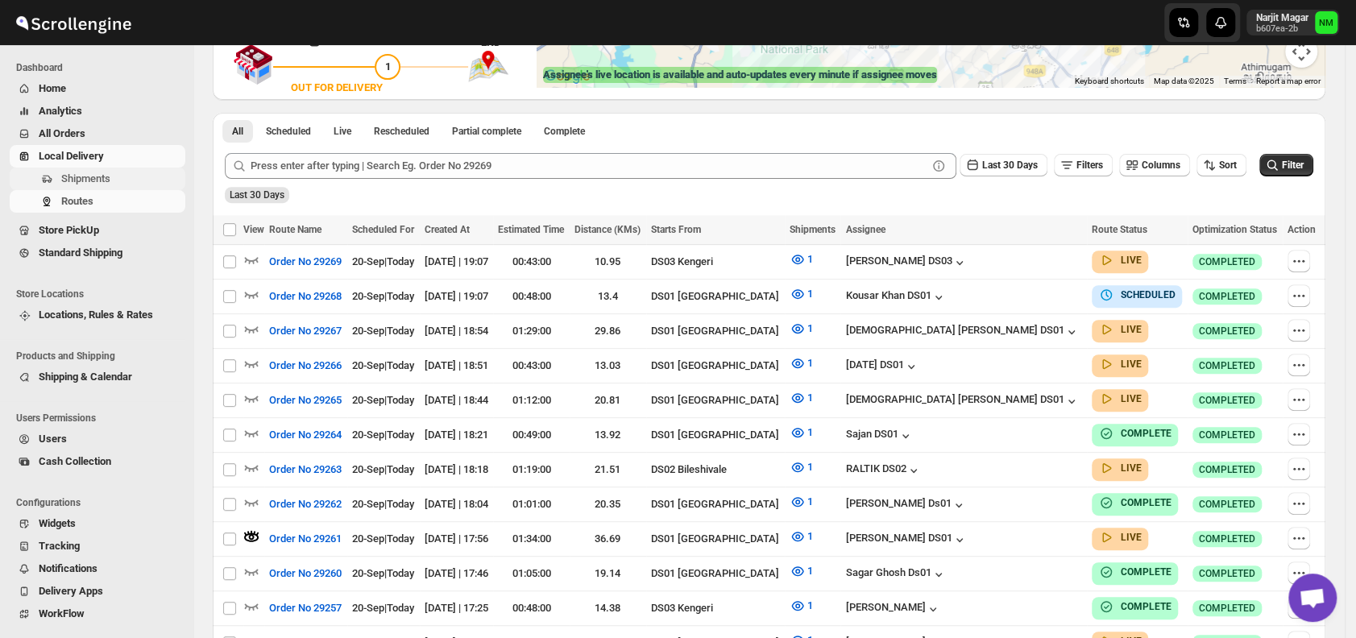
click at [108, 183] on span "Shipments" at bounding box center [85, 178] width 49 height 12
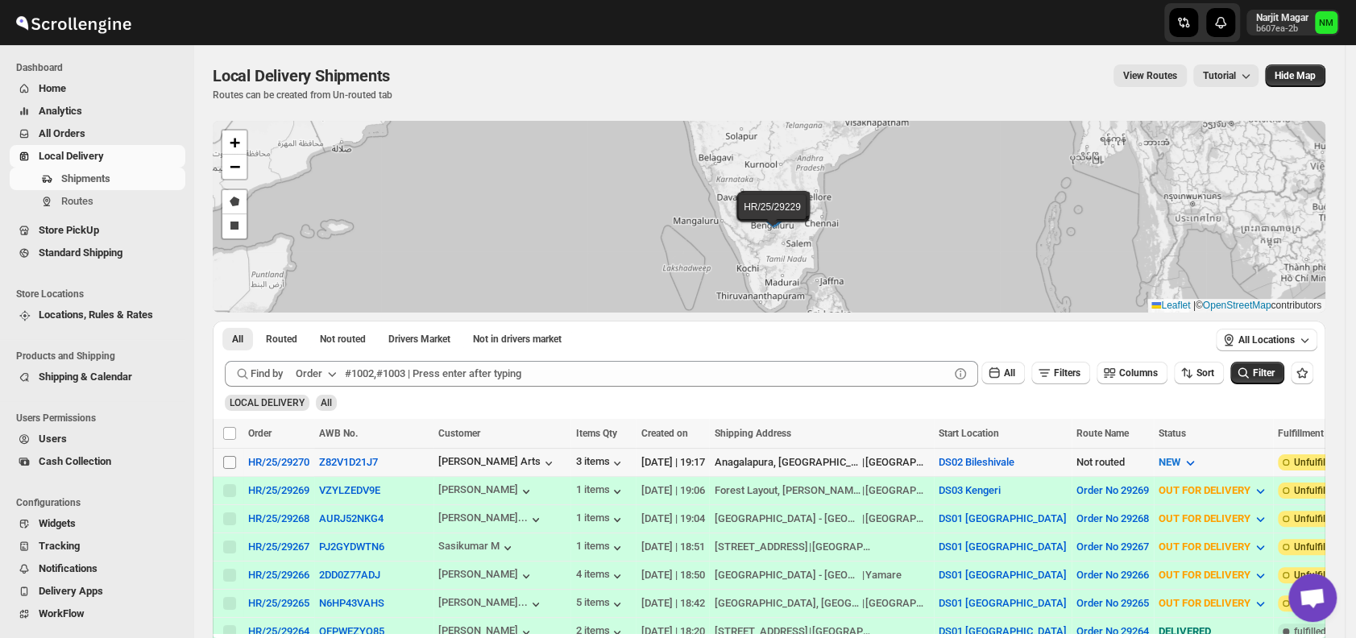
click at [232, 462] on input "Select shipment" at bounding box center [229, 462] width 13 height 13
checkbox input "true"
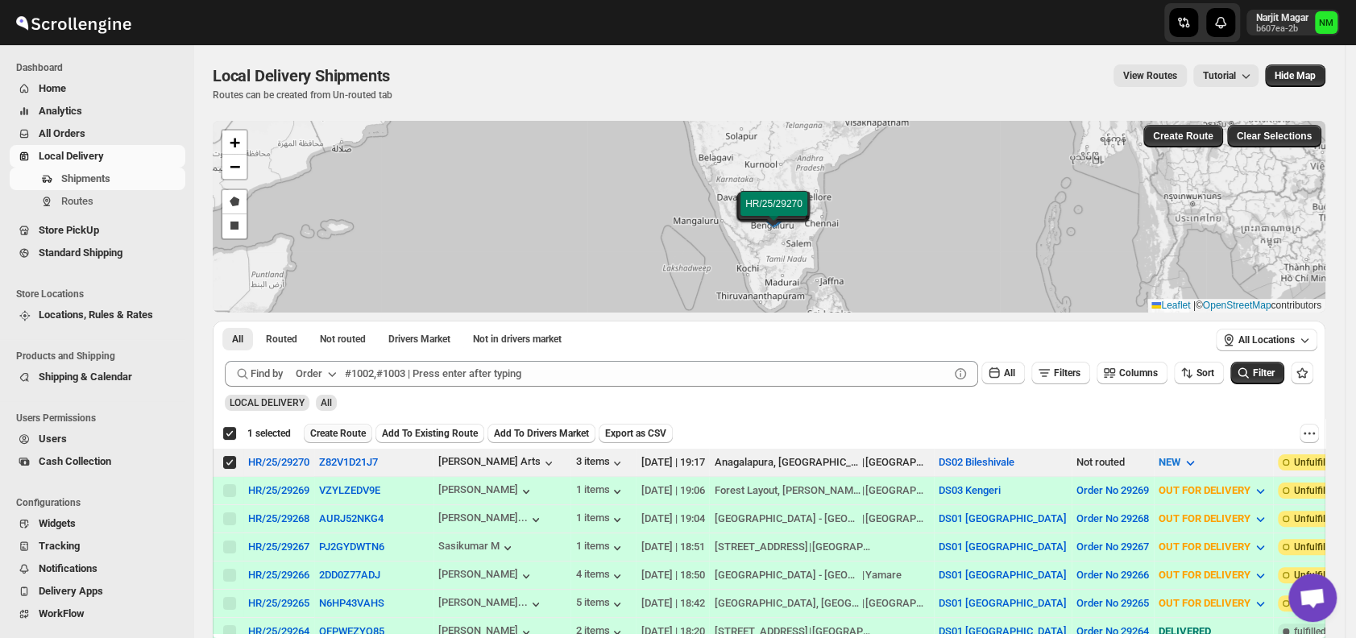
click at [333, 435] on span "Create Route" at bounding box center [338, 433] width 56 height 13
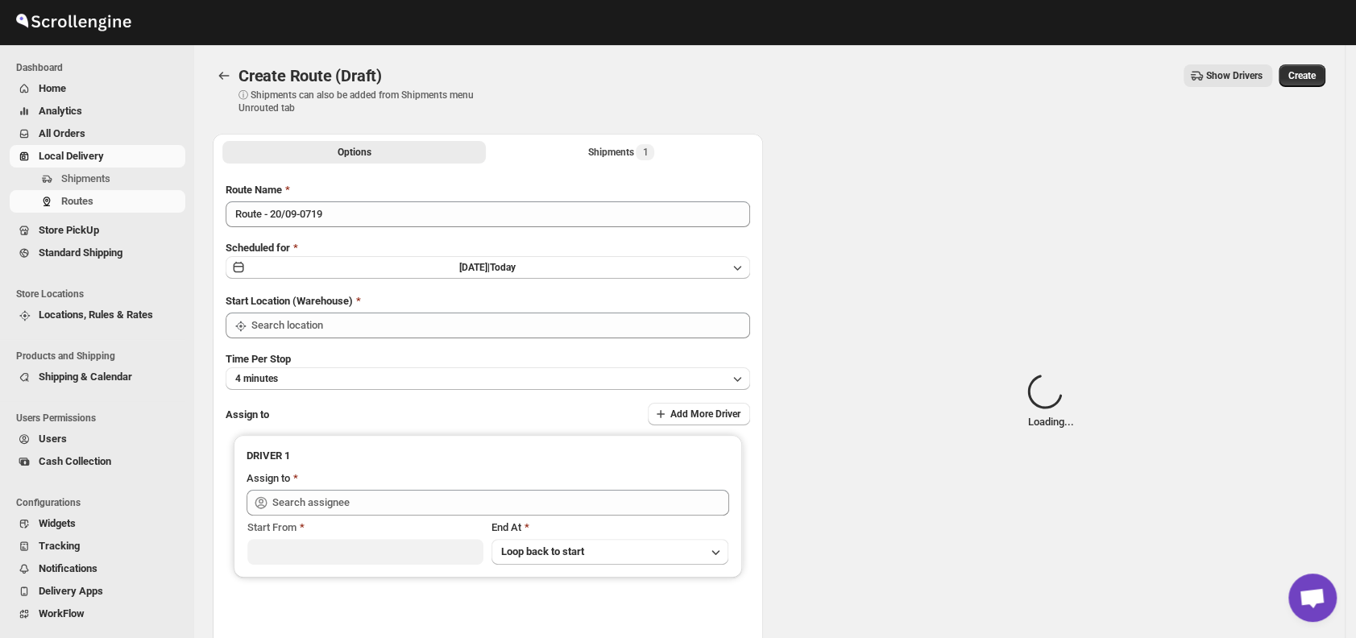
type input "DS02 Bileshivale"
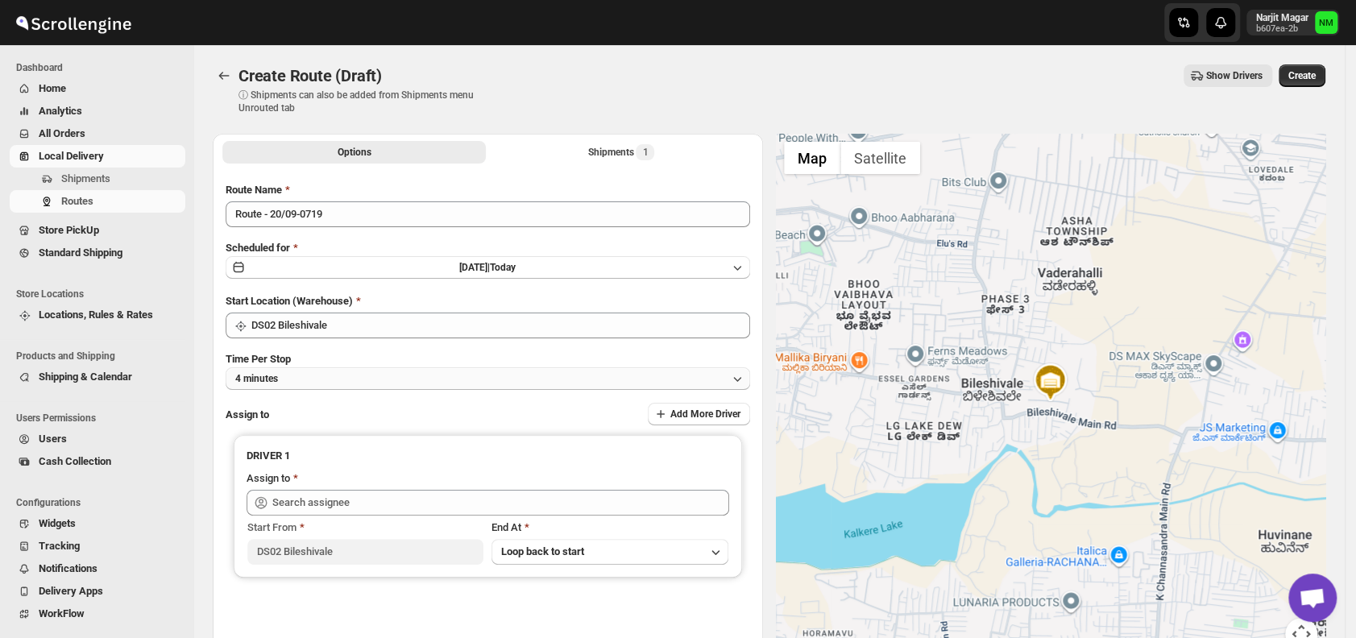
click at [360, 374] on button "4 minutes" at bounding box center [488, 378] width 524 height 23
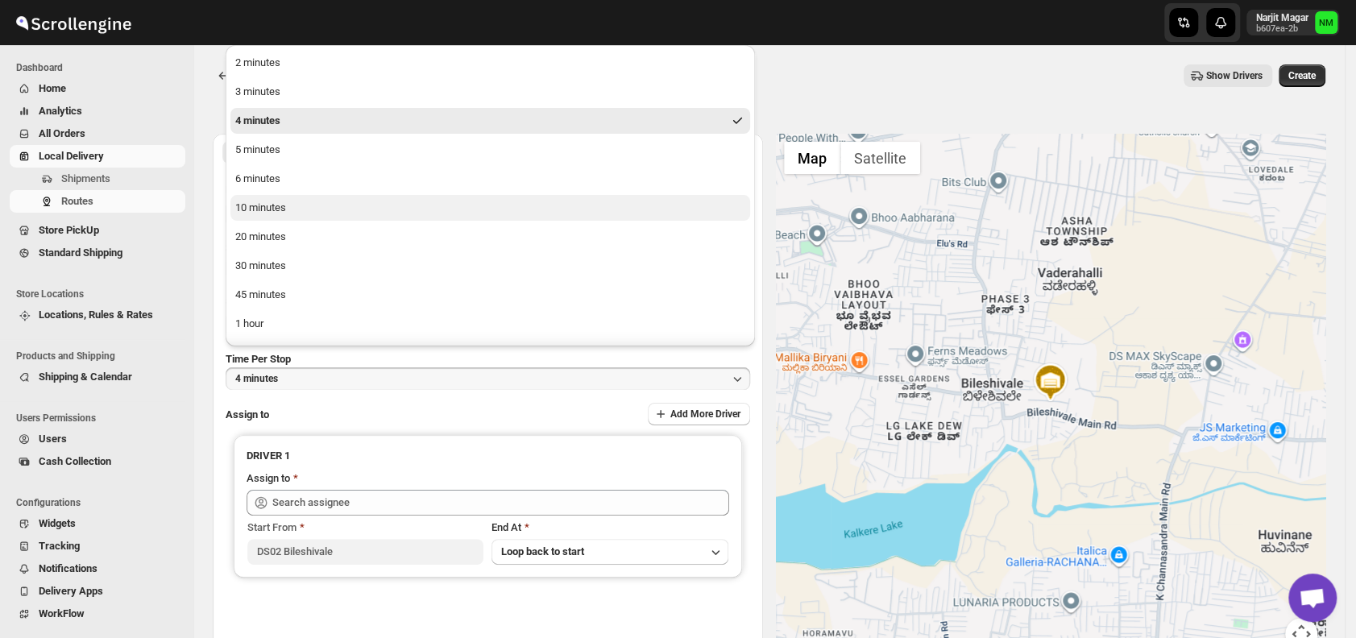
click at [275, 205] on div "10 minutes" at bounding box center [260, 208] width 51 height 16
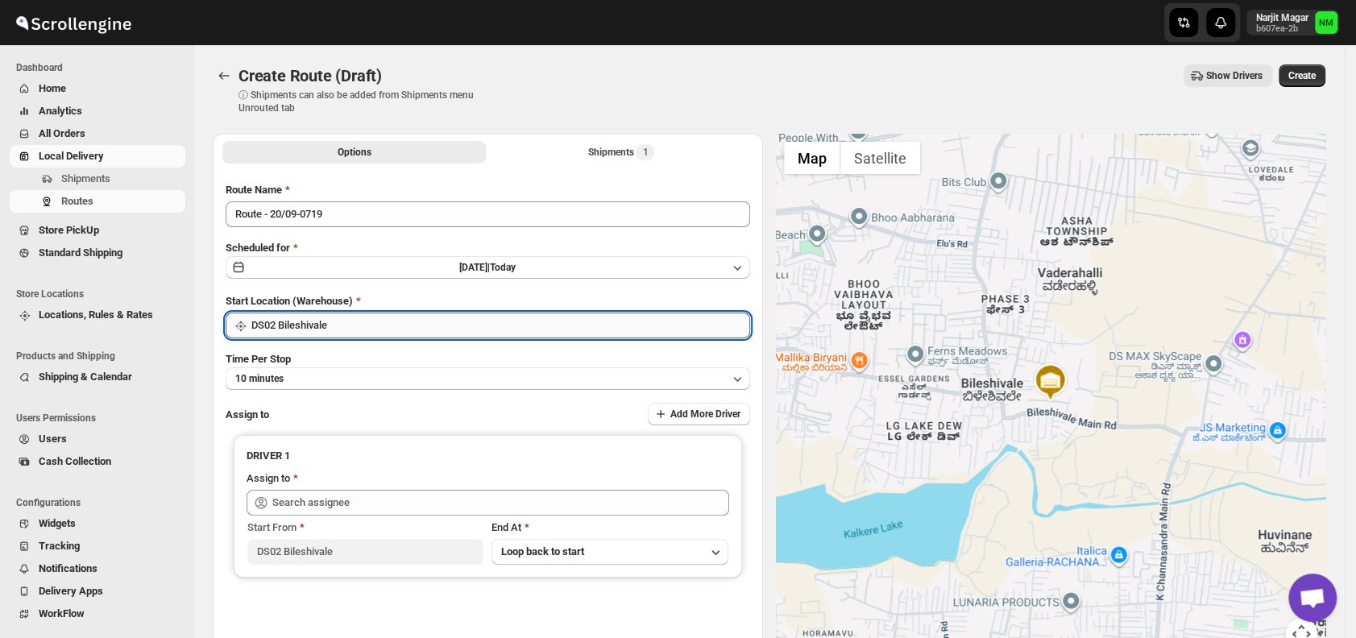
click at [333, 326] on input "DS02 Bileshivale" at bounding box center [500, 325] width 499 height 26
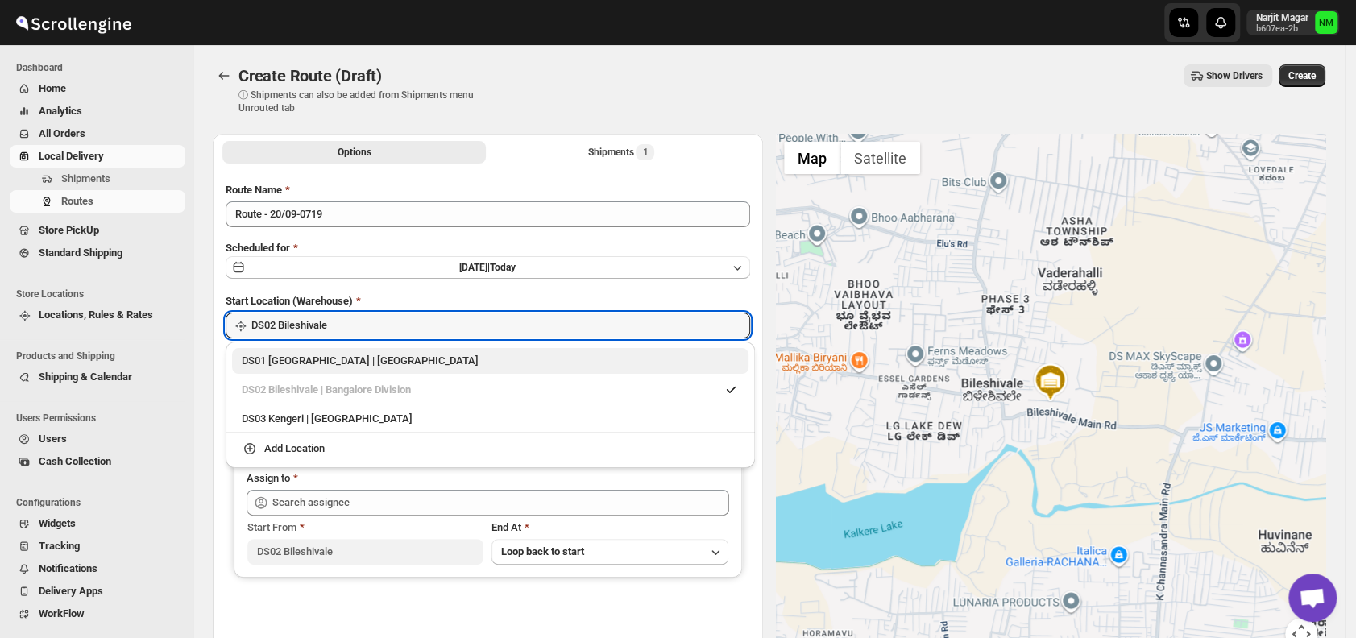
click at [271, 361] on div "DS01 Sarjapur | Bengaluru" at bounding box center [490, 361] width 497 height 16
type input "DS01 [GEOGRAPHIC_DATA]"
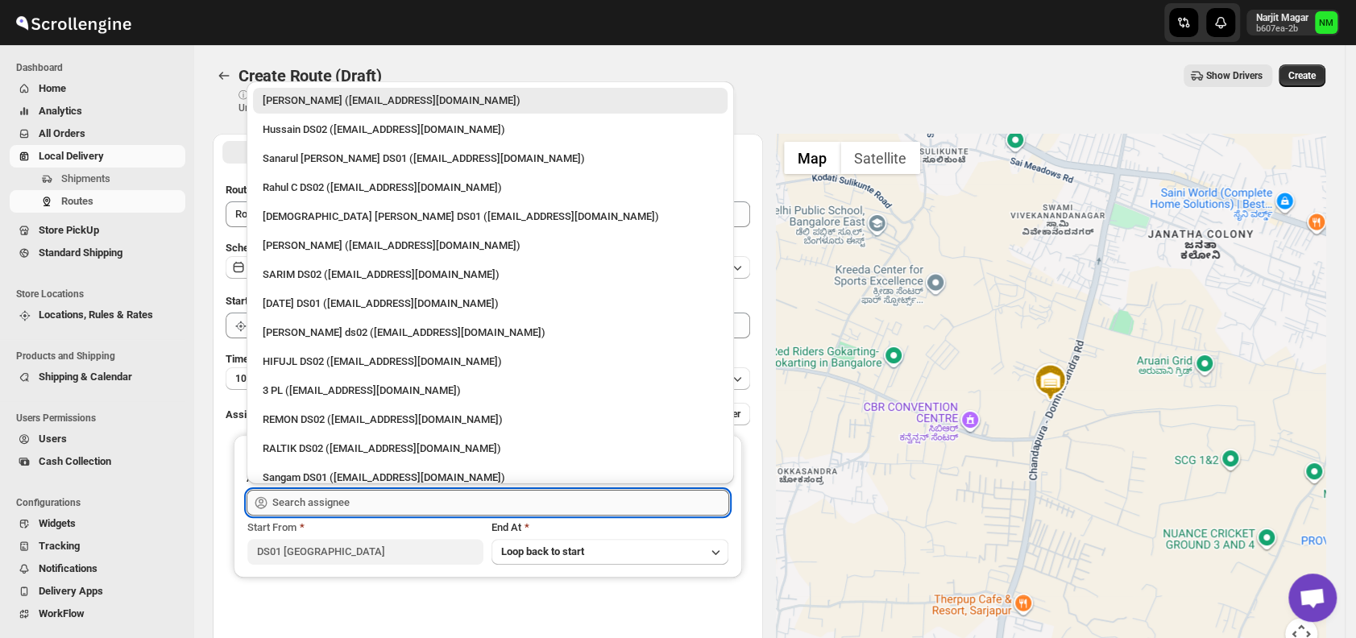
click at [387, 503] on input "text" at bounding box center [500, 503] width 457 height 26
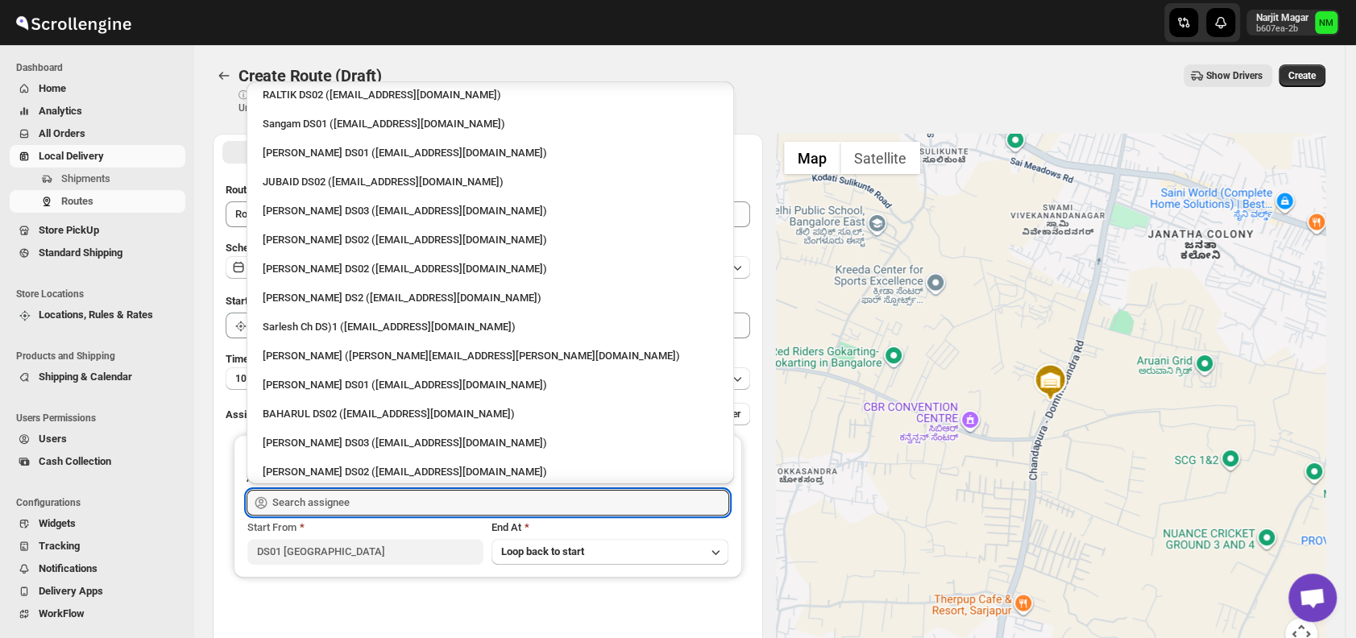
scroll to position [355, 0]
click at [346, 328] on div "Sarlesh Ch DS)1 (vinapi9521@jazipo.com)" at bounding box center [490, 325] width 455 height 16
type input "Sarlesh Ch DS)1 (vinapi9521@jazipo.com)"
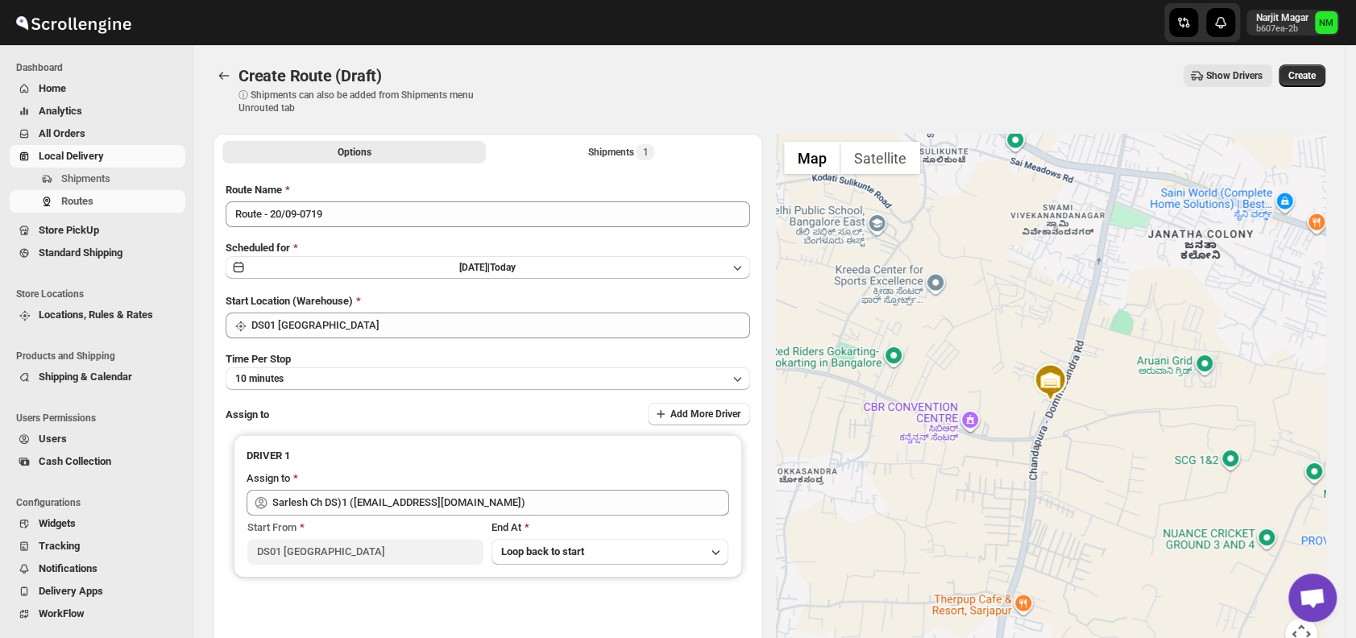
click at [1306, 89] on div "Create Route (Draft) ⓘ Shipments can also be added from Shipments menu Unrouted…" at bounding box center [769, 89] width 1112 height 50
click at [1308, 75] on span "Create" at bounding box center [1301, 75] width 27 height 13
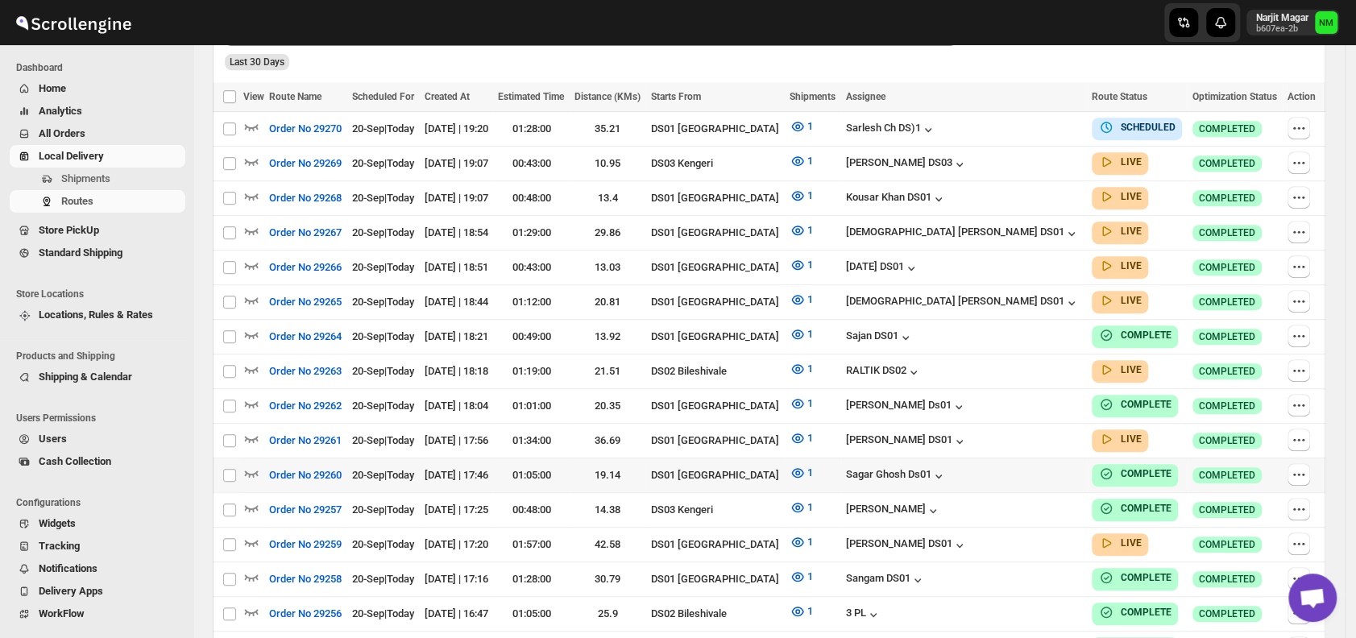
scroll to position [445, 0]
click at [250, 429] on icon "button" at bounding box center [251, 437] width 16 height 16
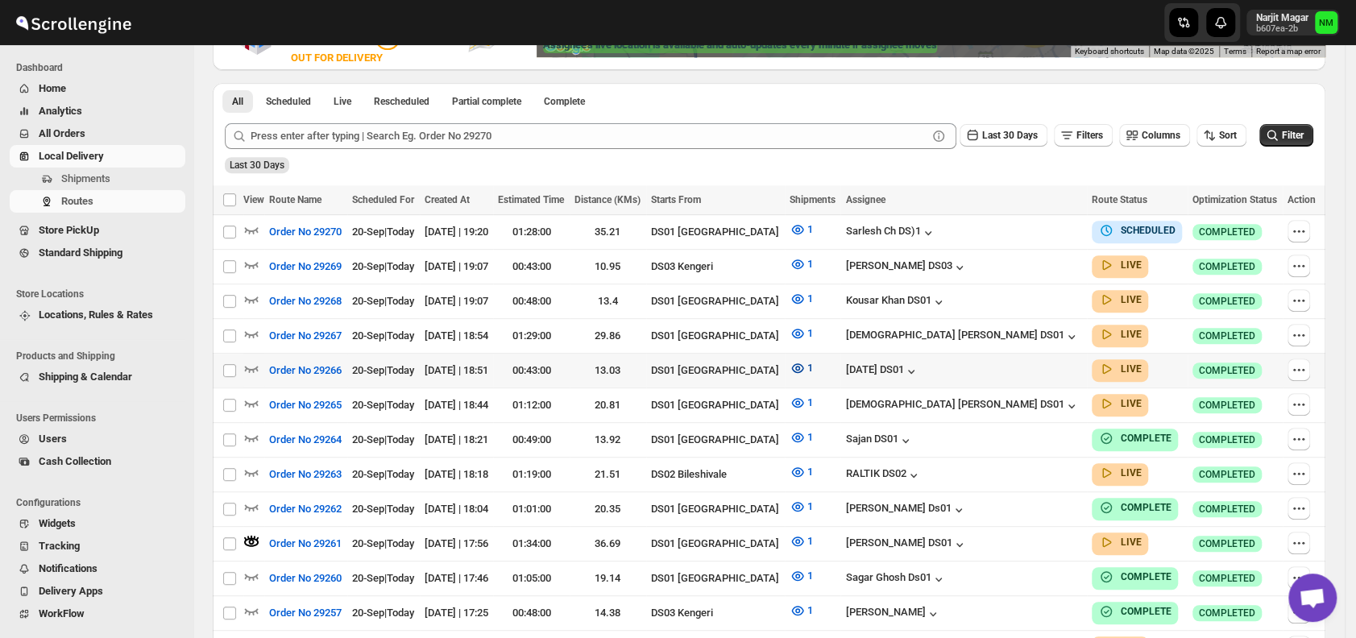
scroll to position [354, 0]
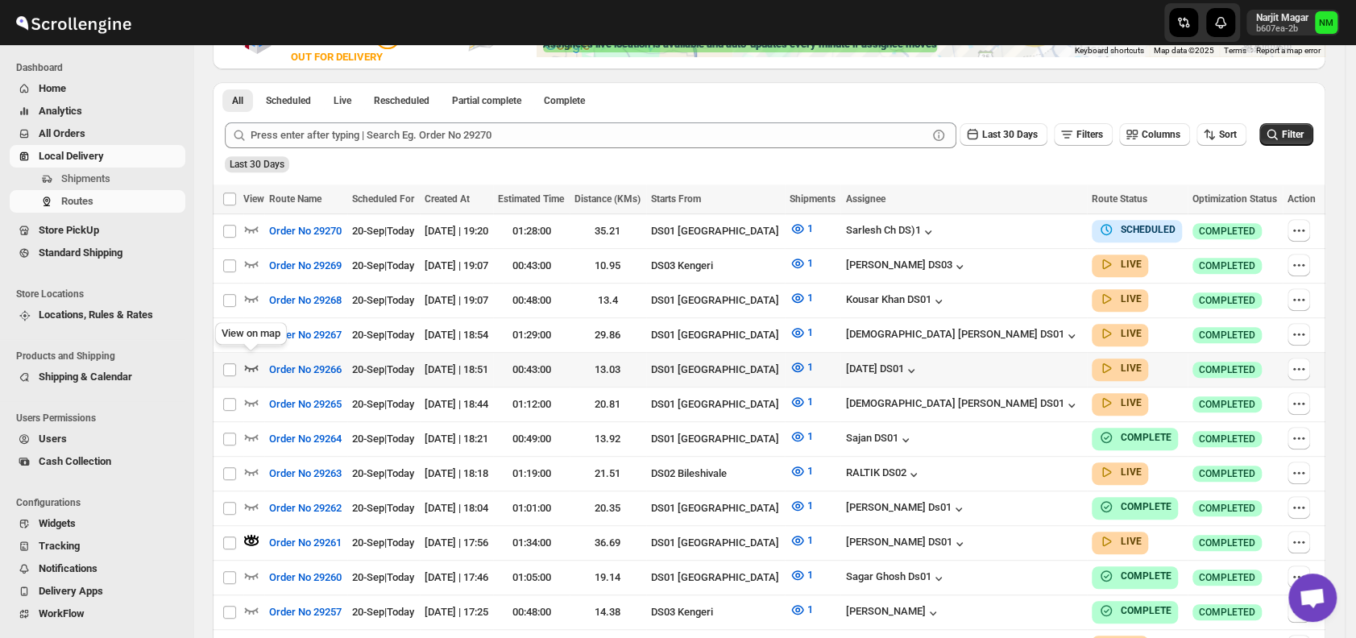
click at [255, 361] on icon "button" at bounding box center [251, 367] width 16 height 16
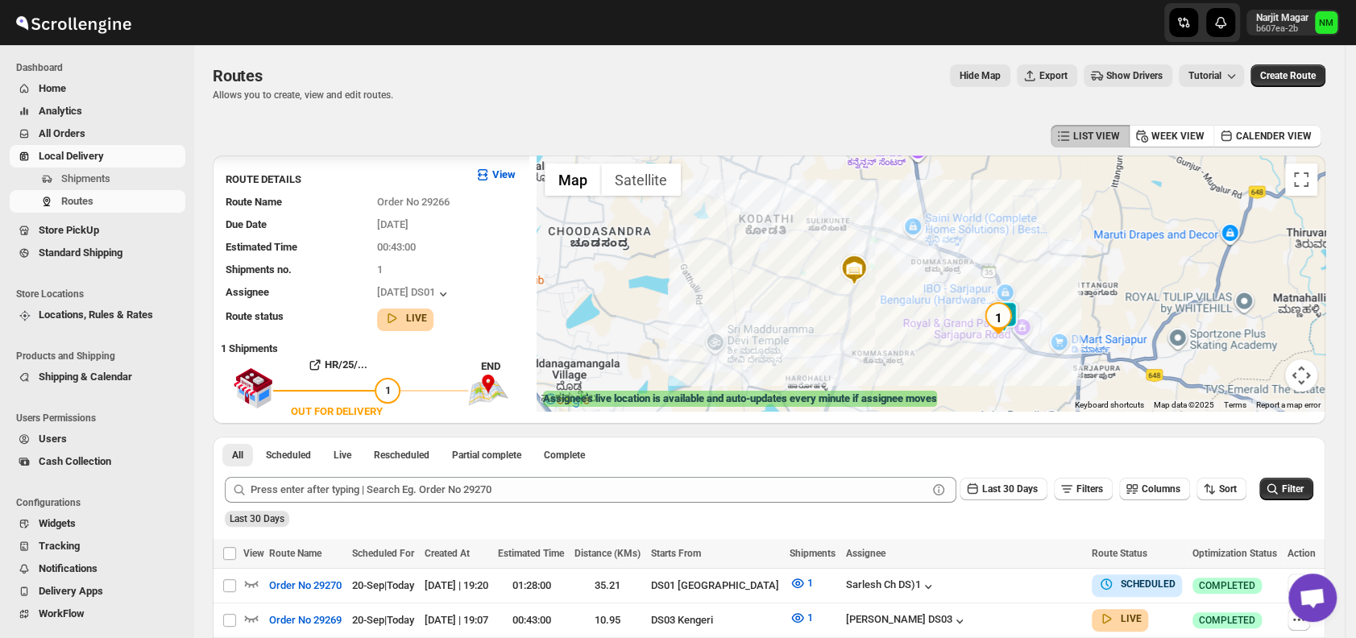
scroll to position [227, 0]
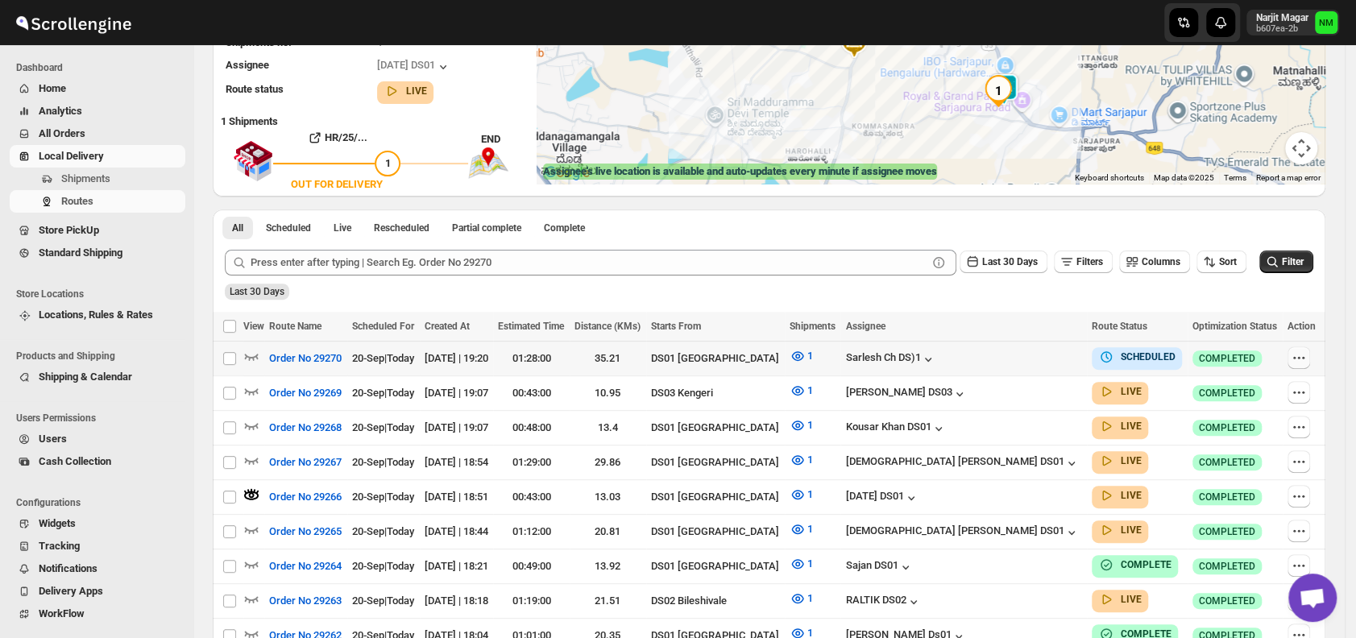
click at [1310, 358] on button "button" at bounding box center [1298, 357] width 23 height 23
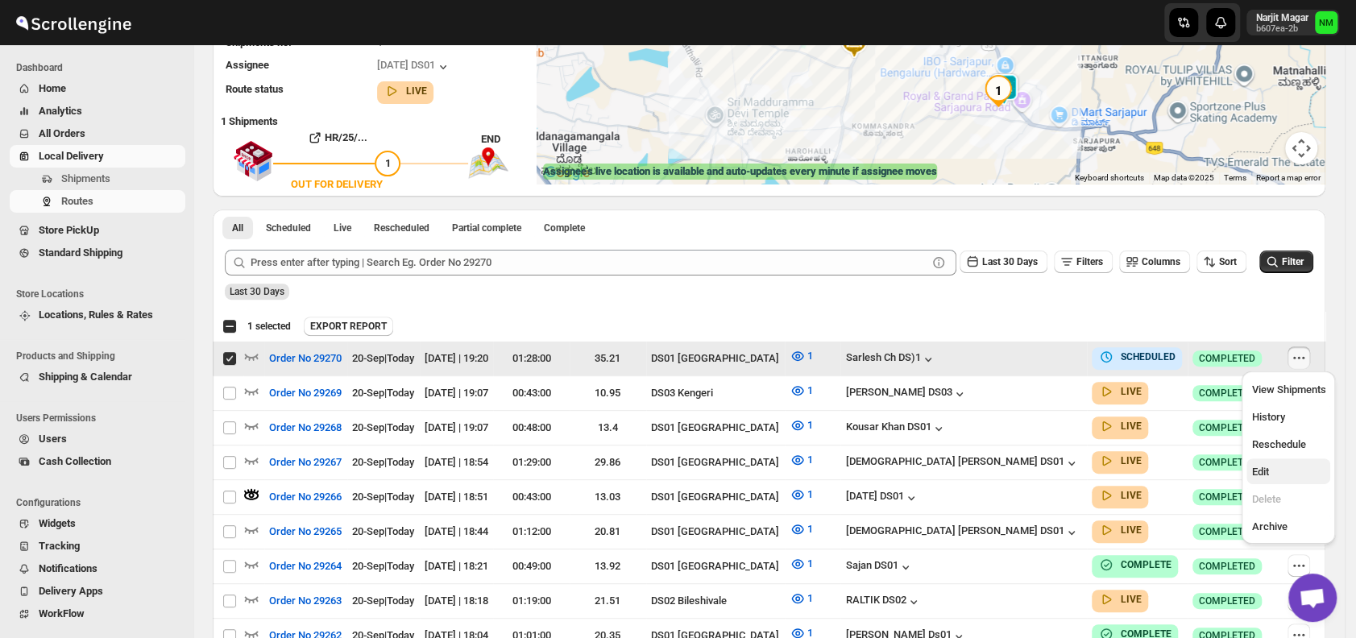
click at [1275, 470] on span "Edit" at bounding box center [1288, 472] width 74 height 16
checkbox input "false"
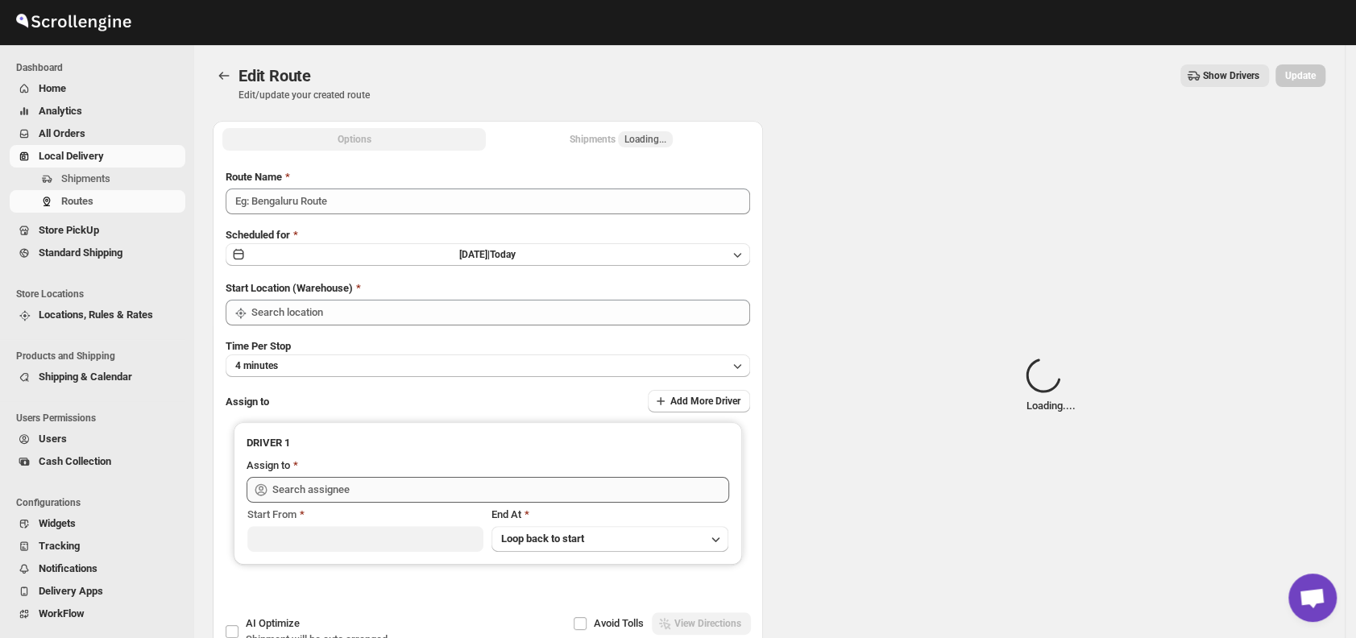
type input "Order No 29270"
type input "DS01 [GEOGRAPHIC_DATA]"
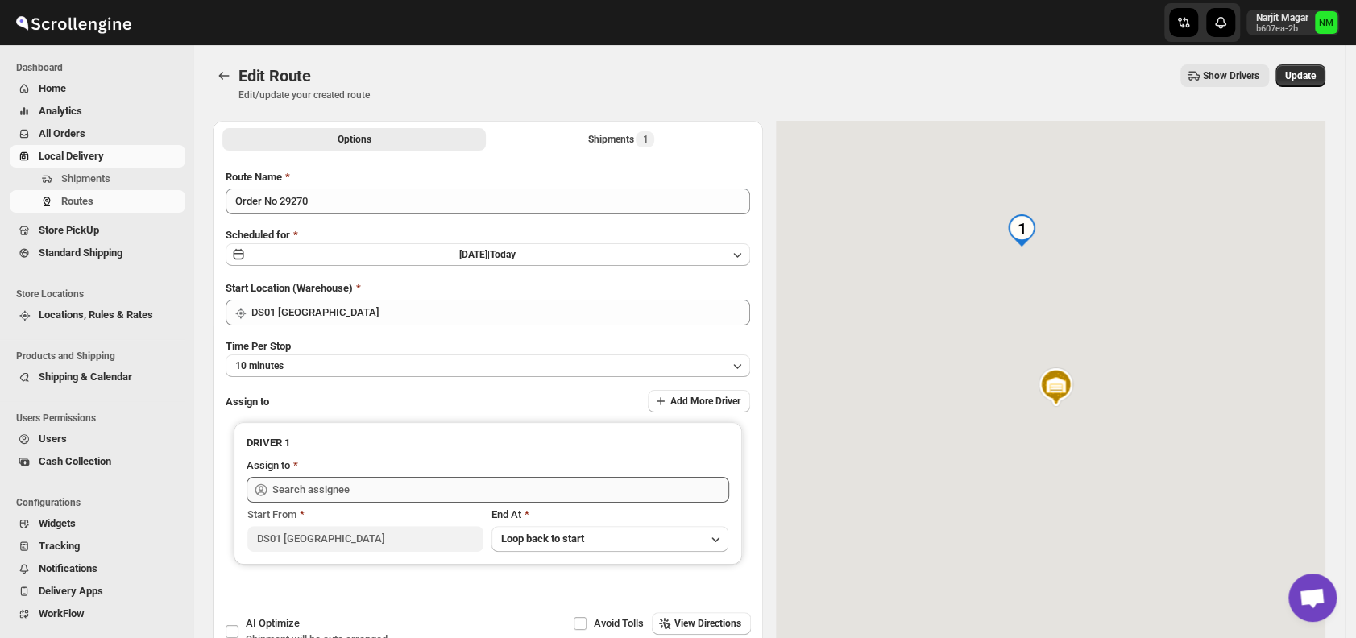
type input "Sarlesh Ch DS)1 (vinapi9521@jazipo.com)"
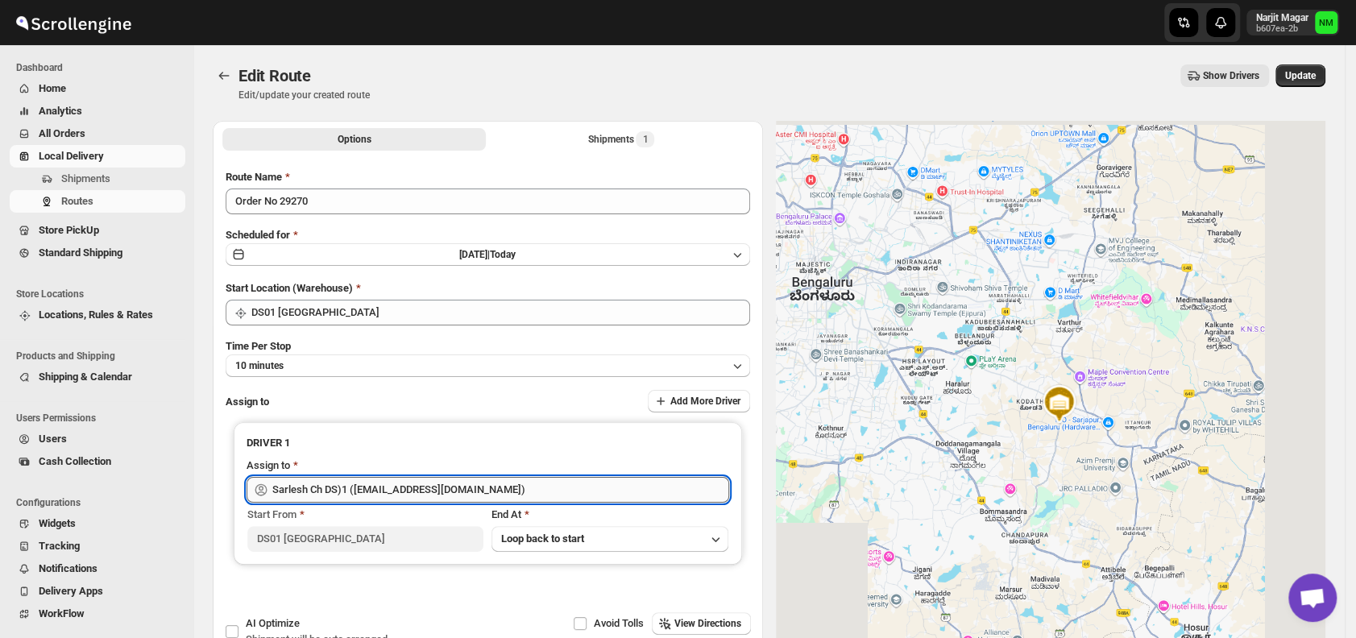
click at [466, 492] on input "Sarlesh Ch DS)1 (vinapi9521@jazipo.com)" at bounding box center [500, 490] width 457 height 26
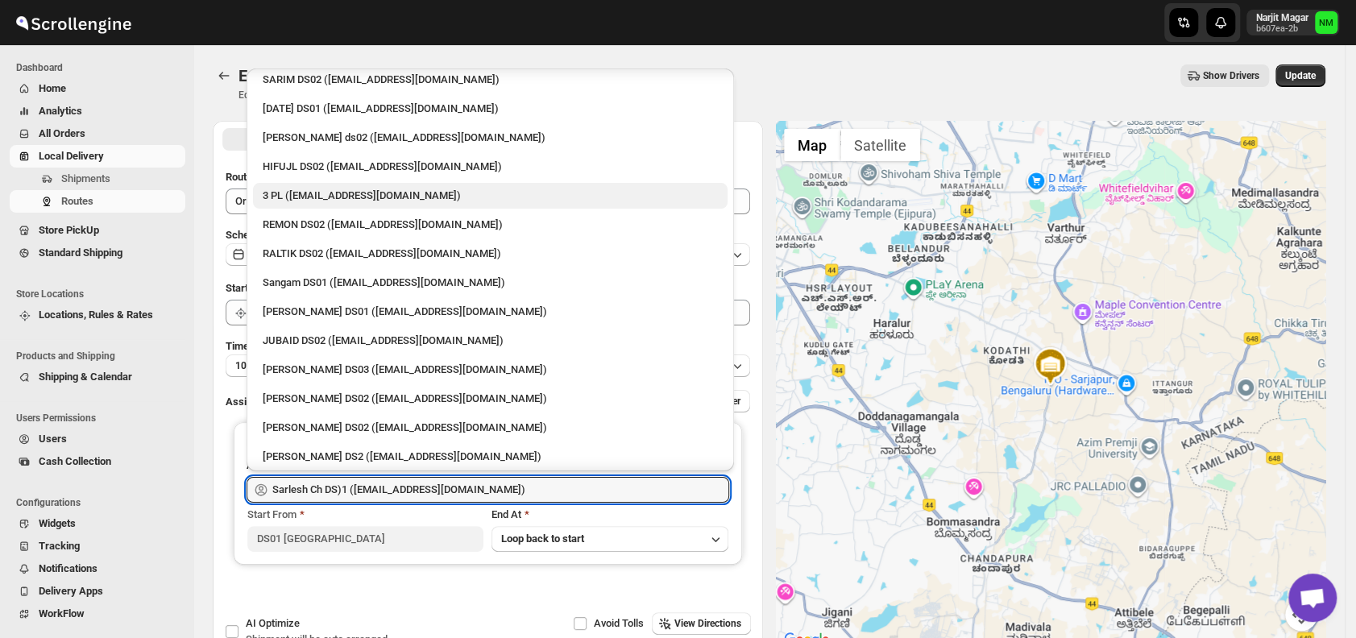
scroll to position [182, 0]
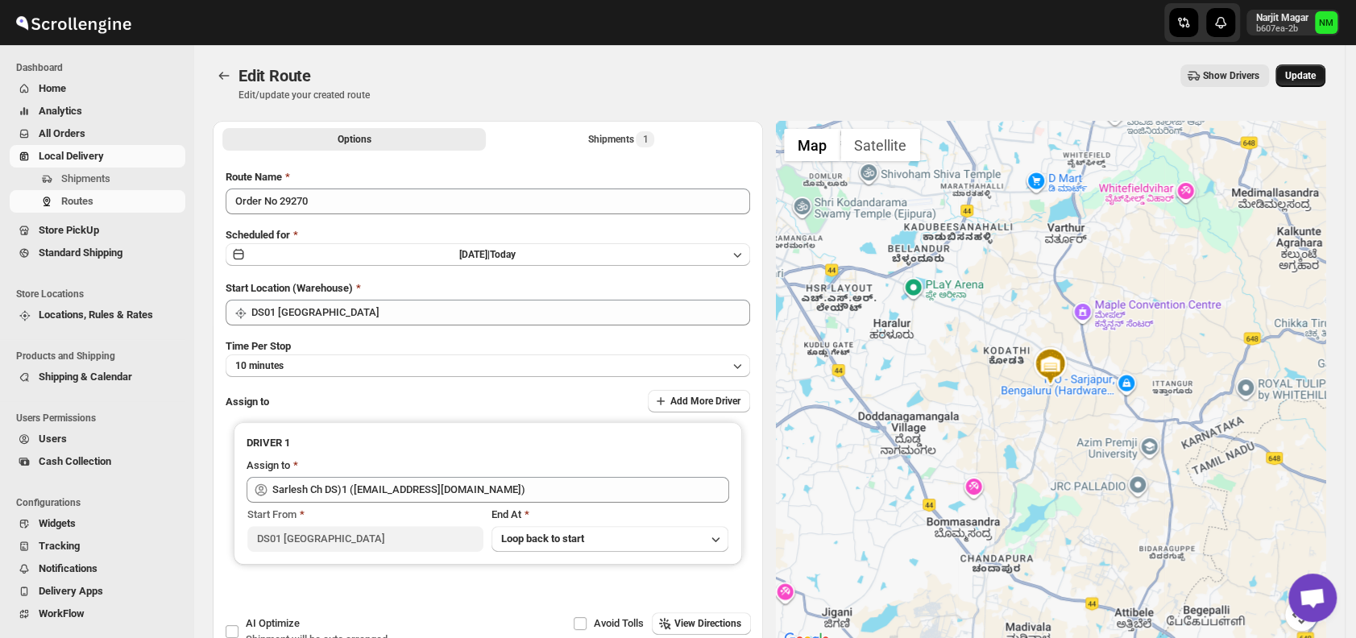
click at [1302, 80] on span "Update" at bounding box center [1300, 75] width 31 height 13
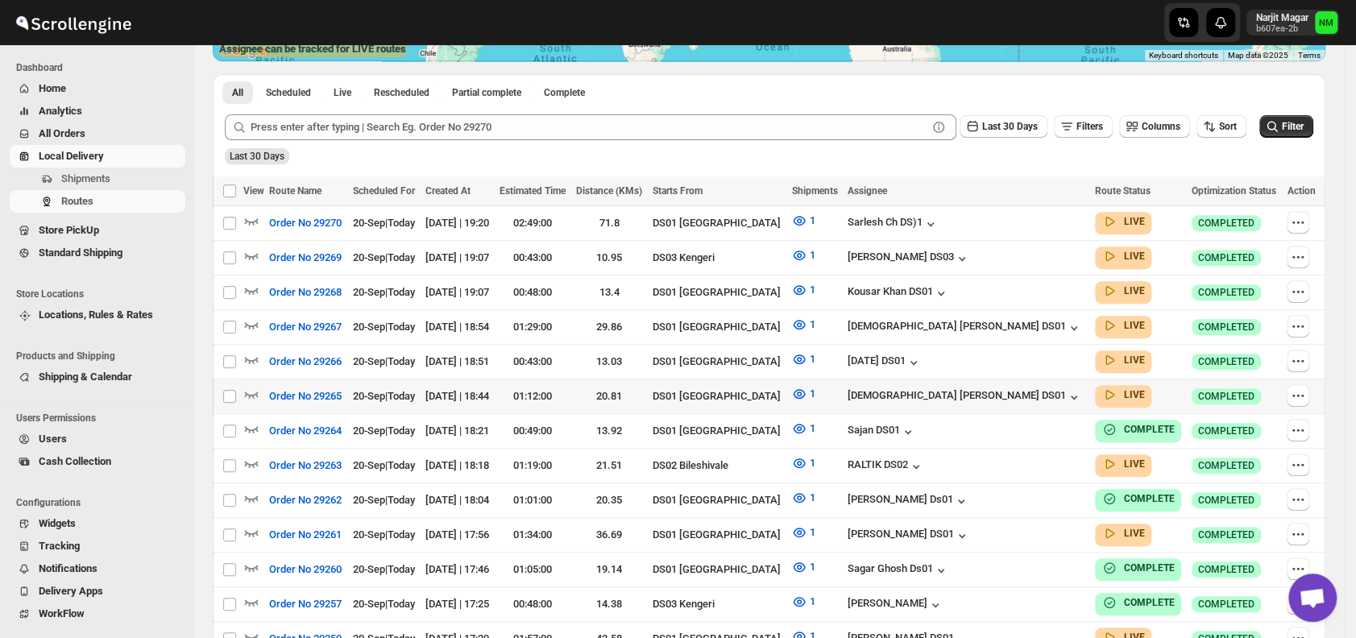
scroll to position [444, 0]
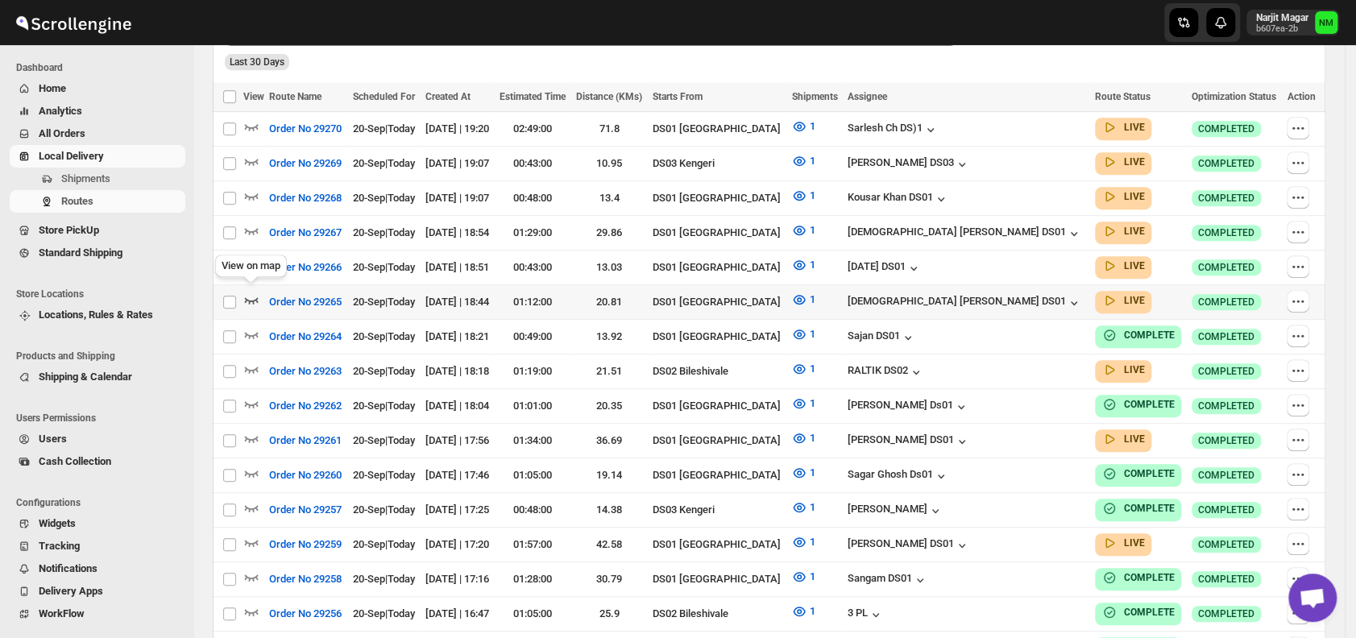
click at [254, 299] on icon "button" at bounding box center [251, 300] width 16 height 16
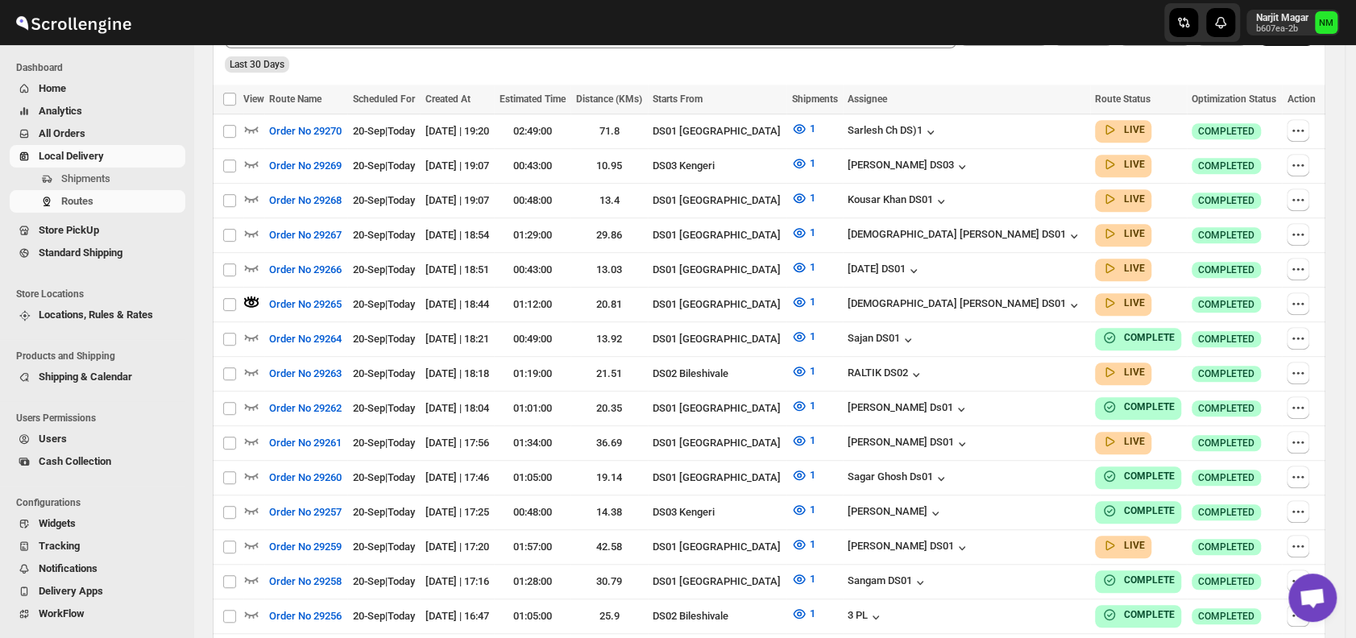
scroll to position [0, 0]
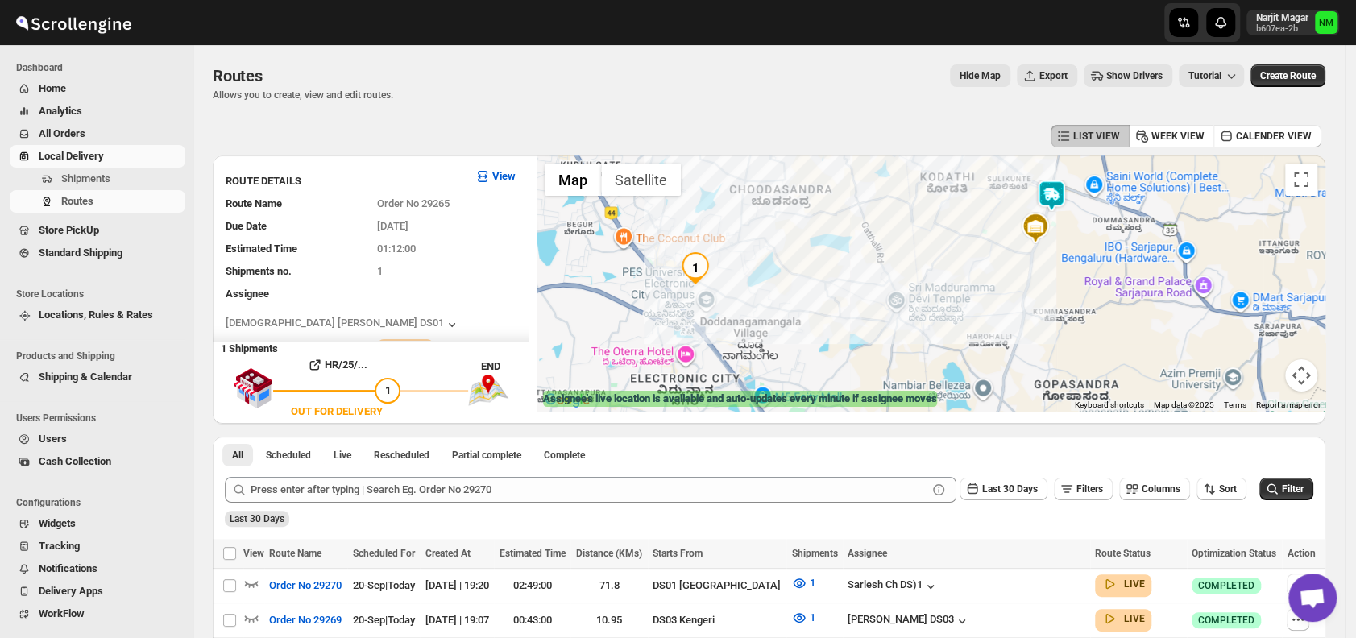
click at [1061, 200] on img at bounding box center [1051, 196] width 32 height 32
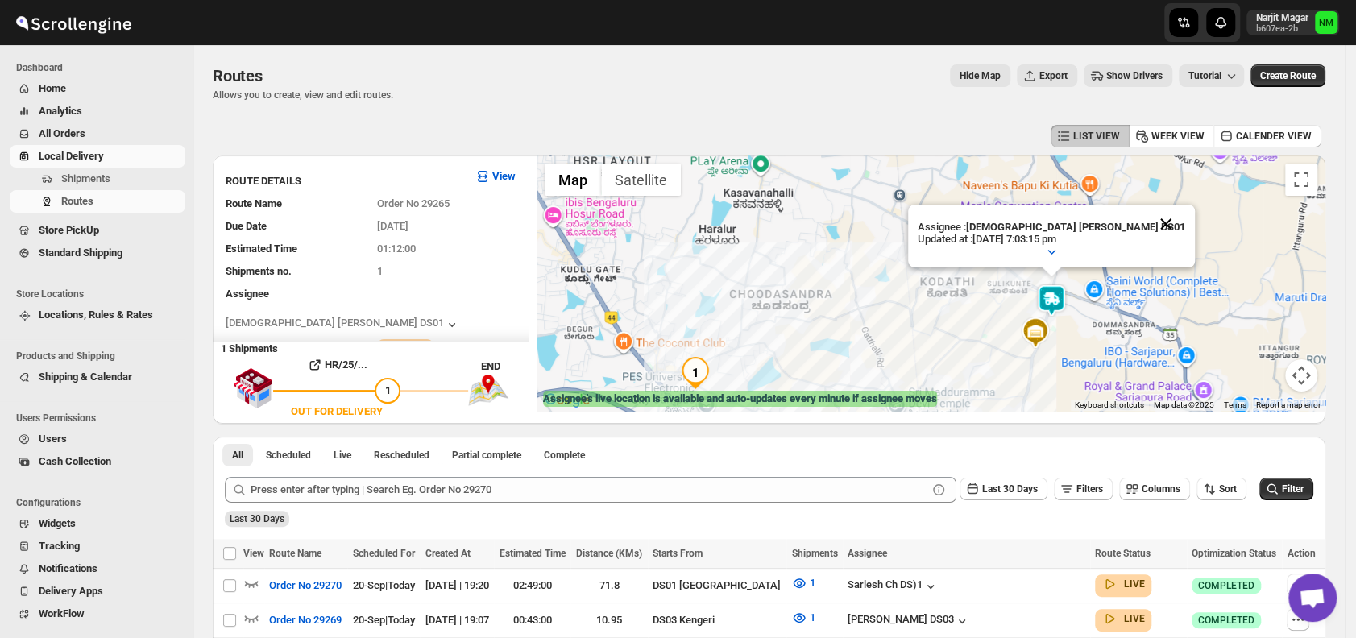
click at [1146, 221] on button "Close" at bounding box center [1165, 224] width 39 height 39
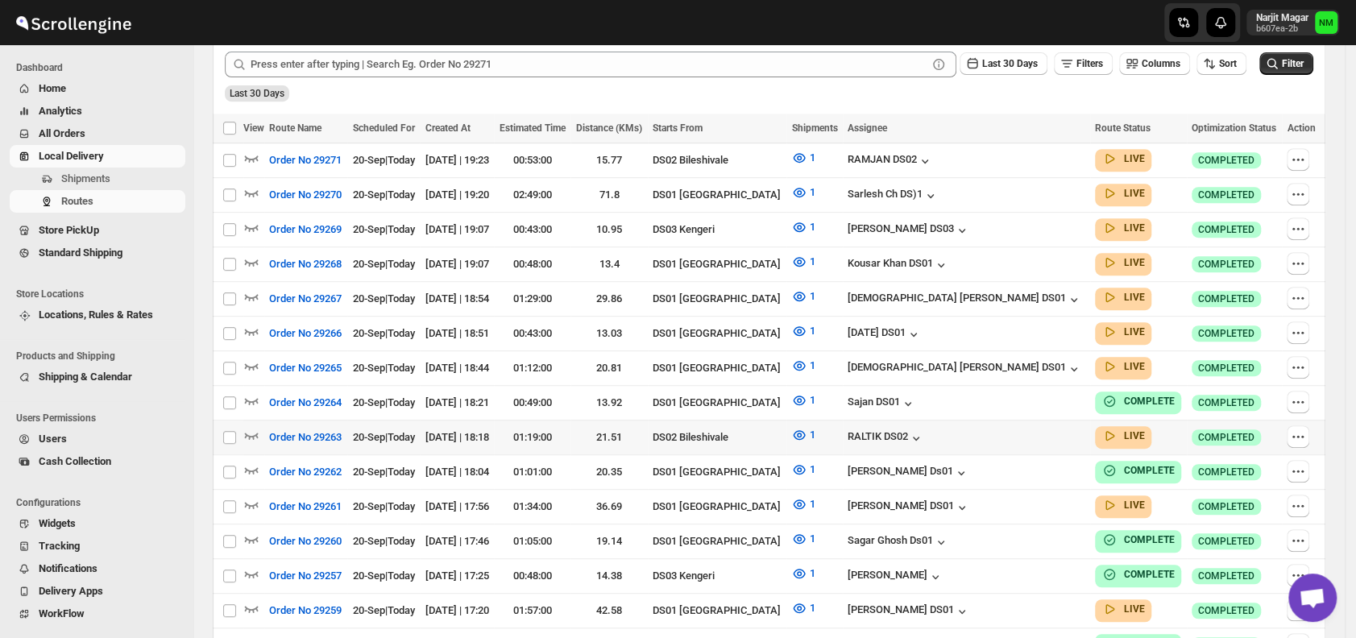
scroll to position [414, 0]
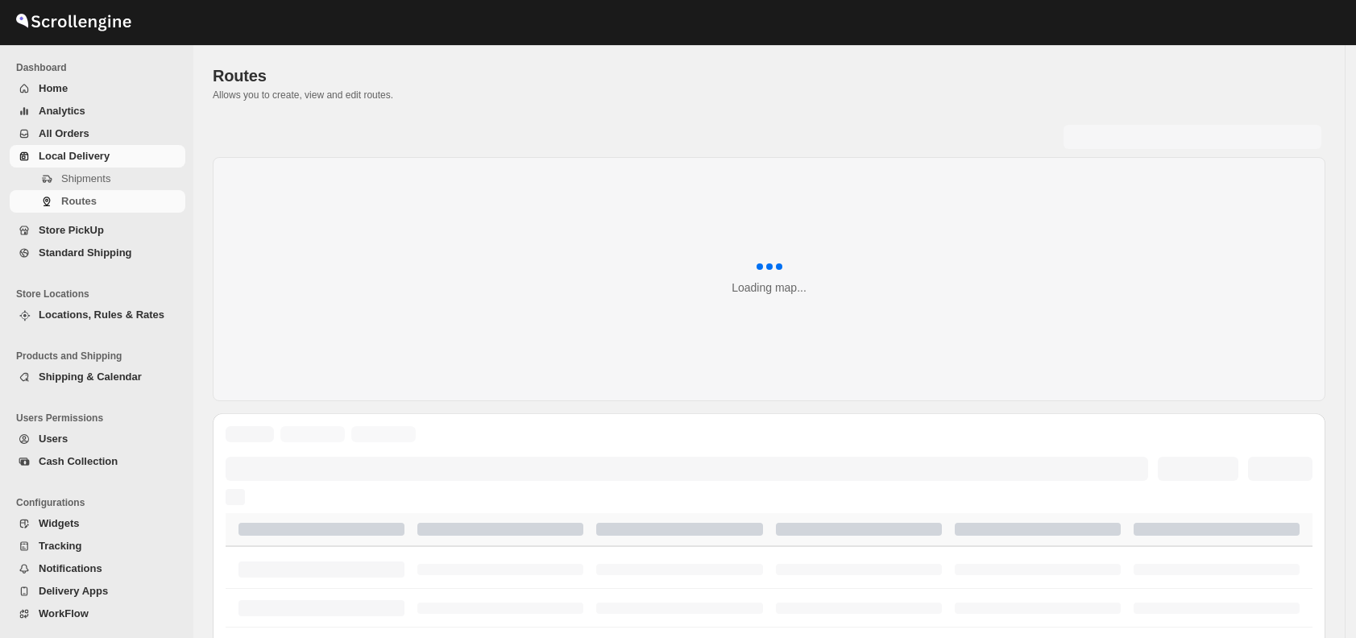
scroll to position [414, 0]
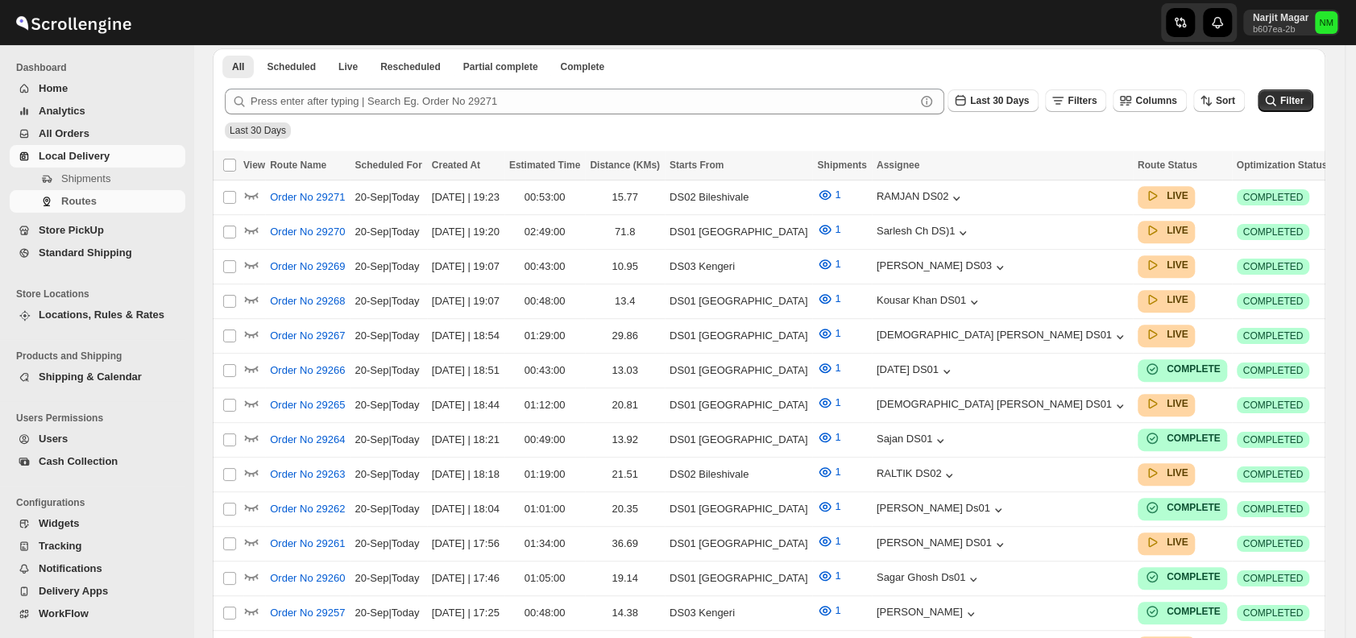
scroll to position [414, 0]
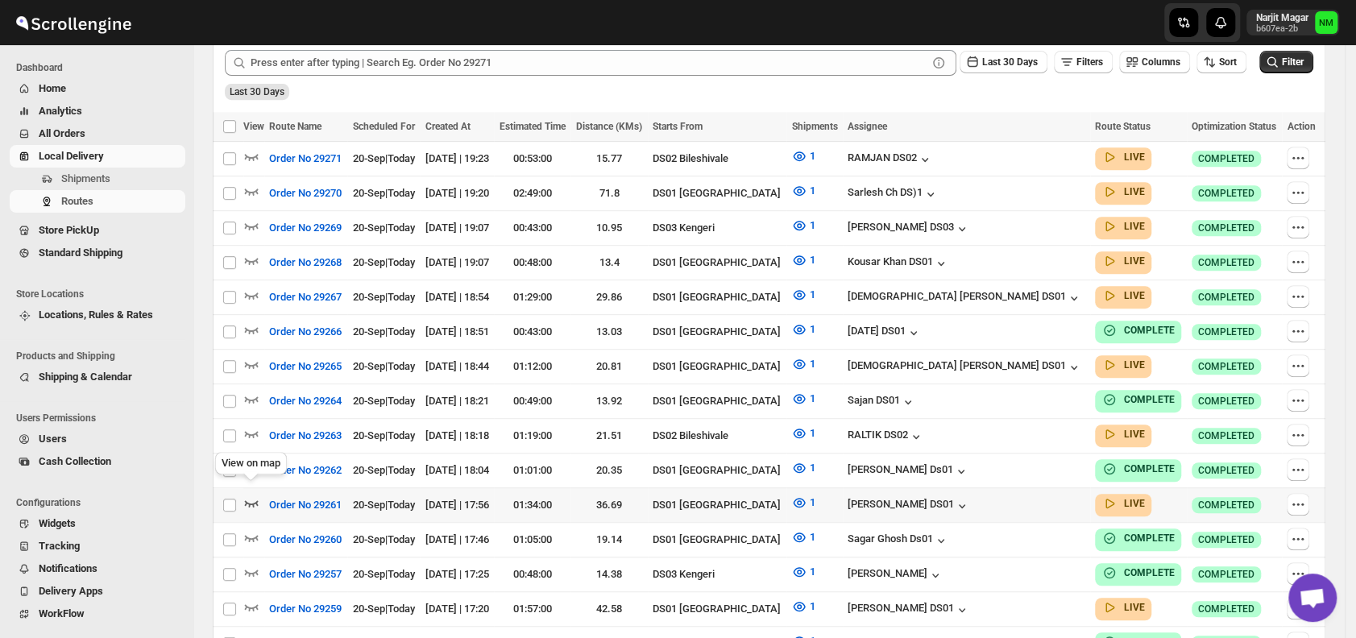
click at [246, 495] on icon "button" at bounding box center [251, 503] width 16 height 16
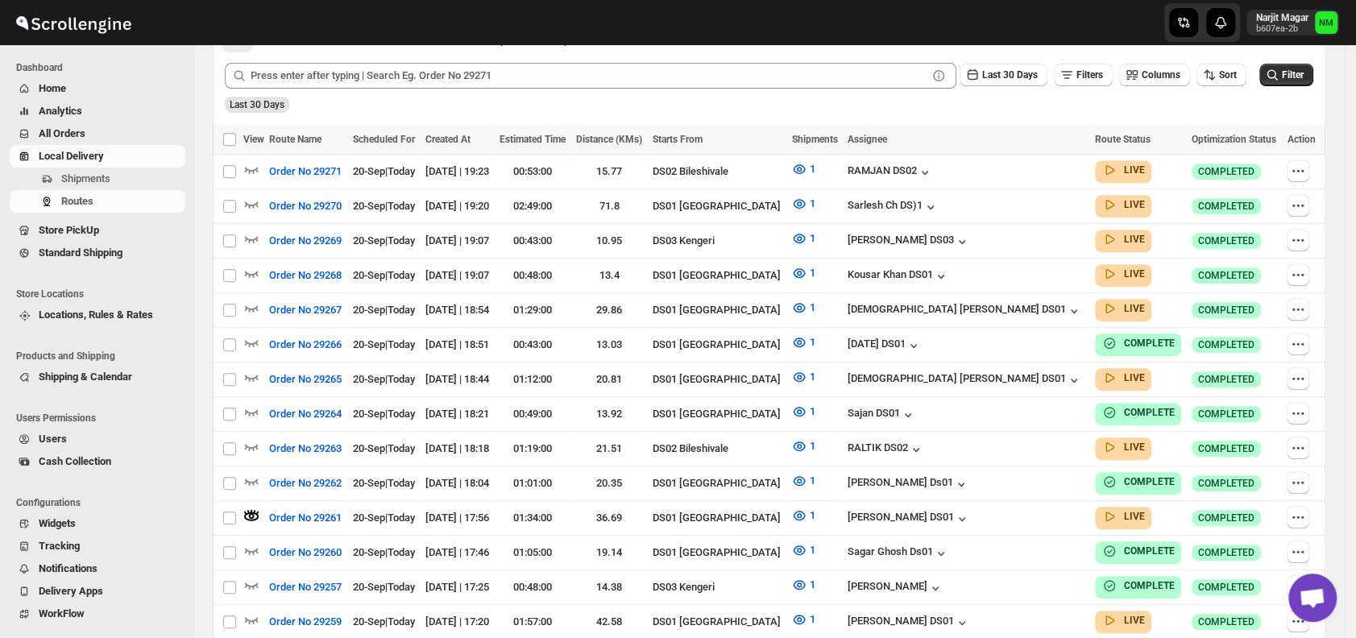
scroll to position [0, 0]
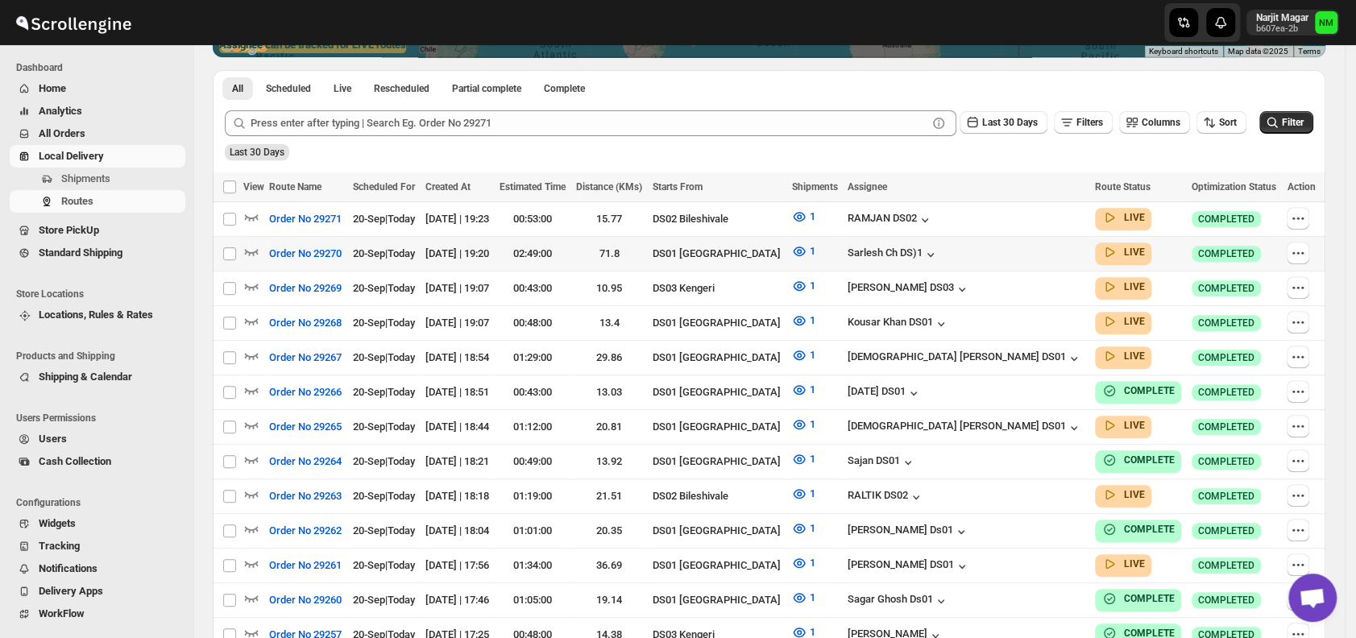
scroll to position [354, 0]
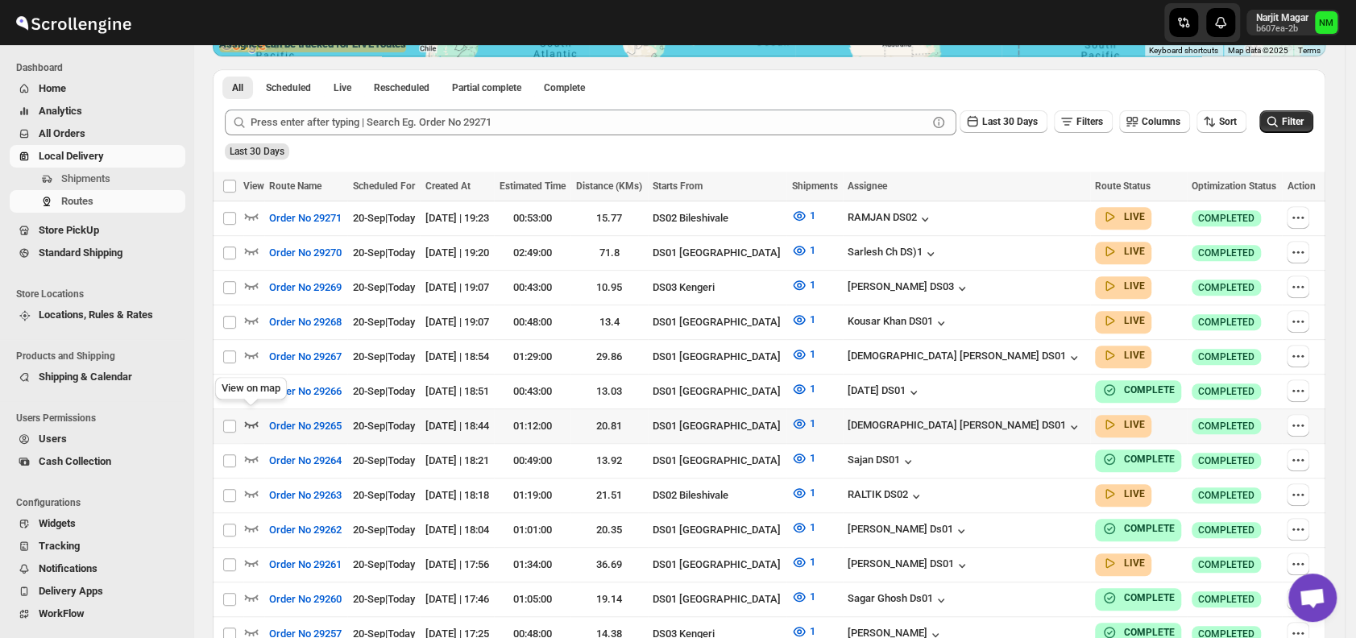
click at [250, 416] on icon "button" at bounding box center [251, 424] width 16 height 16
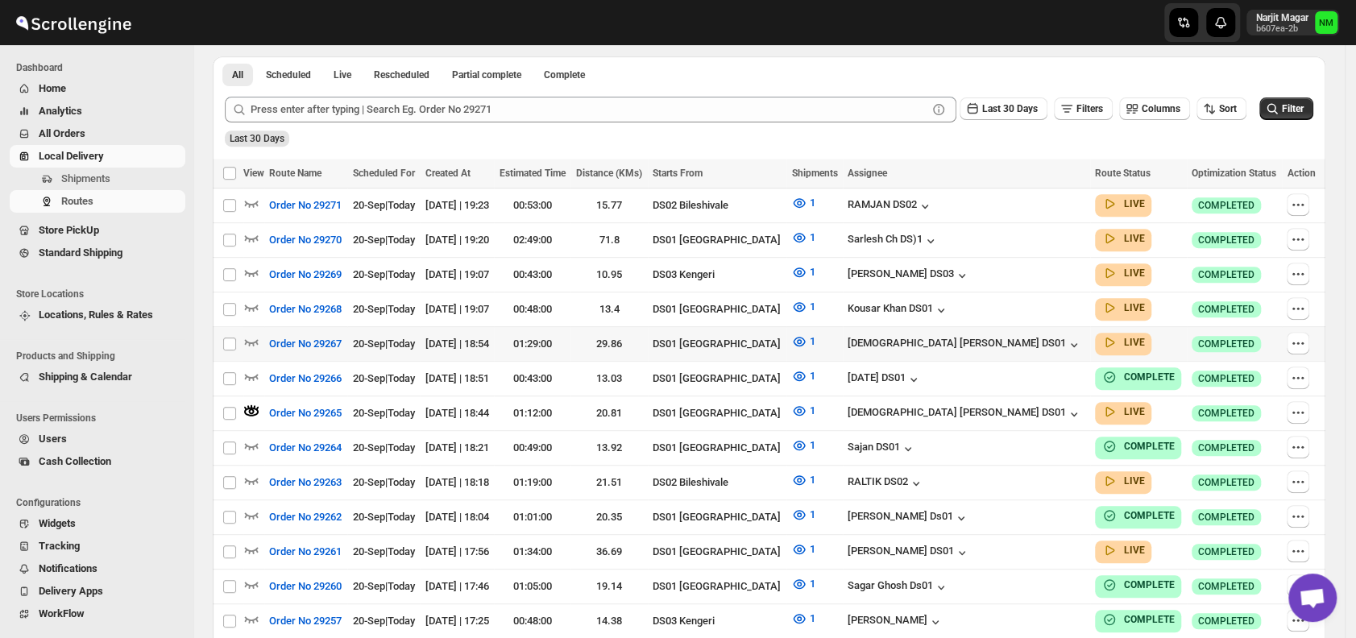
scroll to position [386, 0]
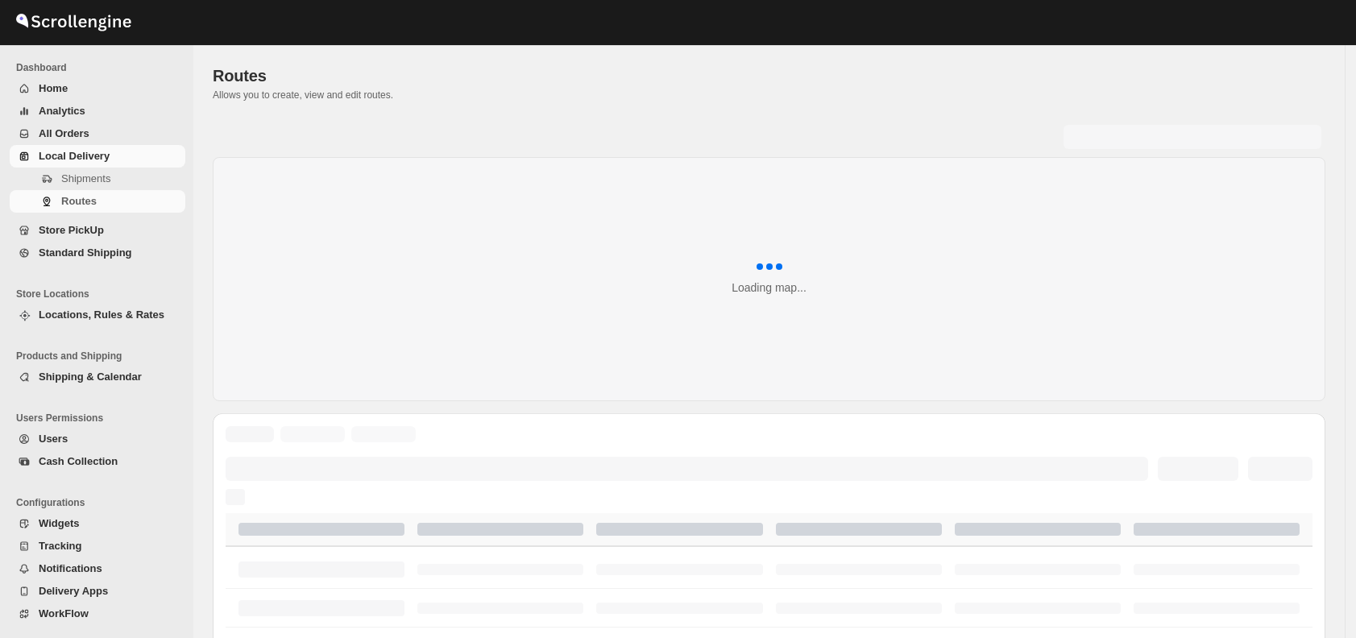
scroll to position [386, 0]
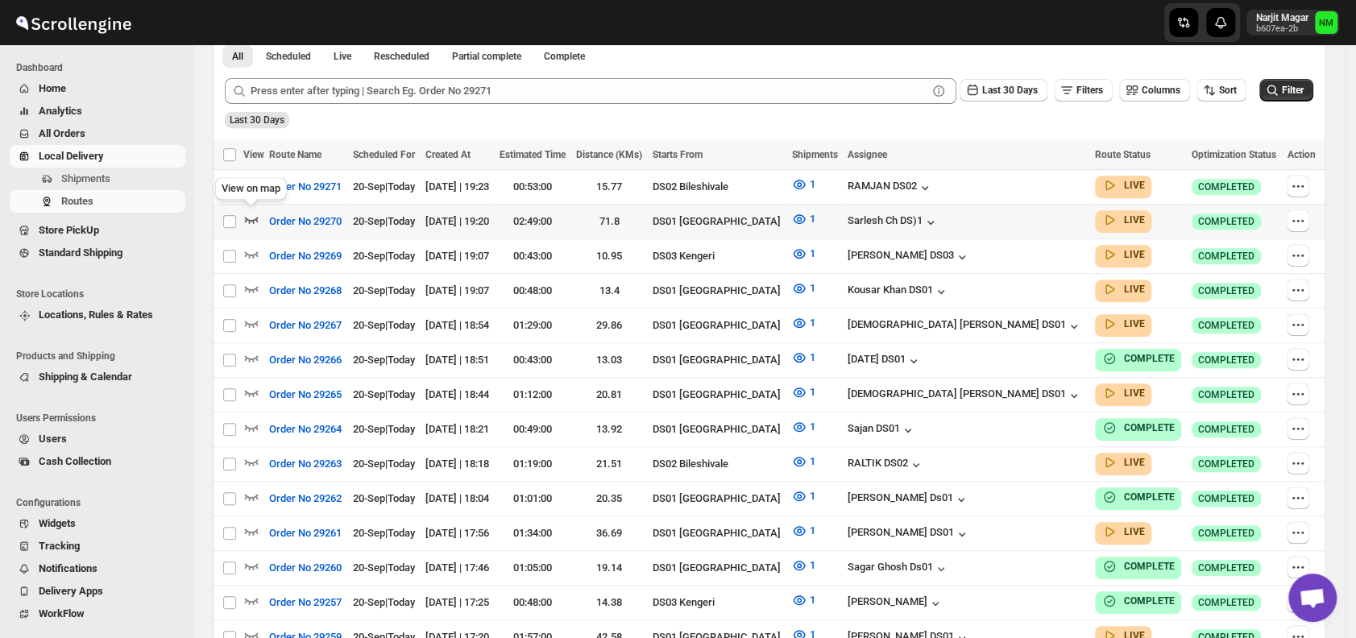
click at [253, 221] on icon "button" at bounding box center [252, 220] width 14 height 6
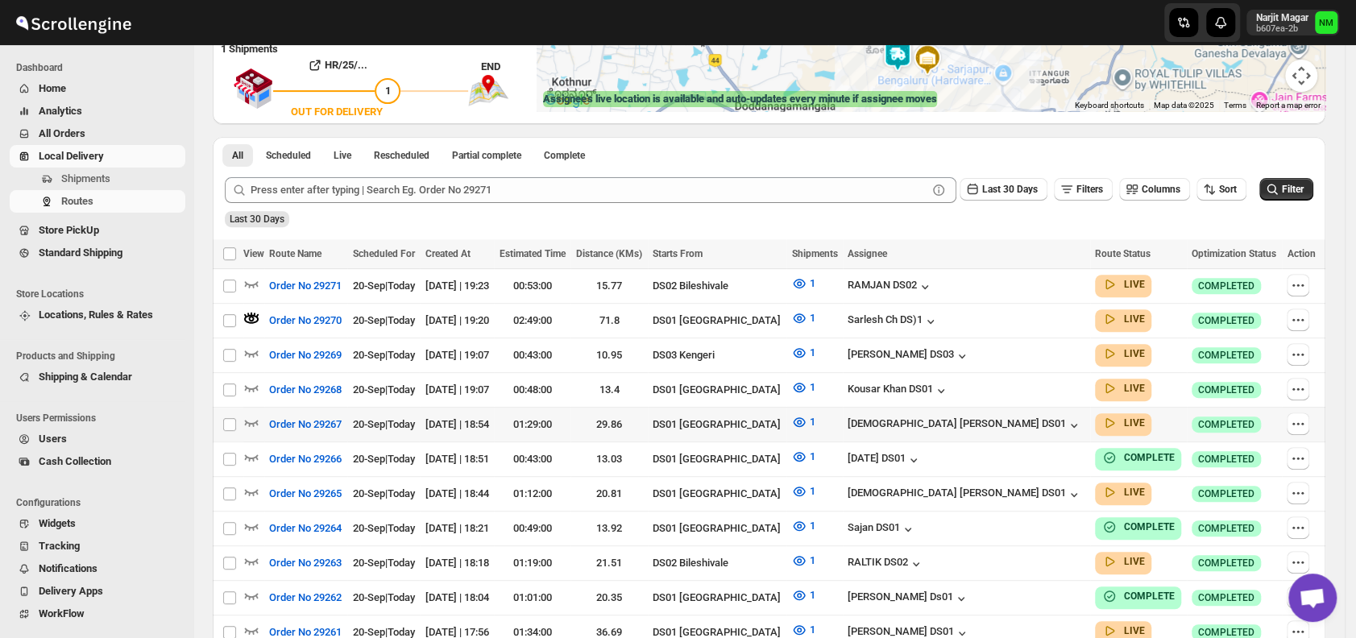
scroll to position [300, 0]
click at [249, 413] on icon "button" at bounding box center [251, 421] width 16 height 16
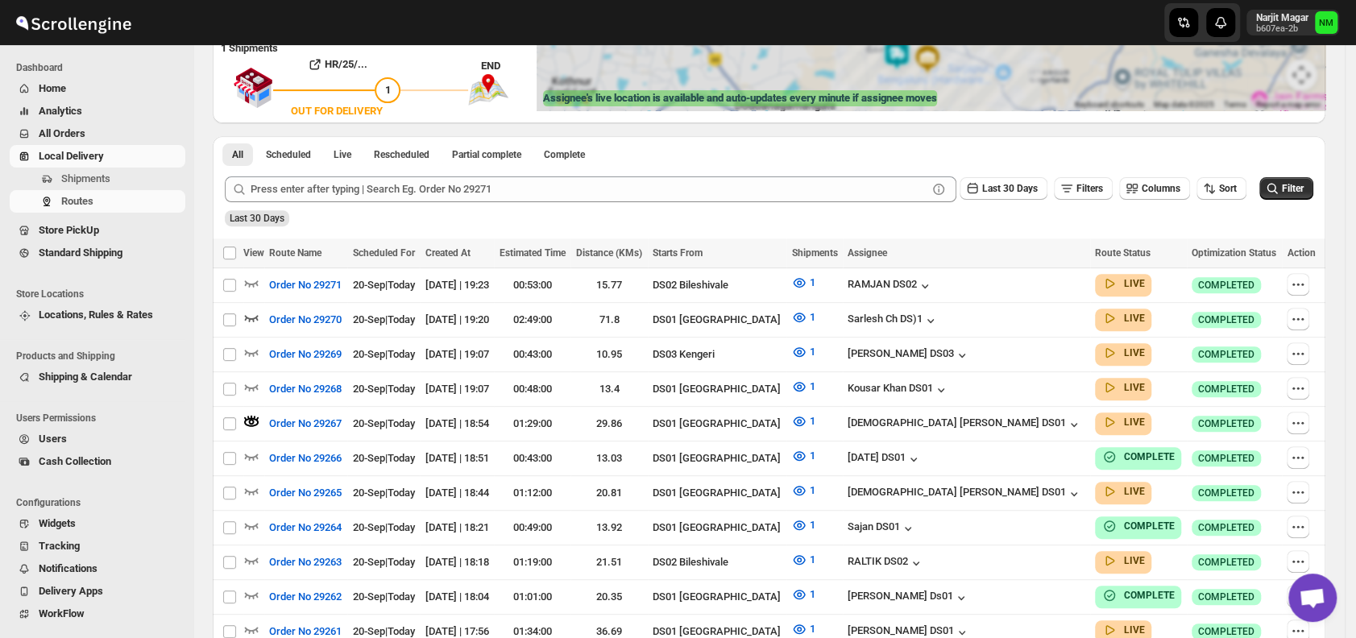
scroll to position [0, 0]
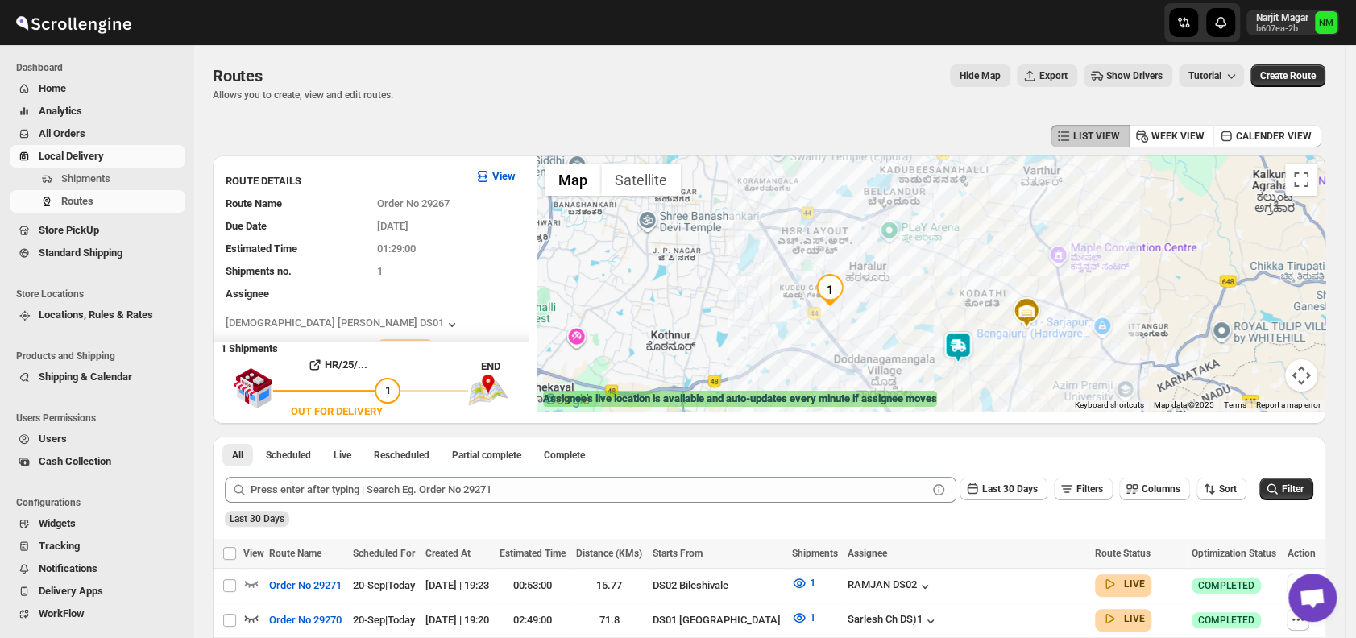
click at [974, 354] on img at bounding box center [958, 347] width 32 height 32
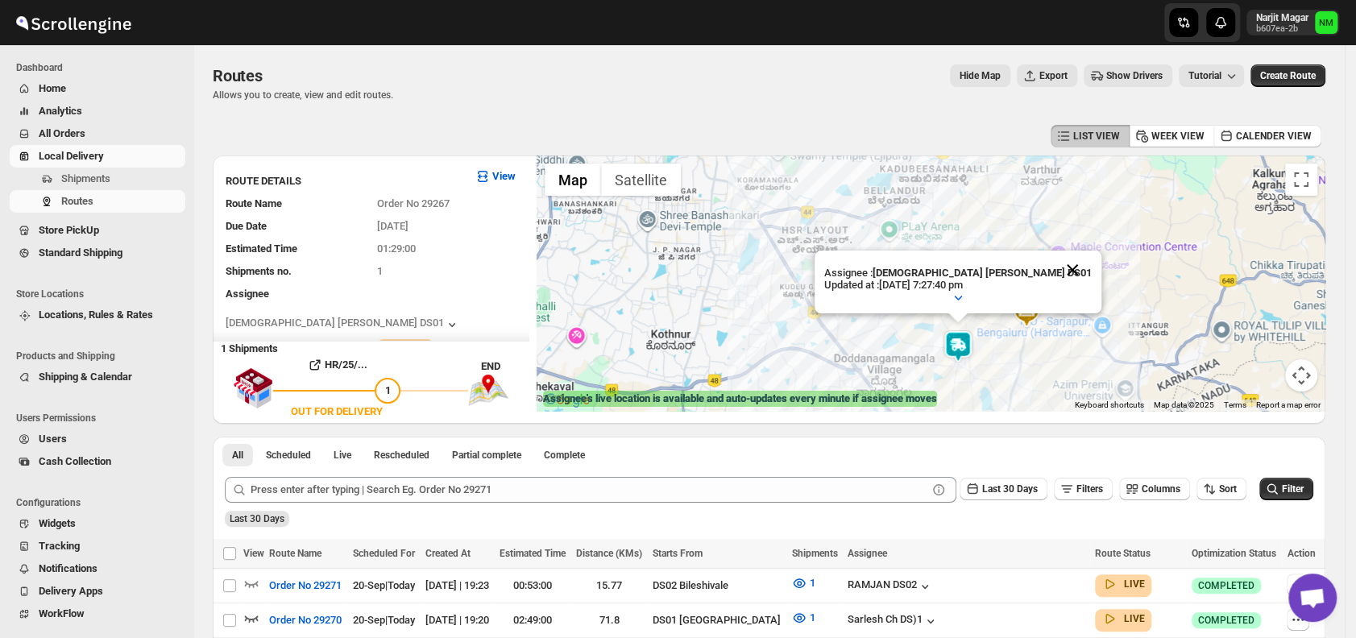
click at [1053, 268] on button "Close" at bounding box center [1072, 269] width 39 height 39
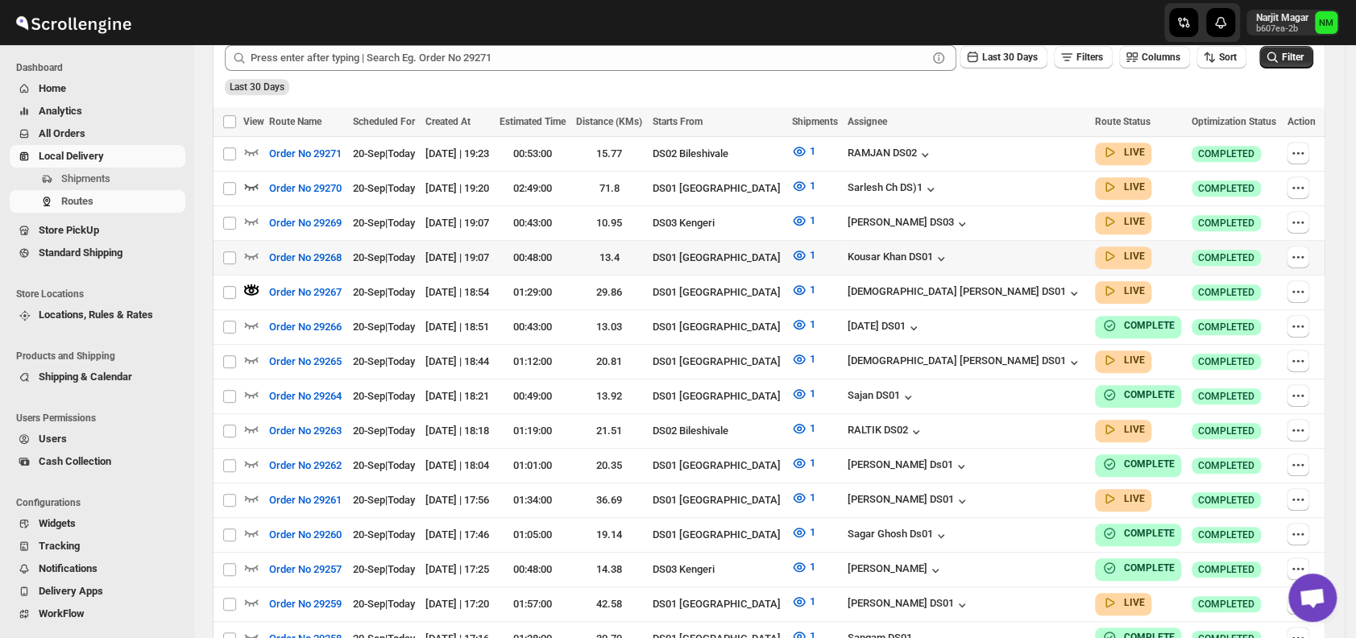
scroll to position [433, 0]
click at [258, 593] on icon "button" at bounding box center [251, 601] width 16 height 16
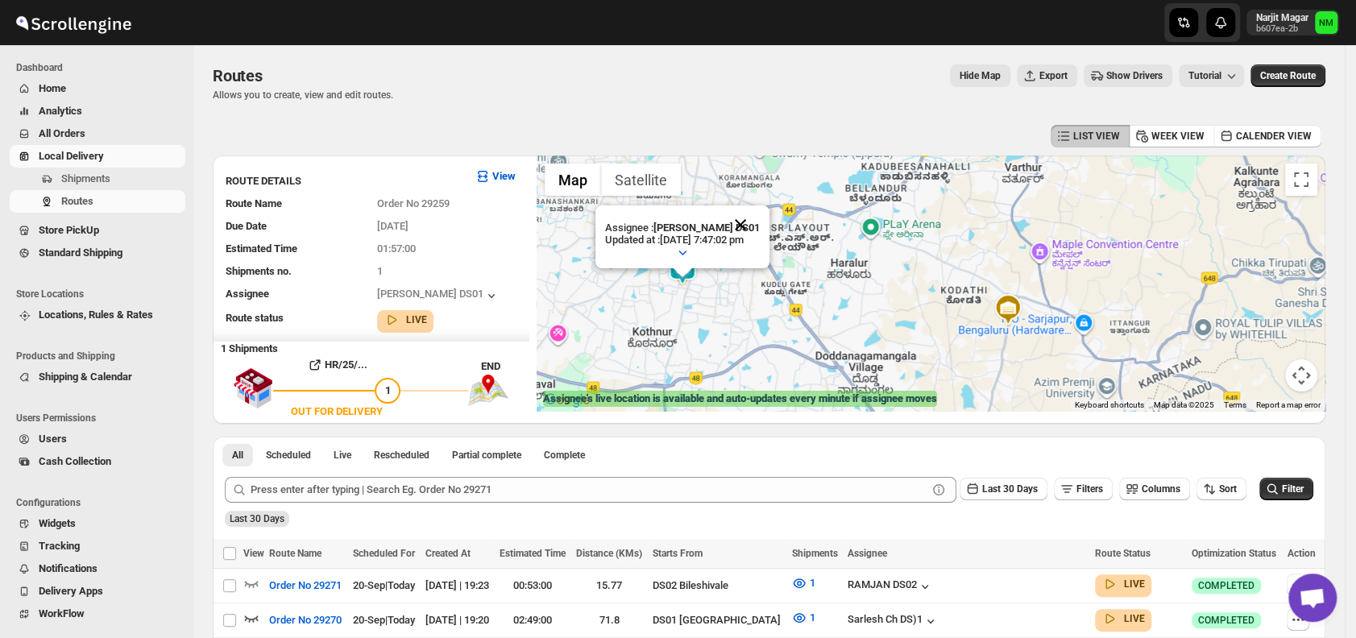
click at [760, 216] on button "Close" at bounding box center [740, 224] width 39 height 39
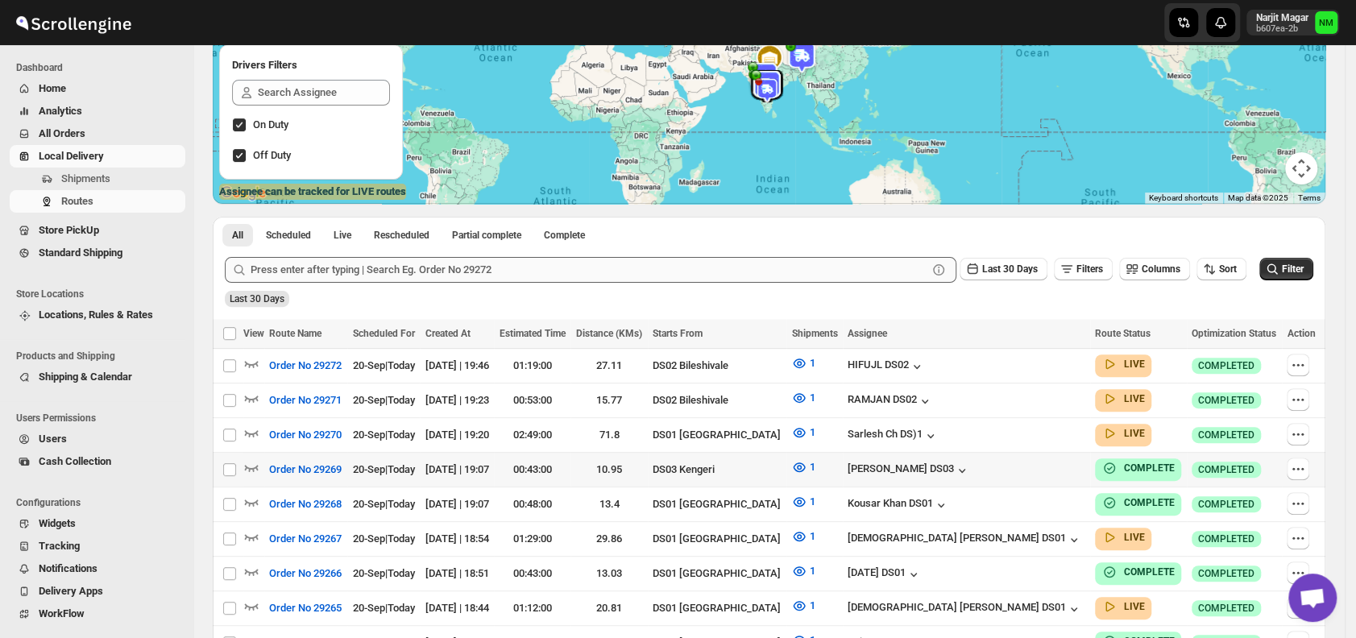
scroll to position [210, 0]
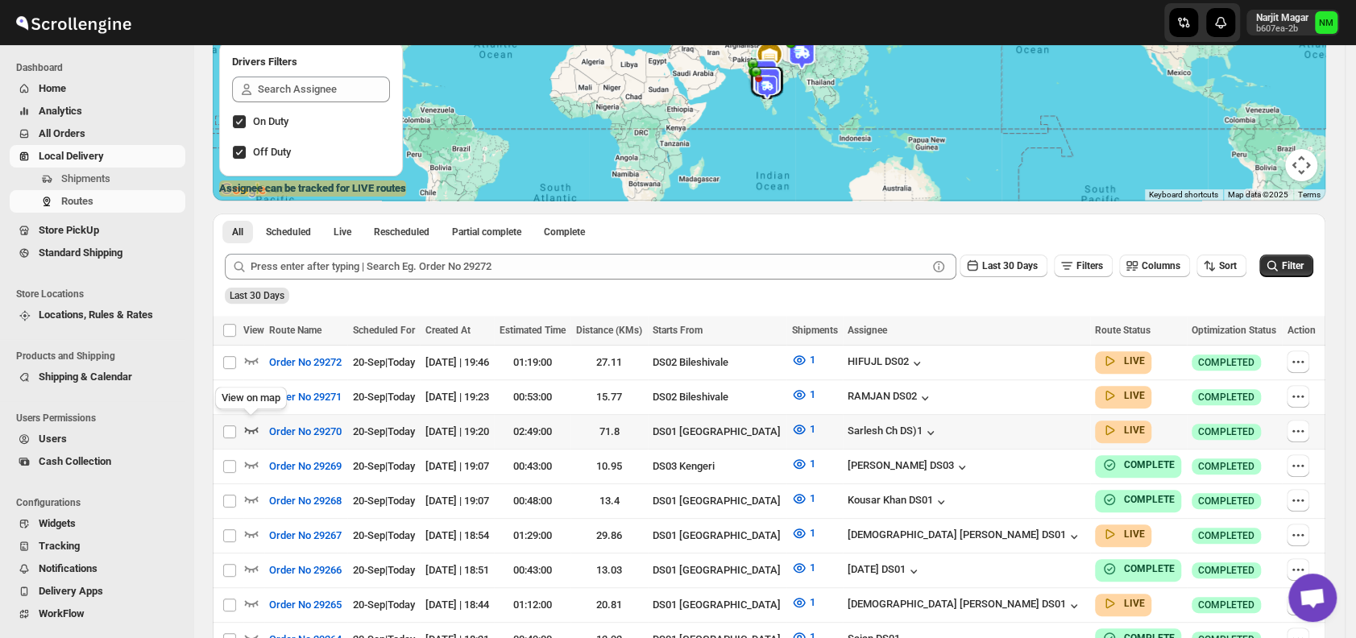
click at [247, 425] on icon "button" at bounding box center [251, 429] width 16 height 16
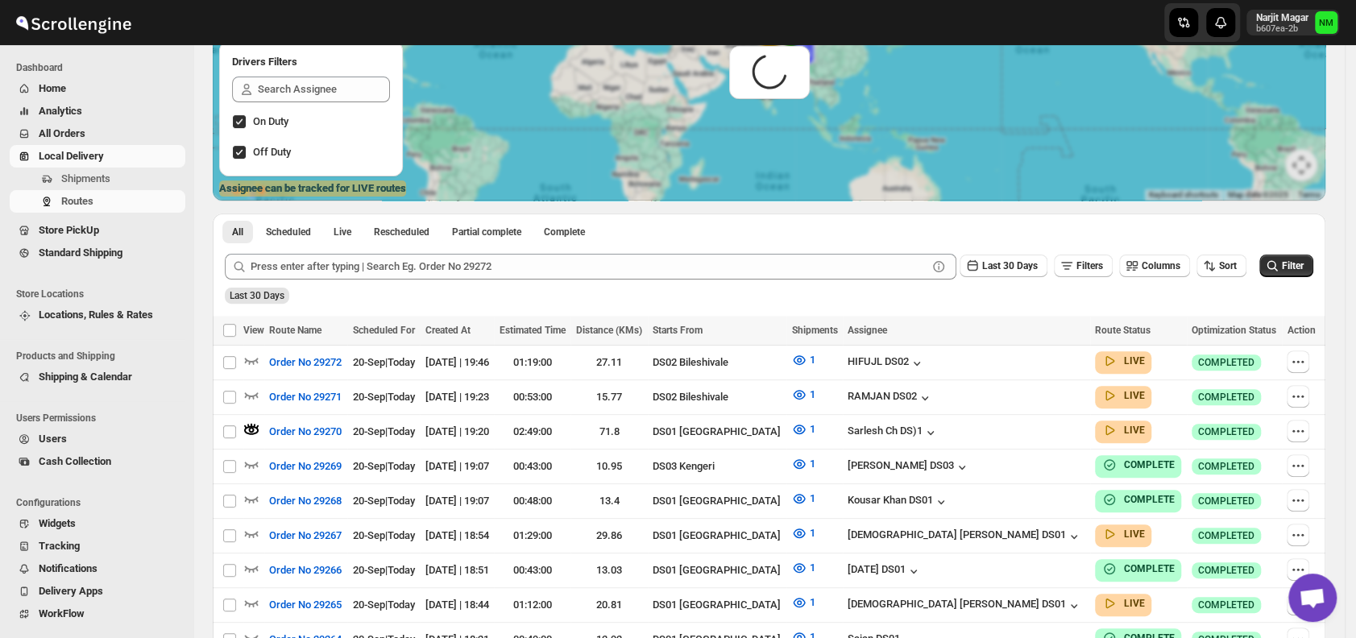
scroll to position [0, 0]
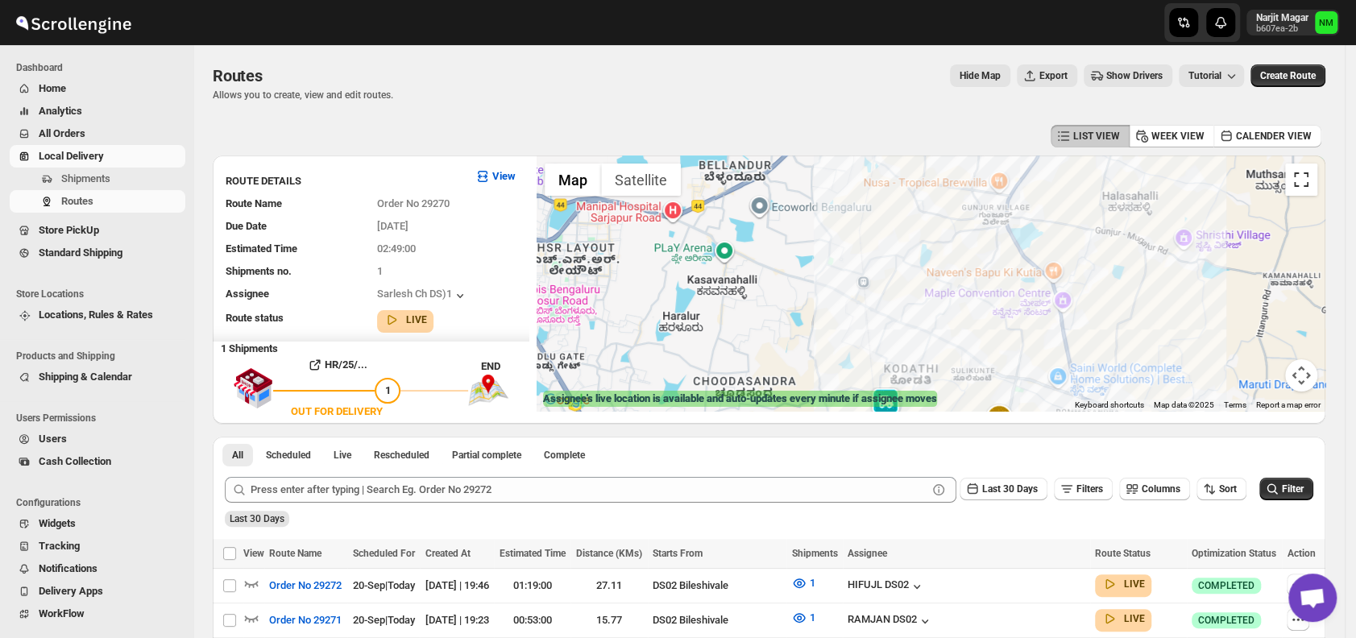
click at [1316, 182] on button "Toggle fullscreen view" at bounding box center [1301, 179] width 32 height 32
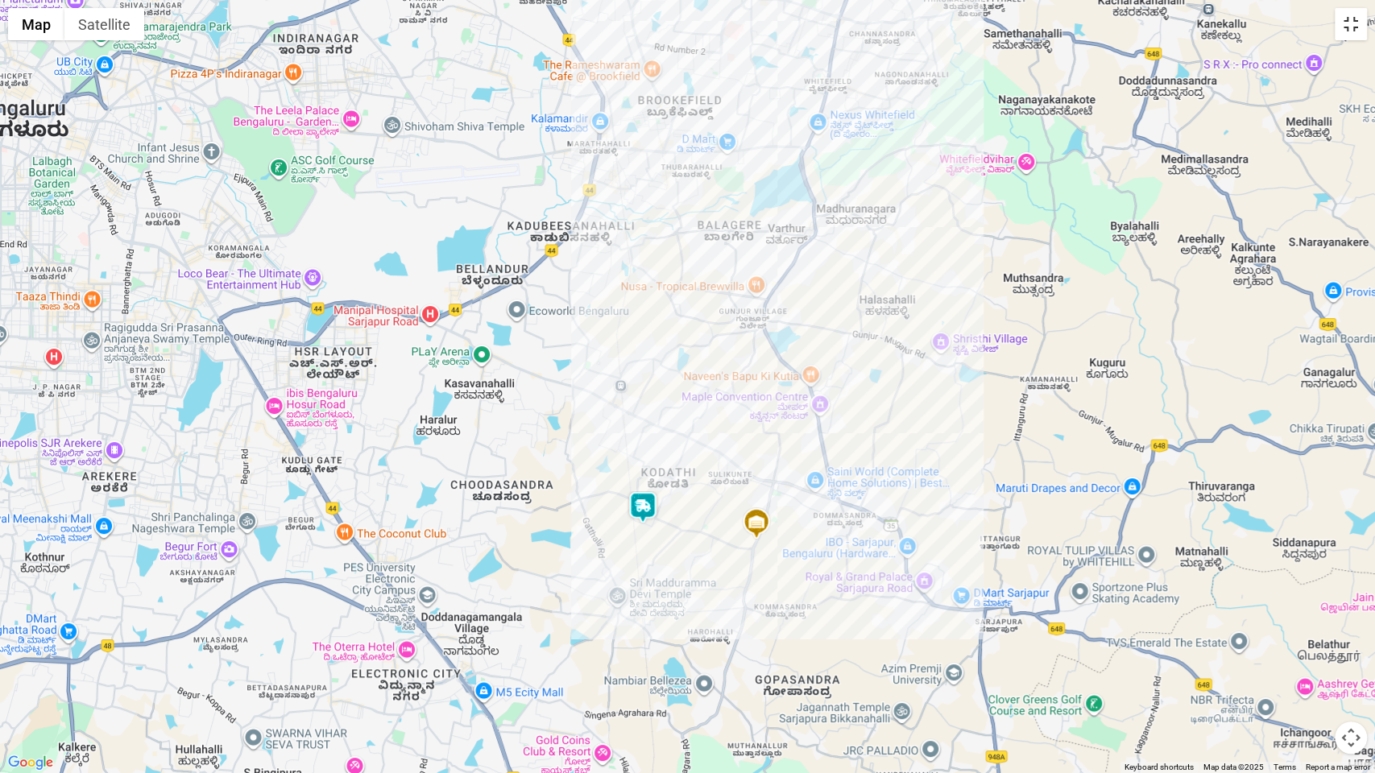
click at [1347, 31] on button "Toggle fullscreen view" at bounding box center [1351, 24] width 32 height 32
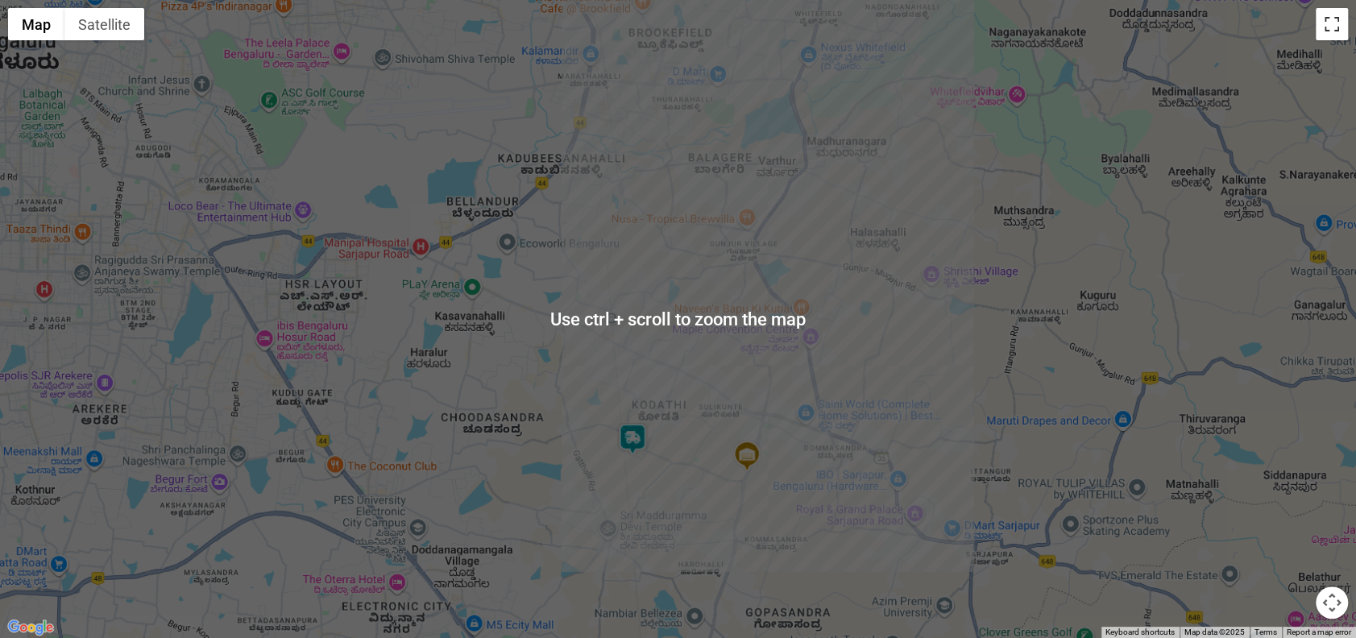
scroll to position [300, 0]
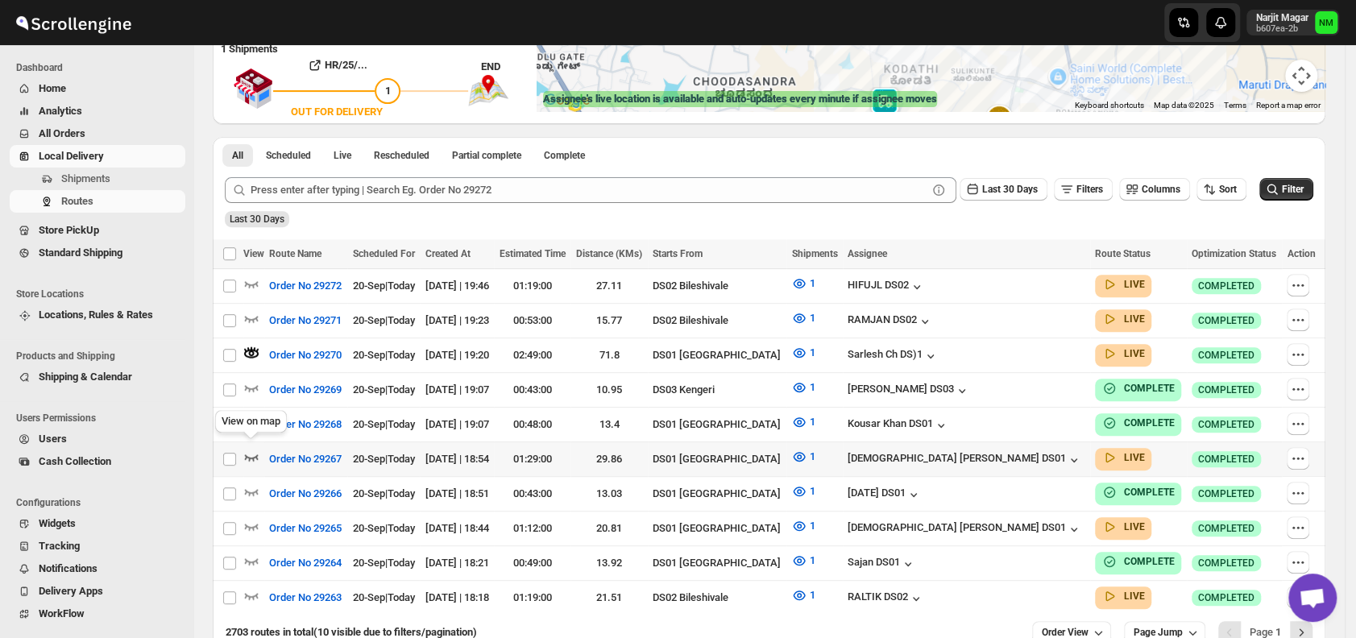
click at [253, 454] on icon "button" at bounding box center [252, 457] width 14 height 6
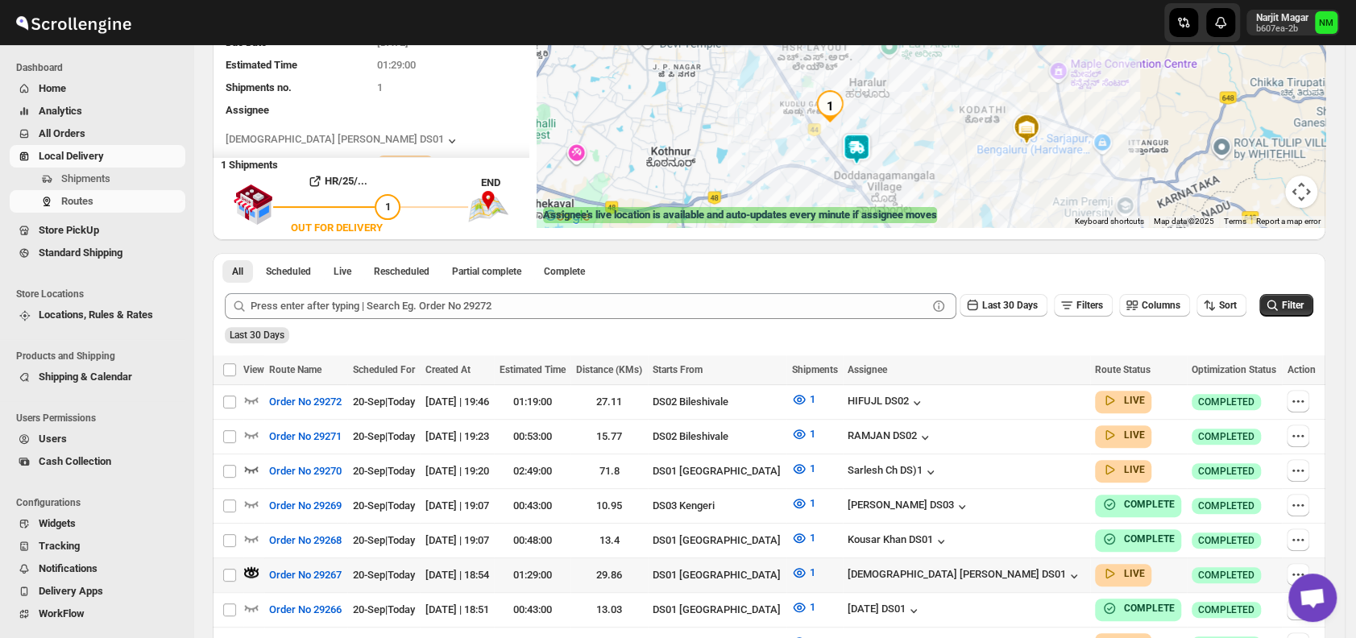
scroll to position [387, 0]
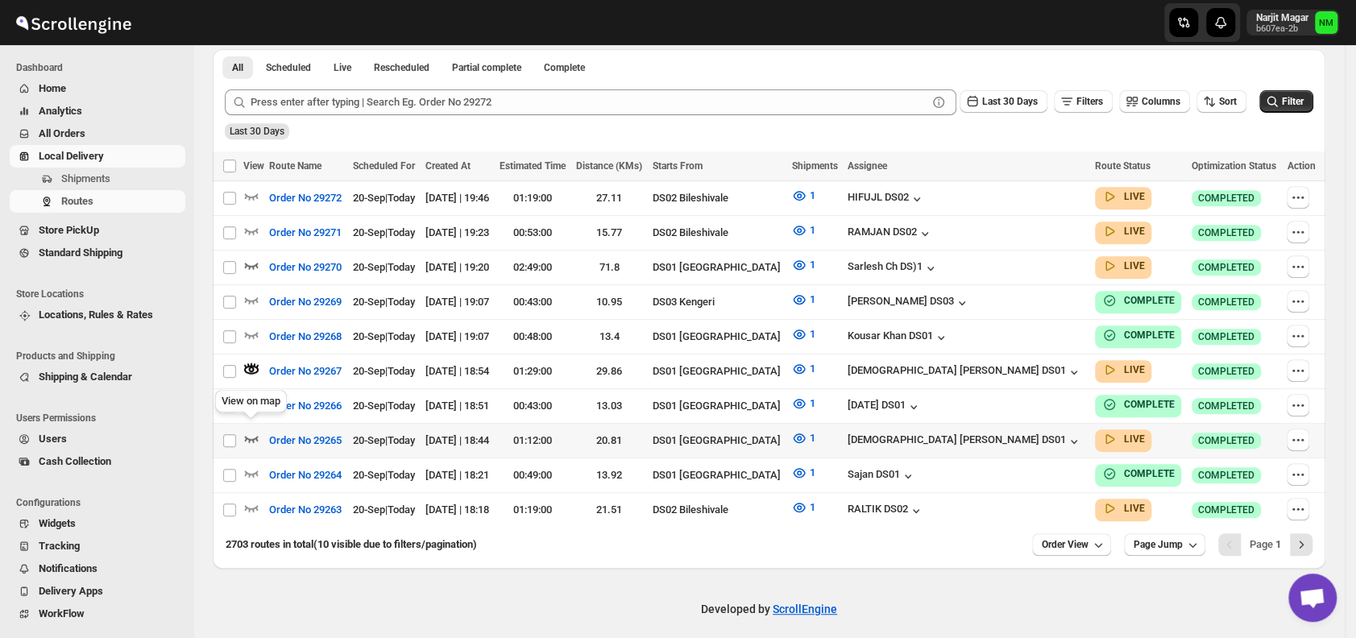
click at [254, 432] on icon "button" at bounding box center [251, 438] width 16 height 16
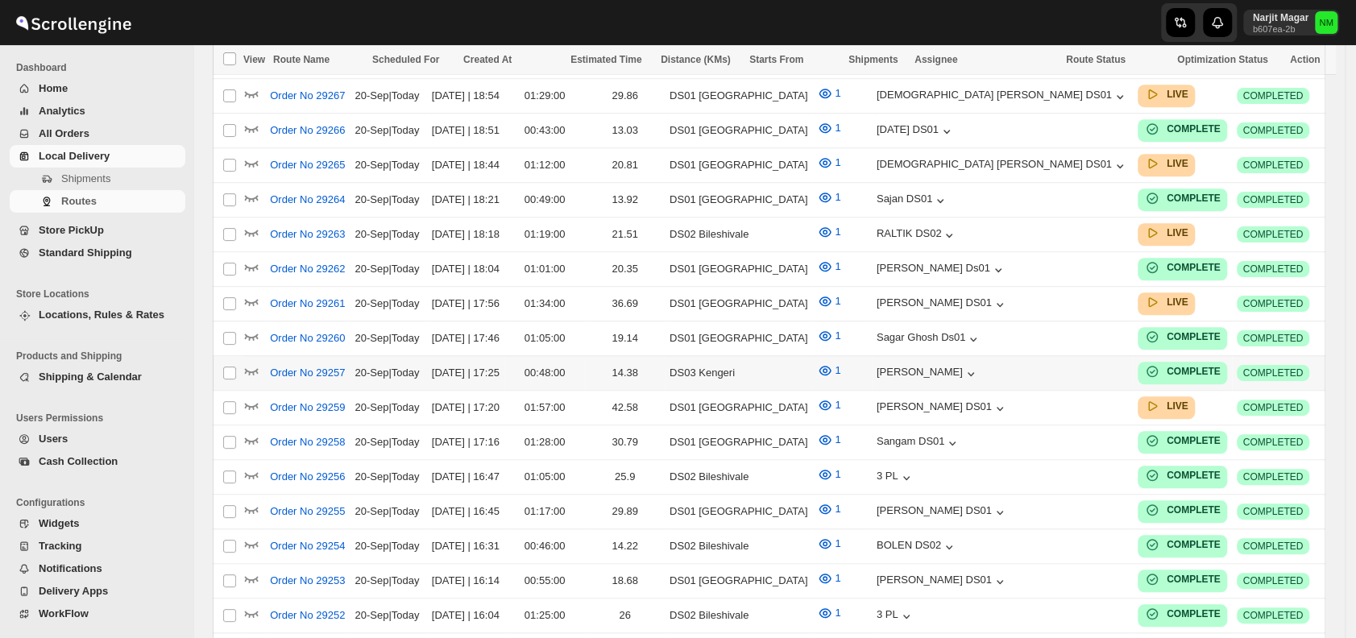
scroll to position [653, 0]
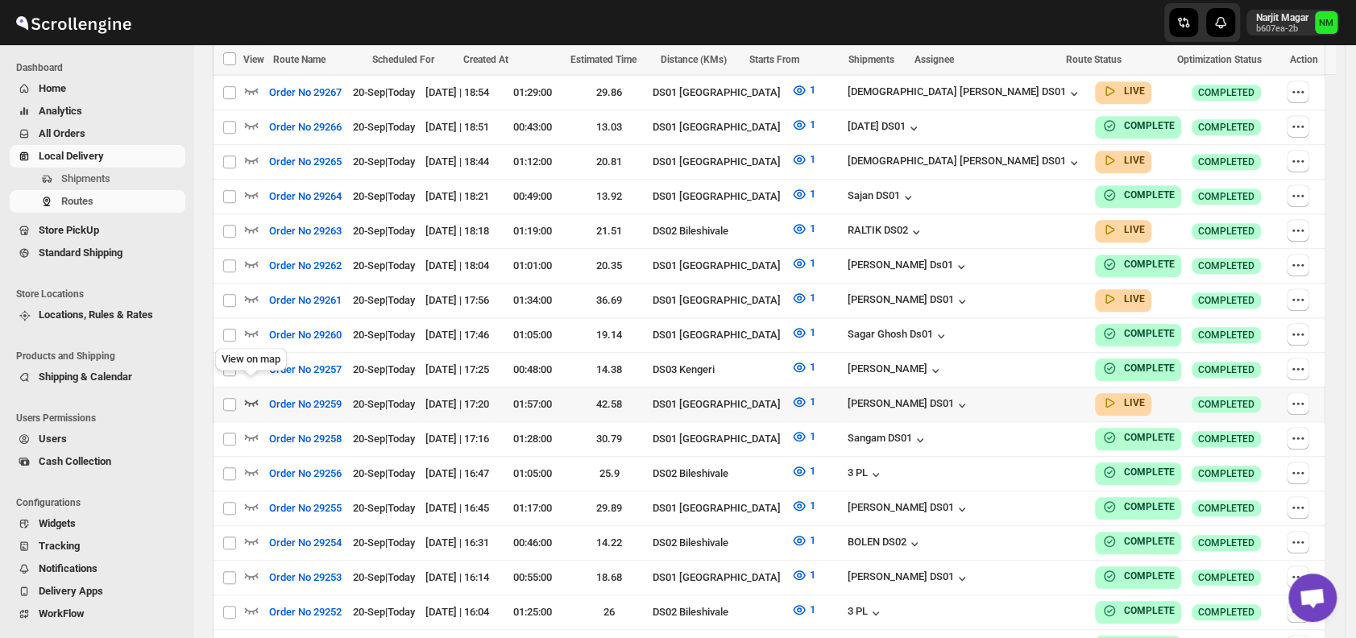
click at [253, 399] on icon "button" at bounding box center [252, 402] width 14 height 6
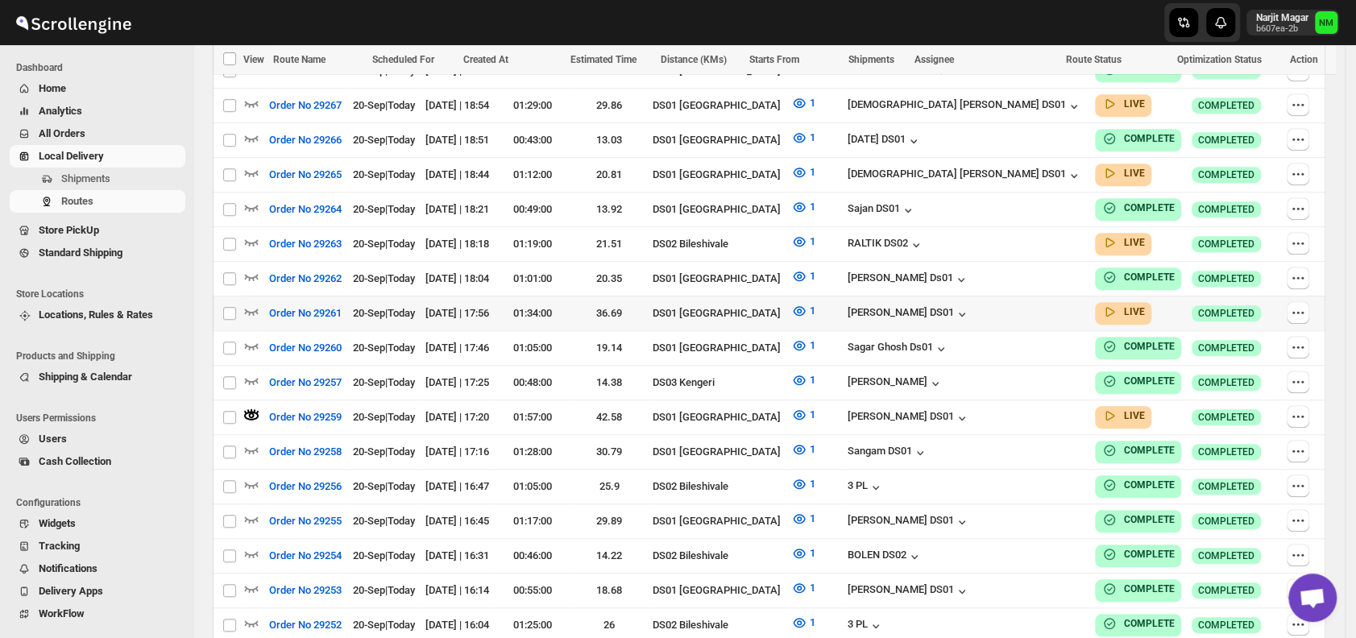
scroll to position [664, 0]
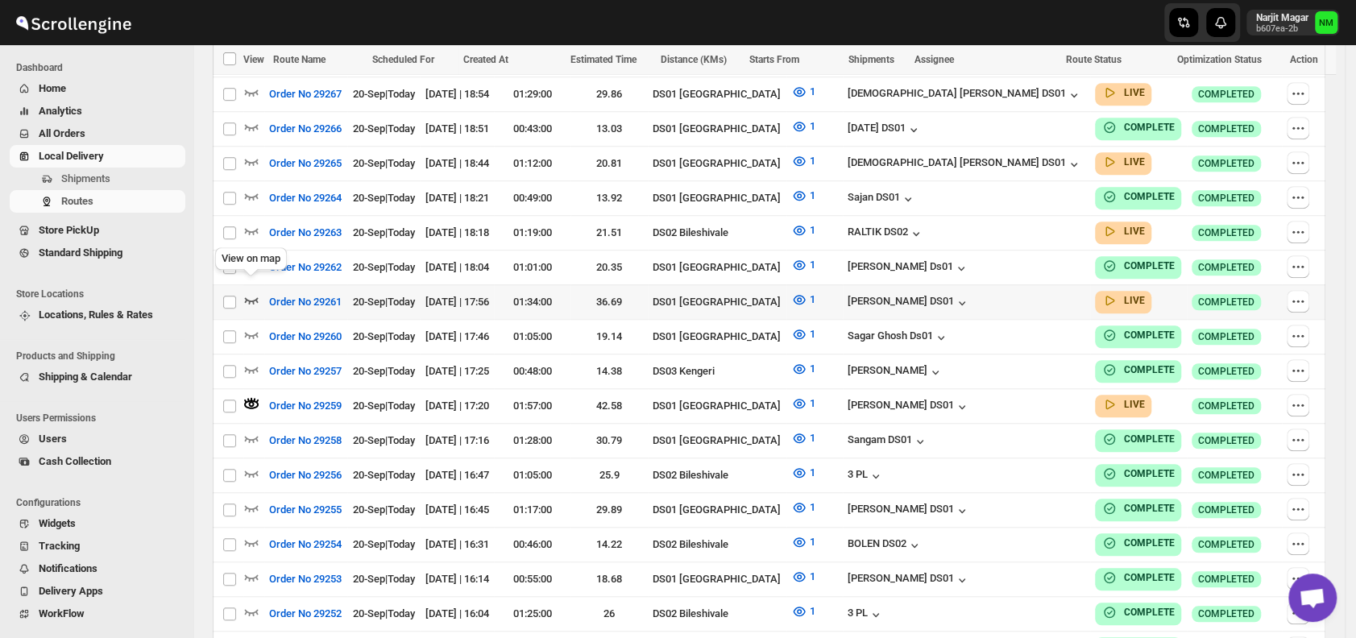
click at [248, 292] on icon "button" at bounding box center [251, 300] width 16 height 16
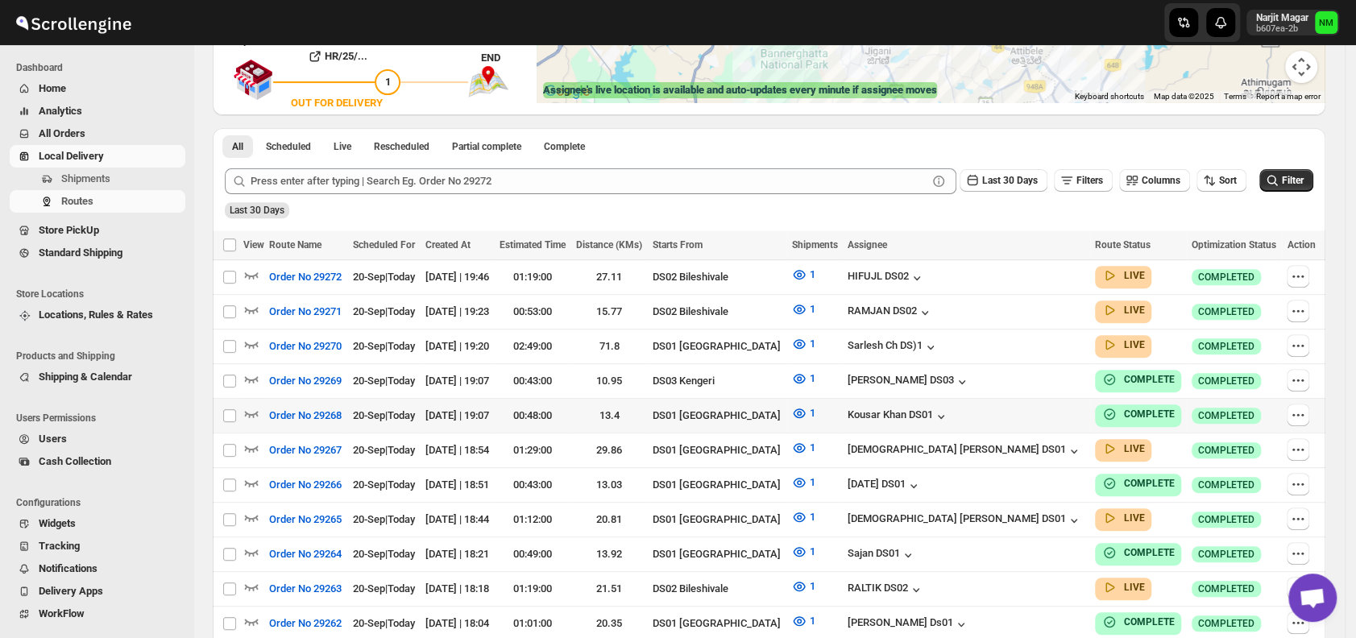
scroll to position [309, 0]
click at [251, 508] on icon "button" at bounding box center [251, 516] width 16 height 16
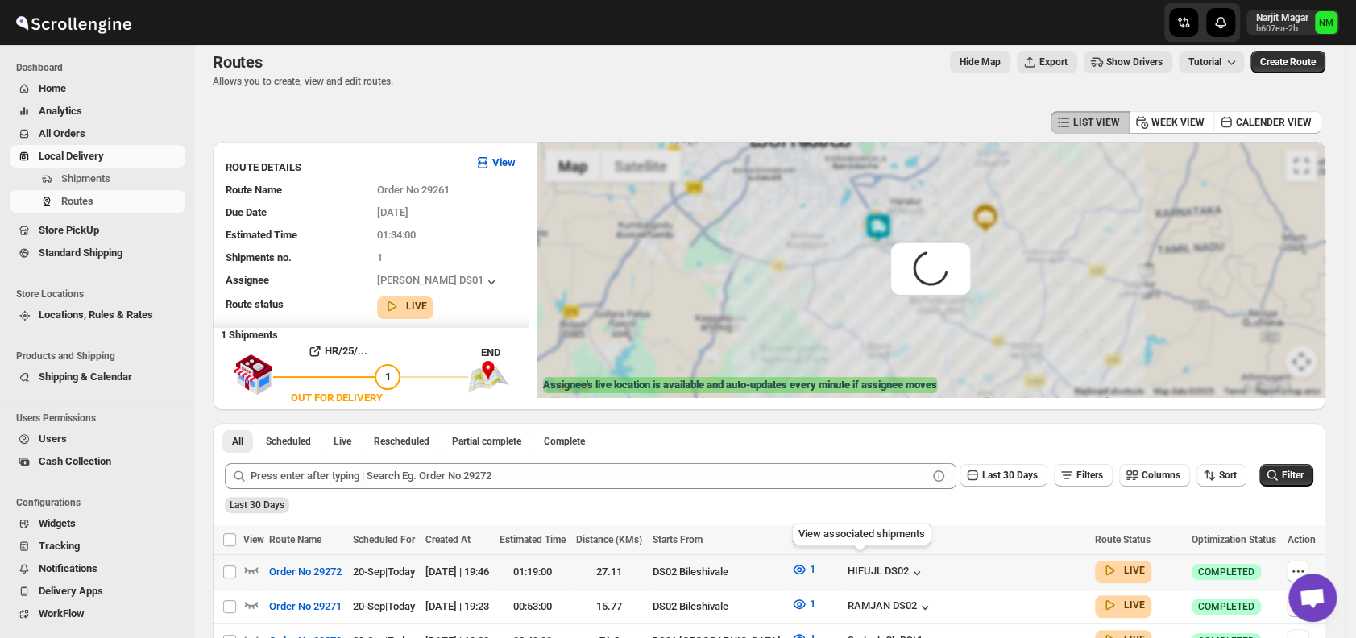
scroll to position [0, 0]
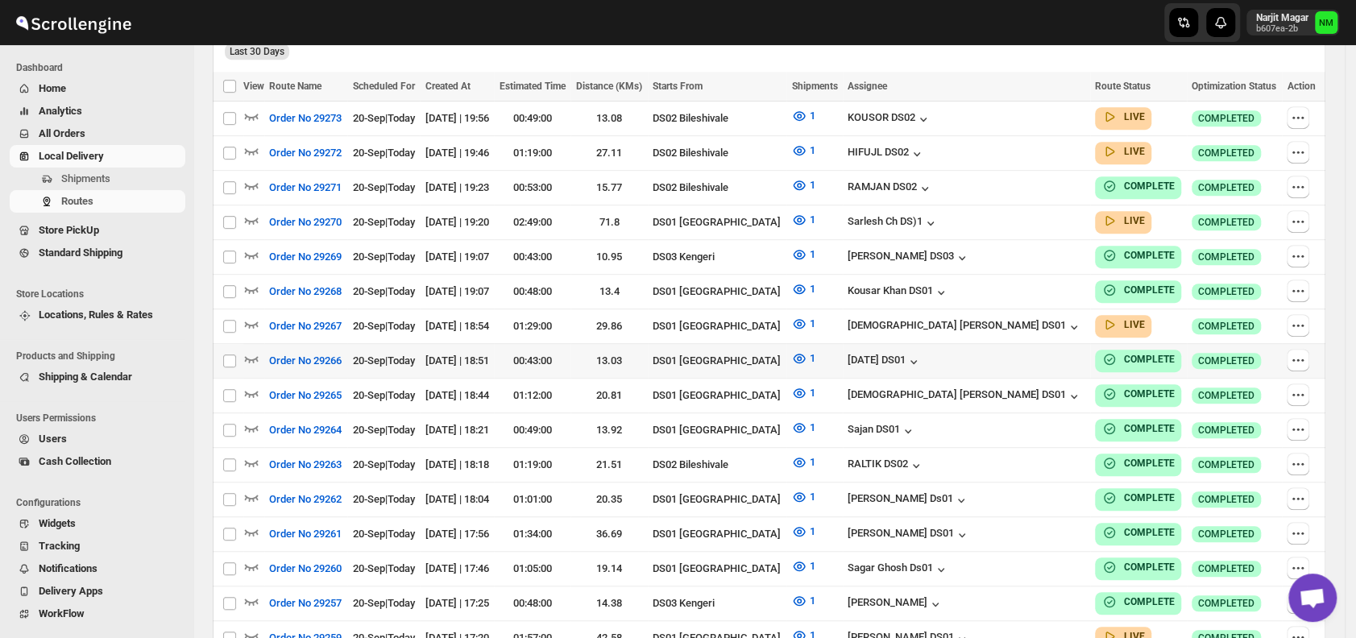
scroll to position [500, 0]
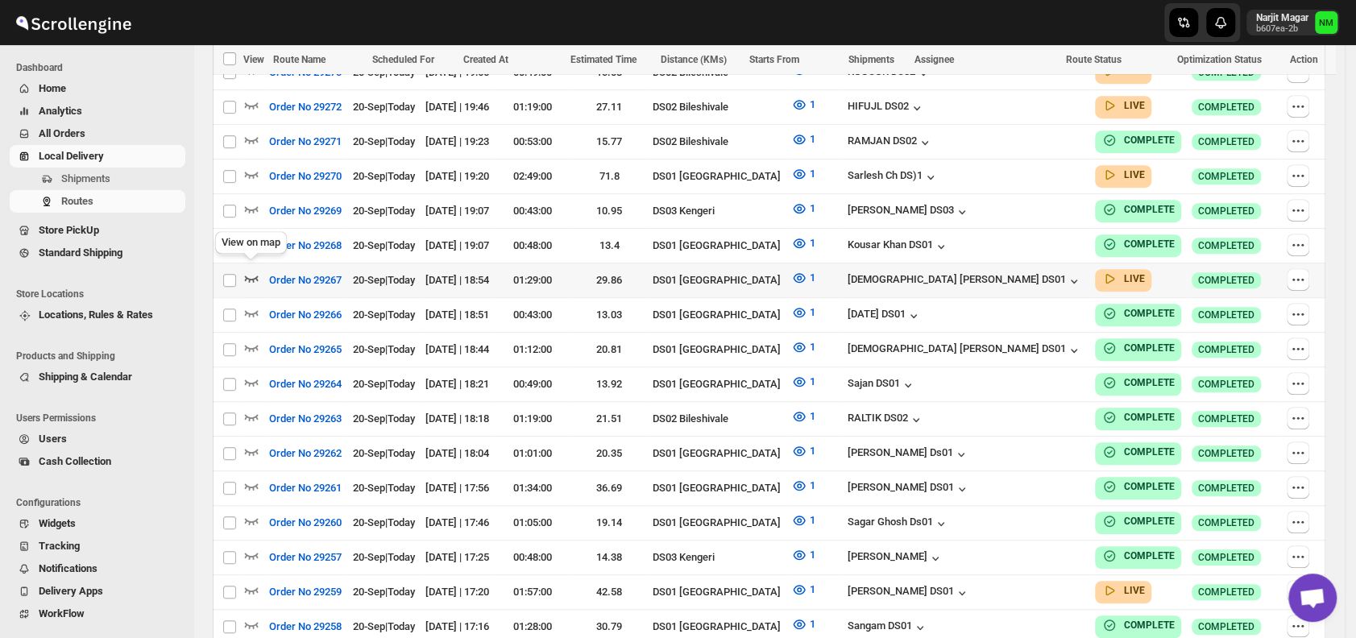
click at [250, 271] on icon "button" at bounding box center [251, 278] width 16 height 16
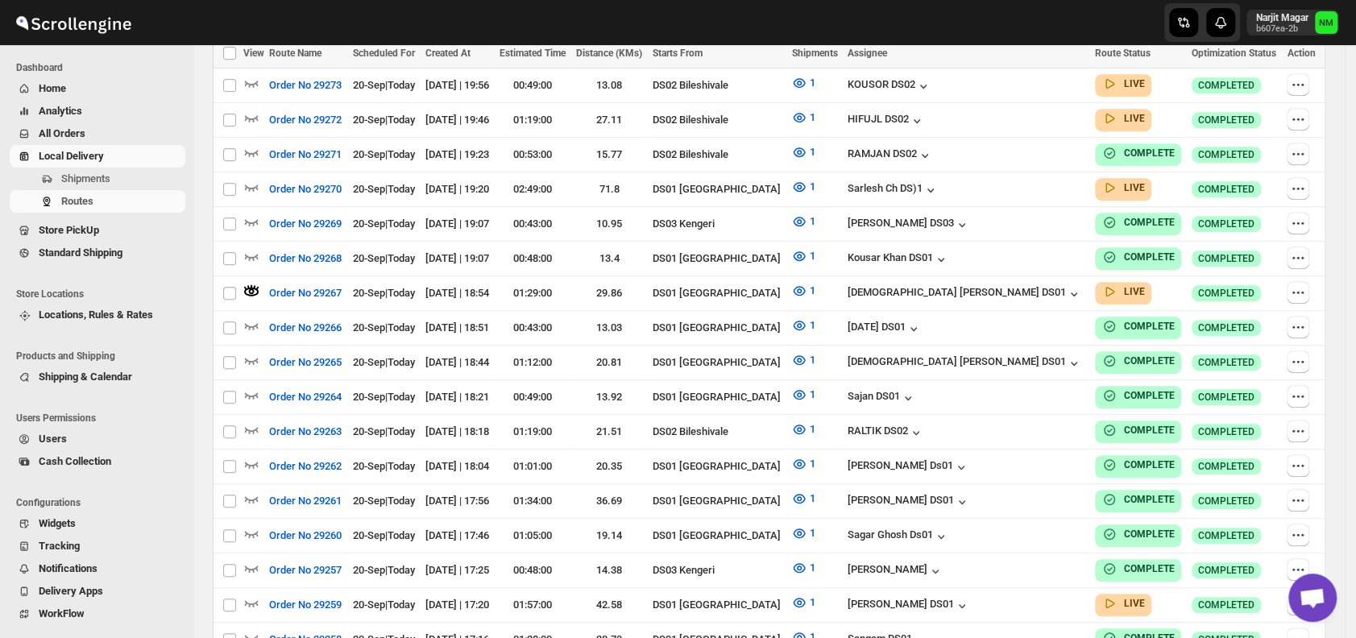
scroll to position [0, 0]
